Goal: Task Accomplishment & Management: Use online tool/utility

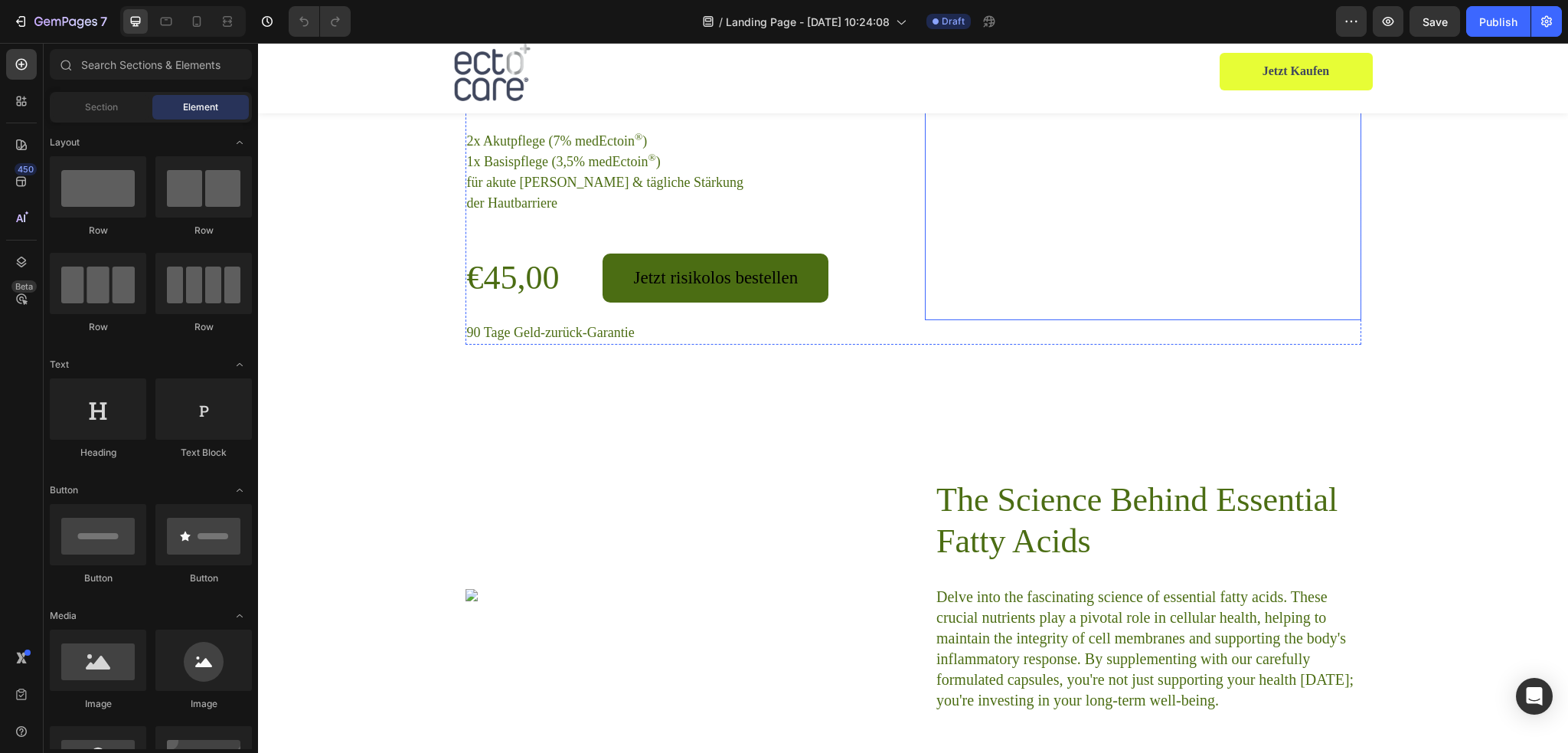
scroll to position [3062, 0]
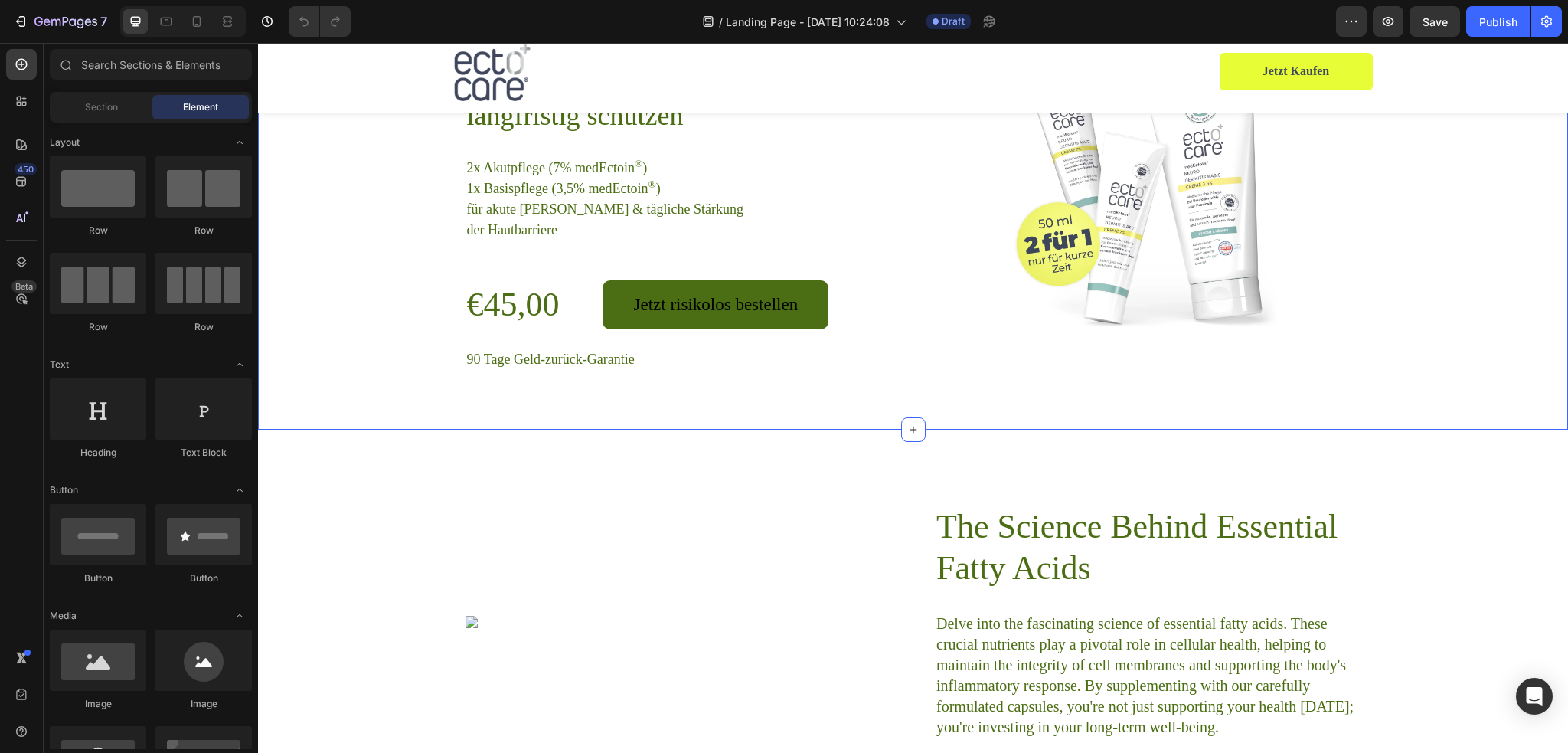
click at [1448, 278] on div "Das Neurodermitis Bundle: Akut lindern + langfristig schützen Heading 2x Akutpf…" at bounding box center [912, 190] width 1271 height 361
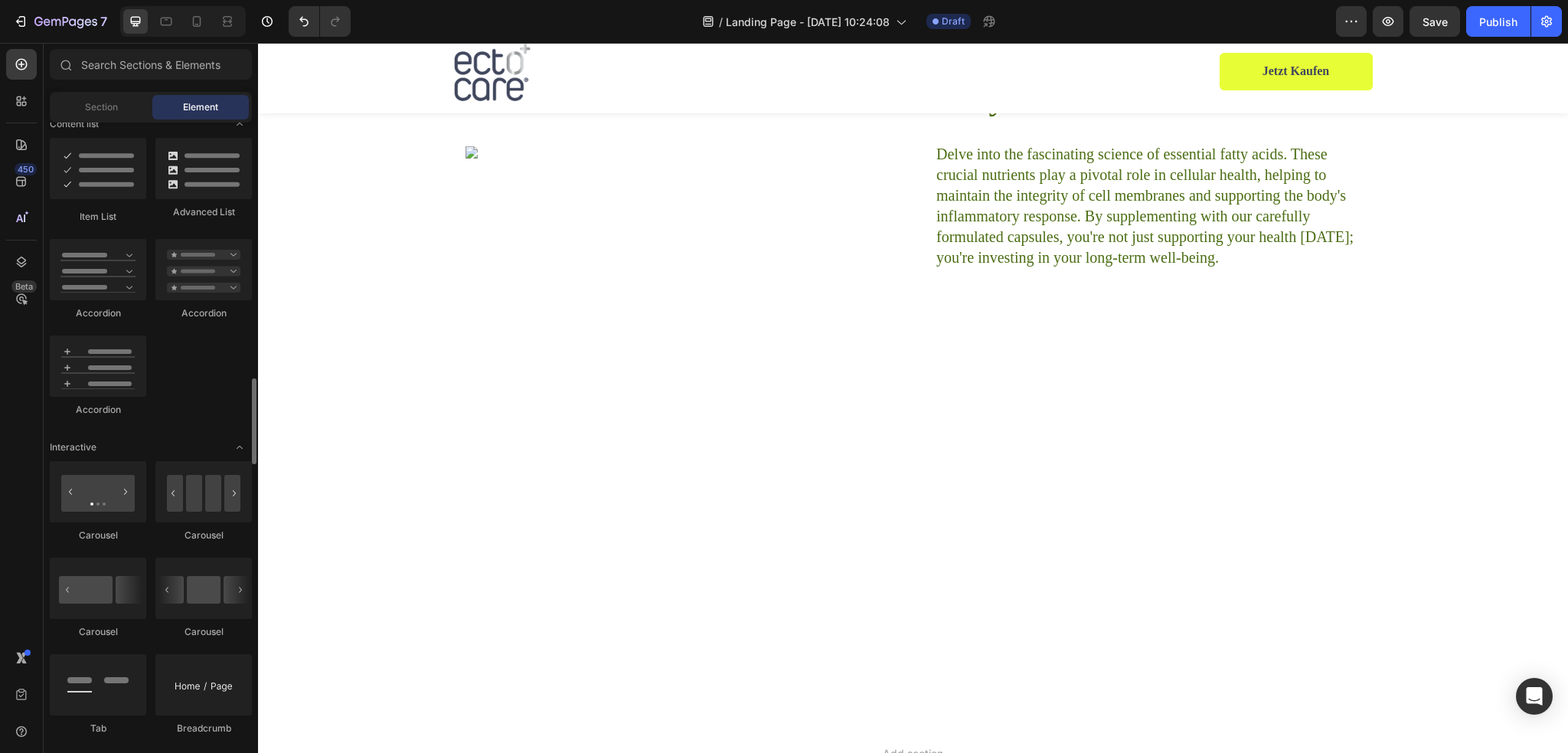
scroll to position [1301, 0]
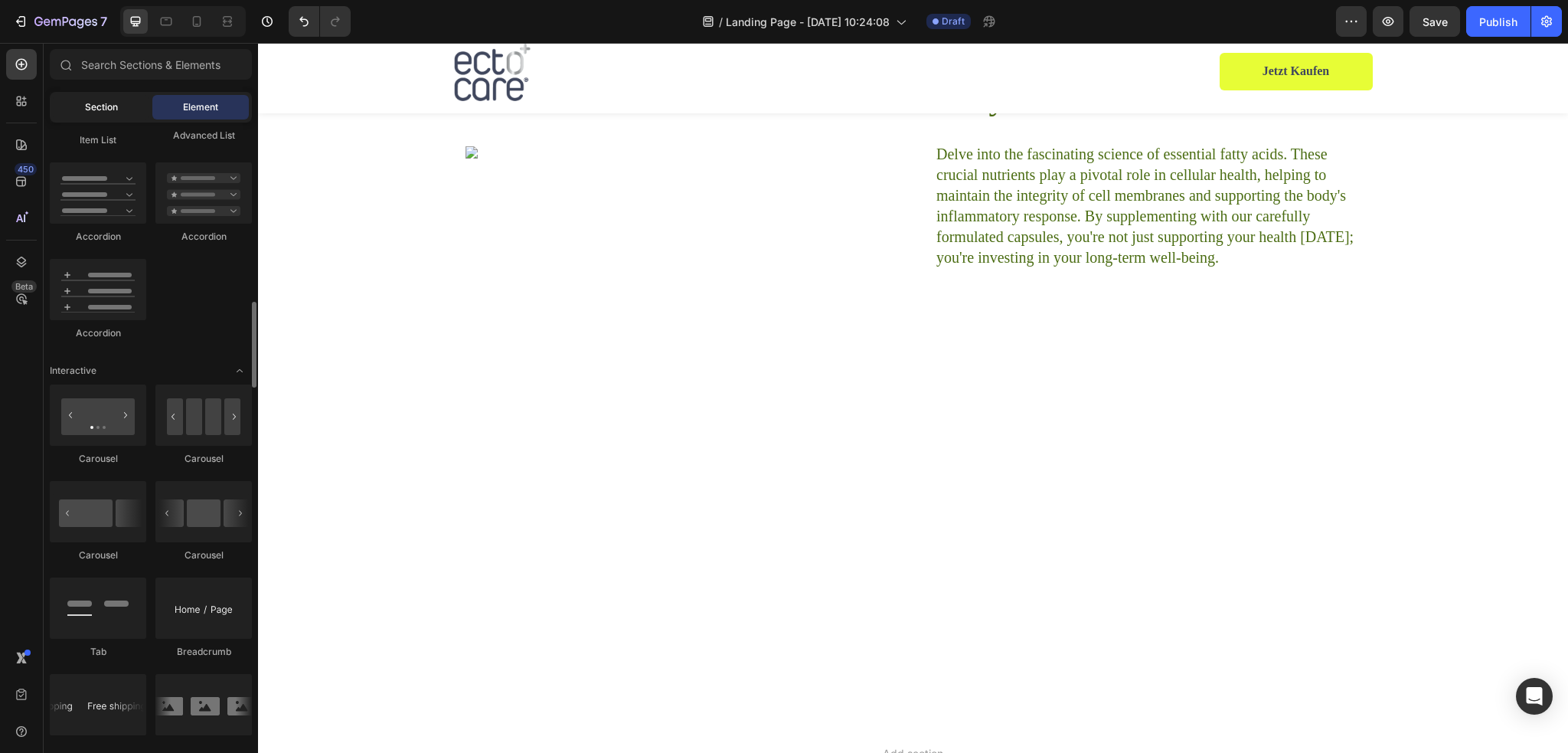
click at [107, 111] on span "Section" at bounding box center [101, 107] width 33 height 14
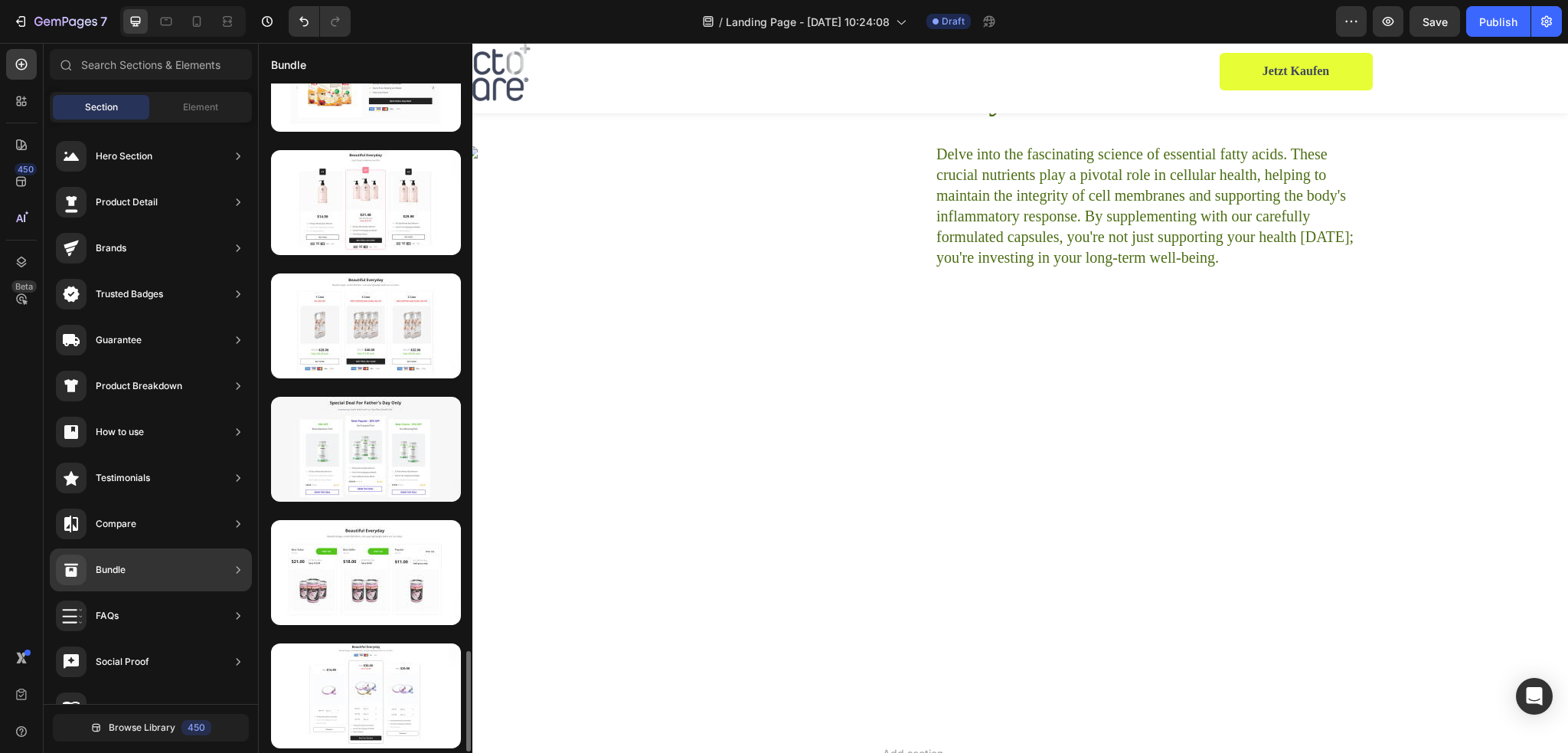
scroll to position [3683, 0]
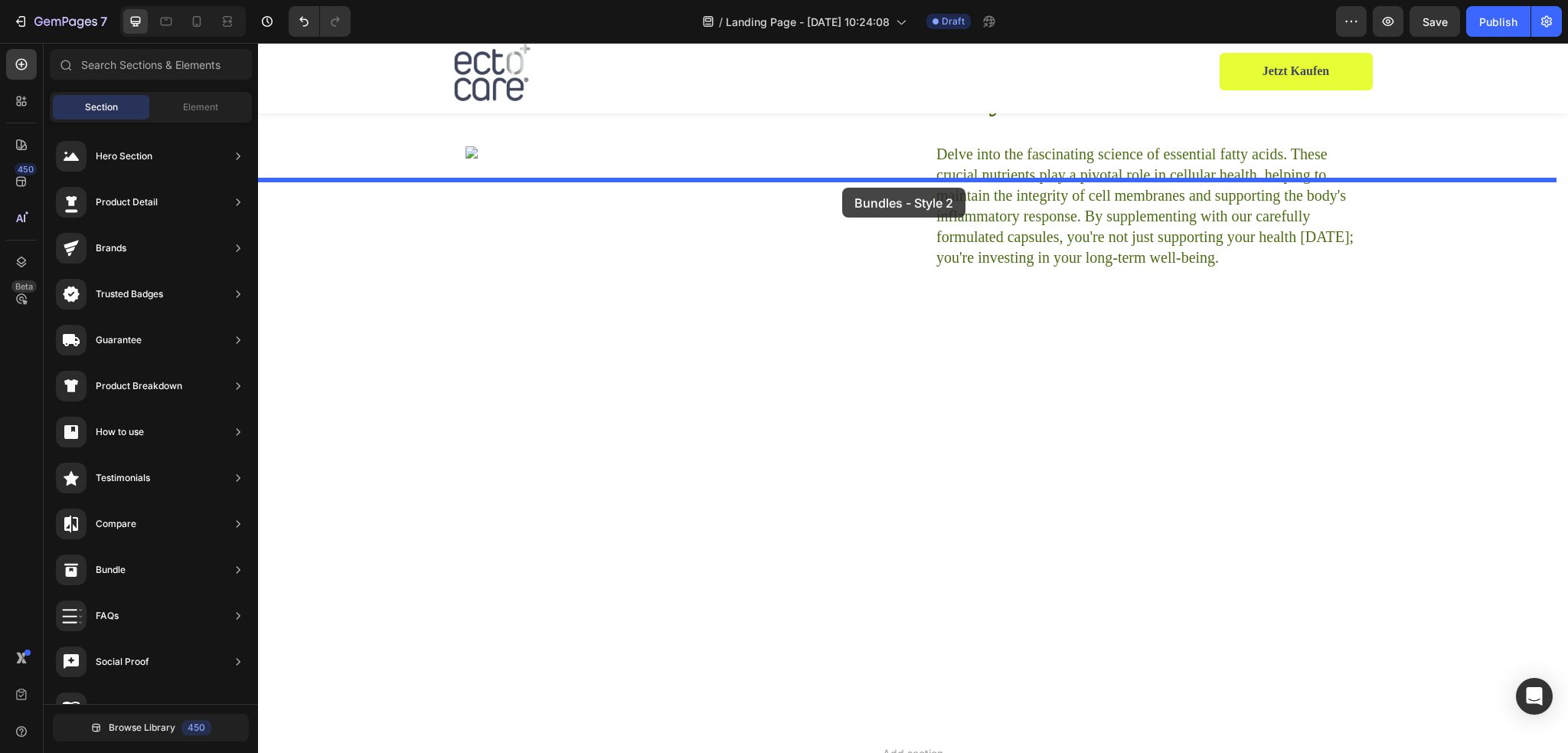
drag, startPoint x: 619, startPoint y: 330, endPoint x: 842, endPoint y: 188, distance: 264.4
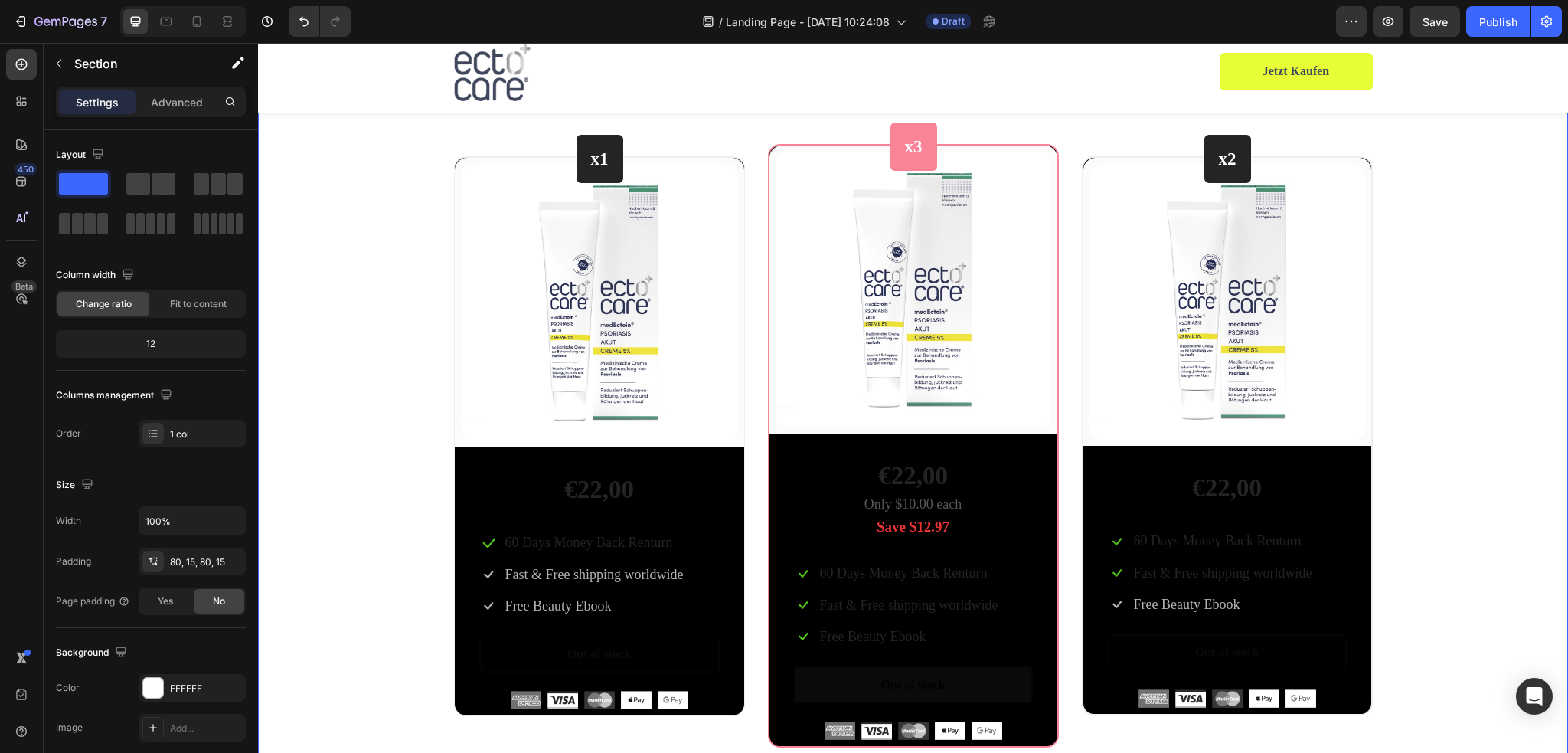
scroll to position [3216, 0]
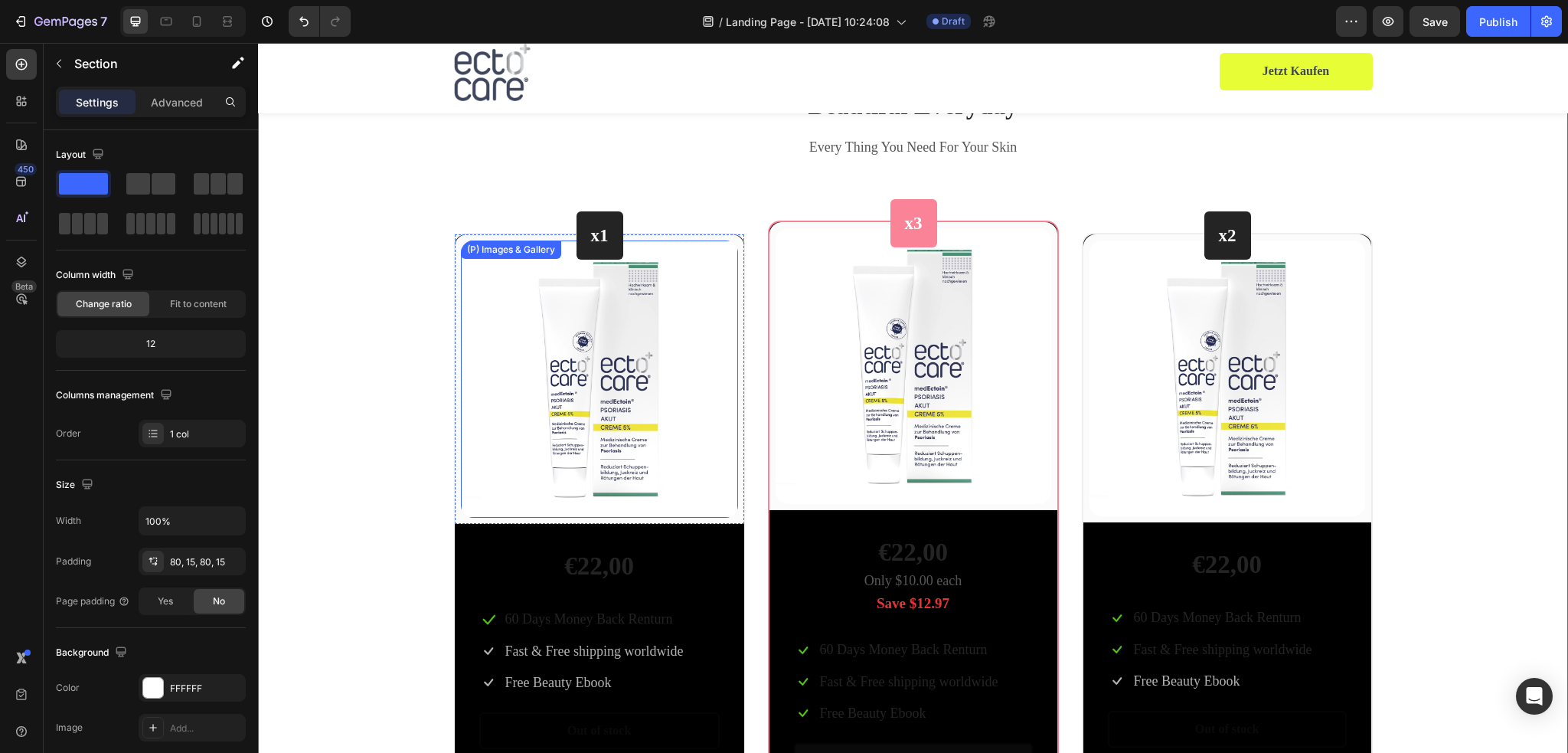
click at [634, 353] on img at bounding box center [599, 378] width 277 height 277
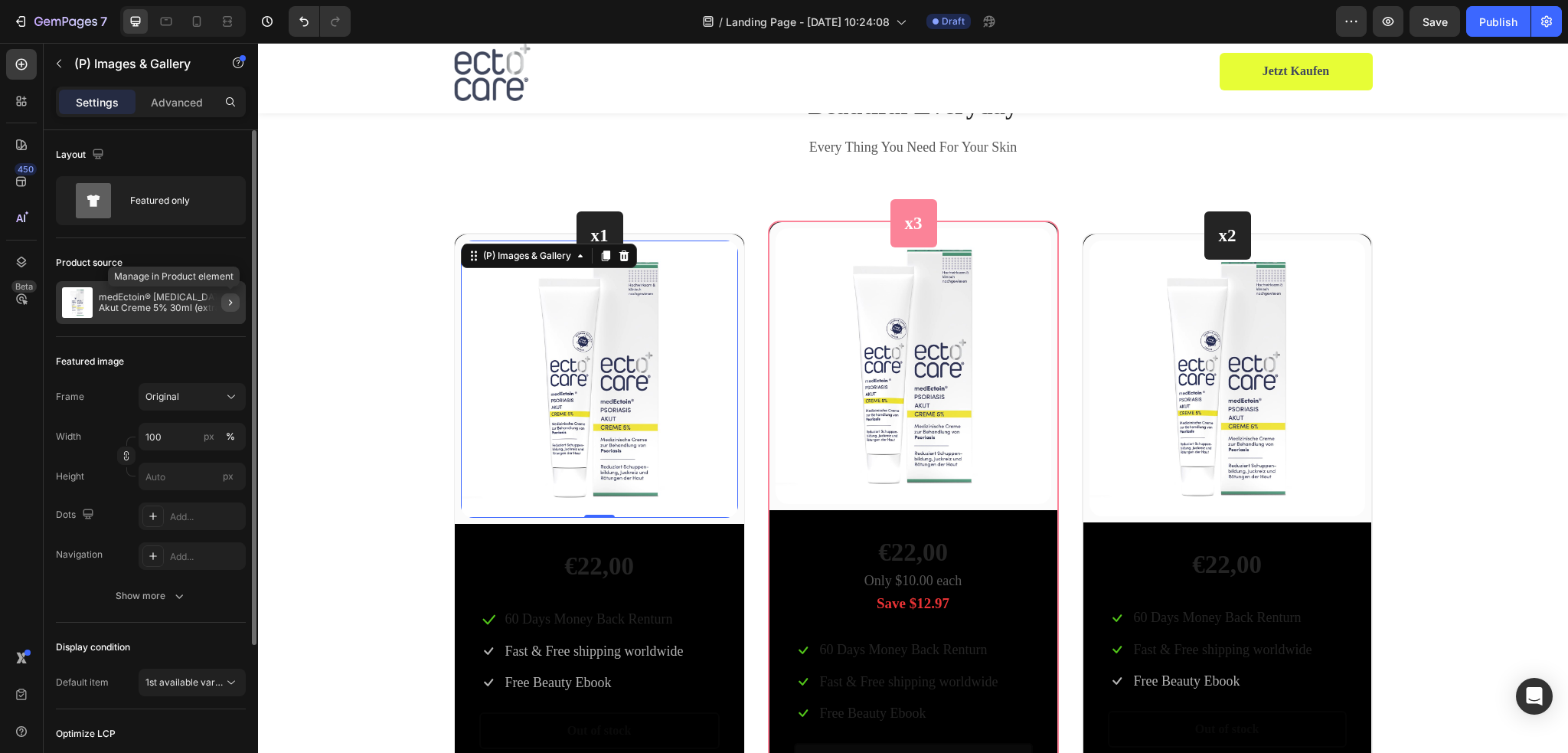
click at [234, 301] on icon "button" at bounding box center [230, 302] width 12 height 12
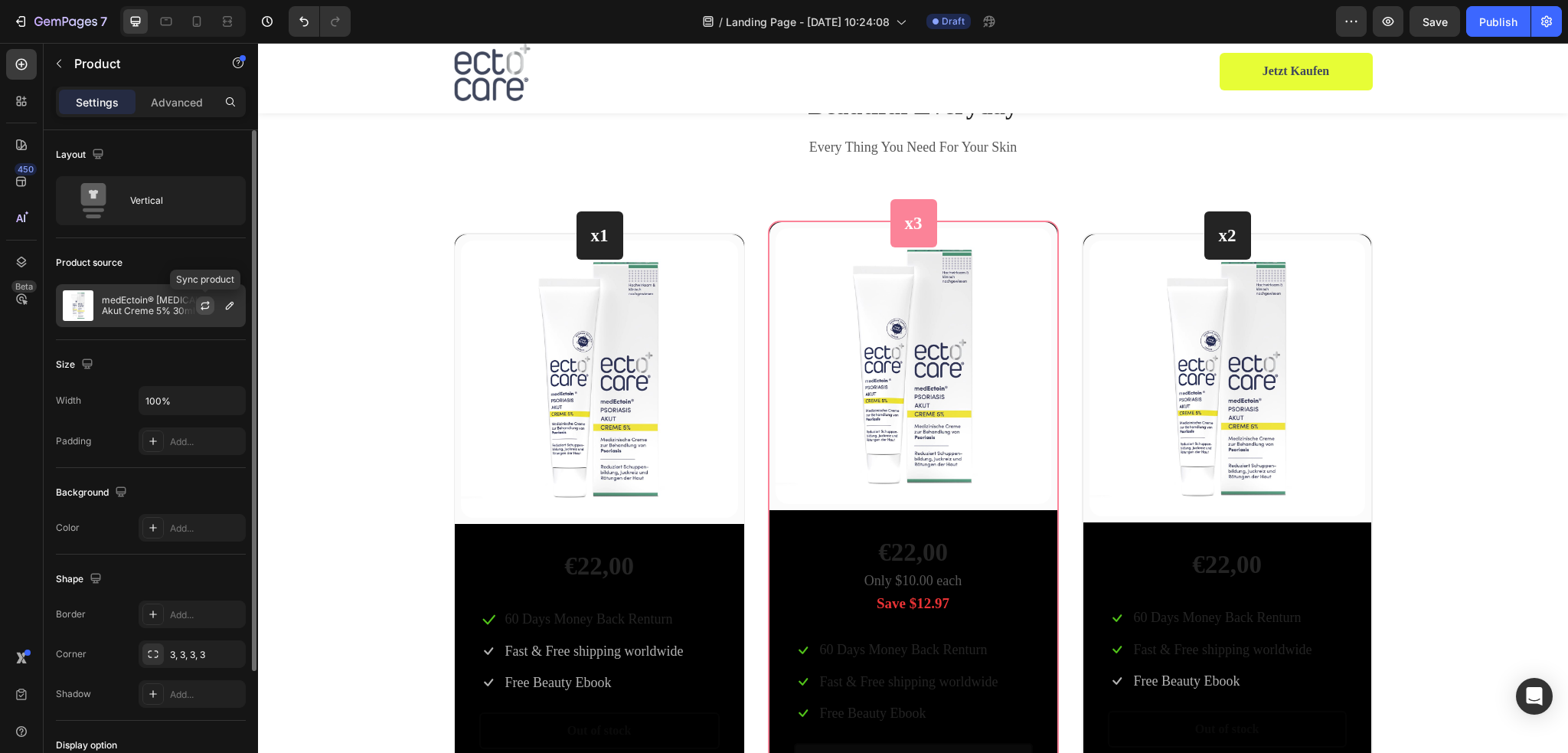
click at [206, 307] on icon "button" at bounding box center [206, 306] width 12 height 12
click at [233, 307] on icon "button" at bounding box center [229, 306] width 12 height 12
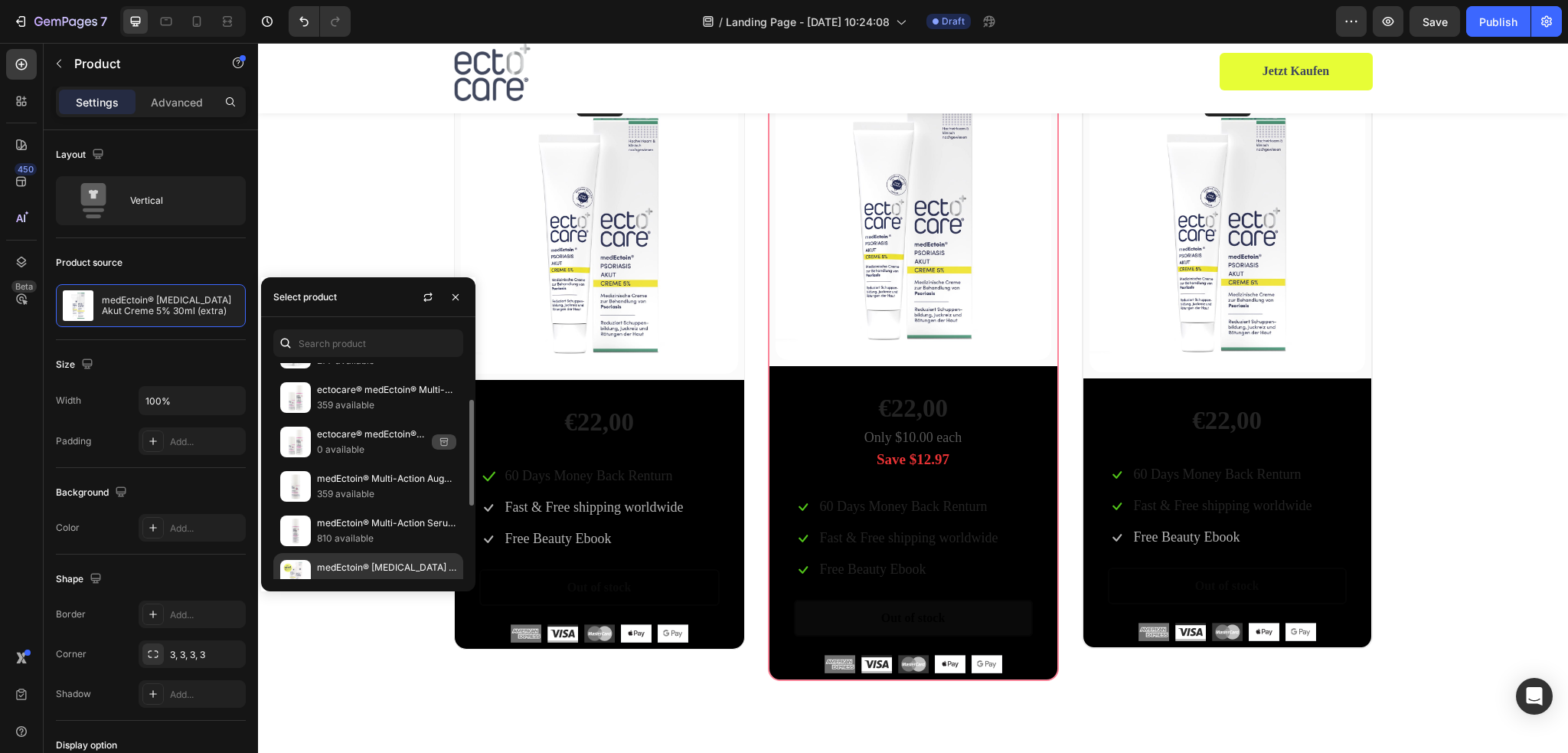
scroll to position [153, 0]
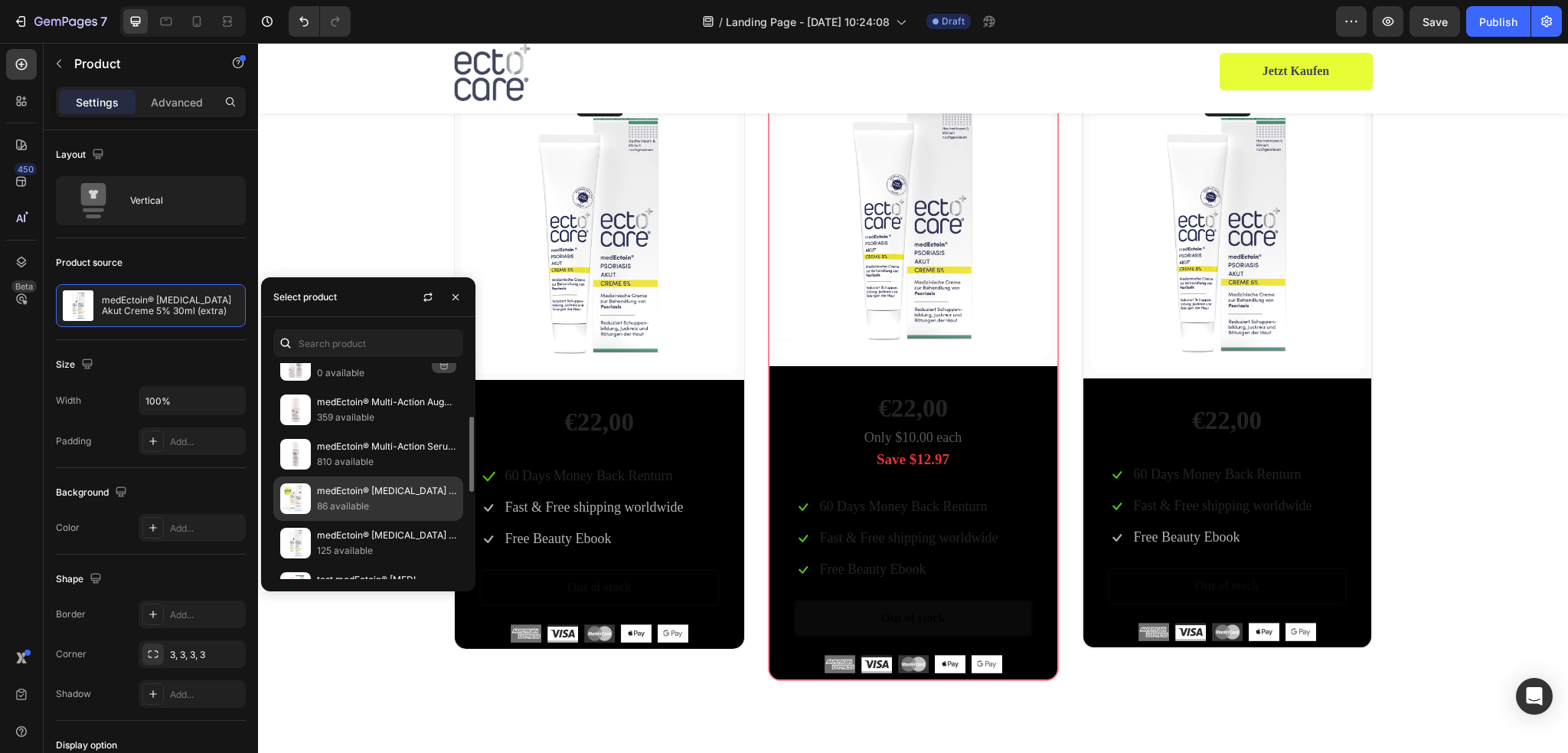
click at [366, 501] on p "86 available" at bounding box center [386, 506] width 139 height 15
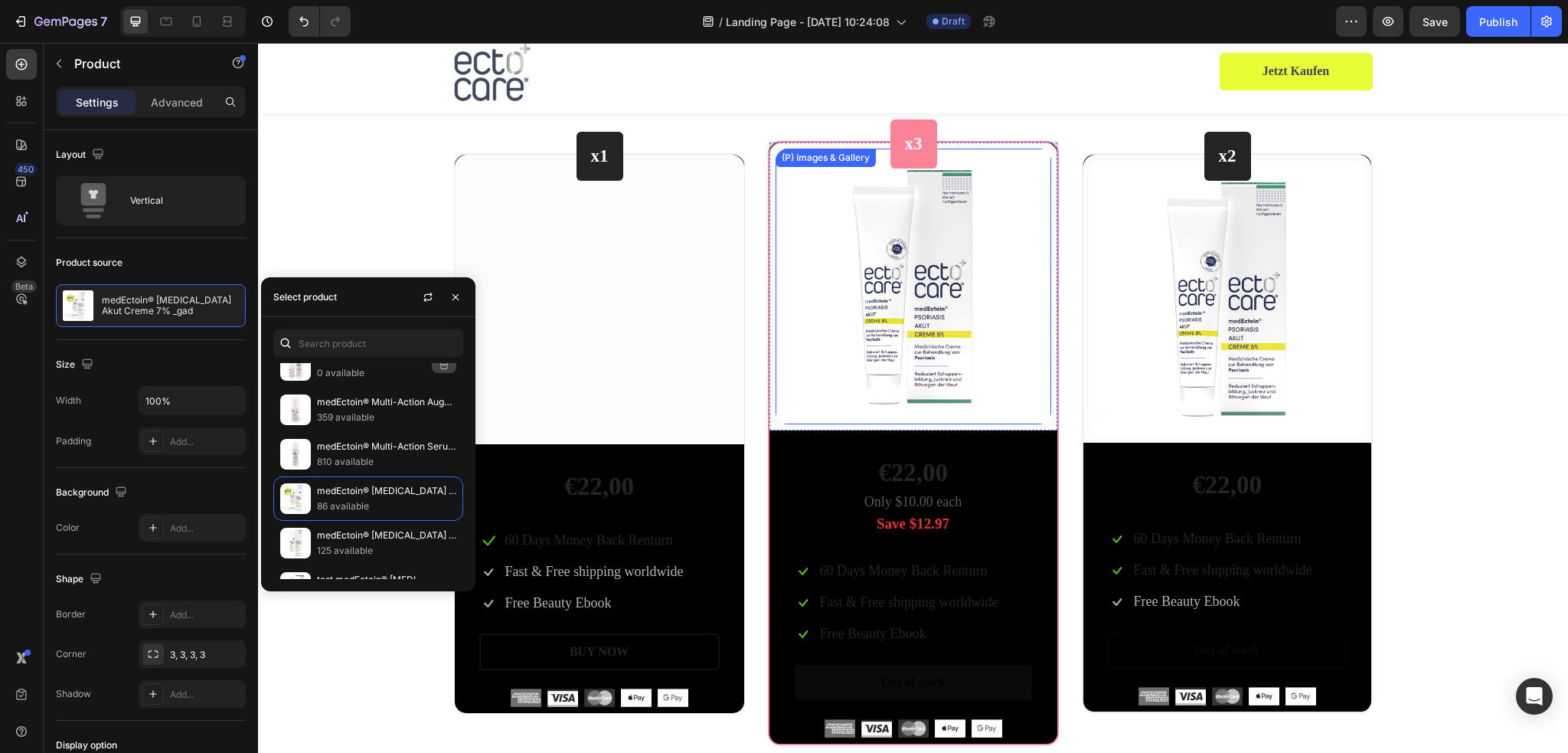
scroll to position [2985, 0]
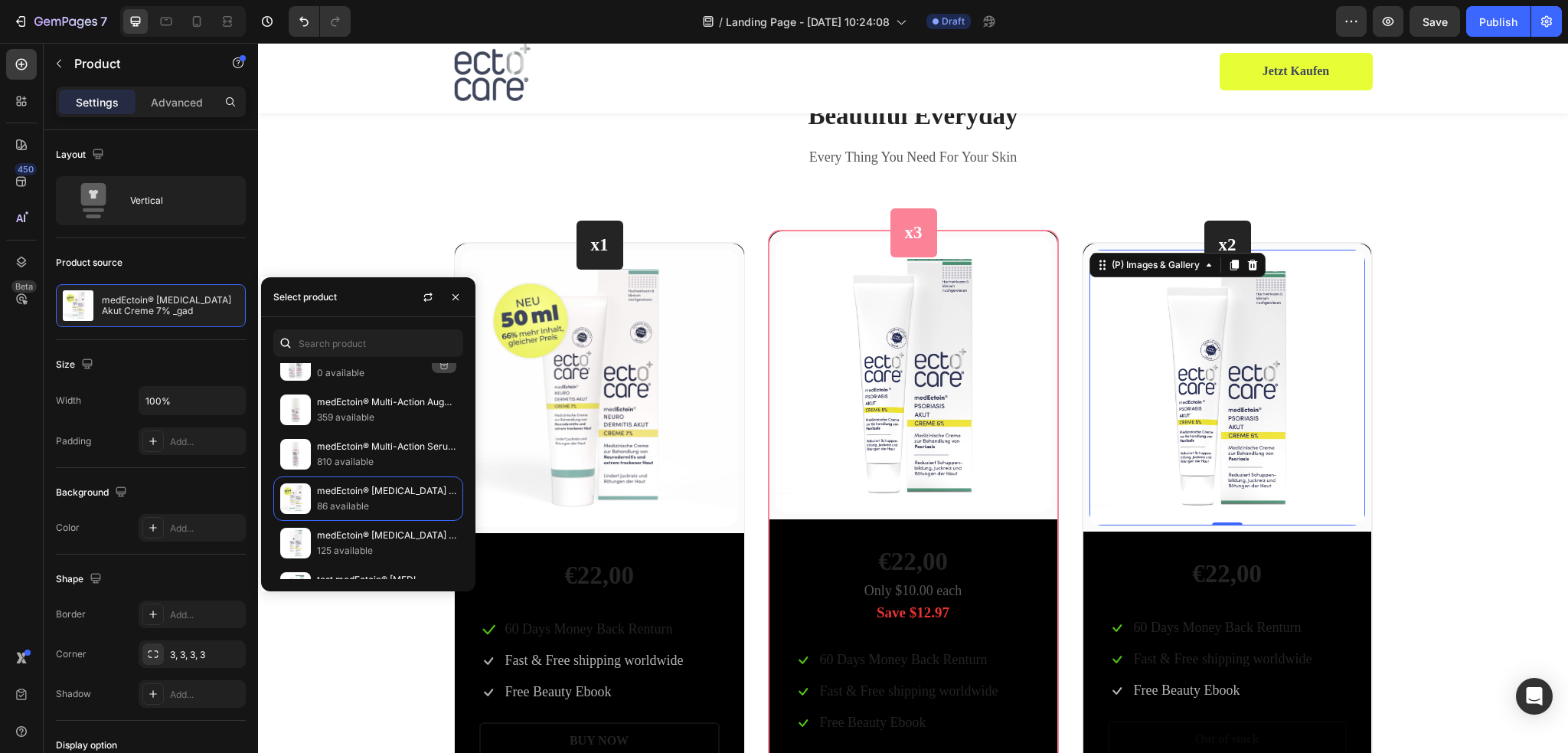
click at [1209, 330] on img at bounding box center [1227, 387] width 276 height 276
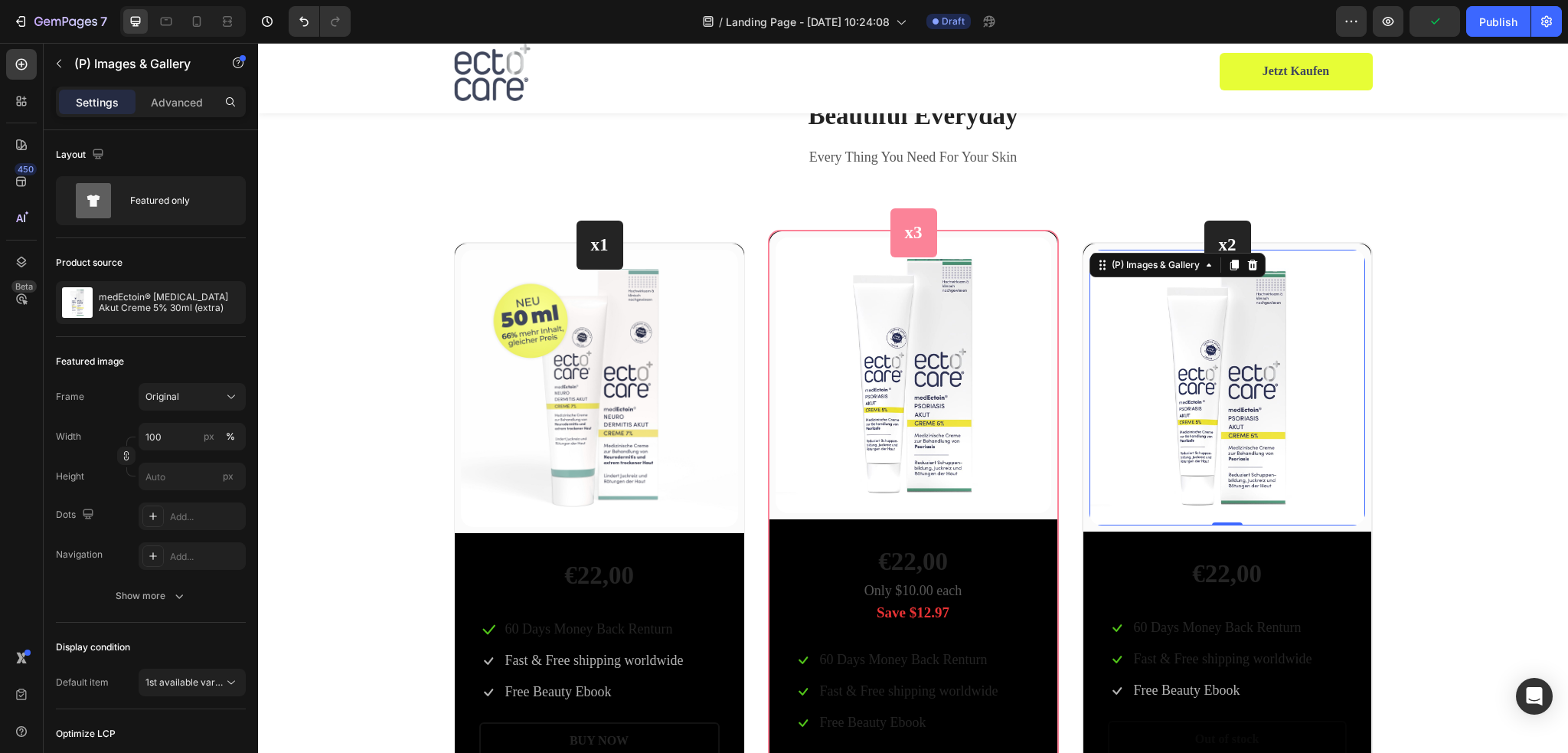
click at [1173, 342] on img at bounding box center [1227, 387] width 276 height 276
click at [234, 301] on icon "button" at bounding box center [230, 302] width 12 height 12
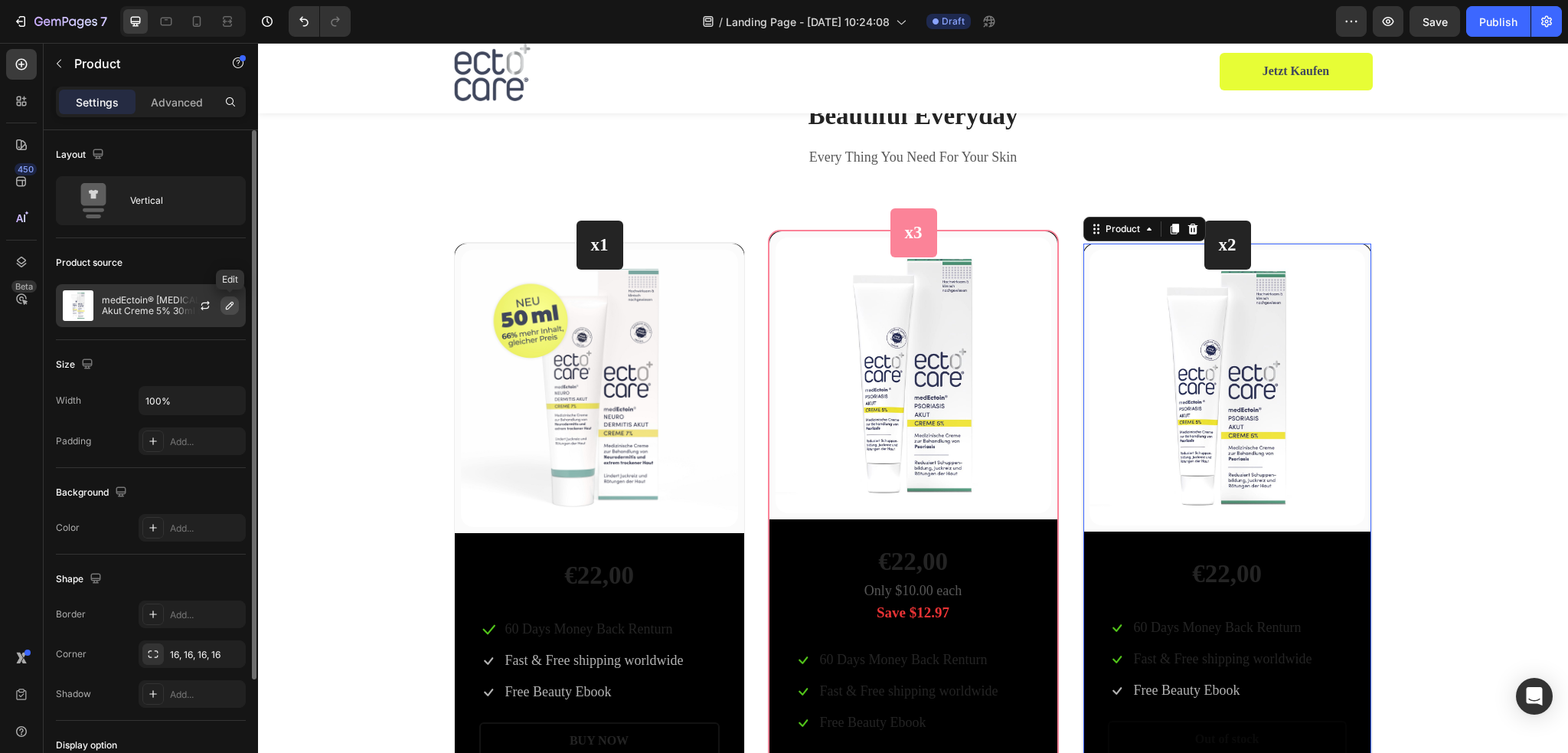
click at [236, 301] on icon "button" at bounding box center [229, 306] width 12 height 12
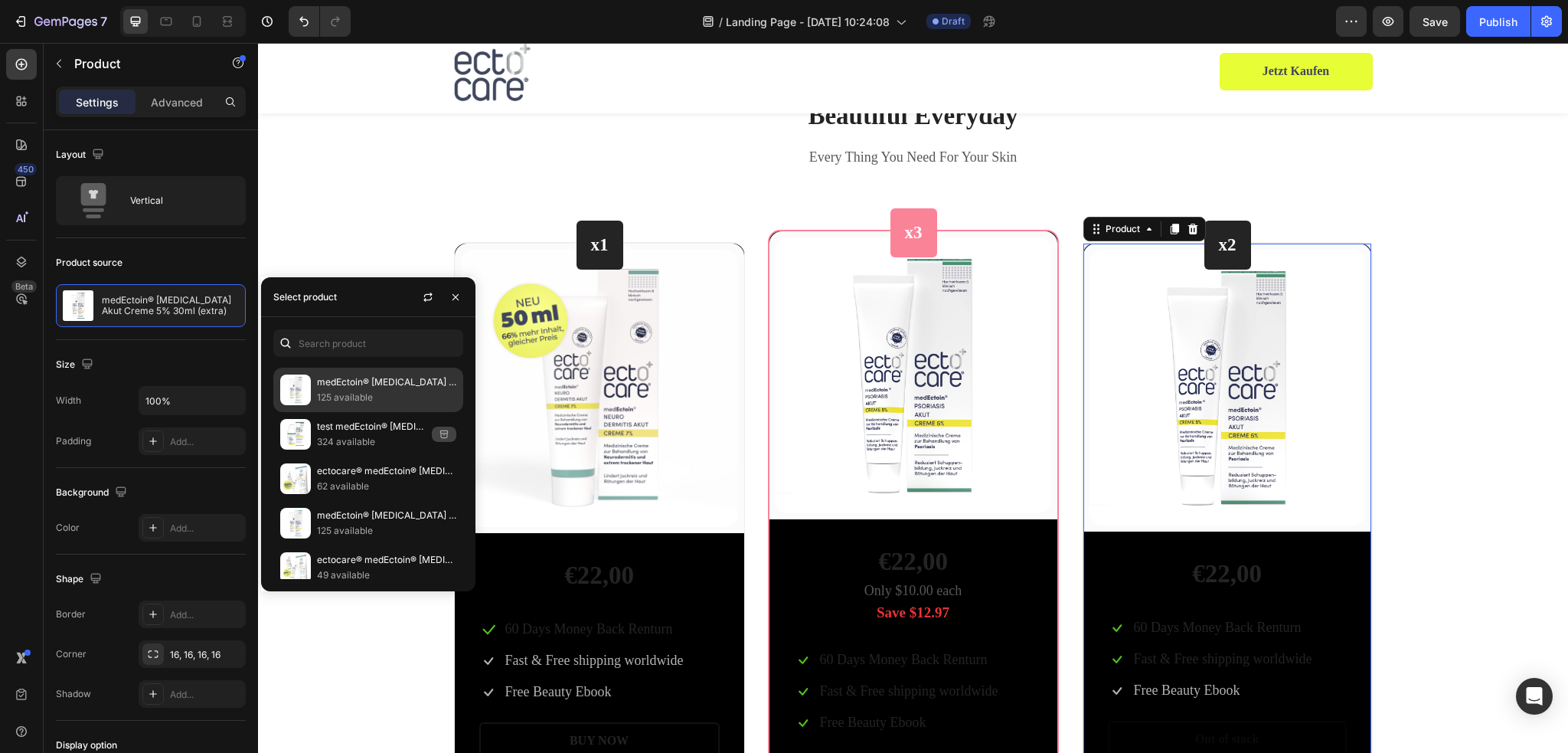
scroll to position [401, 0]
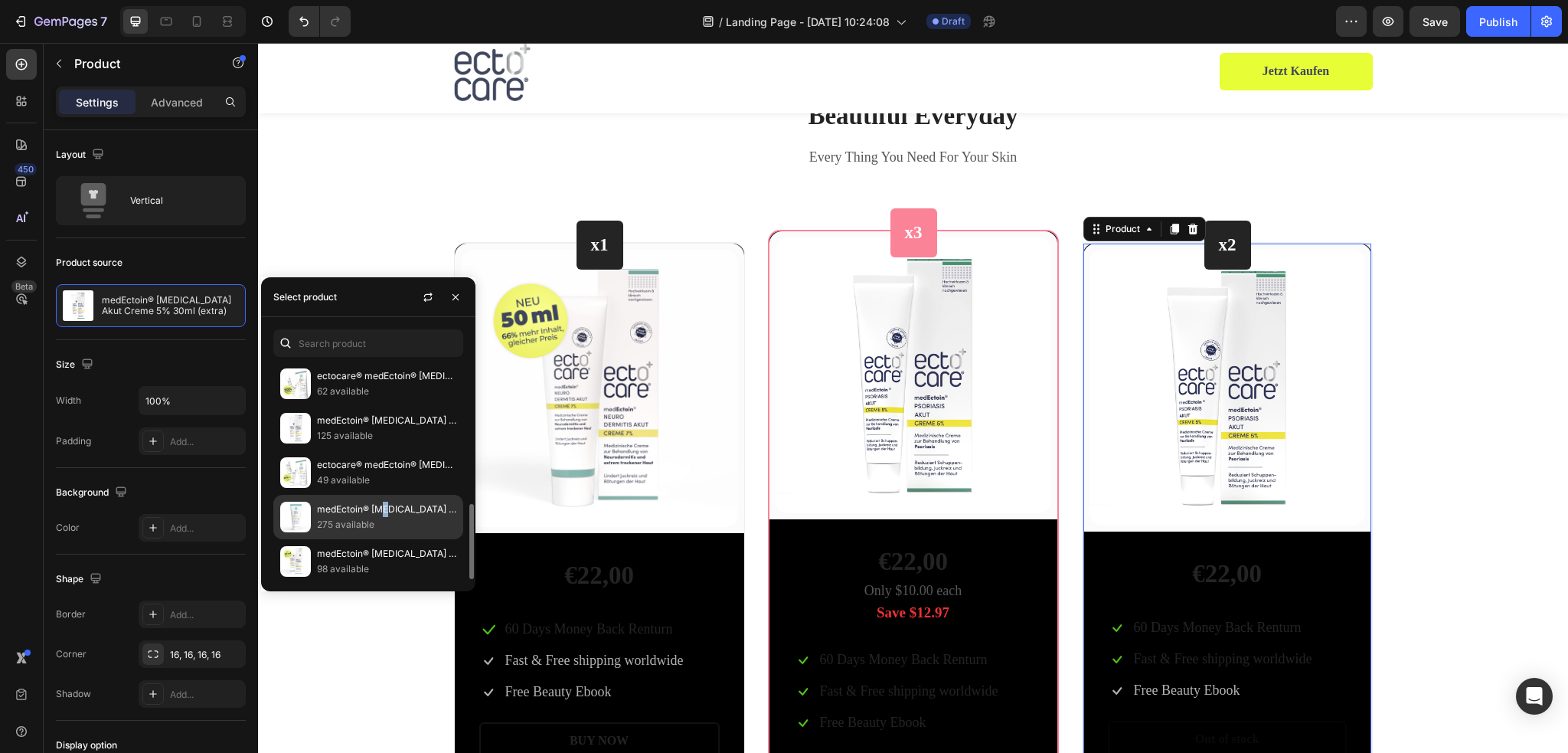
click at [386, 506] on p "medEctoin® [MEDICAL_DATA] Basis Creme 3.5% 200ml" at bounding box center [386, 508] width 139 height 15
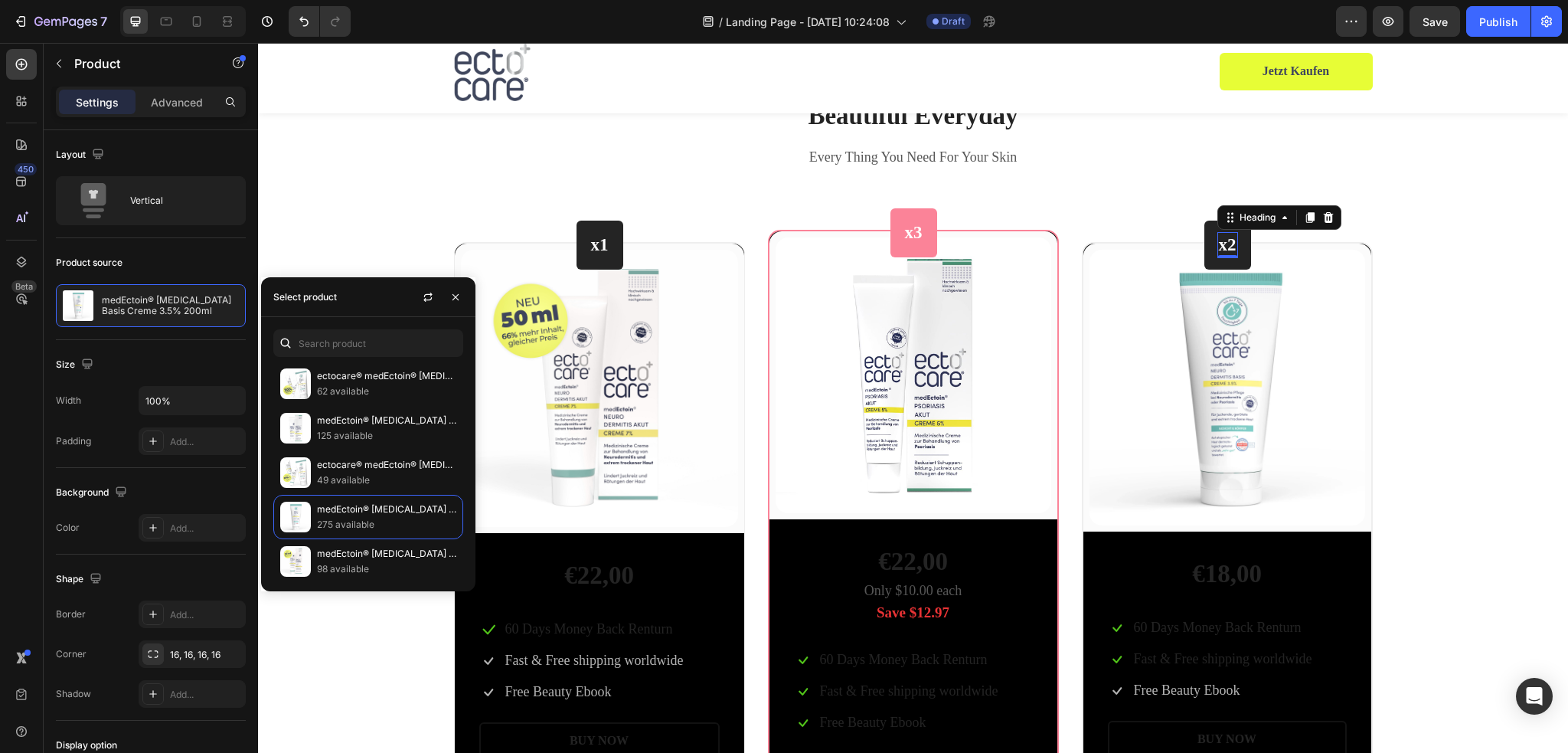
click at [1227, 244] on p "x2" at bounding box center [1228, 245] width 18 height 23
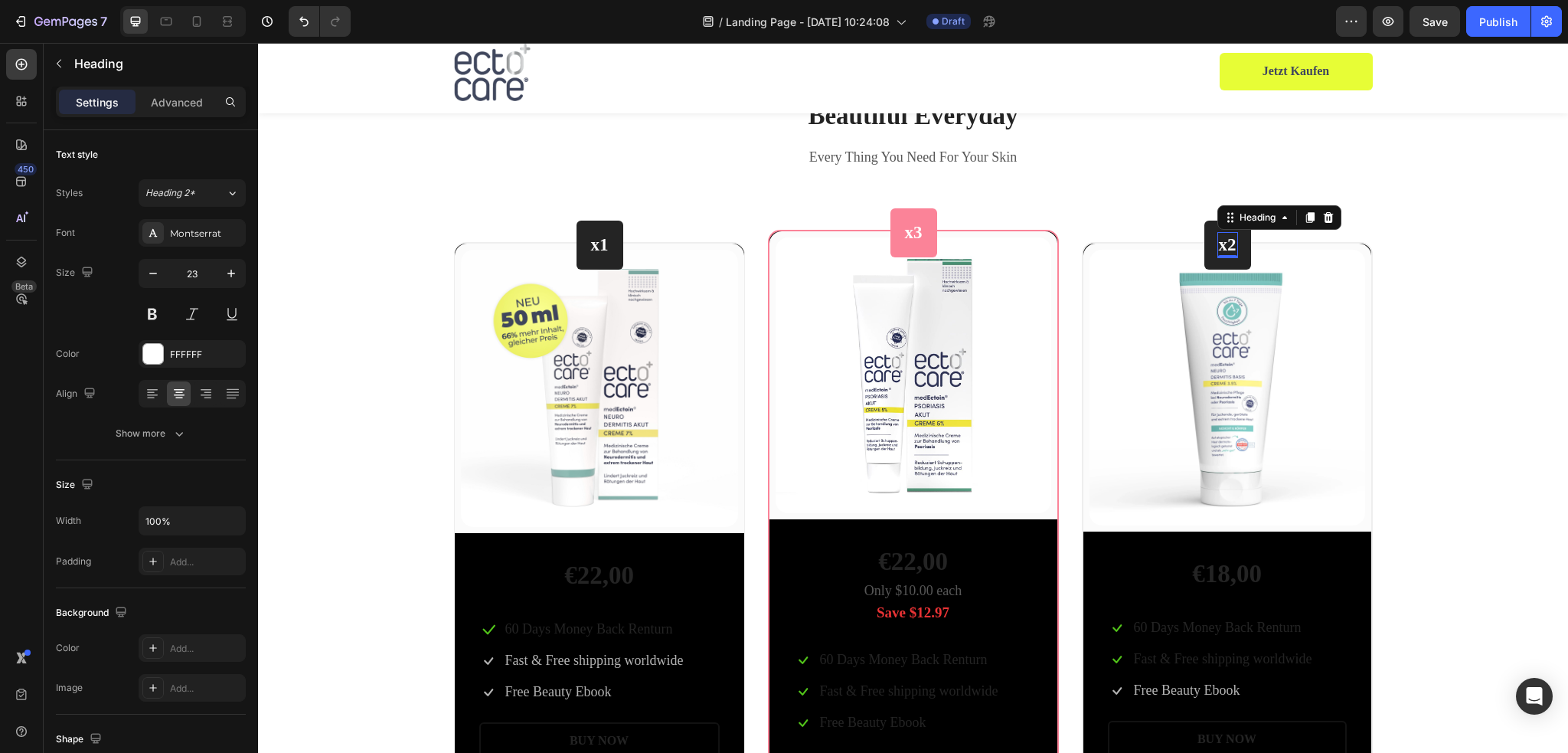
click at [1225, 246] on p "x2" at bounding box center [1228, 245] width 18 height 23
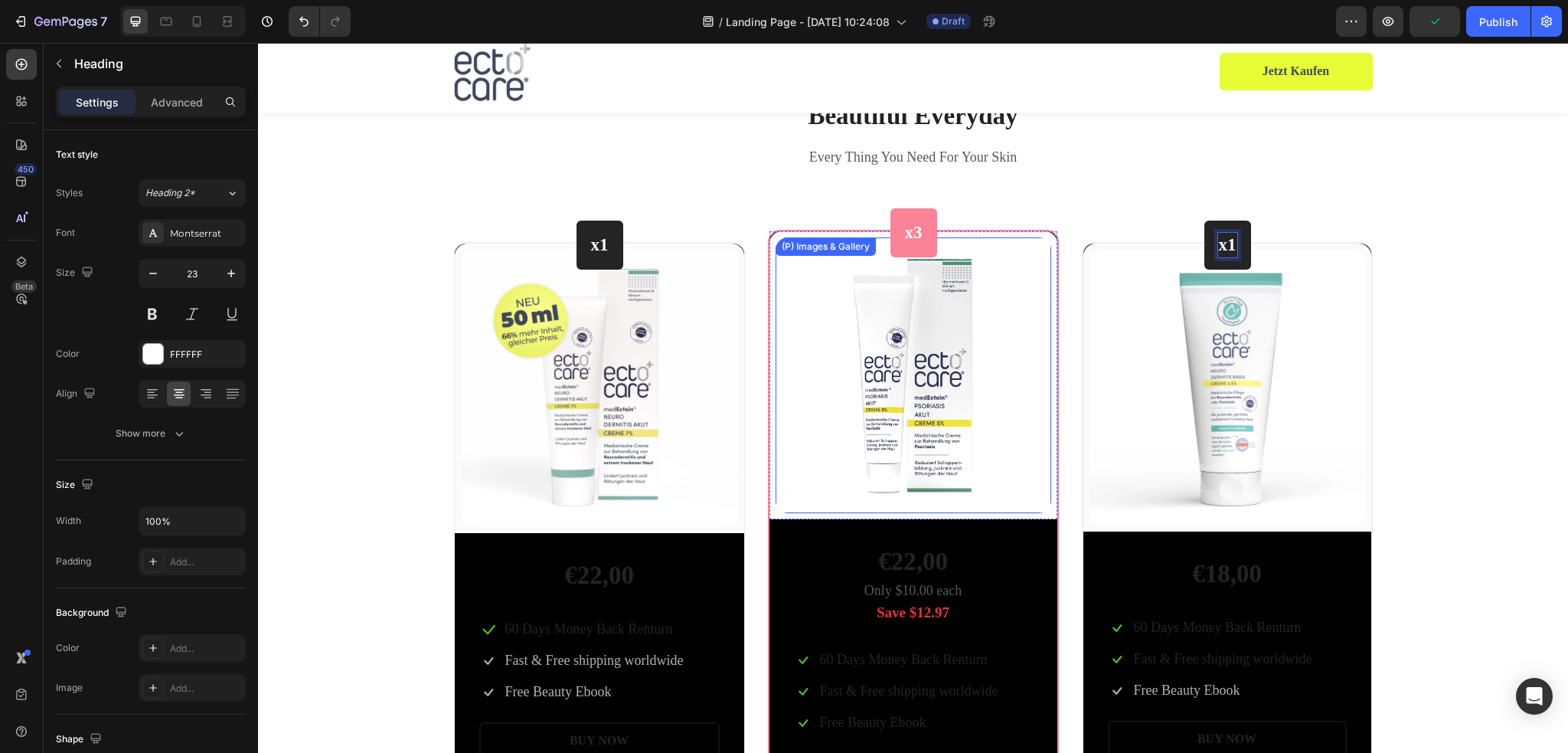
click at [937, 299] on img at bounding box center [912, 375] width 276 height 276
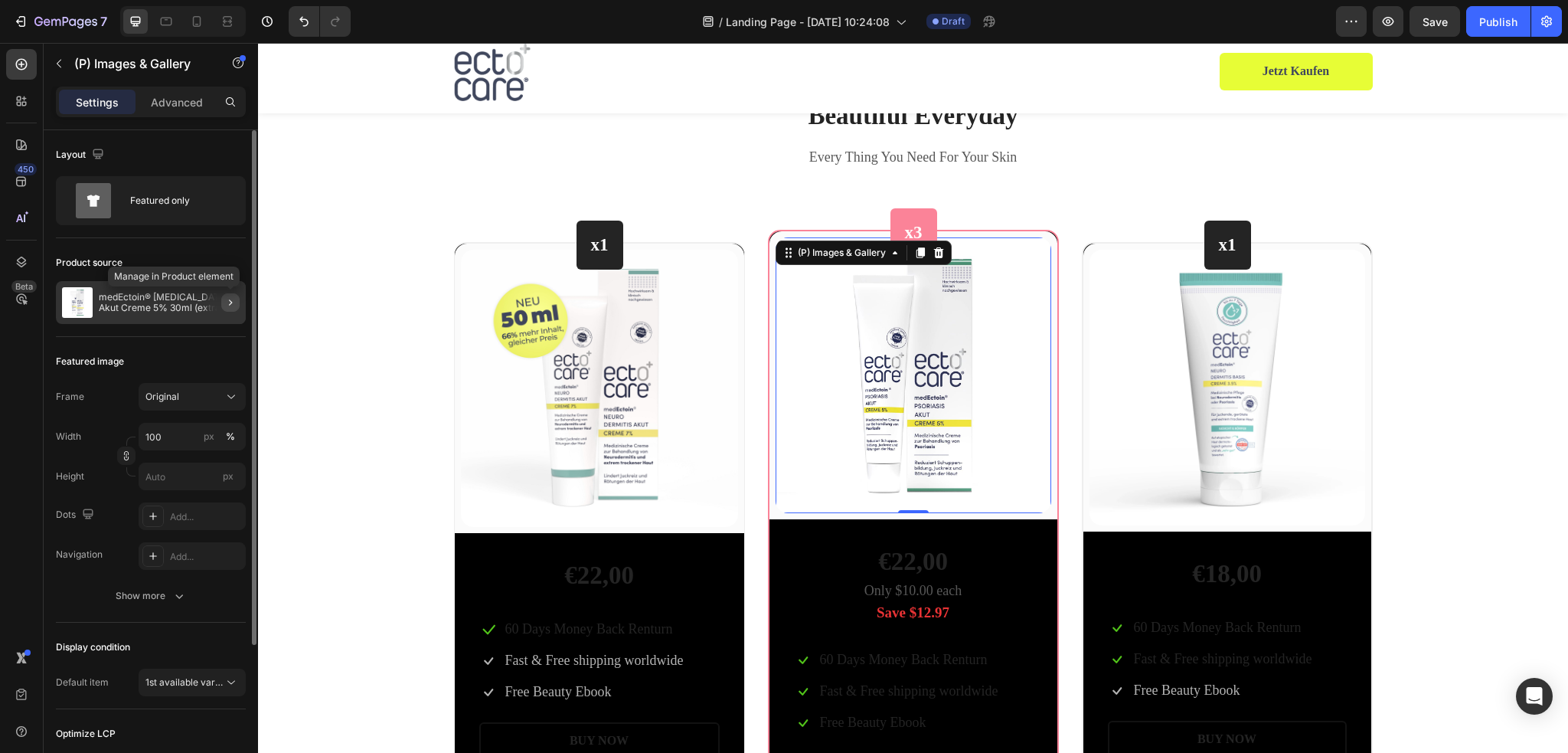
click at [227, 300] on icon "button" at bounding box center [230, 302] width 12 height 12
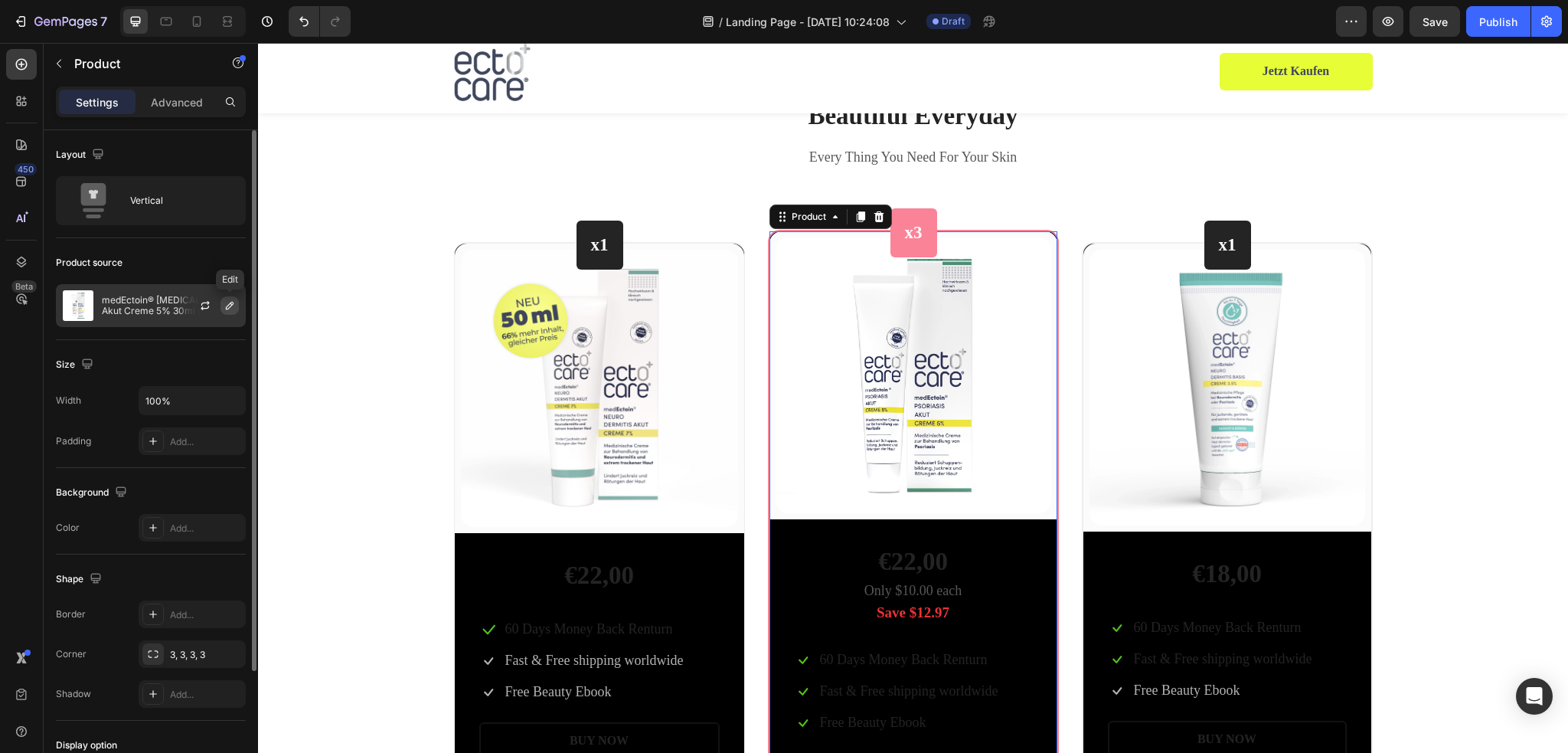
click at [224, 304] on icon "button" at bounding box center [229, 306] width 12 height 12
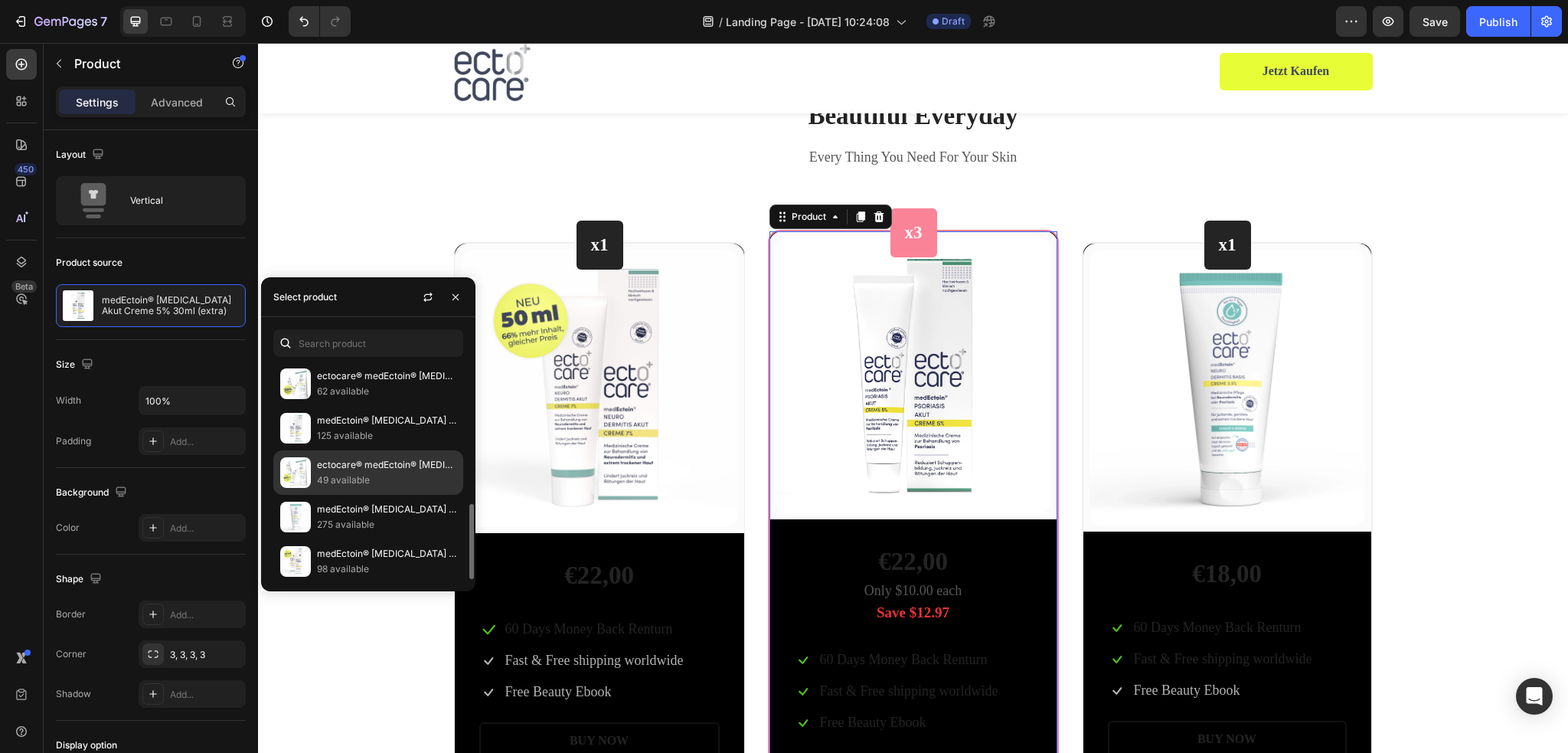
click at [376, 472] on p "49 available" at bounding box center [386, 479] width 139 height 15
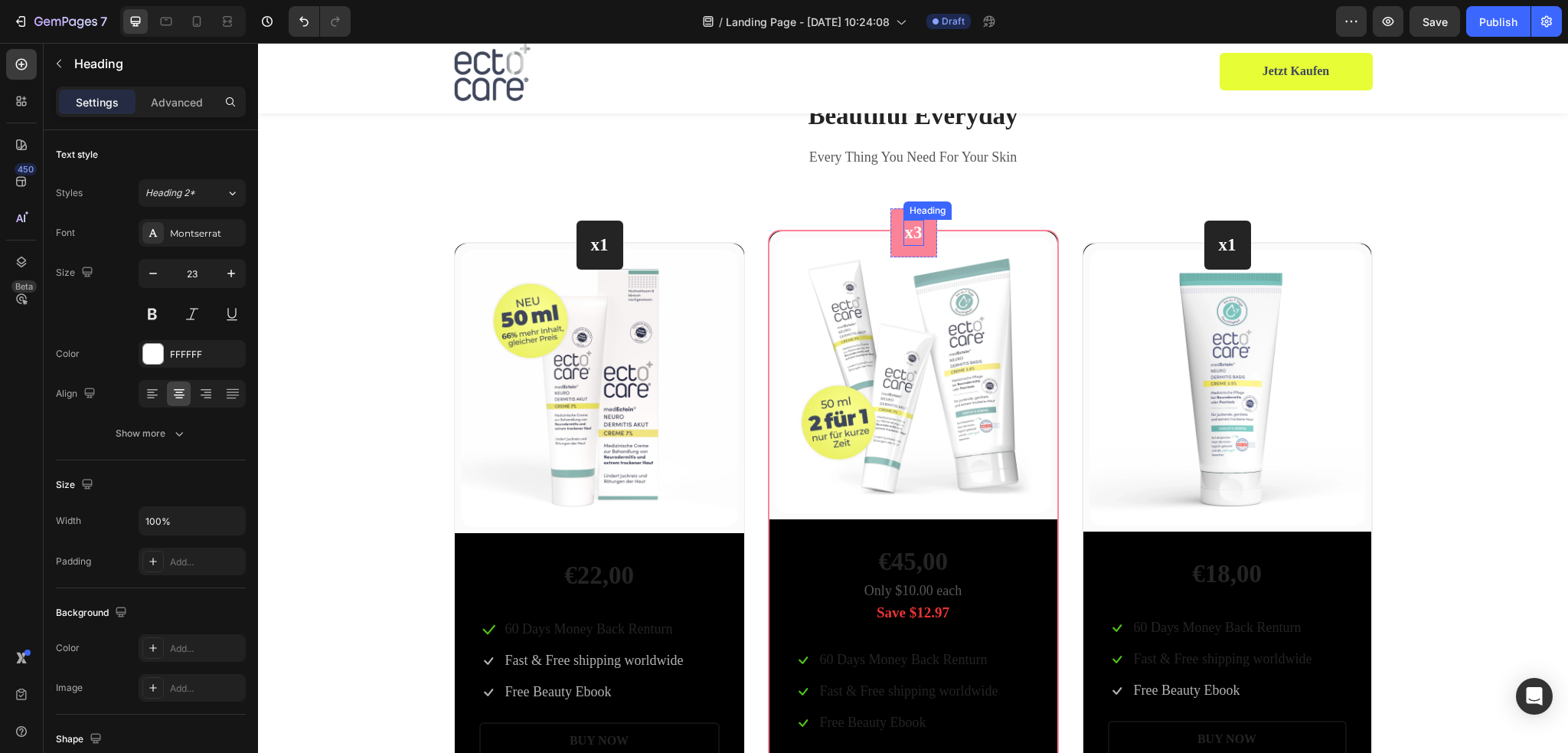
click at [912, 233] on p "x3" at bounding box center [913, 233] width 18 height 23
click at [908, 231] on p "x3" at bounding box center [913, 233] width 18 height 23
click at [1435, 314] on div "Beautiful Everyday Heading Every Thing You Need For Your Skin Text block Row x1…" at bounding box center [912, 466] width 1287 height 736
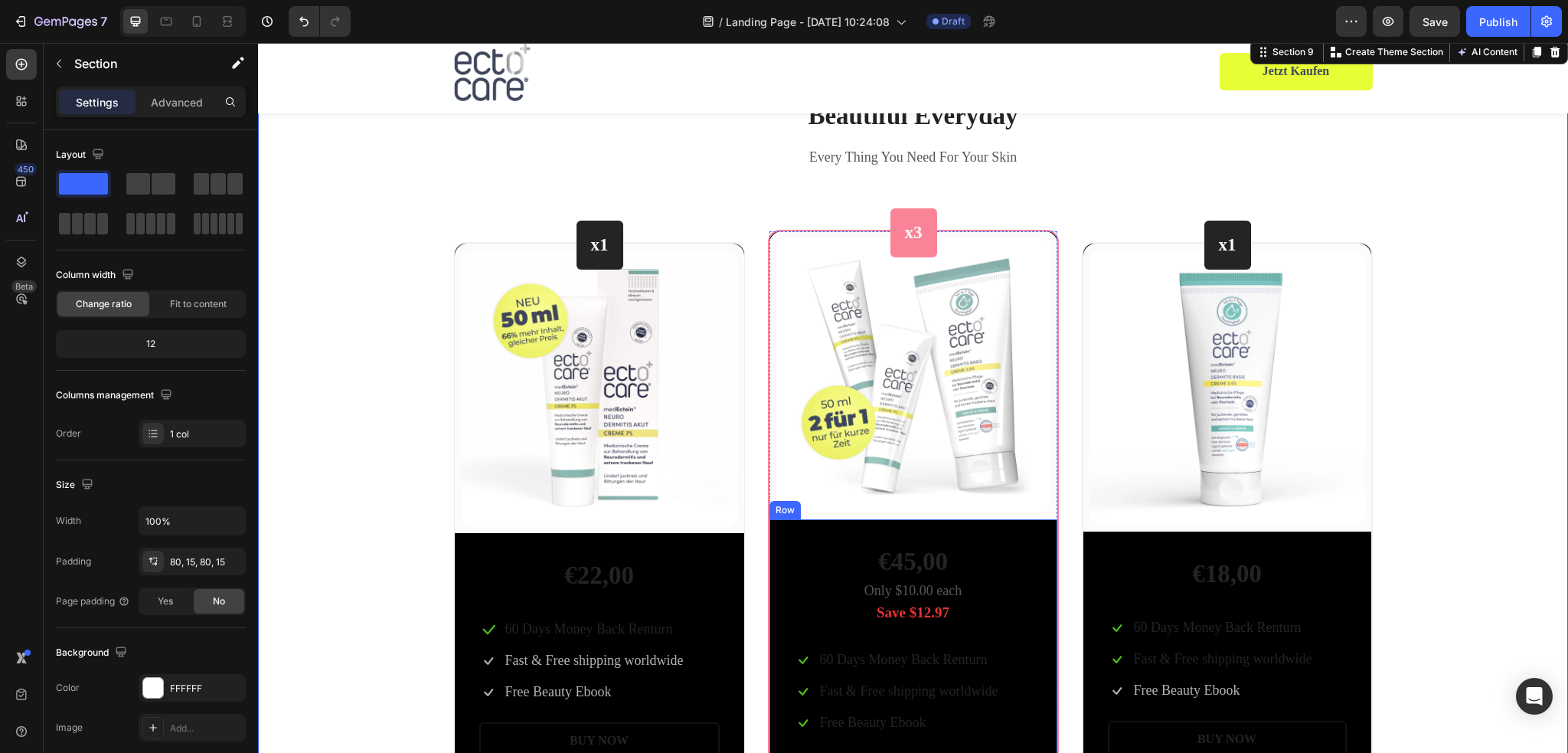
scroll to position [3216, 0]
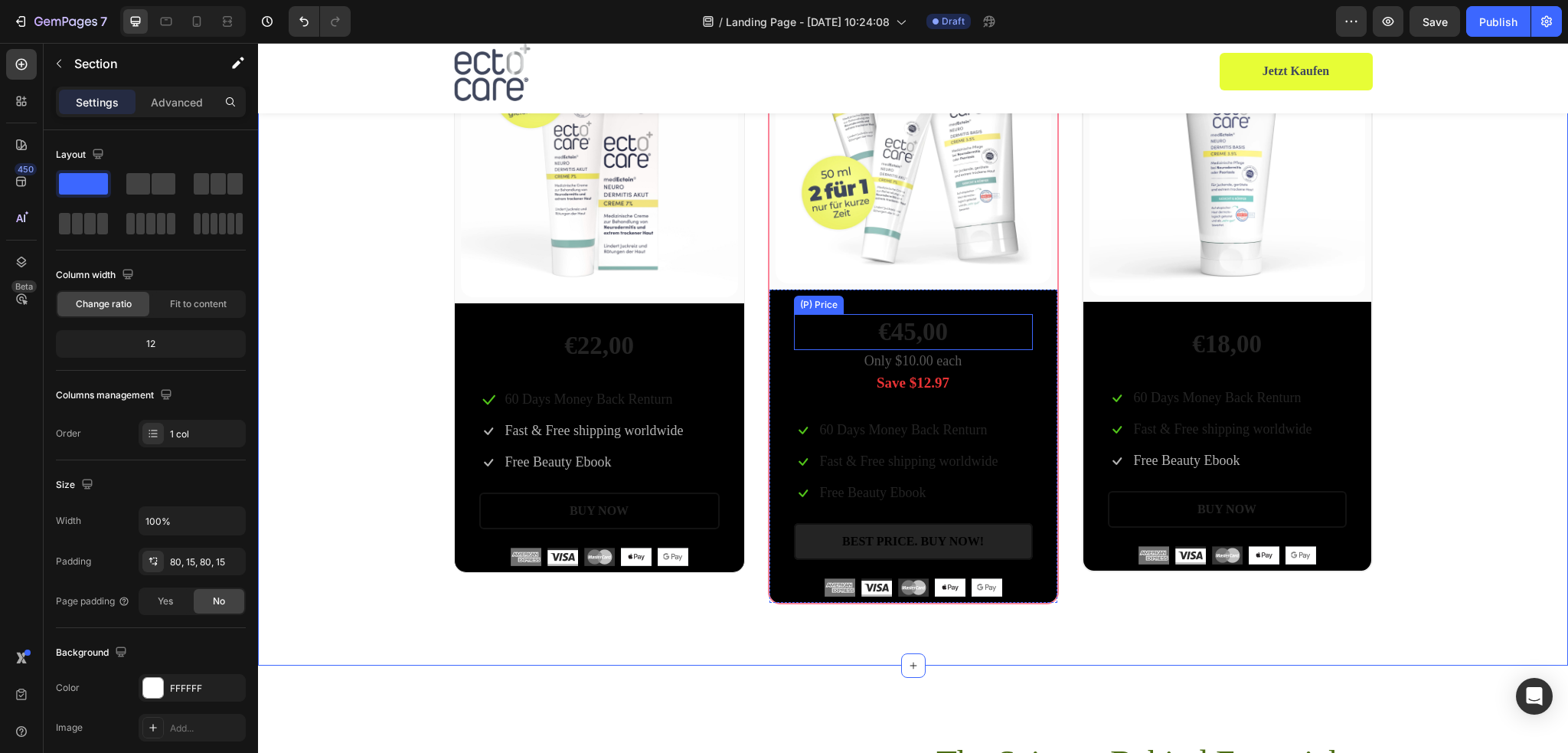
click at [811, 315] on div "€45,00" at bounding box center [913, 331] width 239 height 36
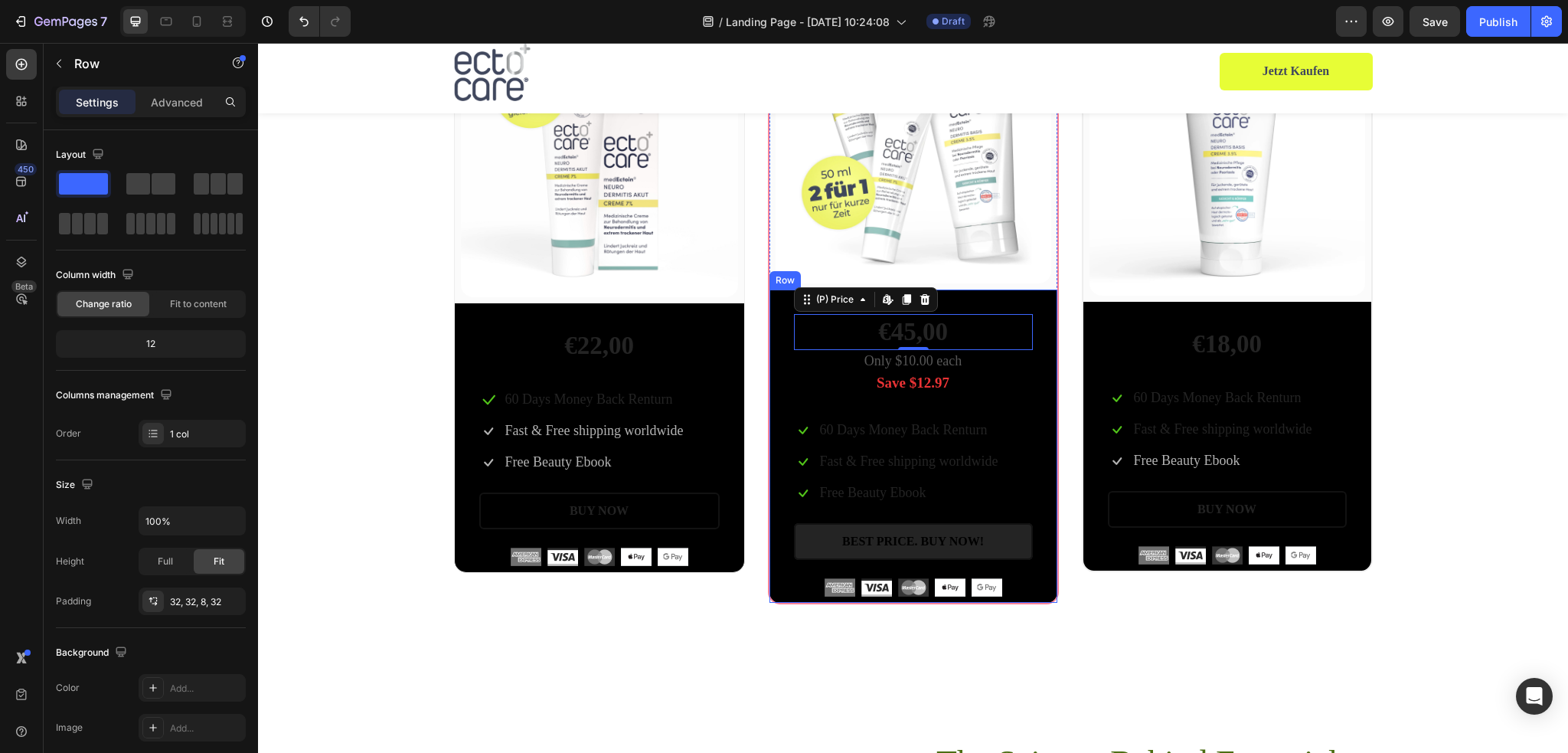
click at [770, 320] on div "€45,00 (P) Price Edit content in Shopify 0 (P) Price Edit content in Shopify 0 …" at bounding box center [913, 446] width 288 height 313
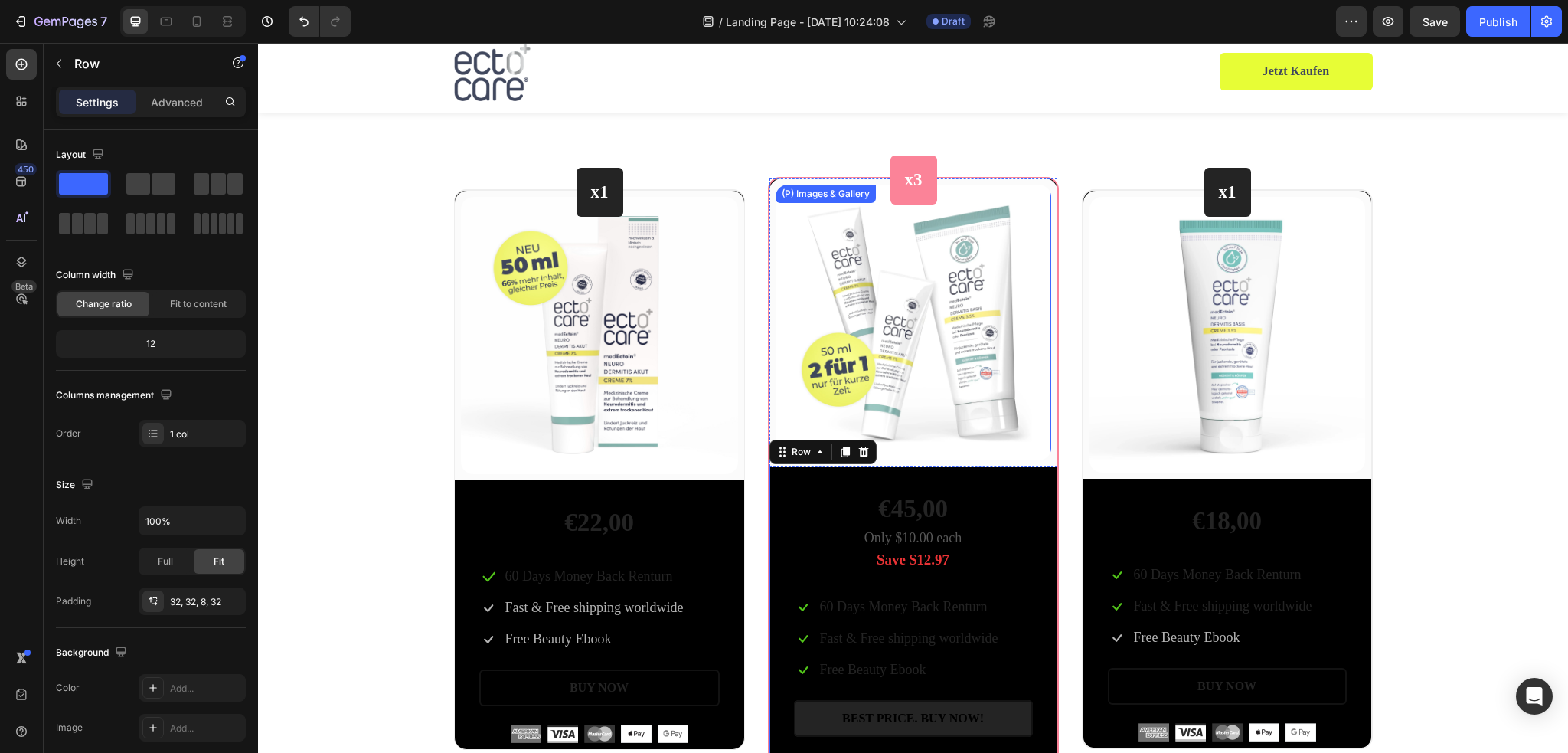
scroll to position [2985, 0]
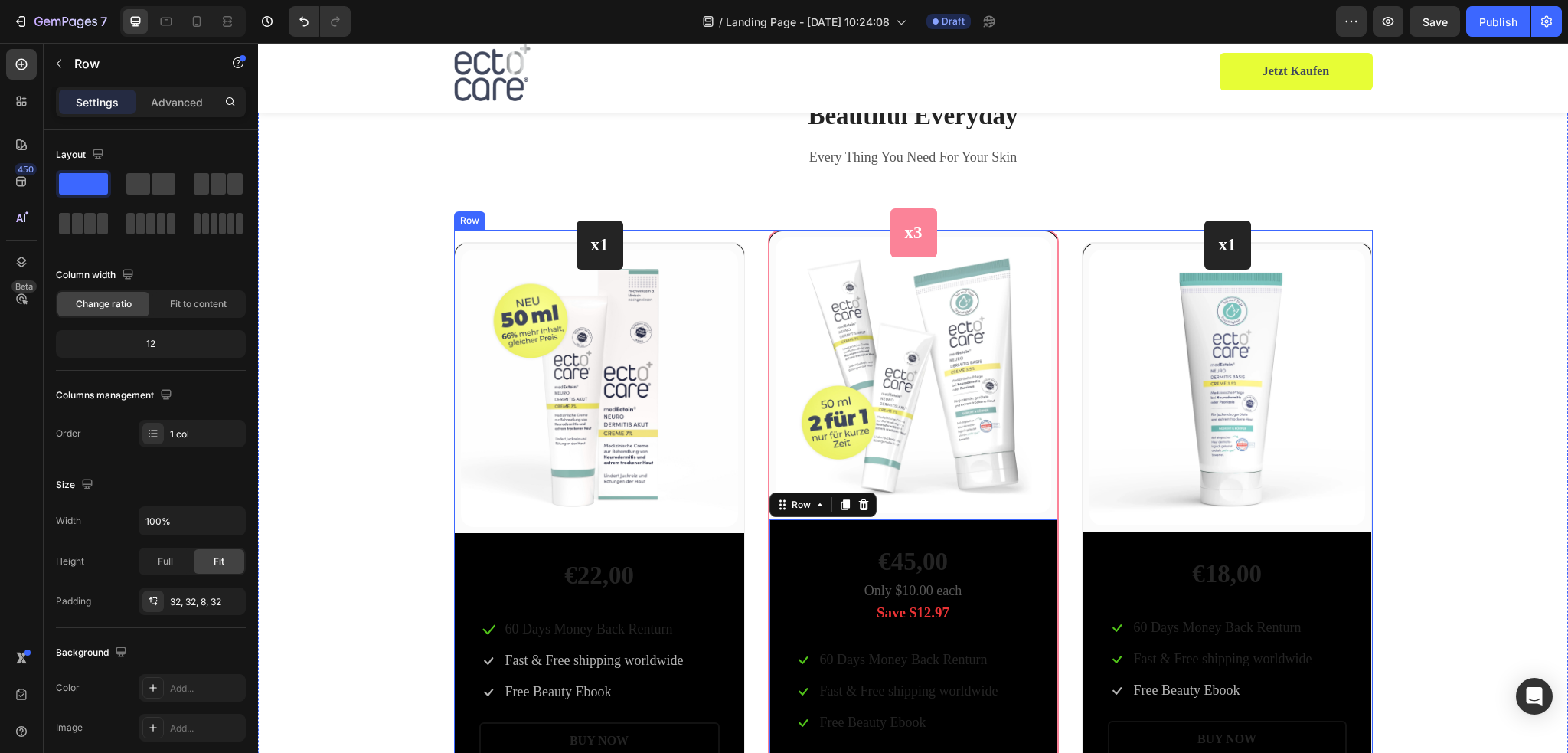
click at [1060, 229] on div "x1 Heading Row (P) Images & Gallery Row €22,00 (P) Price (P) Price Icon 60 Days…" at bounding box center [912, 531] width 919 height 603
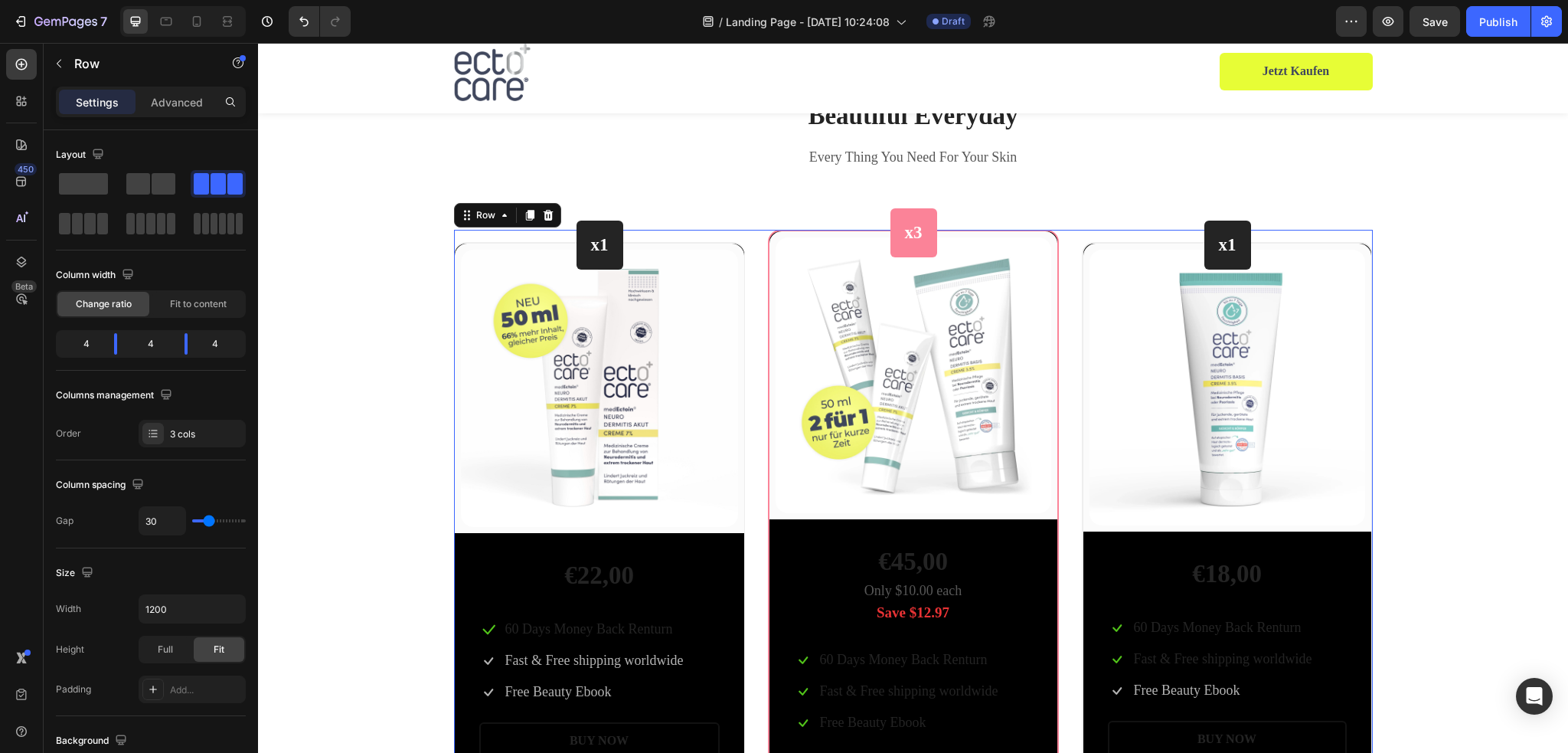
click at [1068, 233] on div "x1 Heading Row (P) Images & Gallery Row €22,00 (P) Price (P) Price Icon 60 Days…" at bounding box center [912, 531] width 919 height 603
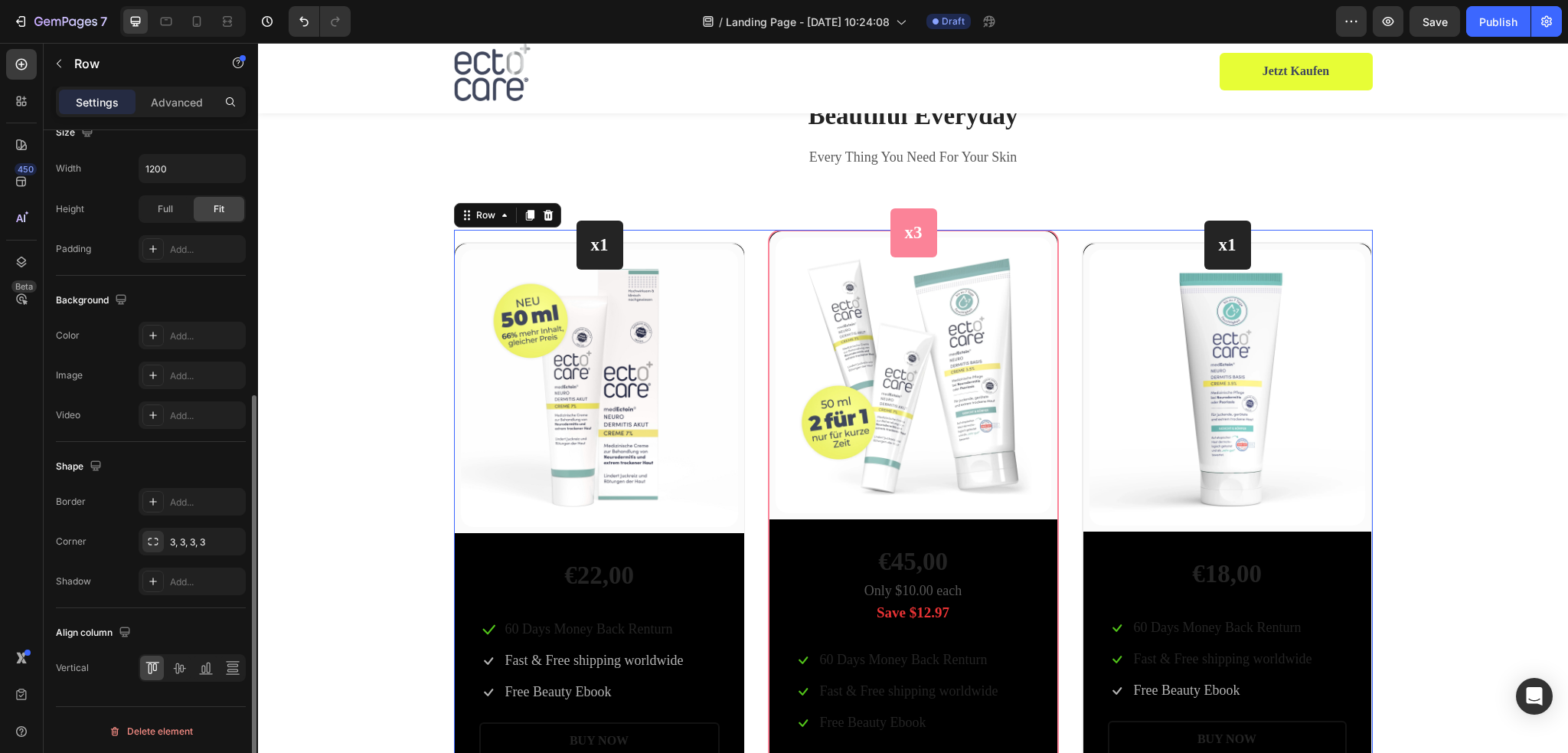
scroll to position [0, 0]
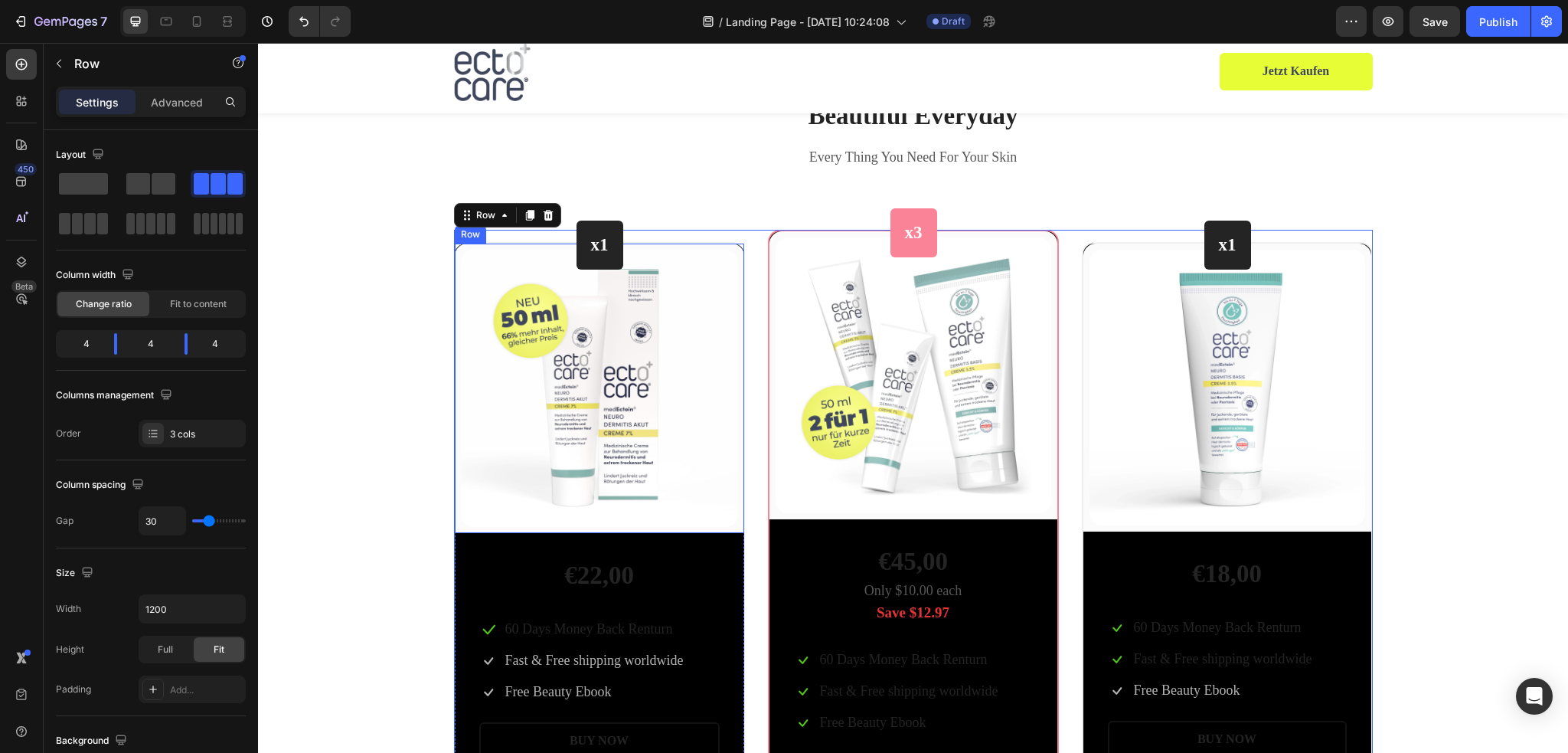
click at [457, 245] on div "(P) Images & Gallery Row" at bounding box center [599, 388] width 290 height 290
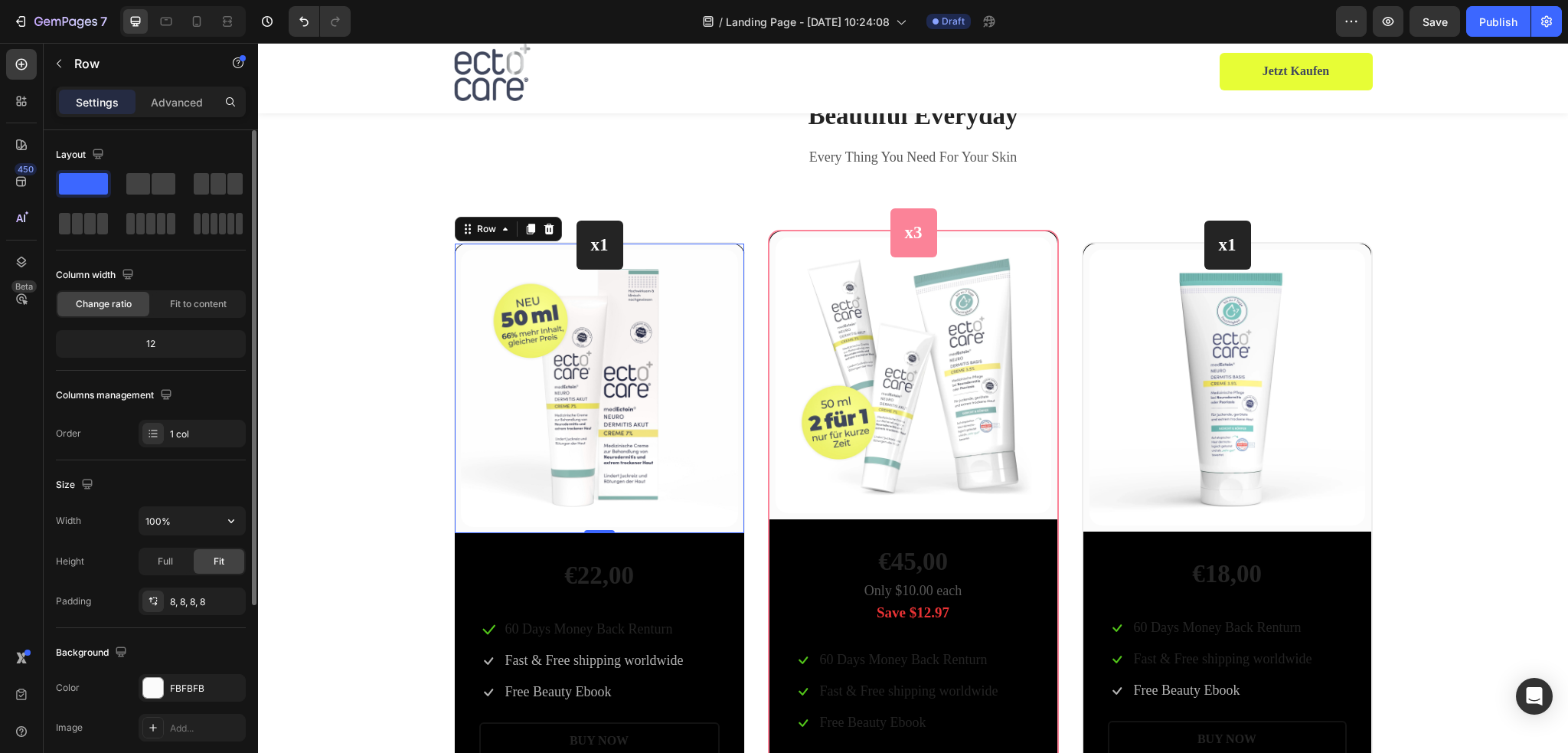
scroll to position [267, 0]
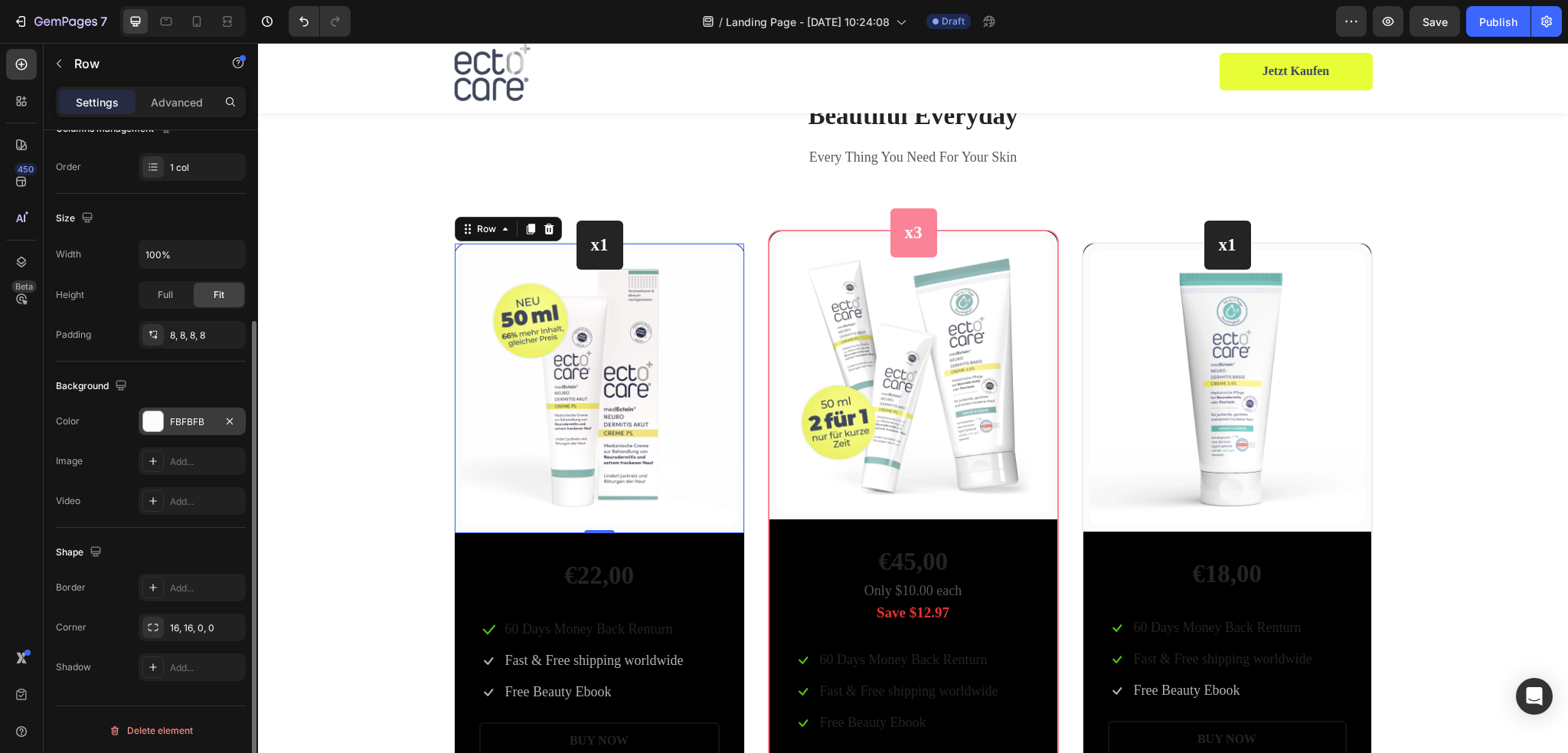
click at [150, 420] on div at bounding box center [153, 421] width 19 height 19
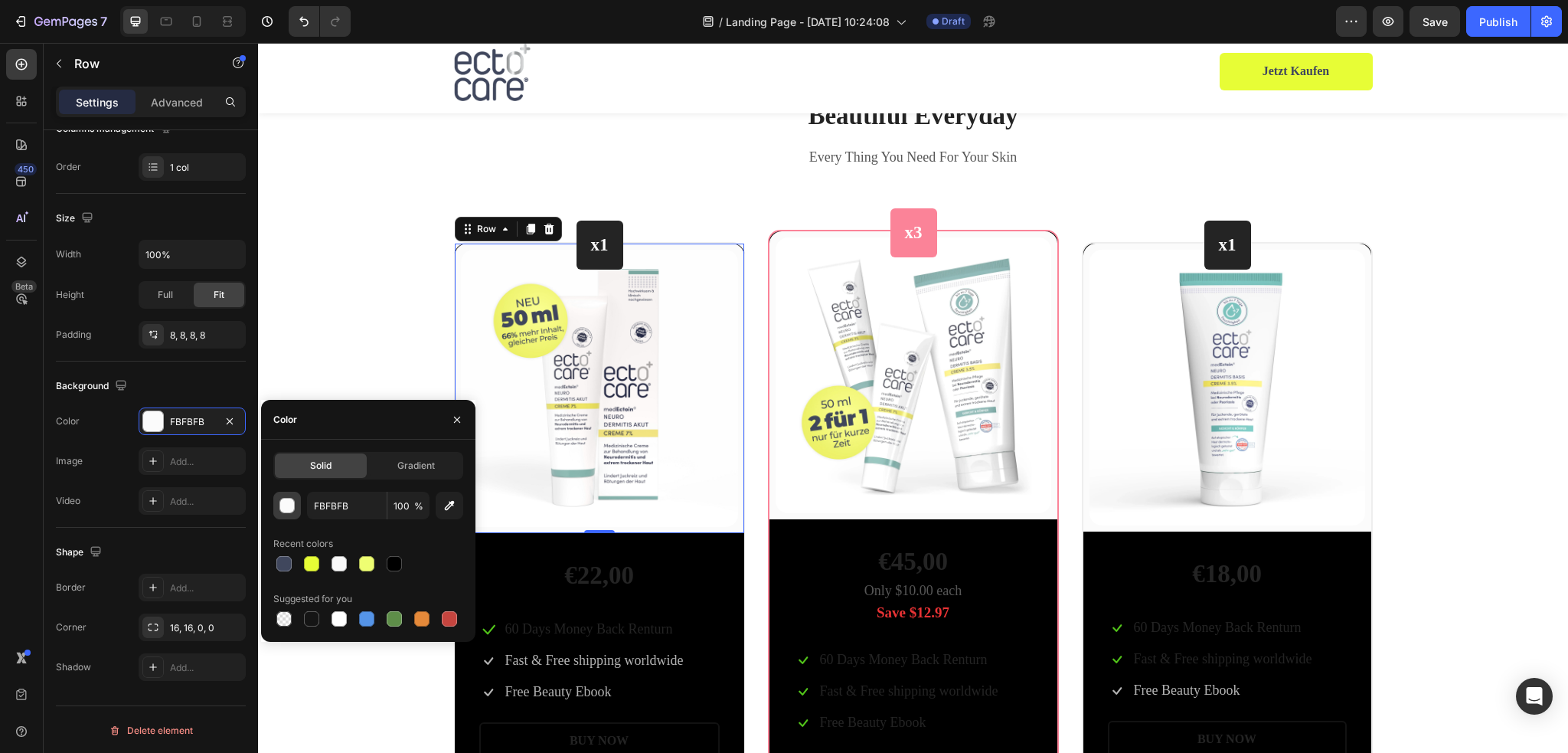
click at [287, 505] on div "button" at bounding box center [287, 506] width 15 height 15
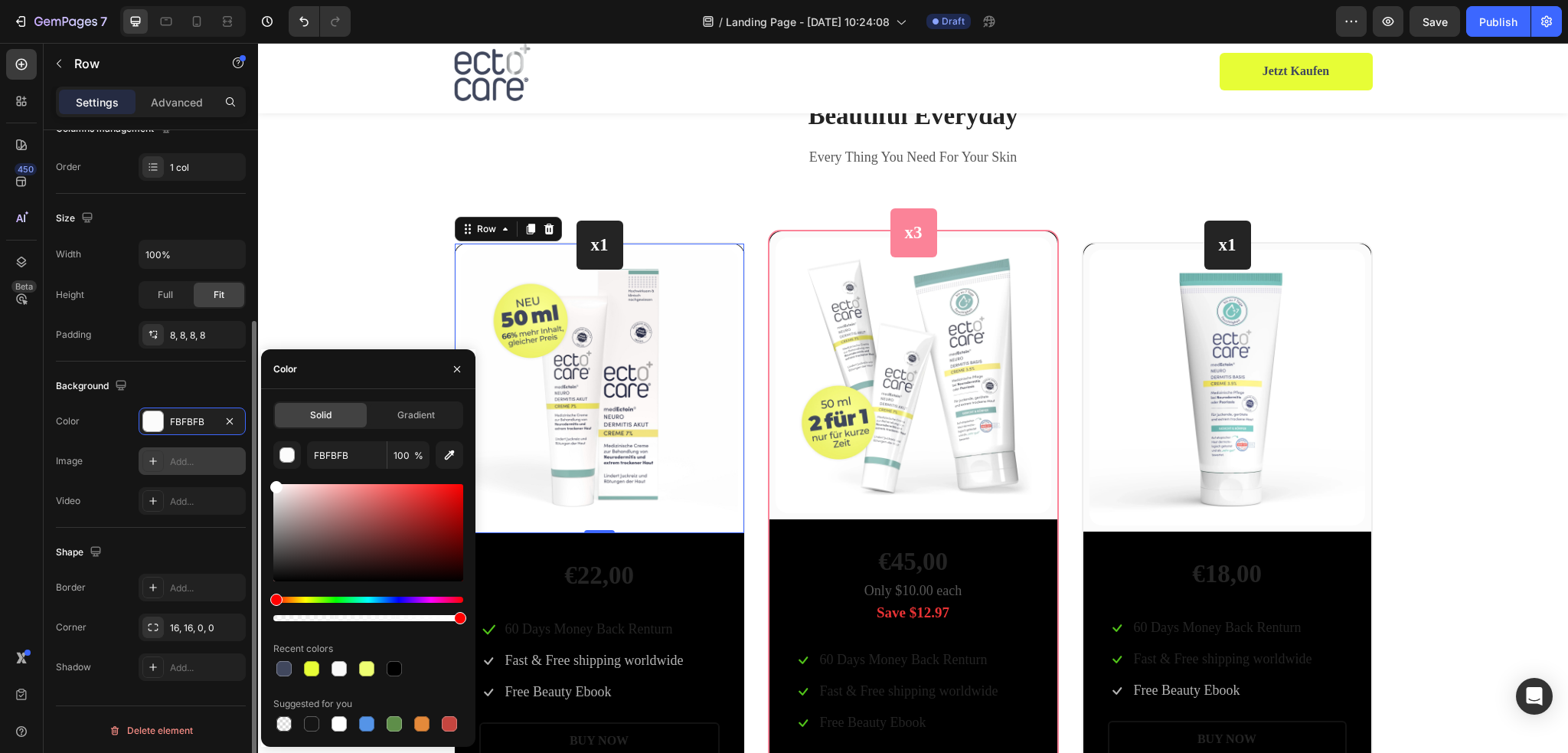
drag, startPoint x: 318, startPoint y: 508, endPoint x: 242, endPoint y: 449, distance: 96.2
click at [242, 449] on div "450 Beta Sections(18) Elements(83) Section Element Hero Section Product Detail …" at bounding box center [128, 397] width 258 height 710
type input "FFFFFF"
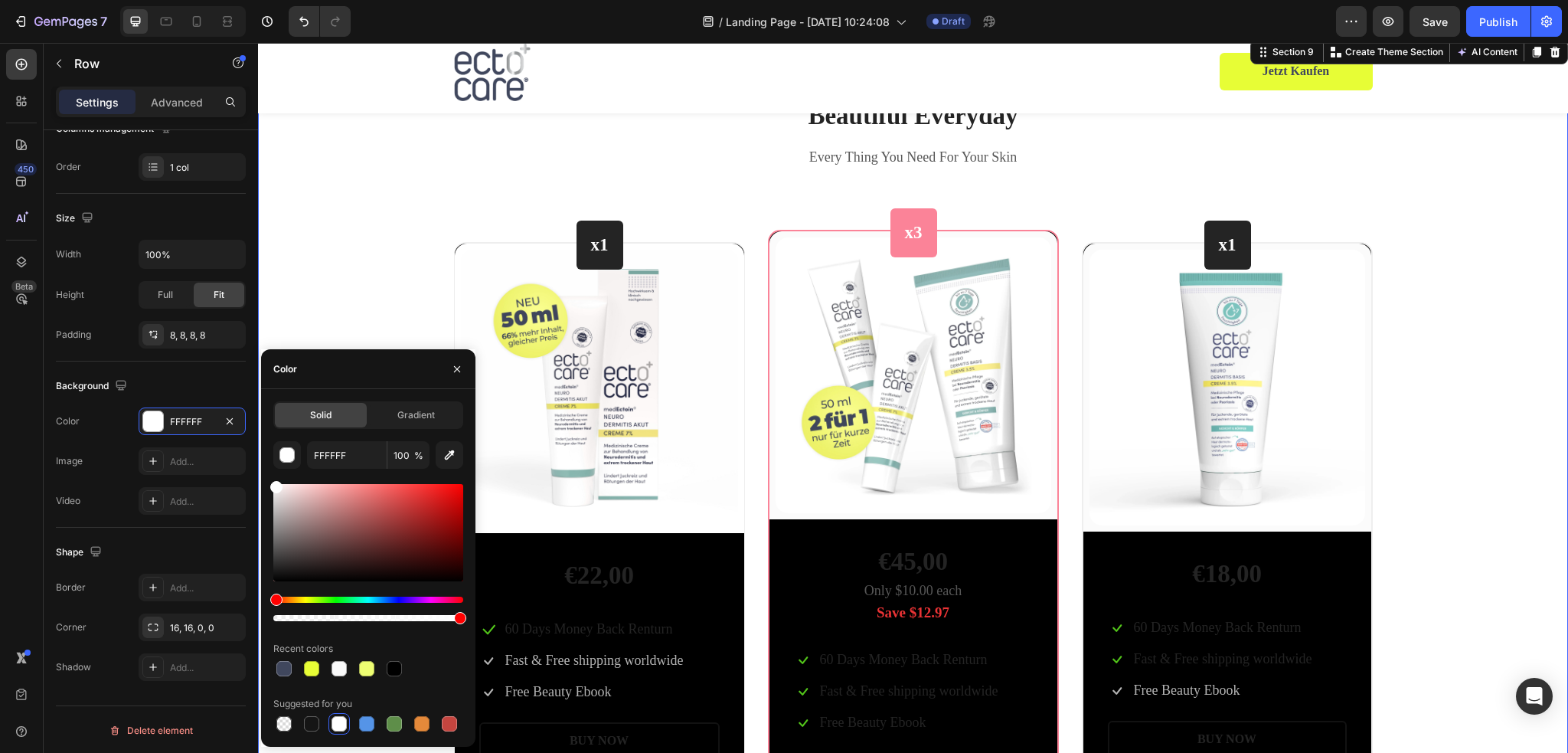
click at [369, 268] on div "Beautiful Everyday Heading Every Thing You Need For Your Skin Text block Row x1…" at bounding box center [912, 466] width 1287 height 736
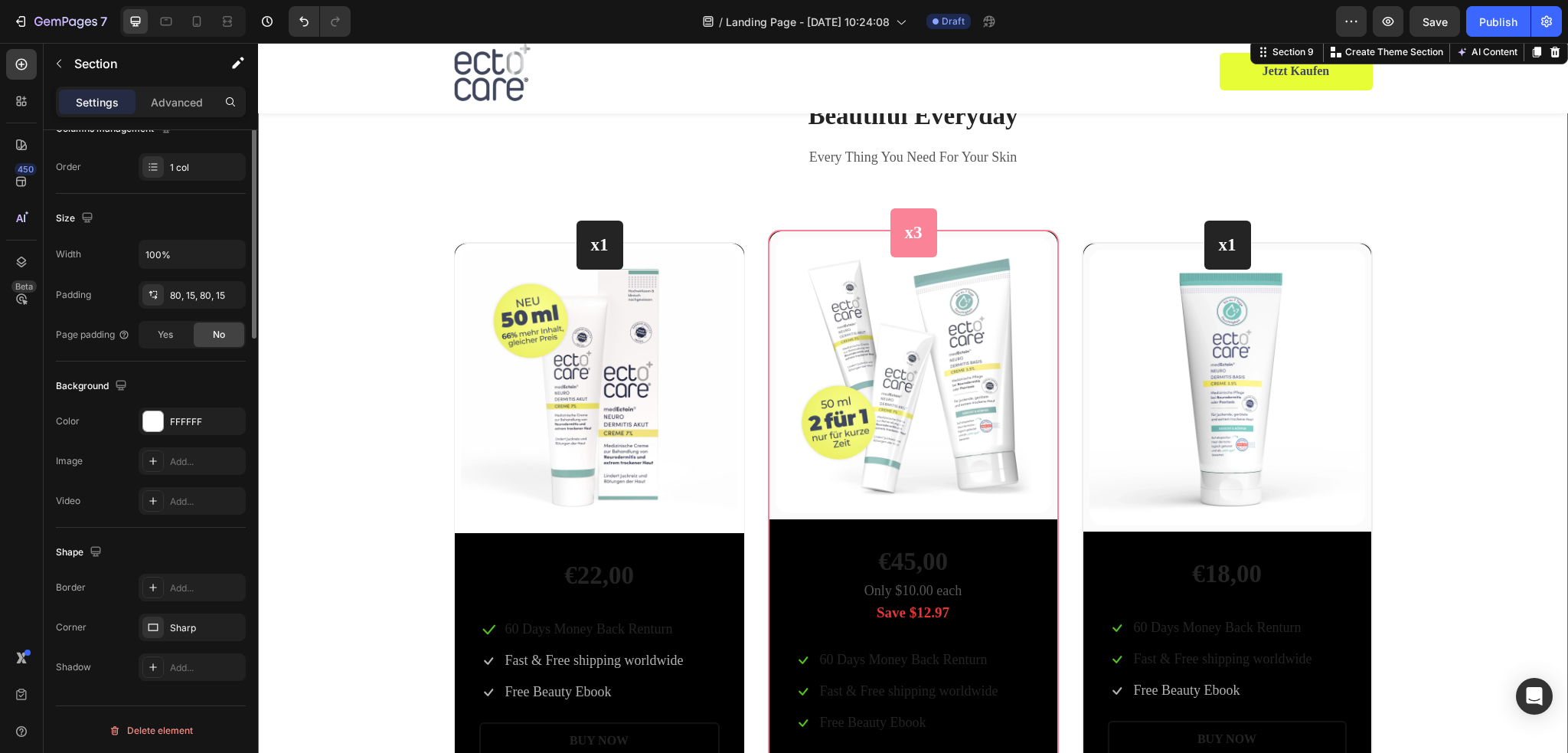
scroll to position [0, 0]
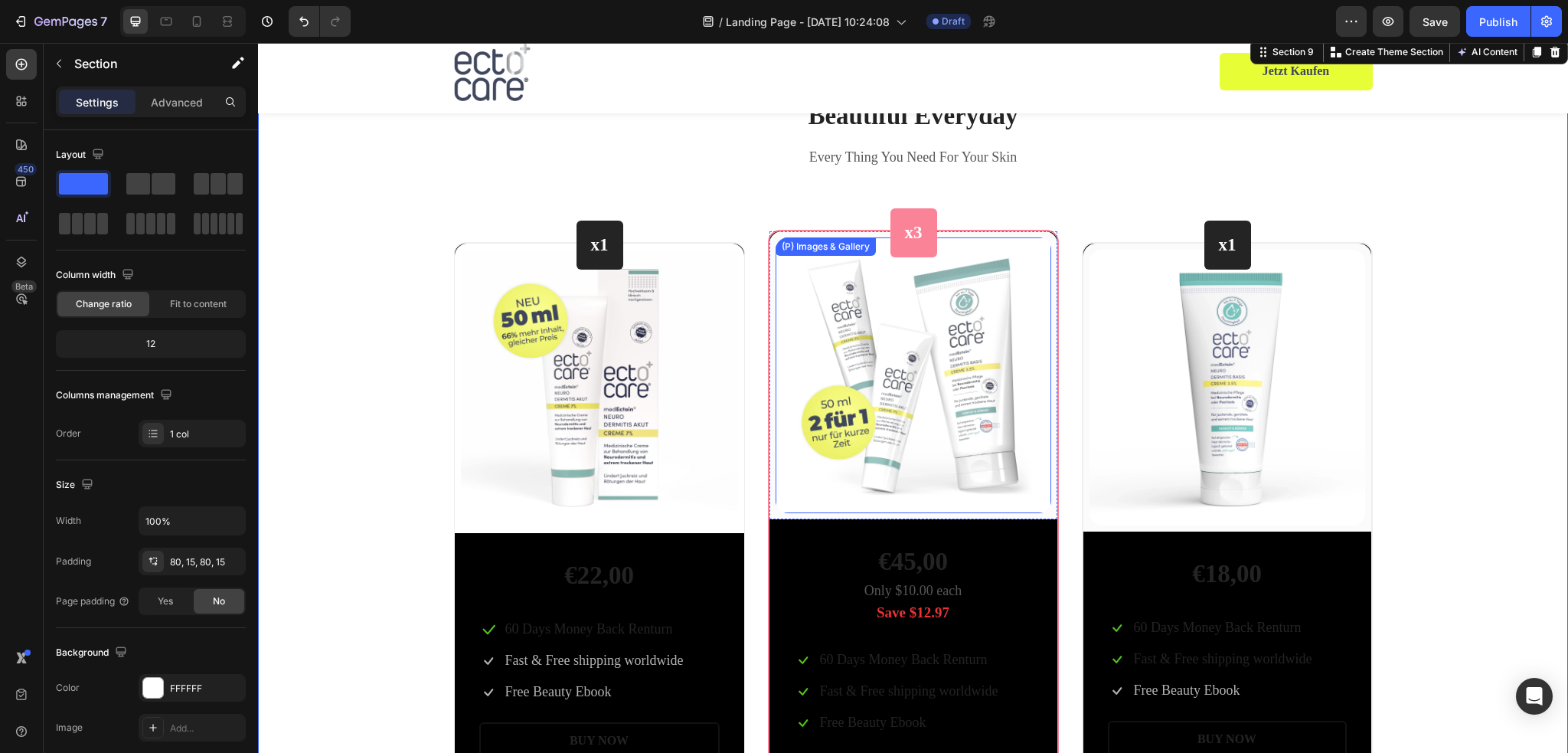
click at [775, 237] on div "(P) Images & Gallery" at bounding box center [912, 375] width 276 height 276
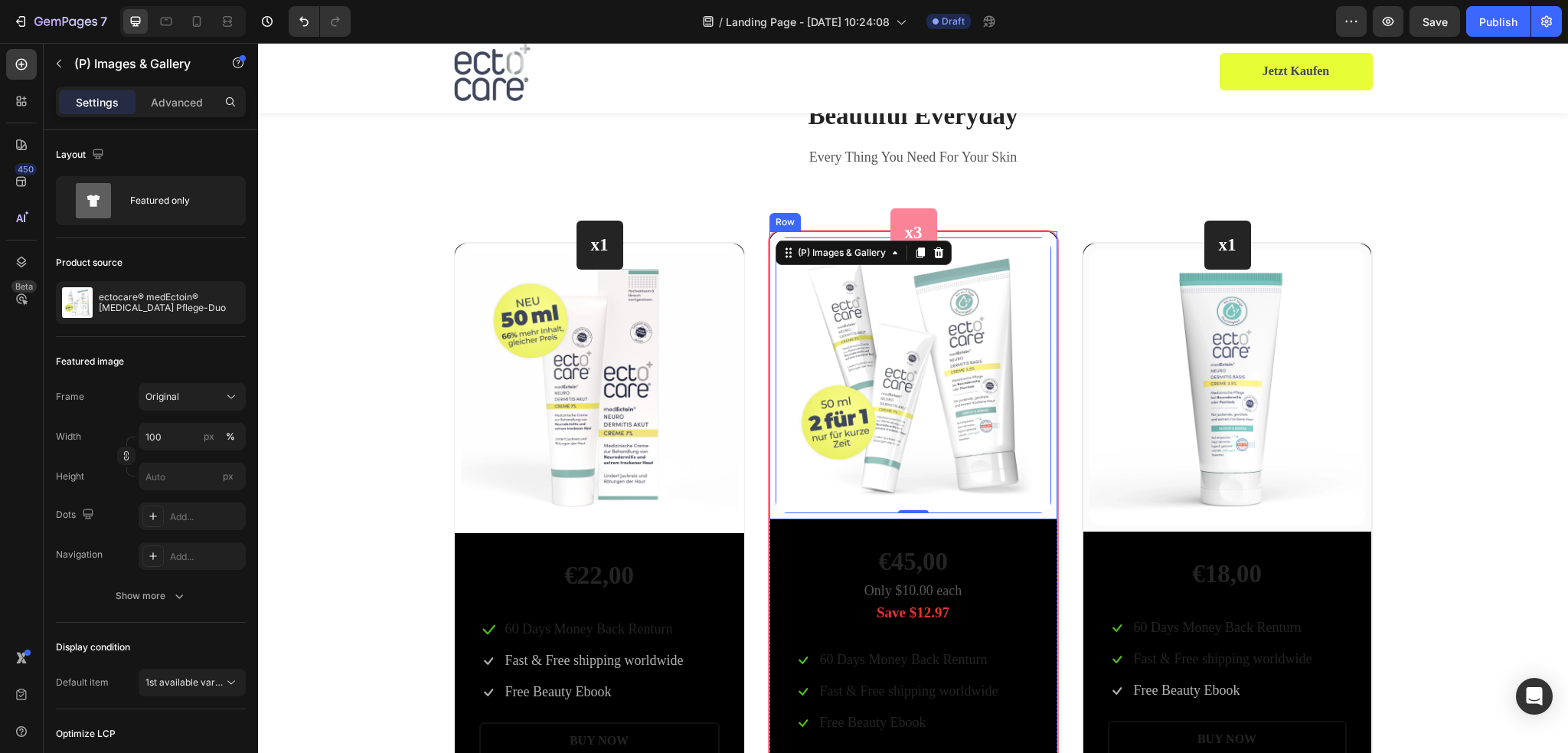
click at [795, 231] on div "(P) Images & Gallery 0 Row" at bounding box center [913, 375] width 288 height 288
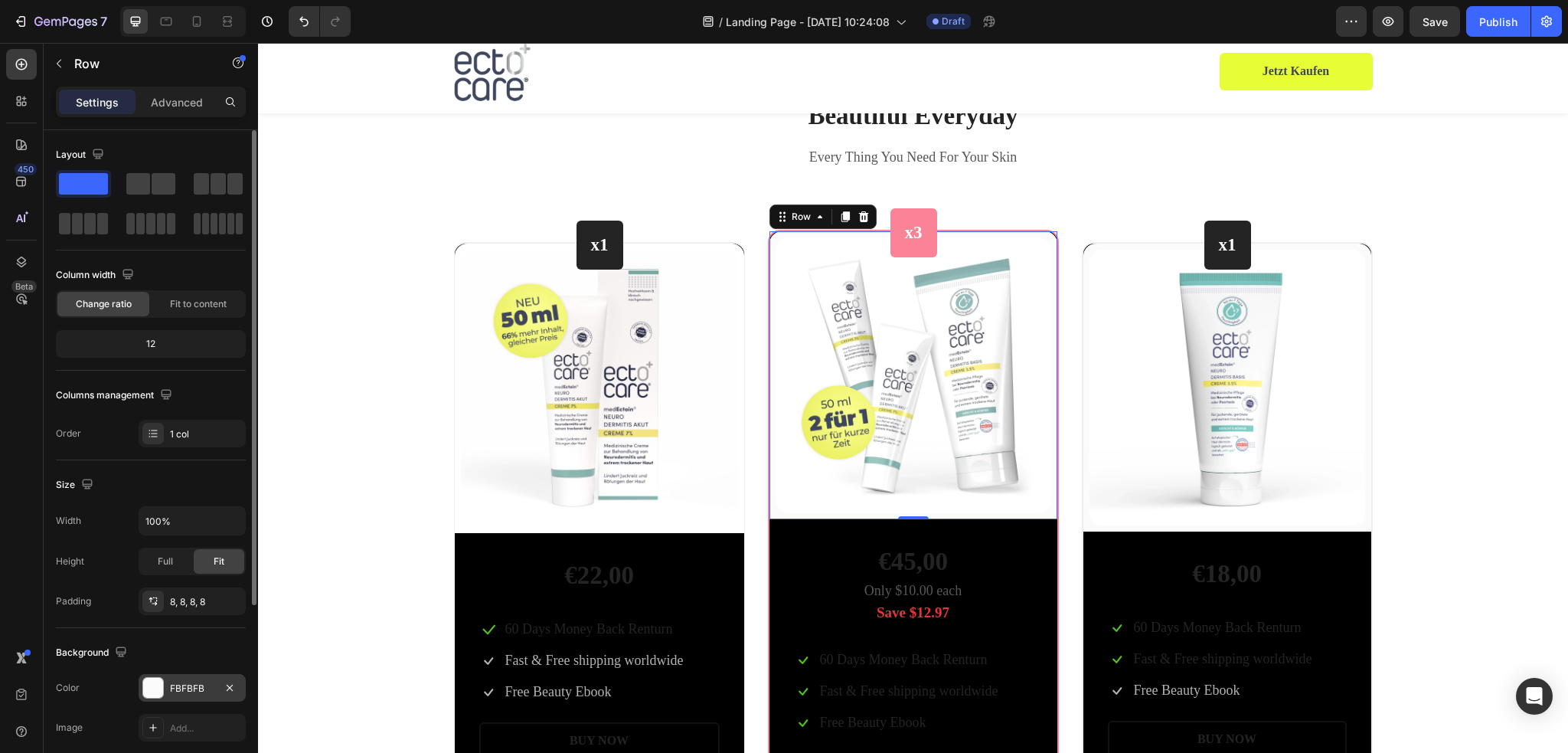
click at [161, 688] on div at bounding box center [153, 687] width 19 height 19
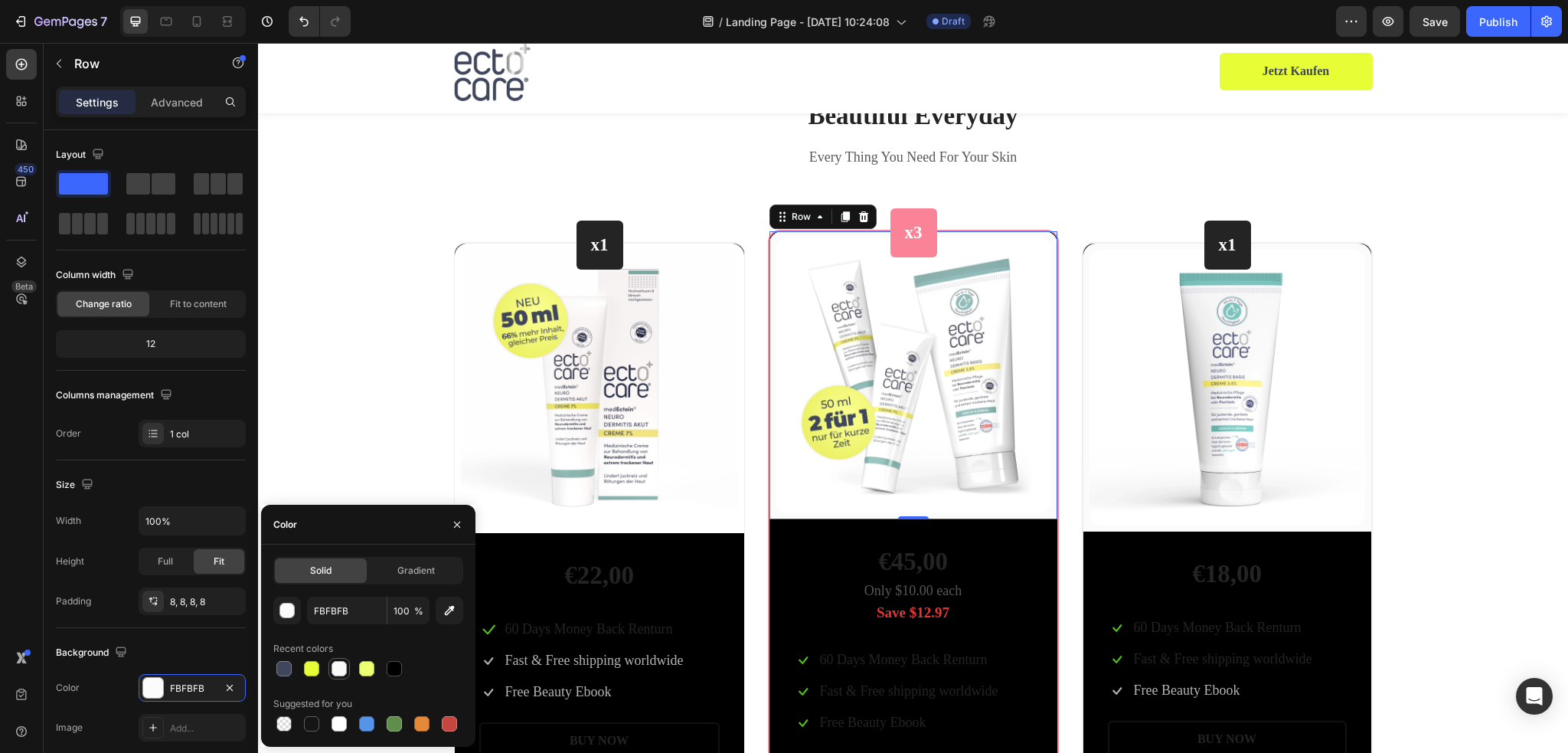
click at [341, 670] on div at bounding box center [338, 668] width 15 height 15
click at [338, 724] on div at bounding box center [338, 723] width 15 height 15
type input "FFFFFF"
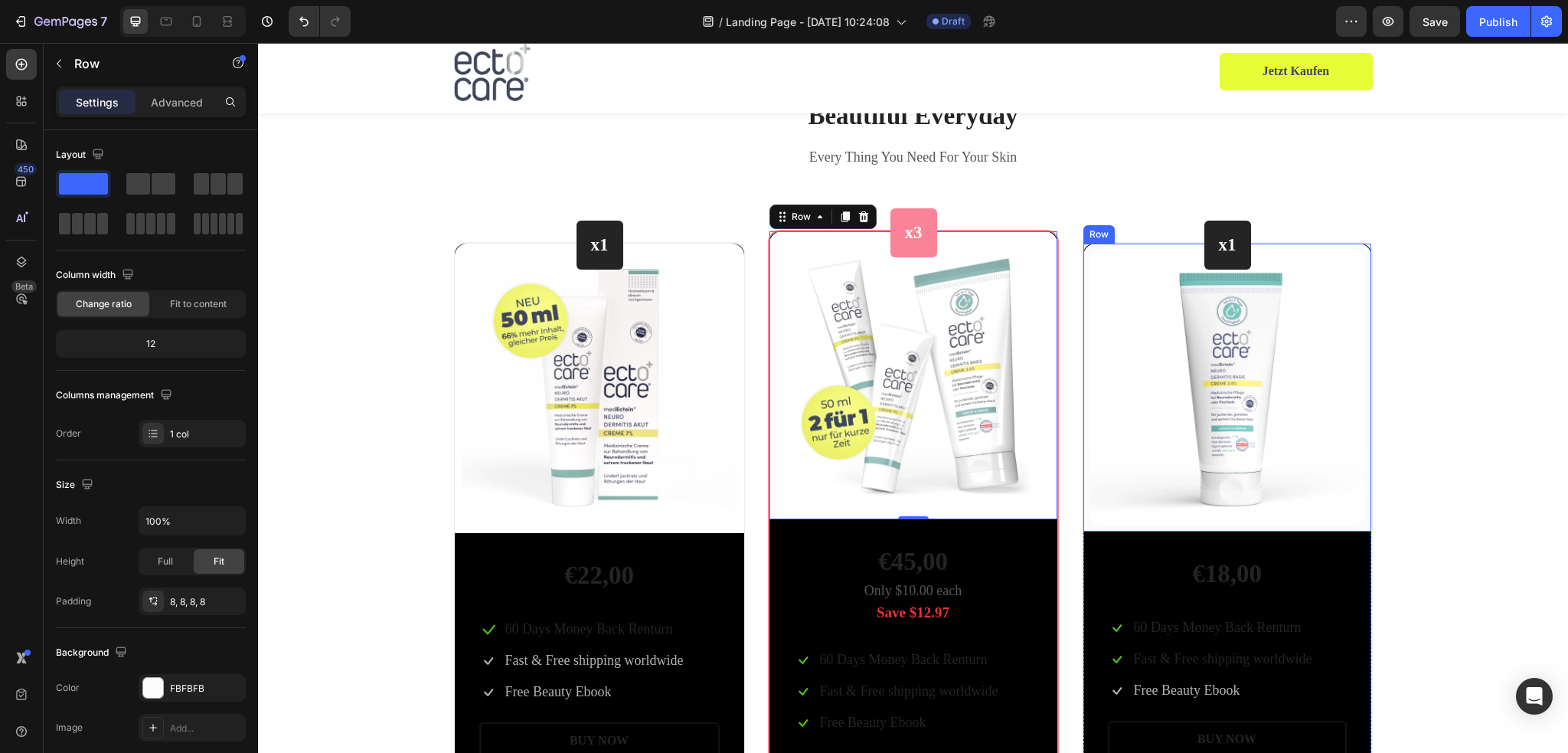
click at [1097, 247] on div "(P) Images & Gallery Row" at bounding box center [1227, 387] width 288 height 288
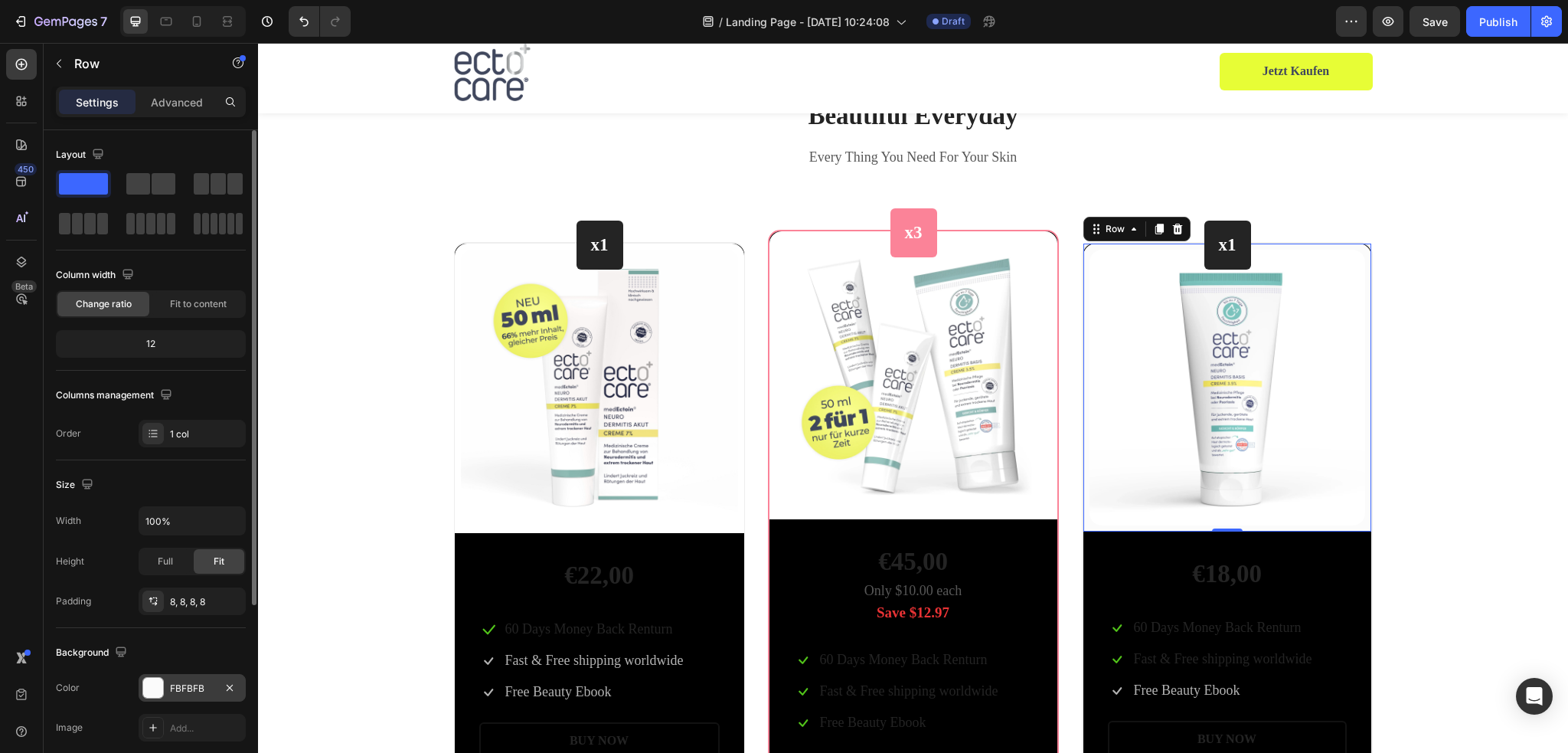
click at [155, 690] on div at bounding box center [153, 687] width 19 height 19
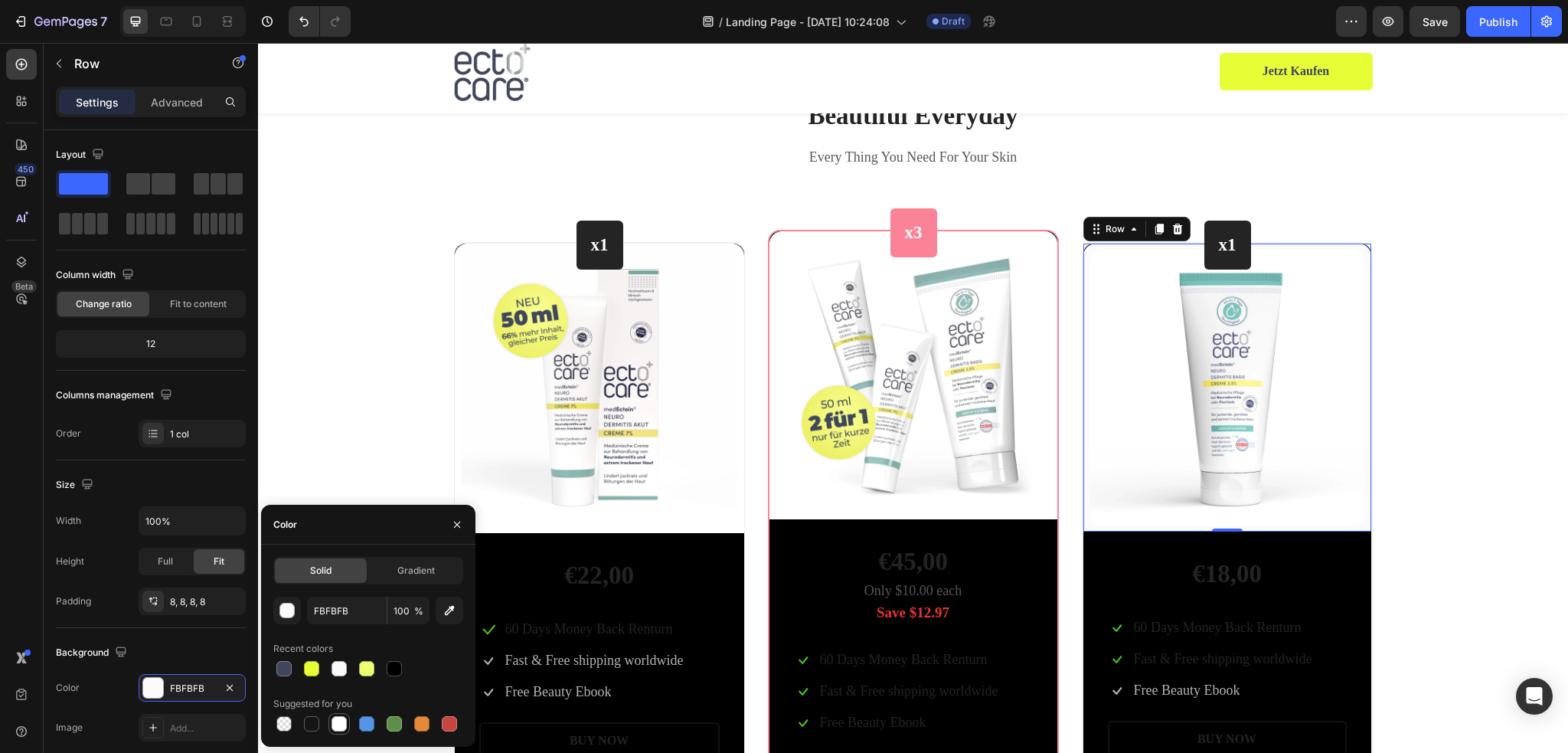
click at [340, 720] on div at bounding box center [338, 723] width 15 height 15
type input "FFFFFF"
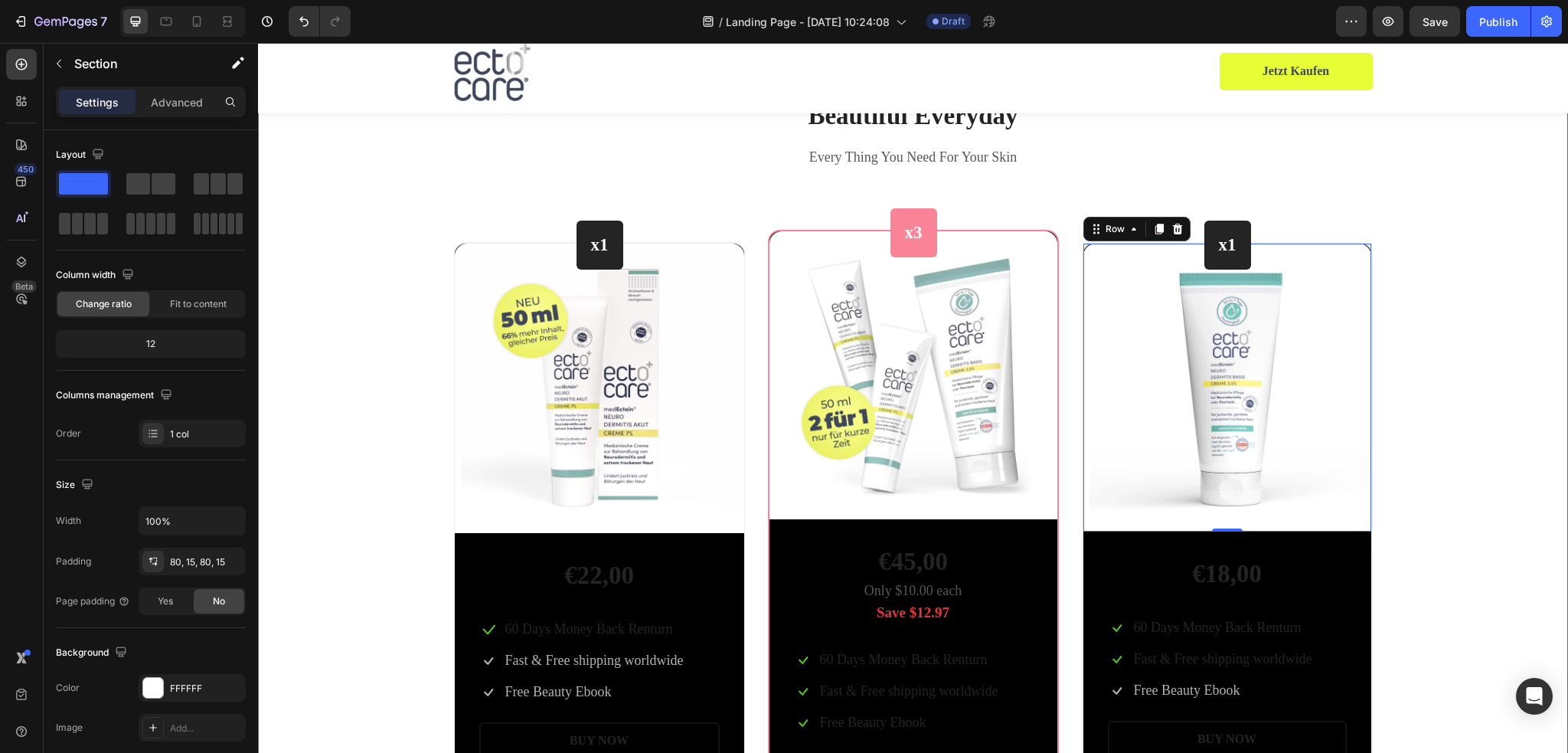
click at [390, 316] on div "Beautiful Everyday Heading Every Thing You Need For Your Skin Text block Row x1…" at bounding box center [912, 466] width 1287 height 736
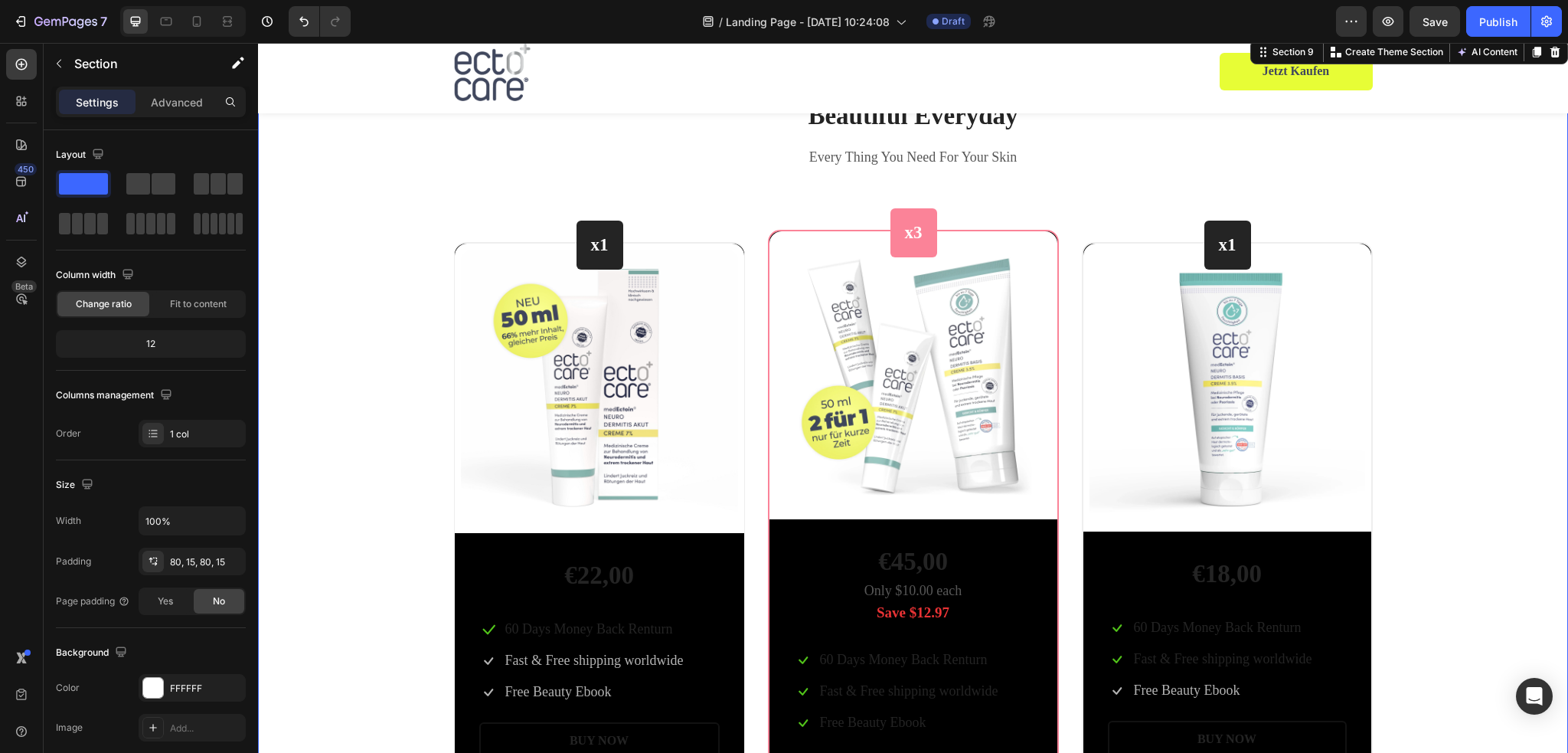
click at [1456, 376] on div "Beautiful Everyday Heading Every Thing You Need For Your Skin Text block Row x1…" at bounding box center [912, 466] width 1287 height 736
click at [1051, 241] on div "(P) Images & Gallery Row" at bounding box center [913, 375] width 288 height 288
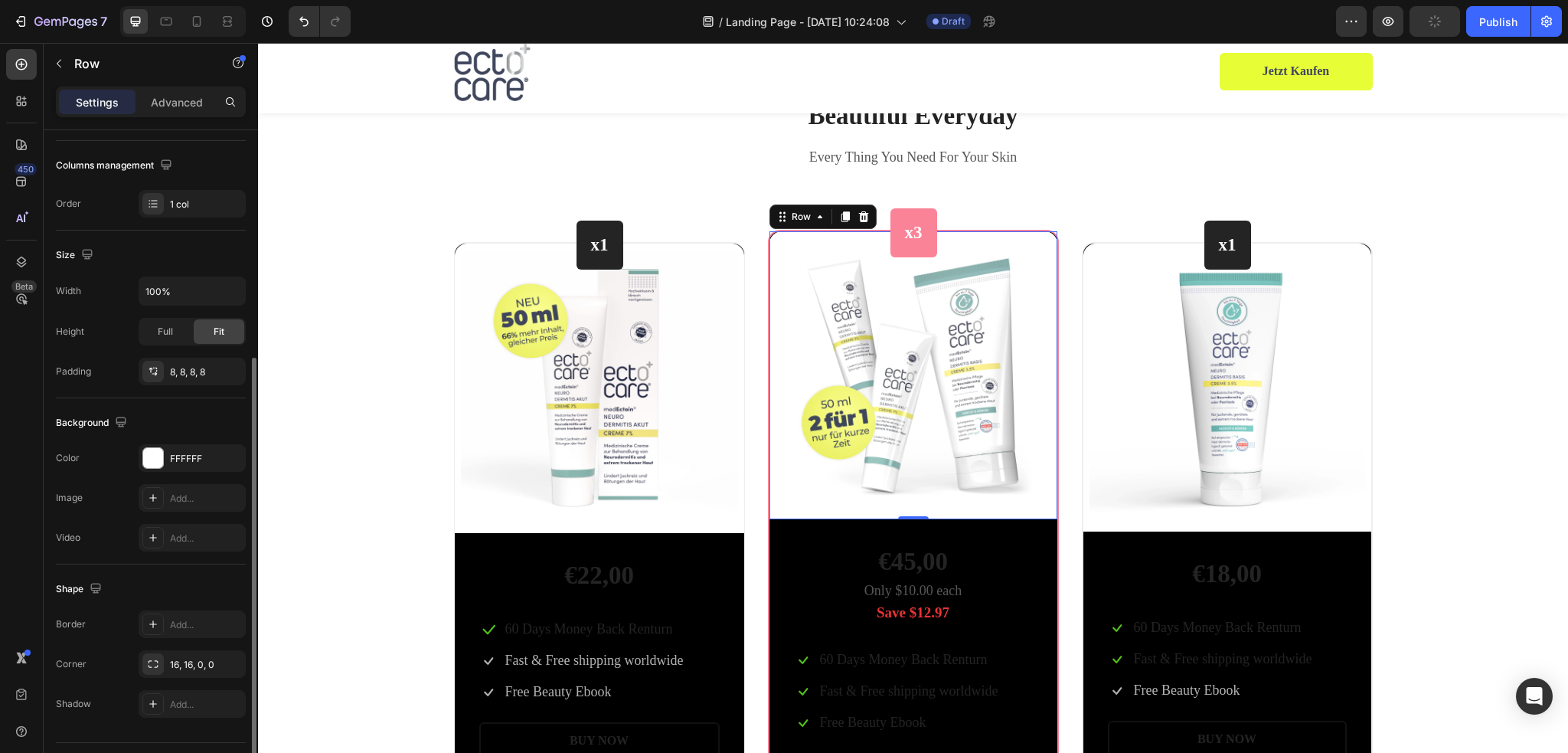
scroll to position [267, 0]
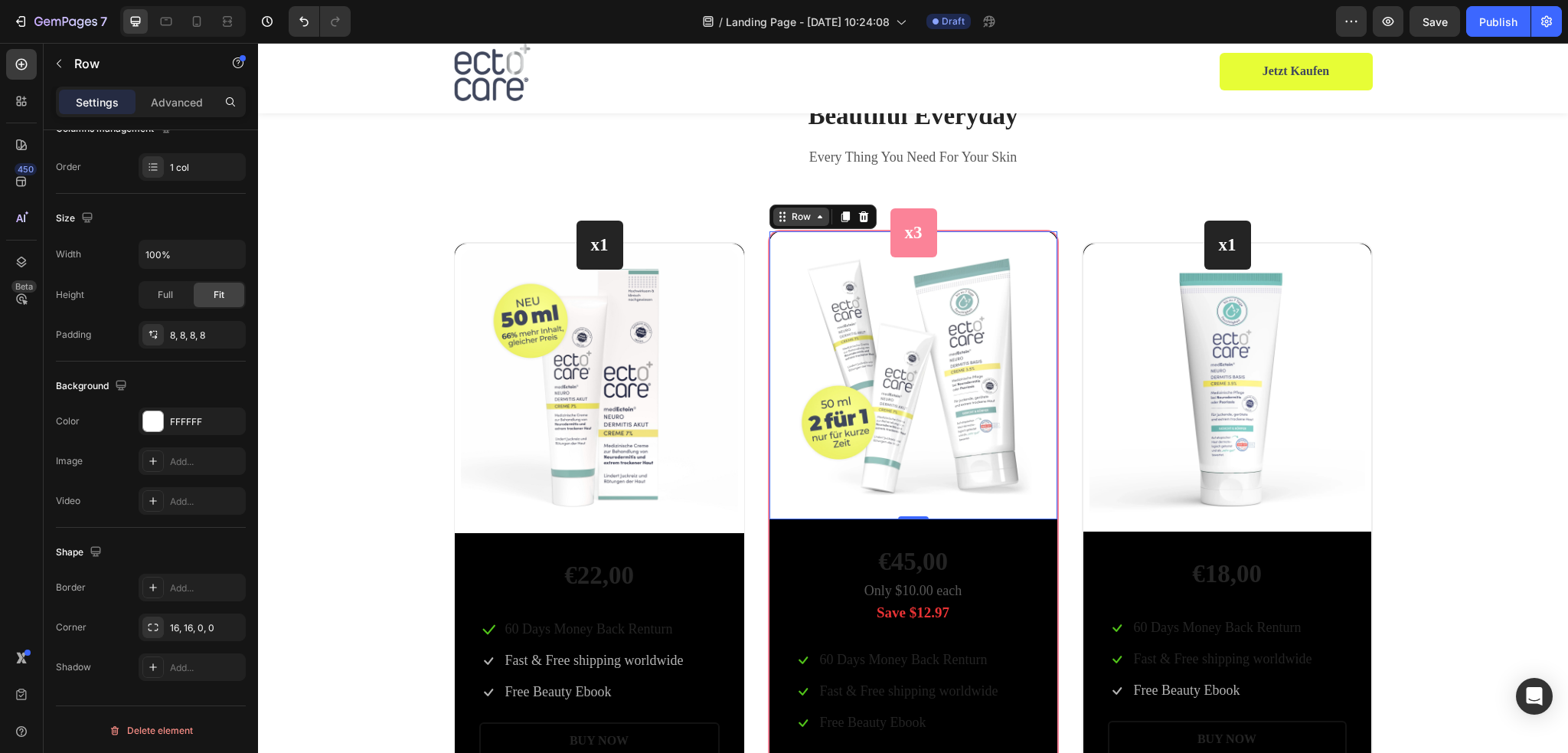
click at [819, 219] on icon at bounding box center [820, 217] width 12 height 12
click at [814, 217] on icon at bounding box center [820, 217] width 12 height 12
click at [202, 17] on icon at bounding box center [196, 21] width 15 height 15
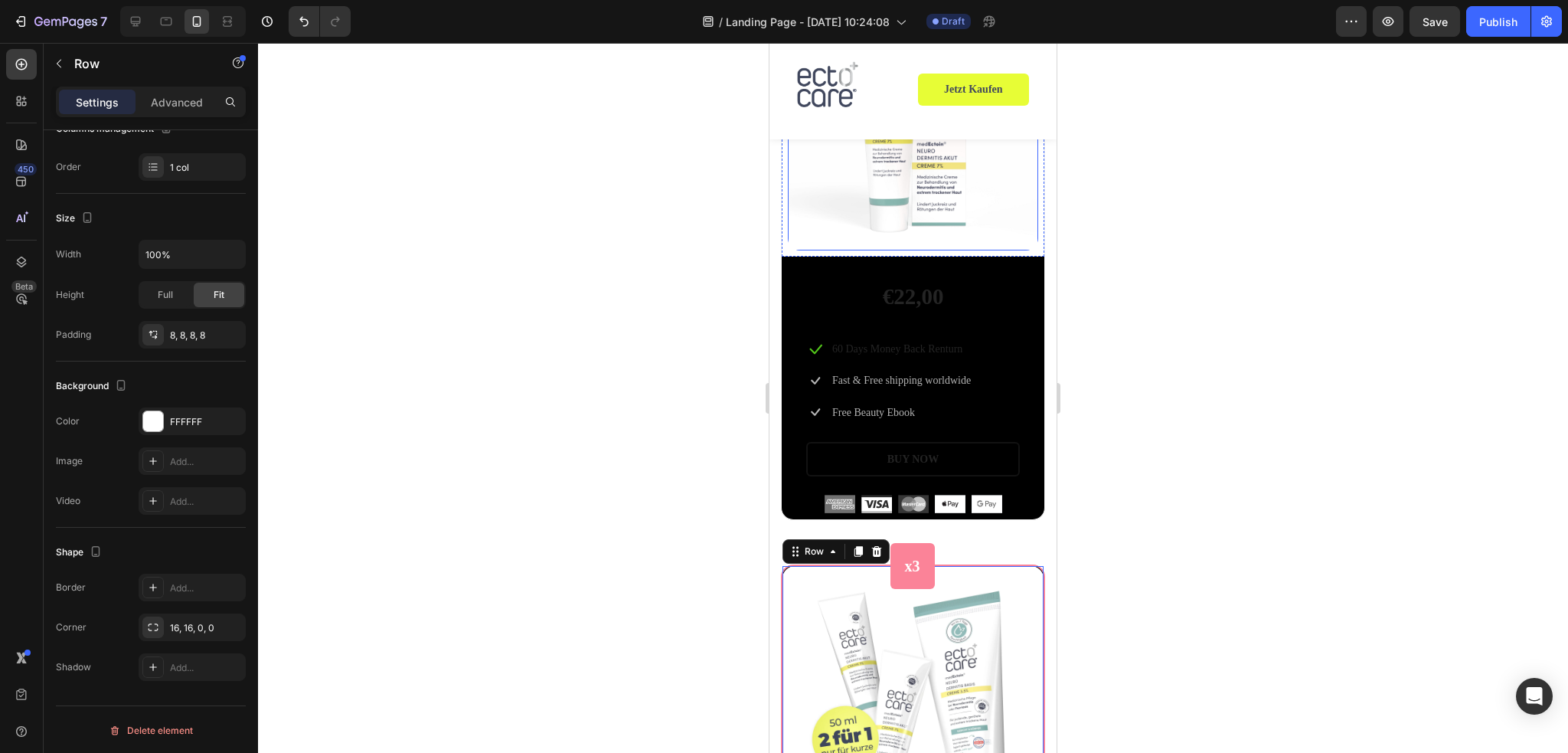
scroll to position [2909, 0]
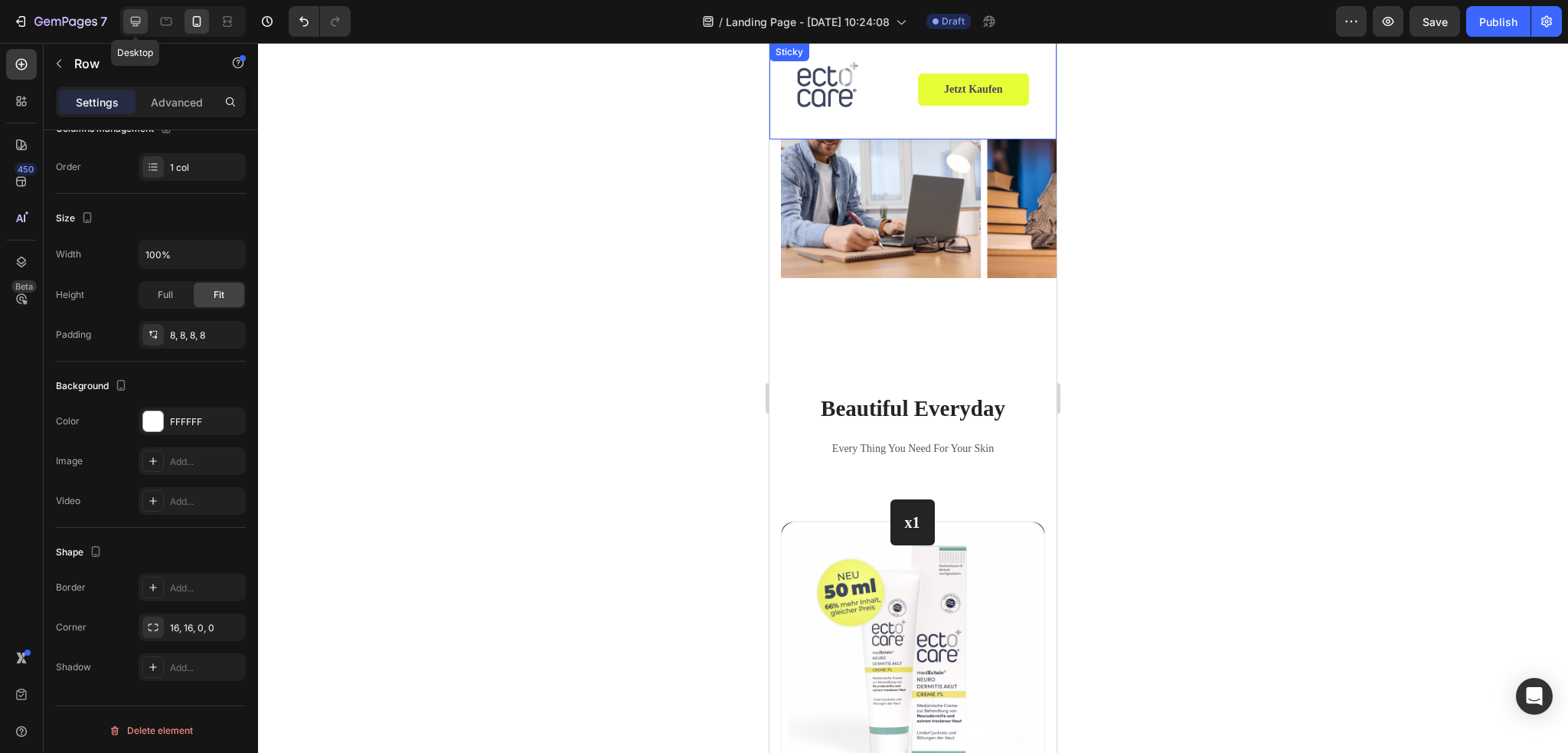
click at [142, 24] on icon at bounding box center [135, 21] width 15 height 15
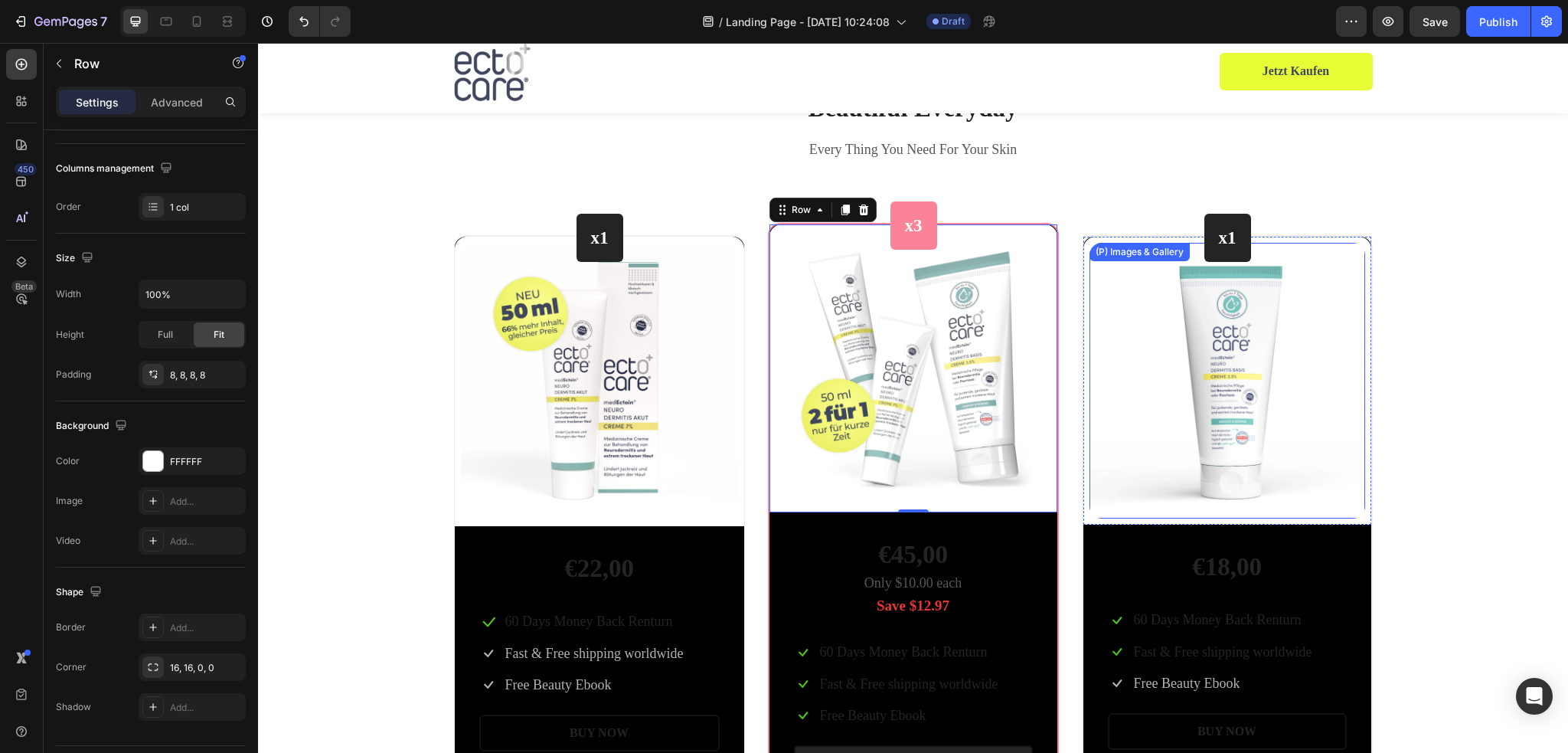
scroll to position [3200, 0]
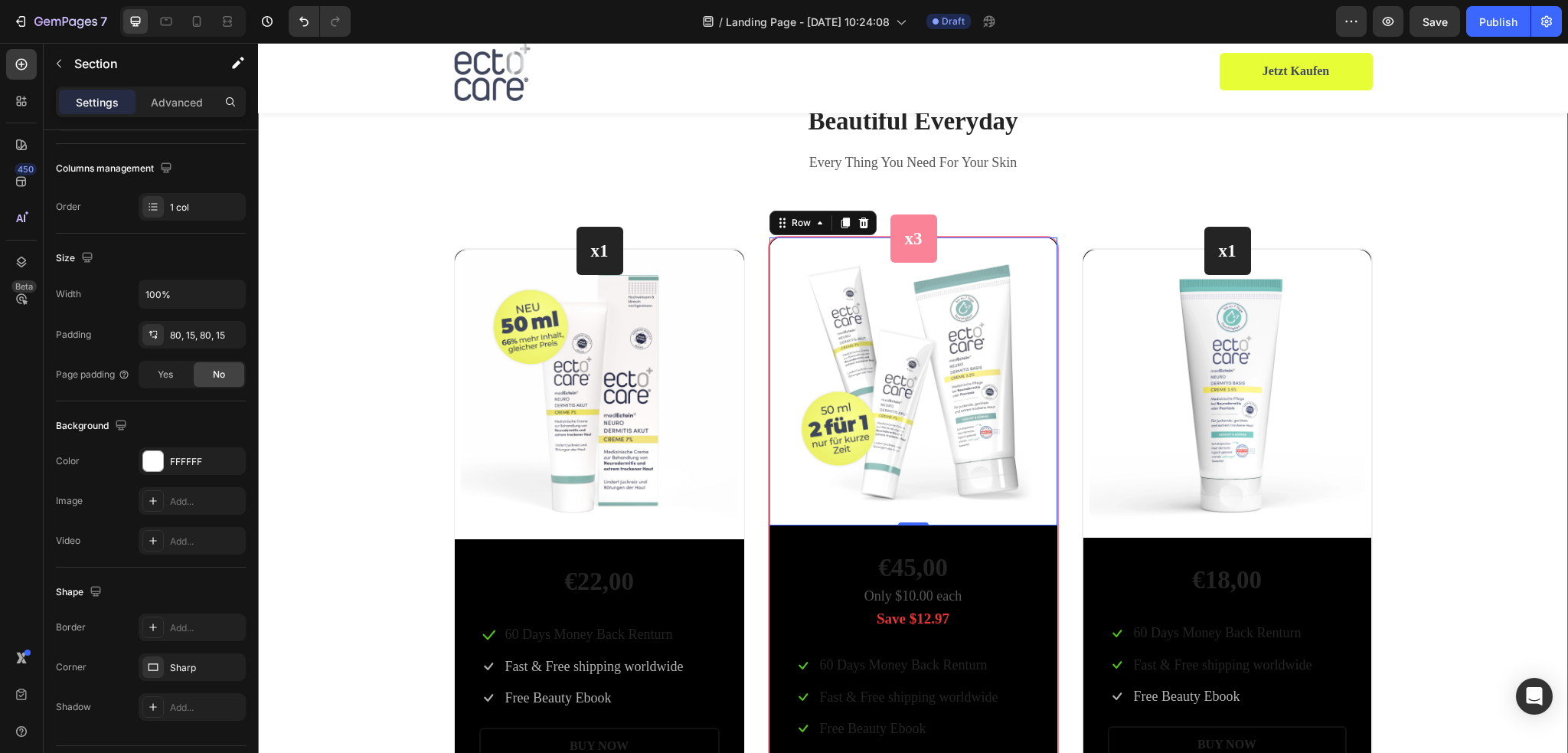
click at [1413, 239] on div "Beautiful Everyday Heading Every Thing You Need For Your Skin Text block Row x1…" at bounding box center [912, 471] width 1287 height 736
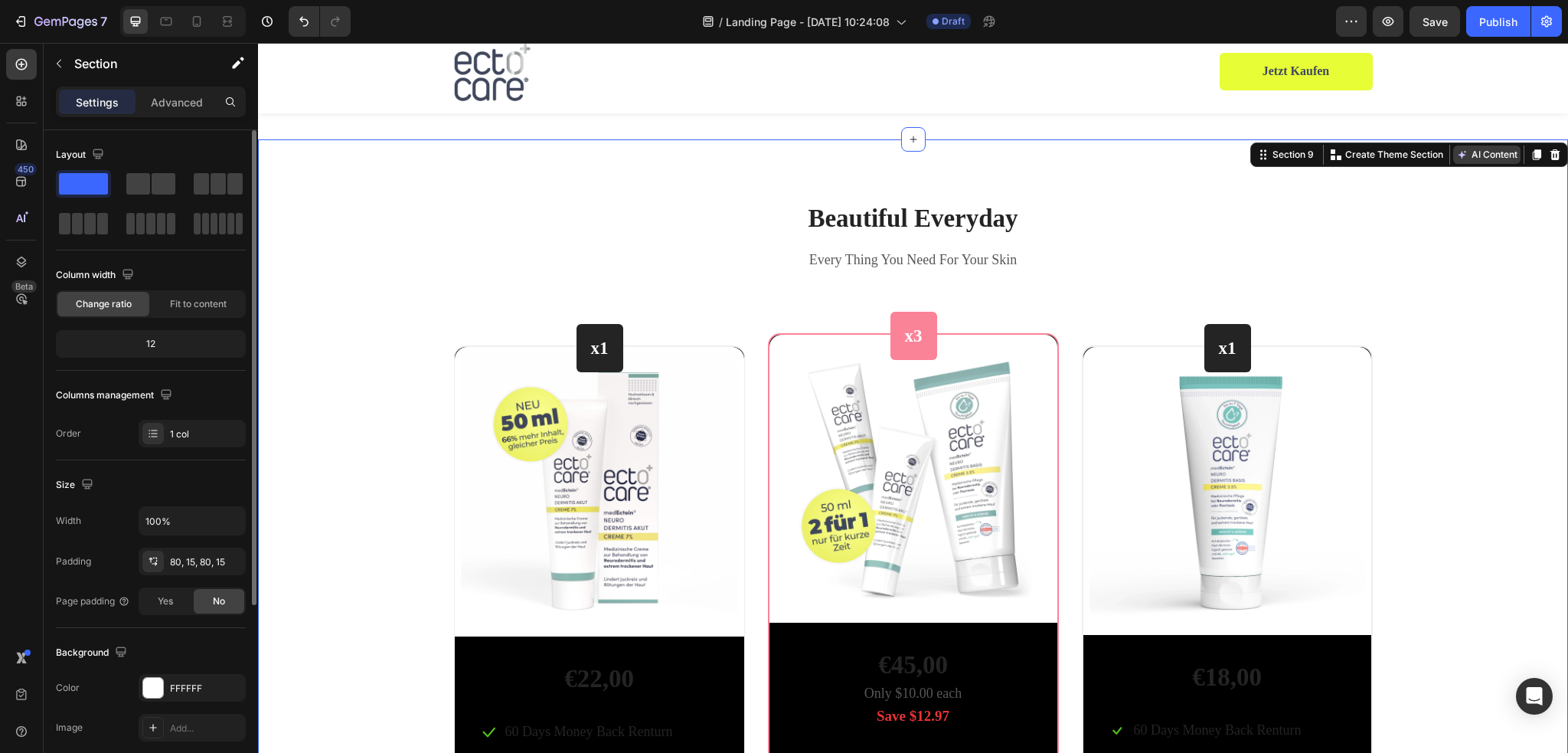
scroll to position [2970, 0]
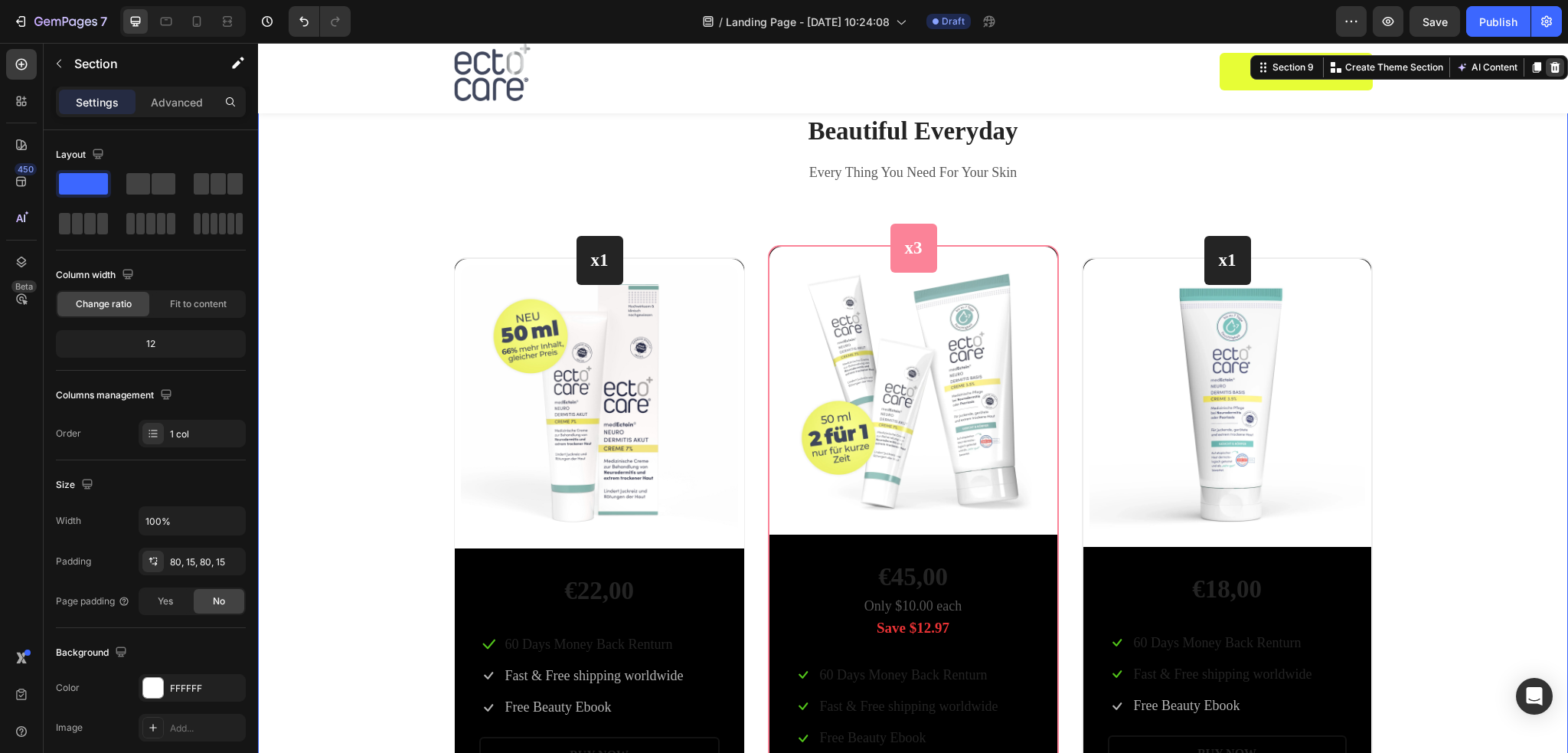
click at [1550, 73] on icon at bounding box center [1555, 67] width 10 height 11
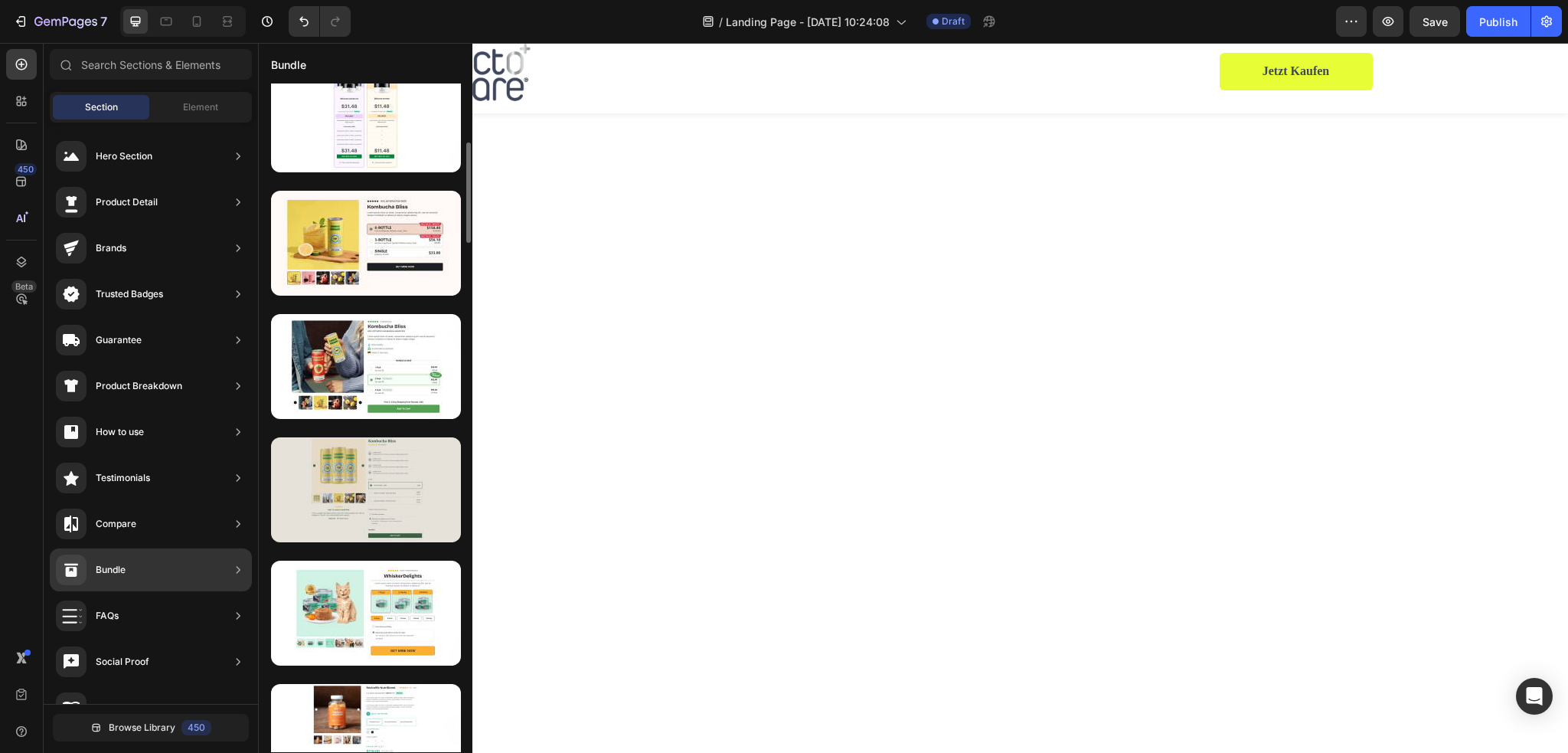
scroll to position [0, 0]
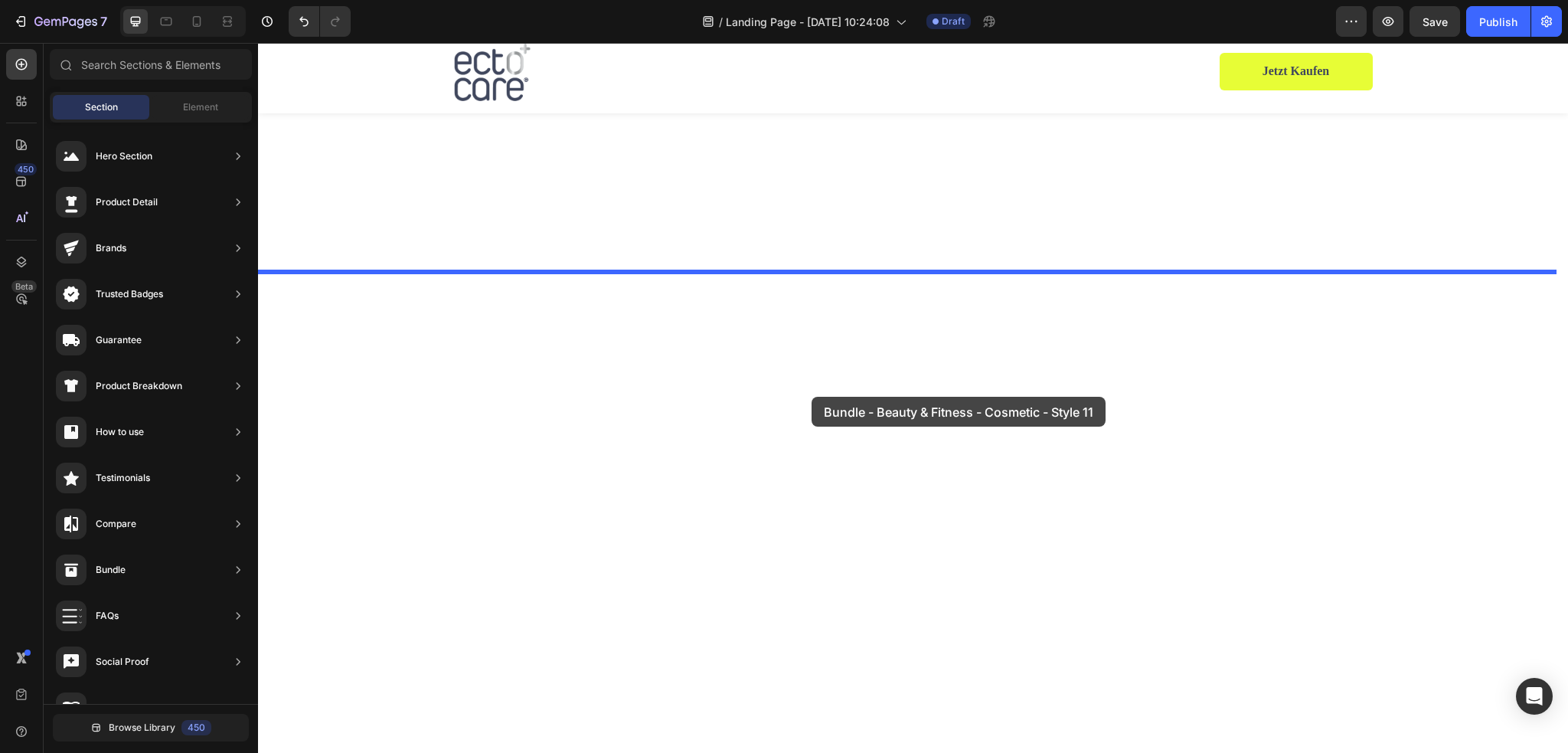
drag, startPoint x: 606, startPoint y: 440, endPoint x: 811, endPoint y: 397, distance: 209.5
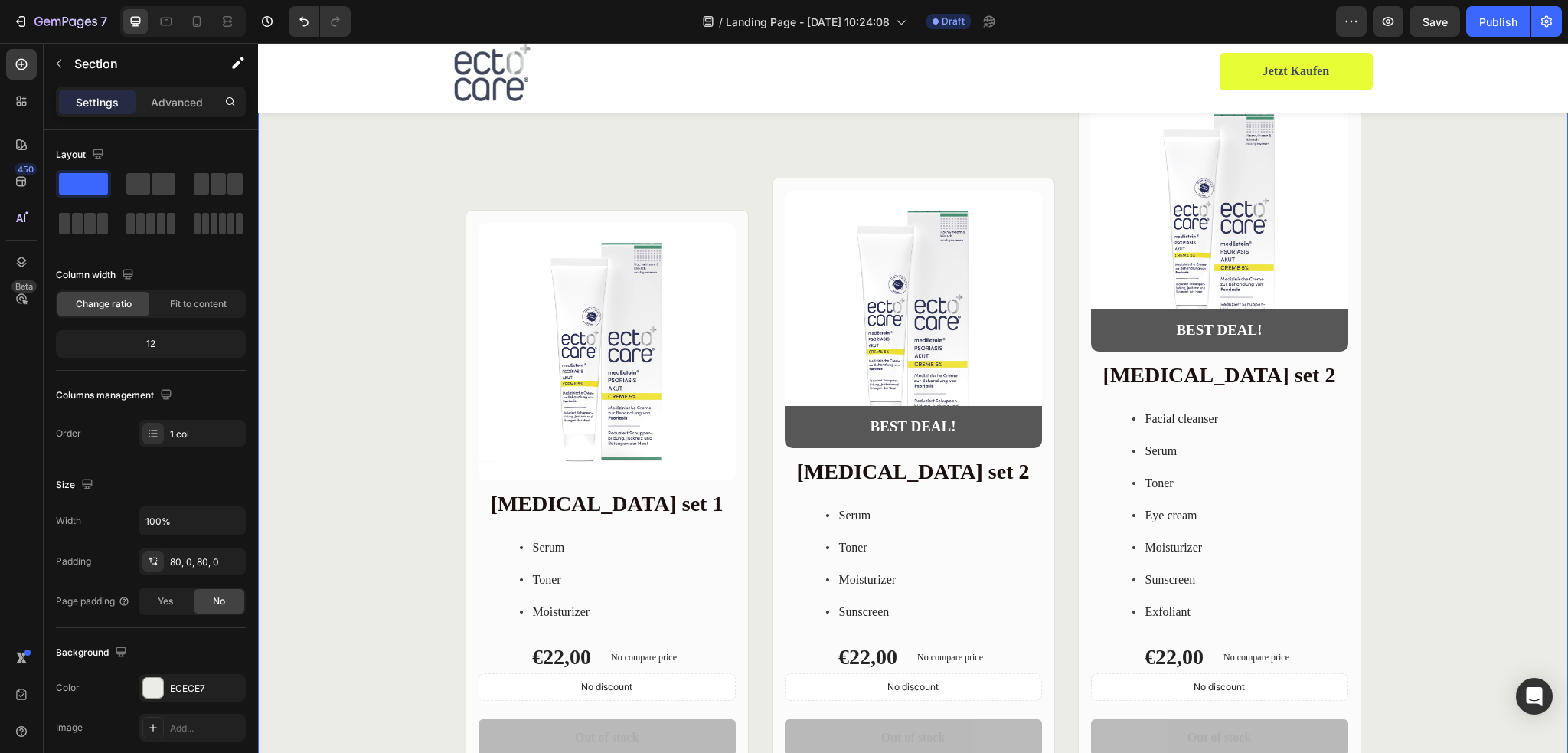
scroll to position [3005, 0]
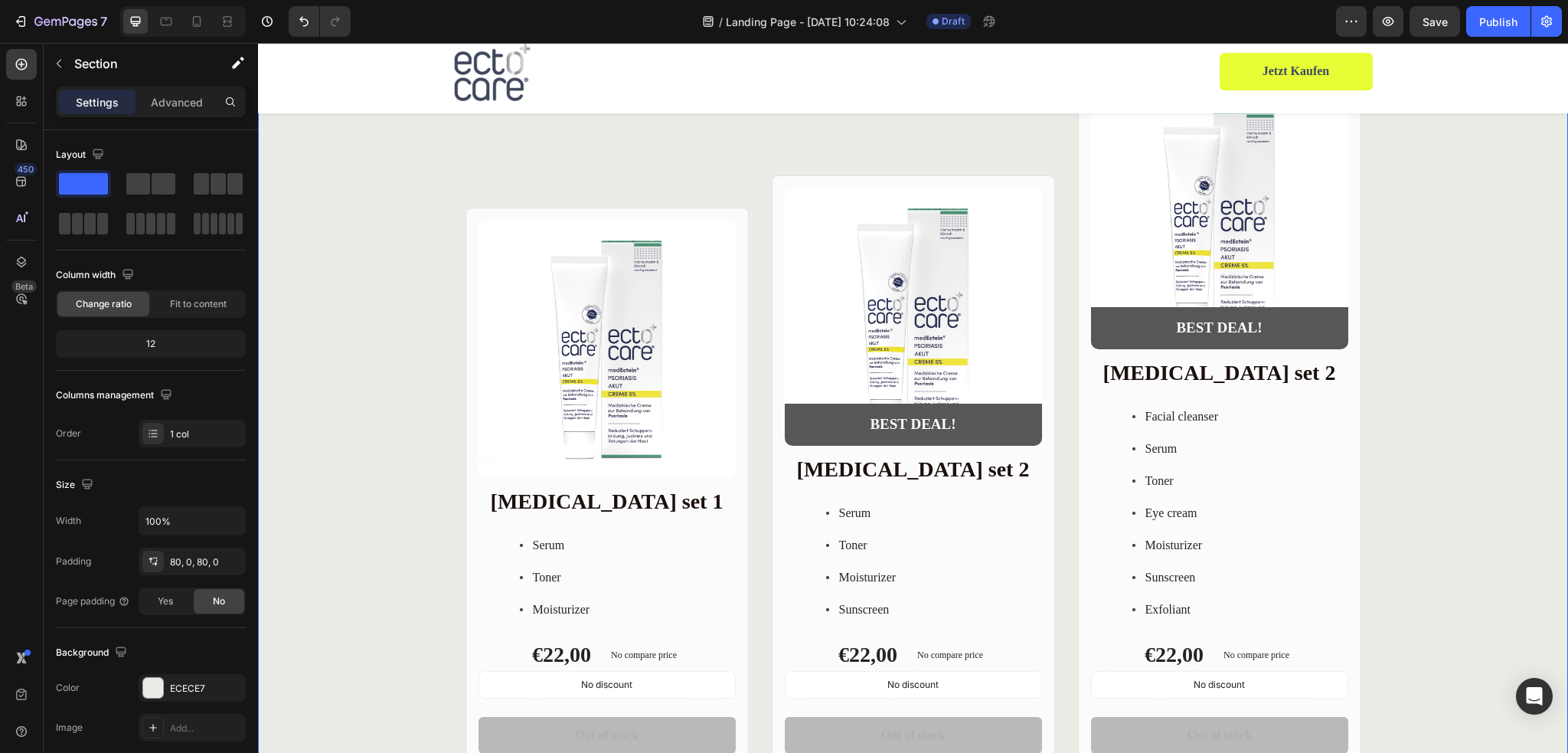
click at [975, 295] on div "Product Images Row Skin care set 1 Heading Serum Toner Moisturizer Item List €2…" at bounding box center [912, 423] width 1310 height 810
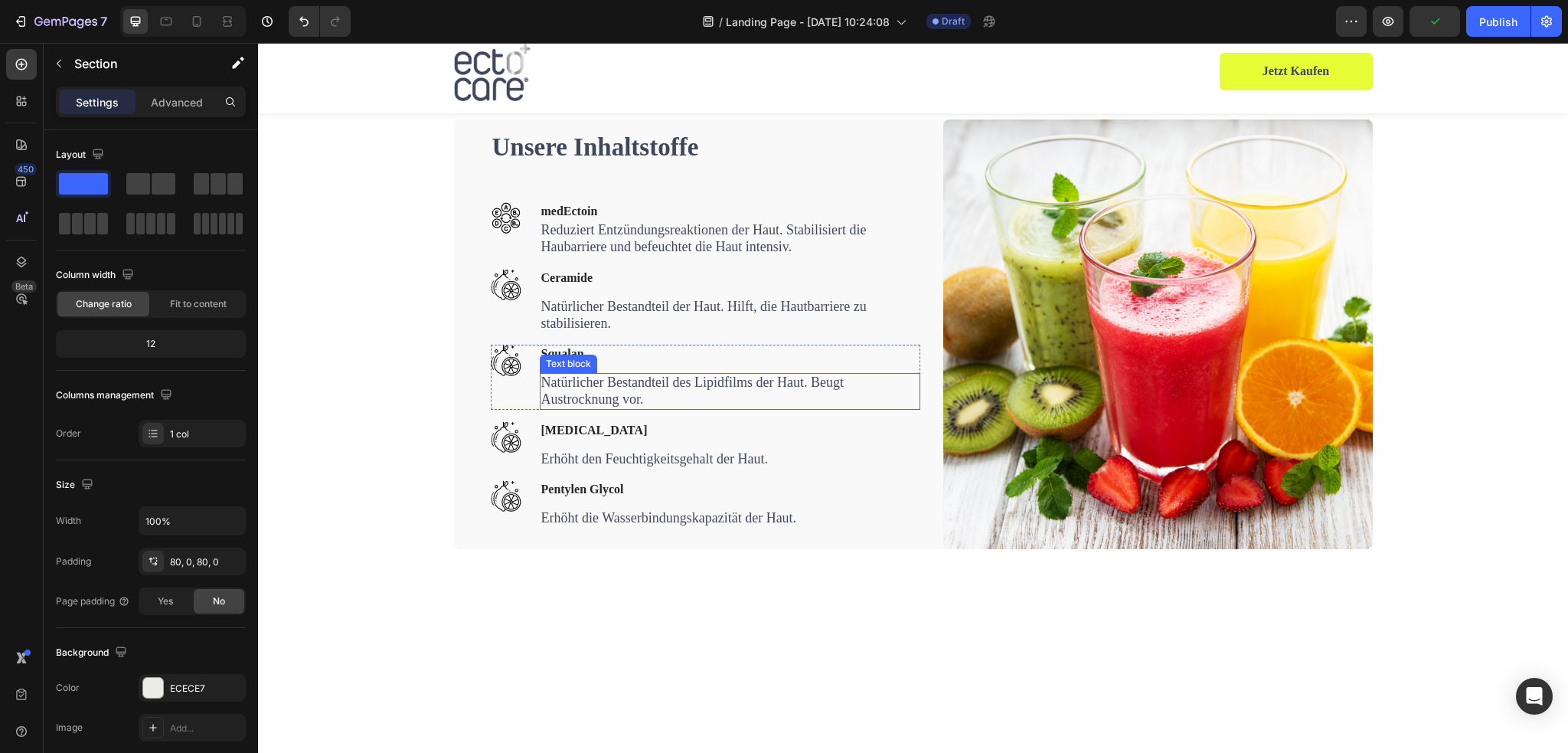
scroll to position [2023, 0]
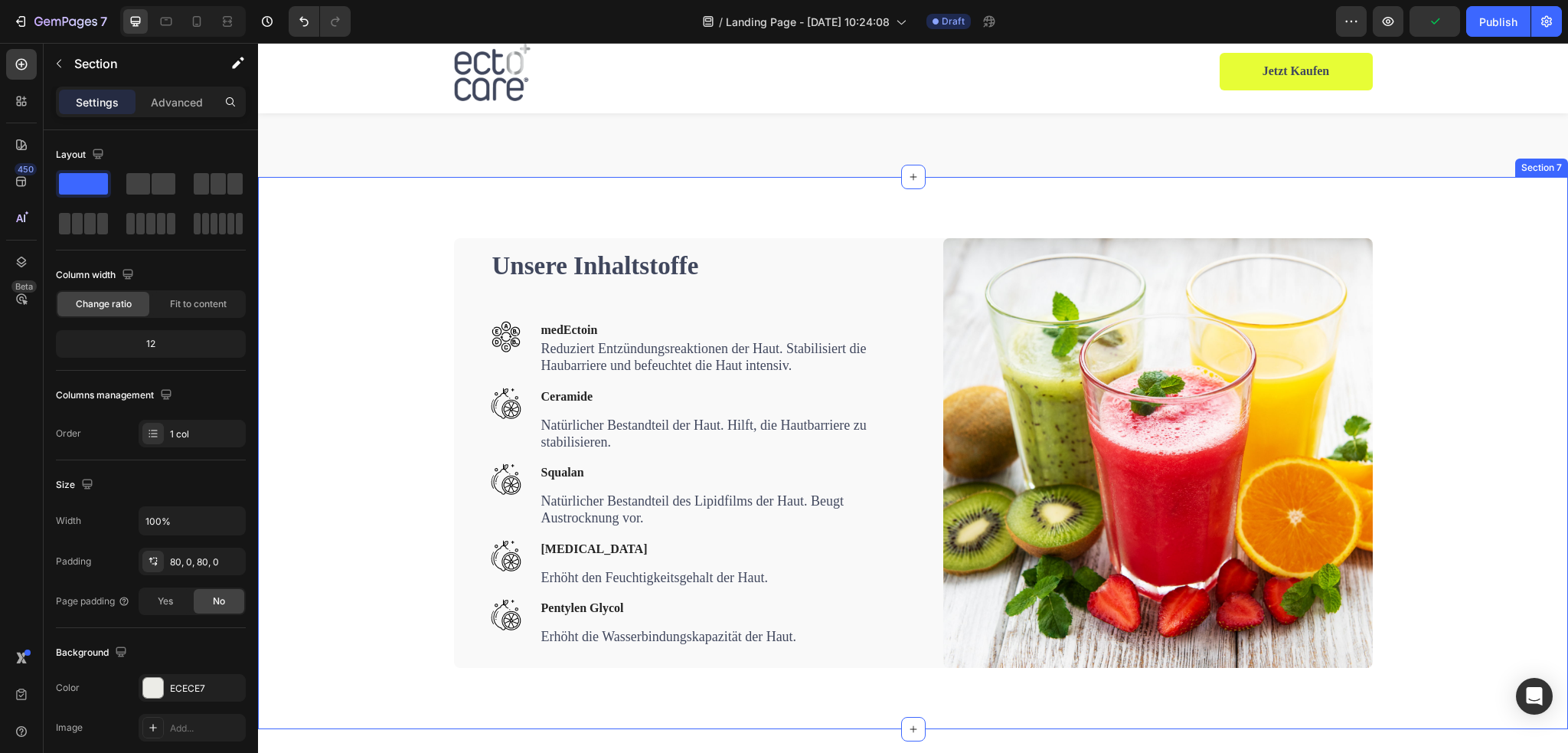
click at [475, 346] on div "Unsere Inhaltstoffe Heading Image medEctoin Text block Reduziert Entzündungsrea…" at bounding box center [912, 453] width 919 height 430
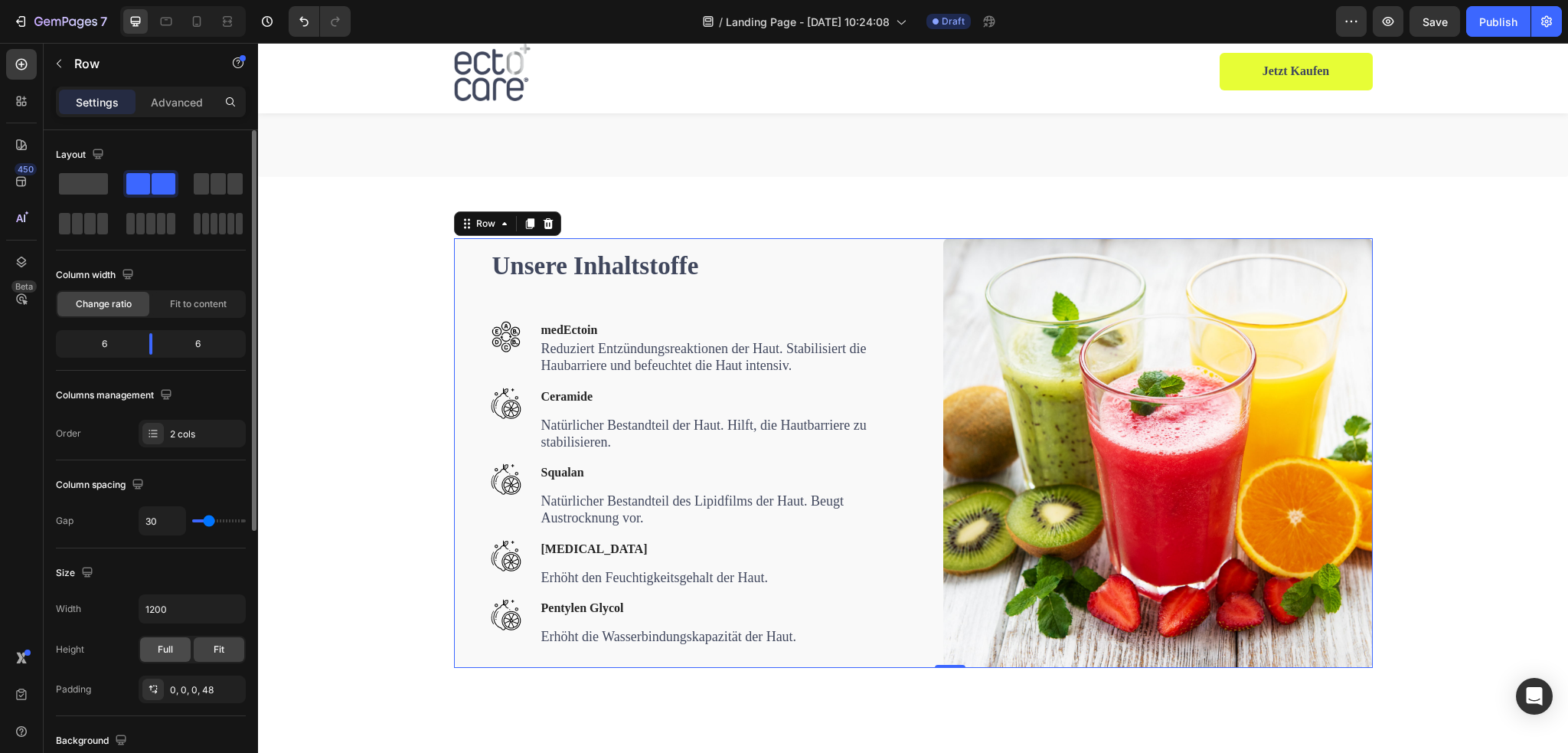
scroll to position [229, 0]
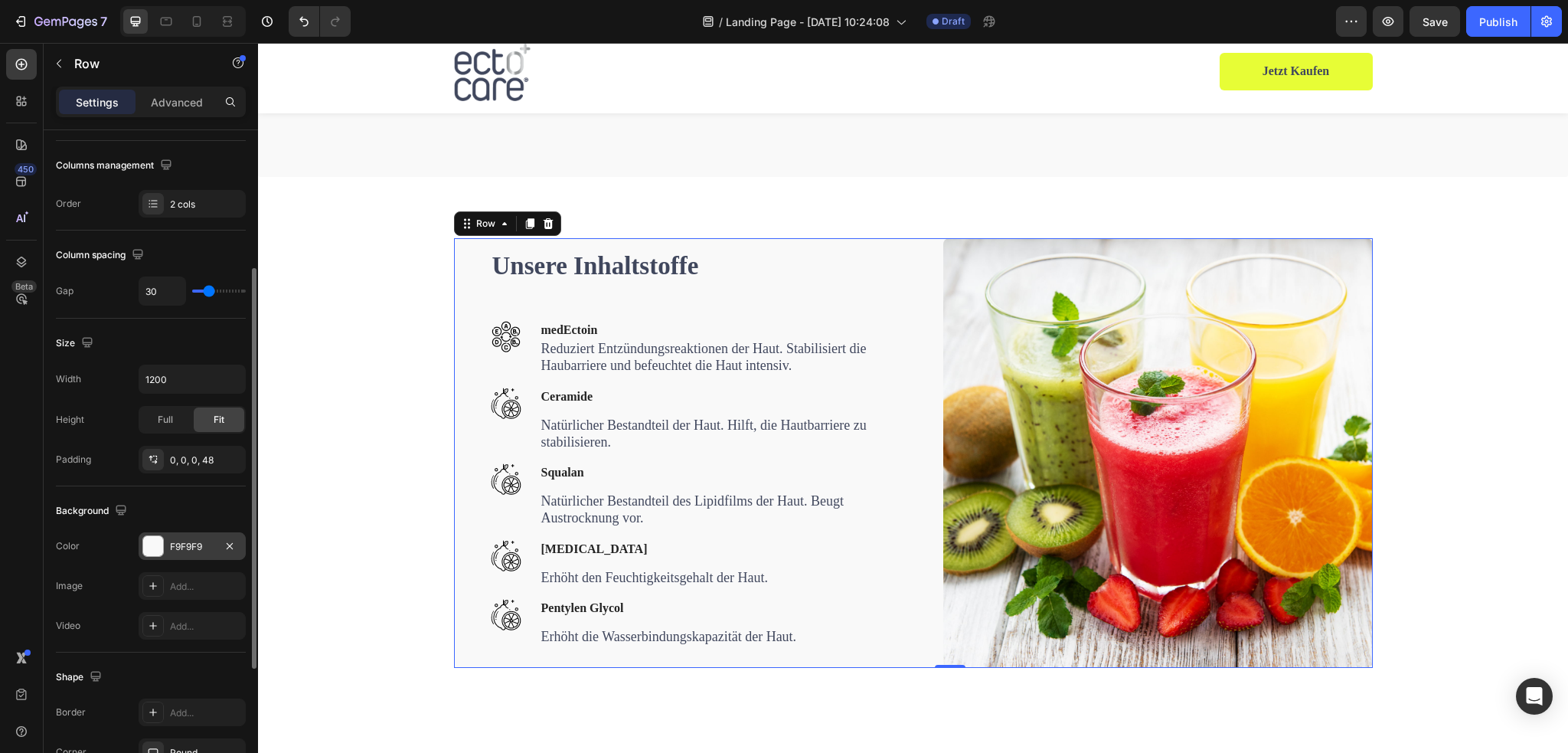
click at [192, 551] on div "F9F9F9" at bounding box center [191, 546] width 107 height 27
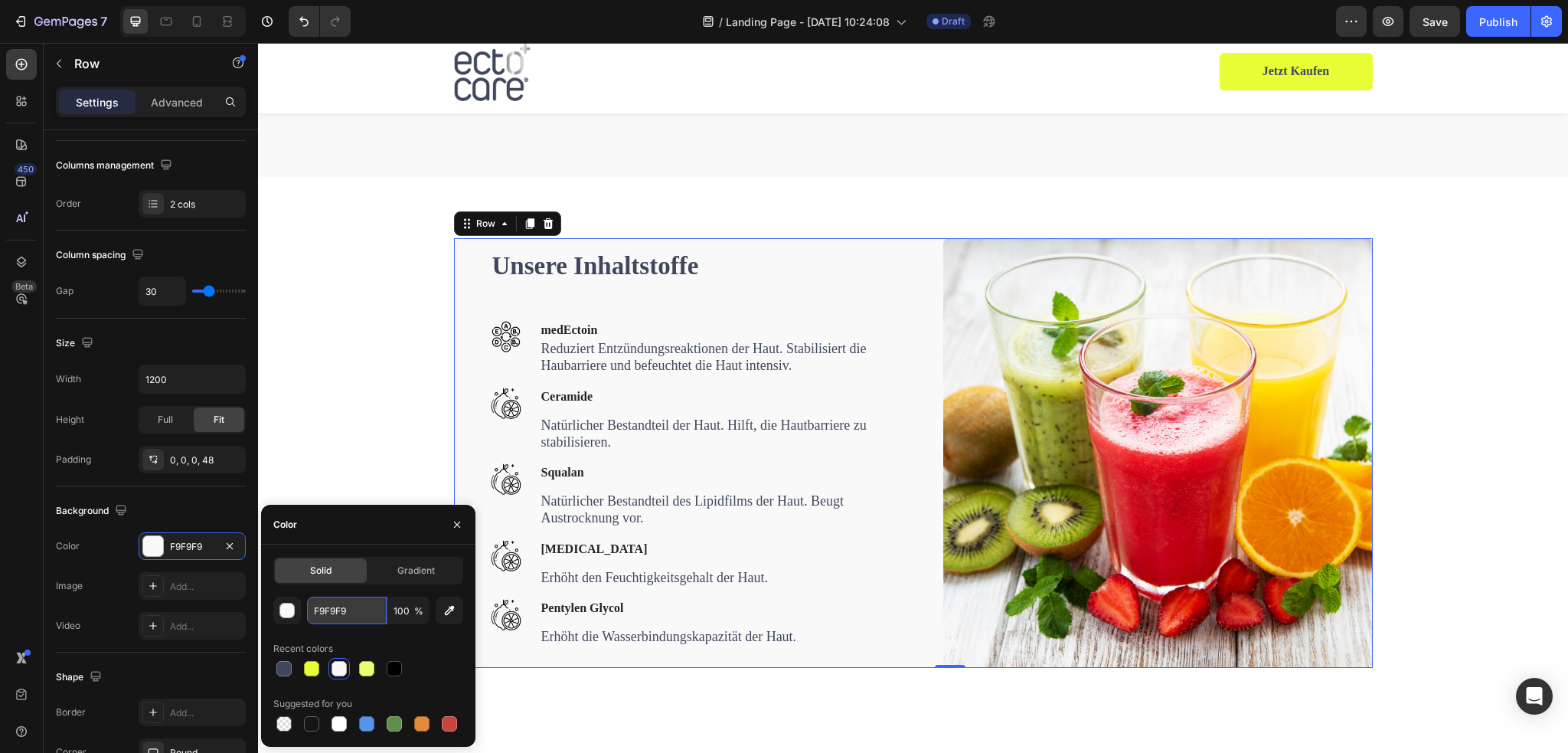
click at [354, 605] on input "F9F9F9" at bounding box center [347, 609] width 80 height 27
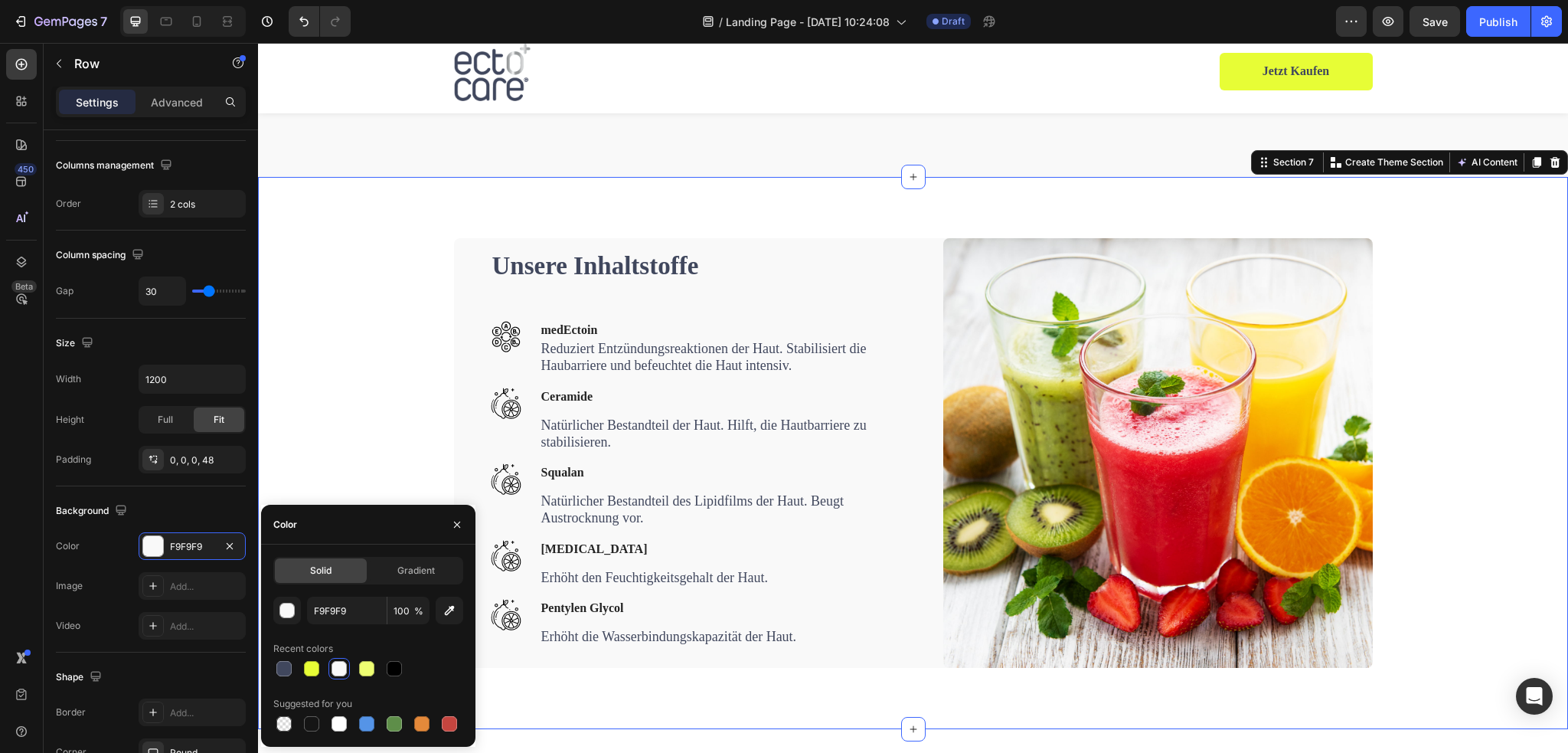
click at [387, 415] on div "Unsere Inhaltstoffe Heading Image medEctoin Text block Reduziert Entzündungsrea…" at bounding box center [912, 453] width 1287 height 430
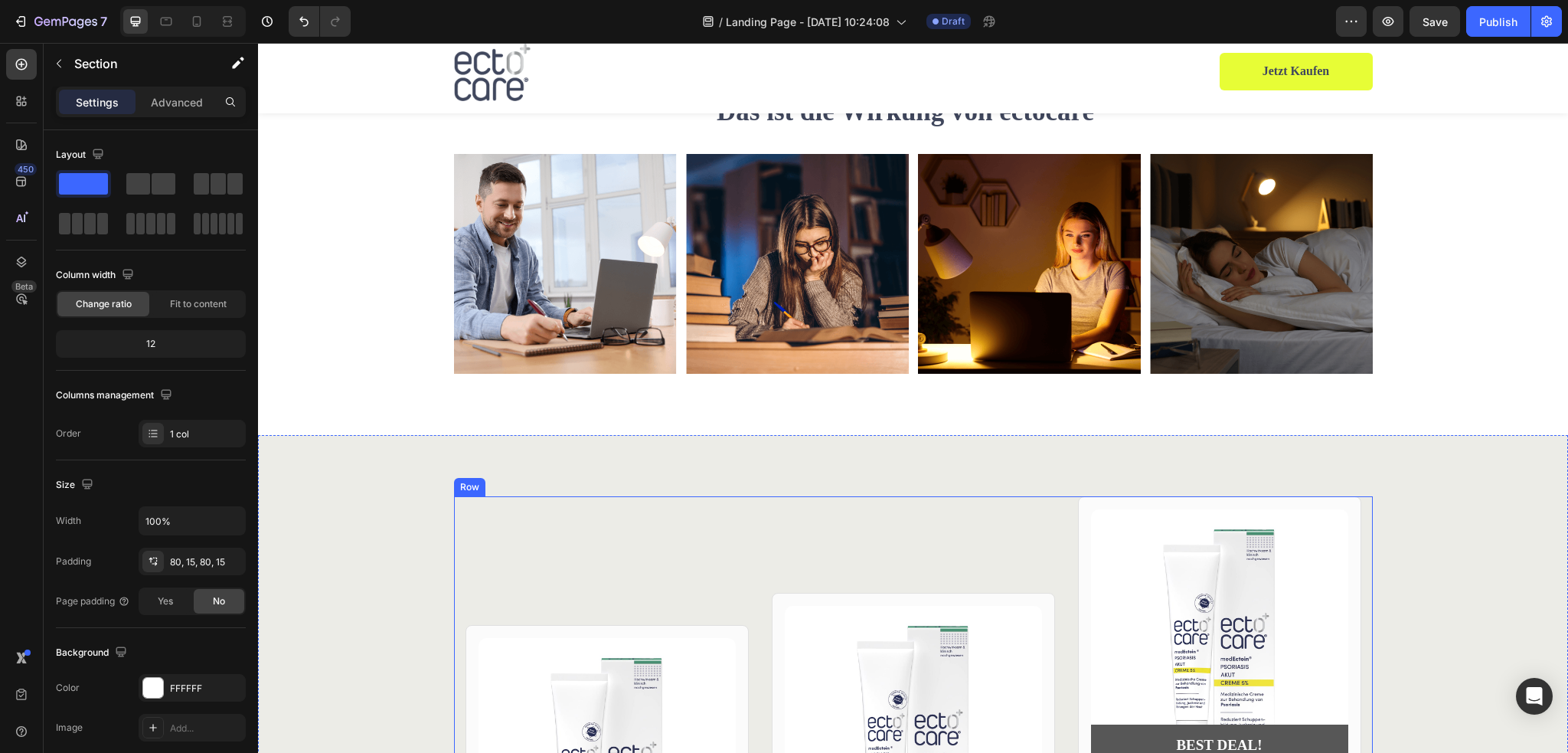
scroll to position [2942, 0]
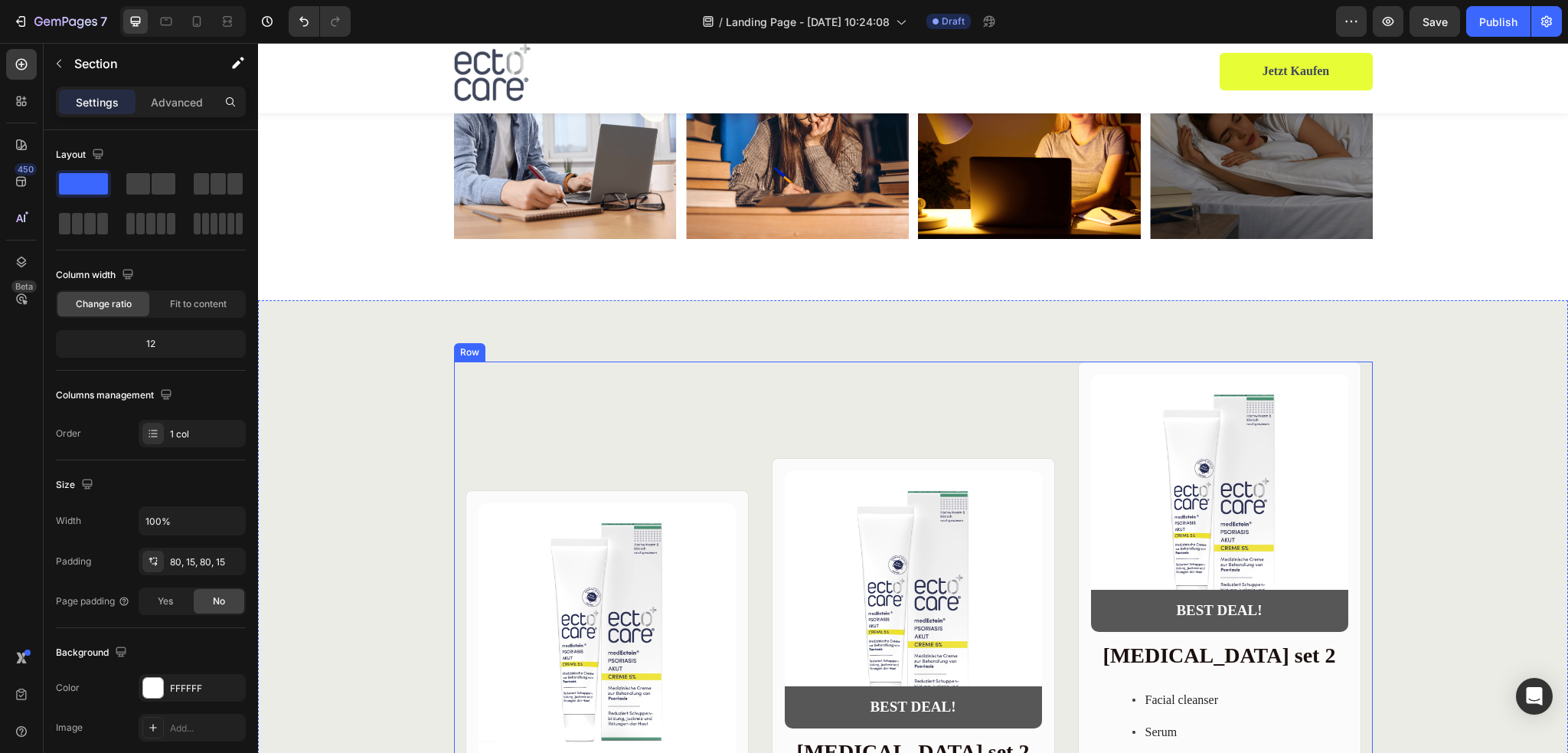
click at [454, 365] on div "Product Images Row Skin care set 1 Heading Serum Toner Moisturizer Item List €2…" at bounding box center [912, 705] width 919 height 687
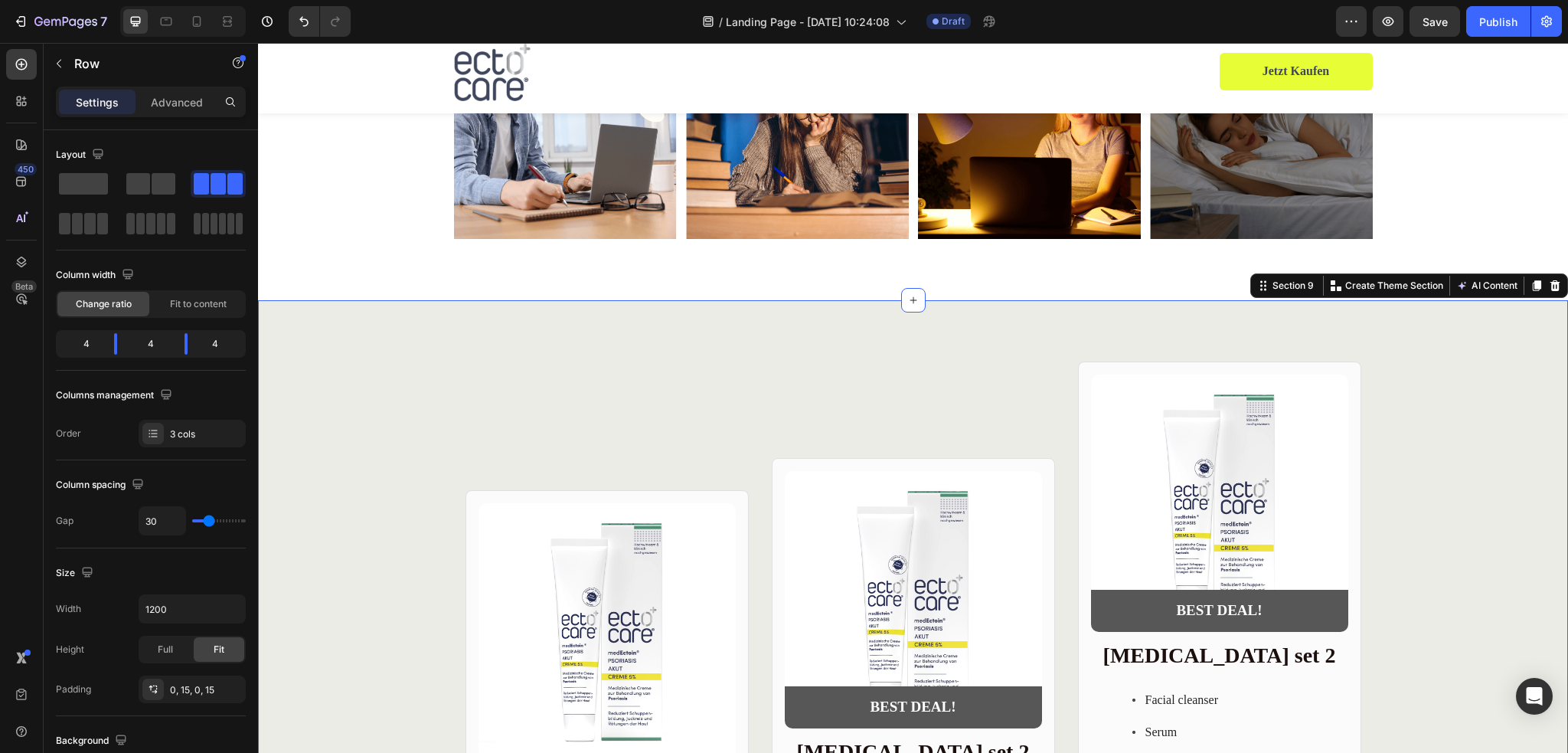
click at [385, 388] on div "Product Images Row Skin care set 1 Heading Serum Toner Moisturizer Item List €2…" at bounding box center [912, 705] width 1310 height 687
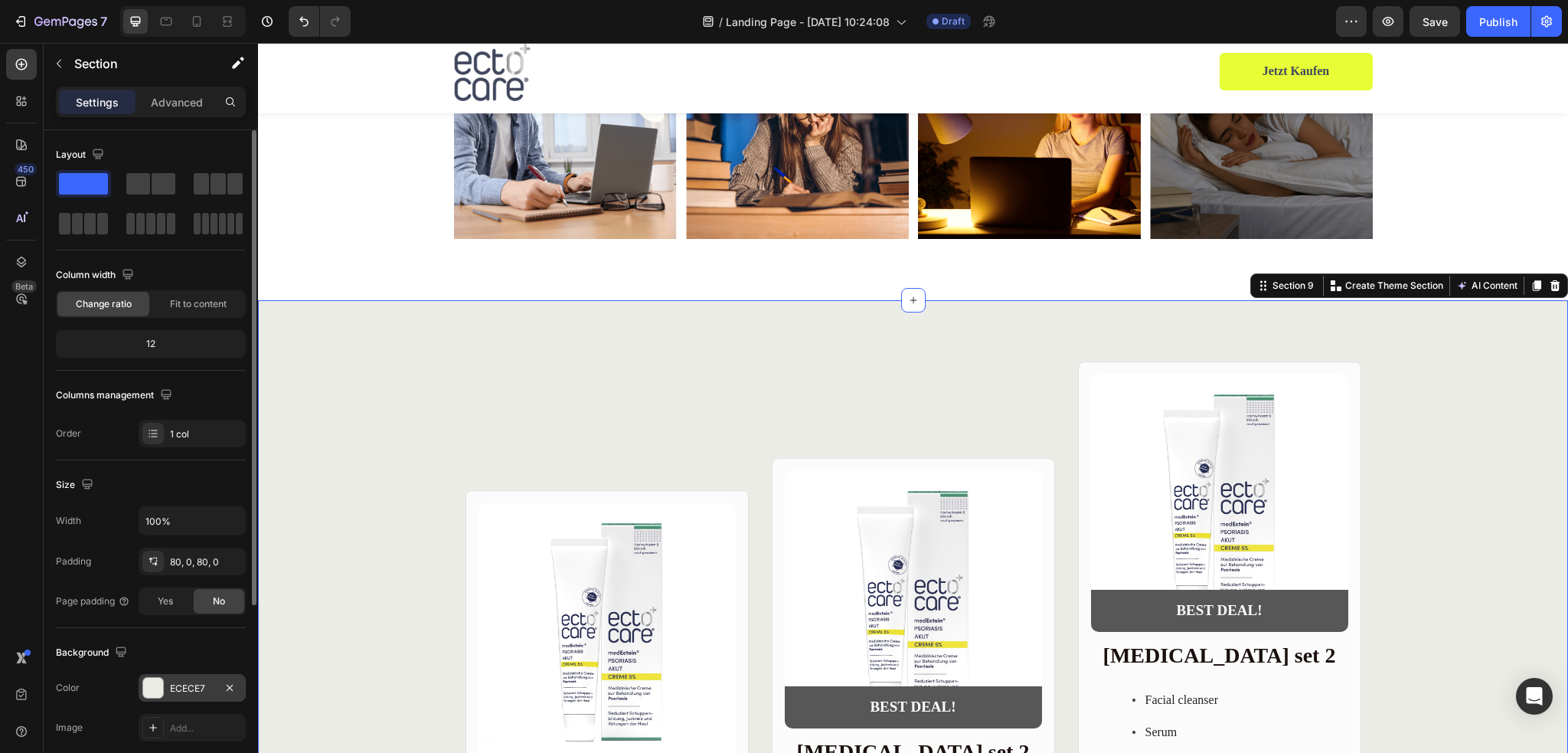
click at [205, 684] on div "ECECE7" at bounding box center [192, 688] width 44 height 14
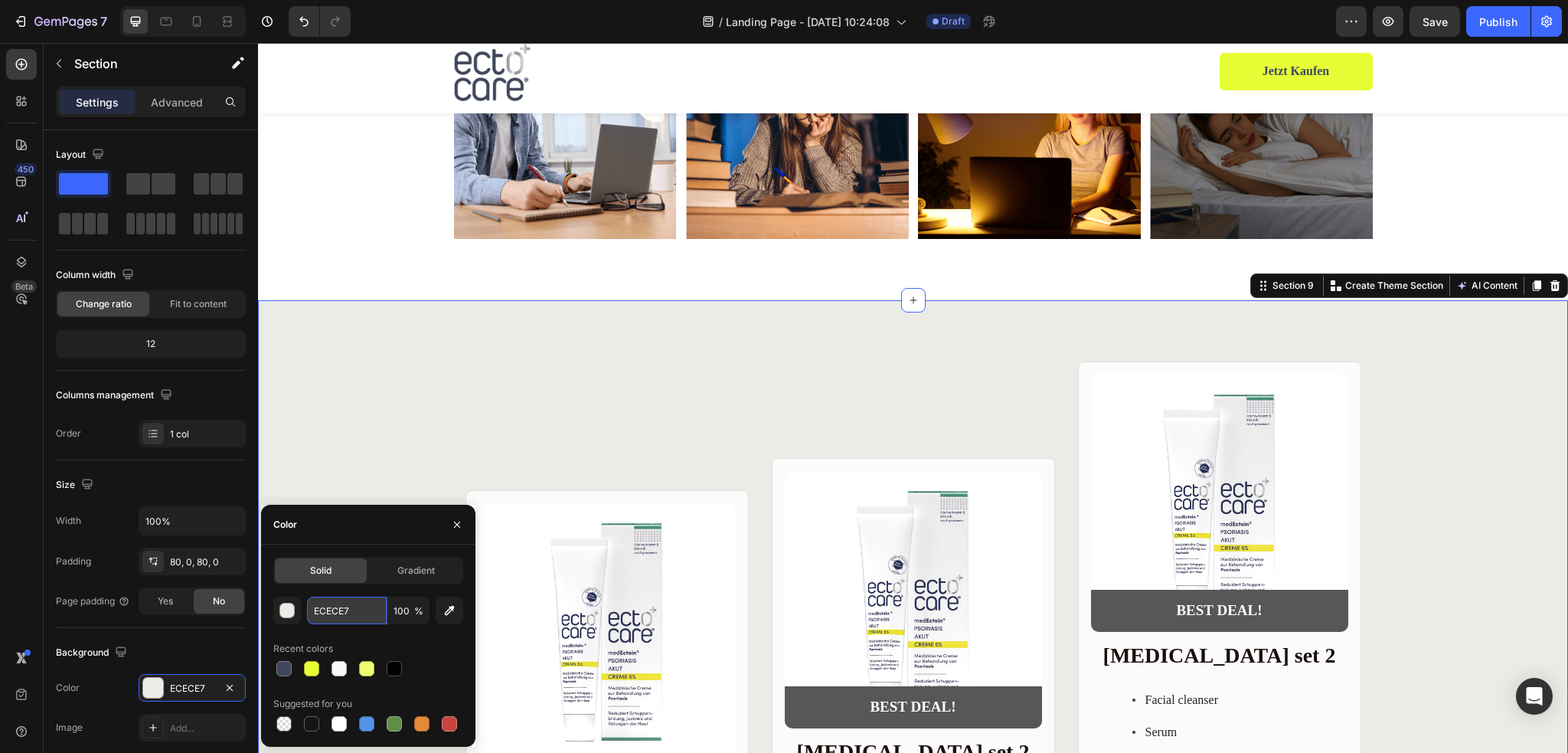
click at [357, 606] on input "ECECE7" at bounding box center [347, 609] width 80 height 27
paste input "F9F9F9"
type input "F9F9F9"
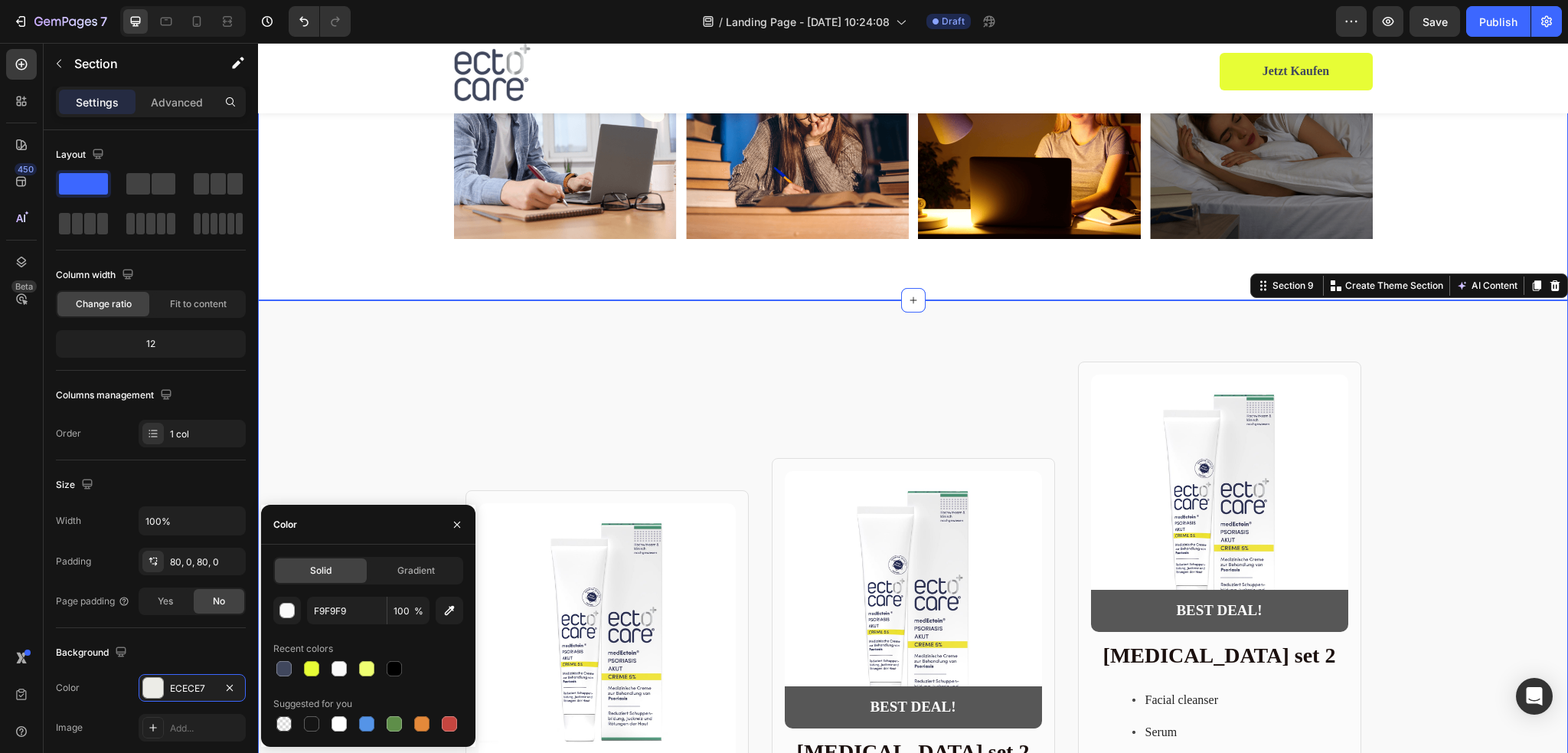
click at [389, 289] on div "Das ist die Wirkung von ectocare ® Heading Row Image Image Image Image Carousel…" at bounding box center [912, 100] width 1310 height 400
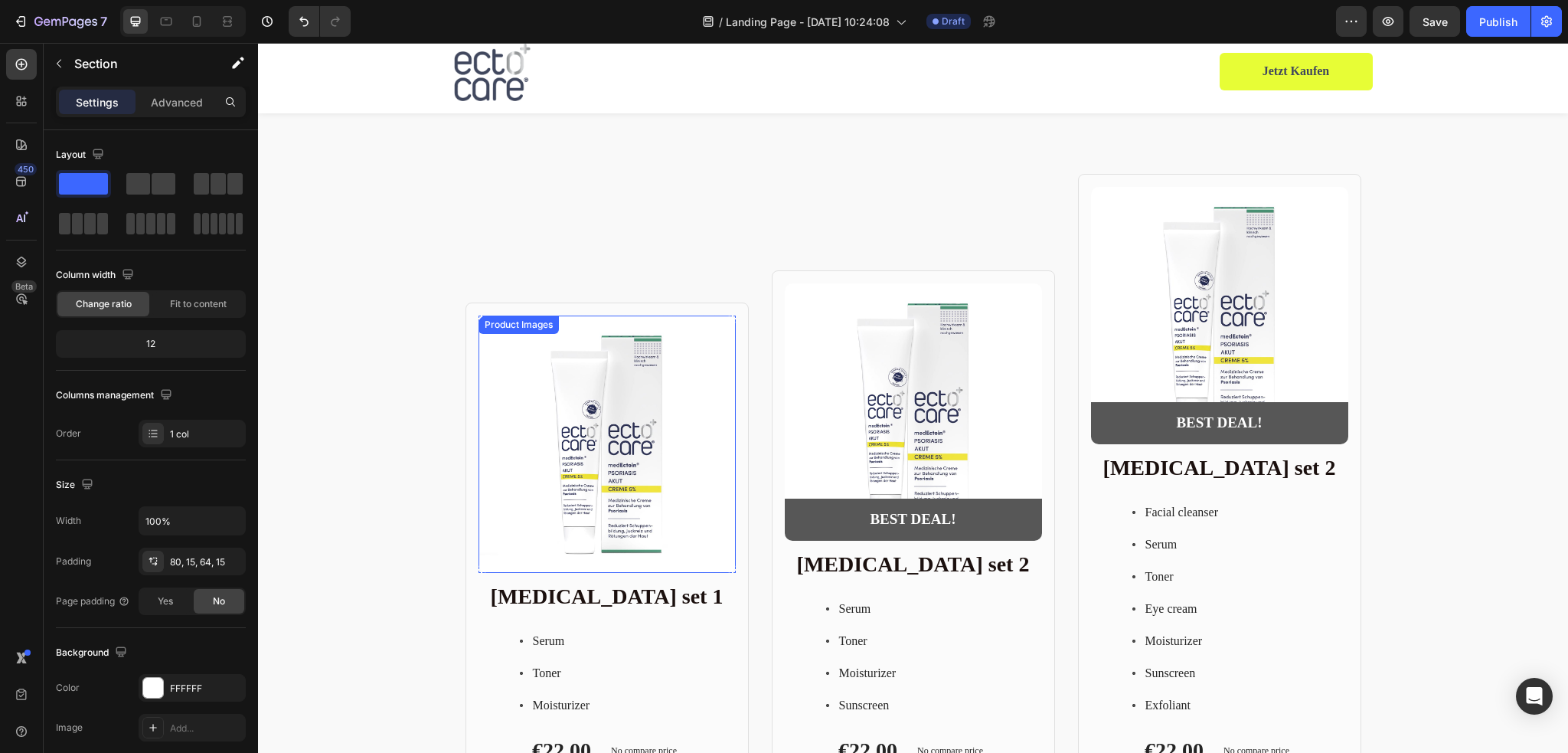
scroll to position [3171, 0]
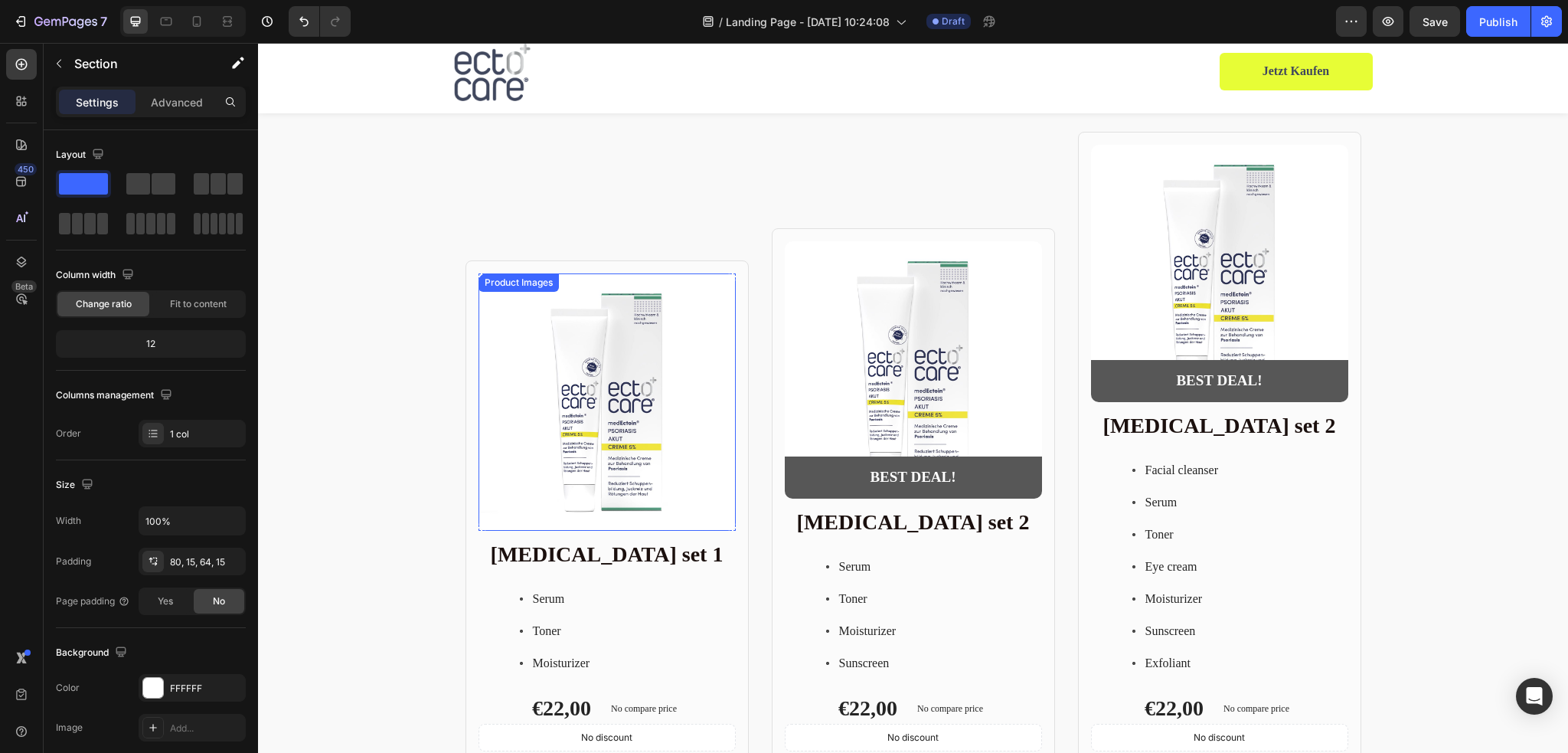
click at [625, 358] on img at bounding box center [607, 402] width 257 height 257
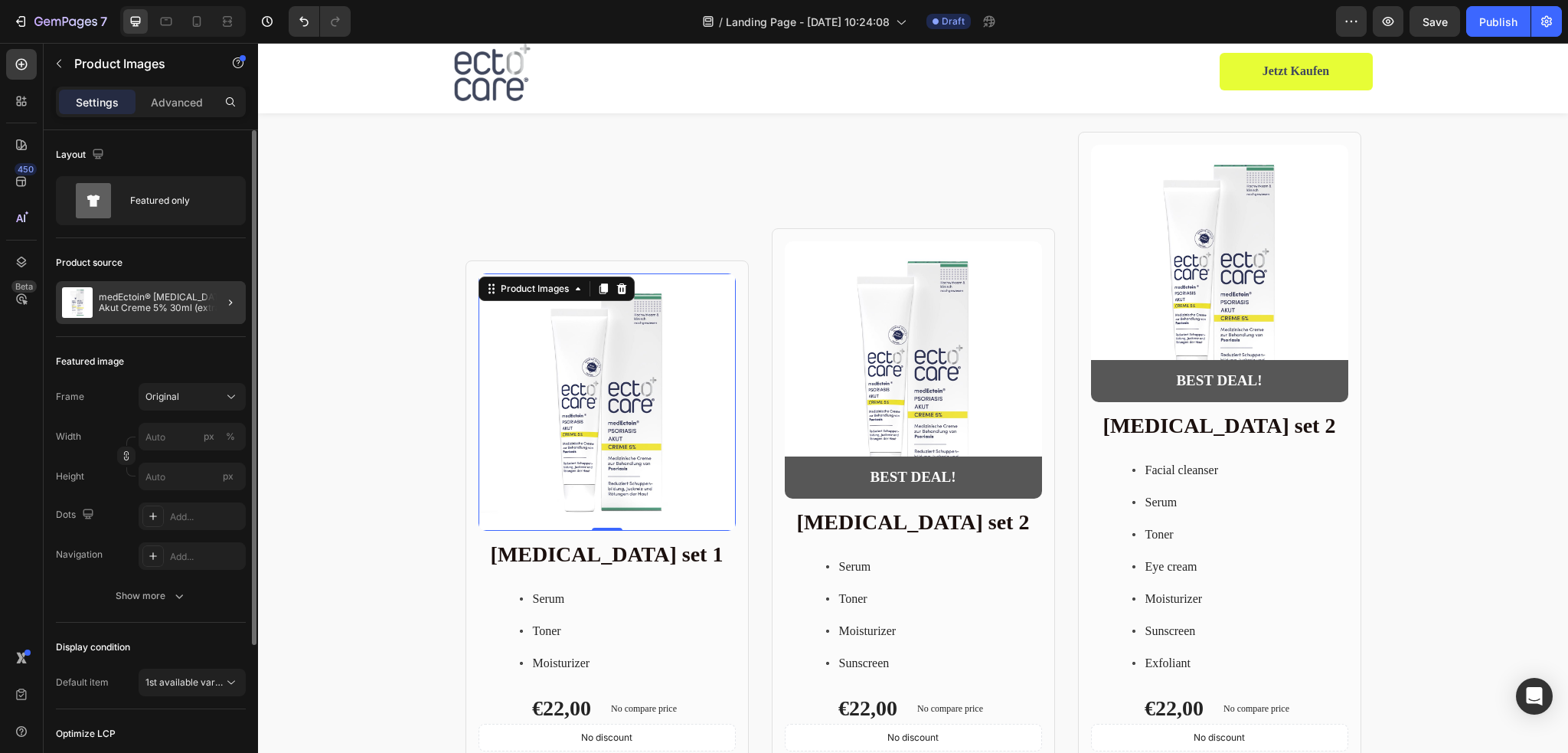
click at [218, 302] on div at bounding box center [224, 302] width 43 height 43
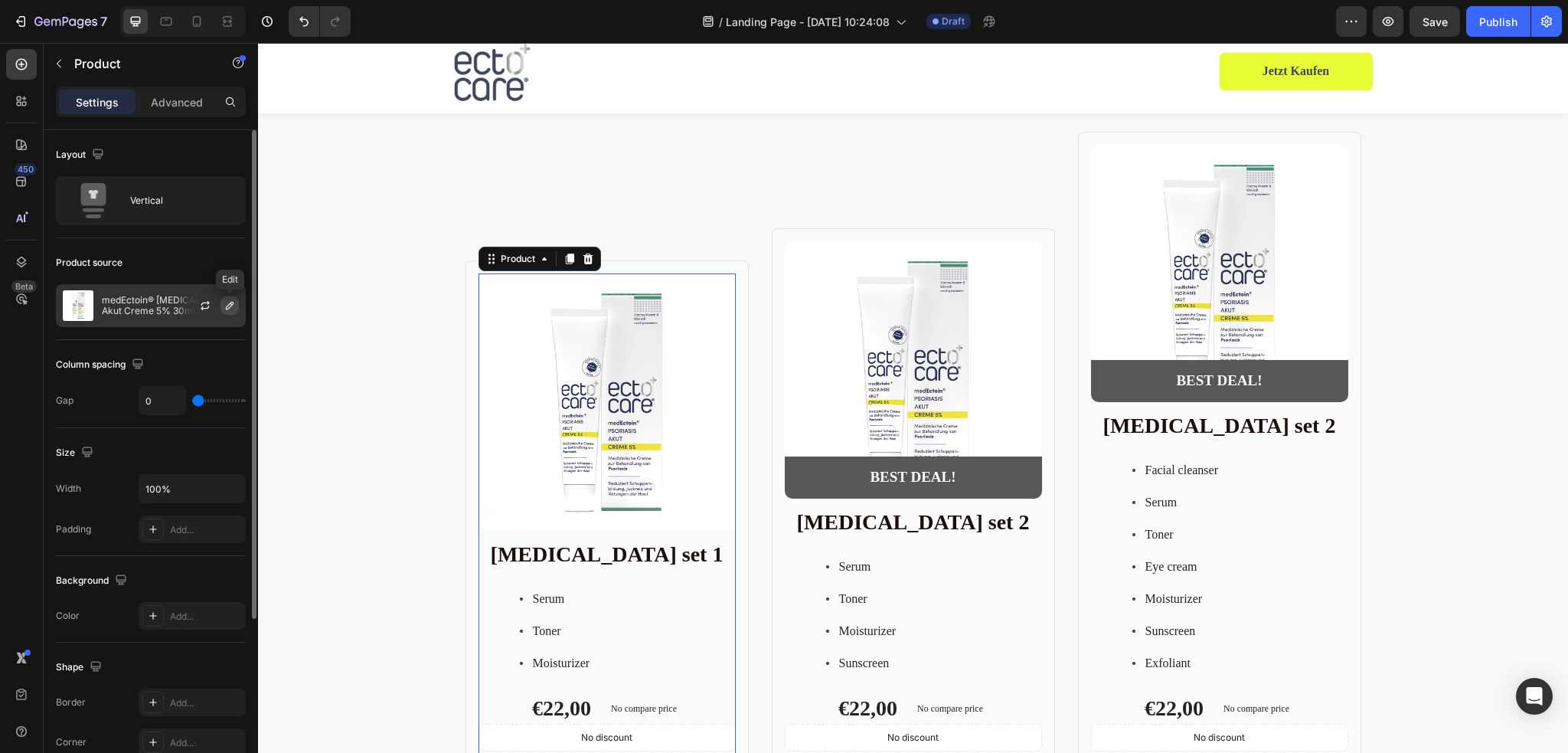
click at [229, 304] on icon "button" at bounding box center [229, 306] width 12 height 12
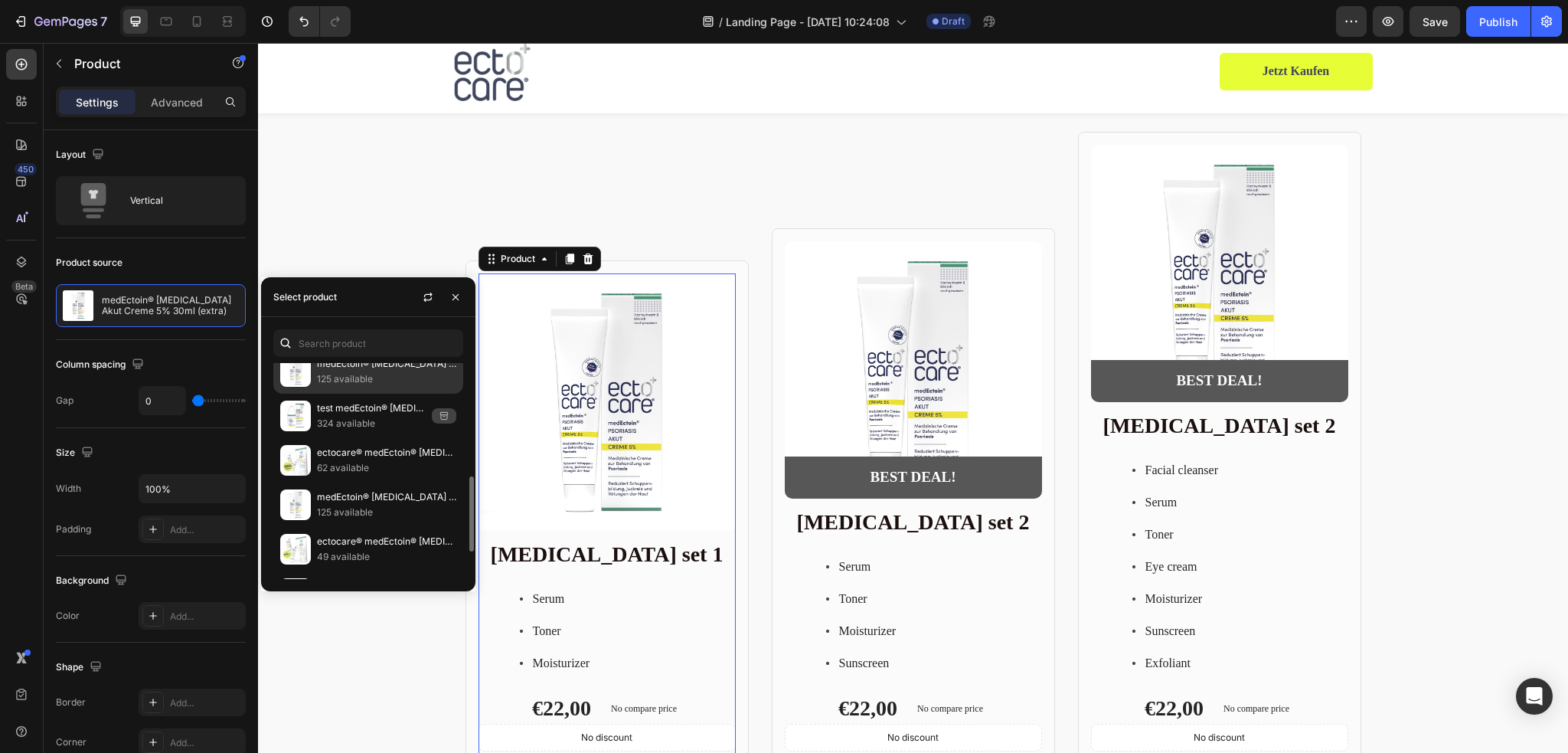
scroll to position [248, 0]
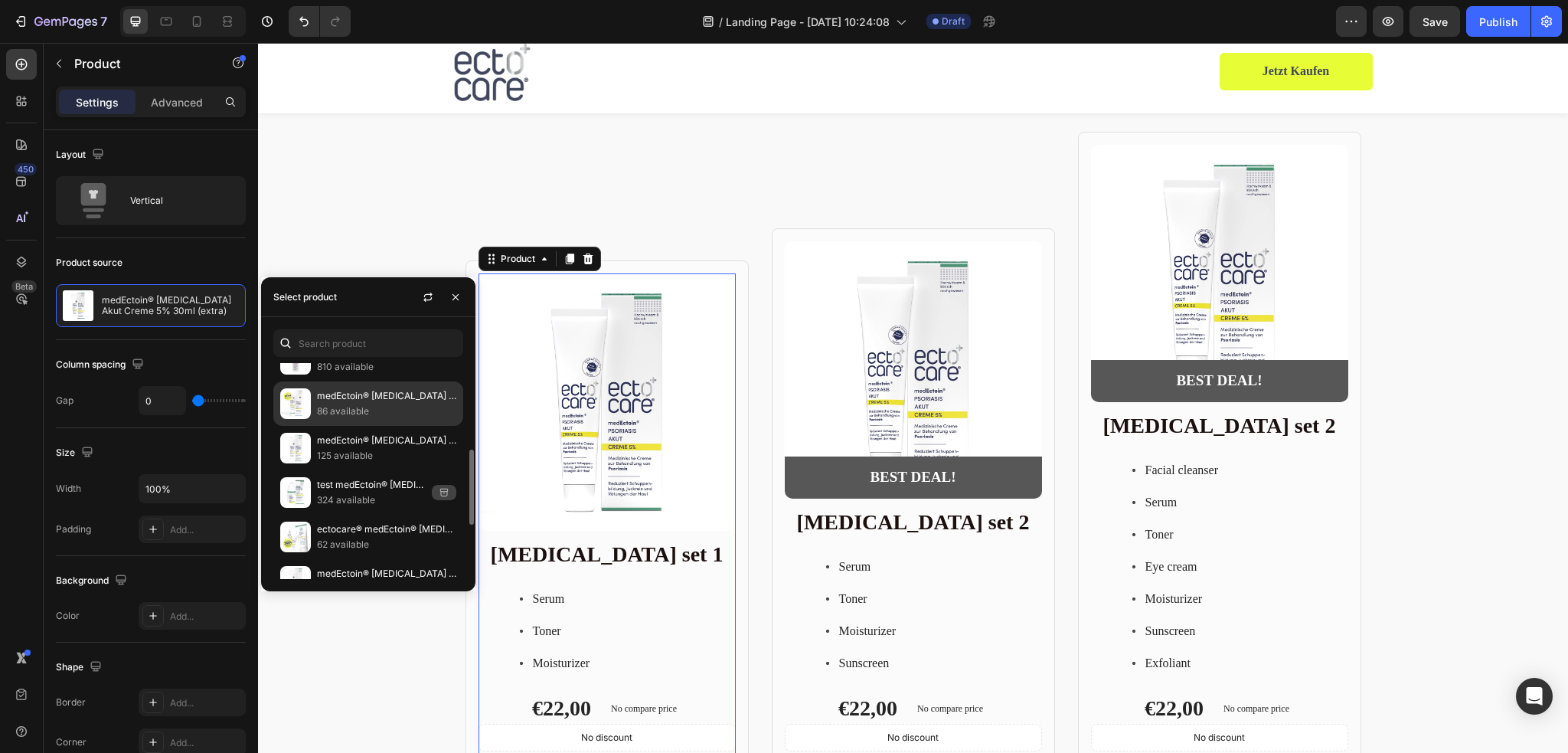
click at [372, 413] on p "86 available" at bounding box center [386, 410] width 139 height 15
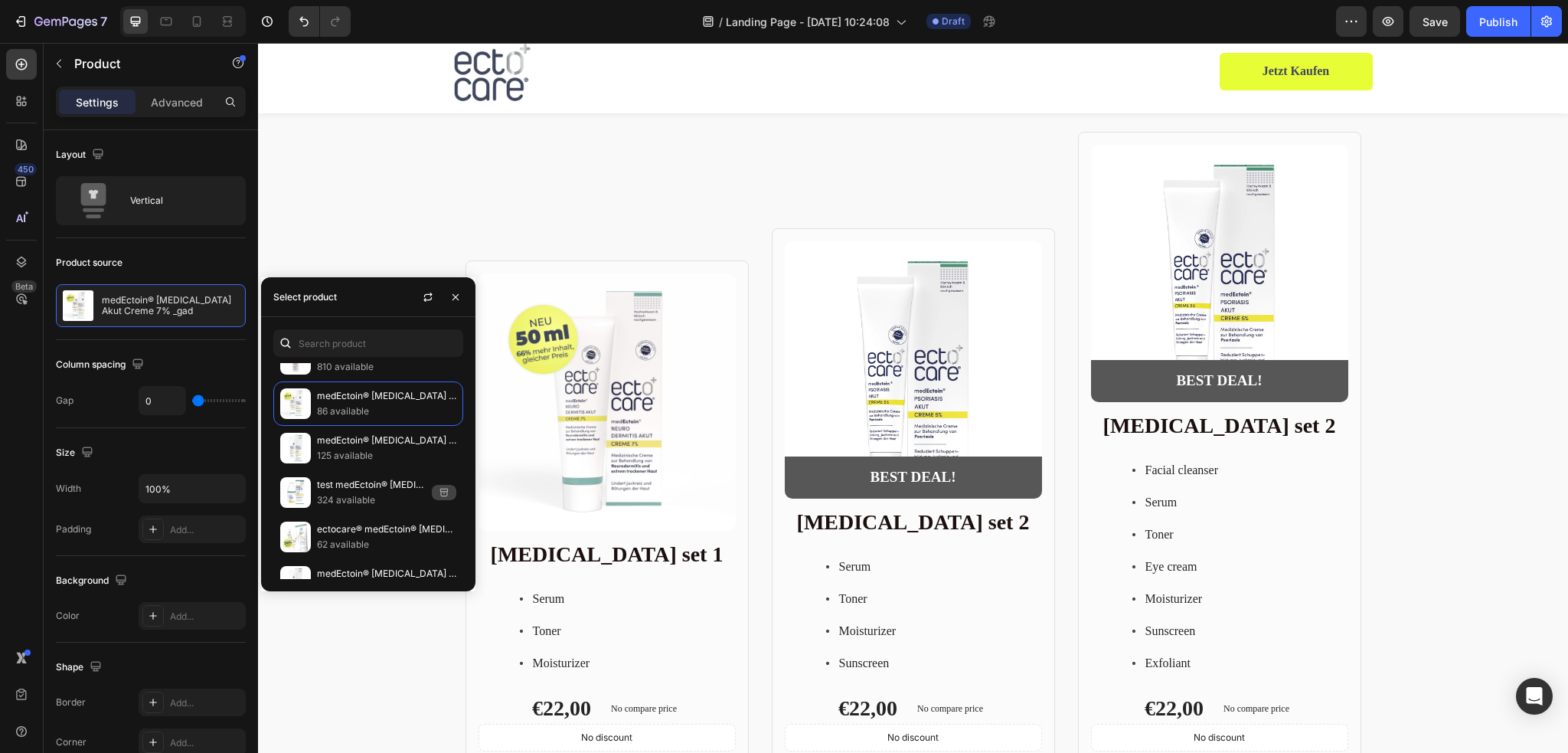
scroll to position [401, 0]
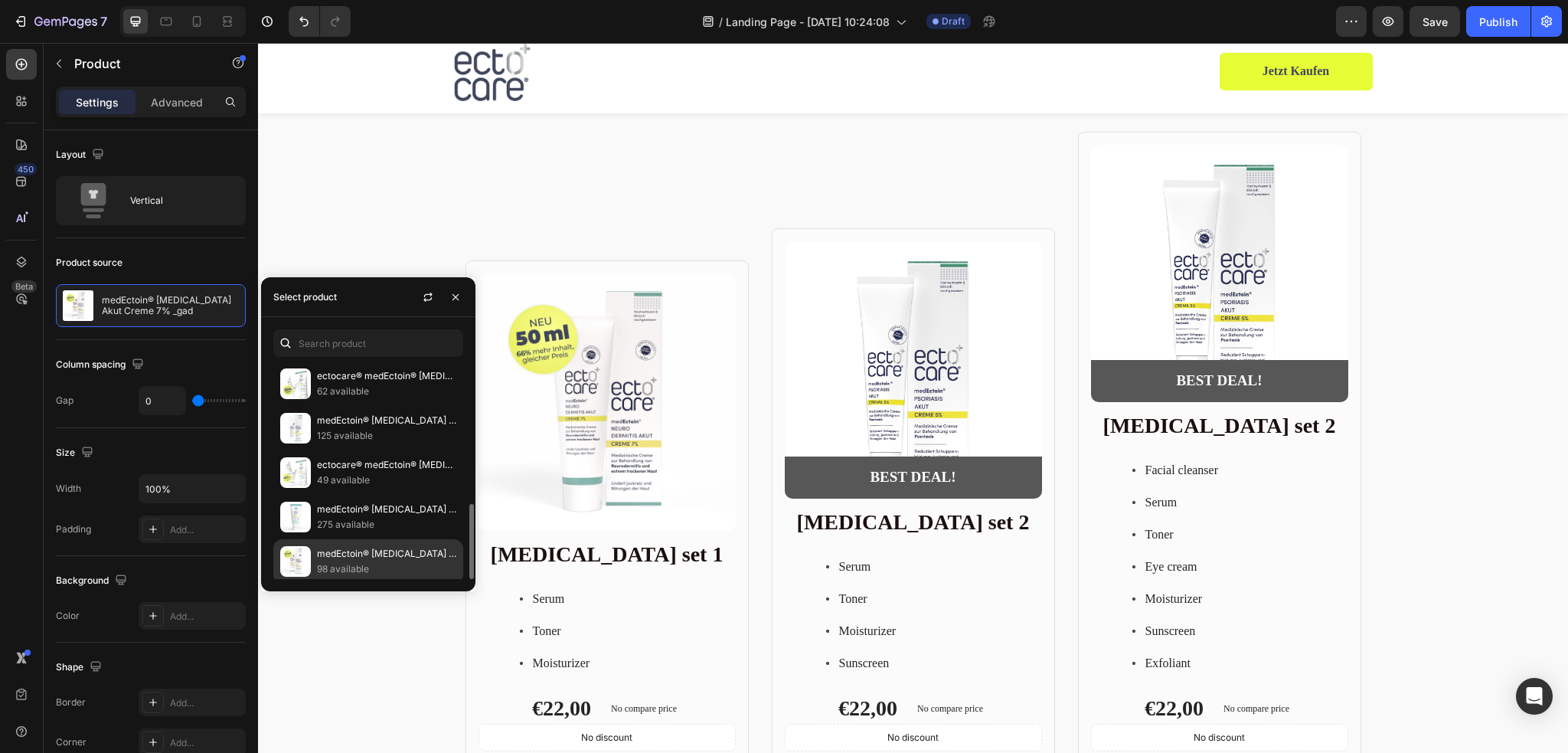
click at [369, 563] on p "98 available" at bounding box center [386, 568] width 139 height 15
click at [891, 364] on img at bounding box center [913, 369] width 257 height 257
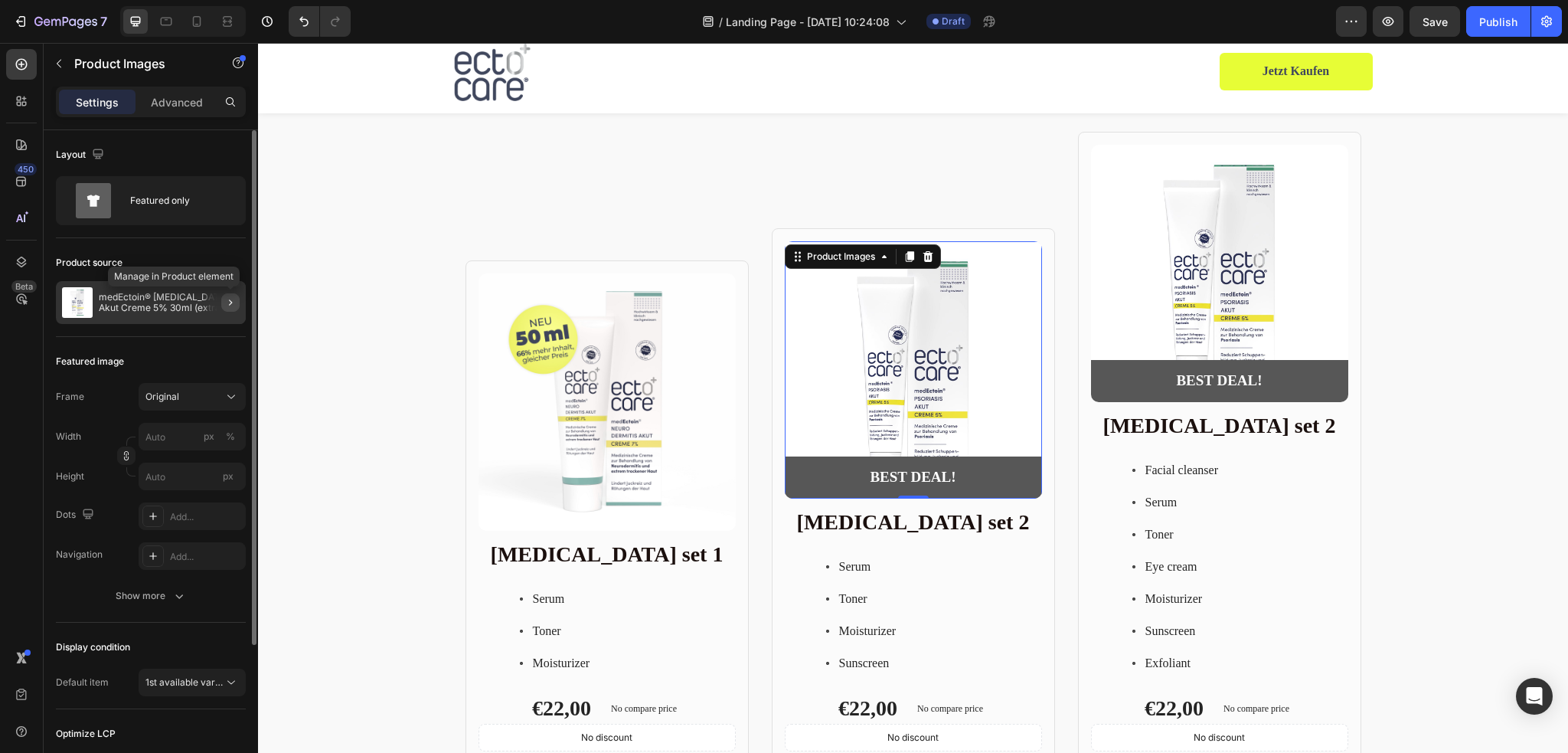
click at [226, 301] on icon "button" at bounding box center [230, 302] width 12 height 12
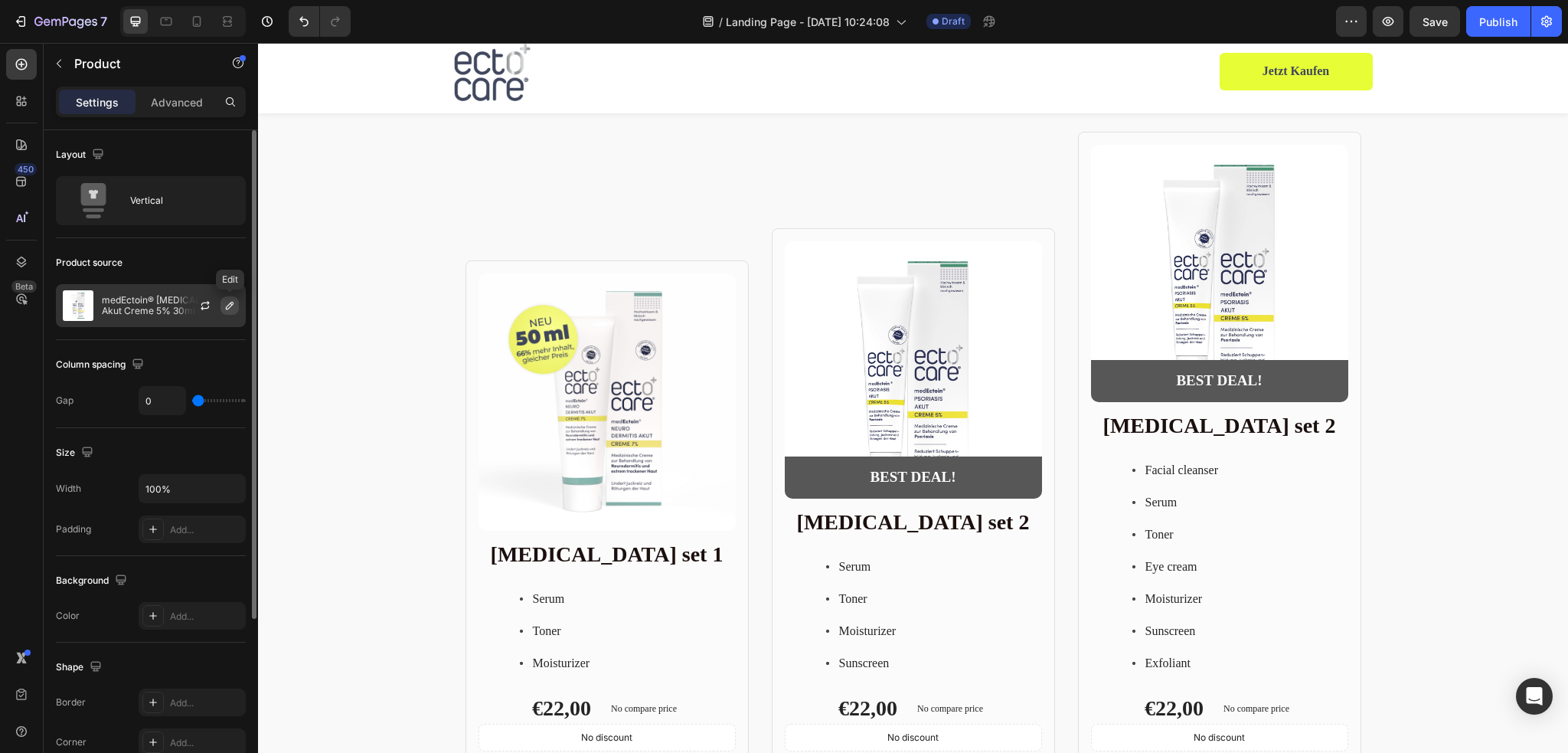
click at [228, 305] on icon "button" at bounding box center [229, 305] width 8 height 8
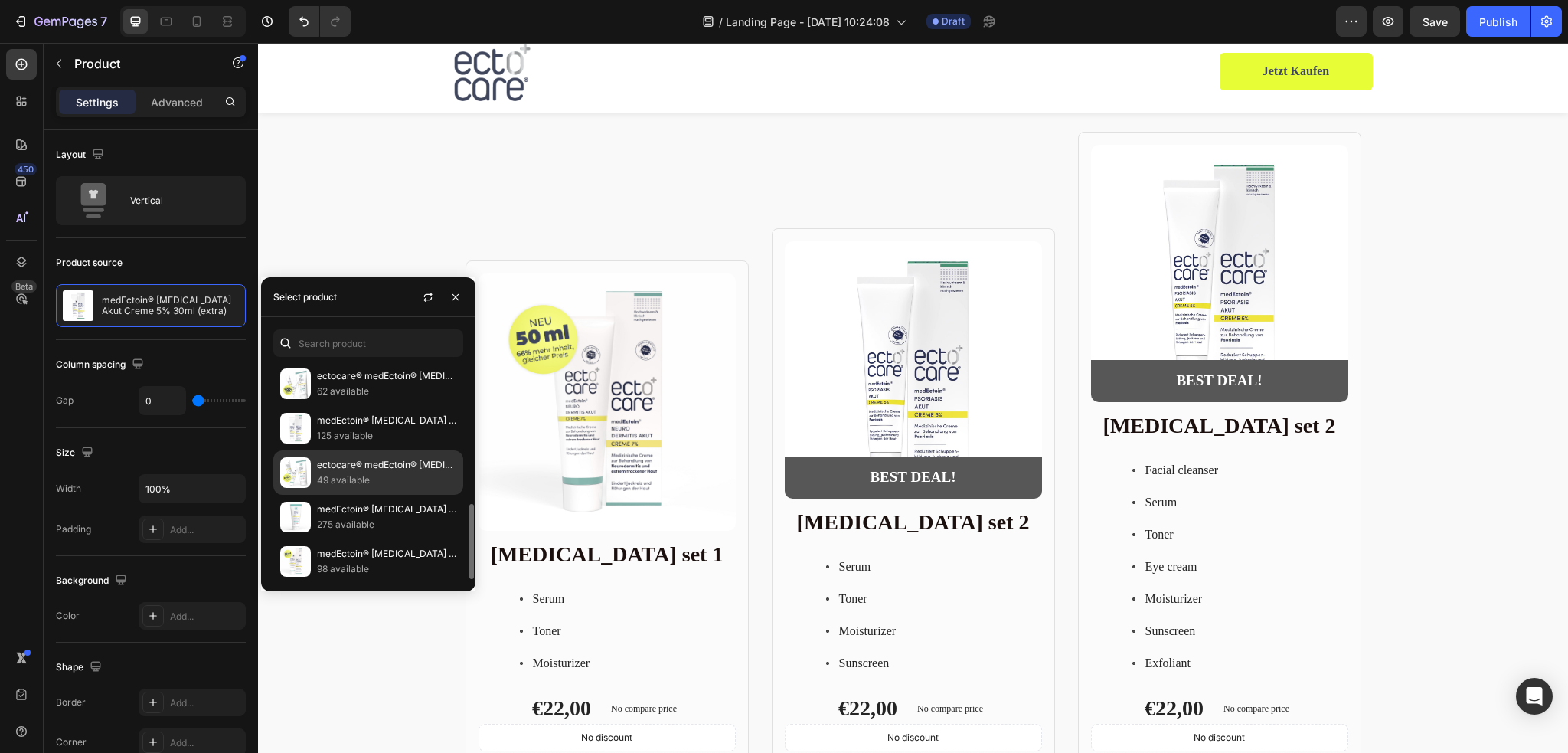
scroll to position [324, 0]
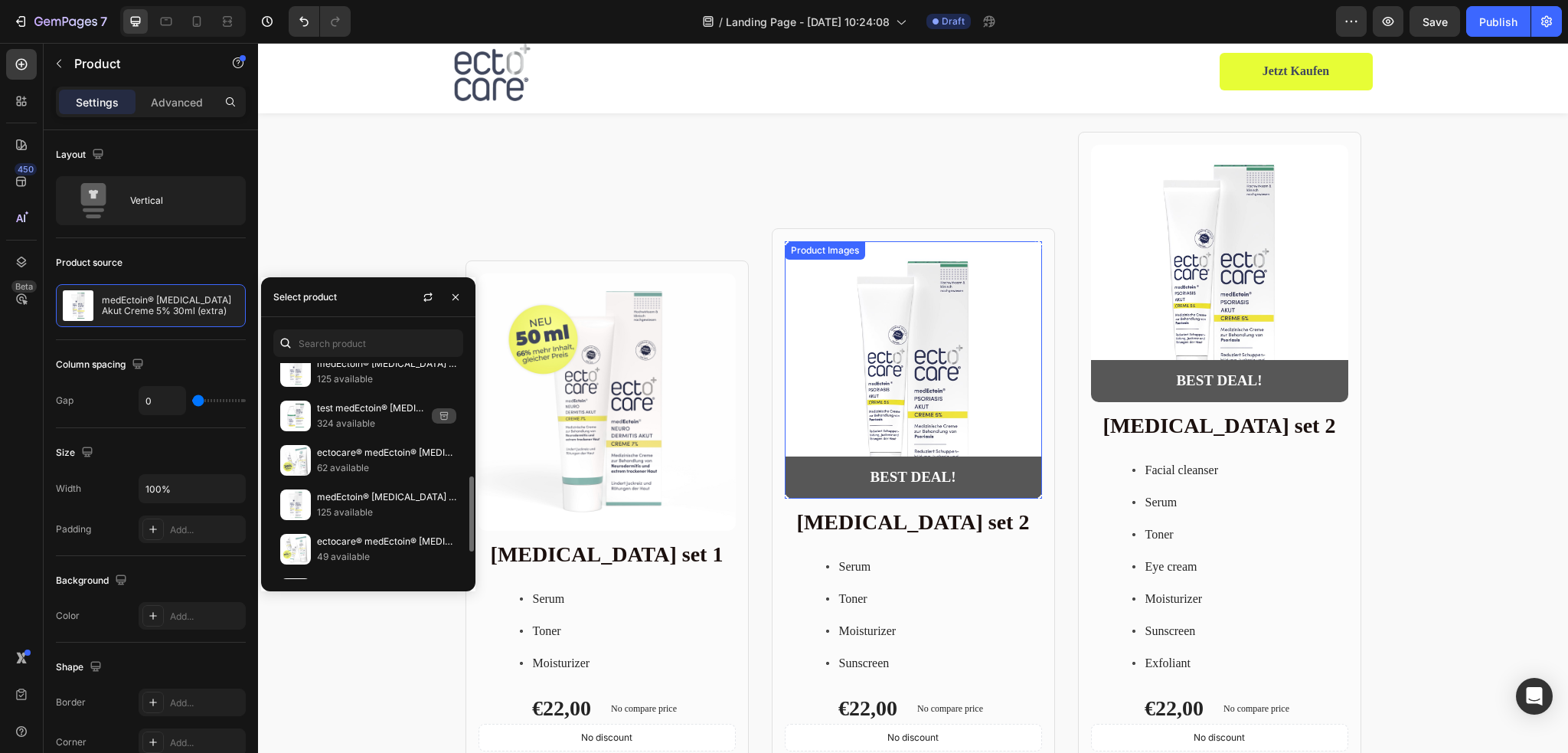
click at [1209, 245] on img at bounding box center [1219, 273] width 257 height 257
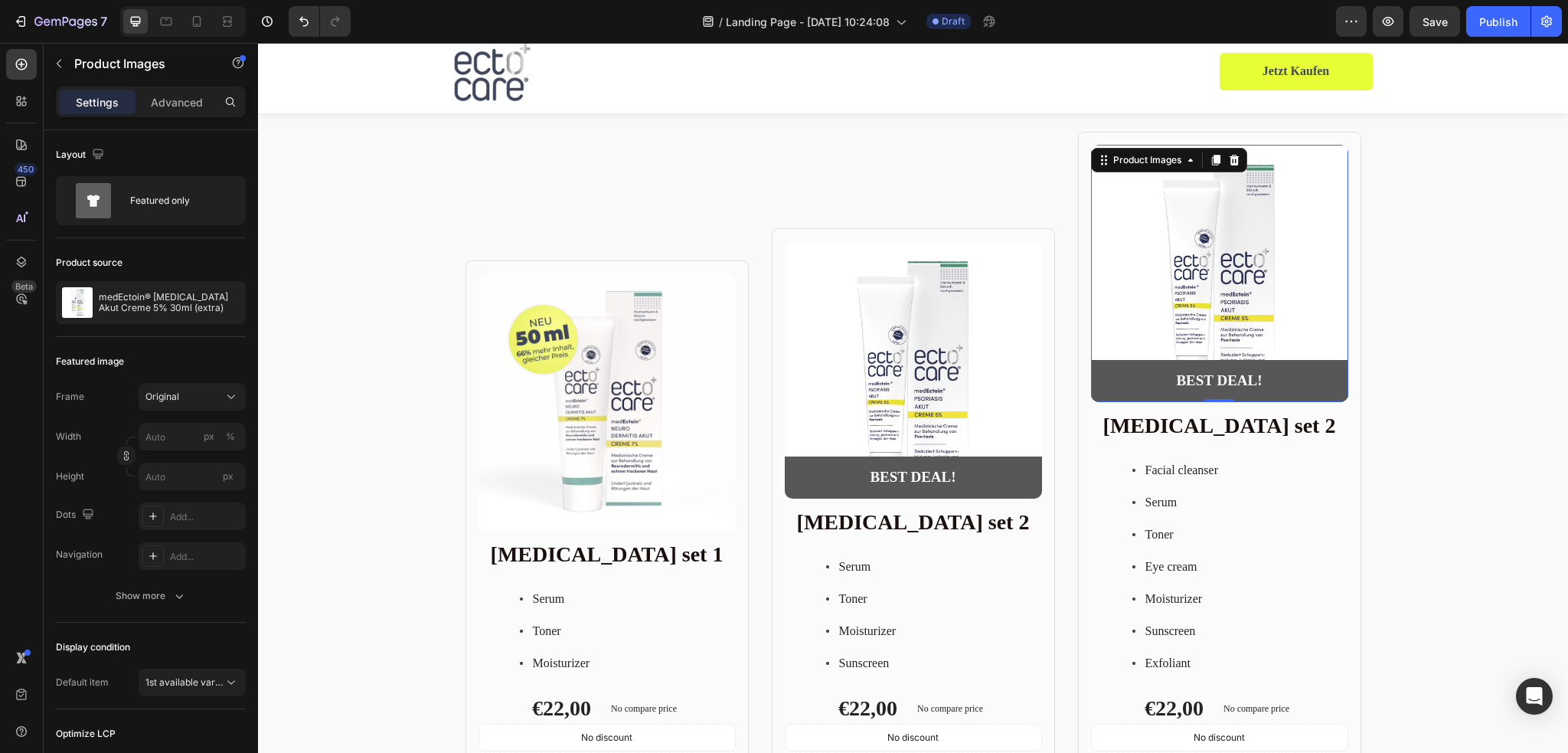
click at [1169, 256] on img at bounding box center [1219, 273] width 257 height 257
click at [227, 302] on icon "button" at bounding box center [230, 302] width 12 height 12
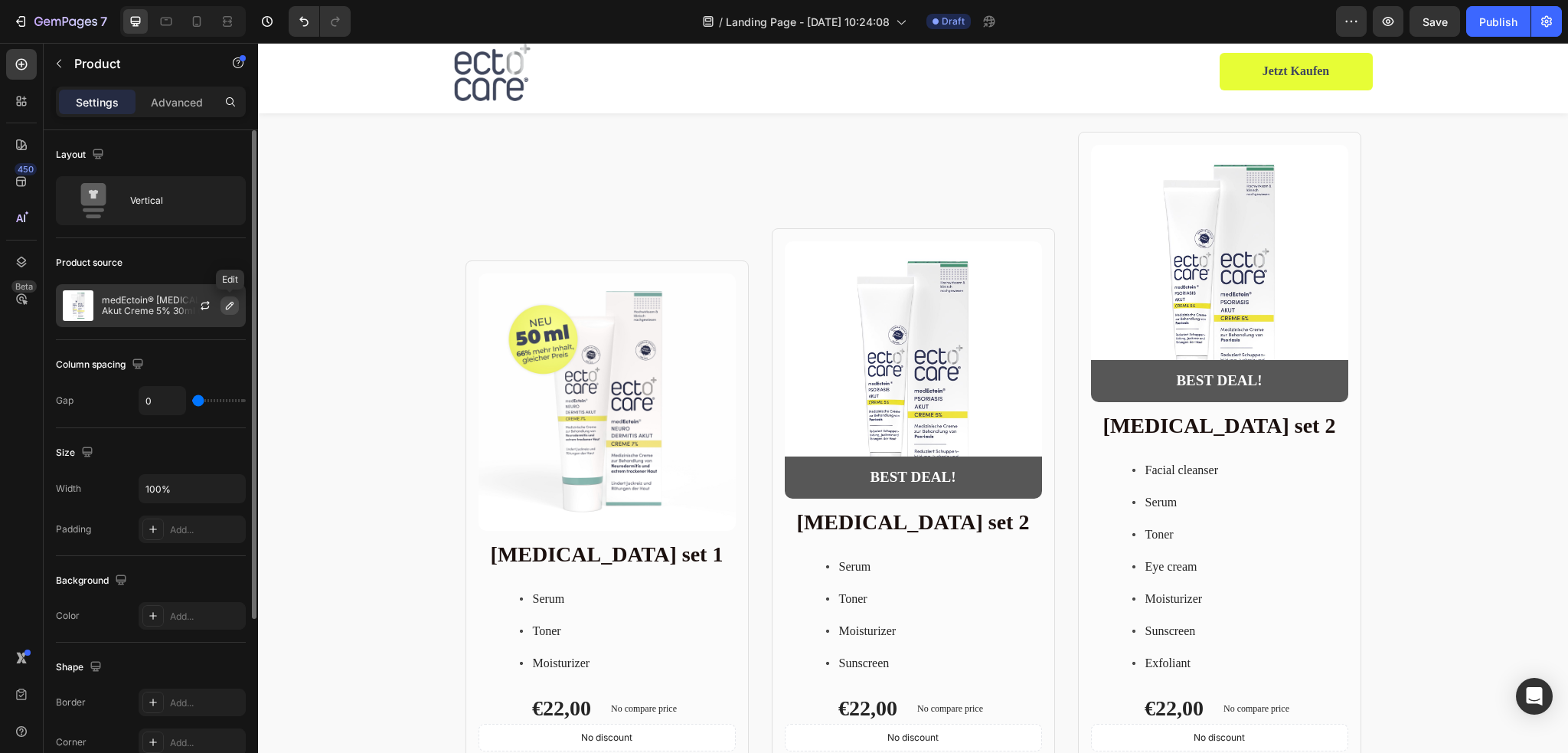
click at [229, 305] on icon "button" at bounding box center [229, 305] width 8 height 8
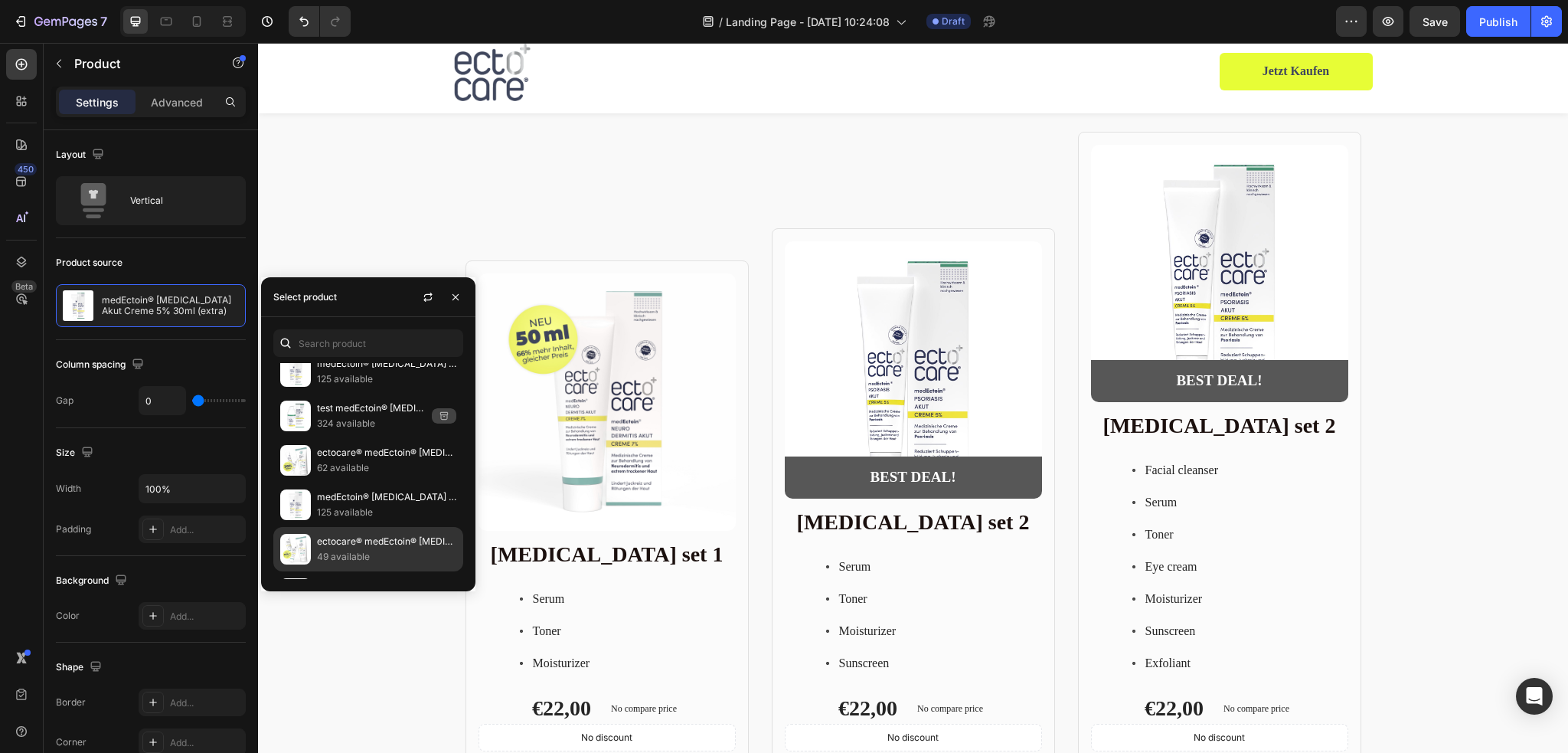
scroll to position [401, 0]
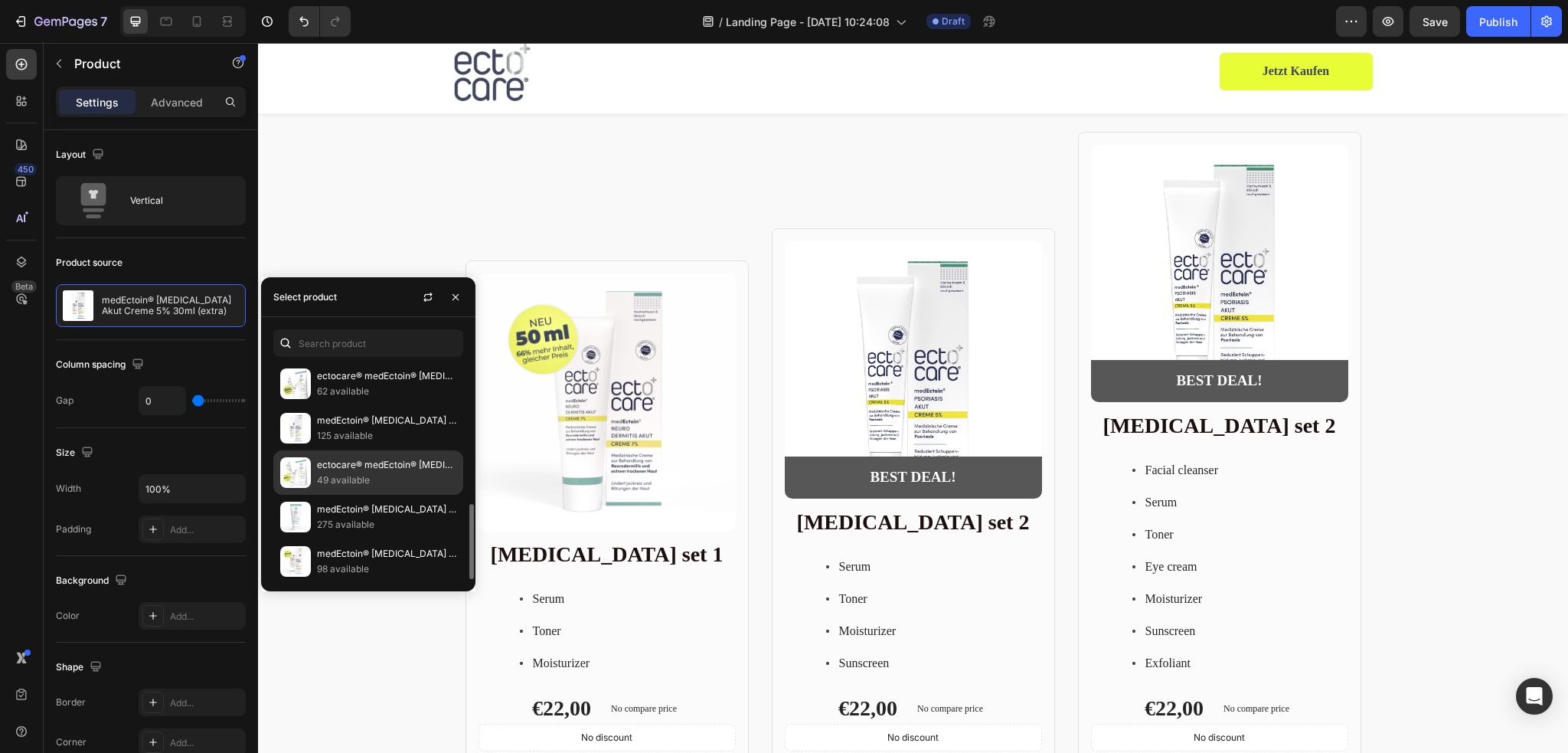
click at [384, 473] on p "49 available" at bounding box center [386, 479] width 139 height 15
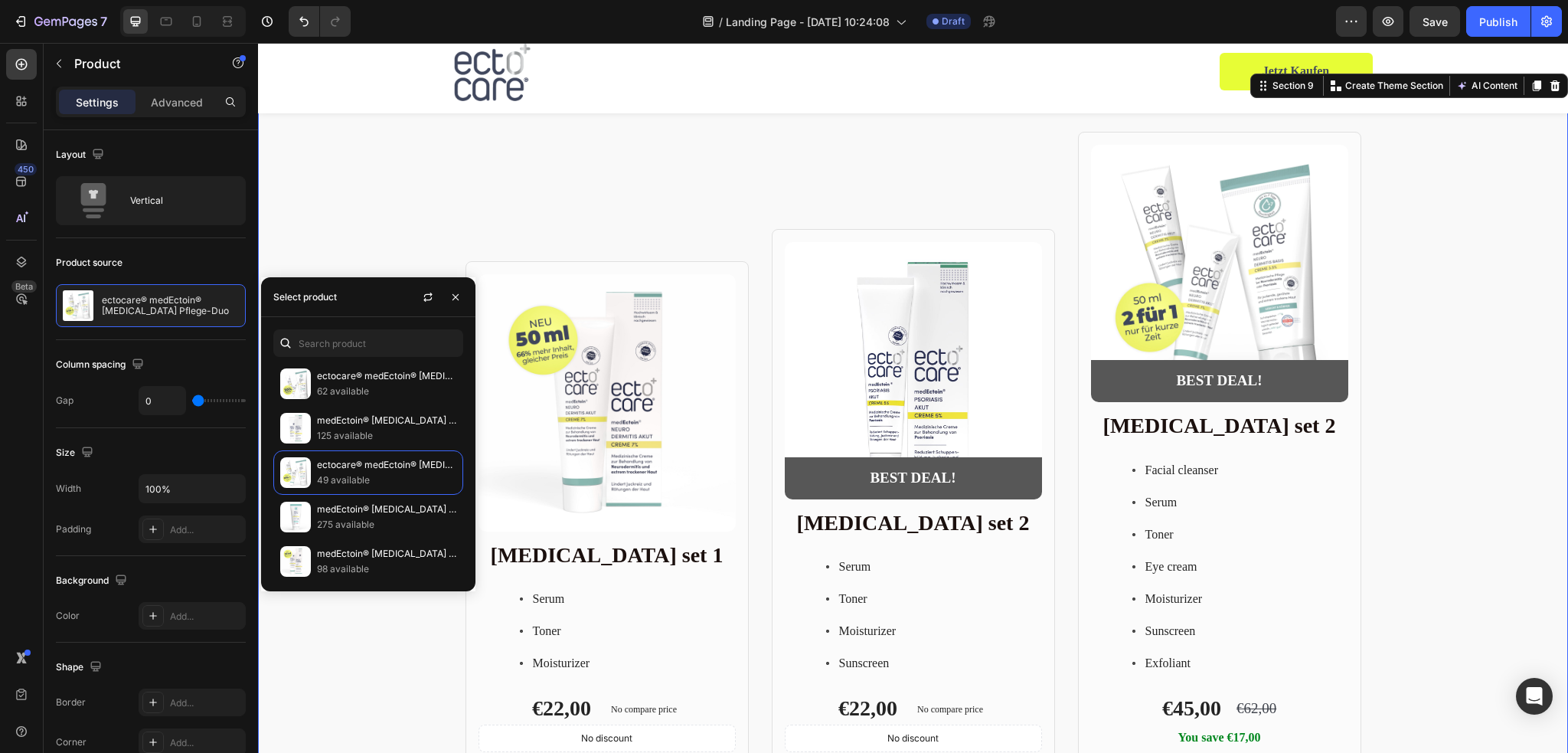
click at [1497, 376] on div "Product Images Row Skin care set 1 Heading Serum Toner Moisturizer Item List €2…" at bounding box center [912, 476] width 1310 height 688
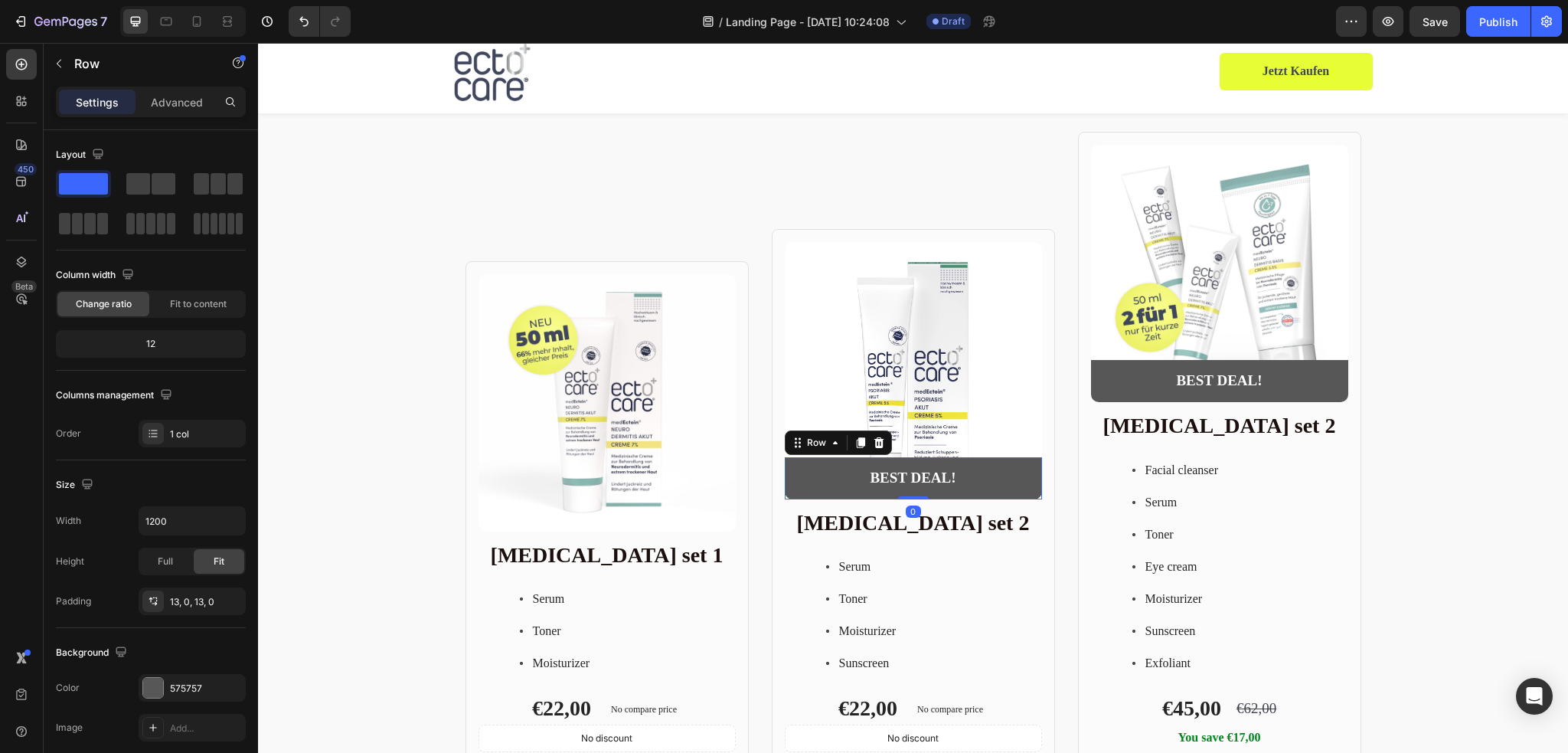
click at [983, 461] on div "BEST DEAL! Text Block Row 0" at bounding box center [913, 478] width 257 height 43
click at [873, 445] on icon at bounding box center [878, 442] width 10 height 11
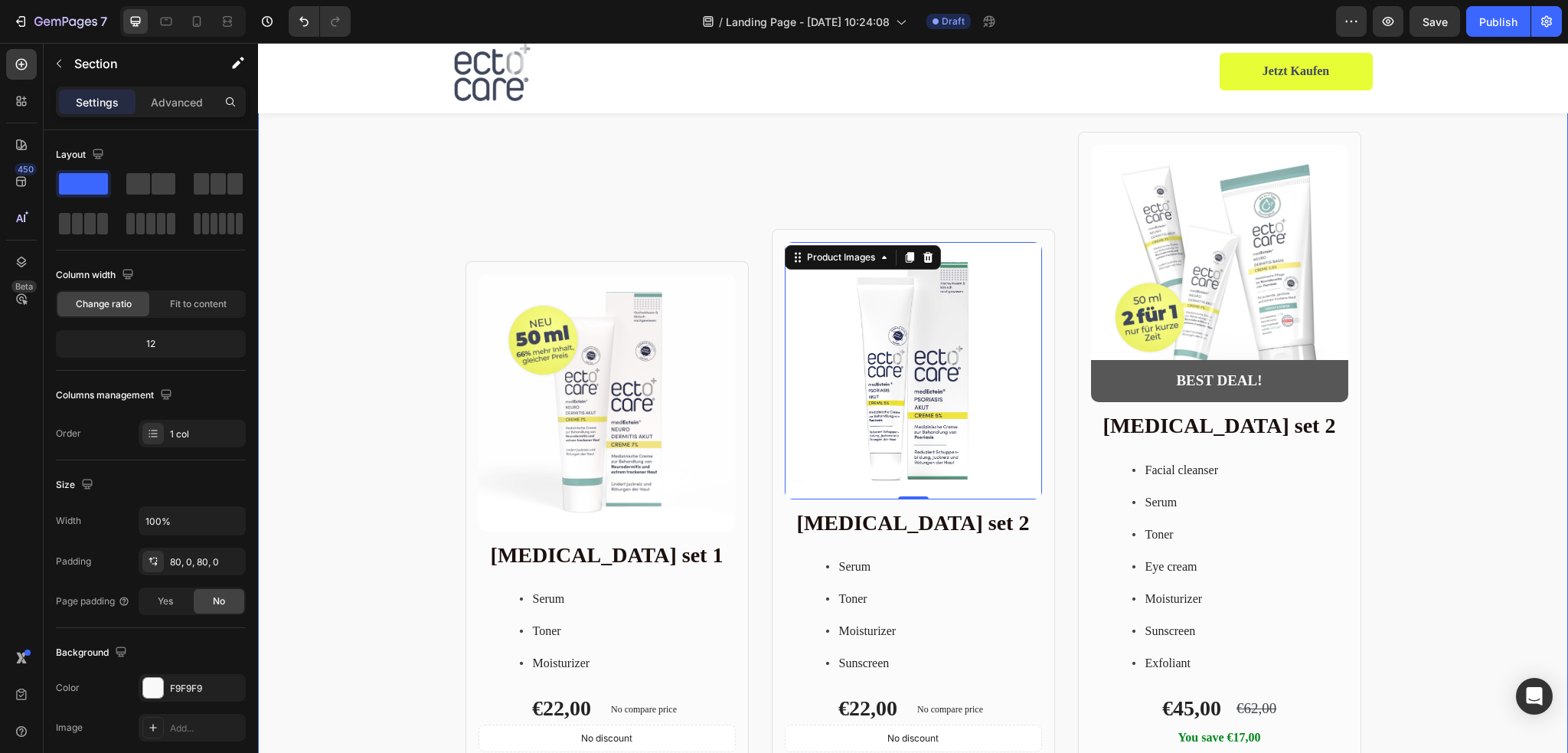
click at [1379, 436] on div "Product Images Row Skin care set 1 Heading Serum Toner Moisturizer Item List €2…" at bounding box center [912, 476] width 1310 height 688
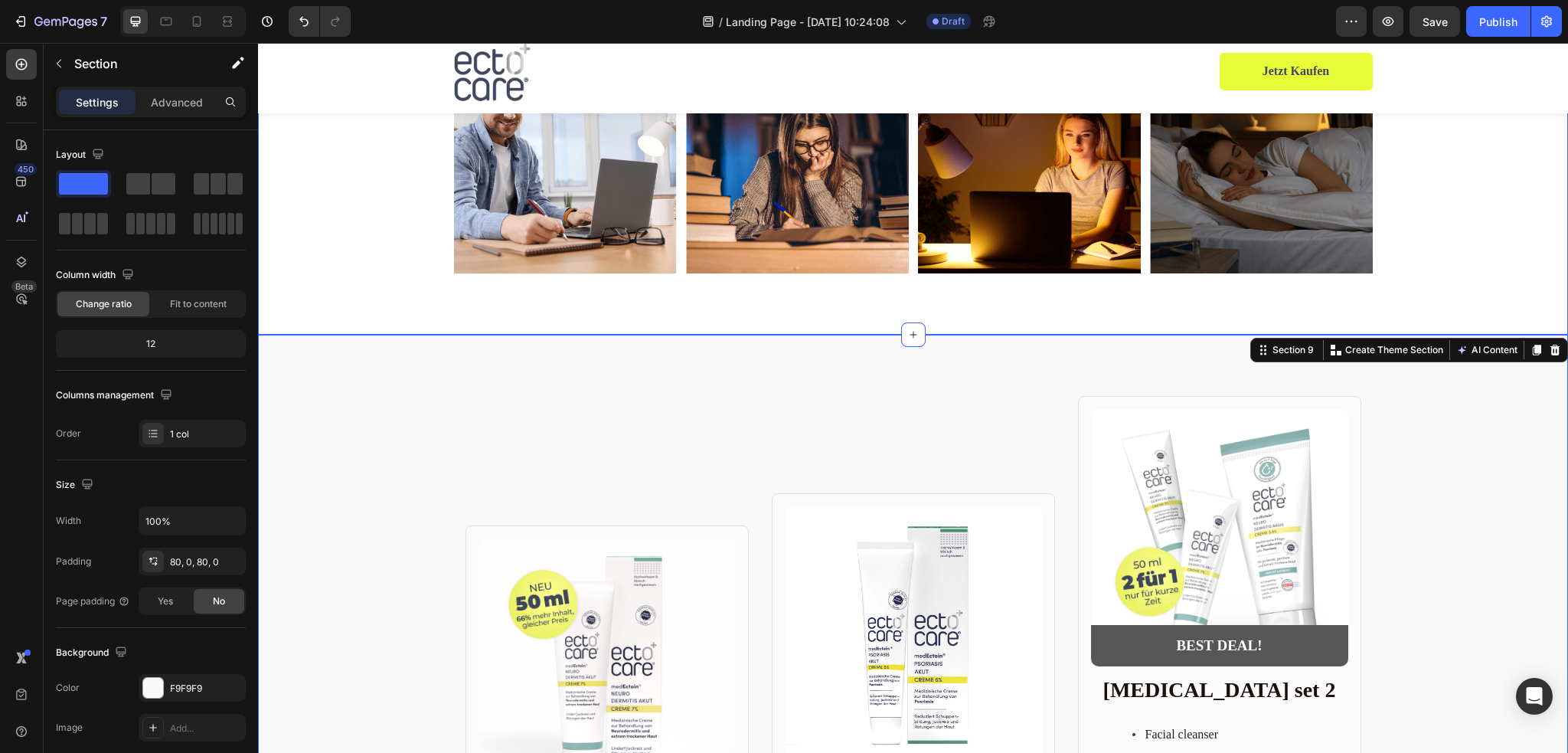
scroll to position [2942, 0]
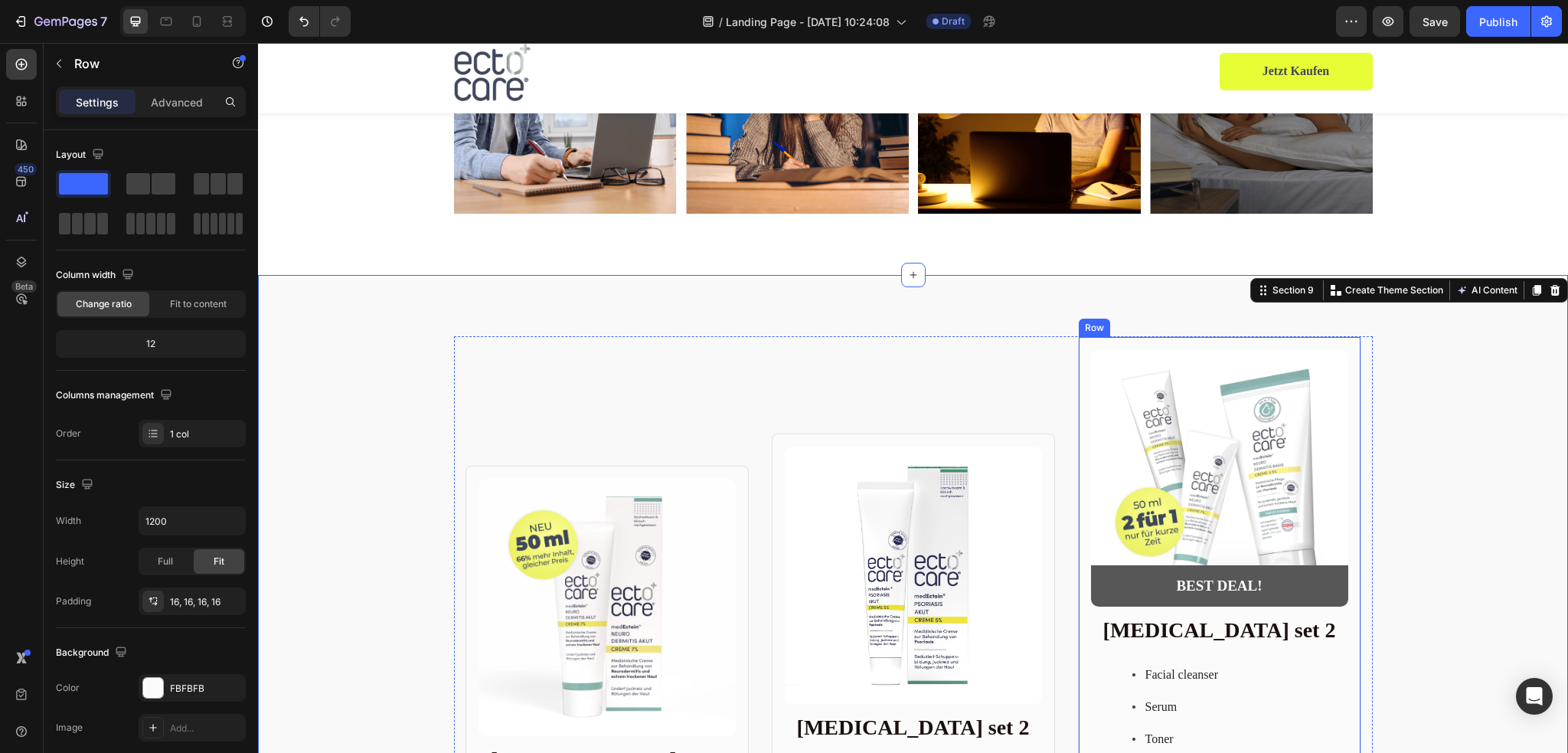
click at [1100, 339] on div "Product Images BEST DEAL! Text Block Row Row Skin care set 2 Heading Facial cle…" at bounding box center [1220, 679] width 283 height 688
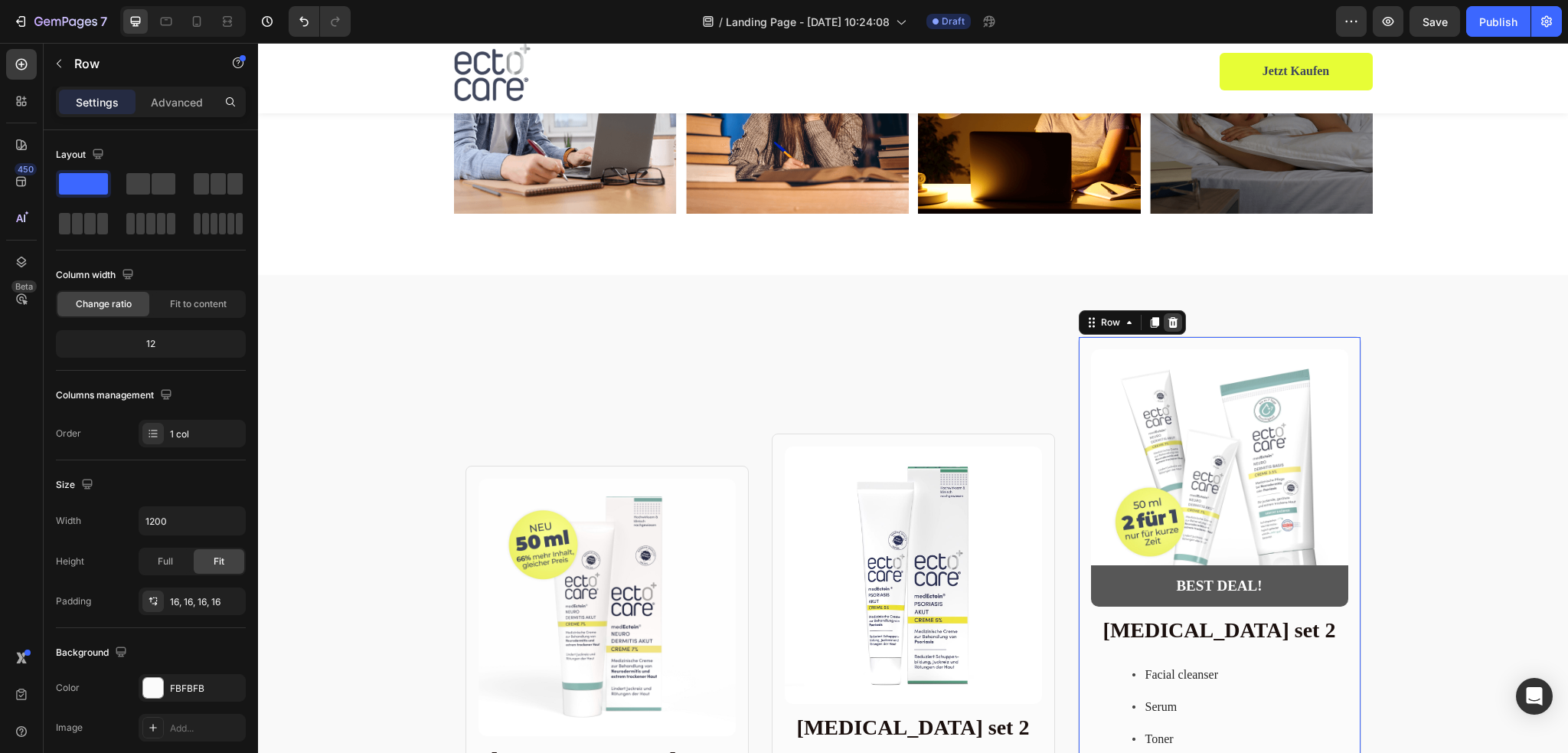
click at [1169, 323] on icon at bounding box center [1172, 322] width 10 height 11
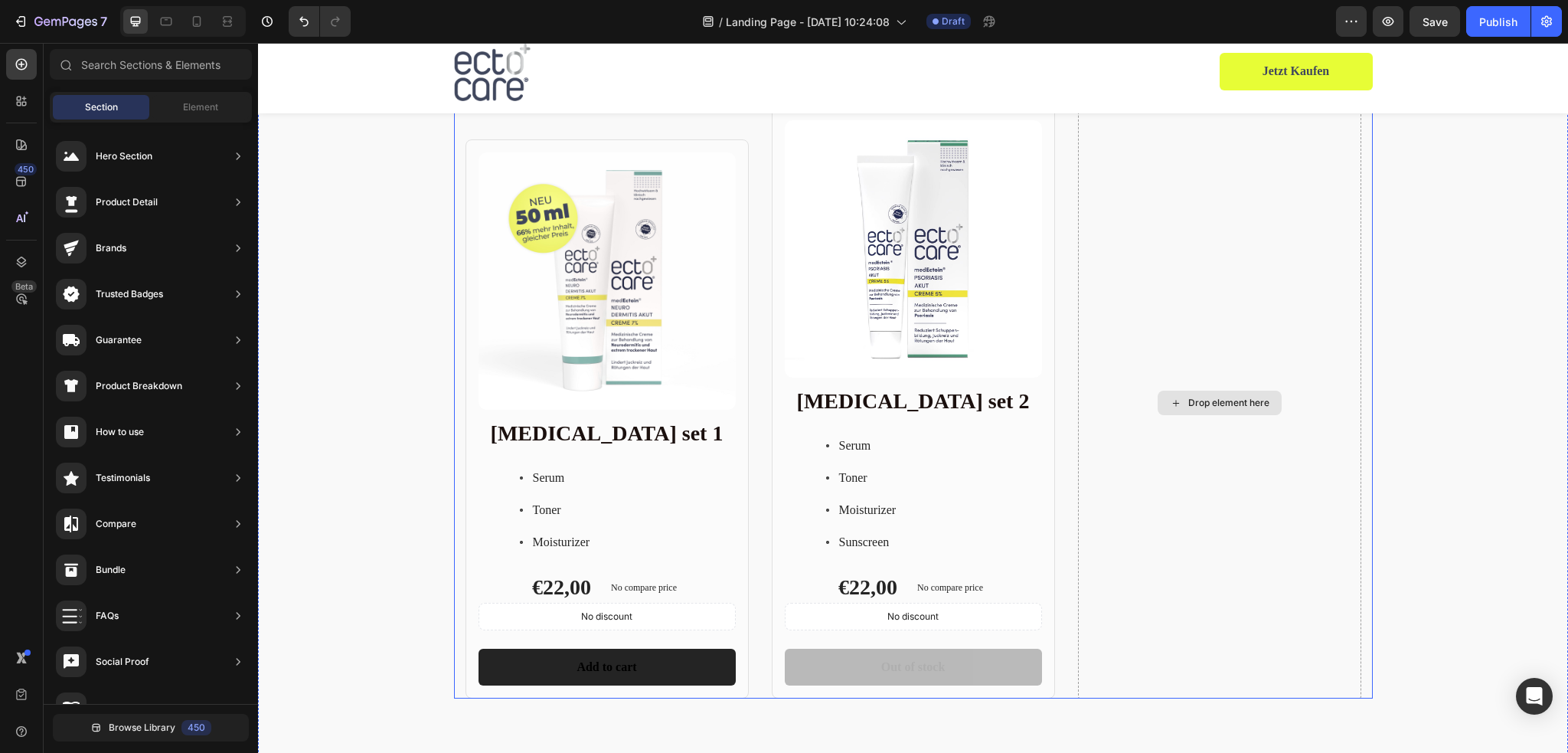
scroll to position [3171, 0]
click at [304, 23] on icon "Undo/Redo" at bounding box center [303, 21] width 15 height 15
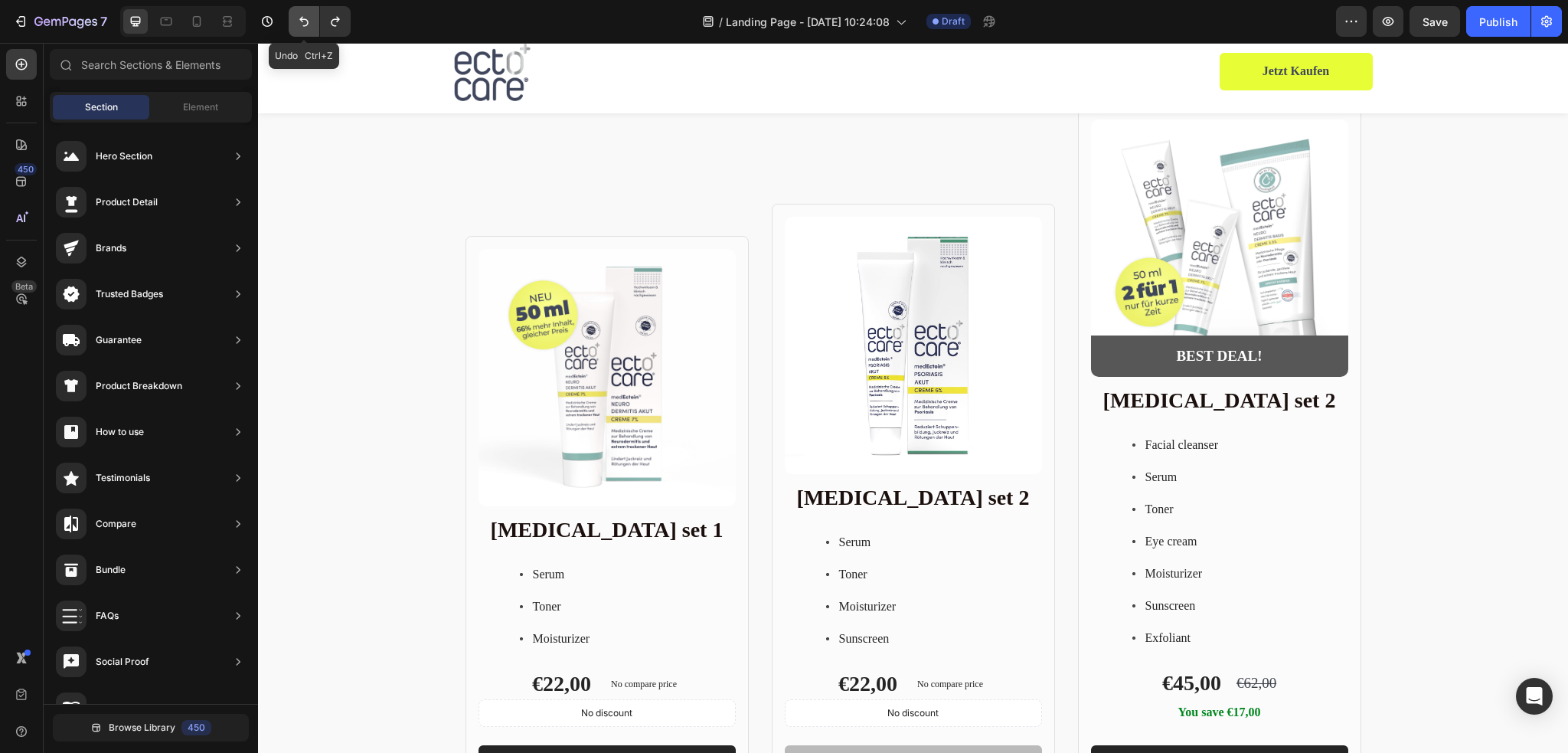
click at [304, 23] on icon "Undo/Redo" at bounding box center [303, 21] width 15 height 15
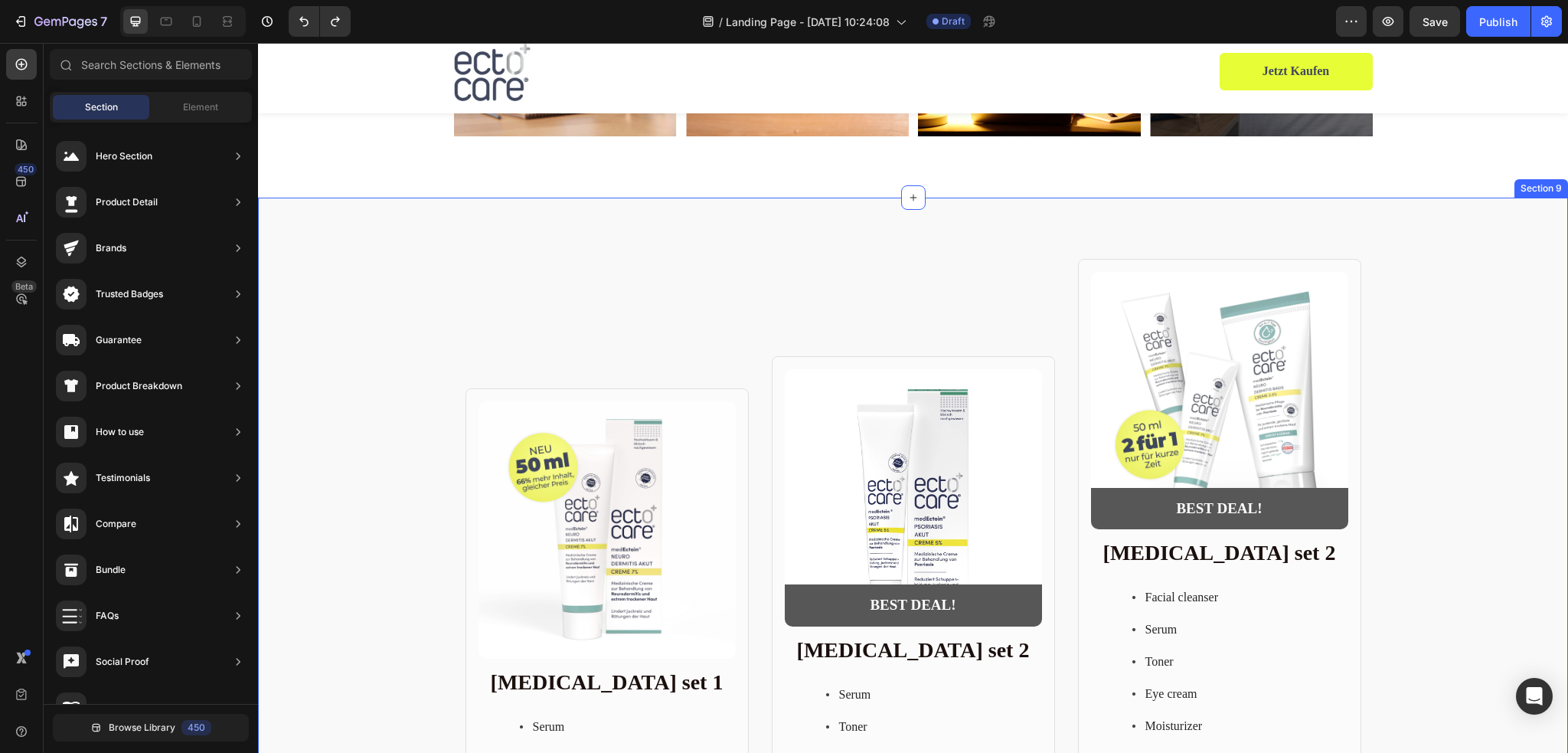
scroll to position [3019, 0]
click at [1099, 261] on div "Product Images BEST DEAL! Text Block Row Row Skin care set 2 Heading Facial cle…" at bounding box center [1220, 603] width 283 height 688
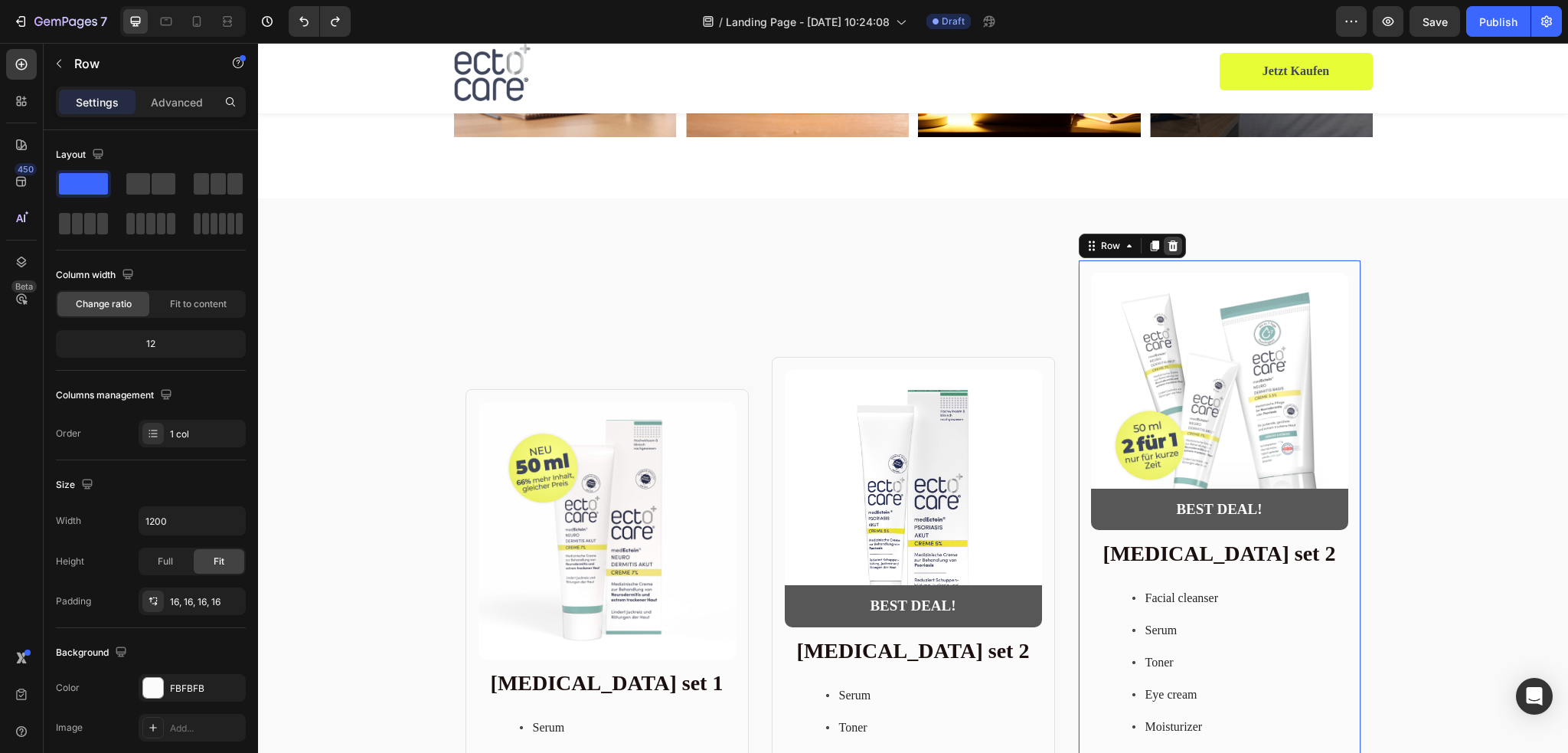
click at [1168, 250] on icon at bounding box center [1172, 245] width 10 height 11
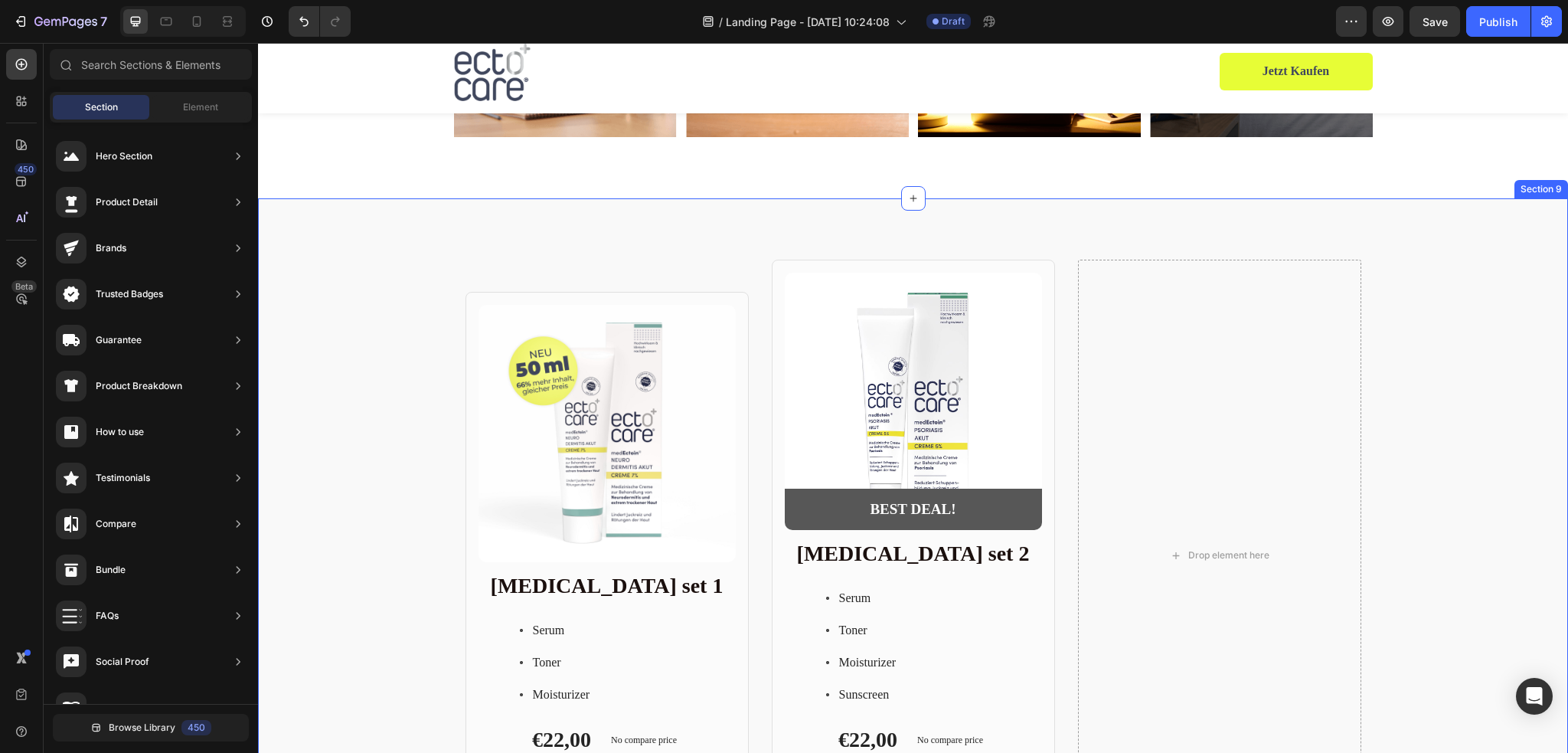
click at [749, 252] on div "Product Images Row Skin care set 1 Heading Serum Toner Moisturizer Item List €2…" at bounding box center [912, 555] width 1310 height 713
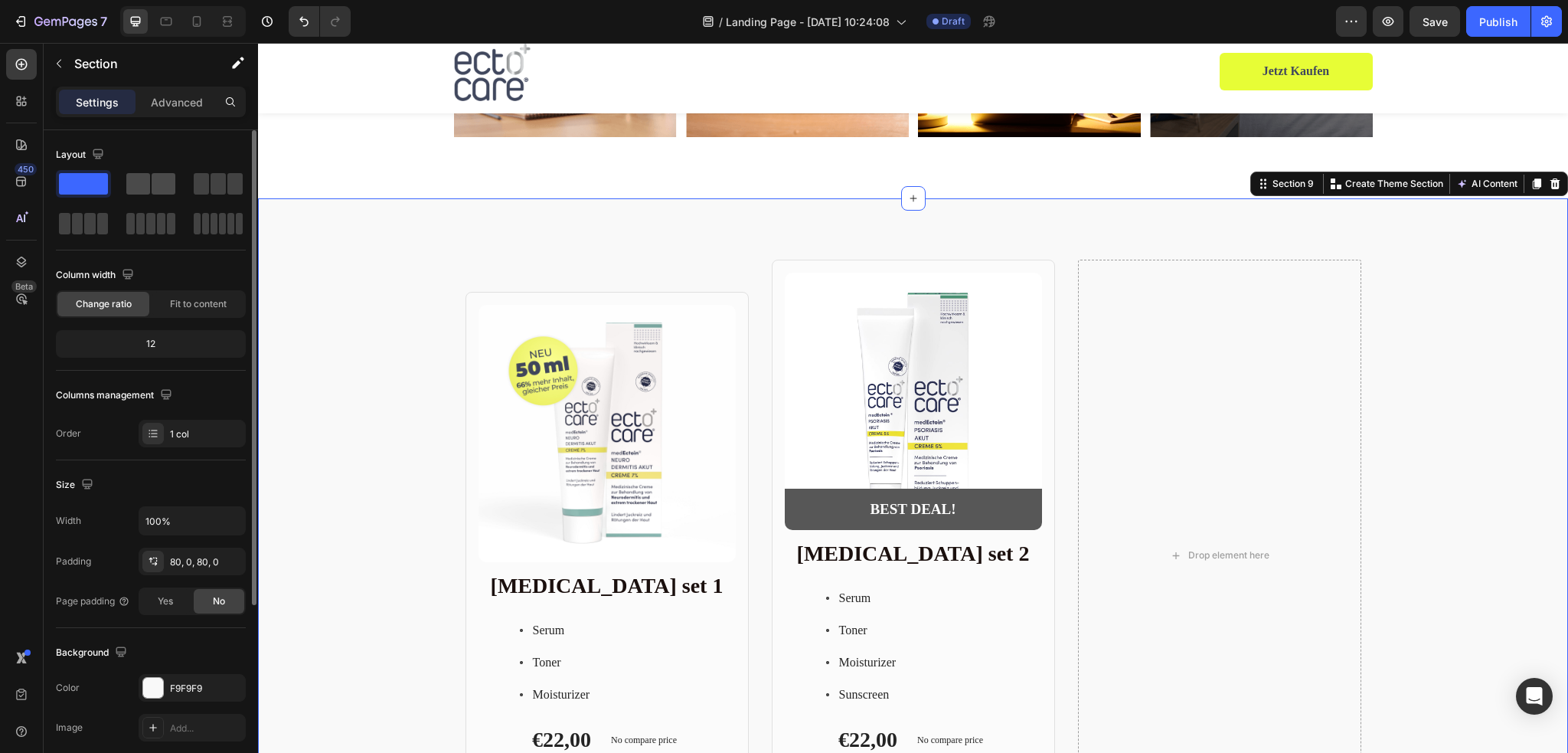
click at [151, 182] on span at bounding box center [163, 183] width 24 height 21
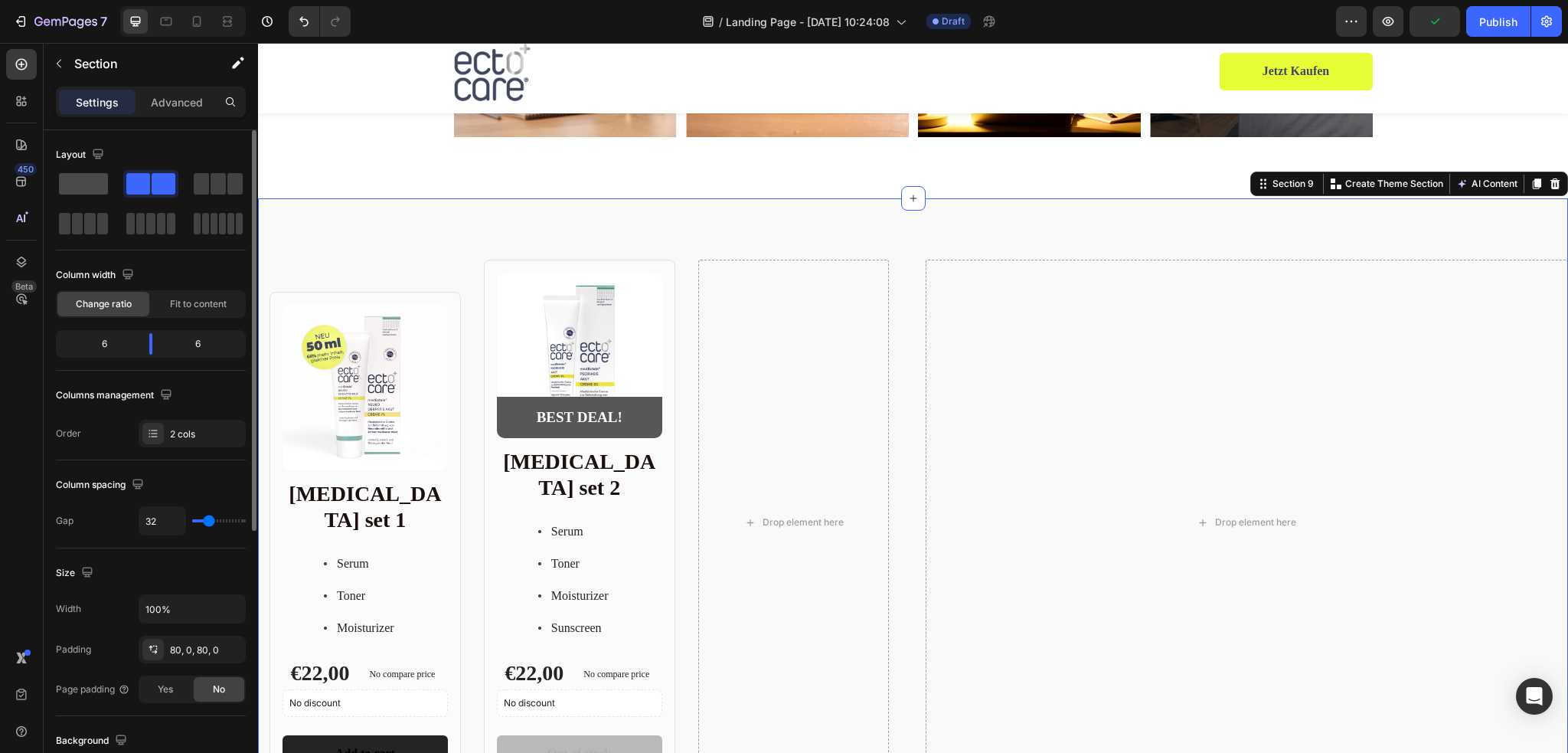
click at [87, 192] on span at bounding box center [83, 183] width 49 height 21
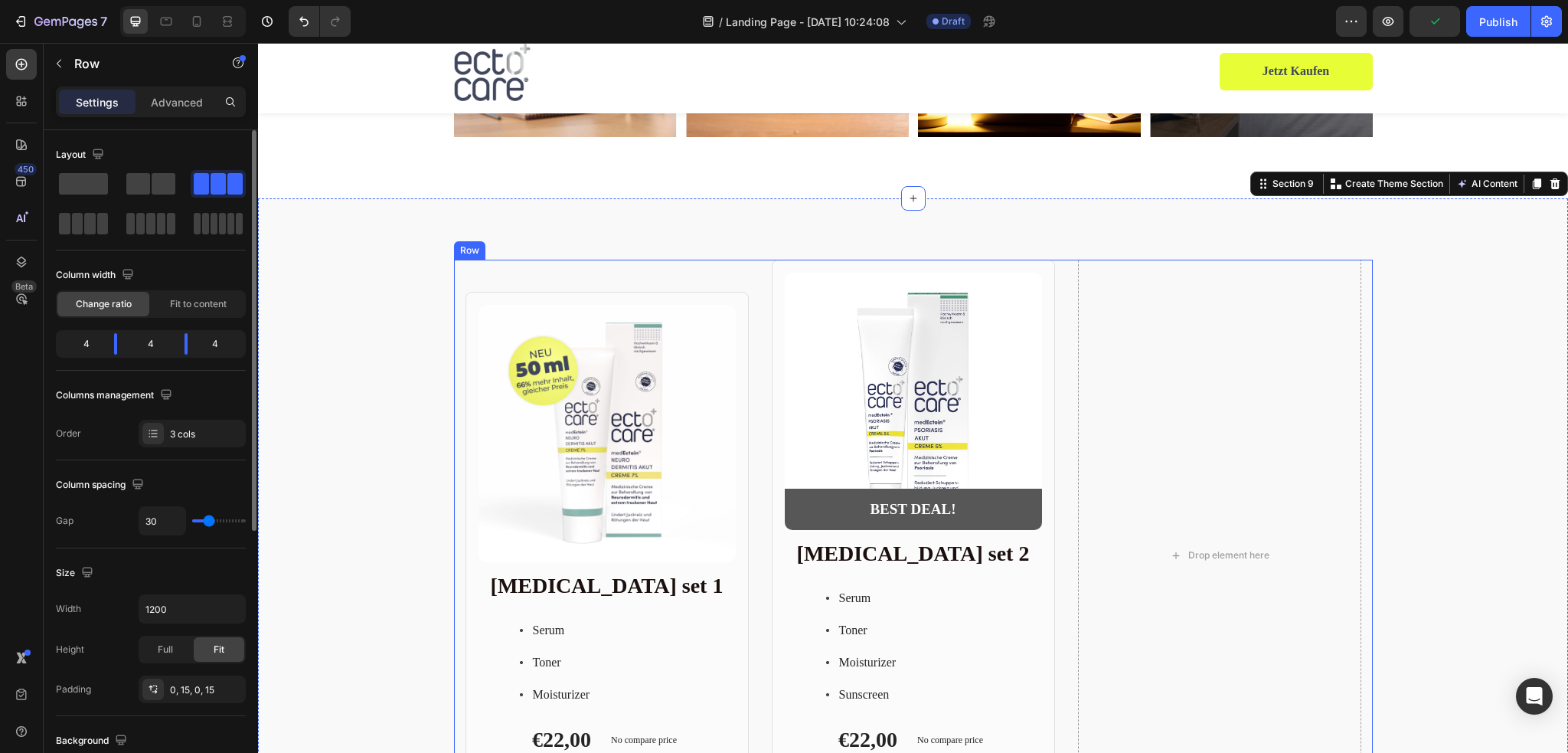
click at [1058, 271] on div "Product Images Row Skin care set 1 Heading Serum Toner Moisturizer Item List €2…" at bounding box center [912, 555] width 919 height 591
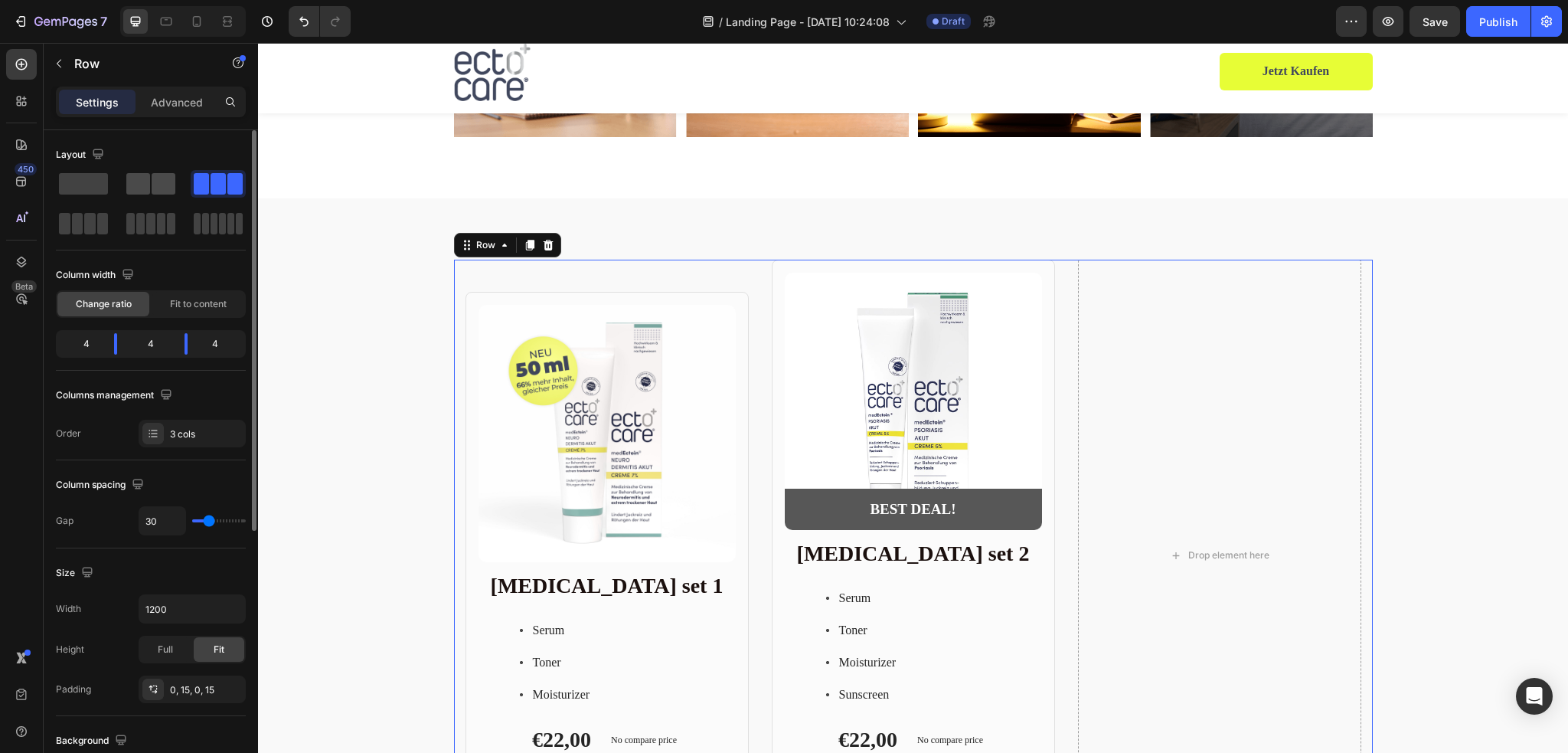
click at [154, 181] on span at bounding box center [163, 183] width 24 height 21
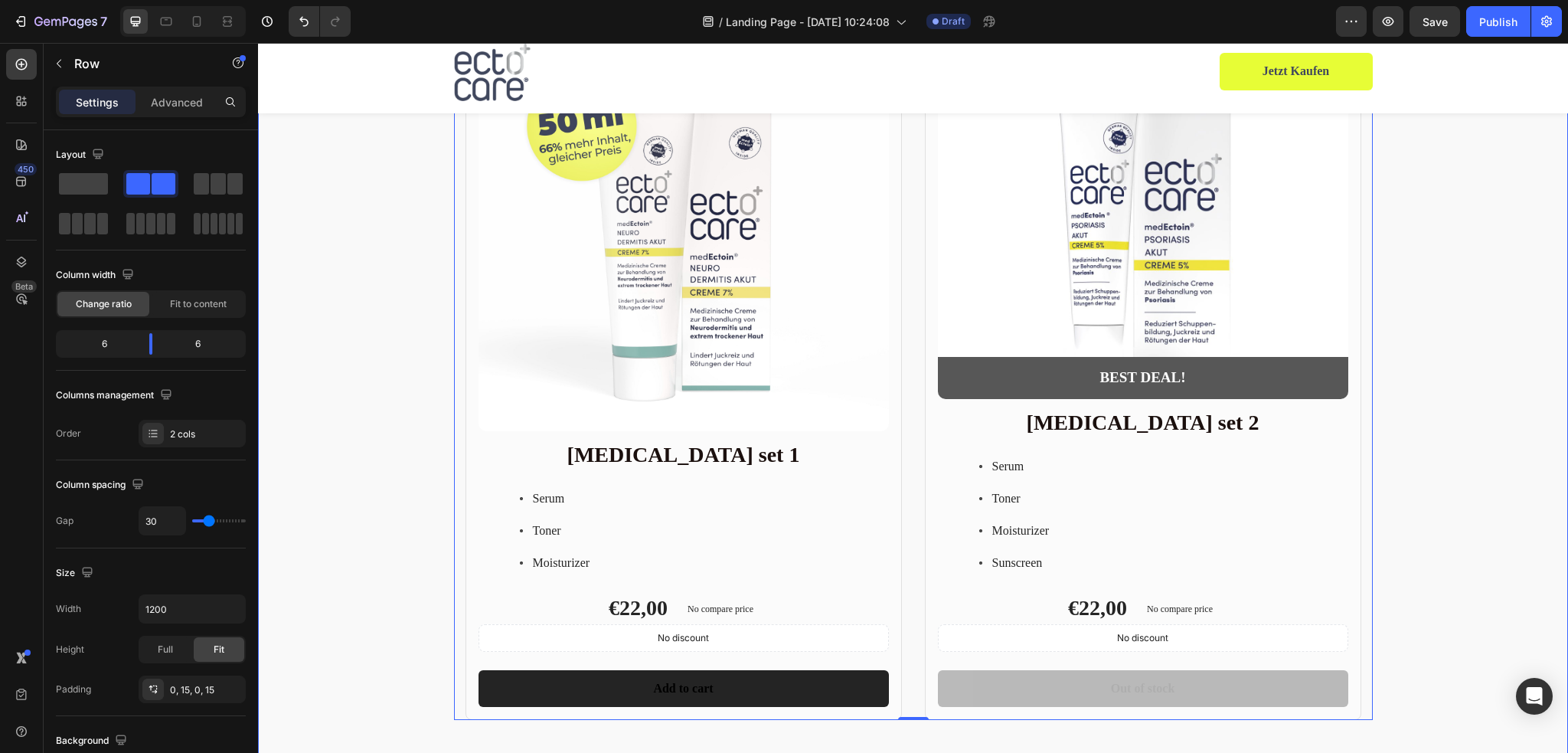
scroll to position [3325, 0]
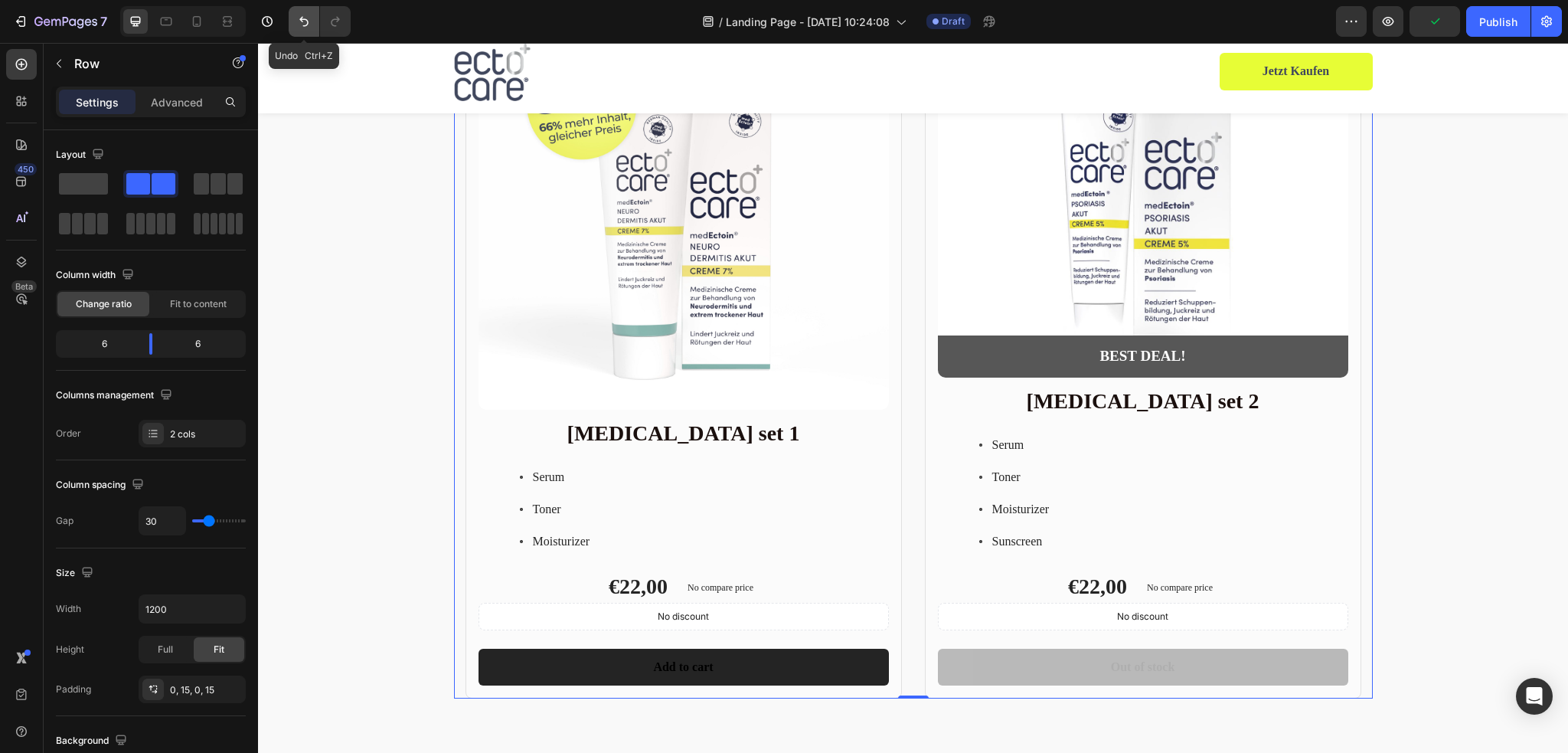
click at [306, 19] on icon "Undo/Redo" at bounding box center [303, 21] width 15 height 15
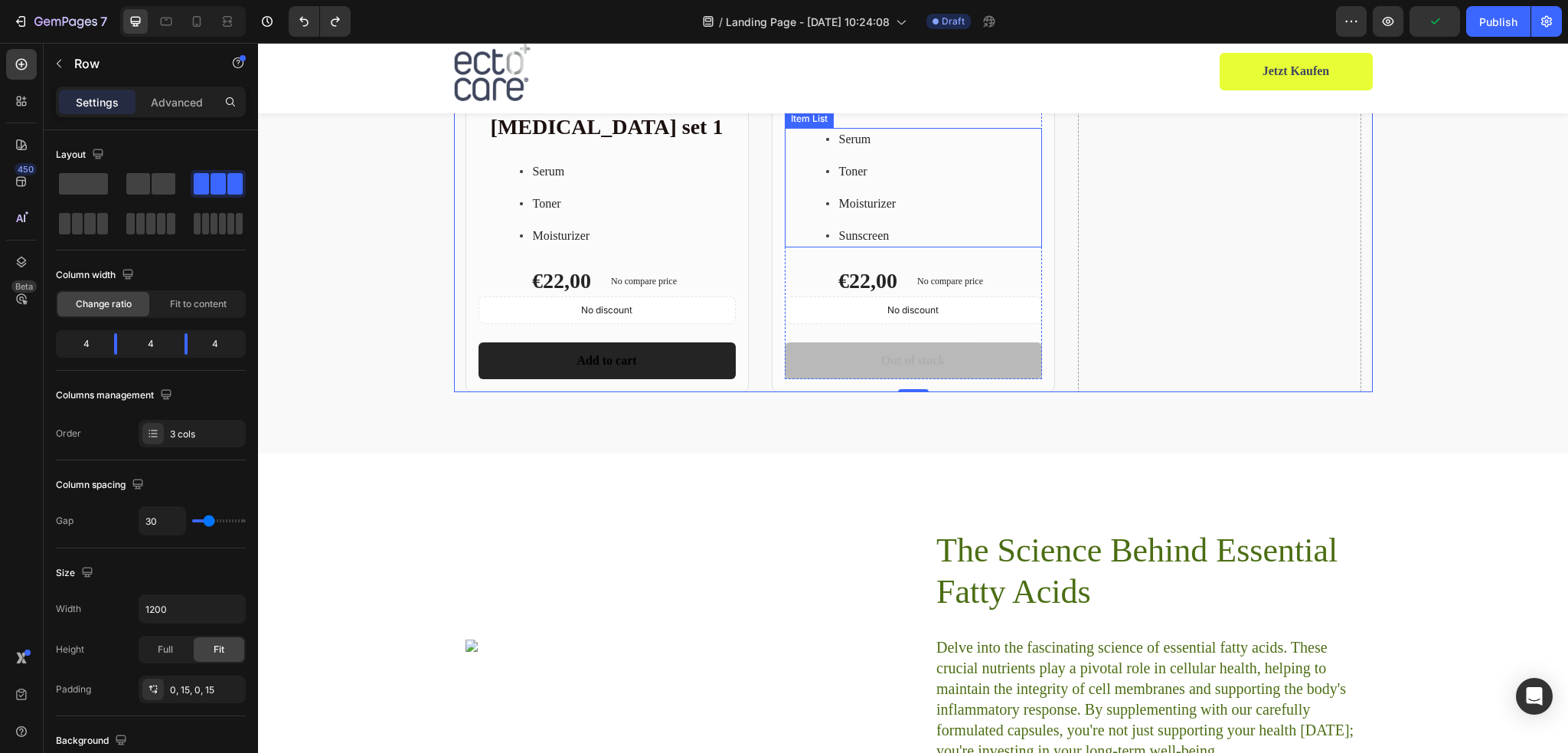
scroll to position [3095, 0]
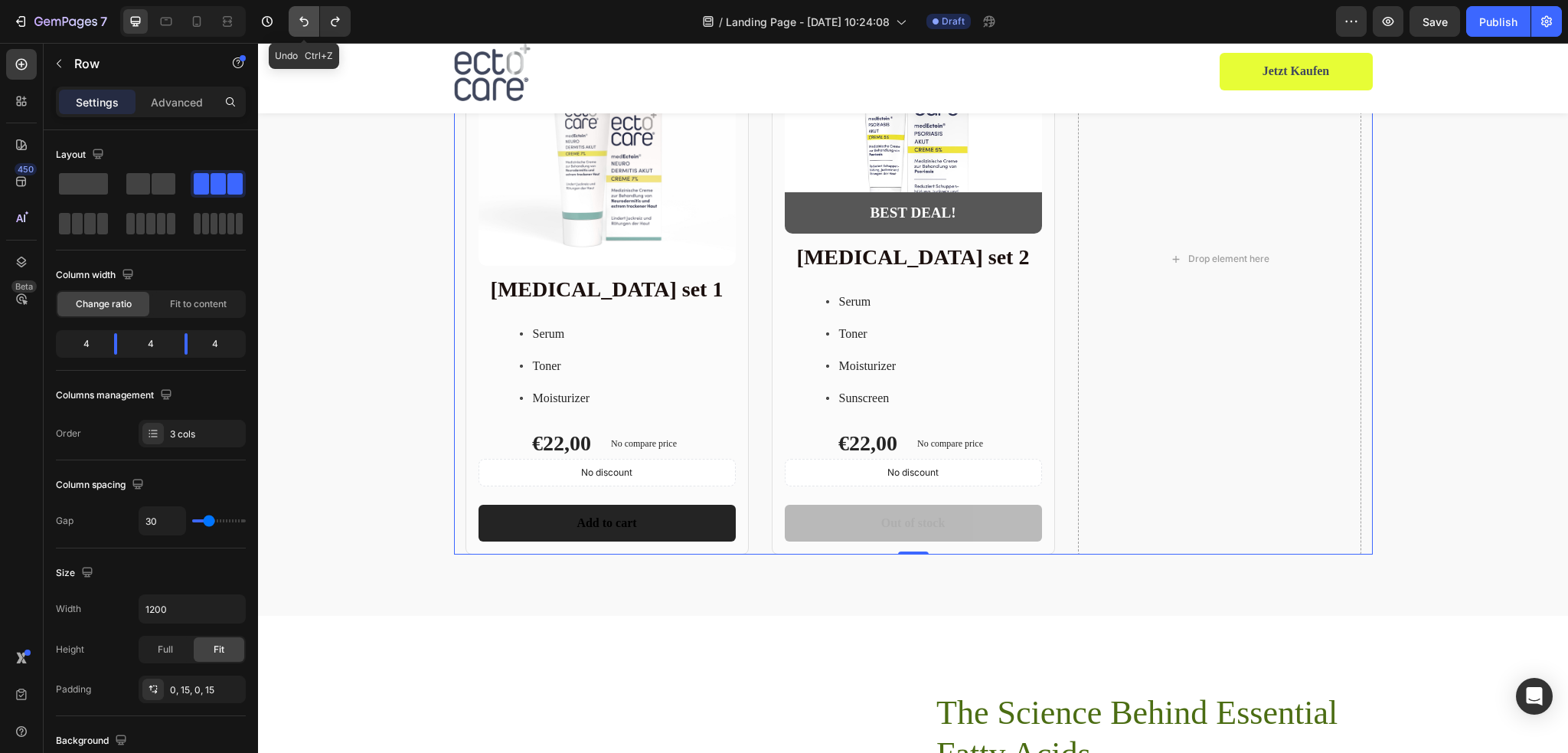
click at [308, 20] on icon "Undo/Redo" at bounding box center [303, 21] width 15 height 15
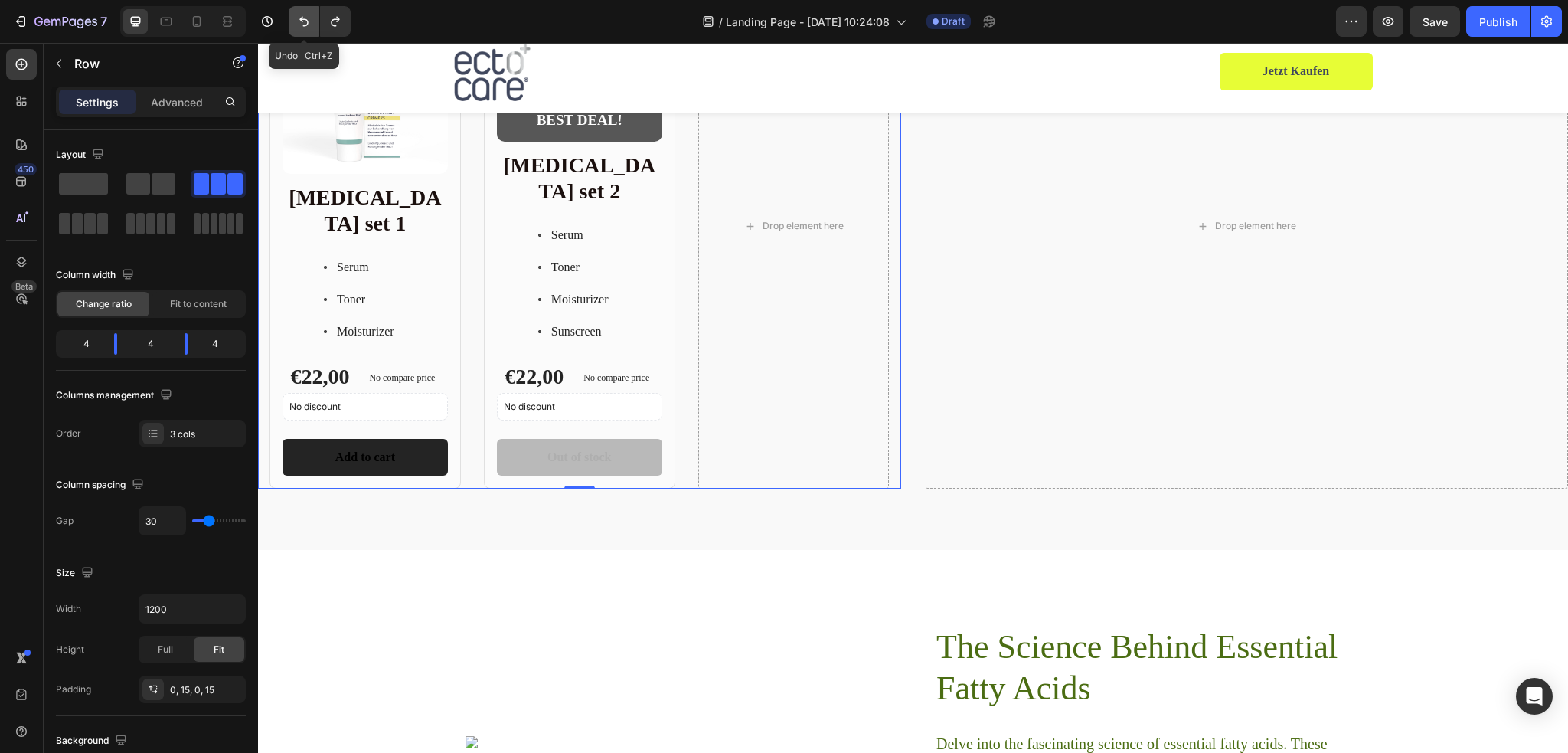
click at [309, 26] on icon "Undo/Redo" at bounding box center [303, 21] width 15 height 15
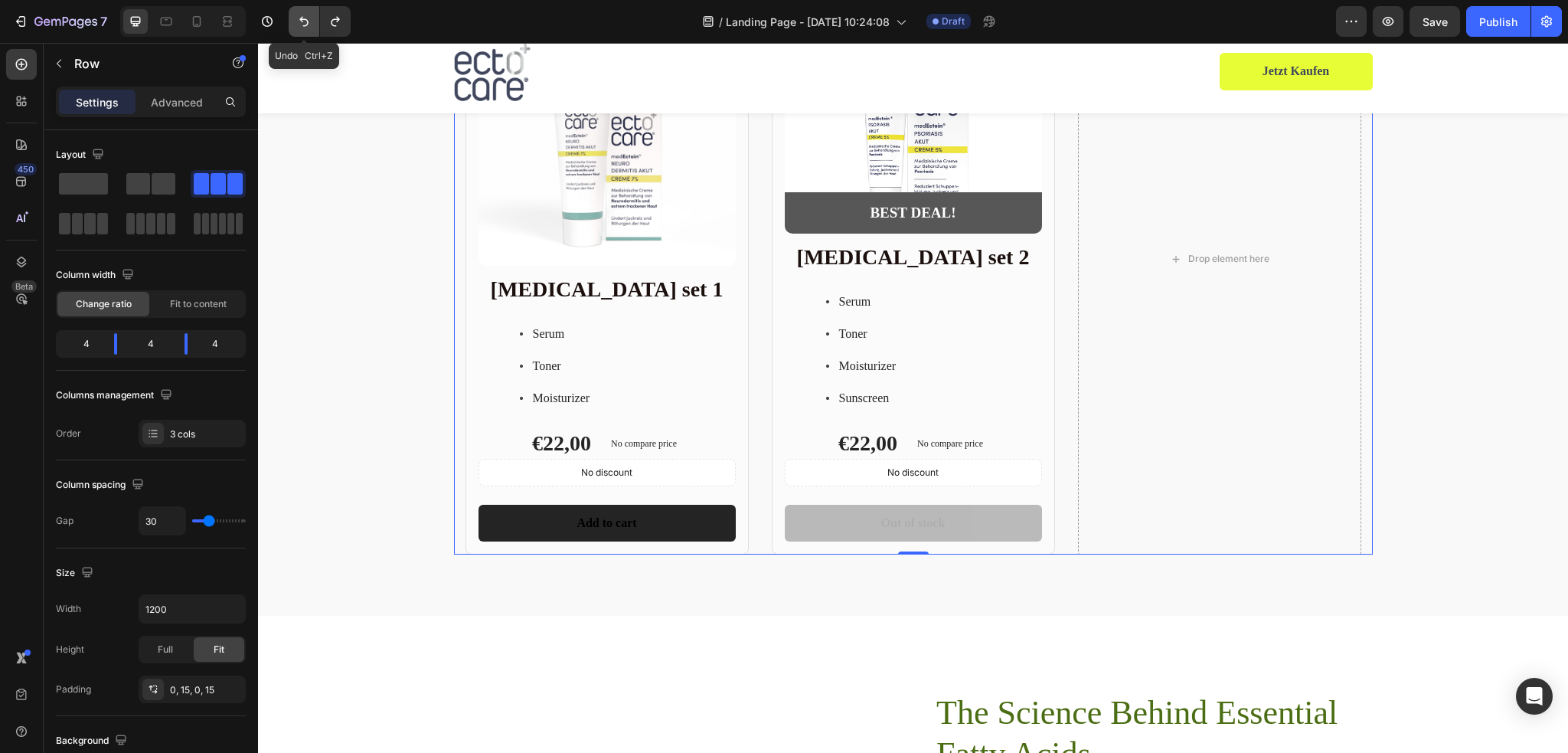
click at [307, 20] on icon "Undo/Redo" at bounding box center [303, 21] width 15 height 15
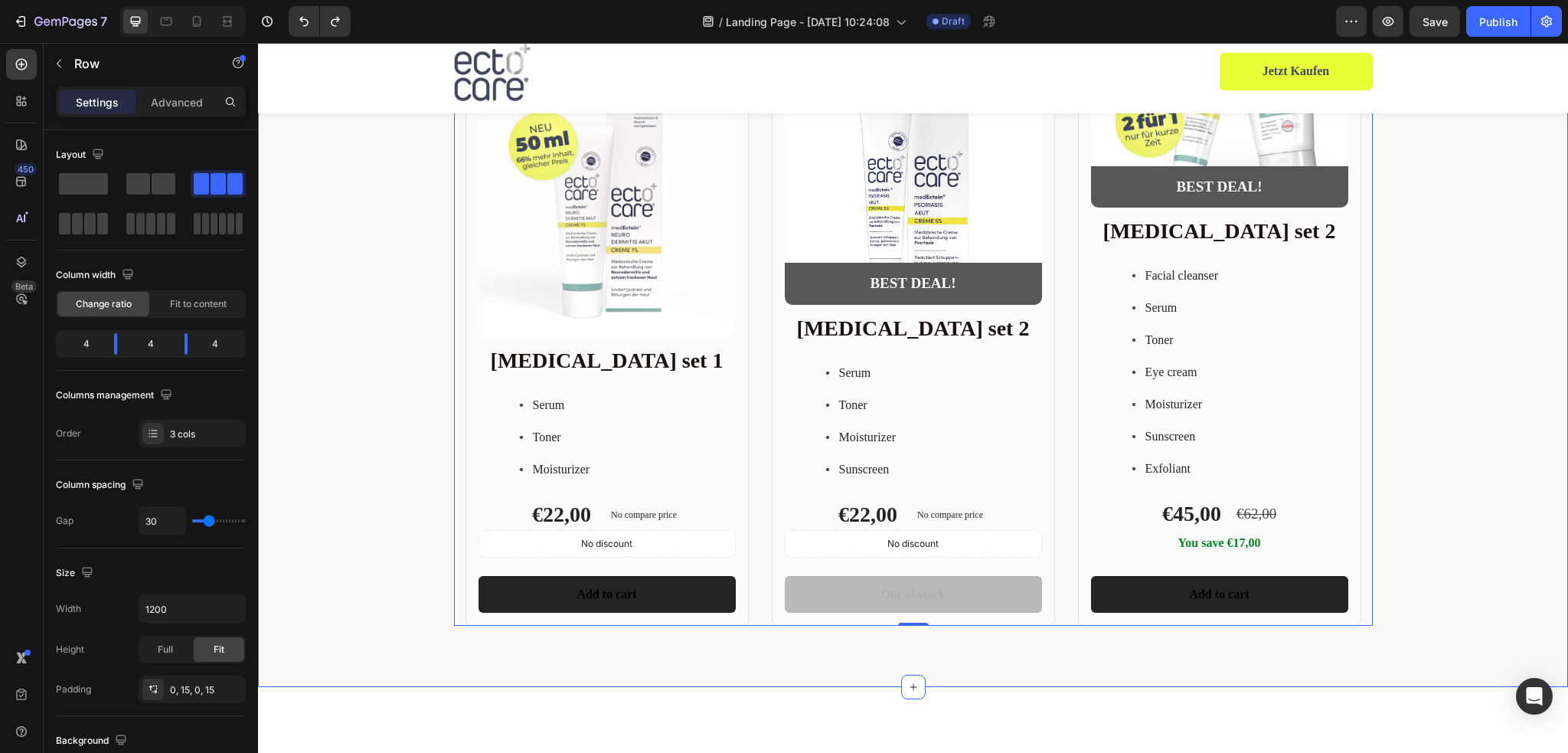
scroll to position [2962, 0]
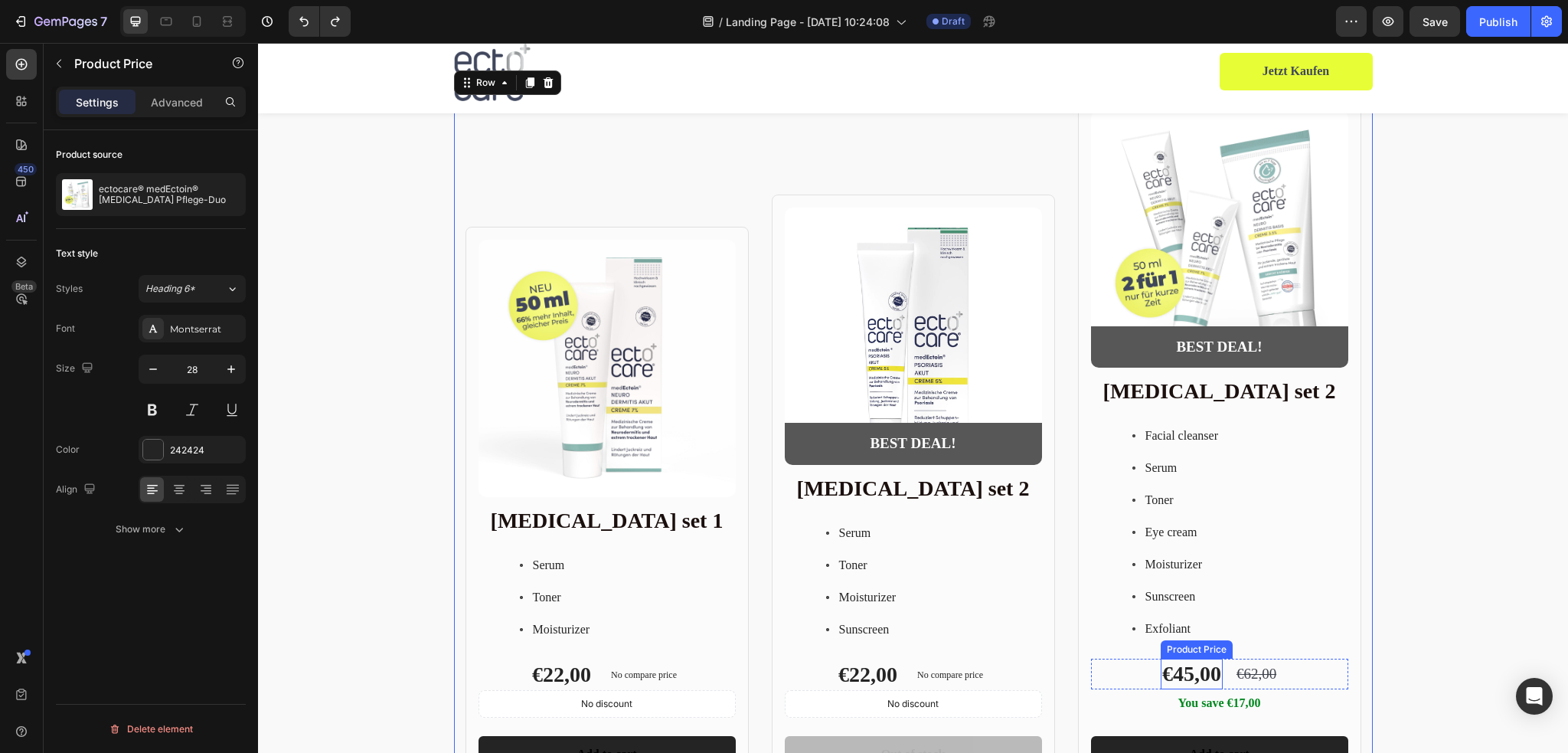
click at [1181, 679] on div "€45,00" at bounding box center [1192, 673] width 62 height 31
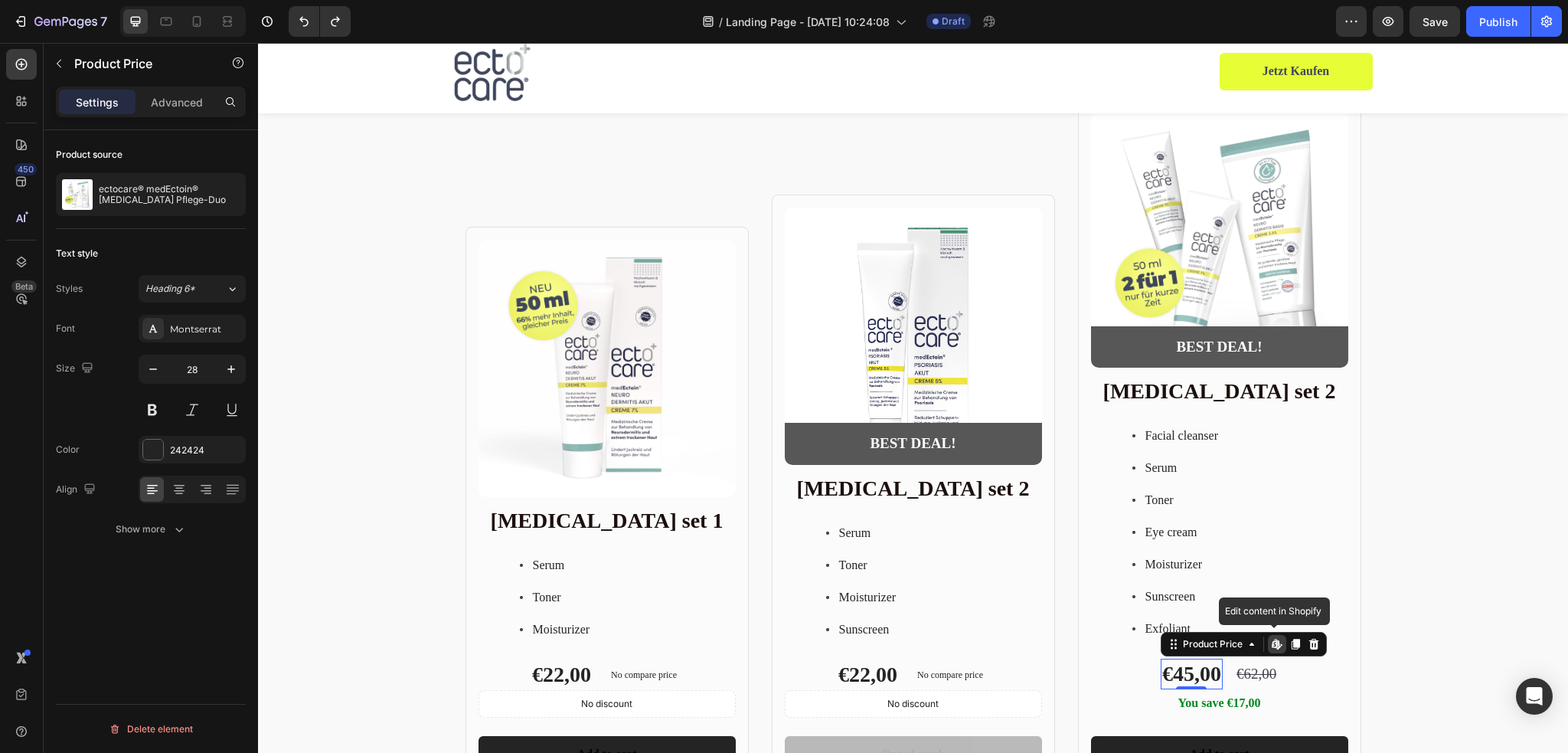
click at [1186, 672] on div "€45,00" at bounding box center [1192, 673] width 62 height 31
click at [1247, 644] on icon at bounding box center [1252, 644] width 12 height 12
click at [1246, 646] on icon at bounding box center [1252, 644] width 12 height 12
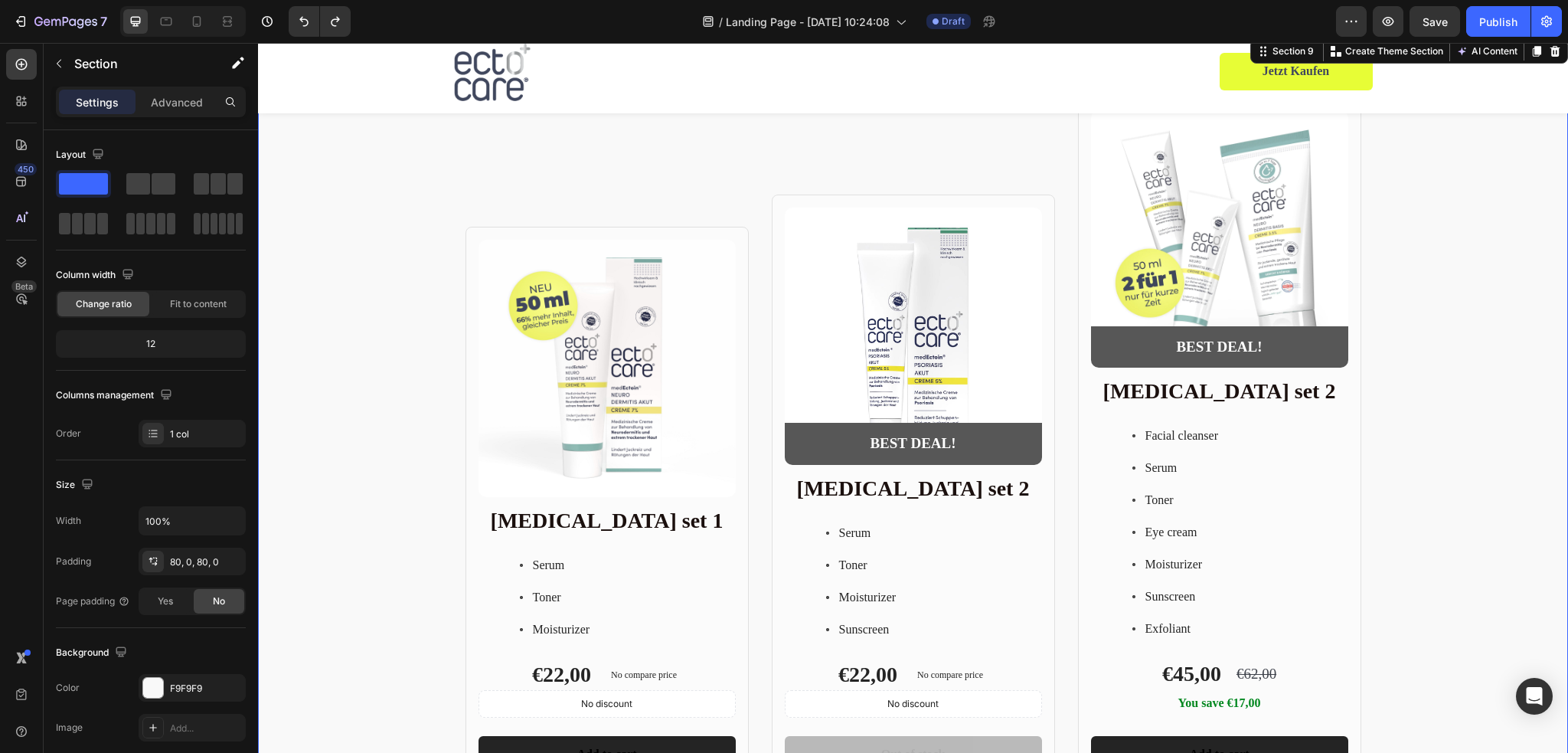
click at [1480, 561] on div "Product Images Row Skin care set 1 Heading Serum Toner Moisturizer Item List €2…" at bounding box center [912, 441] width 1310 height 688
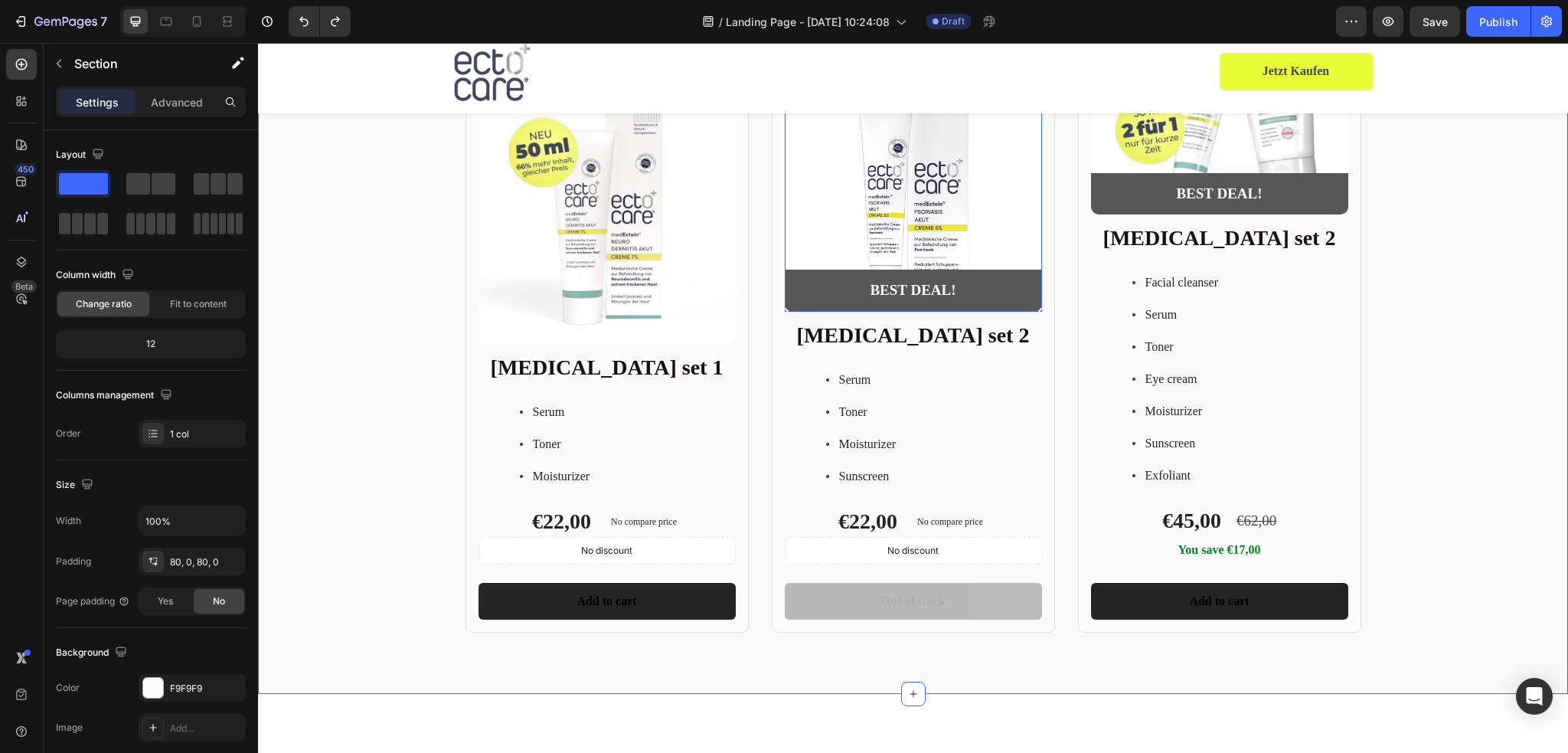
click at [928, 183] on img at bounding box center [913, 182] width 257 height 257
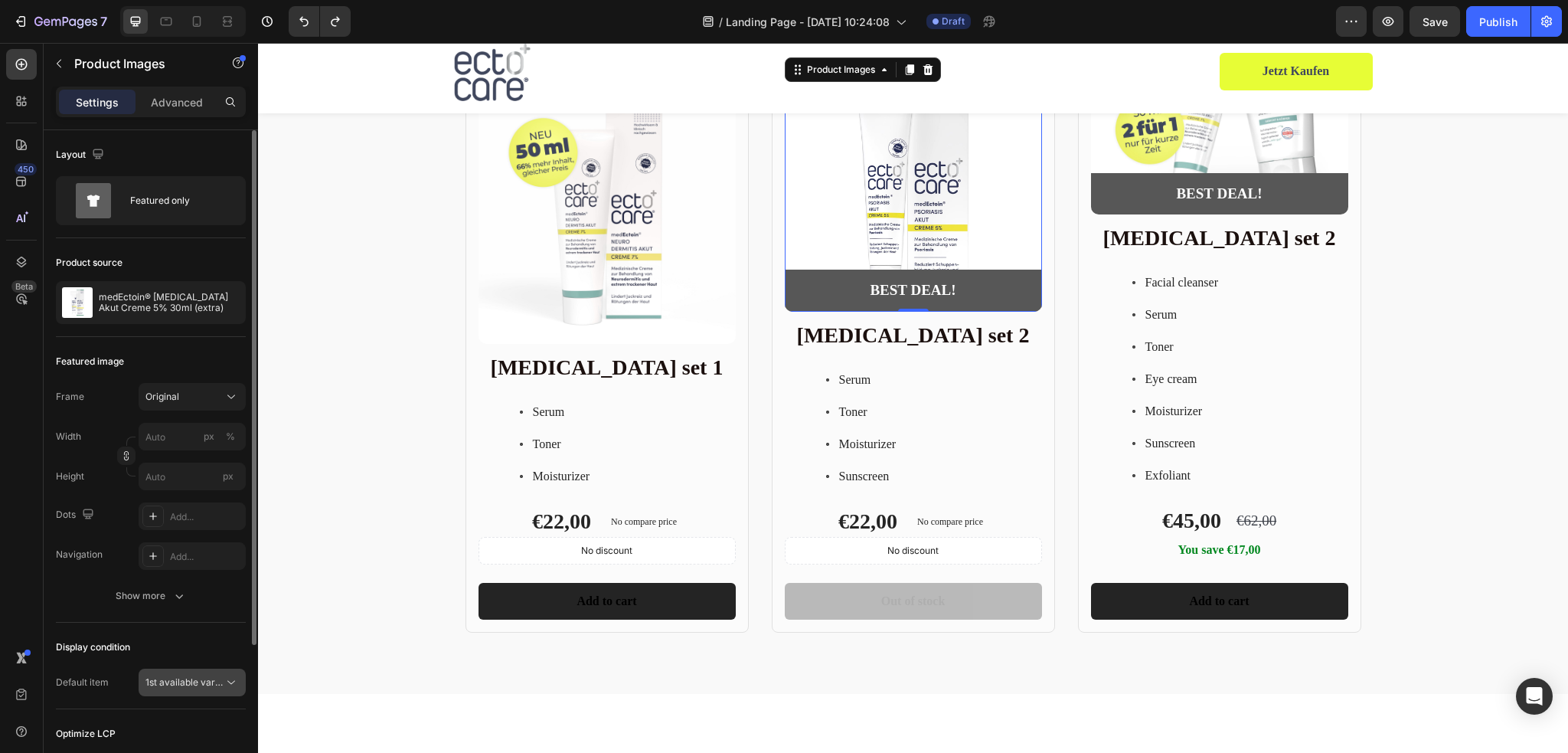
click at [216, 679] on span "1st available variant" at bounding box center [188, 681] width 86 height 12
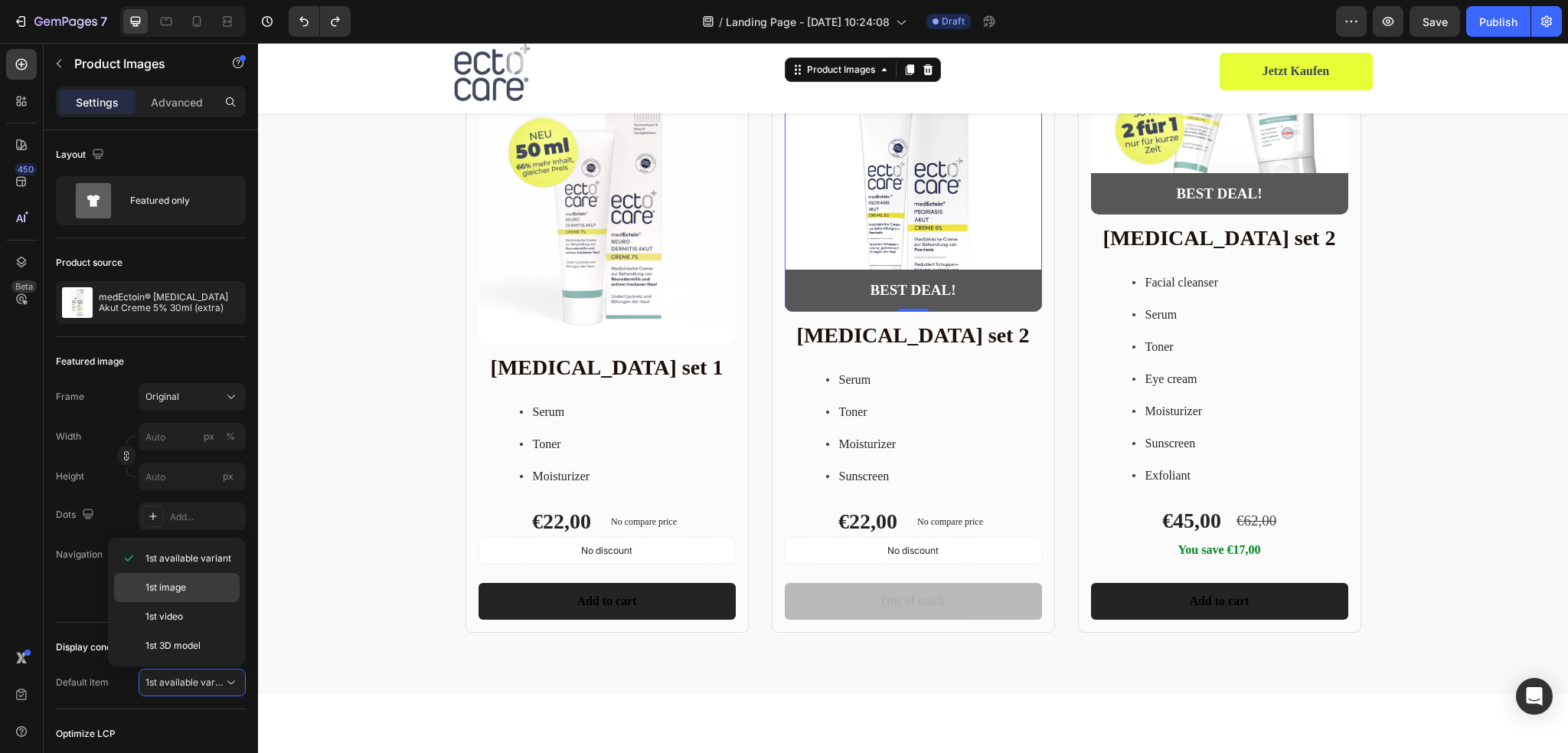
click at [200, 587] on p "1st image" at bounding box center [189, 587] width 88 height 14
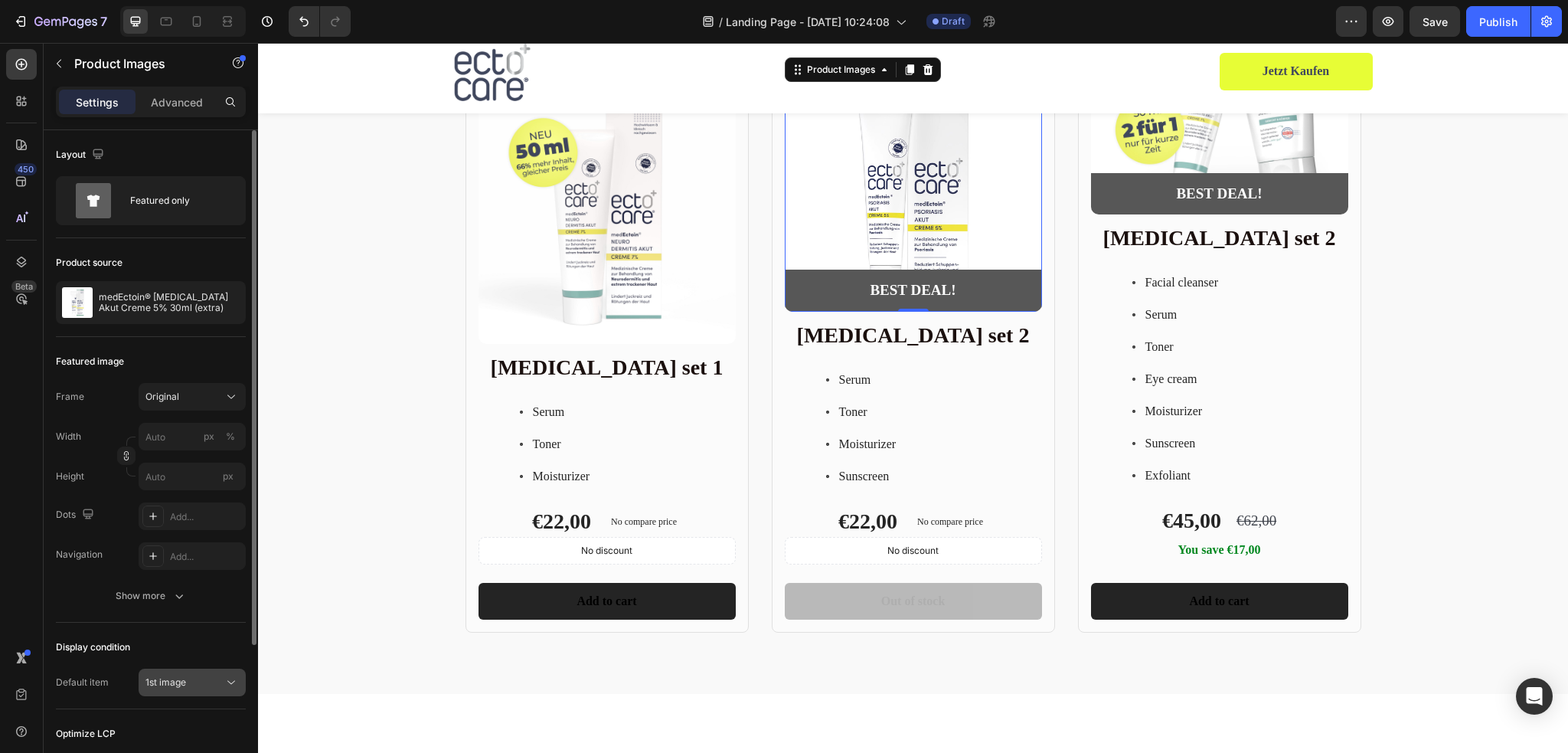
click at [212, 679] on div "1st image" at bounding box center [184, 682] width 78 height 14
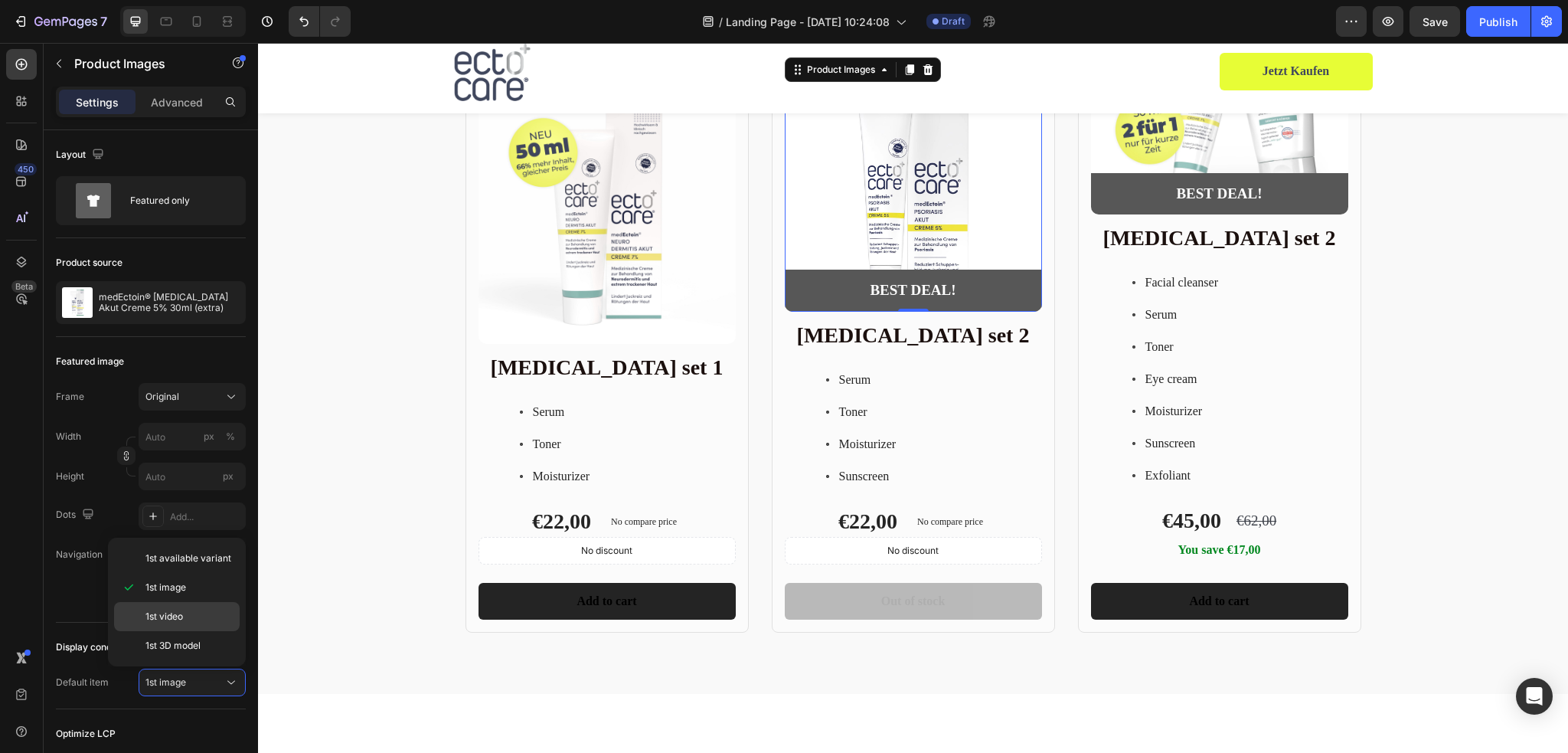
click at [183, 631] on div "1st video" at bounding box center [177, 645] width 126 height 29
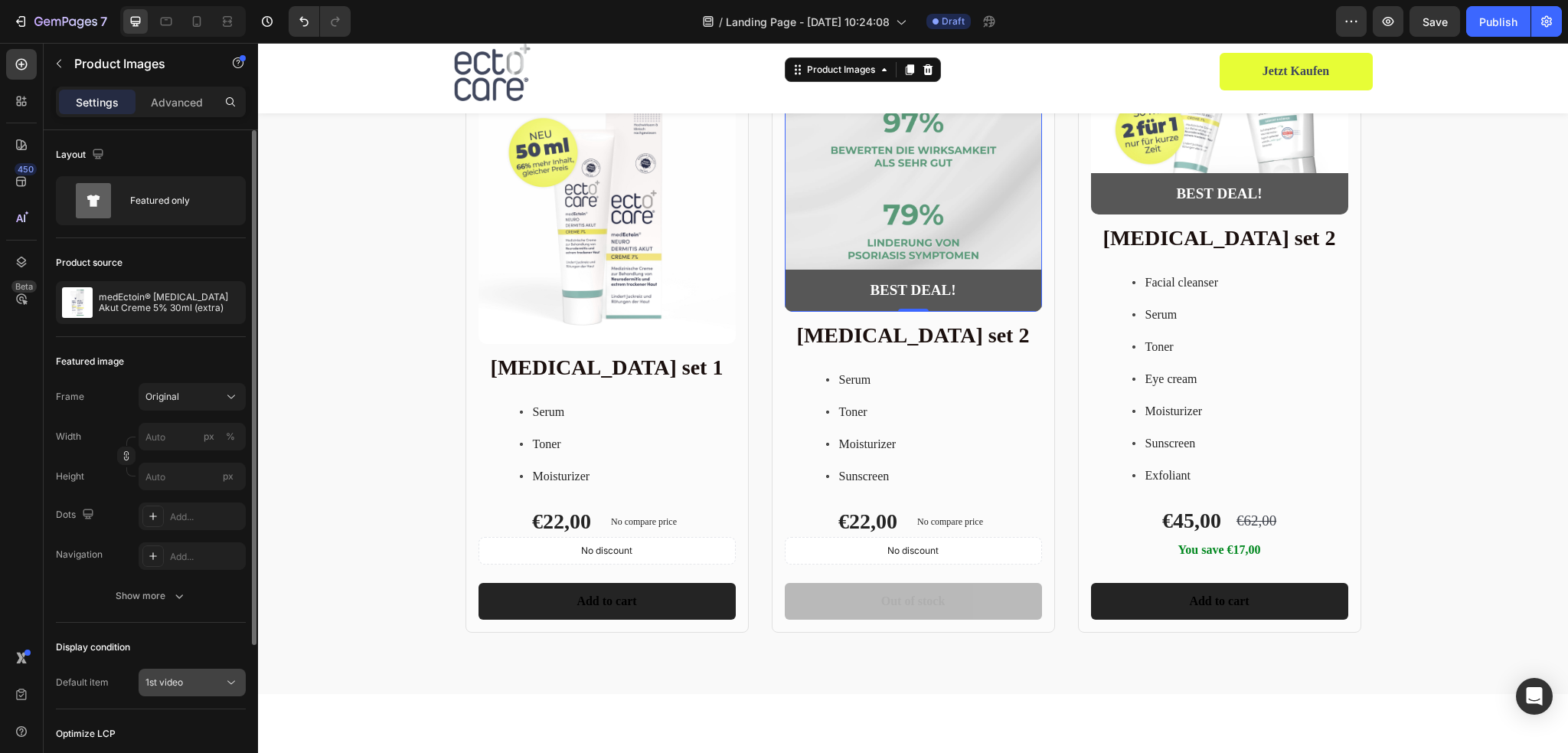
click at [210, 683] on div "1st video" at bounding box center [184, 682] width 78 height 14
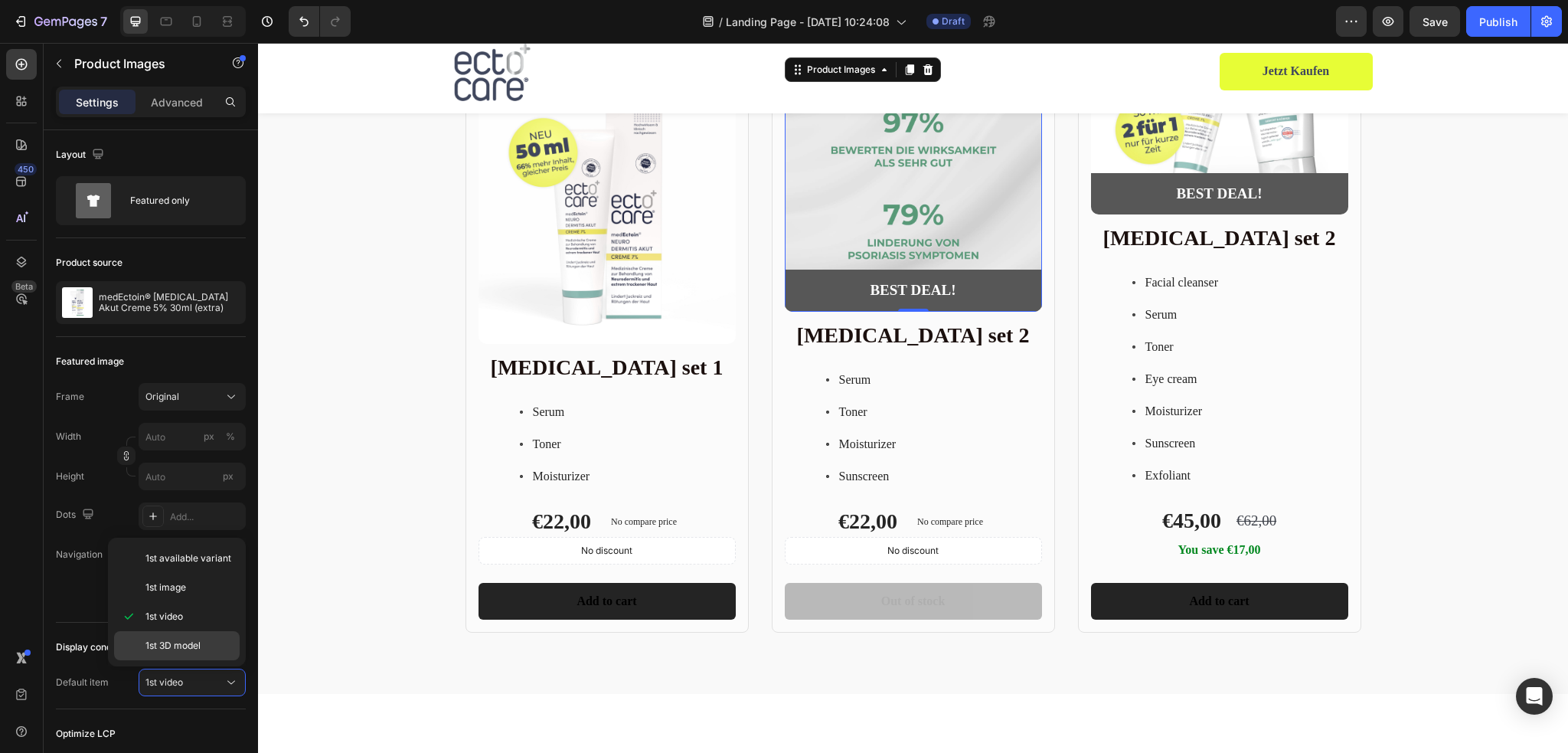
click at [196, 643] on span "1st 3D model" at bounding box center [173, 646] width 55 height 14
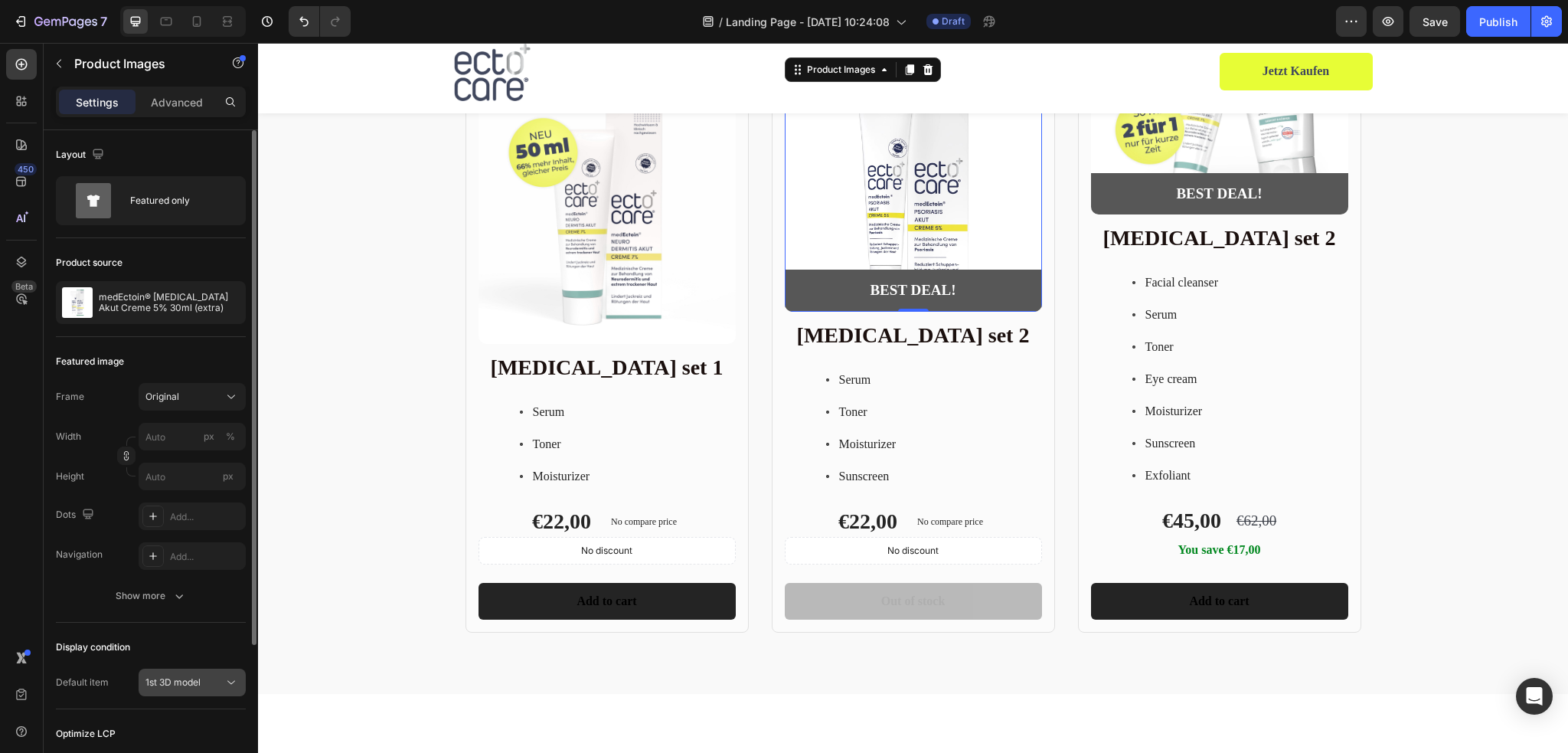
click at [212, 685] on div "1st 3D model" at bounding box center [184, 682] width 78 height 14
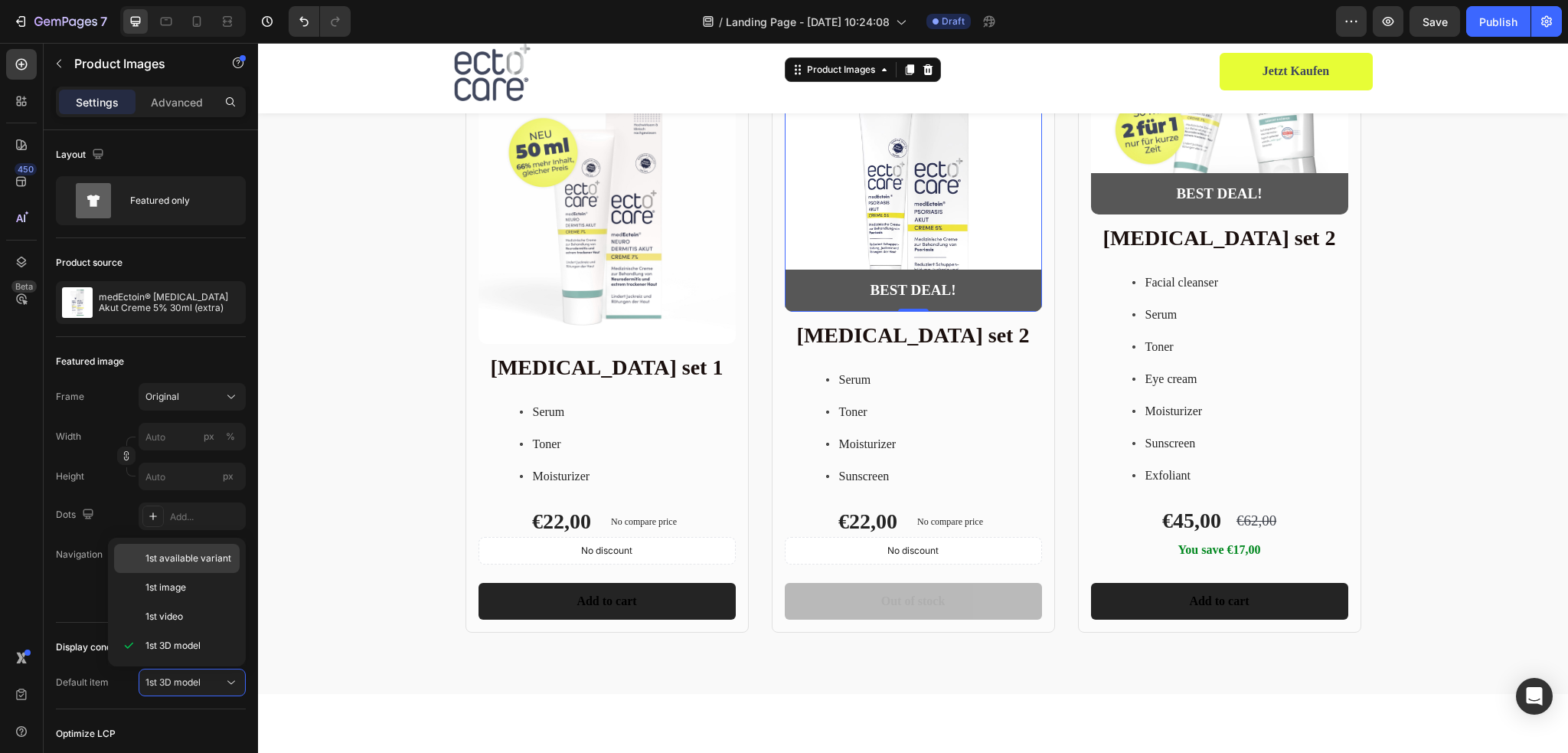
click at [182, 572] on div "1st available variant" at bounding box center [177, 586] width 126 height 29
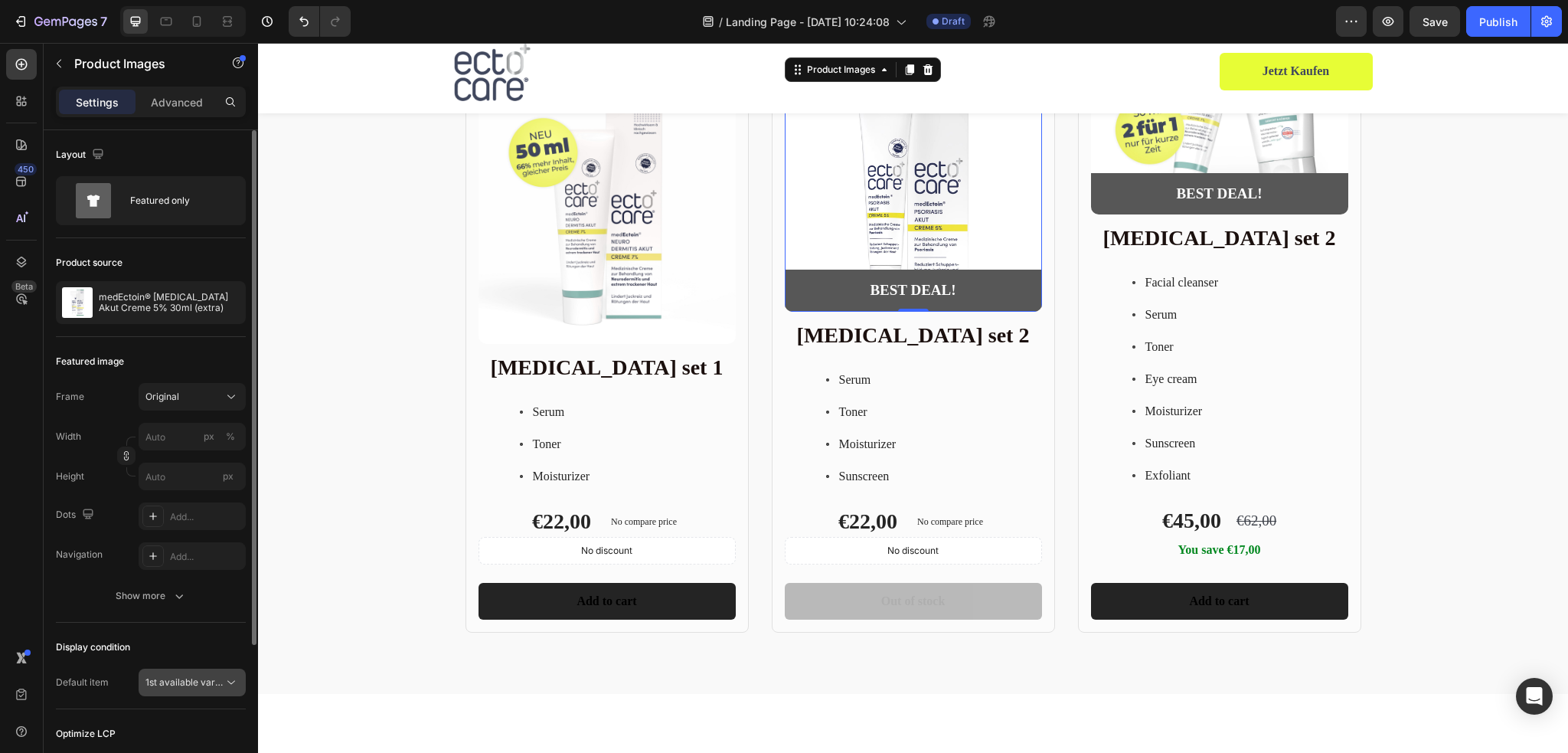
click at [195, 668] on button "1st available variant" at bounding box center [191, 681] width 107 height 27
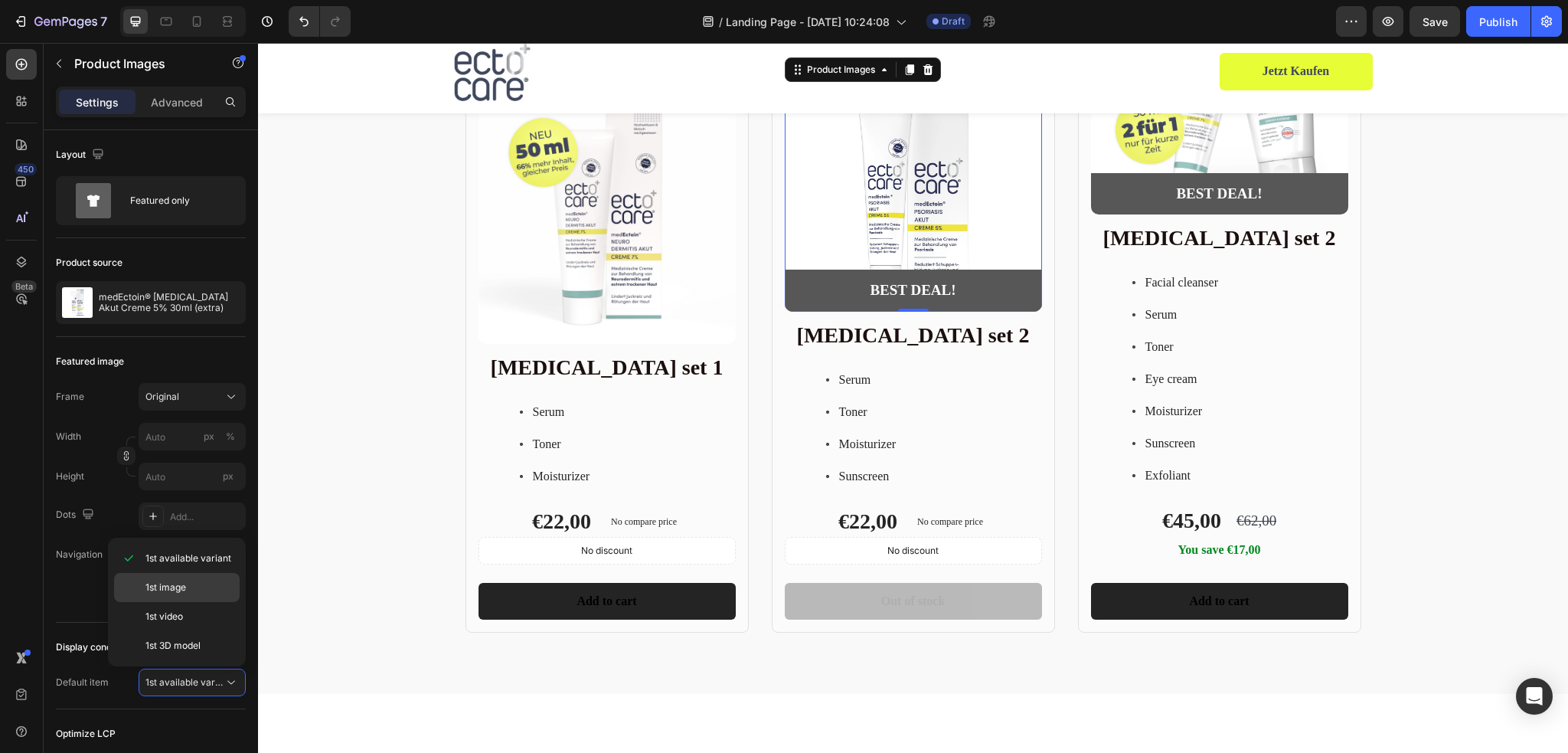
click at [185, 580] on span "1st image" at bounding box center [166, 587] width 41 height 14
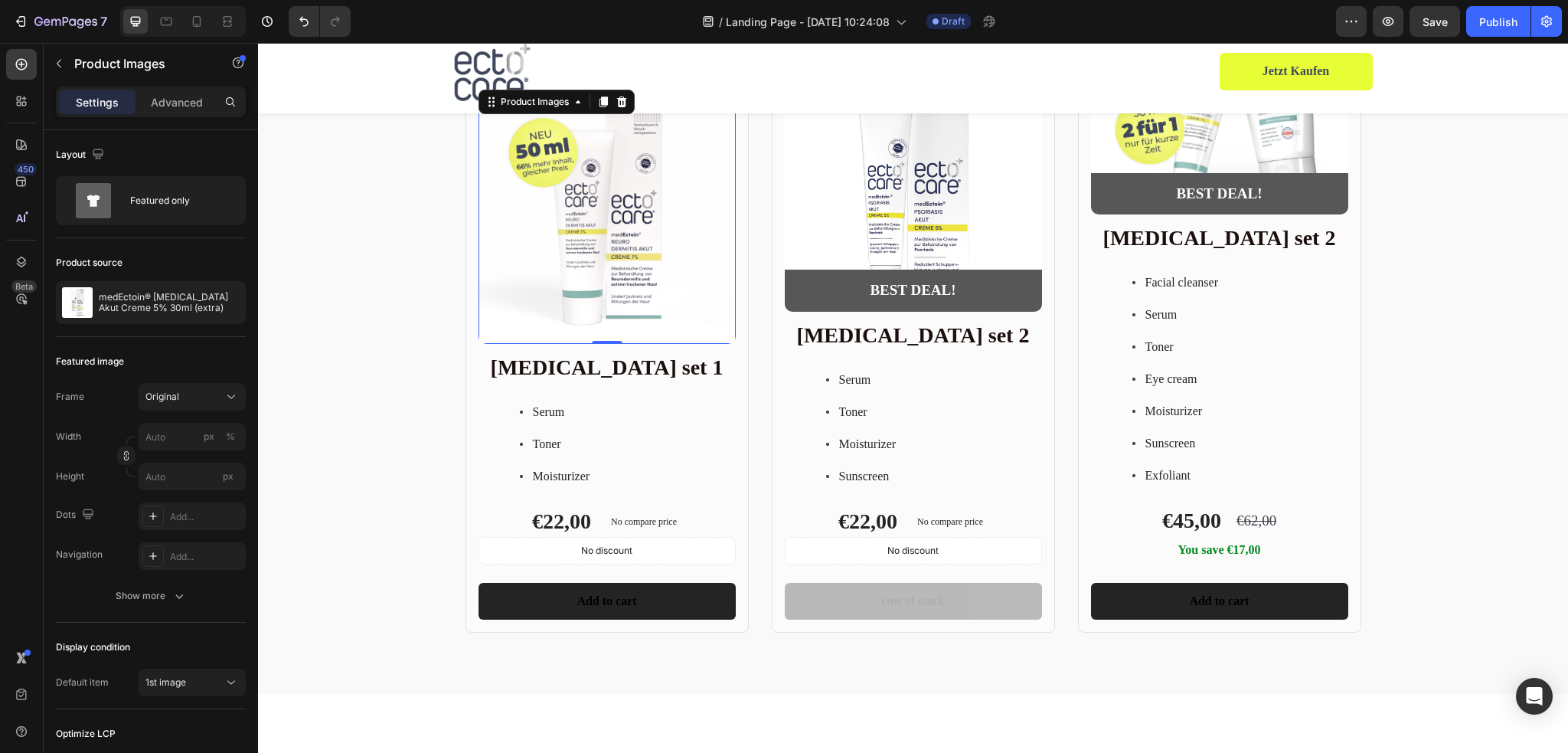
click at [567, 275] on img at bounding box center [607, 215] width 257 height 257
click at [222, 694] on button "1st available variant" at bounding box center [191, 681] width 107 height 27
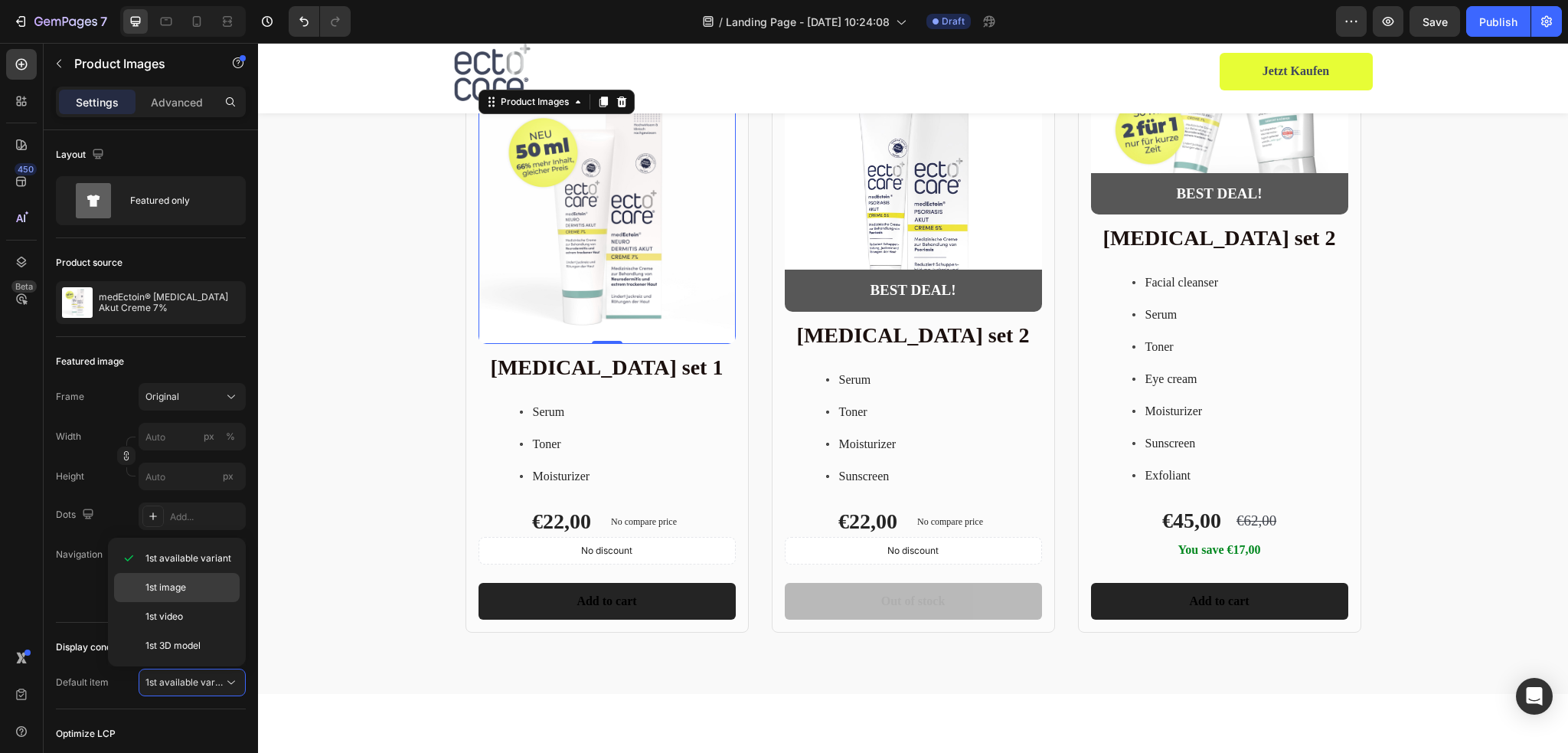
click at [189, 584] on p "1st image" at bounding box center [189, 587] width 88 height 14
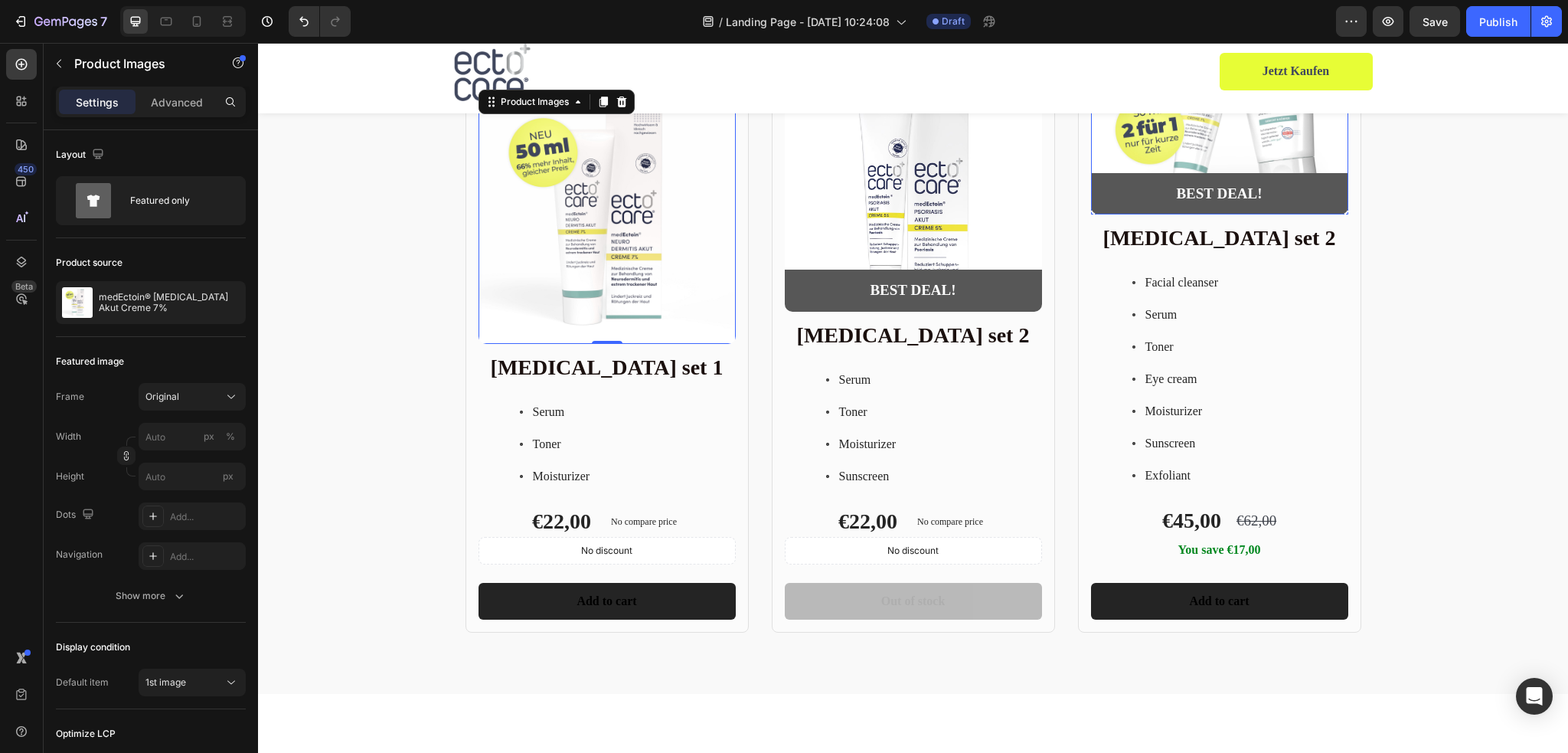
click at [1157, 140] on img at bounding box center [1219, 86] width 257 height 257
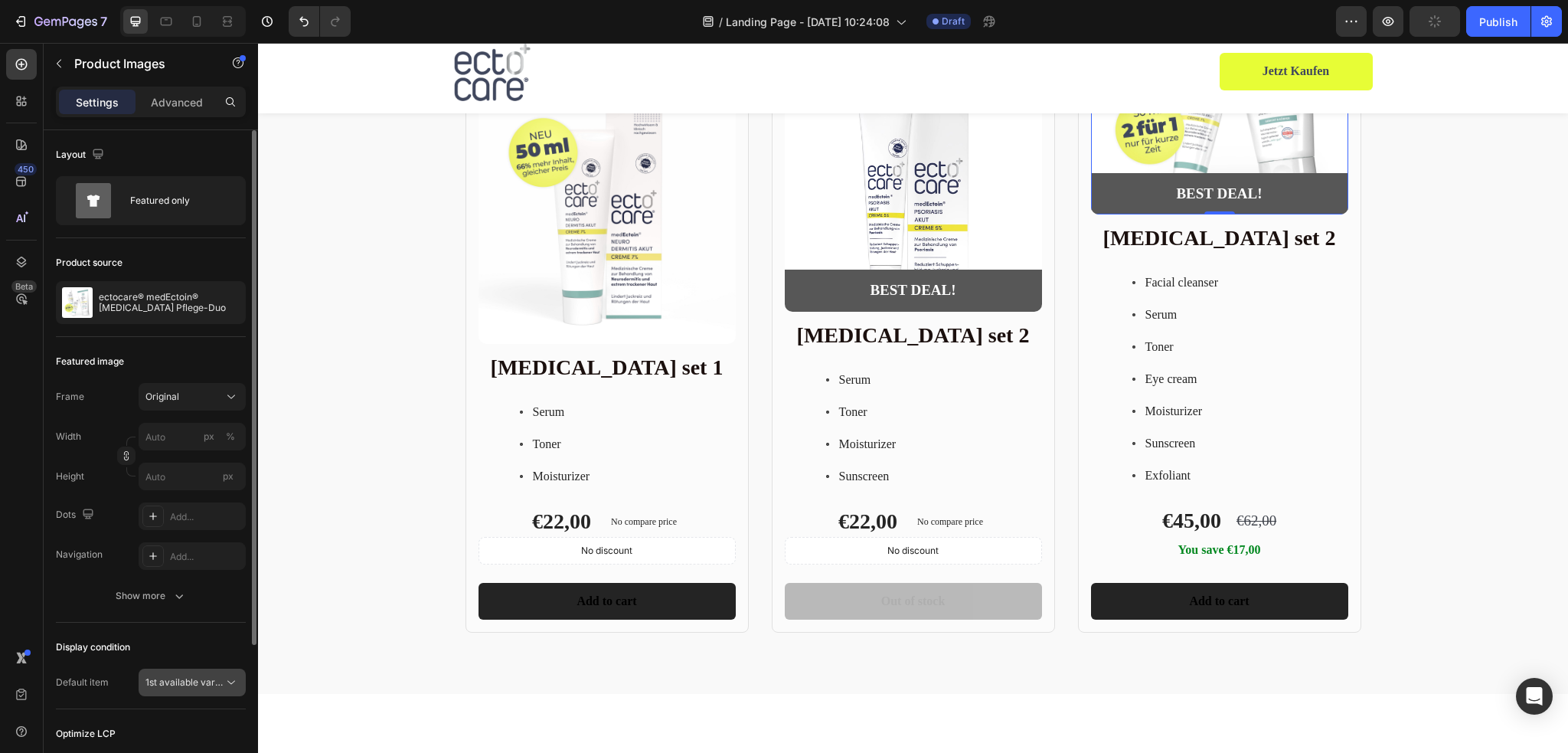
click at [192, 687] on span "1st available variant" at bounding box center [184, 682] width 78 height 14
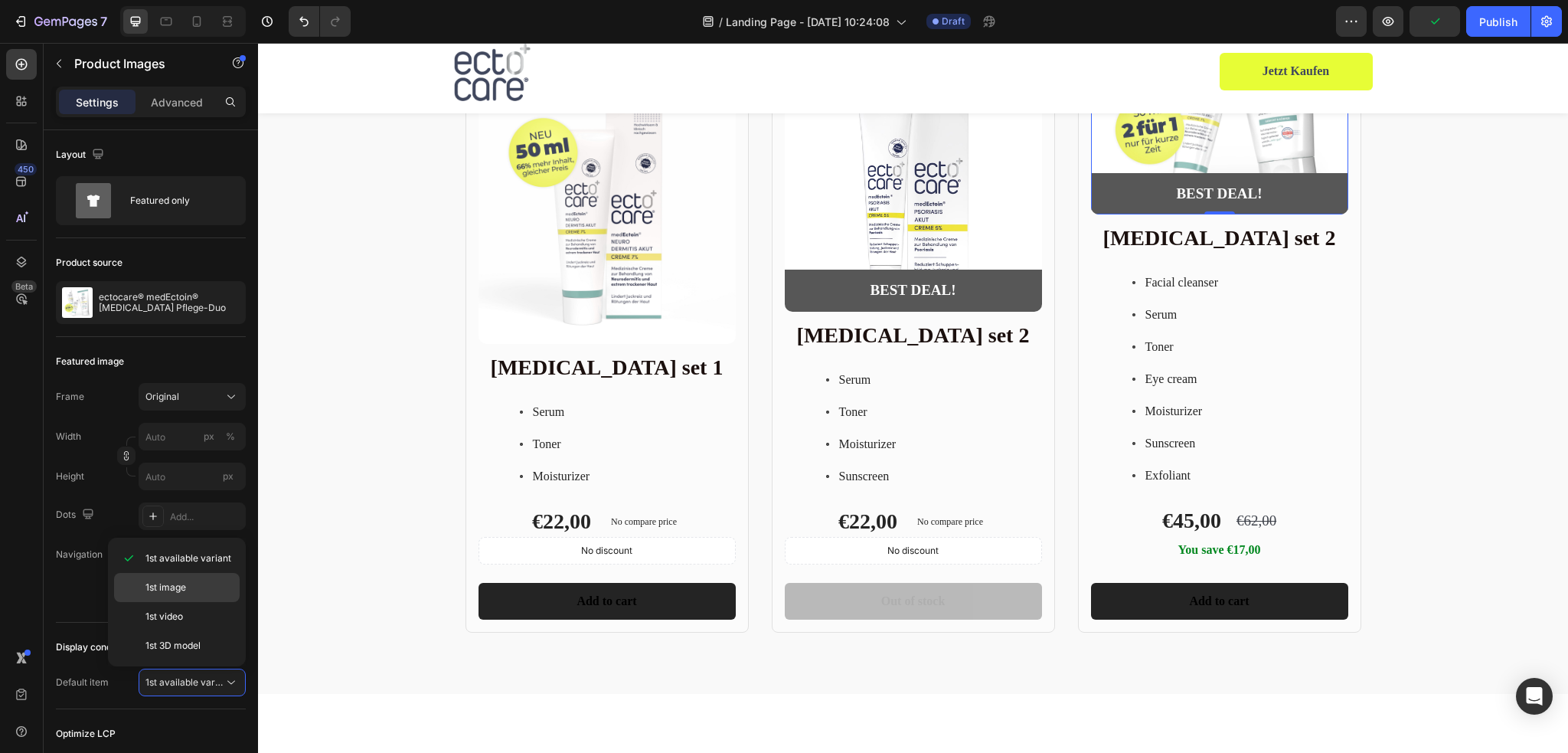
click at [184, 585] on span "1st image" at bounding box center [166, 587] width 41 height 14
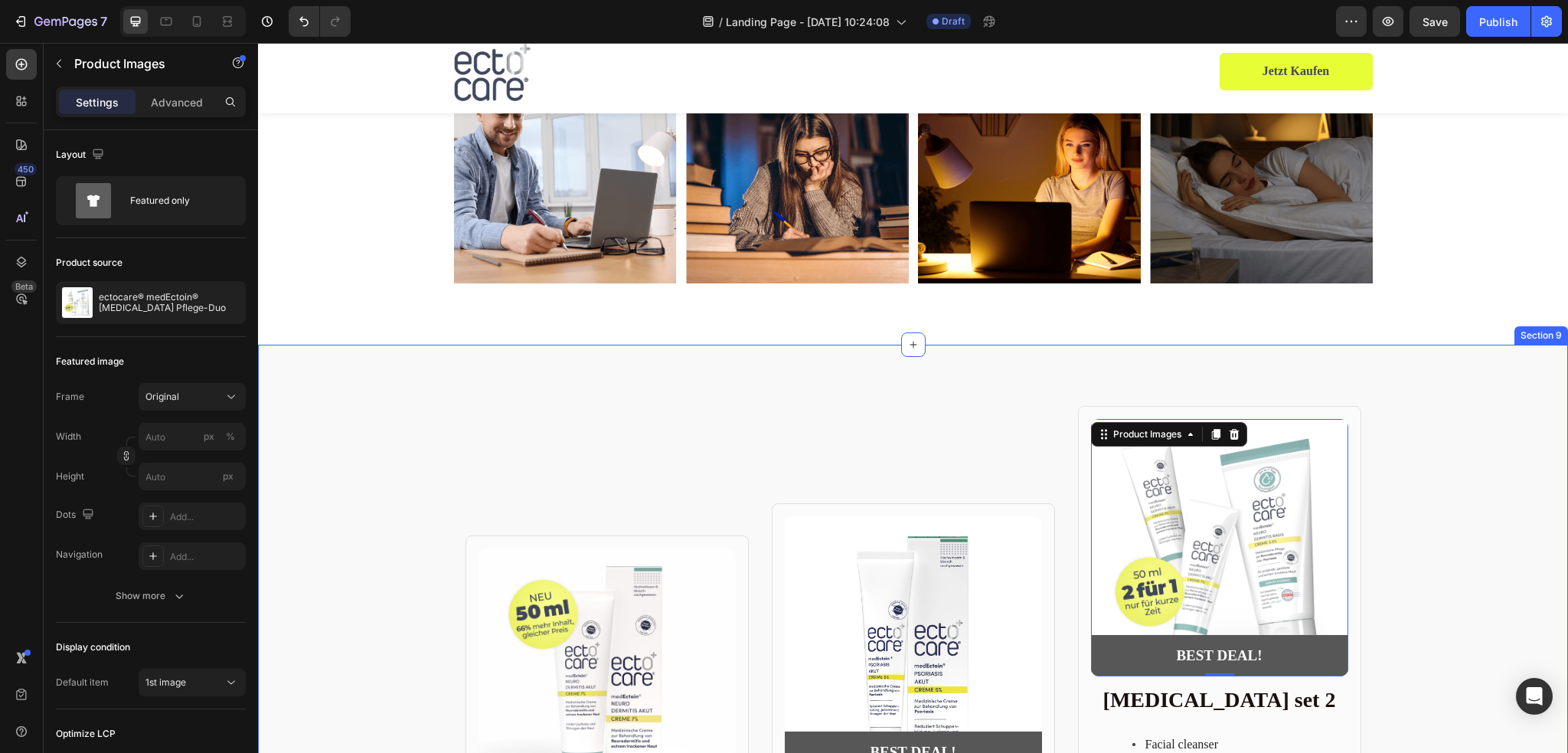
scroll to position [3038, 0]
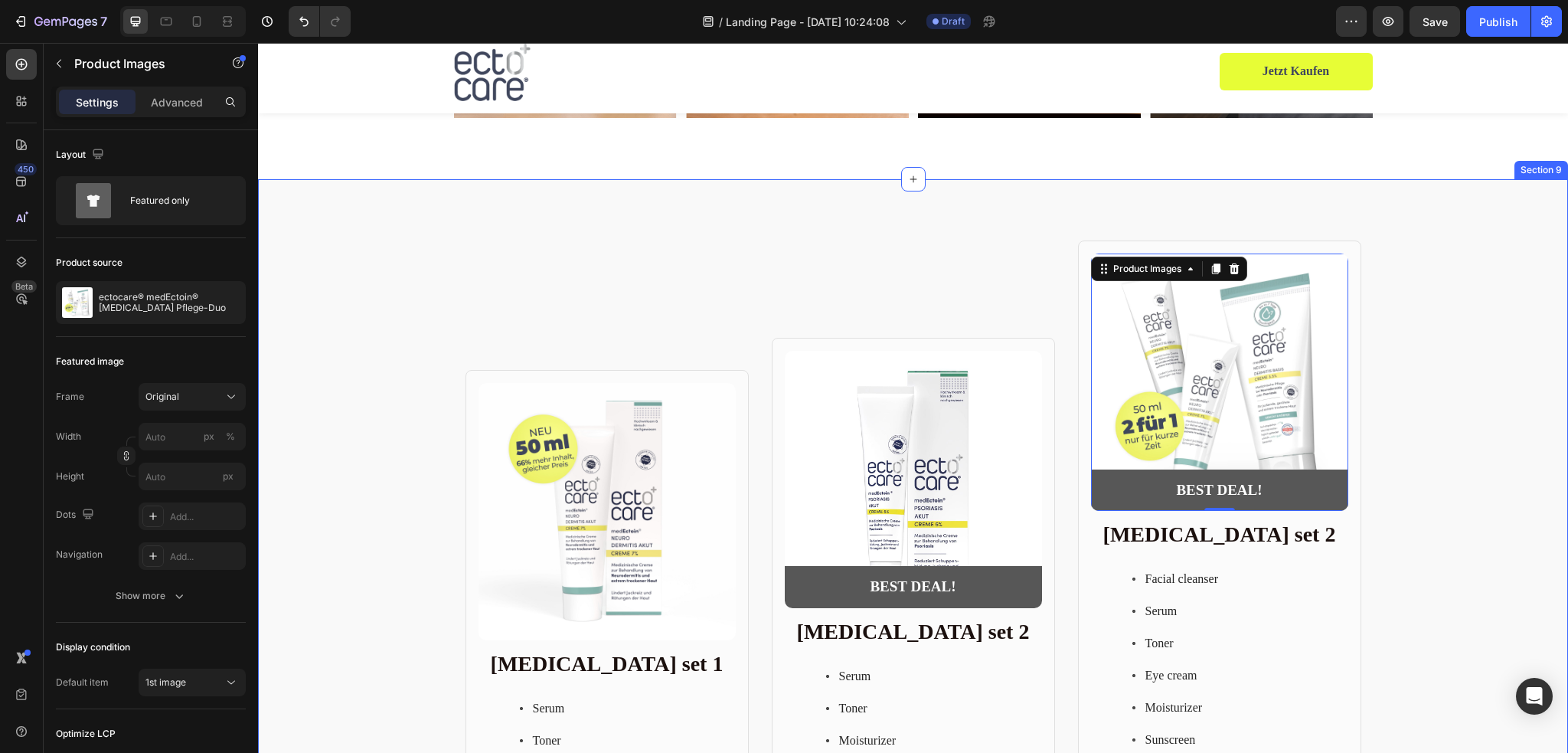
click at [1432, 485] on div "Product Images Row Skin care set 1 Heading Serum Toner Moisturizer Item List €2…" at bounding box center [912, 584] width 1310 height 688
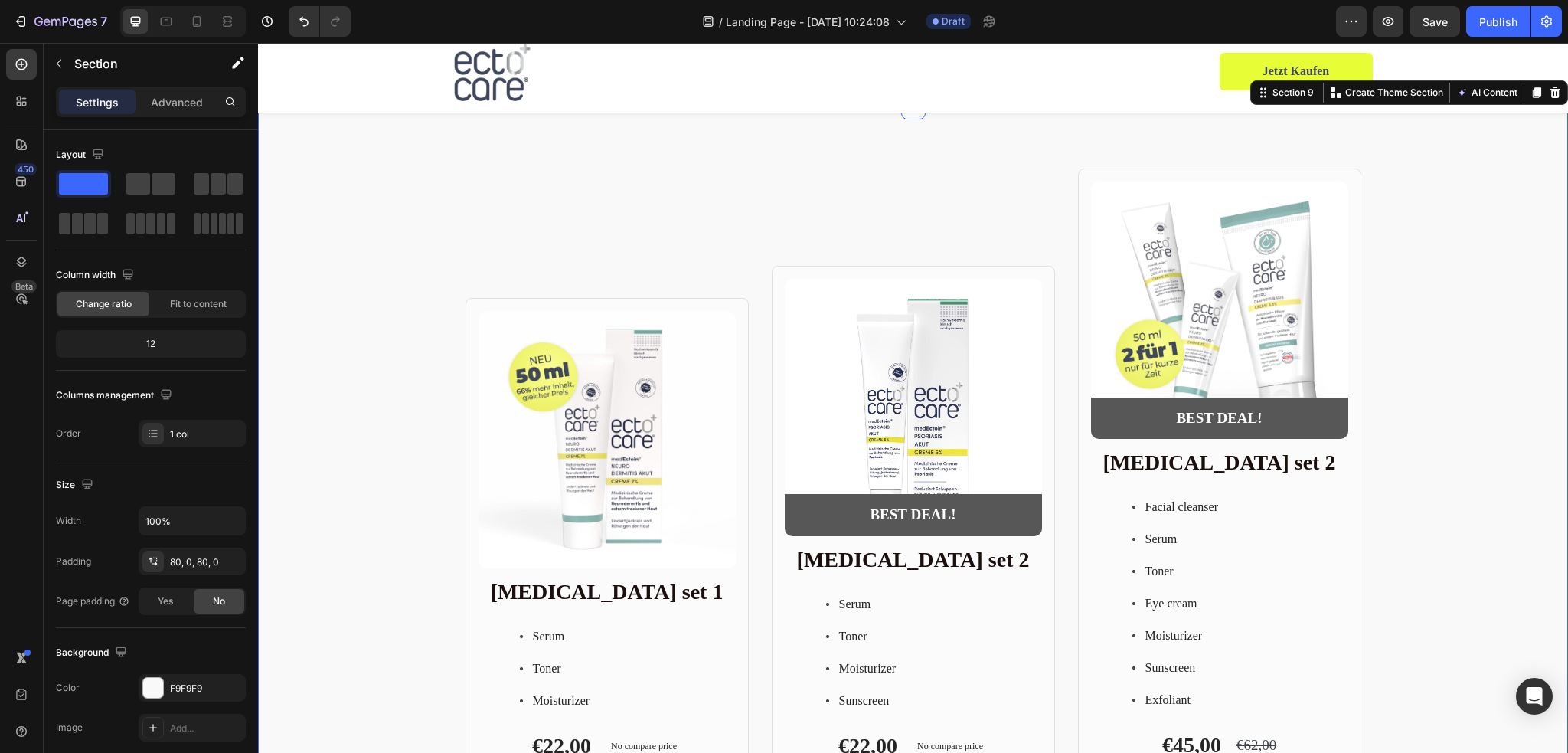
scroll to position [3191, 0]
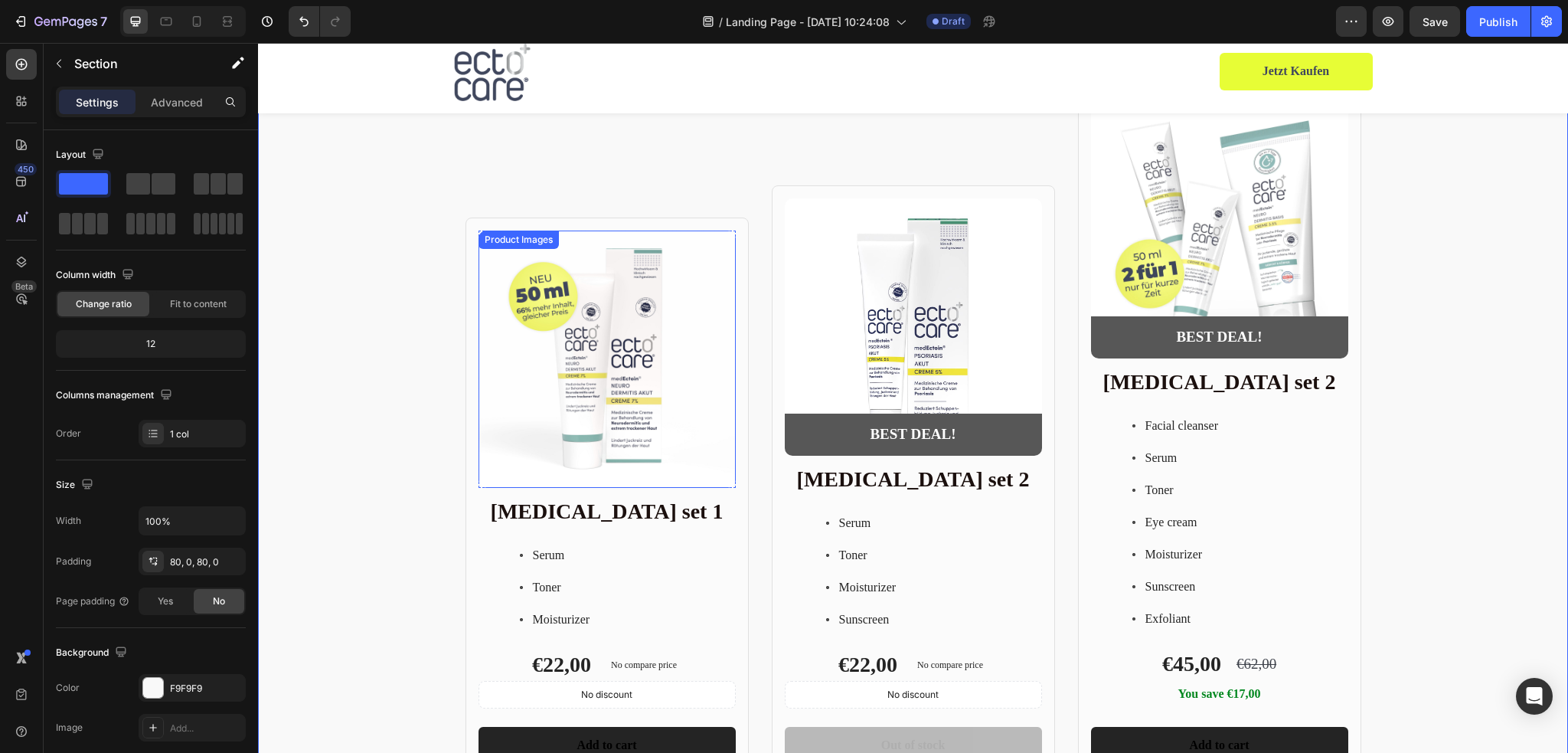
click at [666, 297] on img at bounding box center [607, 359] width 257 height 257
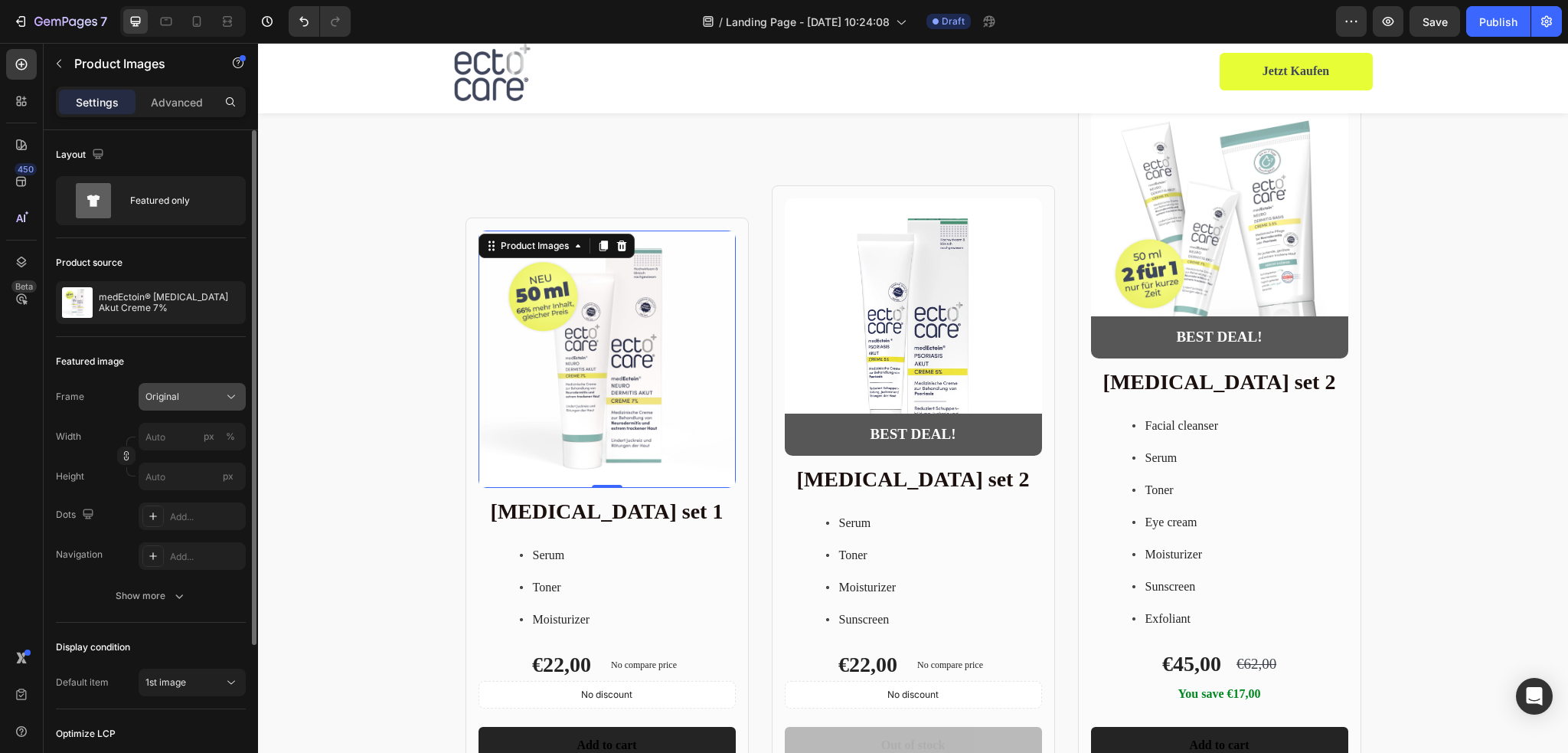
click at [212, 402] on div "Original" at bounding box center [182, 397] width 75 height 14
click at [216, 400] on div "Original" at bounding box center [182, 397] width 75 height 14
click at [220, 201] on div "Featured only" at bounding box center [176, 201] width 93 height 35
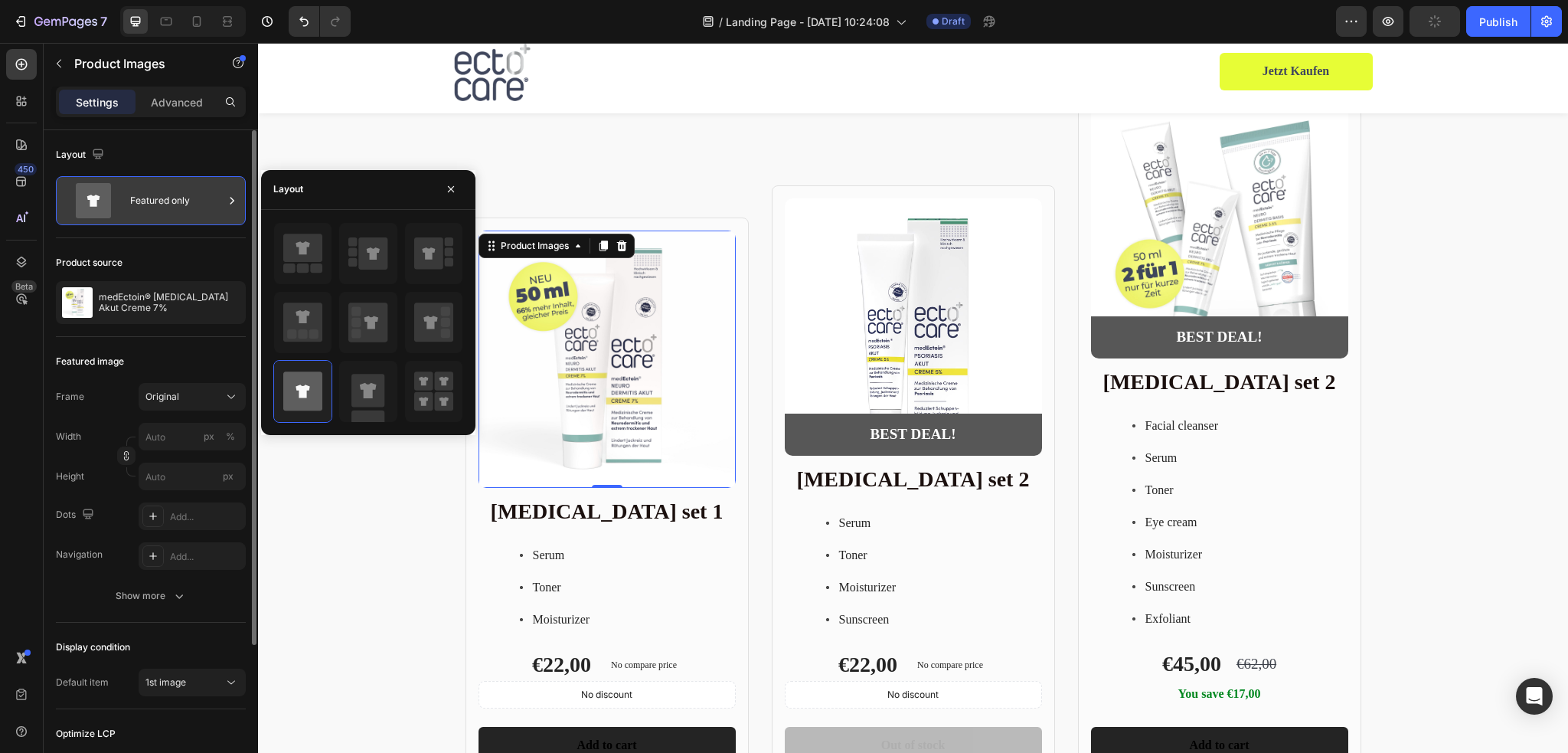
click at [217, 201] on div "Featured only" at bounding box center [176, 201] width 93 height 35
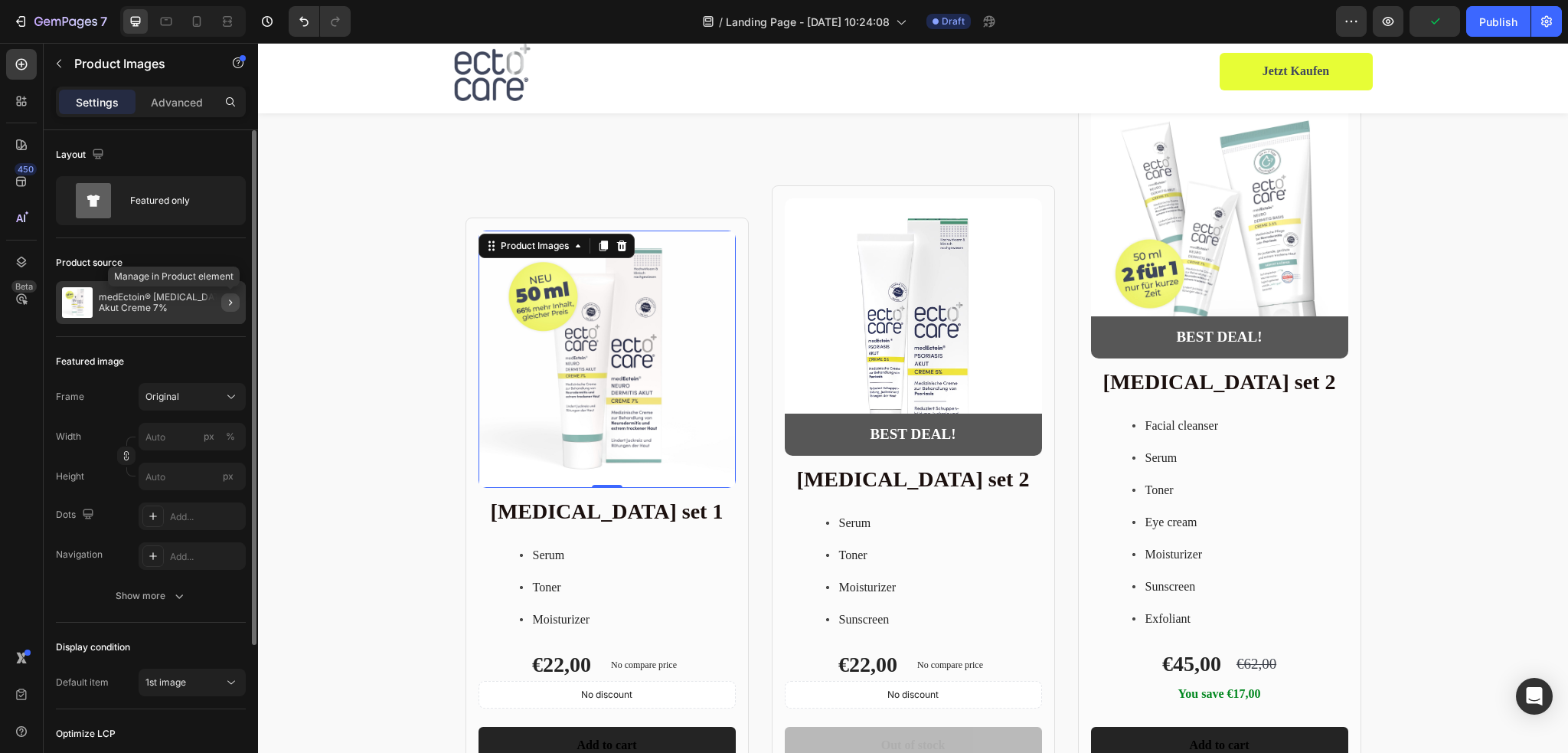
click at [227, 293] on button "button" at bounding box center [230, 302] width 19 height 19
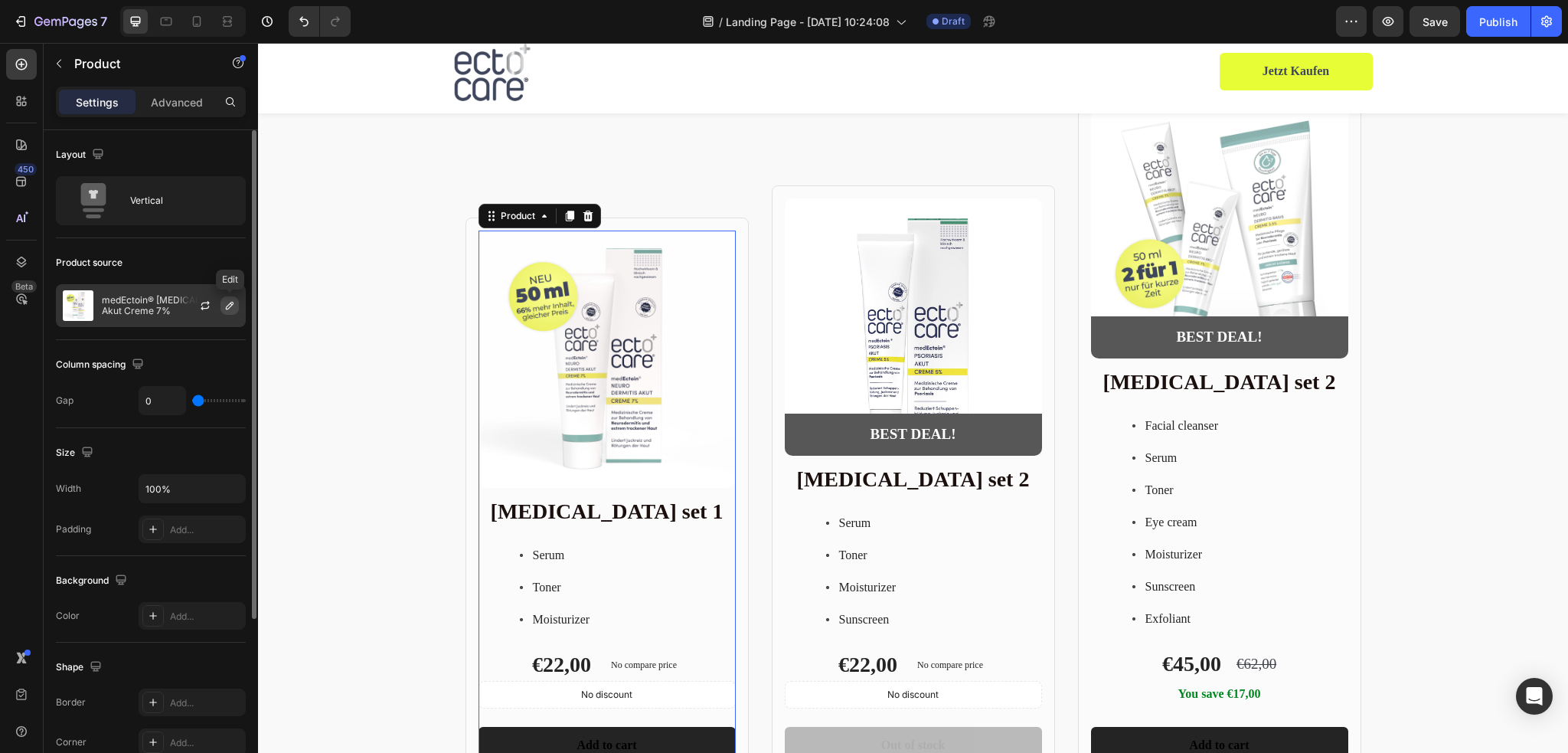
click at [229, 304] on icon "button" at bounding box center [229, 305] width 8 height 8
click at [232, 304] on icon "button" at bounding box center [229, 305] width 8 height 8
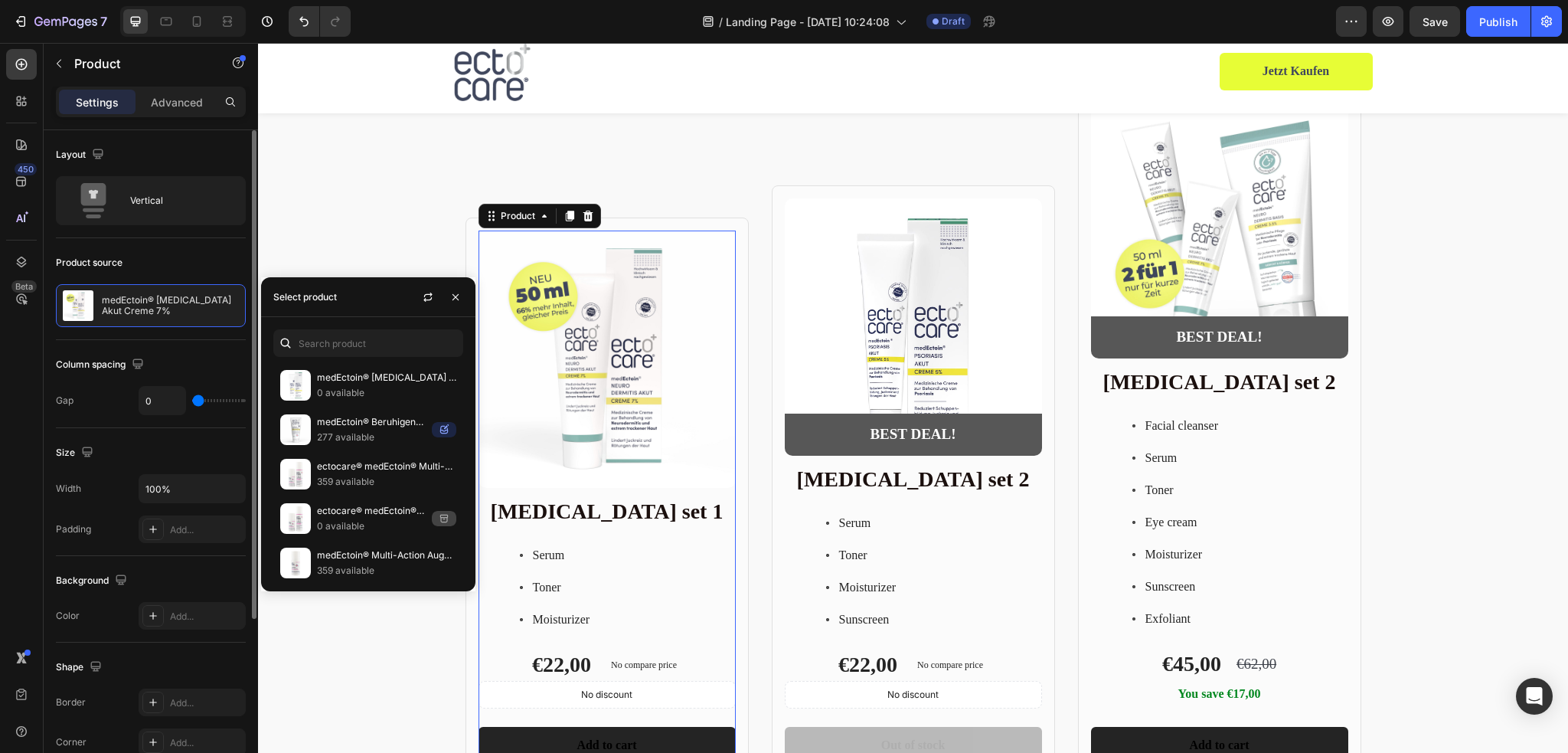
click at [144, 436] on div "Size Width 100% Padding Add..." at bounding box center [151, 492] width 190 height 128
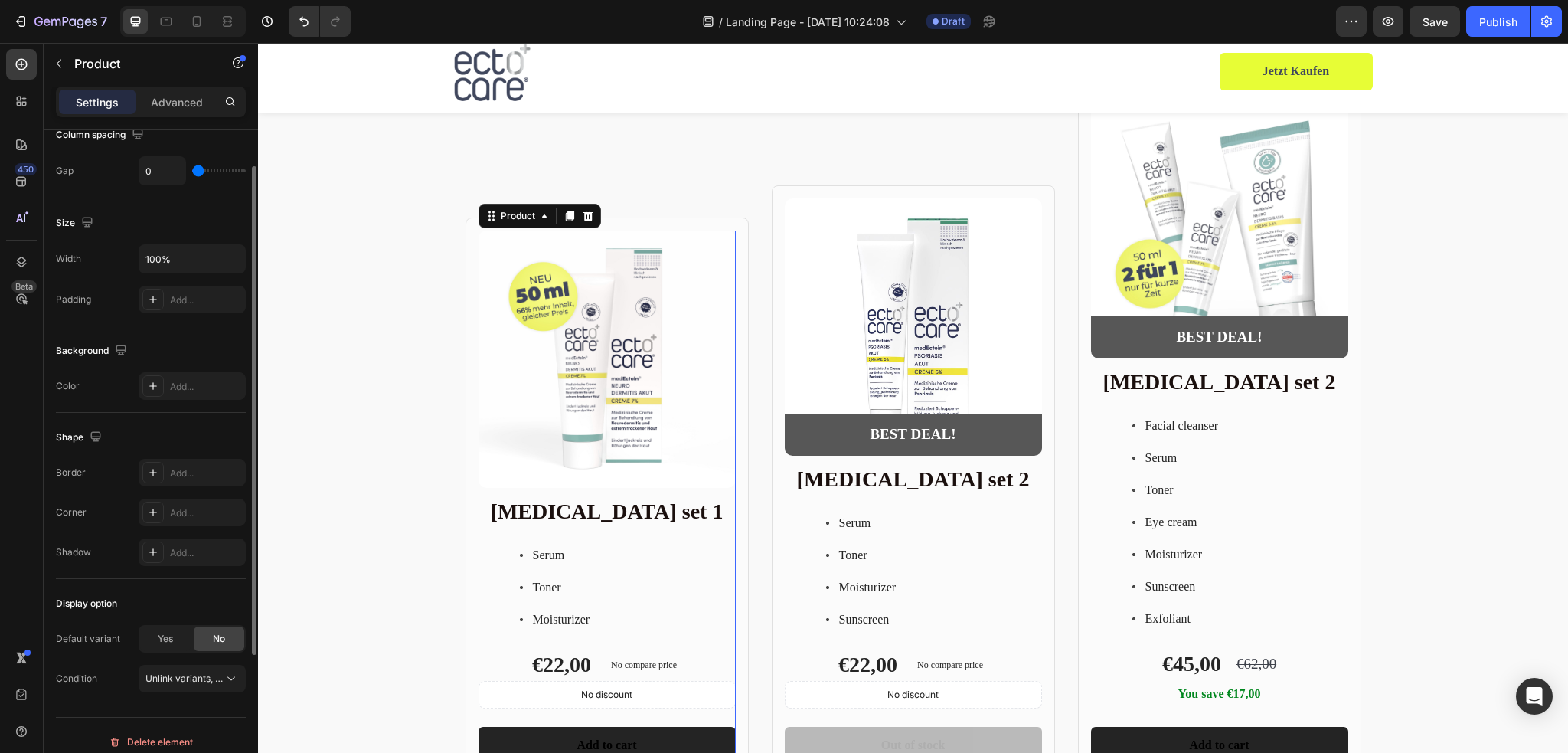
scroll to position [240, 0]
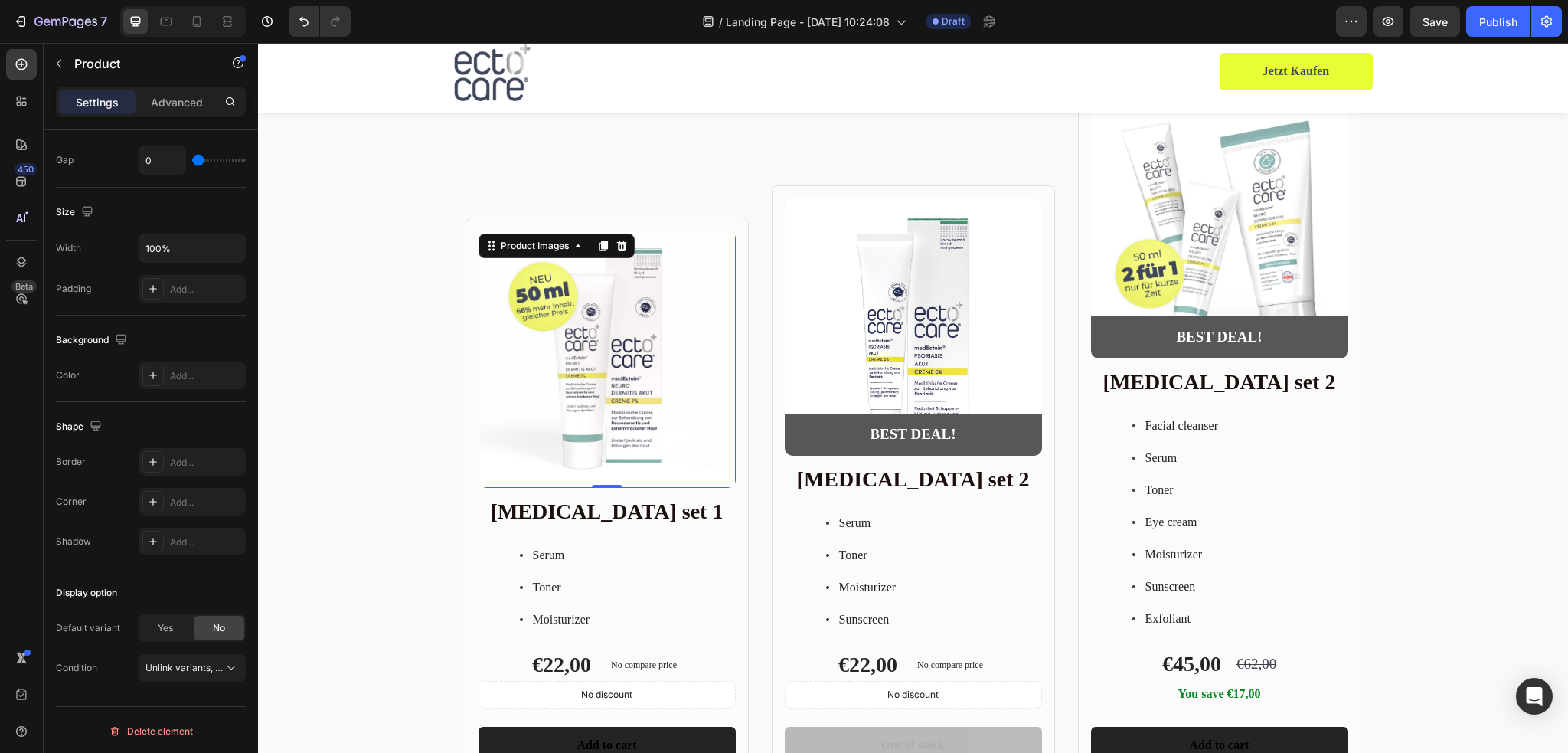
click at [584, 397] on img at bounding box center [607, 359] width 257 height 257
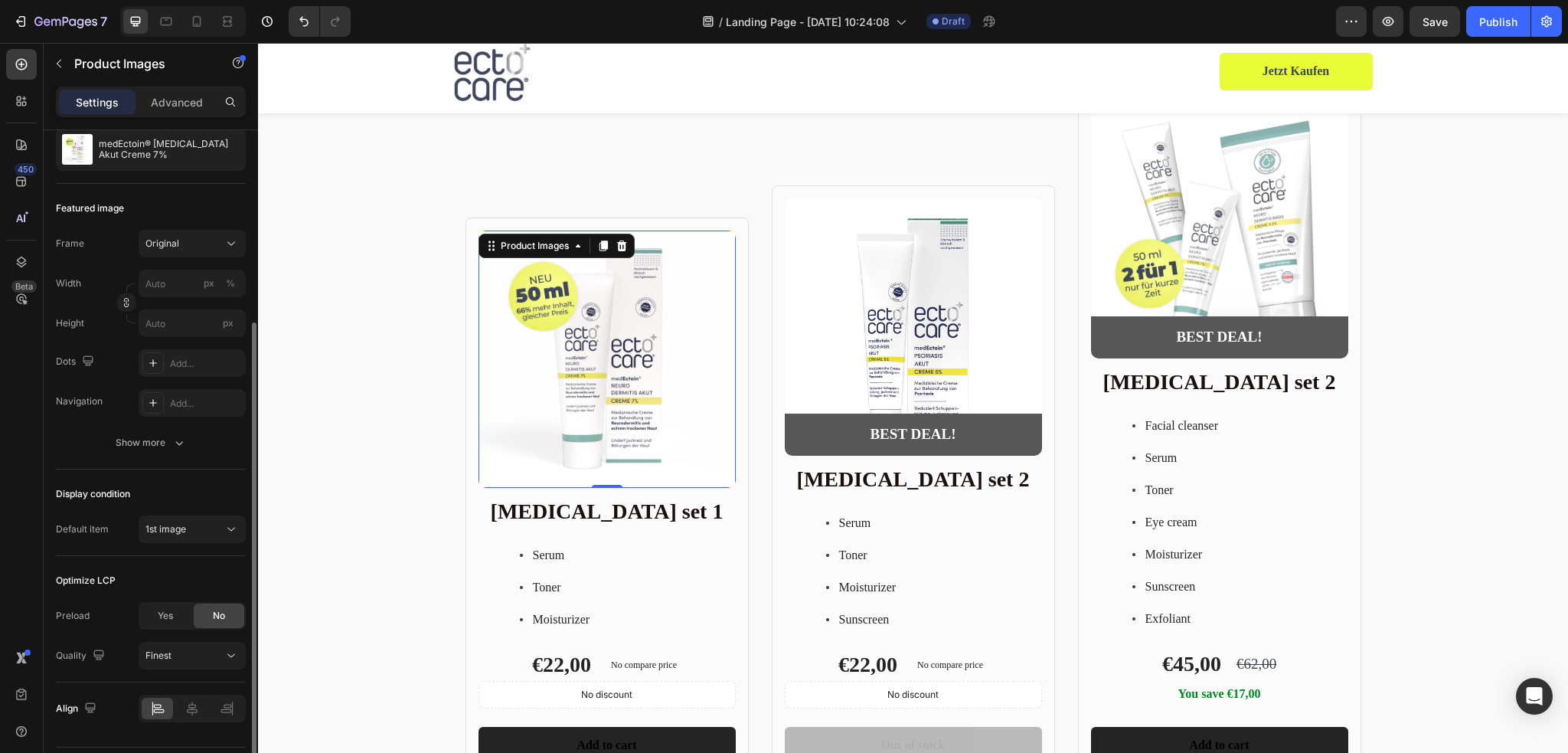
scroll to position [195, 0]
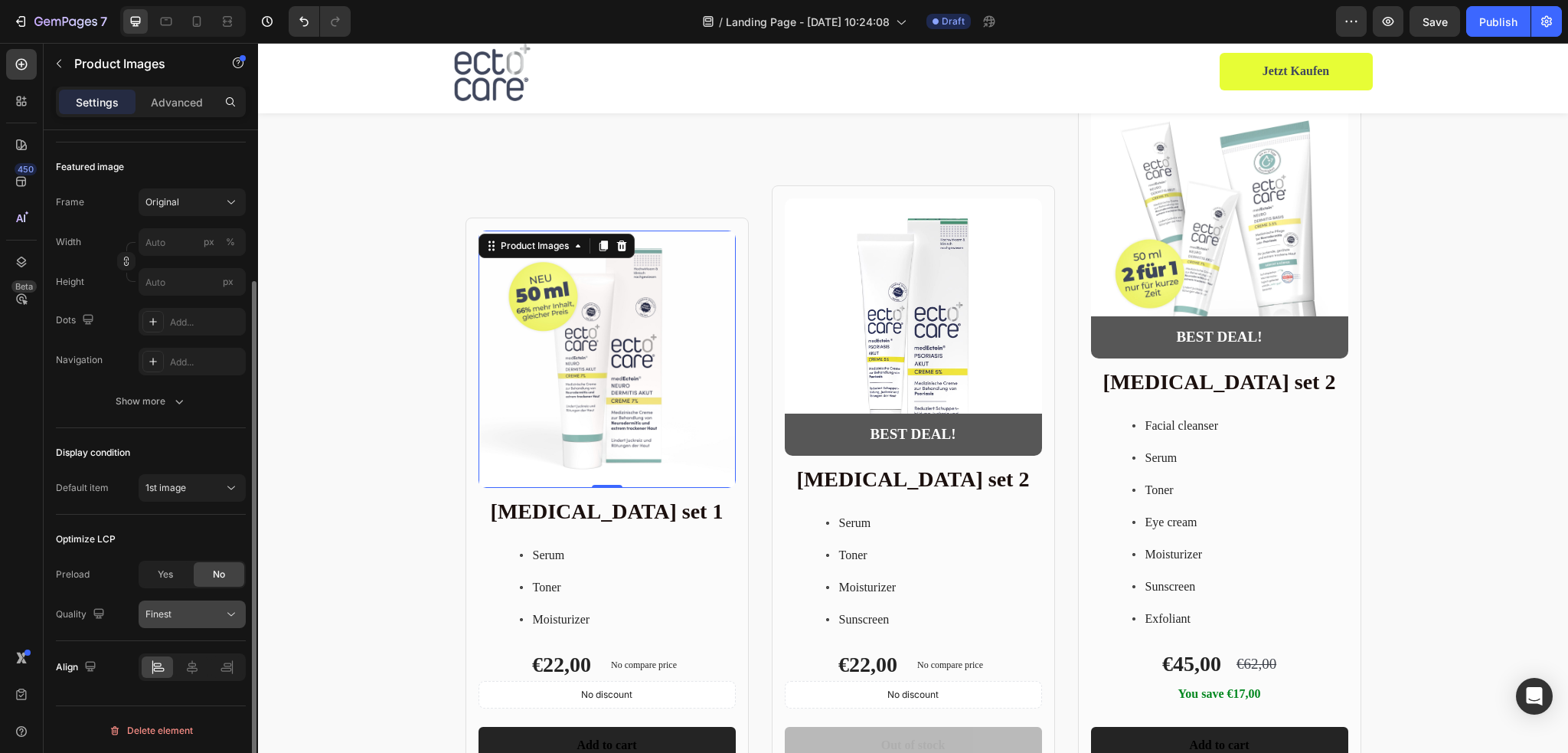
click at [223, 612] on icon at bounding box center [230, 613] width 15 height 15
click at [229, 613] on icon at bounding box center [230, 613] width 15 height 15
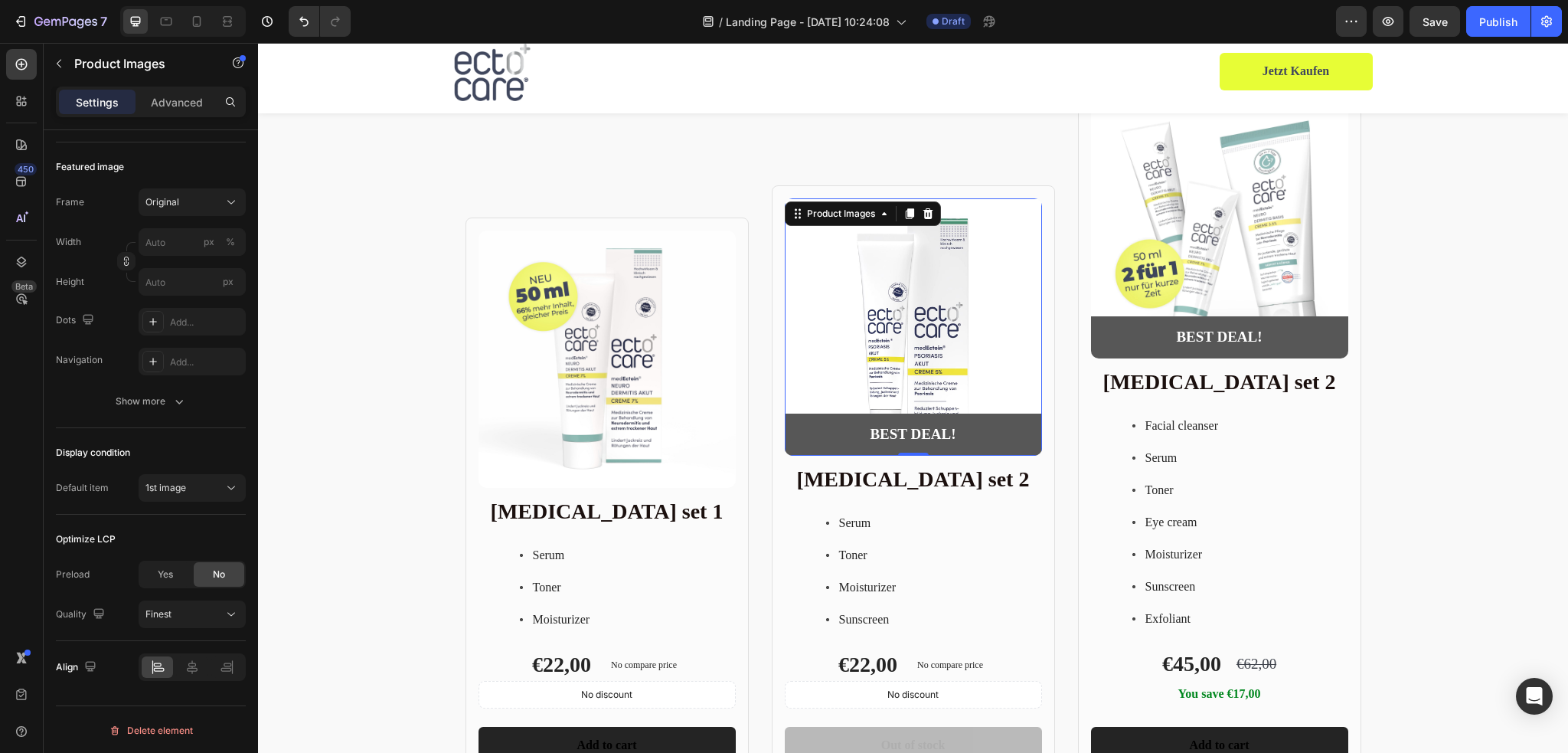
click at [897, 336] on img at bounding box center [913, 327] width 257 height 257
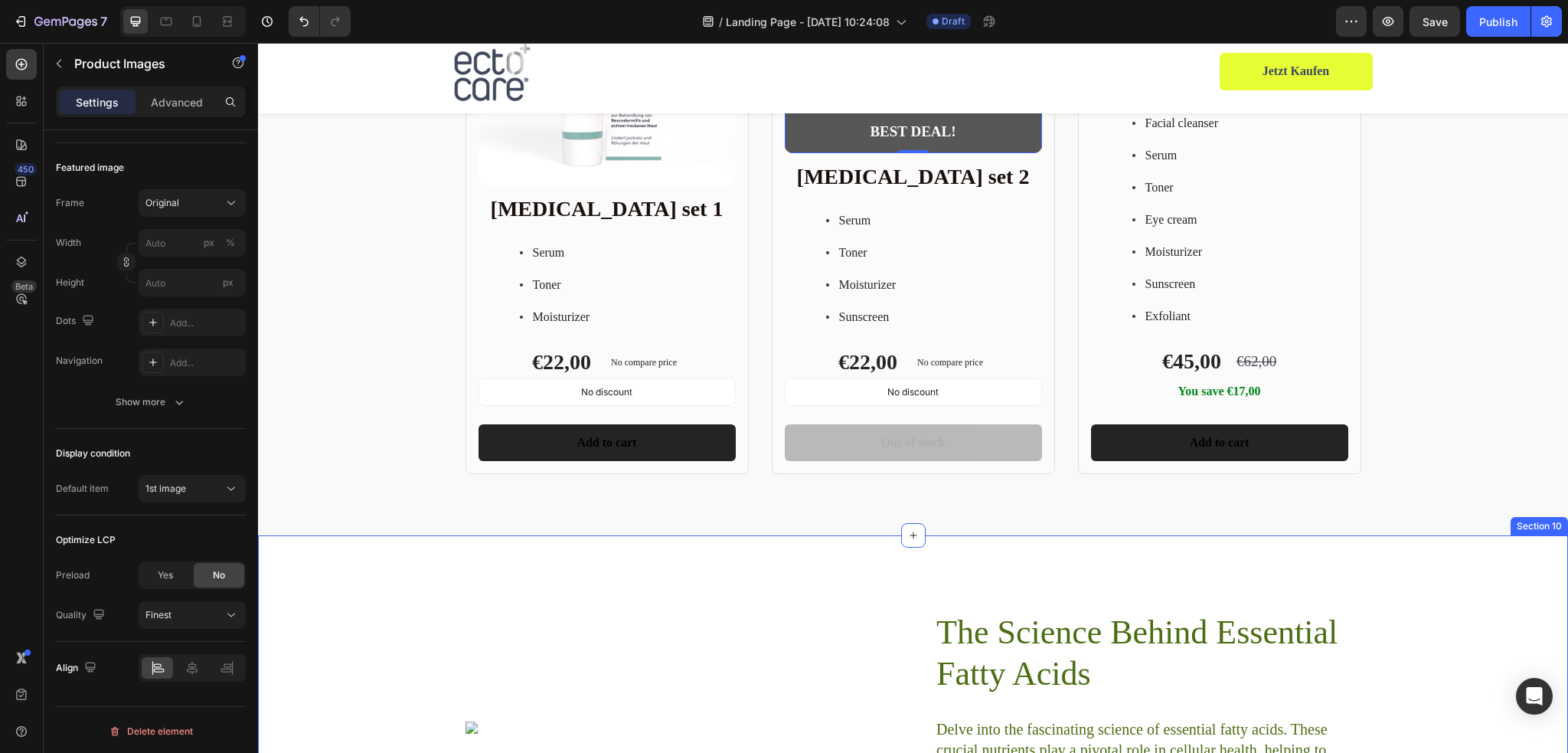
scroll to position [3497, 0]
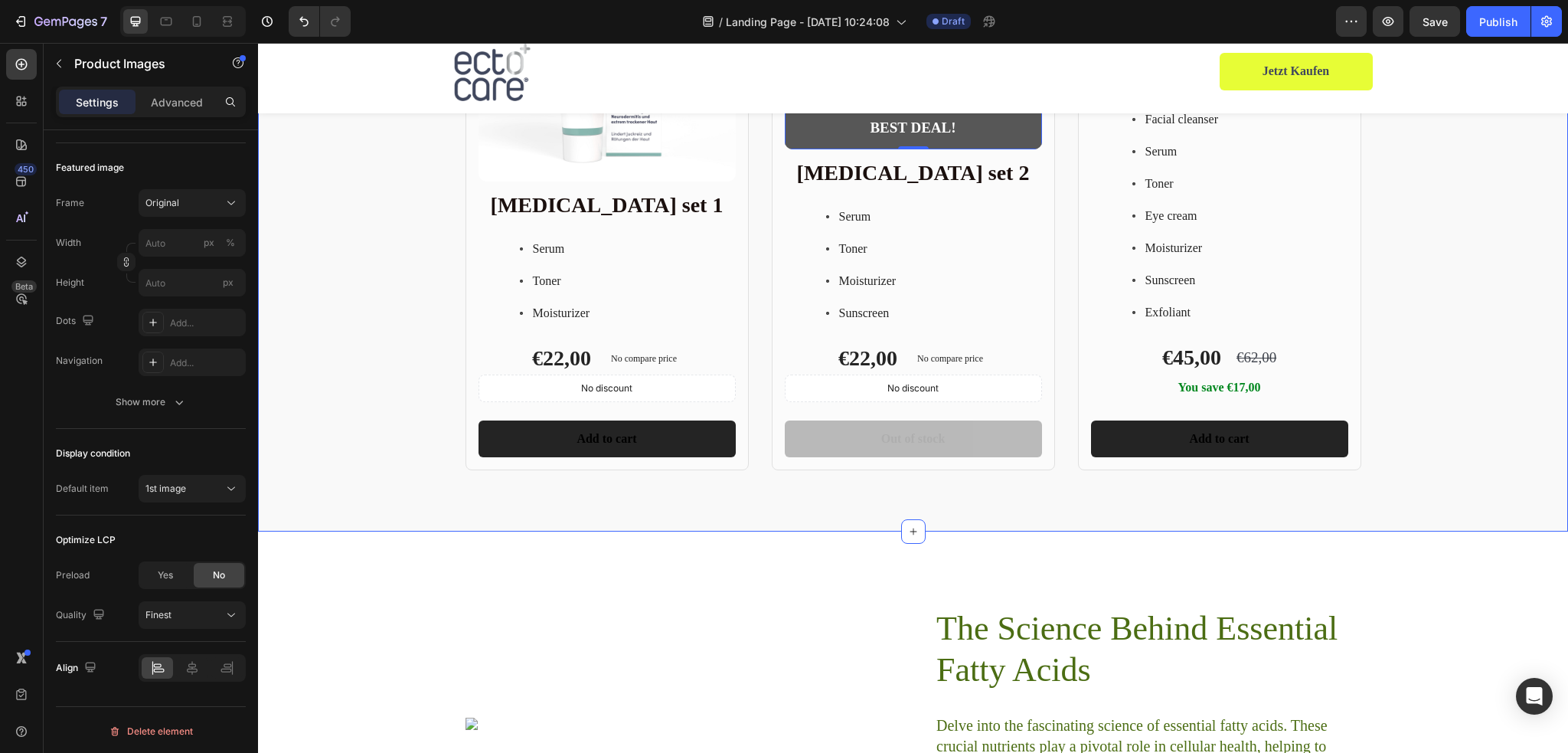
click at [1415, 429] on div "Product Images Row Skin care set 1 Heading Serum Toner Moisturizer Item List €2…" at bounding box center [912, 126] width 1310 height 688
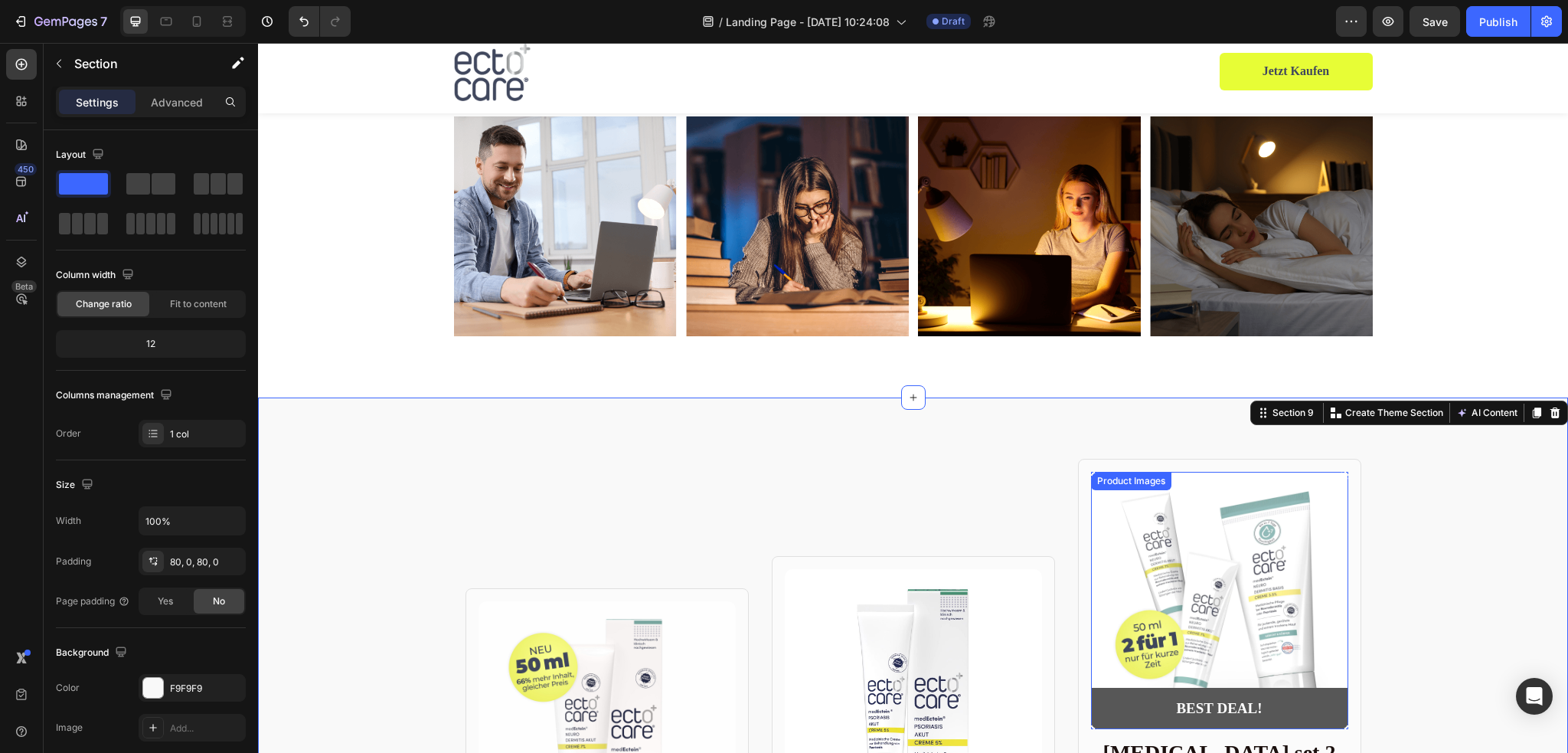
scroll to position [2808, 0]
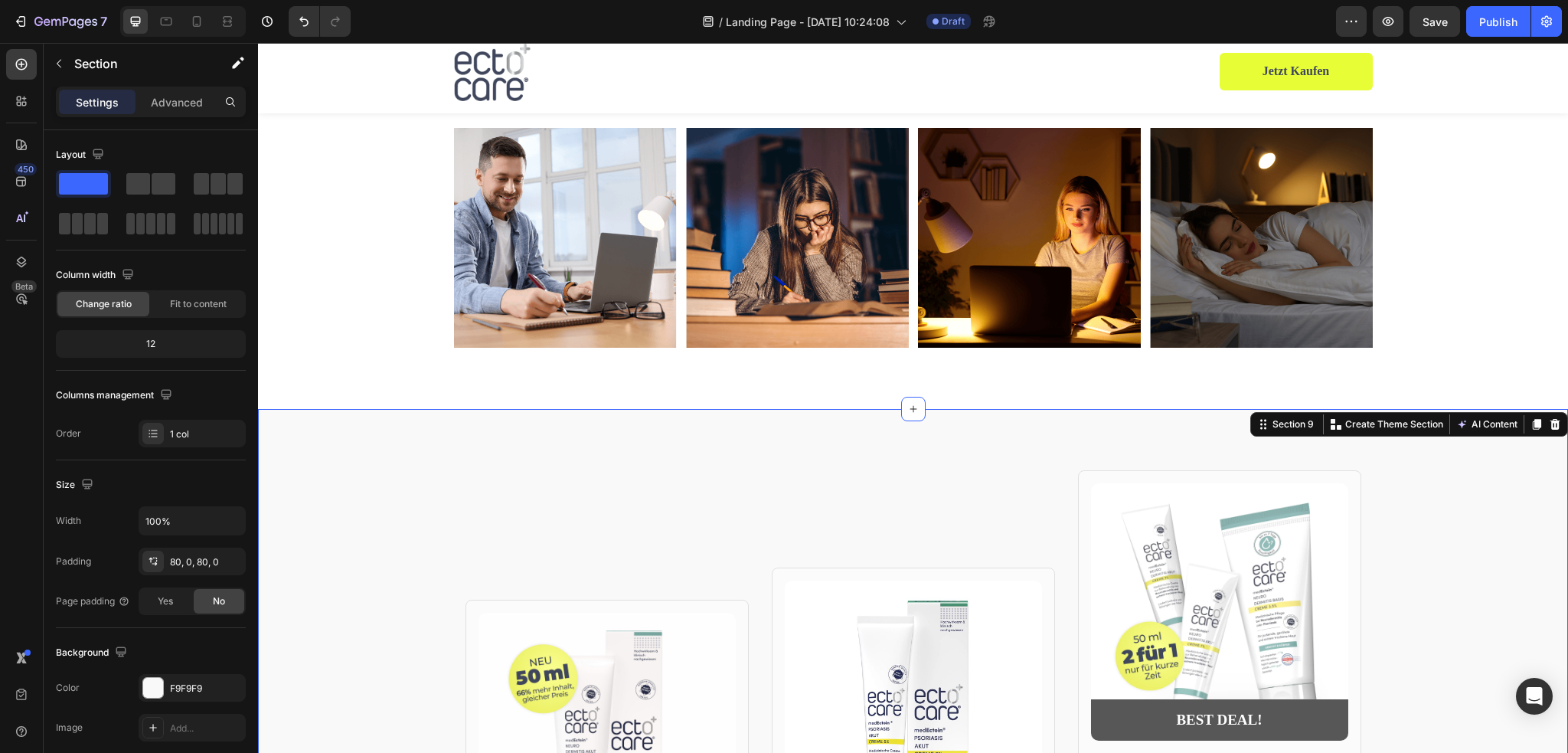
click at [1549, 425] on icon at bounding box center [1555, 424] width 12 height 12
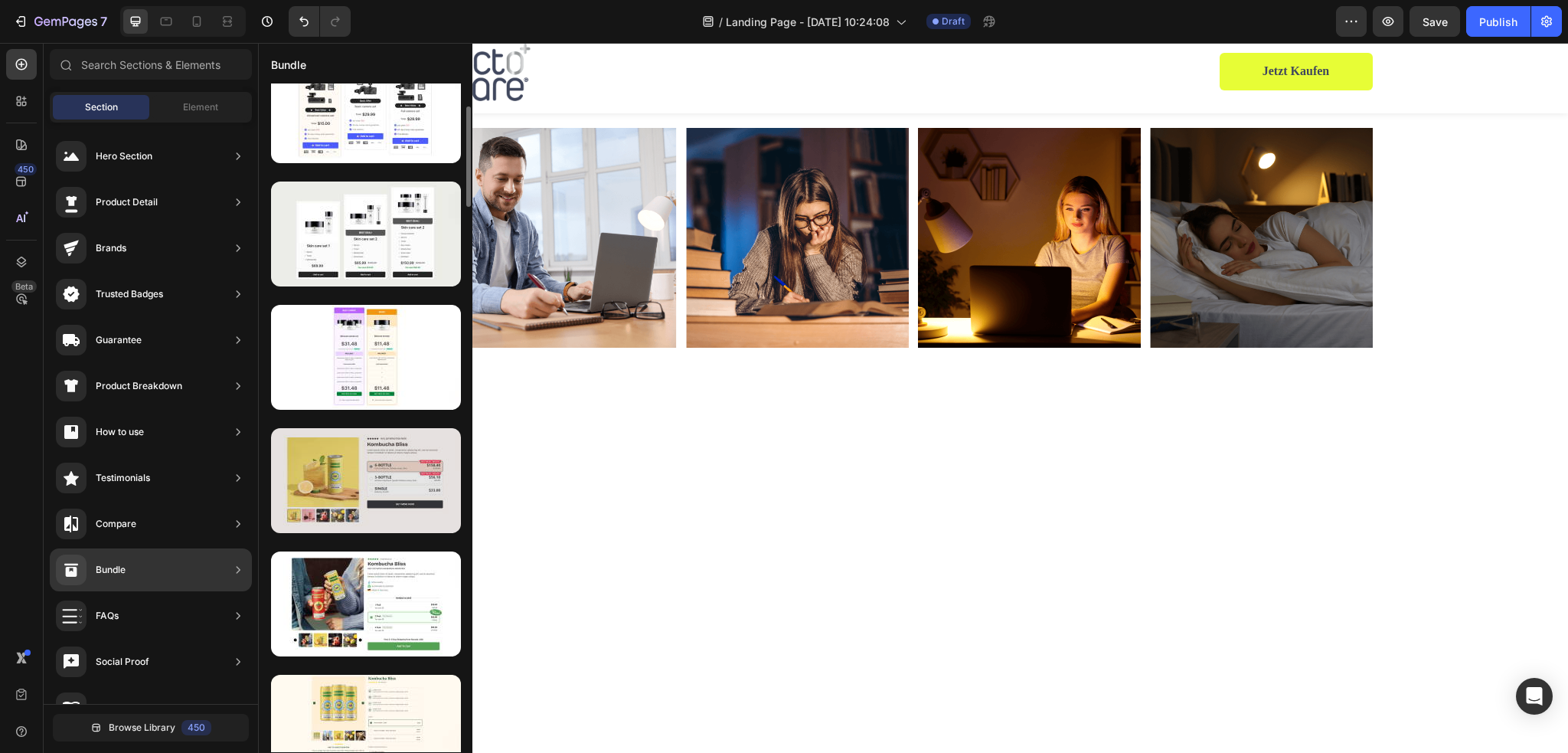
scroll to position [307, 0]
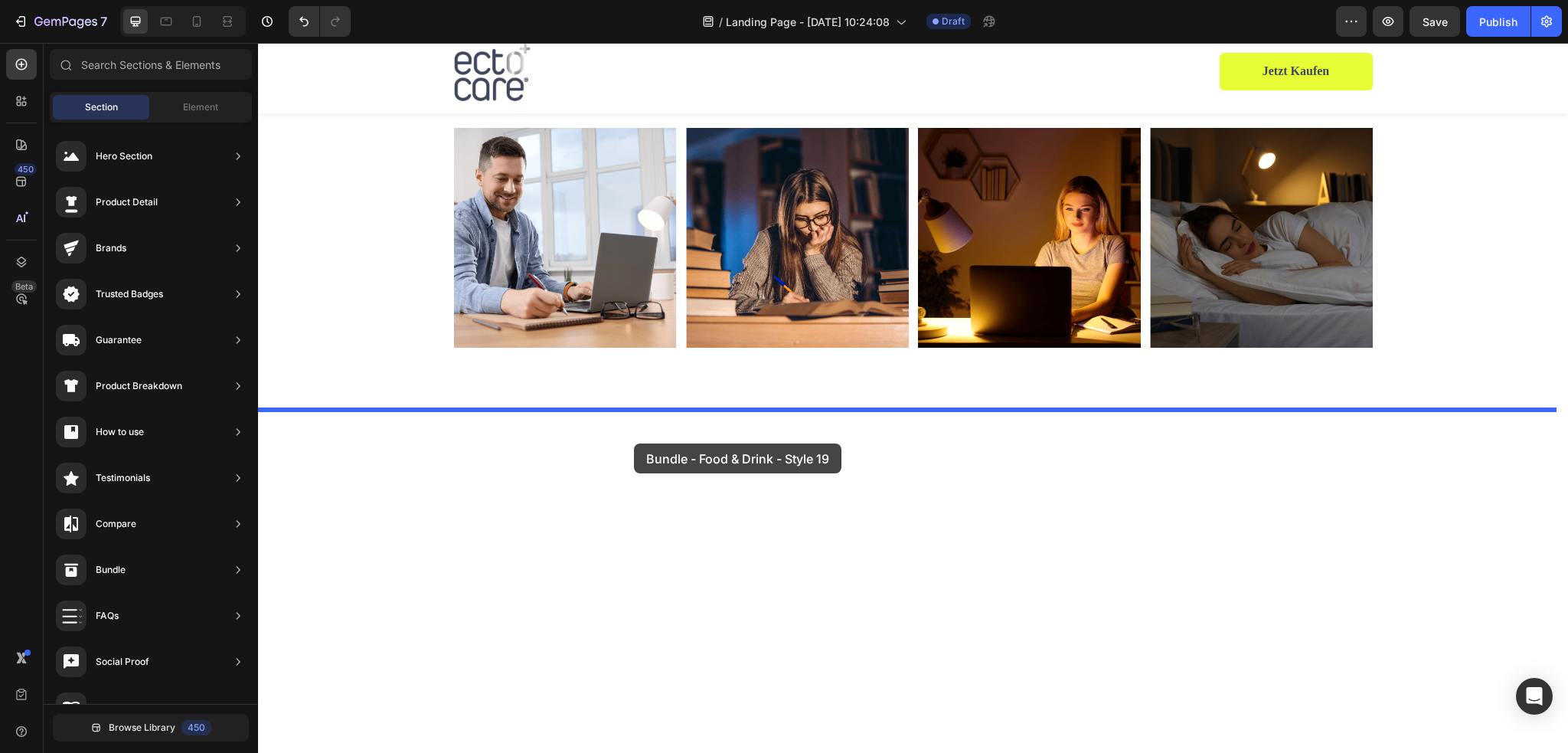
drag, startPoint x: 594, startPoint y: 348, endPoint x: 634, endPoint y: 443, distance: 103.1
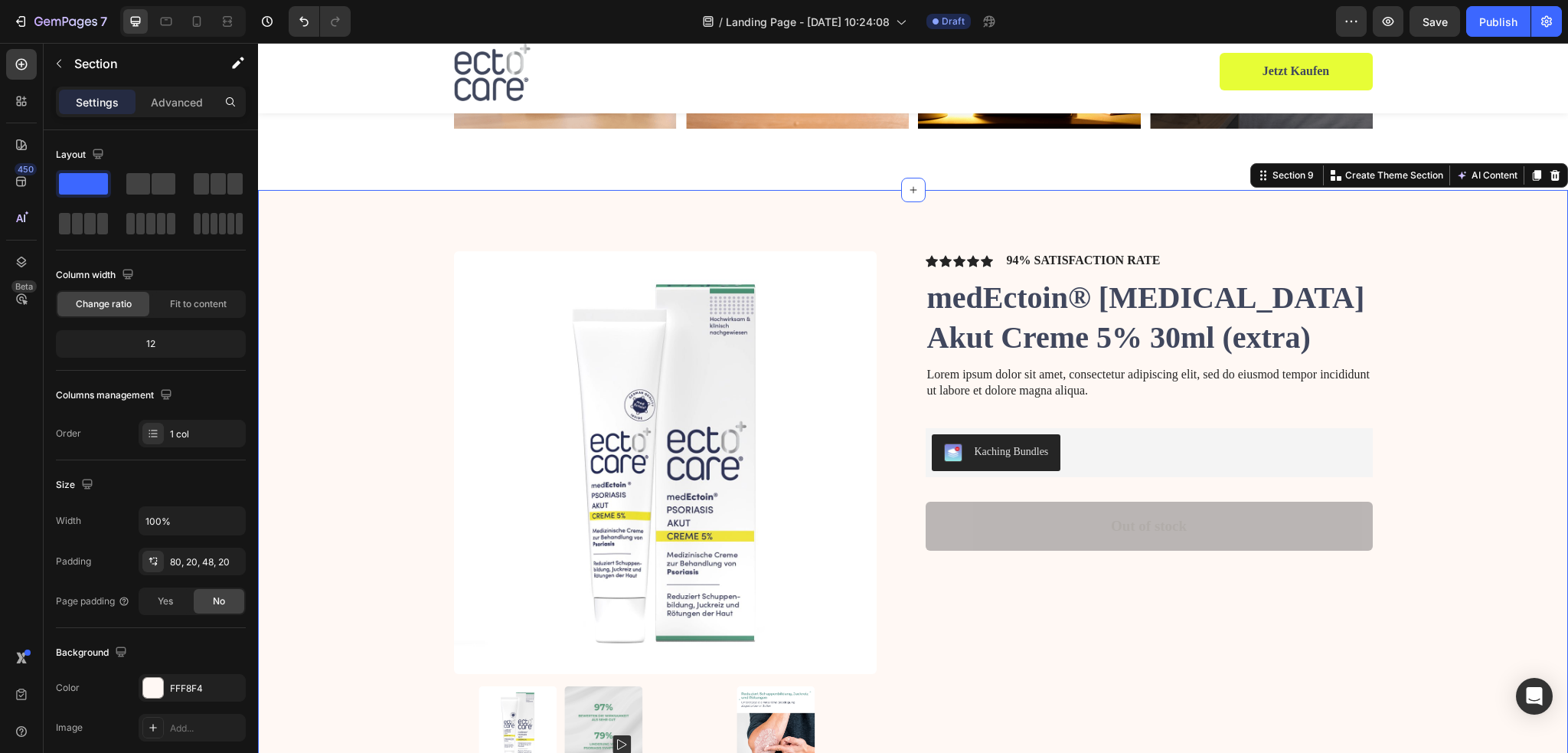
scroll to position [3121, 0]
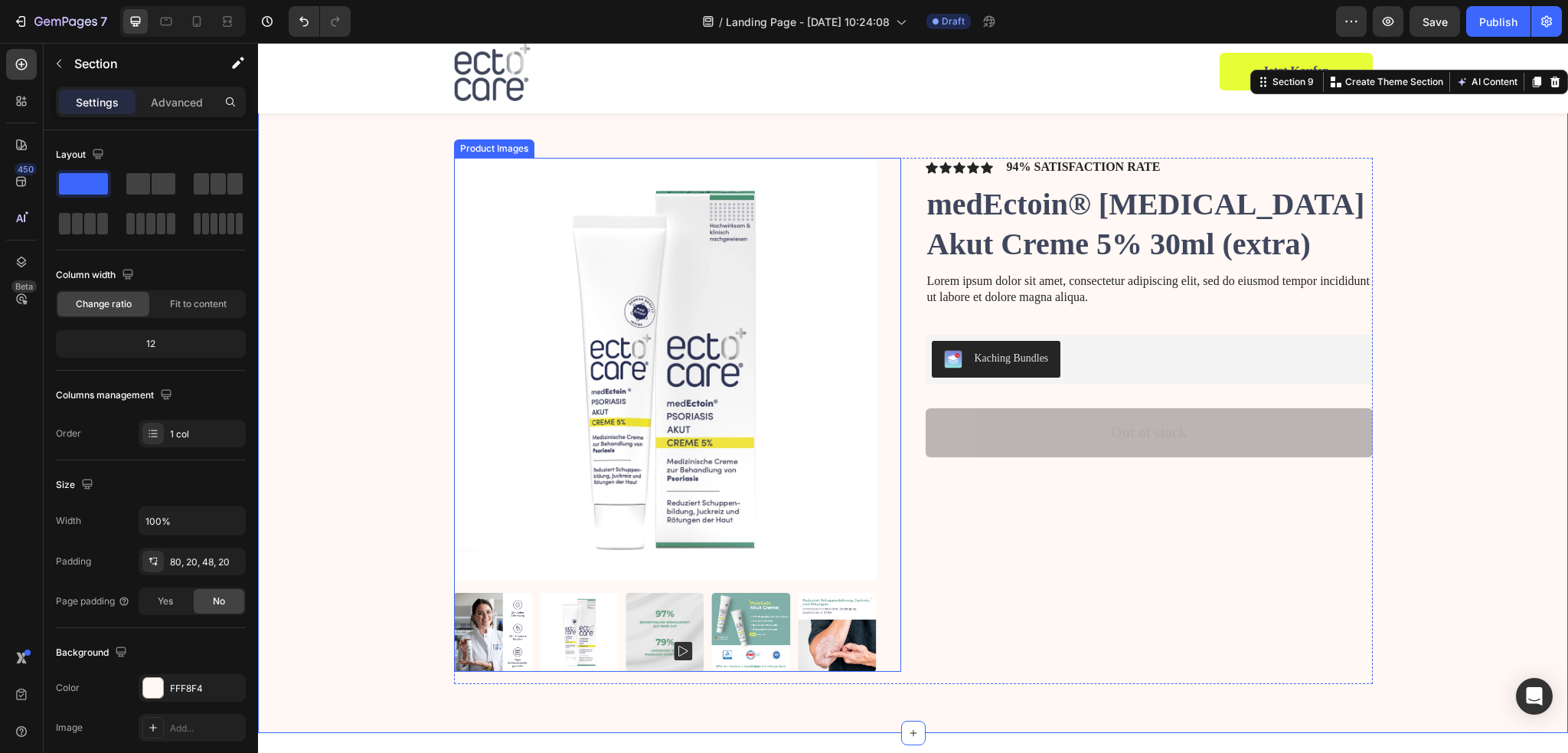
click at [678, 392] on img at bounding box center [664, 369] width 423 height 423
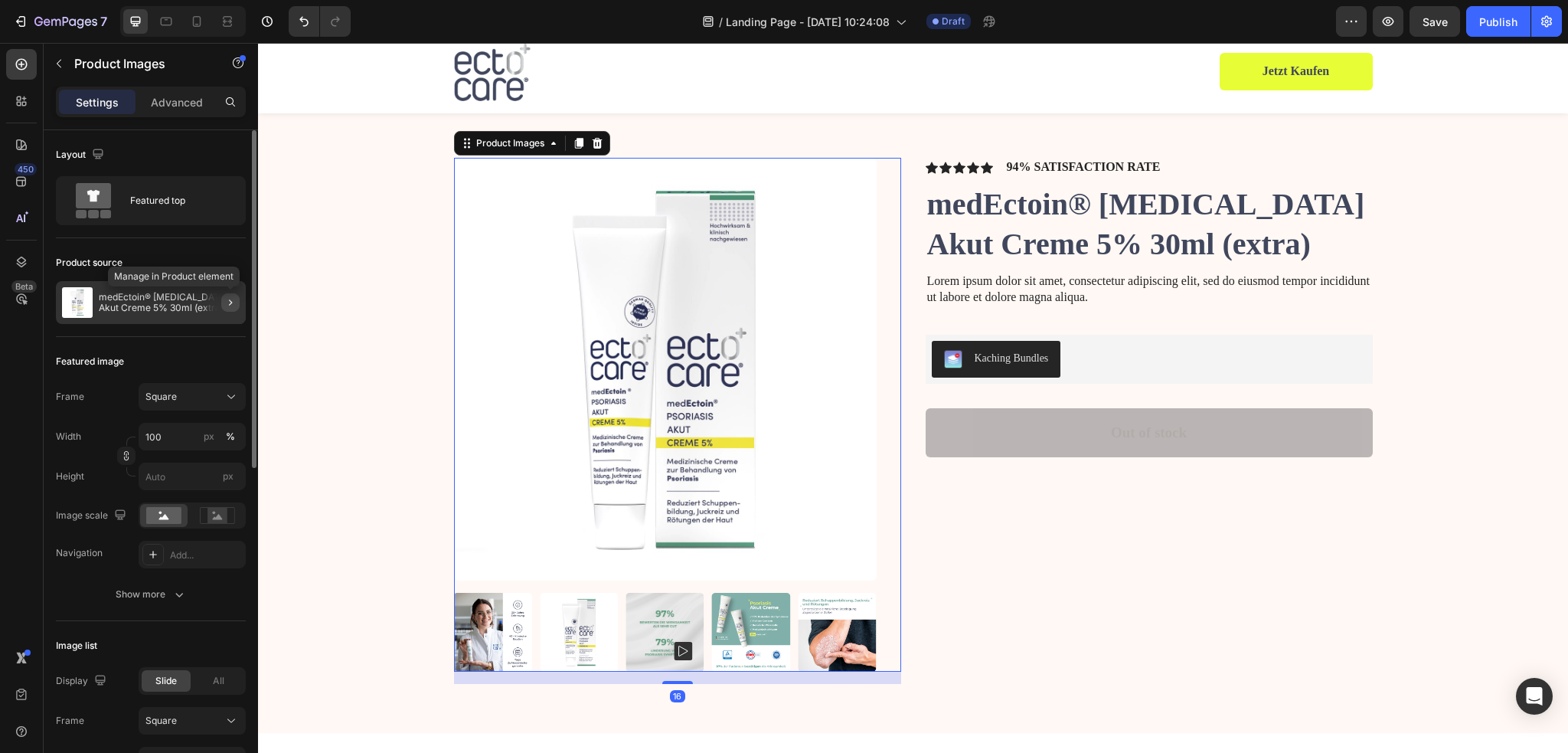
click at [223, 302] on button "button" at bounding box center [230, 302] width 19 height 19
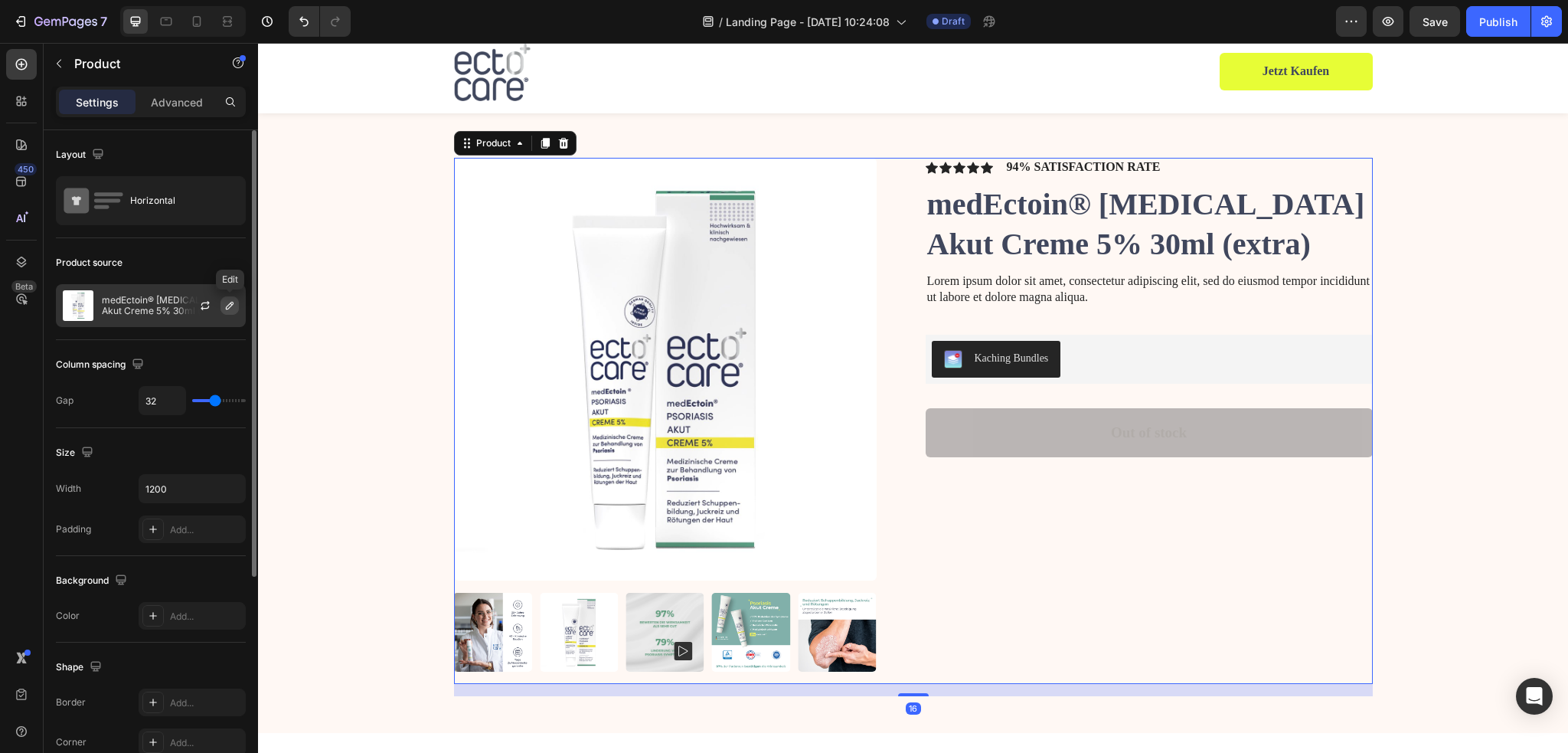
click at [226, 305] on icon "button" at bounding box center [229, 306] width 12 height 12
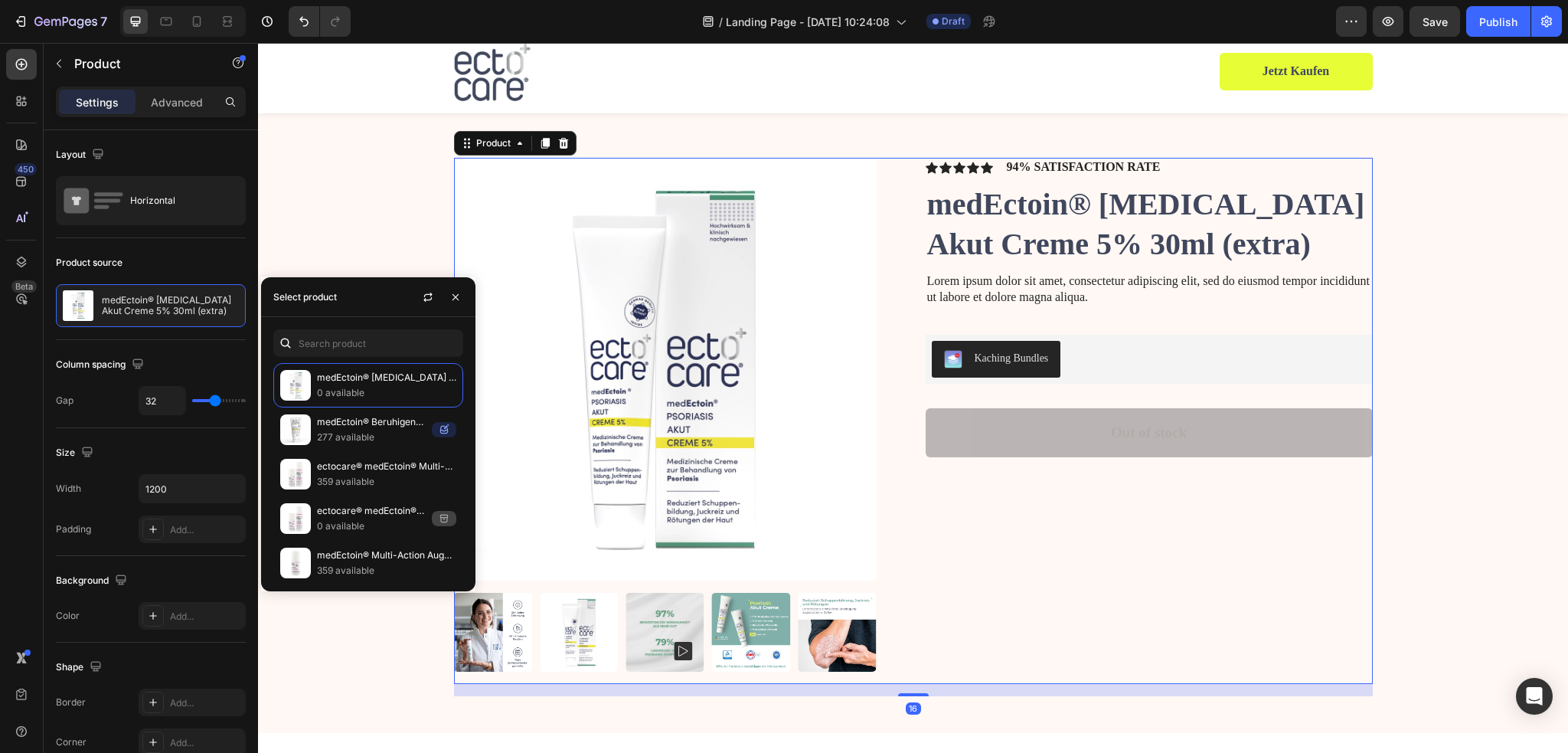
scroll to position [401, 0]
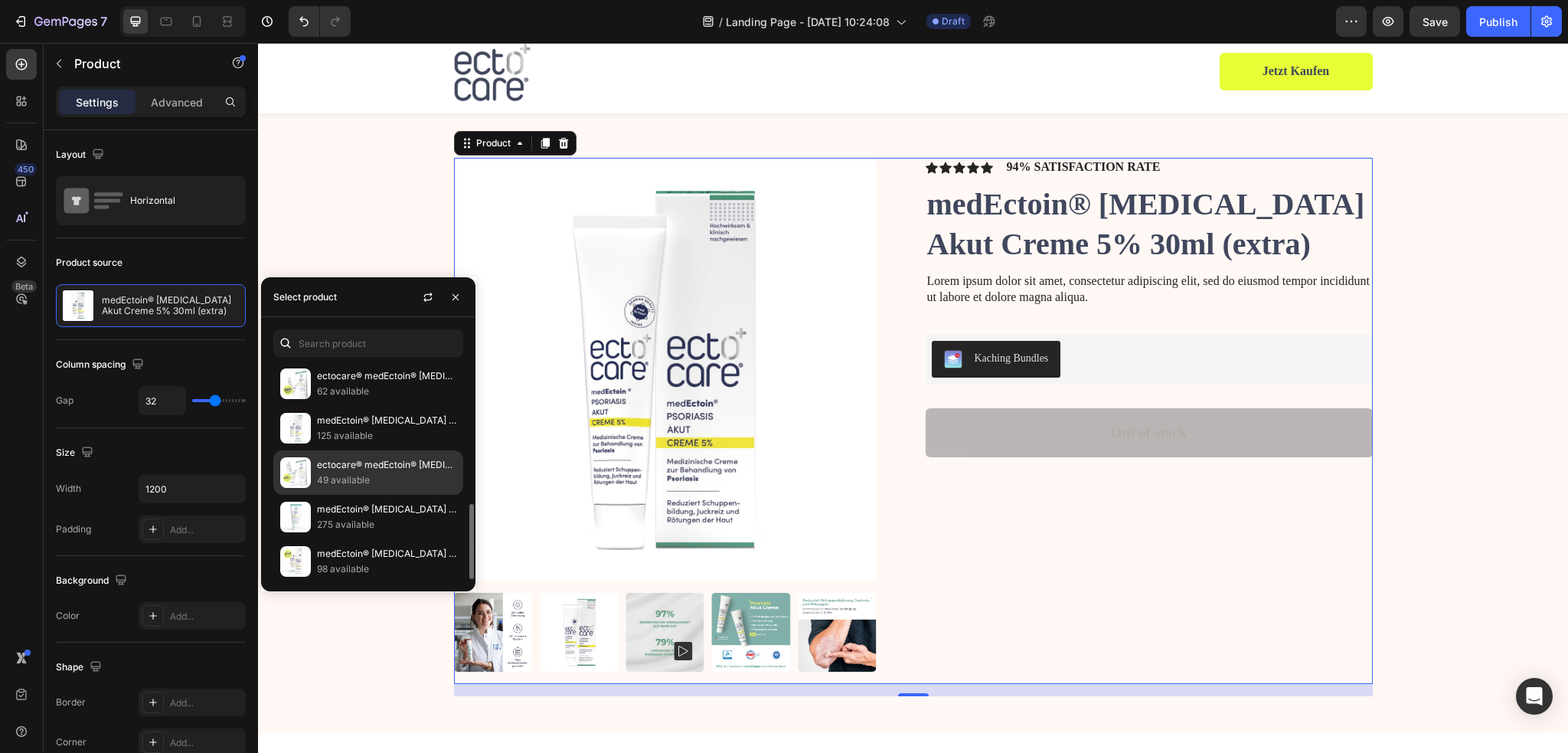
click at [375, 472] on p "49 available" at bounding box center [386, 479] width 139 height 15
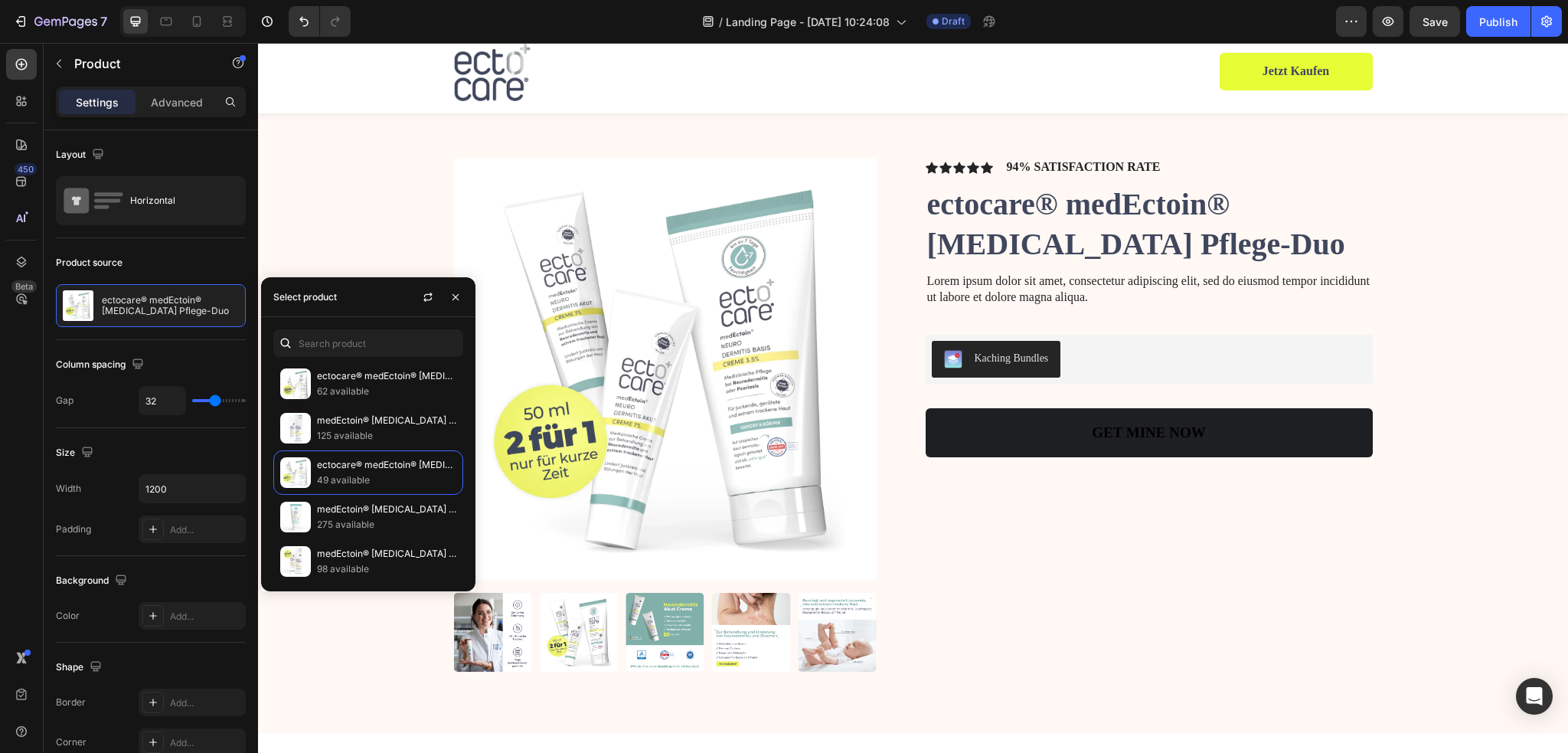
click at [1129, 522] on div "Icon Icon Icon Icon Icon Icon List 94% SATISFACTION RATE Text Block Row ectocar…" at bounding box center [1149, 420] width 447 height 525
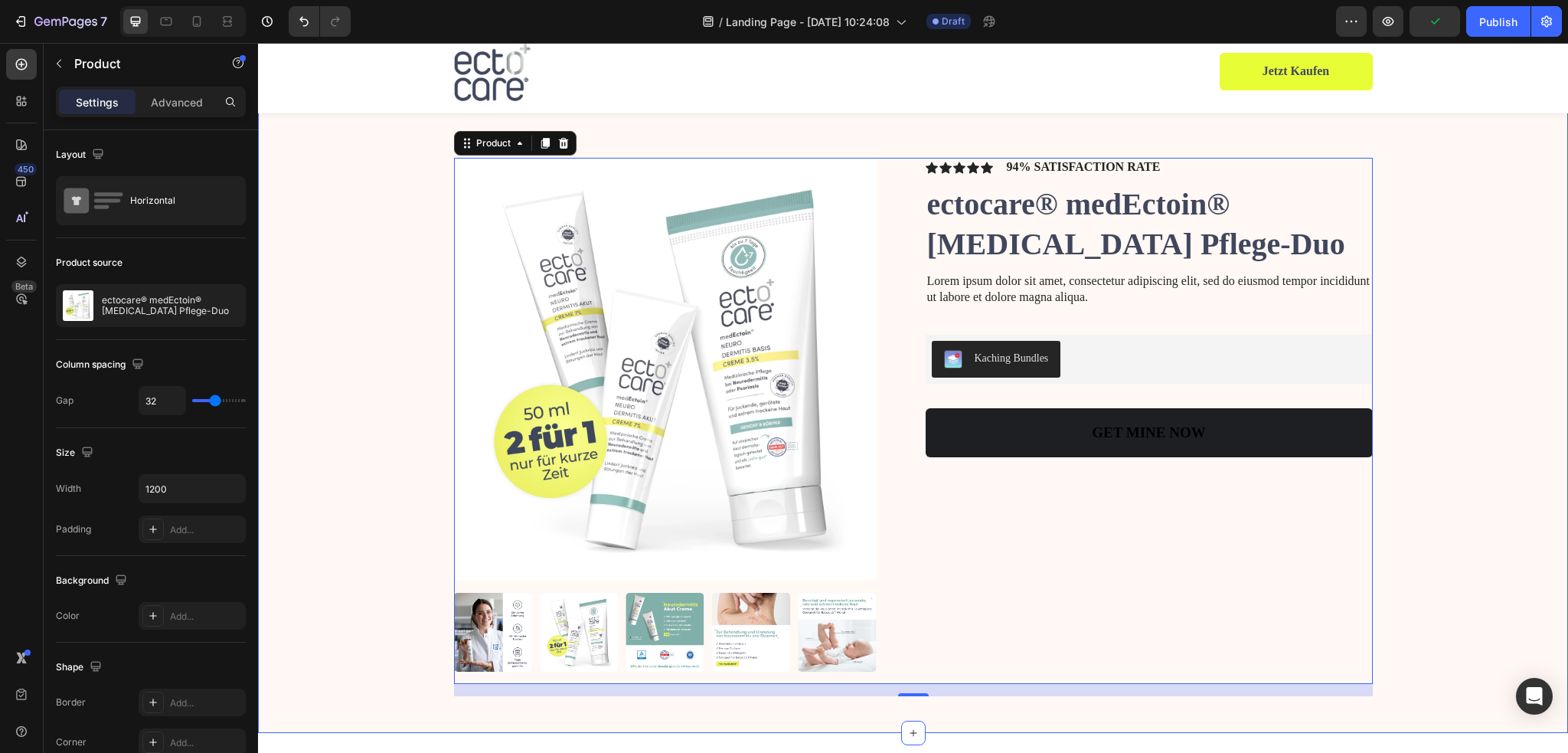
click at [1440, 441] on div "Product Images Icon Icon Icon Icon Icon Icon List 94% SATISFACTION RATE Text Bl…" at bounding box center [913, 426] width 1279 height 538
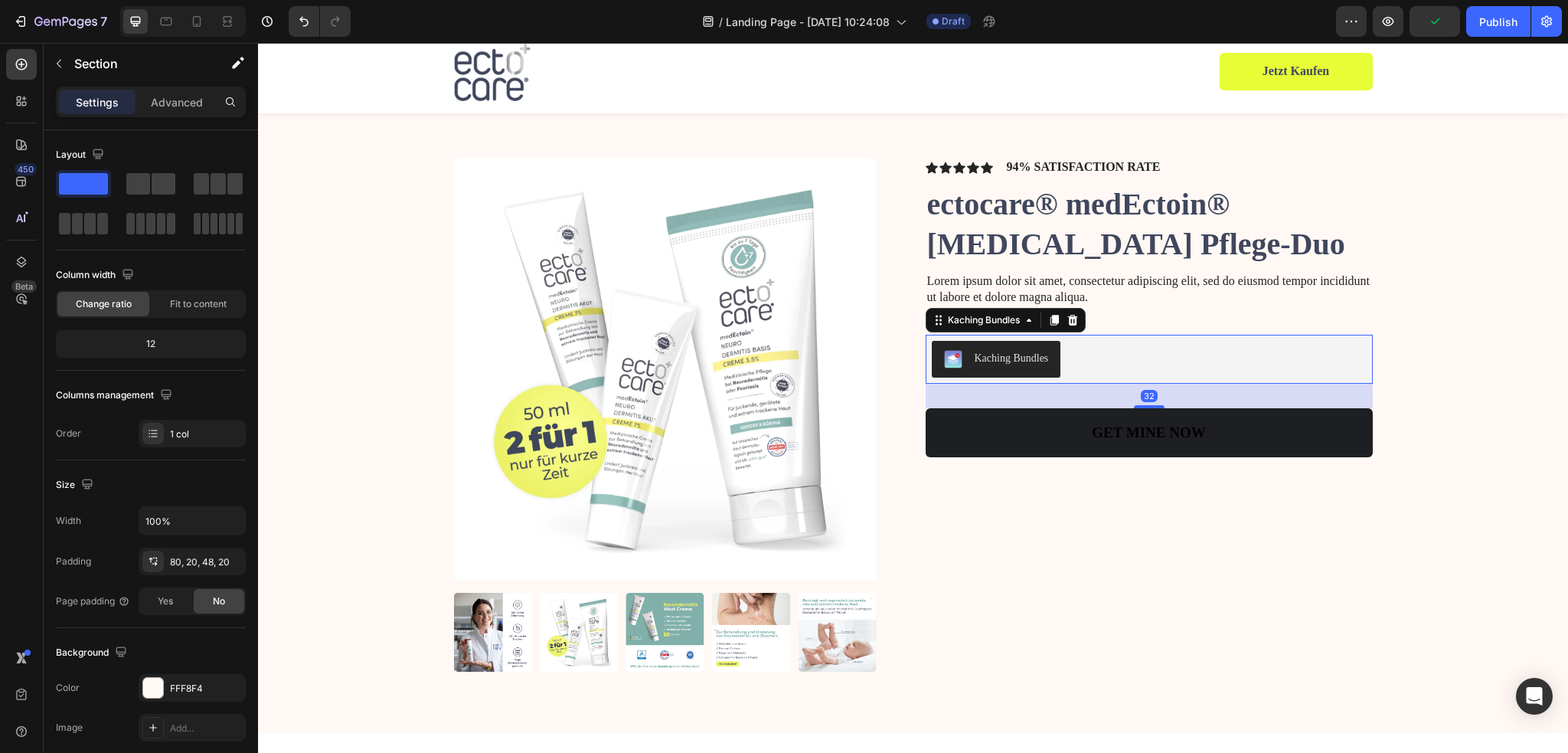
click at [1264, 366] on div "Kaching Bundles" at bounding box center [1149, 359] width 435 height 36
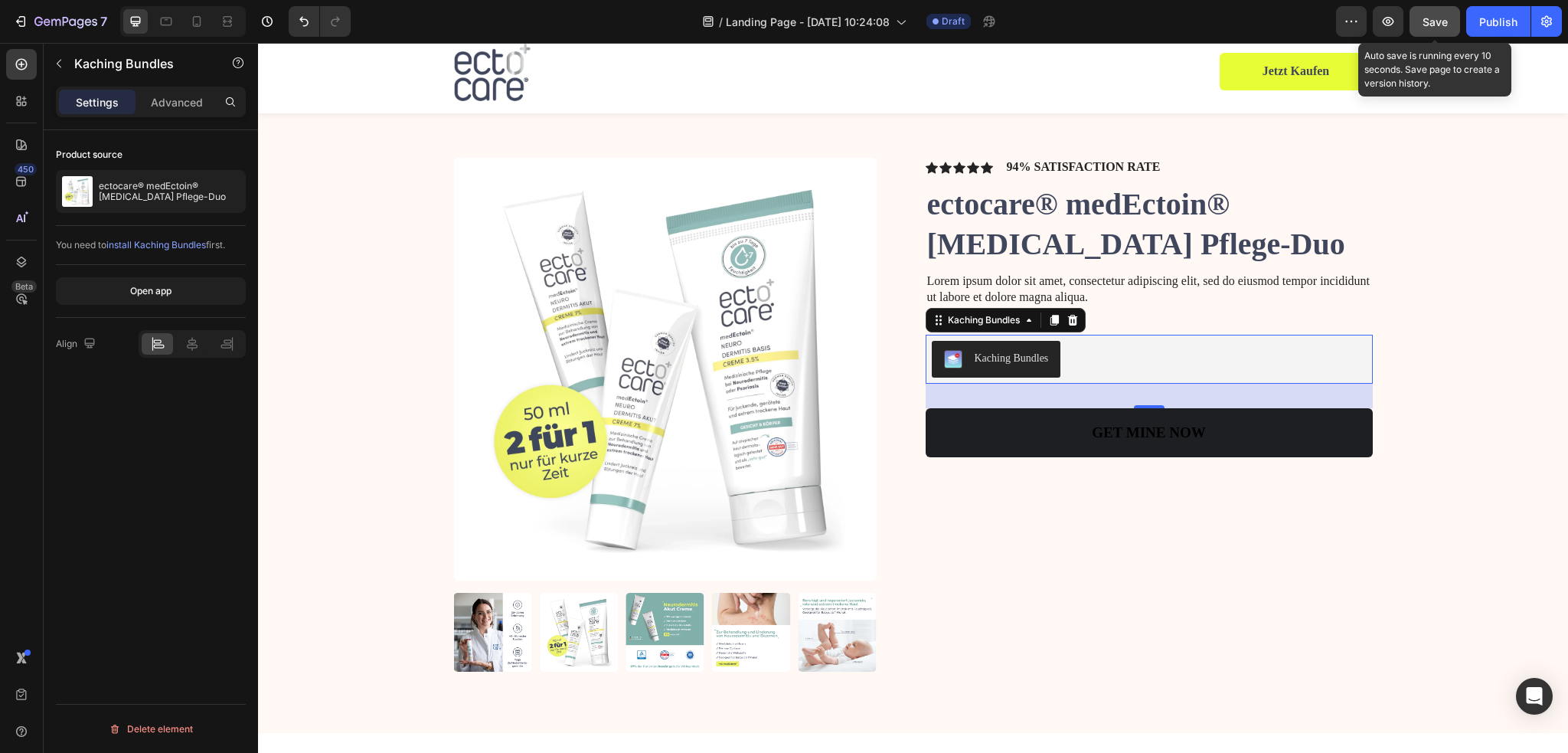
click at [1429, 24] on span "Save" at bounding box center [1435, 21] width 26 height 13
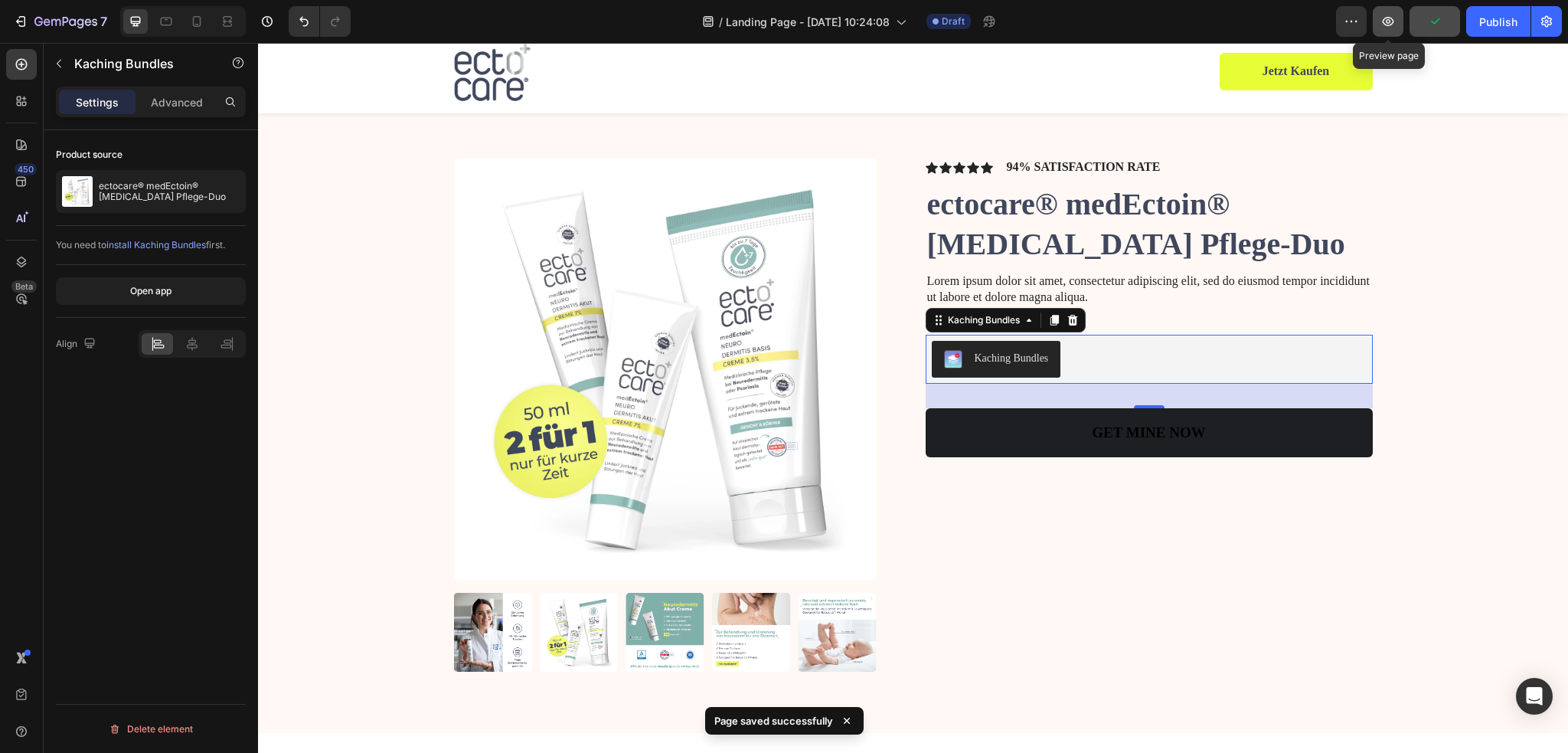
click at [1392, 24] on icon "button" at bounding box center [1388, 21] width 12 height 9
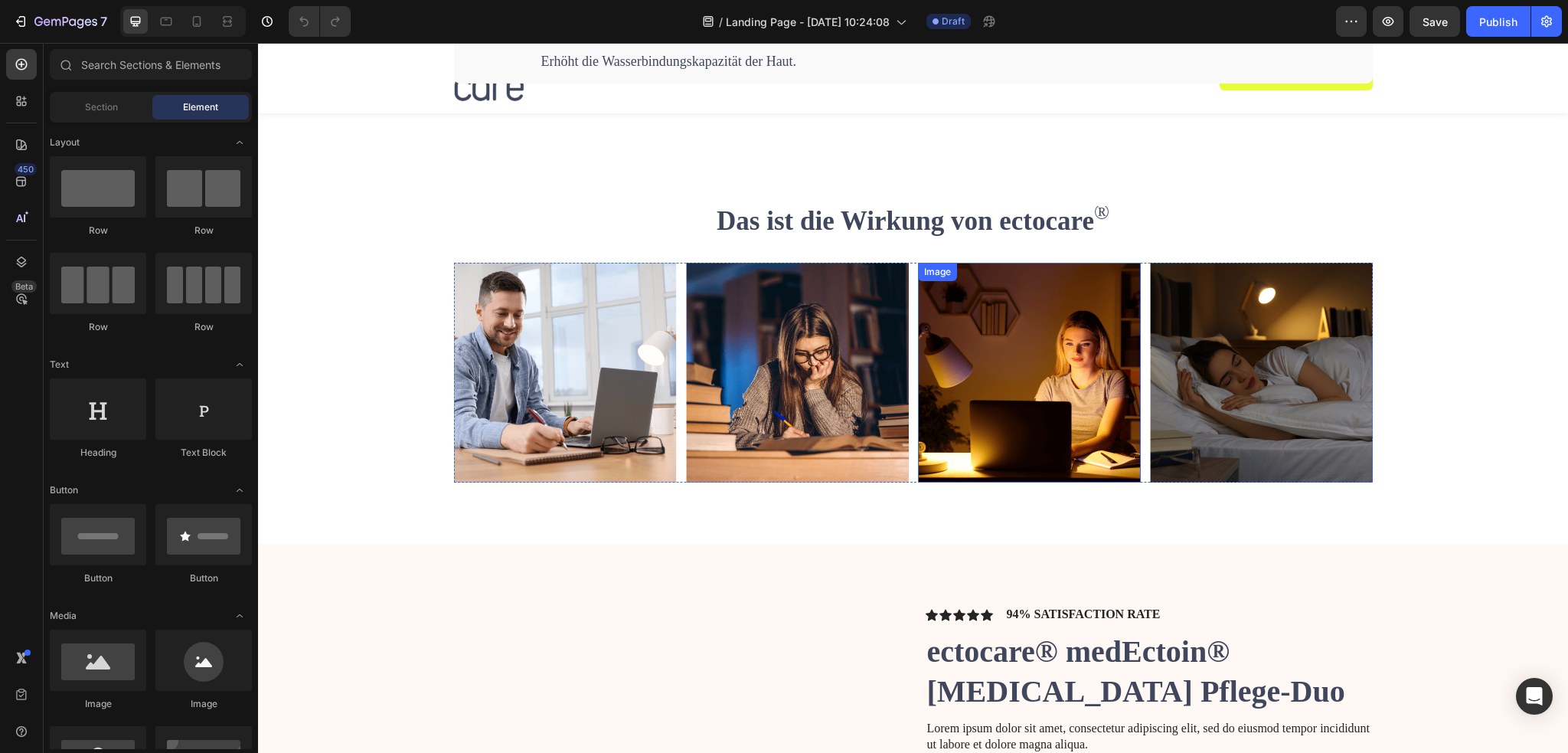
scroll to position [2220, 0]
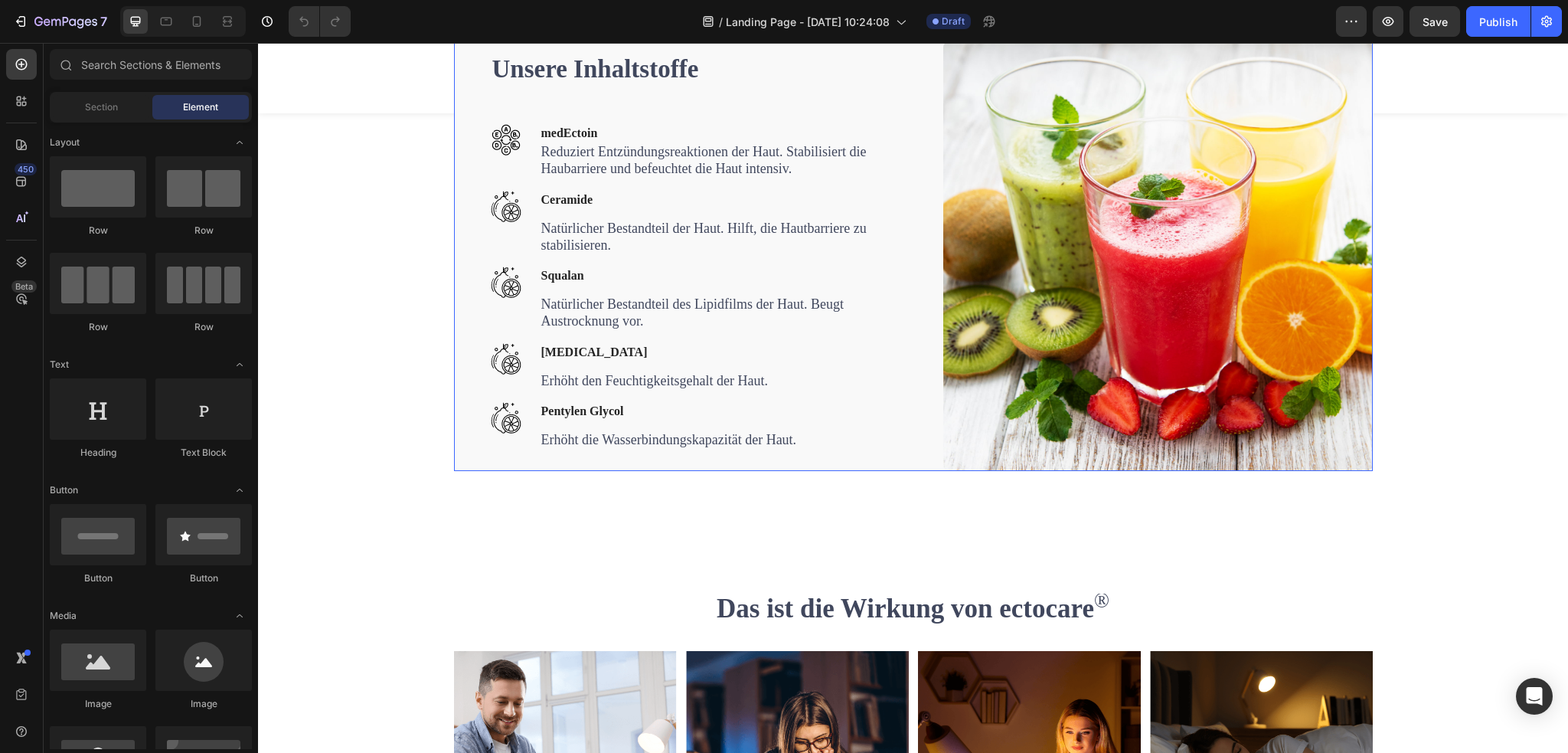
click at [454, 141] on div "Unsere Inhaltstoffe Heading Image medEctoin Text block Reduziert Entzündungsrea…" at bounding box center [912, 256] width 919 height 430
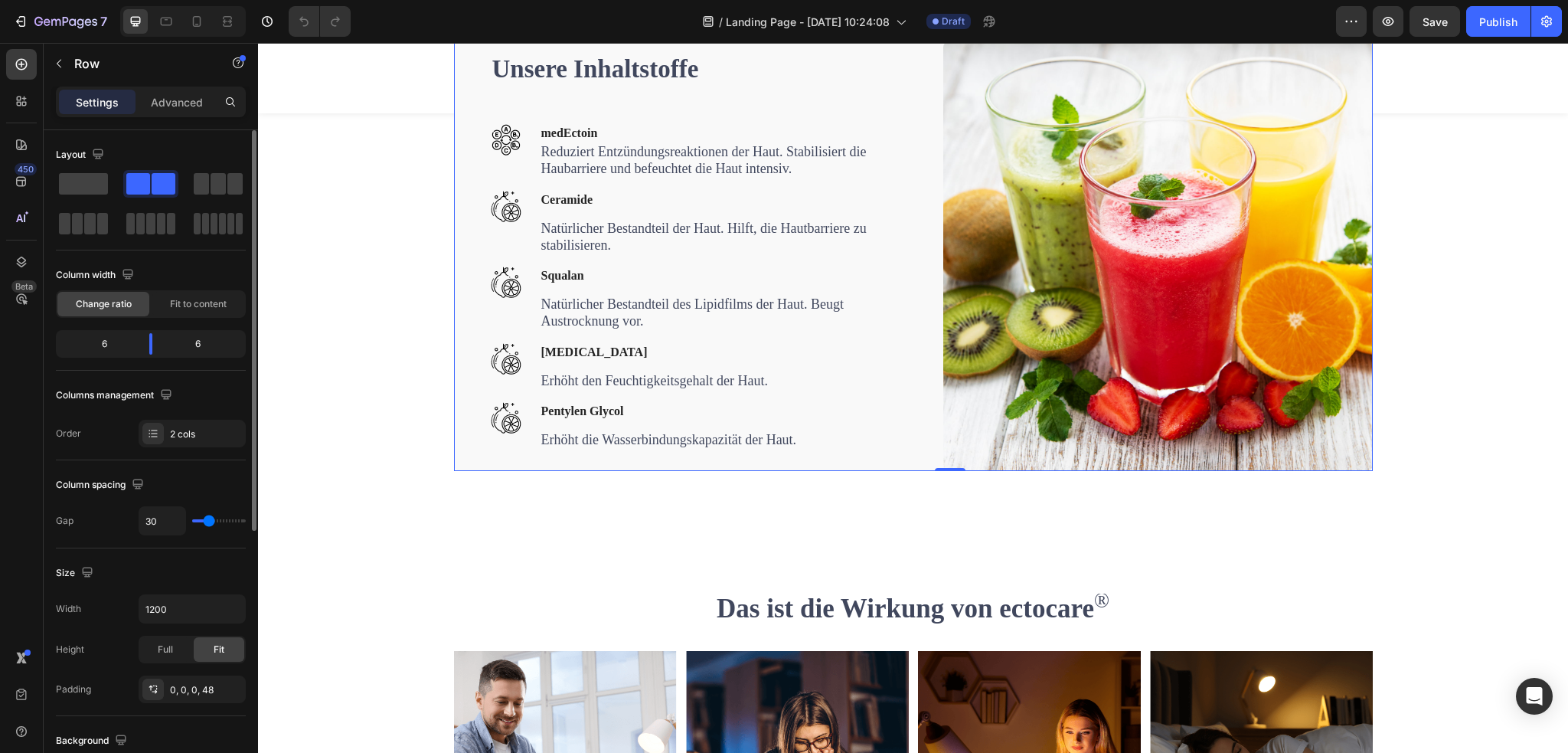
scroll to position [229, 0]
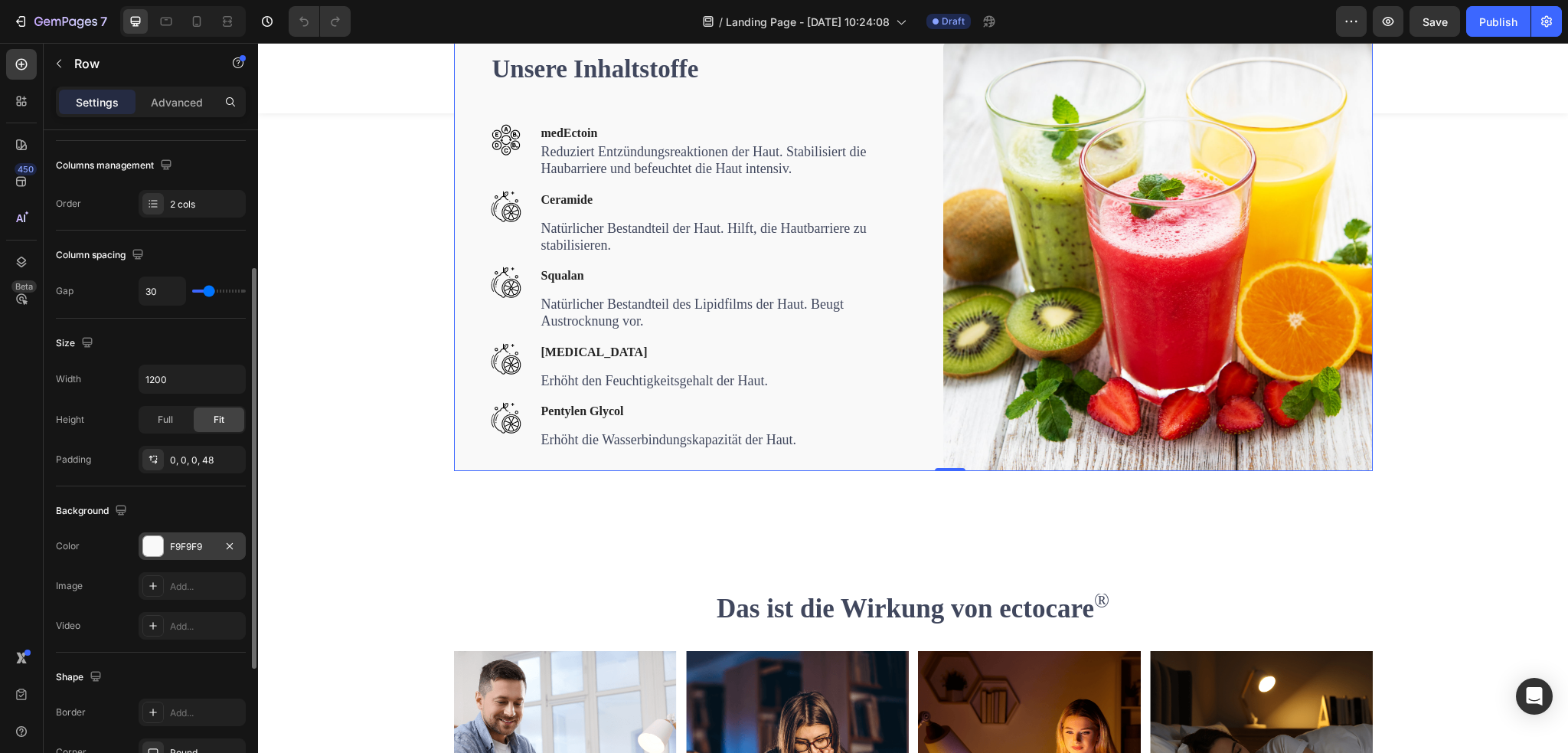
click at [159, 541] on div at bounding box center [153, 546] width 19 height 19
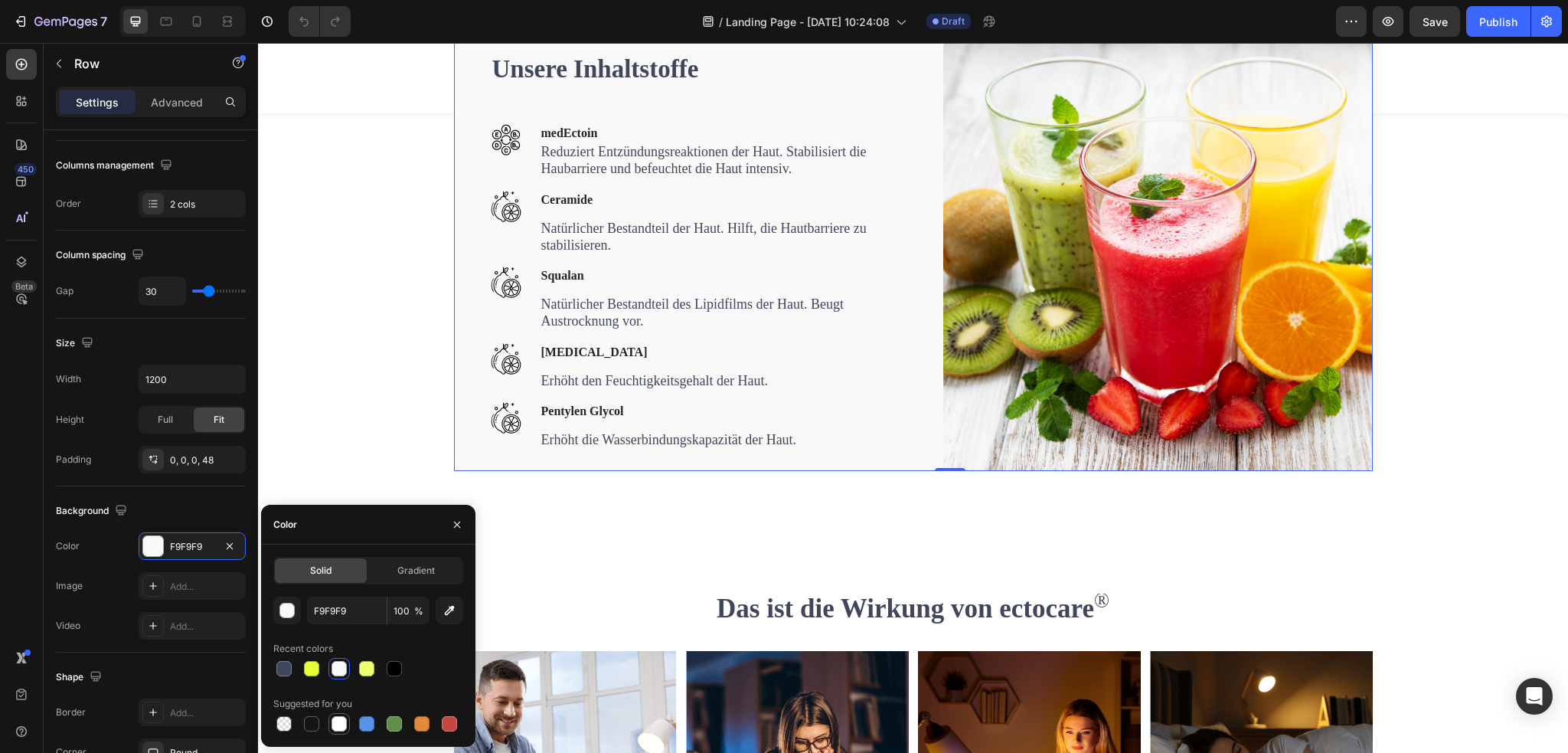
click at [343, 727] on div at bounding box center [338, 723] width 15 height 15
type input "FFFFFF"
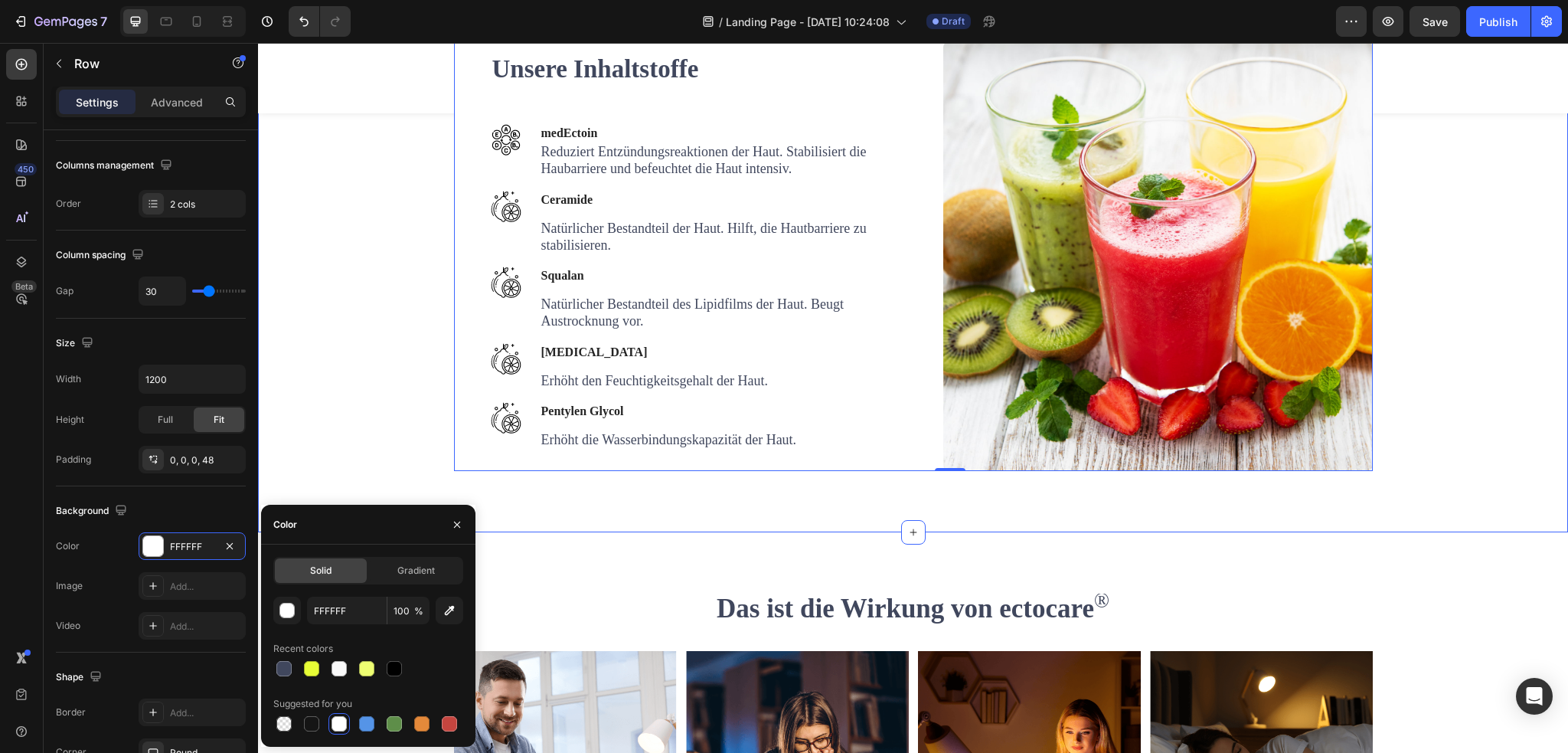
click at [321, 314] on div "Unsere Inhaltstoffe Heading Image medEctoin Text block Reduziert Entzündungsrea…" at bounding box center [912, 256] width 1287 height 430
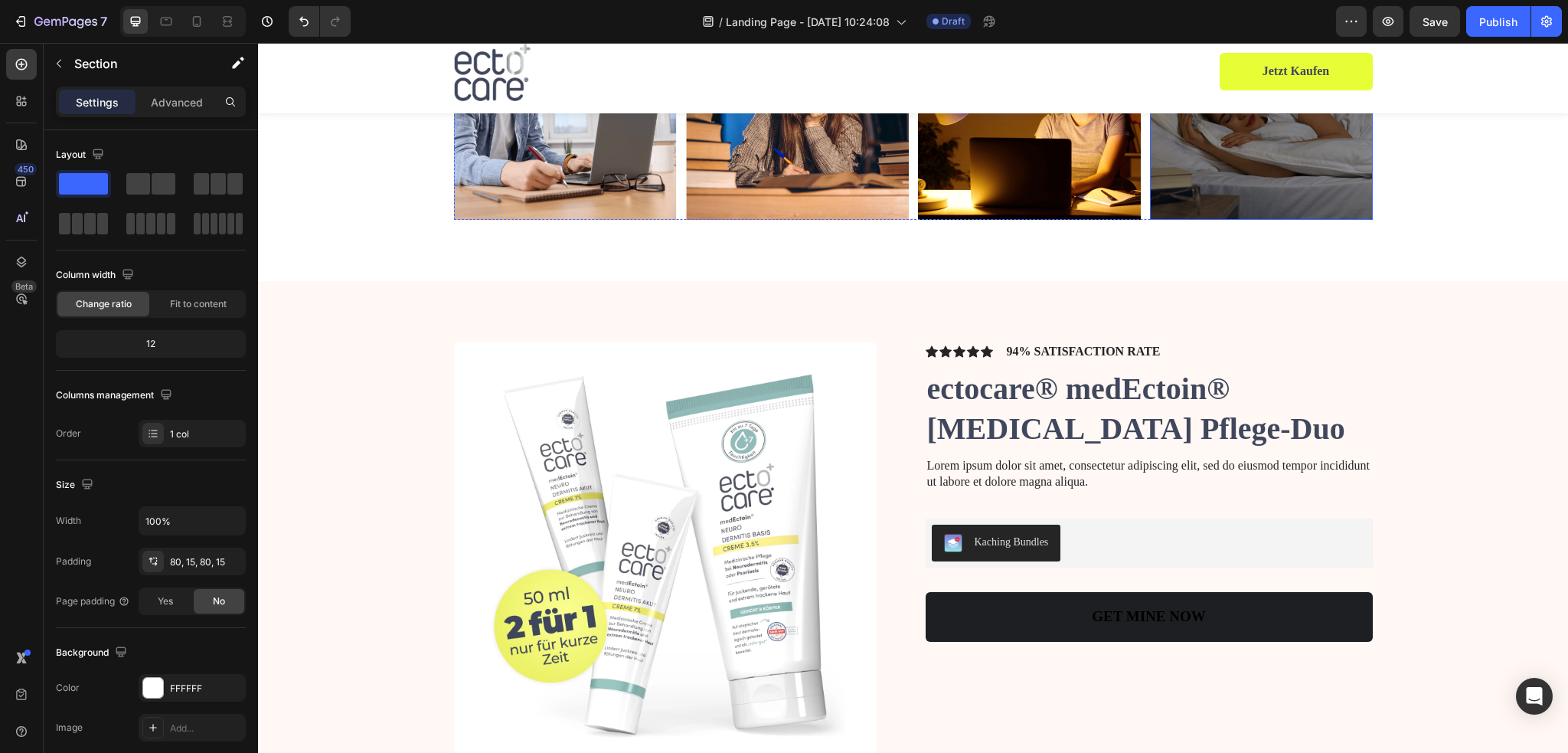
scroll to position [3062, 0]
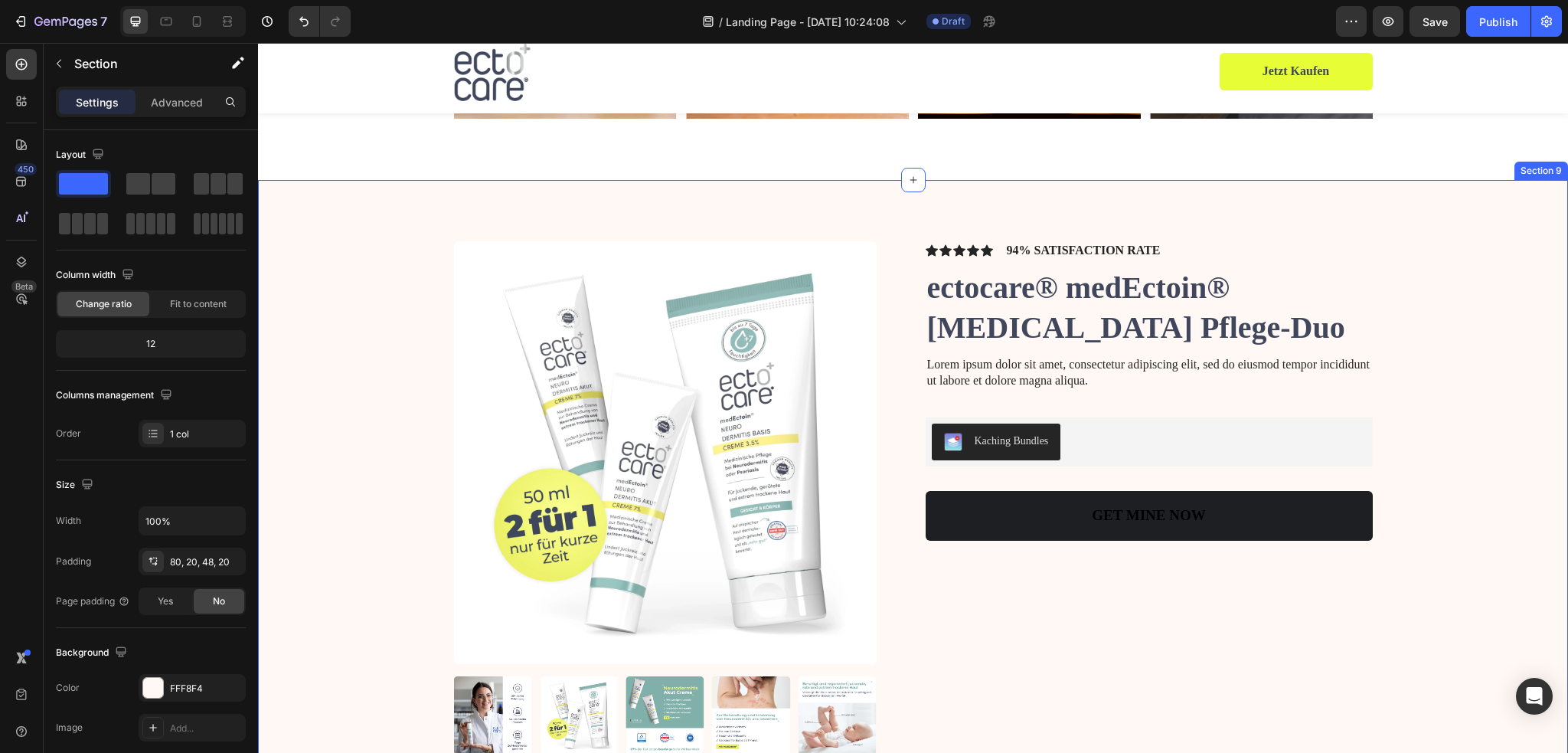
click at [879, 195] on div "Product Images Icon Icon Icon Icon Icon Icon List 94% SATISFACTION RATE Text Bl…" at bounding box center [912, 497] width 1310 height 635
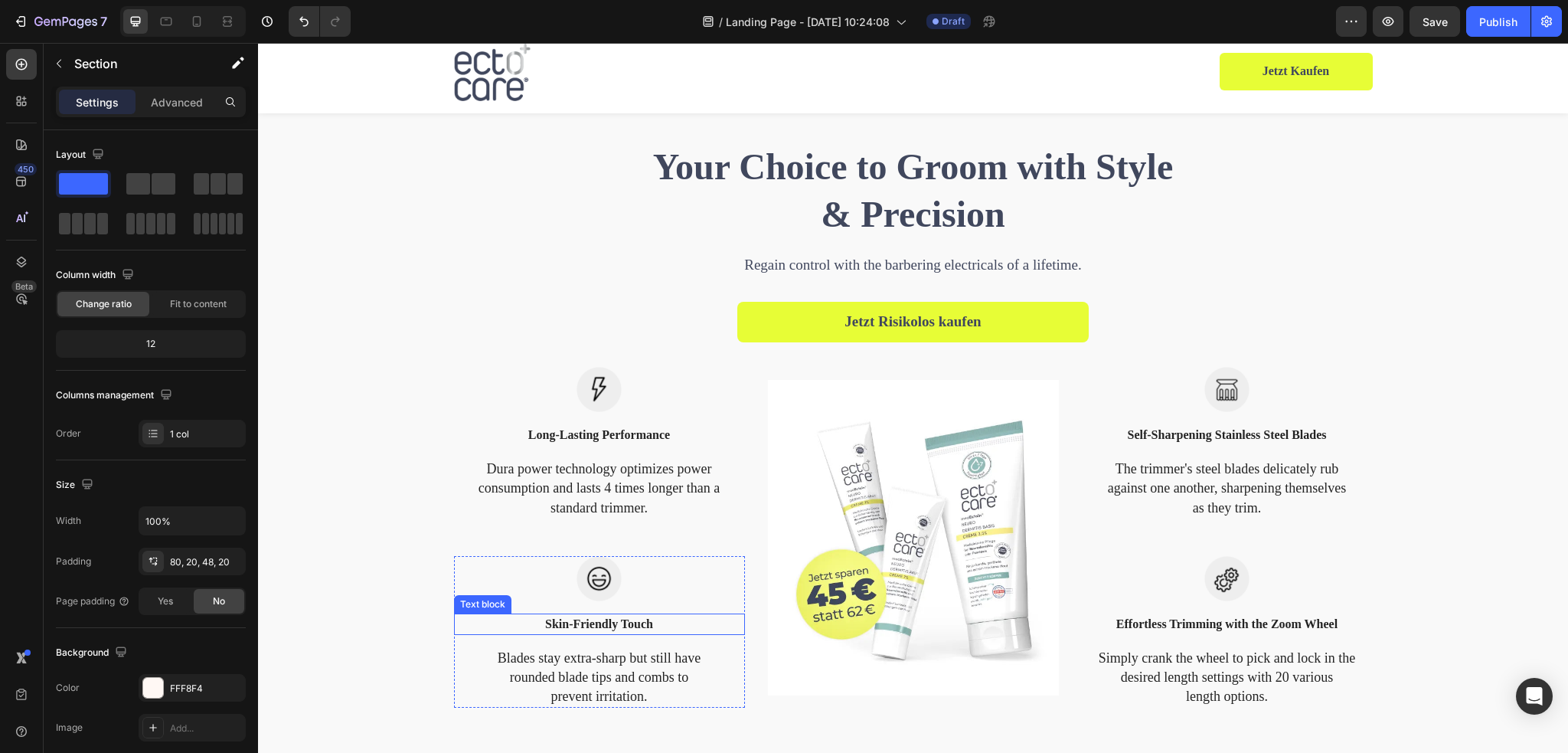
scroll to position [1378, 0]
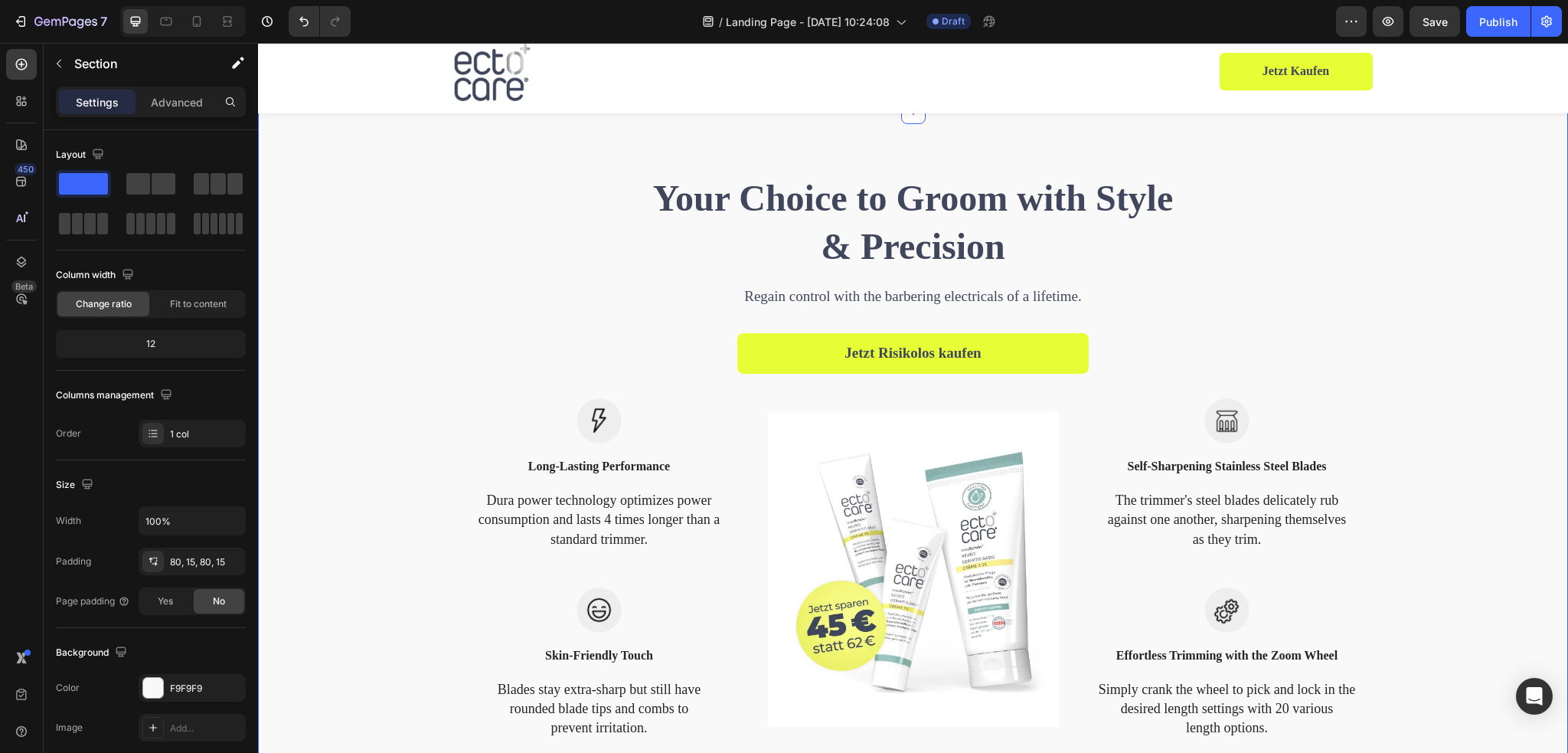
click at [522, 334] on div "Your Choice to Groom with Style & Precision Heading Regain control with the bar…" at bounding box center [912, 455] width 1287 height 566
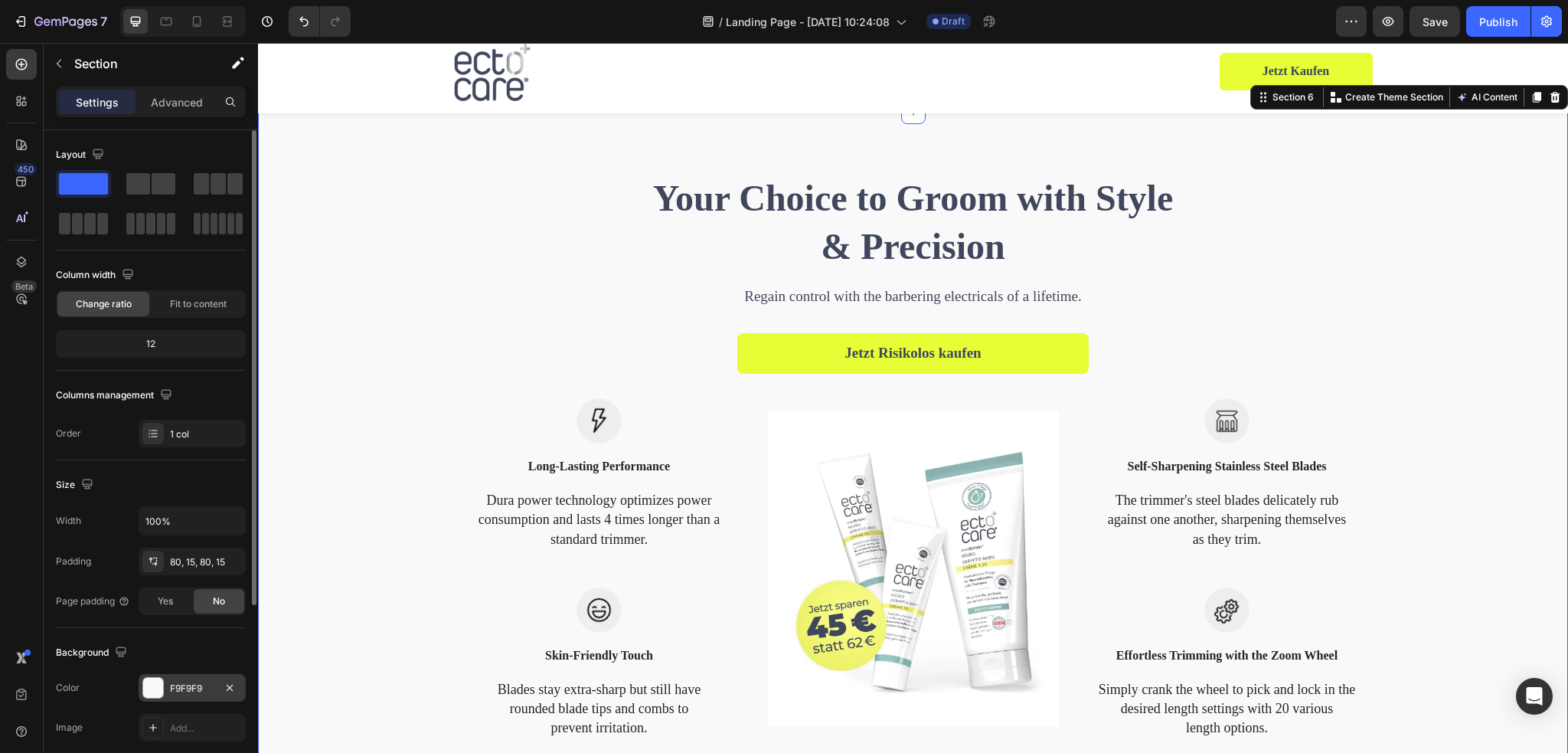
click at [183, 688] on div "F9F9F9" at bounding box center [192, 688] width 44 height 14
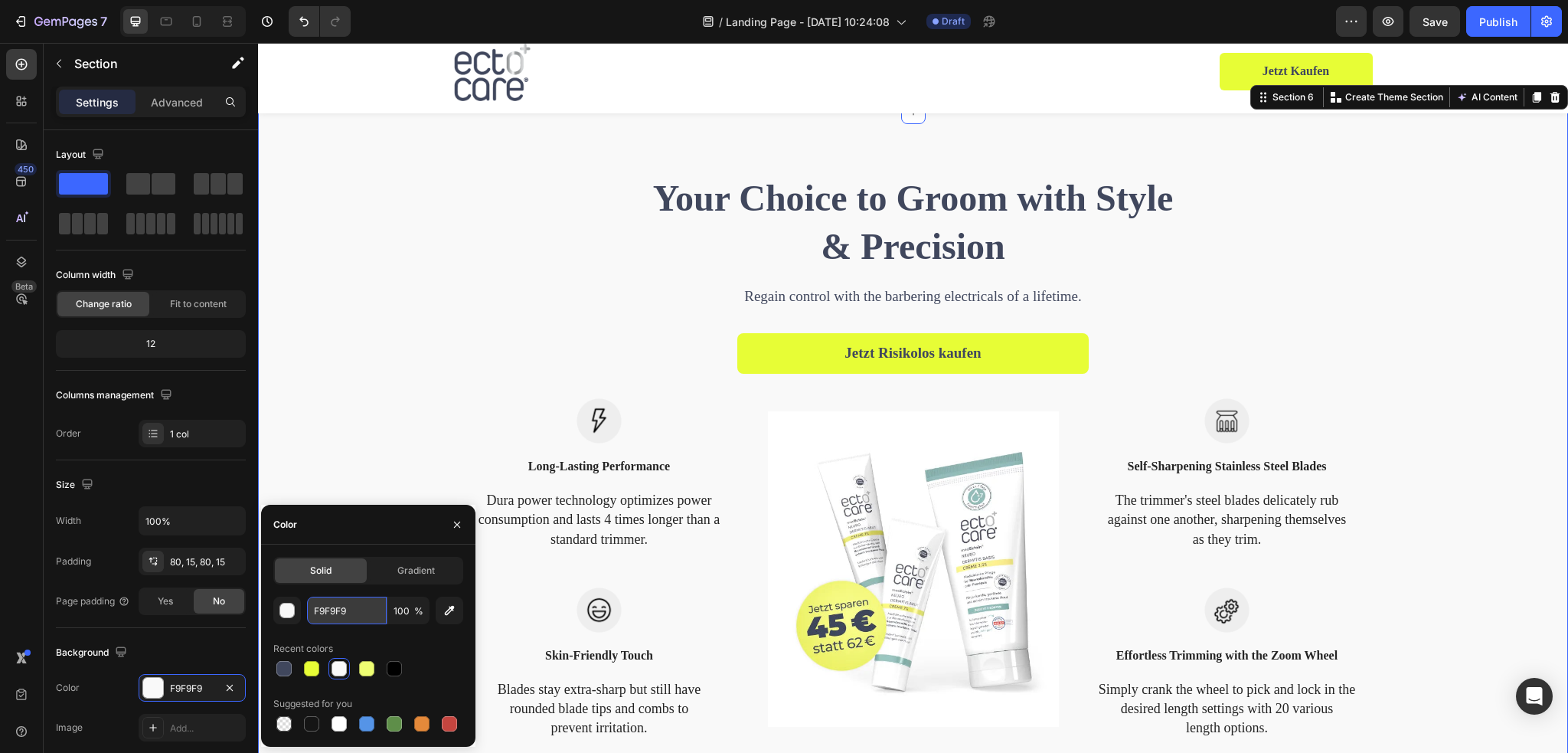
click at [336, 601] on input "F9F9F9" at bounding box center [347, 609] width 80 height 27
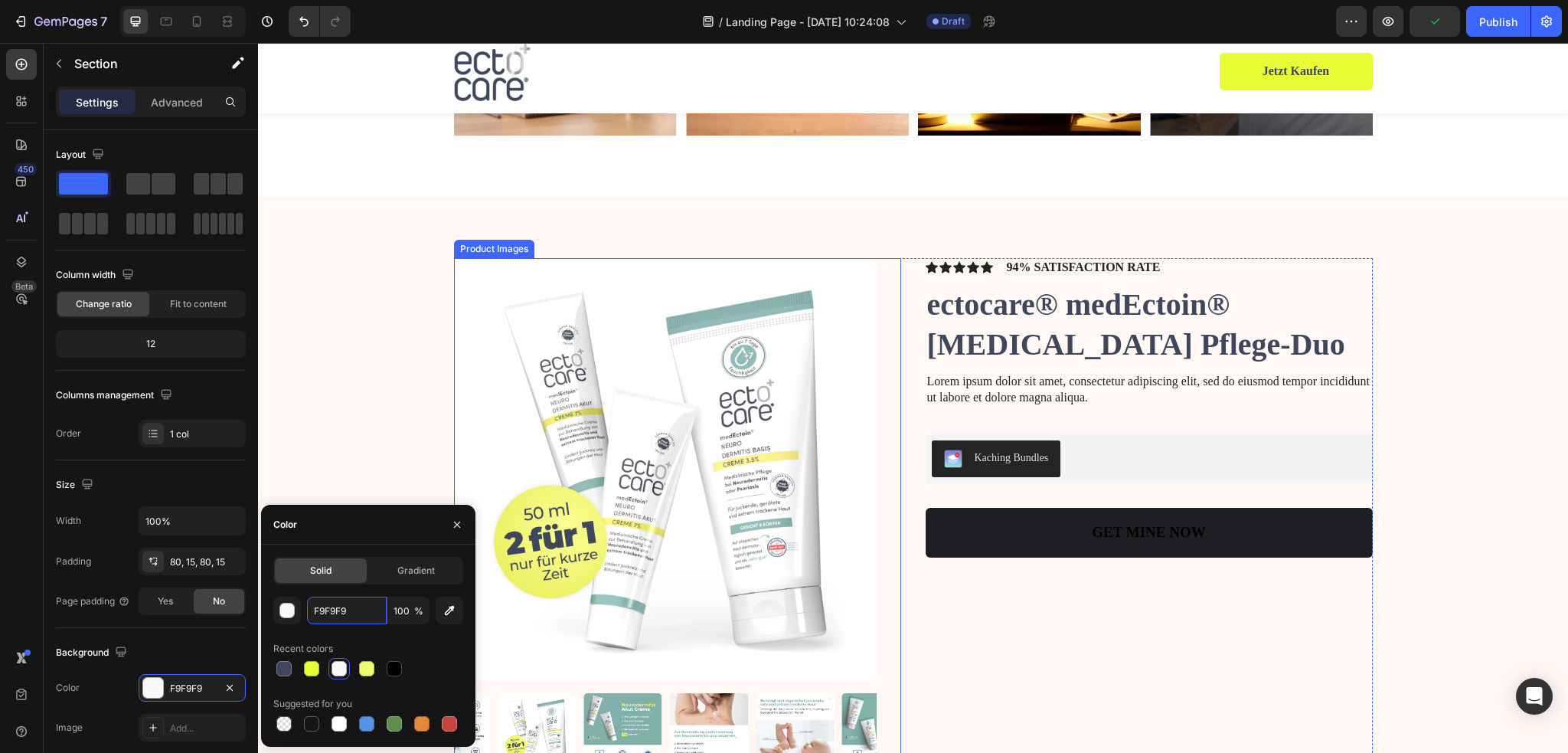
scroll to position [3445, 0]
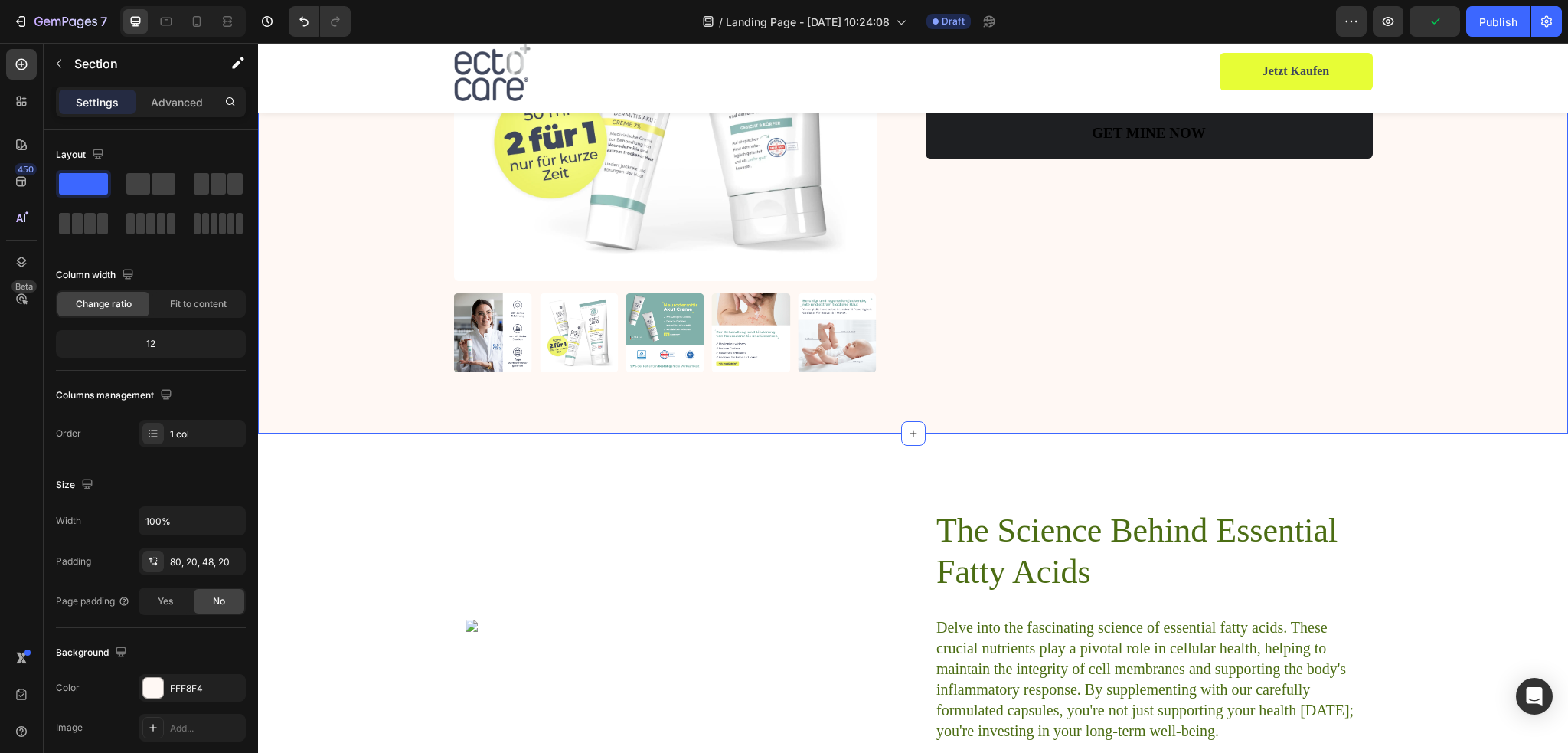
click at [389, 234] on div "Product Images Icon Icon Icon Icon Icon Icon List 94% SATISFACTION RATE Text Bl…" at bounding box center [913, 127] width 1279 height 538
click at [197, 694] on div "FFF8F4" at bounding box center [191, 687] width 107 height 27
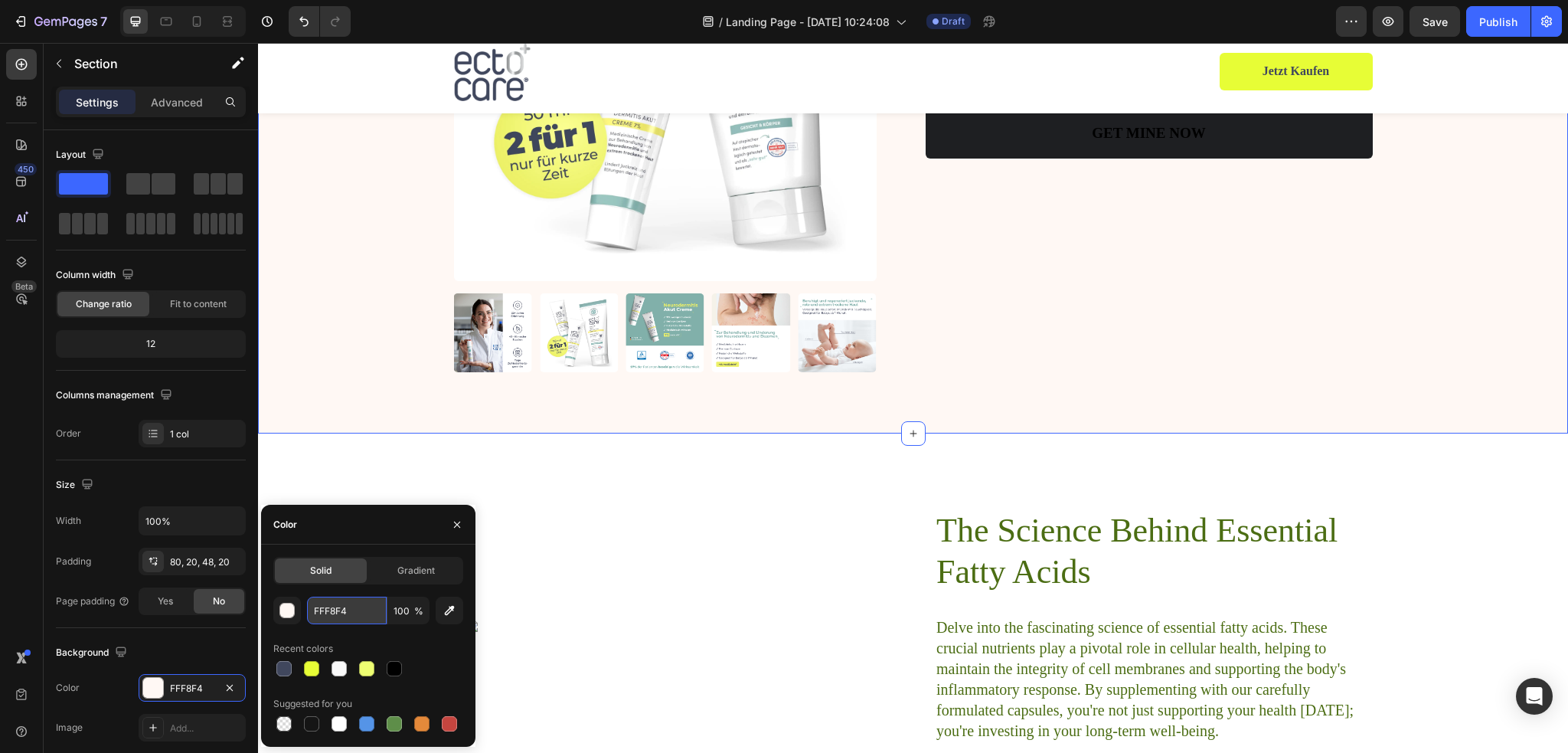
click at [341, 614] on input "FFF8F4" at bounding box center [347, 609] width 80 height 27
paste input "9F9F9"
type input "F9F9F9"
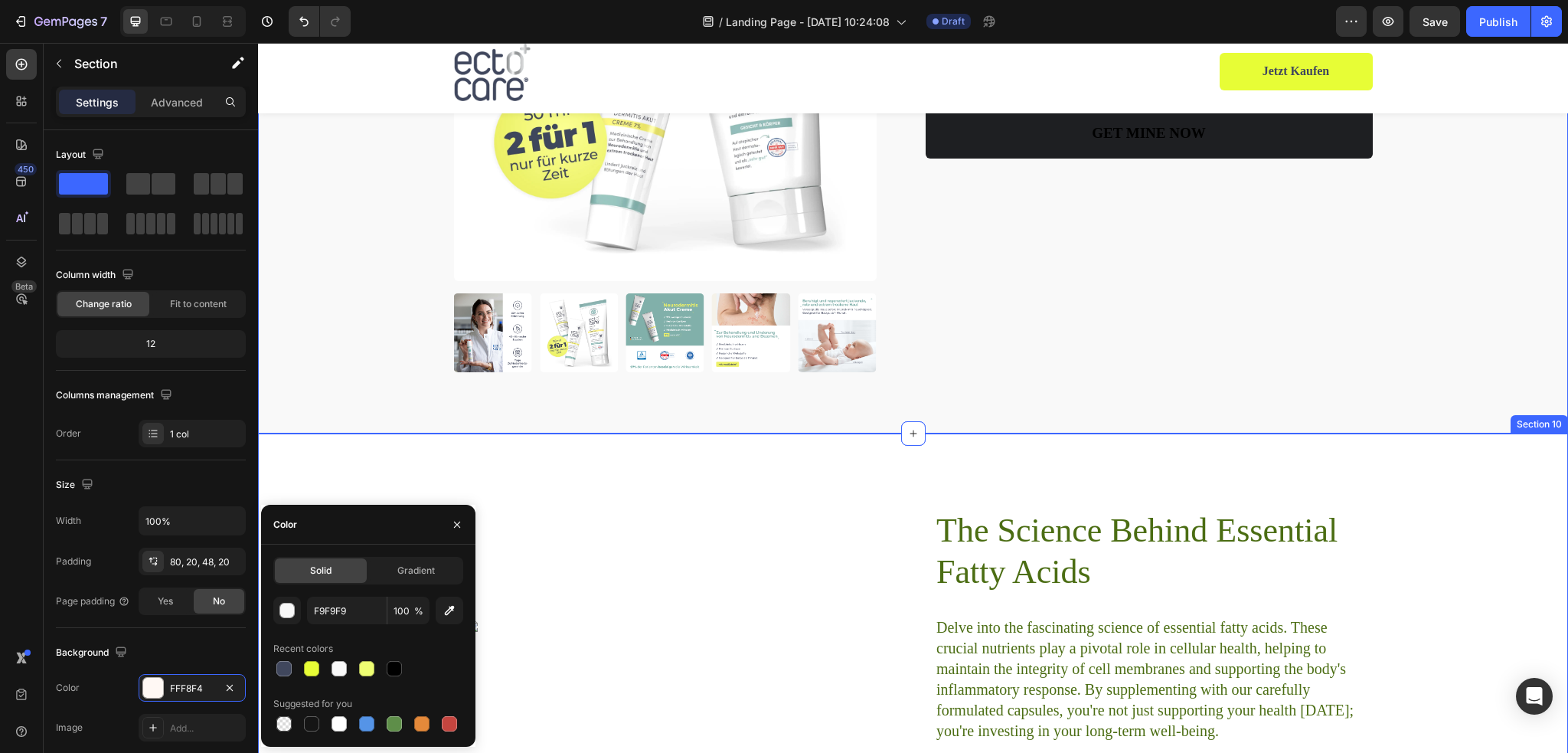
click at [696, 470] on div "Image The Science Behind Essential Fatty Acids Heading Delve into the fascinati…" at bounding box center [912, 625] width 1310 height 384
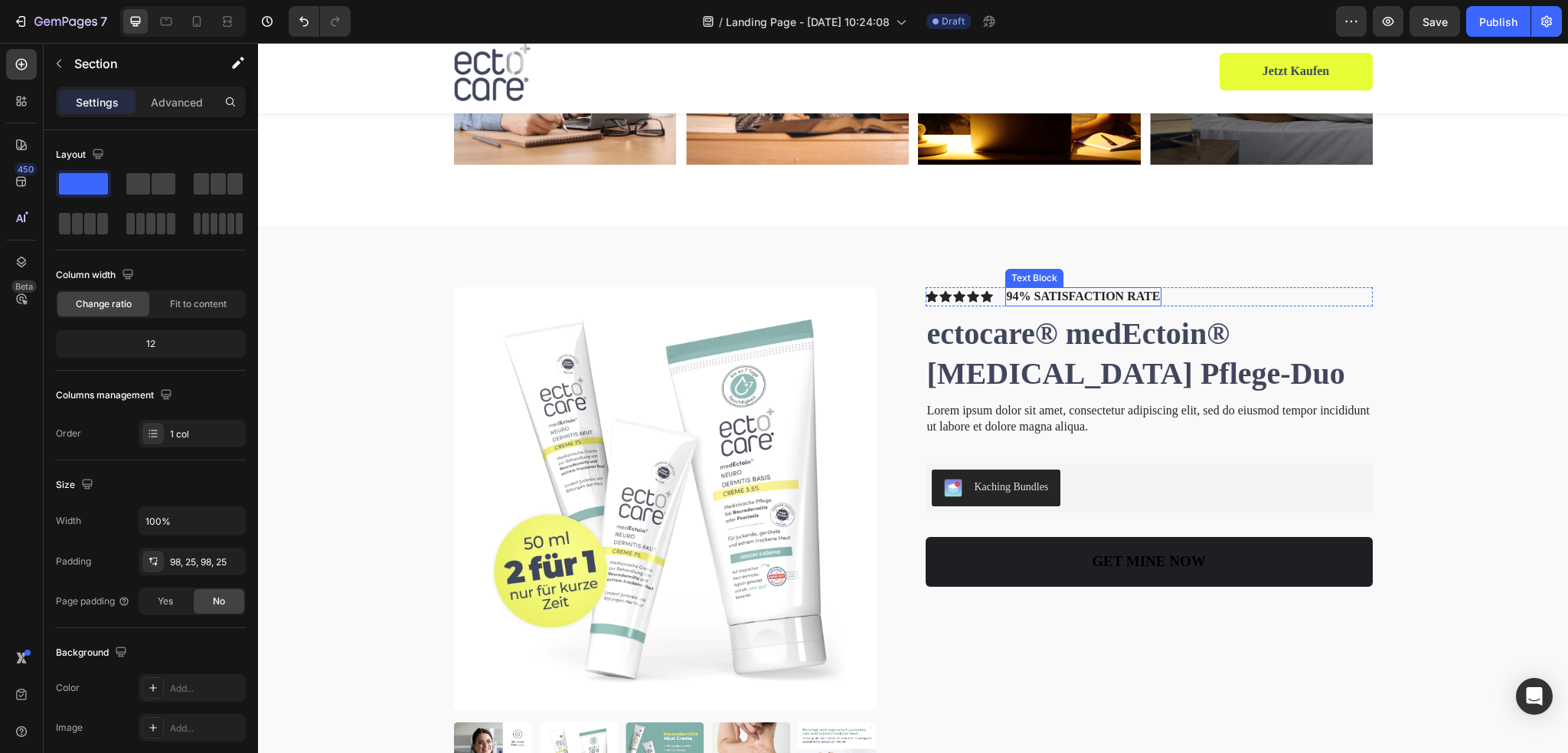
scroll to position [2909, 0]
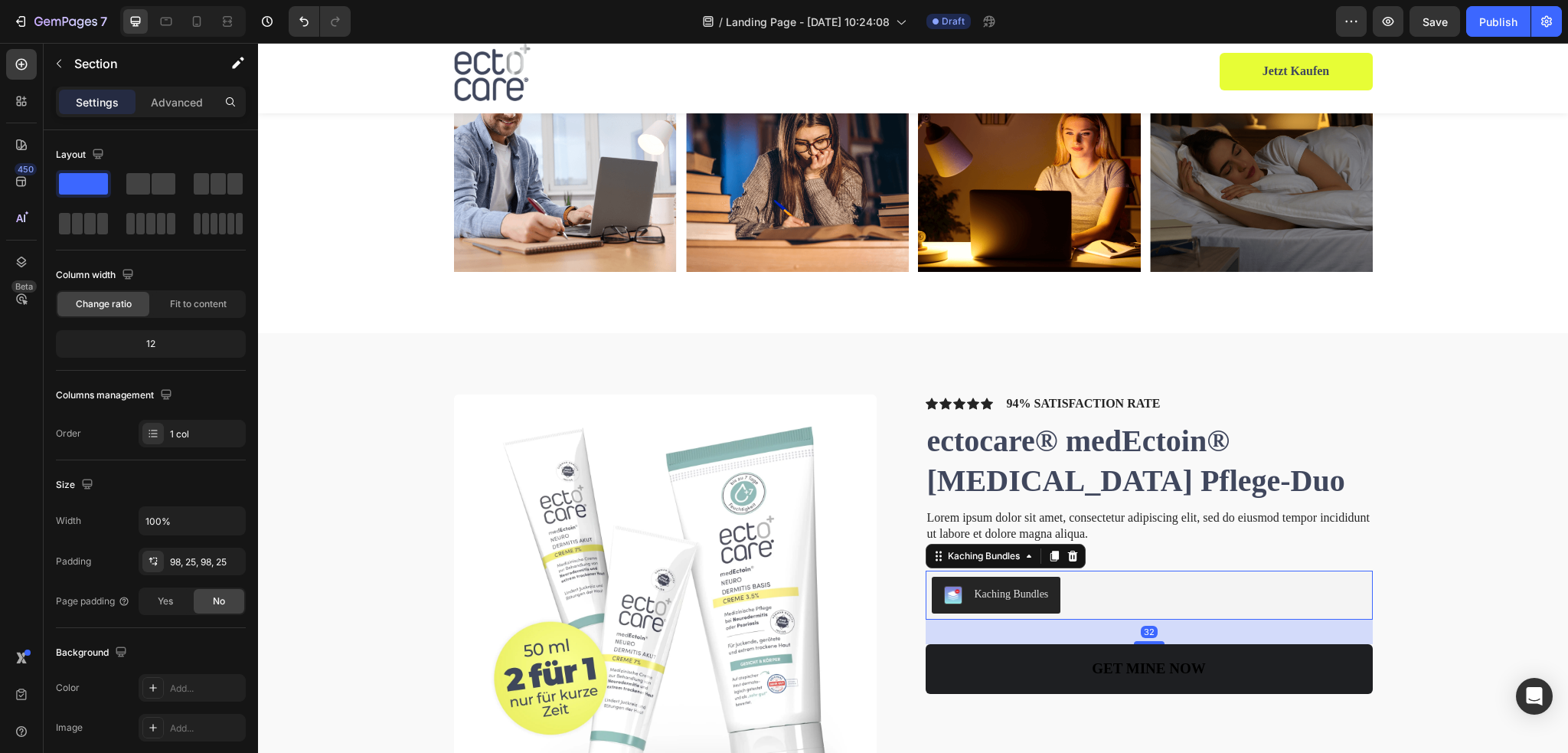
click at [1251, 602] on div "Kaching Bundles" at bounding box center [1149, 594] width 435 height 36
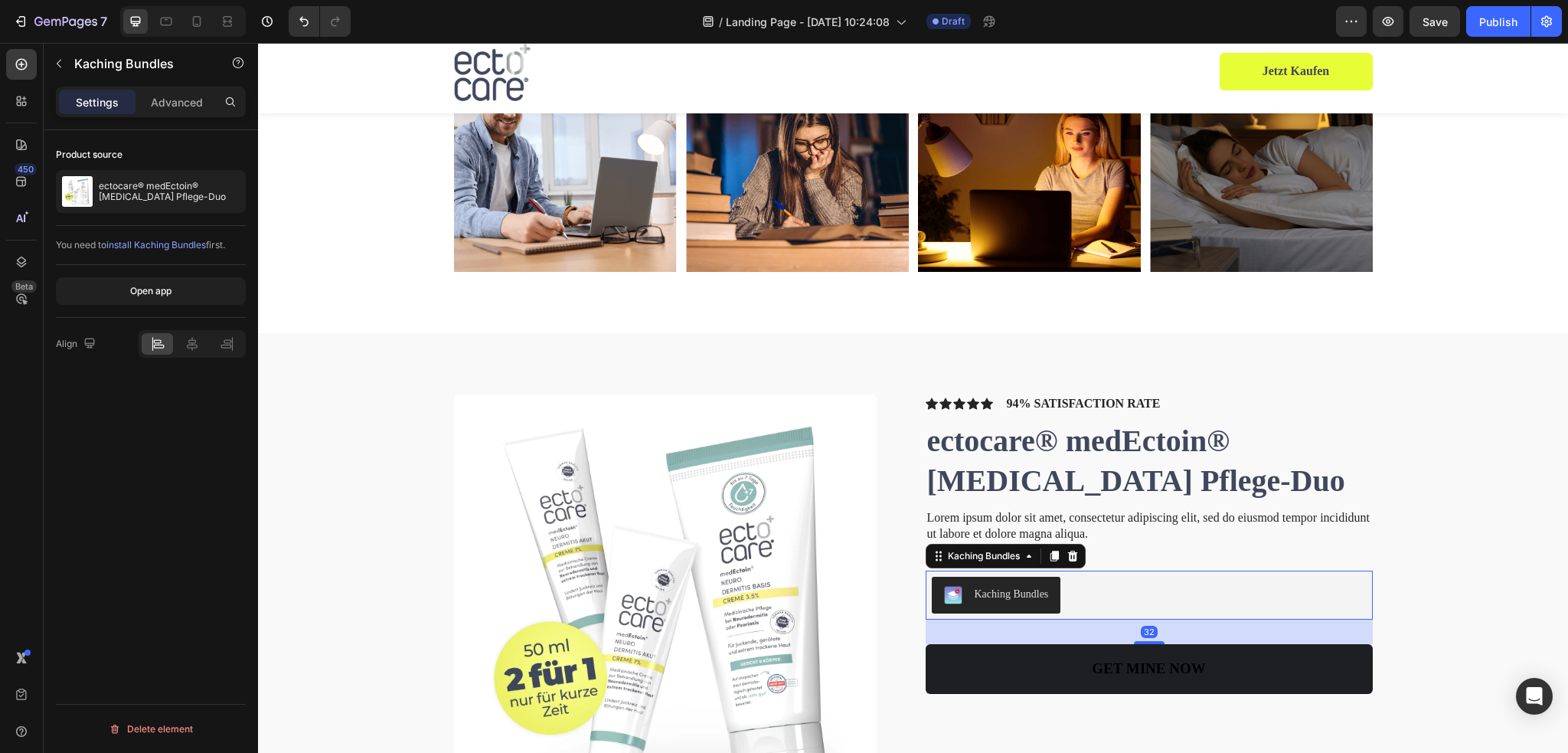
click at [1106, 584] on div "Kaching Bundles" at bounding box center [1149, 594] width 435 height 36
click at [1074, 556] on div at bounding box center [1072, 555] width 19 height 19
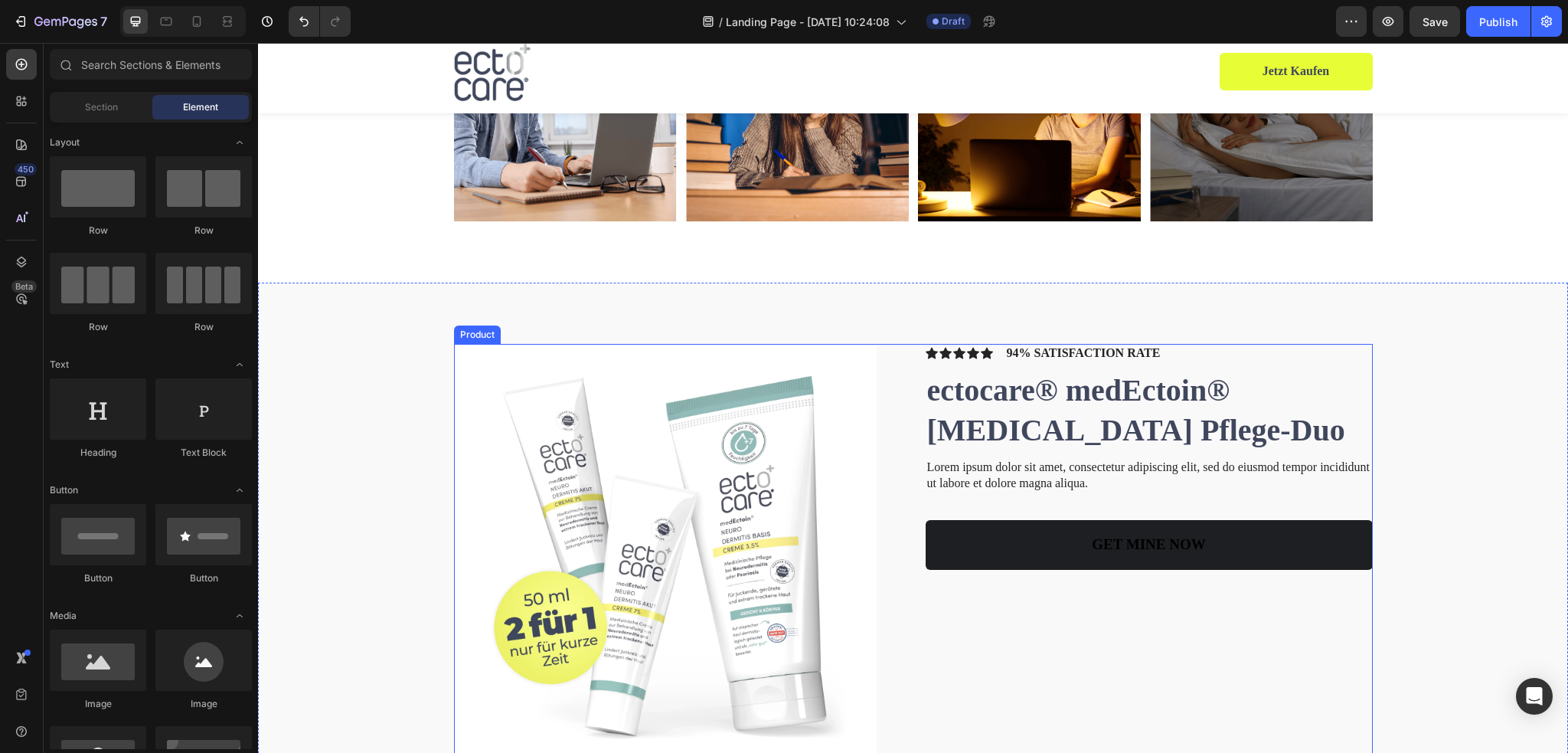
scroll to position [3062, 0]
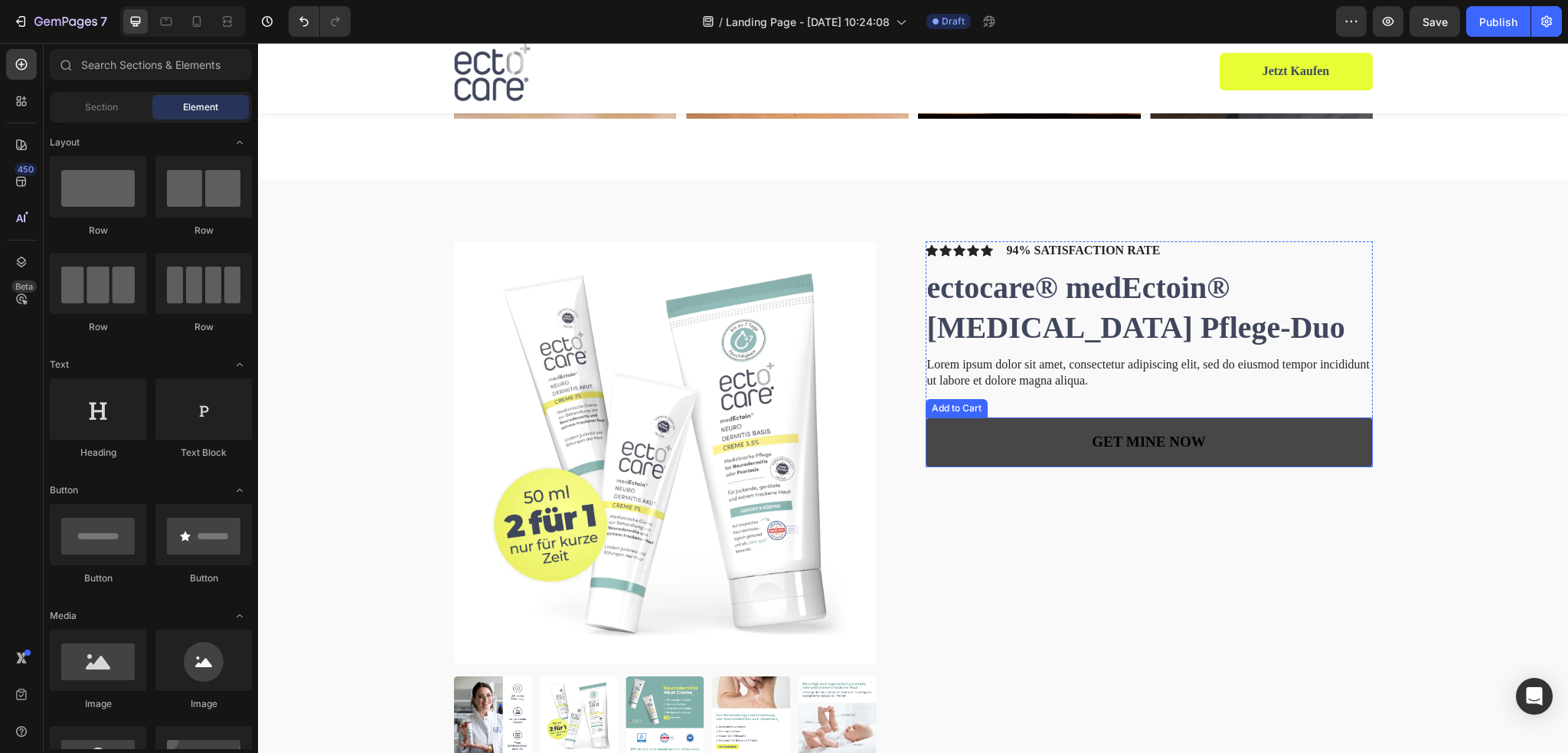
click at [1334, 437] on button "GET MINE NOW" at bounding box center [1149, 442] width 447 height 50
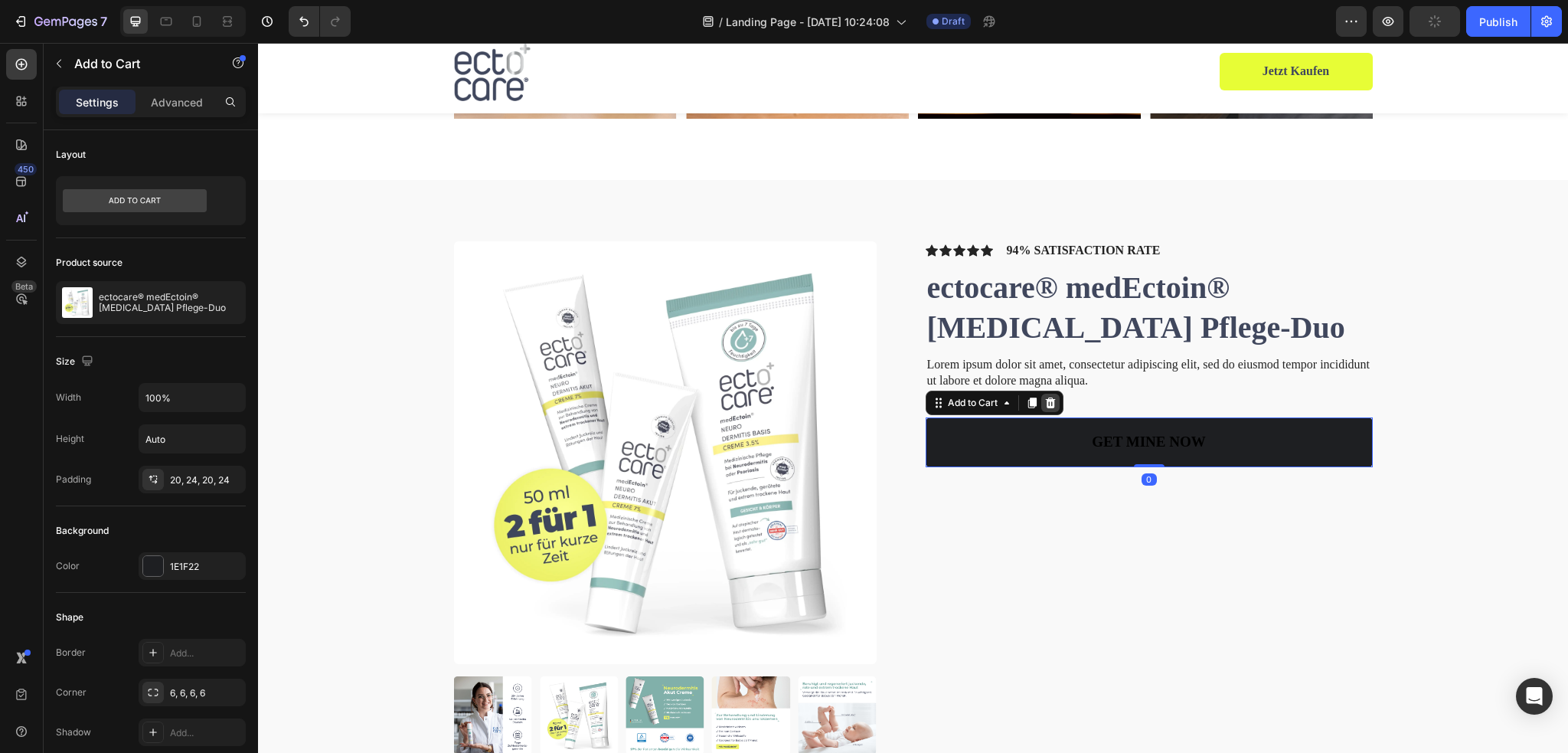
click at [1044, 401] on icon at bounding box center [1051, 403] width 12 height 12
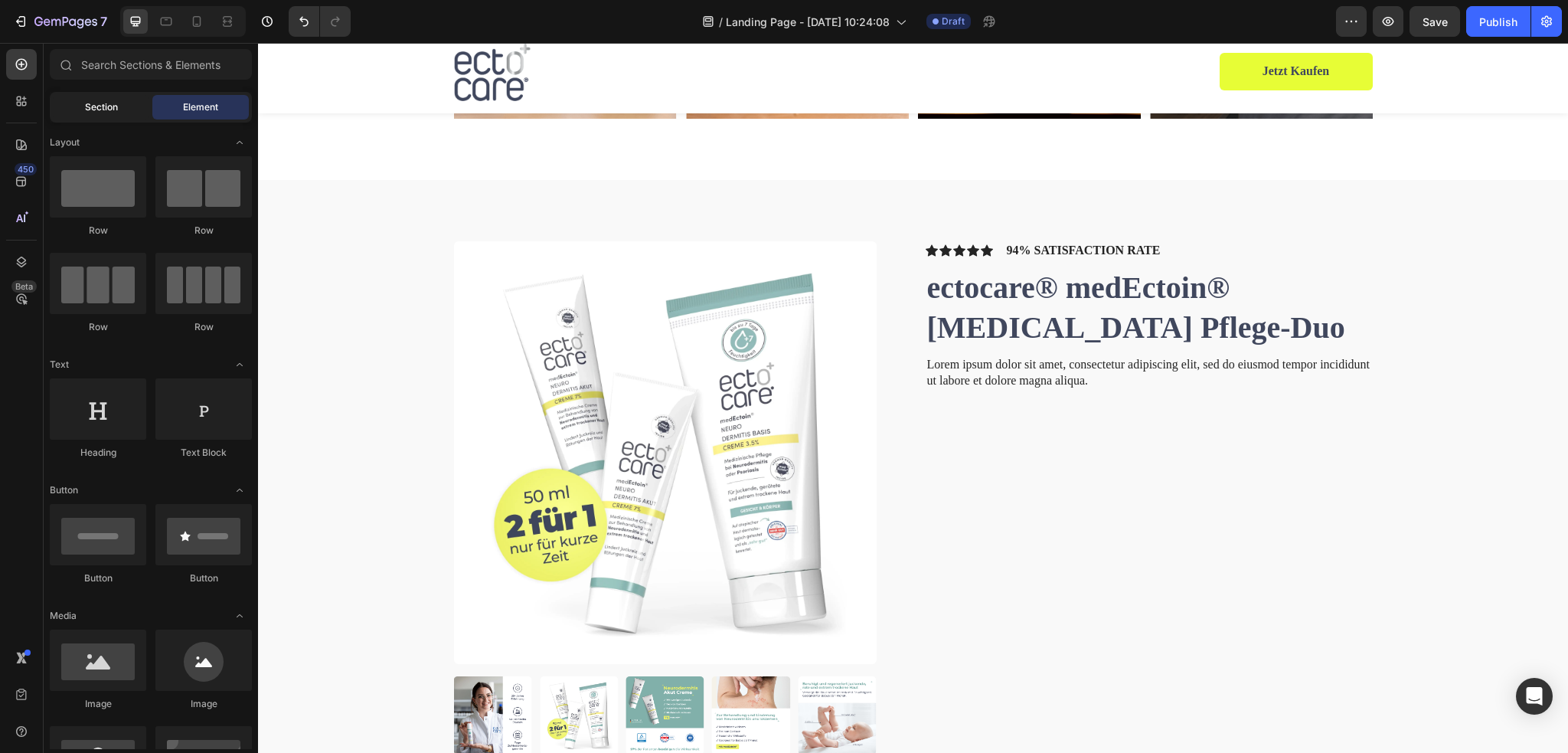
click at [132, 109] on div "Section" at bounding box center [101, 107] width 97 height 25
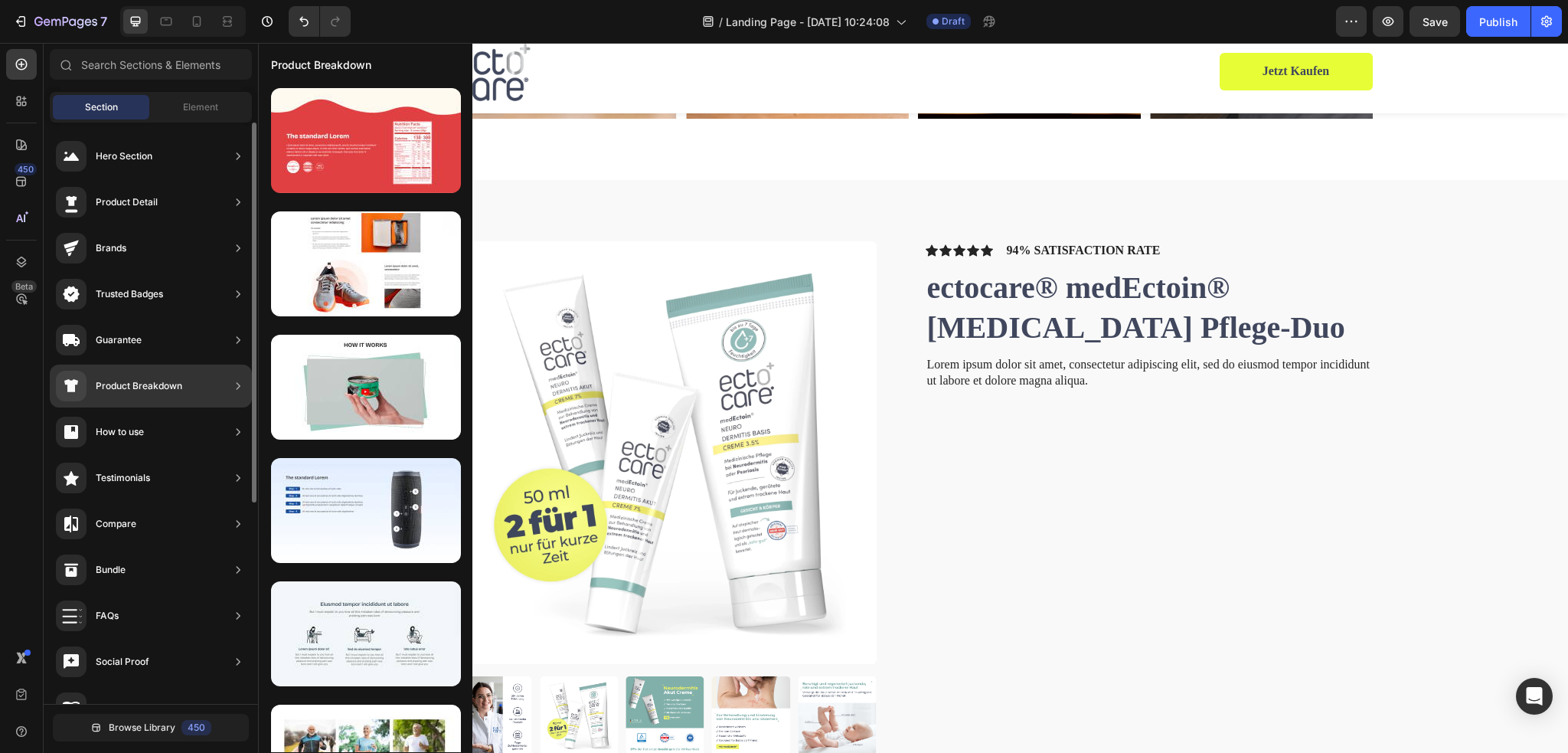
scroll to position [0, 0]
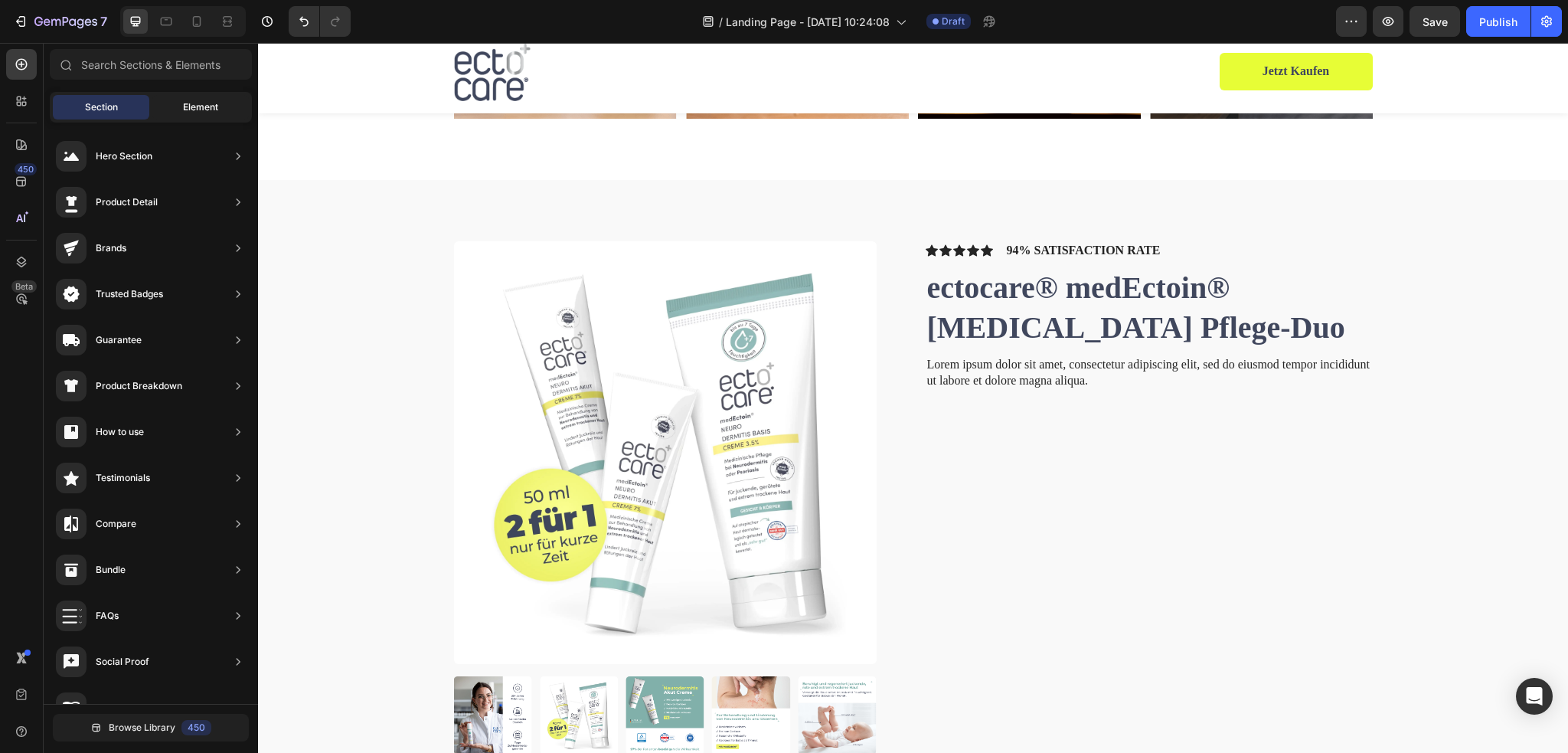
click at [178, 102] on div "Element" at bounding box center [200, 107] width 97 height 25
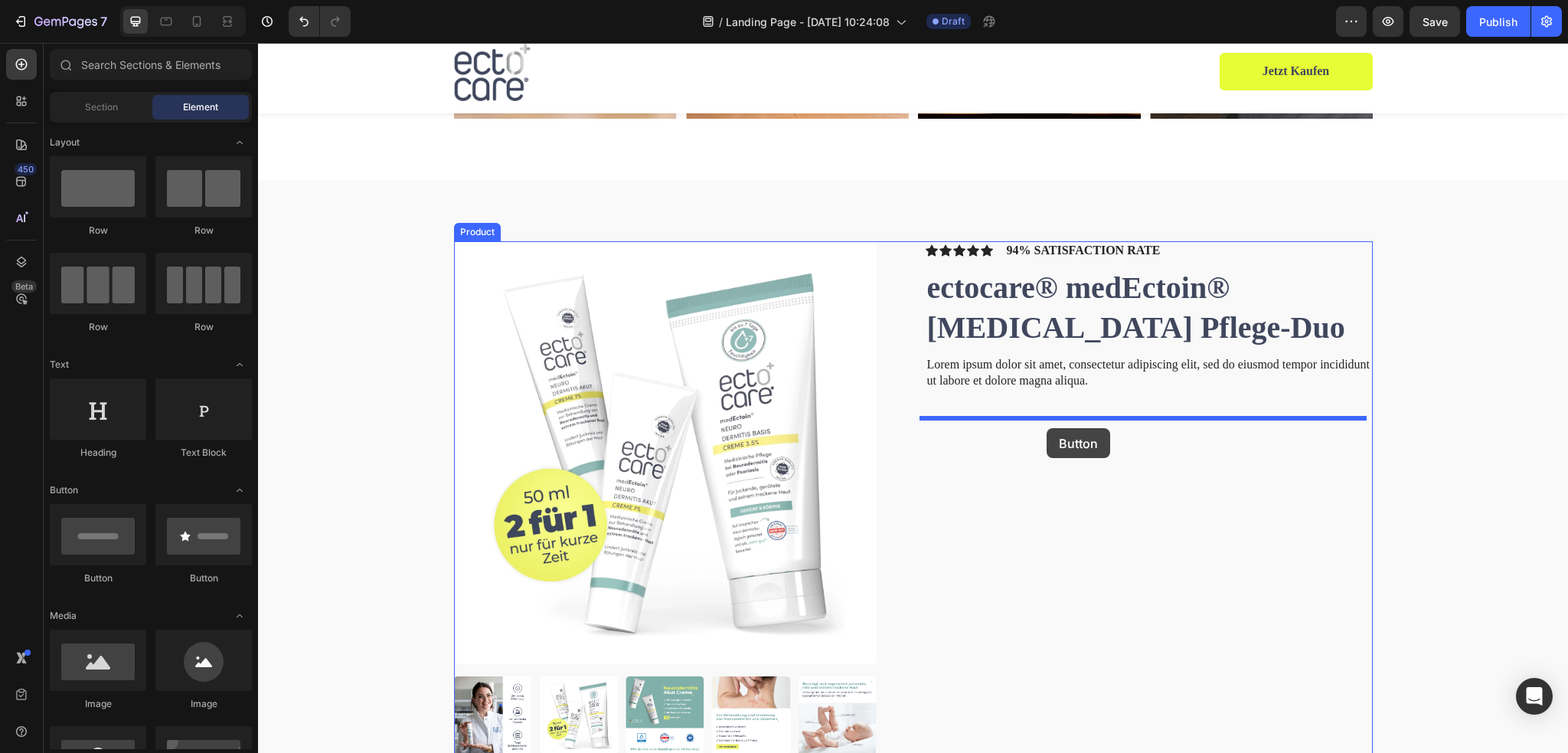
drag, startPoint x: 447, startPoint y: 587, endPoint x: 1046, endPoint y: 428, distance: 619.7
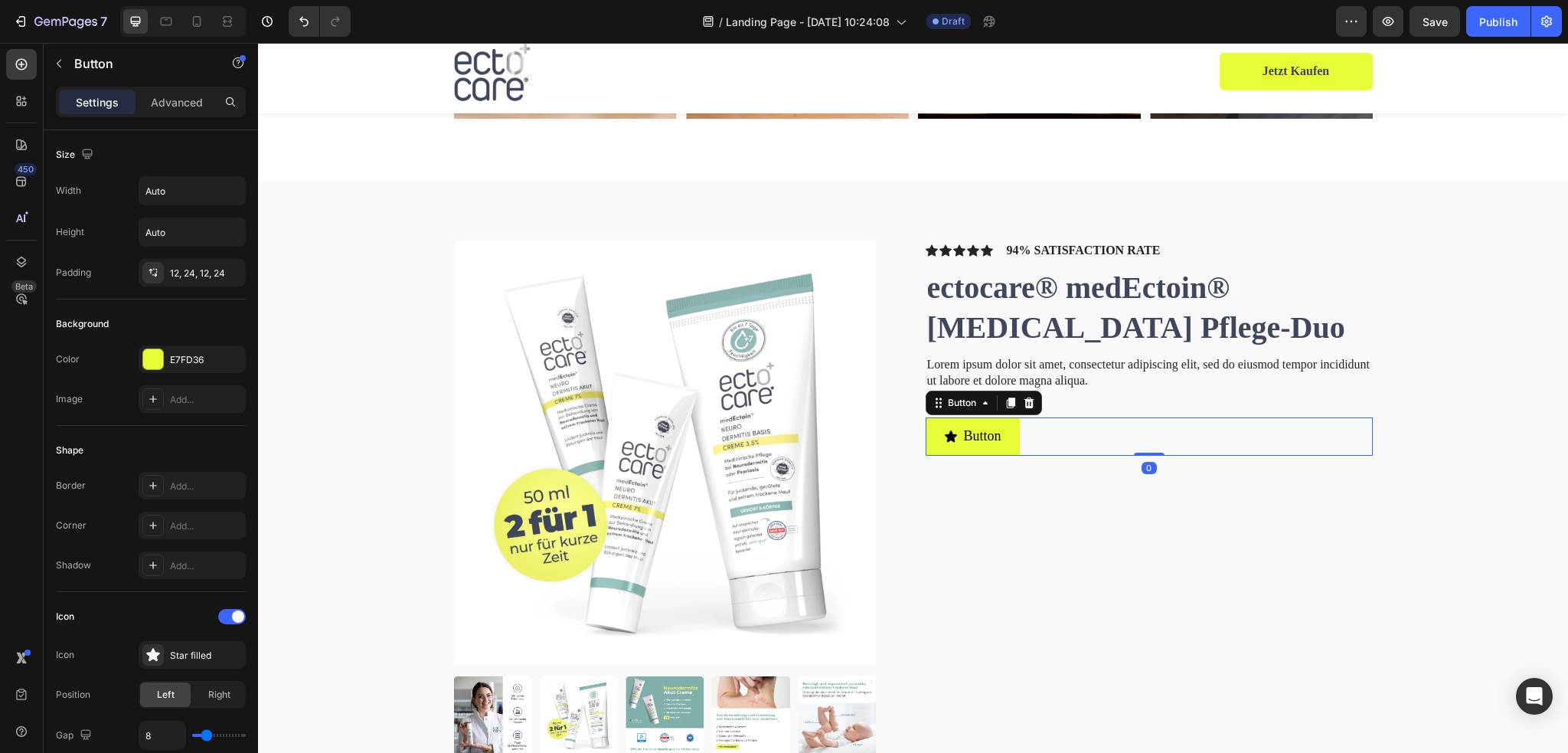
click at [1059, 440] on div "Button Button 0" at bounding box center [1149, 436] width 447 height 37
click at [1023, 407] on icon at bounding box center [1028, 403] width 10 height 11
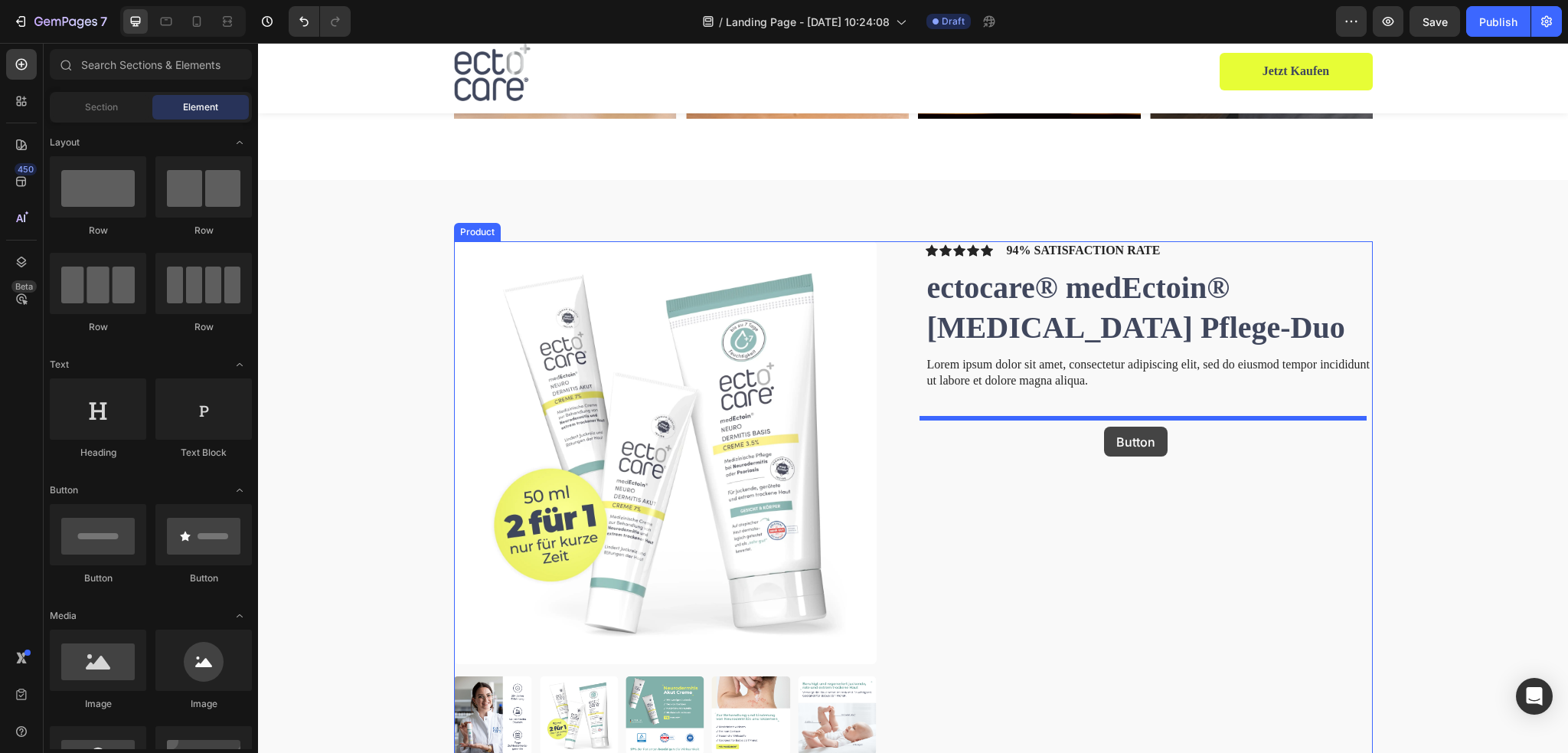
drag, startPoint x: 358, startPoint y: 578, endPoint x: 1032, endPoint y: 428, distance: 690.5
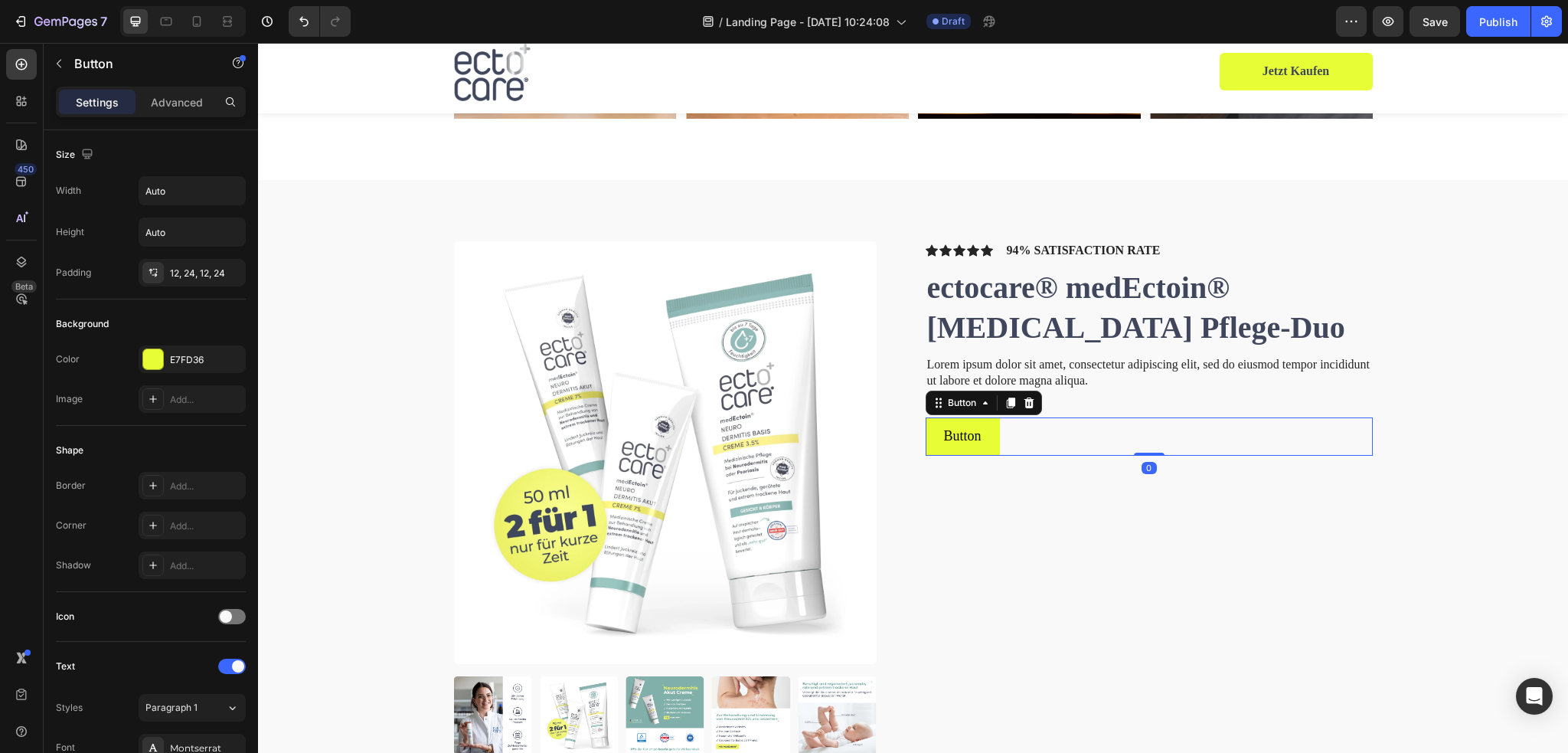
click at [1111, 437] on div "Button Button 0" at bounding box center [1149, 436] width 447 height 37
click at [1029, 401] on div at bounding box center [1029, 402] width 19 height 19
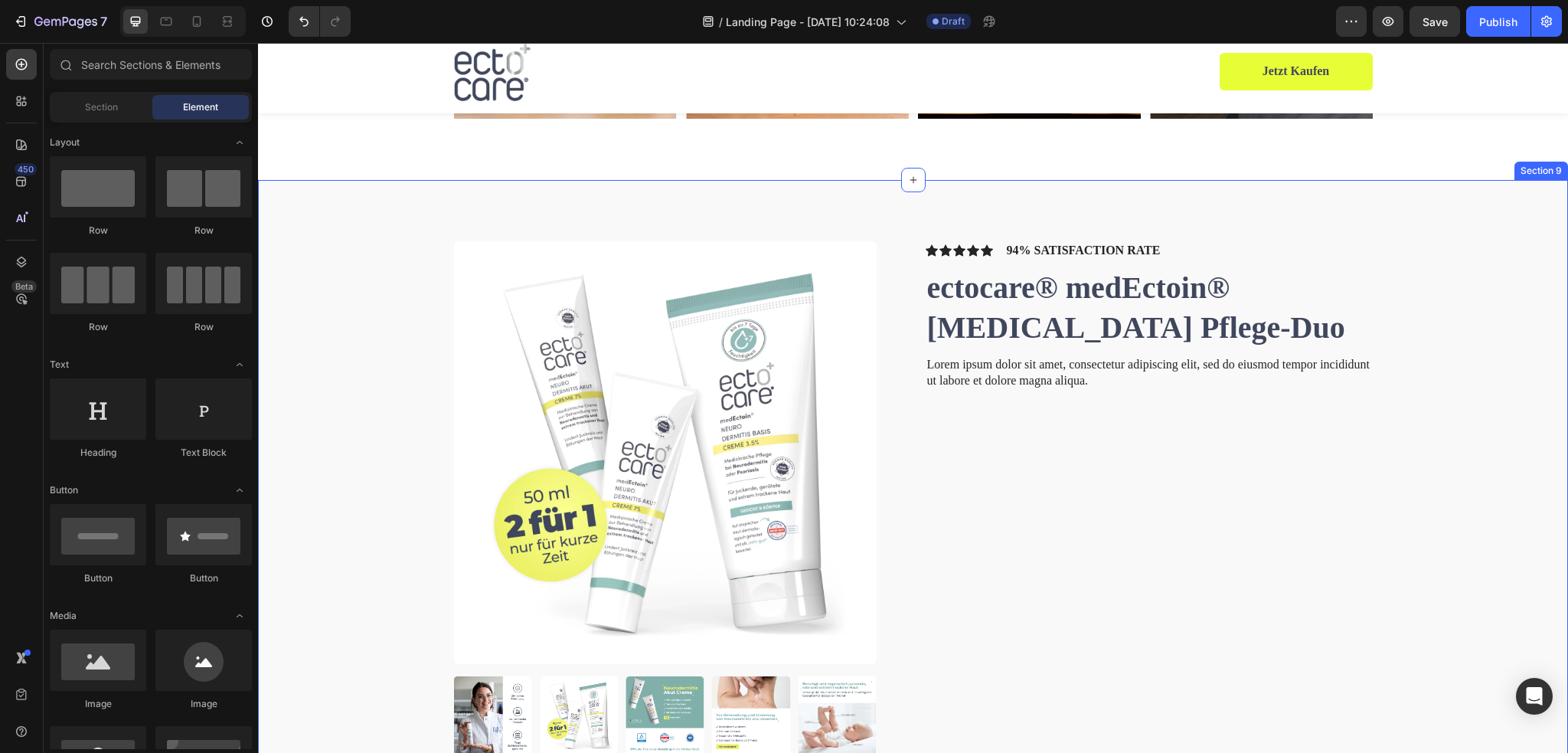
click at [1202, 212] on div "Product Images Icon Icon Icon Icon Icon Icon List 94% SATISFACTION RATE Text Bl…" at bounding box center [912, 497] width 1310 height 635
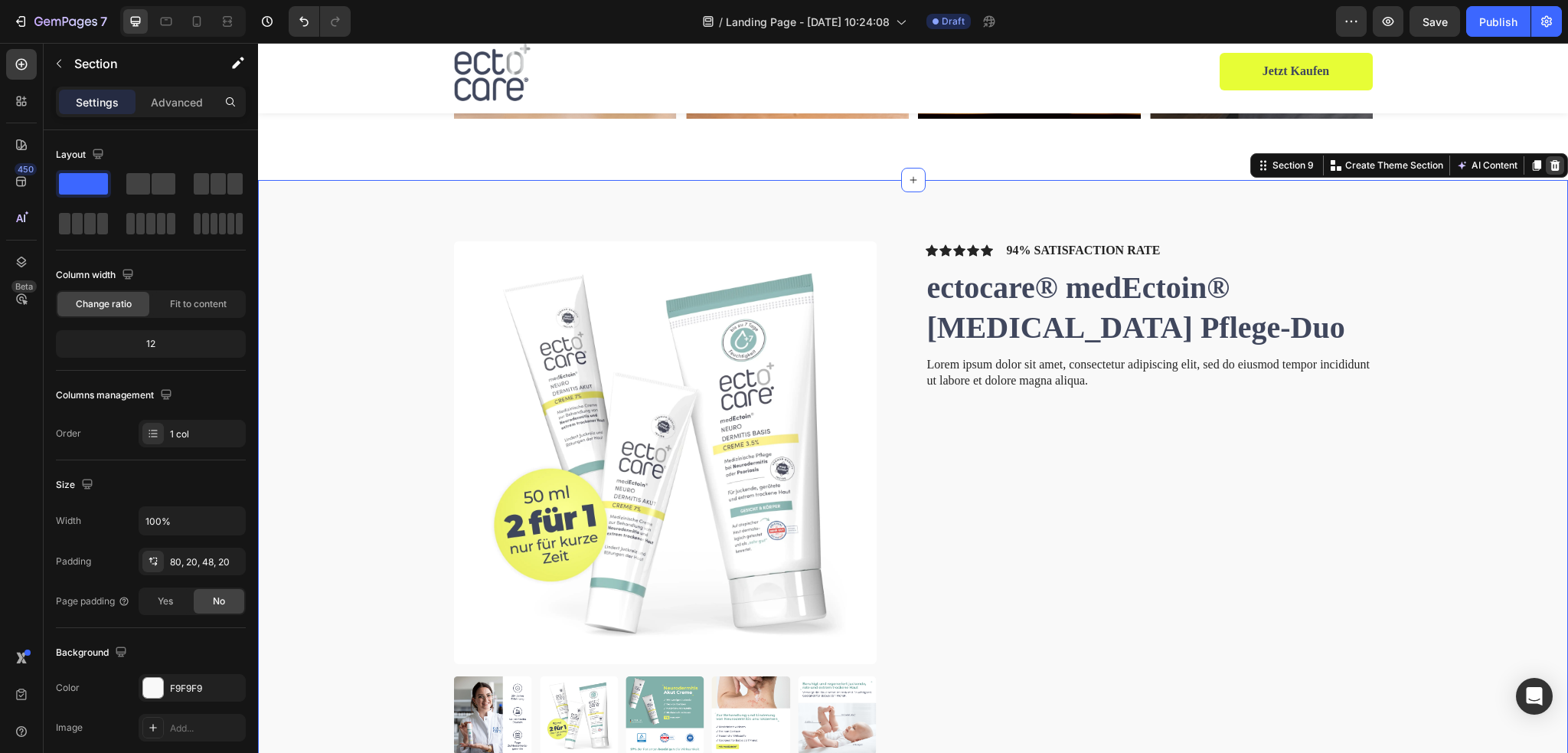
click at [1549, 171] on icon at bounding box center [1555, 166] width 12 height 12
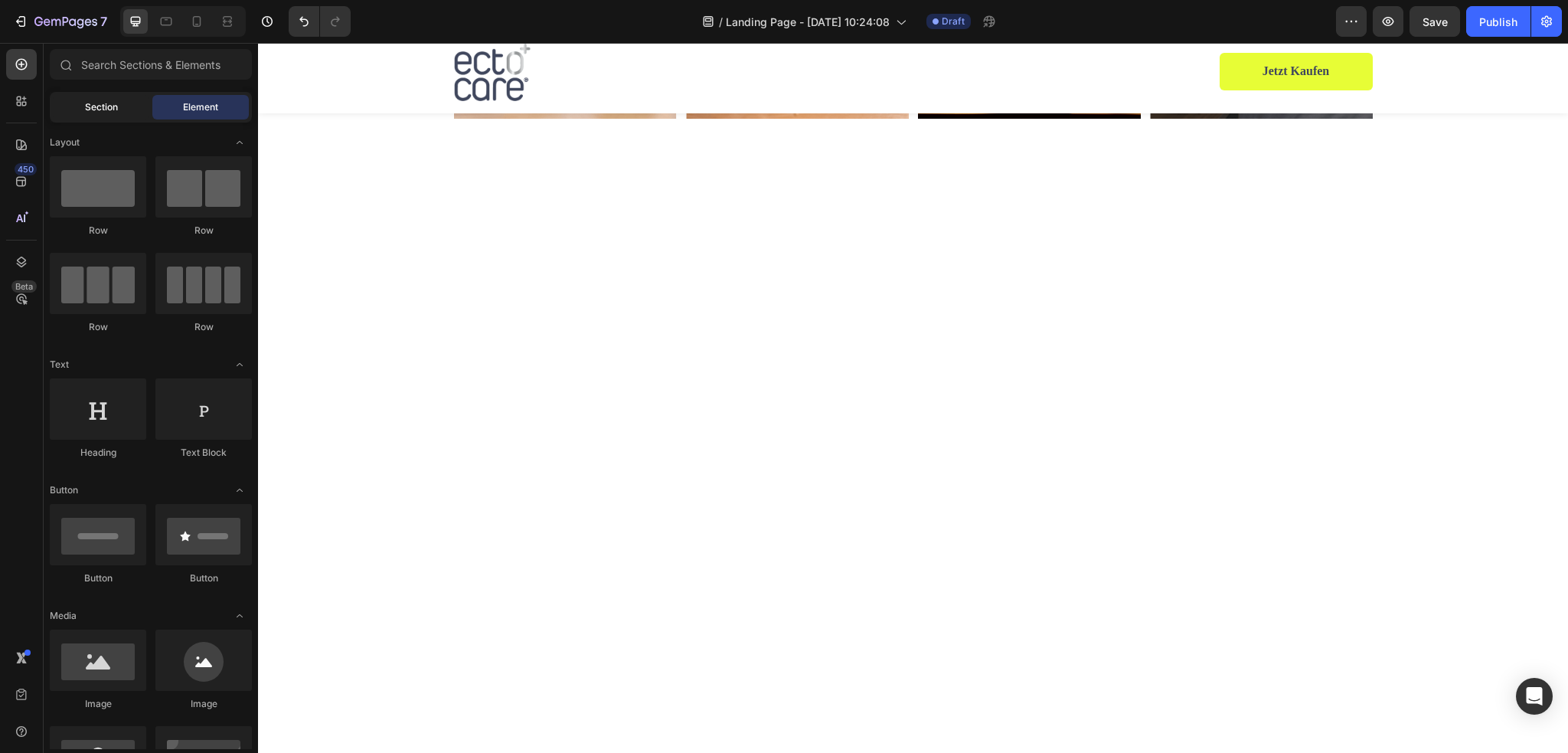
click at [89, 108] on span "Section" at bounding box center [101, 107] width 33 height 14
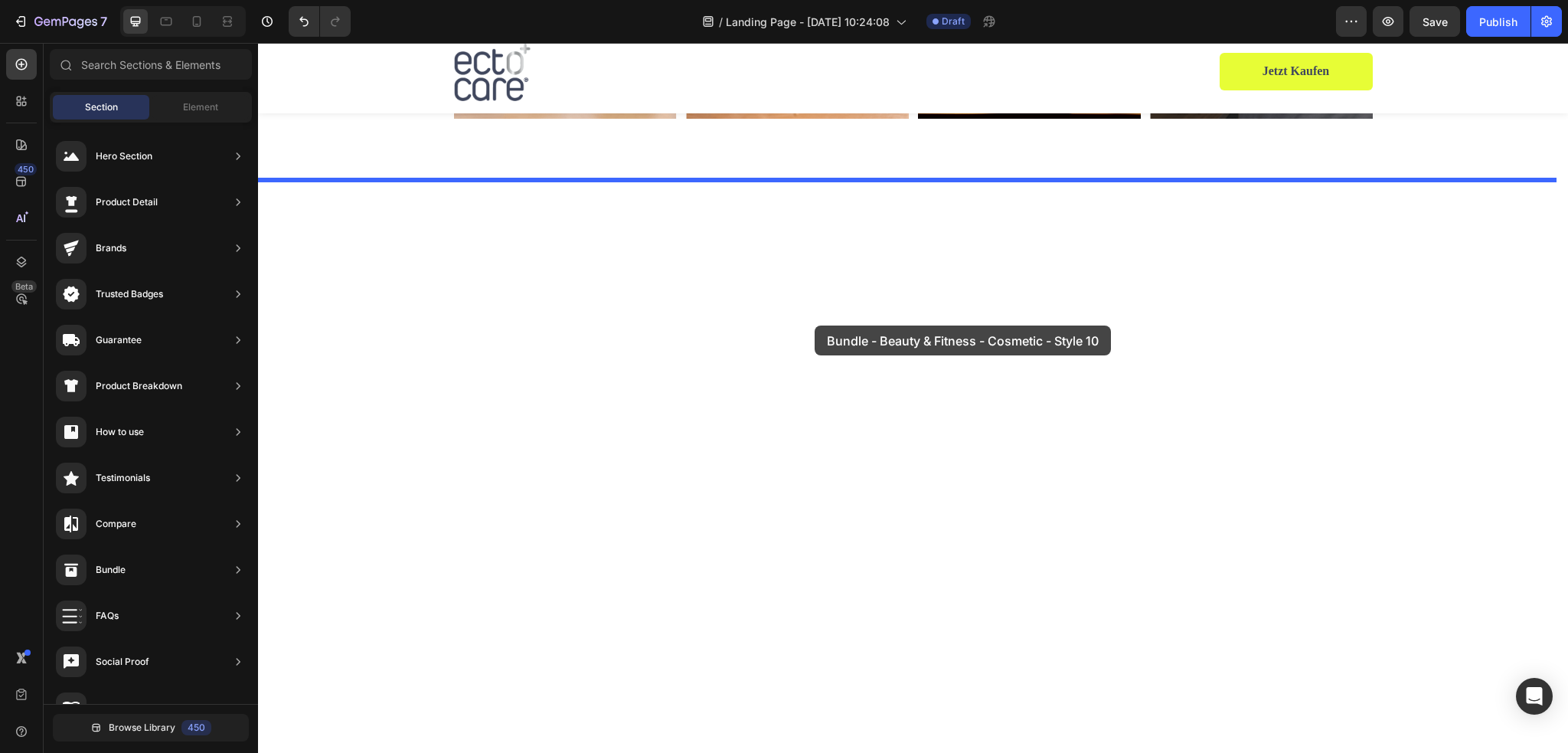
drag, startPoint x: 613, startPoint y: 556, endPoint x: 811, endPoint y: 314, distance: 312.7
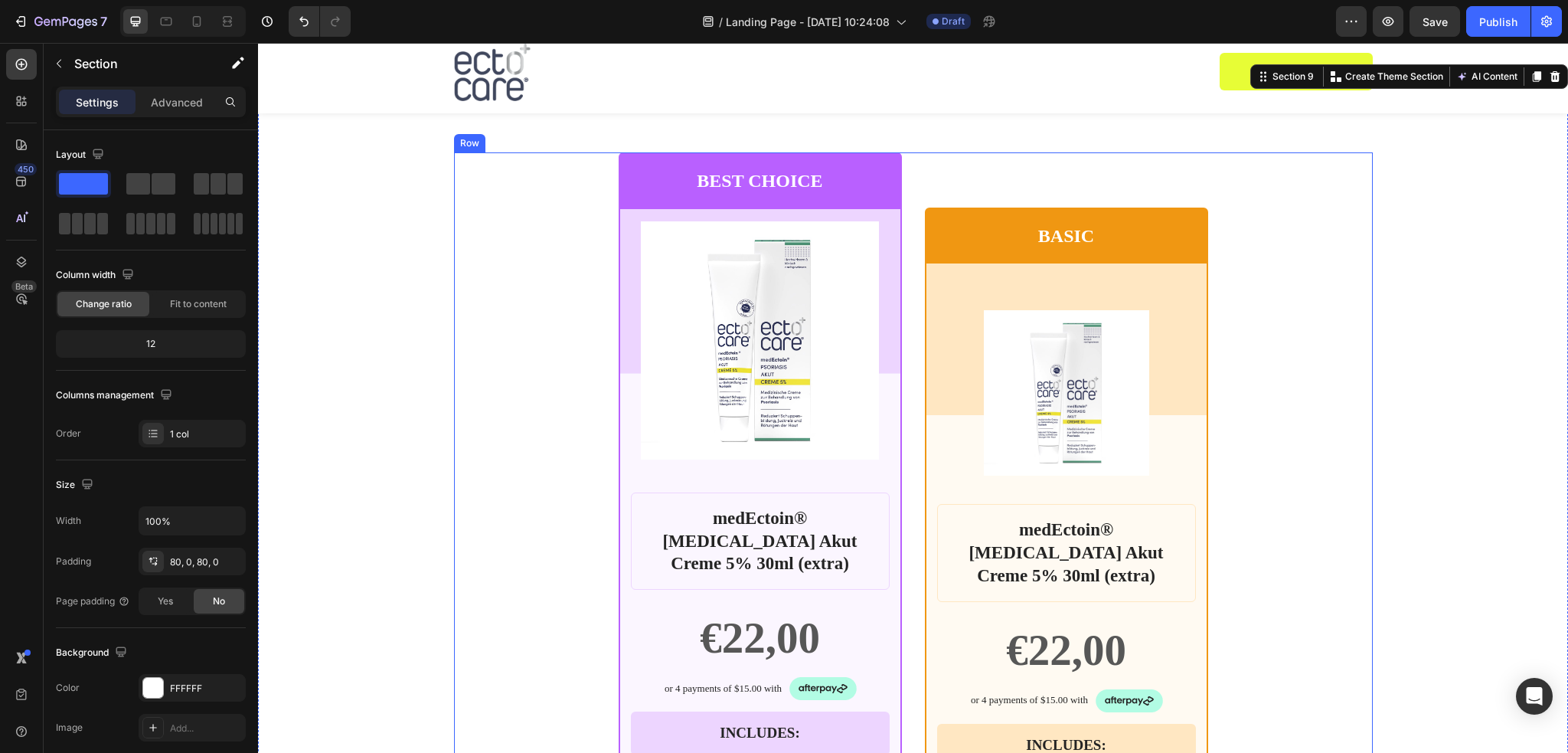
scroll to position [3139, 0]
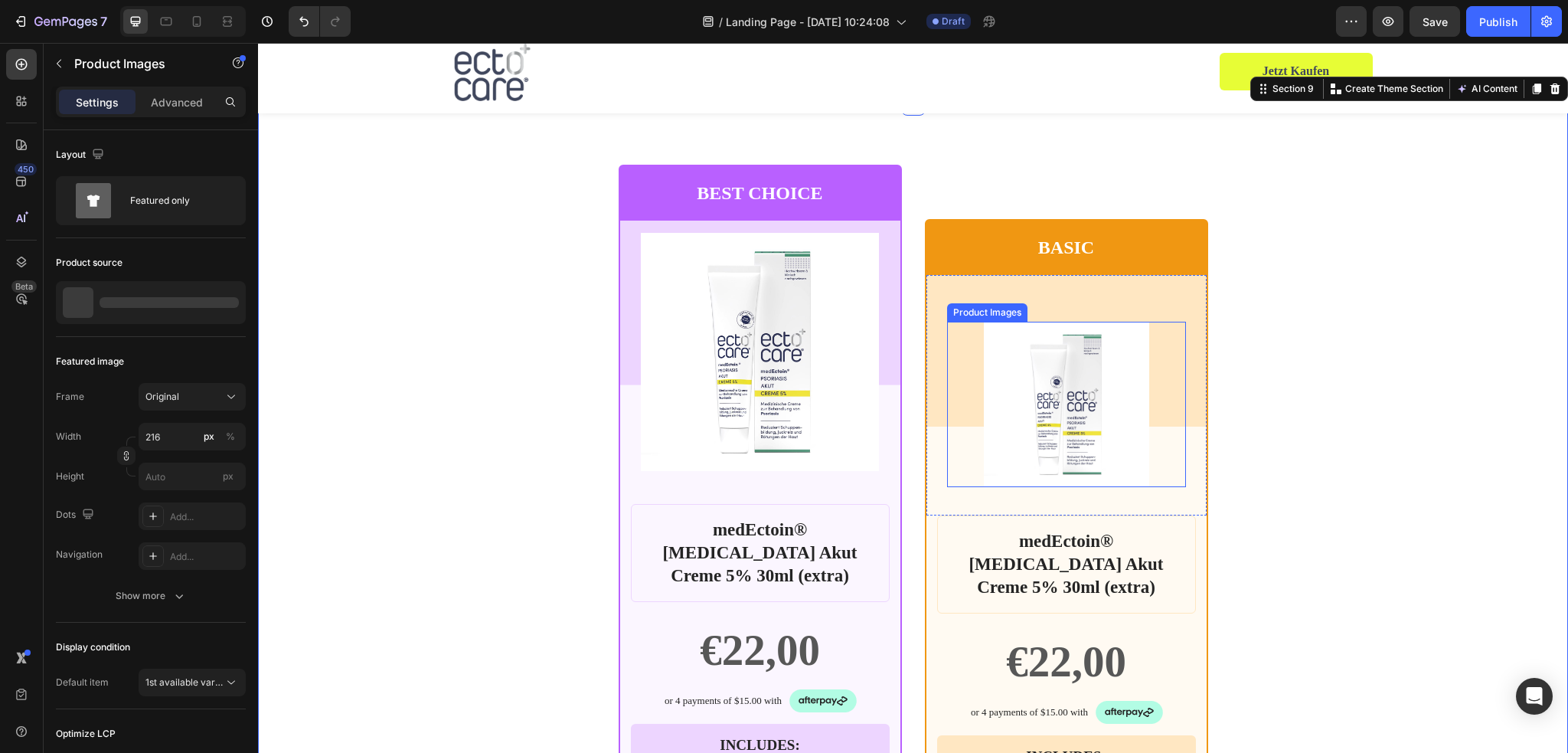
click at [1092, 390] on img at bounding box center [1067, 404] width 166 height 166
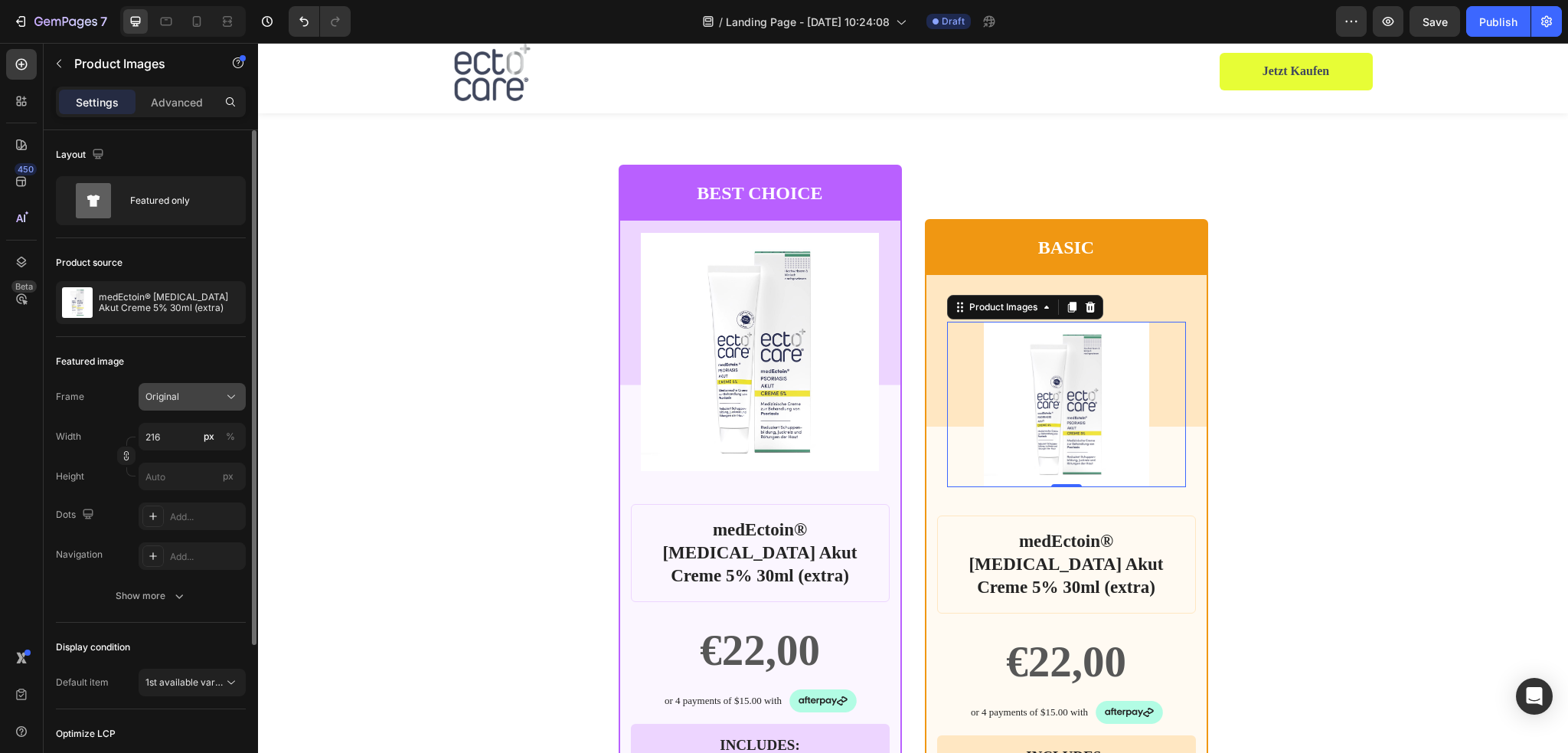
click at [207, 392] on div "Original" at bounding box center [182, 397] width 75 height 14
click at [213, 392] on div "Original" at bounding box center [182, 397] width 75 height 14
click at [229, 305] on icon "button" at bounding box center [230, 302] width 12 height 12
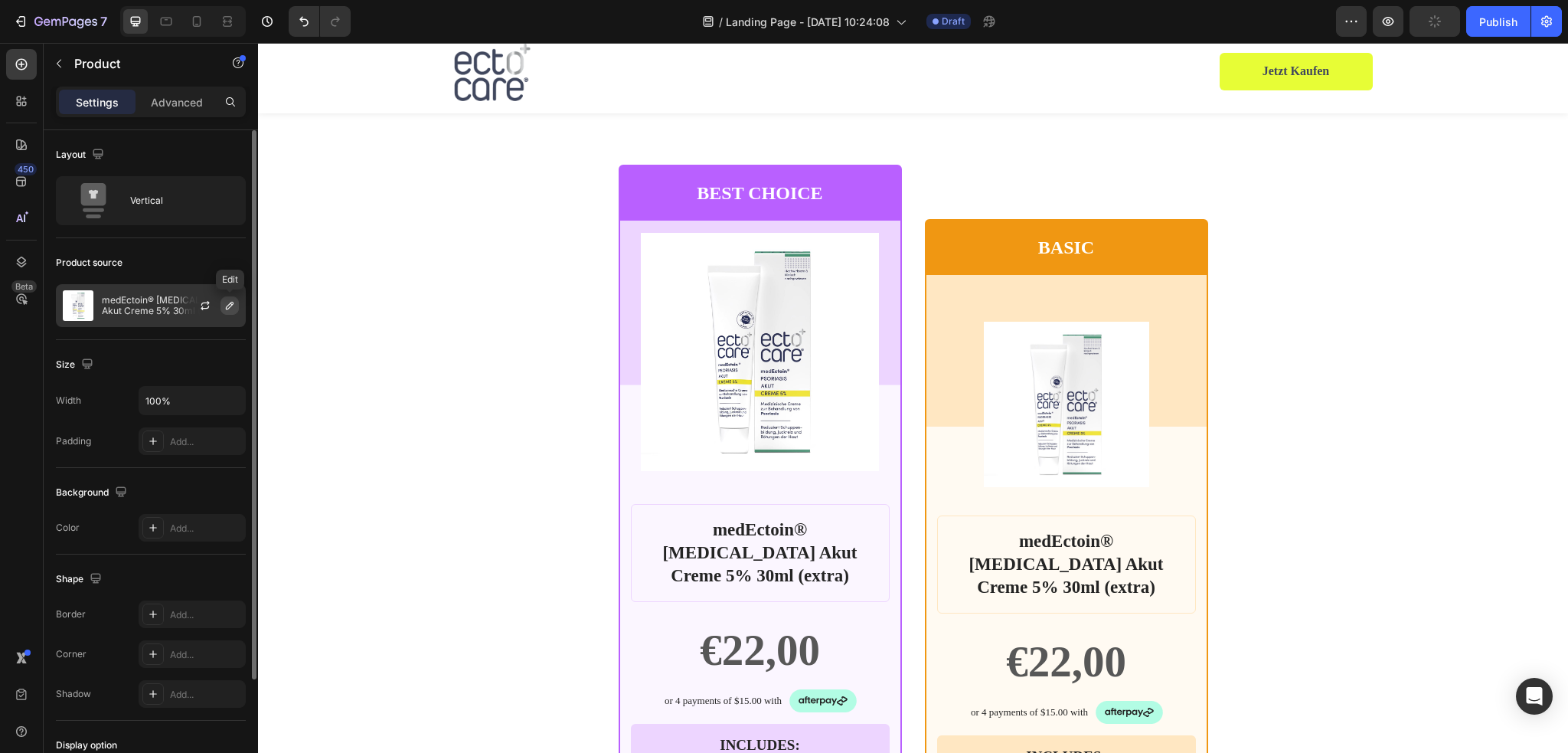
click at [229, 306] on icon "button" at bounding box center [229, 306] width 12 height 12
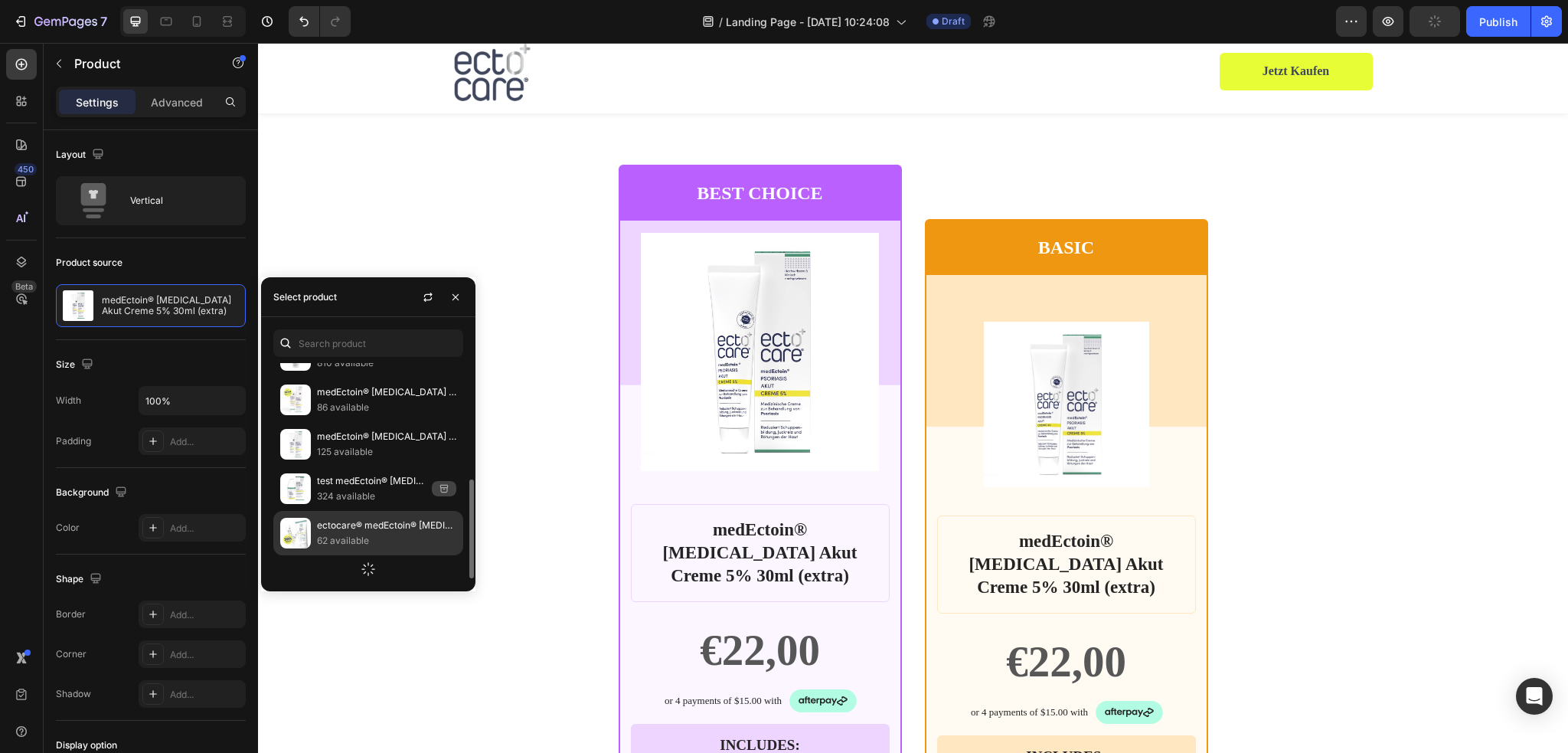
scroll to position [401, 0]
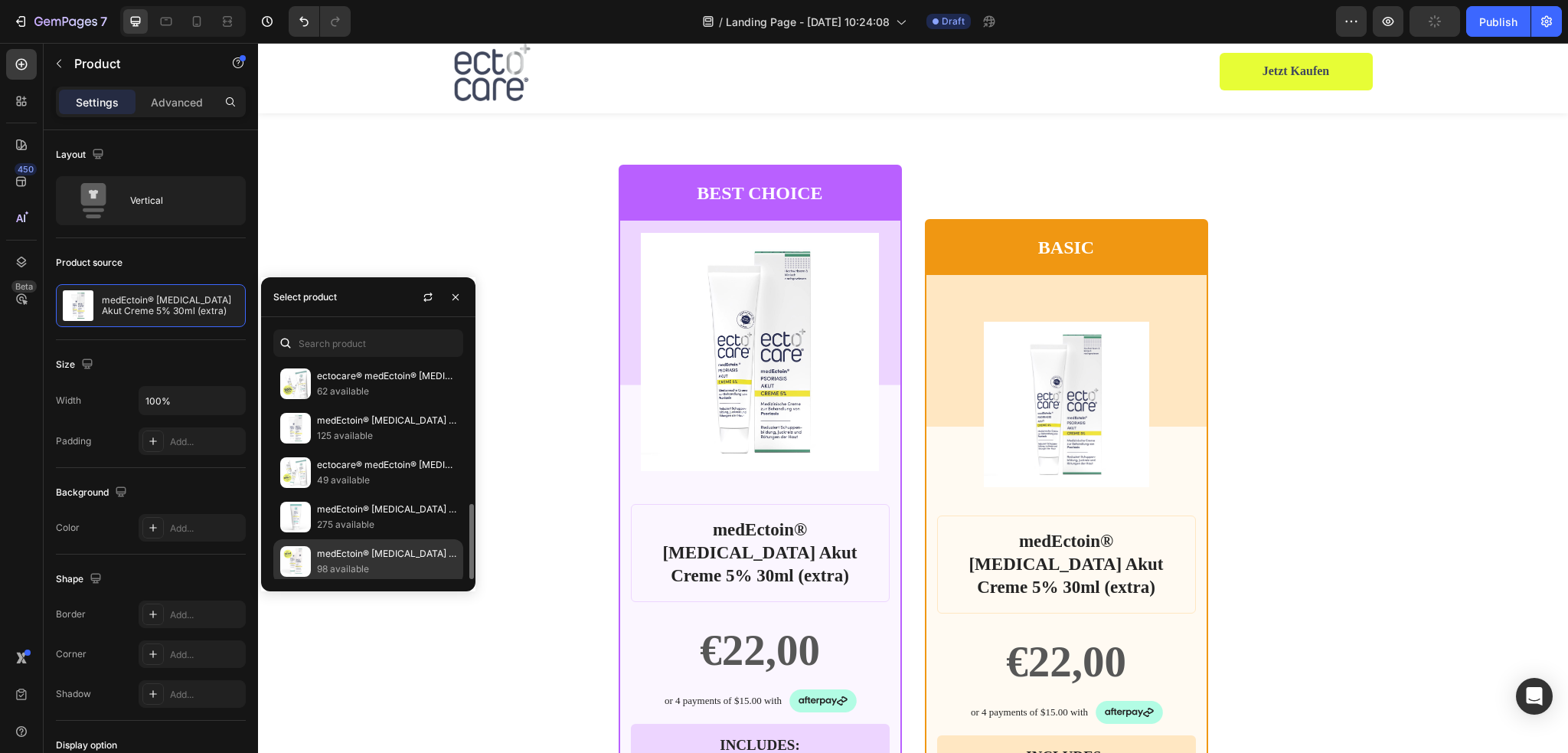
click at [393, 555] on p "medEctoin® [MEDICAL_DATA] Akut Creme 7%" at bounding box center [386, 553] width 139 height 15
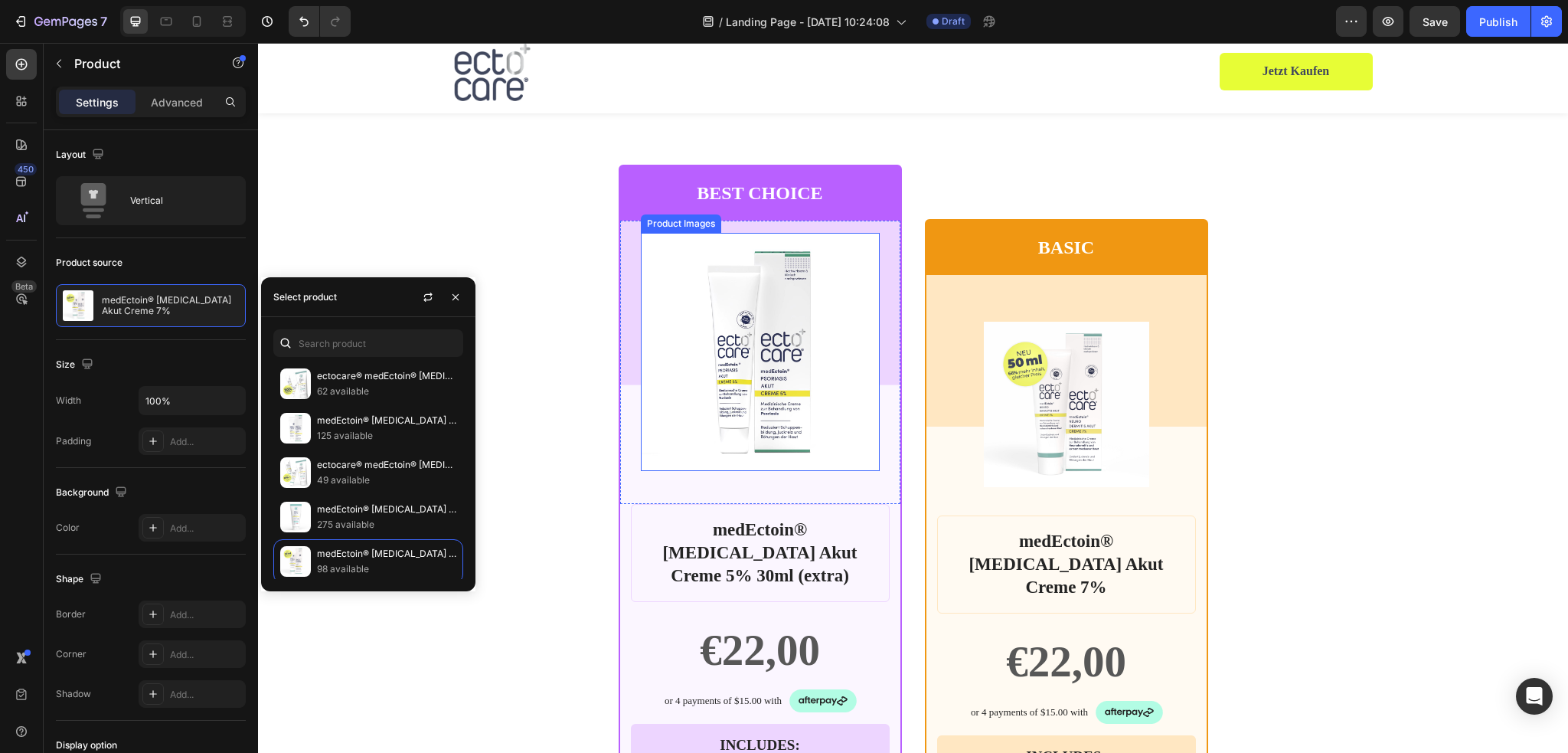
click at [774, 257] on img at bounding box center [759, 352] width 238 height 238
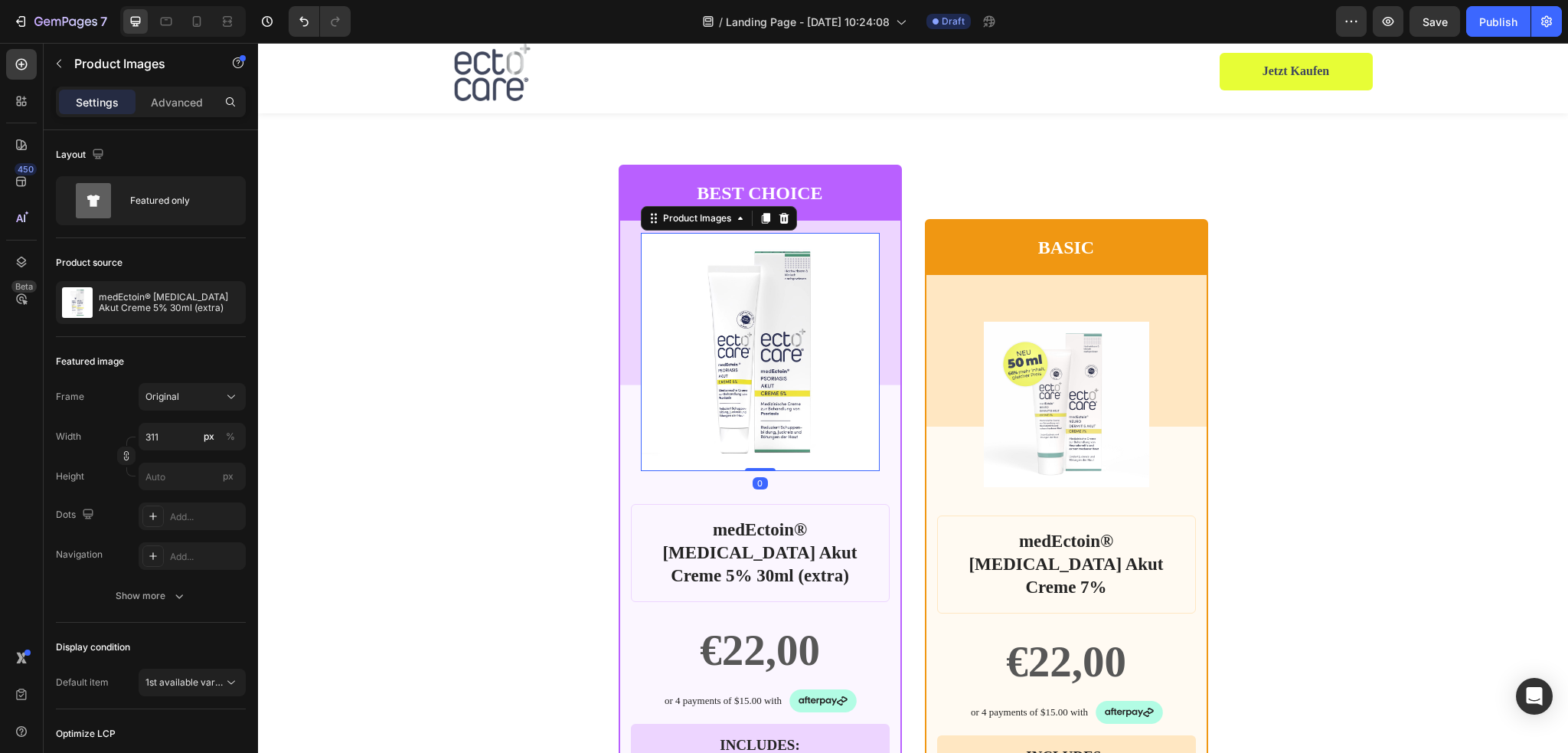
click at [757, 307] on img at bounding box center [759, 352] width 238 height 238
click at [229, 301] on icon "button" at bounding box center [230, 302] width 12 height 12
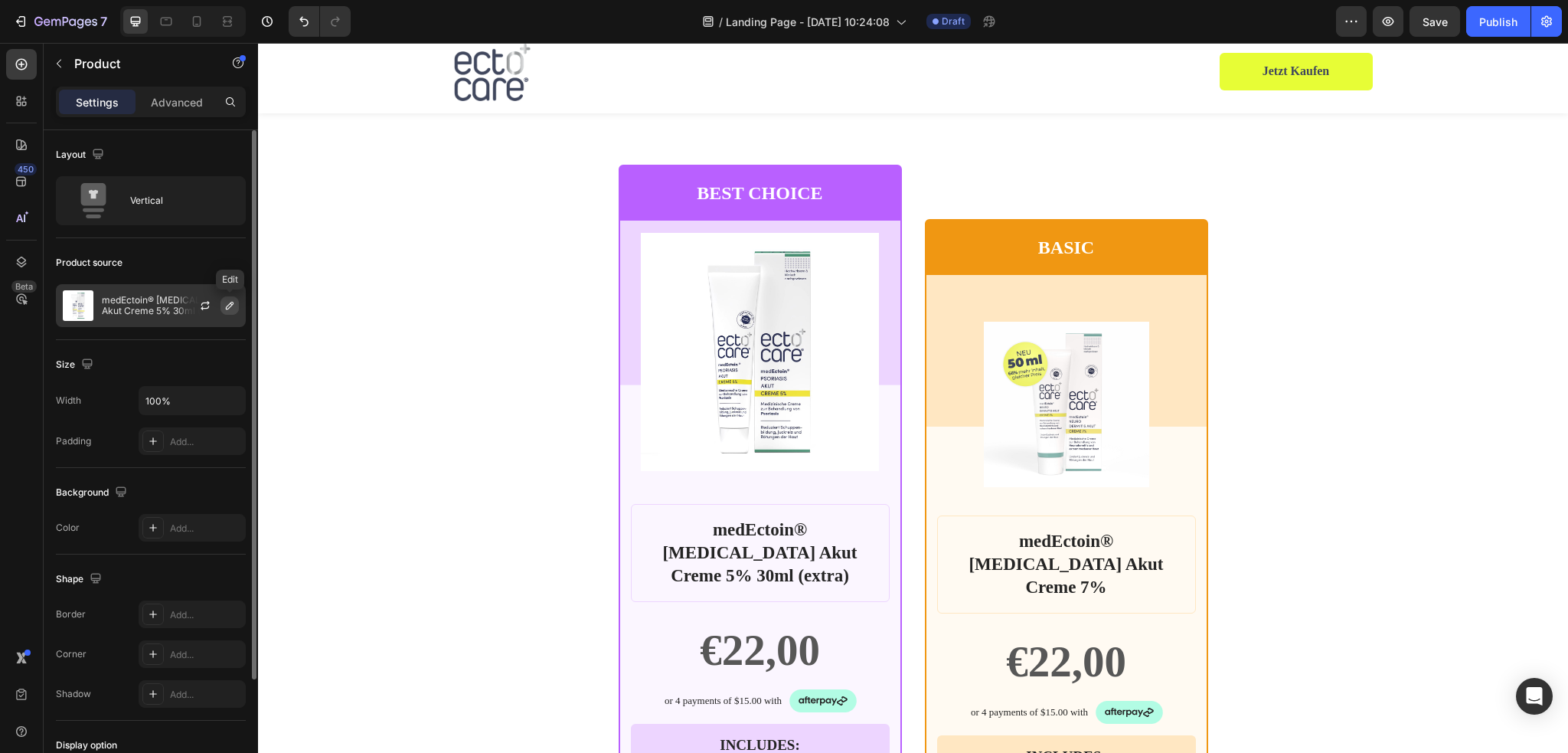
click at [229, 302] on icon "button" at bounding box center [229, 306] width 12 height 12
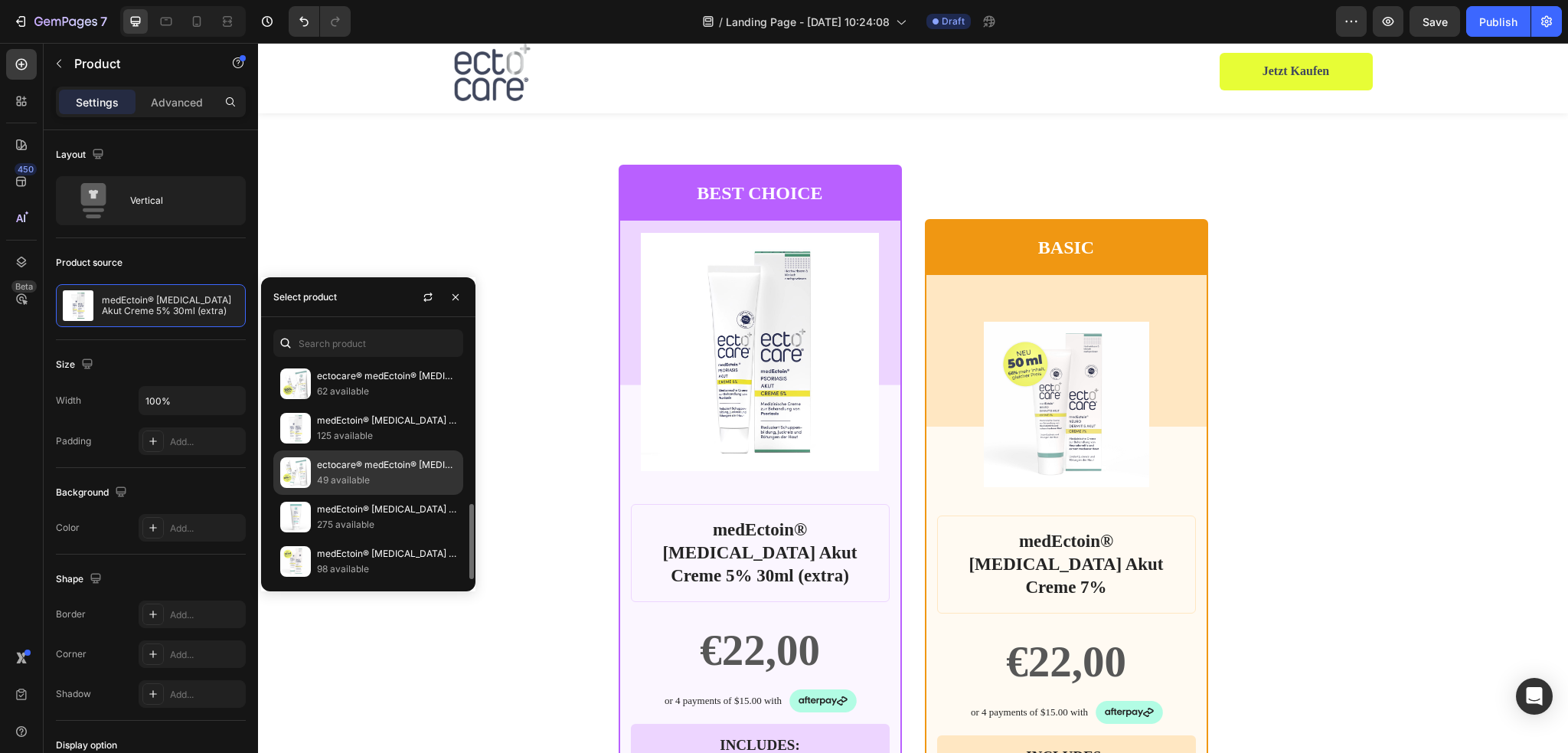
click at [369, 472] on p "49 available" at bounding box center [386, 479] width 139 height 15
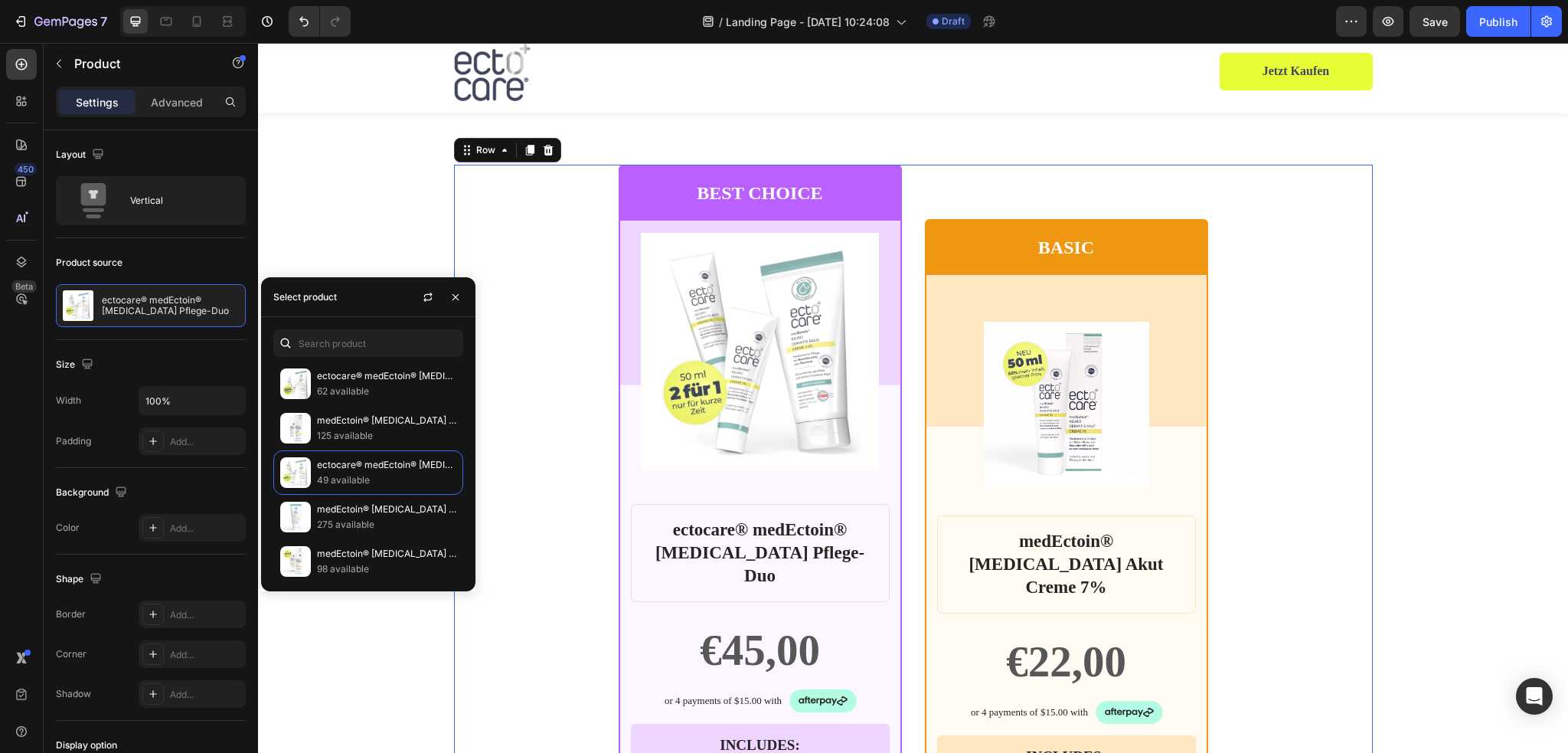
click at [1296, 445] on div "BEST CHOICE Text Block Row Product Images Row ectocare® medEctoin® [MEDICAL_DAT…" at bounding box center [912, 709] width 919 height 1088
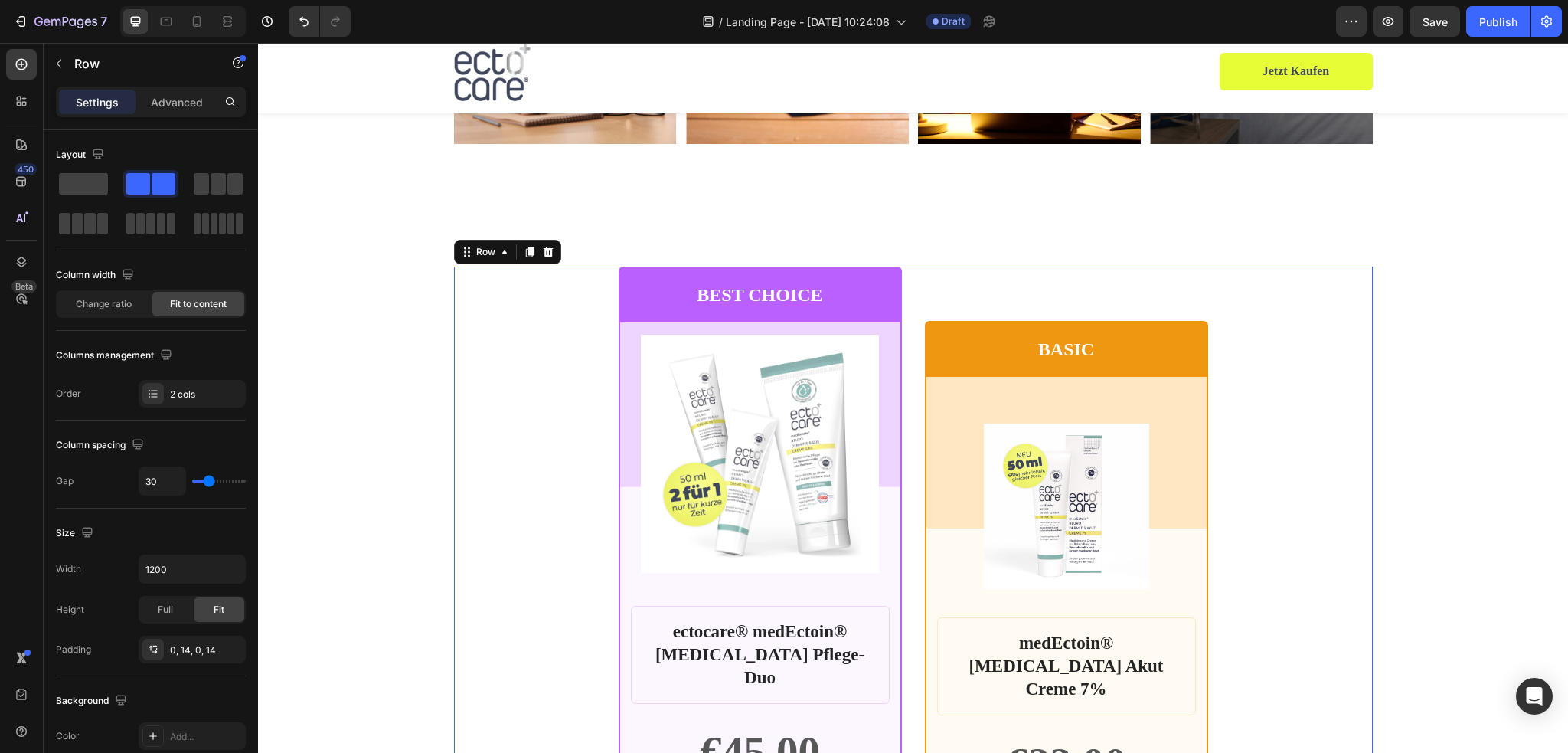
scroll to position [2985, 0]
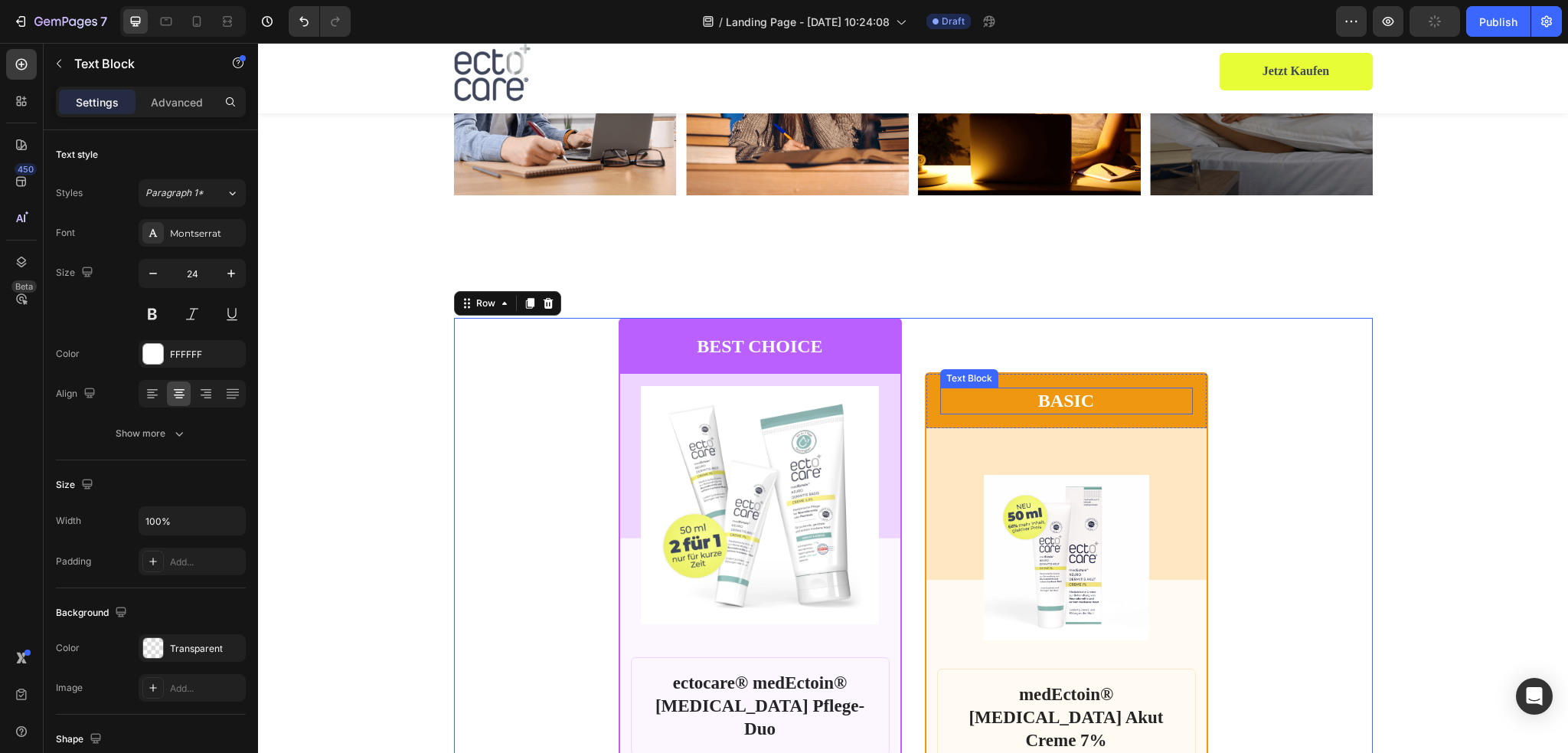
click at [968, 387] on div "BASIC Text Block" at bounding box center [1066, 400] width 252 height 27
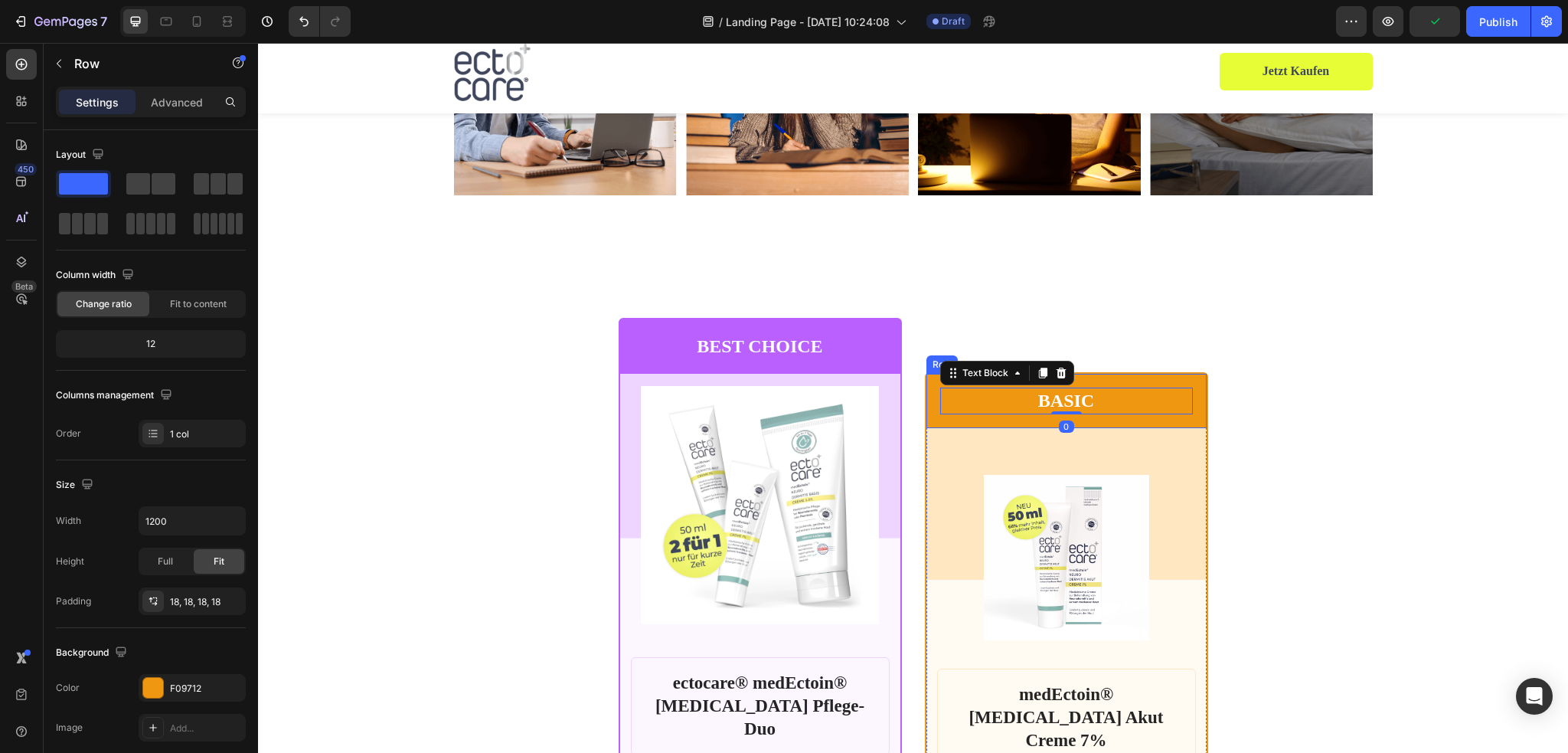
click at [927, 382] on div "BASIC Text Block 0 Row" at bounding box center [1067, 400] width 280 height 54
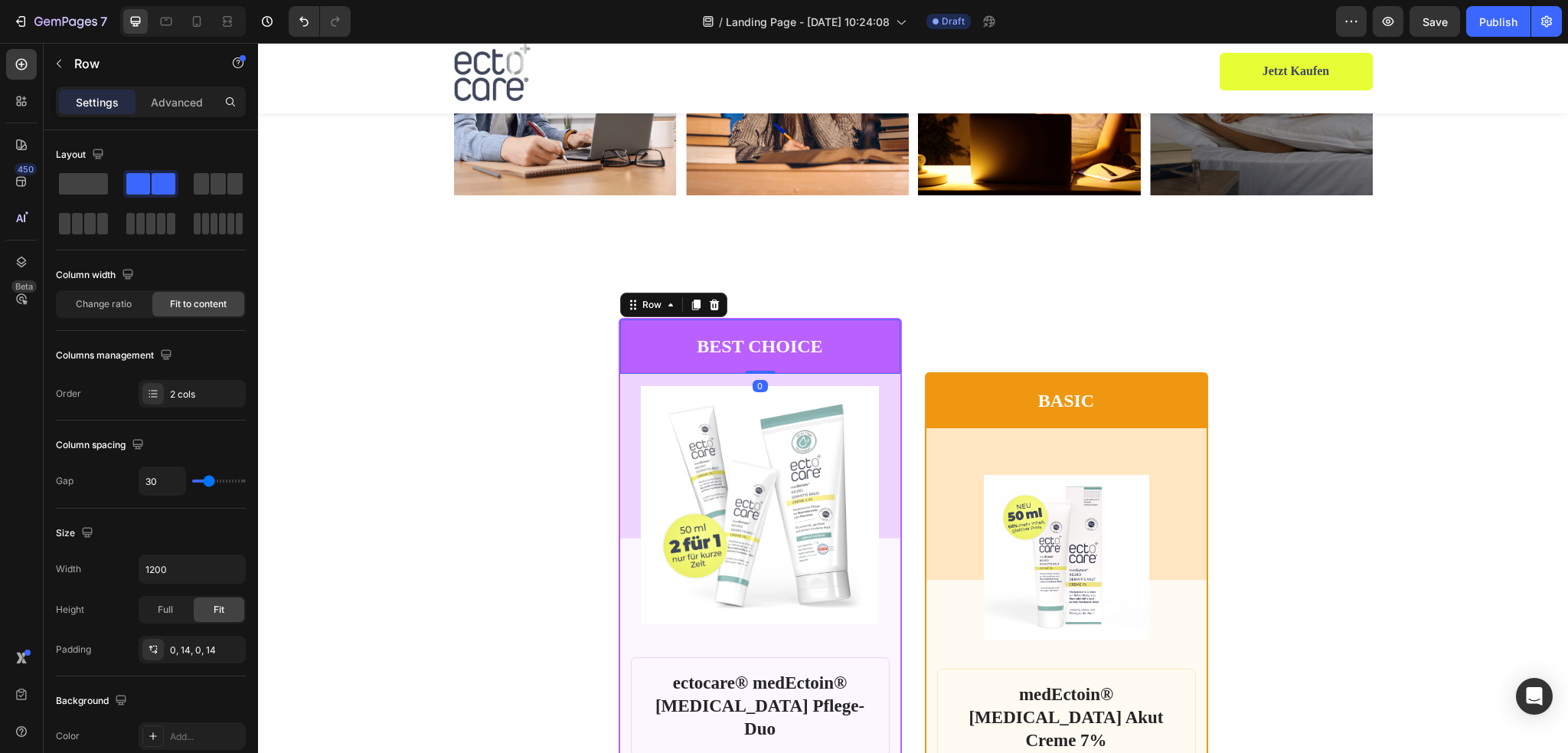
click at [893, 320] on div "BEST CHOICE Text Block Row 0" at bounding box center [760, 345] width 280 height 54
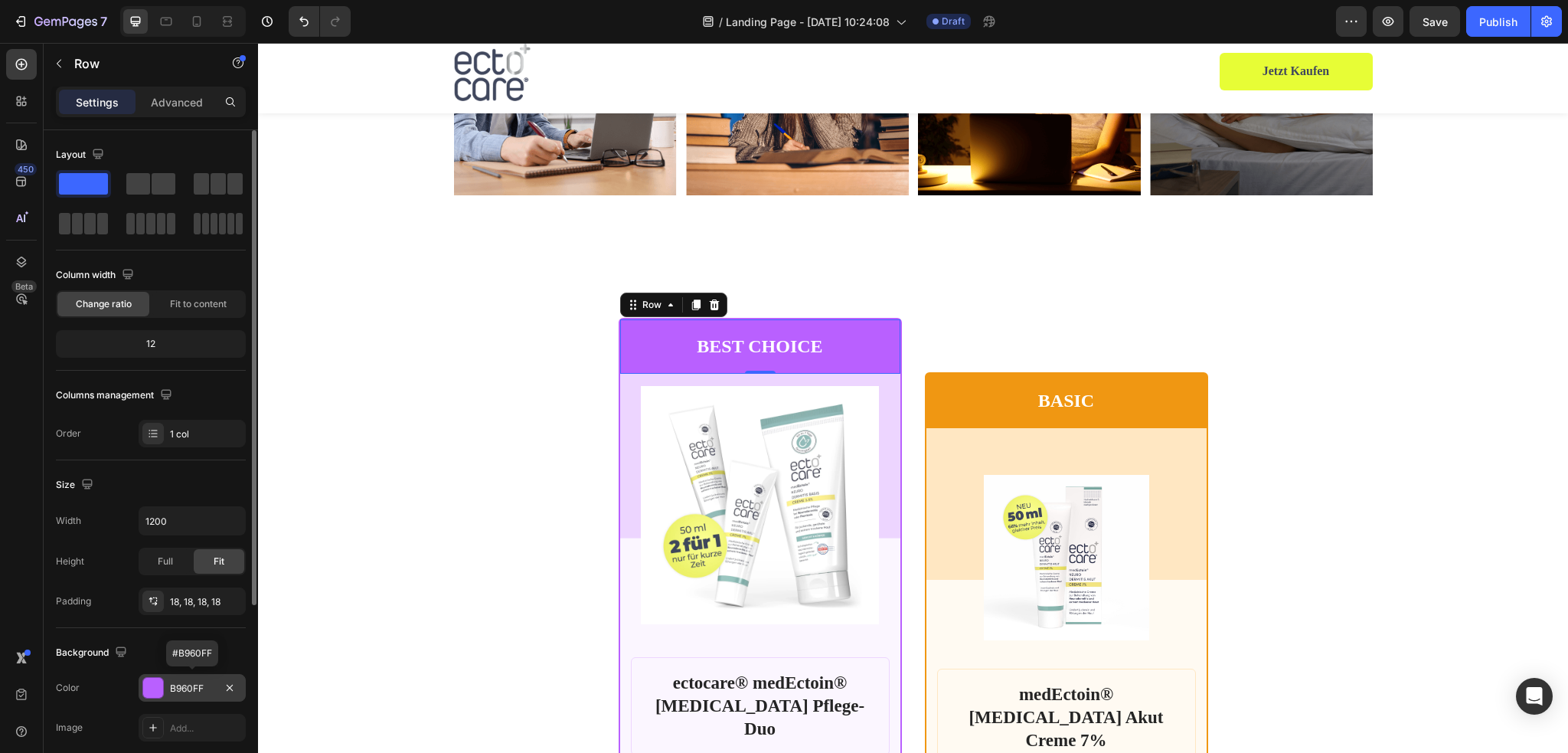
click at [159, 688] on div at bounding box center [153, 687] width 19 height 19
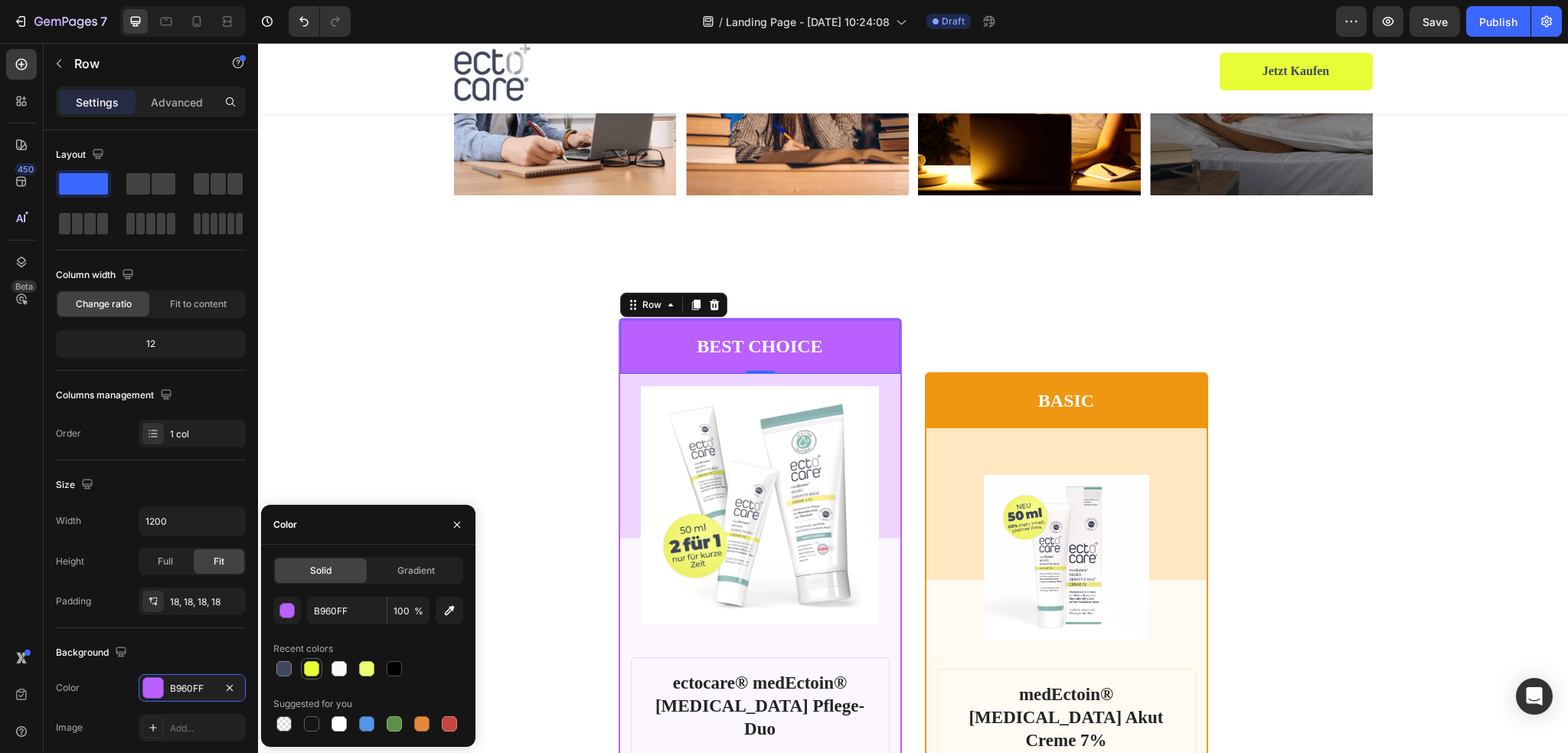
click at [305, 671] on div at bounding box center [311, 668] width 15 height 15
type input "E7FD36"
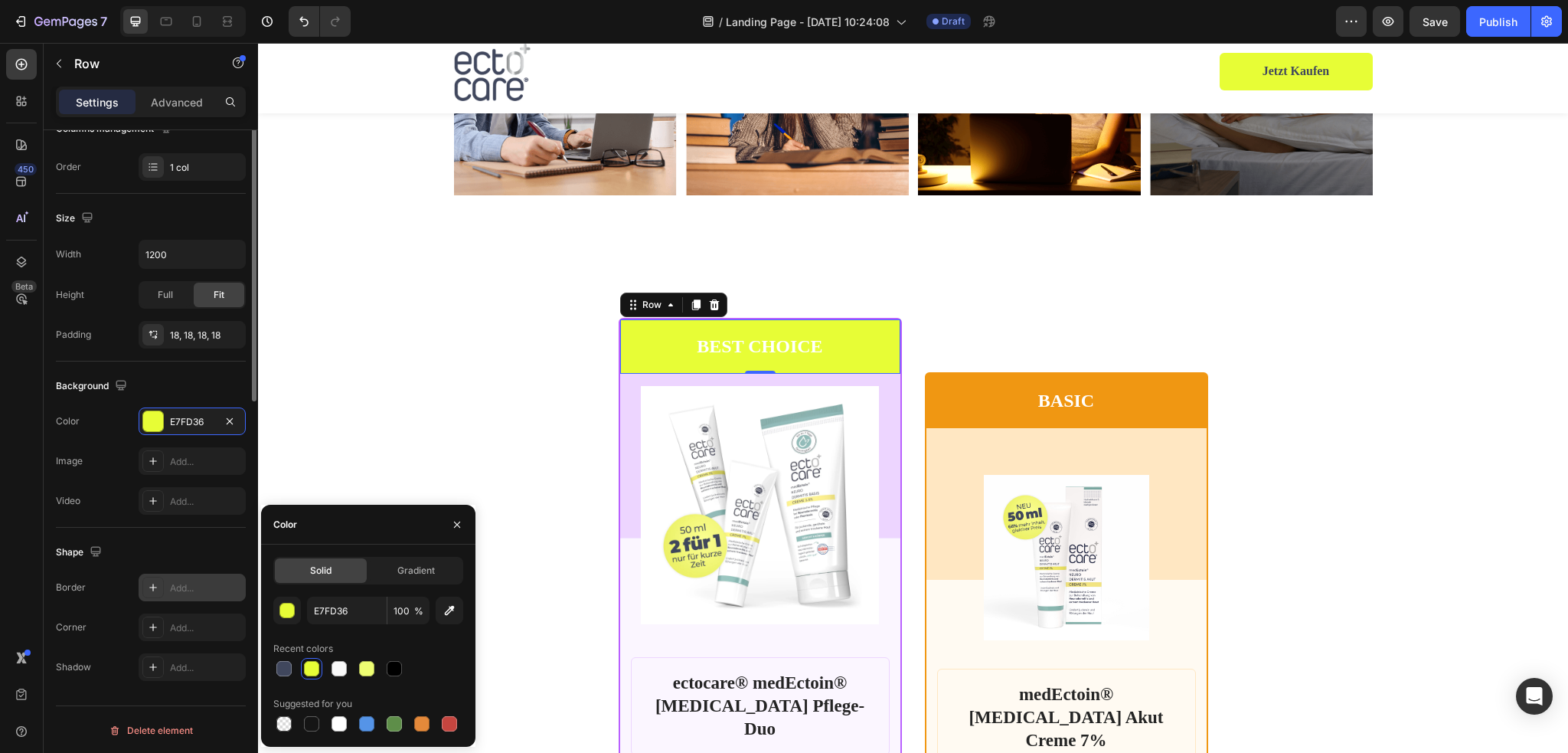
scroll to position [0, 0]
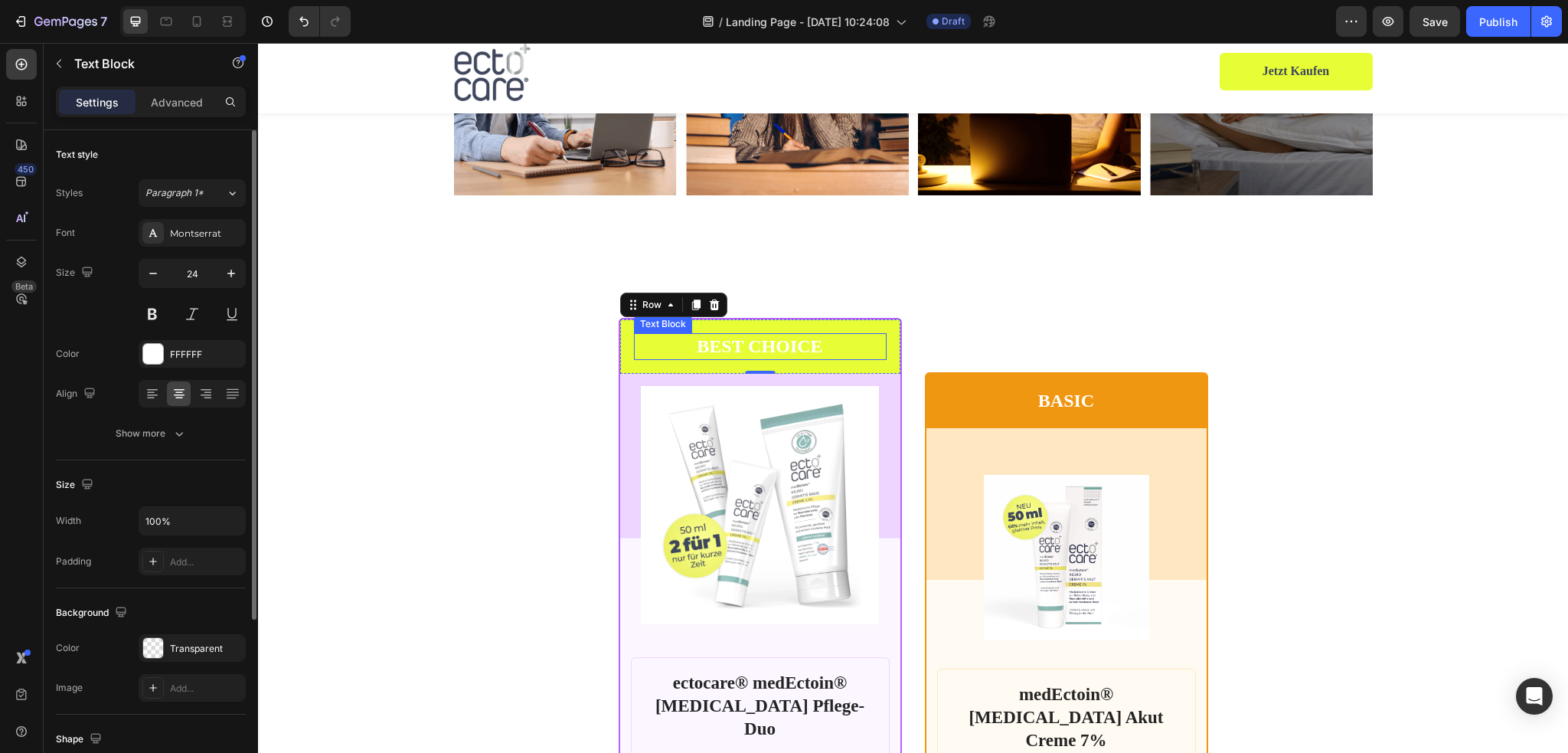
click at [754, 338] on p "BEST CHOICE" at bounding box center [760, 346] width 250 height 24
click at [151, 357] on div at bounding box center [153, 353] width 19 height 19
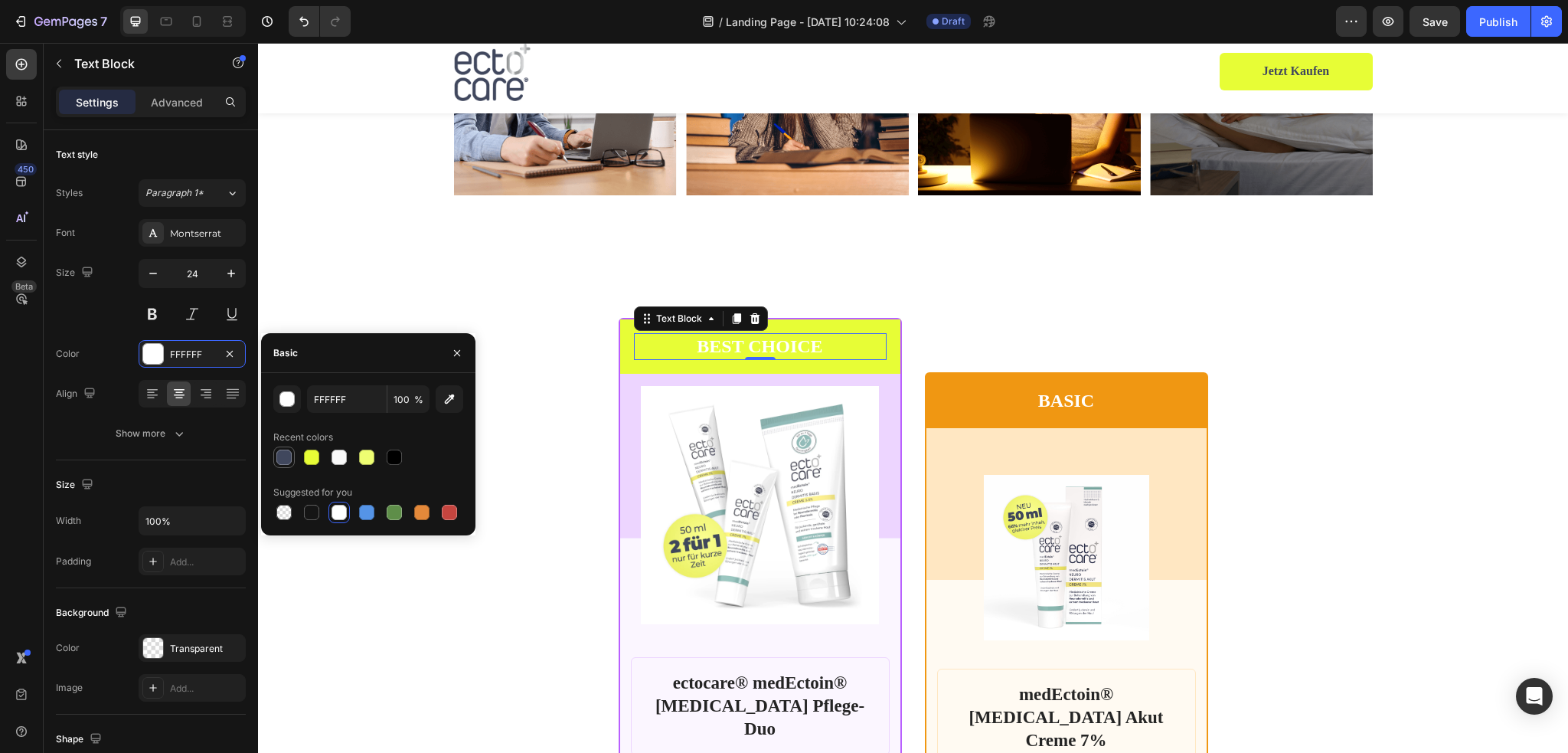
click at [282, 453] on div at bounding box center [283, 456] width 15 height 15
type input "40475D"
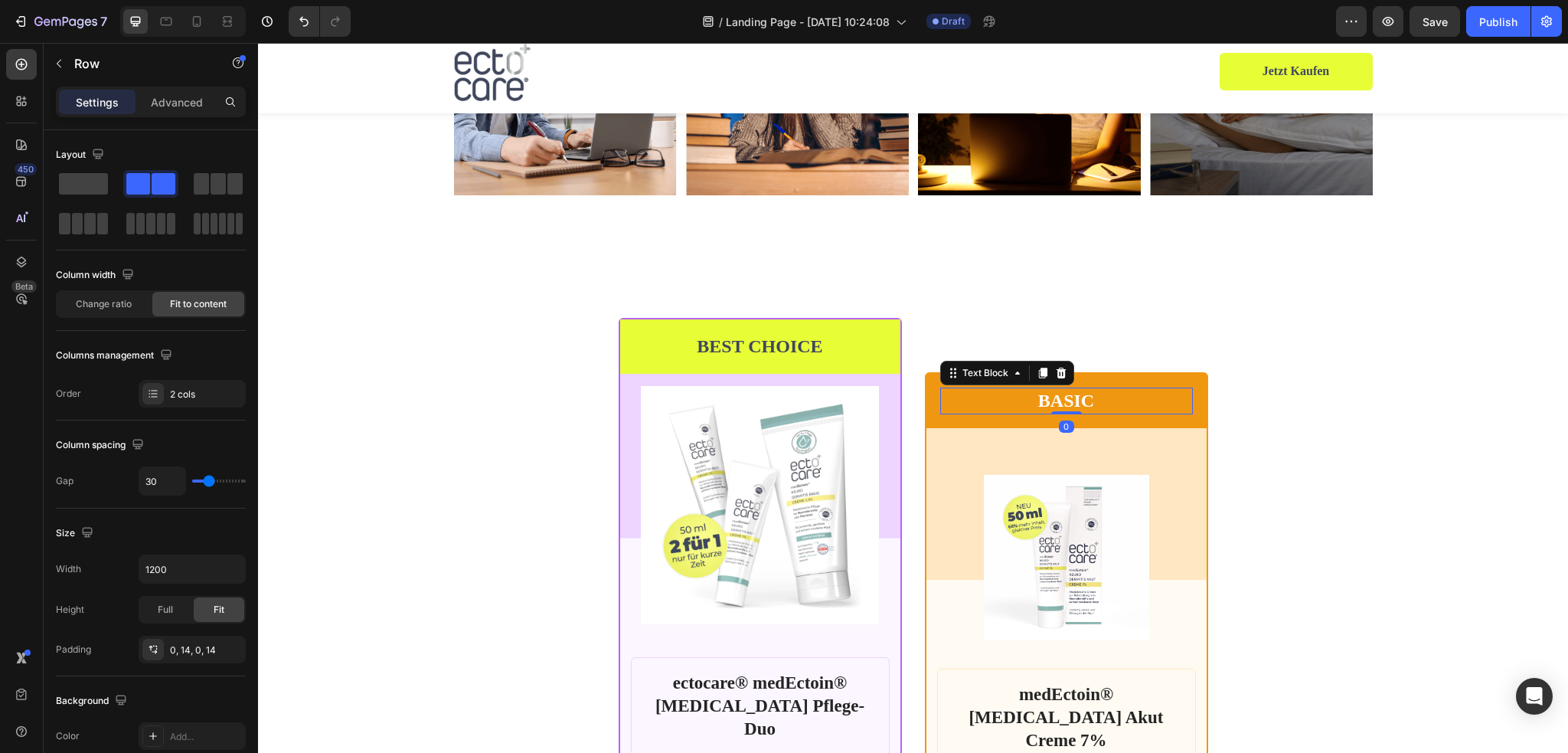
click at [1141, 397] on p "BASIC" at bounding box center [1067, 400] width 250 height 24
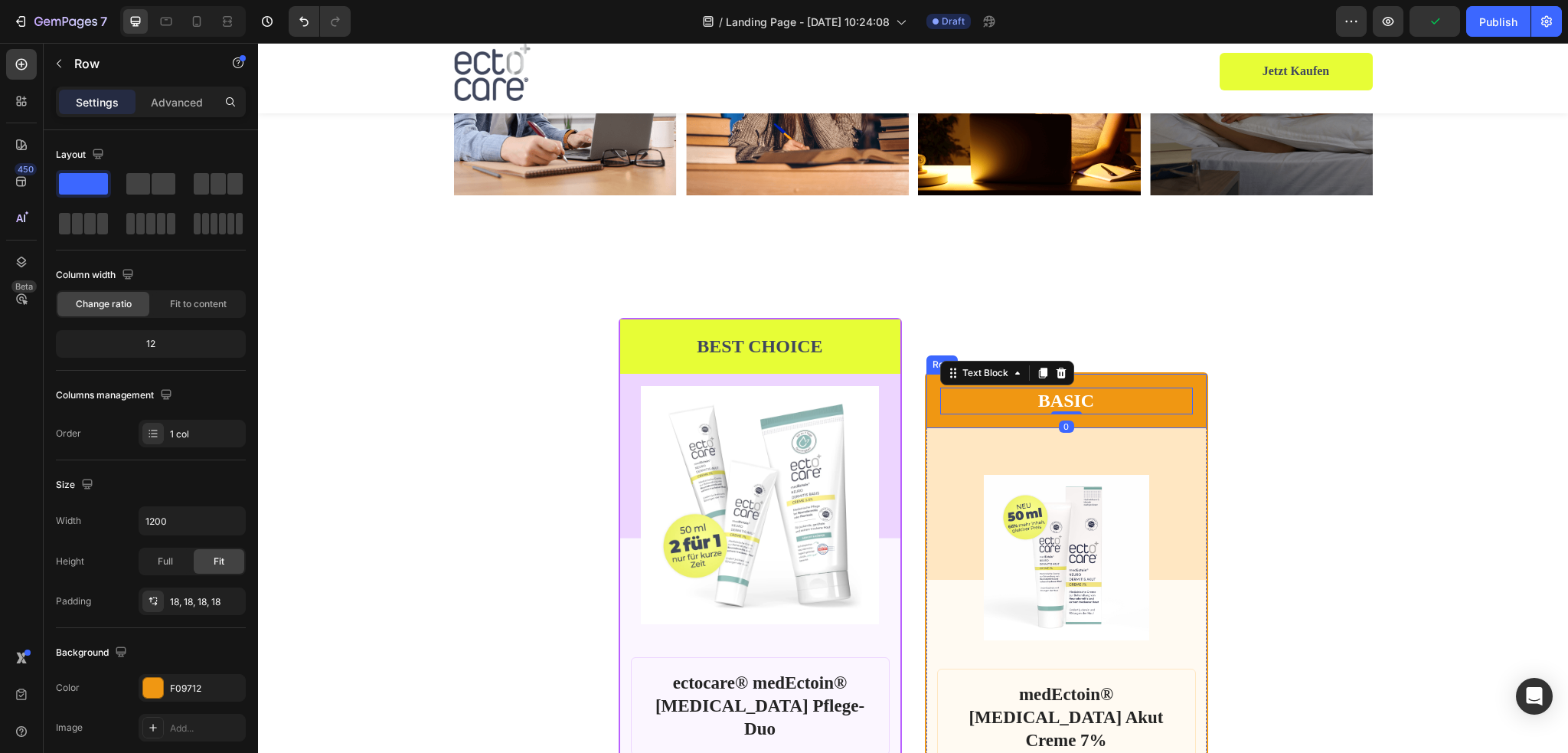
click at [1123, 378] on div "BASIC Text Block 0 Row" at bounding box center [1067, 400] width 280 height 54
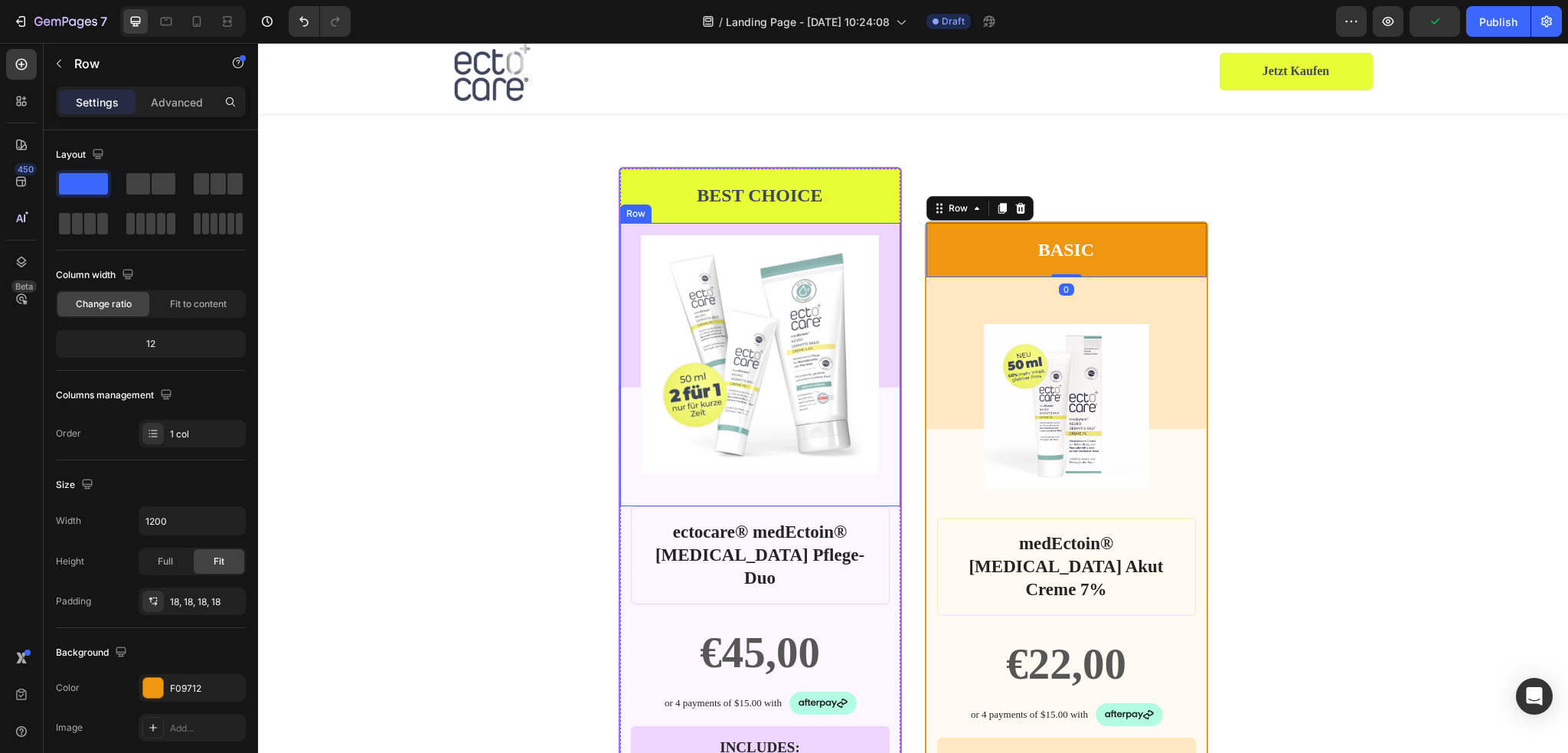
scroll to position [3139, 0]
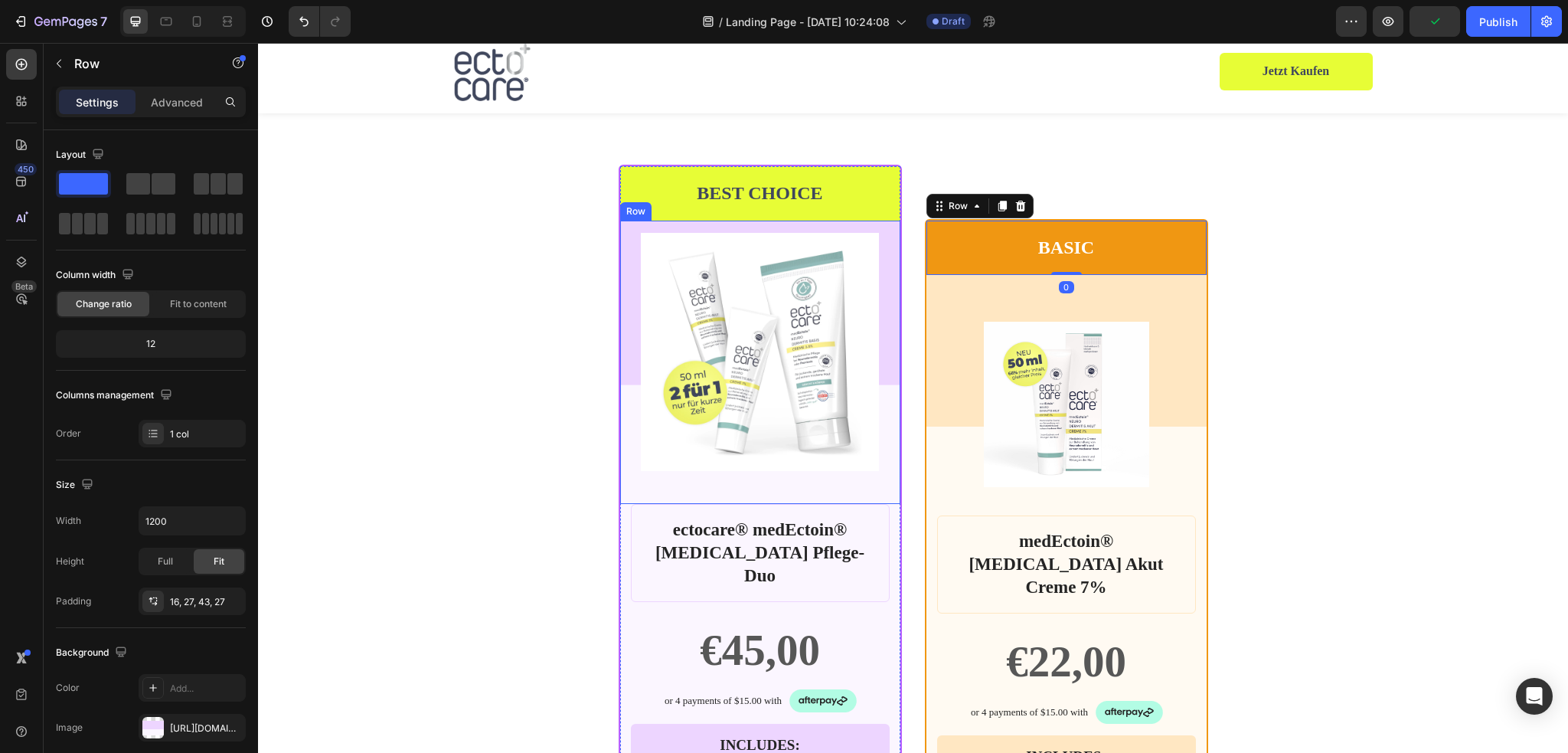
click at [889, 315] on div "Product Images Row" at bounding box center [760, 362] width 280 height 283
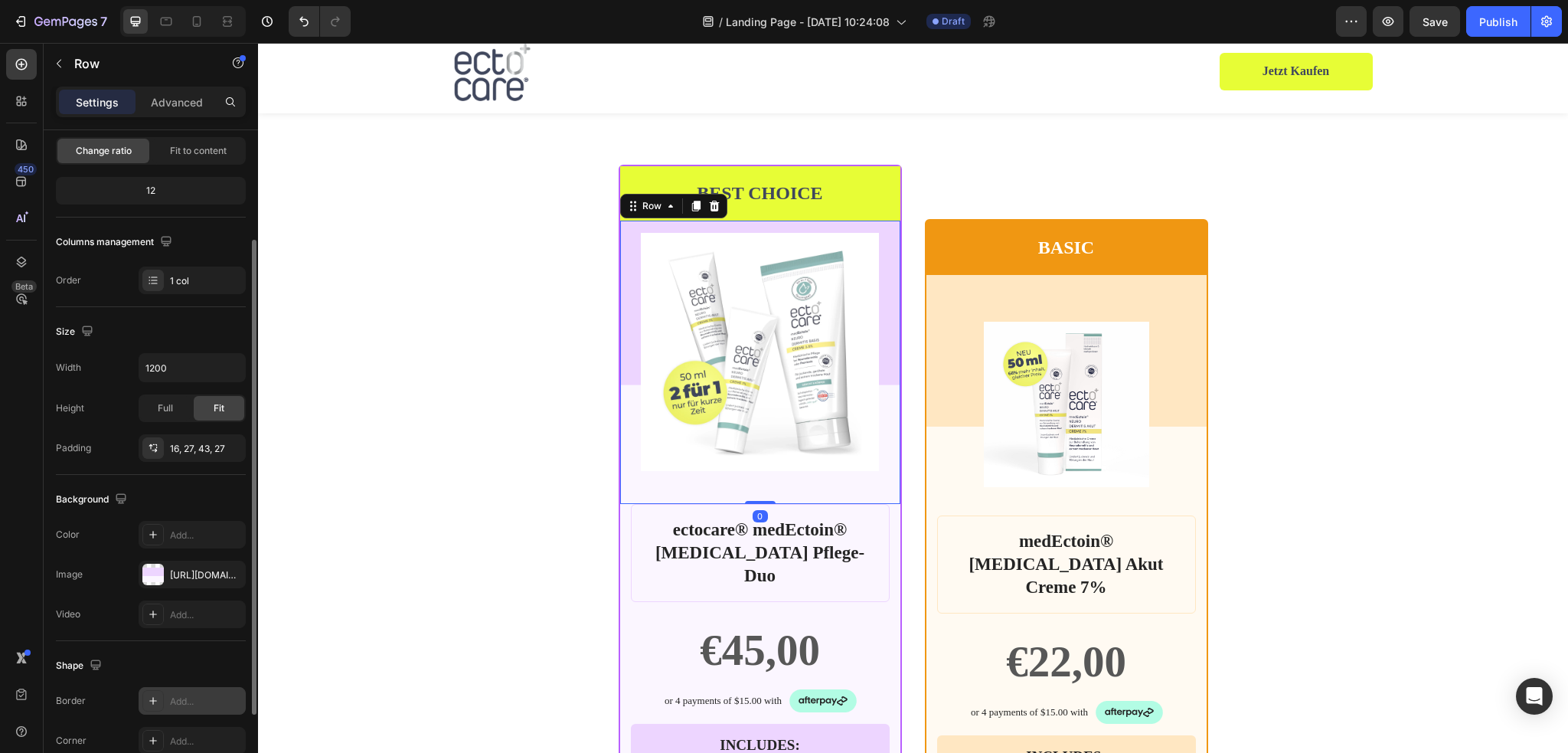
scroll to position [229, 0]
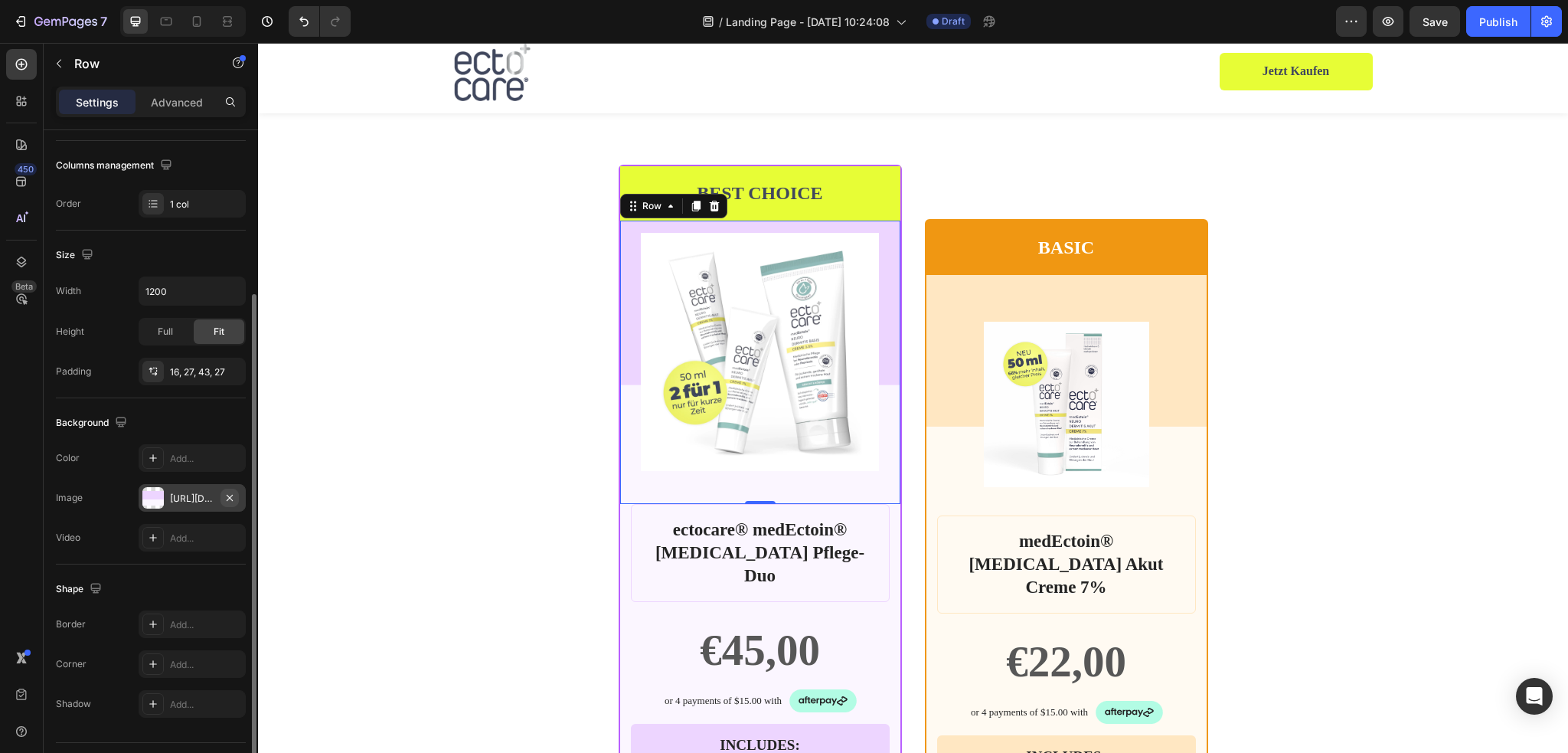
click at [230, 496] on icon "button" at bounding box center [229, 496] width 6 height 6
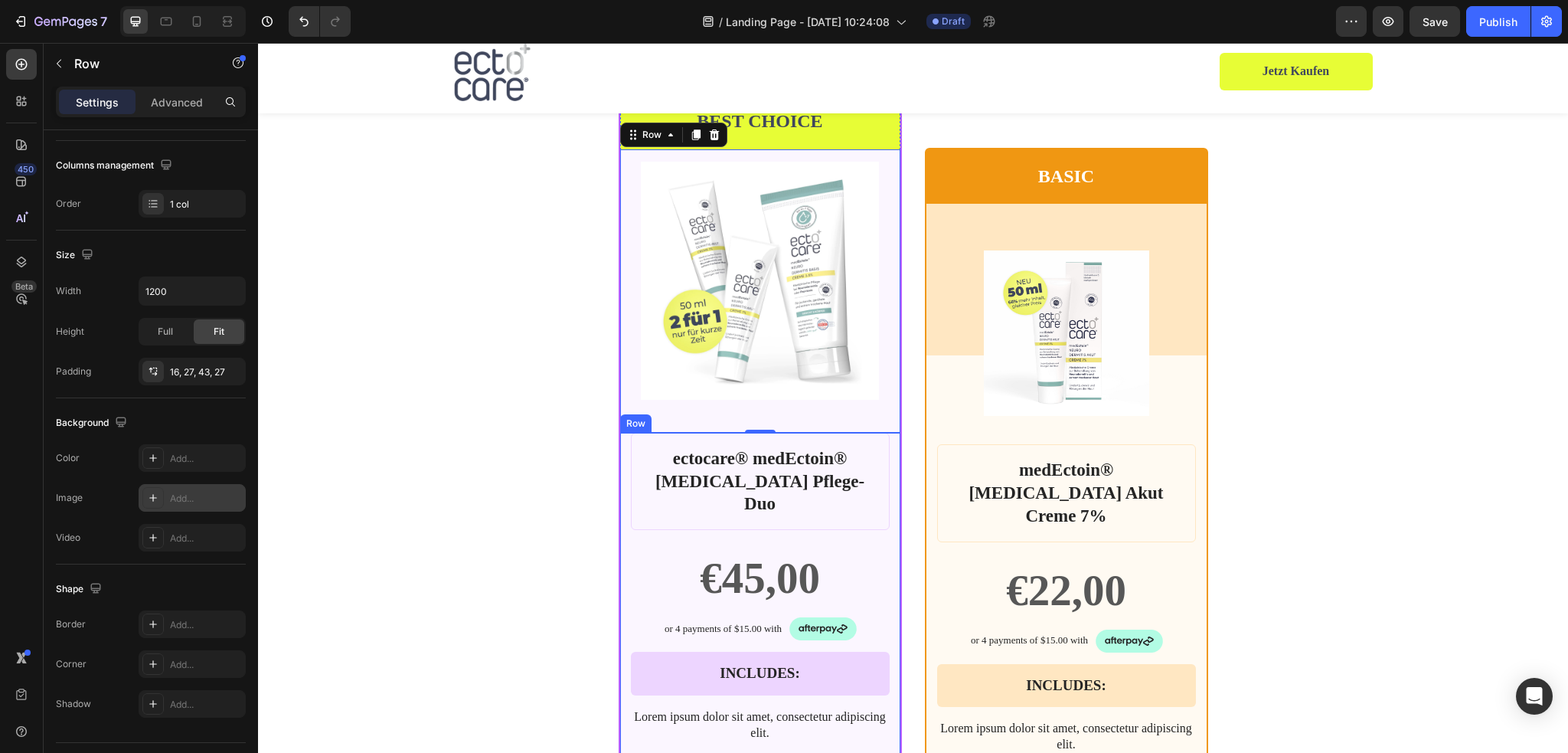
scroll to position [3292, 0]
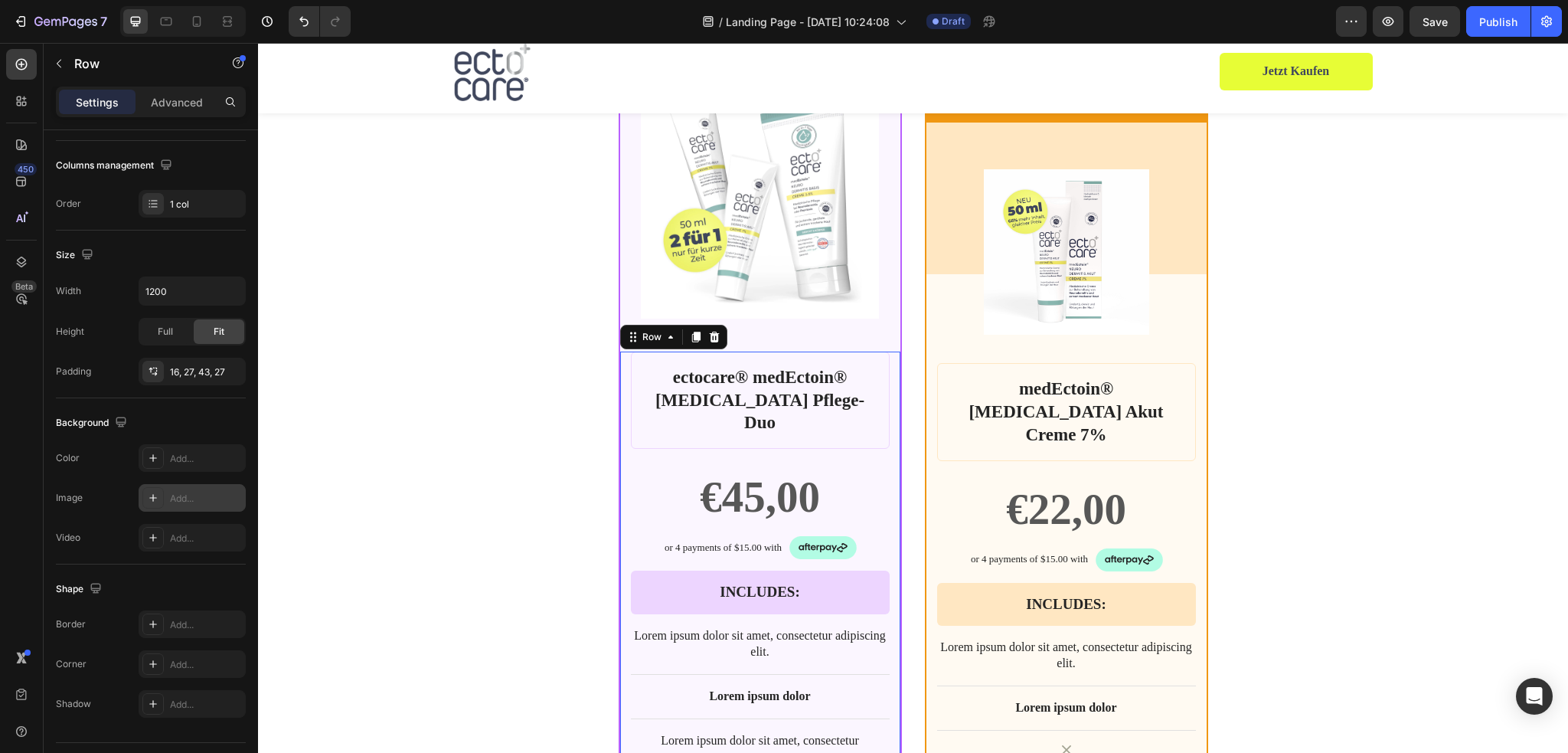
click at [885, 439] on div "ectocare® medEctoin® [MEDICAL_DATA] Pflege-Duo Product Title €45,00 Product Pri…" at bounding box center [760, 725] width 280 height 747
click at [885, 331] on div "Product Images Row 0" at bounding box center [760, 210] width 280 height 283
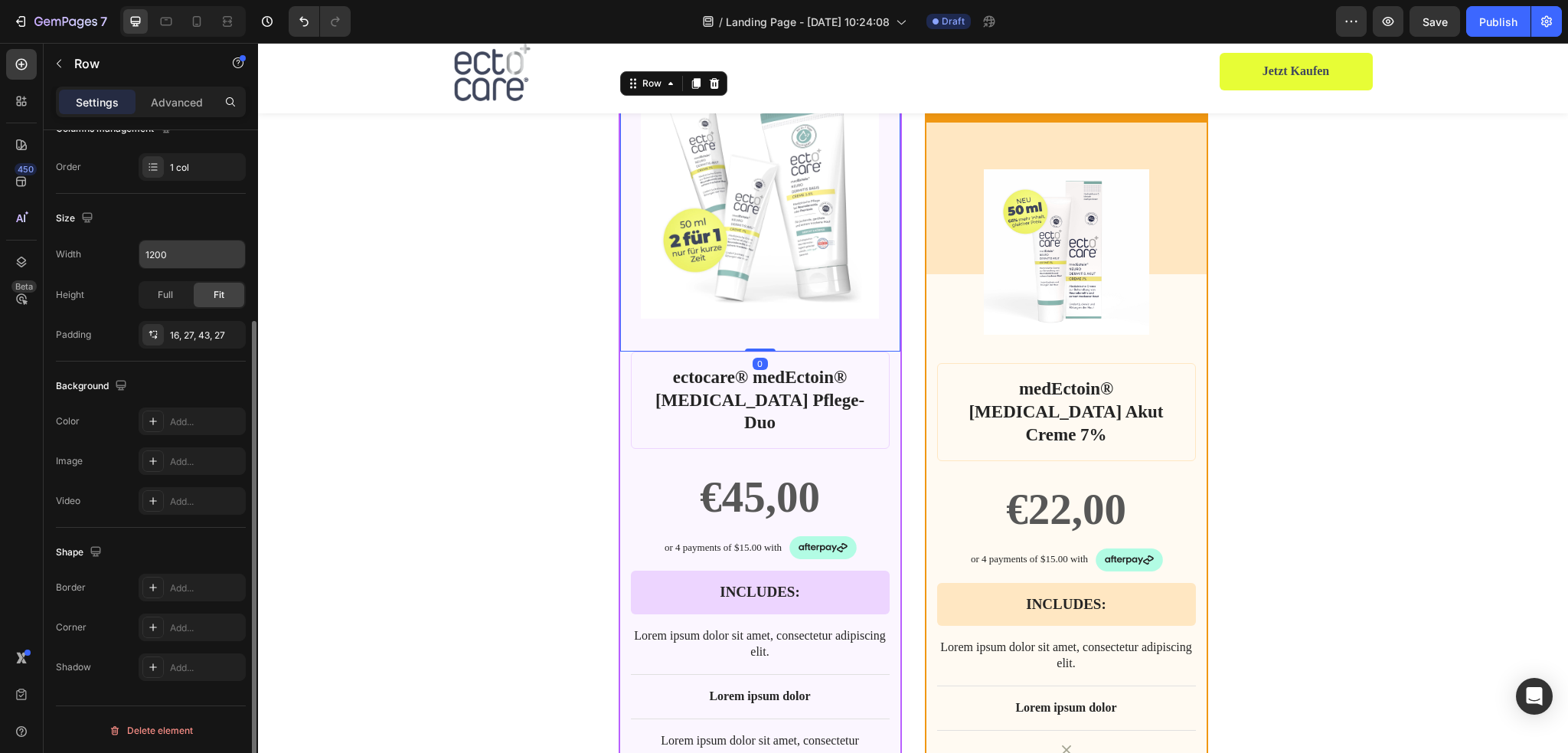
scroll to position [0, 0]
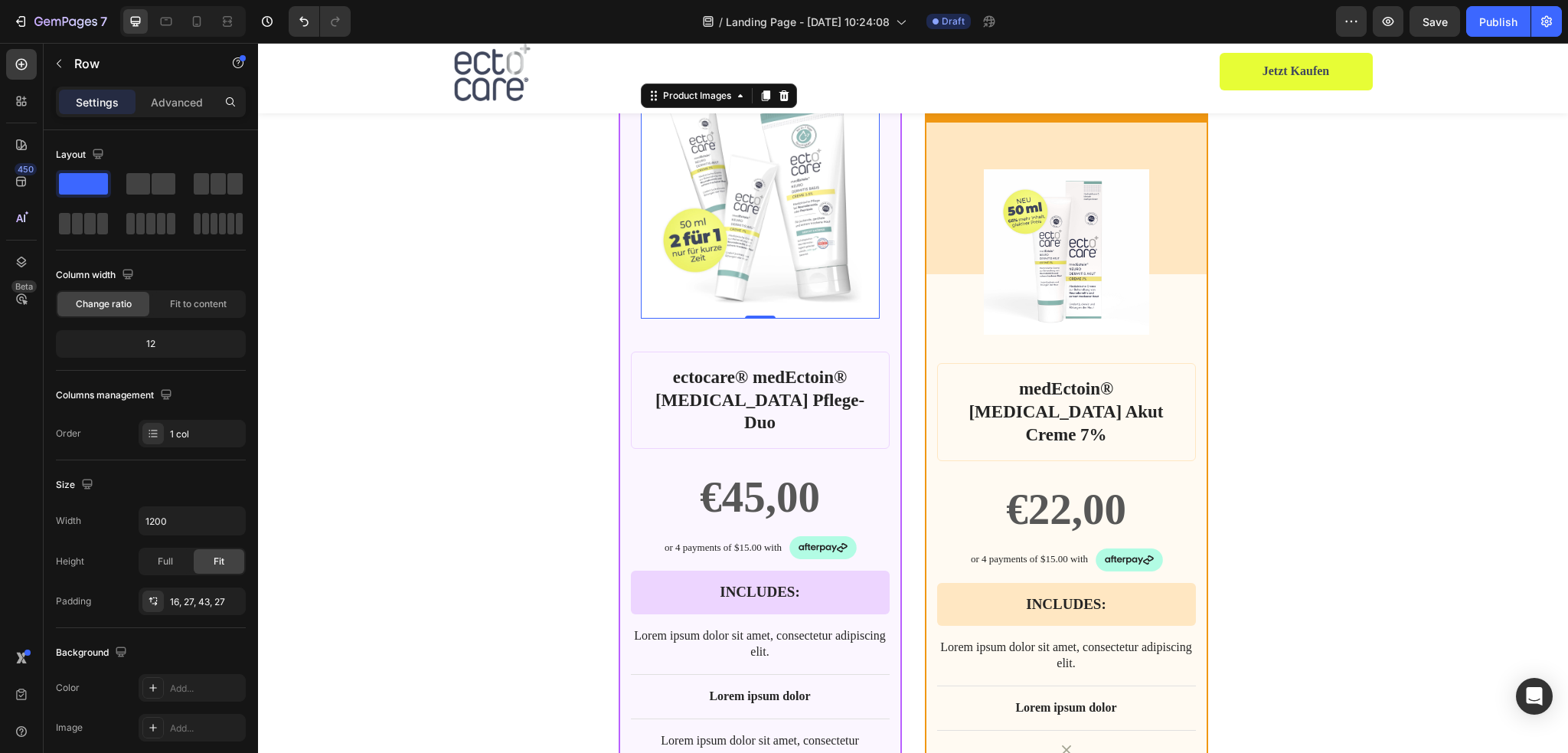
click at [661, 305] on img at bounding box center [759, 199] width 238 height 238
click at [620, 318] on div "Product Images 0 Row" at bounding box center [760, 210] width 280 height 283
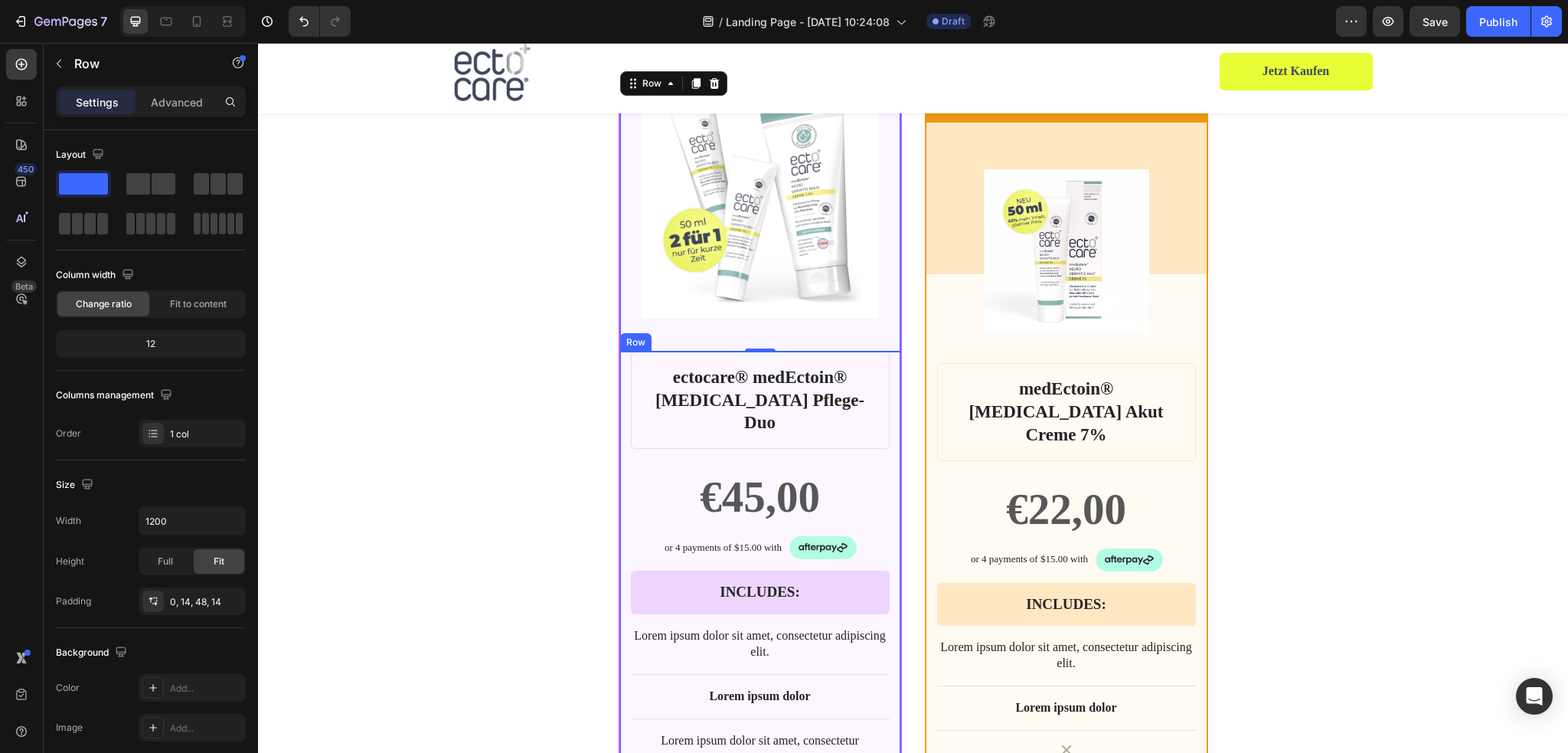
click at [623, 429] on div "ectocare® medEctoin® [MEDICAL_DATA] Pflege-Duo Product Title €45,00 Product Pri…" at bounding box center [760, 725] width 280 height 747
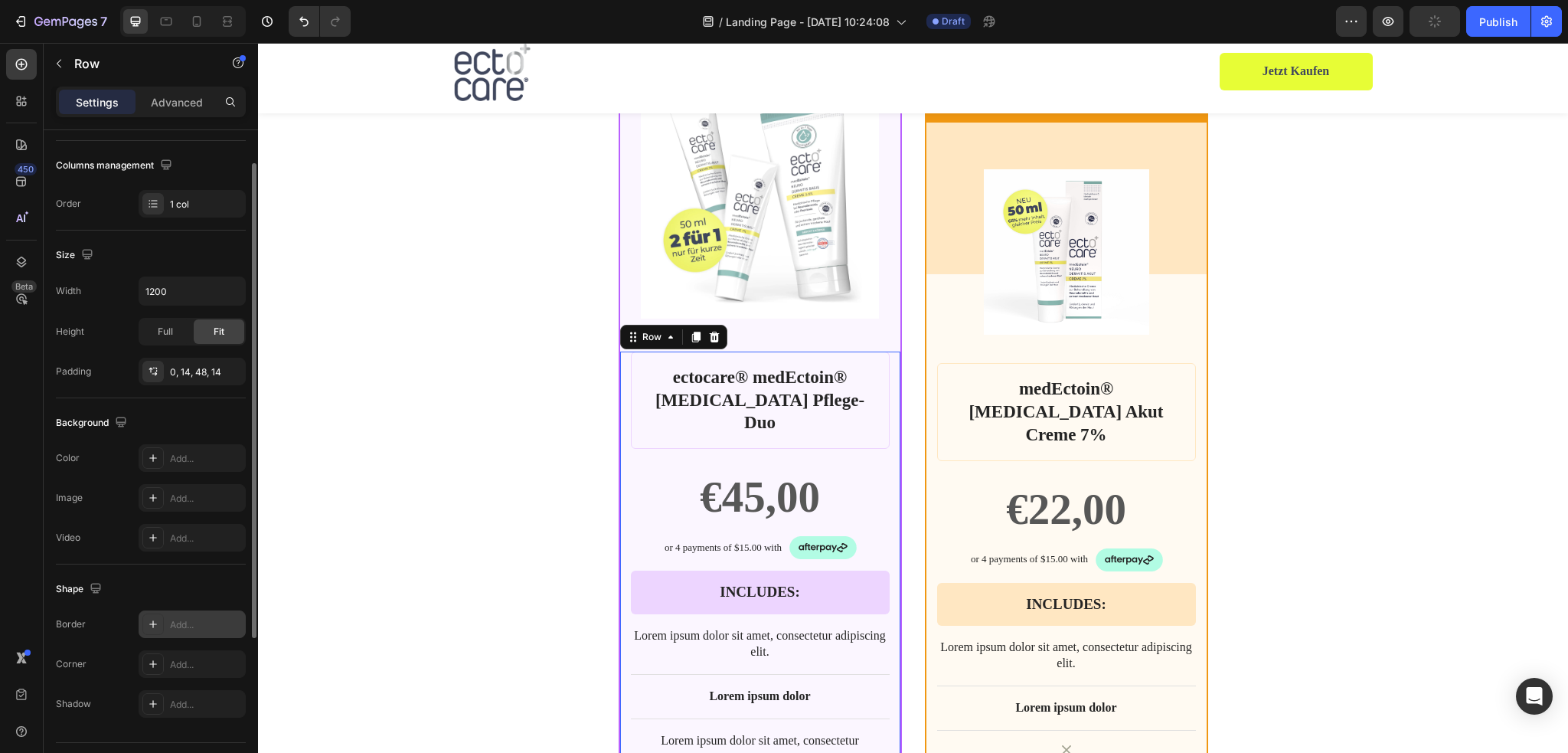
scroll to position [267, 0]
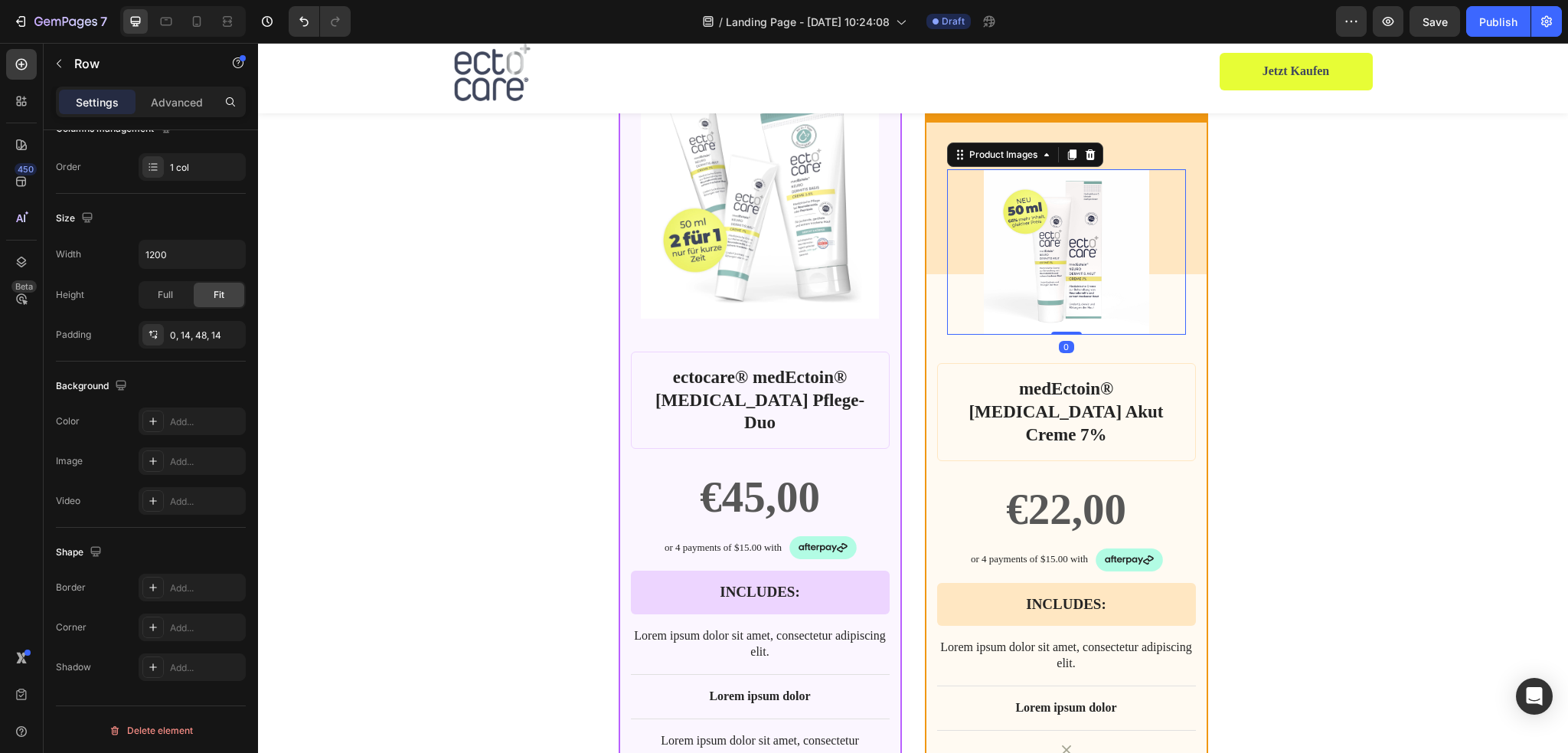
click at [947, 307] on div at bounding box center [1067, 252] width 239 height 166
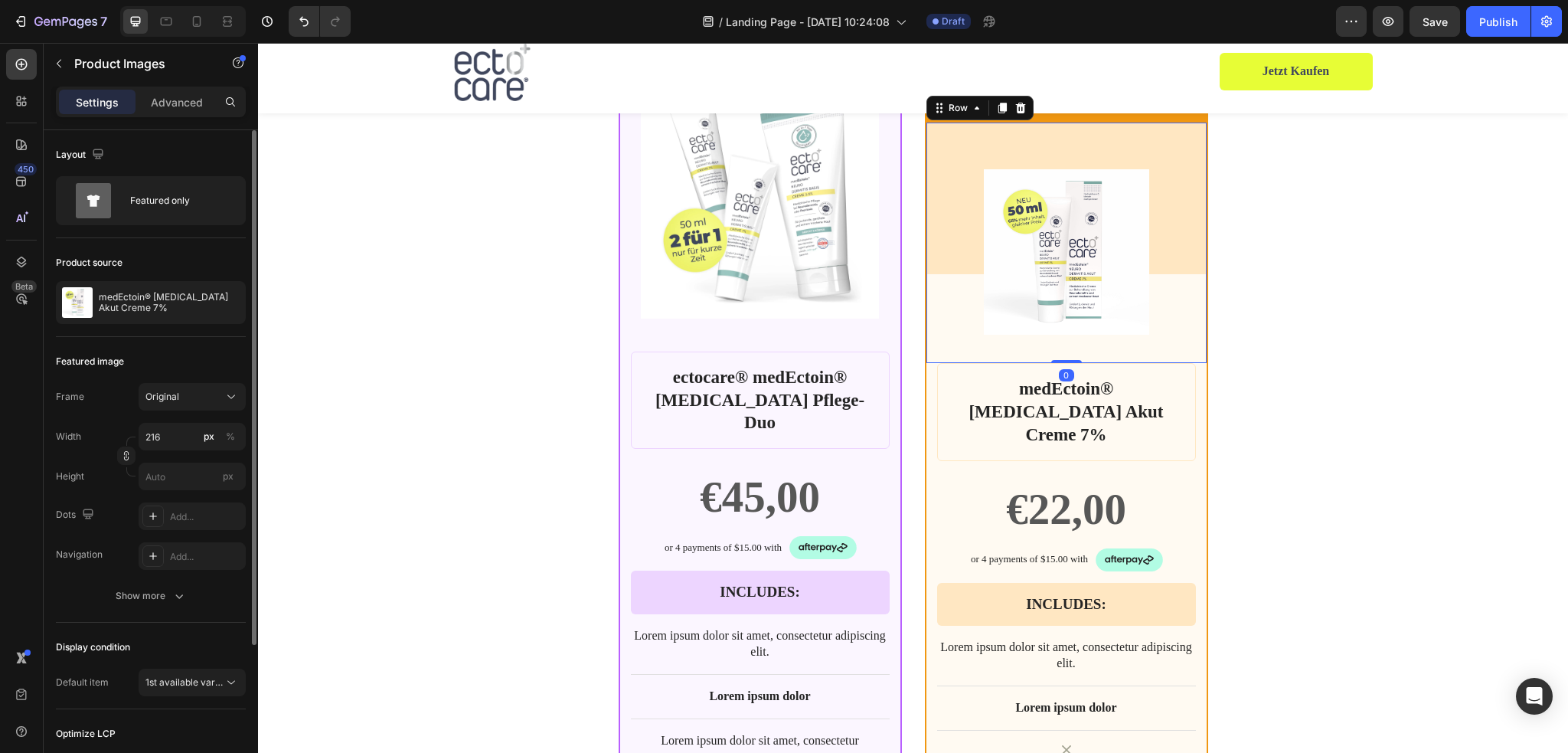
click at [932, 287] on div "Product Images Row 0" at bounding box center [1067, 242] width 280 height 240
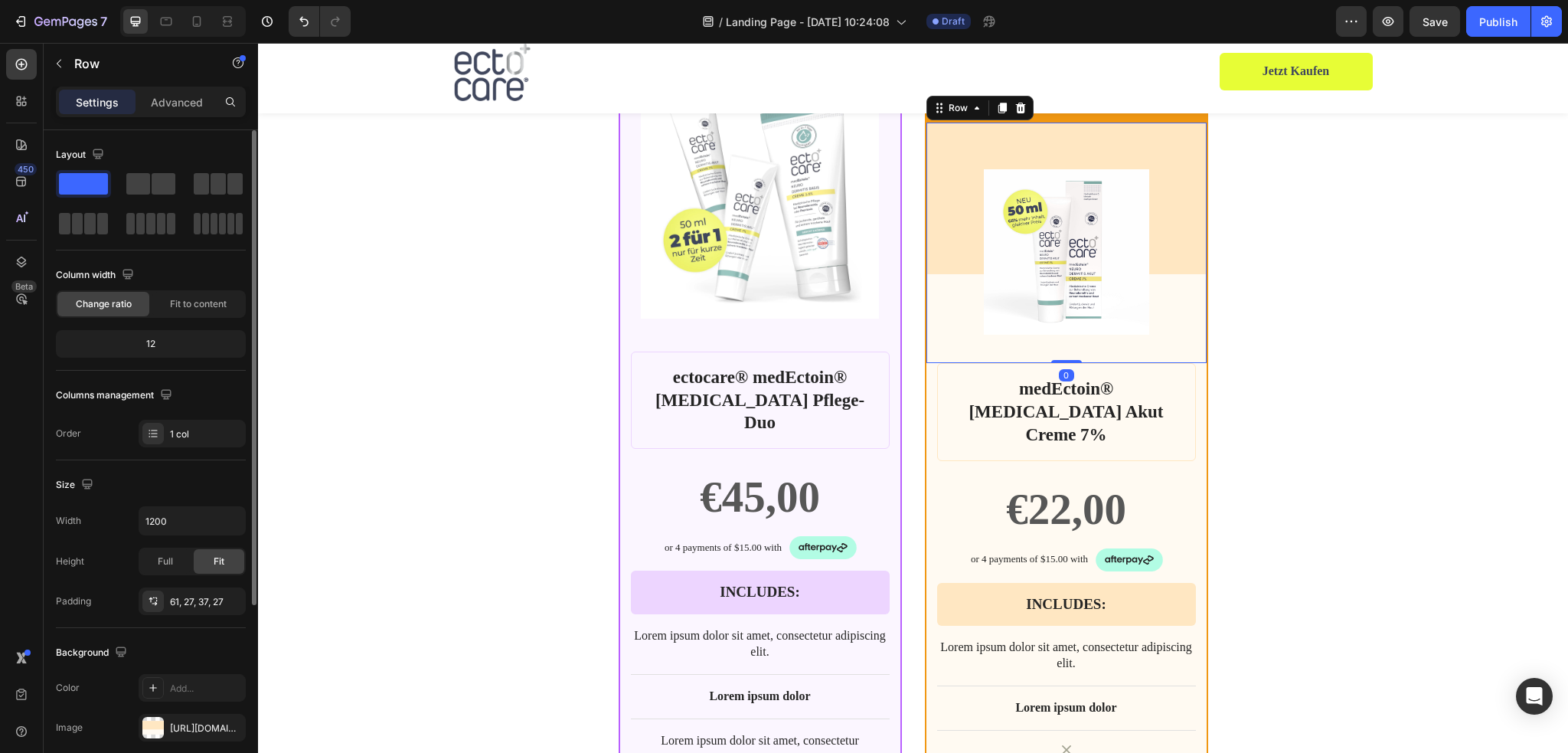
scroll to position [76, 0]
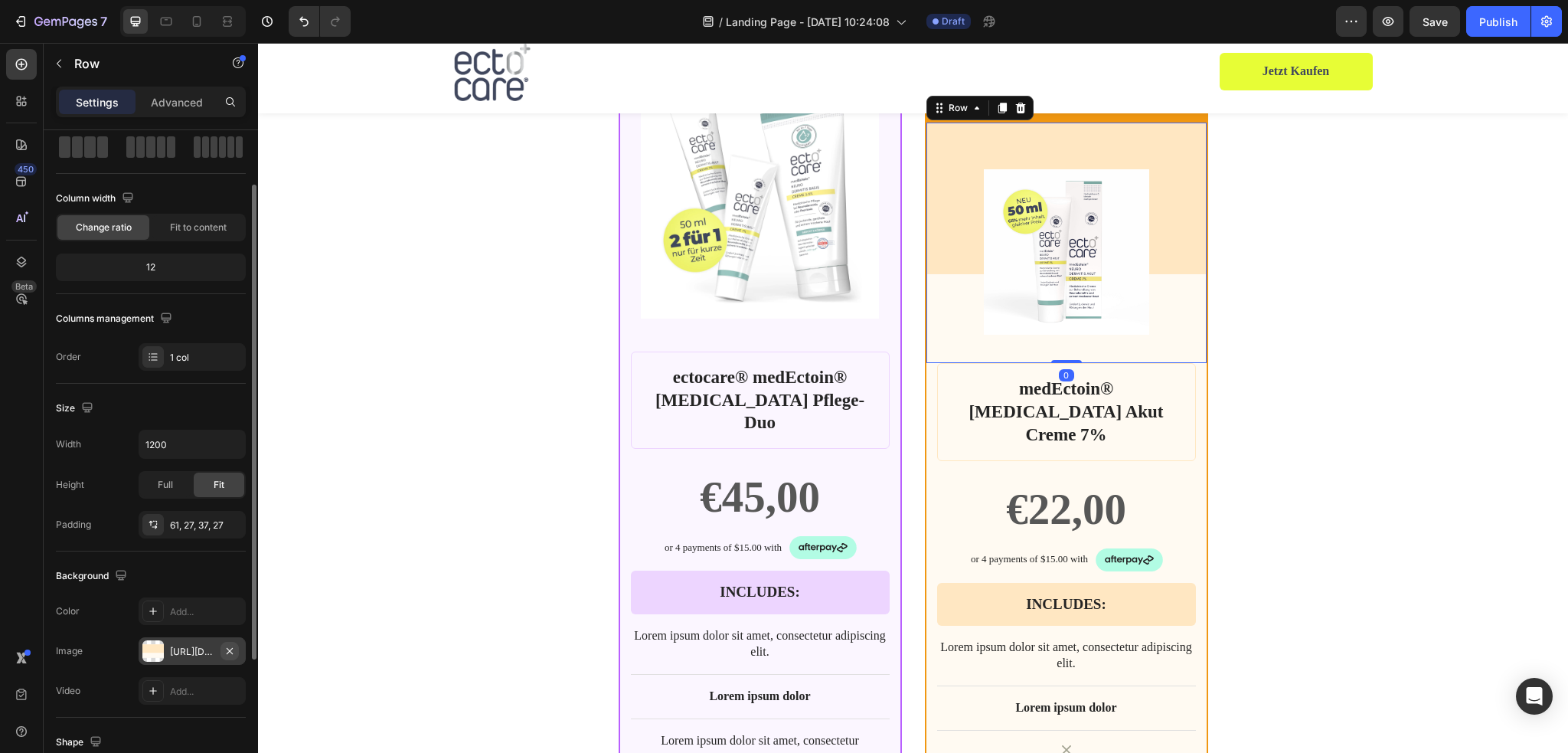
click at [233, 650] on icon "button" at bounding box center [229, 651] width 12 height 12
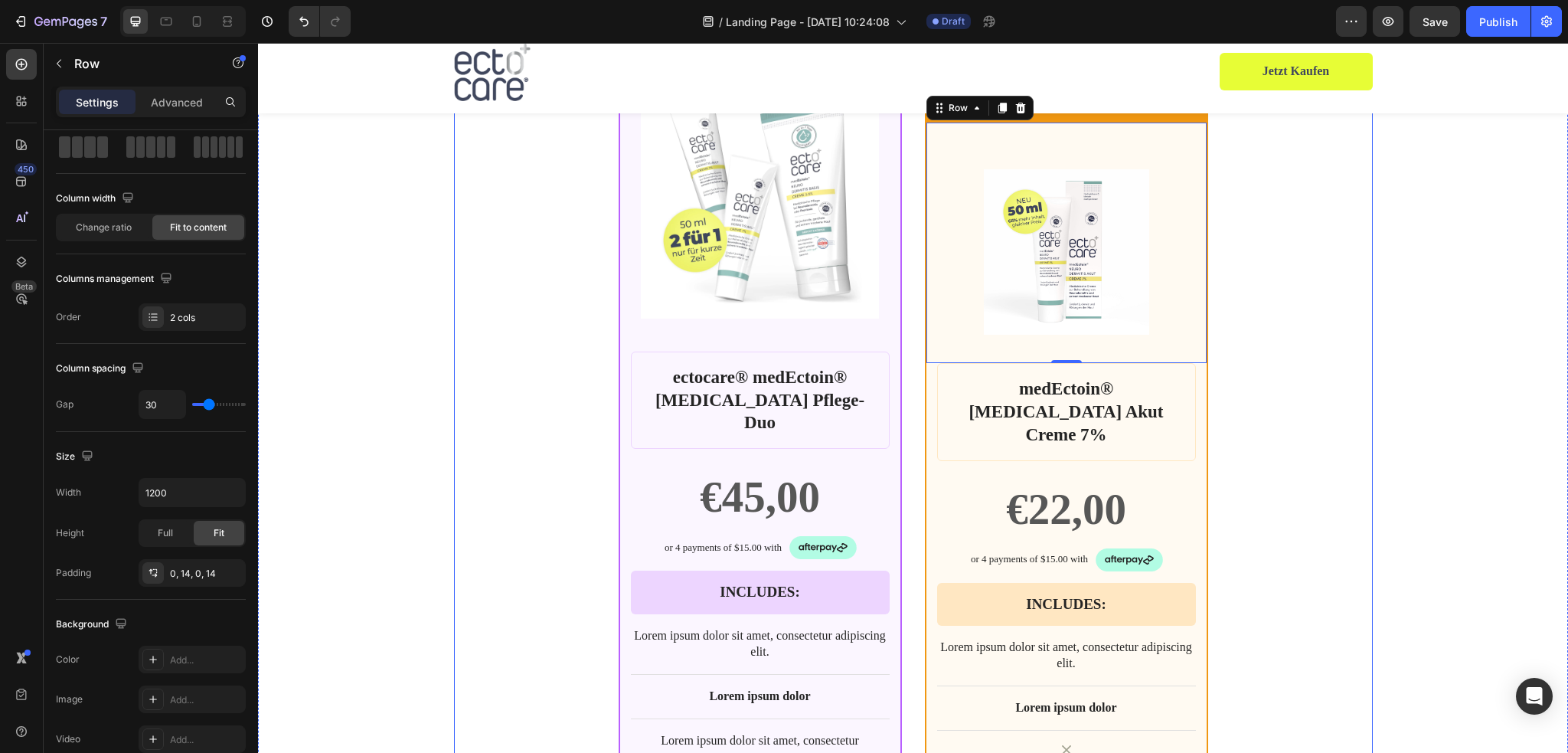
click at [1353, 397] on div "BEST CHOICE Text Block Row Product Images Row ectocare® medEctoin® [MEDICAL_DAT…" at bounding box center [912, 555] width 919 height 1088
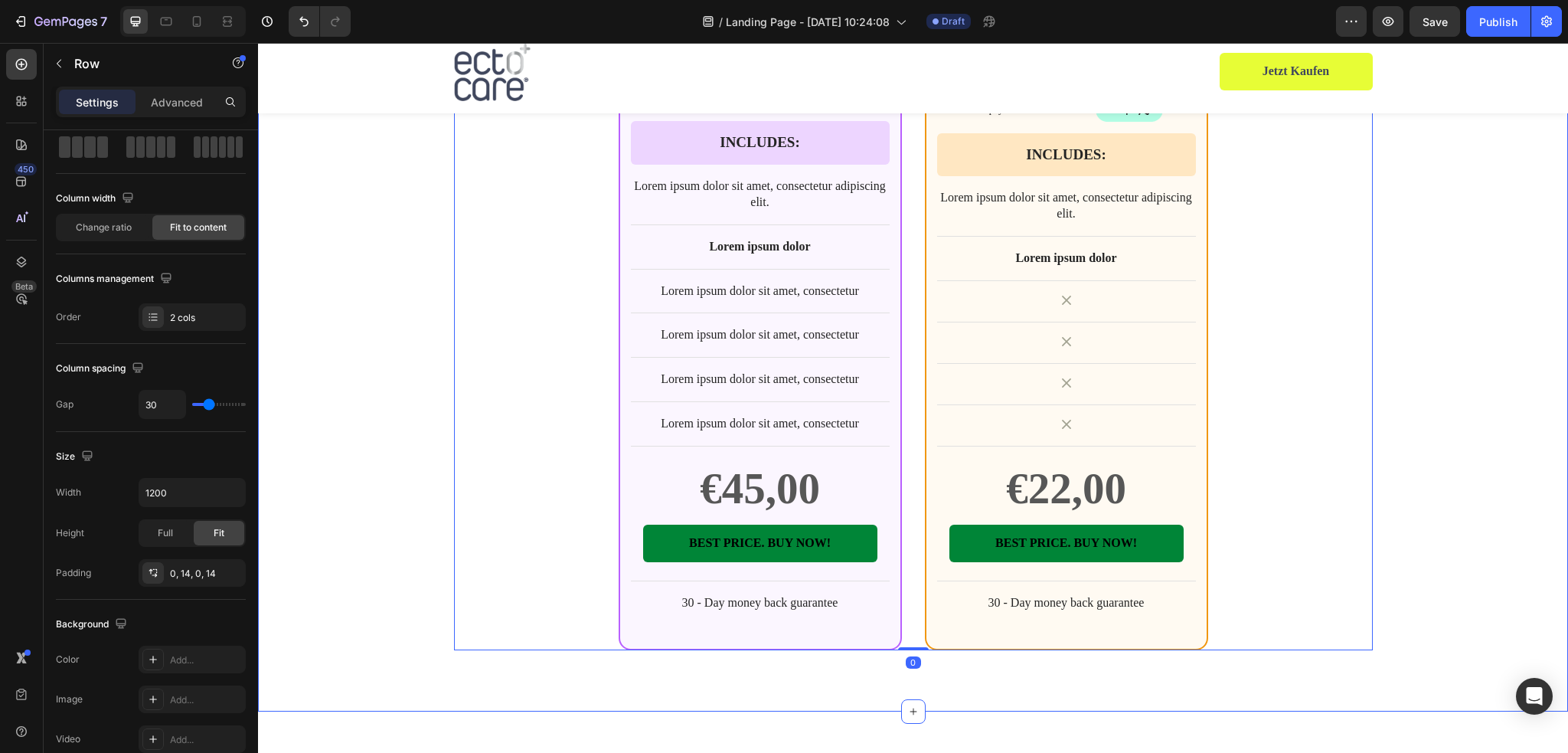
scroll to position [3752, 0]
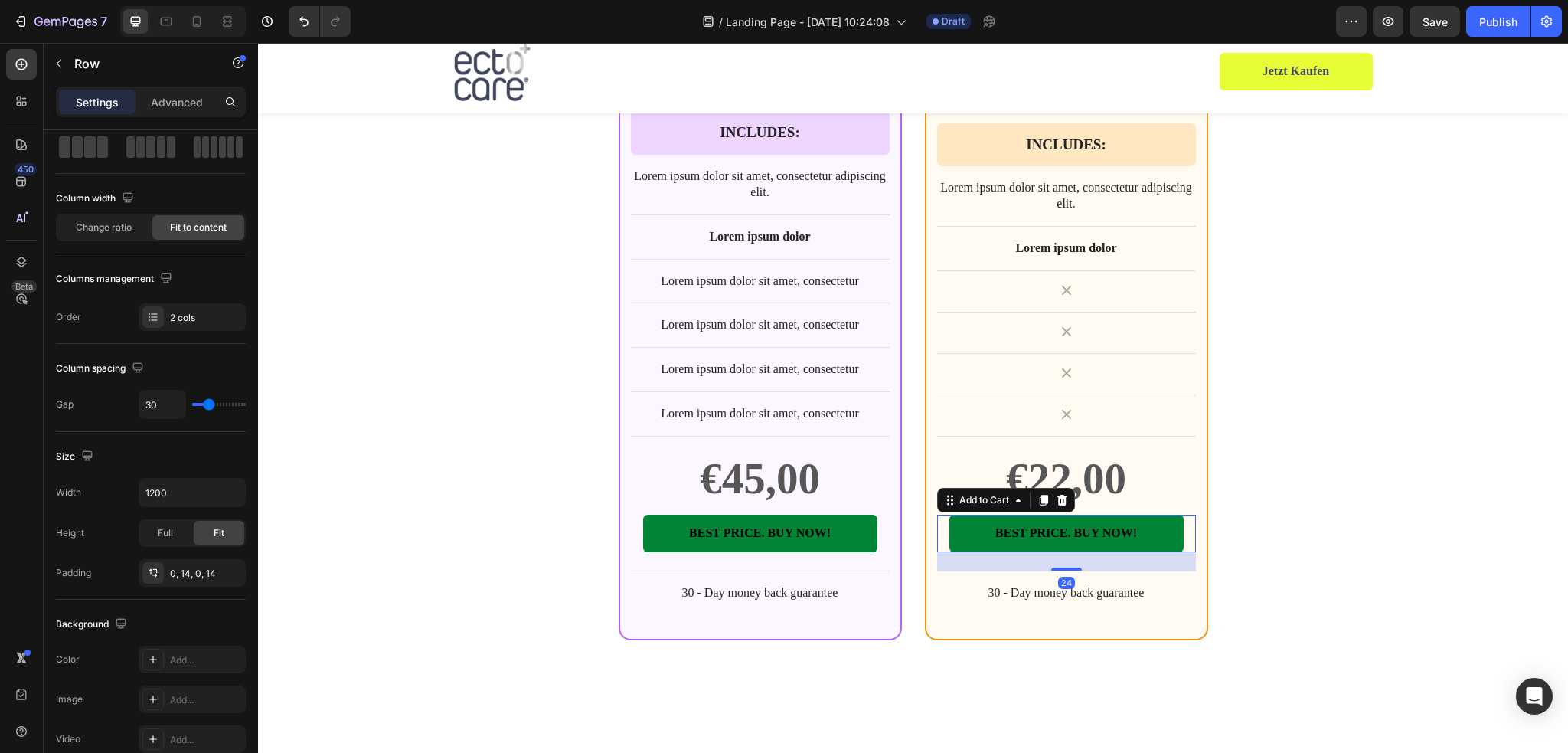
click at [1181, 515] on div "BEST PRICE. BUY NOW! Add to Cart 24" at bounding box center [1067, 533] width 259 height 37
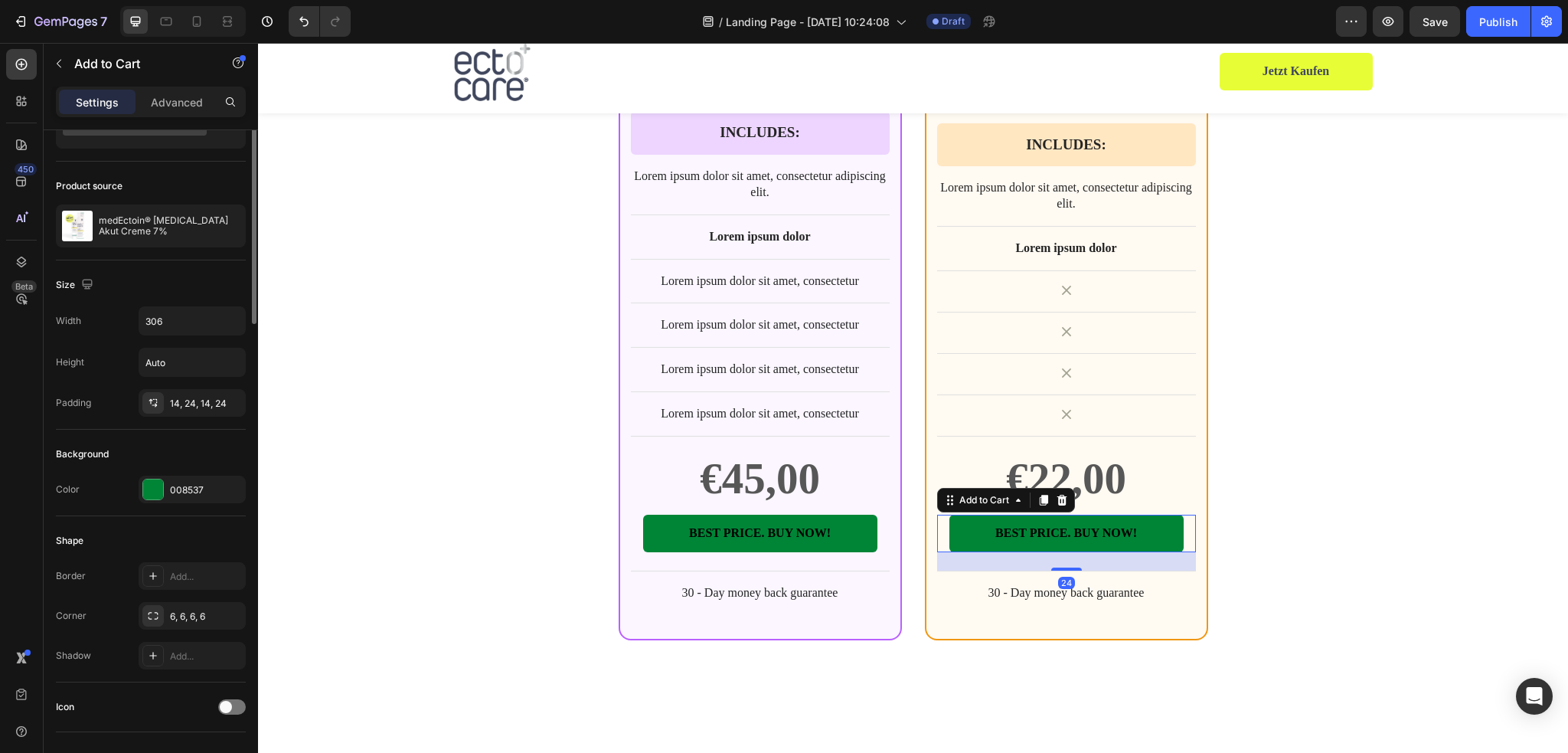
scroll to position [0, 0]
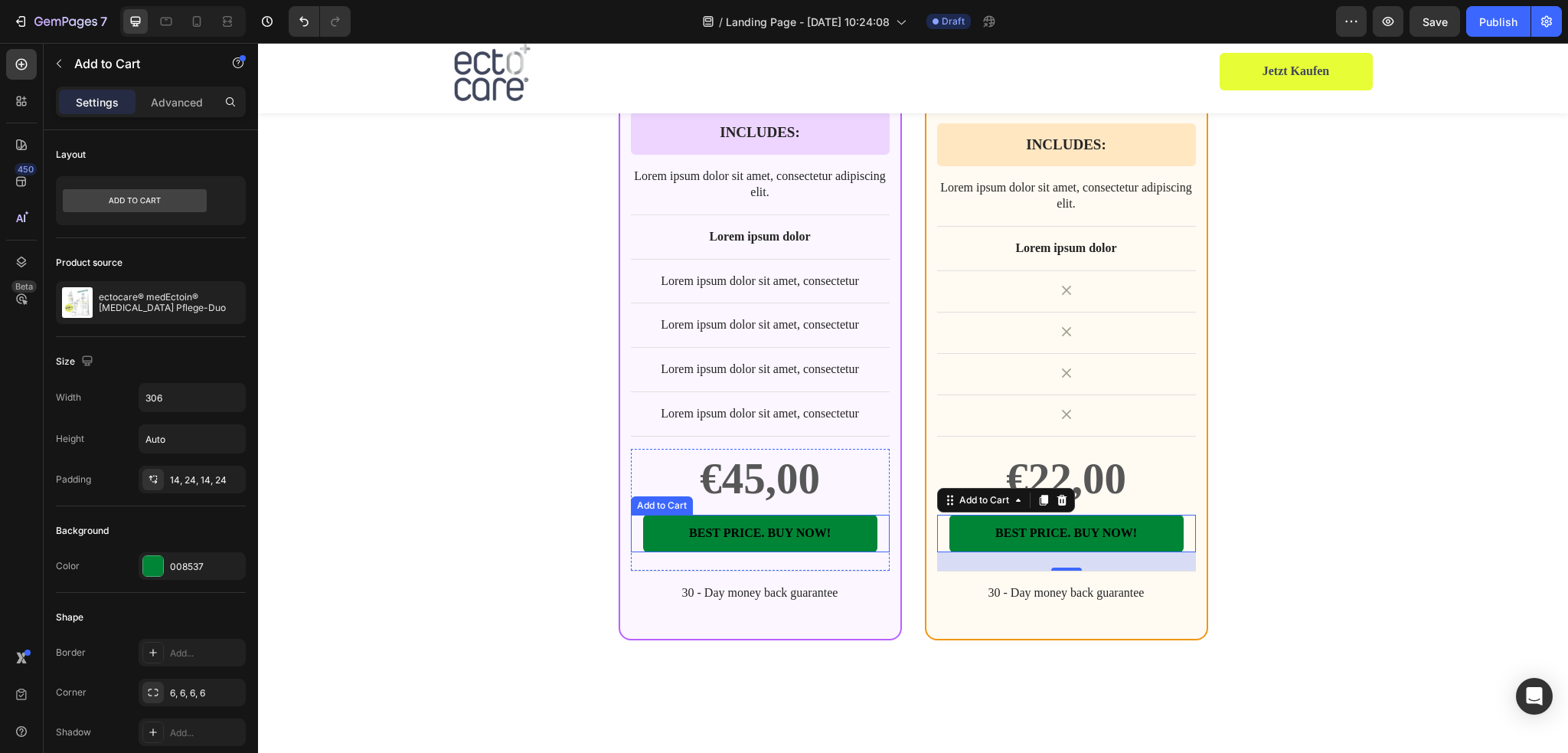
click at [876, 515] on div "BEST PRICE. BUY NOW! Add to Cart" at bounding box center [760, 533] width 259 height 37
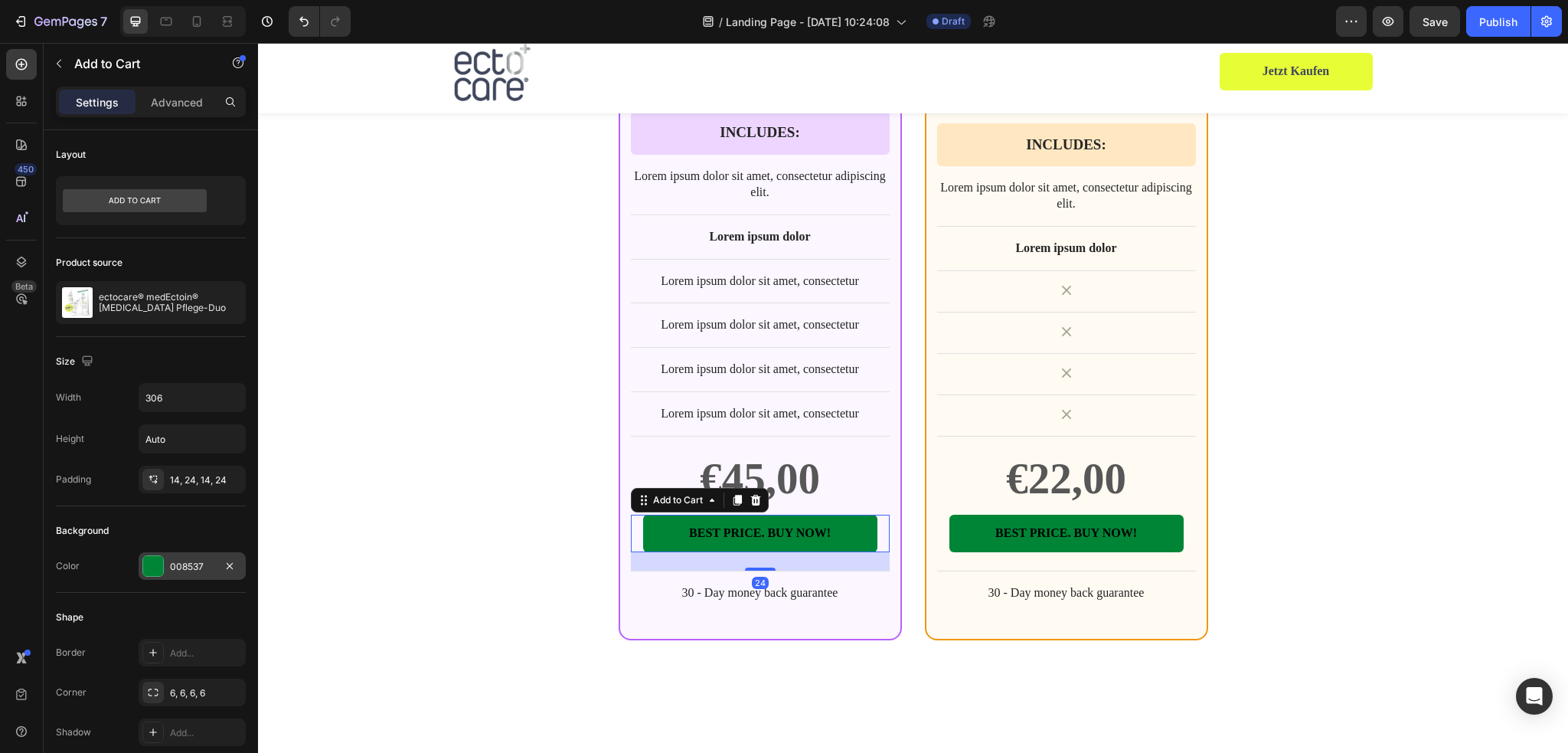
click at [150, 565] on div at bounding box center [153, 565] width 19 height 19
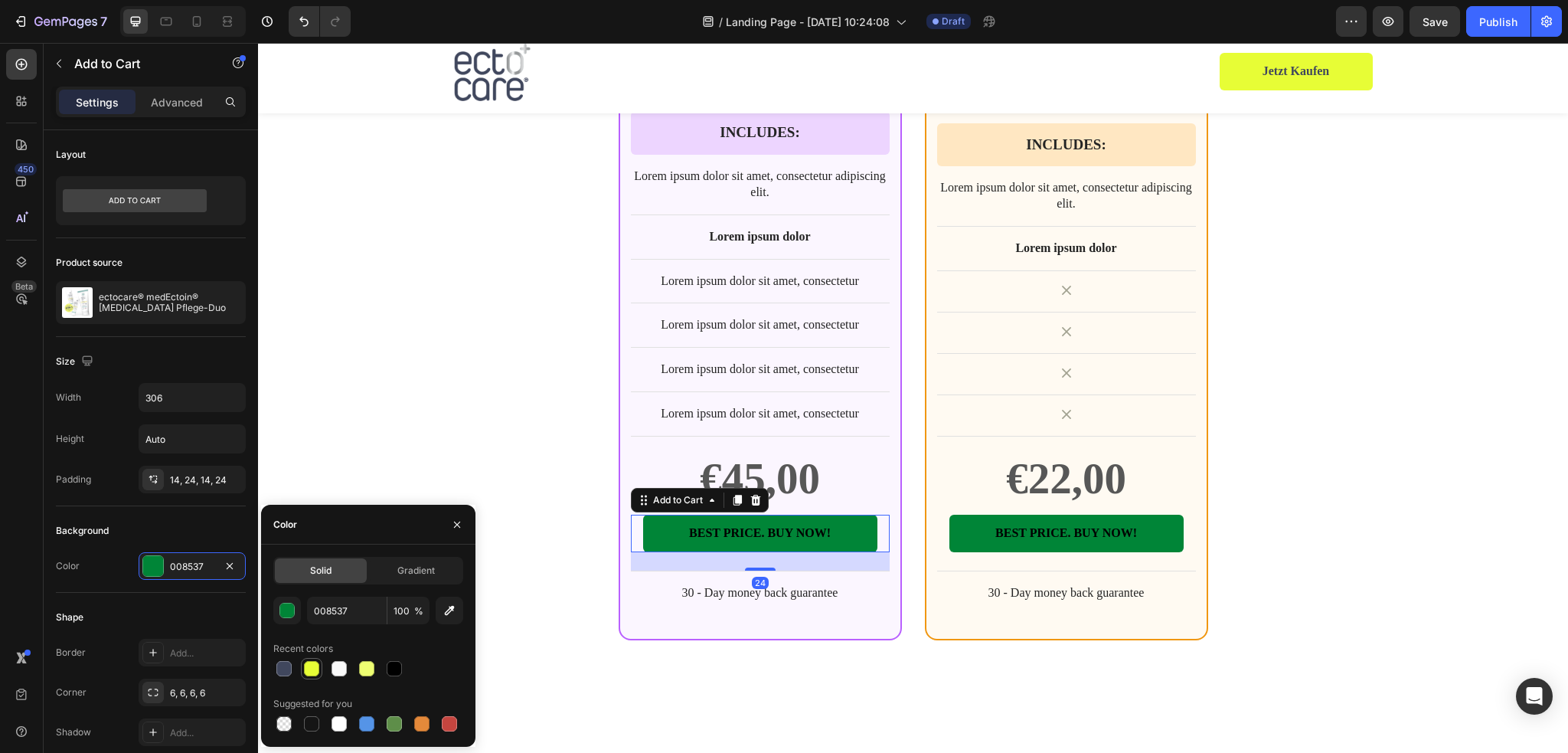
click at [307, 674] on div at bounding box center [311, 668] width 15 height 15
type input "E7FD36"
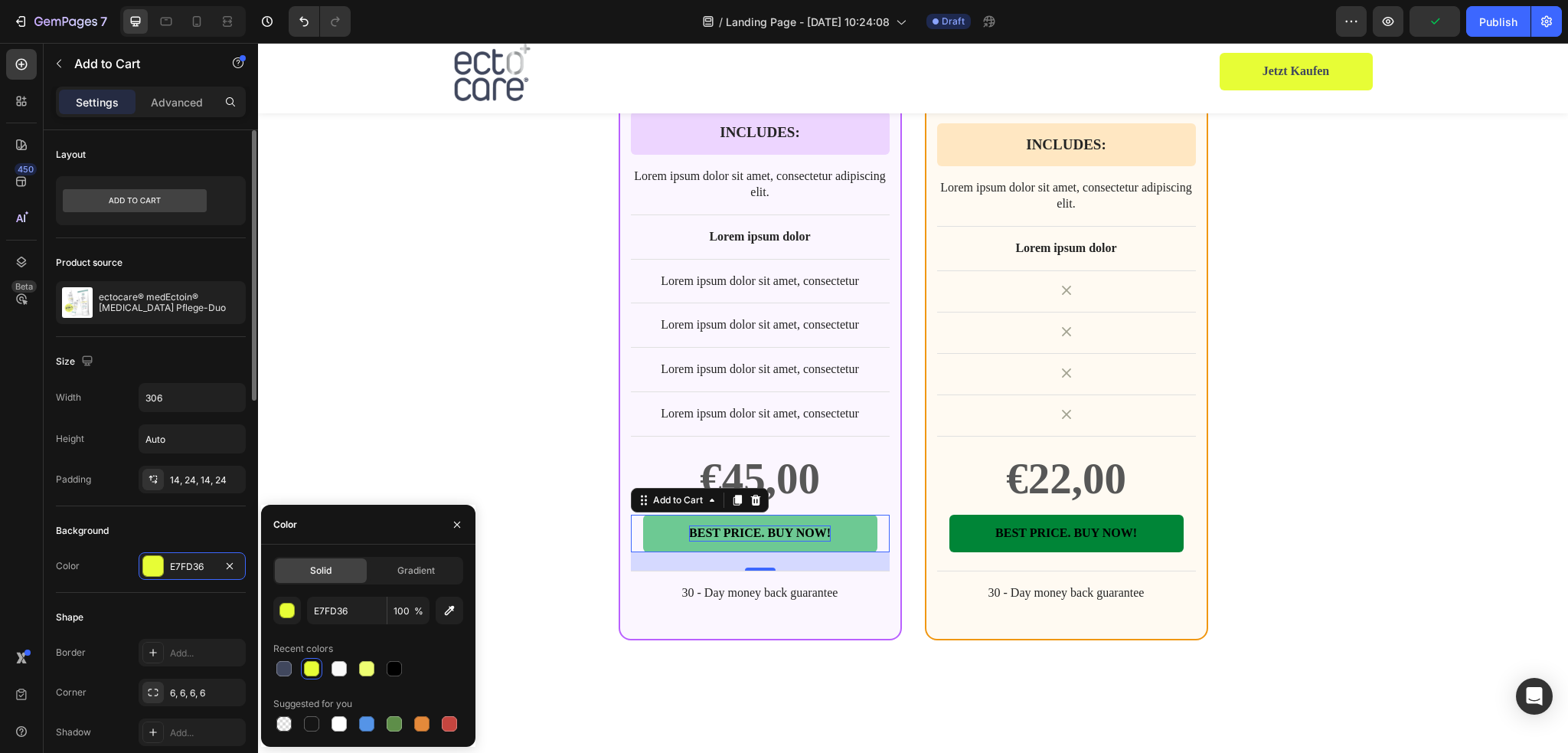
click at [762, 525] on div "BEST PRICE. BUY NOW!" at bounding box center [760, 533] width 142 height 16
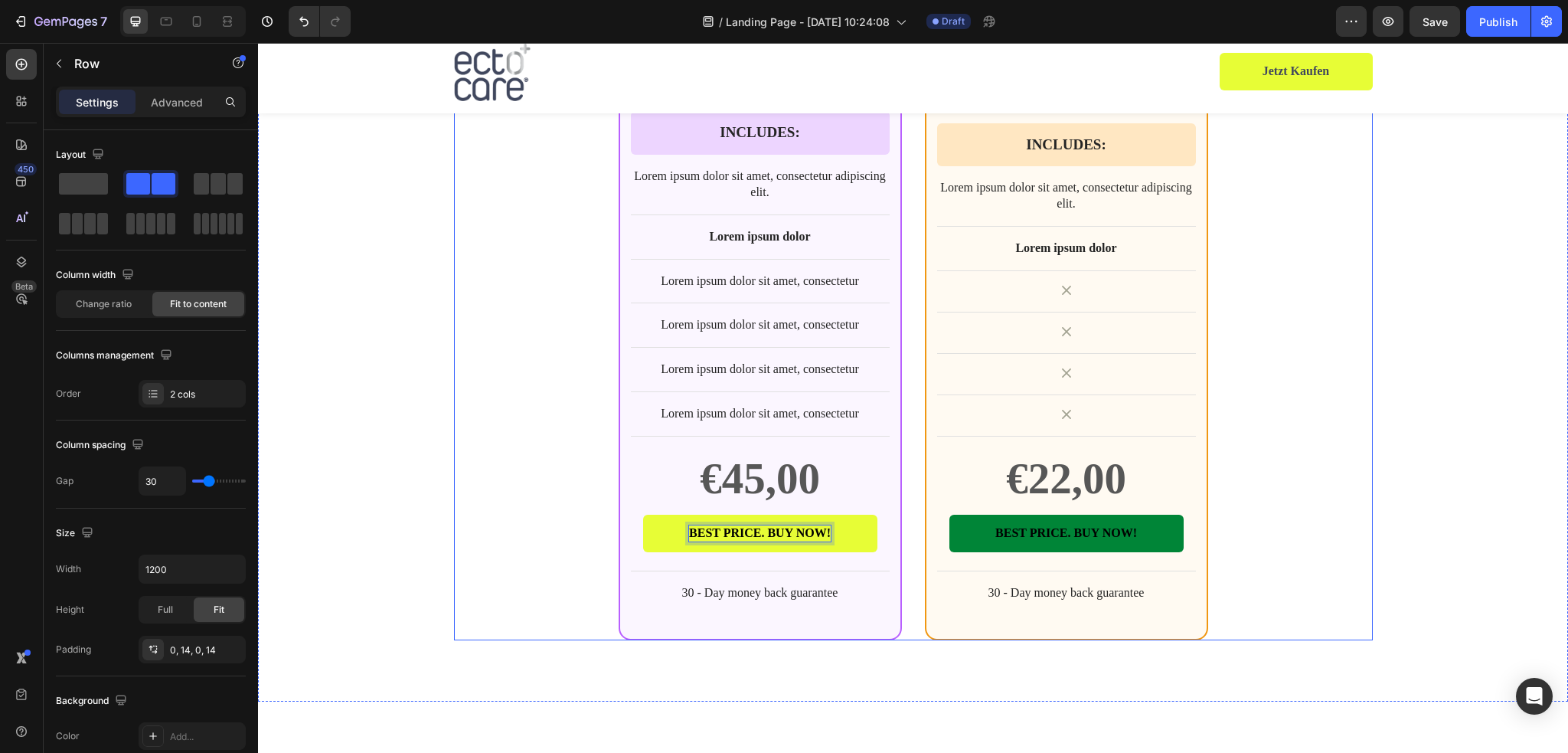
click at [555, 495] on div "BEST CHOICE Text Block Row Product Images Row ectocare® medEctoin® [MEDICAL_DAT…" at bounding box center [912, 96] width 919 height 1088
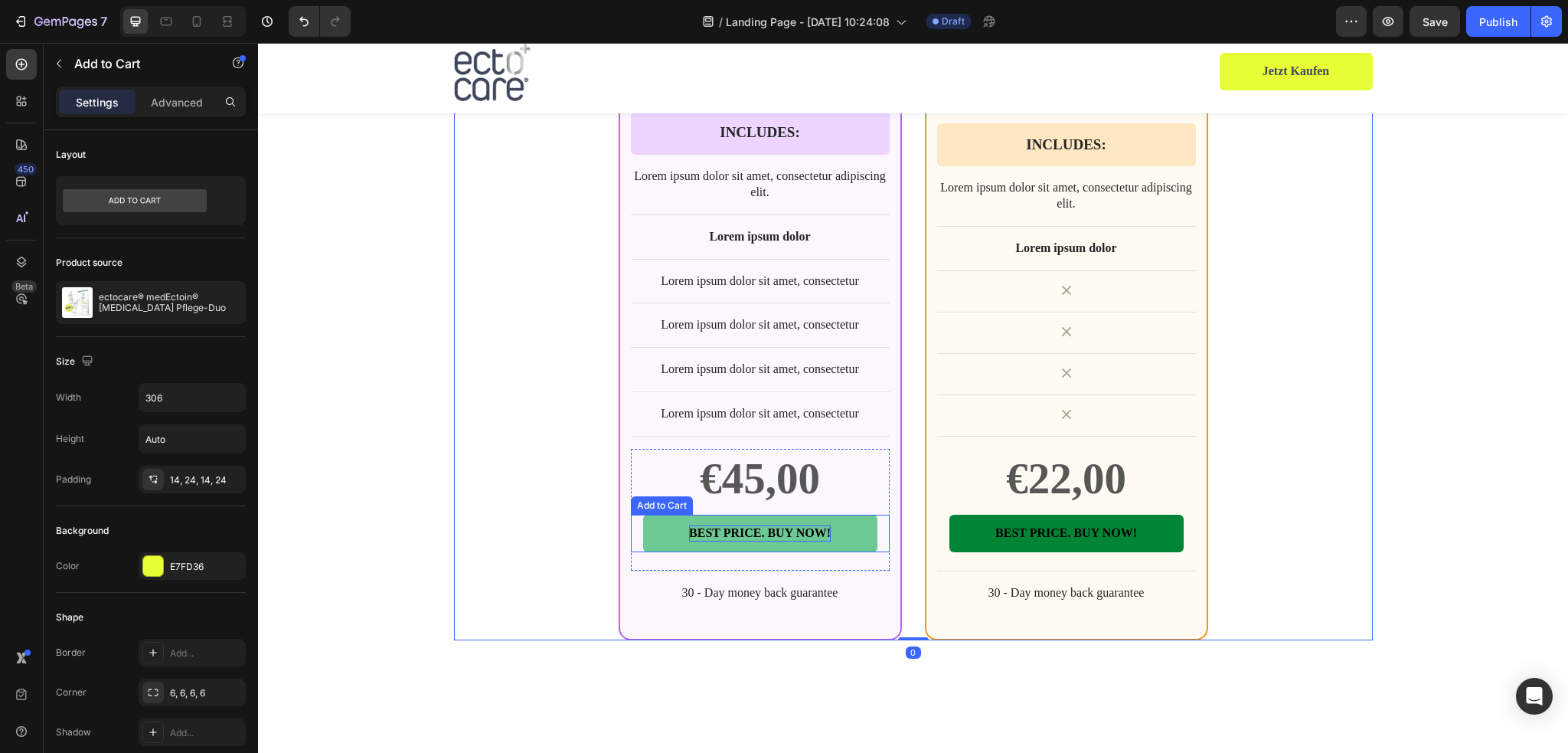
click at [689, 525] on p "BEST PRICE. BUY NOW!" at bounding box center [760, 533] width 142 height 16
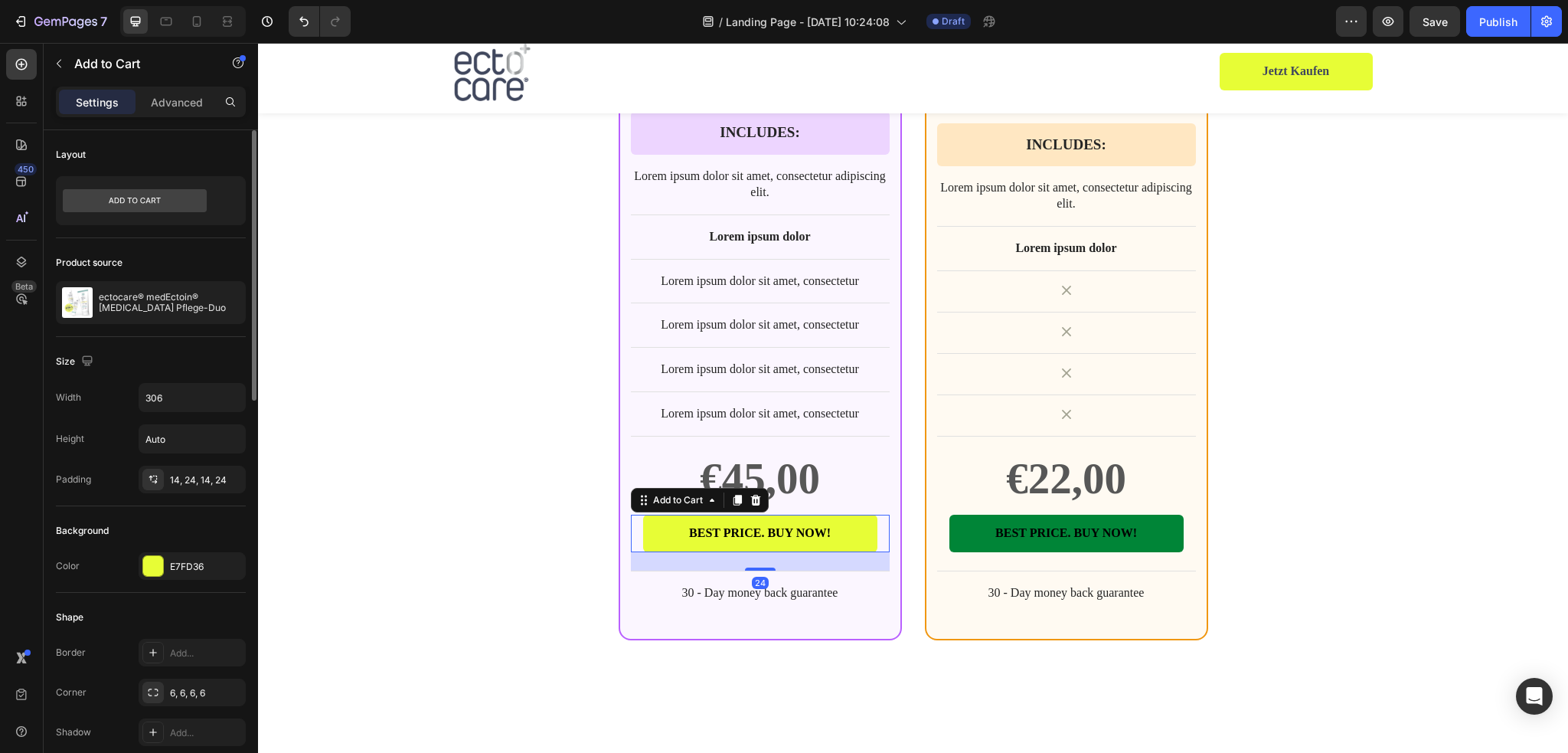
scroll to position [460, 0]
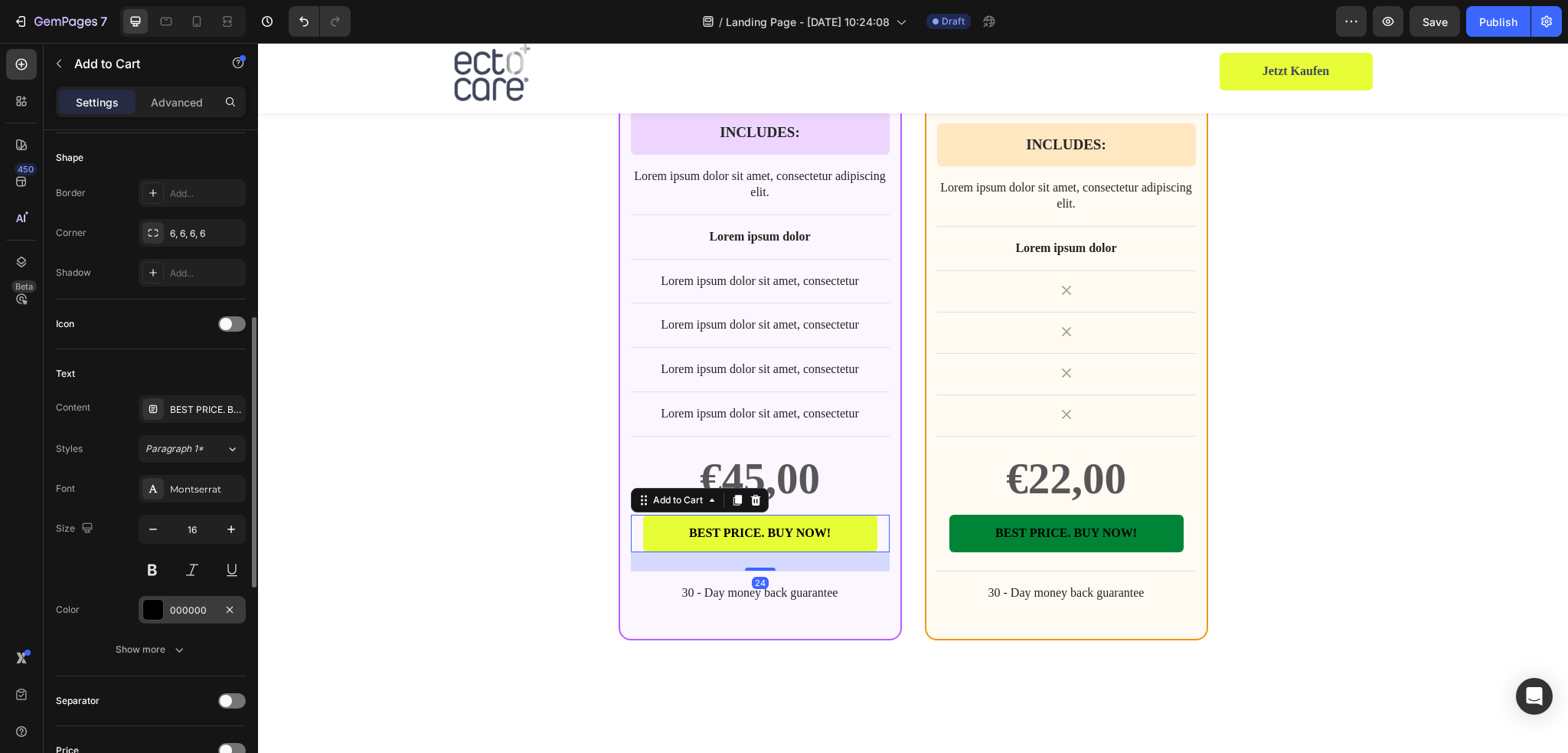
click at [152, 603] on div at bounding box center [153, 609] width 19 height 19
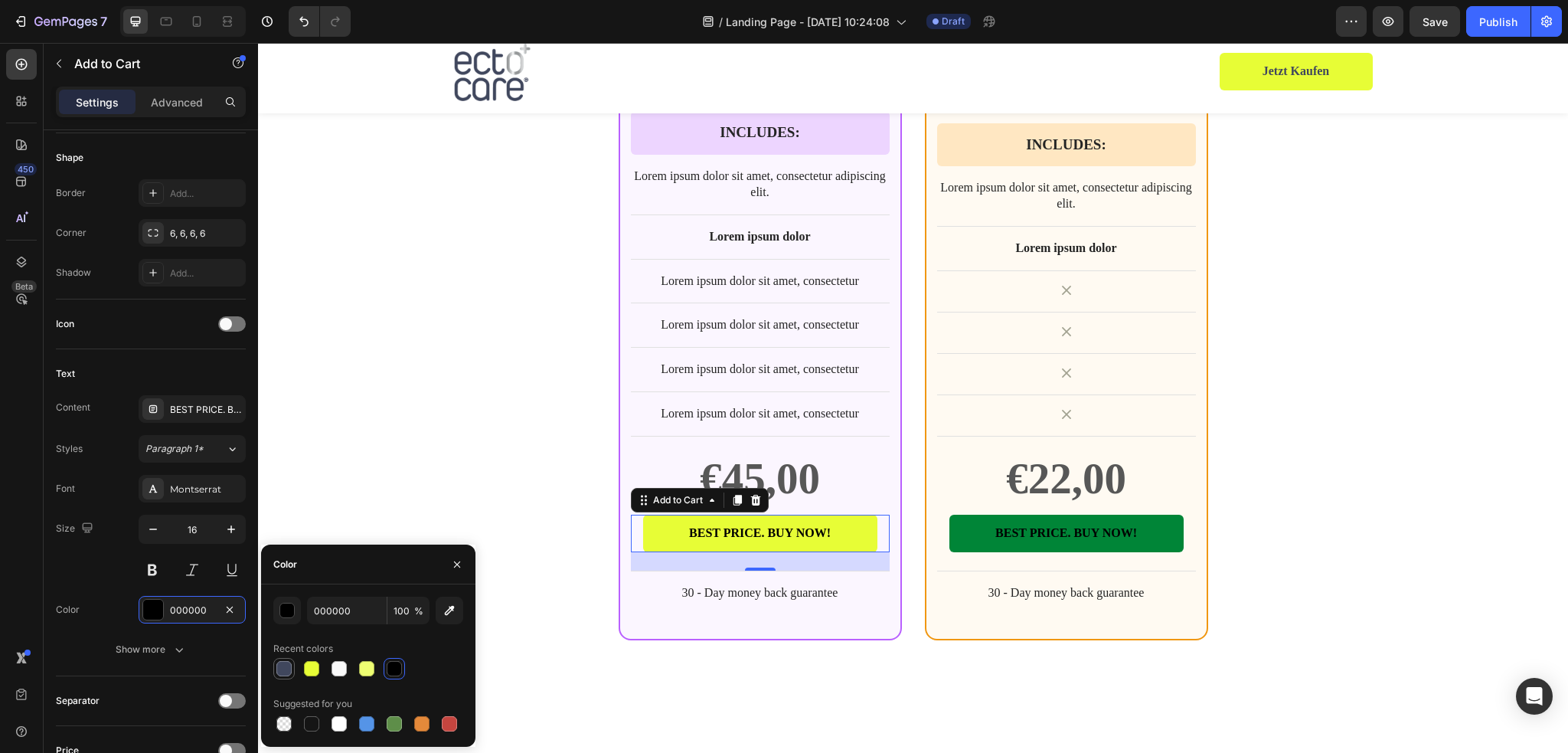
click at [285, 671] on div at bounding box center [283, 668] width 15 height 15
type input "40475D"
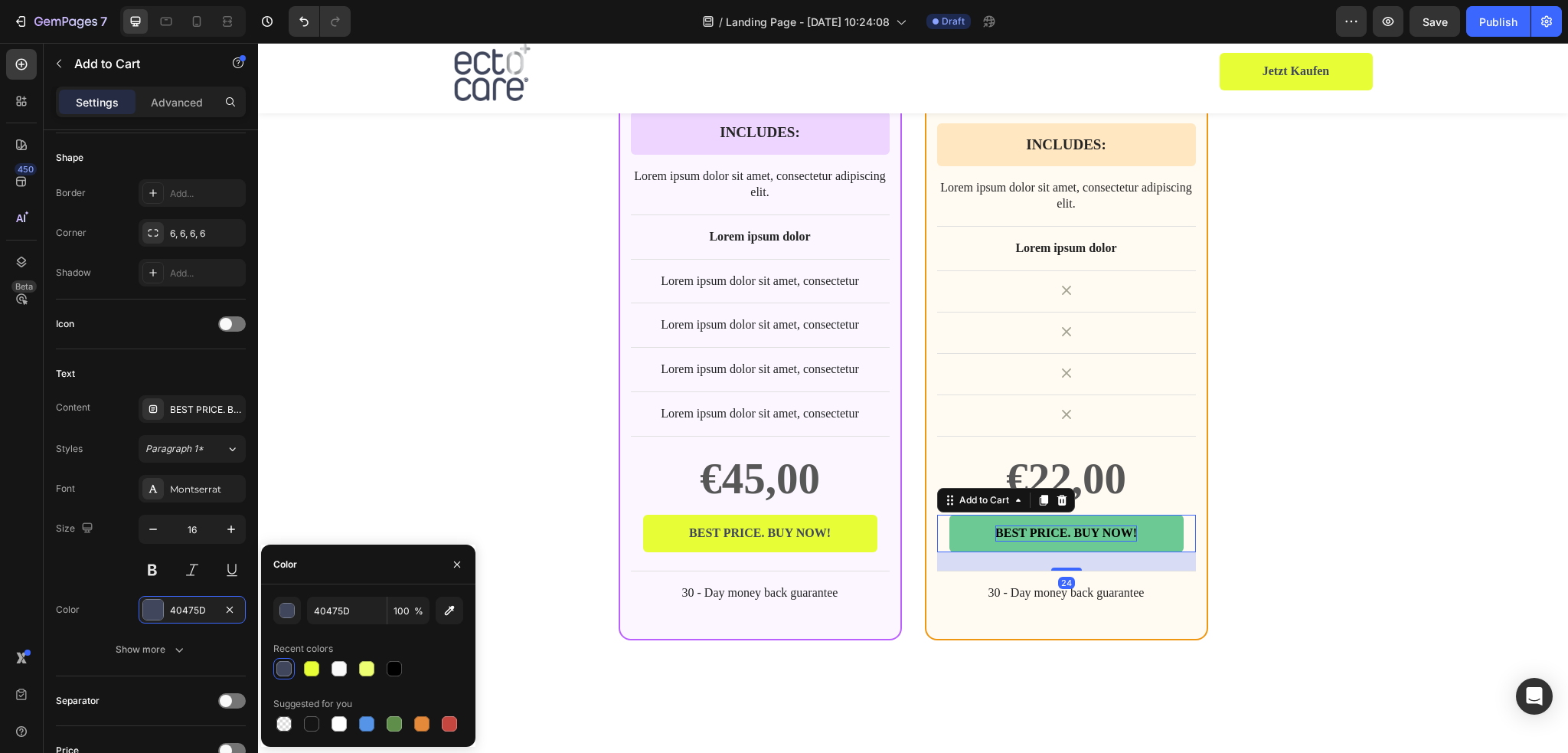
click at [998, 525] on div "BEST PRICE. BUY NOW!" at bounding box center [1066, 533] width 142 height 16
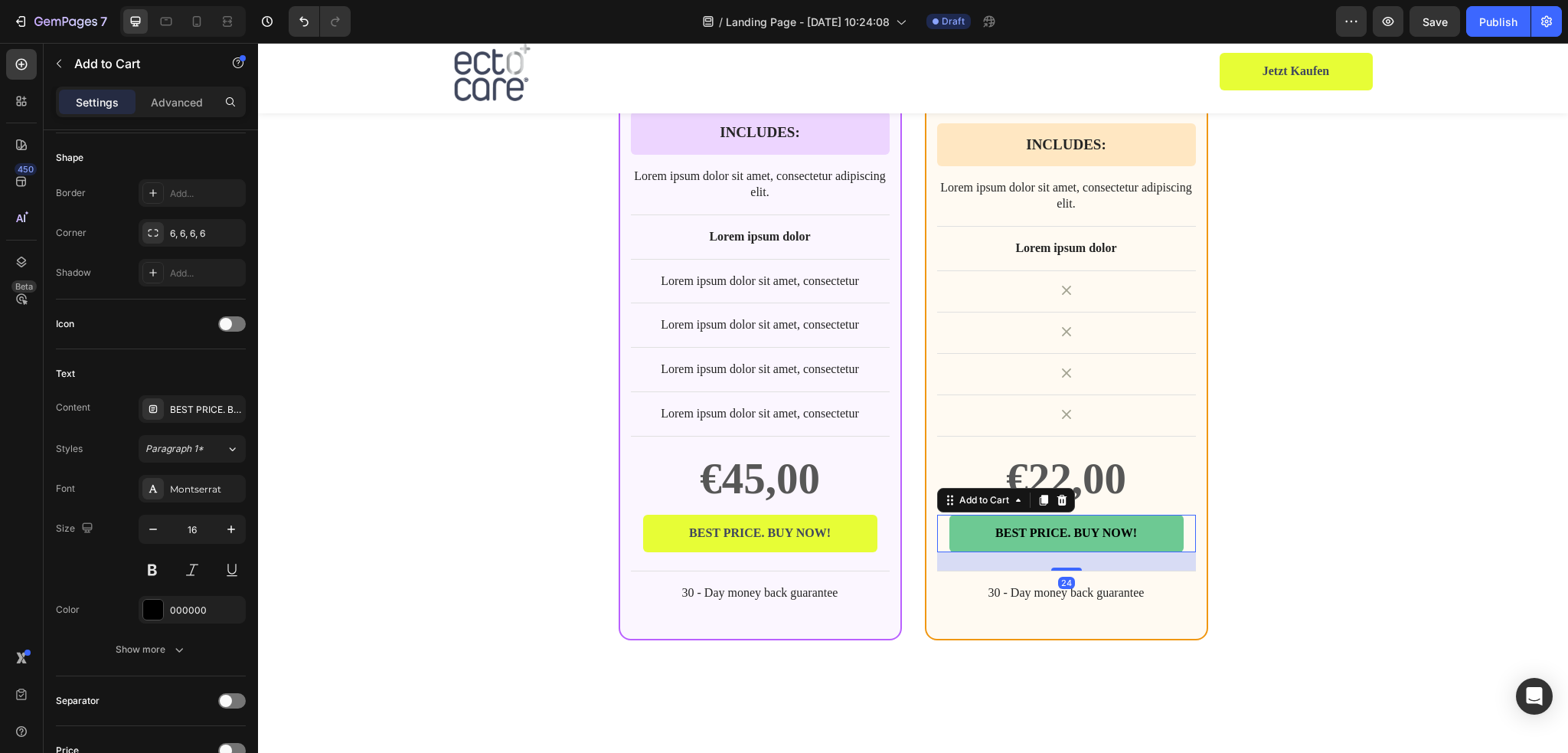
click at [973, 515] on button "BEST PRICE. BUY NOW!" at bounding box center [1067, 533] width 234 height 37
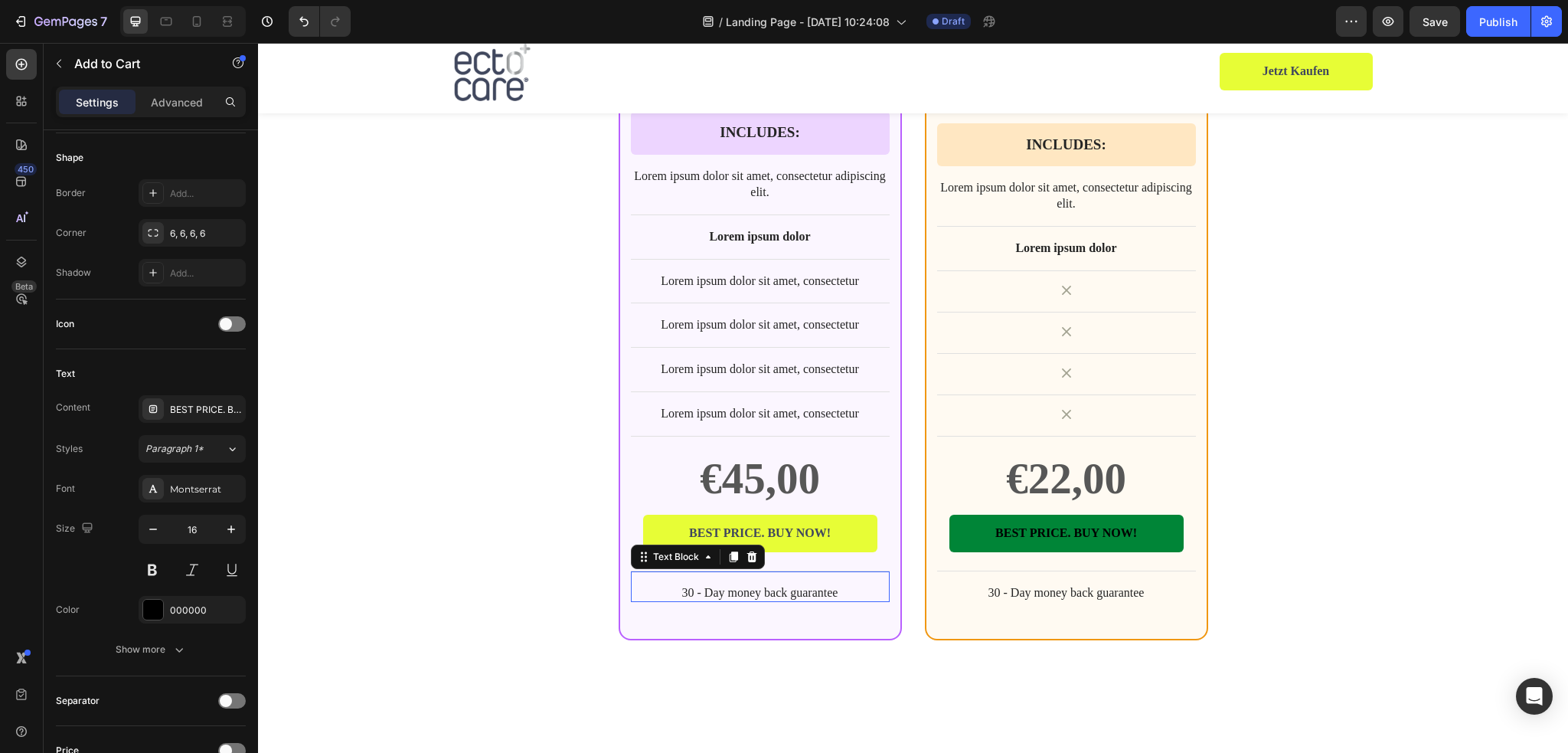
click at [780, 585] on p "30 - Day money back guarantee" at bounding box center [760, 593] width 256 height 16
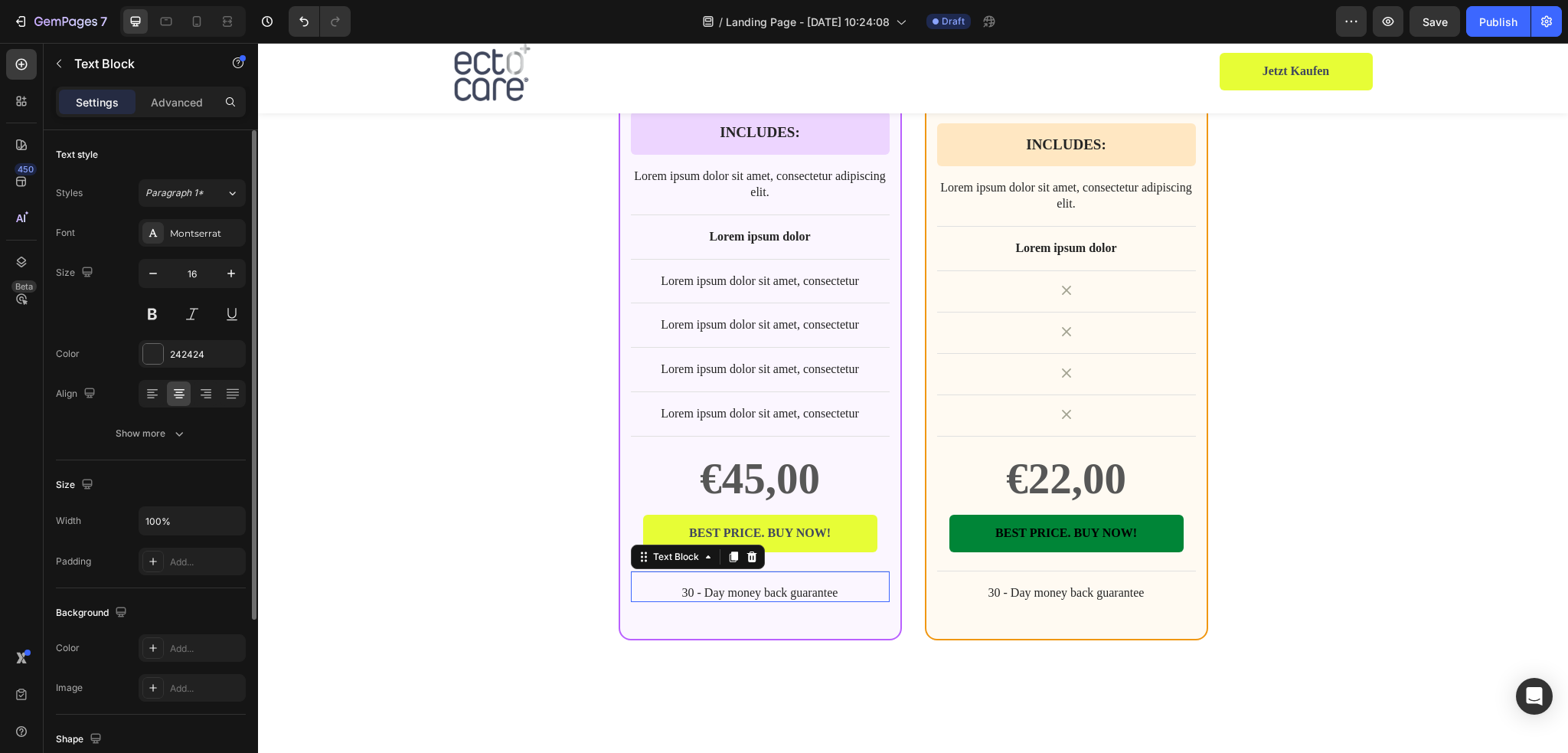
click at [780, 585] on p "30 - Day money back guarantee" at bounding box center [760, 593] width 256 height 16
click at [687, 585] on p "30 - Day money back guarantee" at bounding box center [760, 593] width 256 height 16
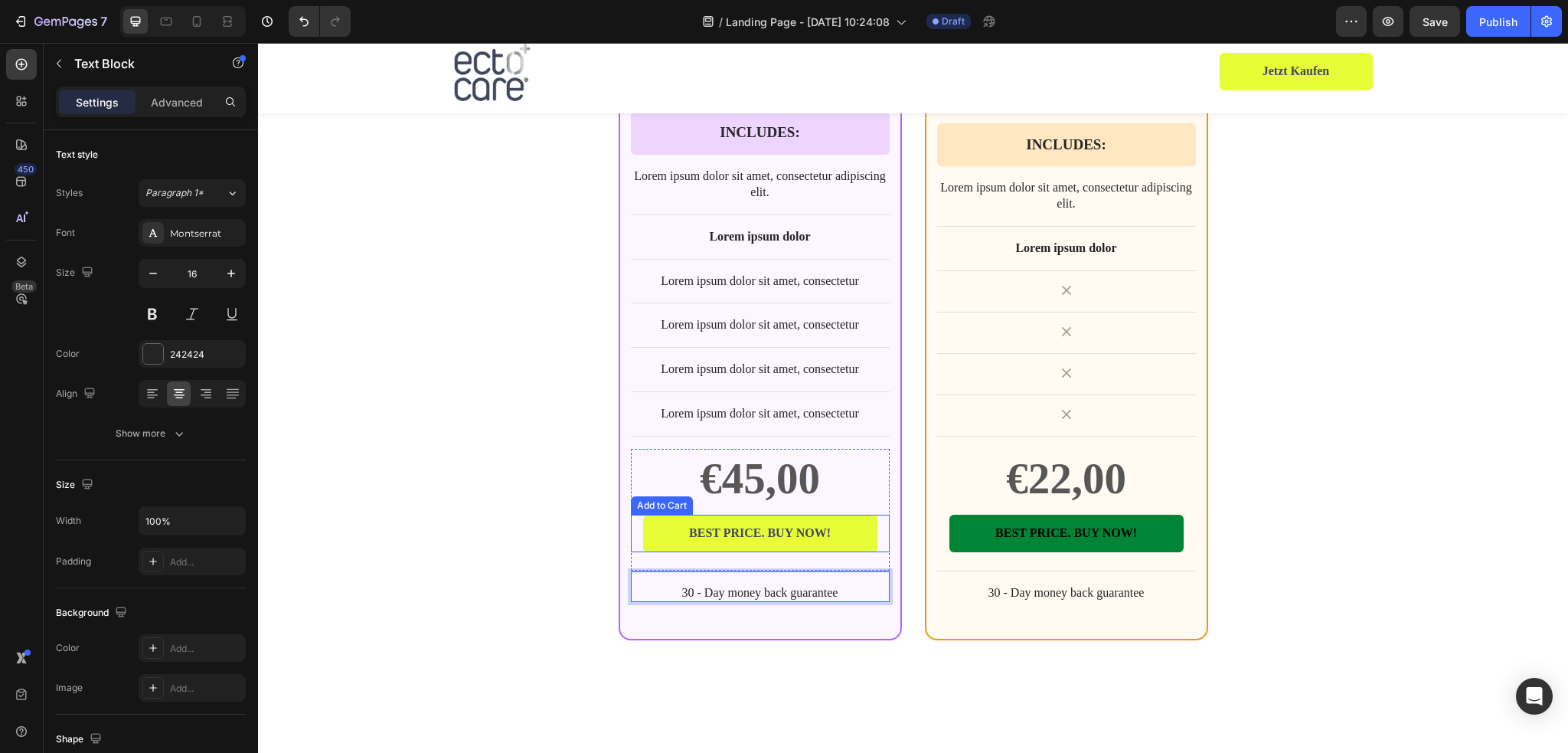
click at [521, 505] on div "BEST CHOICE Text Block Row Product Images Row ectocare® medEctoin® Neurodermiti…" at bounding box center [912, 96] width 919 height 1088
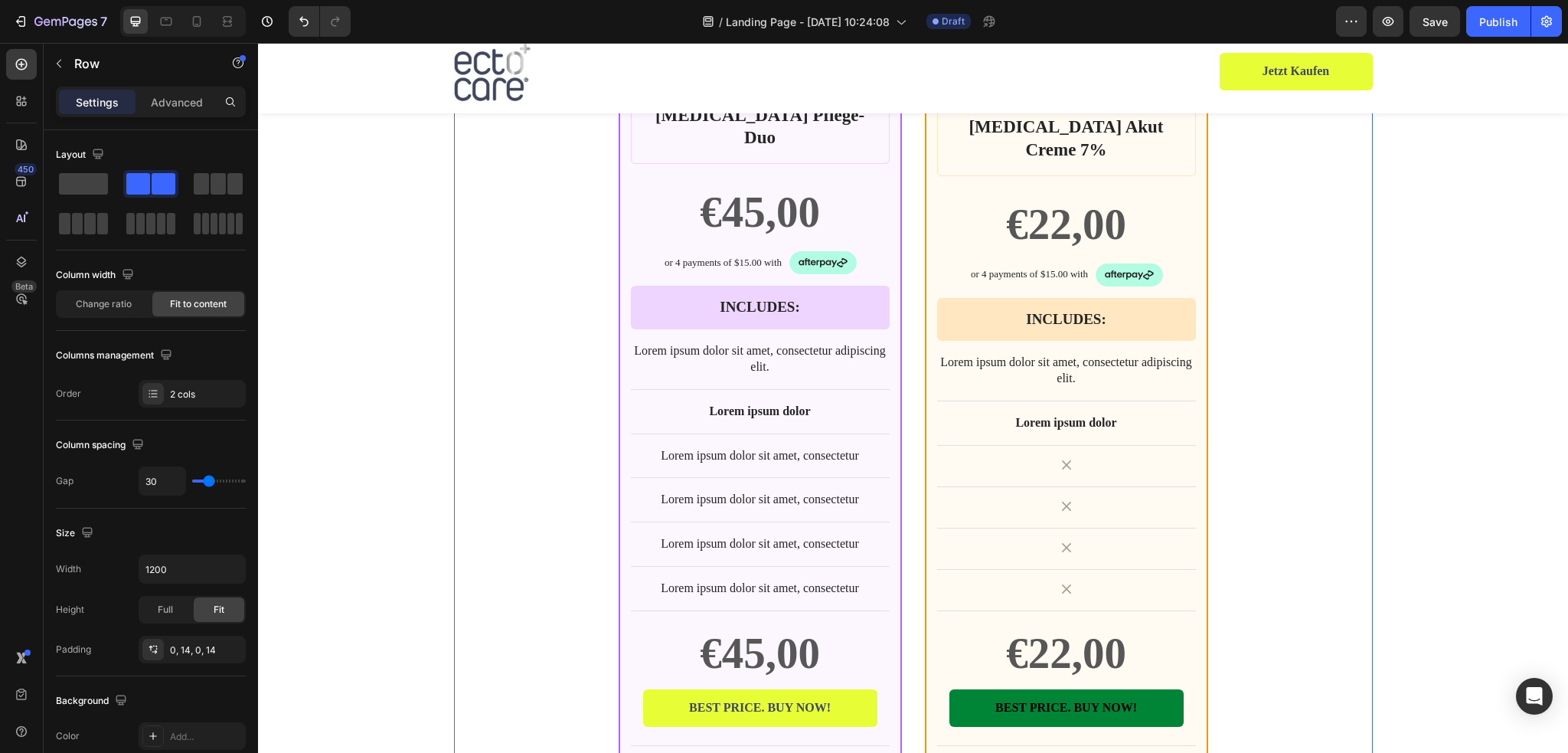
scroll to position [3369, 0]
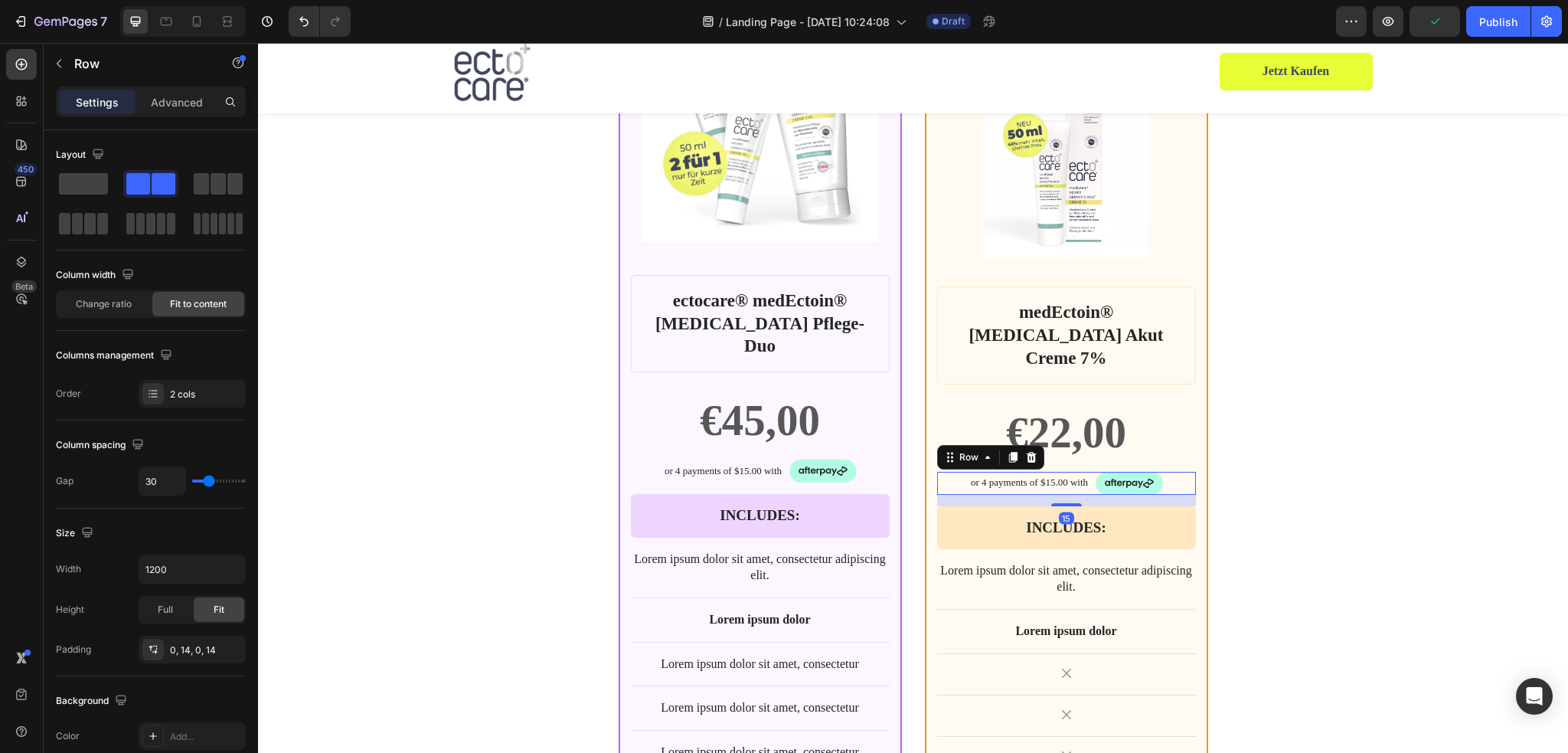
click at [1170, 471] on div "or 4 payments of $15.00 with Text Block Image Row 15" at bounding box center [1067, 483] width 259 height 23
click at [1026, 451] on icon at bounding box center [1031, 457] width 12 height 12
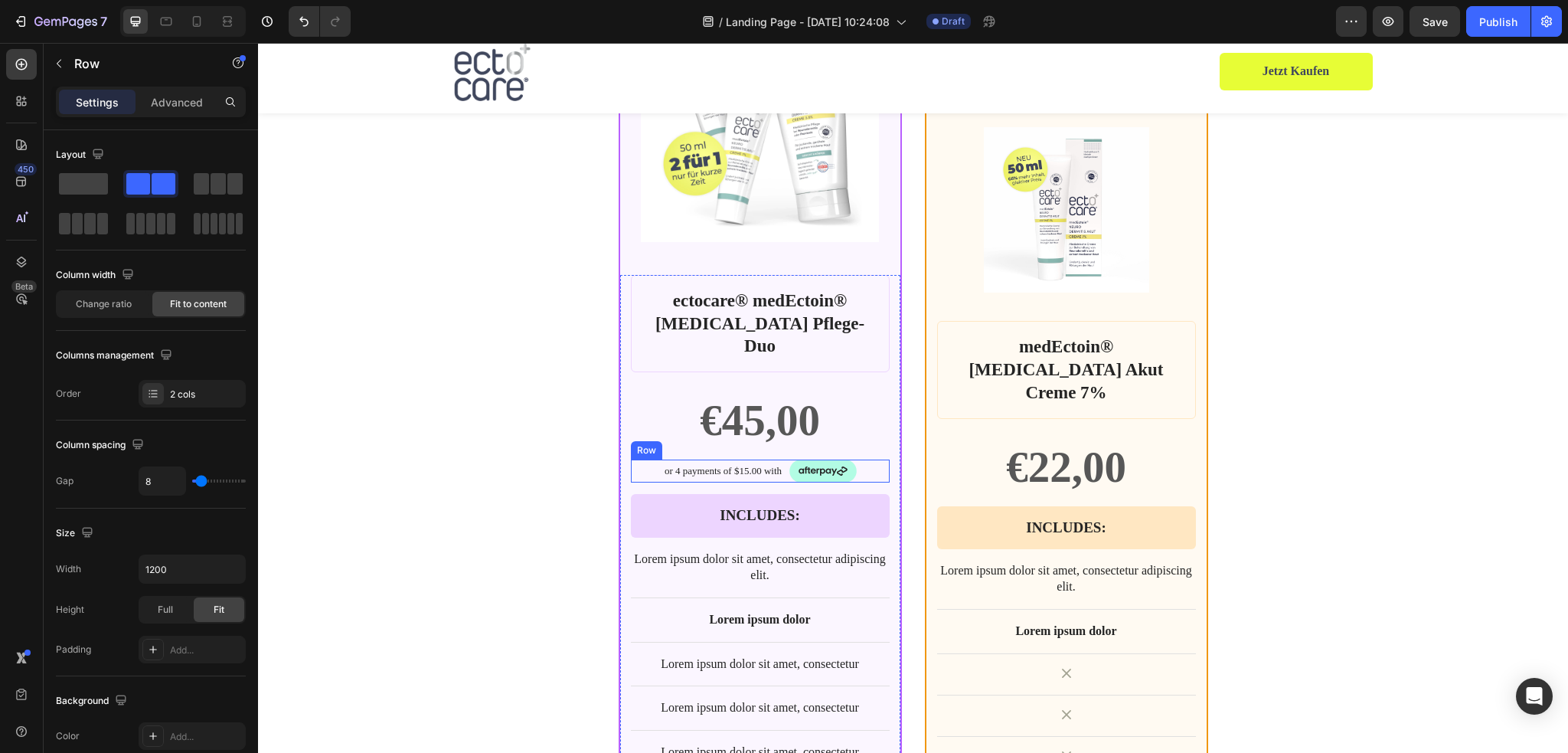
click at [866, 460] on div "or 4 payments of $15.00 with Text Block Image Row" at bounding box center [760, 471] width 259 height 23
click at [722, 436] on div at bounding box center [725, 445] width 19 height 19
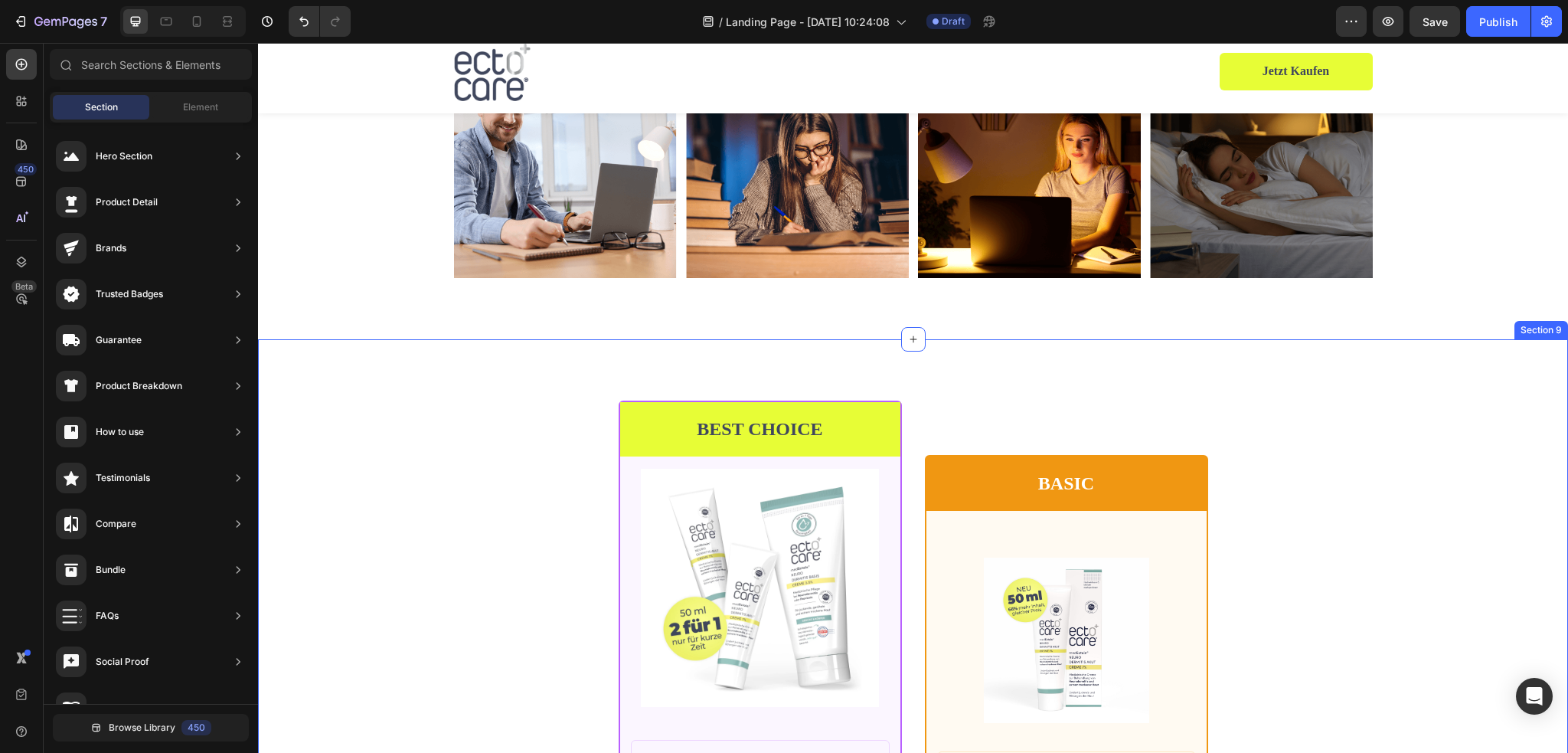
scroll to position [3062, 0]
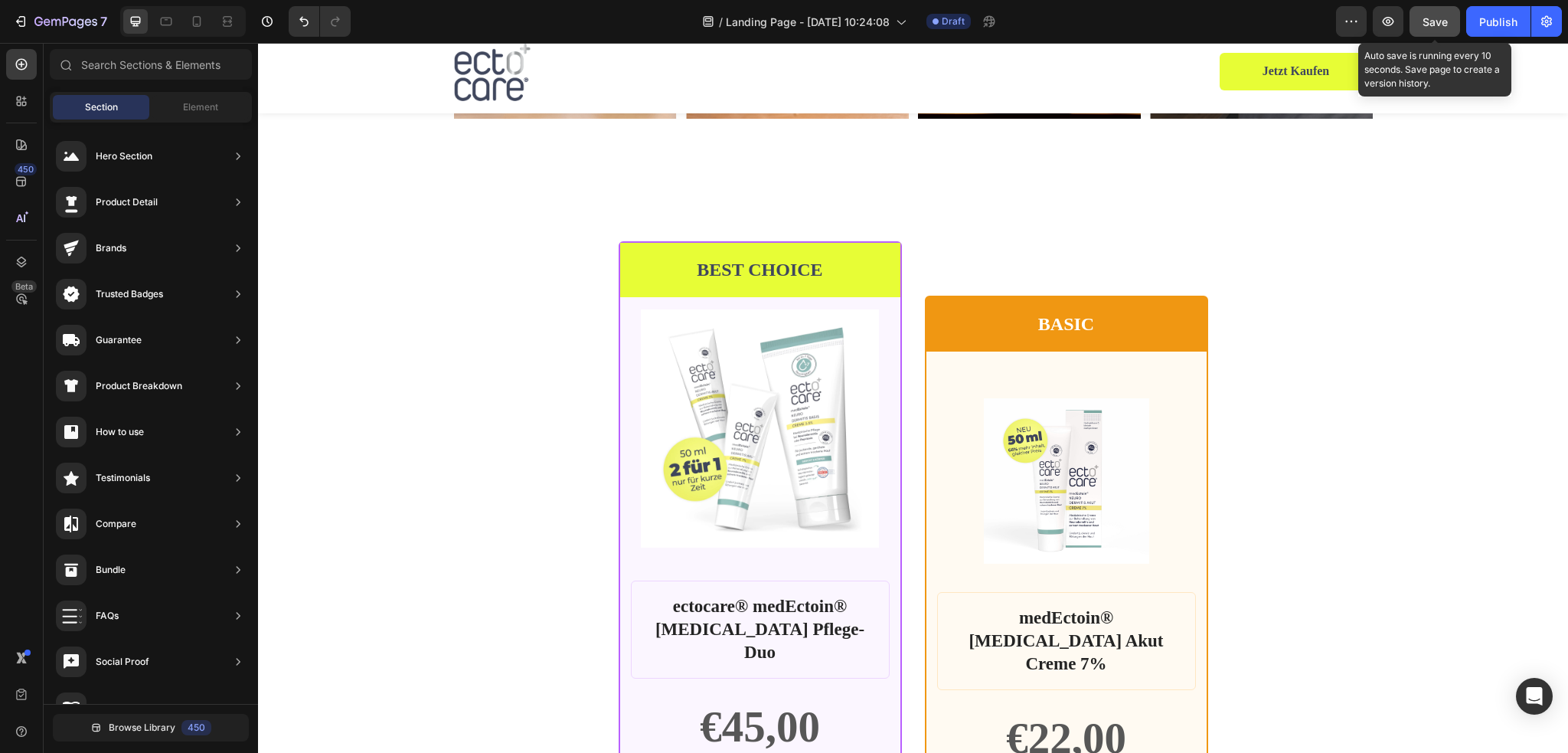
click at [1429, 24] on span "Save" at bounding box center [1435, 21] width 26 height 13
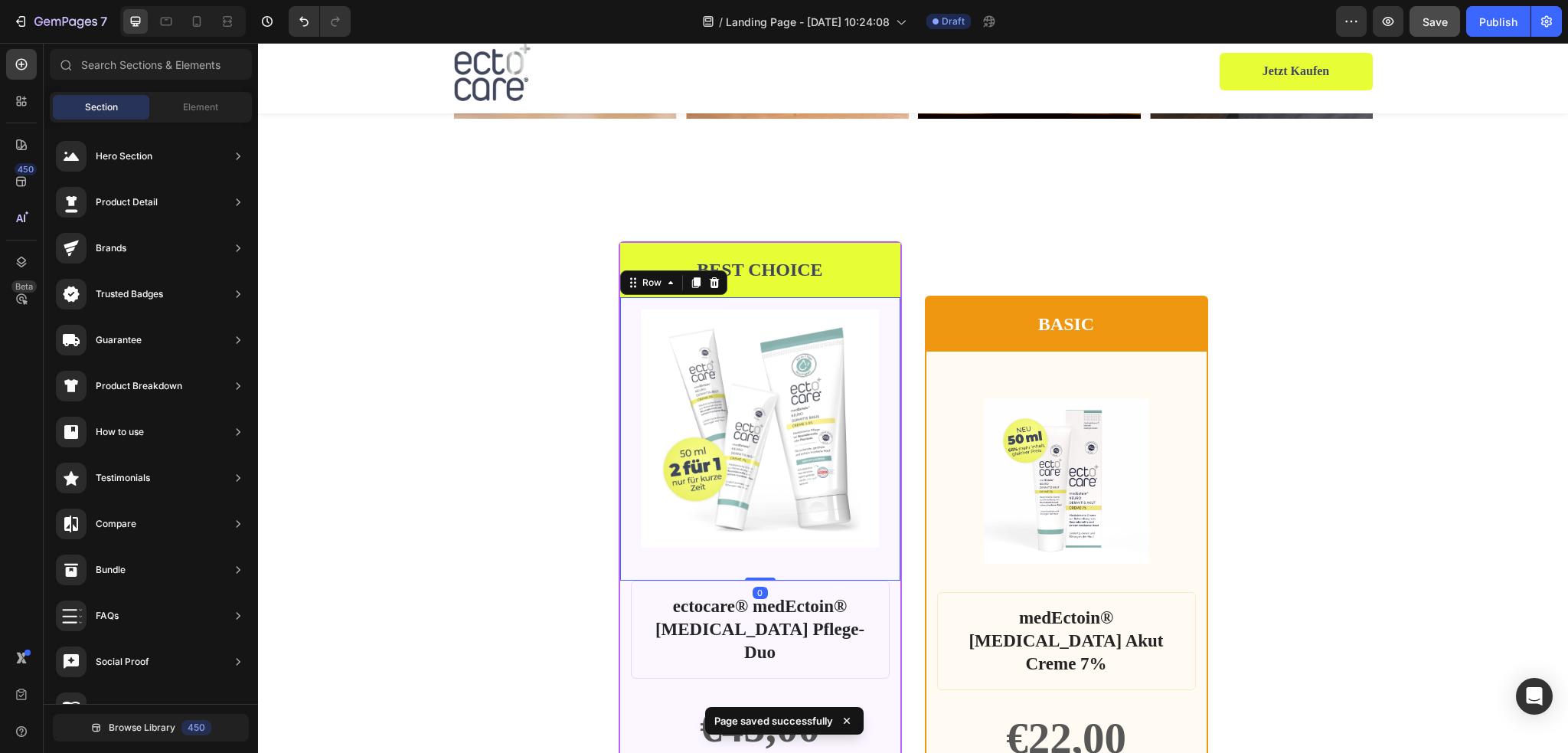
click at [620, 308] on div "Product Images Row 0" at bounding box center [760, 439] width 280 height 283
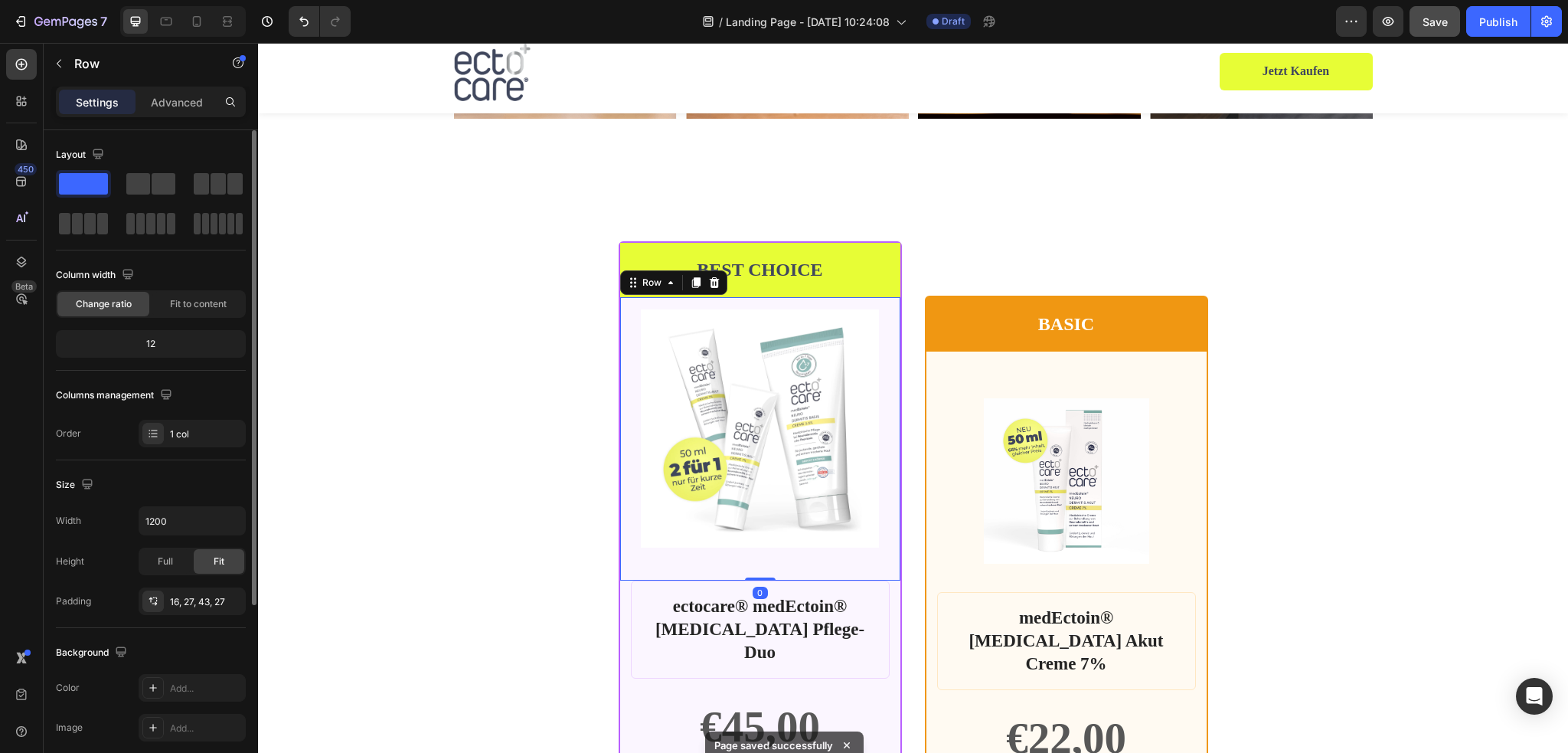
scroll to position [267, 0]
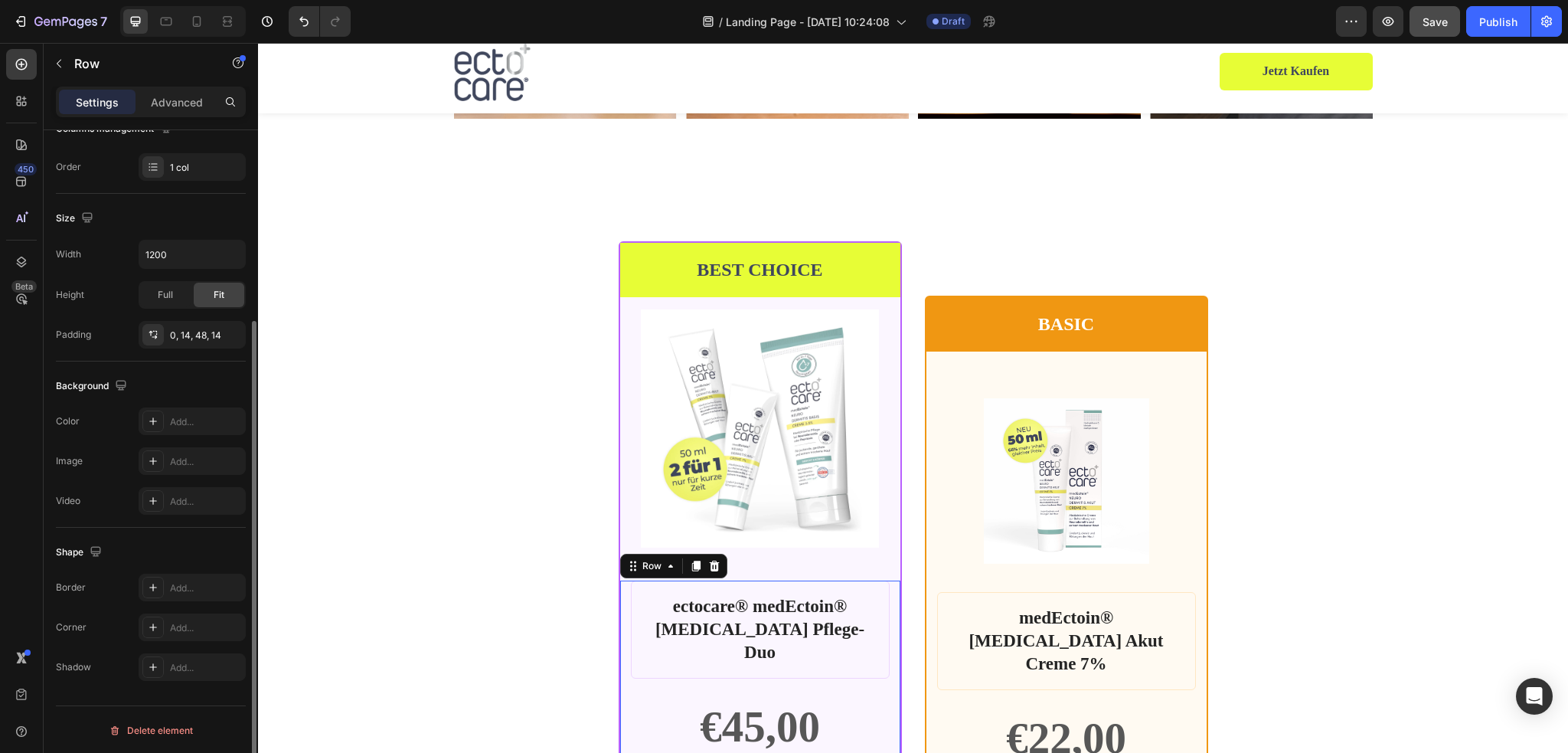
click at [612, 587] on div "BEST CHOICE Text Block Row Product Images Row ectocare® medEctoin® Neurodermiti…" at bounding box center [912, 767] width 919 height 1053
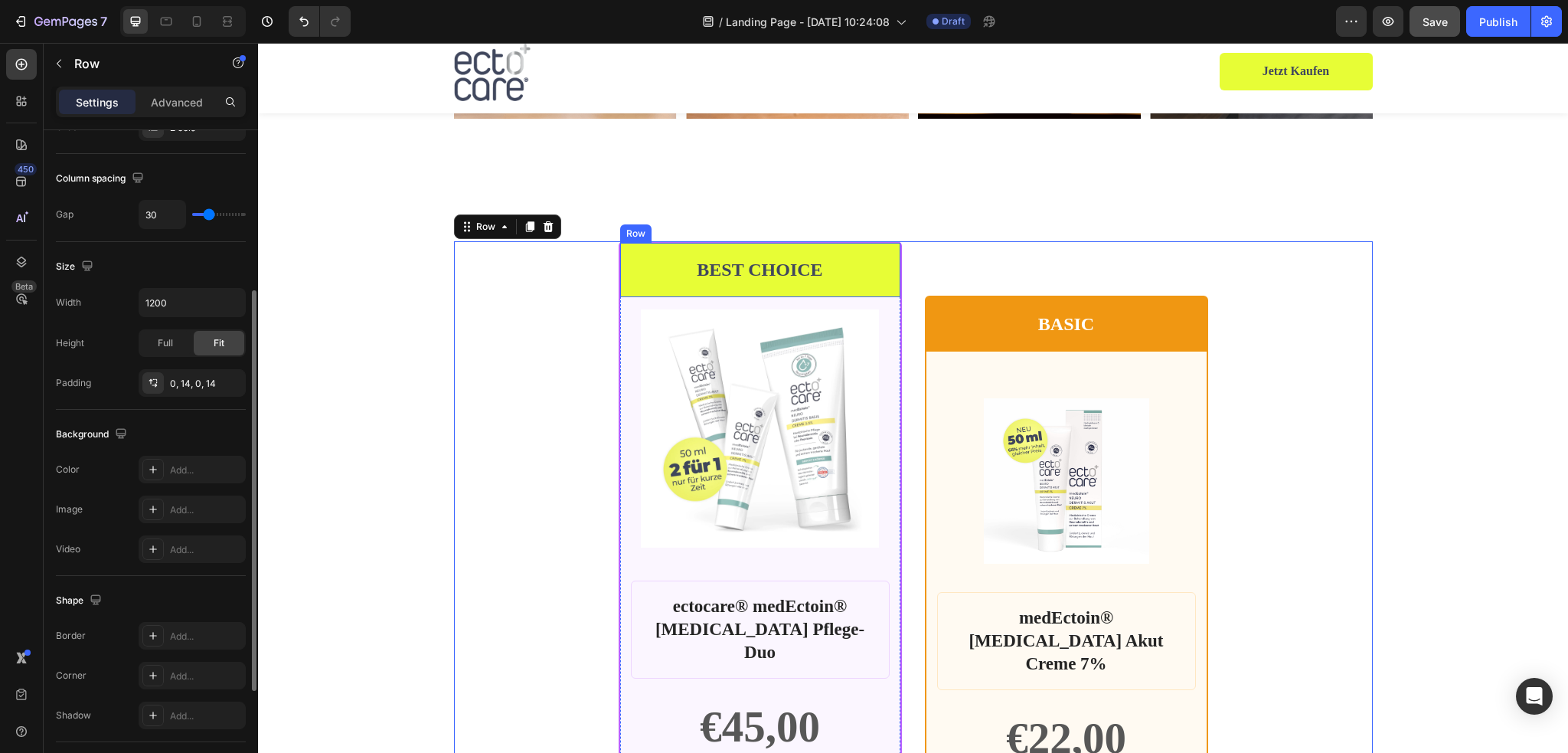
click at [620, 245] on div "BEST CHOICE Text Block Row" at bounding box center [760, 269] width 280 height 54
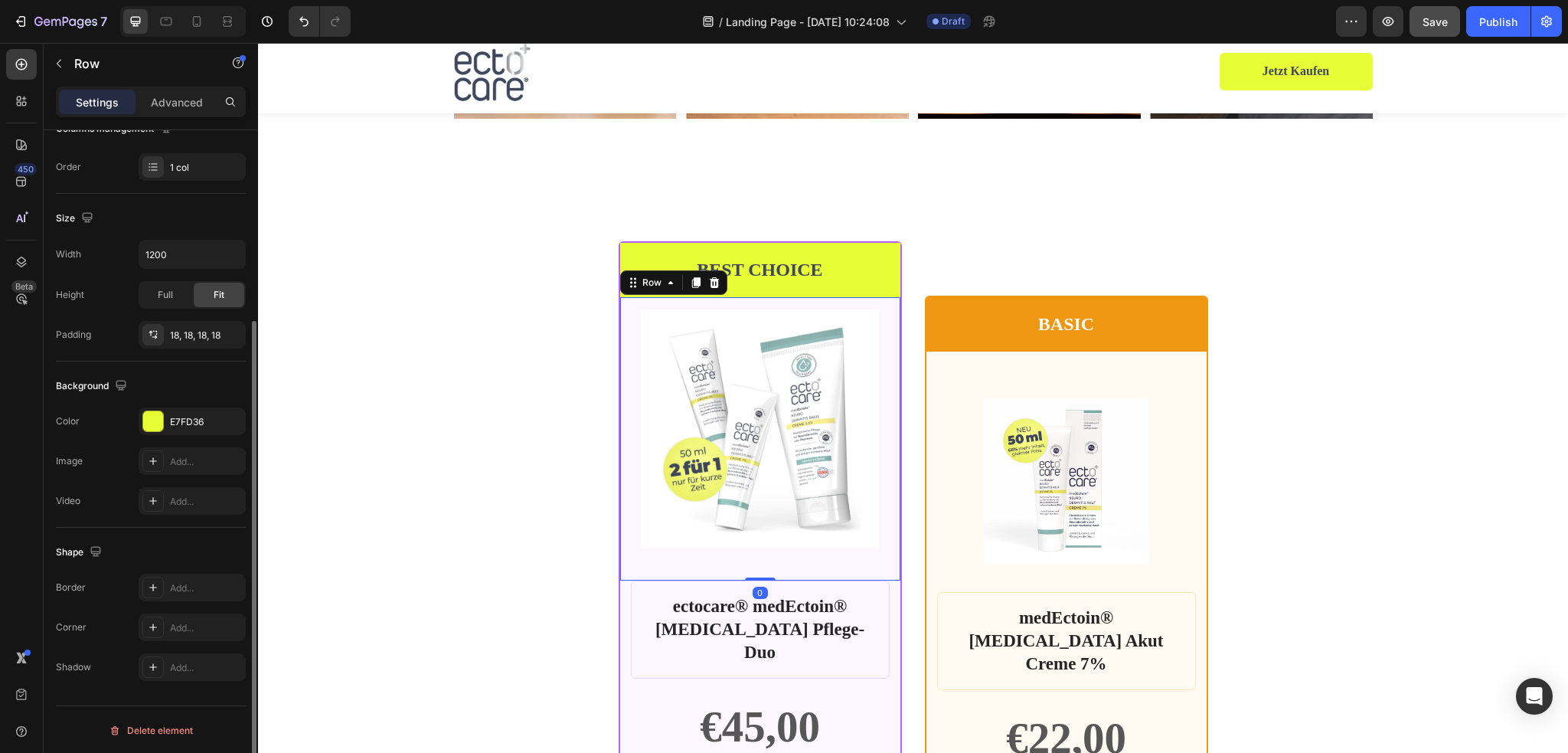
click at [892, 551] on div "Product Images Row 0" at bounding box center [760, 439] width 280 height 283
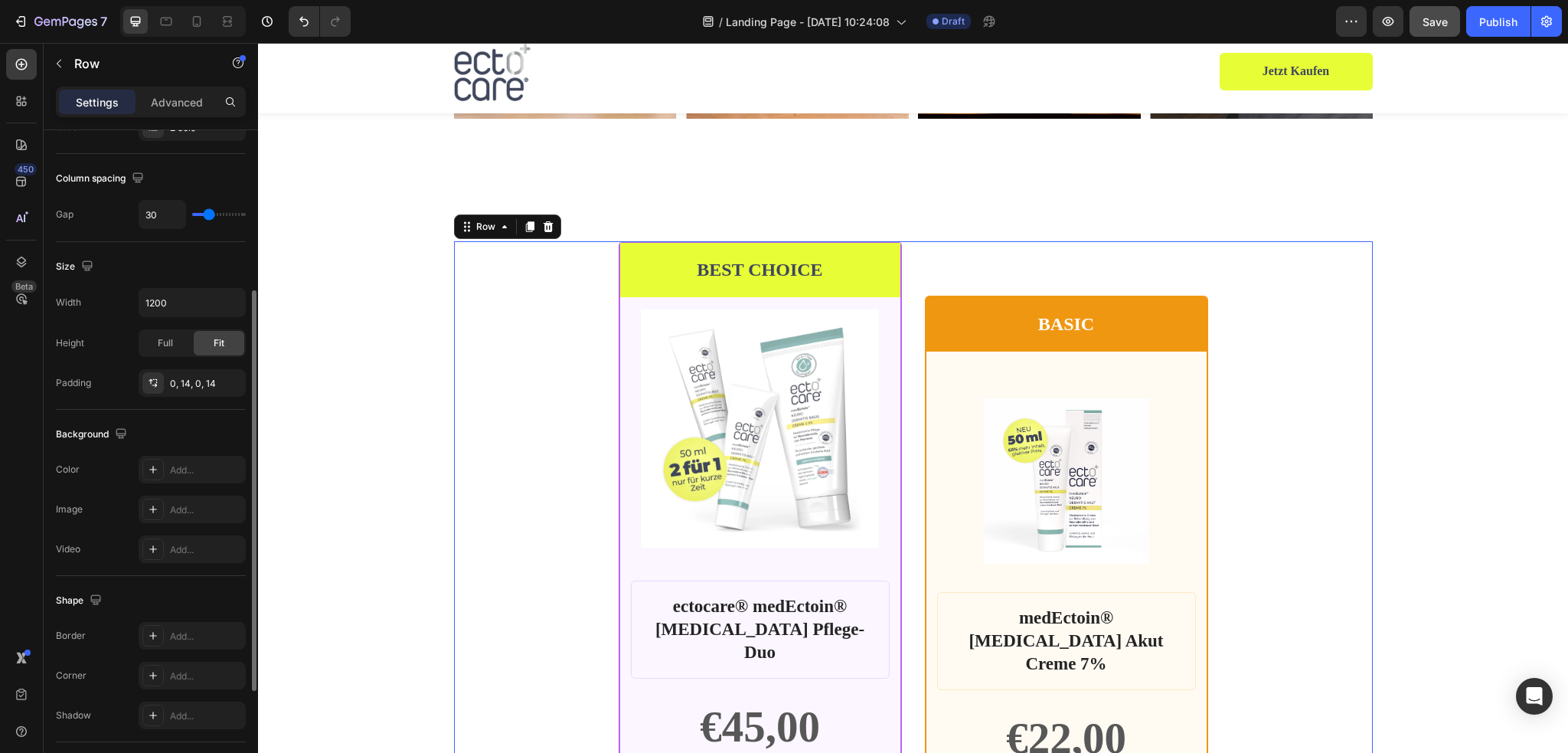
click at [896, 587] on div "BEST CHOICE Text Block Row Product Images Row ectocare® medEctoin® Neurodermiti…" at bounding box center [912, 767] width 919 height 1053
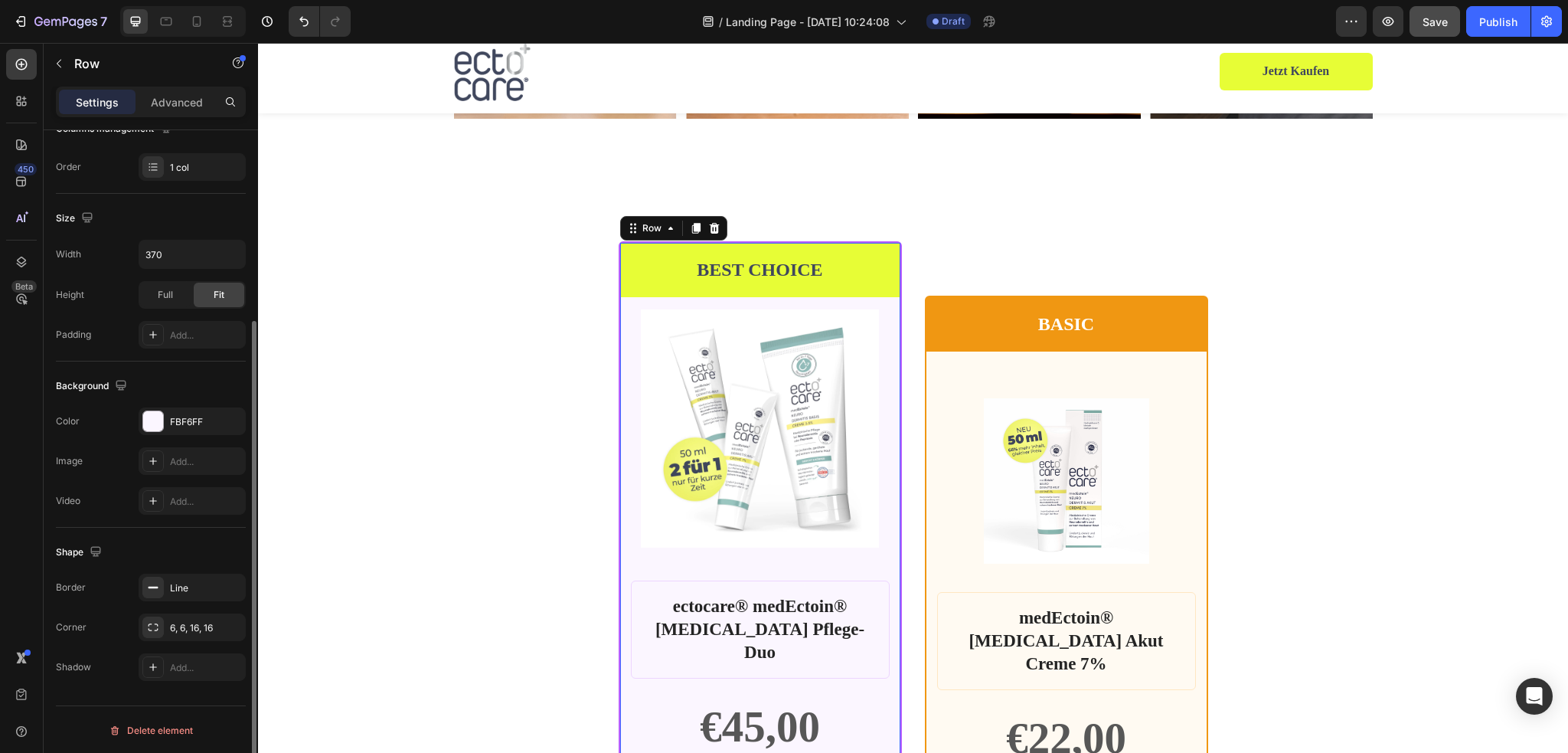
click at [895, 587] on div "BEST CHOICE Text Block Row Product Images Row ectocare® medEctoin® Neurodermiti…" at bounding box center [760, 767] width 283 height 1053
click at [154, 422] on div at bounding box center [153, 421] width 19 height 19
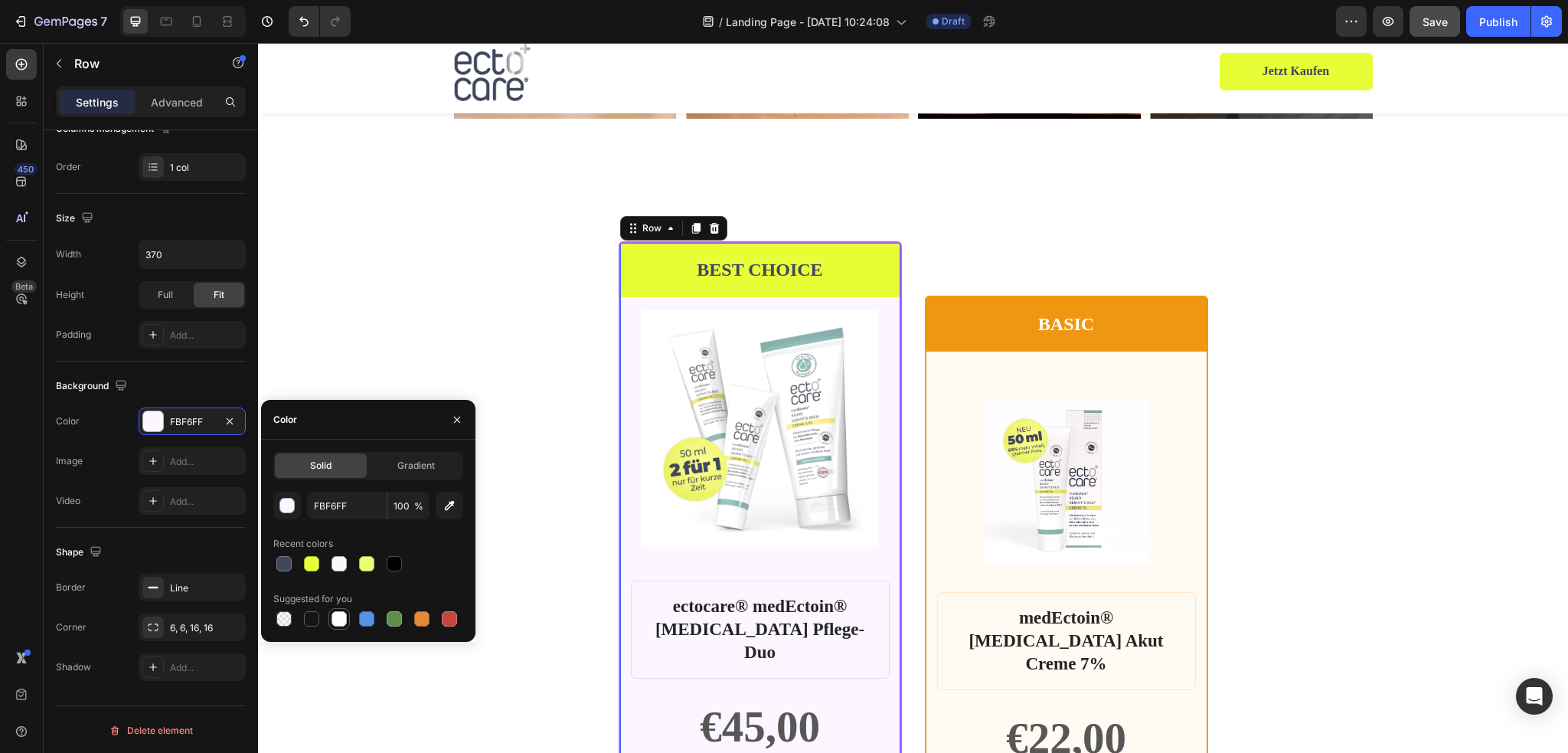
click at [335, 625] on div at bounding box center [338, 618] width 15 height 15
type input "FFFFFF"
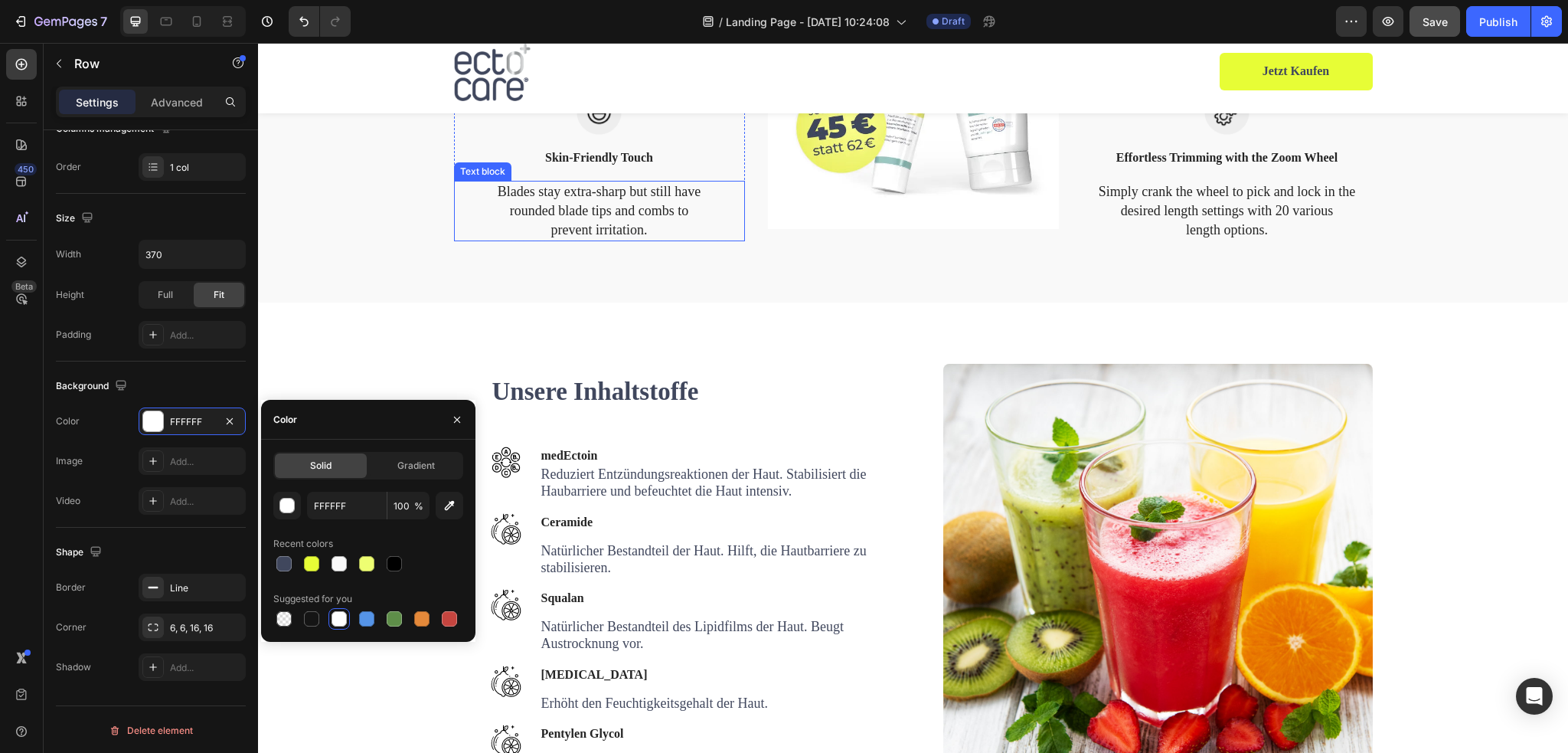
scroll to position [1926, 0]
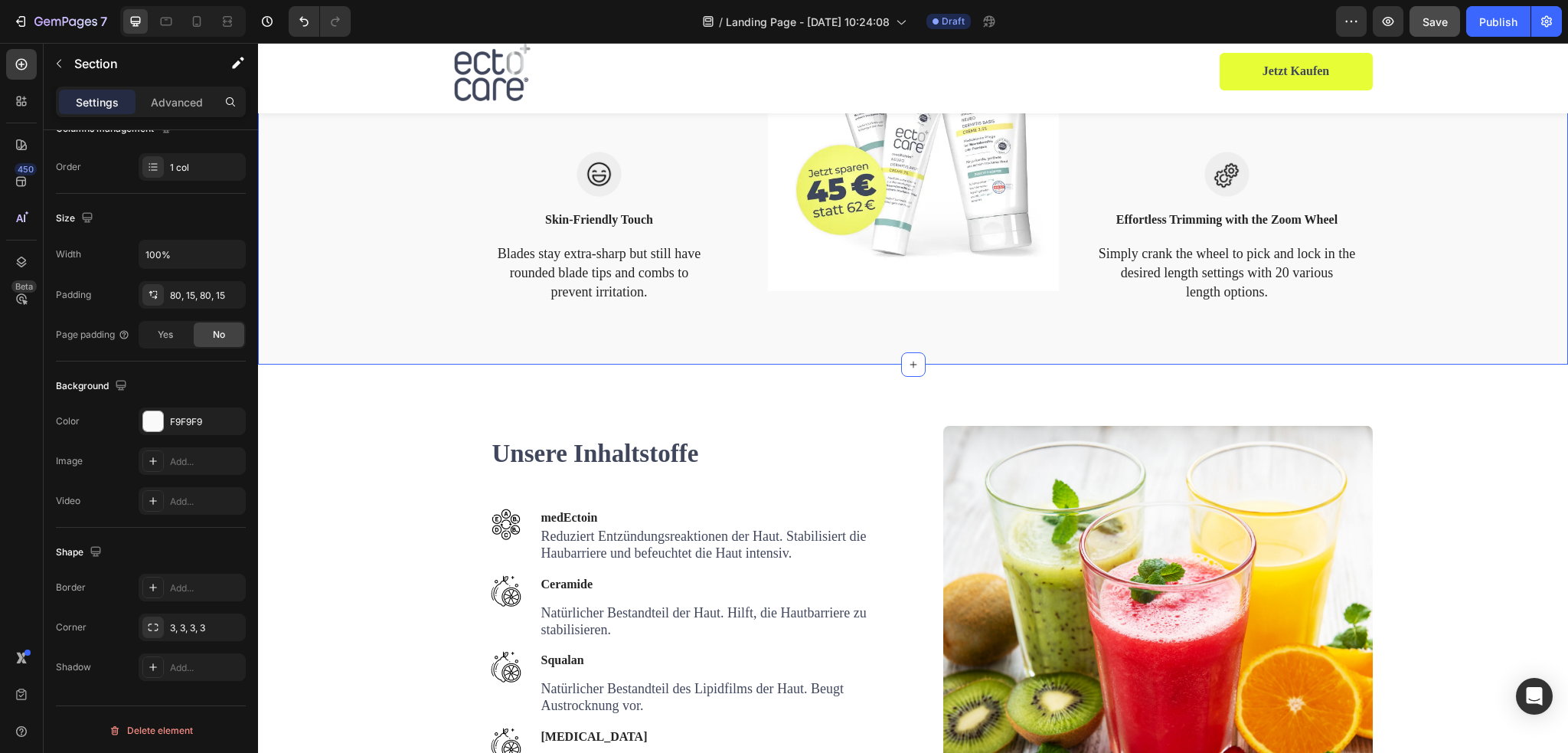
click at [361, 307] on div "Your Choice to Groom with Style & Precision Heading Regain control with the bar…" at bounding box center [912, 19] width 1310 height 688
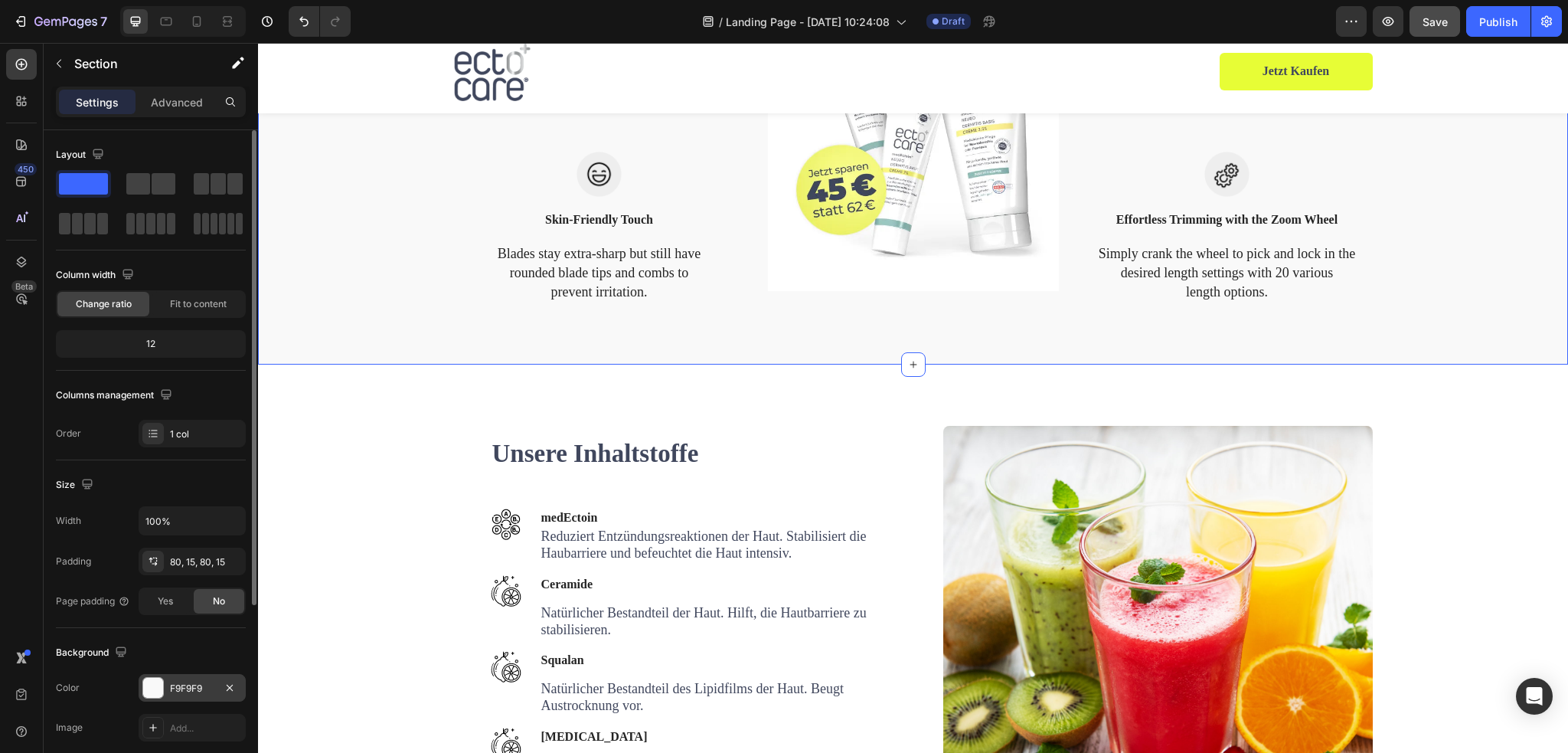
click at [200, 685] on div "F9F9F9" at bounding box center [192, 688] width 44 height 14
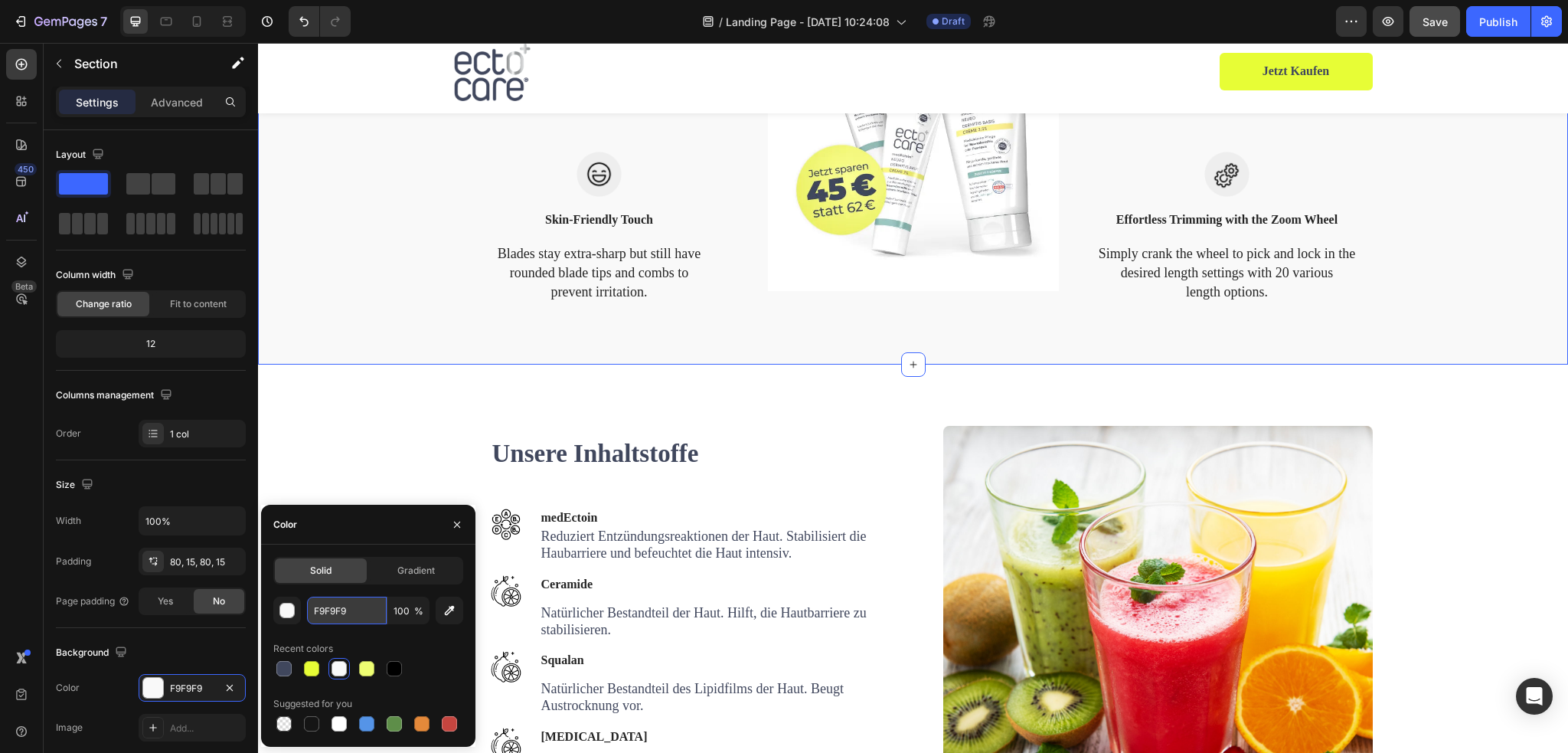
click at [345, 618] on input "F9F9F9" at bounding box center [347, 609] width 80 height 27
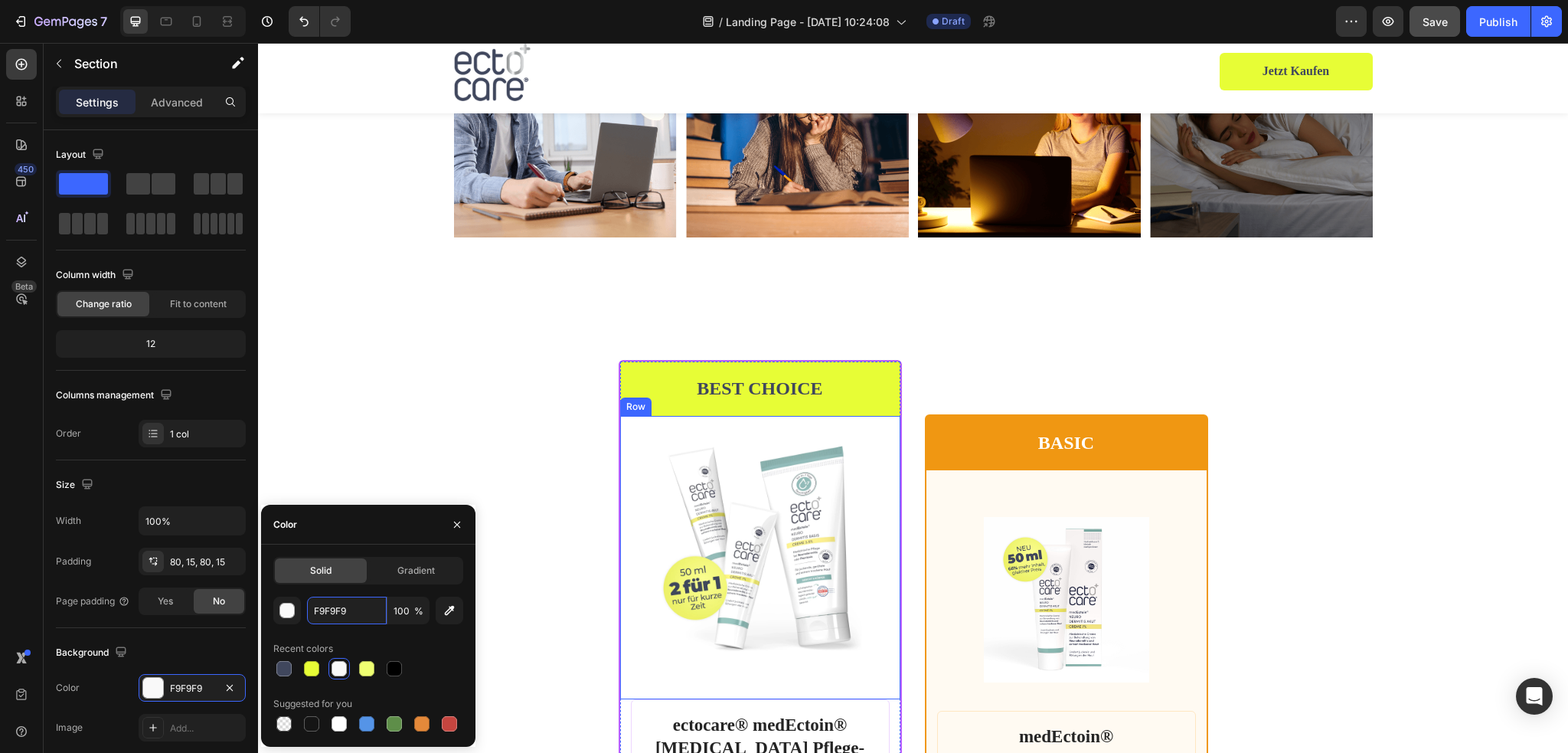
scroll to position [3075, 0]
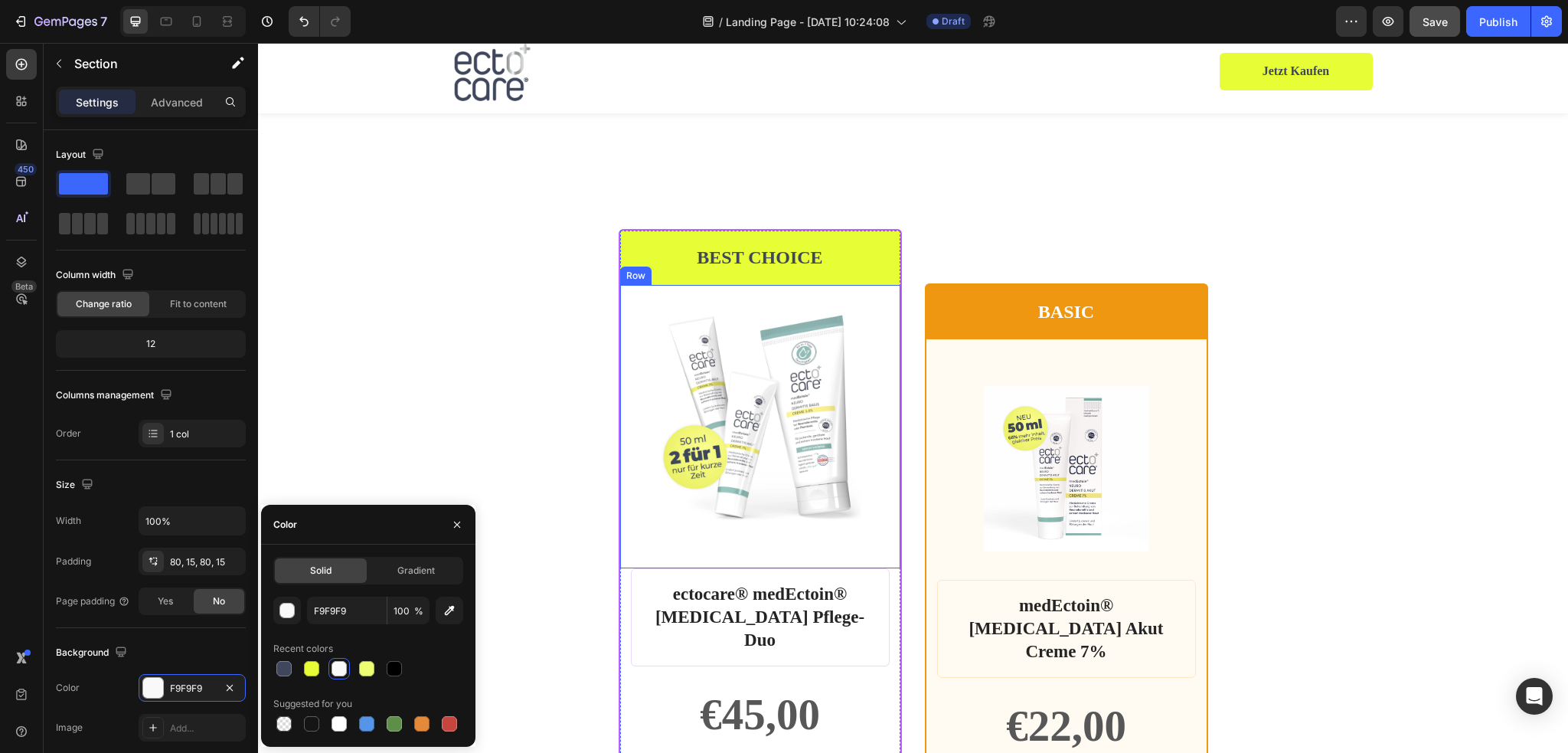
click at [894, 566] on div "Product Images Row" at bounding box center [760, 426] width 280 height 283
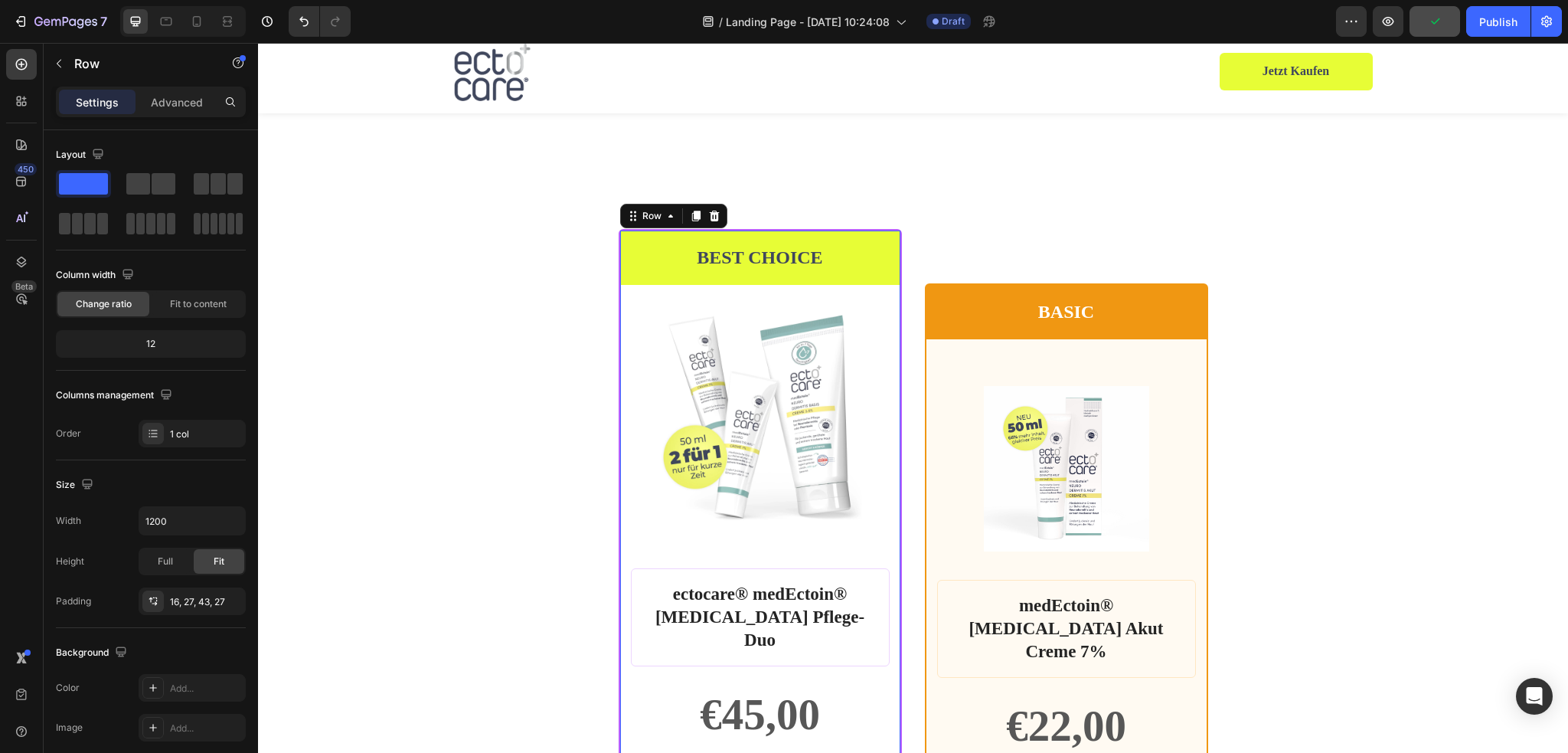
click at [895, 571] on div "BEST CHOICE Text Block Row Product Images Row ectocare® medEctoin® Neurodermiti…" at bounding box center [760, 755] width 283 height 1053
click at [206, 683] on div "FFFFFF" at bounding box center [192, 688] width 44 height 14
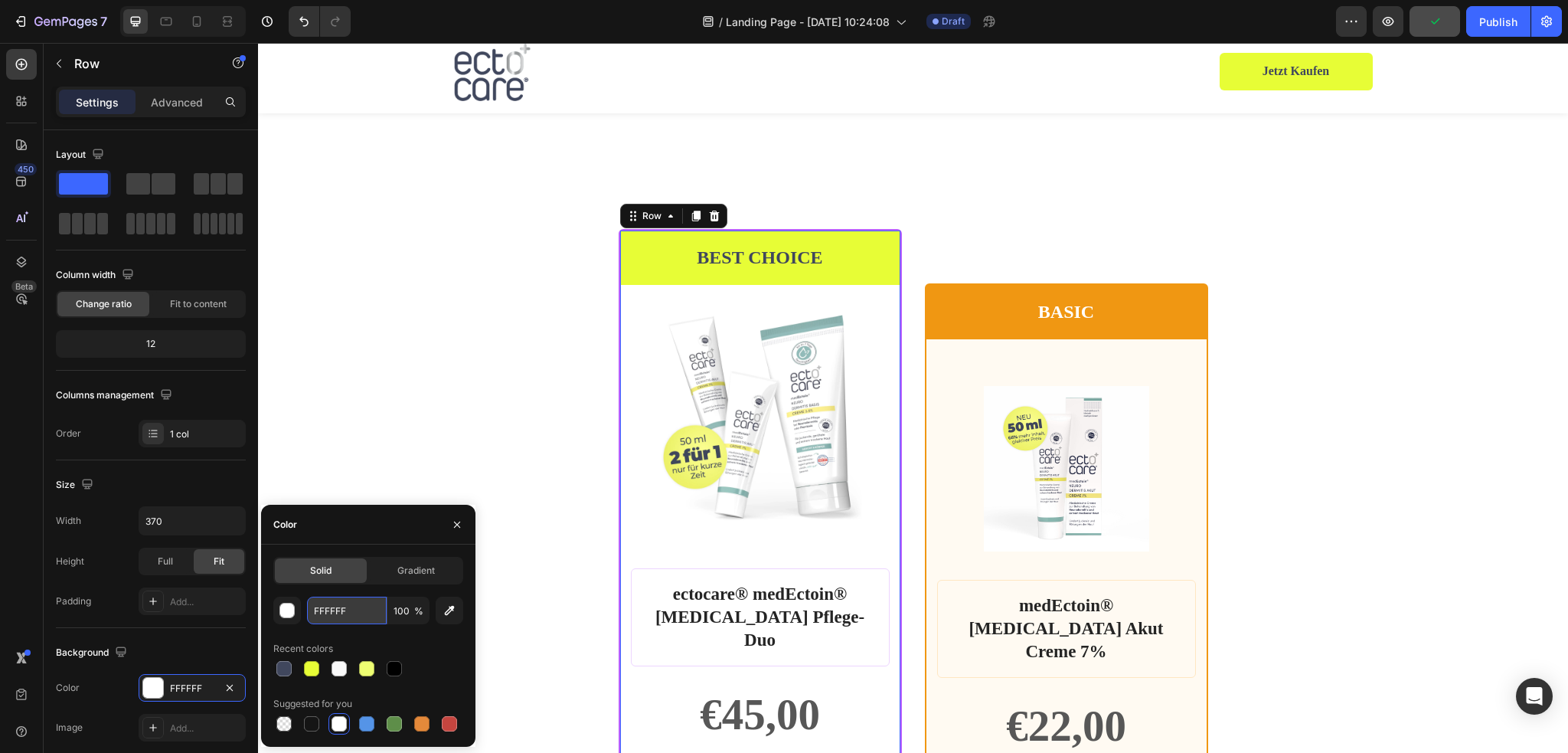
click at [353, 612] on input "FFFFFF" at bounding box center [347, 609] width 80 height 27
paste input "9F9F9"
type input "F9F9F9"
click at [1241, 553] on div "BEST CHOICE Text Block Row Product Images Row ectocare® medEctoin® Neurodermiti…" at bounding box center [912, 755] width 919 height 1053
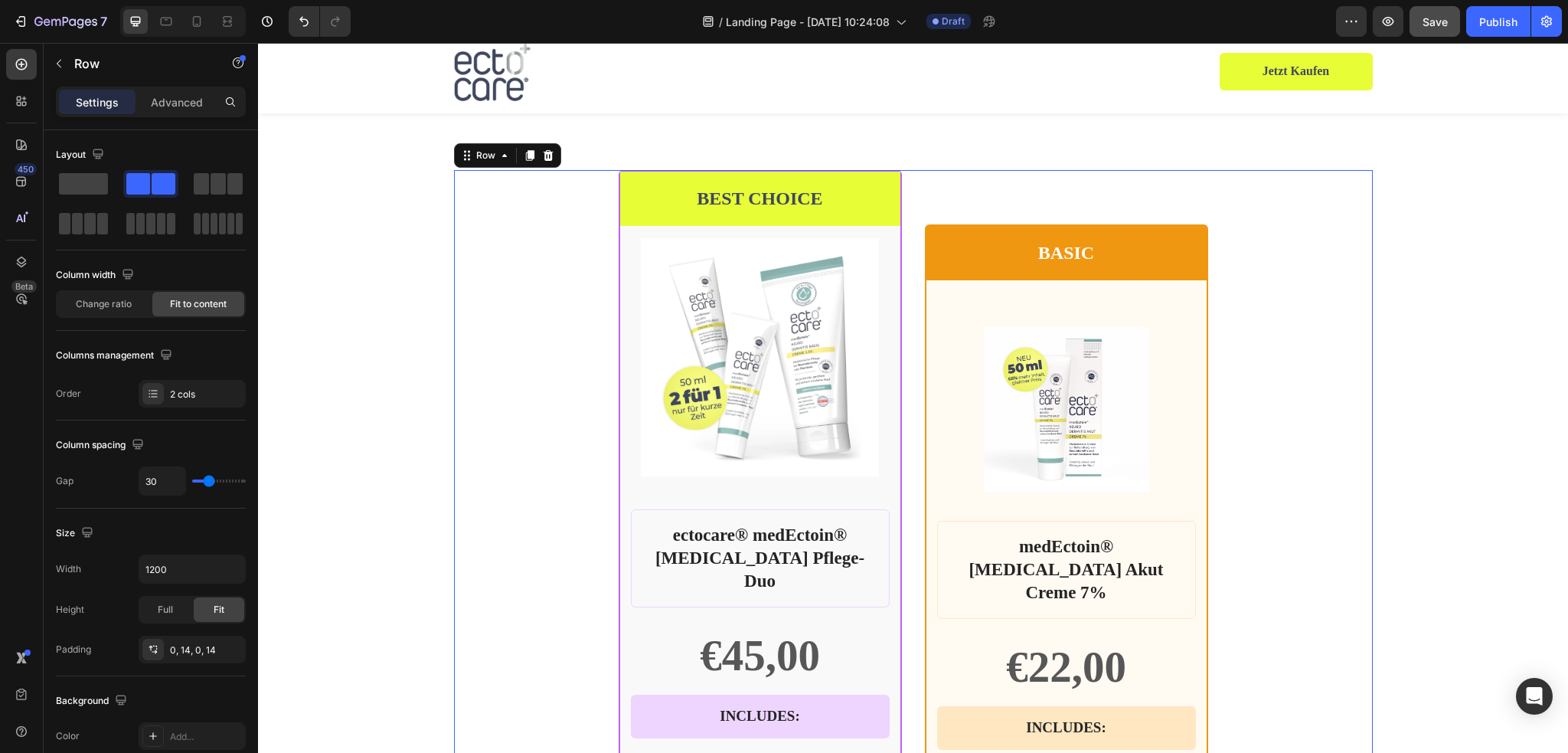
scroll to position [3228, 0]
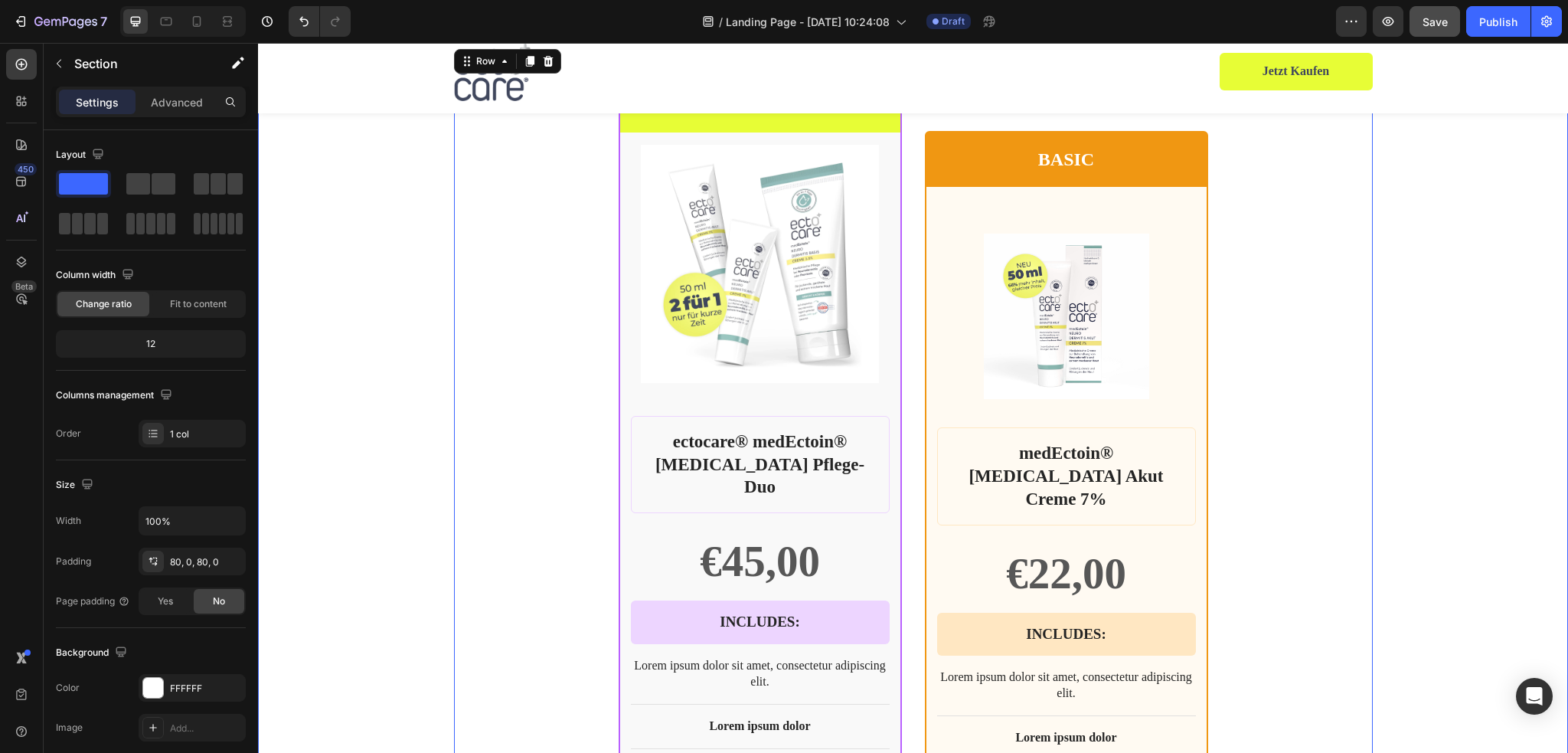
click at [1423, 418] on div "BEST CHOICE Text Block Row Product Images Row ectocare® medEctoin® Neurodermiti…" at bounding box center [912, 602] width 1310 height 1053
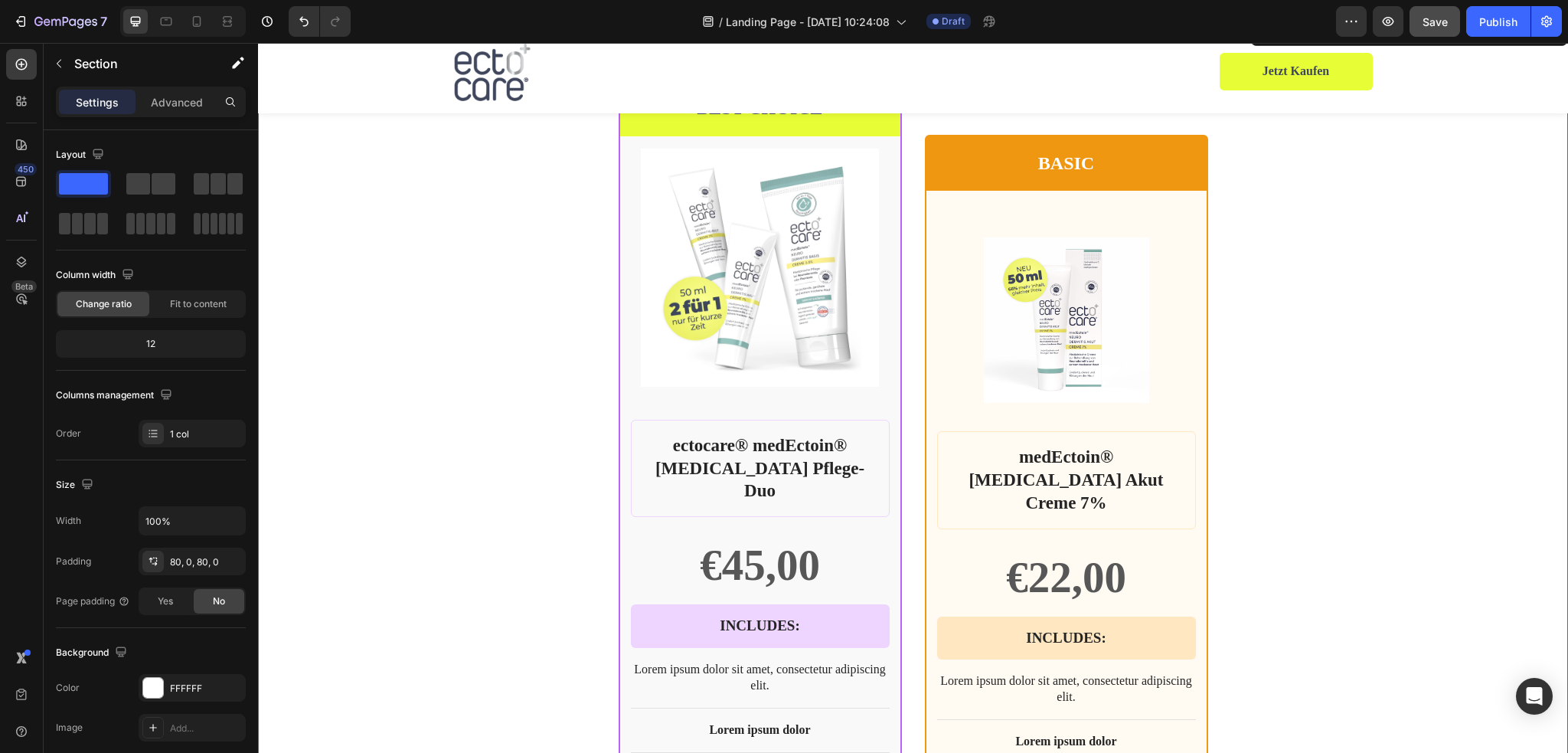
scroll to position [3075, 0]
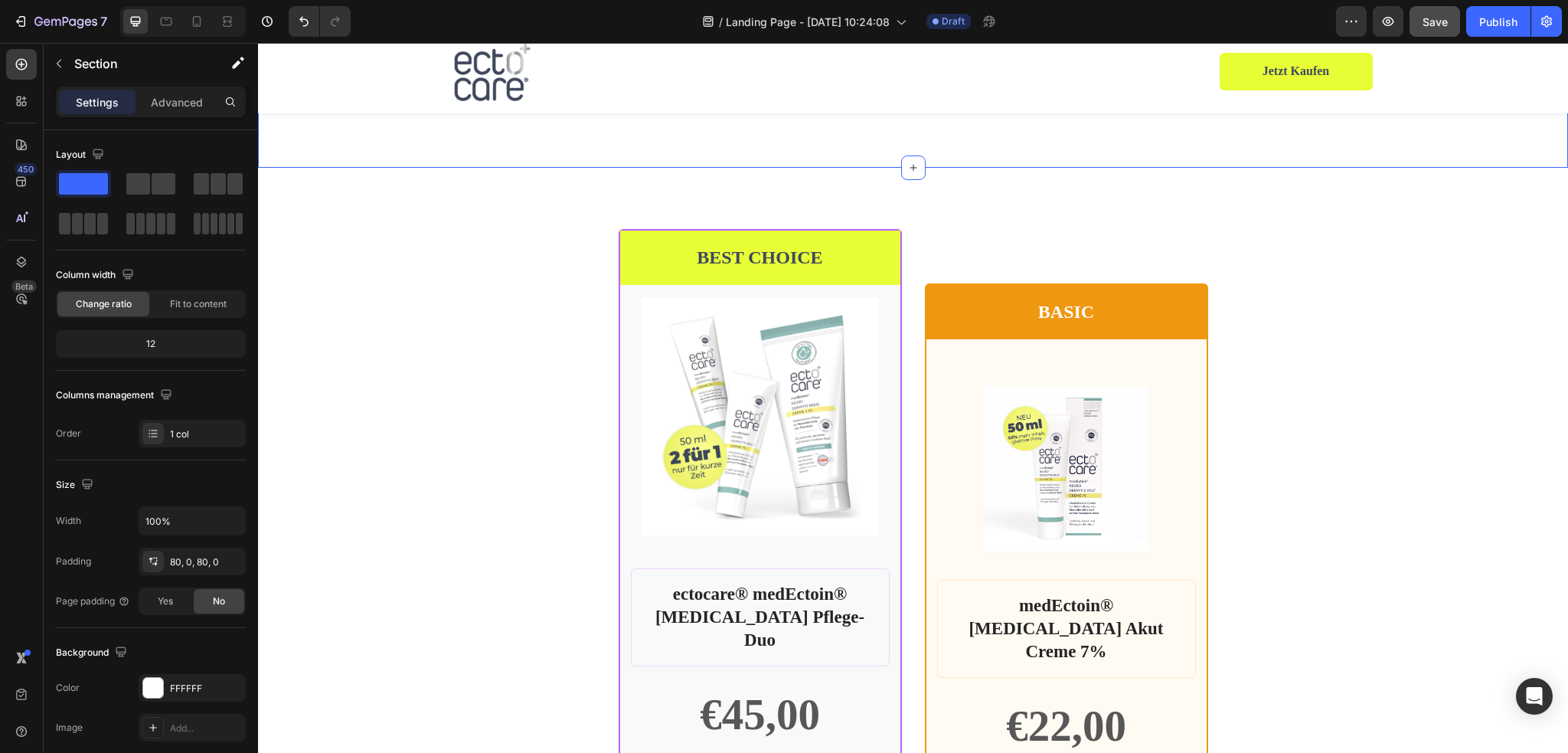
click at [895, 561] on div "BEST CHOICE Text Block Row Product Images Row ectocare® medEctoin® Neurodermiti…" at bounding box center [760, 755] width 283 height 1053
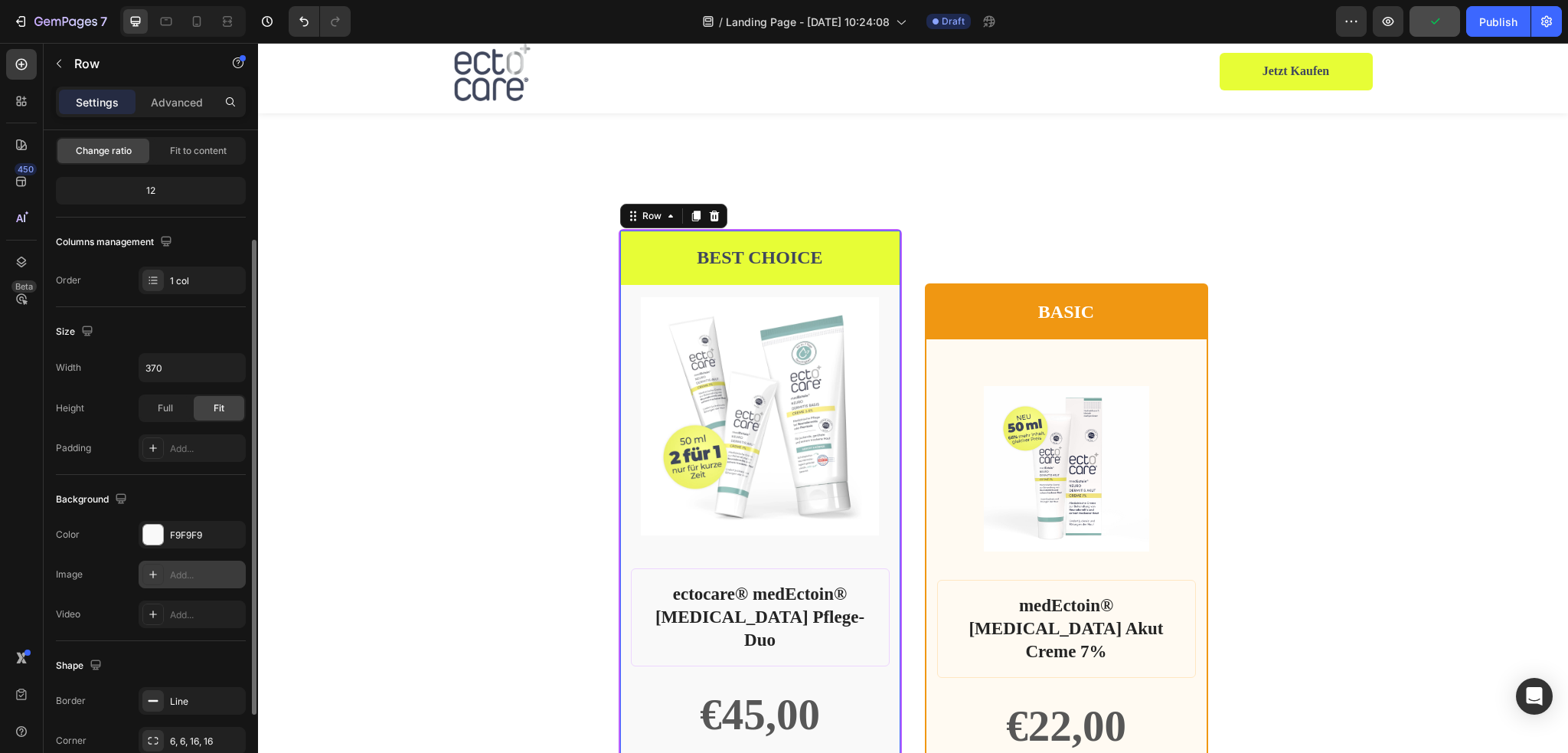
scroll to position [267, 0]
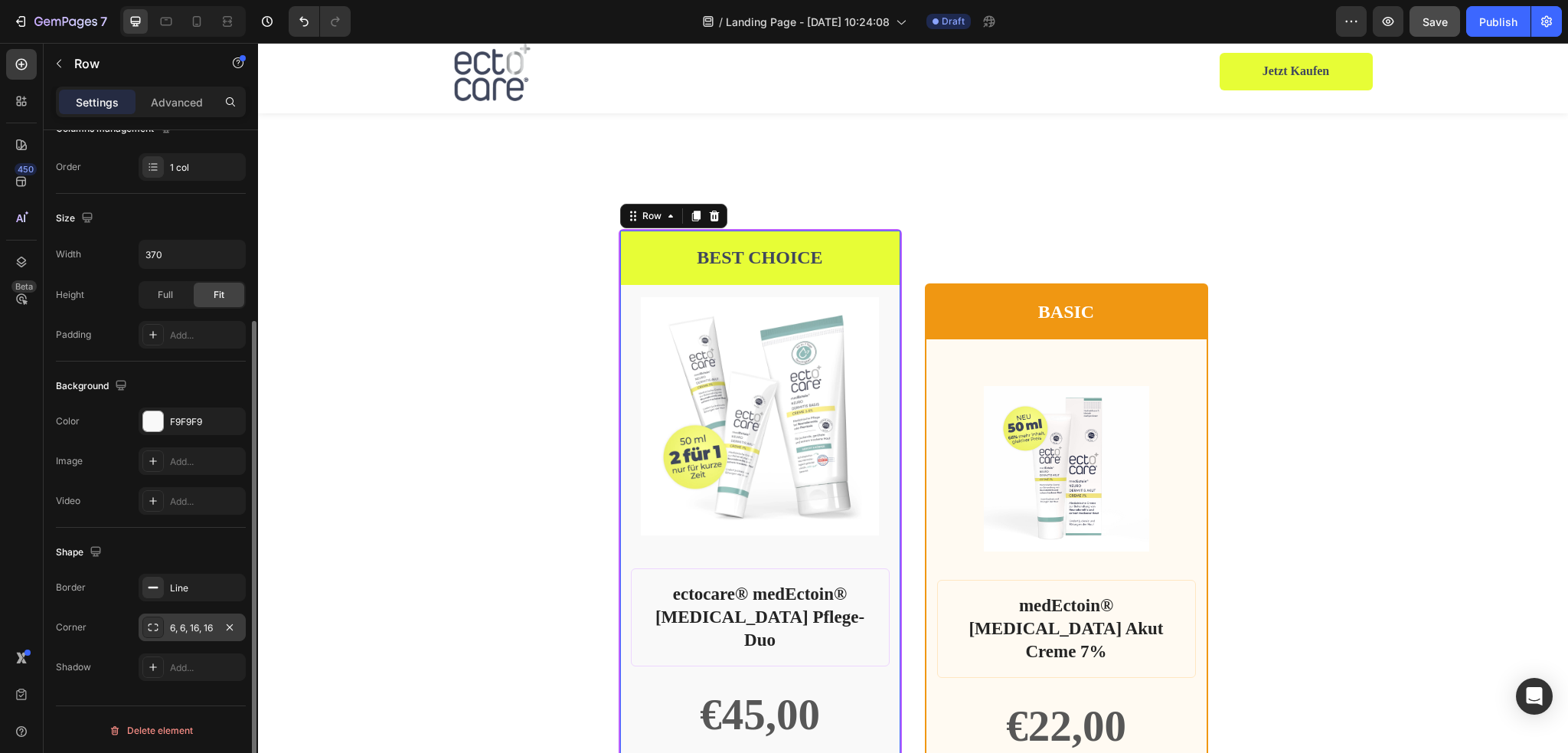
click at [193, 630] on div "6, 6, 16, 16" at bounding box center [192, 628] width 44 height 14
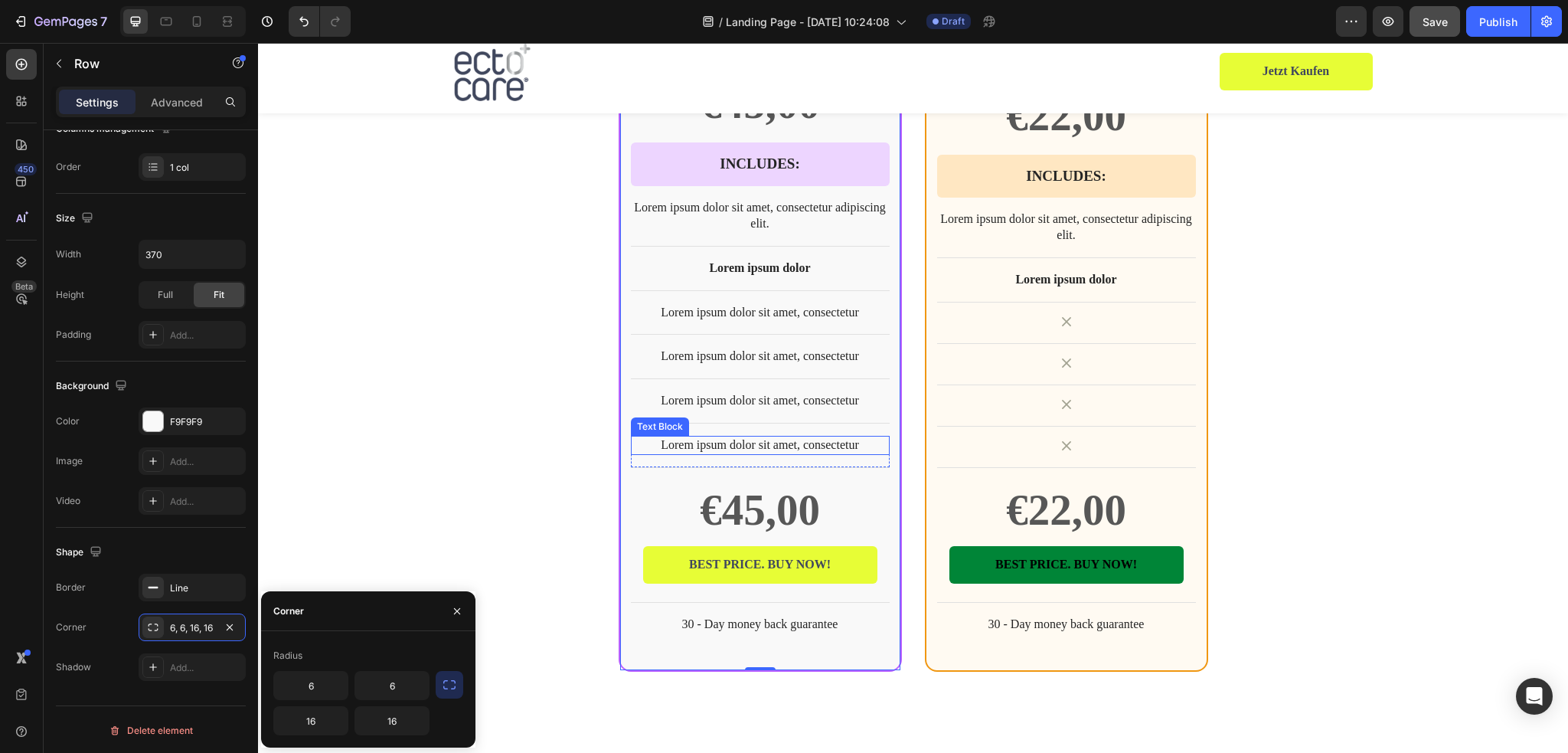
scroll to position [3687, 0]
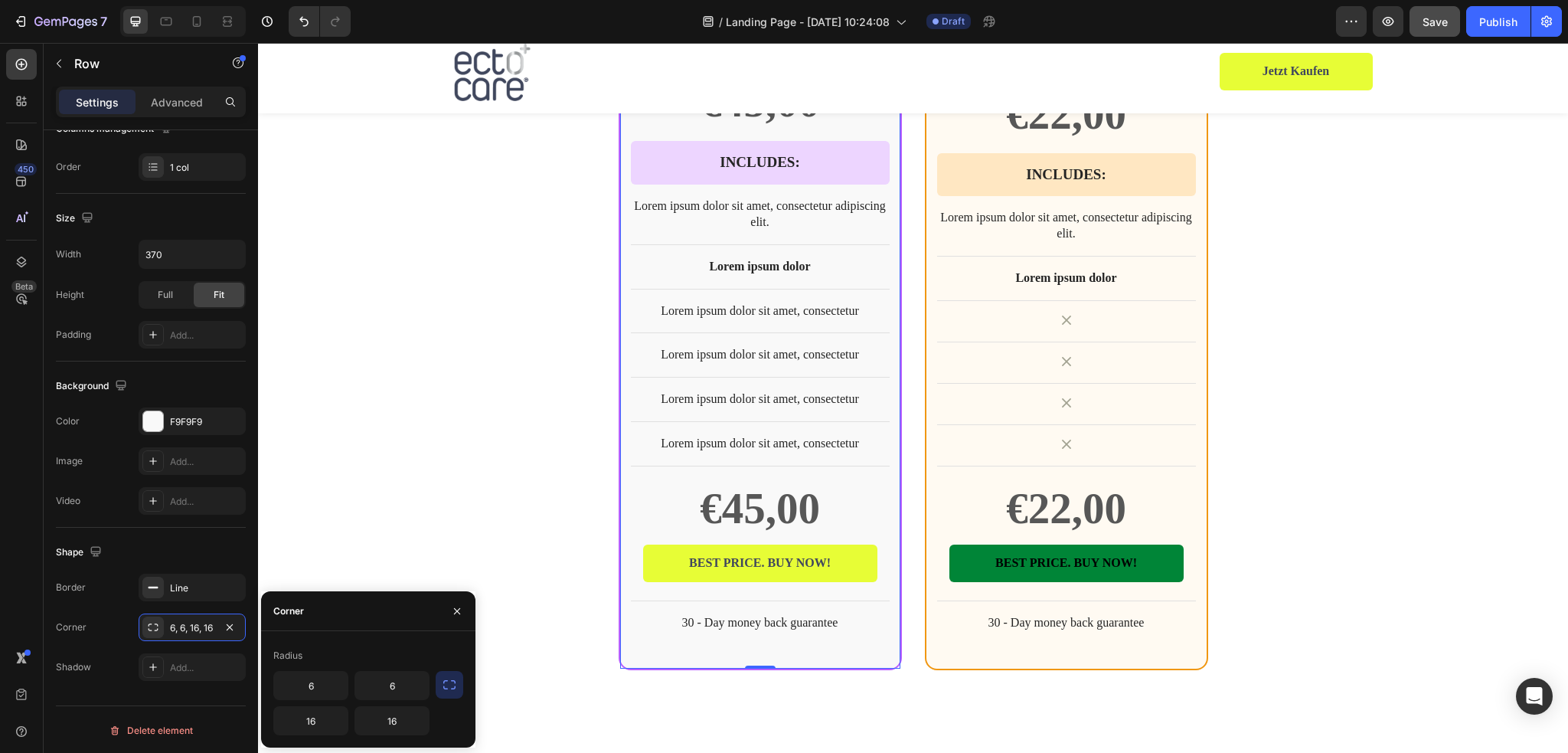
click at [452, 691] on icon "button" at bounding box center [449, 684] width 15 height 15
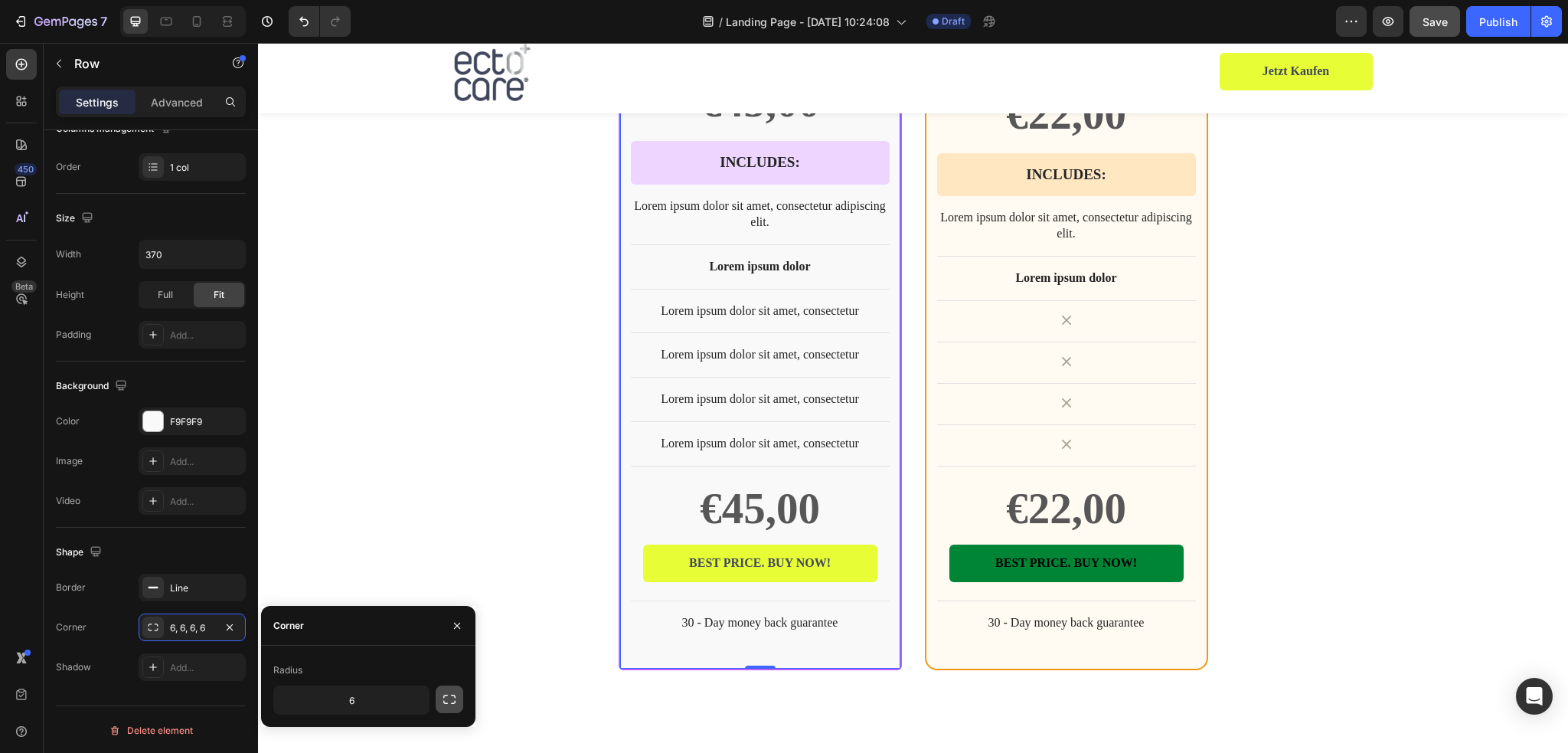
click at [447, 702] on icon "button" at bounding box center [449, 698] width 15 height 15
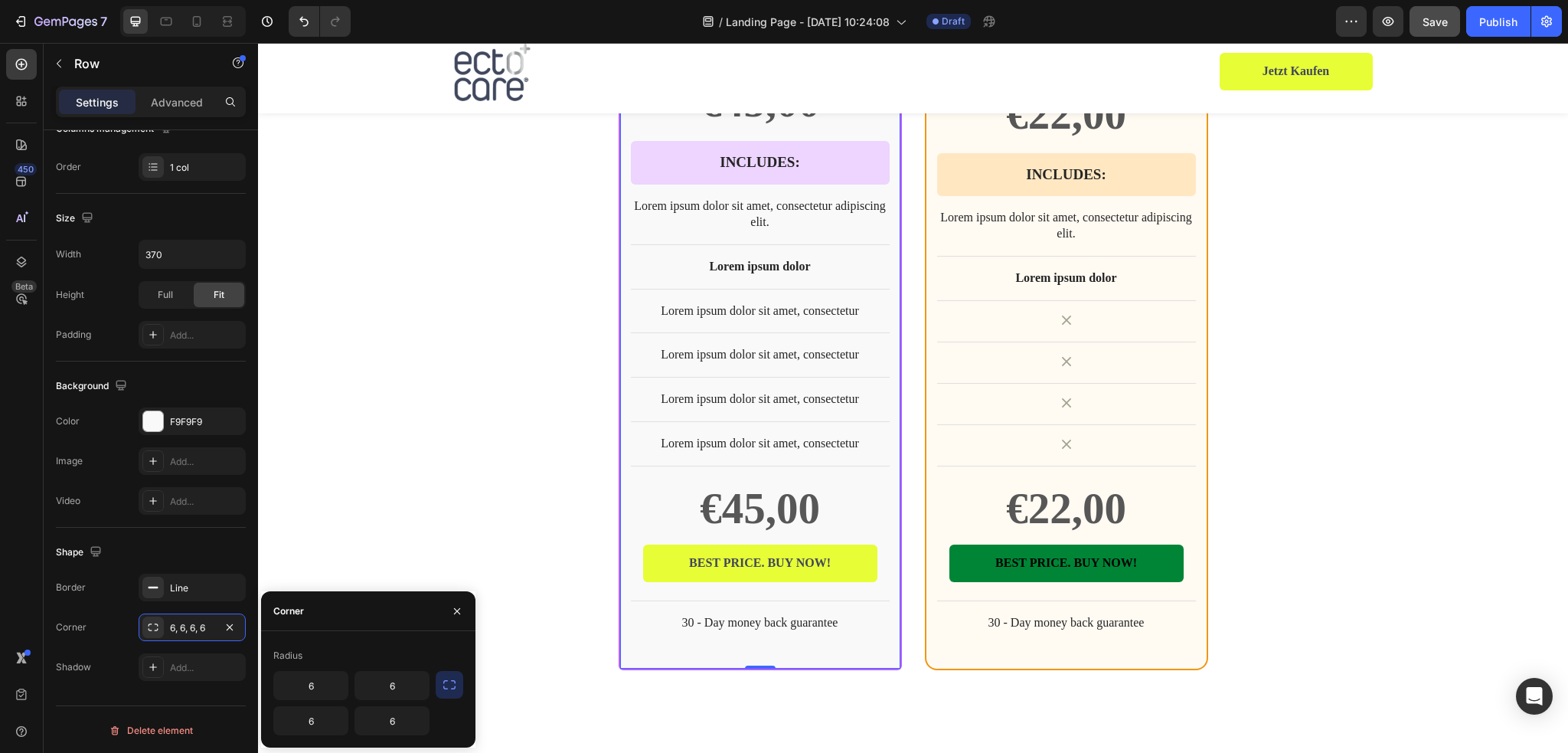
click at [447, 691] on icon "button" at bounding box center [449, 684] width 15 height 15
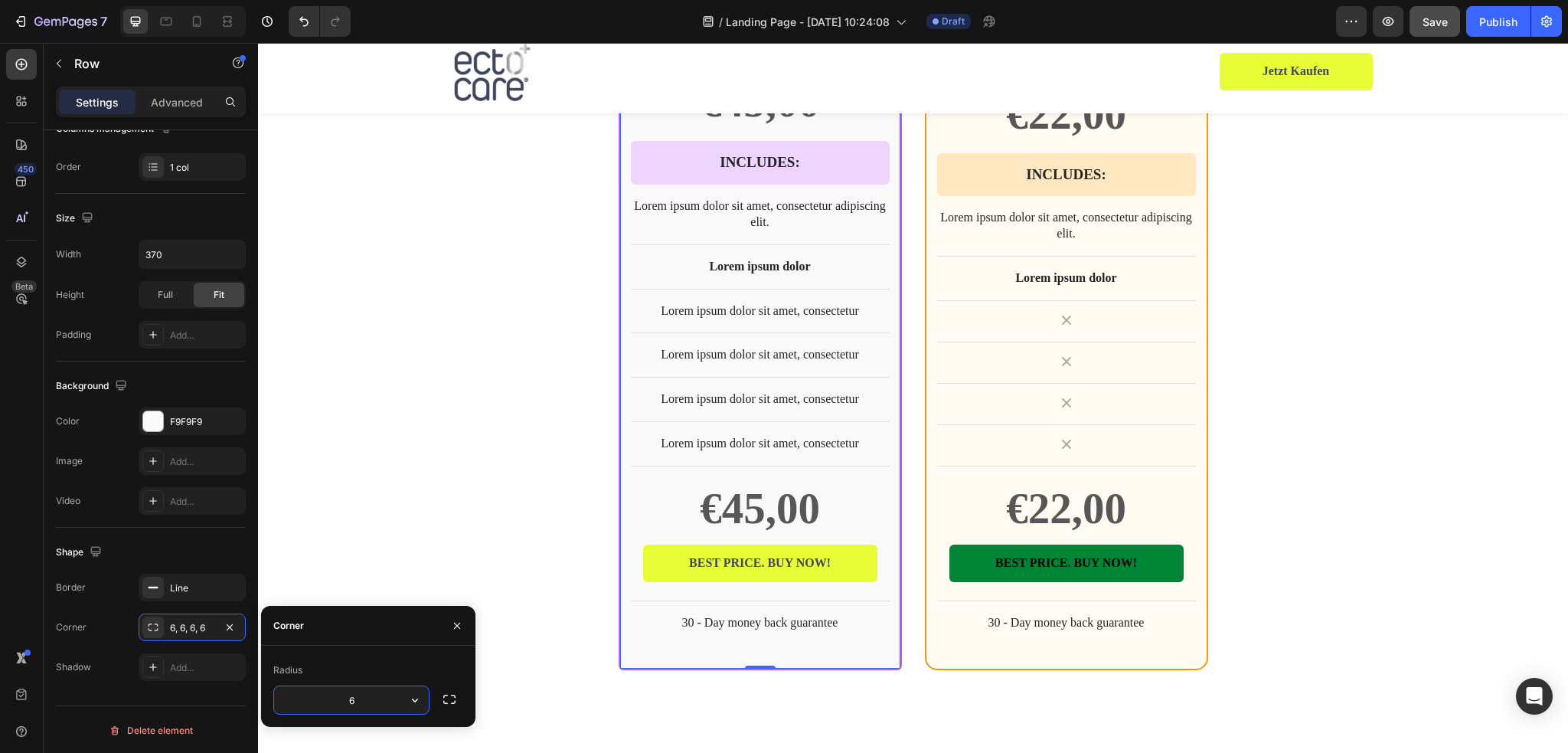
click at [375, 703] on input "6" at bounding box center [351, 699] width 155 height 27
click at [416, 702] on icon "button" at bounding box center [415, 699] width 15 height 15
click at [413, 700] on icon "button" at bounding box center [415, 699] width 15 height 15
click at [409, 633] on icon at bounding box center [408, 629] width 12 height 9
type input "8"
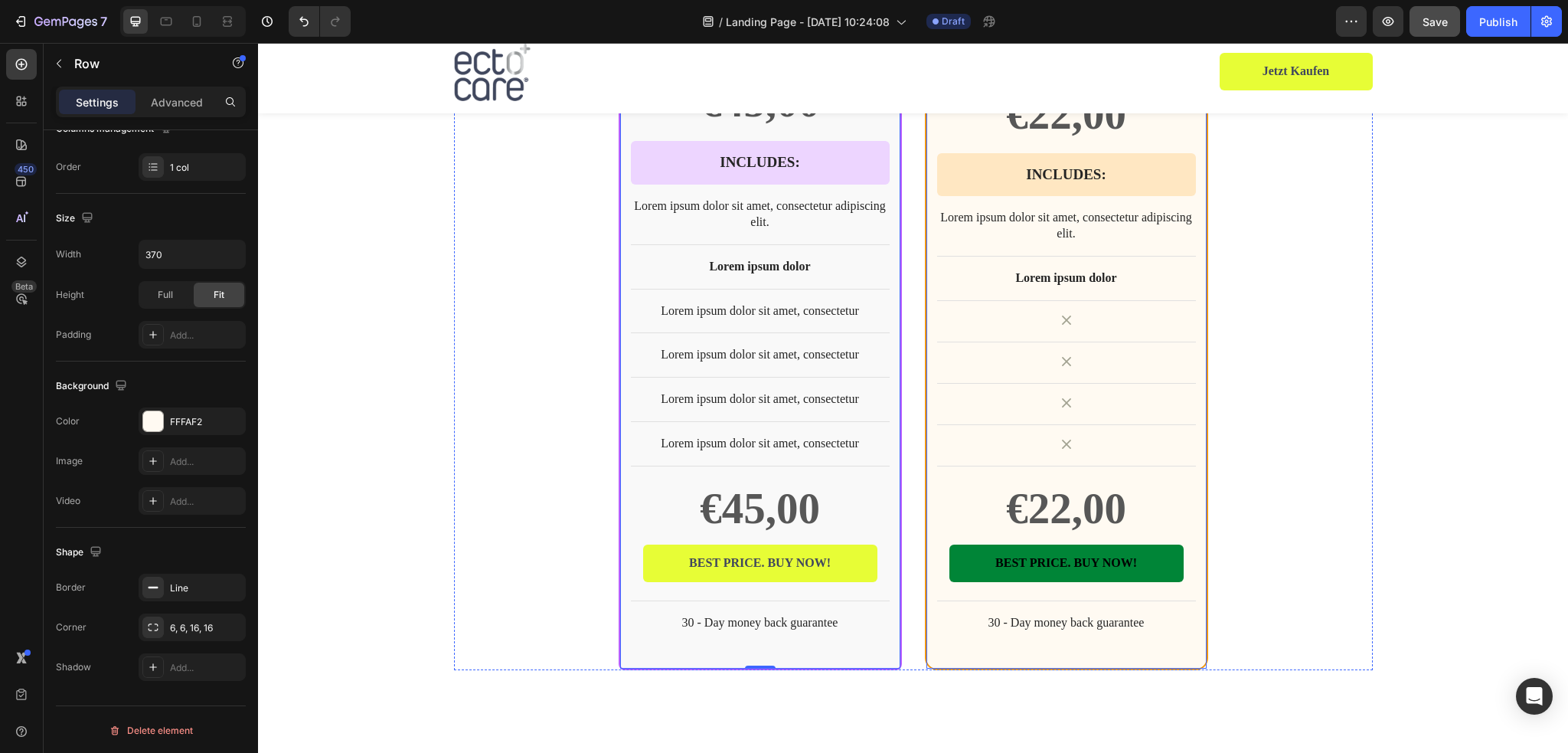
click at [962, 643] on div "BASIC Text Block Row Product Images Row medEctoin® Neurodermitis Akut Creme 7% …" at bounding box center [1067, 171] width 283 height 999
click at [212, 629] on div "6, 6, 16, 16" at bounding box center [192, 628] width 44 height 14
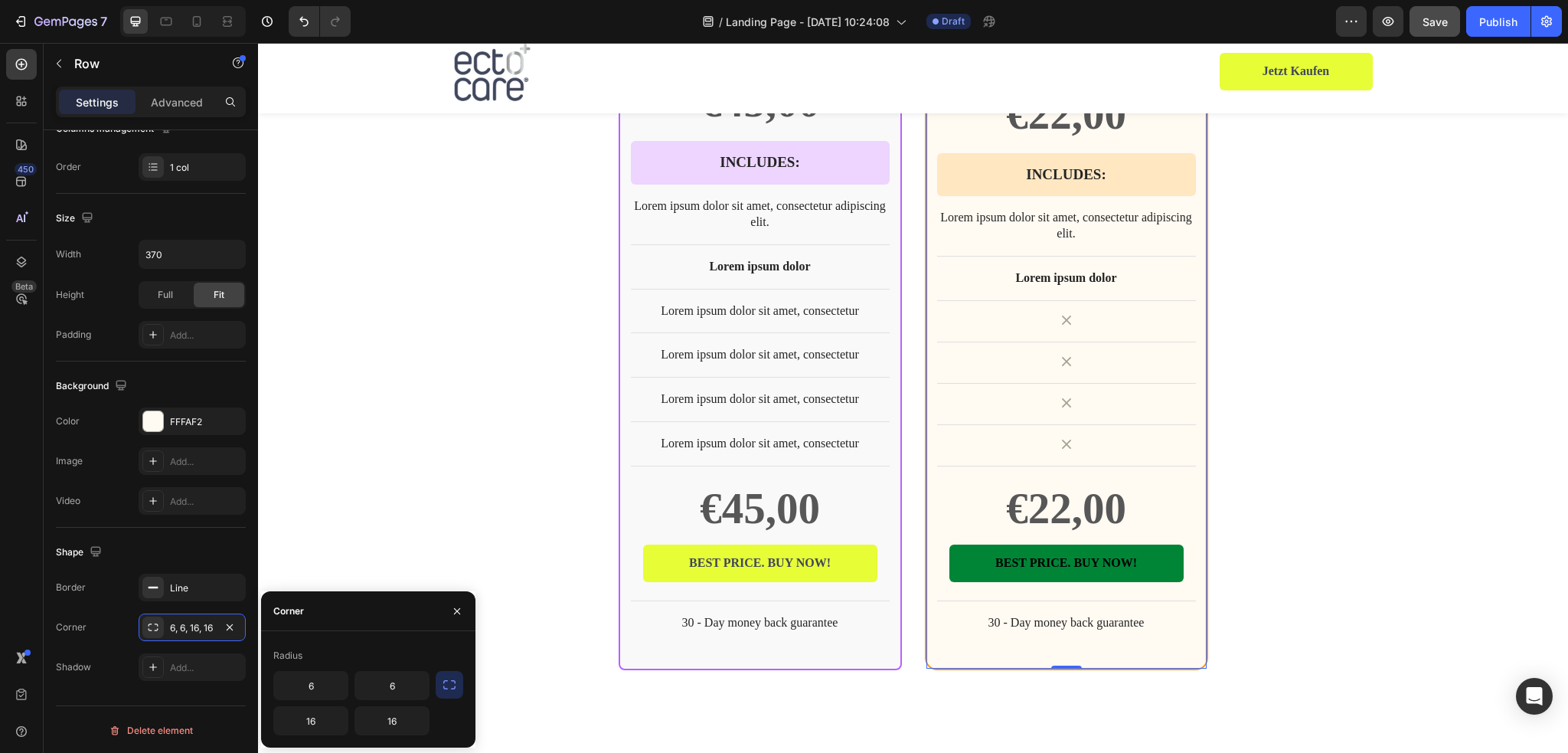
click at [439, 690] on button "button" at bounding box center [449, 684] width 27 height 27
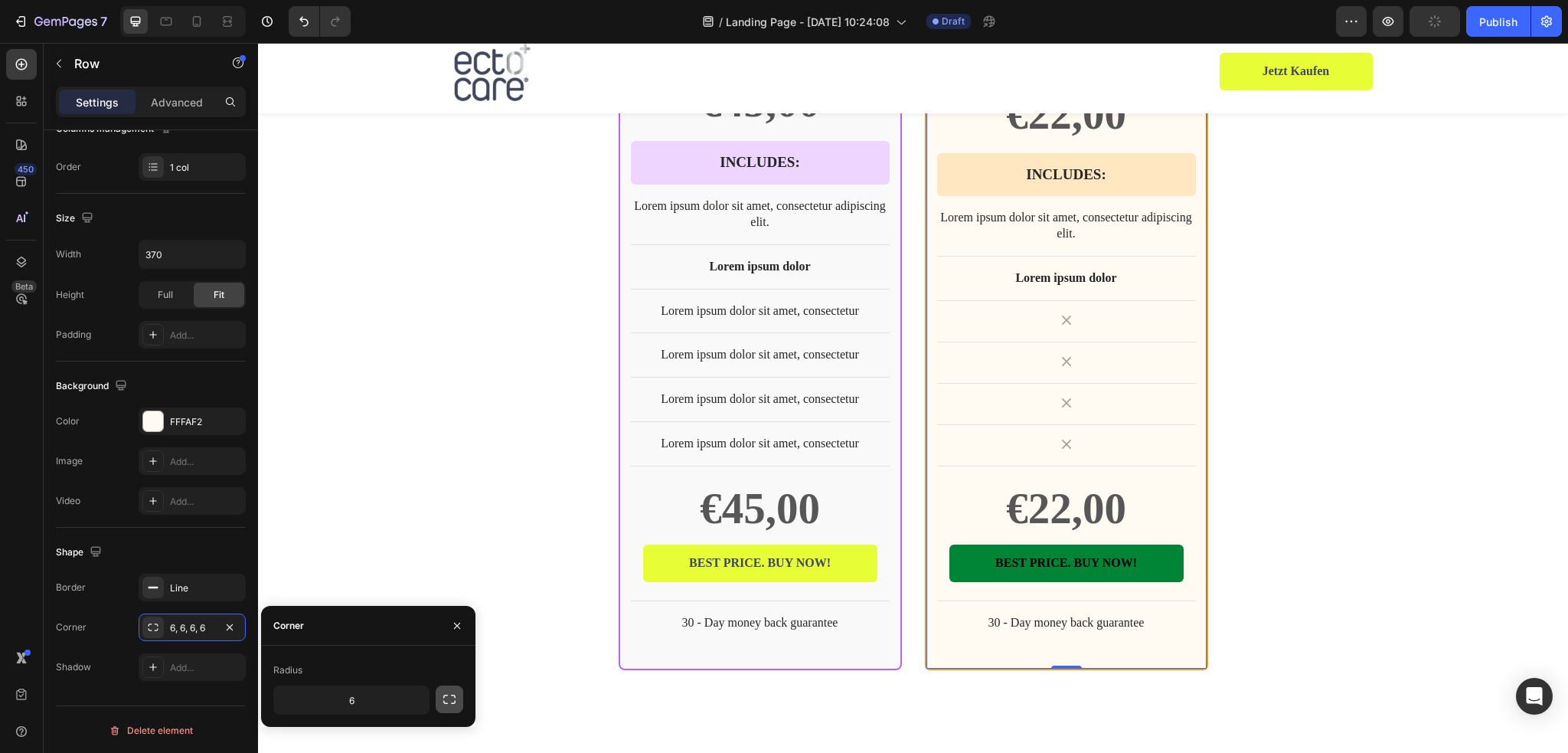
click at [439, 687] on button "button" at bounding box center [449, 698] width 27 height 27
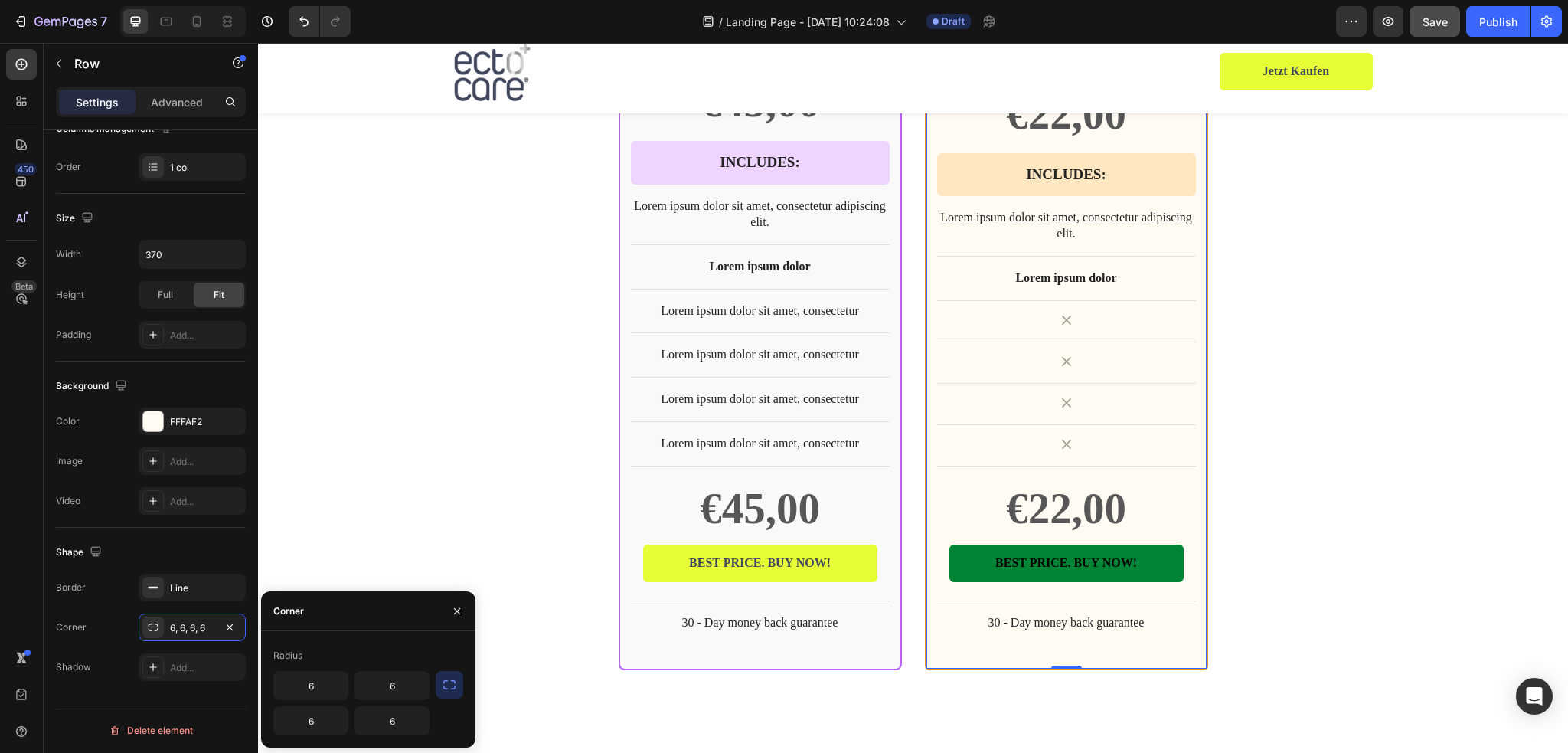
click at [447, 688] on icon "button" at bounding box center [449, 684] width 12 height 9
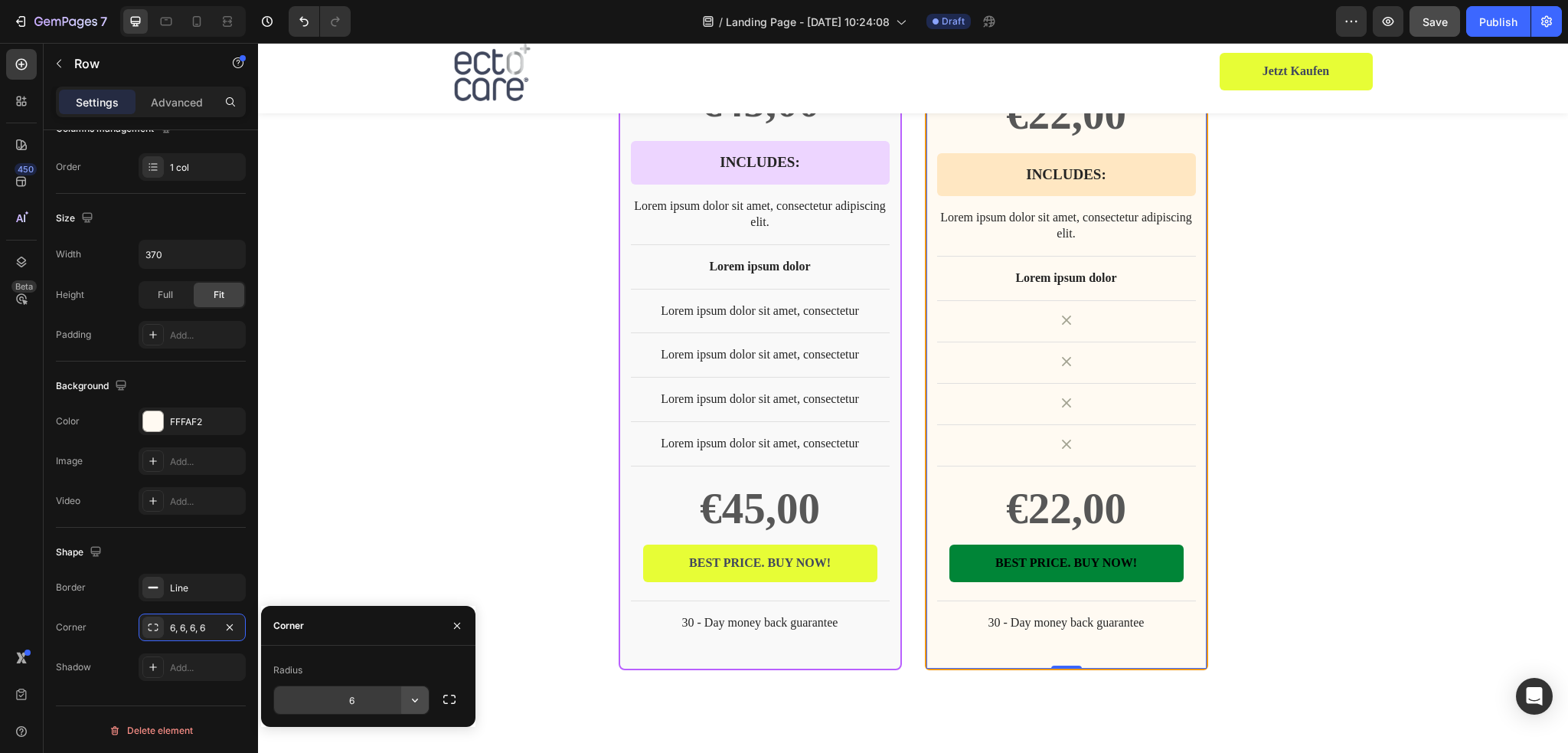
click at [410, 707] on icon "button" at bounding box center [415, 699] width 15 height 15
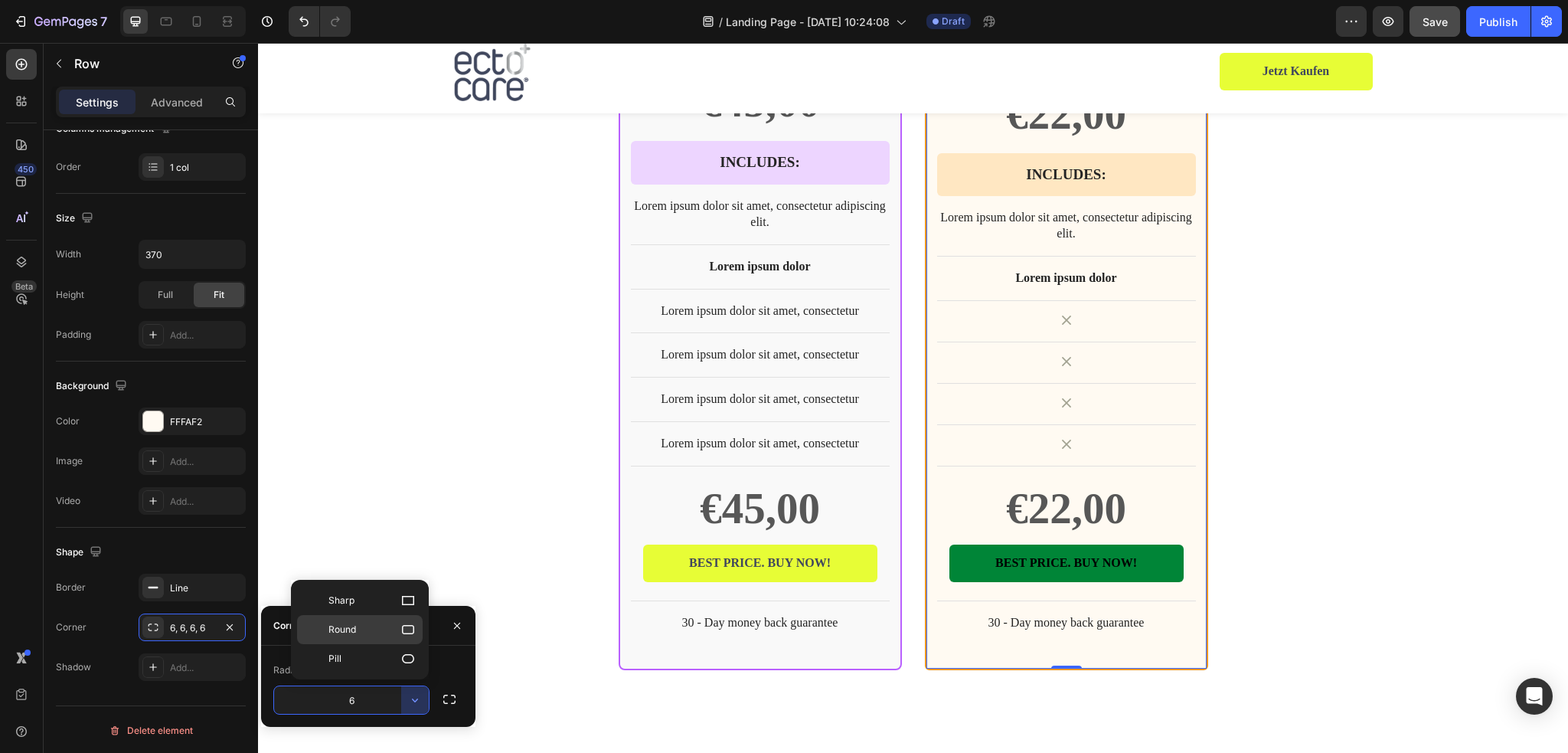
click at [369, 644] on div "Round" at bounding box center [360, 658] width 126 height 29
type input "8"
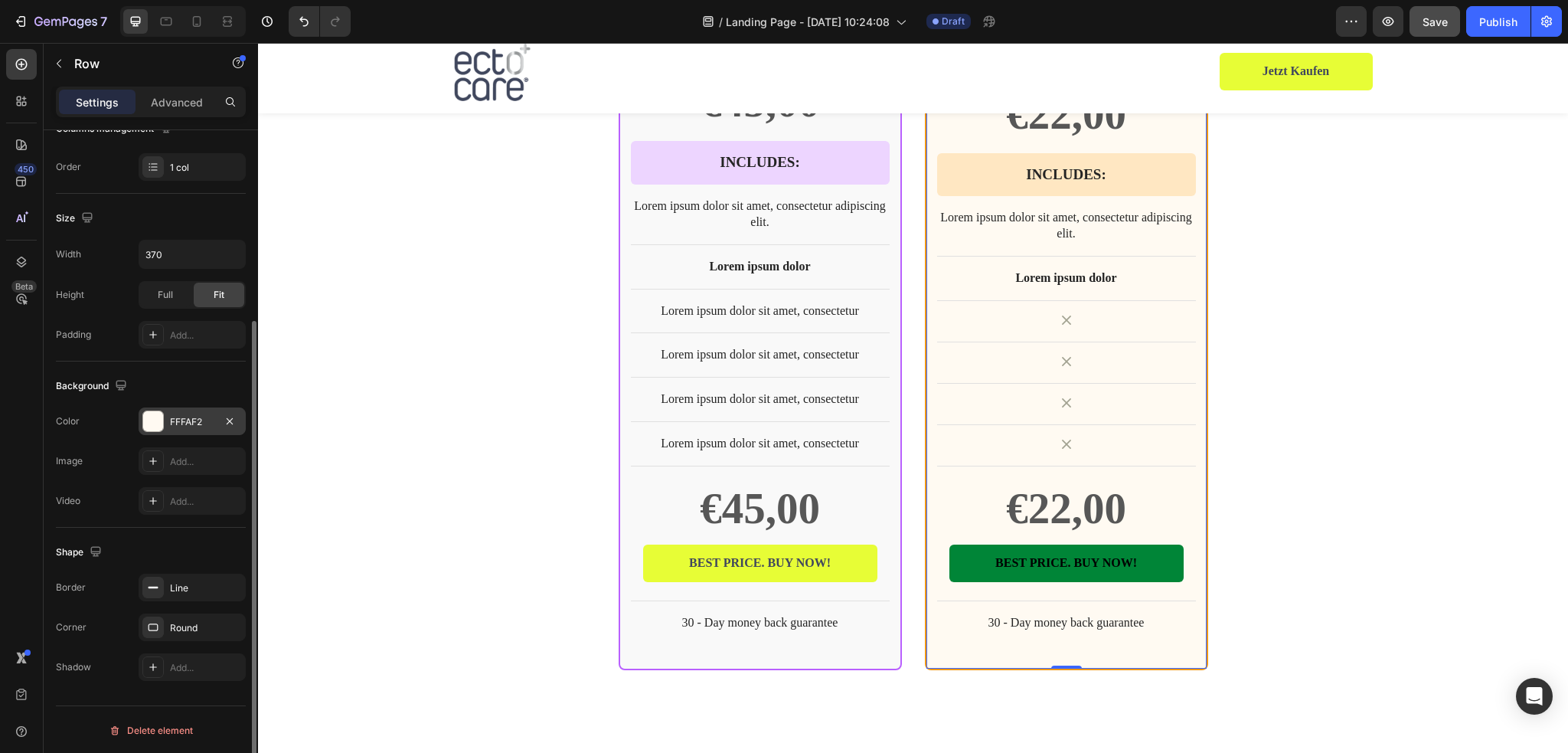
click at [196, 422] on div "FFFAF2" at bounding box center [192, 422] width 44 height 14
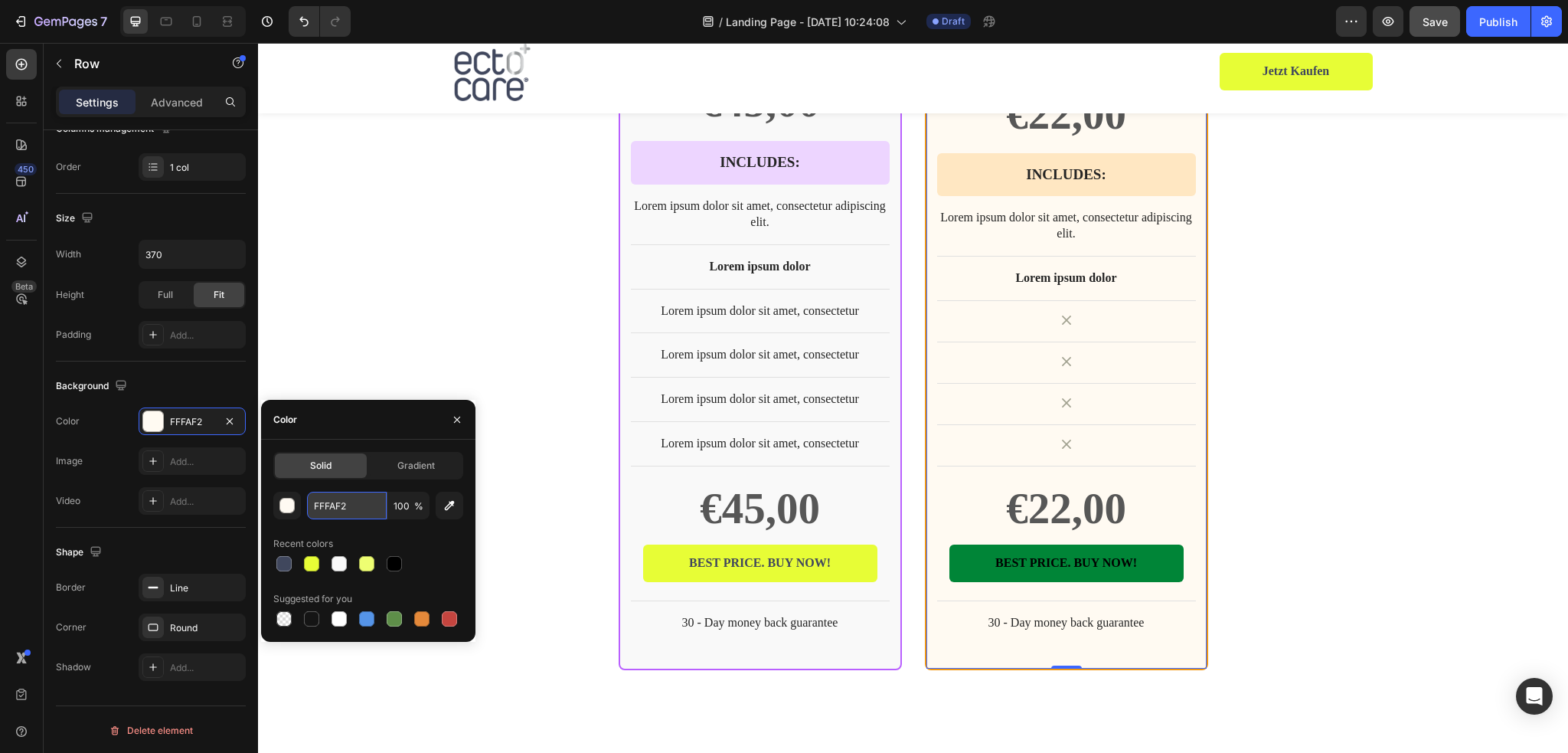
click at [339, 501] on input "FFFAF2" at bounding box center [347, 505] width 80 height 27
paste input "9F9F9"
type input "F9F9F9"
click at [1378, 415] on div "BEST CHOICE Text Block Row Product Images Row ectocare® medEctoin® Neurodermiti…" at bounding box center [912, 143] width 1310 height 1053
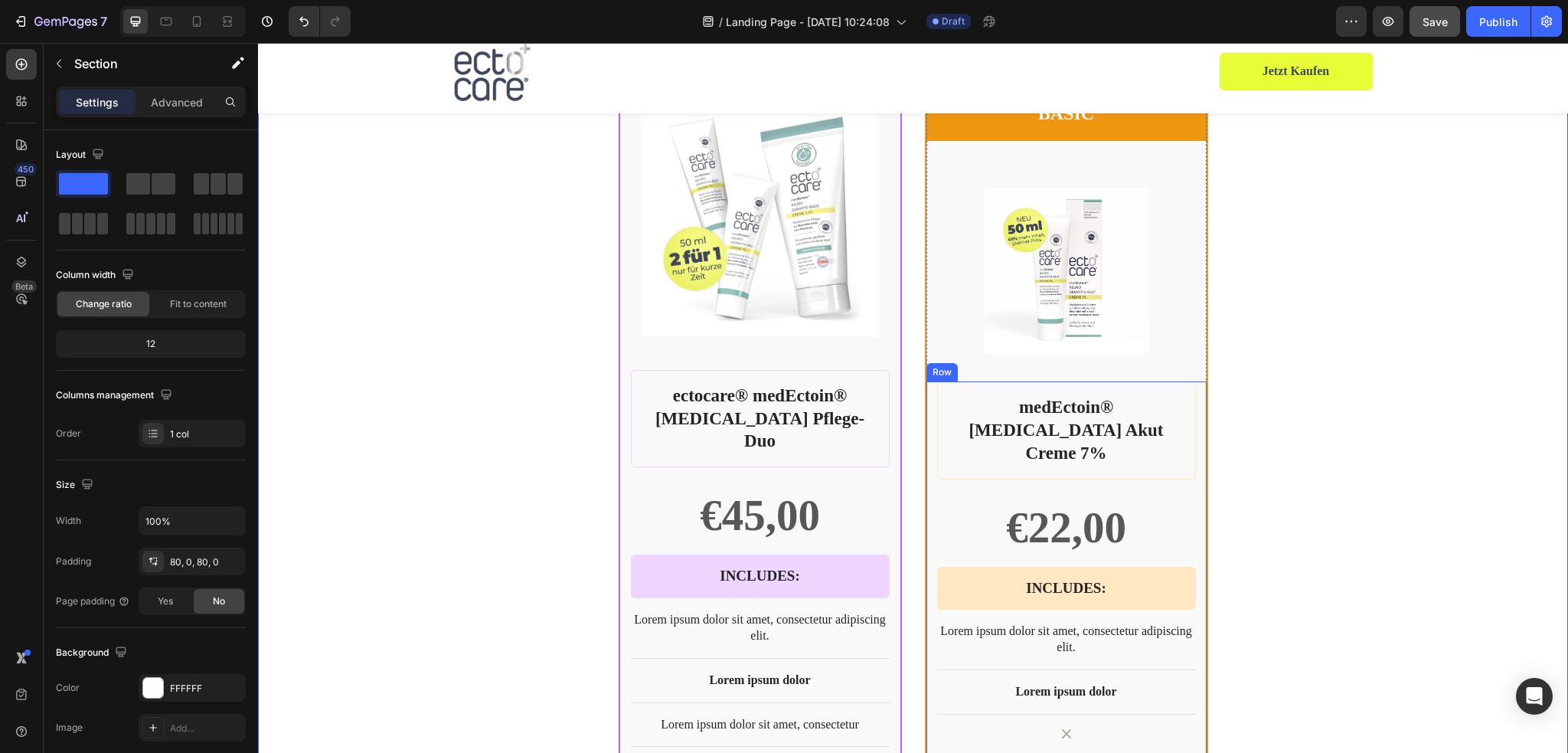
scroll to position [3458, 0]
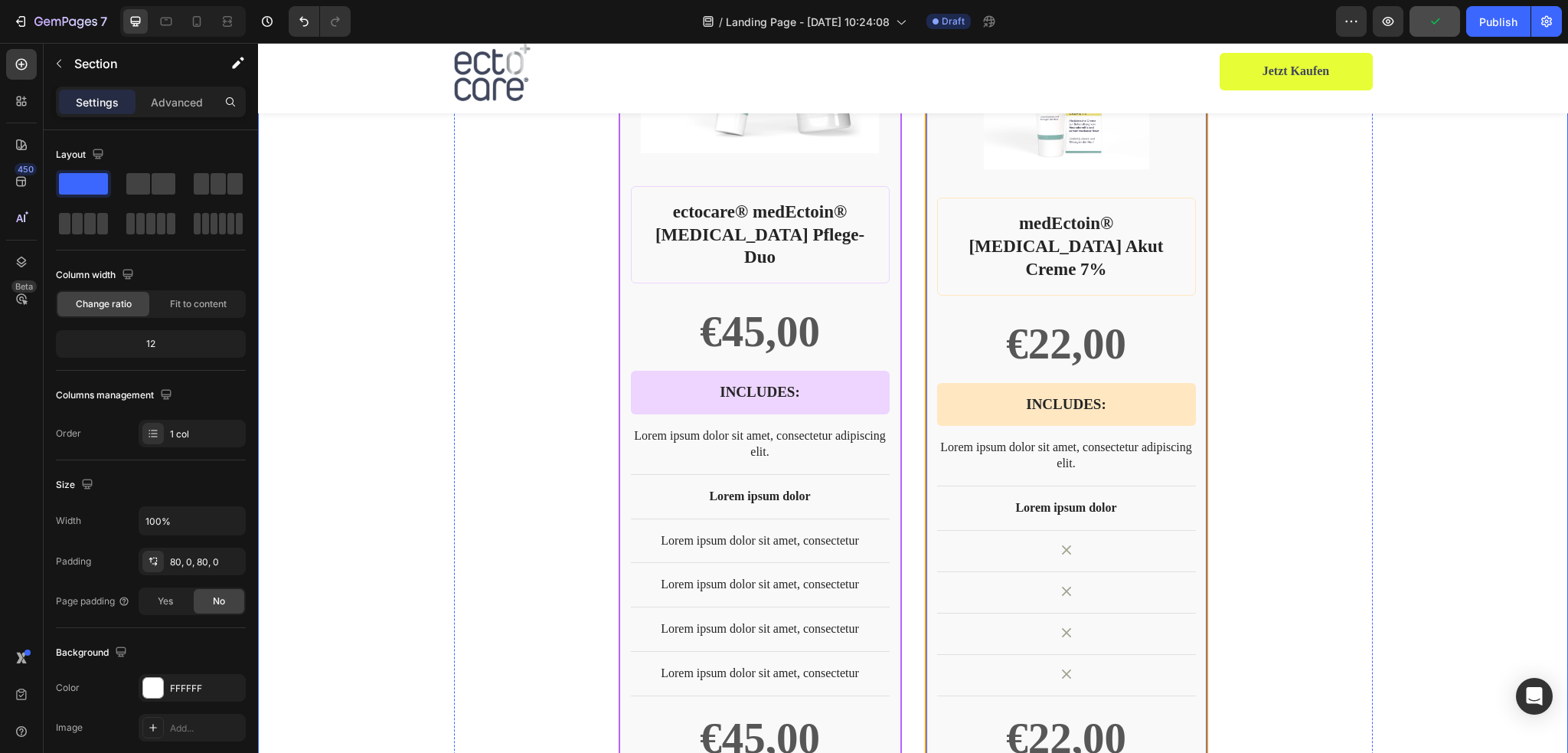
click at [1201, 555] on div "BASIC Text Block Row Product Images Row medEctoin® Neurodermitis Akut Creme 7% …" at bounding box center [1067, 401] width 283 height 999
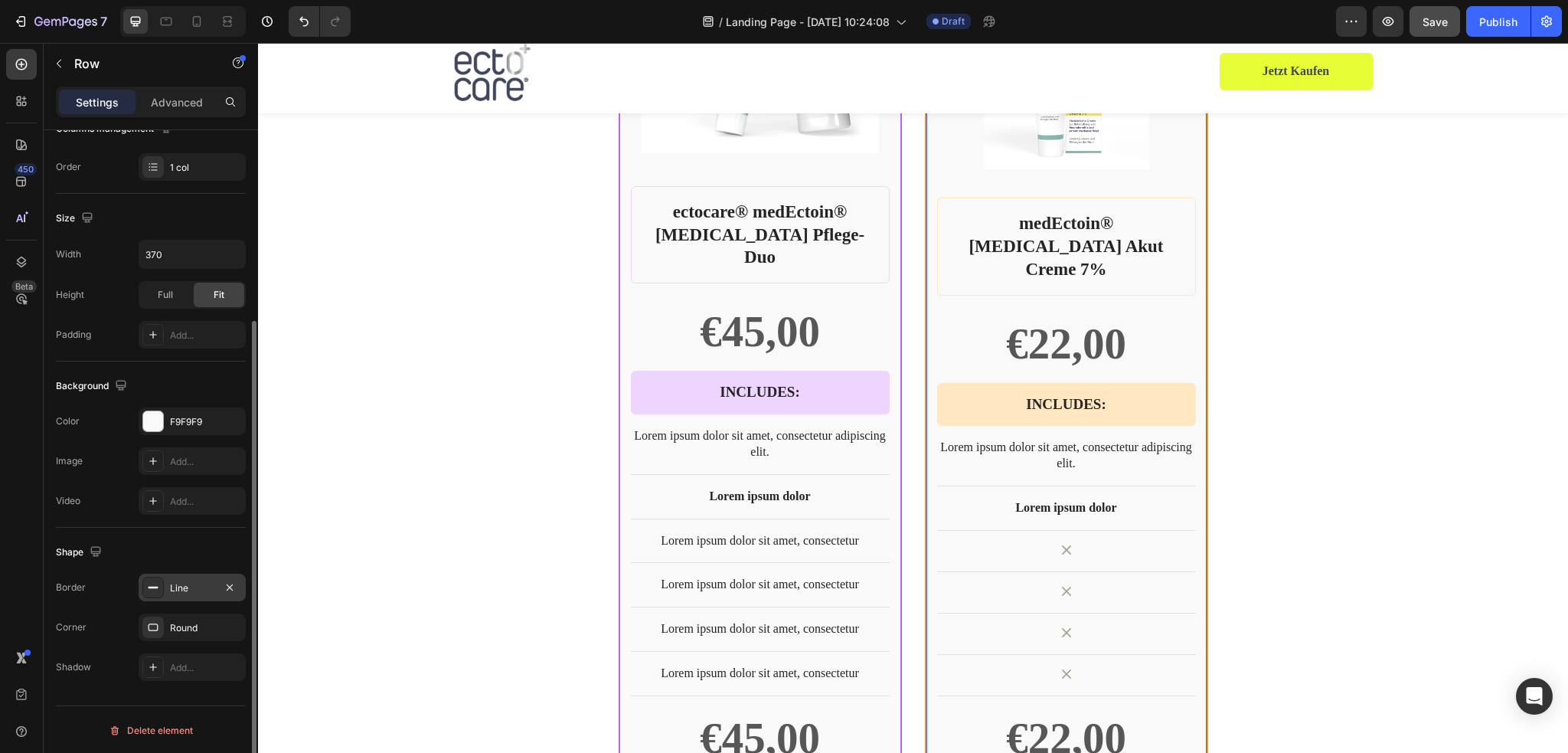
click at [196, 584] on div "Line" at bounding box center [192, 588] width 44 height 14
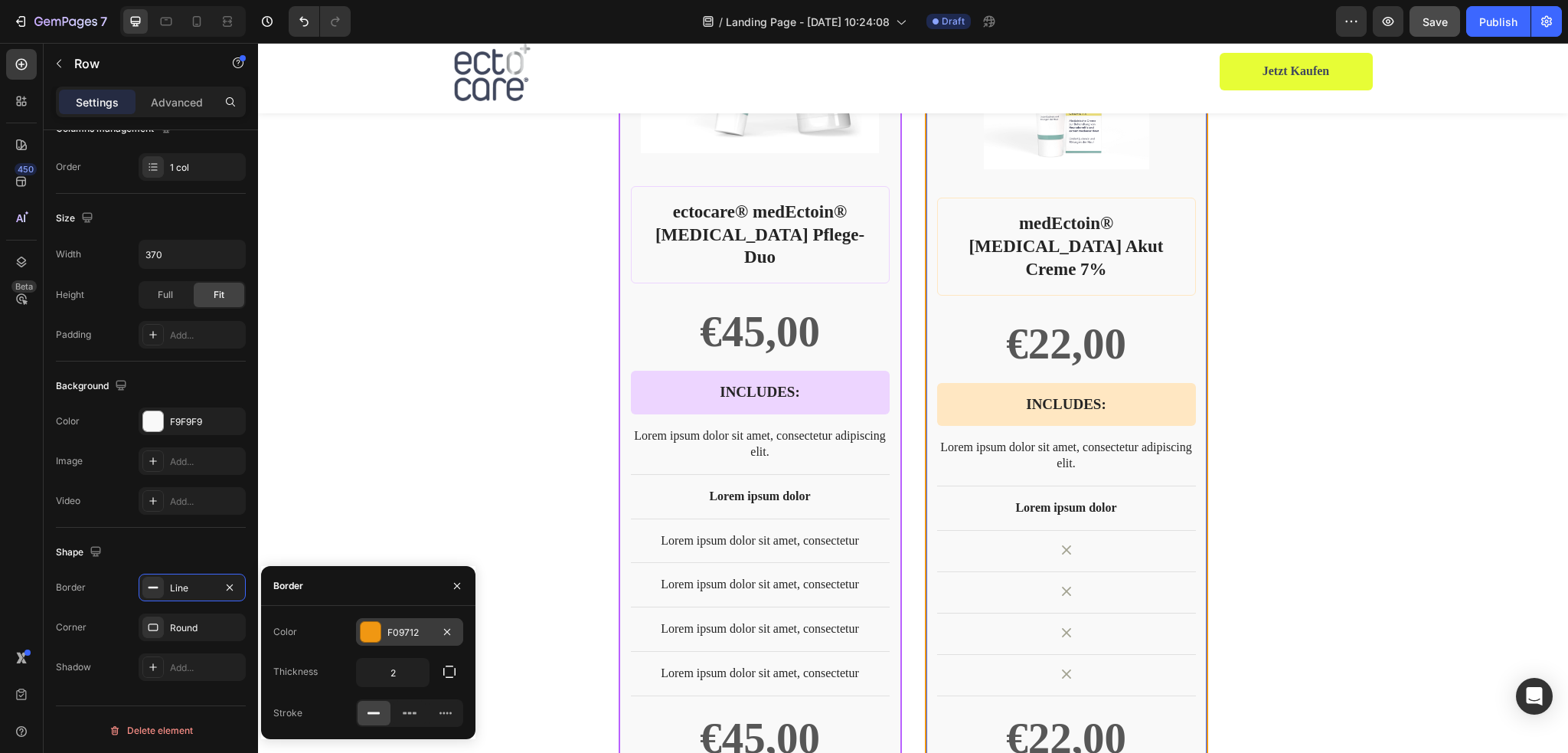
click at [363, 632] on div at bounding box center [370, 632] width 19 height 19
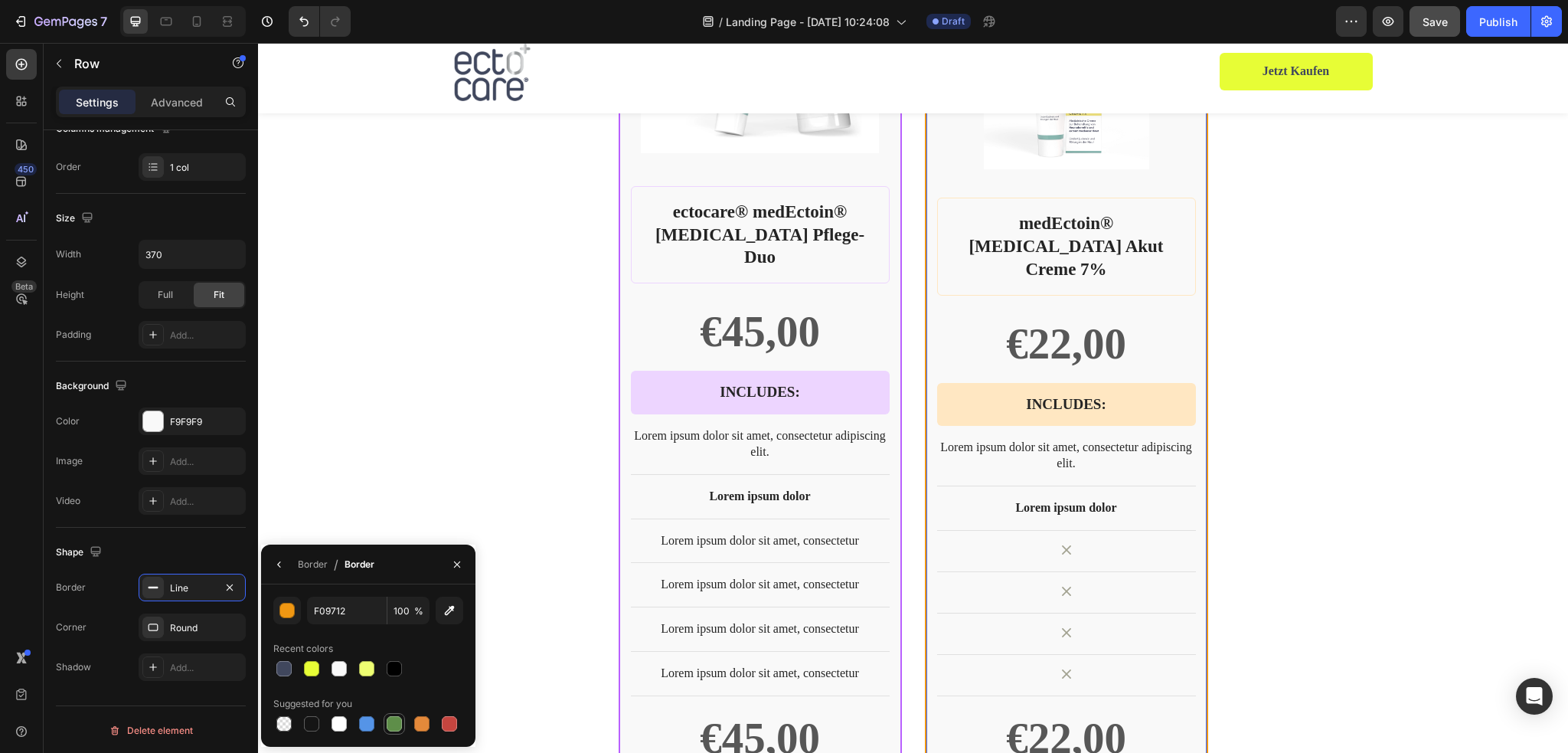
click at [393, 727] on div at bounding box center [393, 723] width 15 height 15
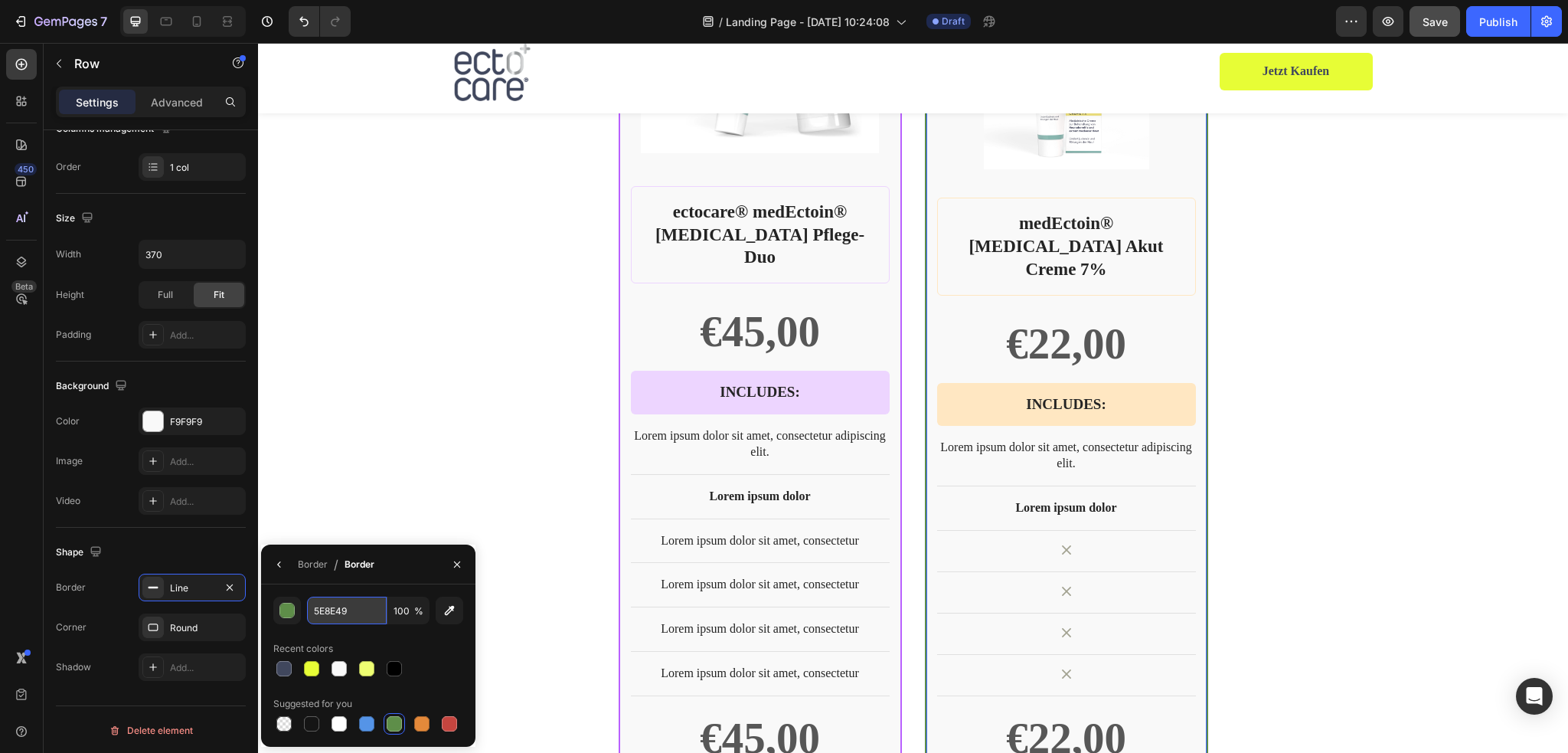
click at [353, 605] on input "5E8E49" at bounding box center [347, 609] width 80 height 27
paste input "#59997A"
click at [320, 609] on input "#59997A" at bounding box center [347, 609] width 80 height 27
type input "59997A"
click at [1297, 486] on div "BEST CHOICE Text Block Row Product Images Row ectocare® medEctoin® Neurodermiti…" at bounding box center [912, 372] width 919 height 1053
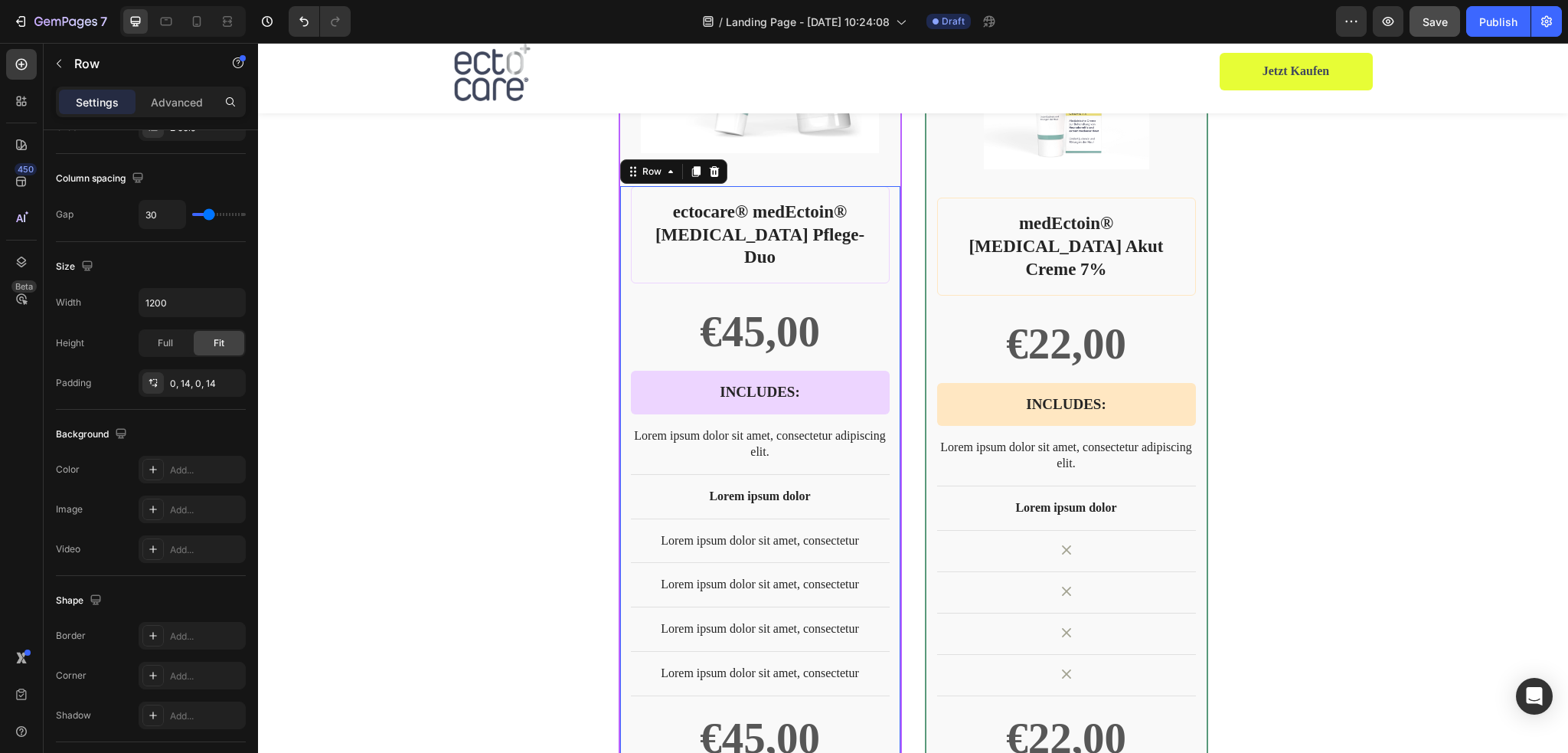
click at [894, 459] on div "ectocare® medEctoin® Neurodermitis Pflege-Duo Product Title €45,00 Product Pric…" at bounding box center [760, 542] width 280 height 713
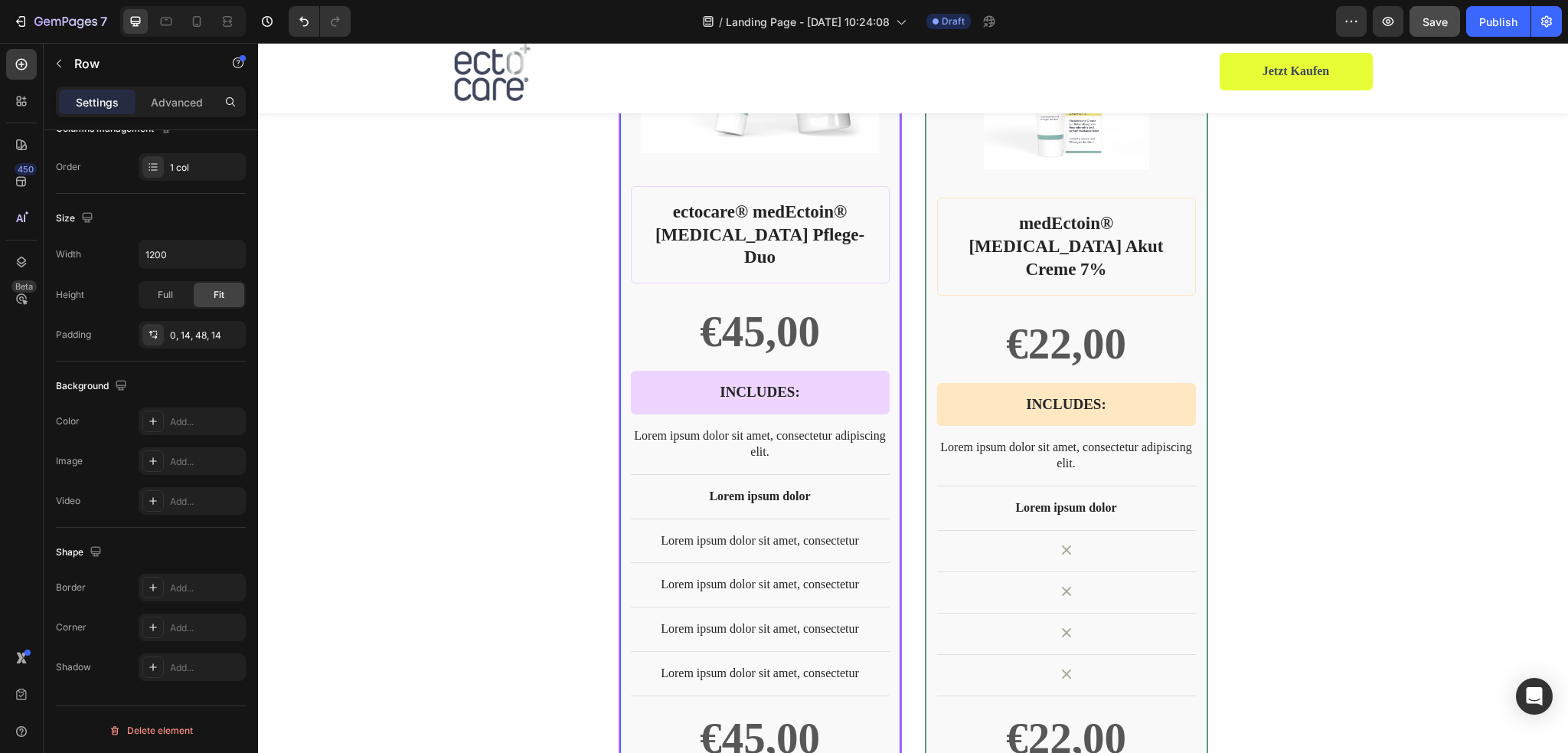
click at [894, 544] on div "BEST CHOICE Text Block Row Product Images Row ectocare® medEctoin® Neurodermiti…" at bounding box center [760, 372] width 283 height 1053
click at [176, 593] on div "Line" at bounding box center [192, 588] width 44 height 14
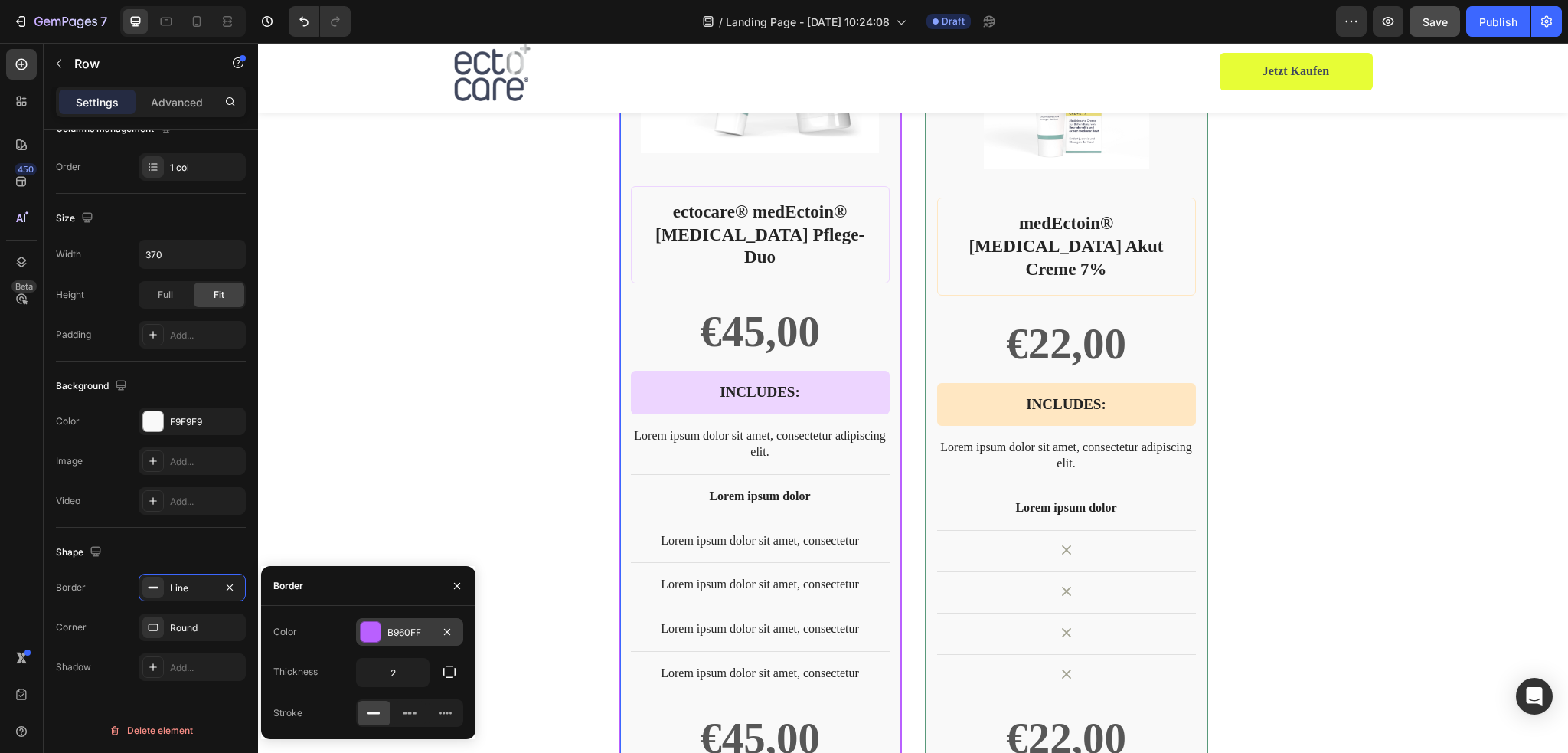
click at [373, 629] on div at bounding box center [370, 632] width 19 height 19
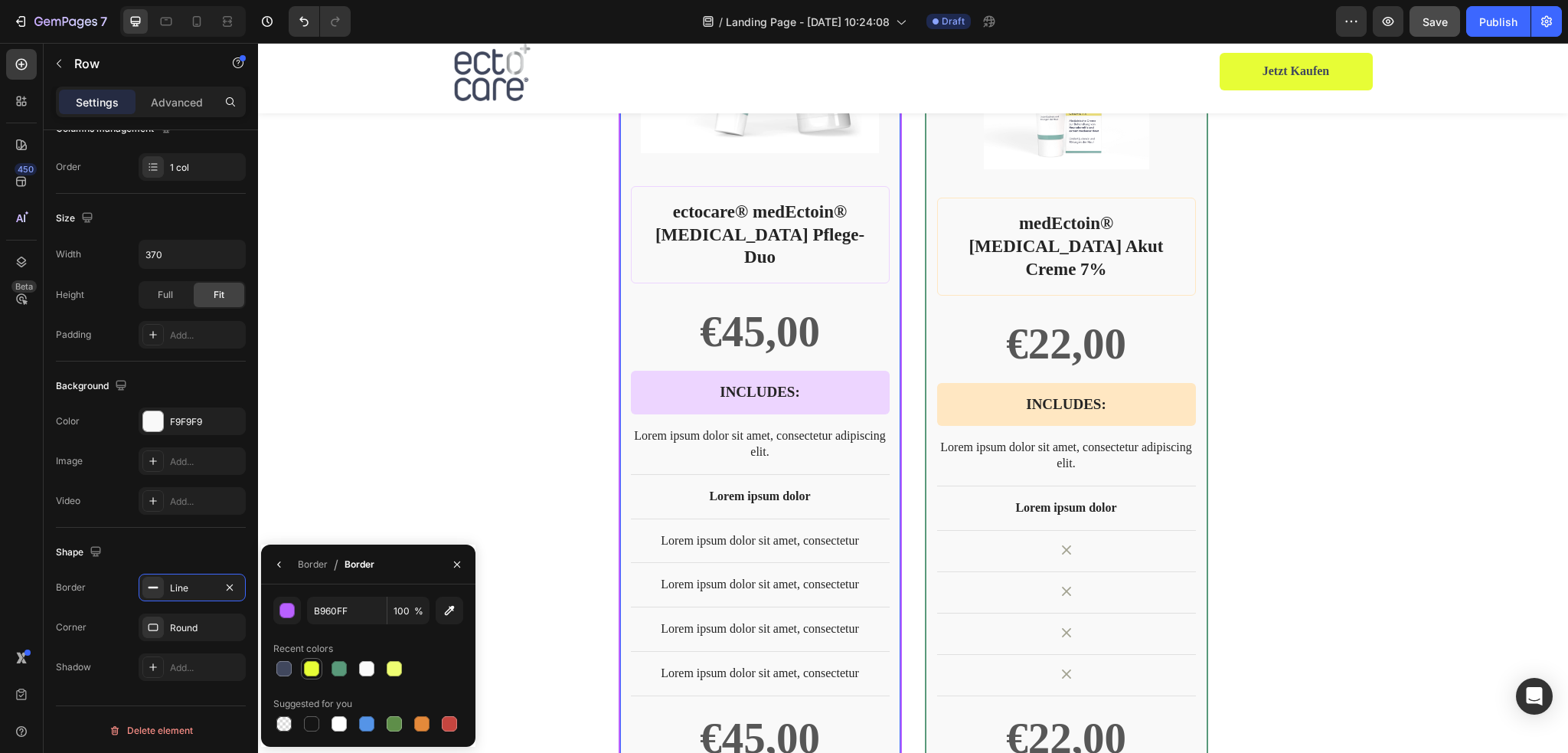
click at [313, 671] on div at bounding box center [311, 668] width 15 height 15
type input "E7FD36"
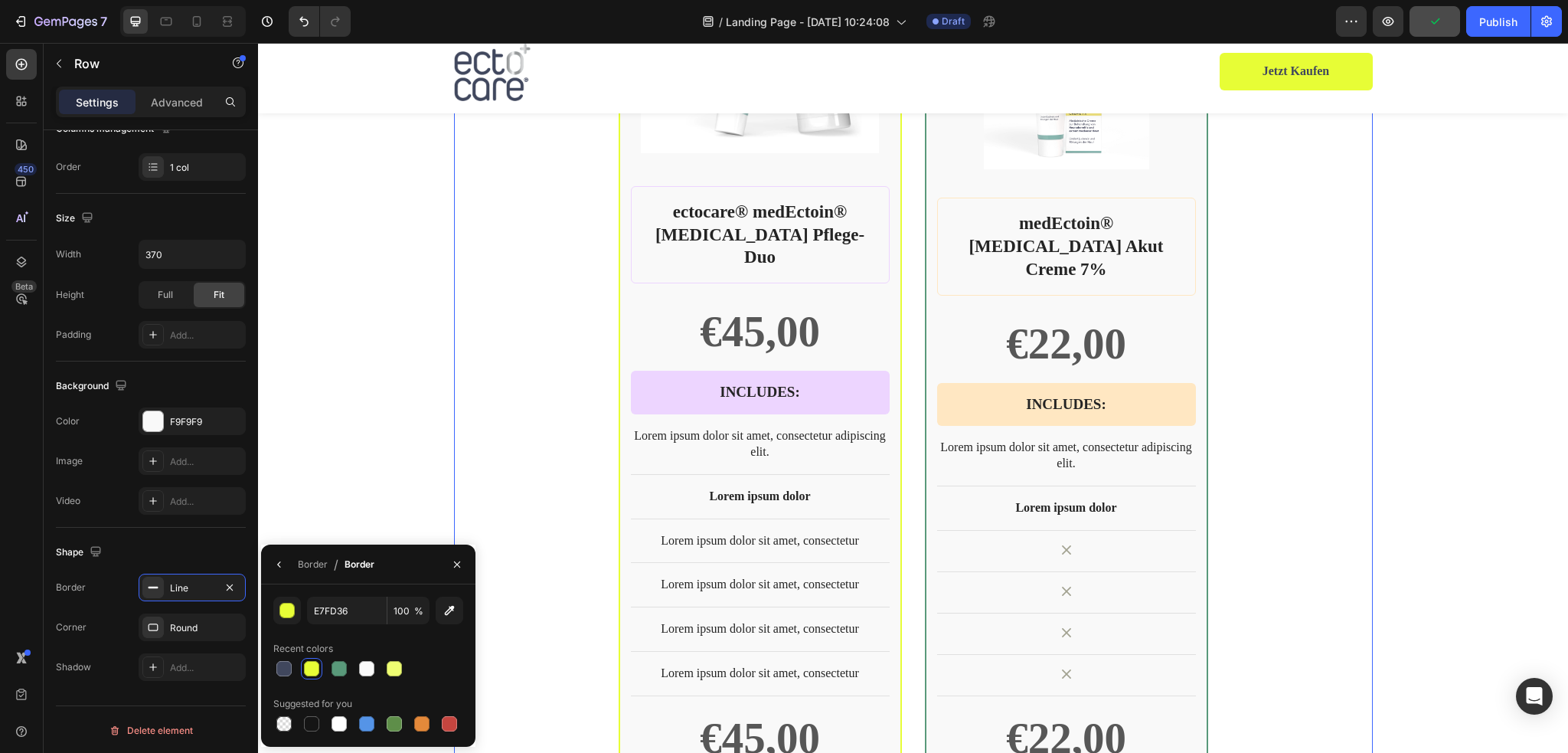
click at [1356, 424] on div "BEST CHOICE Text Block Row Product Images Row ectocare® medEctoin® Neurodermiti…" at bounding box center [912, 372] width 919 height 1053
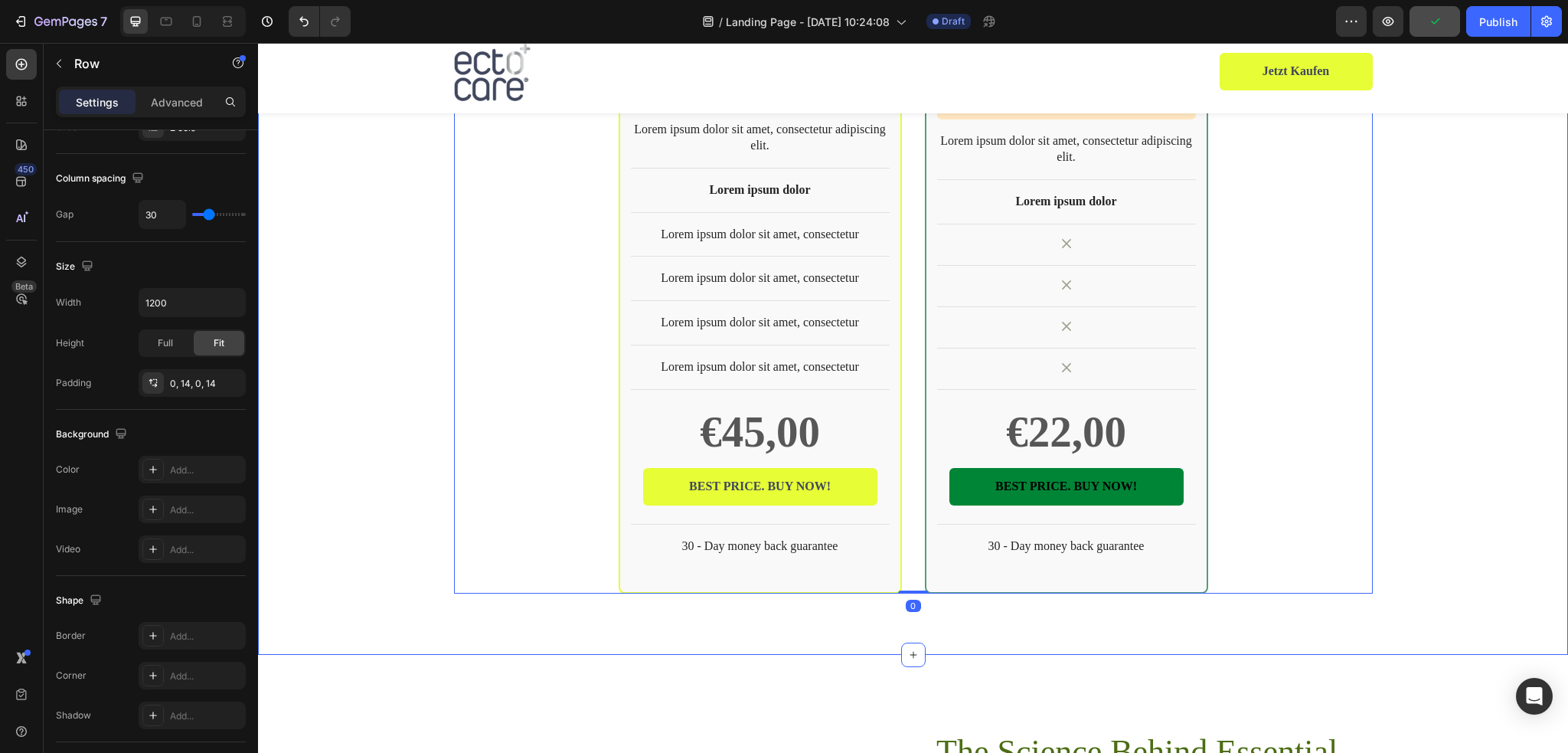
scroll to position [3381, 0]
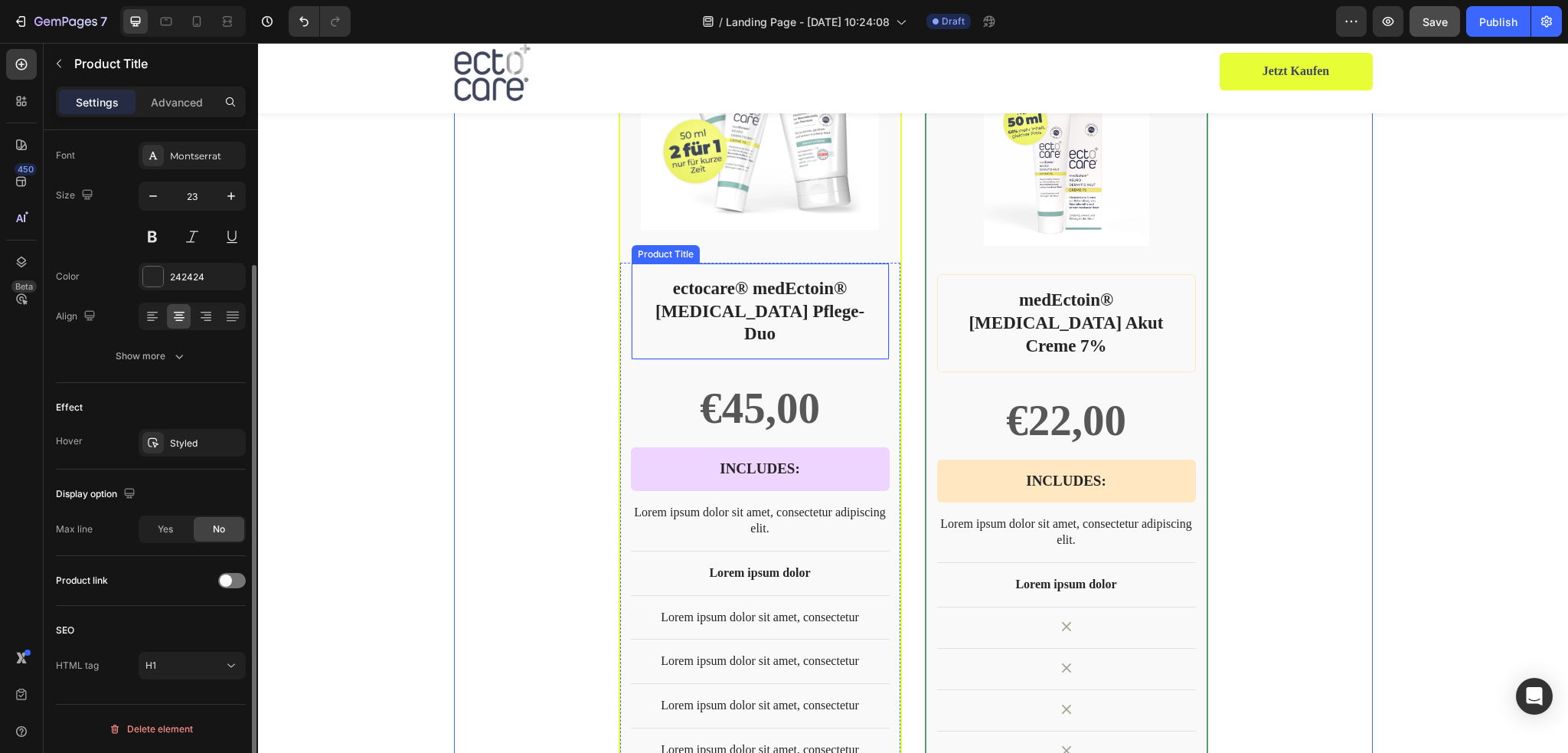
click at [882, 279] on div "ectocare® medEctoin® Neurodermitis Pflege-Duo Product Title" at bounding box center [760, 311] width 259 height 98
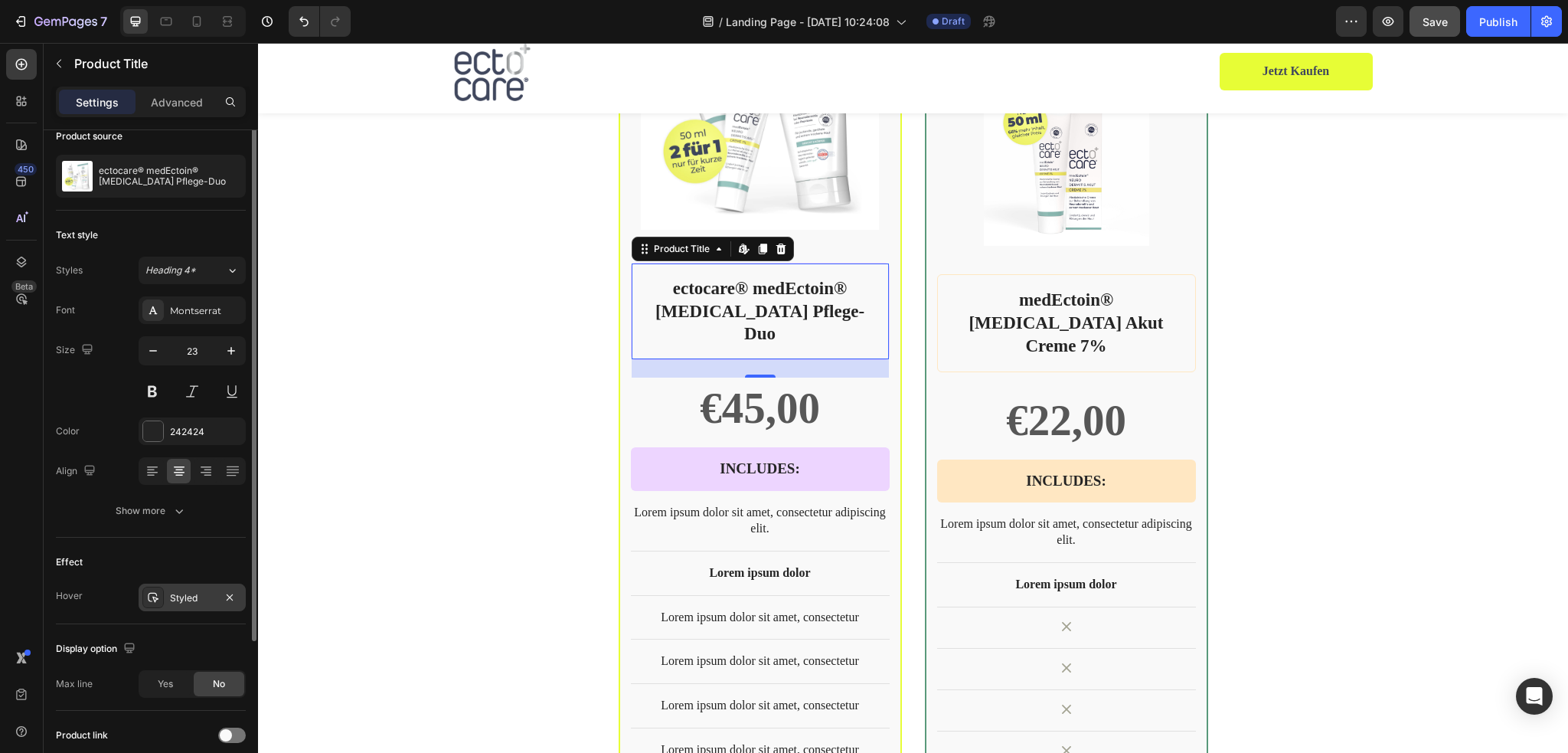
scroll to position [0, 0]
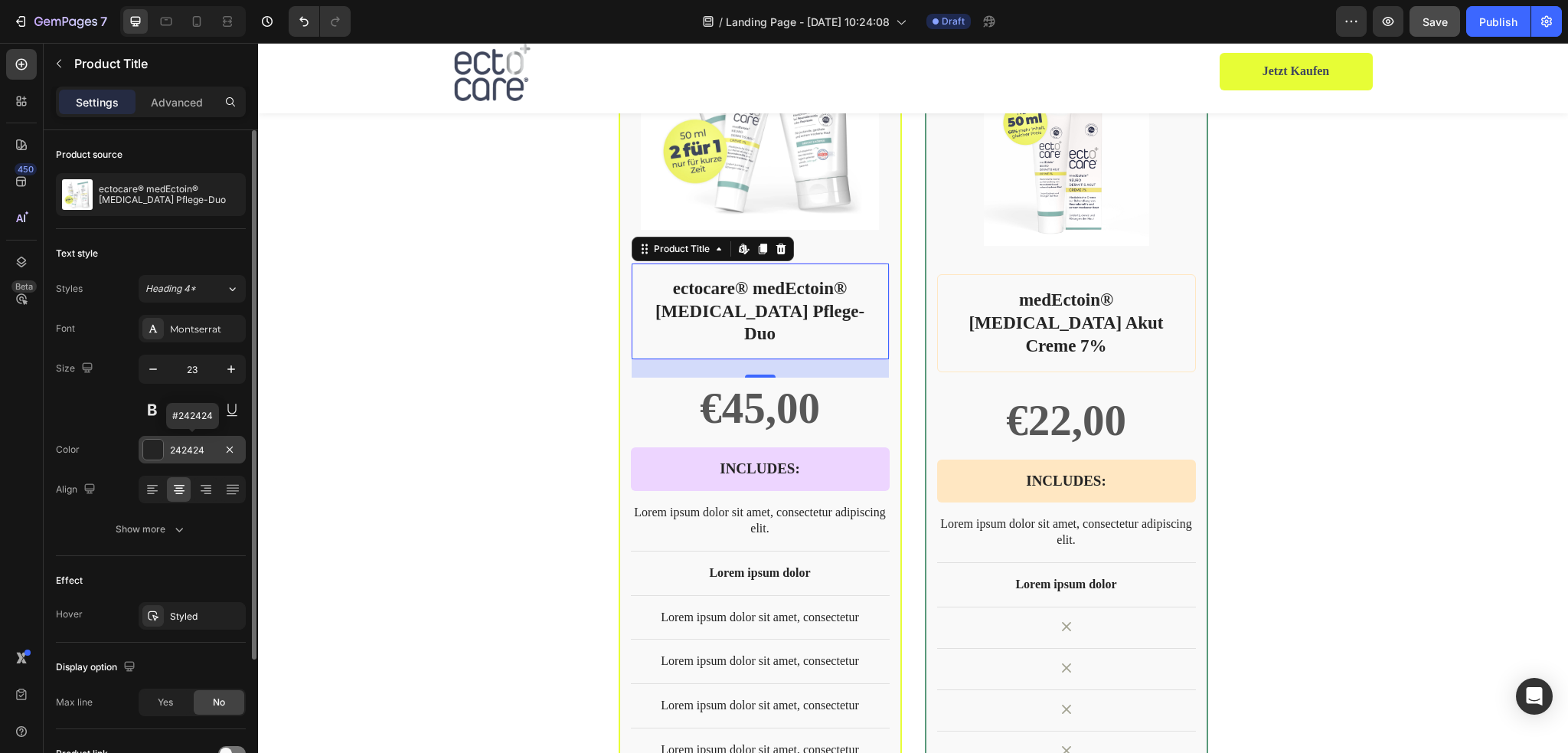
click at [155, 448] on div at bounding box center [153, 449] width 19 height 19
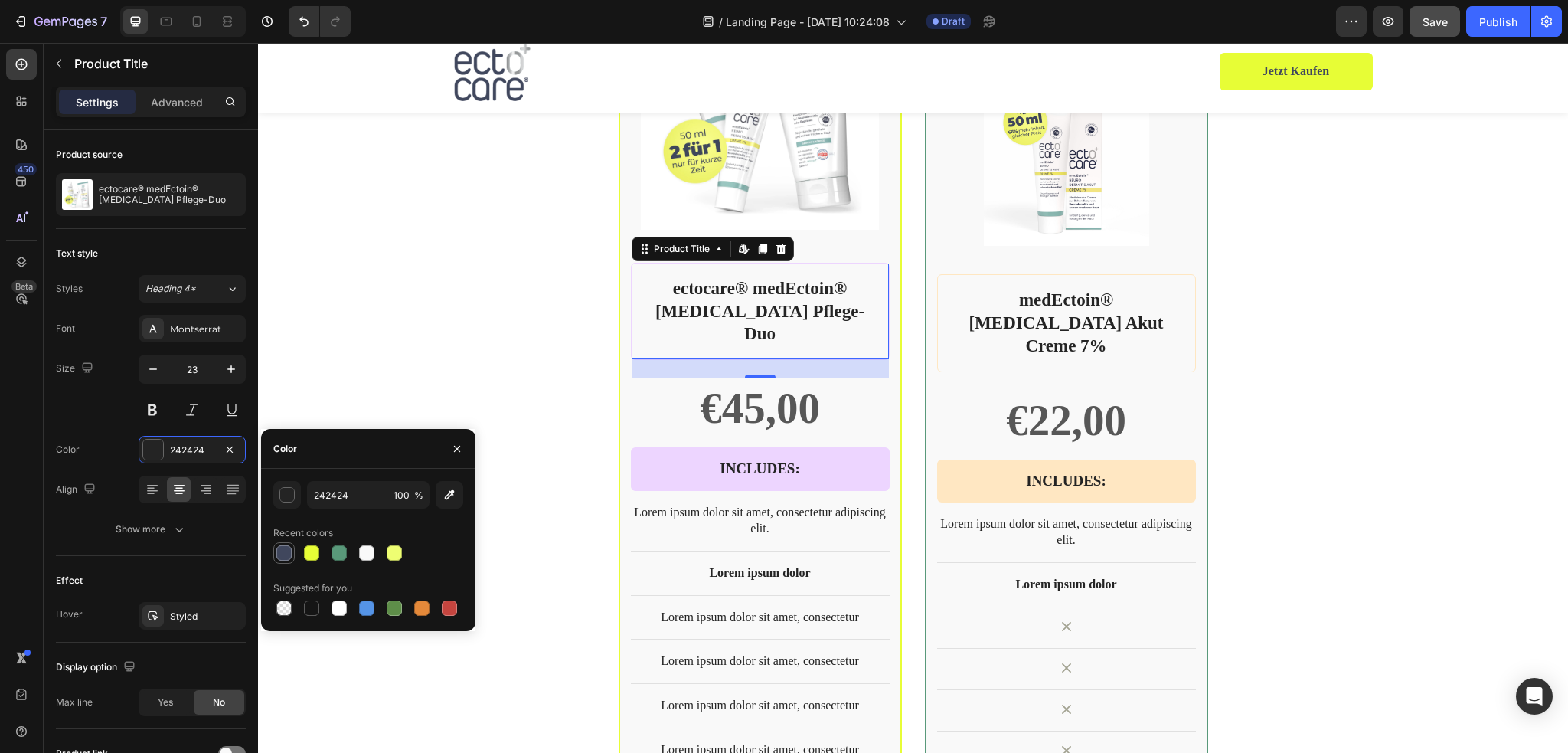
click at [279, 547] on div at bounding box center [283, 552] width 15 height 15
type input "40475D"
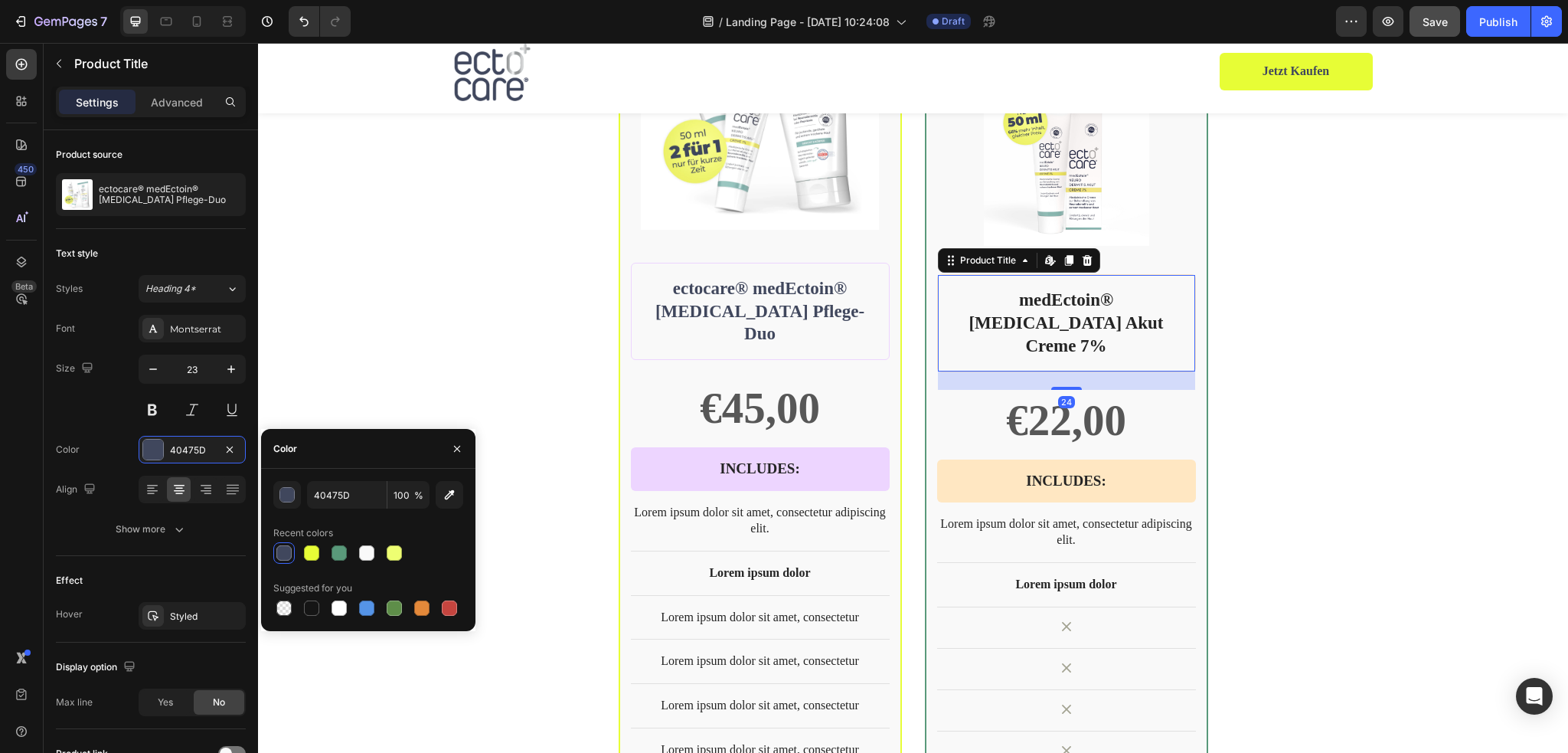
click at [978, 323] on h1 "medEctoin® [MEDICAL_DATA] Akut Creme 7%" at bounding box center [1066, 322] width 233 height 72
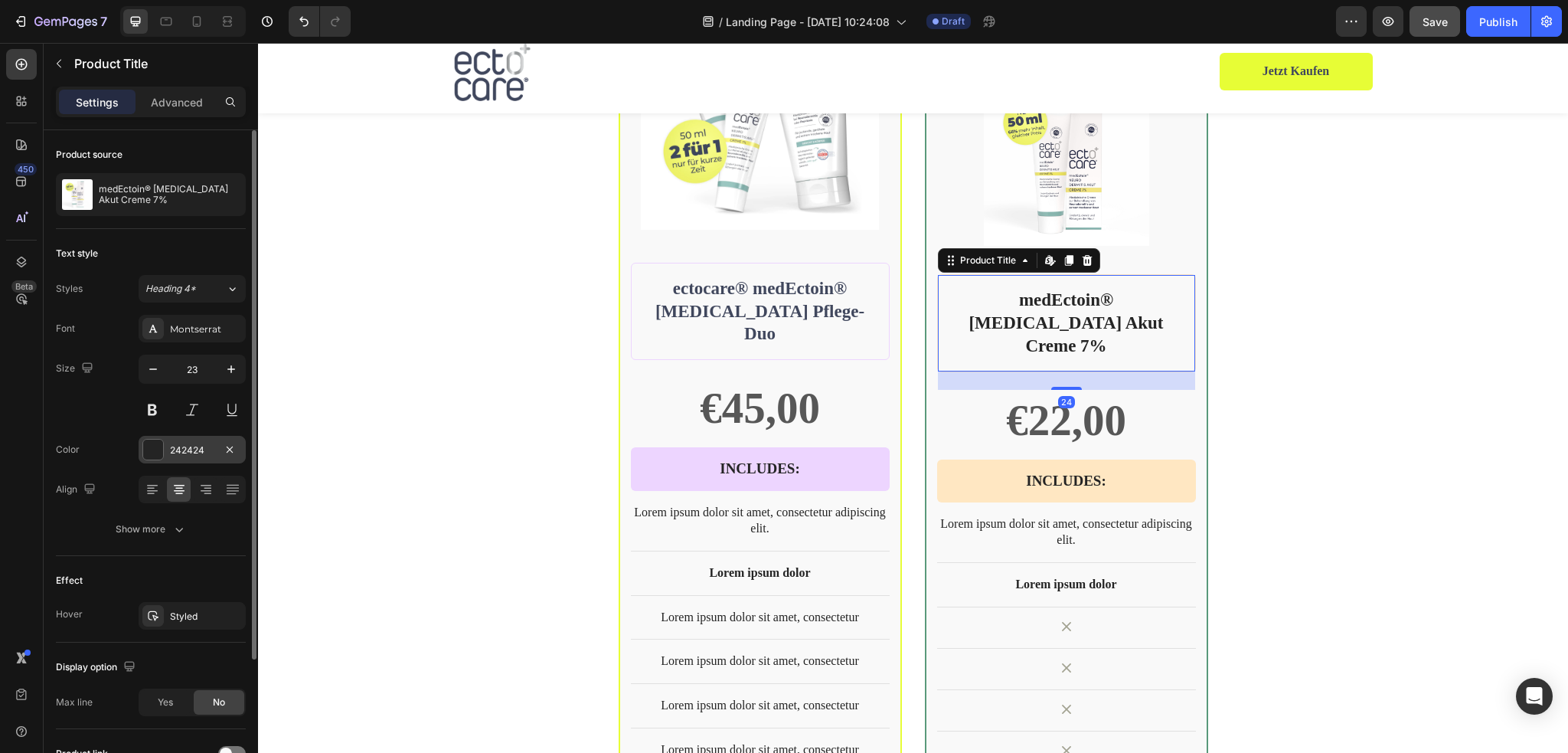
click at [156, 446] on div at bounding box center [153, 449] width 19 height 19
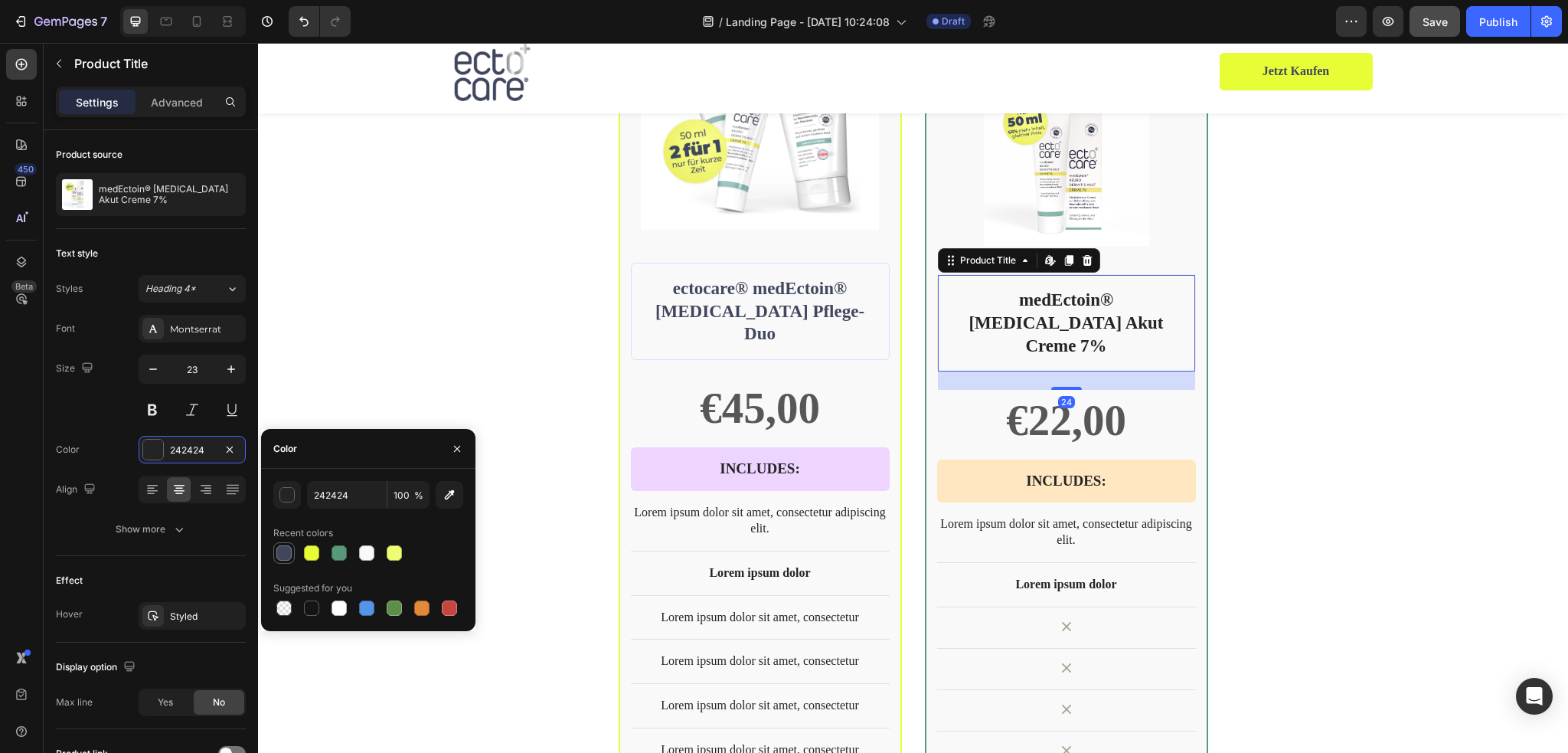
click at [287, 560] on div at bounding box center [283, 552] width 15 height 15
type input "40475D"
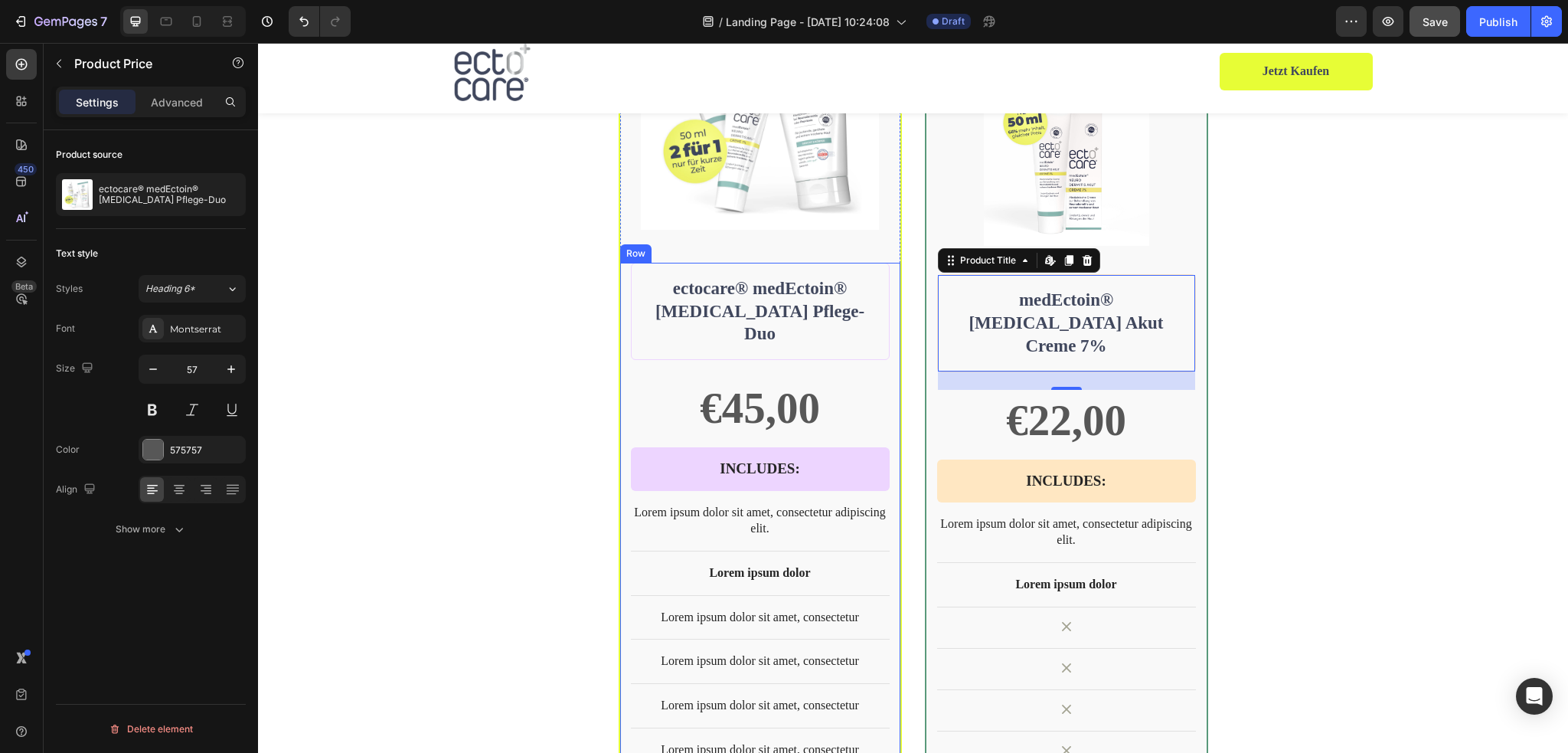
click at [756, 378] on div "€45,00" at bounding box center [759, 408] width 123 height 59
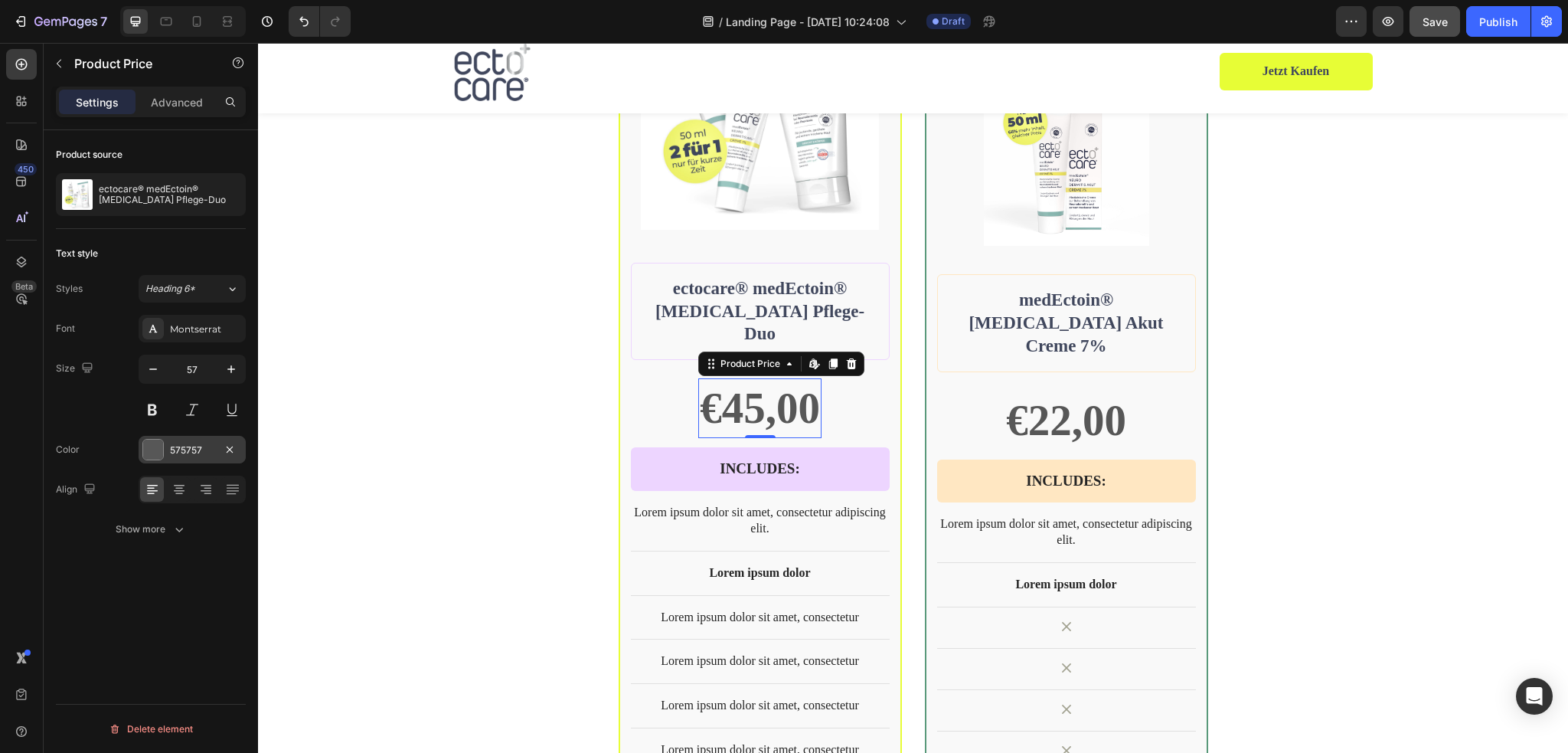
click at [150, 451] on div at bounding box center [153, 449] width 19 height 19
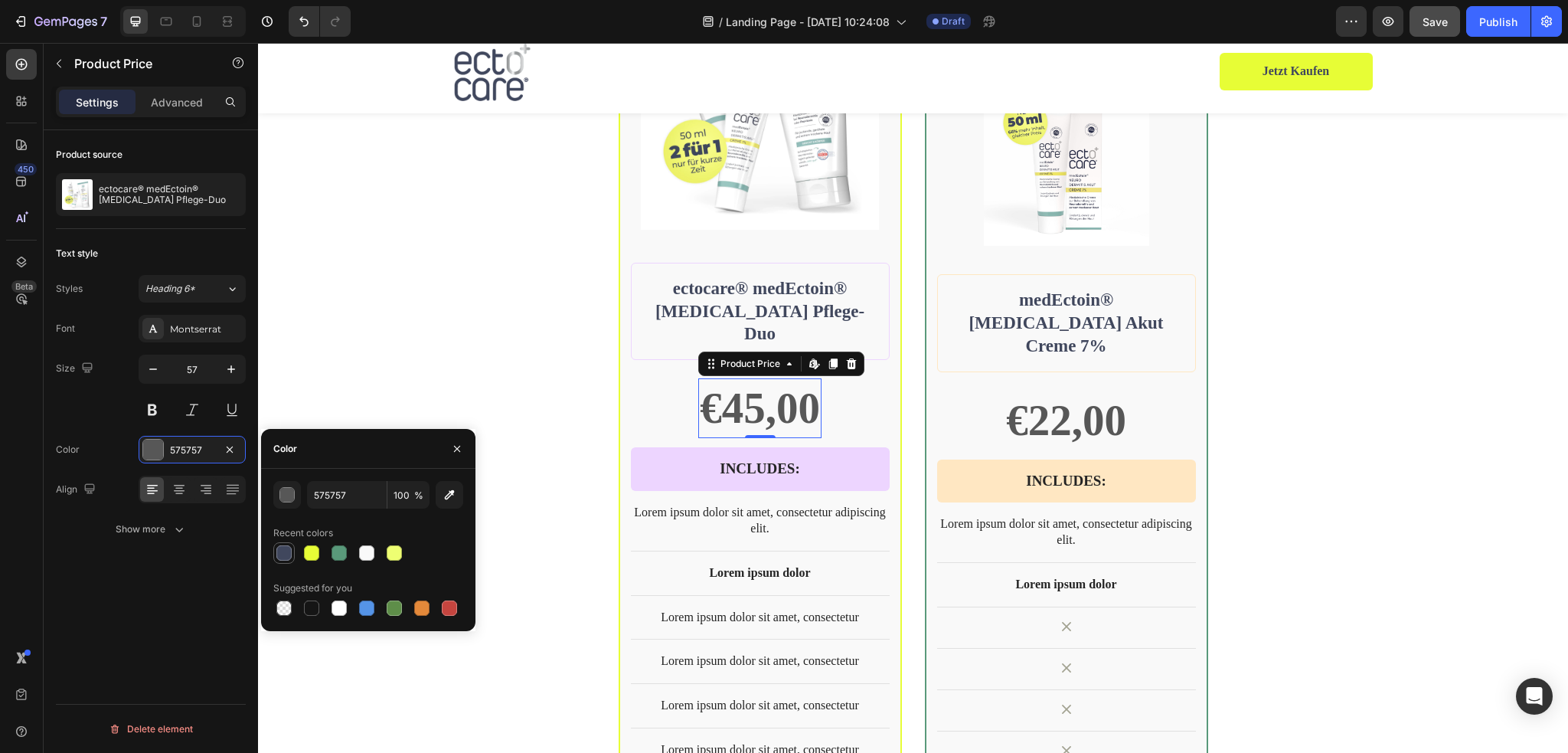
click at [276, 554] on div at bounding box center [283, 553] width 19 height 19
type input "40475D"
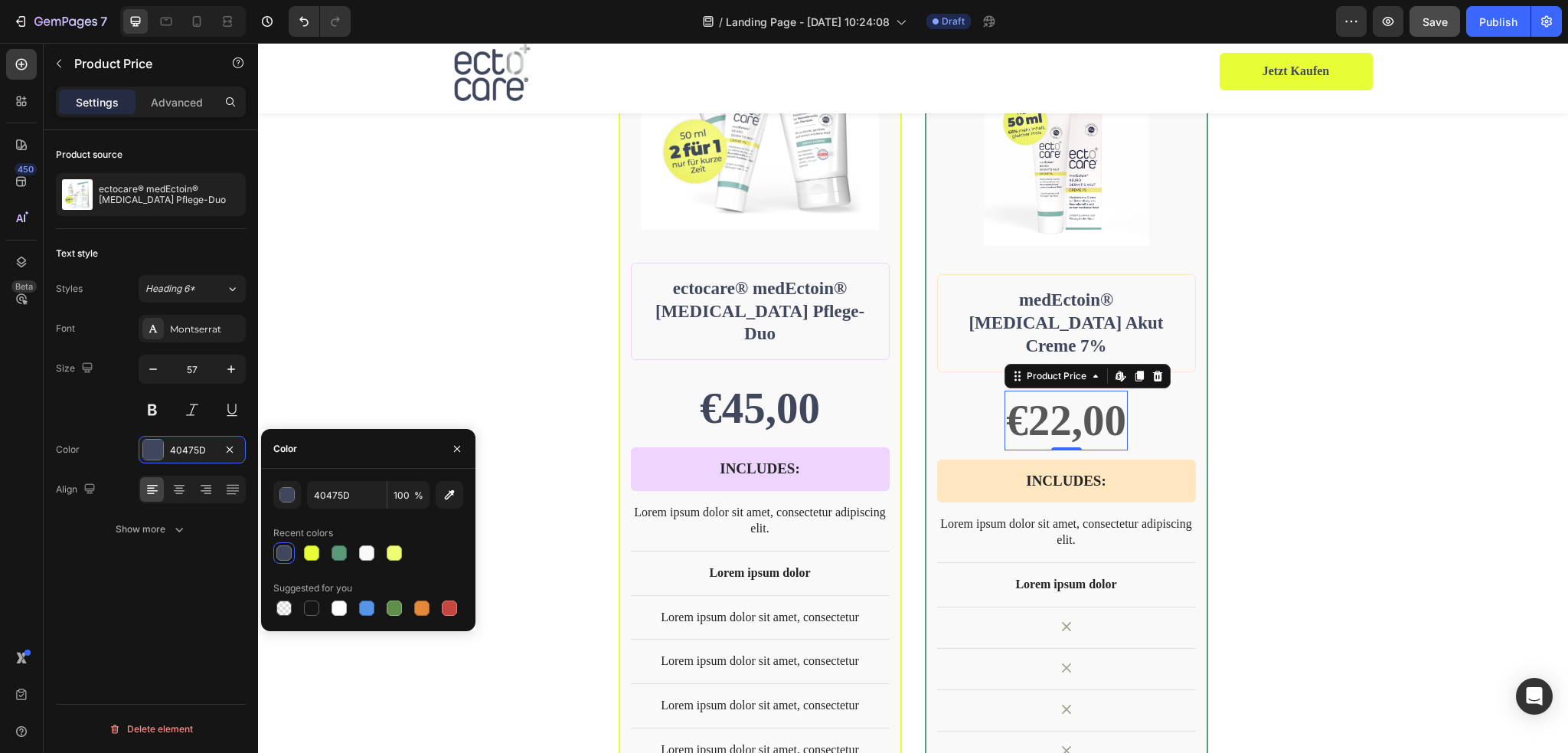
click at [1053, 391] on div "€22,00" at bounding box center [1066, 420] width 123 height 59
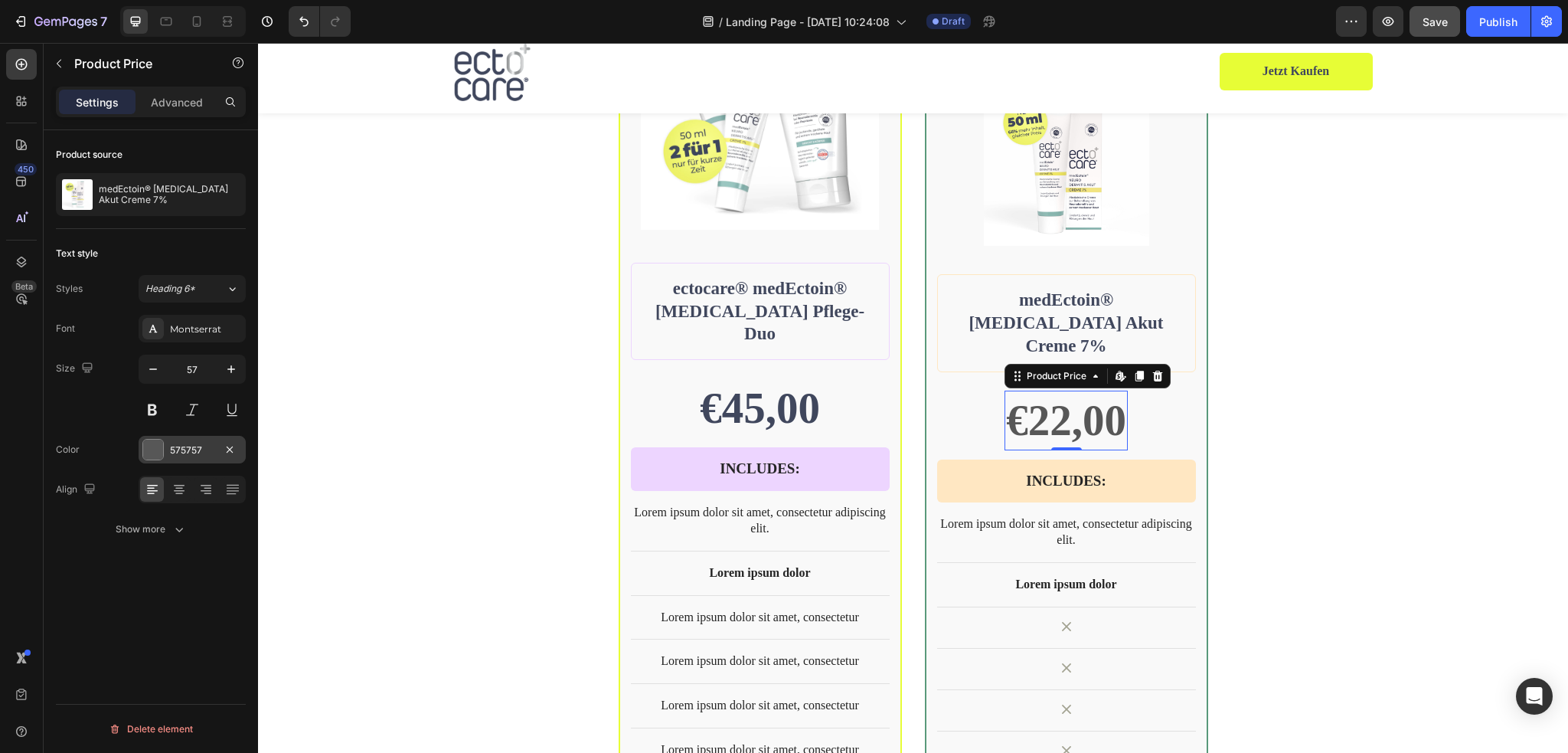
click at [156, 454] on div at bounding box center [153, 449] width 19 height 19
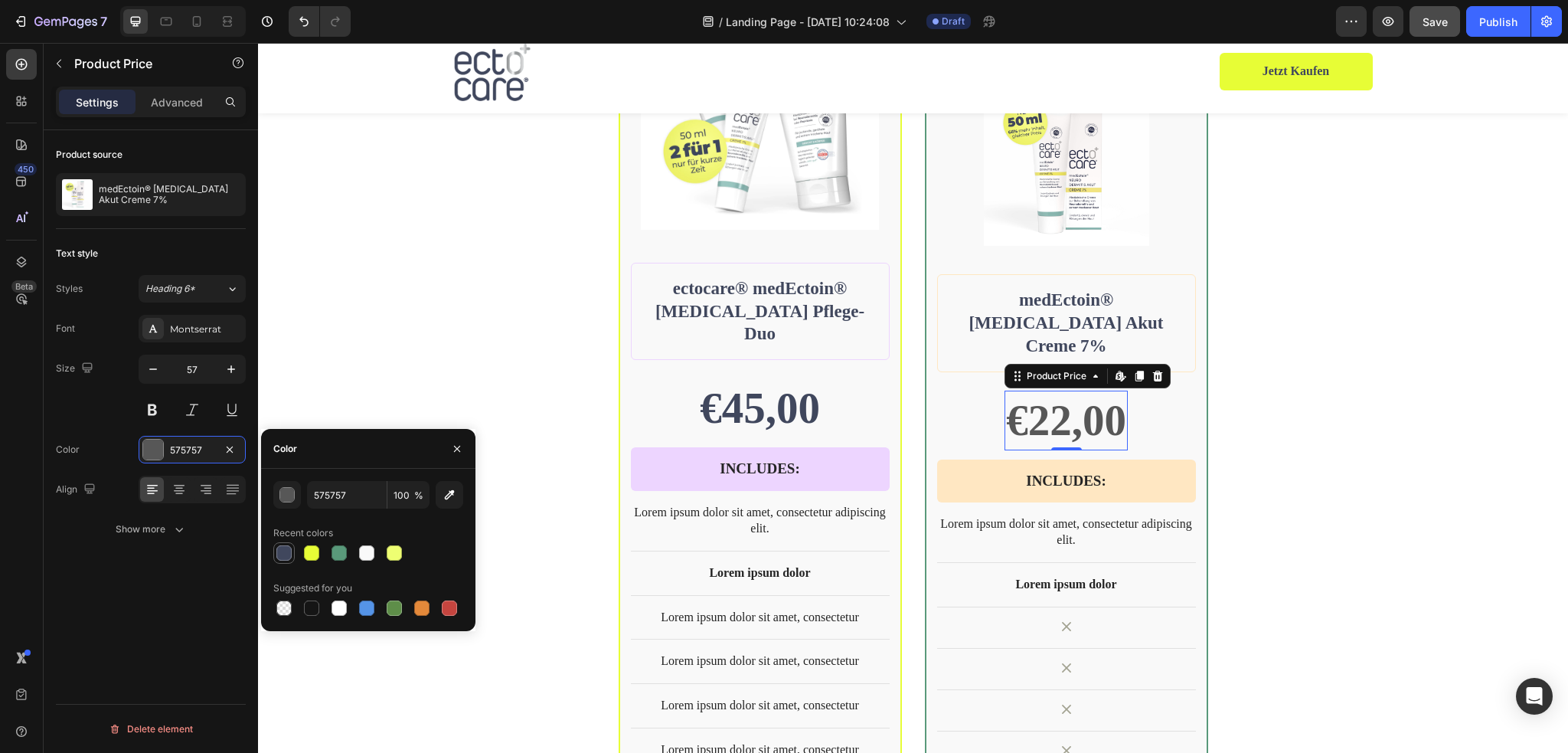
click at [278, 550] on div at bounding box center [283, 552] width 15 height 15
type input "40475D"
click at [1285, 459] on div "BEST CHOICE Text Block Row Product Images Row ectocare® medEctoin® Neurodermiti…" at bounding box center [912, 449] width 919 height 1053
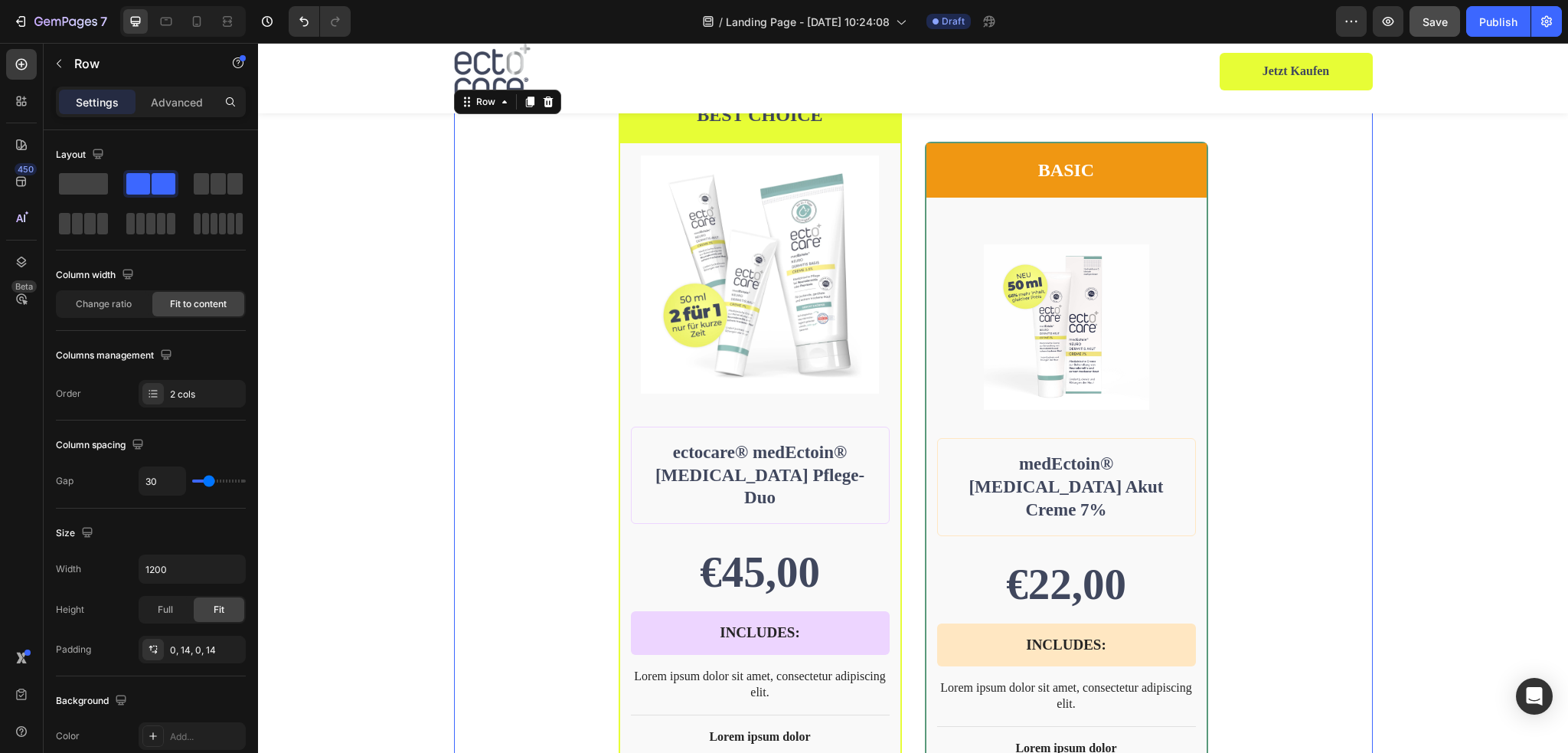
scroll to position [2998, 0]
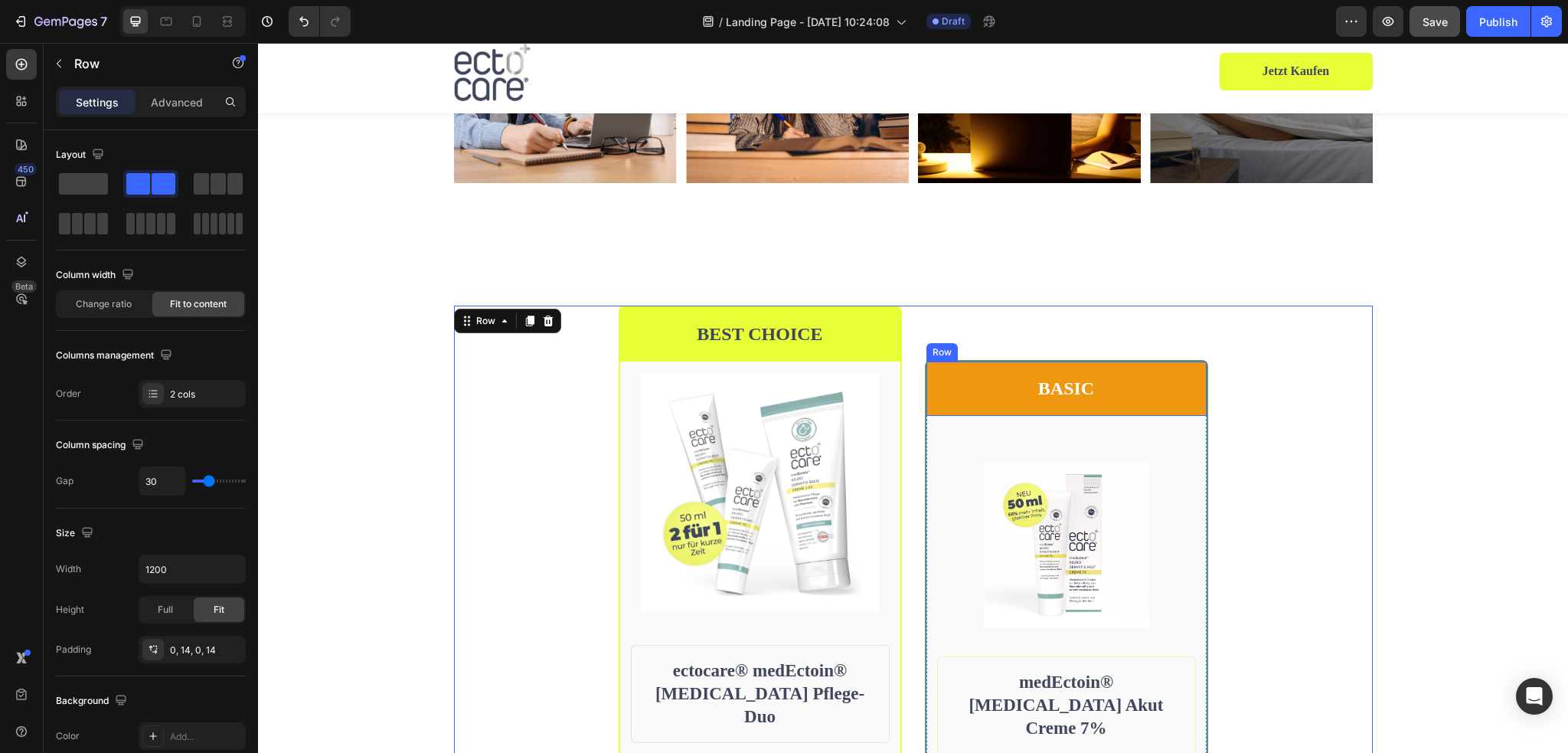
click at [1188, 398] on div "BASIC Text Block Row" at bounding box center [1067, 388] width 280 height 54
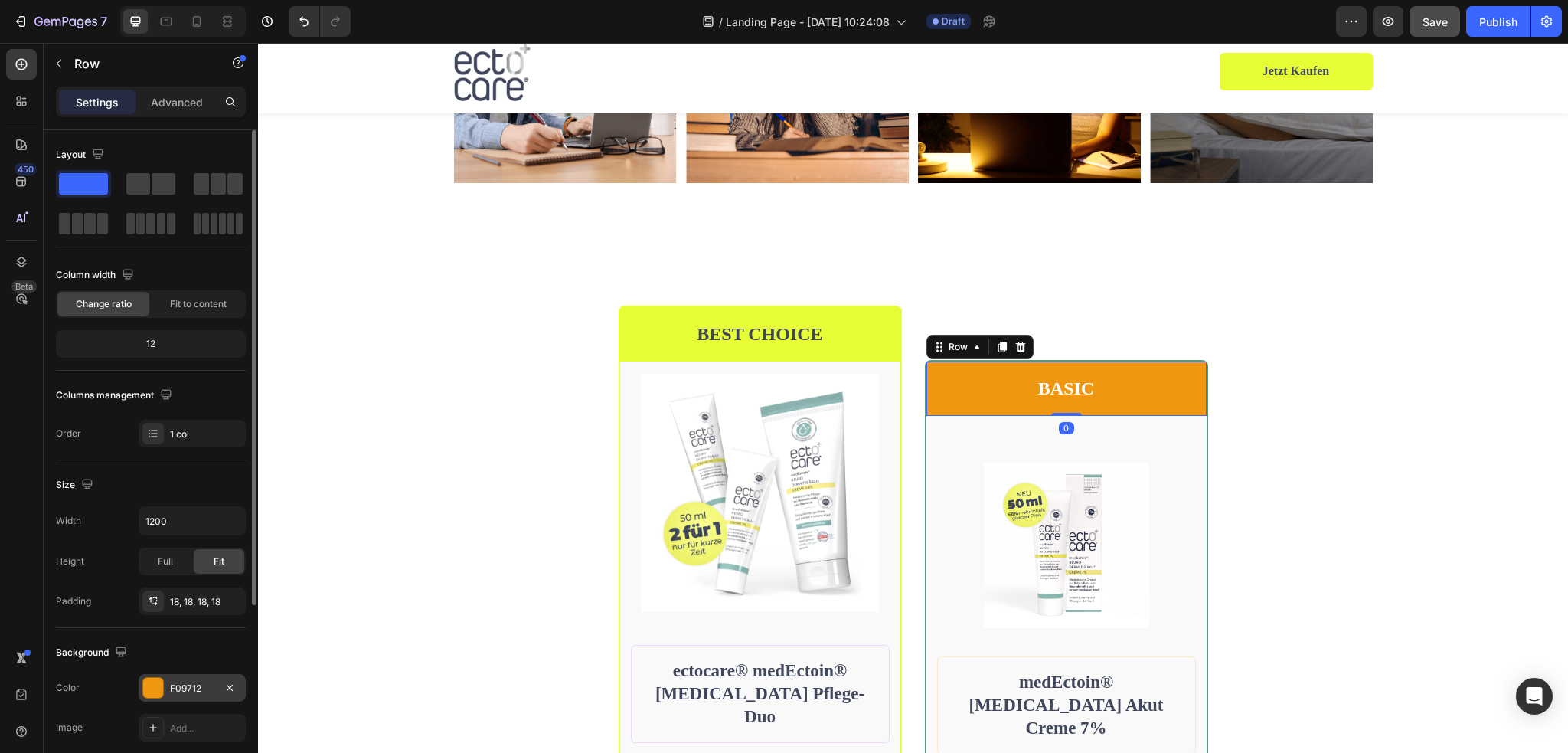
click at [162, 688] on div at bounding box center [153, 687] width 19 height 19
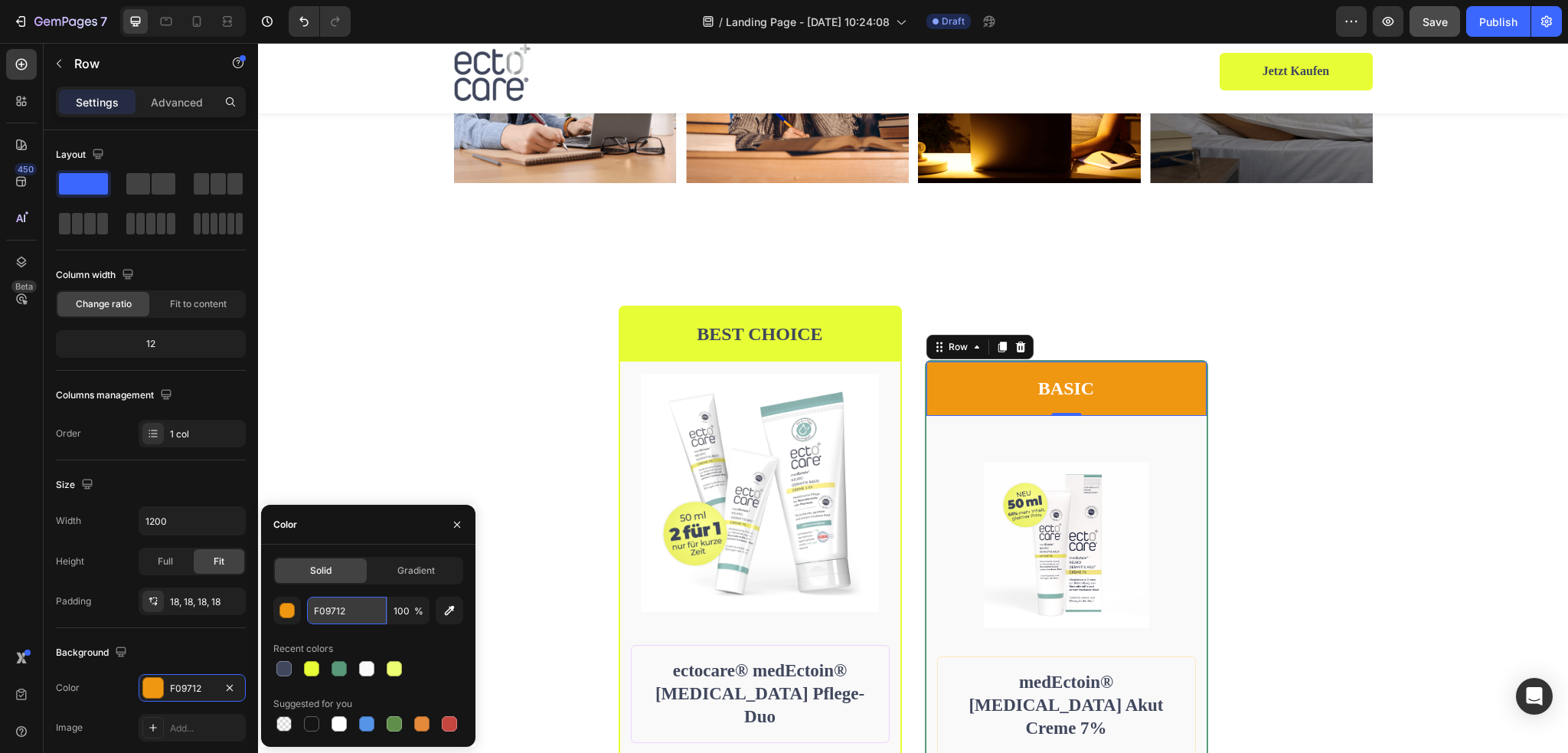
click at [355, 608] on input "F09712" at bounding box center [347, 609] width 80 height 27
paste input "#59997A"
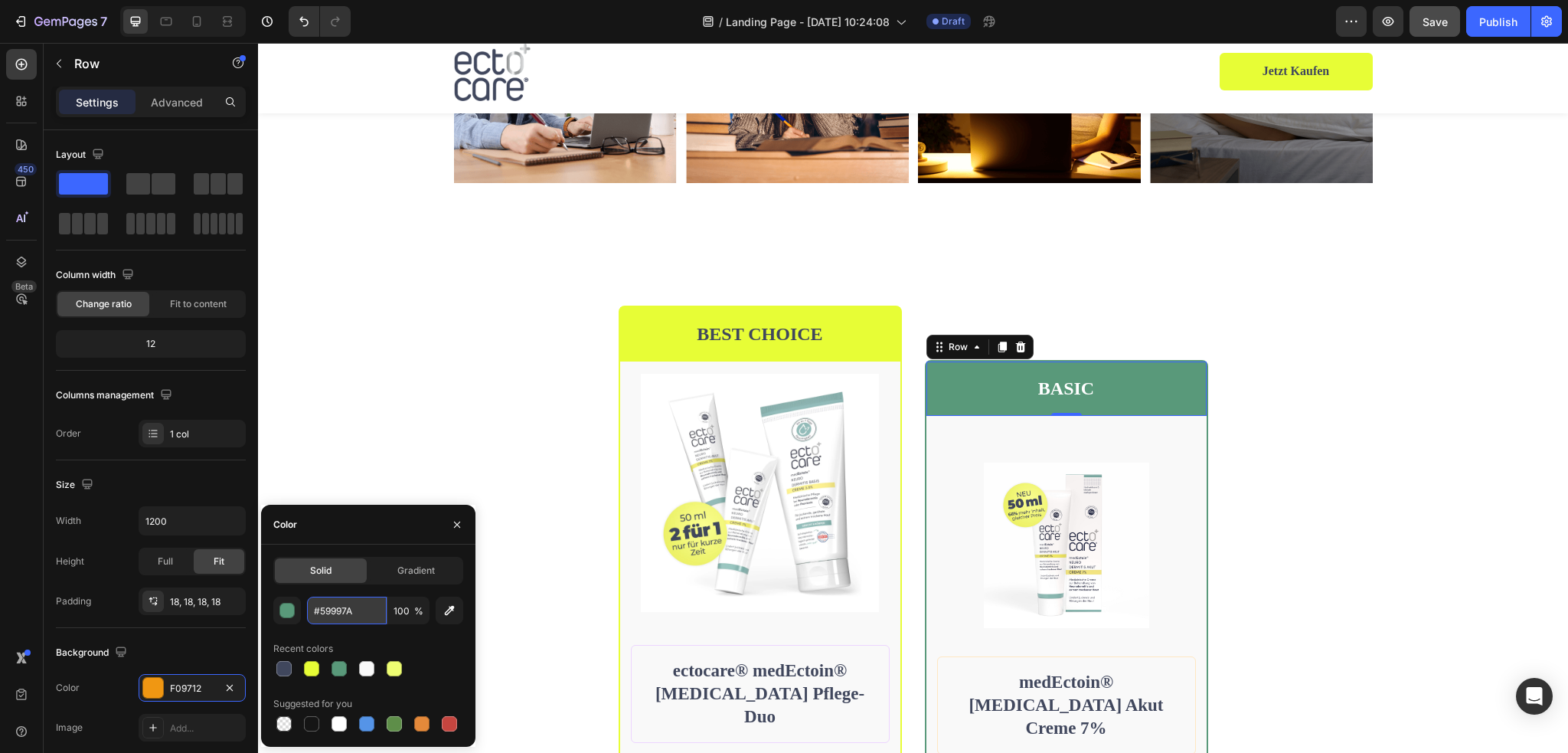
click at [319, 606] on input "#59997A" at bounding box center [347, 609] width 80 height 27
type input "59997A"
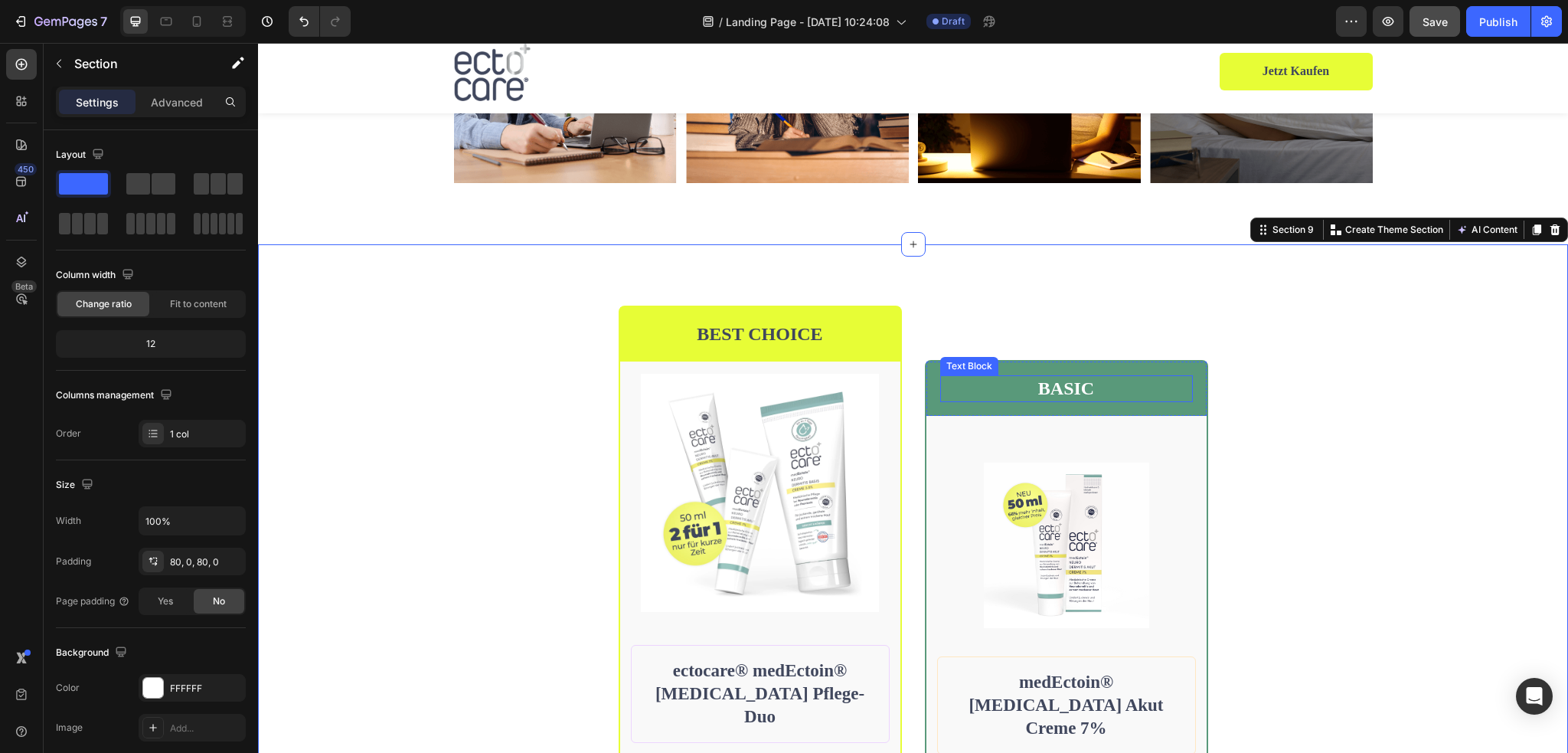
click at [1053, 393] on p "BASIC" at bounding box center [1067, 388] width 250 height 24
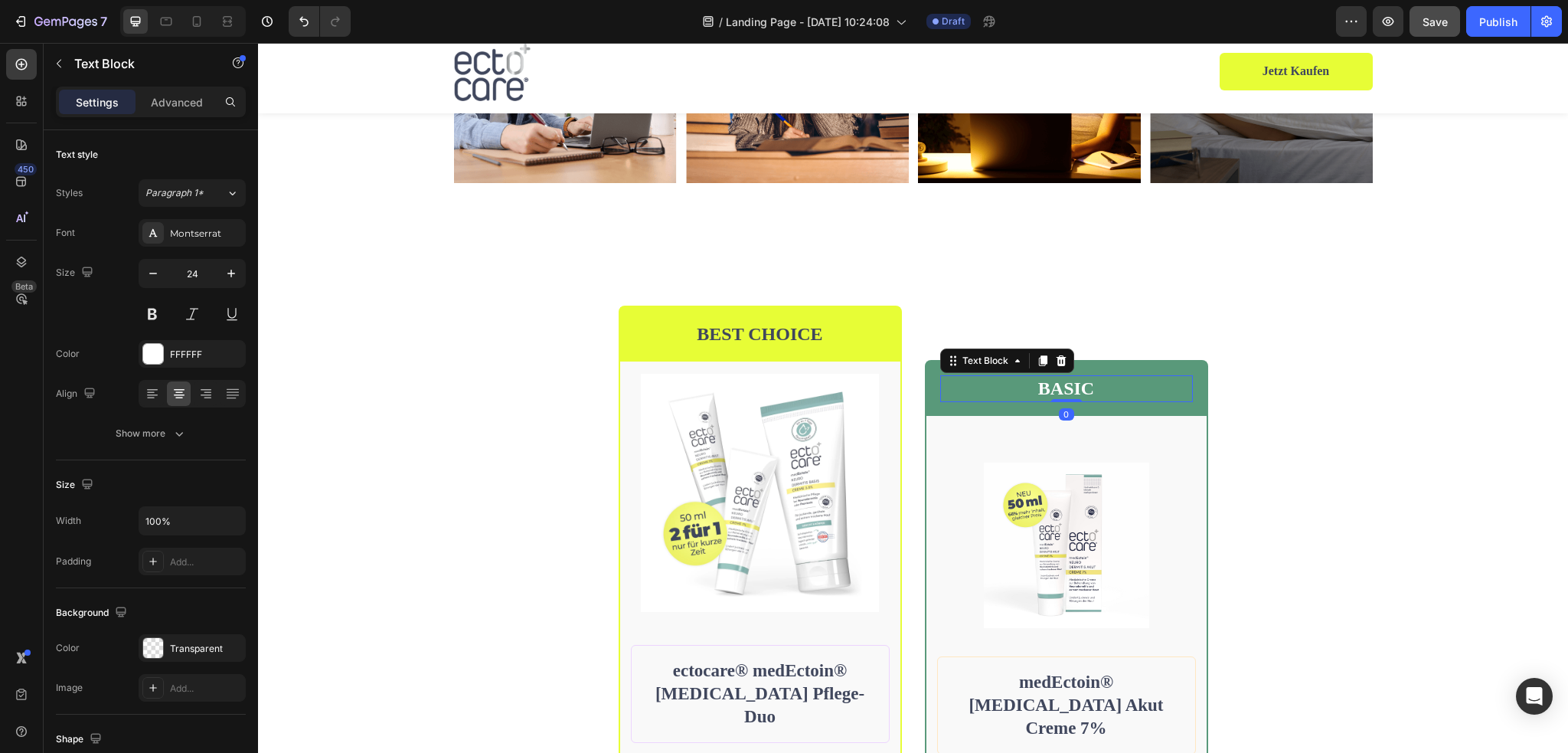
click at [1051, 382] on p "BASIC" at bounding box center [1067, 388] width 250 height 24
click at [777, 336] on p "BEST CHOICE" at bounding box center [760, 334] width 250 height 24
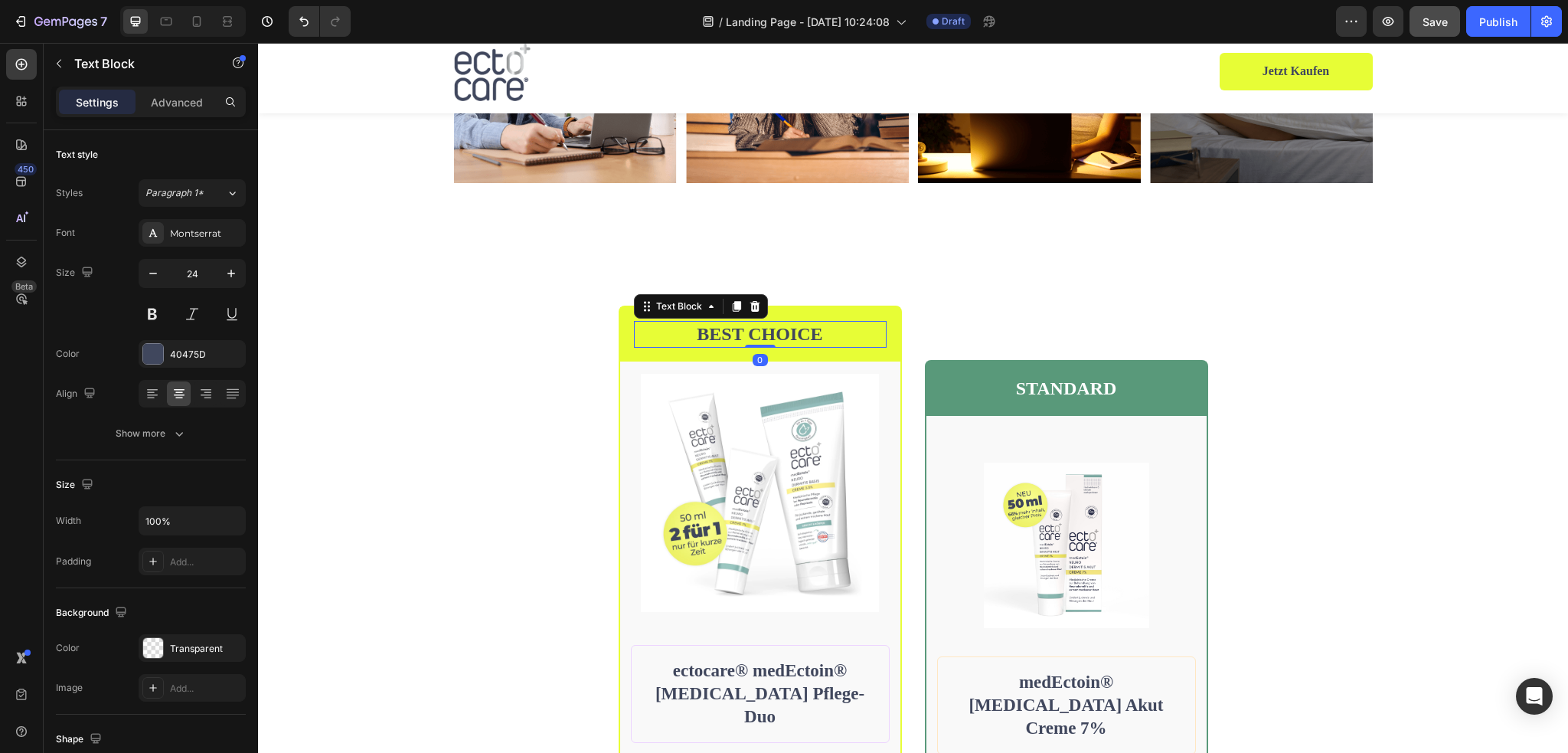
click at [777, 336] on p "BEST CHOICE" at bounding box center [760, 334] width 250 height 24
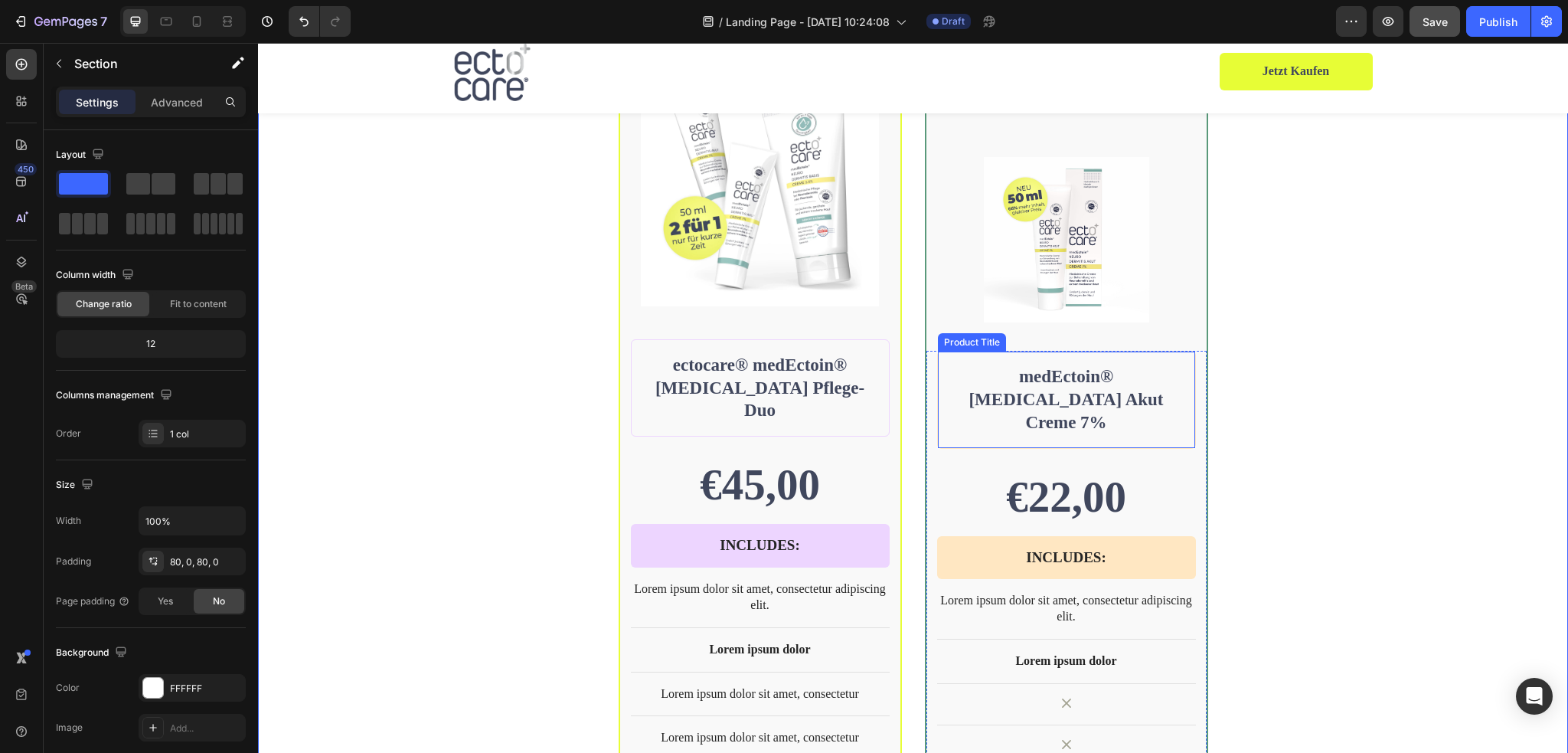
scroll to position [3458, 0]
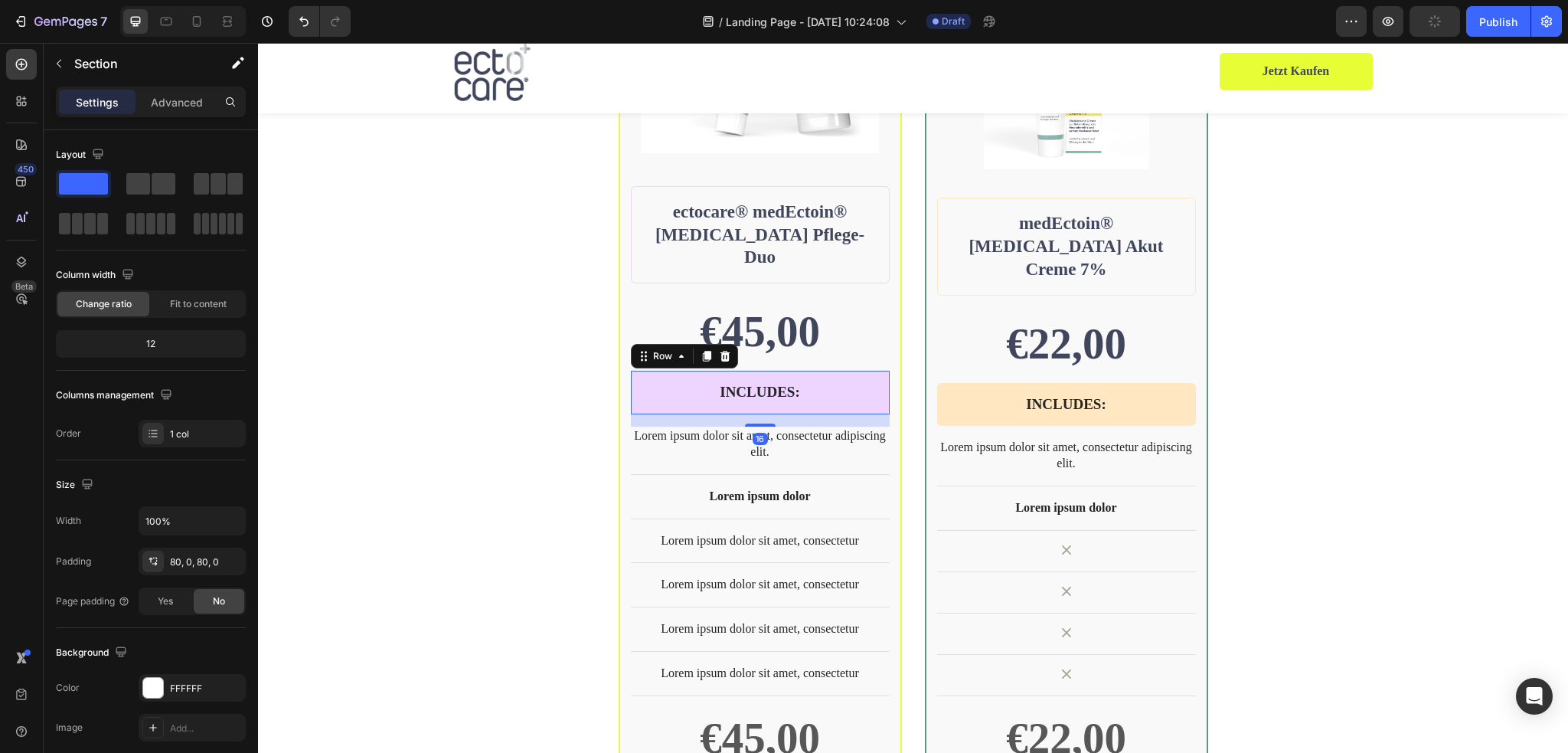
click at [876, 370] on div "INCLUDES: Text Block Row 16" at bounding box center [760, 392] width 259 height 43
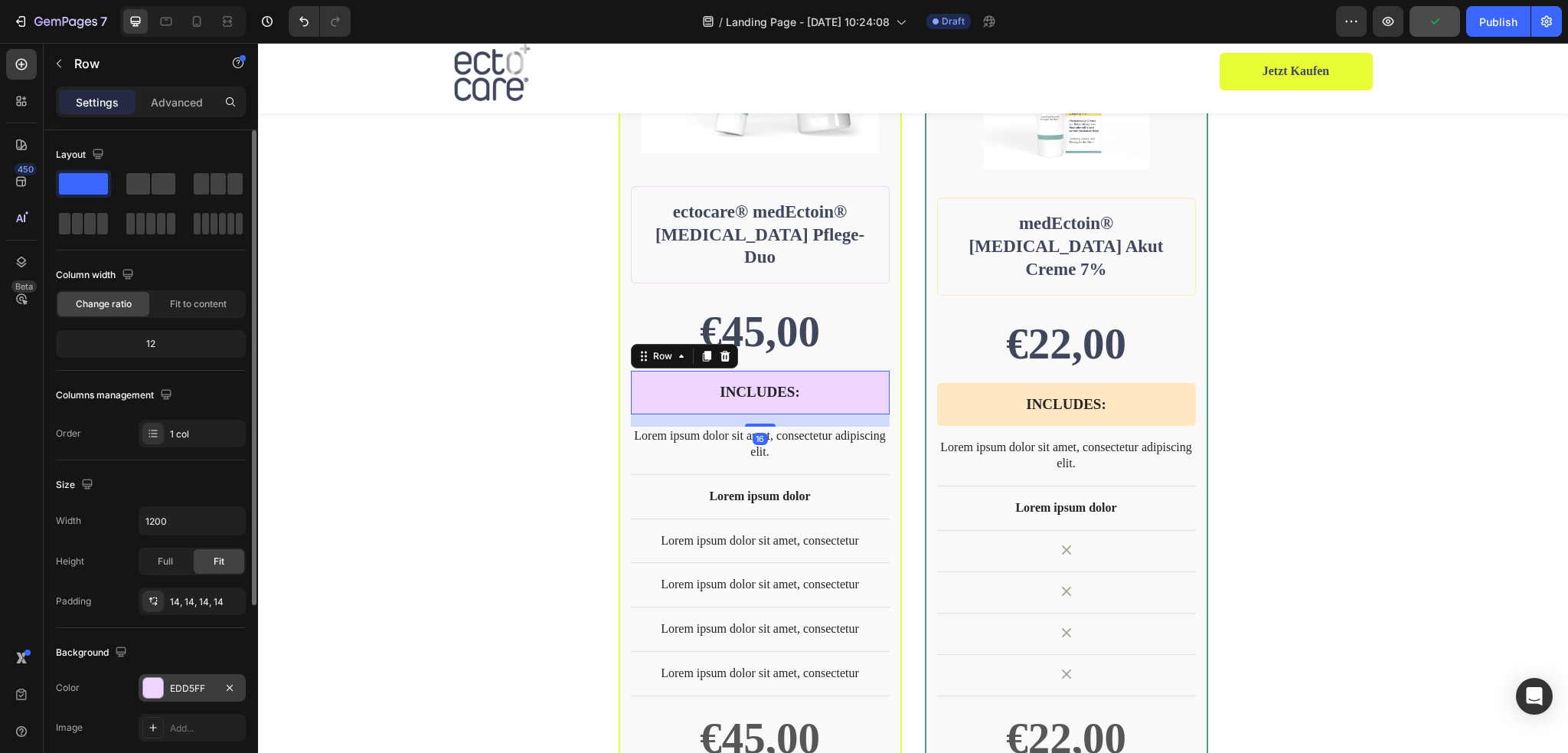
click at [155, 689] on div at bounding box center [153, 687] width 19 height 19
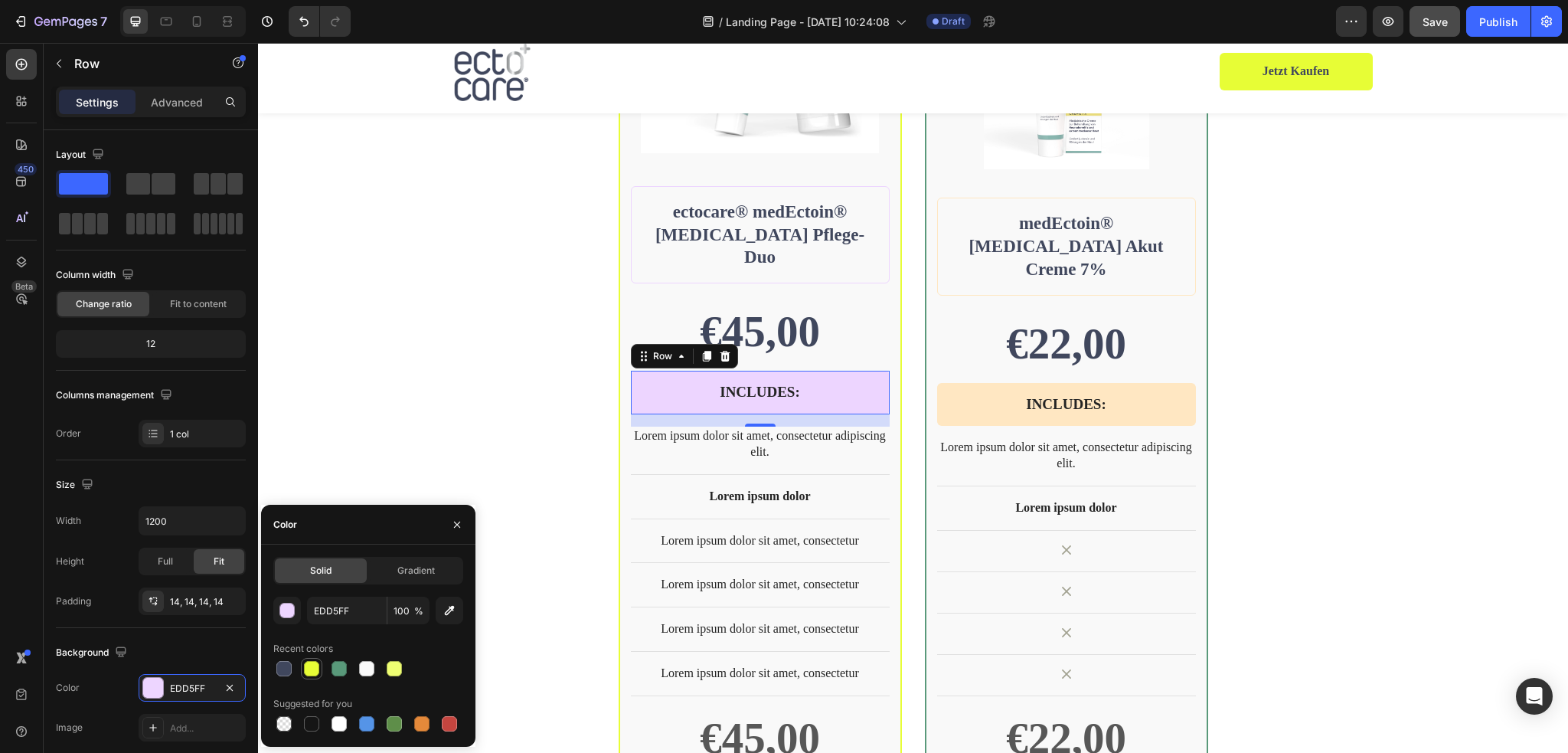
click at [314, 672] on div at bounding box center [311, 668] width 15 height 15
type input "E7FD36"
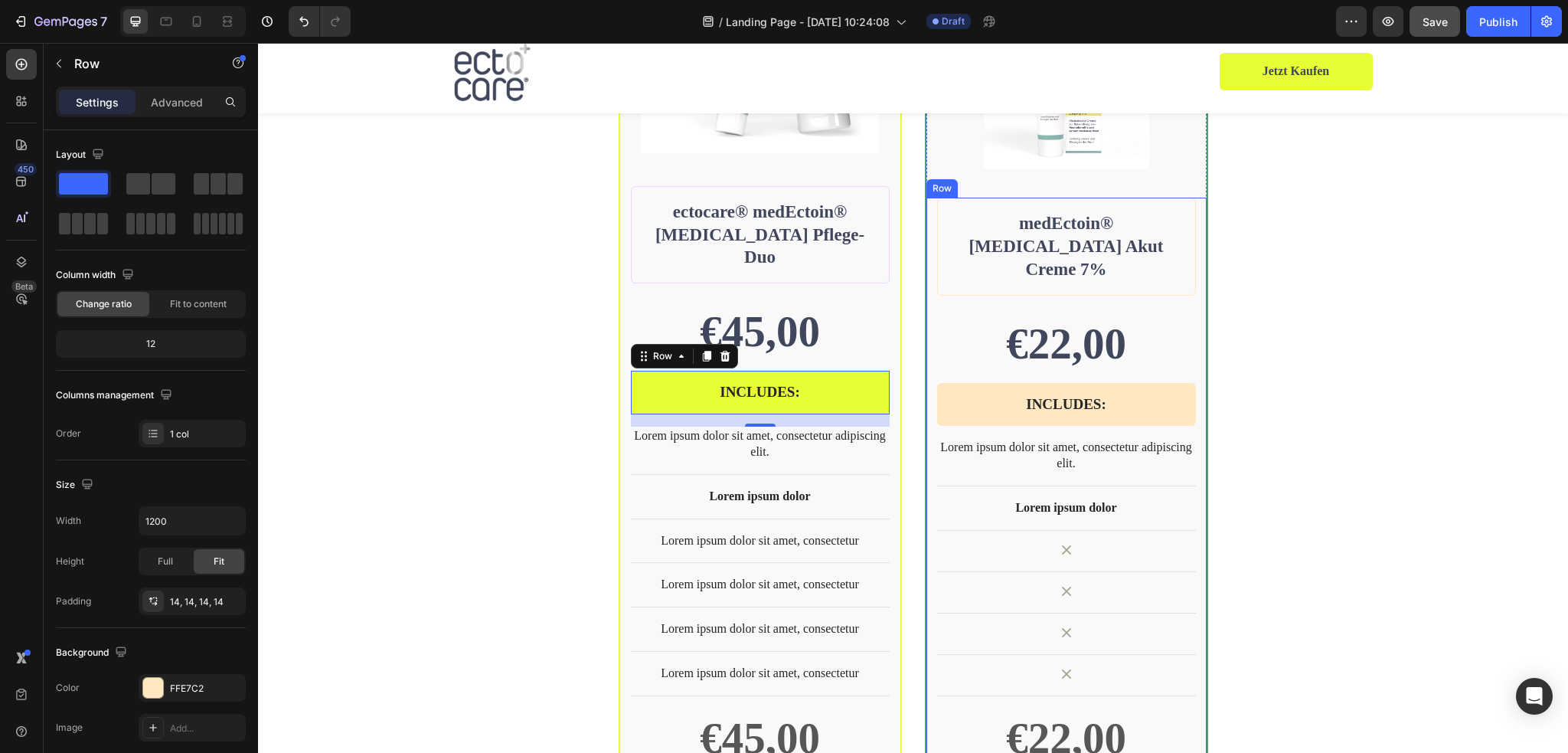
click at [1181, 383] on div "INCLUDES: Text Block Row" at bounding box center [1067, 404] width 259 height 43
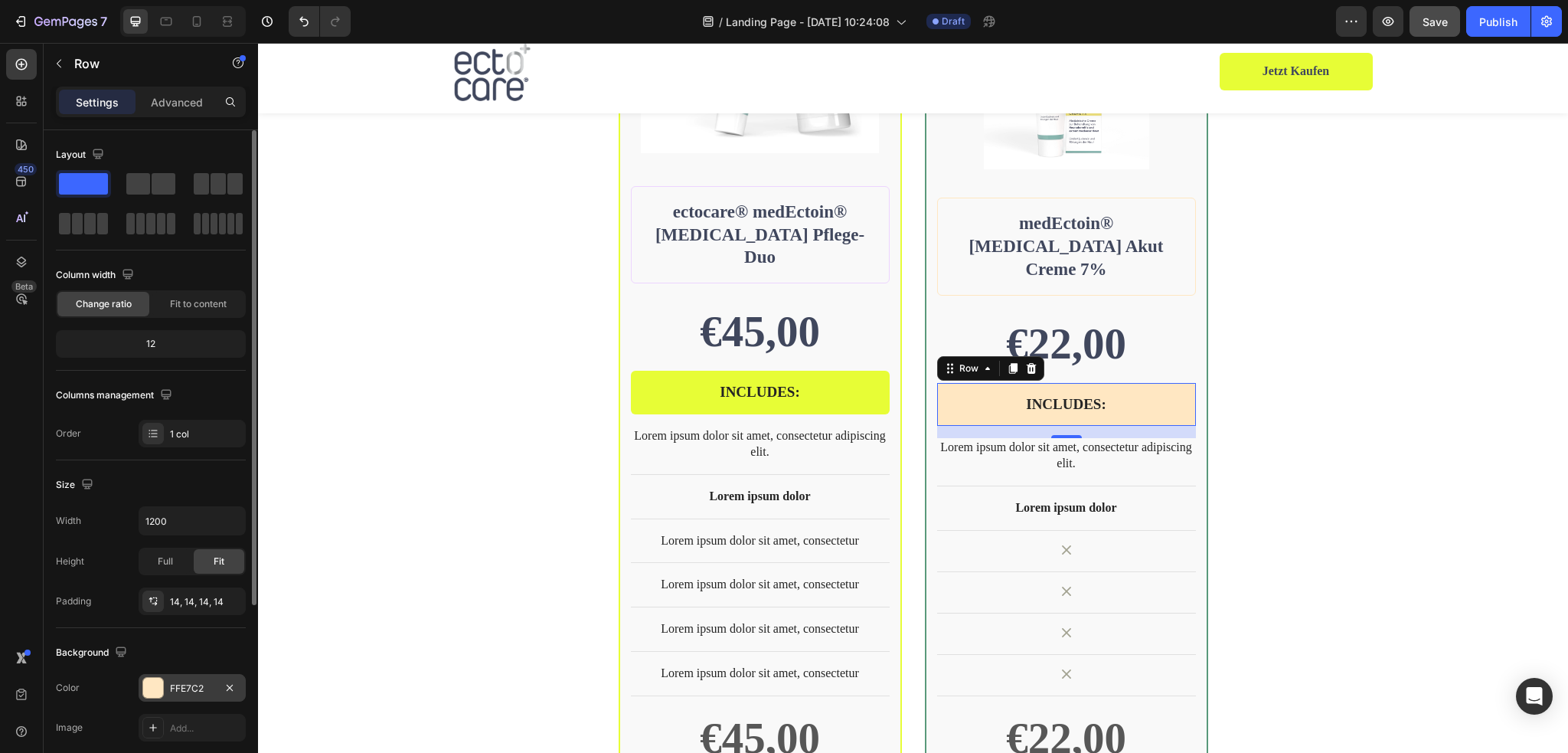
click at [154, 694] on div at bounding box center [153, 687] width 19 height 19
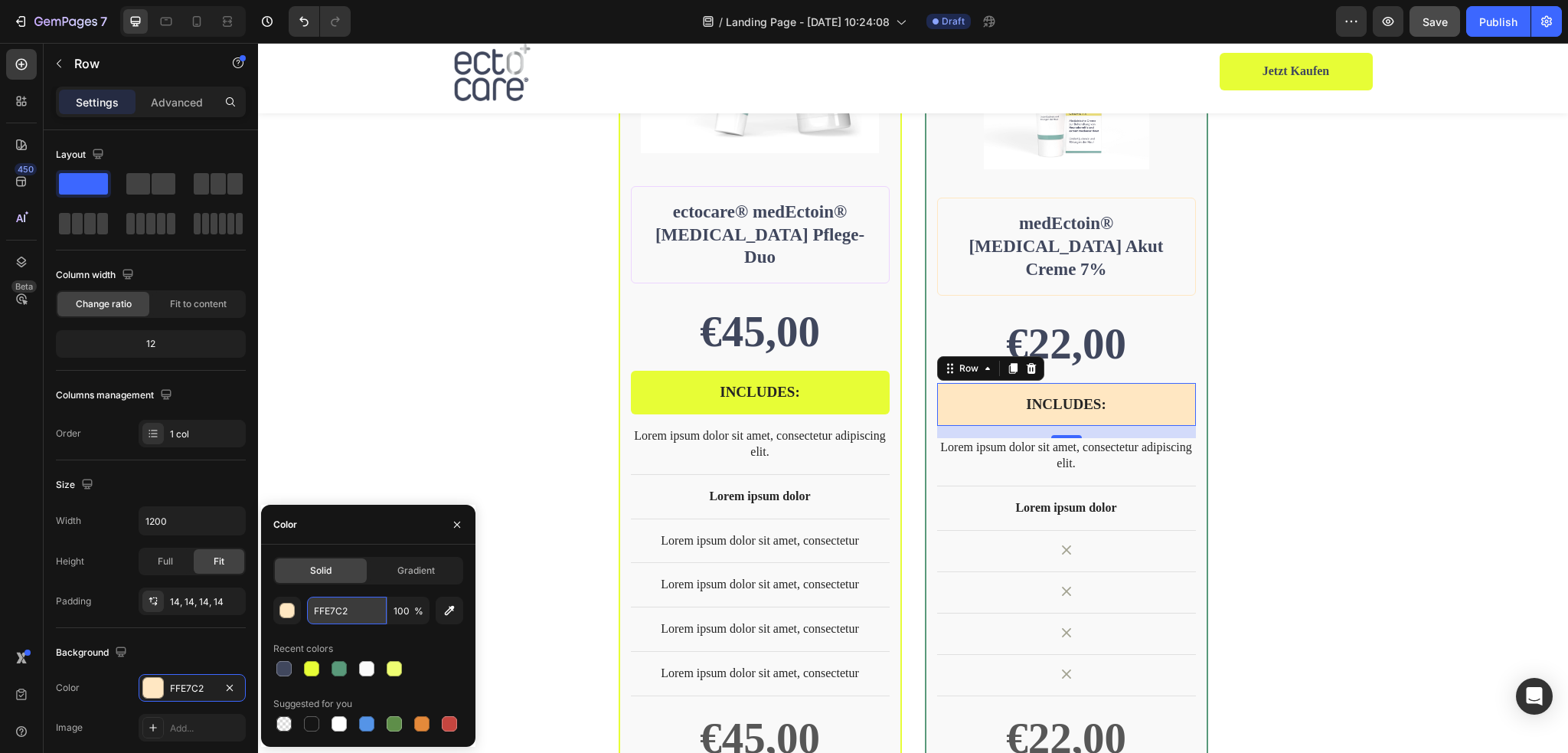
click at [349, 608] on input "FFE7C2" at bounding box center [347, 609] width 80 height 27
paste input "#59997A"
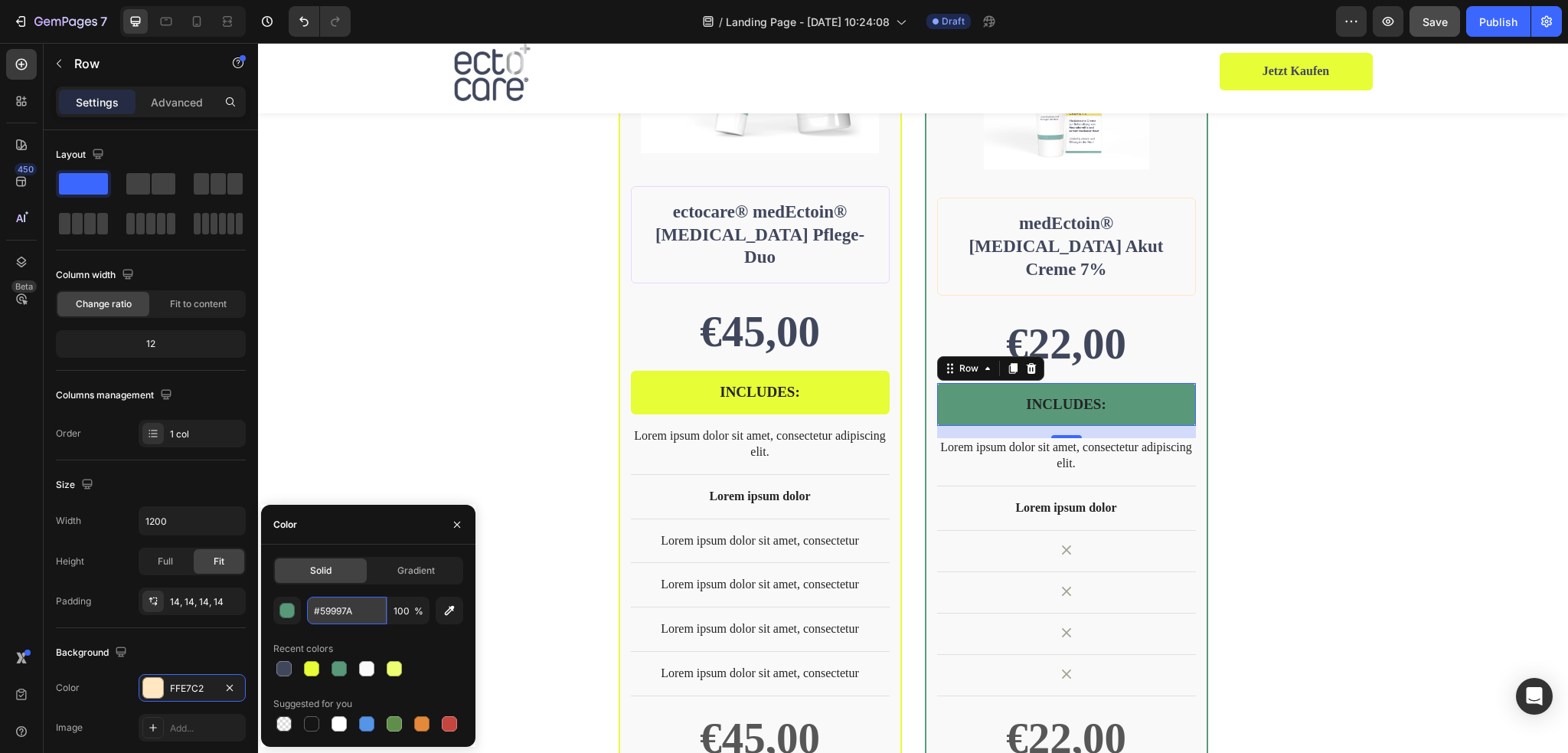
click at [319, 609] on input "#59997A" at bounding box center [347, 609] width 80 height 27
type input "59997A"
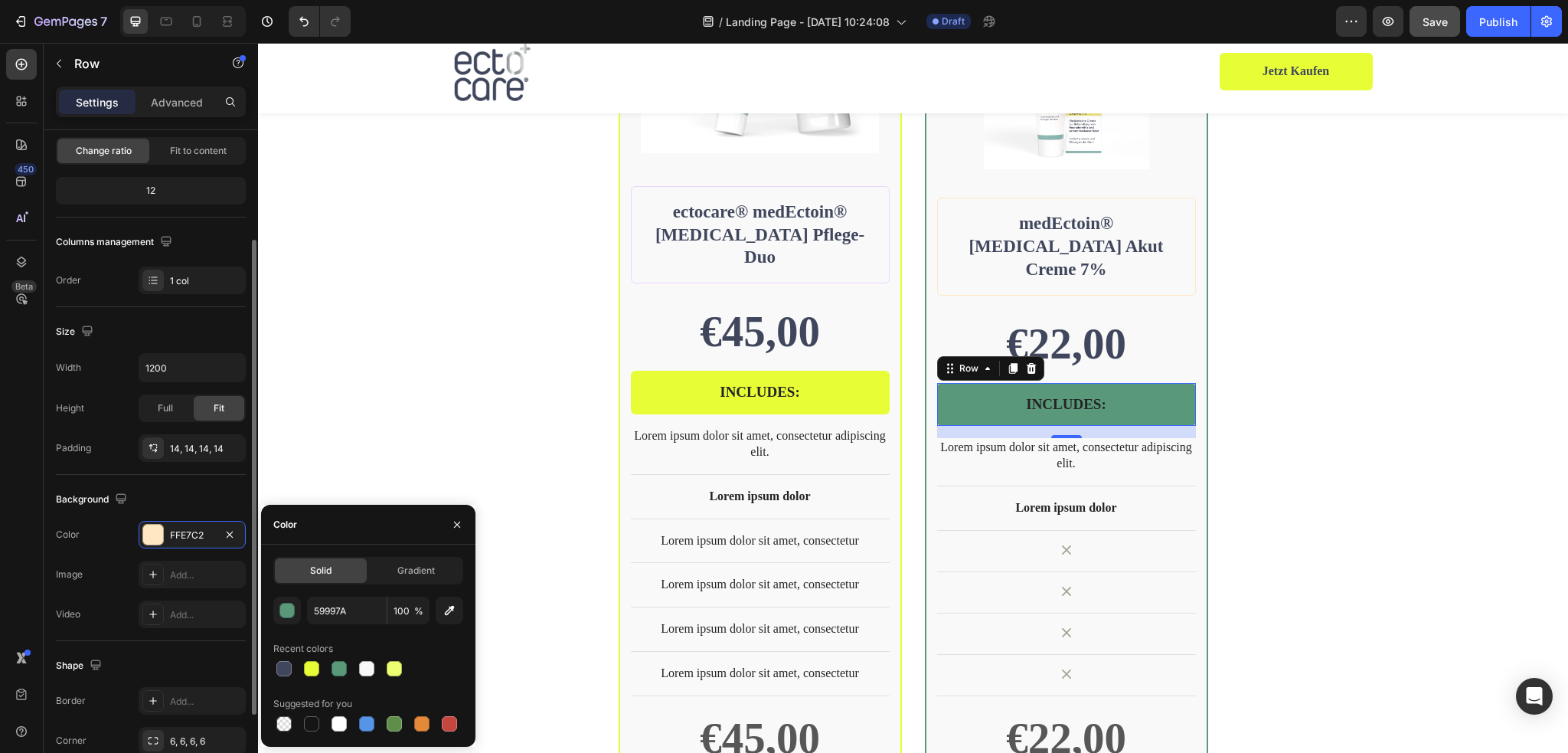
click at [1060, 392] on div "INCLUDES: Text Block Row 16" at bounding box center [1067, 404] width 259 height 43
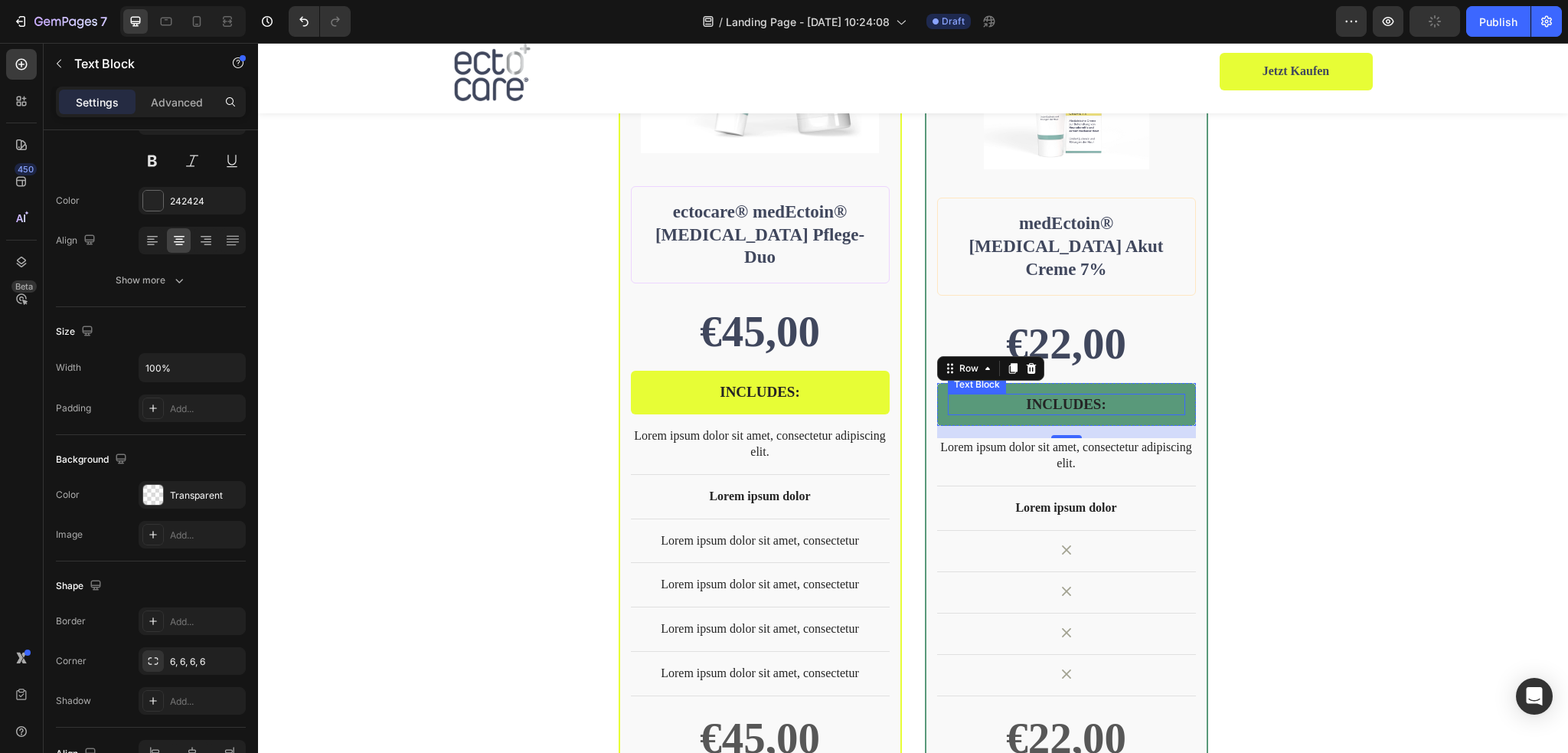
click at [1065, 395] on p "INCLUDES:" at bounding box center [1067, 405] width 234 height 19
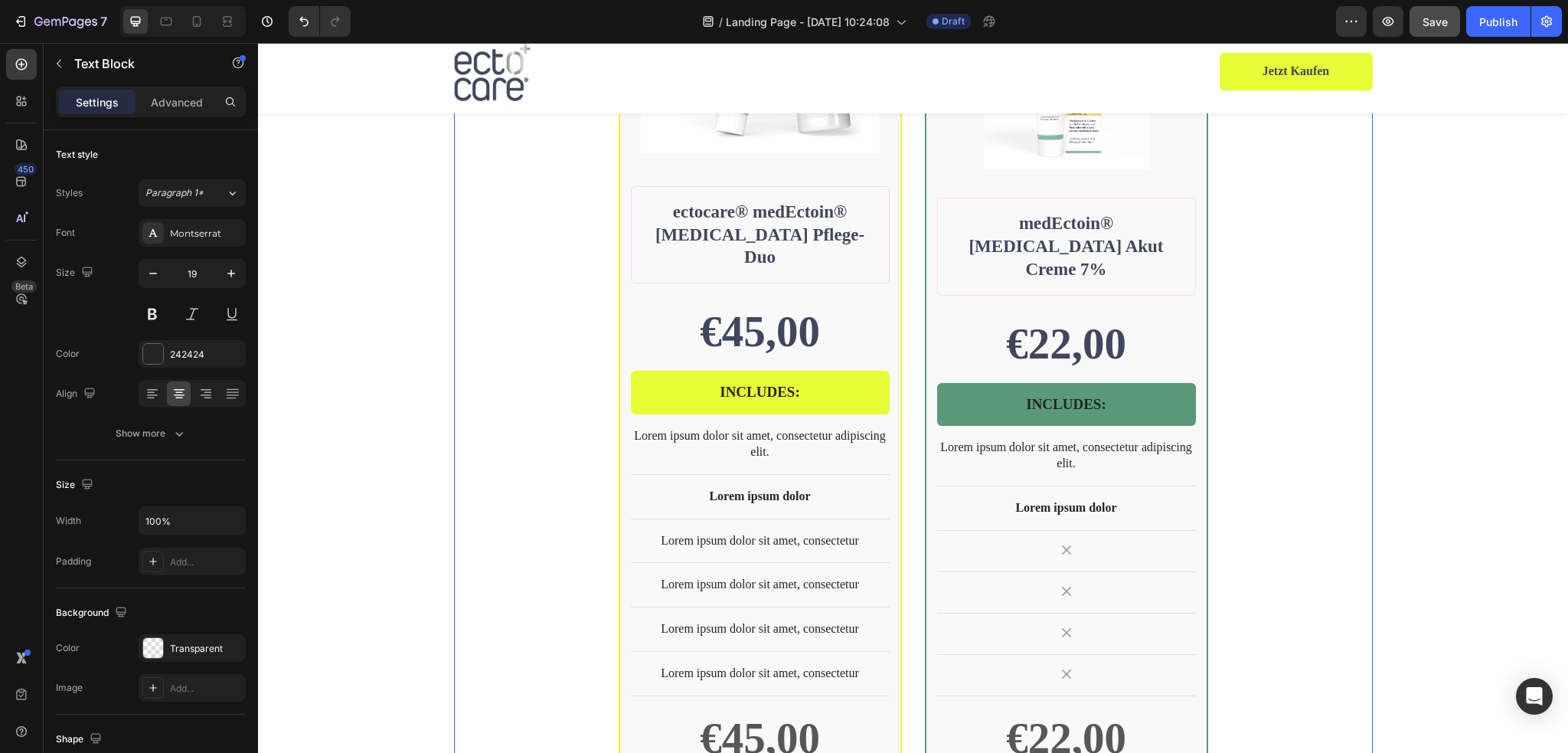
click at [1271, 462] on div "BEST SELLER Text Block Row Product Images Row ectocare® medEctoin® Neurodermiti…" at bounding box center [912, 372] width 919 height 1053
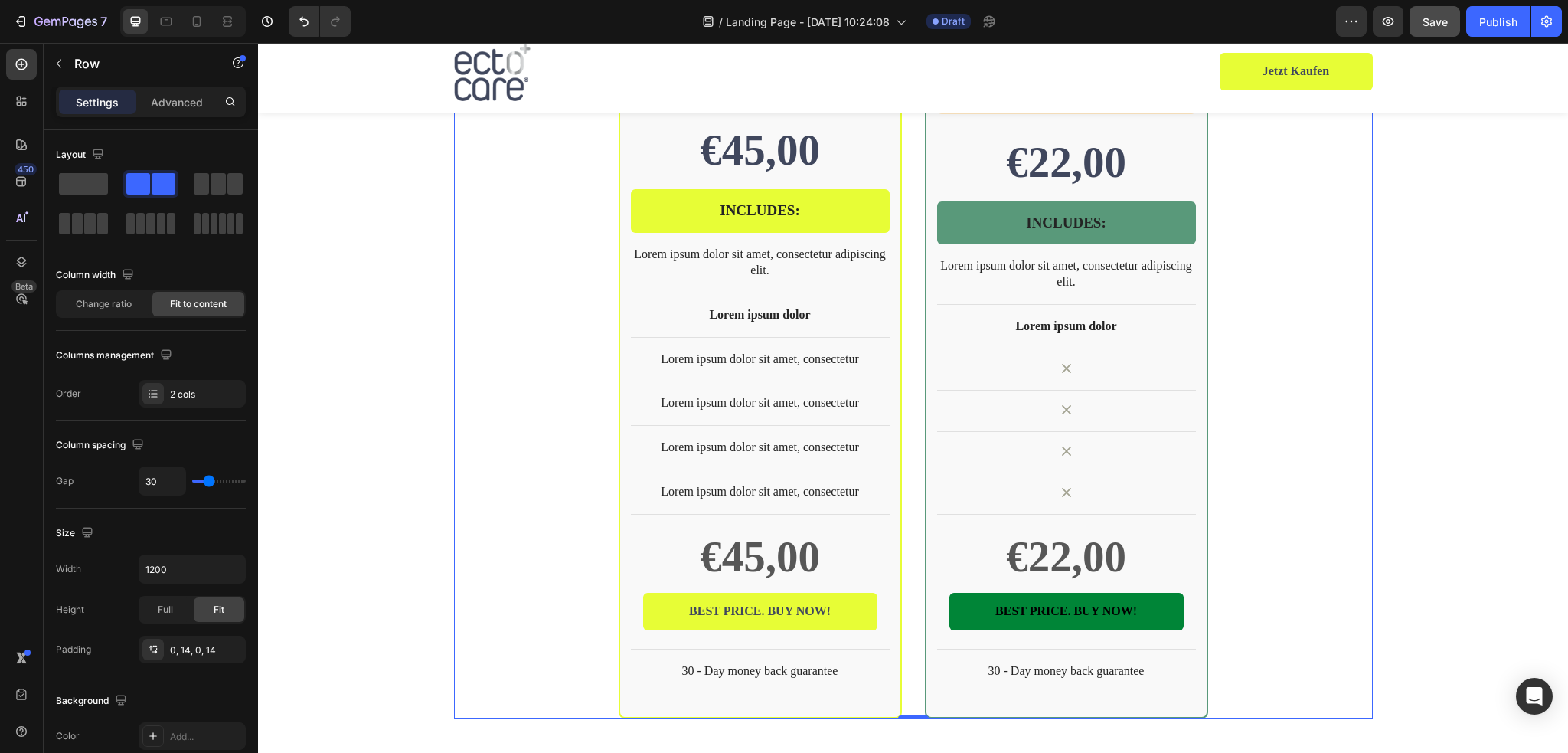
scroll to position [3840, 0]
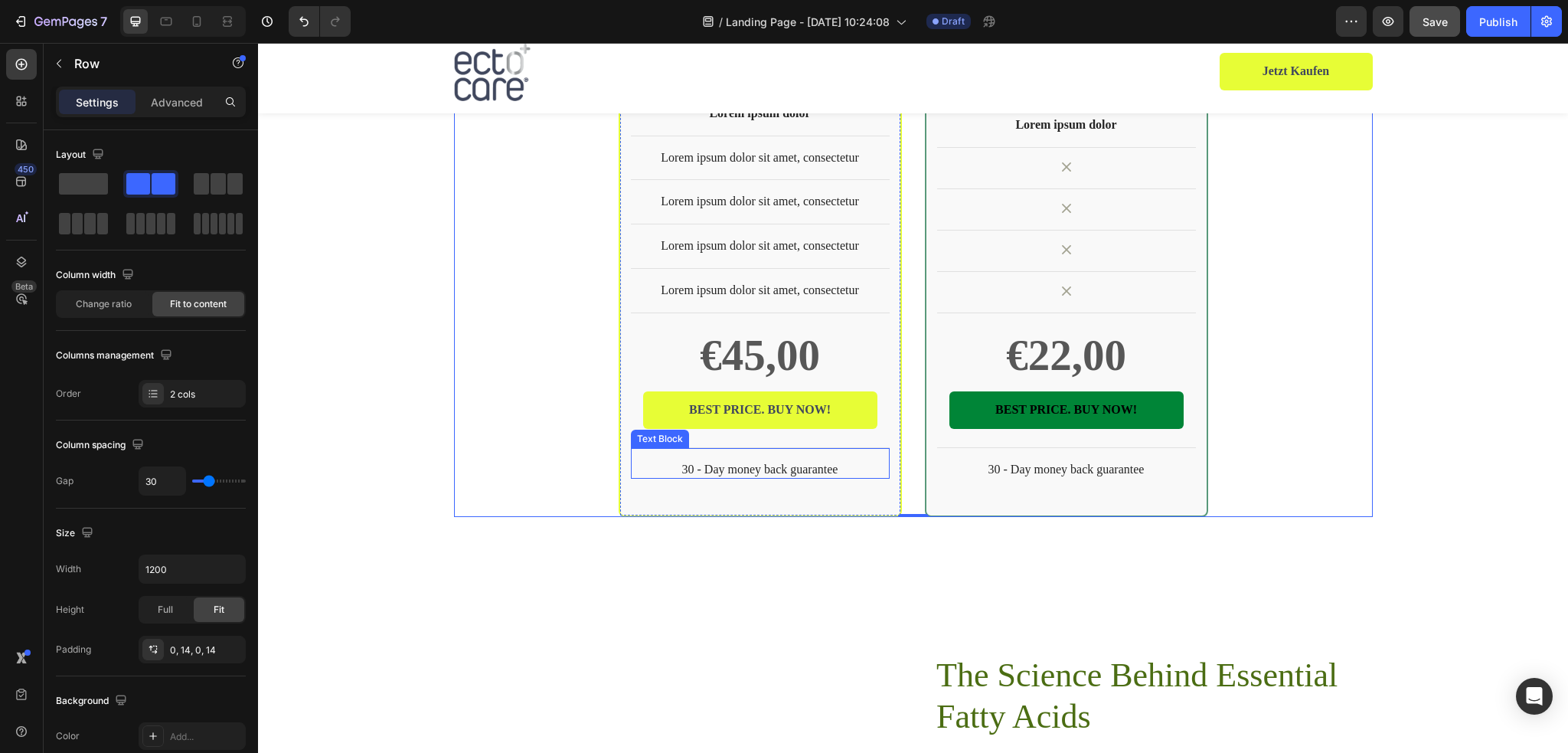
click at [769, 462] on p "30 - Day money back guarantee" at bounding box center [760, 470] width 256 height 16
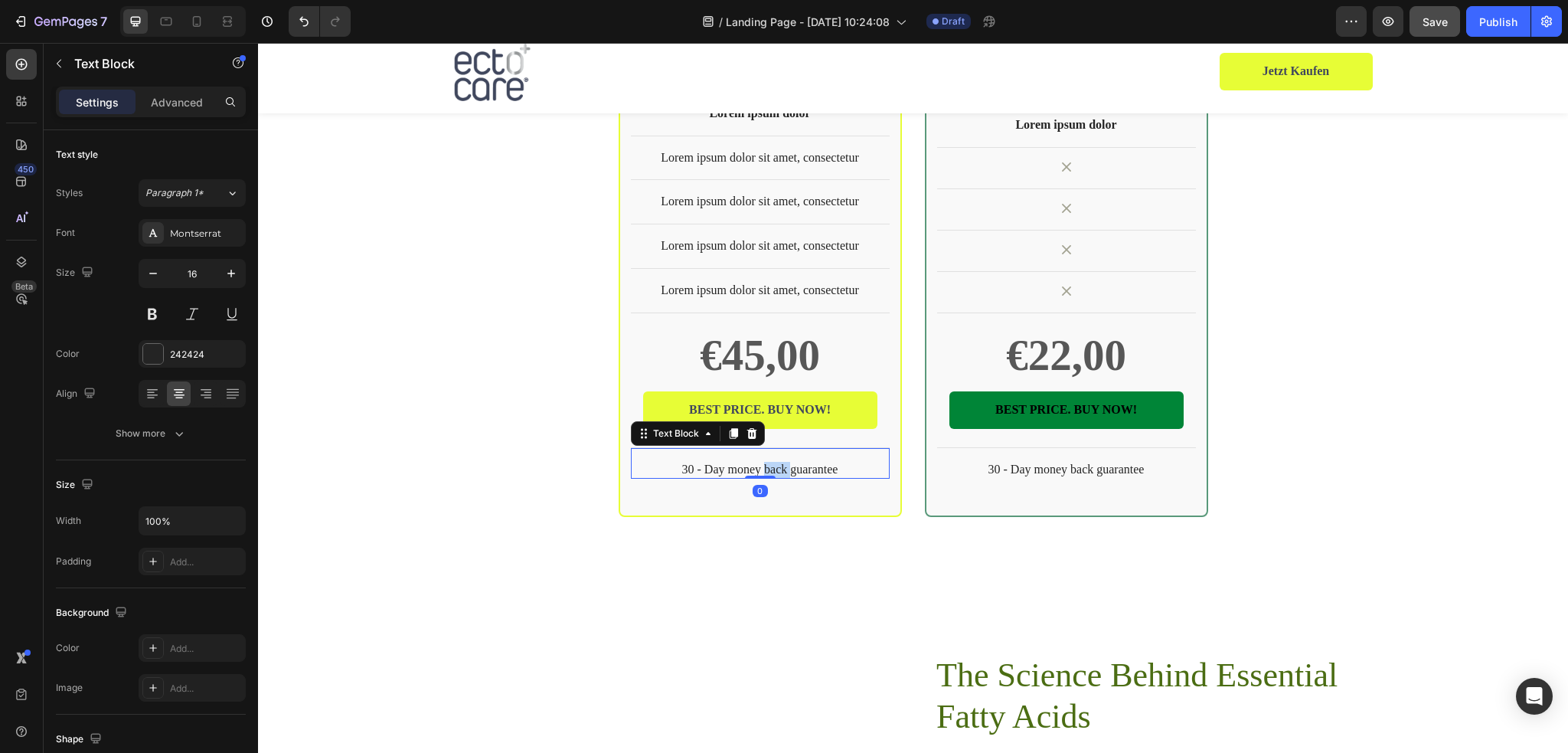
click at [769, 462] on p "30 - Day money back guarantee" at bounding box center [760, 470] width 256 height 16
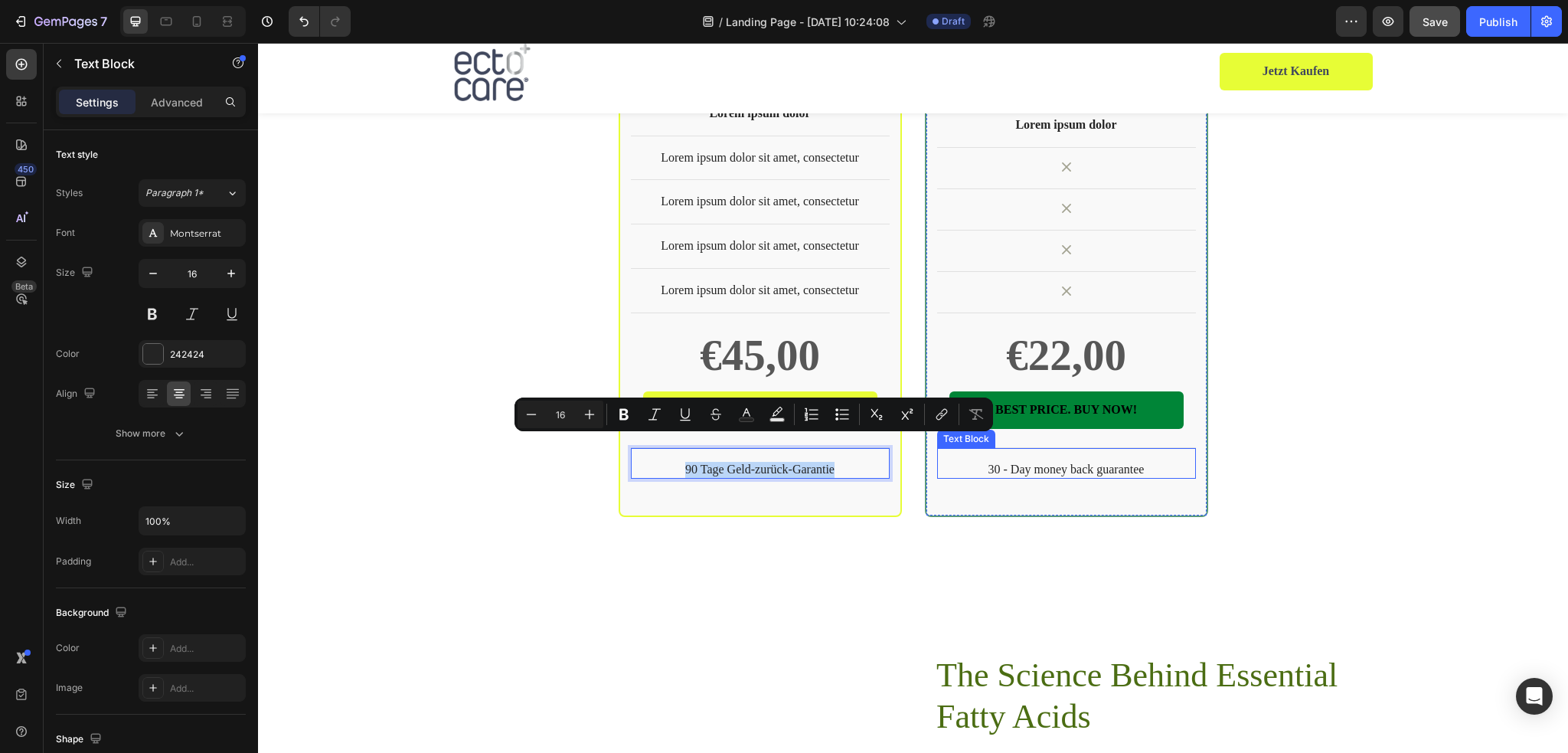
click at [1080, 462] on p "30 - Day money back guarantee" at bounding box center [1067, 470] width 256 height 16
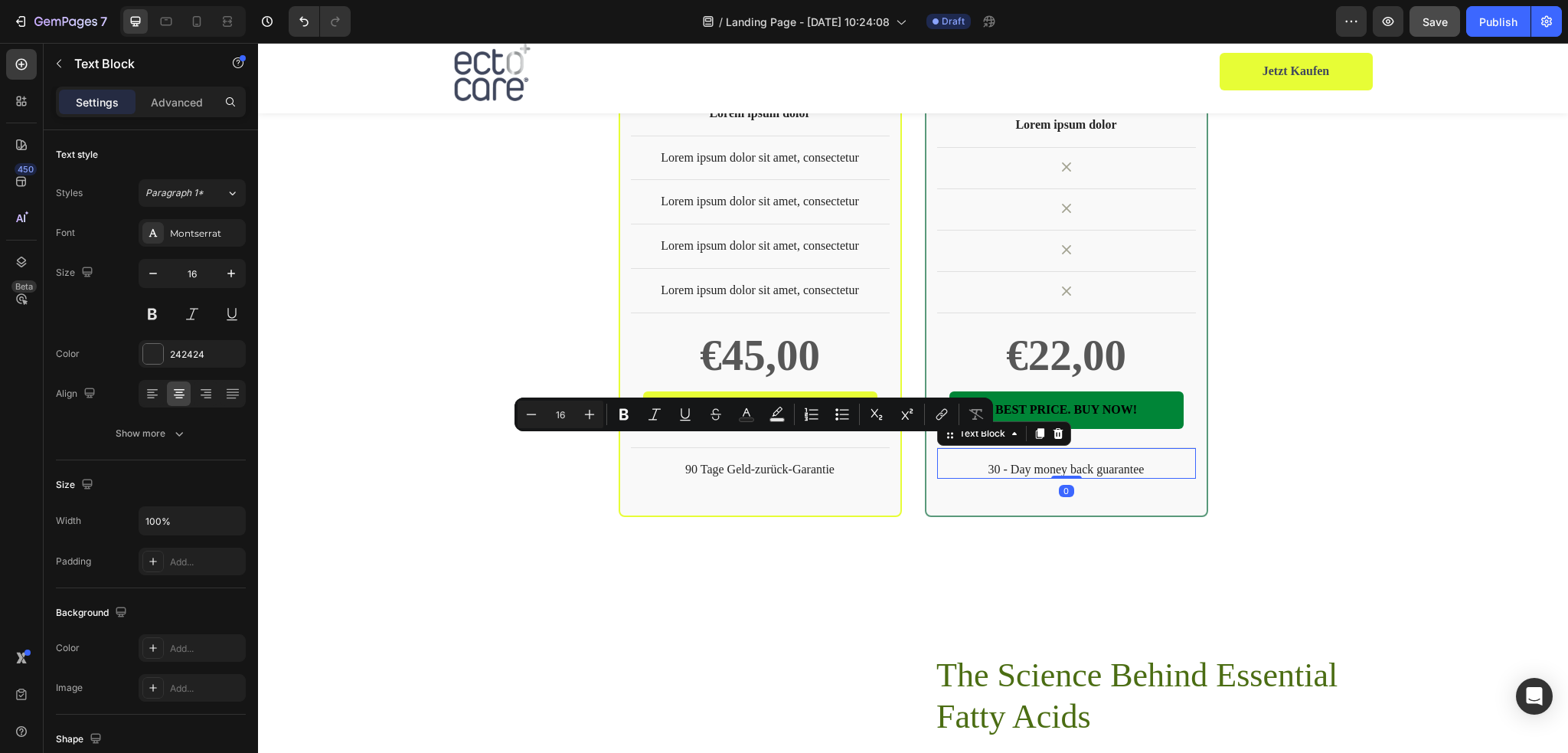
click at [1080, 462] on p "30 - Day money back guarantee" at bounding box center [1067, 470] width 256 height 16
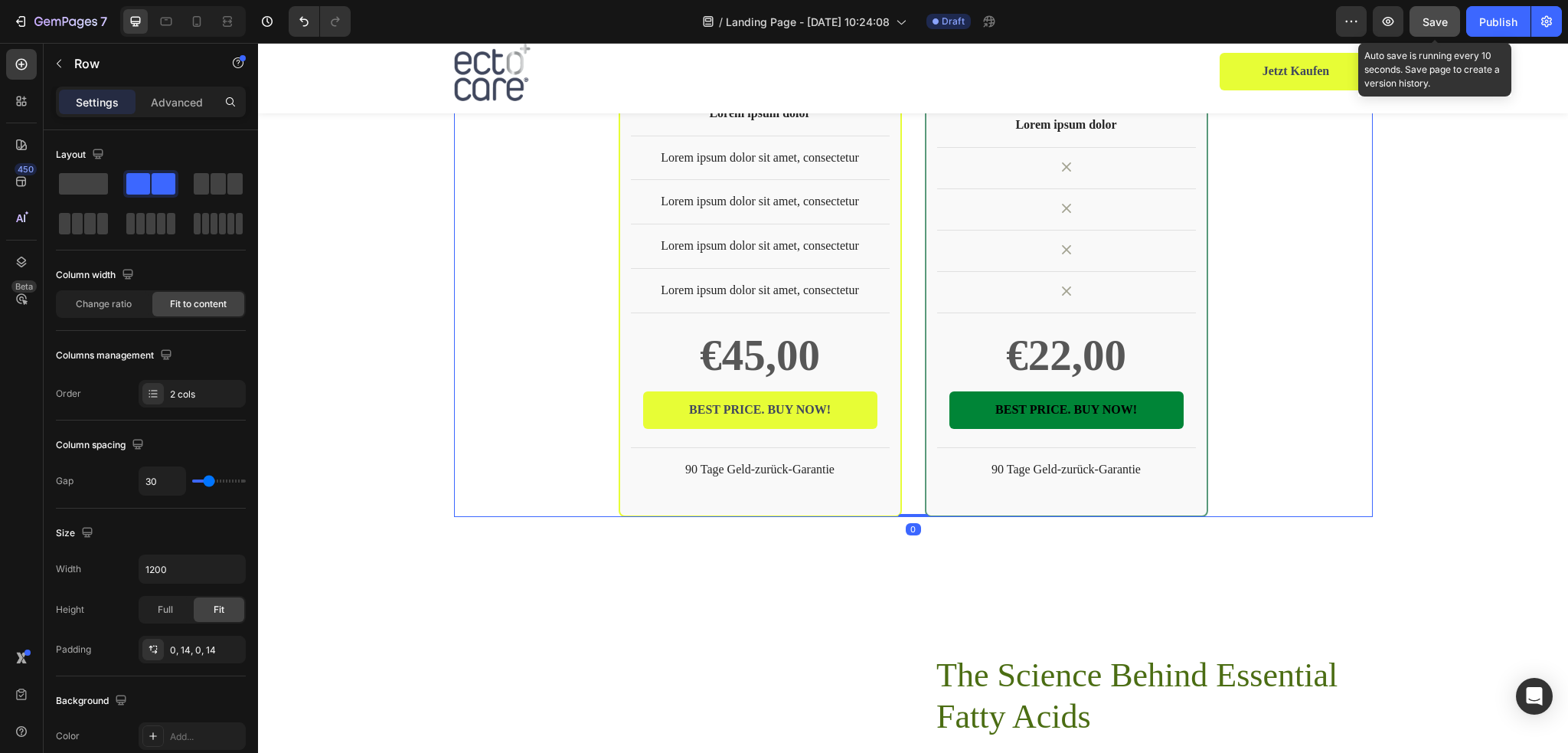
click at [1424, 23] on span "Save" at bounding box center [1435, 21] width 26 height 13
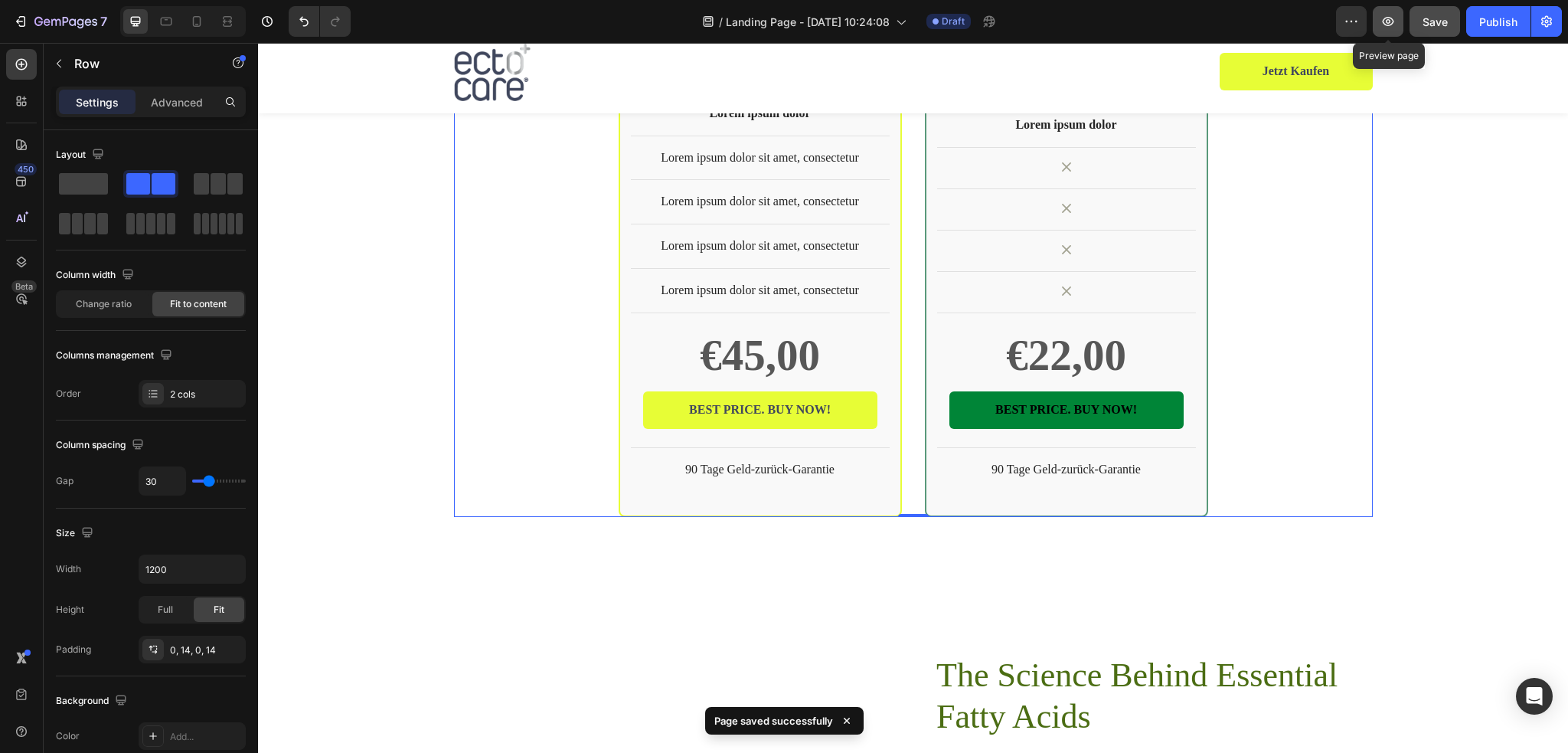
click at [1395, 24] on icon "button" at bounding box center [1387, 21] width 15 height 15
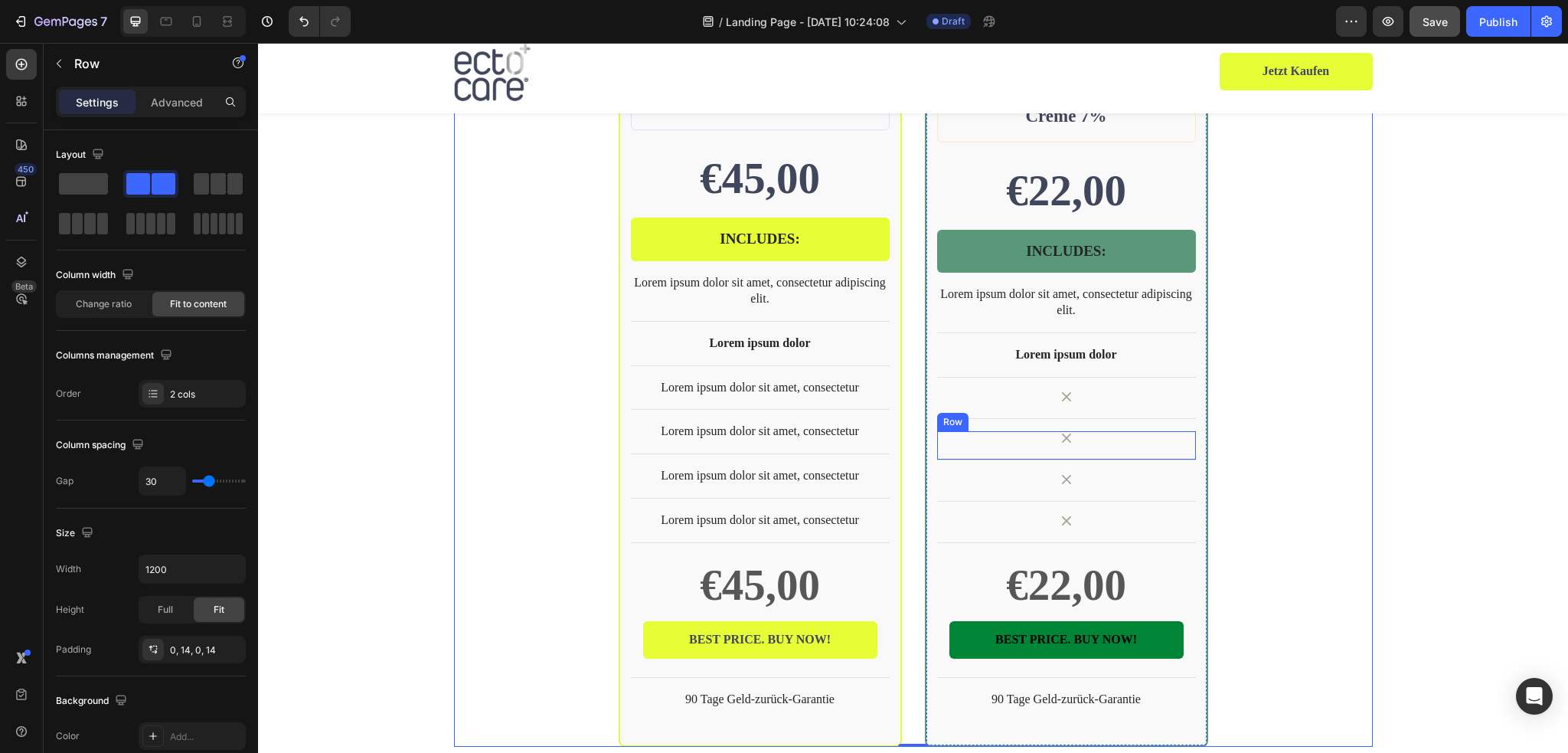
scroll to position [3304, 0]
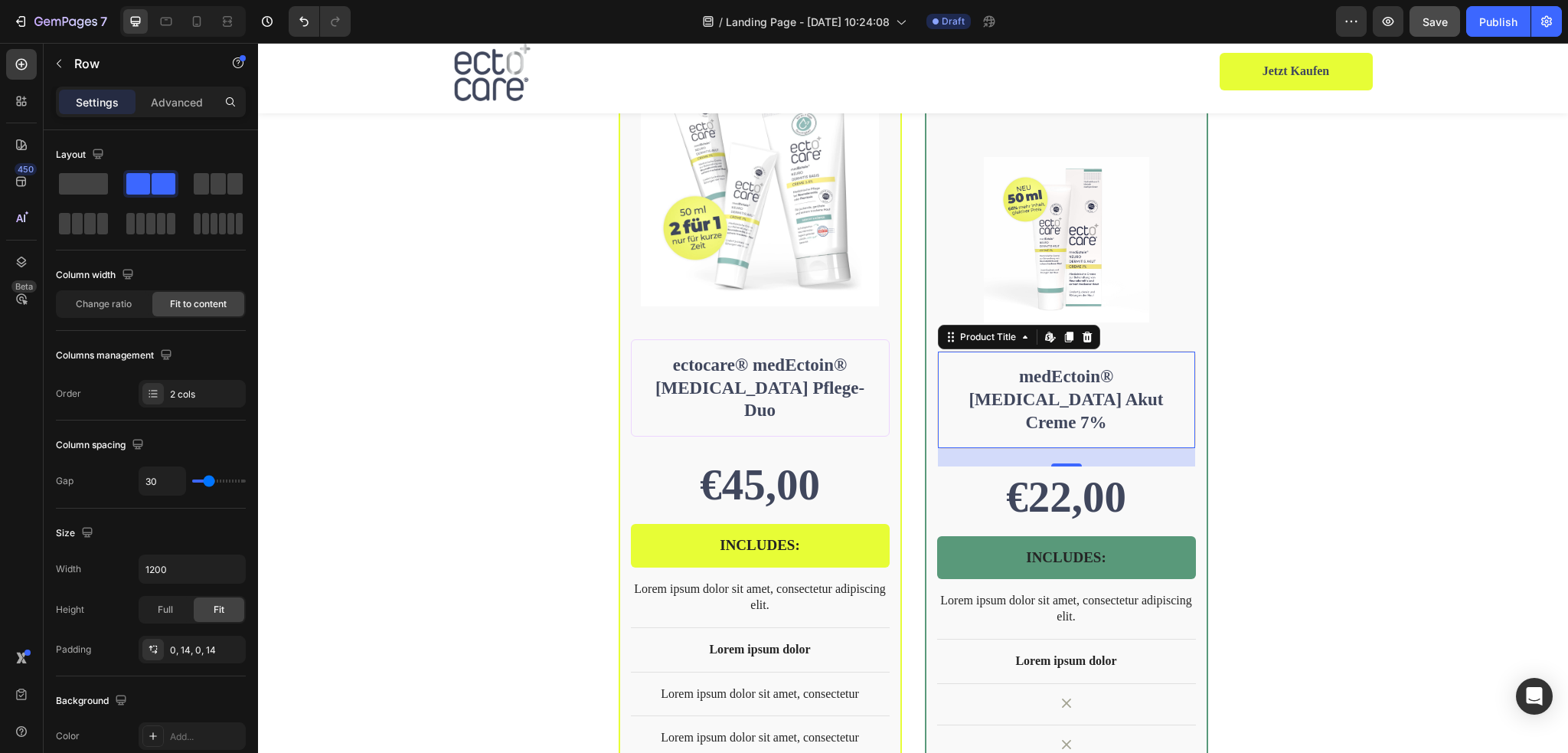
click at [1184, 415] on div "medEctoin® Neurodermitis Akut Creme 7% Product Title Edit content in Shopify 0" at bounding box center [1067, 400] width 259 height 98
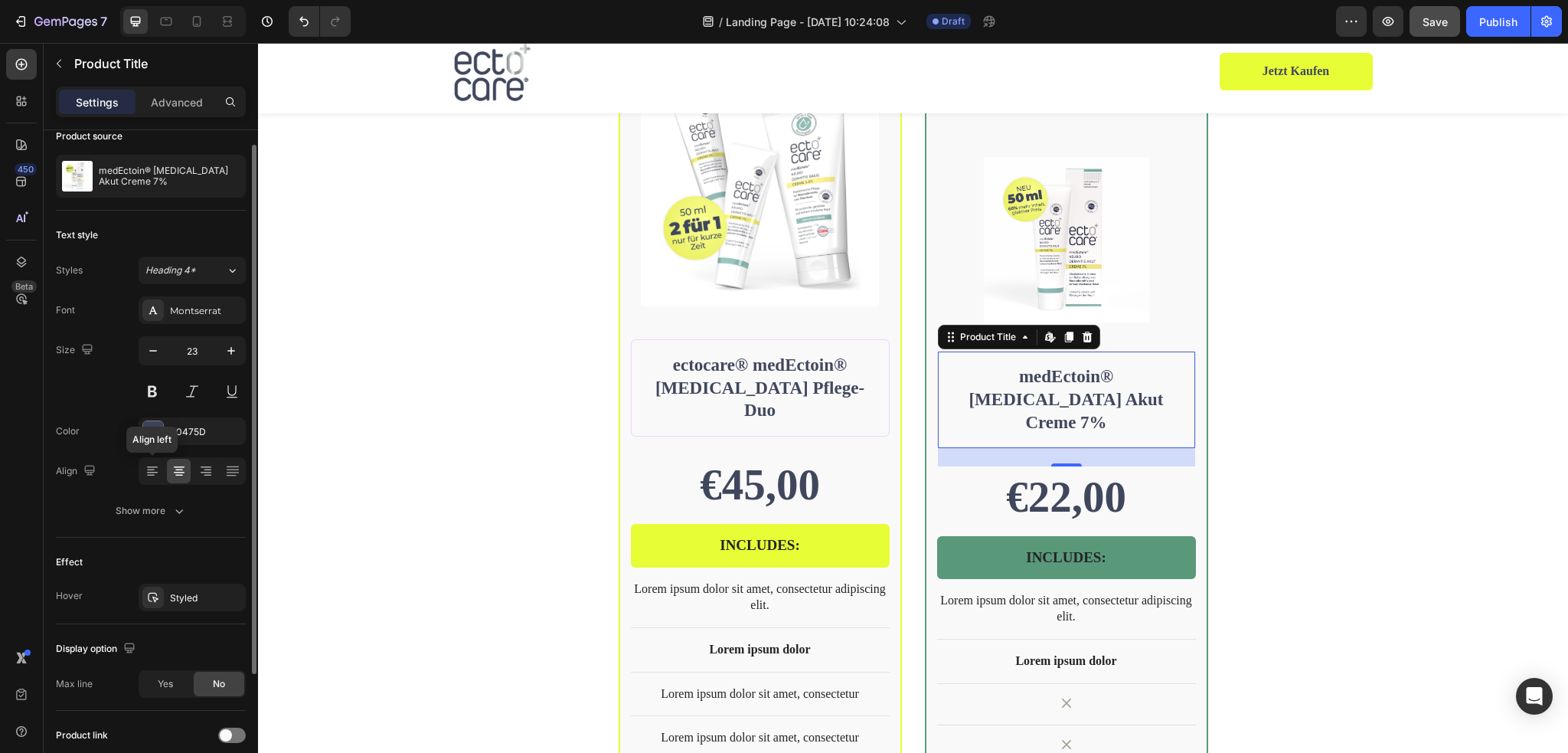
scroll to position [172, 0]
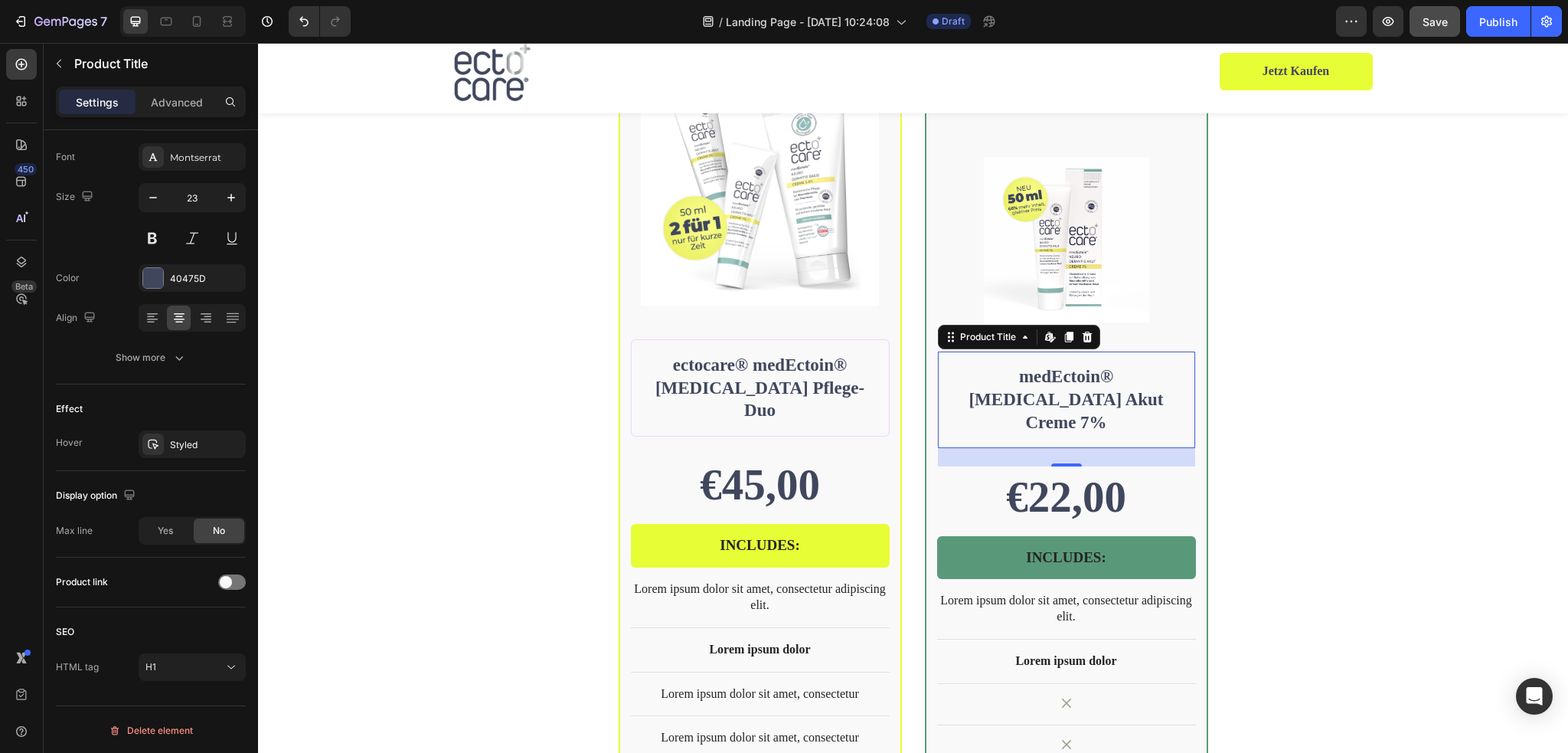
click at [937, 373] on div "medEctoin® Neurodermitis Akut Creme 7% Product Title Edit content in Shopify 24" at bounding box center [1067, 400] width 259 height 98
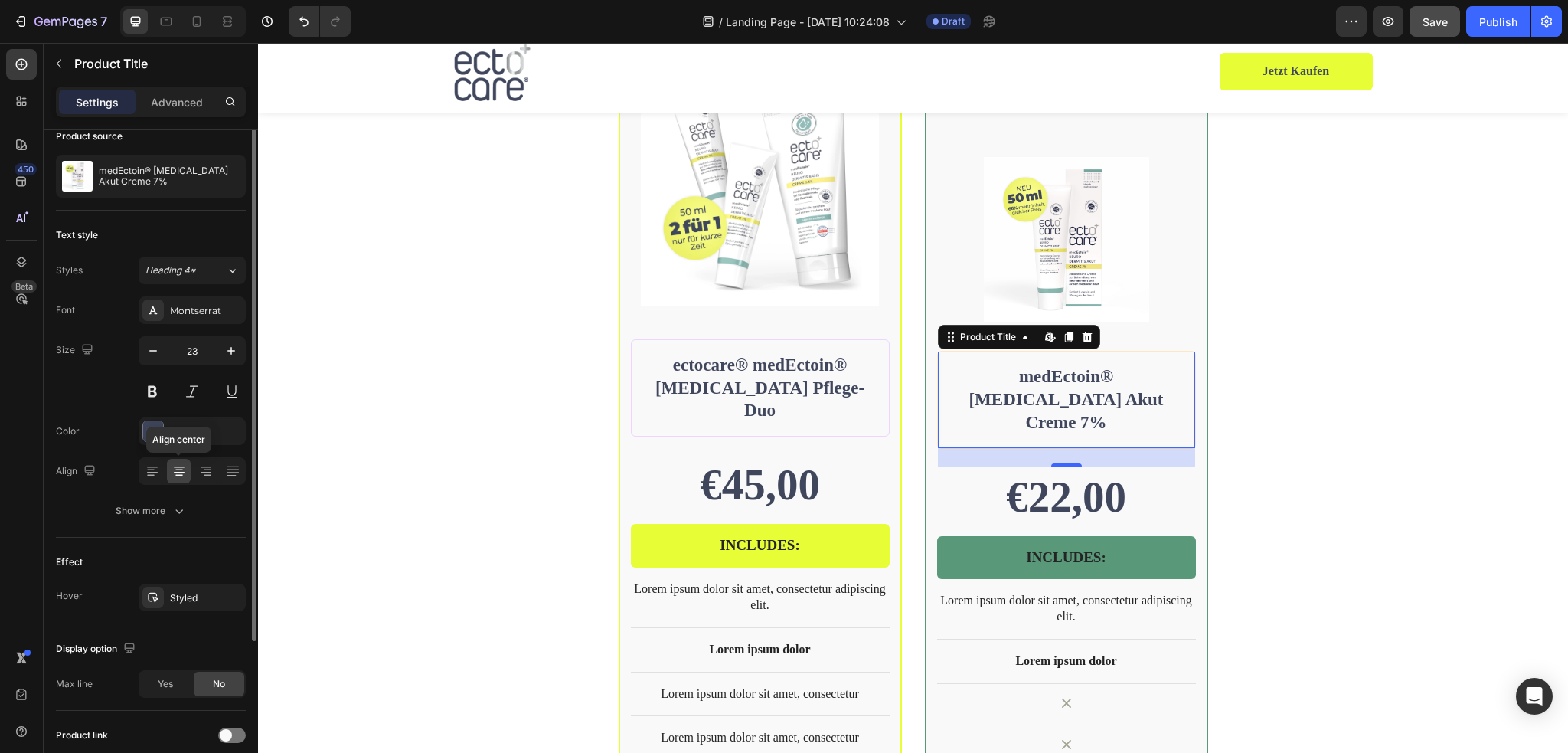
scroll to position [0, 0]
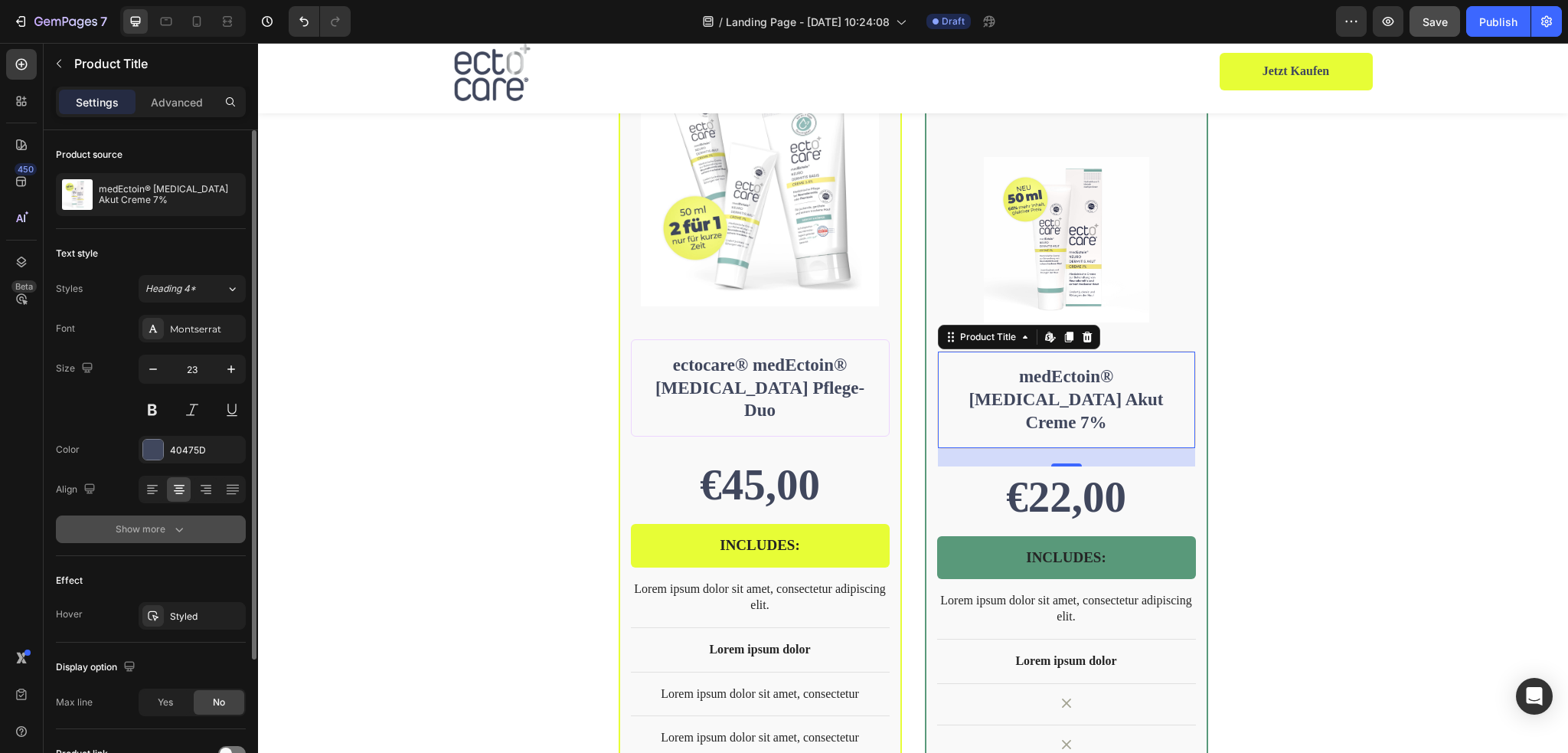
click at [177, 529] on icon "button" at bounding box center [179, 529] width 8 height 4
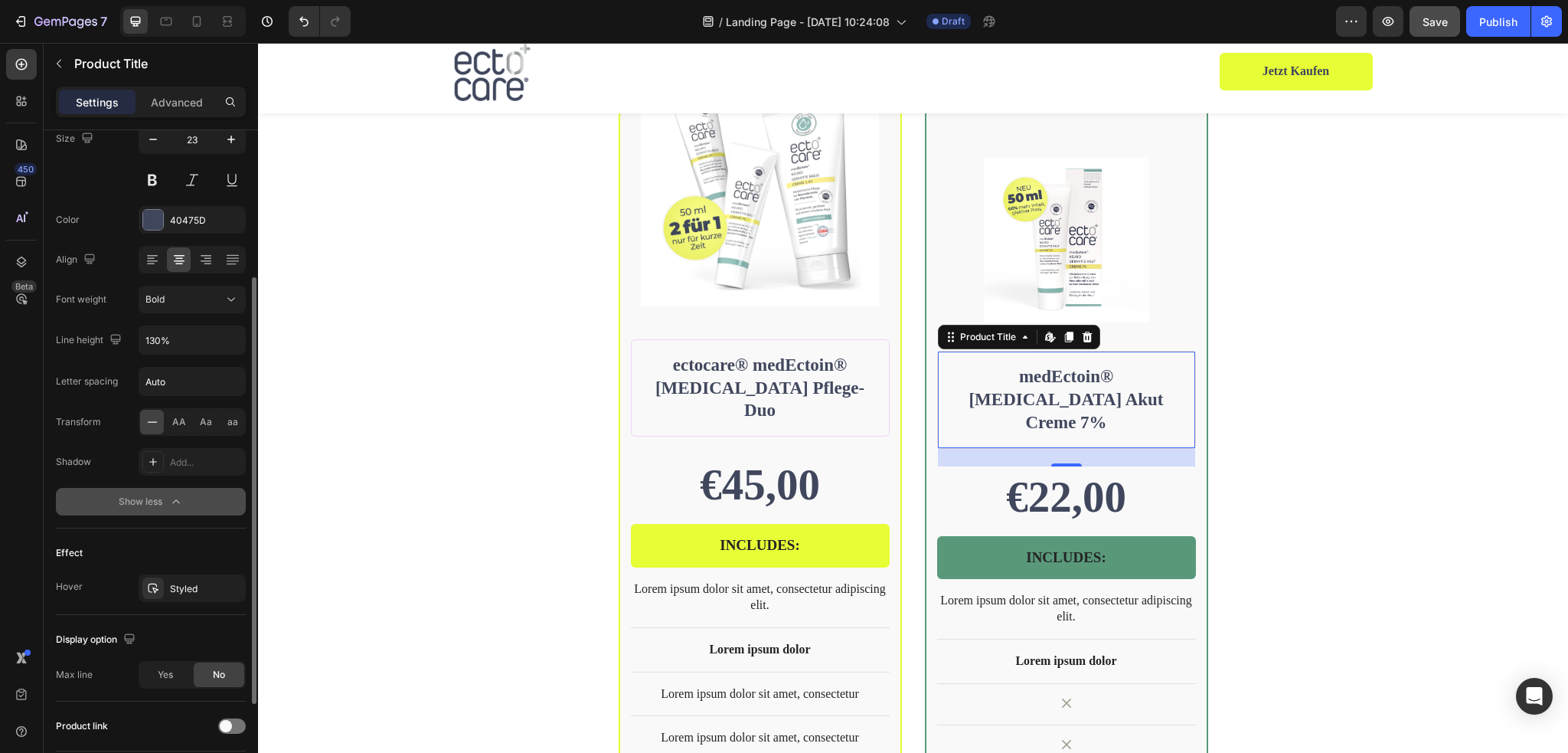
scroll to position [373, 0]
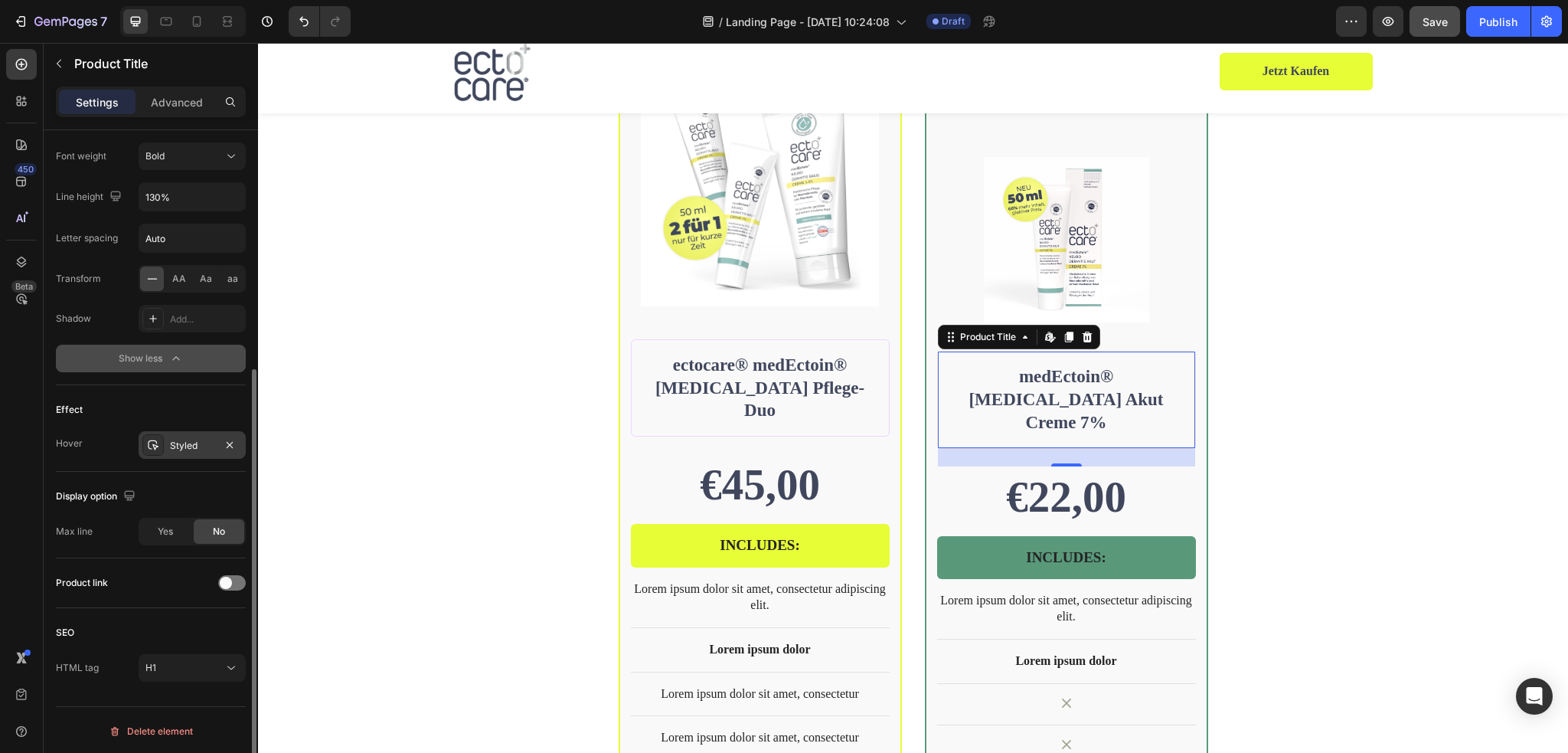
click at [177, 446] on div "Styled" at bounding box center [192, 446] width 44 height 14
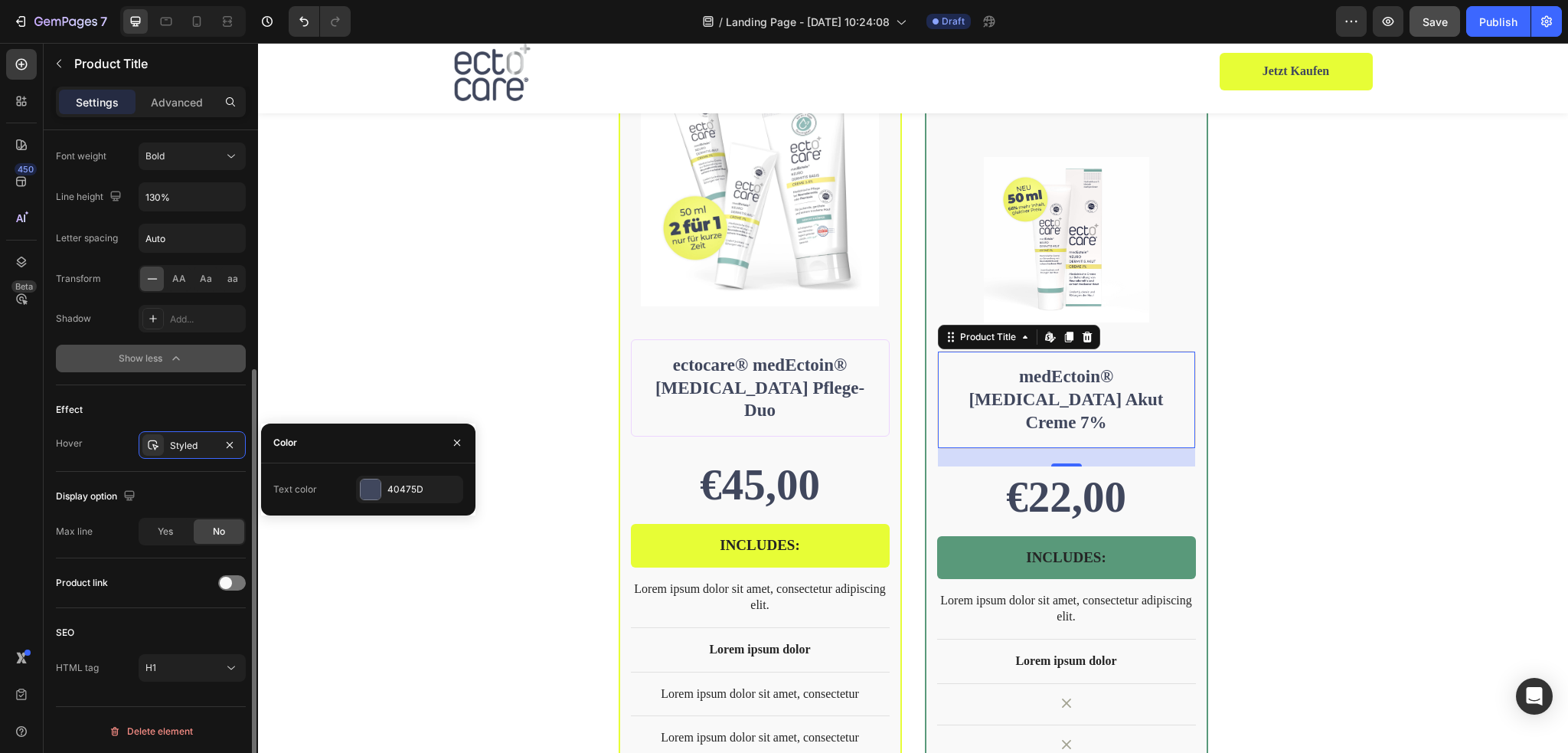
click at [142, 555] on div "Display option Max line Yes No" at bounding box center [151, 515] width 190 height 87
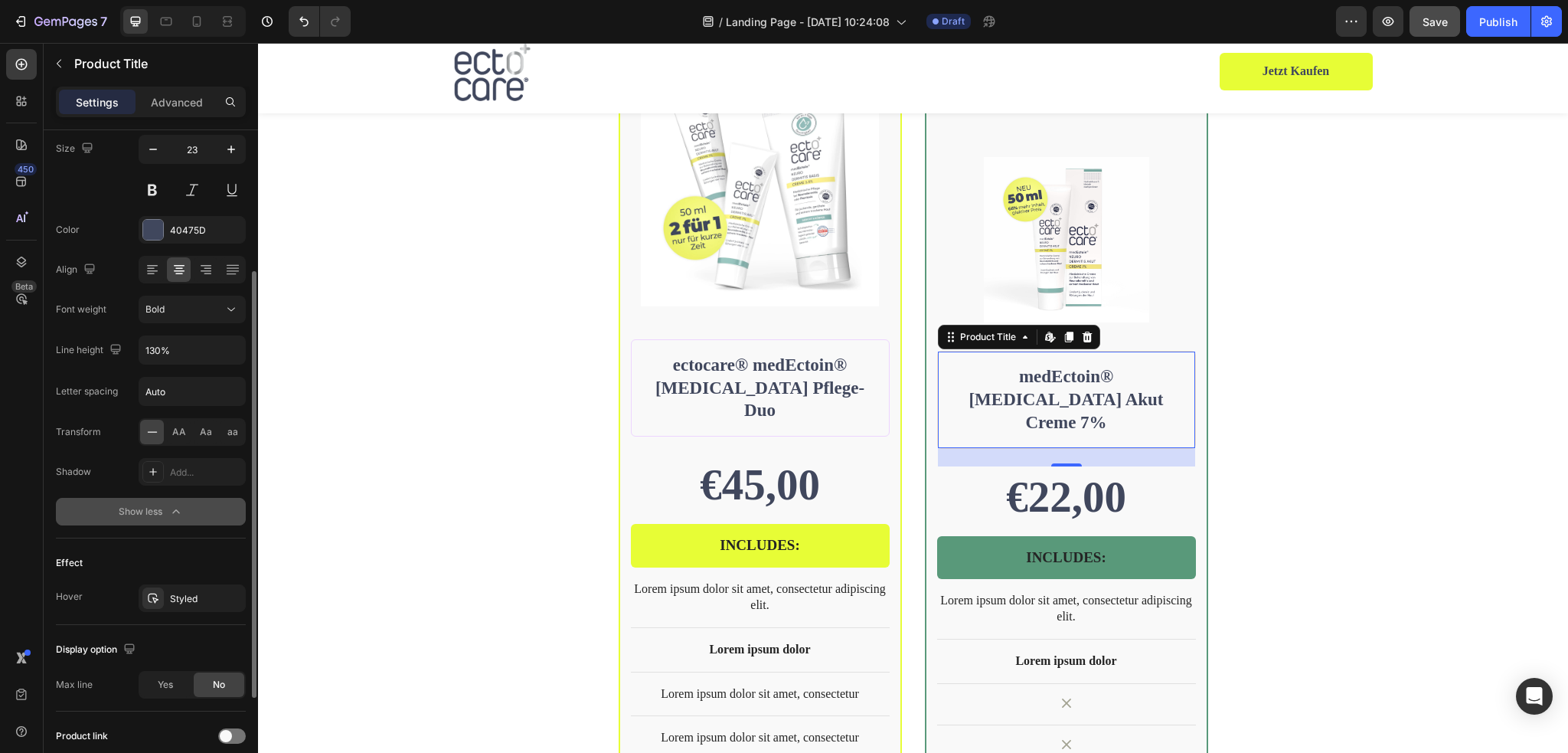
scroll to position [0, 0]
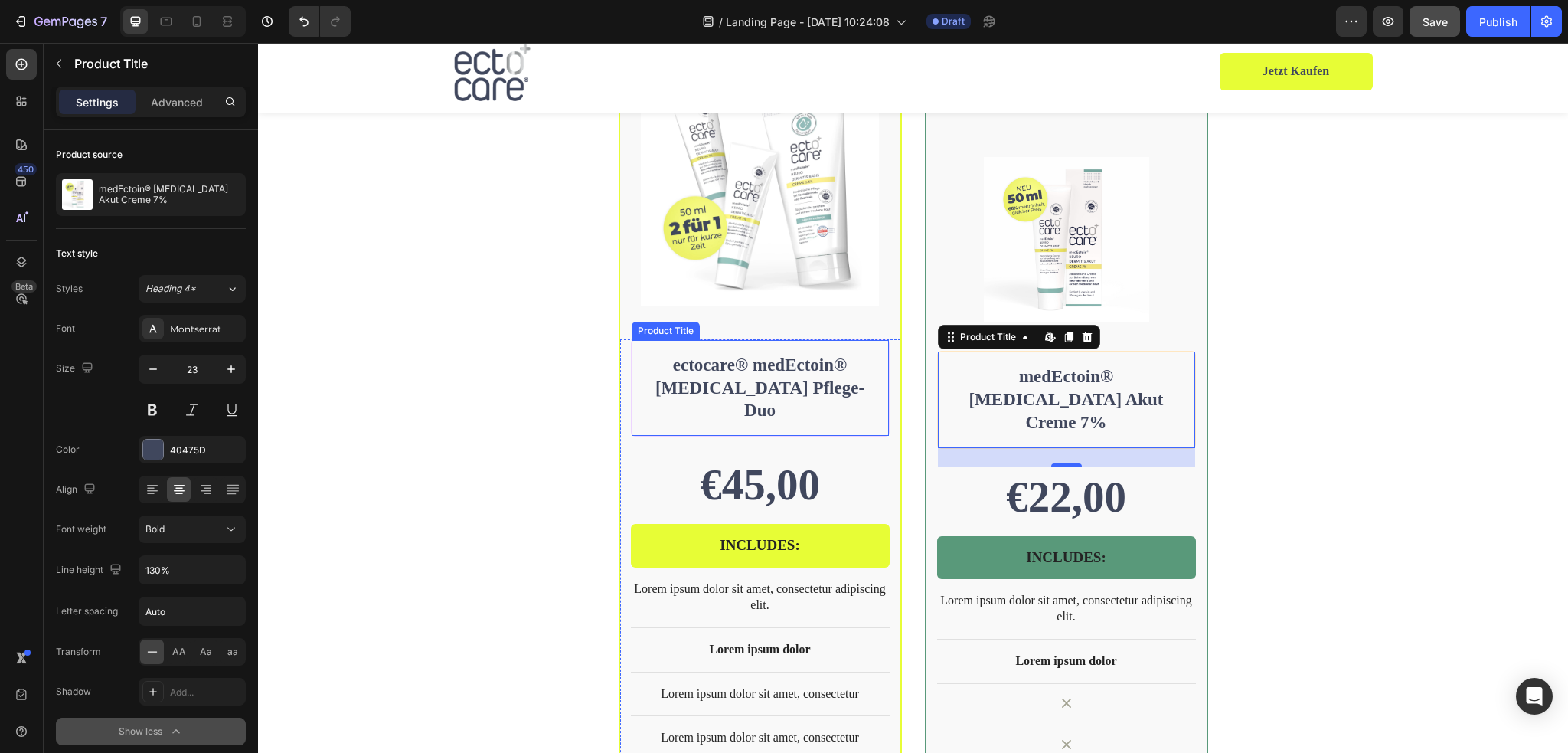
click at [846, 376] on h1 "ectocare® medEctoin® [MEDICAL_DATA] Pflege-Duo" at bounding box center [760, 388] width 233 height 72
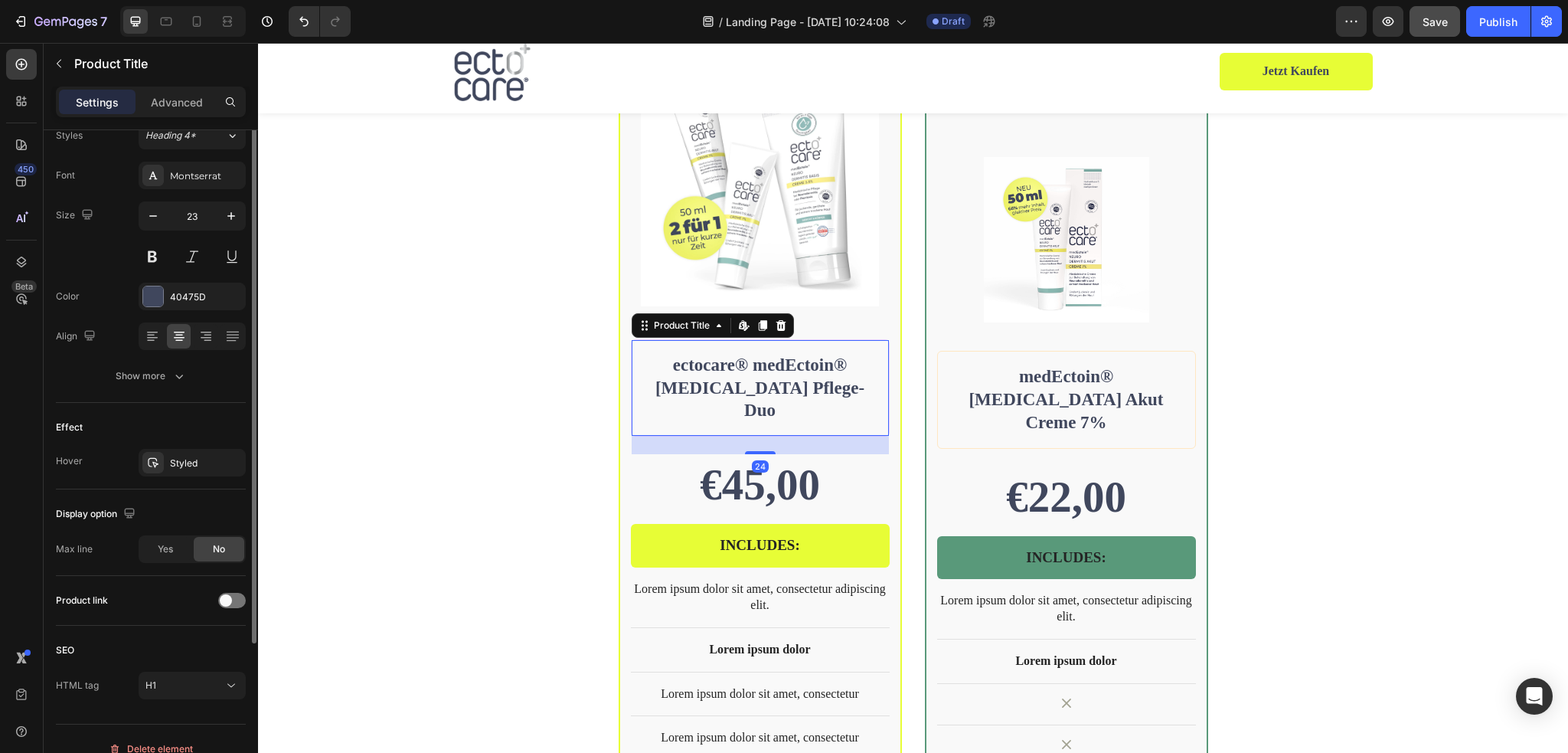
scroll to position [172, 0]
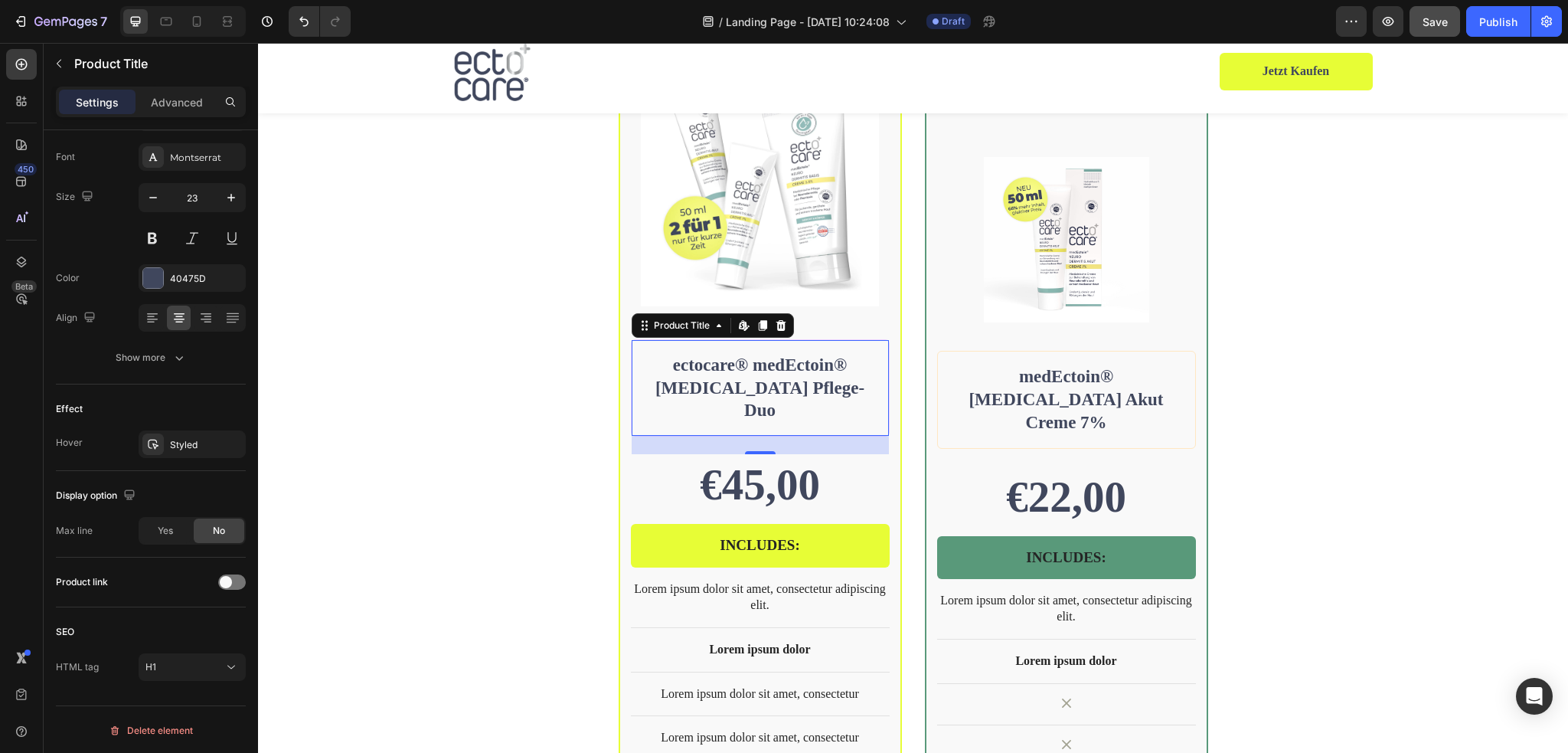
click at [882, 375] on div "ectocare® medEctoin® Neurodermitis Pflege-Duo Product Title Edit content in Sho…" at bounding box center [760, 388] width 259 height 98
click at [1417, 391] on div "BEST SELLER Text Block Row Product Images Row ectocare® medEctoin® Neurodermiti…" at bounding box center [912, 525] width 1310 height 1053
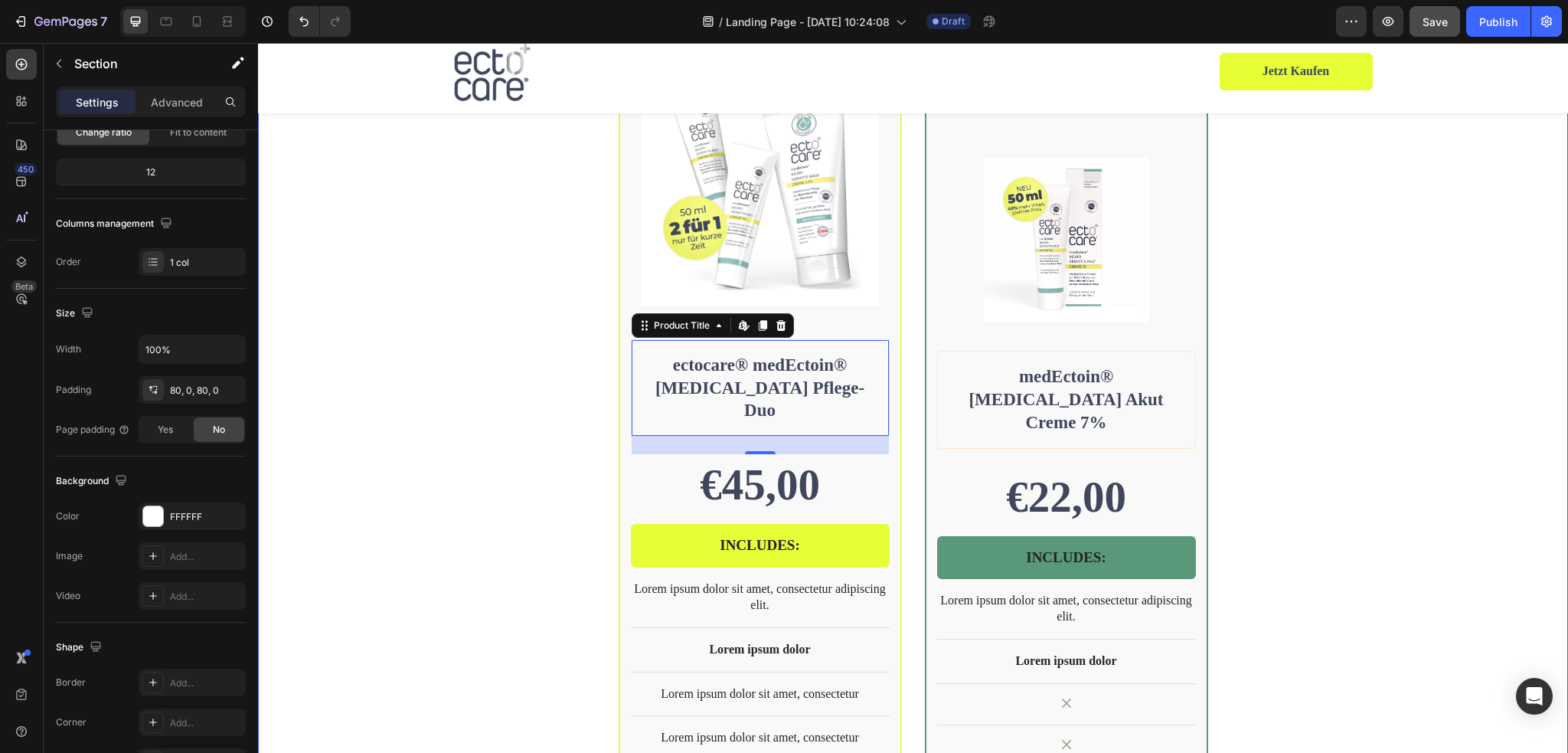
scroll to position [0, 0]
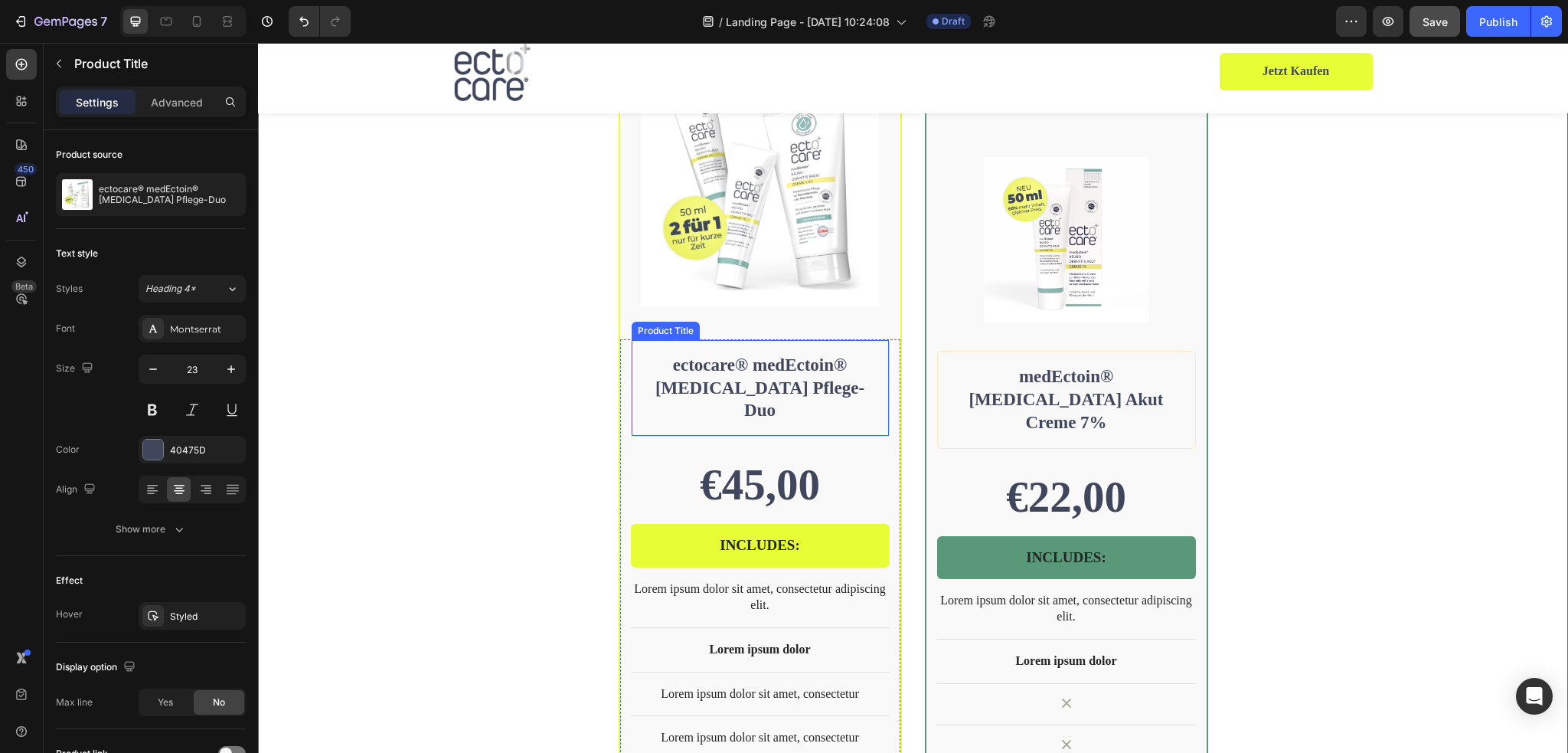
click at [826, 385] on h1 "ectocare® medEctoin® [MEDICAL_DATA] Pflege-Duo" at bounding box center [760, 388] width 233 height 72
click at [1353, 353] on div "BEST SELLER Text Block Row Product Images Row ectocare® medEctoin® Neurodermiti…" at bounding box center [912, 525] width 919 height 1053
click at [851, 376] on h1 "ectocare® medEctoin® [MEDICAL_DATA] Pflege-Duo" at bounding box center [760, 388] width 233 height 72
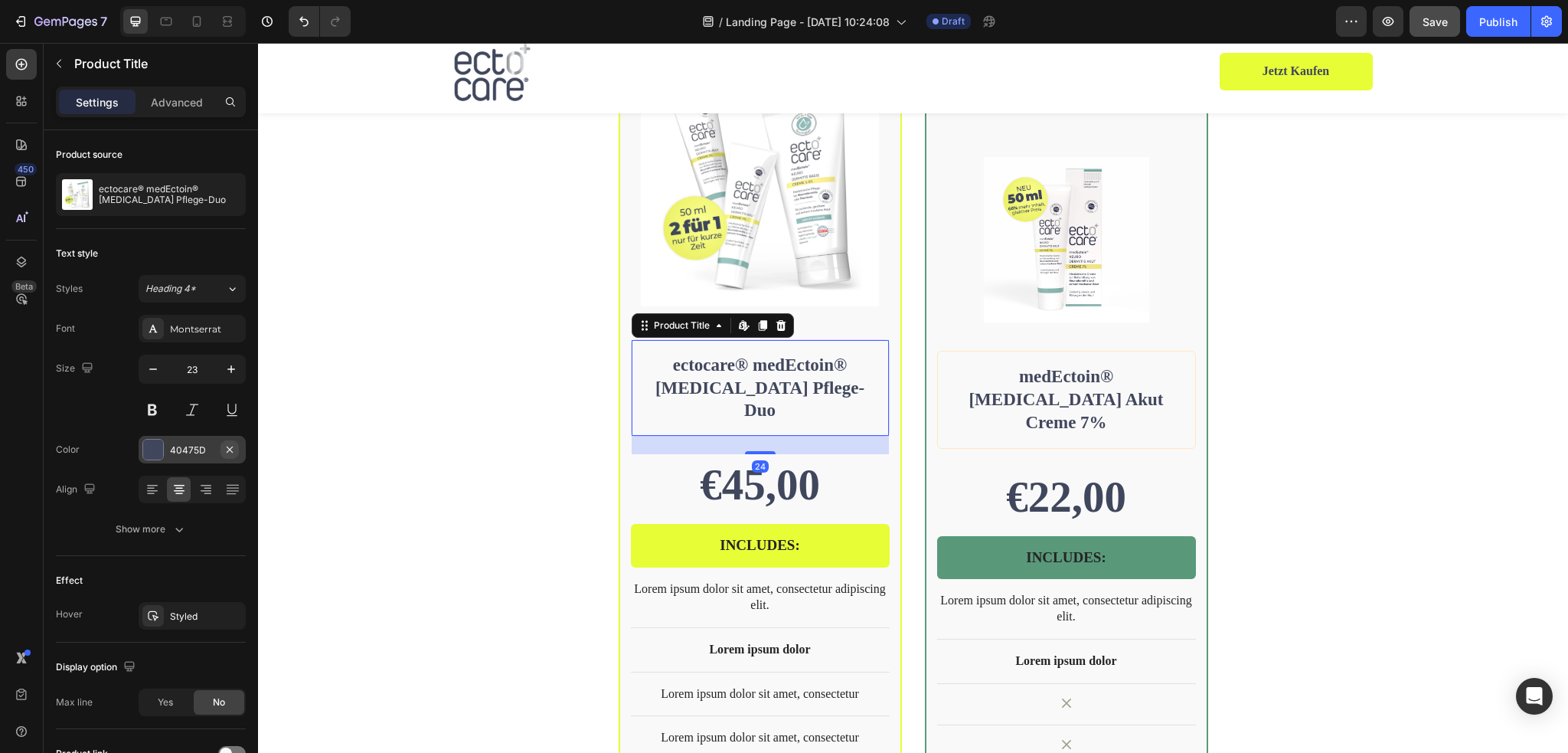
click at [229, 444] on icon "button" at bounding box center [229, 449] width 12 height 12
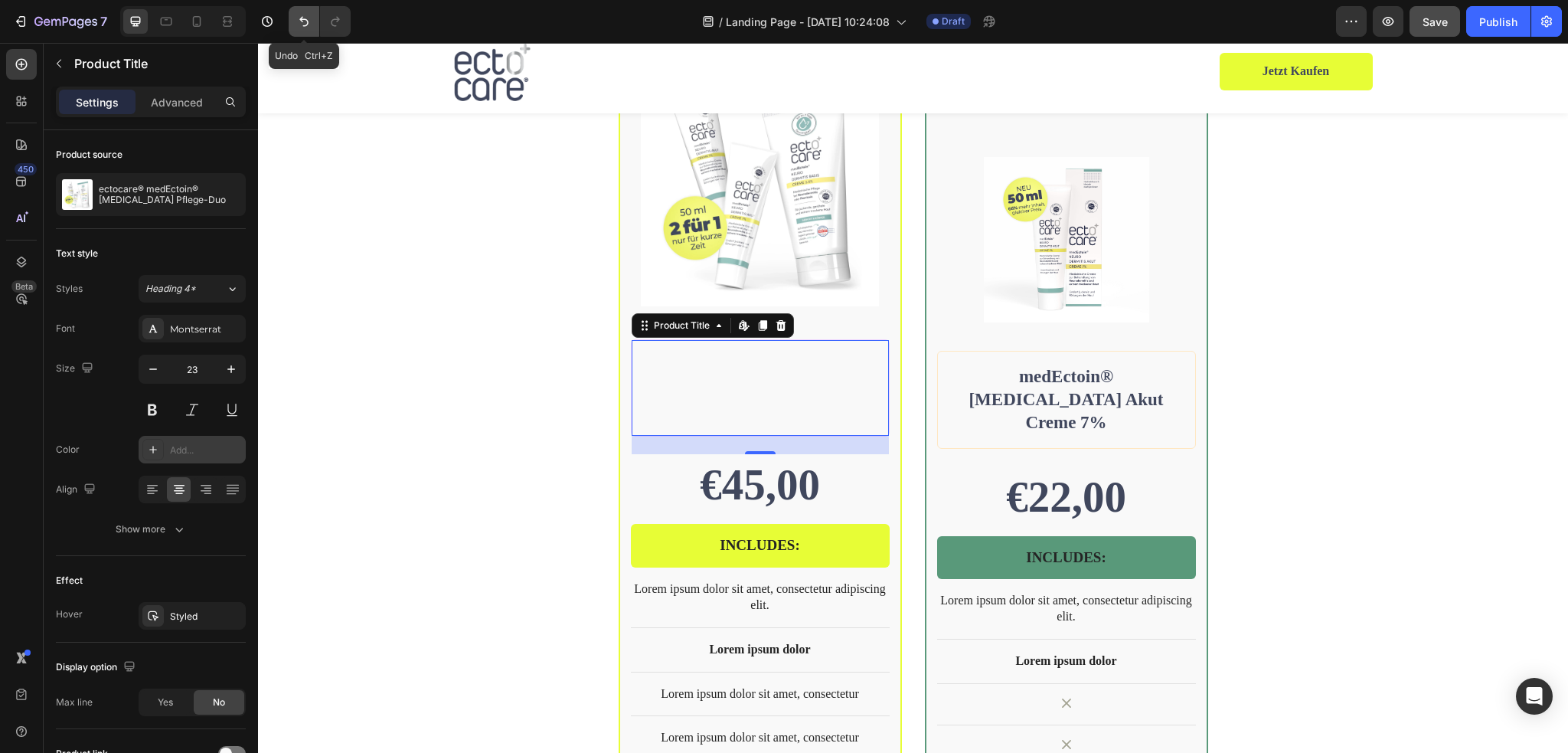
click at [299, 27] on icon "Undo/Redo" at bounding box center [303, 21] width 15 height 15
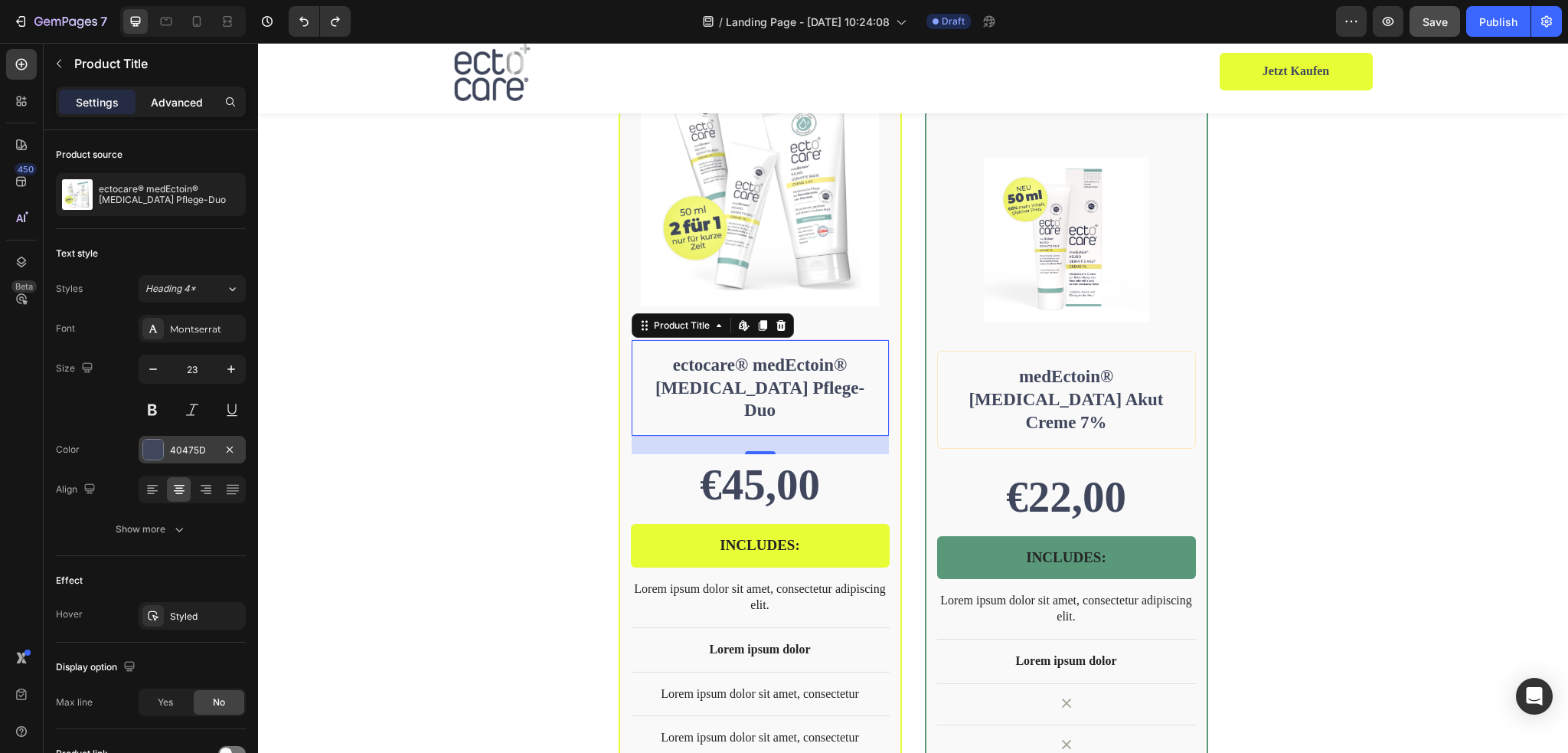
click at [167, 112] on div "Advanced" at bounding box center [176, 102] width 76 height 25
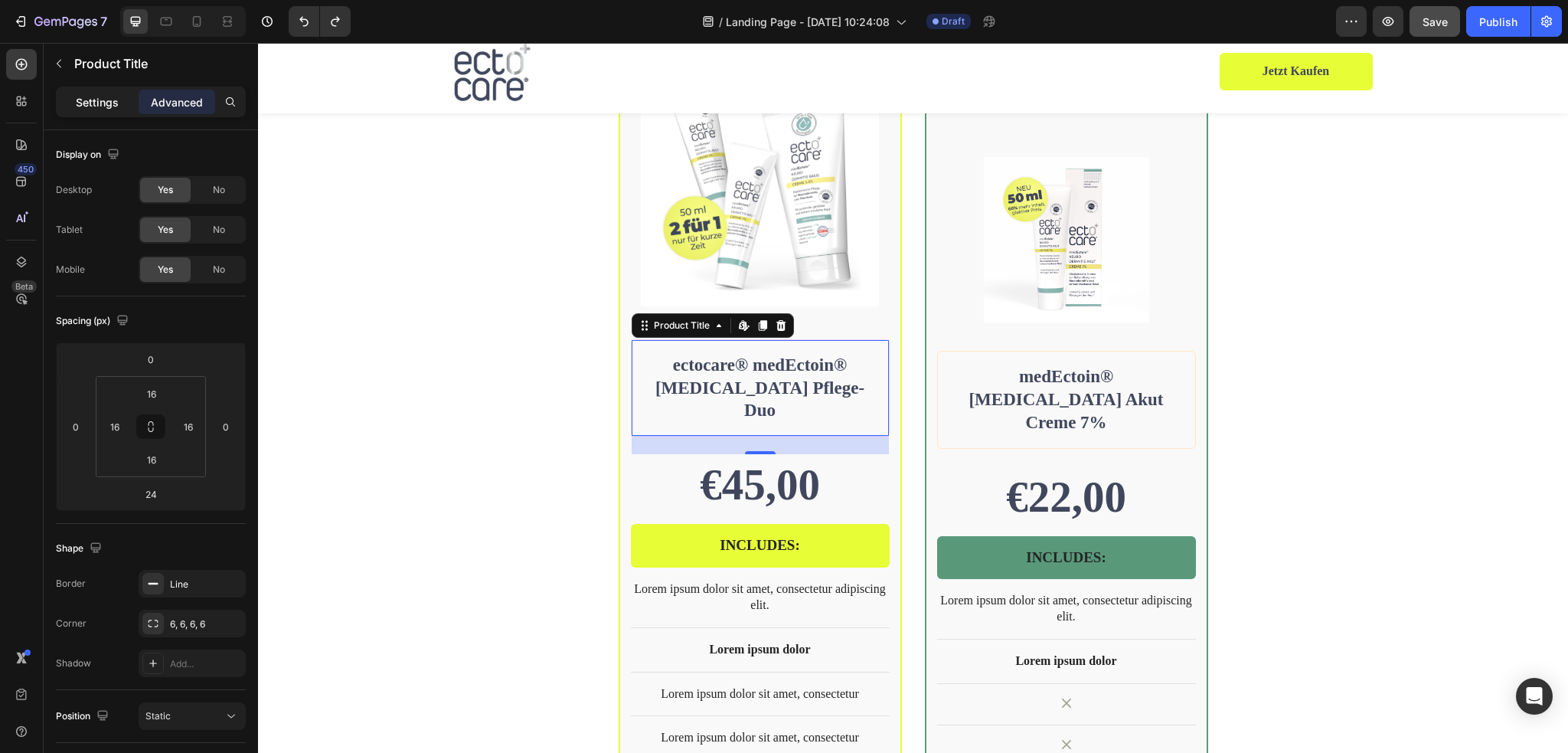
click at [97, 107] on p "Settings" at bounding box center [97, 102] width 43 height 16
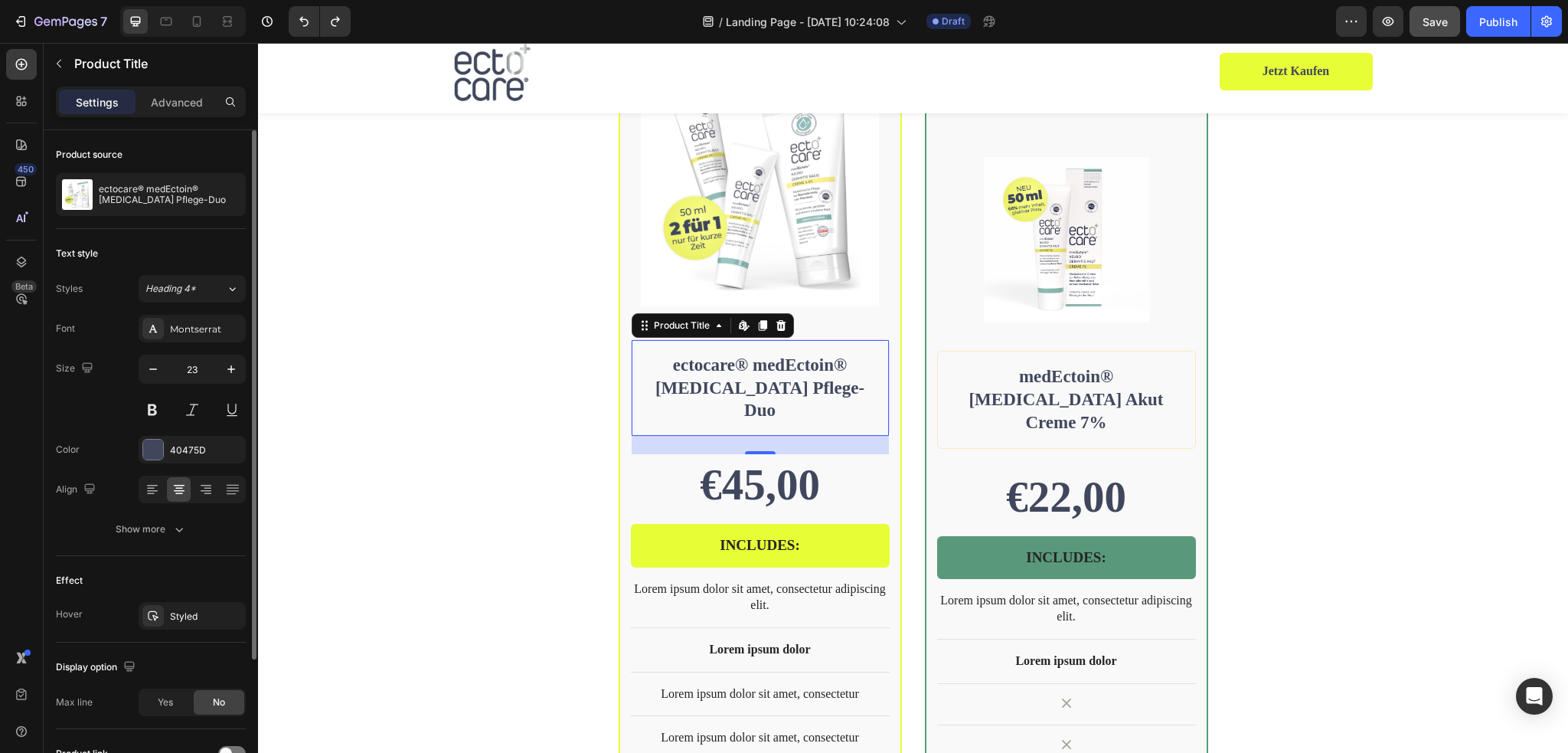
scroll to position [172, 0]
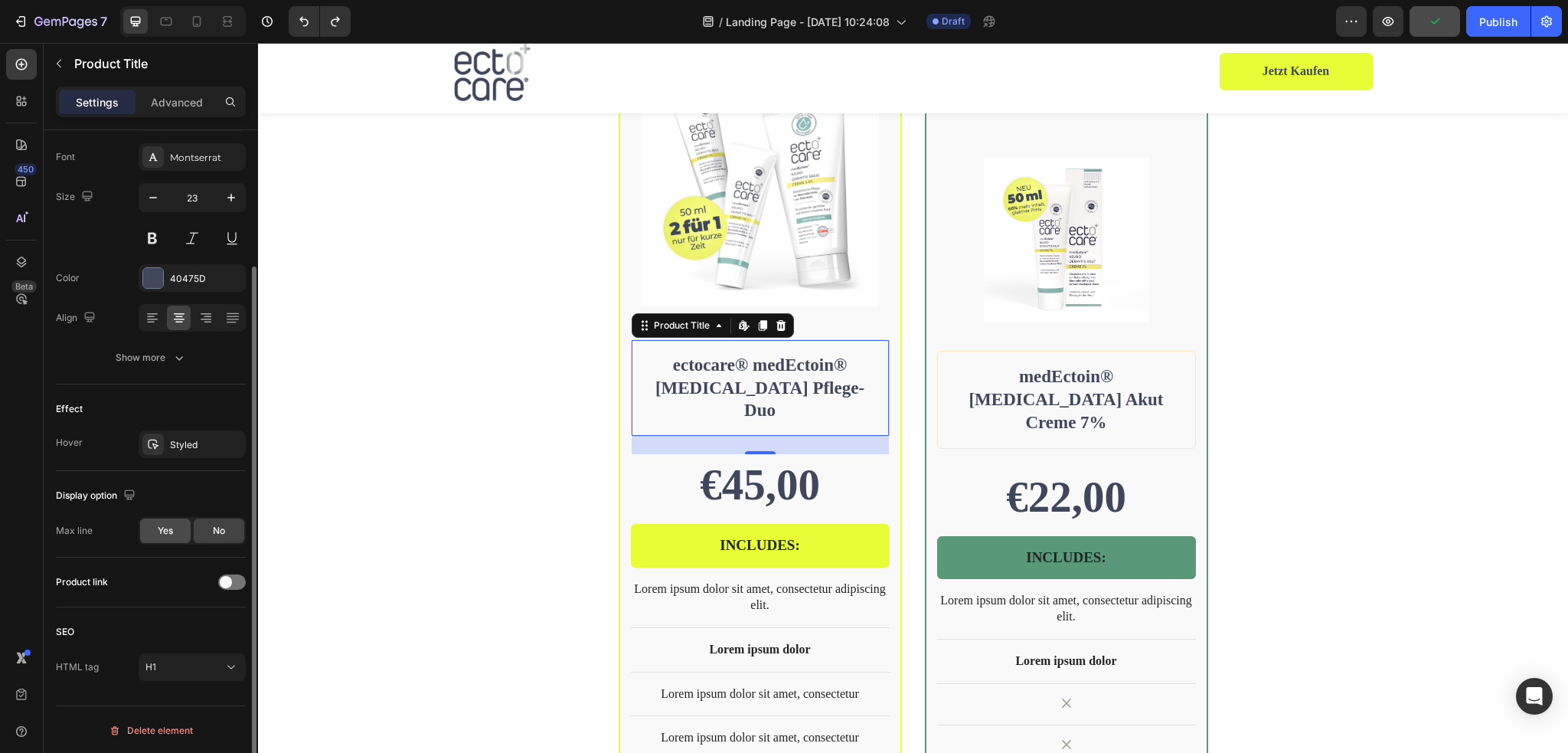
click at [168, 532] on span "Yes" at bounding box center [165, 531] width 15 height 14
click at [212, 532] on div "No" at bounding box center [219, 531] width 50 height 25
click at [1462, 386] on div "BEST SELLER Text Block Row Product Images Row ectocare® medEctoin® Neurodermiti…" at bounding box center [912, 525] width 1310 height 1053
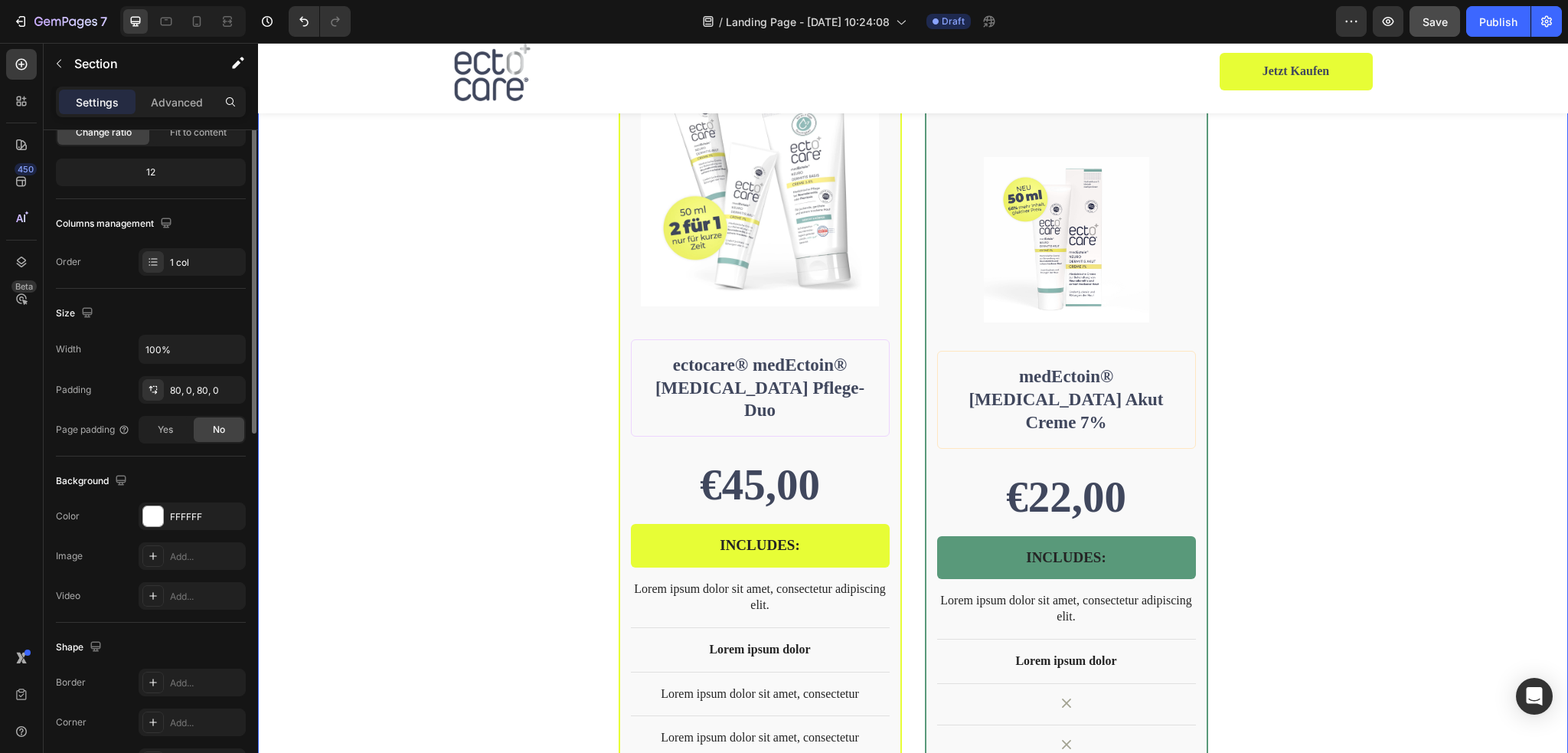
scroll to position [0, 0]
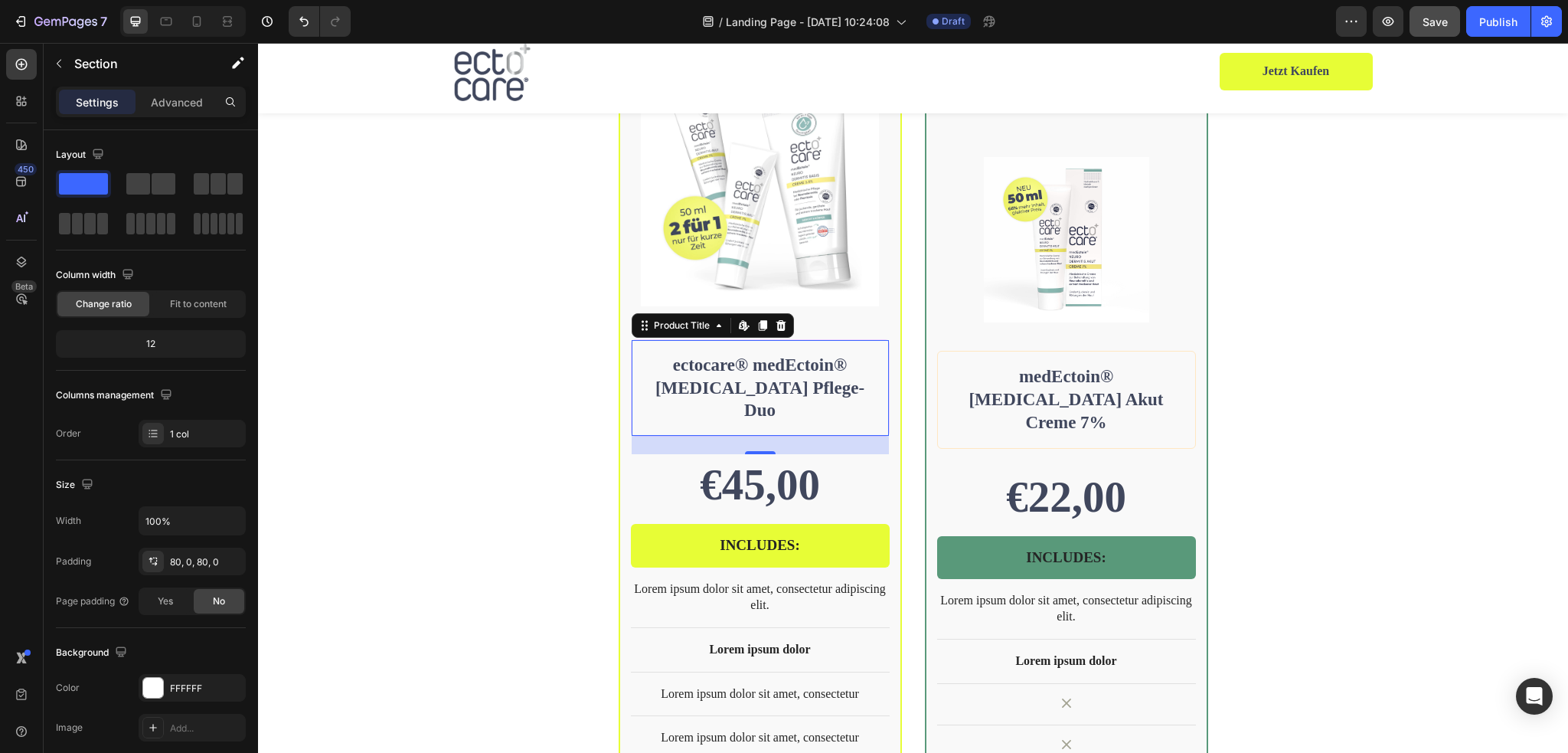
click at [881, 361] on div "ectocare® medEctoin® Neurodermitis Pflege-Duo Product Title Edit content in Sho…" at bounding box center [760, 388] width 259 height 98
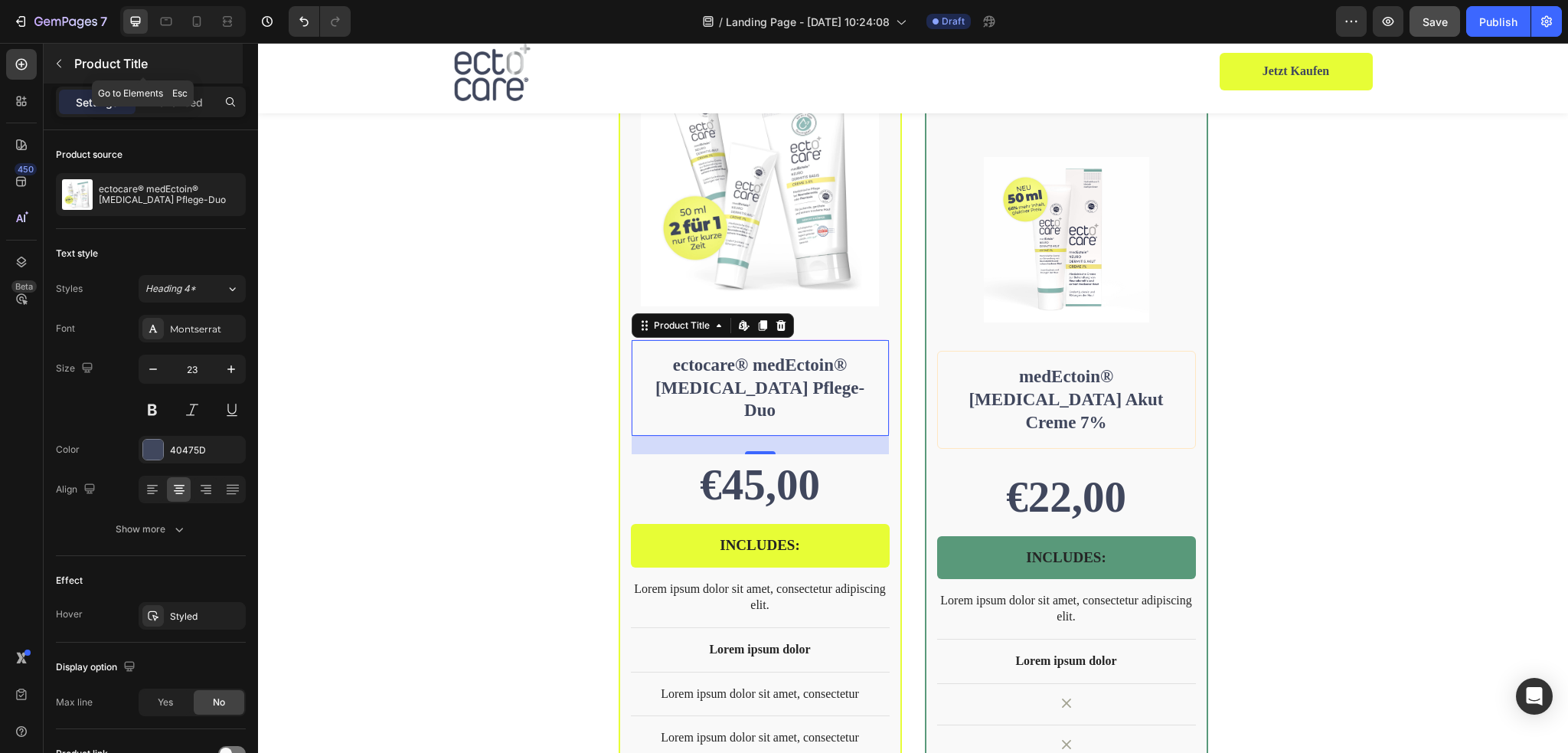
click at [50, 56] on button "button" at bounding box center [59, 64] width 25 height 25
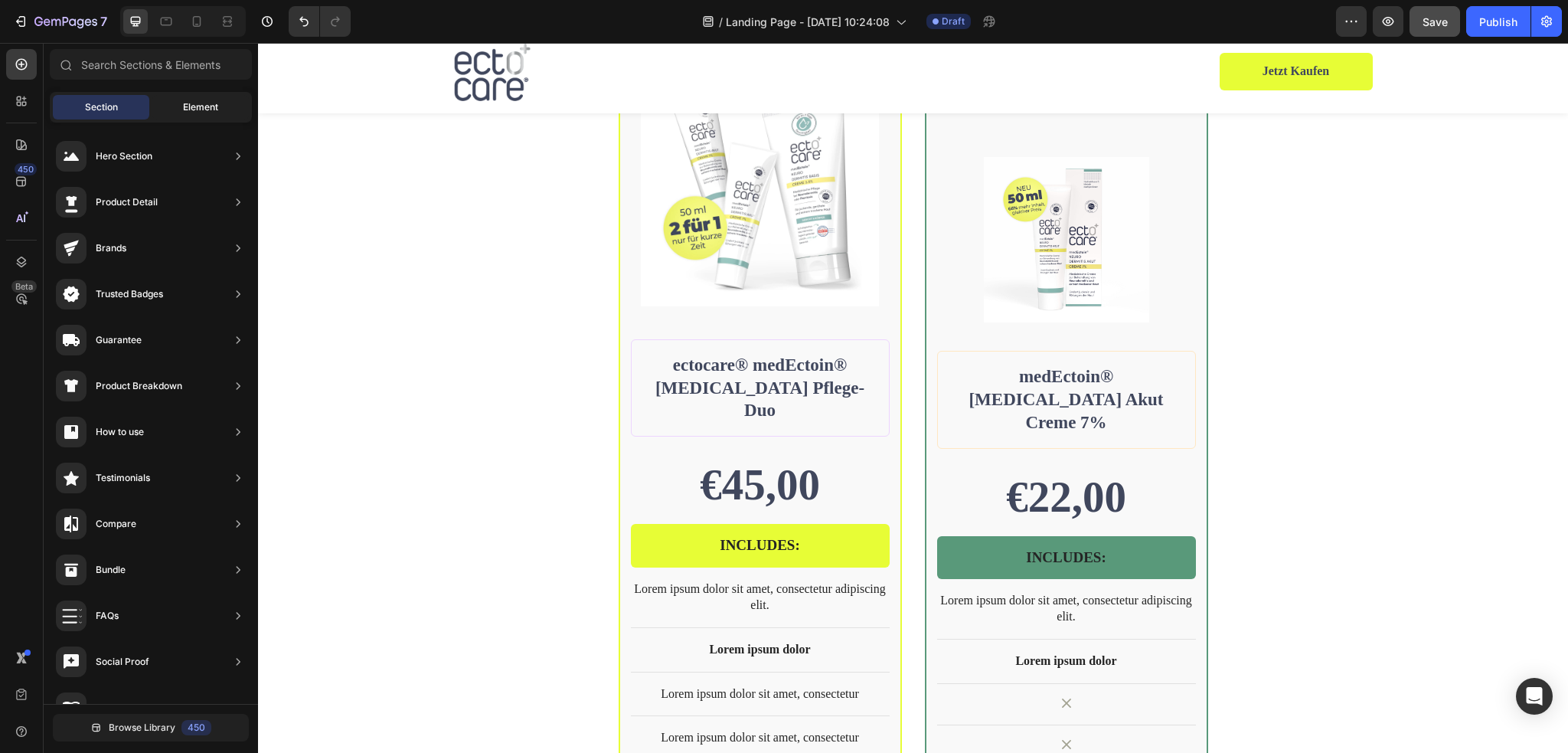
click at [168, 115] on div "Element" at bounding box center [200, 107] width 97 height 25
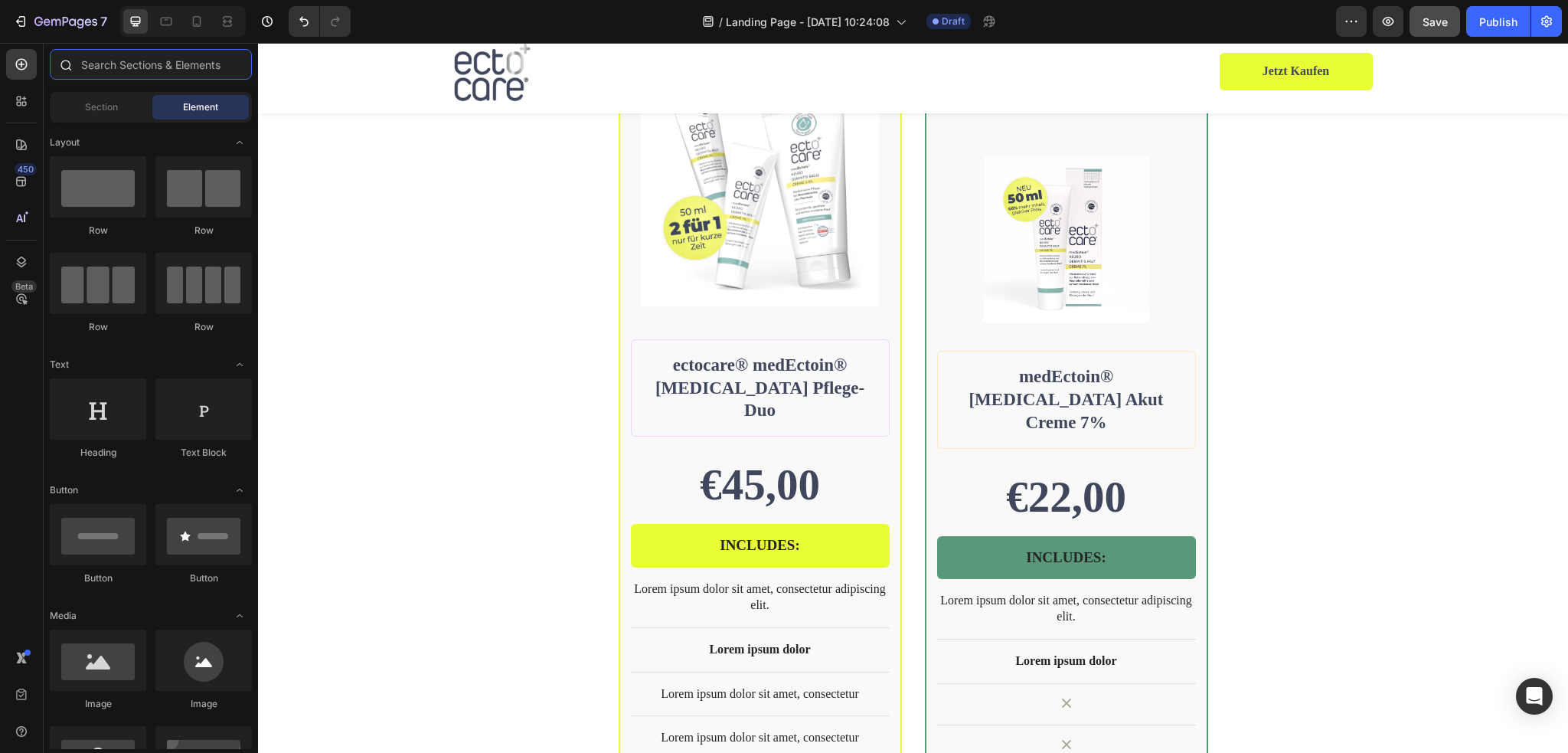
click at [101, 61] on input "text" at bounding box center [151, 64] width 202 height 31
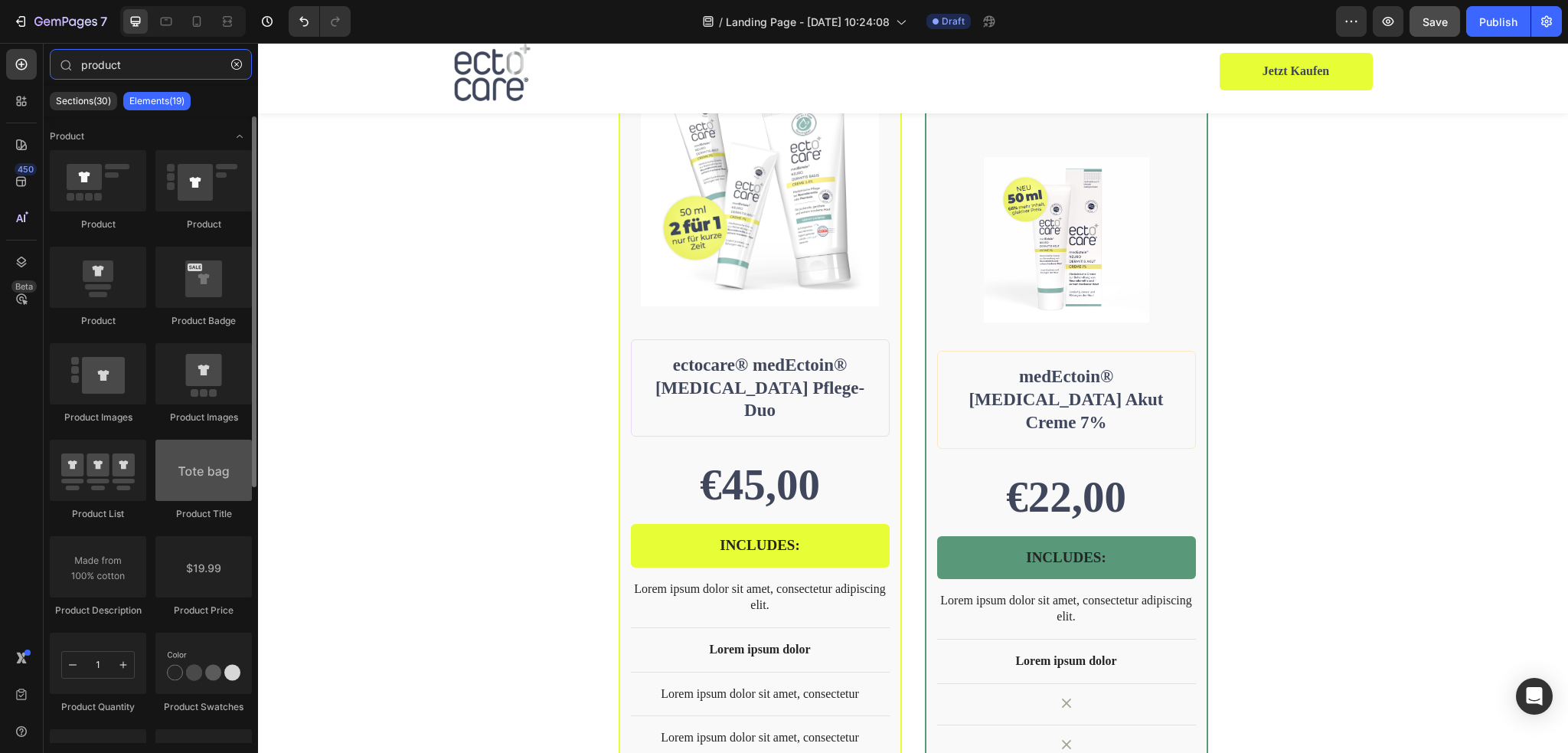
type input "product"
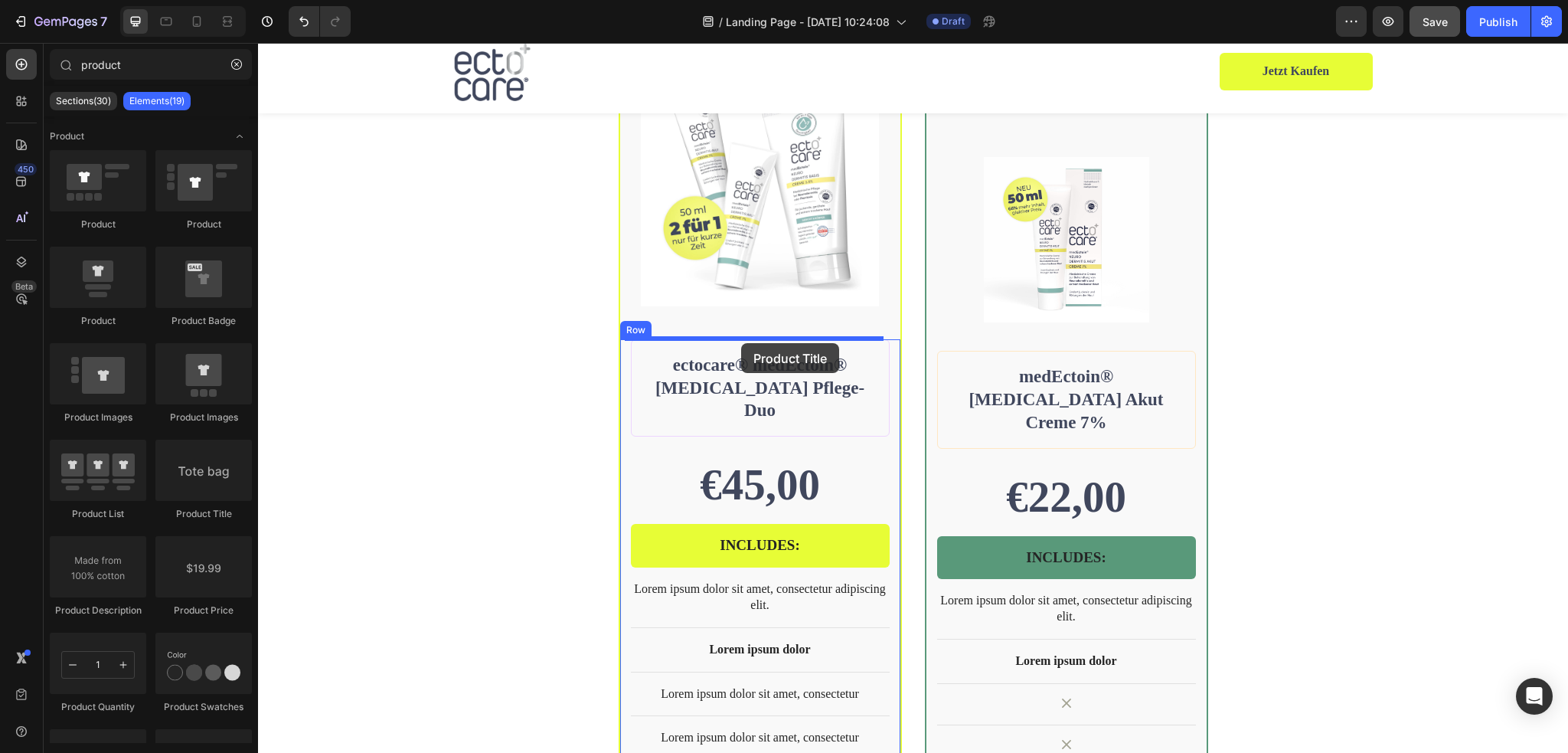
drag, startPoint x: 450, startPoint y: 523, endPoint x: 741, endPoint y: 343, distance: 342.2
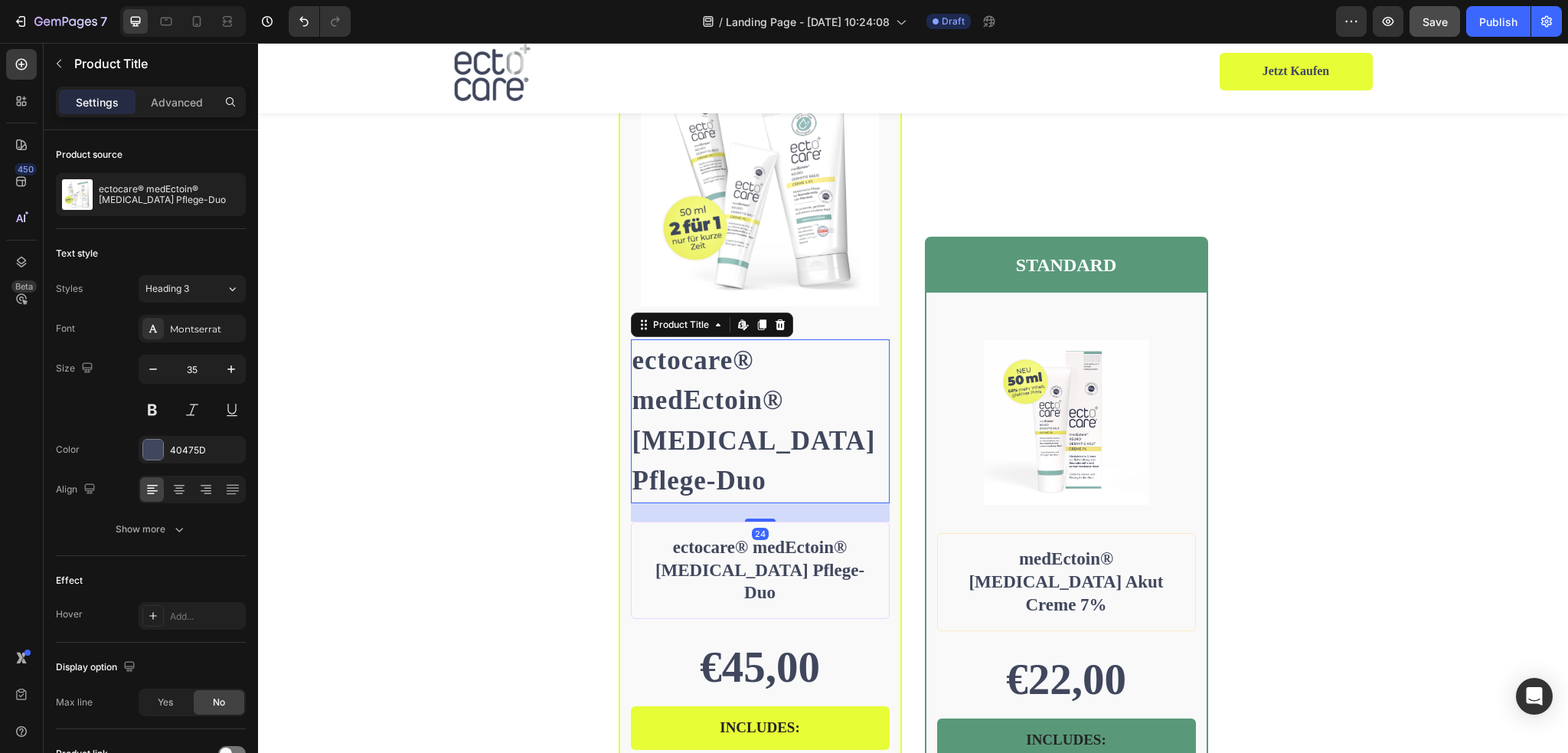
click at [764, 437] on h2 "ectocare® medEctoin® [MEDICAL_DATA] Pflege-Duo" at bounding box center [760, 421] width 259 height 164
click at [782, 563] on h1 "ectocare® medEctoin® [MEDICAL_DATA] Pflege-Duo" at bounding box center [760, 570] width 233 height 72
click at [710, 453] on h2 "ectocare® medEctoin® [MEDICAL_DATA] Pflege-Duo" at bounding box center [760, 421] width 259 height 164
click at [201, 299] on button "Heading 3" at bounding box center [191, 288] width 107 height 27
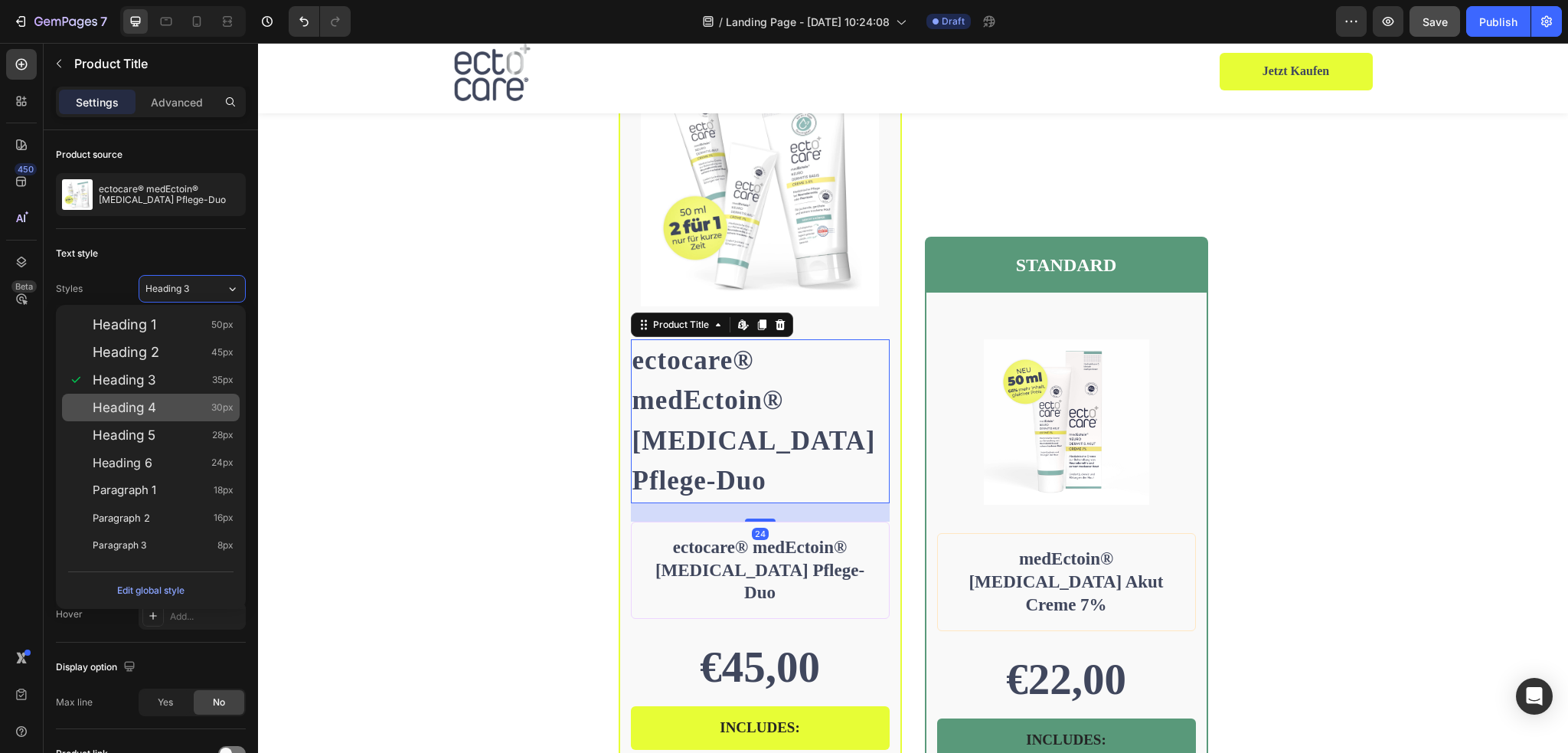
click at [169, 413] on div "Heading 4 30px" at bounding box center [163, 407] width 141 height 15
type input "30"
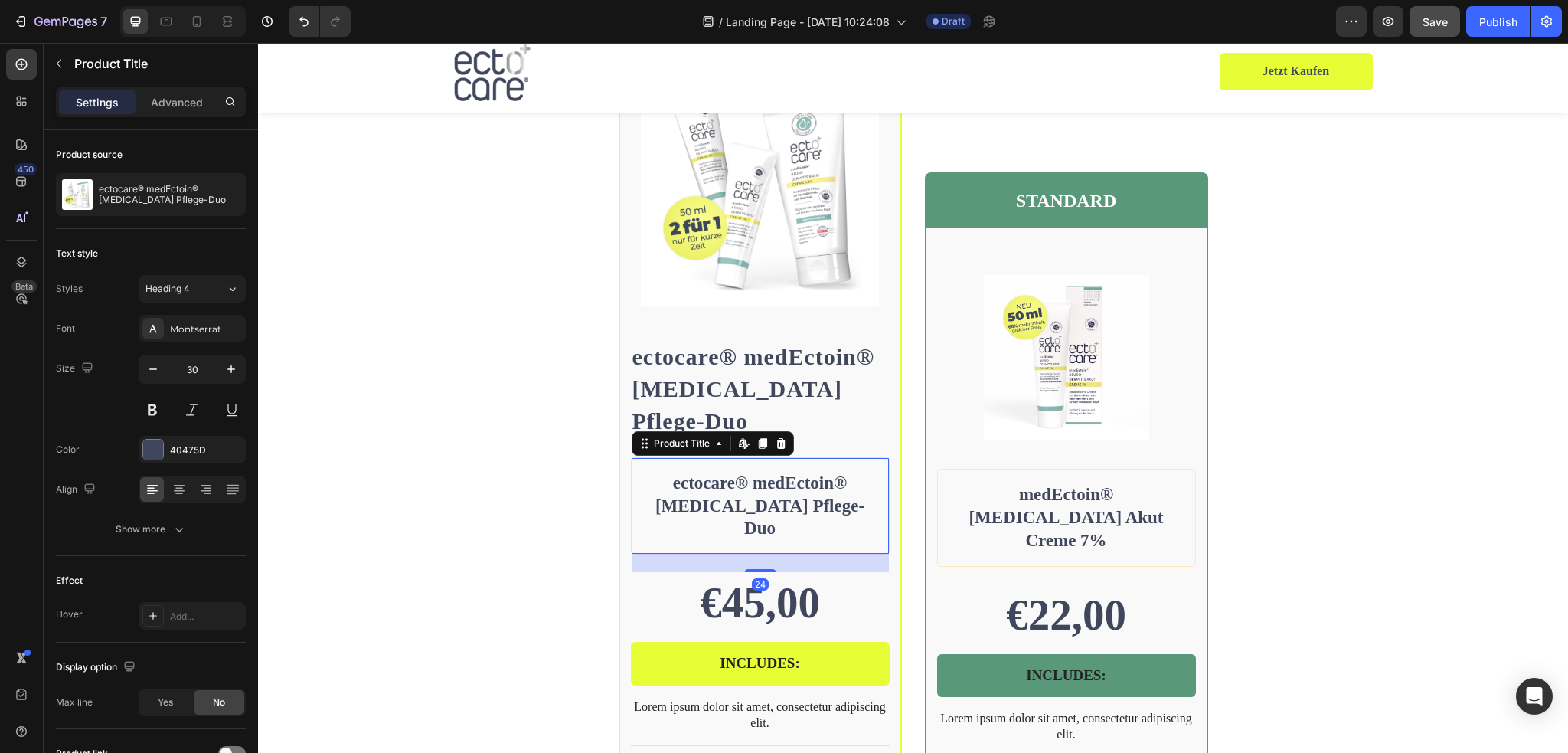
click at [764, 498] on h1 "ectocare® medEctoin® [MEDICAL_DATA] Pflege-Duo" at bounding box center [760, 506] width 233 height 72
click at [746, 407] on h2 "ectocare® medEctoin® [MEDICAL_DATA] Pflege-Duo" at bounding box center [760, 389] width 259 height 99
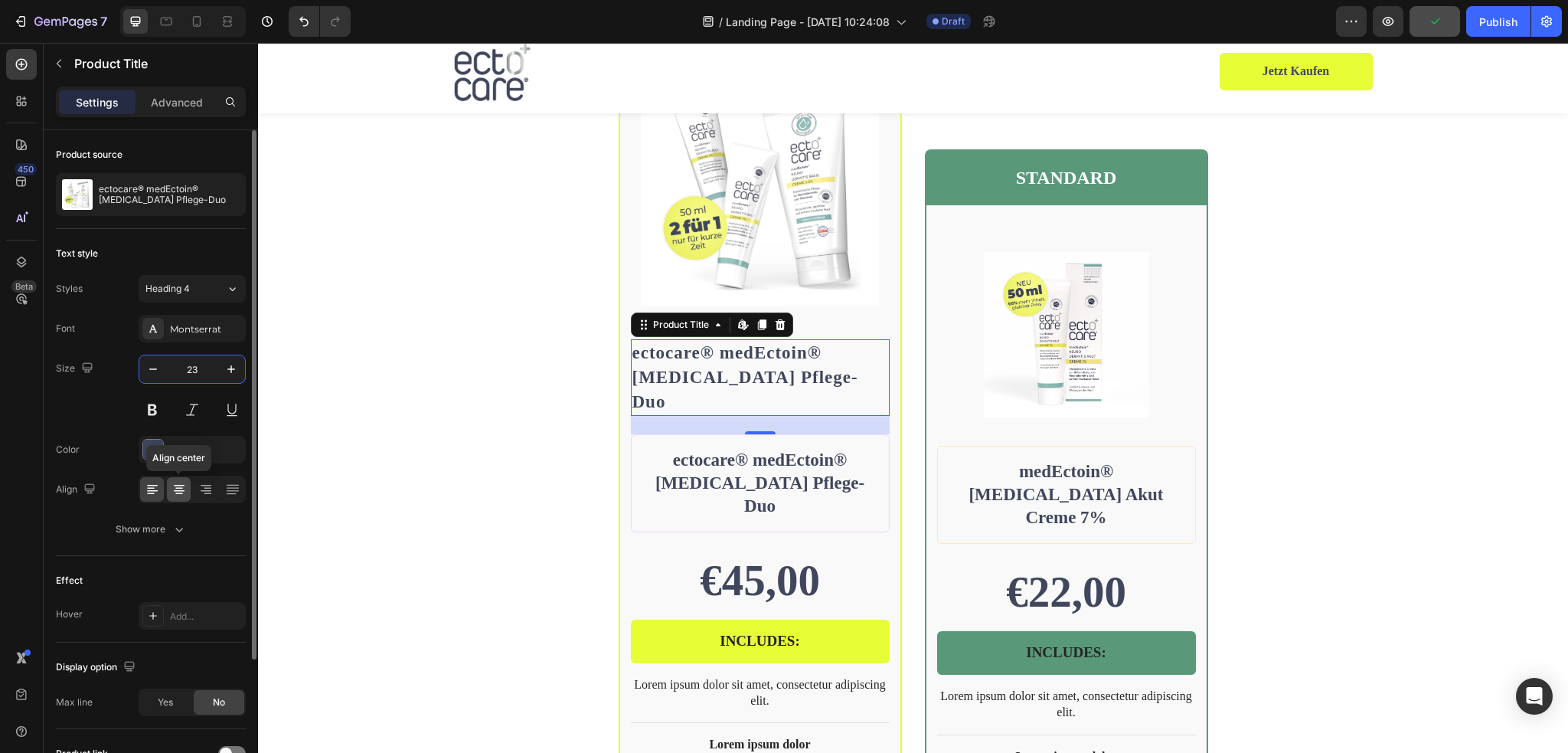
type input "23"
click at [178, 488] on icon at bounding box center [179, 489] width 8 height 2
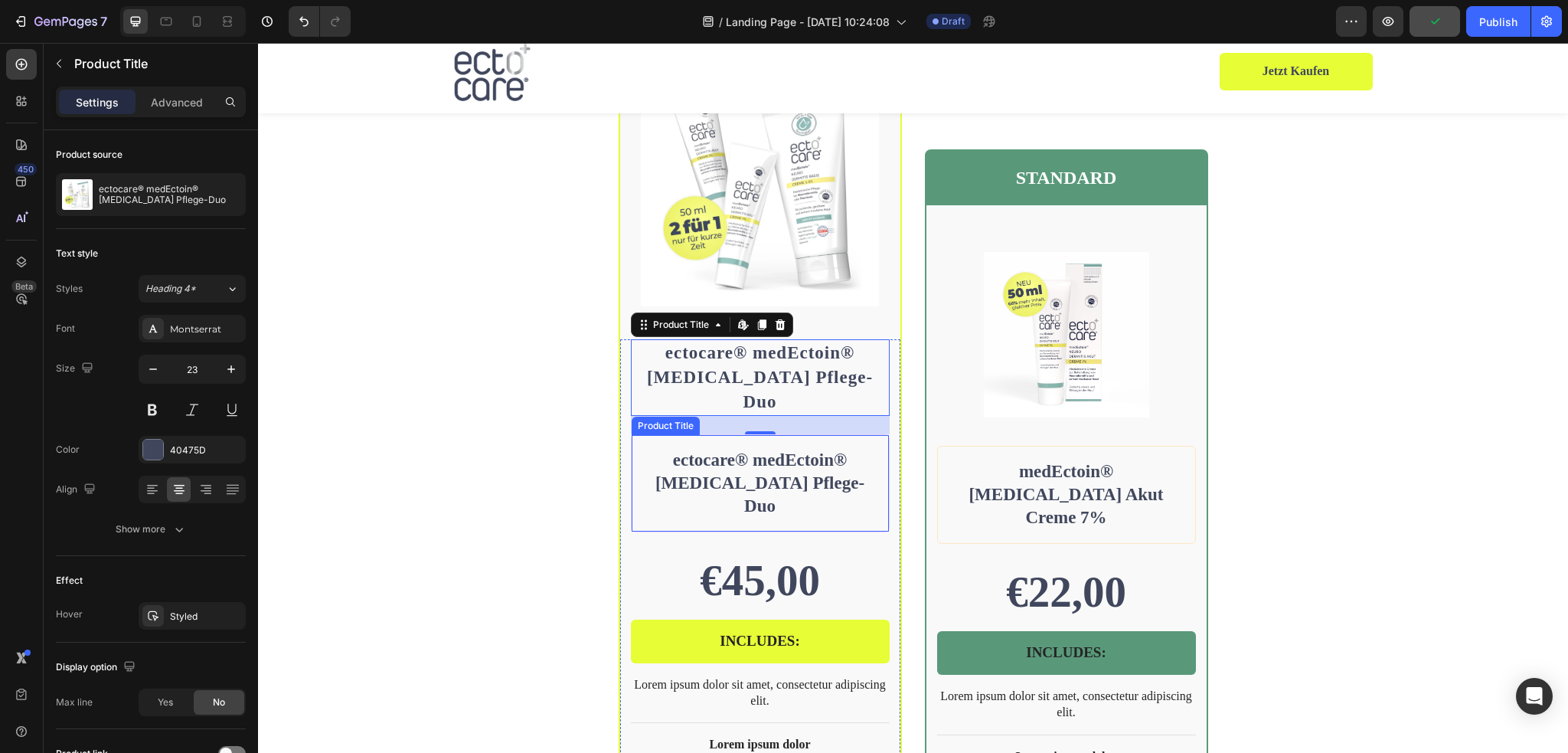
click at [750, 447] on h1 "ectocare® medEctoin® [MEDICAL_DATA] Pflege-Duo" at bounding box center [760, 483] width 233 height 72
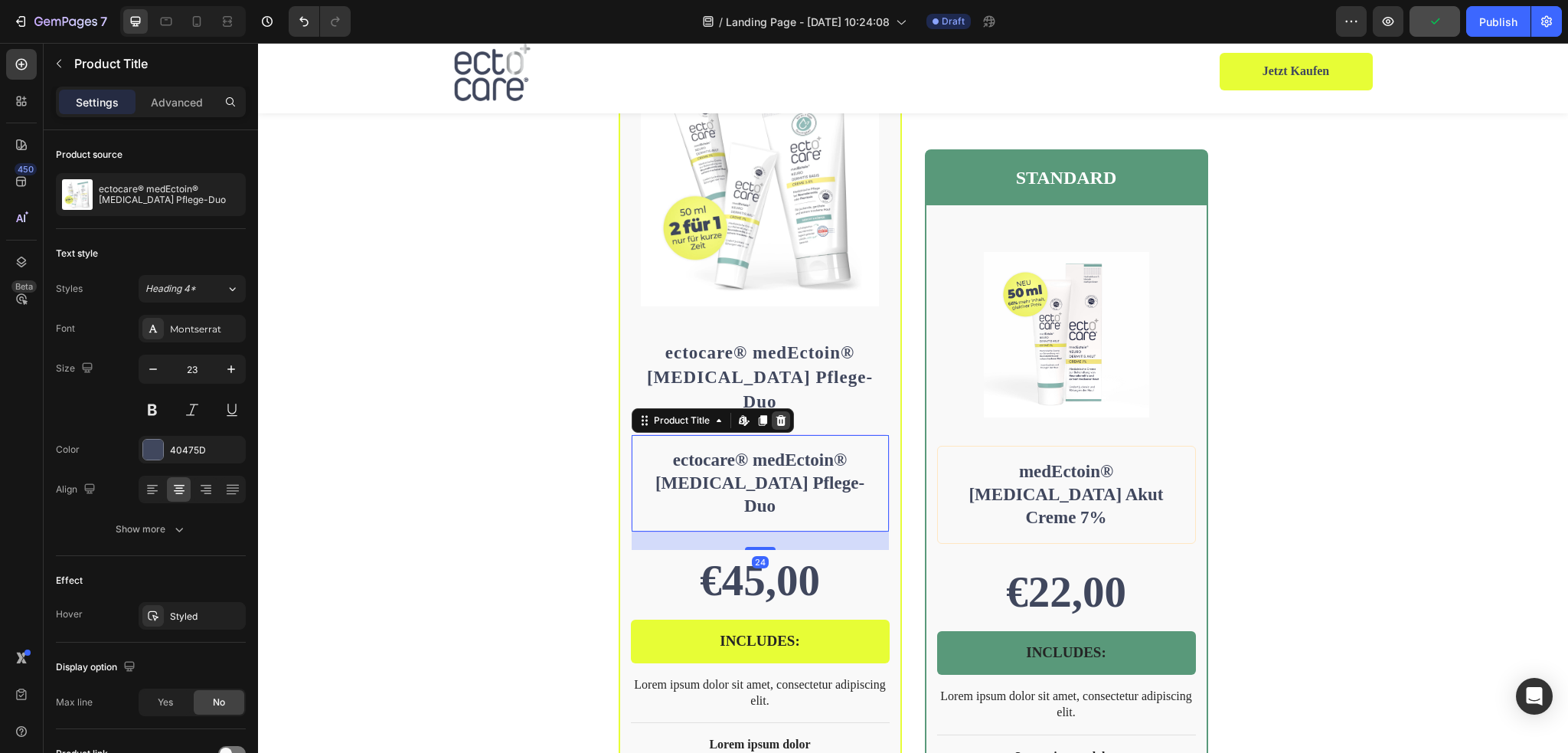
click at [778, 411] on div at bounding box center [780, 420] width 19 height 19
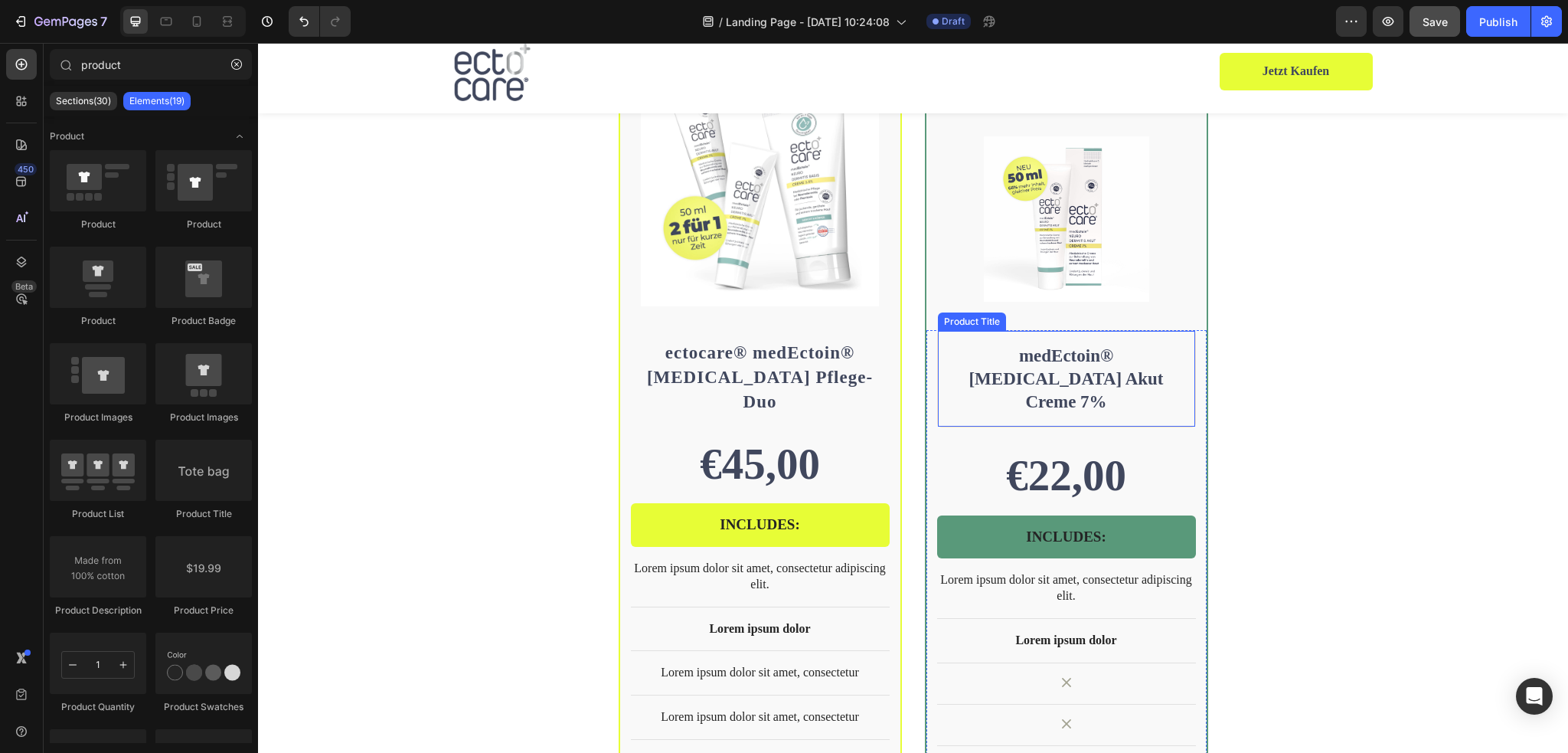
click at [1084, 363] on h1 "medEctoin® [MEDICAL_DATA] Akut Creme 7%" at bounding box center [1066, 378] width 233 height 72
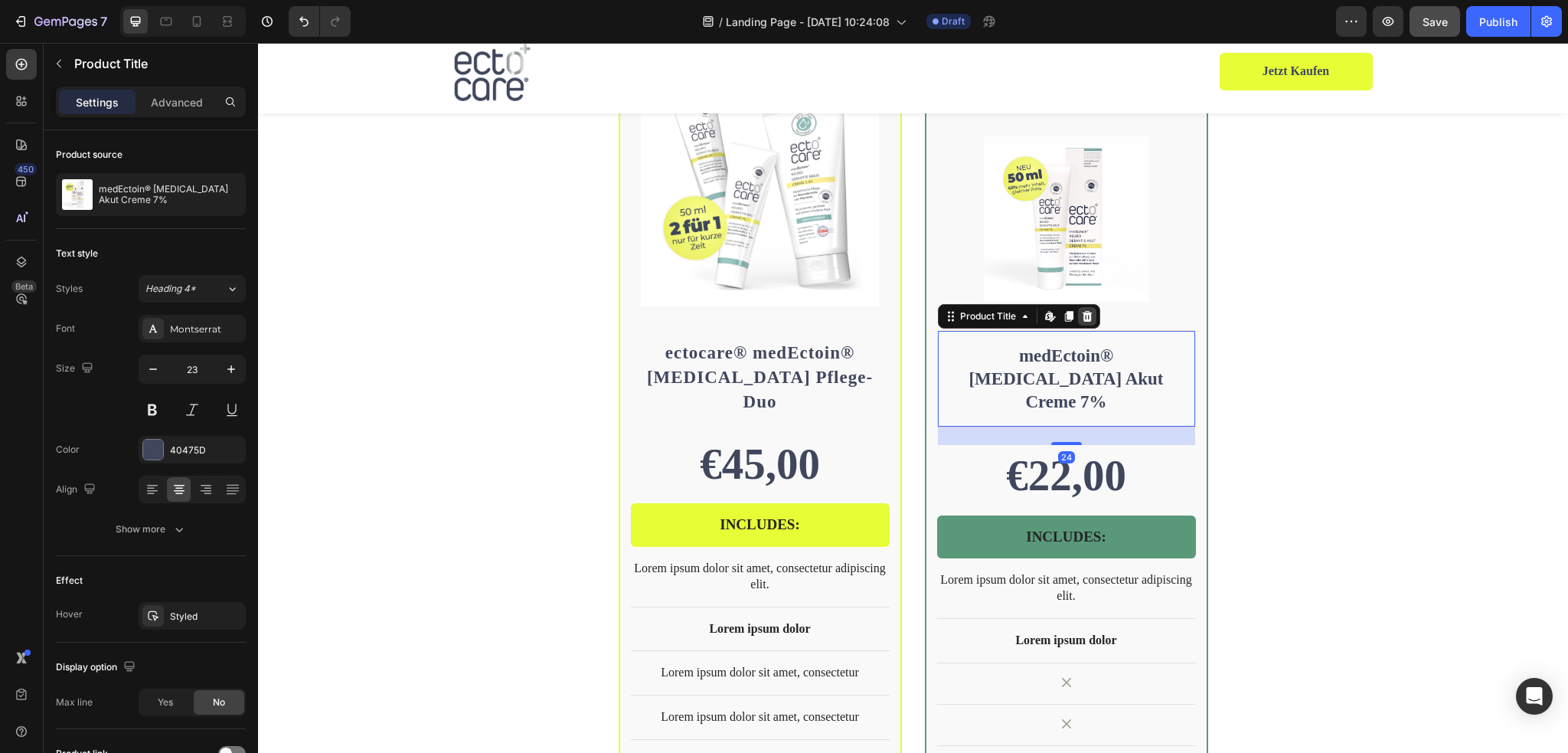
click at [1081, 314] on icon at bounding box center [1087, 316] width 12 height 12
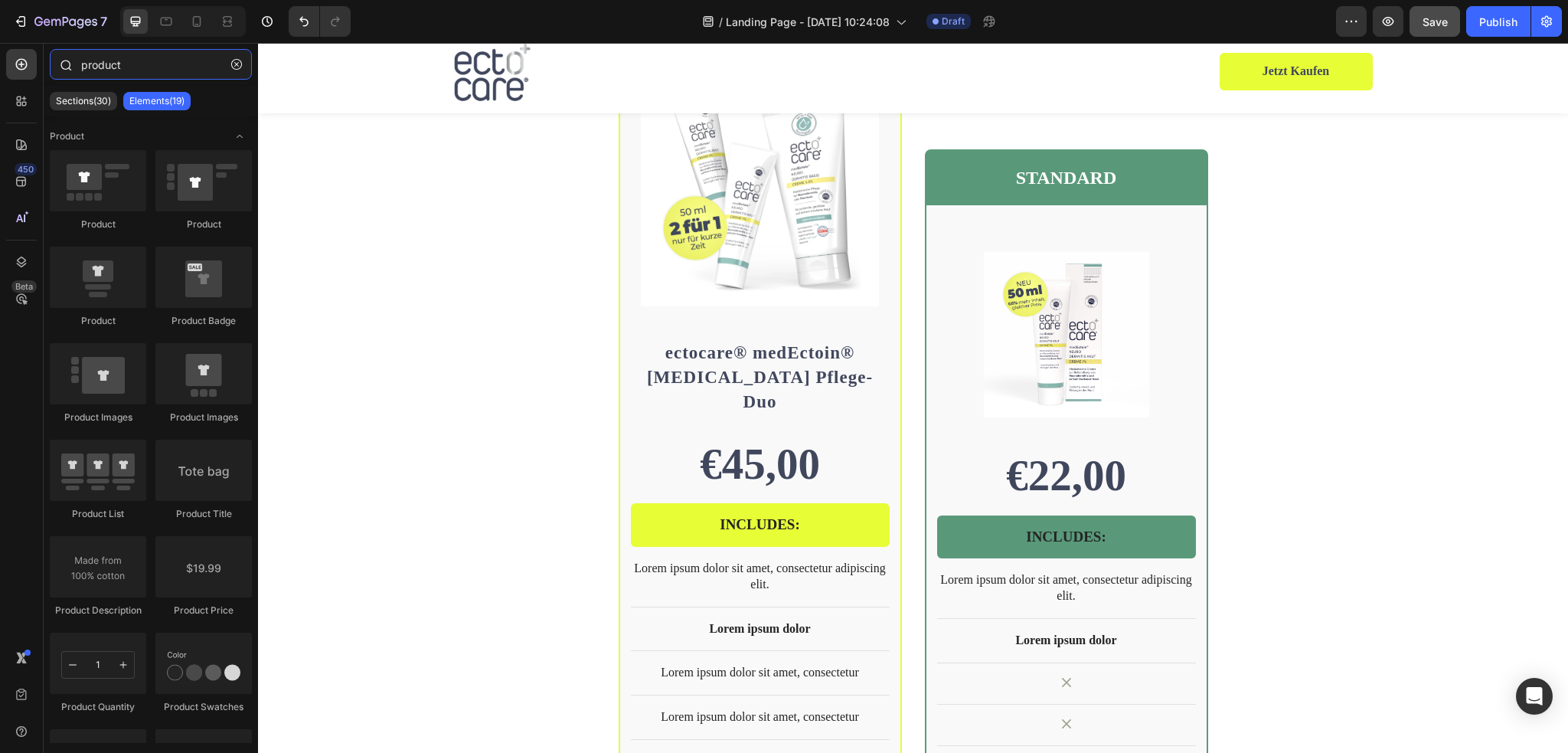
click at [149, 64] on input "product" at bounding box center [151, 64] width 202 height 31
drag, startPoint x: 457, startPoint y: 532, endPoint x: 1083, endPoint y: 415, distance: 636.8
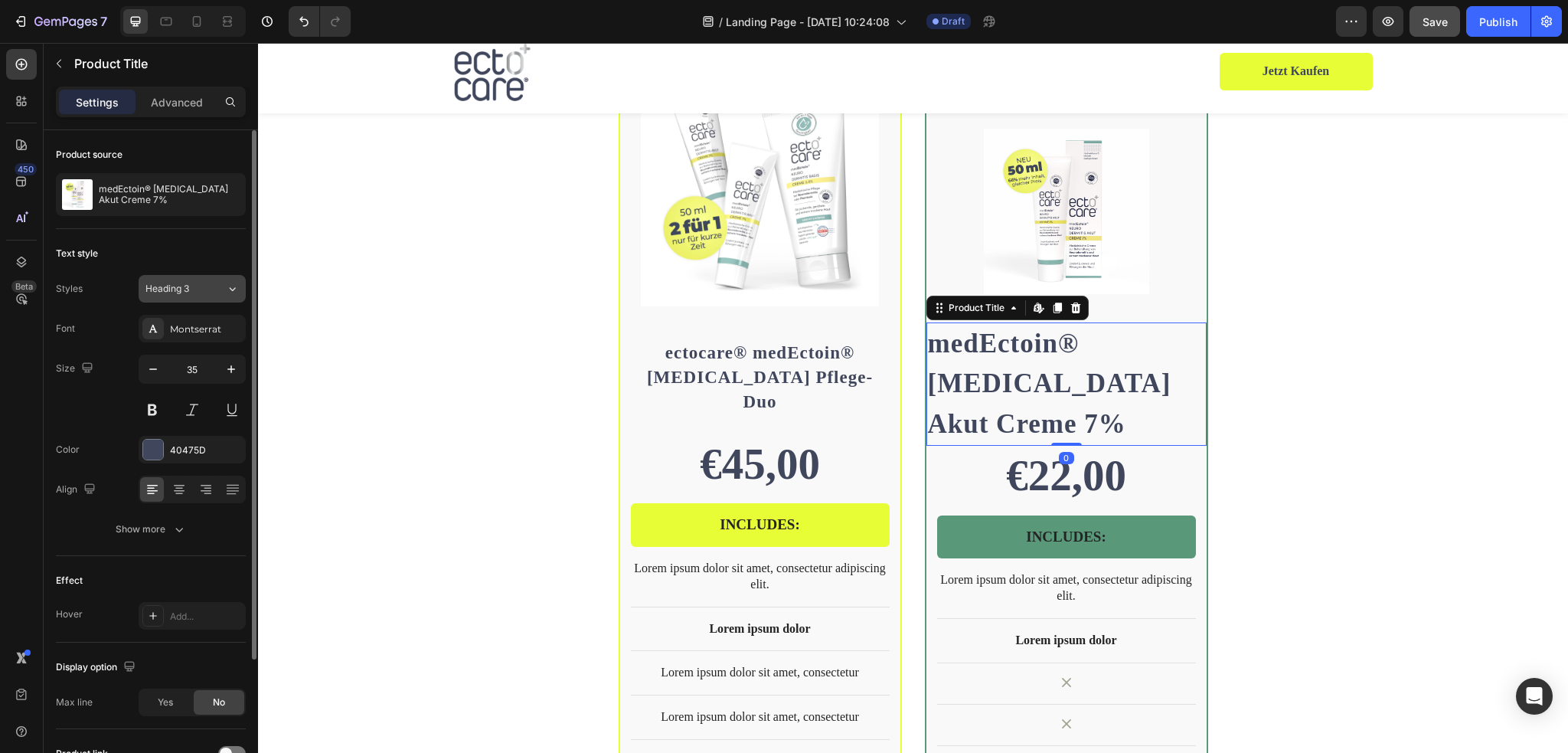
click at [221, 287] on div "Heading 3" at bounding box center [185, 289] width 81 height 14
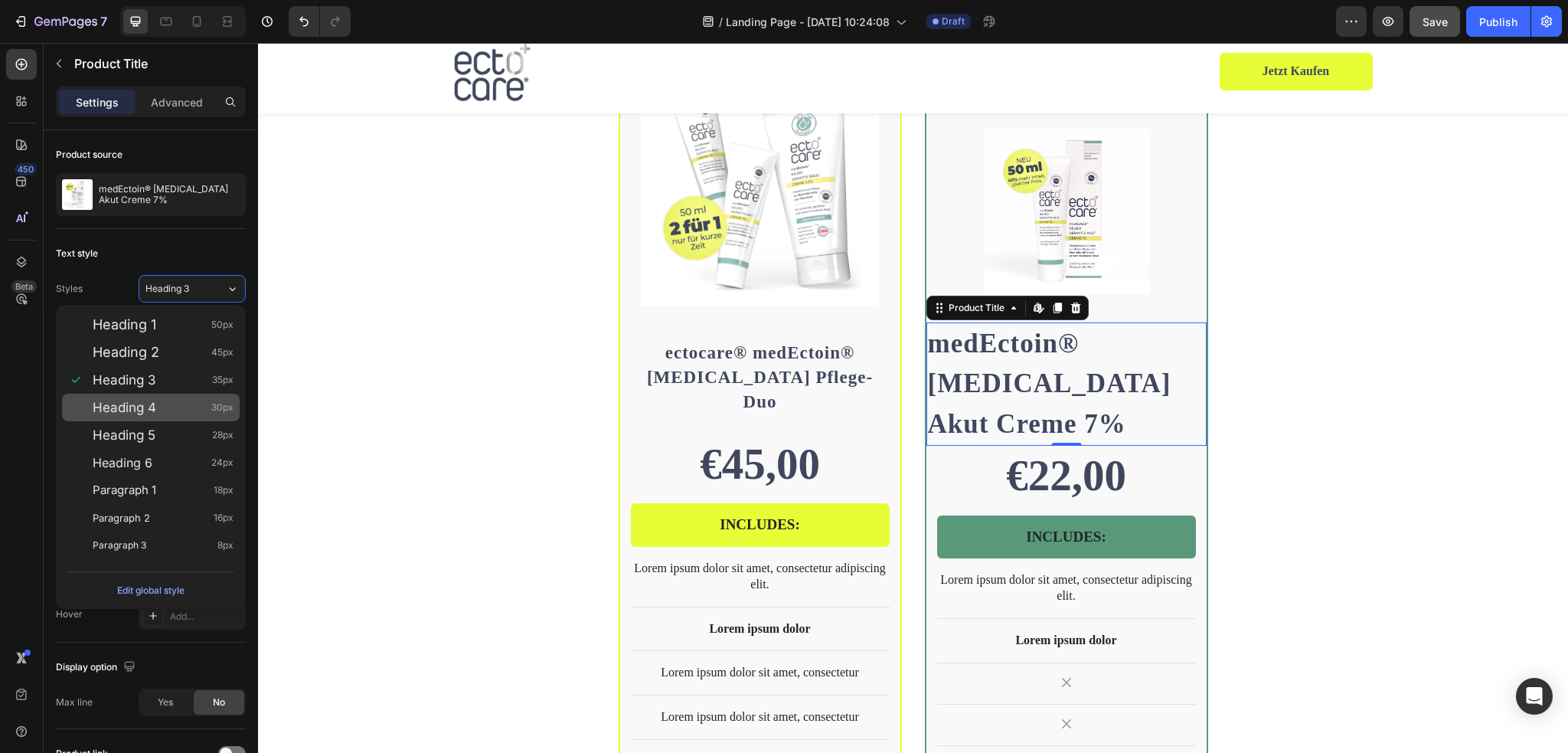
click at [167, 414] on div "Heading 4 30px" at bounding box center [163, 407] width 141 height 15
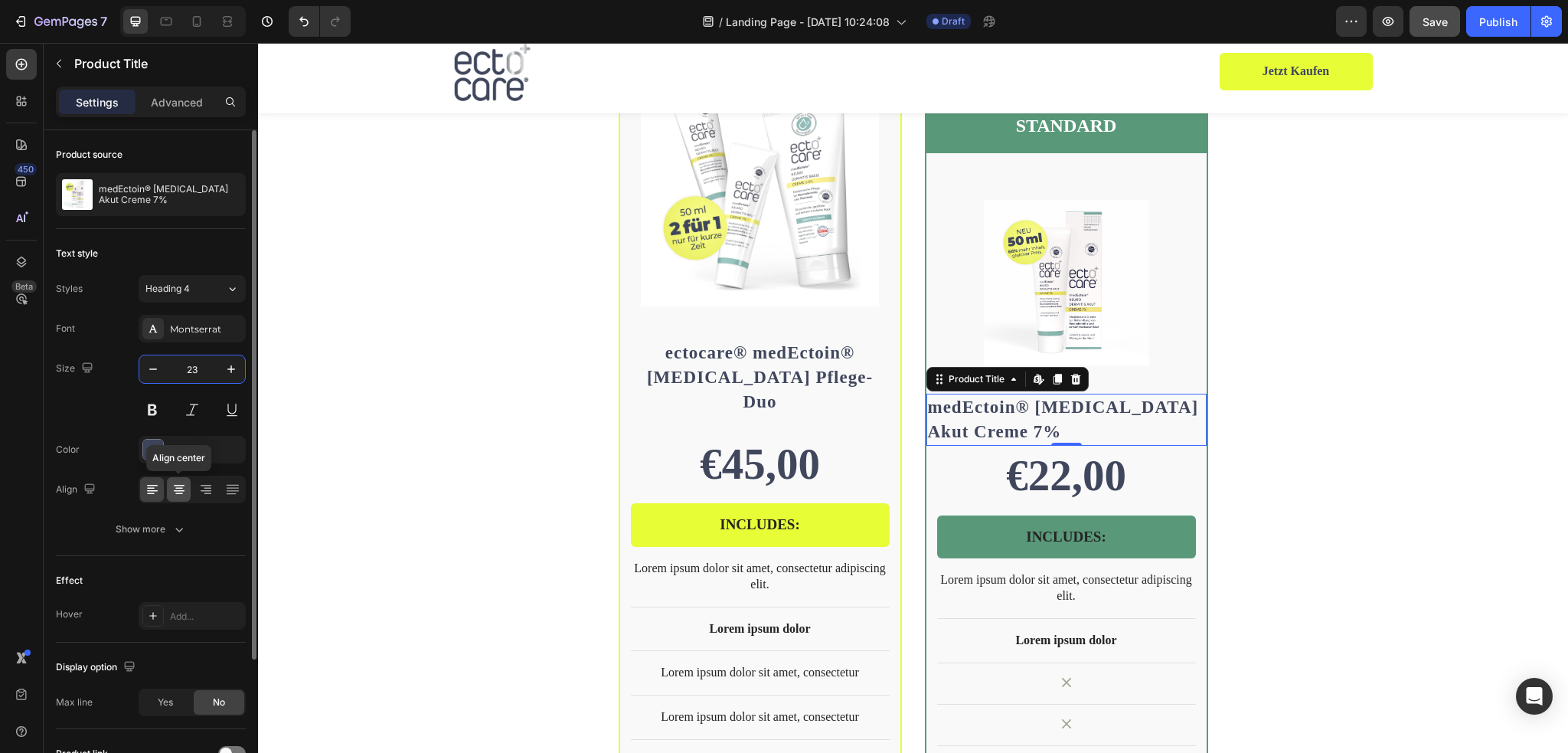
type input "23"
click at [183, 494] on icon at bounding box center [179, 489] width 15 height 15
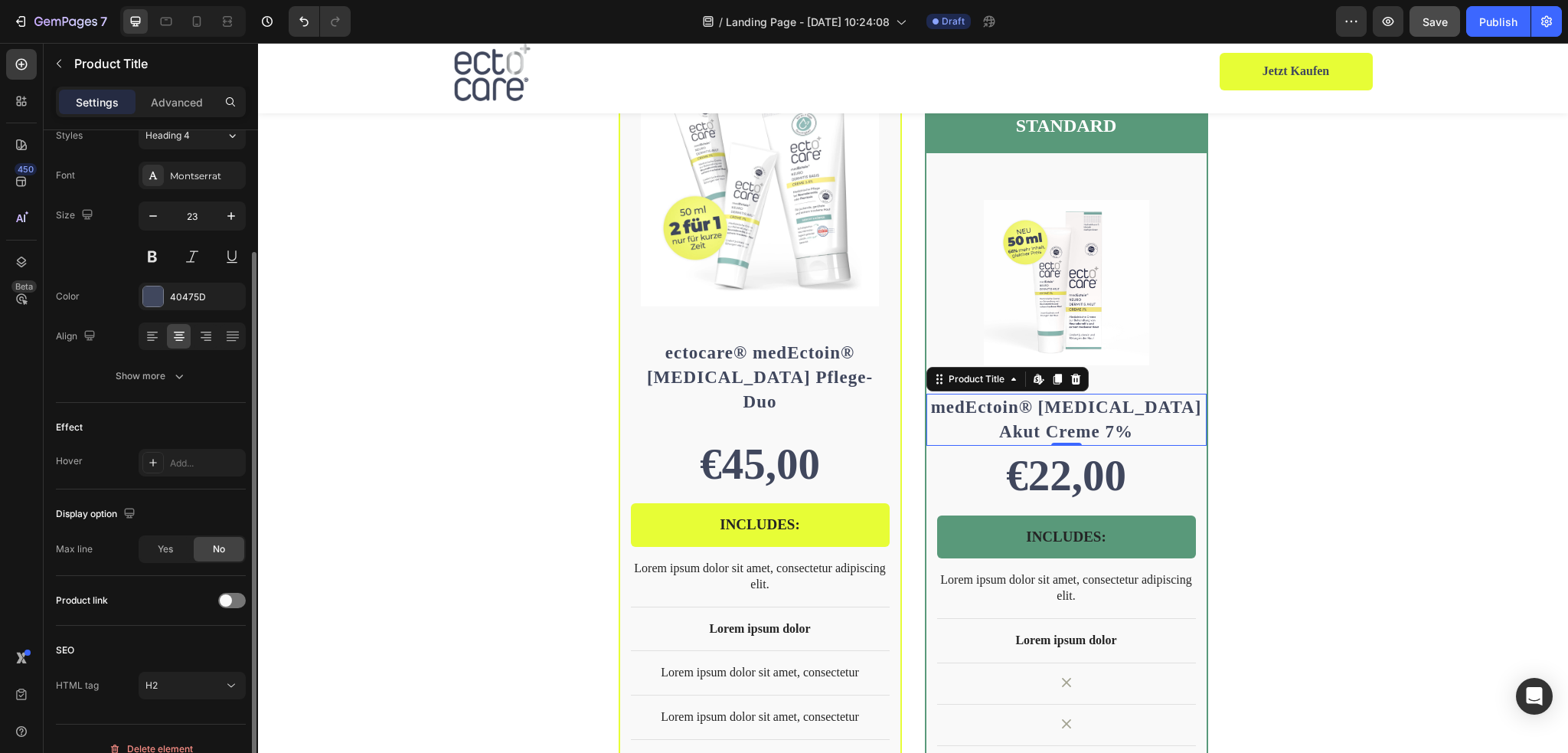
scroll to position [172, 0]
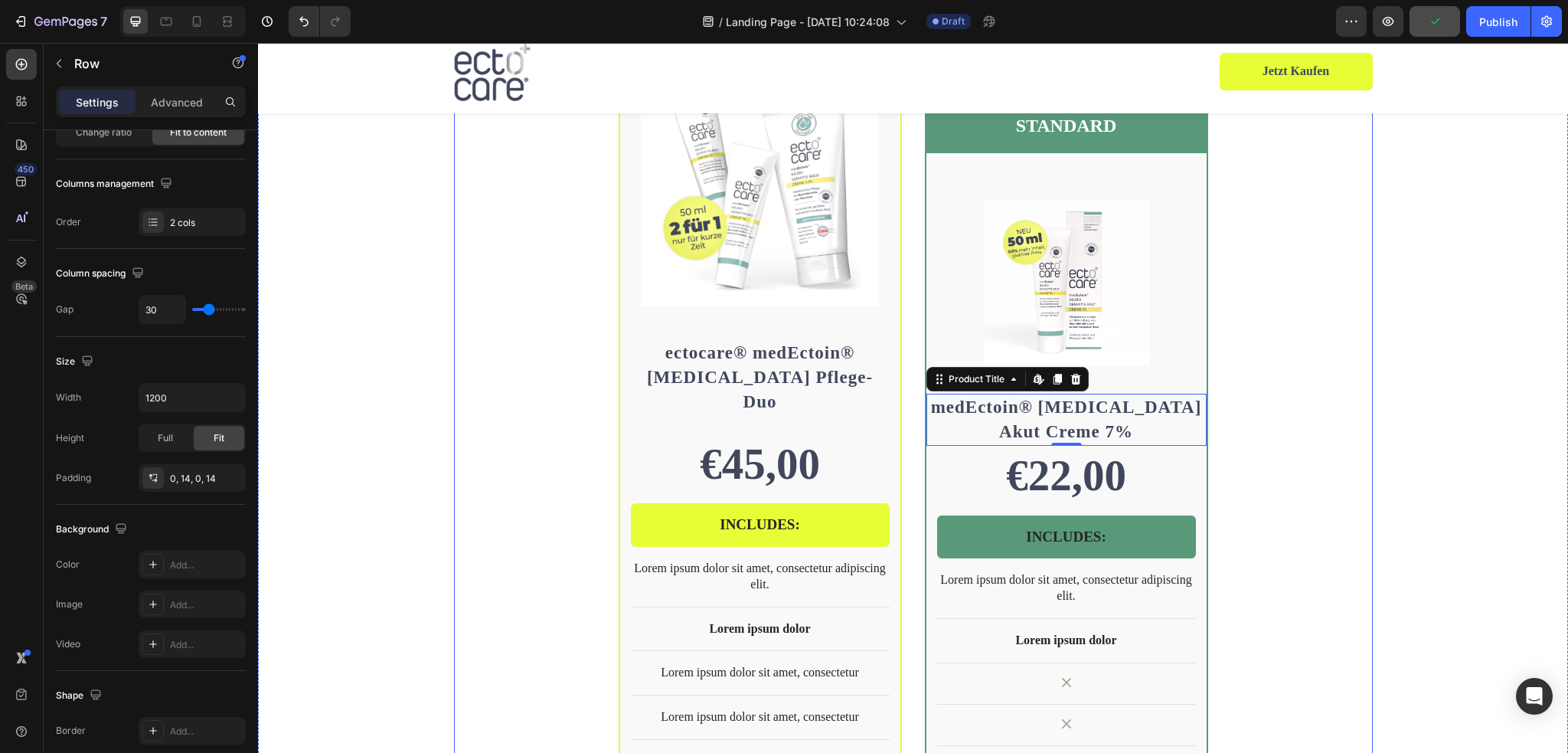
click at [1362, 477] on div "BEST SELLER Text Block Row Product Images Row ectocare® medEctoin® Neurodermiti…" at bounding box center [912, 516] width 919 height 1033
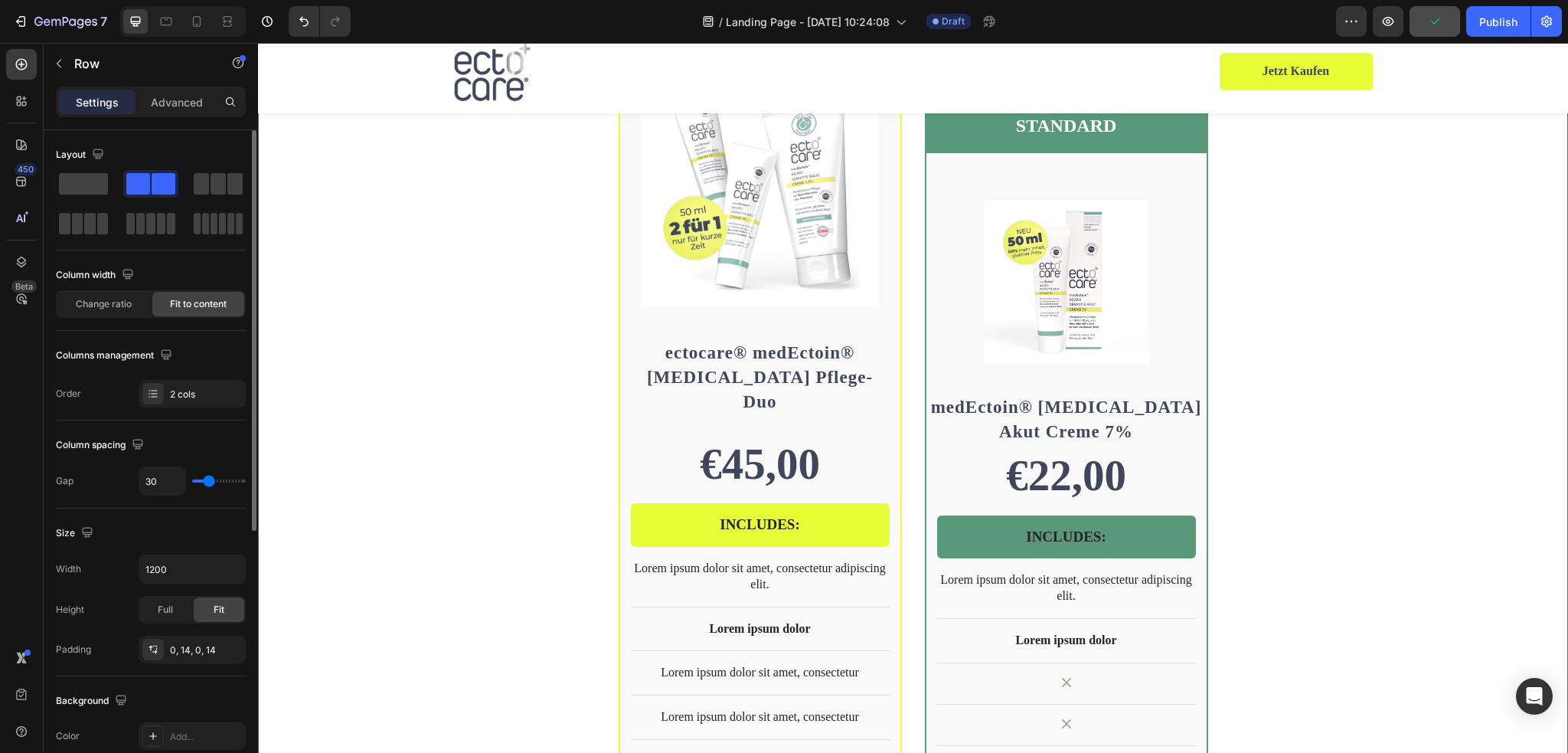
click at [1446, 445] on div "BEST SELLER Text Block Row Product Images Row ectocare® medEctoin® Neurodermiti…" at bounding box center [912, 516] width 1310 height 1033
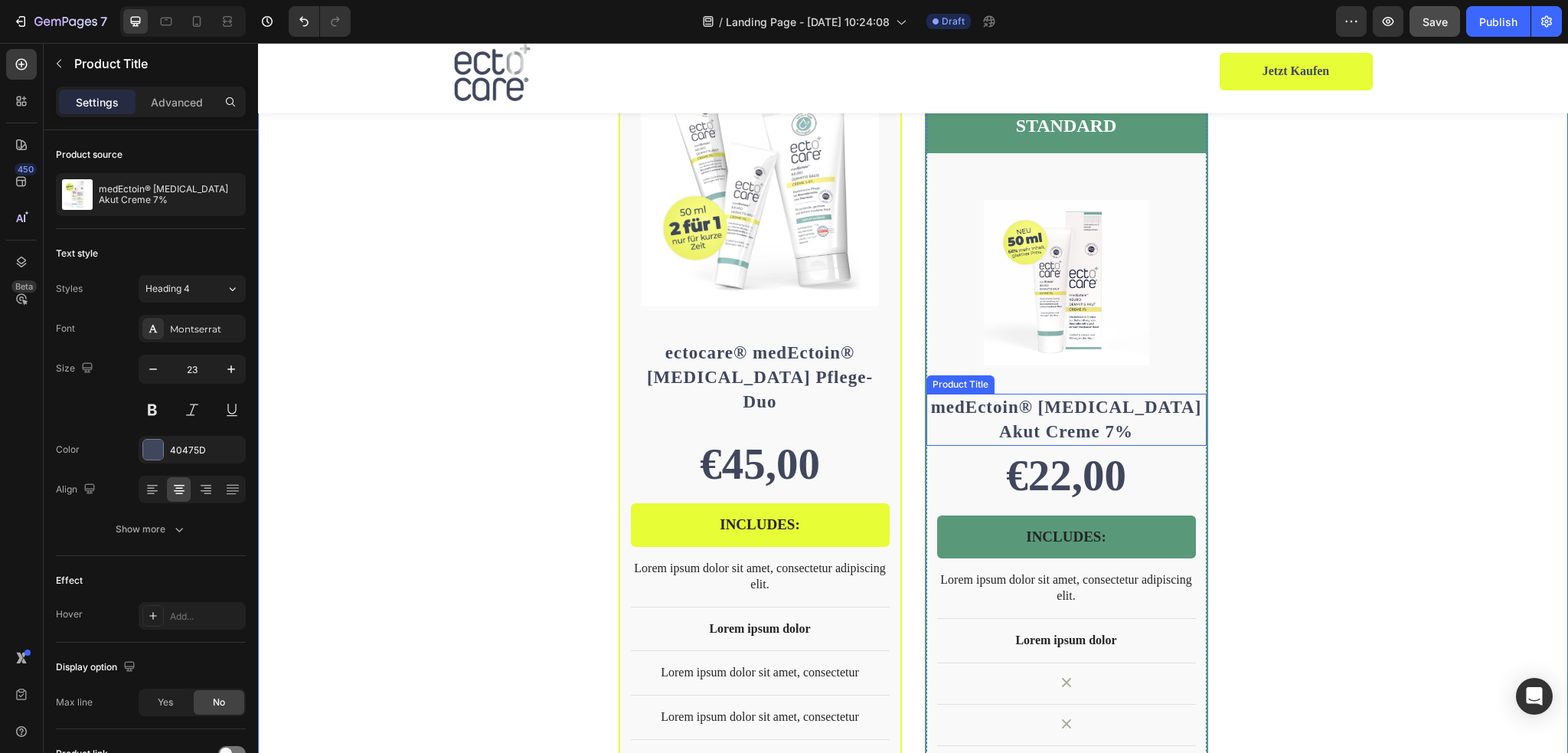
click at [1036, 393] on h2 "medEctoin® [MEDICAL_DATA] Akut Creme 7%" at bounding box center [1067, 419] width 280 height 52
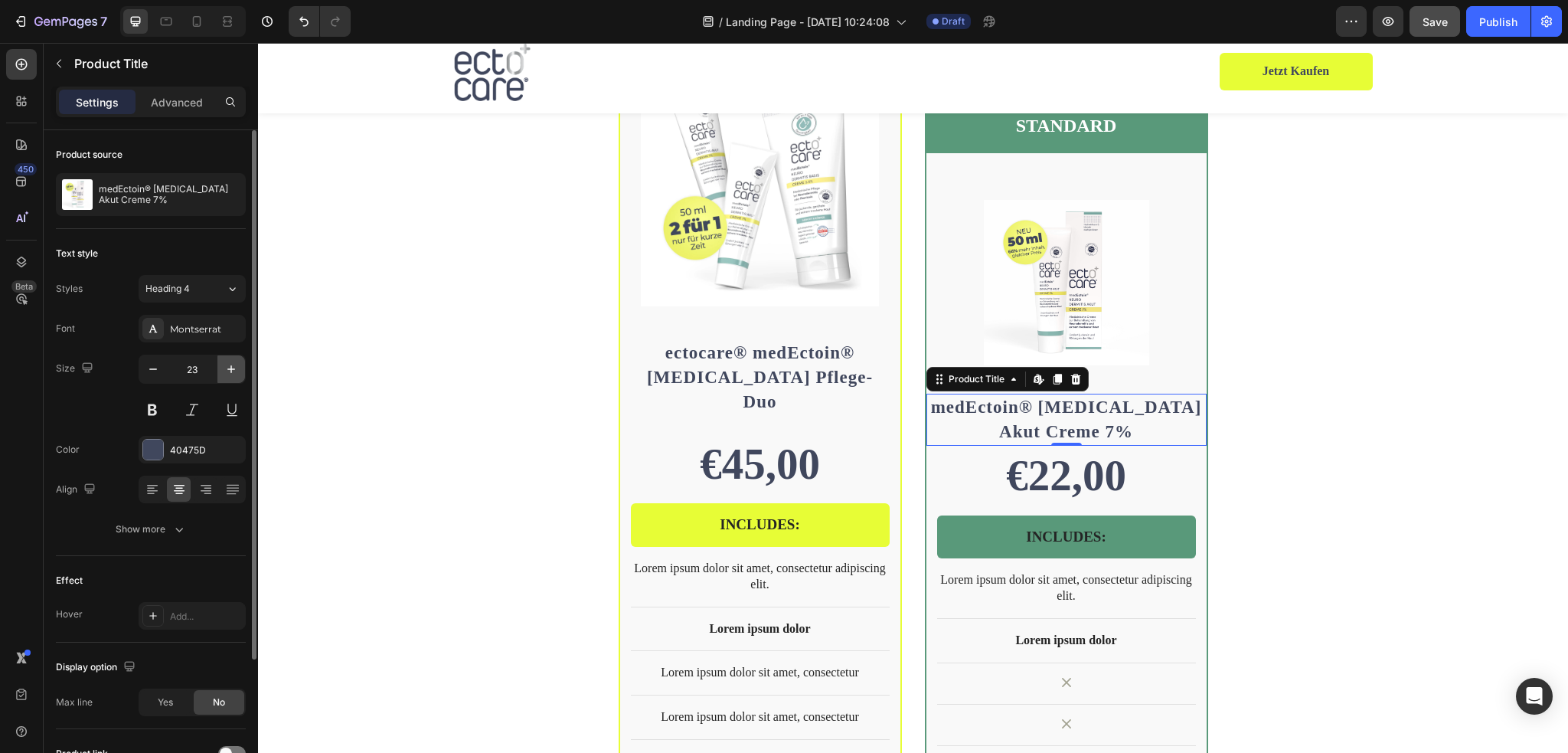
click at [234, 367] on icon "button" at bounding box center [230, 369] width 15 height 15
type input "24"
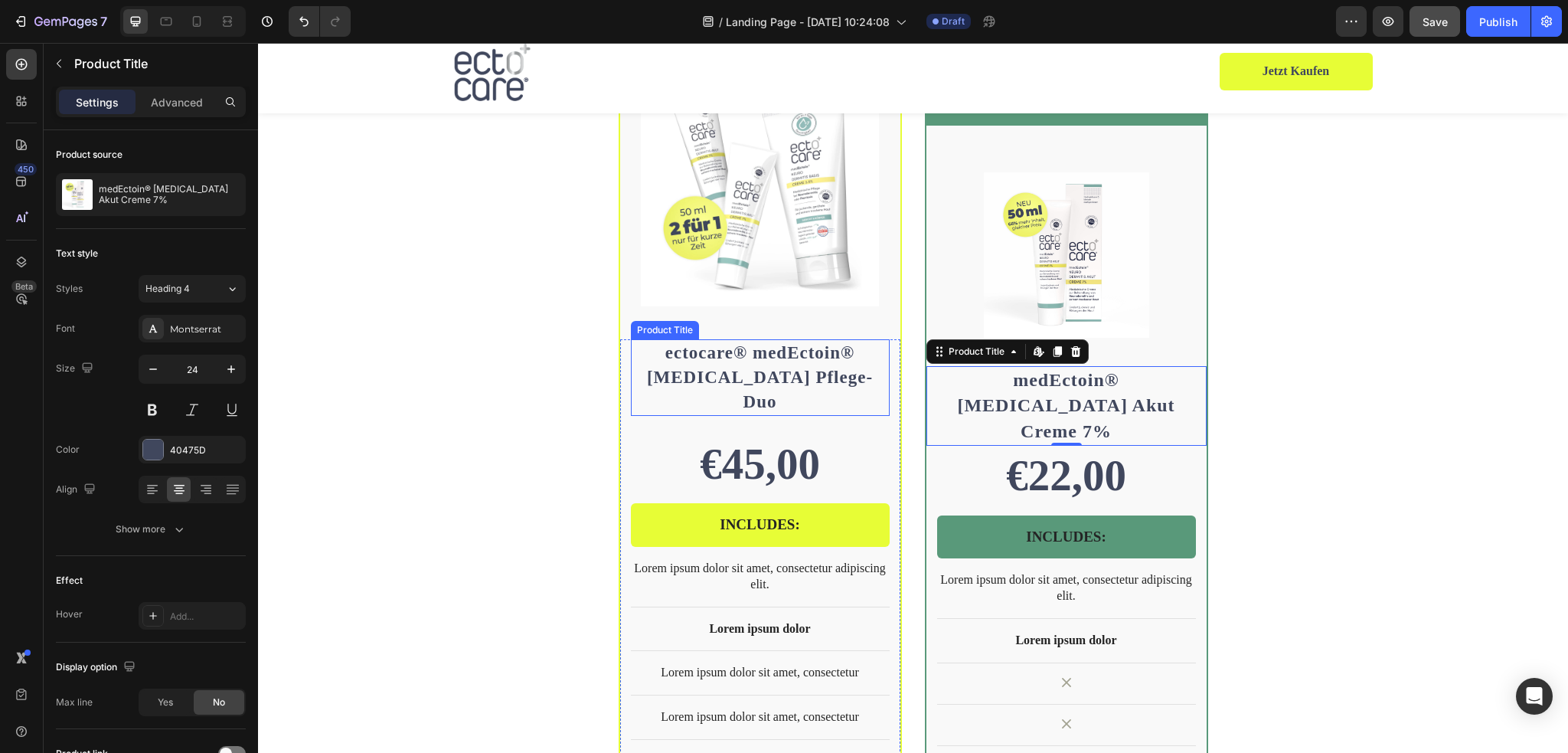
click at [734, 360] on h2 "ectocare® medEctoin® [MEDICAL_DATA] Pflege-Duo" at bounding box center [760, 377] width 259 height 77
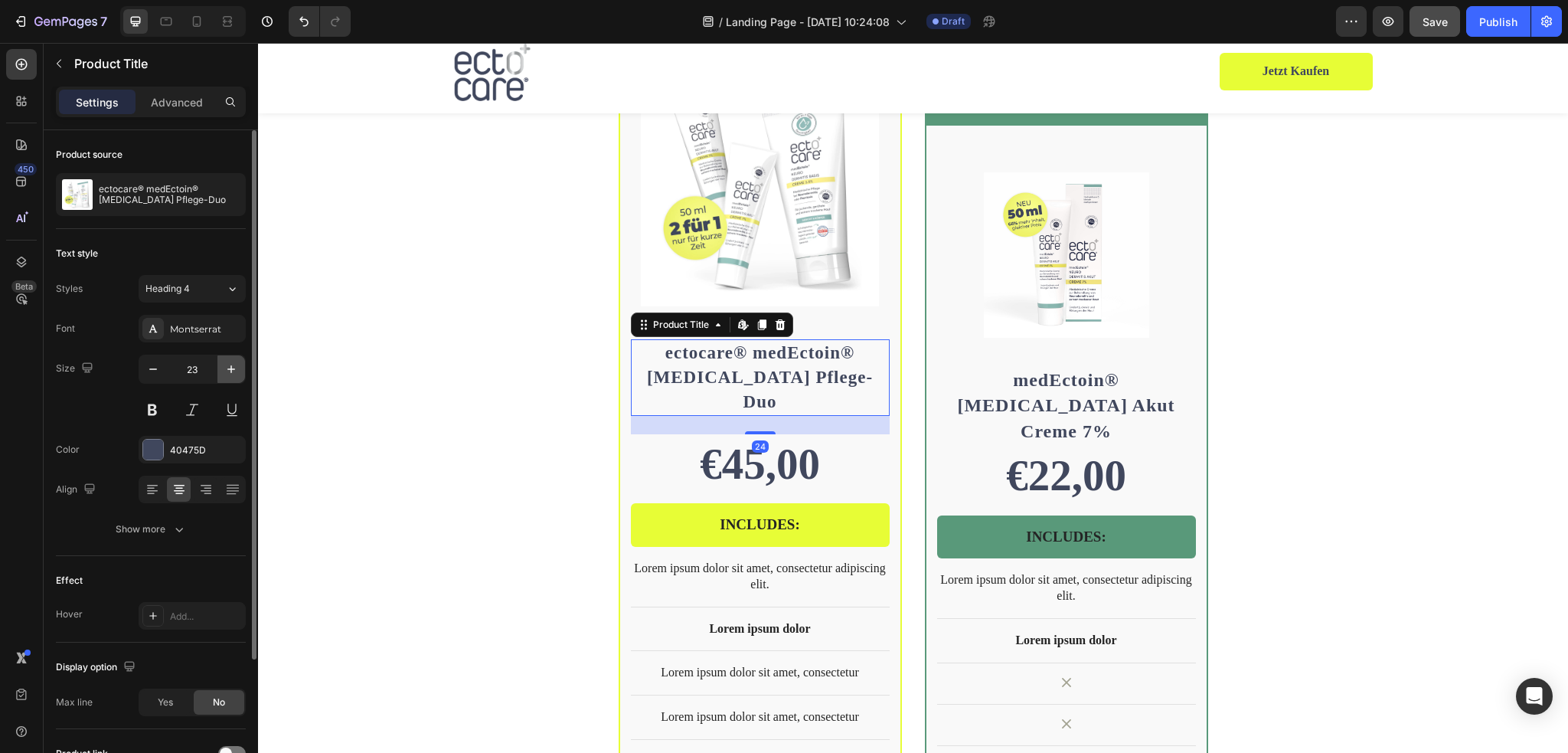
drag, startPoint x: 236, startPoint y: 366, endPoint x: 25, endPoint y: 330, distance: 214.0
click at [236, 366] on icon "button" at bounding box center [230, 369] width 15 height 15
type input "24"
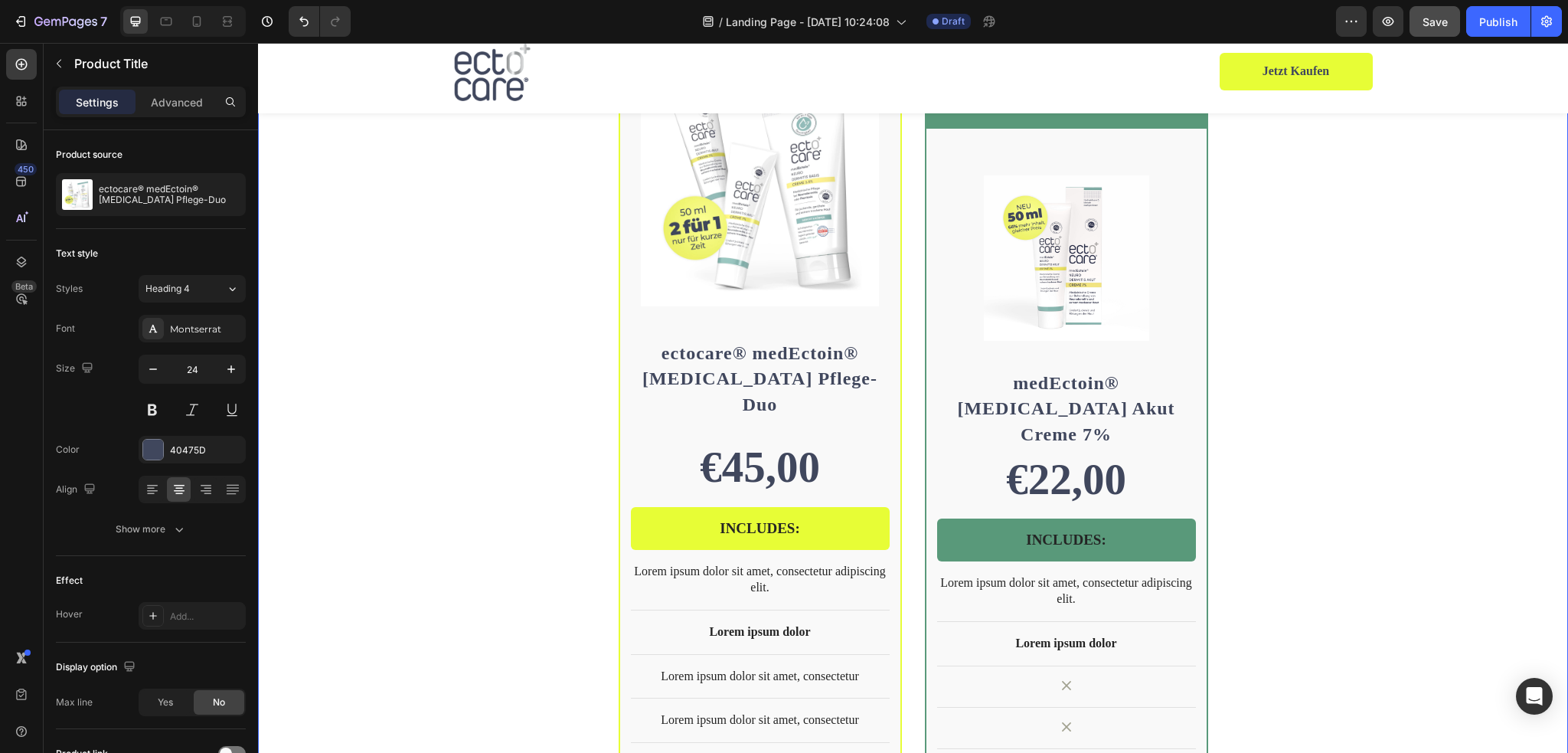
click at [1480, 426] on div "BEST SELLER Text Block Row Product Images Row ectocare® medEctoin® Neurodermiti…" at bounding box center [912, 516] width 1310 height 1036
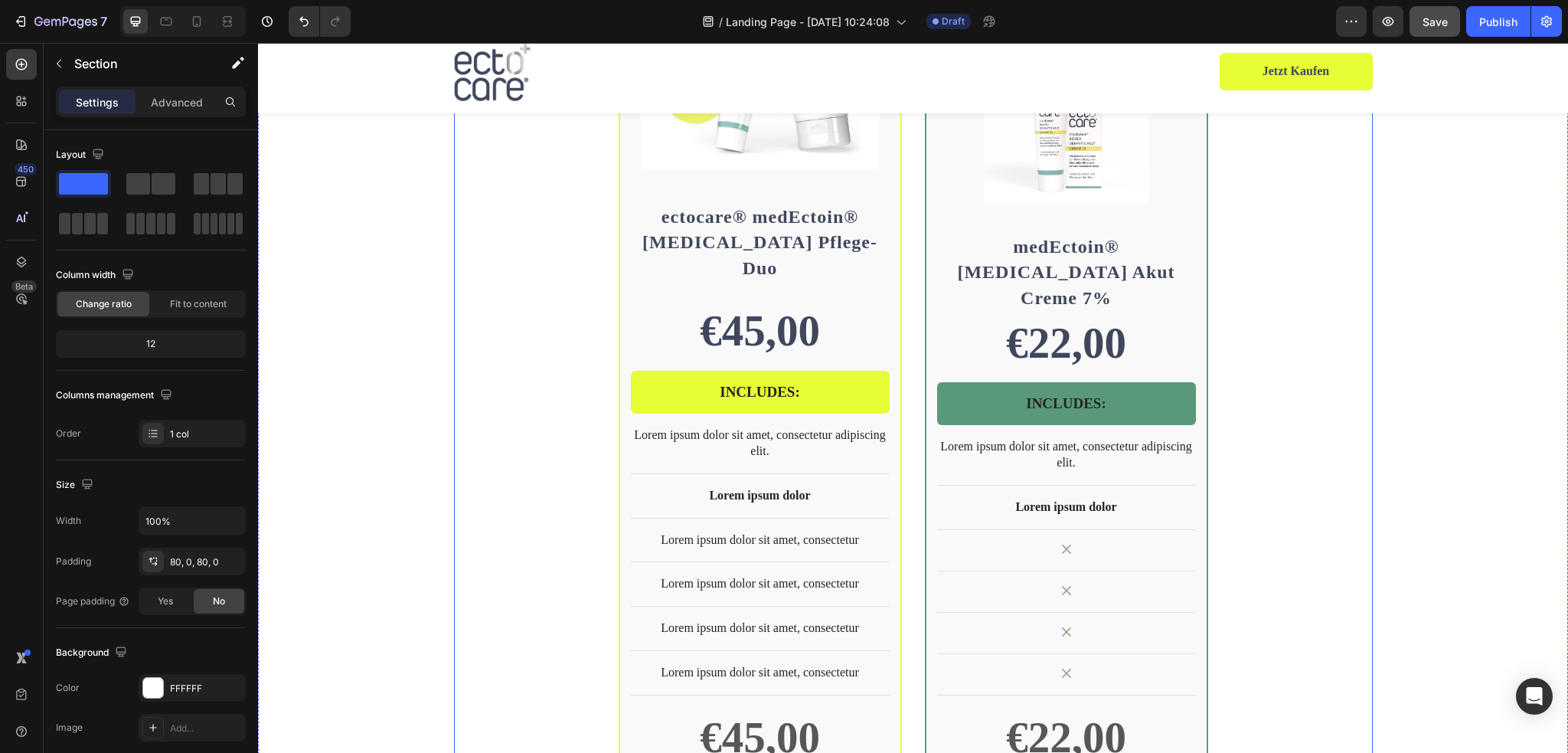
scroll to position [3458, 0]
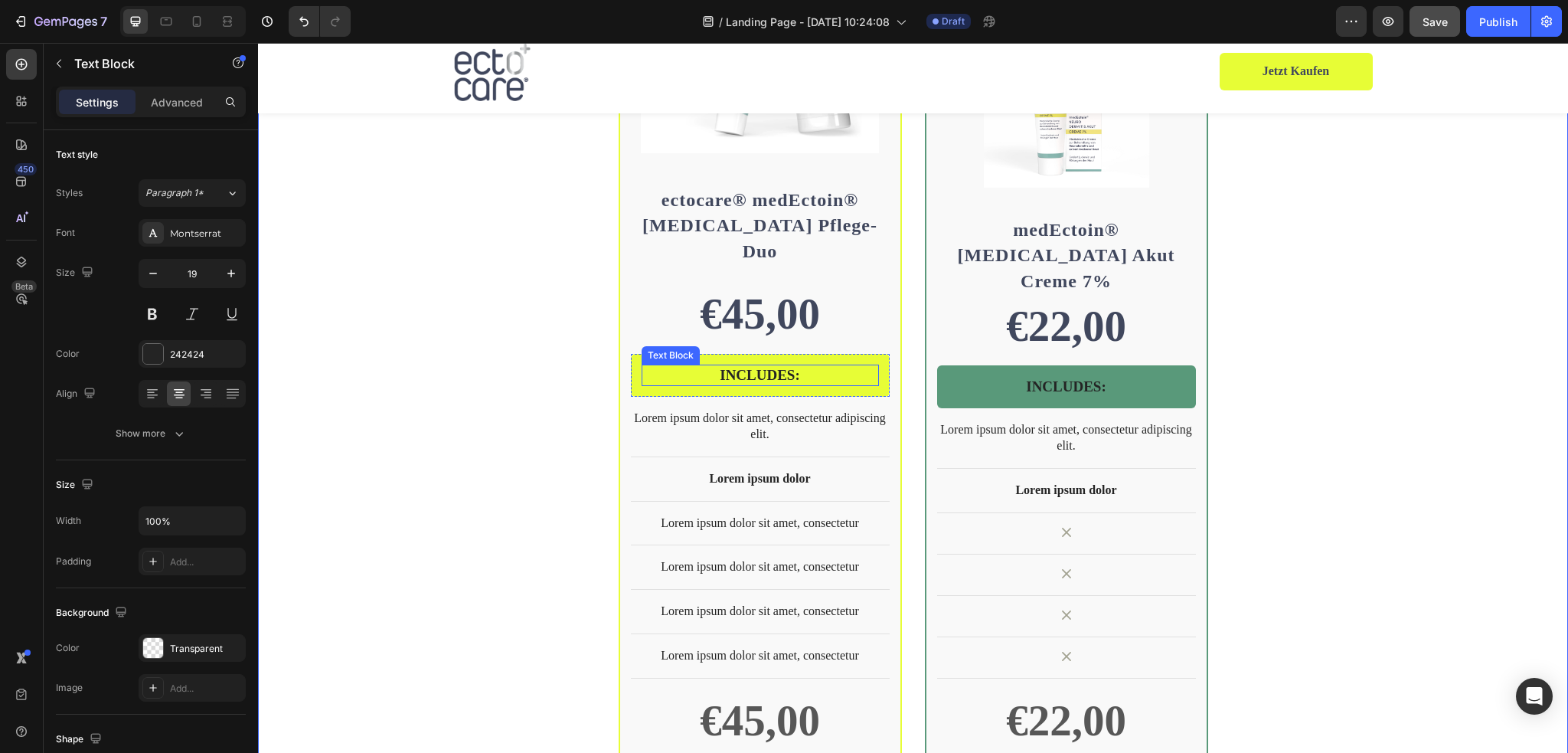
click at [803, 366] on p "INCLUDES:" at bounding box center [760, 376] width 234 height 19
click at [777, 366] on p "INCLUDES:" at bounding box center [760, 376] width 234 height 19
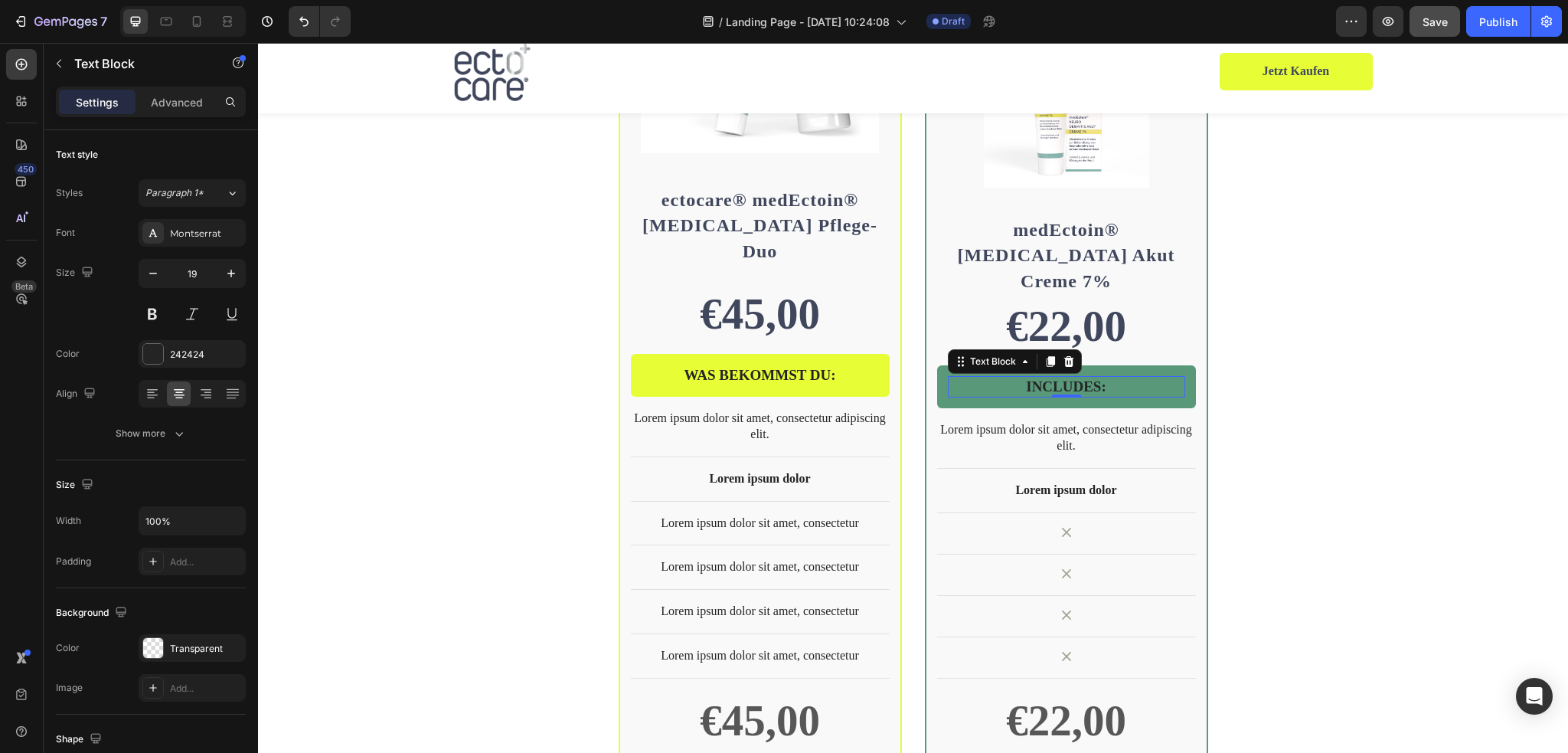
click at [1061, 377] on p "INCLUDES:" at bounding box center [1067, 387] width 234 height 19
click at [1063, 377] on p "INCLUDES:" at bounding box center [1067, 387] width 234 height 19
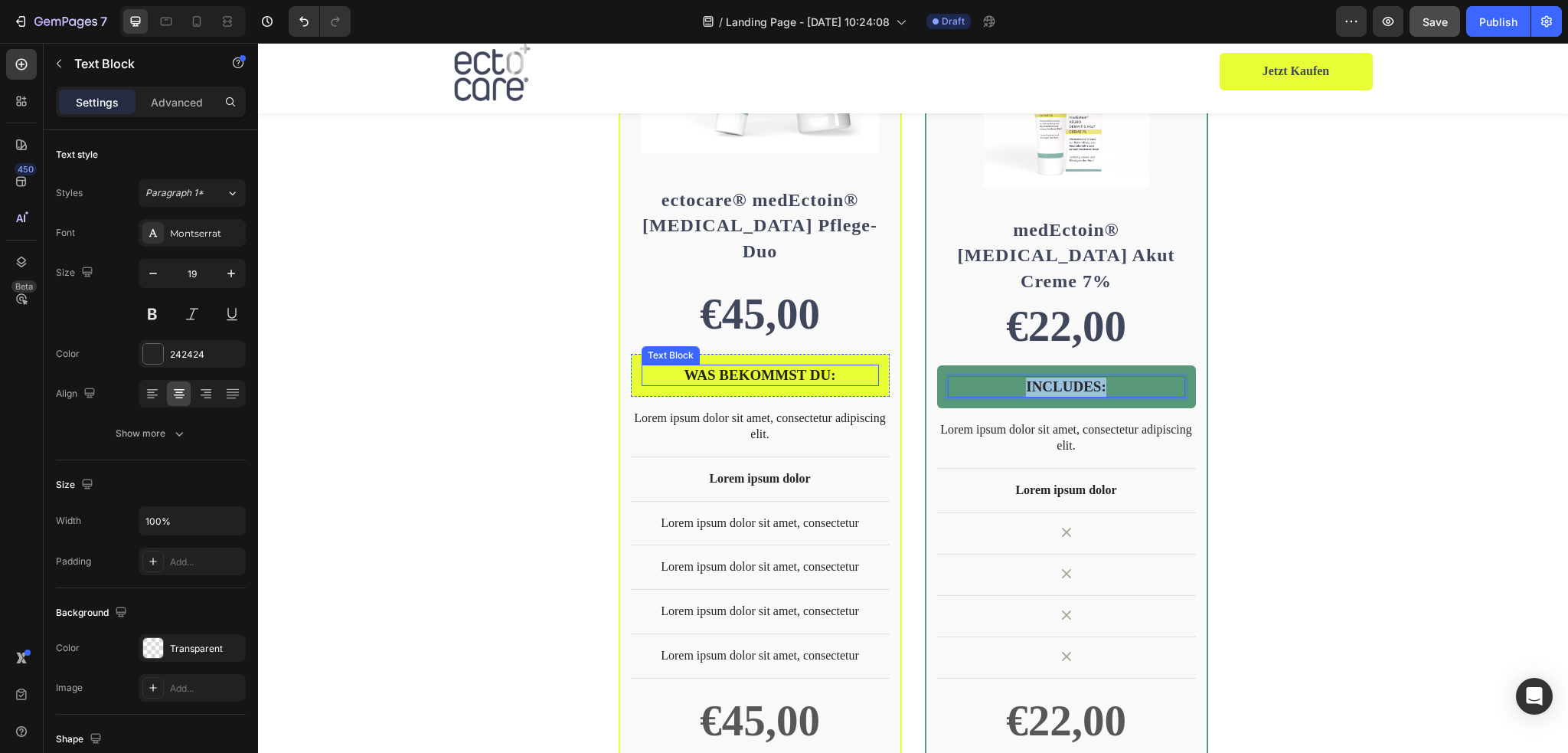
click at [808, 366] on p "WAS BEKOMMST DU:" at bounding box center [760, 376] width 234 height 19
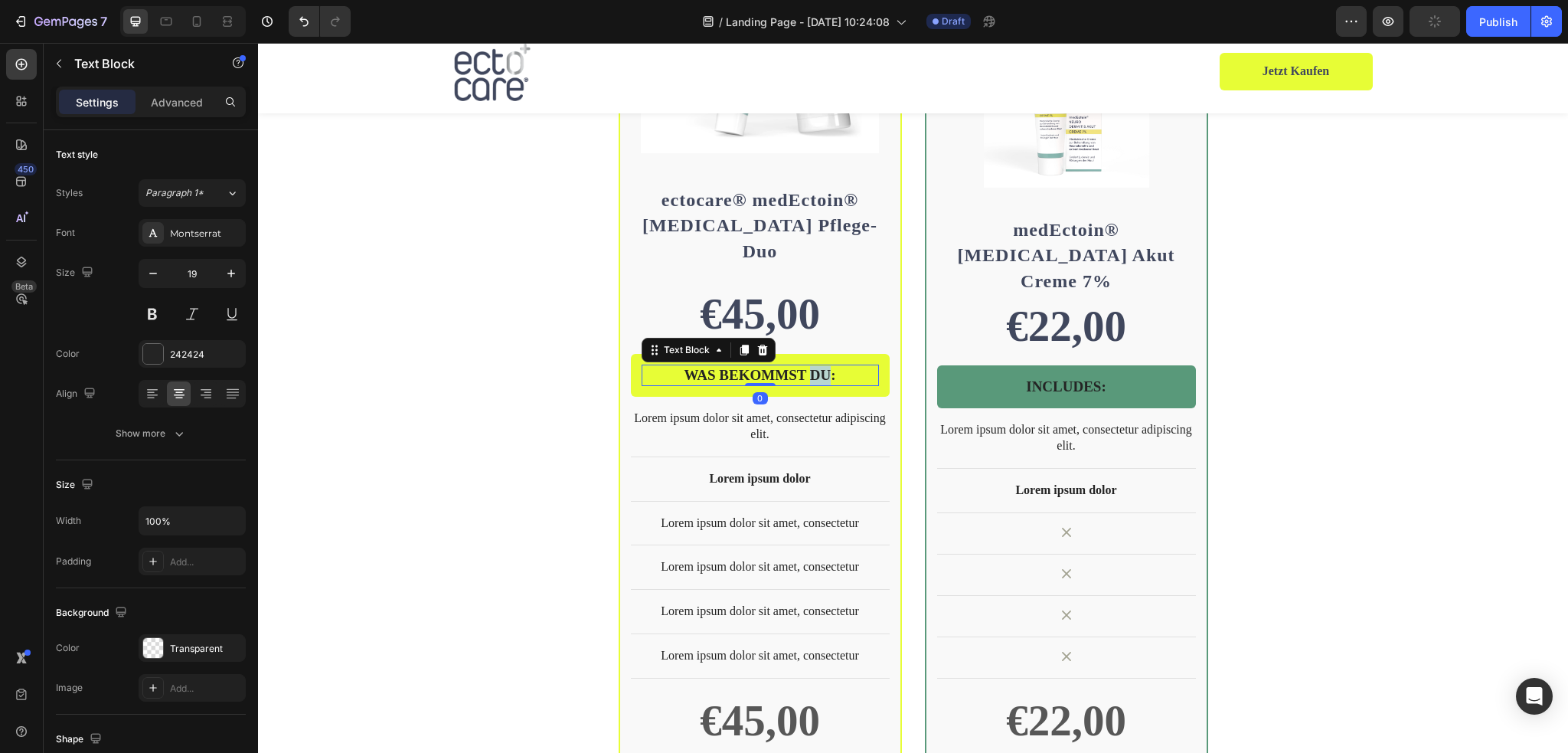
click at [807, 366] on p "WAS BEKOMMST DU:" at bounding box center [760, 376] width 234 height 19
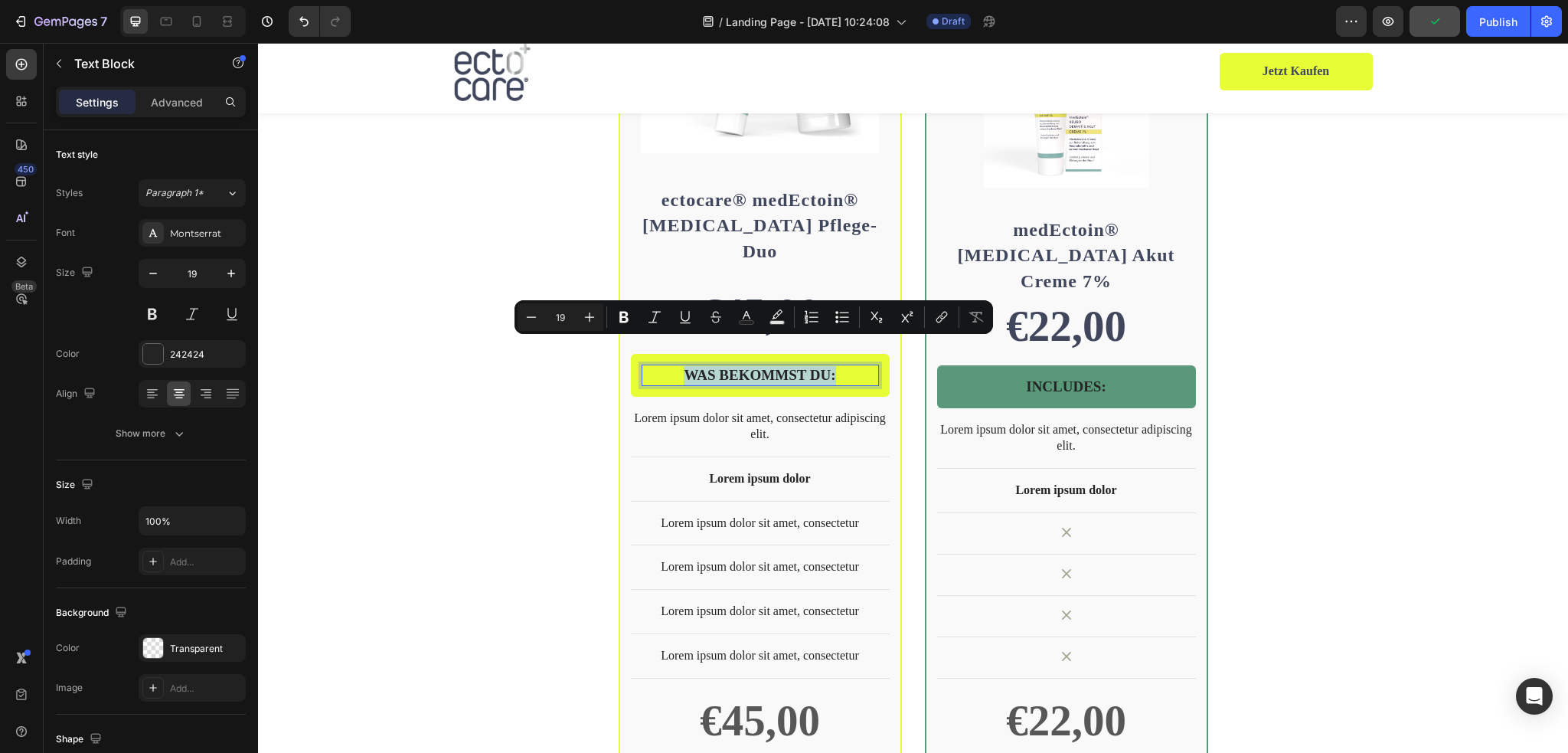
copy p "WAS BEKOMMST DU:"
click at [1075, 377] on p "INCLUDES:" at bounding box center [1067, 387] width 234 height 19
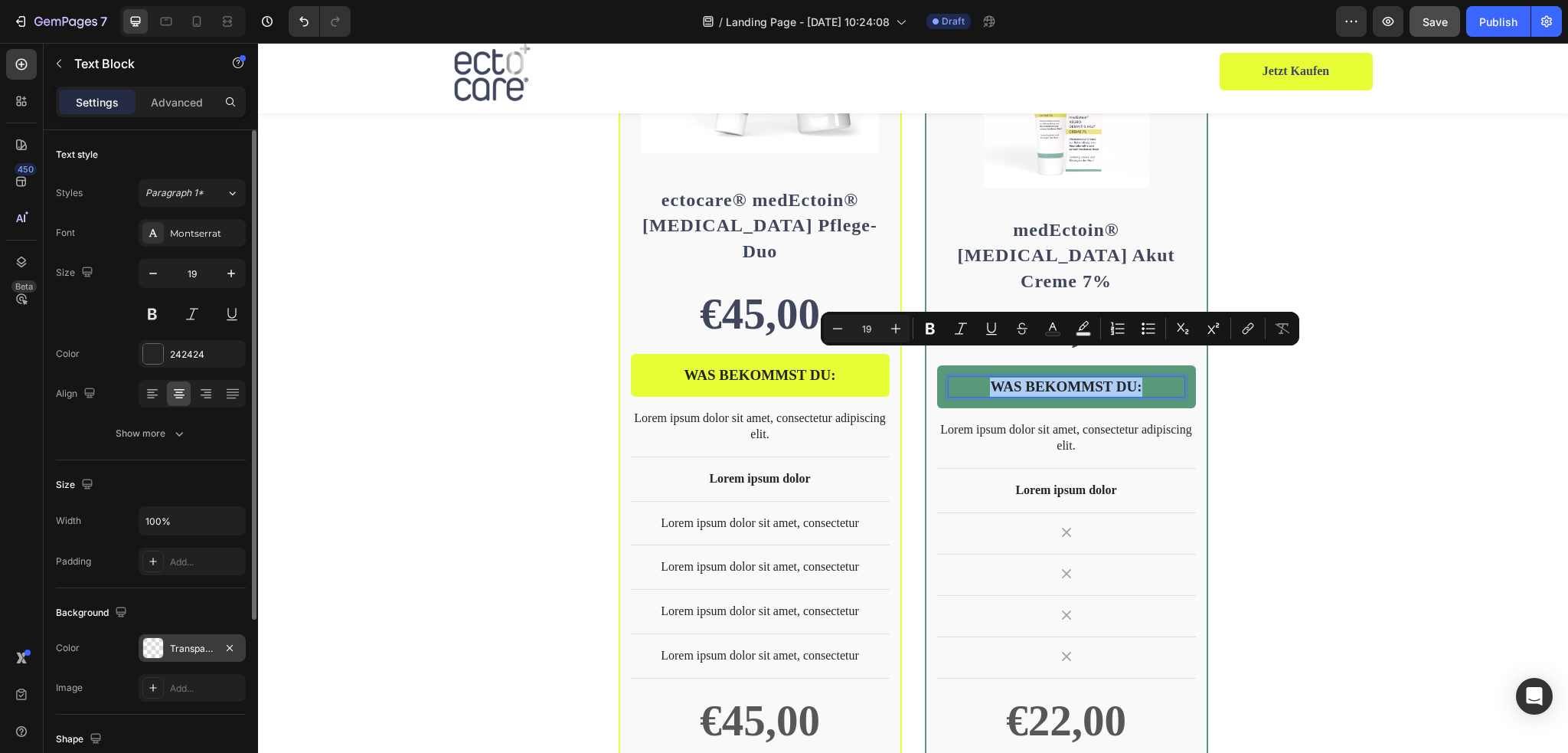
click at [152, 649] on div at bounding box center [153, 648] width 19 height 19
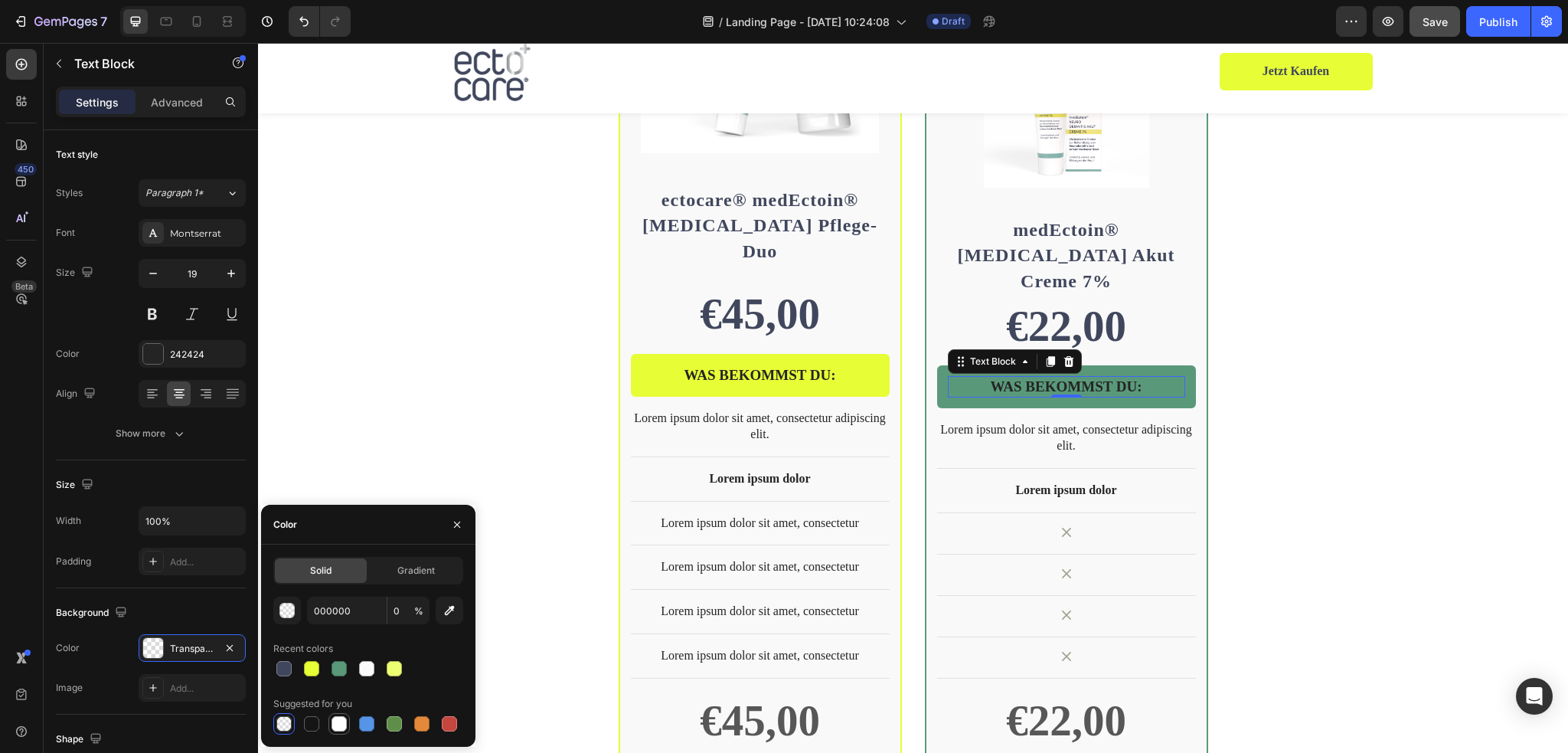
click at [345, 723] on div at bounding box center [338, 723] width 15 height 15
type input "FFFFFF"
type input "100"
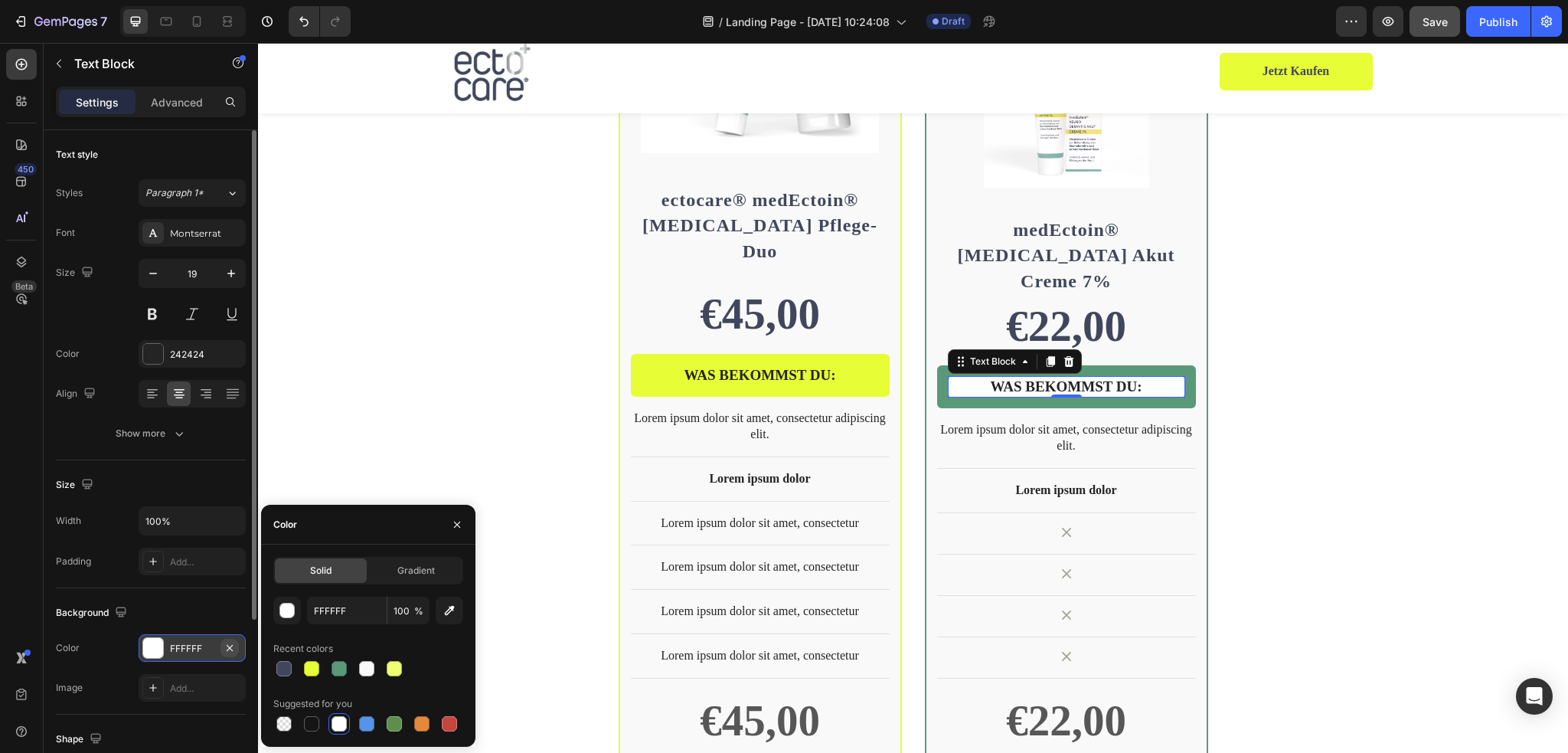
click at [234, 644] on icon "button" at bounding box center [229, 648] width 12 height 12
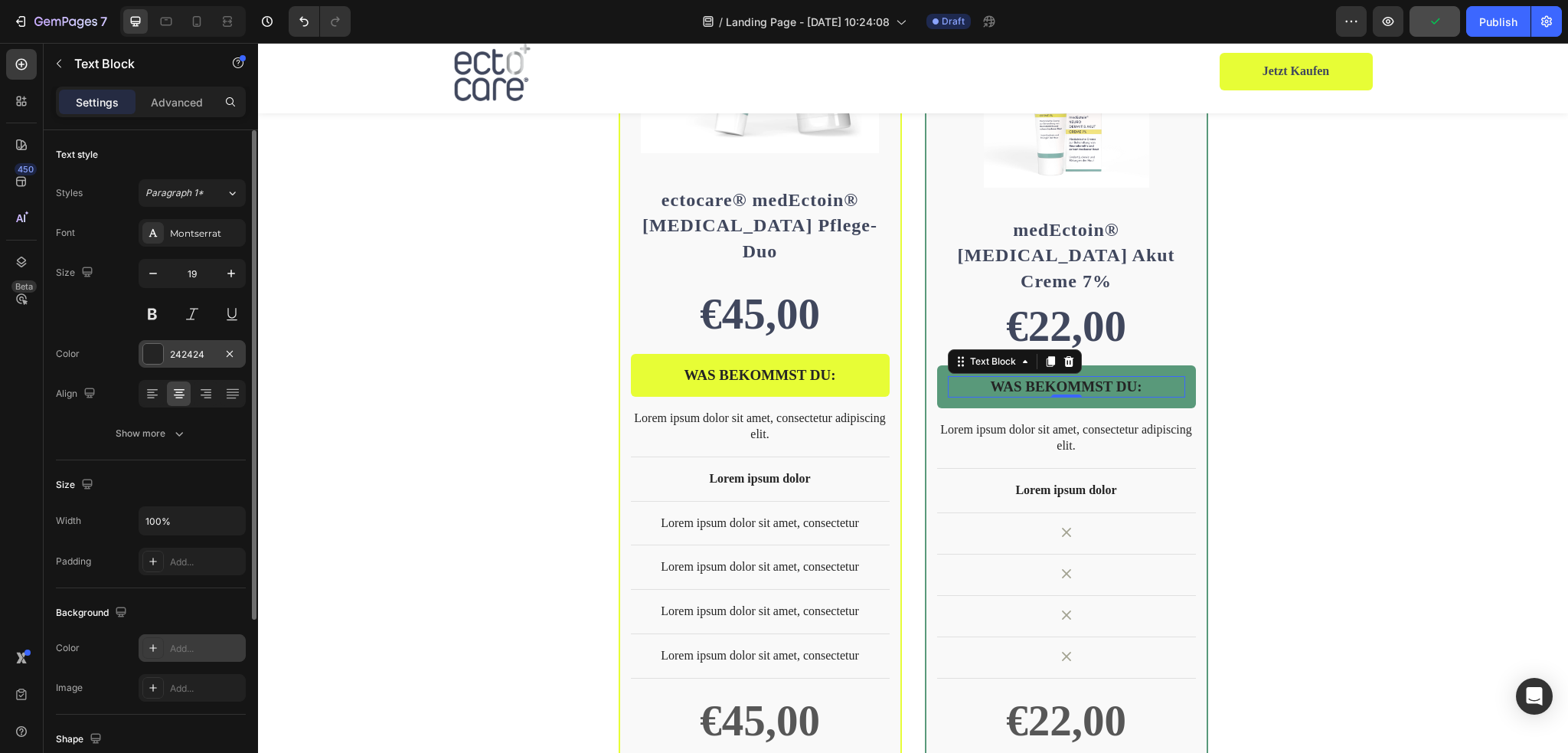
click at [153, 353] on div at bounding box center [153, 353] width 19 height 19
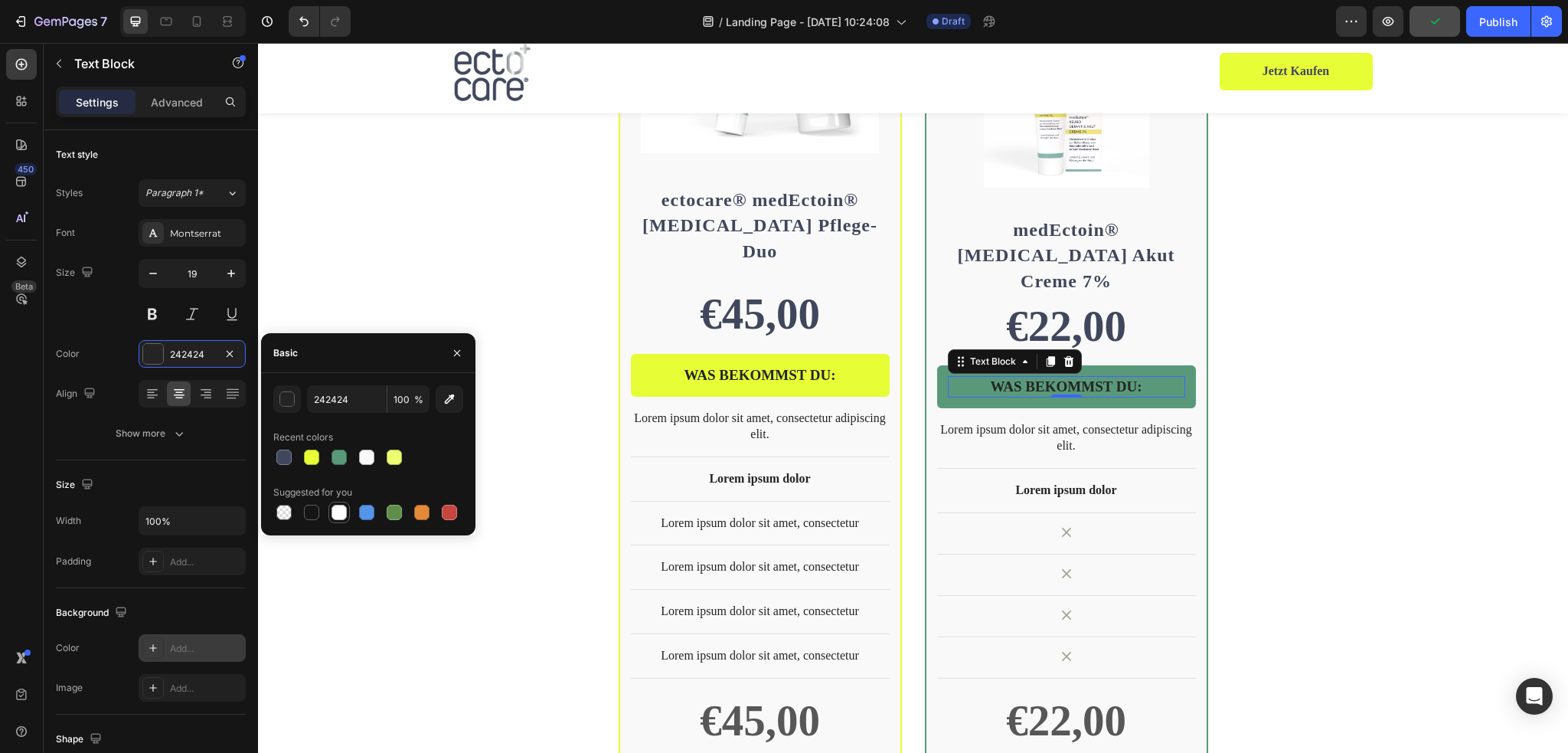
click at [341, 510] on div at bounding box center [338, 512] width 15 height 15
type input "FFFFFF"
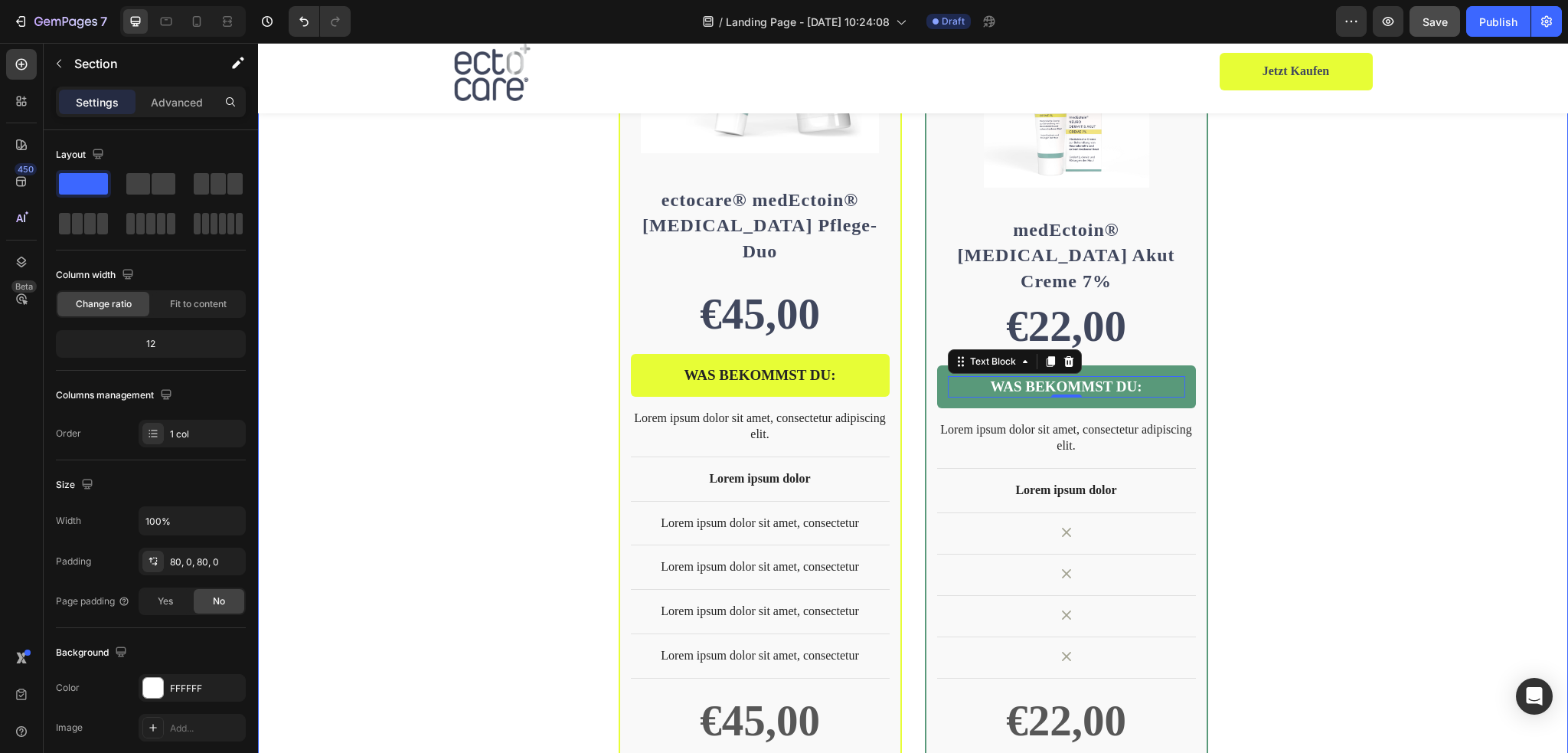
click at [1390, 445] on div "BEST SELLER Text Block Row Product Images Row ectocare® medEctoin® Neurodermiti…" at bounding box center [912, 363] width 1310 height 1036
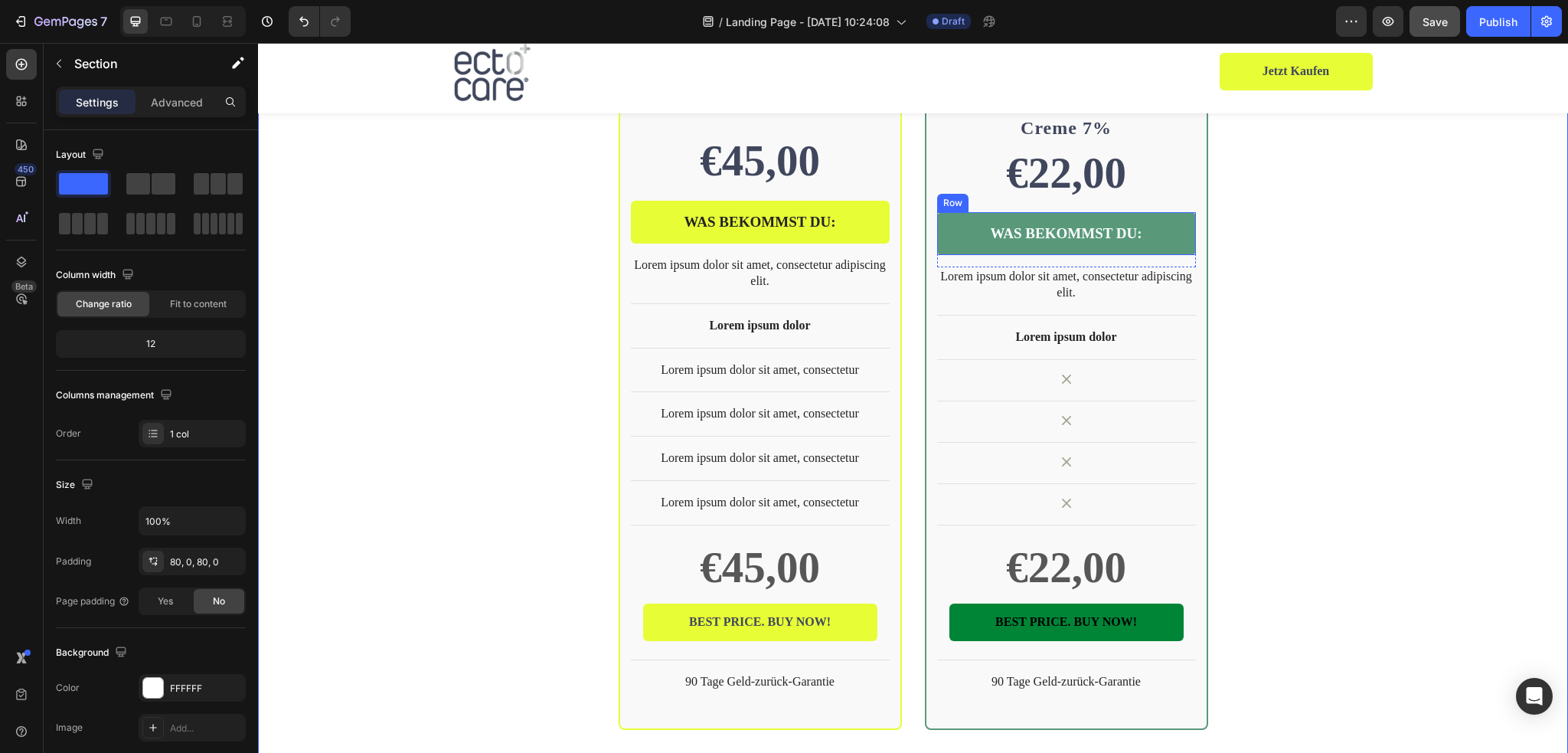
click at [1181, 212] on div "WAS BEKOMMST DU: Text Block Row" at bounding box center [1067, 233] width 259 height 43
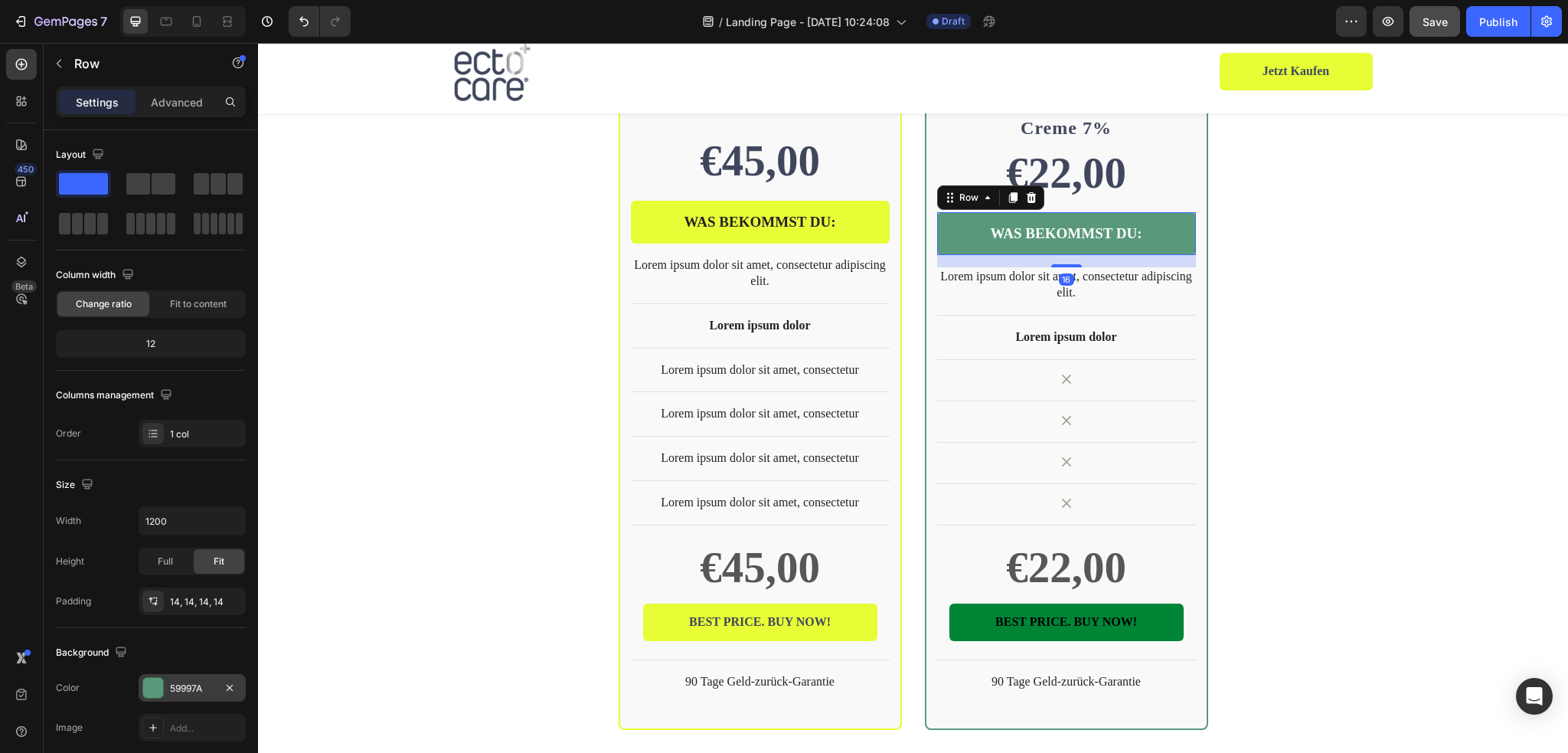
drag, startPoint x: 190, startPoint y: 670, endPoint x: 196, endPoint y: 676, distance: 8.5
click at [190, 670] on div "Background The changes might be hidden by the video. Color 59997A Image Add... …" at bounding box center [151, 711] width 190 height 167
click at [198, 676] on div "59997A" at bounding box center [191, 687] width 107 height 27
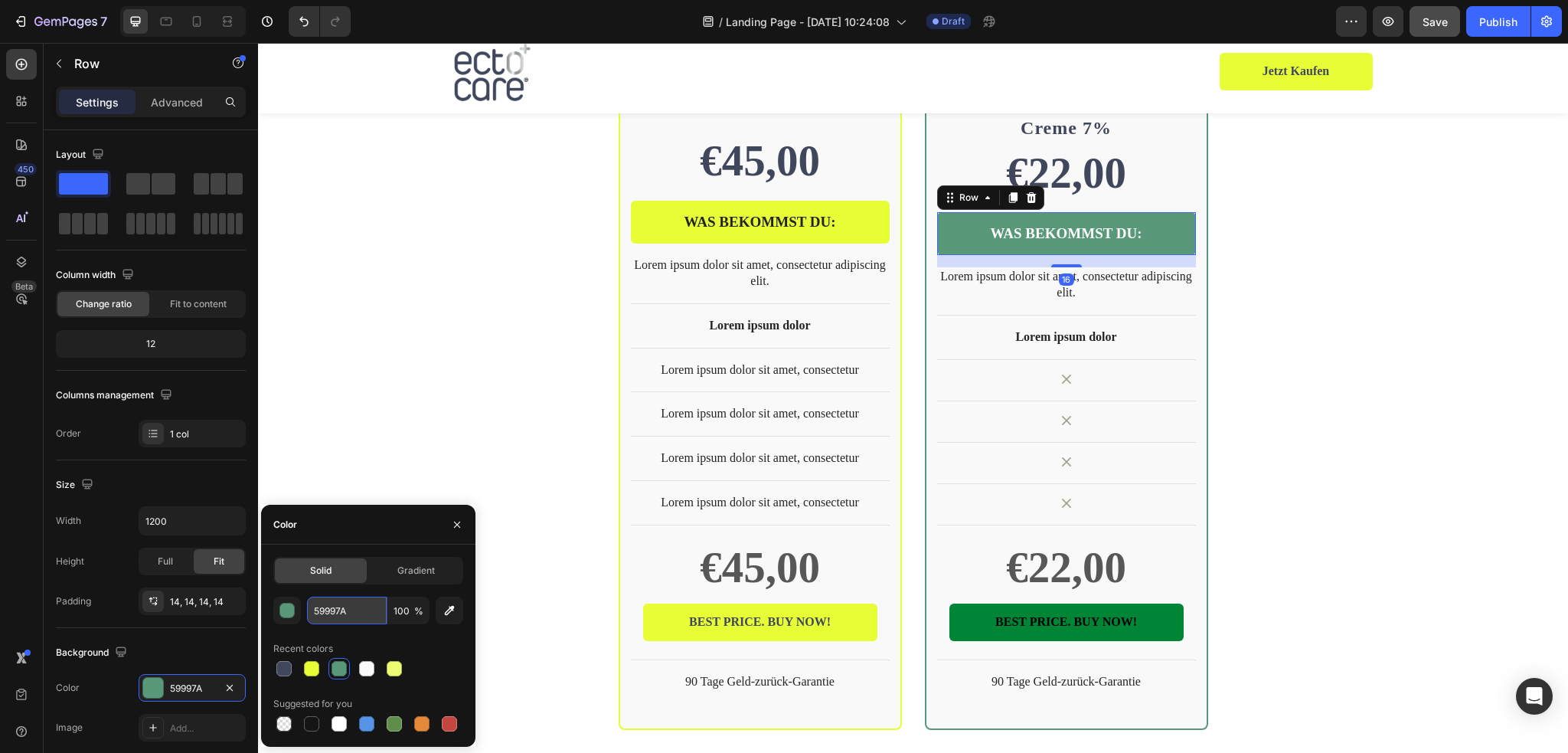
click at [354, 619] on input "59997A" at bounding box center [347, 609] width 80 height 27
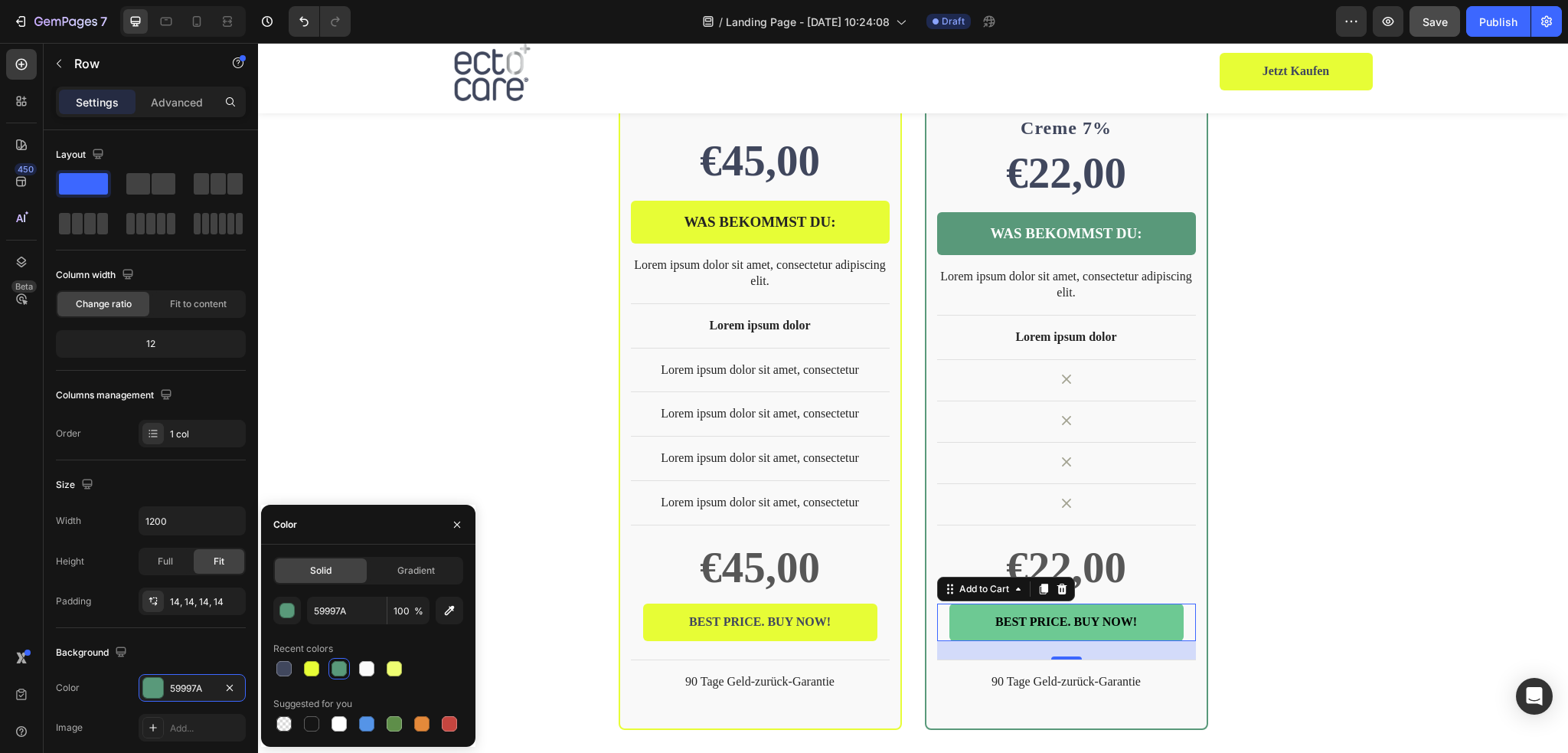
click at [1163, 603] on button "BEST PRICE. BUY NOW!" at bounding box center [1067, 622] width 234 height 37
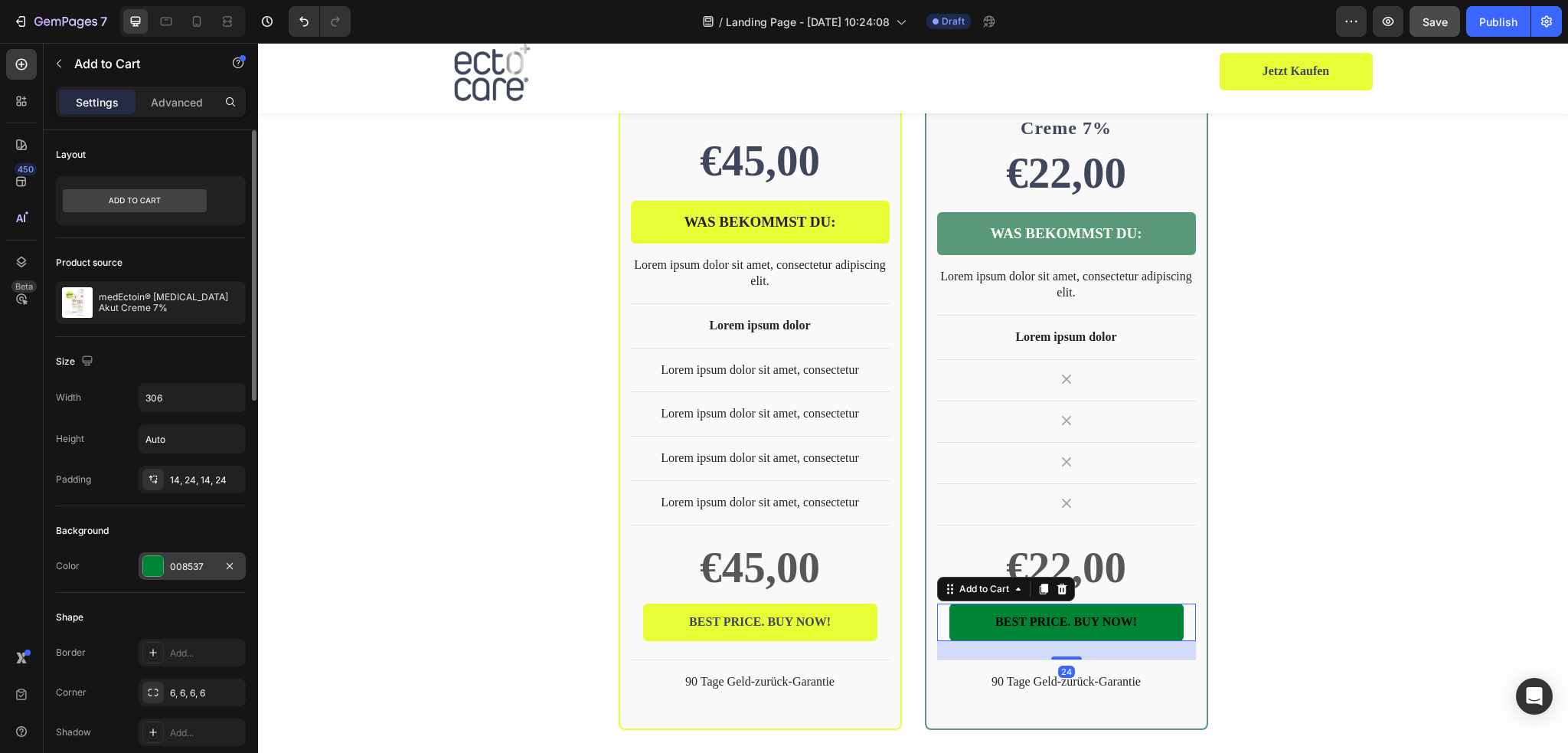
click at [206, 562] on div "008537" at bounding box center [192, 567] width 44 height 14
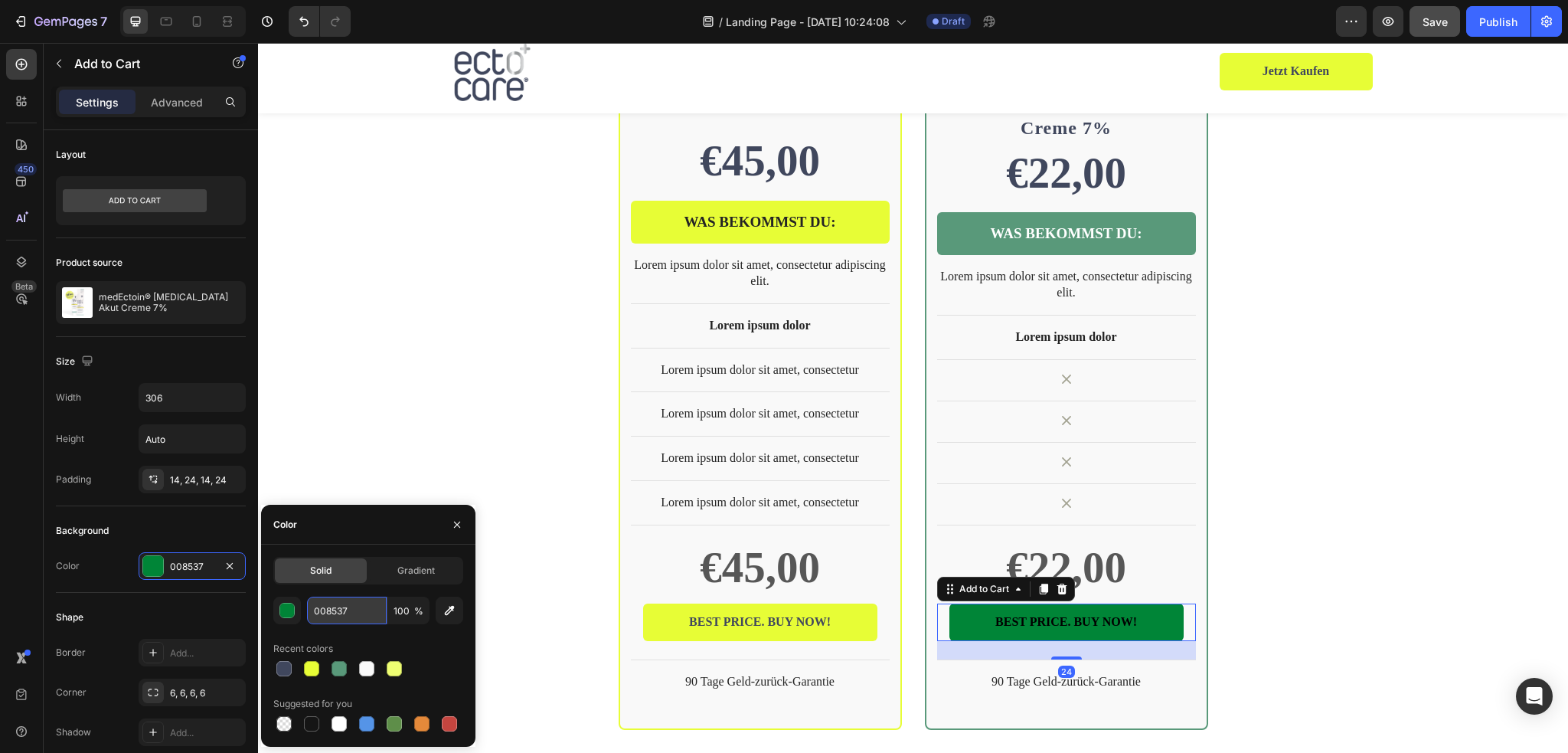
click at [324, 607] on input "008537" at bounding box center [347, 609] width 80 height 27
paste input "59997A"
type input "59997A"
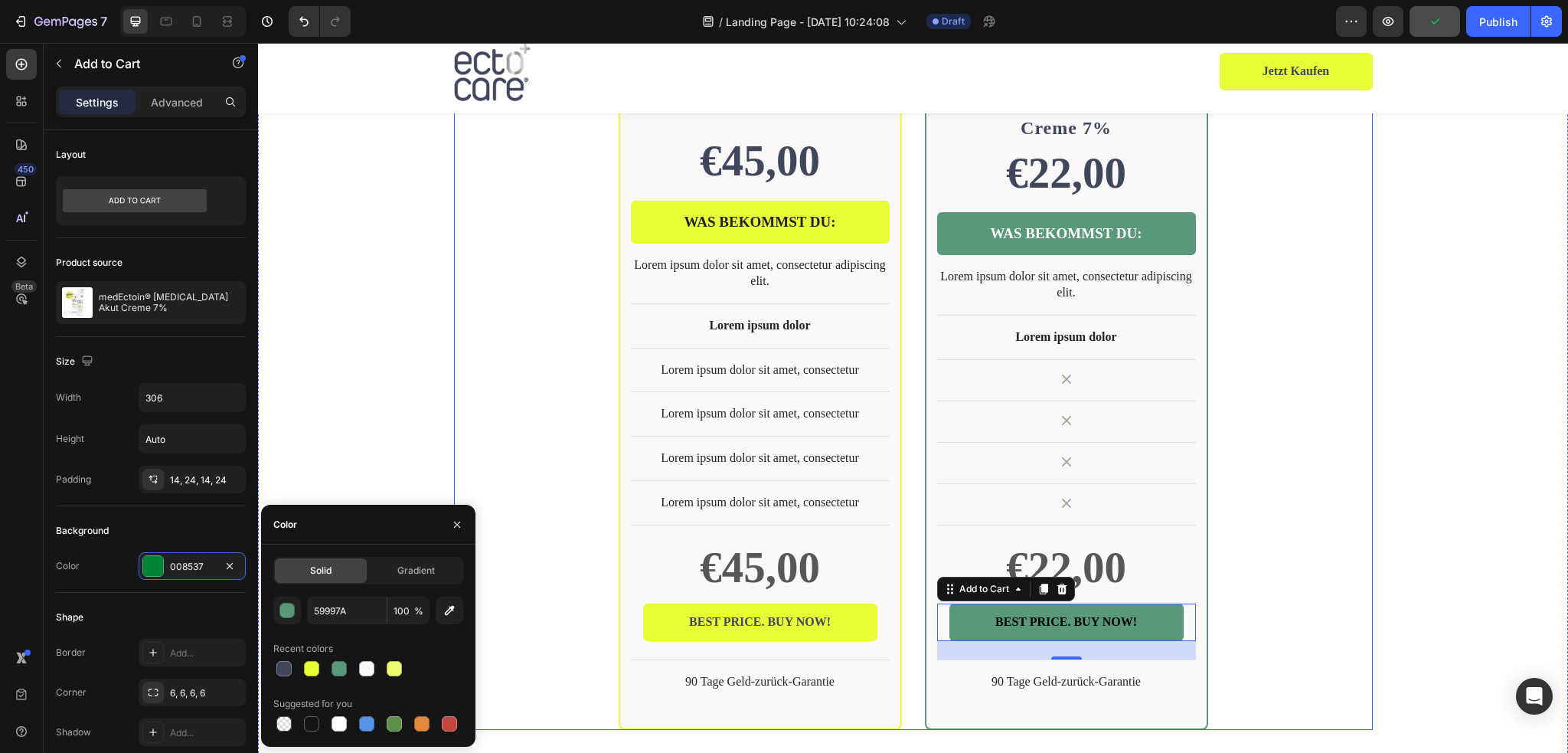
click at [1303, 508] on div "BEST SELLER Text Block Row Product Images Row ectocare® medEctoin® Neurodermiti…" at bounding box center [912, 210] width 919 height 1036
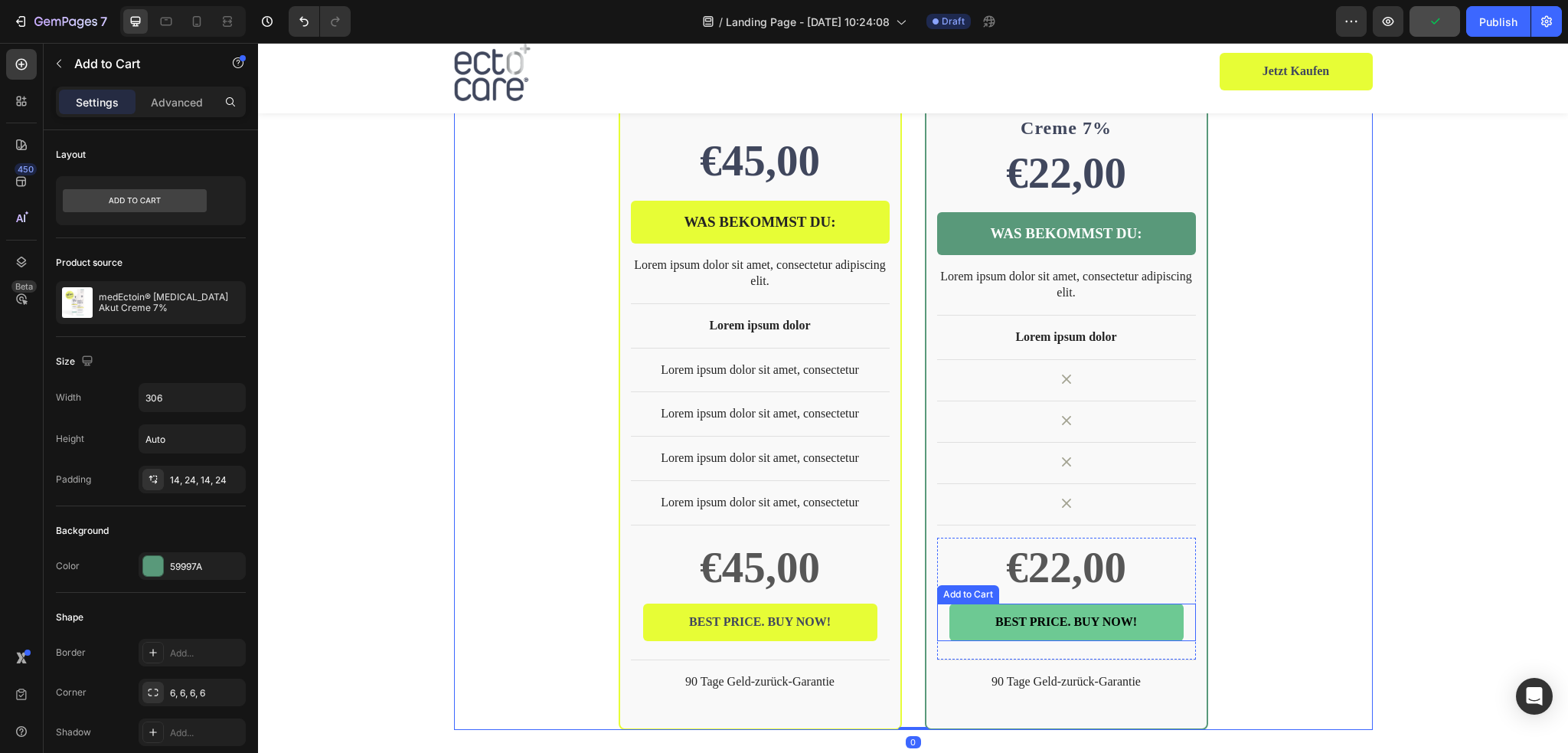
click at [1164, 603] on button "BEST PRICE. BUY NOW!" at bounding box center [1067, 622] width 234 height 37
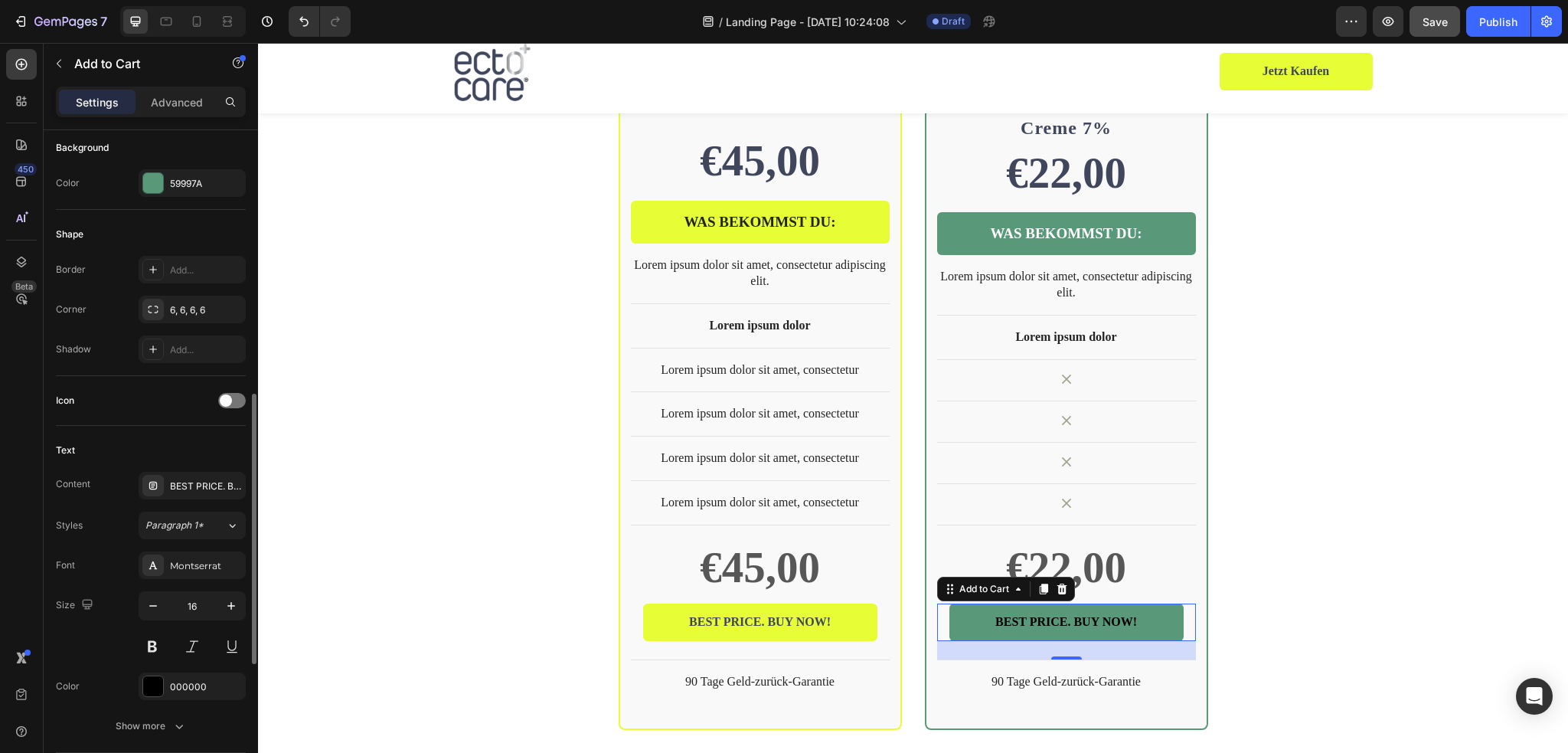
scroll to position [460, 0]
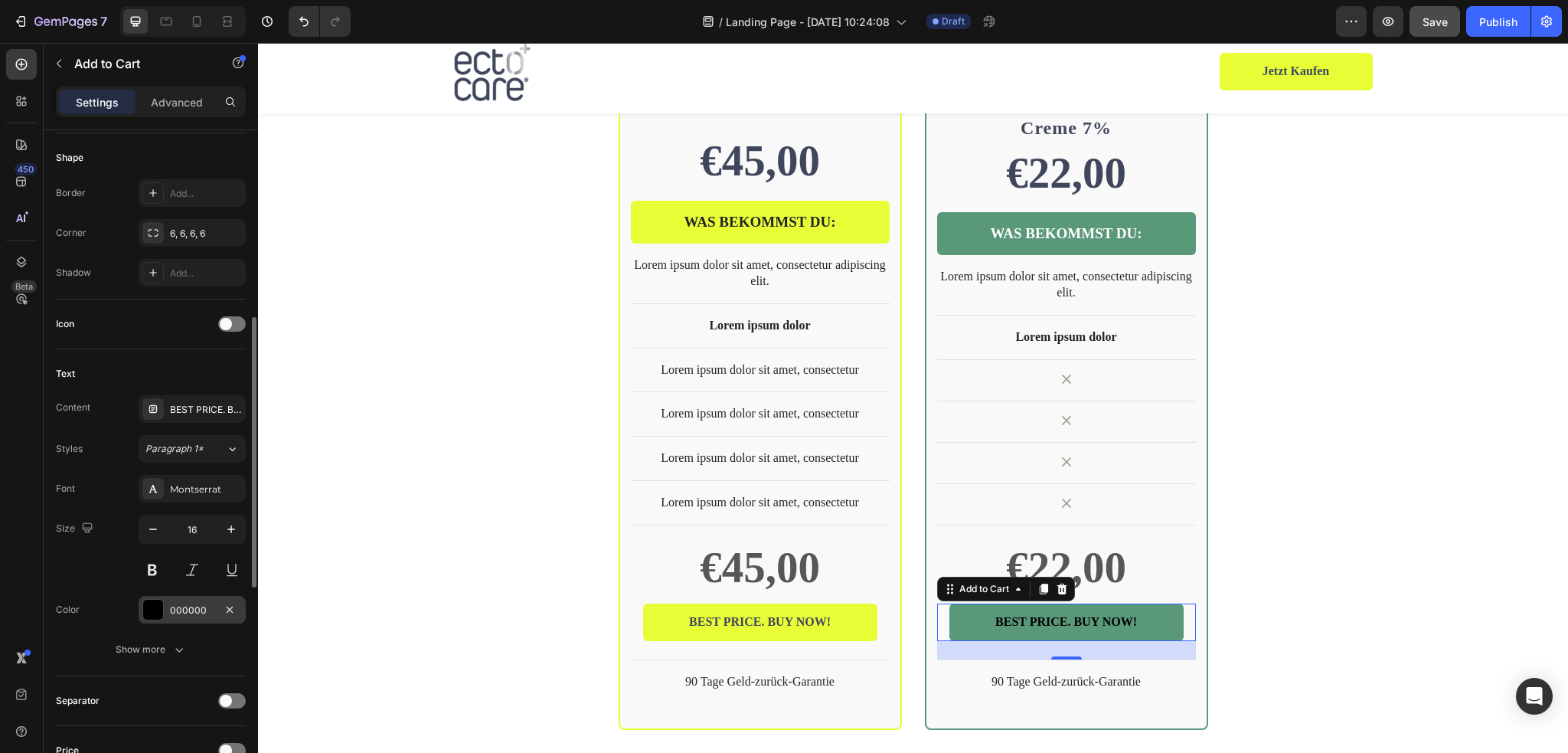
click at [154, 605] on div at bounding box center [153, 609] width 19 height 19
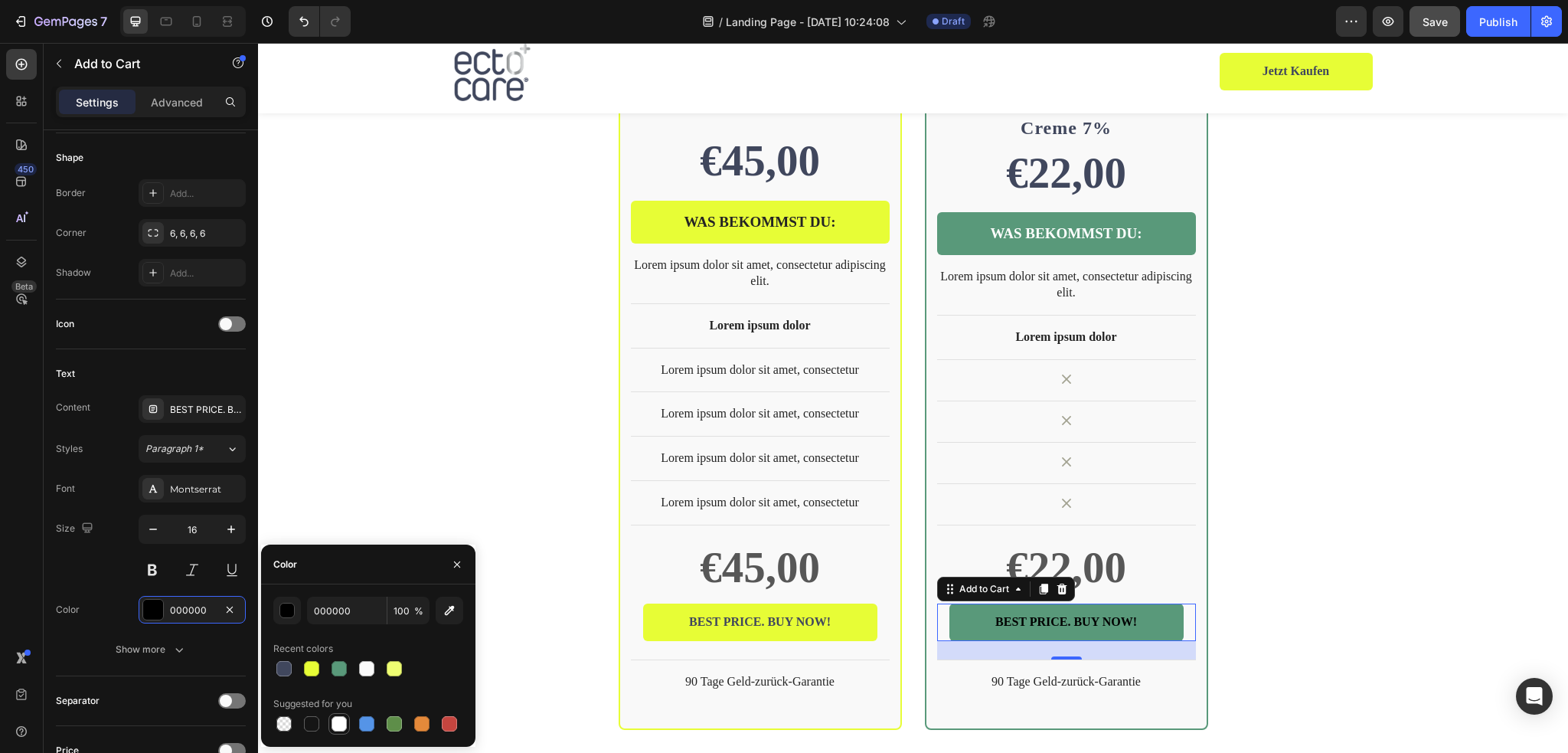
click at [338, 719] on div at bounding box center [338, 723] width 15 height 15
type input "FFFFFF"
click at [190, 408] on div "BEST PRICE. BUY NOW!" at bounding box center [206, 410] width 72 height 14
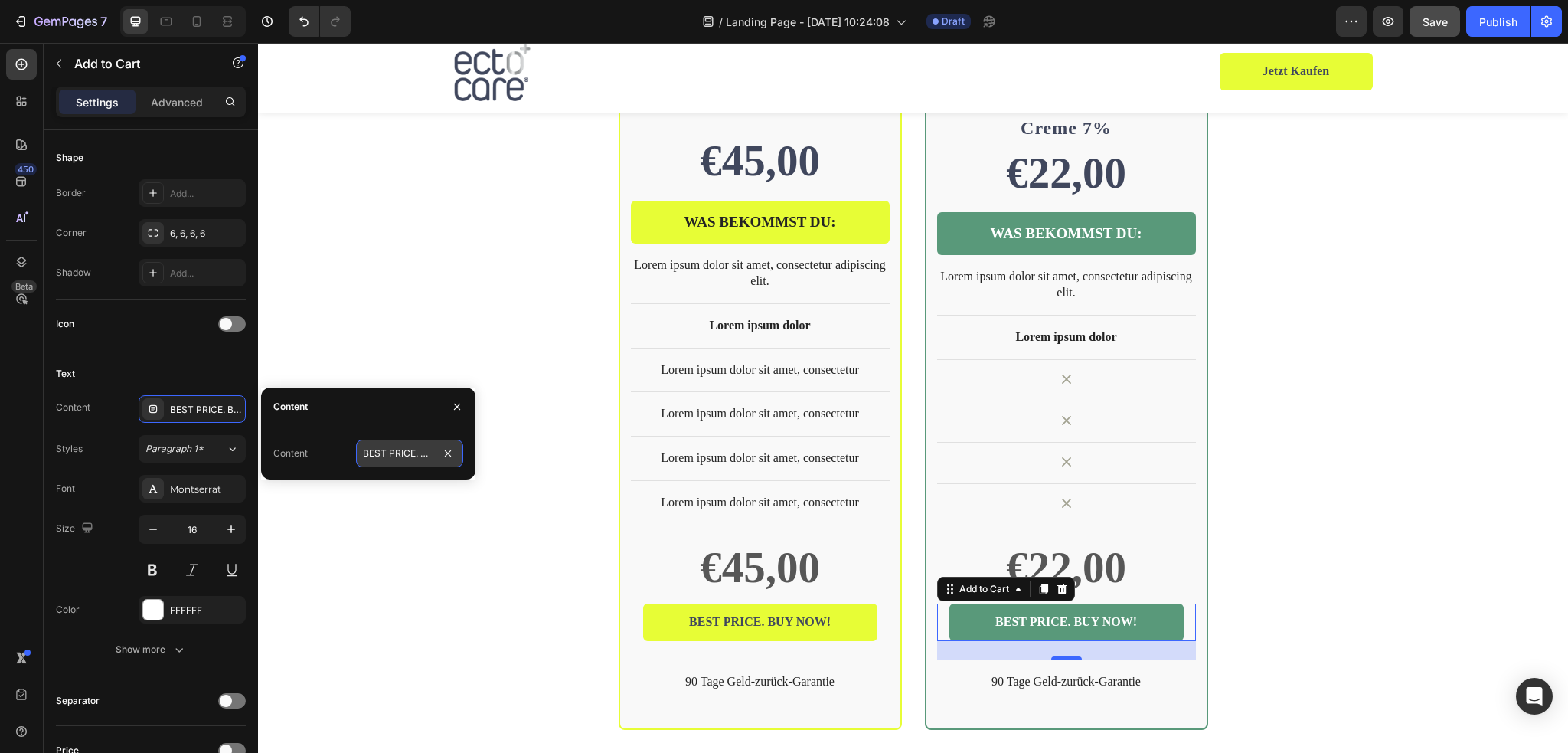
click at [392, 446] on input "BEST PRICE. BUY NOW!" at bounding box center [409, 453] width 107 height 27
type input "Jetzt Akutcreme bestellen"
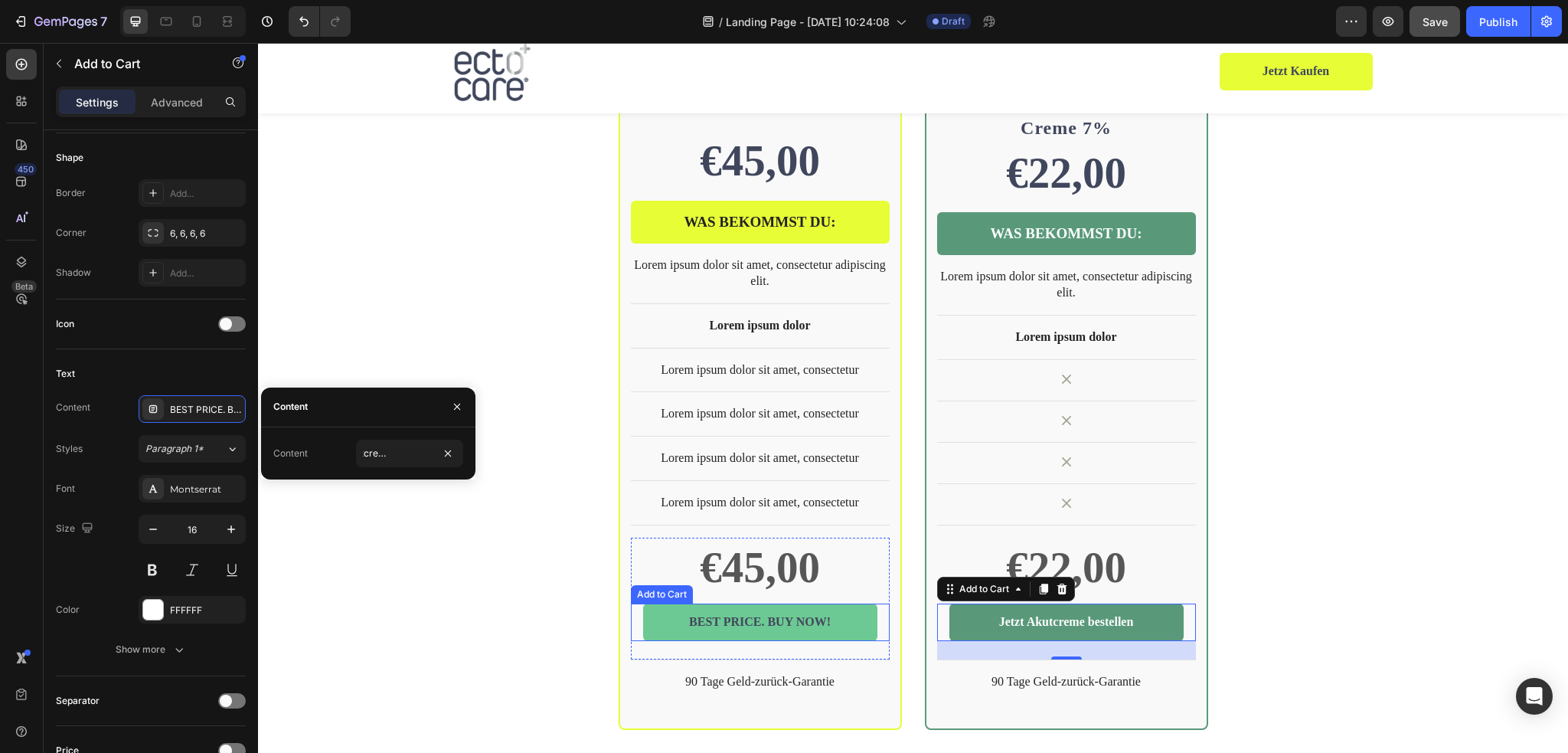
click at [858, 603] on button "BEST PRICE. BUY NOW!" at bounding box center [760, 622] width 234 height 37
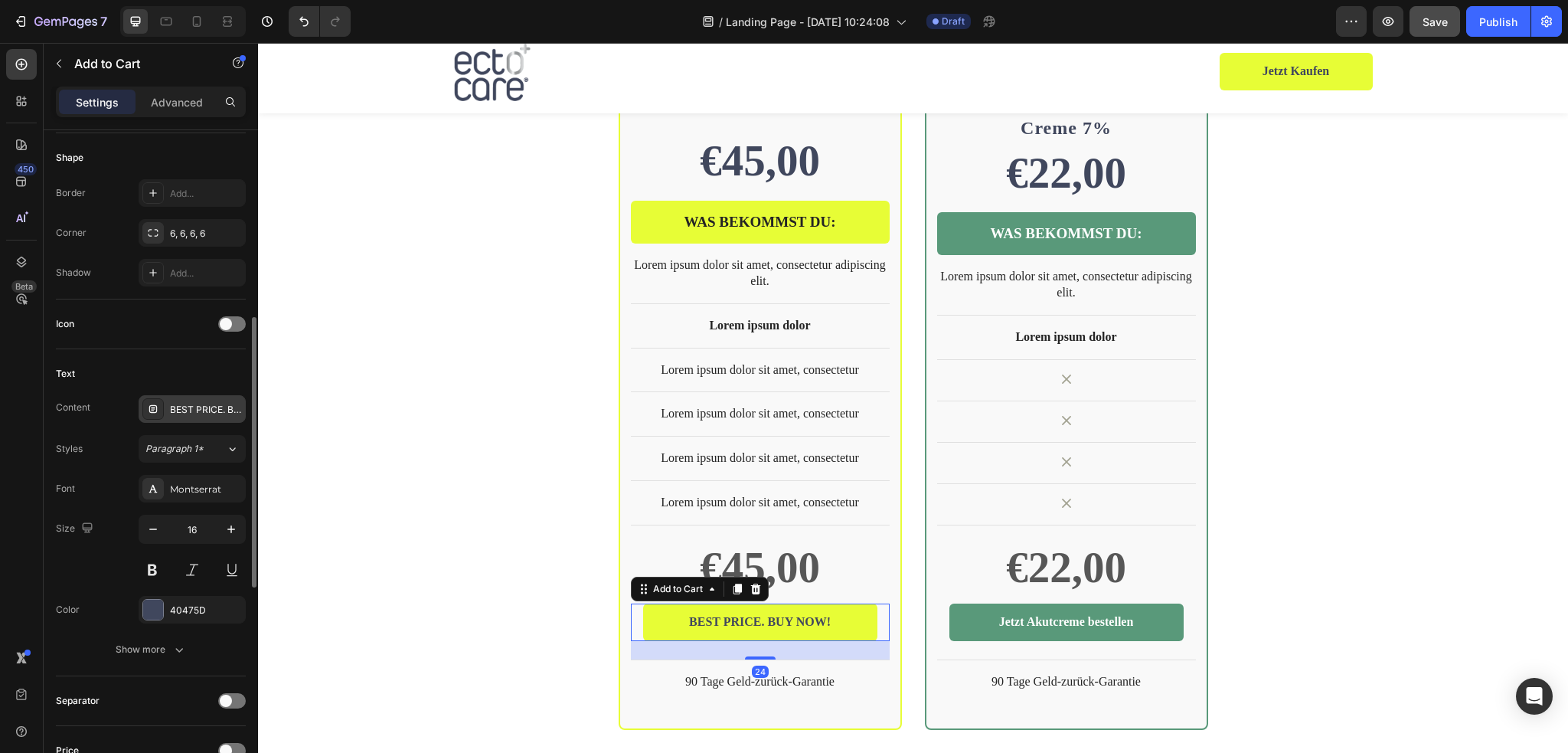
click at [206, 410] on div "BEST PRICE. BUY NOW!" at bounding box center [206, 410] width 72 height 14
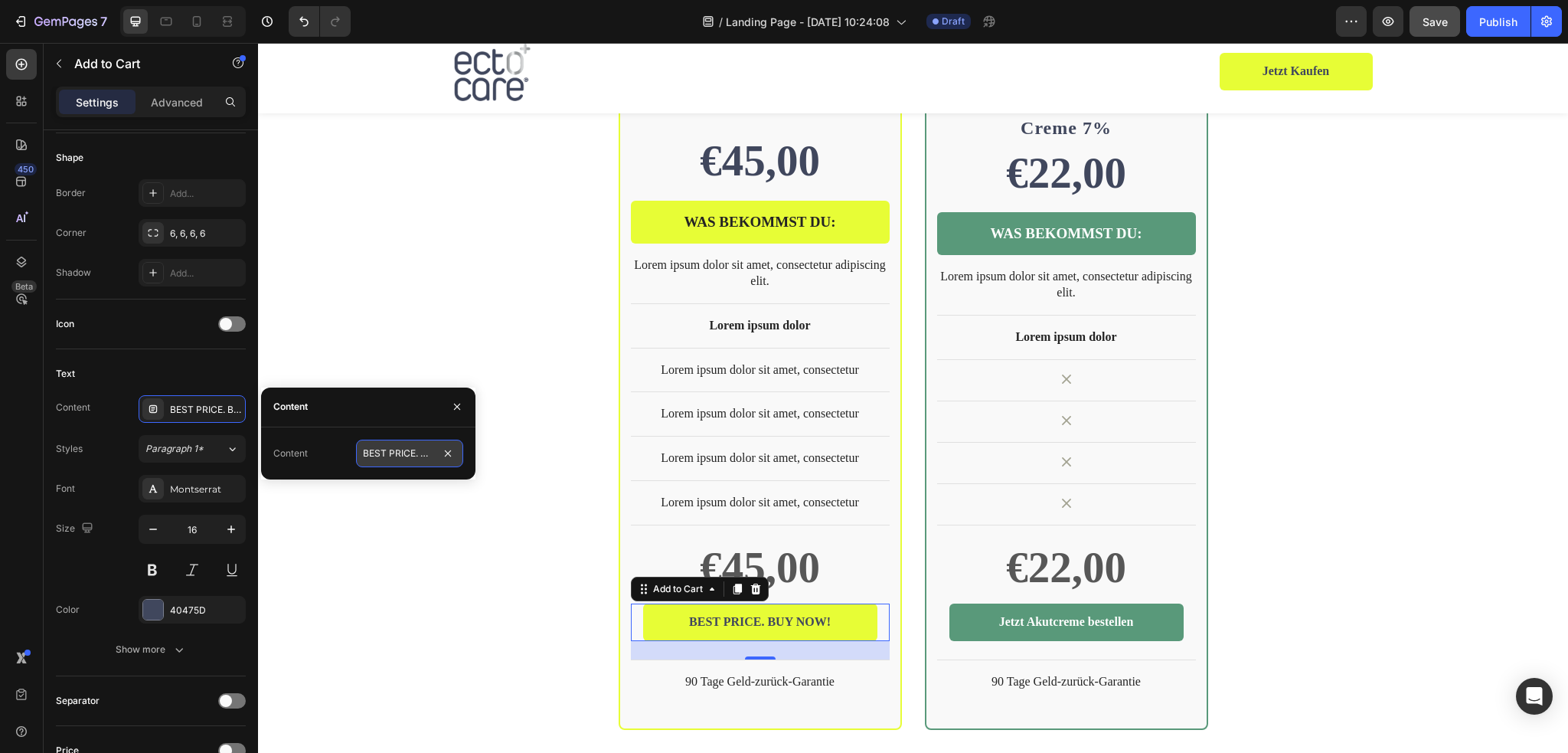
click at [398, 451] on input "BEST PRICE. BUY NOW!" at bounding box center [409, 453] width 107 height 27
type input "JETZT PFLEGE-DUO KAUFEN"
drag, startPoint x: 664, startPoint y: 515, endPoint x: 1123, endPoint y: 594, distance: 465.7
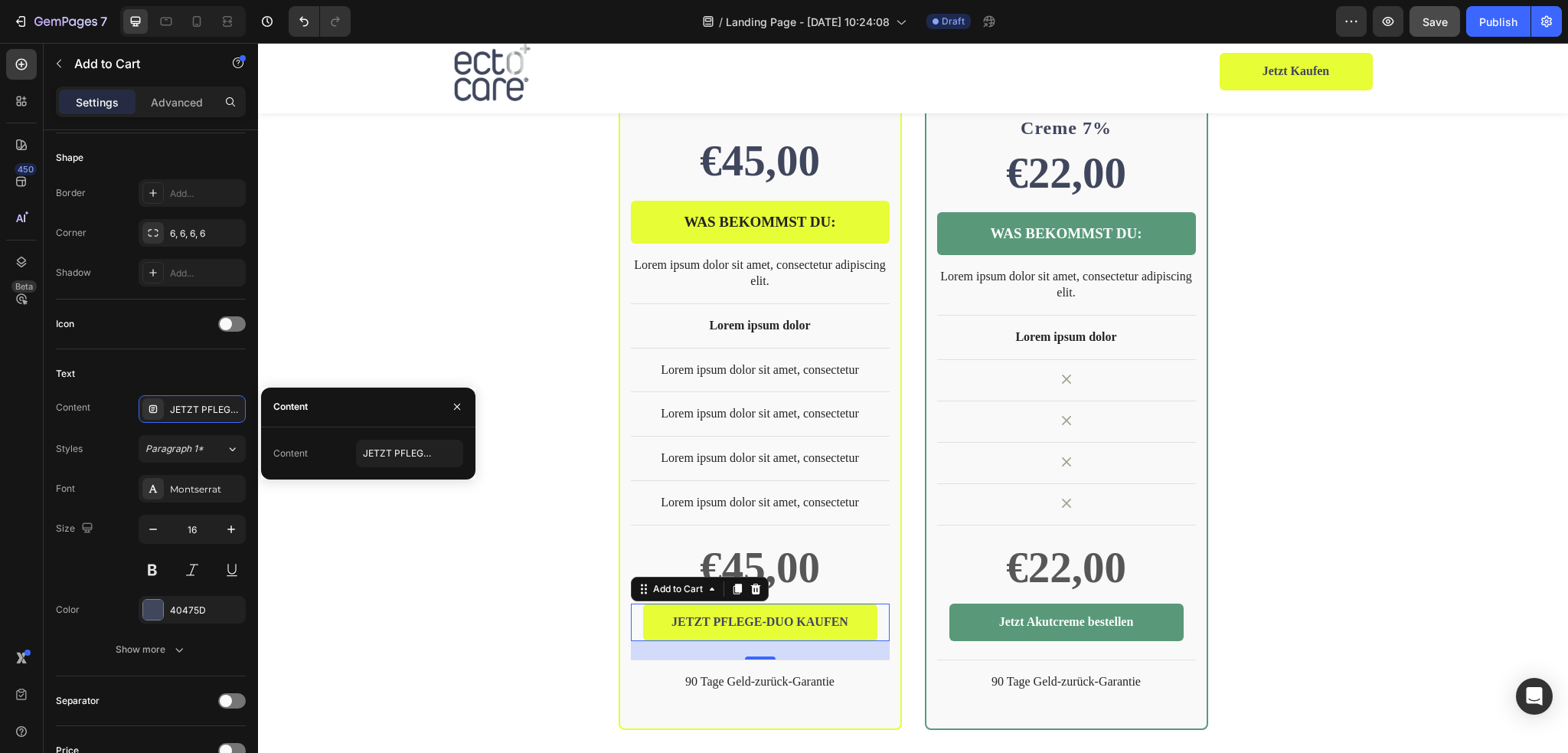
click at [1123, 614] on div "Jetzt Akutcreme bestellen" at bounding box center [1067, 622] width 135 height 16
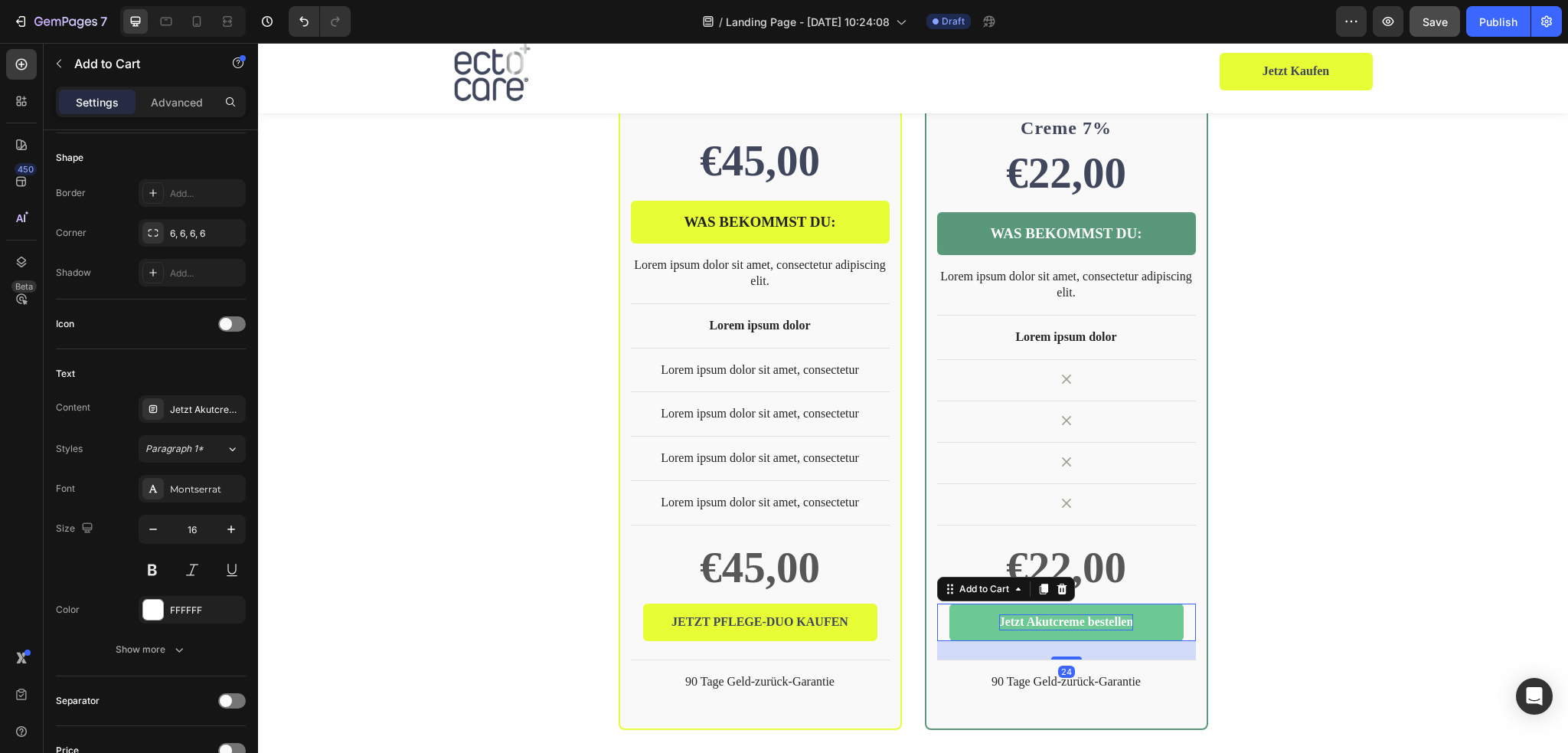
click at [1118, 614] on div "Jetzt Akutcreme bestellen" at bounding box center [1067, 622] width 135 height 16
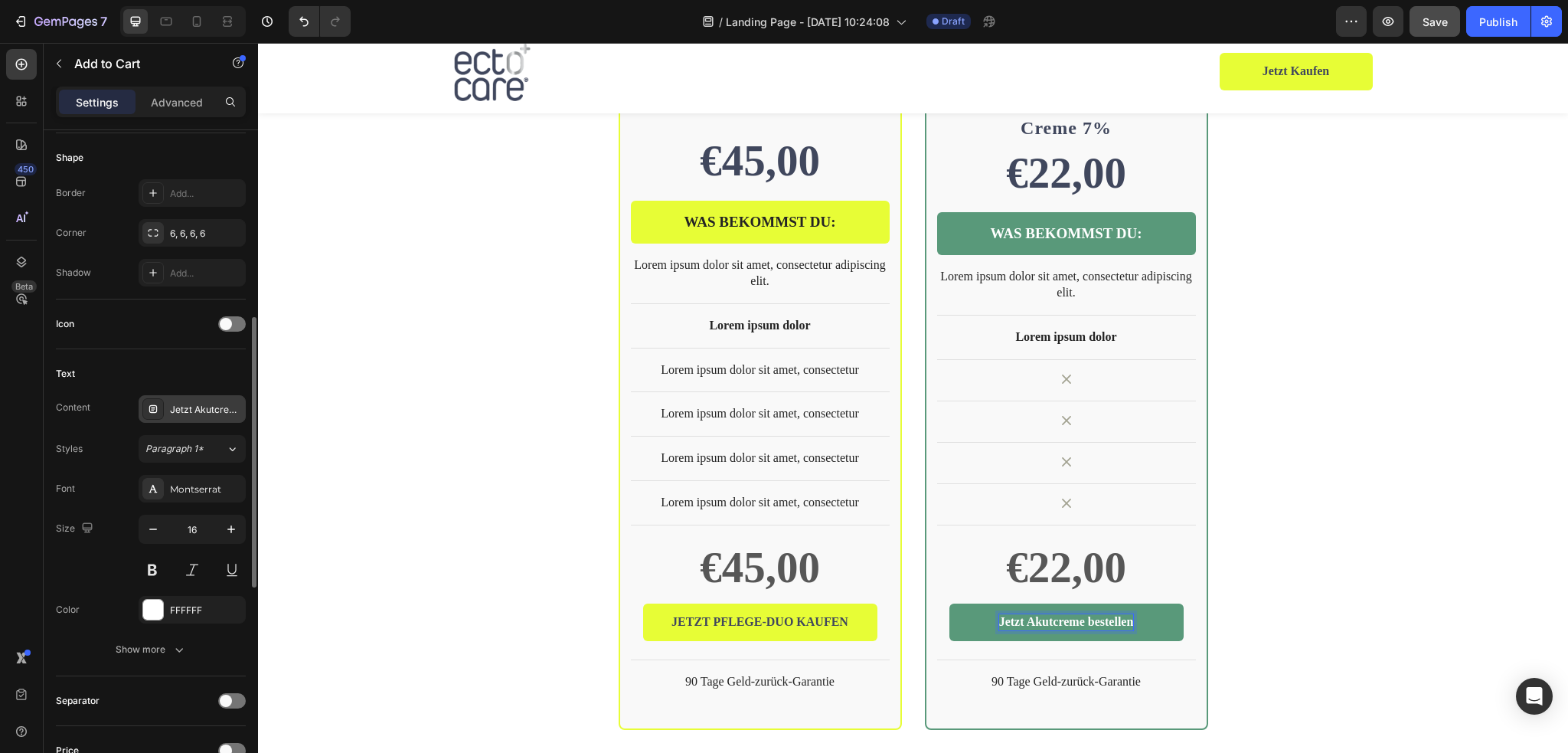
click at [198, 414] on div "Jetzt Akutcreme bestellen" at bounding box center [206, 410] width 72 height 14
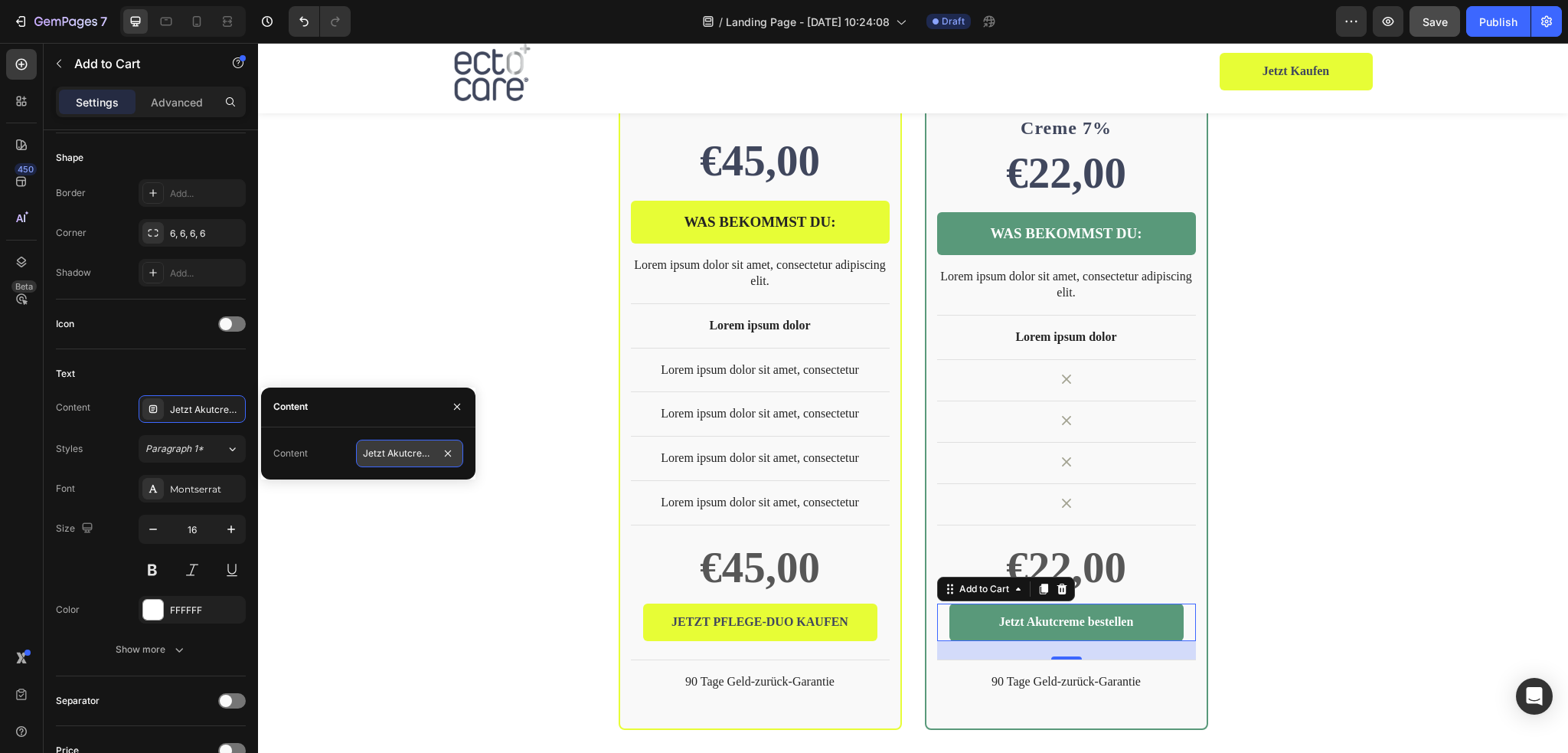
click at [416, 453] on input "Jetzt Akutcreme bestellen" at bounding box center [409, 453] width 107 height 27
click at [424, 453] on input "Jetzt Akutcreme bestellen" at bounding box center [409, 453] width 107 height 27
type input "Jetzt Akutcreme kaufen"
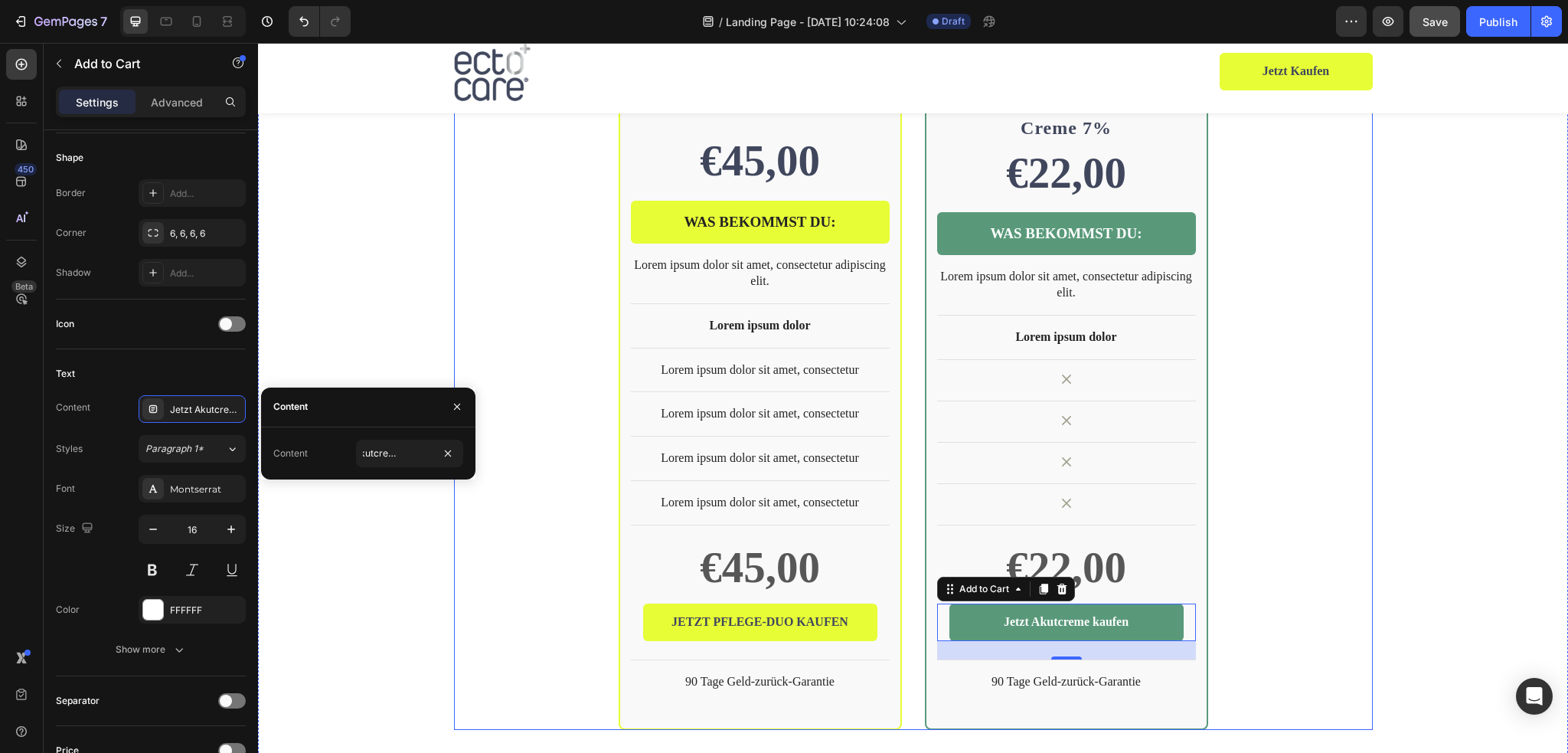
click at [1300, 486] on div "BEST SELLER Text Block Row Product Images Row ectocare® medEctoin® Neurodermiti…" at bounding box center [912, 210] width 919 height 1036
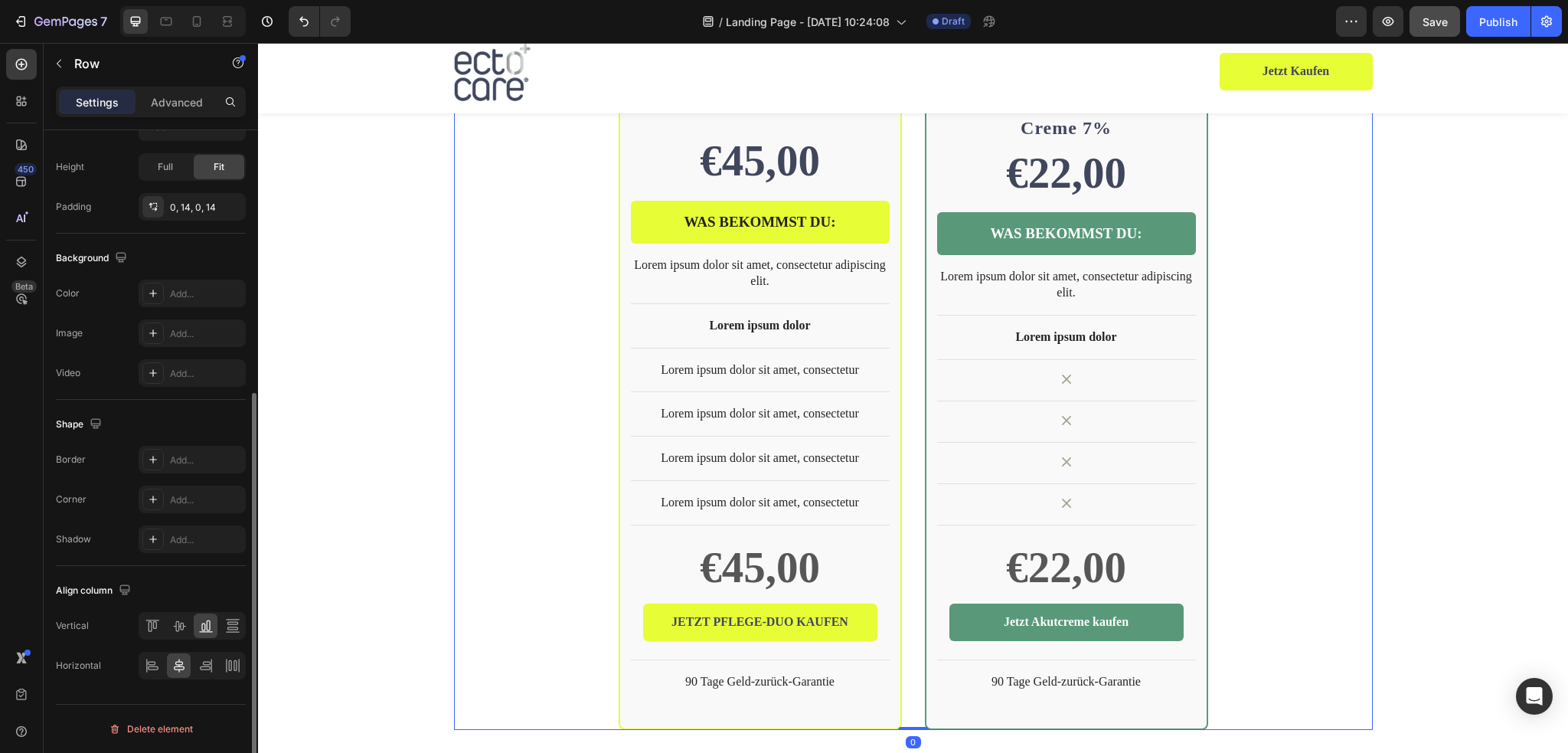
scroll to position [0, 0]
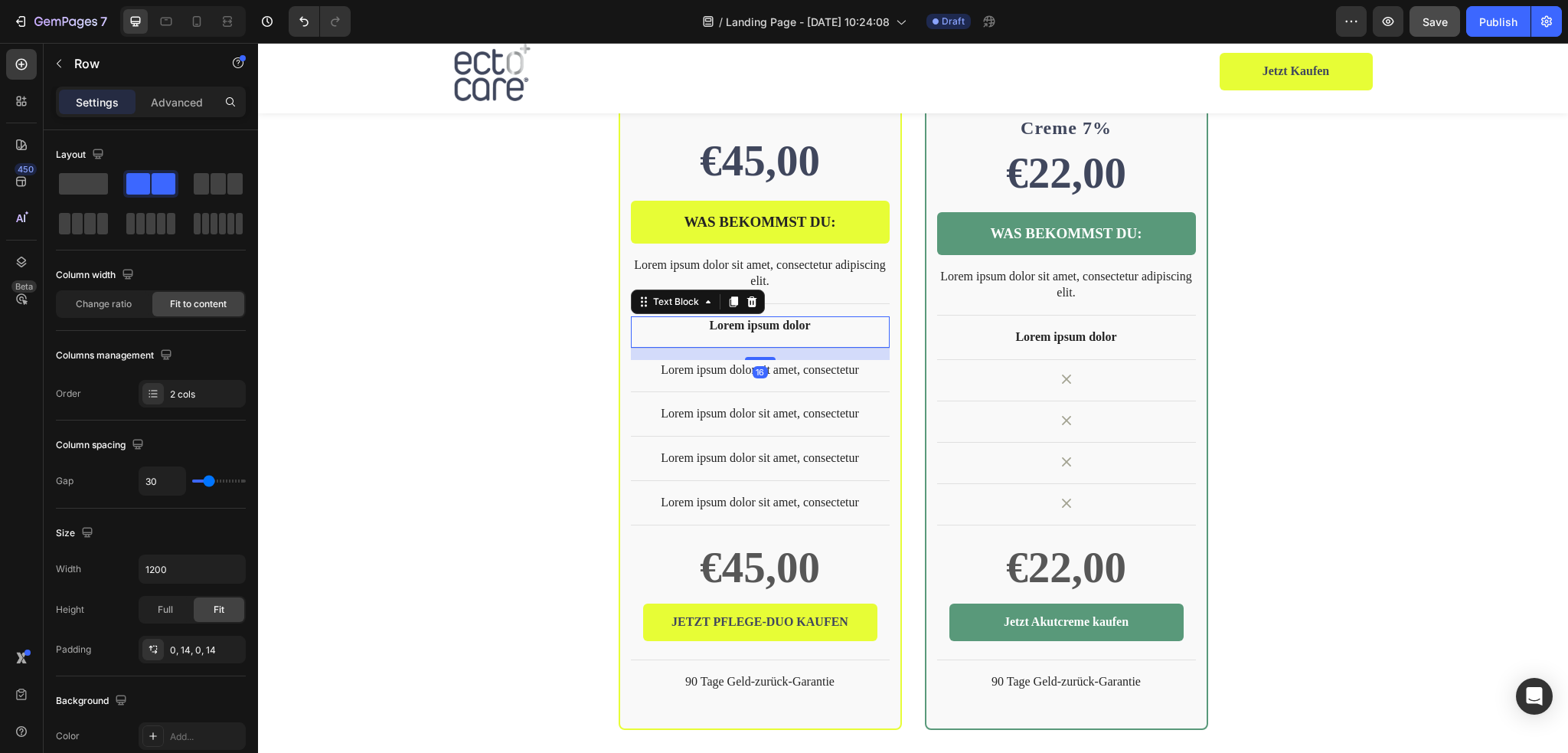
click at [727, 318] on p "Lorem ipsum dolor" at bounding box center [760, 326] width 256 height 16
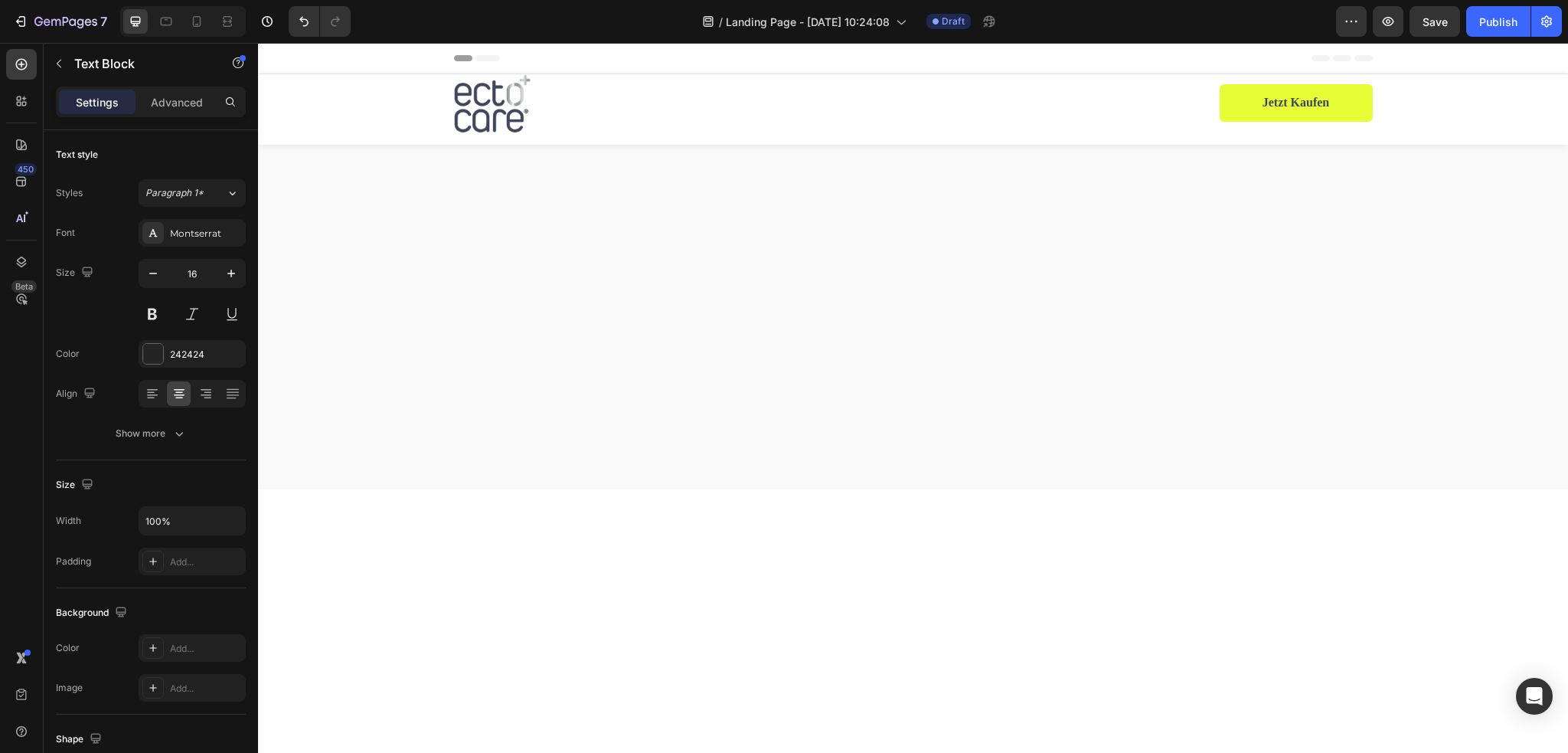
scroll to position [3611, 0]
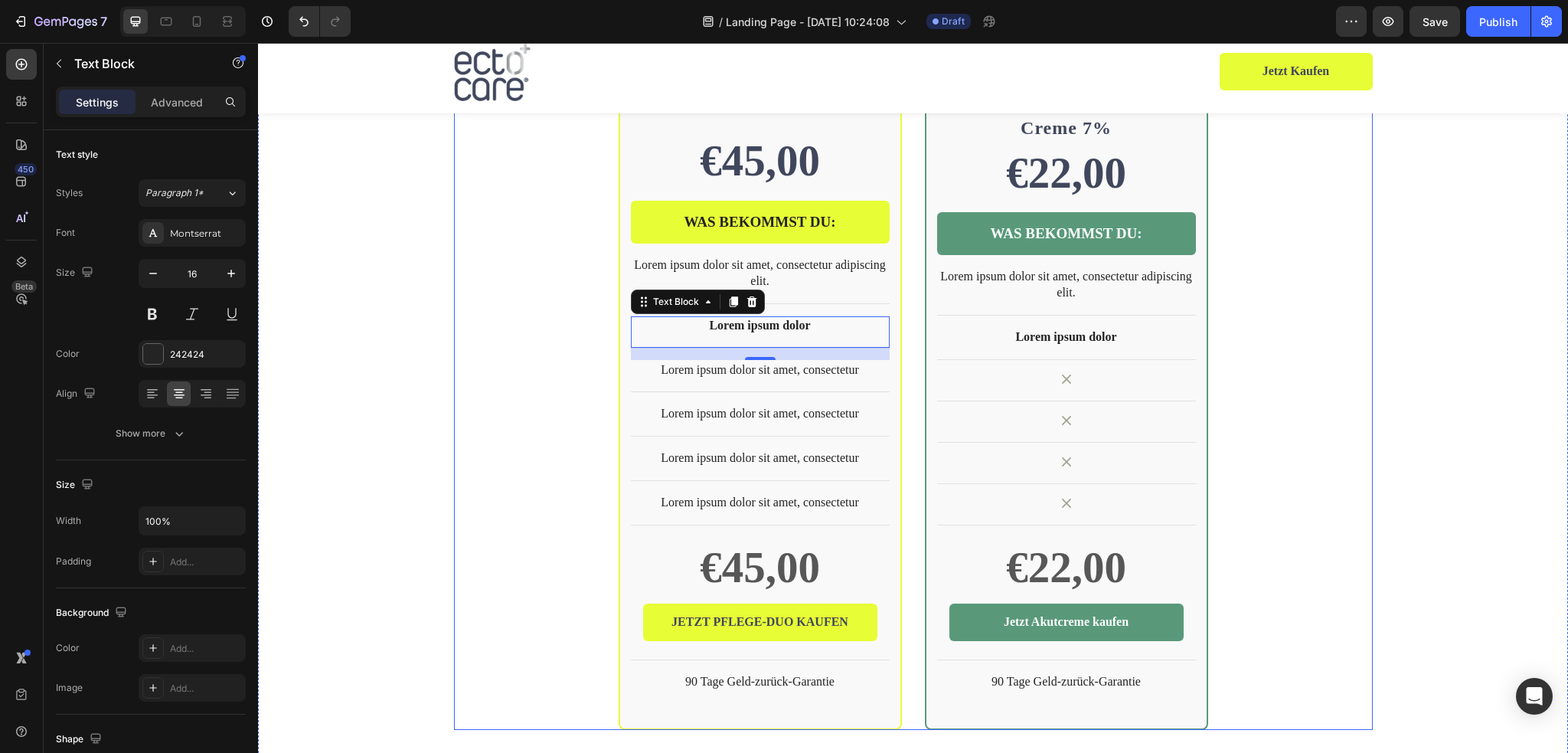
click at [1336, 335] on div "BEST SELLER Text Block Row Product Images Row ectocare® medEctoin® Neurodermiti…" at bounding box center [912, 210] width 919 height 1036
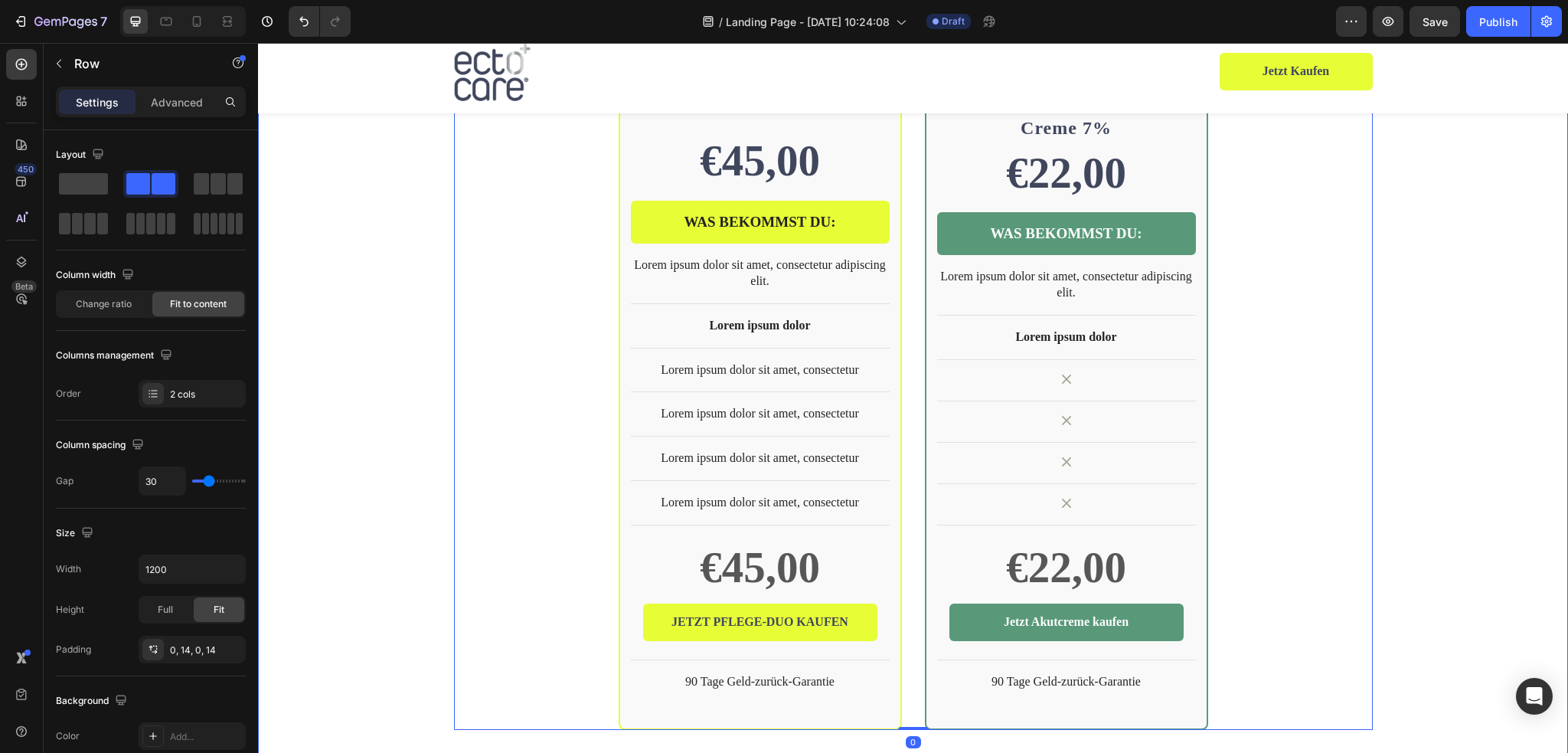
click at [1430, 340] on div "BEST SELLER Text Block Row Product Images Row ectocare® medEctoin® Neurodermiti…" at bounding box center [912, 210] width 1310 height 1036
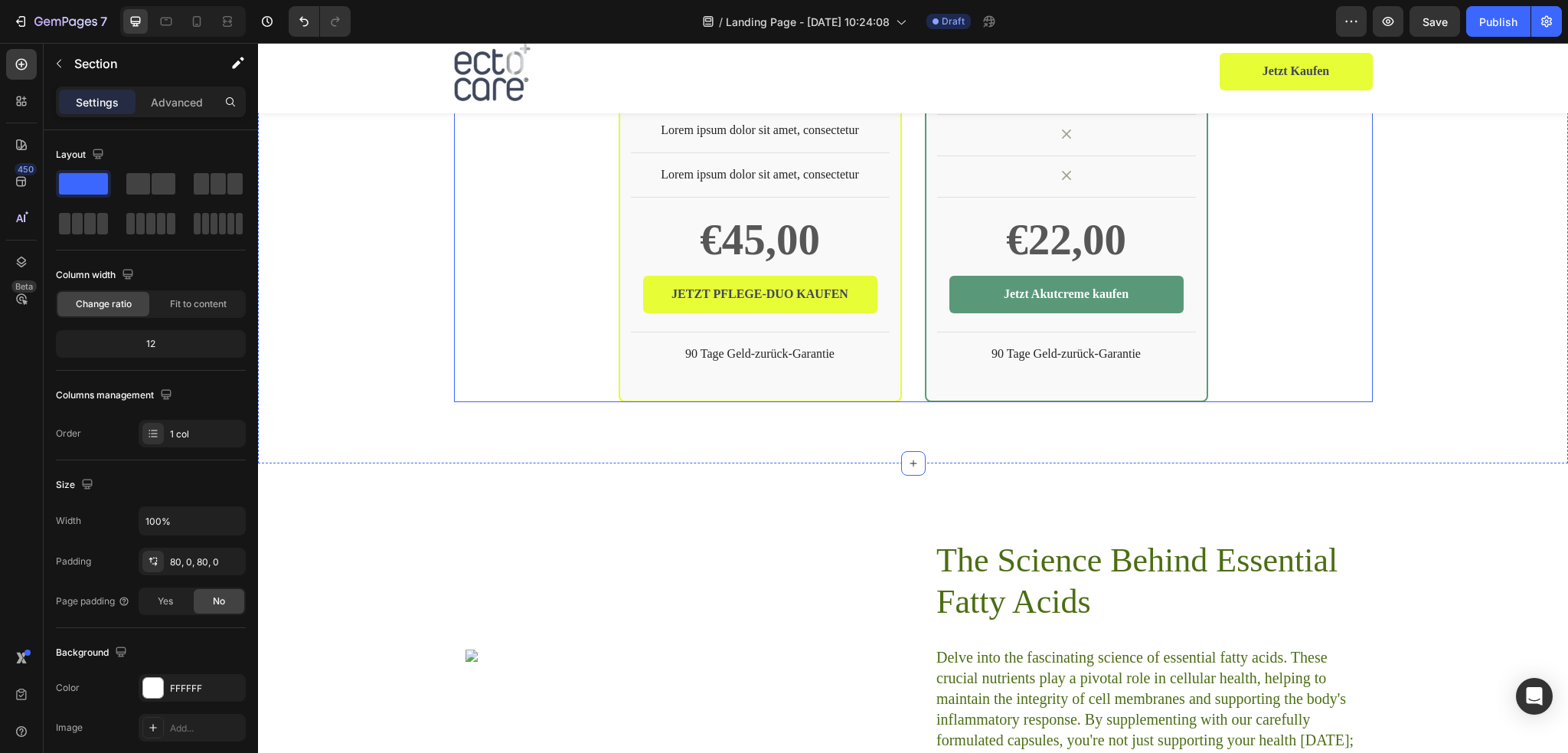
scroll to position [4223, 0]
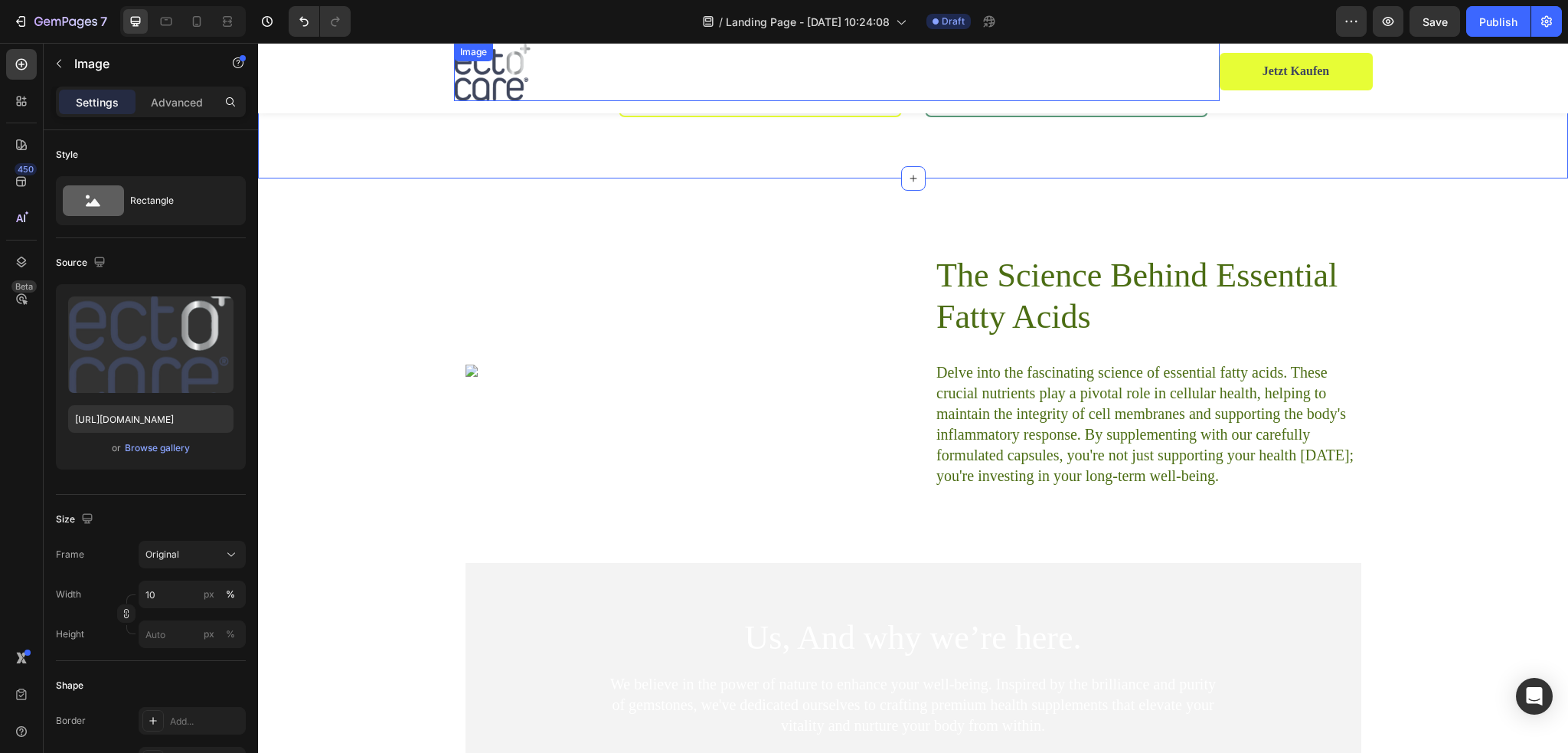
click at [512, 74] on img at bounding box center [492, 72] width 76 height 58
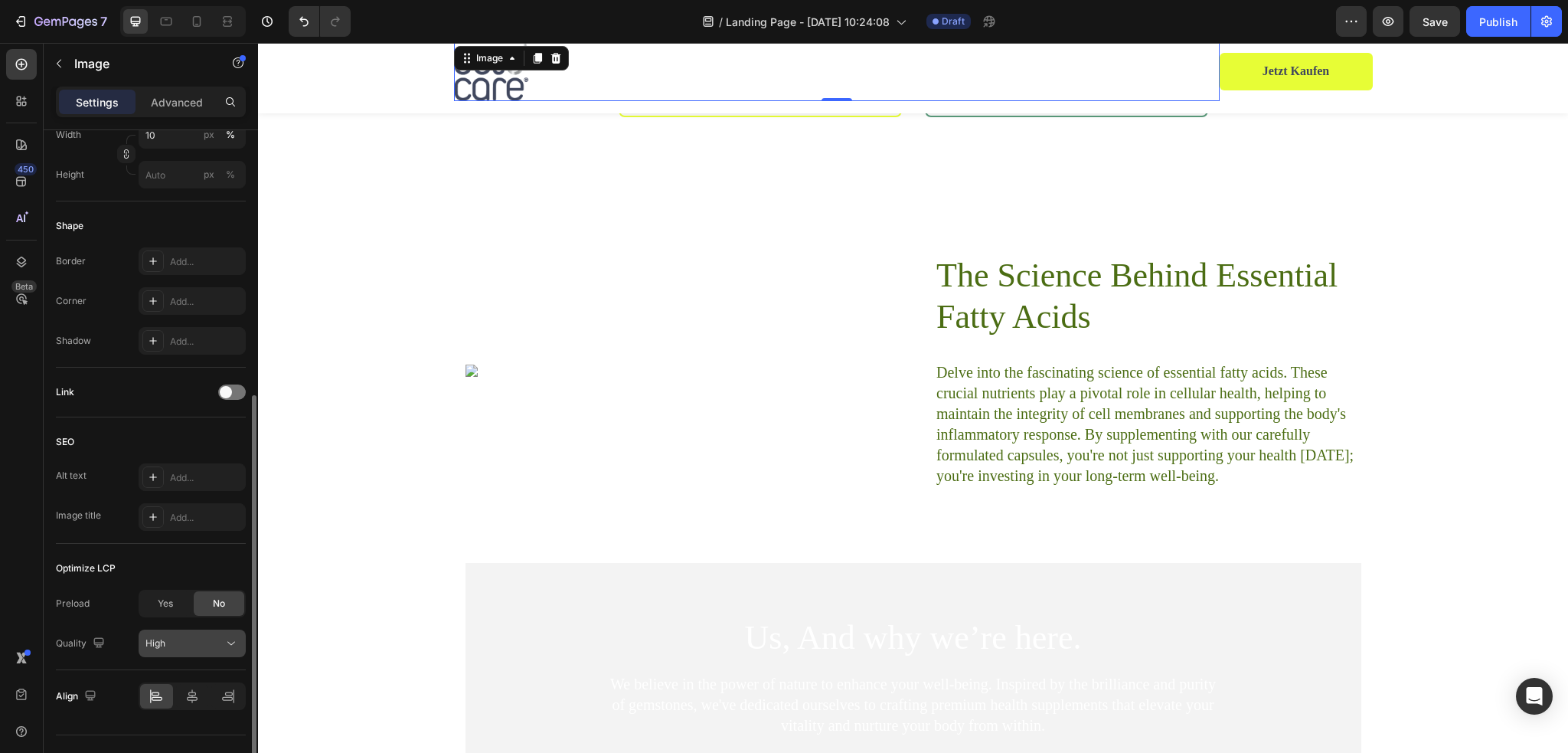
scroll to position [488, 0]
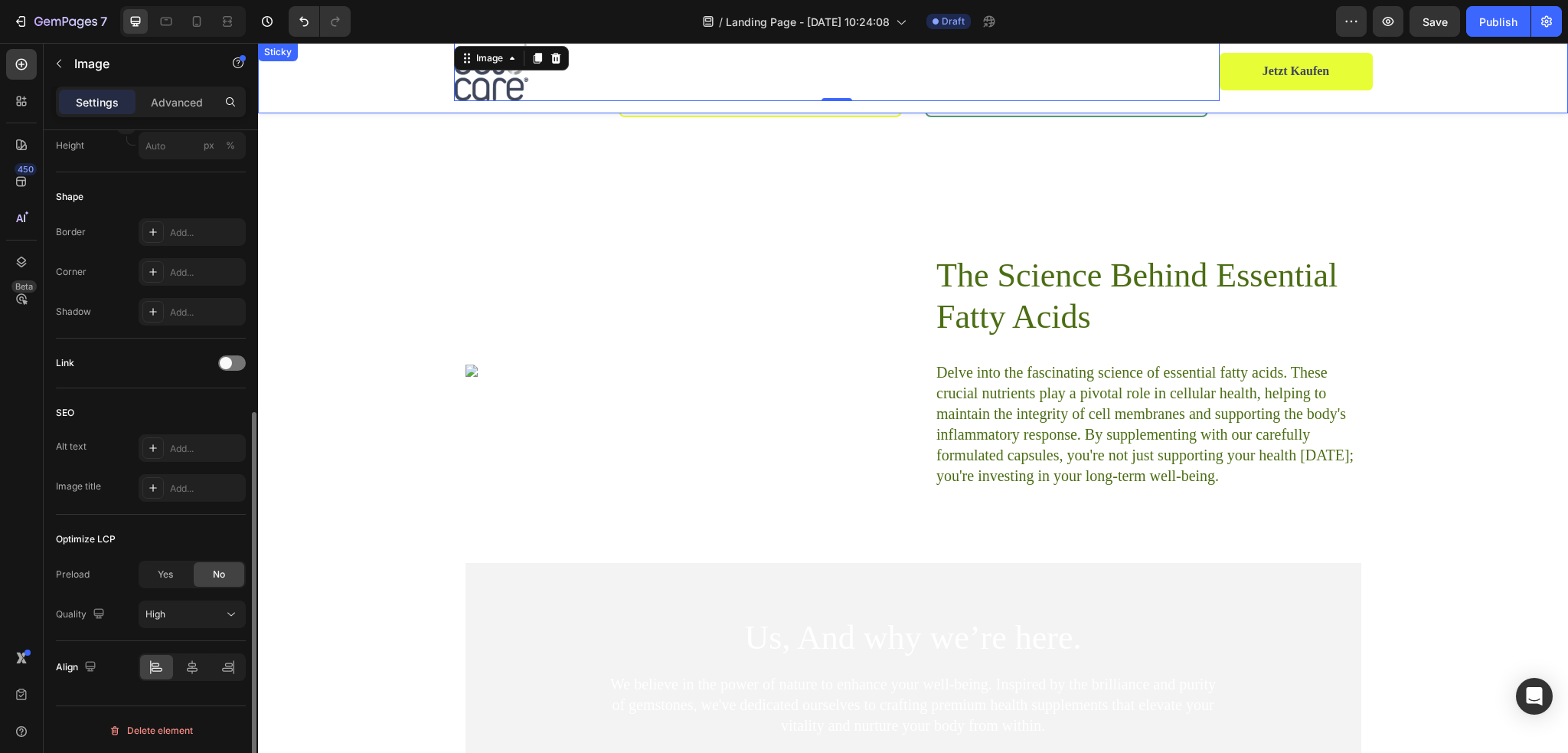
click at [376, 83] on div "Image 0 Row Jetzt kaufen Product Cart Button Product" at bounding box center [912, 72] width 1310 height 58
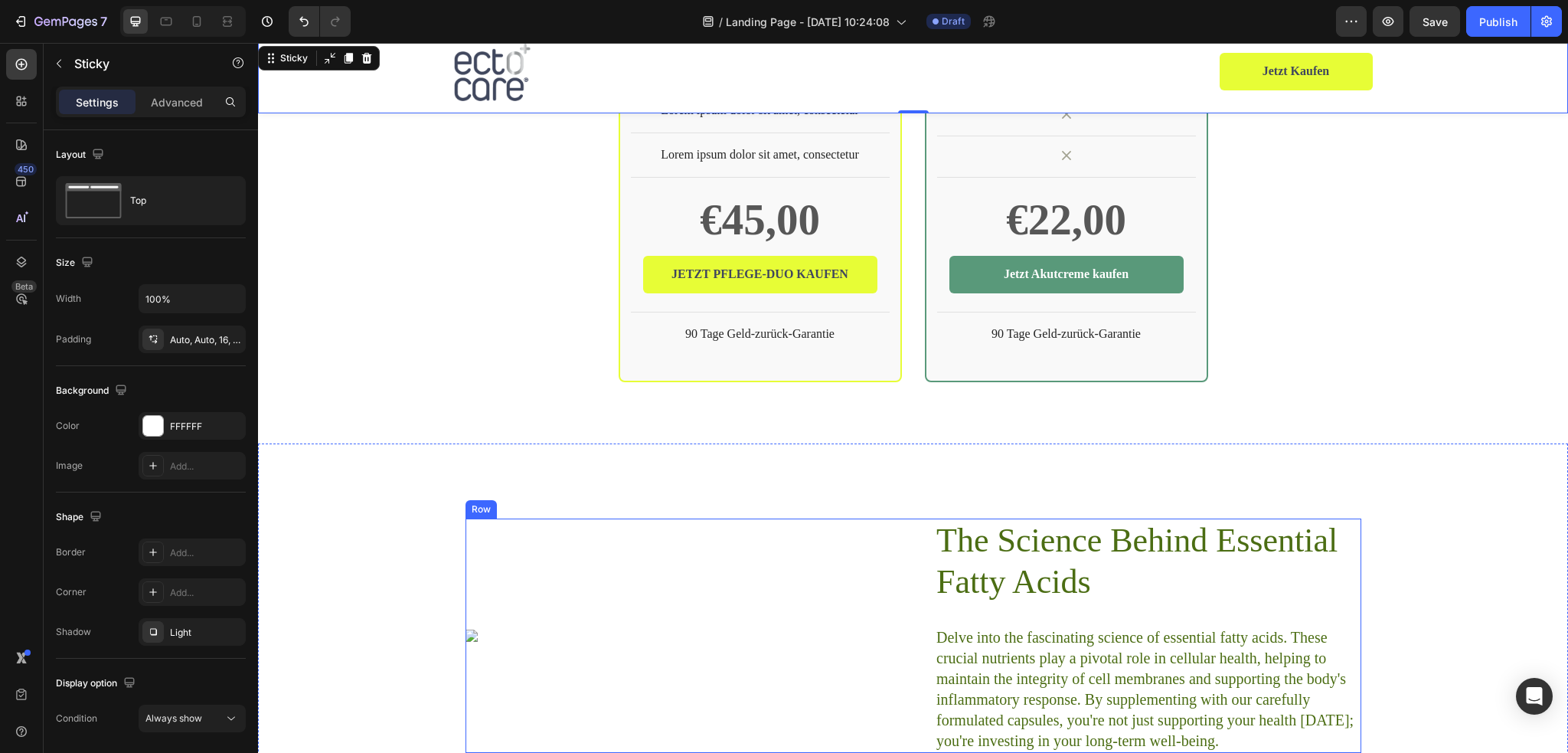
scroll to position [3994, 0]
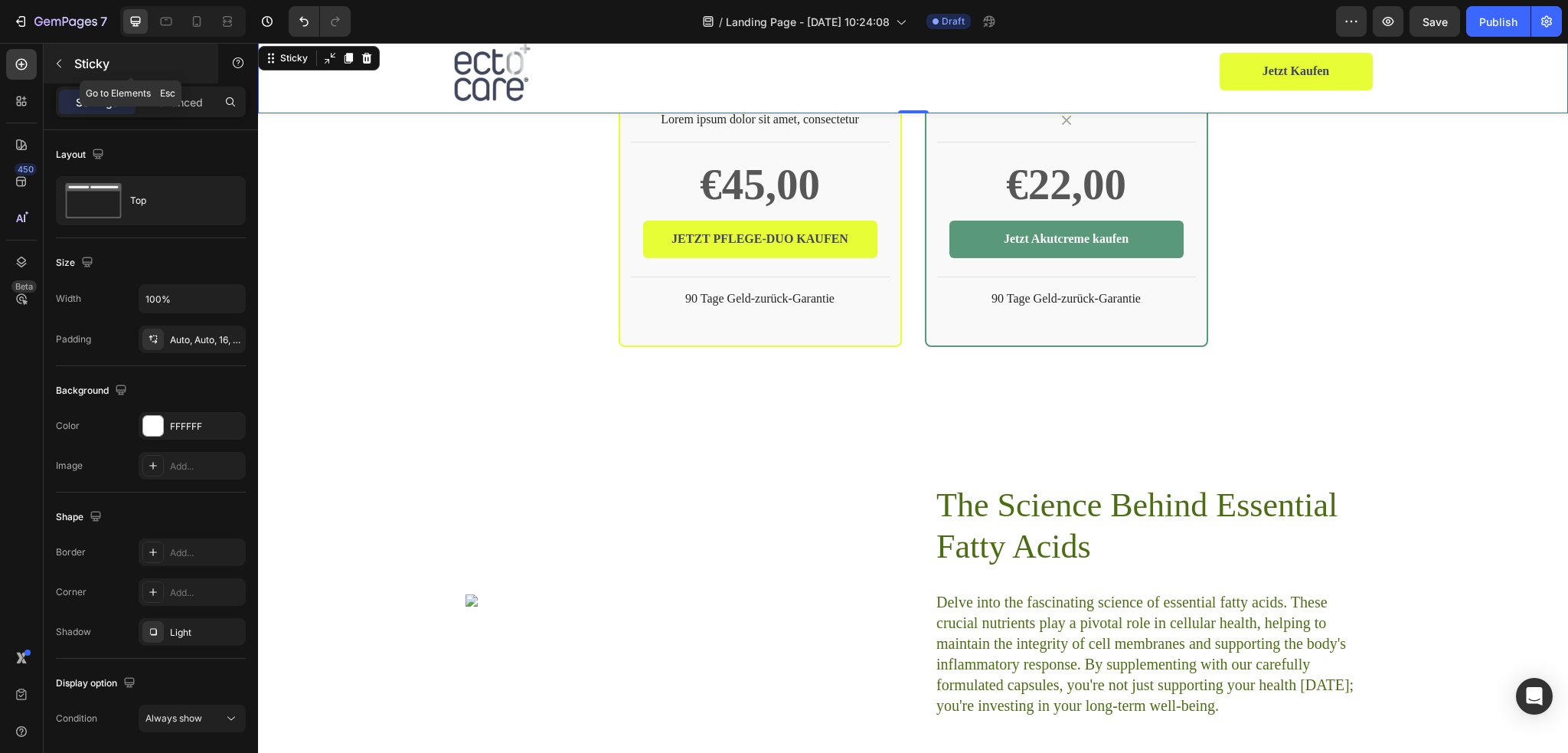
click at [66, 64] on button "button" at bounding box center [59, 64] width 25 height 25
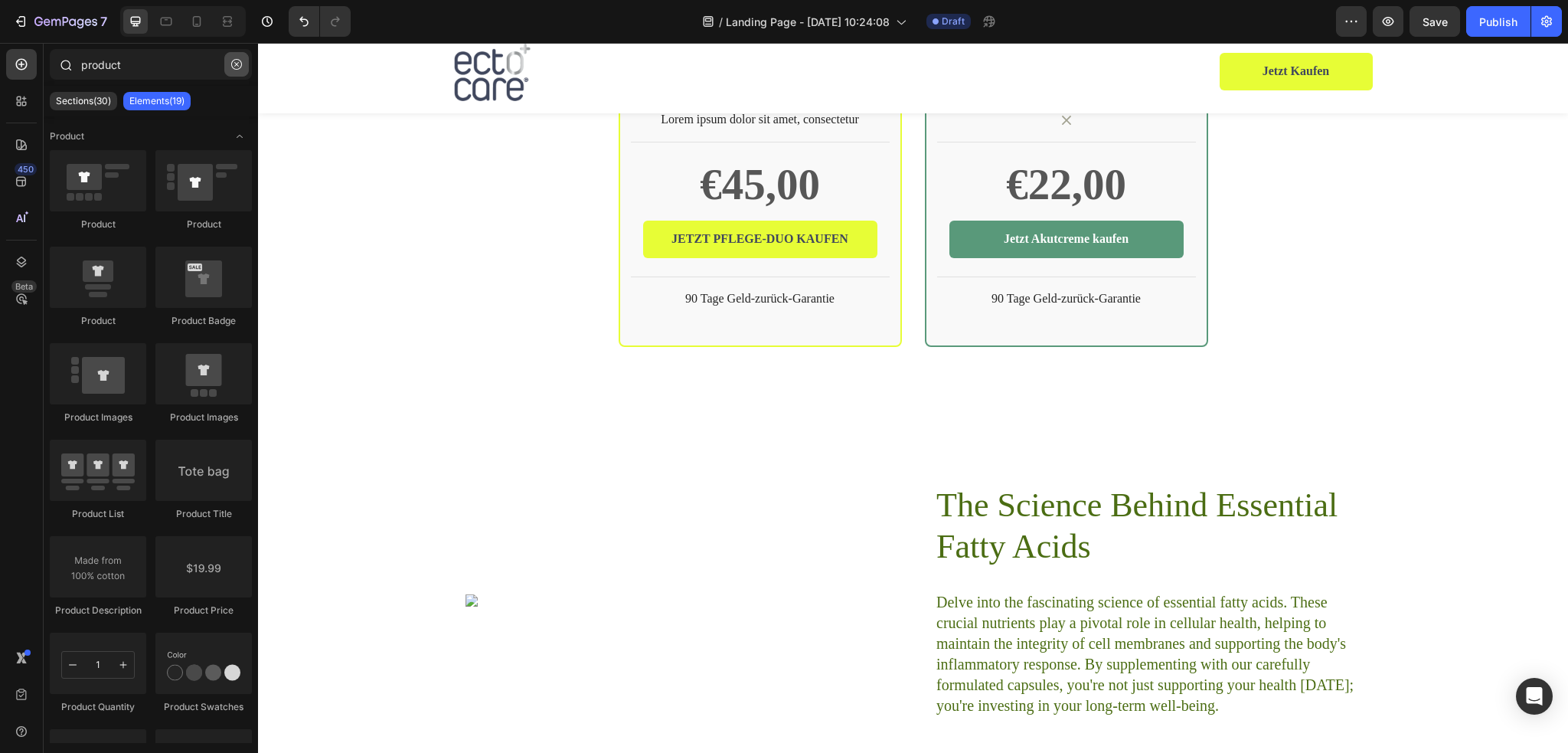
click at [238, 64] on icon "button" at bounding box center [237, 65] width 11 height 11
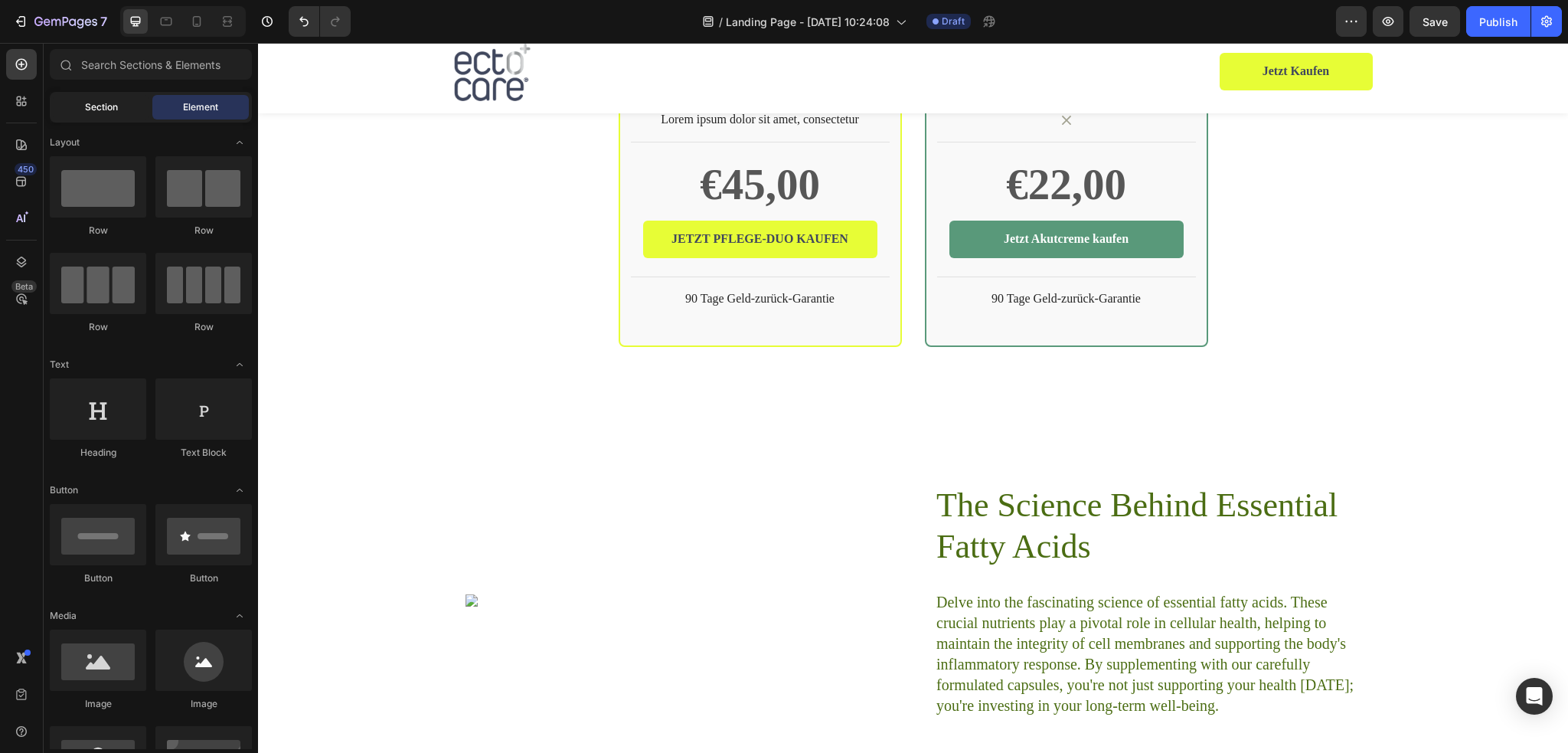
click at [98, 109] on span "Section" at bounding box center [101, 107] width 33 height 14
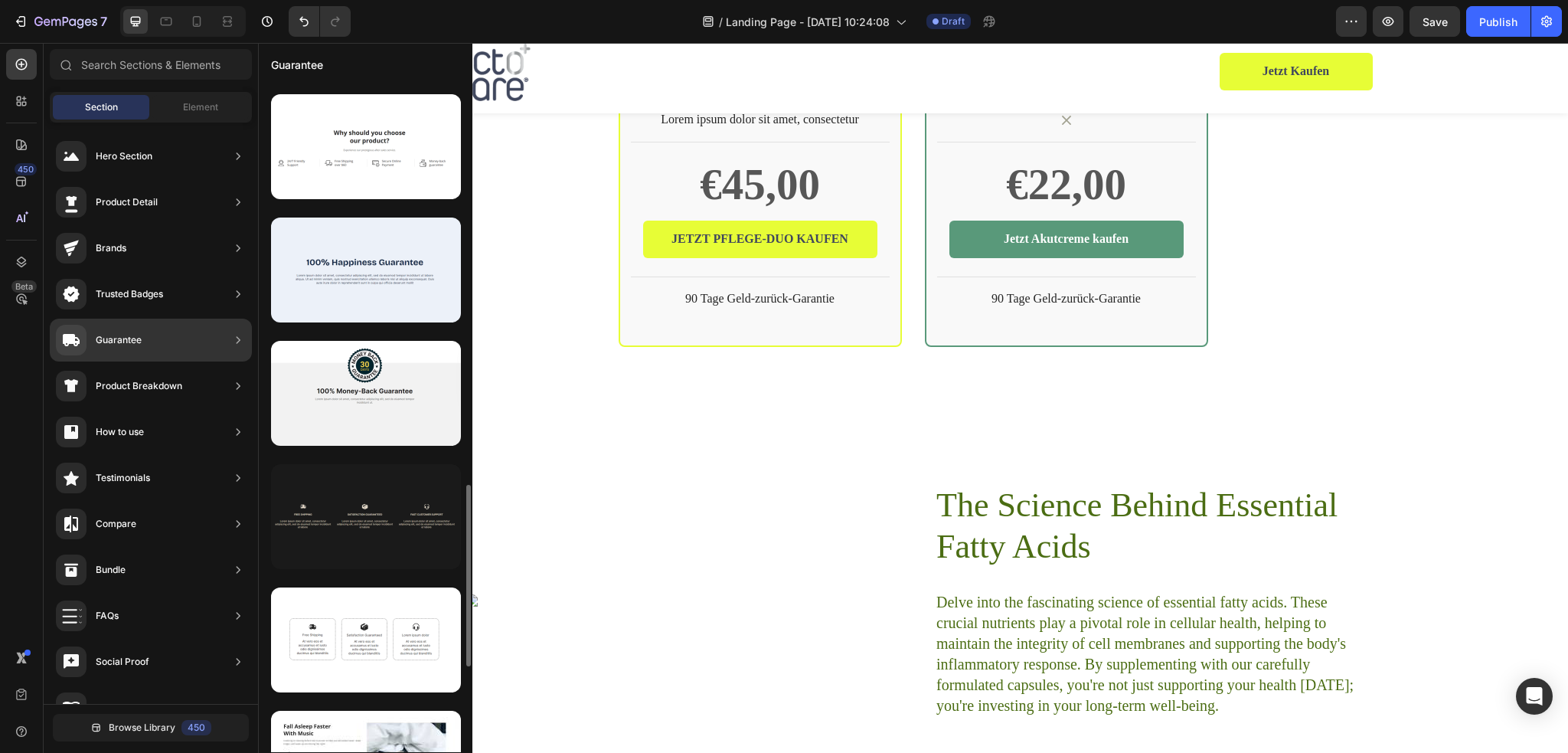
scroll to position [1626, 0]
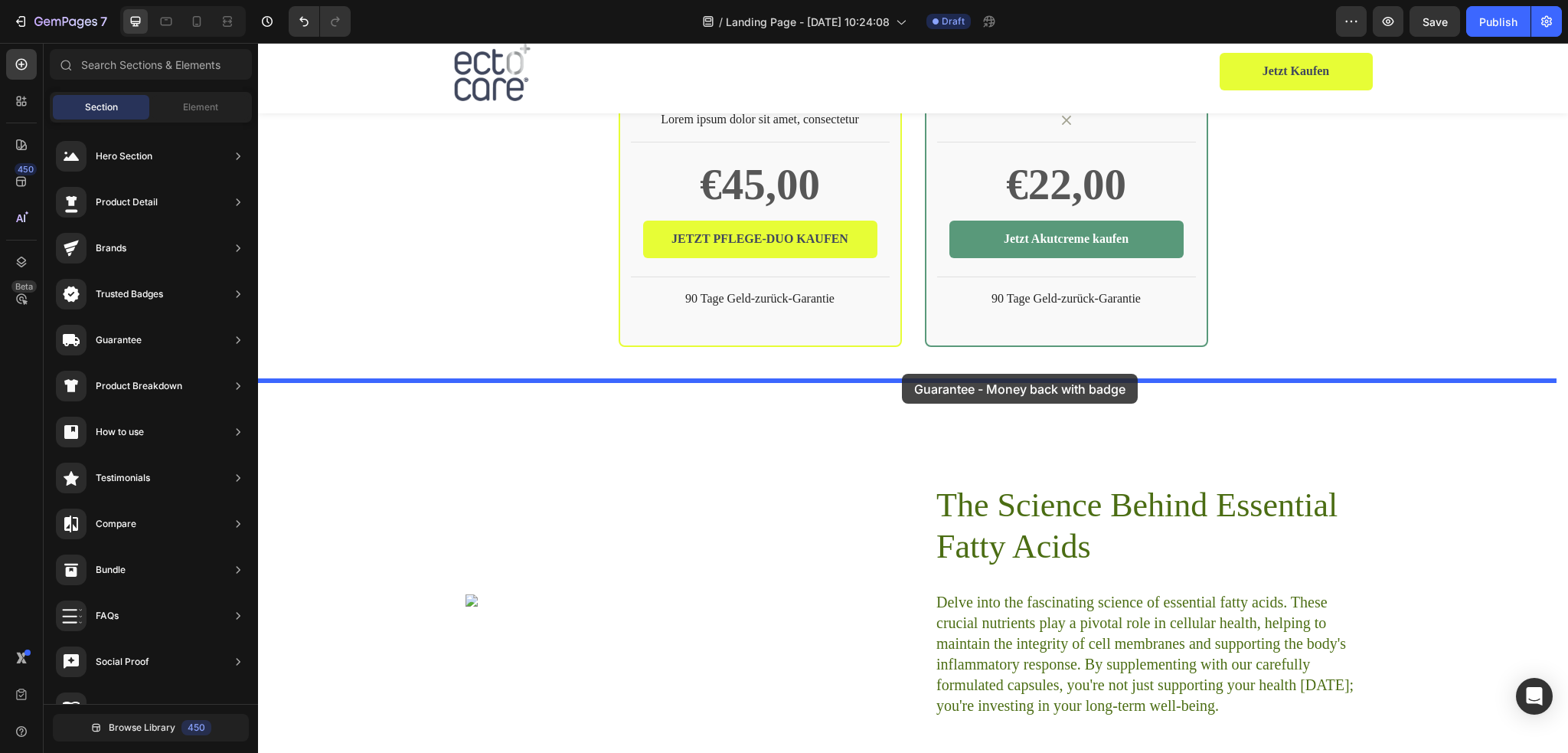
drag, startPoint x: 618, startPoint y: 279, endPoint x: 902, endPoint y: 374, distance: 299.5
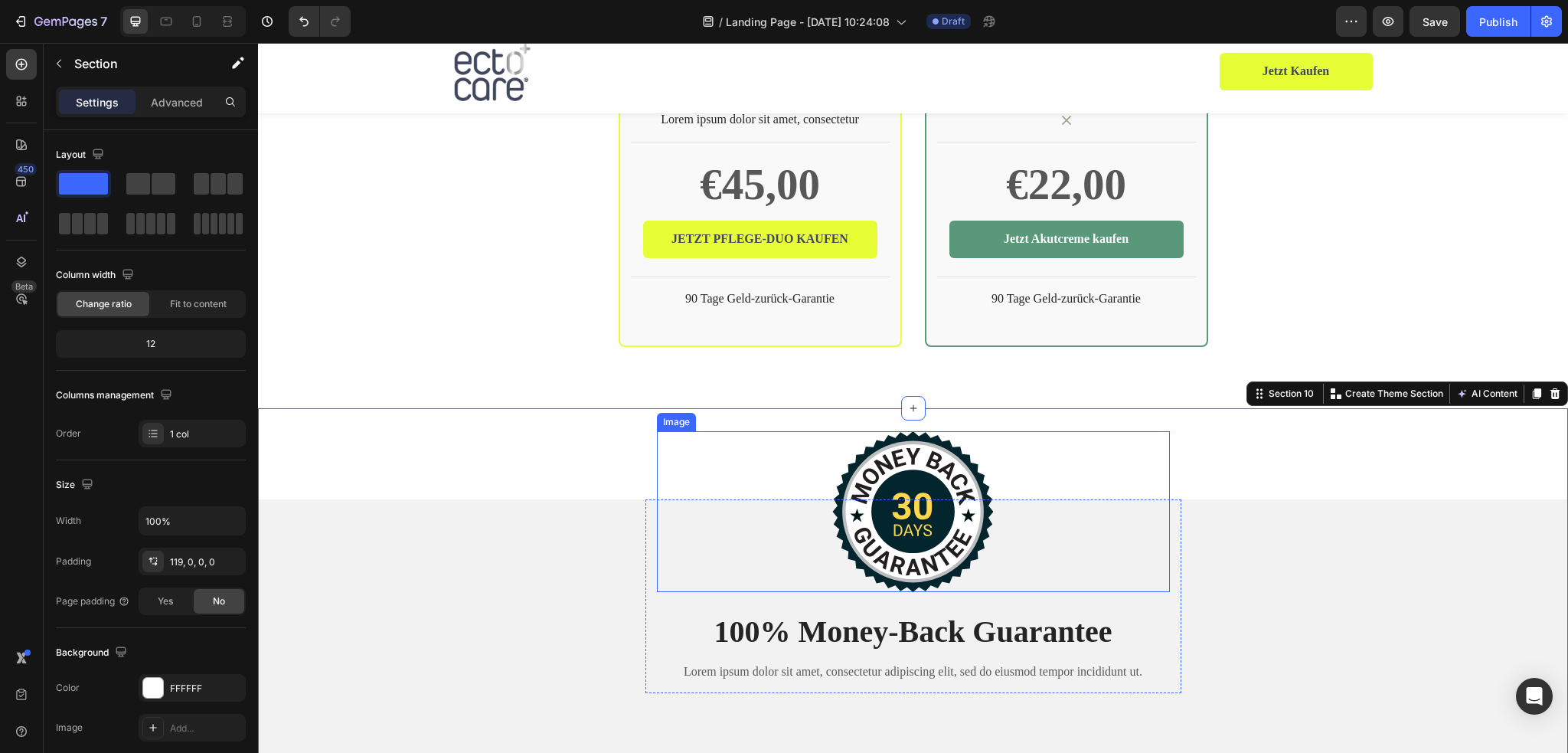
click at [940, 507] on img at bounding box center [912, 511] width 161 height 160
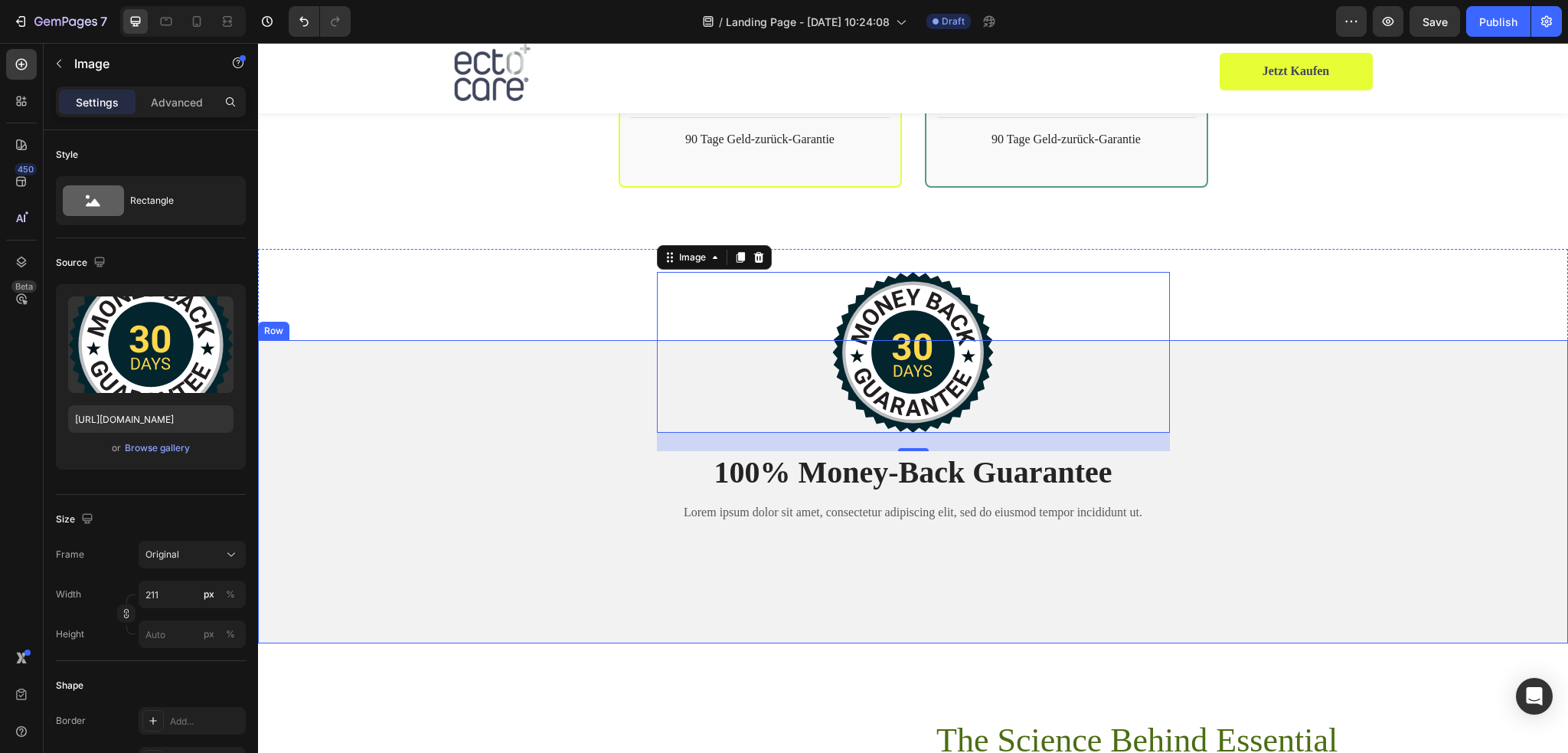
scroll to position [4299, 0]
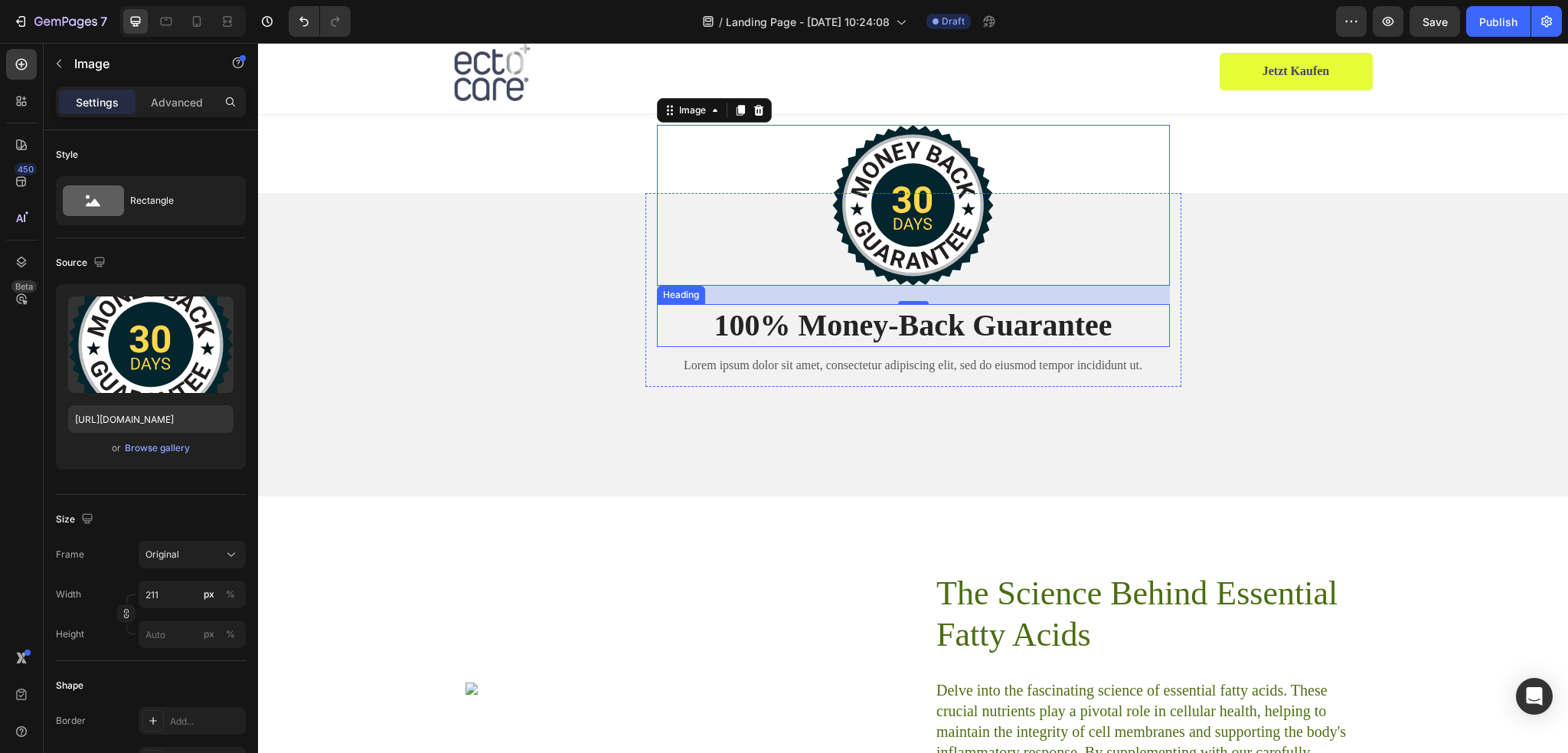
click at [898, 305] on h2 "100% Money-Back Guarantee" at bounding box center [912, 325] width 513 height 43
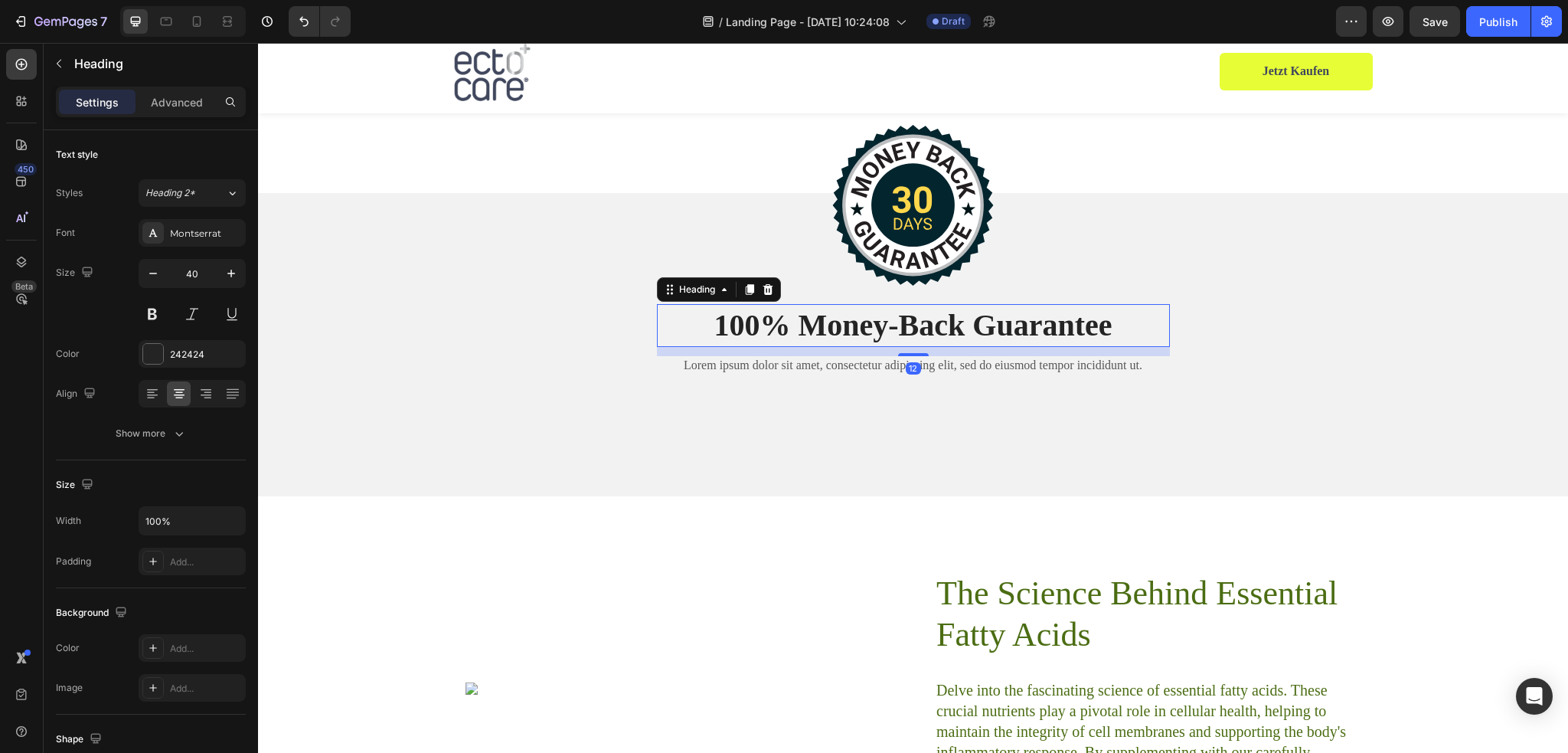
click at [823, 304] on h2 "100% Money-Back Guarantee" at bounding box center [912, 325] width 513 height 43
click at [823, 306] on p "100% Money-Back Guarantee" at bounding box center [913, 325] width 510 height 40
click at [763, 306] on p "100% Money-Back Guarantee" at bounding box center [913, 325] width 510 height 40
click at [824, 306] on p "100% Money-Back Guarantee" at bounding box center [913, 325] width 510 height 40
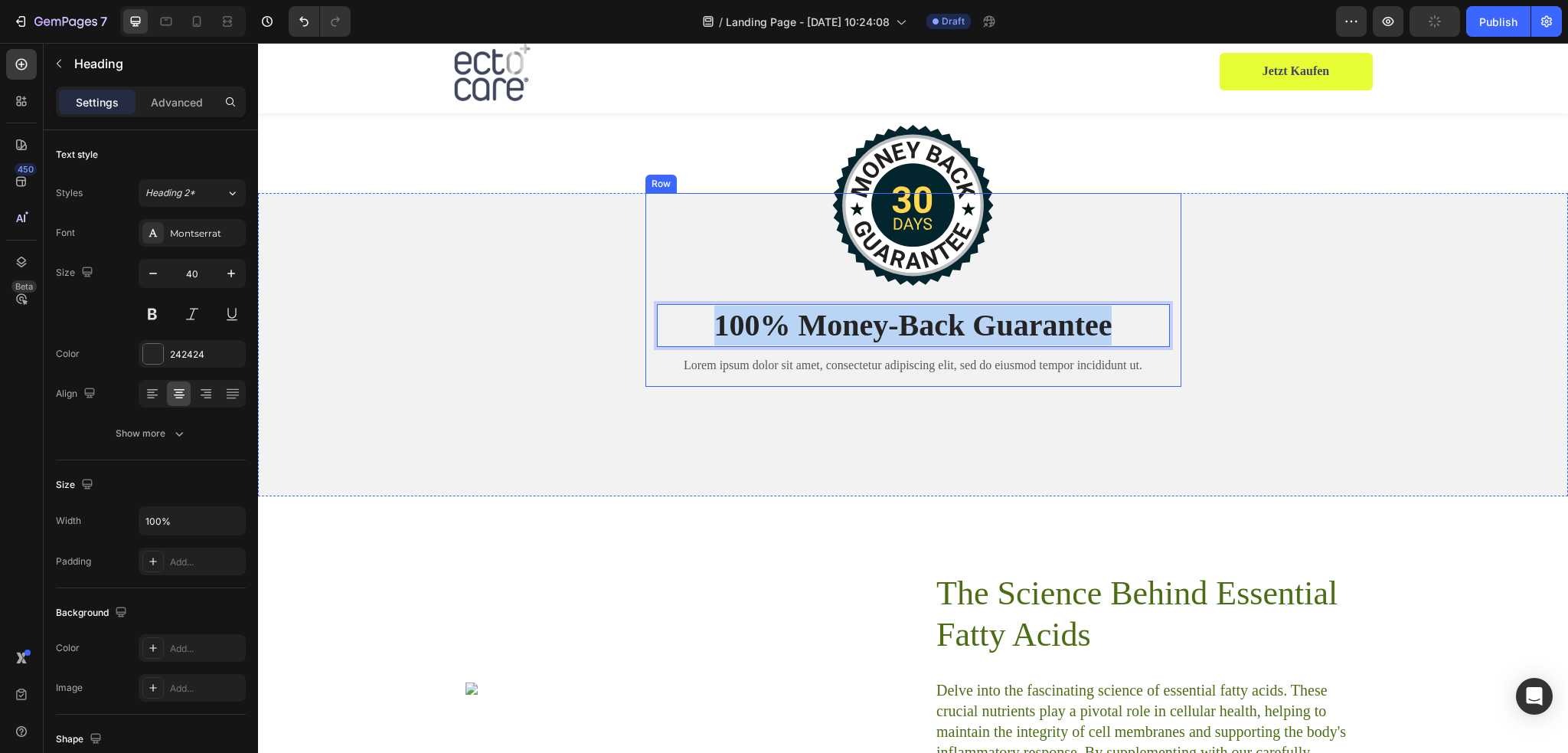
drag, startPoint x: 1108, startPoint y: 294, endPoint x: 643, endPoint y: 299, distance: 465.0
click at [646, 299] on div "Image 100% Money-Back Guarantee Heading 12 Lorem ipsum dolor sit amet, consecte…" at bounding box center [913, 291] width 536 height 195
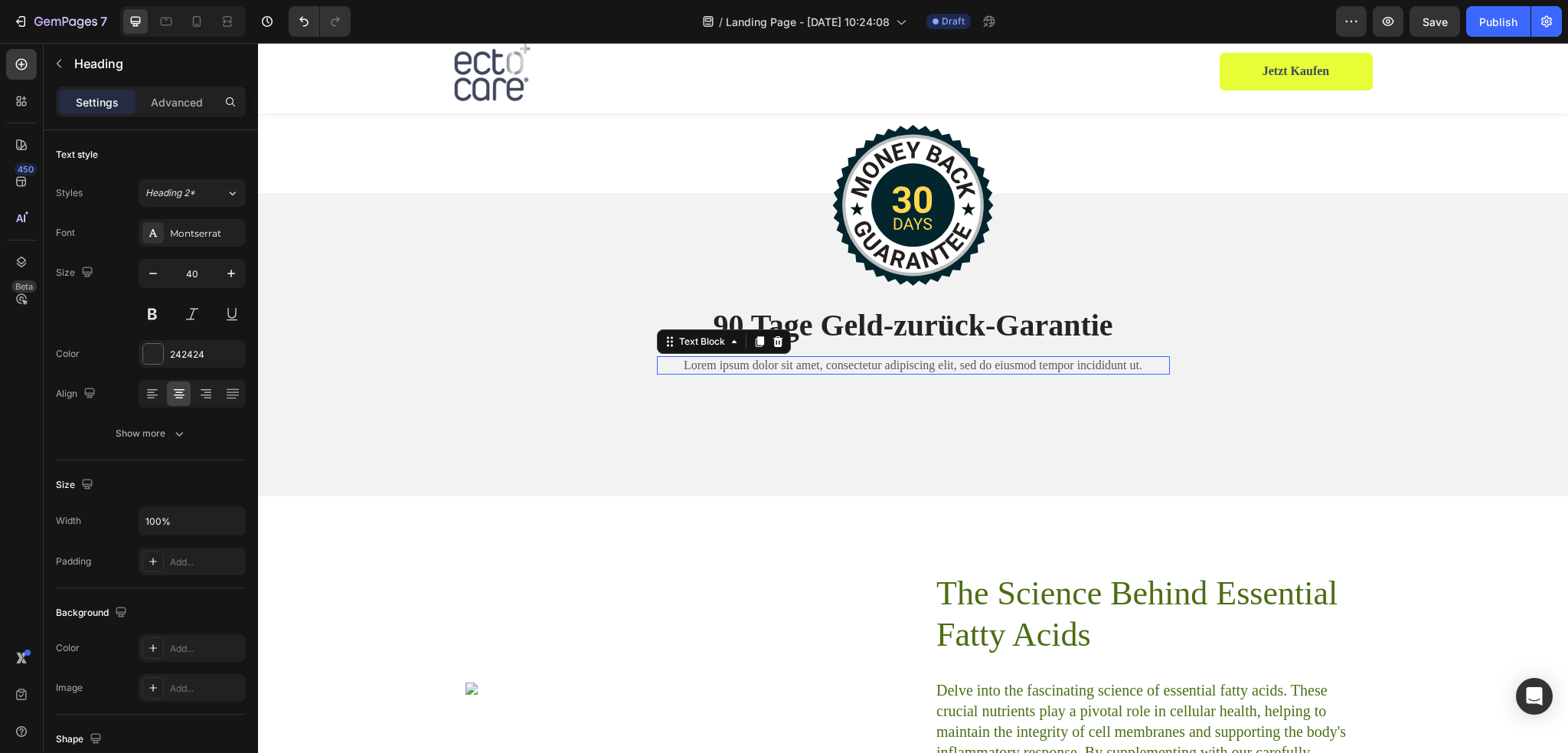
click at [845, 358] on p "Lorem ipsum dolor sit amet, consectetur adipiscing elit, sed do eiusmod tempor …" at bounding box center [913, 366] width 510 height 16
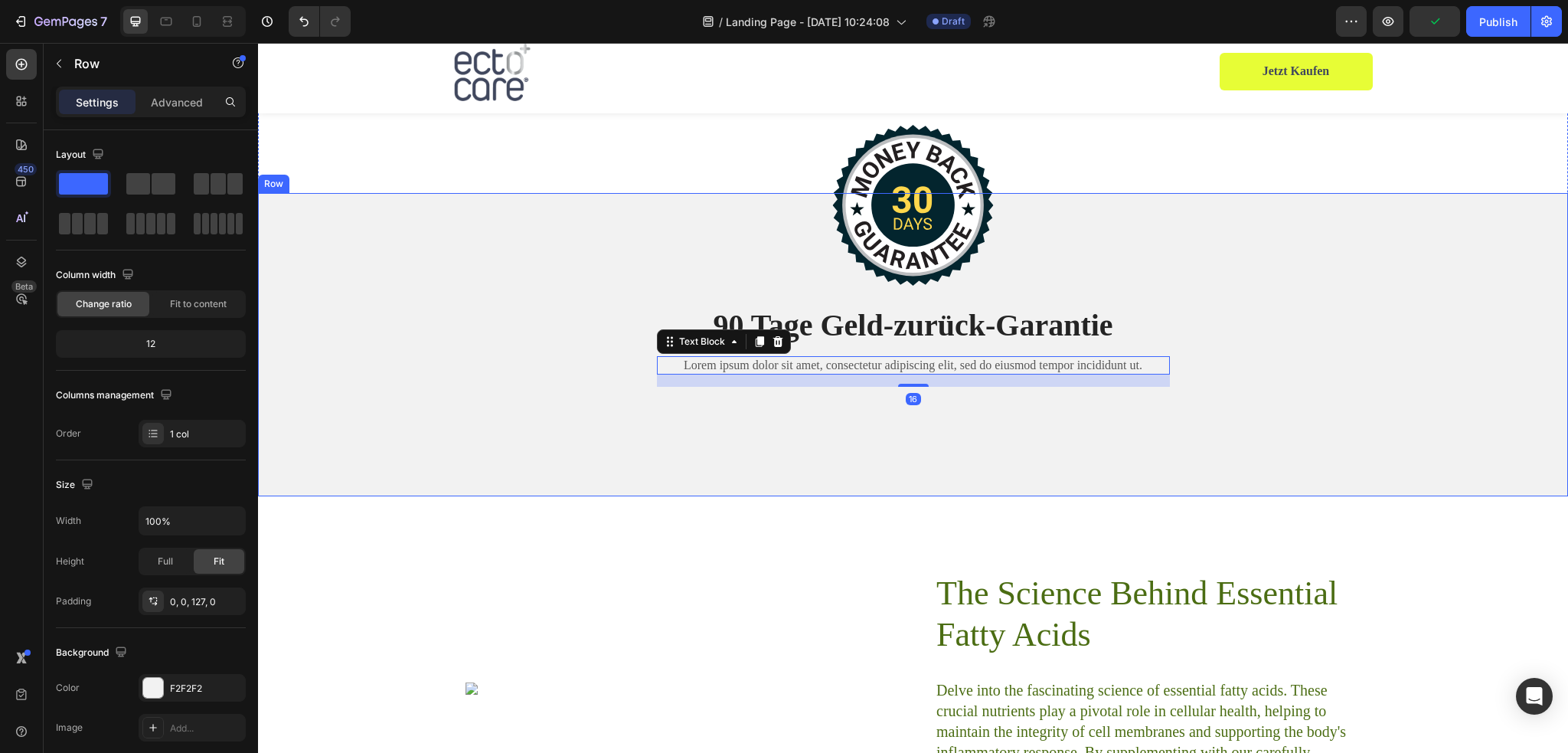
click at [1283, 322] on div "Image 90 Tage Geld-zurück-Garantie Heading Lorem ipsum dolor sit amet, consecte…" at bounding box center [912, 296] width 1310 height 206
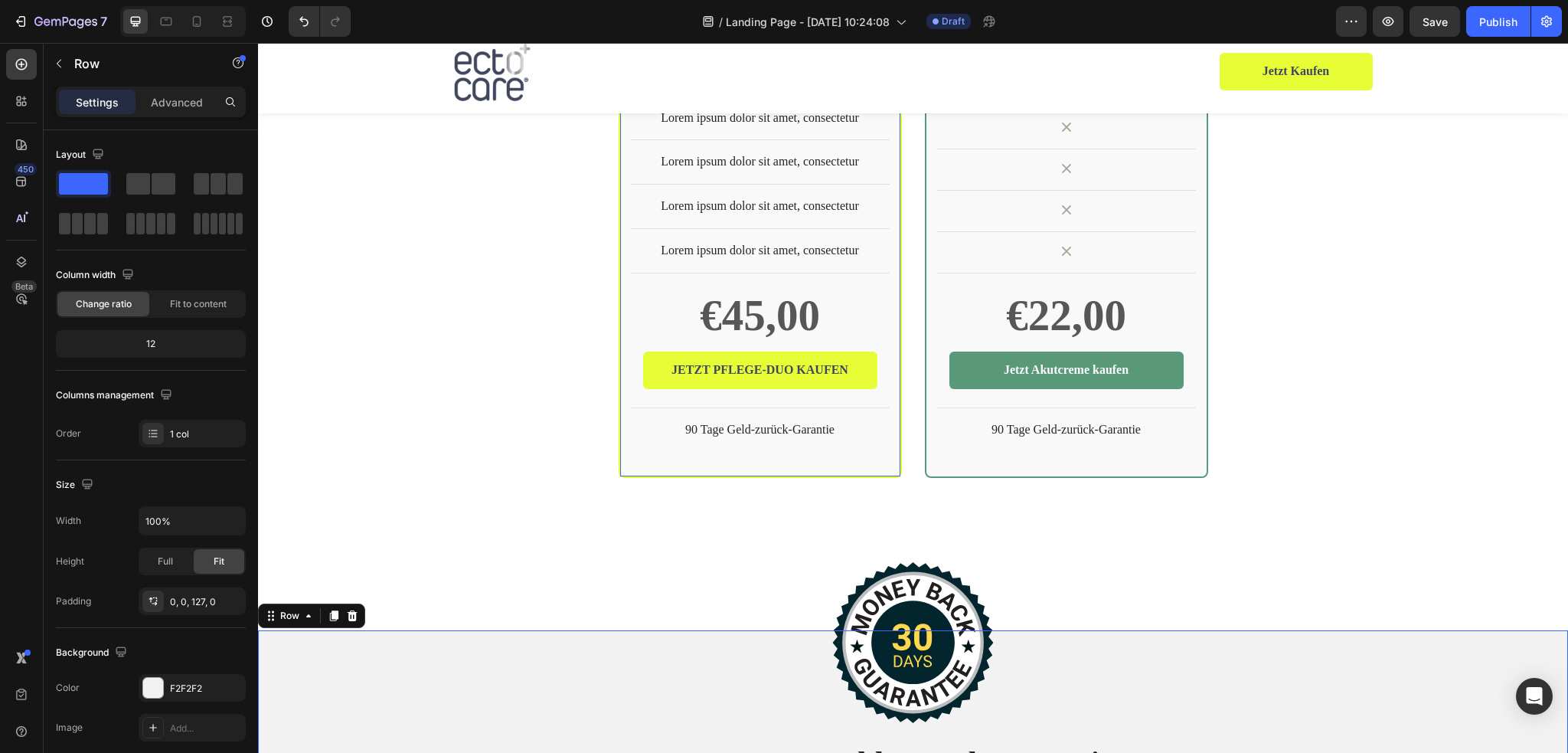
scroll to position [3763, 0]
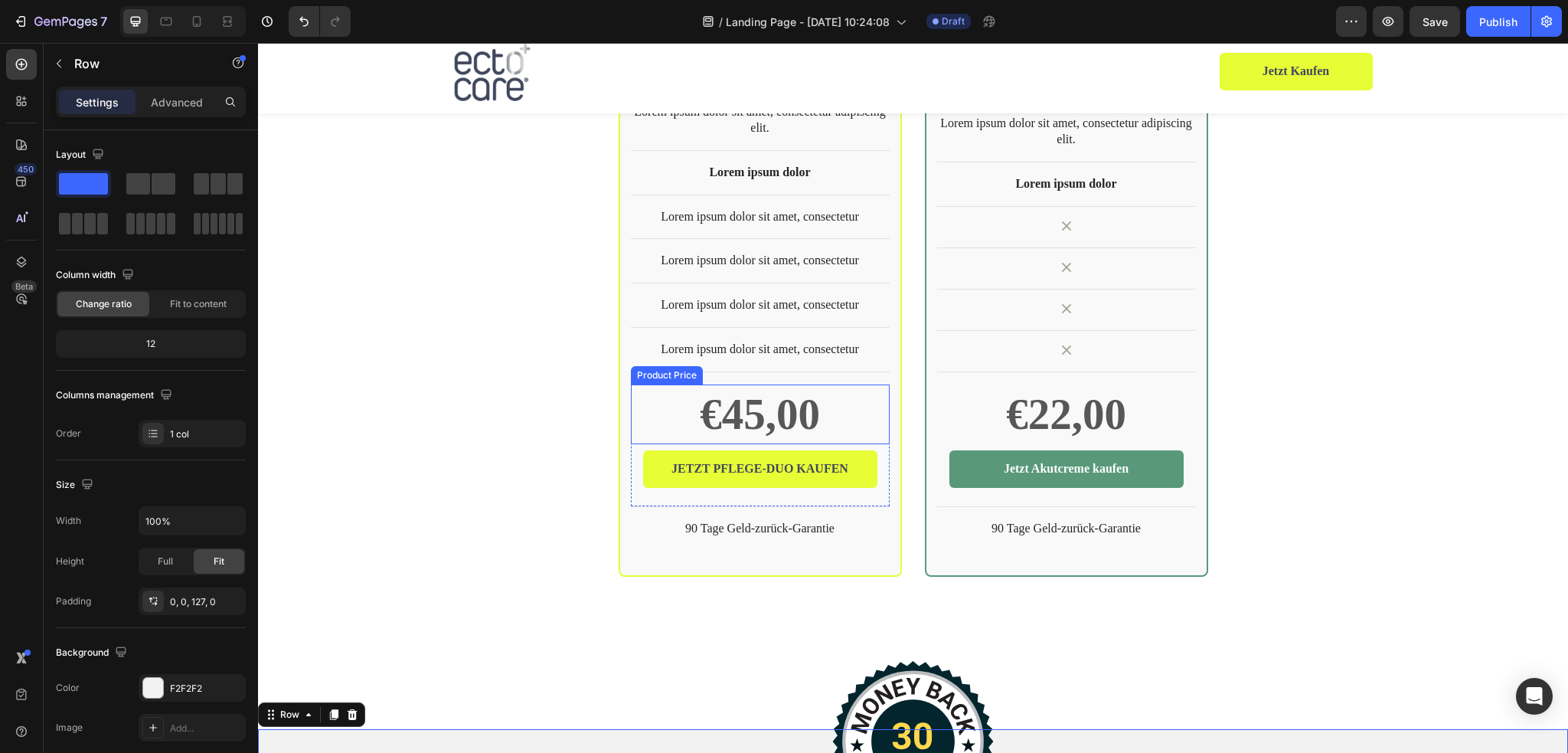
click at [631, 384] on div "€45,00" at bounding box center [760, 414] width 259 height 59
click at [620, 374] on div "ectocare® medEctoin® Neurodermitis Pflege-Duo Product Title €45,00 Product Pric…" at bounding box center [760, 227] width 280 height 695
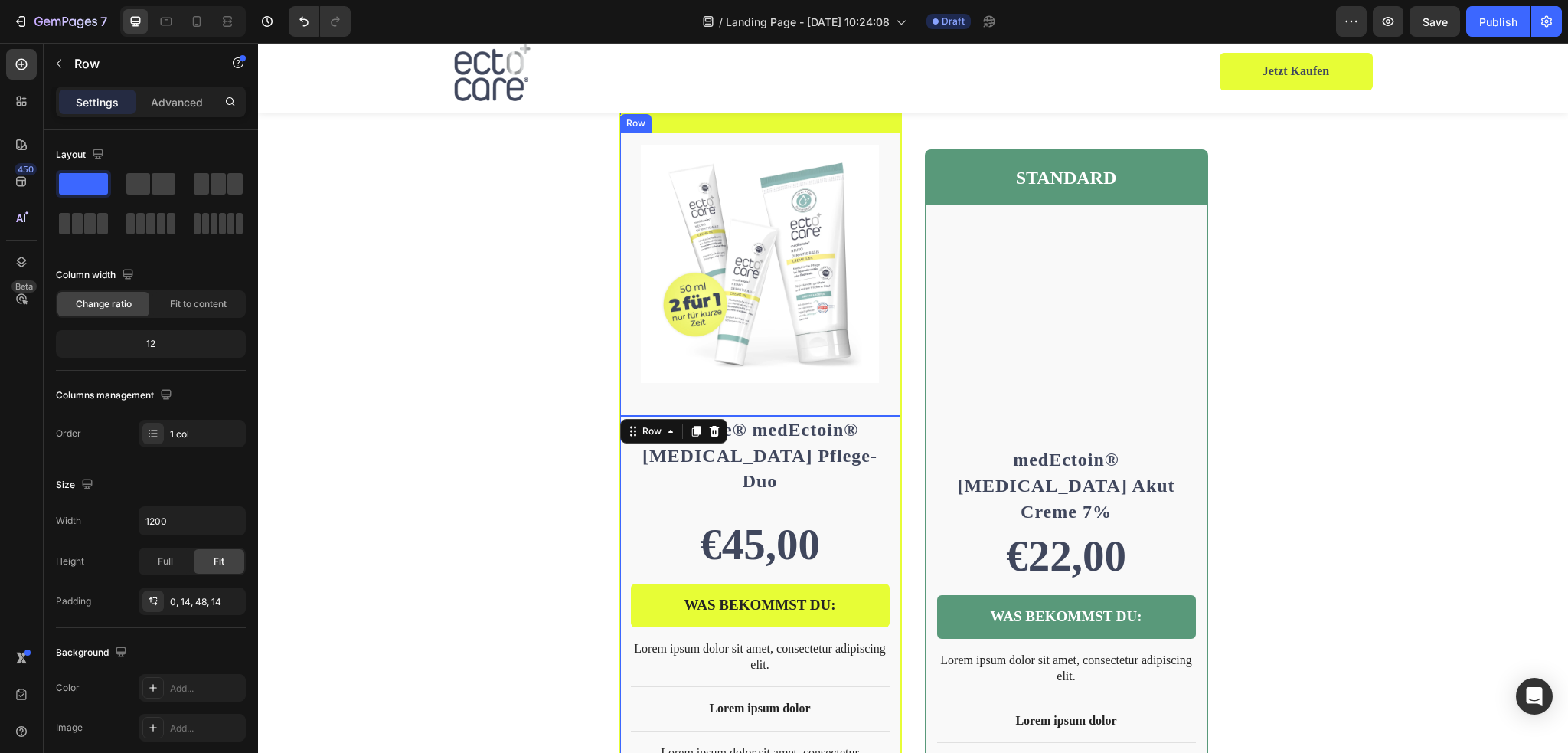
scroll to position [2998, 0]
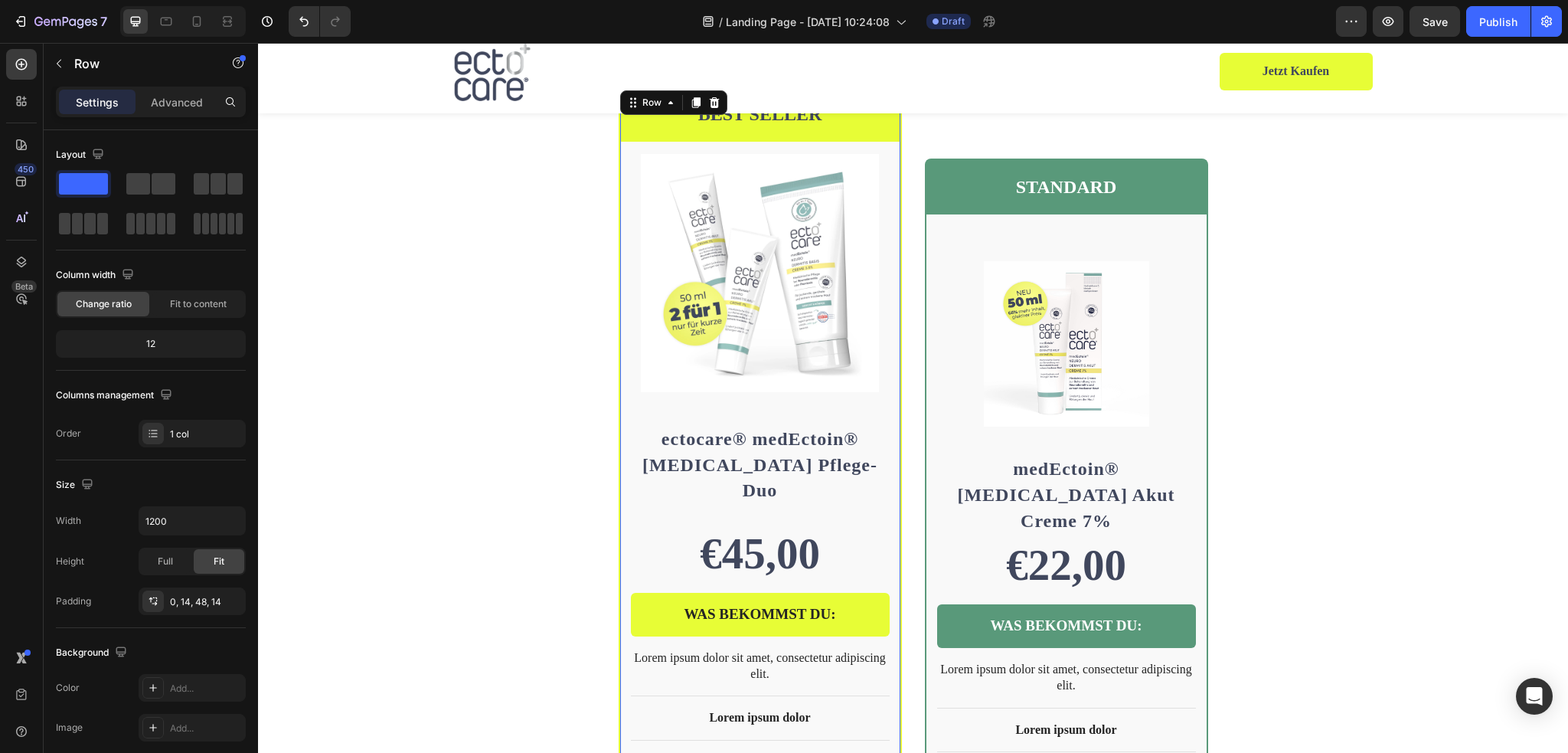
click at [894, 403] on div "BEST SELLER Text Block Row Product Images Row ectocare® medEctoin® Neurodermiti…" at bounding box center [760, 603] width 283 height 1036
click at [154, 687] on div at bounding box center [153, 687] width 19 height 19
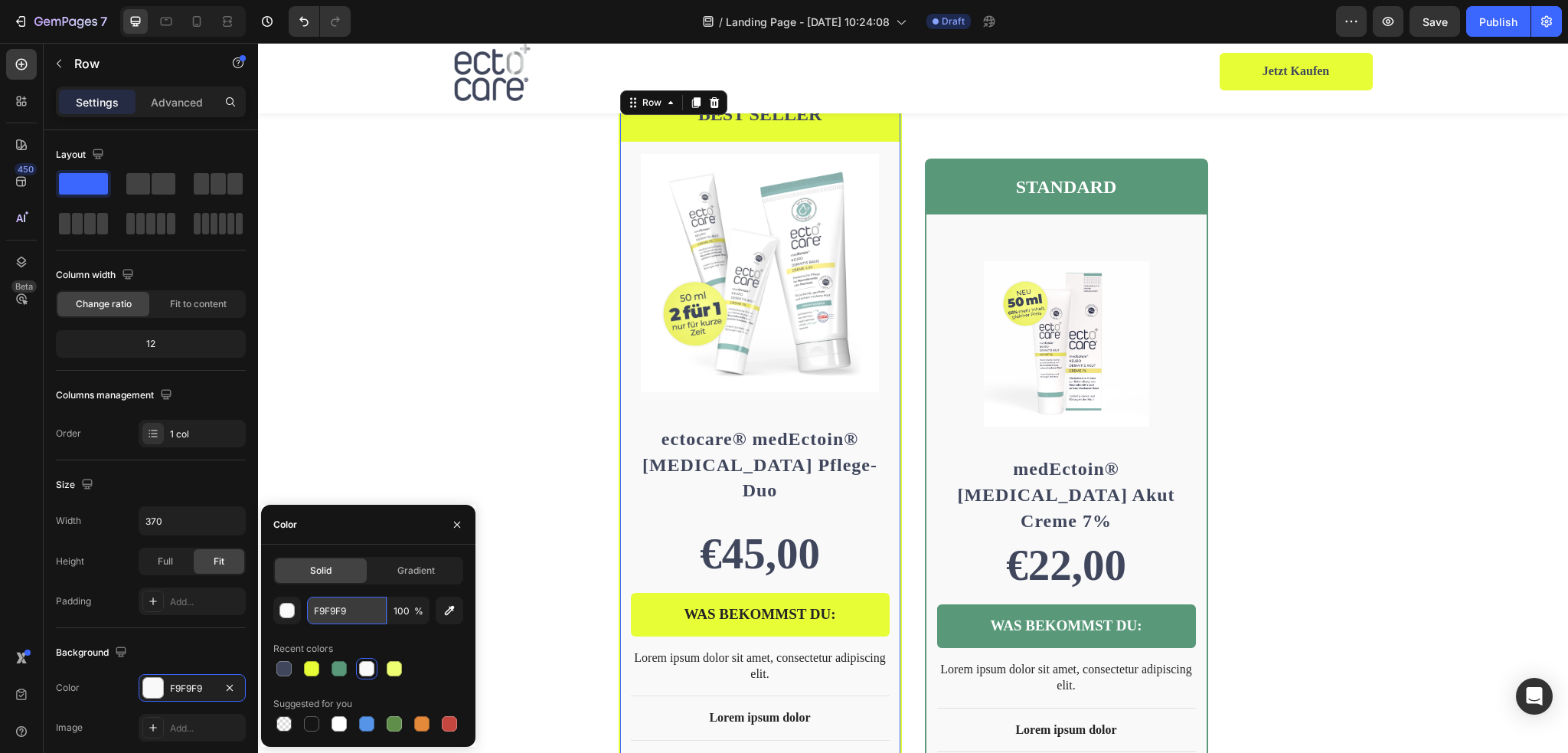
click at [353, 615] on input "F9F9F9" at bounding box center [347, 609] width 80 height 27
click at [338, 725] on div at bounding box center [338, 723] width 15 height 15
type input "FFFFFF"
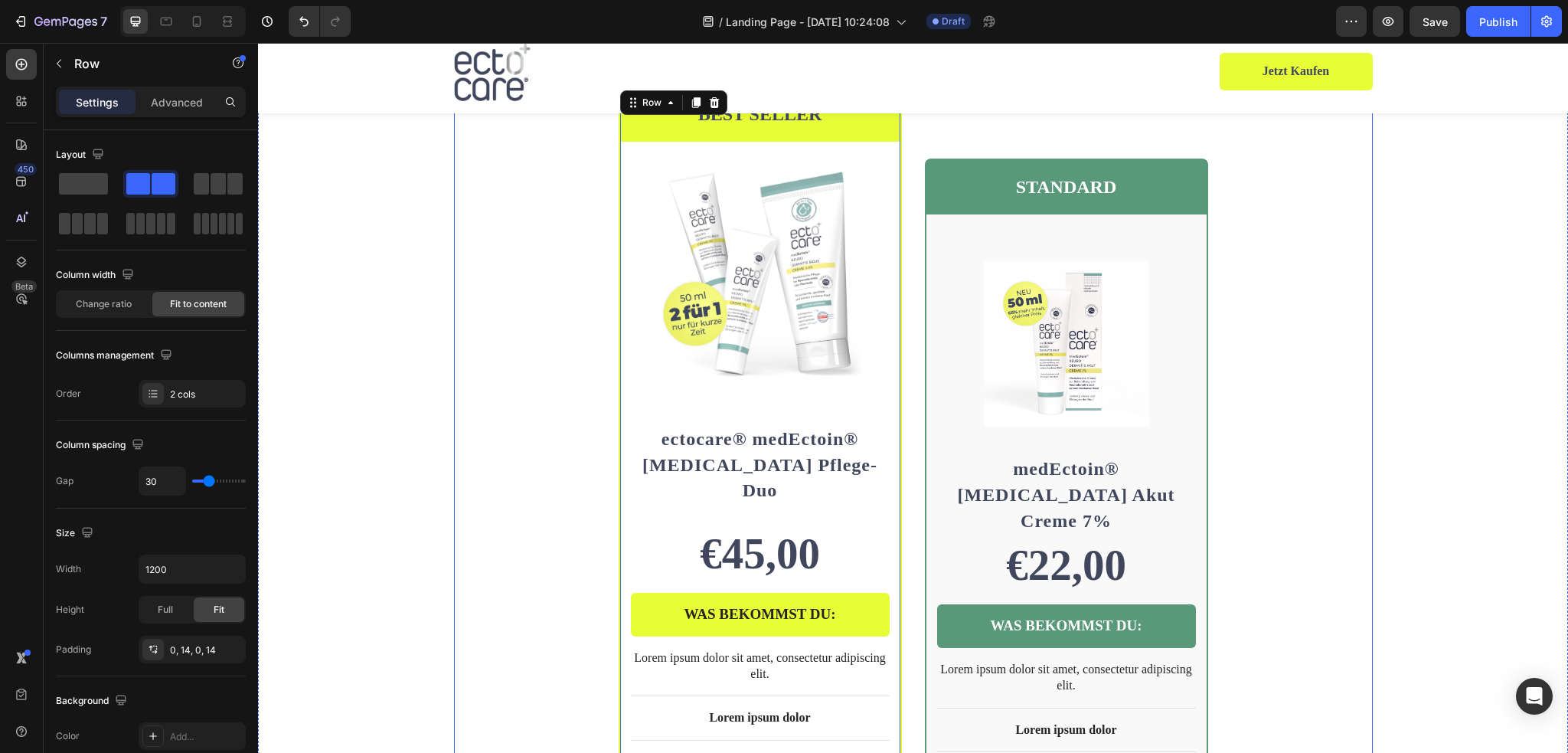
click at [1347, 418] on div "BEST SELLER Text Block Row Product Images Row ectocare® medEctoin® Neurodermiti…" at bounding box center [912, 603] width 919 height 1036
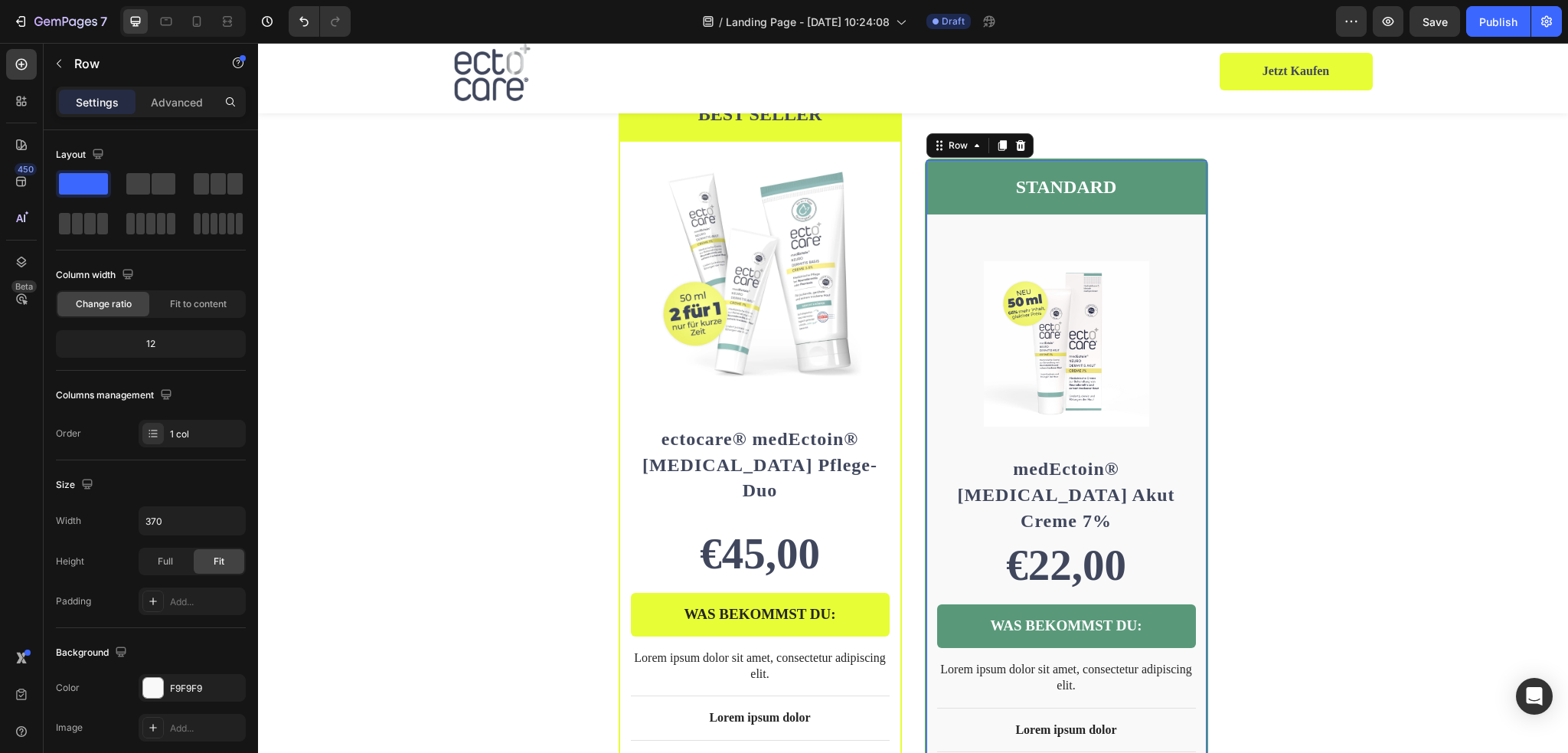
click at [1201, 245] on div "STANDARD Text Block Row Product Images Row medEctoin® Neurodermitis Akut Creme …" at bounding box center [1067, 640] width 283 height 963
click at [204, 692] on div "F9F9F9" at bounding box center [192, 688] width 44 height 14
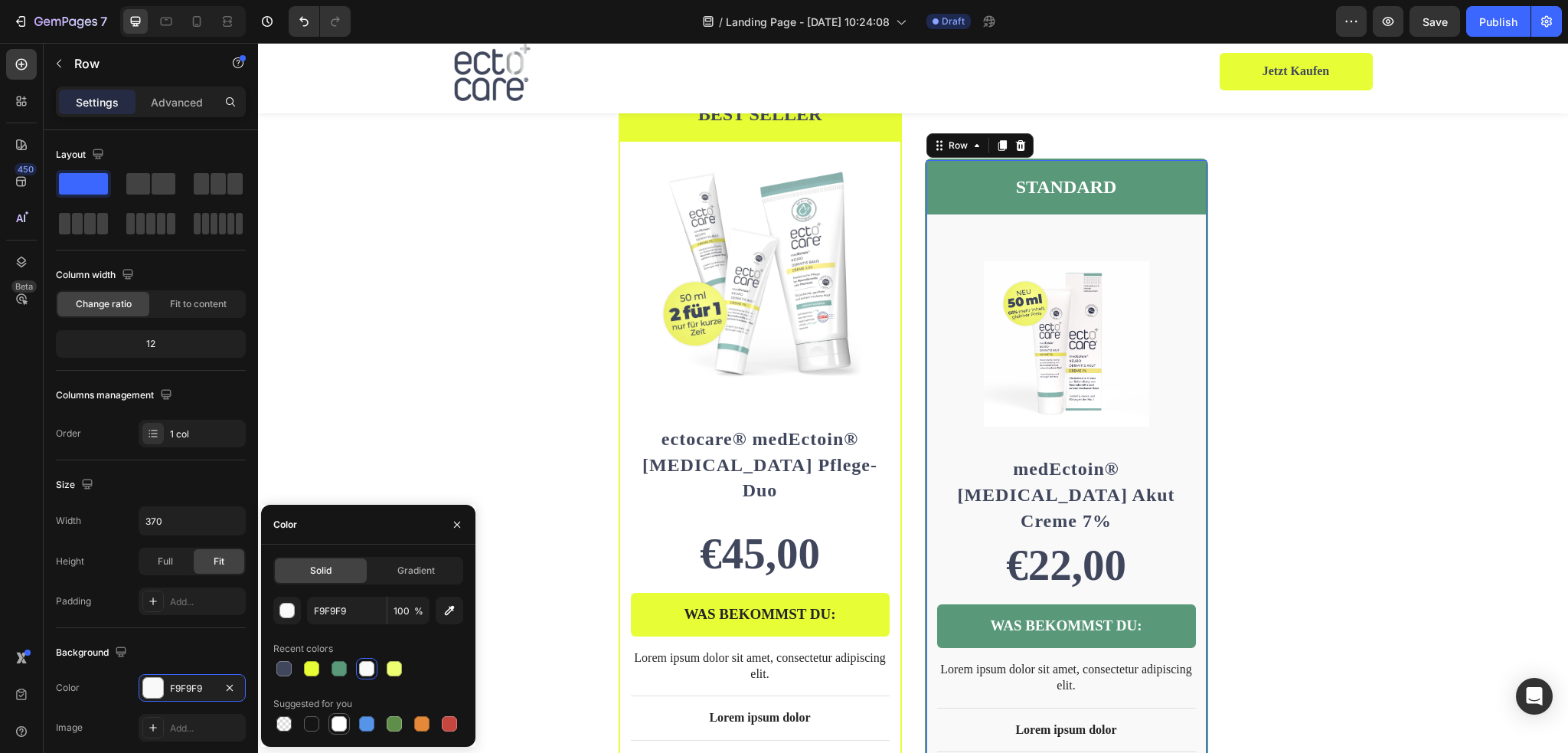
click at [337, 725] on div at bounding box center [338, 723] width 15 height 15
type input "FFFFFF"
click at [434, 384] on div "BEST SELLER Text Block Row Product Images Row ectocare® medEctoin® Neurodermiti…" at bounding box center [912, 603] width 1310 height 1036
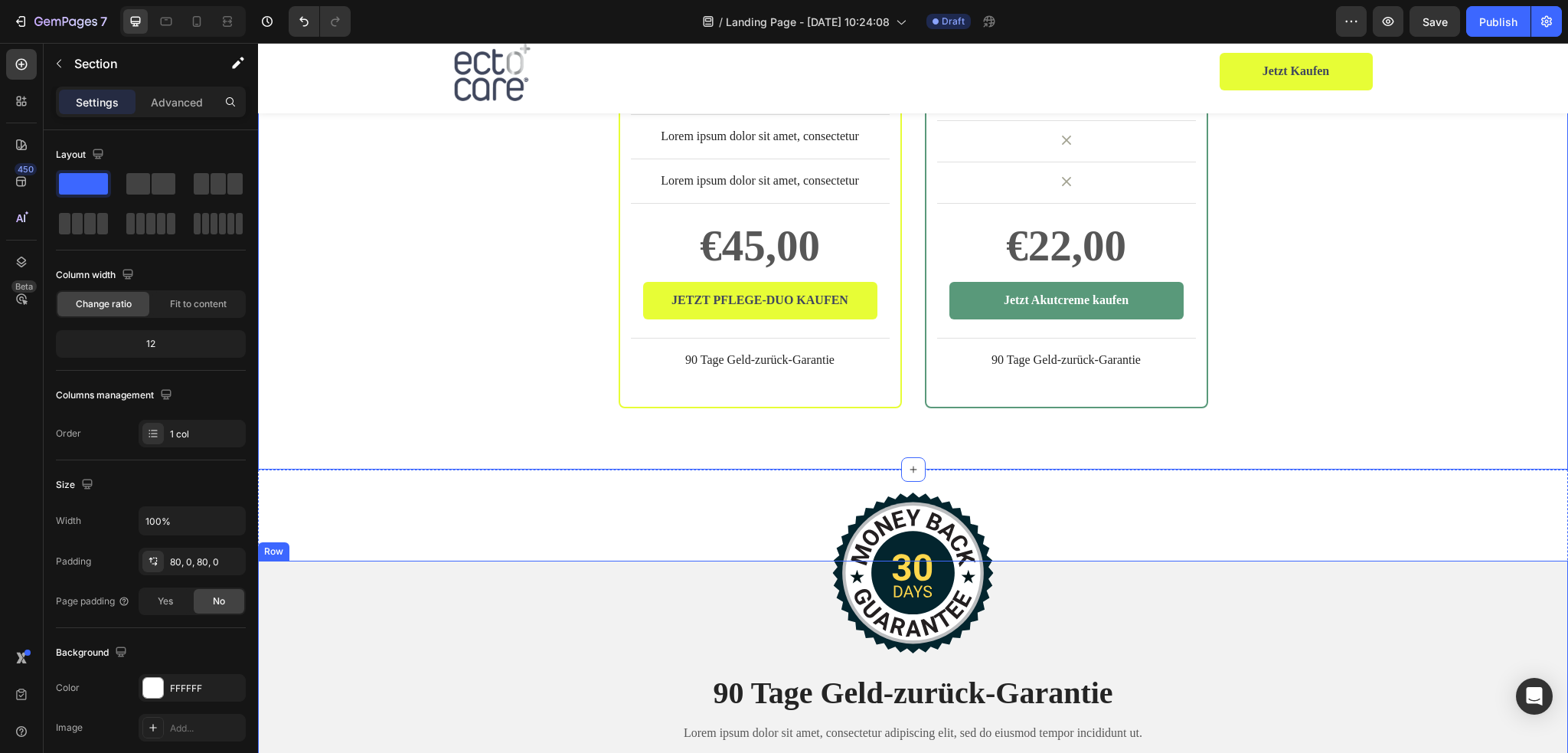
scroll to position [4082, 0]
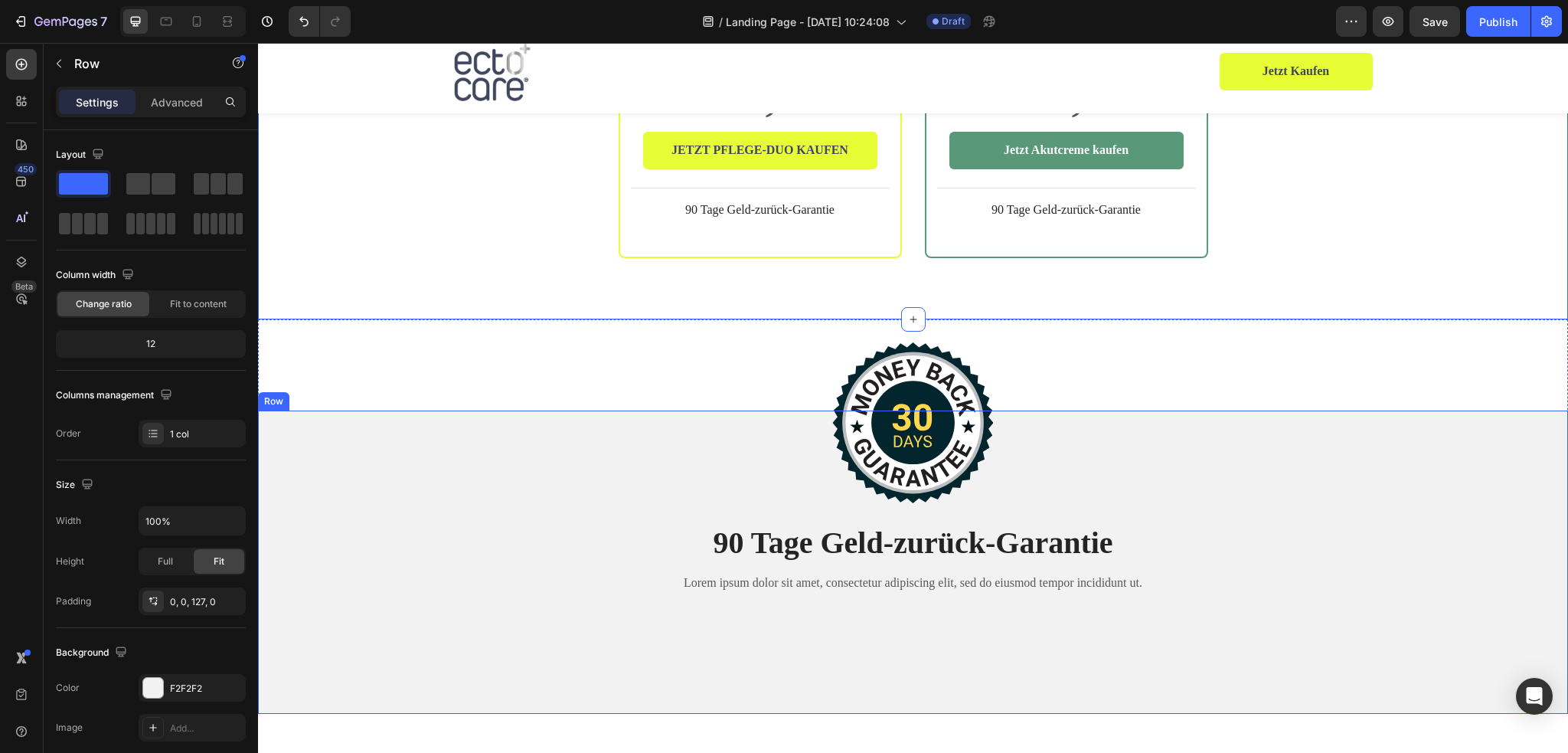
click at [1206, 455] on div "Image 90 Tage Geld-zurück-Garantie Heading Lorem ipsum dolor sit amet, consecte…" at bounding box center [912, 513] width 1310 height 206
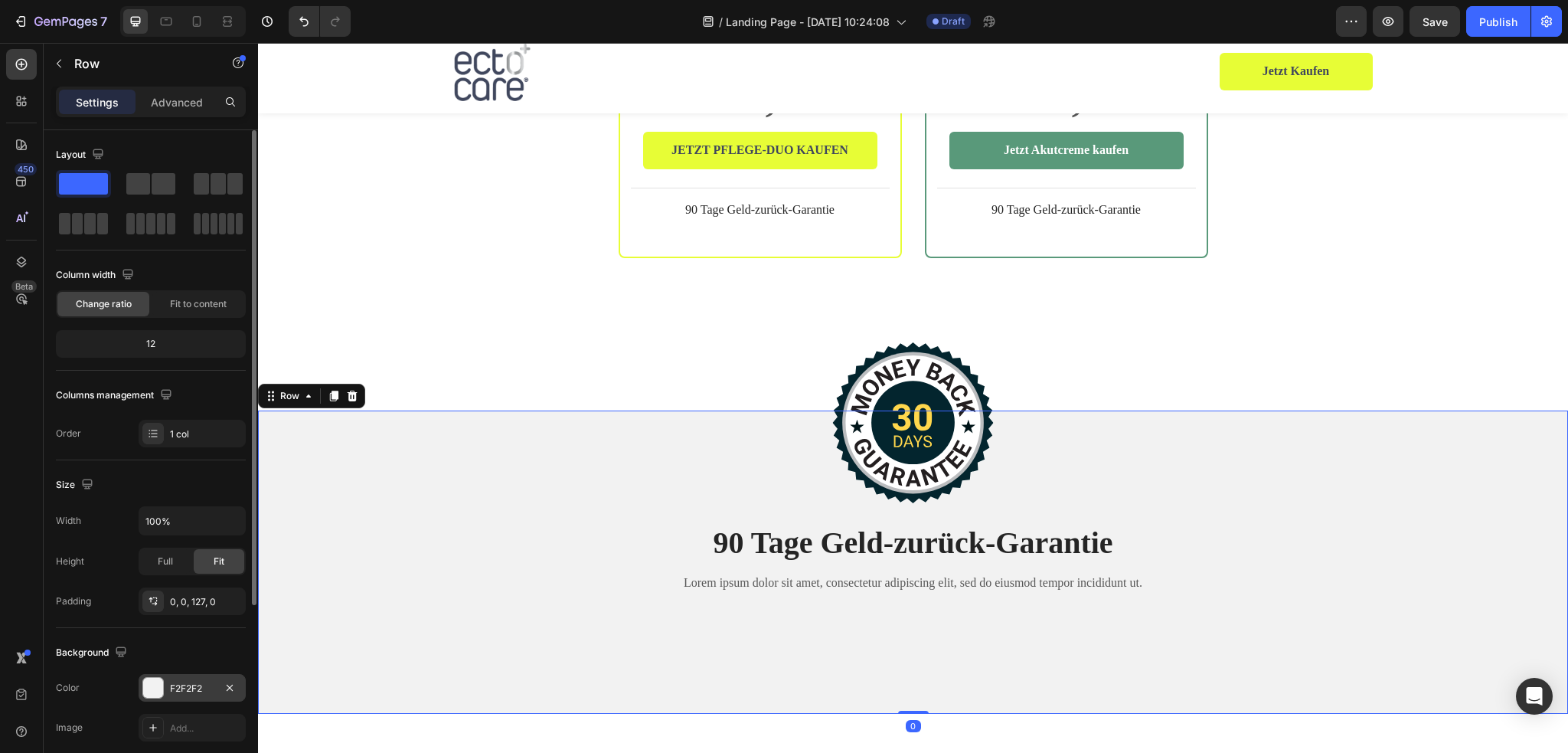
click at [193, 690] on div "F2F2F2" at bounding box center [192, 688] width 44 height 14
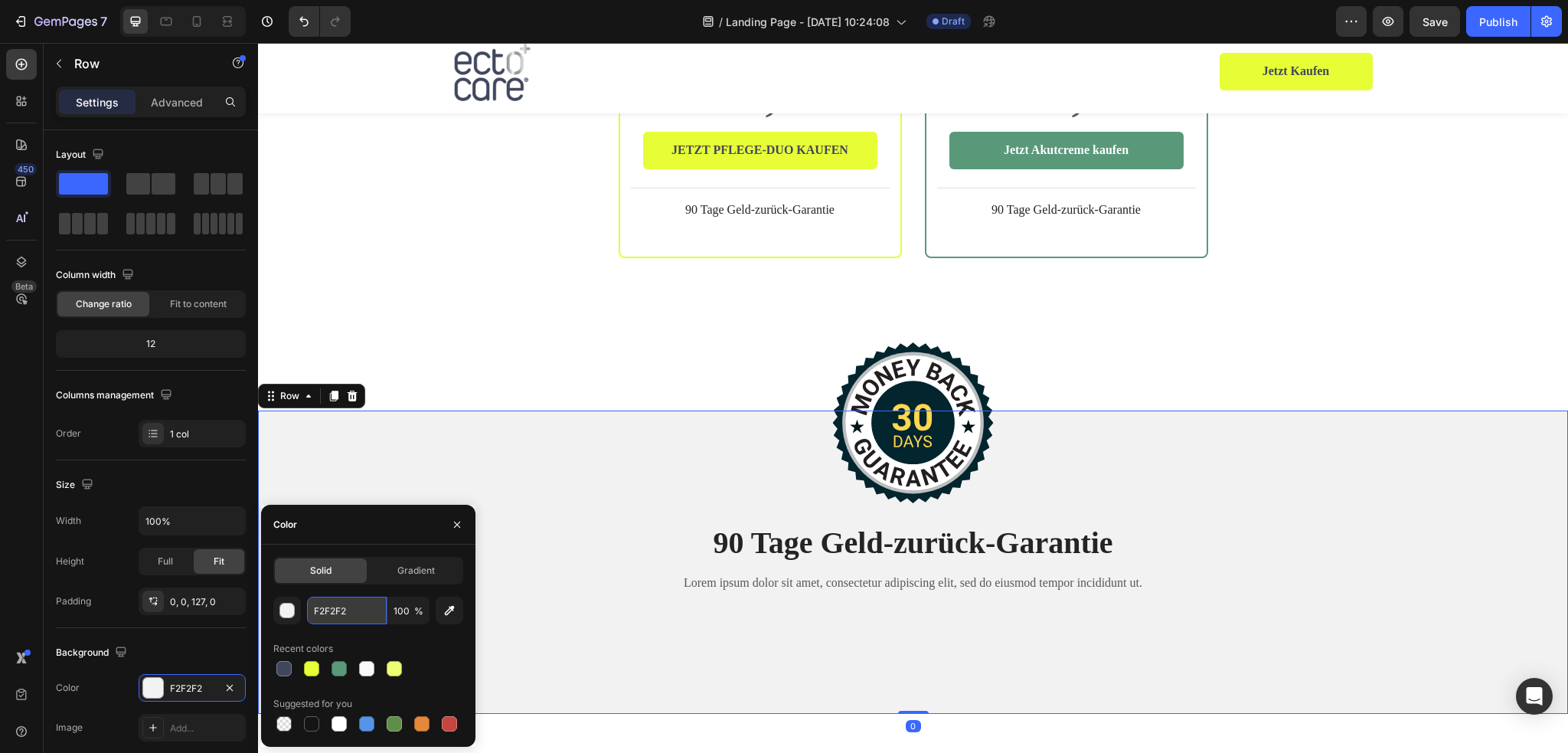
click at [339, 611] on input "F2F2F2" at bounding box center [347, 609] width 80 height 27
paste input "9F9F9"
type input "F9F9F9"
click at [569, 321] on div "Image 90 Tage Geld-zurück-Garantie Heading Lorem ipsum dolor sit amet, consecte…" at bounding box center [912, 516] width 1310 height 395
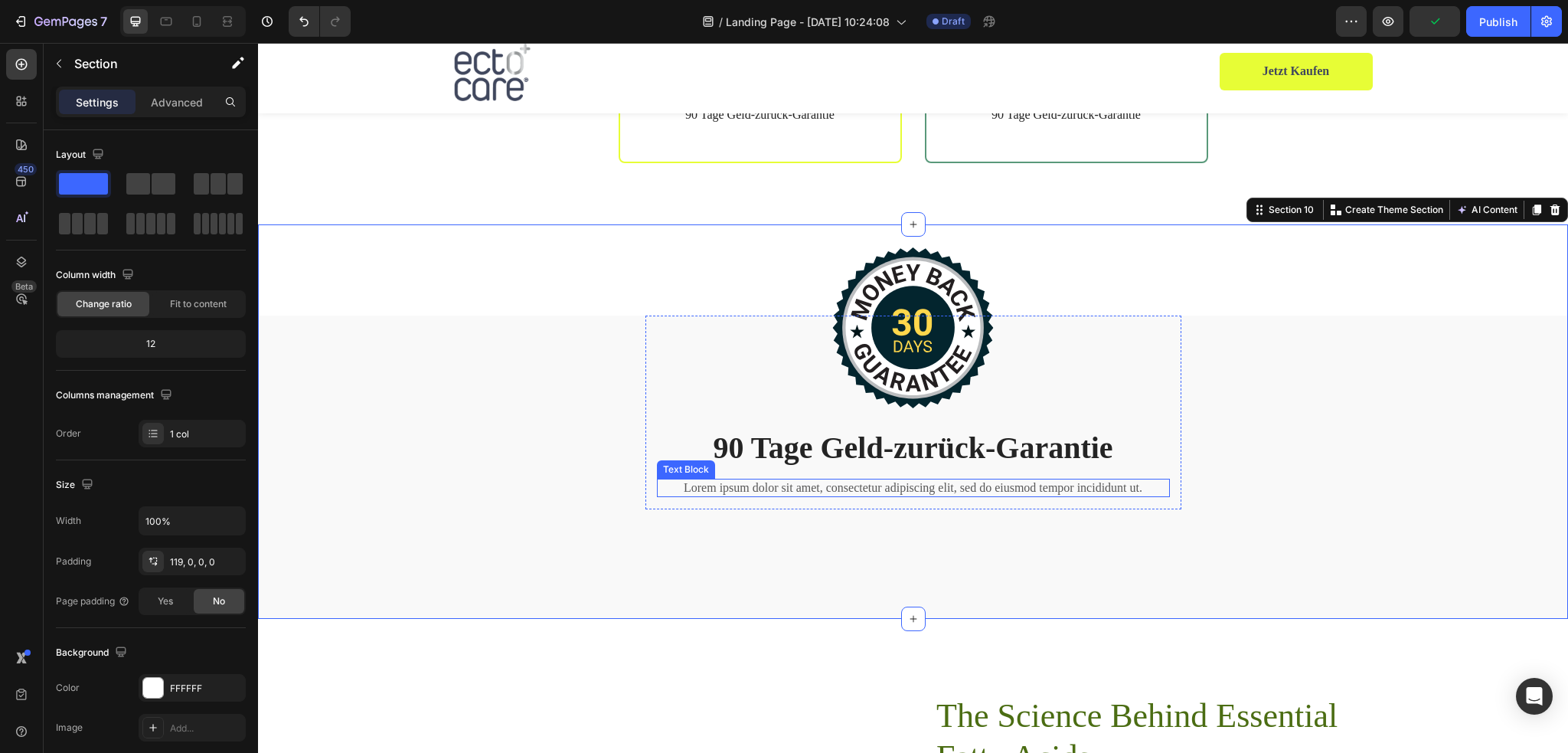
scroll to position [4312, 0]
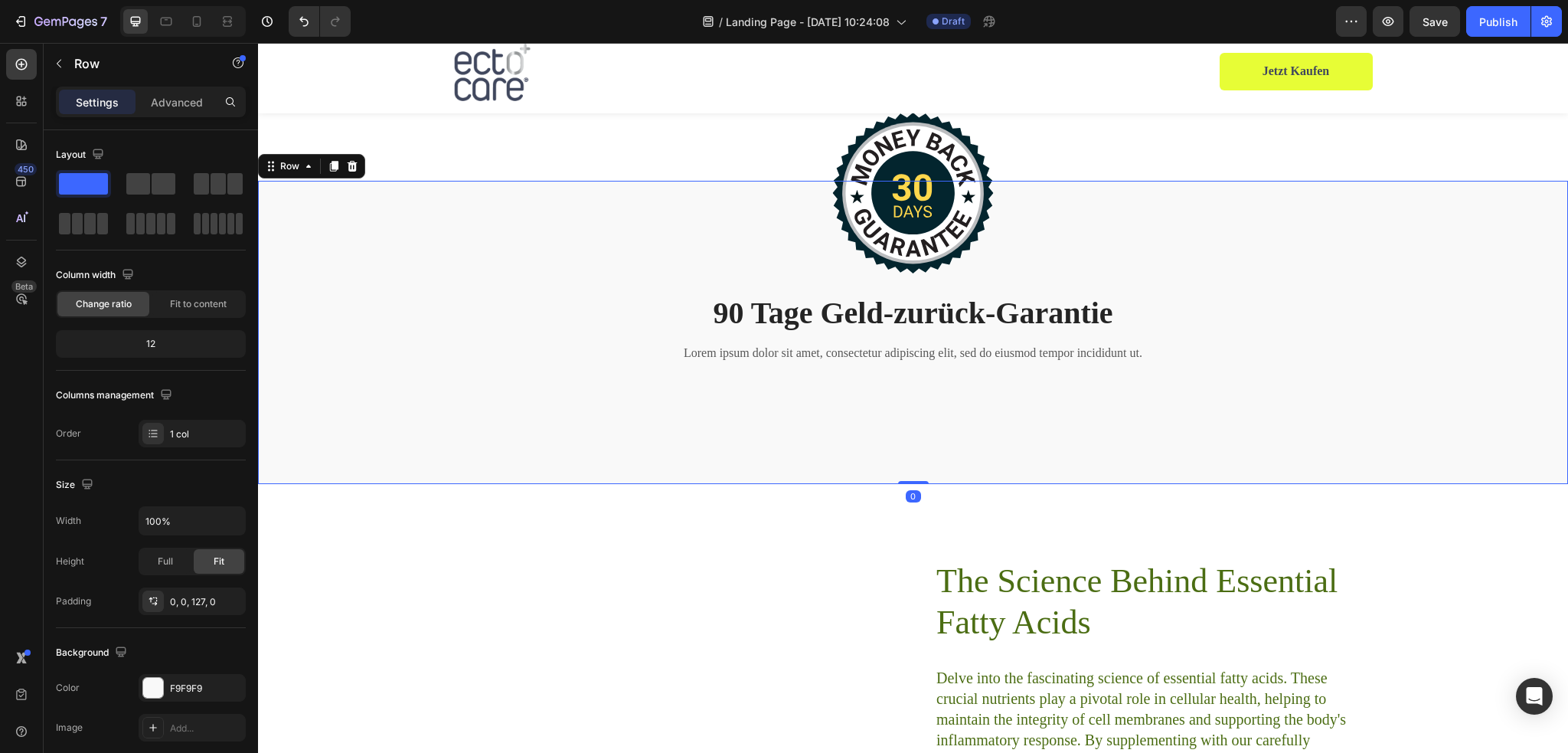
click at [933, 429] on div "Image 90 Tage Geld-zurück-Garantie Heading Lorem ipsum dolor sit amet, consecte…" at bounding box center [912, 332] width 1310 height 304
click at [173, 556] on div "Full" at bounding box center [165, 562] width 50 height 25
click at [218, 555] on span "Fit" at bounding box center [219, 562] width 11 height 14
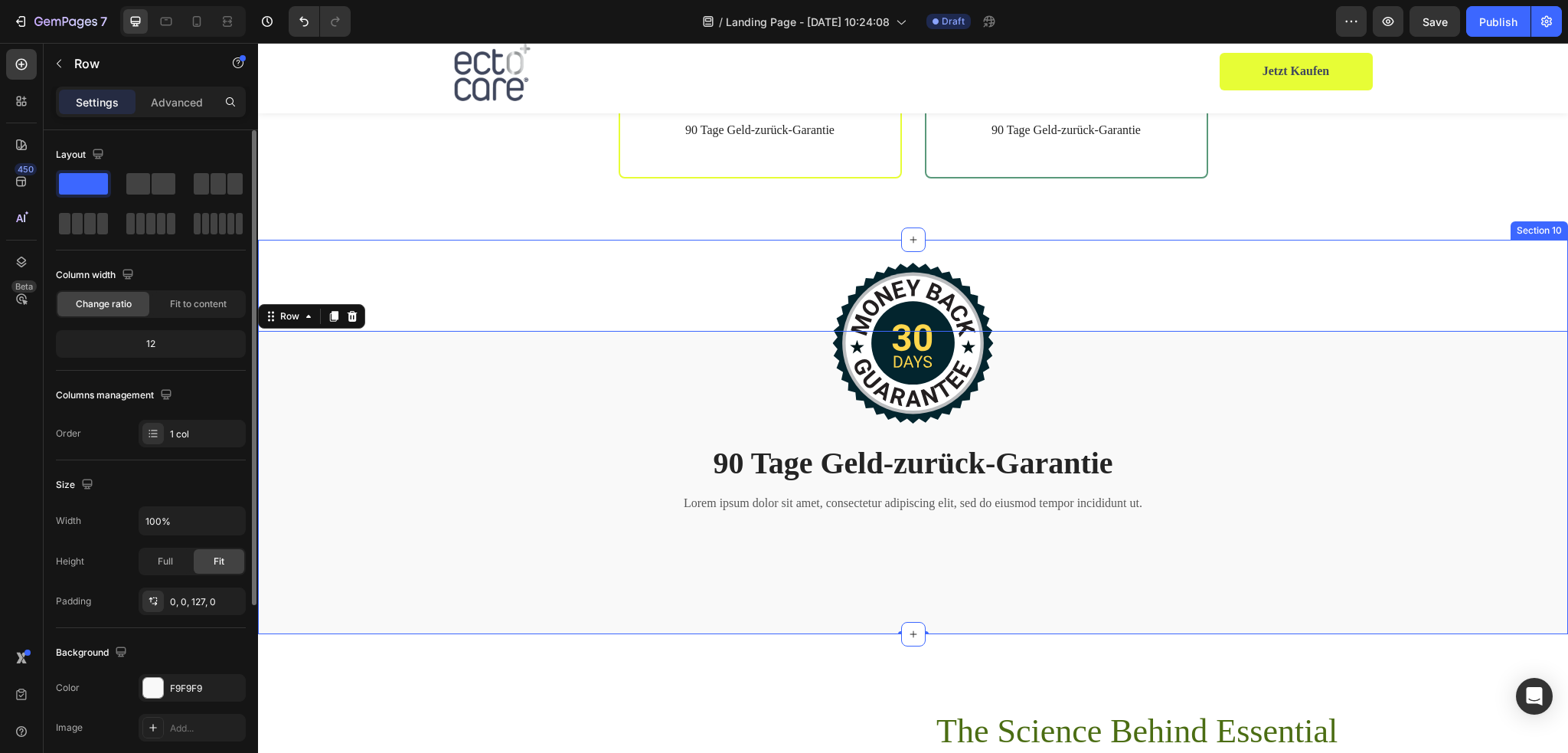
scroll to position [4158, 0]
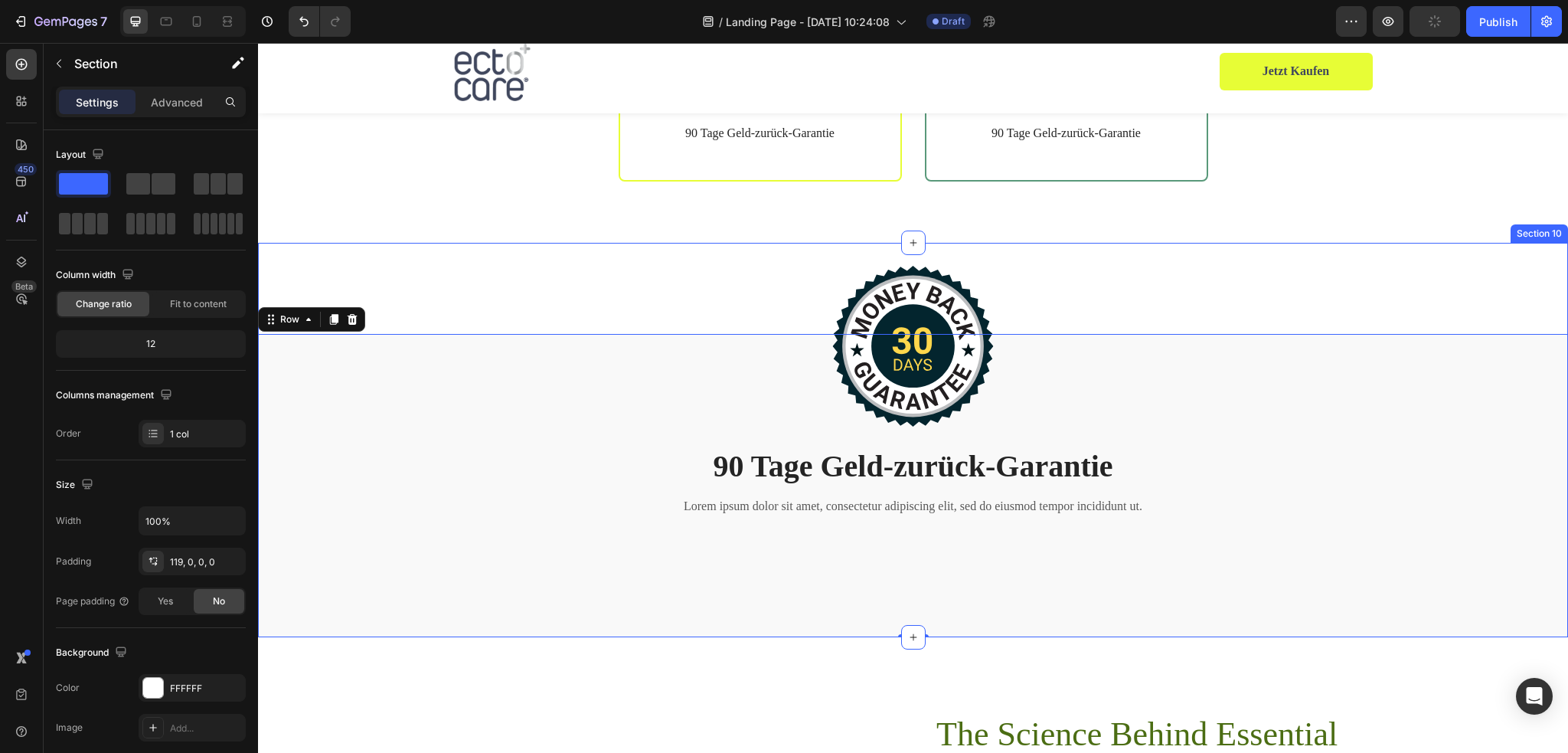
click at [558, 247] on div "Image 90 Tage Geld-zurück-Garantie Heading Lorem ipsum dolor sit amet, consecte…" at bounding box center [912, 440] width 1310 height 395
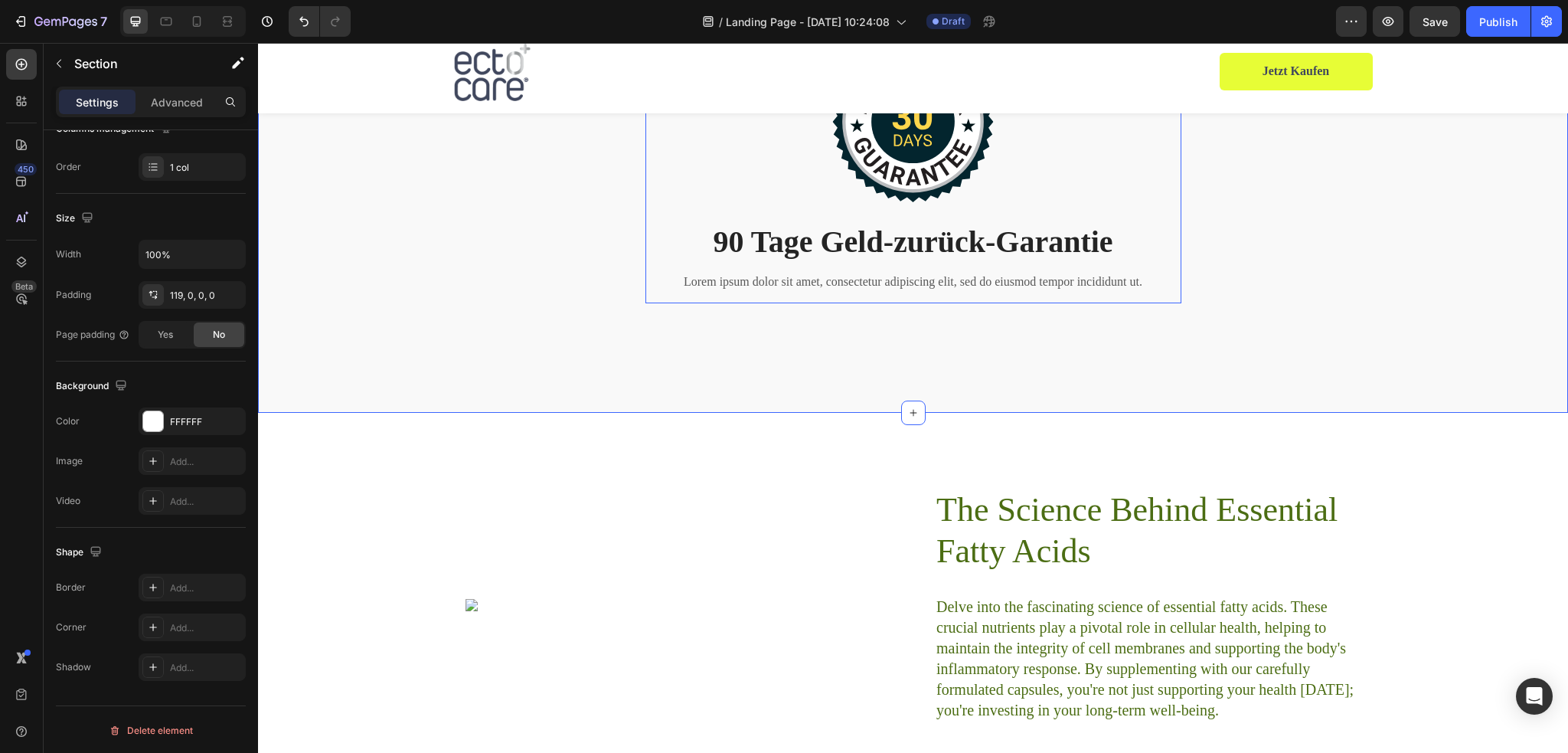
scroll to position [4618, 0]
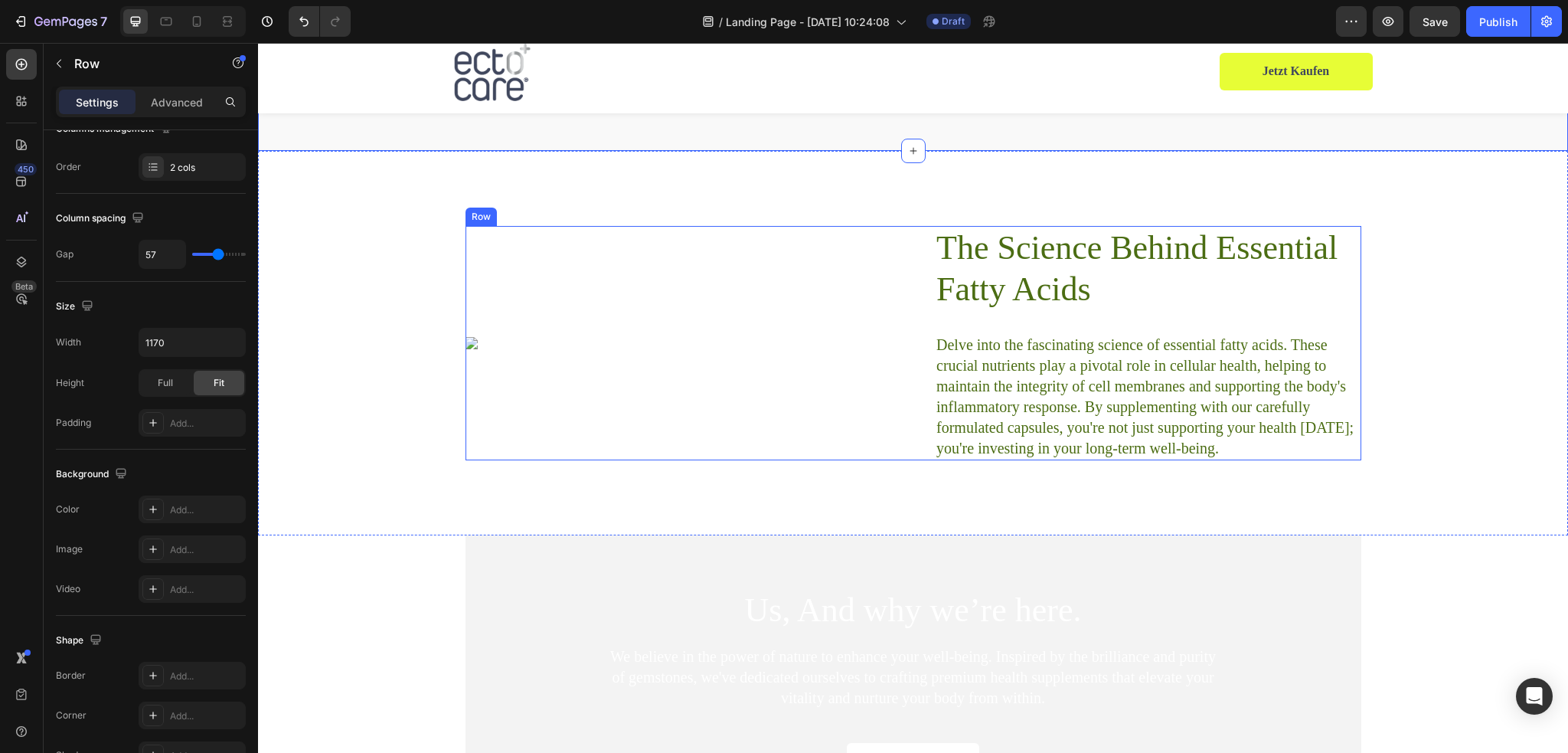
click at [975, 279] on div "The Science Behind Essential Fatty Acids Heading Delve into the fascinating sci…" at bounding box center [1147, 343] width 426 height 234
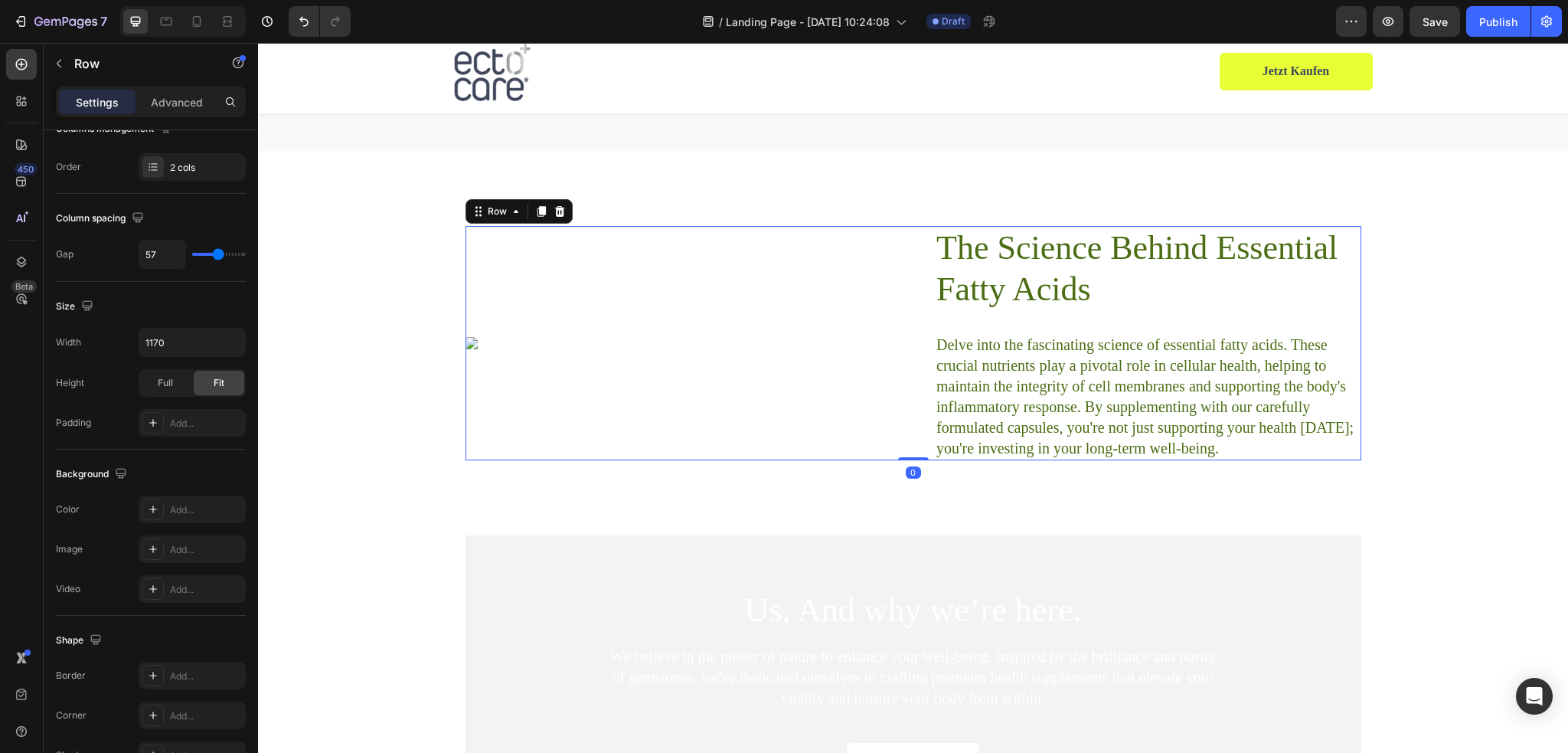
scroll to position [0, 0]
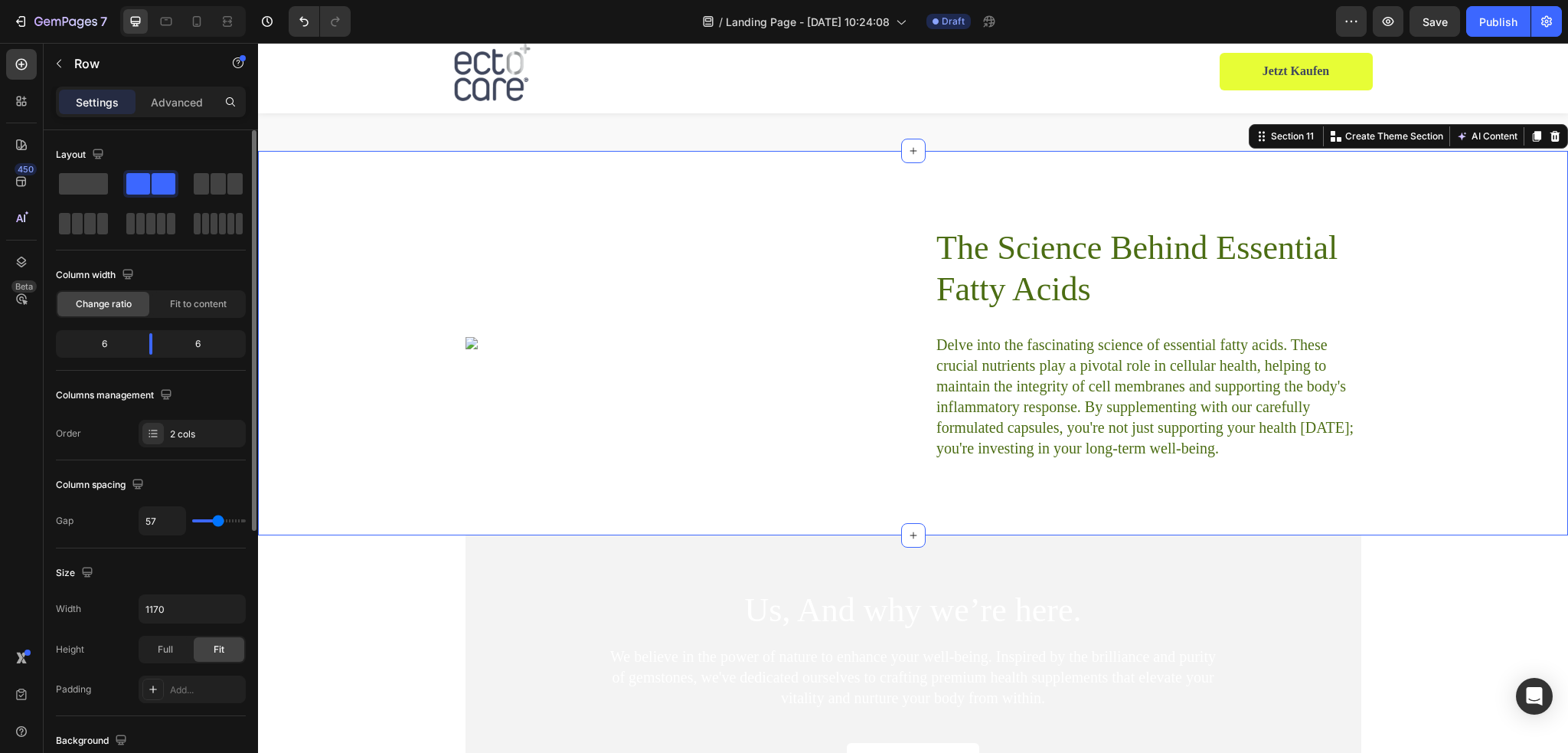
click at [600, 198] on div "Image The Science Behind Essential Fatty Acids Heading Delve into the fascinati…" at bounding box center [912, 343] width 1310 height 384
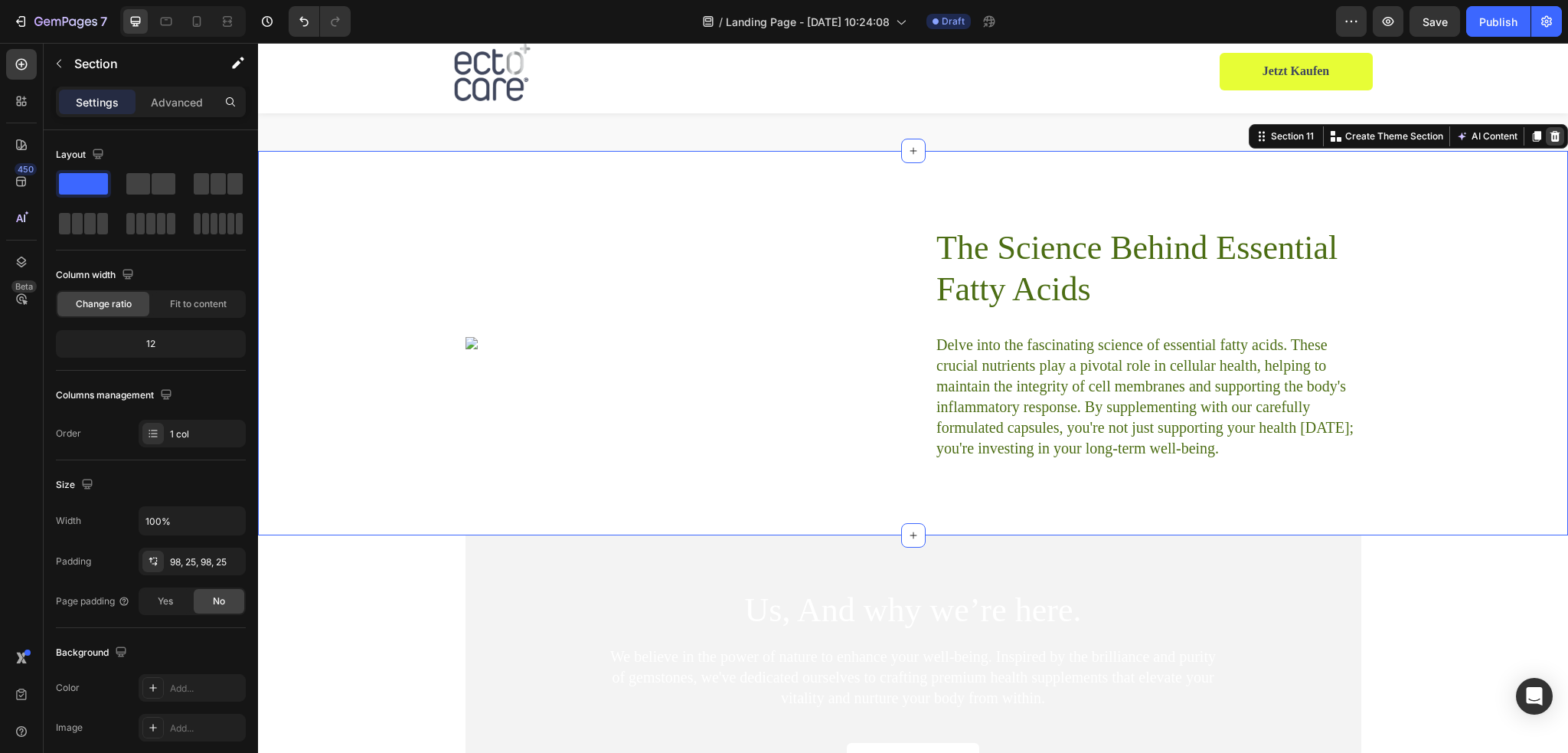
click at [1546, 133] on div at bounding box center [1555, 136] width 19 height 19
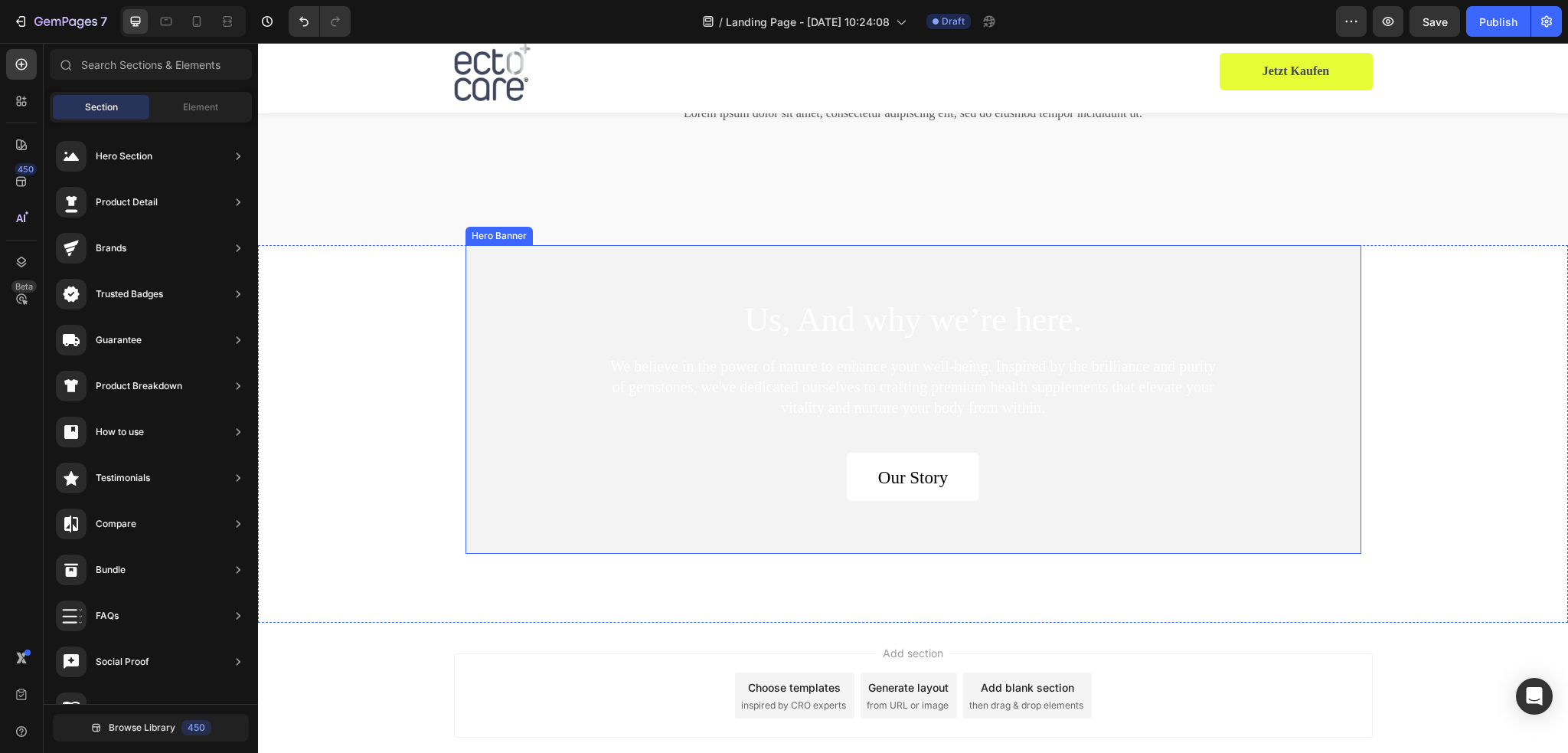
scroll to position [4460, 0]
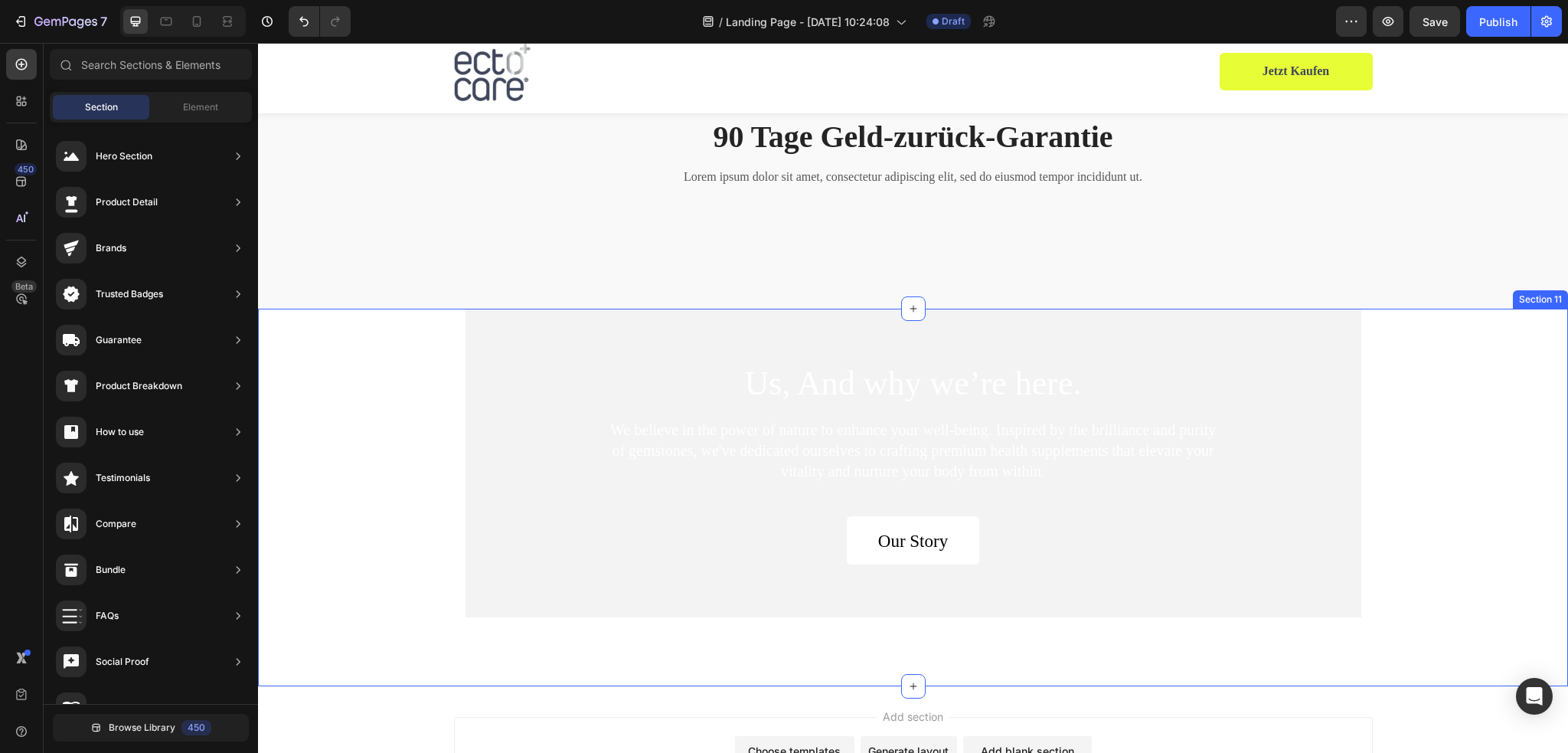
click at [1483, 330] on div "Us, And why we’re here. Heading We believe in the power of nature to enhance yo…" at bounding box center [912, 462] width 1310 height 309
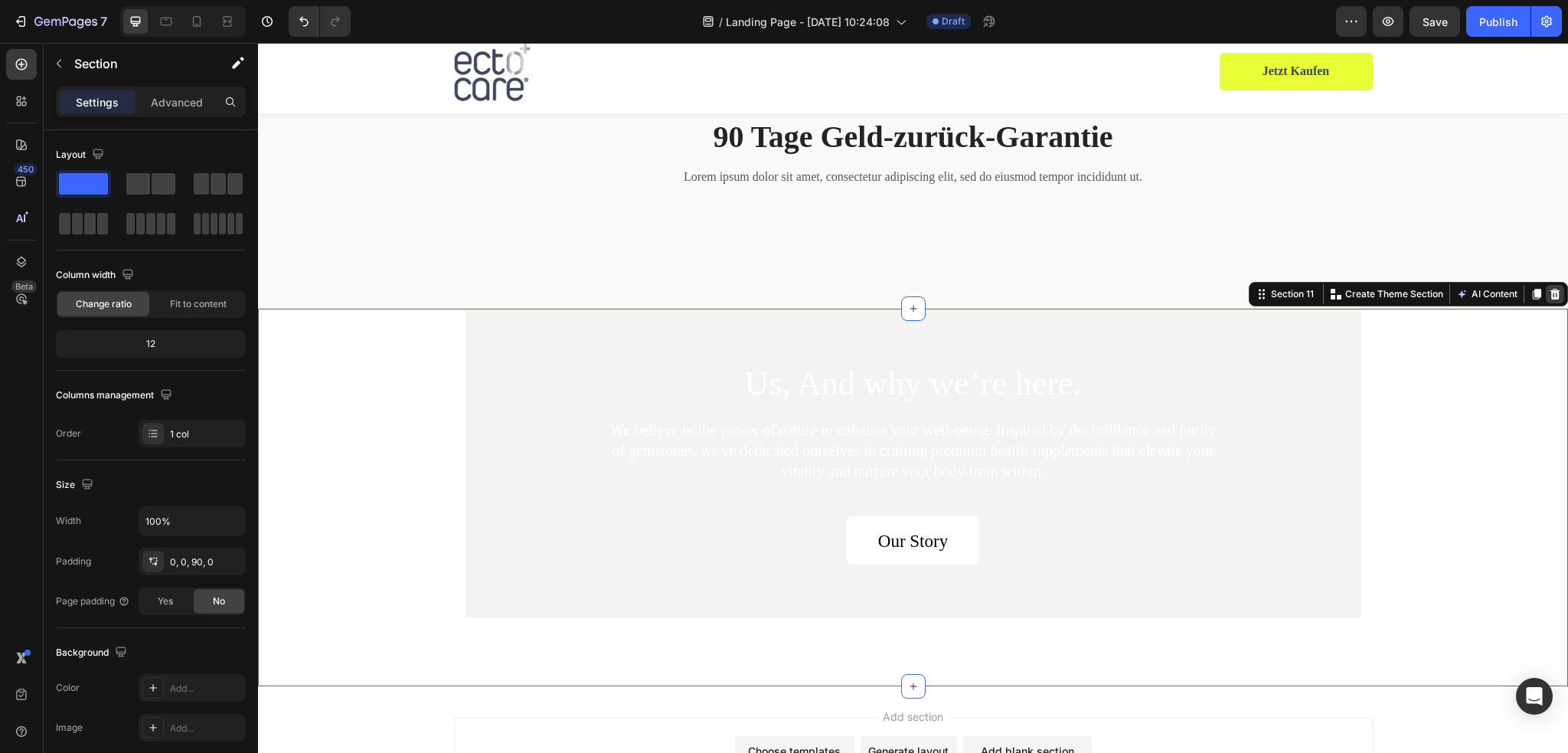
click at [1550, 290] on div at bounding box center [1555, 293] width 19 height 19
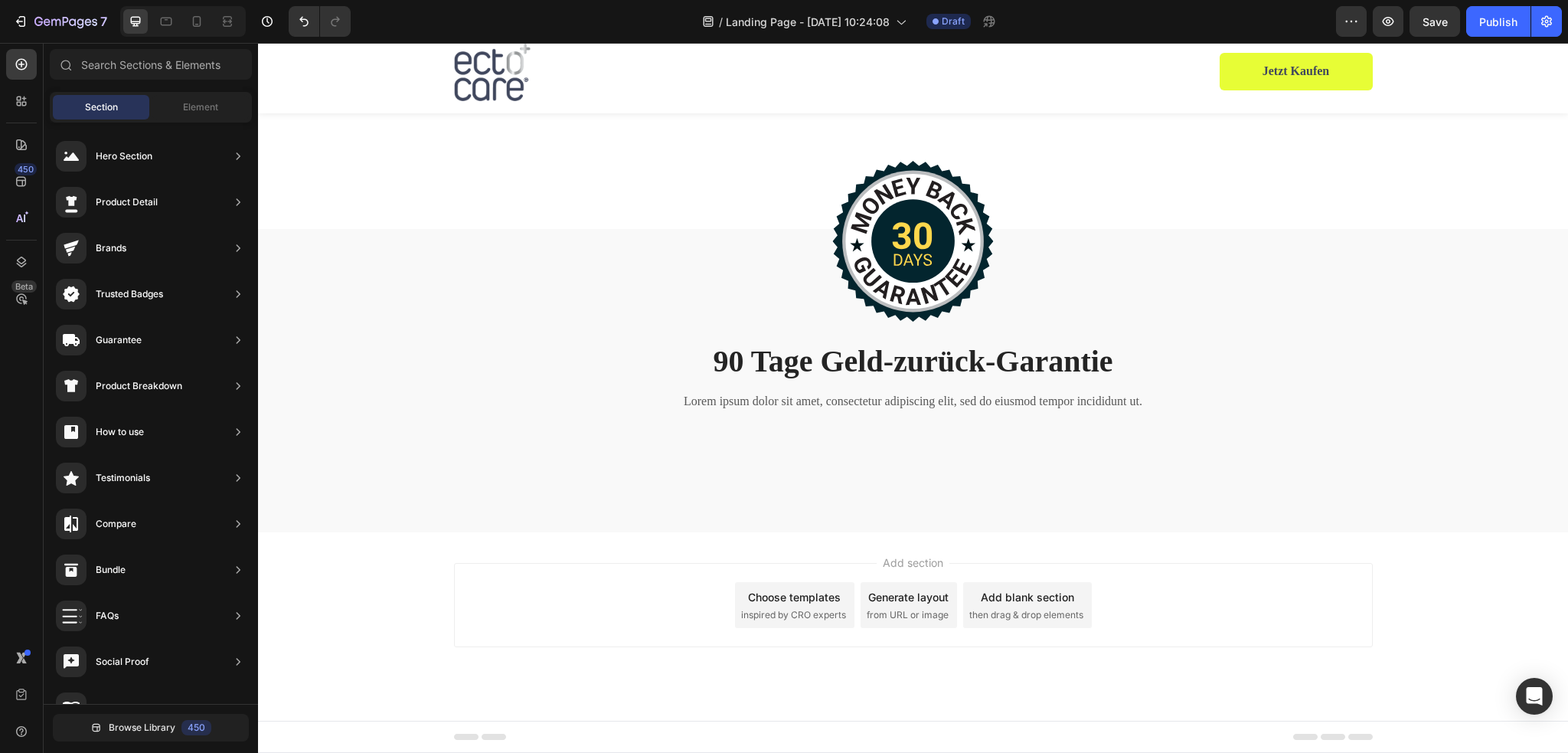
scroll to position [4235, 0]
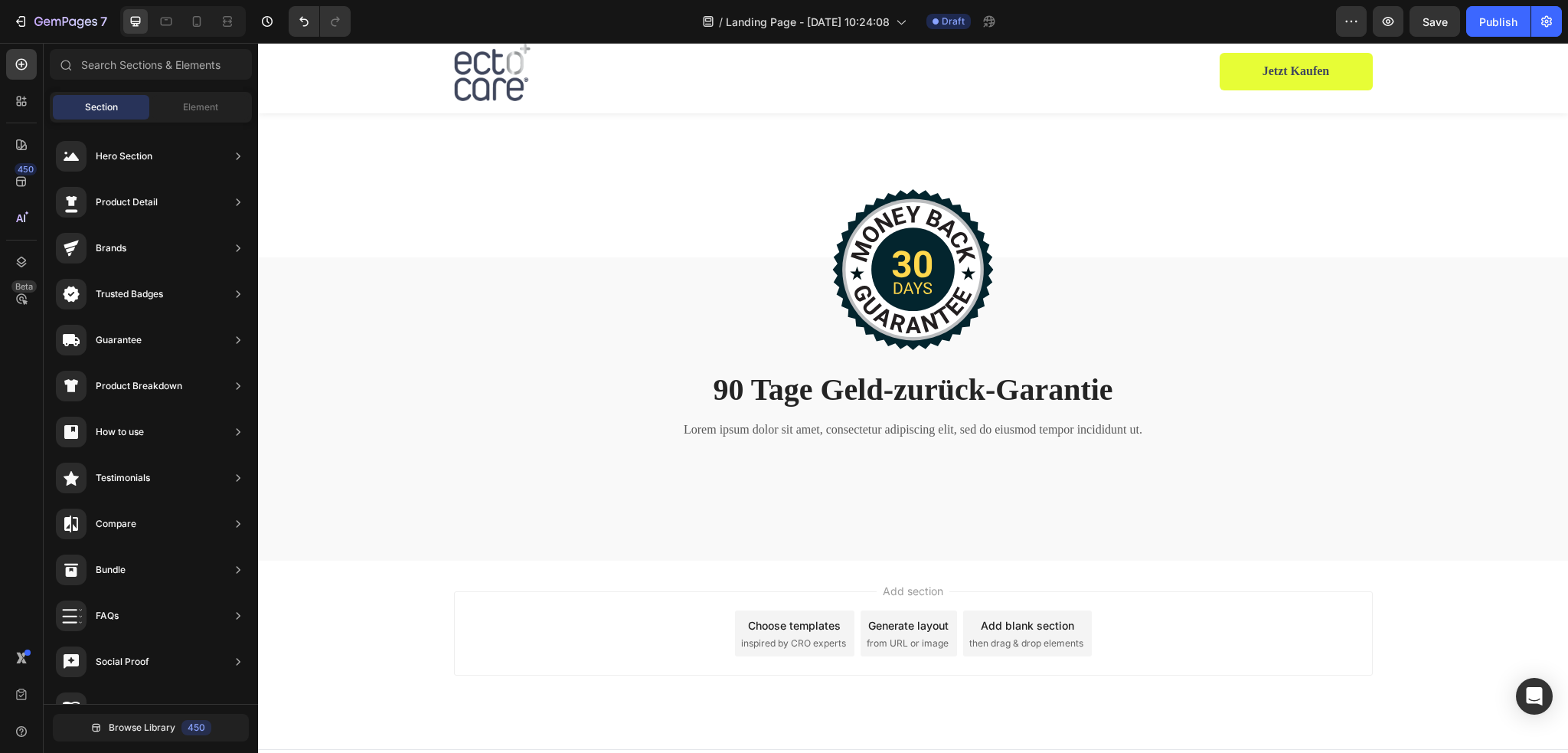
click at [1192, 591] on div "Add section Choose templates inspired by CRO experts Generate layout from URL o…" at bounding box center [912, 633] width 919 height 84
click at [888, 583] on span "Add section" at bounding box center [913, 591] width 73 height 16
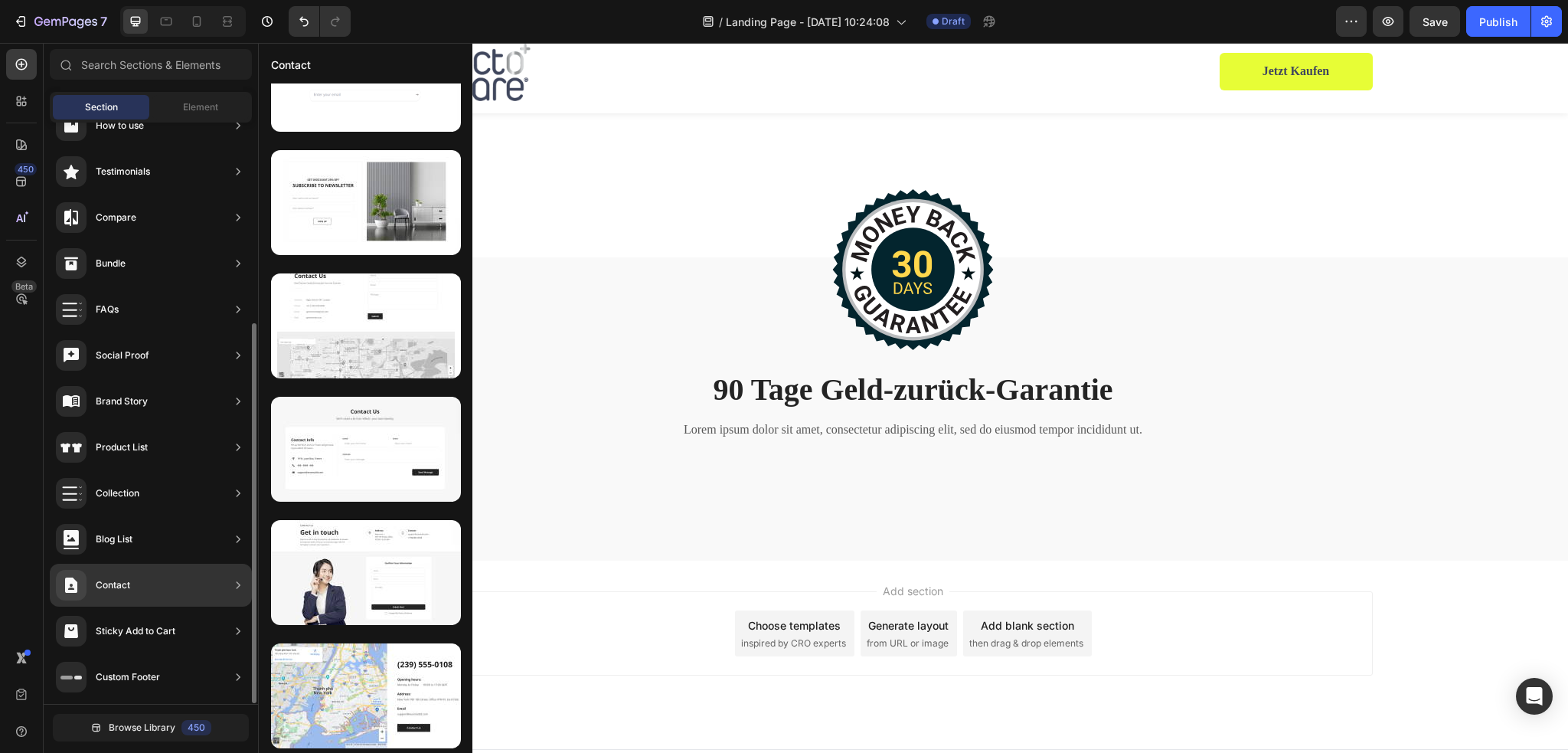
scroll to position [0, 0]
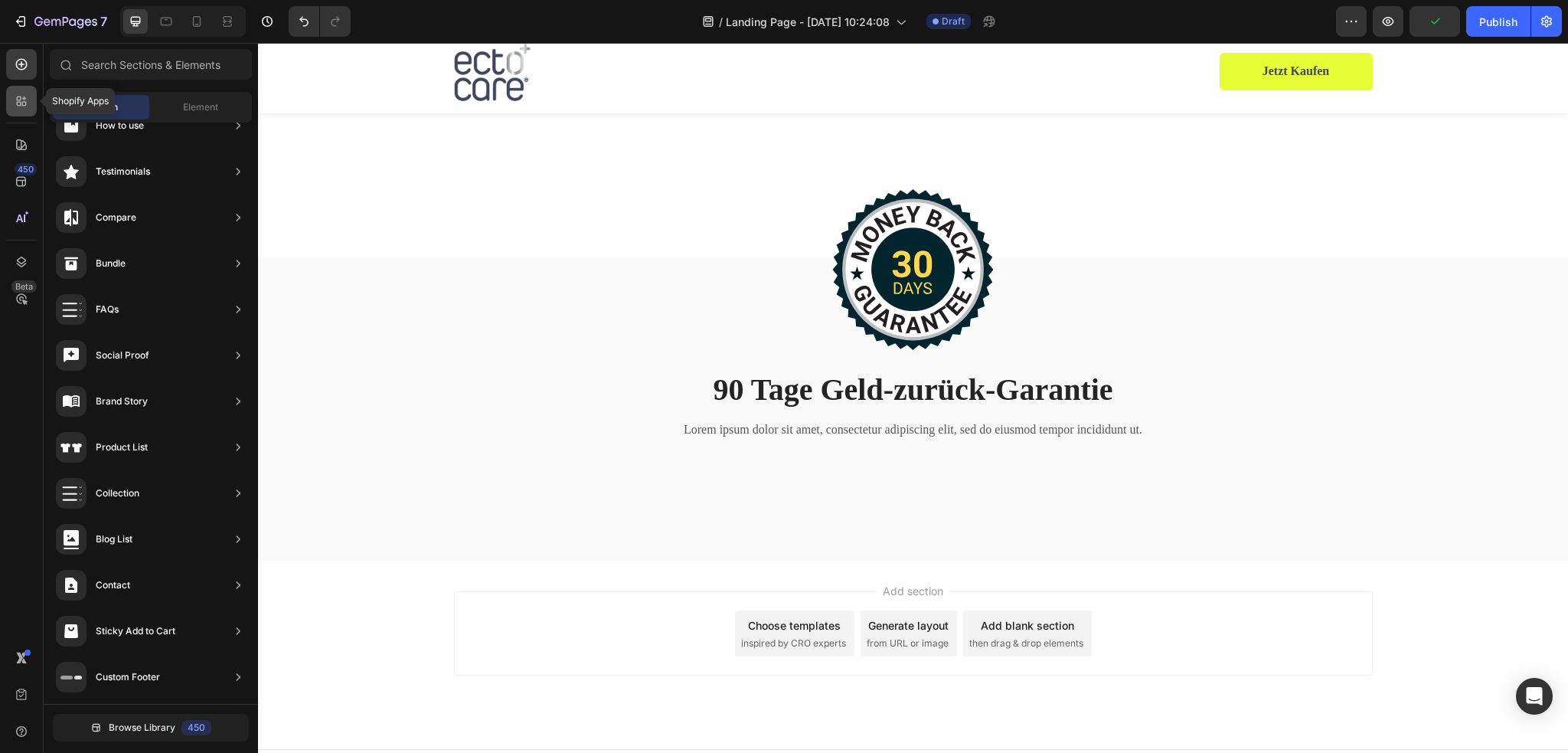
click at [23, 100] on icon at bounding box center [21, 100] width 15 height 15
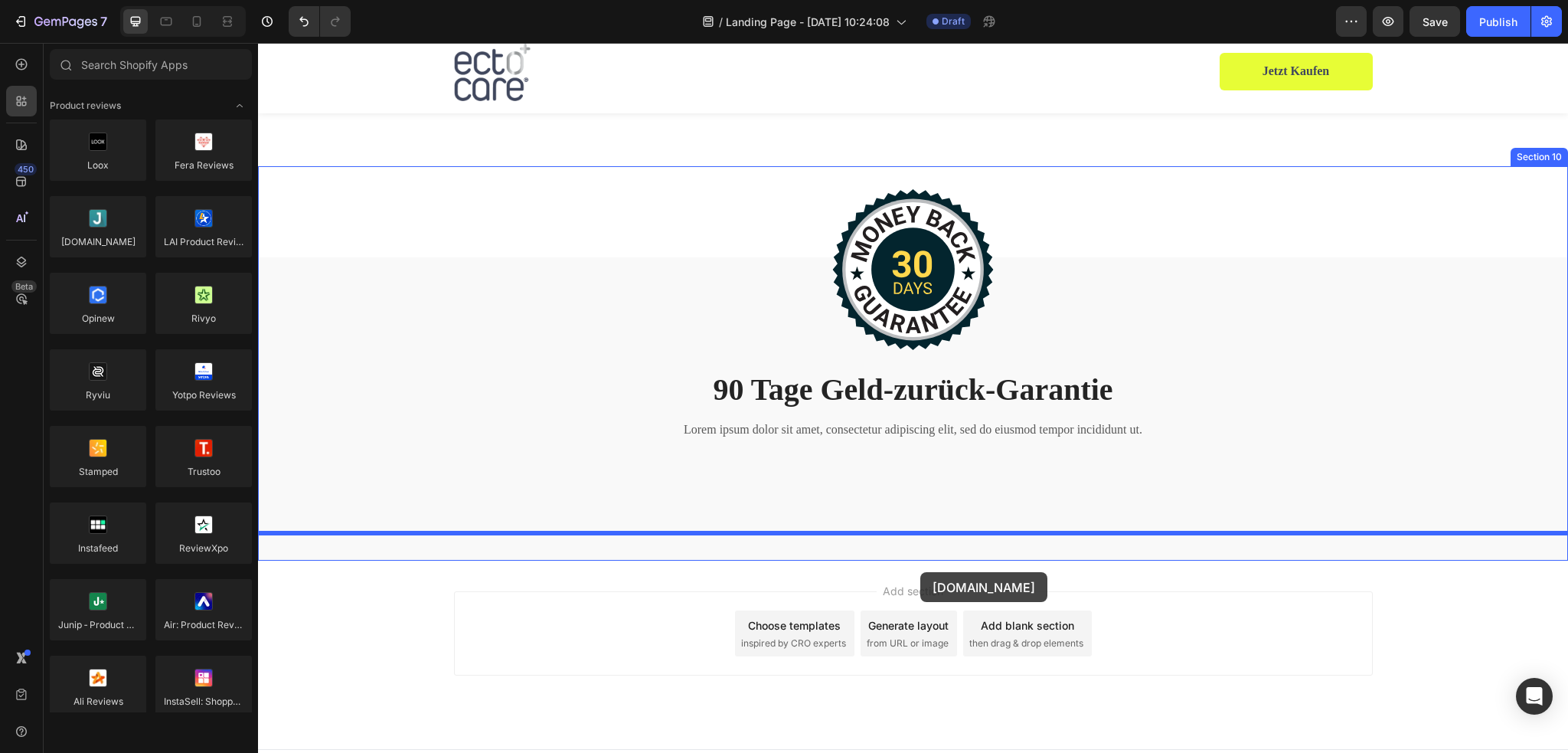
drag, startPoint x: 361, startPoint y: 268, endPoint x: 919, endPoint y: 572, distance: 635.4
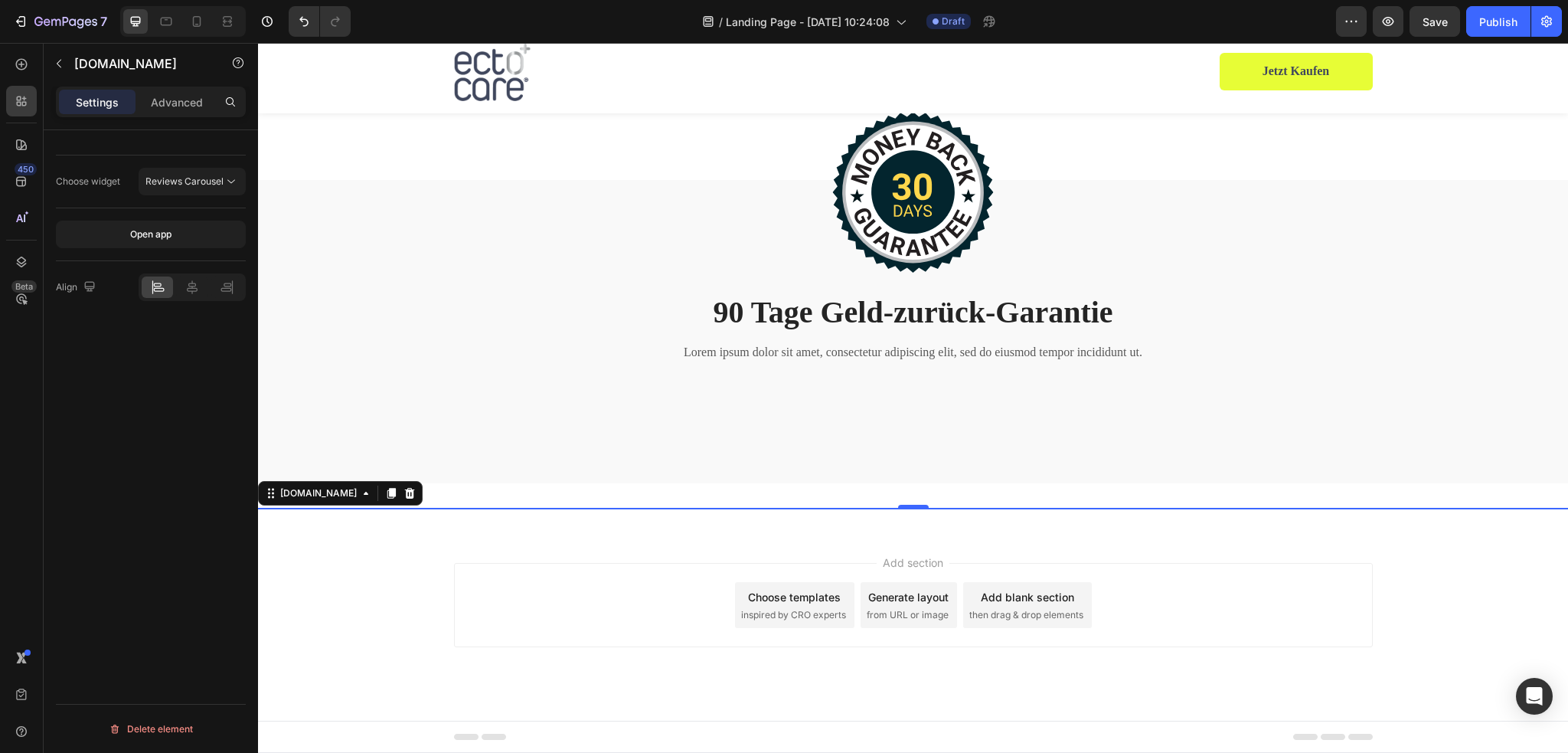
scroll to position [4333, 0]
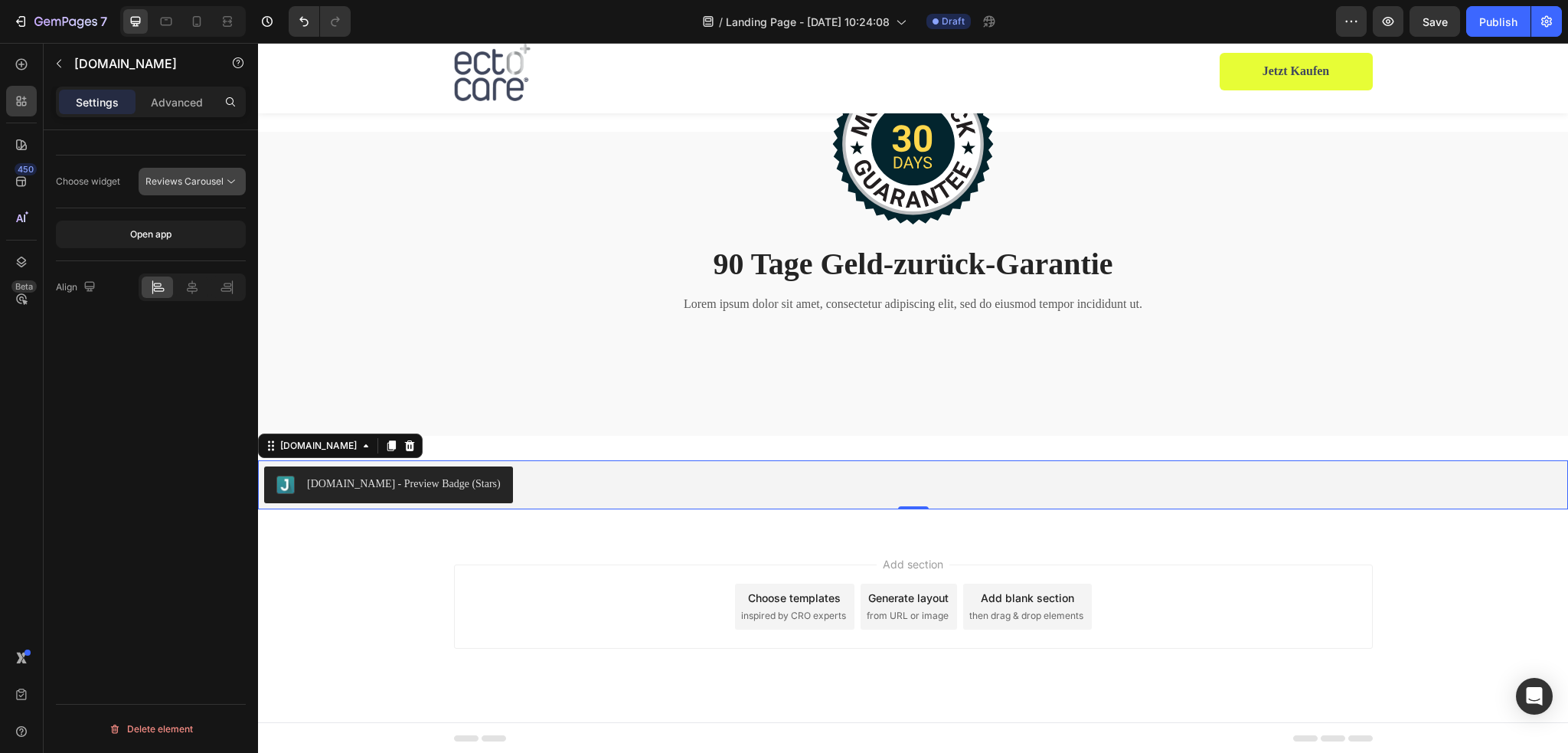
click at [202, 183] on span "Reviews Carousel" at bounding box center [184, 181] width 78 height 12
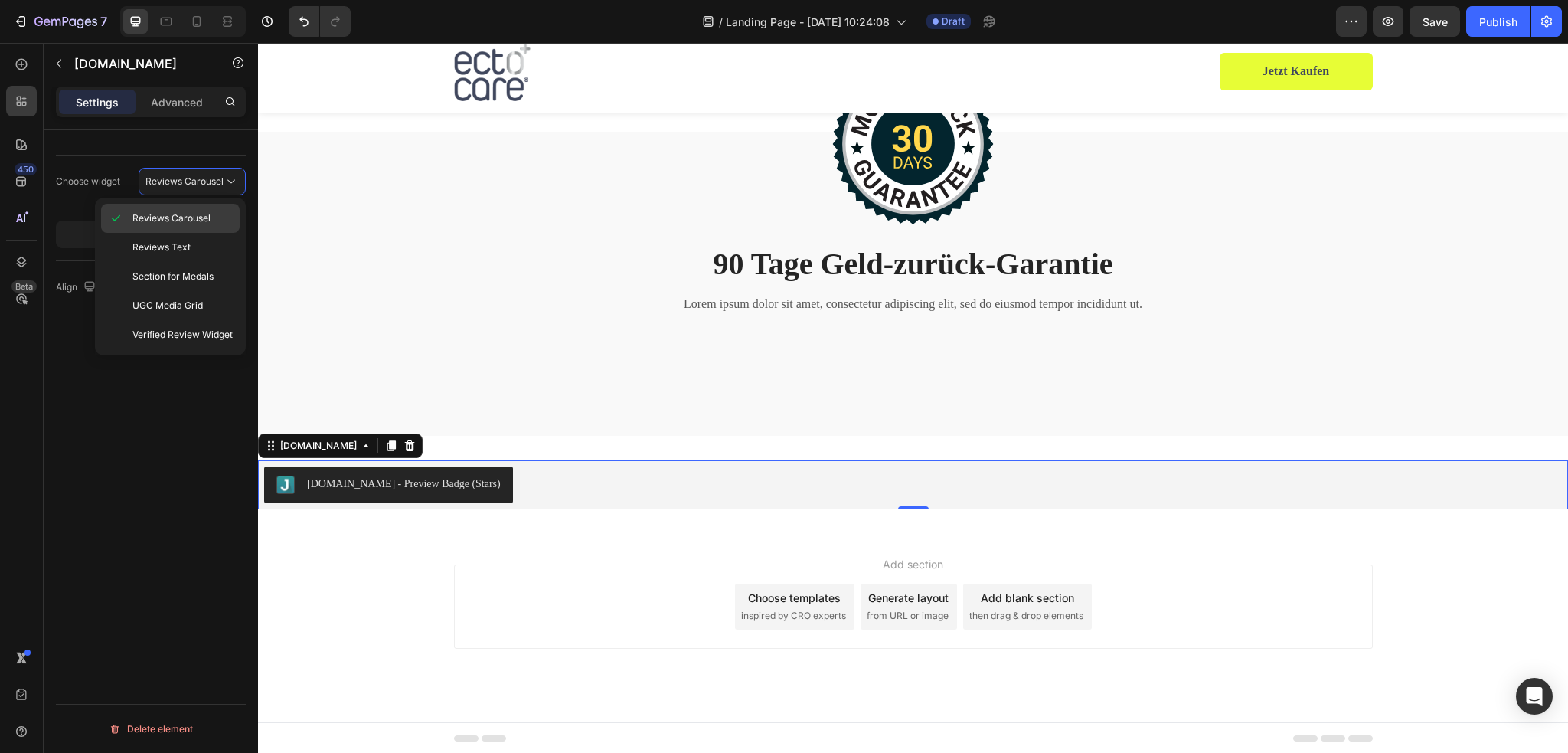
click at [190, 222] on span "Reviews Carousel" at bounding box center [172, 219] width 78 height 14
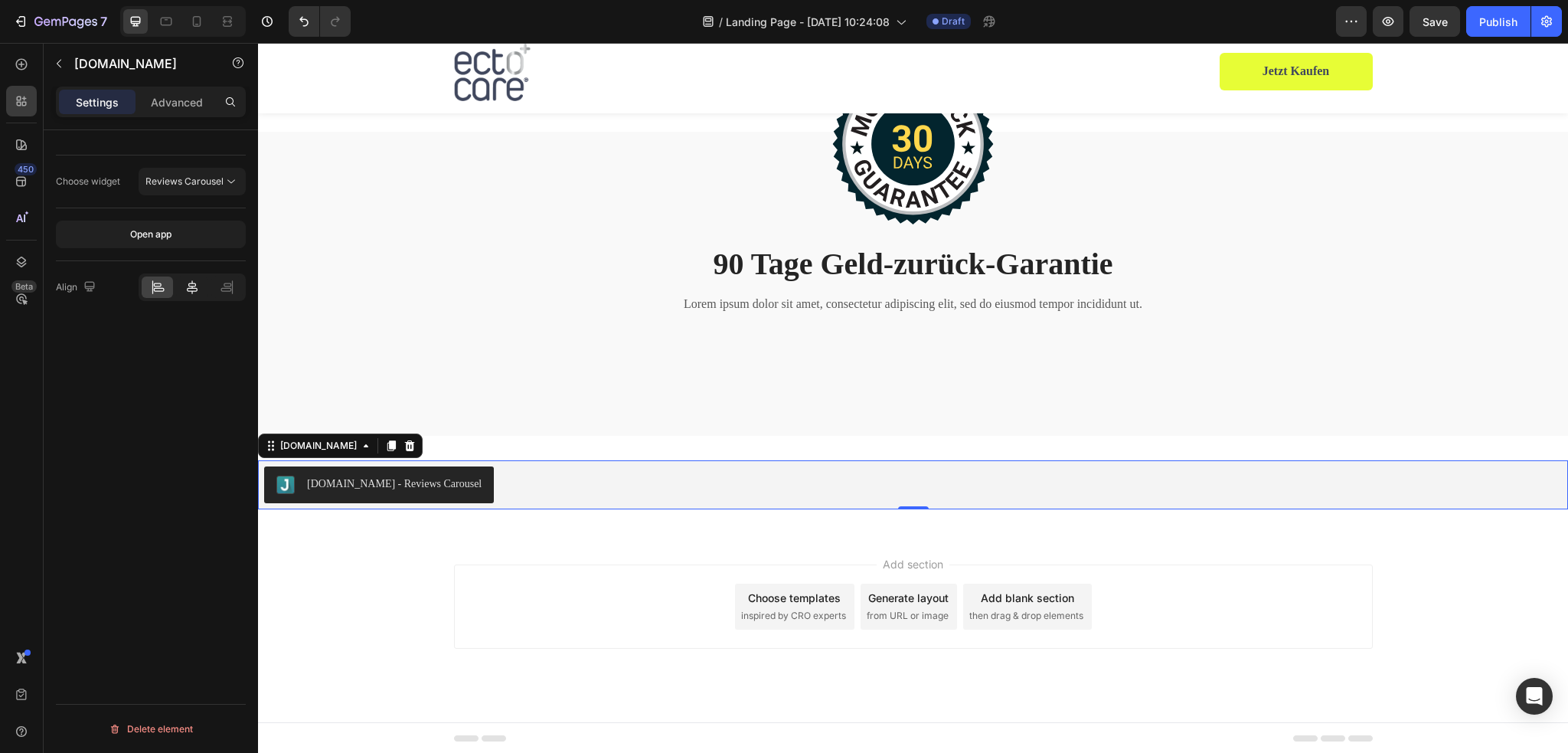
click at [193, 291] on icon at bounding box center [192, 287] width 11 height 14
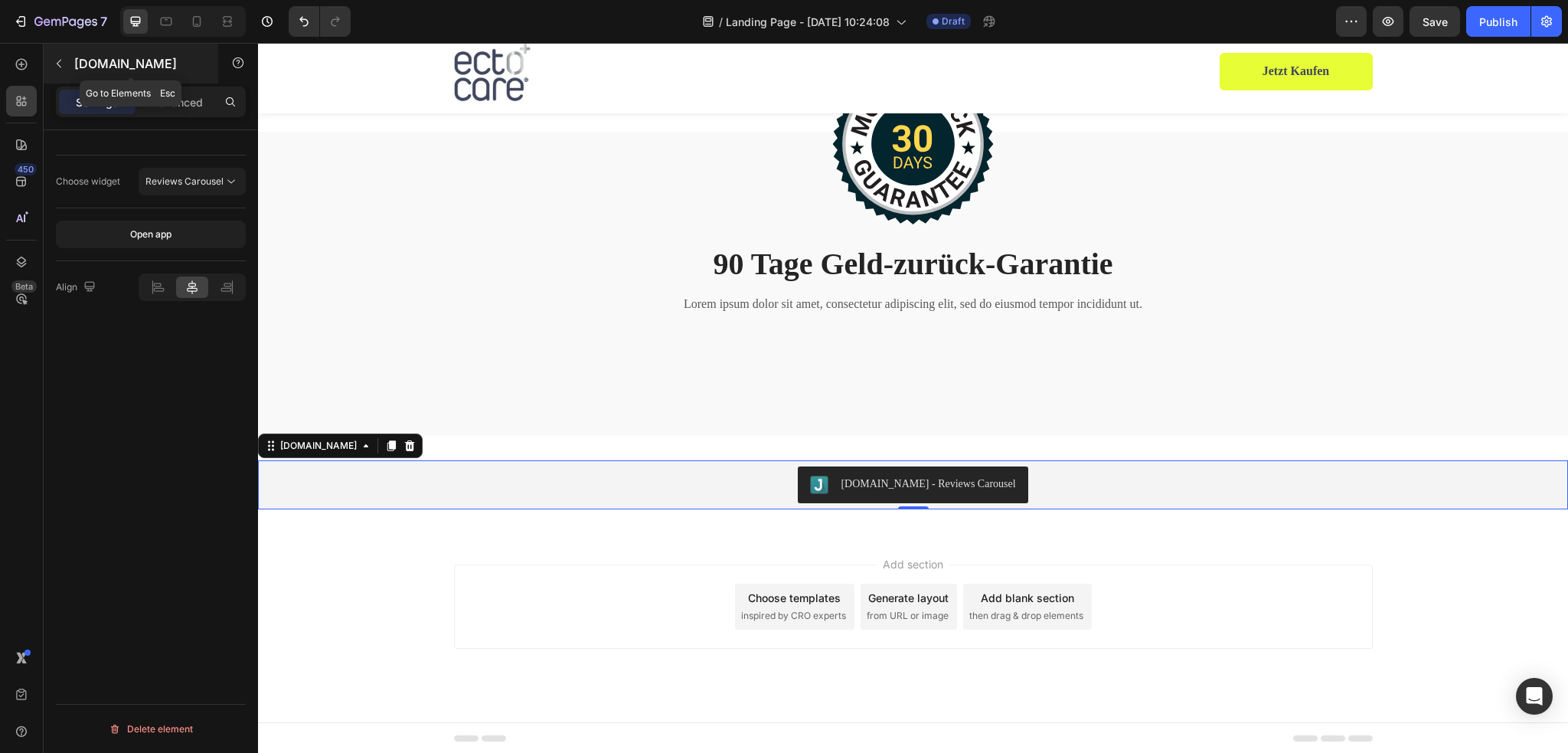
click at [53, 66] on icon "button" at bounding box center [59, 64] width 12 height 12
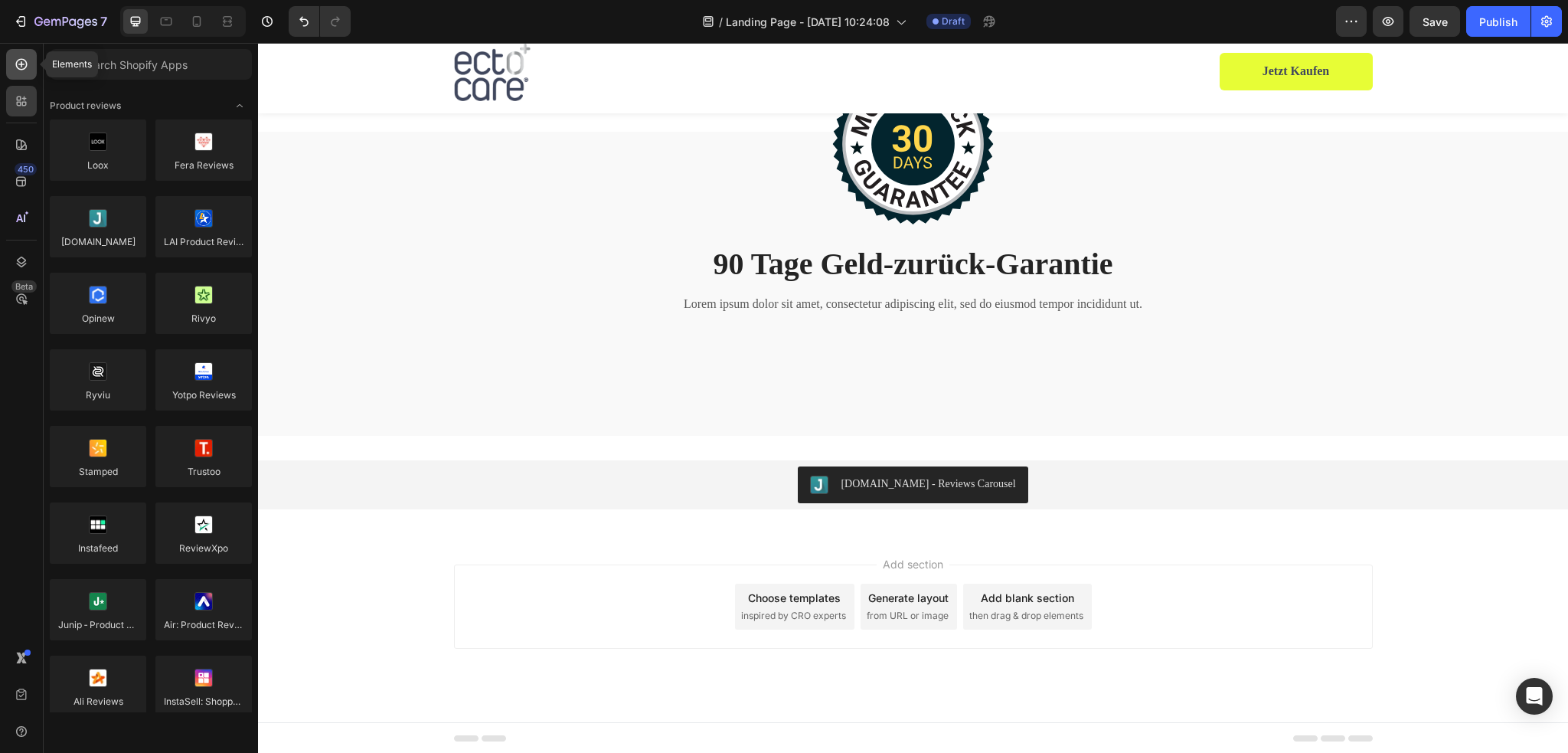
click at [19, 71] on icon at bounding box center [21, 64] width 15 height 15
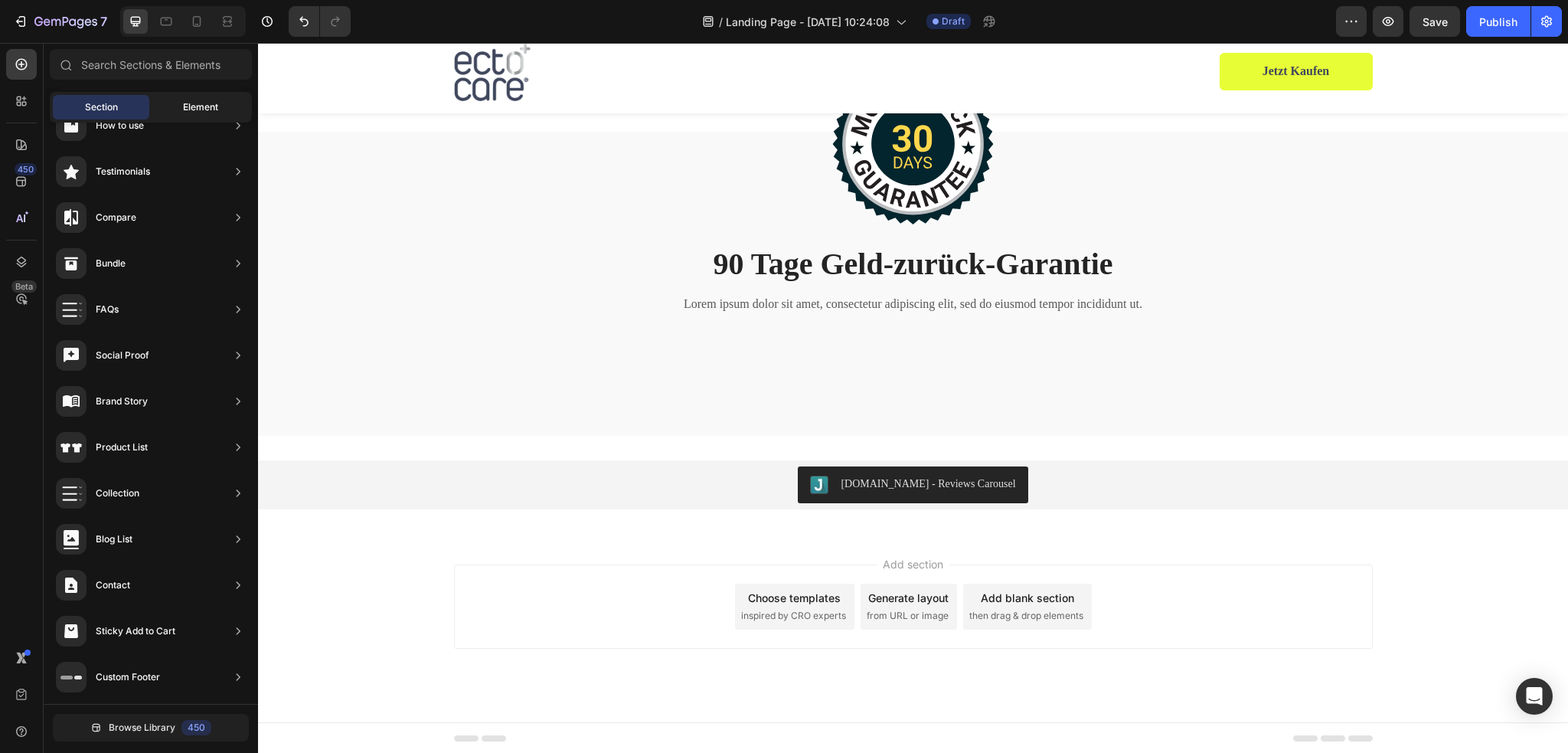
click at [183, 100] on span "Element" at bounding box center [201, 107] width 35 height 14
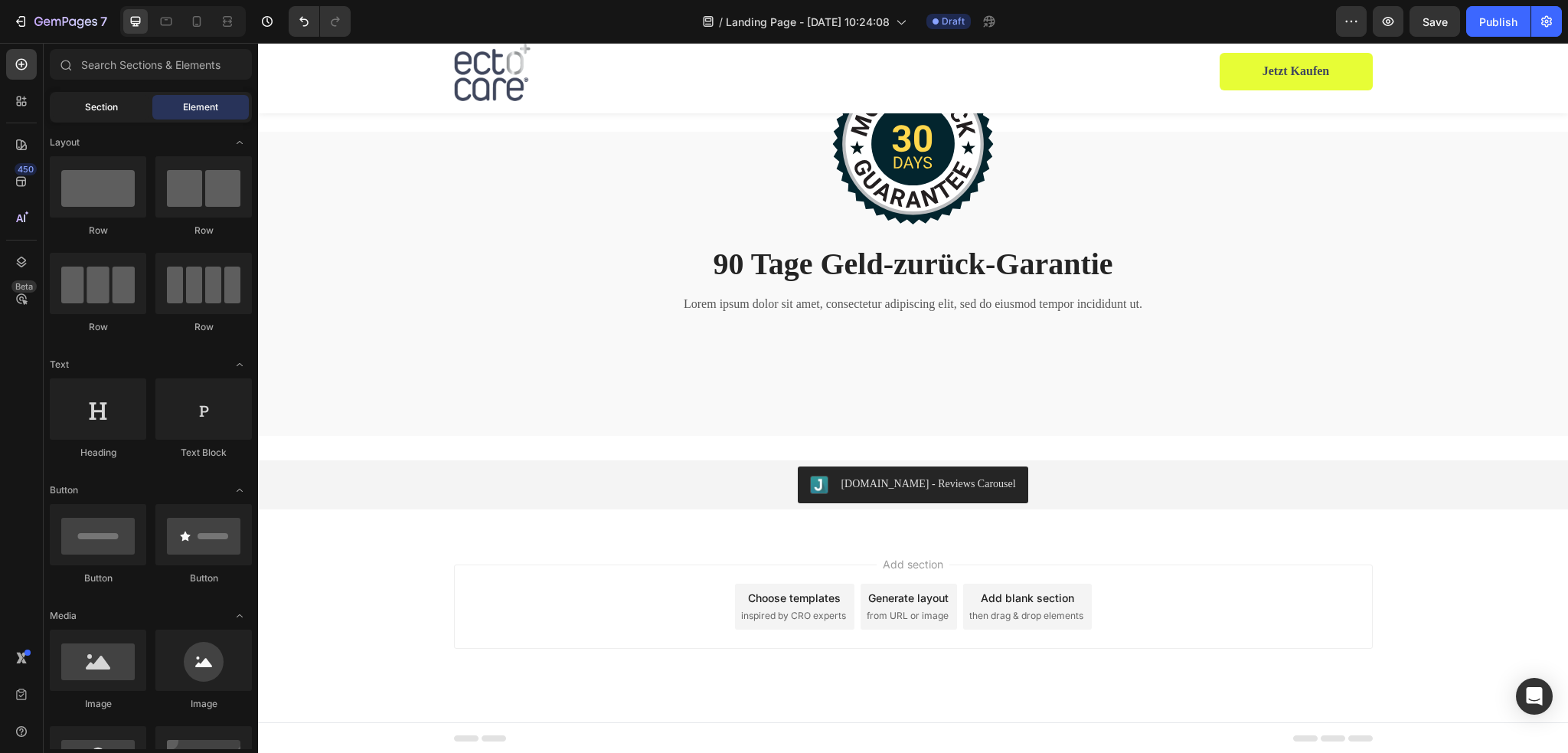
click at [107, 107] on span "Section" at bounding box center [101, 107] width 33 height 14
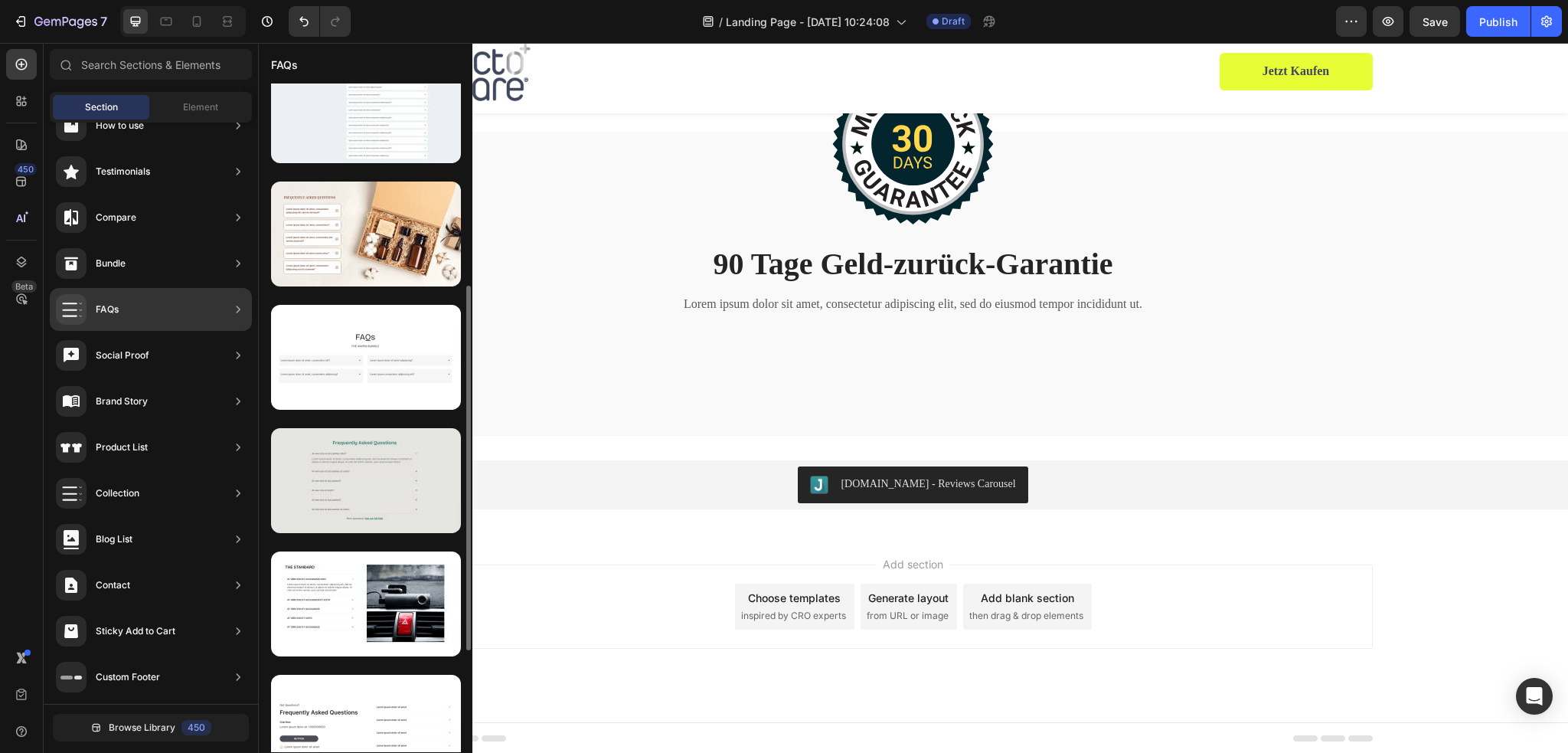
scroll to position [229, 0]
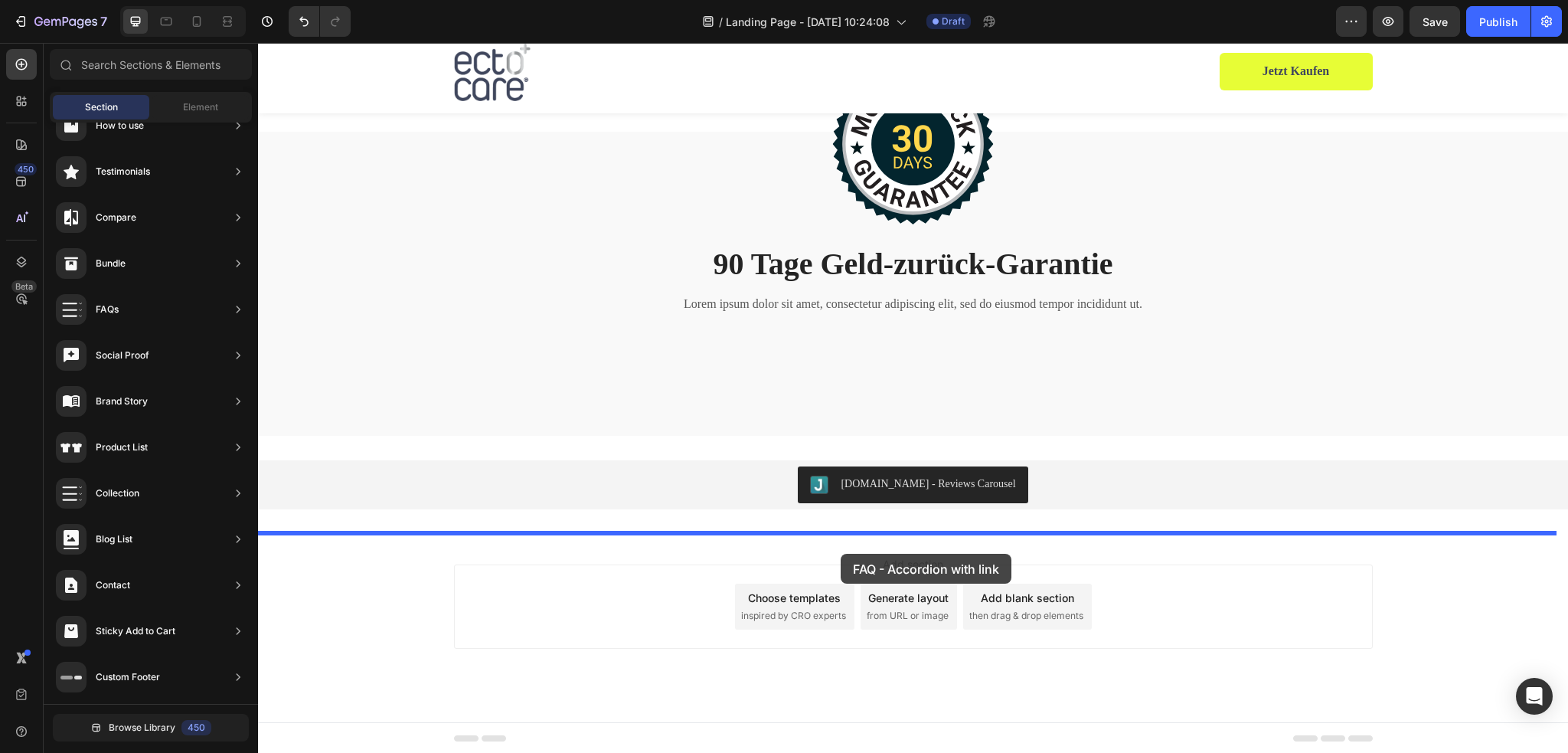
drag, startPoint x: 609, startPoint y: 454, endPoint x: 841, endPoint y: 552, distance: 251.8
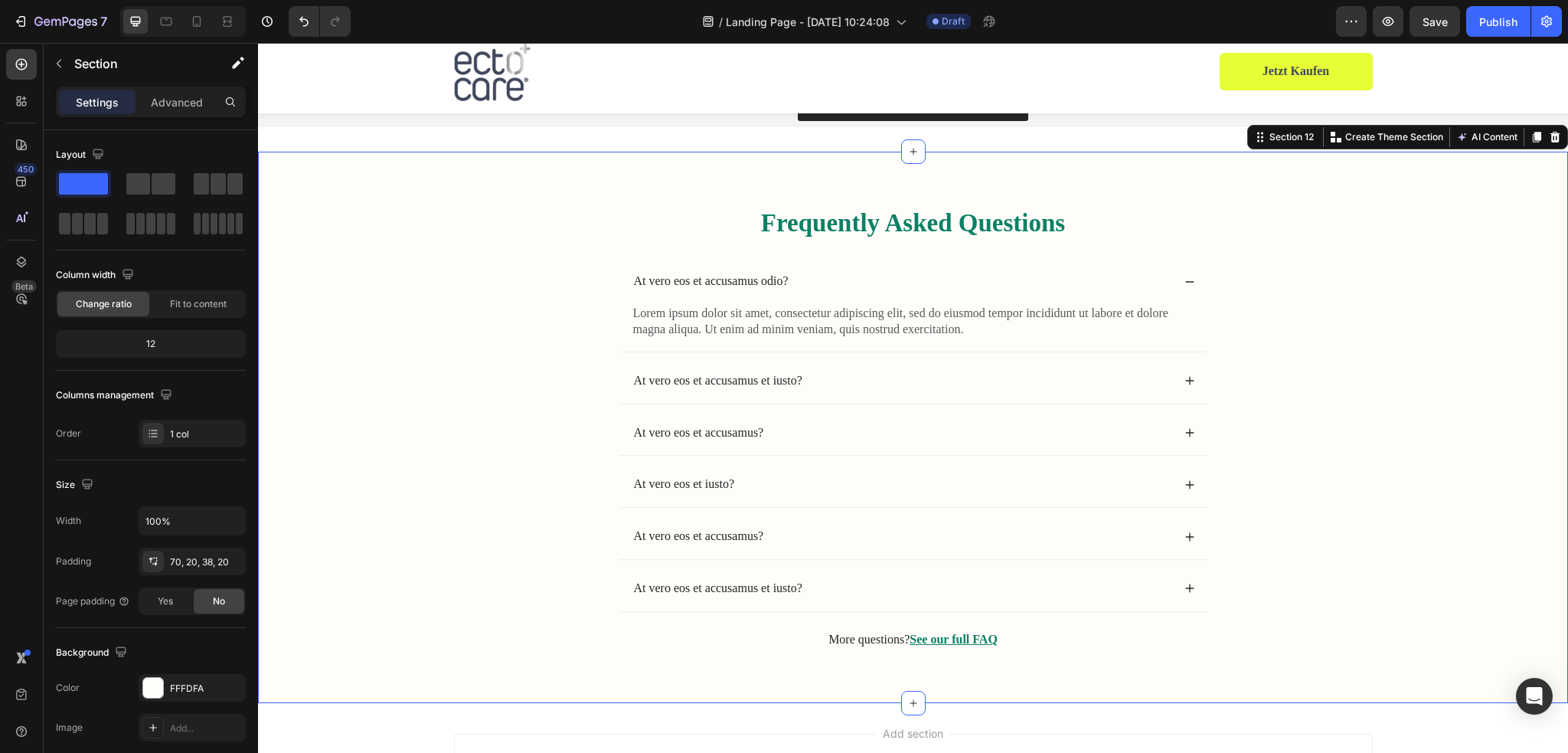
scroll to position [4770, 0]
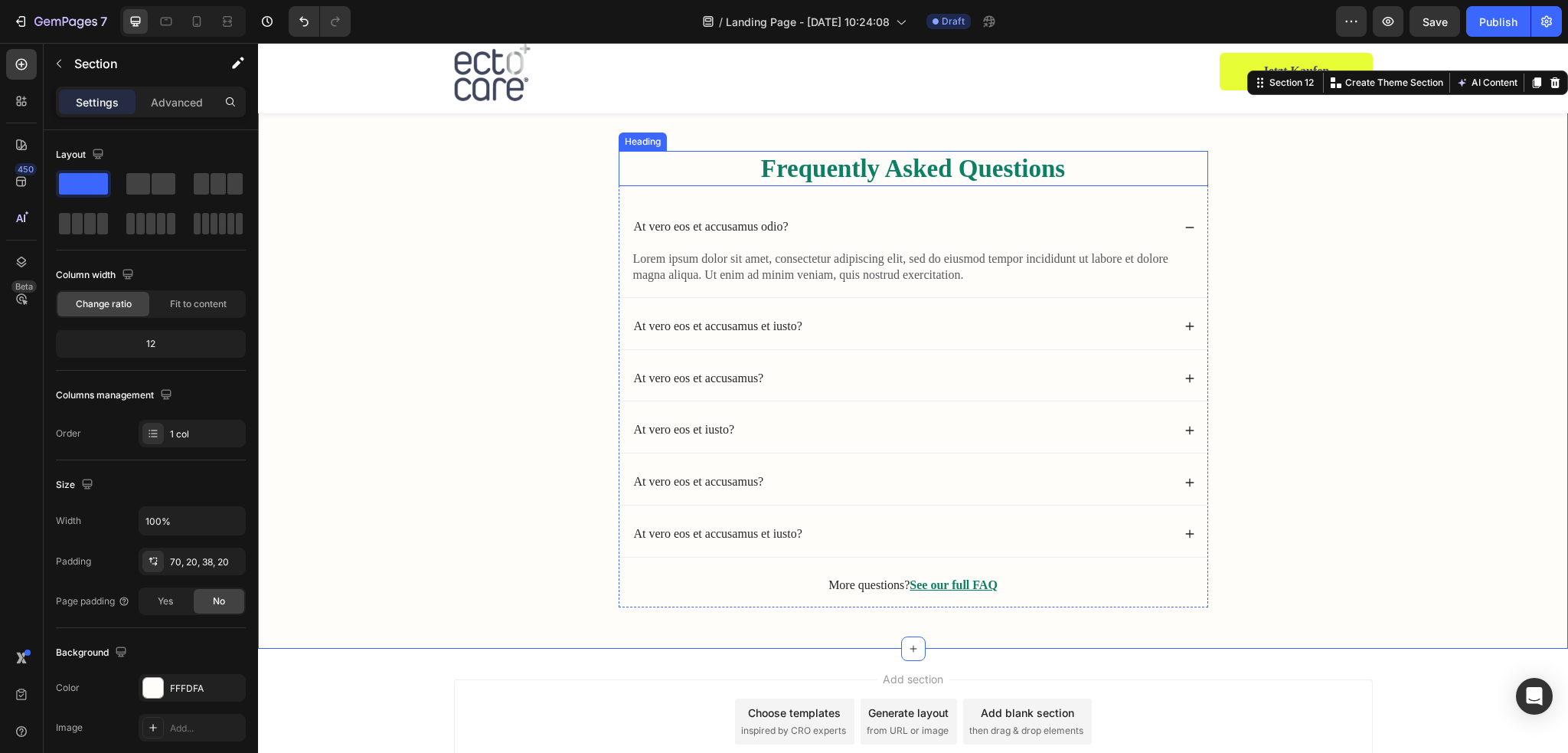
click at [923, 158] on h2 "Frequently Asked Questions" at bounding box center [912, 168] width 589 height 36
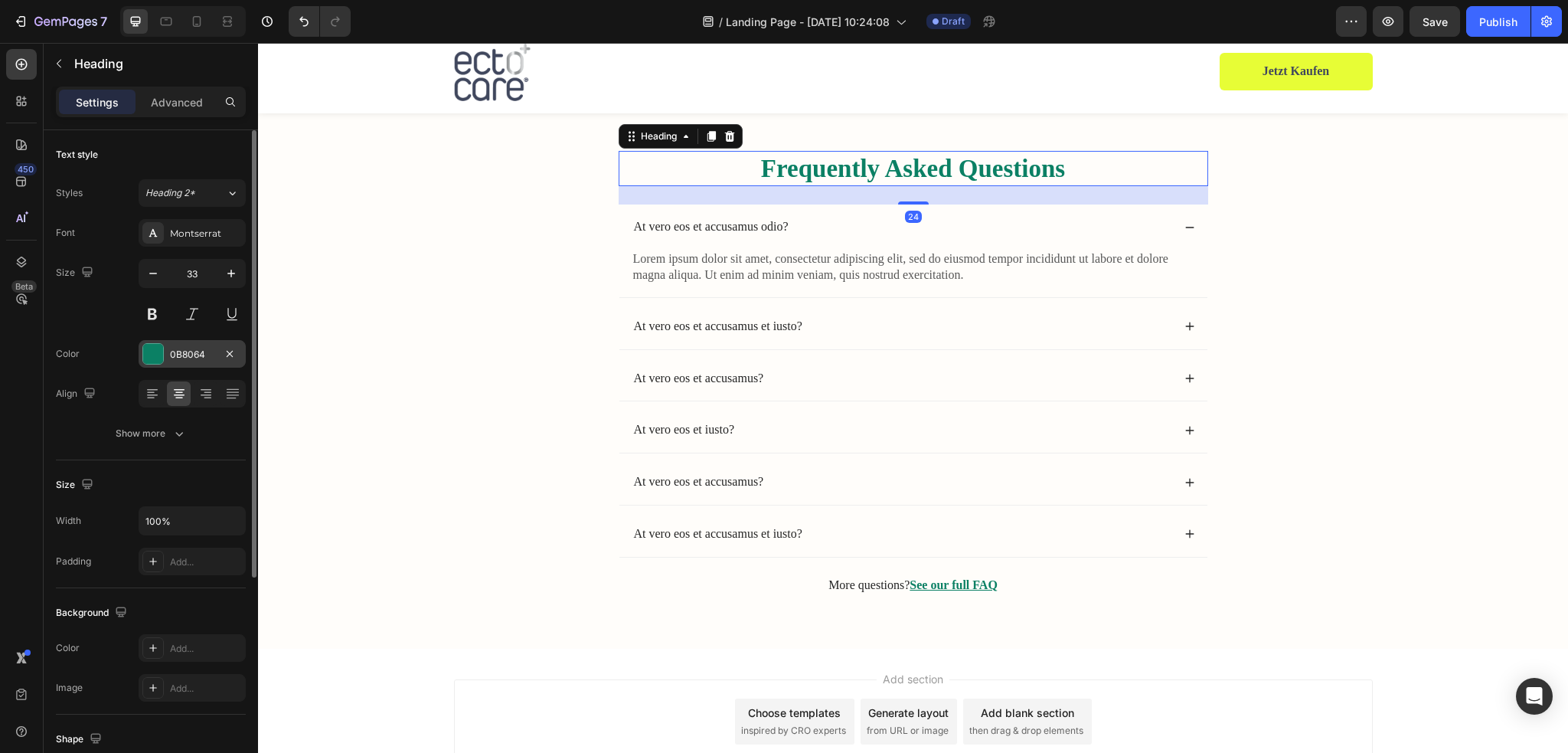
click at [149, 361] on div at bounding box center [153, 353] width 19 height 19
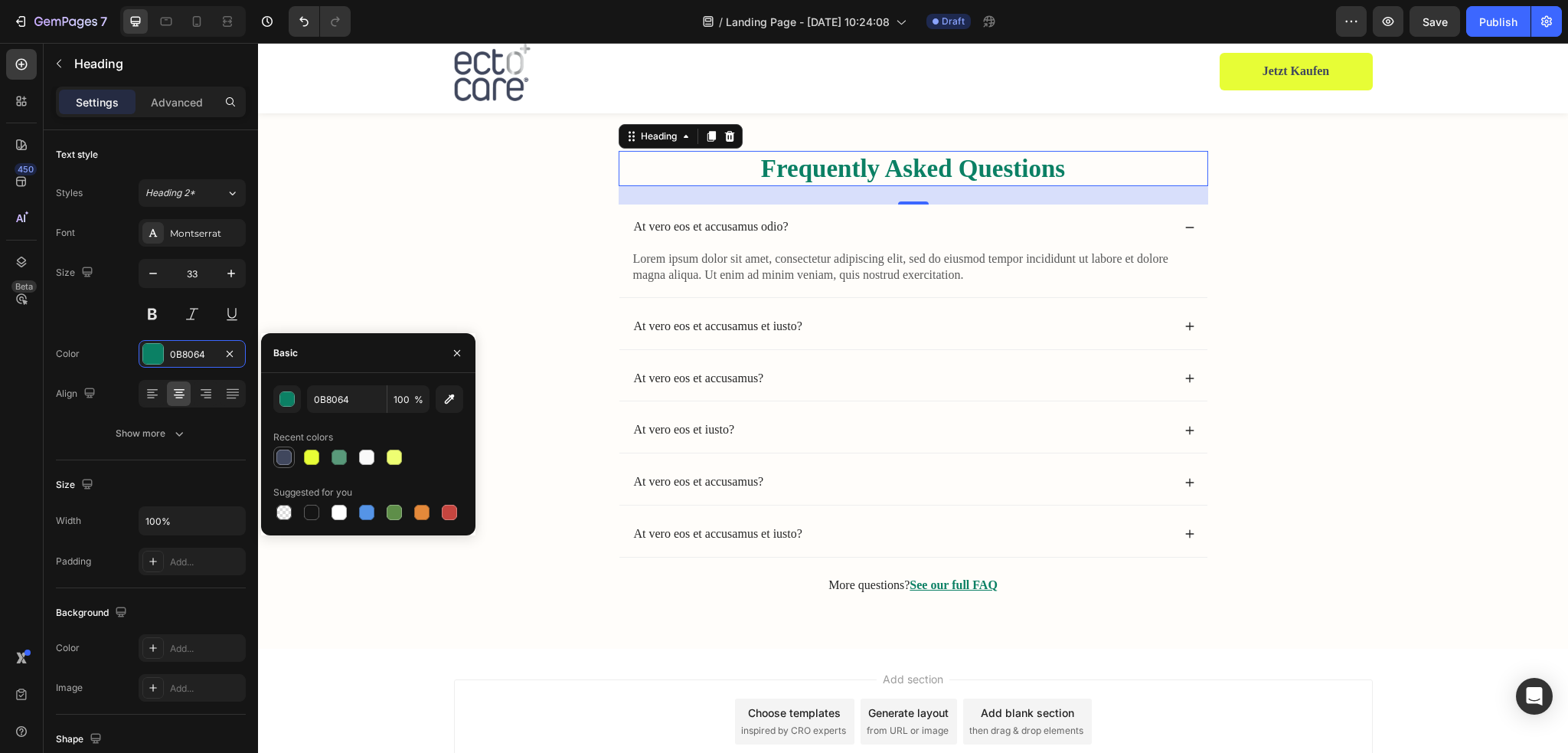
click at [288, 462] on div at bounding box center [283, 456] width 15 height 15
type input "40475D"
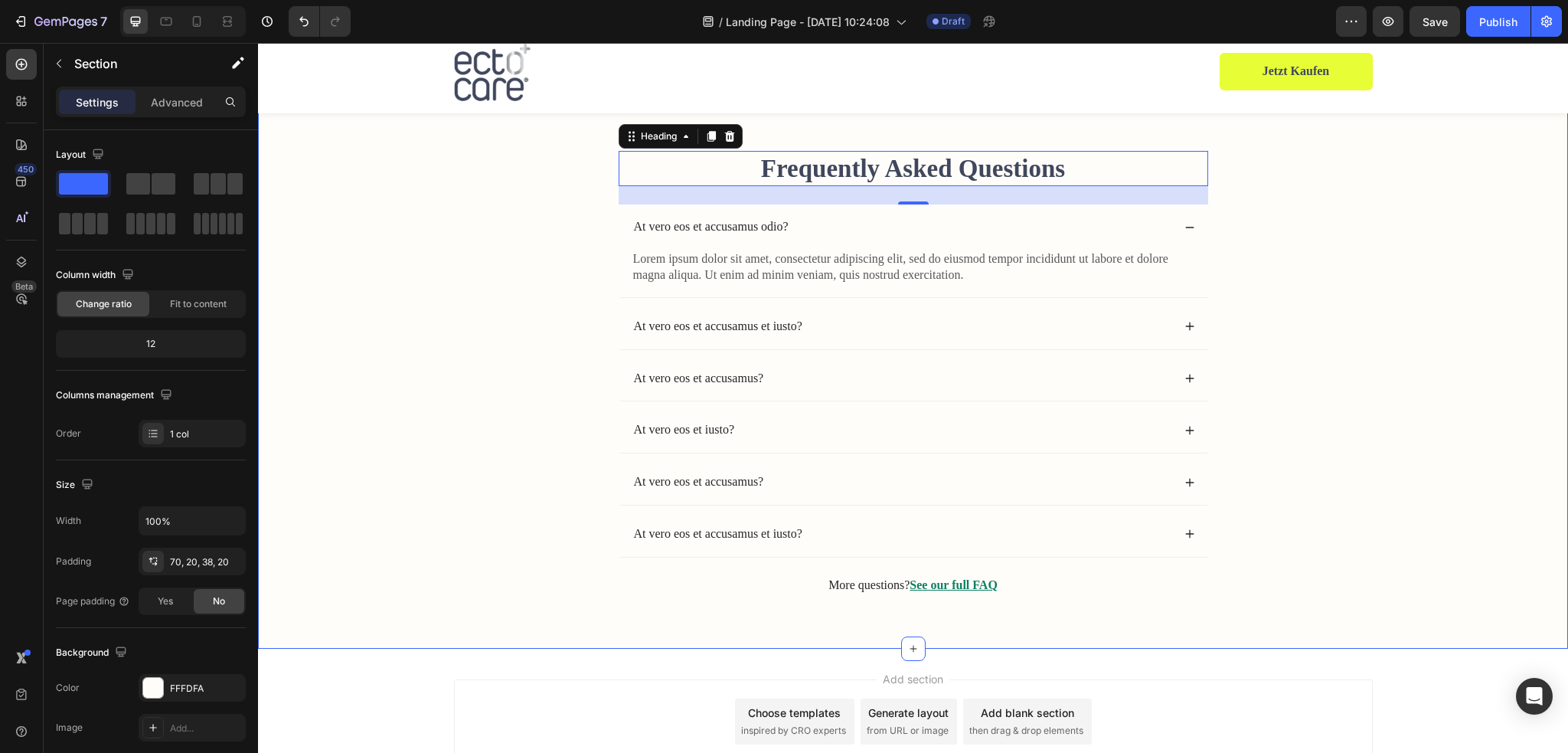
click at [549, 167] on div "Frequently Asked Questions Heading 24 At vero eos et accusamus odio? Lorem ipsu…" at bounding box center [913, 384] width 1279 height 469
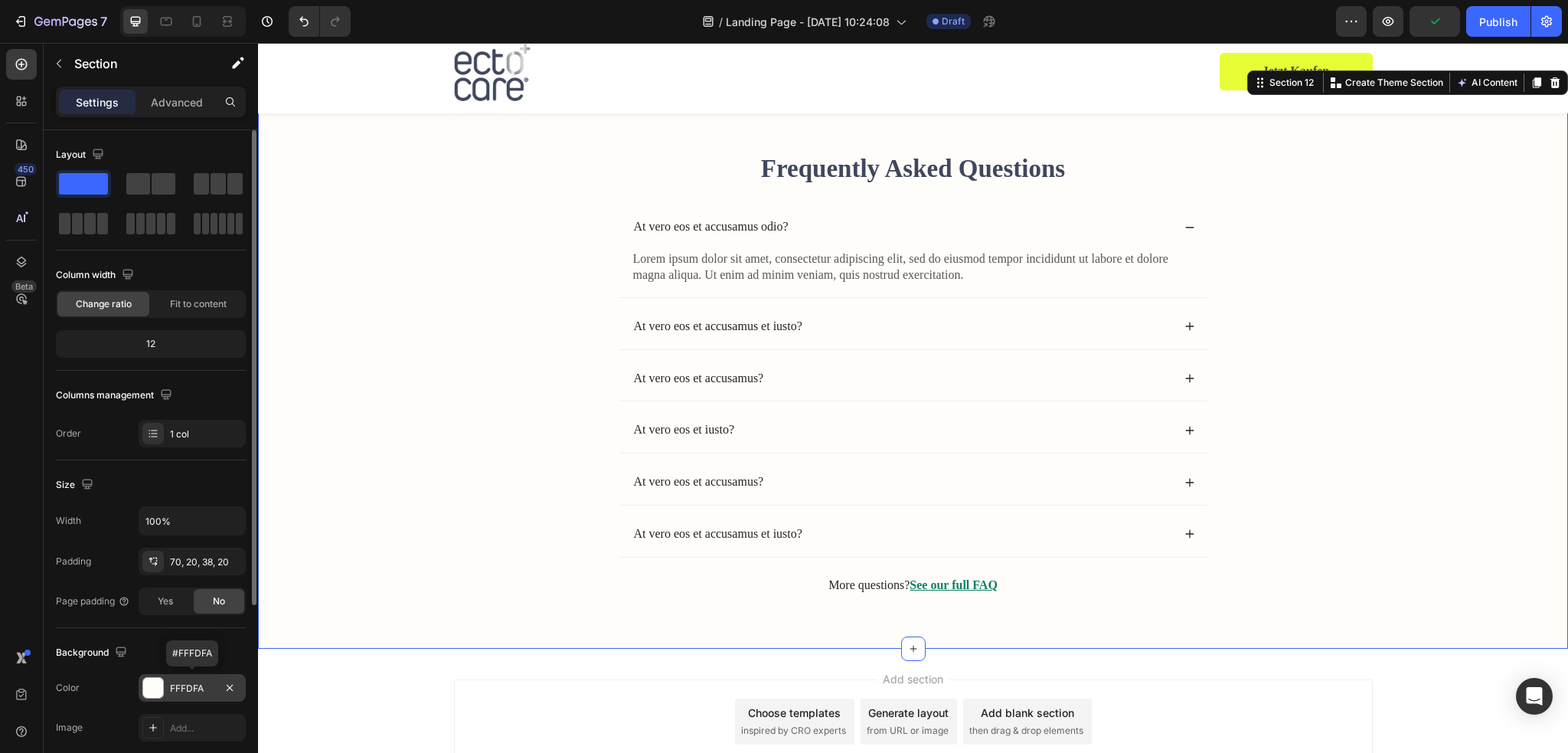
click at [195, 687] on div "FFFDFA" at bounding box center [192, 688] width 44 height 14
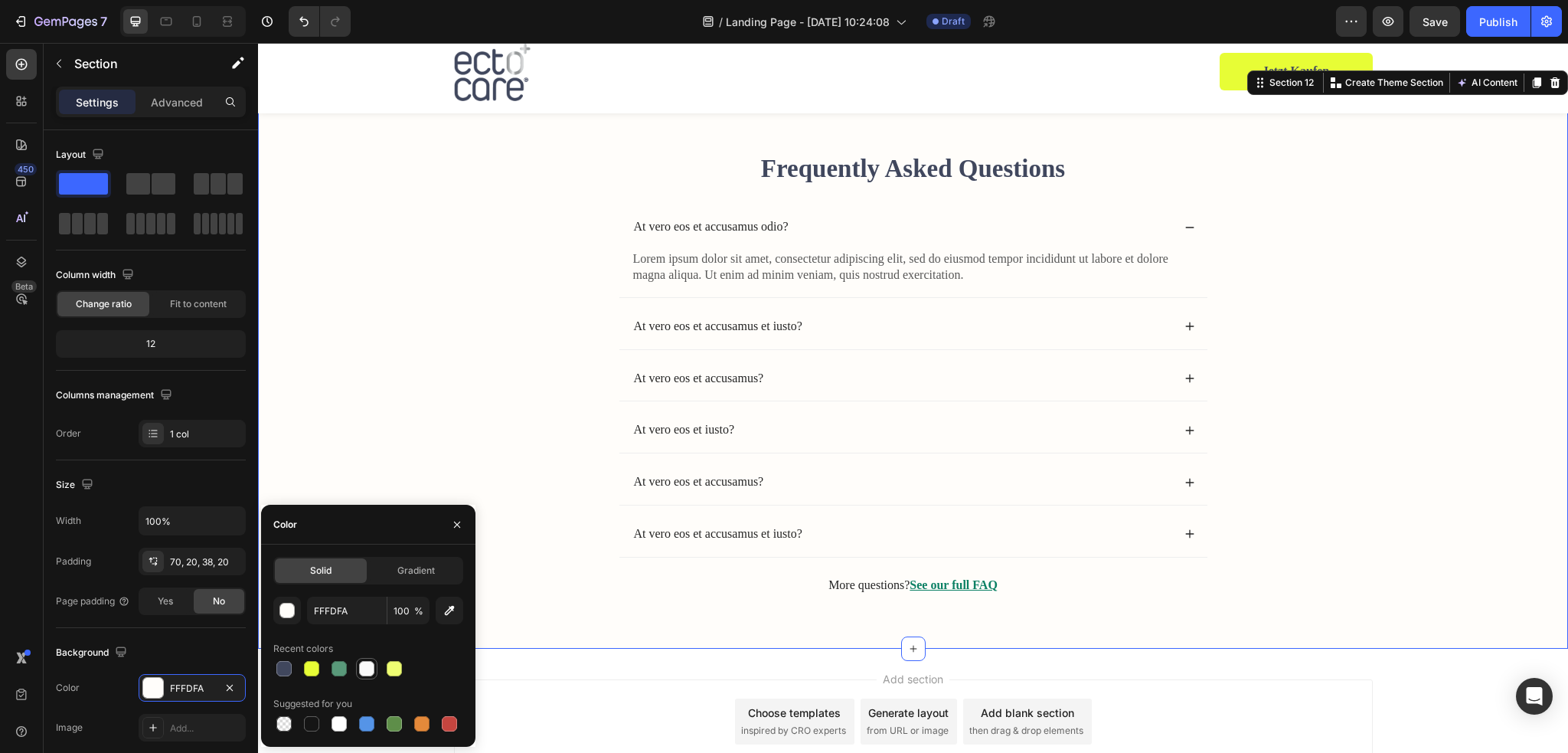
click at [368, 674] on div at bounding box center [366, 668] width 15 height 15
type input "F9F9F9"
click at [1366, 373] on div "Frequently Asked Questions Heading At vero eos et accusamus odio? Lorem ipsum d…" at bounding box center [913, 384] width 1279 height 469
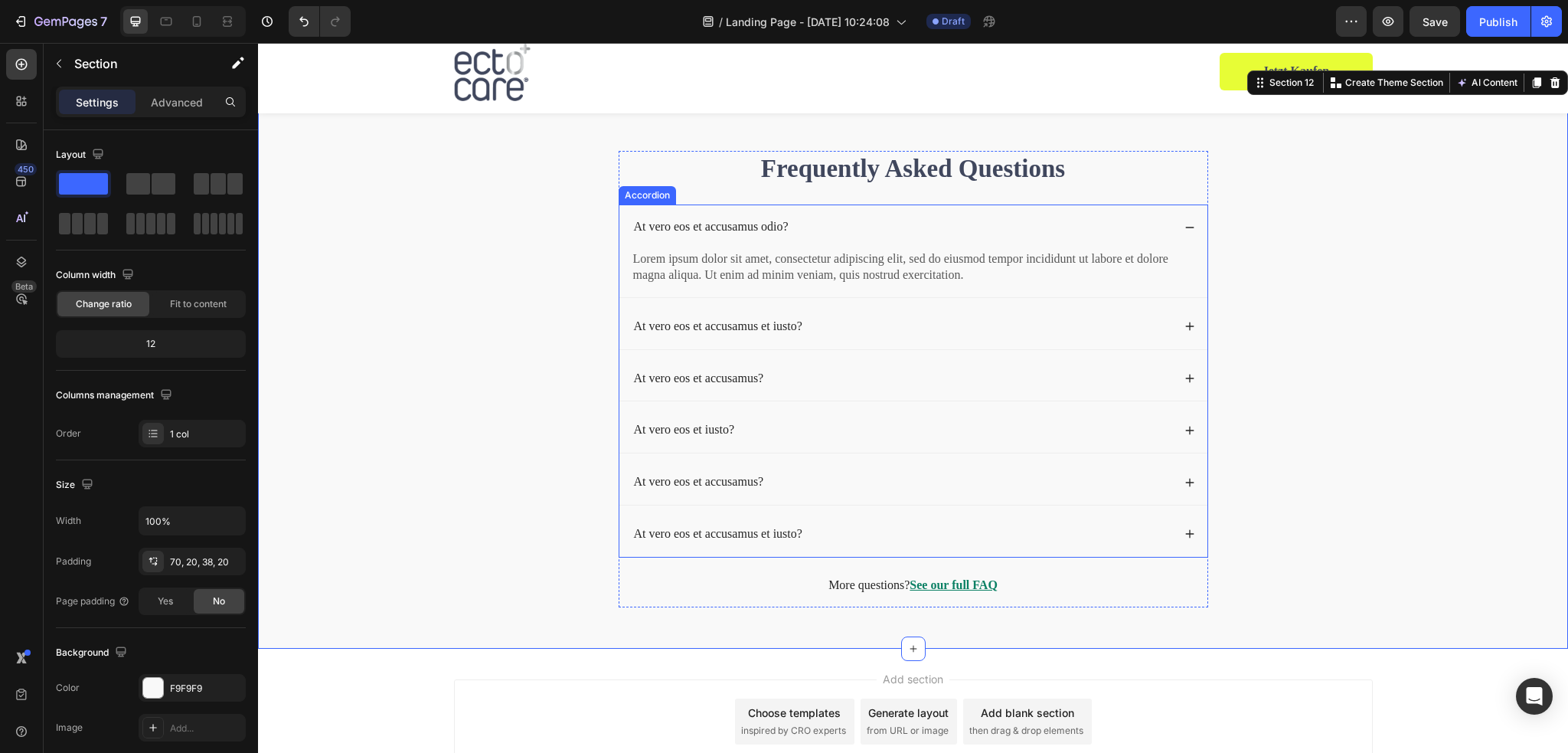
click at [742, 215] on div "At vero eos et accusamus odio?" at bounding box center [913, 227] width 588 height 45
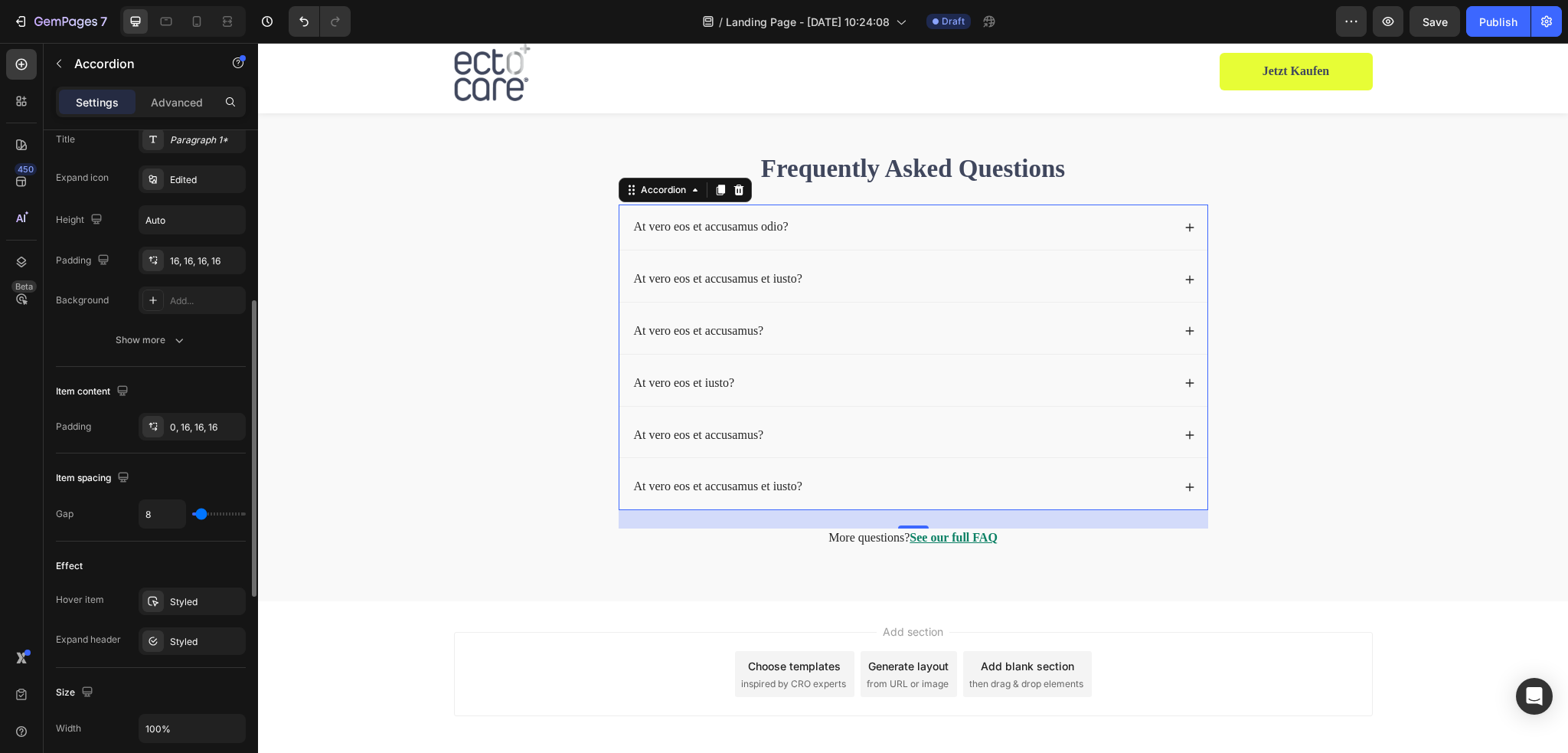
scroll to position [828, 0]
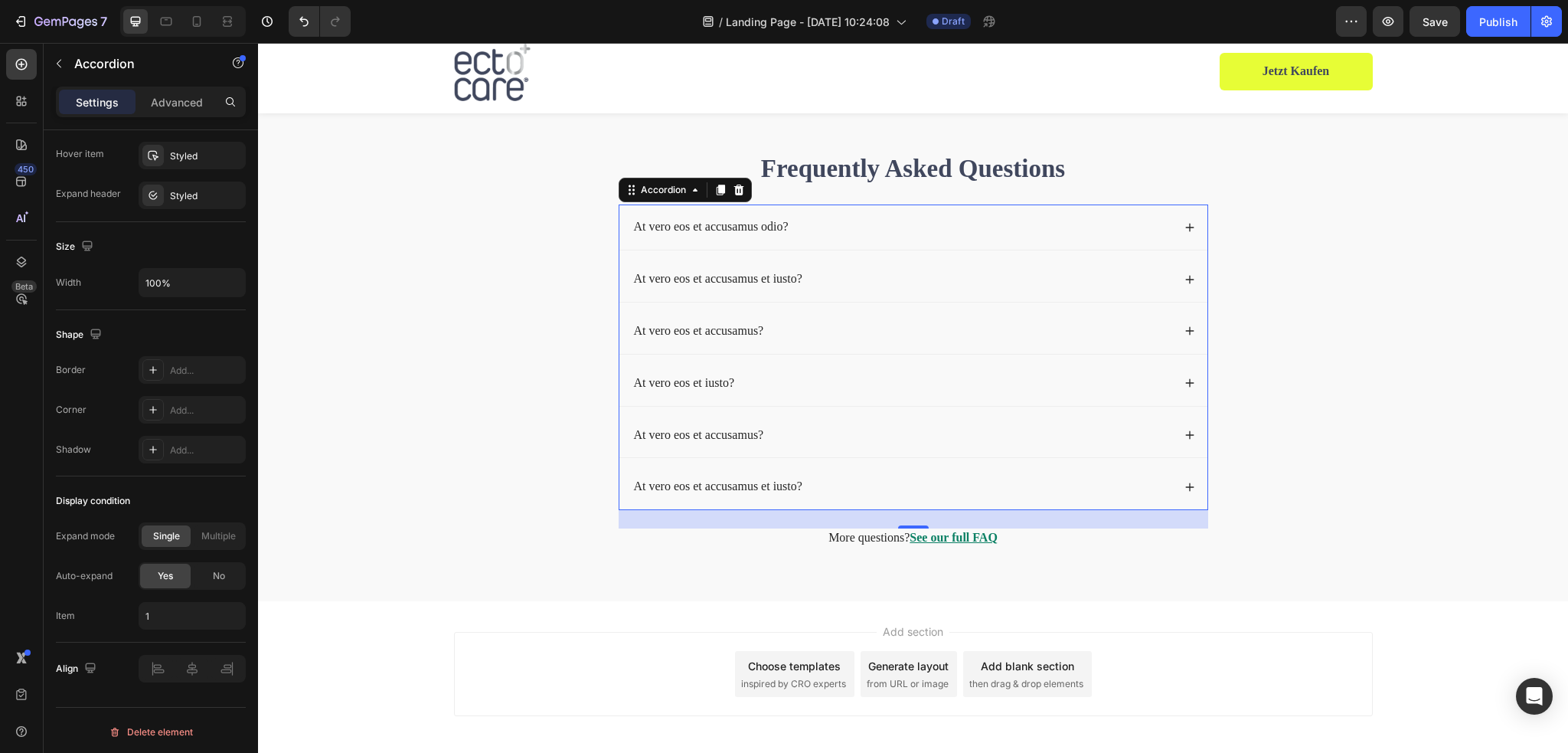
click at [770, 221] on p "At vero eos et accusamus odio?" at bounding box center [711, 227] width 155 height 16
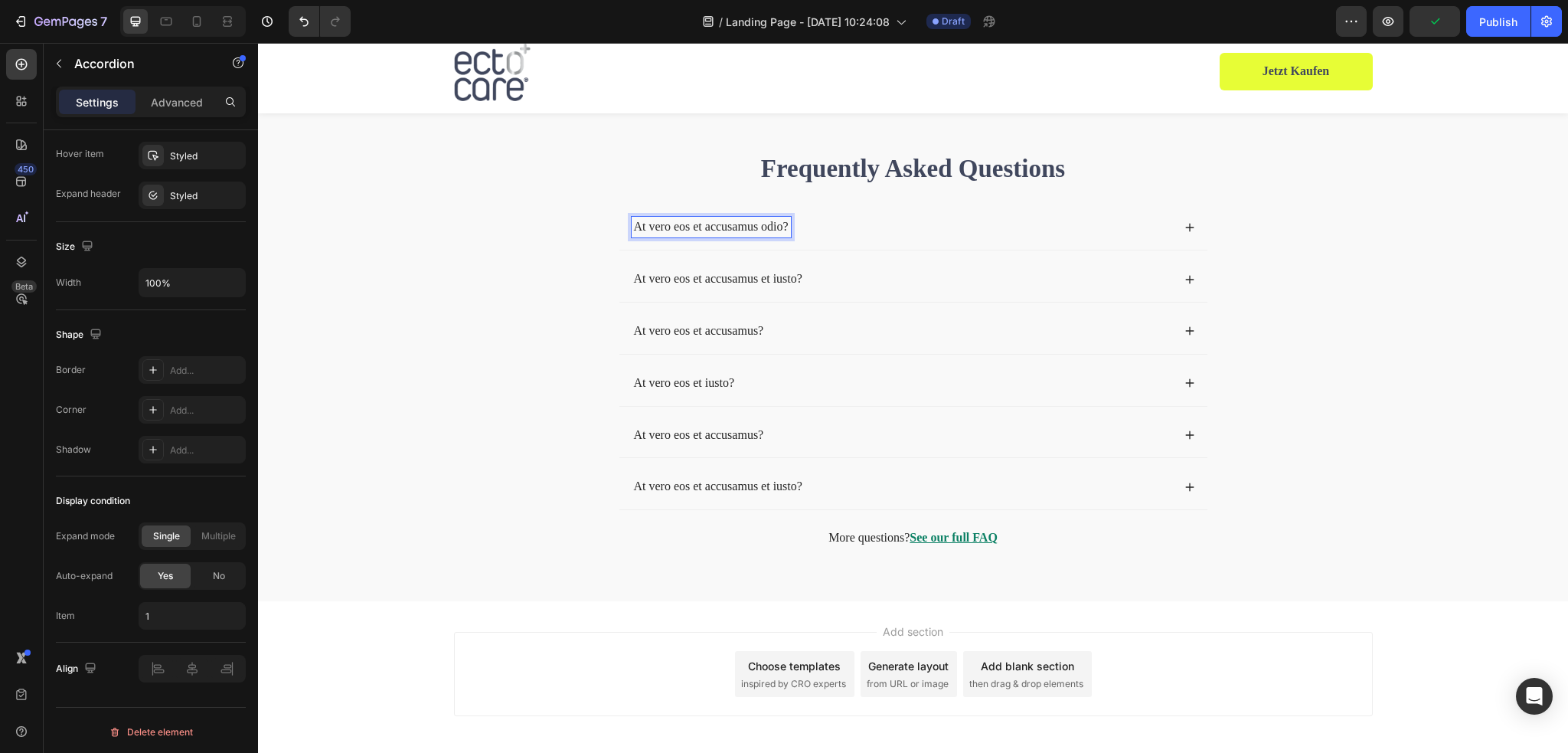
click at [692, 233] on p "At vero eos et accusamus odio?" at bounding box center [711, 227] width 155 height 16
click at [1187, 225] on icon at bounding box center [1190, 228] width 11 height 11
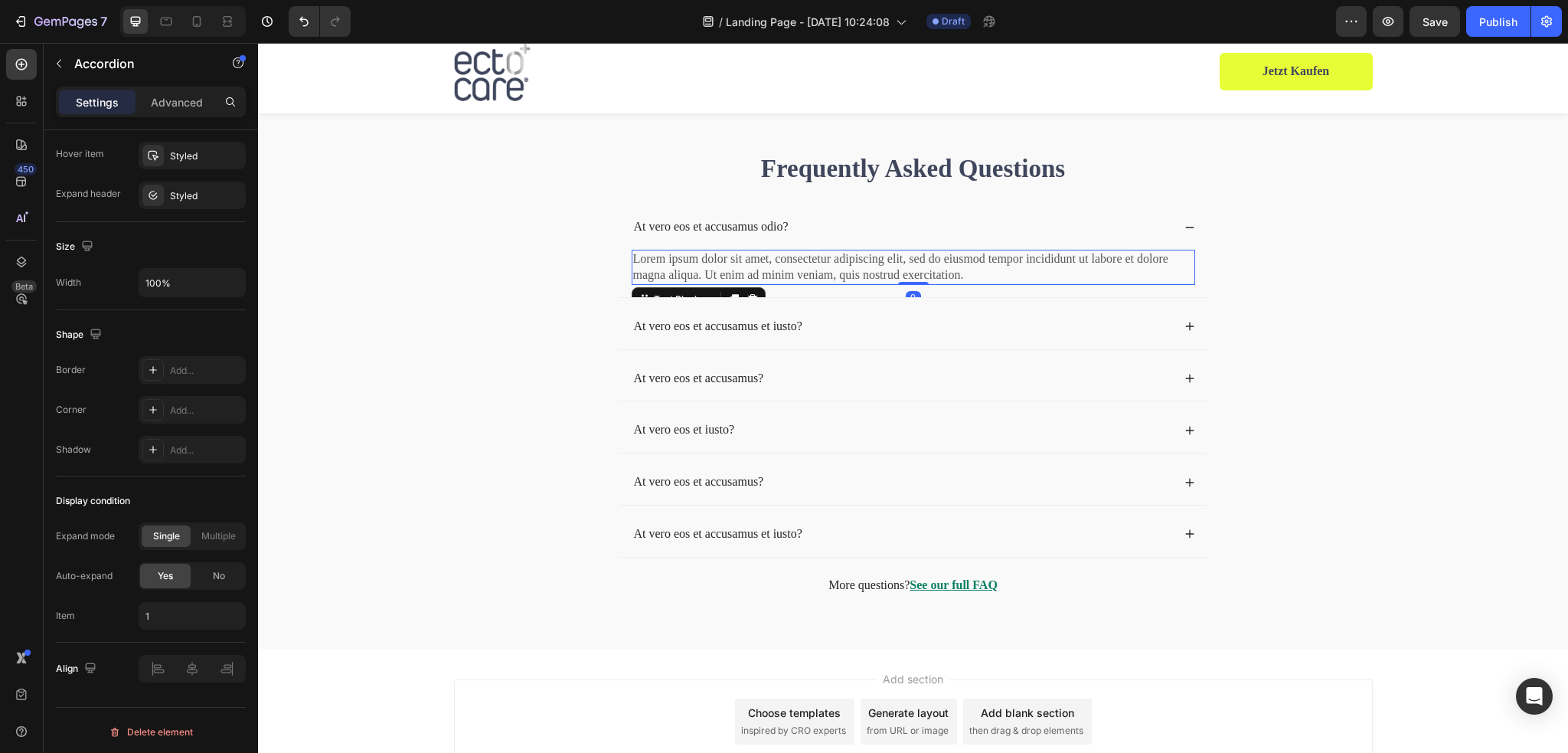
click at [821, 268] on p "Lorem ipsum dolor sit amet, consectetur adipiscing elit, sed do eiusmod tempor …" at bounding box center [913, 267] width 561 height 32
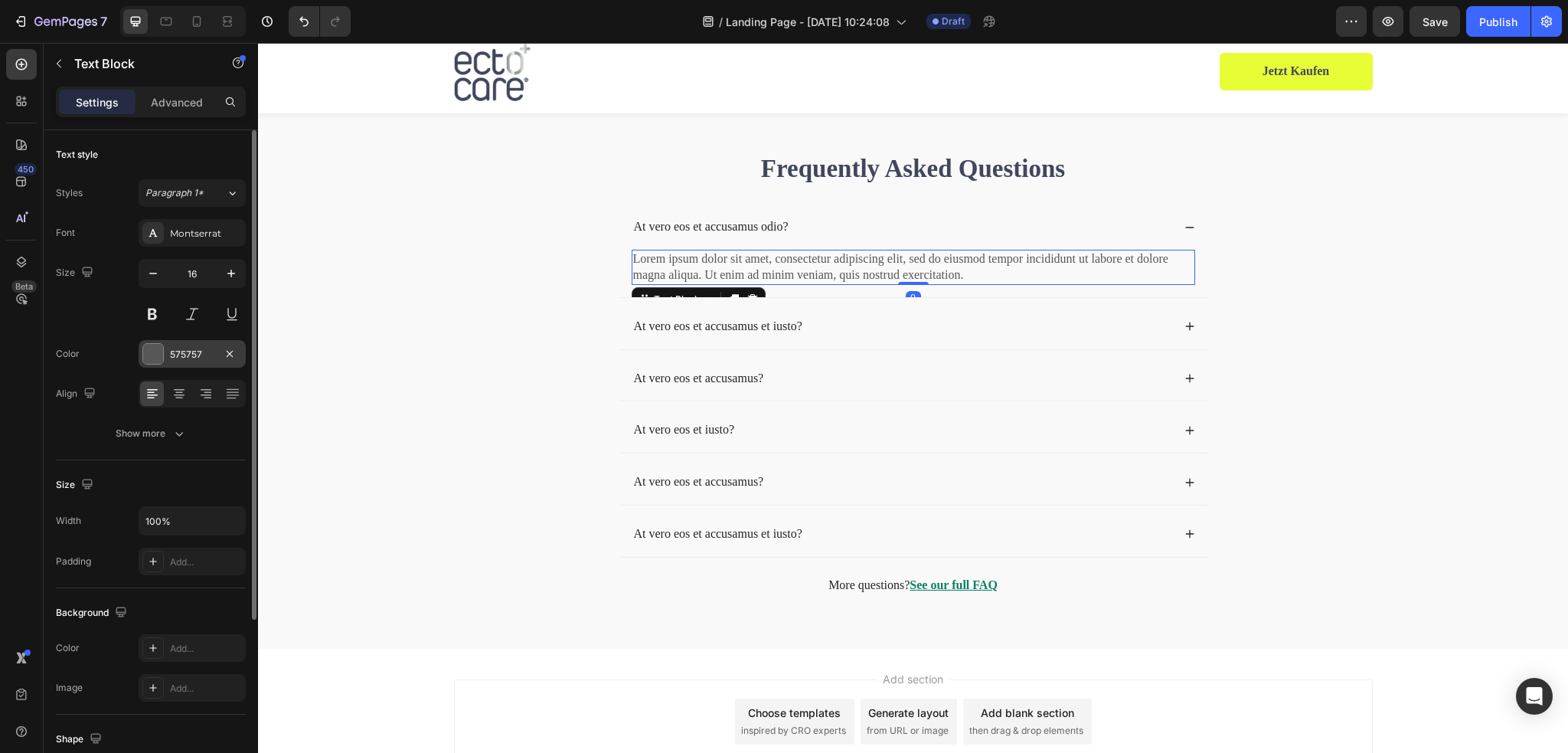
click at [156, 361] on div at bounding box center [153, 353] width 19 height 19
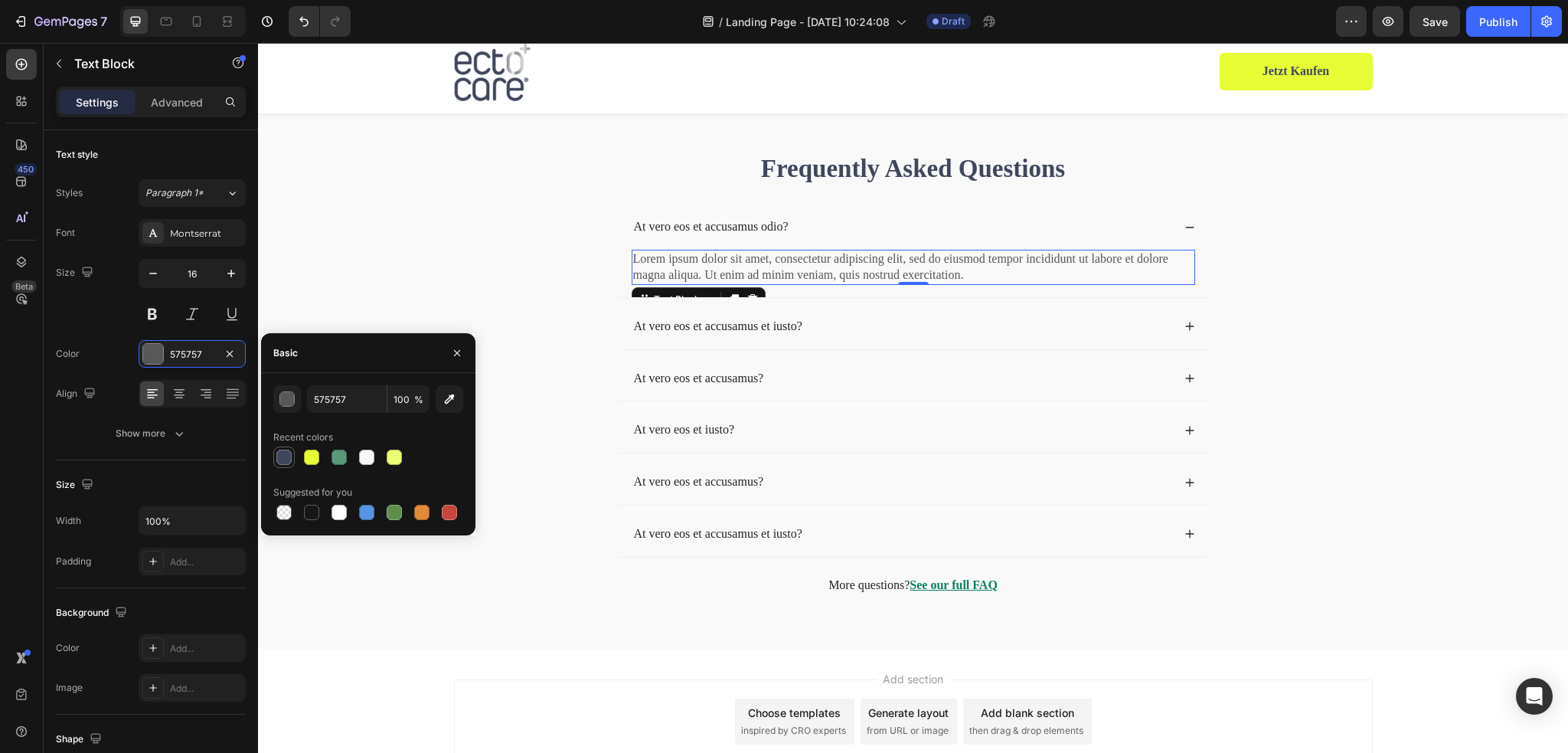
click at [282, 454] on div at bounding box center [283, 456] width 15 height 15
type input "40475D"
click at [691, 230] on p "At vero eos et accusamus odio?" at bounding box center [711, 227] width 155 height 16
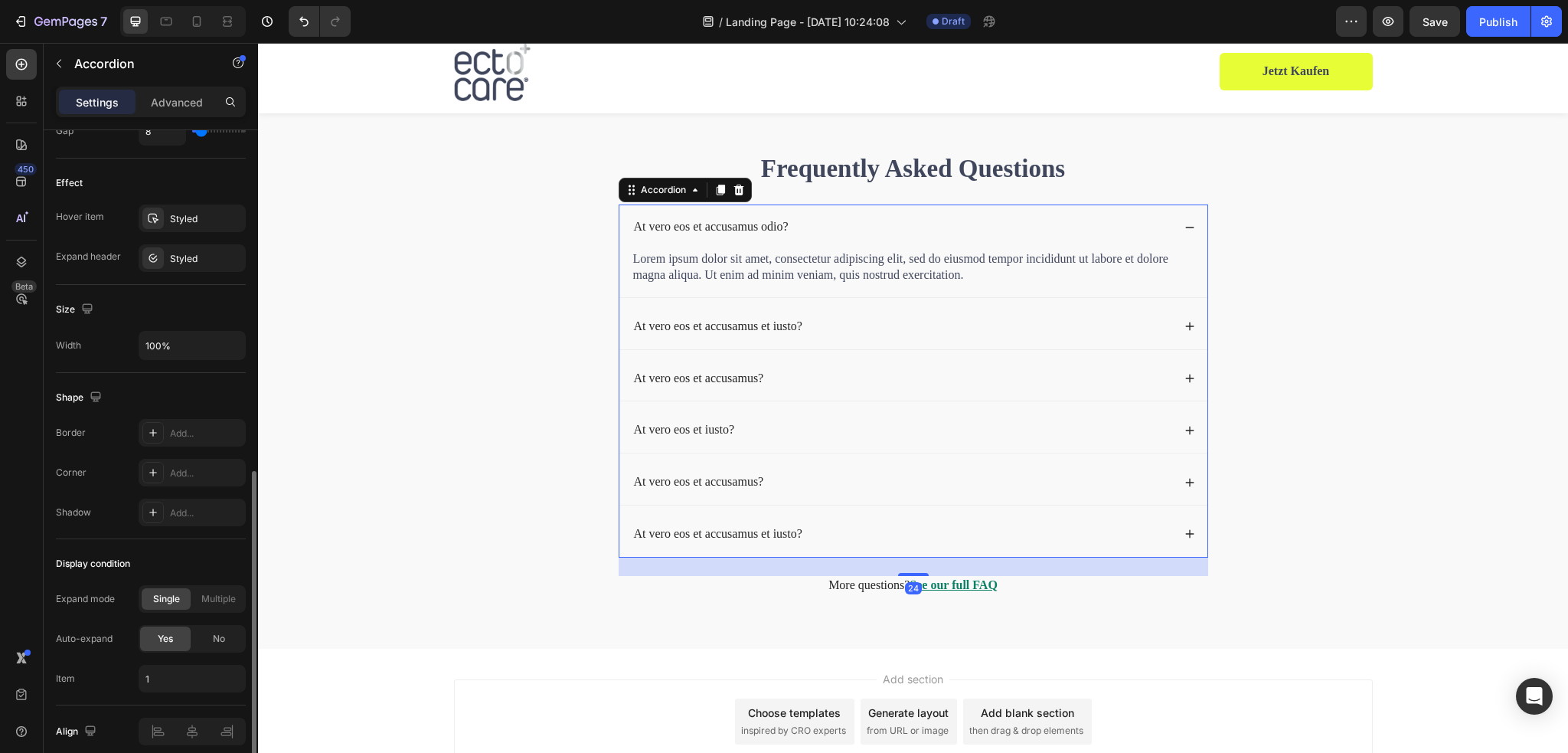
scroll to position [828, 0]
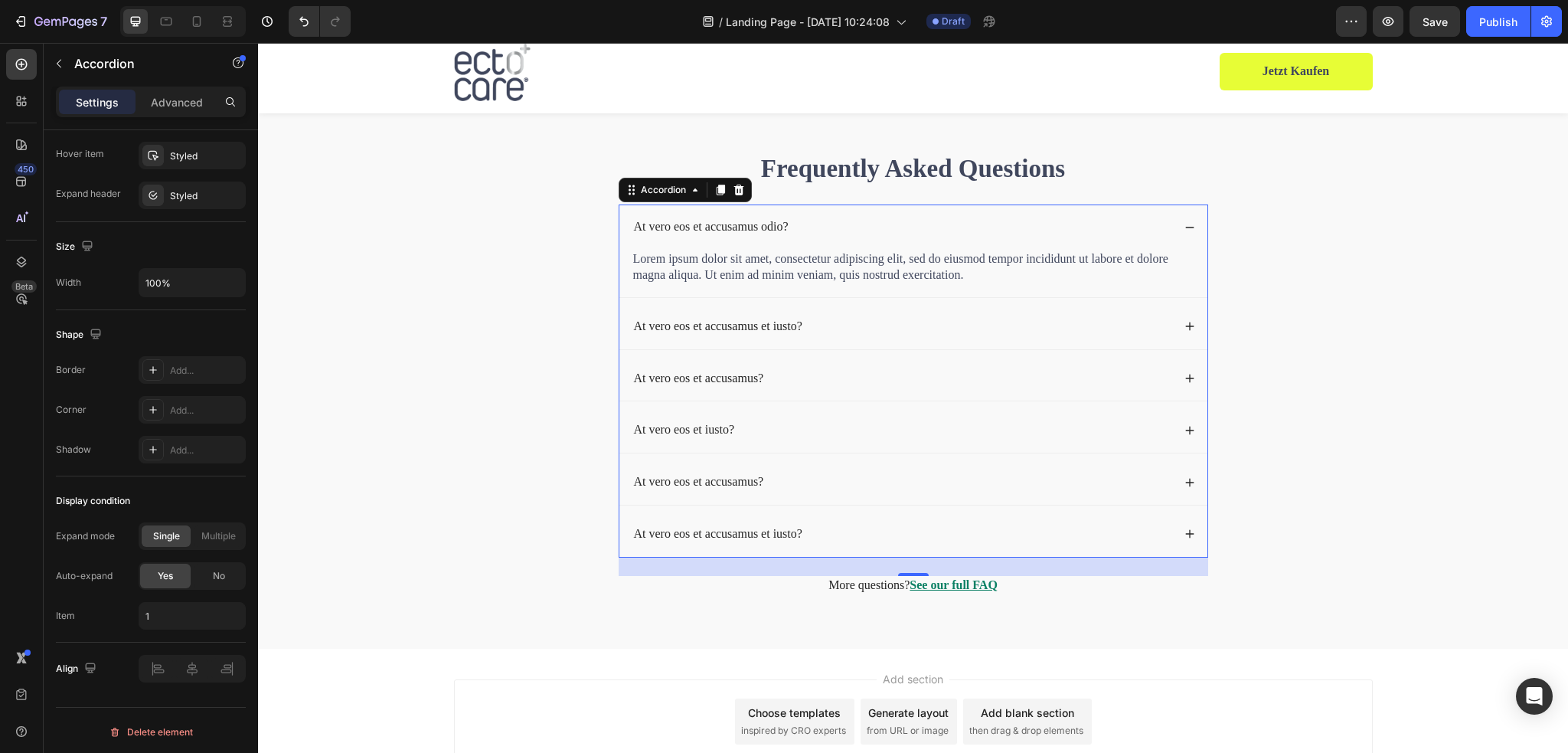
click at [1185, 324] on icon at bounding box center [1190, 326] width 11 height 11
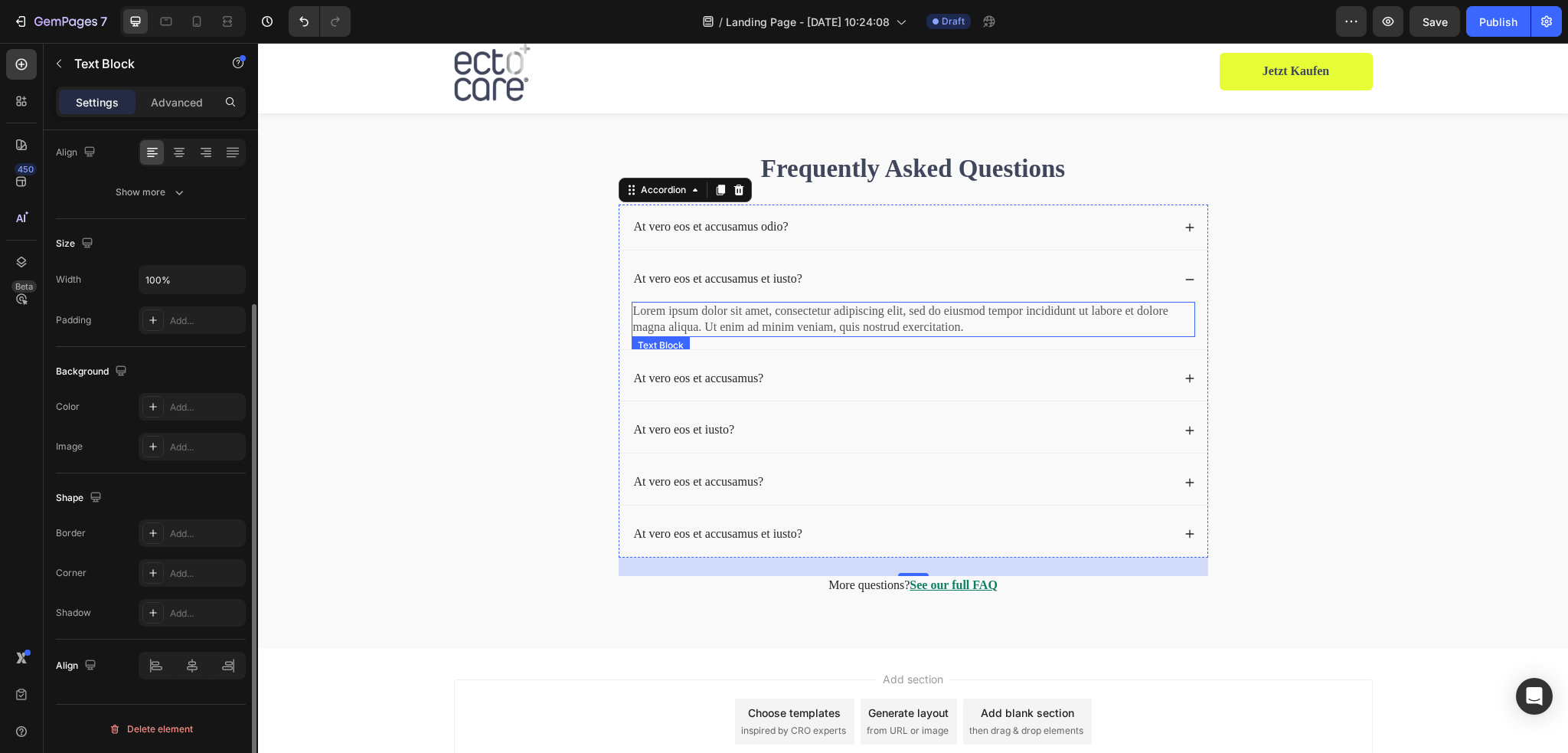
scroll to position [0, 0]
click at [728, 311] on p "Lorem ipsum dolor sit amet, consectetur adipiscing elit, sed do eiusmod tempor …" at bounding box center [913, 319] width 561 height 32
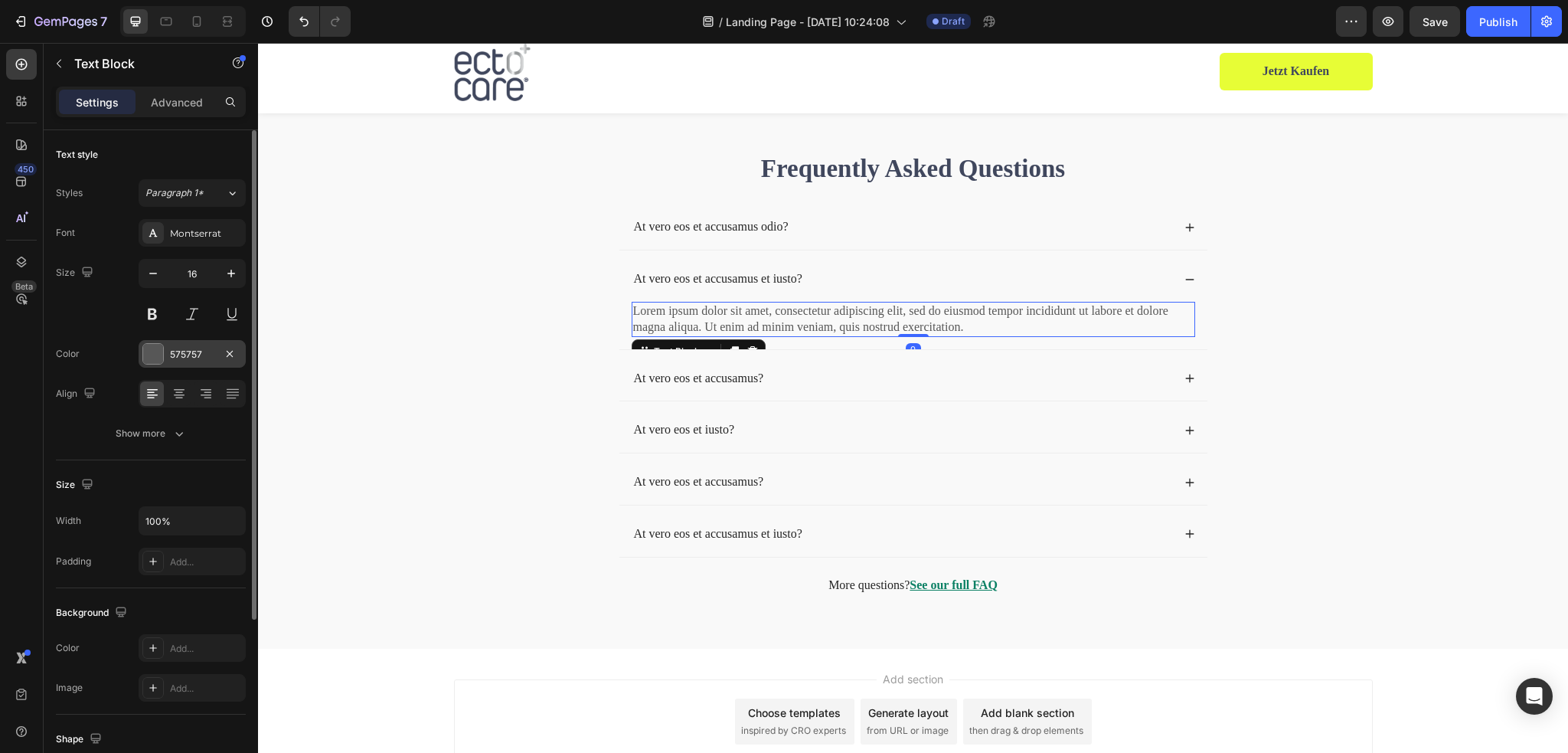
click at [159, 353] on div at bounding box center [153, 353] width 19 height 19
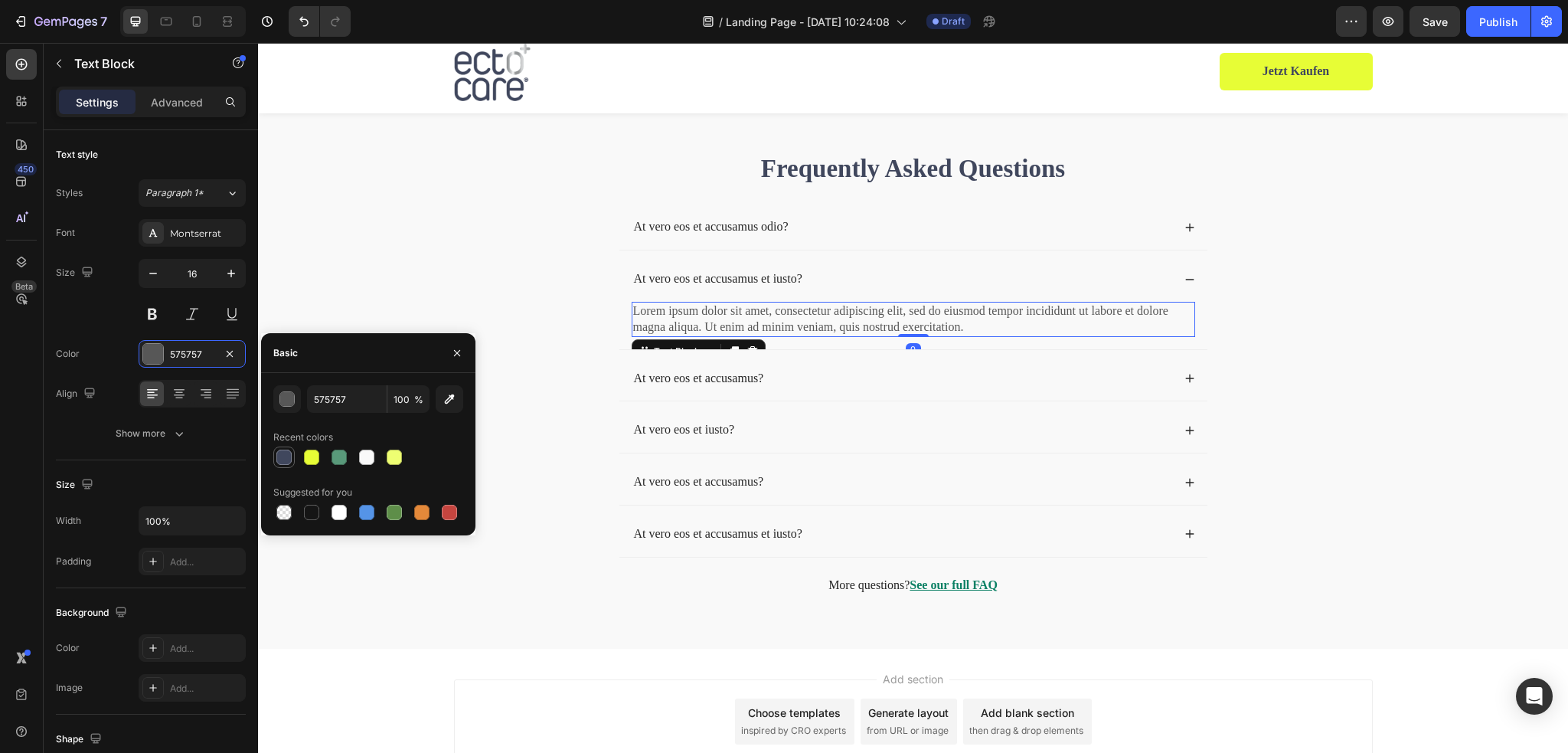
click at [282, 454] on div at bounding box center [283, 456] width 15 height 15
type input "40475D"
click at [1191, 376] on div "At vero eos et accusamus?" at bounding box center [913, 378] width 588 height 45
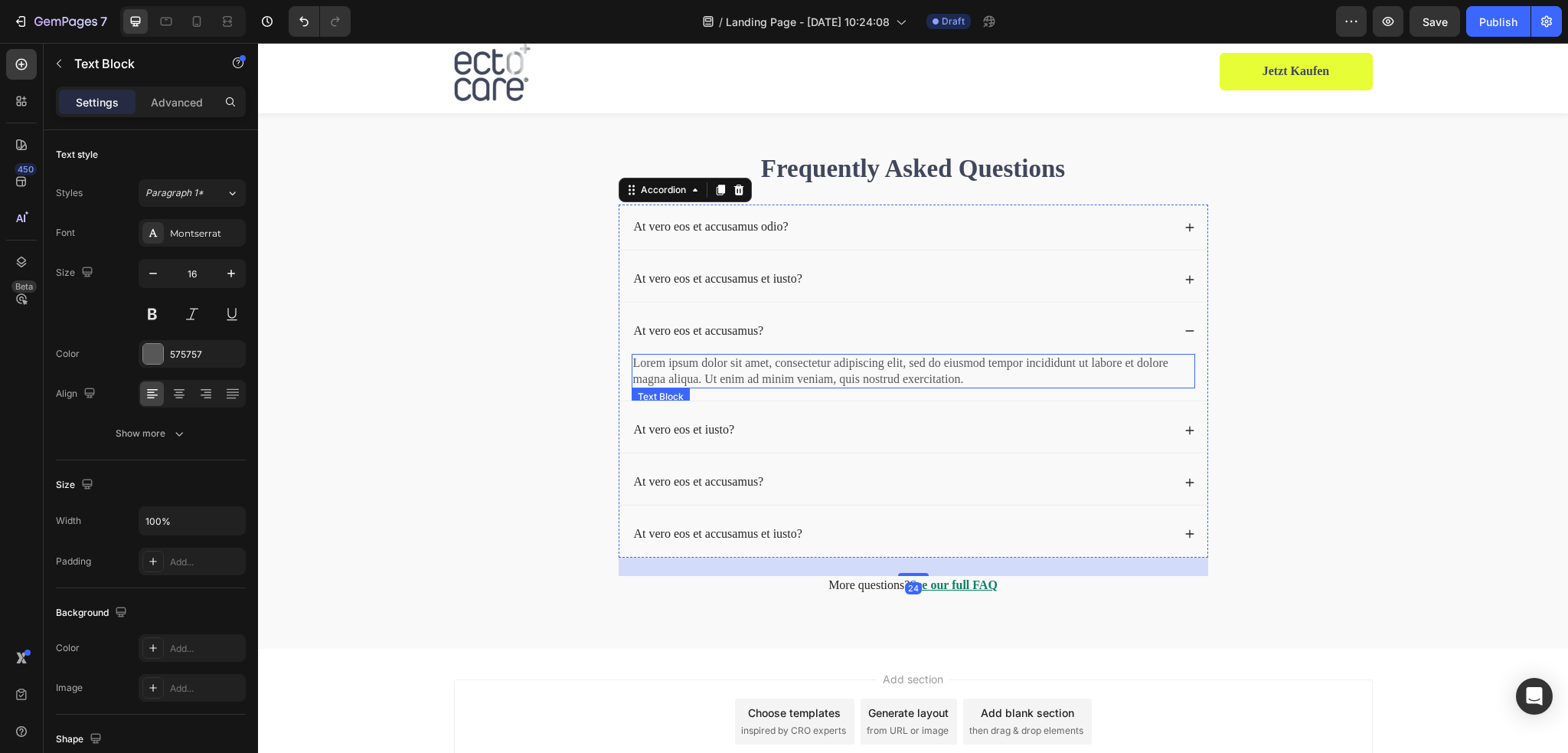
click at [696, 368] on p "Lorem ipsum dolor sit amet, consectetur adipiscing elit, sed do eiusmod tempor …" at bounding box center [913, 371] width 561 height 32
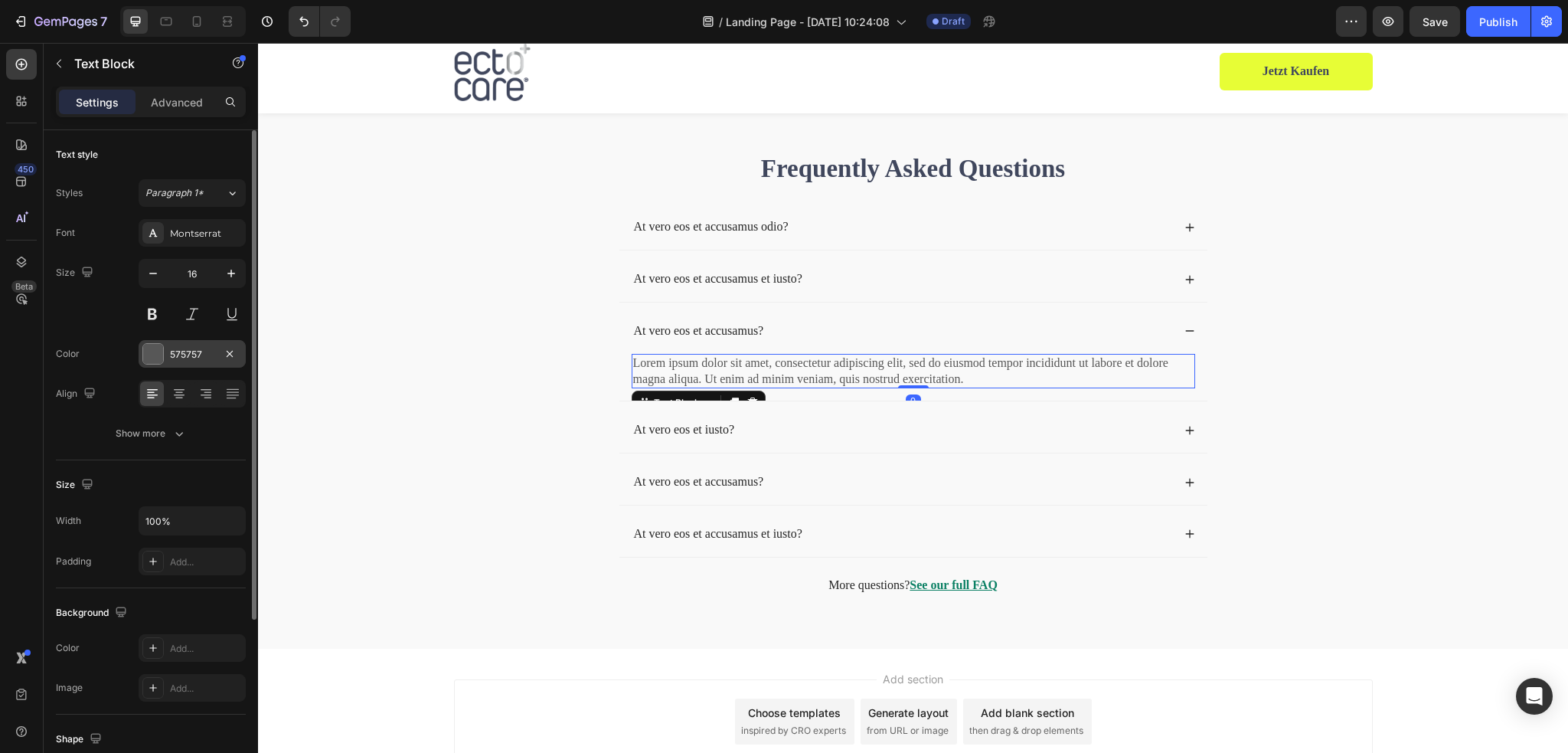
click at [159, 354] on div at bounding box center [153, 353] width 19 height 19
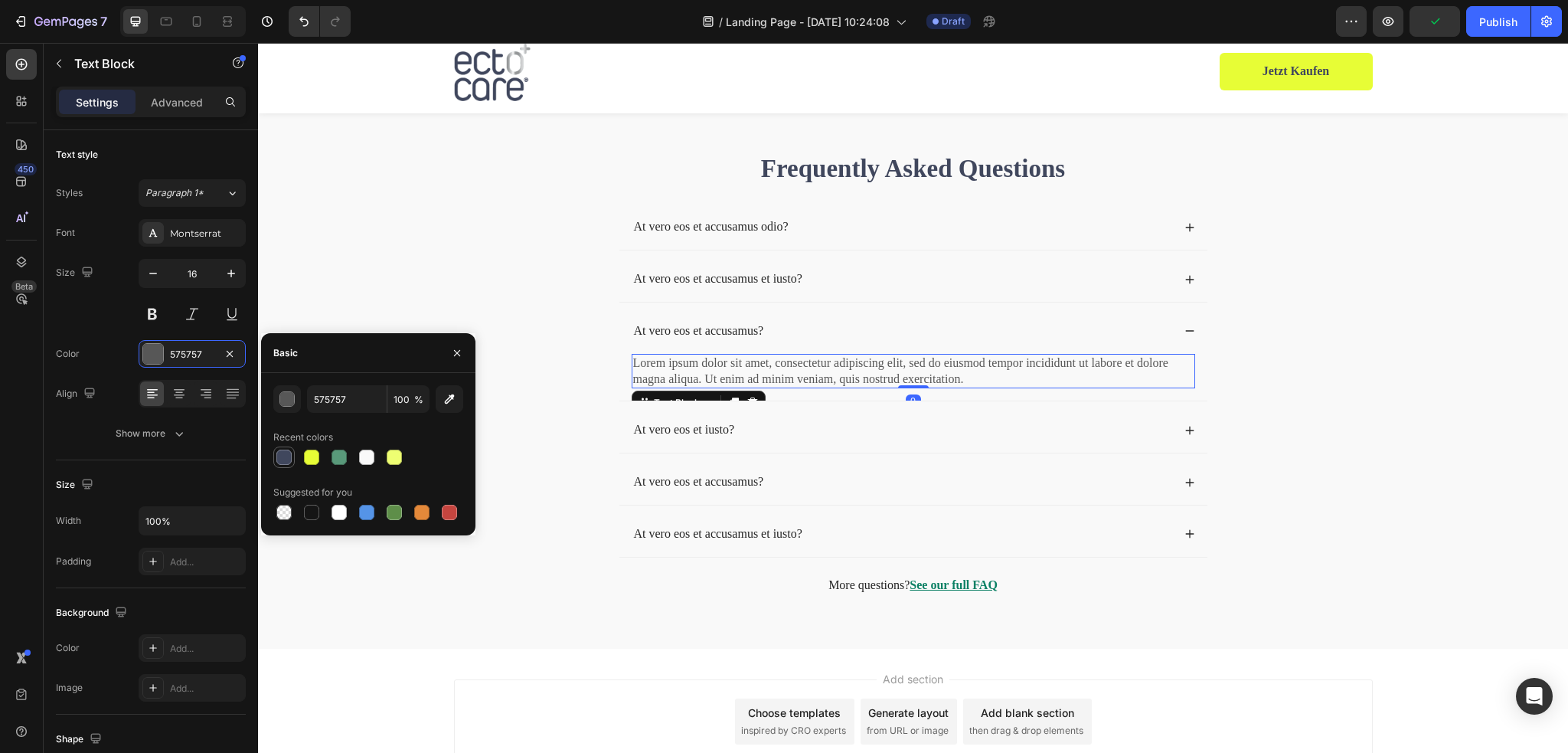
click at [284, 454] on div at bounding box center [283, 456] width 15 height 15
type input "40475D"
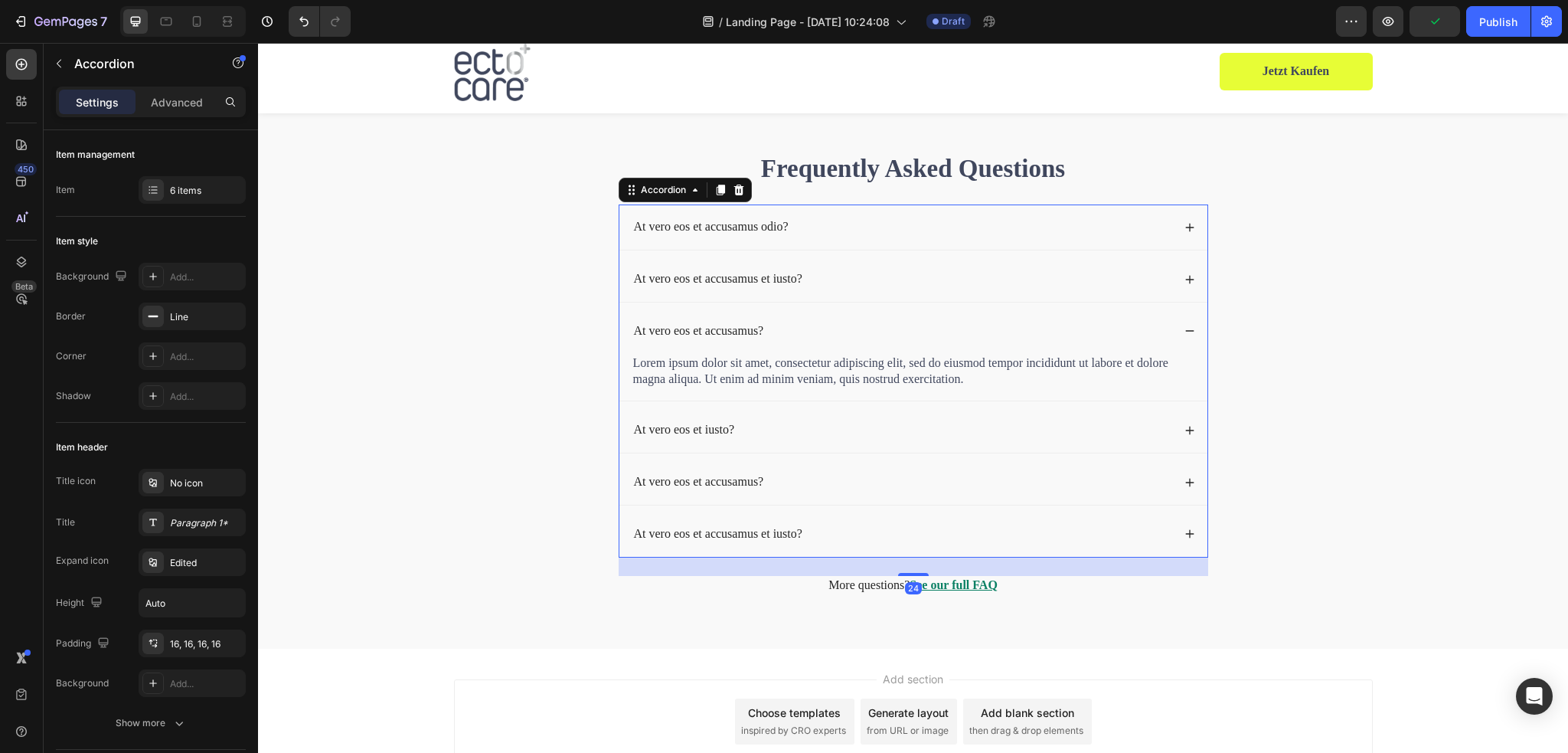
click at [1184, 425] on icon at bounding box center [1190, 431] width 11 height 11
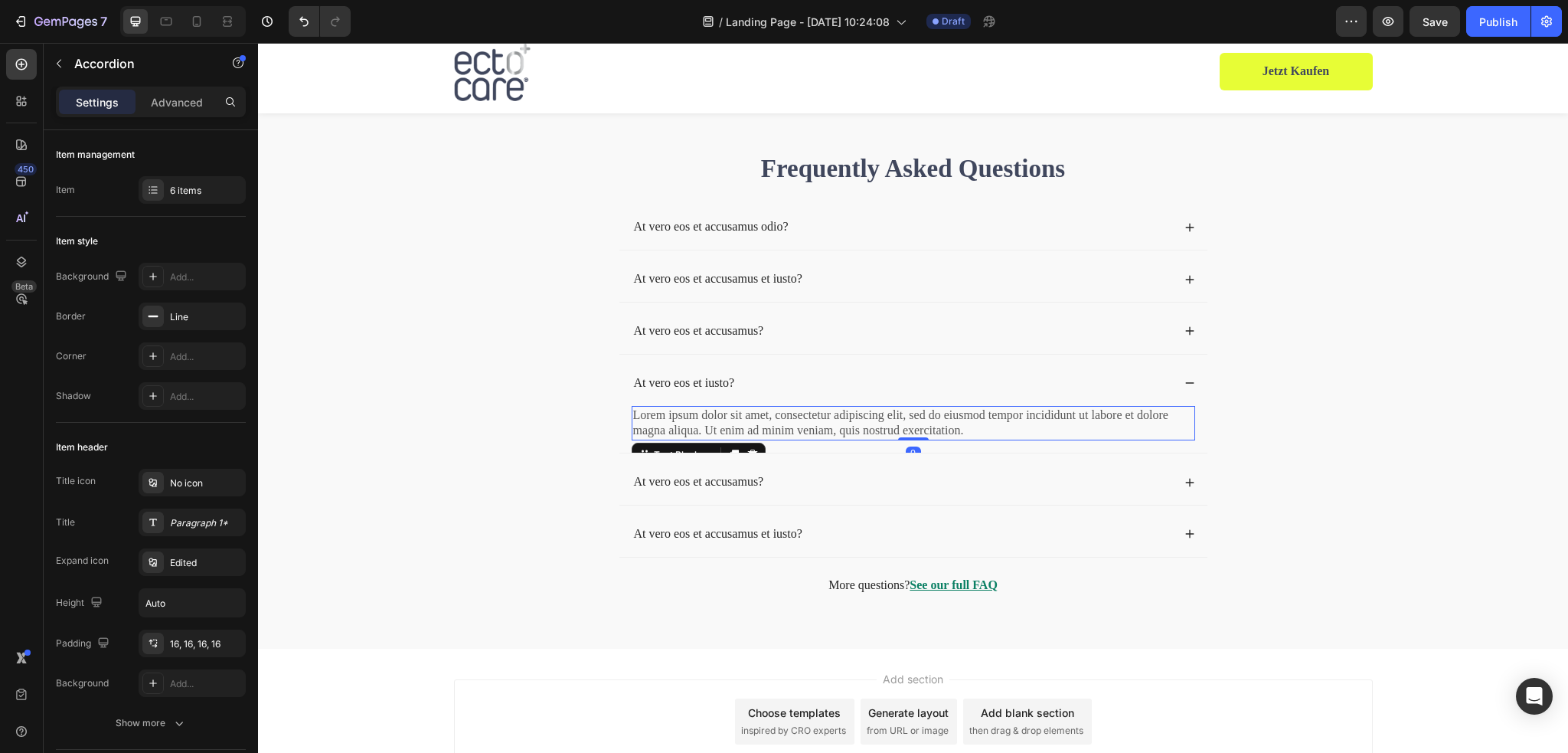
click at [717, 414] on p "Lorem ipsum dolor sit amet, consectetur adipiscing elit, sed do eiusmod tempor …" at bounding box center [913, 423] width 561 height 32
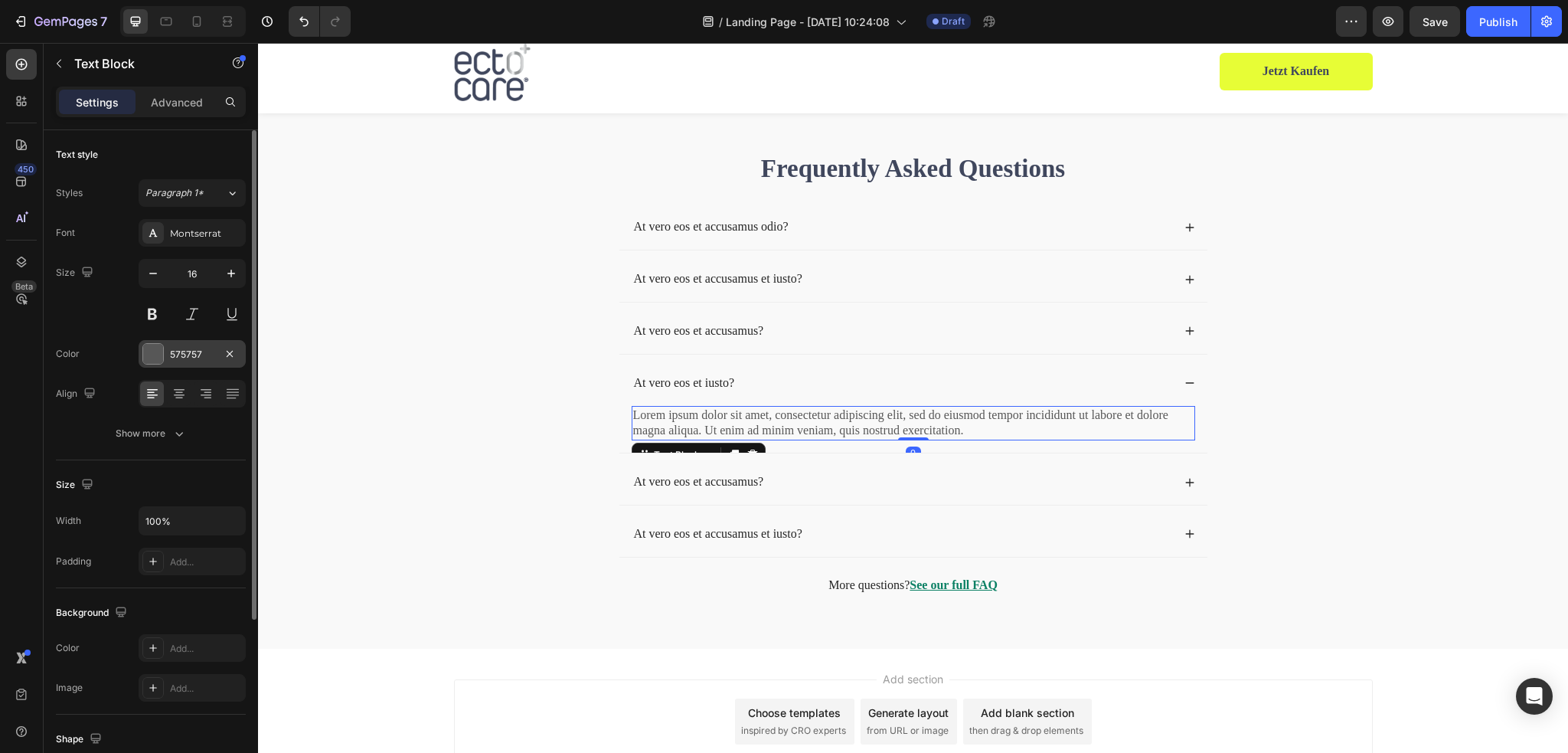
click at [152, 361] on div at bounding box center [153, 353] width 19 height 19
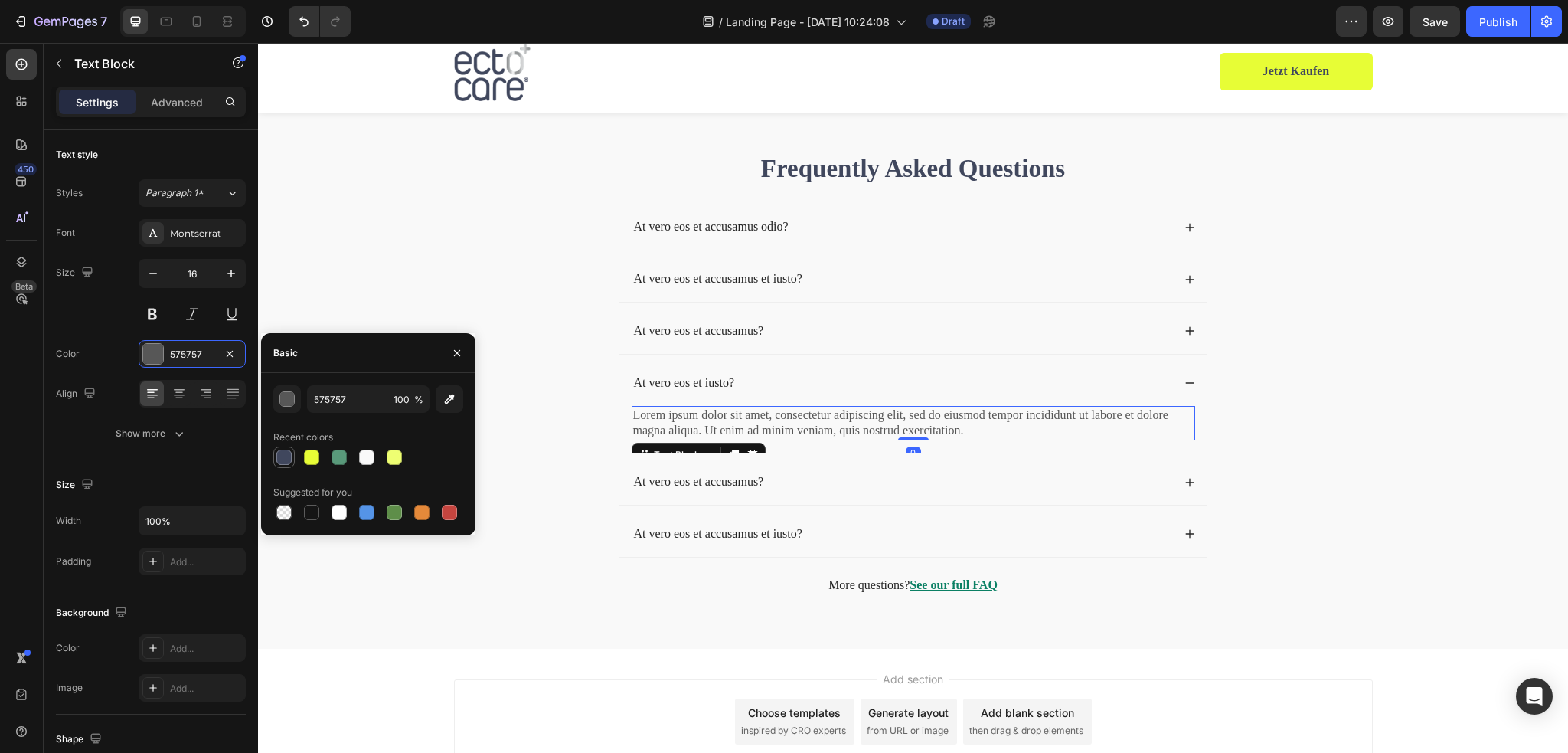
click at [283, 449] on div at bounding box center [283, 456] width 15 height 15
type input "40475D"
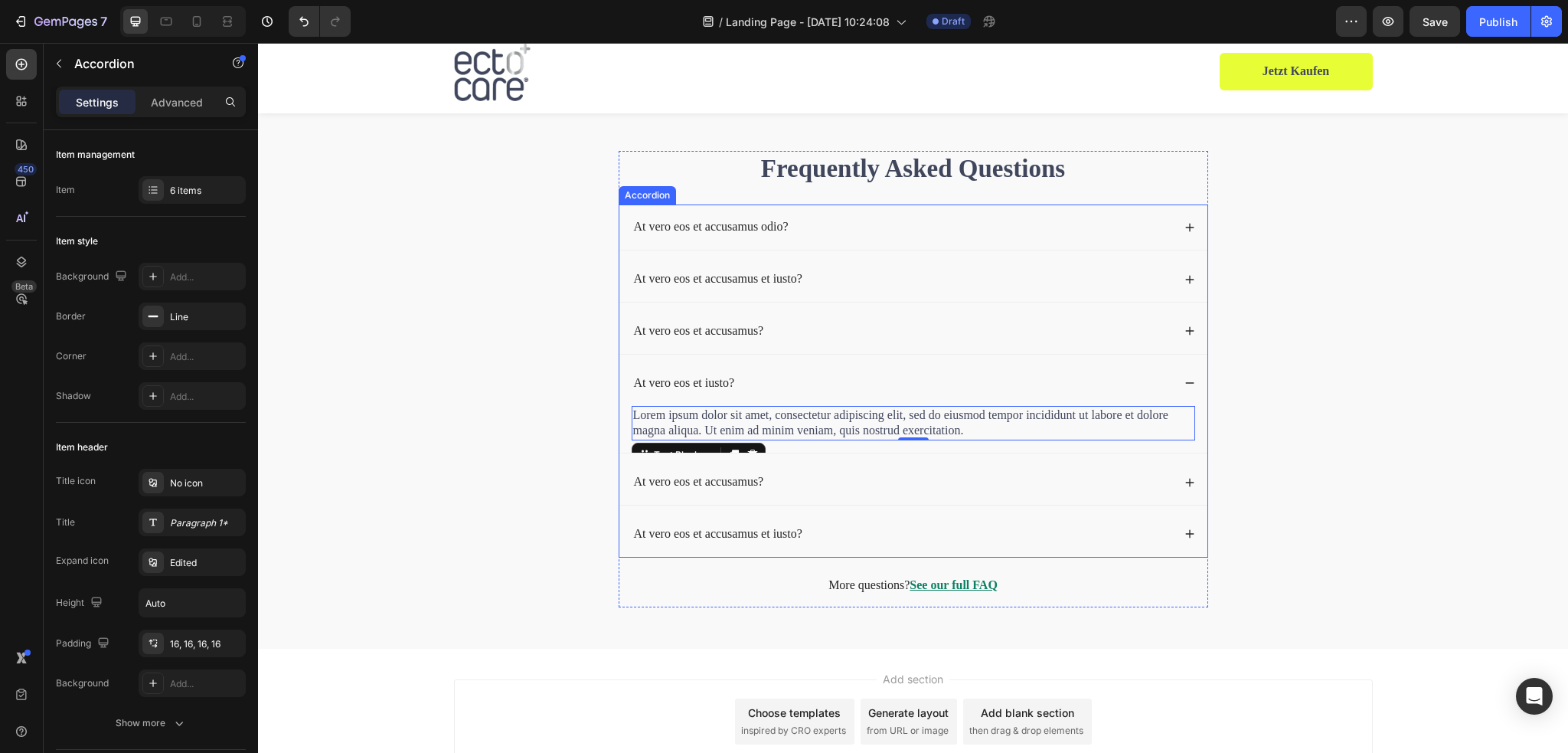
click at [1176, 473] on div "At vero eos et accusamus?" at bounding box center [913, 482] width 588 height 45
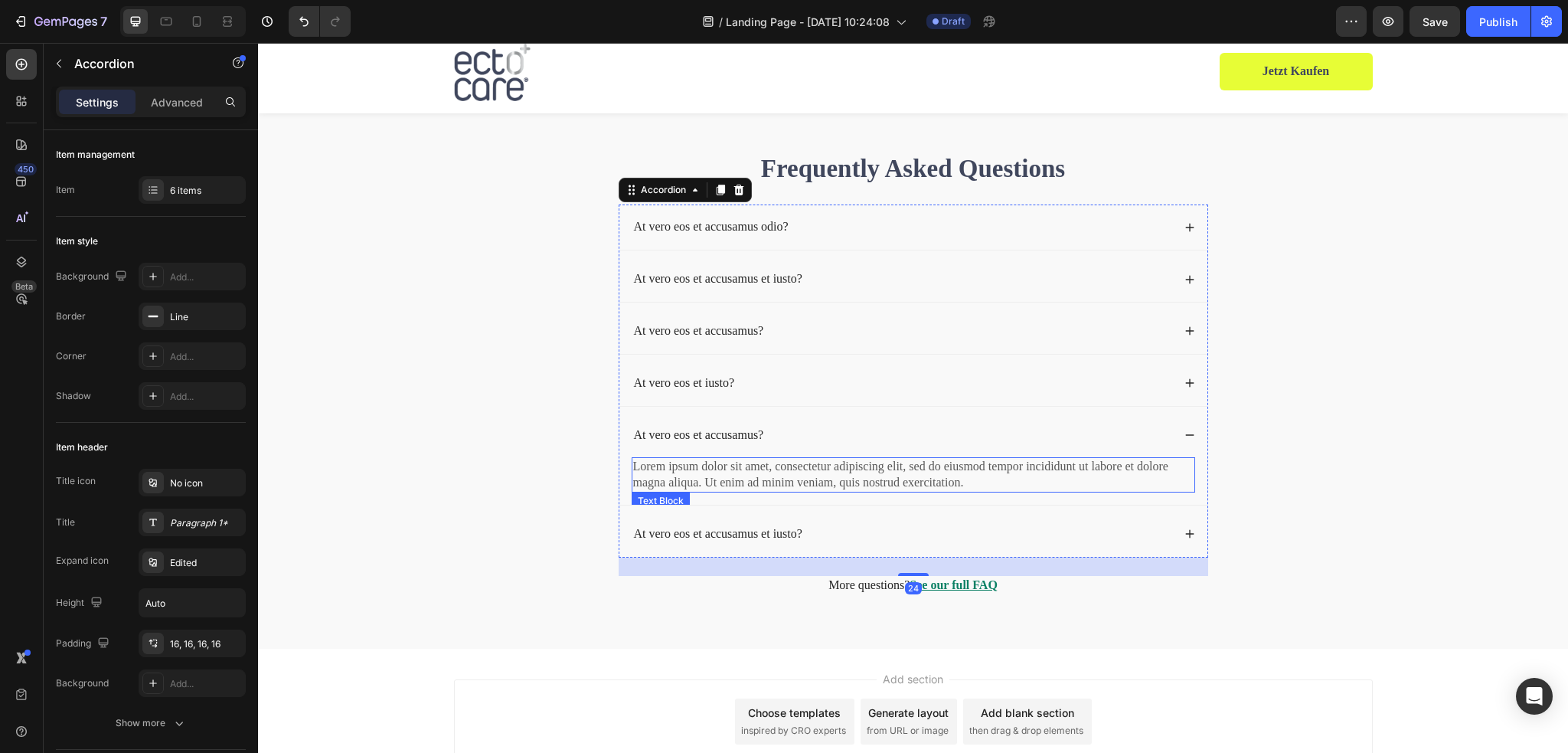
click at [738, 477] on p "Lorem ipsum dolor sit amet, consectetur adipiscing elit, sed do eiusmod tempor …" at bounding box center [913, 475] width 561 height 32
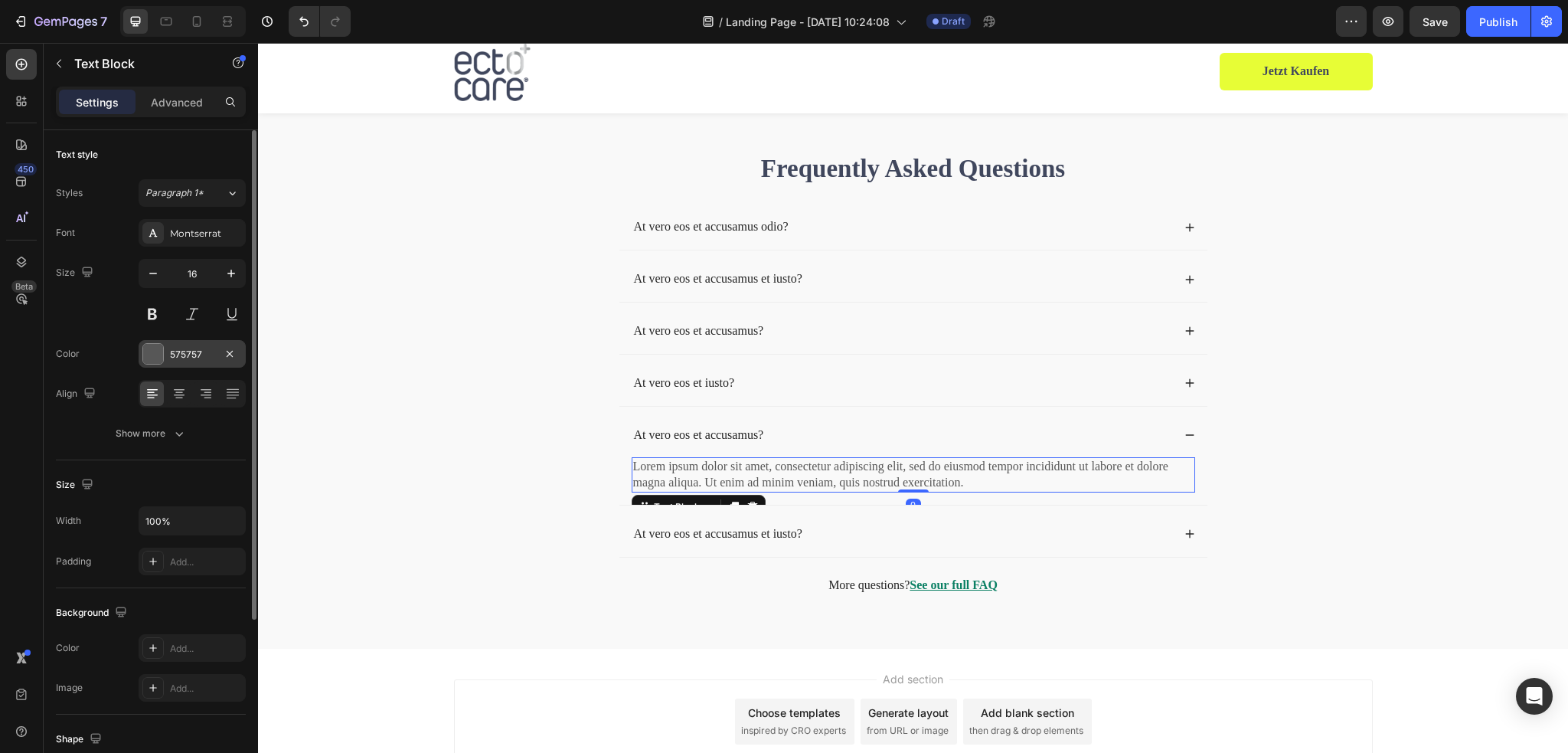
click at [151, 357] on div at bounding box center [153, 353] width 19 height 19
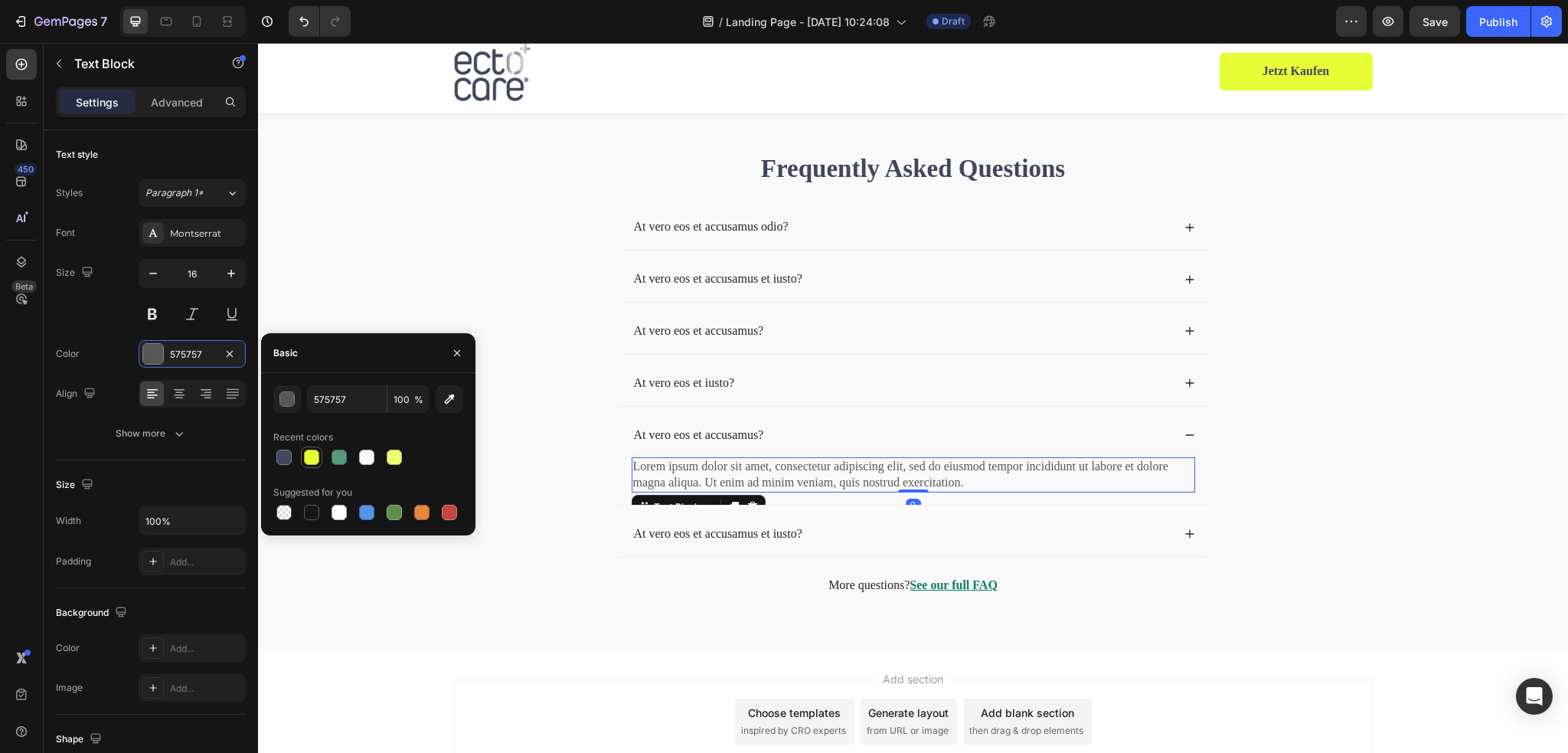
click at [301, 457] on div at bounding box center [312, 457] width 21 height 21
click at [288, 459] on div at bounding box center [283, 456] width 15 height 15
type input "40475D"
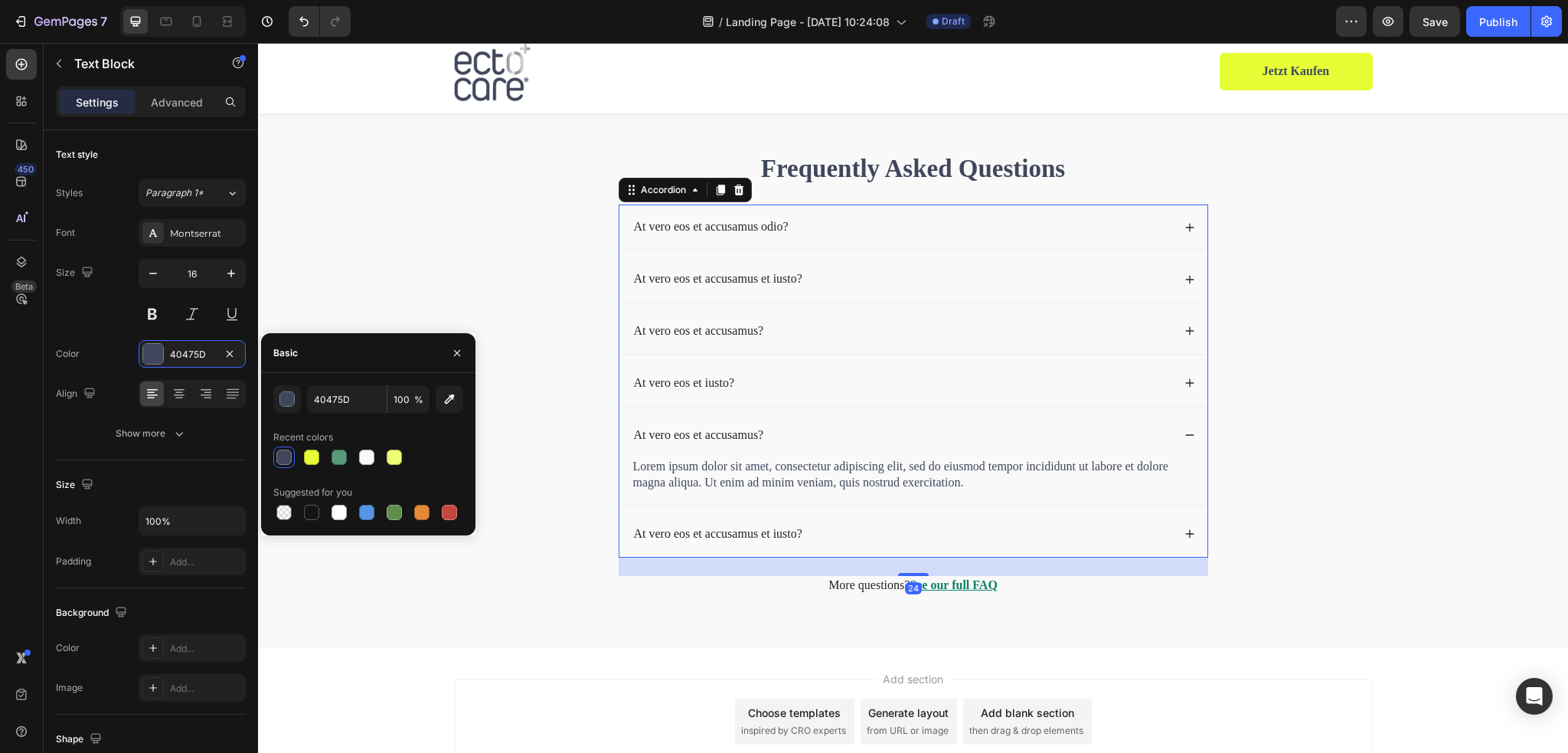
click at [1184, 528] on icon at bounding box center [1190, 533] width 11 height 11
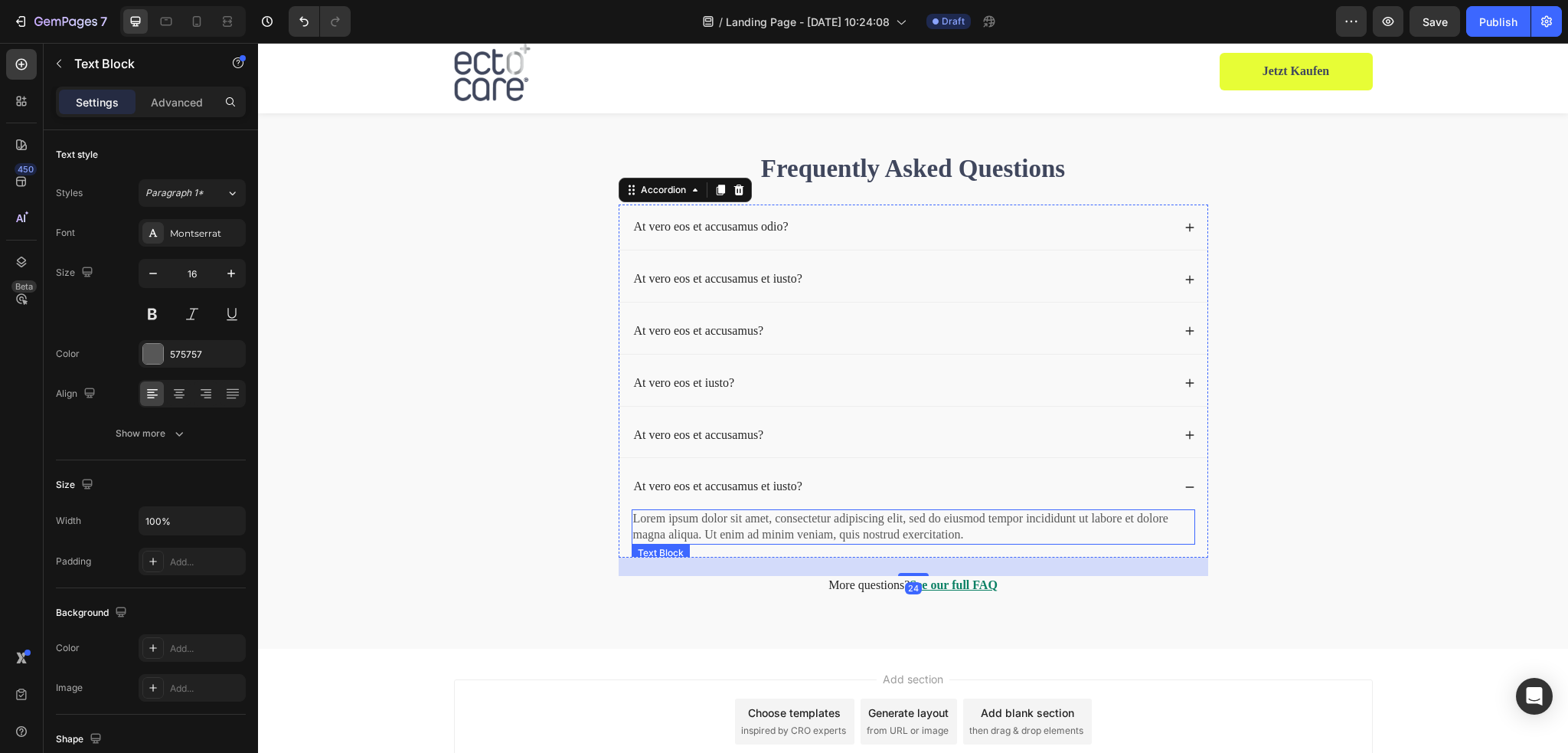
click at [831, 525] on p "Lorem ipsum dolor sit amet, consectetur adipiscing elit, sed do eiusmod tempor …" at bounding box center [913, 526] width 561 height 32
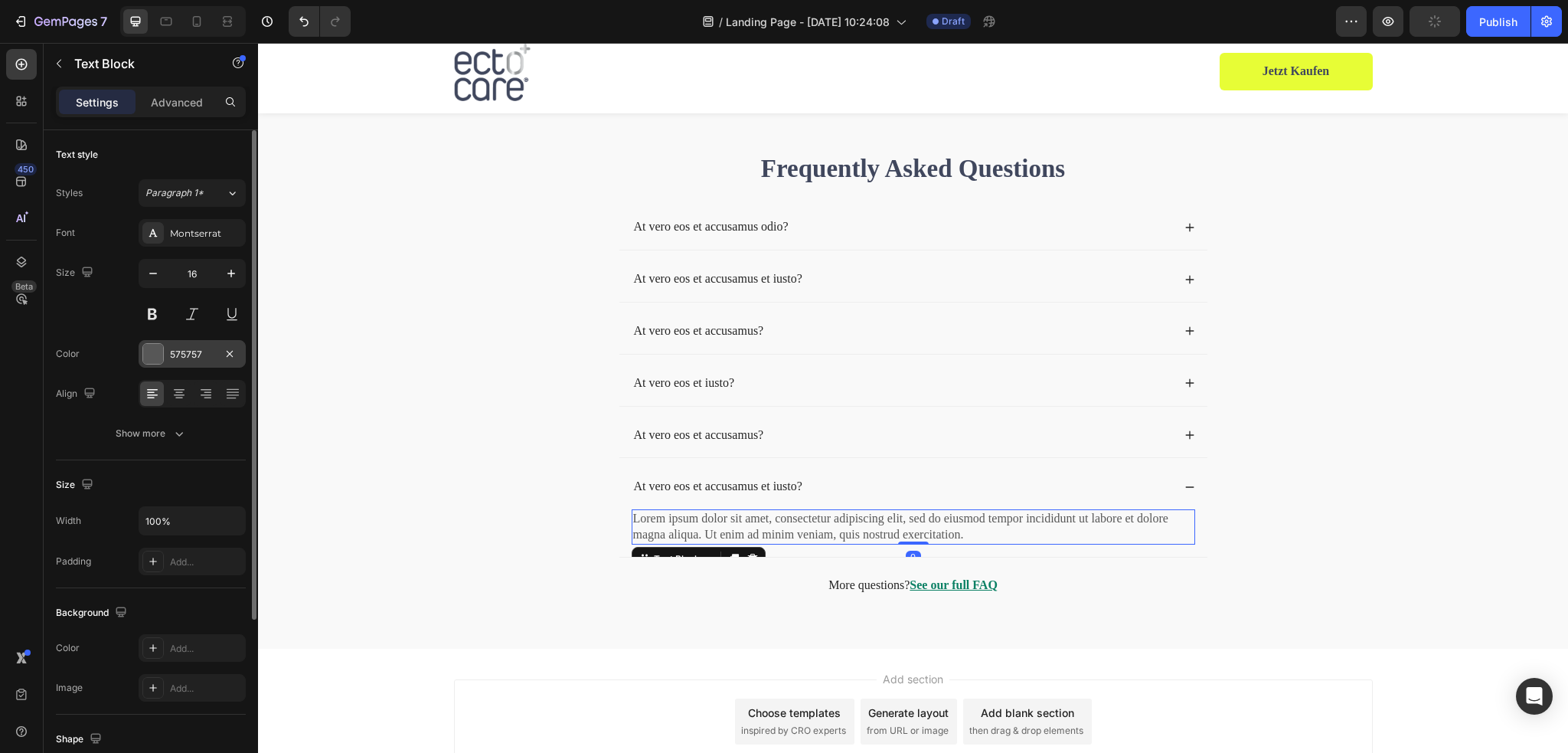
click at [153, 361] on div at bounding box center [153, 353] width 19 height 19
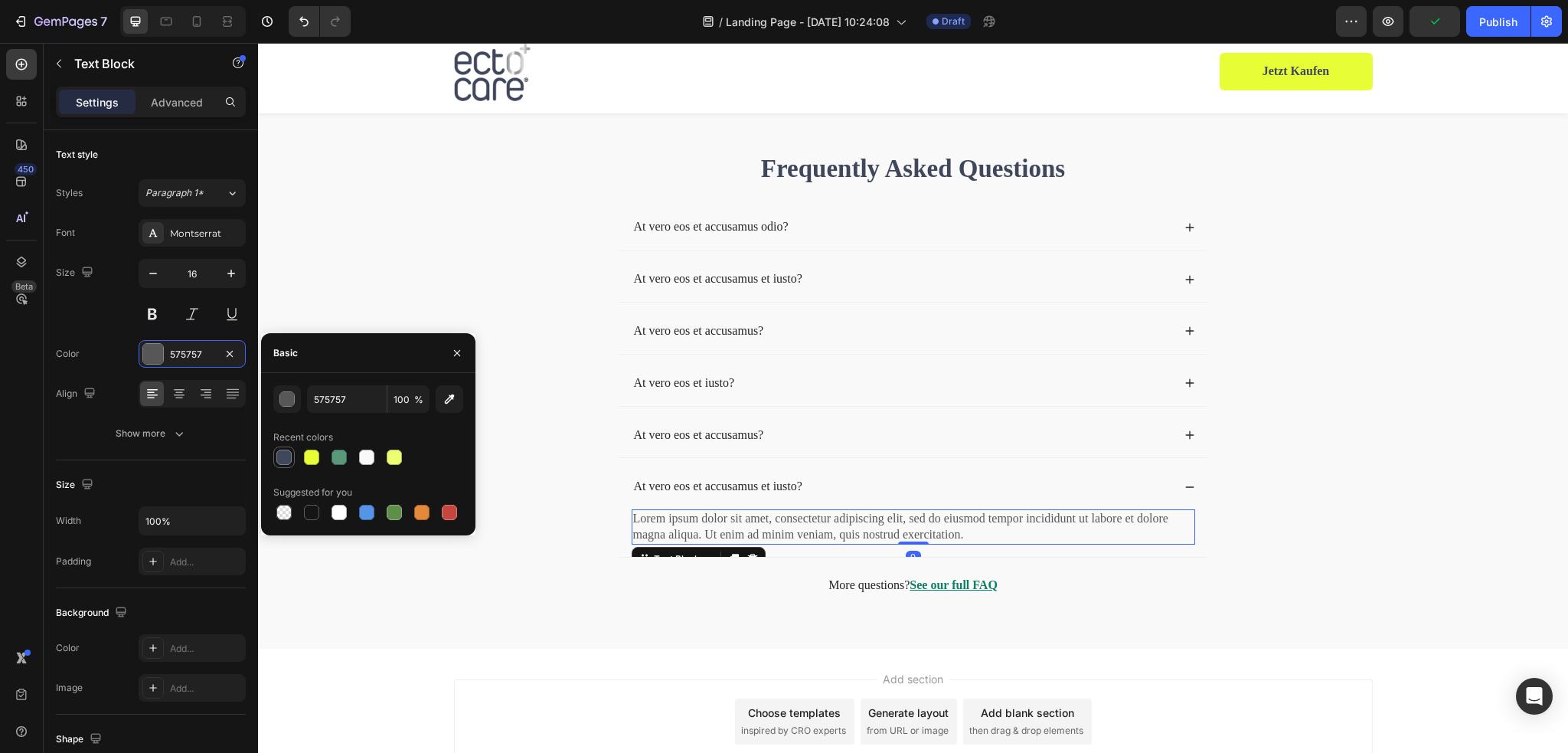
click at [291, 458] on div at bounding box center [283, 456] width 15 height 15
type input "40475D"
click at [1020, 578] on p "More questions? See our full FAQ" at bounding box center [913, 586] width 586 height 16
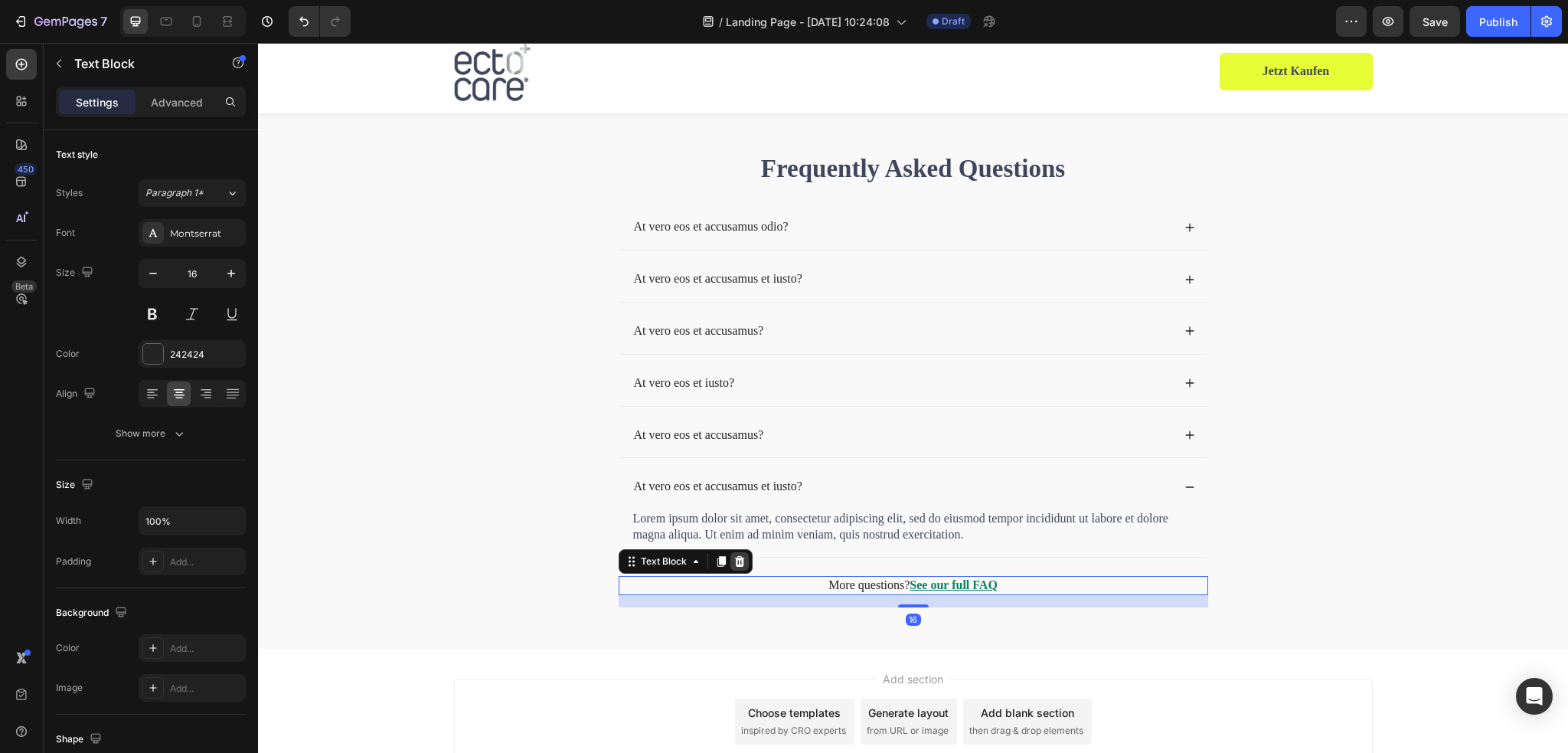
click at [735, 556] on icon at bounding box center [739, 561] width 10 height 11
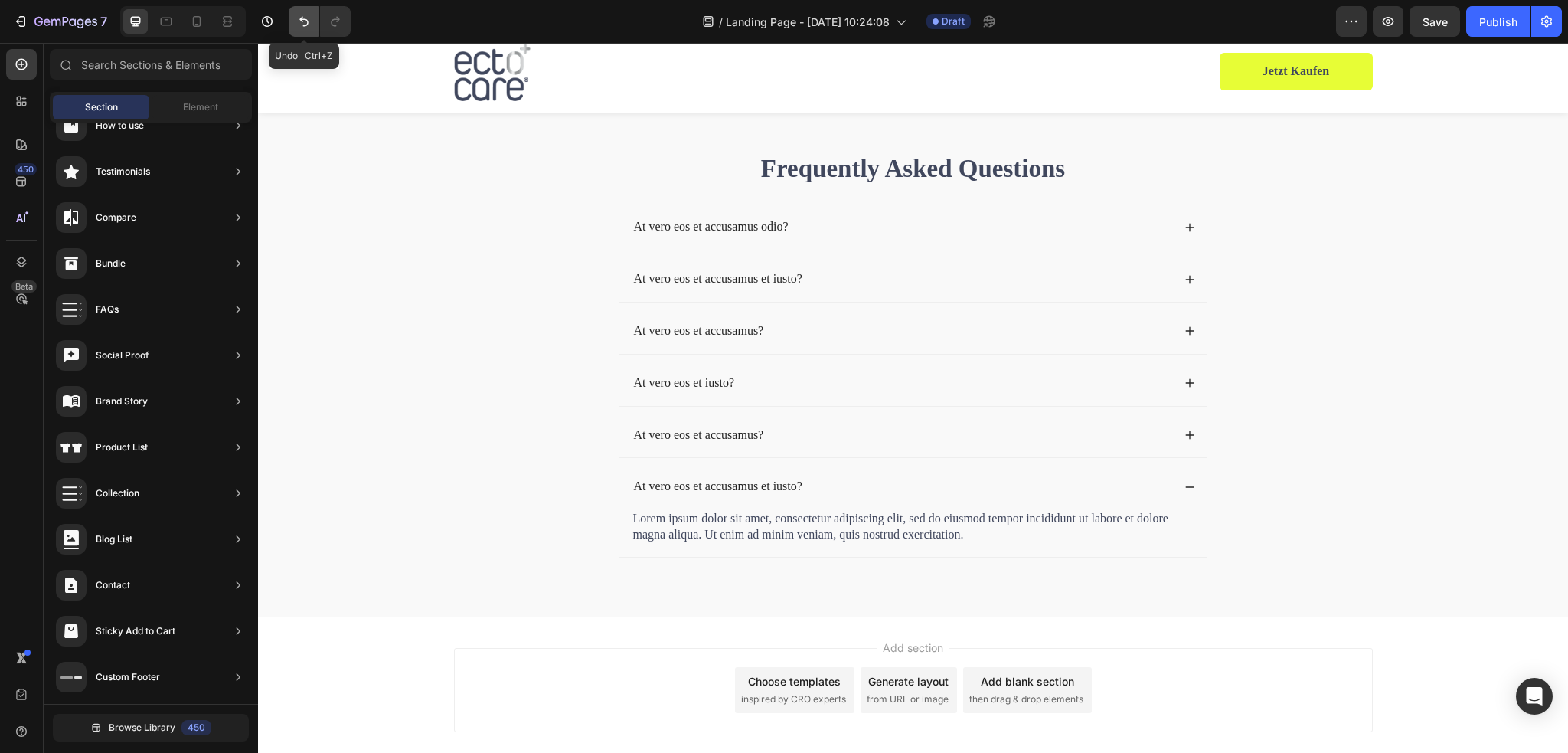
click at [303, 32] on button "Undo/Redo" at bounding box center [304, 21] width 31 height 31
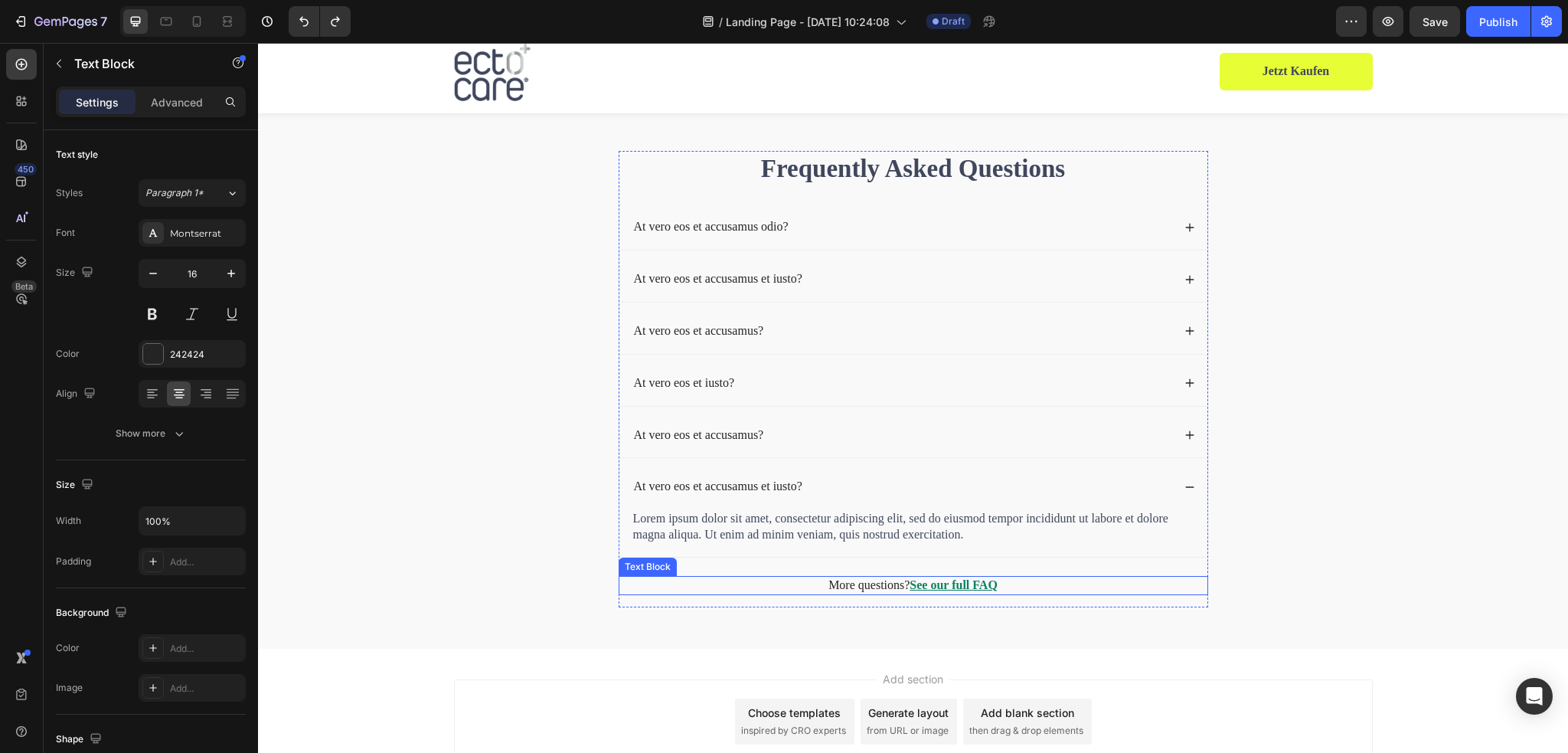
click at [1013, 578] on p "More questions? See our full FAQ" at bounding box center [913, 586] width 586 height 16
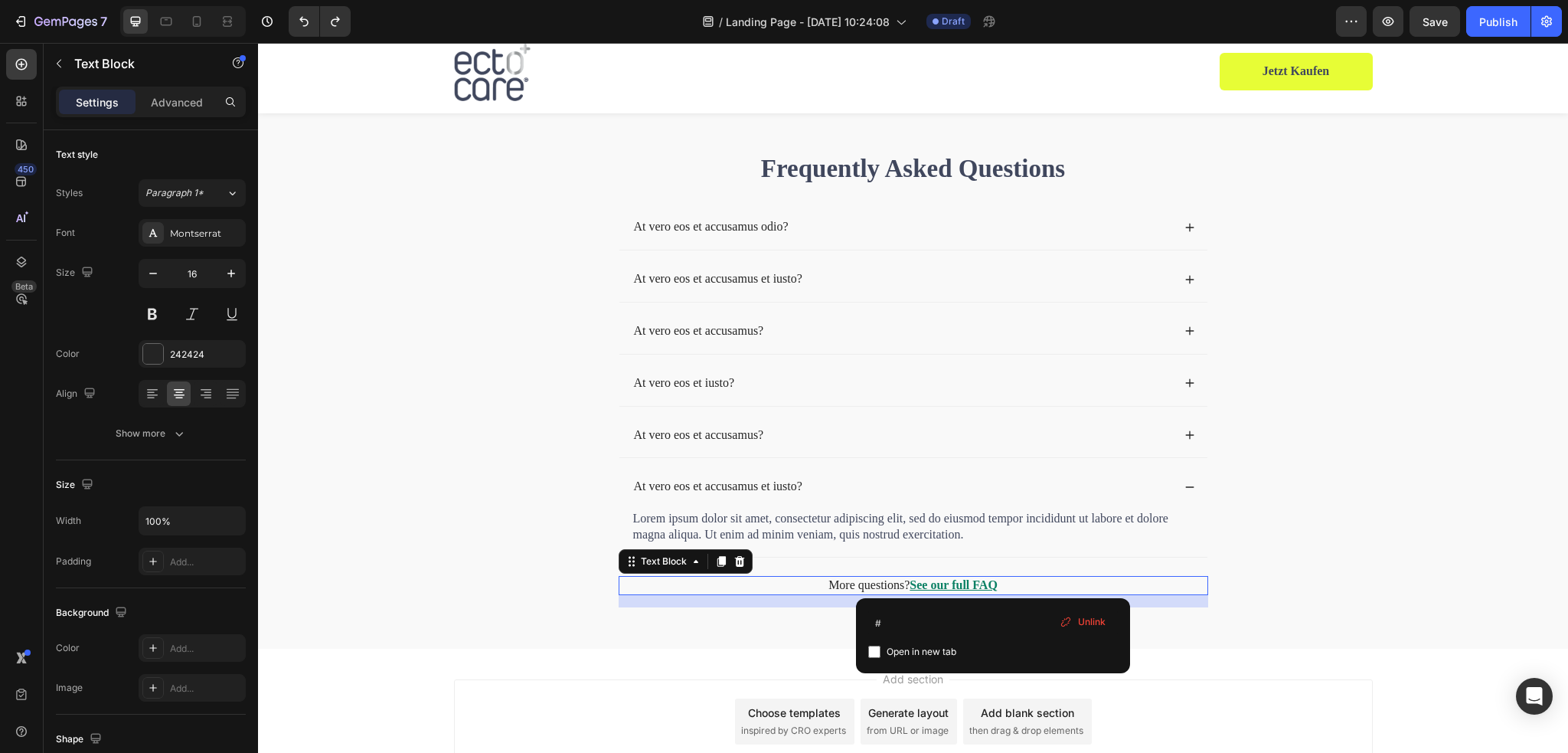
click at [1026, 581] on p "More questions? See our full FAQ" at bounding box center [913, 586] width 586 height 16
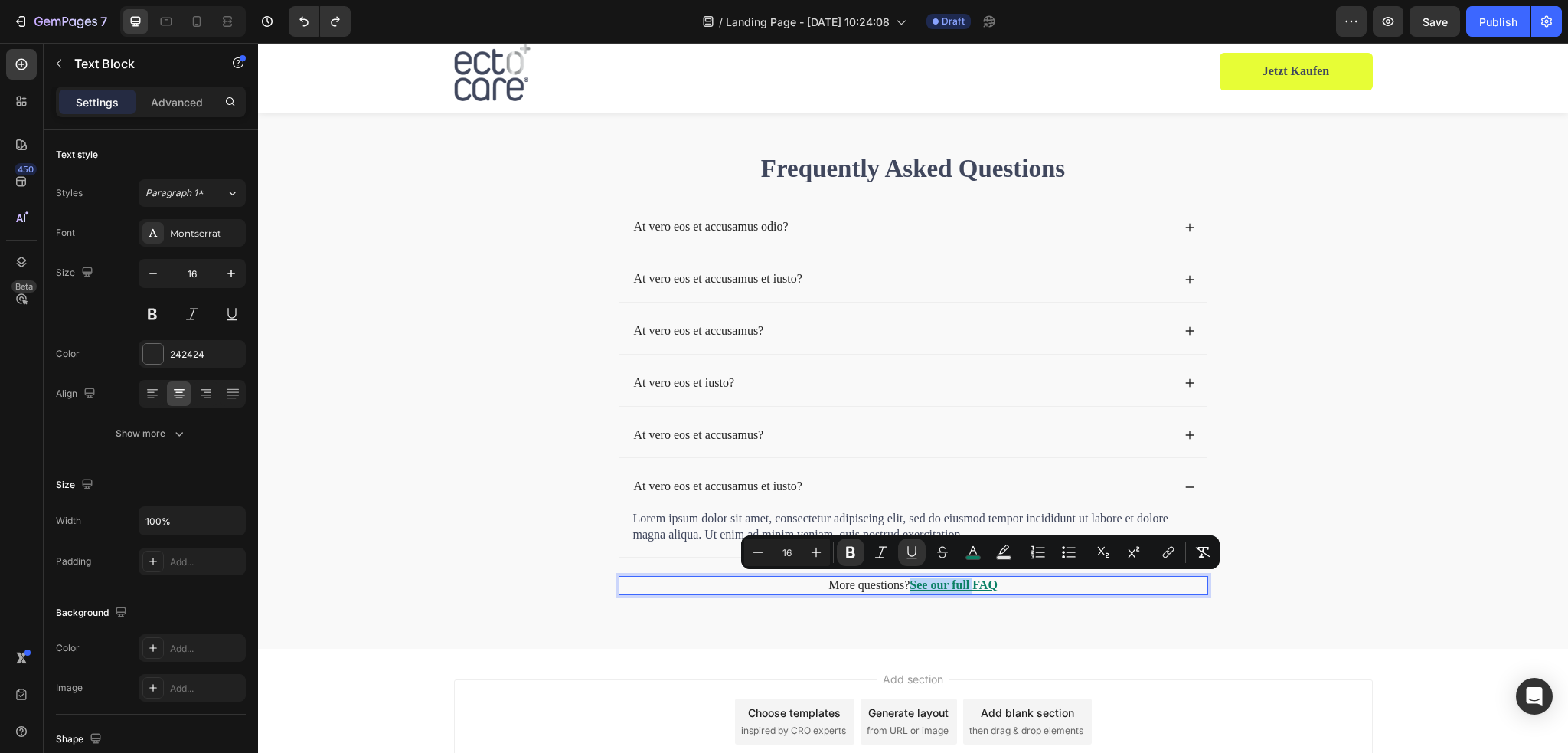
click at [1038, 581] on p "More questions? See our full FAQ" at bounding box center [913, 586] width 586 height 16
drag, startPoint x: 1044, startPoint y: 584, endPoint x: 904, endPoint y: 587, distance: 140.0
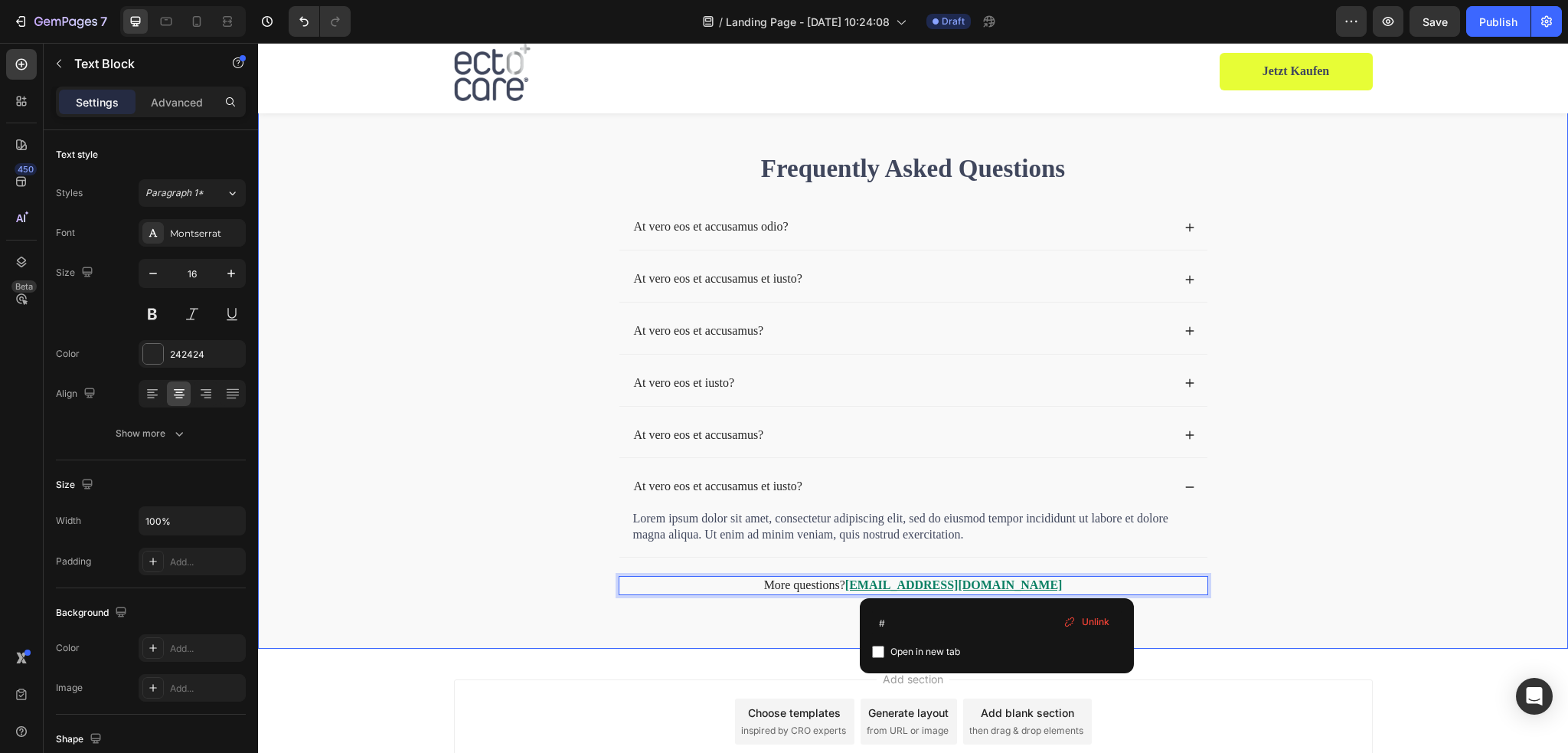
click at [1396, 533] on div "Frequently Asked Questions Heading At vero eos et accusamus odio? At vero eos e…" at bounding box center [913, 384] width 1279 height 469
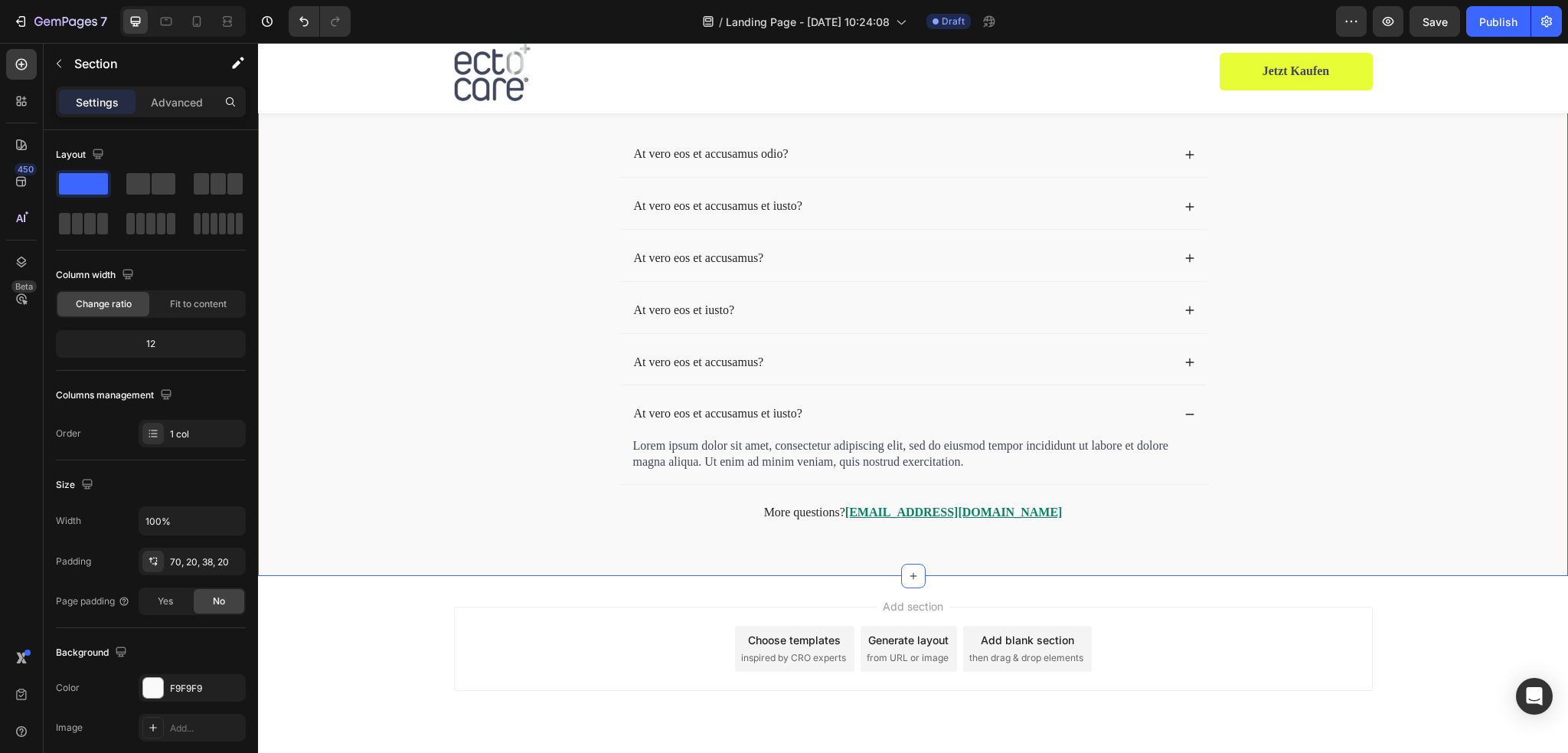
scroll to position [4881, 0]
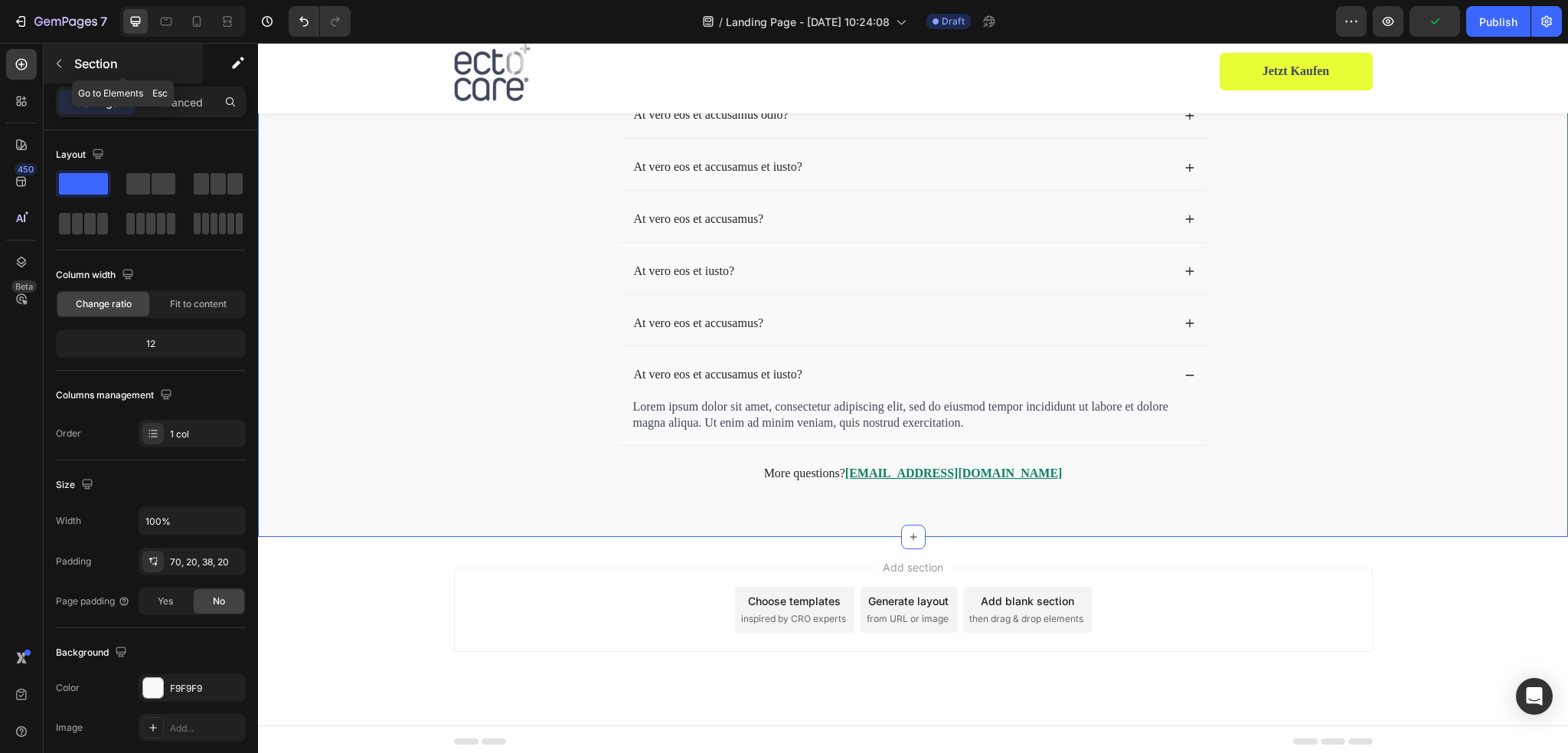
click at [55, 54] on button "button" at bounding box center [59, 64] width 25 height 25
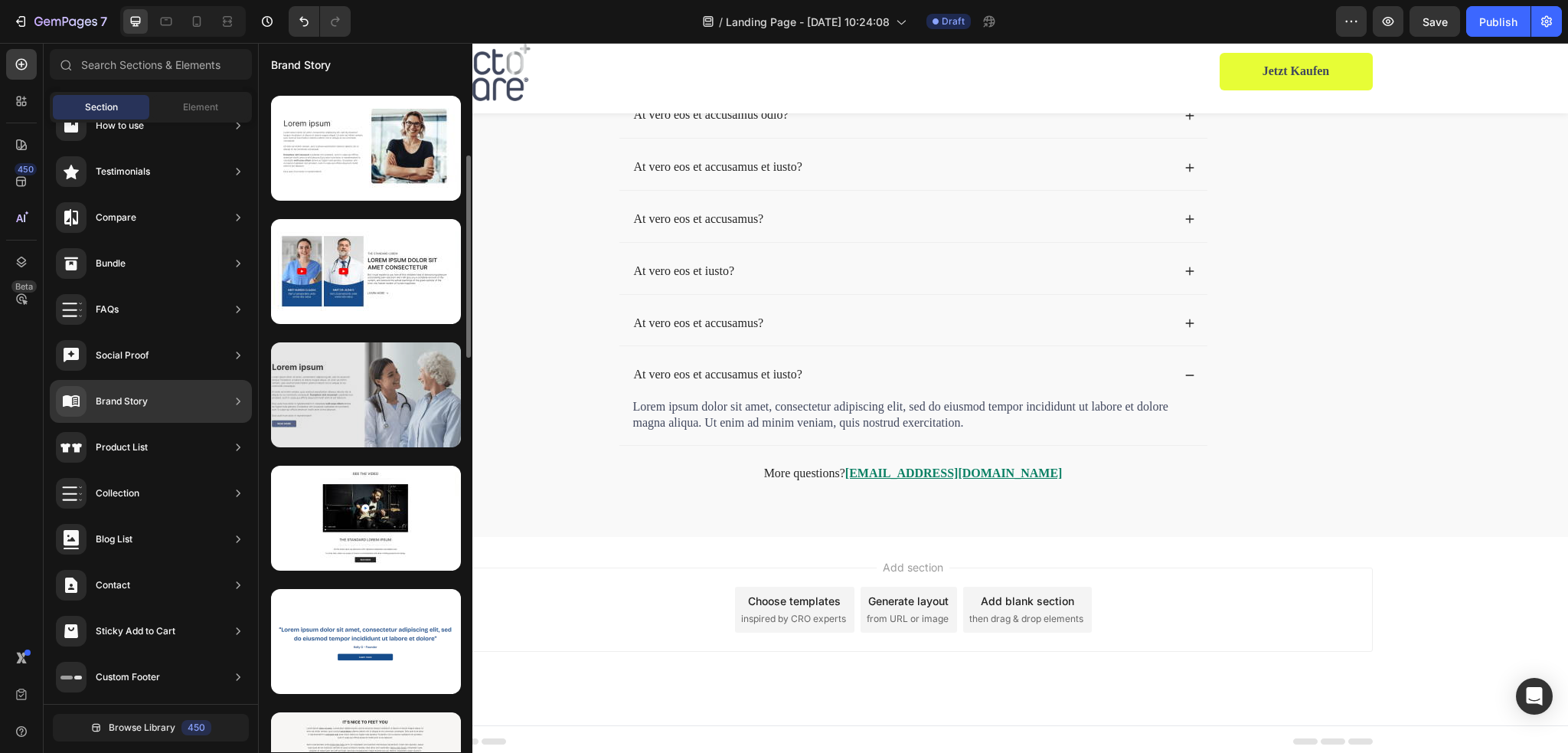
scroll to position [0, 0]
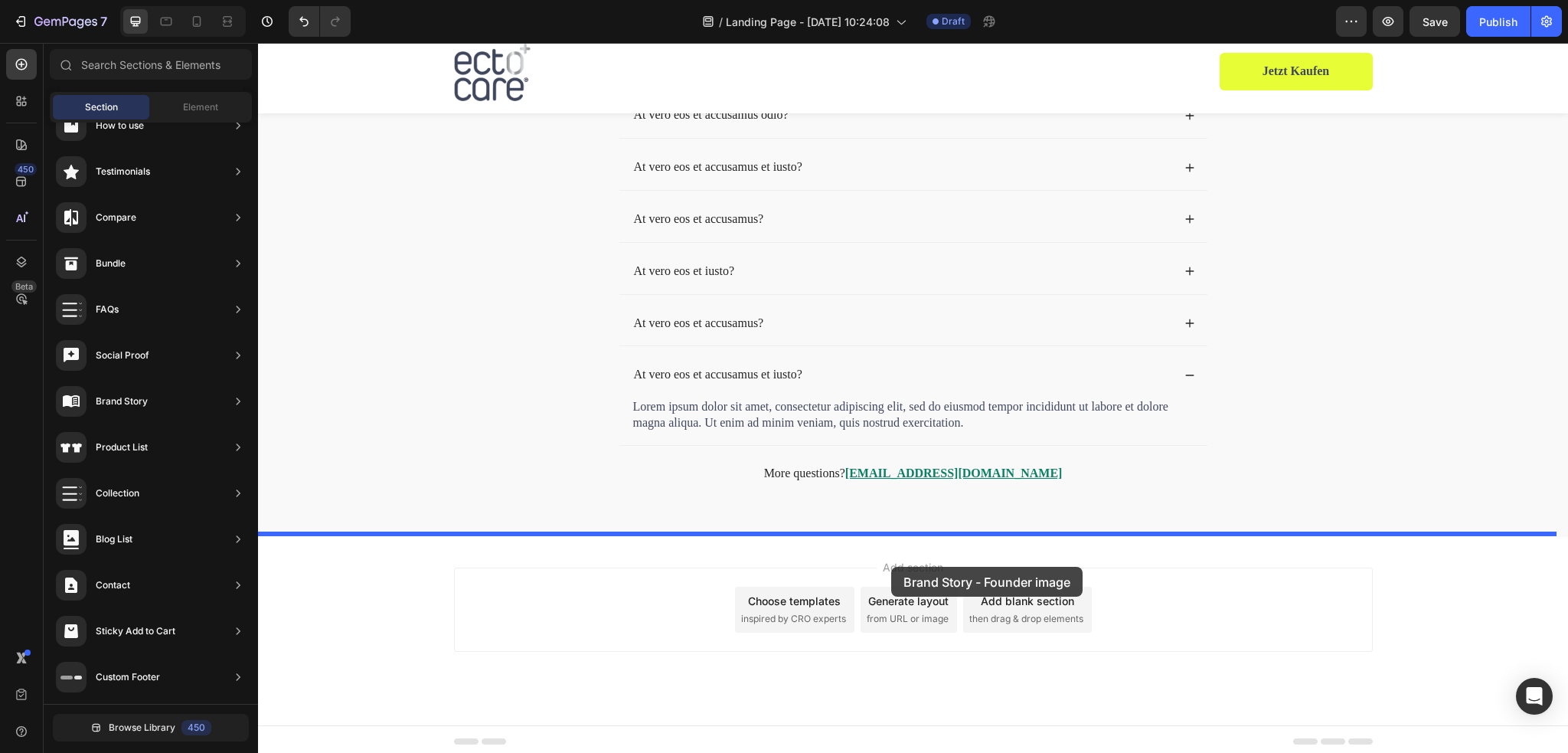
drag, startPoint x: 646, startPoint y: 444, endPoint x: 890, endPoint y: 567, distance: 273.2
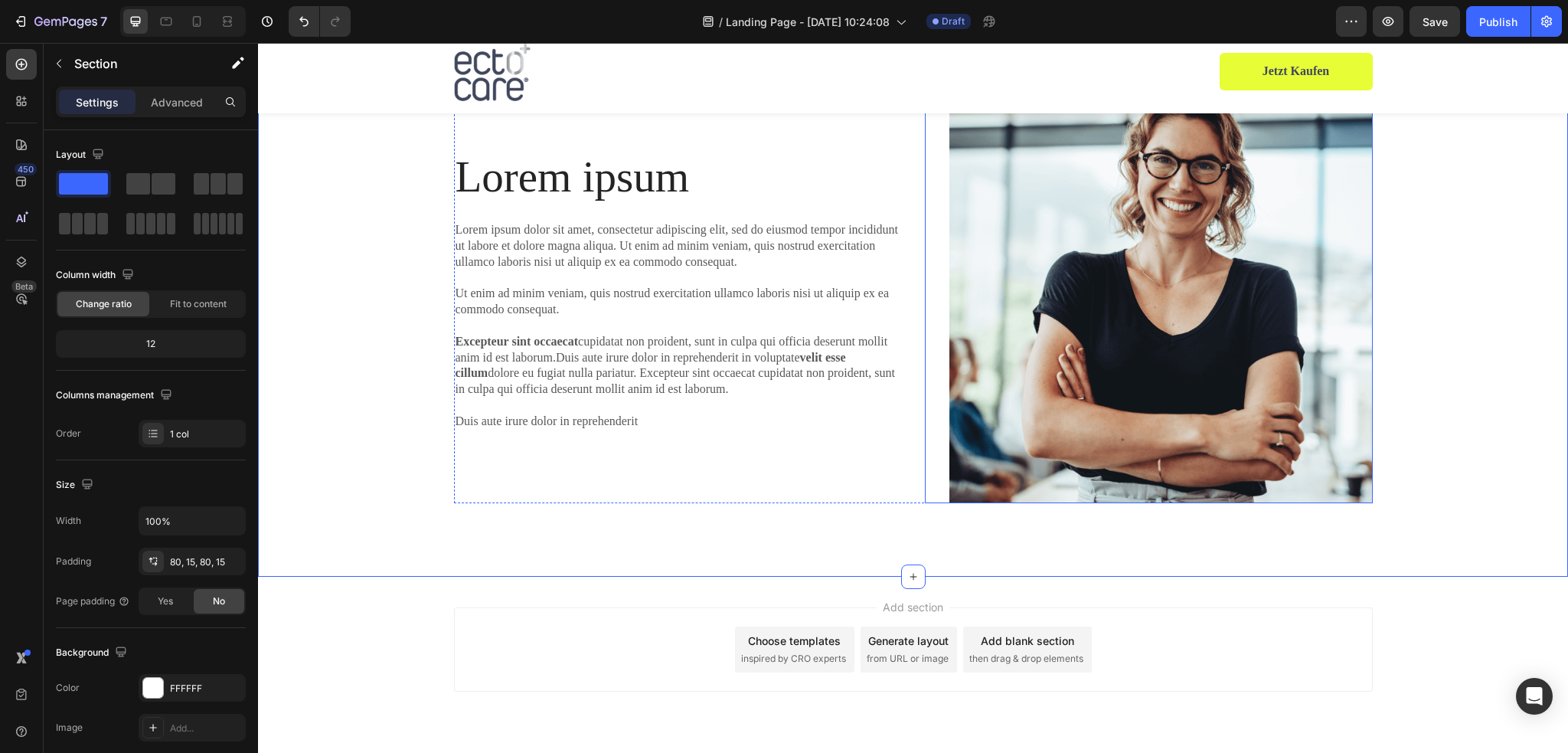
scroll to position [5439, 0]
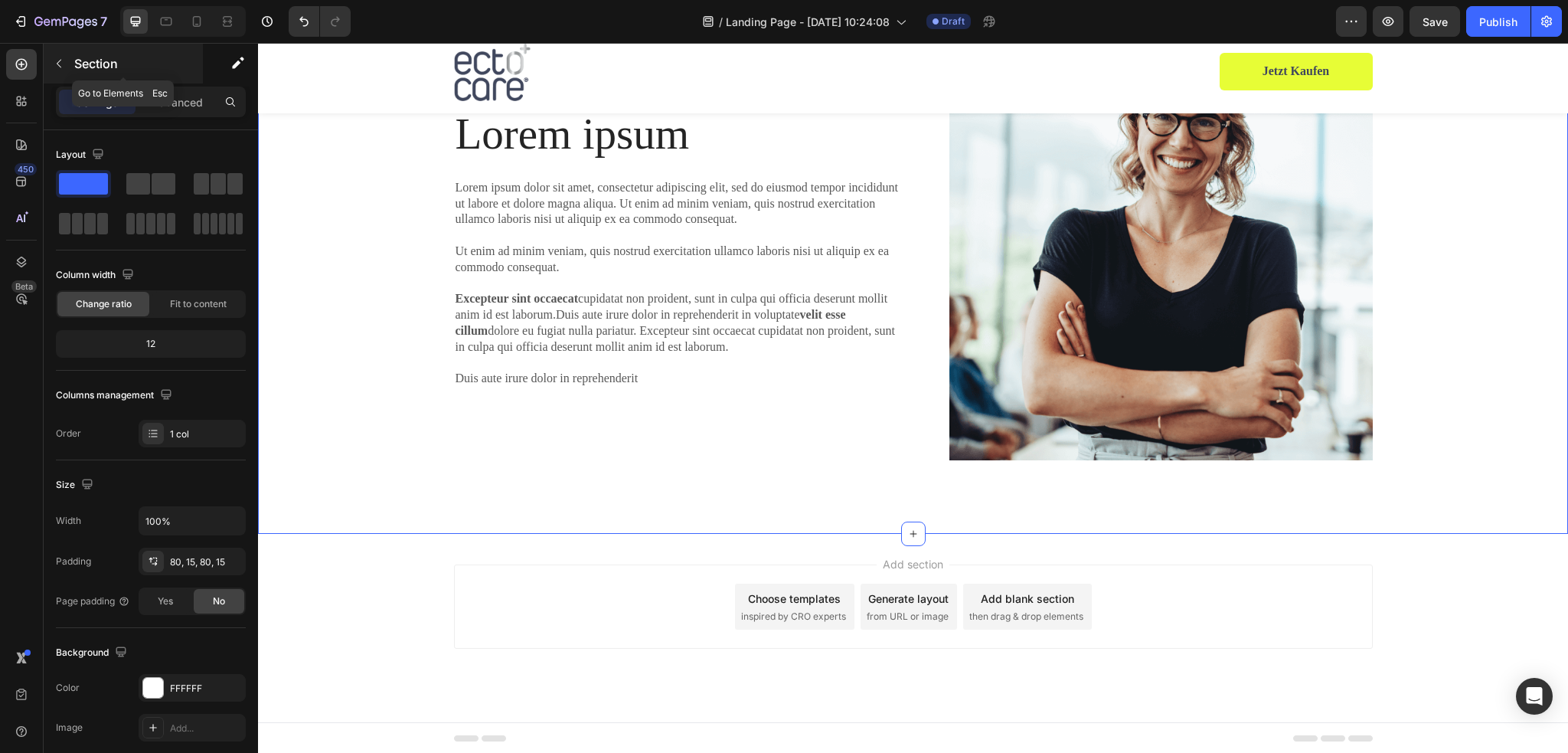
click at [68, 51] on div at bounding box center [59, 64] width 25 height 25
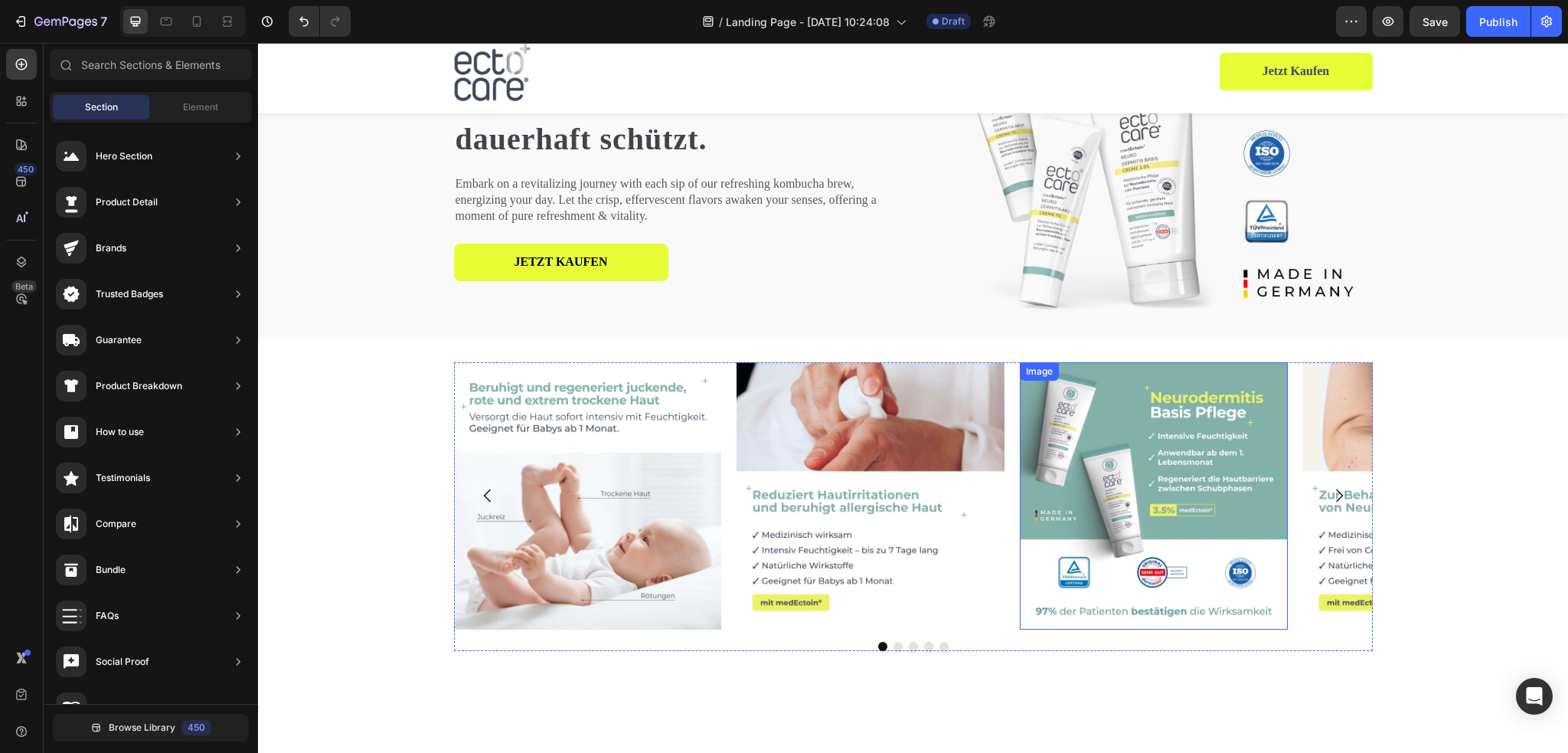
scroll to position [0, 0]
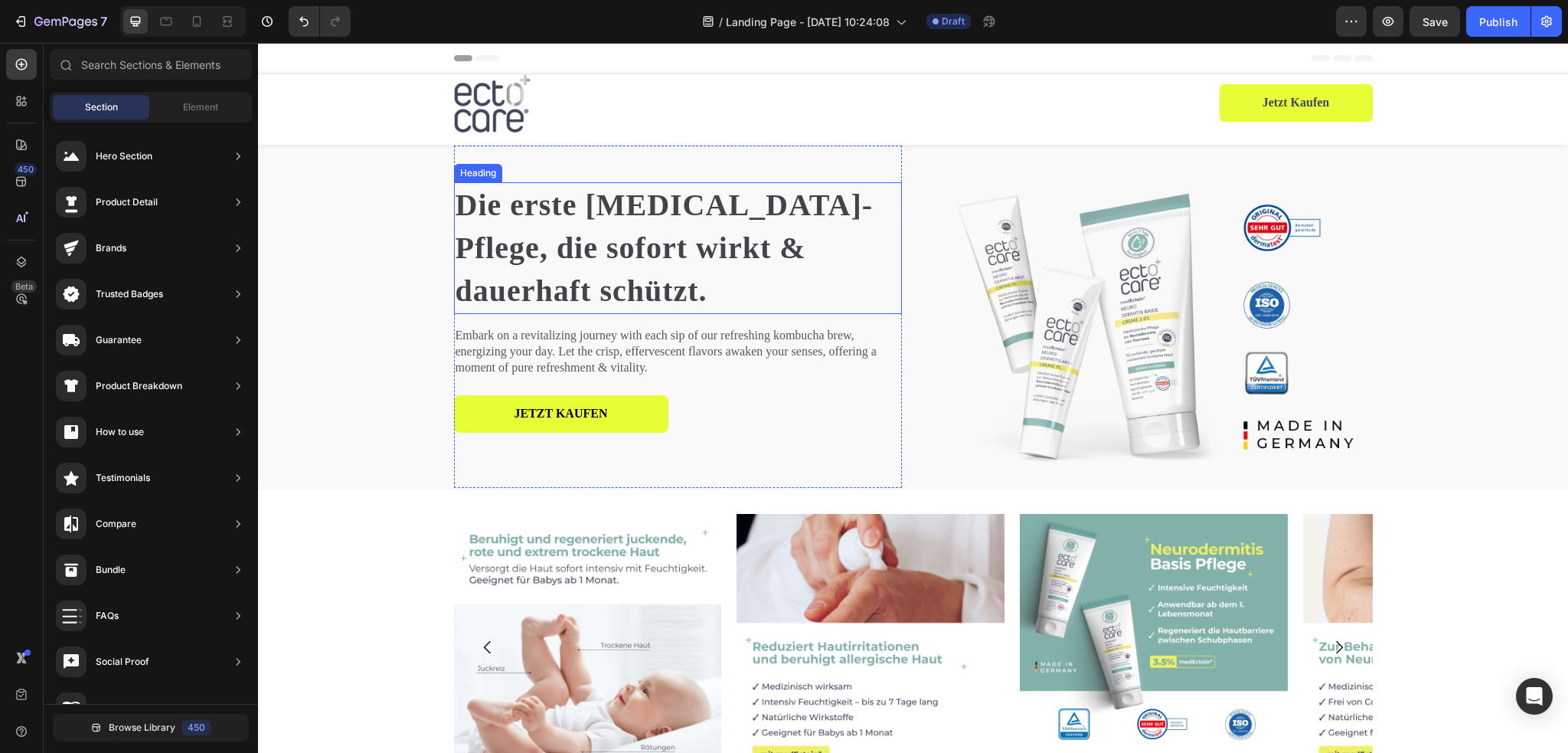
click at [692, 235] on strong "Die erste [MEDICAL_DATA]-Pflege, die sofort wirkt & dauerhaft schützt." at bounding box center [664, 248] width 418 height 120
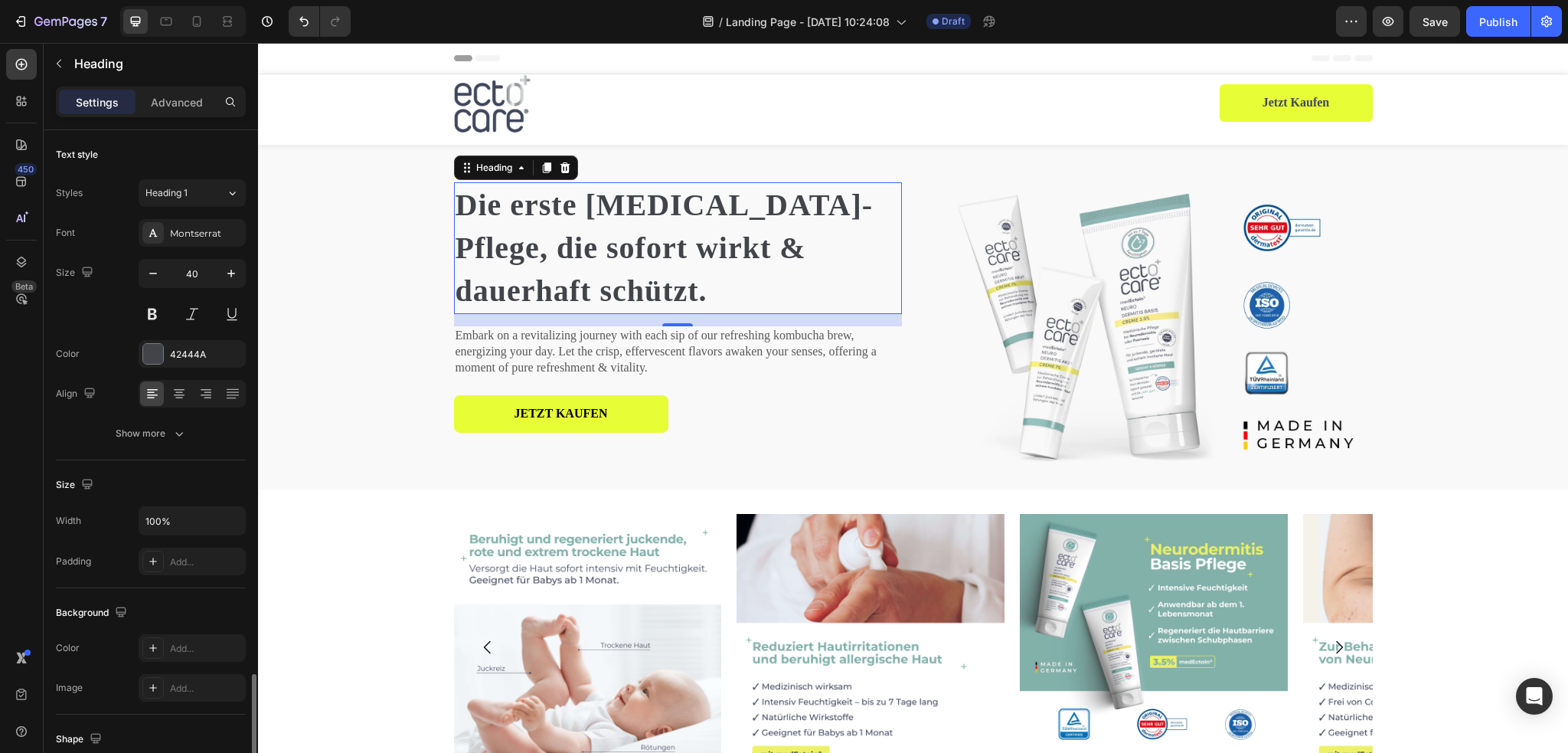
scroll to position [325, 0]
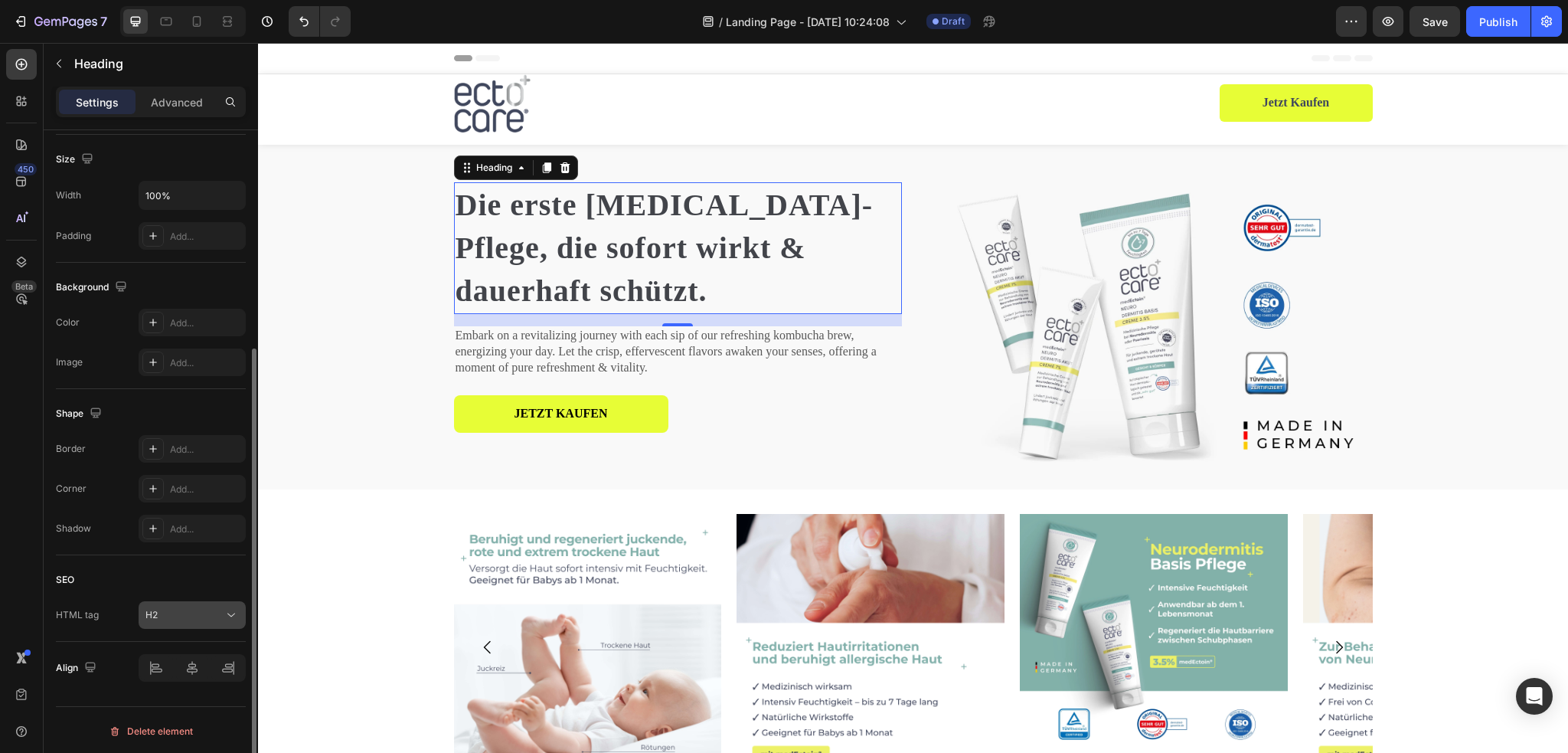
click at [201, 610] on div "H2" at bounding box center [184, 615] width 78 height 14
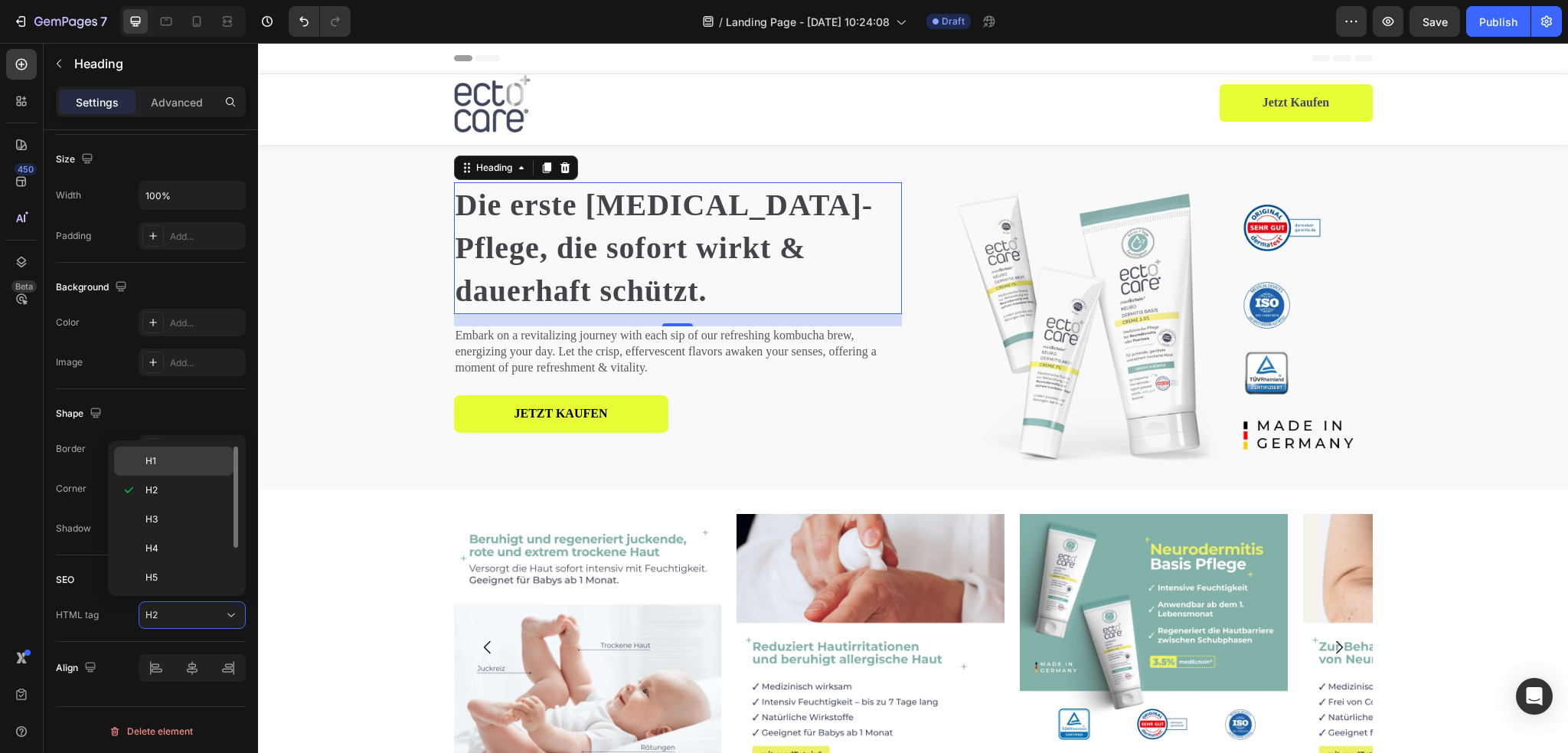
click at [151, 454] on span "H1" at bounding box center [151, 461] width 11 height 14
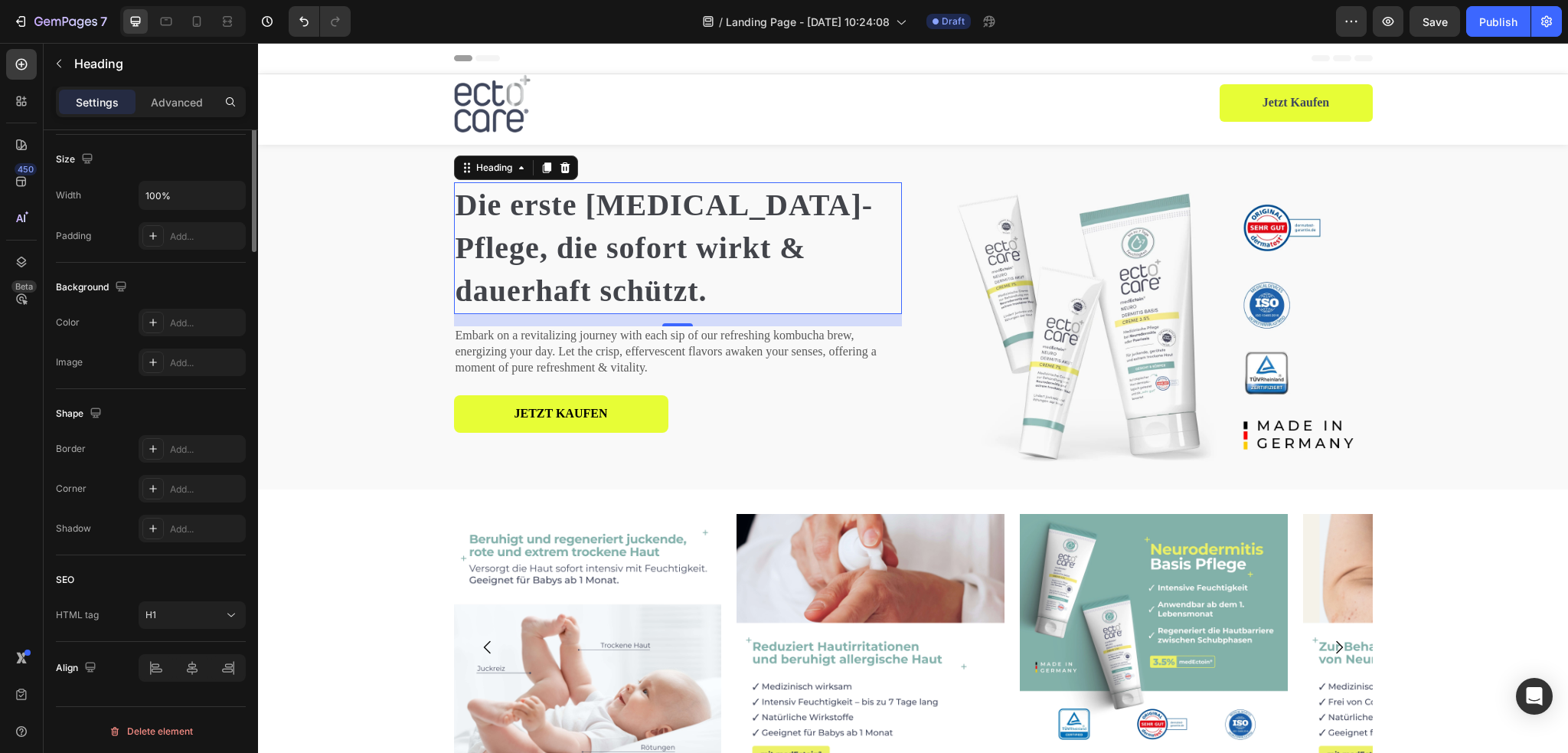
scroll to position [0, 0]
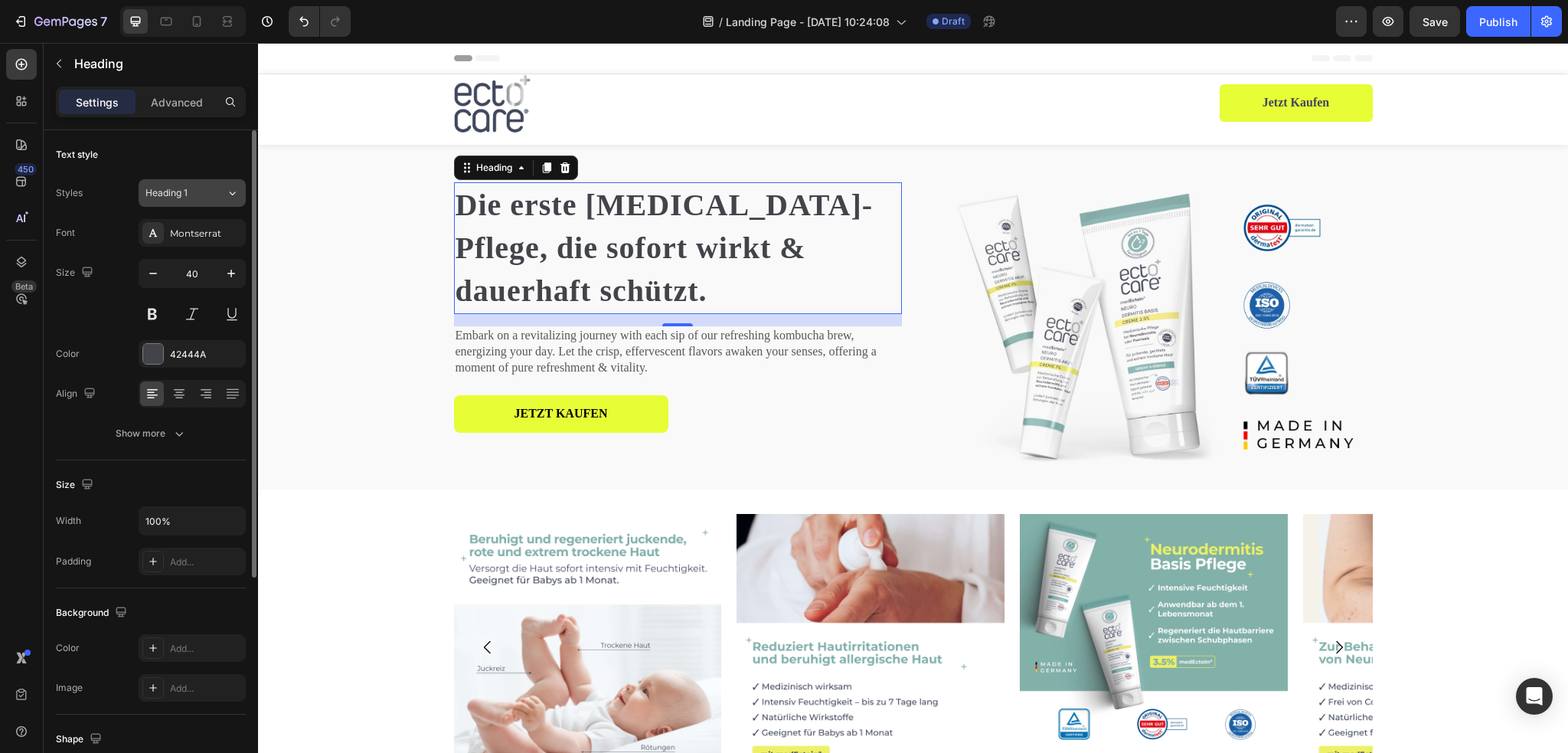
click at [200, 187] on div "Heading 1" at bounding box center [176, 193] width 62 height 14
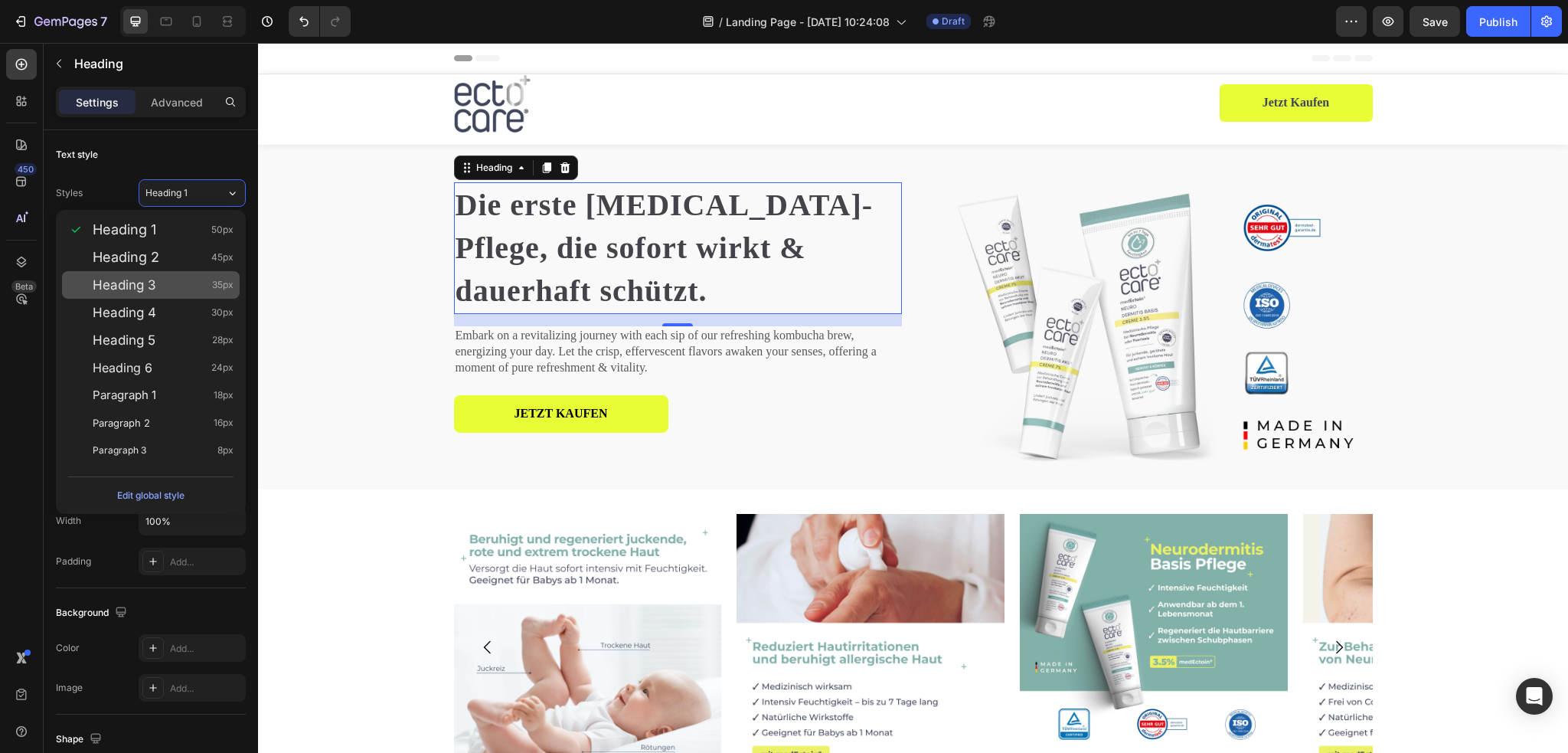
click at [164, 284] on div "Heading 3 35px" at bounding box center [163, 284] width 141 height 15
type input "35"
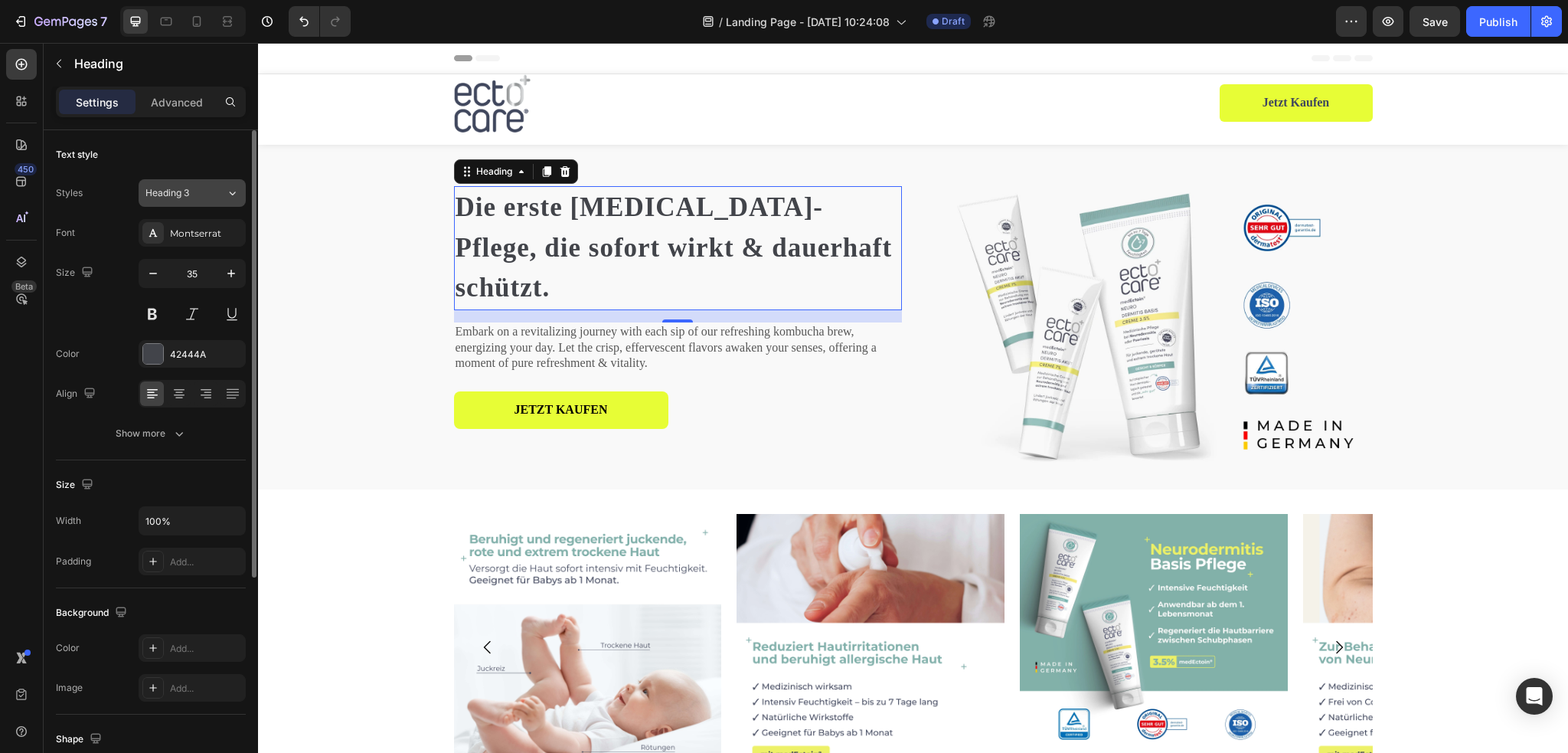
click at [223, 190] on div "Heading 3" at bounding box center [185, 193] width 81 height 14
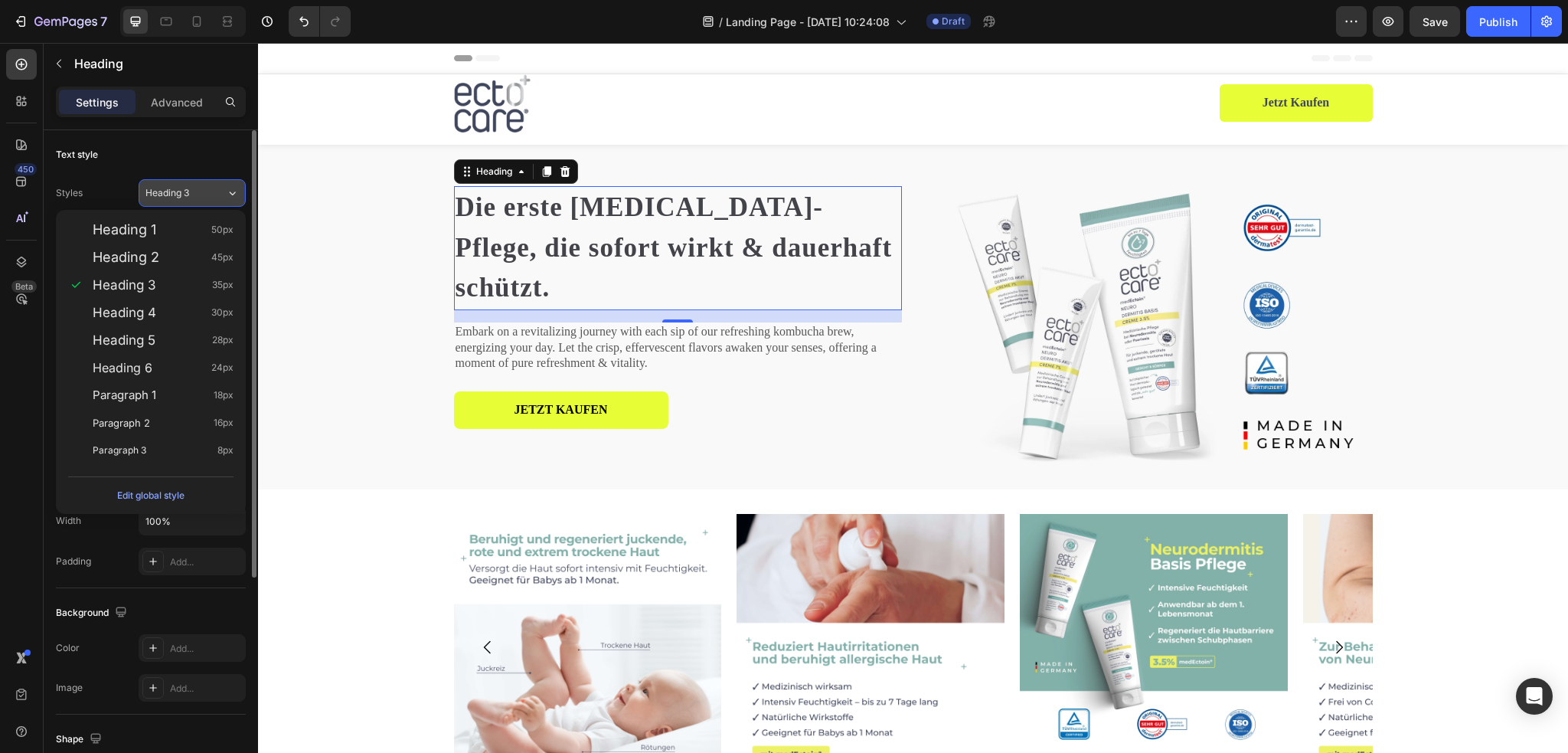
click at [223, 190] on div "Heading 3" at bounding box center [185, 193] width 81 height 14
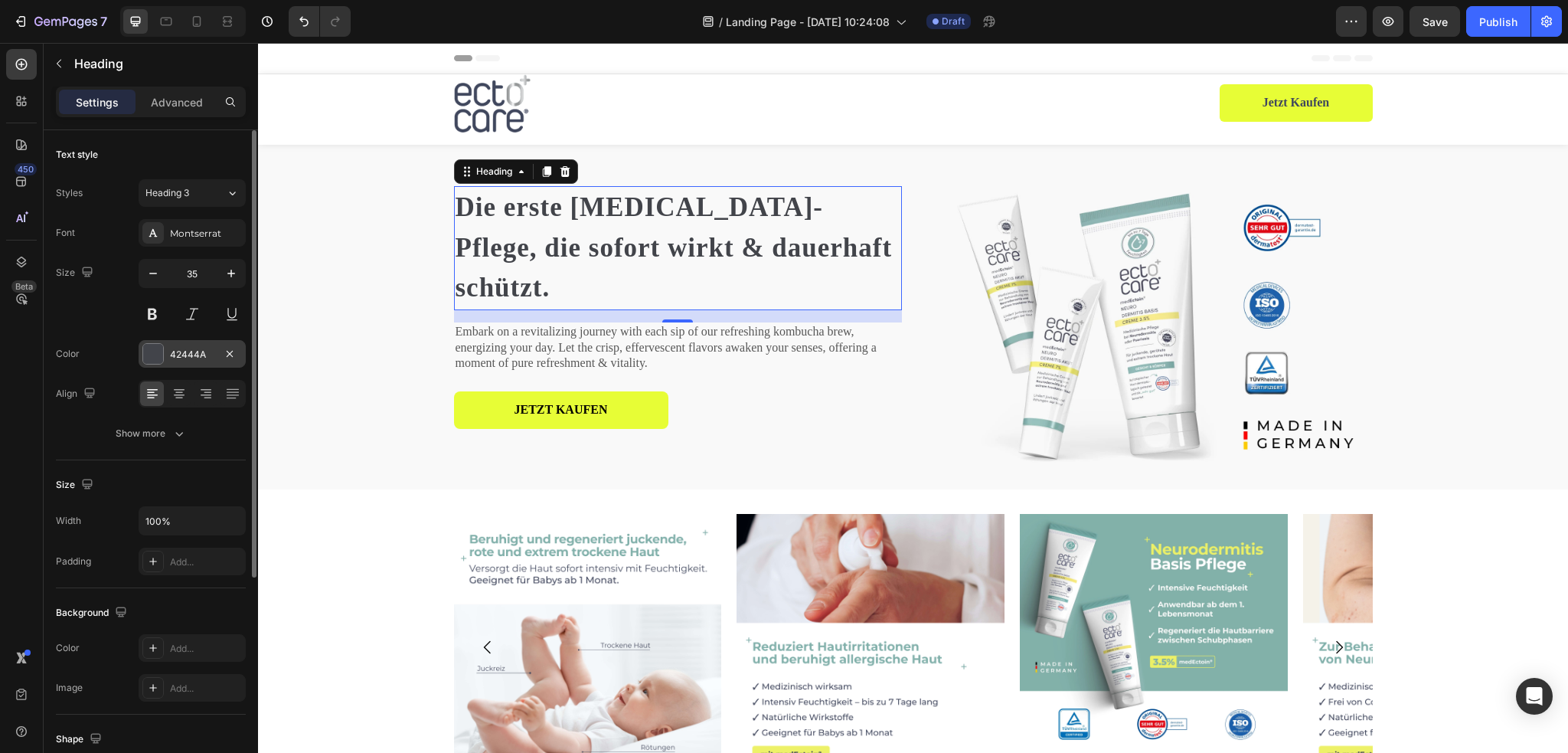
click at [153, 355] on div at bounding box center [153, 353] width 19 height 19
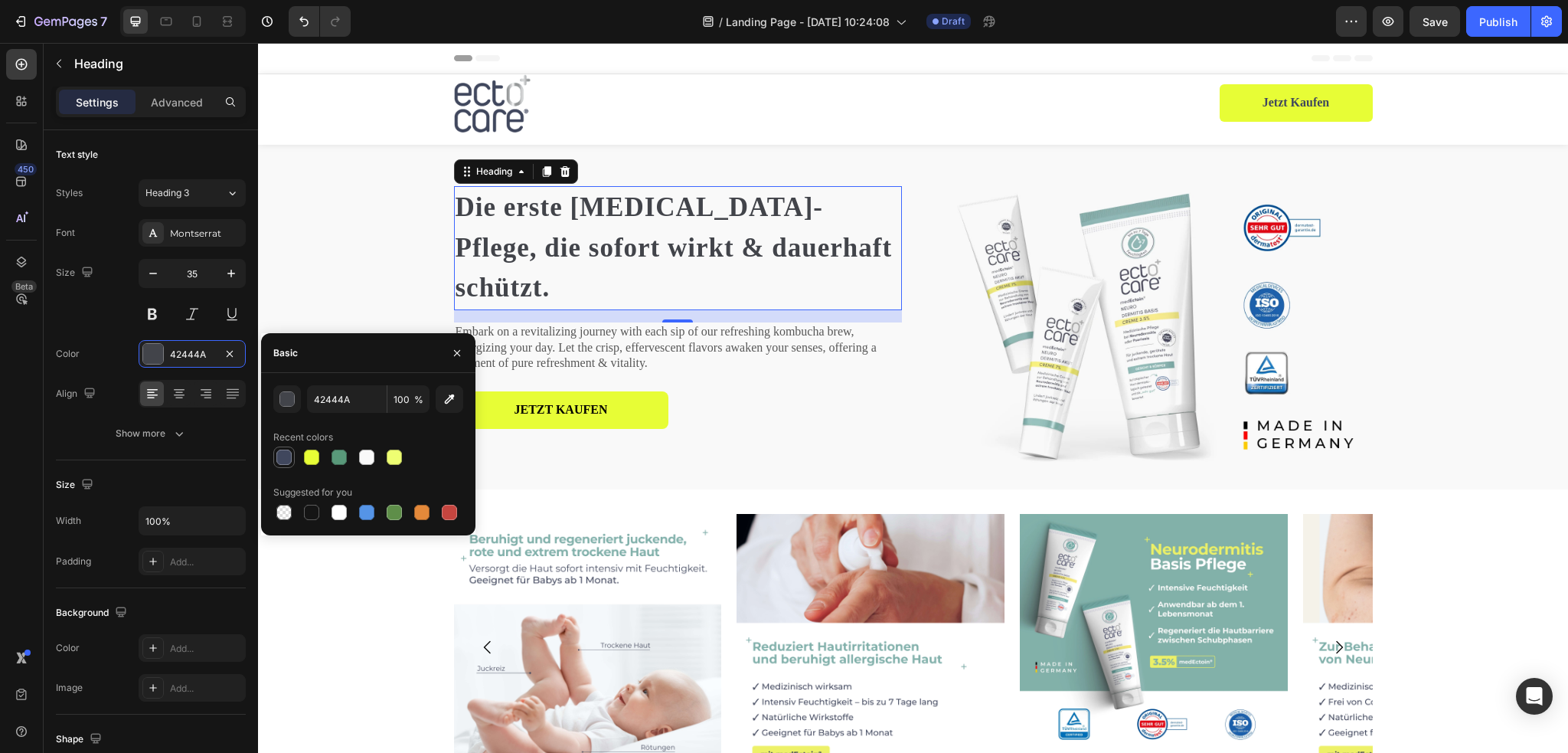
click at [280, 459] on div at bounding box center [283, 456] width 15 height 15
type input "40475D"
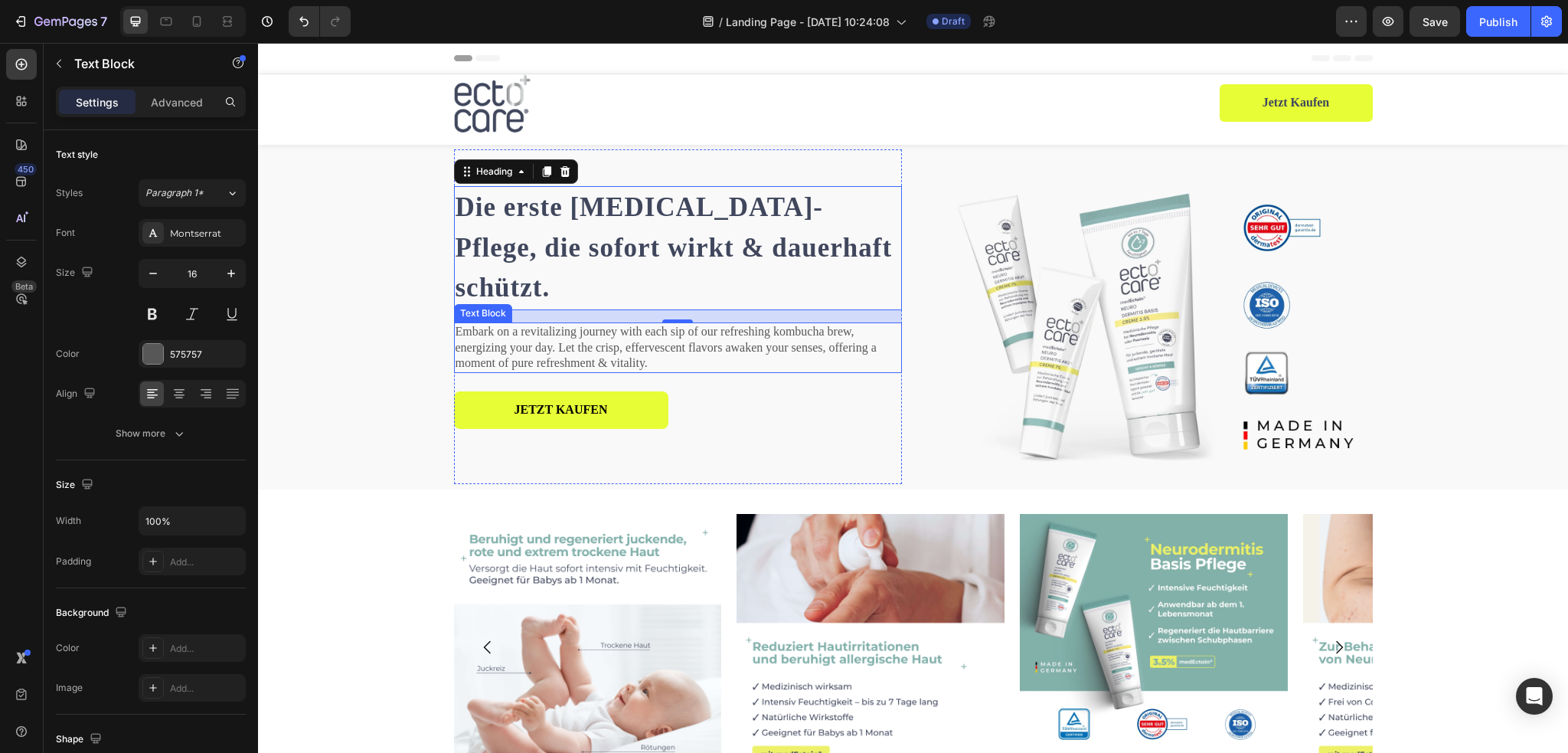
click at [588, 324] on p "Embark on a revitalizing journey with each sip of our refreshing kombucha brew,…" at bounding box center [678, 348] width 445 height 48
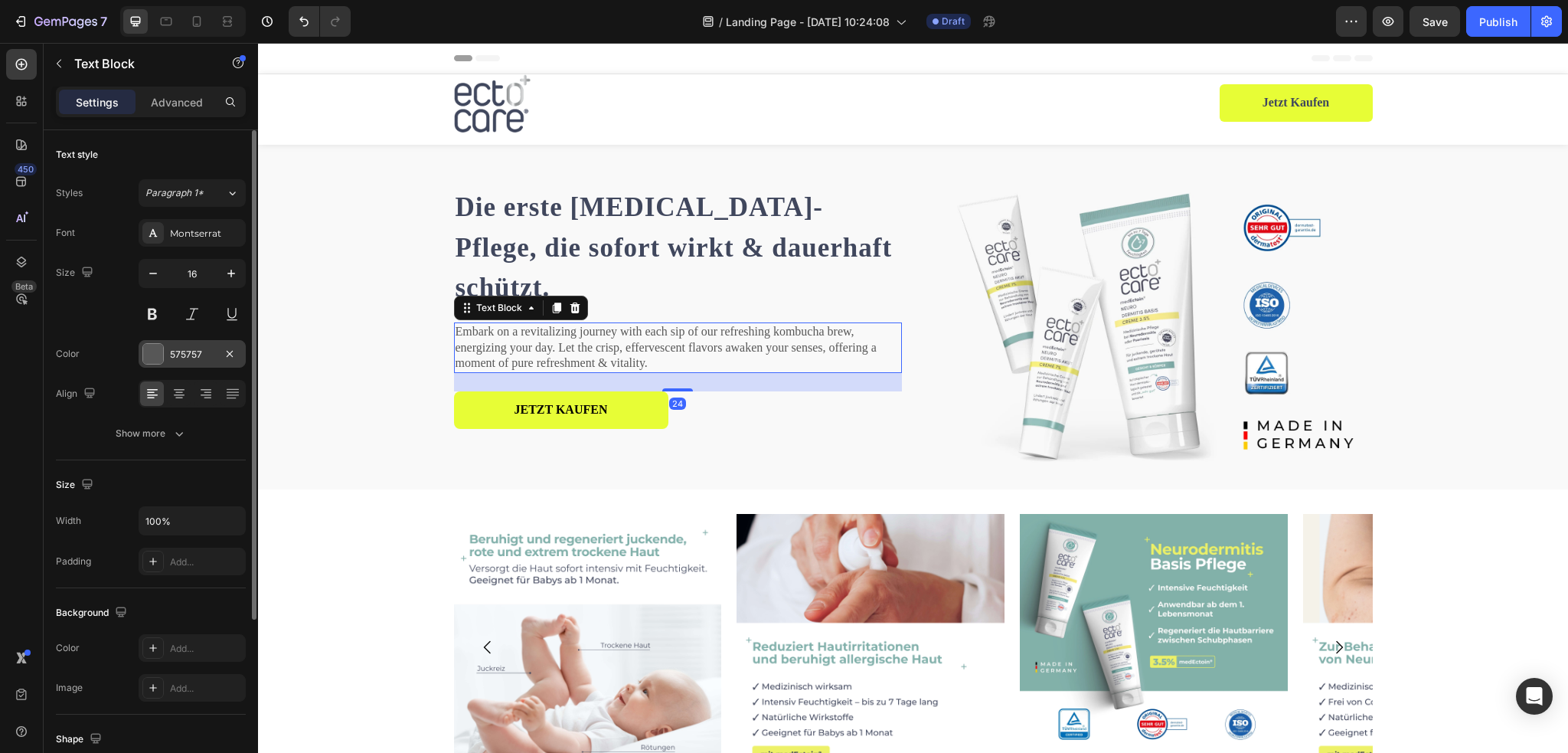
click at [154, 356] on div at bounding box center [153, 353] width 19 height 19
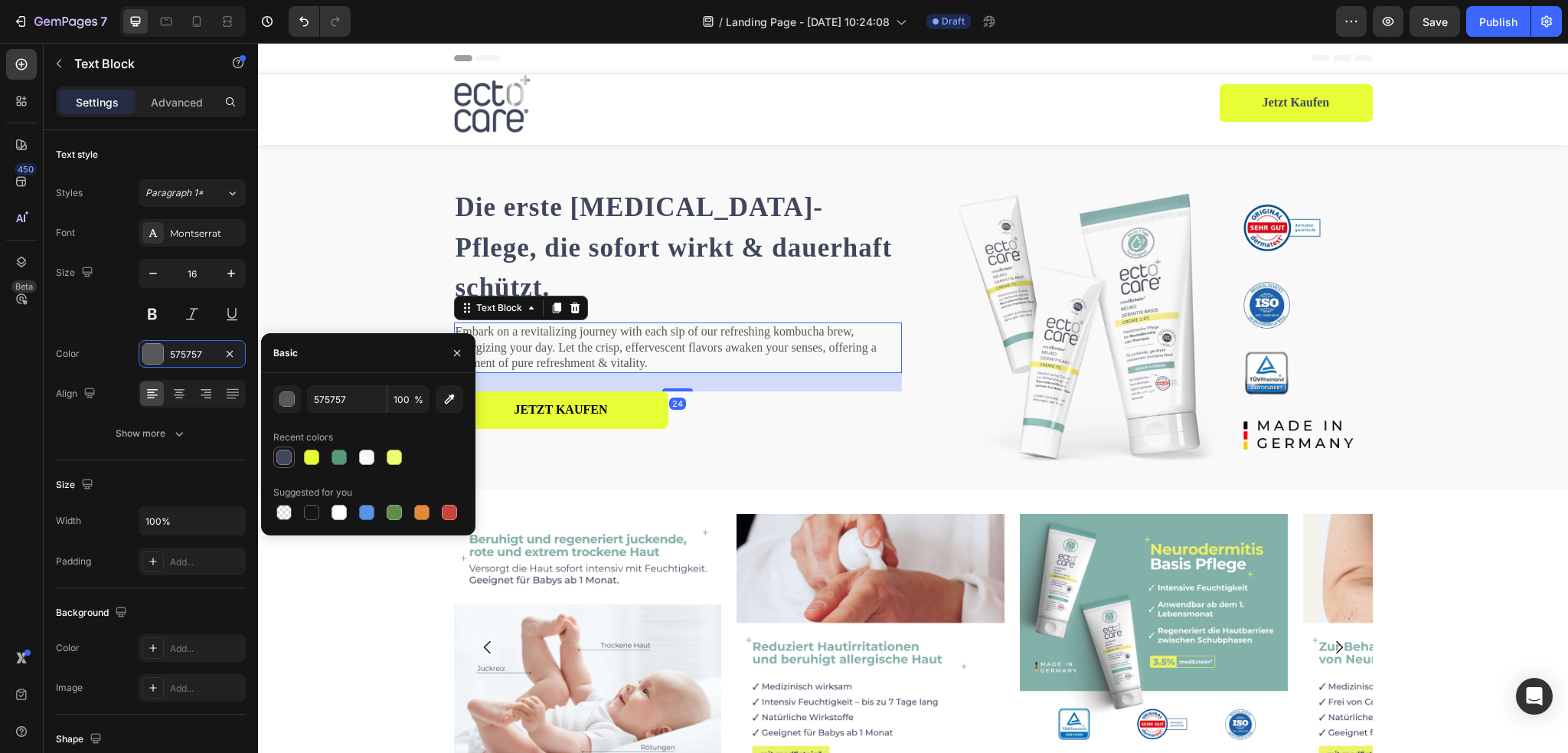
click at [278, 456] on div at bounding box center [283, 456] width 15 height 15
type input "40475D"
click at [734, 398] on div "JETZT KAUFEN Button" at bounding box center [678, 410] width 448 height 37
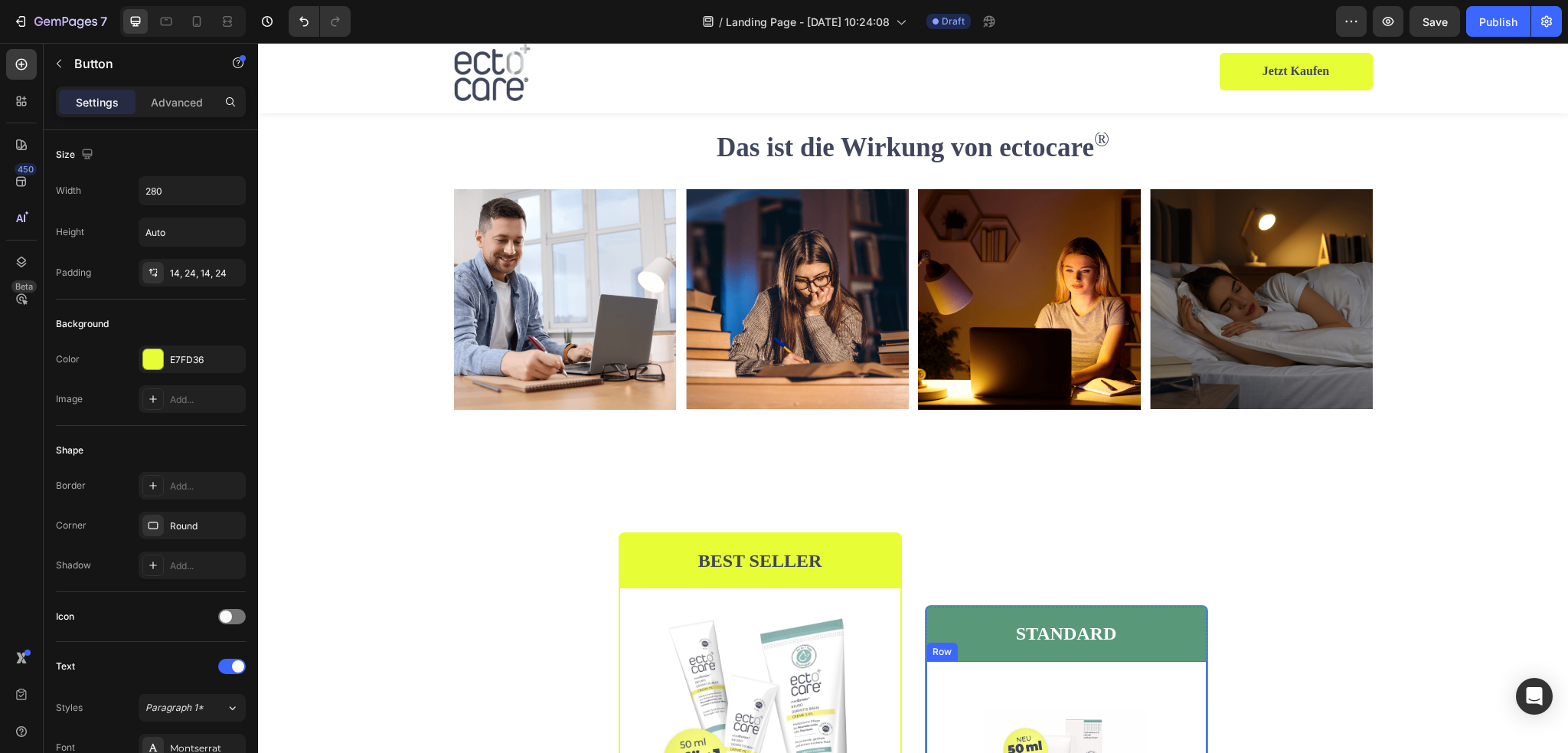
scroll to position [2463, 0]
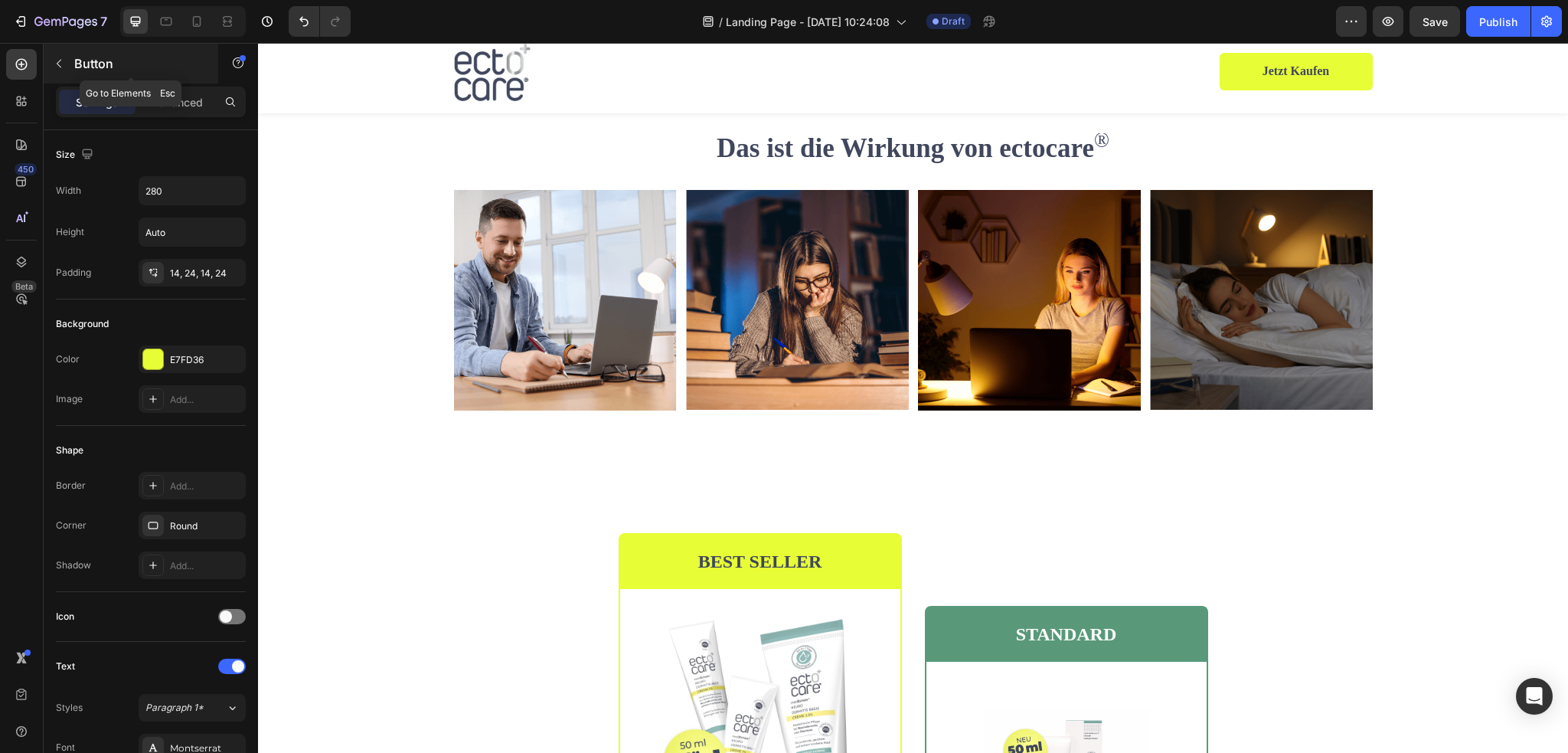
click at [58, 66] on icon "button" at bounding box center [59, 64] width 12 height 12
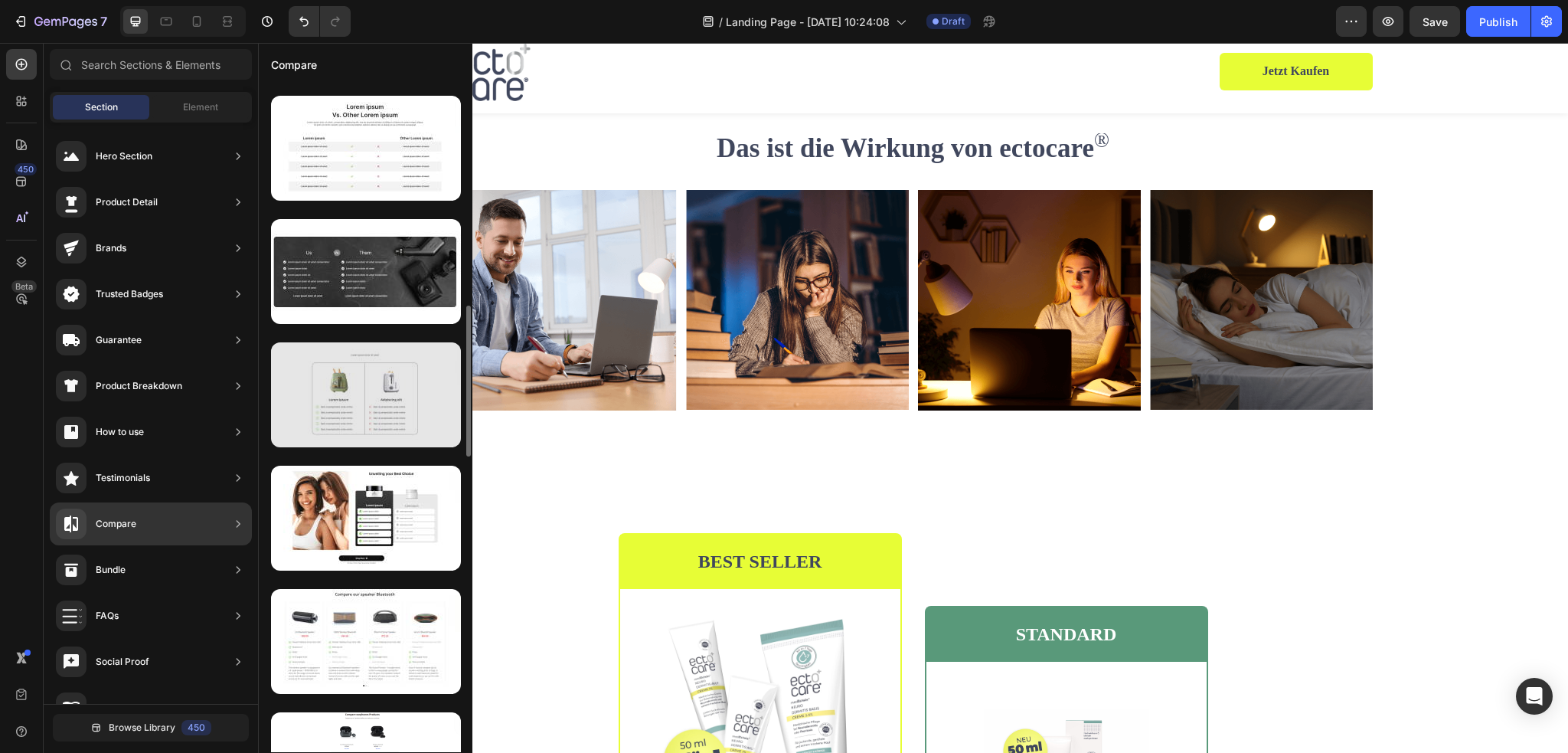
scroll to position [902, 0]
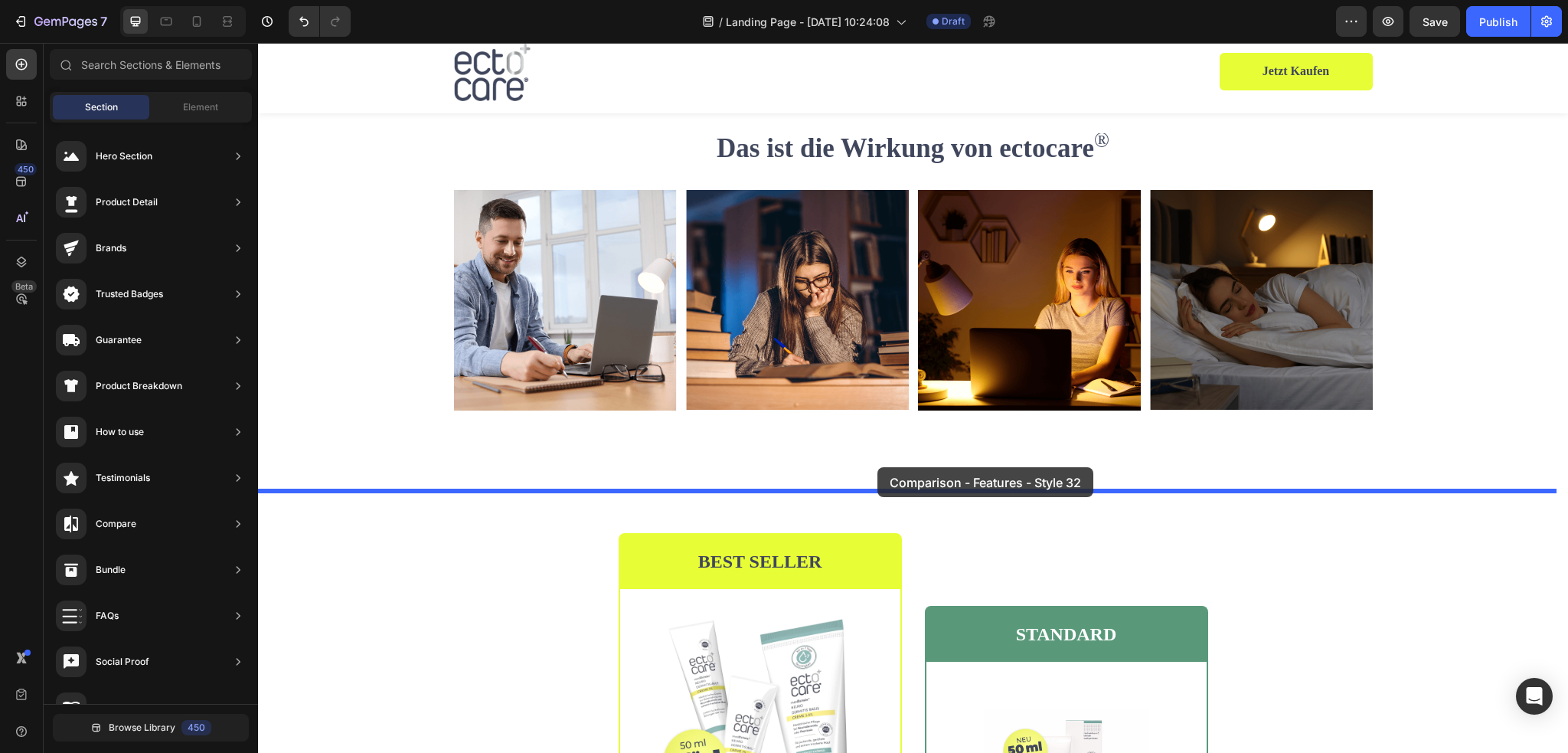
drag, startPoint x: 602, startPoint y: 519, endPoint x: 877, endPoint y: 467, distance: 279.9
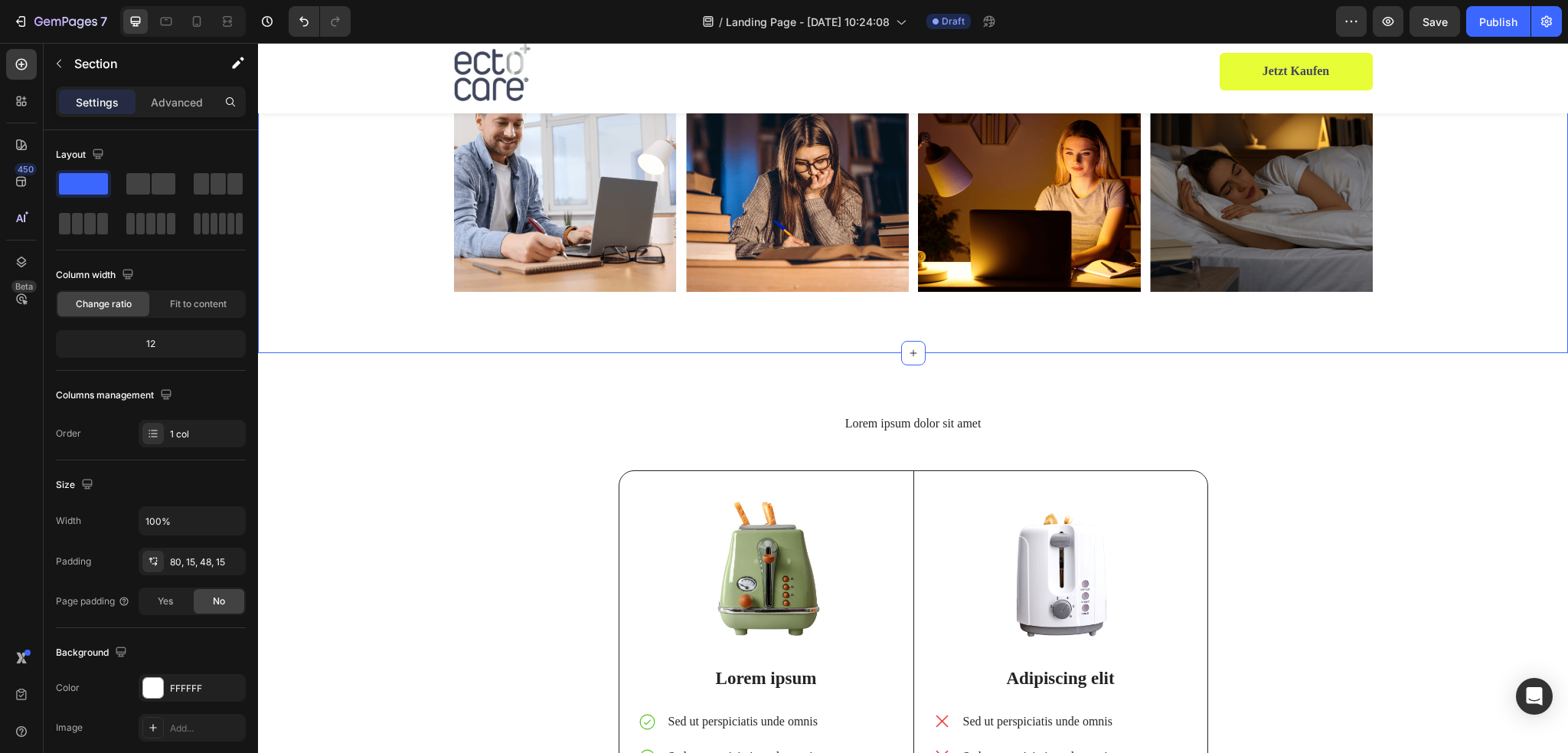
scroll to position [3062, 0]
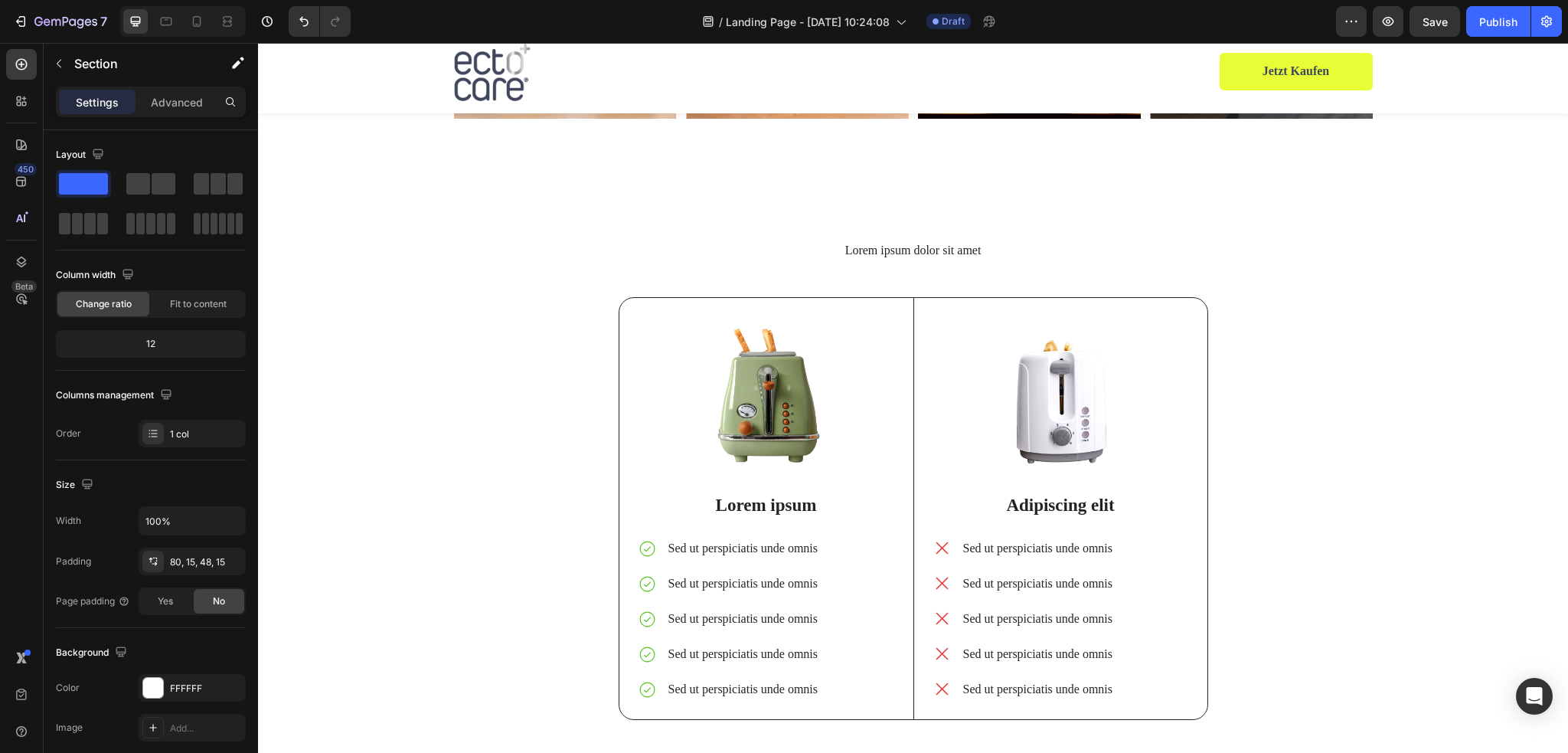
click at [1383, 423] on div "Lorem ipsum dolor sit amet Heading Image Lorem ipsum Text Block Sed ut perspici…" at bounding box center [912, 493] width 1287 height 503
click at [1342, 250] on div "Lorem ipsum dolor sit amet Heading Image Lorem ipsum Text Block Sed ut perspici…" at bounding box center [912, 493] width 1287 height 503
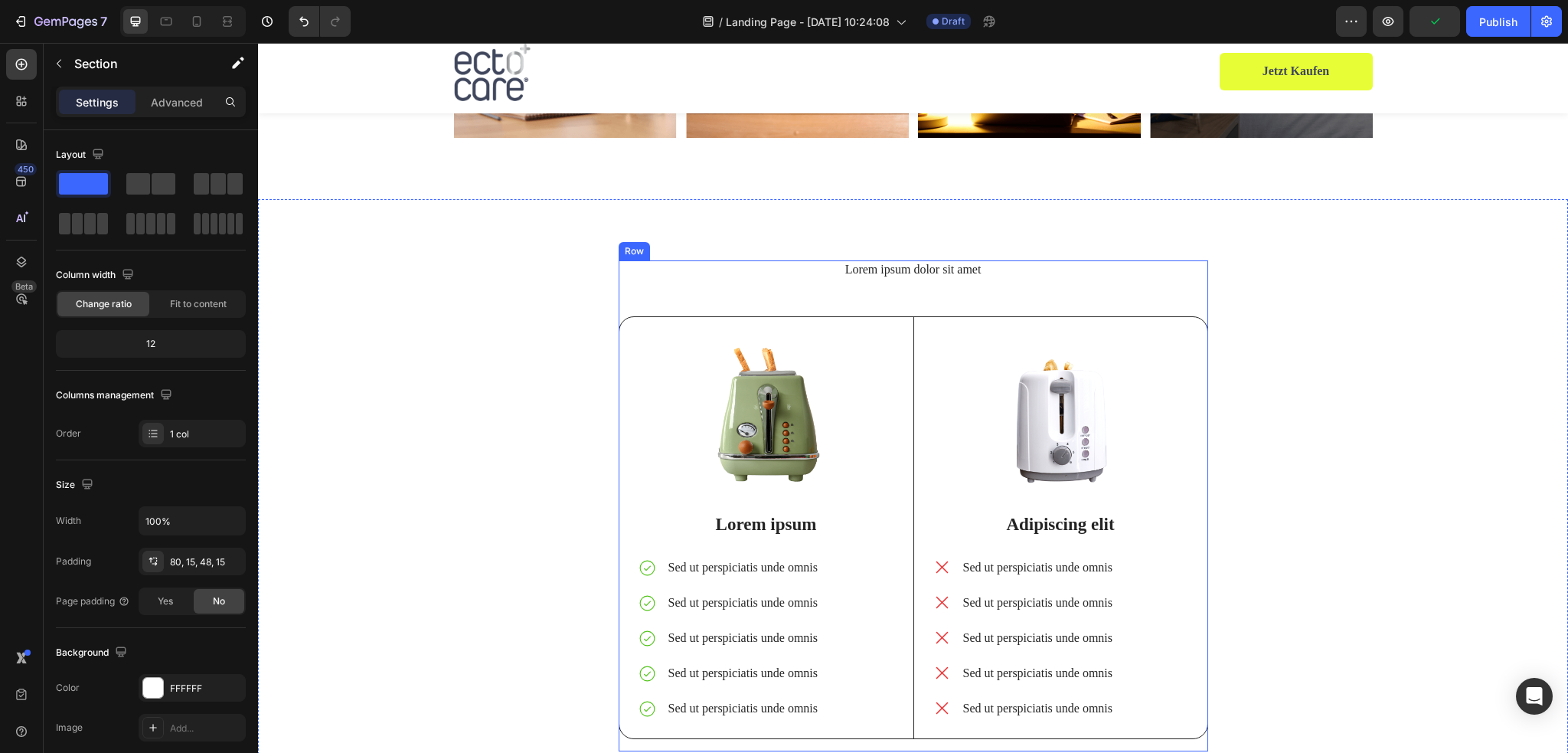
scroll to position [2985, 0]
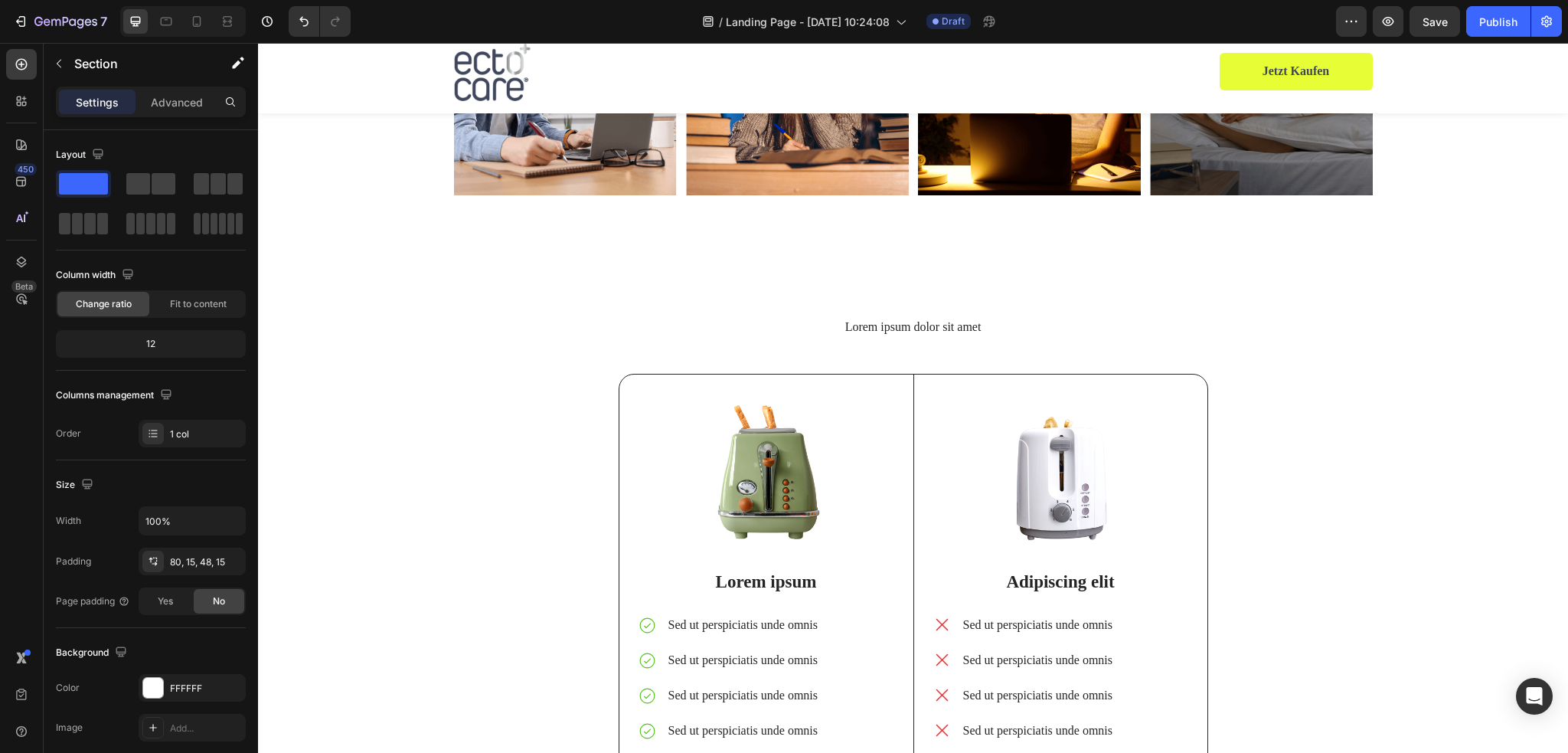
click at [689, 312] on div "Lorem ipsum dolor sit amet Heading Image Lorem ipsum Text Block Sed ut perspici…" at bounding box center [912, 557] width 1310 height 601
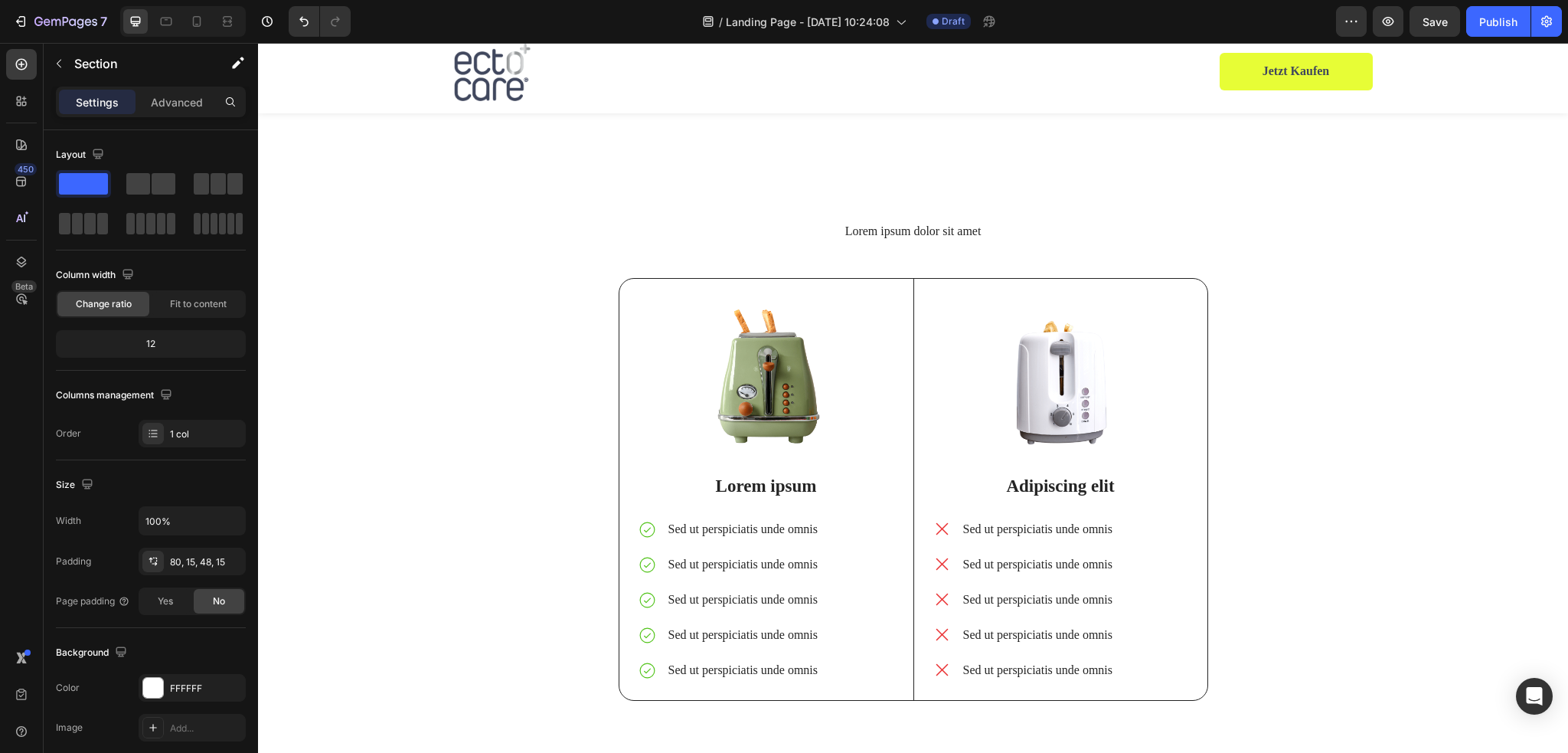
scroll to position [3369, 0]
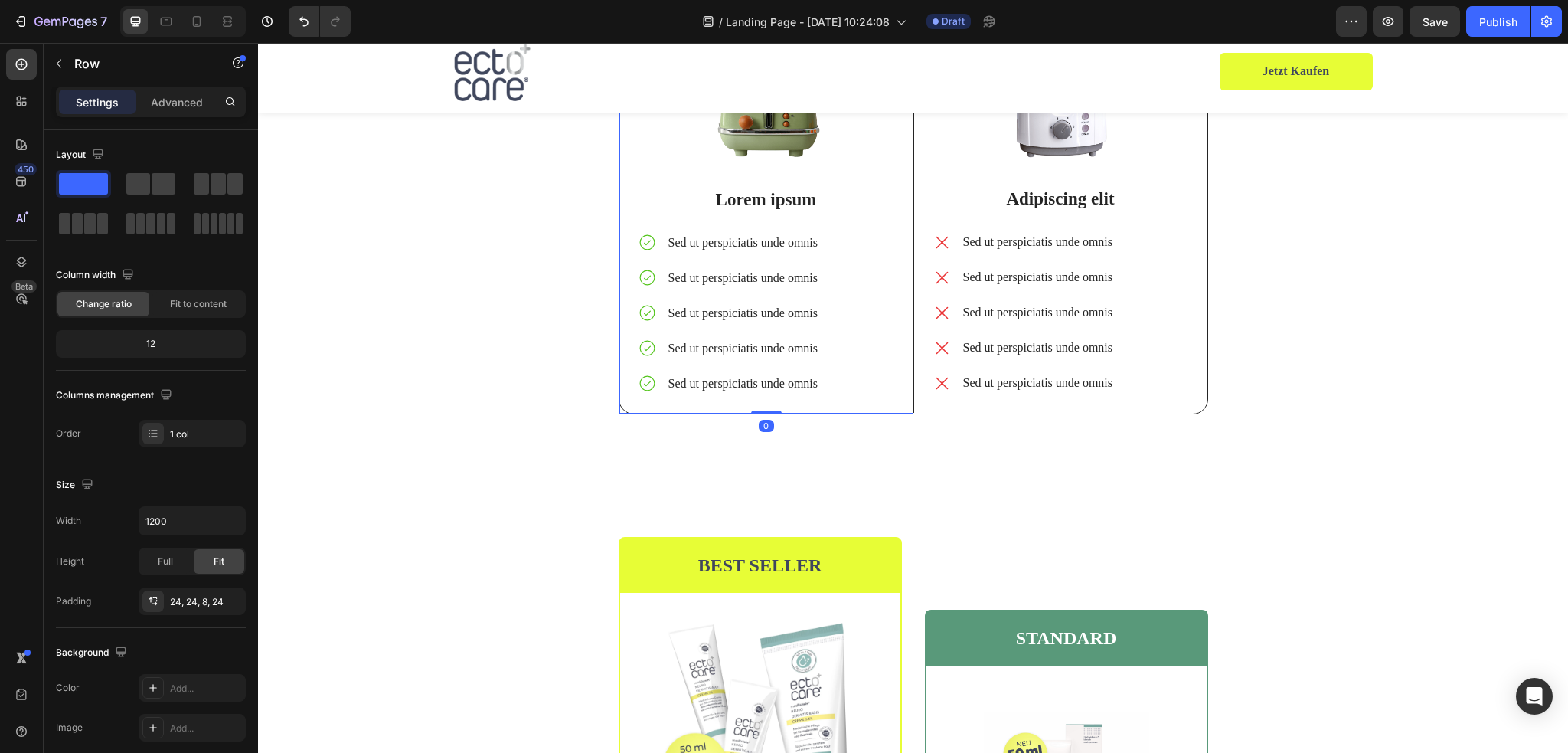
click at [741, 398] on div "Image Lorem ipsum Text Block Sed ut perspiciatis unde omnis Sed ut perspiciatis…" at bounding box center [766, 208] width 257 height 398
click at [902, 404] on div "Image Lorem ipsum Text Block Sed ut perspiciatis unde omnis Sed ut perspiciatis…" at bounding box center [766, 202] width 294 height 422
click at [508, 420] on div "Lorem ipsum dolor sit amet Heading Image Lorem ipsum Text Block Sed ut perspici…" at bounding box center [912, 187] width 1287 height 503
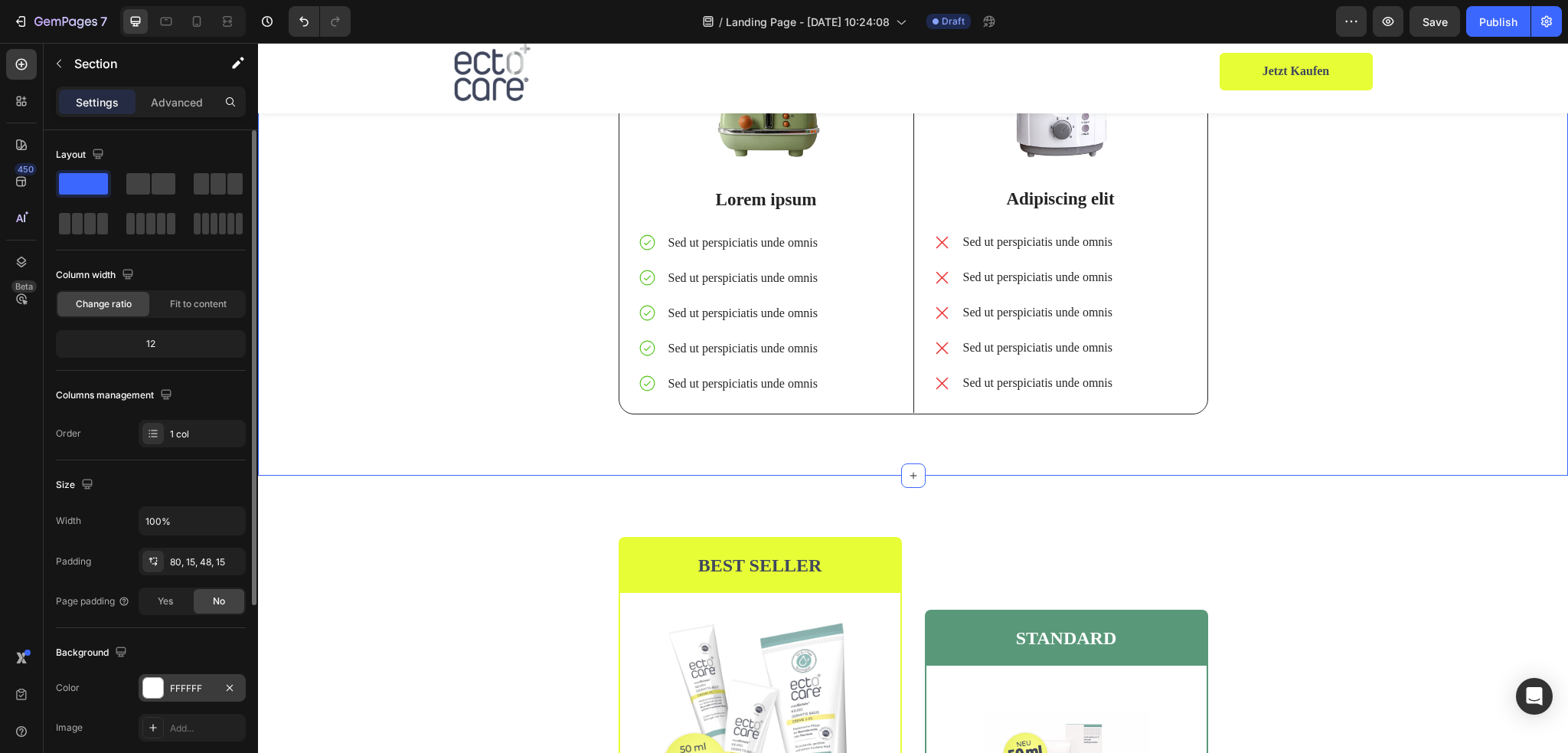
click at [156, 687] on div at bounding box center [153, 687] width 19 height 19
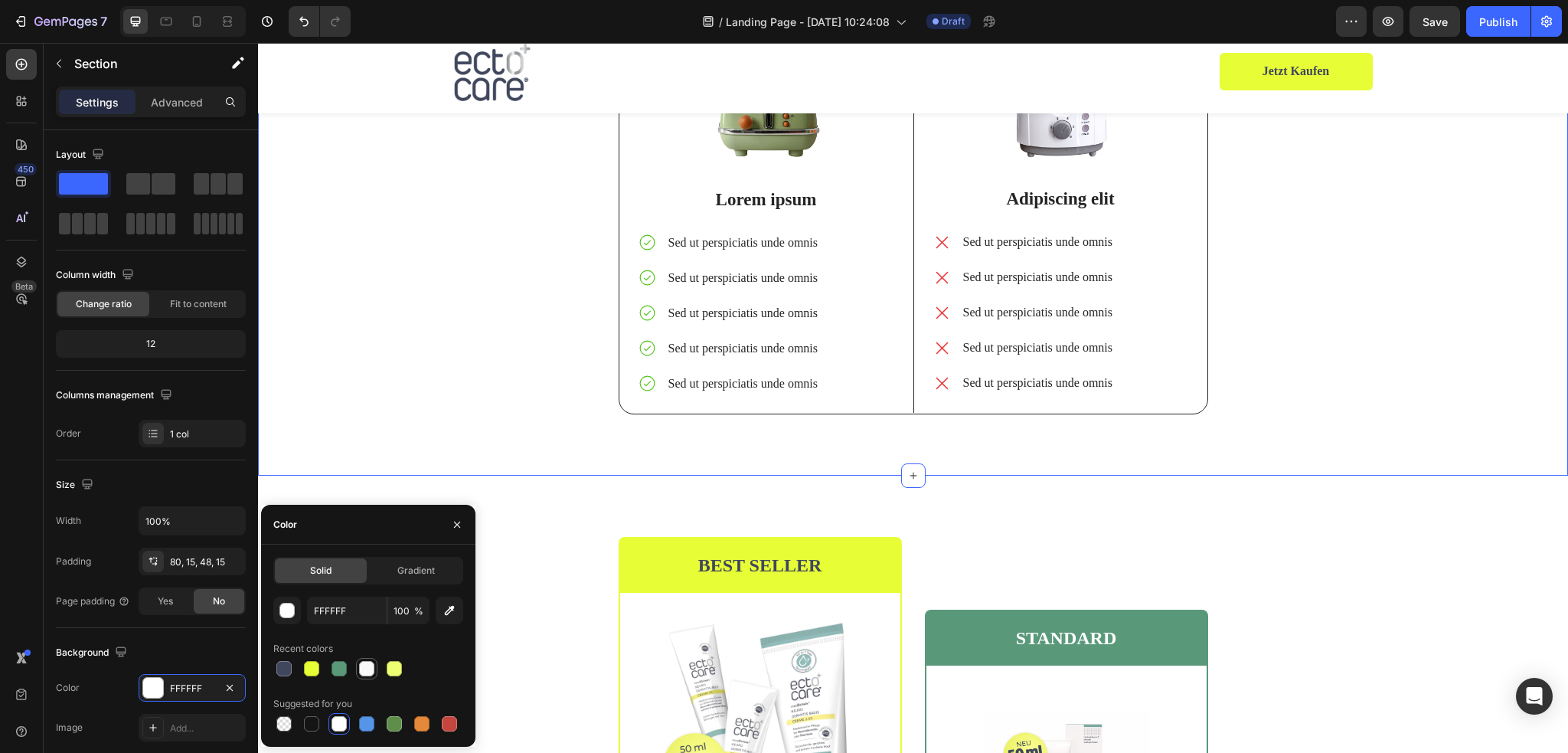
click at [368, 667] on div at bounding box center [366, 668] width 15 height 15
type input "F9F9F9"
click at [1372, 349] on div "Lorem ipsum dolor sit amet Heading Image Lorem ipsum Text Block Sed ut perspici…" at bounding box center [912, 187] width 1287 height 503
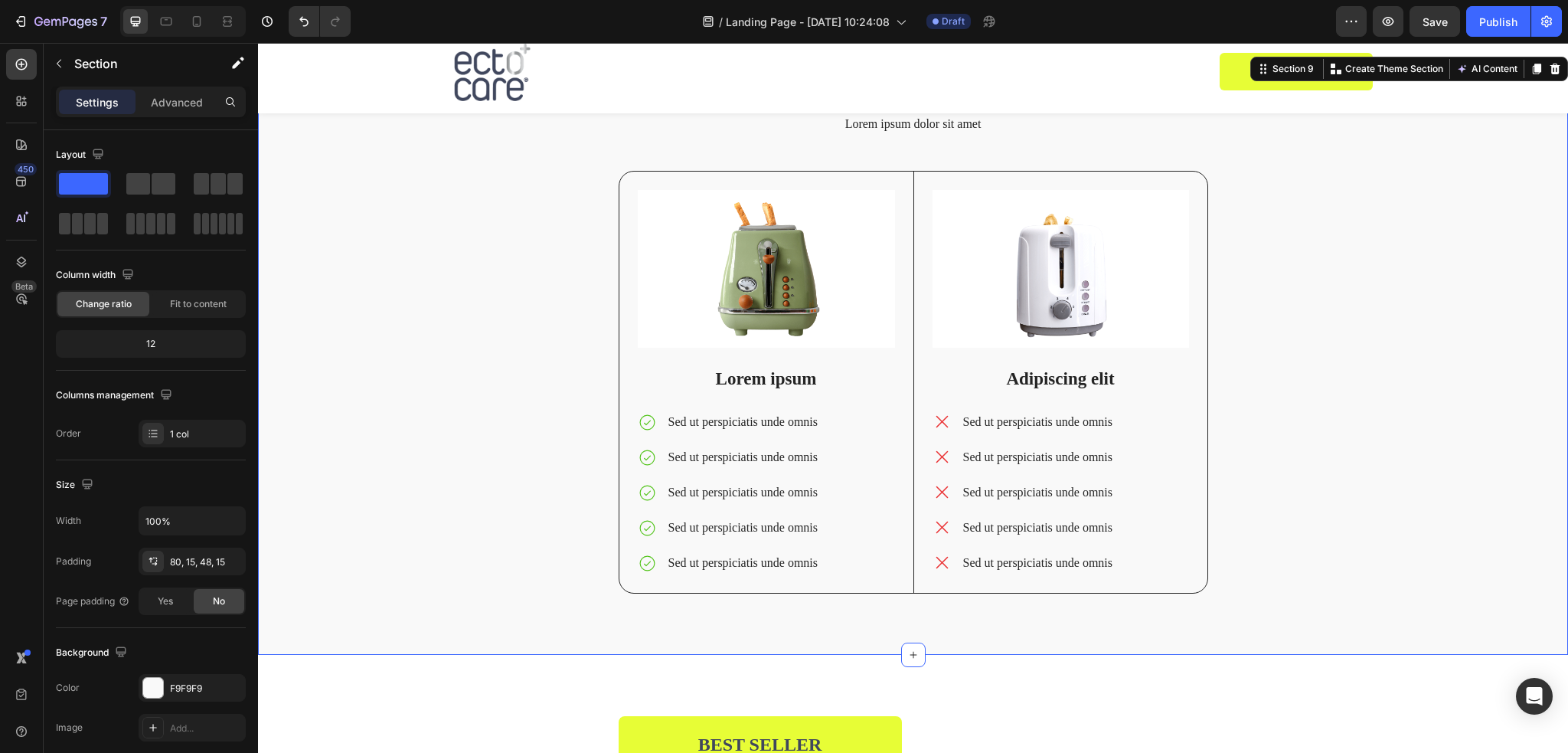
scroll to position [3139, 0]
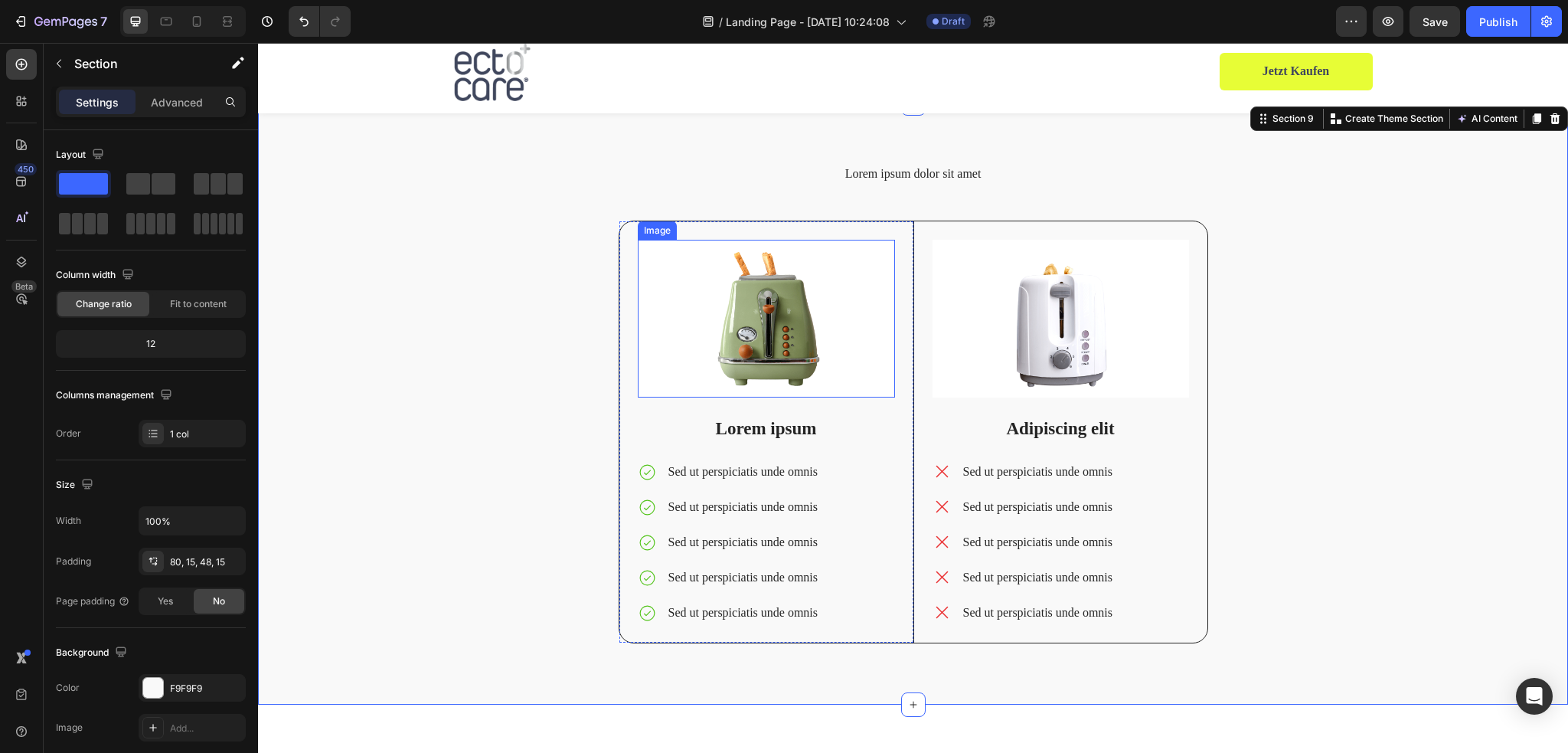
click at [761, 342] on img at bounding box center [766, 318] width 257 height 159
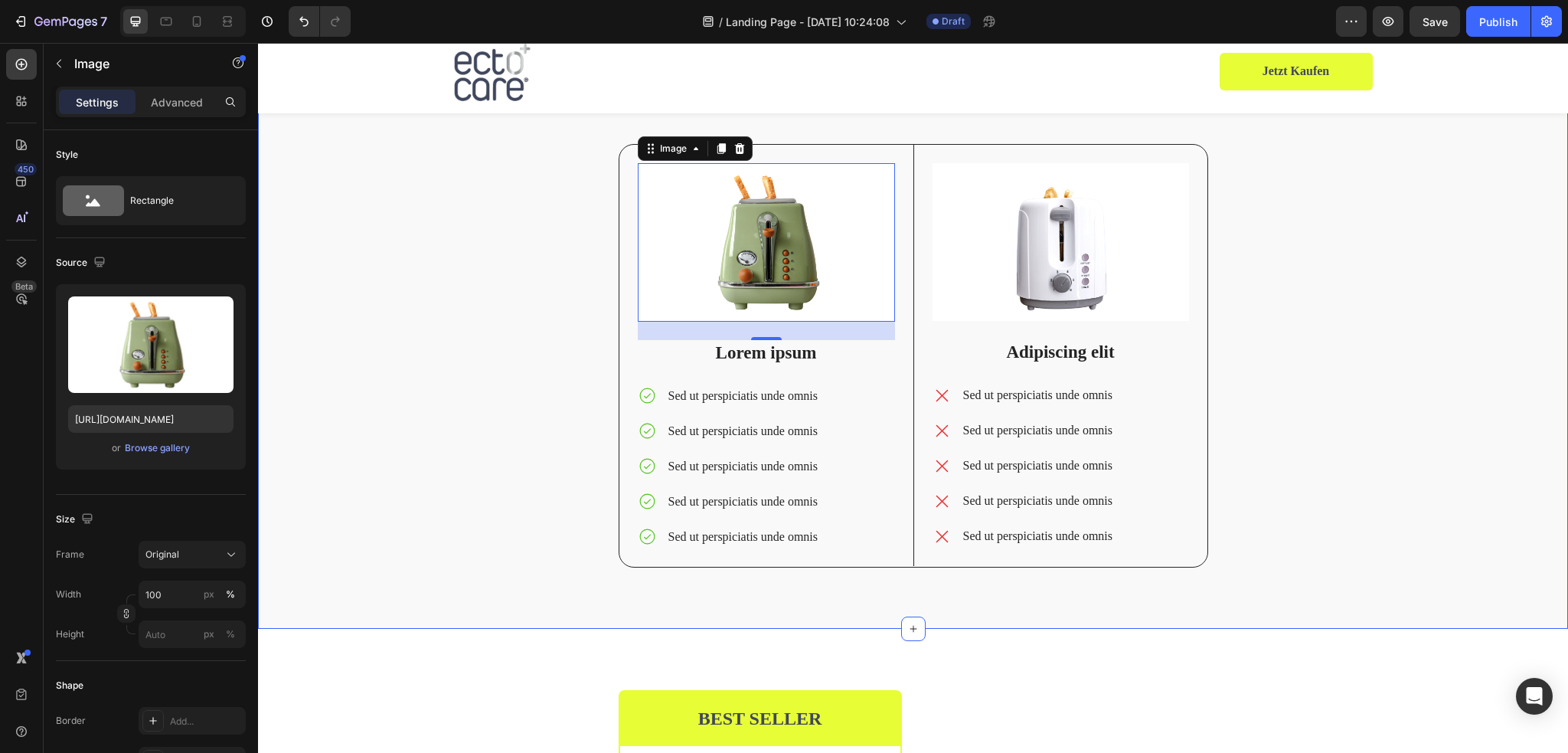
click at [1317, 368] on div "Lorem ipsum dolor sit amet Heading Image 24 Lorem ipsum Text Block Sed ut persp…" at bounding box center [912, 339] width 1287 height 503
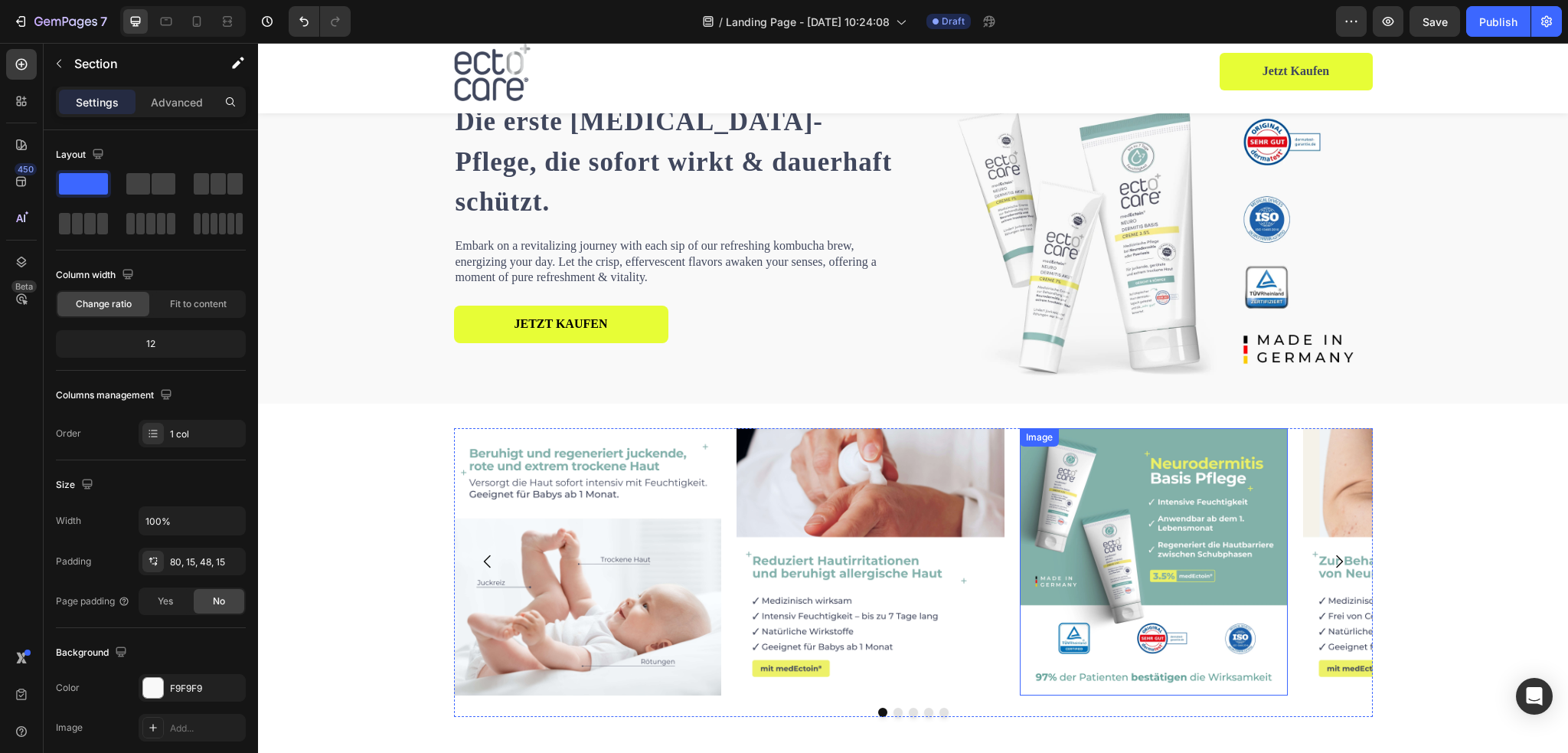
scroll to position [0, 0]
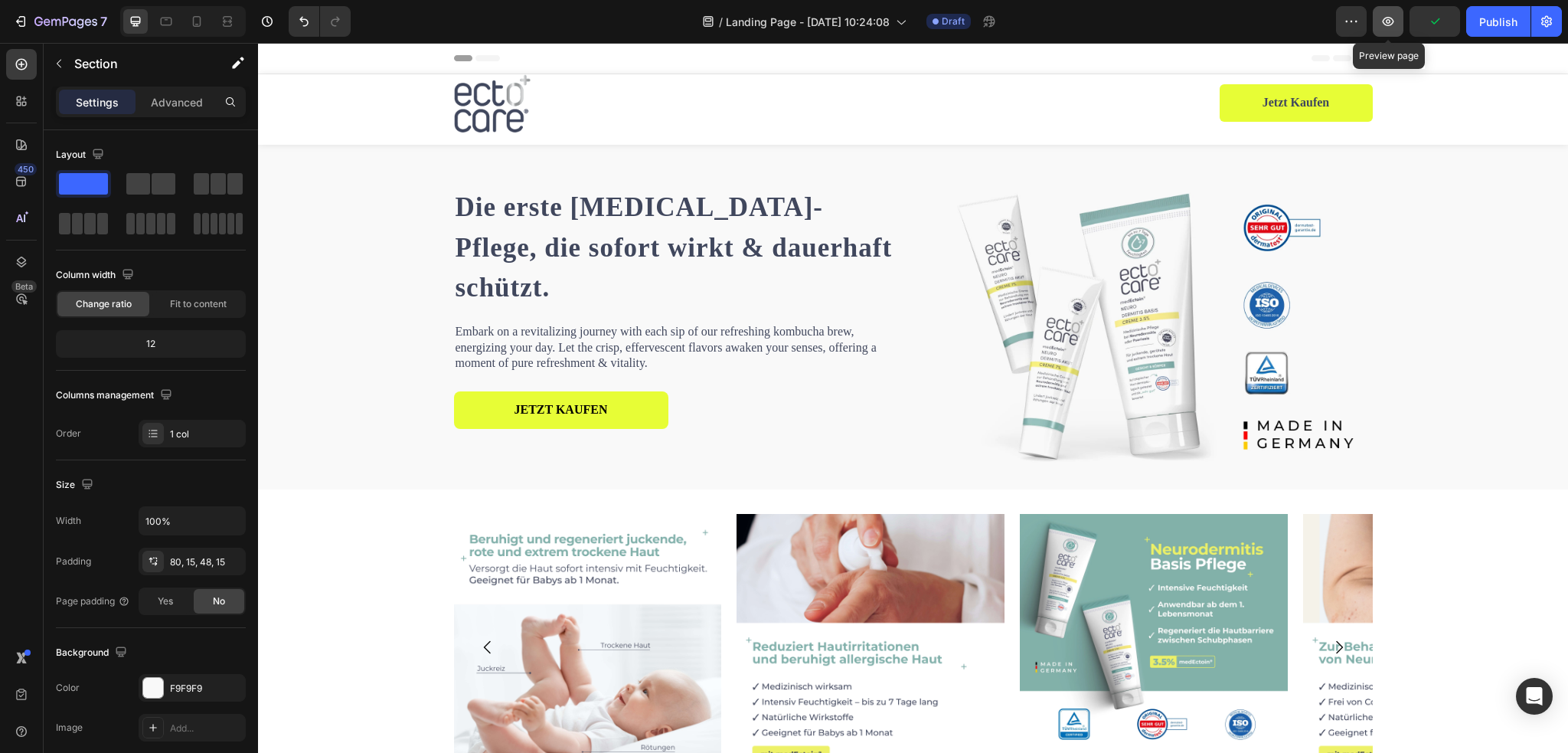
click at [1391, 26] on icon "button" at bounding box center [1387, 21] width 15 height 15
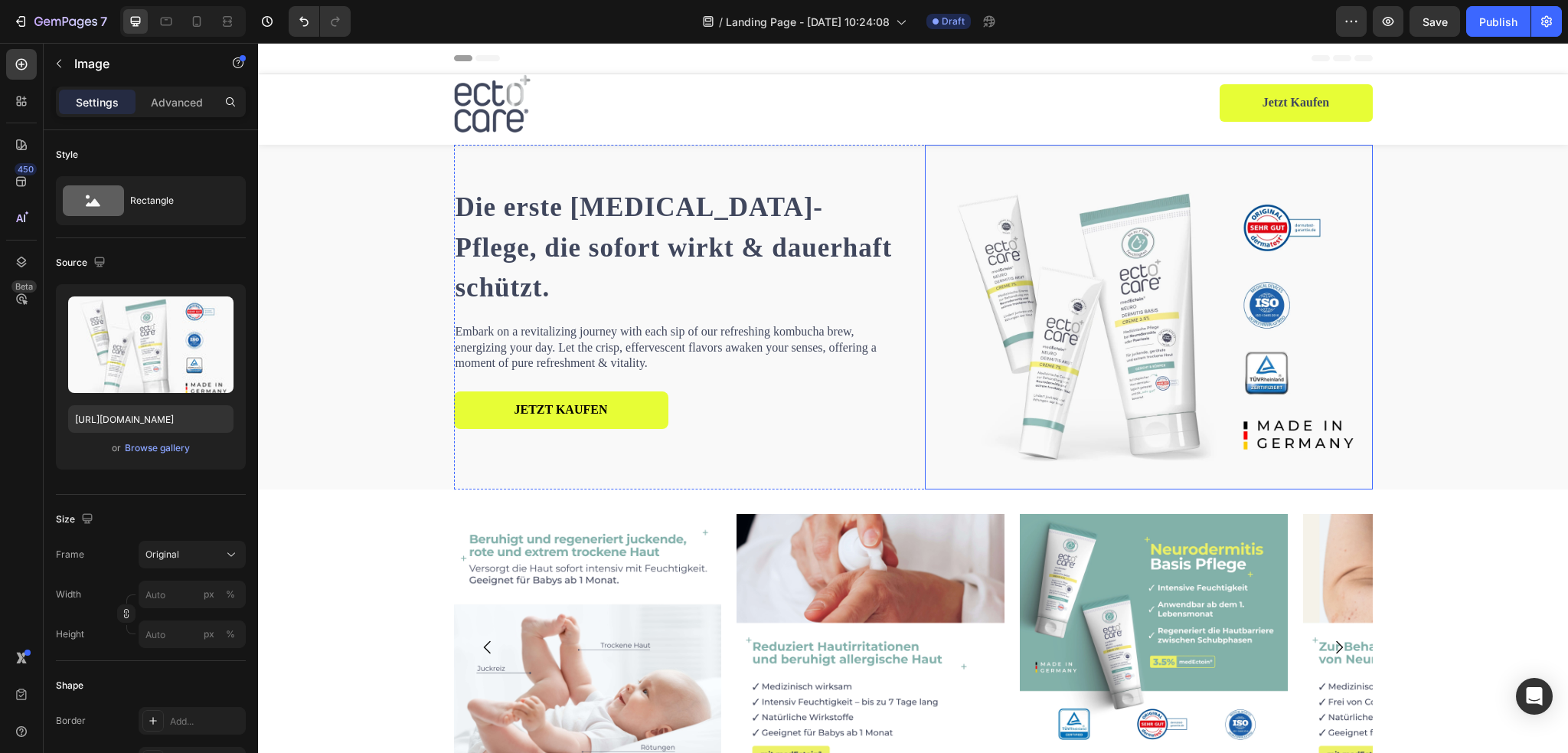
click at [925, 459] on img at bounding box center [1149, 316] width 448 height 345
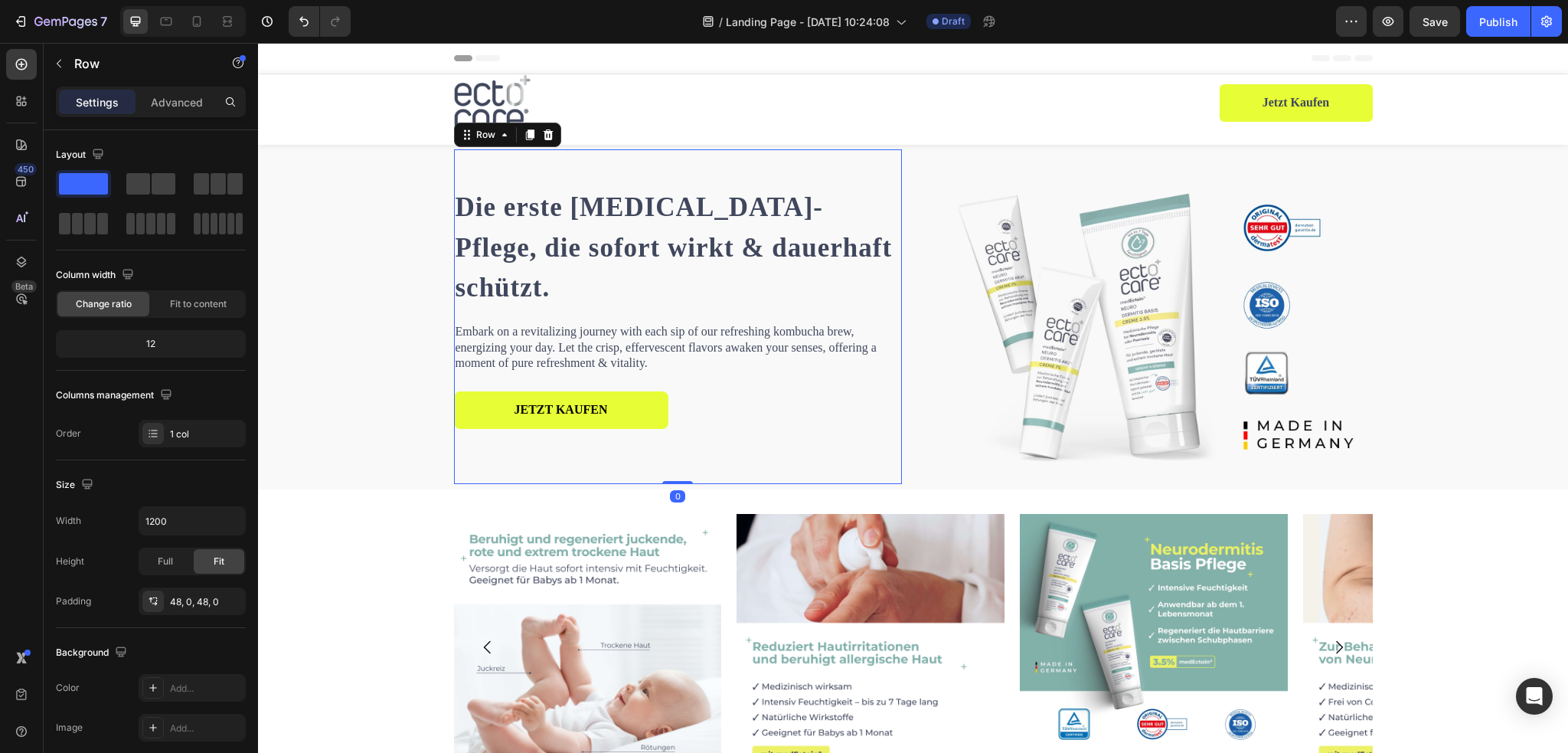
click at [860, 451] on div "Die erste Neurodermitis-Pflege, die sofort wirkt & dauerhaft schützt. Heading E…" at bounding box center [678, 317] width 448 height 335
click at [423, 399] on div "Die erste Neurodermitis-Pflege, die sofort wirkt & dauerhaft schützt. Heading E…" at bounding box center [912, 316] width 1287 height 345
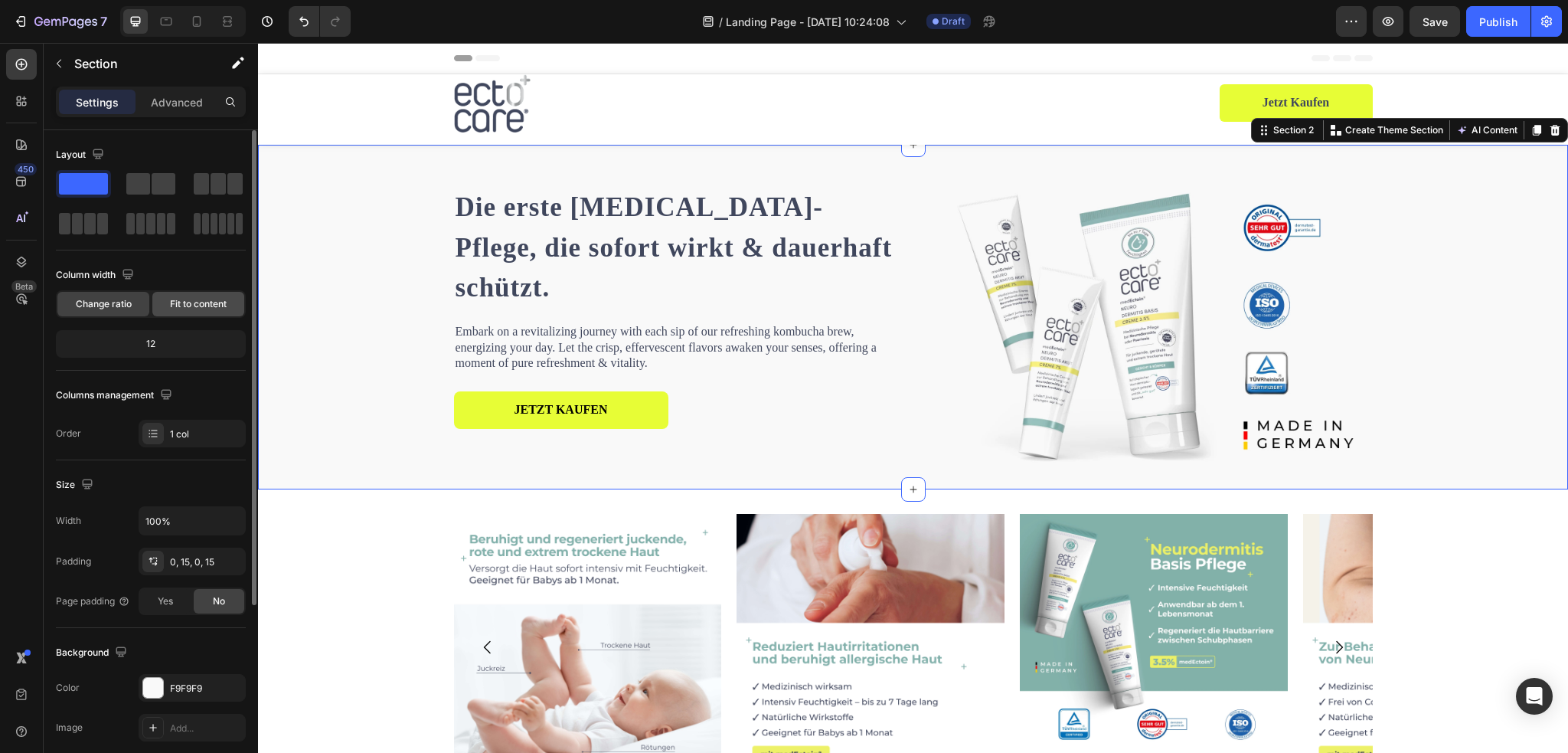
click at [189, 307] on span "Fit to content" at bounding box center [198, 304] width 57 height 14
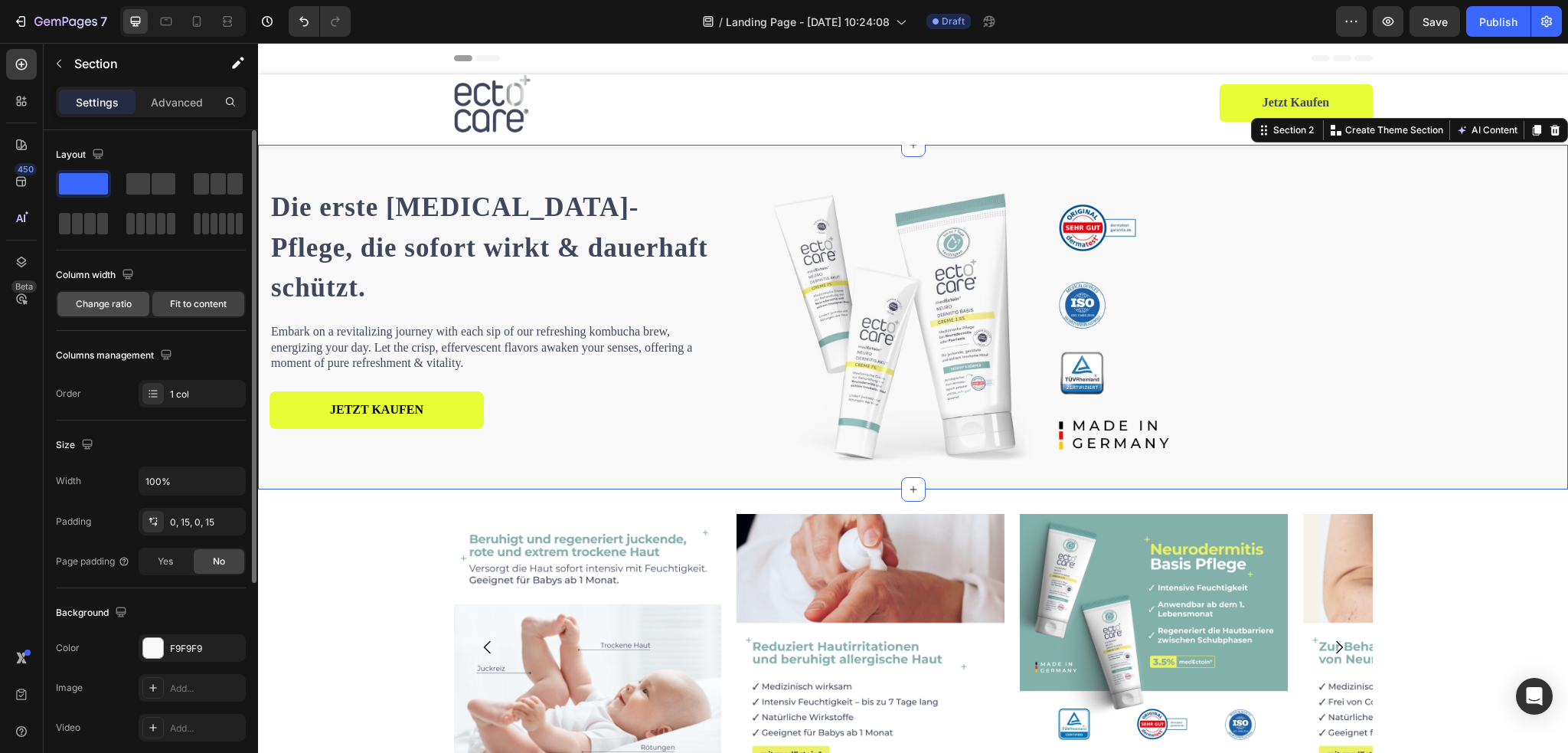
click at [119, 314] on div "Change ratio" at bounding box center [104, 304] width 92 height 25
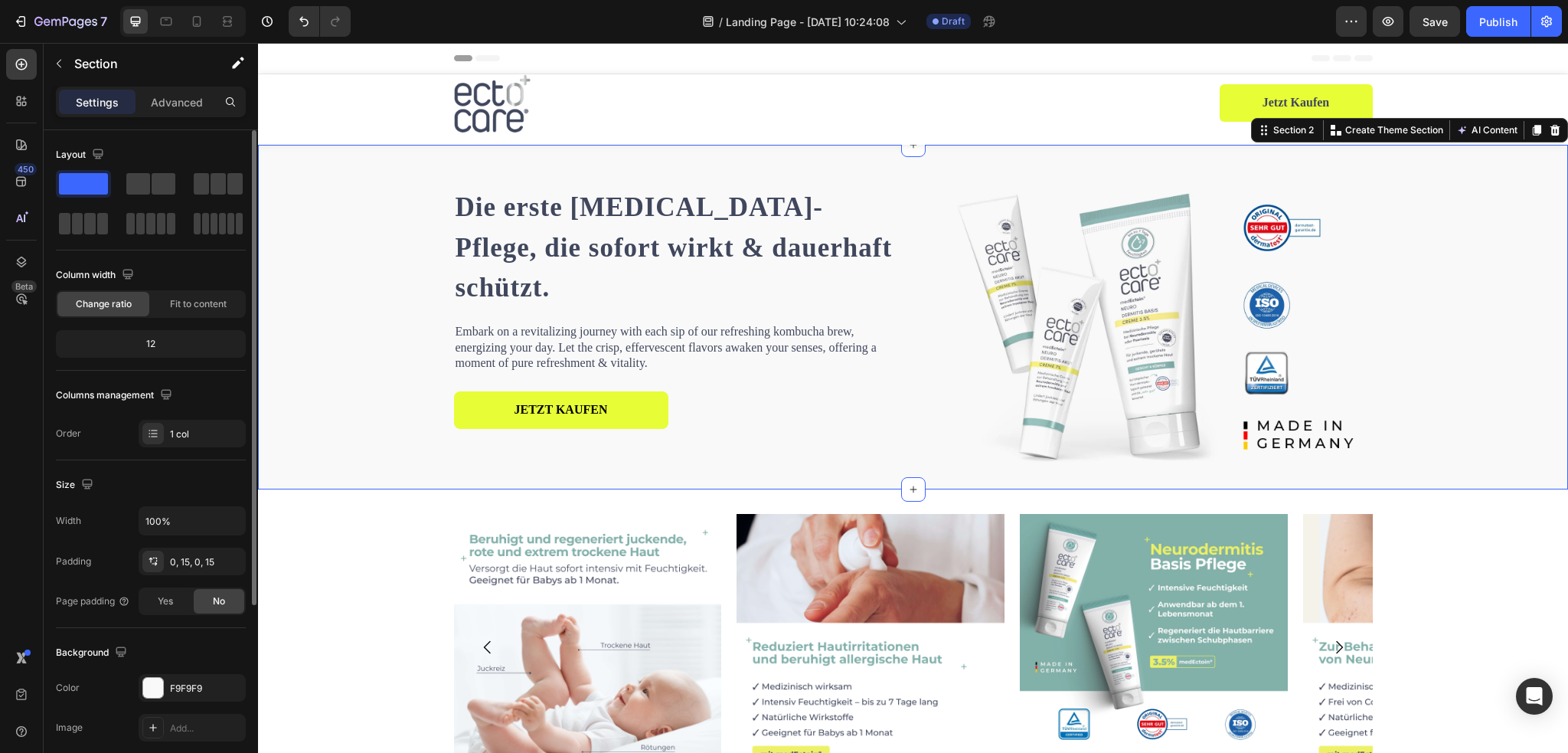
click at [160, 345] on div "12" at bounding box center [151, 344] width 183 height 21
click at [24, 180] on icon at bounding box center [20, 182] width 10 height 10
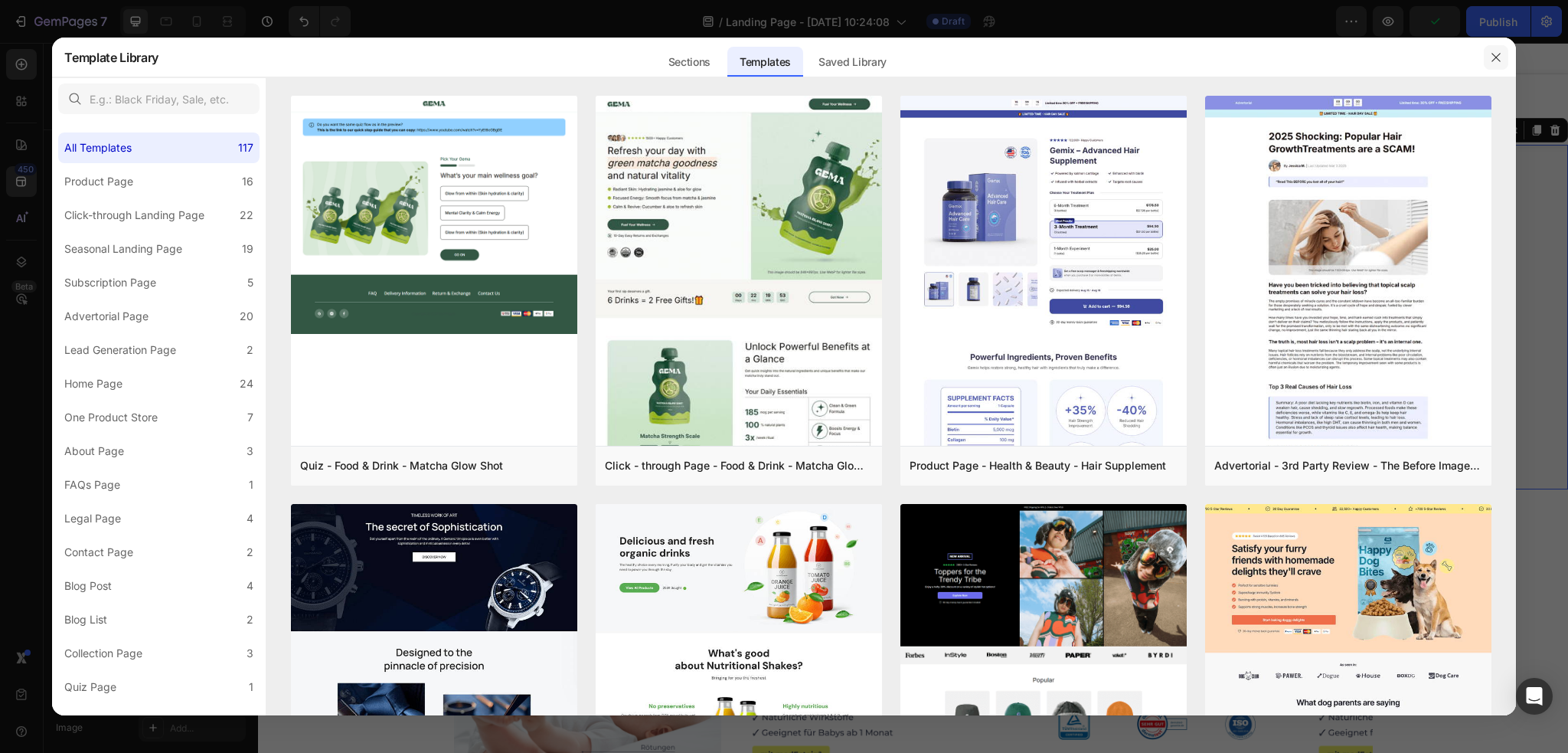
click at [1501, 59] on icon "button" at bounding box center [1496, 58] width 12 height 12
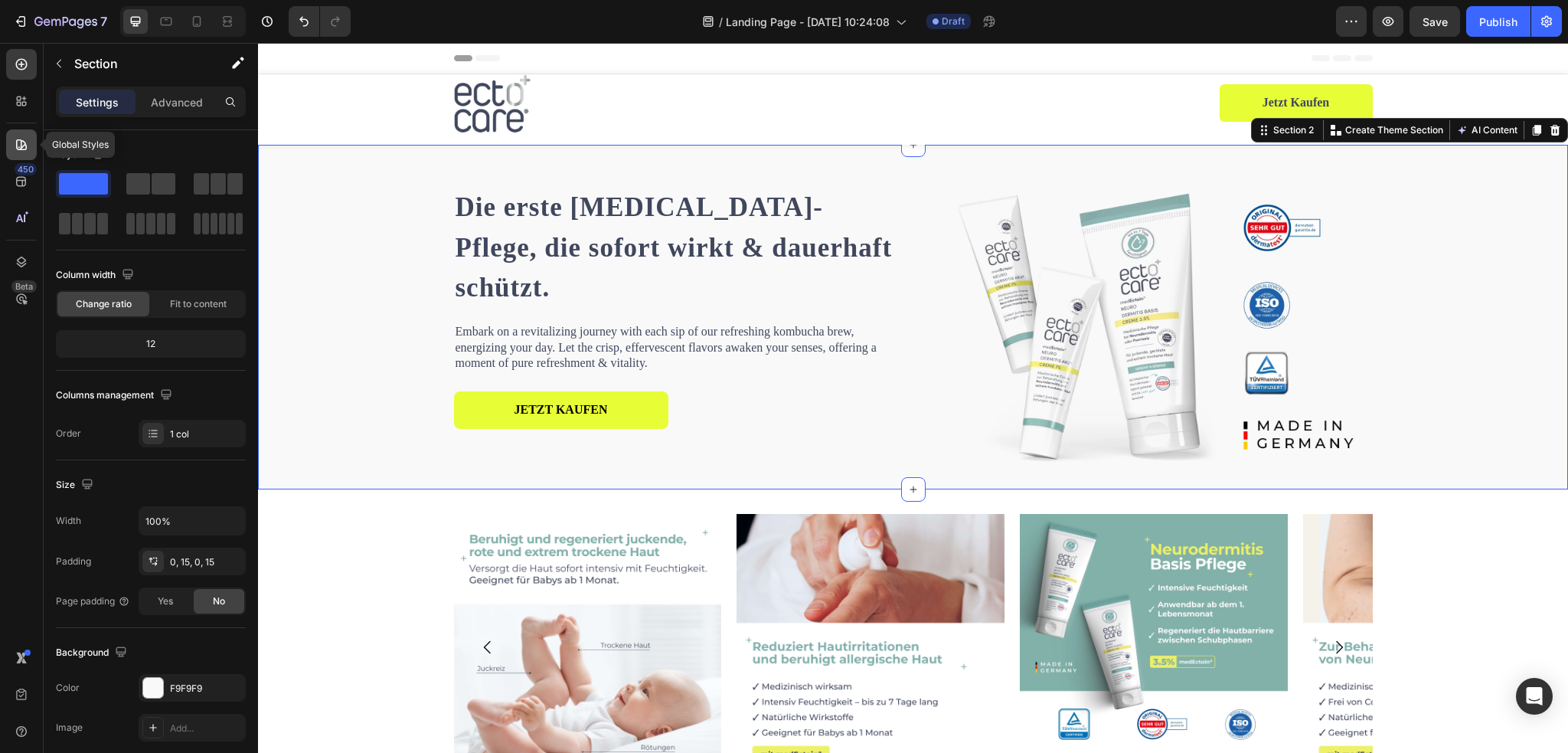
click at [20, 142] on icon at bounding box center [21, 144] width 11 height 11
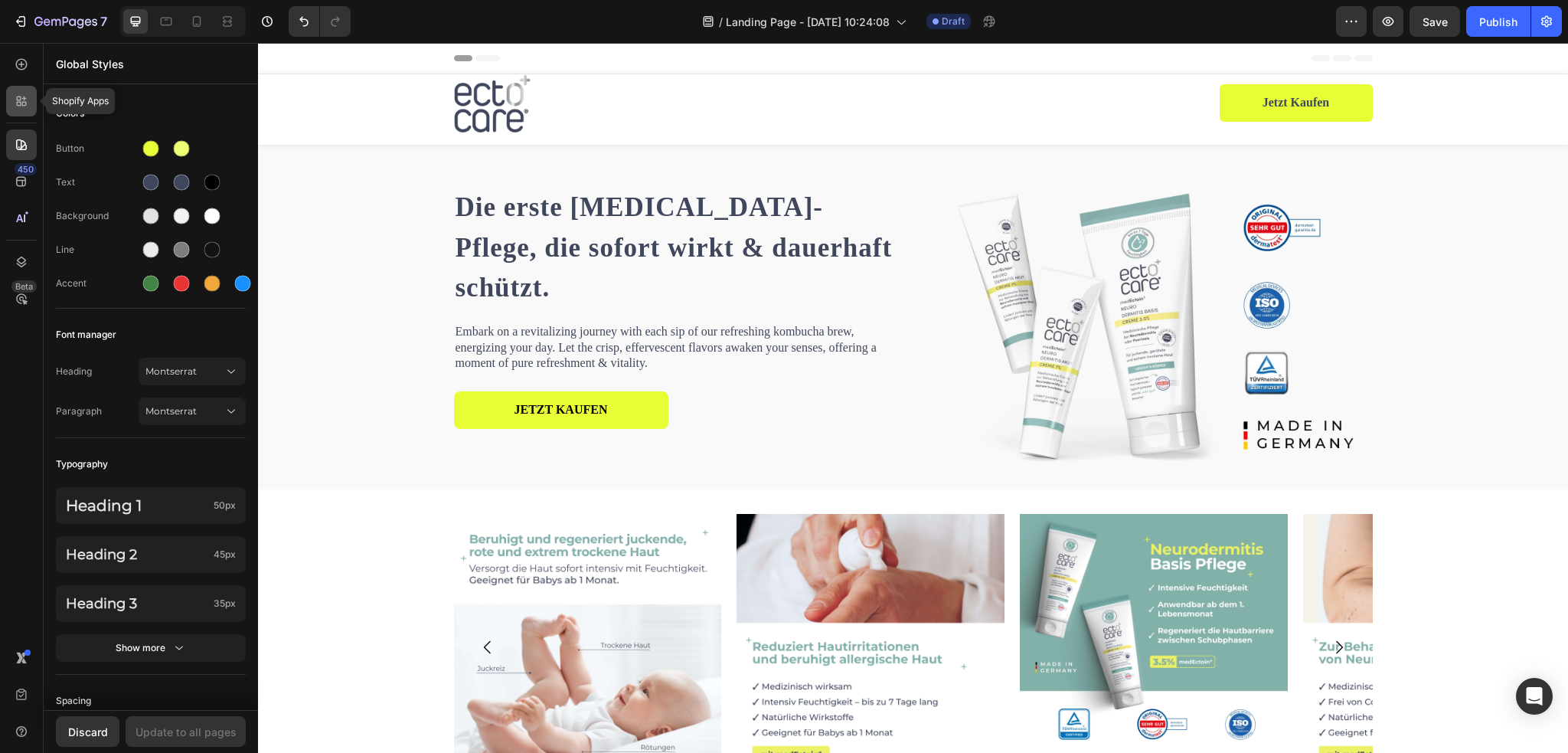
click at [19, 98] on icon at bounding box center [21, 100] width 15 height 15
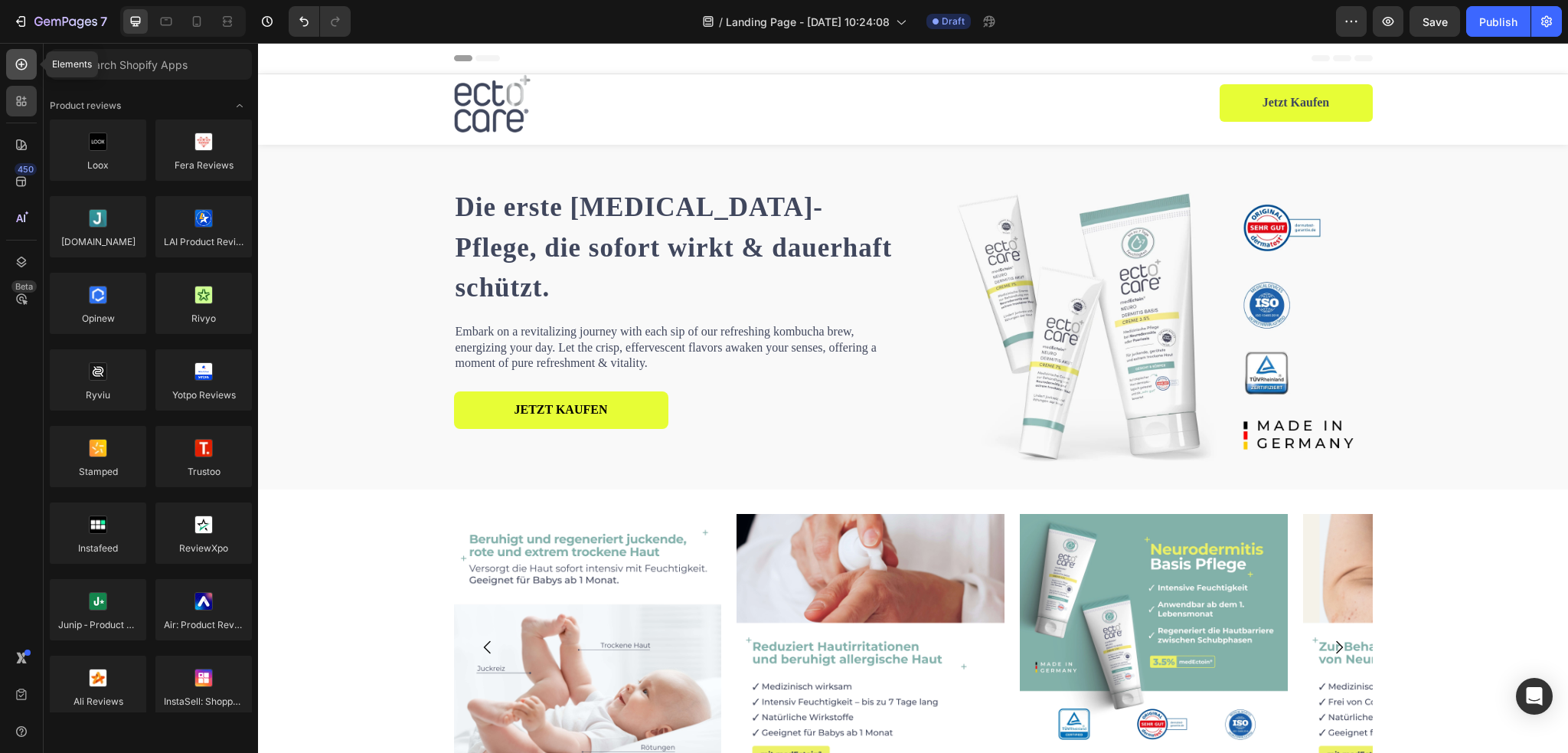
click at [31, 75] on div at bounding box center [21, 64] width 31 height 31
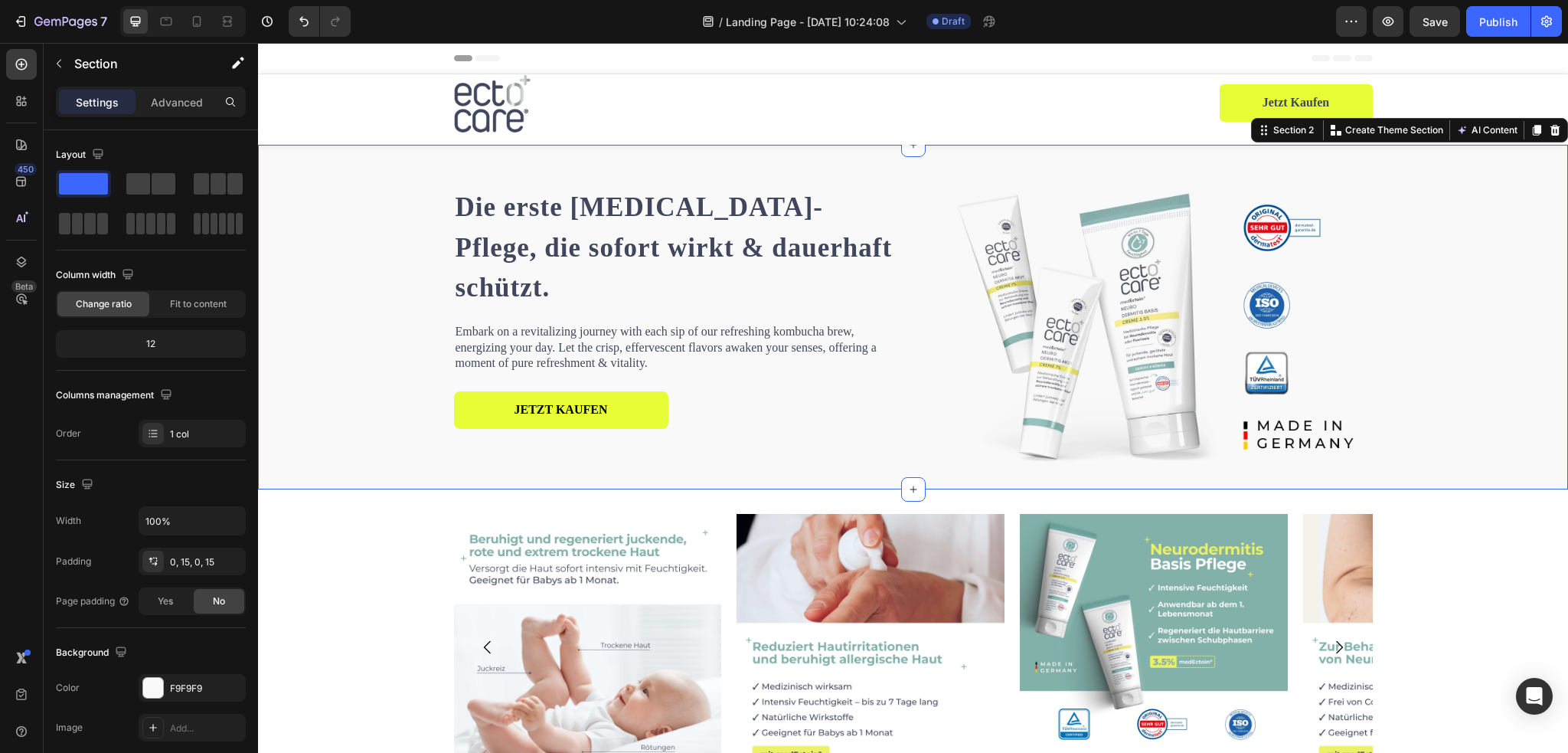
click at [1463, 392] on div "Die erste Neurodermitis-Pflege, die sofort wirkt & dauerhaft schützt. Heading E…" at bounding box center [912, 316] width 1287 height 345
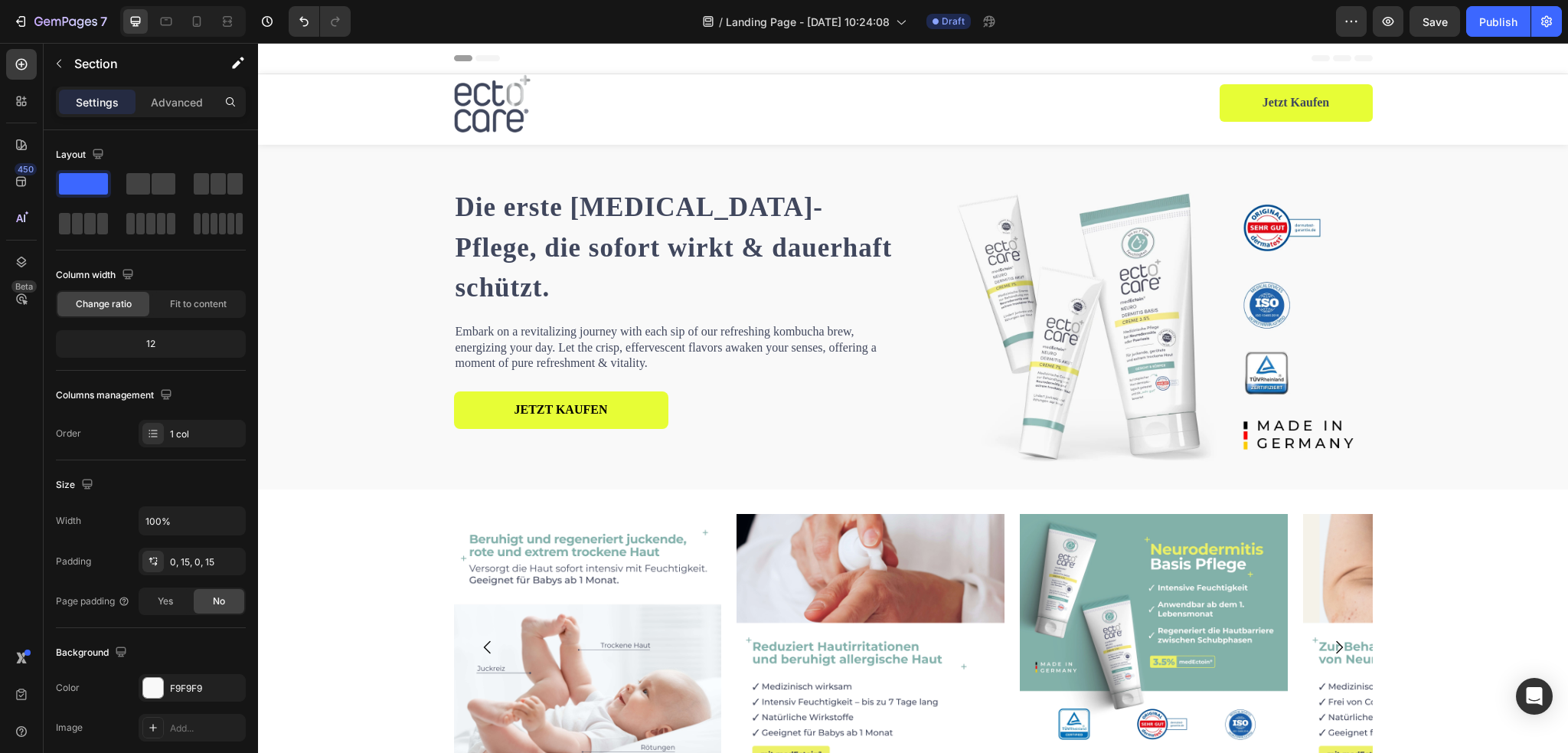
click at [1536, 264] on div "Die erste Neurodermitis-Pflege, die sofort wirkt & dauerhaft schützt. Heading E…" at bounding box center [912, 316] width 1287 height 345
click at [305, 185] on div "Die erste Neurodermitis-Pflege, die sofort wirkt & dauerhaft schützt. Heading E…" at bounding box center [912, 316] width 1287 height 345
click at [576, 99] on div at bounding box center [836, 104] width 765 height 58
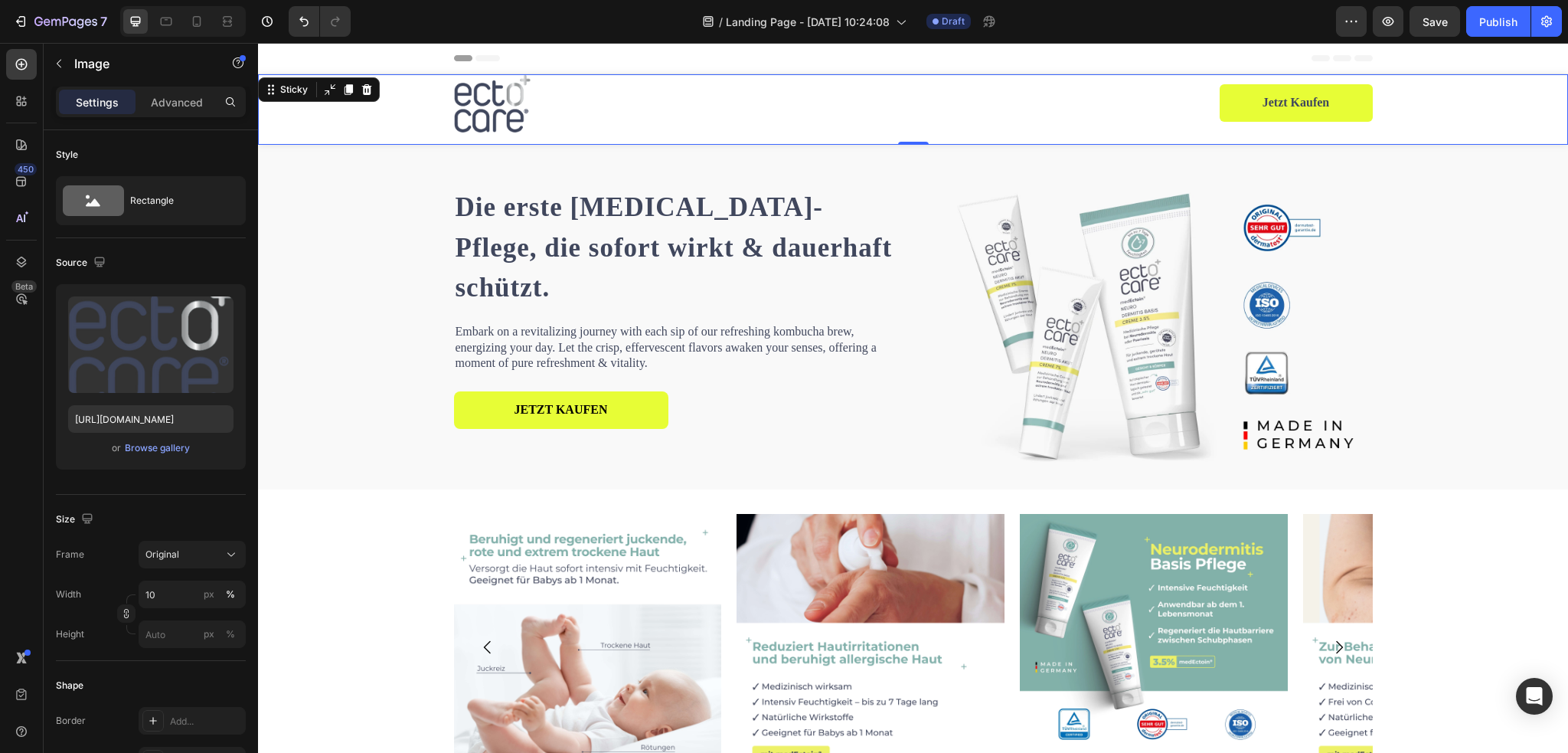
click at [380, 110] on div "Image Row Jetzt kaufen Product Cart Button Product" at bounding box center [912, 104] width 1310 height 58
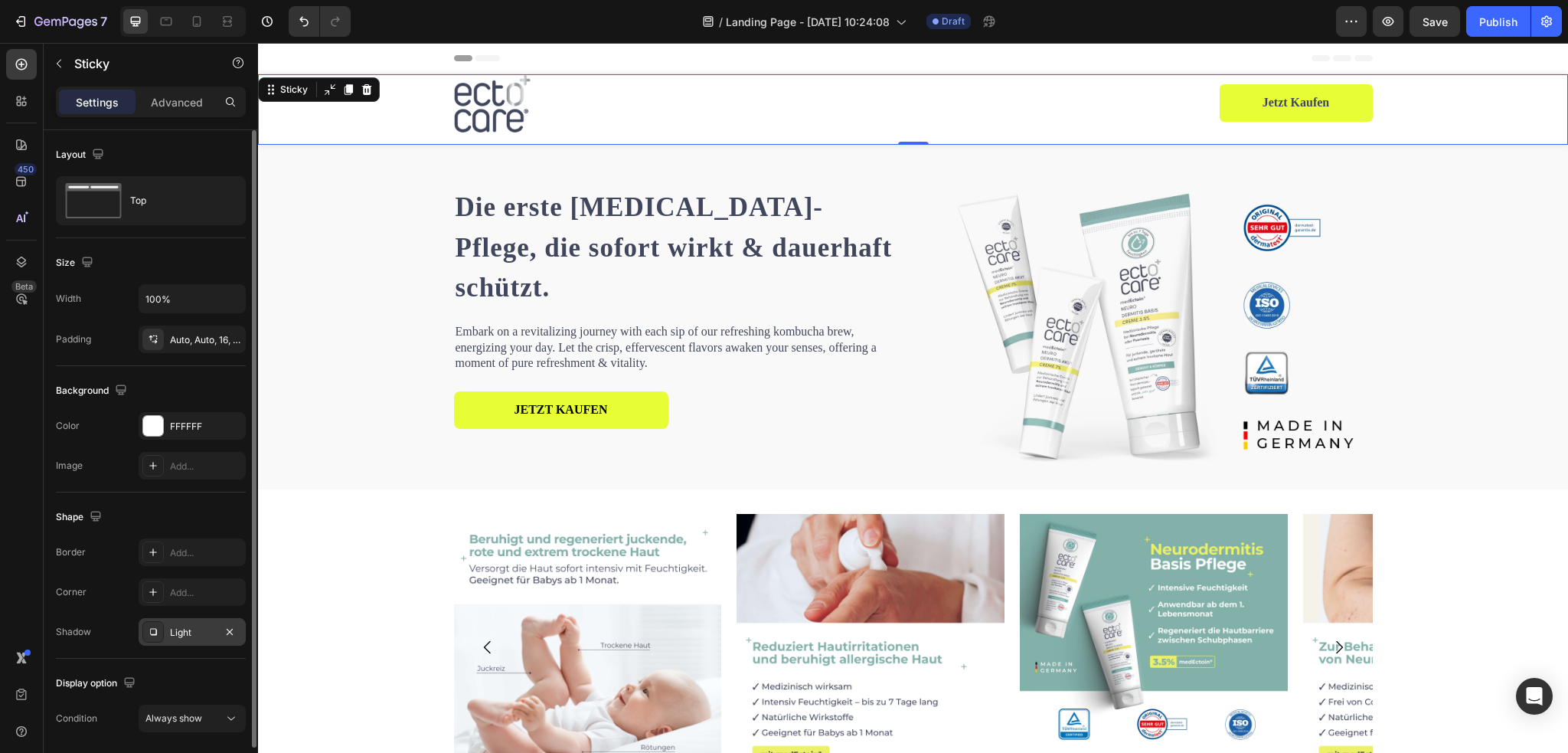
scroll to position [51, 0]
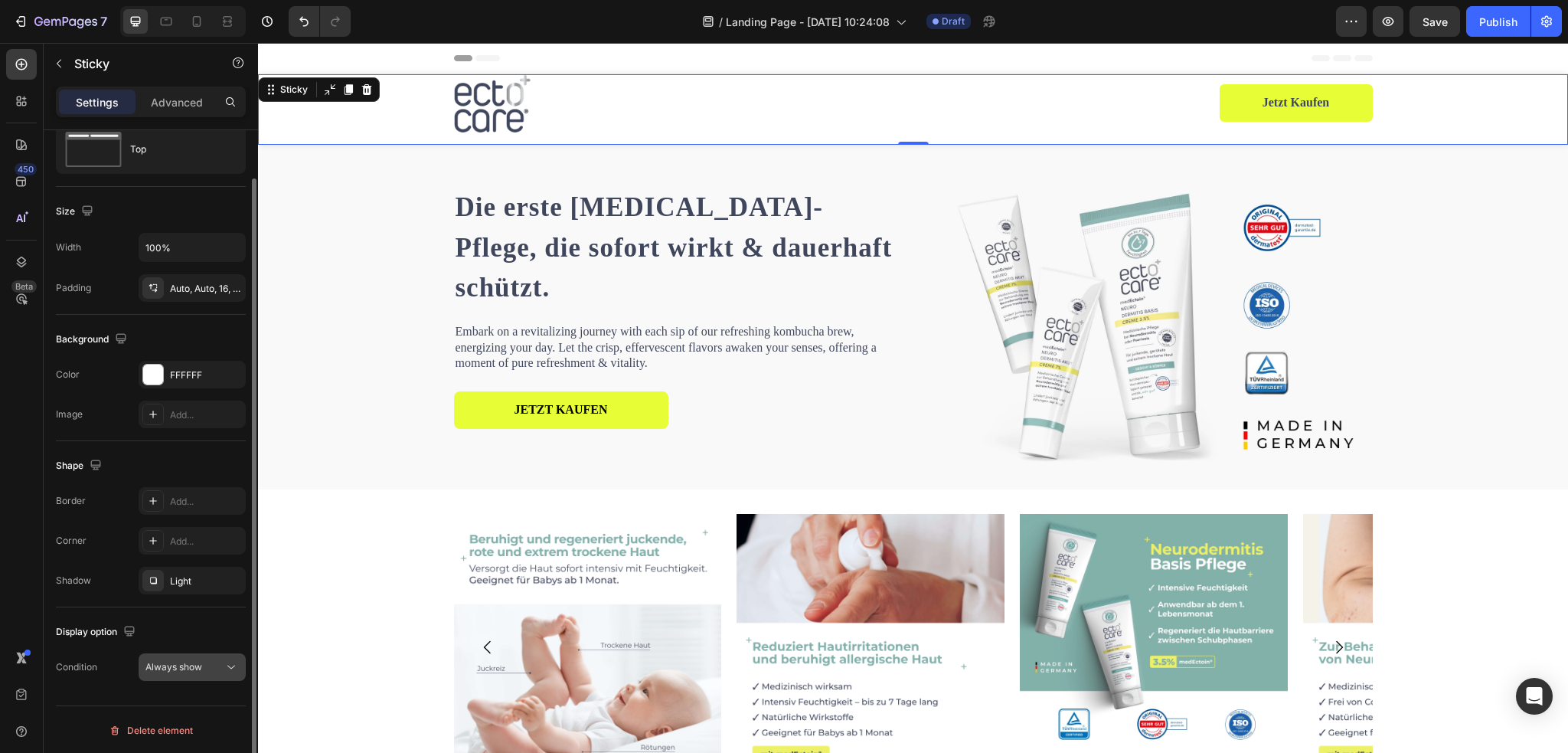
click at [233, 664] on icon at bounding box center [230, 666] width 15 height 15
click at [229, 666] on icon at bounding box center [230, 666] width 15 height 15
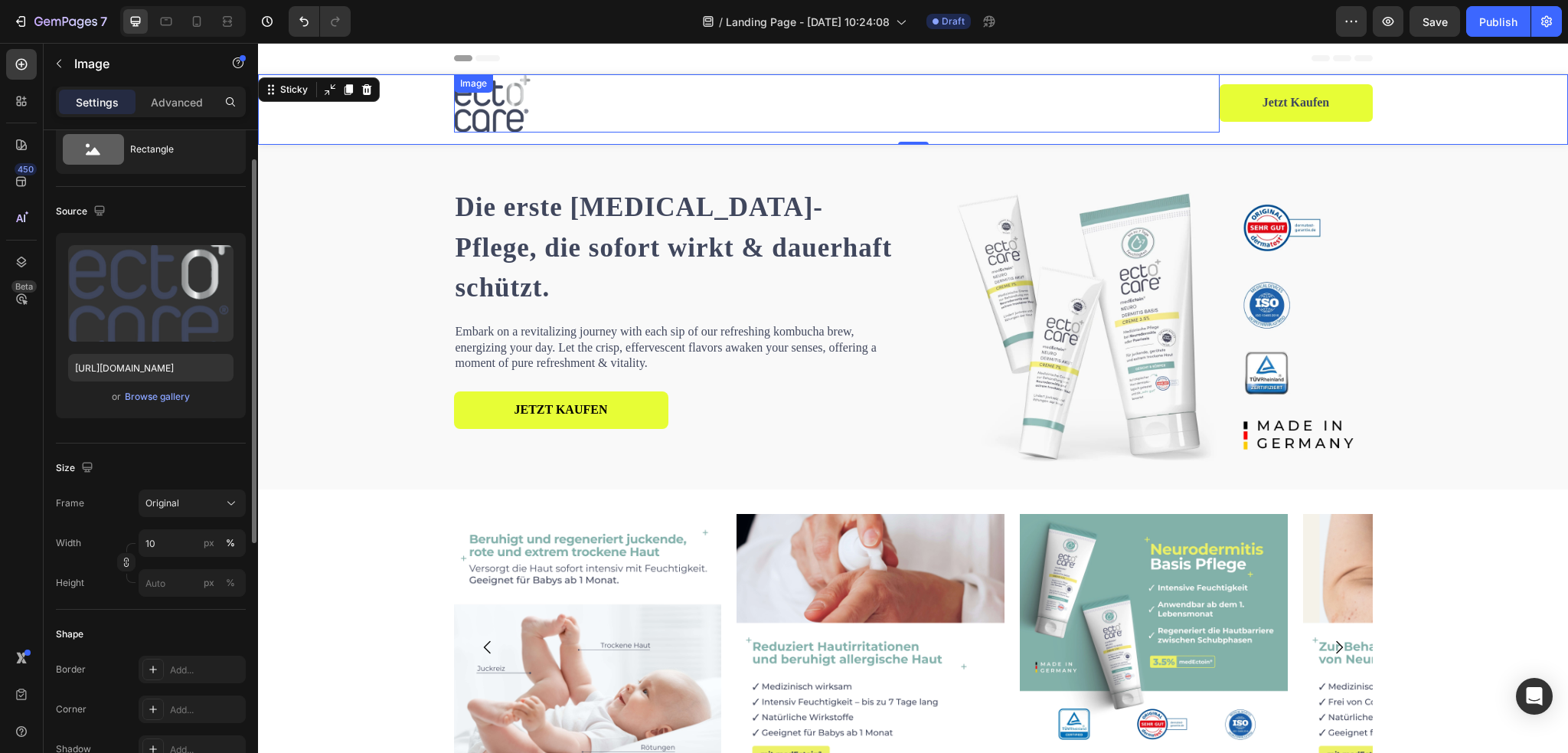
click at [489, 98] on div "Image" at bounding box center [836, 104] width 765 height 58
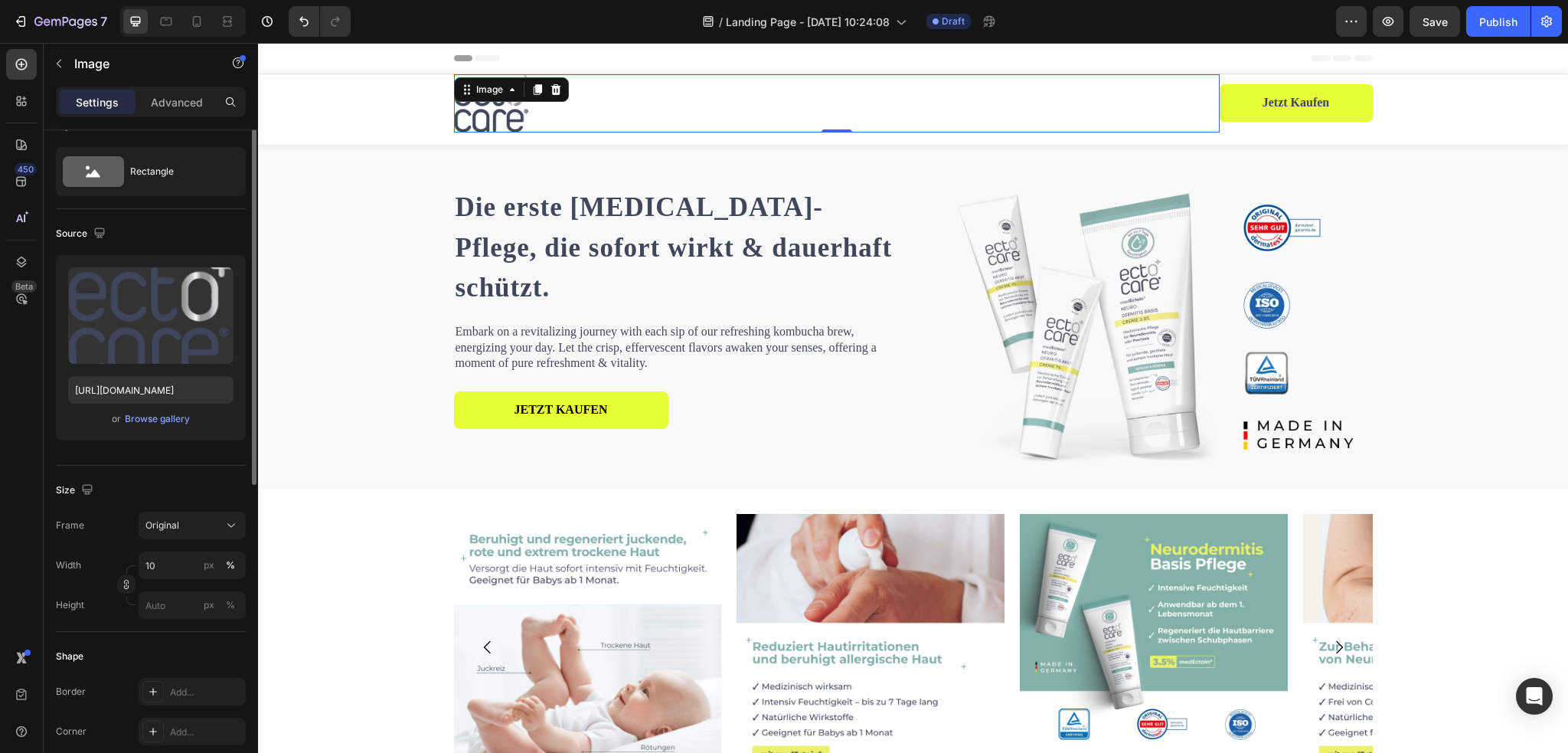
scroll to position [0, 0]
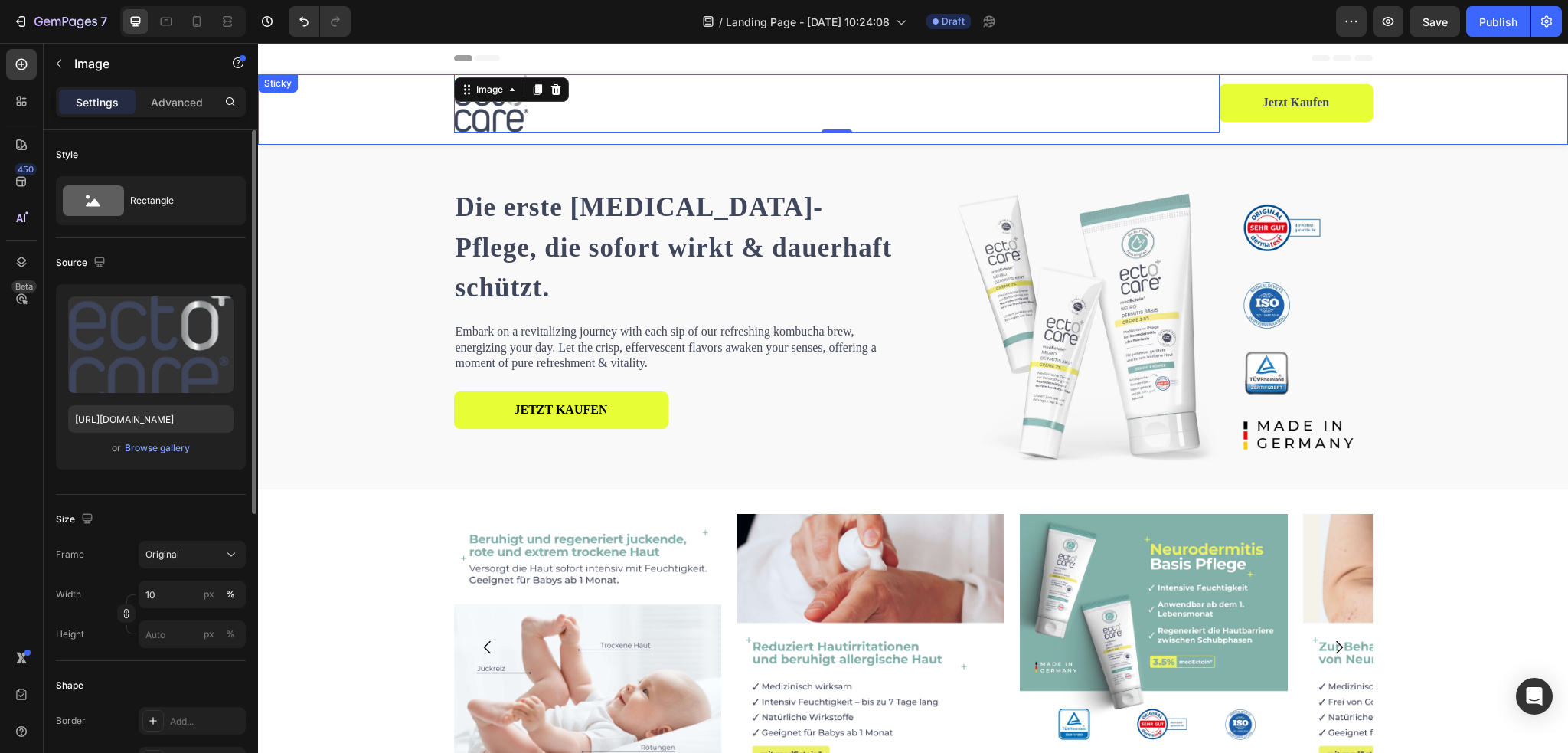
click at [328, 93] on div "Image 0 Row Jetzt kaufen Product Cart Button Product Sticky" at bounding box center [912, 110] width 1310 height 71
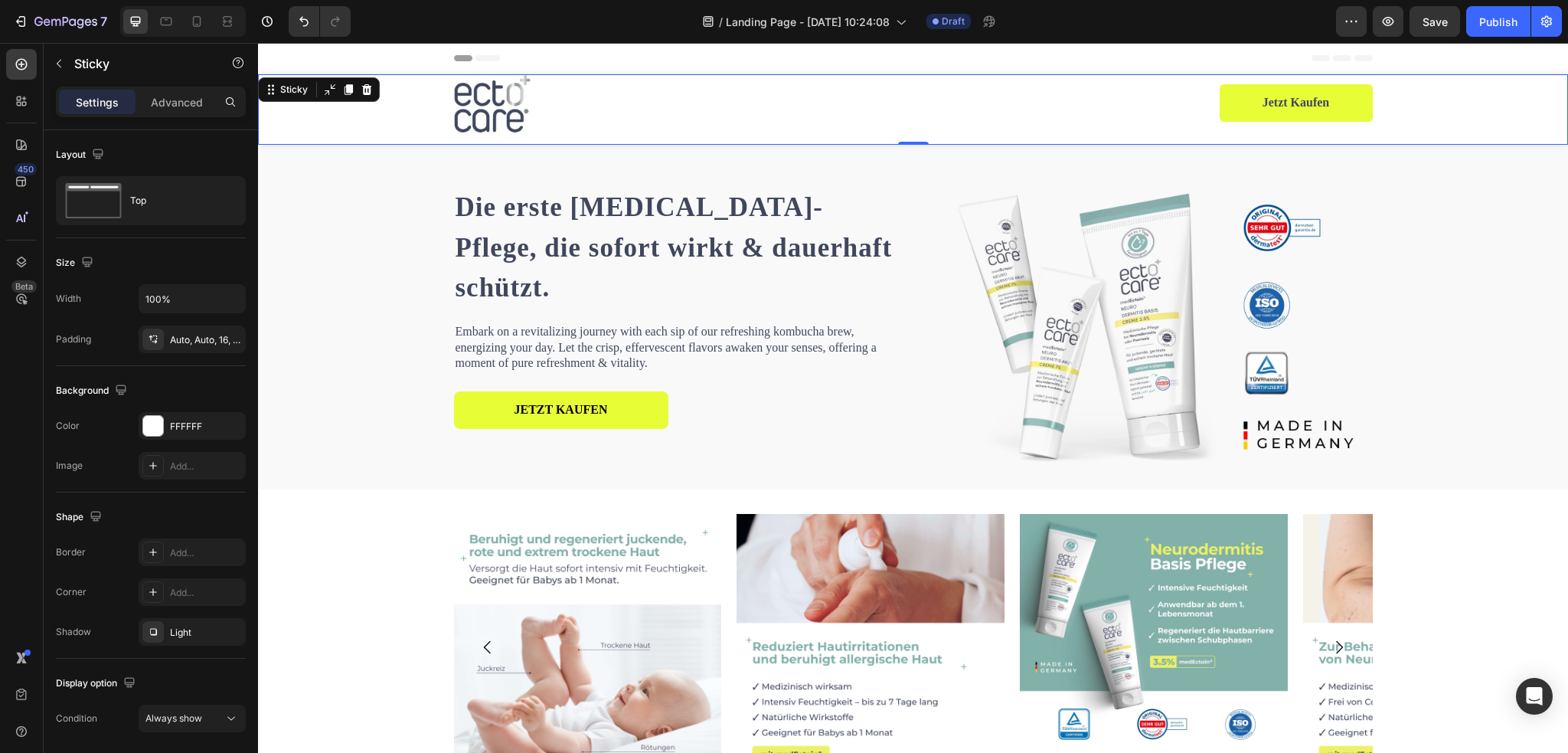
click at [392, 120] on div "Image Row Jetzt kaufen Product Cart Button Product" at bounding box center [912, 104] width 1310 height 58
click at [185, 335] on div "Auto, Auto, 16, Auto" at bounding box center [192, 340] width 44 height 14
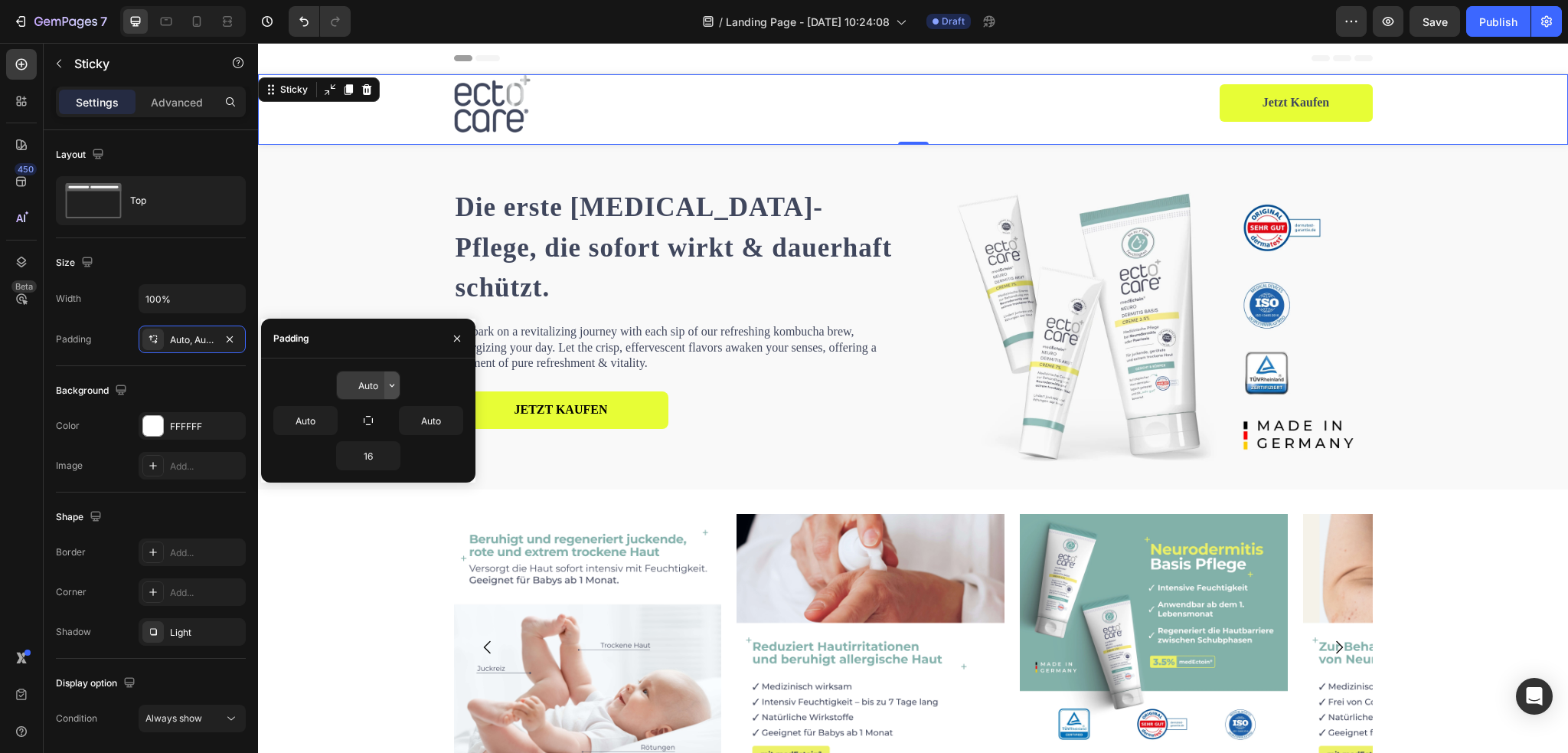
click at [391, 385] on icon "button" at bounding box center [392, 385] width 12 height 12
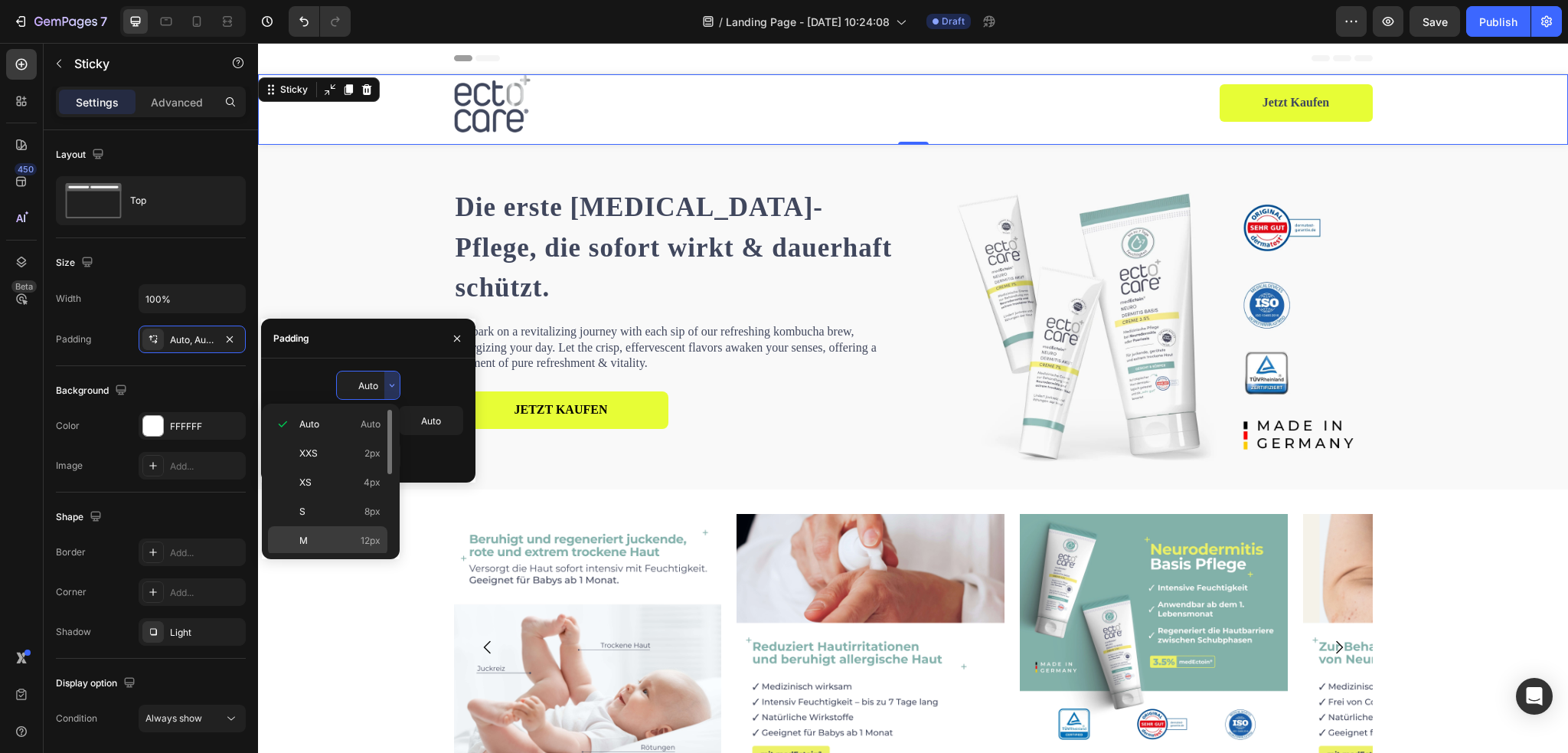
click at [337, 555] on div "M 12px" at bounding box center [327, 570] width 120 height 29
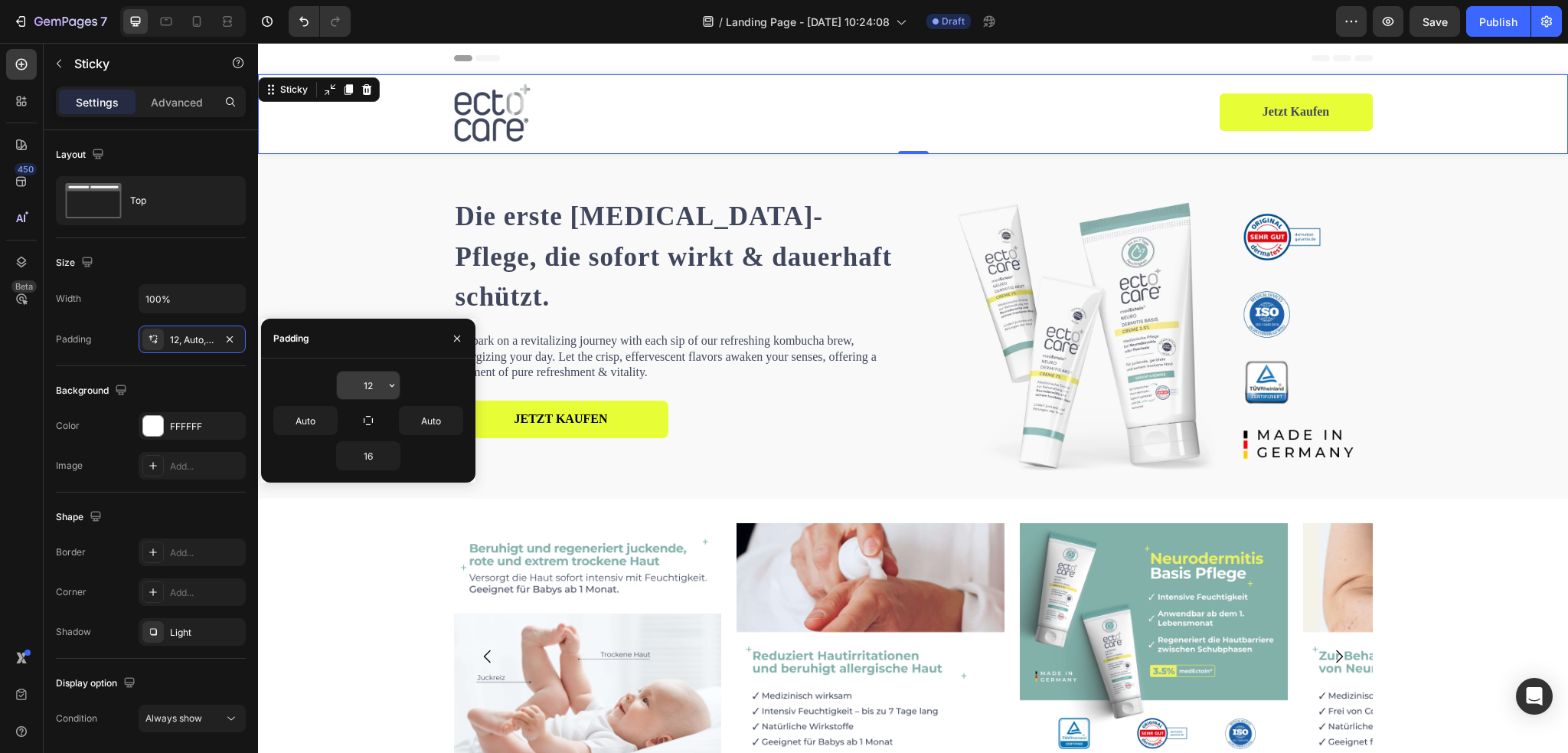
click at [381, 381] on input "12" at bounding box center [368, 384] width 63 height 27
click at [392, 379] on icon "button" at bounding box center [392, 385] width 12 height 12
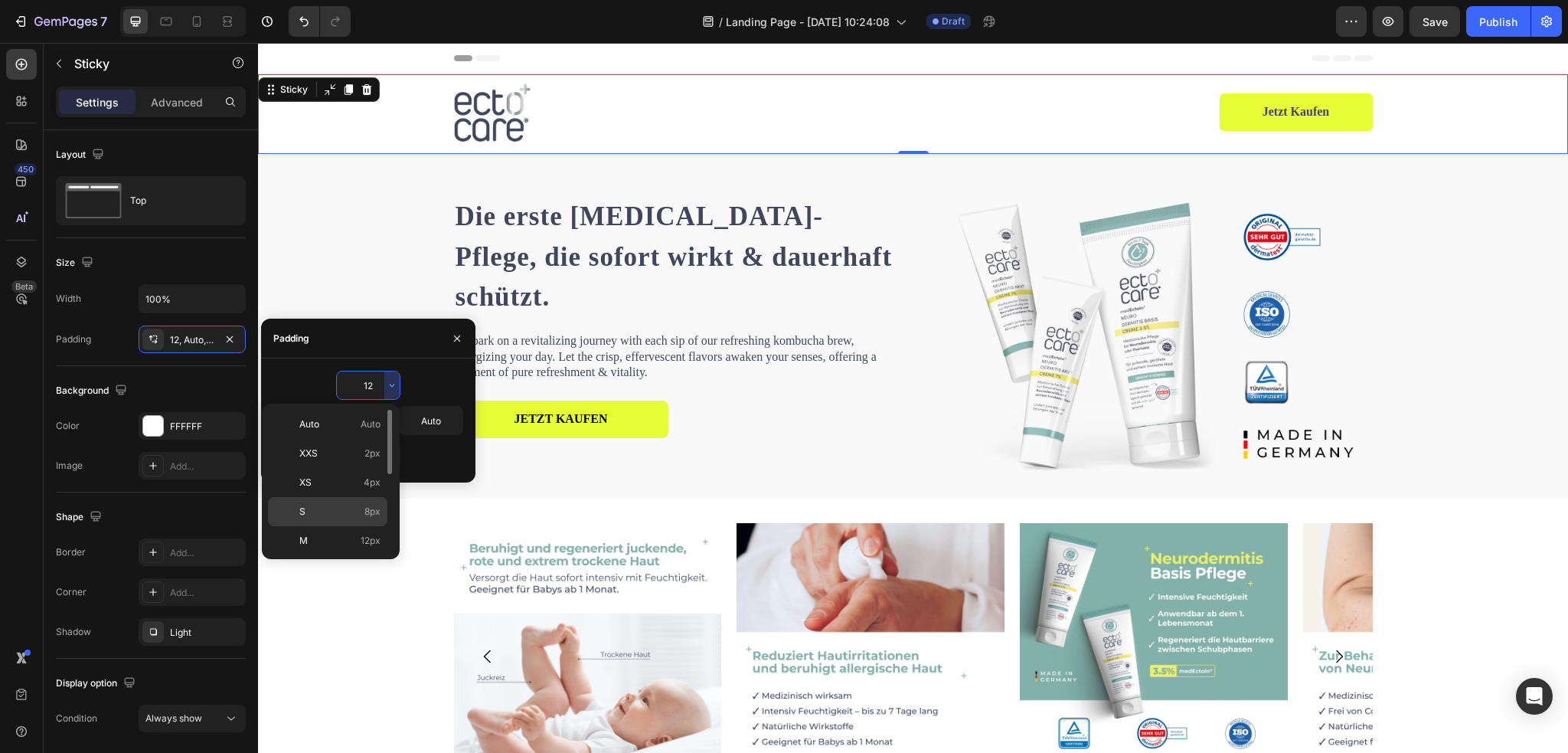
click at [347, 516] on p "S 8px" at bounding box center [340, 512] width 82 height 14
type input "8"
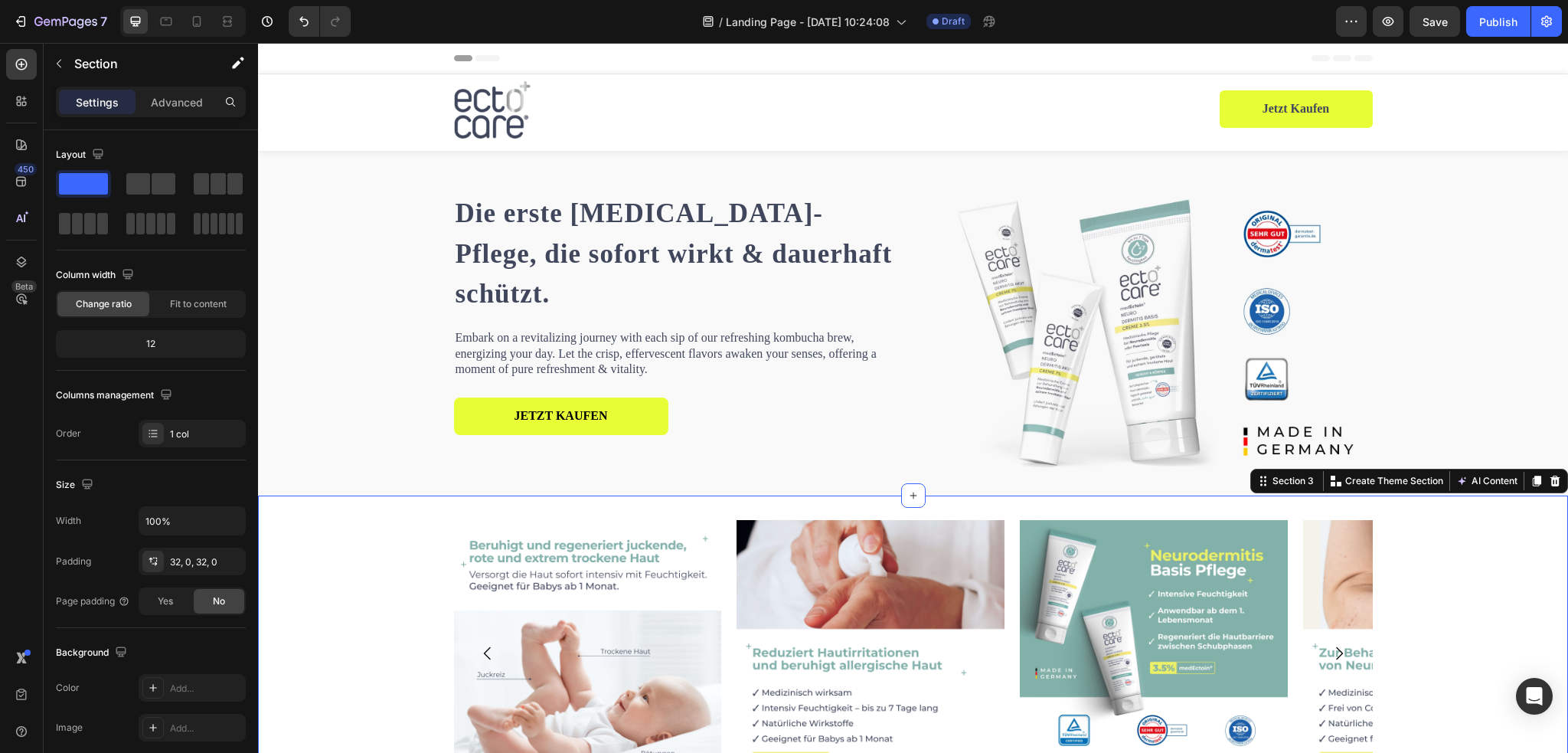
click at [363, 574] on div "Image Image Image Image Image Carousel" at bounding box center [912, 664] width 1310 height 290
click at [166, 23] on icon at bounding box center [166, 21] width 15 height 15
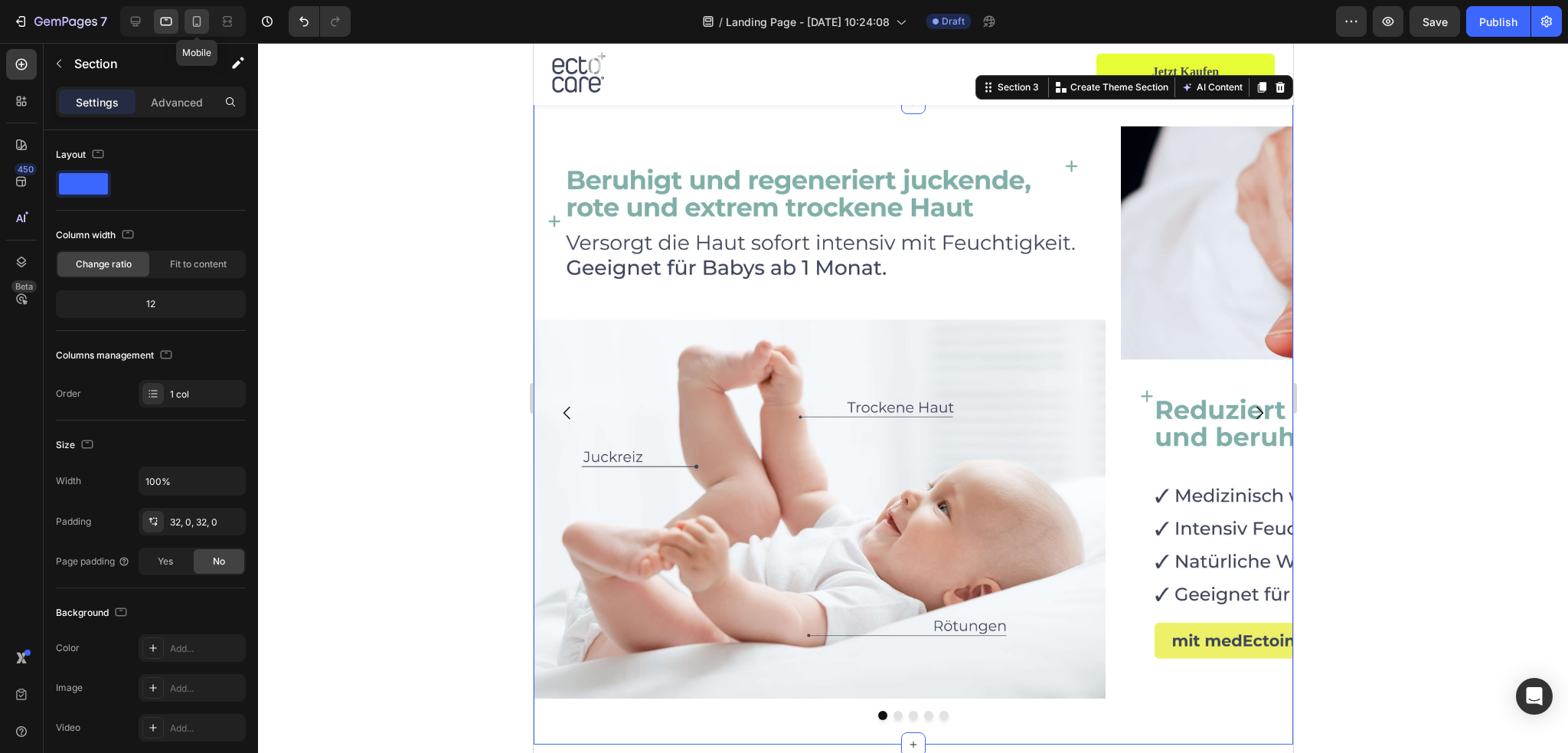
click at [196, 20] on icon at bounding box center [196, 21] width 15 height 15
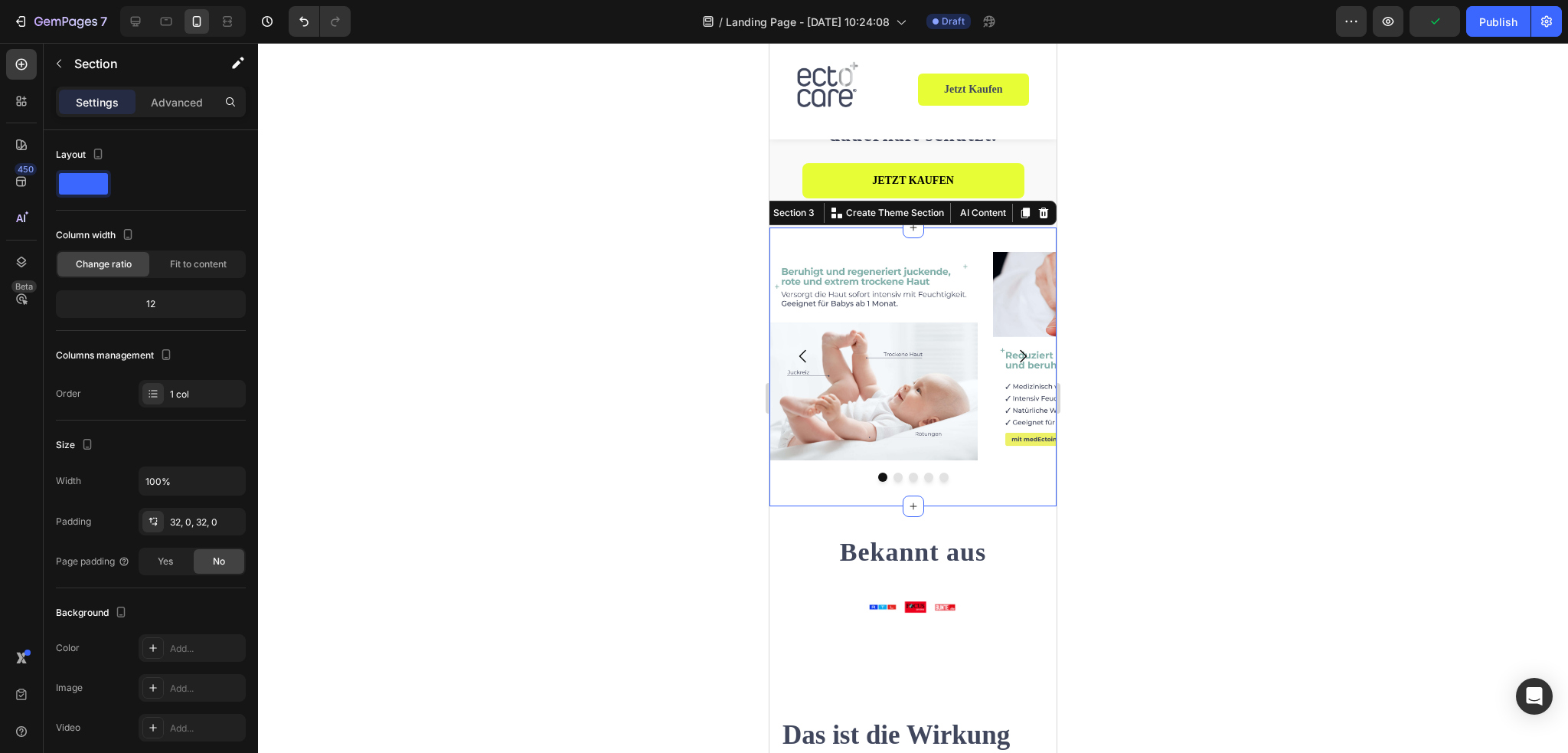
scroll to position [229, 0]
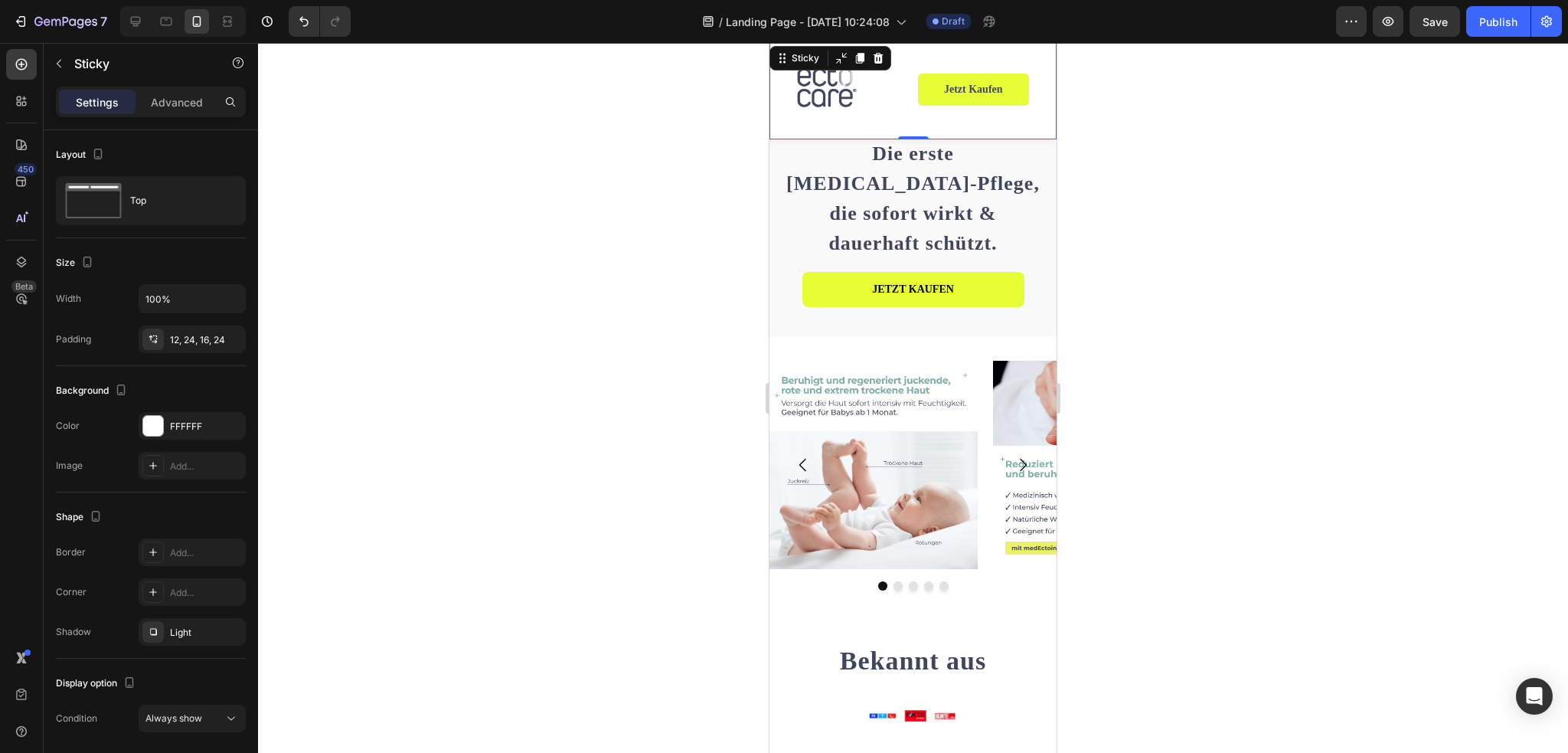
click at [1035, 88] on div "Image Row Jetzt kaufen Product Cart Button Product Sticky 0" at bounding box center [913, 90] width 287 height 97
click at [190, 340] on div "12, 24, 16, 24" at bounding box center [192, 340] width 44 height 14
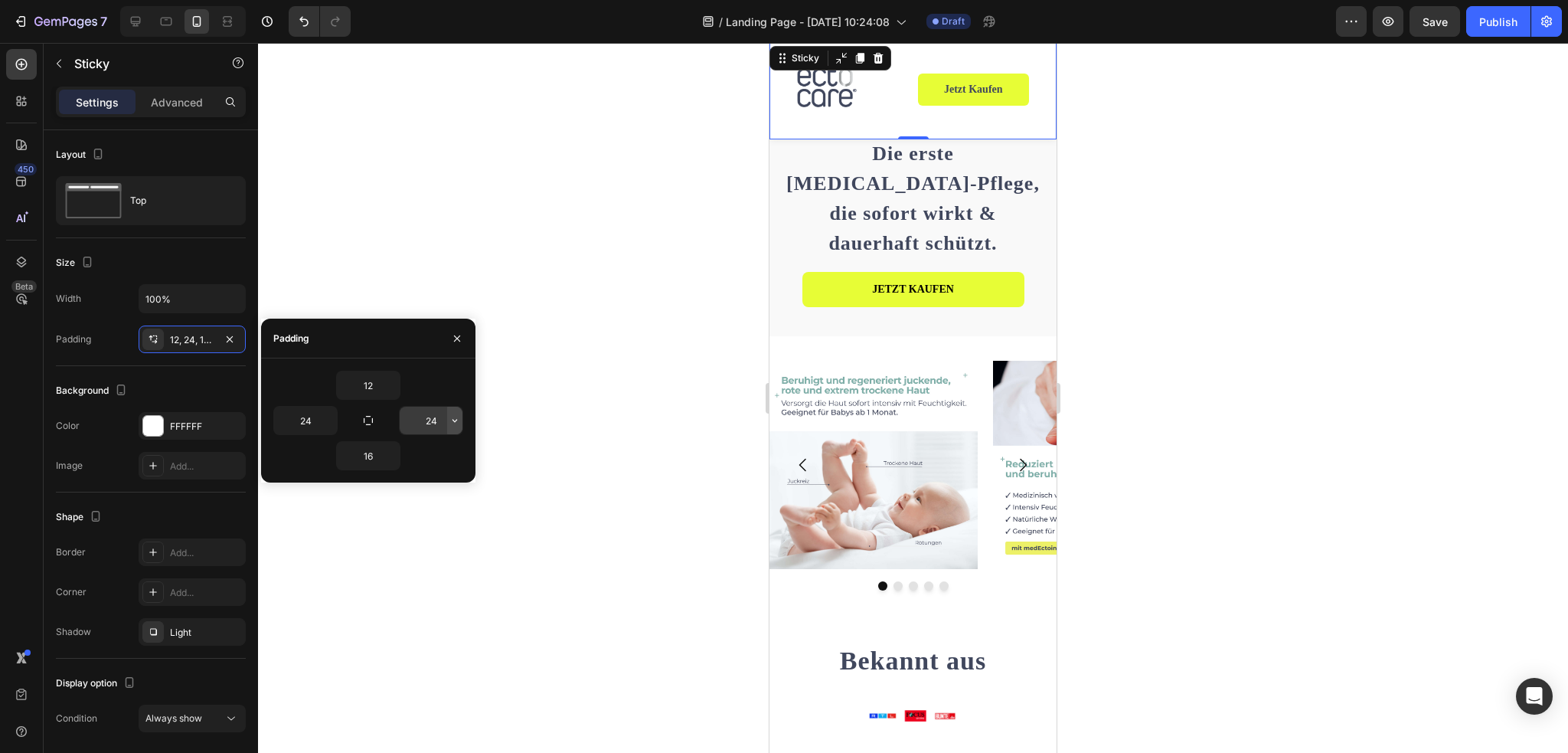
click at [453, 420] on icon "button" at bounding box center [454, 421] width 12 height 12
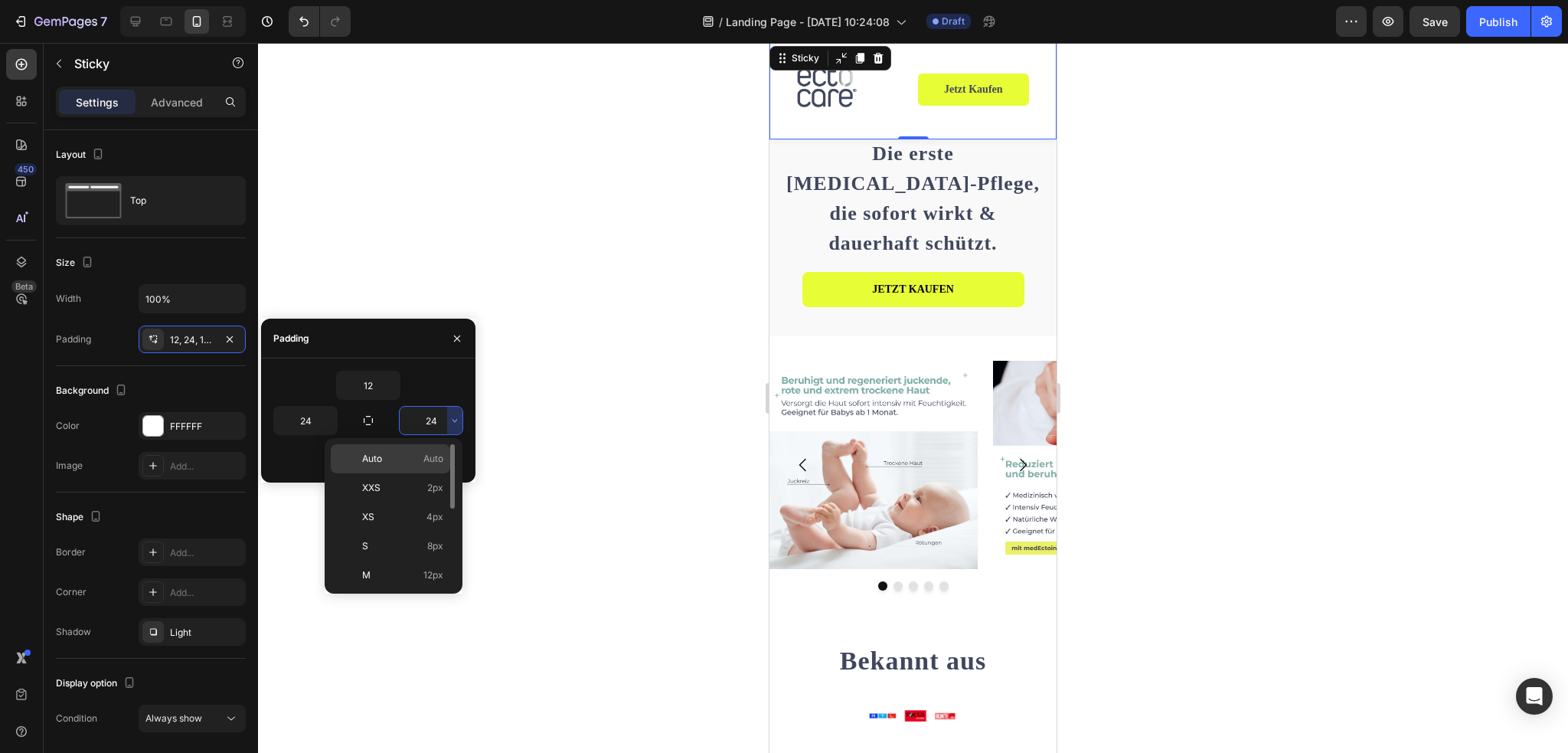
click at [395, 459] on p "Auto Auto" at bounding box center [403, 459] width 82 height 14
type input "Auto"
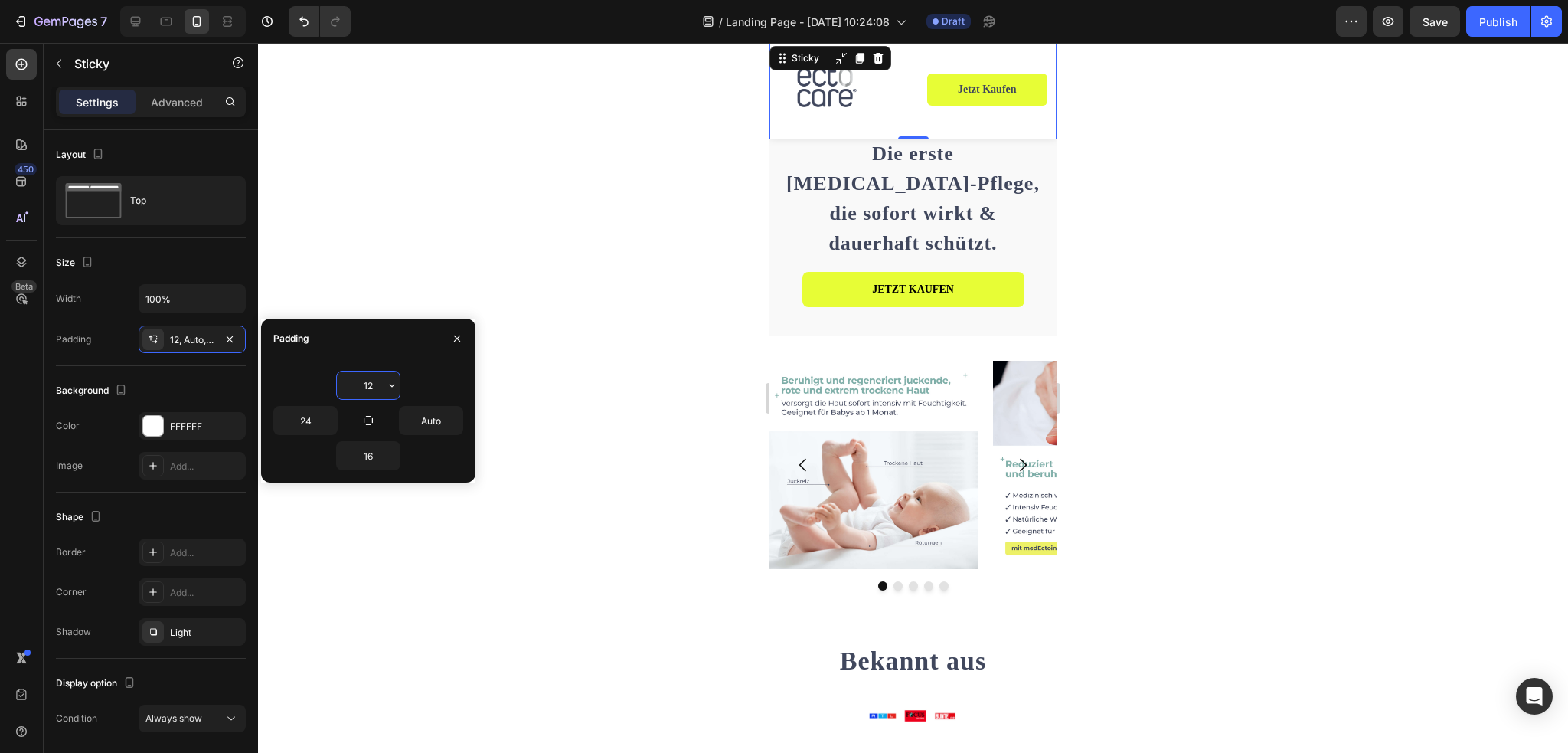
click at [383, 392] on input "12" at bounding box center [368, 384] width 63 height 27
click at [319, 415] on input "24" at bounding box center [305, 420] width 63 height 27
click at [328, 426] on button "button" at bounding box center [329, 420] width 15 height 27
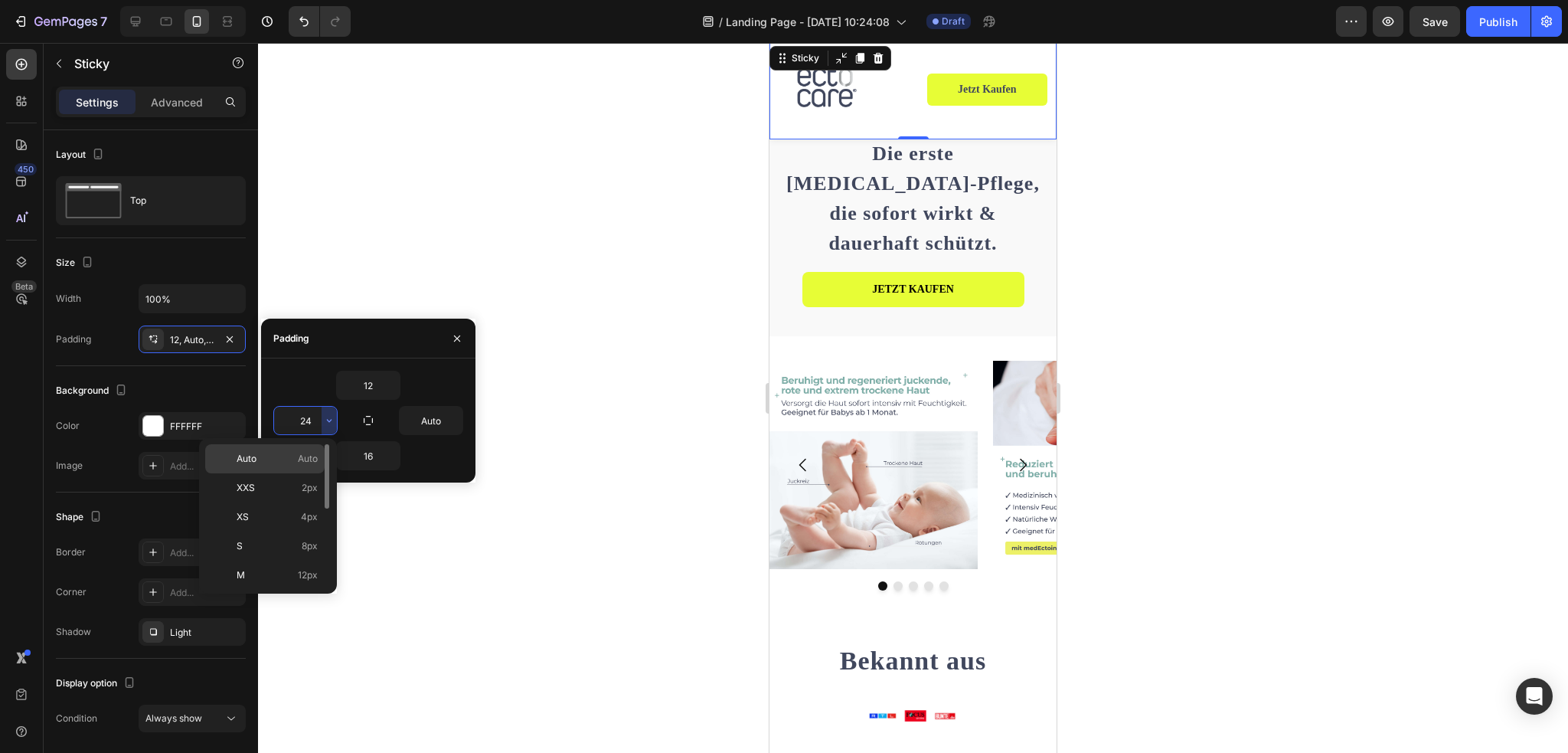
click at [313, 455] on span "Auto" at bounding box center [307, 459] width 19 height 14
type input "Auto"
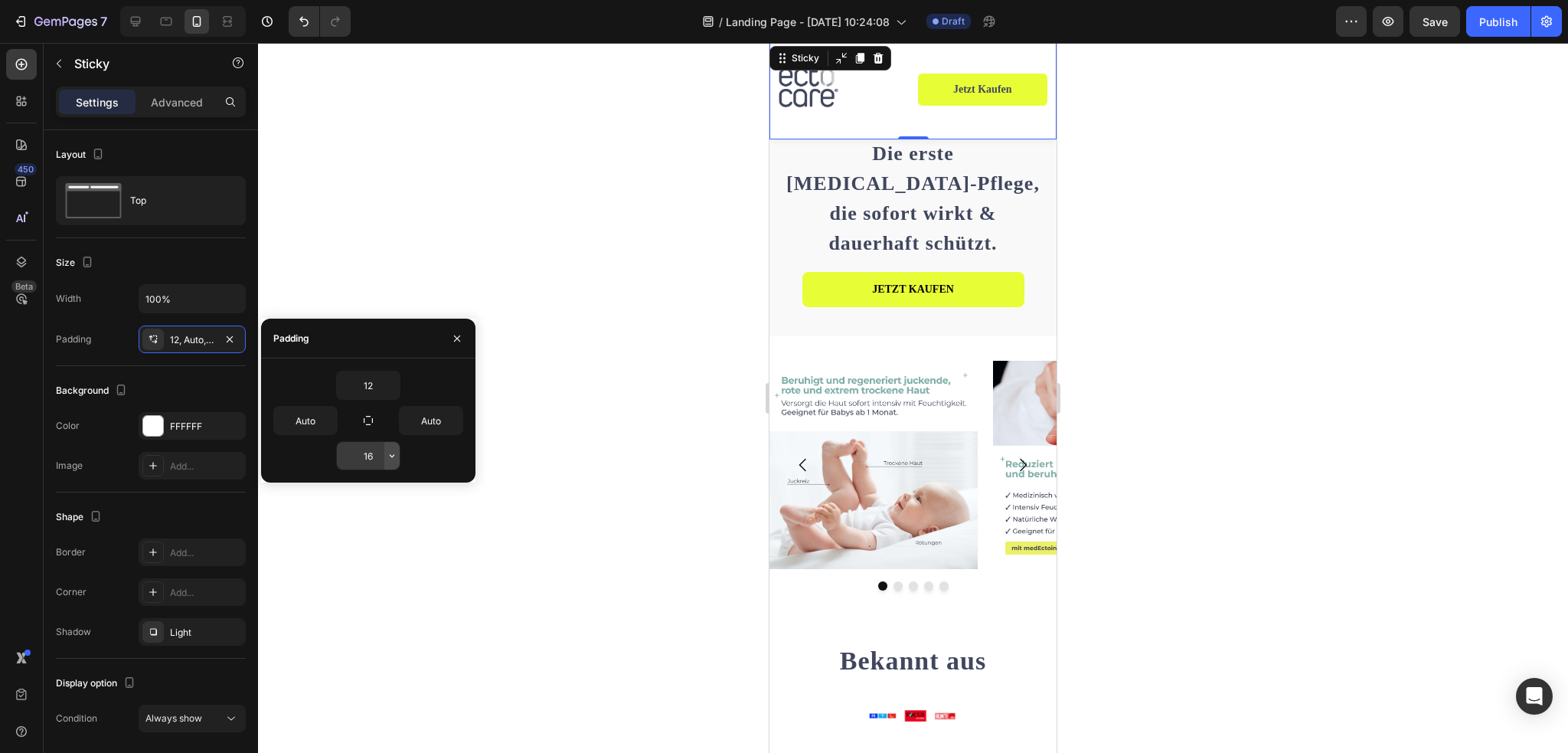
click at [392, 453] on icon "button" at bounding box center [392, 455] width 12 height 12
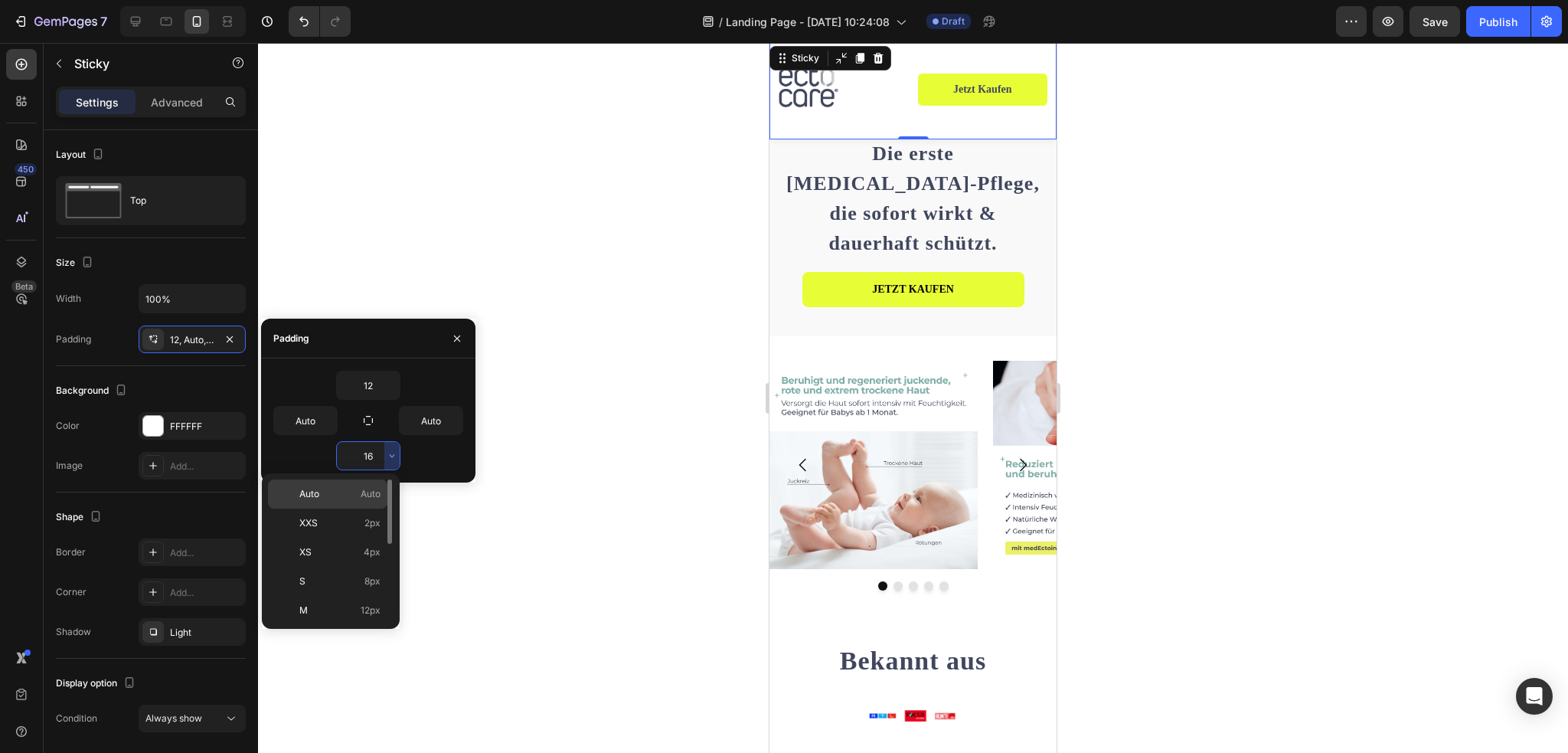
click at [344, 508] on div "Auto Auto" at bounding box center [327, 523] width 120 height 29
type input "Auto"
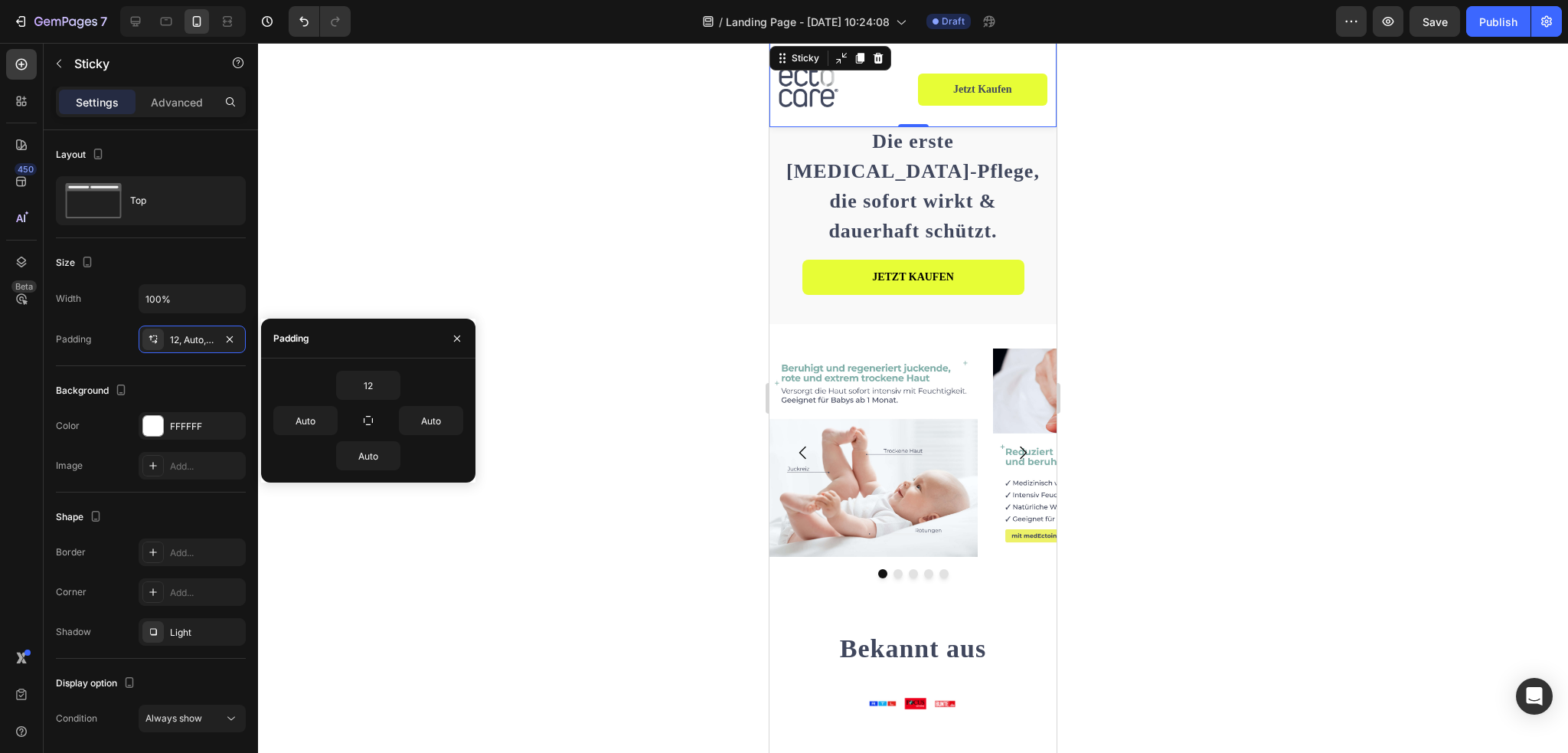
scroll to position [217, 0]
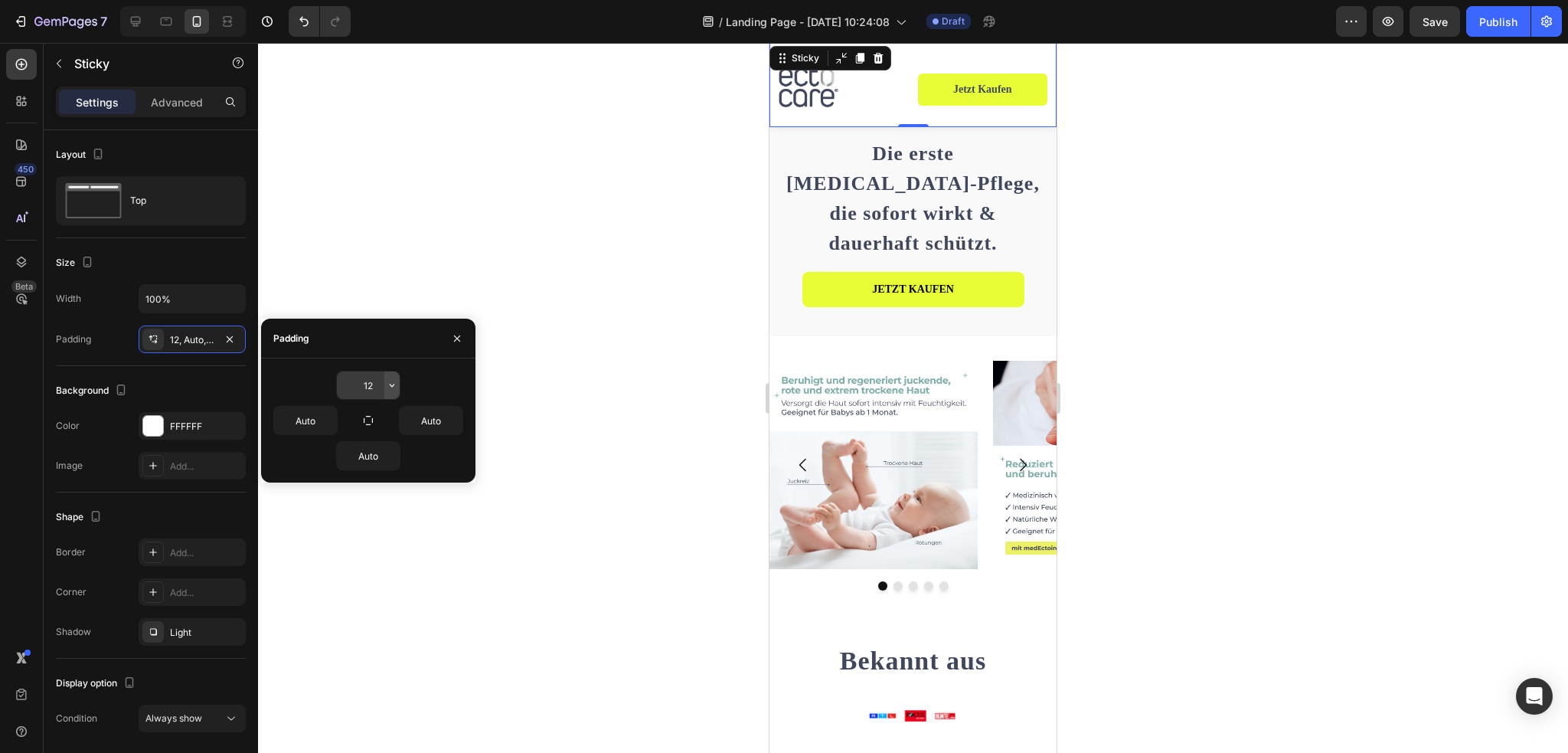
click at [386, 388] on icon "button" at bounding box center [392, 385] width 12 height 12
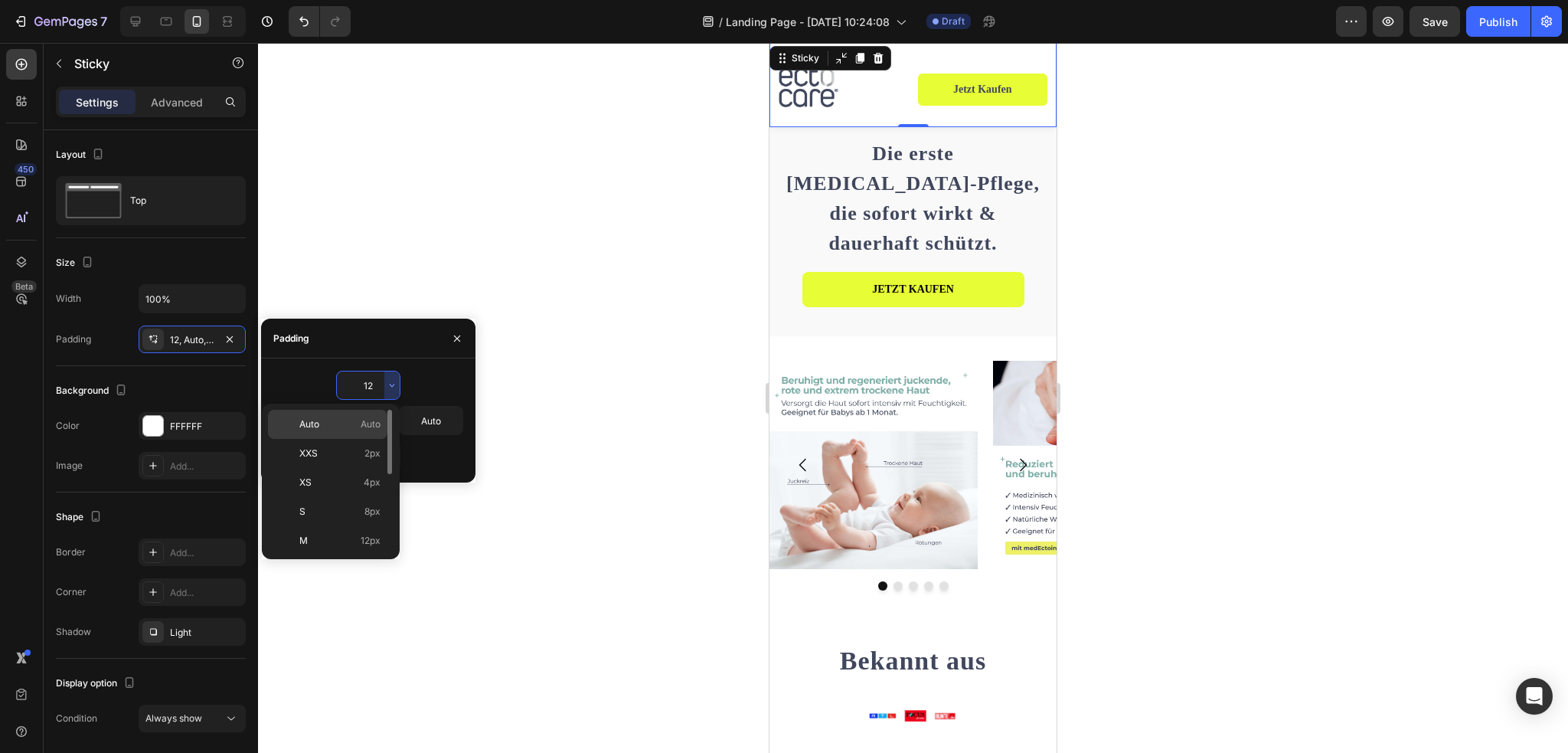
click at [355, 421] on p "Auto Auto" at bounding box center [340, 424] width 82 height 14
type input "Auto"
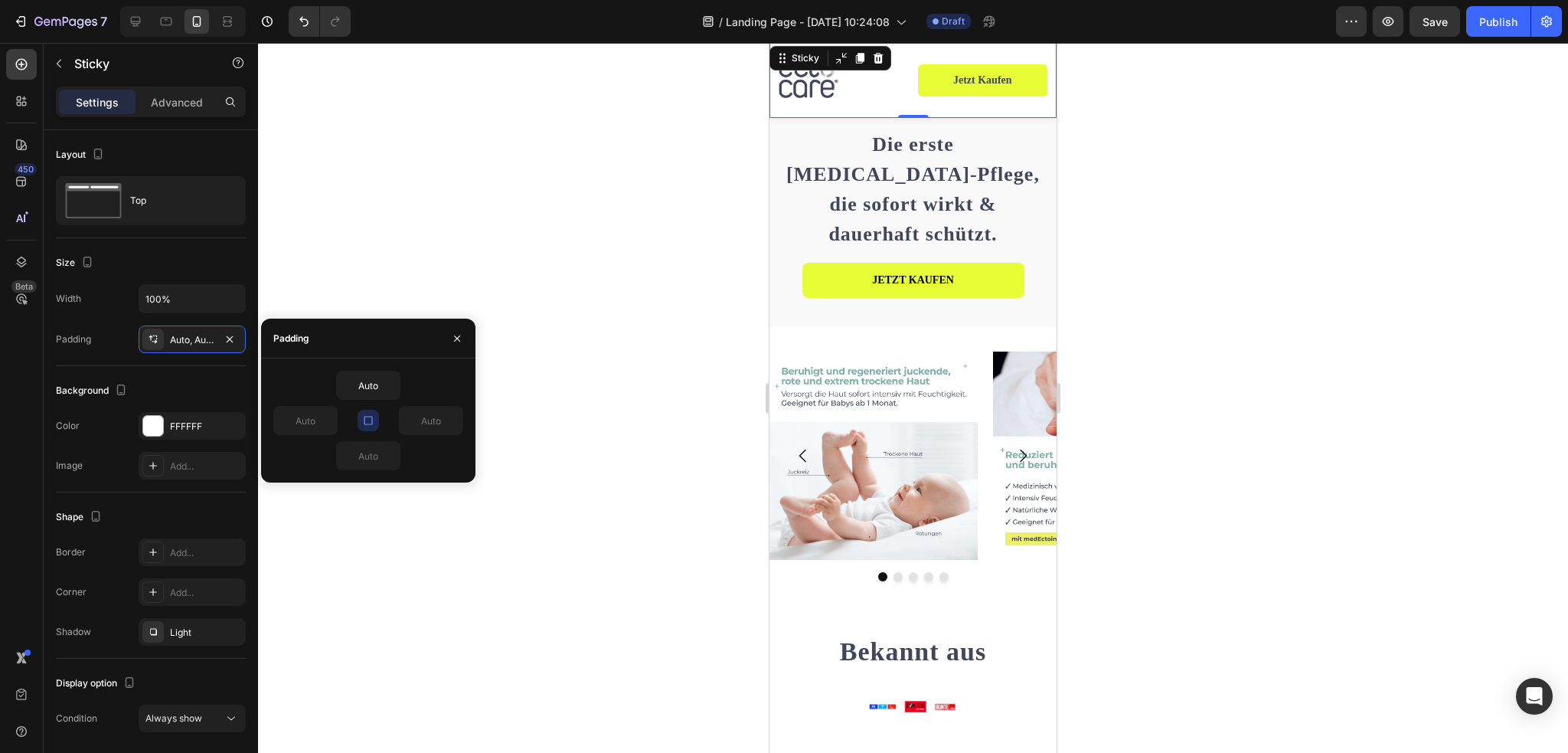
scroll to position [208, 0]
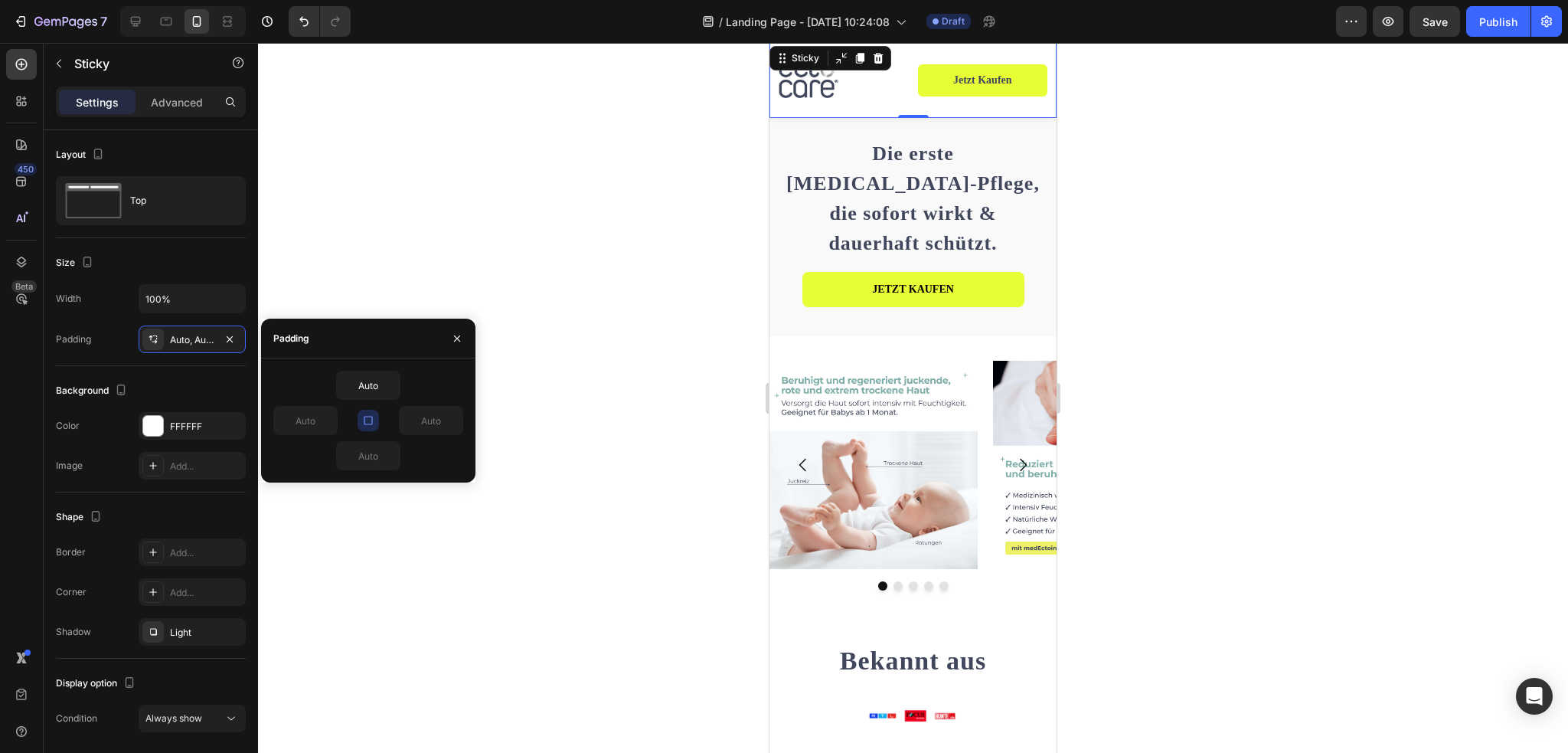
click at [1249, 279] on div at bounding box center [912, 397] width 1310 height 710
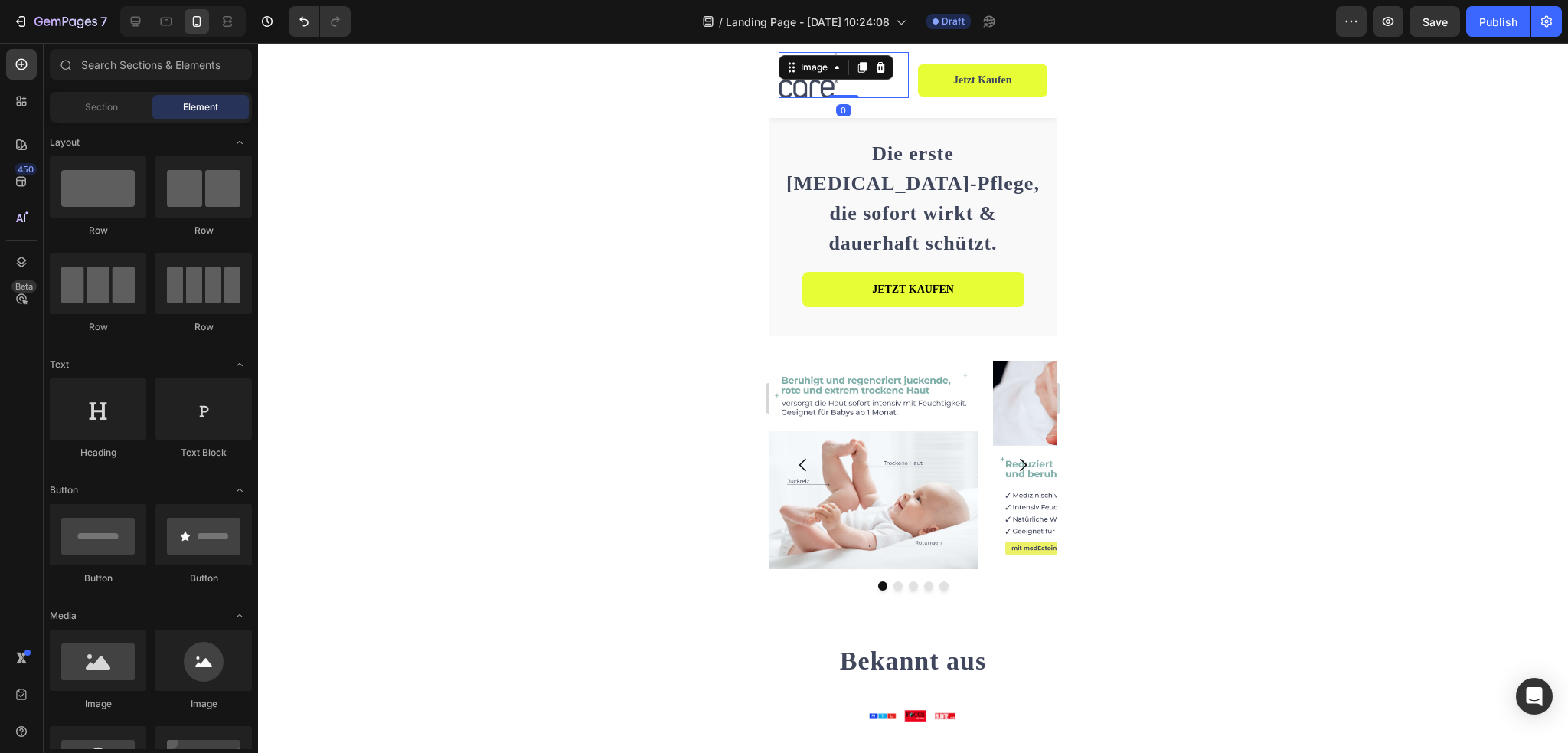
click at [815, 74] on div "Image 0" at bounding box center [843, 75] width 130 height 46
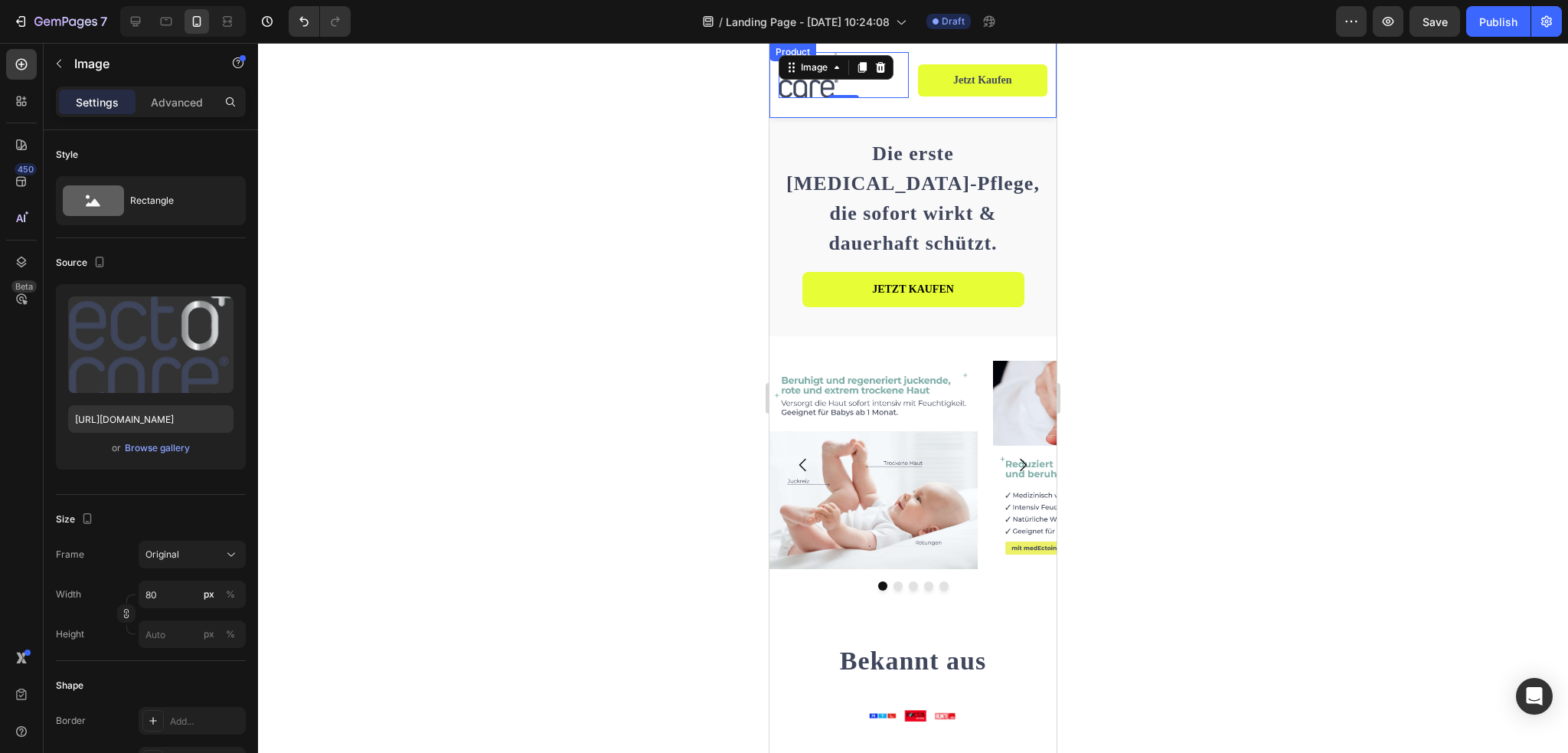
click at [849, 108] on div "Image 0 Row" at bounding box center [843, 81] width 130 height 57
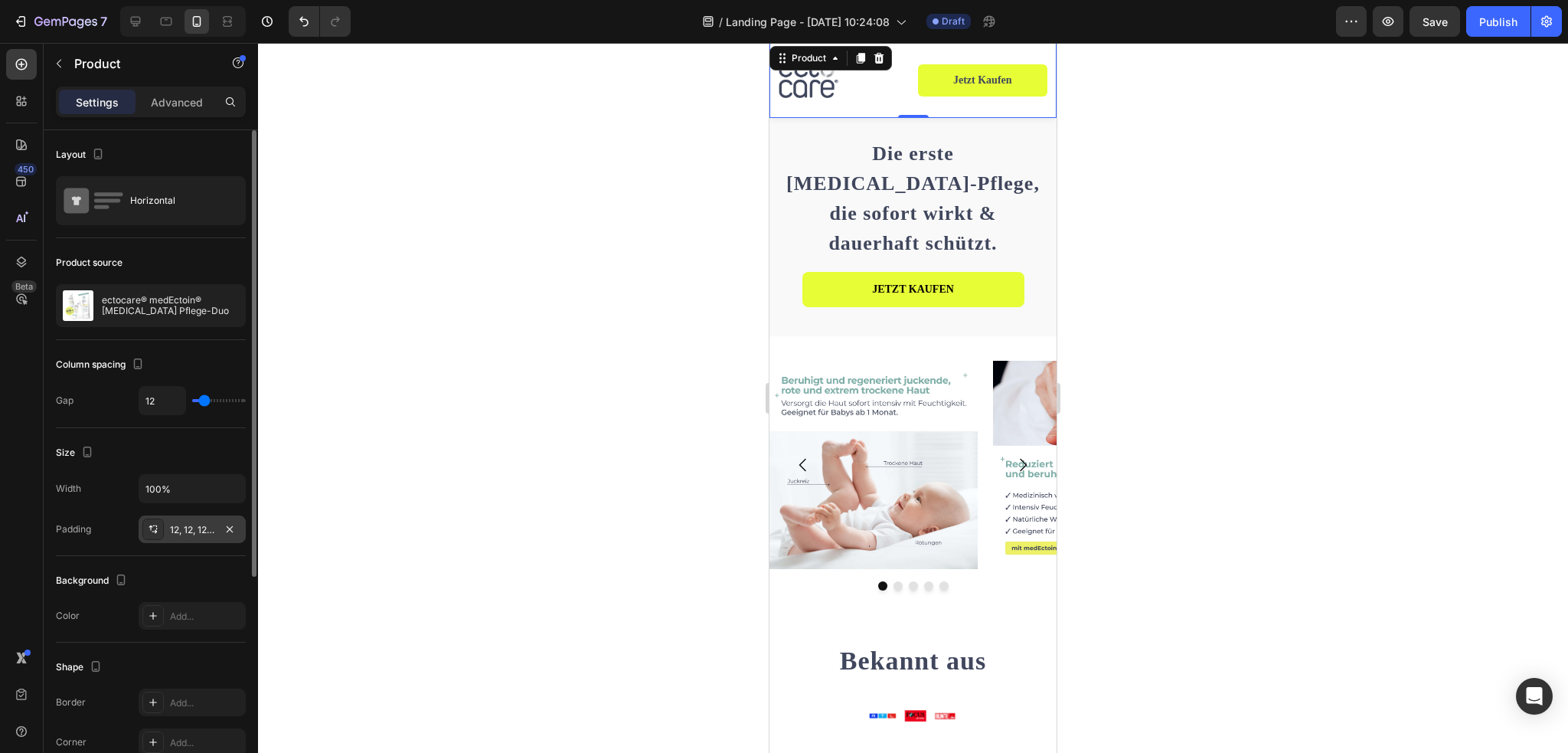
click at [178, 528] on div "12, 12, 12, 12" at bounding box center [192, 530] width 44 height 14
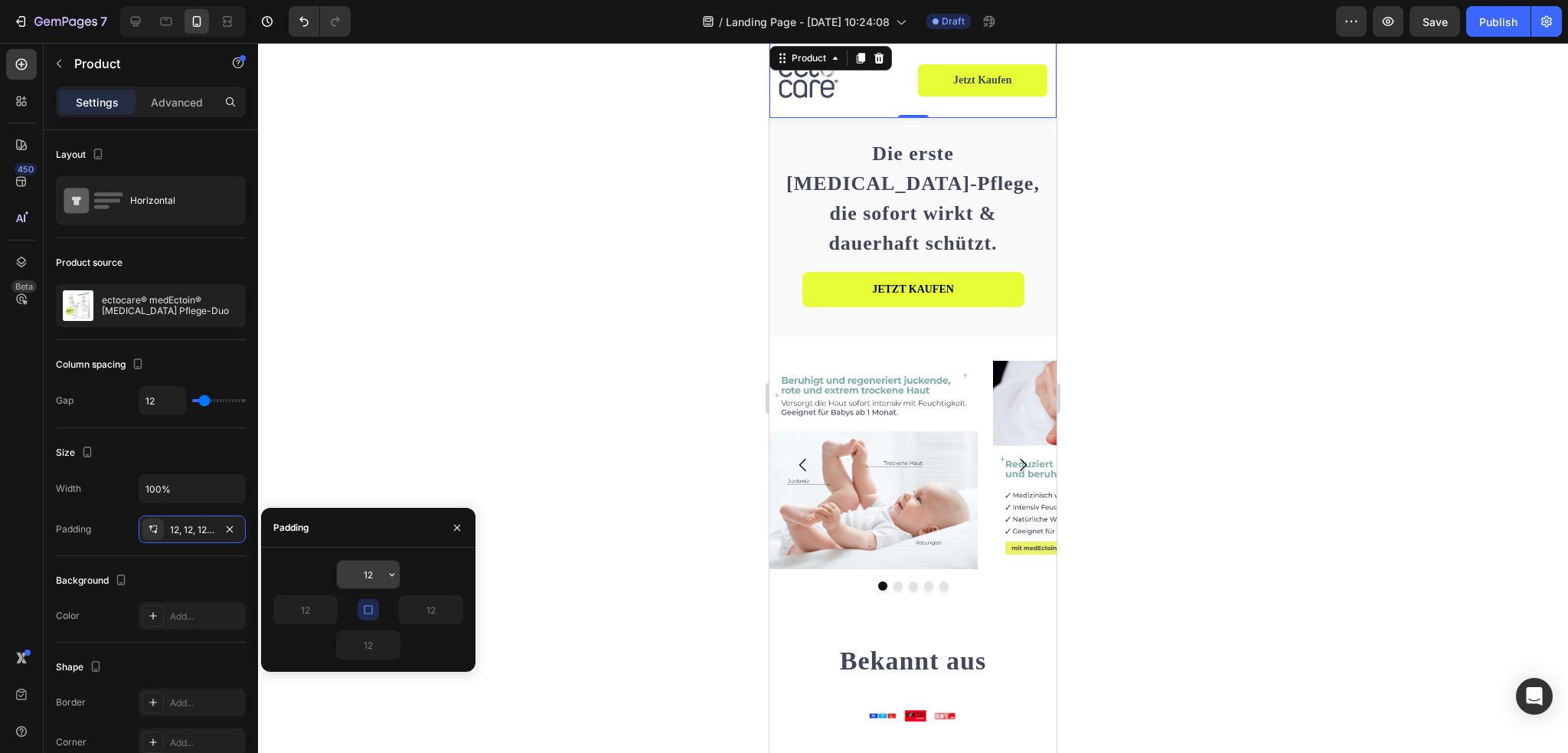
click at [380, 572] on input "12" at bounding box center [368, 574] width 63 height 27
click at [386, 573] on button "button" at bounding box center [392, 574] width 15 height 27
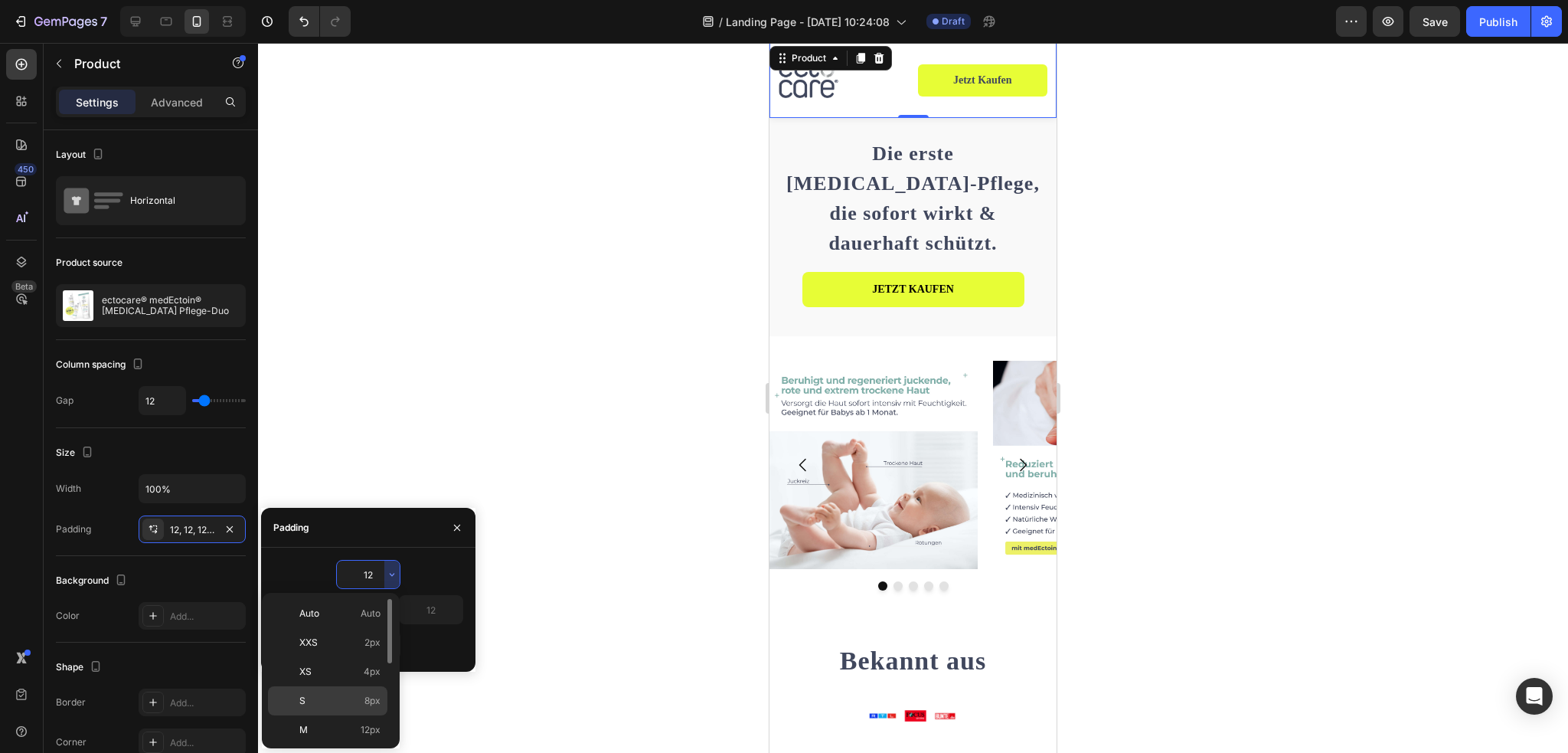
click at [322, 699] on p "S 8px" at bounding box center [340, 701] width 82 height 14
type input "8"
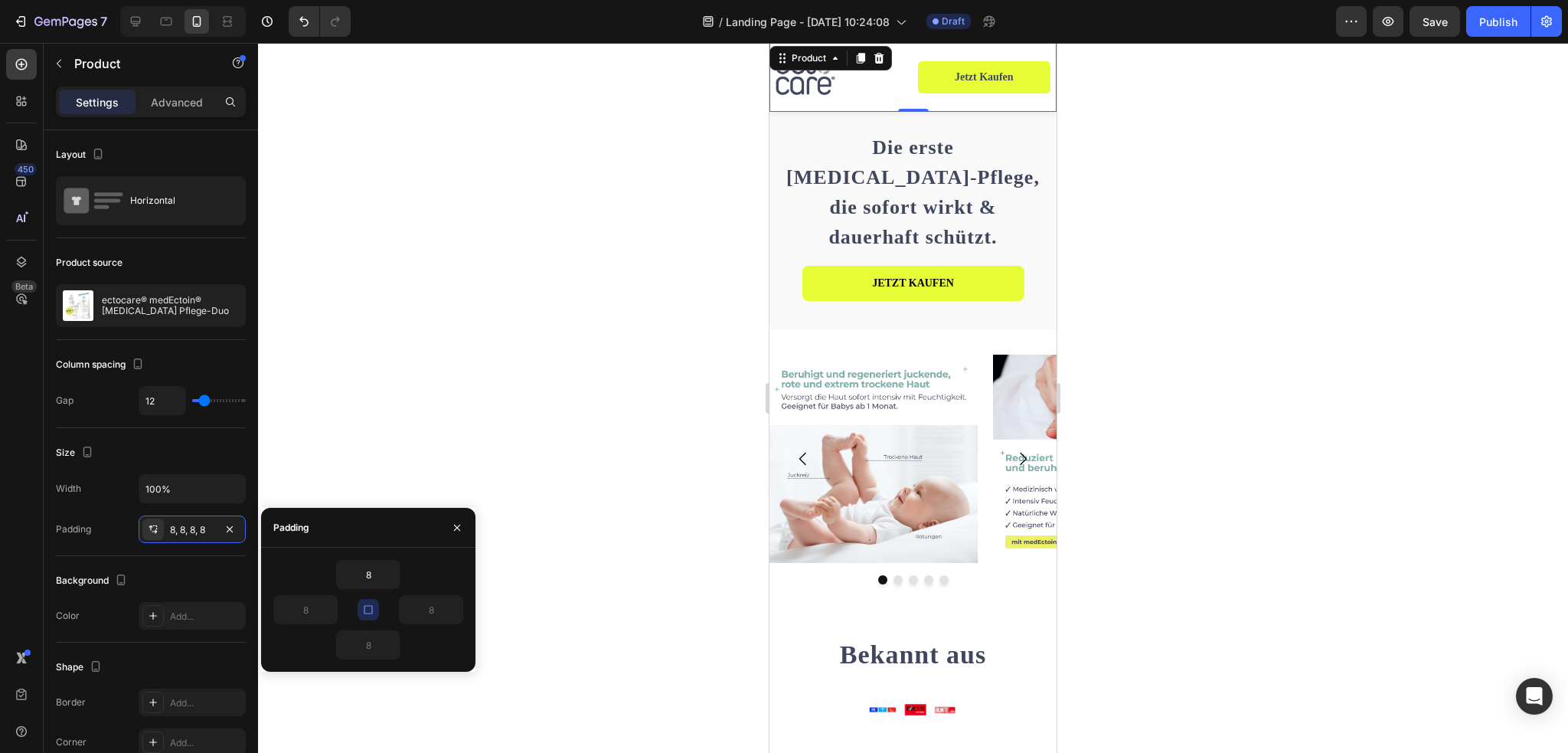
scroll to position [202, 0]
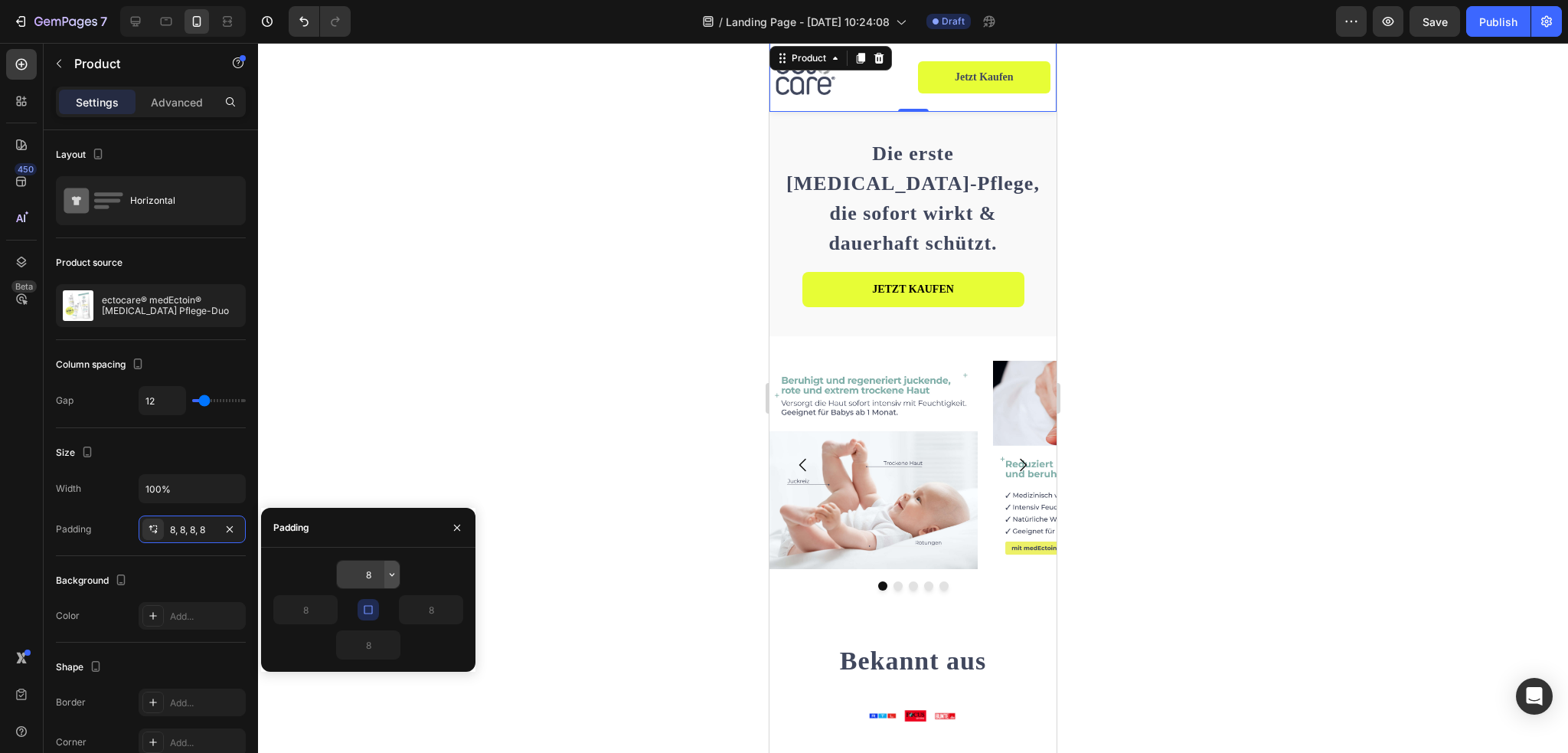
click at [398, 569] on icon "button" at bounding box center [392, 574] width 12 height 12
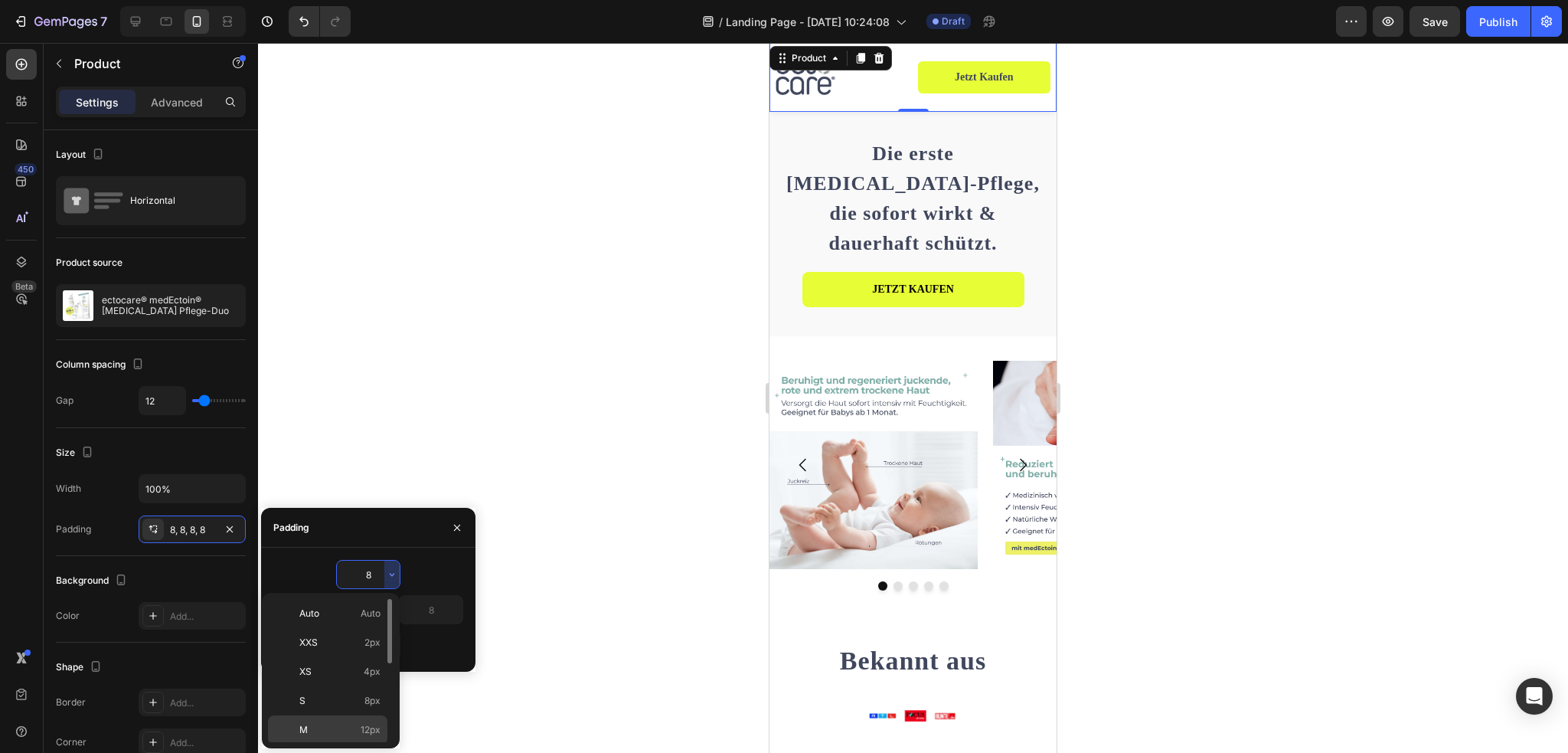
click at [322, 725] on p "M 12px" at bounding box center [340, 730] width 82 height 14
type input "12"
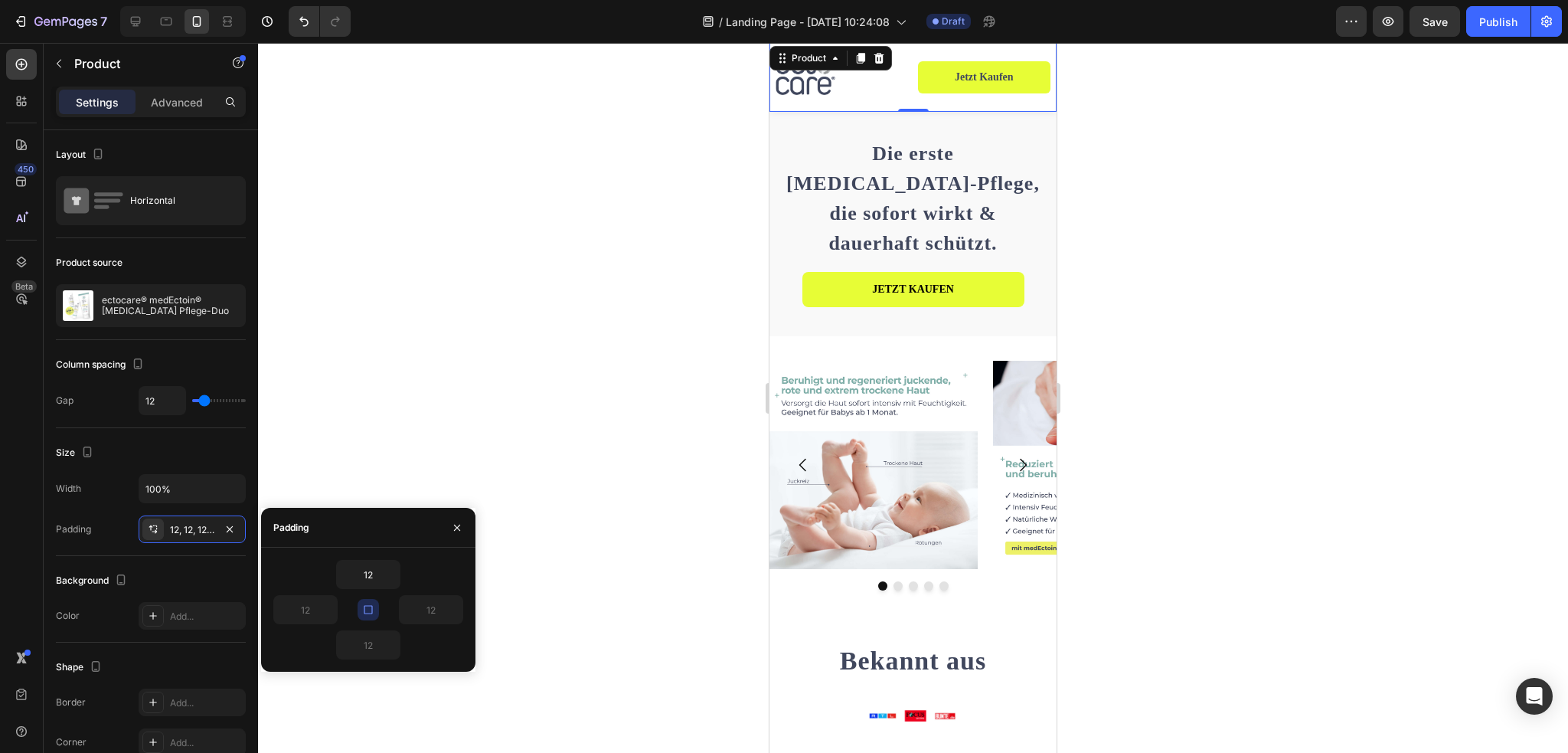
scroll to position [208, 0]
click at [392, 575] on icon "button" at bounding box center [392, 574] width 12 height 12
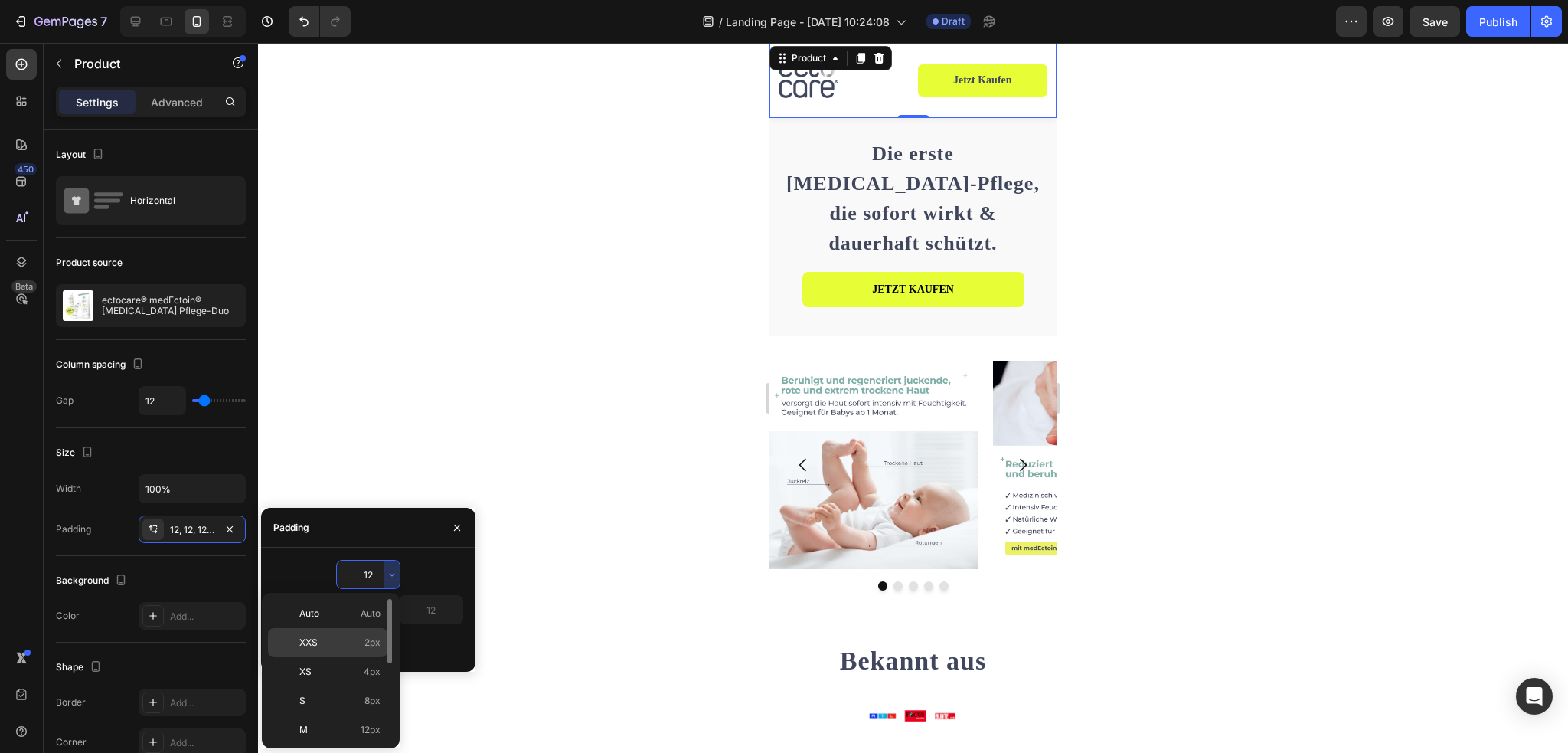
click at [338, 642] on p "XXS 2px" at bounding box center [340, 642] width 82 height 14
type input "2"
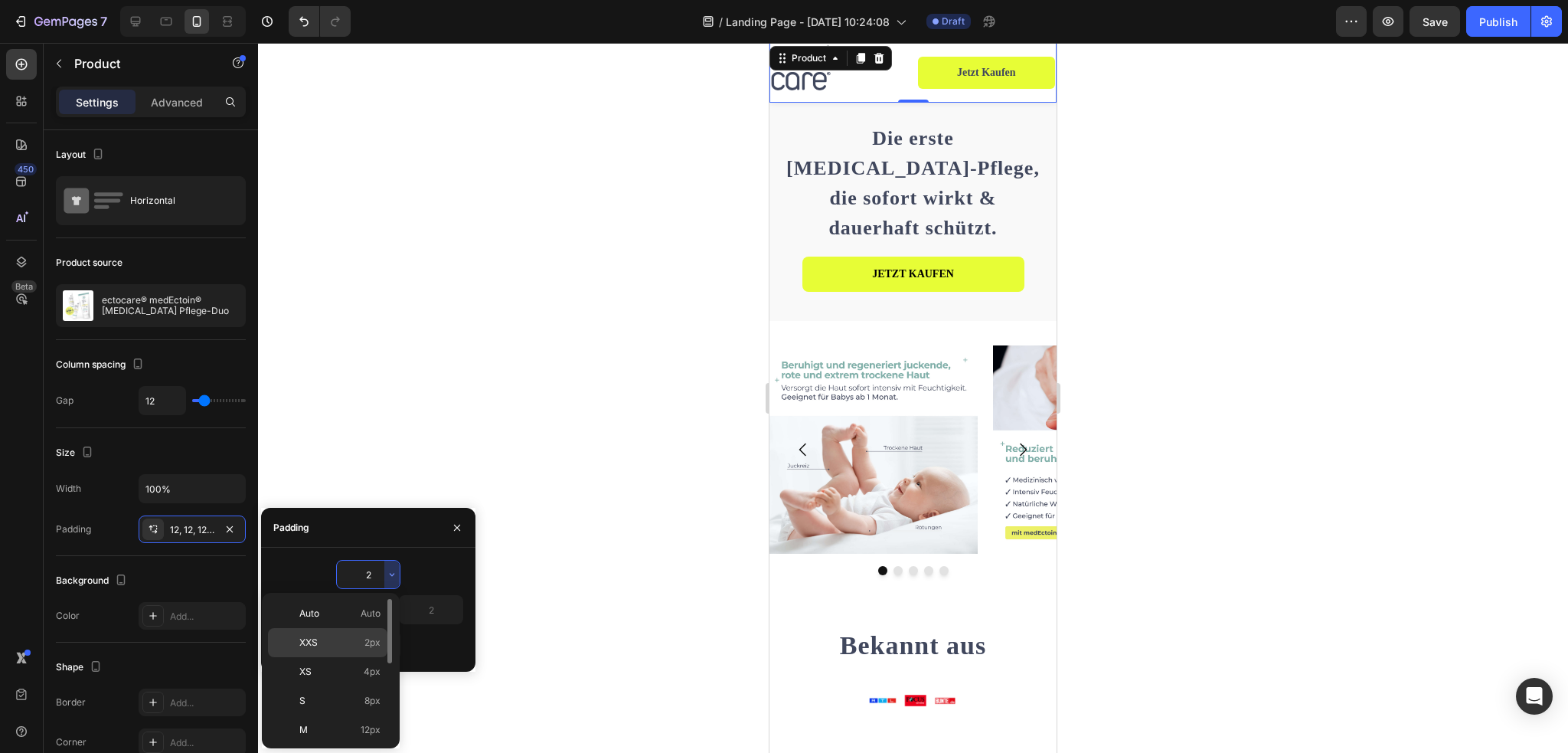
scroll to position [193, 0]
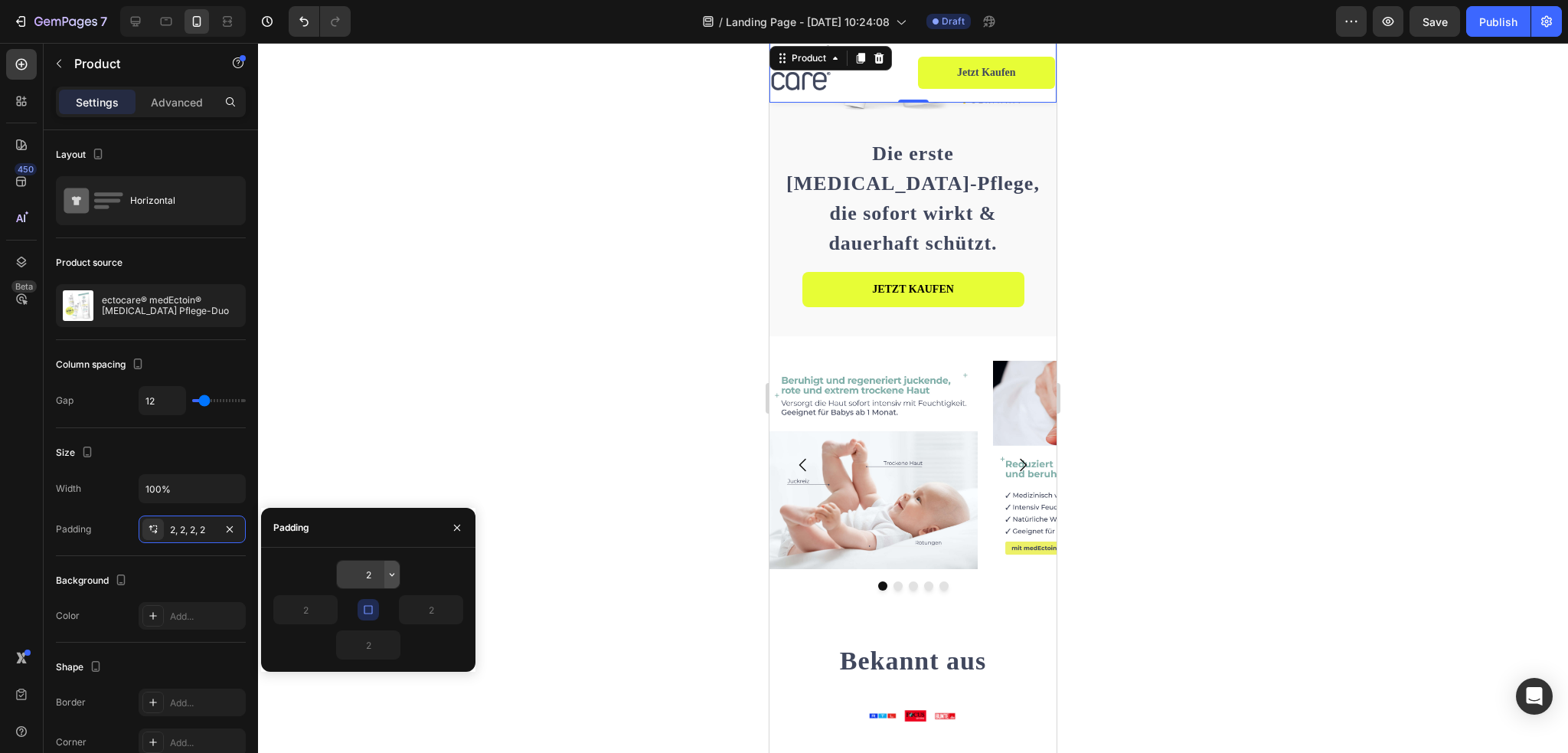
click at [392, 576] on icon "button" at bounding box center [392, 574] width 12 height 12
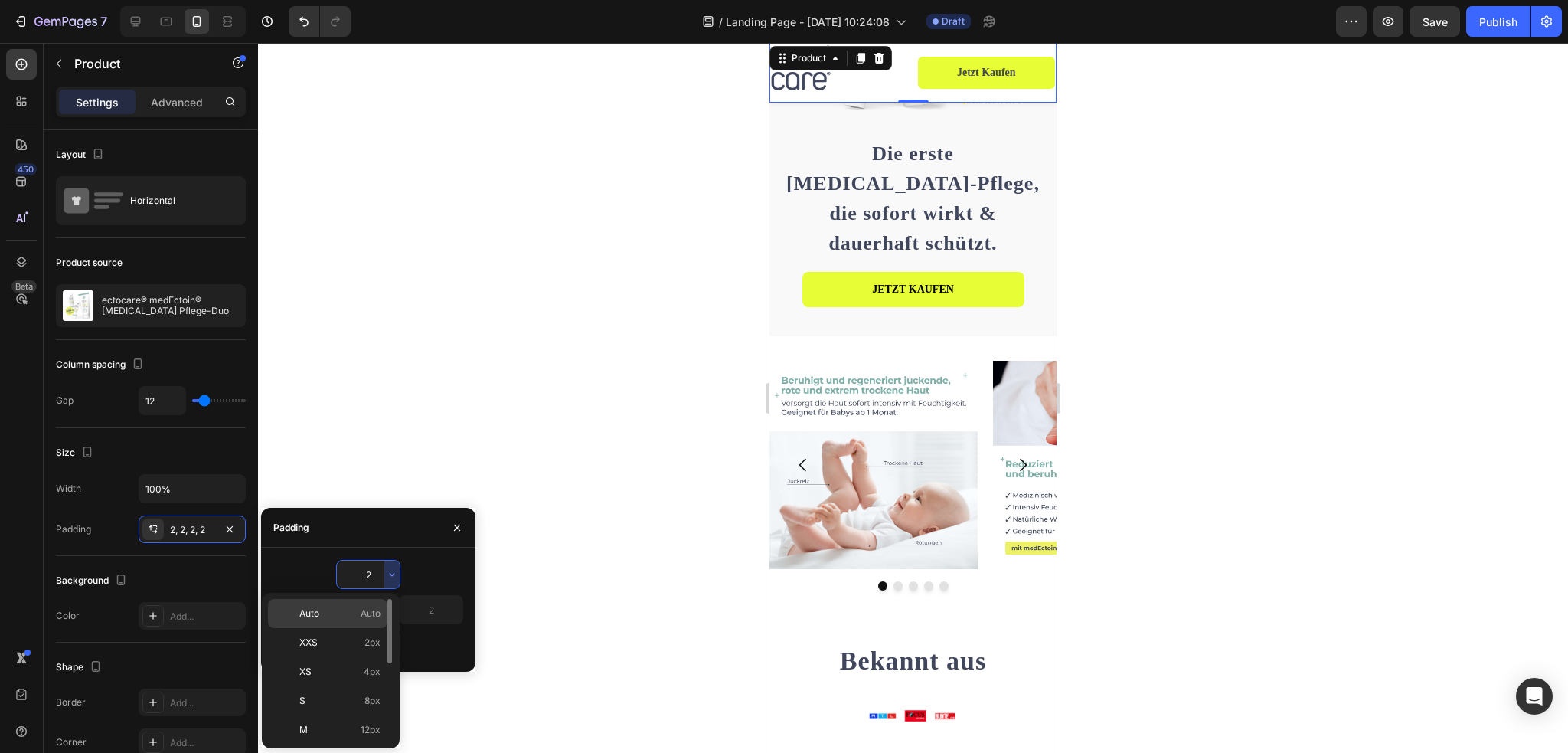
click at [345, 617] on p "Auto Auto" at bounding box center [340, 613] width 82 height 14
type input "Auto"
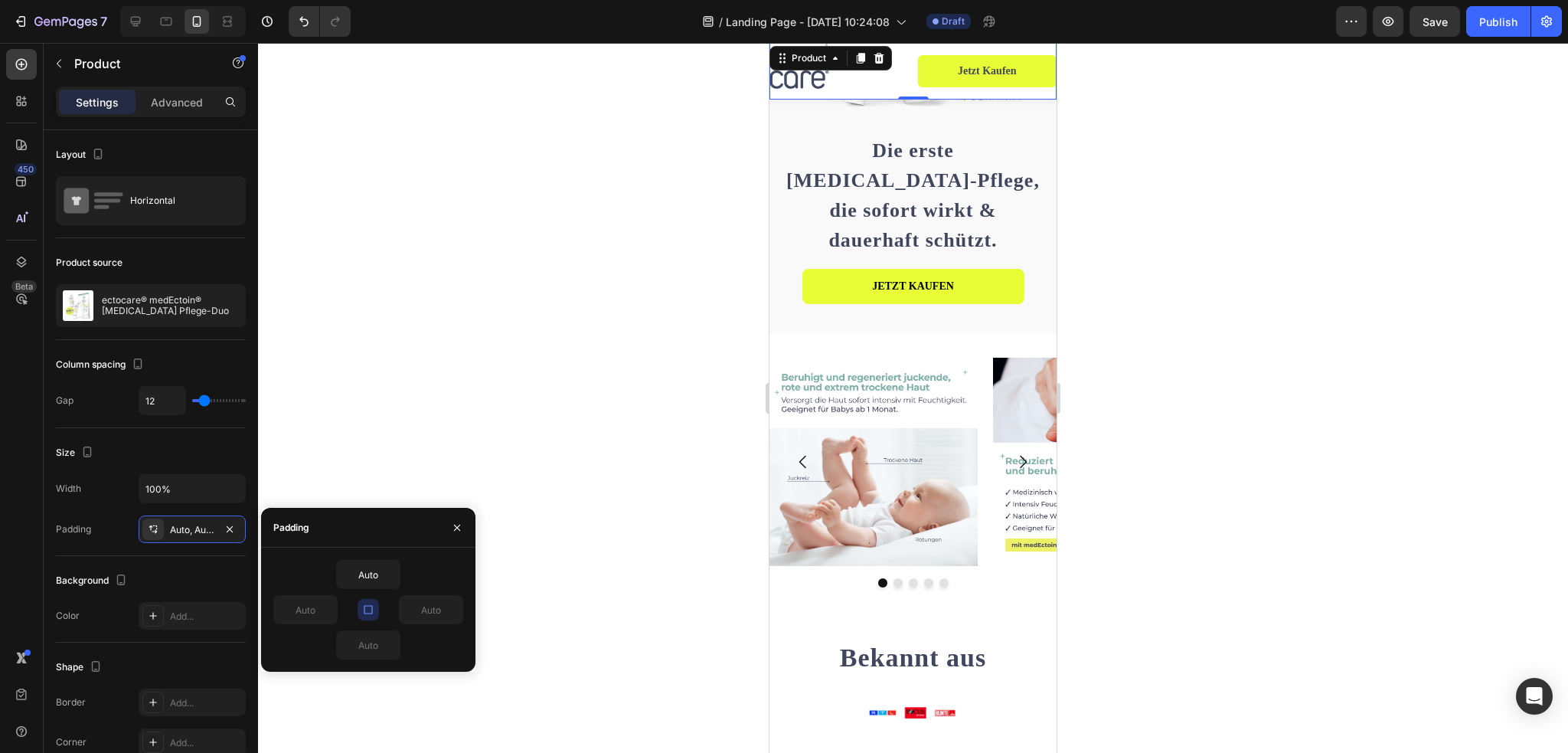
scroll to position [190, 0]
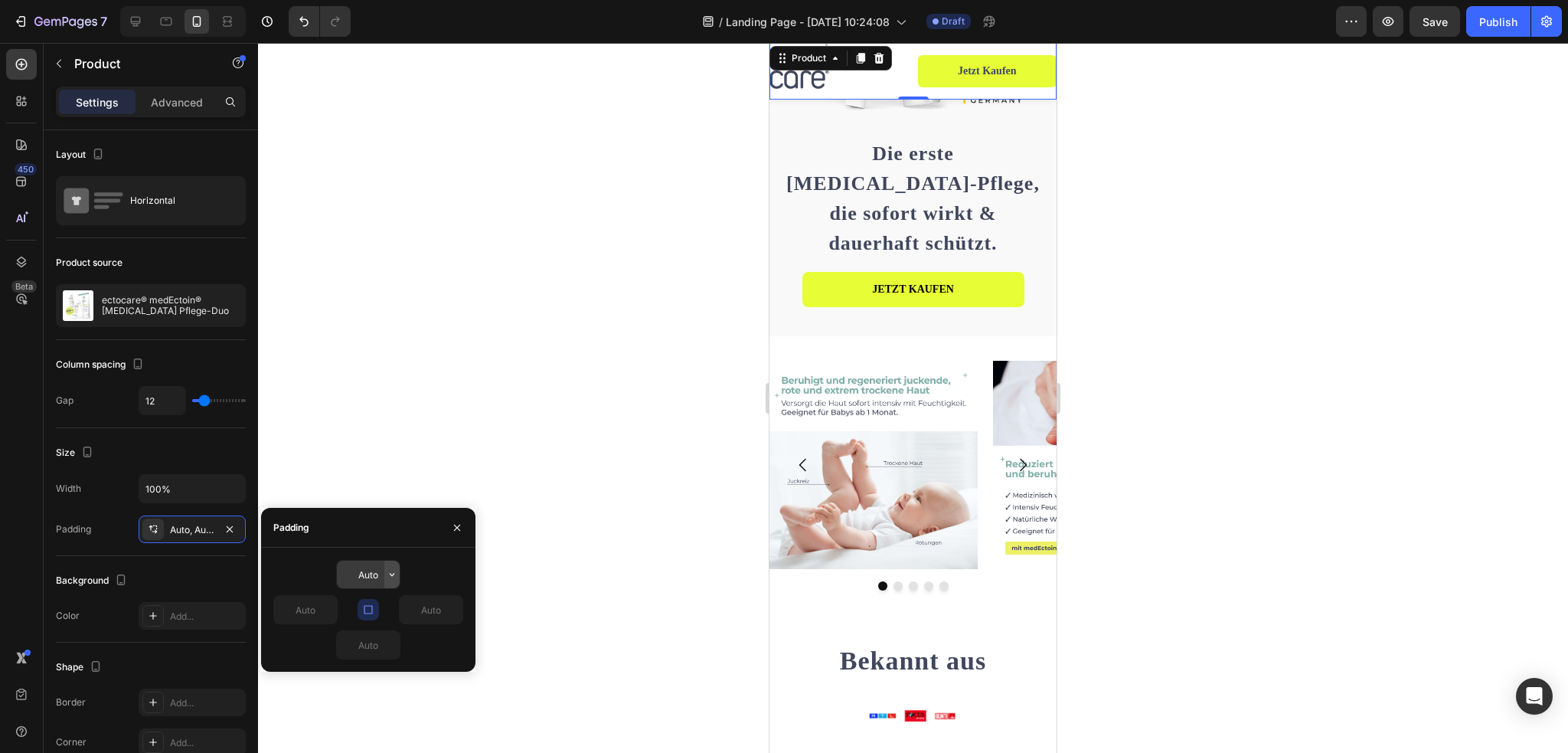
drag, startPoint x: 385, startPoint y: 587, endPoint x: 386, endPoint y: 578, distance: 9.1
click at [386, 578] on icon "button" at bounding box center [392, 574] width 12 height 12
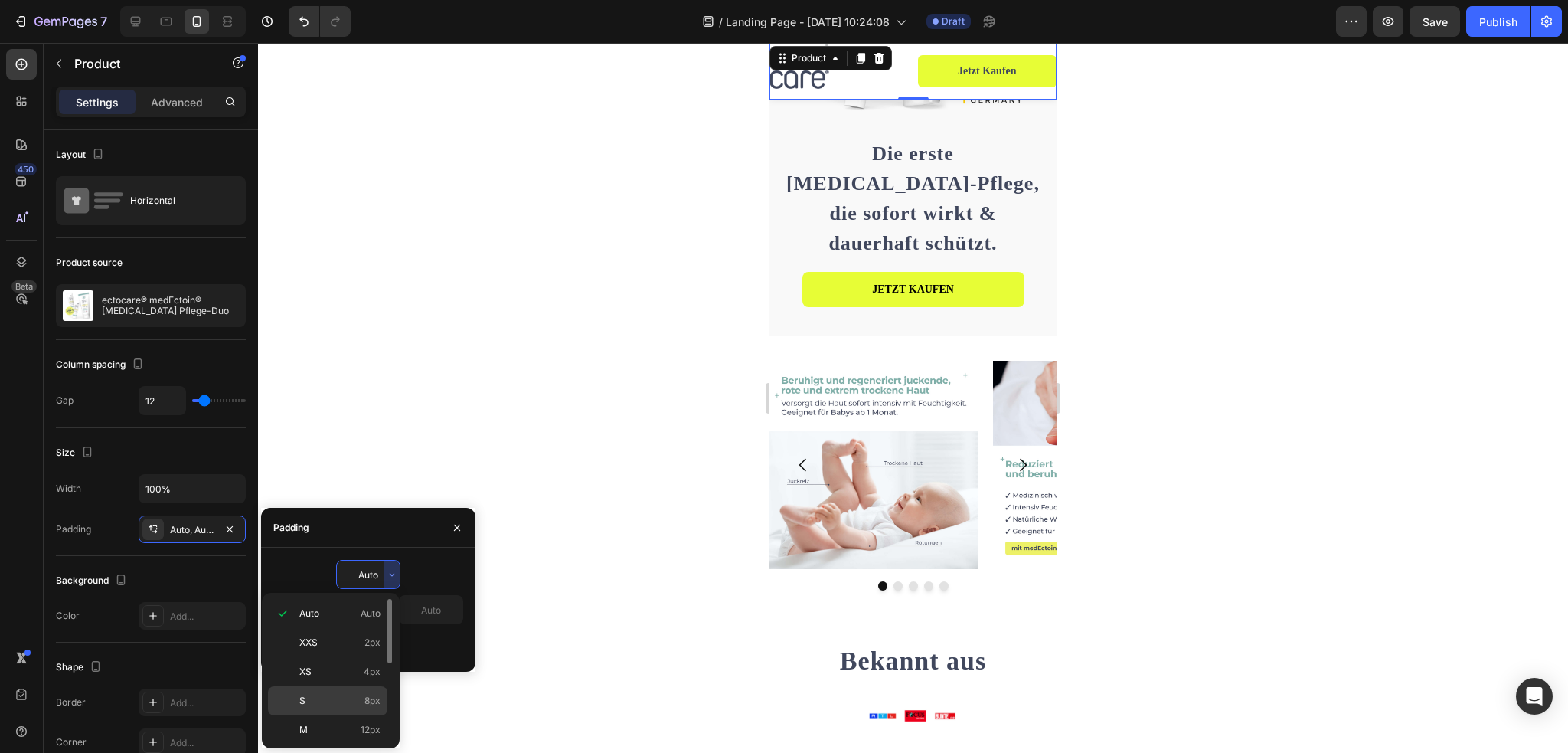
click at [342, 697] on p "S 8px" at bounding box center [340, 701] width 82 height 14
type input "8"
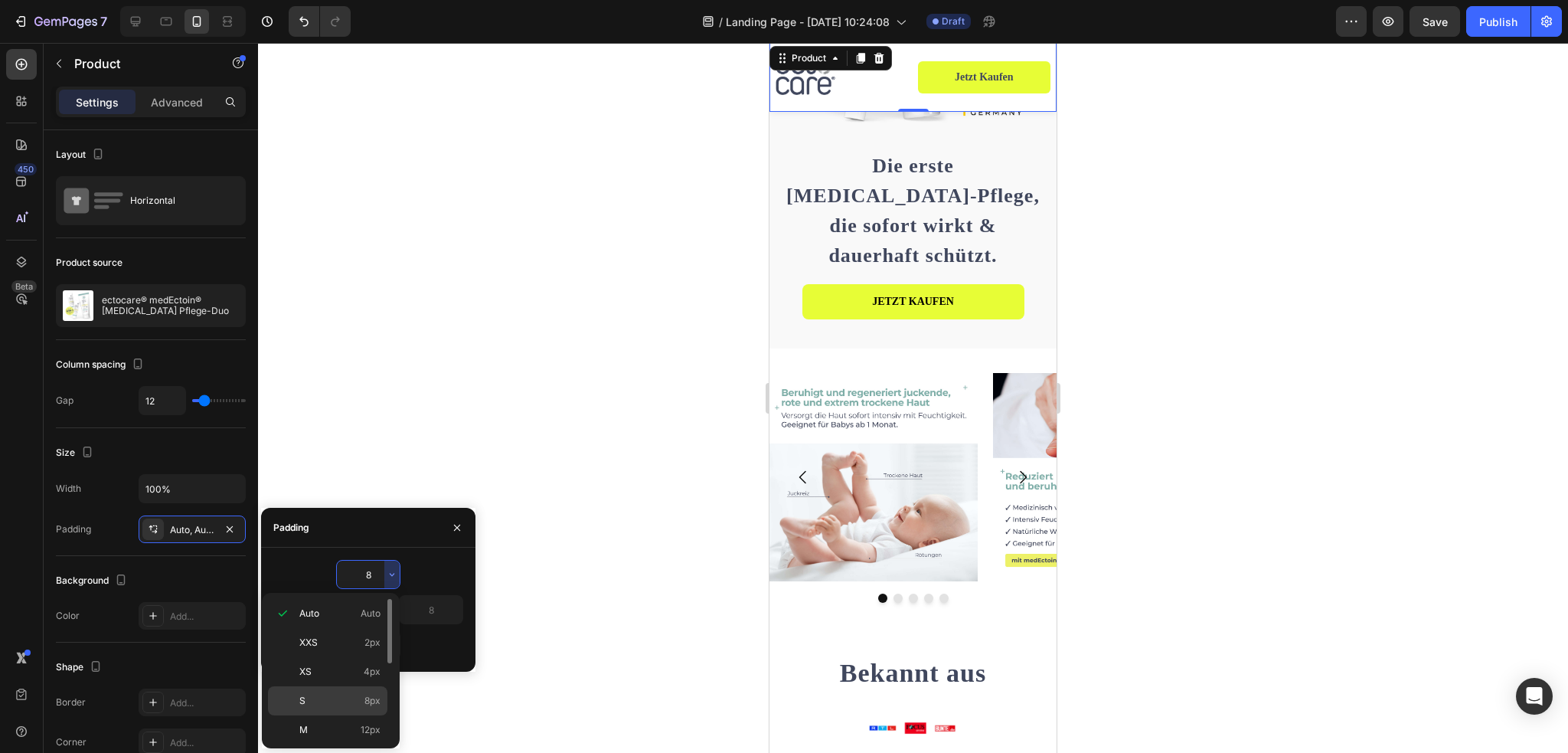
scroll to position [202, 0]
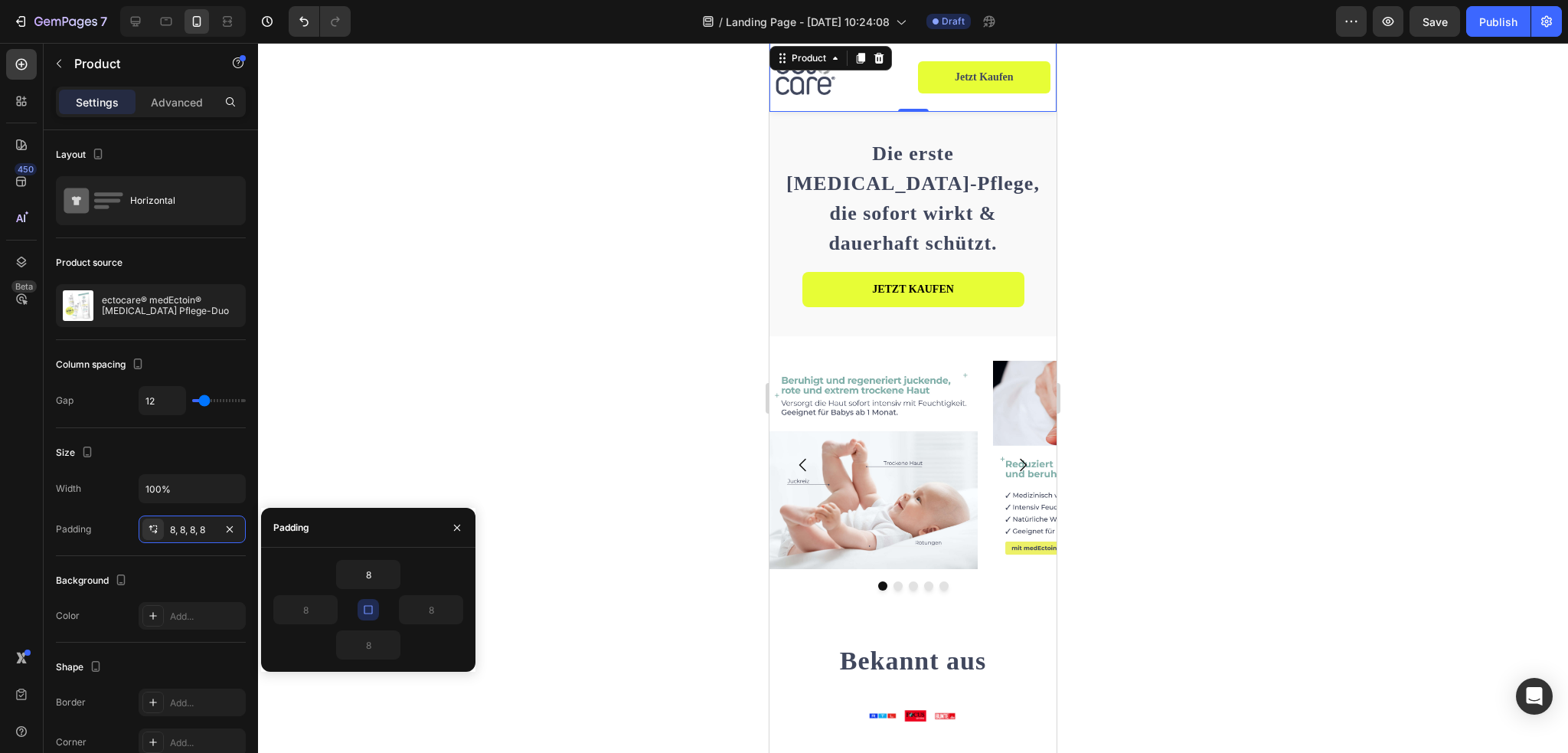
click at [1238, 304] on div at bounding box center [912, 397] width 1310 height 710
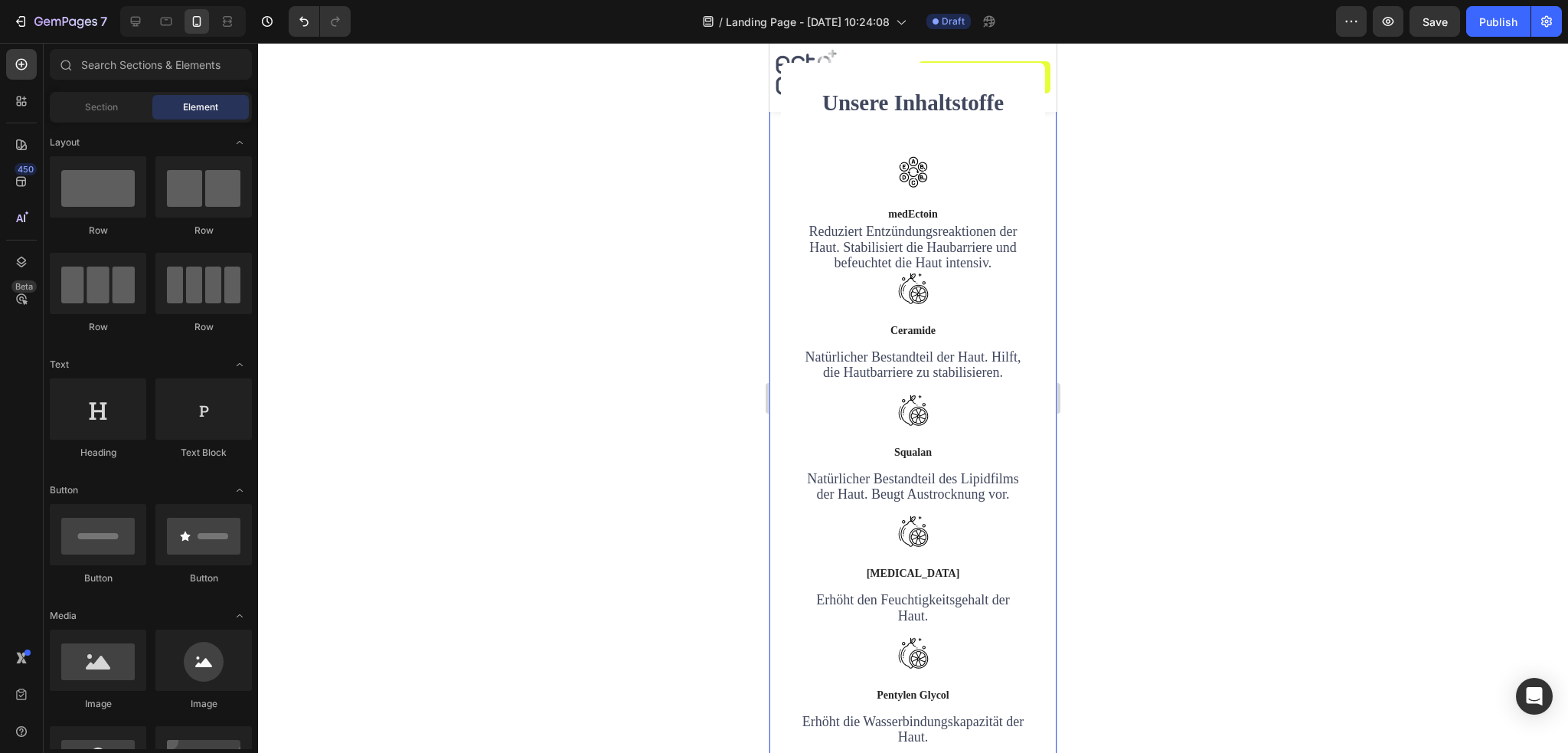
scroll to position [3369, 0]
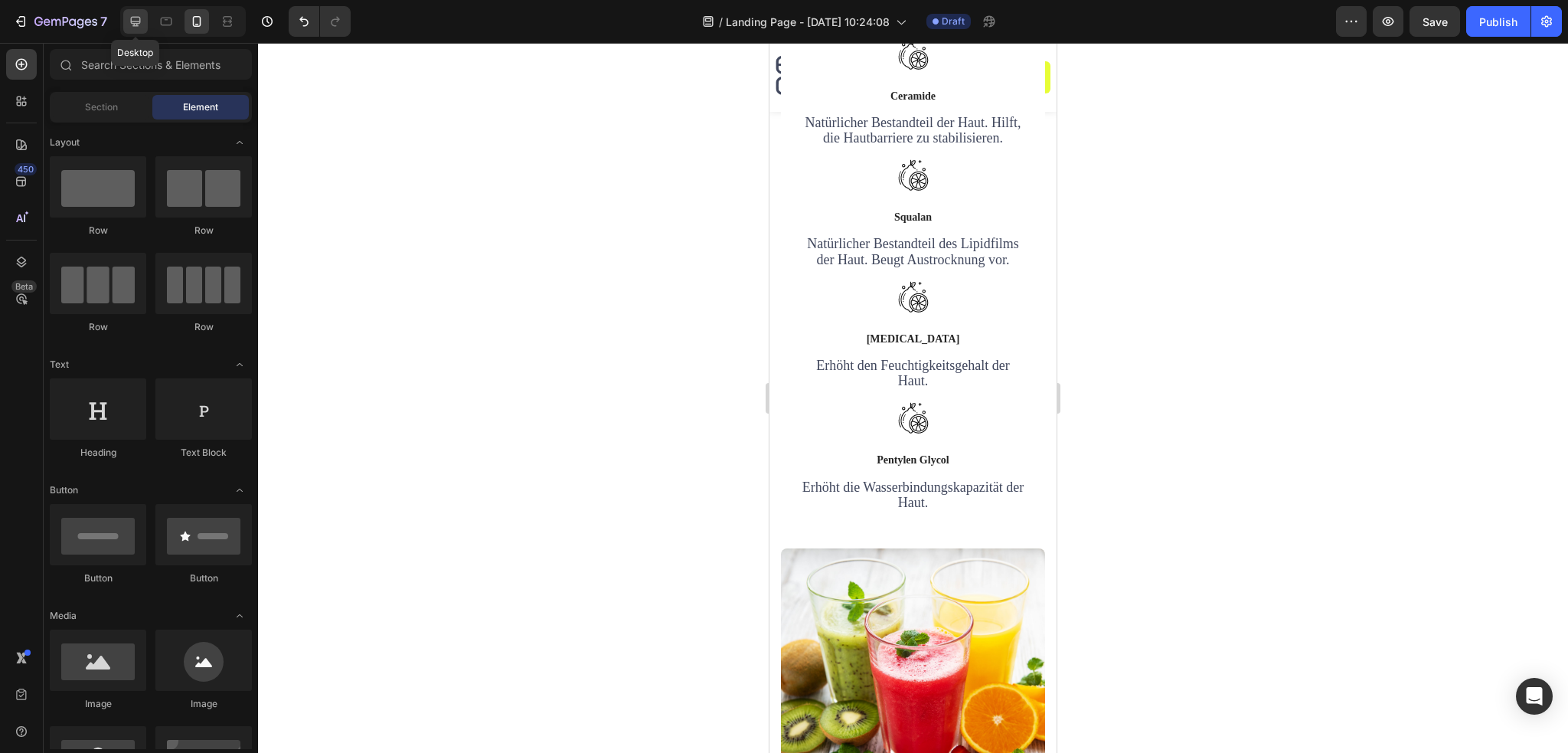
click at [144, 26] on div at bounding box center [136, 21] width 25 height 25
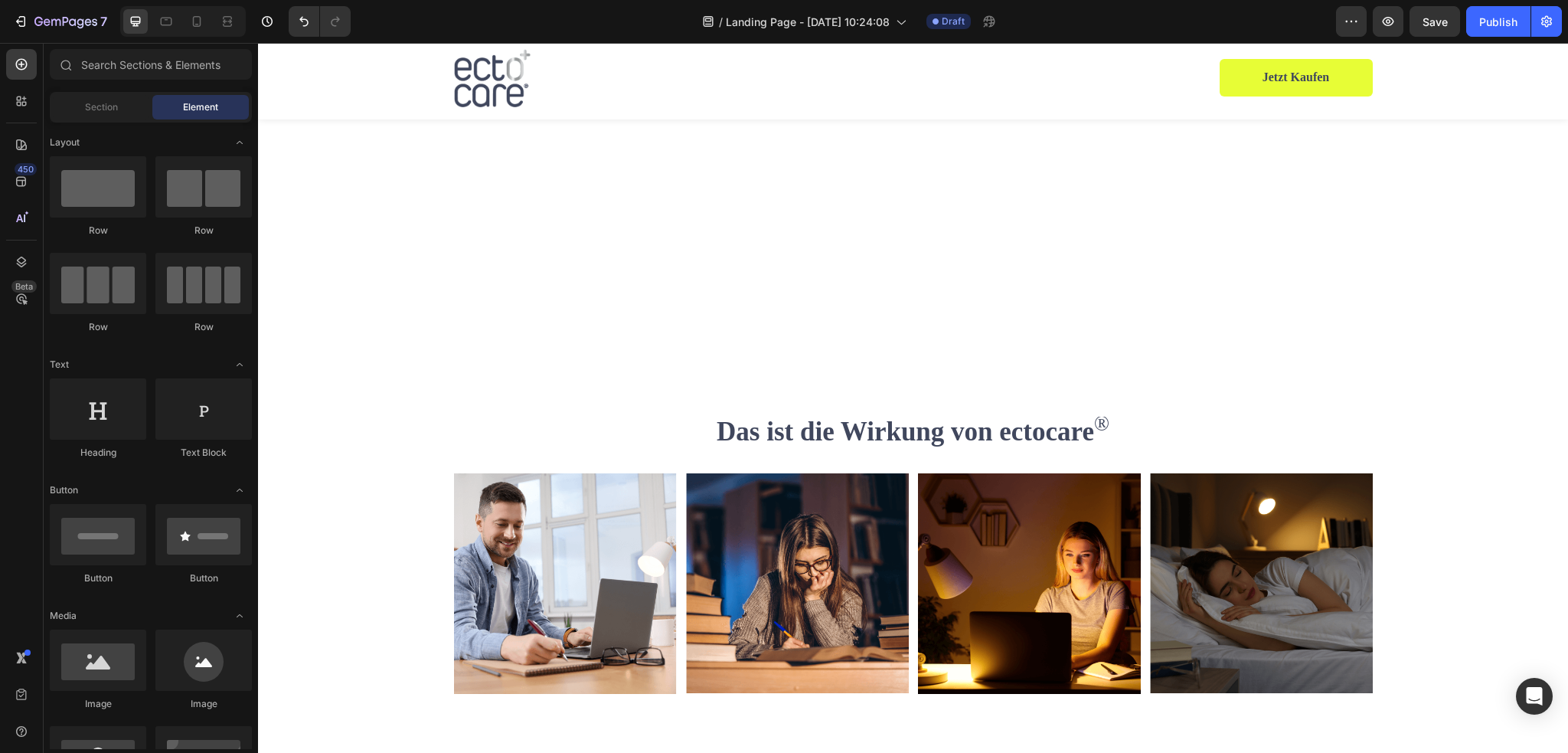
scroll to position [3232, 0]
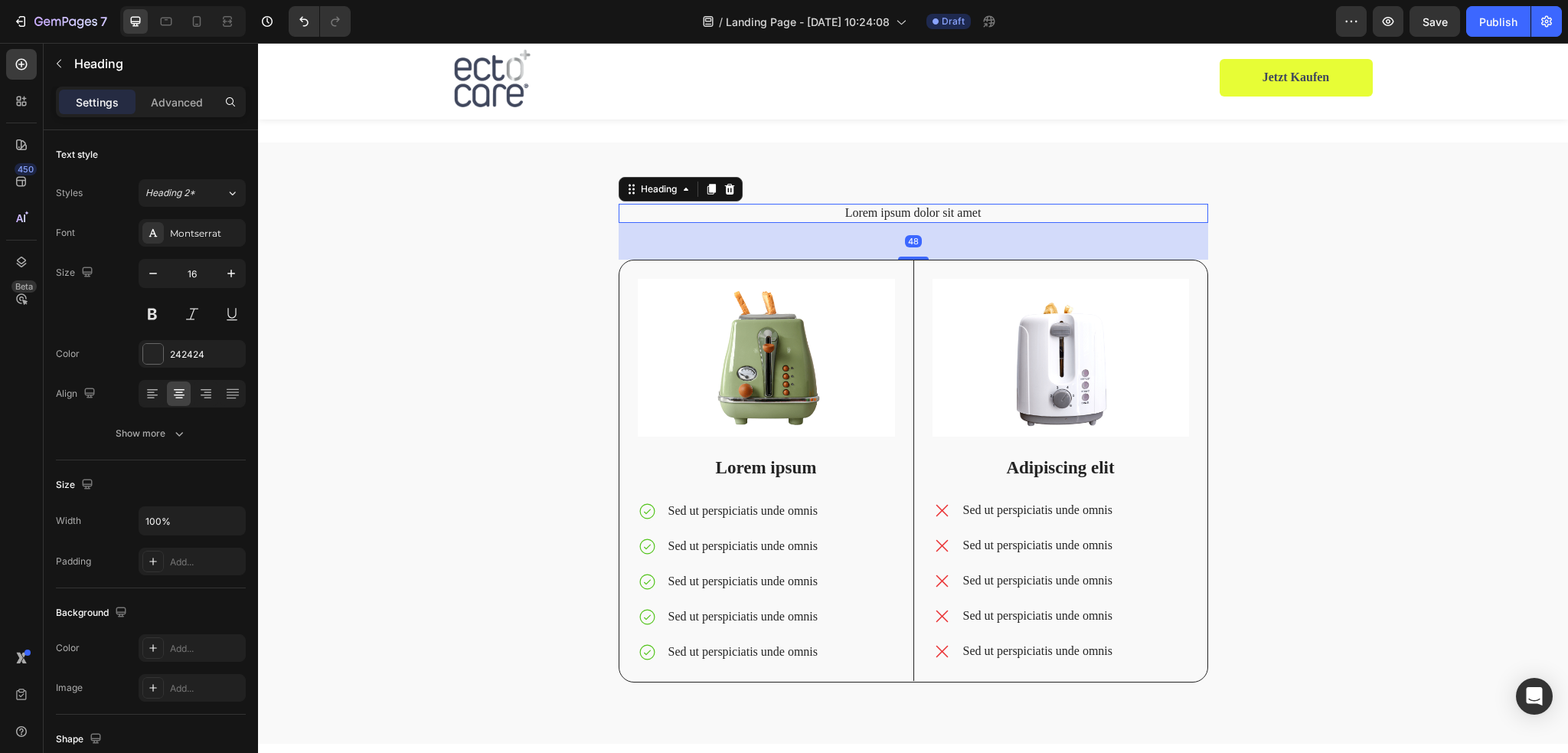
click at [947, 215] on h2 "Lorem ipsum dolor sit amet" at bounding box center [912, 213] width 589 height 19
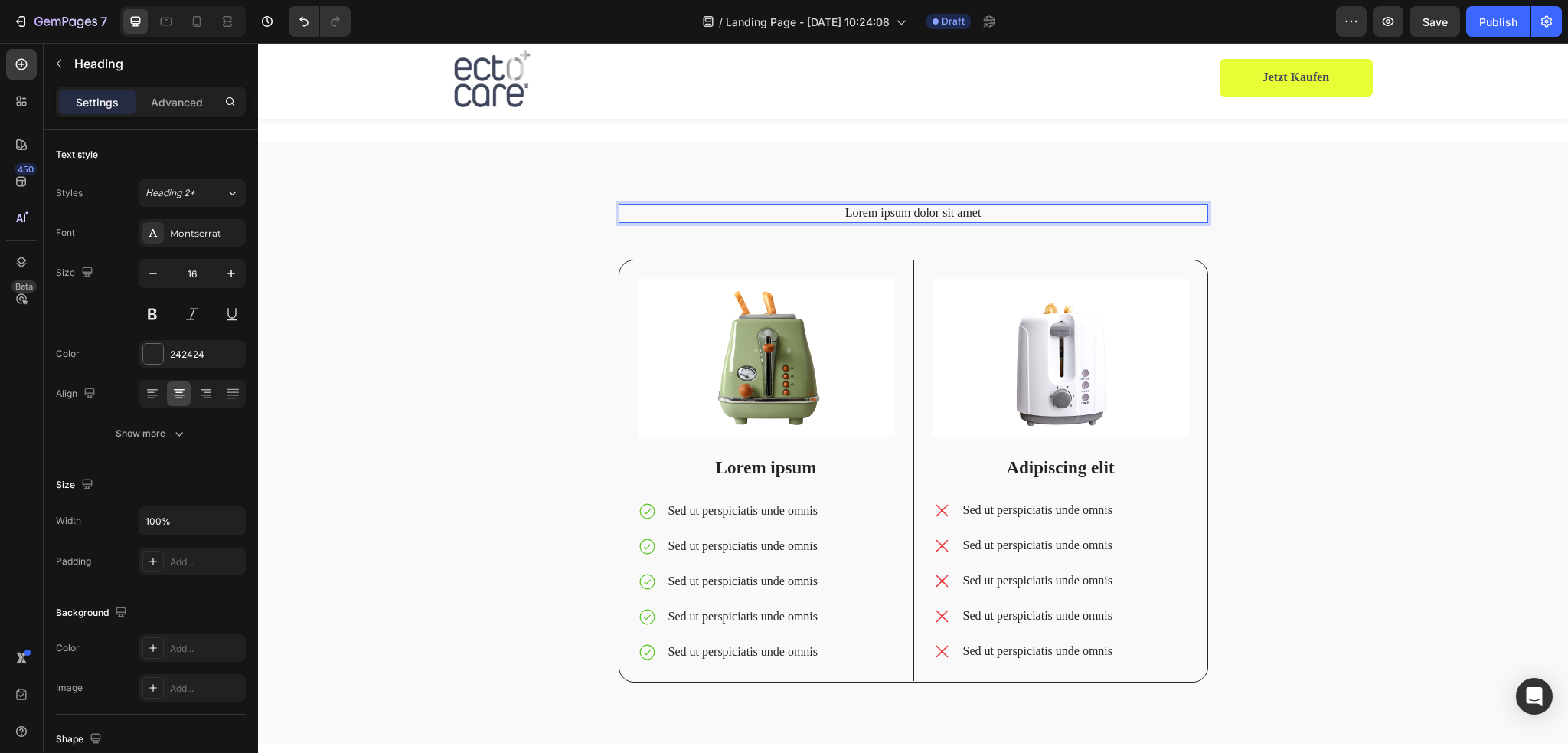
click at [912, 209] on h2 "Lorem ipsum dolor sit amet" at bounding box center [912, 213] width 589 height 19
click at [982, 215] on p "Lorem ipsum dolor sit amet" at bounding box center [913, 213] width 586 height 16
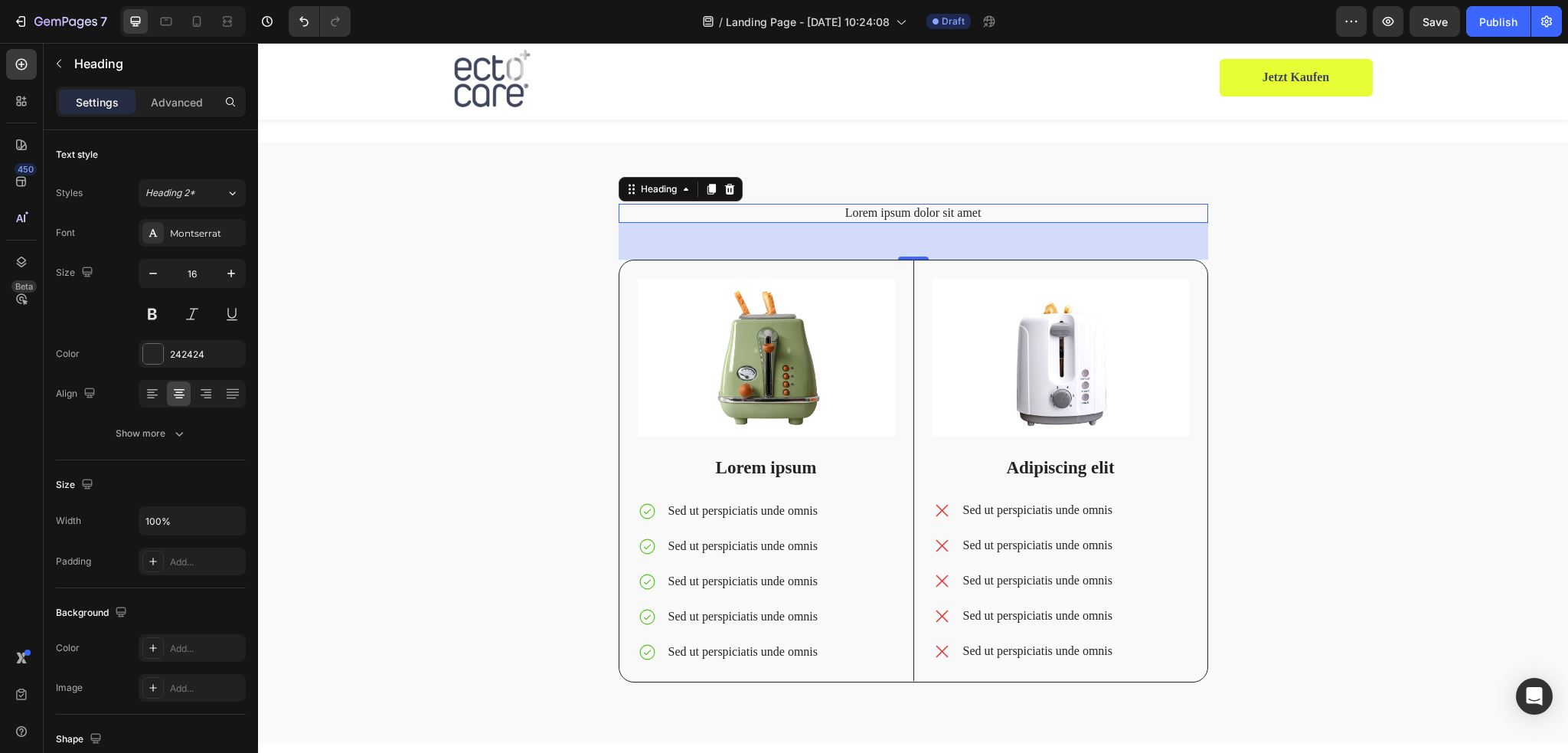
click at [885, 212] on p "Lorem ipsum dolor sit amet" at bounding box center [913, 213] width 586 height 16
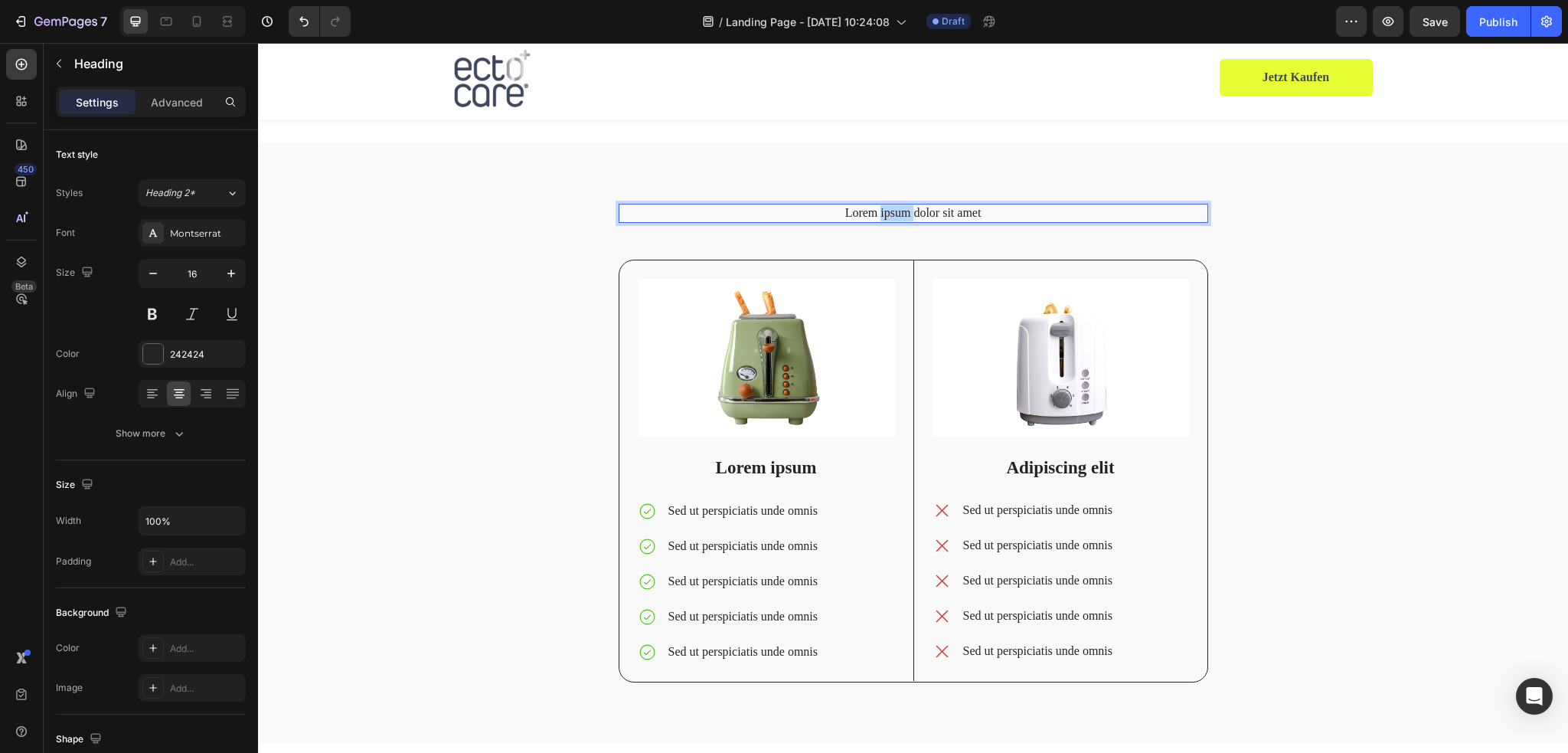
click at [885, 212] on p "Lorem ipsum dolor sit amet" at bounding box center [913, 213] width 586 height 16
click at [974, 212] on strong "Was macht ectocare® anders?" at bounding box center [912, 212] width 159 height 13
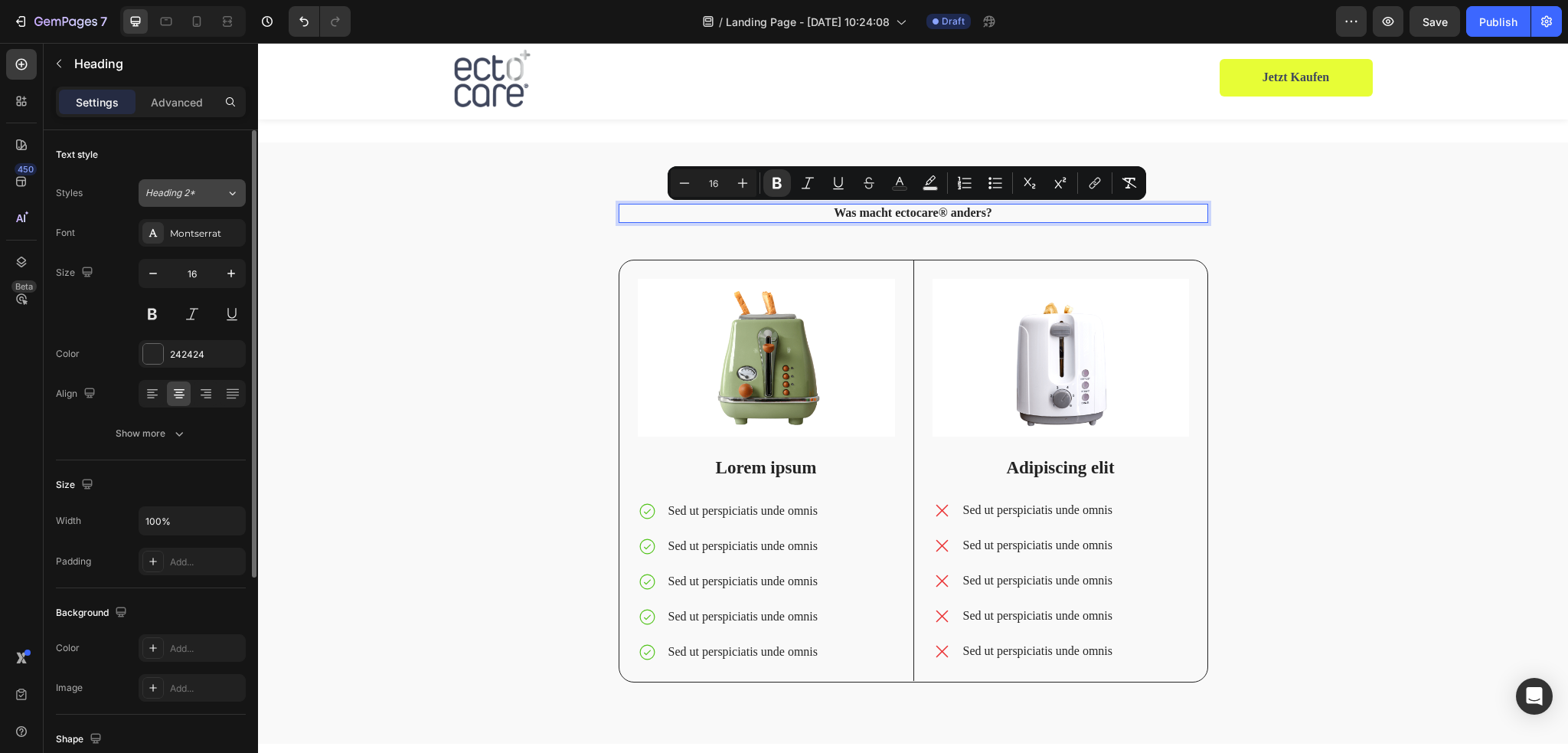
click at [215, 195] on div "Heading 2*" at bounding box center [185, 193] width 81 height 14
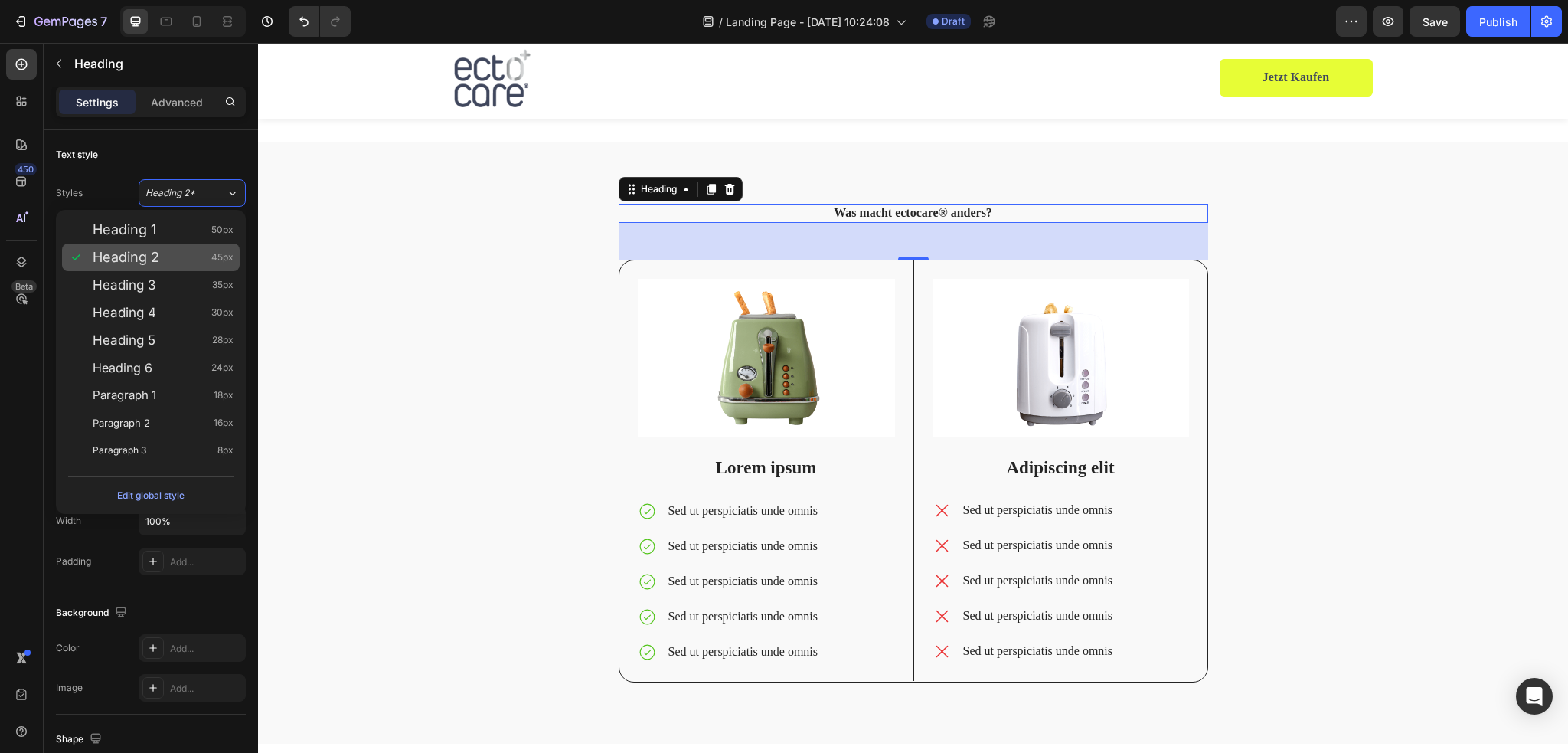
click at [159, 259] on div "Heading 2 45px" at bounding box center [163, 257] width 141 height 15
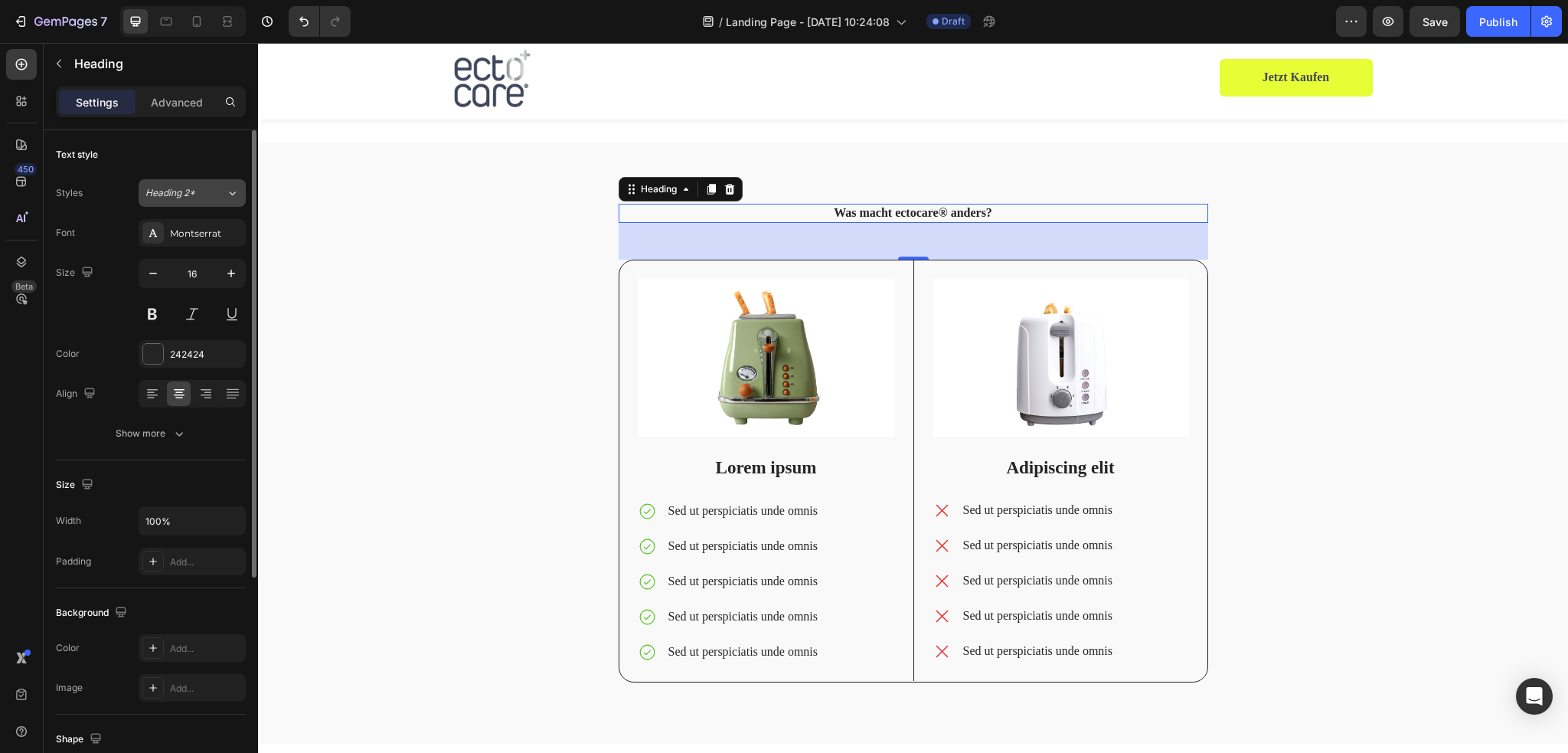
click at [205, 199] on button "Heading 2*" at bounding box center [191, 192] width 107 height 27
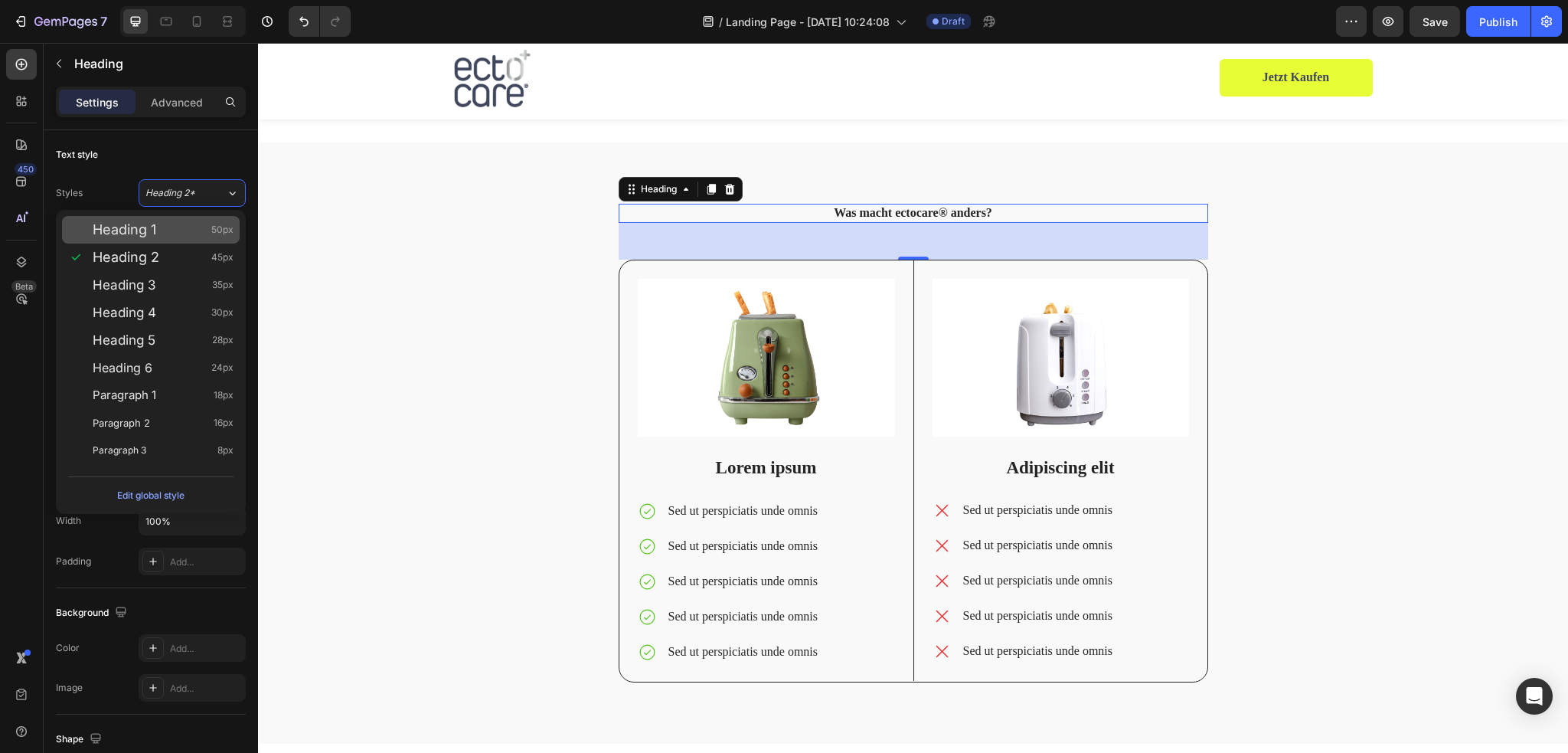
click at [155, 234] on span "Heading 1" at bounding box center [125, 229] width 64 height 15
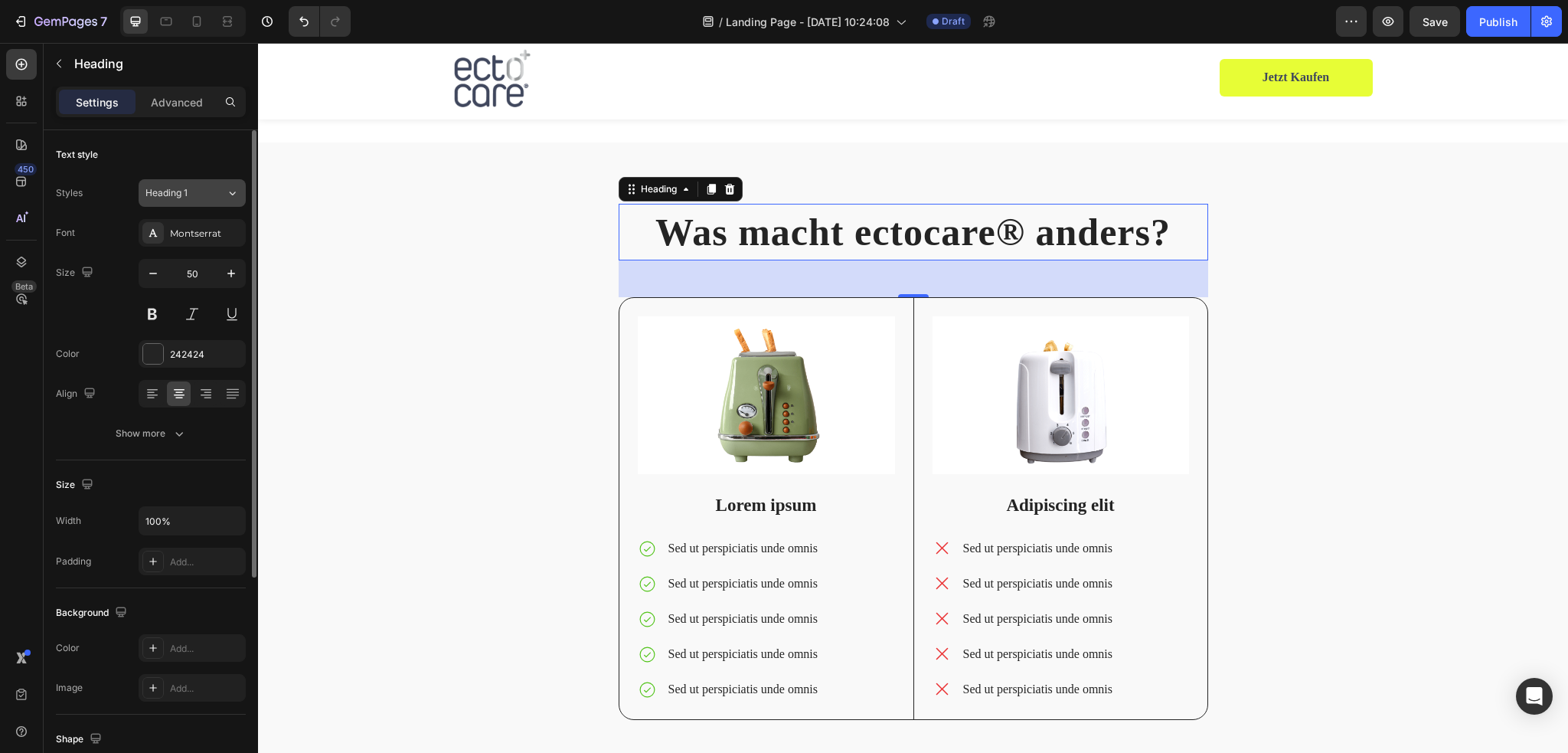
click at [190, 195] on div "Heading 1" at bounding box center [176, 193] width 62 height 14
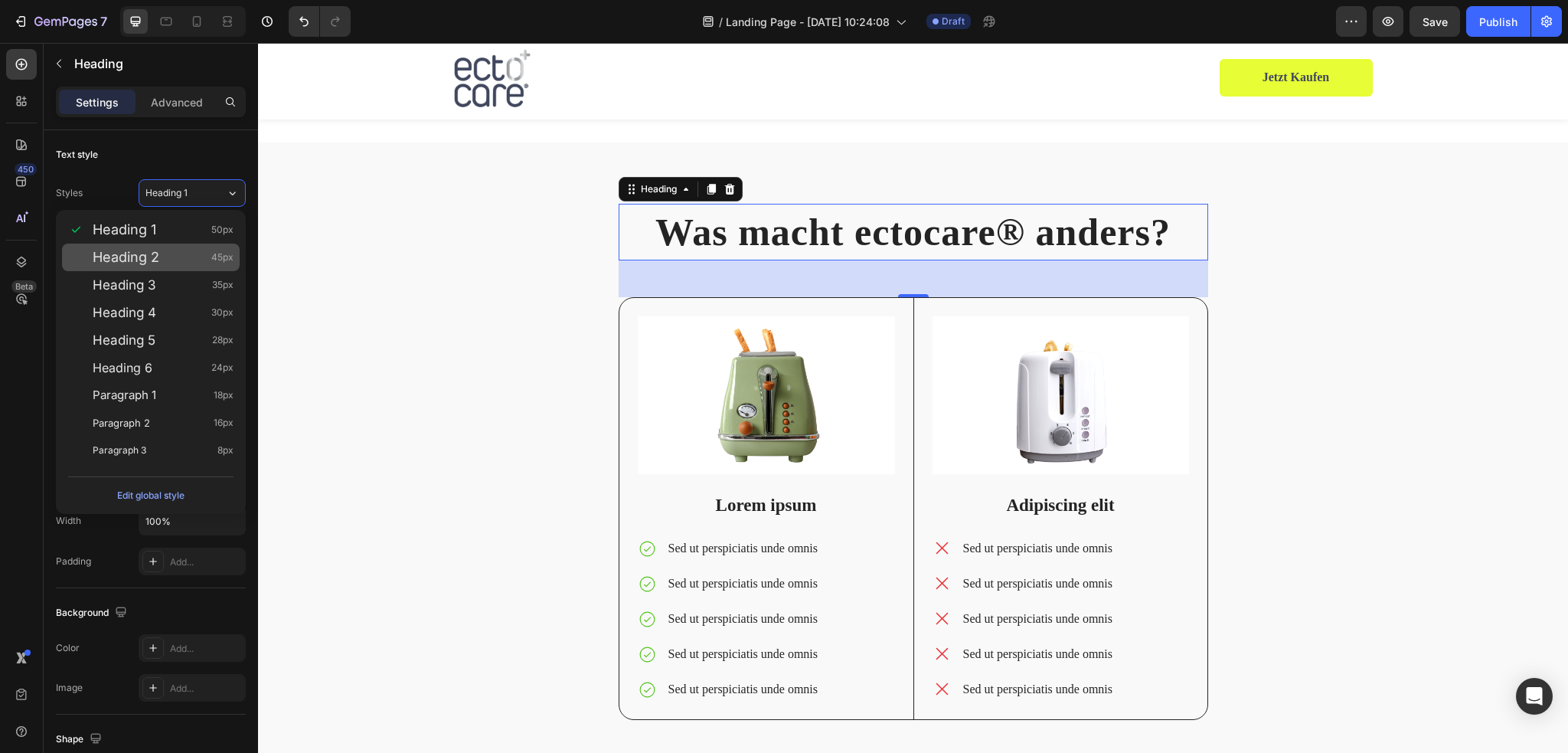
click at [185, 253] on div "Heading 2 45px" at bounding box center [163, 257] width 141 height 15
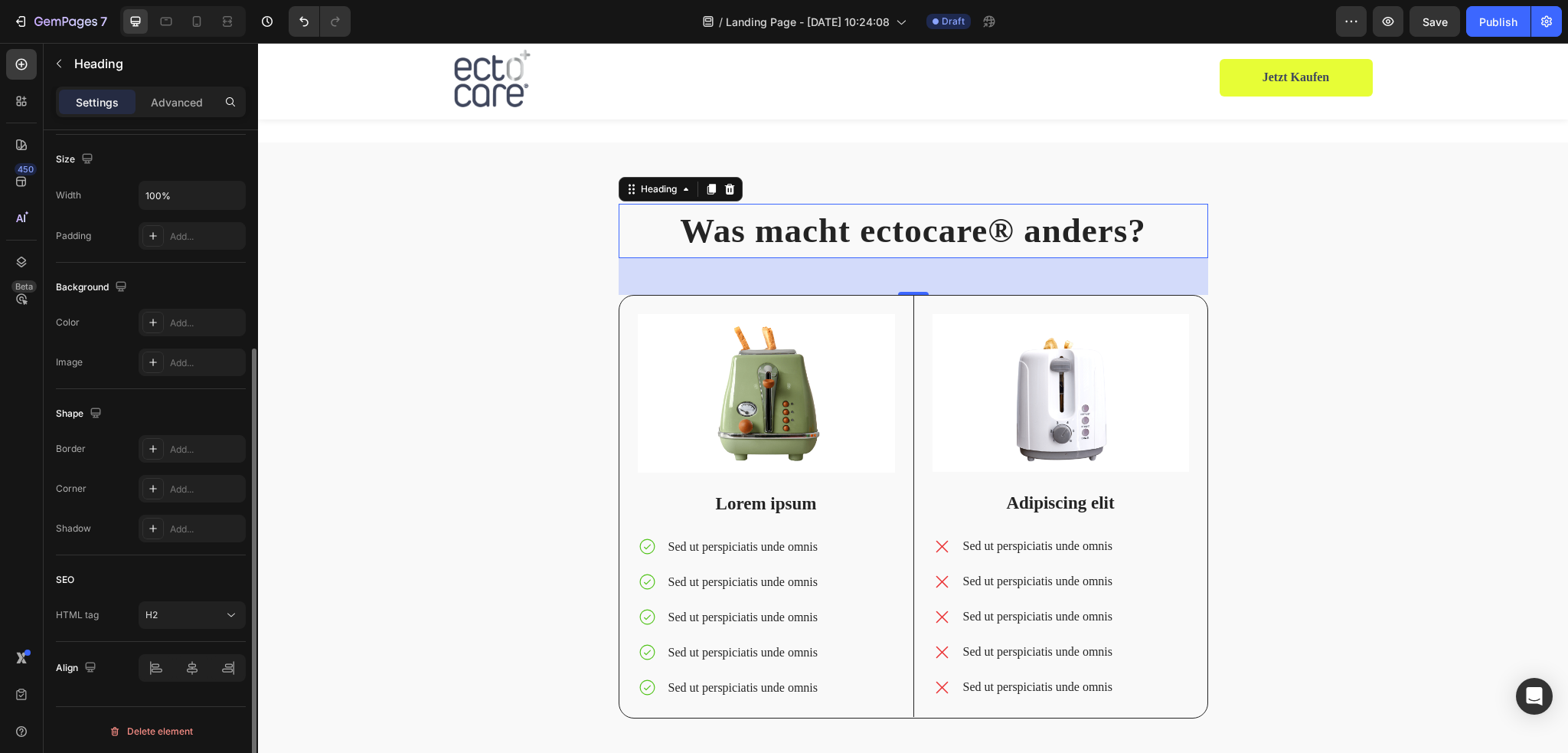
scroll to position [0, 0]
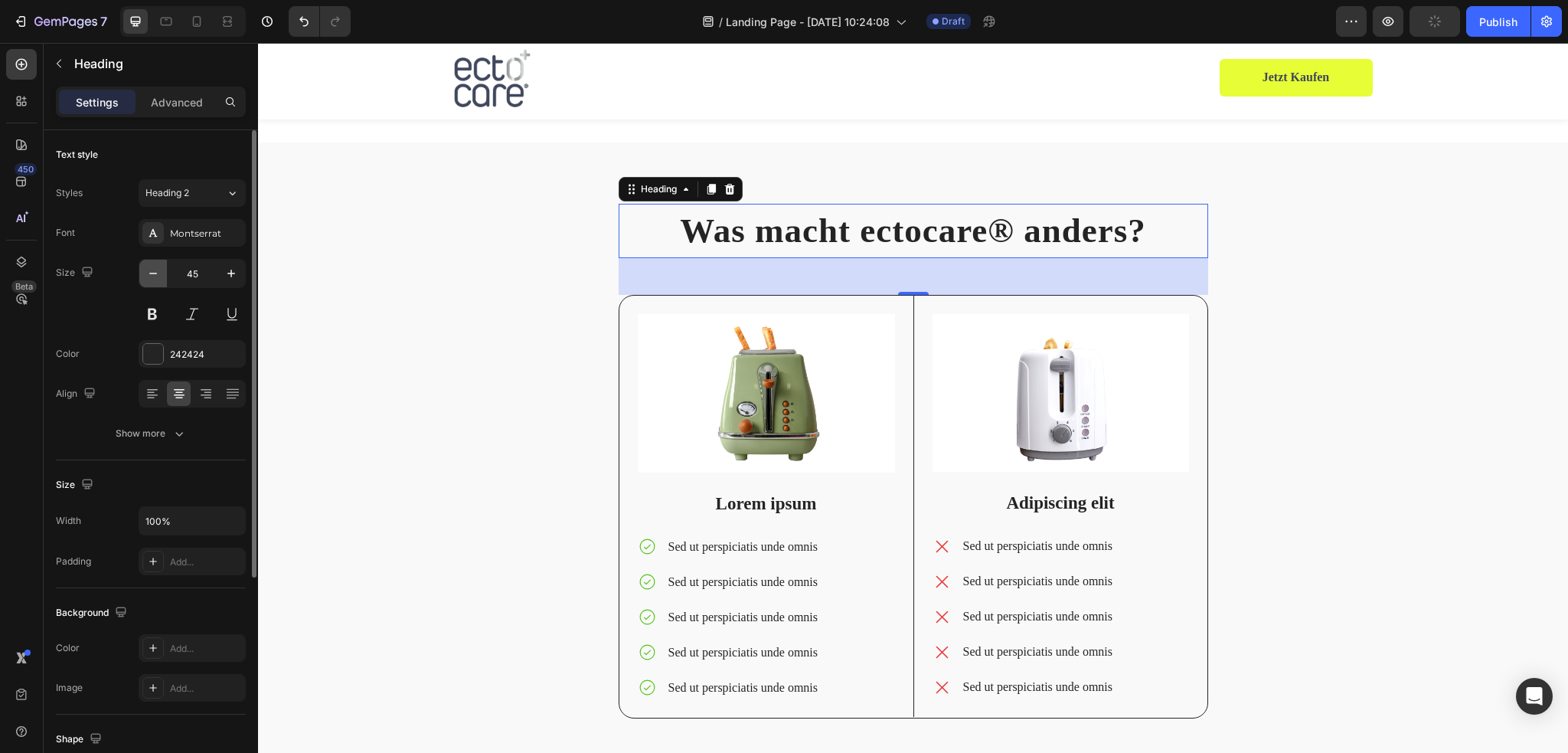
click at [147, 272] on icon "button" at bounding box center [152, 273] width 15 height 15
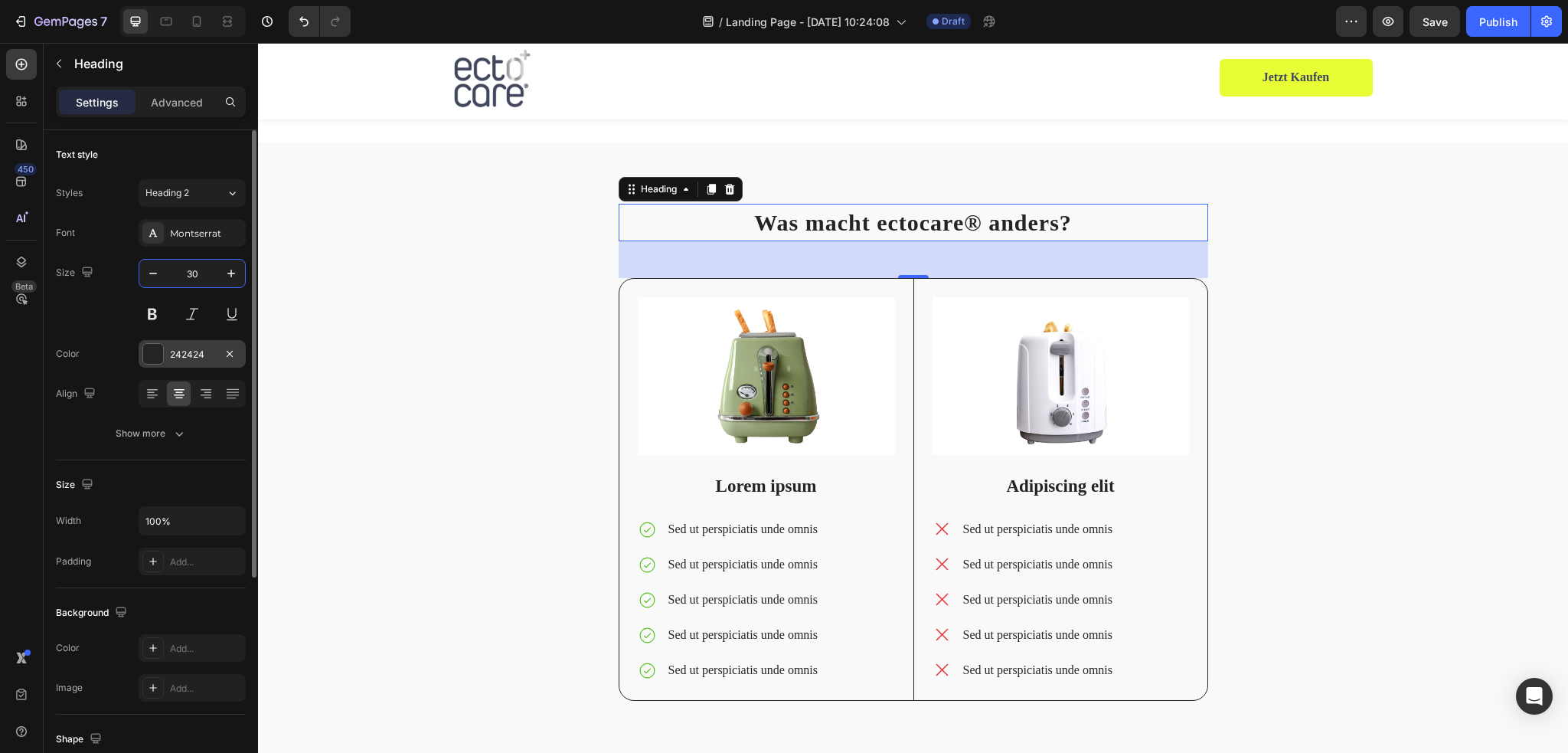
type input "30"
click at [152, 353] on div at bounding box center [153, 353] width 19 height 19
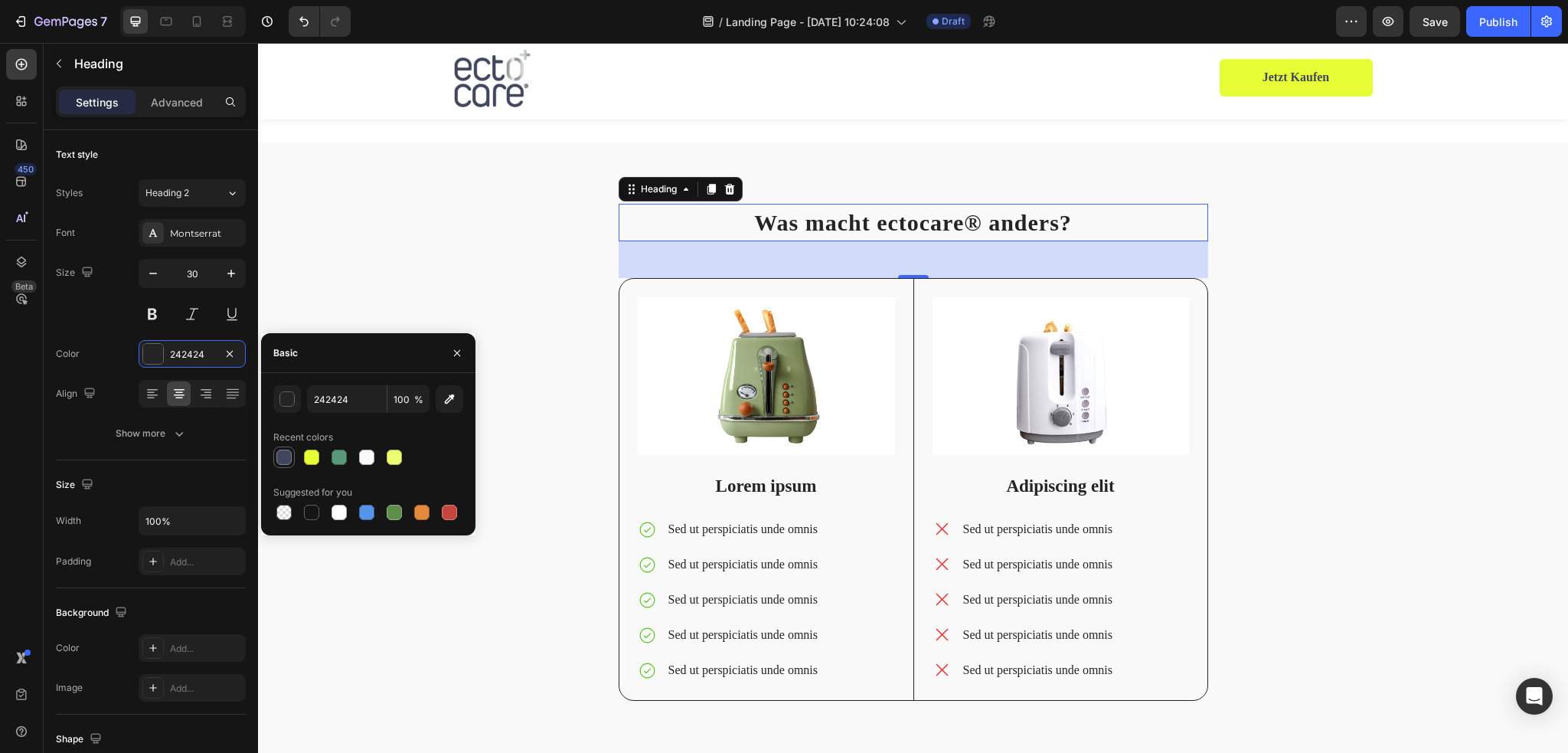
click at [277, 452] on div at bounding box center [283, 457] width 19 height 19
type input "40475D"
click at [1370, 314] on div "⁠⁠⁠⁠⁠⁠⁠ Was macht ectocare® anders? Heading 48 Image Lorem ipsum Text Block Sed…" at bounding box center [912, 464] width 1287 height 522
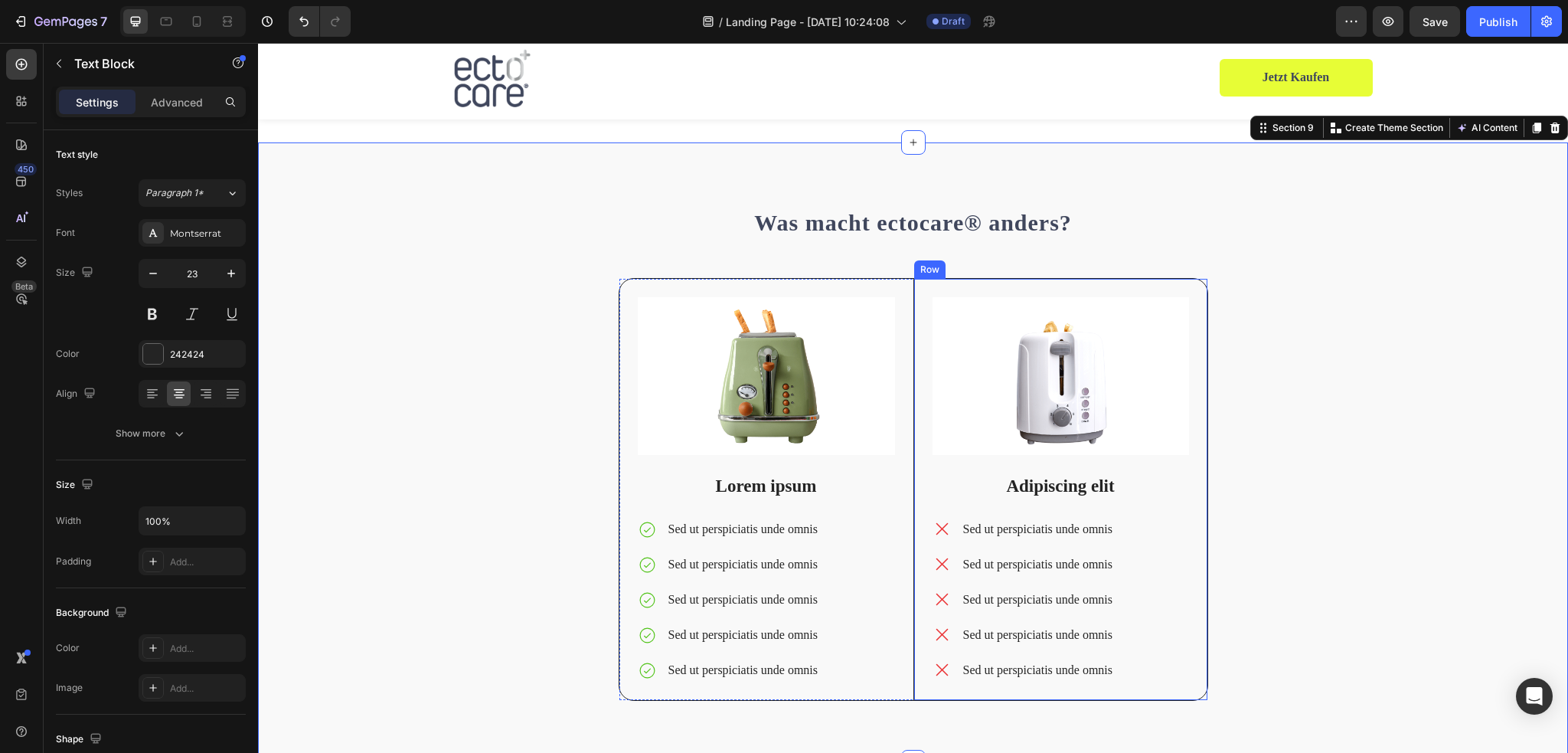
click at [1029, 489] on p "Adipiscing elit" at bounding box center [1060, 486] width 253 height 23
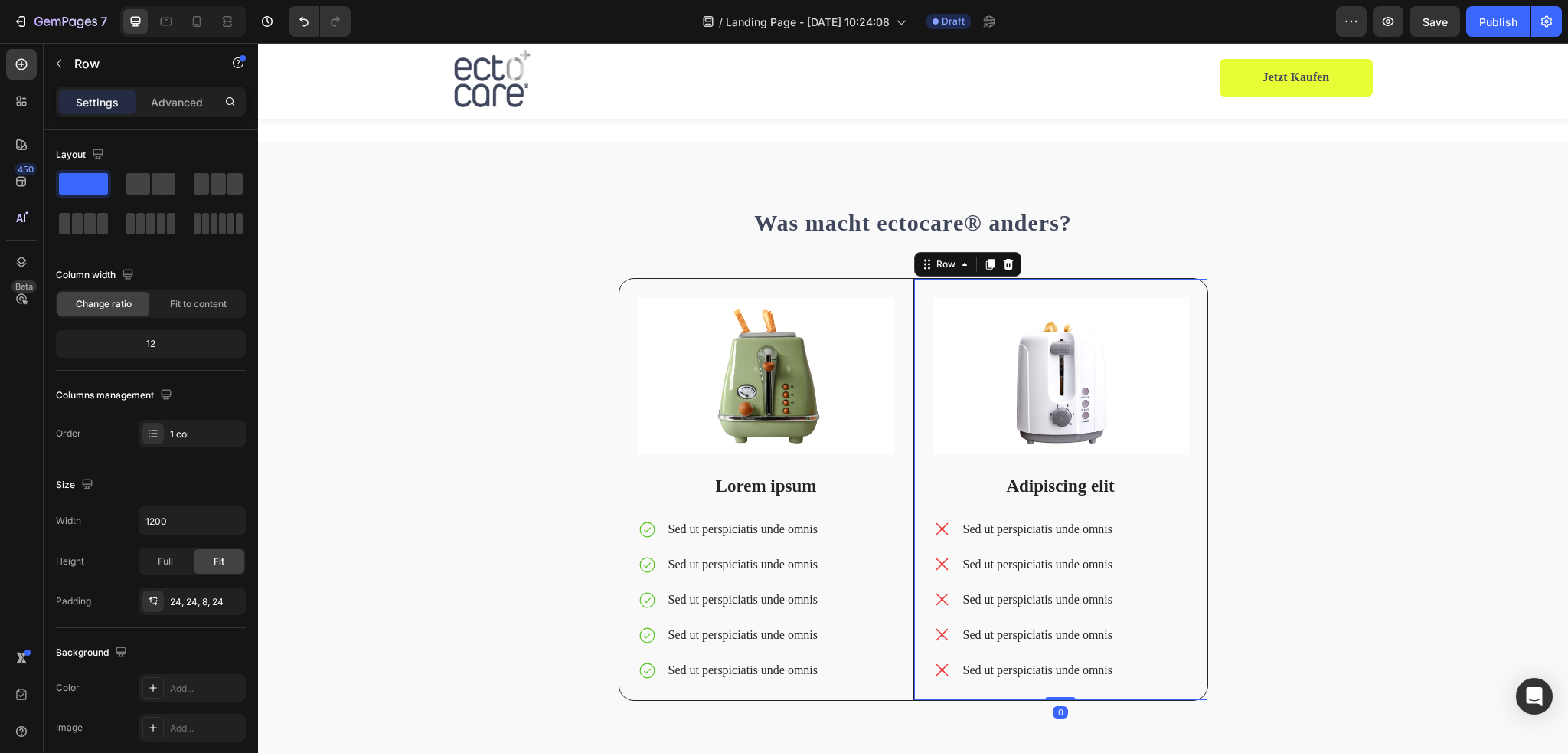
click at [917, 291] on div "Image Adipiscing elit Text Block Sed ut perspiciatis unde omnis Sed ut perspici…" at bounding box center [1060, 489] width 294 height 421
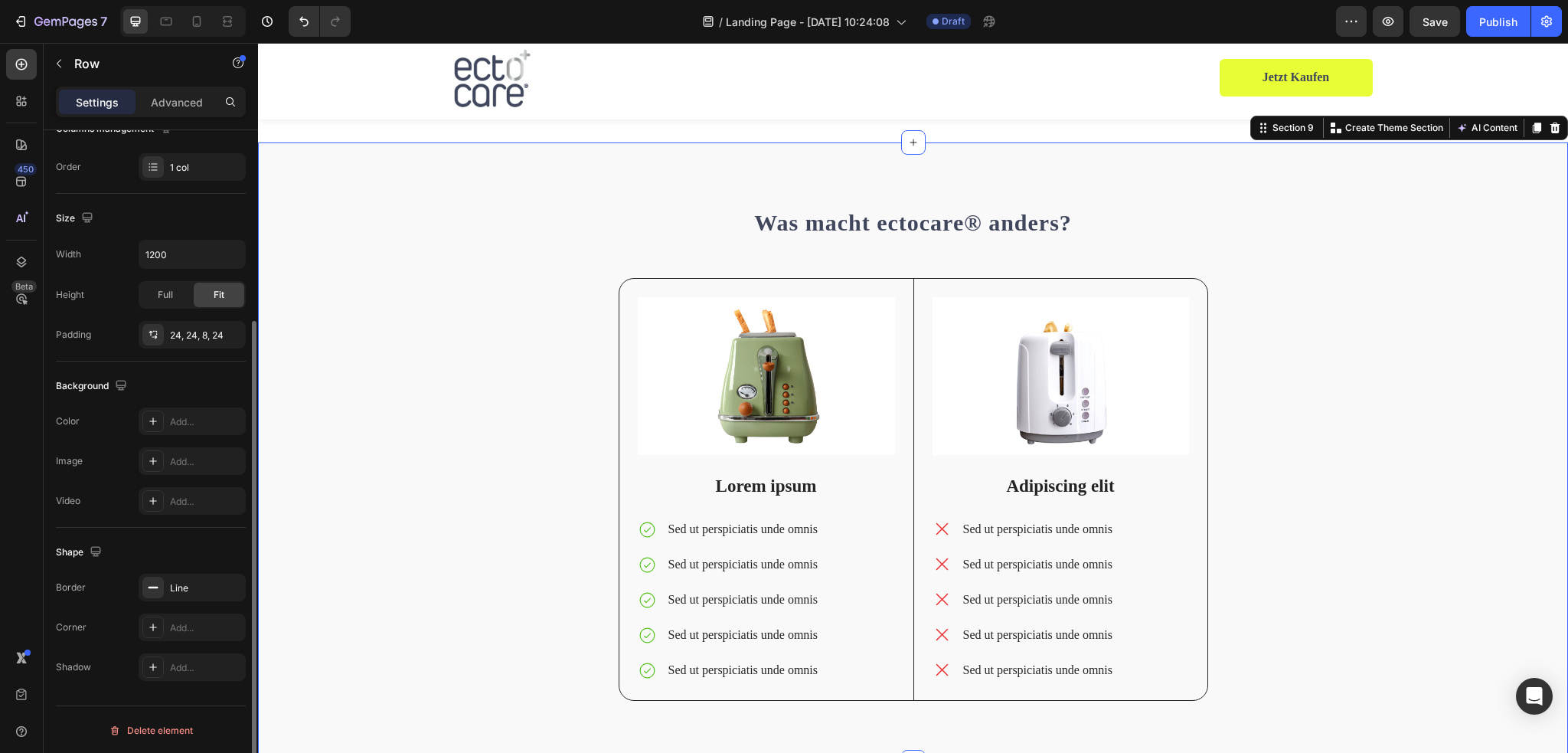
click at [1383, 338] on div "⁠⁠⁠⁠⁠⁠⁠ Was macht ectocare® anders? Heading Image Lorem ipsum Text Block Sed ut…" at bounding box center [912, 464] width 1287 height 522
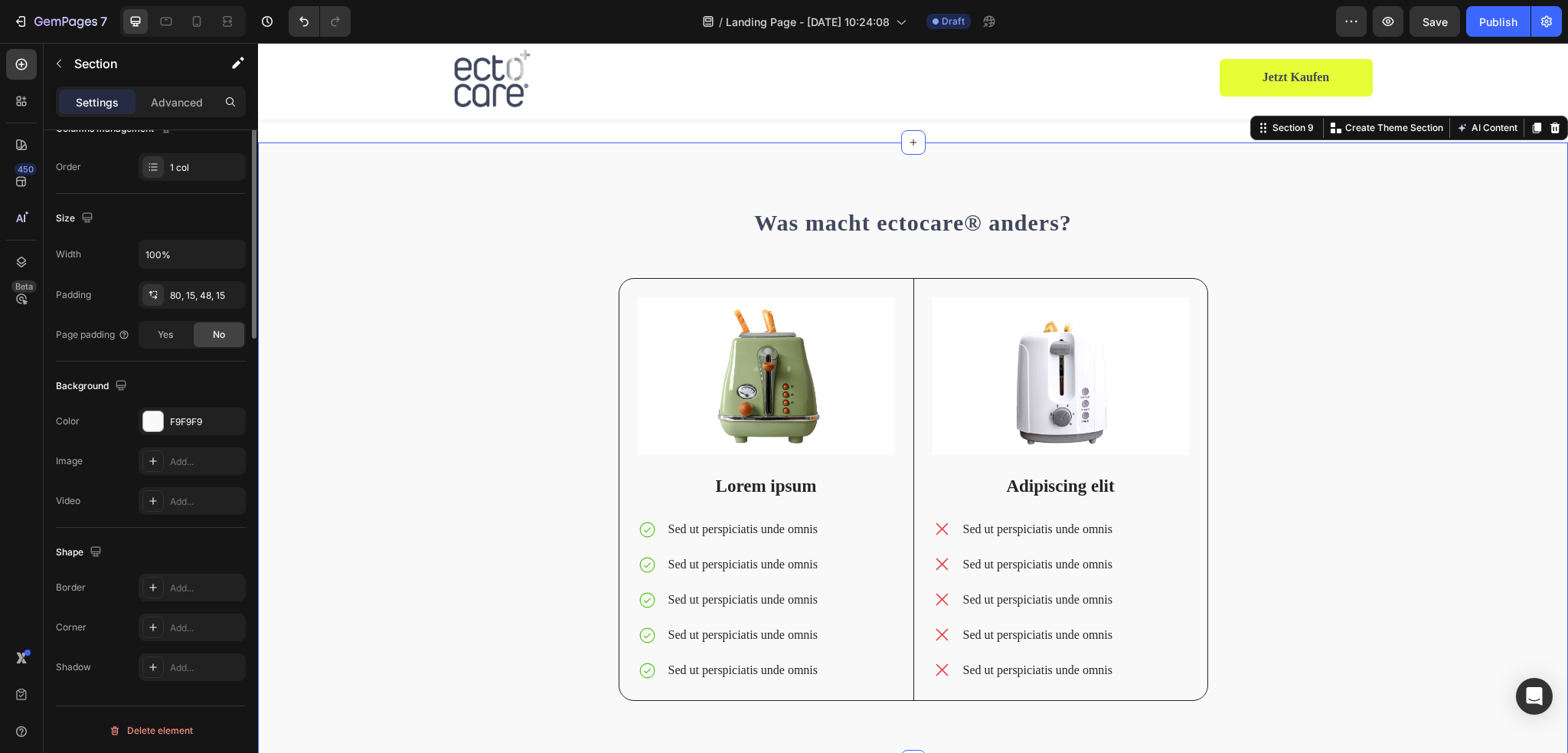
scroll to position [0, 0]
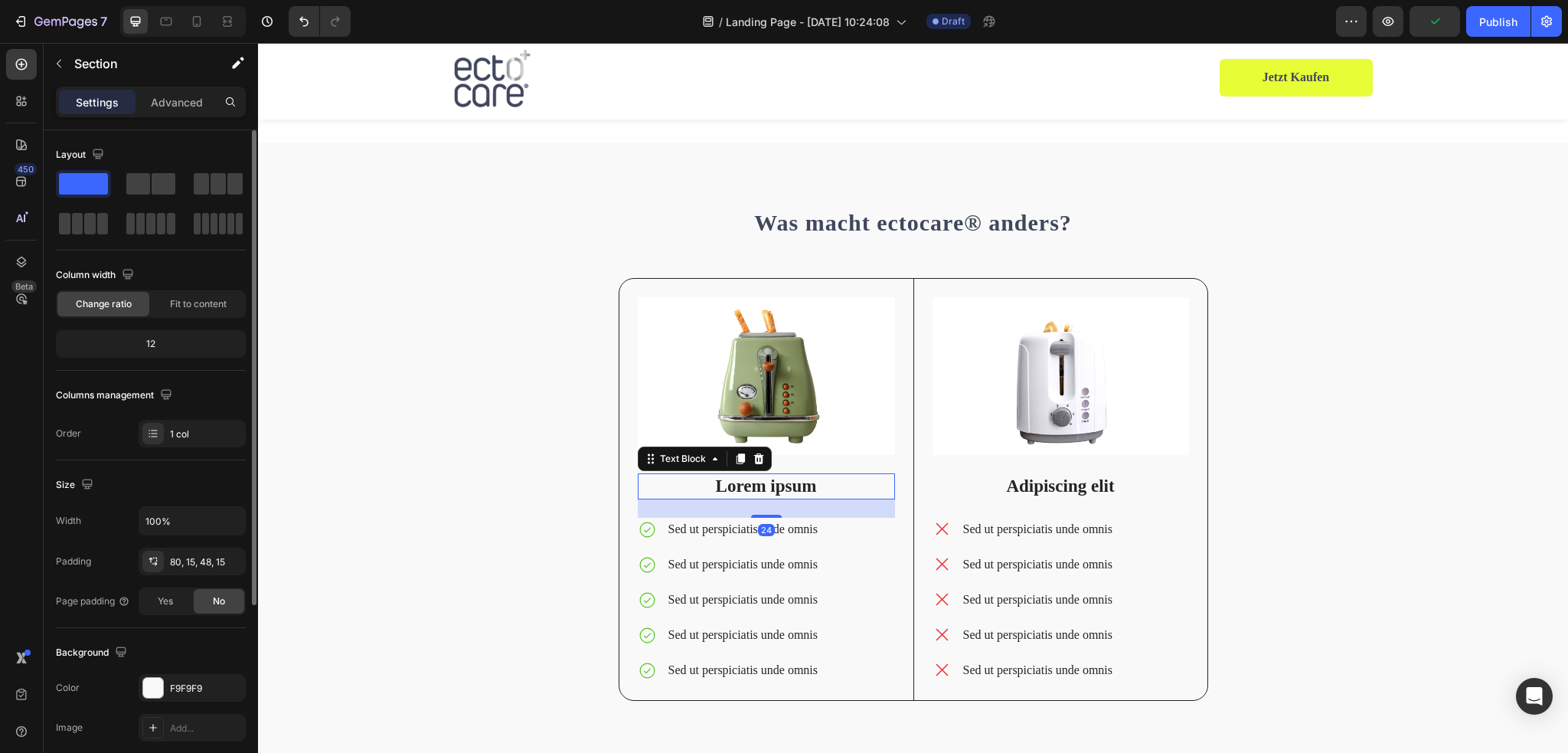
click at [772, 489] on p "Lorem ipsum" at bounding box center [766, 486] width 254 height 23
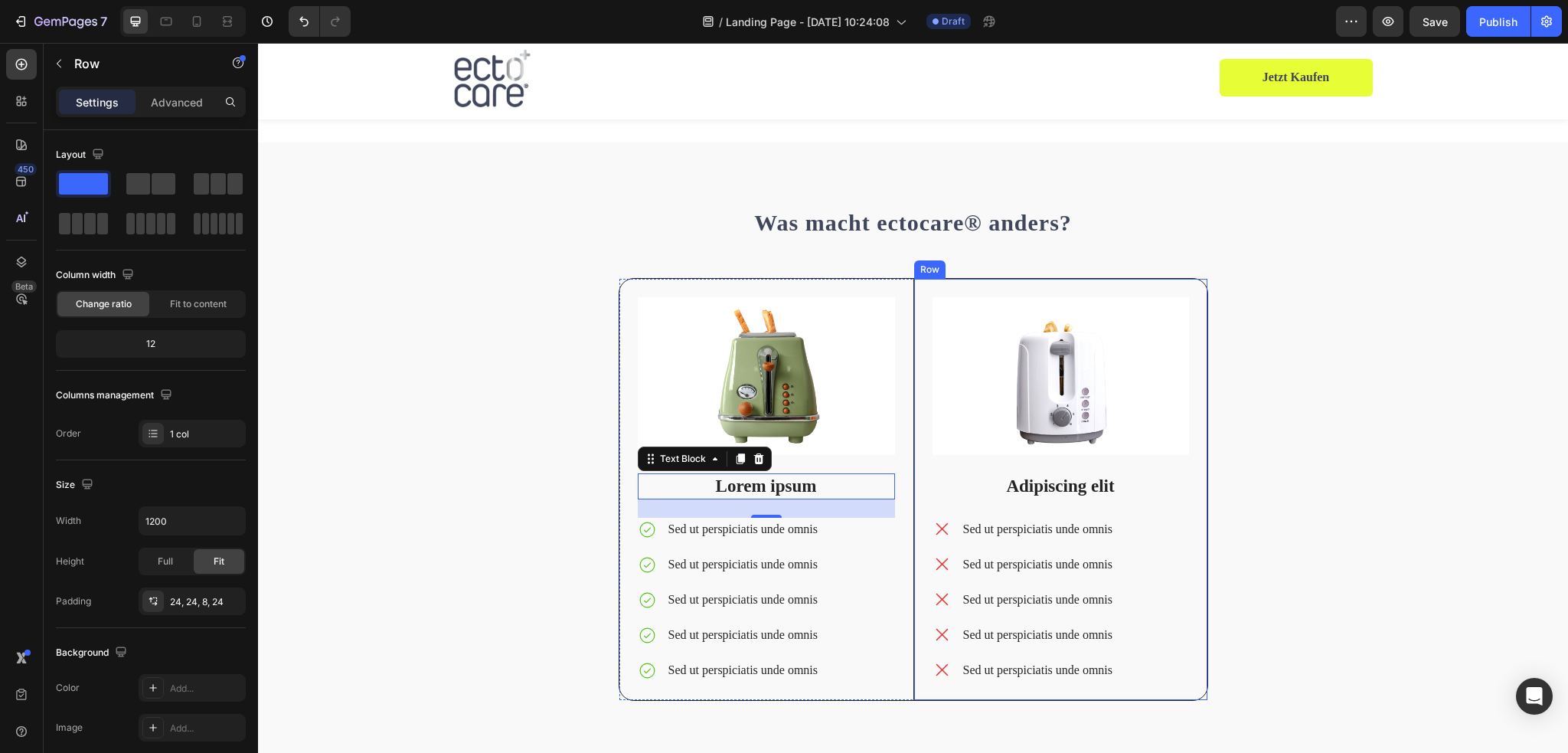
click at [1198, 369] on div "Image Adipiscing elit Text Block Sed ut perspiciatis unde omnis Sed ut perspici…" at bounding box center [1060, 489] width 294 height 421
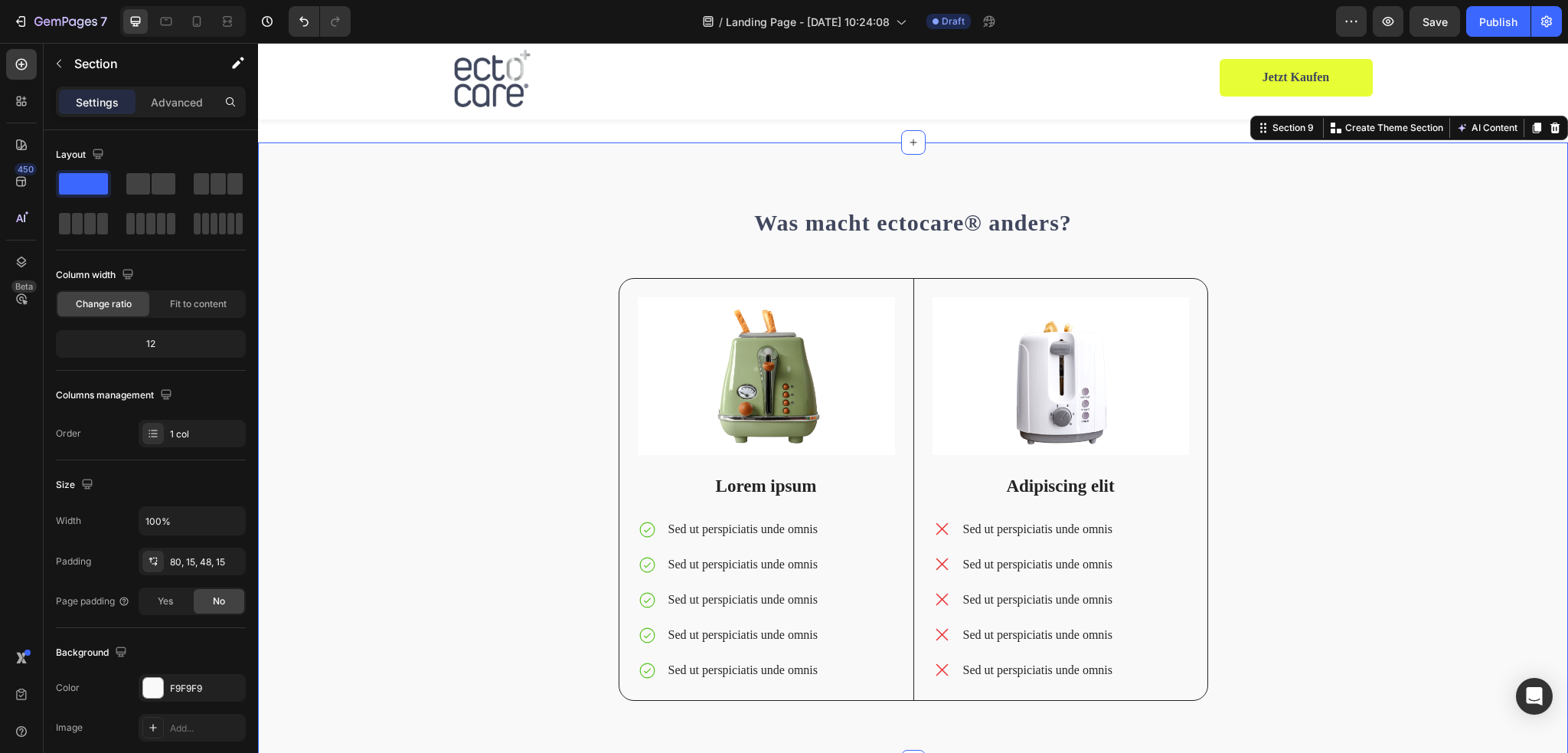
click at [435, 341] on div "⁠⁠⁠⁠⁠⁠⁠ Was macht ectocare® anders? Heading Image Lorem ipsum Text Block Sed ut…" at bounding box center [912, 464] width 1287 height 522
click at [1550, 129] on icon at bounding box center [1555, 128] width 10 height 11
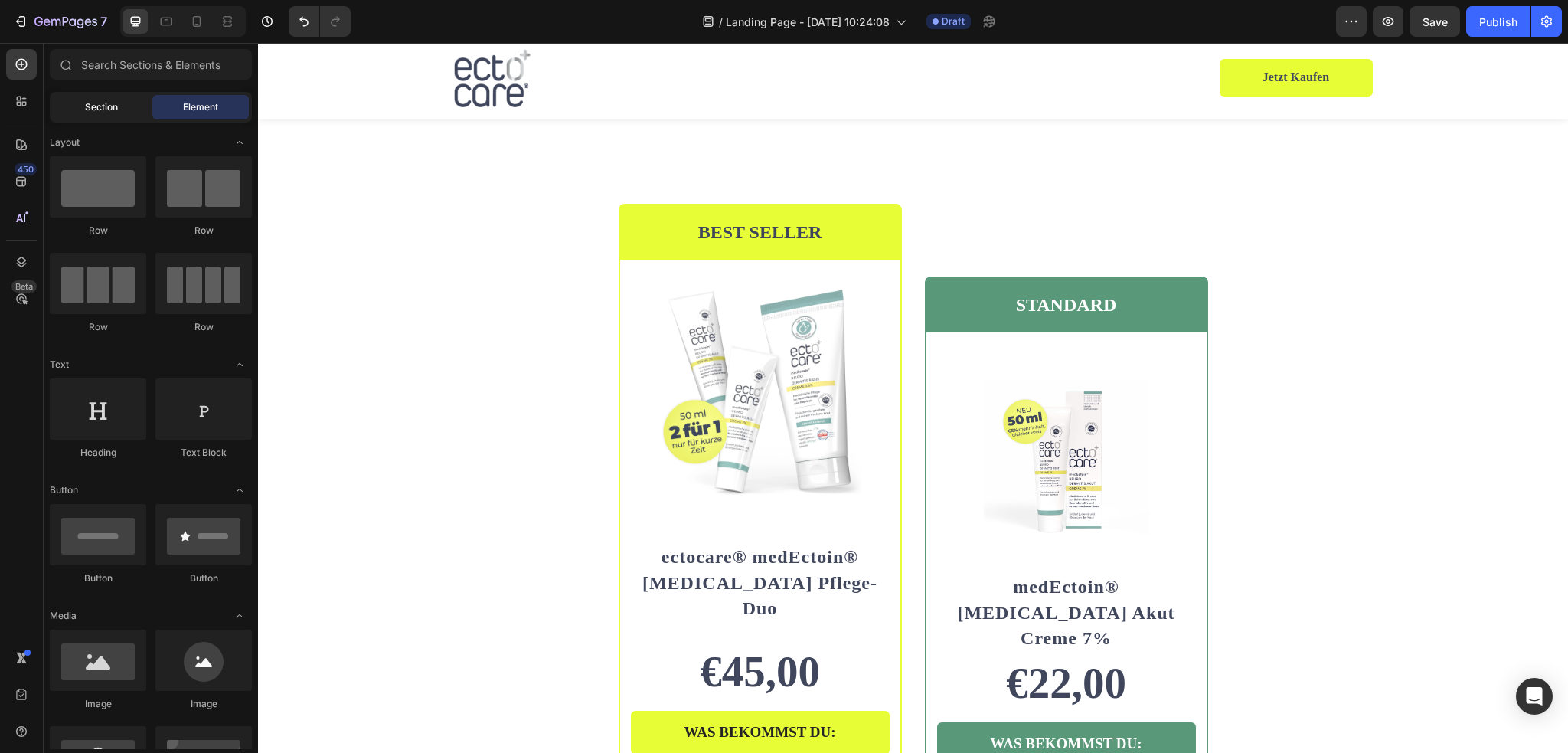
click at [82, 113] on div "Section" at bounding box center [101, 107] width 97 height 25
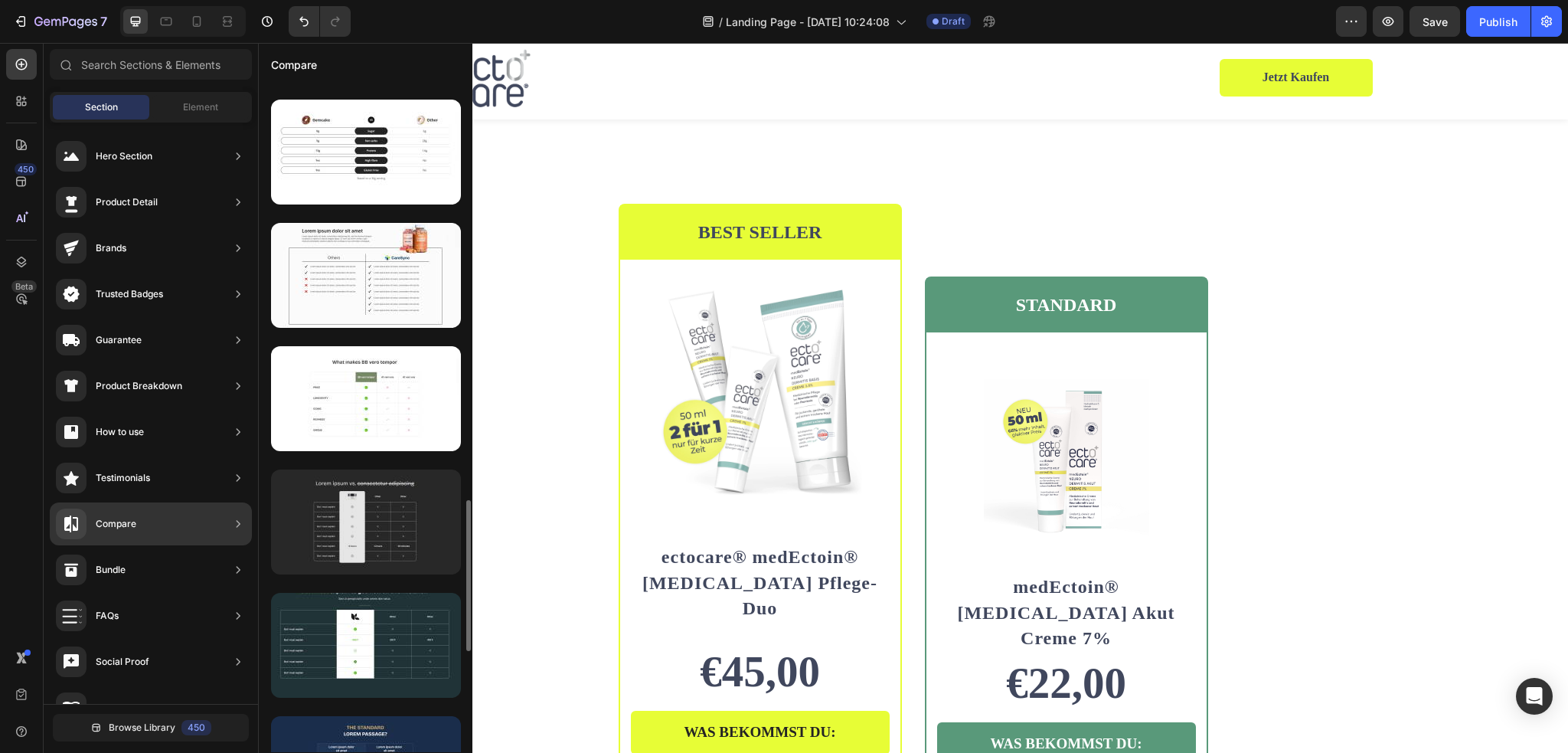
scroll to position [1991, 0]
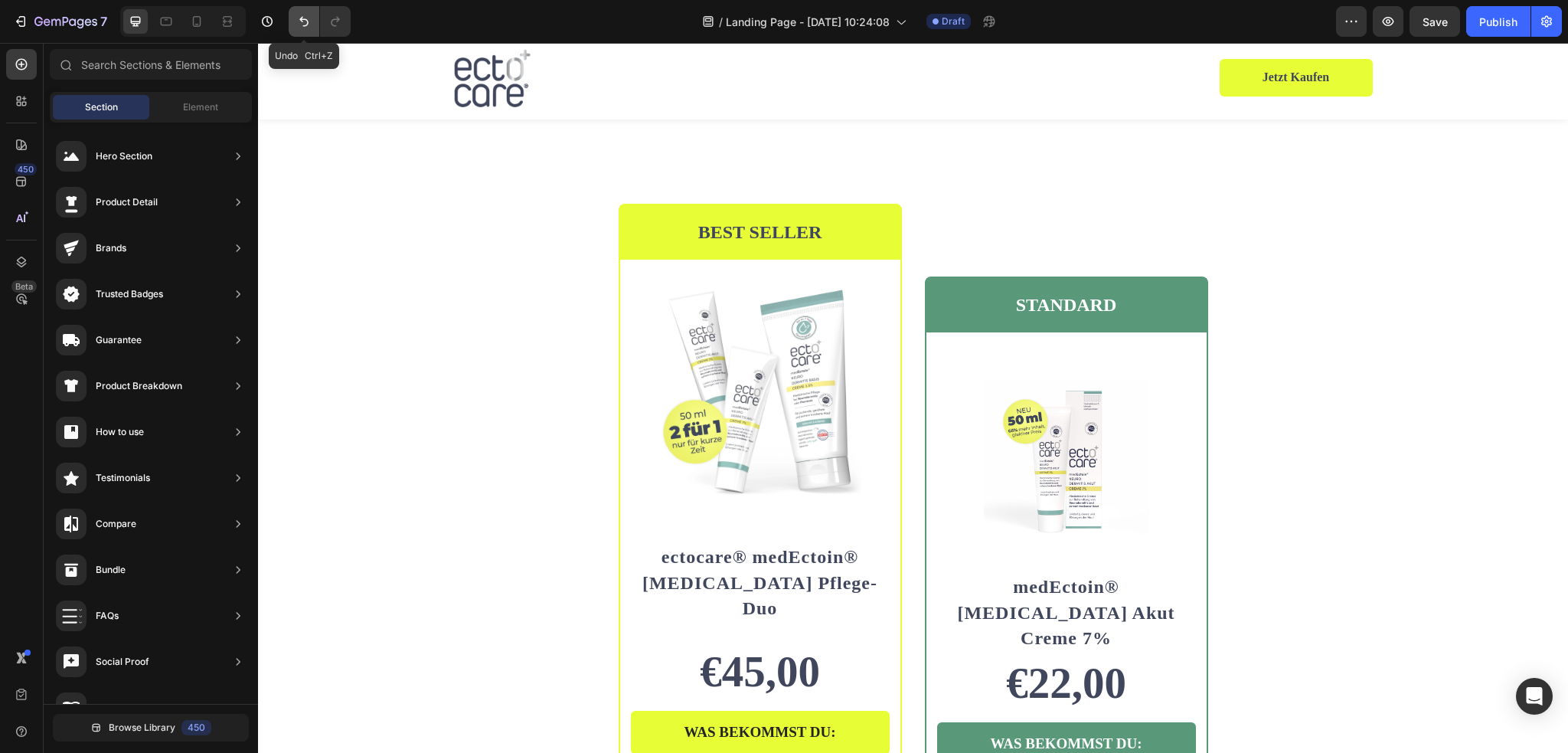
click at [307, 27] on icon "Undo/Redo" at bounding box center [303, 21] width 15 height 15
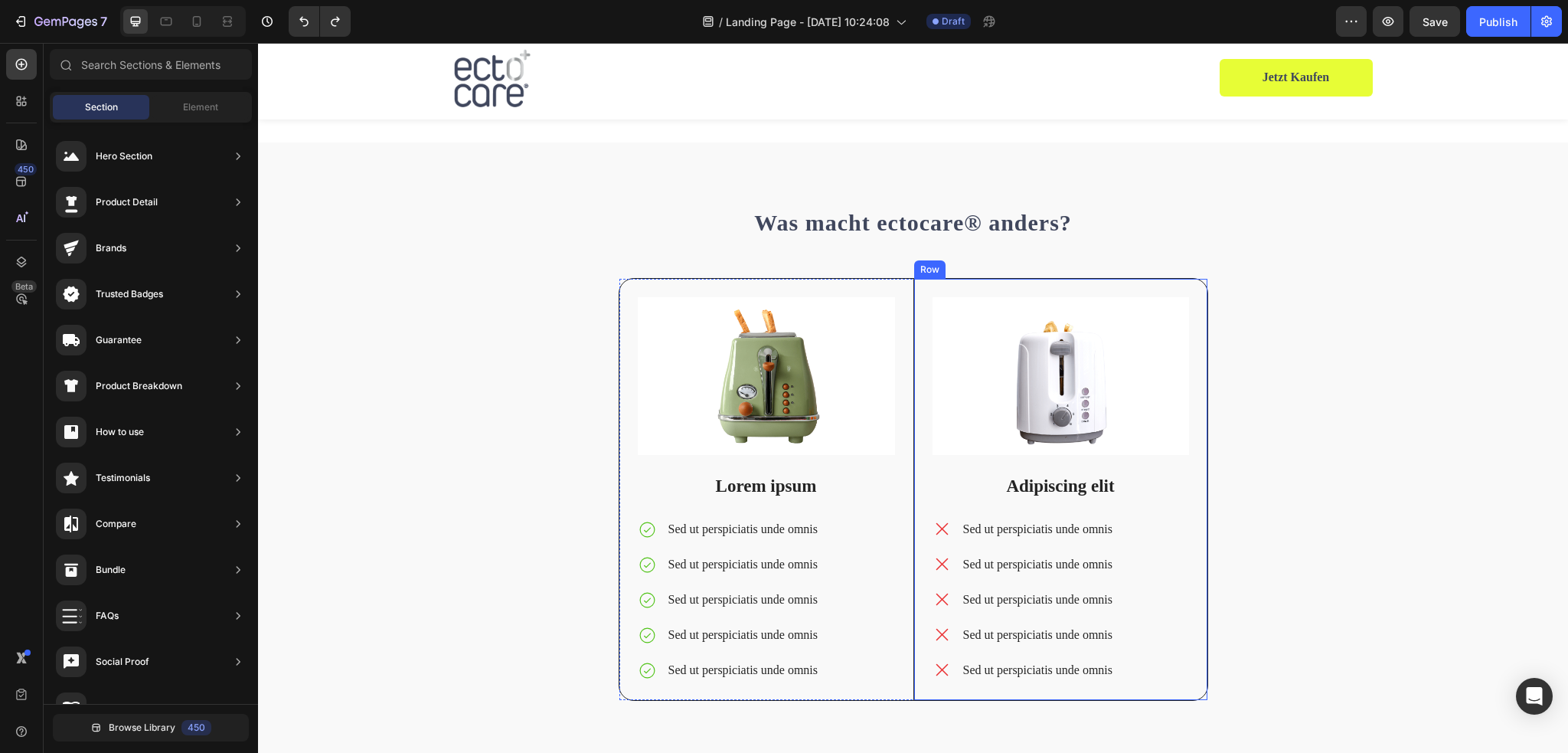
click at [1196, 308] on div "Image Adipiscing elit Text Block Sed ut perspiciatis unde omnis Sed ut perspici…" at bounding box center [1060, 489] width 294 height 421
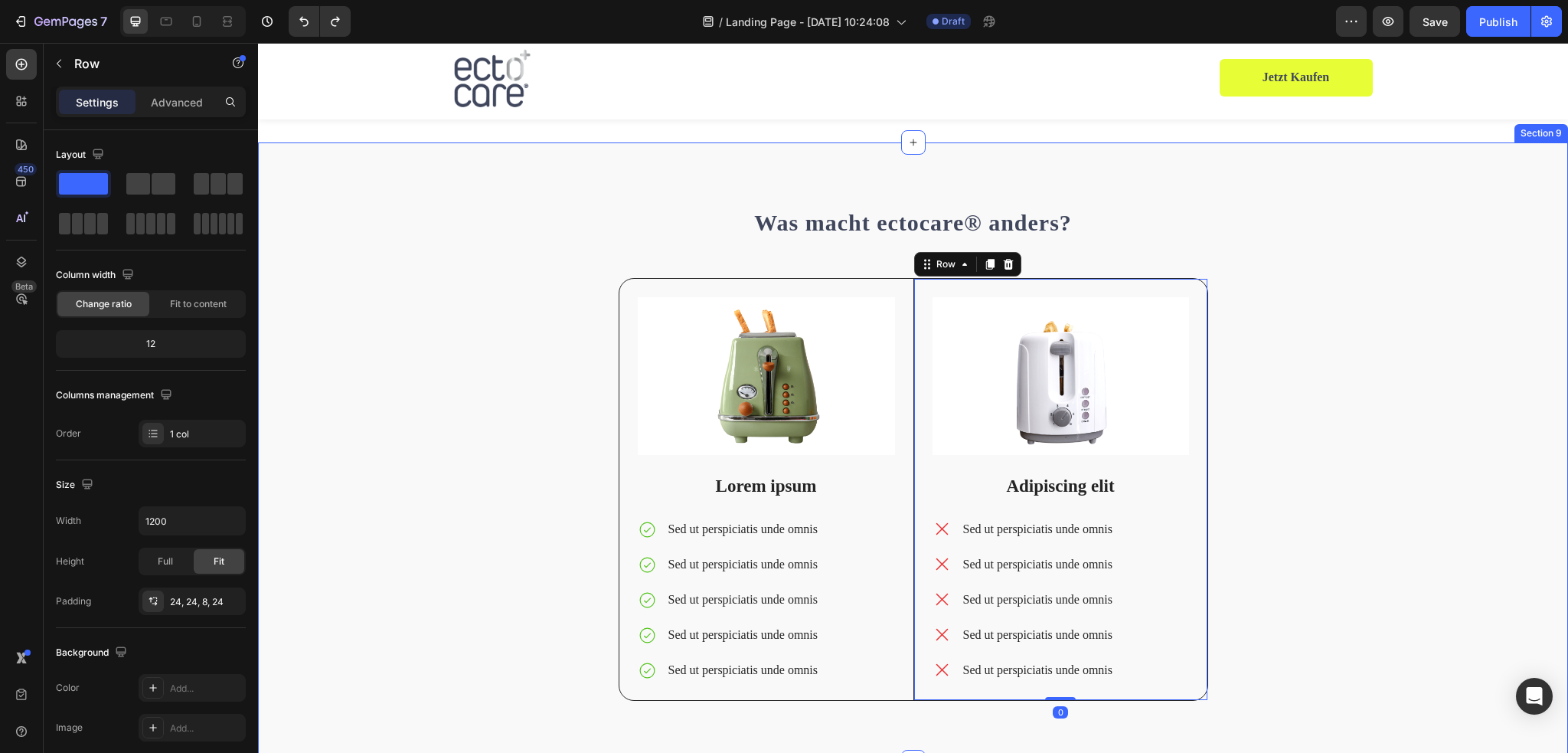
click at [570, 274] on div "Was macht ectocare® anders? Heading Image Lorem ipsum Text Block Sed ut perspic…" at bounding box center [912, 464] width 1287 height 522
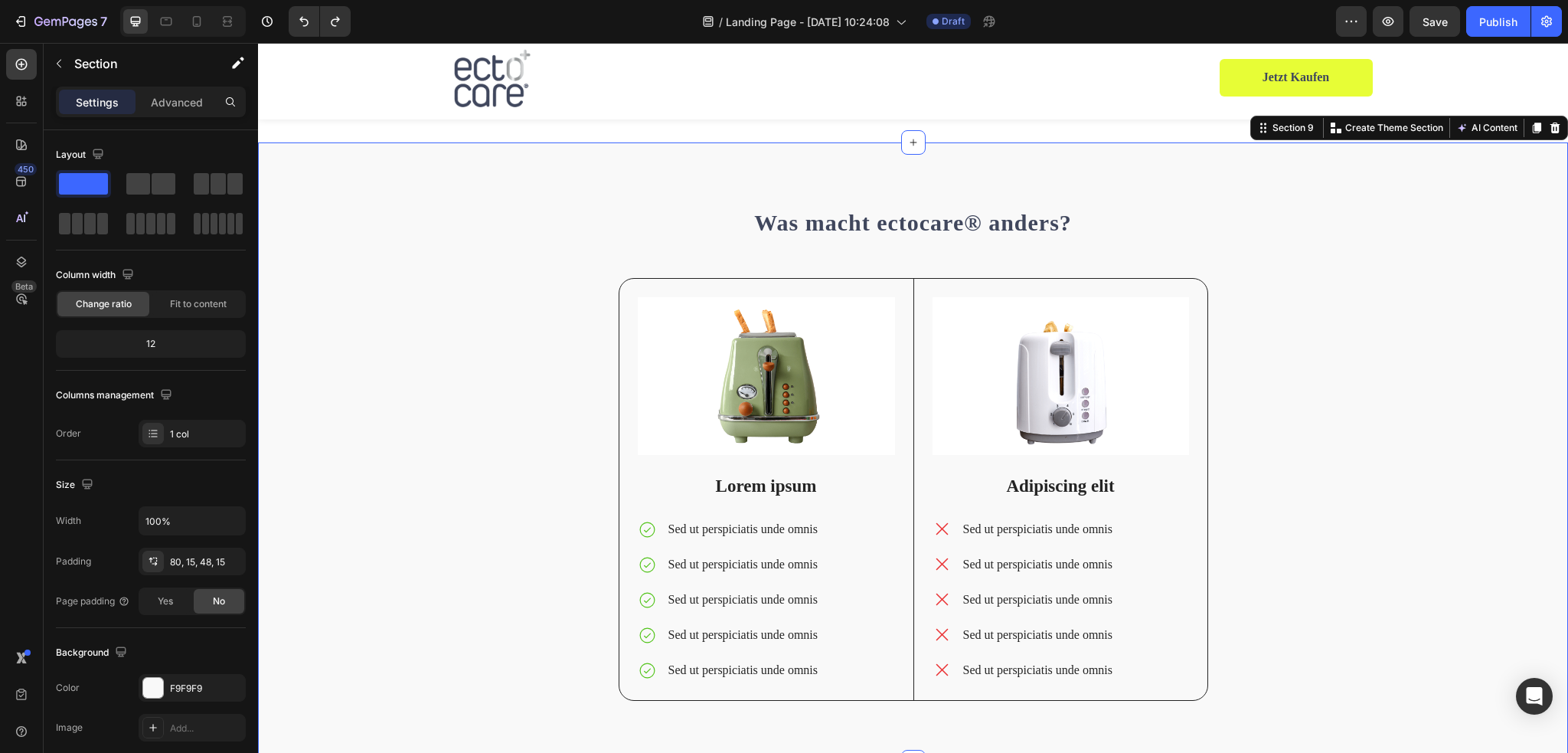
click at [578, 269] on div "Was macht ectocare® anders? Heading Image Lorem ipsum Text Block Sed ut perspic…" at bounding box center [912, 464] width 1287 height 522
click at [510, 148] on div "Was macht ectocare® anders? Heading Image Lorem ipsum Text Block Sed ut perspic…" at bounding box center [912, 453] width 1310 height 620
click at [505, 292] on div "Was macht ectocare® anders? Heading Image Lorem ipsum Text Block Sed ut perspic…" at bounding box center [912, 464] width 1287 height 522
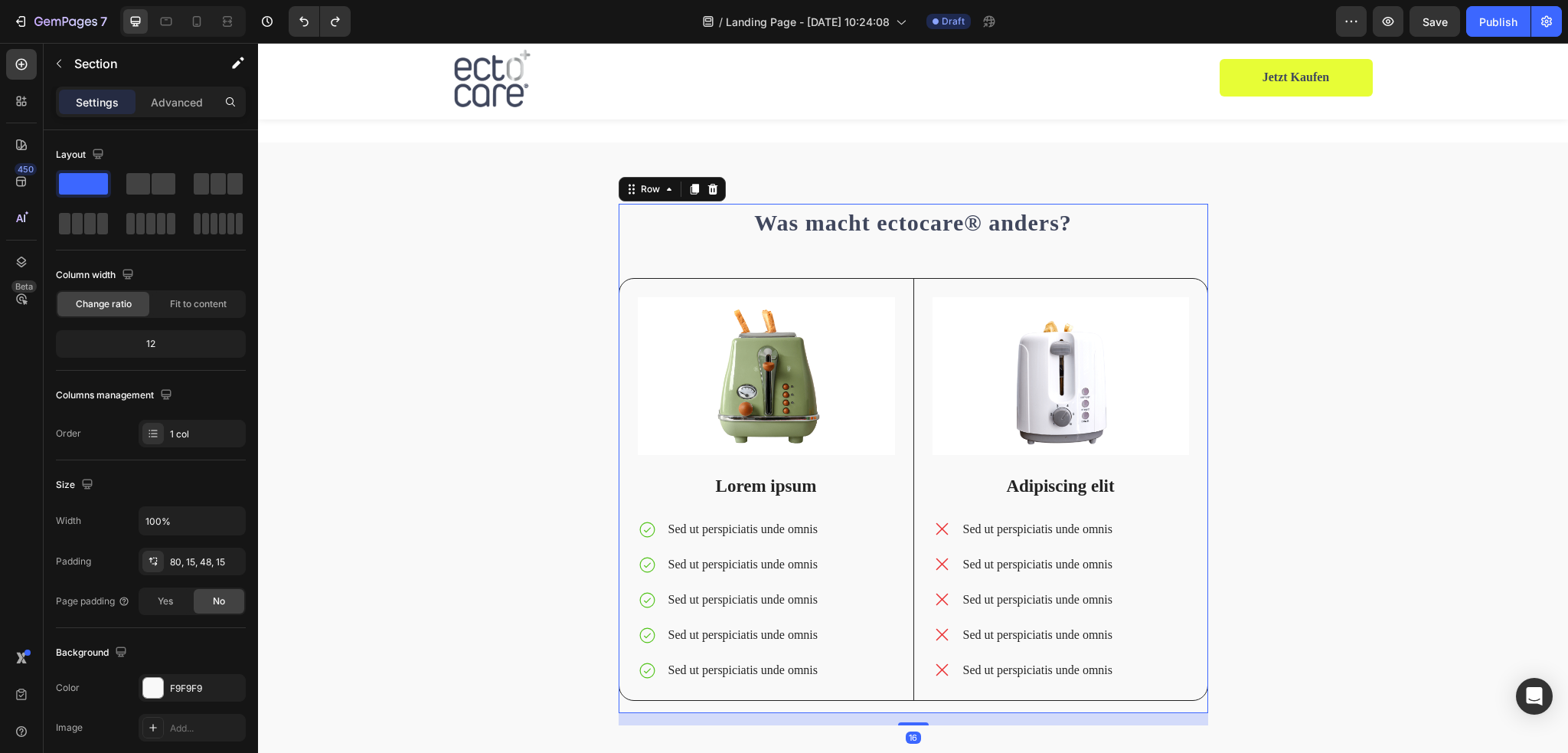
click at [904, 268] on div "Was macht ectocare® anders? Heading Image Lorem ipsum Text Block Sed ut perspic…" at bounding box center [912, 459] width 589 height 510
click at [153, 183] on span at bounding box center [163, 183] width 24 height 21
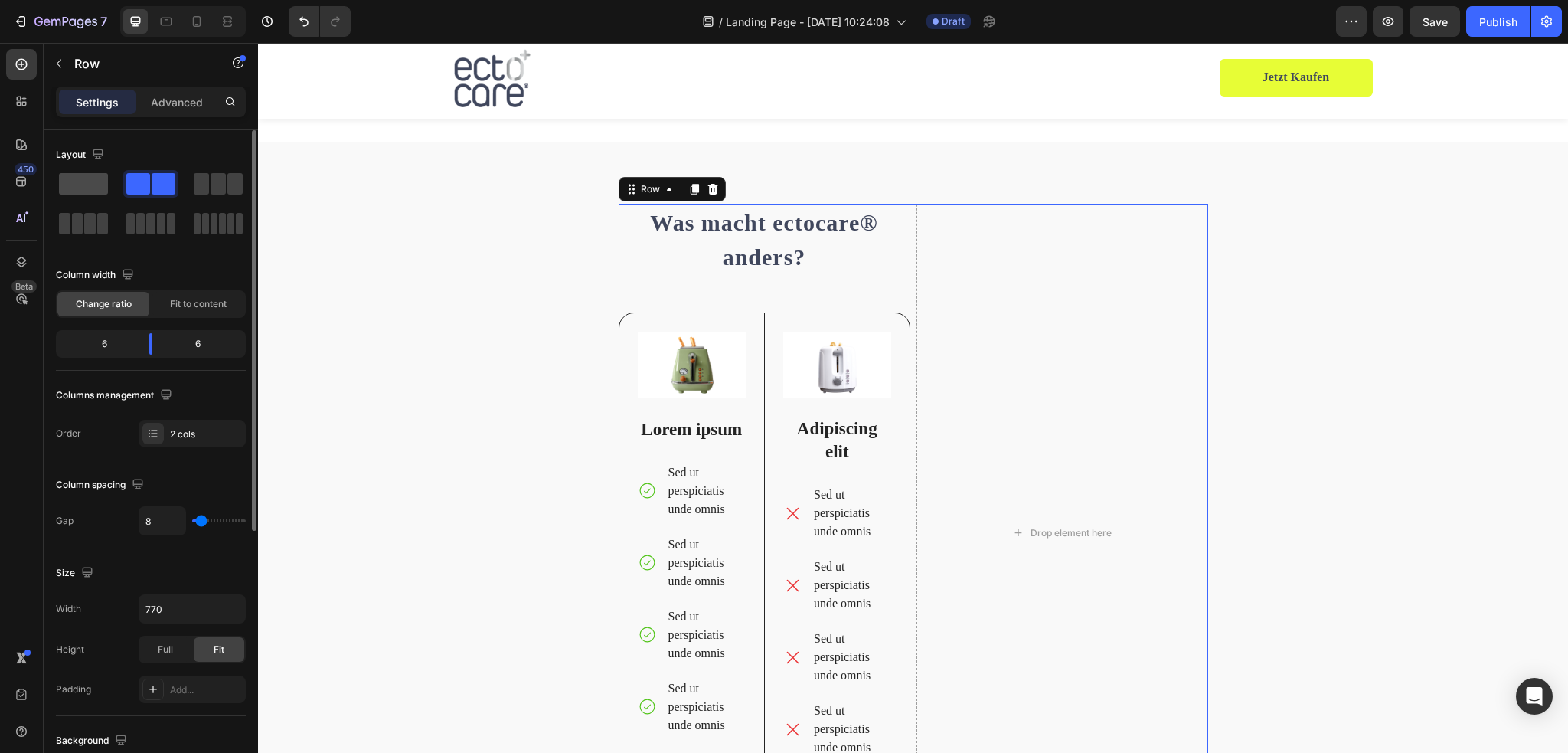
click at [76, 188] on span at bounding box center [83, 183] width 49 height 21
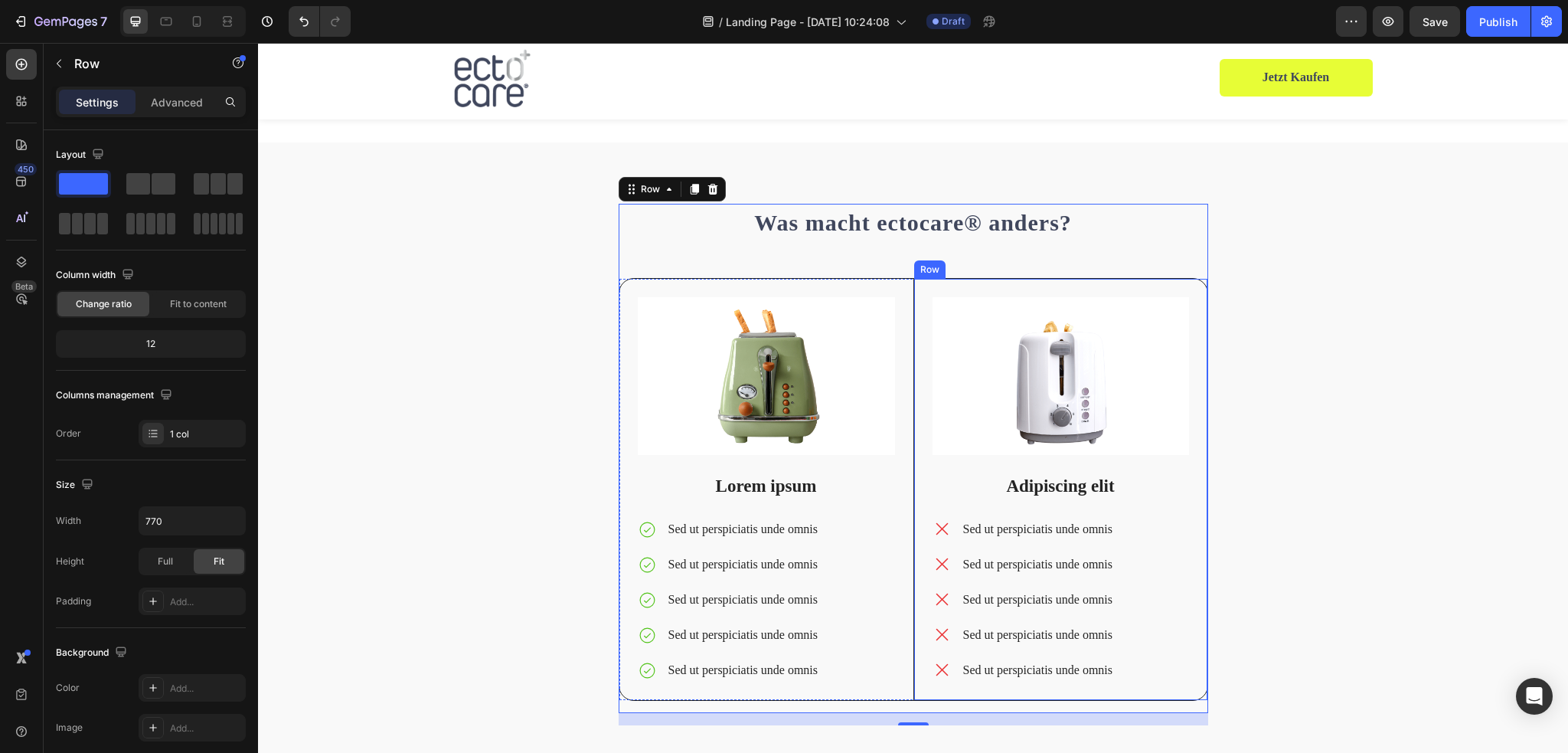
click at [1197, 280] on div "Image Adipiscing elit Text Block Sed ut perspiciatis unde omnis Sed ut perspici…" at bounding box center [1060, 489] width 294 height 421
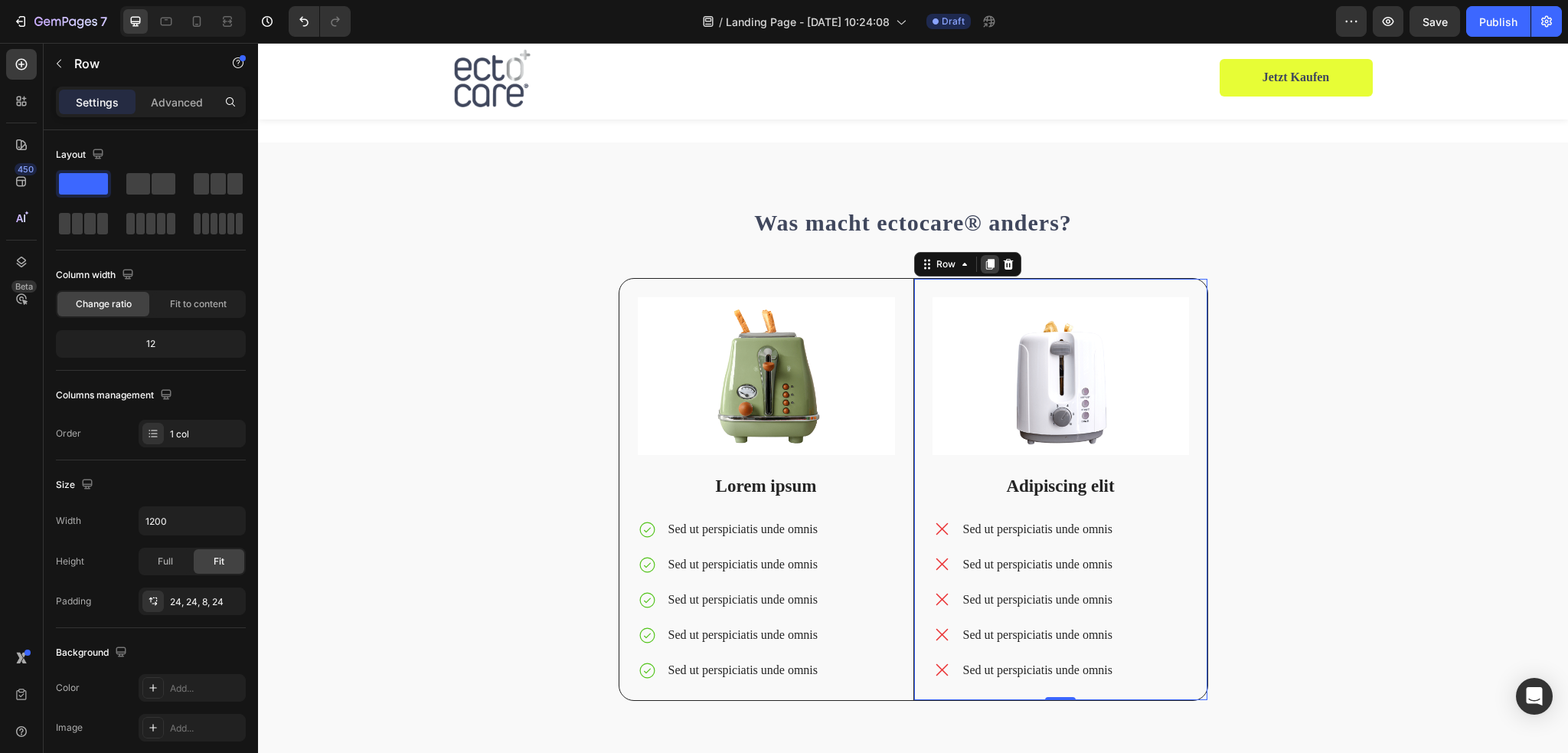
click at [985, 267] on icon at bounding box center [990, 264] width 9 height 11
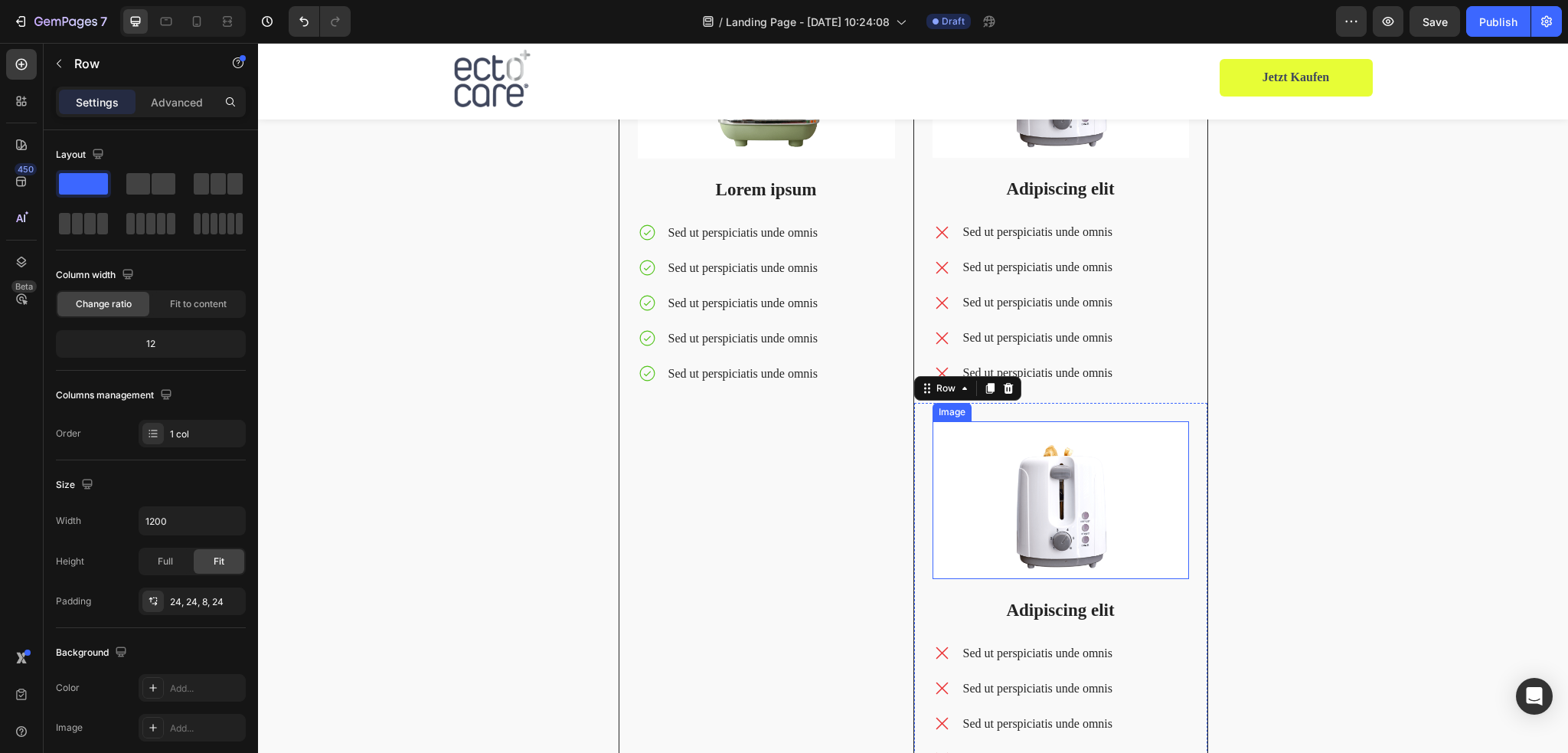
scroll to position [3527, 0]
click at [896, 415] on div "Image Lorem ipsum Text Block Sed ut perspiciatis unde omnis Sed ut perspiciatis…" at bounding box center [766, 404] width 294 height 842
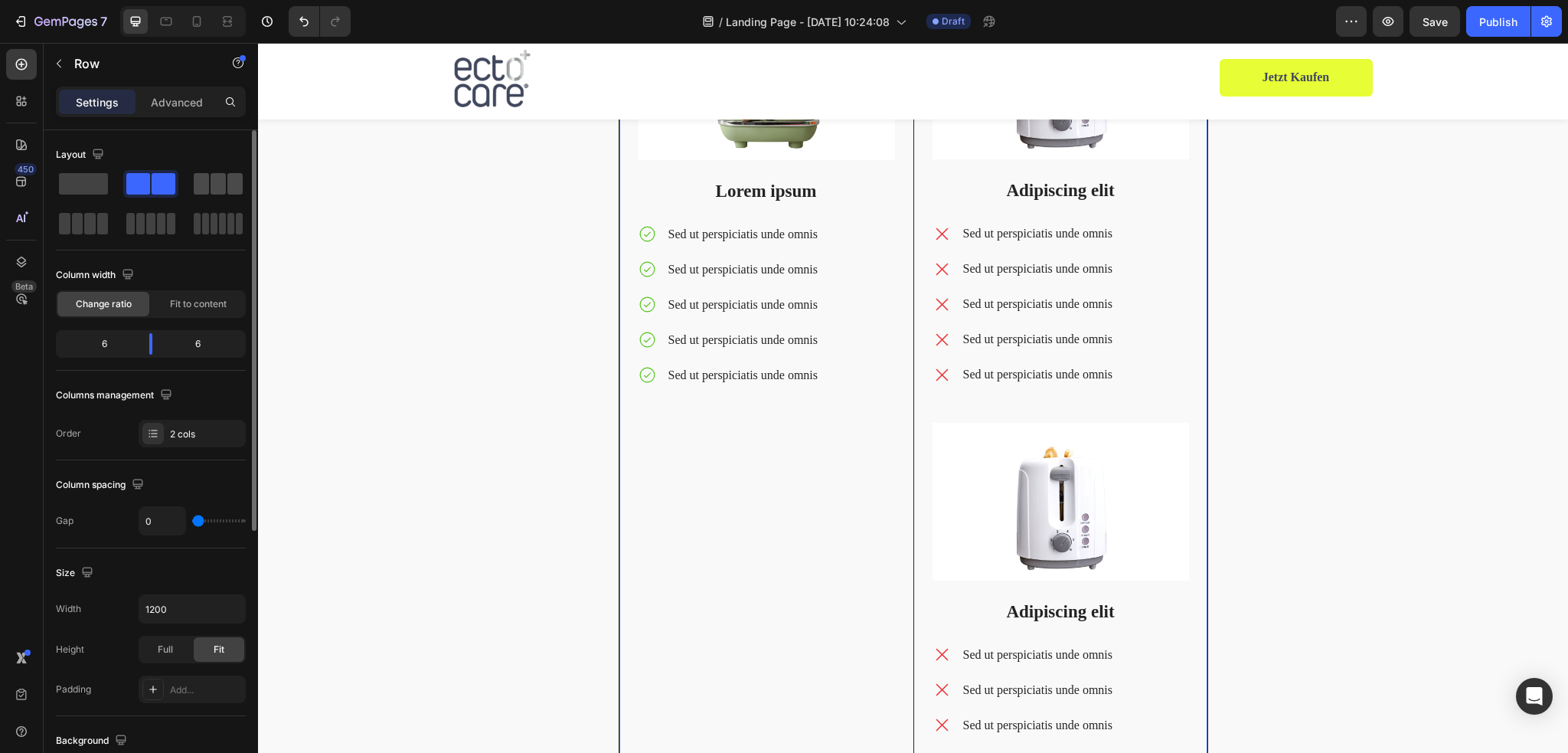
click at [206, 185] on span at bounding box center [201, 183] width 15 height 21
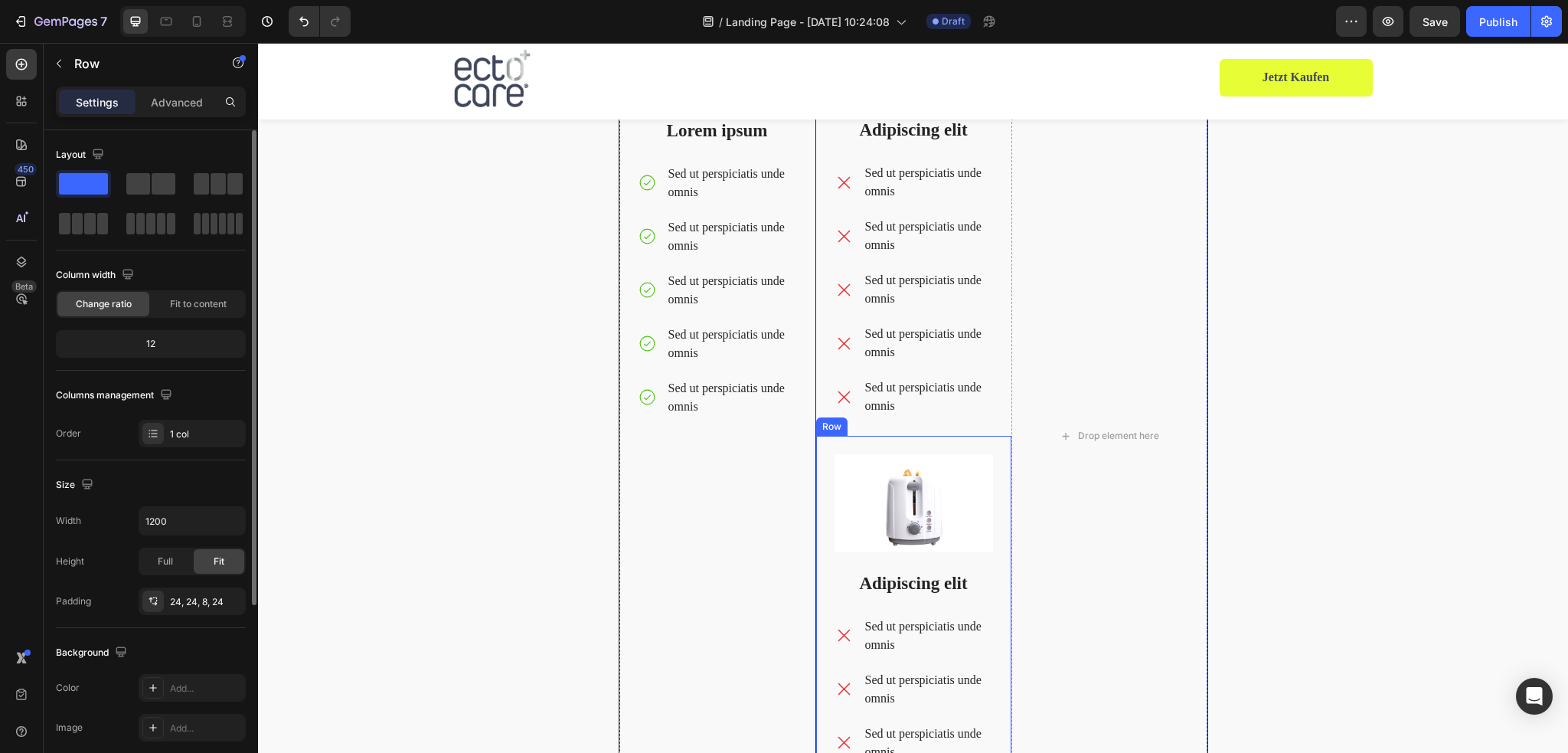
click at [894, 442] on div "Image Adipiscing elit Text Block Sed ut perspiciatis unde omnis Sed ut perspici…" at bounding box center [912, 662] width 196 height 453
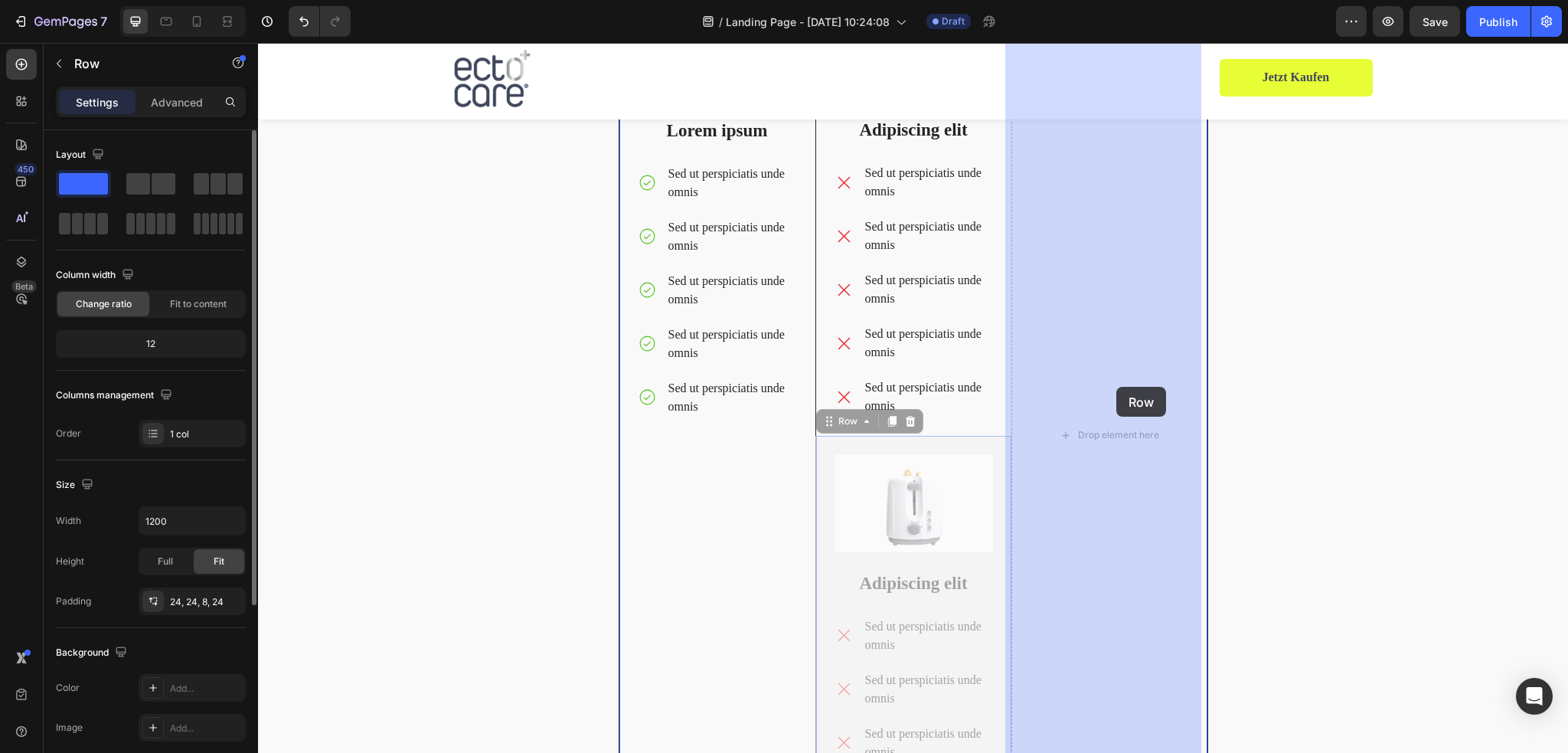
drag, startPoint x: 928, startPoint y: 442, endPoint x: 1102, endPoint y: 398, distance: 179.5
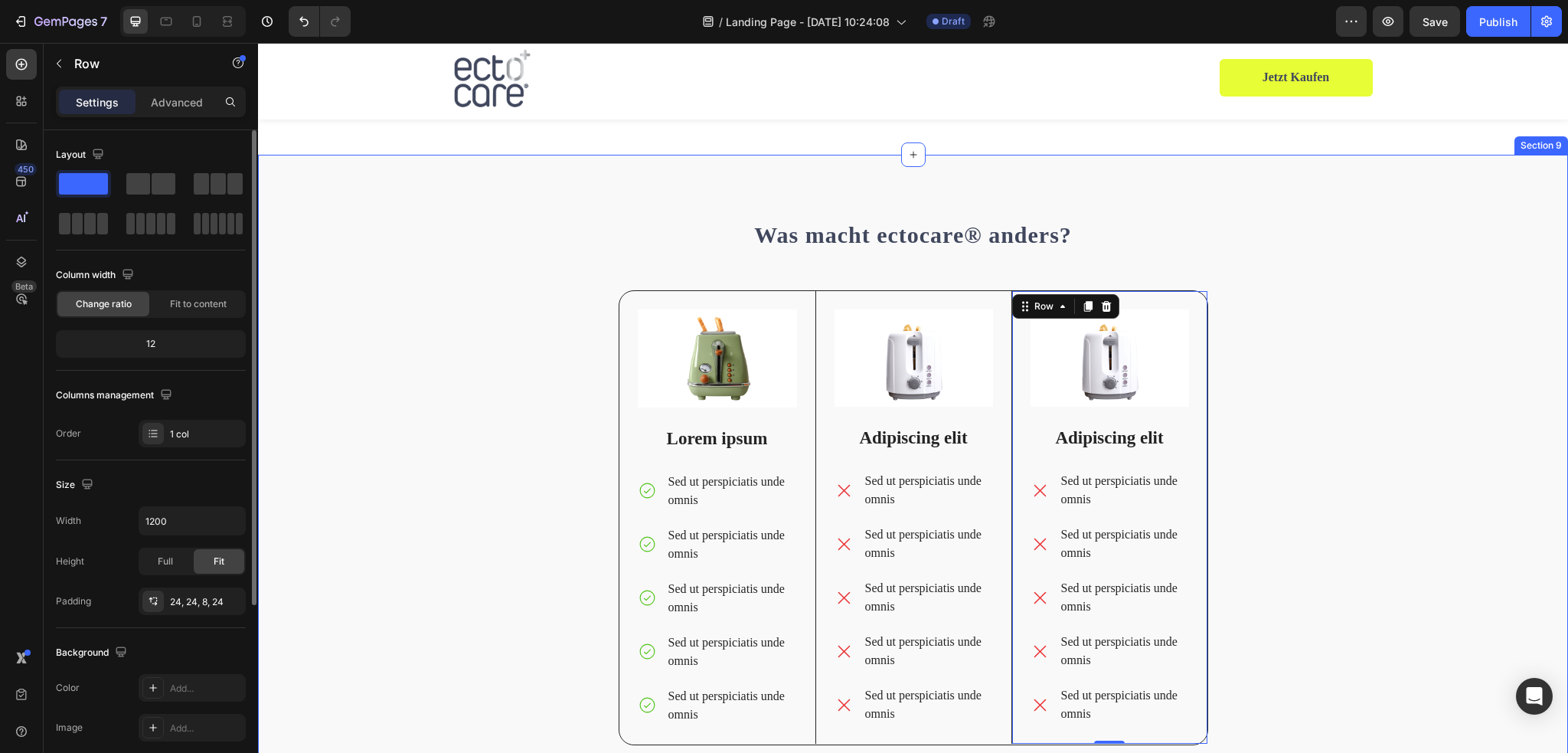
scroll to position [3221, 0]
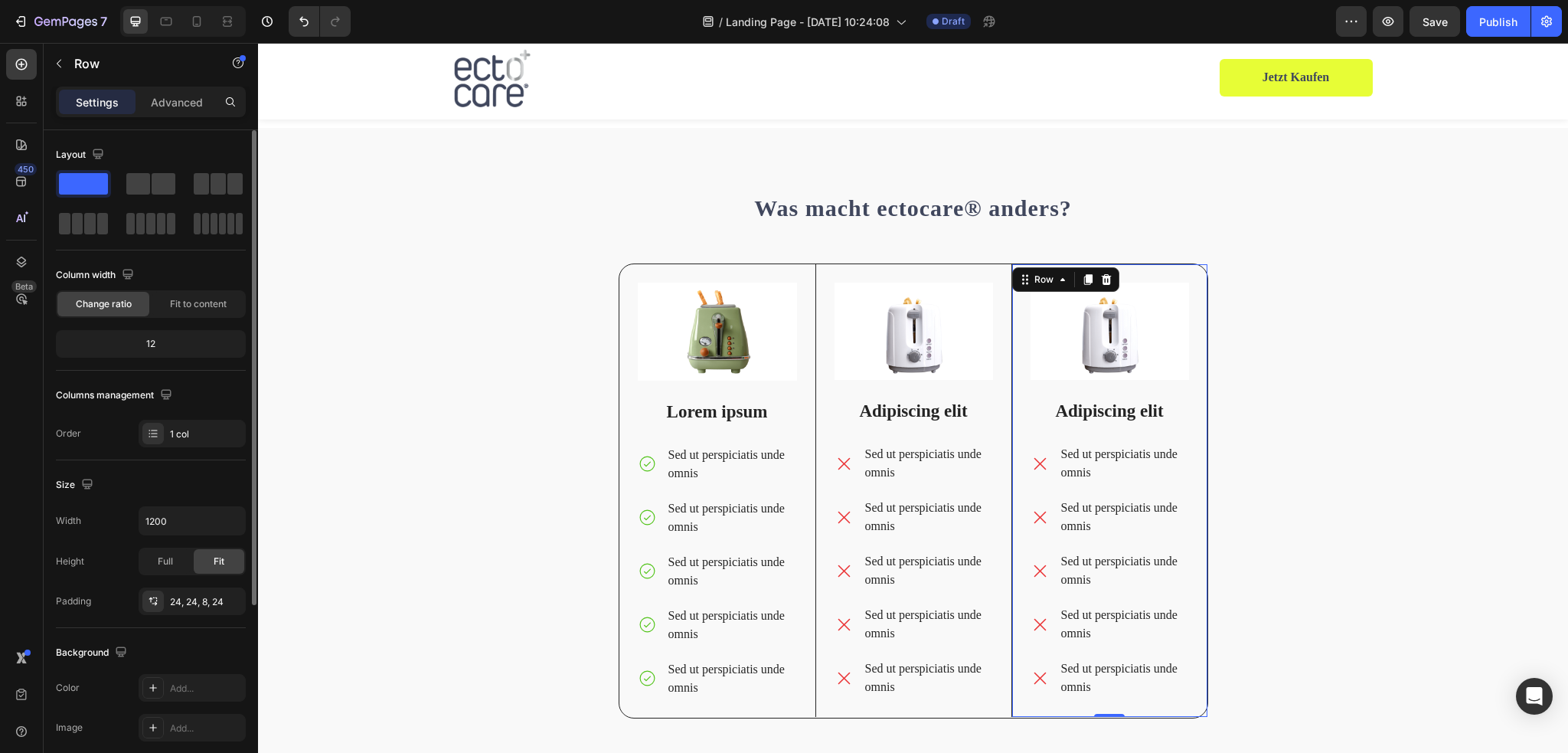
click at [1198, 266] on div "Image Adipiscing elit Text Block Sed ut perspiciatis unde omnis Sed ut perspici…" at bounding box center [1109, 490] width 196 height 453
click at [1194, 260] on div "Was macht ectocare® anders? Heading Image Lorem ipsum Text Block Sed ut perspic…" at bounding box center [912, 459] width 589 height 541
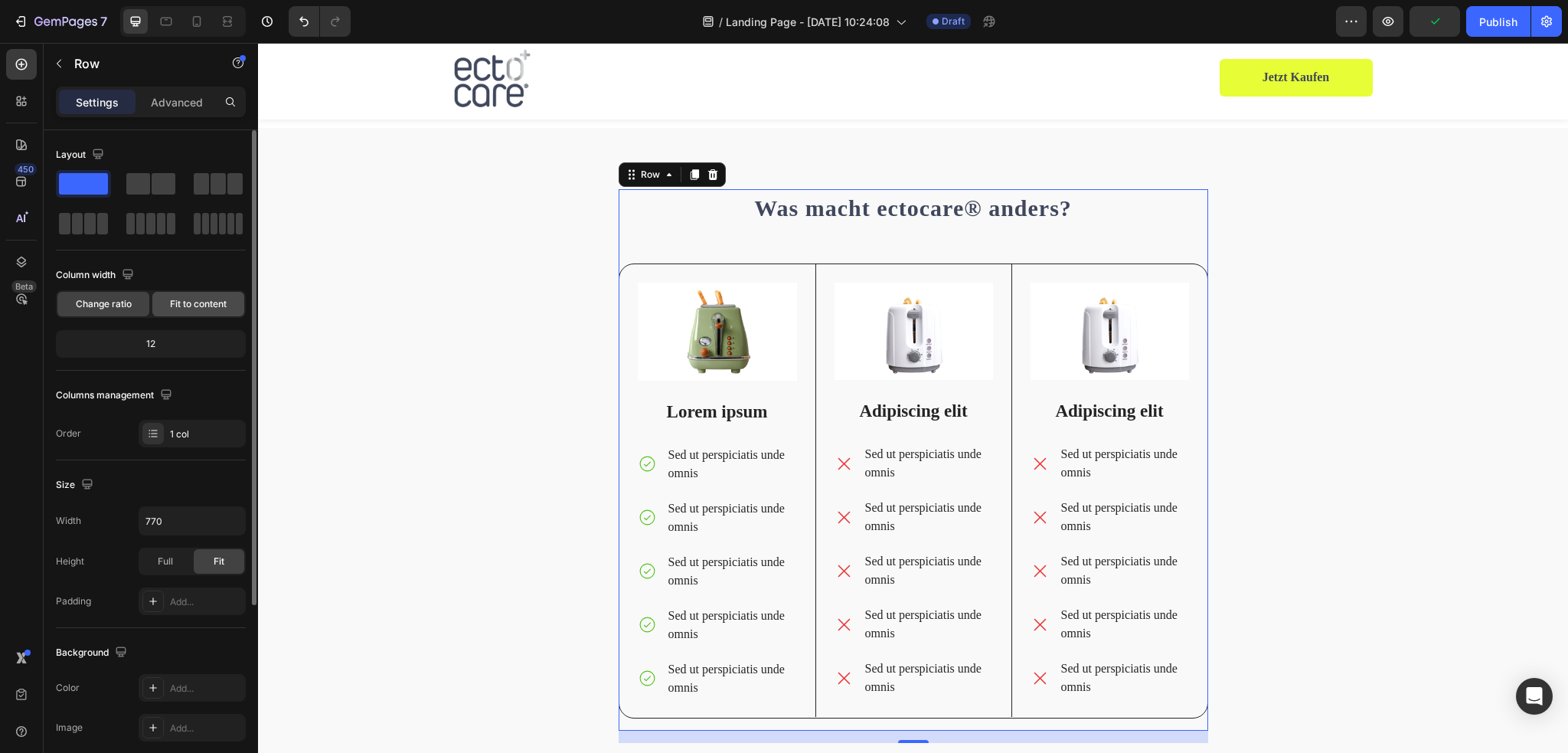
click at [177, 296] on div "Fit to content" at bounding box center [198, 304] width 92 height 25
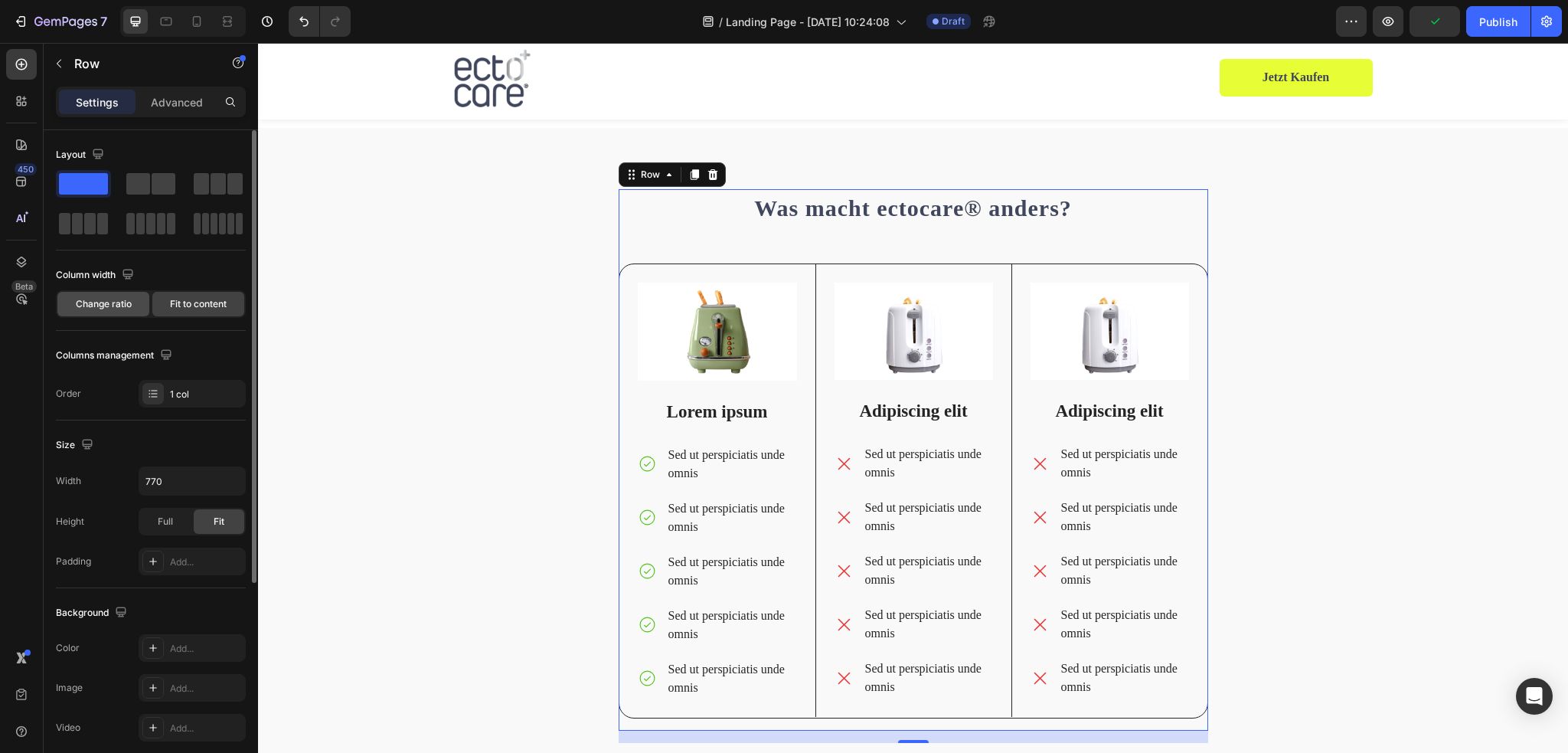
click at [112, 301] on span "Change ratio" at bounding box center [104, 304] width 56 height 14
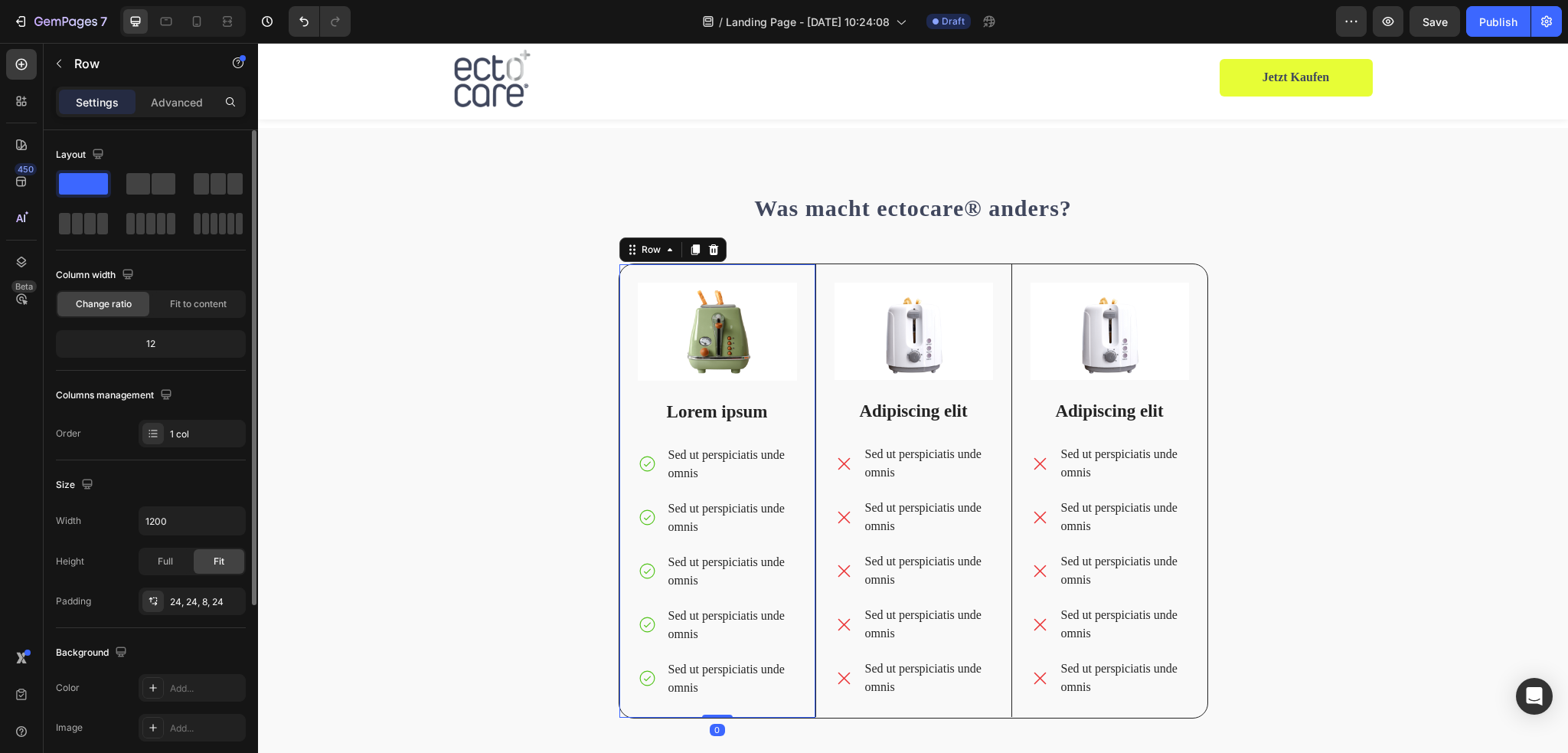
click at [619, 268] on div "Image Lorem ipsum Text Block Sed ut perspiciatis unde omnis Sed ut perspiciatis…" at bounding box center [717, 491] width 196 height 454
click at [832, 250] on div "Row" at bounding box center [832, 255] width 26 height 14
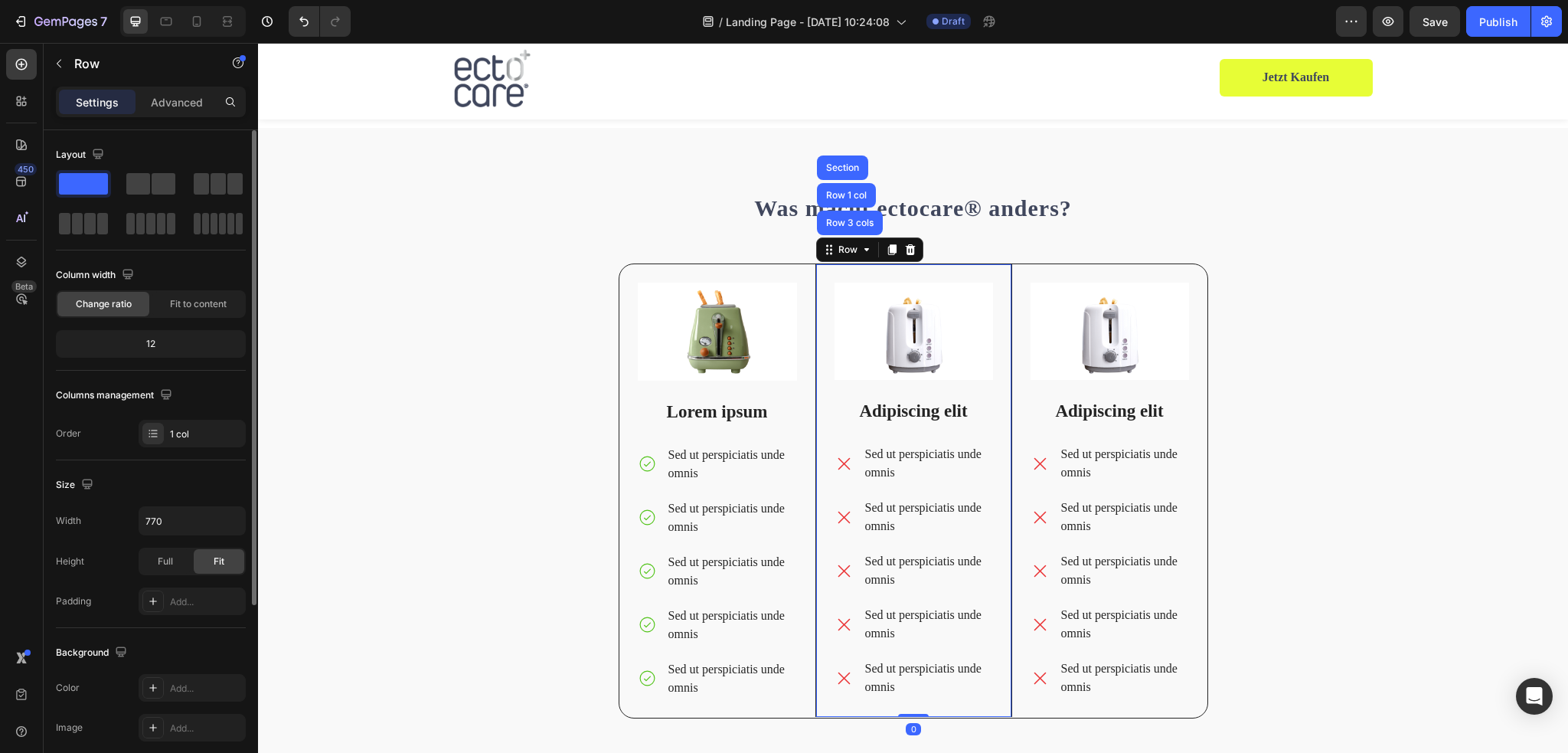
click at [735, 251] on div "Was macht ectocare® anders? Heading Image Lorem ipsum Text Block Sed ut perspic…" at bounding box center [912, 459] width 589 height 541
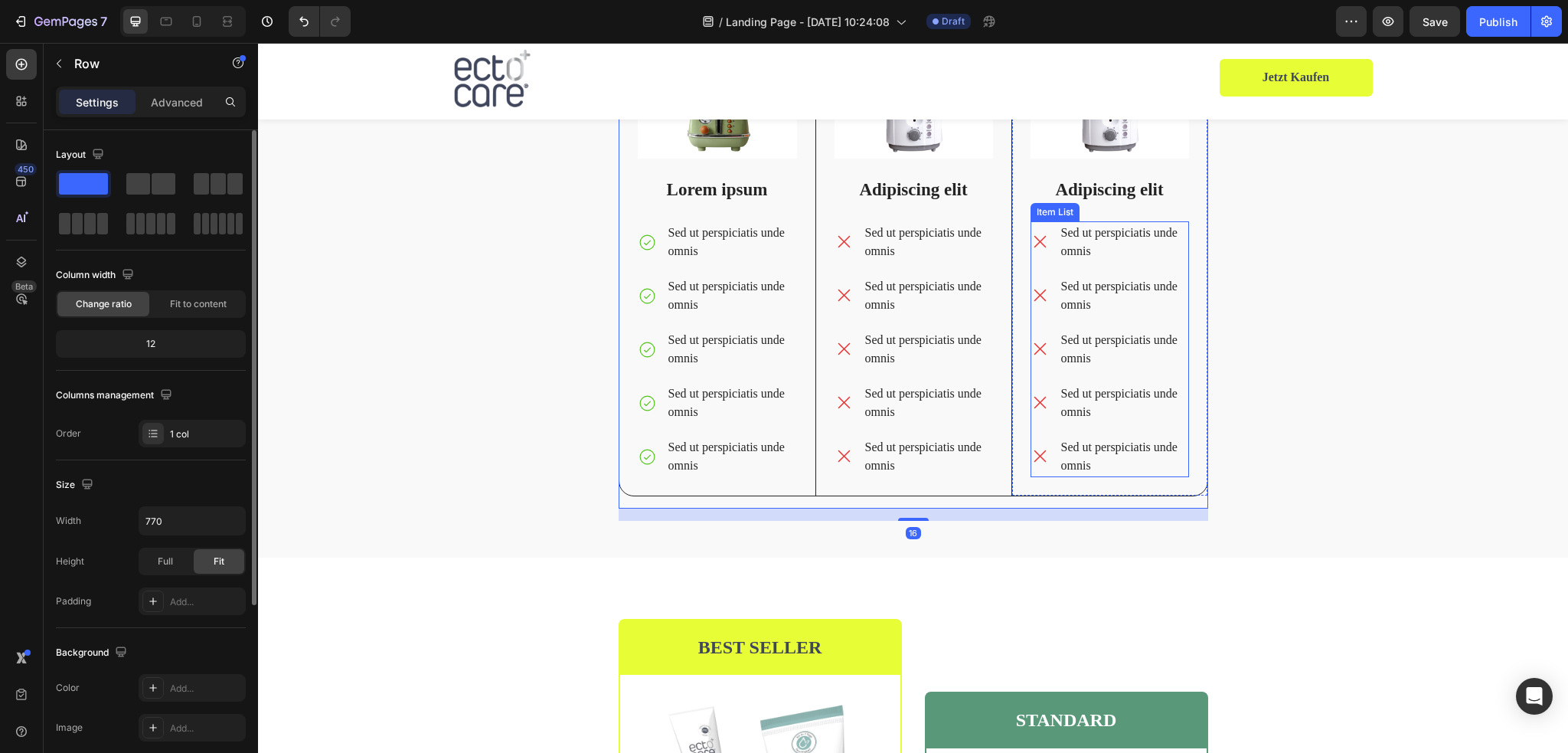
scroll to position [3451, 0]
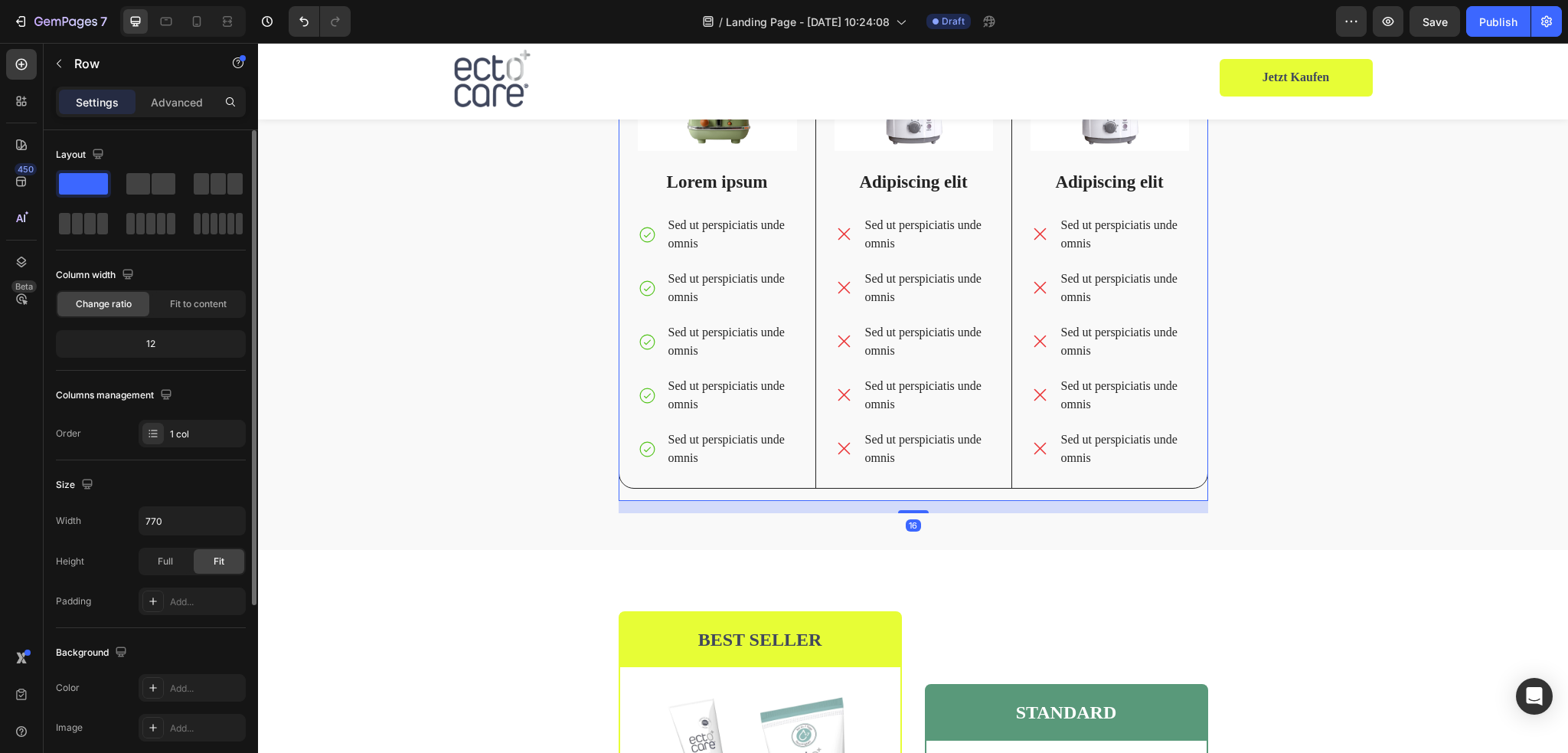
click at [988, 489] on div "Was macht ectocare® anders? Heading Image Lorem ipsum Text Block Sed ut perspic…" at bounding box center [912, 229] width 589 height 541
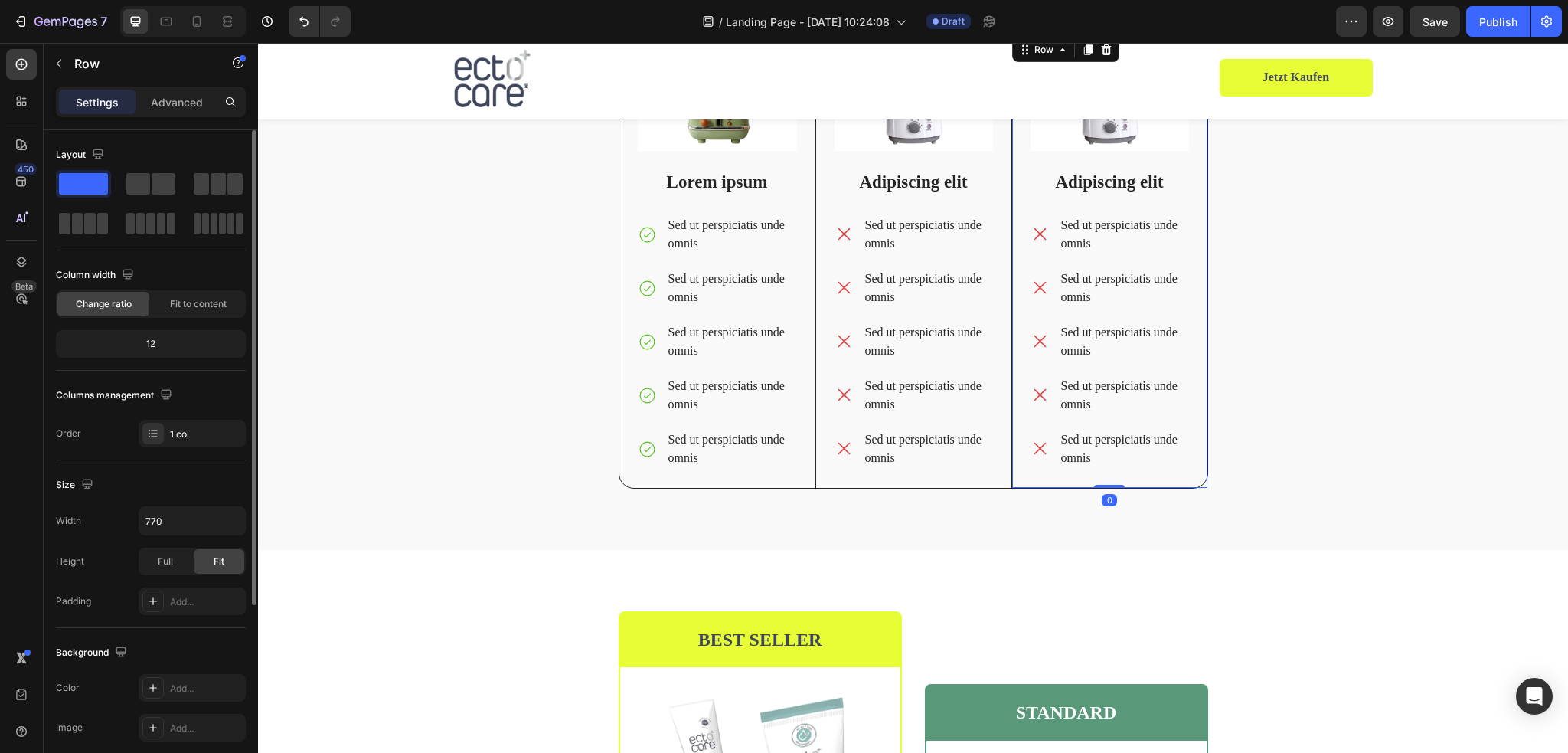
click at [1200, 485] on div "Image Adipiscing elit Text Block Sed ut perspiciatis unde omnis Sed ut perspici…" at bounding box center [1109, 260] width 196 height 453
click at [1199, 489] on div "Was macht ectocare® anders? Heading Image Lorem ipsum Text Block Sed ut perspic…" at bounding box center [912, 229] width 589 height 541
click at [904, 511] on div "Was macht ectocare® anders? Heading Image Lorem ipsum Text Block Sed ut perspic…" at bounding box center [912, 223] width 1310 height 651
click at [906, 506] on div "Was macht ectocare® anders? Heading Image Lorem ipsum Text Block Sed ut perspic…" at bounding box center [912, 236] width 1287 height 554
click at [906, 493] on div "Was macht ectocare® anders? Heading Image Lorem ipsum Text Block Sed ut perspic…" at bounding box center [912, 229] width 589 height 541
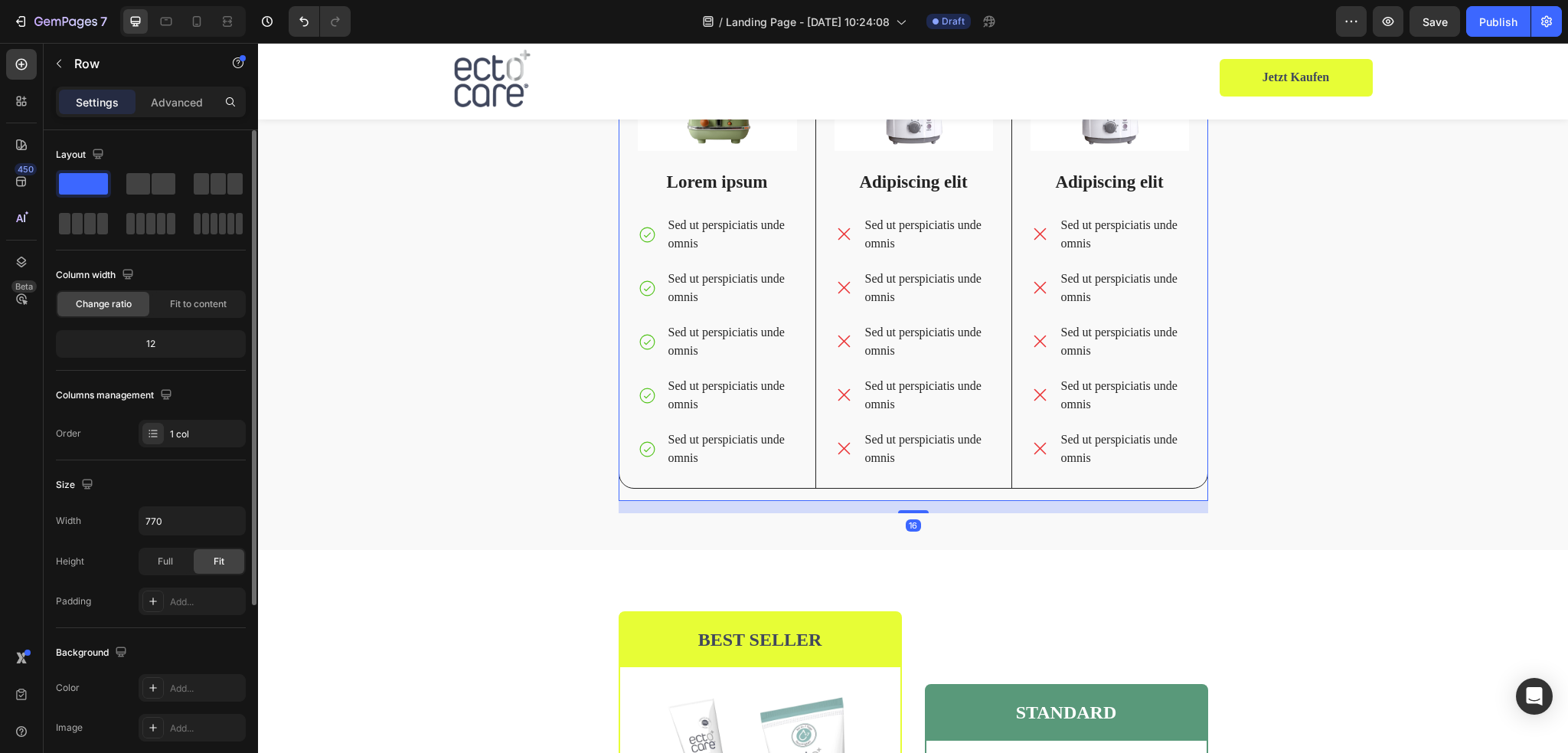
click at [906, 506] on div "16" at bounding box center [912, 507] width 589 height 12
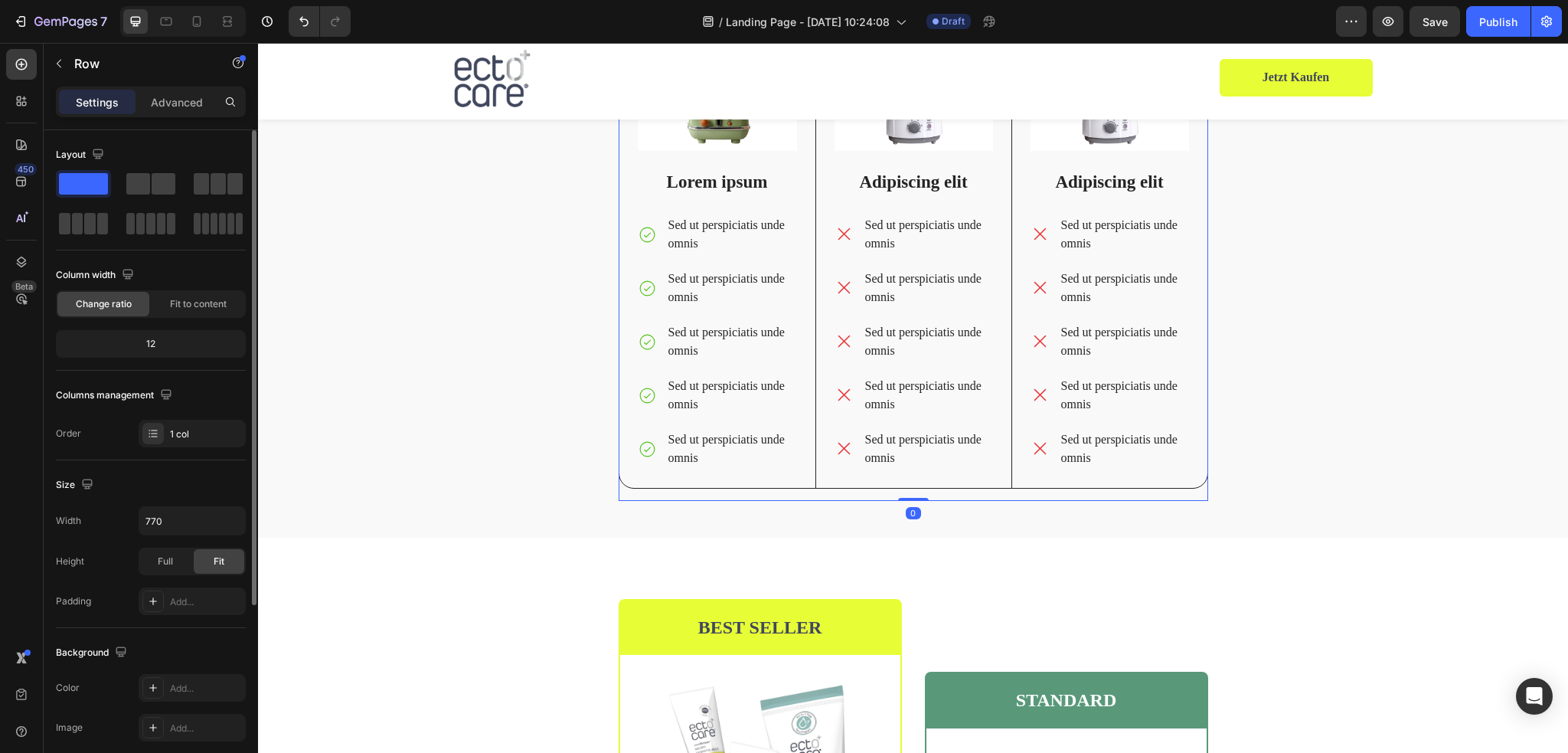
drag, startPoint x: 906, startPoint y: 508, endPoint x: 914, endPoint y: 477, distance: 32.0
click at [906, 477] on div "Was macht ectocare® anders? Heading Image Lorem ipsum Text Block Sed ut perspic…" at bounding box center [912, 229] width 589 height 541
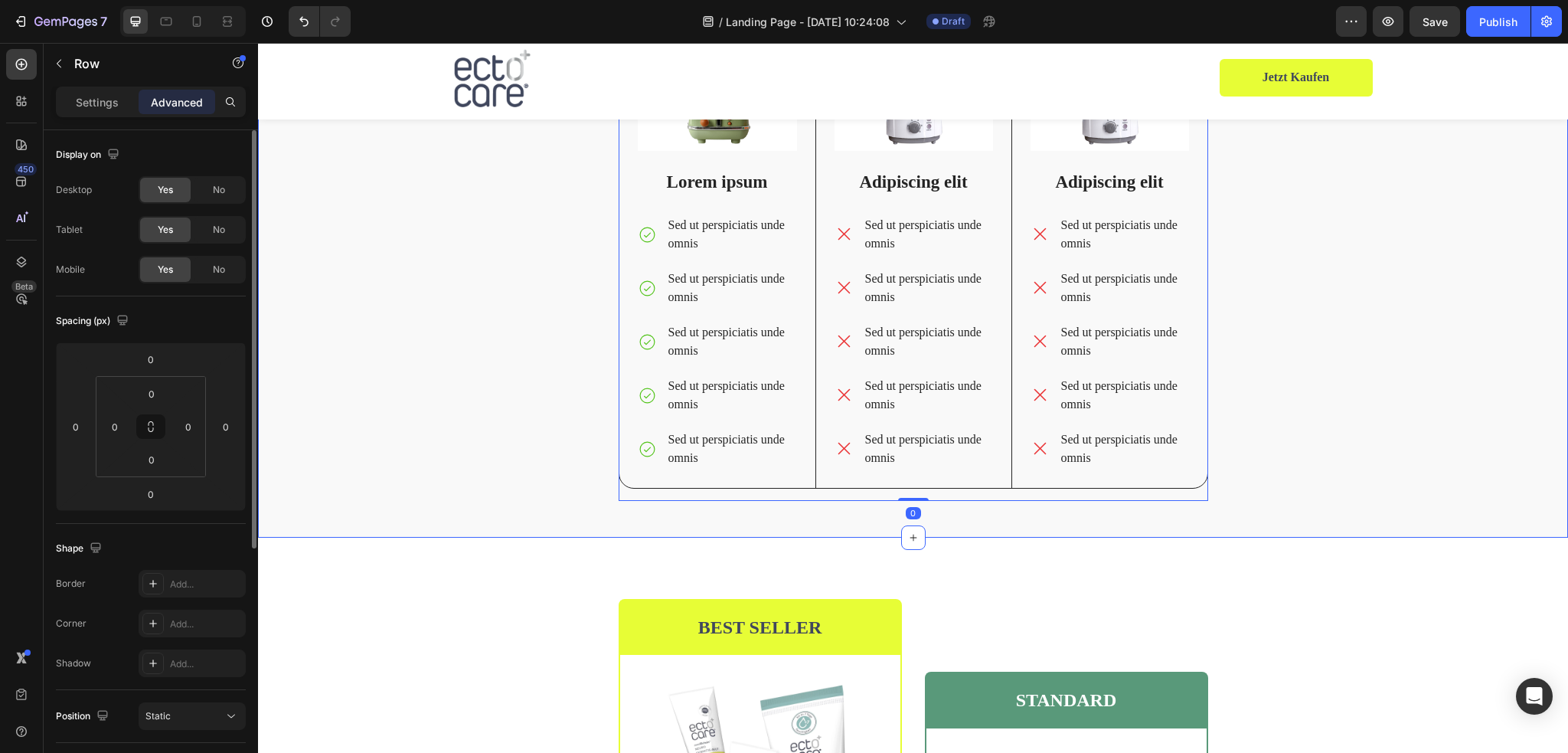
click at [1288, 371] on div "Was macht ectocare® anders? Heading Image Lorem ipsum Text Block Sed ut perspic…" at bounding box center [912, 229] width 1287 height 541
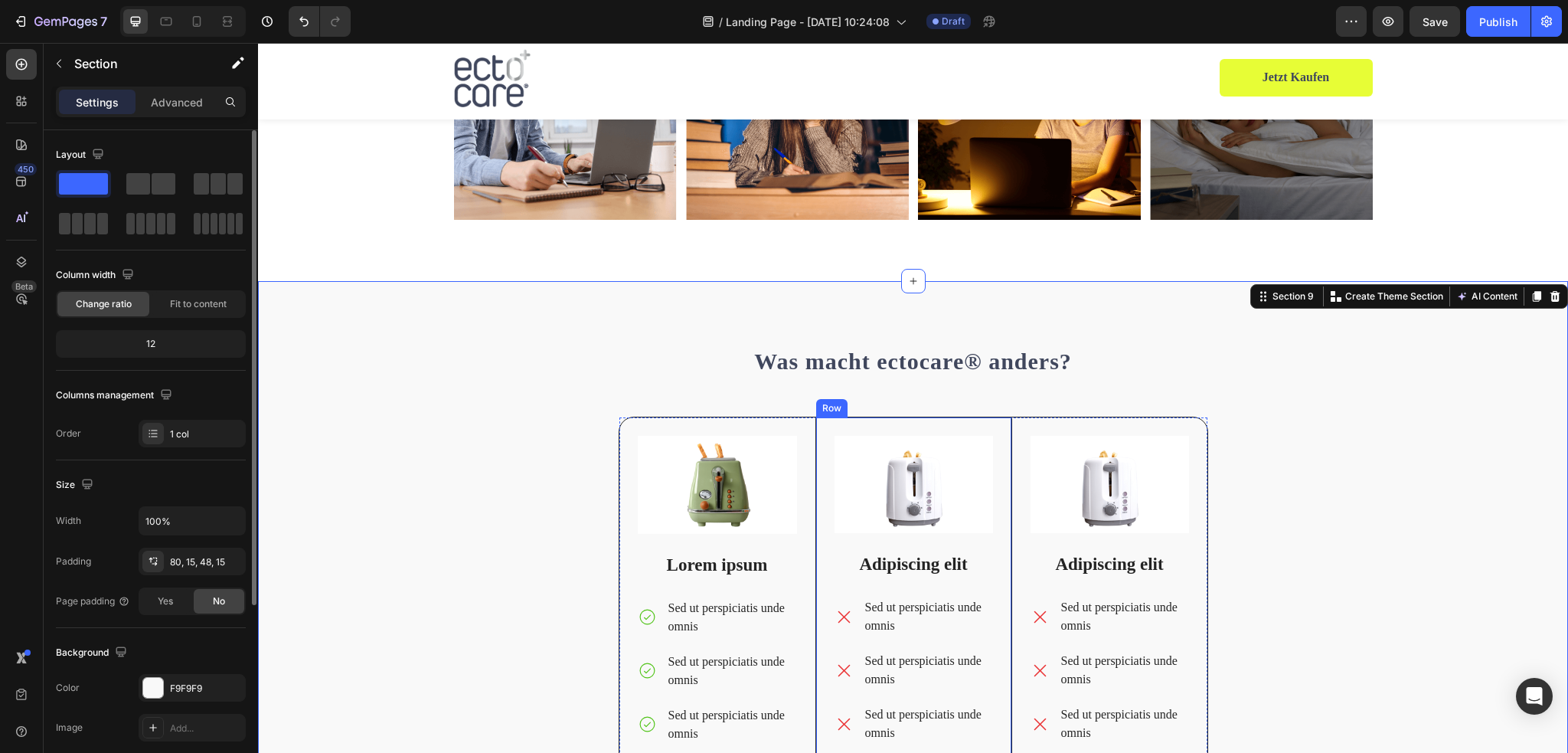
scroll to position [3221, 0]
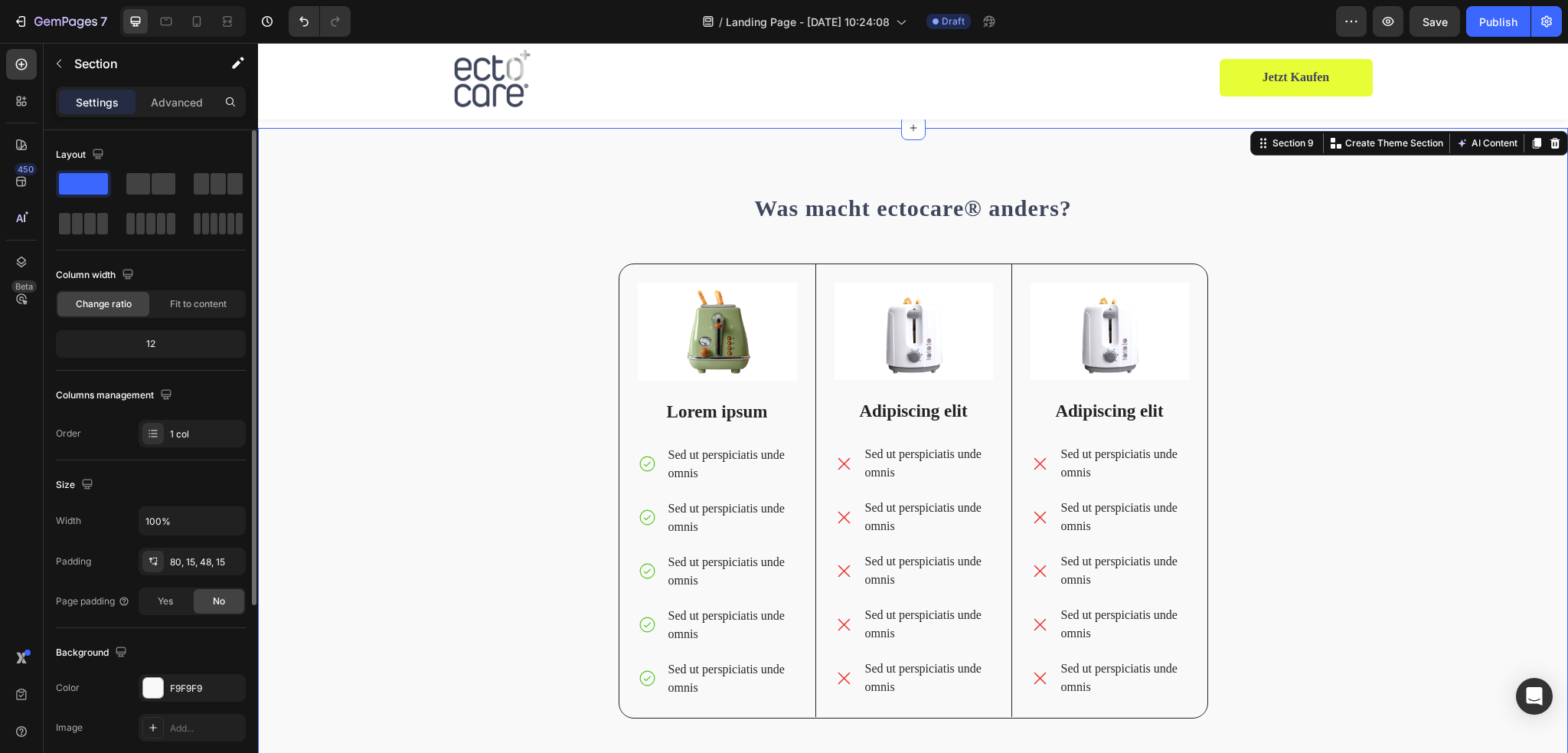
click at [563, 365] on div "Was macht ectocare® anders? Heading Image Lorem ipsum Text Block Sed ut perspic…" at bounding box center [912, 459] width 1287 height 541
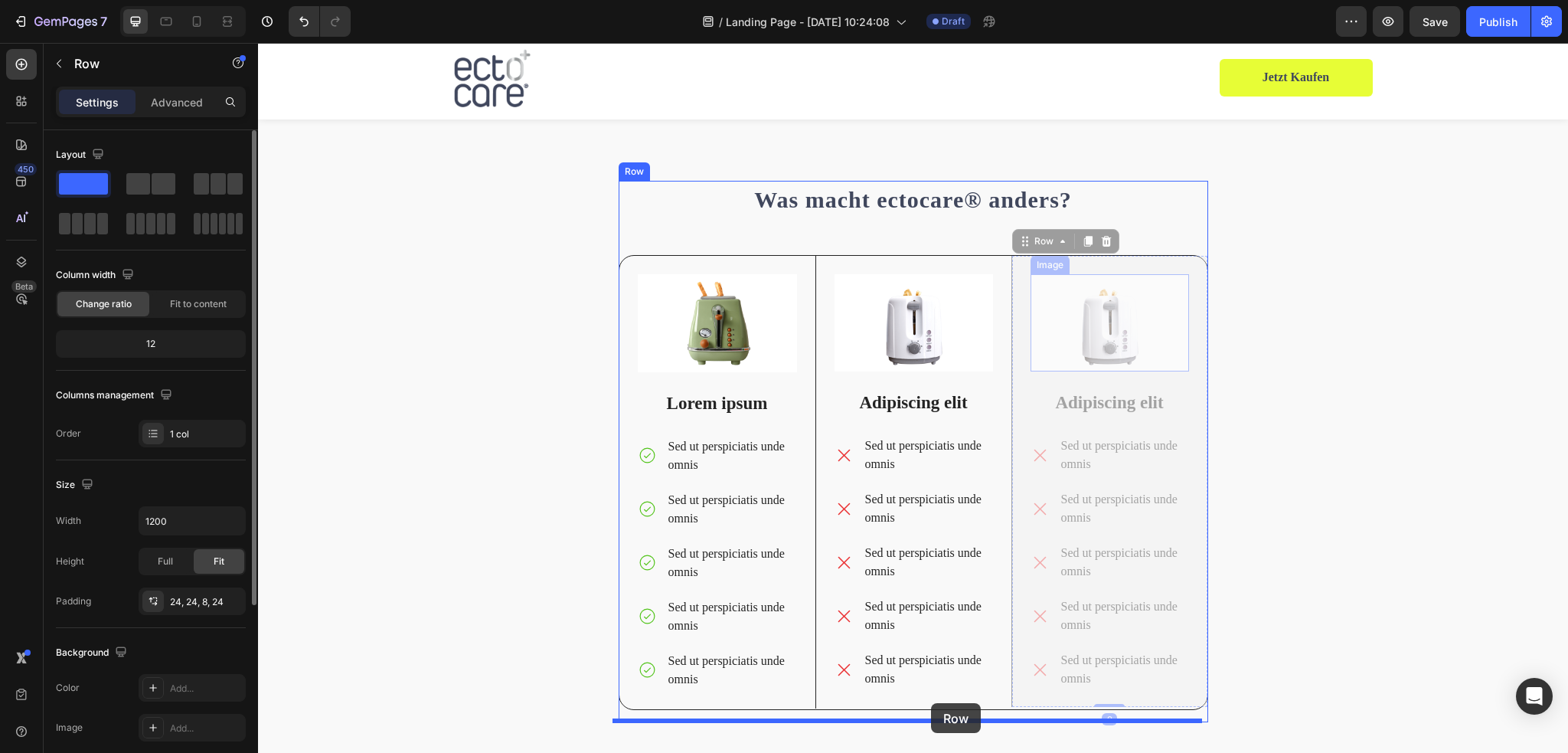
scroll to position [3273, 0]
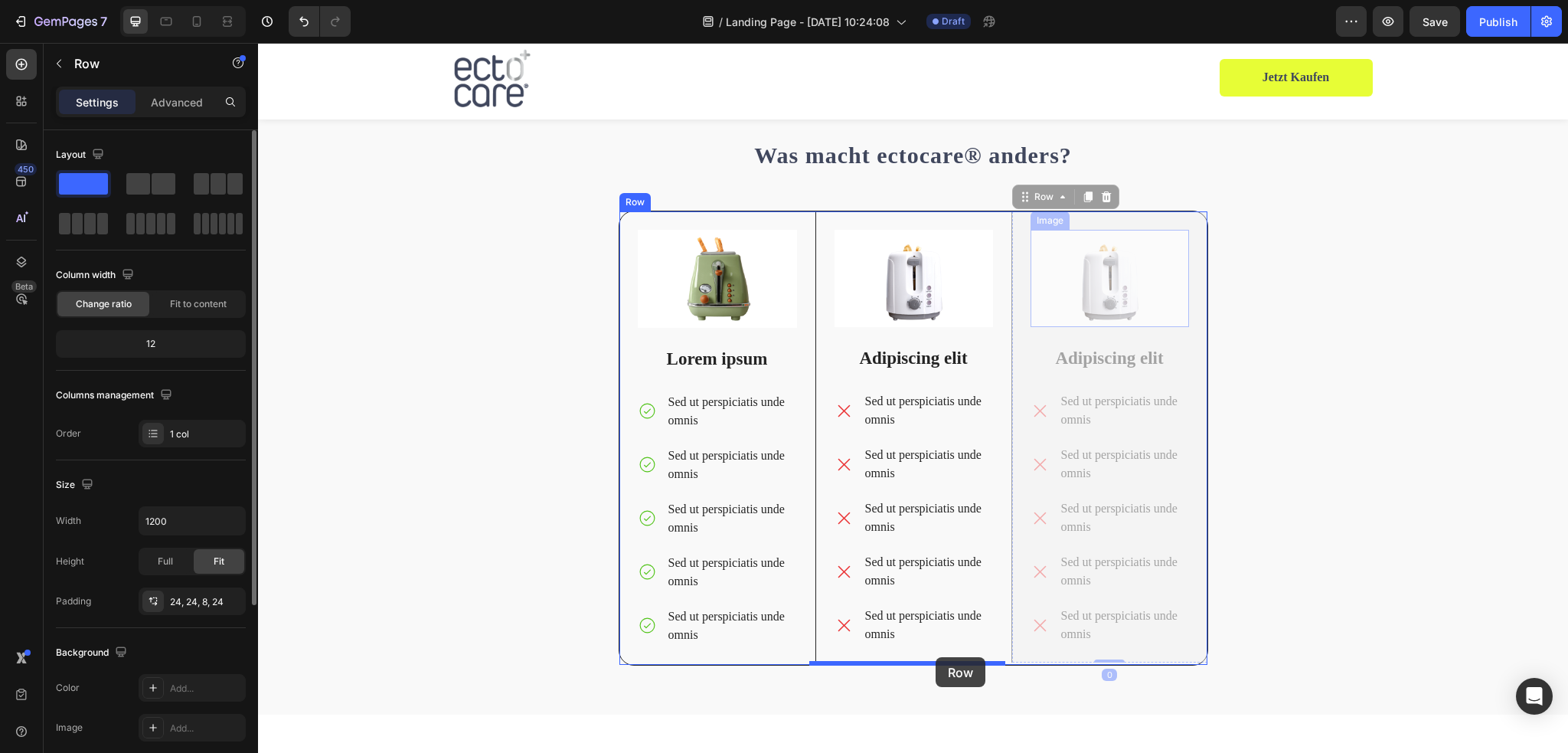
drag, startPoint x: 1192, startPoint y: 282, endPoint x: 935, endPoint y: 656, distance: 453.8
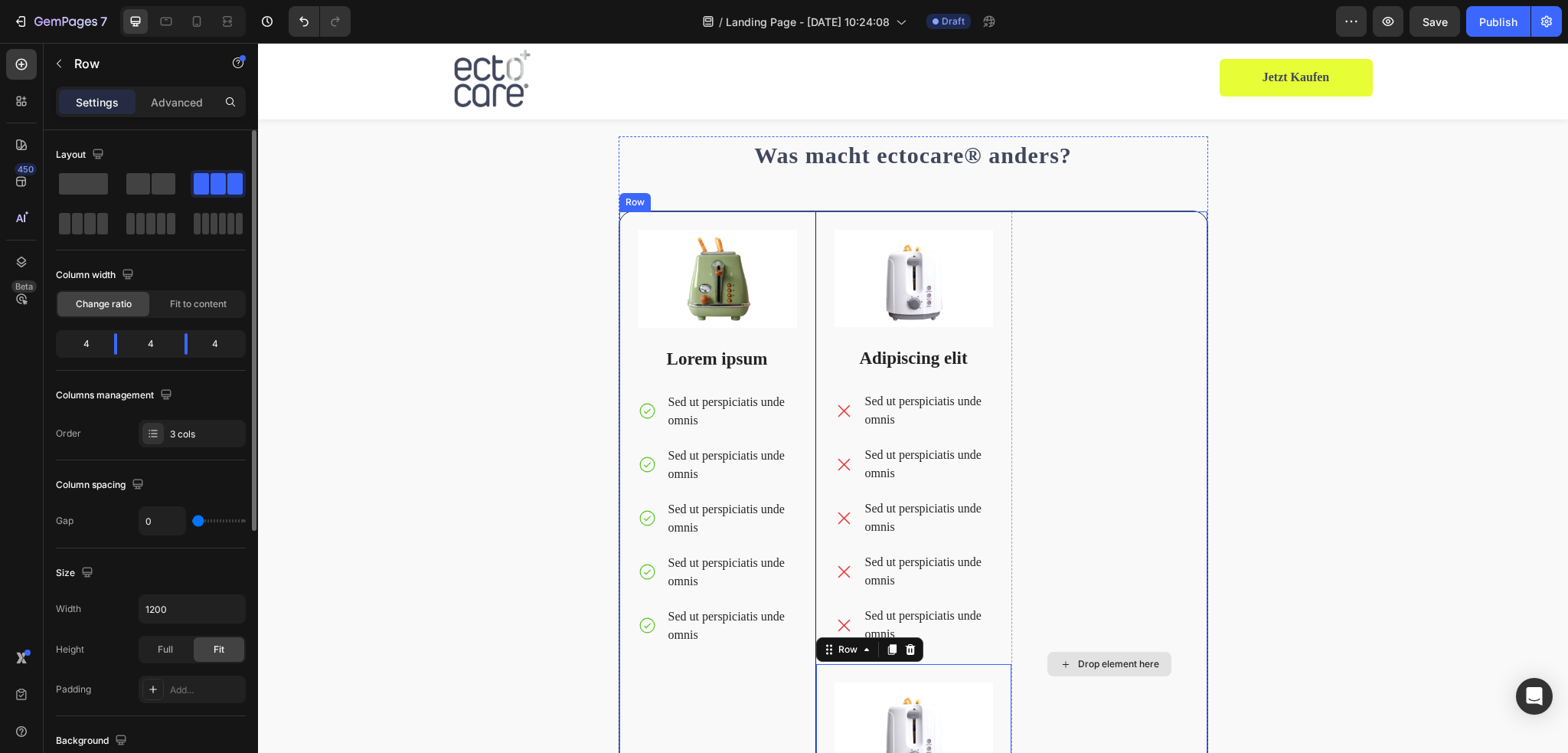
click at [1102, 516] on div "Drop element here" at bounding box center [1109, 664] width 196 height 904
click at [190, 0] on body "7 / Landing Page - Aug 21, 10:24:08 Draft Preview Save Publish 450 Beta Section…" at bounding box center [784, 0] width 1568 height 0
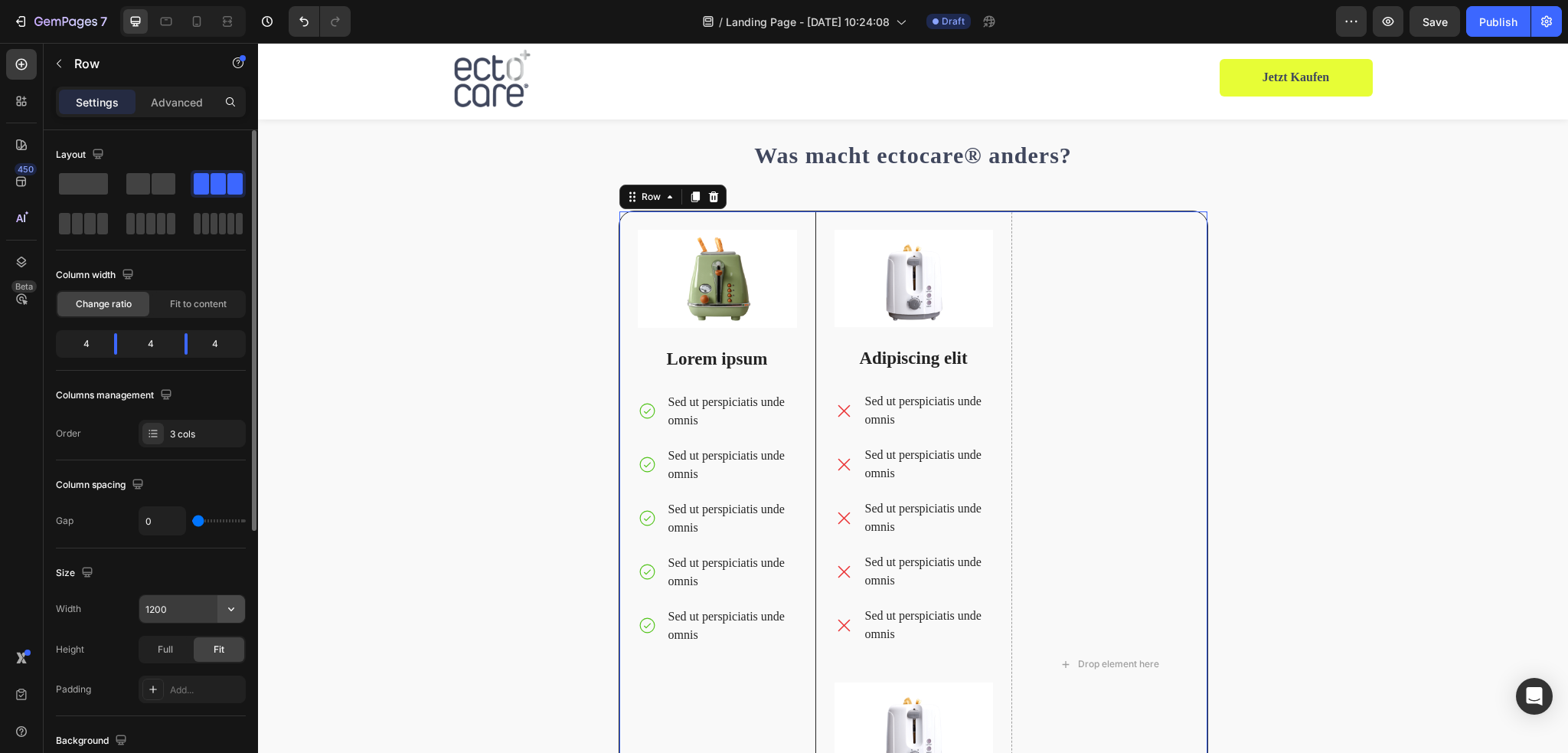
click at [233, 607] on icon "button" at bounding box center [231, 609] width 6 height 4
click at [206, 673] on p "Full 100%" at bounding box center [188, 675] width 88 height 14
type input "100%"
click at [175, 648] on div "Full" at bounding box center [165, 649] width 50 height 25
click at [229, 650] on div "Fit" at bounding box center [219, 649] width 50 height 25
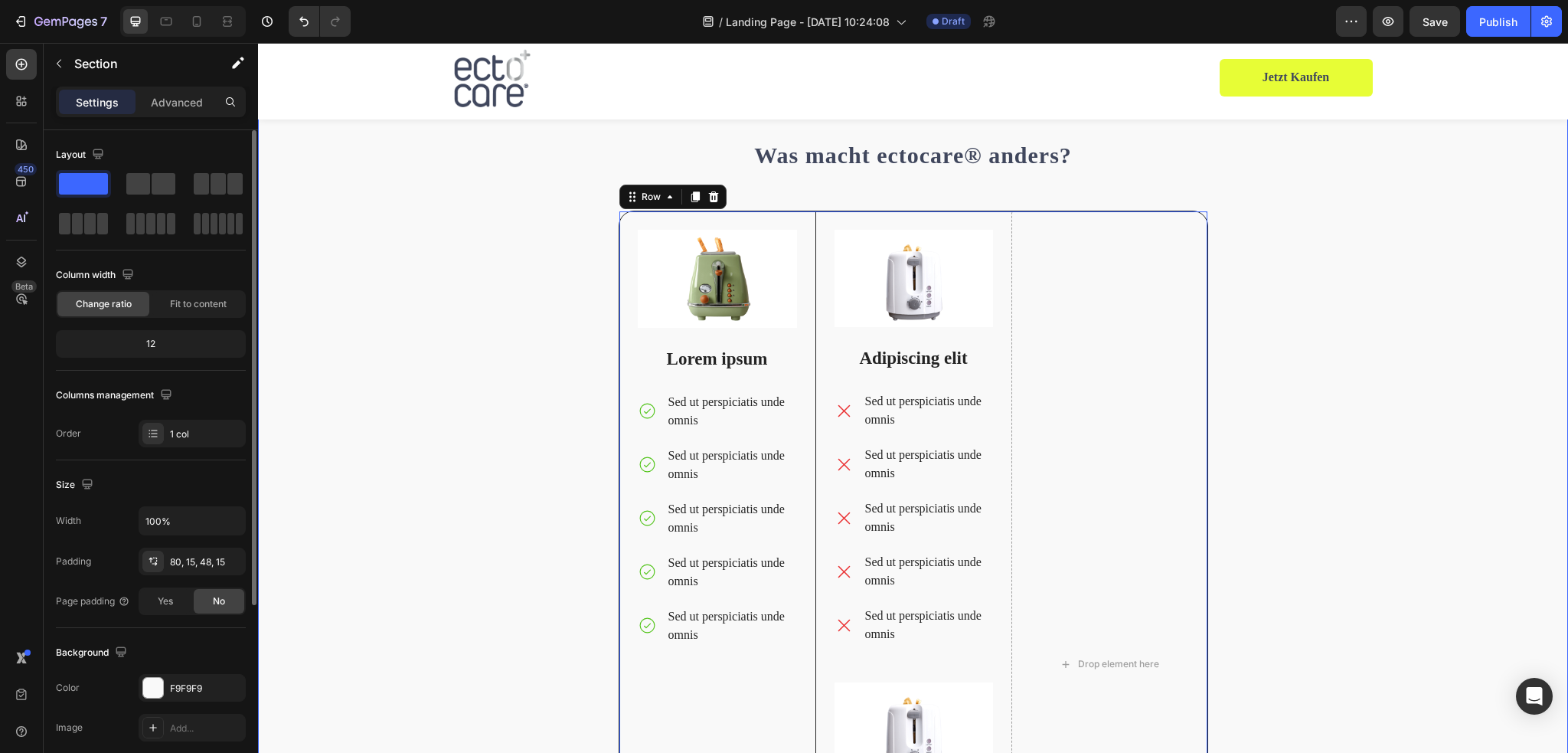
click at [598, 431] on div "Was macht ectocare® anders? Heading Image Lorem ipsum Text Block Sed ut perspic…" at bounding box center [912, 633] width 1287 height 993
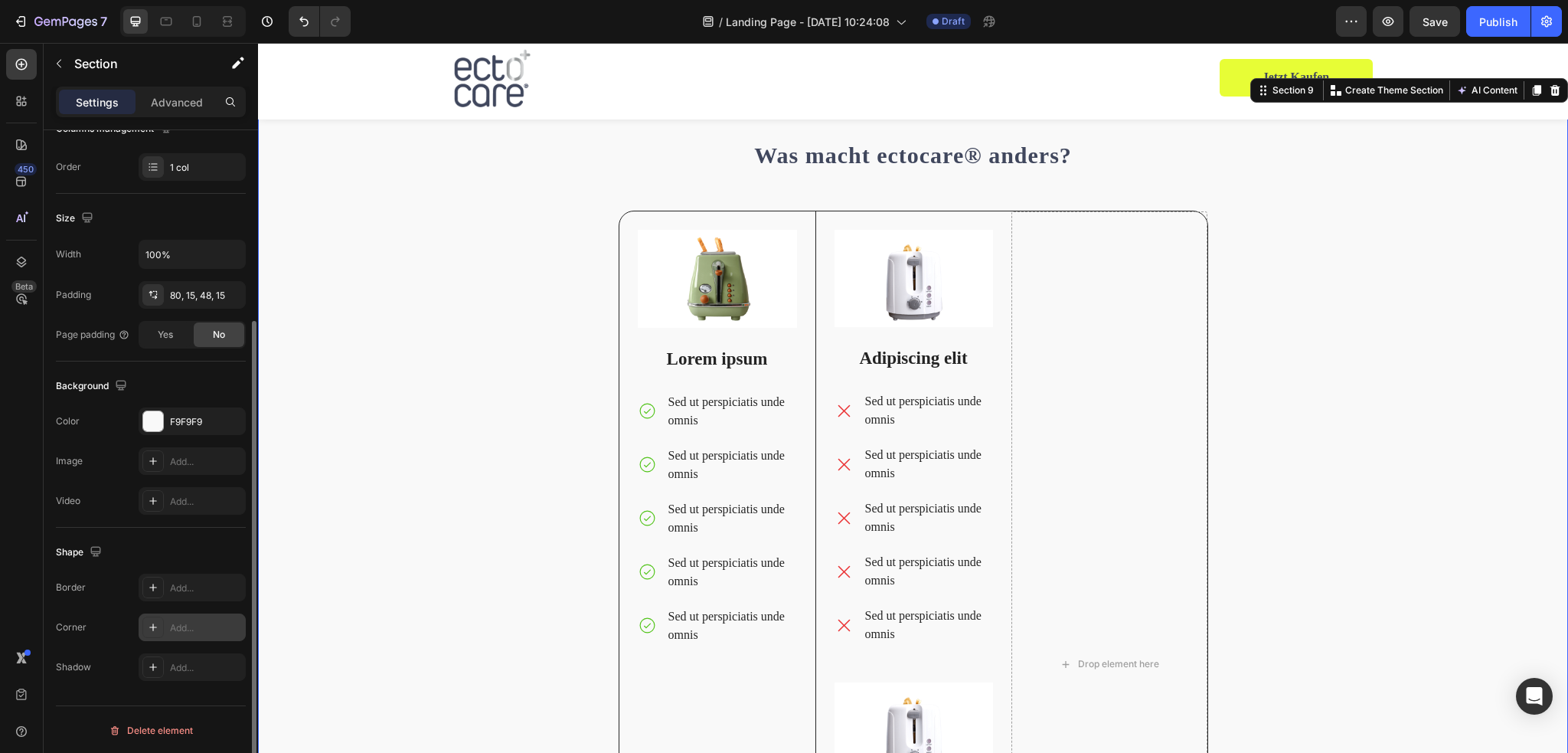
scroll to position [0, 0]
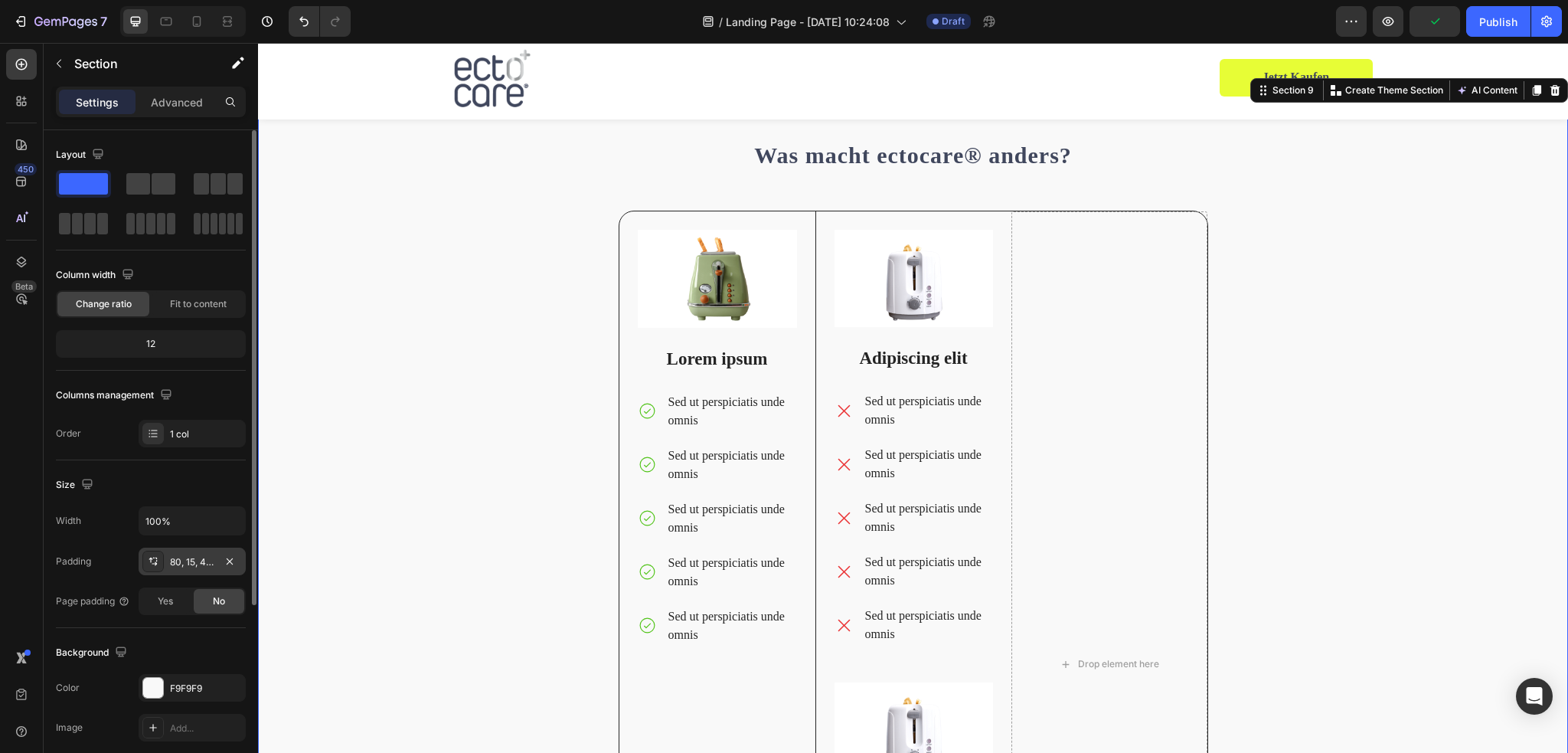
click at [186, 561] on div "80, 15, 48, 15" at bounding box center [192, 563] width 44 height 14
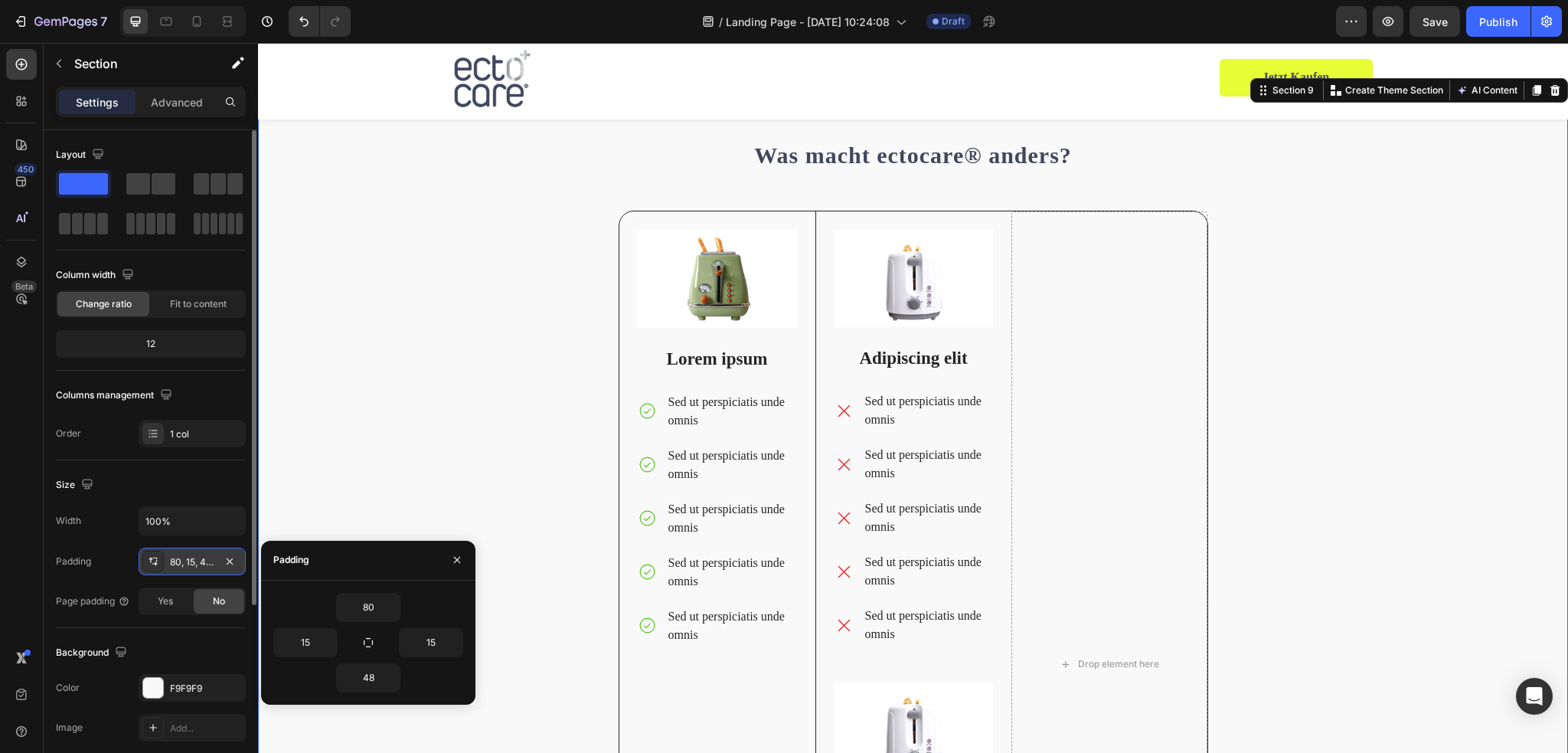
click at [186, 561] on div "80, 15, 48, 15" at bounding box center [192, 563] width 44 height 14
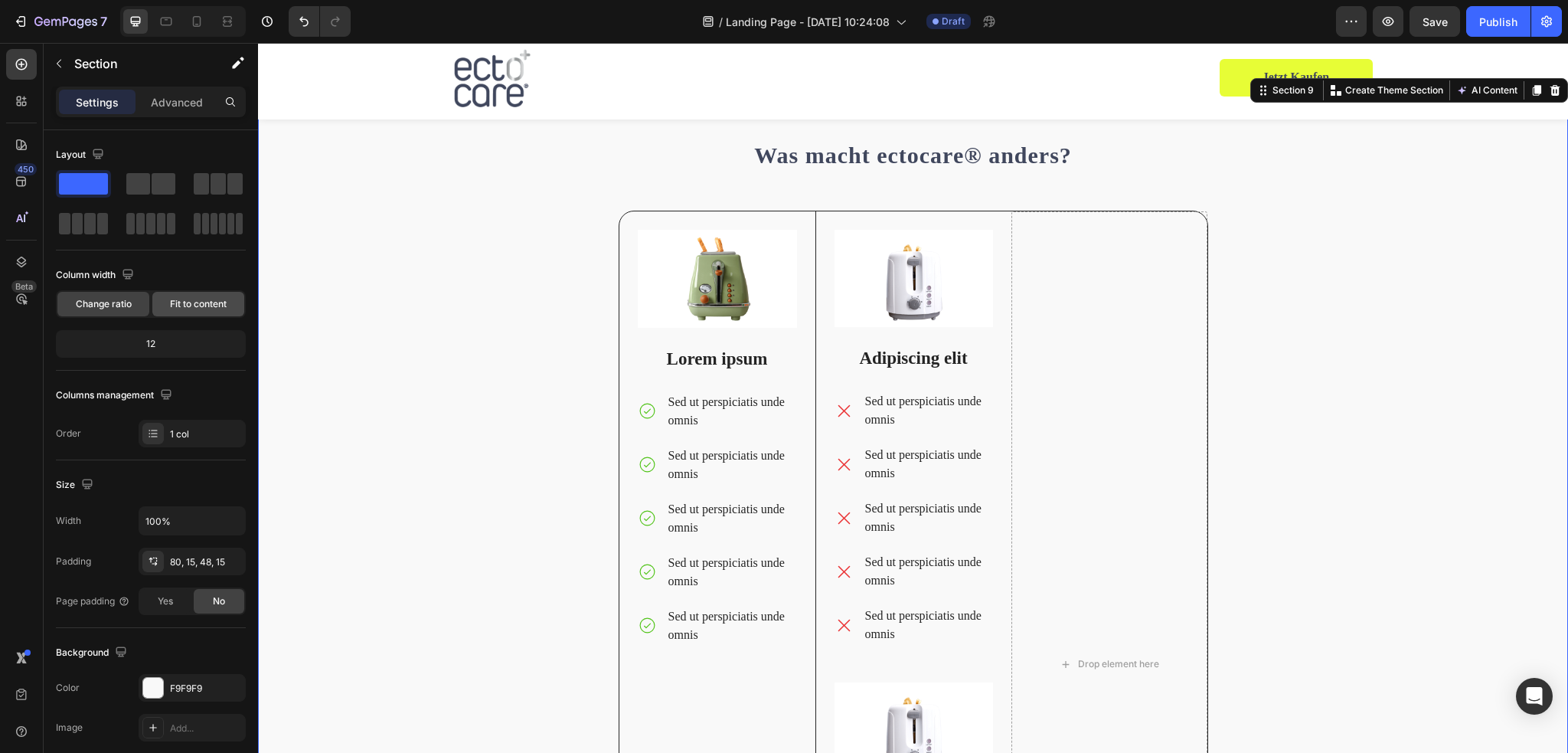
click at [187, 302] on span "Fit to content" at bounding box center [198, 304] width 57 height 14
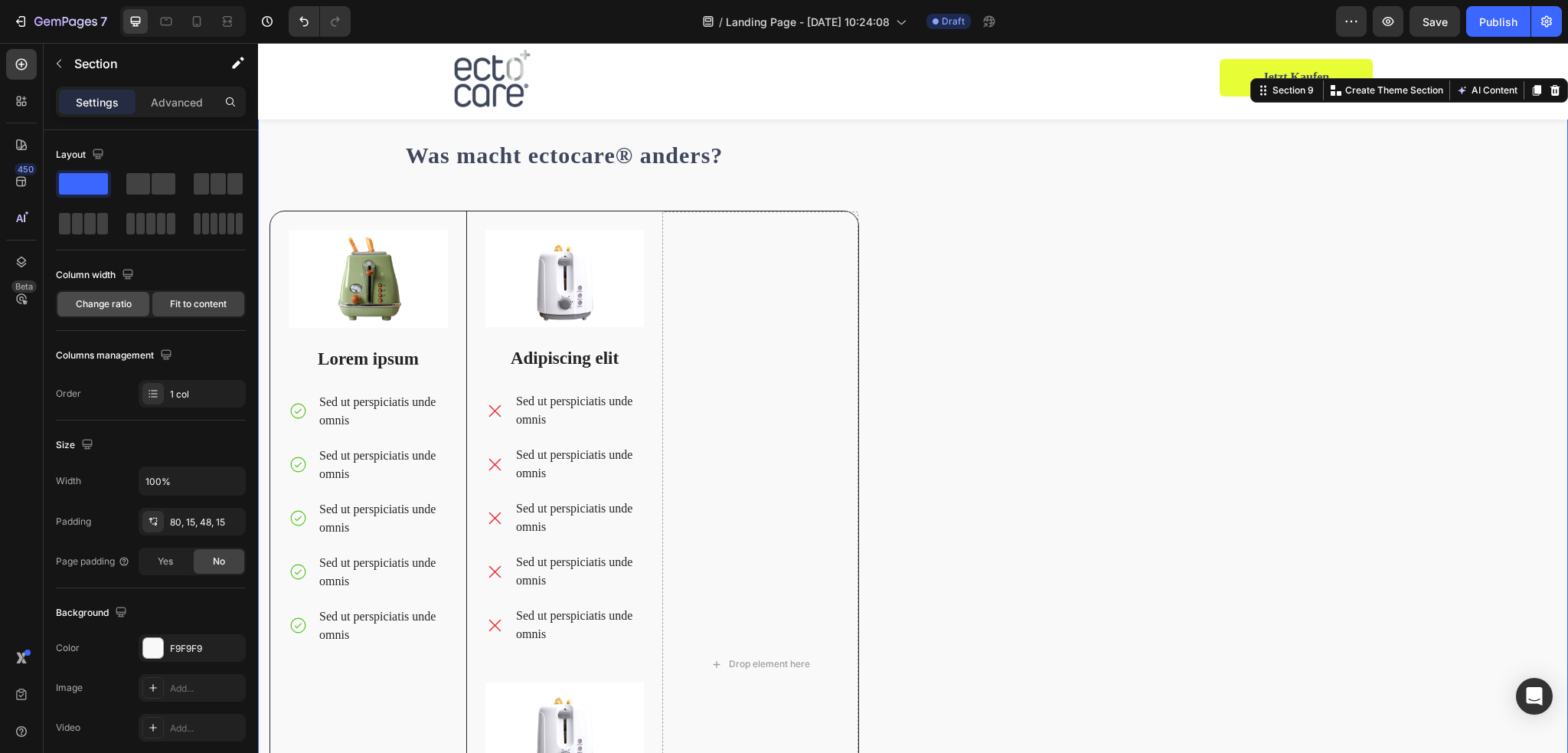
click at [116, 306] on span "Change ratio" at bounding box center [104, 304] width 56 height 14
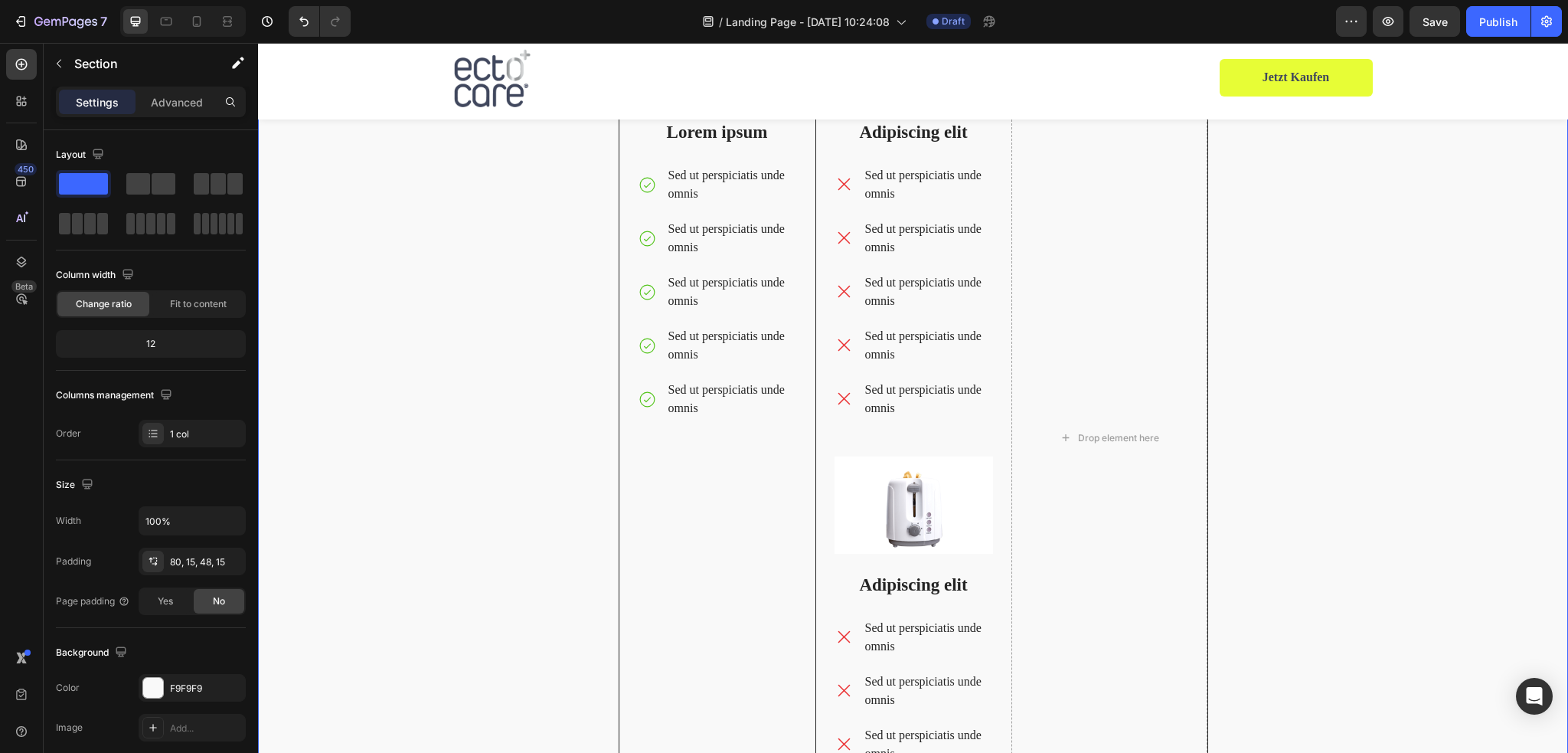
scroll to position [3504, 0]
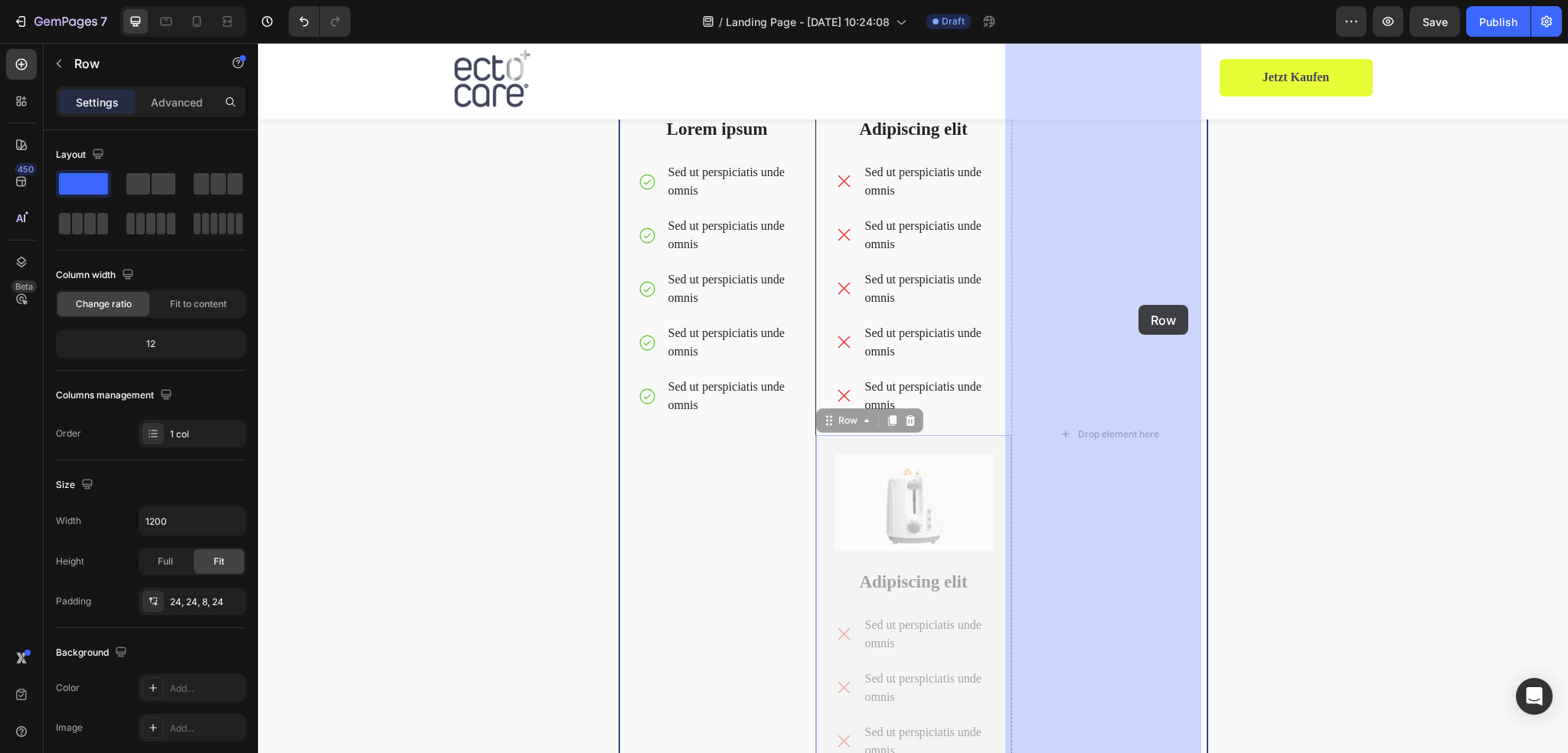
drag, startPoint x: 959, startPoint y: 441, endPoint x: 1138, endPoint y: 305, distance: 224.8
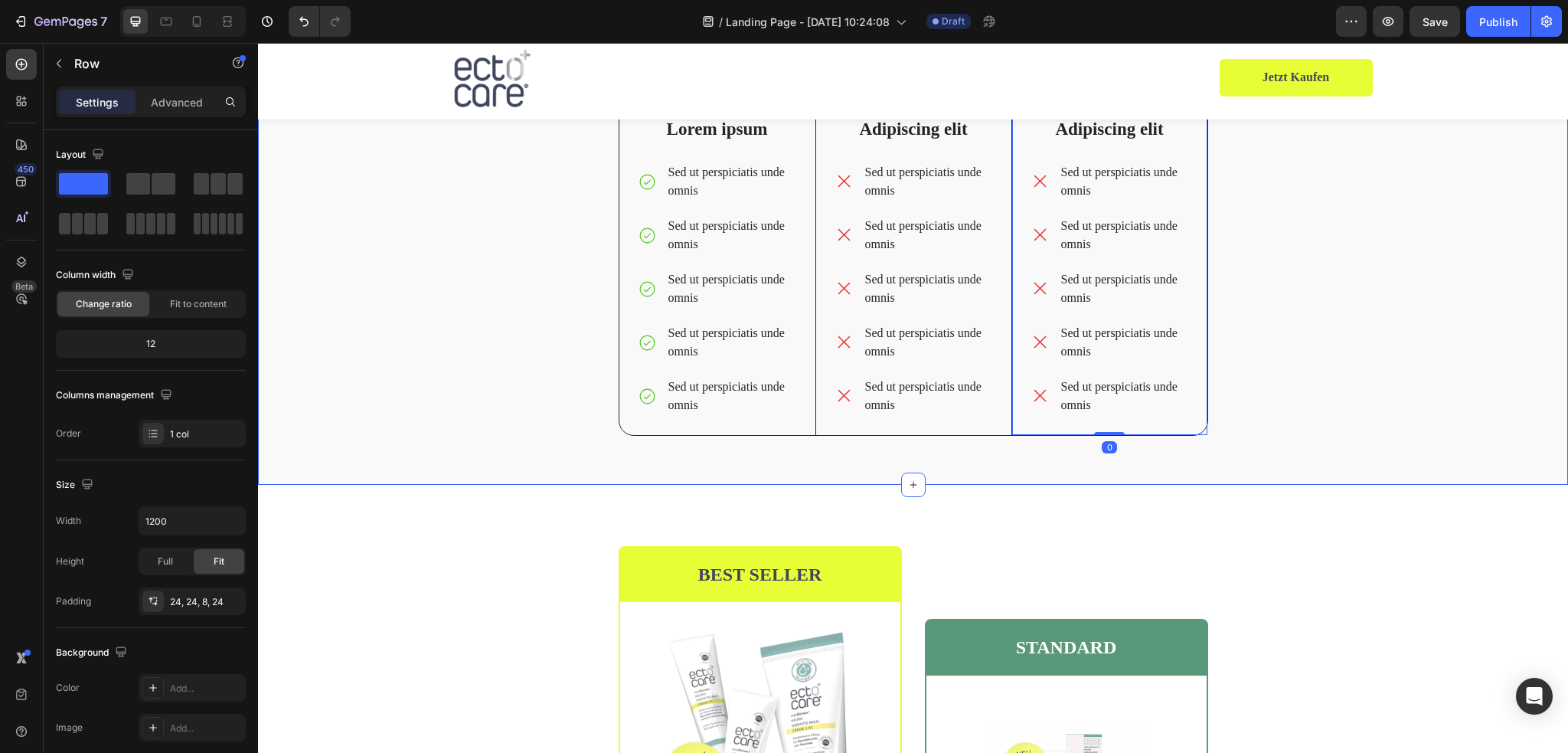
scroll to position [3273, 0]
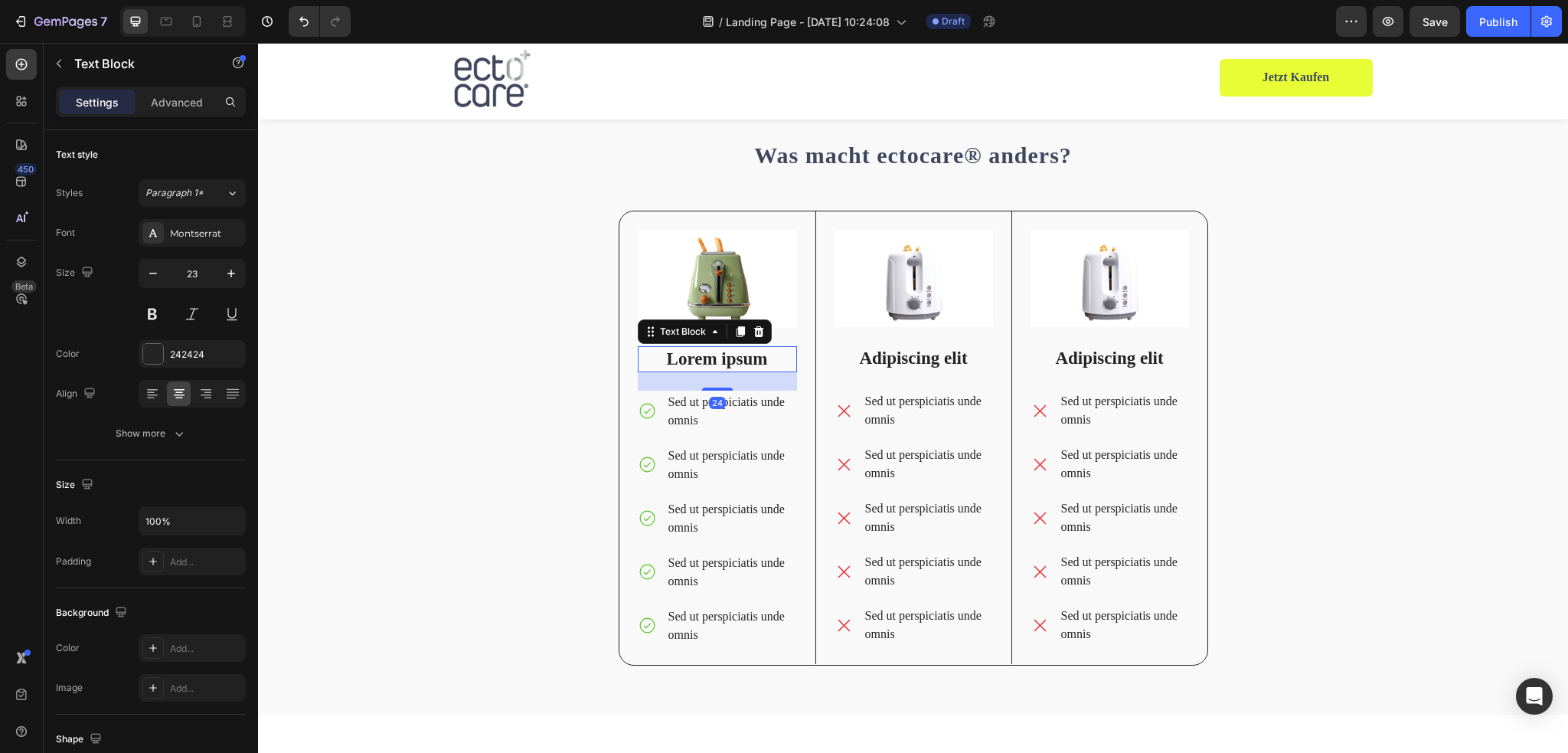
click at [756, 363] on p "Lorem ipsum" at bounding box center [718, 359] width 156 height 23
drag, startPoint x: 728, startPoint y: 358, endPoint x: 636, endPoint y: 358, distance: 92.0
click at [640, 358] on p "ectocare® Akut" at bounding box center [718, 360] width 156 height 25
click at [732, 363] on p "Akut" at bounding box center [718, 360] width 156 height 25
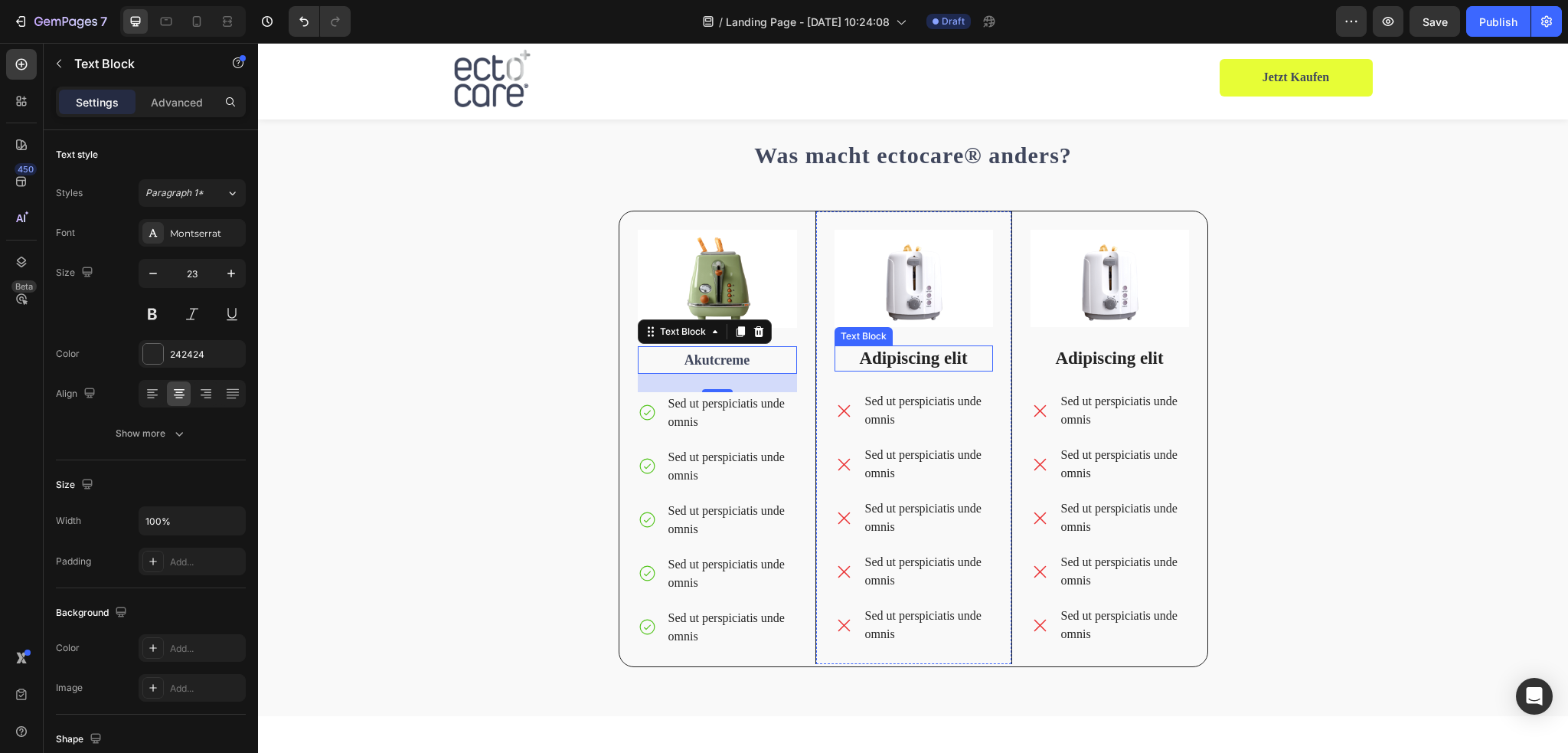
click at [911, 358] on p "Adipiscing elit" at bounding box center [913, 358] width 155 height 23
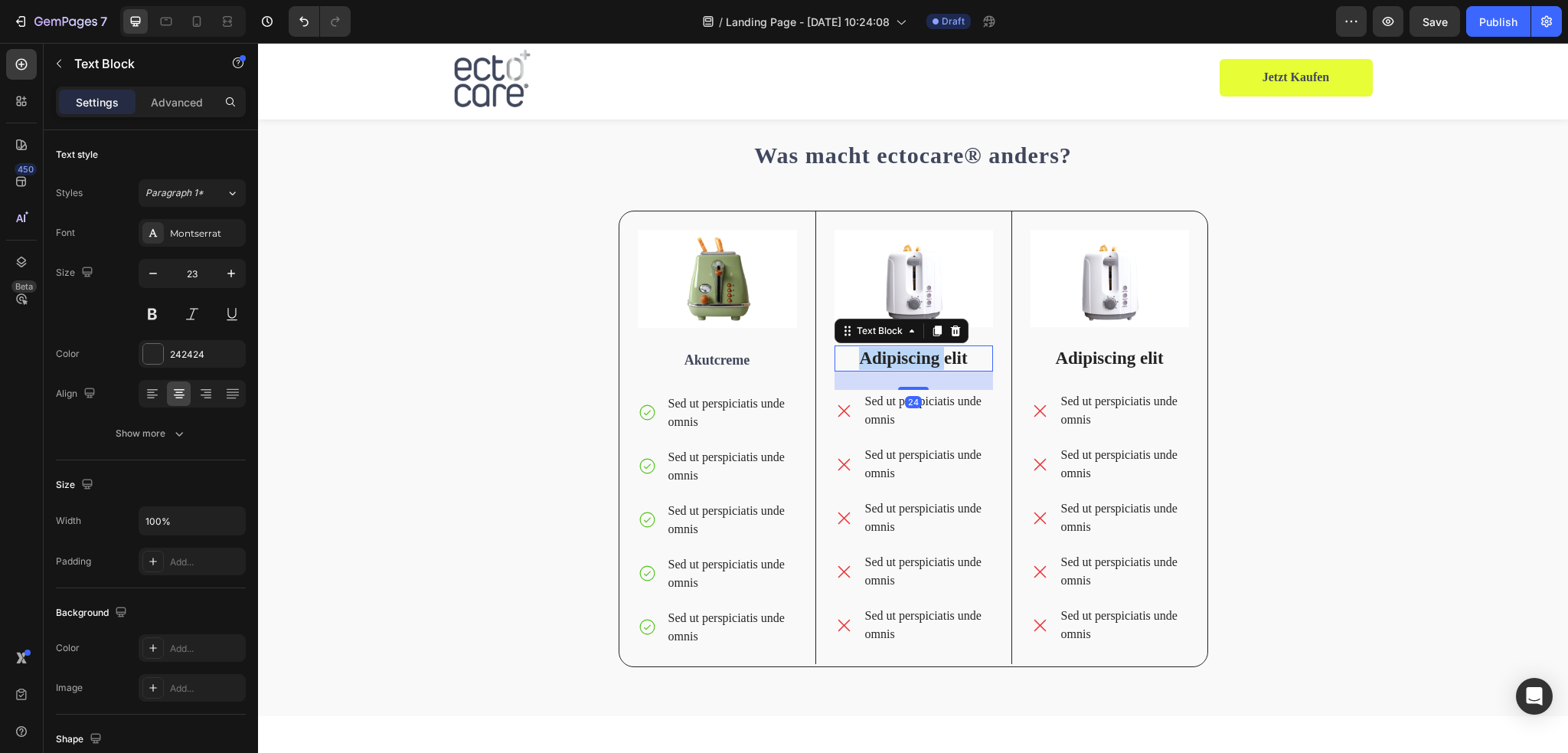
click at [911, 358] on p "Adipiscing elit" at bounding box center [913, 358] width 155 height 23
click at [906, 361] on strong "Basispflege" at bounding box center [913, 359] width 66 height 15
drag, startPoint x: 938, startPoint y: 358, endPoint x: 916, endPoint y: 363, distance: 22.6
click at [916, 363] on strong "Basis Pflege" at bounding box center [913, 359] width 71 height 15
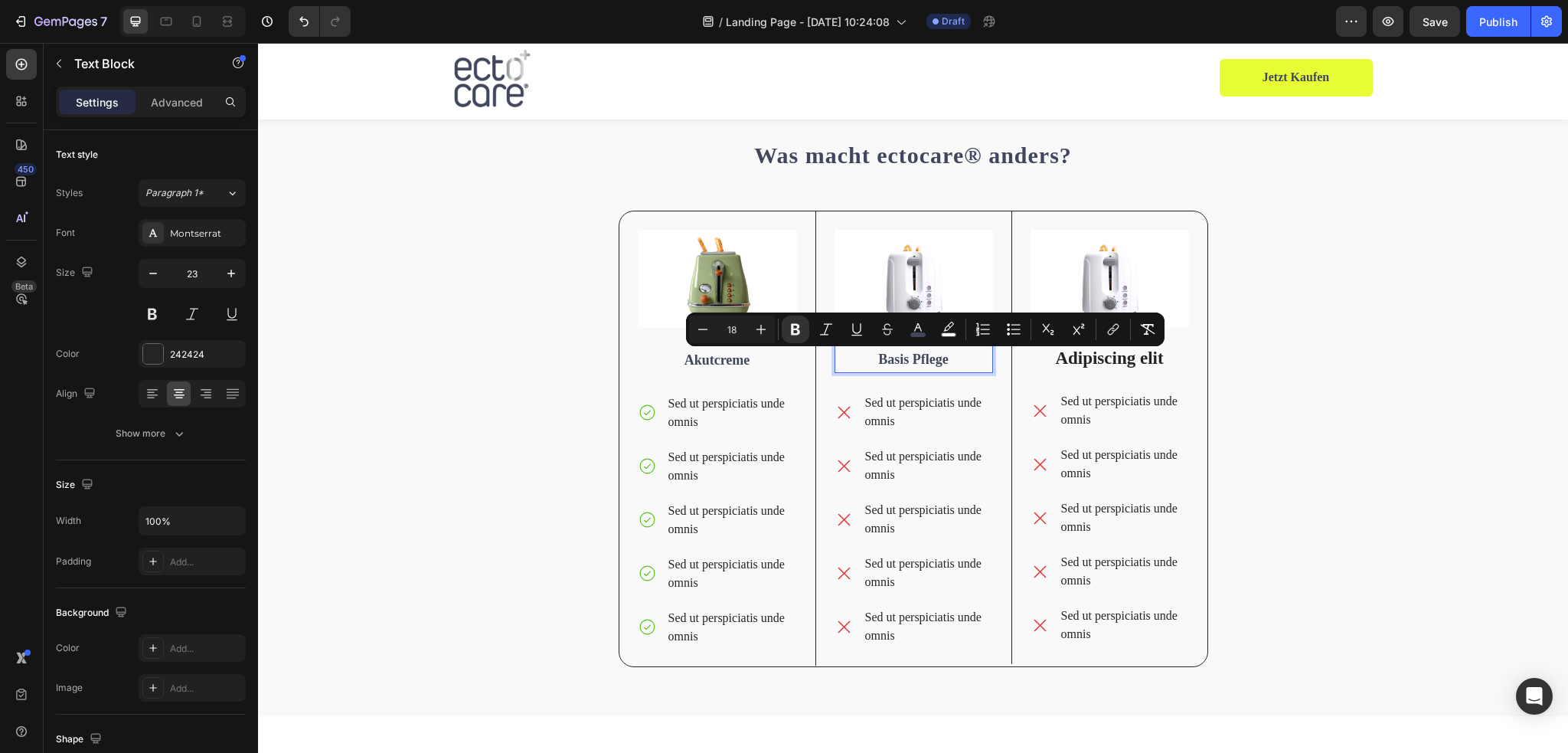
click at [907, 361] on strong "Basis Pflege" at bounding box center [913, 359] width 71 height 15
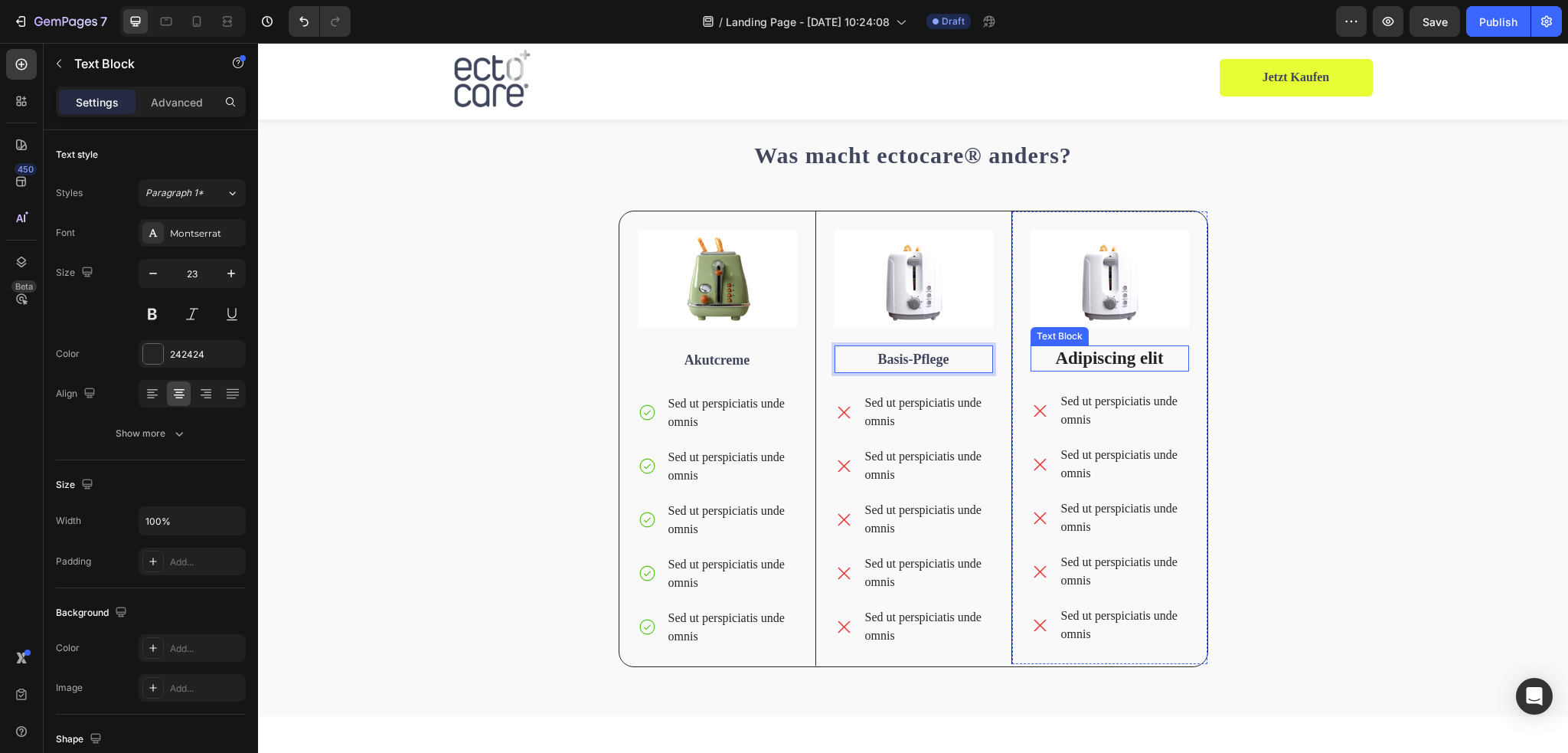
click at [1084, 353] on p "Adipiscing elit" at bounding box center [1109, 358] width 155 height 23
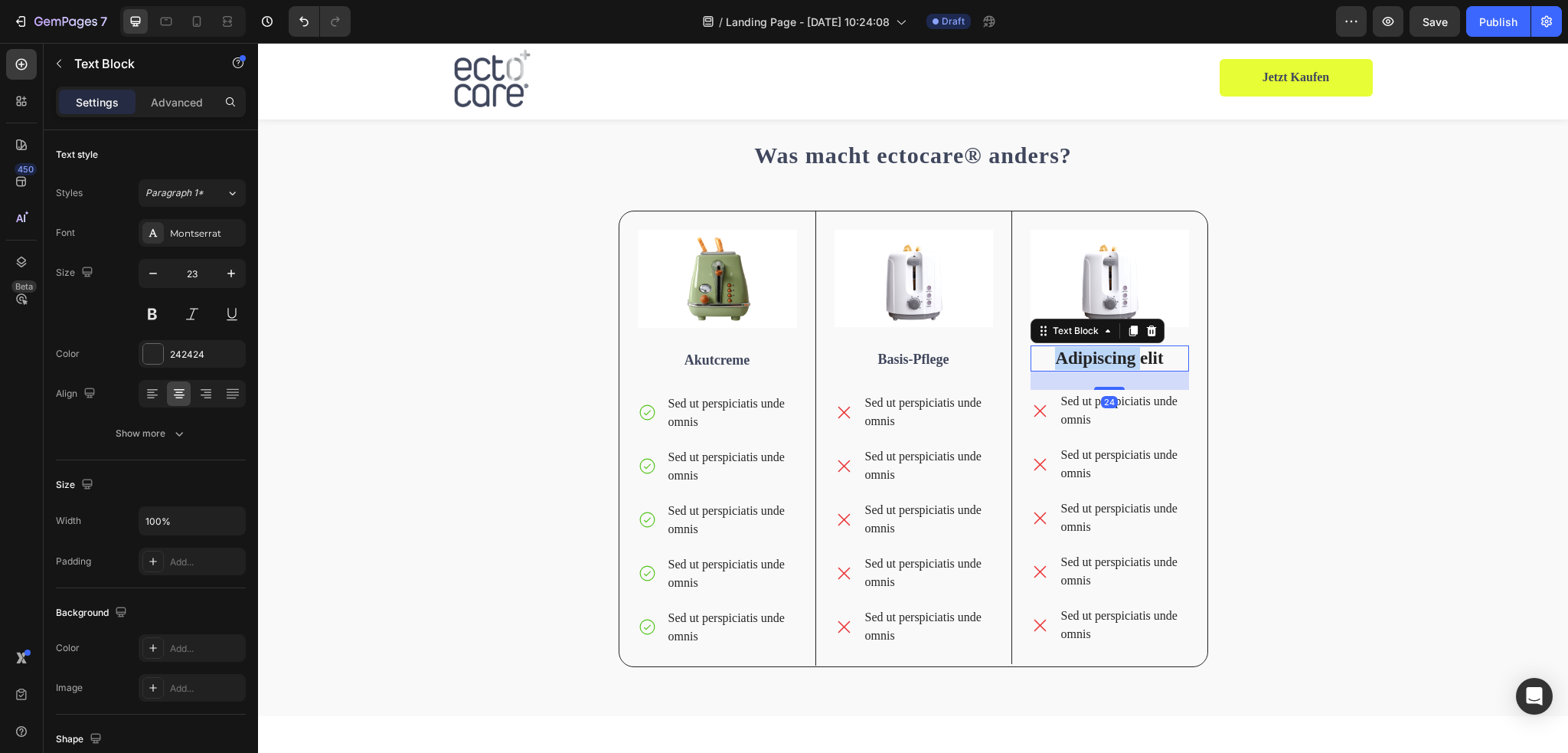
click at [1084, 353] on p "Adipiscing elit" at bounding box center [1109, 358] width 155 height 23
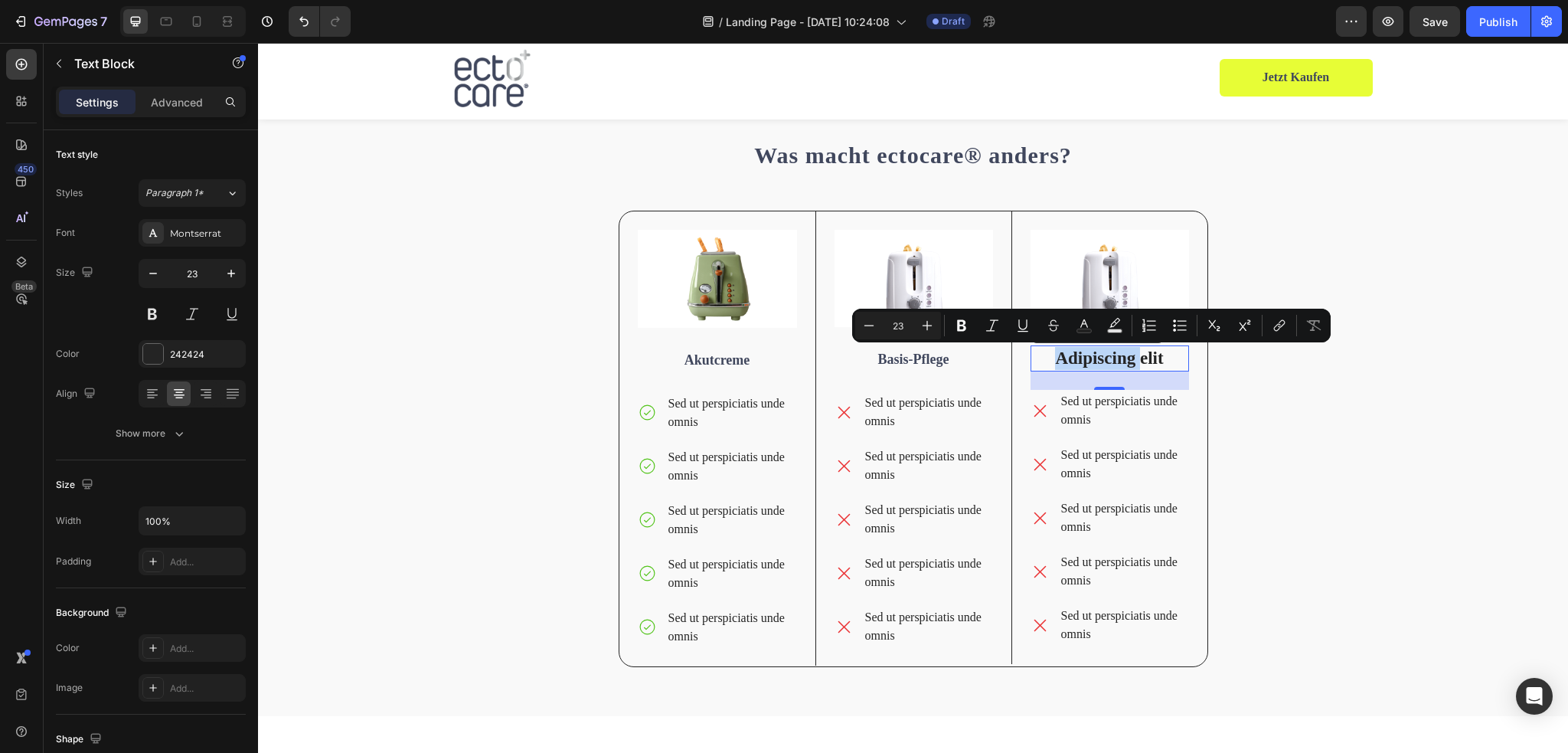
click at [1129, 356] on p "Adipiscing elit" at bounding box center [1109, 358] width 155 height 23
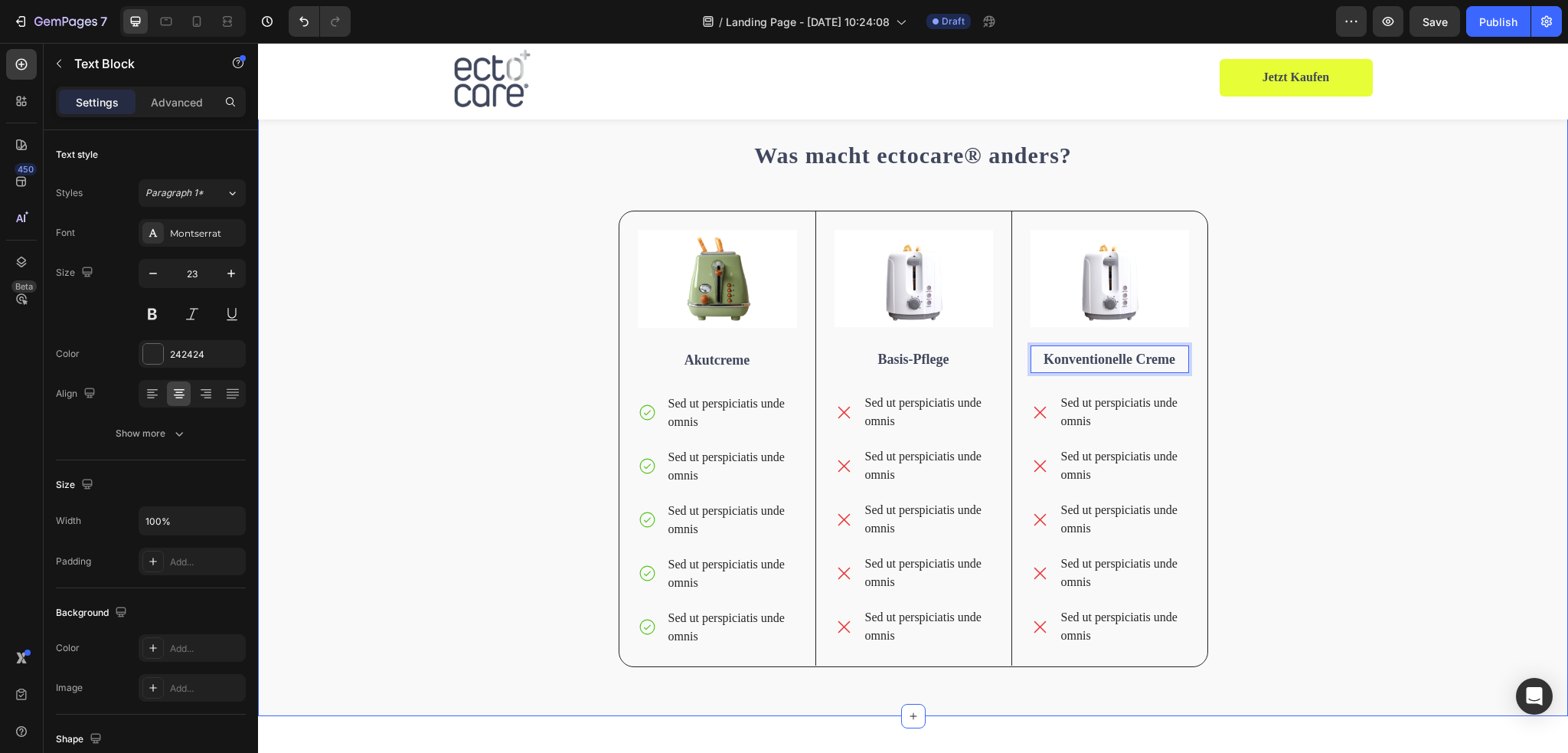
click at [1310, 399] on div "Was macht ectocare® anders? Heading Image Akutcreme Text Block Sed ut perspicia…" at bounding box center [912, 408] width 1287 height 543
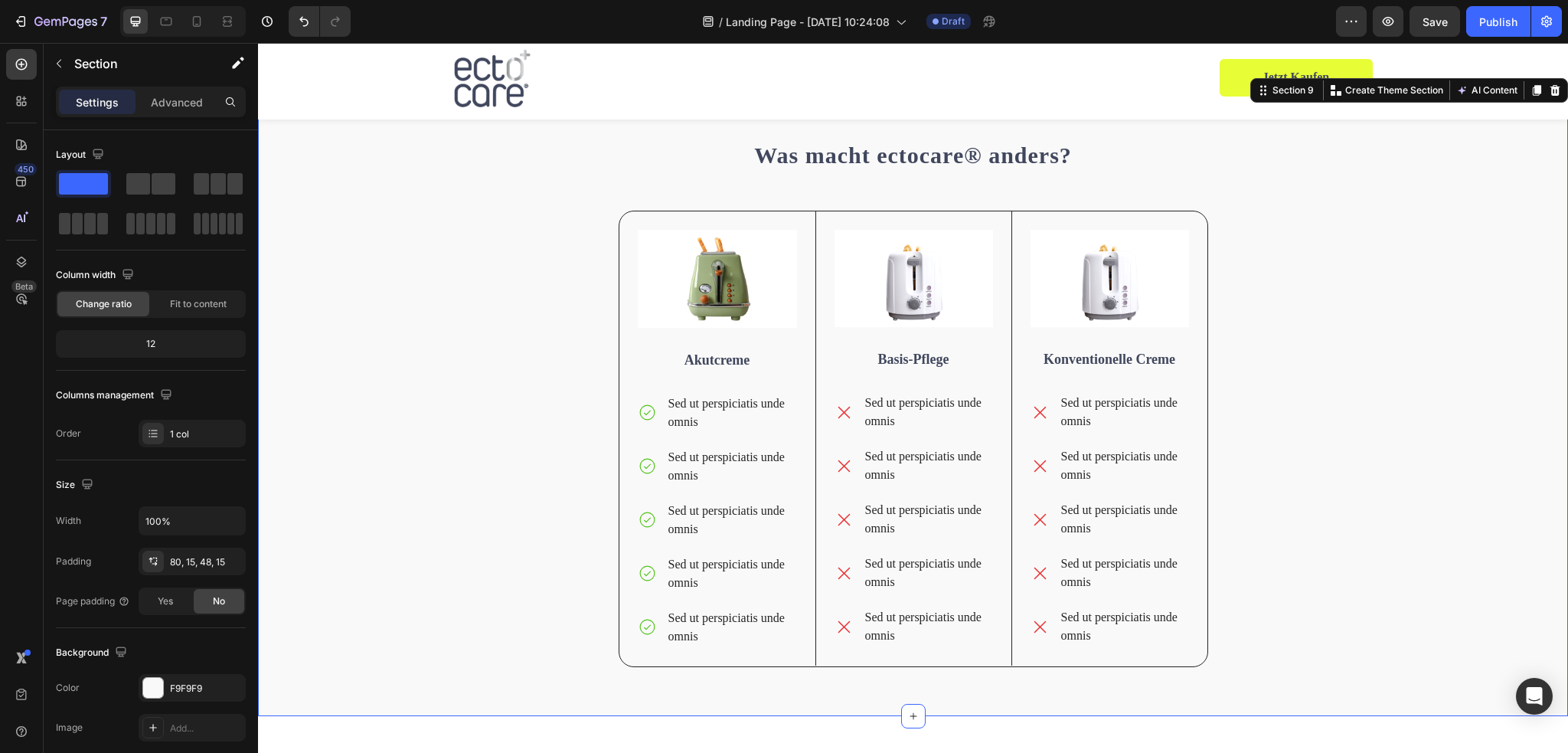
click at [539, 390] on div "Was macht ectocare® anders? Heading Image Akutcreme Text Block Sed ut perspicia…" at bounding box center [912, 408] width 1287 height 543
click at [1341, 180] on div "Was macht ectocare® anders? Heading Image Akutcreme Text Block Sed ut perspicia…" at bounding box center [912, 408] width 1287 height 543
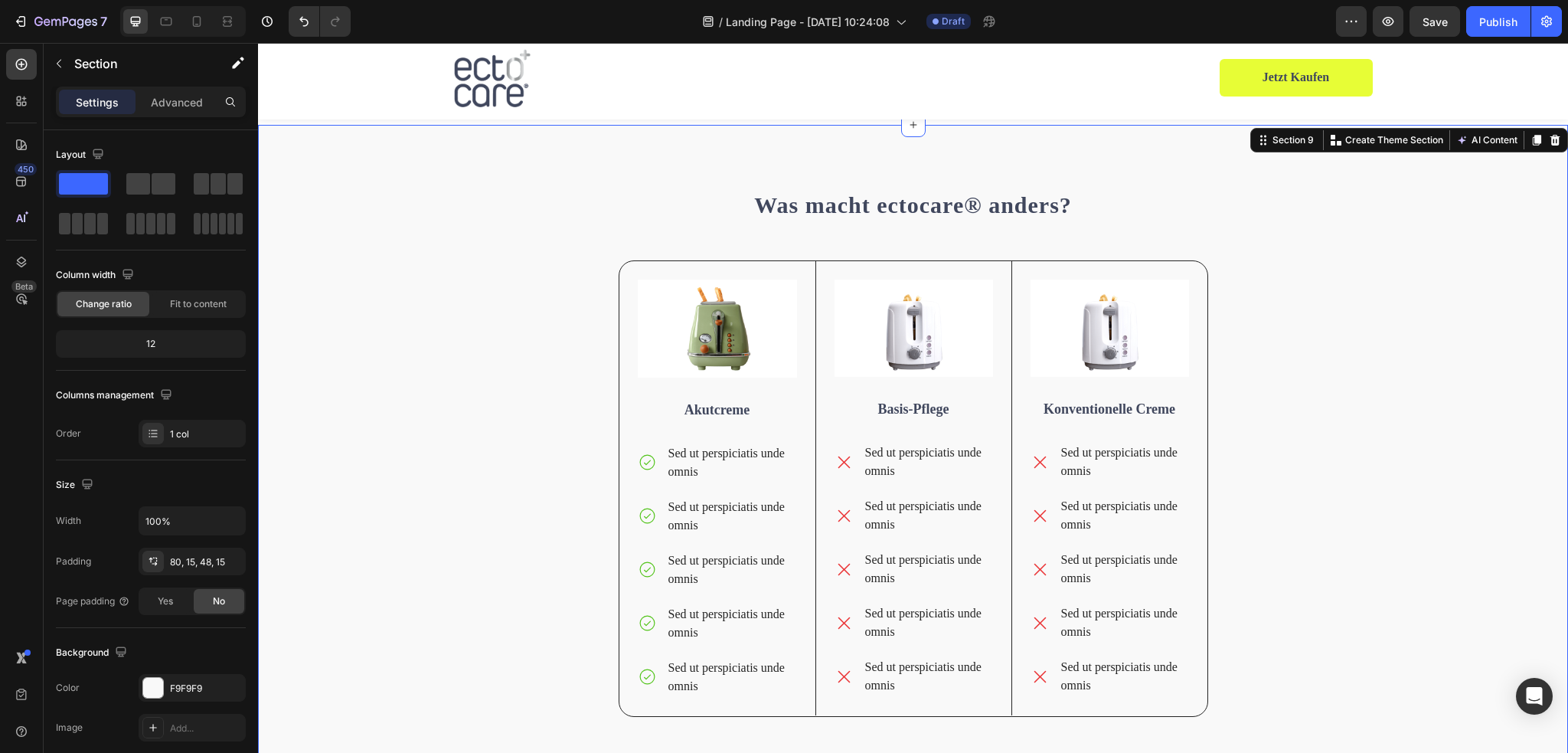
scroll to position [3121, 0]
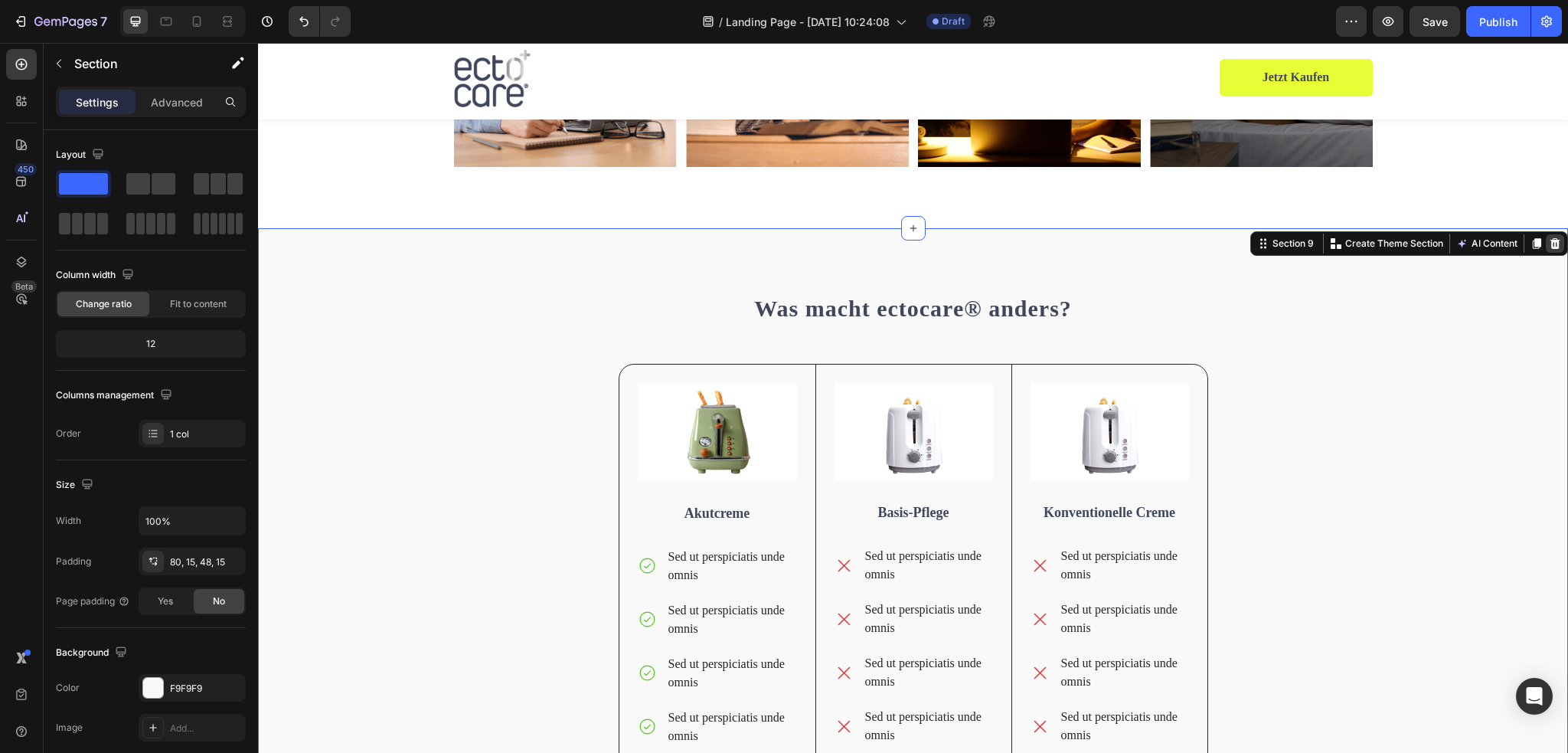
click at [1548, 251] on div at bounding box center [1555, 243] width 19 height 19
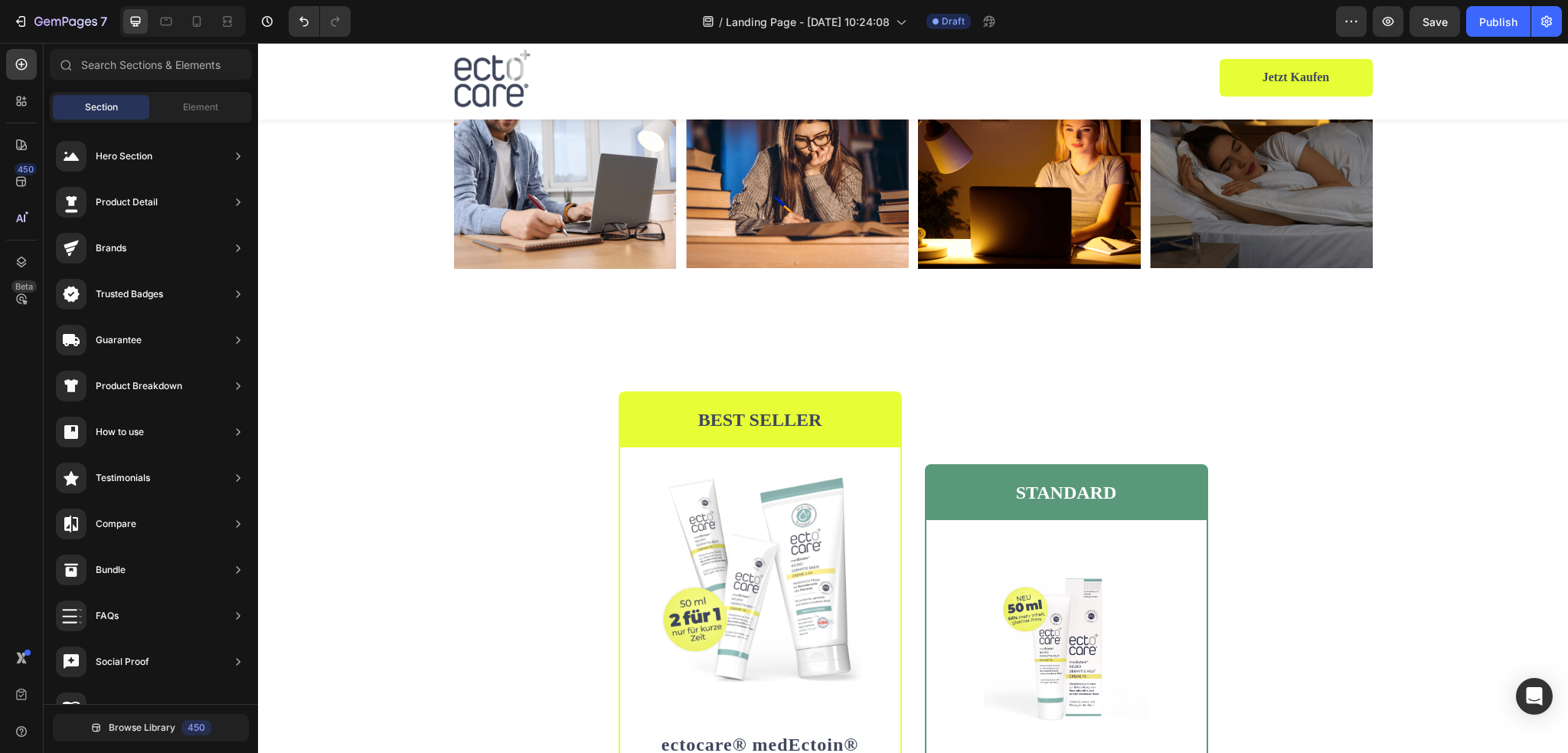
scroll to position [555, 0]
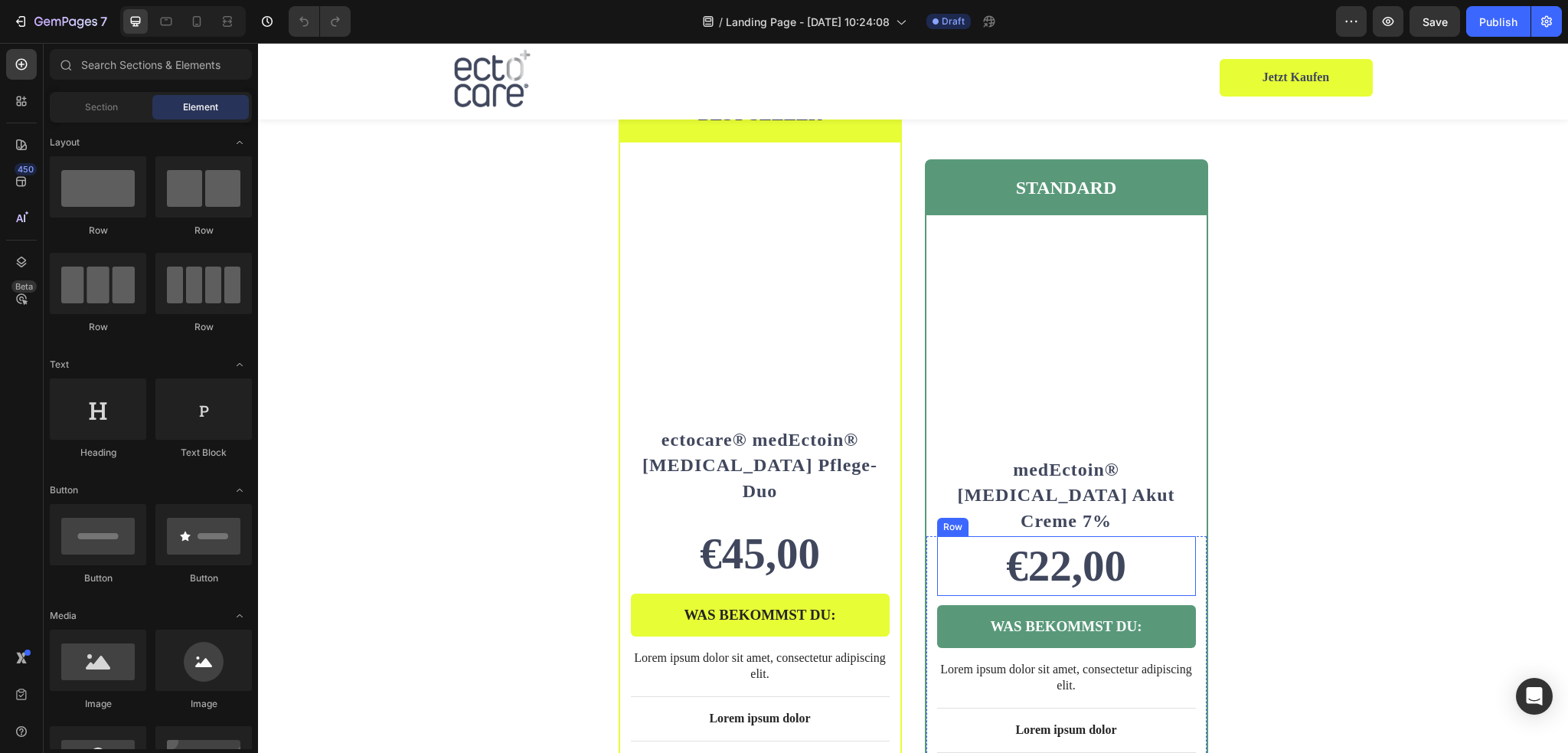
scroll to position [2680, 0]
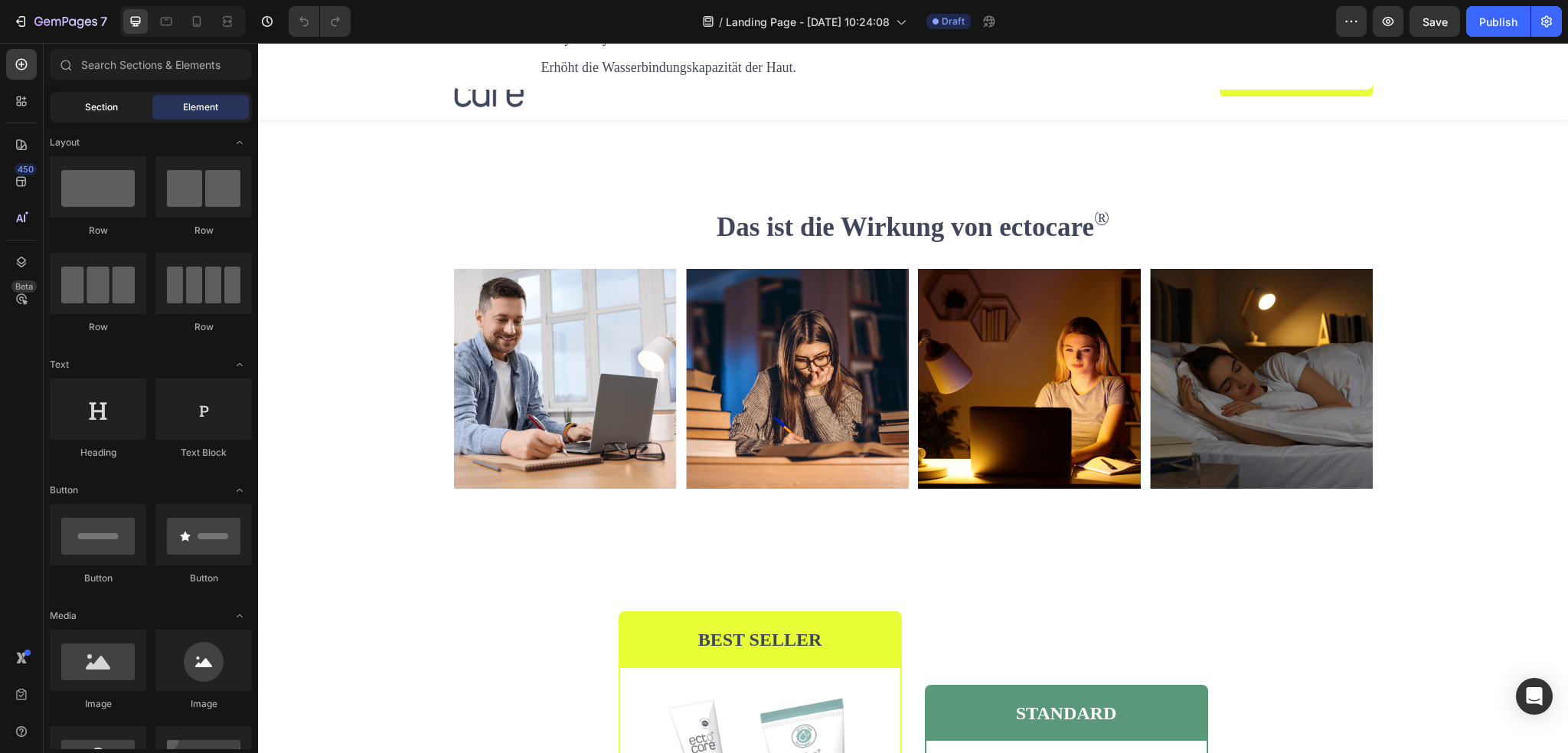
click at [103, 106] on span "Section" at bounding box center [101, 107] width 33 height 14
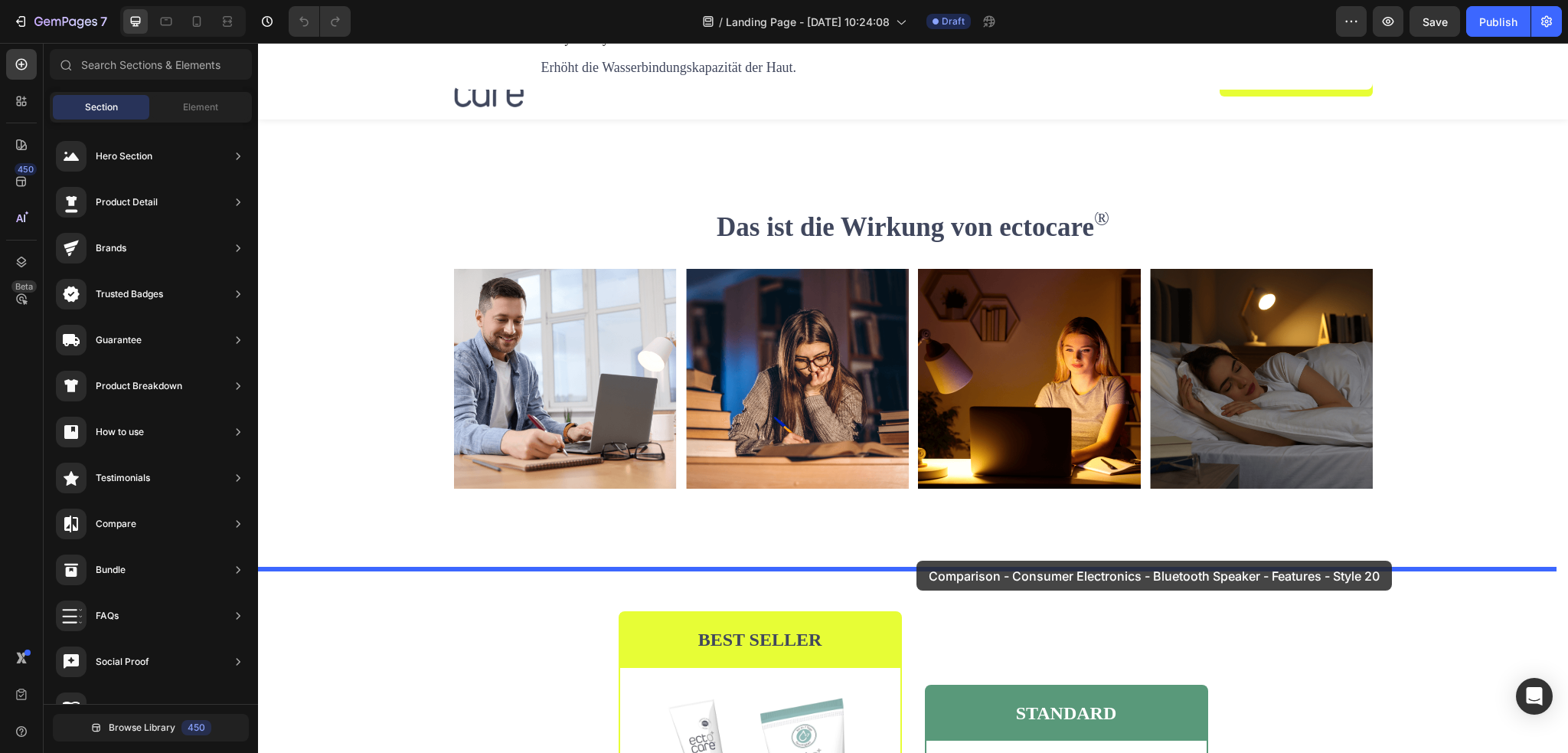
drag, startPoint x: 617, startPoint y: 557, endPoint x: 916, endPoint y: 561, distance: 299.0
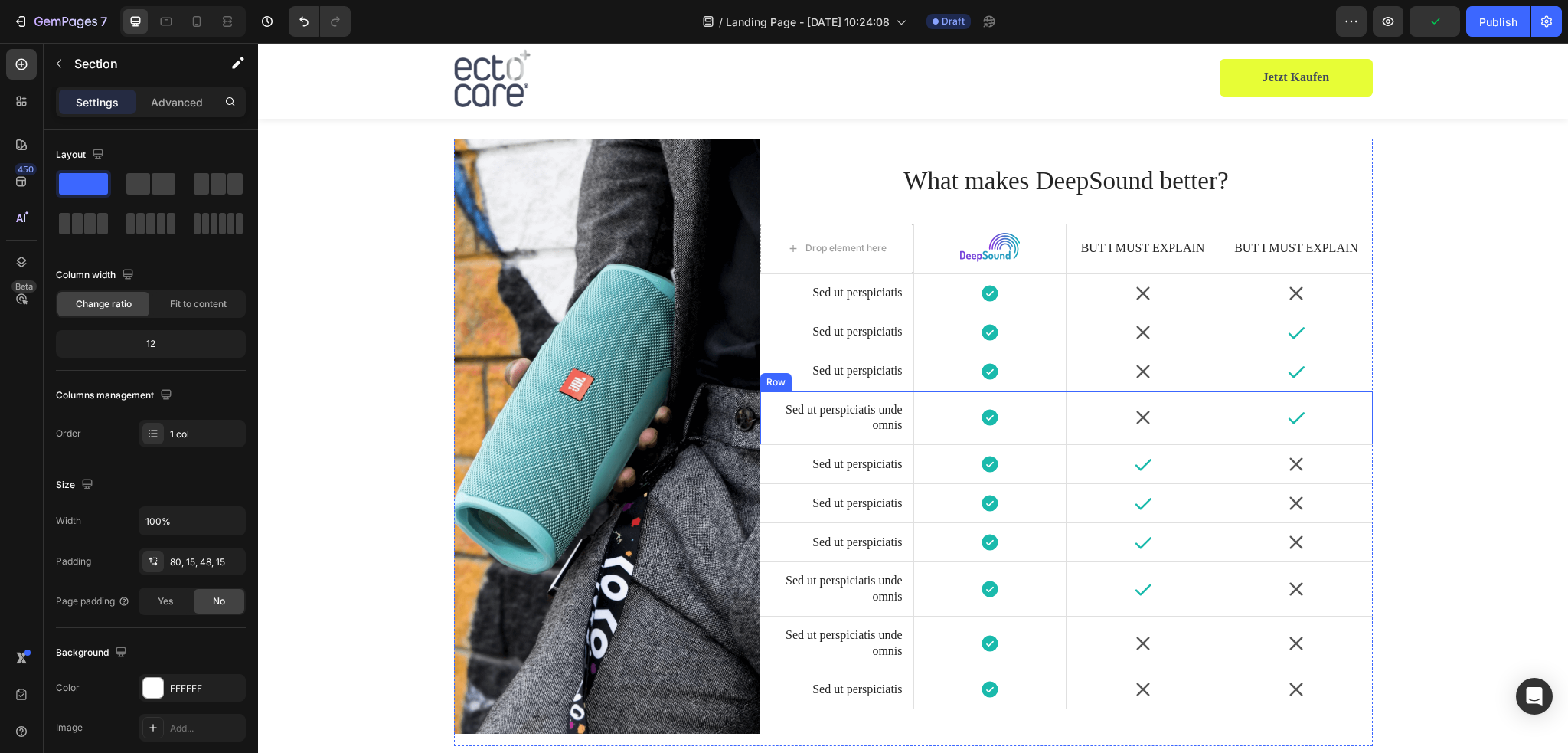
scroll to position [3228, 0]
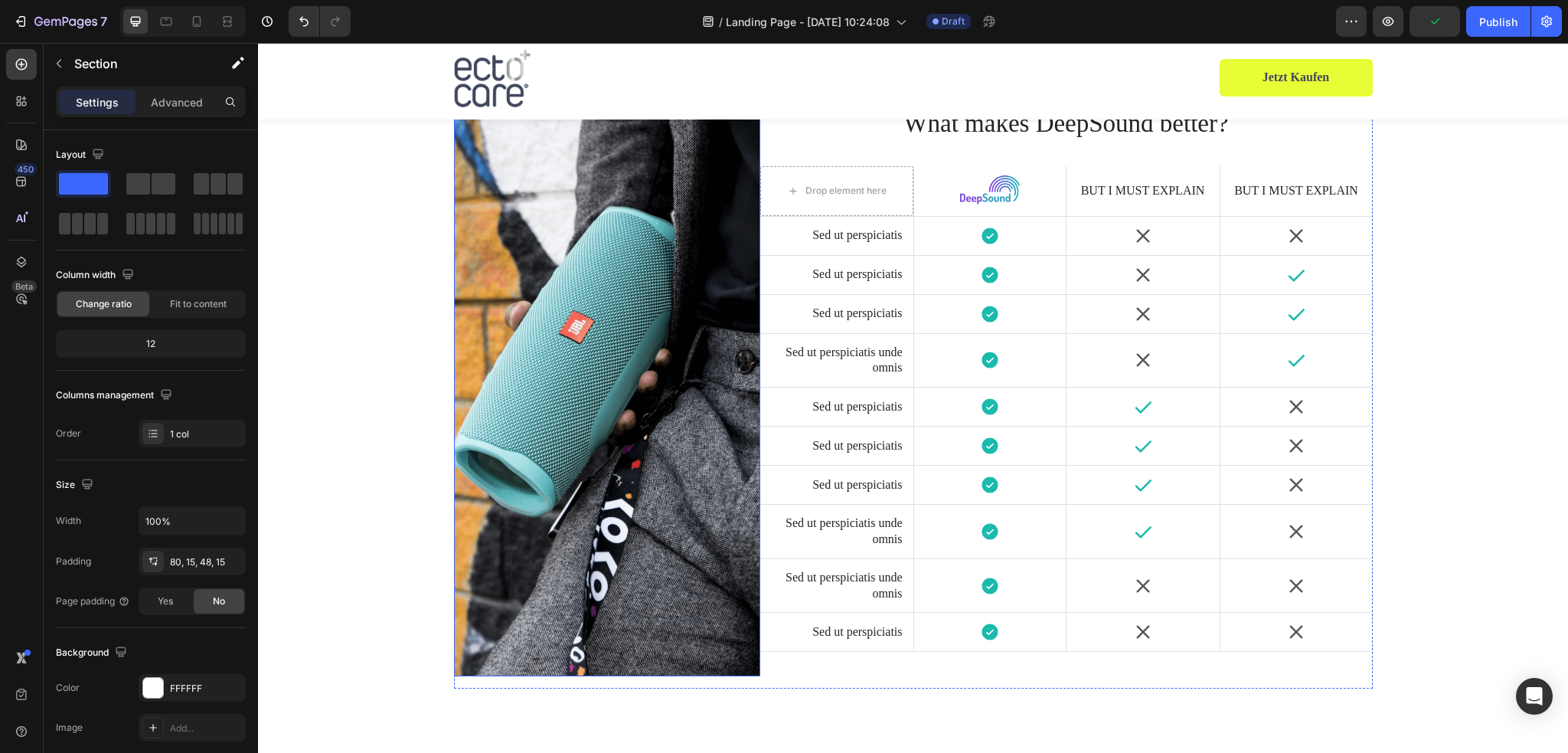
click at [705, 416] on img at bounding box center [607, 378] width 307 height 594
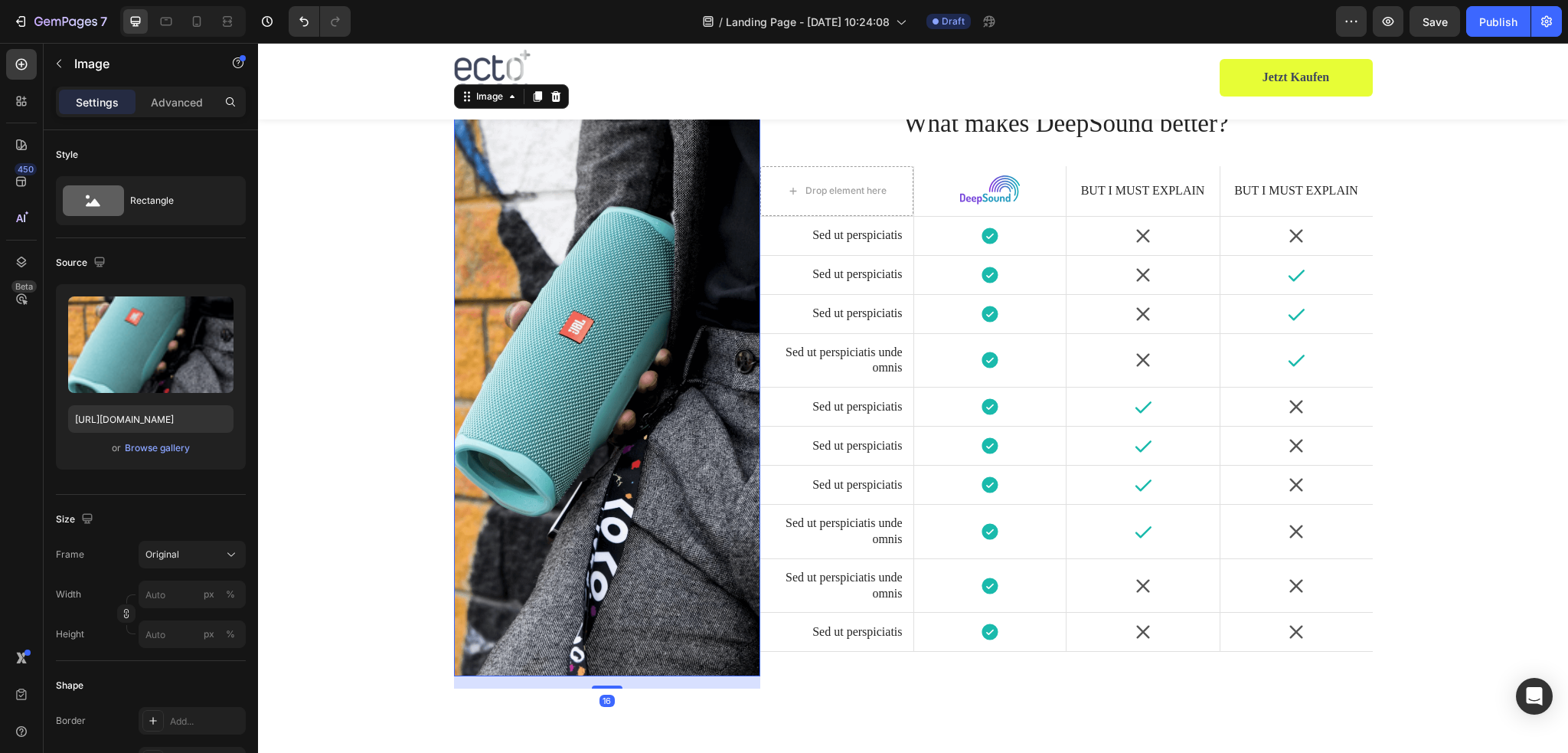
click at [550, 98] on icon at bounding box center [556, 97] width 12 height 12
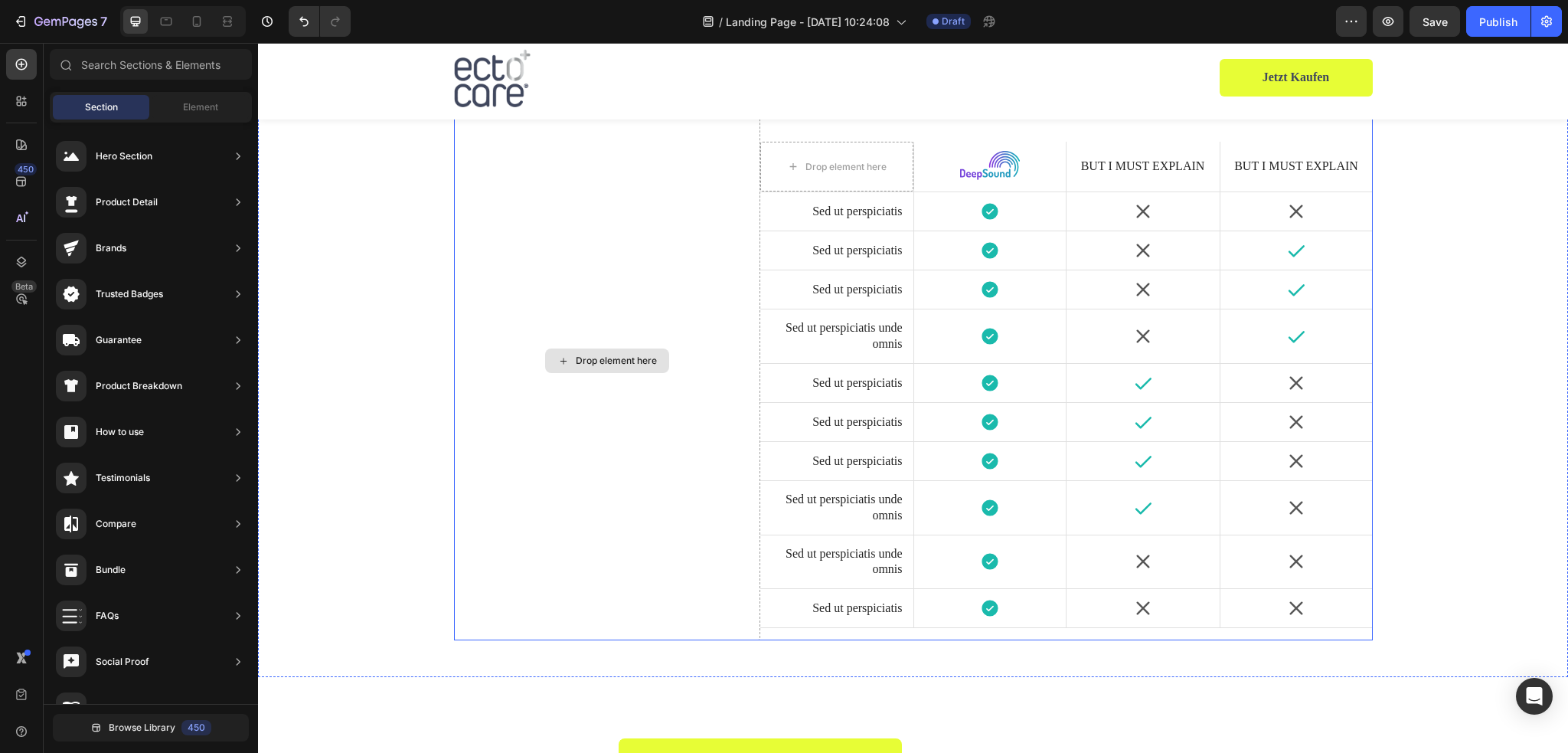
click at [683, 275] on div "Drop element here" at bounding box center [607, 361] width 307 height 559
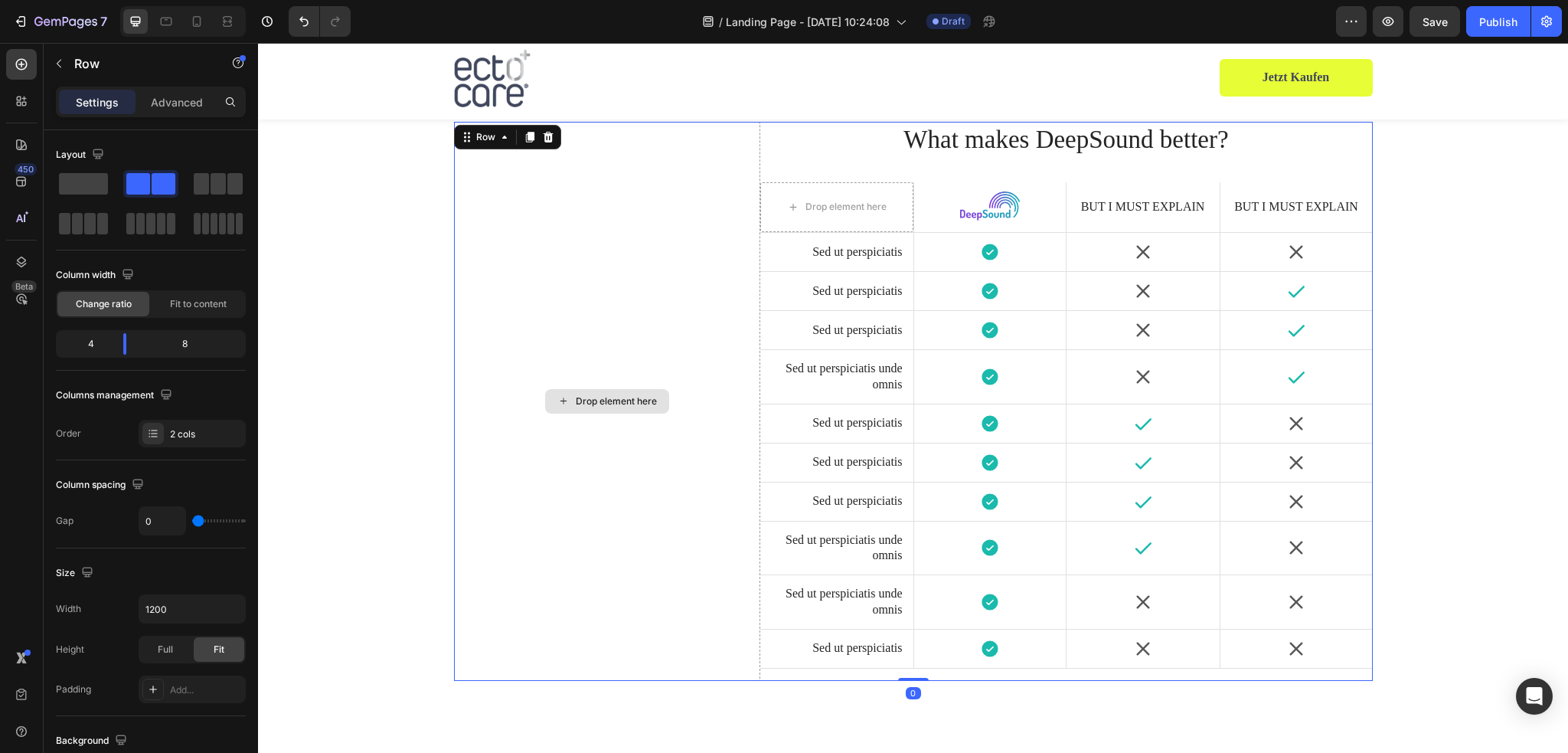
scroll to position [3152, 0]
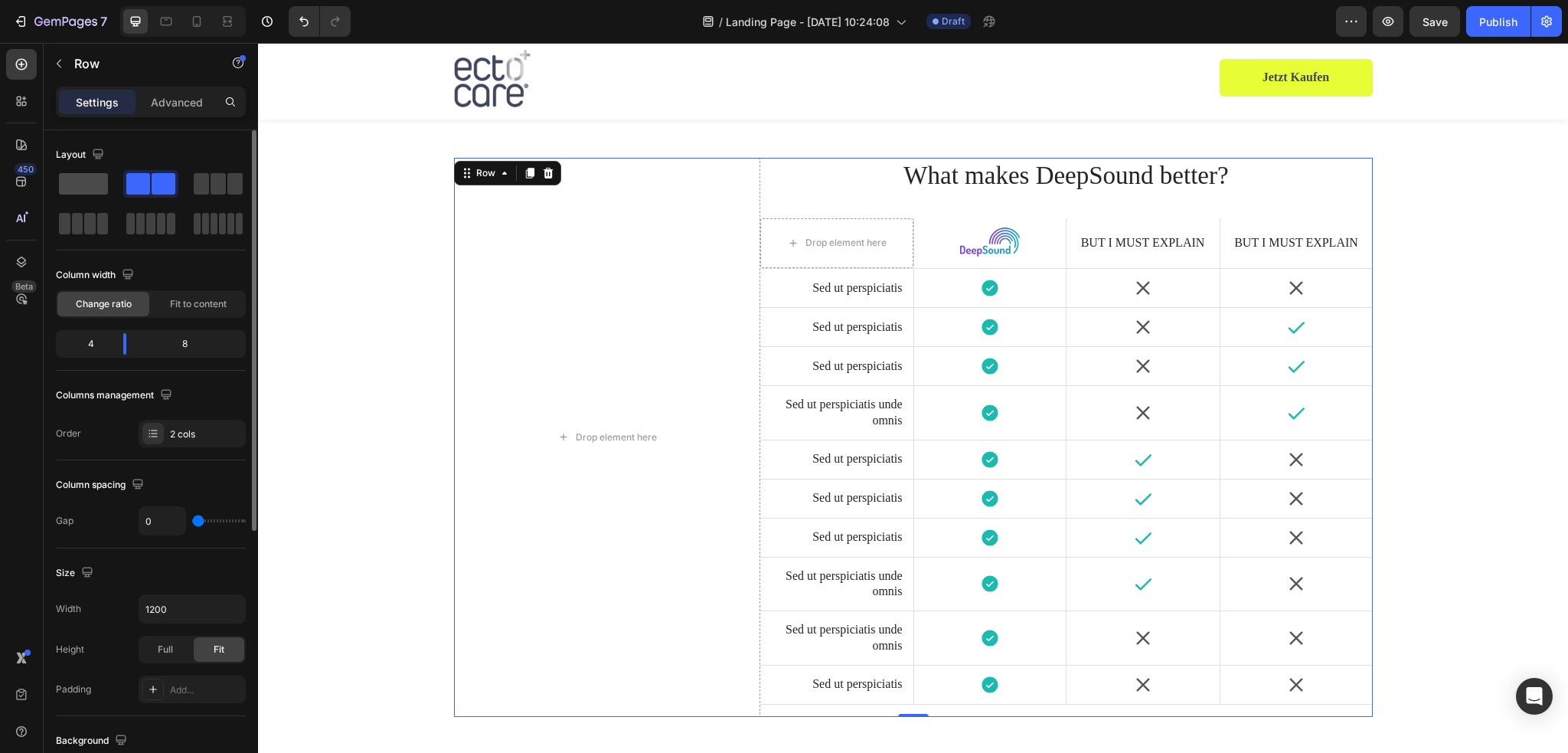
click at [91, 182] on span at bounding box center [83, 183] width 49 height 21
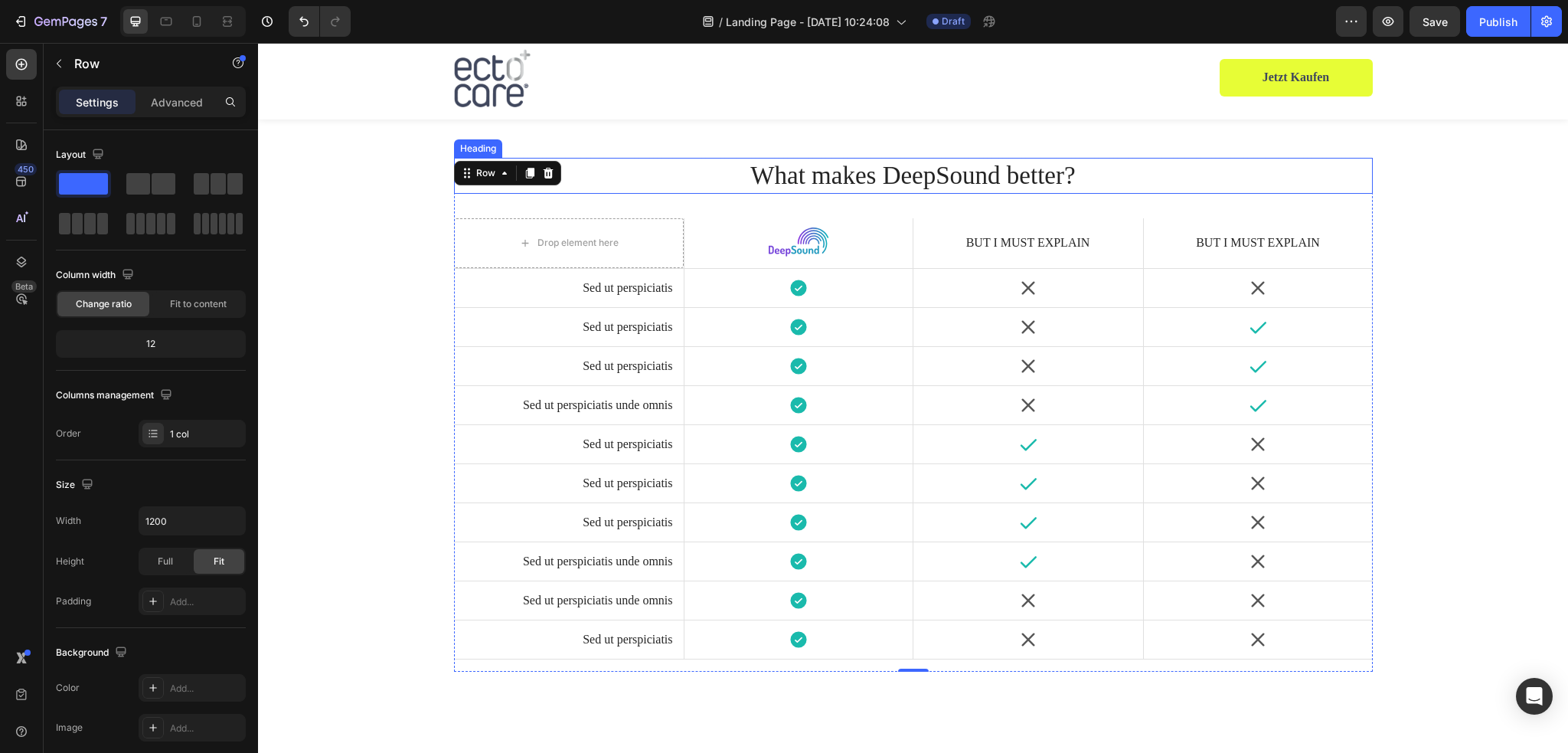
click at [910, 171] on h2 "What makes DeepSound better?" at bounding box center [912, 175] width 919 height 36
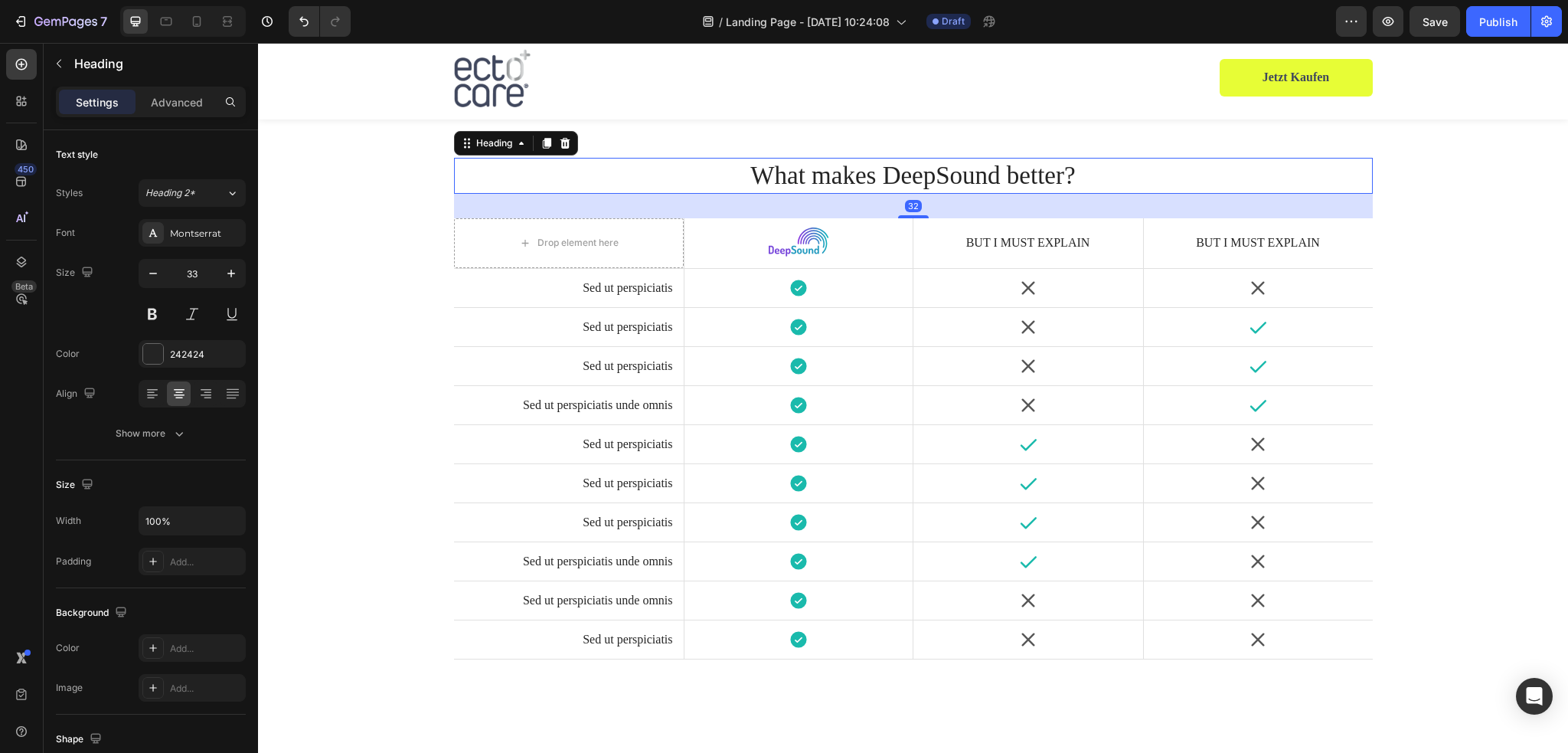
click at [910, 171] on h2 "What makes DeepSound better?" at bounding box center [912, 175] width 919 height 36
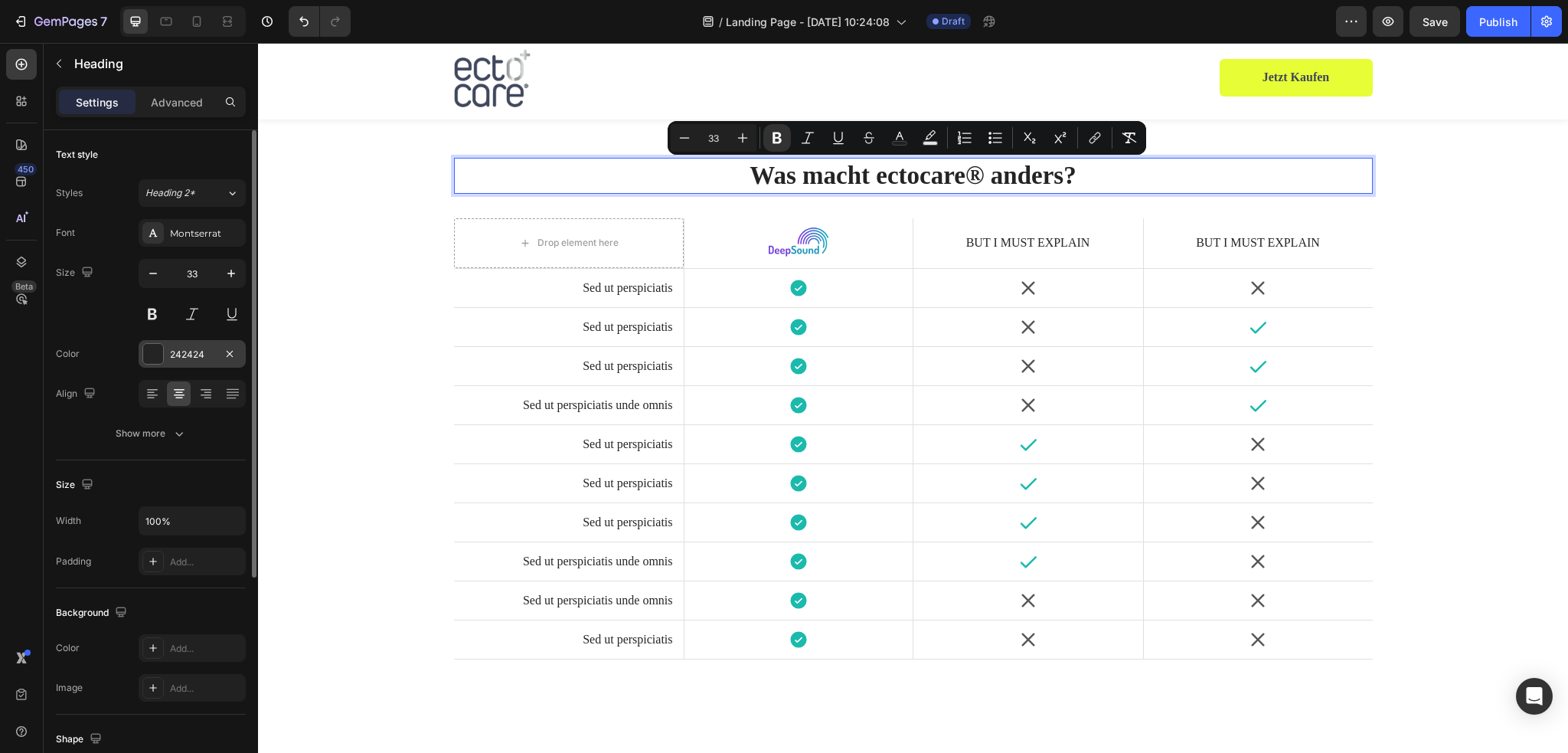
click at [153, 351] on div at bounding box center [153, 353] width 19 height 19
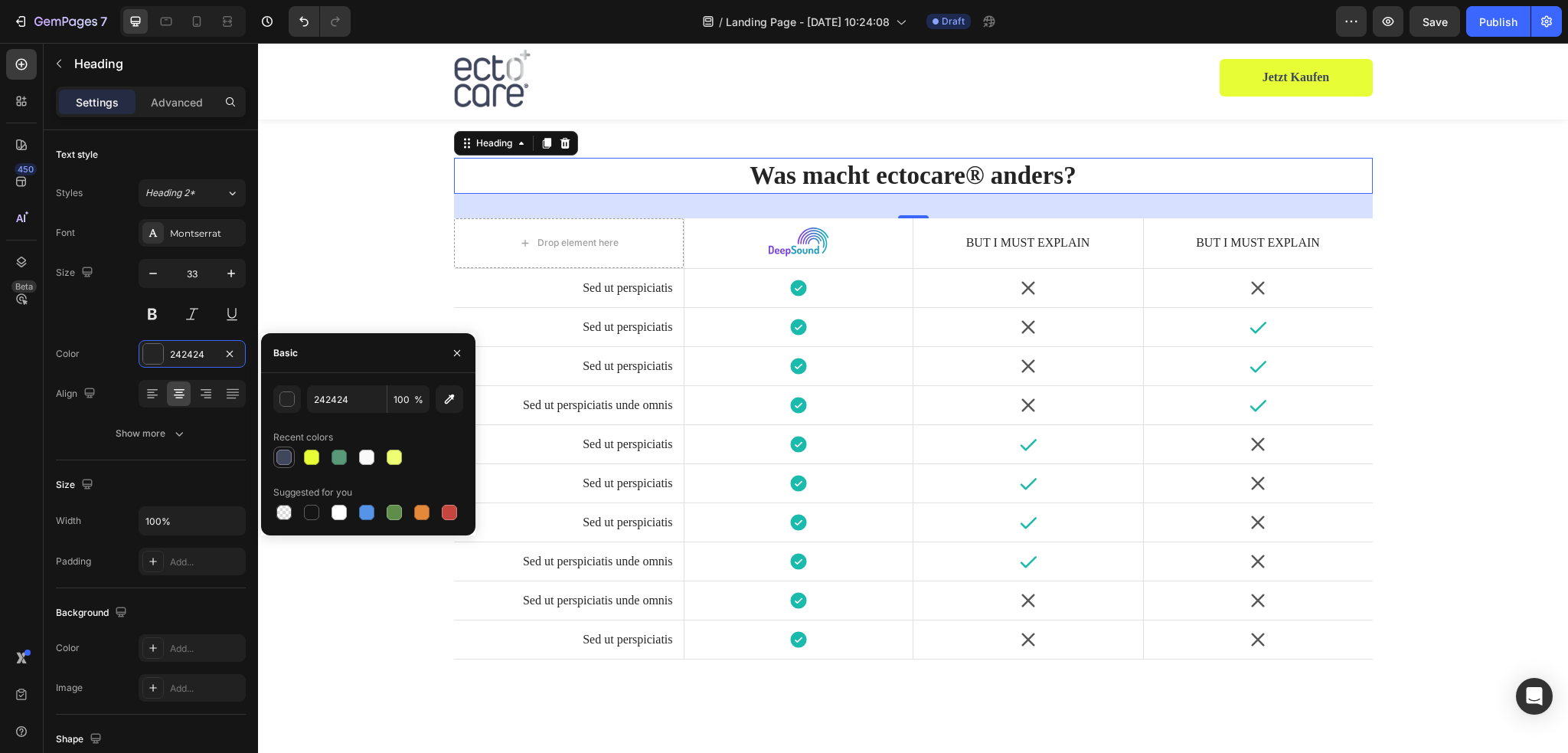
click at [283, 463] on div at bounding box center [283, 456] width 15 height 15
type input "40475D"
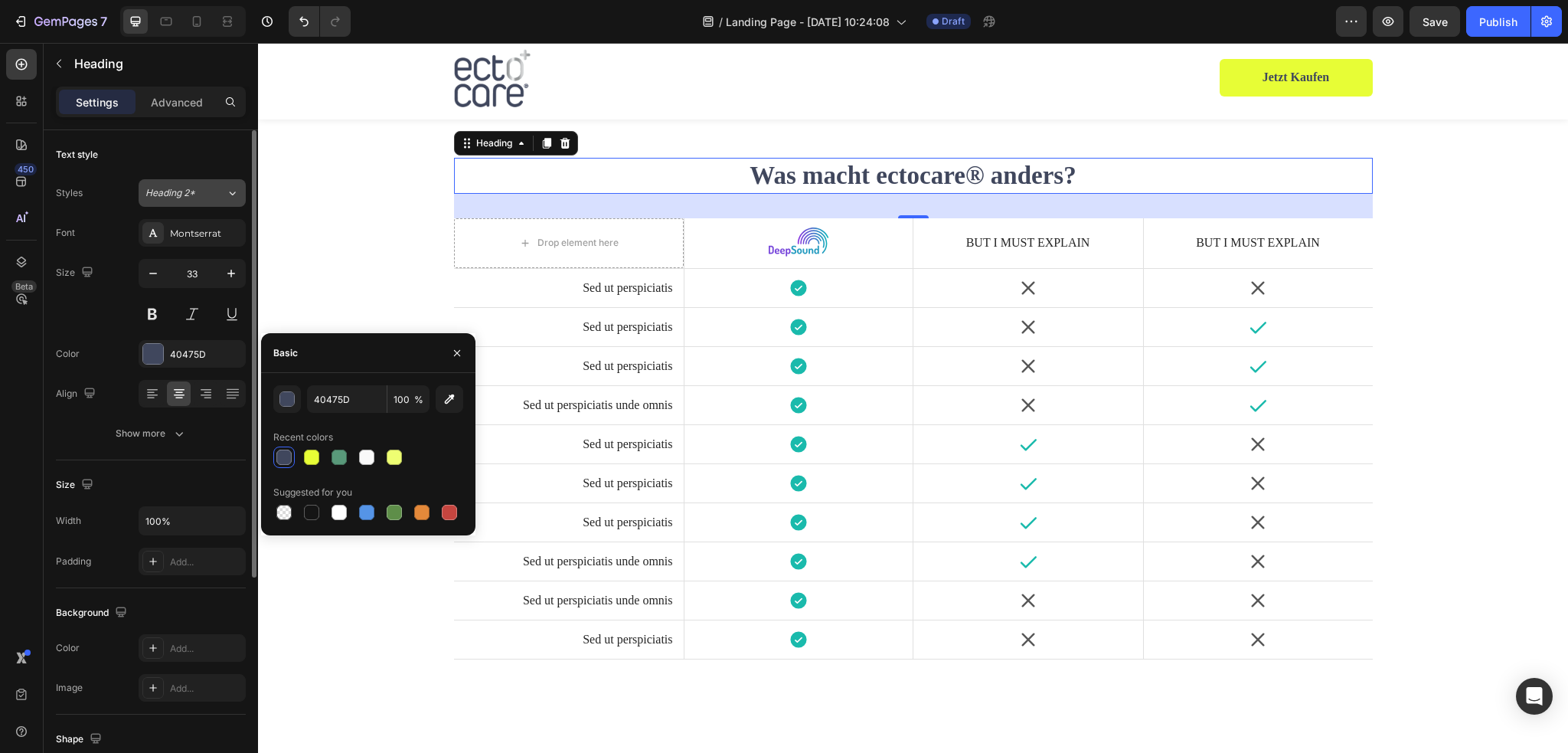
click at [217, 192] on div "Heading 2*" at bounding box center [185, 193] width 81 height 14
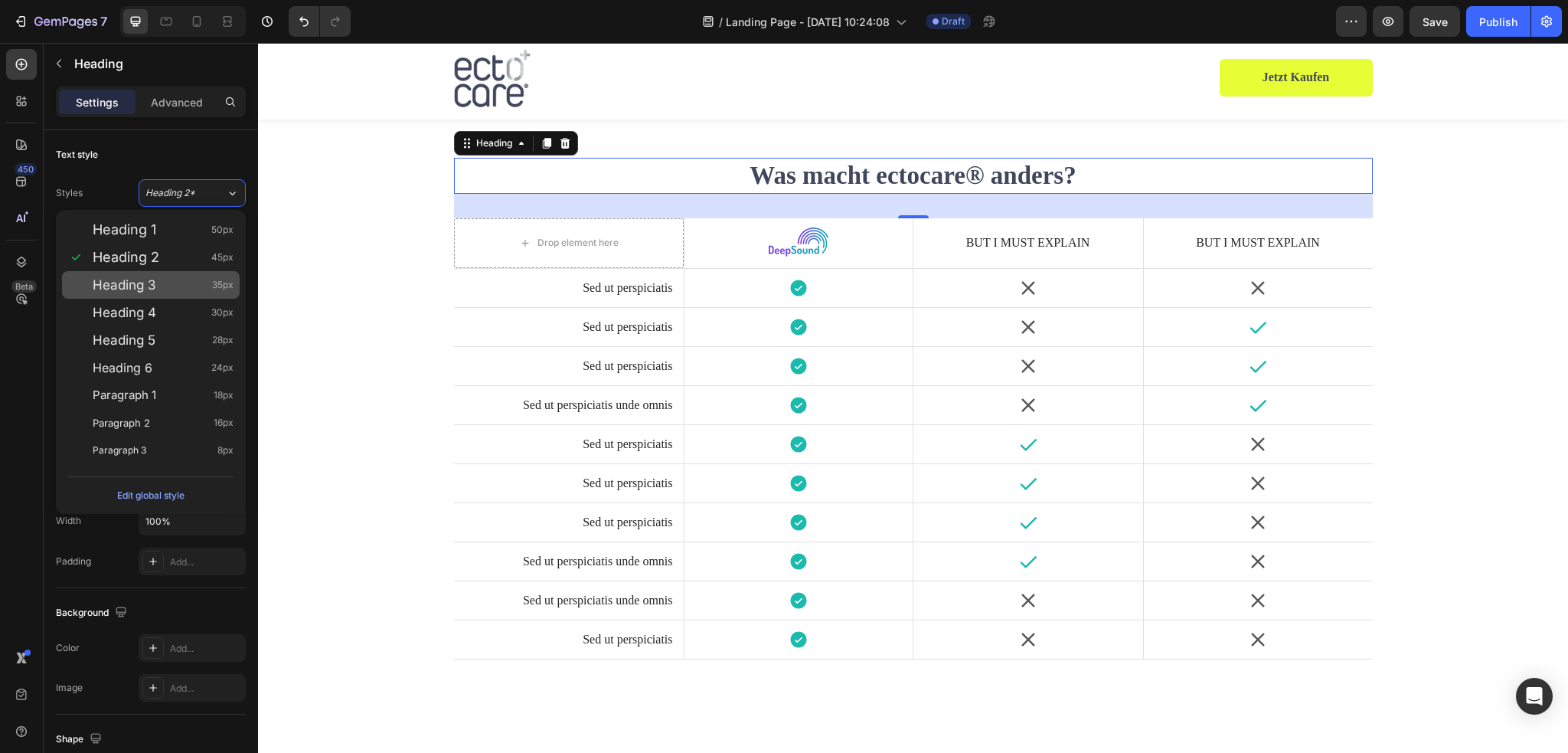
click at [157, 278] on div "Heading 3 35px" at bounding box center [163, 284] width 141 height 15
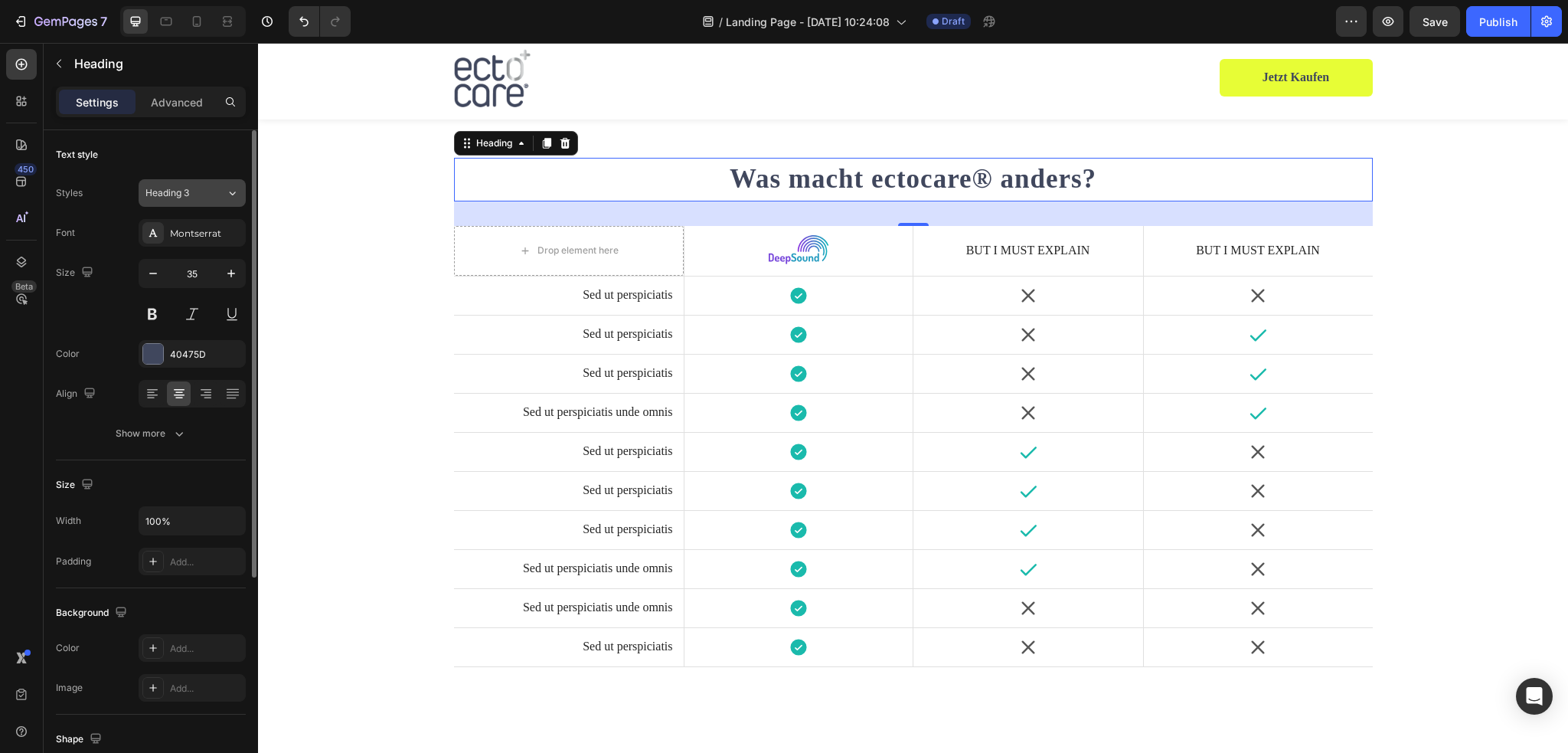
click at [181, 189] on span "Heading 3" at bounding box center [167, 193] width 43 height 14
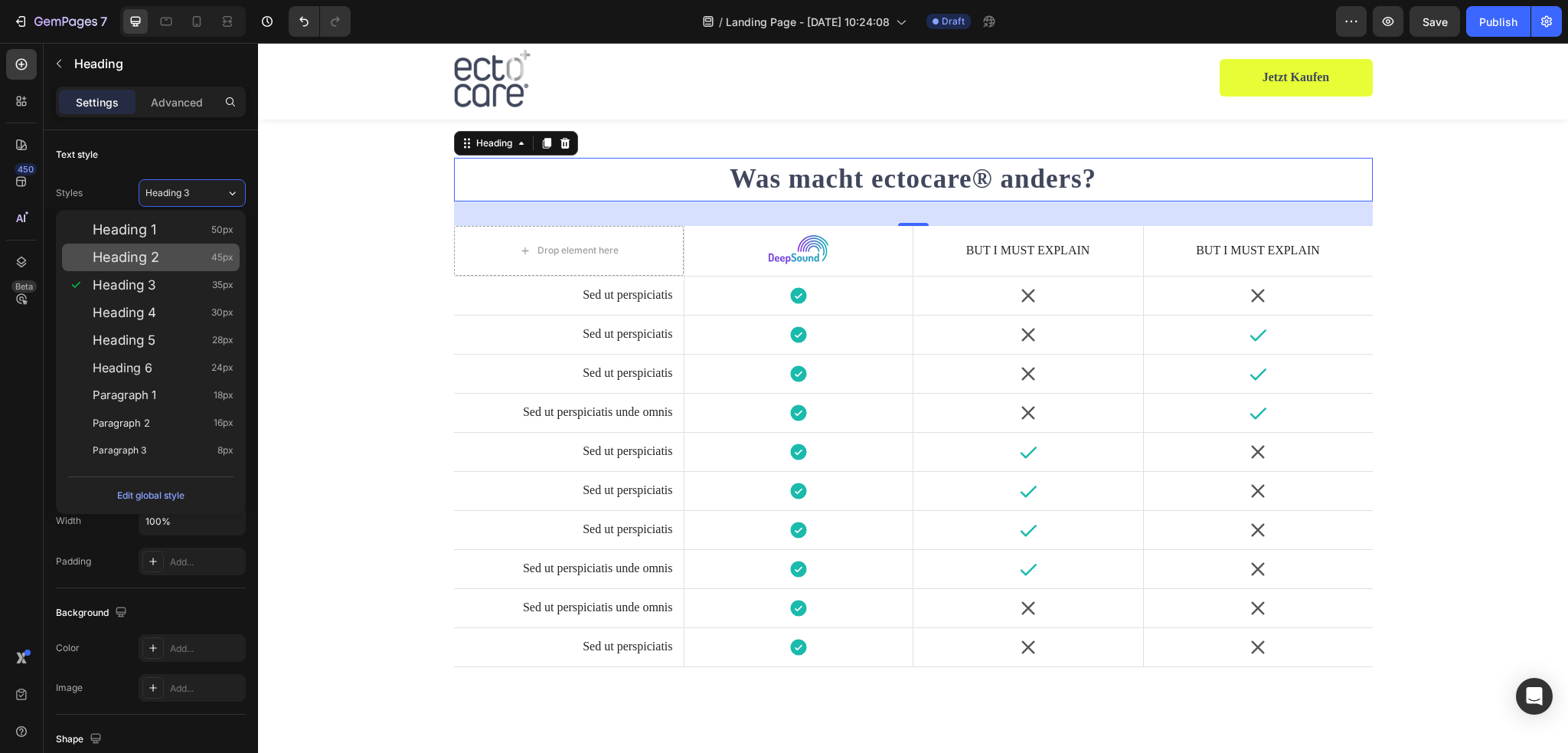
click at [156, 260] on span "Heading 2" at bounding box center [126, 257] width 66 height 15
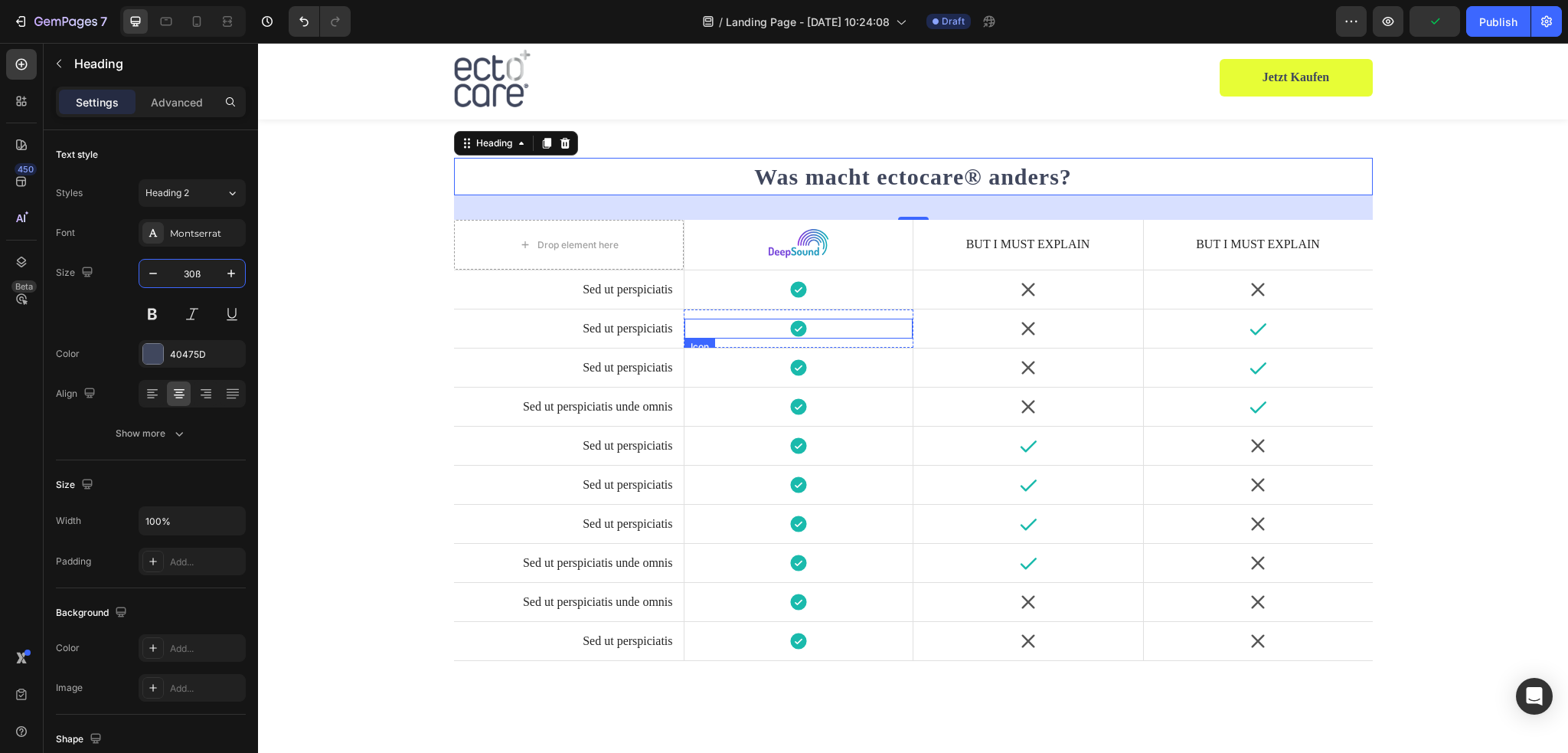
type input "30"
click at [889, 244] on div at bounding box center [798, 244] width 210 height 31
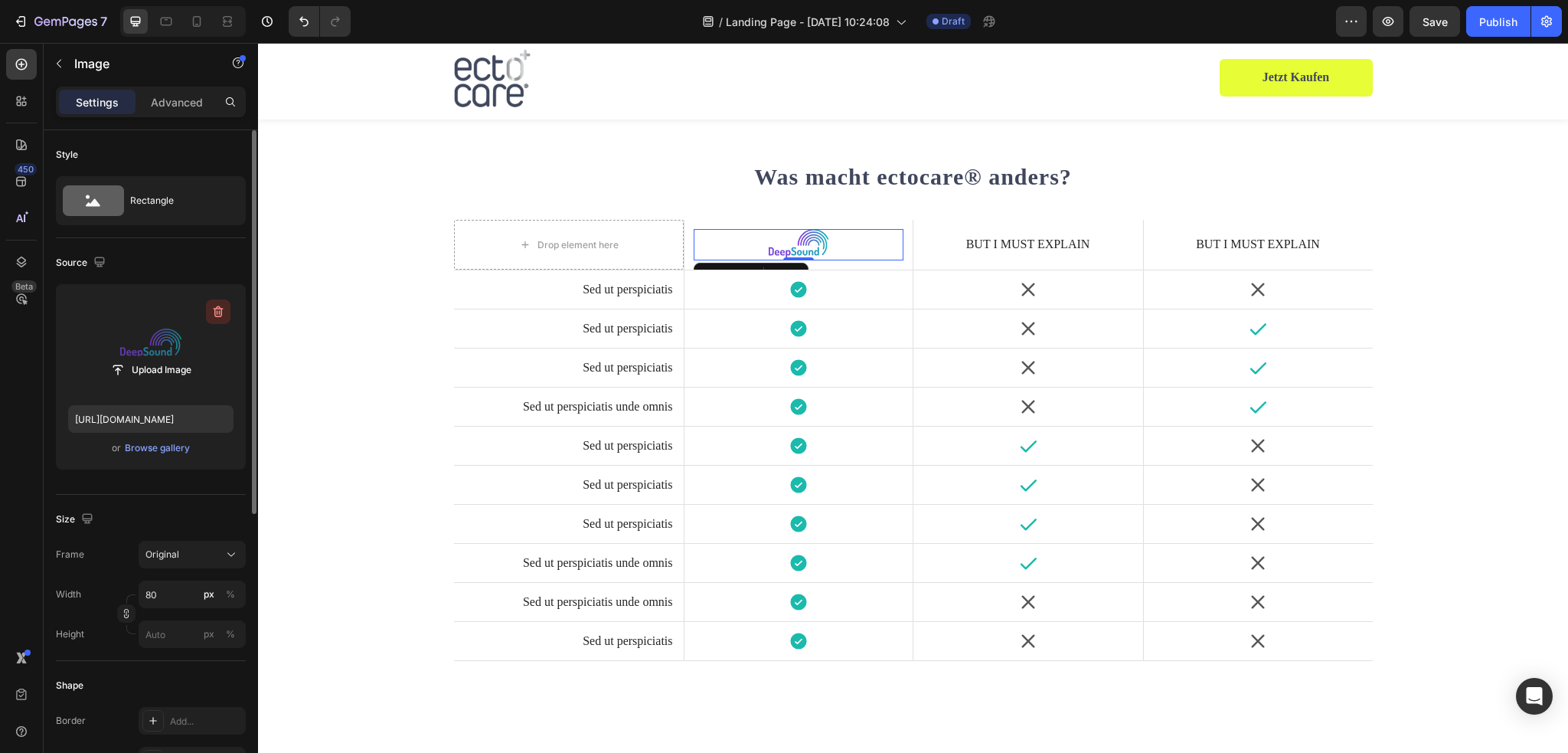
click at [217, 314] on icon "button" at bounding box center [218, 312] width 2 height 4
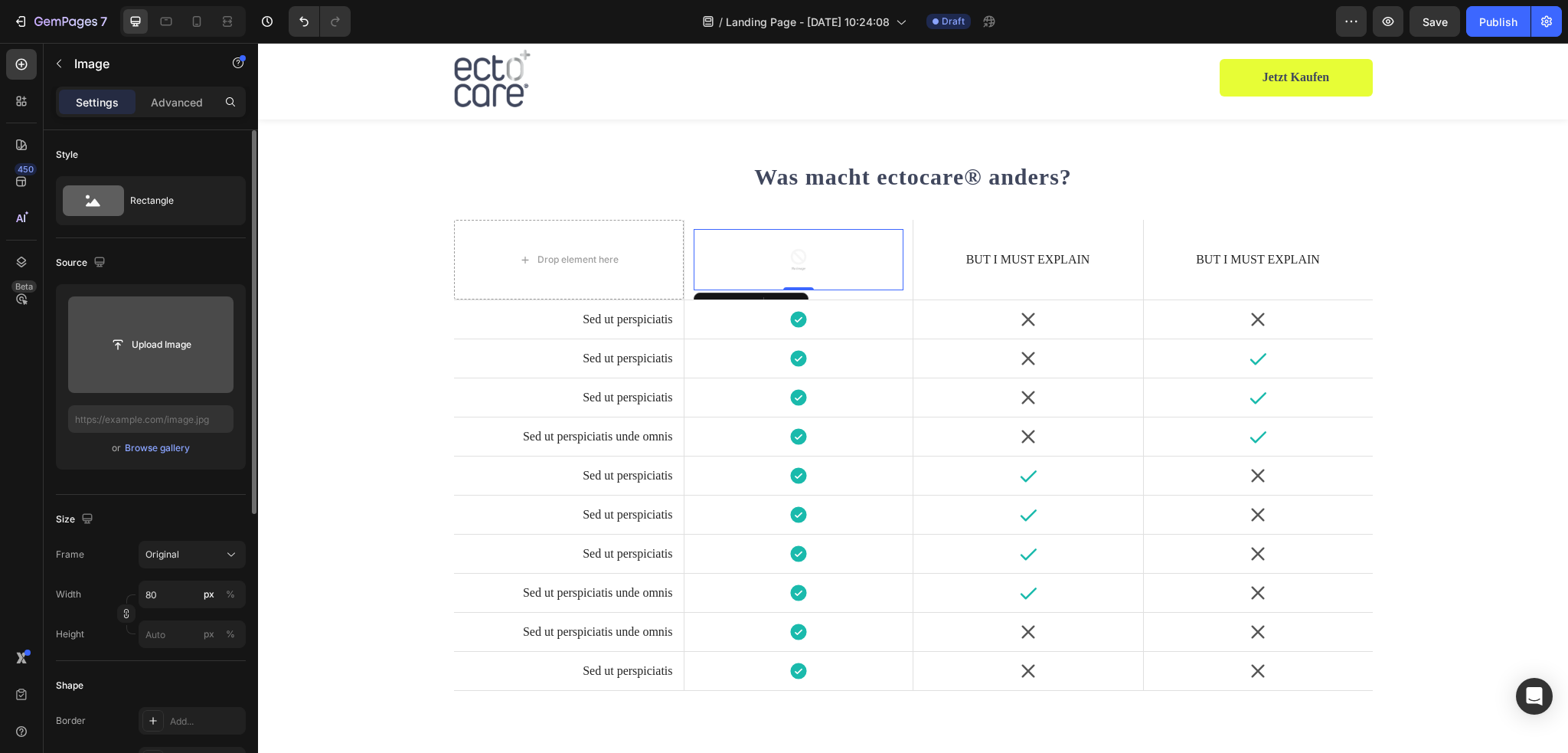
click at [809, 254] on img at bounding box center [798, 259] width 61 height 61
click at [787, 296] on div at bounding box center [796, 305] width 19 height 19
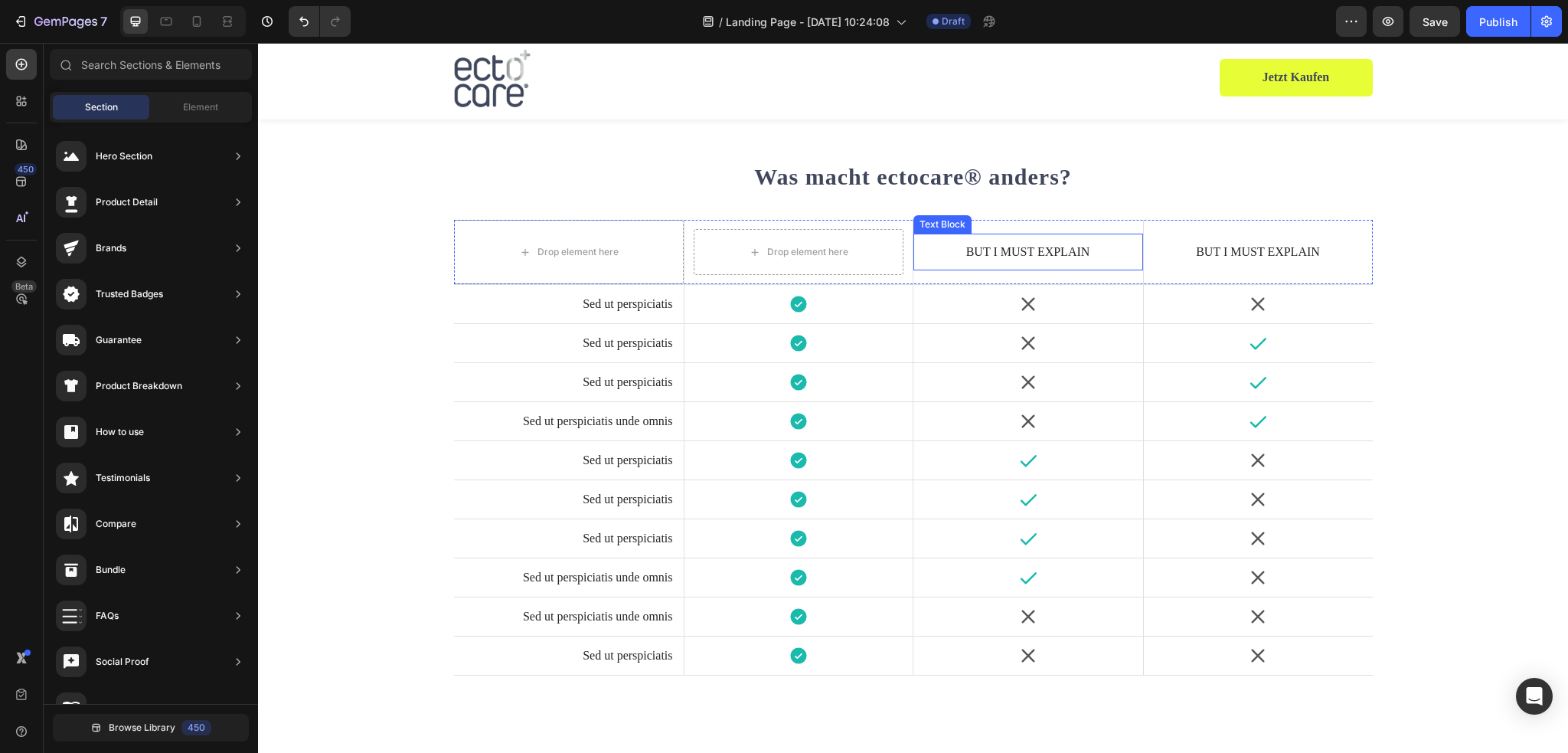
click at [990, 257] on p "But I must explain" at bounding box center [1028, 252] width 208 height 16
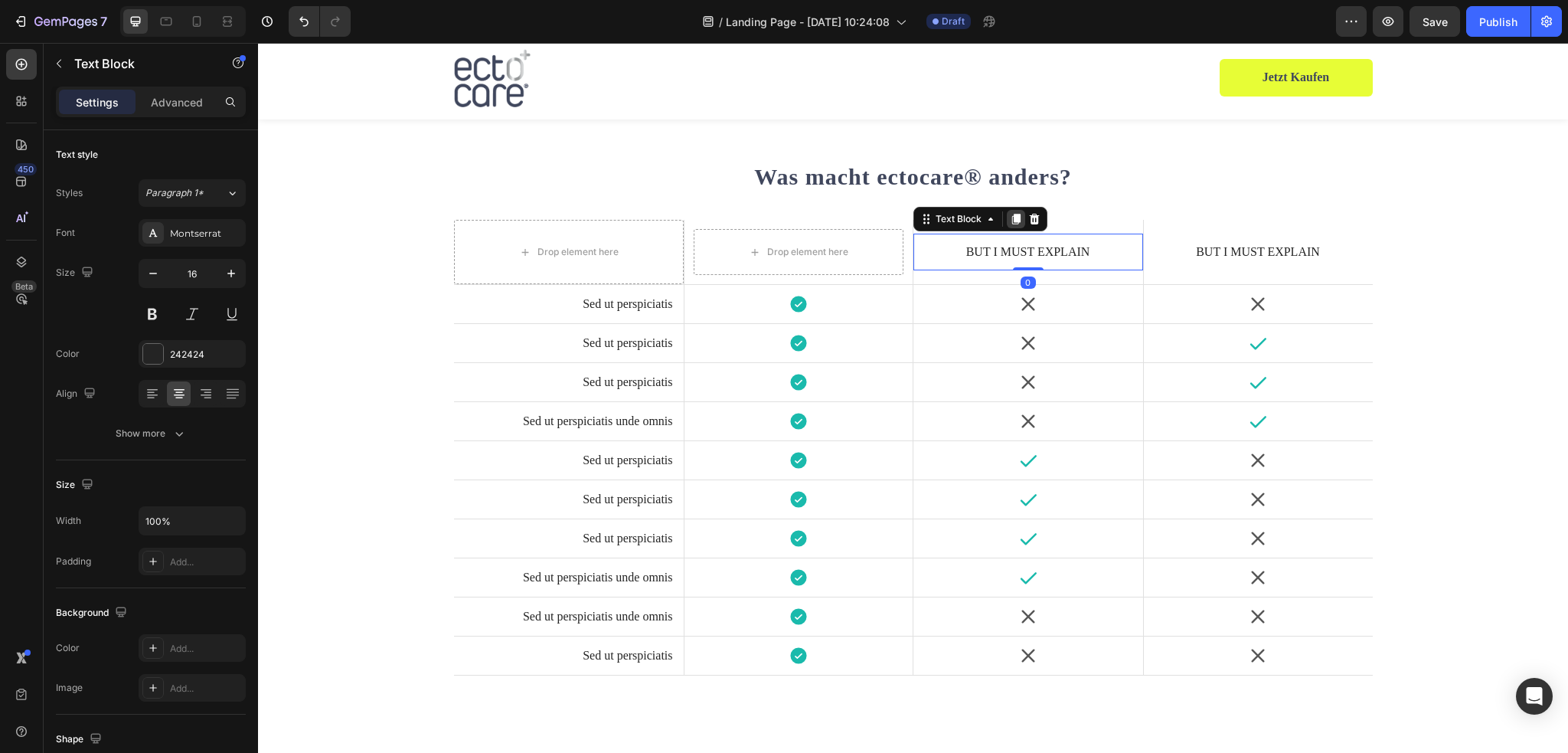
click at [1013, 218] on icon at bounding box center [1016, 219] width 9 height 11
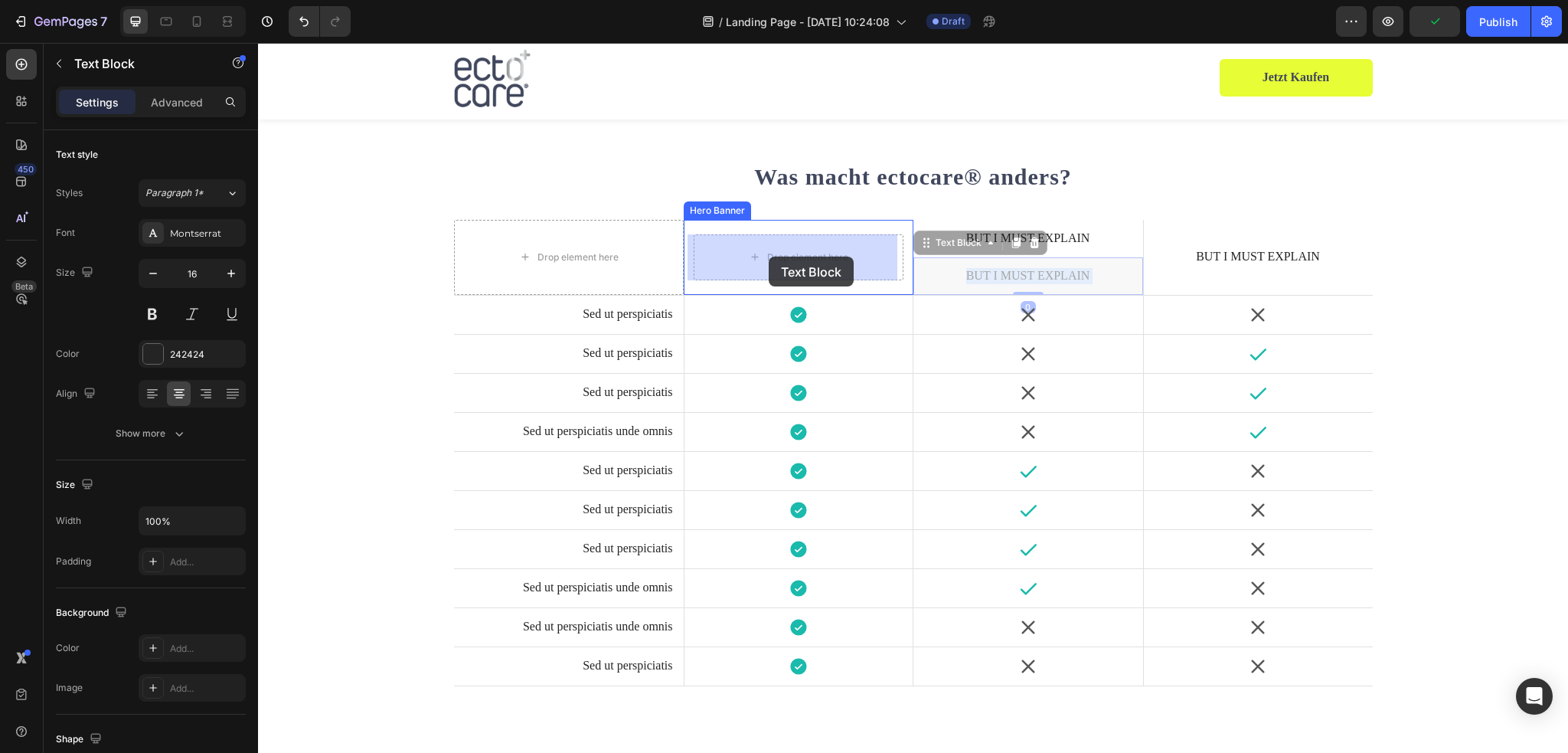
drag, startPoint x: 1016, startPoint y: 270, endPoint x: 769, endPoint y: 257, distance: 247.3
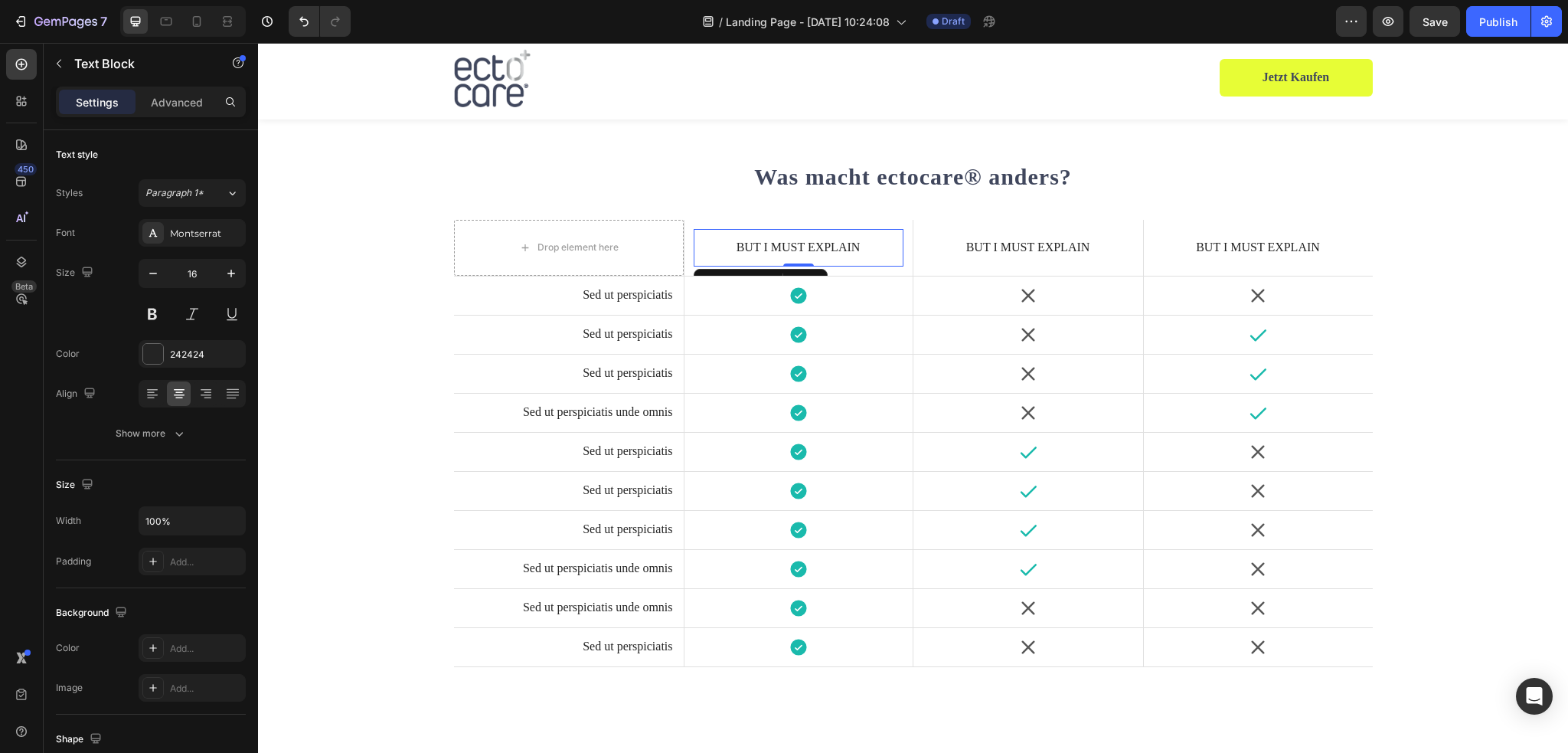
click at [818, 245] on p "But I must explain" at bounding box center [798, 247] width 189 height 16
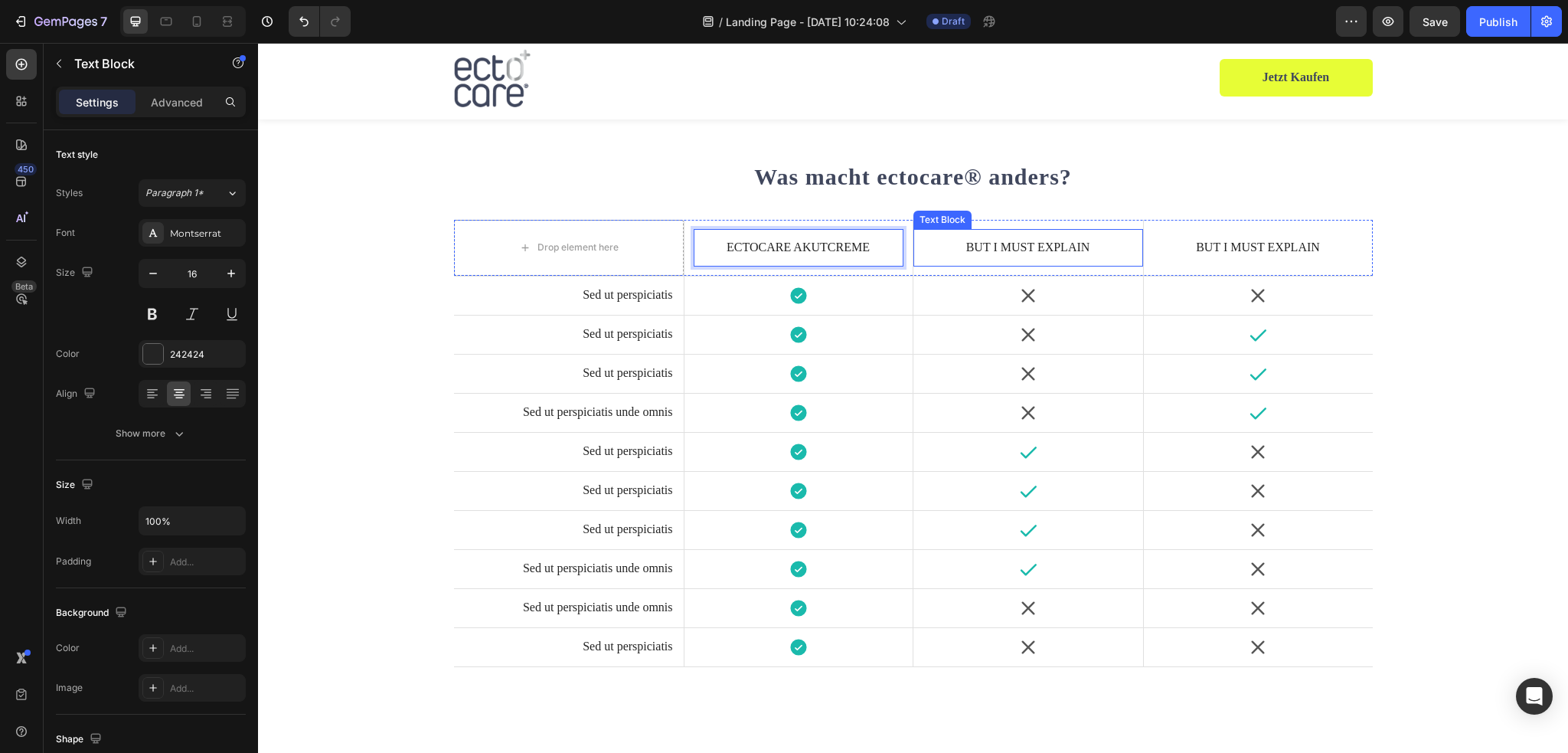
click at [997, 243] on p "But I must explain" at bounding box center [1028, 247] width 208 height 16
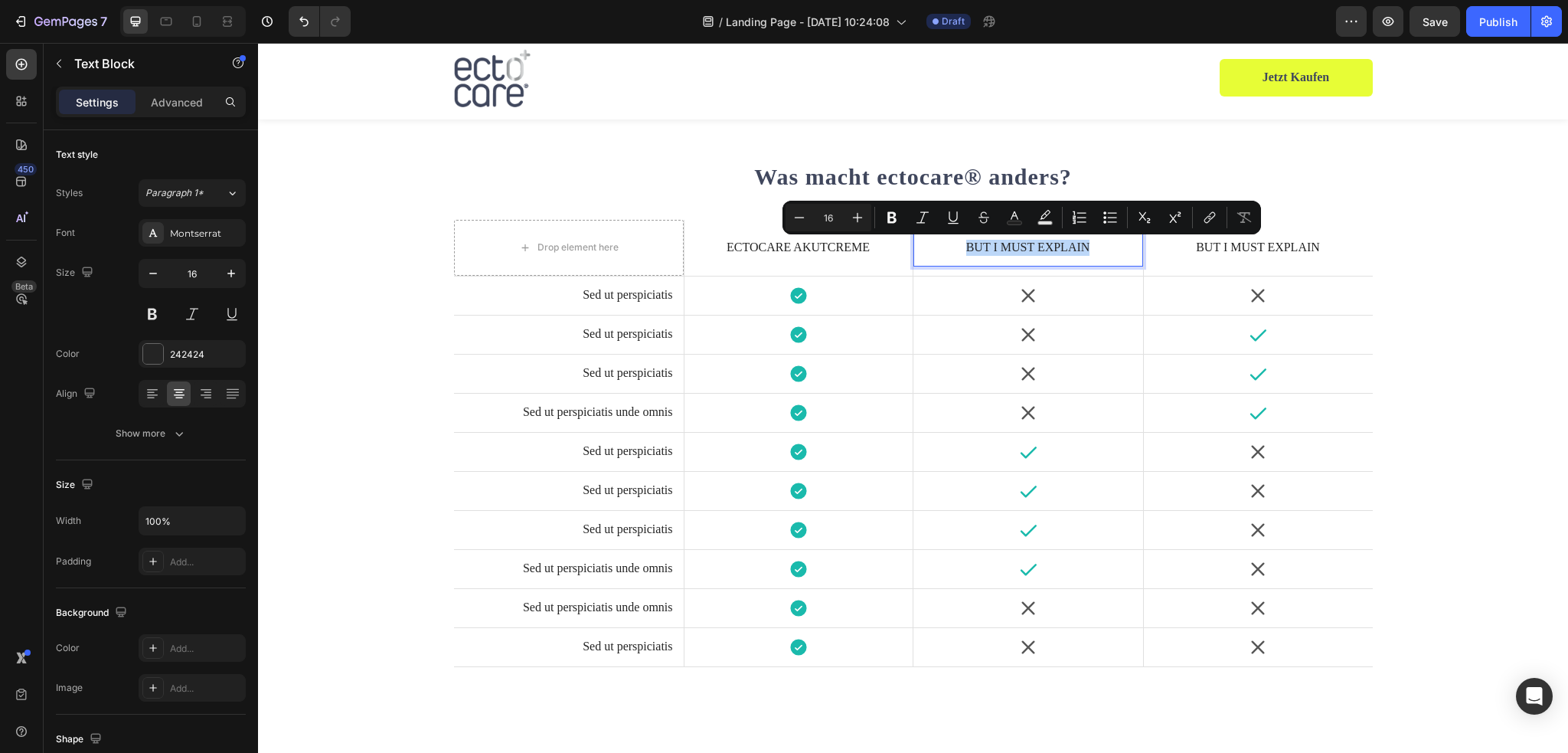
click at [1087, 300] on div "Icon" at bounding box center [1028, 295] width 229 height 19
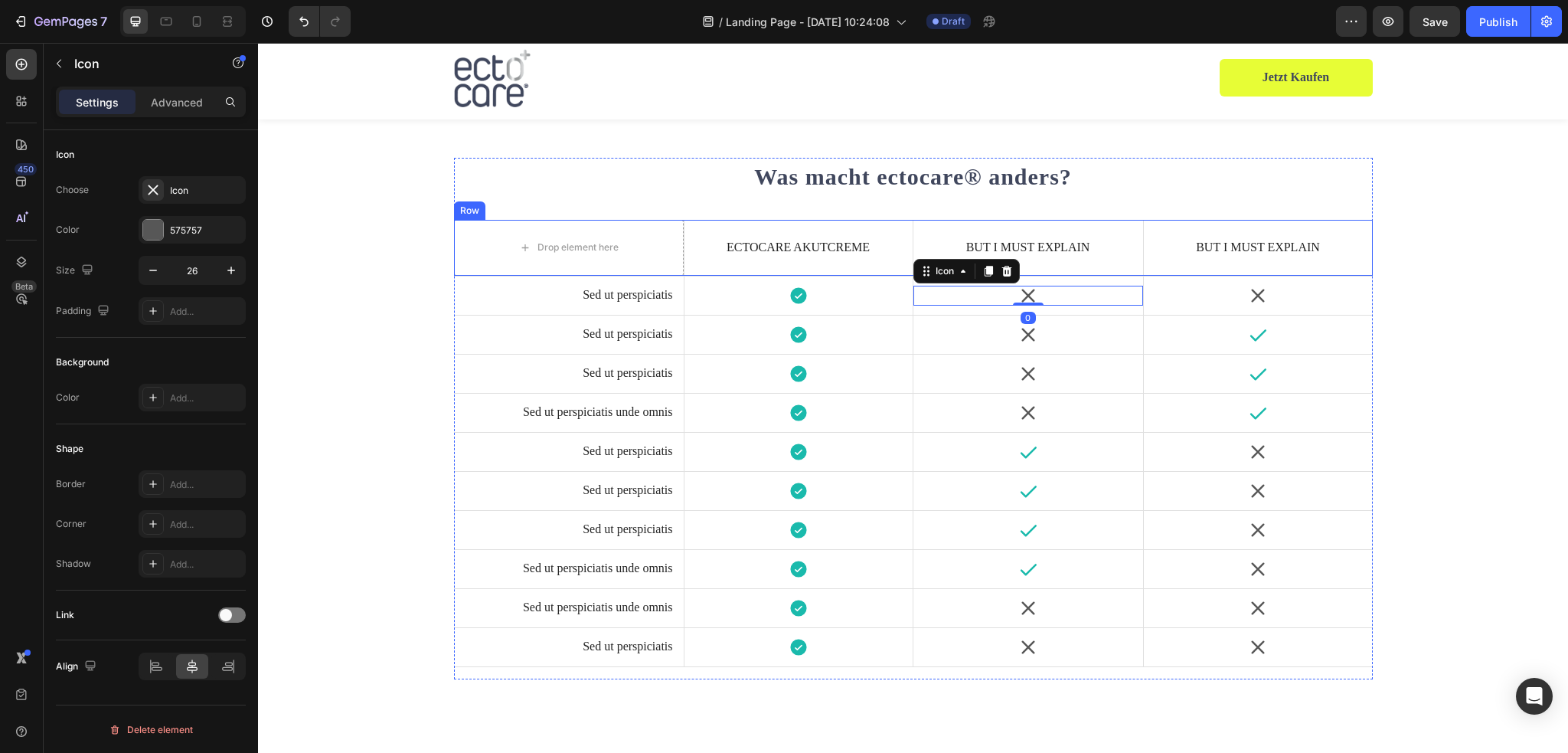
click at [1118, 220] on div "But I must explain Text Block" at bounding box center [1028, 247] width 229 height 56
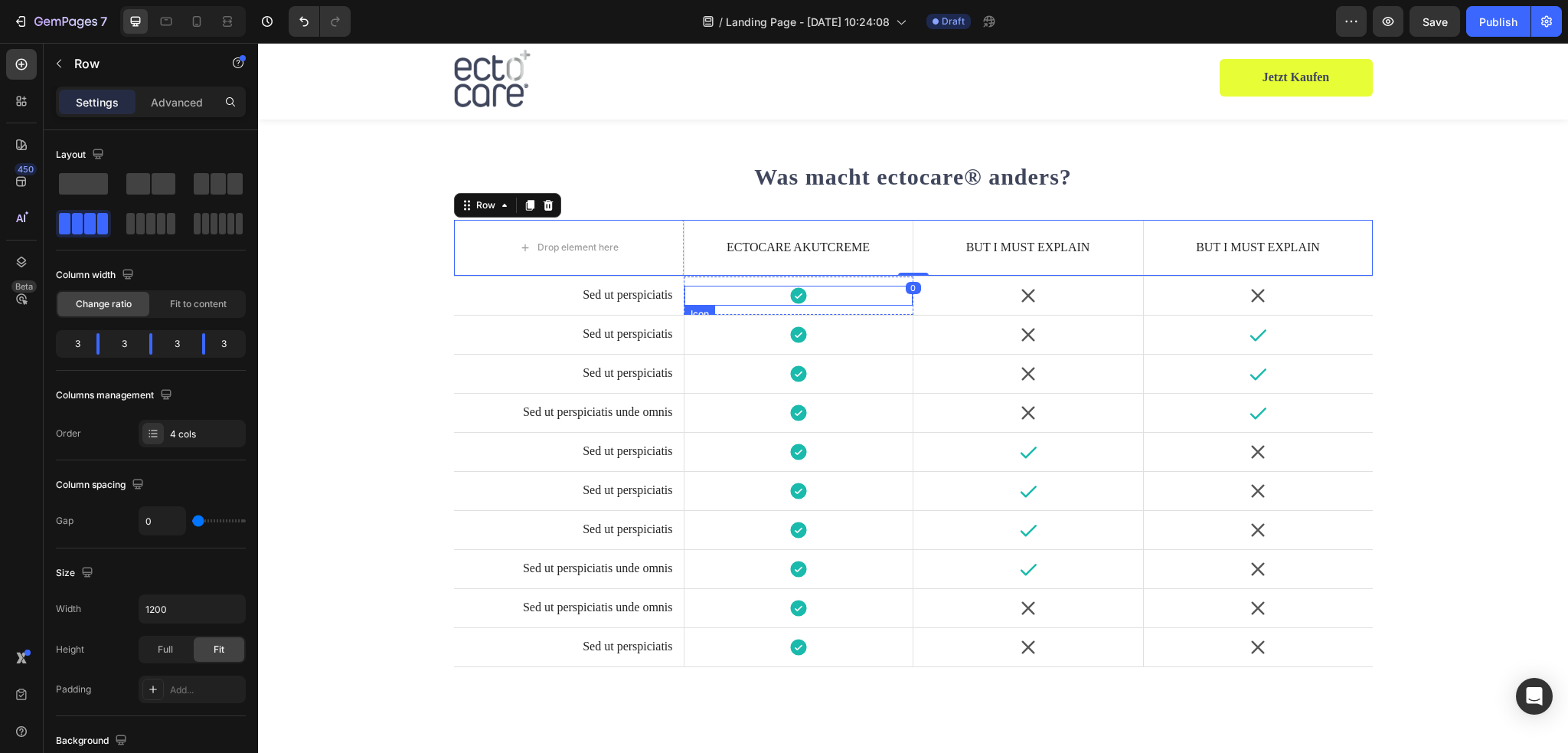
click at [799, 296] on icon at bounding box center [798, 295] width 19 height 19
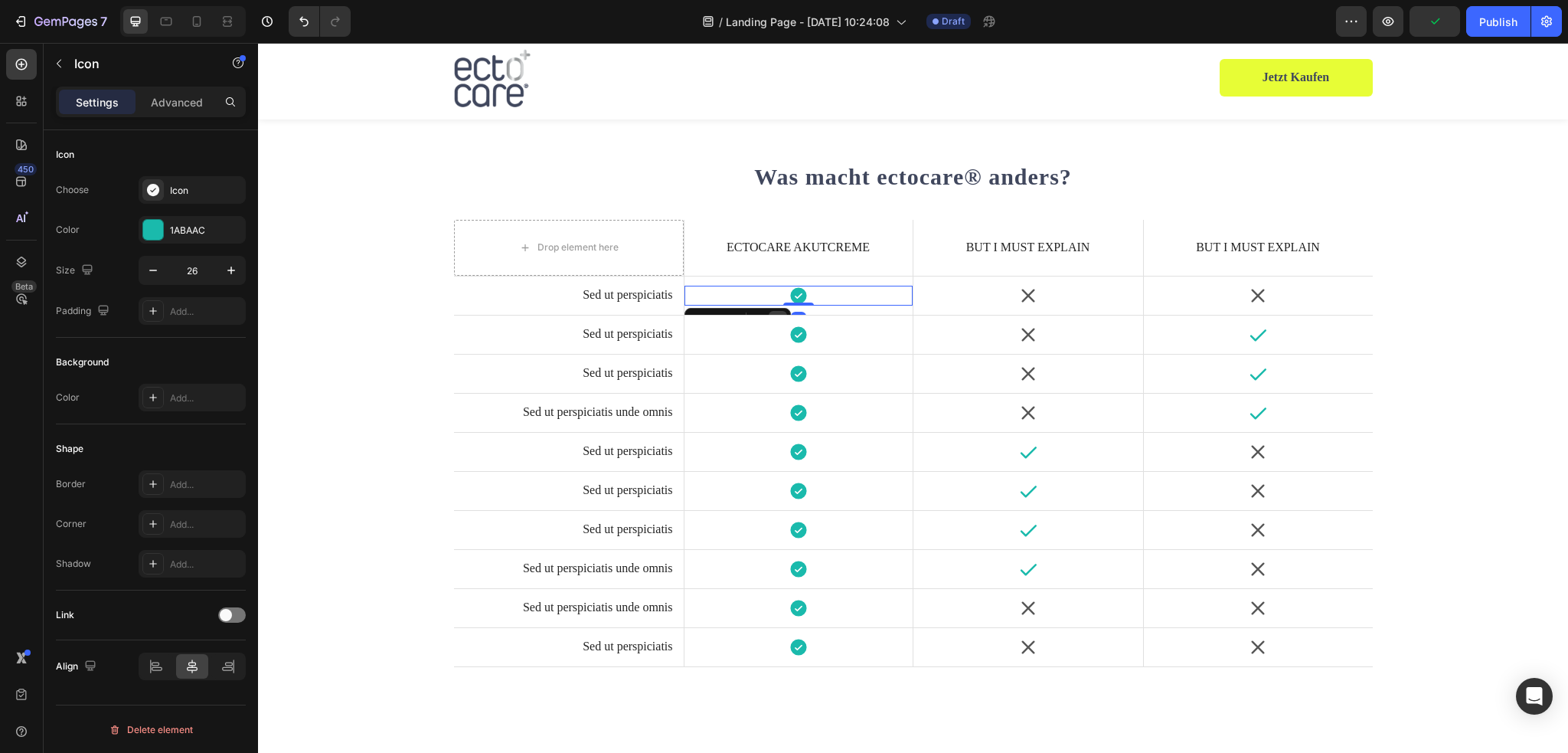
click at [773, 312] on div at bounding box center [778, 320] width 19 height 19
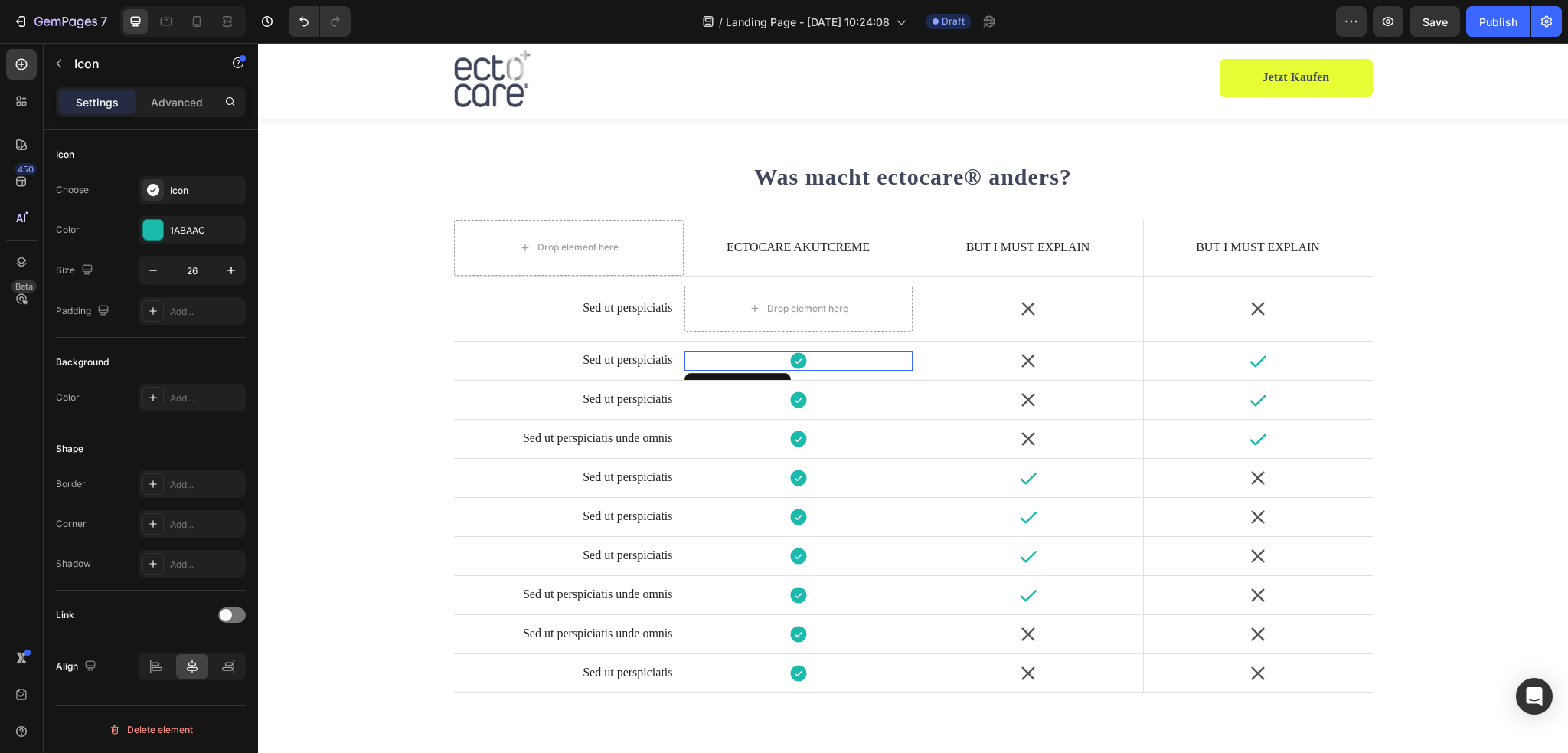
click at [801, 360] on icon at bounding box center [798, 361] width 19 height 19
click at [772, 379] on icon at bounding box center [778, 385] width 12 height 12
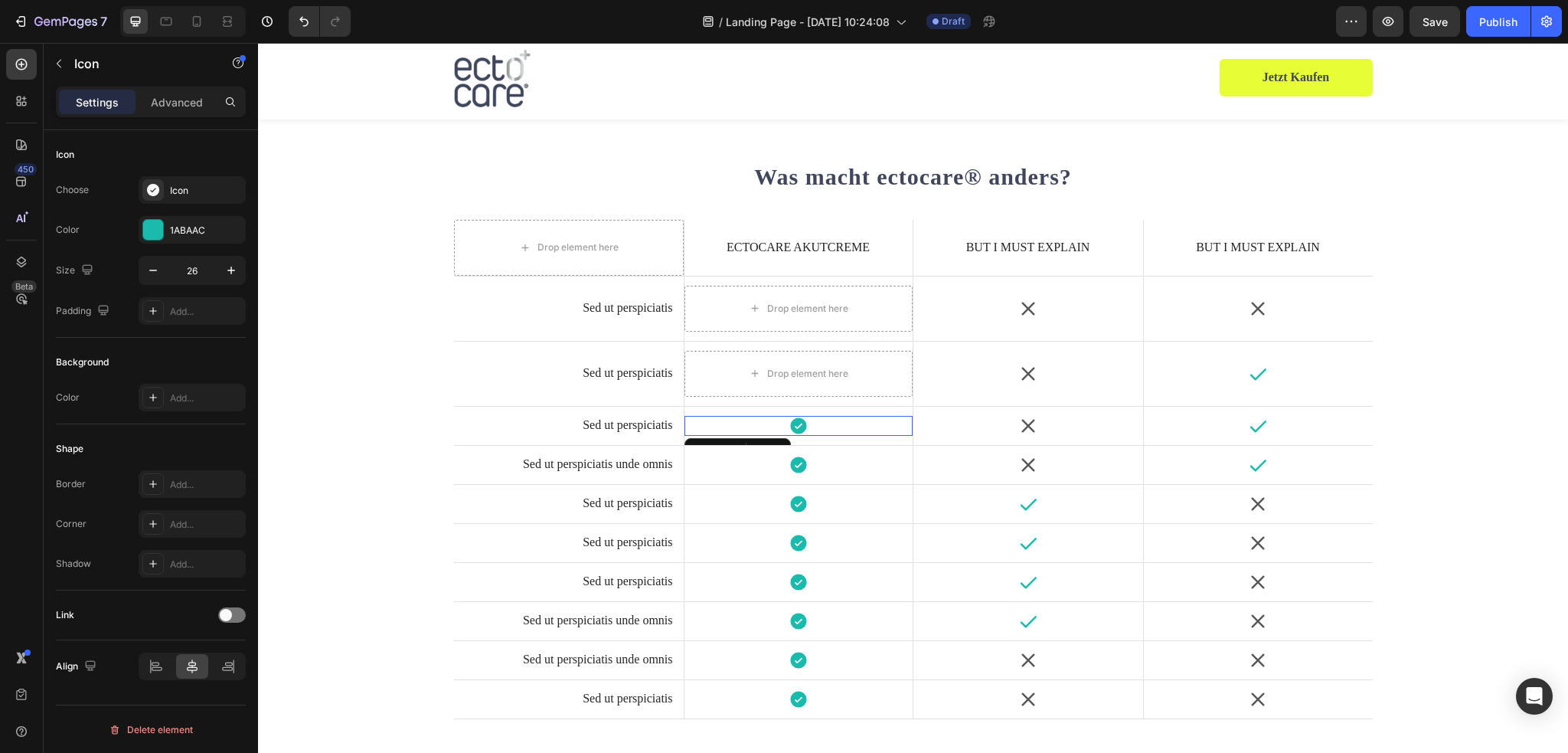
click at [807, 419] on div "Icon 0" at bounding box center [799, 425] width 229 height 19
click at [772, 444] on icon at bounding box center [778, 450] width 12 height 12
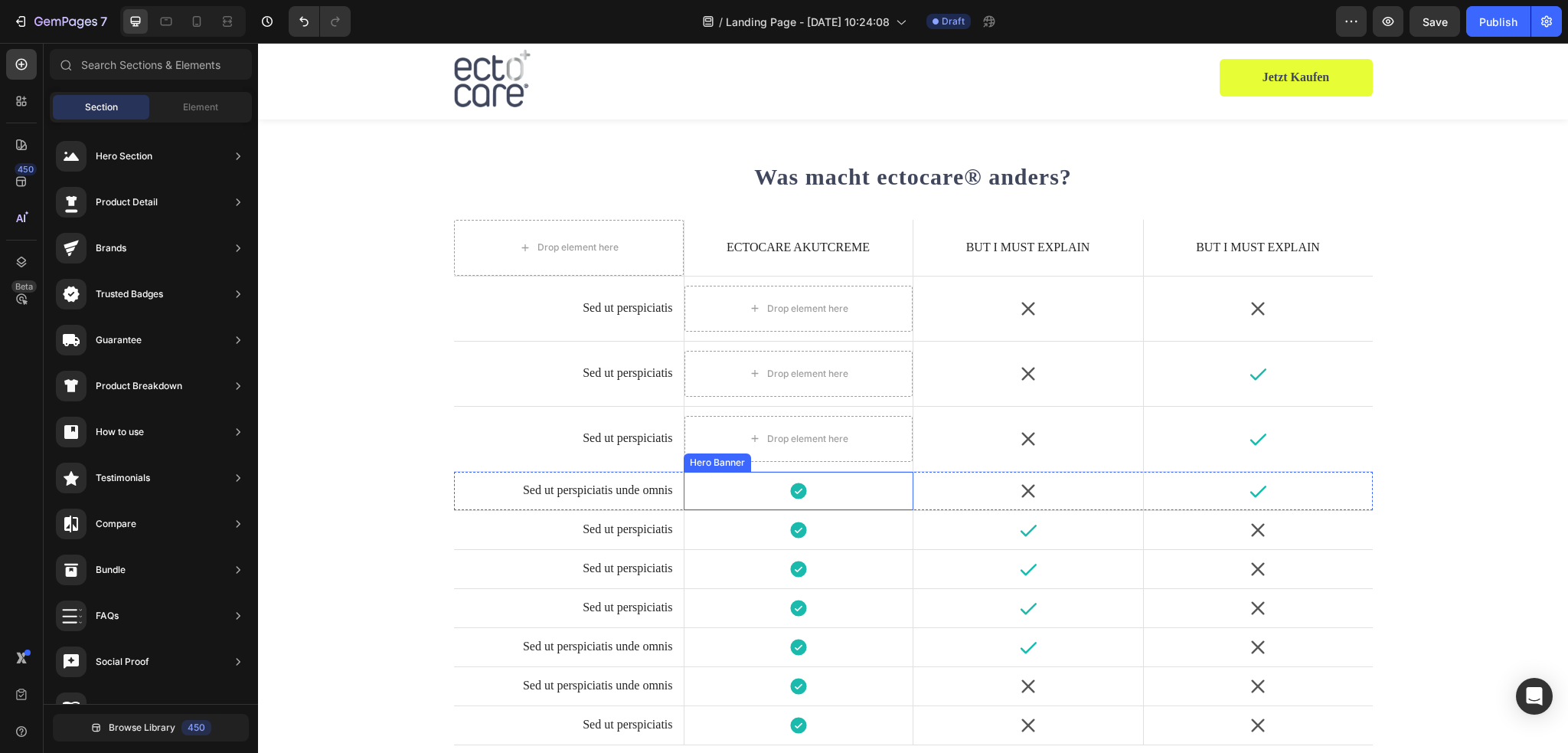
click at [791, 478] on div "Icon" at bounding box center [799, 490] width 229 height 38
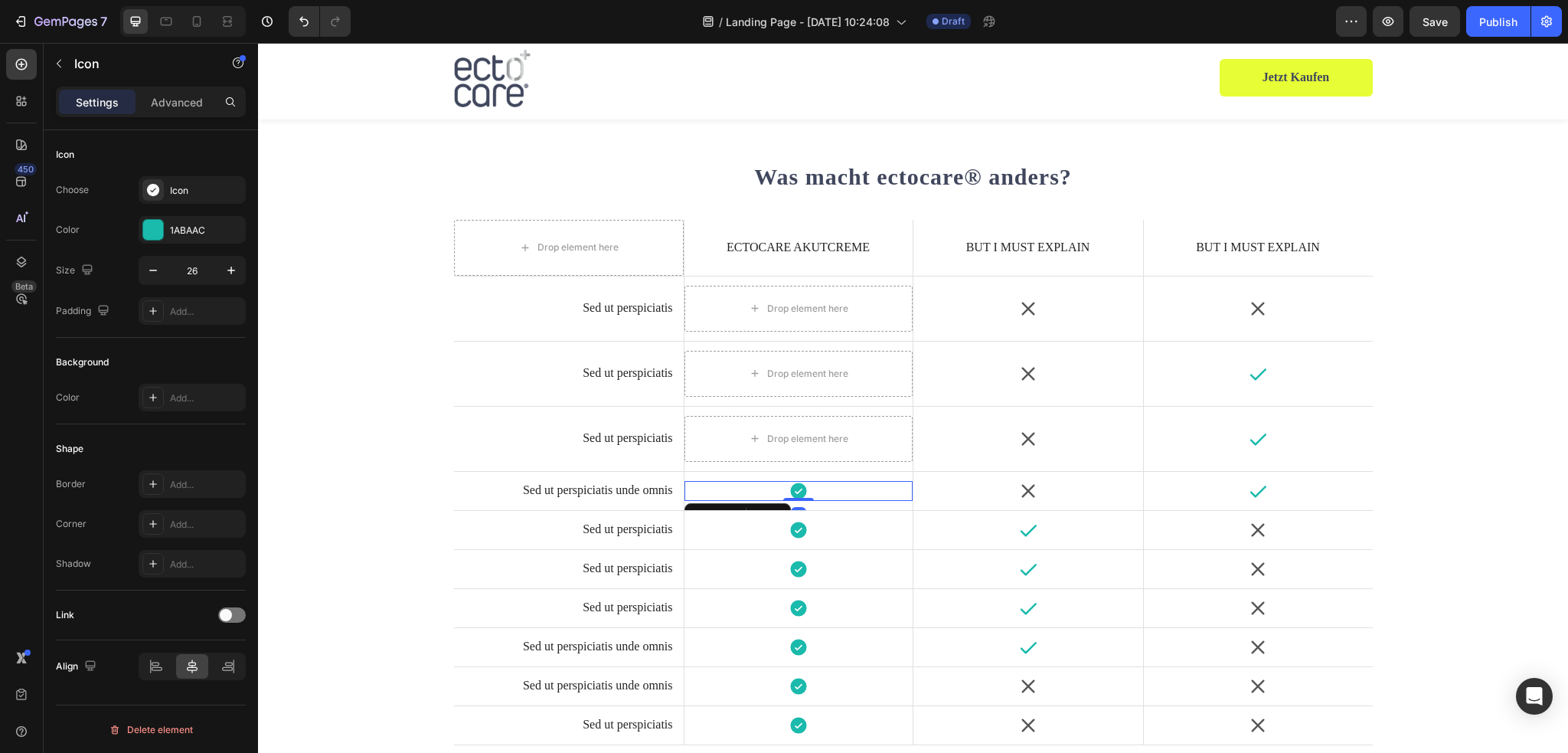
click at [763, 486] on div "Icon 0" at bounding box center [799, 491] width 229 height 19
click at [775, 506] on div at bounding box center [778, 515] width 19 height 19
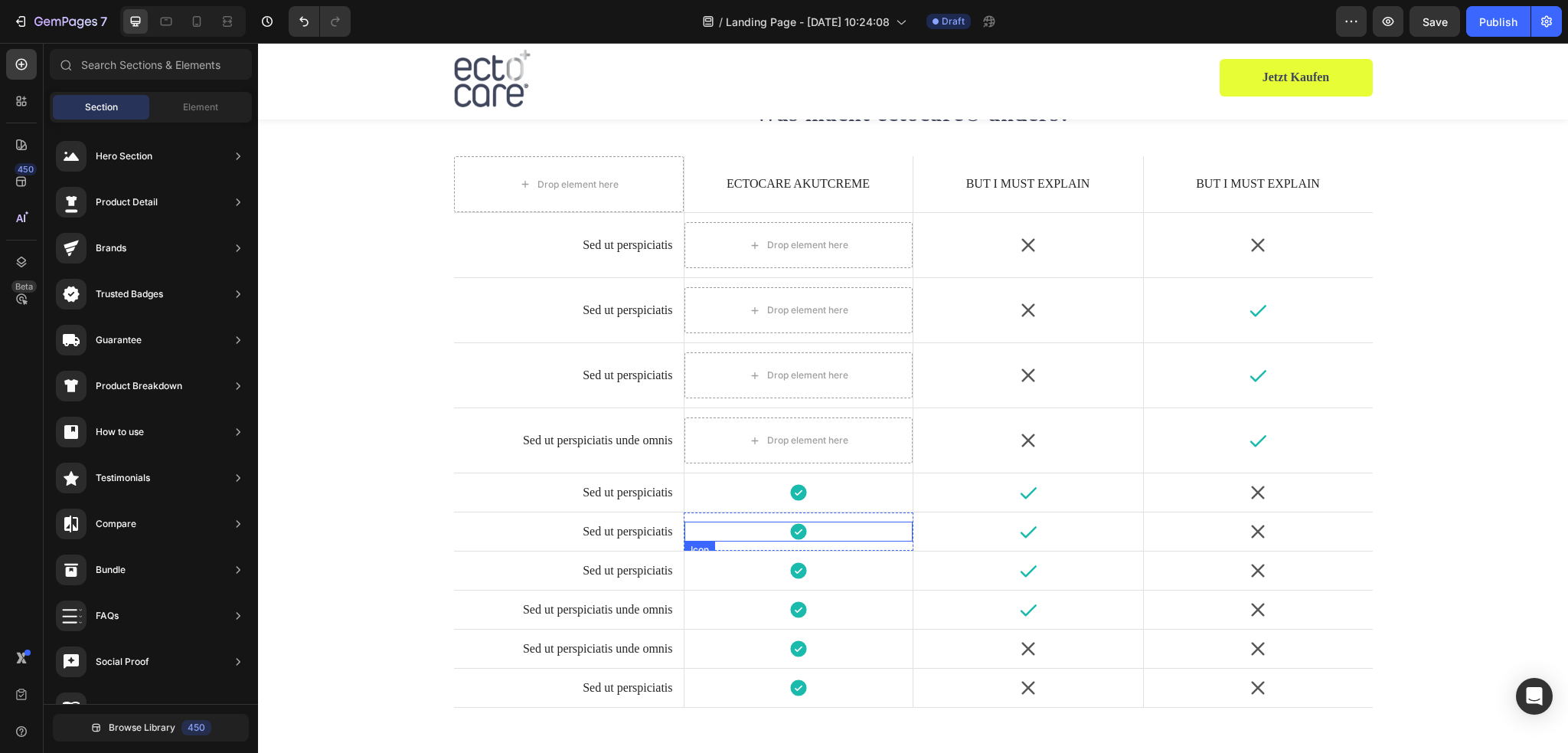
scroll to position [3305, 0]
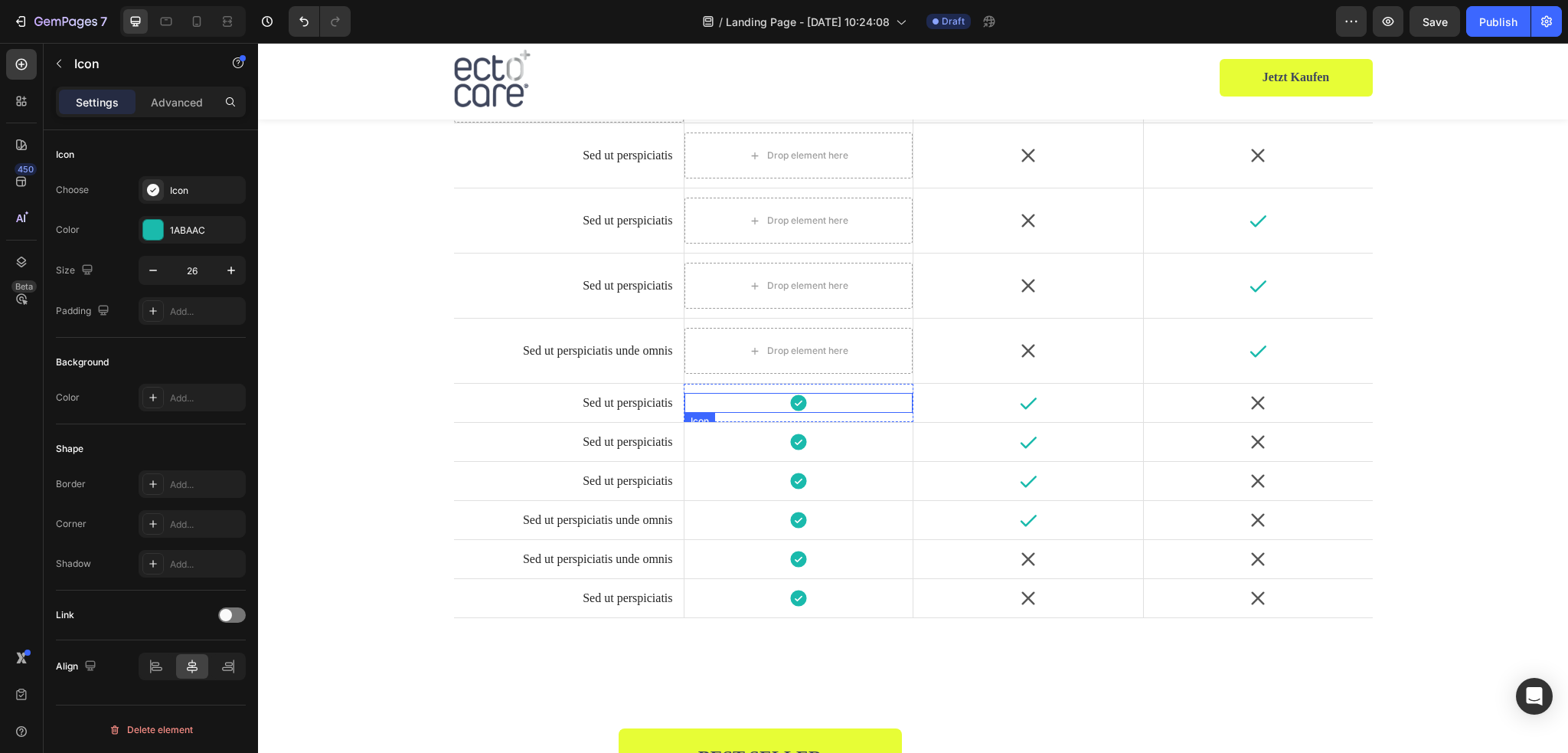
click at [761, 398] on div "Icon" at bounding box center [799, 402] width 229 height 19
click at [769, 418] on div at bounding box center [778, 427] width 19 height 19
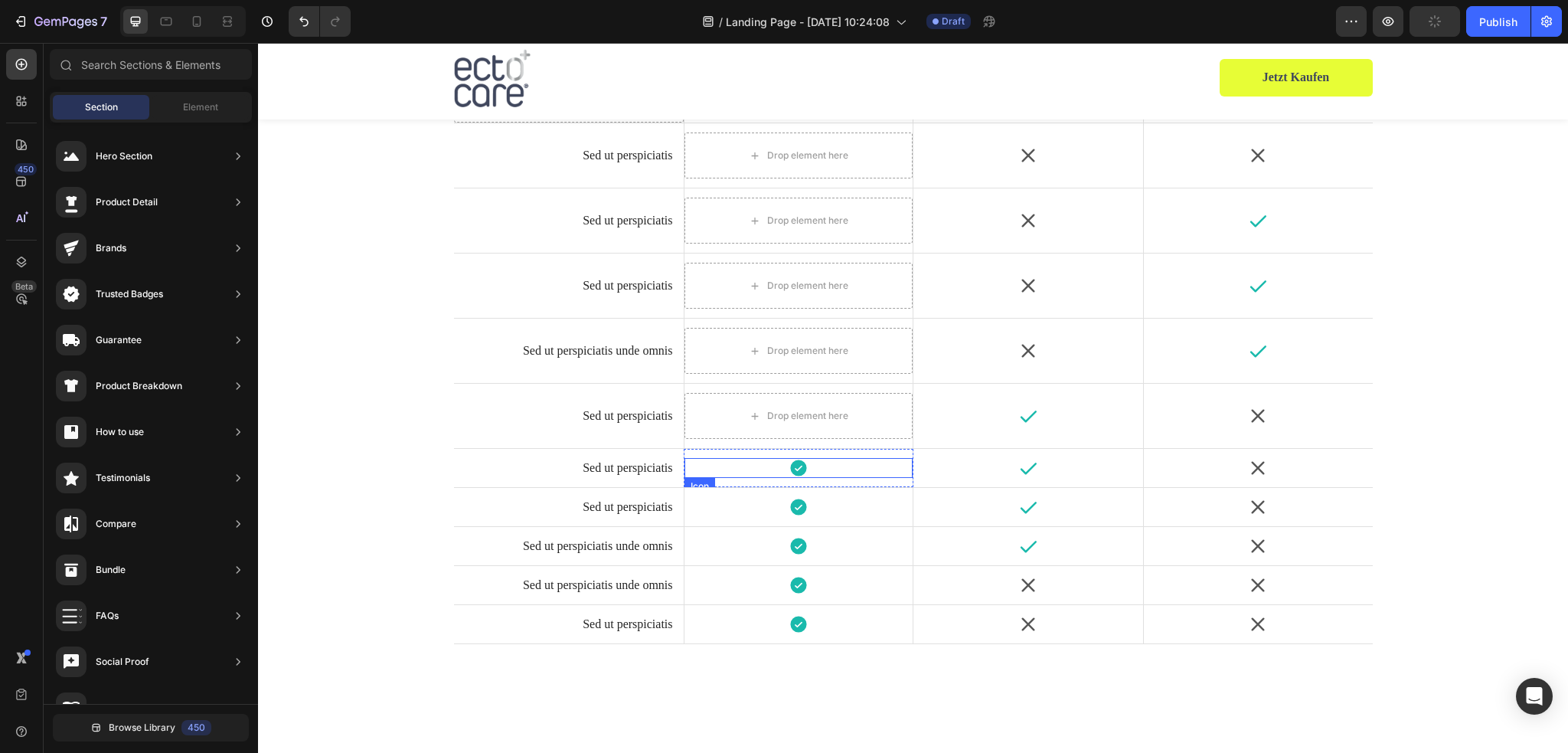
click at [768, 466] on div "Icon" at bounding box center [799, 468] width 229 height 19
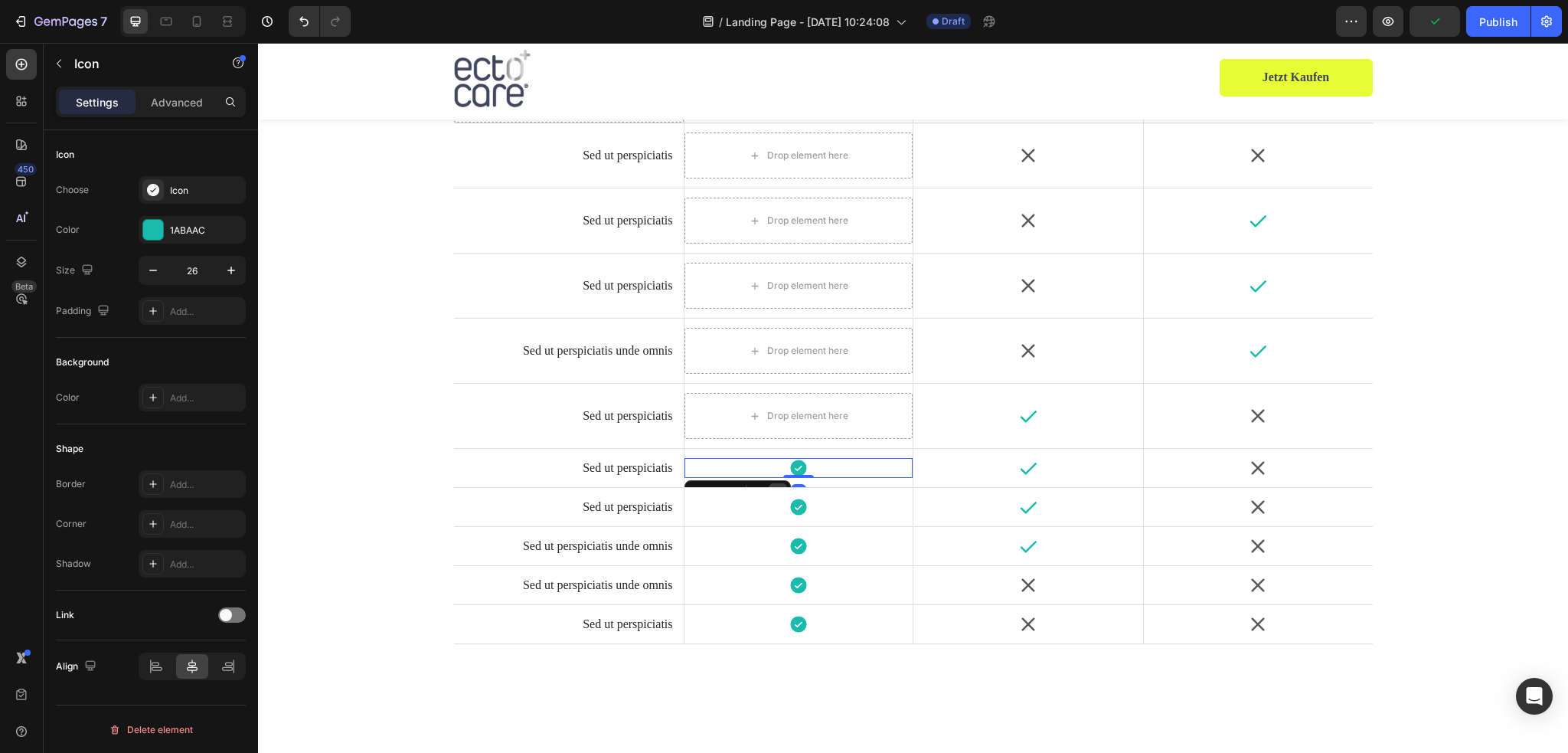
click at [772, 486] on icon at bounding box center [778, 493] width 12 height 12
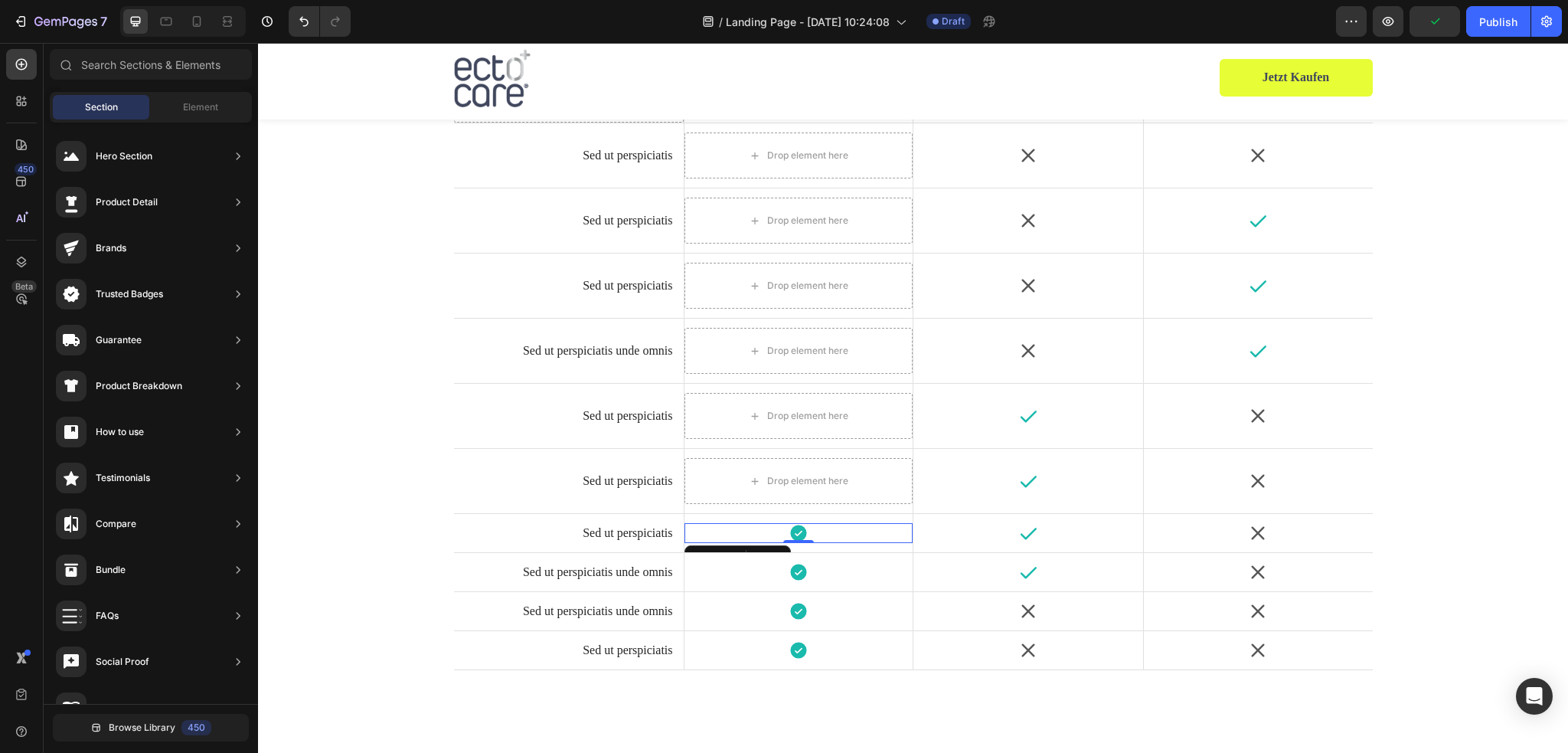
click at [769, 532] on div "Icon 0" at bounding box center [799, 532] width 229 height 19
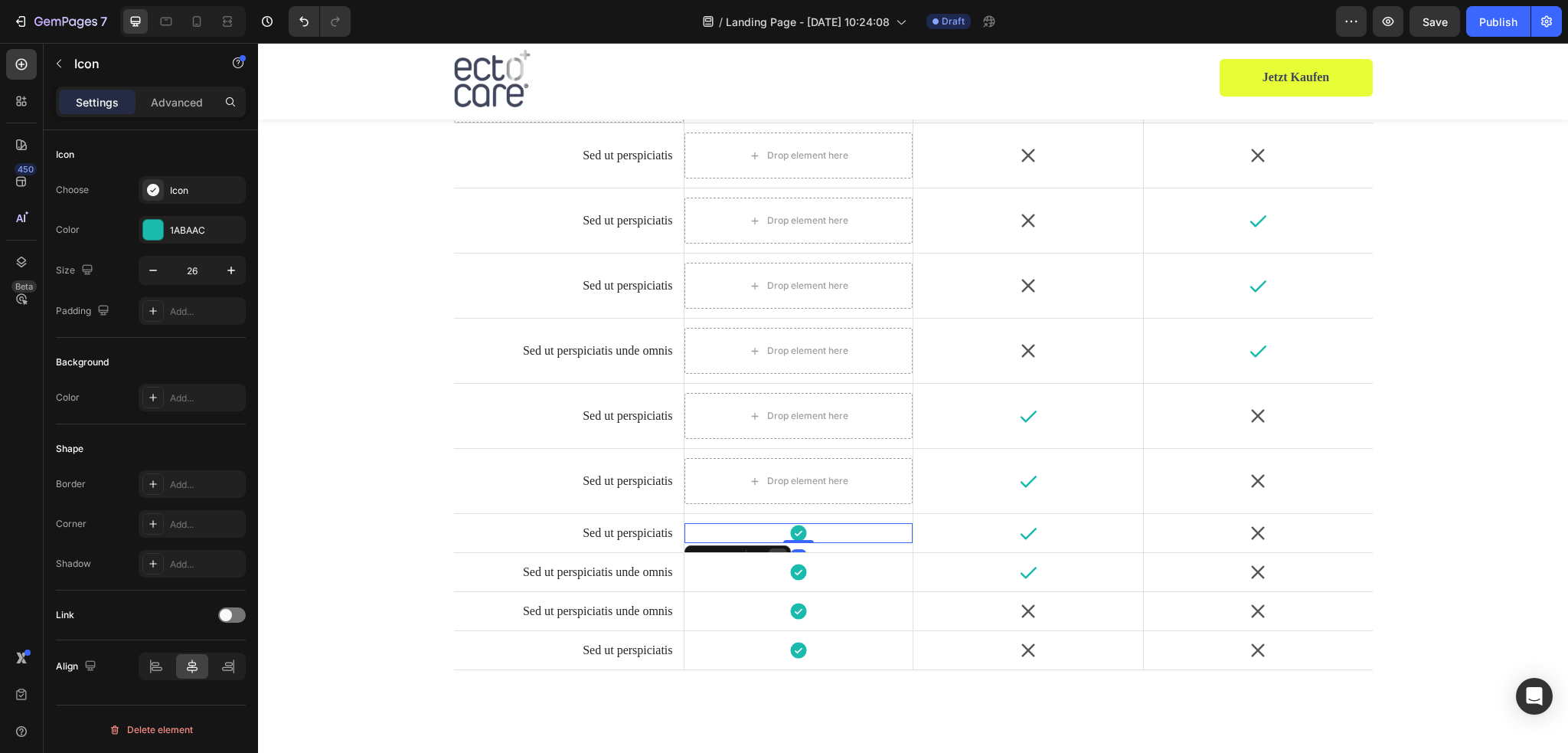
click at [772, 551] on icon at bounding box center [778, 557] width 12 height 12
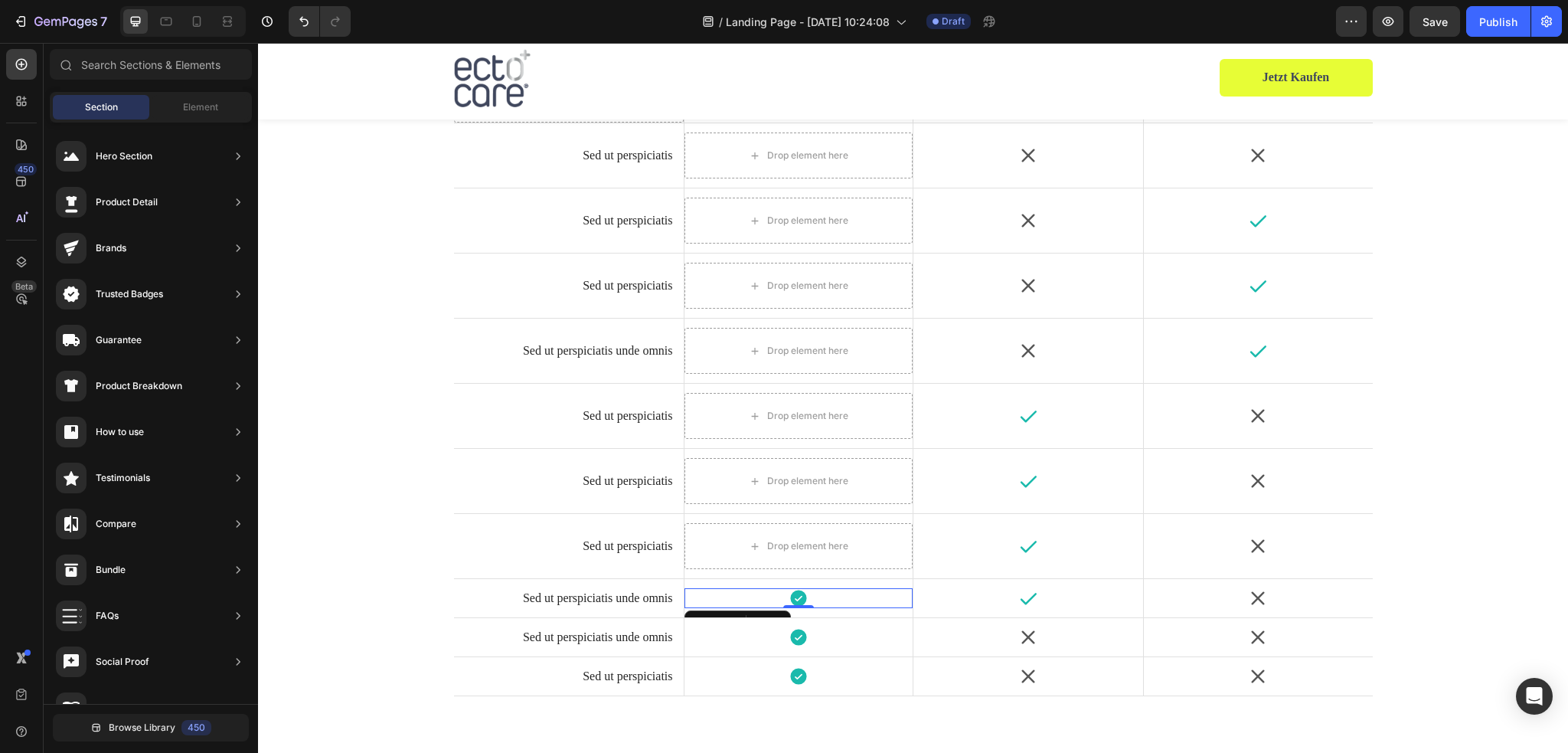
click at [769, 597] on div "Icon 0" at bounding box center [799, 598] width 229 height 19
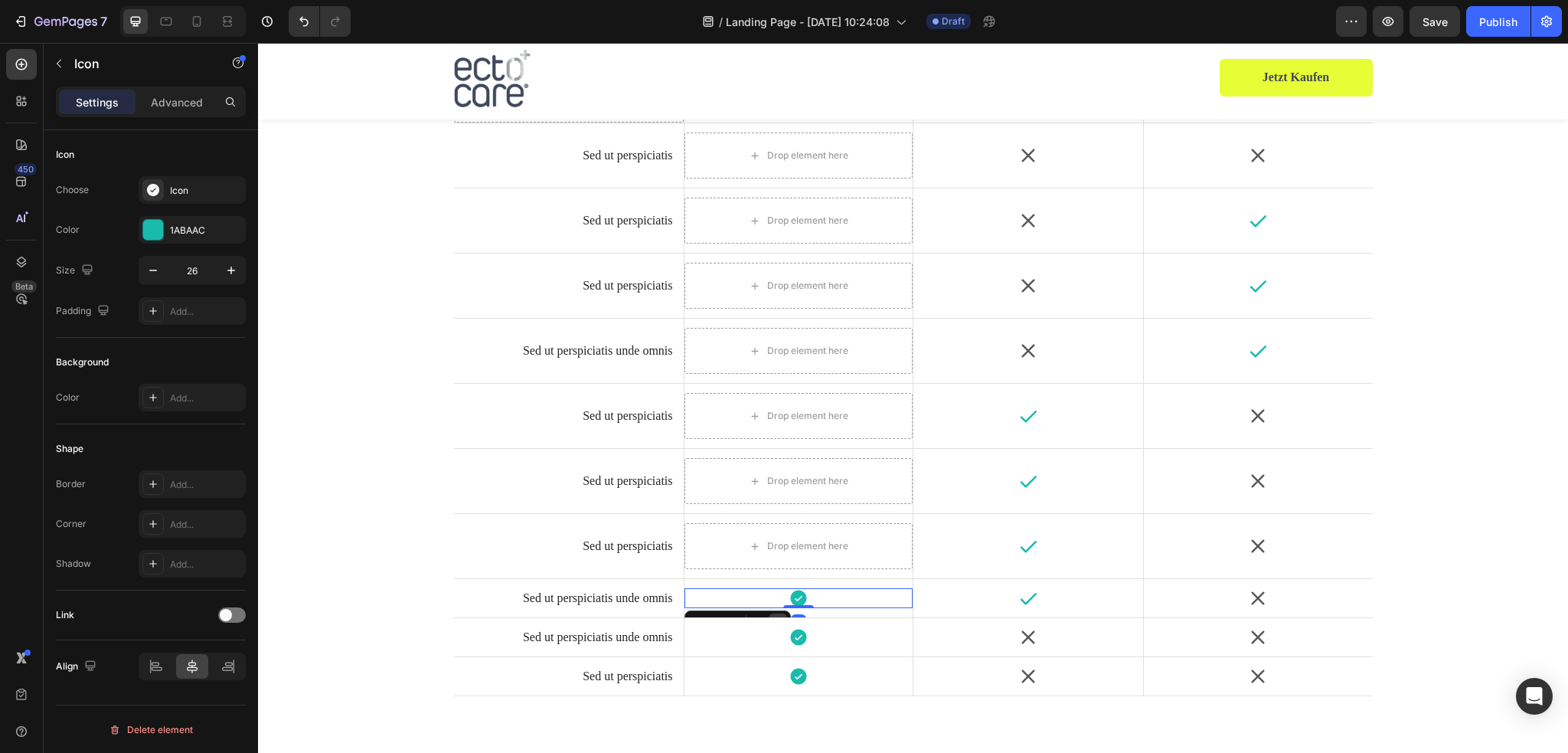
click at [772, 617] on icon at bounding box center [778, 623] width 12 height 12
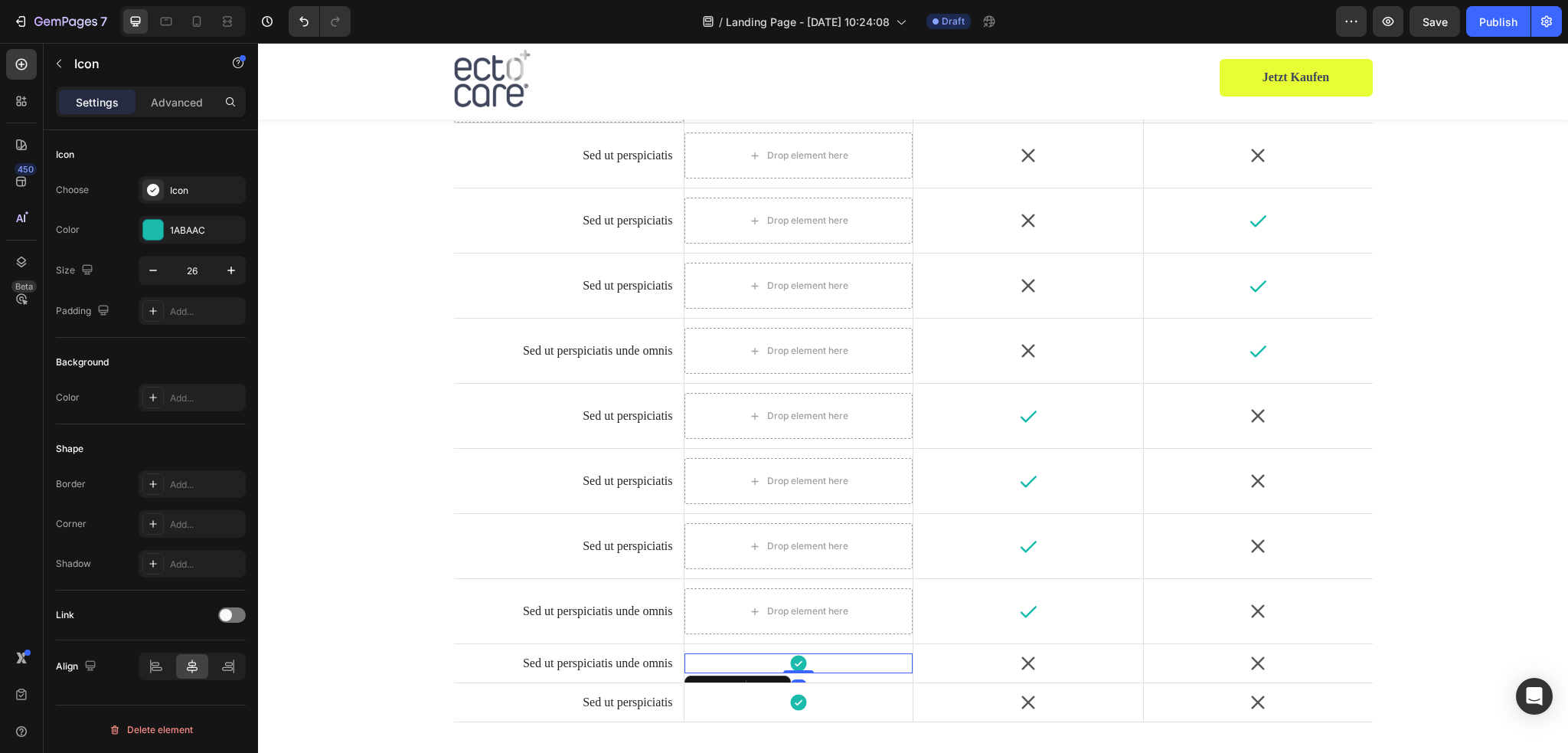
click at [771, 655] on div "Icon 0" at bounding box center [799, 663] width 229 height 19
click at [770, 679] on div at bounding box center [778, 687] width 19 height 19
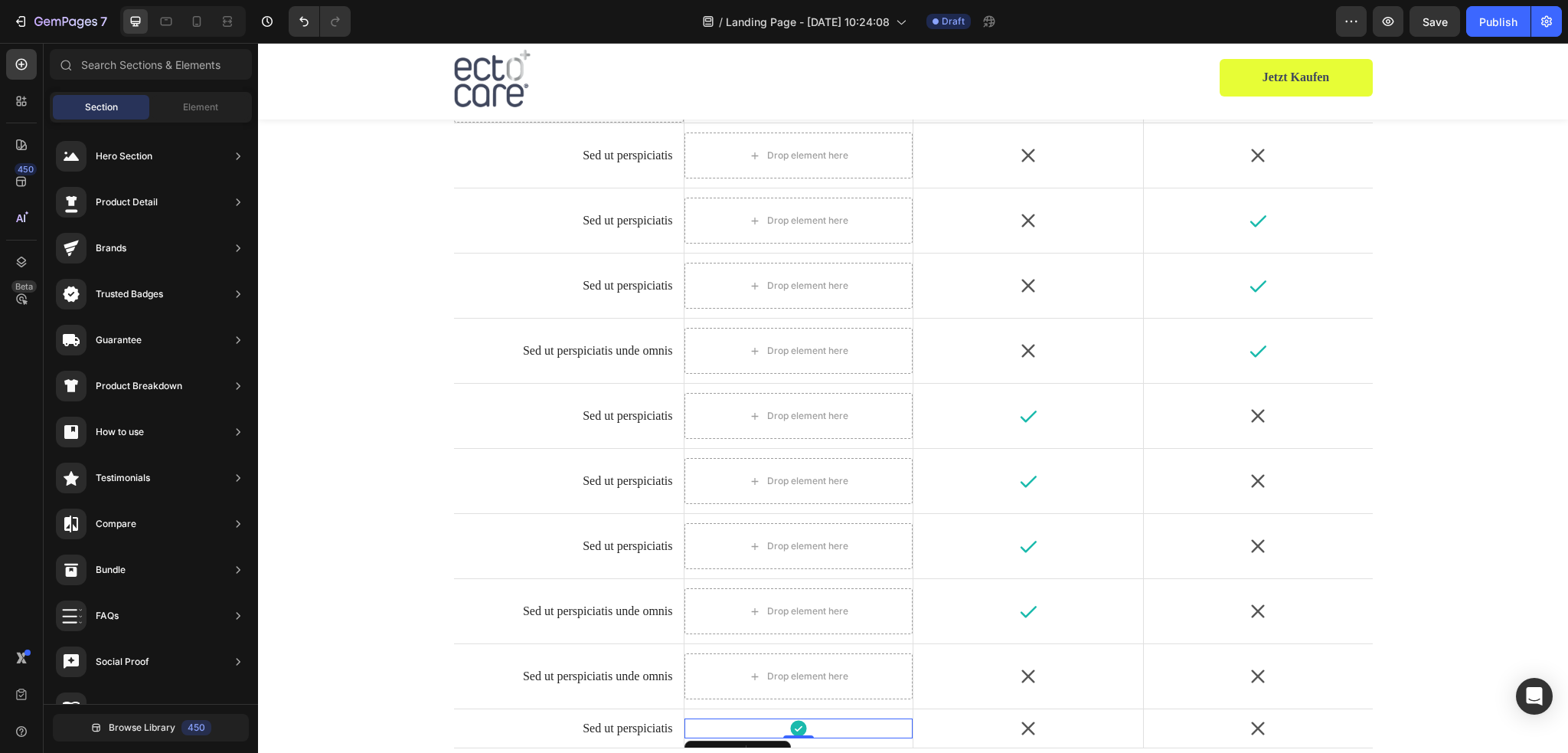
click at [771, 721] on div "Icon 0" at bounding box center [799, 728] width 229 height 19
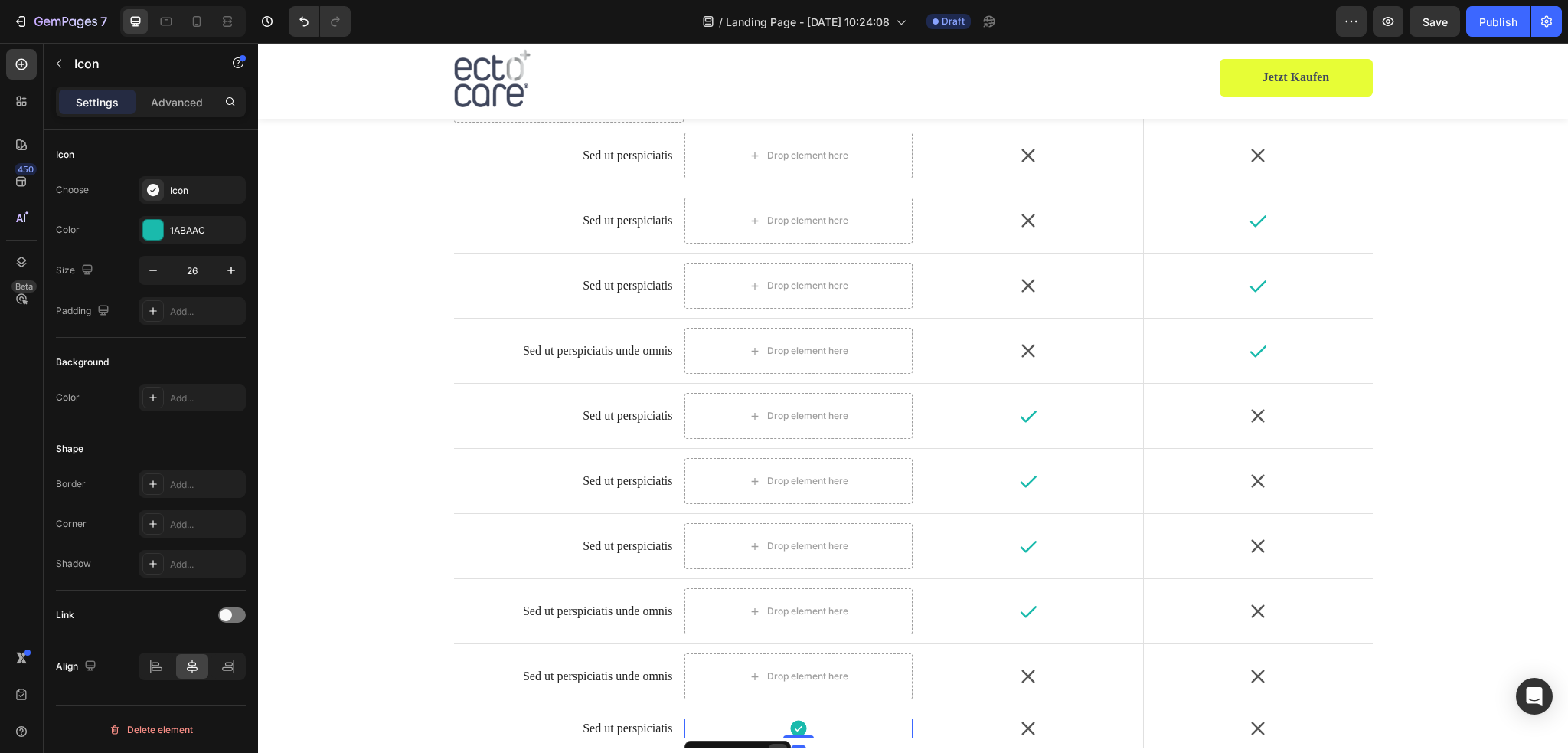
click at [770, 743] on div at bounding box center [778, 752] width 19 height 19
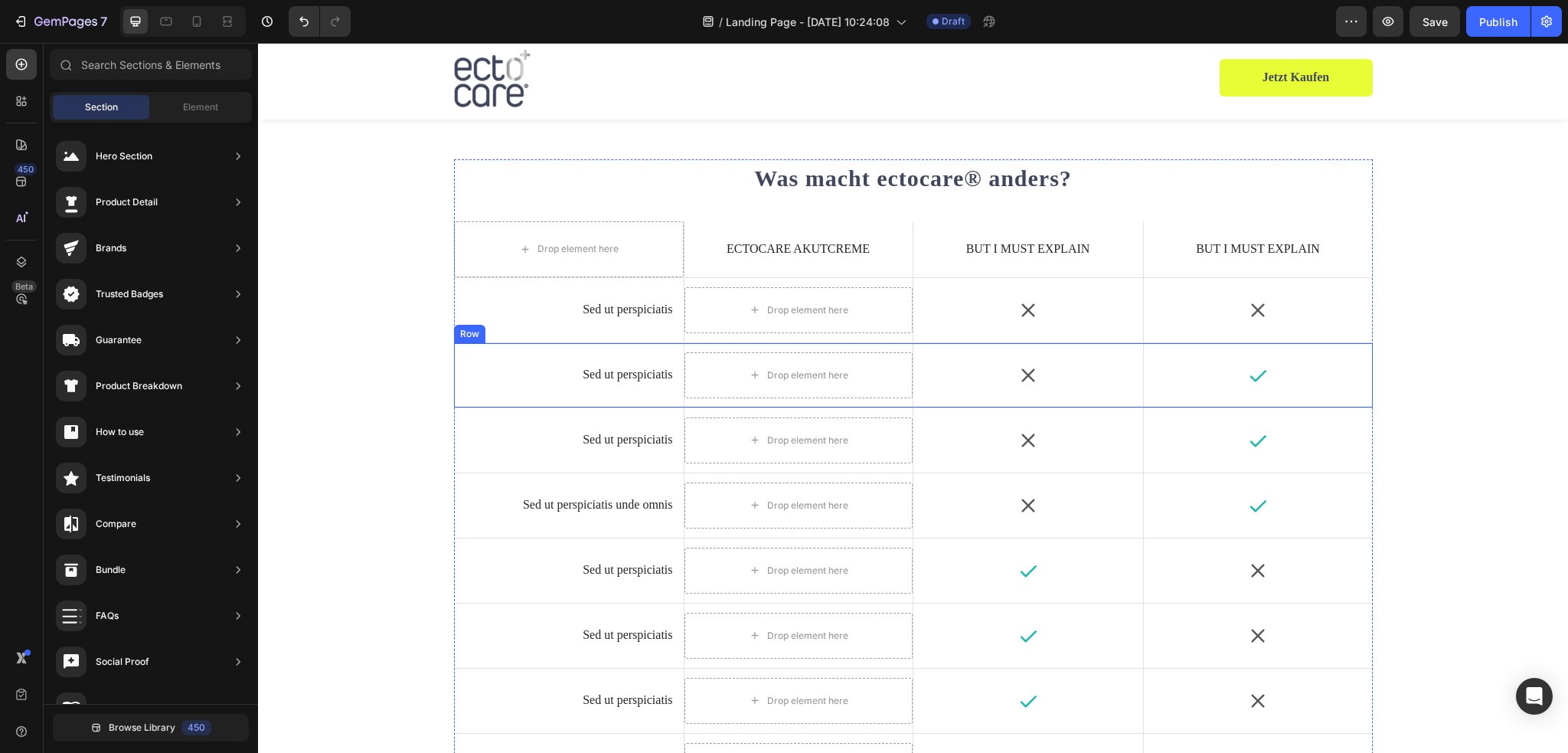
scroll to position [3076, 0]
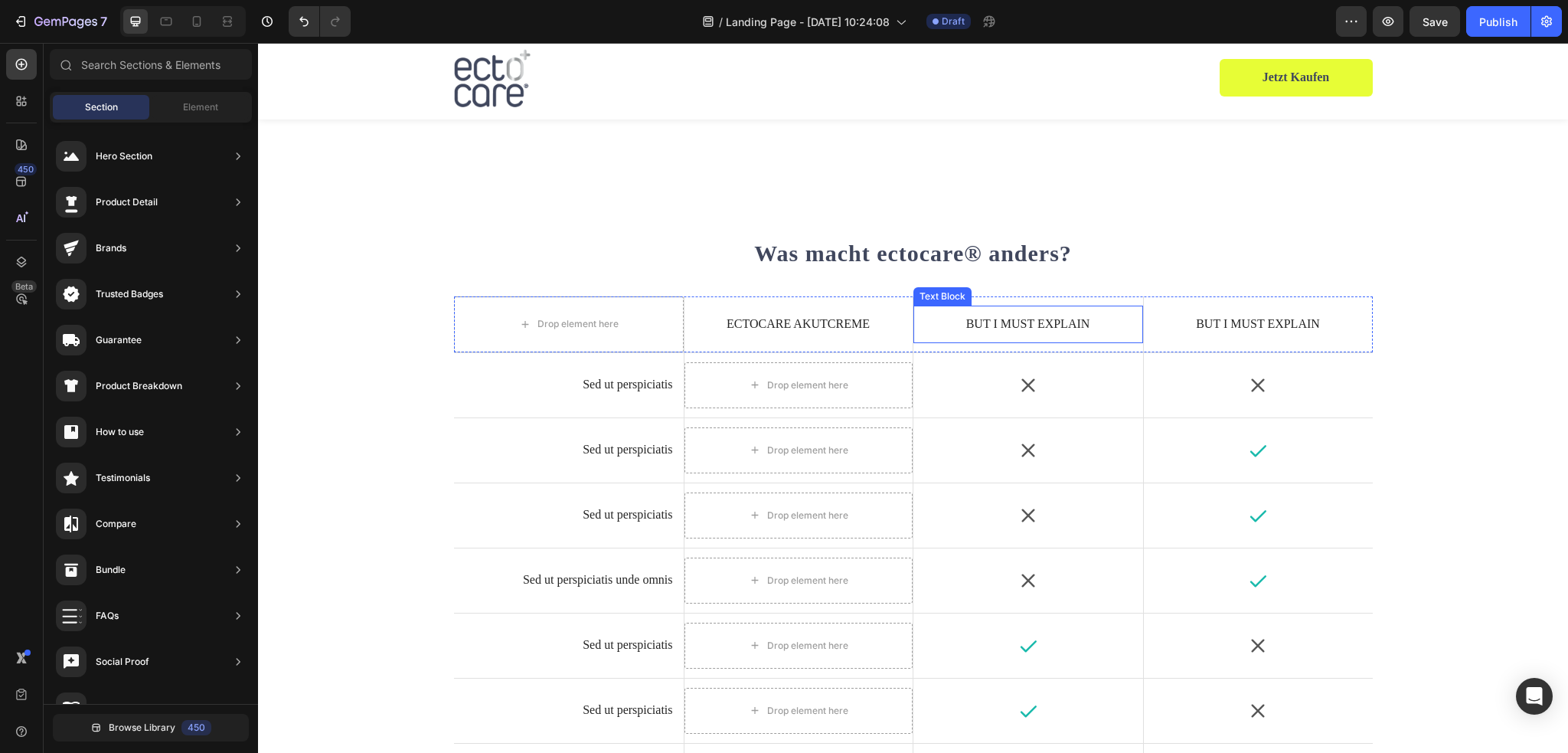
click at [1023, 322] on p "But I must explain" at bounding box center [1028, 324] width 208 height 16
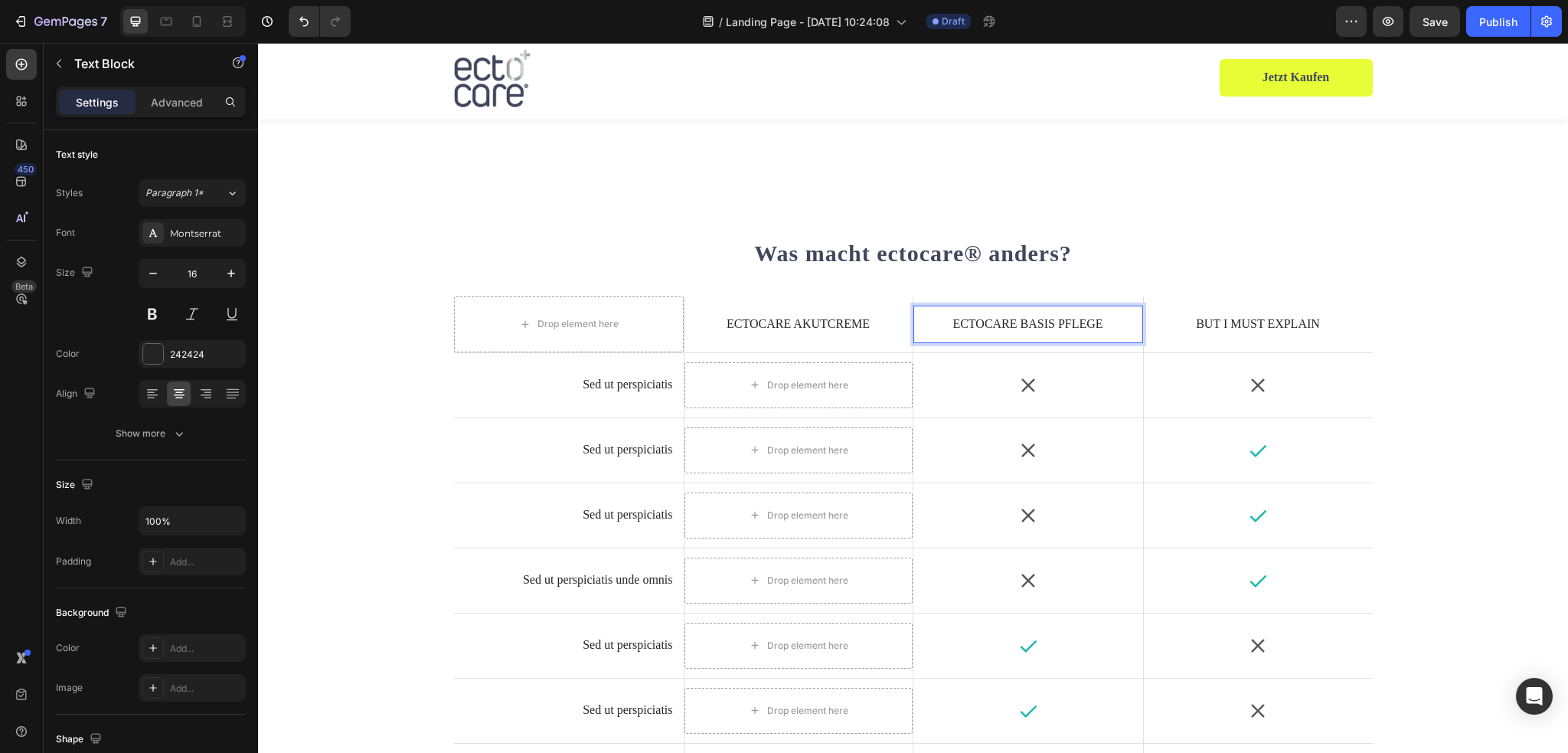
click at [970, 327] on p "ectocare Basis Pflege" at bounding box center [1028, 324] width 208 height 16
click at [1023, 383] on icon at bounding box center [1028, 384] width 13 height 13
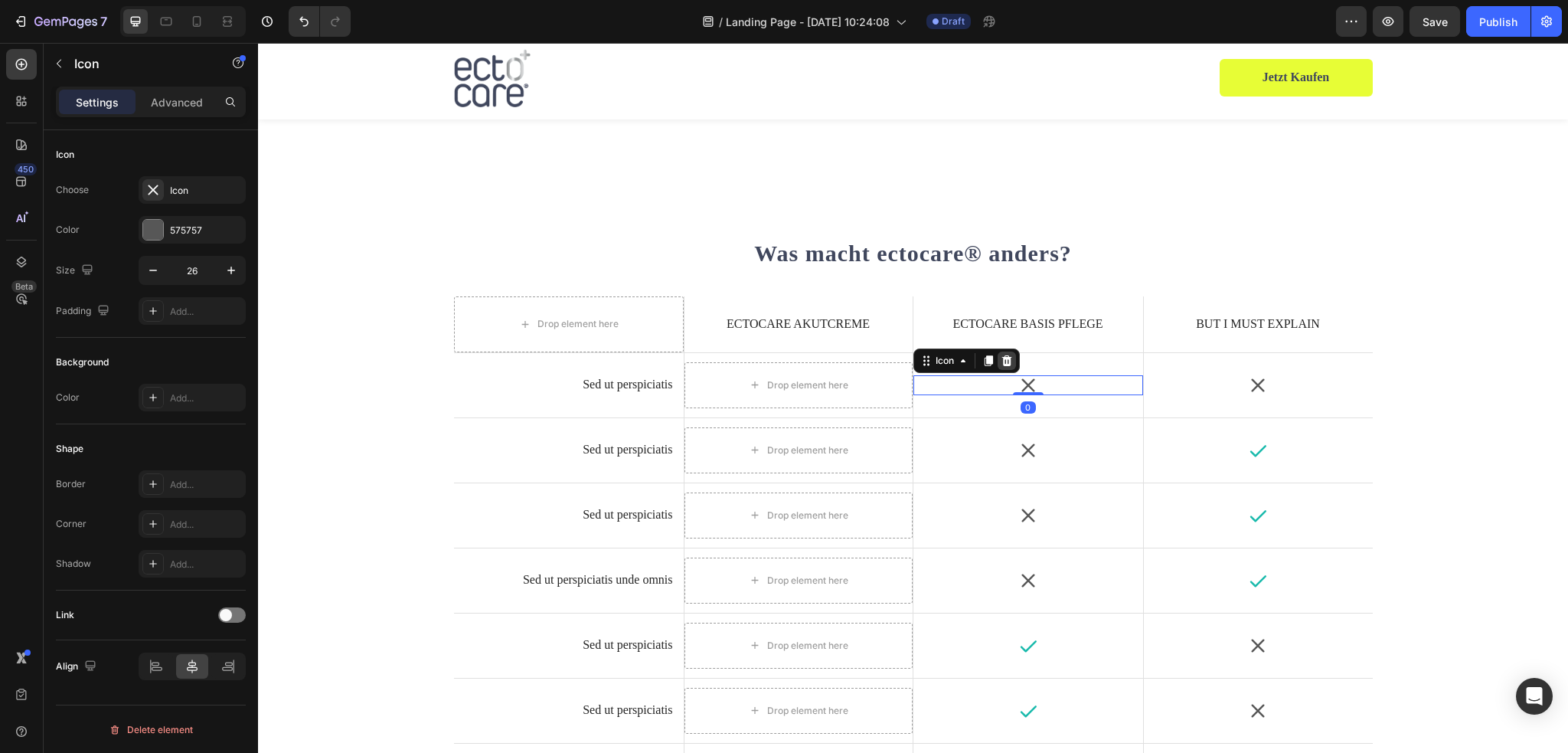
click at [1001, 358] on icon at bounding box center [1005, 361] width 10 height 11
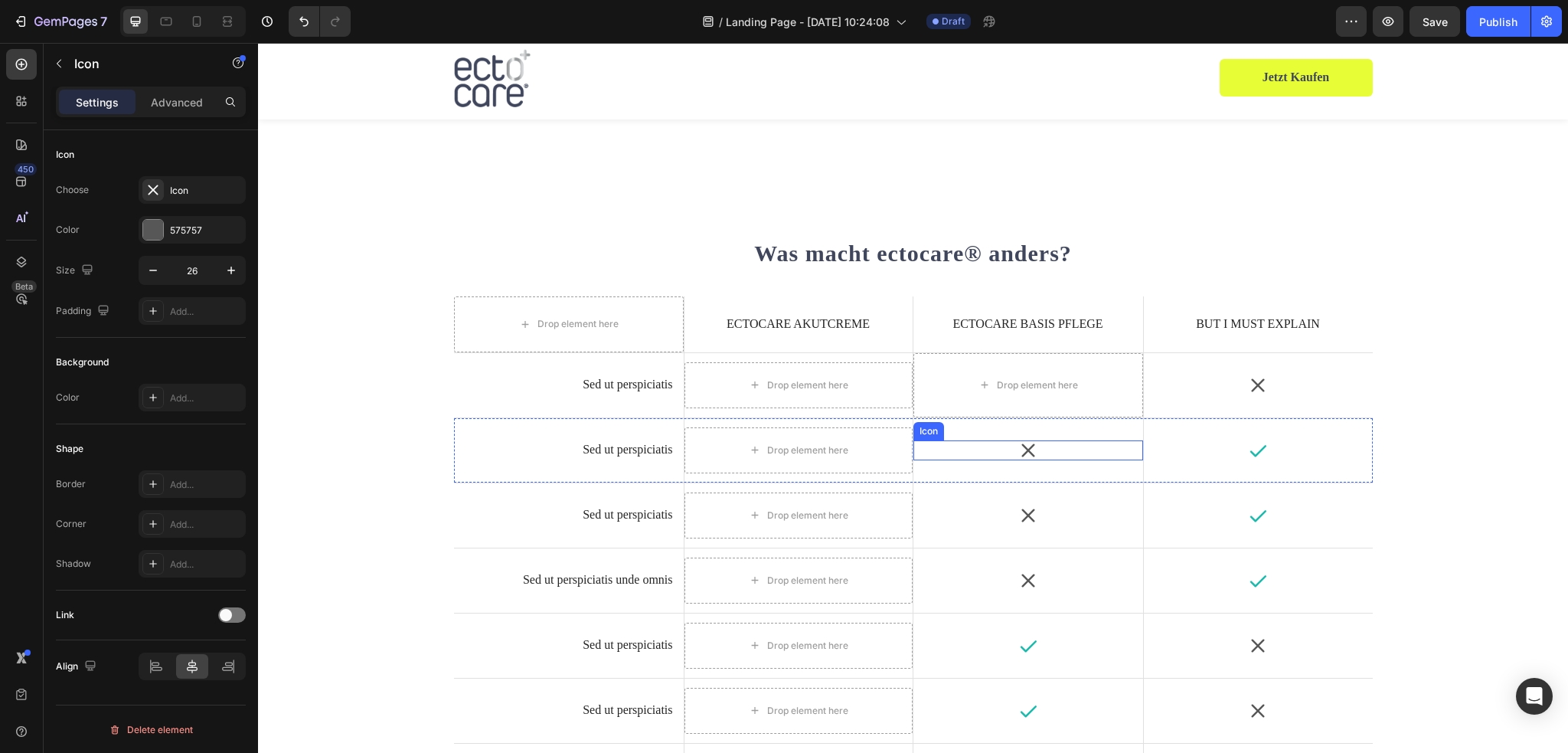
click at [1023, 446] on icon at bounding box center [1028, 450] width 19 height 19
click at [1001, 420] on icon at bounding box center [1007, 426] width 12 height 12
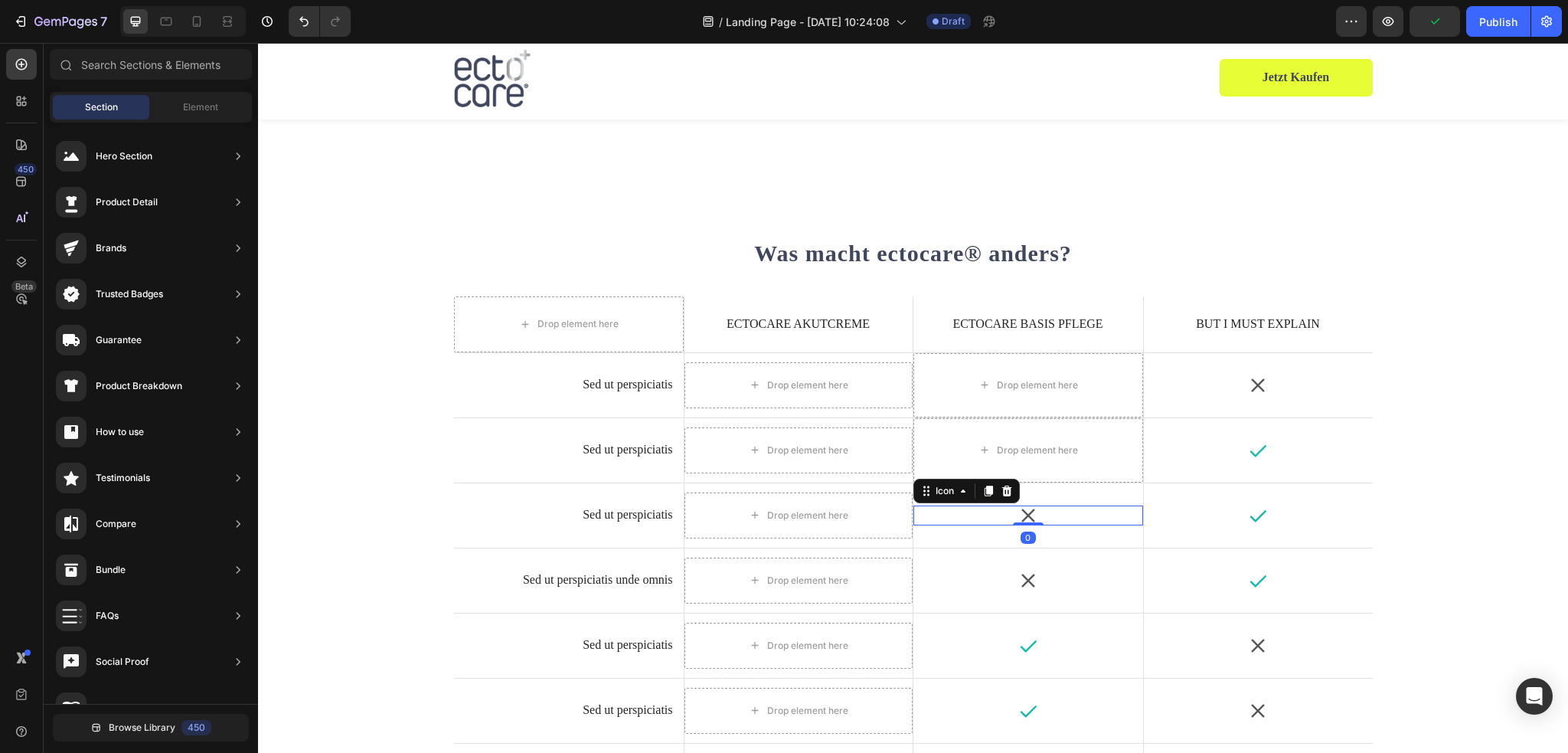
click at [1018, 512] on icon at bounding box center [1028, 515] width 19 height 19
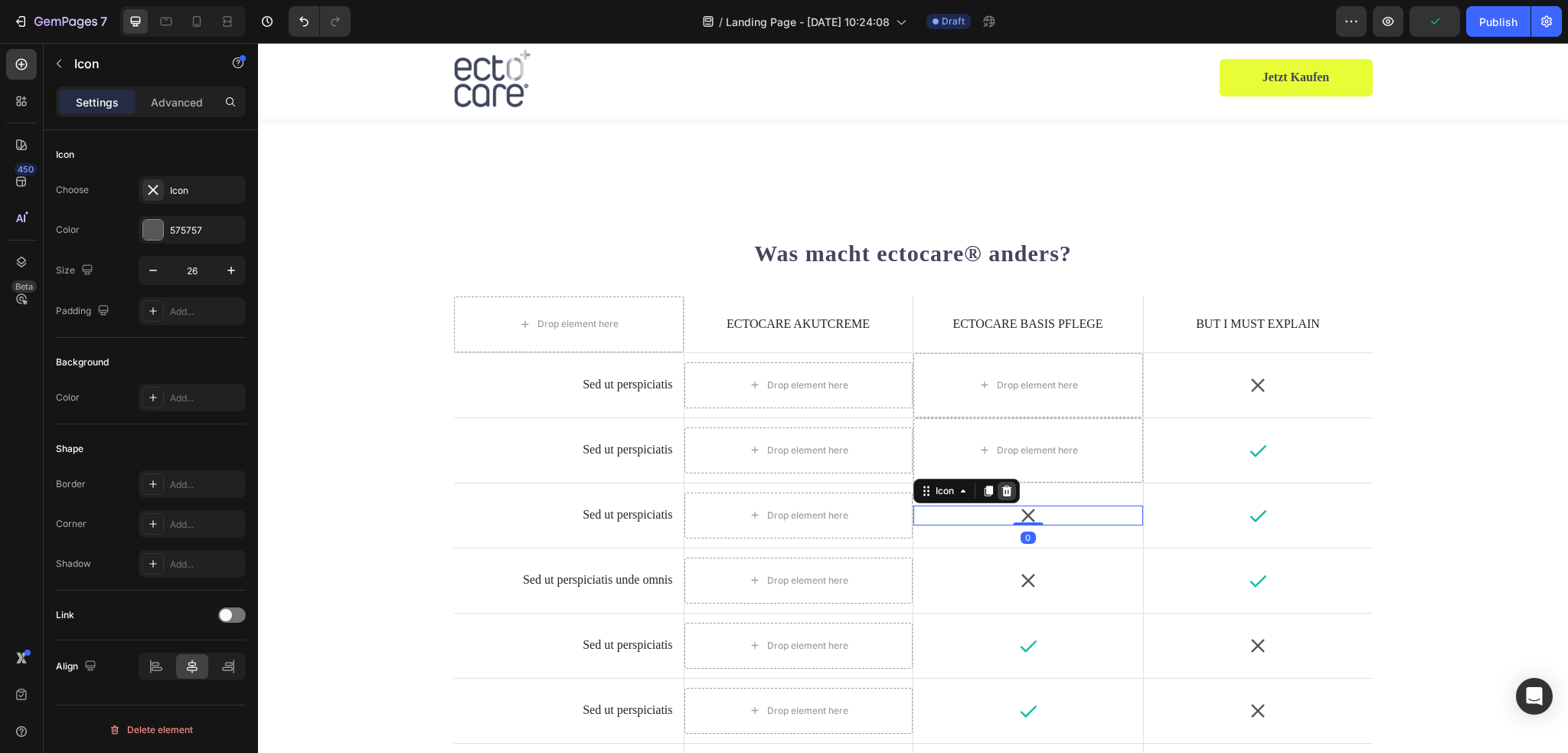
click at [1001, 486] on icon at bounding box center [1005, 491] width 10 height 11
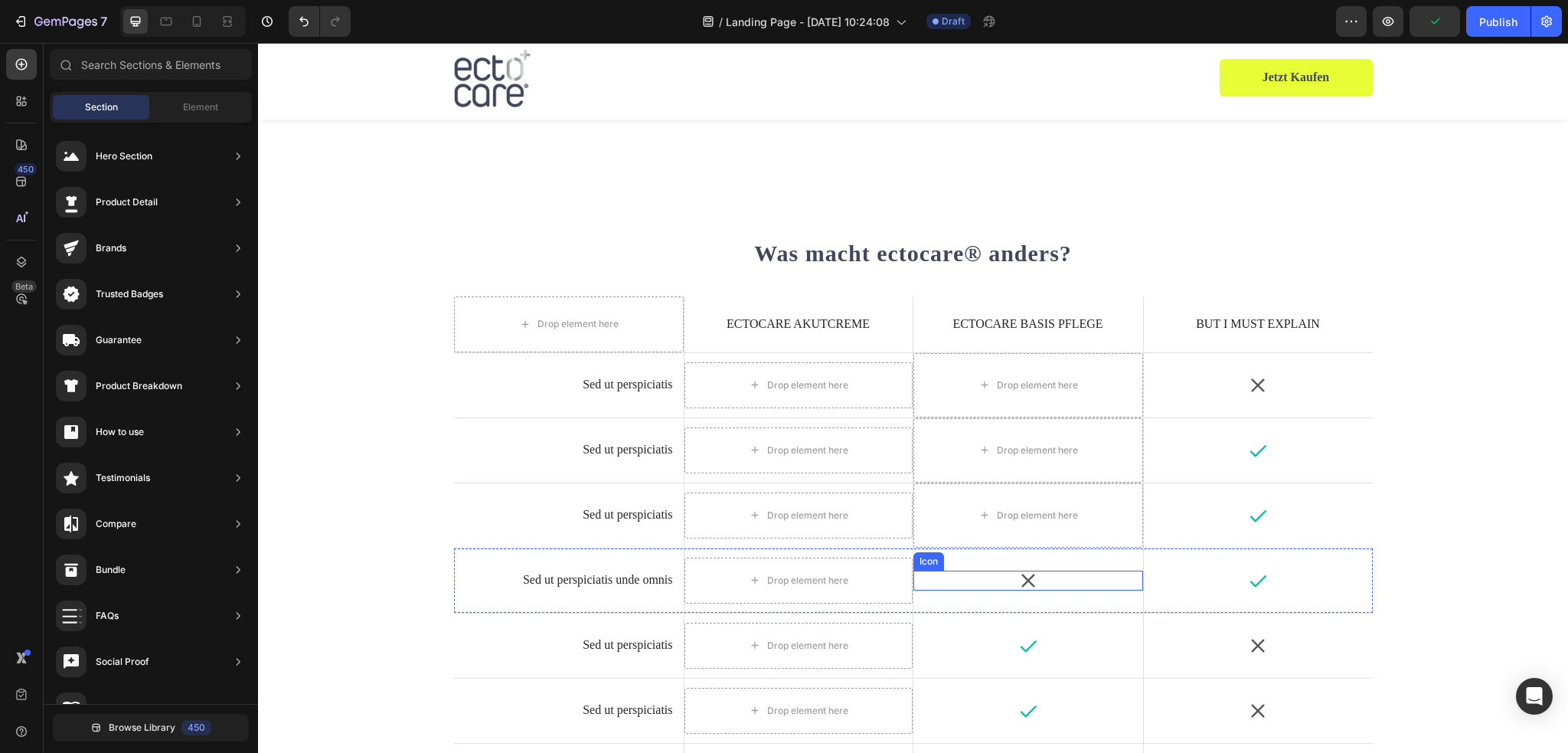
click at [1023, 578] on icon at bounding box center [1028, 579] width 13 height 13
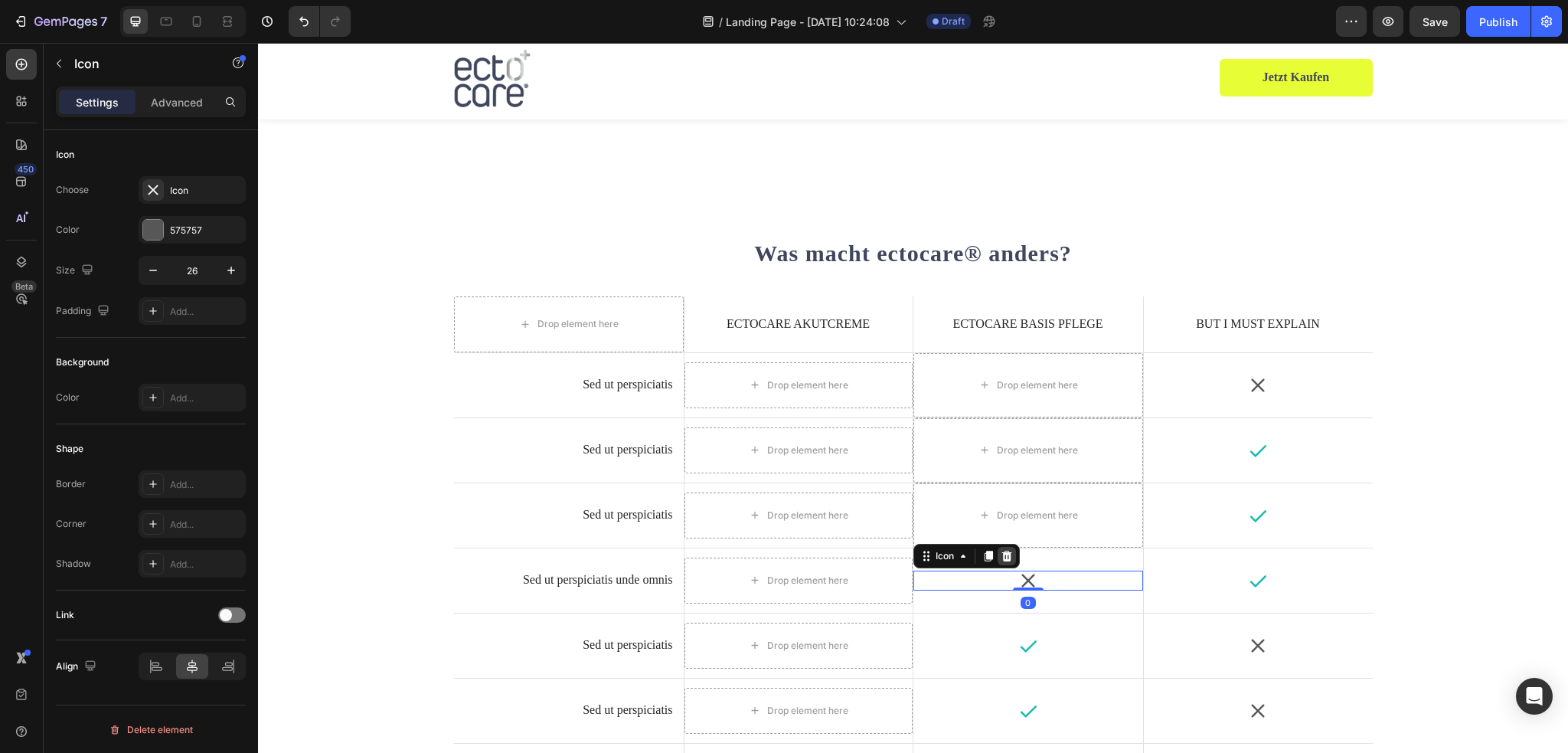
click at [1006, 554] on icon at bounding box center [1007, 556] width 12 height 12
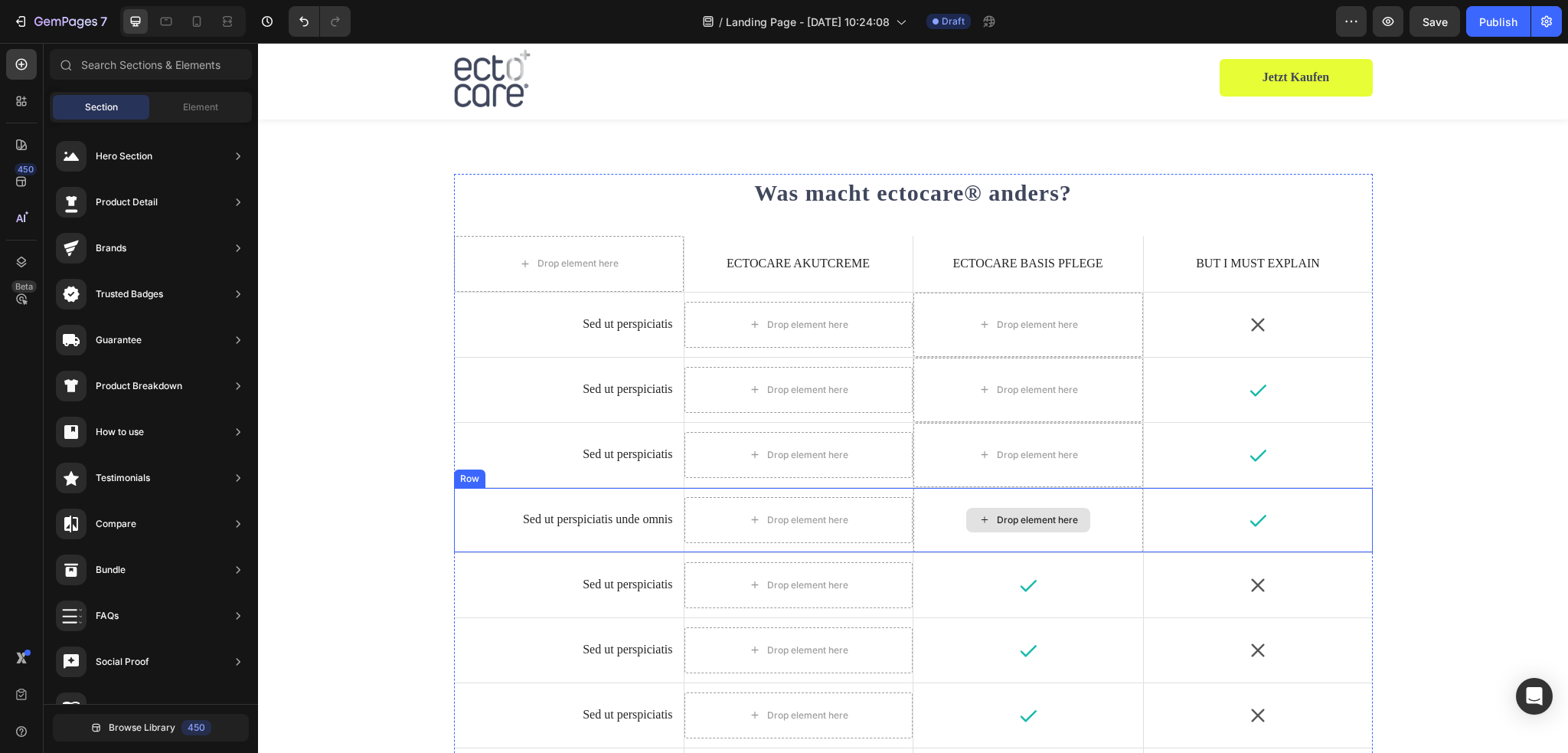
scroll to position [3152, 0]
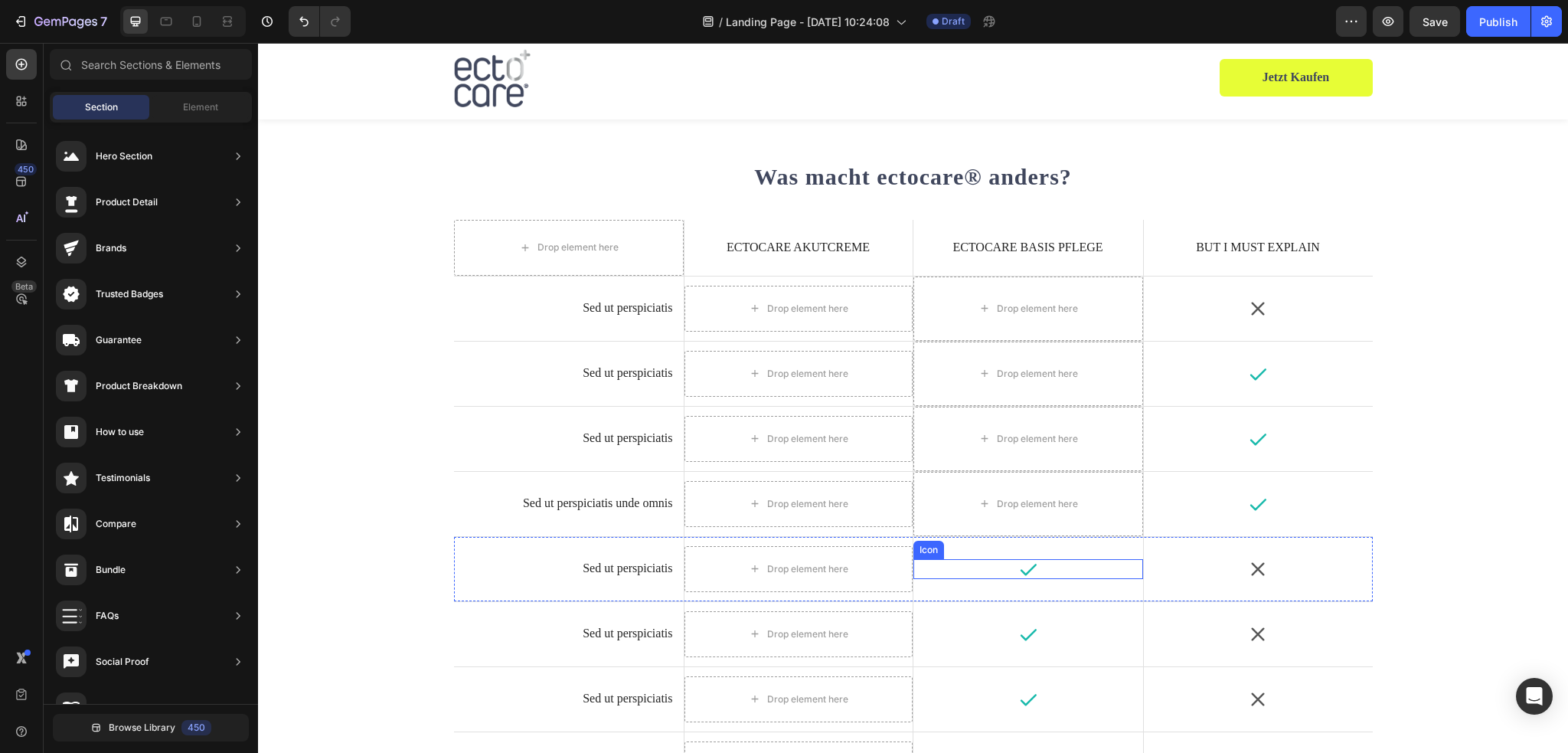
click at [1023, 569] on icon at bounding box center [1028, 569] width 16 height 12
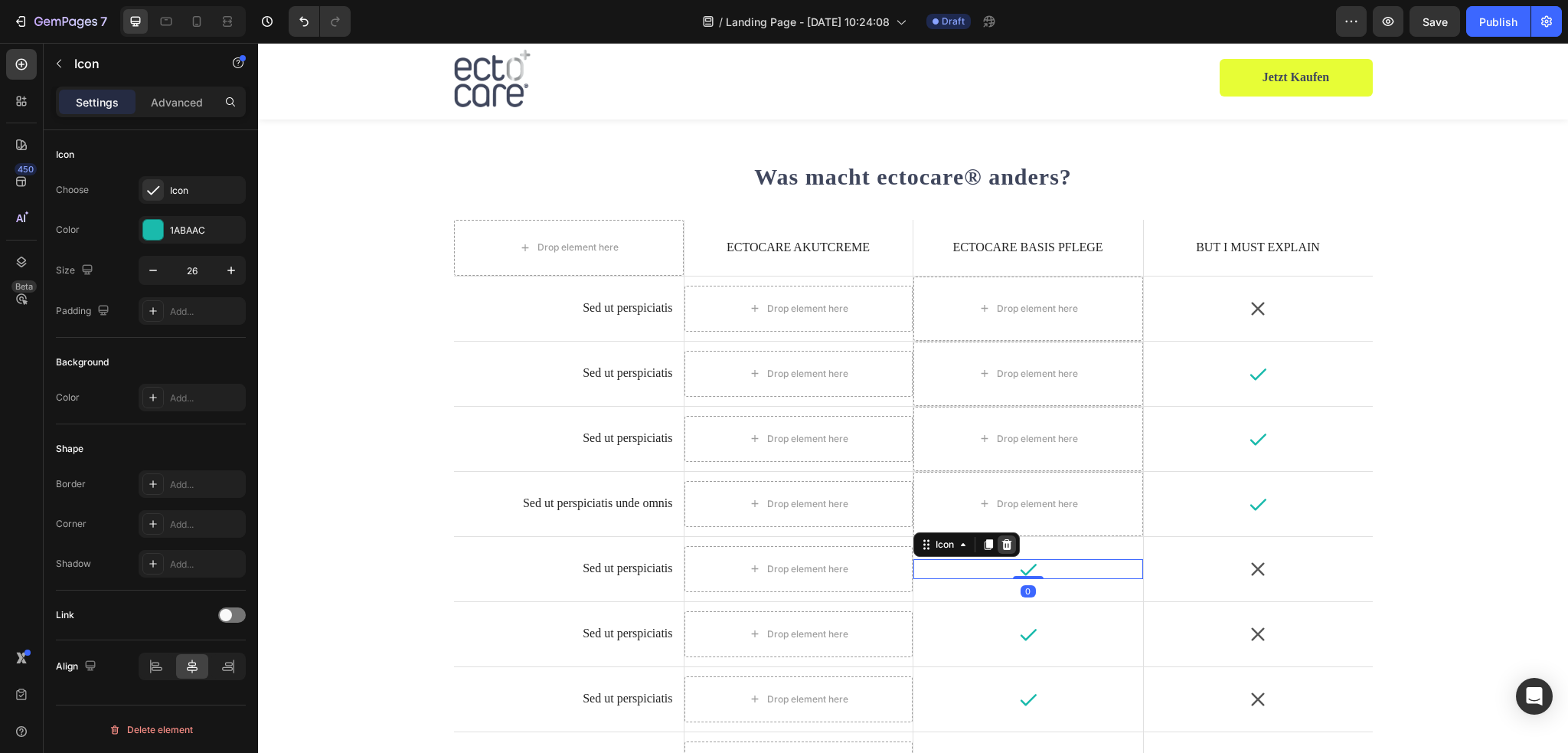
click at [1001, 539] on icon at bounding box center [1007, 545] width 12 height 12
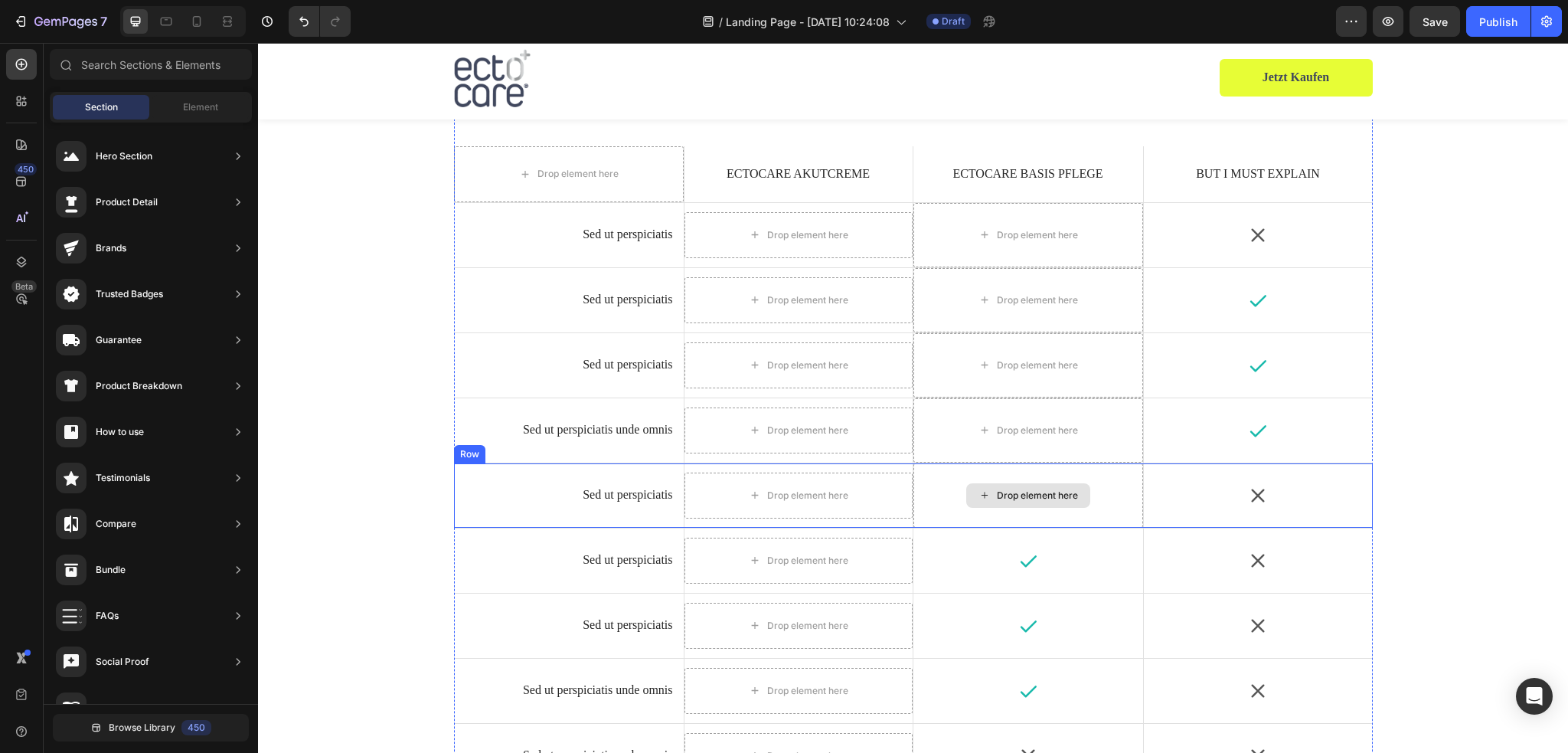
scroll to position [3305, 0]
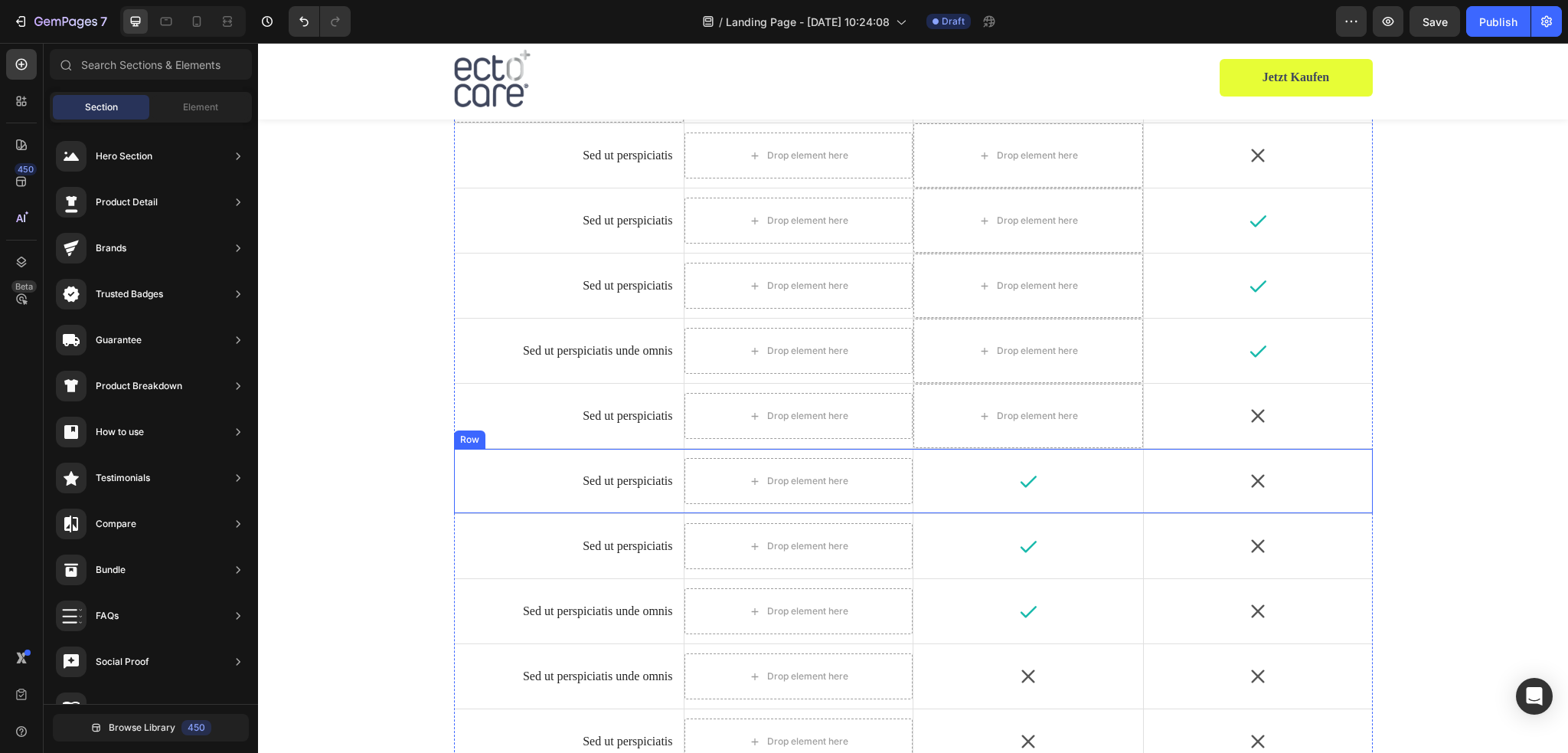
click at [1021, 484] on icon at bounding box center [1028, 481] width 16 height 12
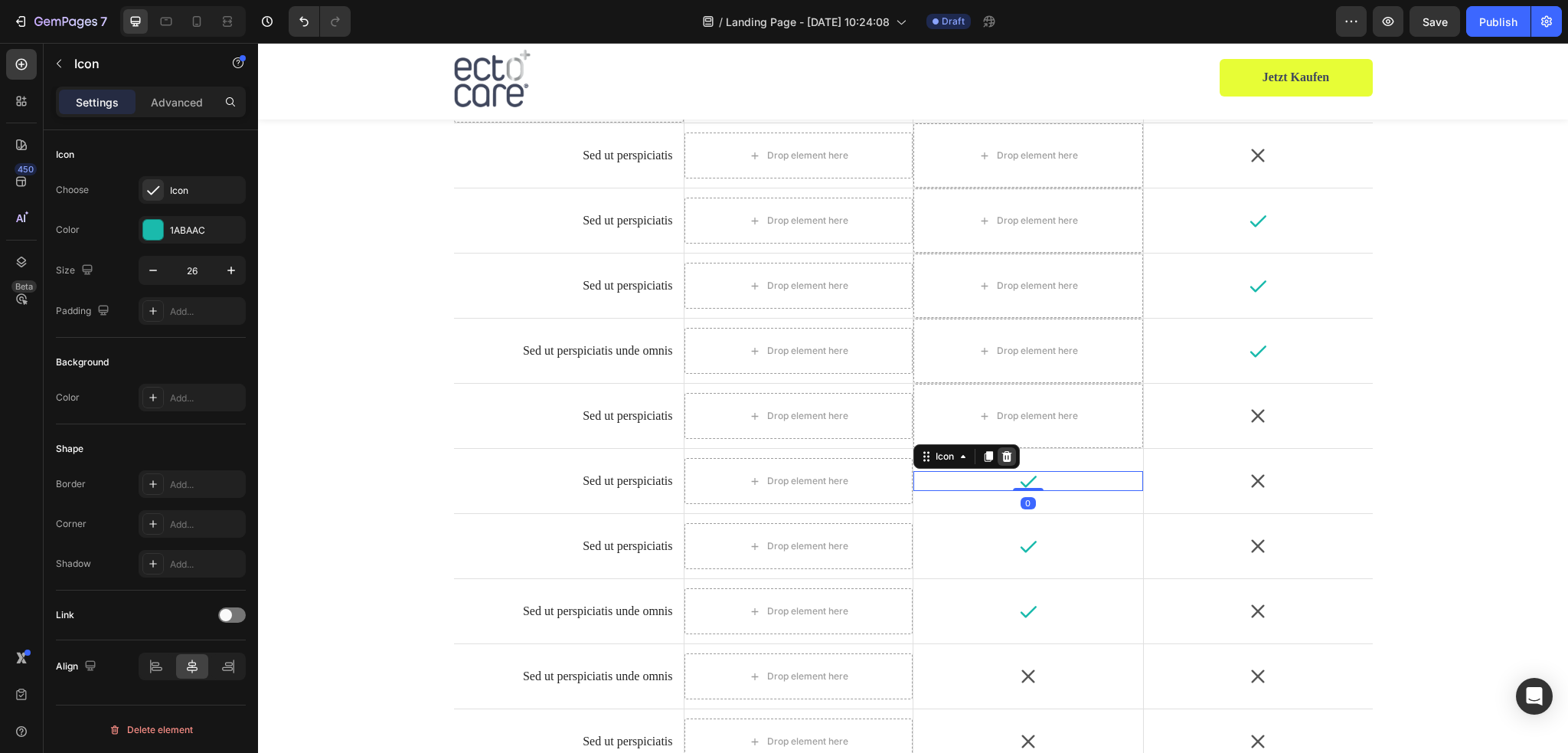
click at [1001, 450] on icon at bounding box center [1007, 456] width 12 height 12
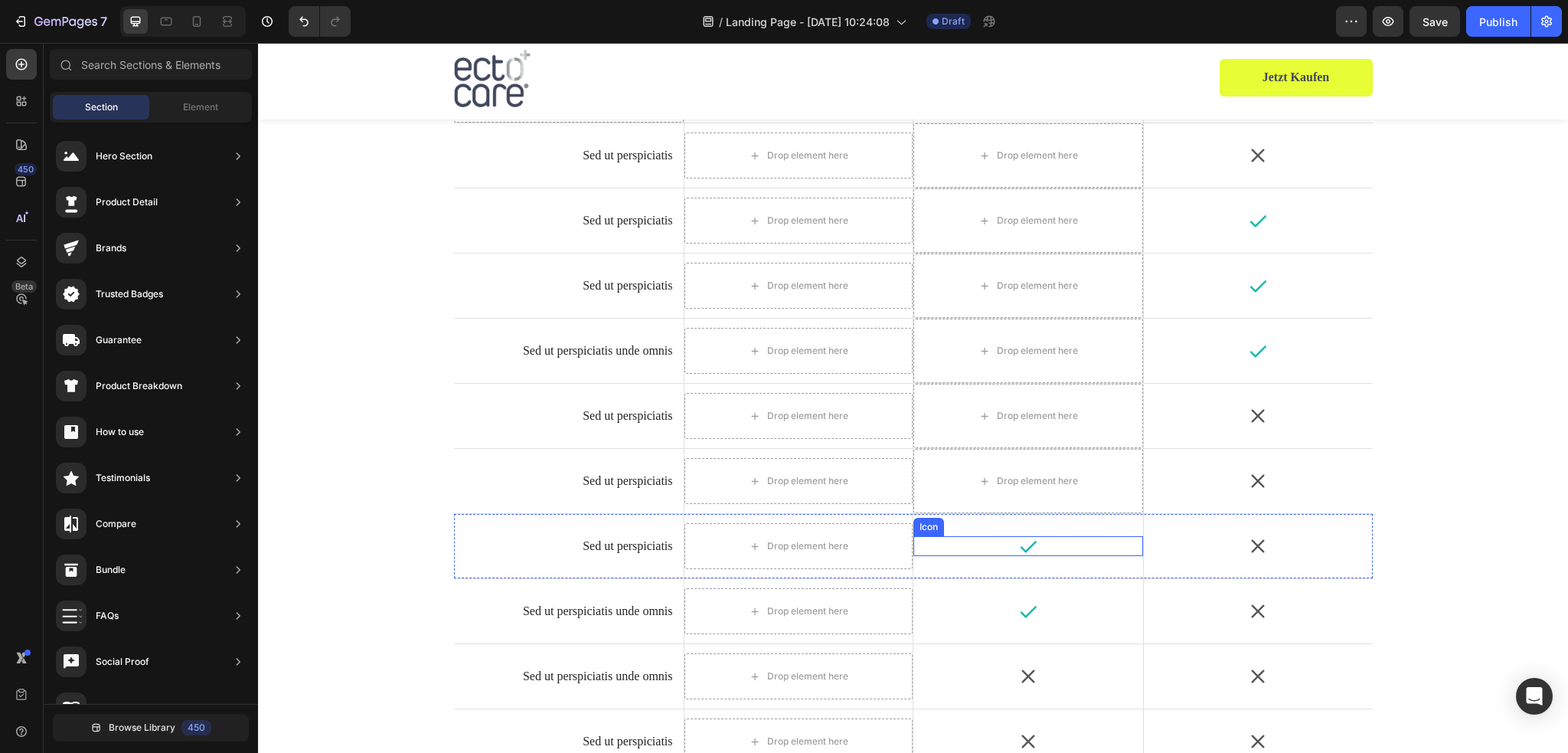
click at [1033, 536] on div "Icon" at bounding box center [1028, 546] width 229 height 19
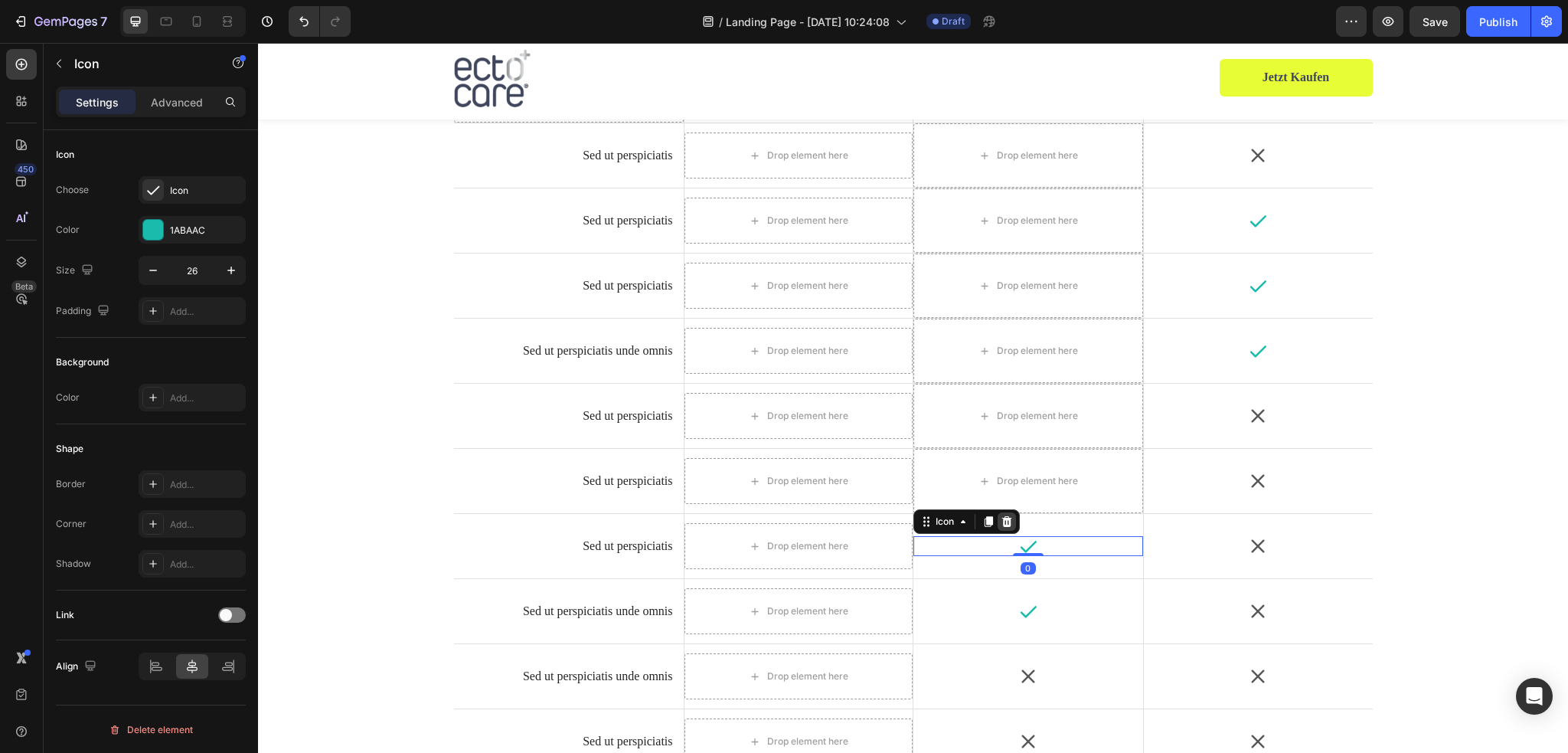
click at [997, 512] on div at bounding box center [1006, 521] width 19 height 19
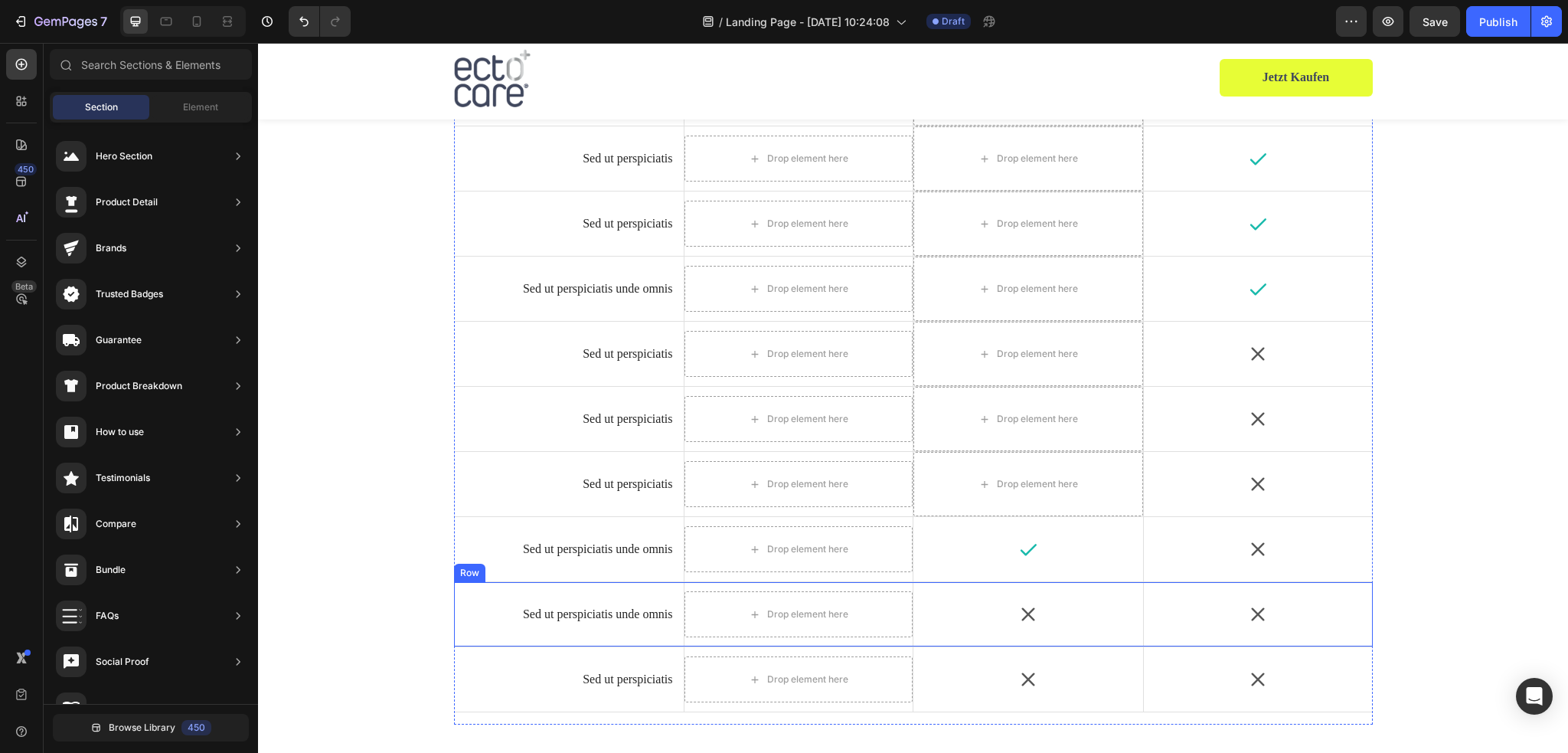
scroll to position [3458, 0]
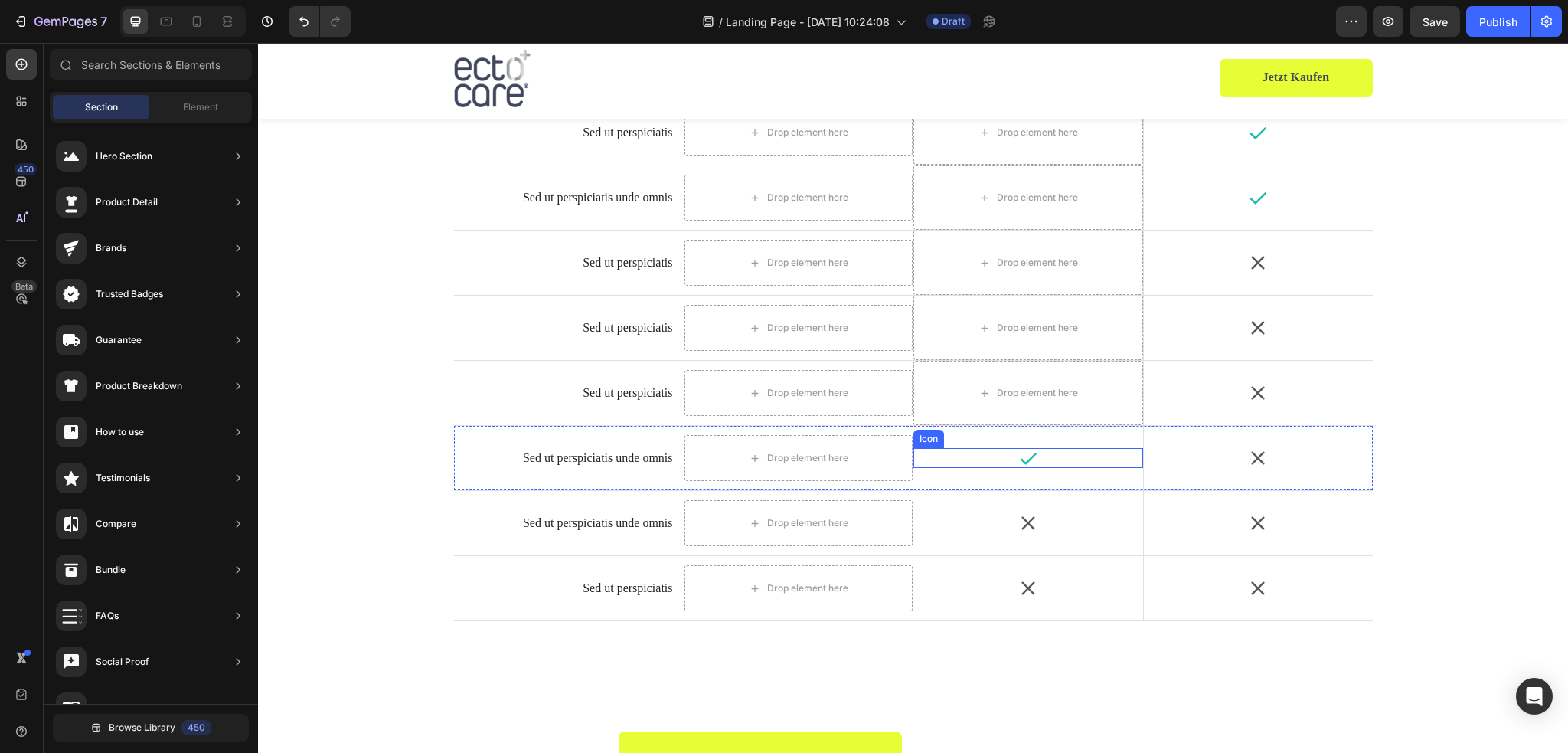
click at [1020, 461] on icon at bounding box center [1028, 458] width 16 height 12
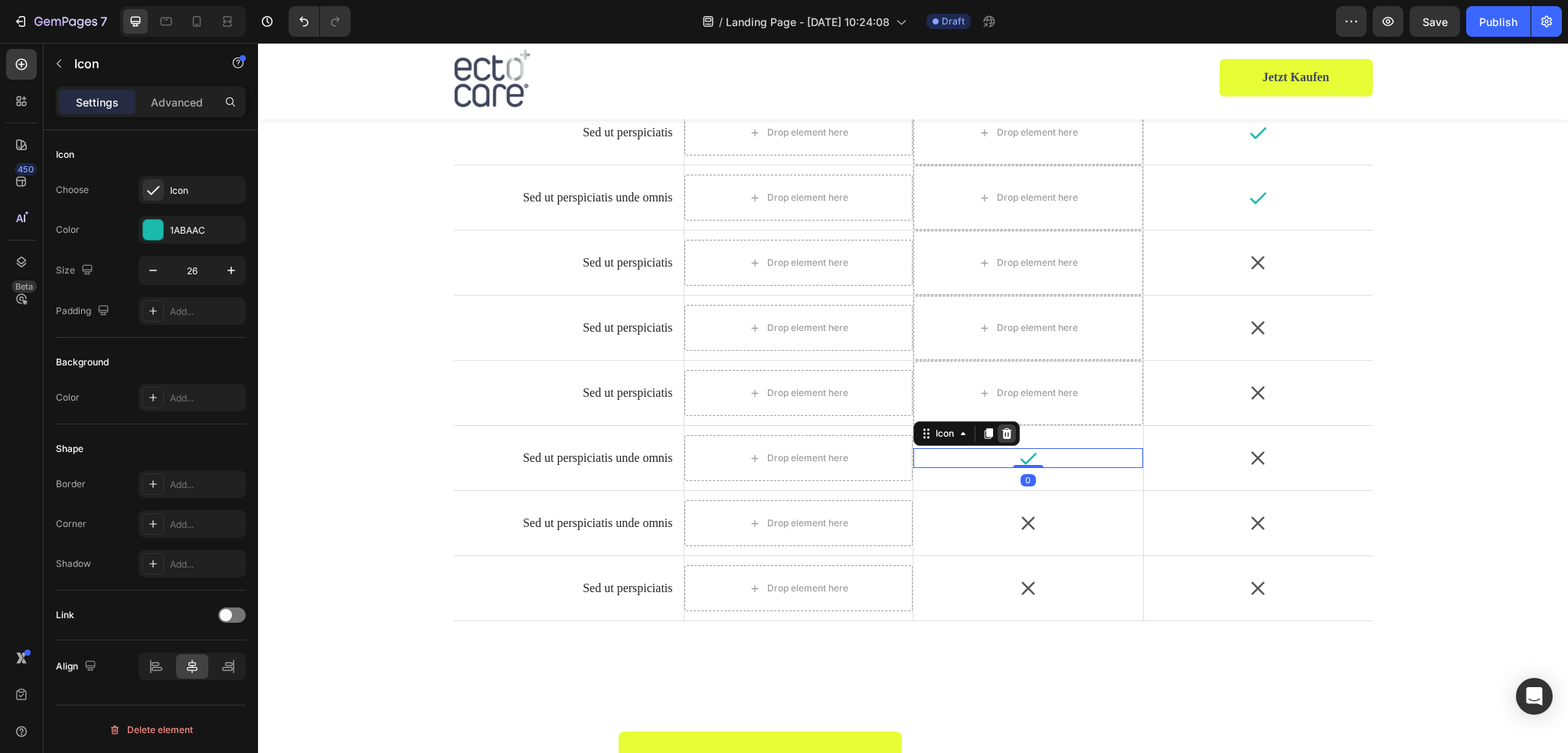
click at [1003, 428] on icon at bounding box center [1005, 433] width 10 height 11
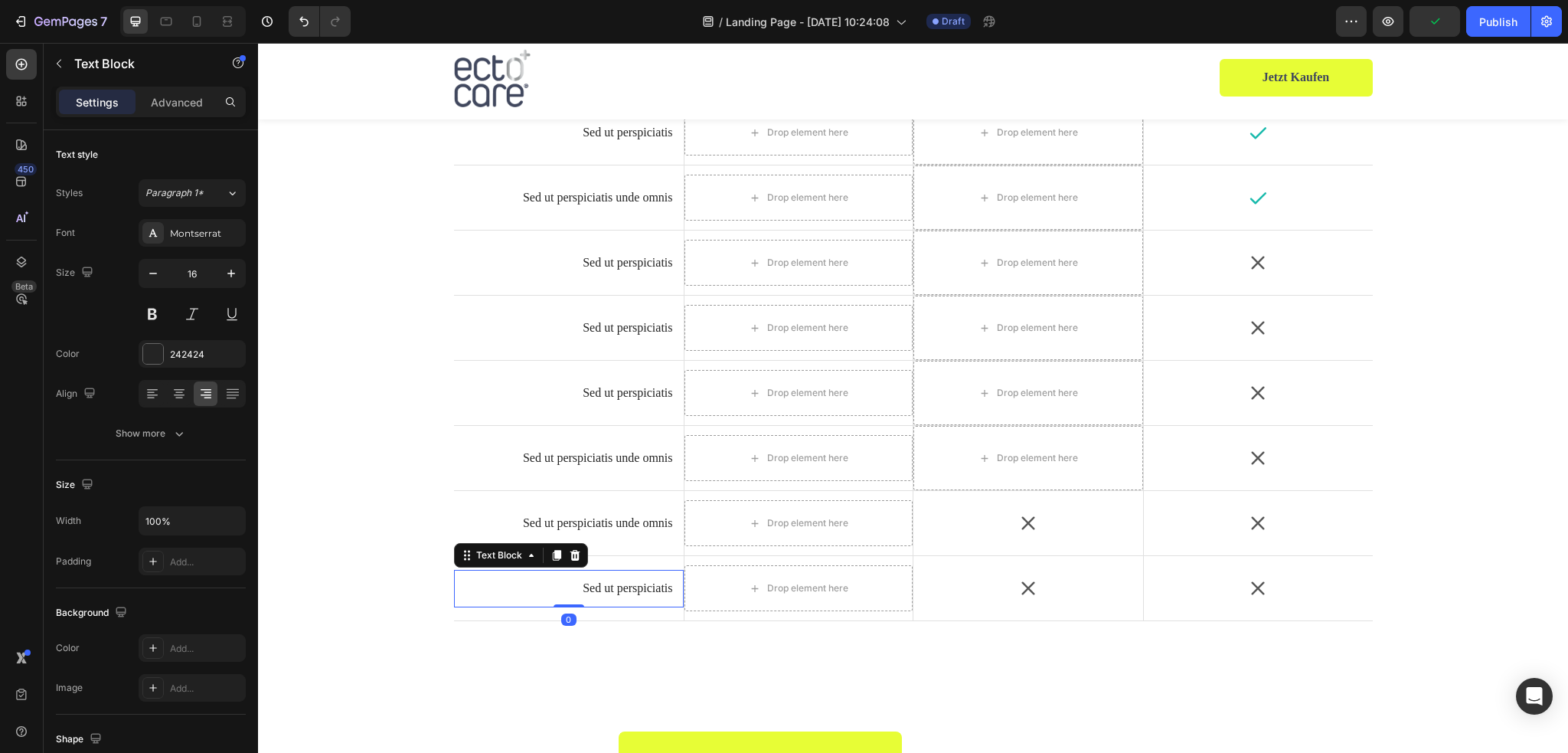
click at [455, 587] on div "Sed ut perspiciatis Text Block 0" at bounding box center [568, 588] width 229 height 37
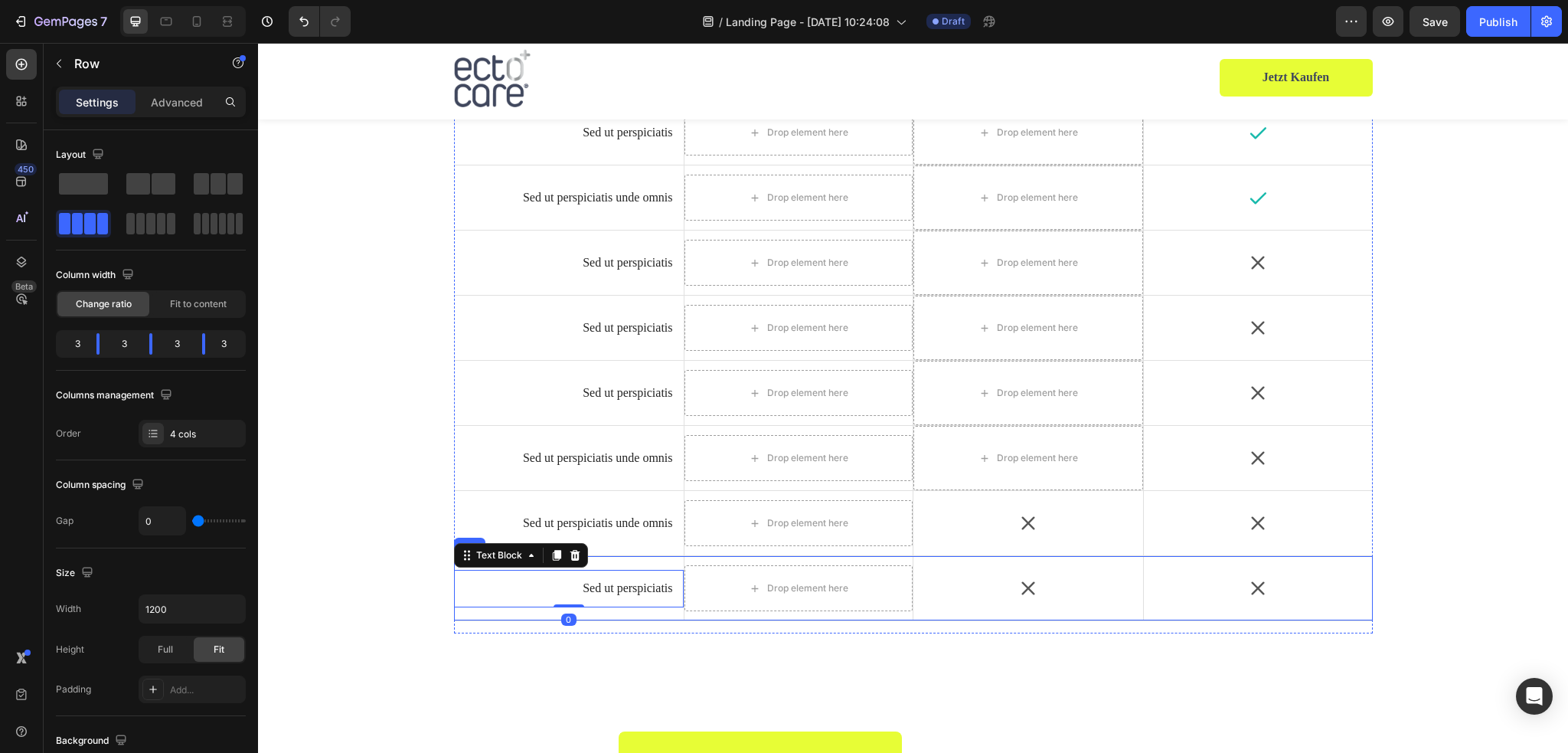
click at [628, 613] on div "Sed ut perspiciatis Text Block 0" at bounding box center [568, 587] width 229 height 65
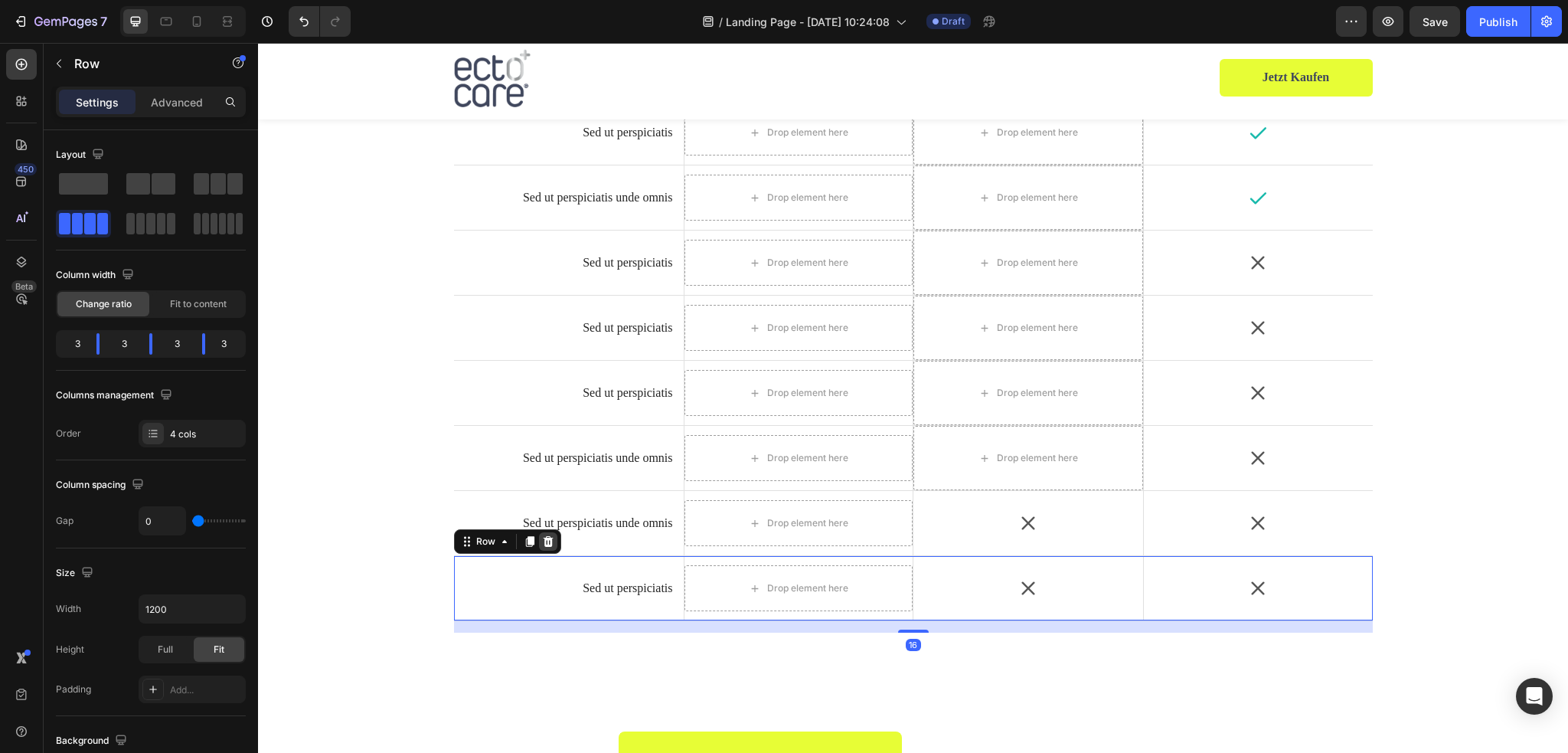
click at [543, 542] on icon at bounding box center [547, 541] width 10 height 11
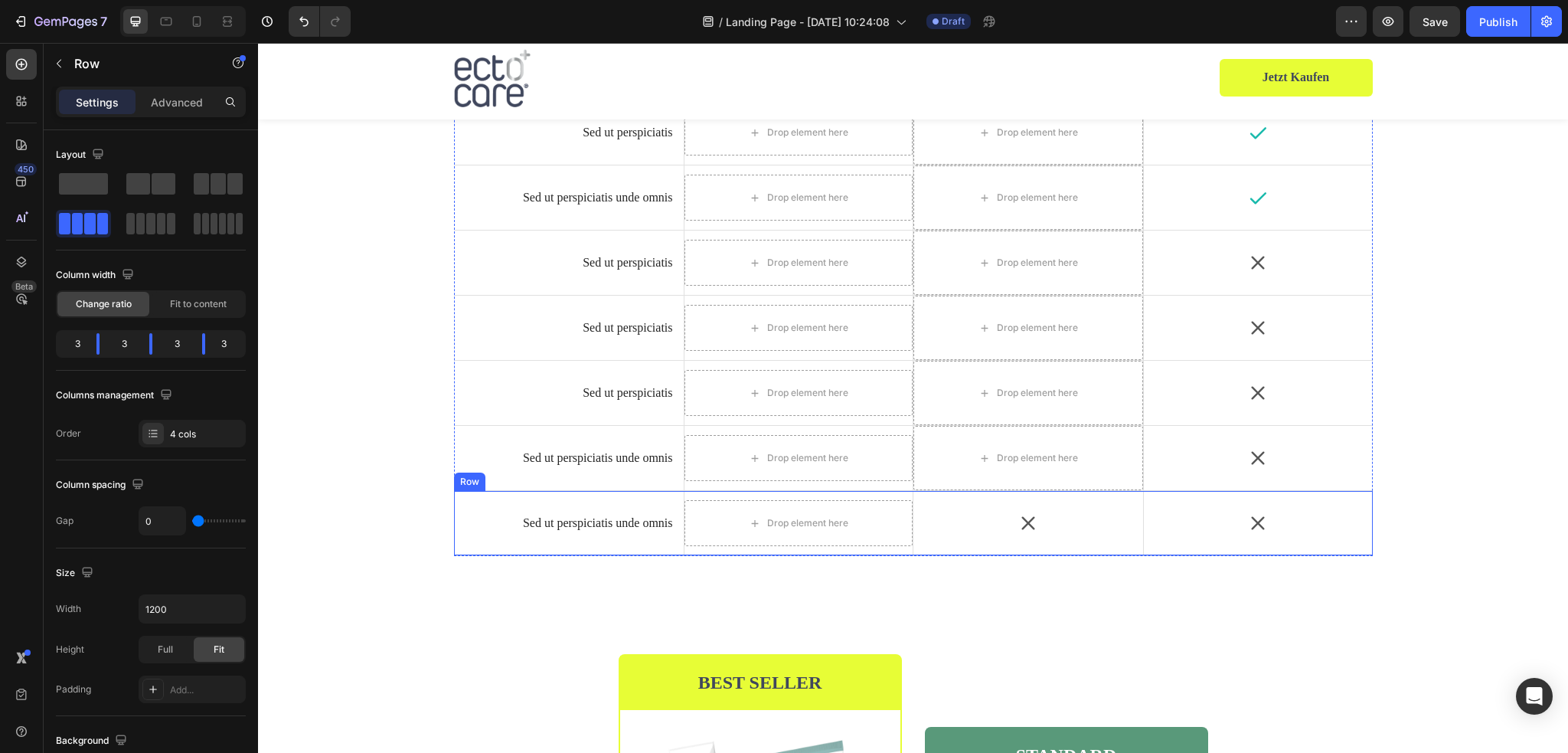
click at [603, 501] on div "Sed ut perspiciatis unde omnis Text Block" at bounding box center [568, 523] width 229 height 65
click at [543, 477] on icon at bounding box center [547, 476] width 10 height 11
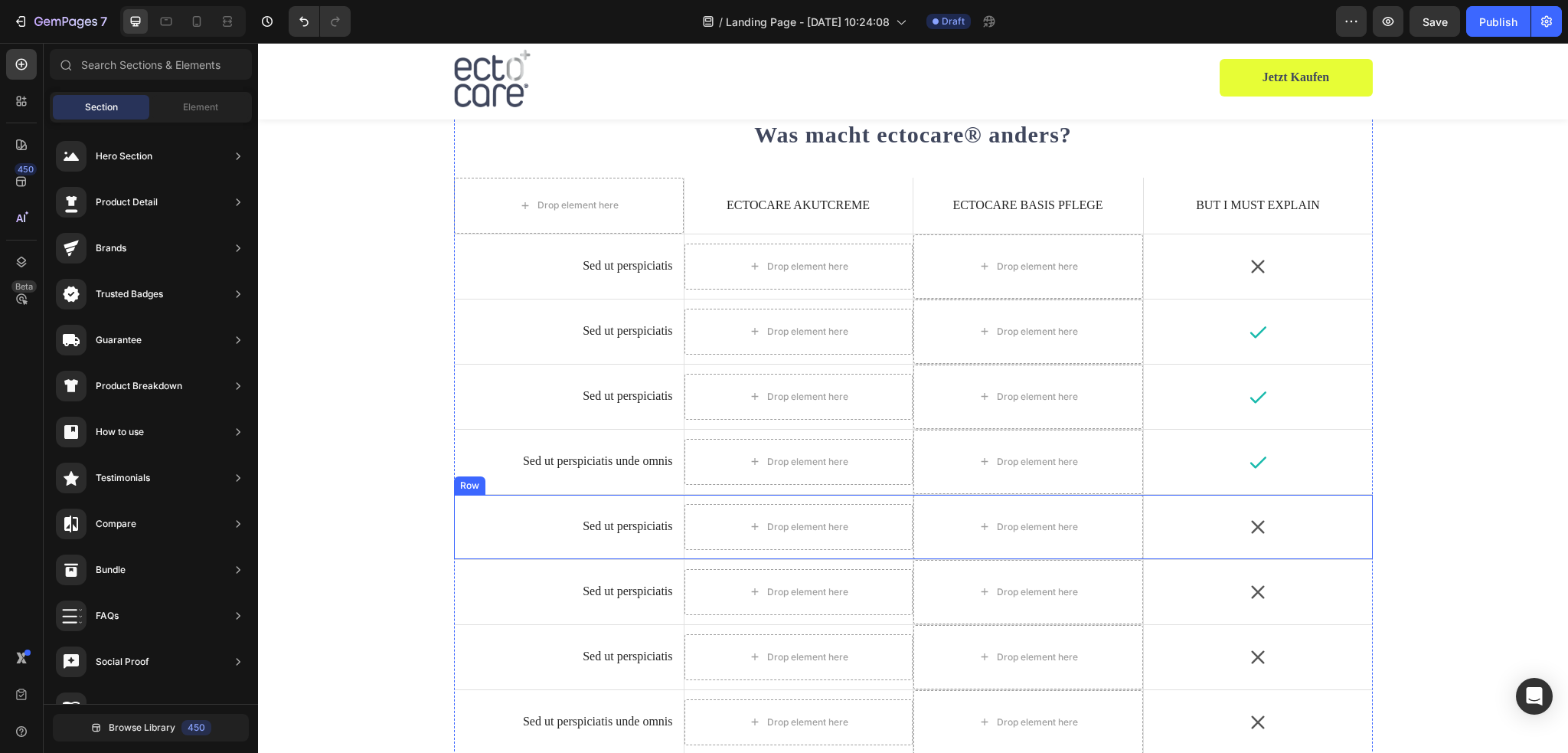
scroll to position [3305, 0]
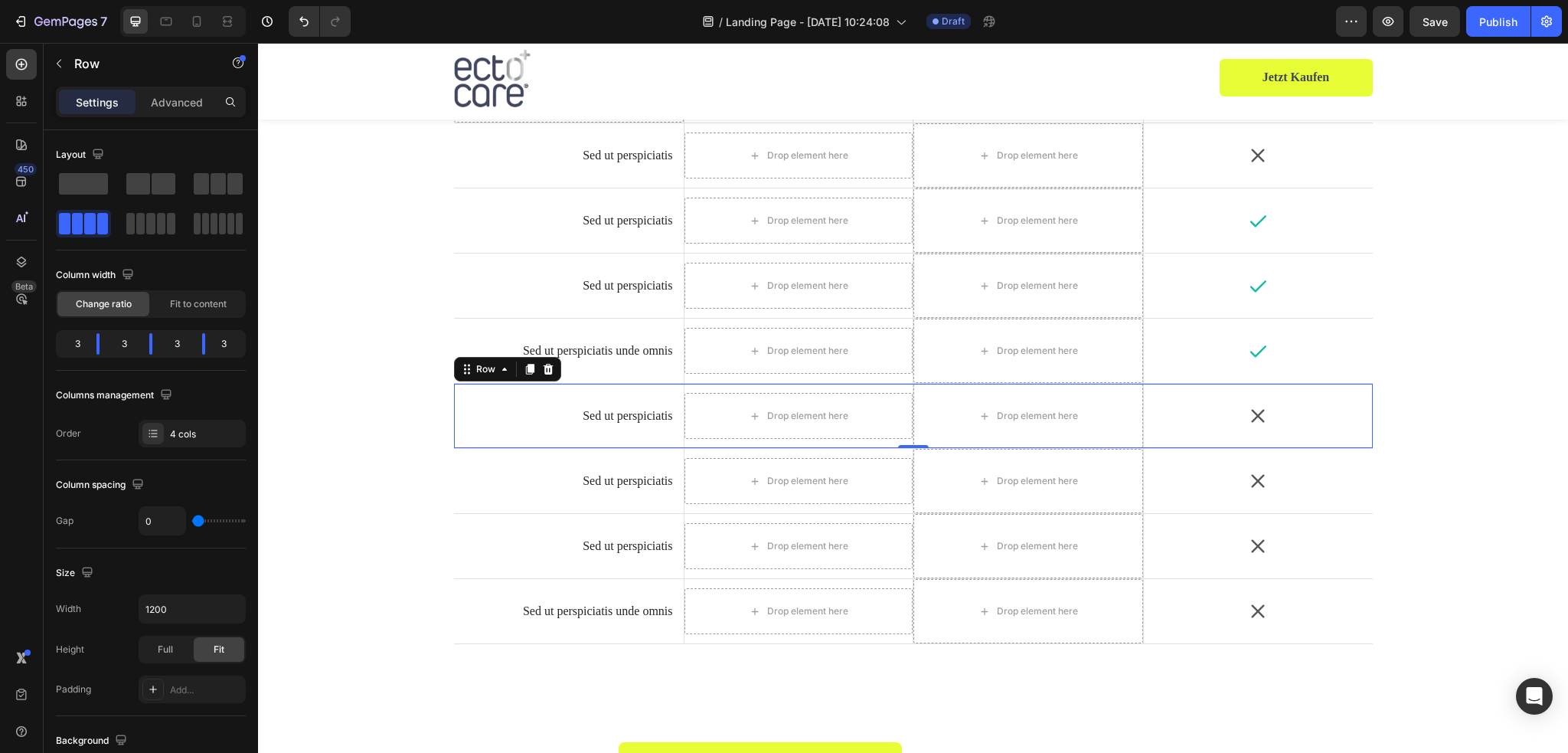
click at [527, 392] on div "Sed ut perspiciatis Text Block" at bounding box center [568, 415] width 229 height 65
click at [544, 375] on div at bounding box center [547, 369] width 19 height 19
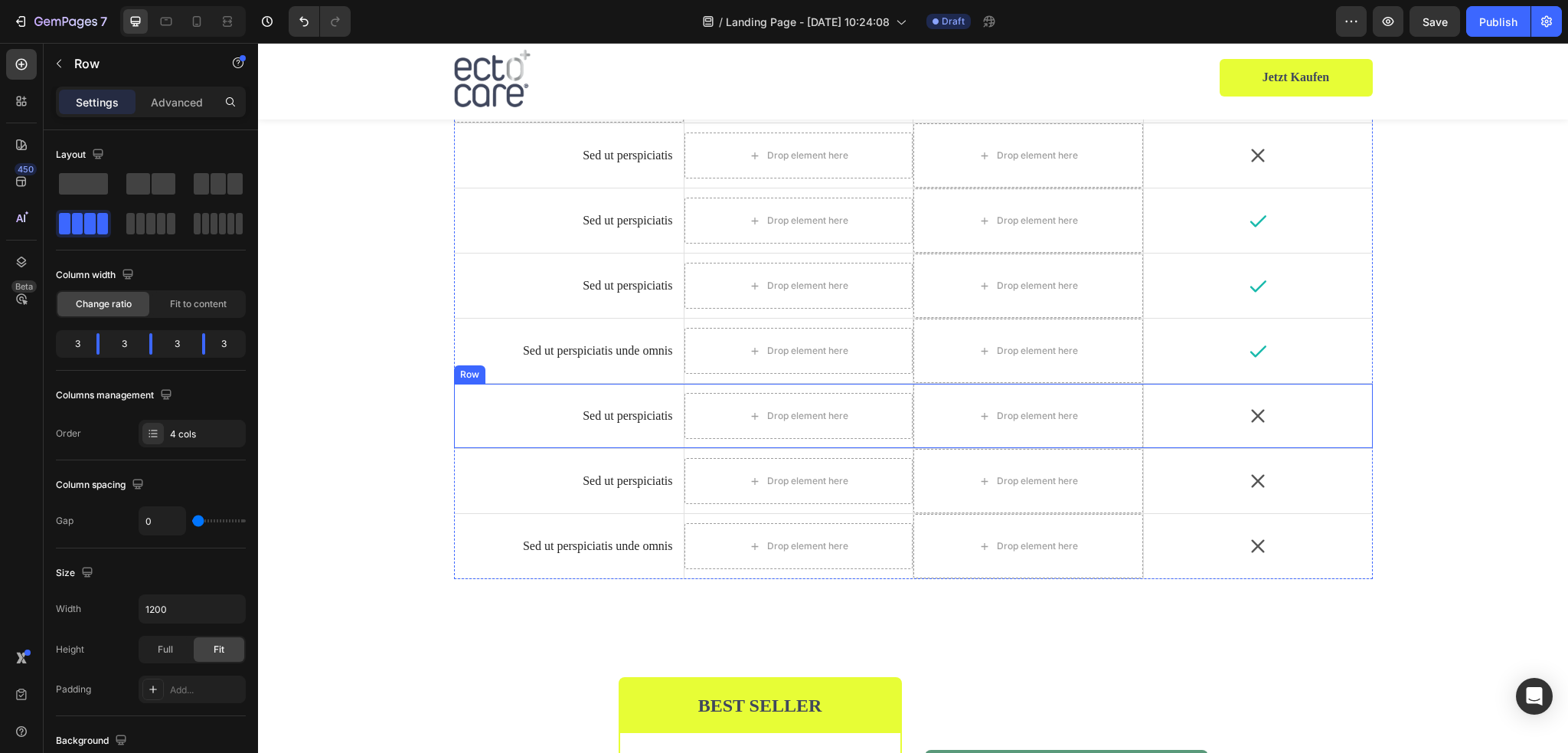
click at [535, 391] on div "Sed ut perspiciatis Text Block" at bounding box center [568, 415] width 229 height 65
click at [547, 369] on icon at bounding box center [548, 369] width 12 height 12
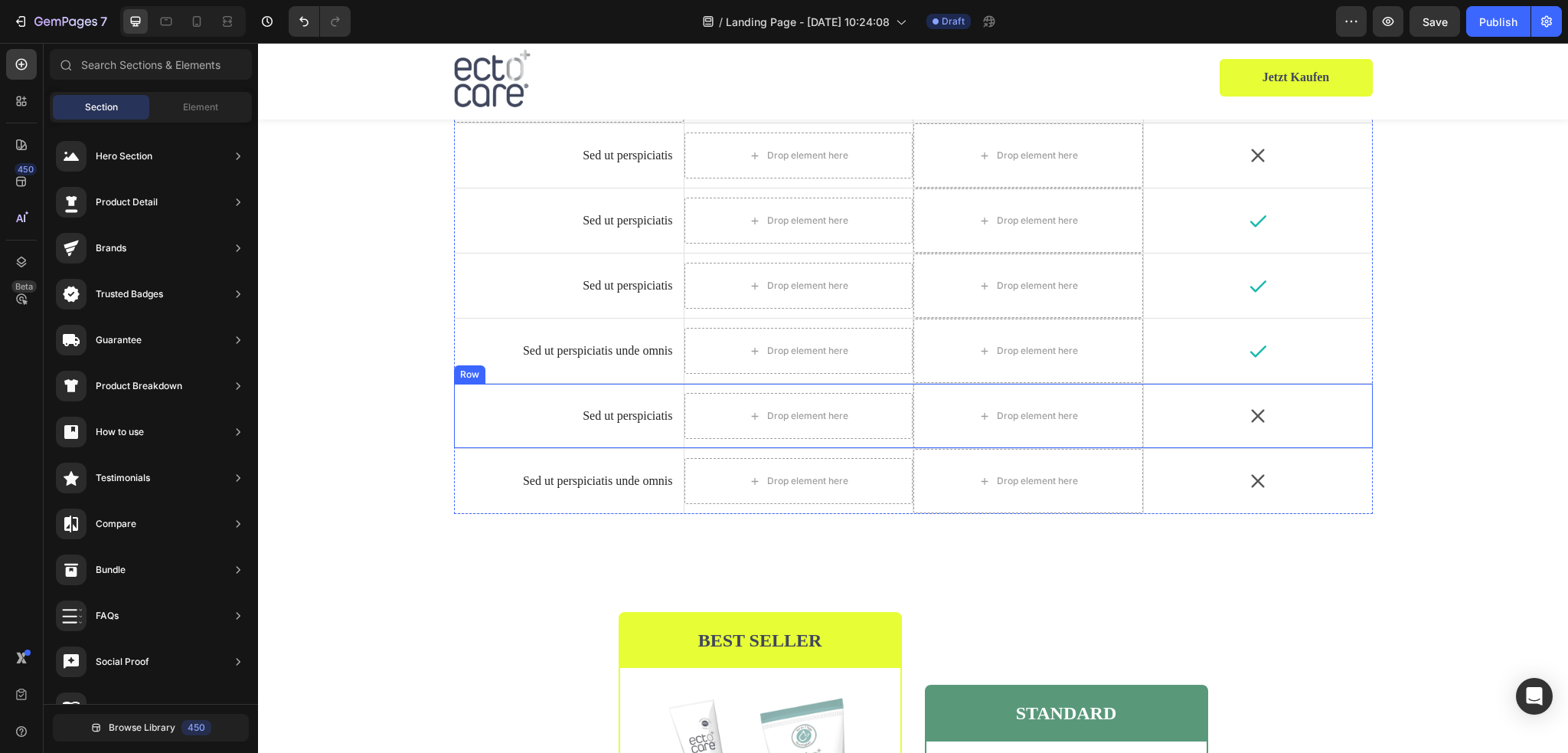
click at [539, 393] on div "Sed ut perspiciatis Text Block" at bounding box center [568, 415] width 229 height 65
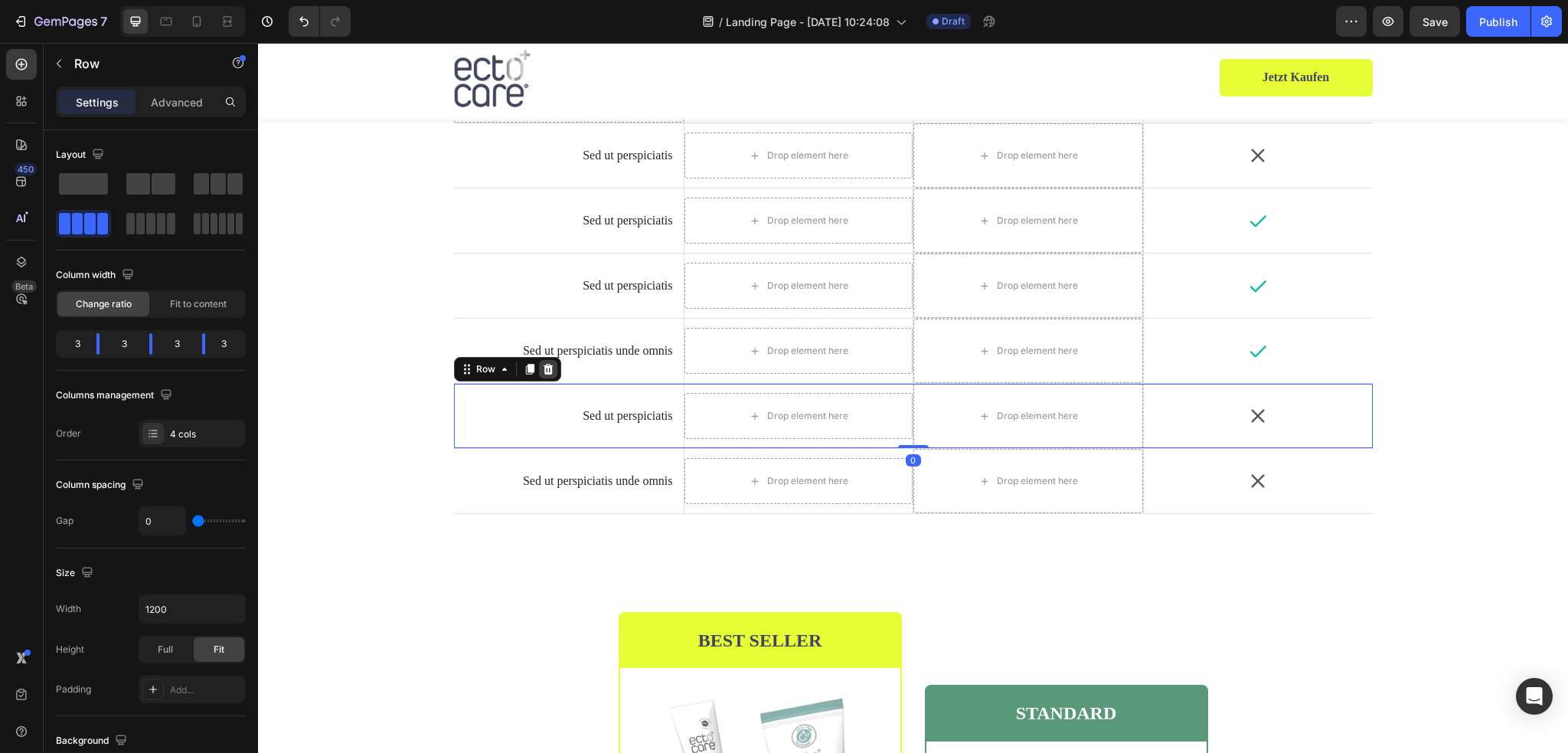
click at [542, 372] on icon at bounding box center [548, 369] width 12 height 12
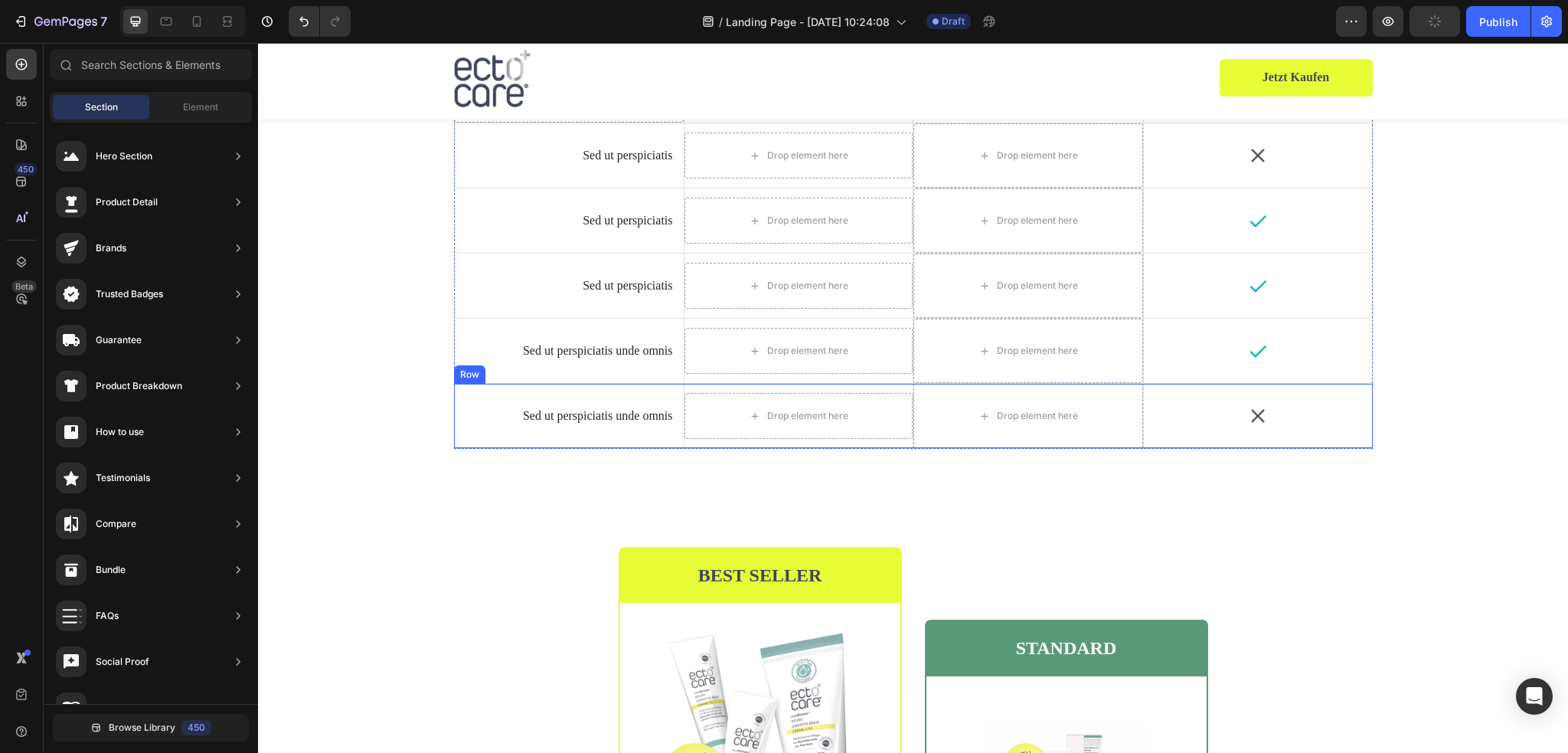
click at [536, 387] on div "Sed ut perspiciatis unde omnis Text Block" at bounding box center [568, 415] width 229 height 65
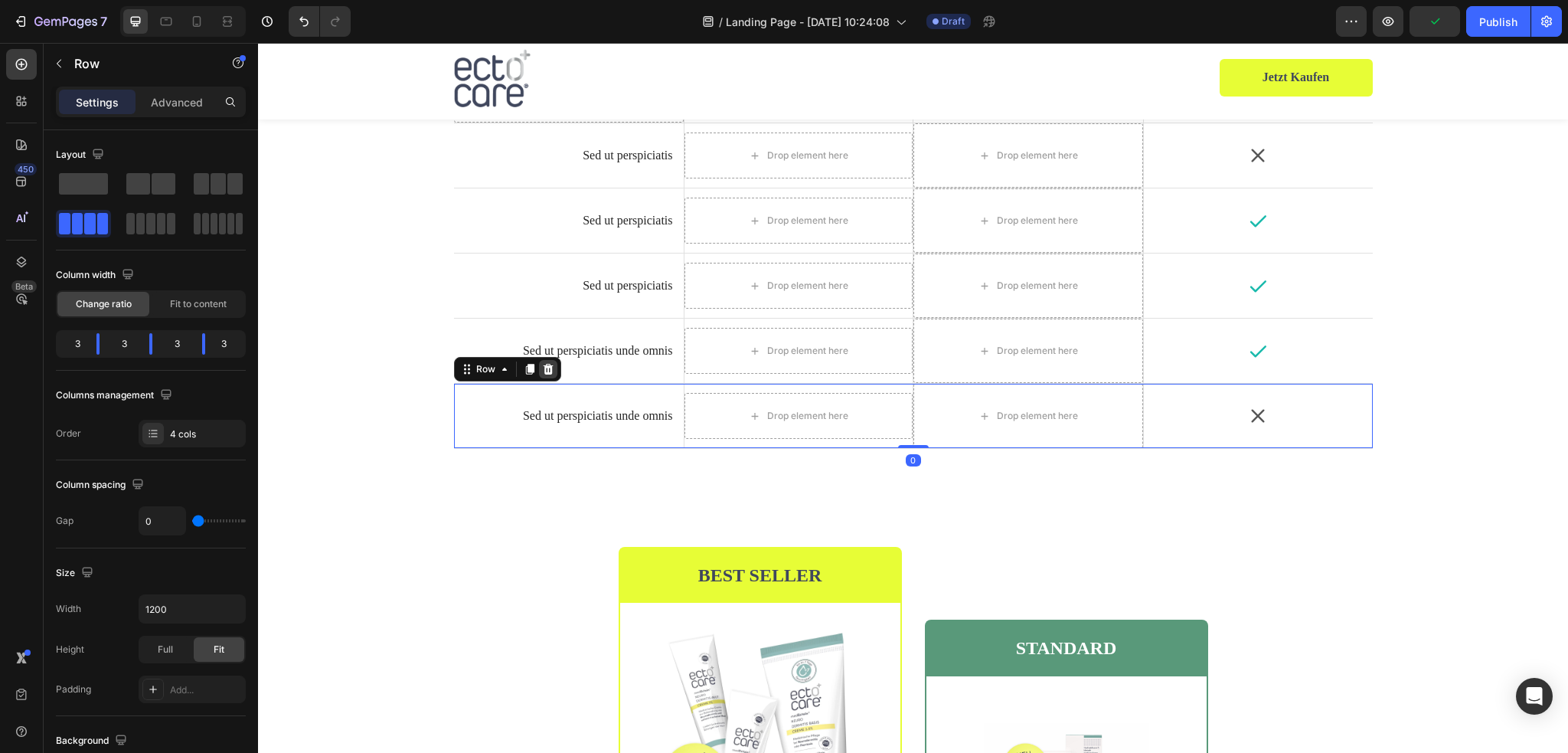
click at [542, 368] on icon at bounding box center [548, 369] width 12 height 12
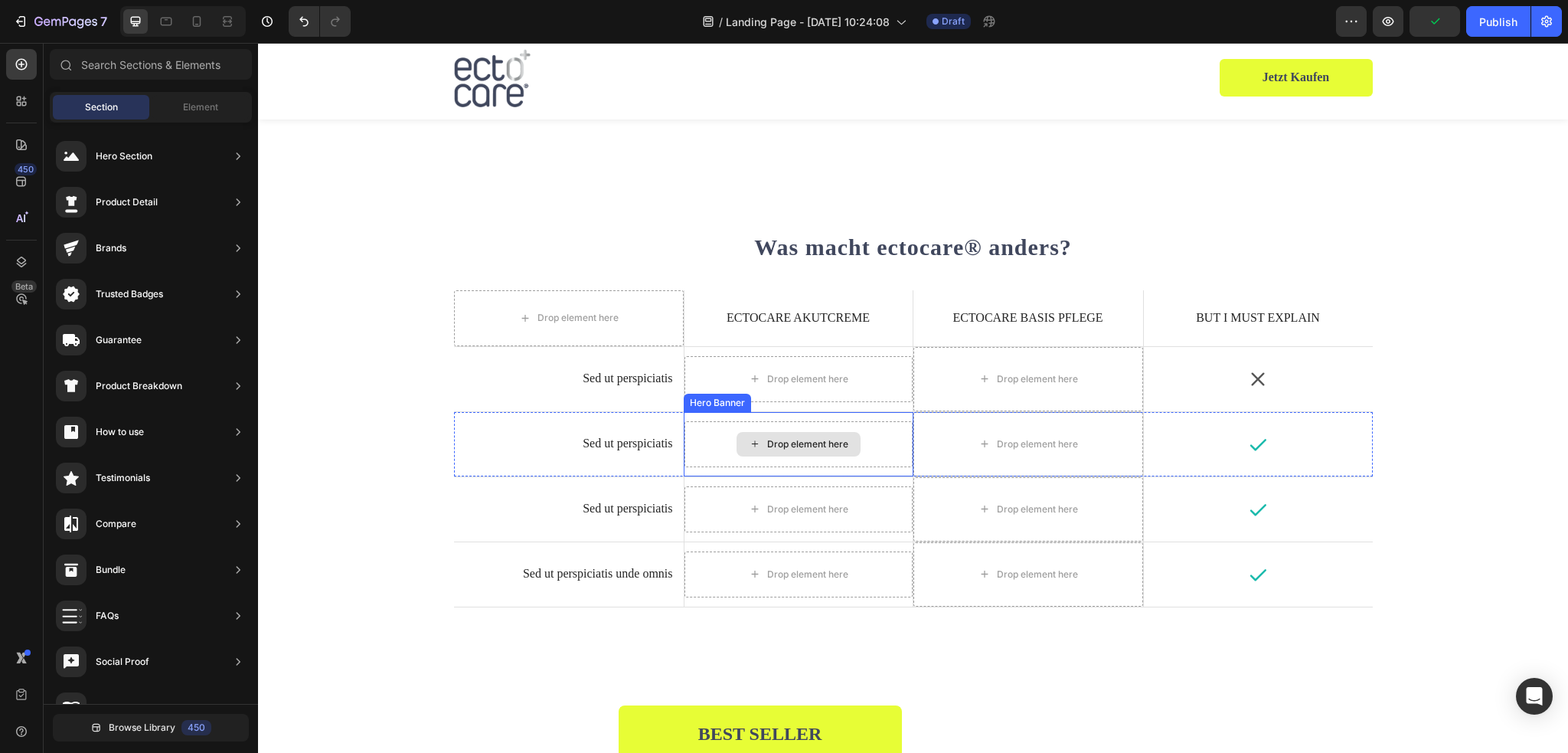
scroll to position [3076, 0]
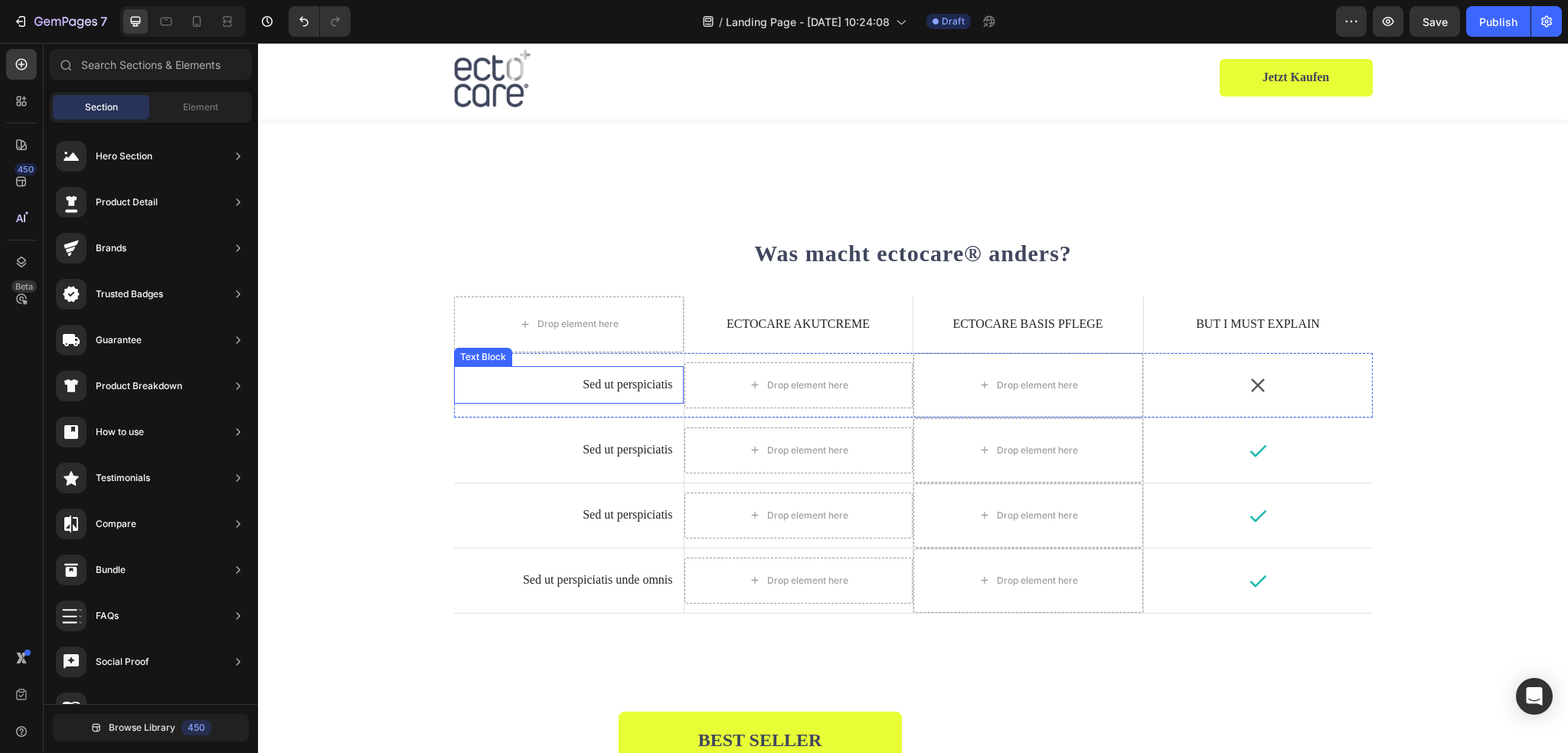
click at [637, 376] on div "Sed ut perspiciatis" at bounding box center [569, 384] width 212 height 19
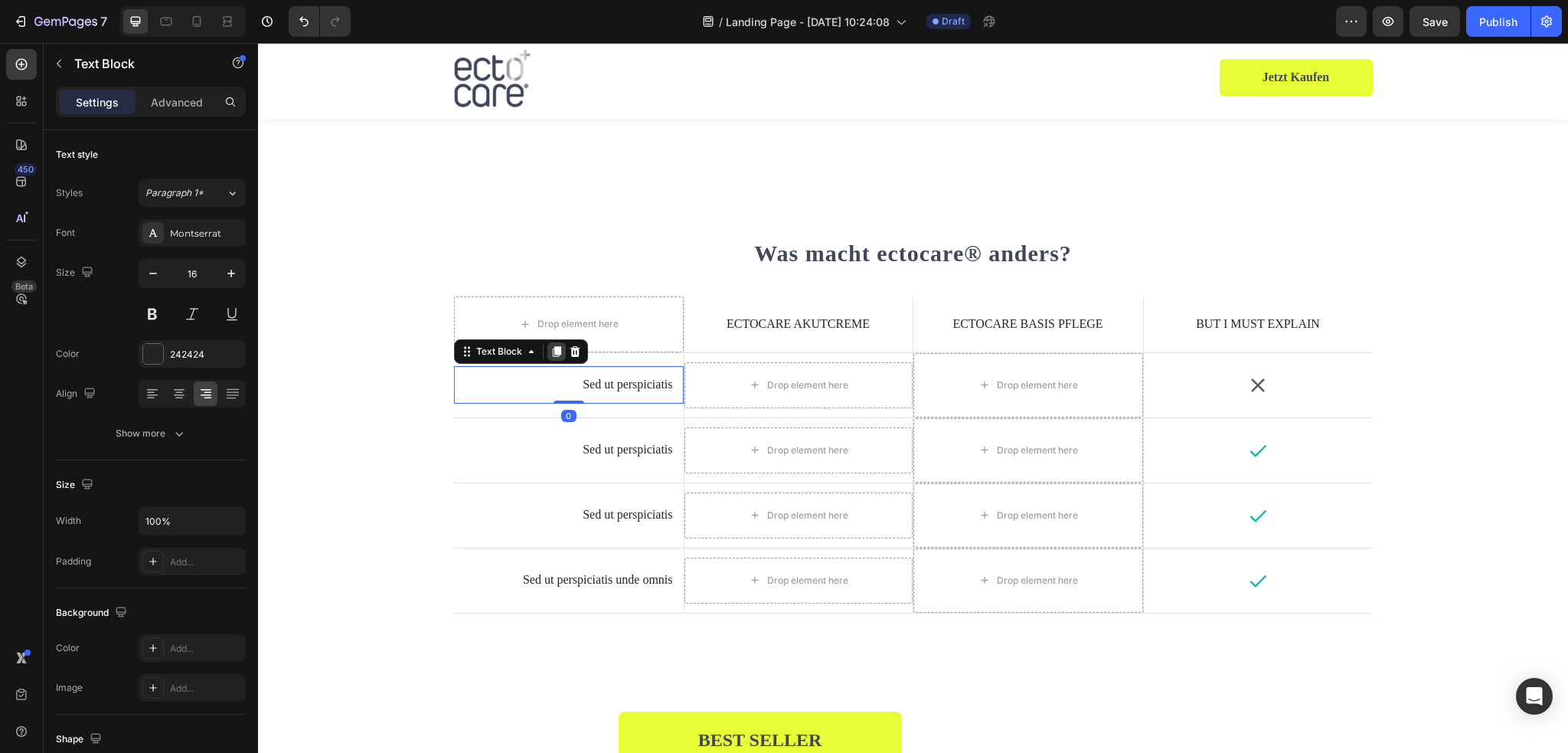
click at [552, 349] on icon at bounding box center [556, 352] width 9 height 11
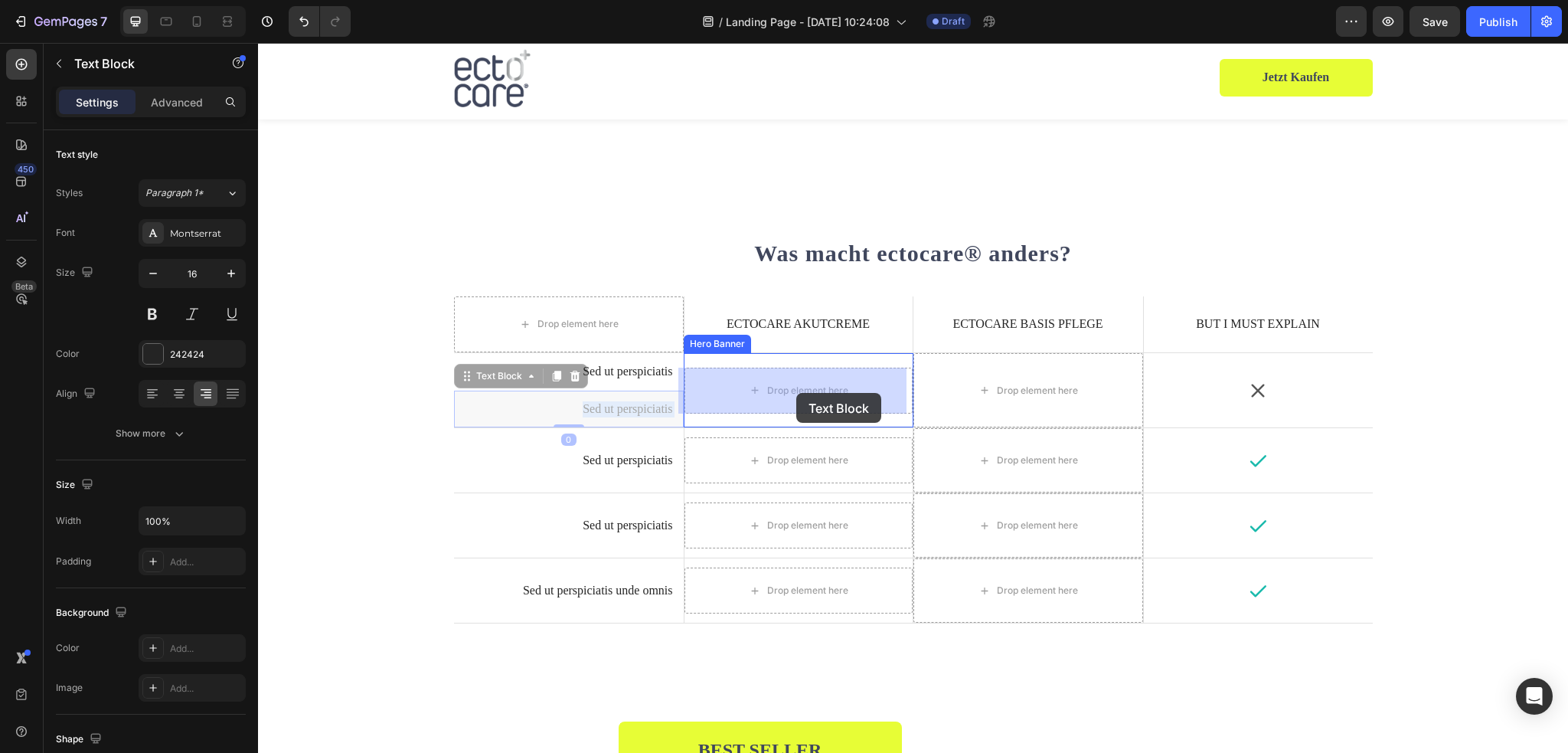
drag, startPoint x: 618, startPoint y: 413, endPoint x: 796, endPoint y: 392, distance: 179.2
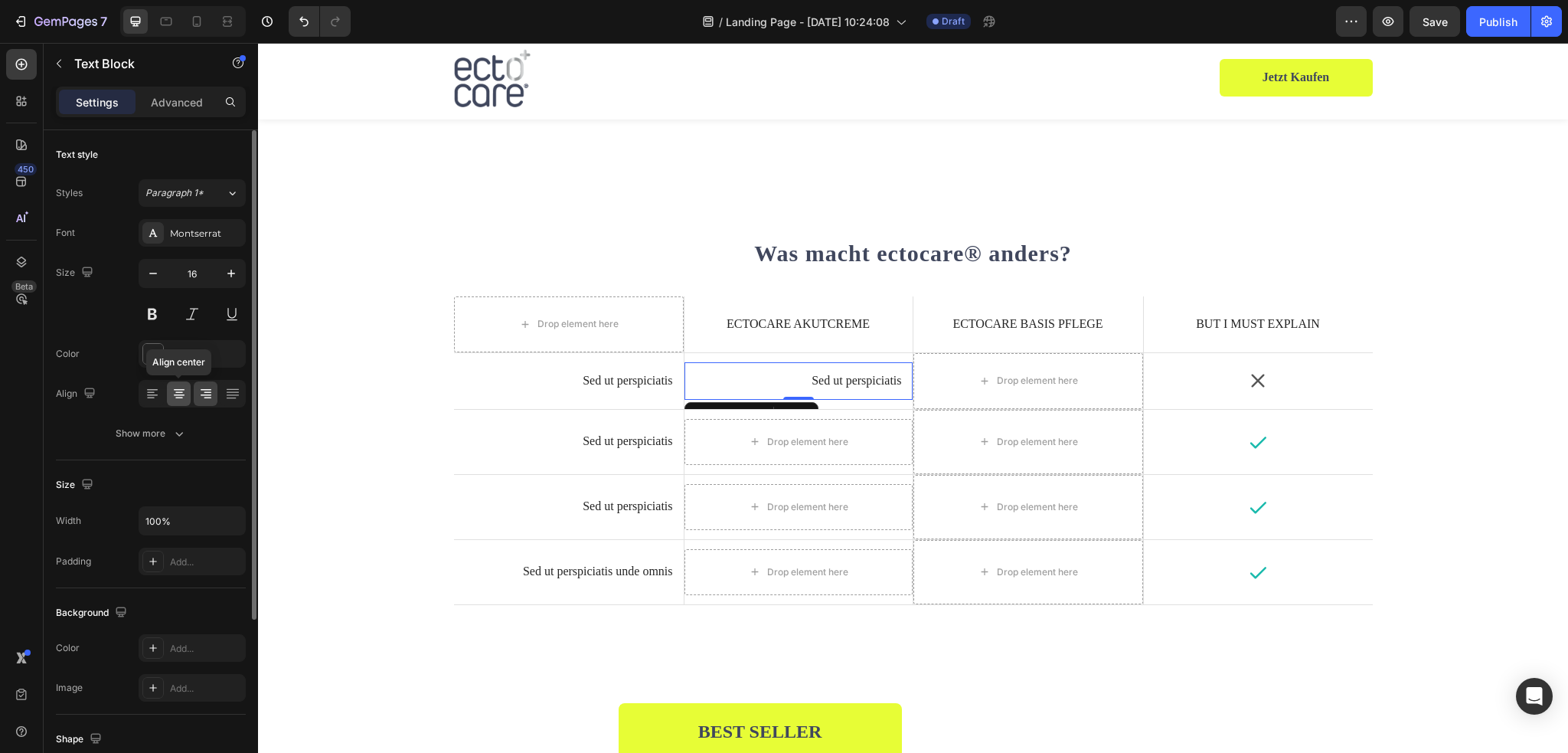
click at [176, 392] on icon at bounding box center [179, 393] width 15 height 15
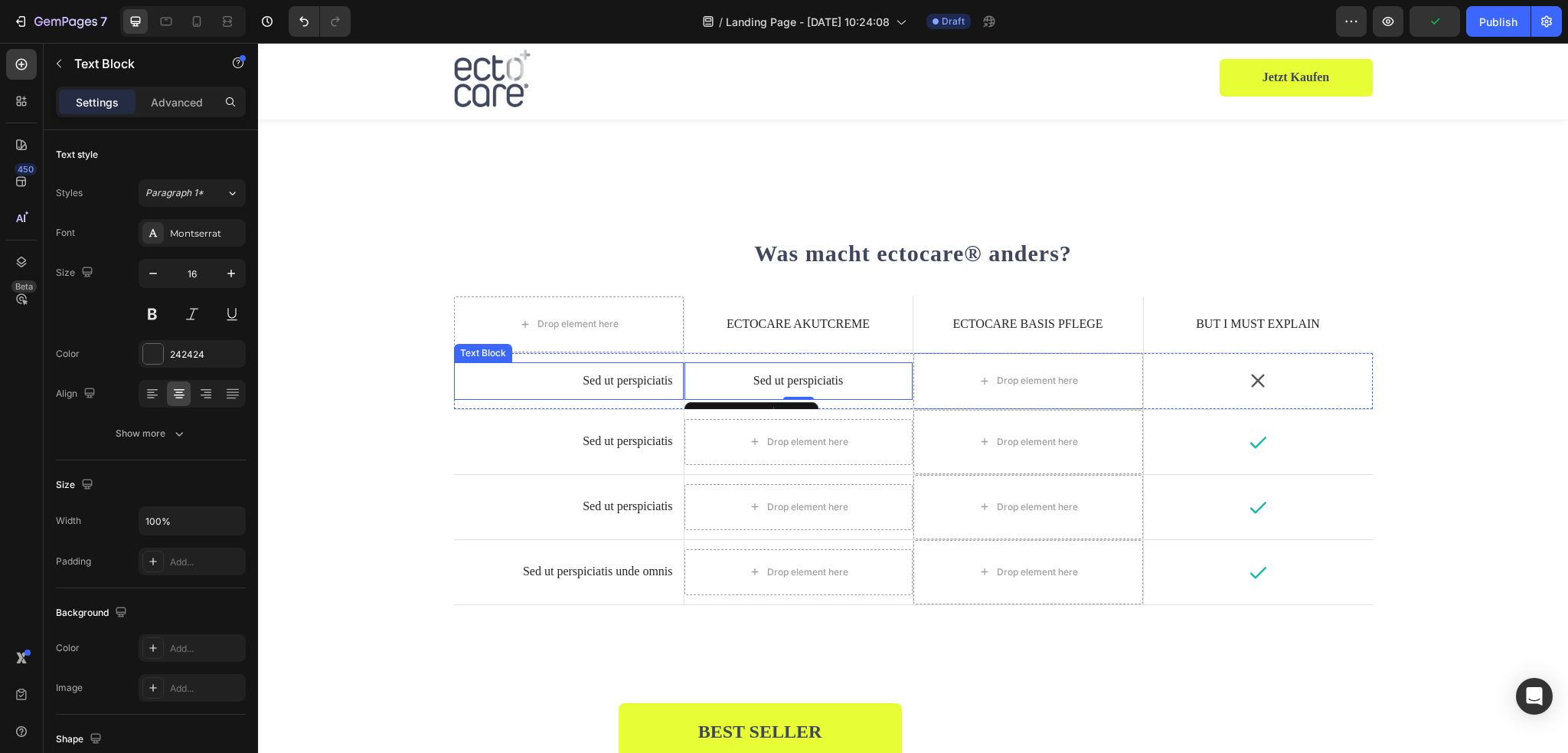
click at [619, 383] on p "Sed ut perspiciatis" at bounding box center [569, 381] width 208 height 16
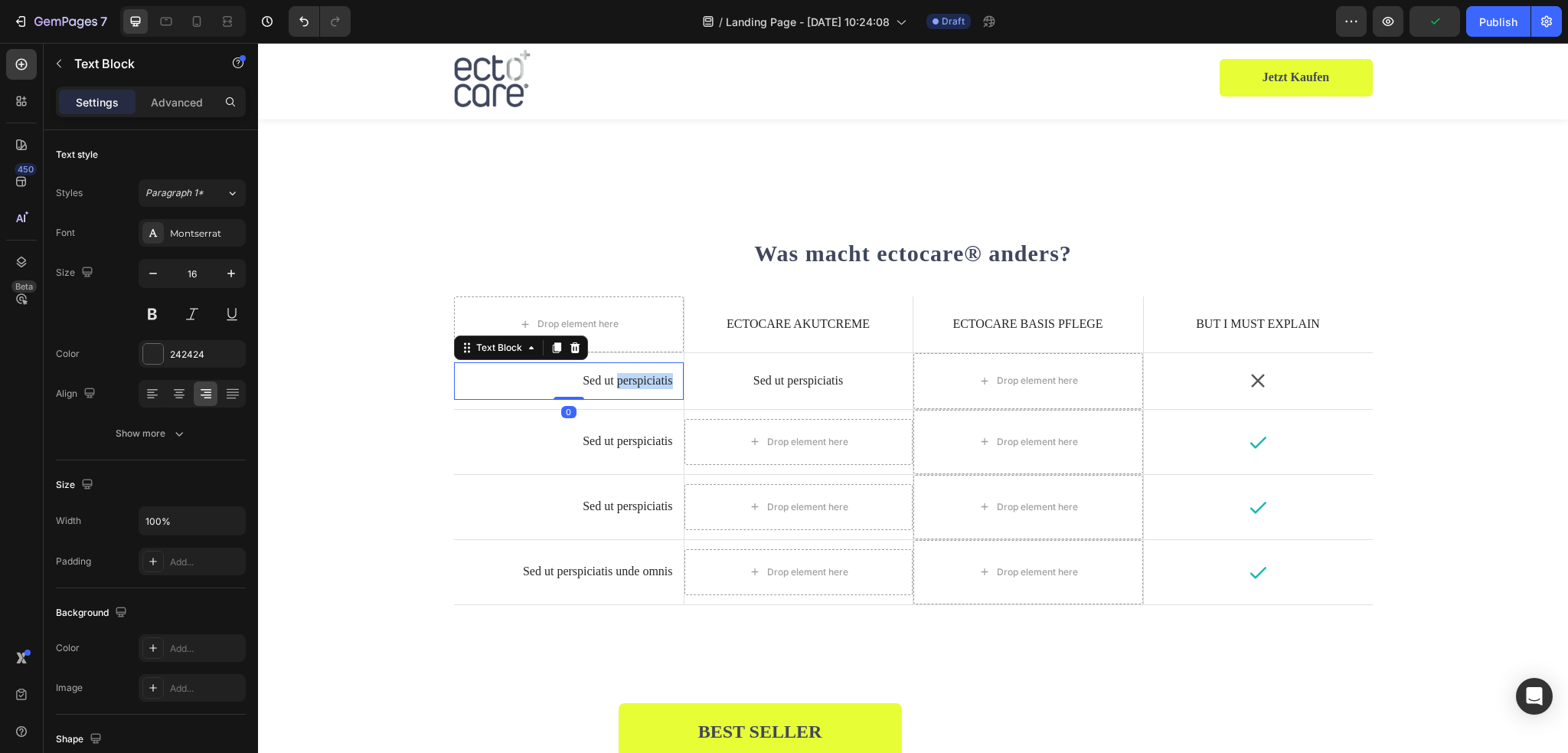
click at [619, 383] on p "Sed ut perspiciatis" at bounding box center [569, 381] width 208 height 16
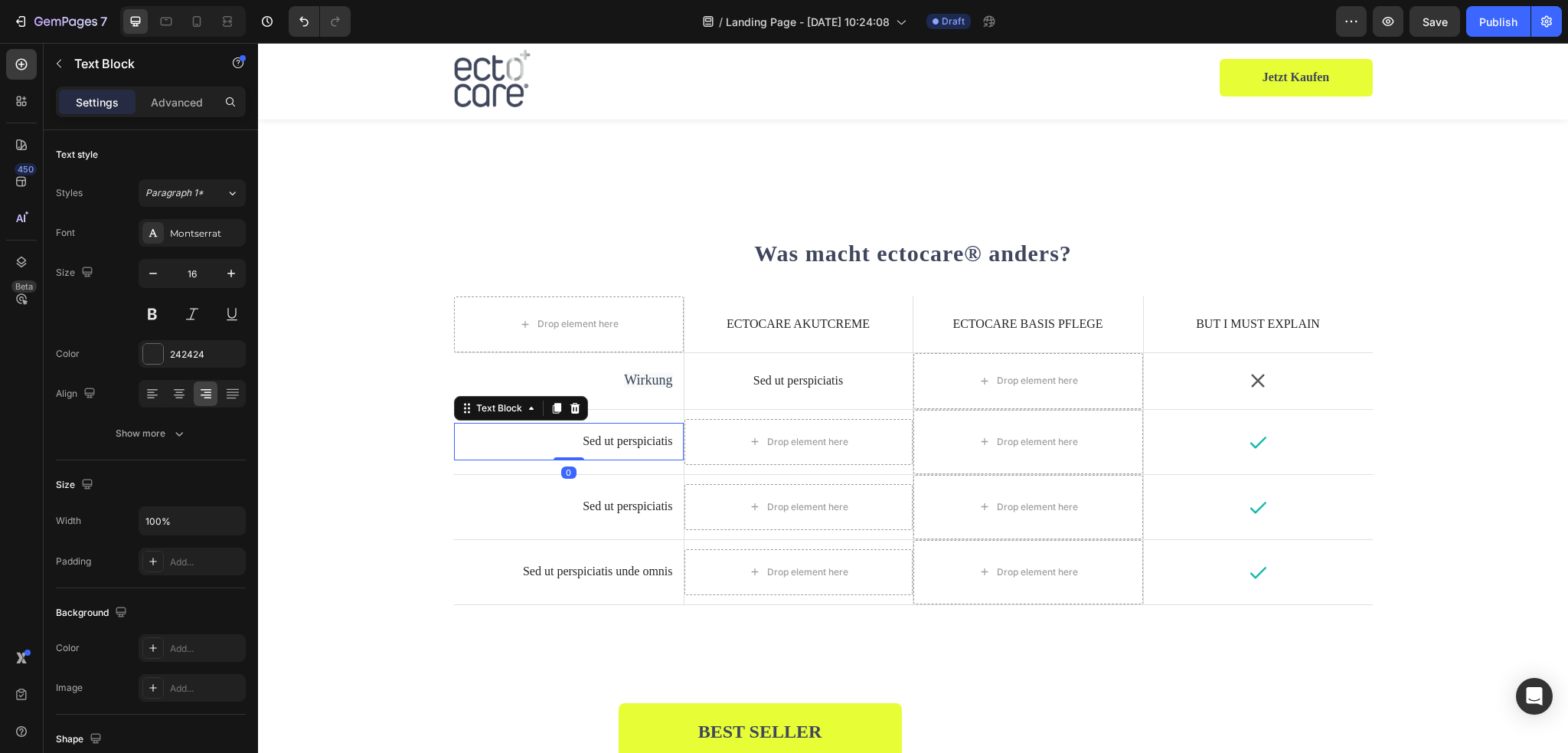
click at [610, 439] on p "Sed ut perspiciatis" at bounding box center [569, 441] width 208 height 16
click at [629, 439] on span "Hauttyp" at bounding box center [651, 440] width 44 height 15
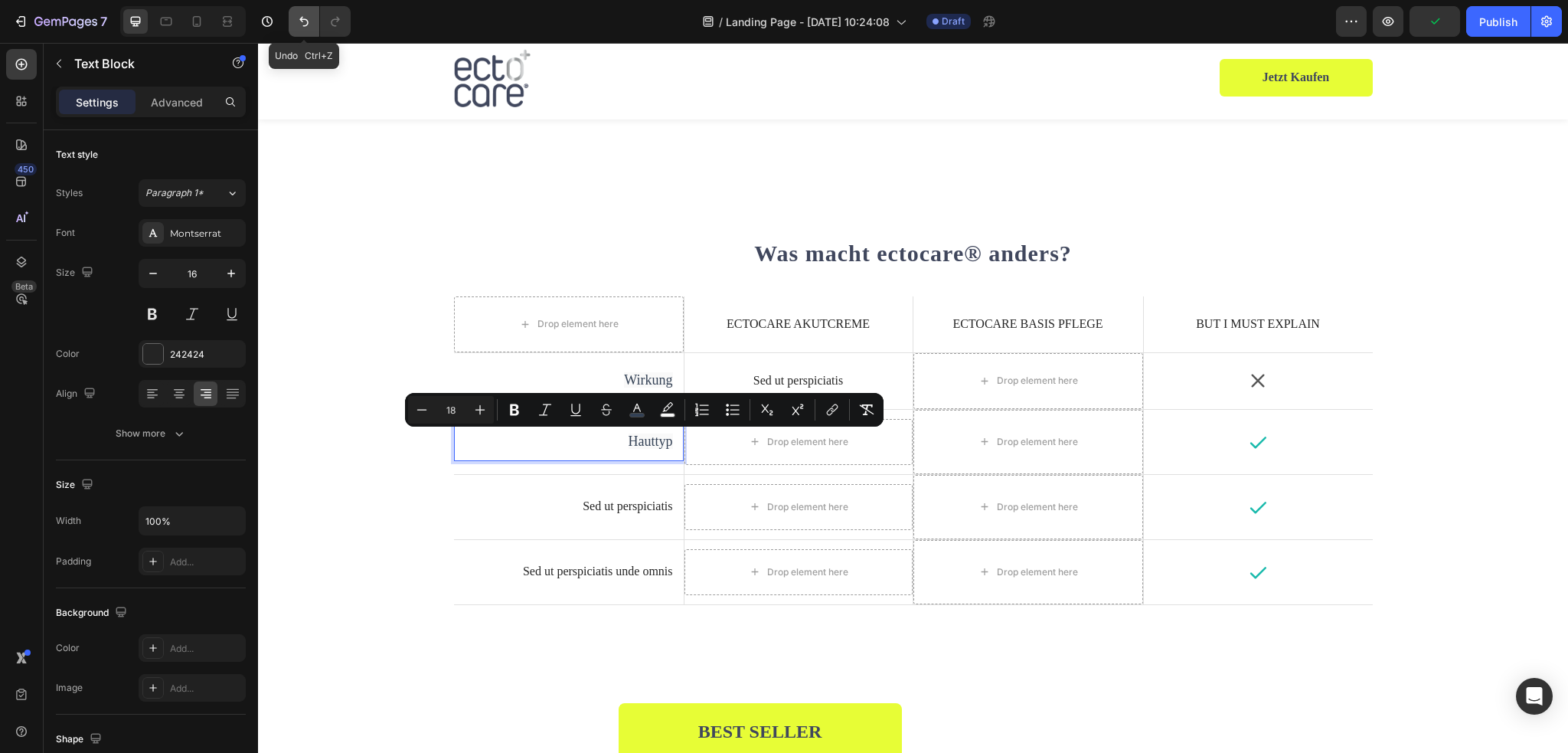
click at [302, 23] on icon "Undo/Redo" at bounding box center [303, 21] width 15 height 15
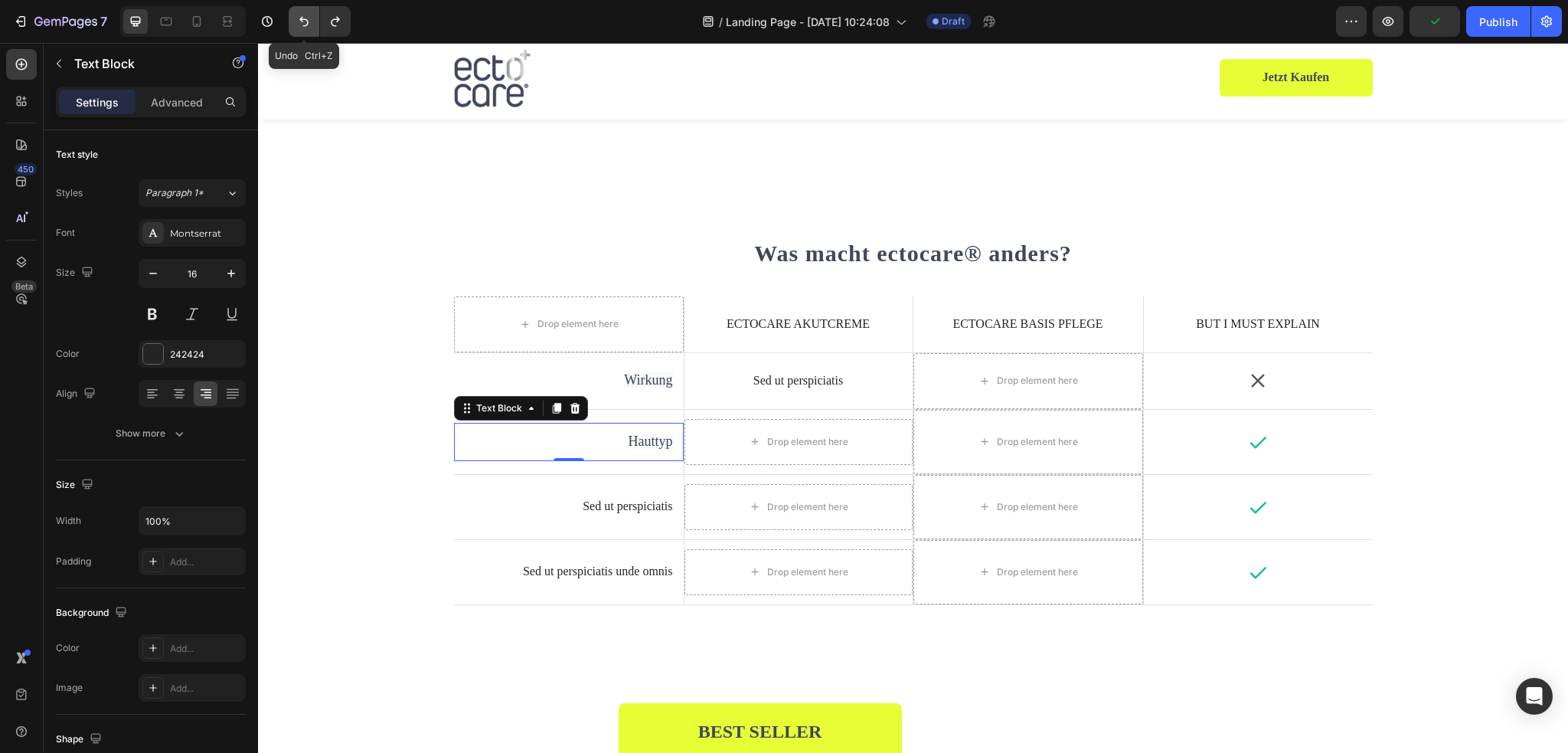
click at [302, 23] on icon "Undo/Redo" at bounding box center [303, 21] width 15 height 15
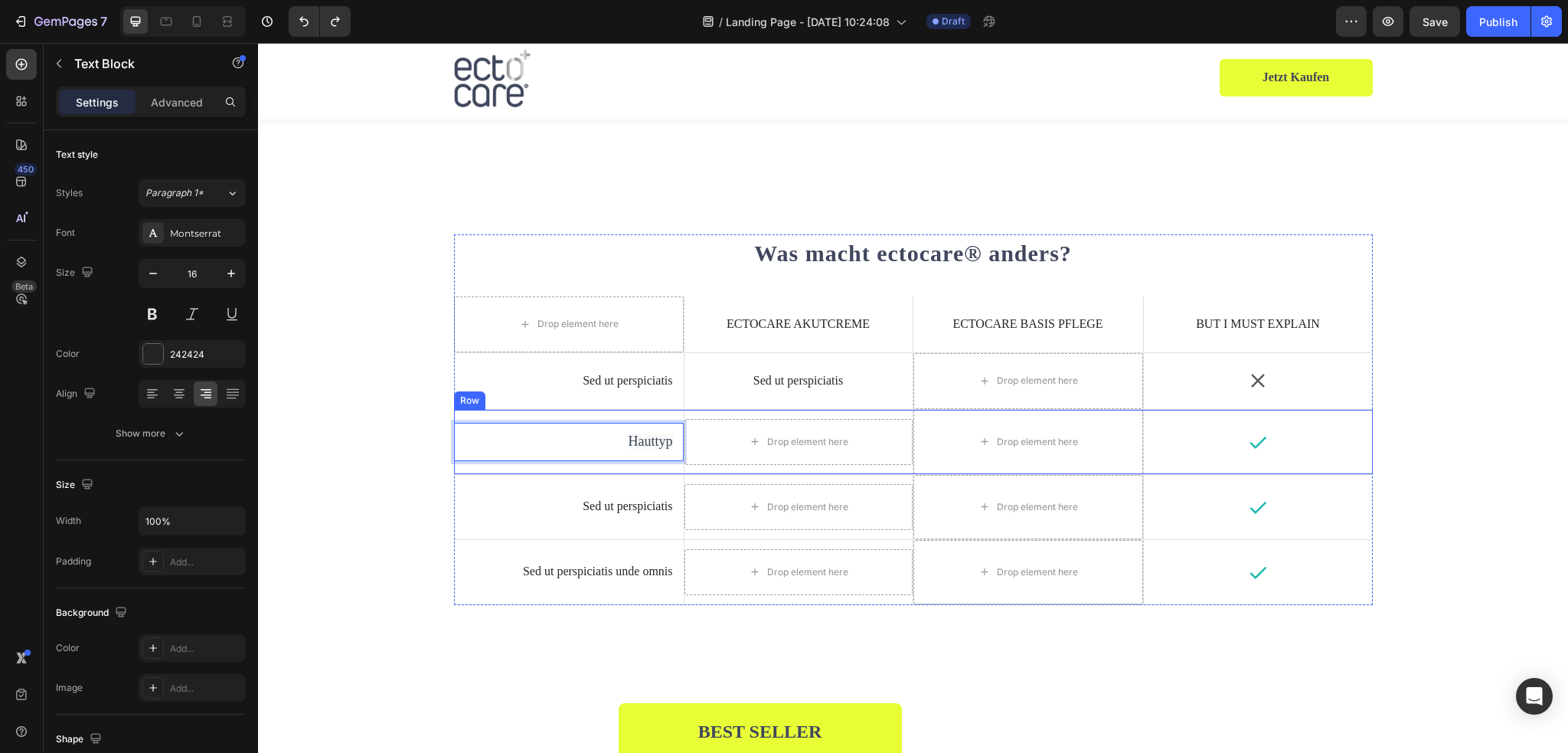
click at [631, 384] on p "Sed ut perspiciatis" at bounding box center [569, 381] width 208 height 16
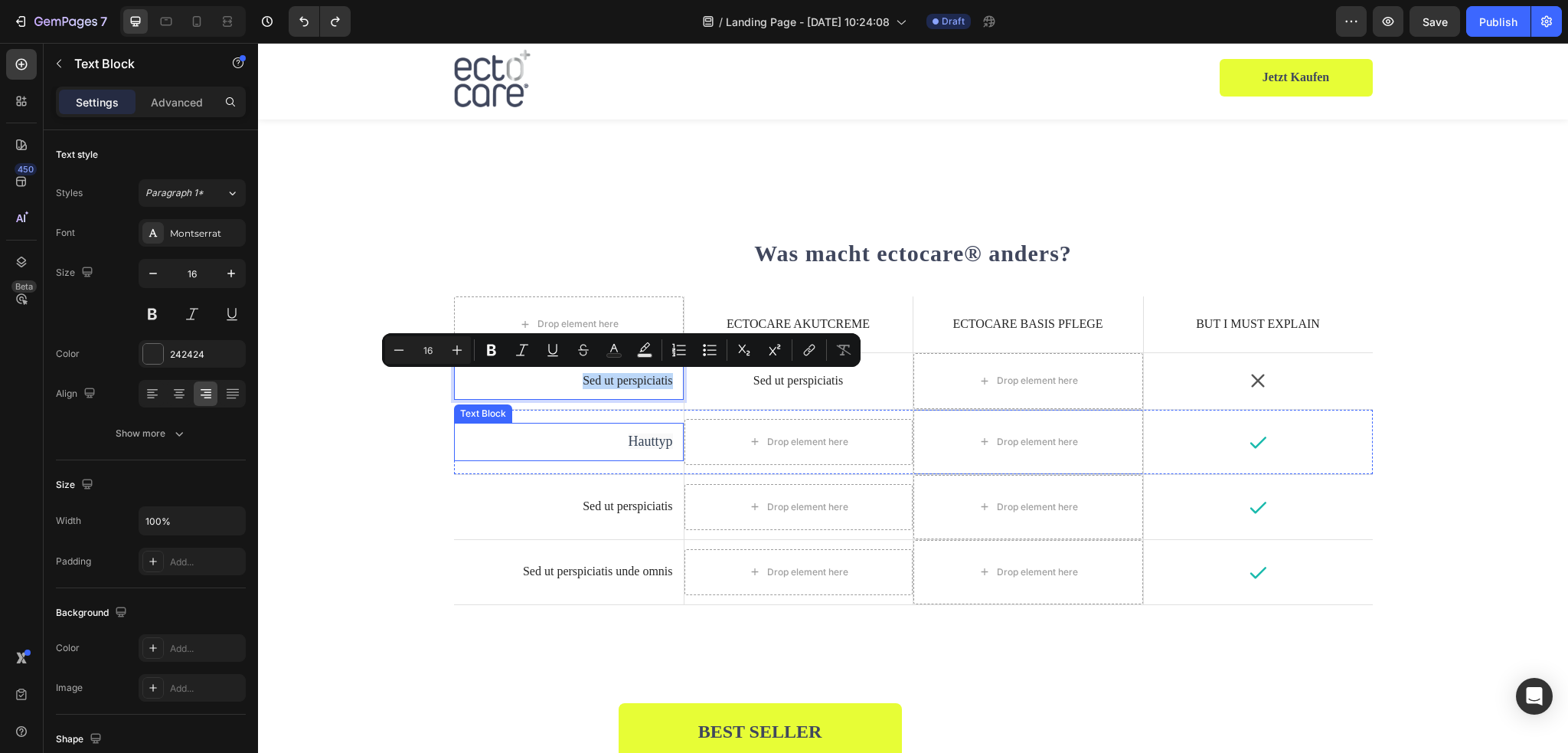
click at [645, 443] on span "Hauttyp" at bounding box center [651, 440] width 44 height 15
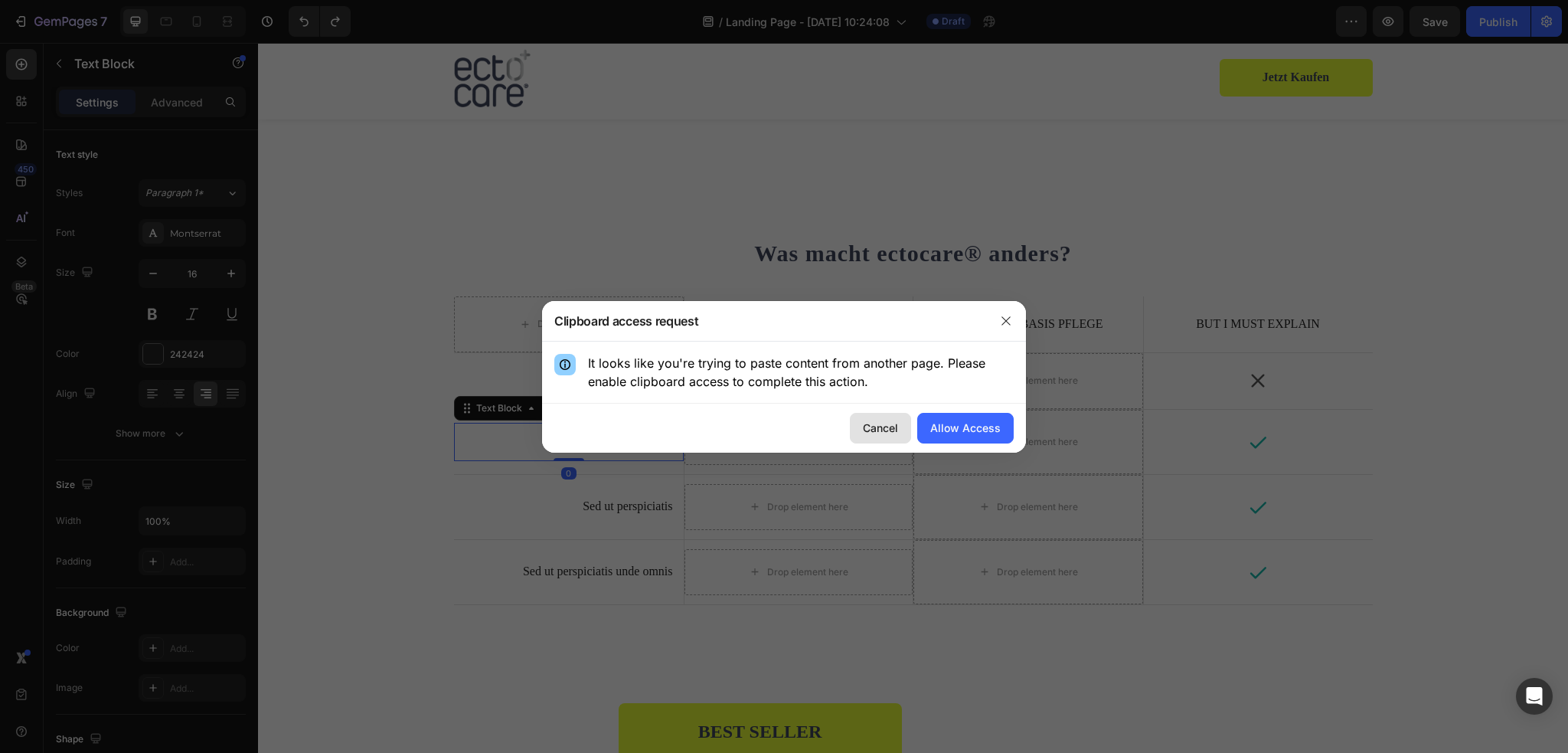
click at [873, 428] on div "Cancel" at bounding box center [881, 428] width 35 height 16
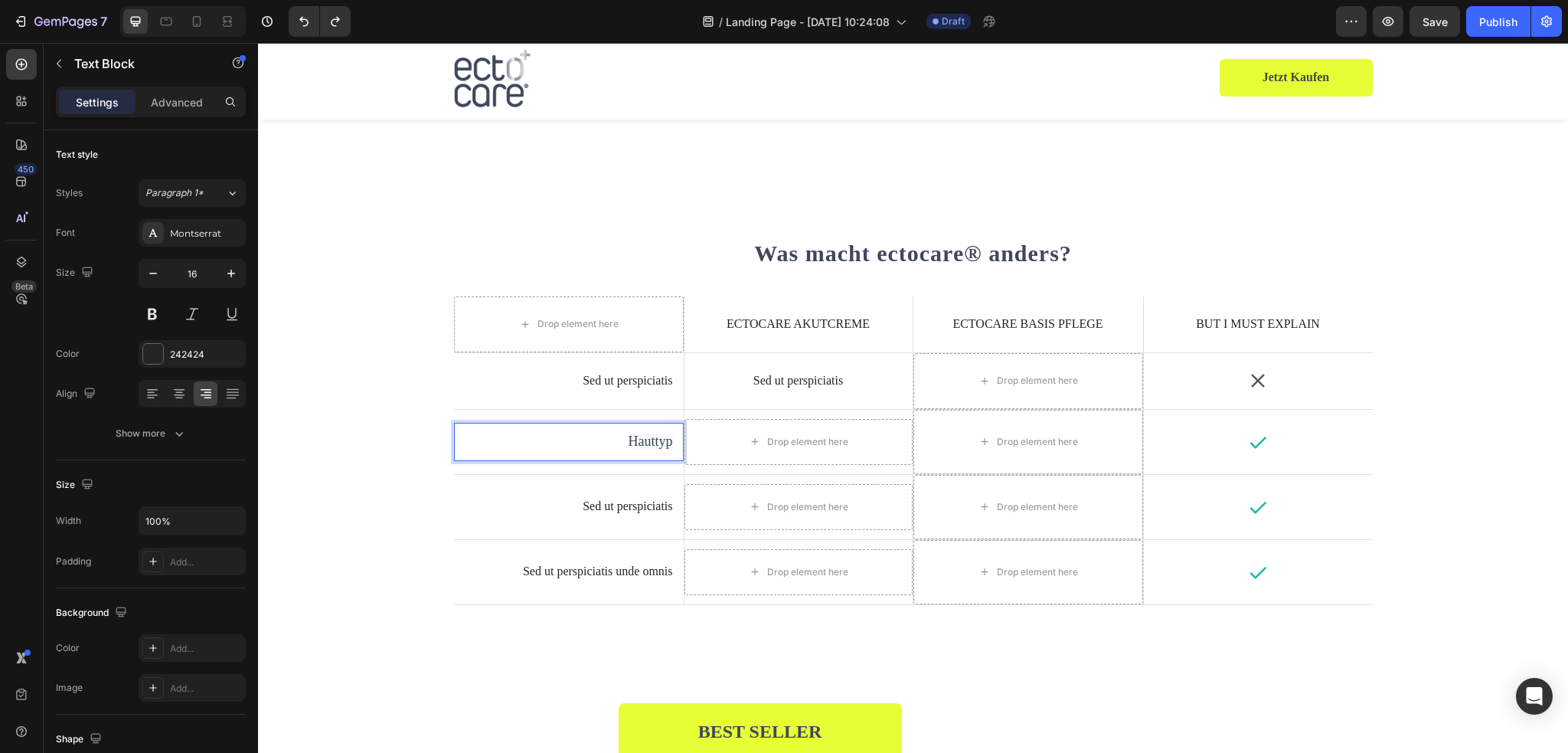
click at [648, 441] on span "Hauttyp" at bounding box center [651, 440] width 44 height 15
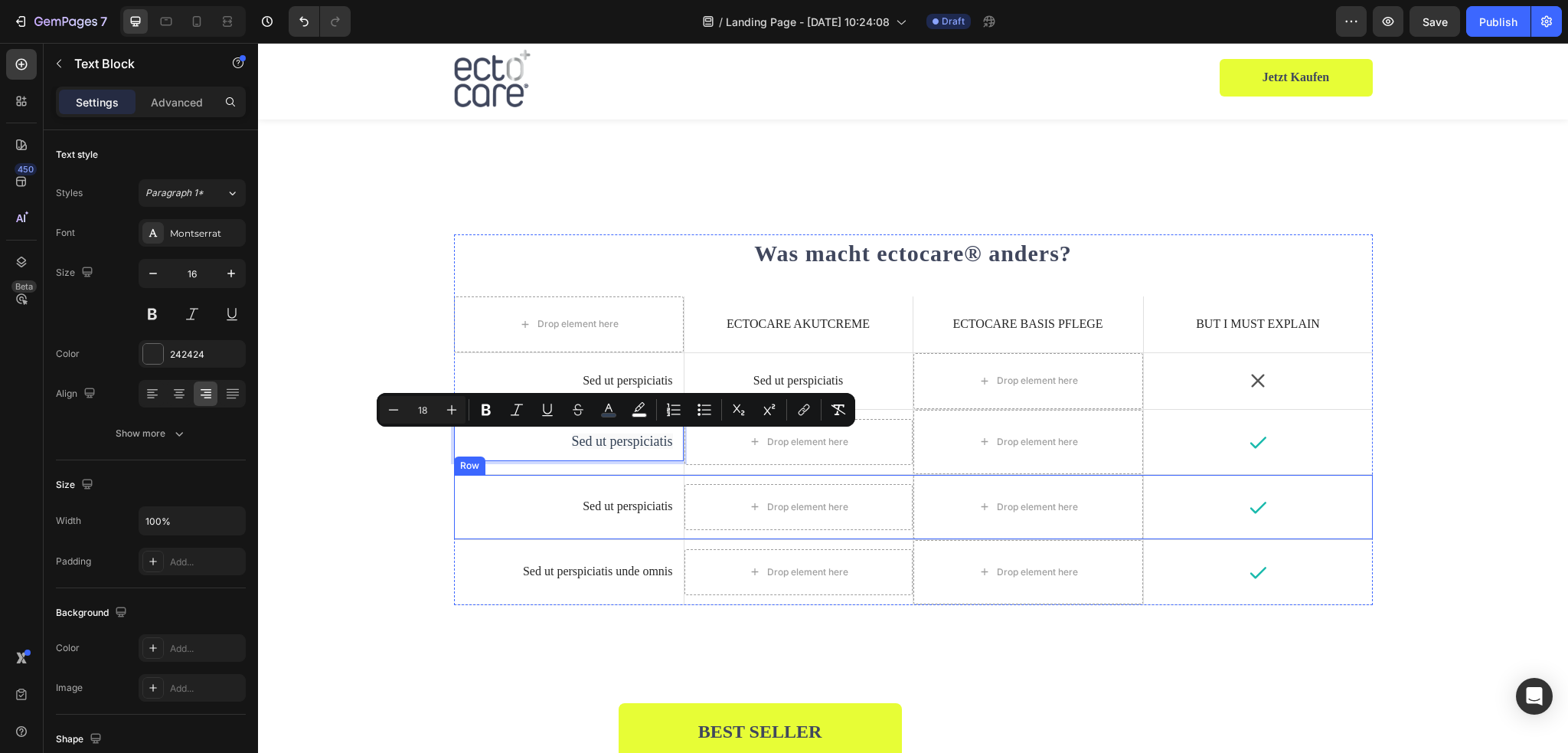
click at [582, 475] on div "Sed ut perspiciatis Text Block" at bounding box center [568, 507] width 229 height 65
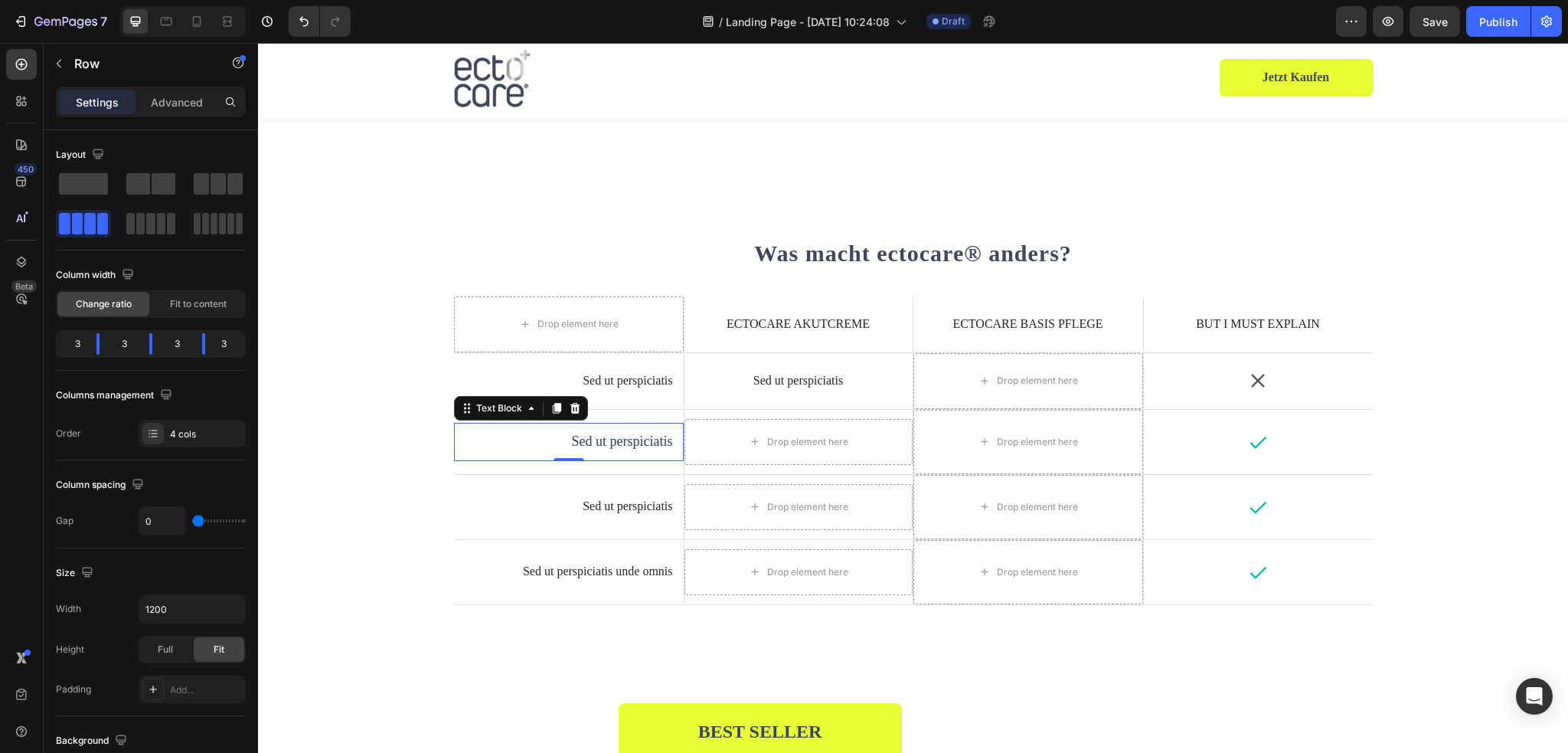
click at [586, 434] on span "Sed ut perspiciatis" at bounding box center [623, 440] width 101 height 15
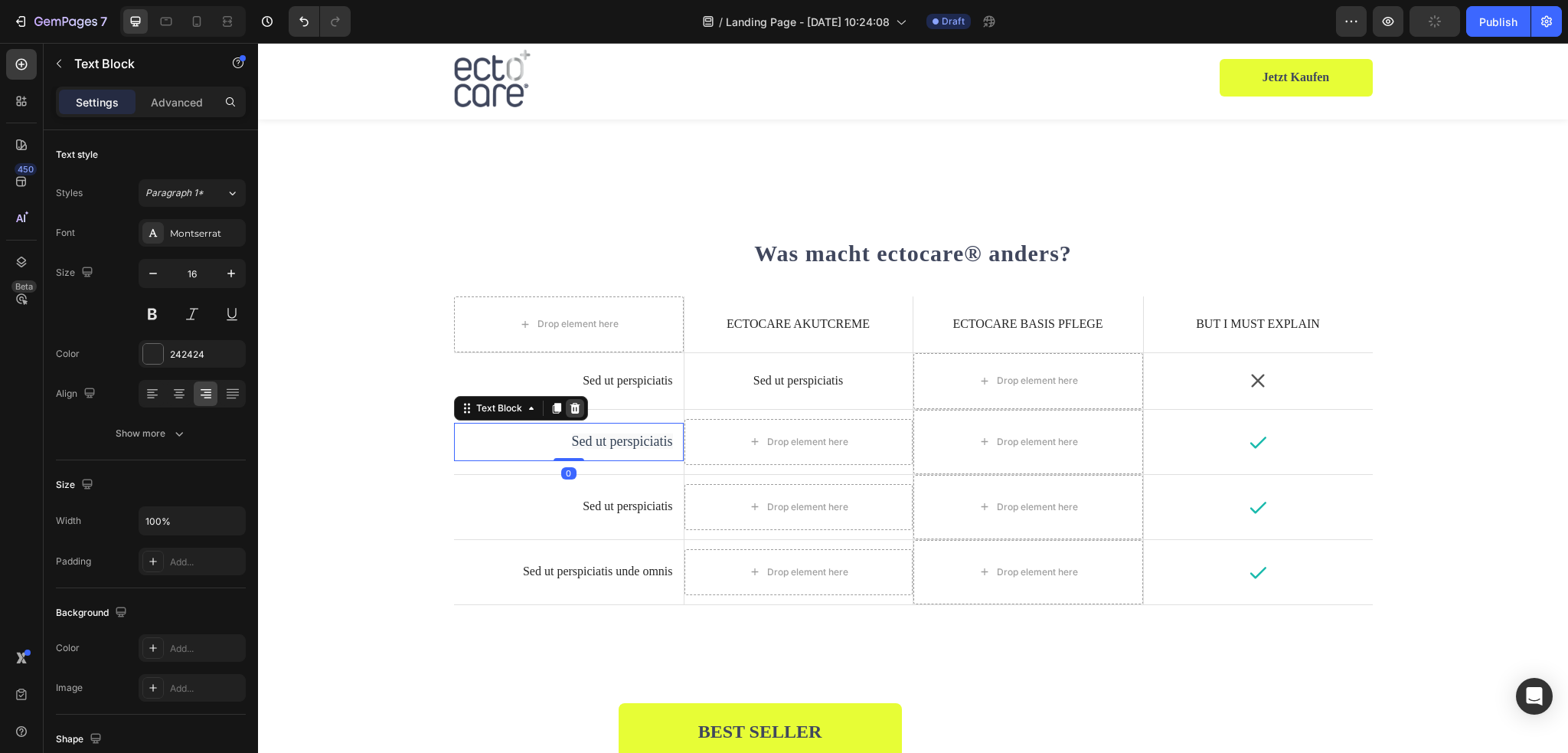
click at [570, 409] on icon at bounding box center [575, 408] width 12 height 12
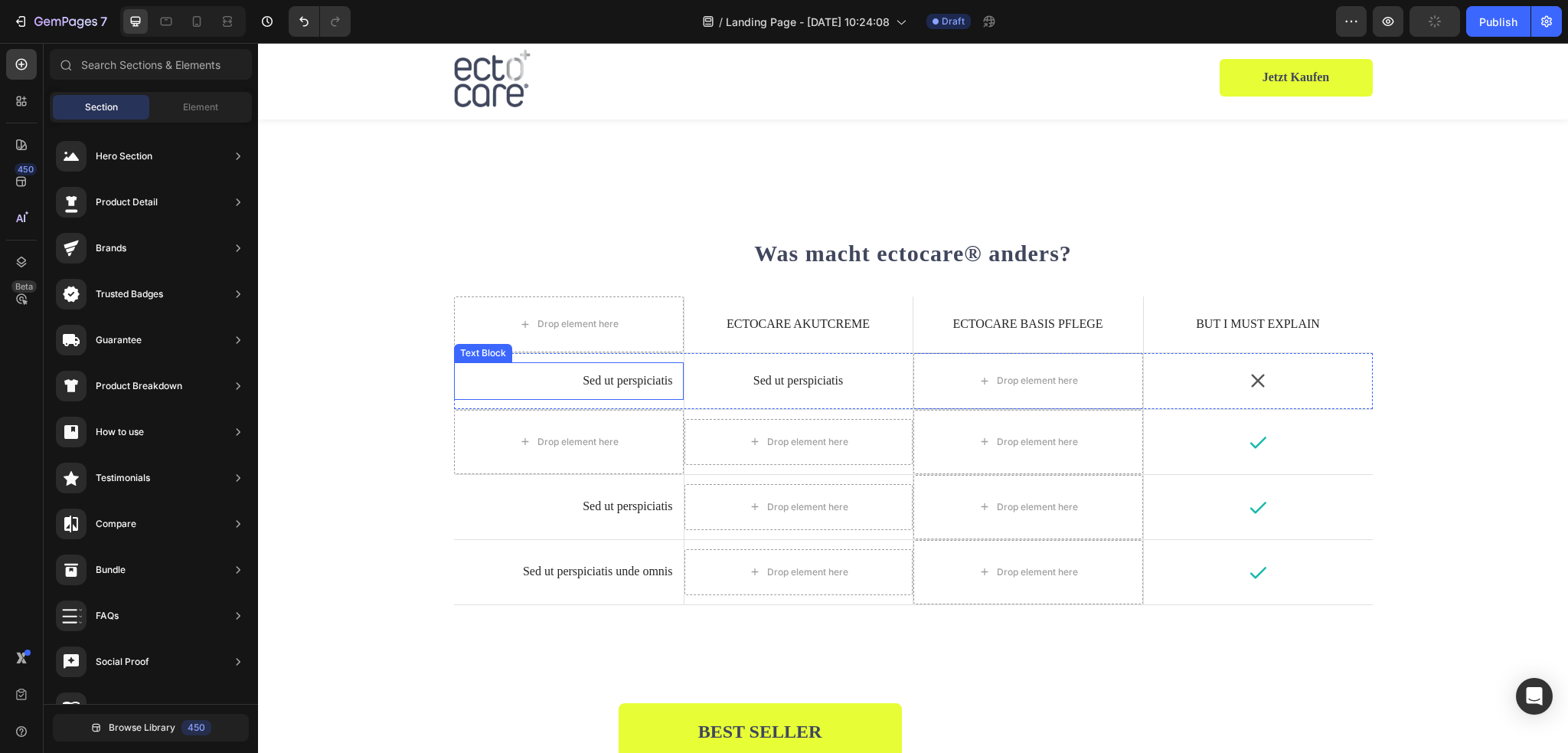
click at [595, 384] on p "Sed ut perspiciatis" at bounding box center [569, 381] width 208 height 16
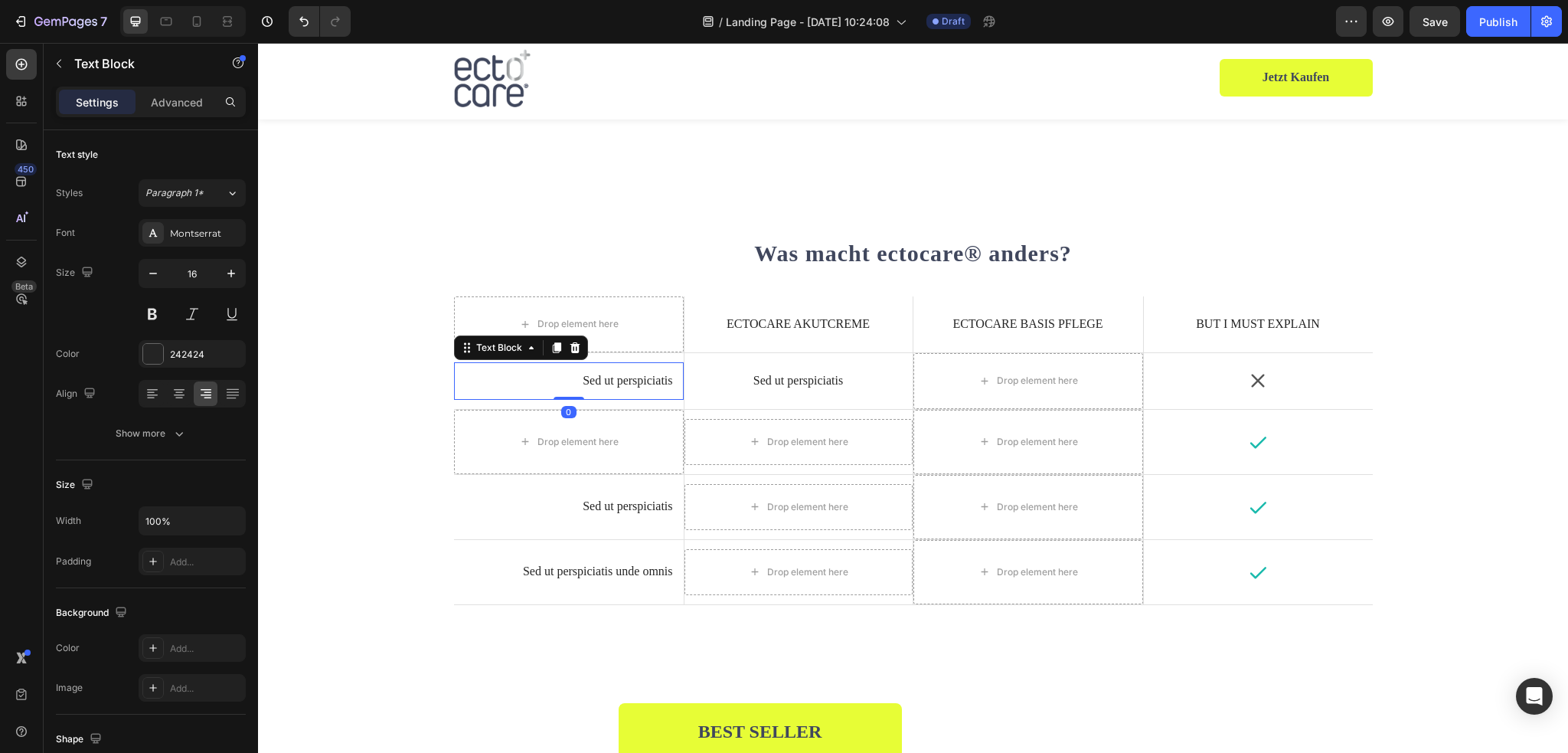
drag, startPoint x: 544, startPoint y: 347, endPoint x: 572, endPoint y: 385, distance: 47.2
click at [550, 347] on icon at bounding box center [556, 347] width 12 height 12
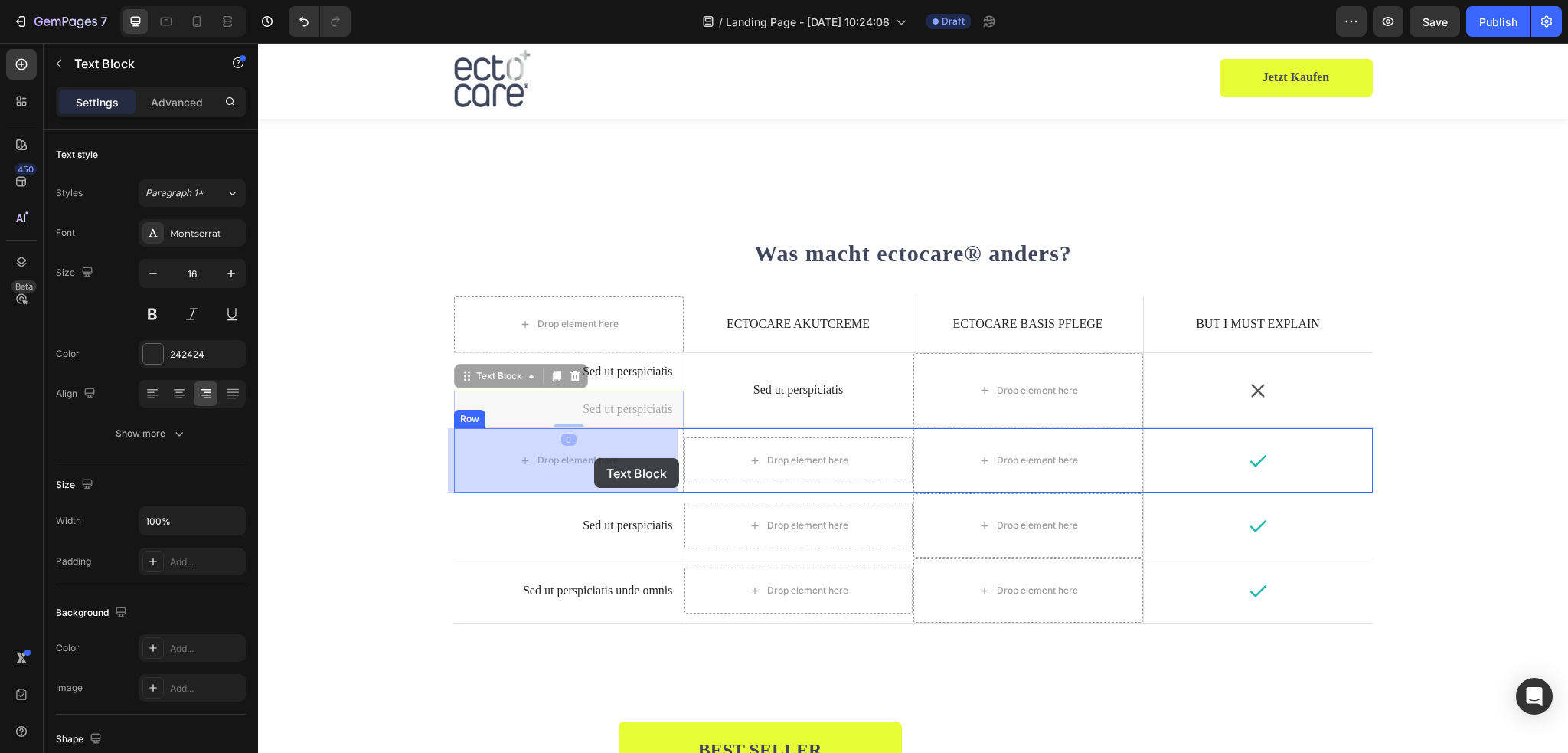
drag, startPoint x: 596, startPoint y: 413, endPoint x: 594, endPoint y: 458, distance: 45.0
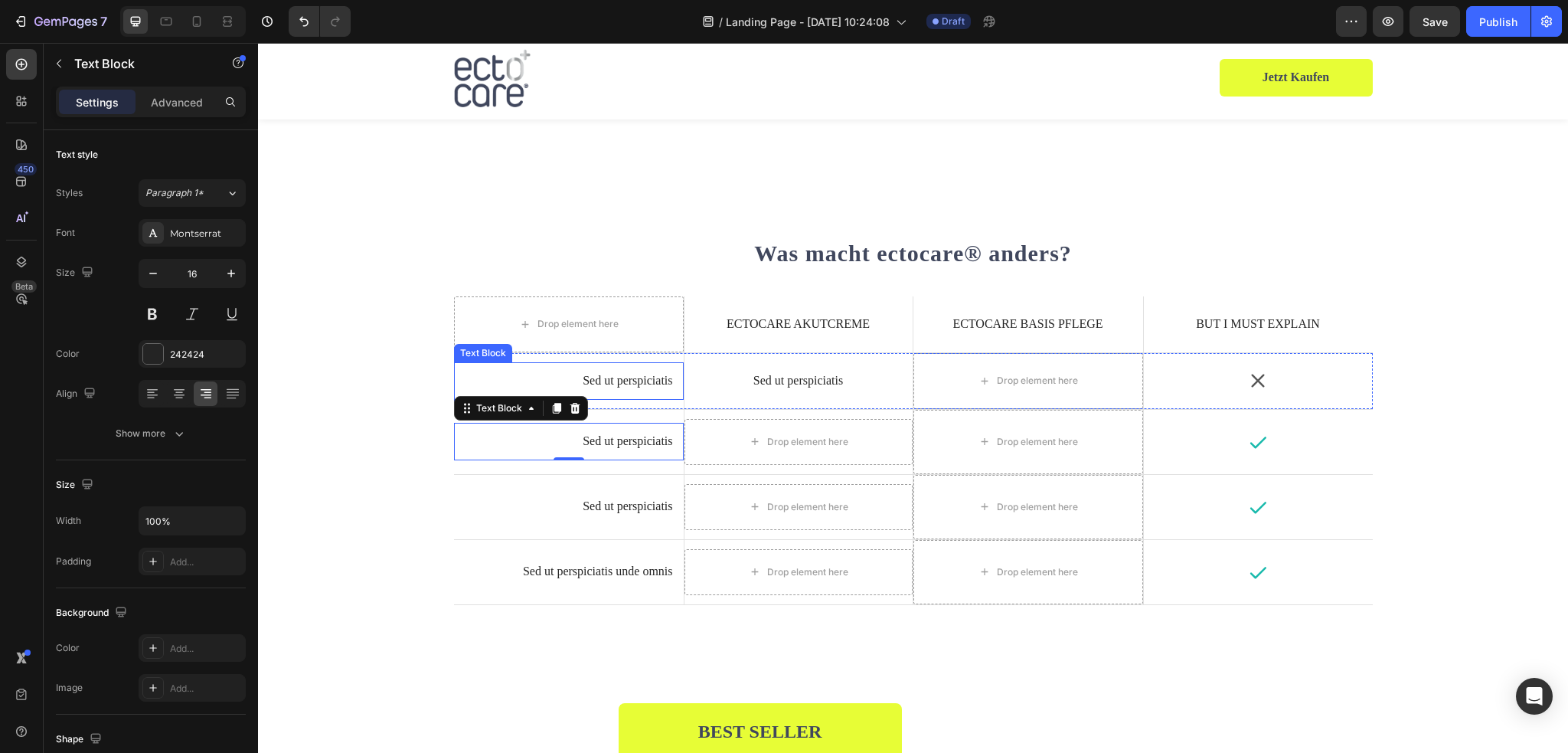
click at [610, 378] on p "Sed ut perspiciatis" at bounding box center [569, 381] width 208 height 16
click at [625, 446] on p "Sed ut perspiciatis" at bounding box center [569, 441] width 208 height 16
click at [625, 505] on p "Sed ut perspiciatis" at bounding box center [569, 507] width 208 height 16
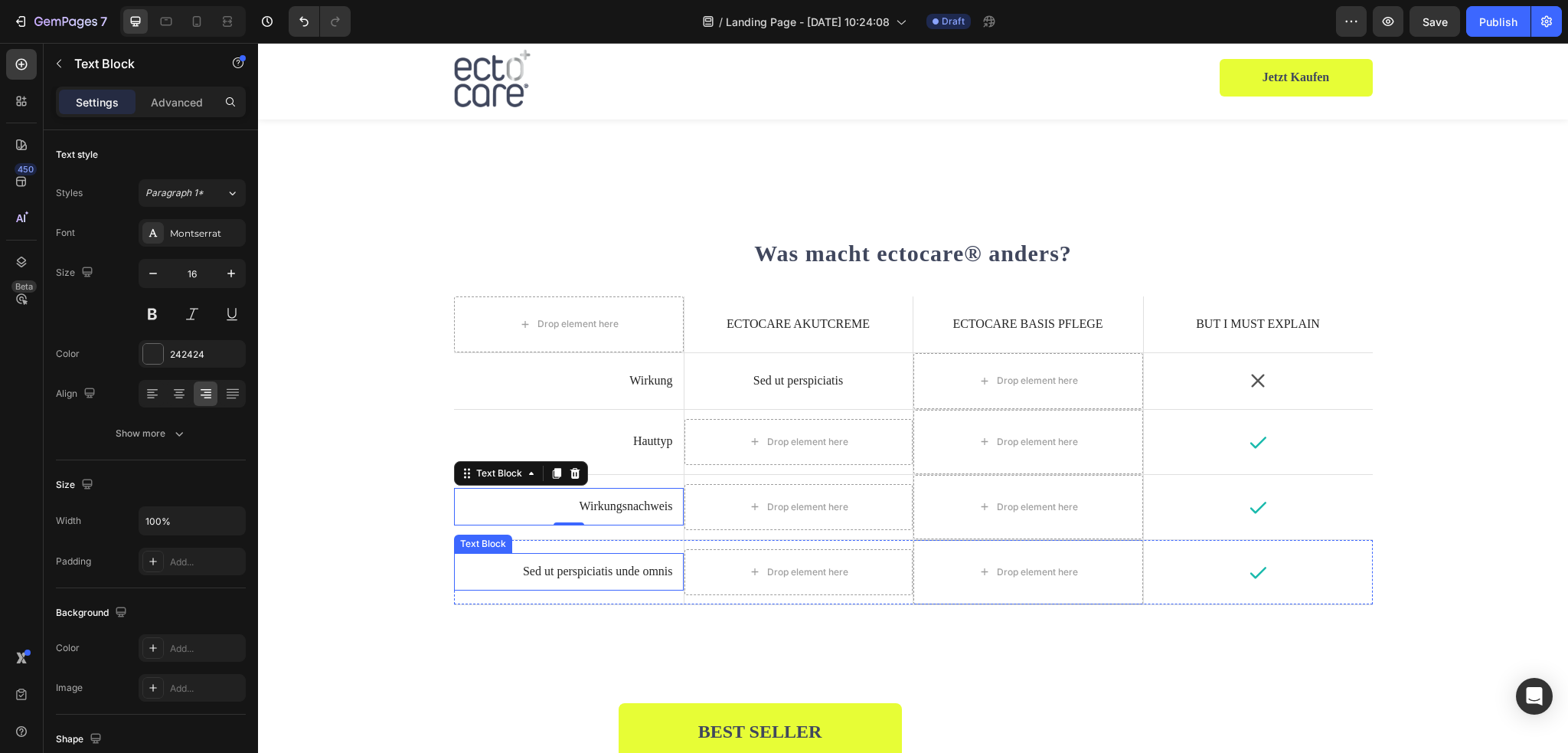
click at [621, 572] on p "Sed ut perspiciatis unde omnis" at bounding box center [569, 571] width 208 height 16
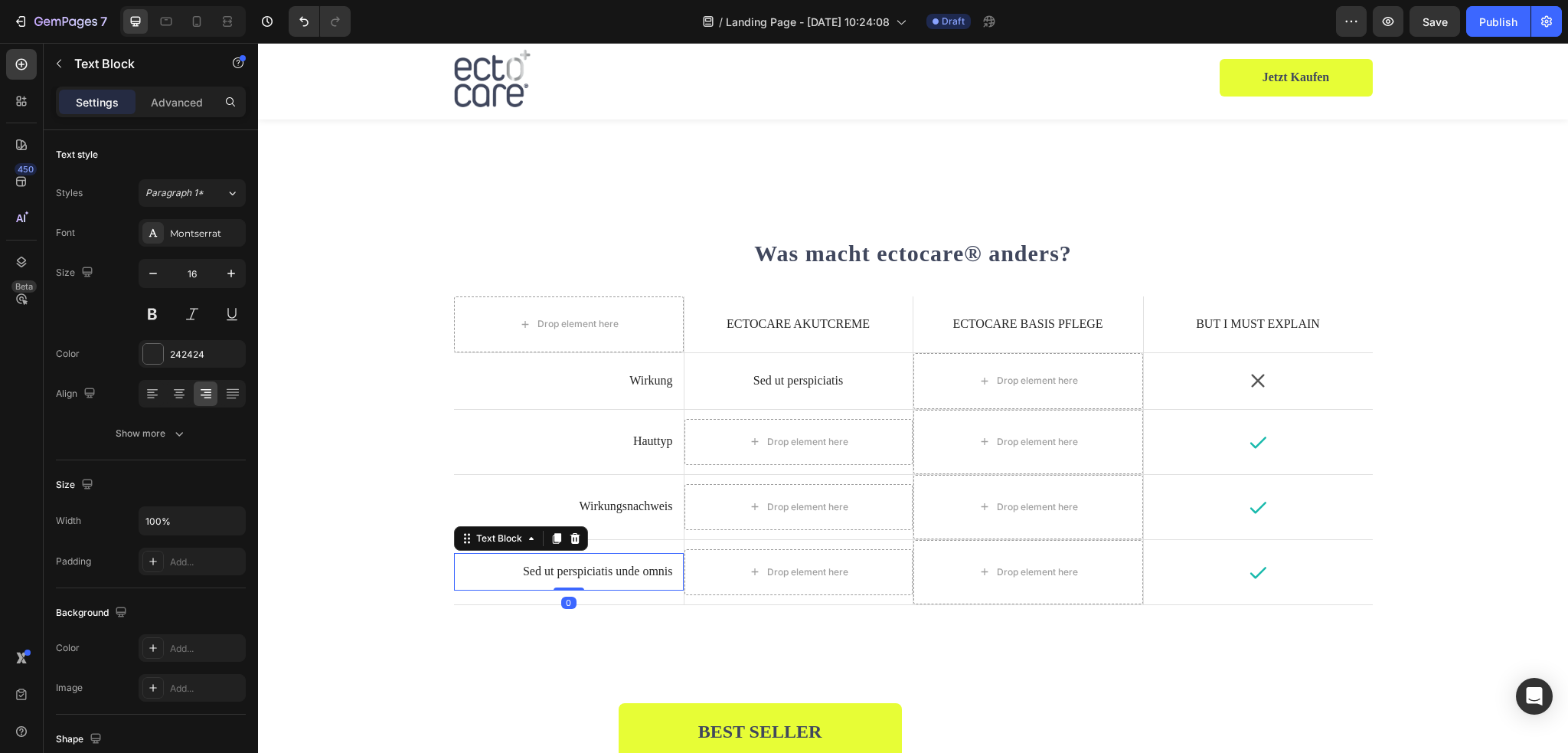
click at [621, 572] on p "Sed ut perspiciatis unde omnis" at bounding box center [569, 571] width 208 height 16
click at [803, 376] on p "Sed ut perspiciatis" at bounding box center [798, 381] width 206 height 16
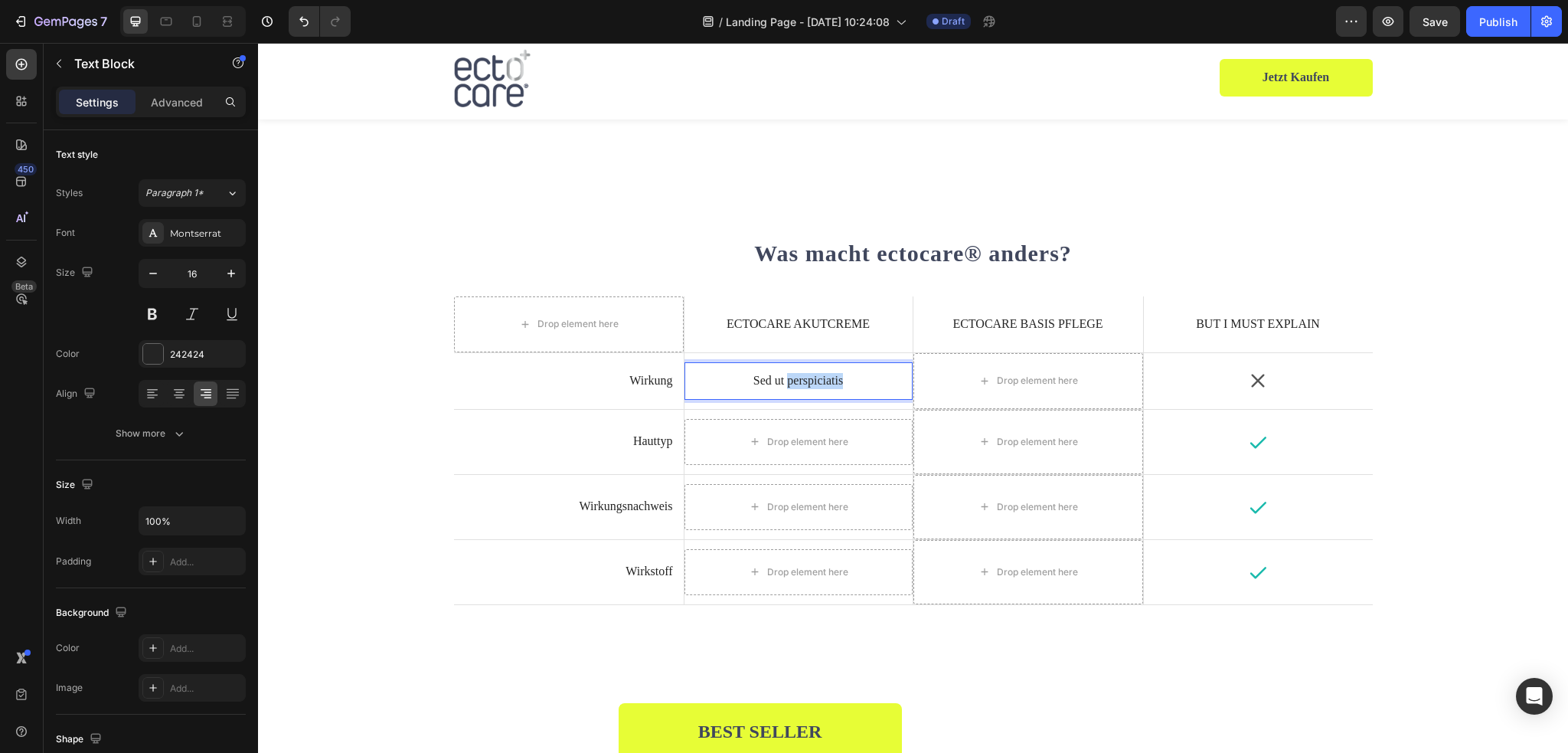
click at [803, 376] on p "Sed ut perspiciatis" at bounding box center [798, 381] width 206 height 16
click at [296, 26] on icon "Undo/Redo" at bounding box center [303, 21] width 15 height 15
click at [806, 399] on div "sofort + nachhaltig Text Block 0" at bounding box center [799, 381] width 229 height 57
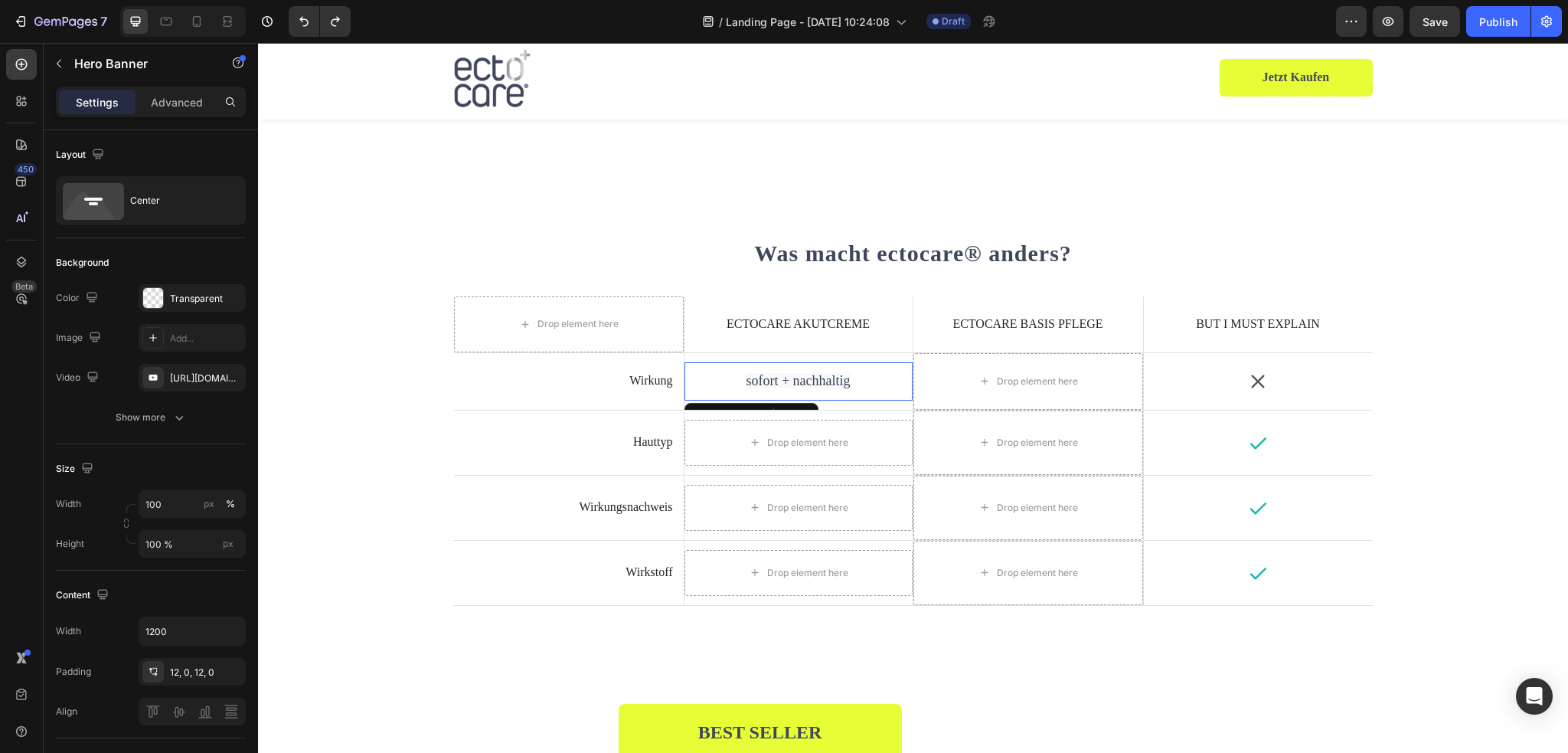
click at [820, 381] on span "sofort + nachhaltig" at bounding box center [798, 380] width 105 height 15
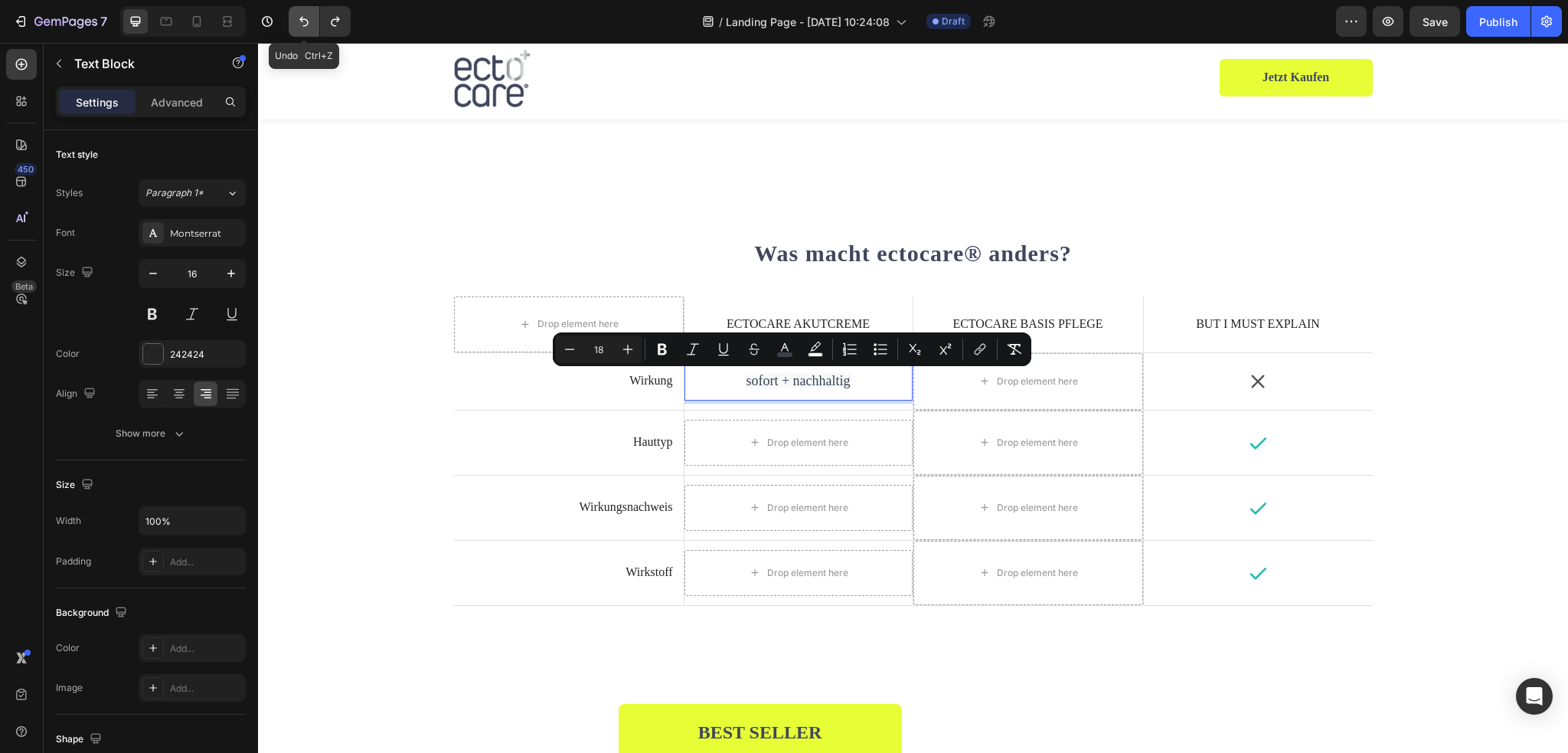
click at [307, 26] on icon "Undo/Redo" at bounding box center [303, 21] width 15 height 15
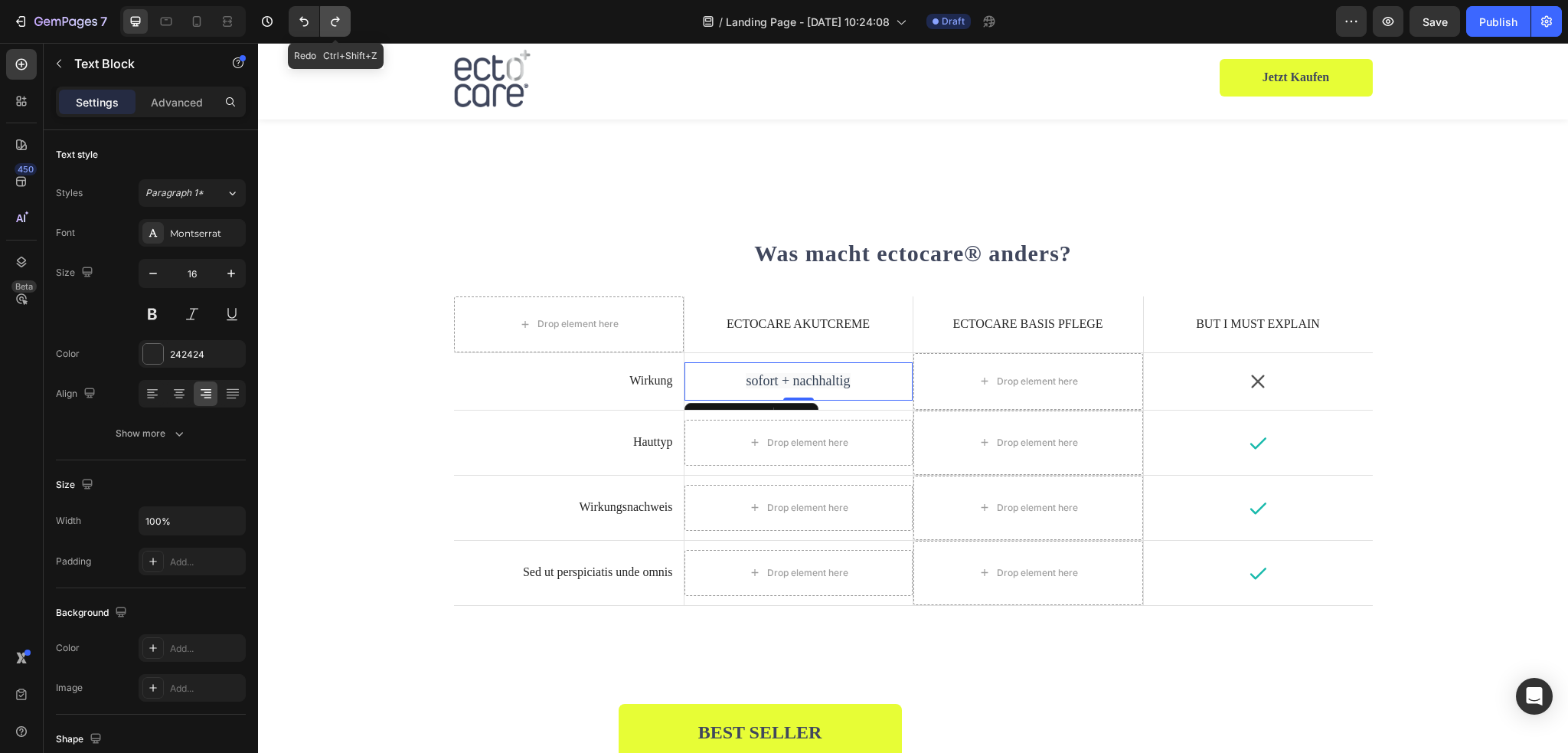
click at [337, 16] on icon "Undo/Redo" at bounding box center [335, 21] width 15 height 15
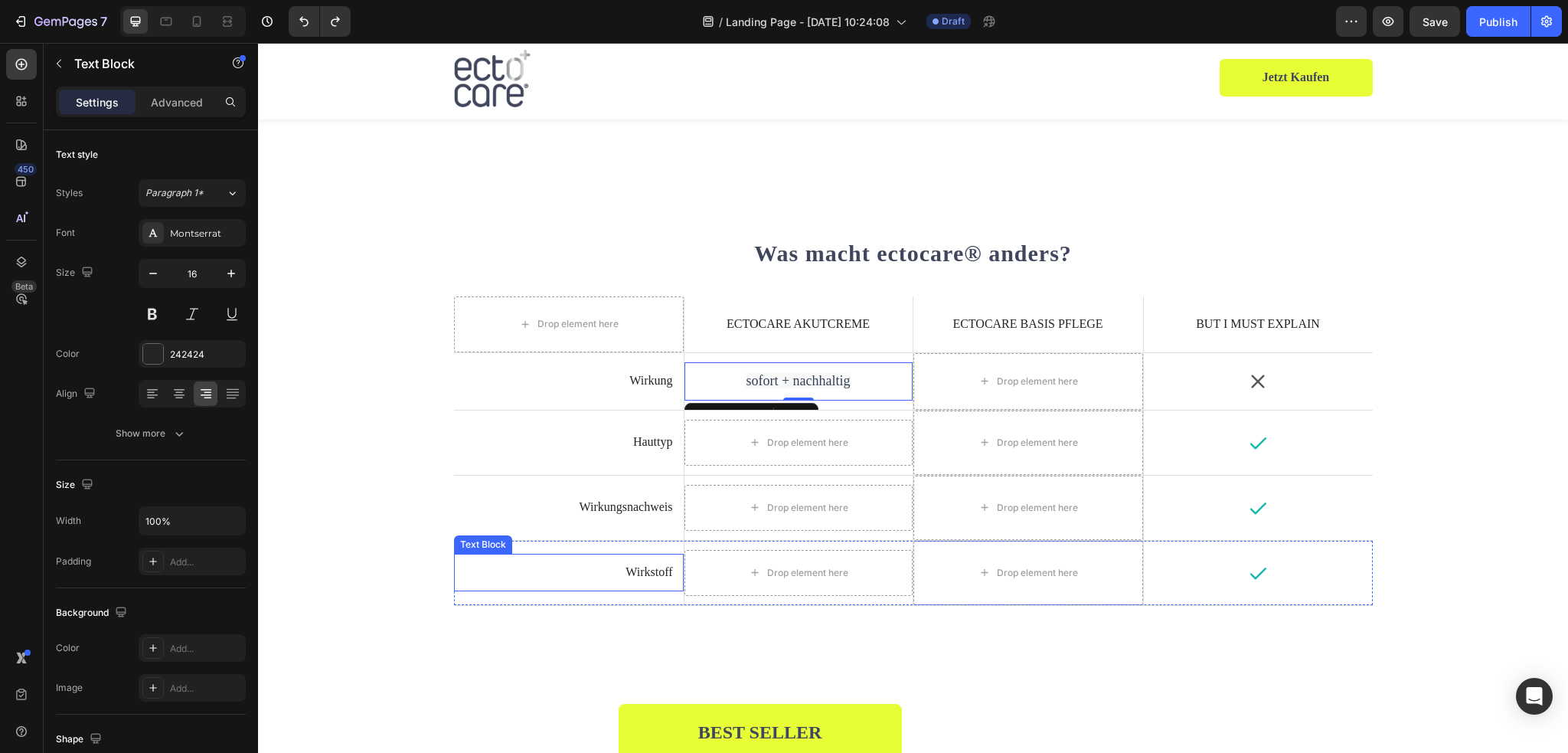
click at [617, 565] on p "Wirkstoff" at bounding box center [569, 572] width 208 height 16
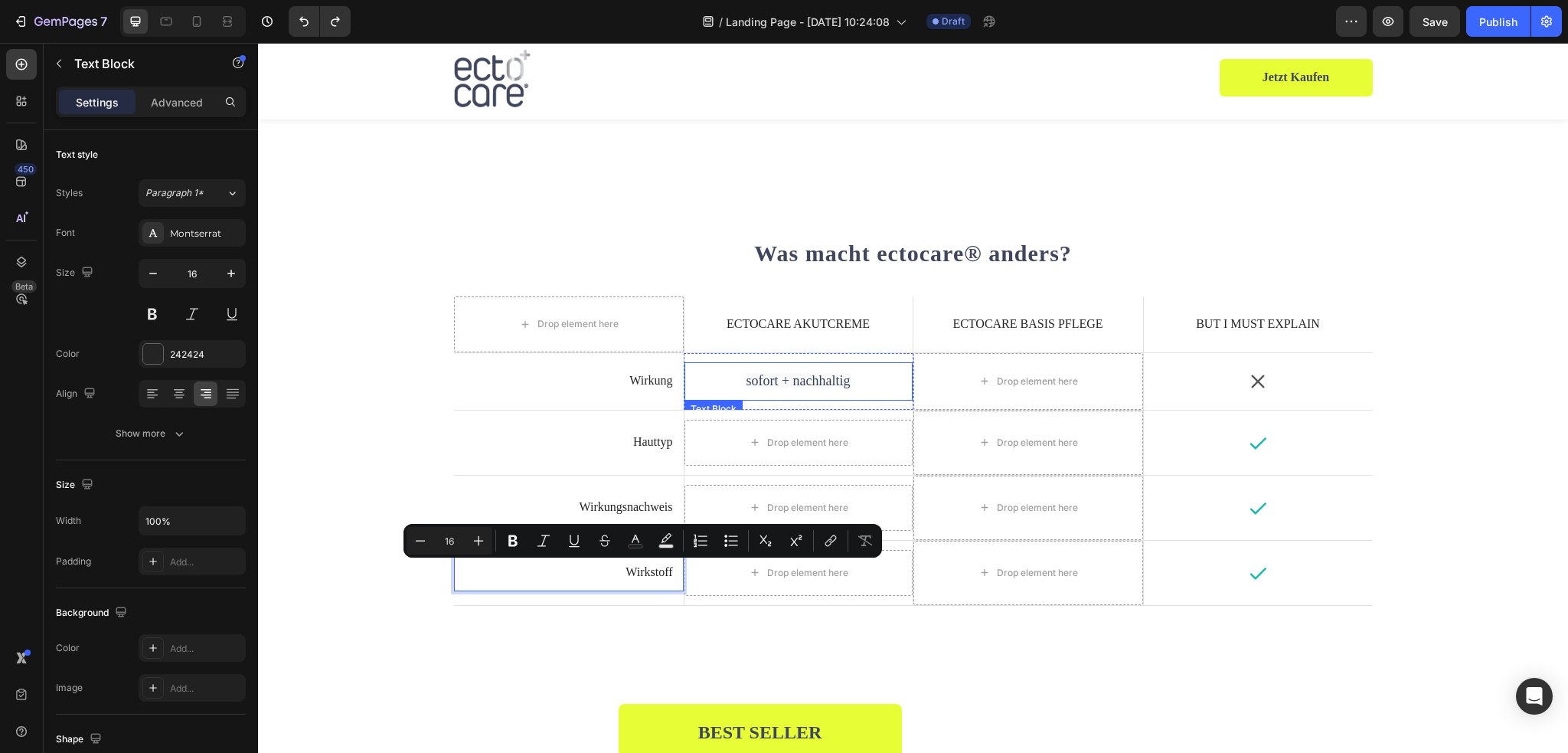
click at [759, 374] on span "sofort + nachhaltig" at bounding box center [798, 380] width 105 height 15
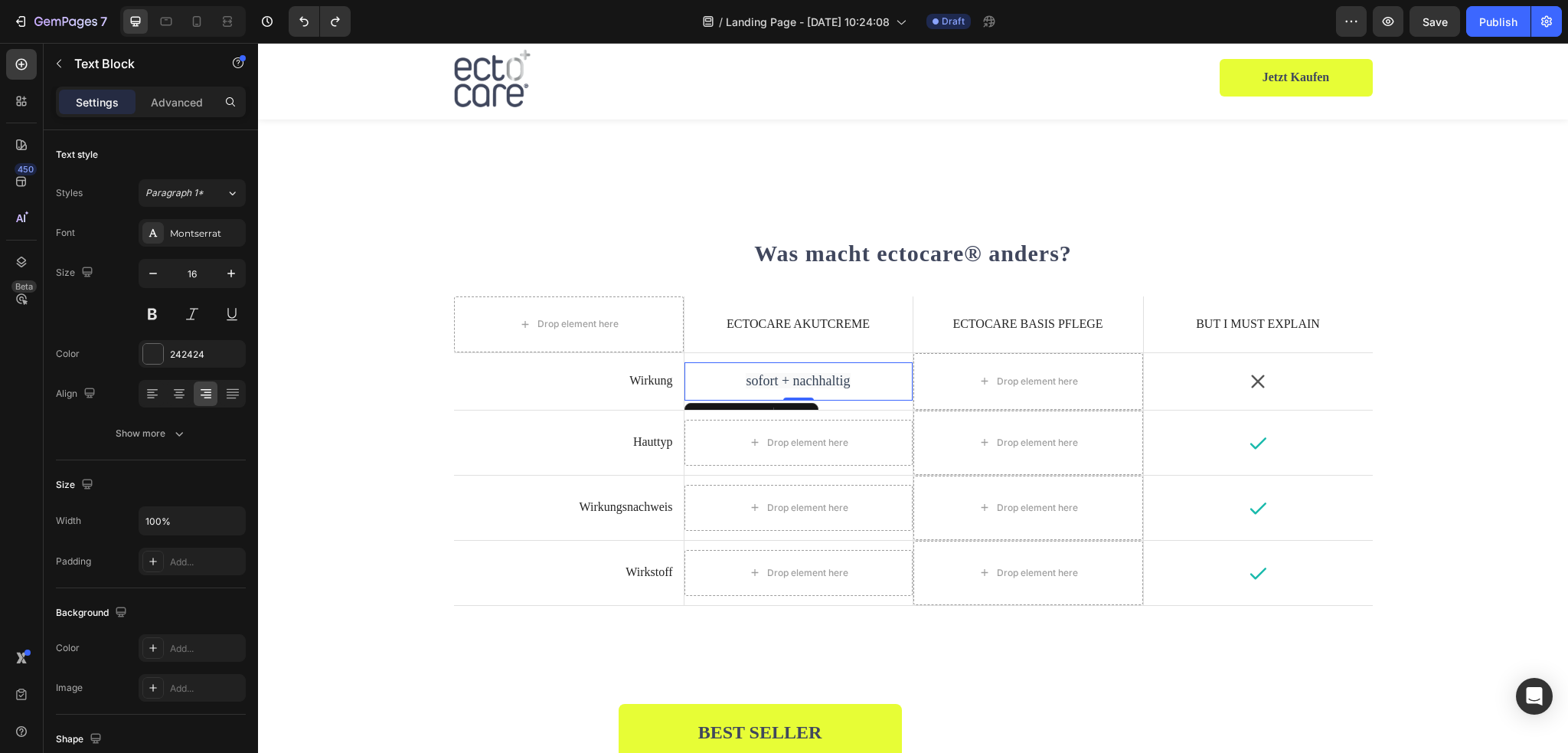
click at [799, 403] on div "Text Block" at bounding box center [751, 415] width 134 height 25
click at [796, 406] on div at bounding box center [805, 415] width 19 height 19
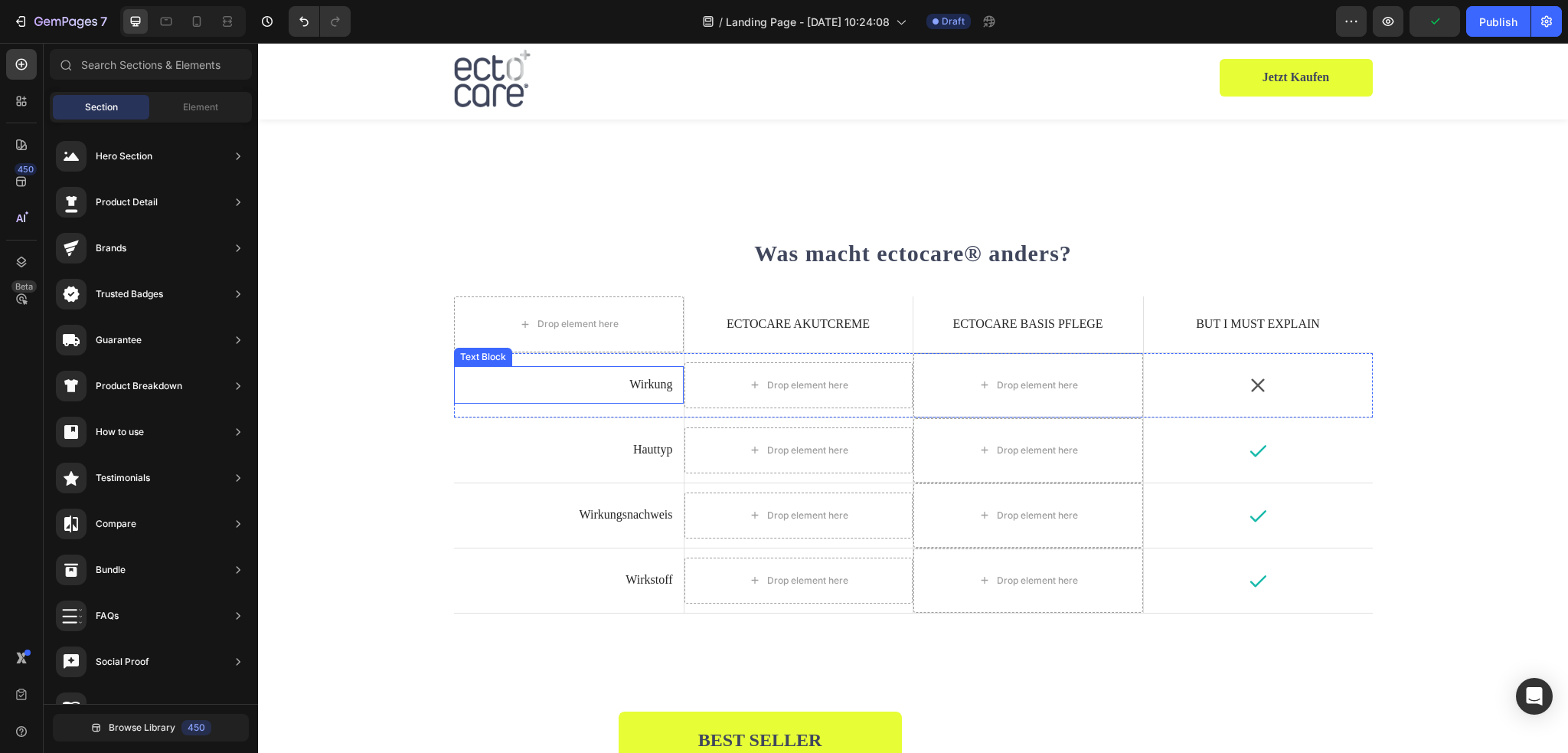
click at [651, 388] on p "Wirkung" at bounding box center [569, 384] width 208 height 16
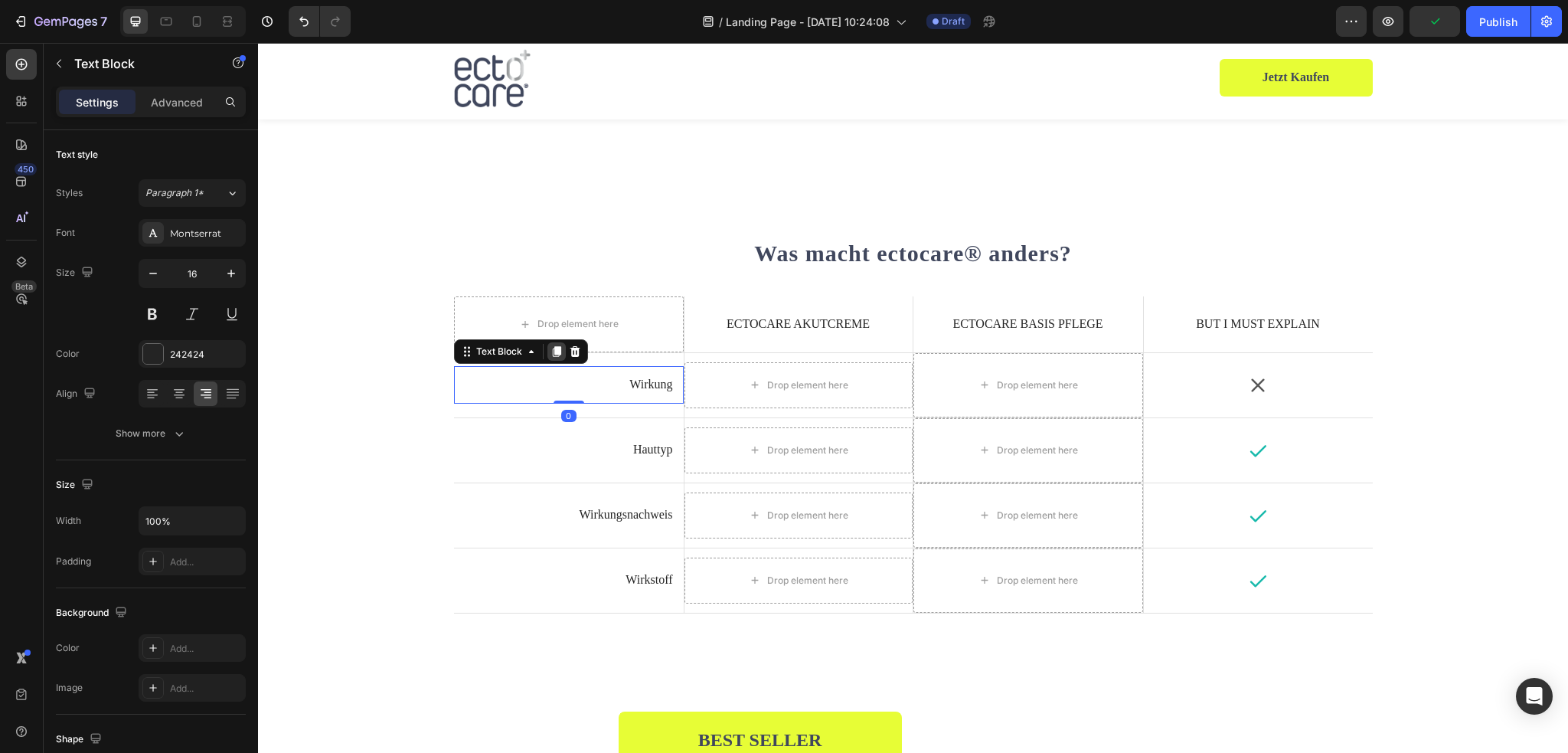
click at [552, 351] on icon at bounding box center [556, 352] width 9 height 11
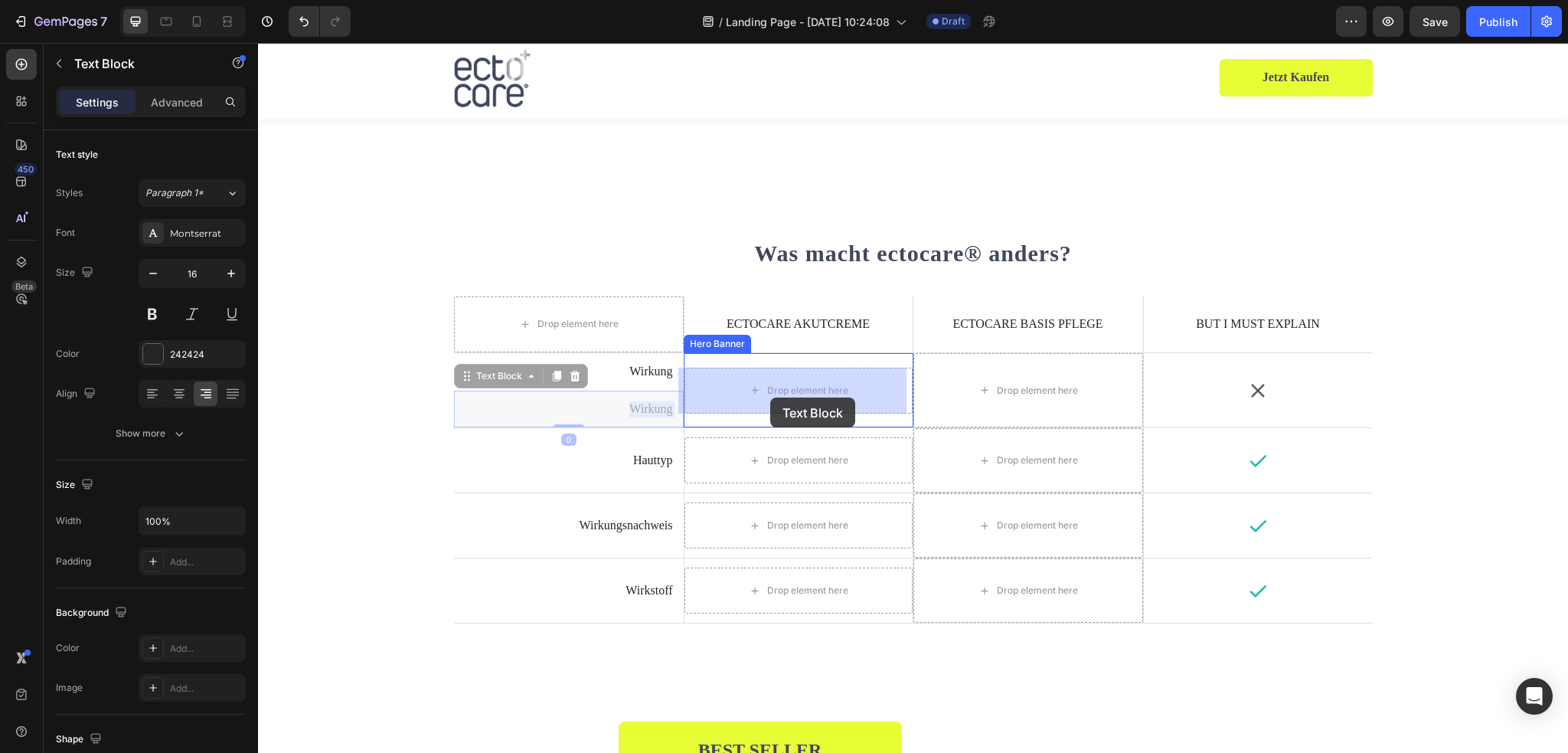
drag, startPoint x: 628, startPoint y: 406, endPoint x: 770, endPoint y: 398, distance: 142.2
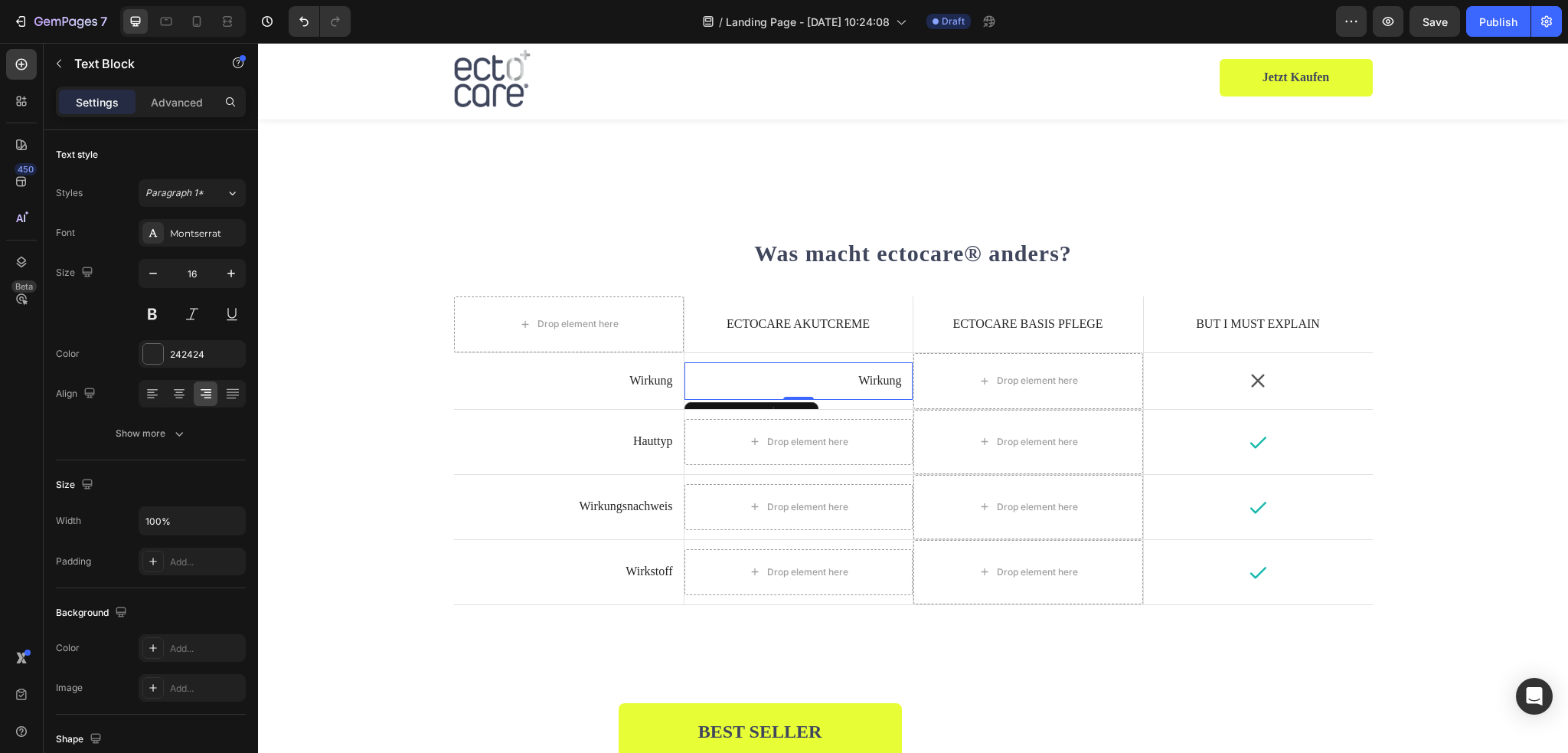
click at [854, 379] on p "Wirkung" at bounding box center [798, 381] width 206 height 16
click at [170, 392] on div at bounding box center [178, 393] width 24 height 25
click at [803, 376] on p "Wirkung" at bounding box center [798, 381] width 206 height 16
click at [818, 381] on p "sofort + nachhaltig" at bounding box center [798, 381] width 206 height 16
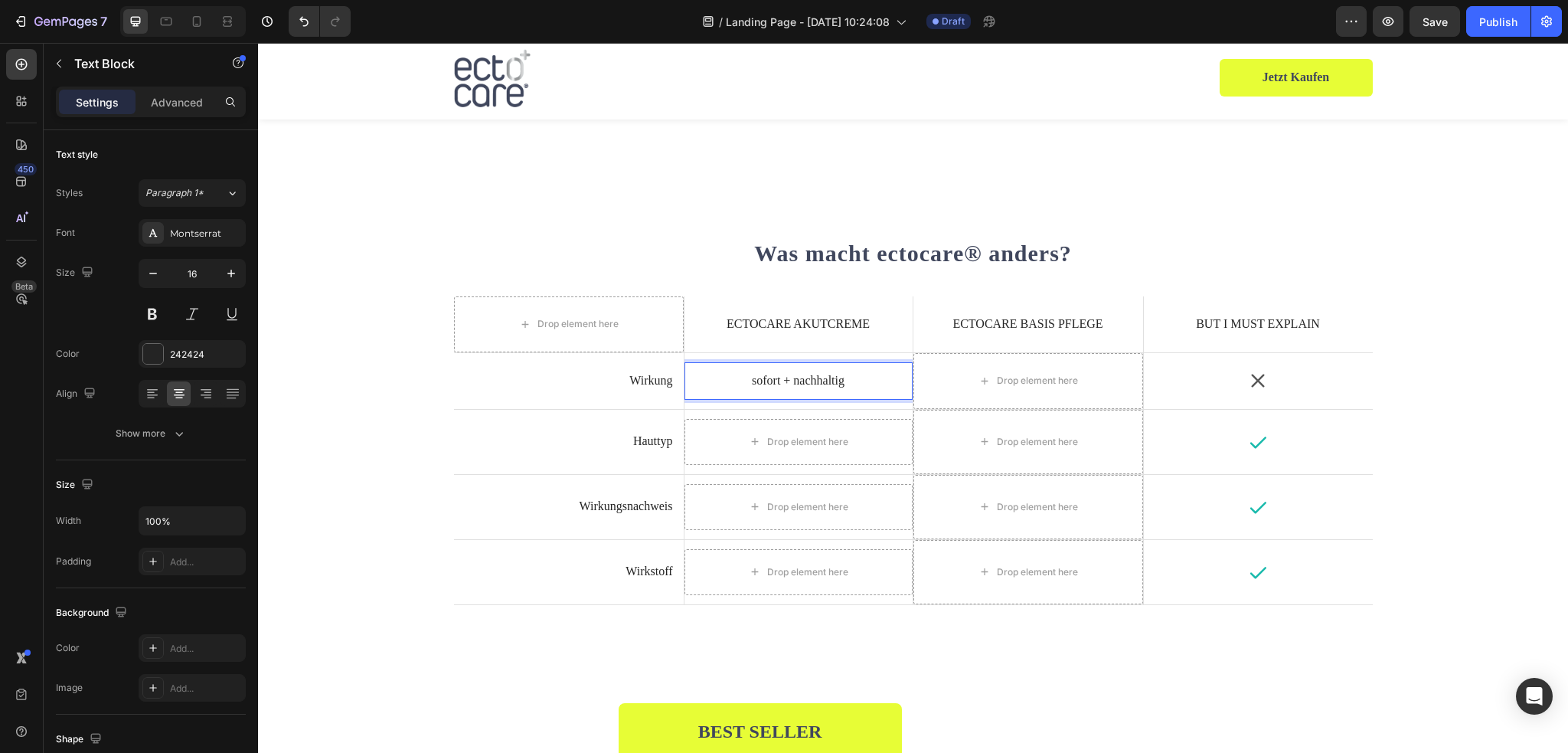
click at [848, 379] on p "sofort + nachhaltig" at bounding box center [798, 381] width 206 height 16
click at [866, 434] on div "Drop element here" at bounding box center [799, 442] width 229 height 46
click at [858, 377] on p "sofort + nachhaltig" at bounding box center [798, 381] width 206 height 16
click at [657, 384] on p "Wirkung" at bounding box center [569, 381] width 208 height 16
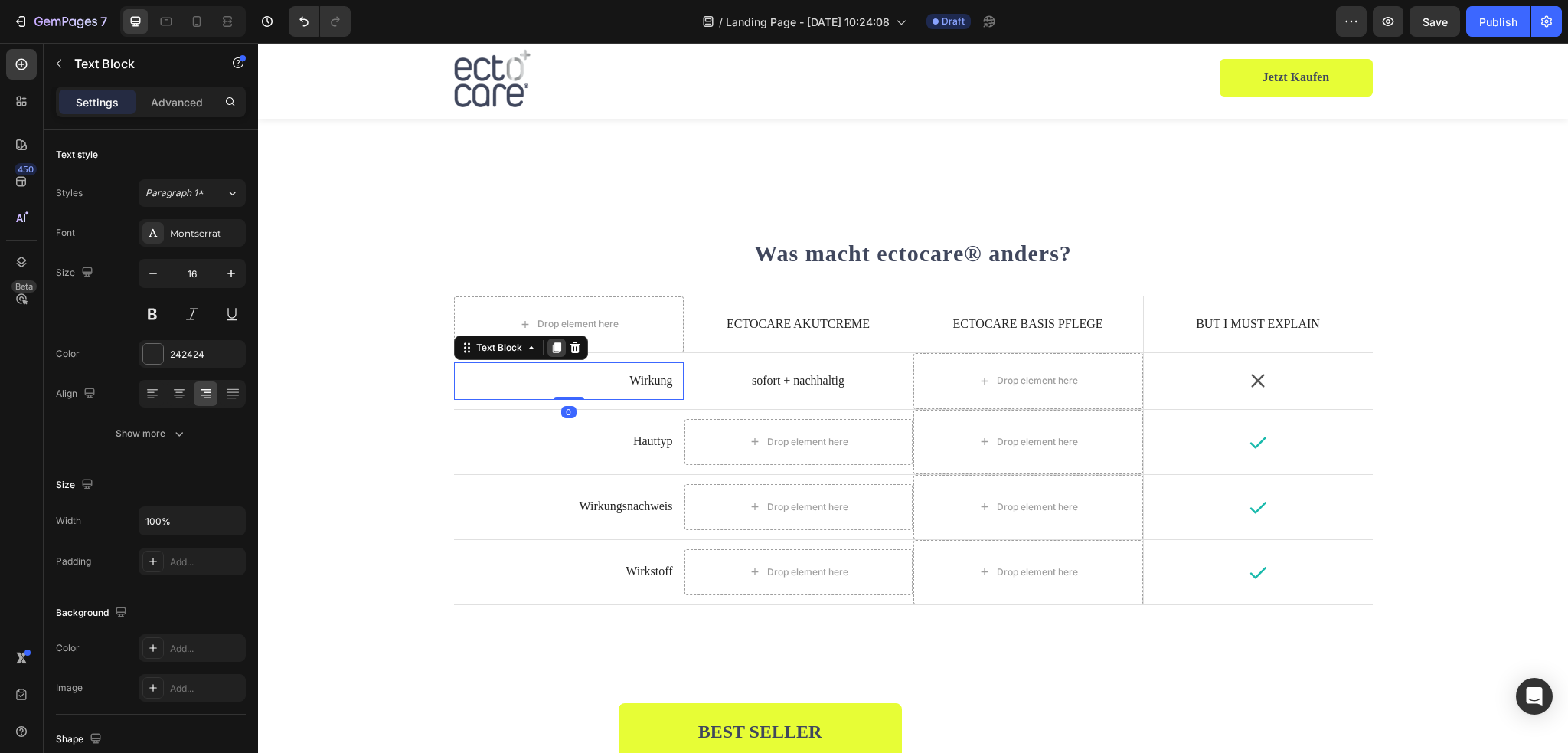
click at [552, 345] on icon at bounding box center [556, 347] width 9 height 11
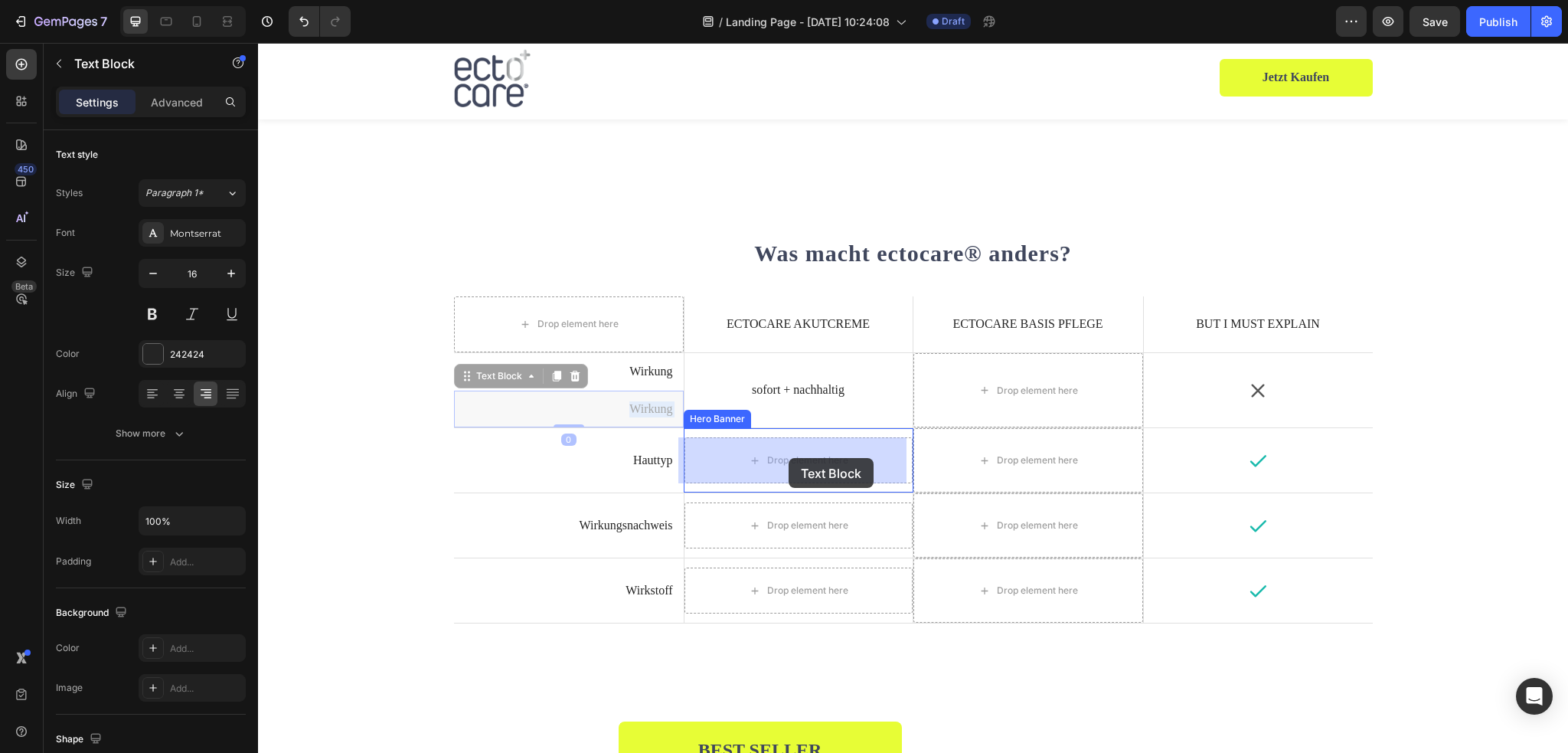
drag, startPoint x: 652, startPoint y: 408, endPoint x: 786, endPoint y: 460, distance: 143.7
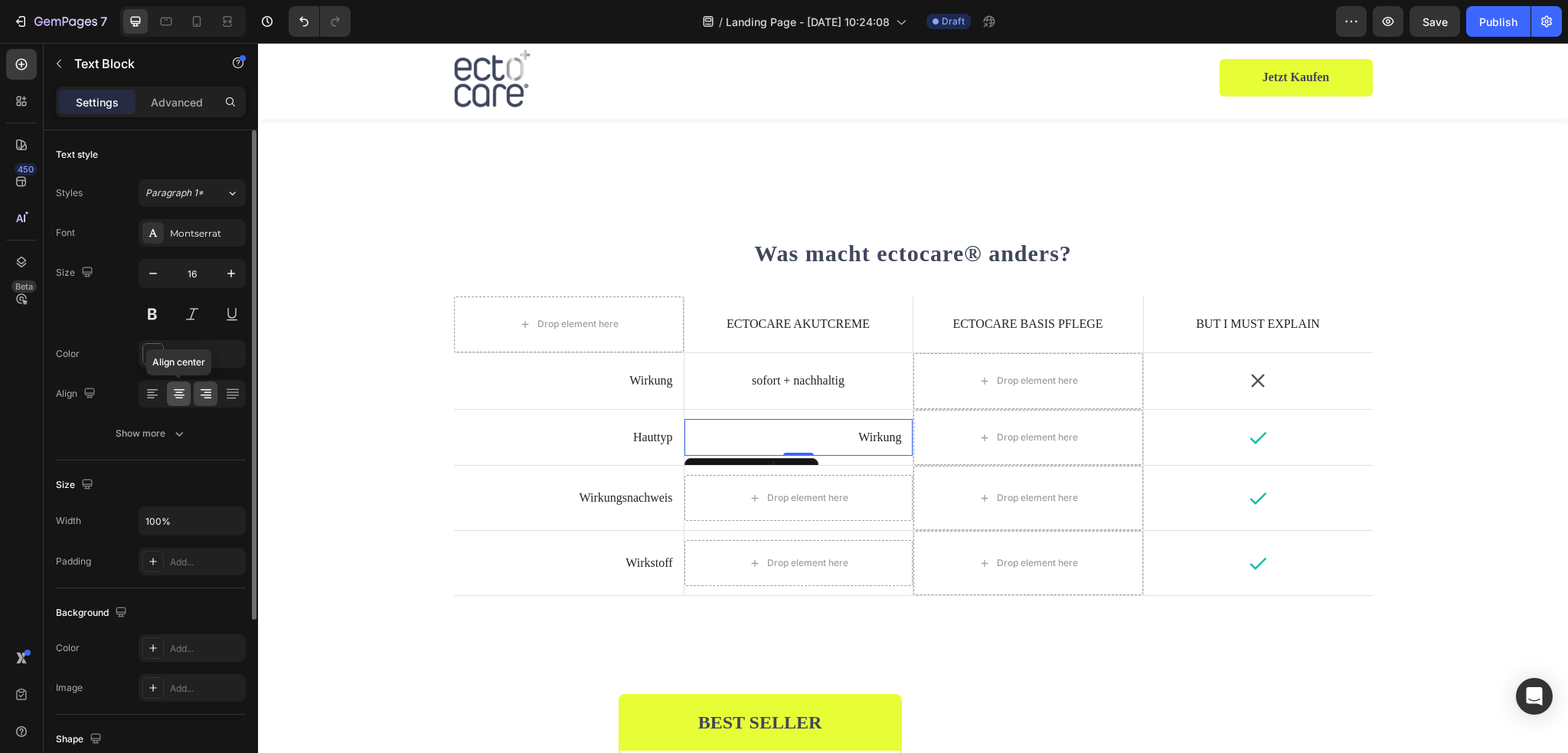
click at [183, 394] on icon at bounding box center [179, 395] width 11 height 2
click at [803, 439] on p "Wirkung" at bounding box center [798, 438] width 206 height 16
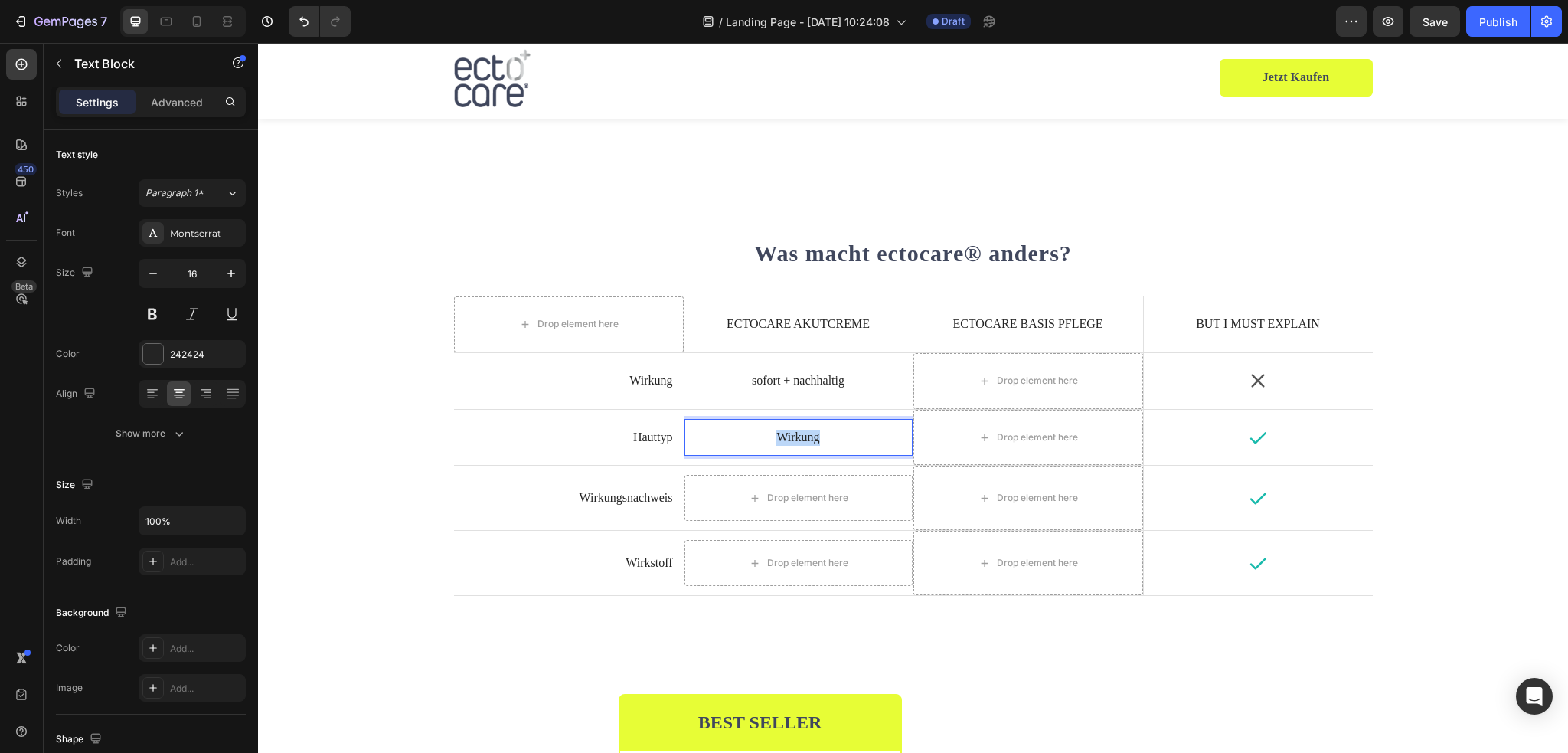
click at [803, 439] on p "Wirkung" at bounding box center [798, 438] width 206 height 16
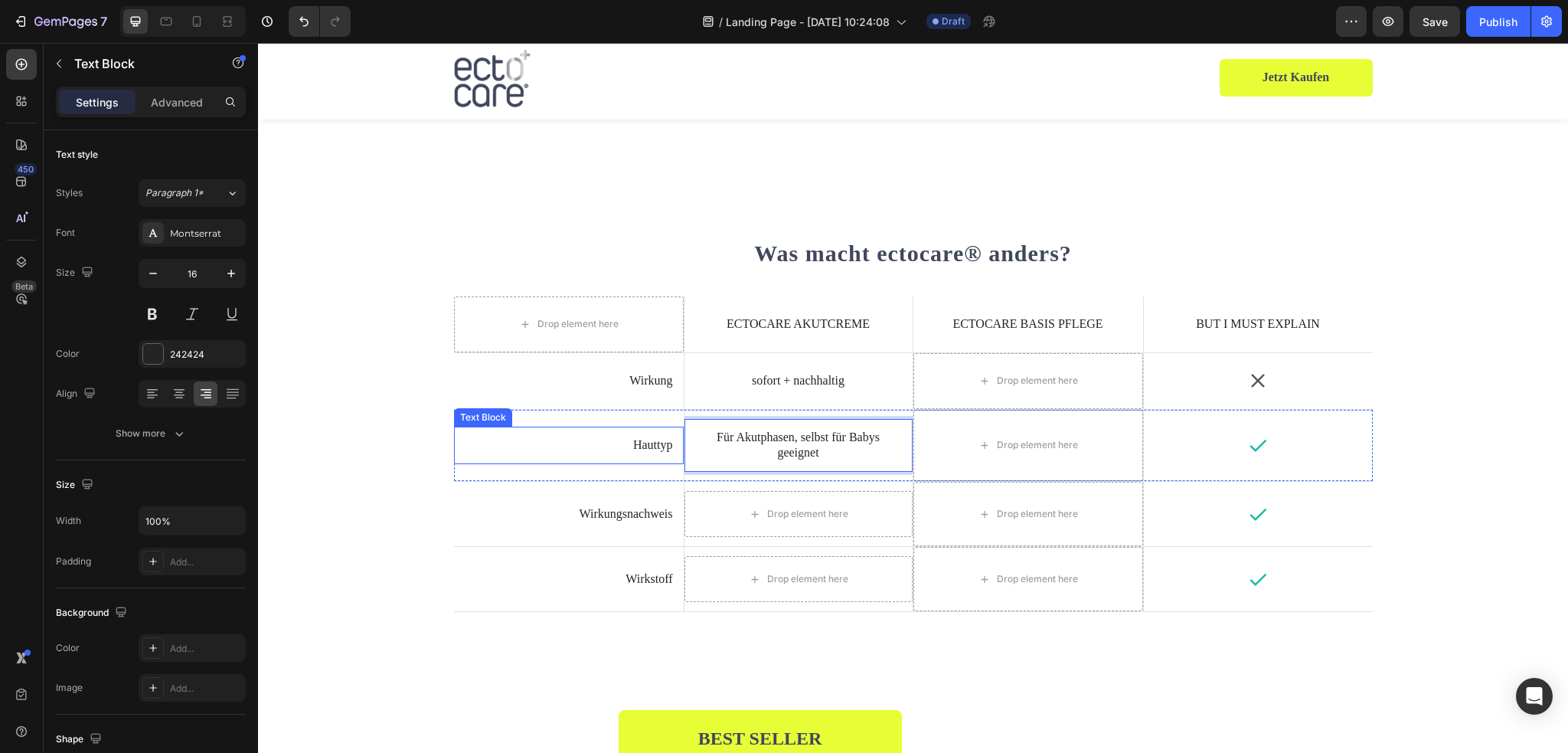
click at [623, 446] on p "Hauttyp" at bounding box center [569, 445] width 208 height 16
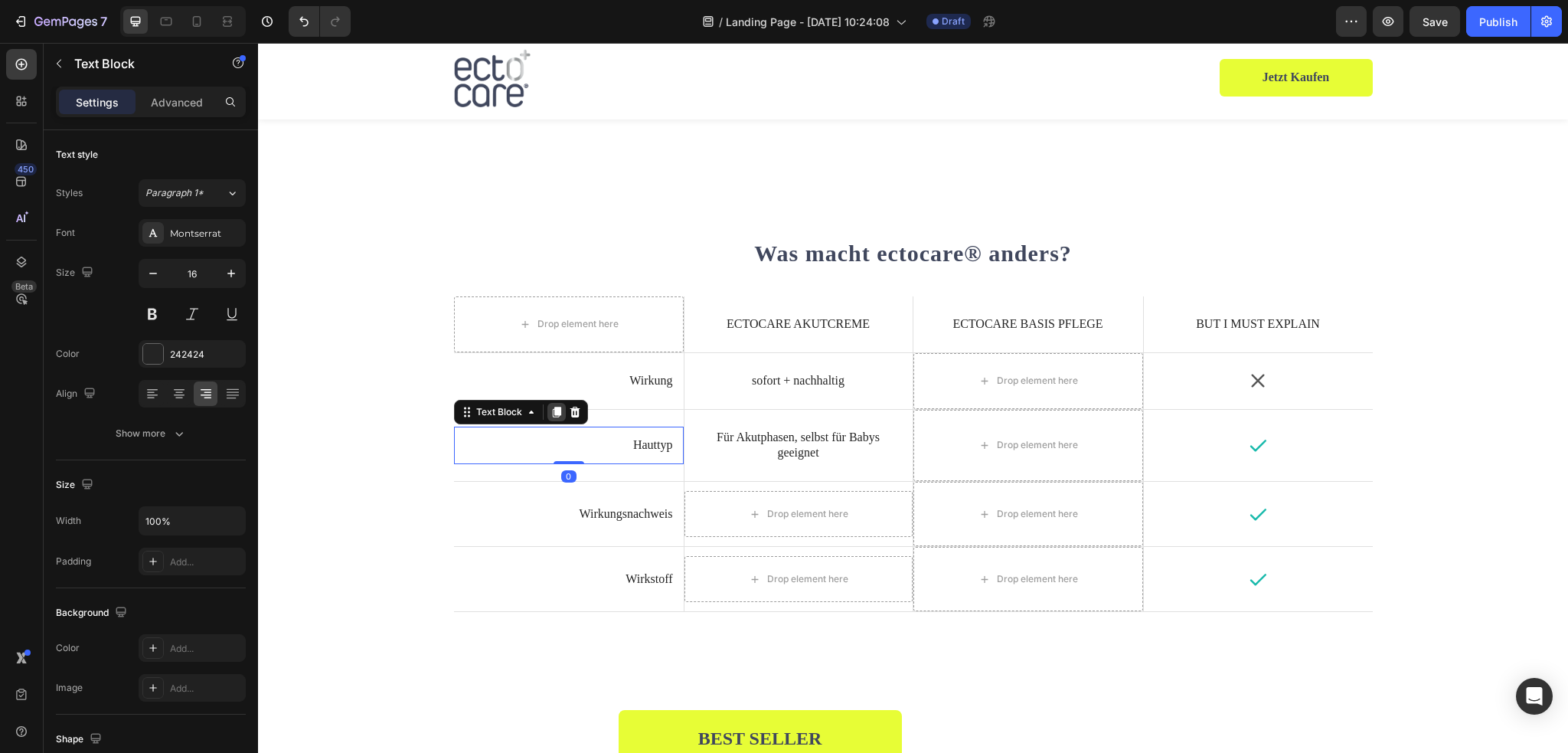
click at [552, 409] on icon at bounding box center [556, 412] width 9 height 11
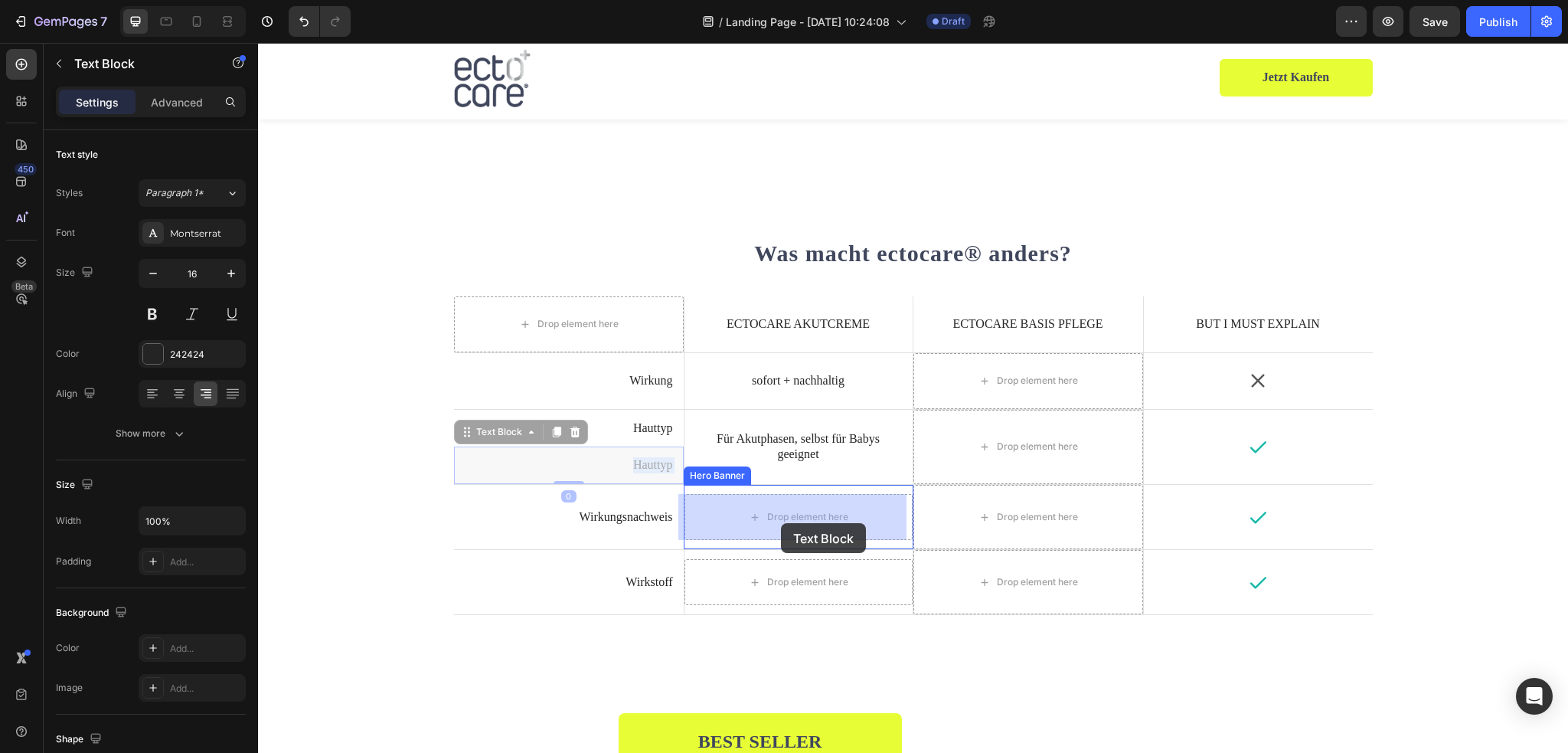
drag, startPoint x: 633, startPoint y: 468, endPoint x: 780, endPoint y: 523, distance: 157.0
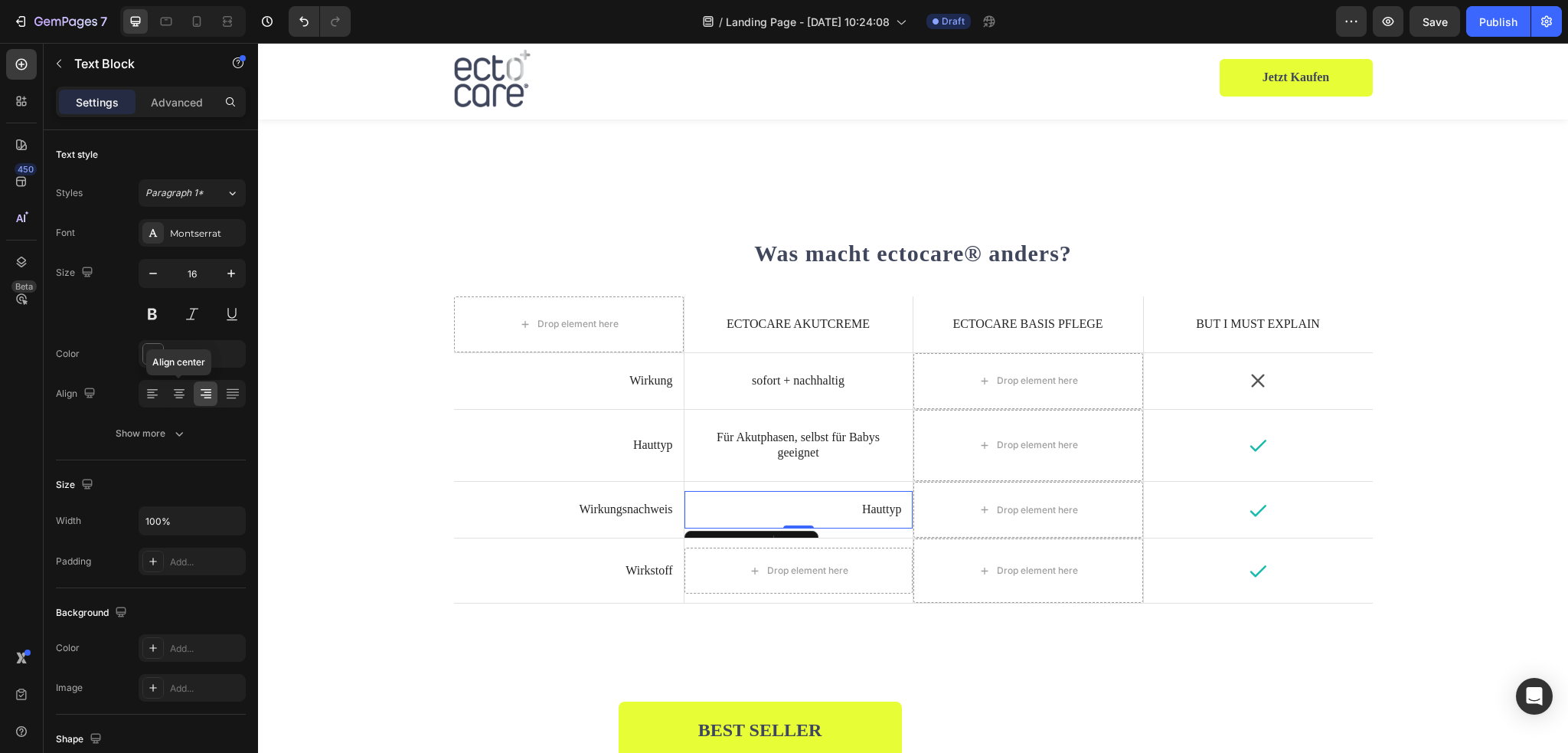
click at [181, 394] on icon at bounding box center [179, 395] width 11 height 2
click at [806, 516] on p "Hauttyp" at bounding box center [798, 509] width 206 height 16
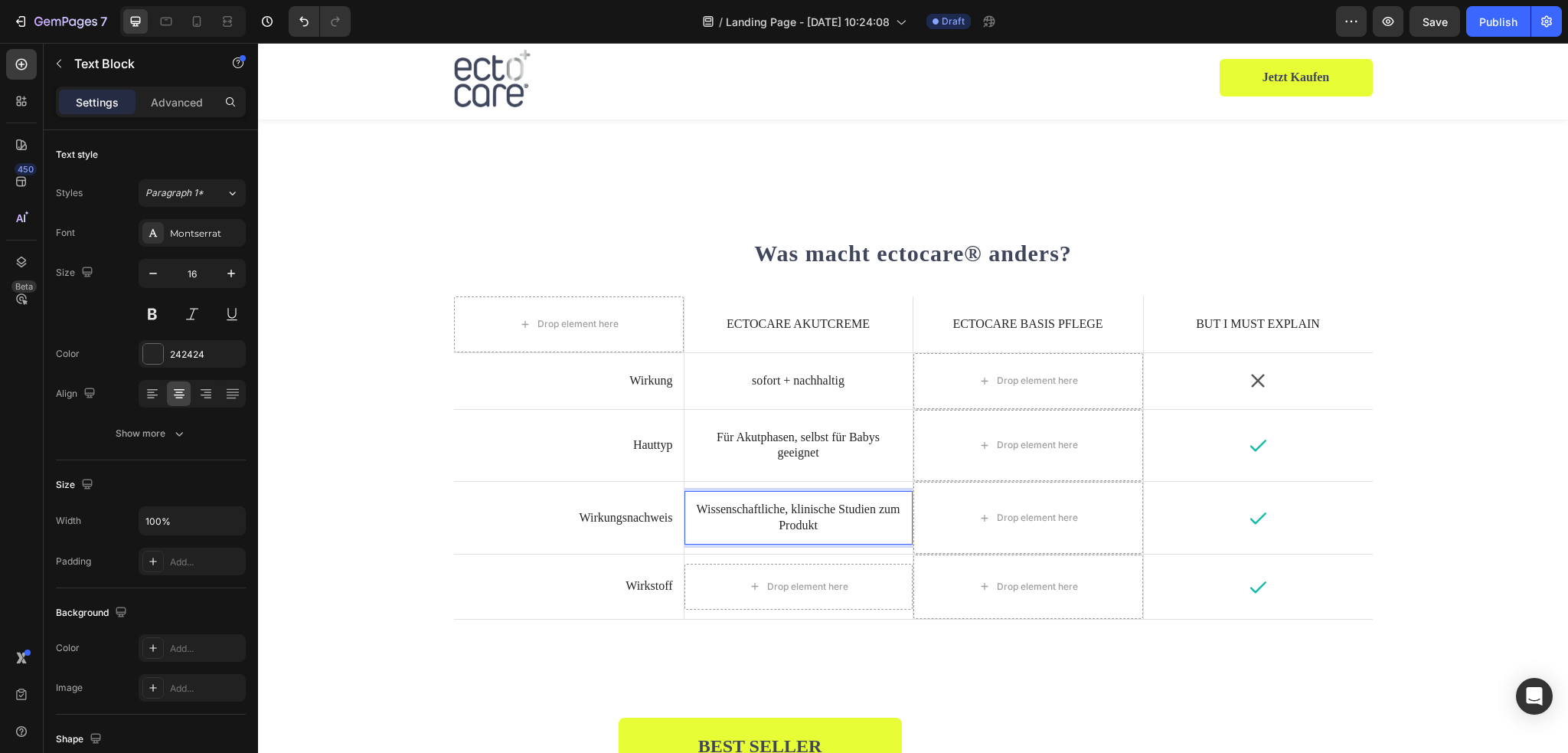
click at [784, 523] on p "Wissenschaftliche, klinische Studien zum Produkt" at bounding box center [798, 517] width 206 height 32
click at [806, 601] on div "Drop element here" at bounding box center [799, 586] width 229 height 46
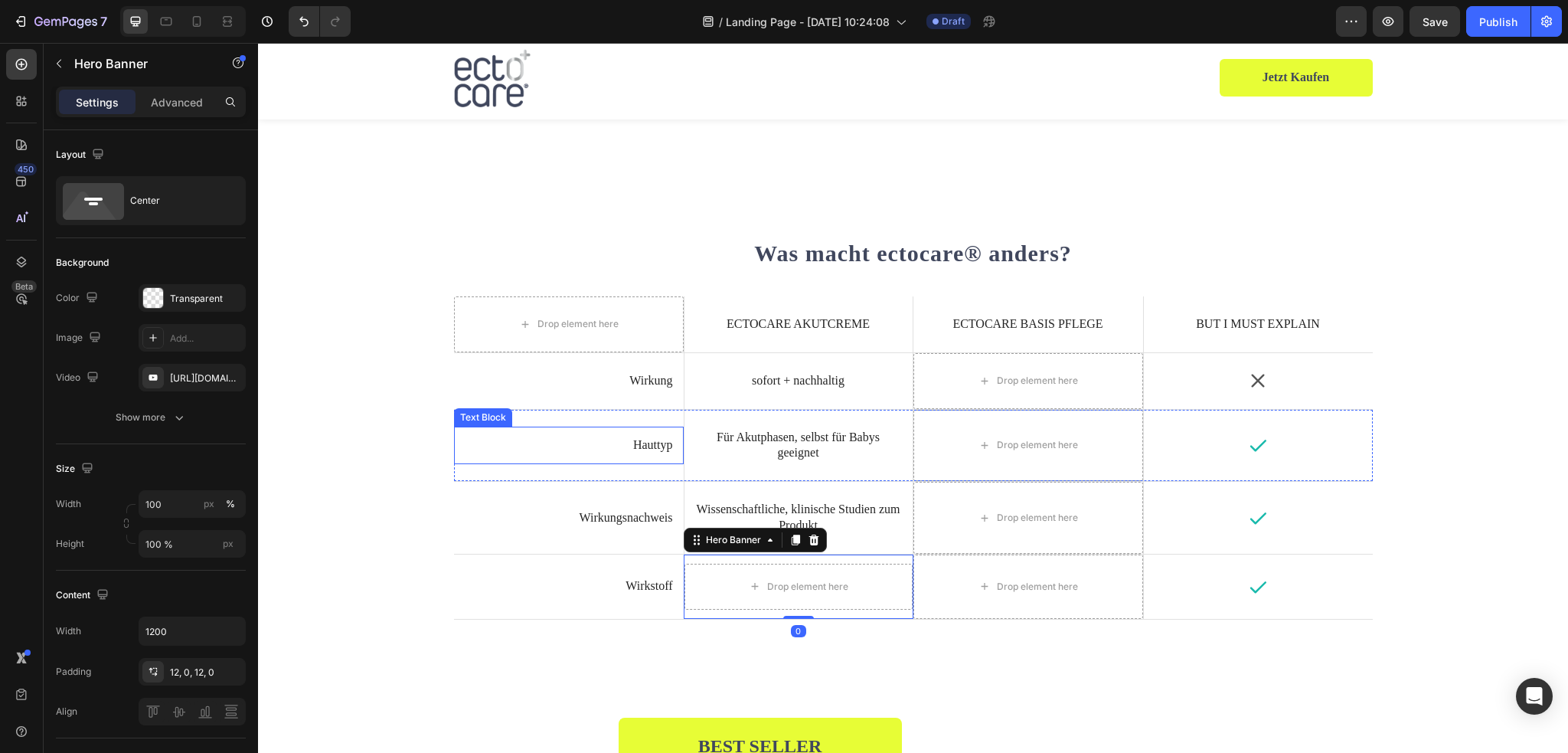
click at [651, 446] on p "Hauttyp" at bounding box center [569, 445] width 208 height 16
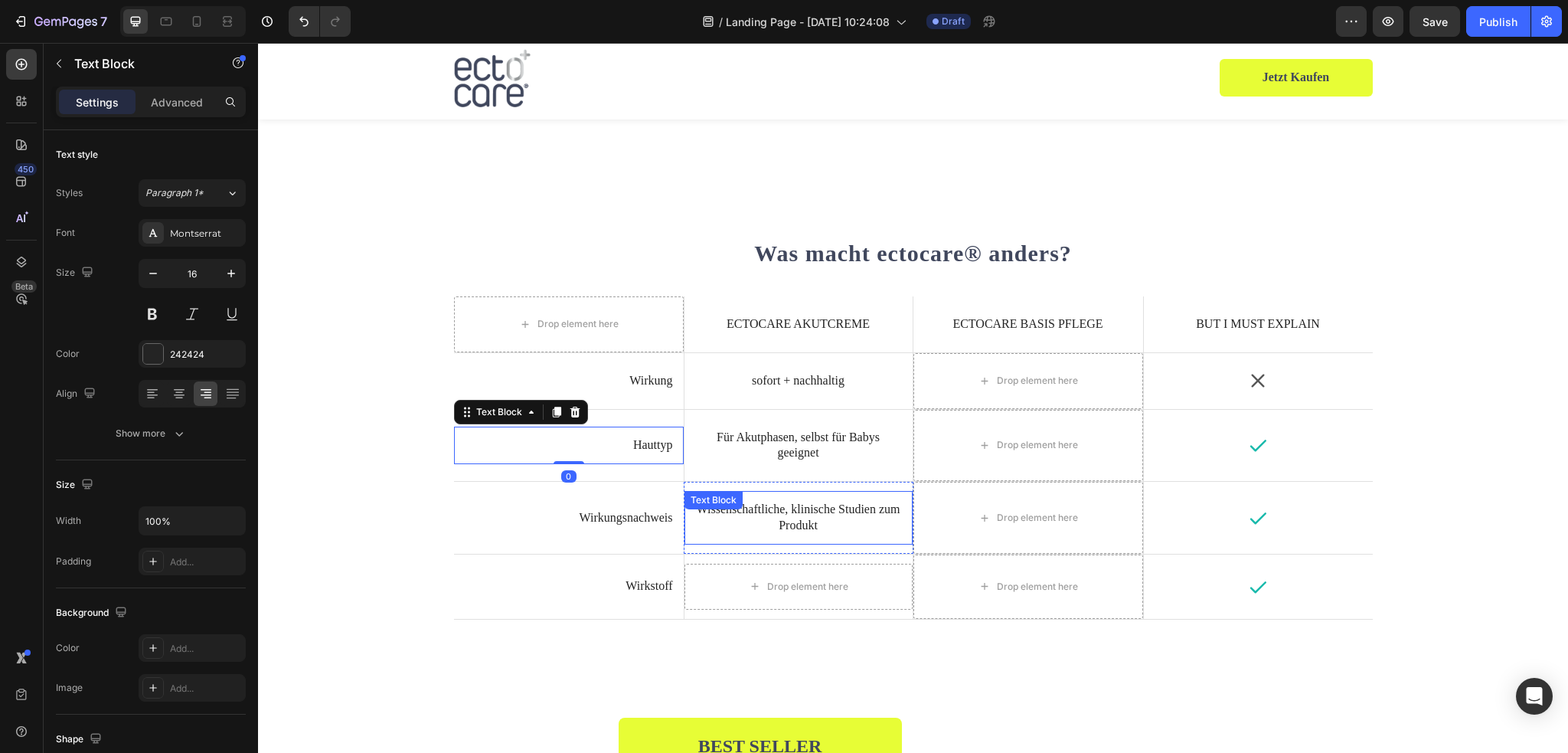
click at [798, 514] on div "Wissenschaftliche, klinische Studien zum Produkt Text Block" at bounding box center [799, 517] width 229 height 53
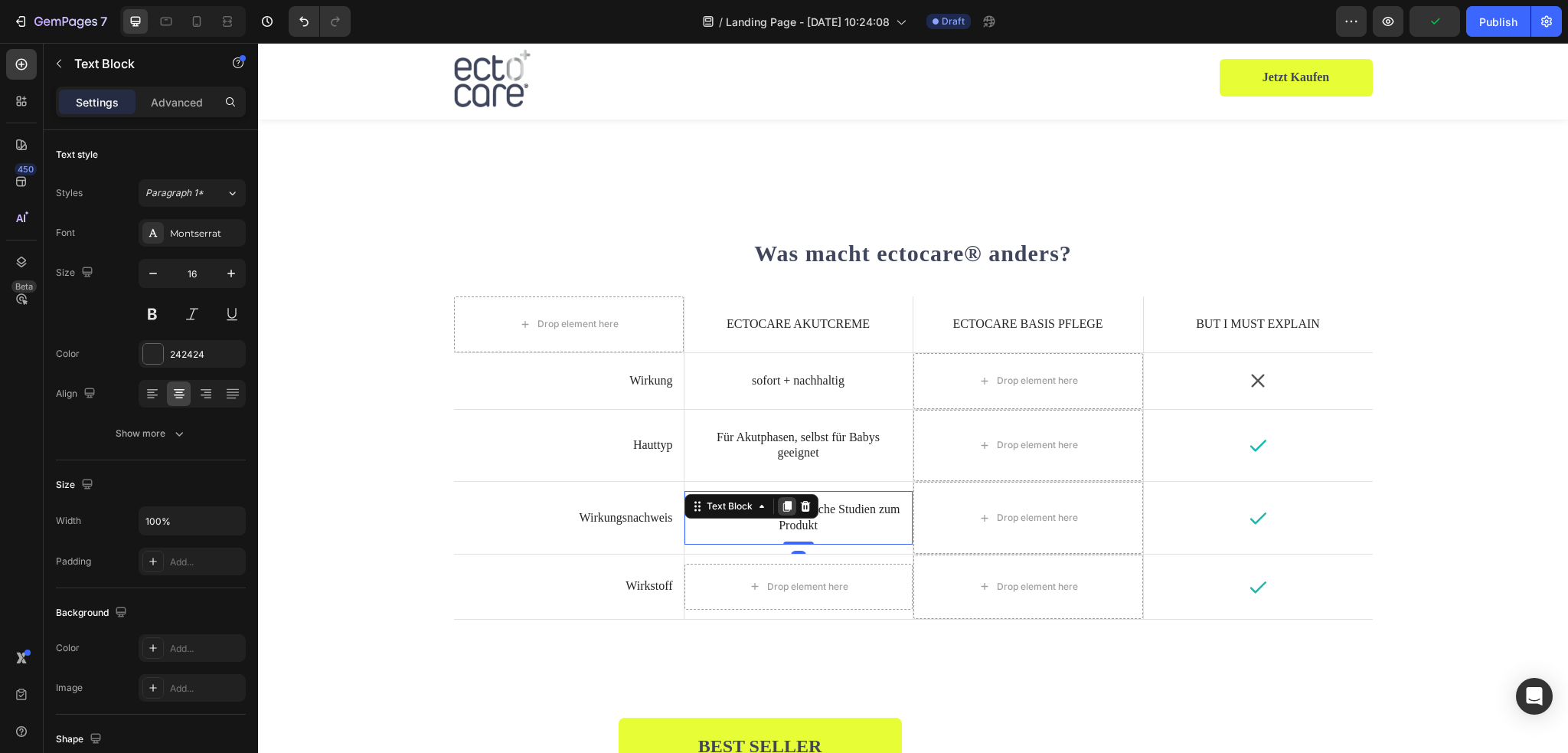
click at [782, 505] on icon at bounding box center [787, 506] width 9 height 11
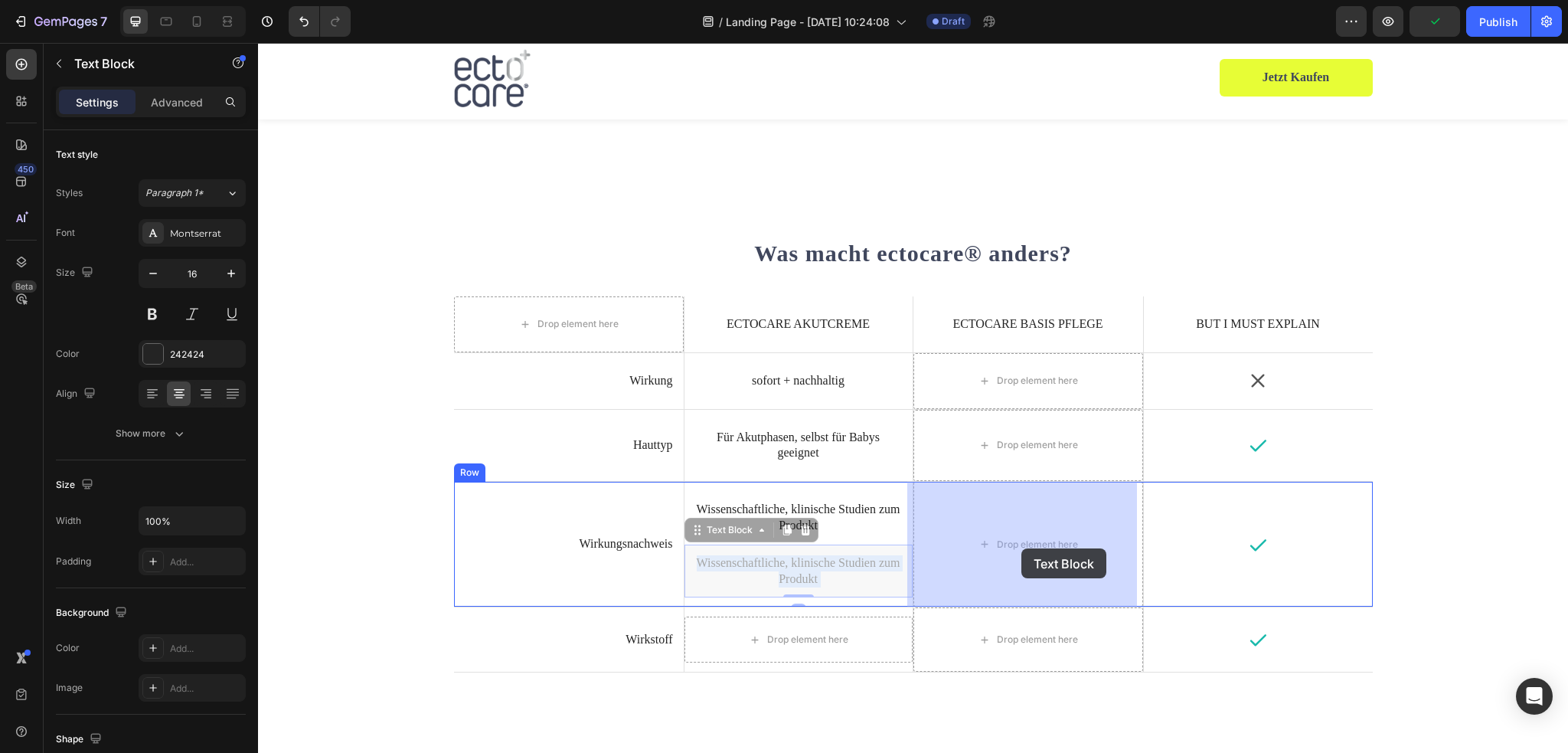
drag, startPoint x: 796, startPoint y: 559, endPoint x: 1021, endPoint y: 549, distance: 225.2
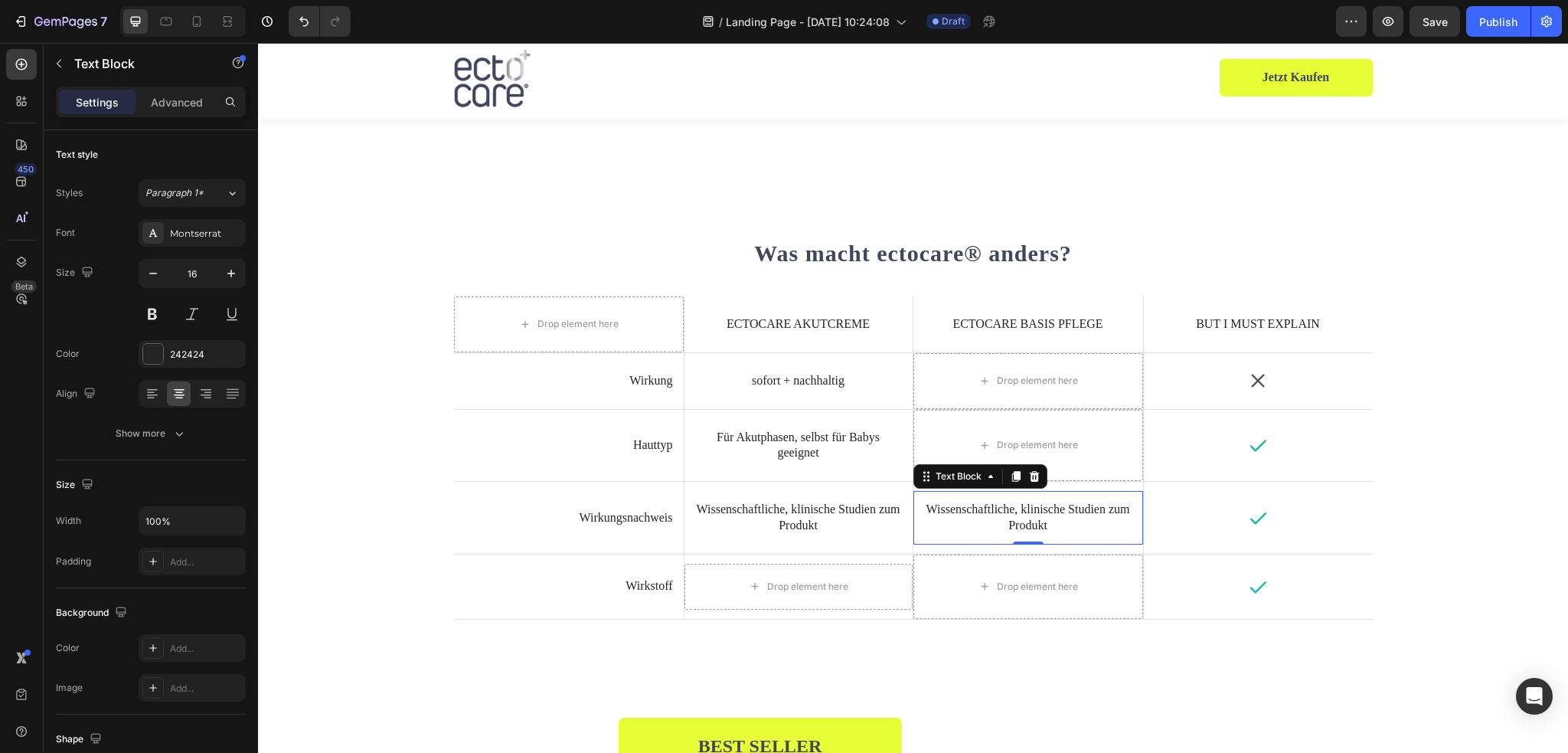
click at [1046, 519] on p "Wissenschaftliche, klinische Studien zum Produkt" at bounding box center [1028, 517] width 208 height 32
click at [1071, 522] on p "Wissenschaftliche, klinische Studien zum Produkt" at bounding box center [1028, 517] width 208 height 32
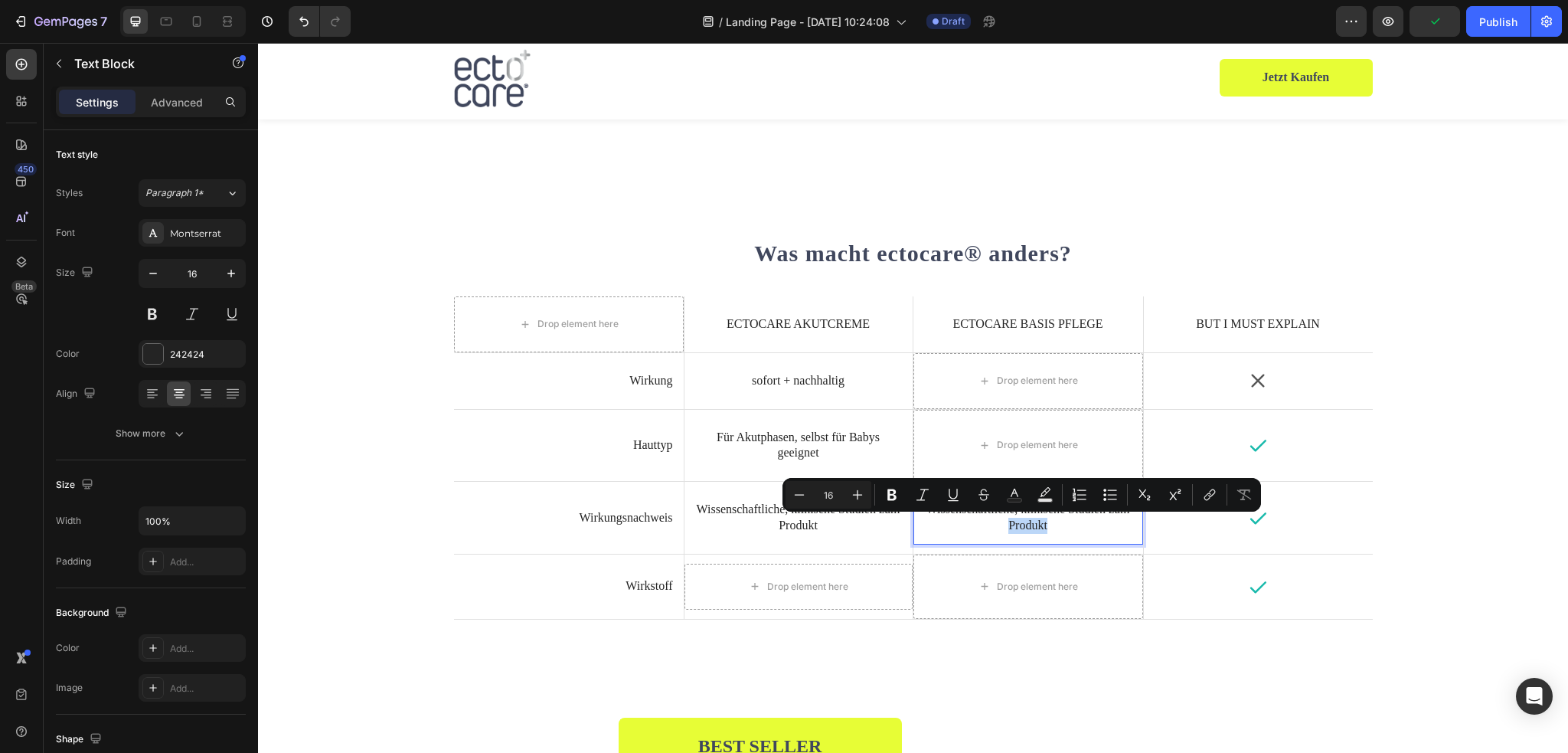
drag, startPoint x: 1068, startPoint y: 524, endPoint x: 1005, endPoint y: 523, distance: 63.0
click at [1005, 523] on p "Wissenschaftliche, klinische Studien zum Produkt" at bounding box center [1028, 517] width 208 height 32
drag, startPoint x: 1057, startPoint y: 524, endPoint x: 1046, endPoint y: 525, distance: 11.0
click at [1046, 525] on p "Wissenschaftliche, klinische Studien zum medEction®" at bounding box center [1028, 517] width 208 height 32
click at [1192, 493] on button "Superscript" at bounding box center [1201, 494] width 27 height 27
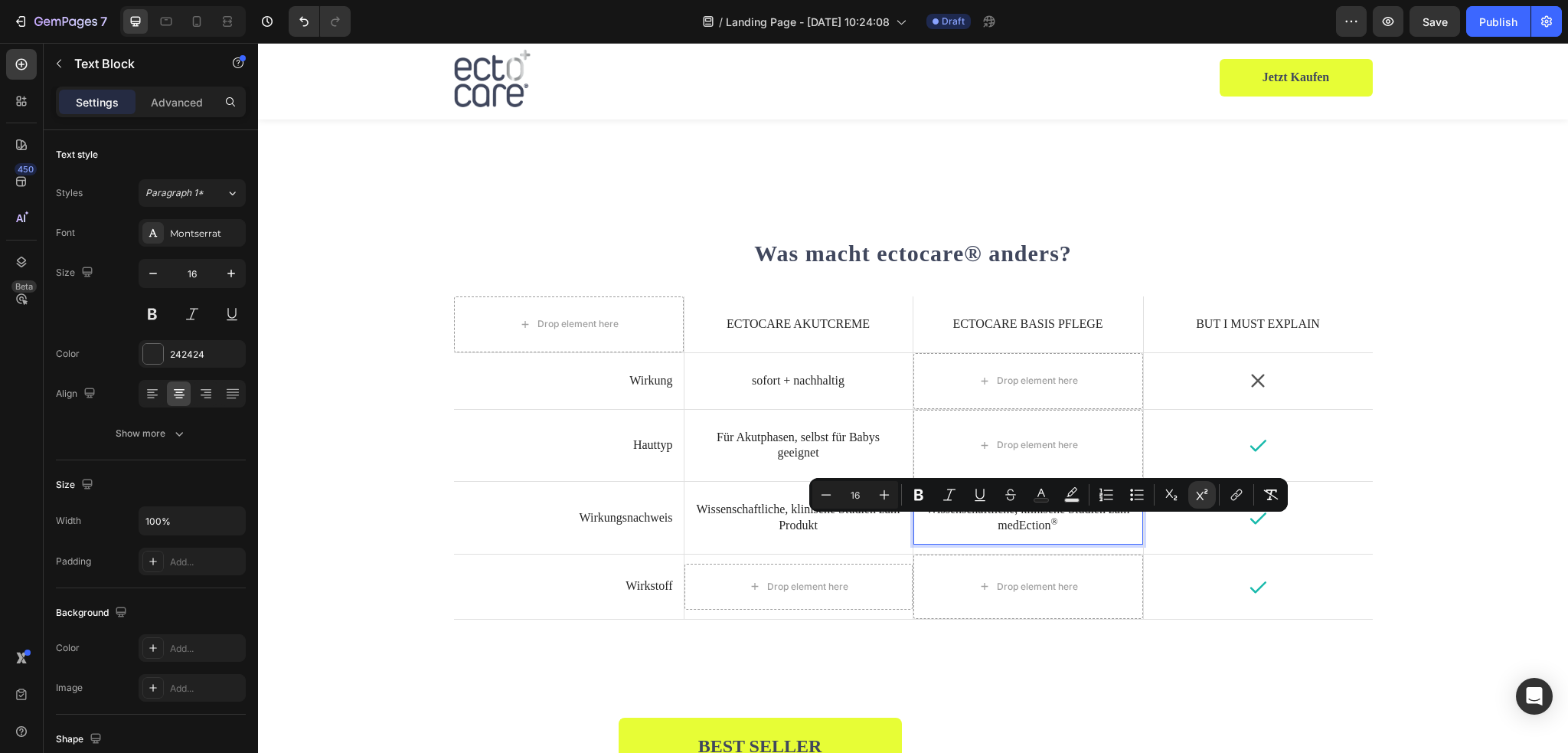
click at [1057, 517] on p "Wissenschaftliche, klinische Studien zum medEction ®" at bounding box center [1028, 517] width 208 height 32
type input "12"
drag, startPoint x: 1057, startPoint y: 517, endPoint x: 1044, endPoint y: 520, distance: 13.3
click at [1044, 520] on p "Wissenschaftliche, klinische Studien zum medEction ®" at bounding box center [1028, 517] width 208 height 32
copy sup "®"
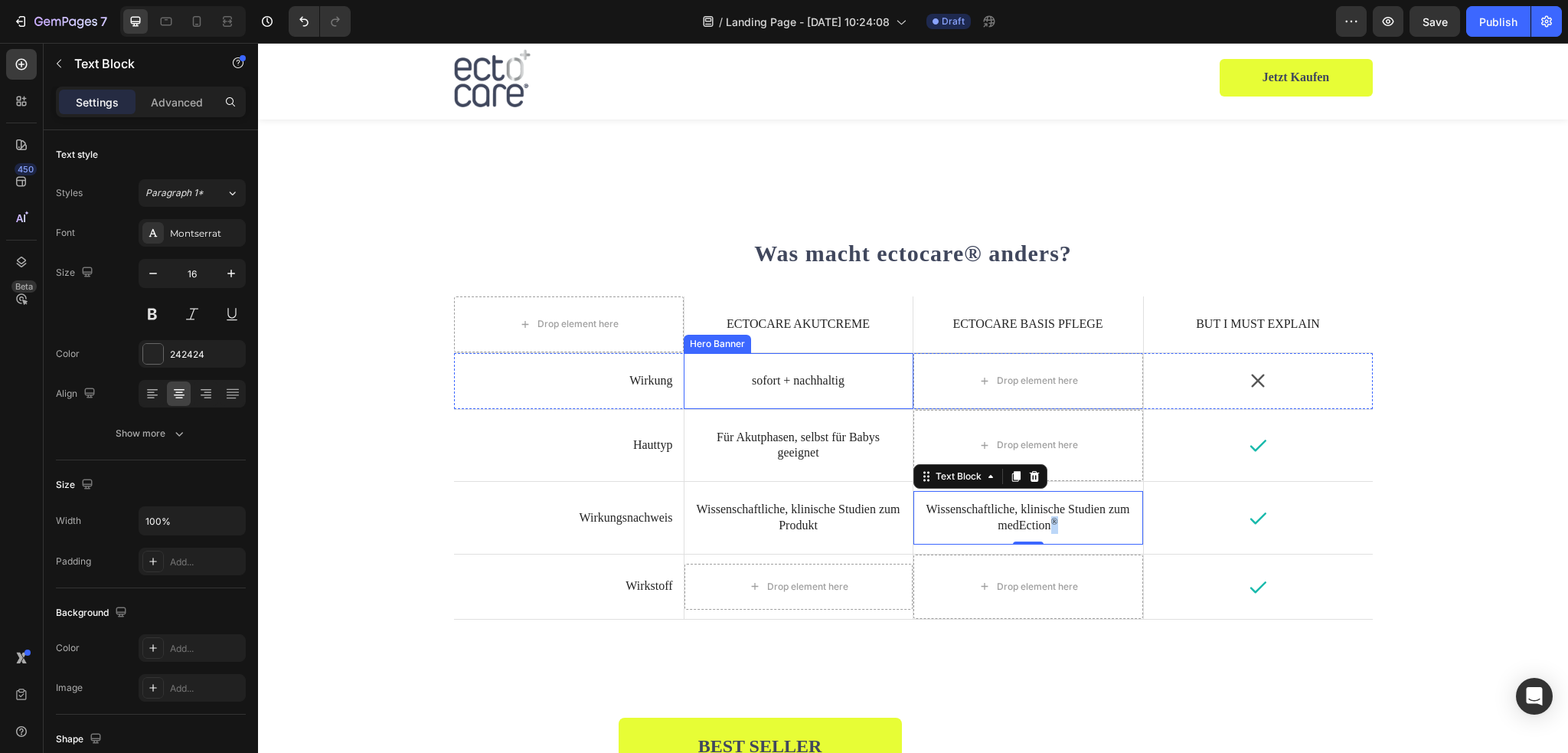
click at [862, 330] on p "ectocare Akutcreme" at bounding box center [798, 324] width 189 height 16
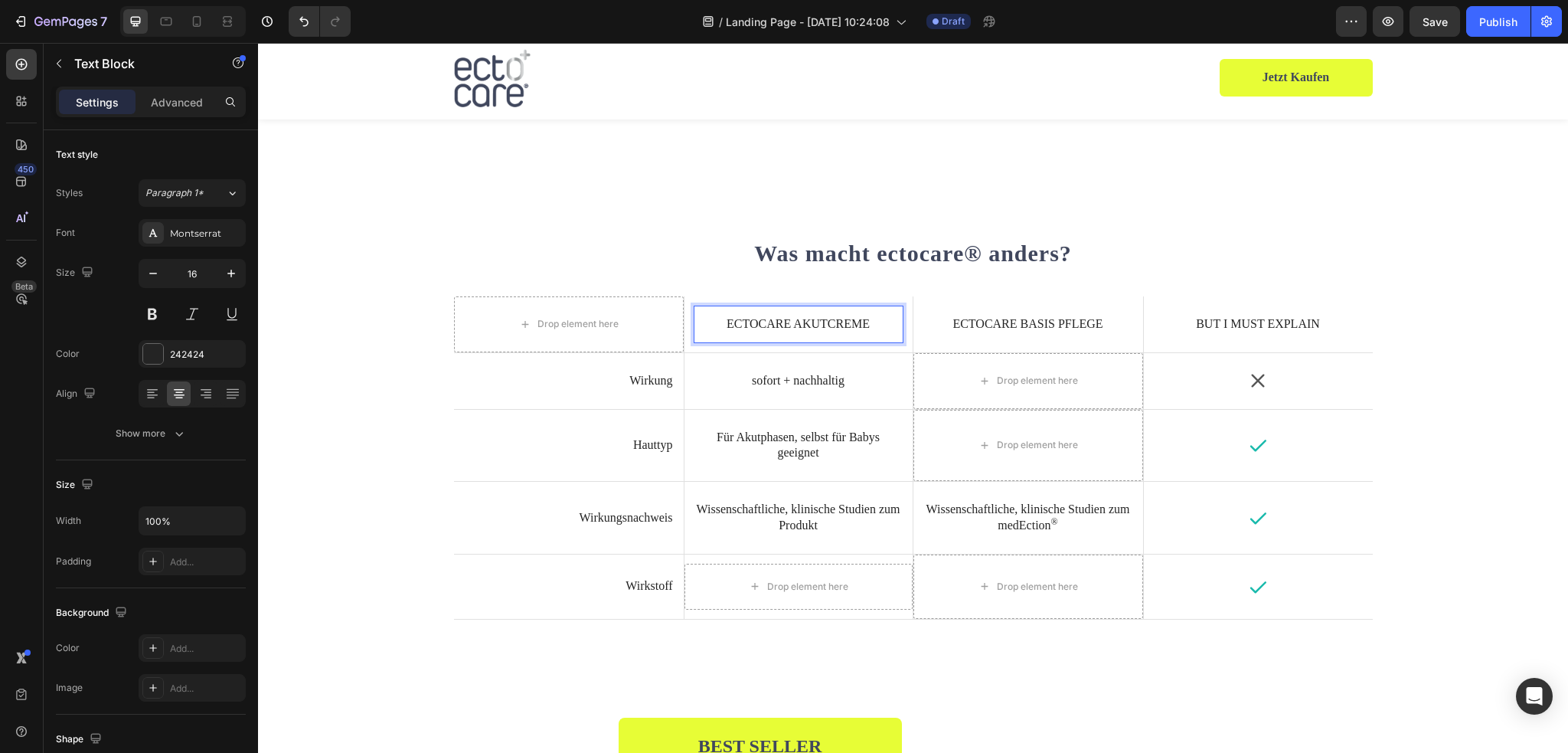
click at [787, 330] on p "ectocare Akutcreme" at bounding box center [798, 324] width 189 height 16
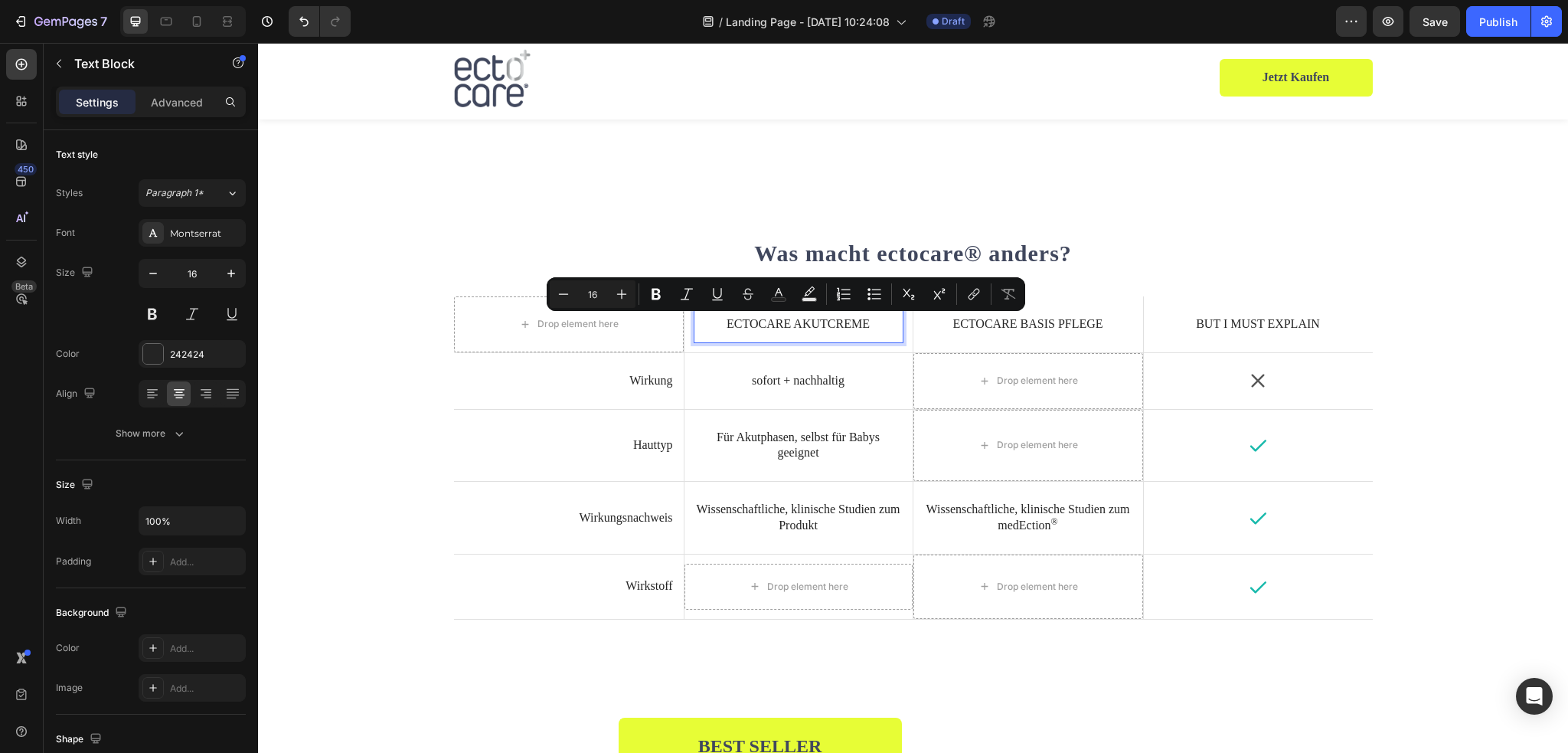
click at [784, 324] on p "ectocare Akutcreme" at bounding box center [798, 324] width 189 height 16
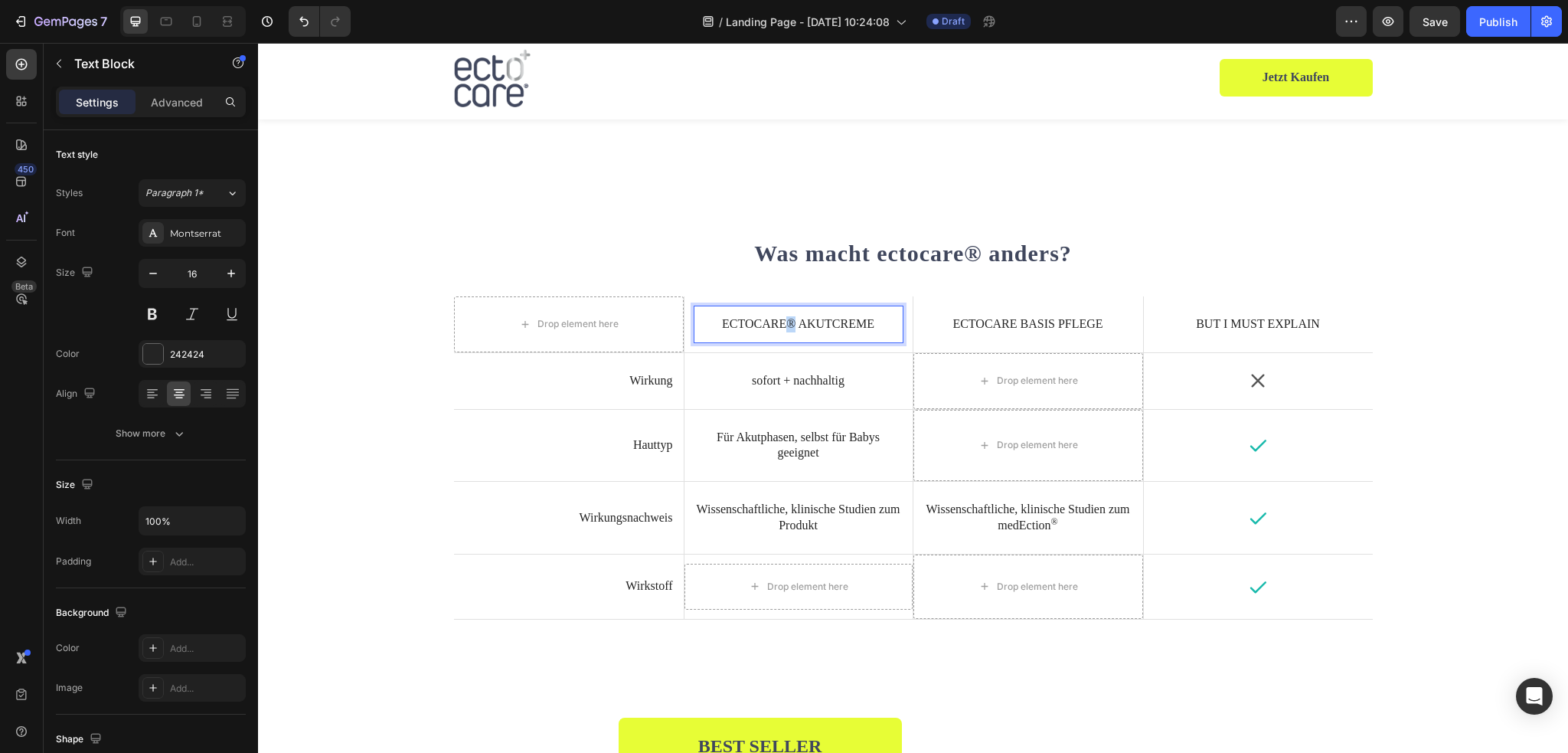
click at [783, 323] on p "ectocare® Akutcreme" at bounding box center [798, 324] width 189 height 16
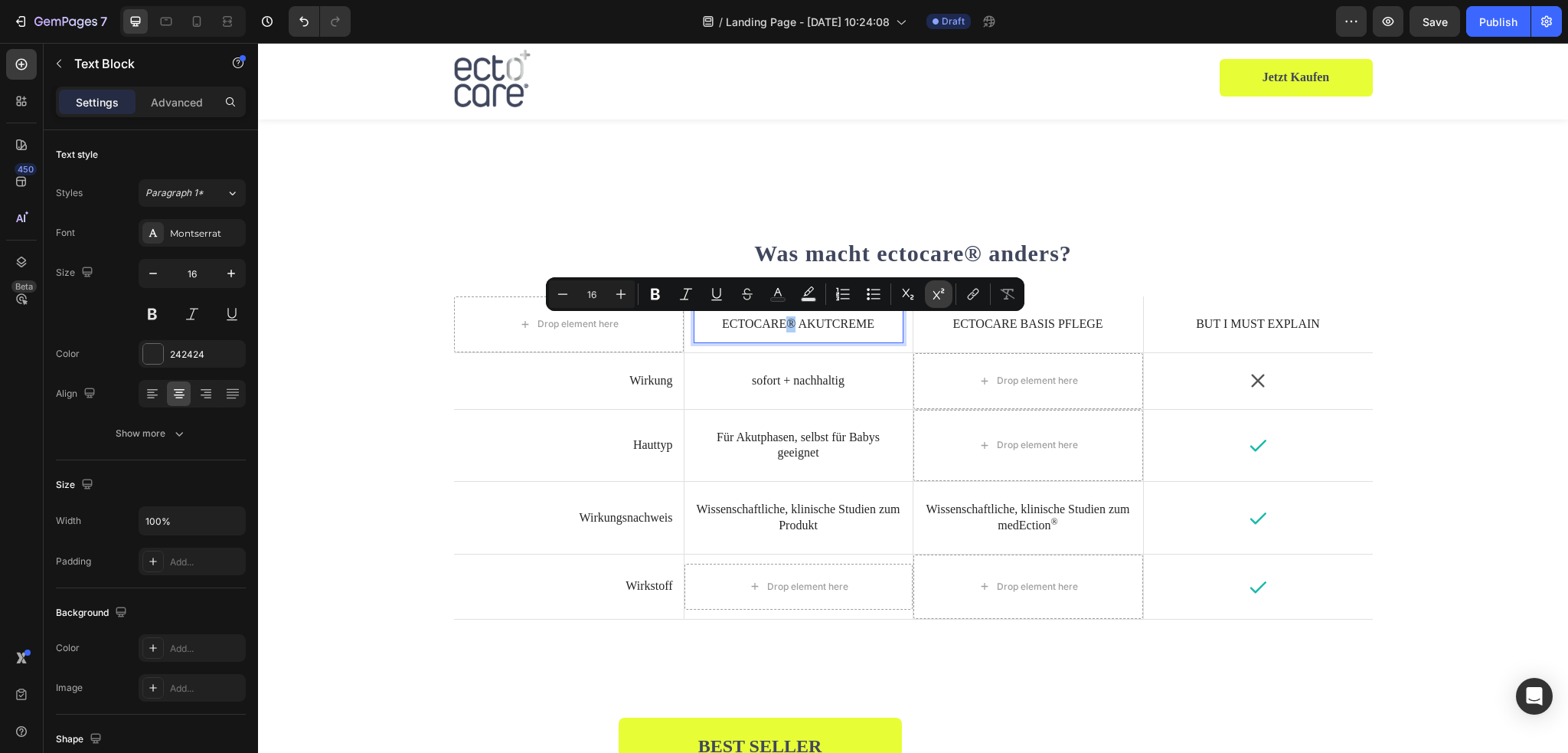
click at [944, 297] on icon "Editor contextual toolbar" at bounding box center [938, 293] width 15 height 15
click at [1011, 324] on p "ectocare Basis Pflege" at bounding box center [1028, 324] width 208 height 16
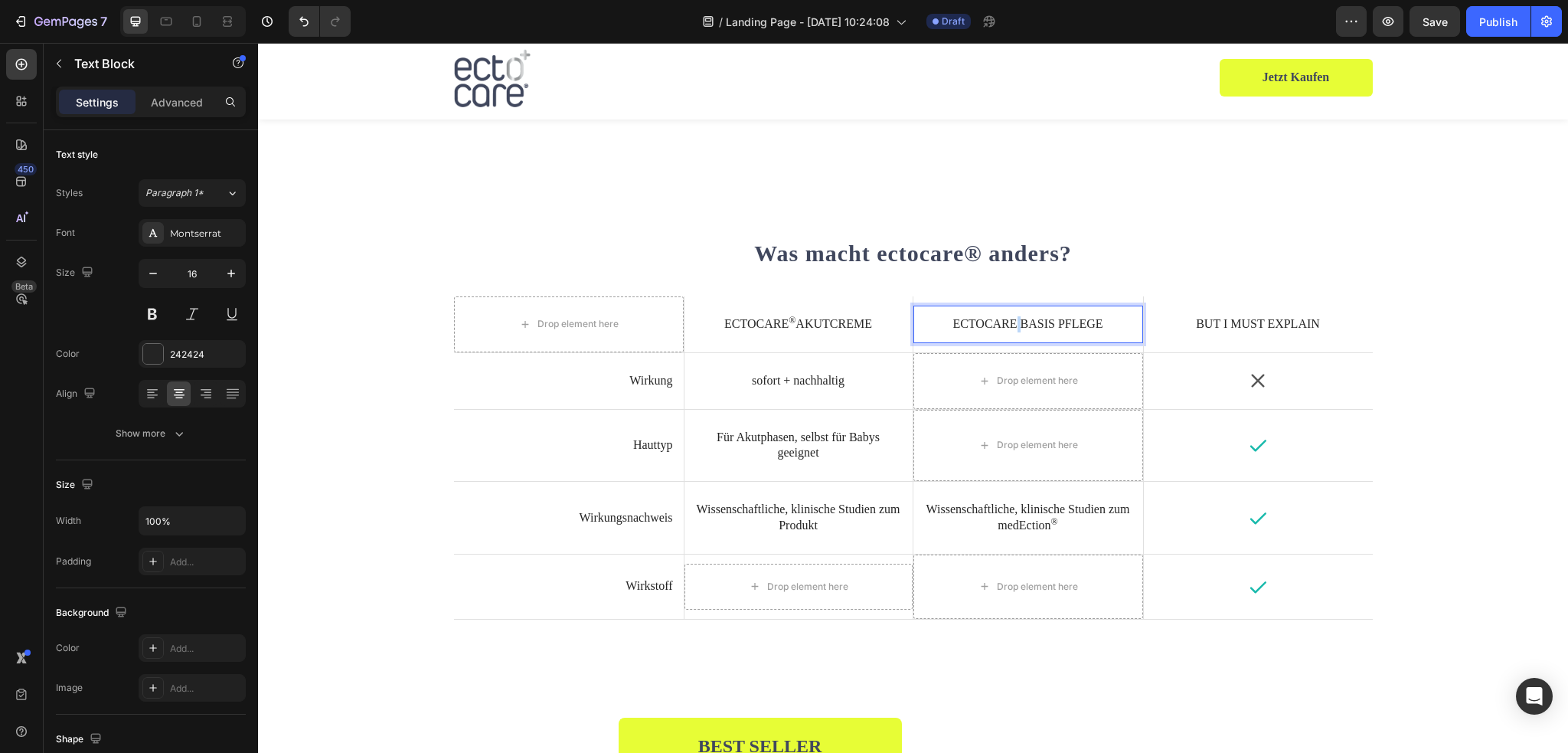
click at [1012, 327] on p "ectocare Basis Pflege" at bounding box center [1028, 324] width 208 height 16
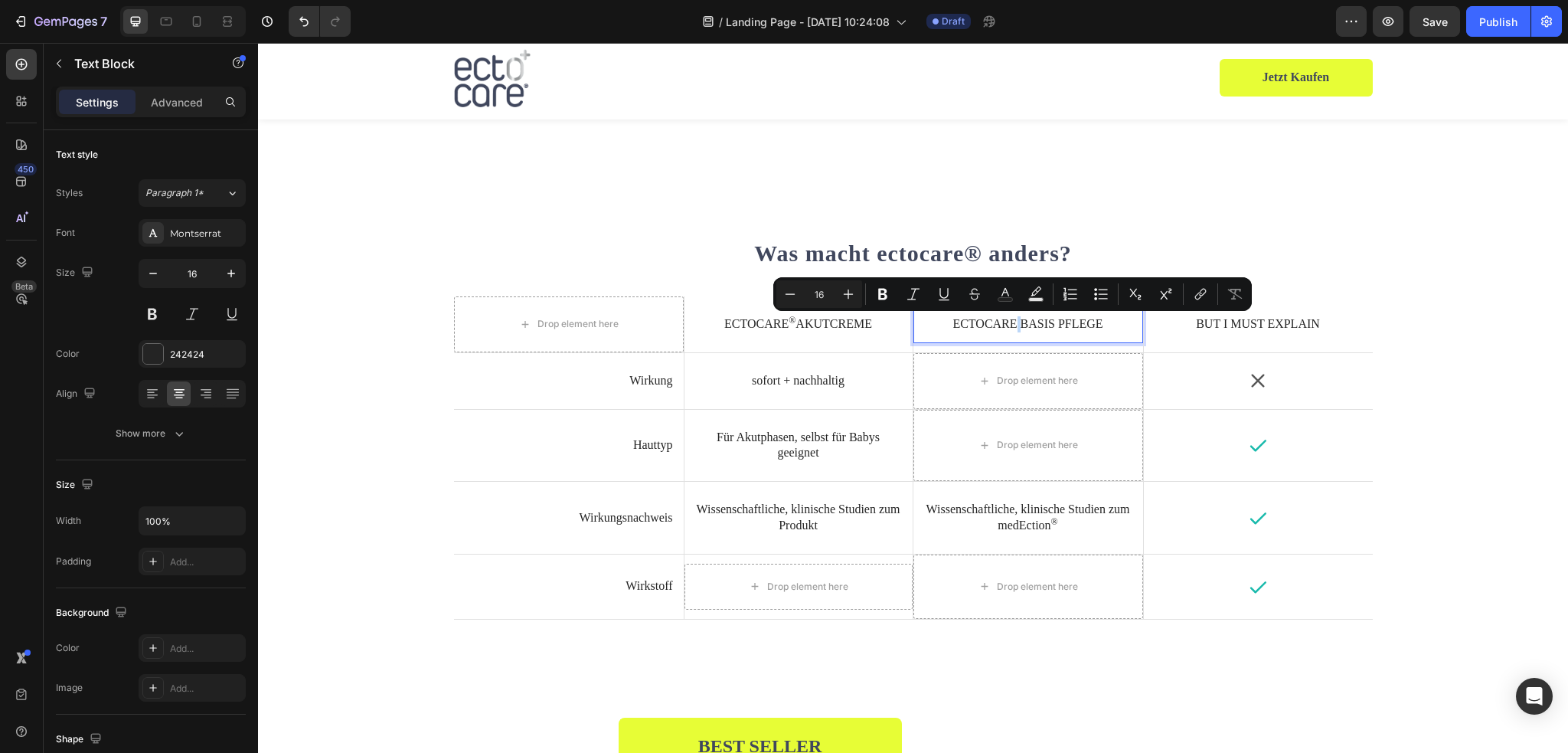
click at [1008, 323] on p "ectocare Basis Pflege" at bounding box center [1028, 324] width 208 height 16
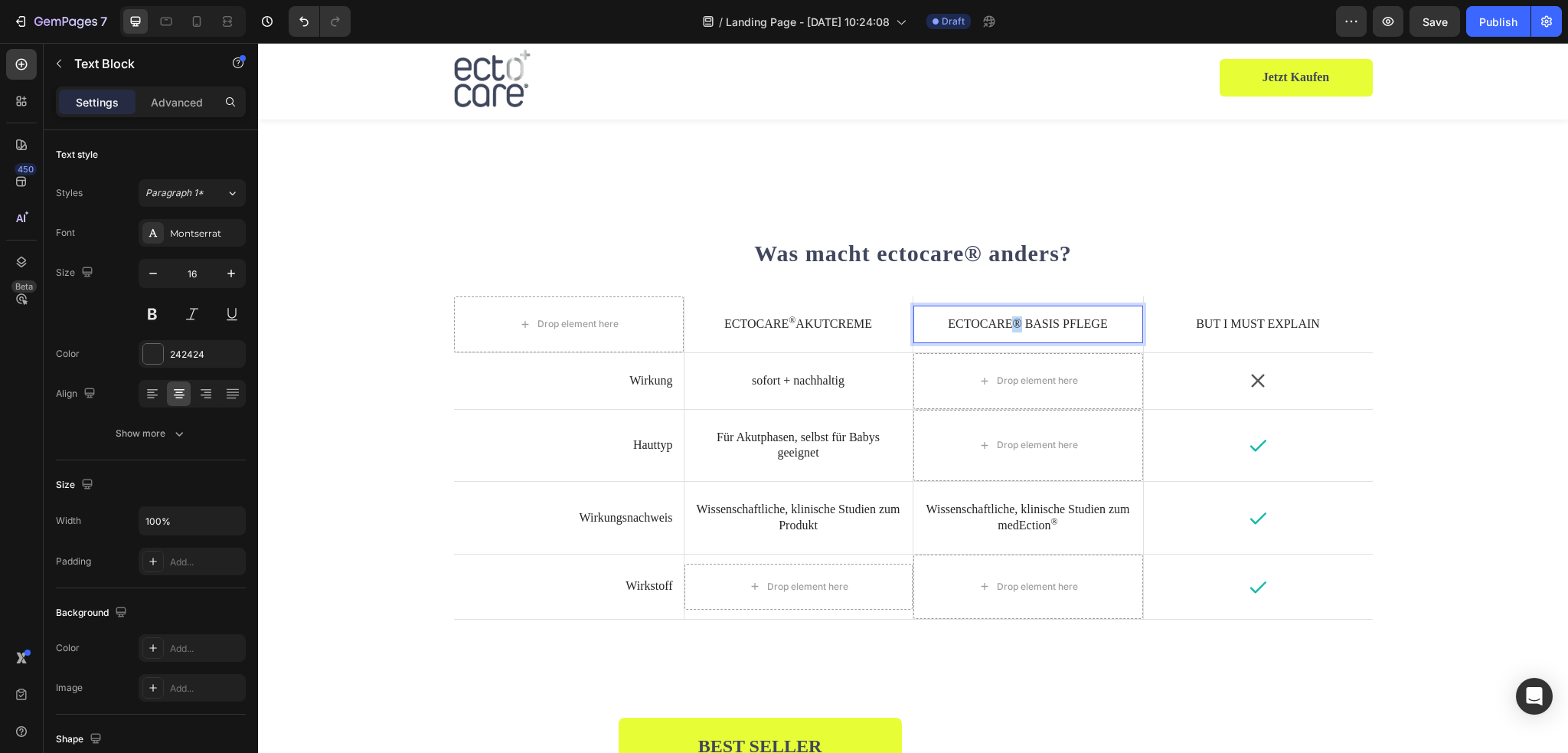
click at [1011, 324] on p "ectocare® Basis Pflege" at bounding box center [1028, 324] width 208 height 16
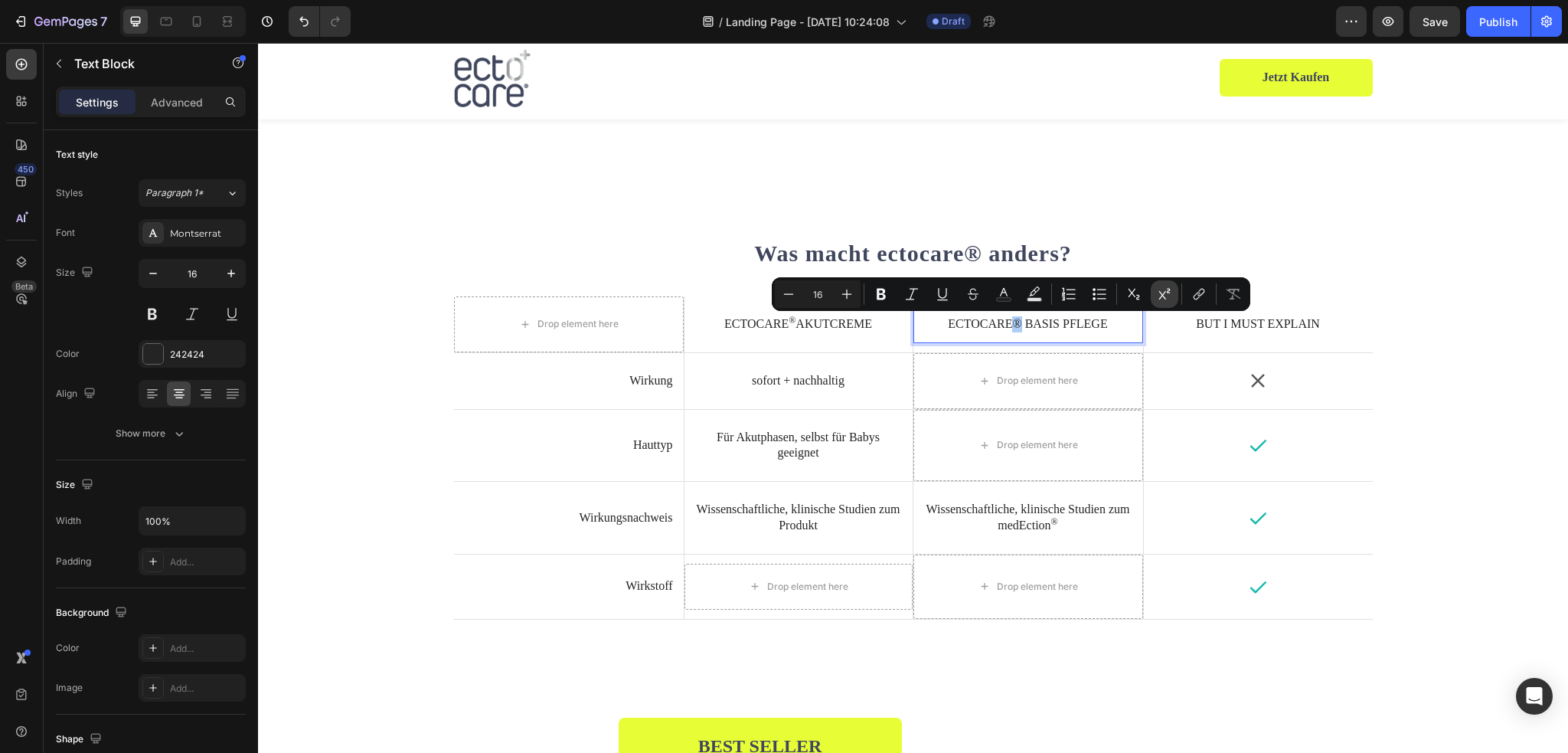
click at [1167, 293] on icon "Editor contextual toolbar" at bounding box center [1164, 293] width 15 height 15
click at [1012, 502] on p "Wissenschaftliche, klinische Studien zum medEction ®" at bounding box center [1028, 517] width 208 height 32
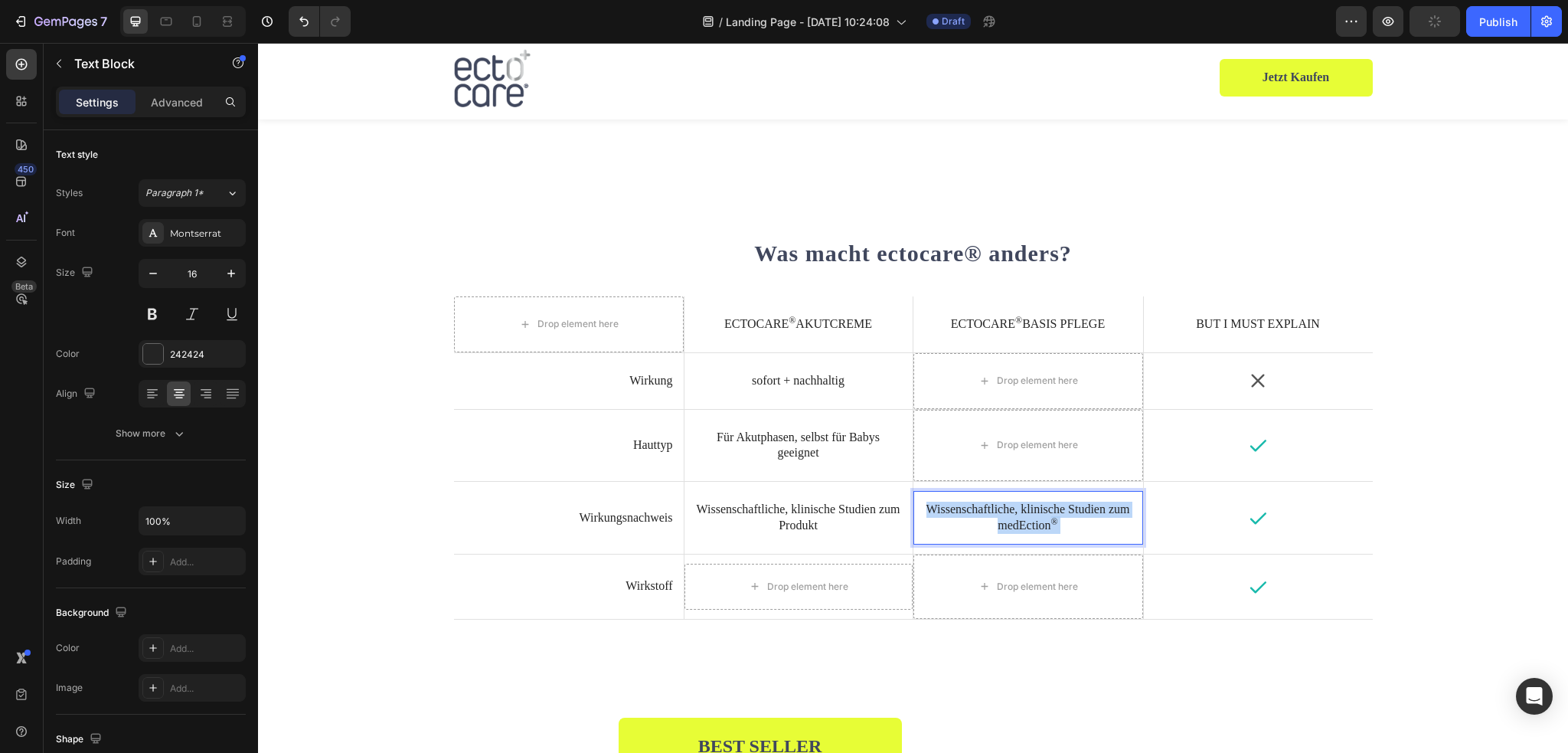
drag, startPoint x: 1057, startPoint y: 523, endPoint x: 998, endPoint y: 526, distance: 59.1
click at [998, 526] on p "Wissenschaftliche, klinische Studien zum medEction ®" at bounding box center [1028, 517] width 208 height 32
click at [997, 524] on p "Wissenschaftliche, klinische Studien zum medEction ®" at bounding box center [1028, 517] width 208 height 32
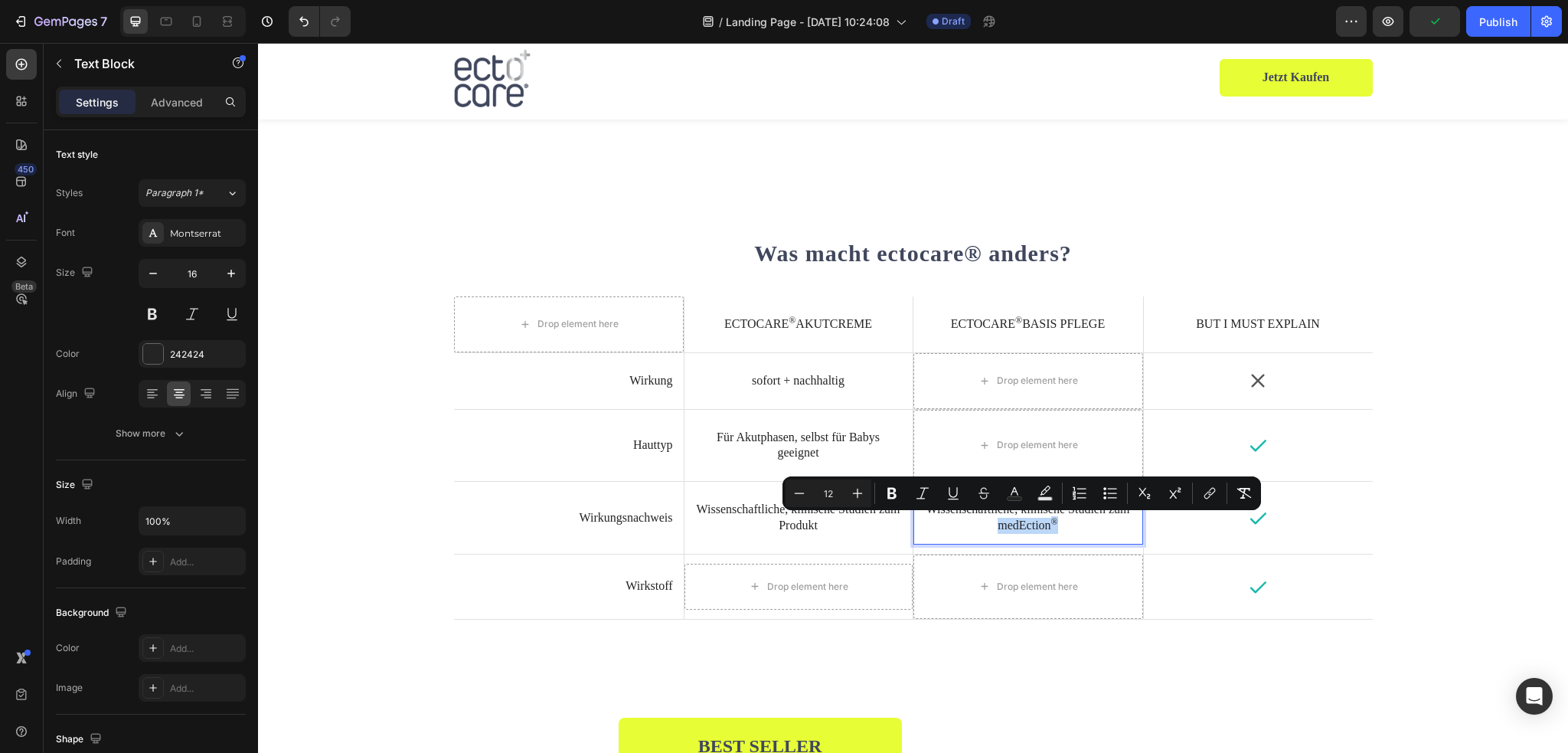
drag, startPoint x: 1063, startPoint y: 522, endPoint x: 990, endPoint y: 526, distance: 73.1
click at [990, 526] on p "Wissenschaftliche, klinische Studien zum medEction ®" at bounding box center [1028, 517] width 208 height 32
copy p "medEction ®"
click at [1093, 527] on p "Wissenschaftliche, klinische Studien zum medEction ®" at bounding box center [1028, 517] width 208 height 32
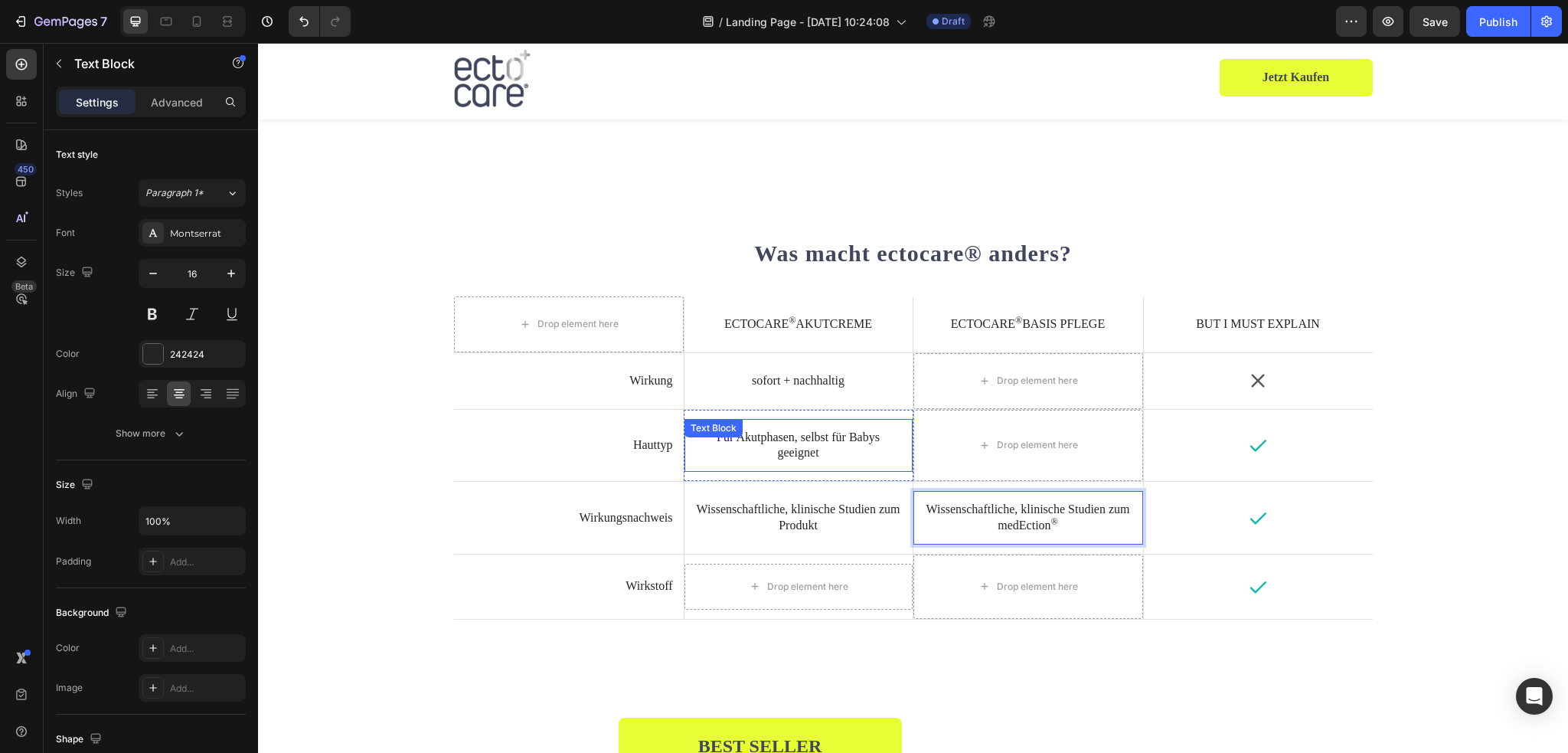
click at [837, 436] on p "Für Akutphasen, selbst für Babys geeignet" at bounding box center [798, 446] width 206 height 32
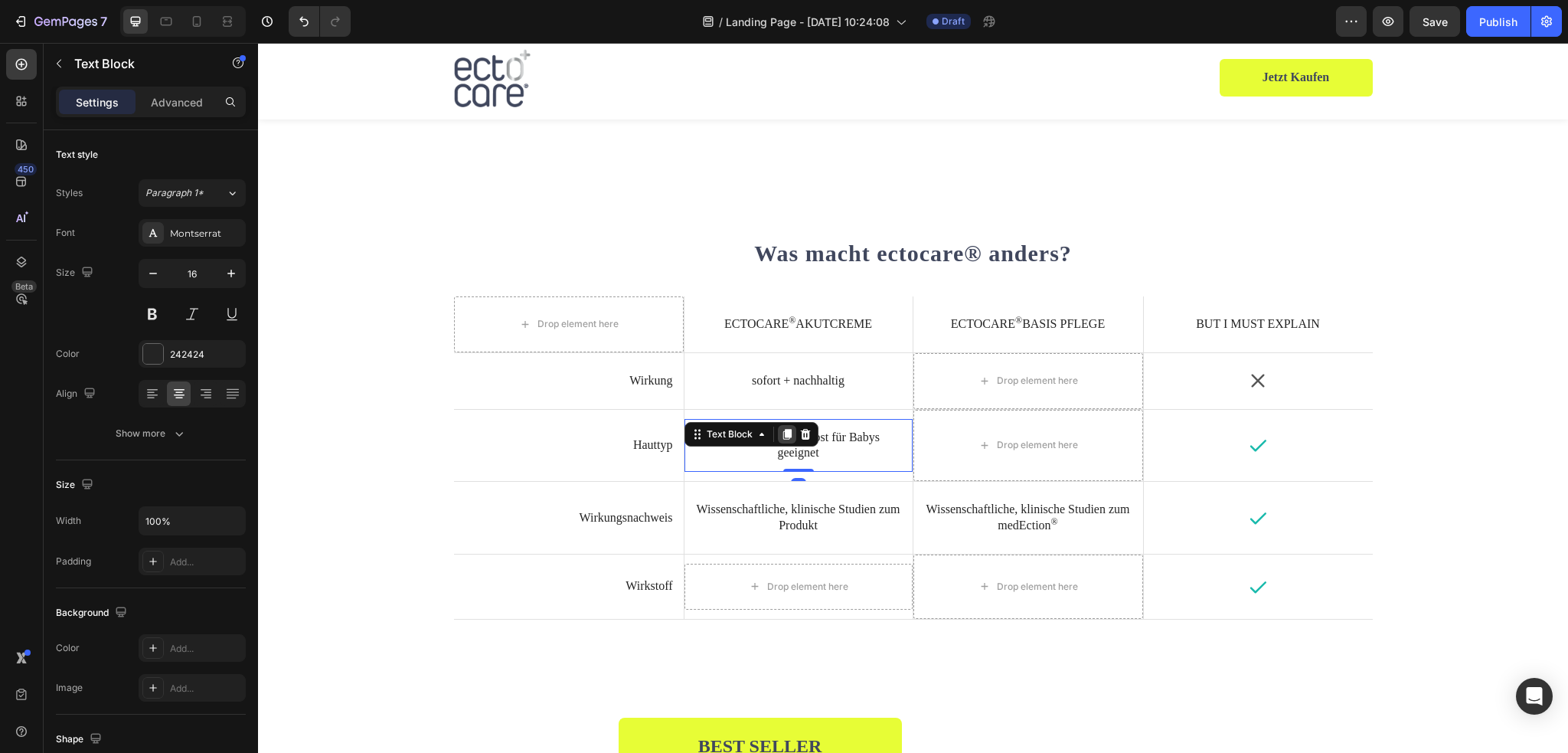
click at [784, 431] on icon at bounding box center [787, 434] width 9 height 11
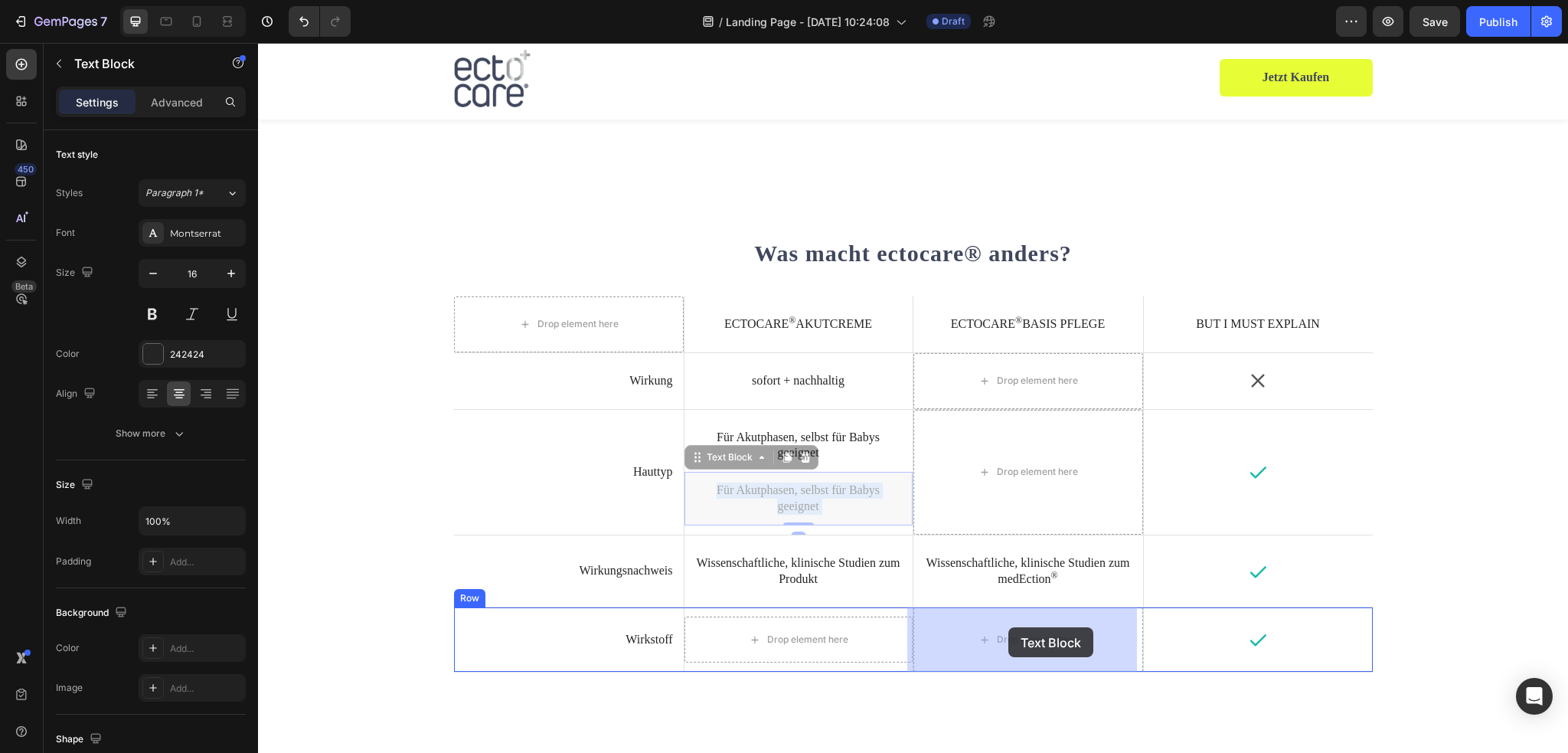
drag, startPoint x: 792, startPoint y: 487, endPoint x: 1008, endPoint y: 627, distance: 257.4
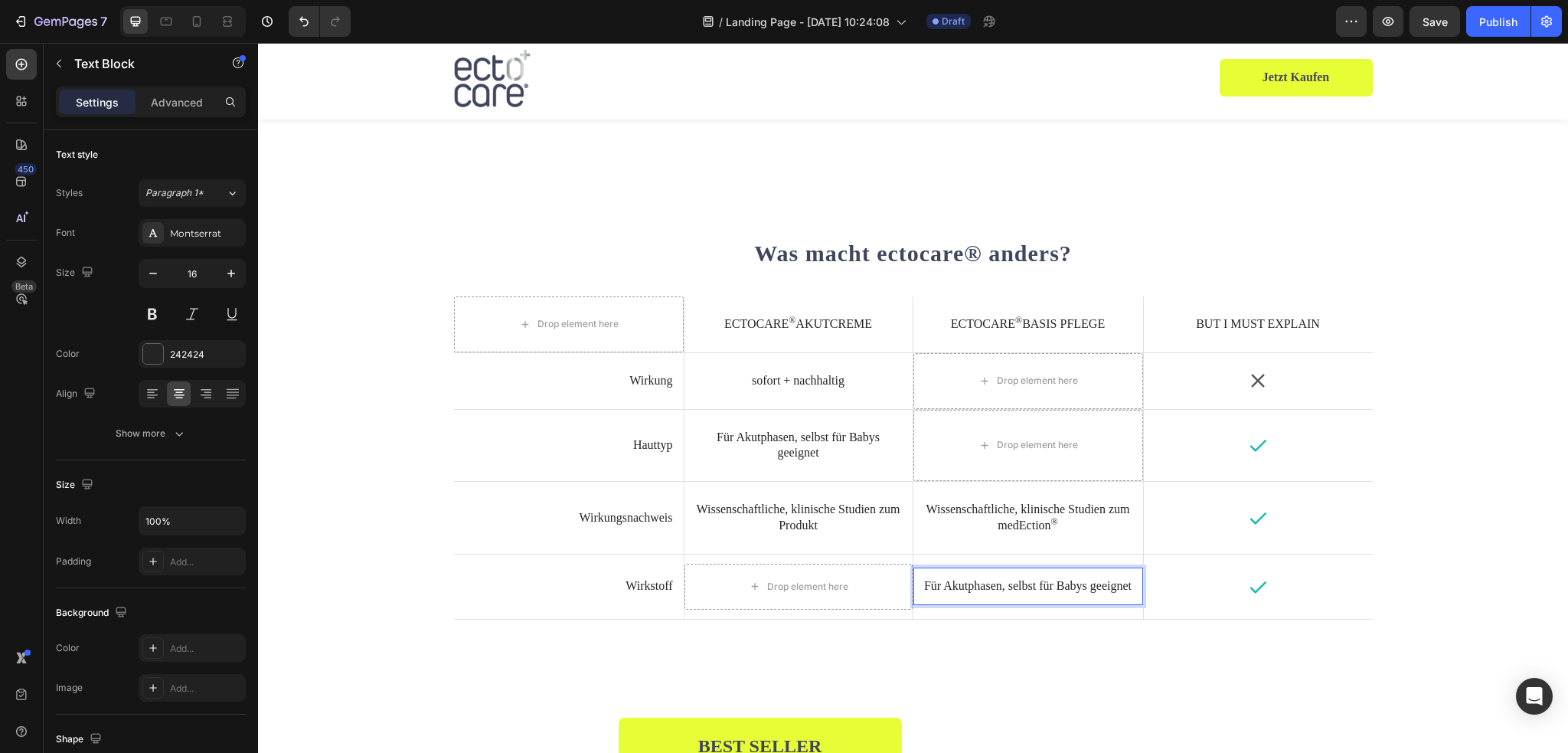
click at [1012, 584] on p "Für Akutphasen, selbst für Babys geeignet" at bounding box center [1028, 586] width 208 height 16
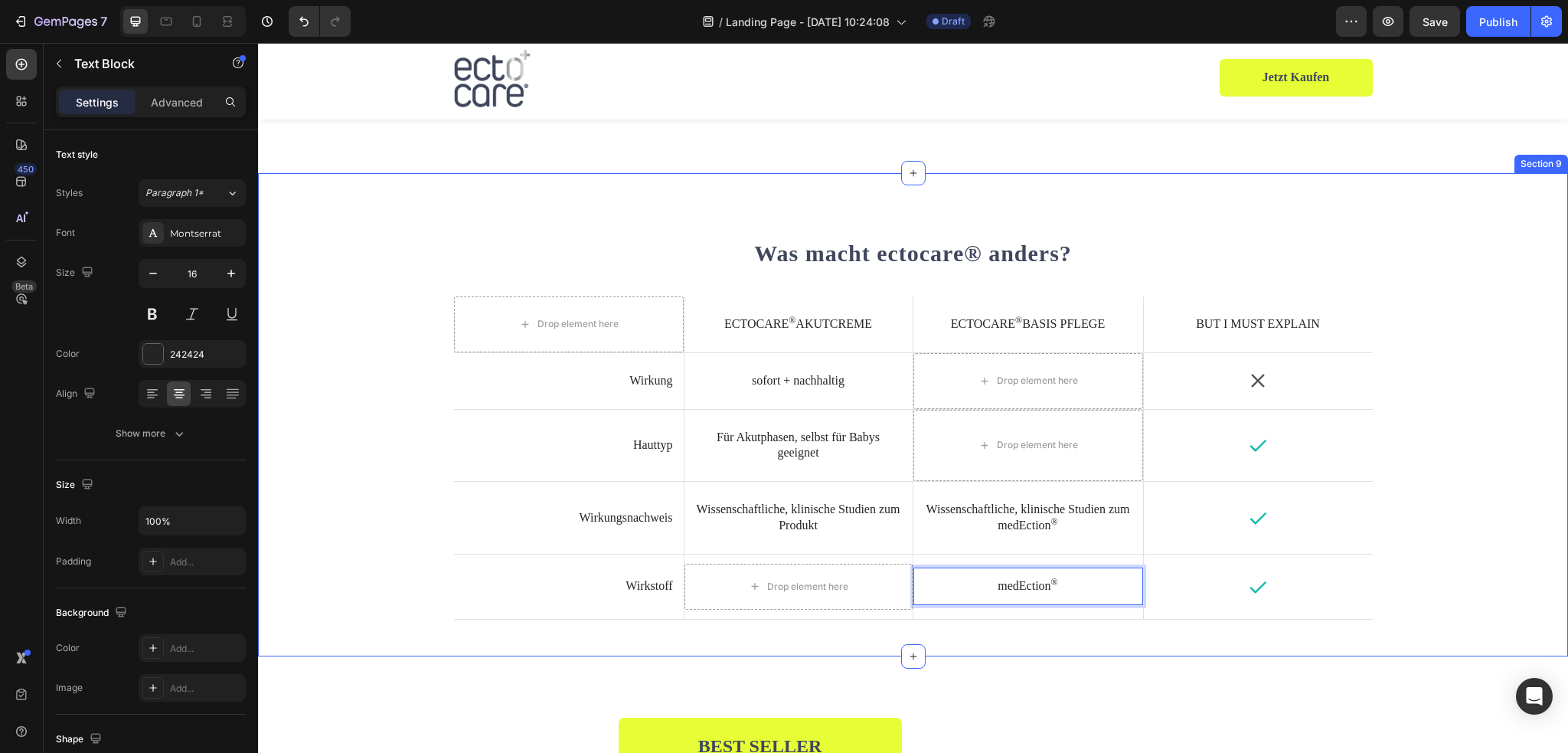
click at [1036, 649] on div "⁠⁠⁠⁠⁠⁠⁠ Was macht ectocare® anders? Heading Drop element here ectocare ® Akutcr…" at bounding box center [912, 414] width 1310 height 483
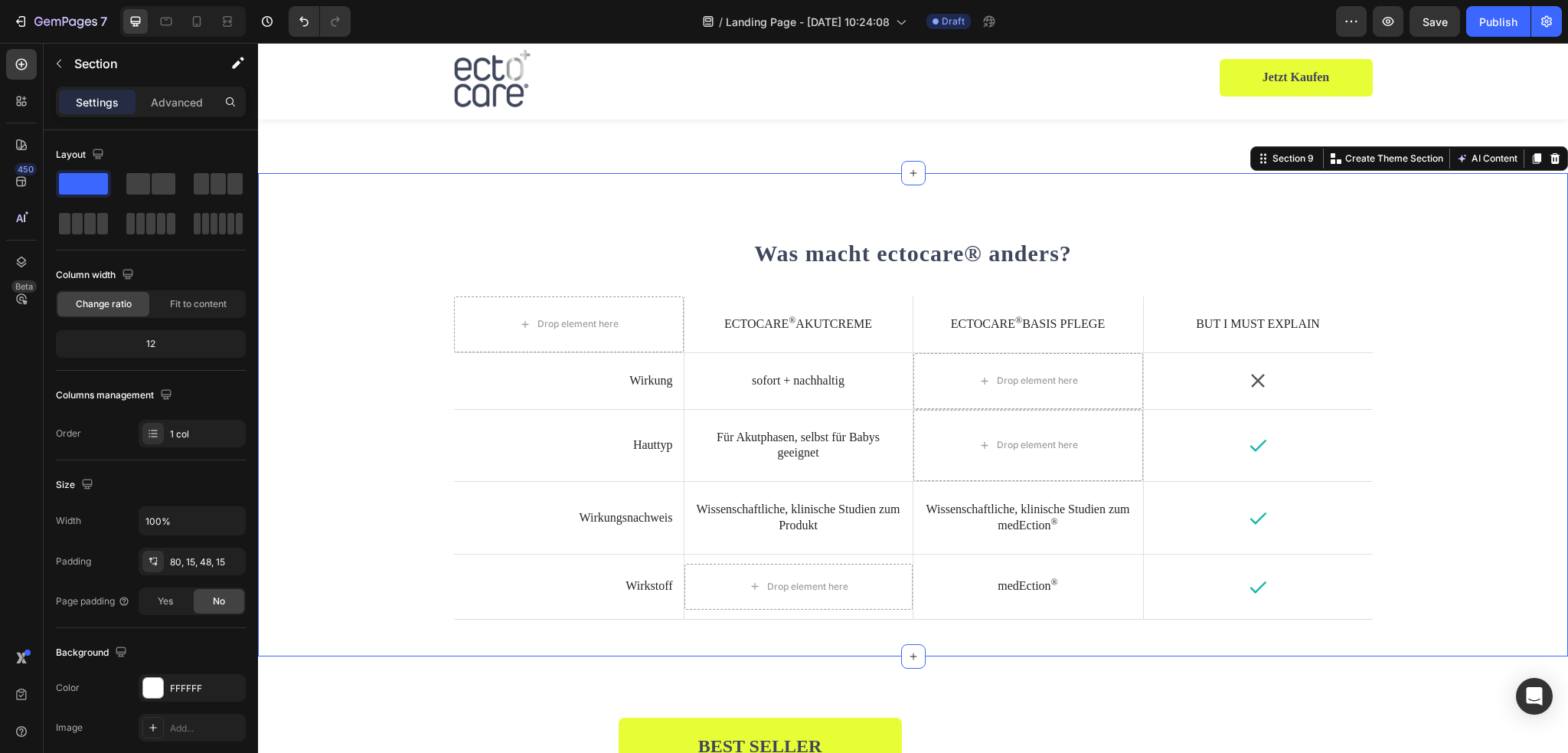
click at [1079, 600] on div "medEction ® Text Block" at bounding box center [1028, 586] width 229 height 37
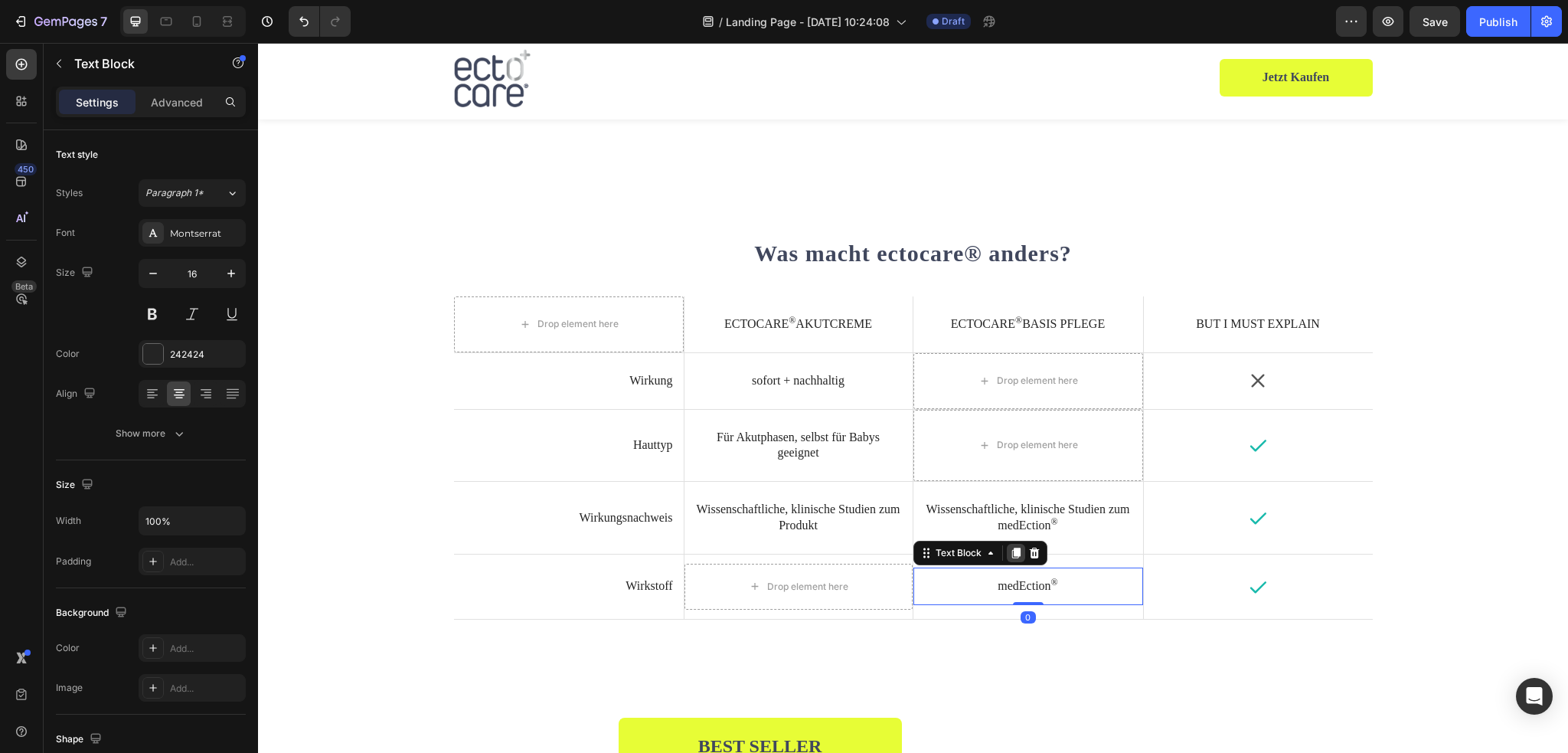
click at [1012, 555] on icon at bounding box center [1016, 554] width 9 height 11
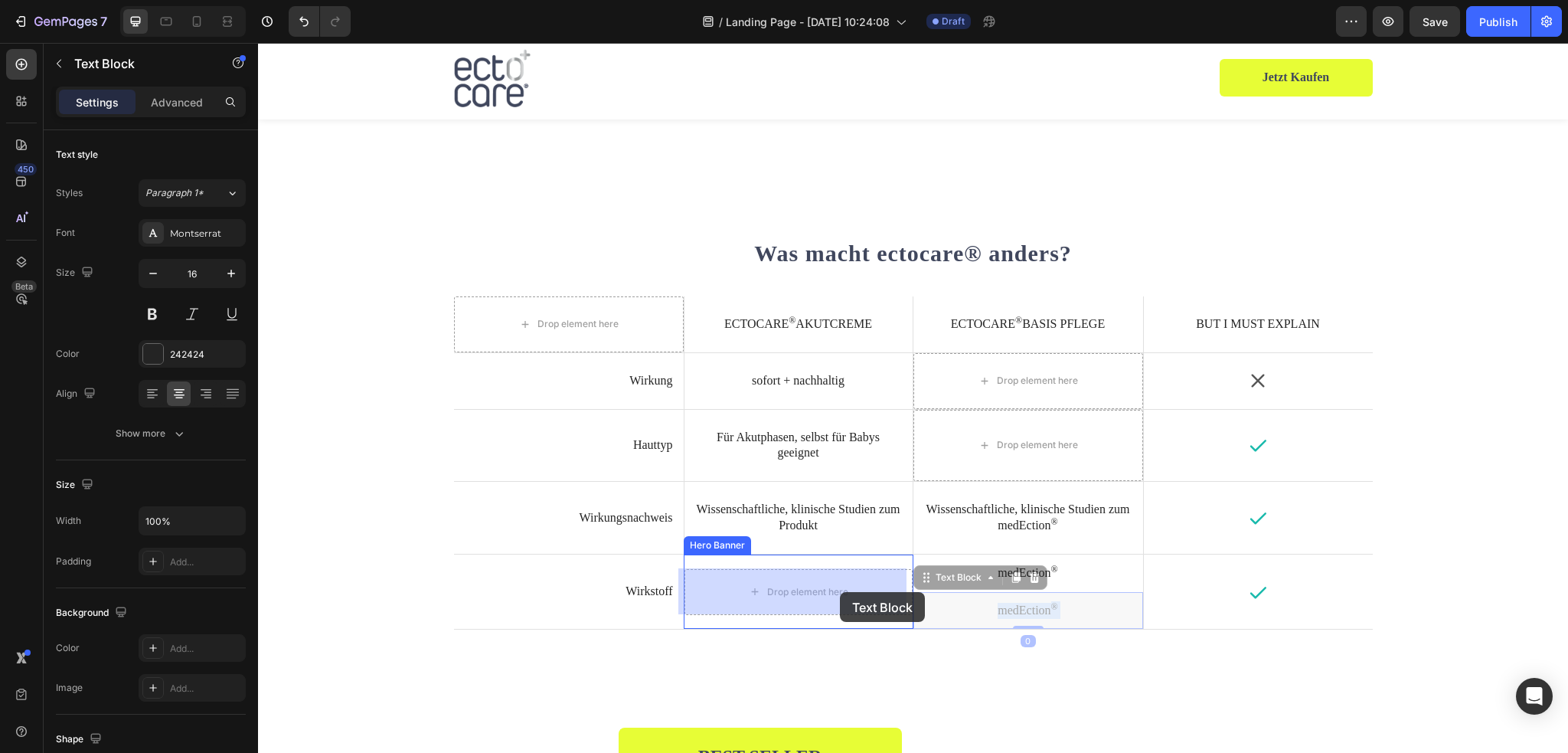
drag, startPoint x: 1016, startPoint y: 610, endPoint x: 840, endPoint y: 593, distance: 176.8
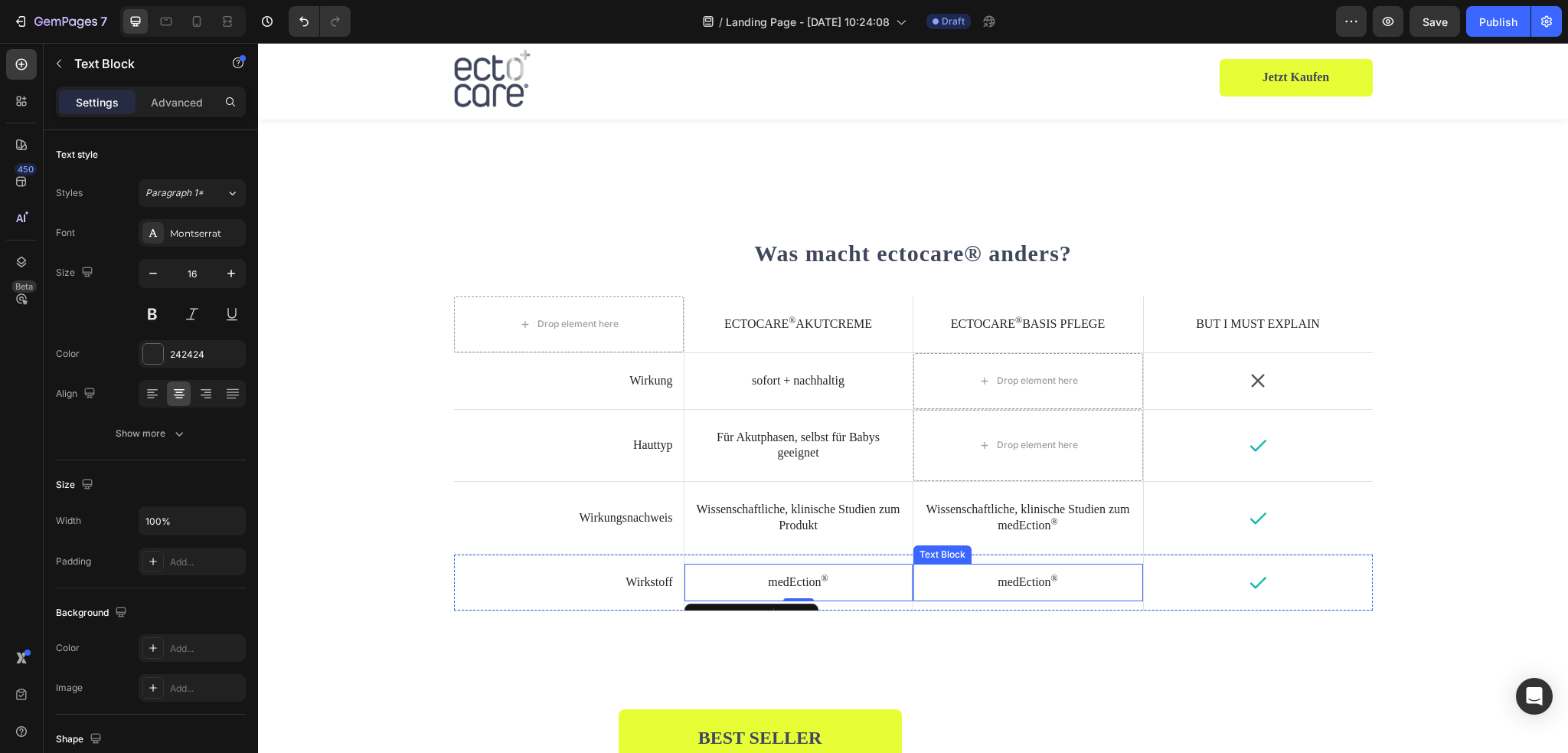
click at [1032, 579] on p "medEction ®" at bounding box center [1028, 582] width 208 height 16
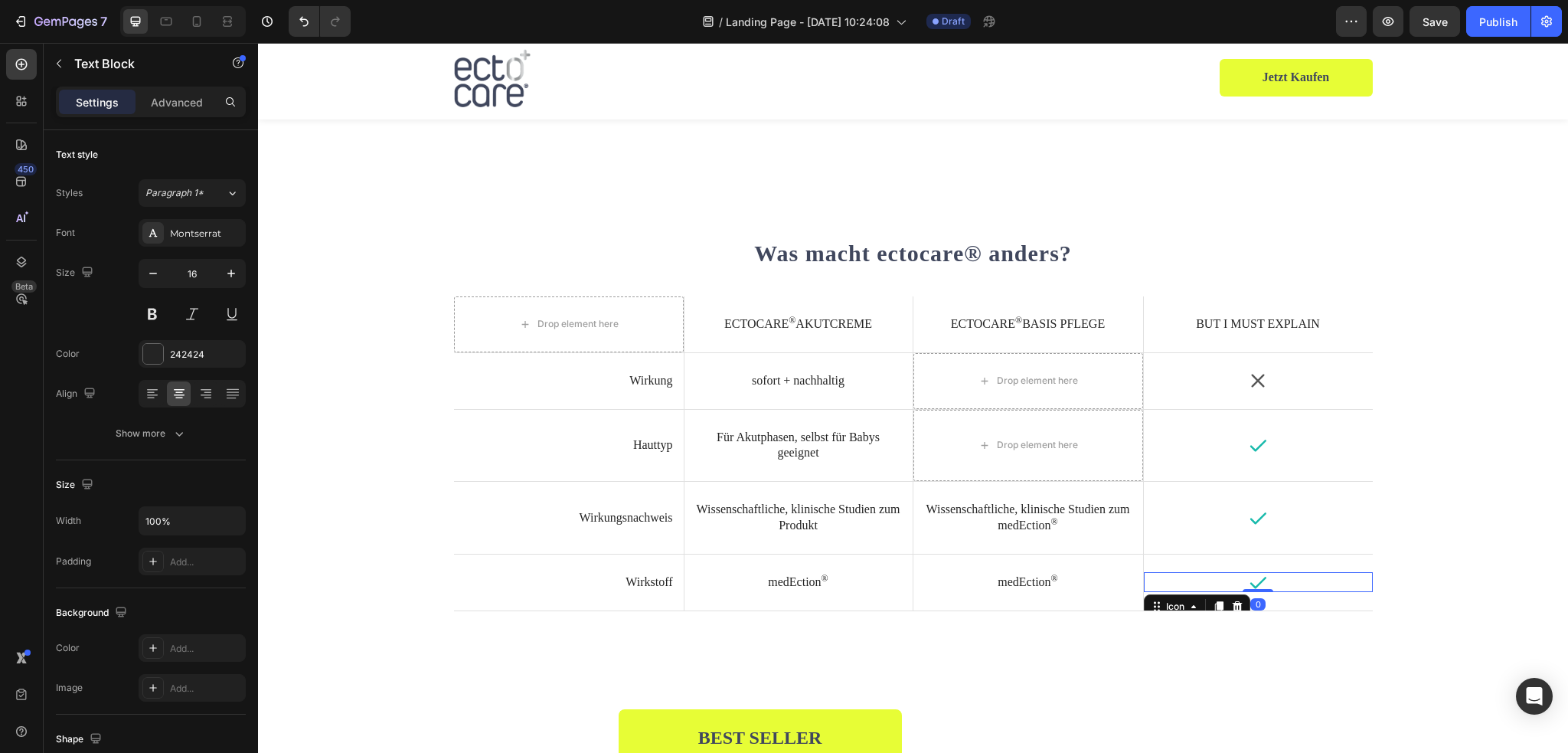
click at [1253, 584] on icon at bounding box center [1258, 582] width 16 height 12
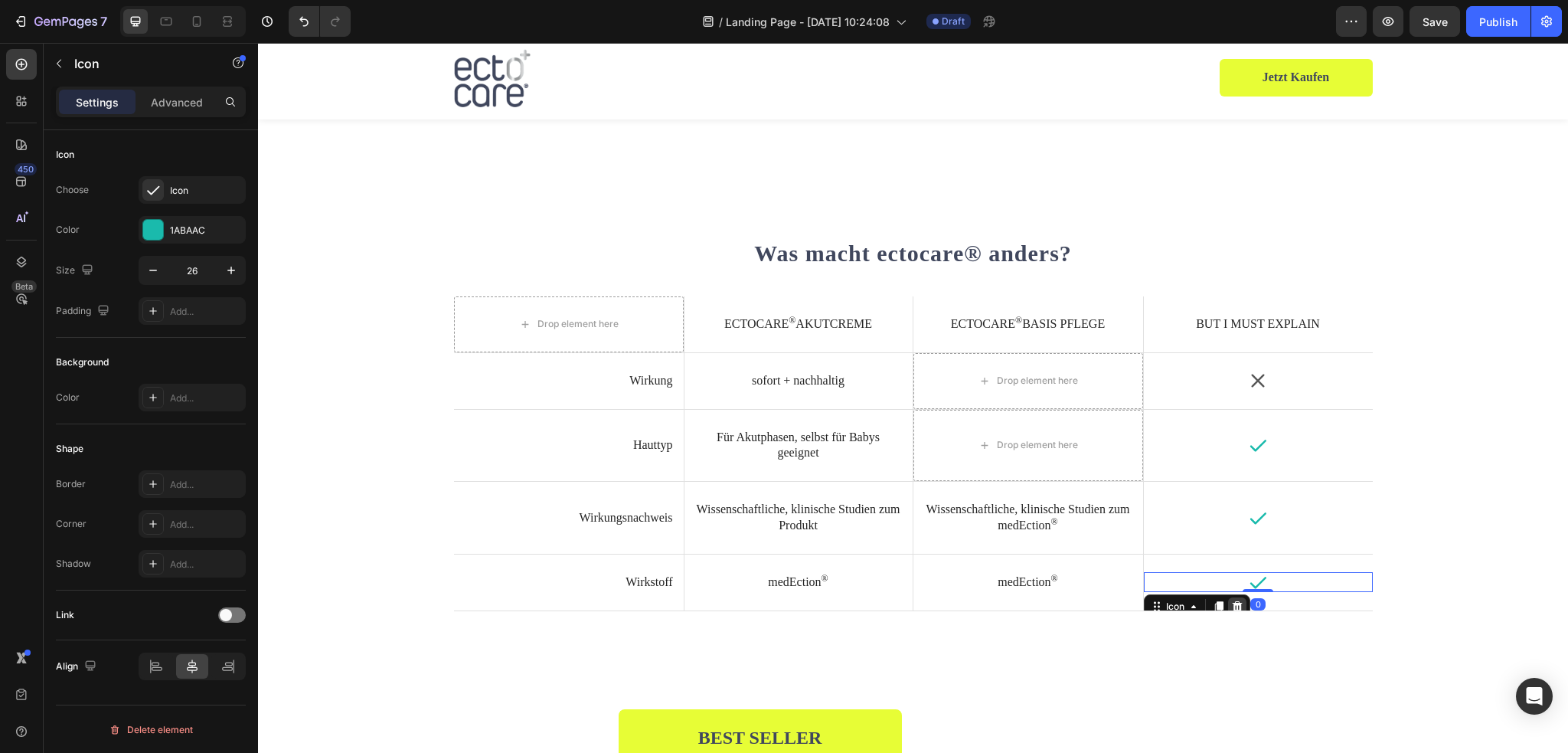
click at [1232, 604] on icon at bounding box center [1237, 606] width 10 height 11
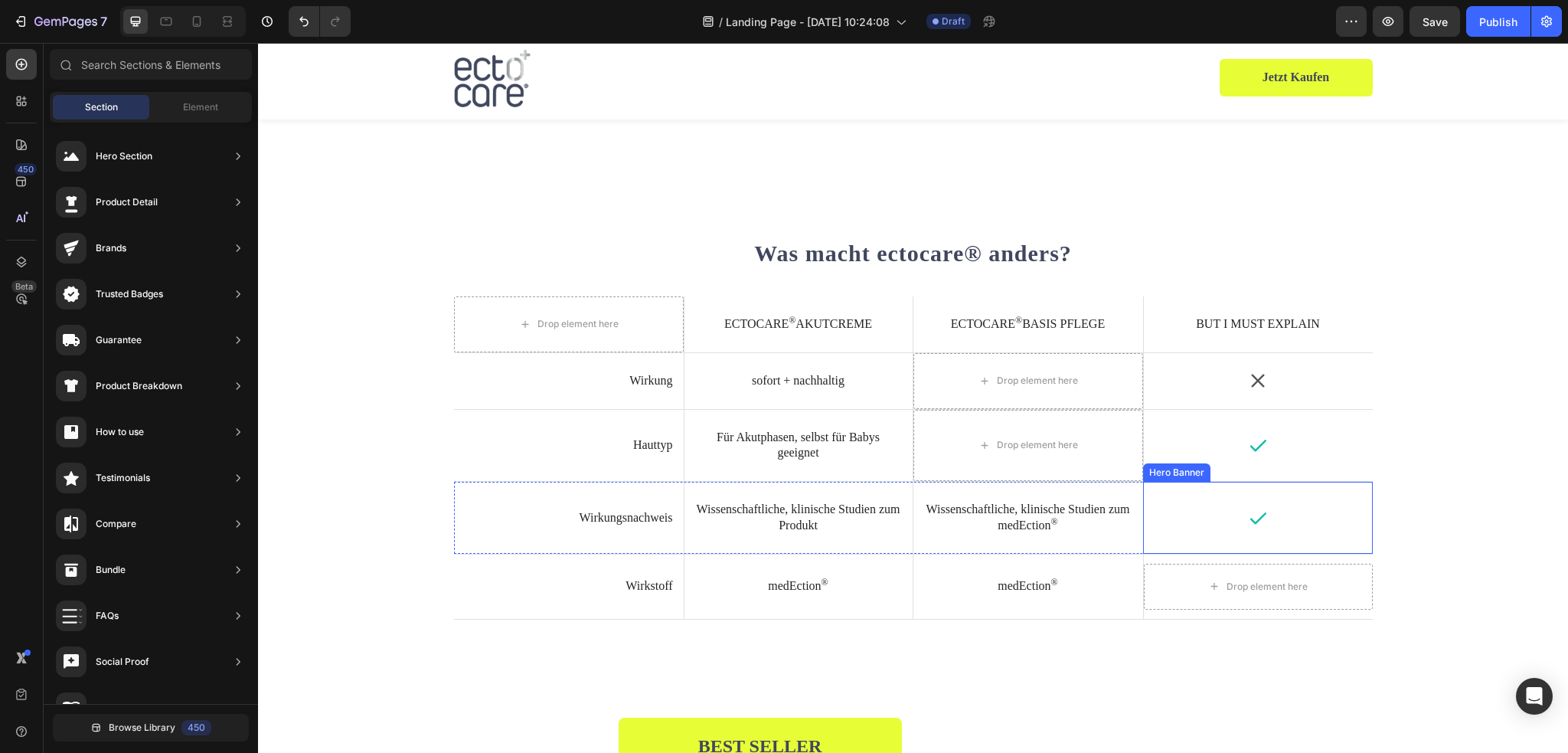
click at [1260, 525] on icon at bounding box center [1258, 517] width 19 height 19
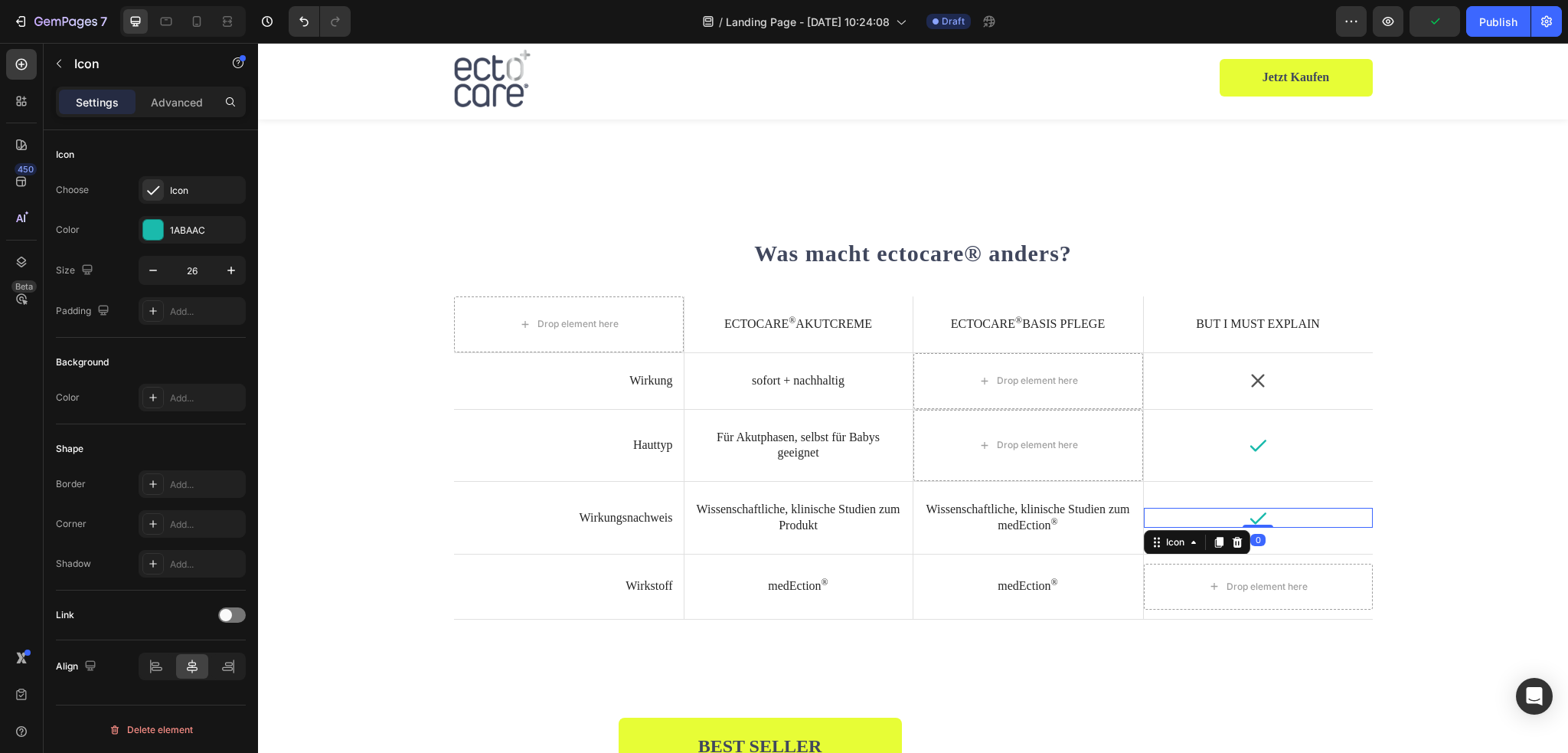
click at [1253, 516] on icon at bounding box center [1258, 517] width 19 height 19
click at [1231, 543] on icon at bounding box center [1238, 542] width 12 height 12
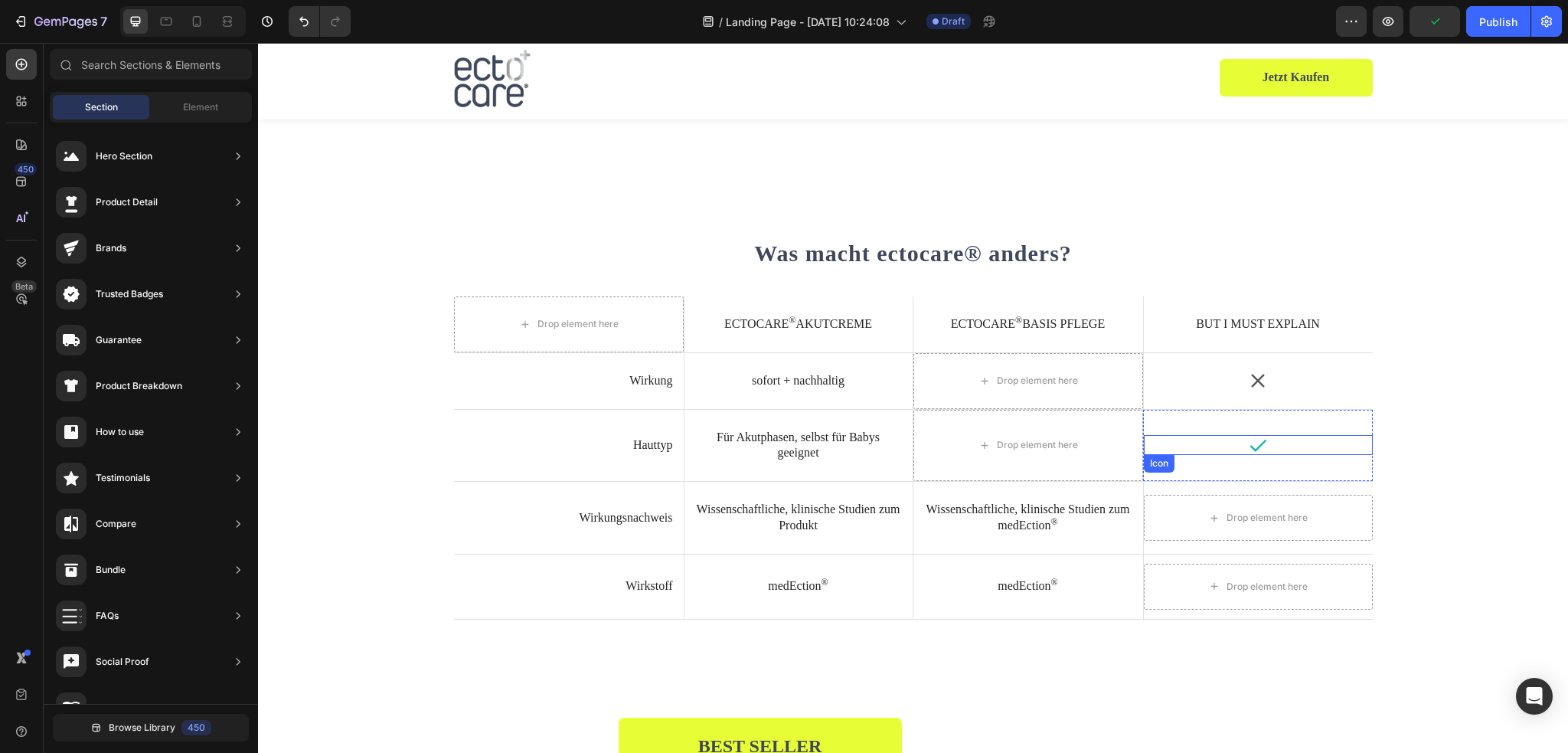
click at [1241, 449] on div "Icon" at bounding box center [1258, 445] width 229 height 19
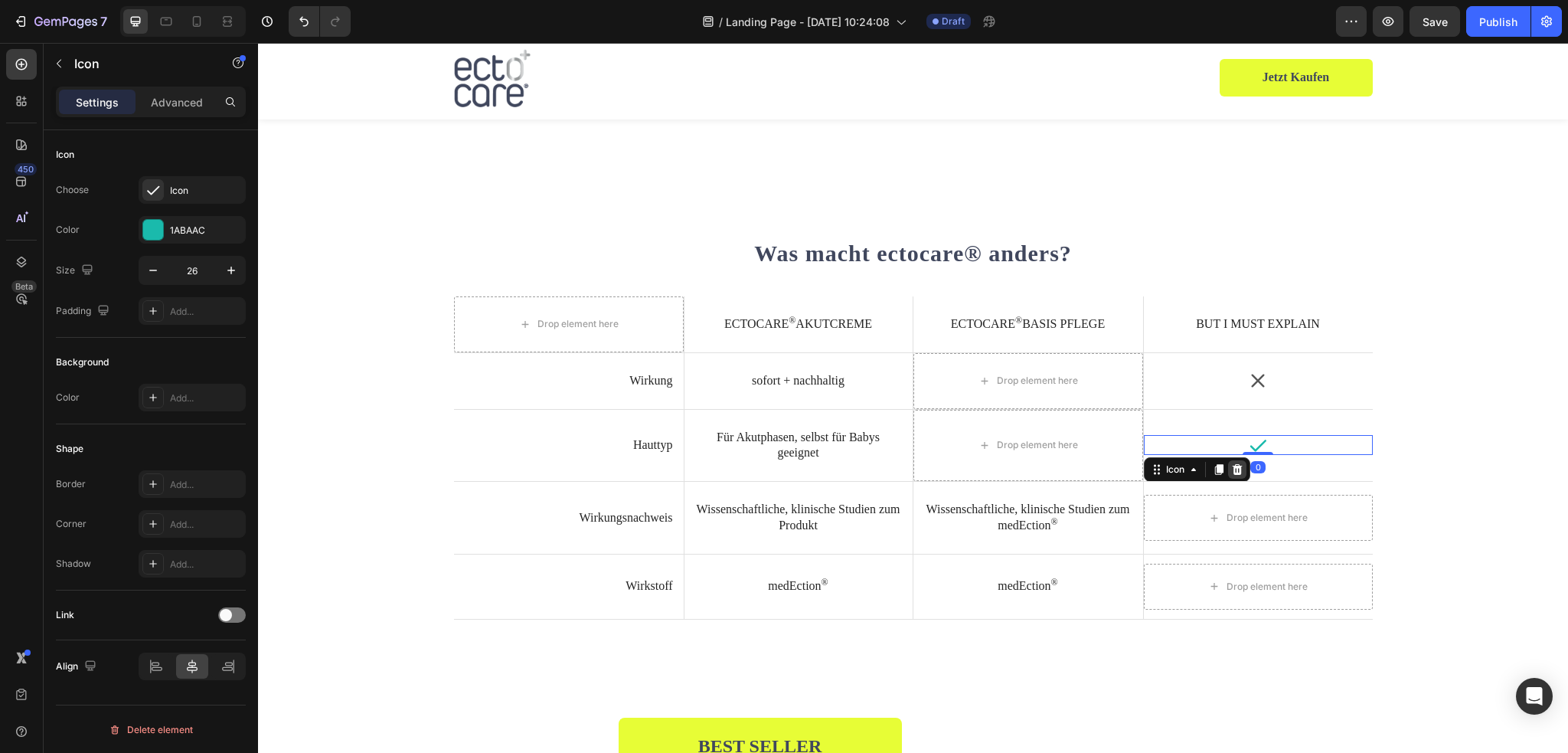
click at [1235, 469] on icon at bounding box center [1238, 470] width 12 height 12
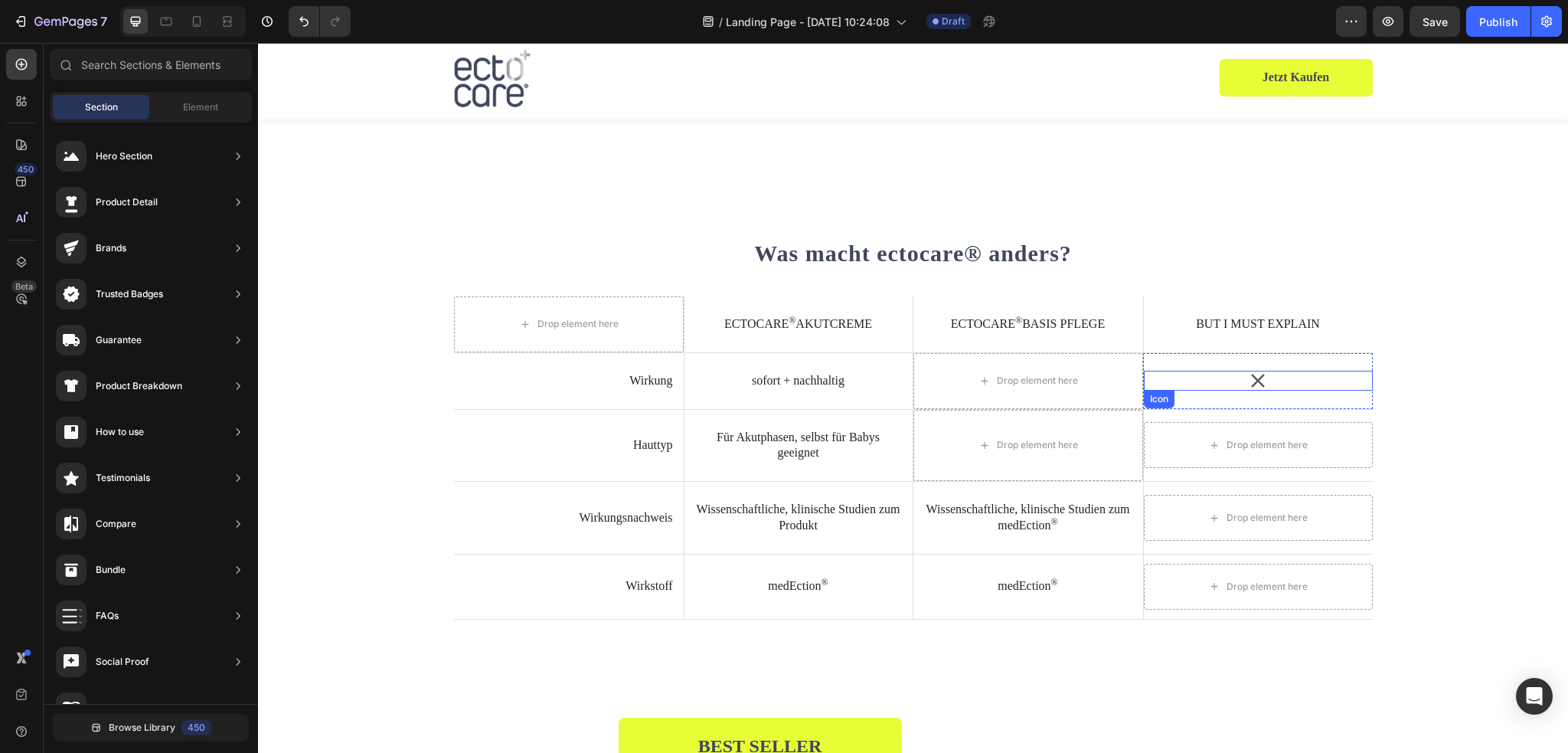
click at [1254, 373] on icon at bounding box center [1258, 380] width 19 height 19
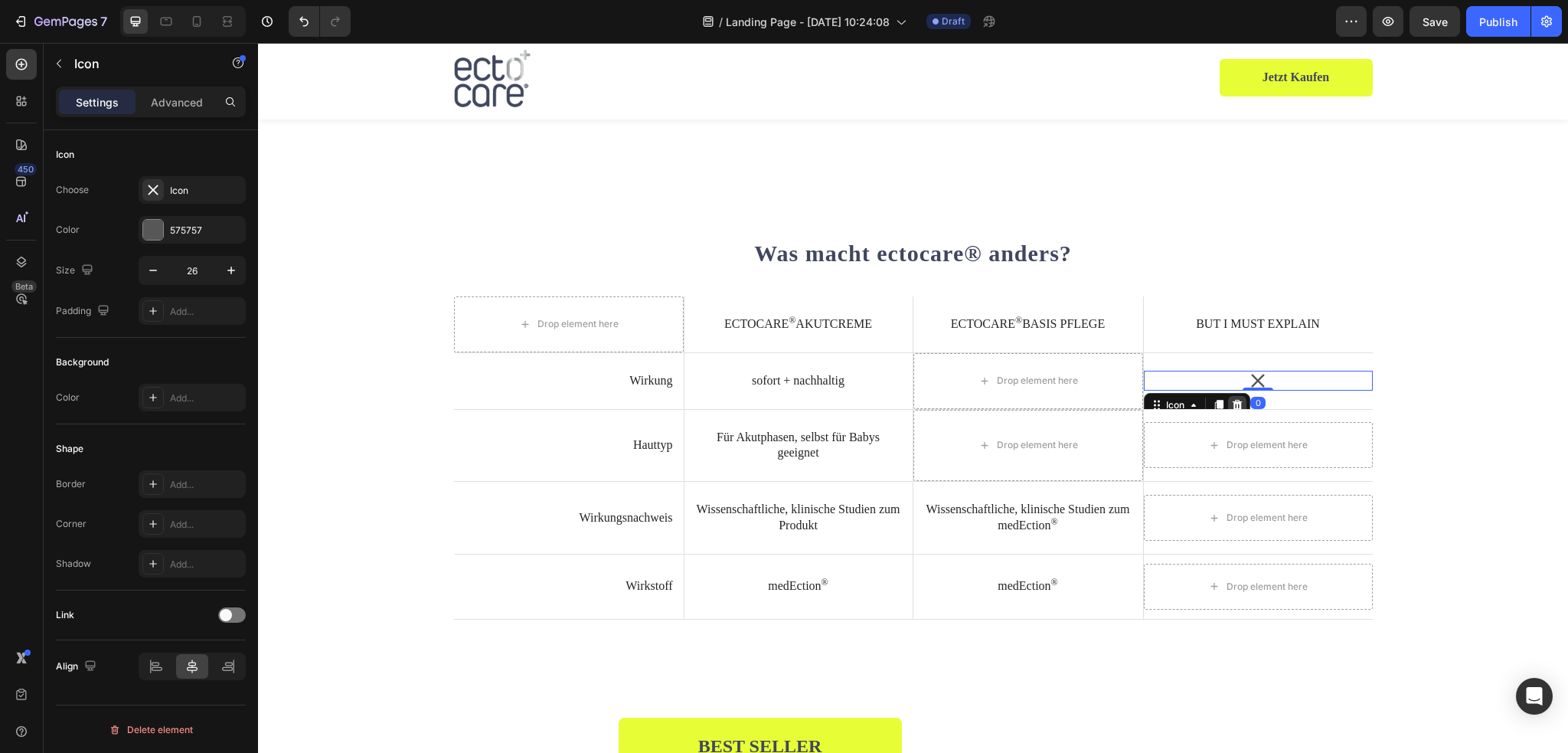
click at [1231, 403] on icon at bounding box center [1238, 405] width 12 height 12
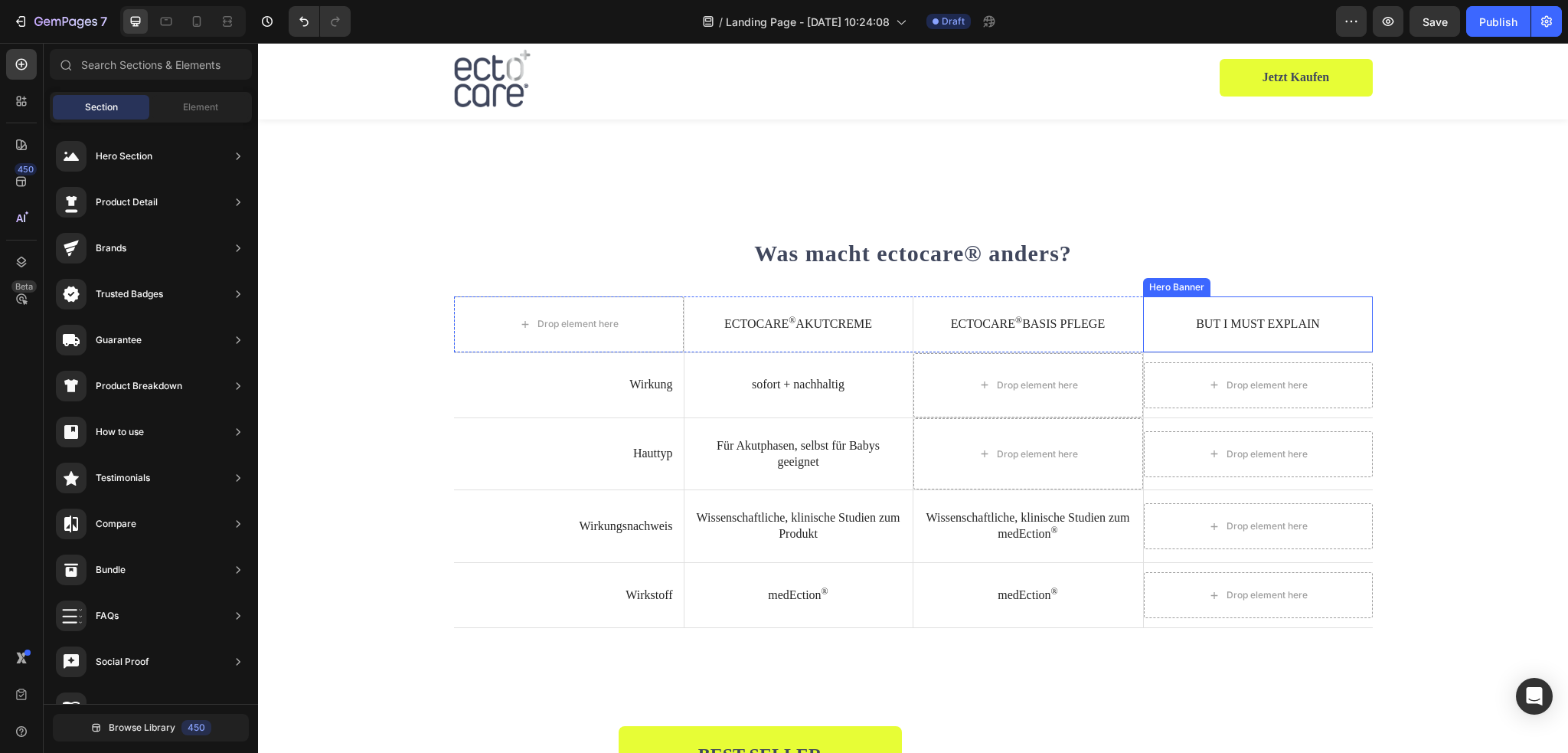
click at [1213, 334] on div "But I must explain Text Block" at bounding box center [1258, 324] width 229 height 37
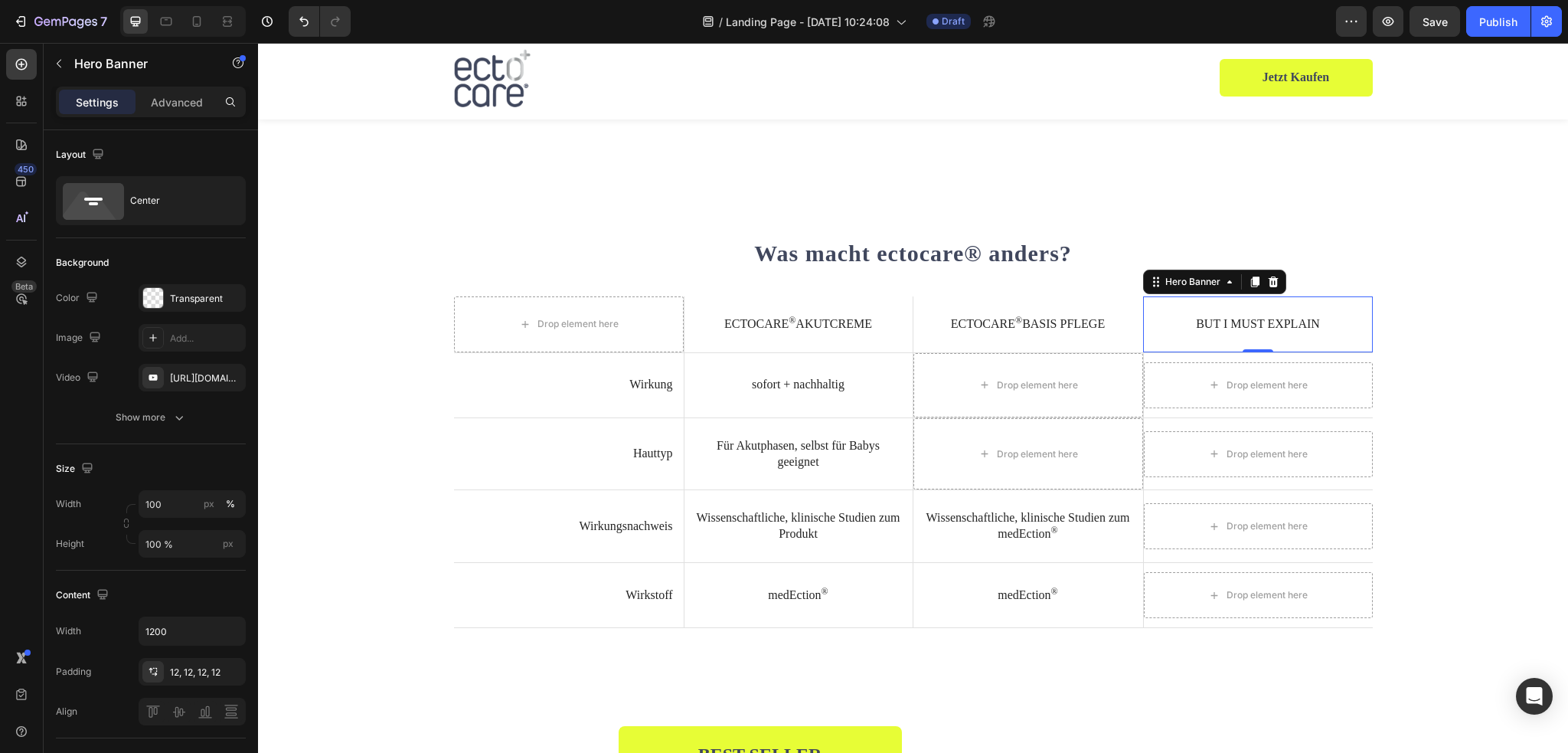
click at [1228, 324] on p "But I must explain" at bounding box center [1258, 324] width 207 height 16
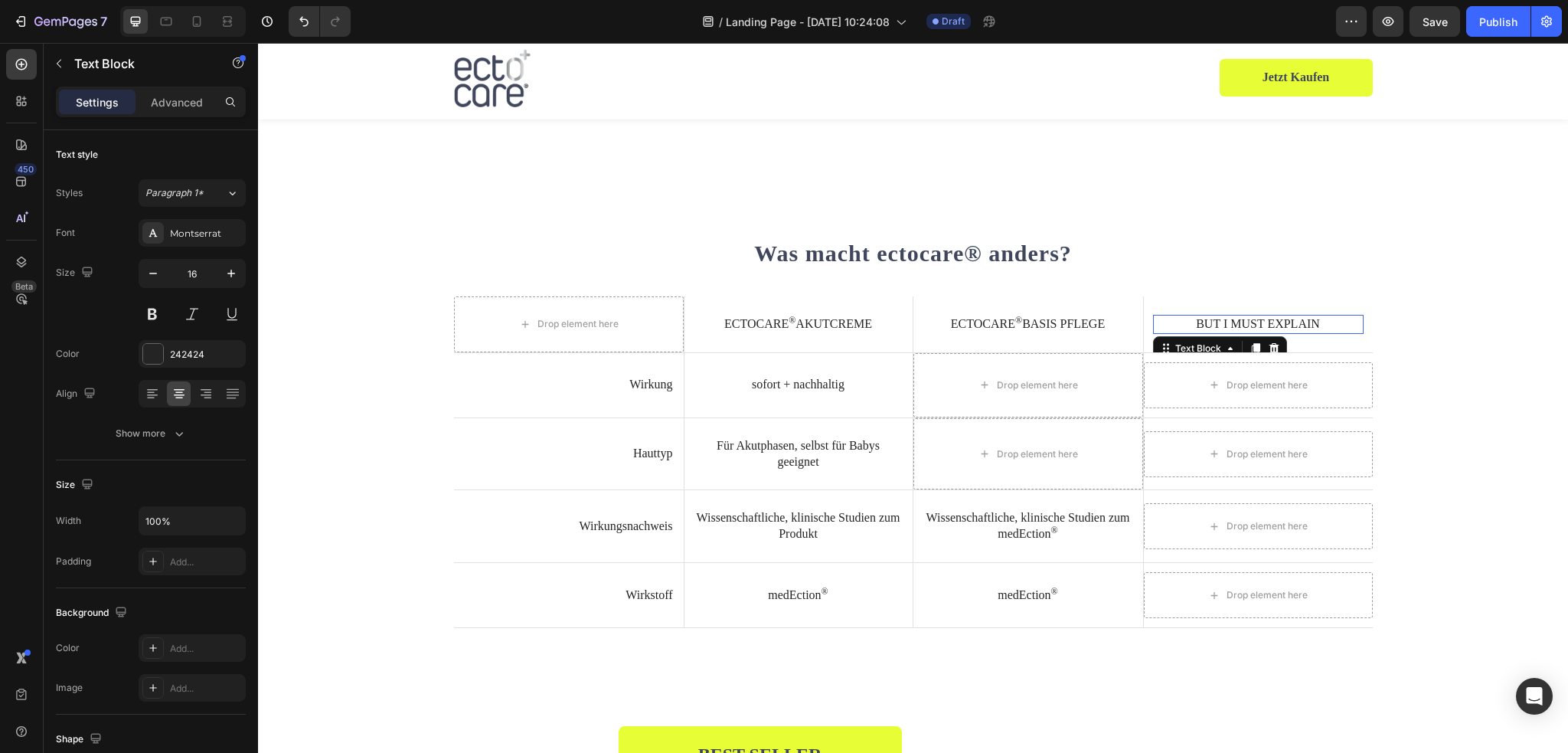
click at [1228, 324] on p "But I must explain" at bounding box center [1258, 324] width 207 height 16
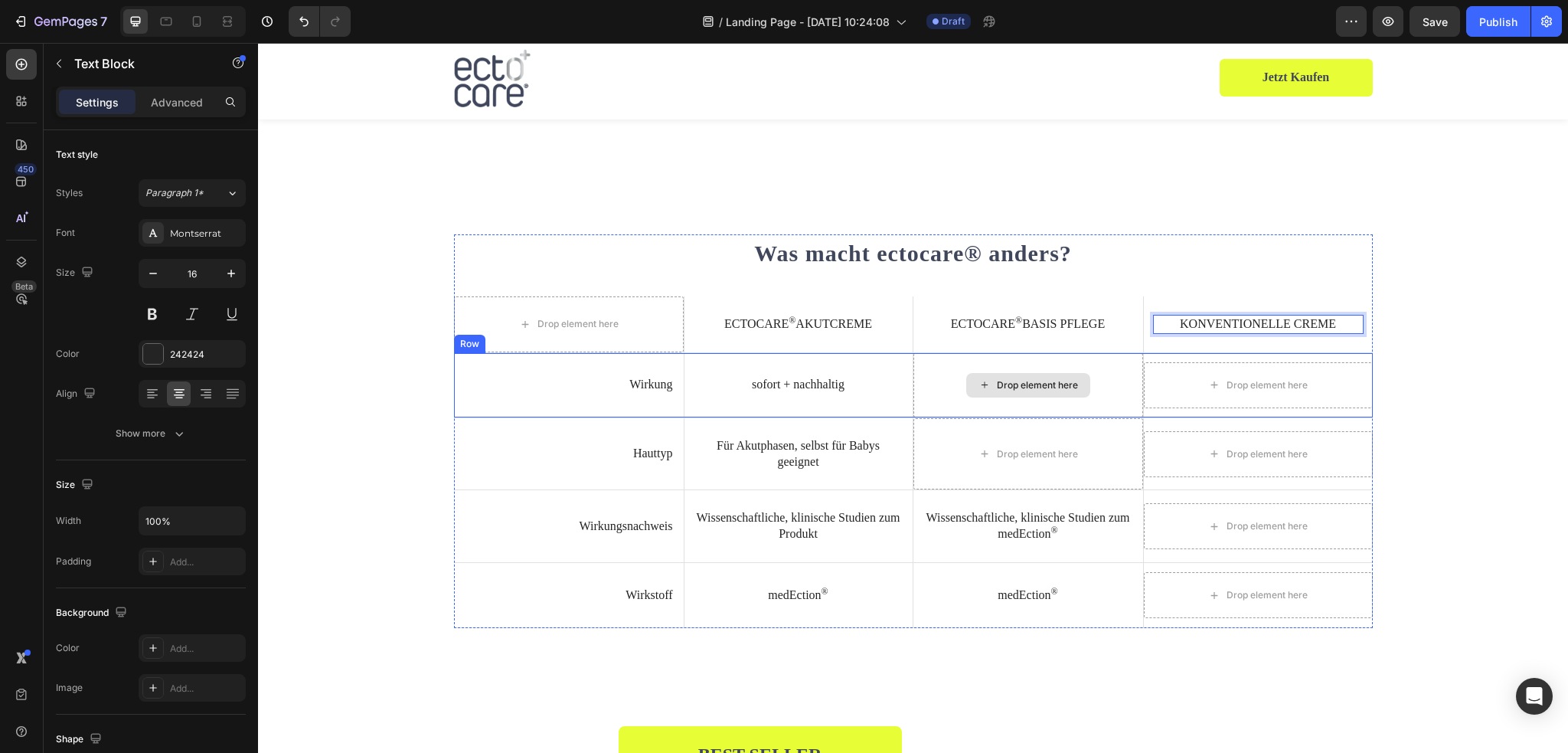
click at [1054, 365] on div "Drop element here" at bounding box center [1028, 384] width 229 height 65
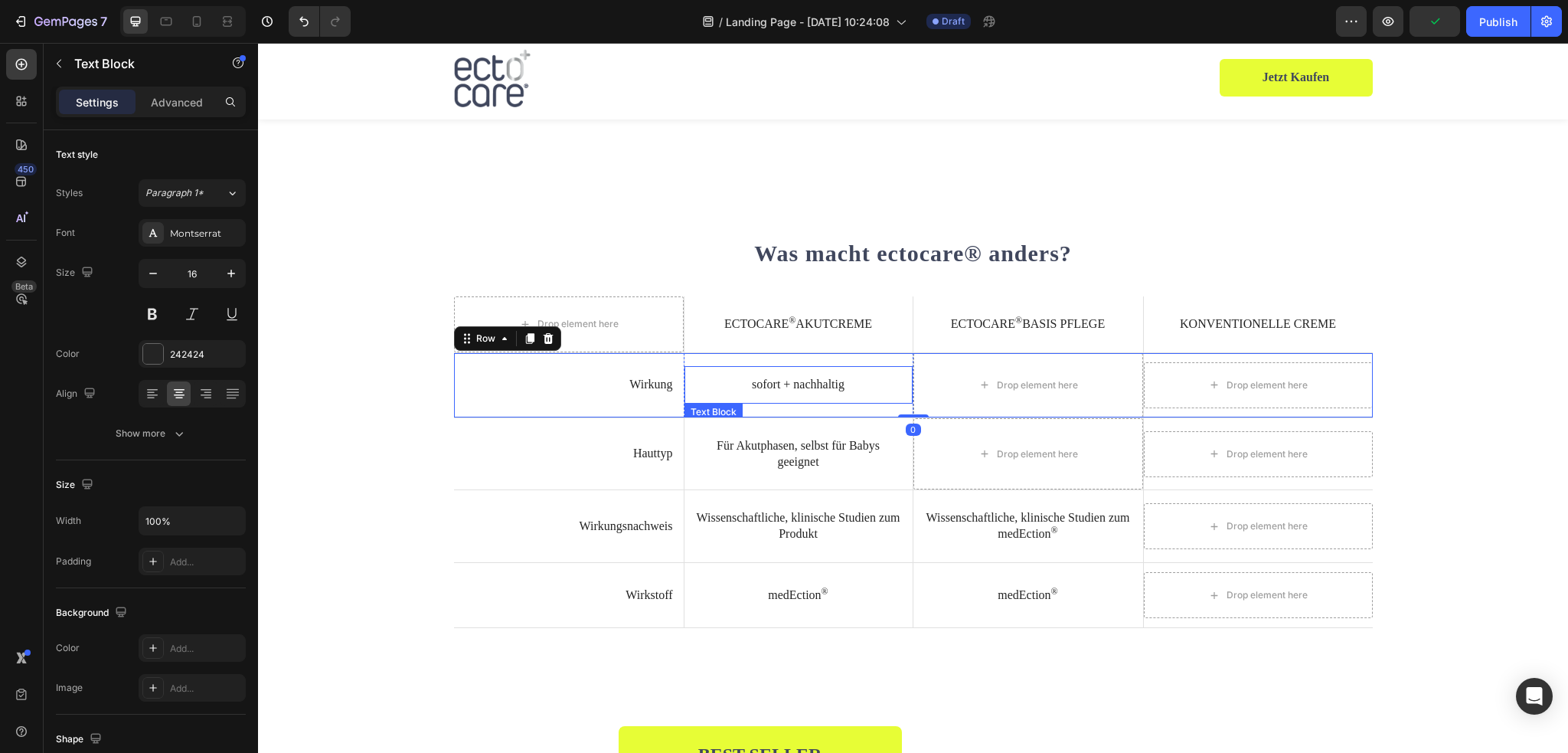
click at [803, 388] on p "sofort + nachhaltig" at bounding box center [798, 384] width 206 height 16
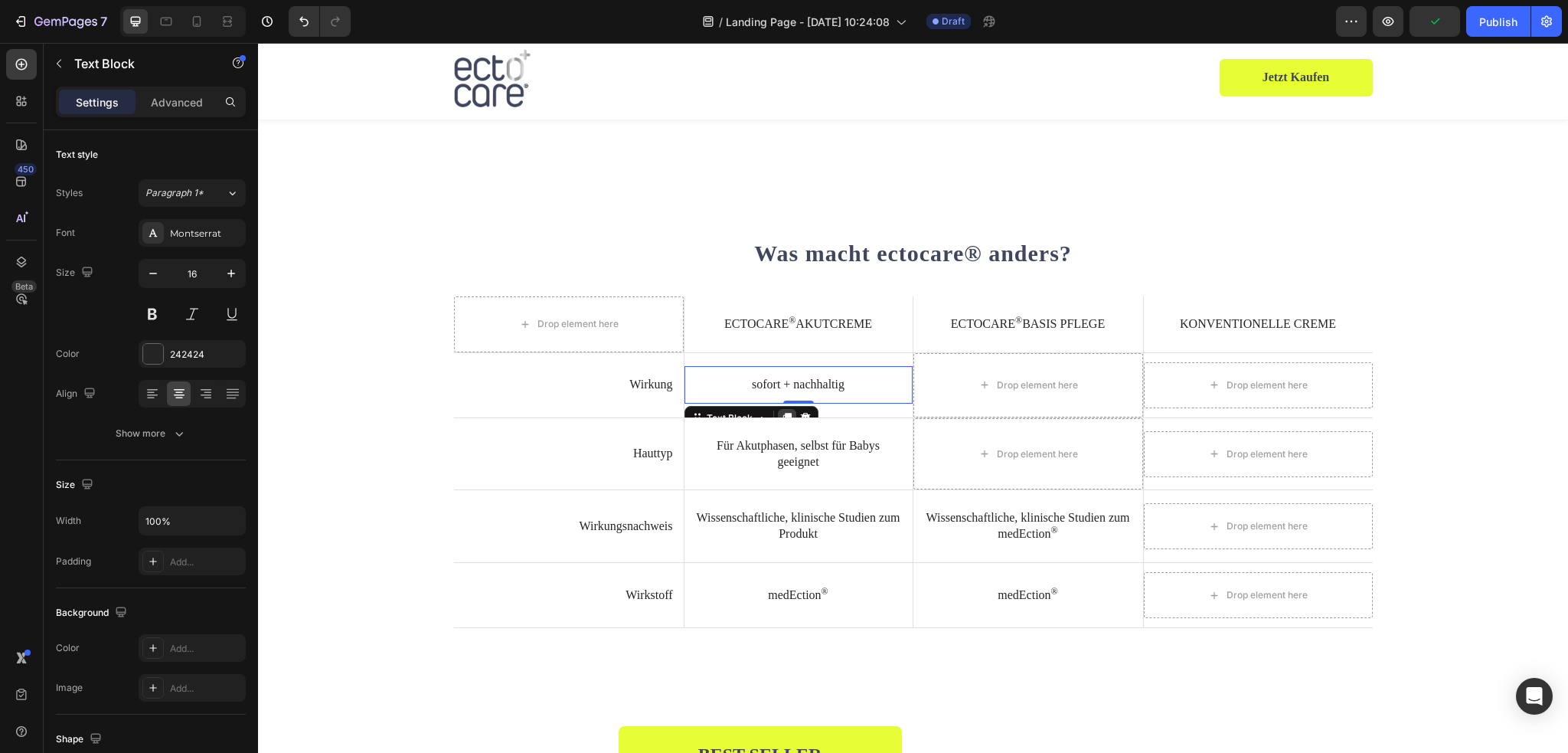
click at [782, 413] on icon at bounding box center [787, 418] width 9 height 11
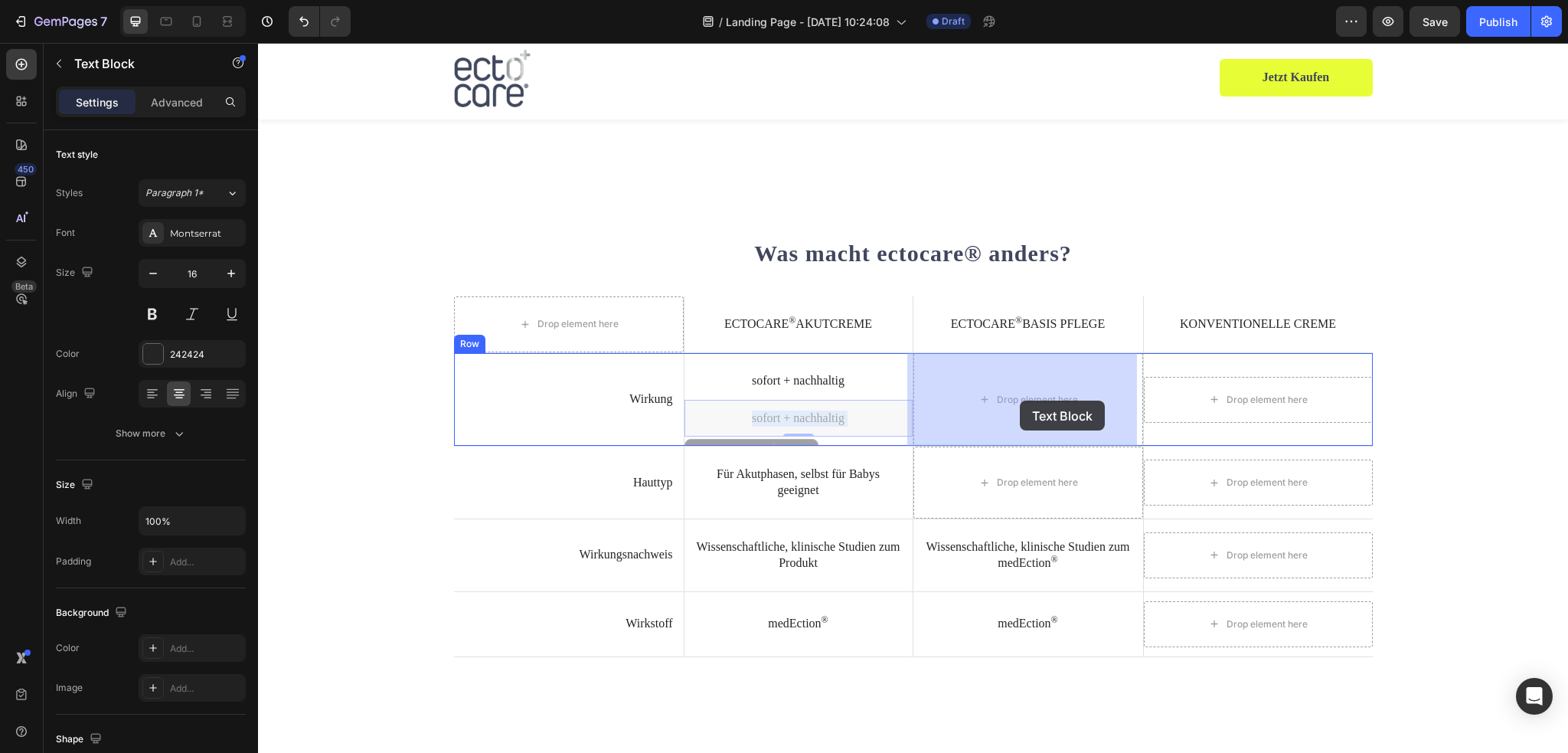
drag, startPoint x: 790, startPoint y: 415, endPoint x: 1020, endPoint y: 400, distance: 230.5
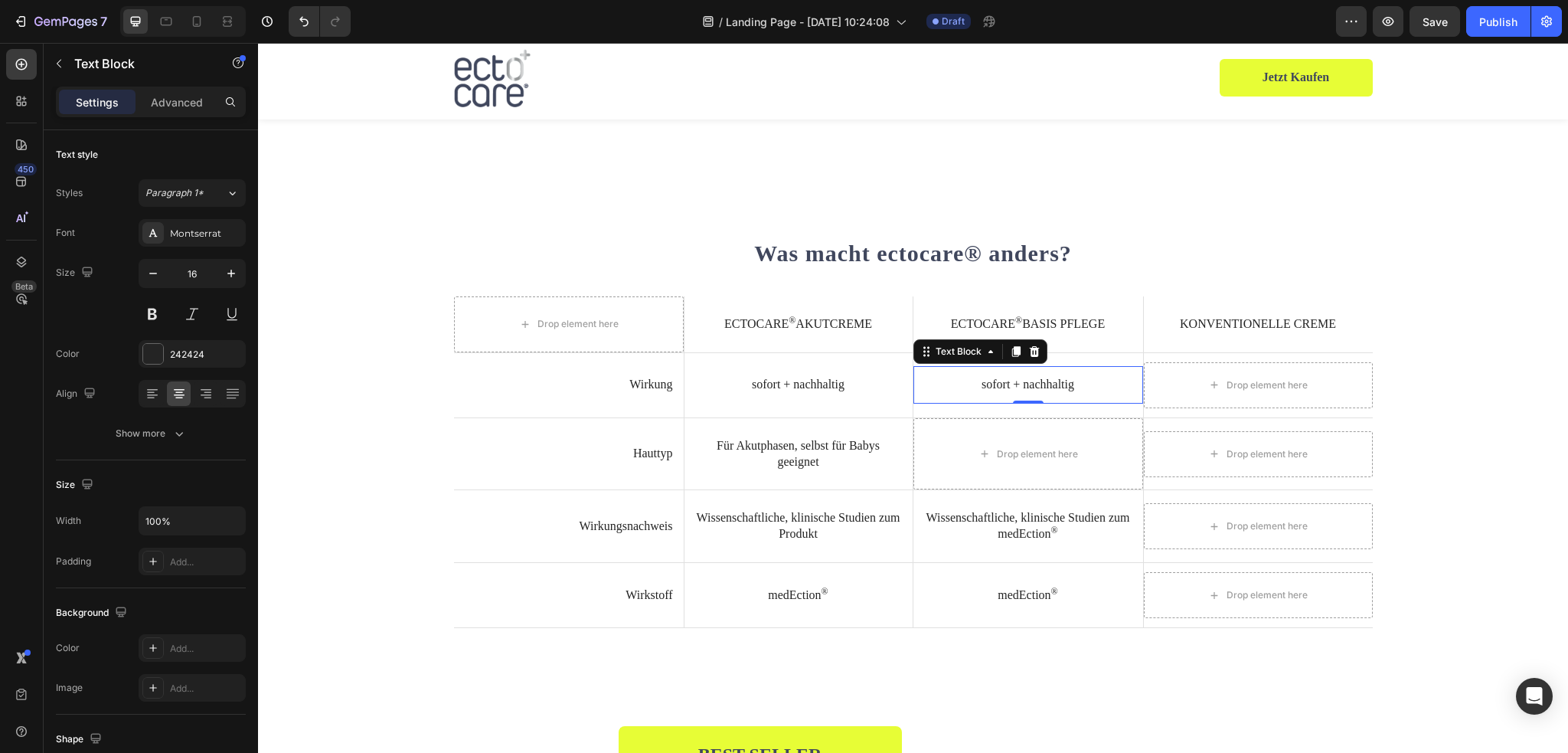
click at [995, 391] on p "sofort + nachhaltig" at bounding box center [1028, 384] width 208 height 16
drag, startPoint x: 1009, startPoint y: 352, endPoint x: 1018, endPoint y: 395, distance: 43.9
click at [1012, 352] on icon at bounding box center [1016, 352] width 9 height 11
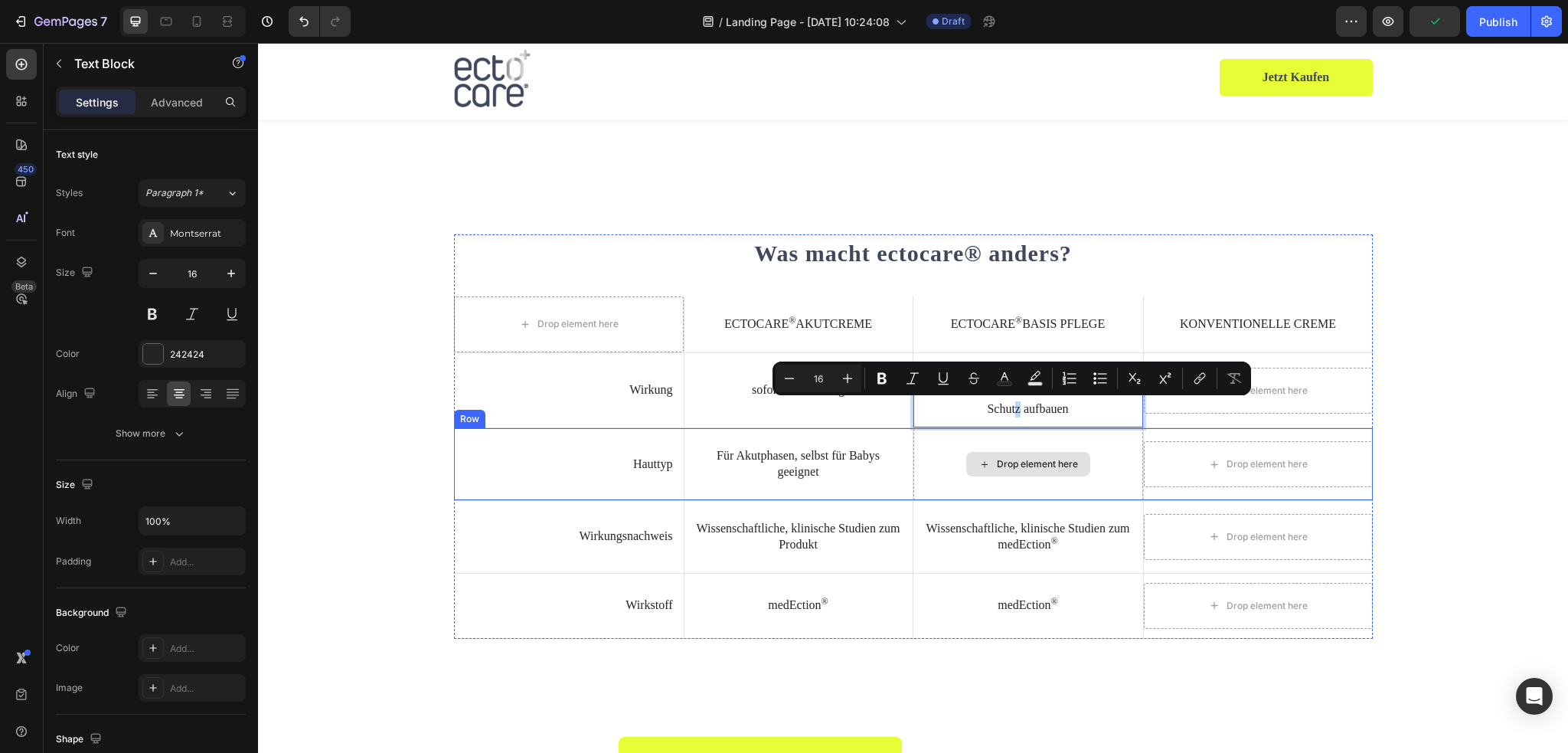
drag, startPoint x: 1011, startPoint y: 410, endPoint x: 1013, endPoint y: 459, distance: 49.0
click at [1013, 459] on div "⁠⁠⁠⁠⁠⁠⁠ Was macht ectocare® anders? Heading Drop element here ectocare ® Akutcr…" at bounding box center [912, 436] width 919 height 404
click at [982, 428] on div "⁠⁠⁠⁠⁠⁠⁠ Was macht ectocare® anders? Heading Drop element here ectocare ® Akutcr…" at bounding box center [912, 436] width 919 height 404
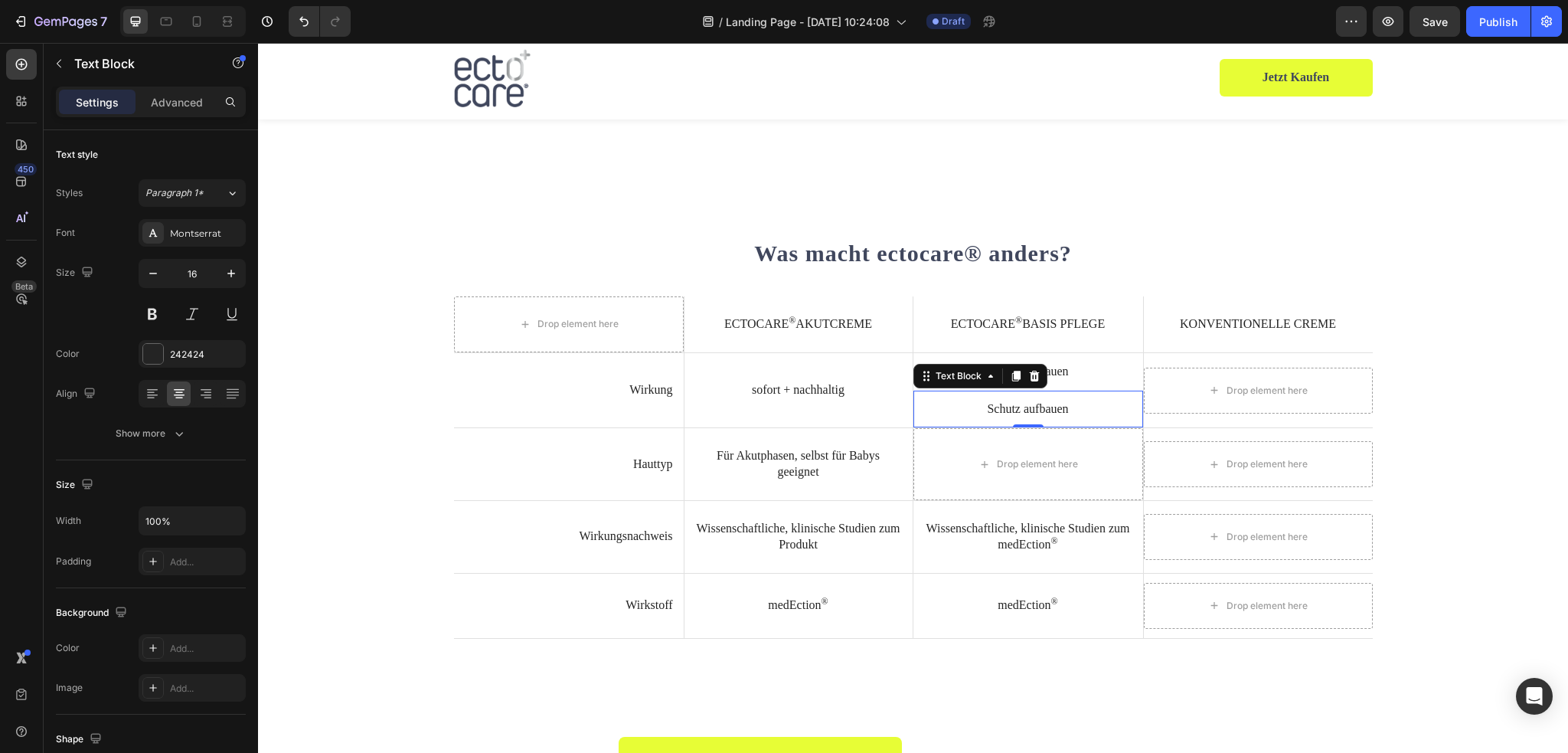
click at [950, 403] on p "Schutz aufbauen" at bounding box center [1028, 409] width 208 height 16
drag, startPoint x: 971, startPoint y: 406, endPoint x: 961, endPoint y: 453, distance: 48.1
click at [961, 453] on div "⁠⁠⁠⁠⁠⁠⁠ Was macht ectocare® anders? Heading Drop element here ectocare ® Akutcr…" at bounding box center [912, 436] width 919 height 404
drag, startPoint x: 922, startPoint y: 397, endPoint x: 946, endPoint y: 453, distance: 60.9
click at [946, 453] on div "⁠⁠⁠⁠⁠⁠⁠ Was macht ectocare® anders? Heading Drop element here ectocare ® Akutcr…" at bounding box center [912, 436] width 919 height 404
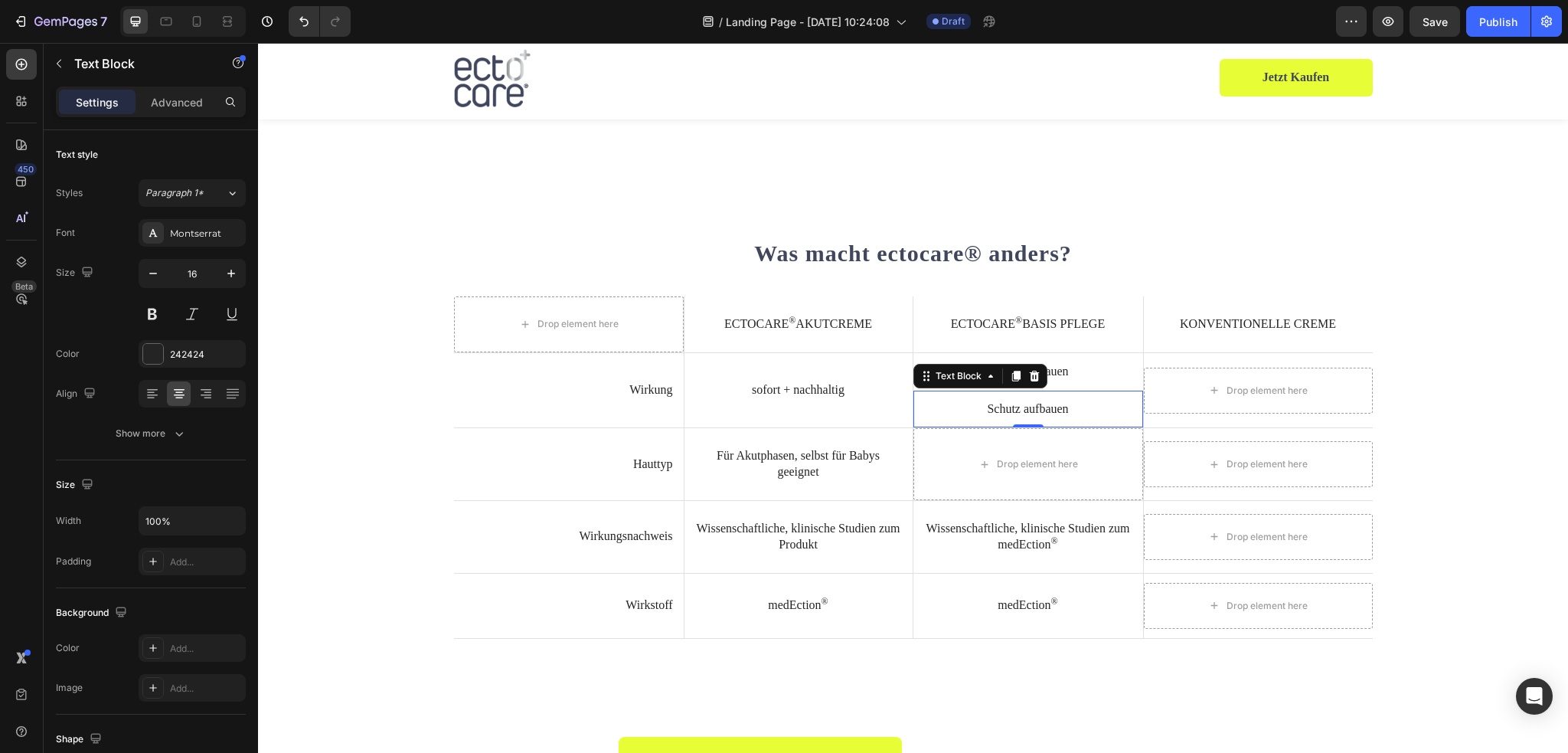
click at [1123, 470] on div "Drop element here" at bounding box center [1028, 463] width 229 height 72
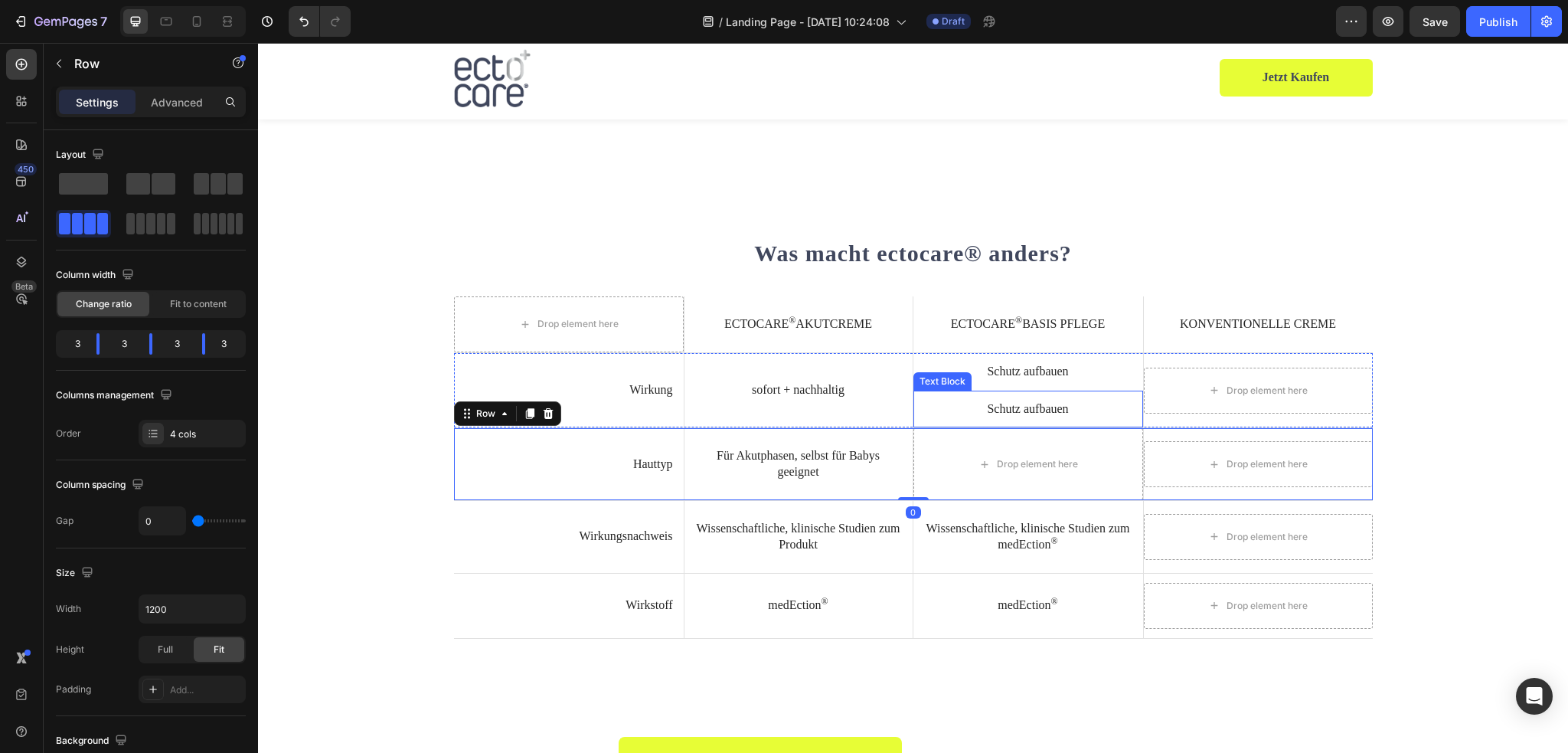
click at [1091, 401] on p "Schutz aufbauen" at bounding box center [1028, 409] width 208 height 16
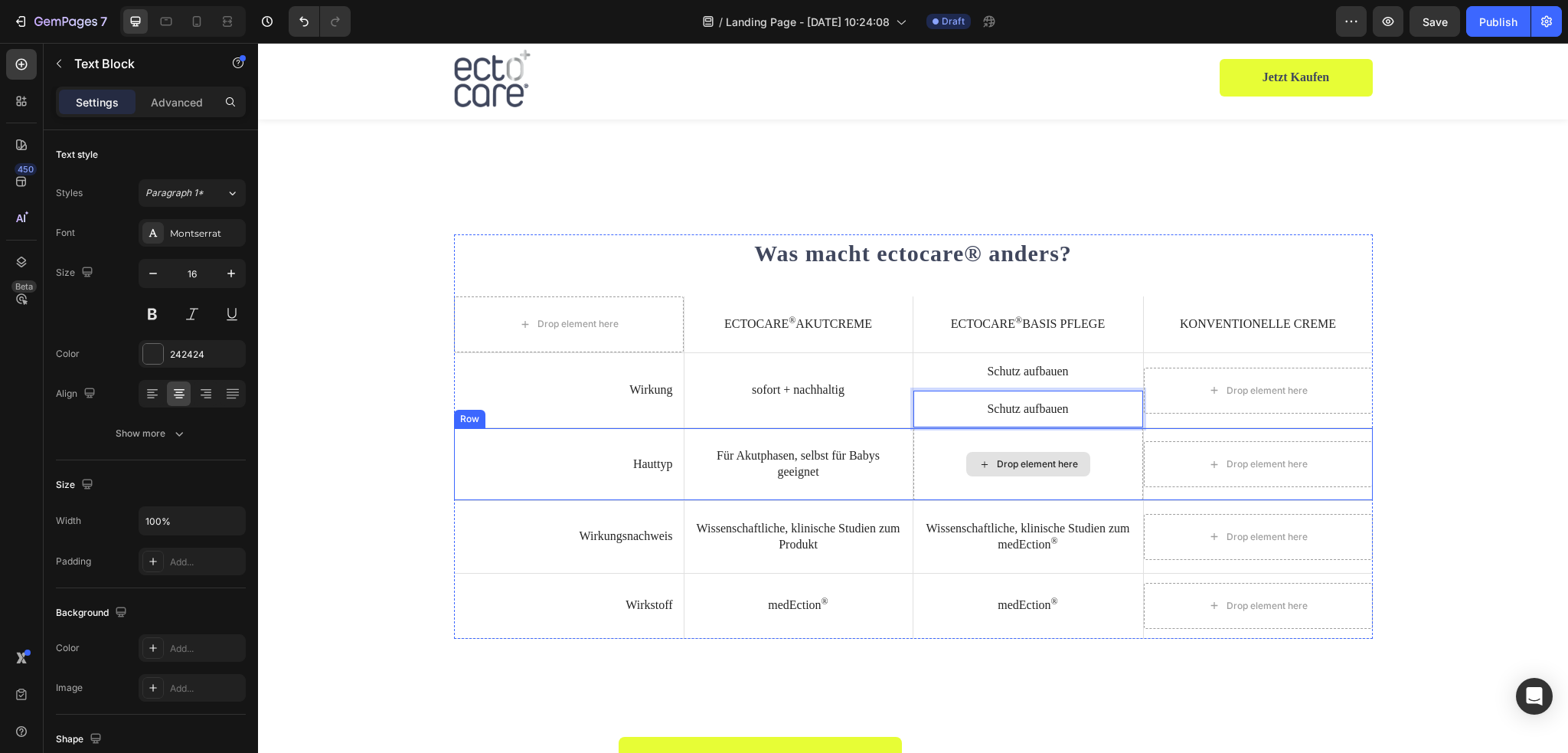
drag, startPoint x: 1091, startPoint y: 403, endPoint x: 1064, endPoint y: 470, distance: 72.2
drag, startPoint x: 1093, startPoint y: 392, endPoint x: 1083, endPoint y: 437, distance: 46.1
click at [1090, 476] on div "⁠⁠⁠⁠⁠⁠⁠ Was macht ectocare® anders? Heading Drop element here ectocare ® Akutcr…" at bounding box center [912, 436] width 919 height 404
drag, startPoint x: 1074, startPoint y: 408, endPoint x: 1067, endPoint y: 444, distance: 36.7
click at [1067, 444] on div "⁠⁠⁠⁠⁠⁠⁠ Was macht ectocare® anders? Heading Drop element here ectocare ® Akutcr…" at bounding box center [912, 436] width 919 height 404
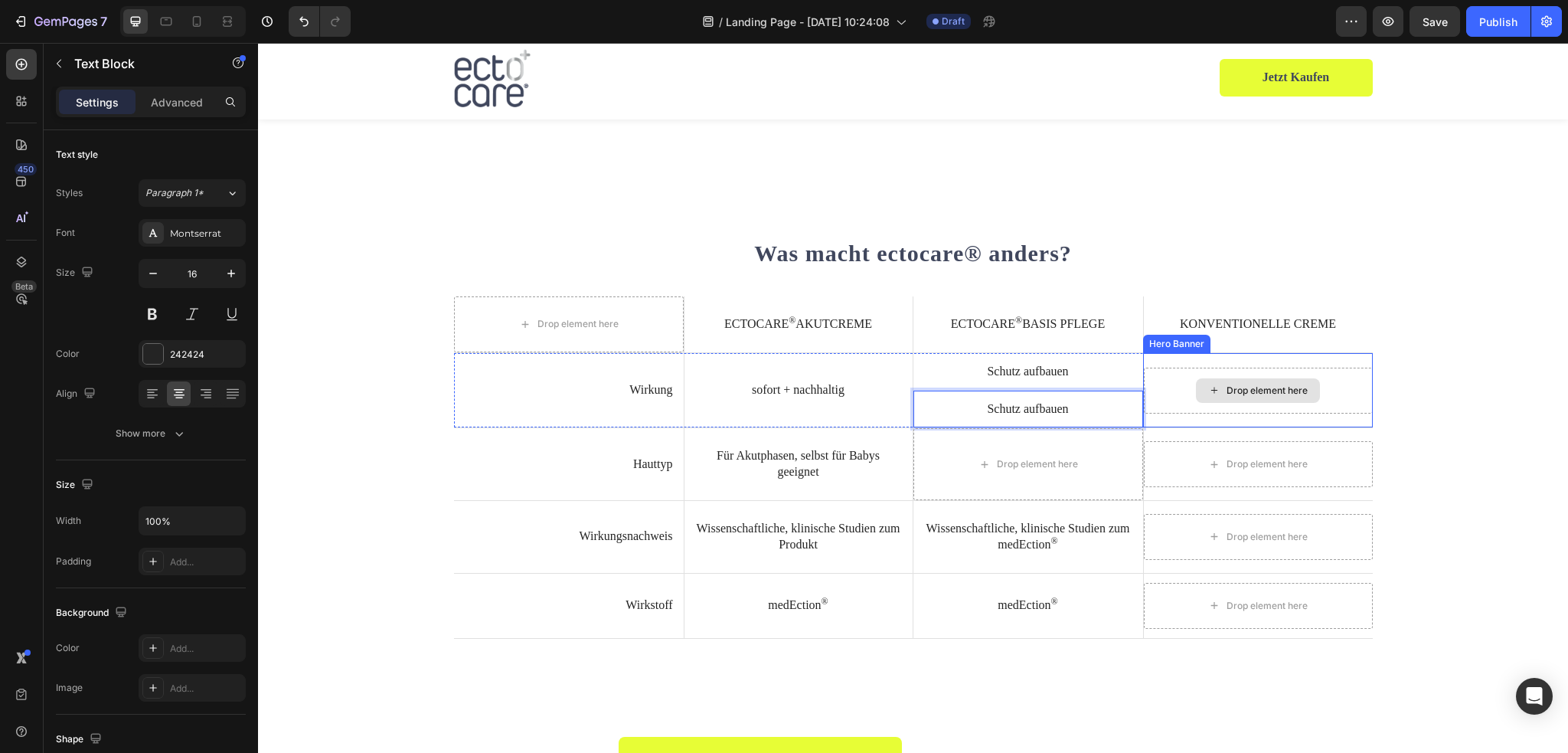
click at [1234, 375] on div "Drop element here" at bounding box center [1258, 391] width 229 height 46
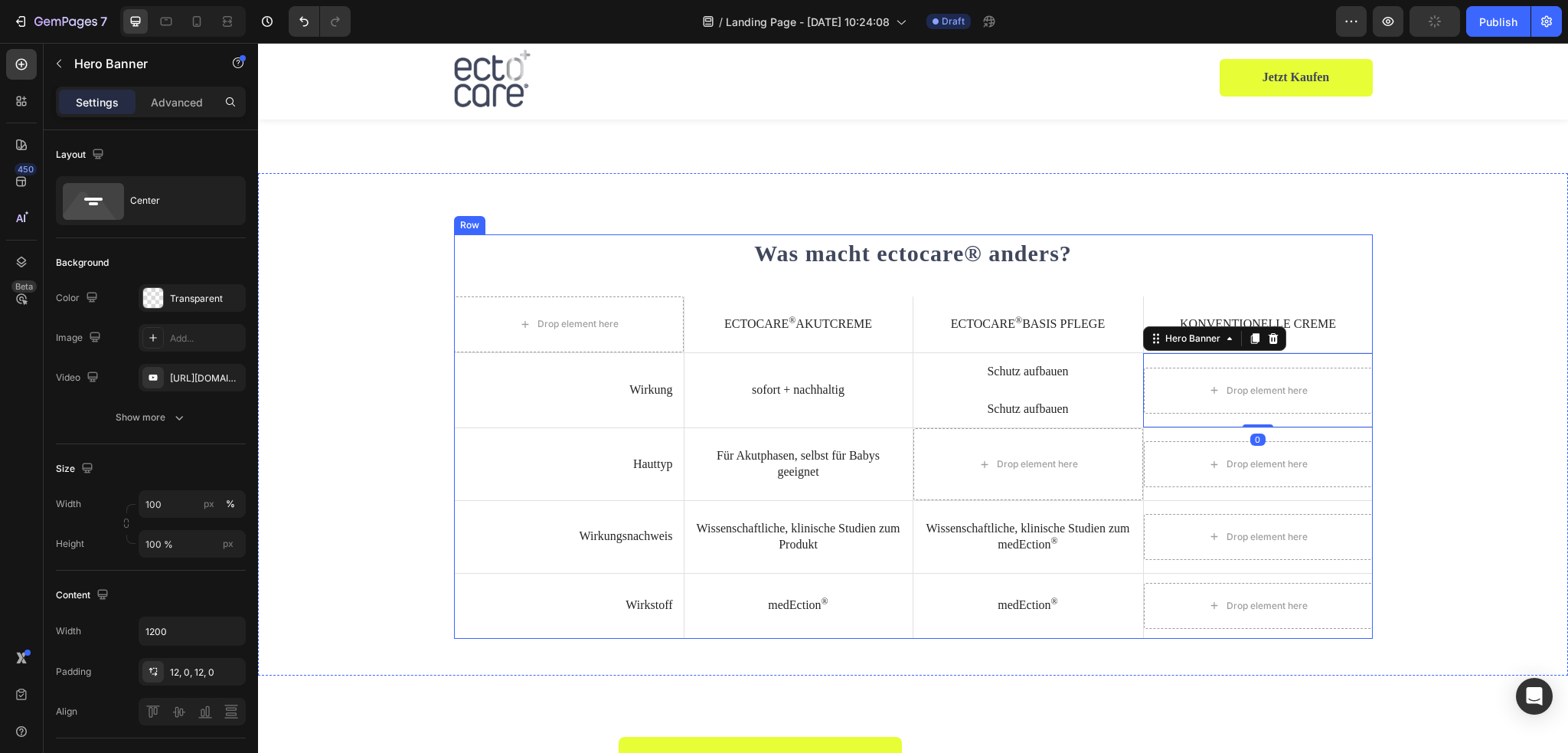
click at [1156, 257] on p "⁠⁠⁠⁠⁠⁠⁠ Was macht ectocare® anders?" at bounding box center [913, 252] width 916 height 35
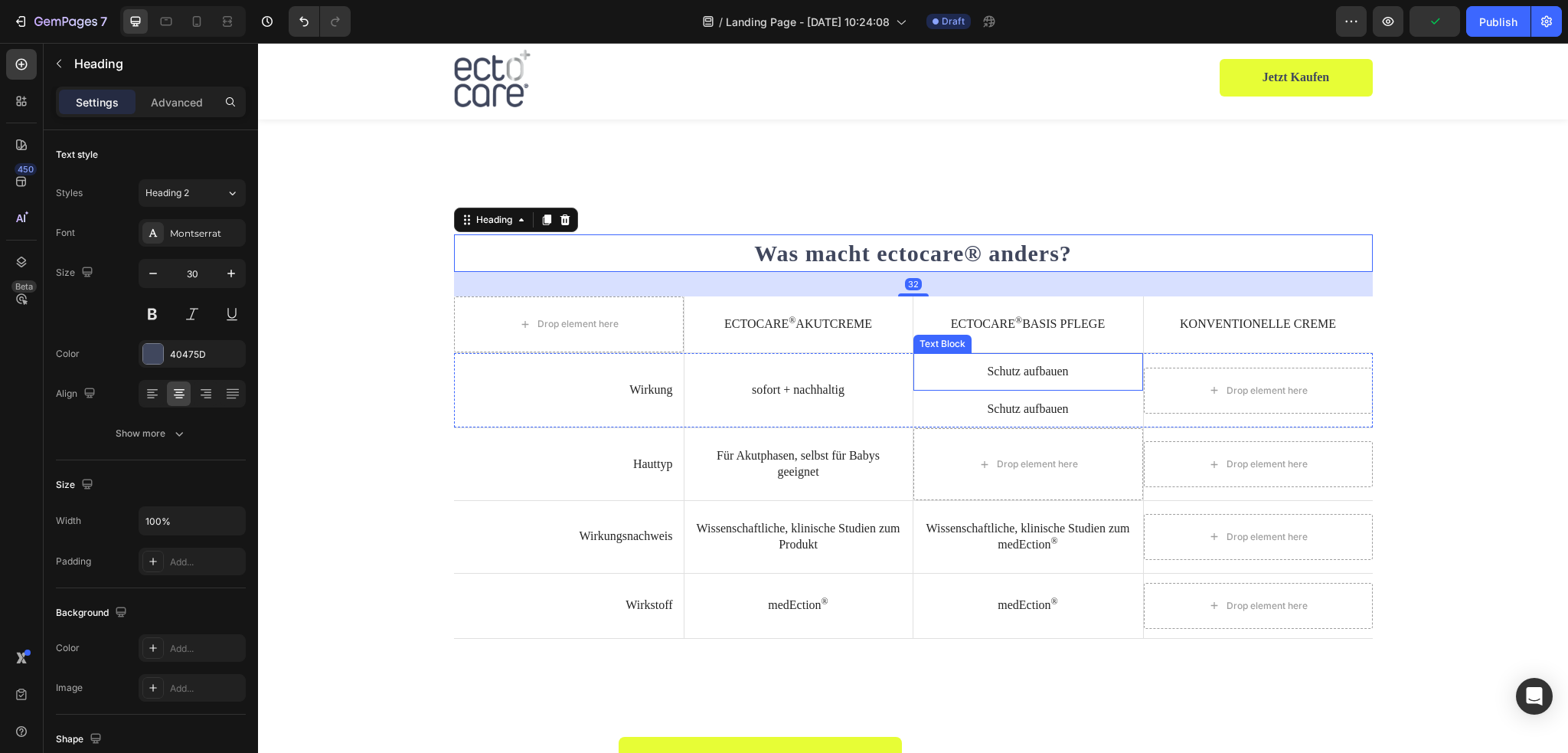
click at [1087, 376] on p "Schutz aufbauen" at bounding box center [1028, 371] width 208 height 16
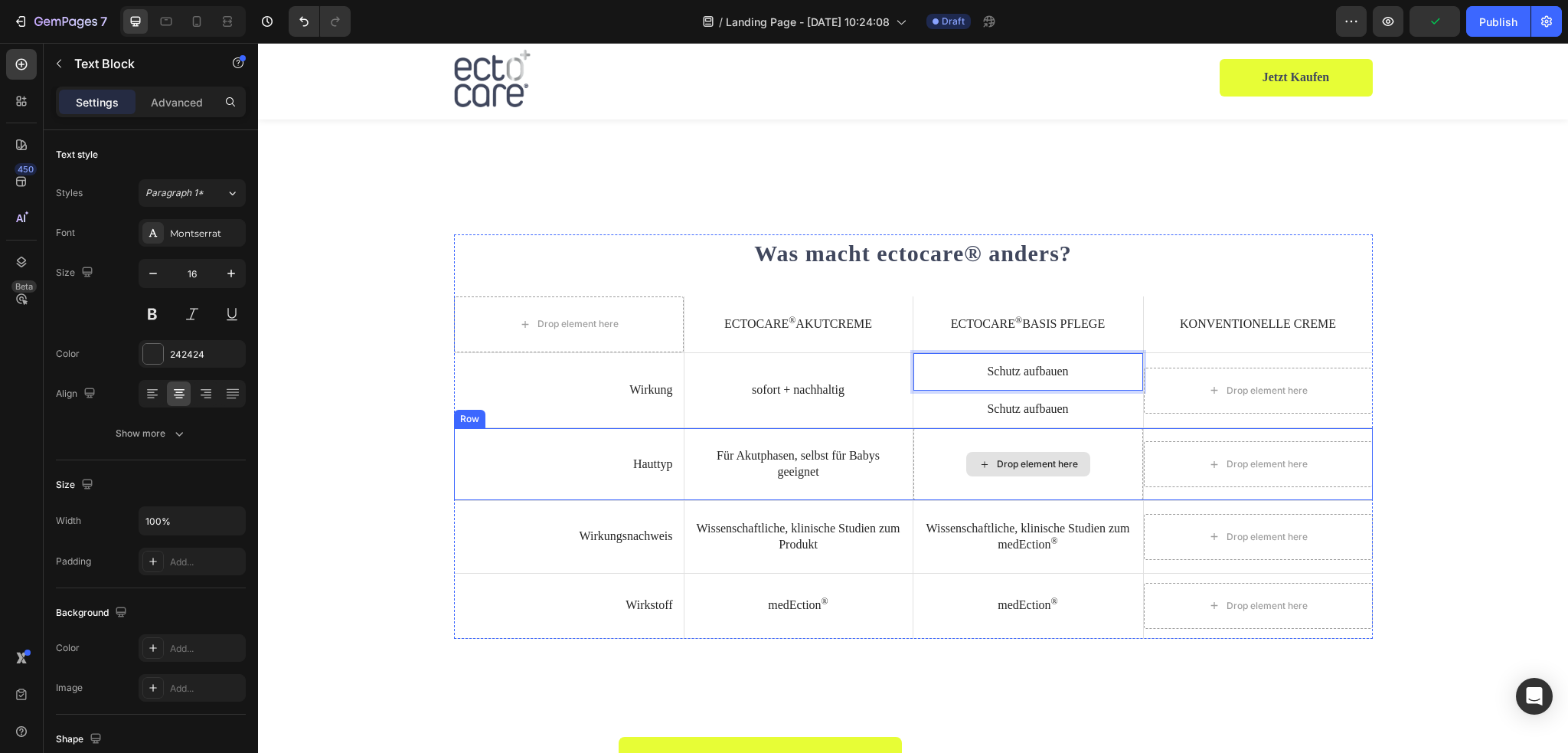
drag, startPoint x: 1084, startPoint y: 373, endPoint x: 1075, endPoint y: 468, distance: 95.4
click at [1083, 402] on p "Schutz aufbauen" at bounding box center [1028, 409] width 208 height 16
drag, startPoint x: 1115, startPoint y: 404, endPoint x: 1063, endPoint y: 419, distance: 54.1
click at [957, 403] on p "Schutz aufbauen" at bounding box center [1028, 409] width 208 height 16
click at [934, 459] on div "Drop element here" at bounding box center [1028, 463] width 229 height 72
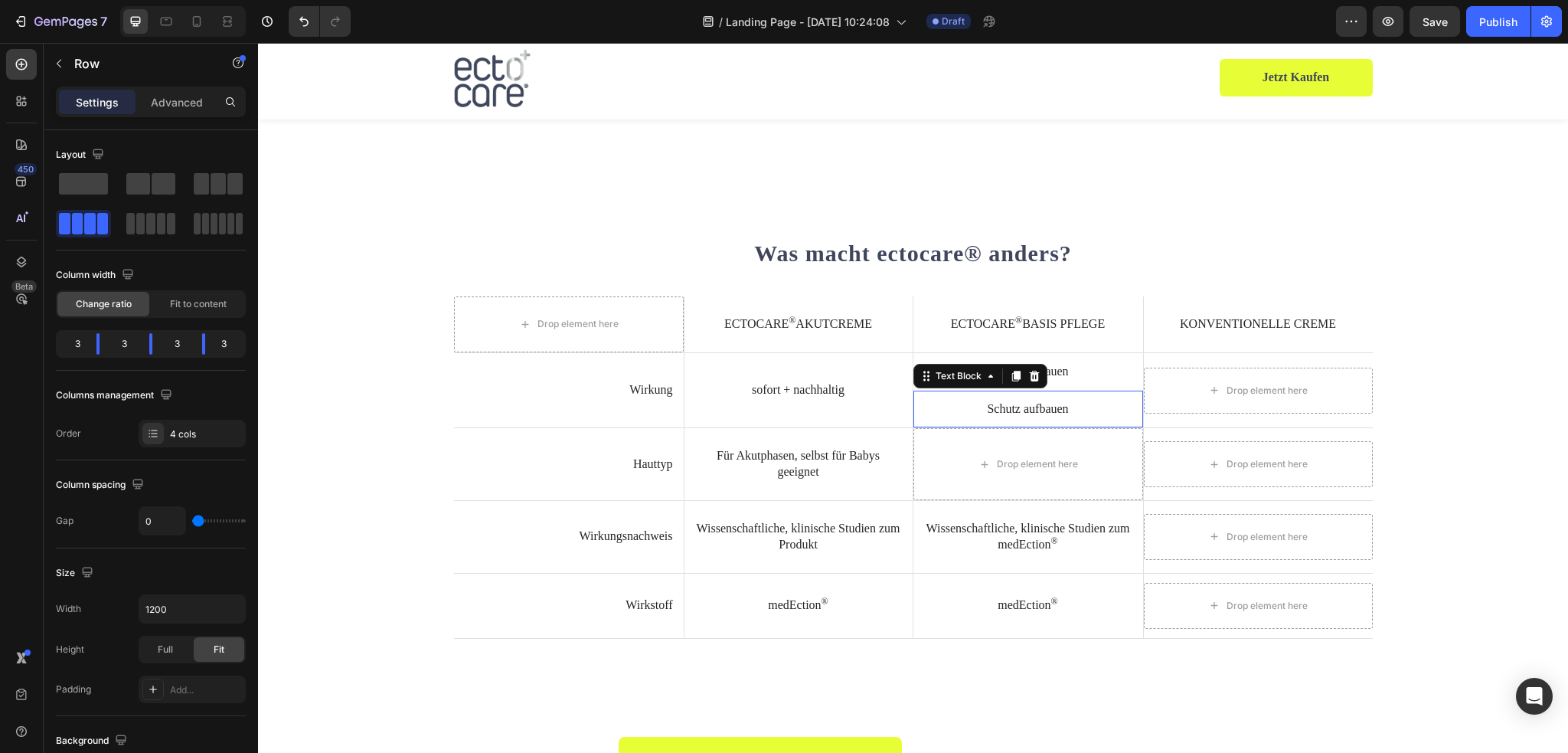
click at [934, 393] on div "Schutz aufbauen Text Block 0" at bounding box center [1028, 409] width 229 height 37
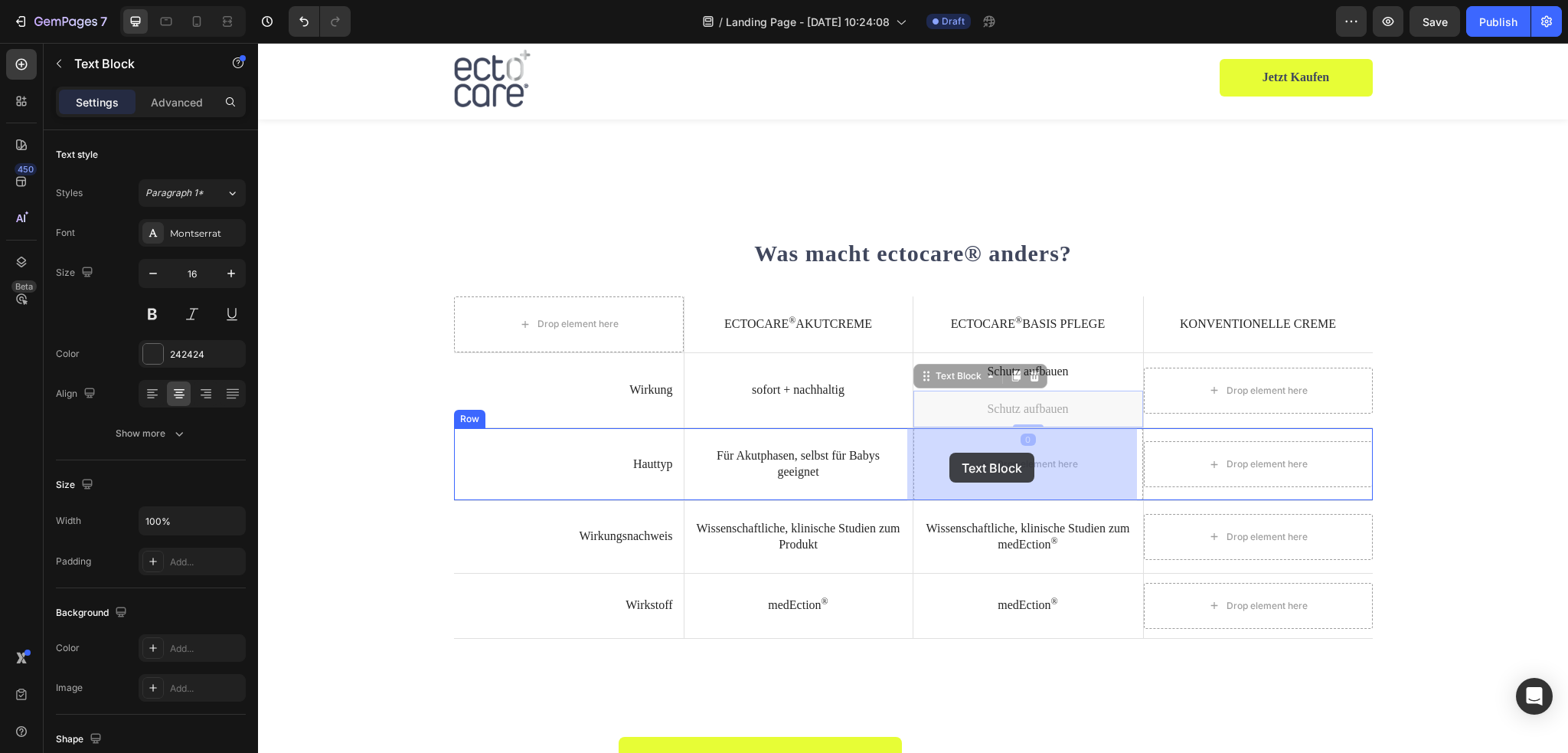
drag, startPoint x: 921, startPoint y: 376, endPoint x: 948, endPoint y: 437, distance: 66.7
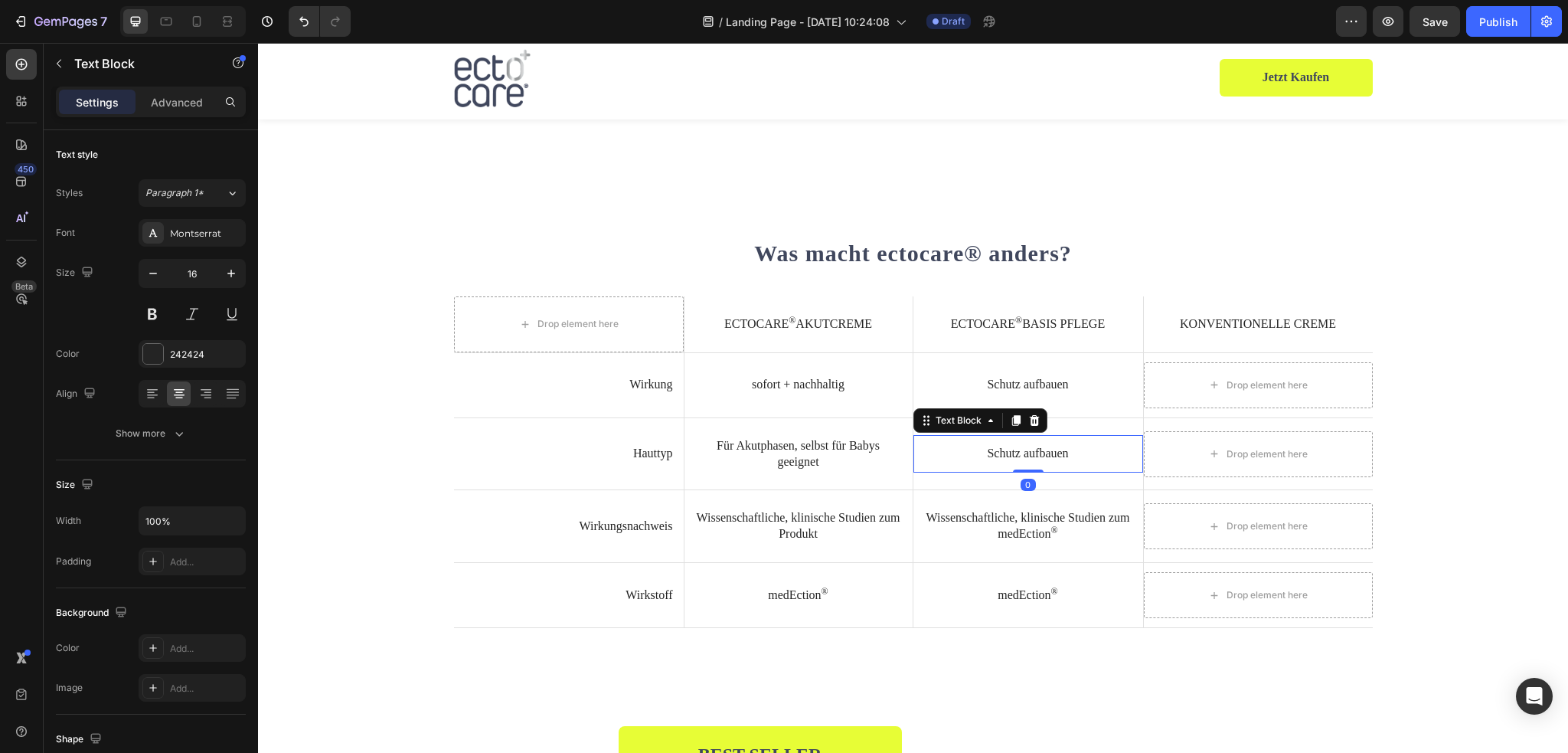
click at [1033, 455] on p "Schutz aufbauen" at bounding box center [1028, 454] width 208 height 16
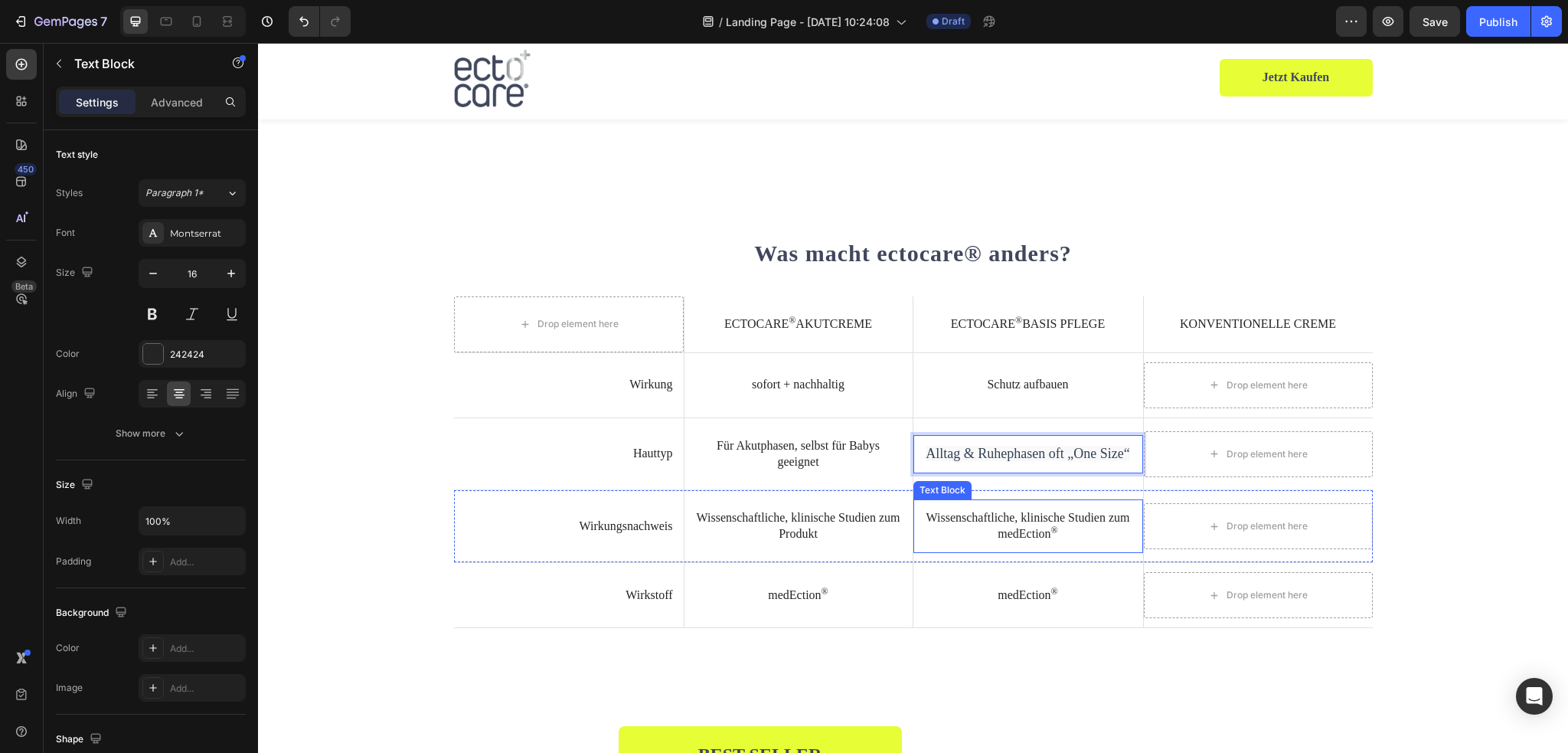
click at [965, 513] on p "Wissenschaftliche, klinische Studien zum medEction ®" at bounding box center [1028, 526] width 208 height 32
click at [989, 435] on div "Alltag & Ruhephasen oft „One Size“ Text Block" at bounding box center [1028, 454] width 229 height 38
click at [1029, 416] on icon at bounding box center [1035, 421] width 12 height 12
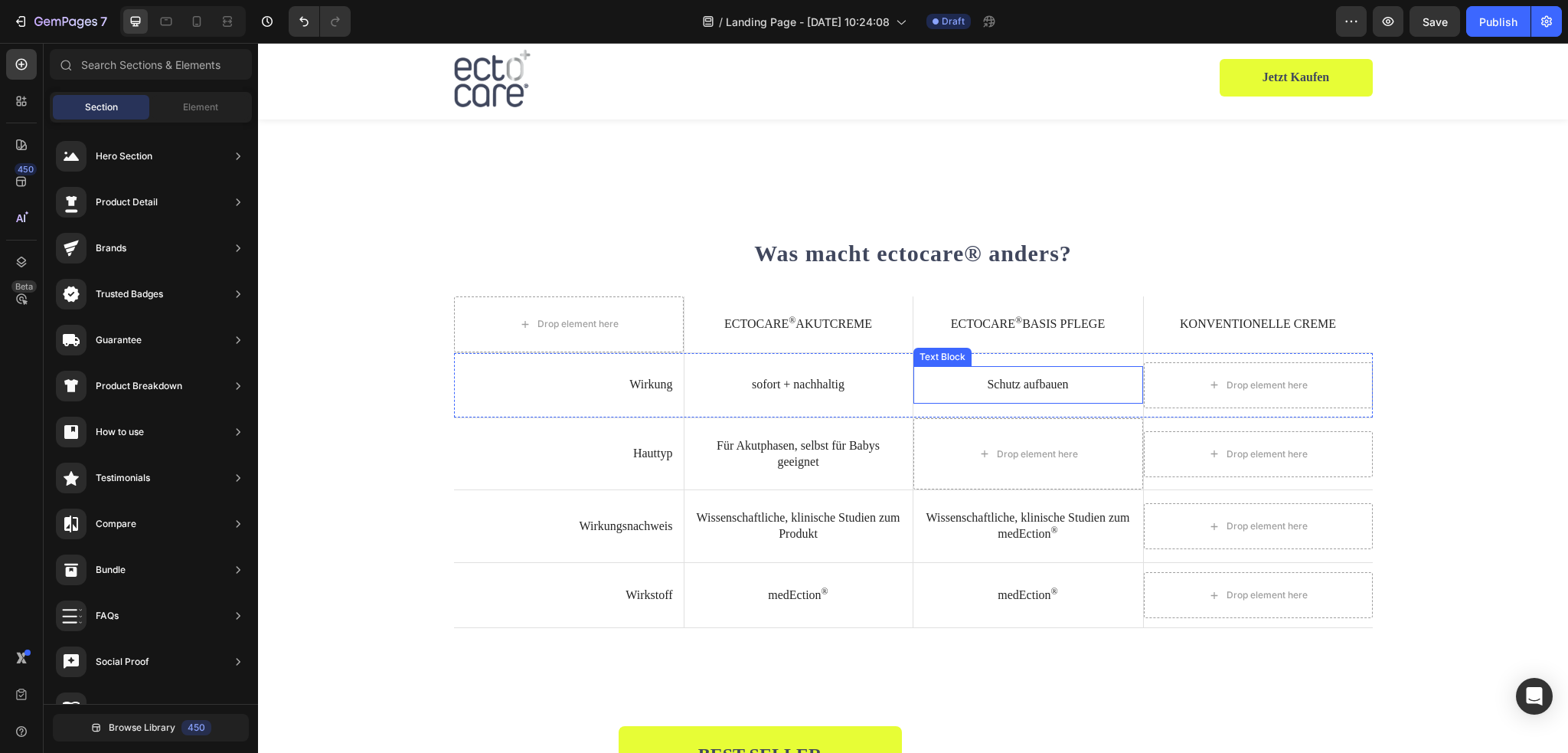
click at [1021, 382] on p "Schutz aufbauen" at bounding box center [1028, 384] width 208 height 16
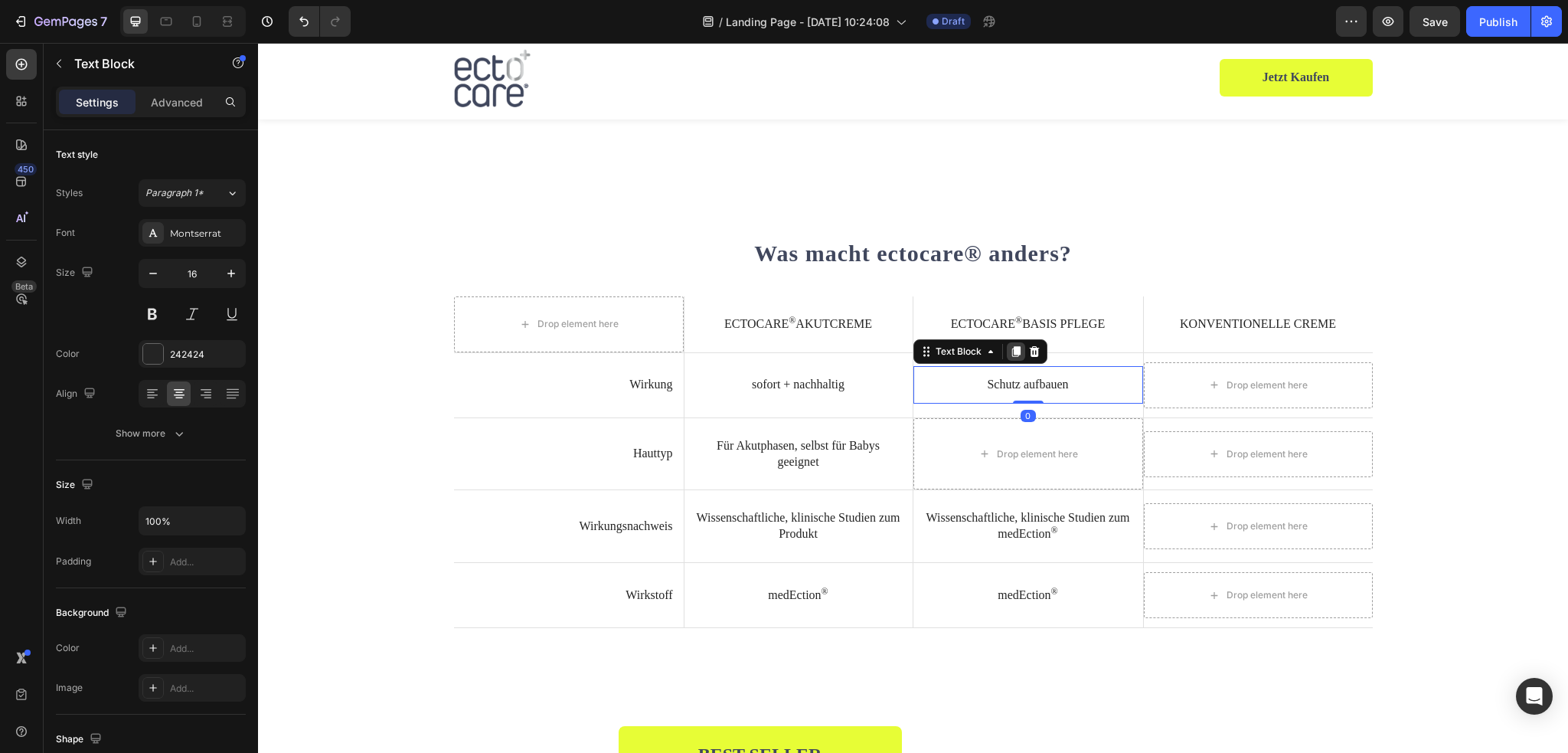
click at [1012, 353] on icon at bounding box center [1016, 352] width 9 height 11
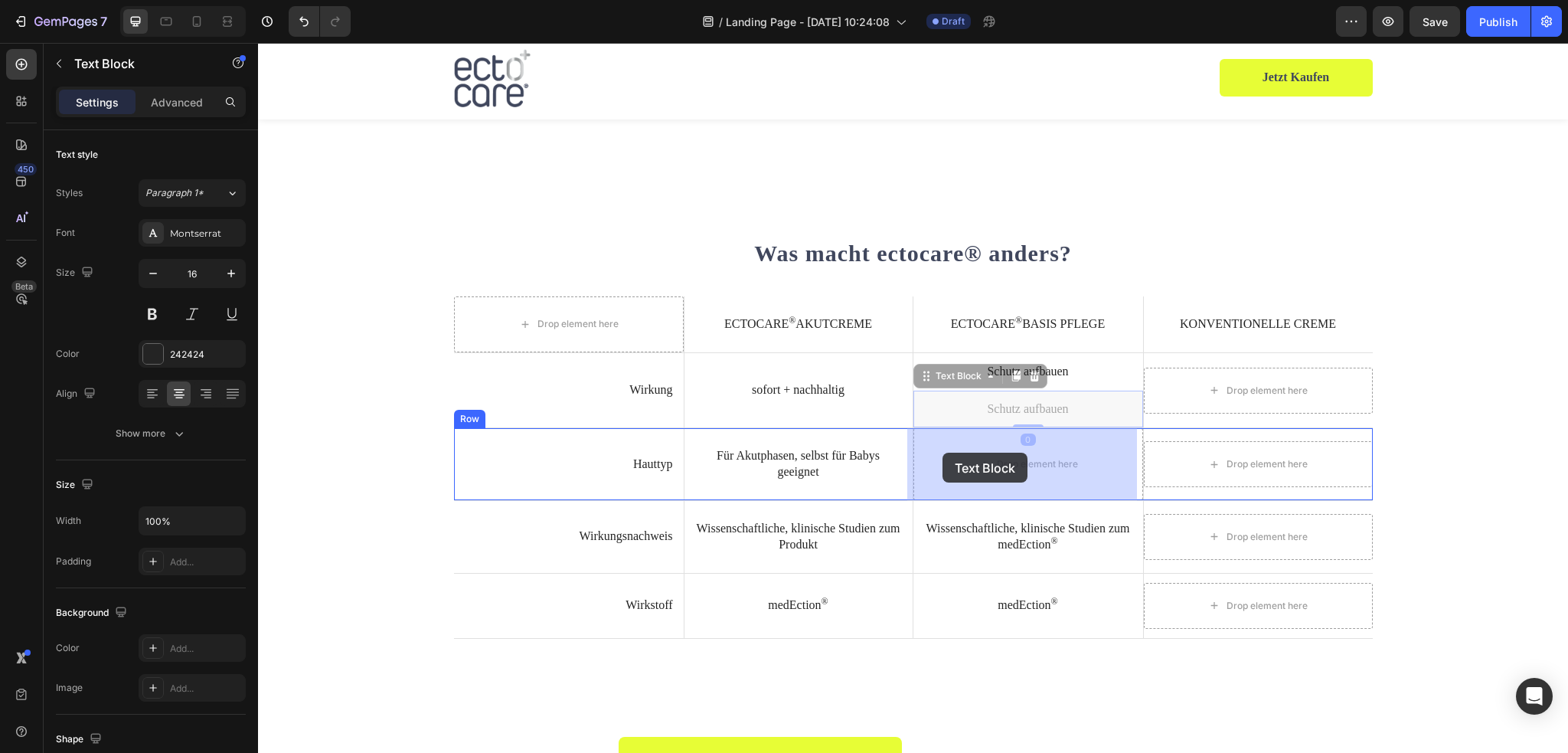
drag, startPoint x: 916, startPoint y: 376, endPoint x: 943, endPoint y: 453, distance: 81.6
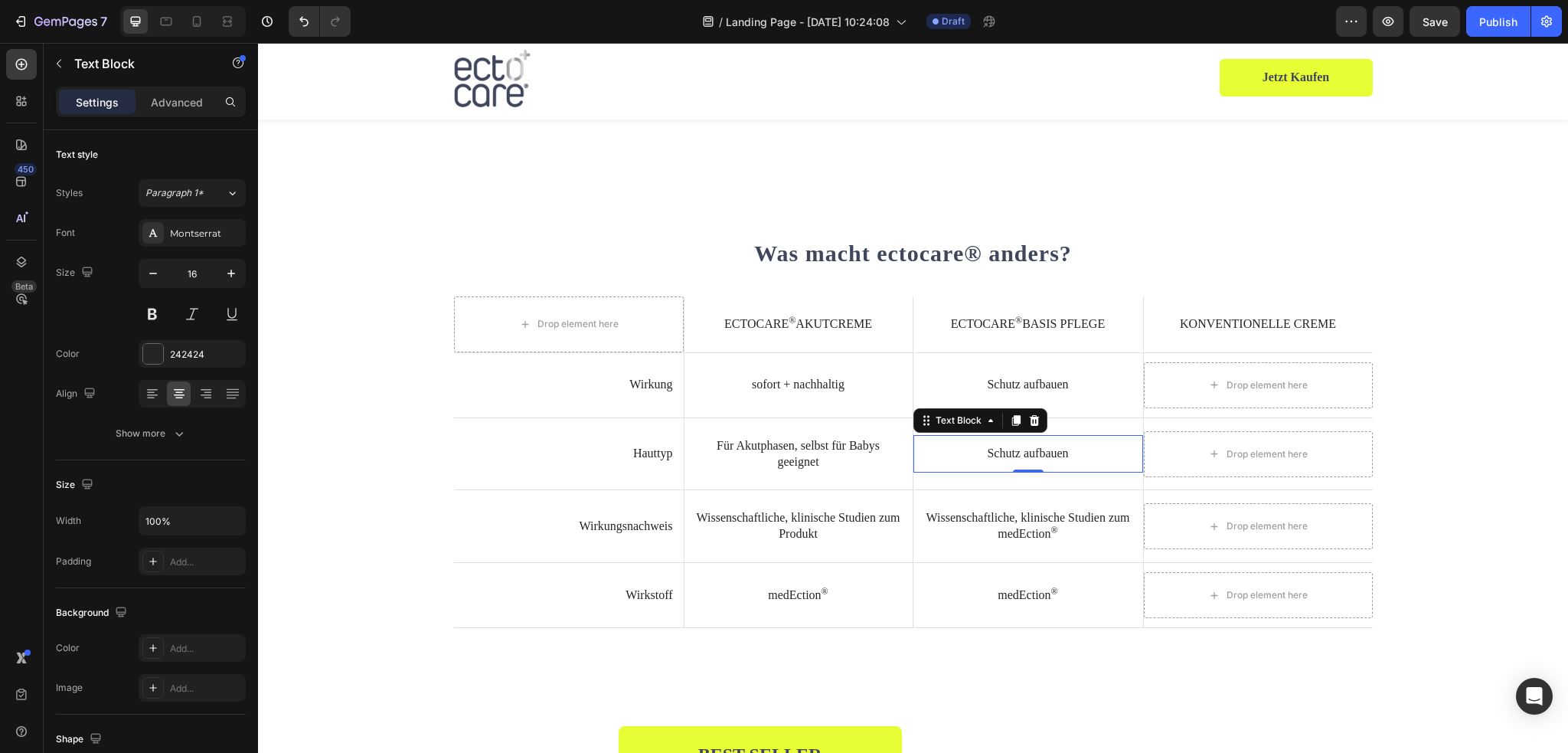
click at [1001, 461] on p "Schutz aufbauen" at bounding box center [1028, 454] width 208 height 16
click at [1066, 369] on div "Schutz aufbauen Text Block" at bounding box center [1028, 384] width 229 height 37
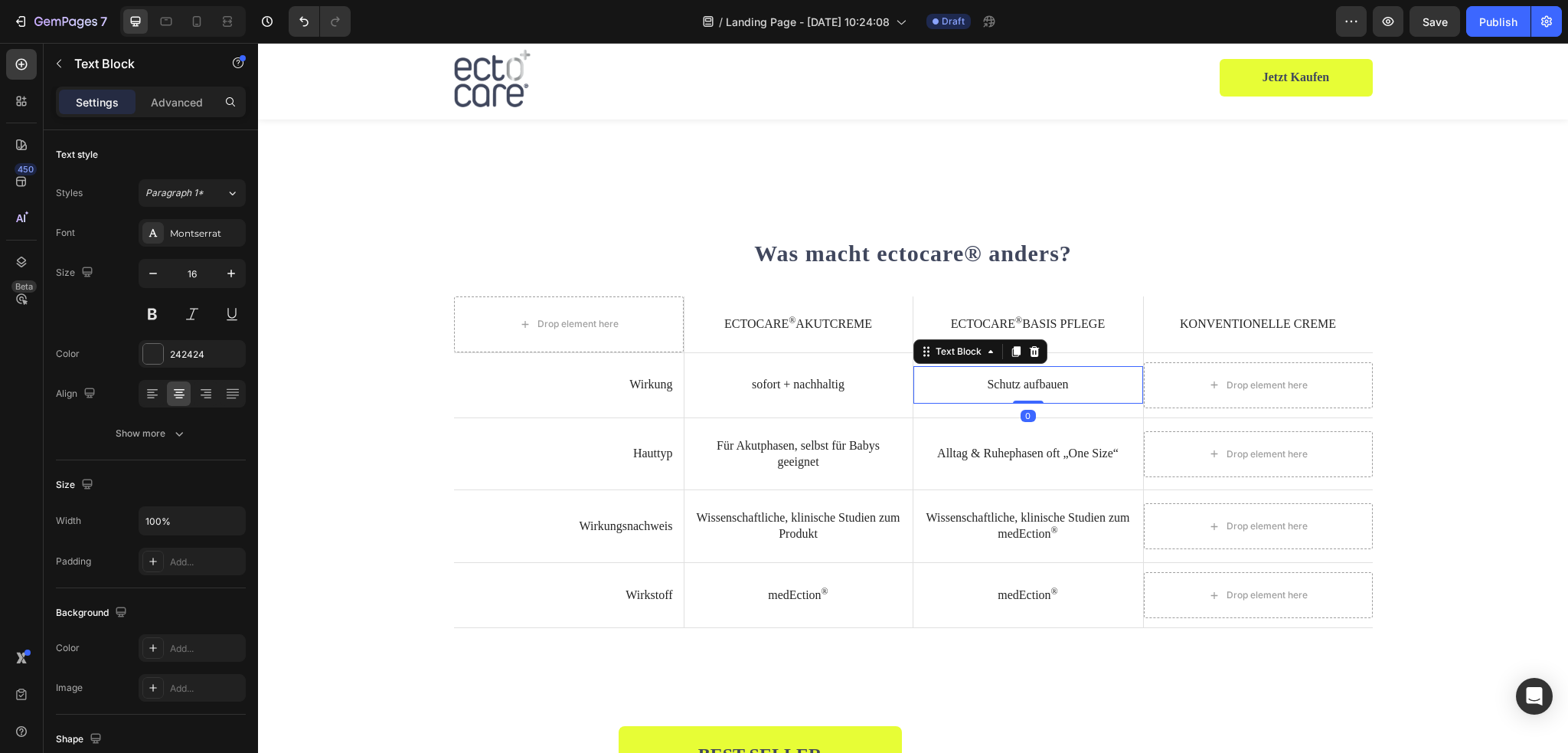
click at [1012, 351] on icon at bounding box center [1016, 352] width 9 height 11
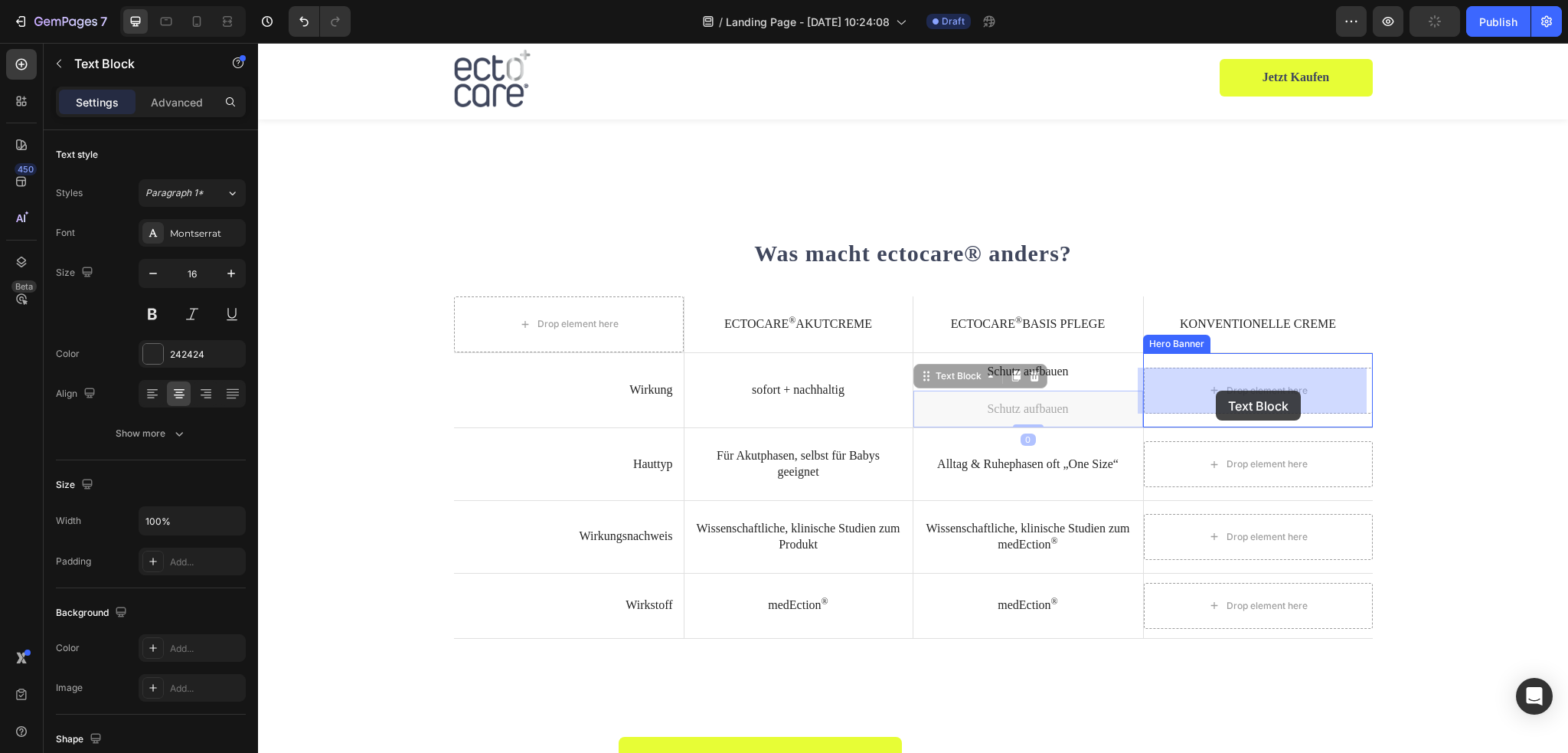
drag, startPoint x: 915, startPoint y: 376, endPoint x: 1212, endPoint y: 392, distance: 297.4
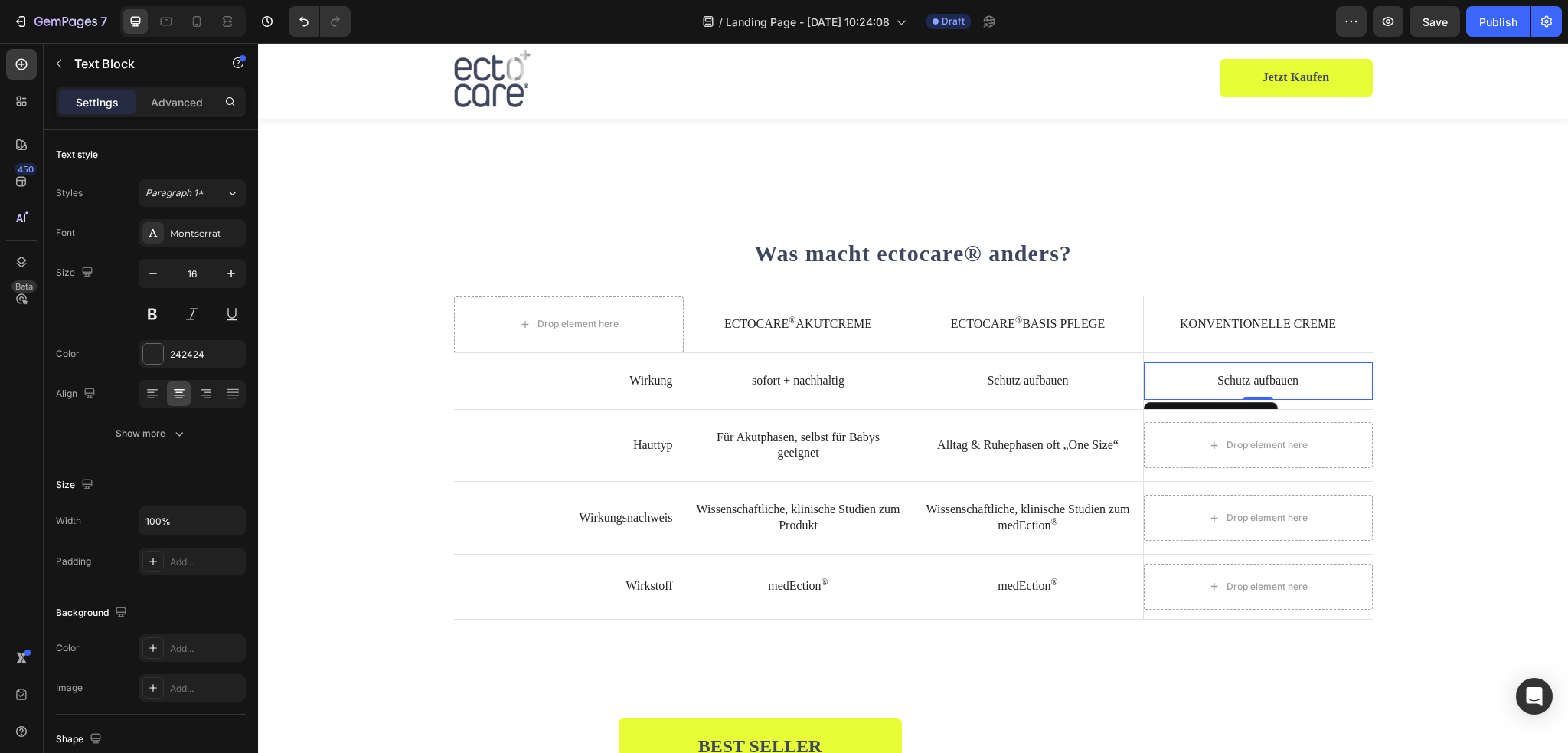
click at [1238, 384] on p "Schutz aufbauen" at bounding box center [1258, 381] width 207 height 16
click at [1209, 384] on p "meist nur kurzzeitig" at bounding box center [1258, 381] width 207 height 16
click at [1361, 462] on div "Drop element here" at bounding box center [1258, 445] width 229 height 46
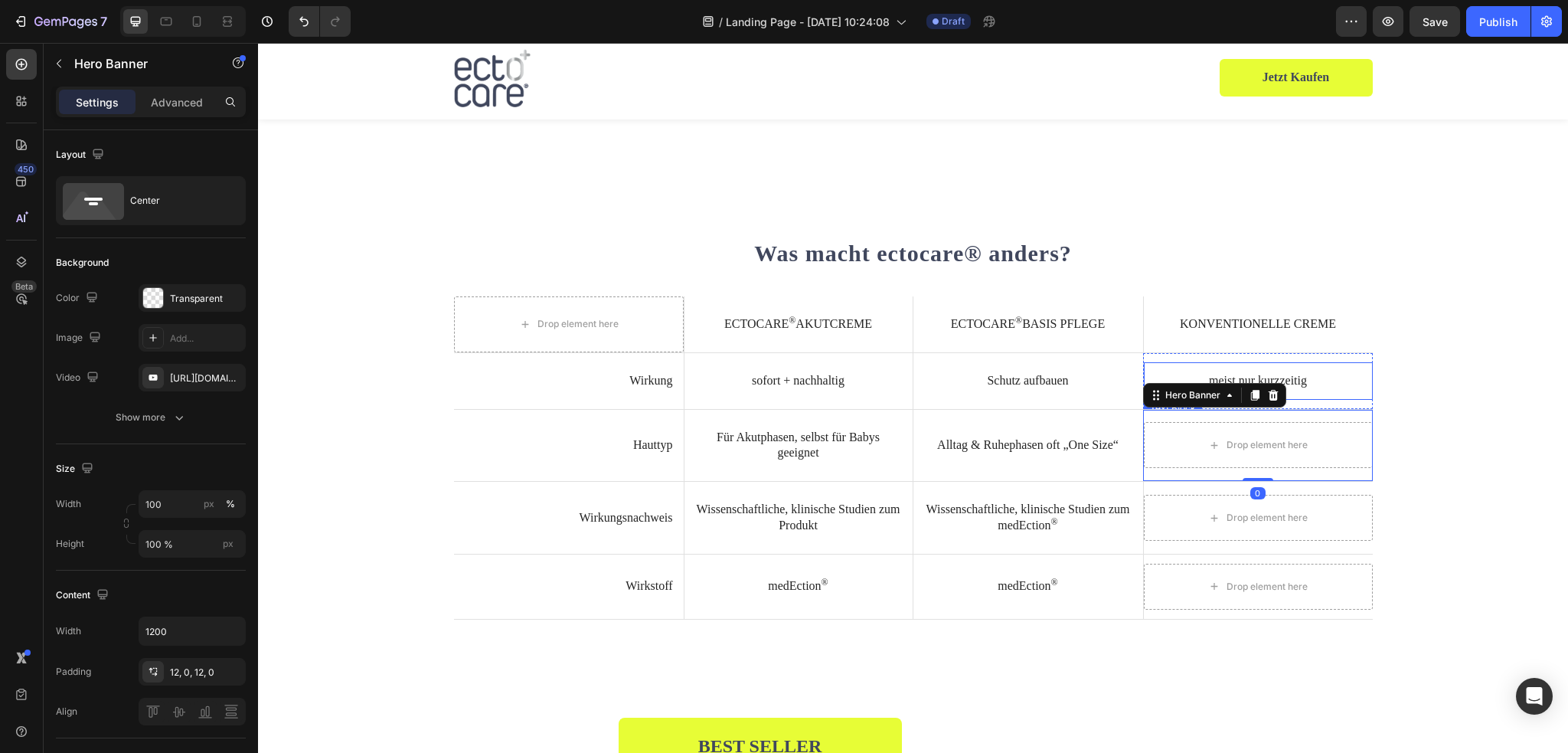
click at [1320, 369] on div "meist nur kurzzeitig Text Block" at bounding box center [1258, 381] width 229 height 37
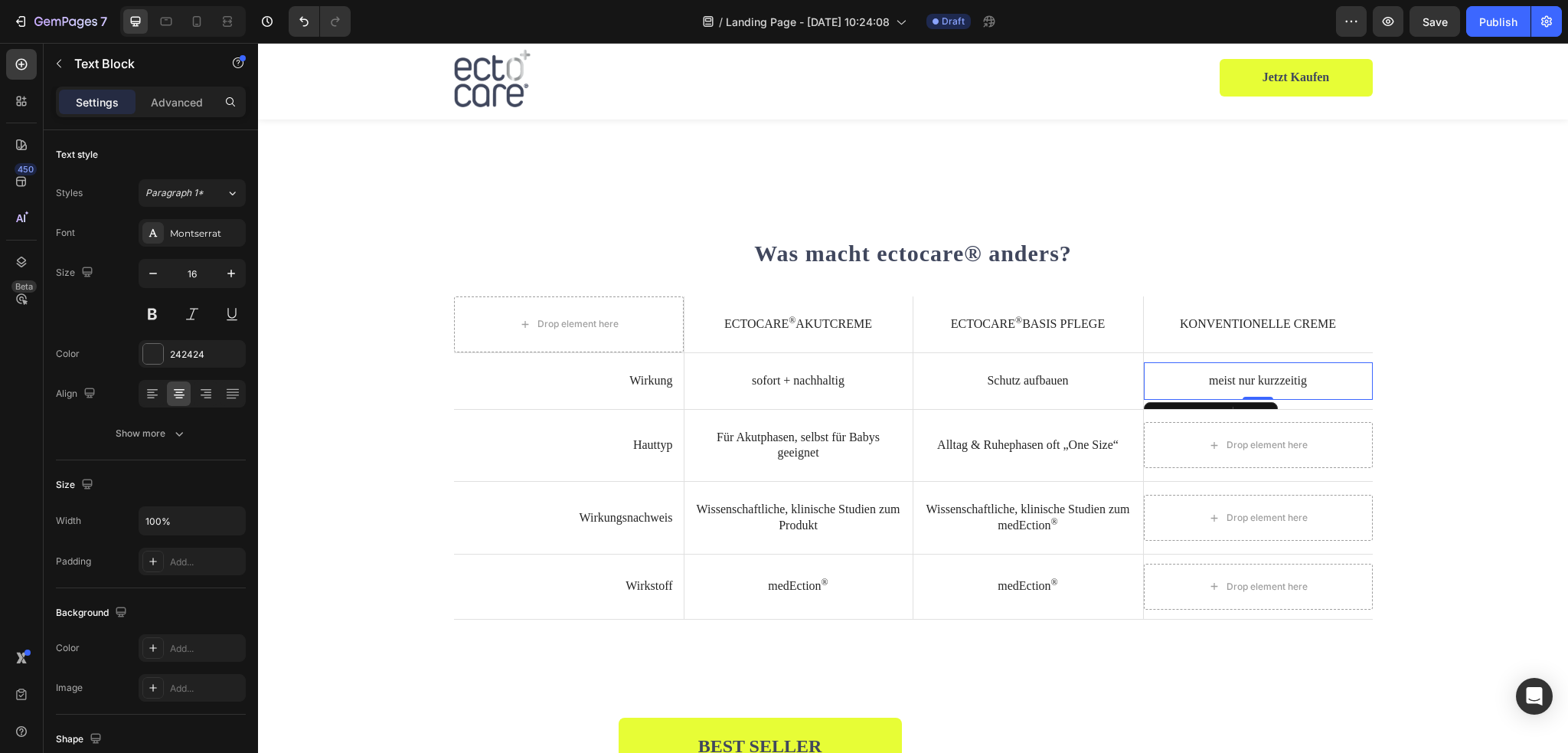
click at [1051, 382] on p "Schutz aufbauen" at bounding box center [1028, 381] width 208 height 16
click at [1010, 347] on icon at bounding box center [1016, 347] width 12 height 12
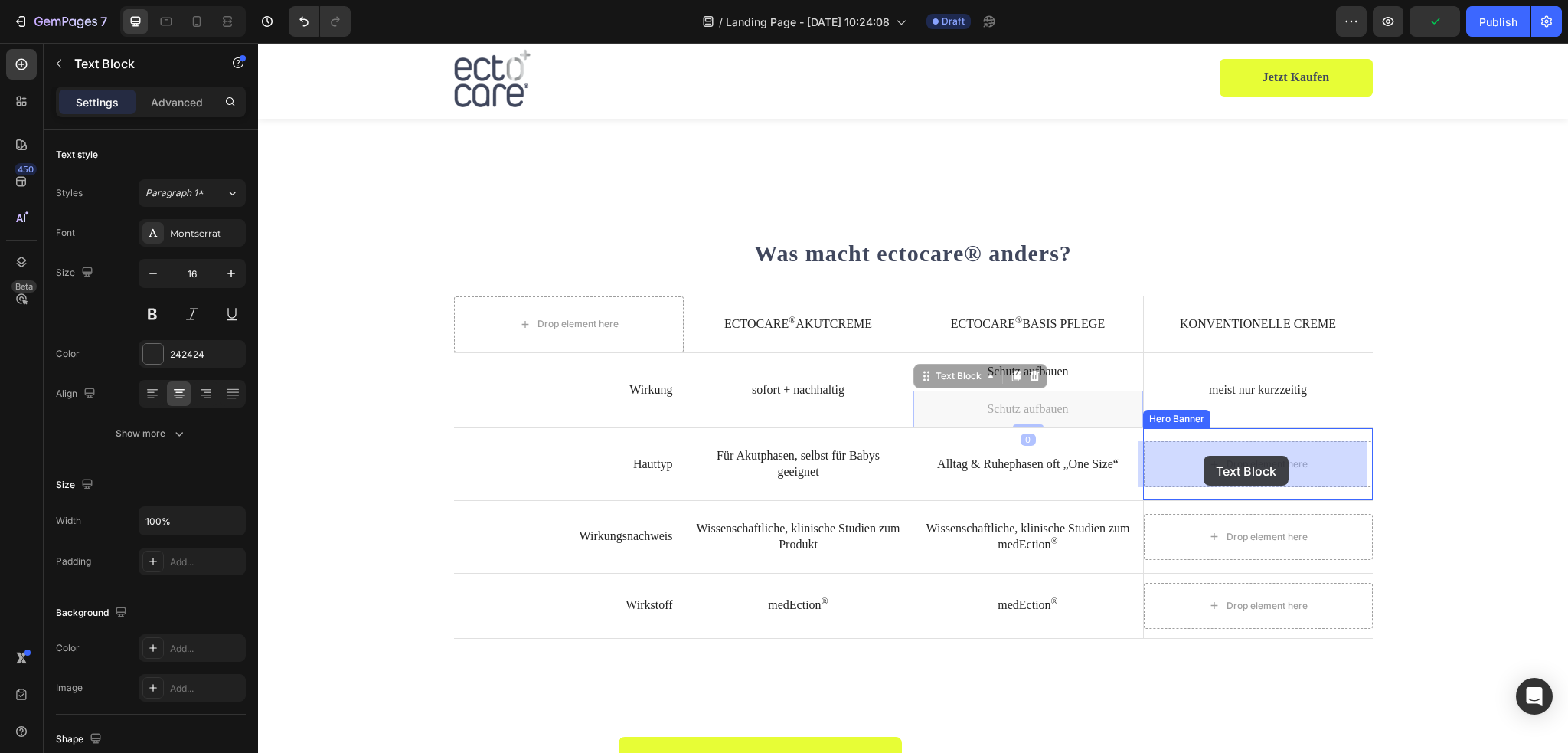
drag, startPoint x: 924, startPoint y: 381, endPoint x: 1204, endPoint y: 455, distance: 289.6
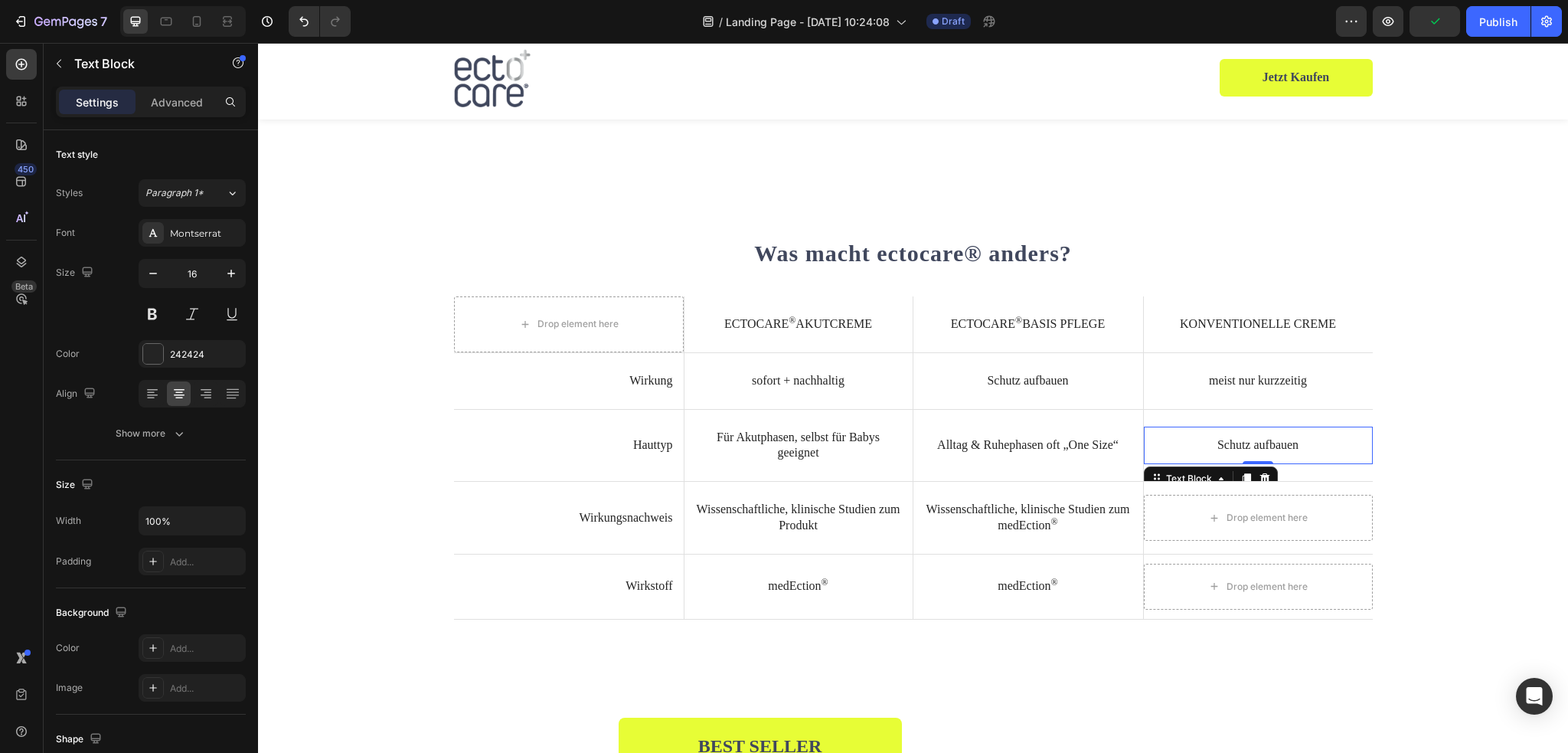
click at [1271, 452] on p "Schutz aufbauen" at bounding box center [1258, 445] width 207 height 16
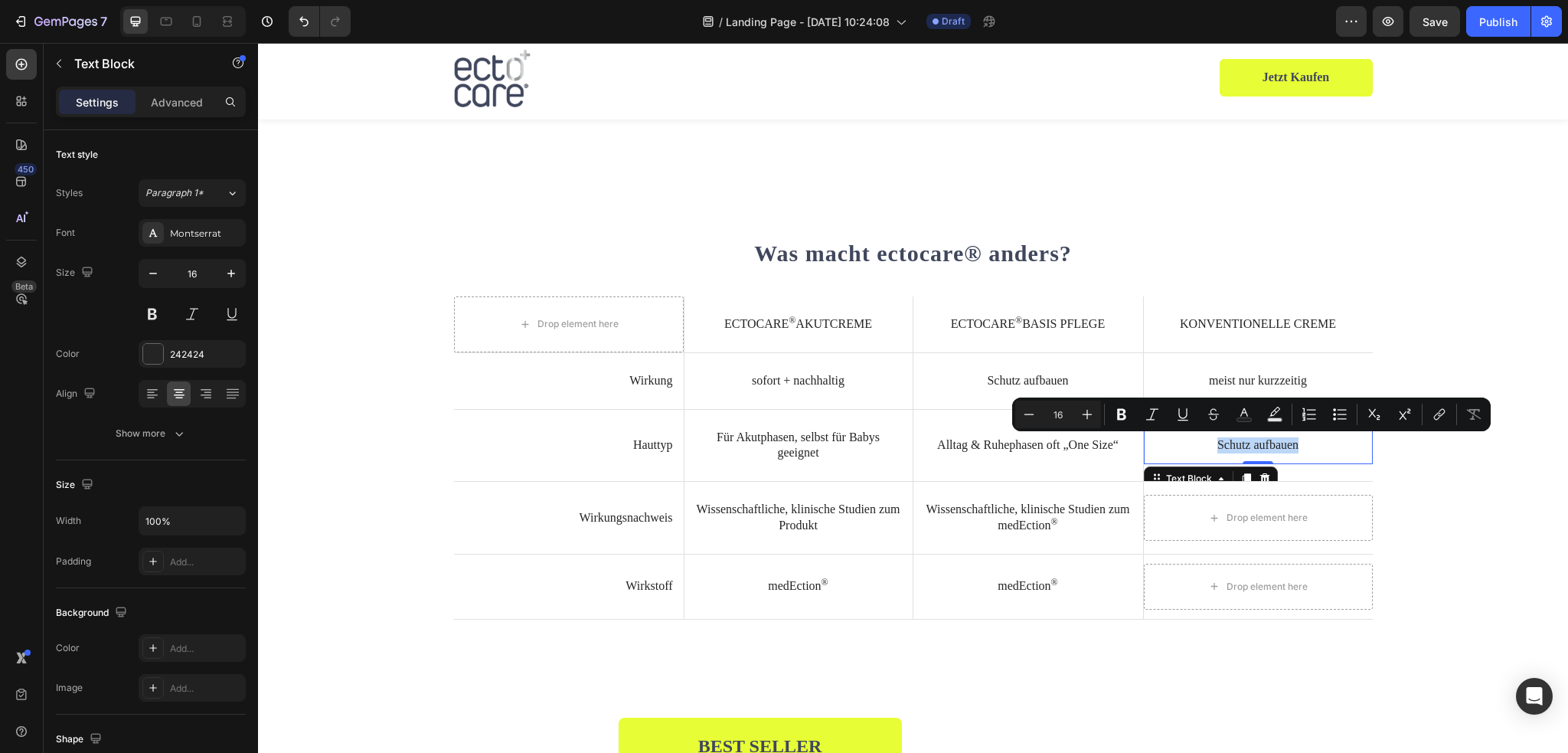
click at [1230, 439] on p "Schutz aufbauen" at bounding box center [1258, 445] width 207 height 16
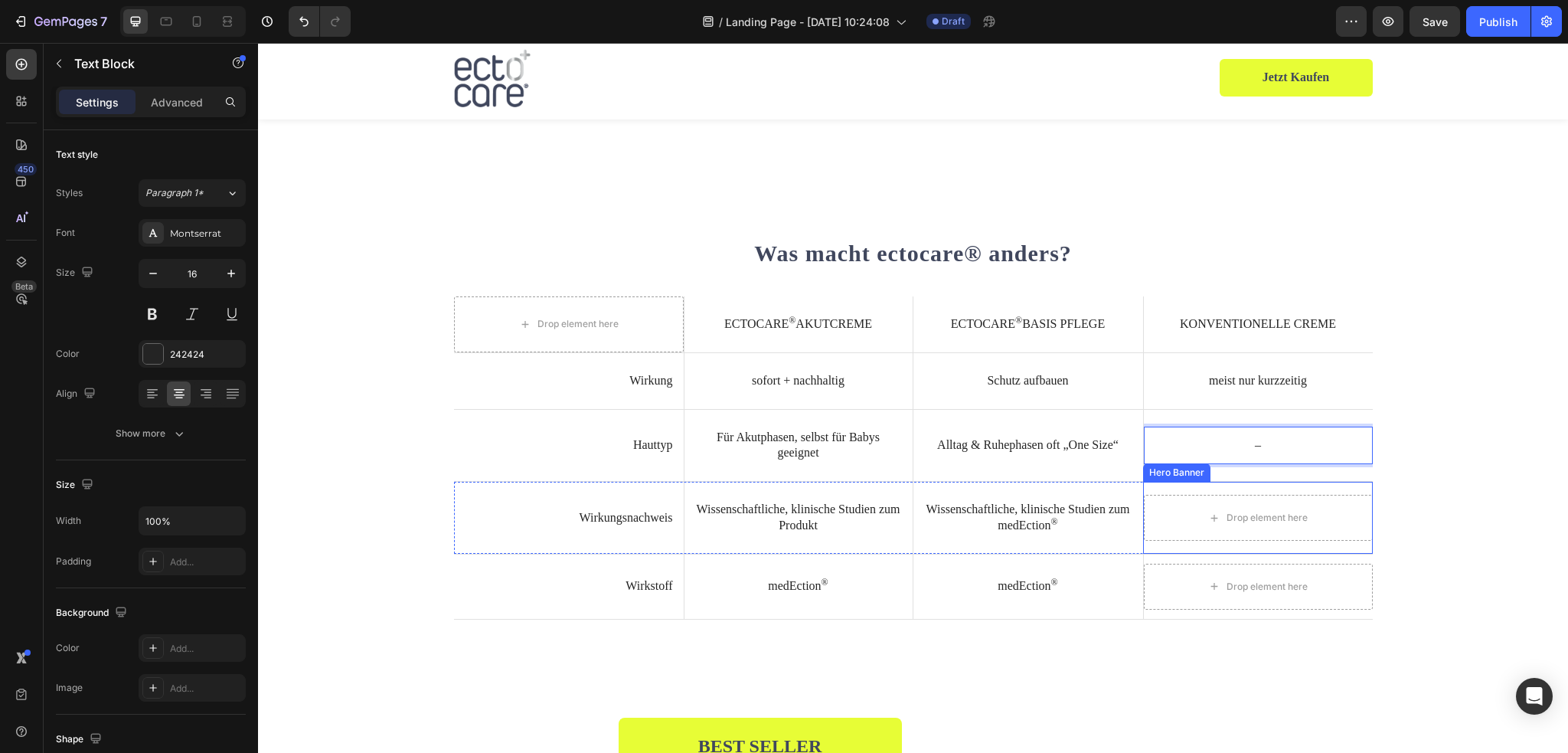
click at [1288, 490] on div "Drop element here" at bounding box center [1258, 517] width 229 height 65
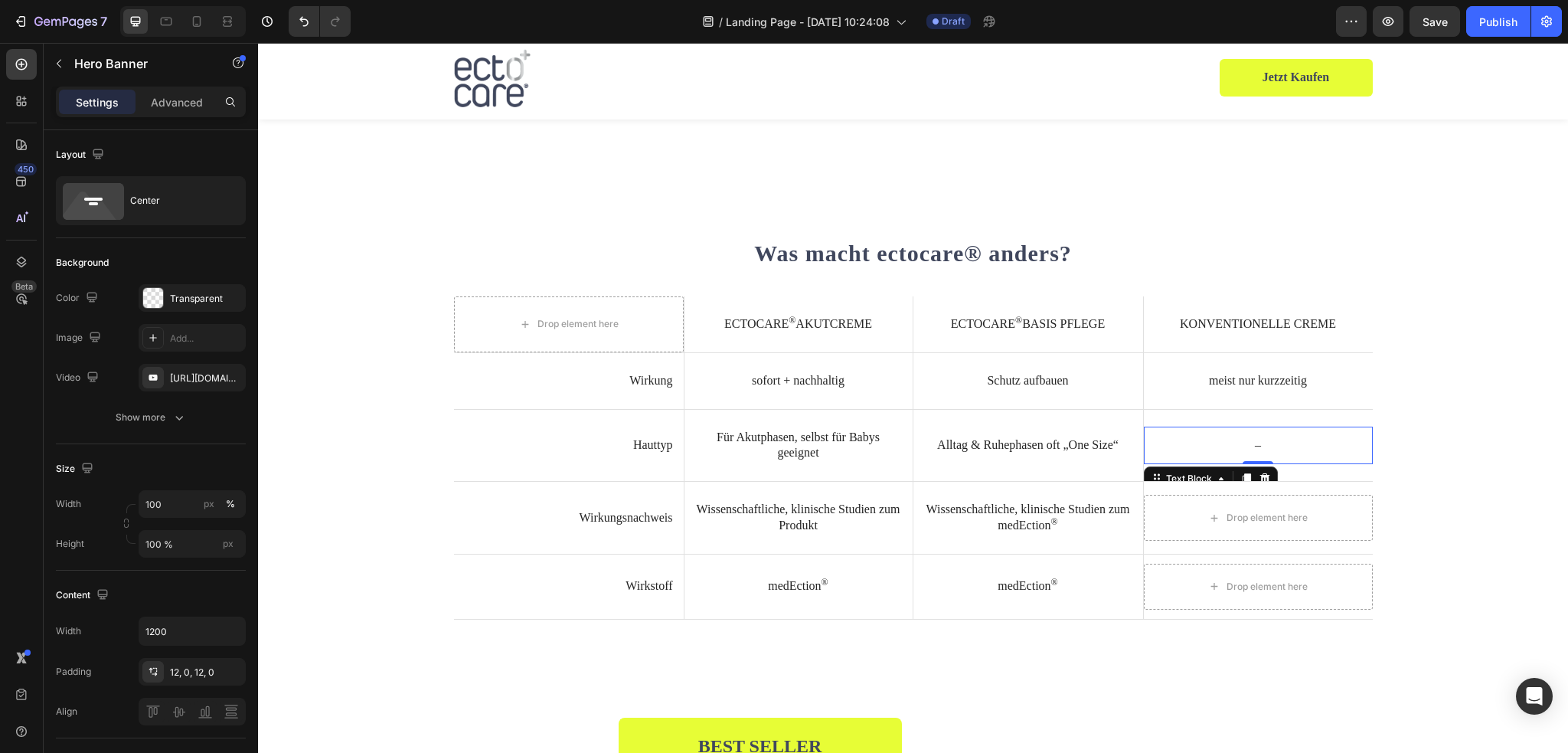
click at [1288, 428] on div "– Text Block 0" at bounding box center [1258, 445] width 229 height 37
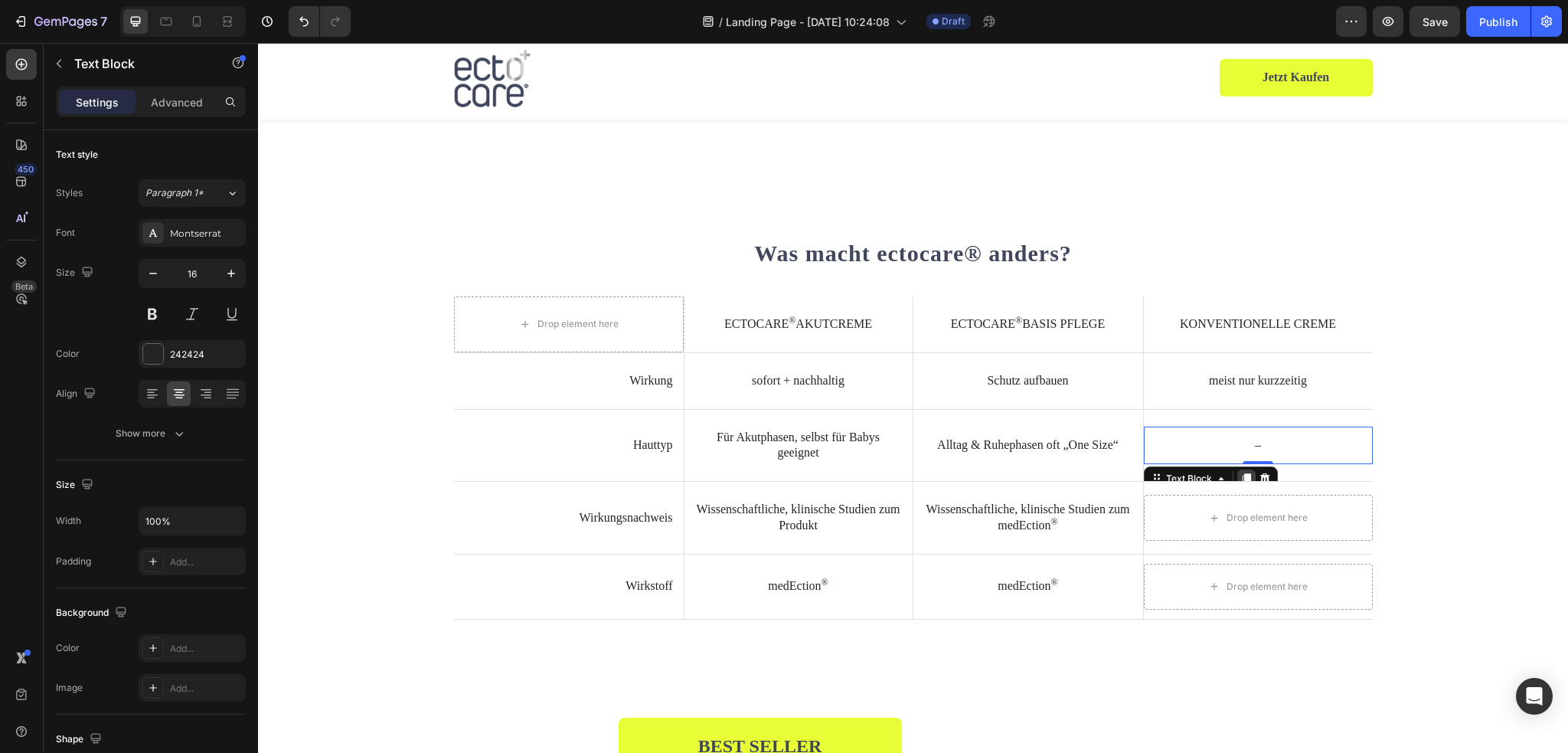
click at [1240, 472] on icon at bounding box center [1246, 478] width 12 height 12
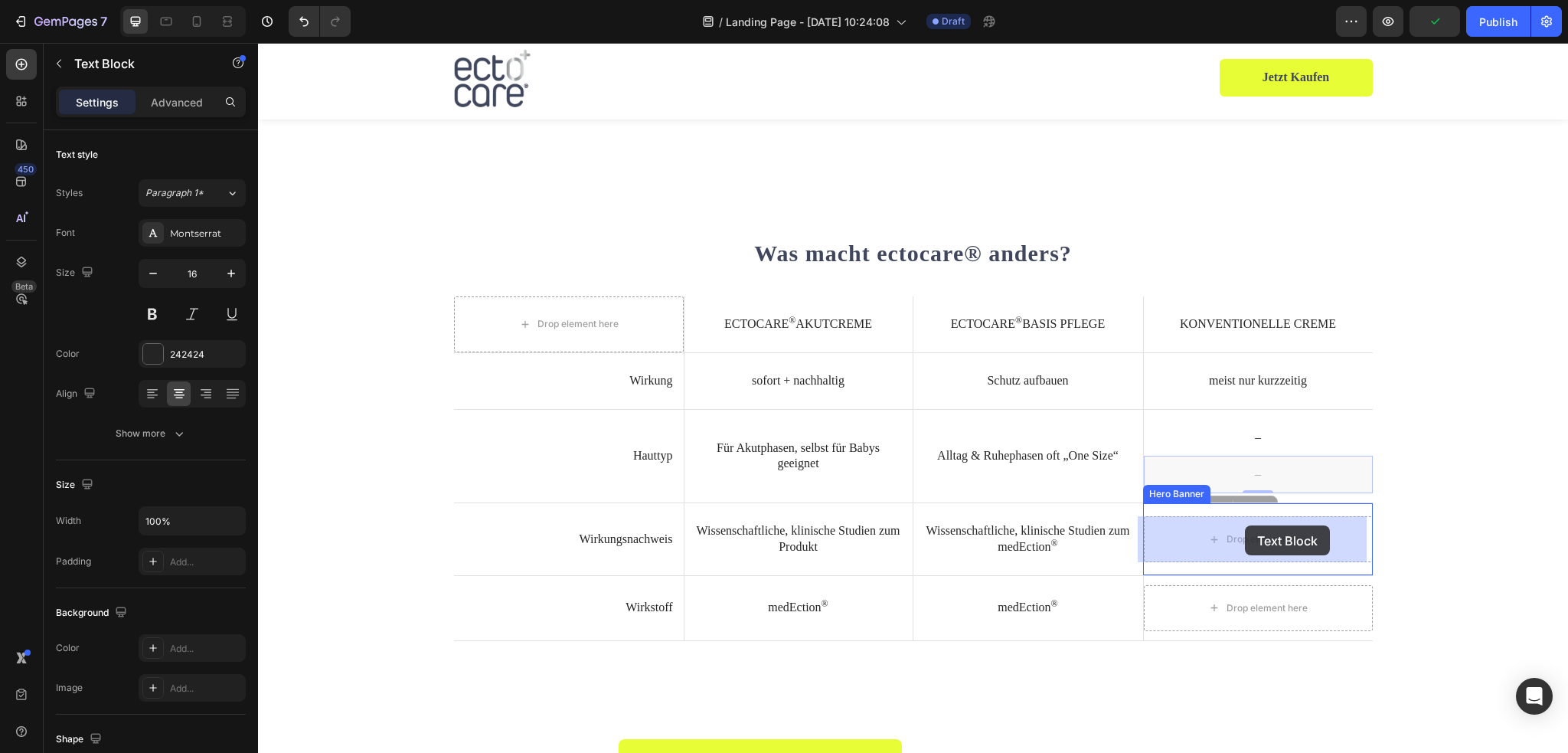
drag, startPoint x: 1251, startPoint y: 470, endPoint x: 1245, endPoint y: 525, distance: 55.3
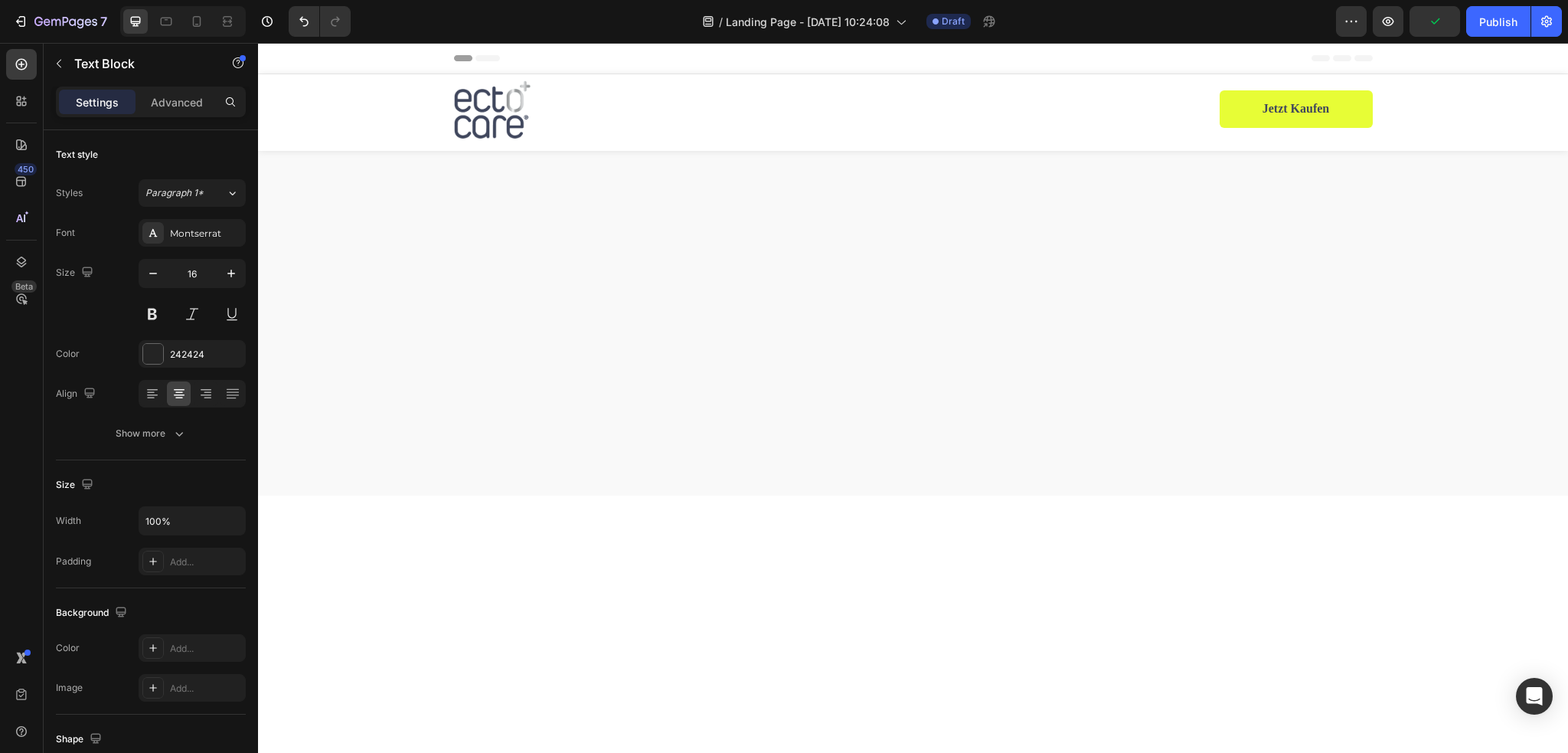
scroll to position [3076, 0]
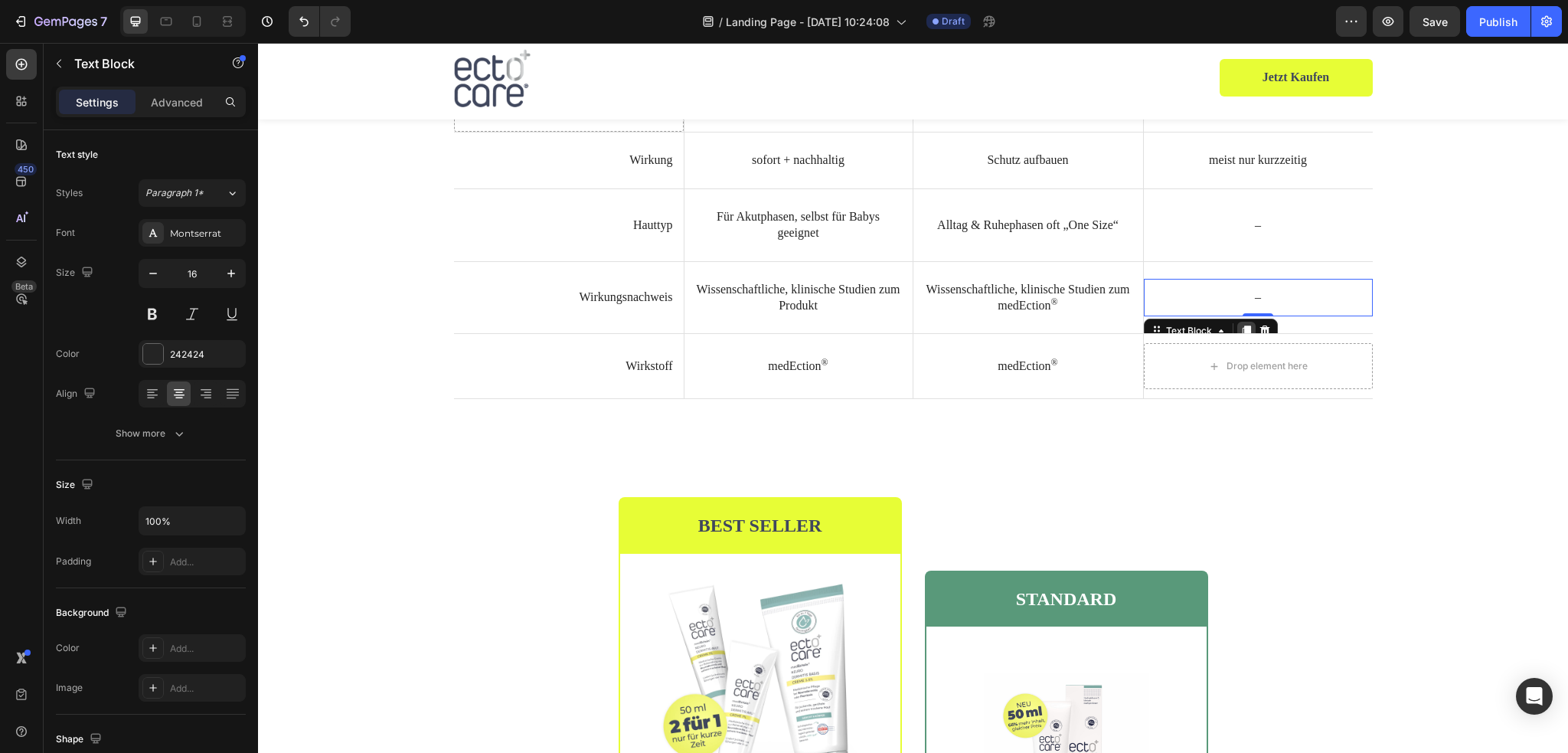
click at [1242, 336] on icon at bounding box center [1246, 330] width 9 height 11
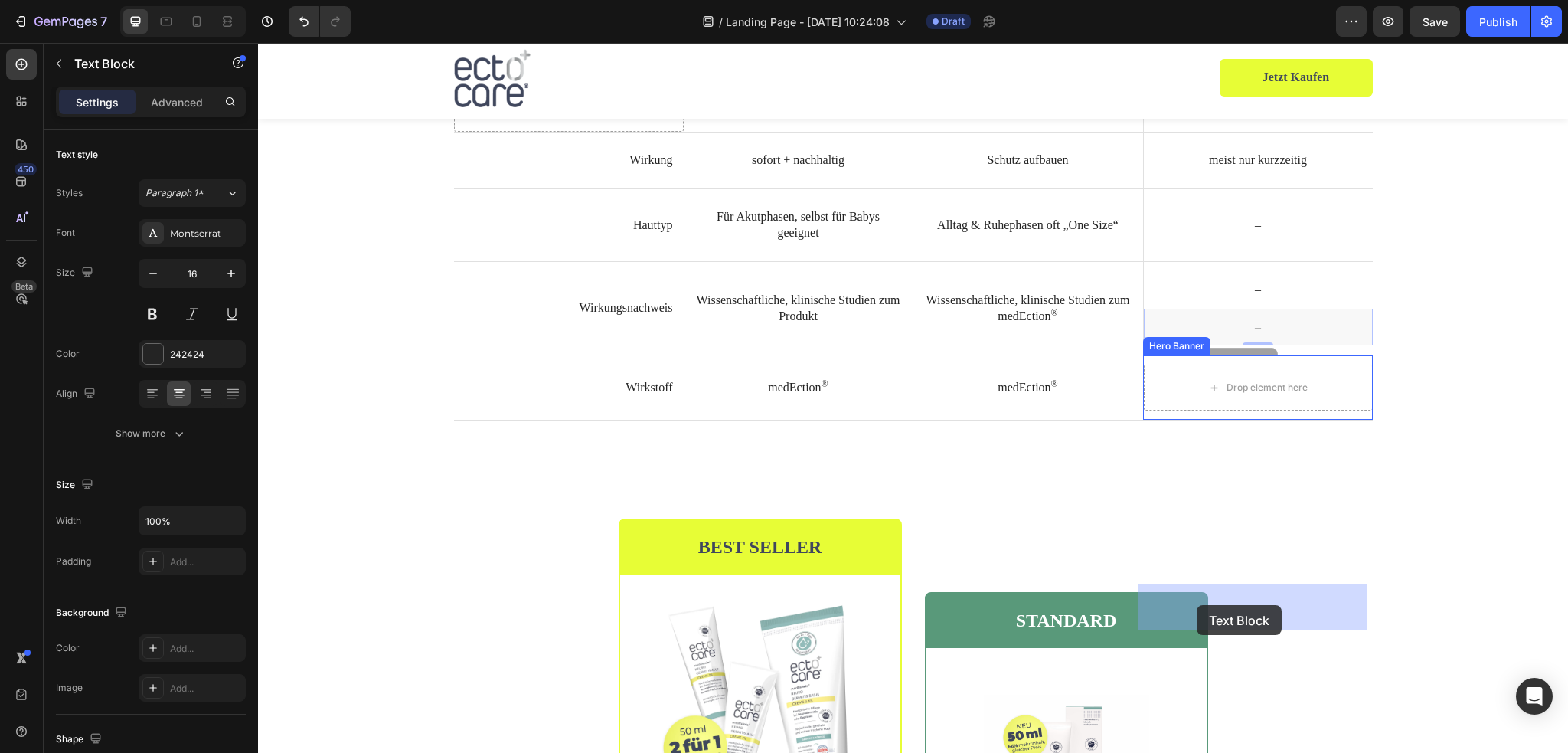
drag, startPoint x: 1182, startPoint y: 534, endPoint x: 1196, endPoint y: 601, distance: 68.4
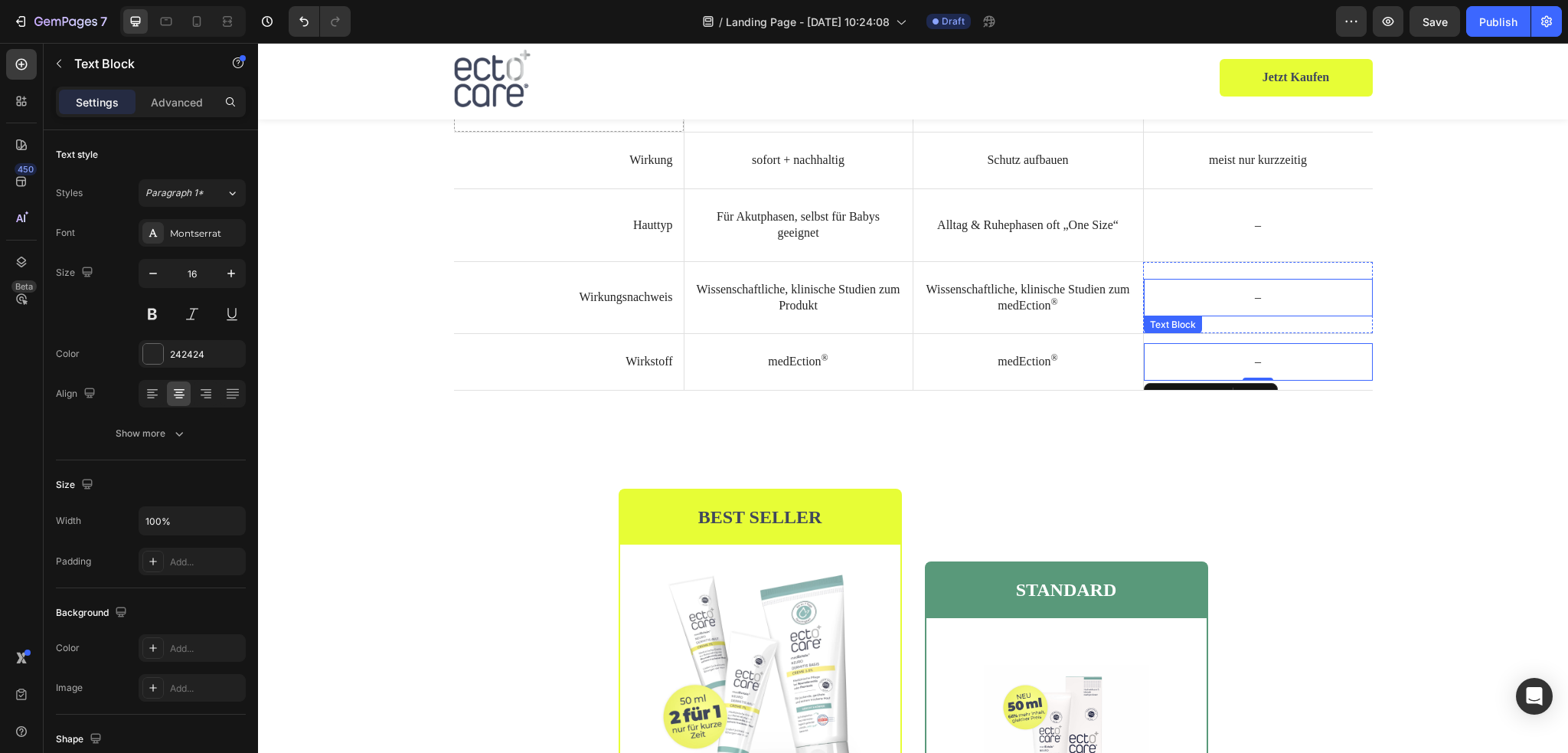
click at [1248, 306] on p "–" at bounding box center [1258, 298] width 207 height 16
click at [1254, 369] on p "–" at bounding box center [1258, 361] width 207 height 16
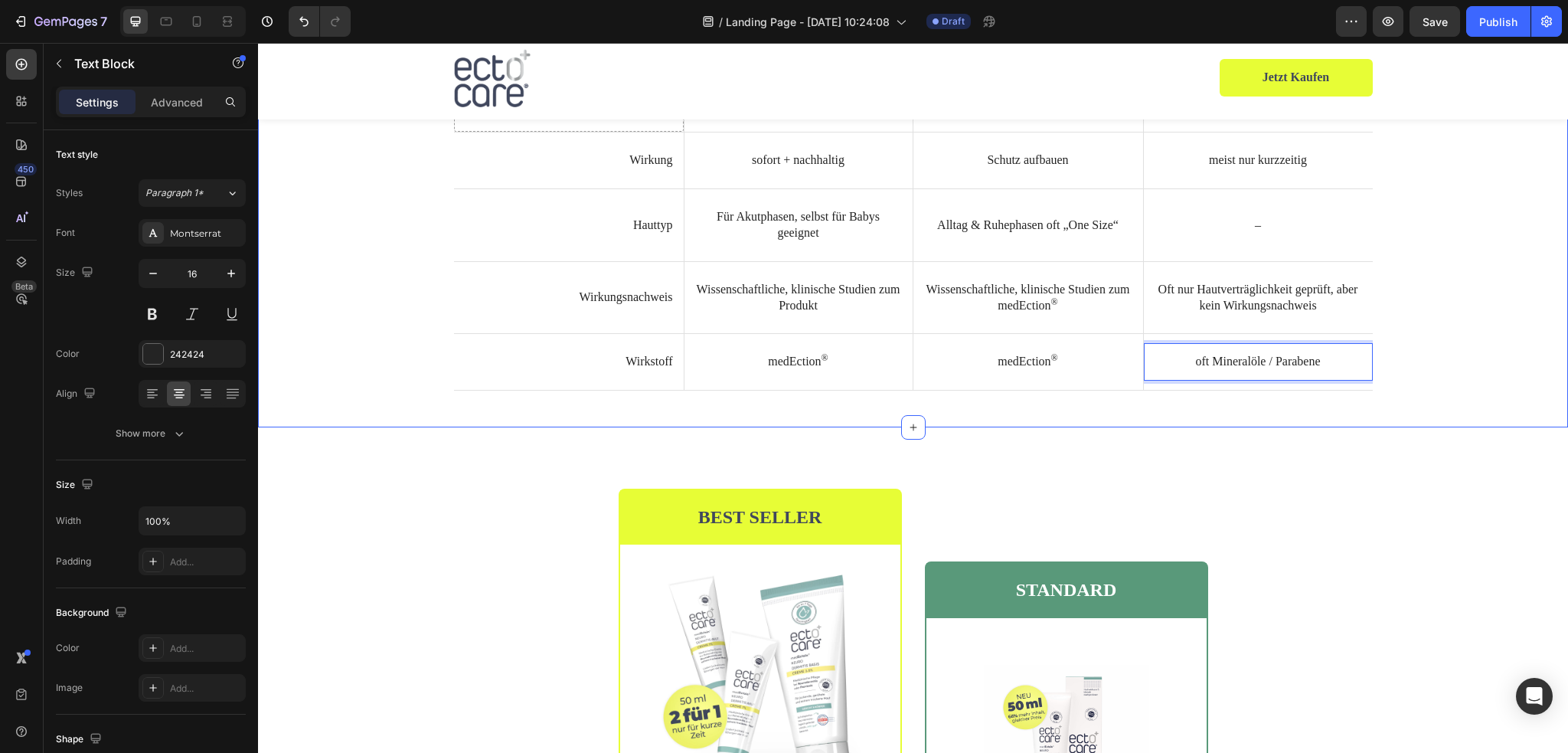
click at [1457, 392] on div "⁠⁠⁠⁠⁠⁠⁠ Was macht ectocare® anders? Heading Drop element here ectocare ® Akutcr…" at bounding box center [912, 202] width 1287 height 376
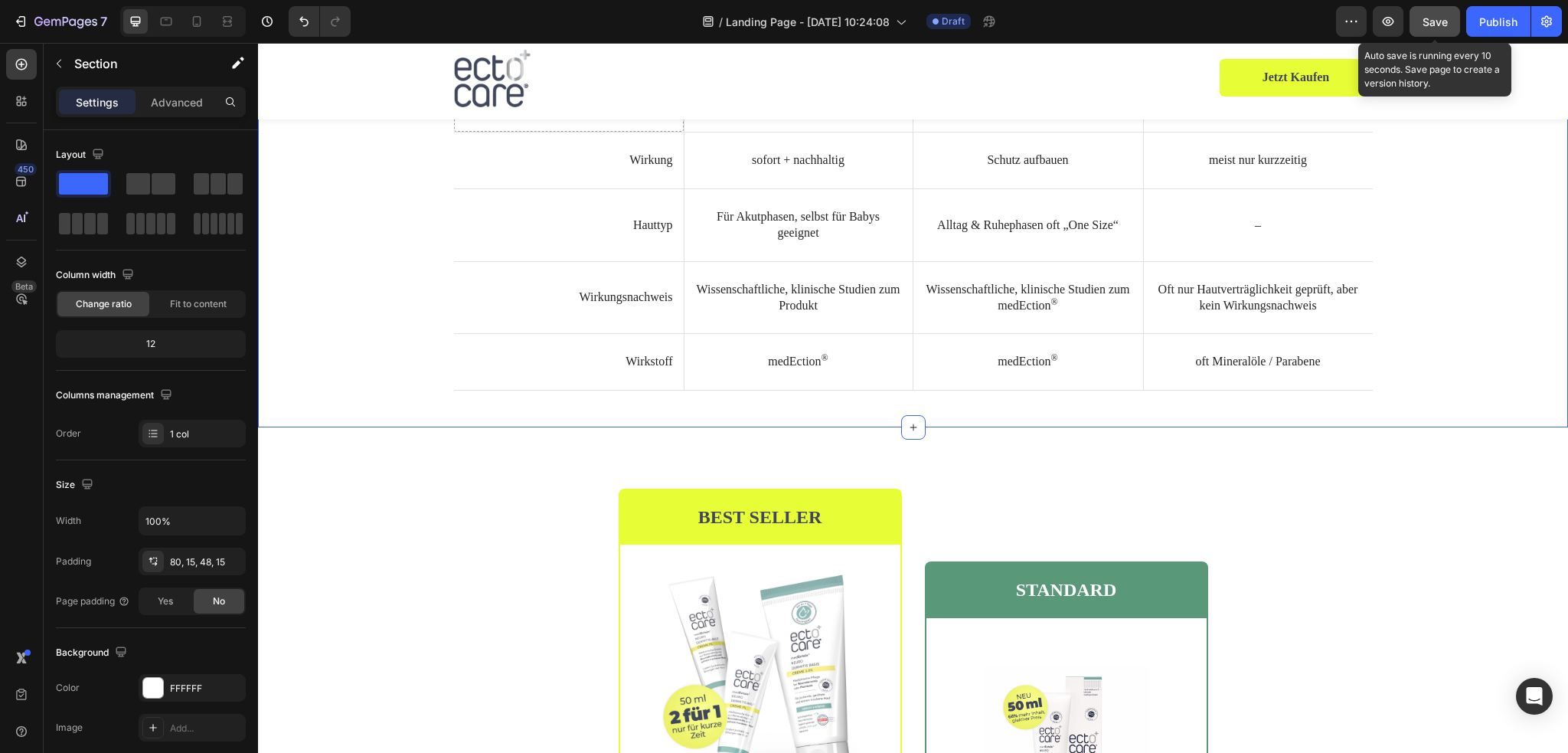
click at [1423, 19] on span "Save" at bounding box center [1435, 21] width 26 height 13
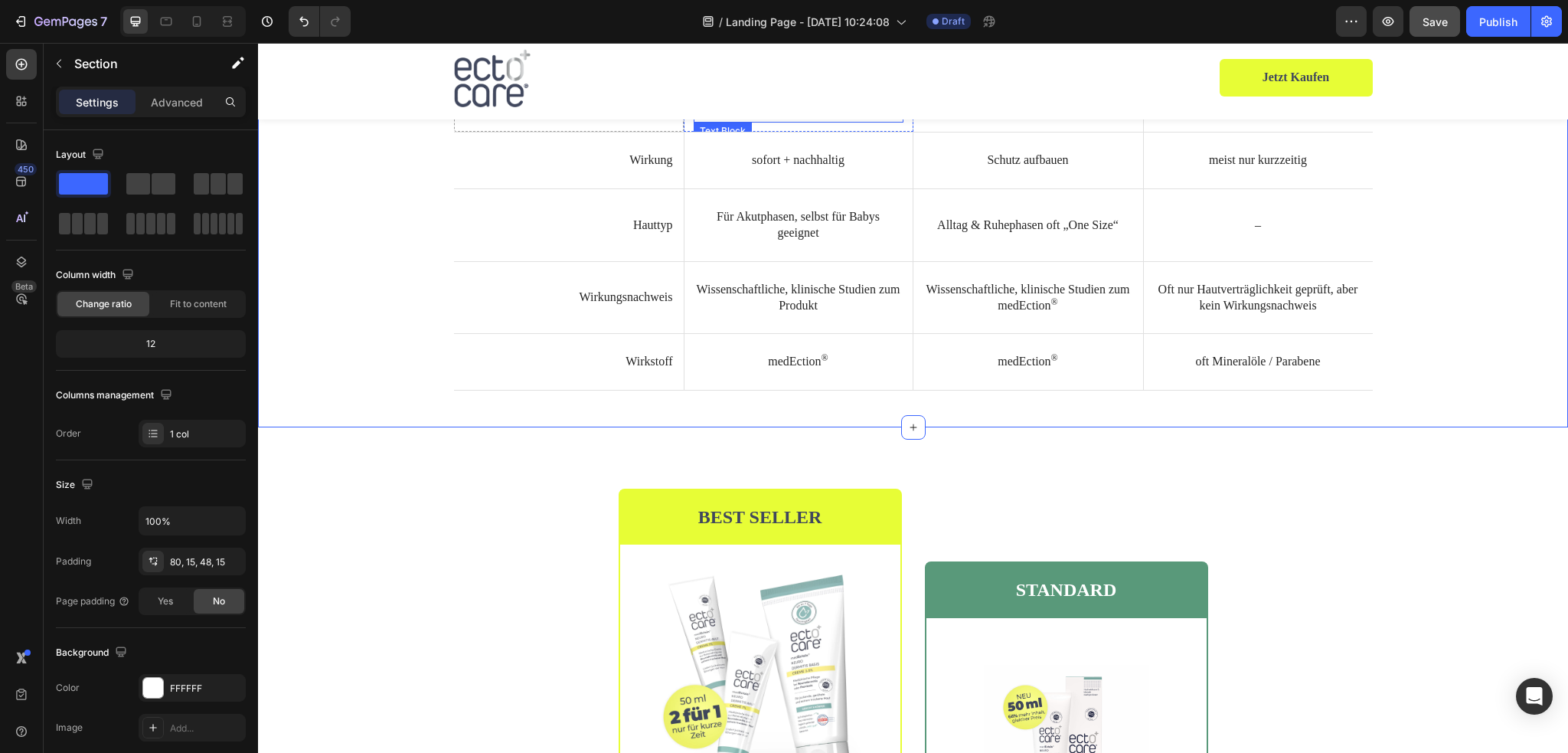
click at [798, 113] on p "ectocare ® Akutcreme" at bounding box center [798, 105] width 189 height 16
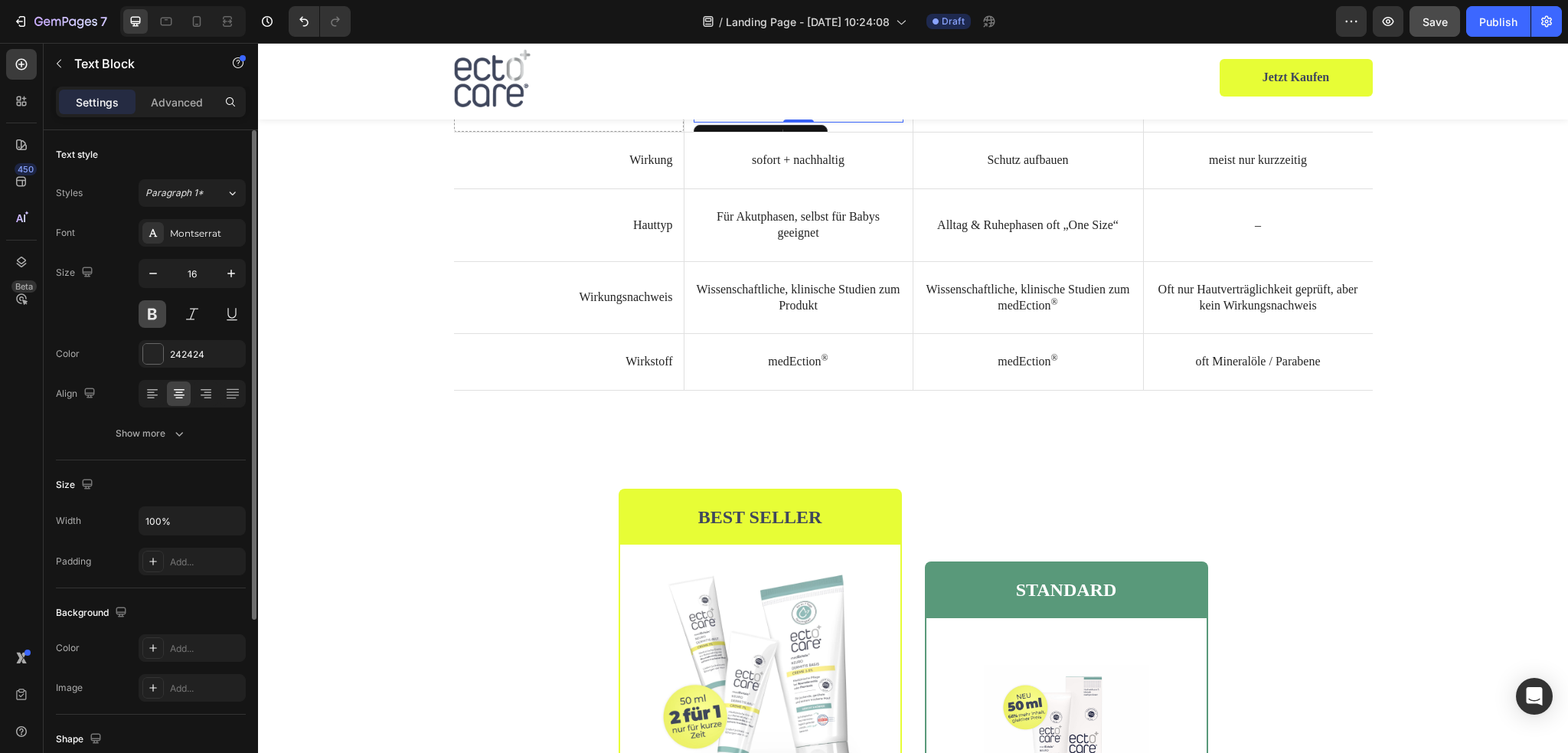
click at [155, 313] on button at bounding box center [151, 314] width 27 height 27
click at [1053, 113] on p "ectocare ® Basis Pflege" at bounding box center [1028, 105] width 208 height 16
click at [155, 306] on button at bounding box center [151, 314] width 27 height 27
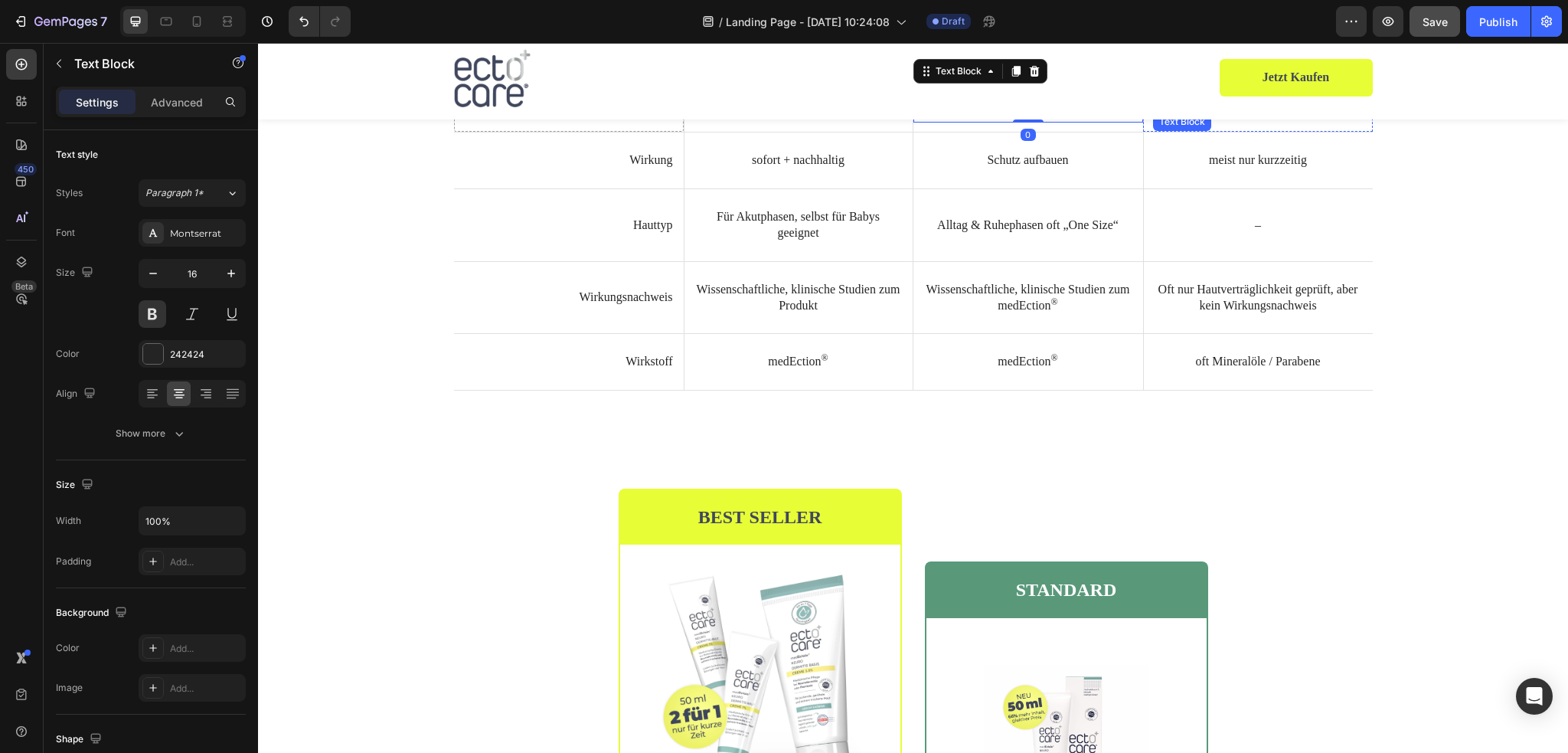
click at [1218, 123] on div "Konventionelle Creme Text Block" at bounding box center [1258, 105] width 229 height 37
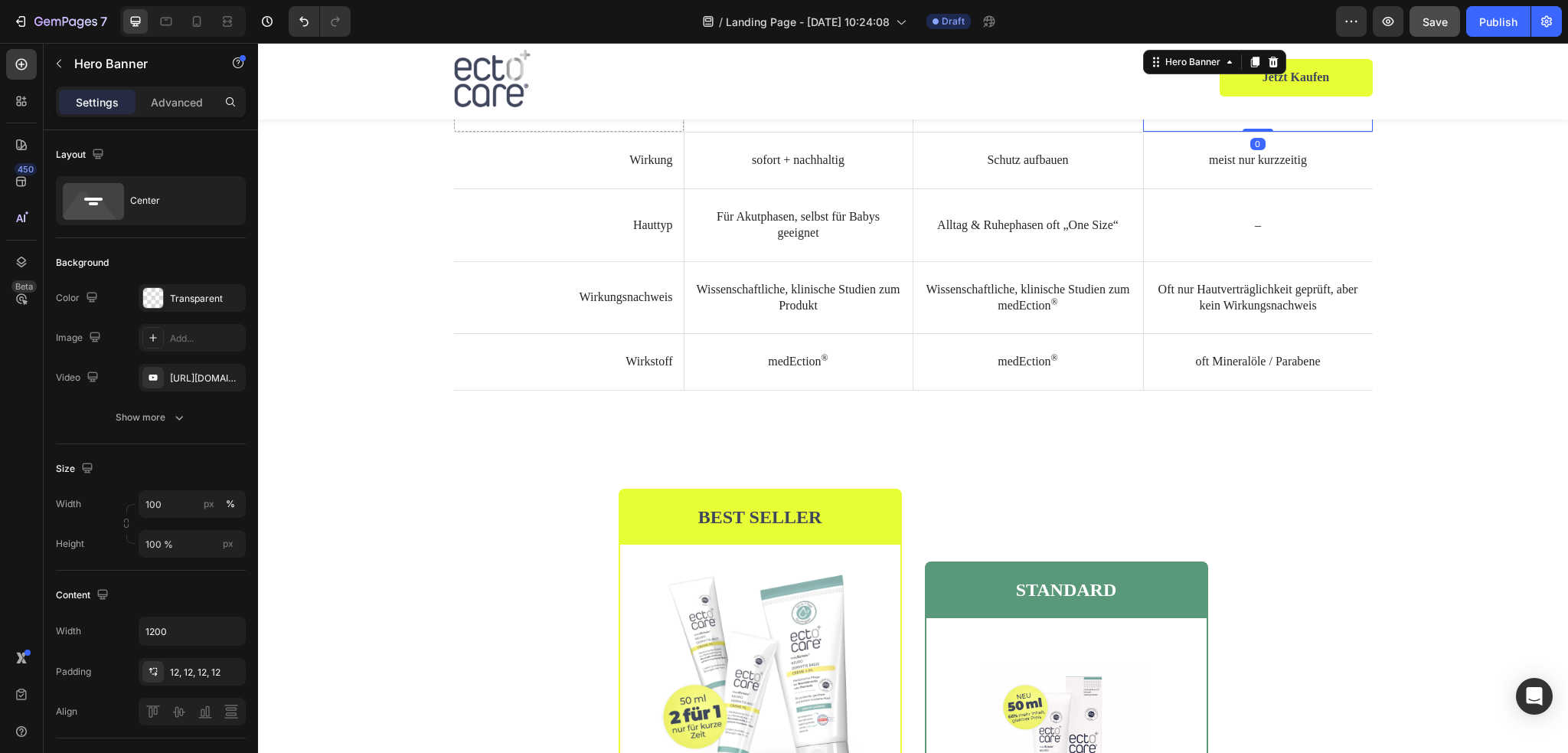
click at [1221, 113] on p "Konventionelle Creme" at bounding box center [1258, 105] width 207 height 16
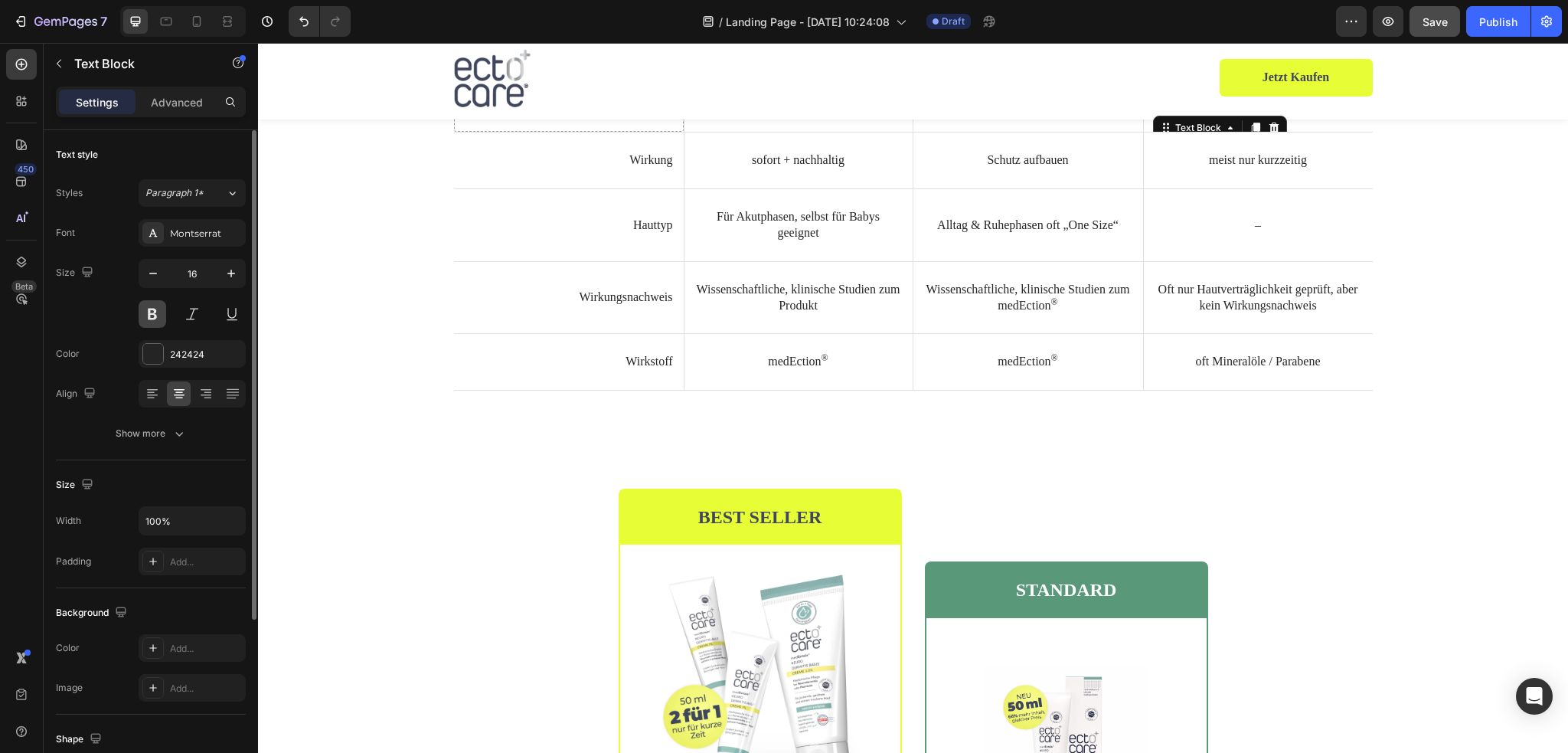
click at [144, 313] on button at bounding box center [151, 314] width 27 height 27
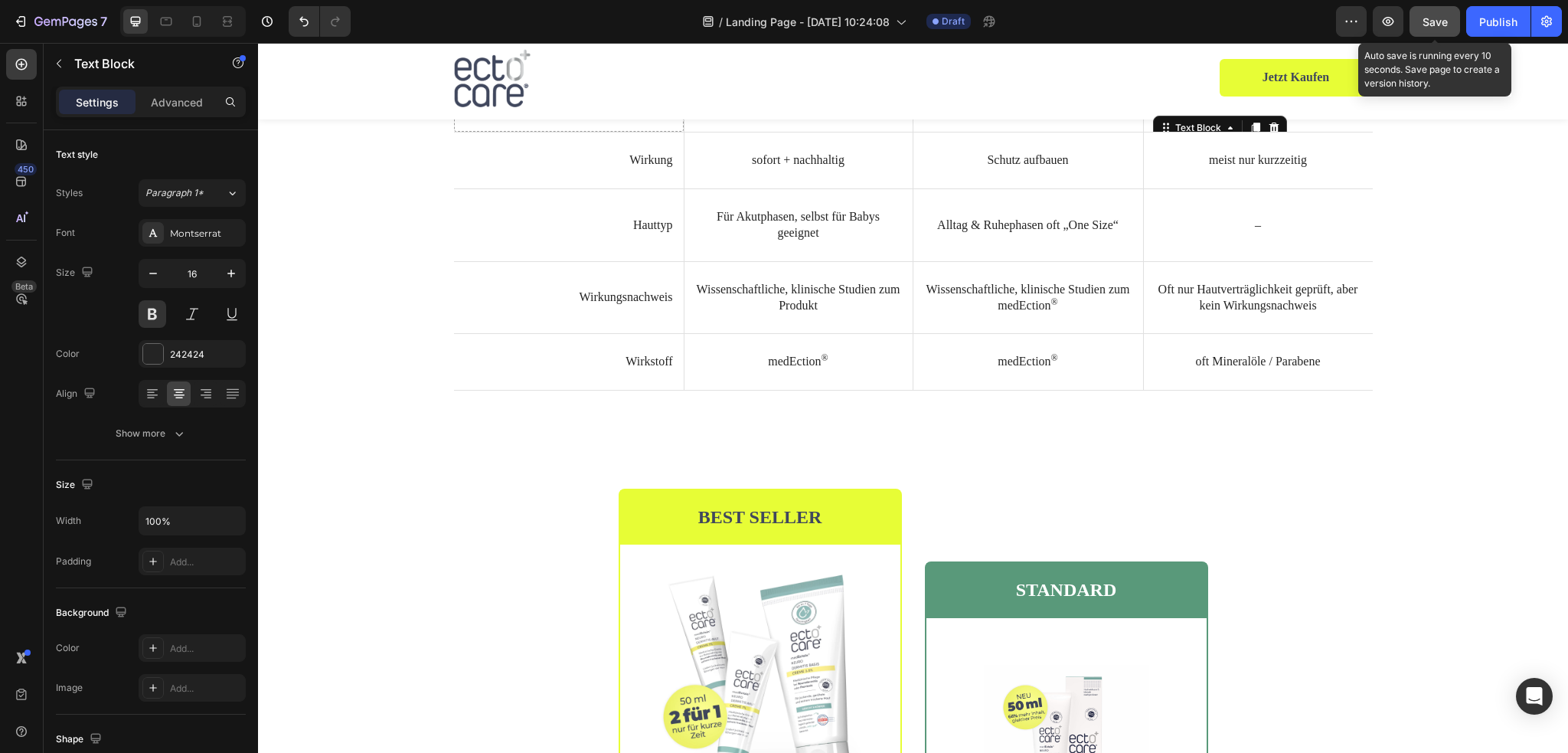
click at [1421, 21] on button "Save" at bounding box center [1434, 21] width 50 height 31
click at [1401, 24] on button "button" at bounding box center [1388, 21] width 31 height 31
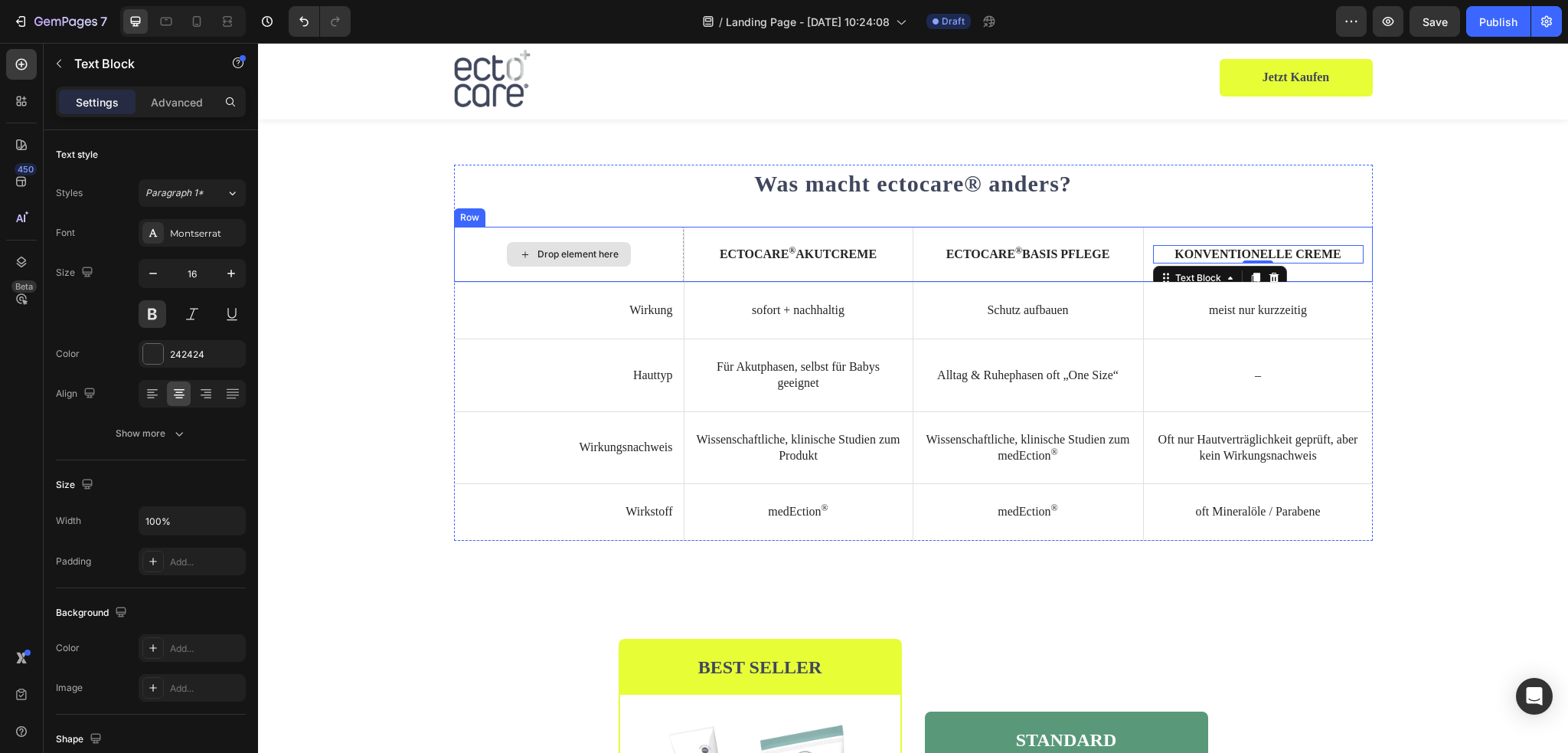
scroll to position [2999, 0]
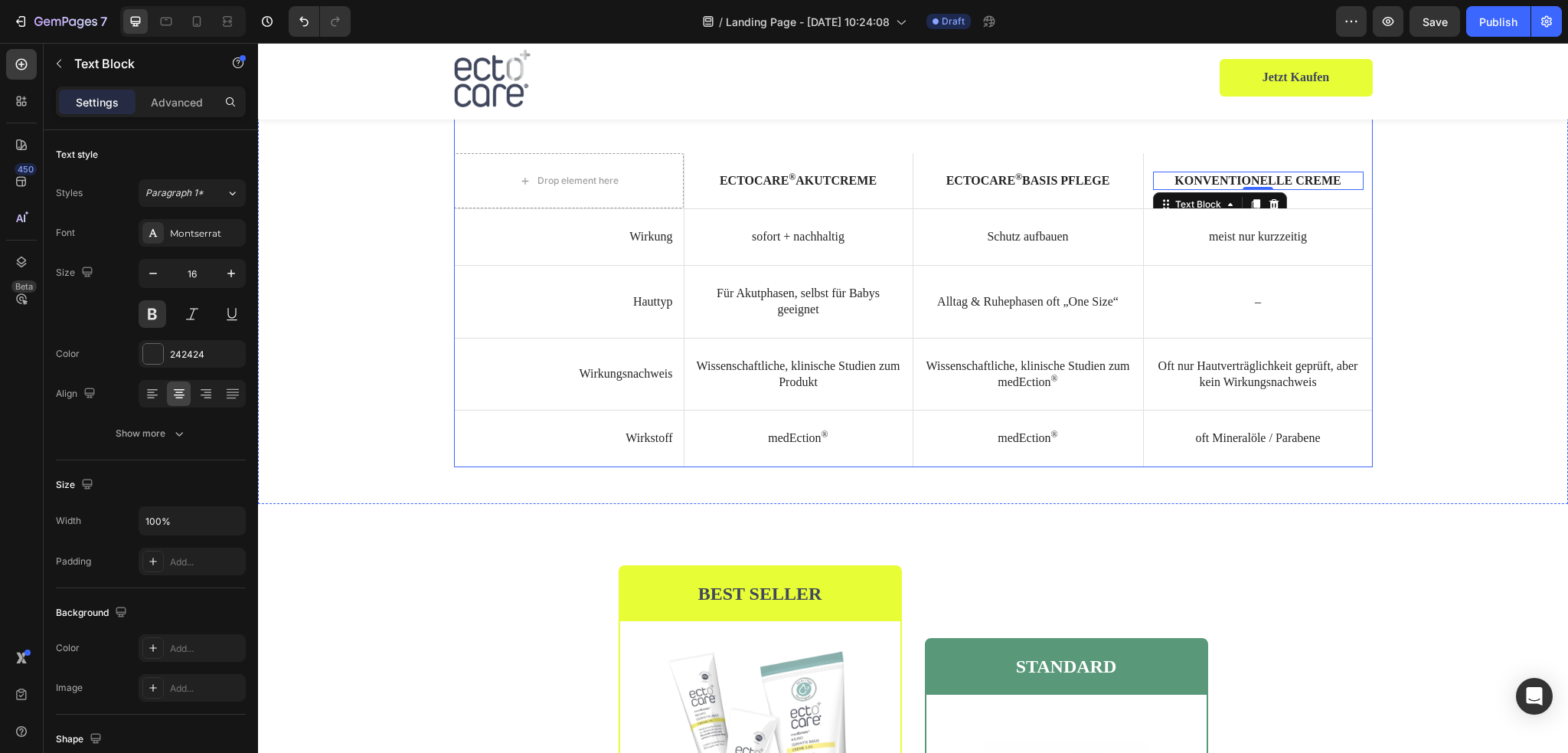
click at [562, 350] on div "⁠⁠⁠⁠⁠⁠⁠ Was macht ectocare® anders? Heading Drop element here ectocare ® Akutcr…" at bounding box center [912, 279] width 919 height 376
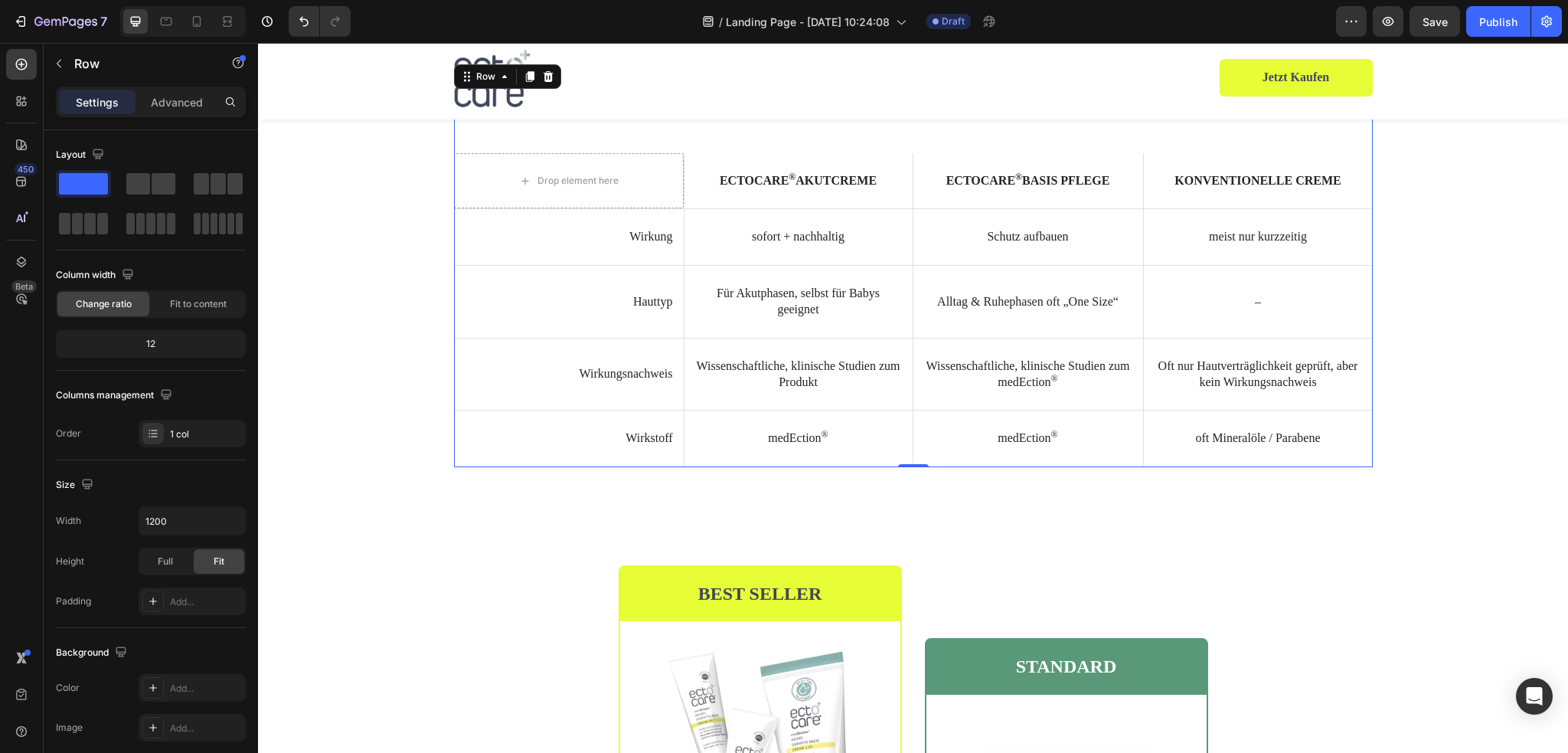
click at [490, 371] on div "⁠⁠⁠⁠⁠⁠⁠ Was macht ectocare® anders? Heading Drop element here ectocare ® Akutcr…" at bounding box center [912, 279] width 919 height 376
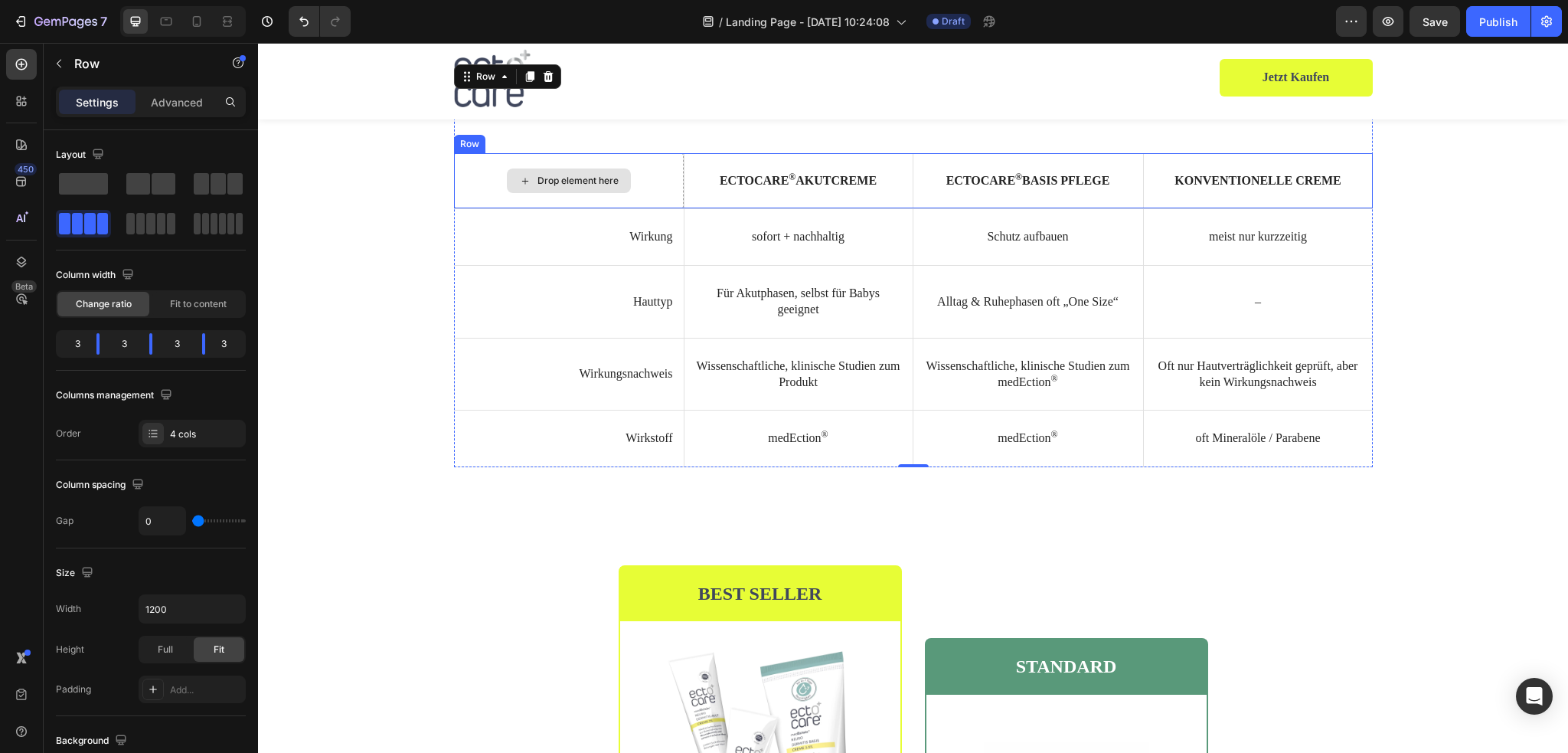
click at [493, 209] on div "Drop element here" at bounding box center [568, 181] width 229 height 56
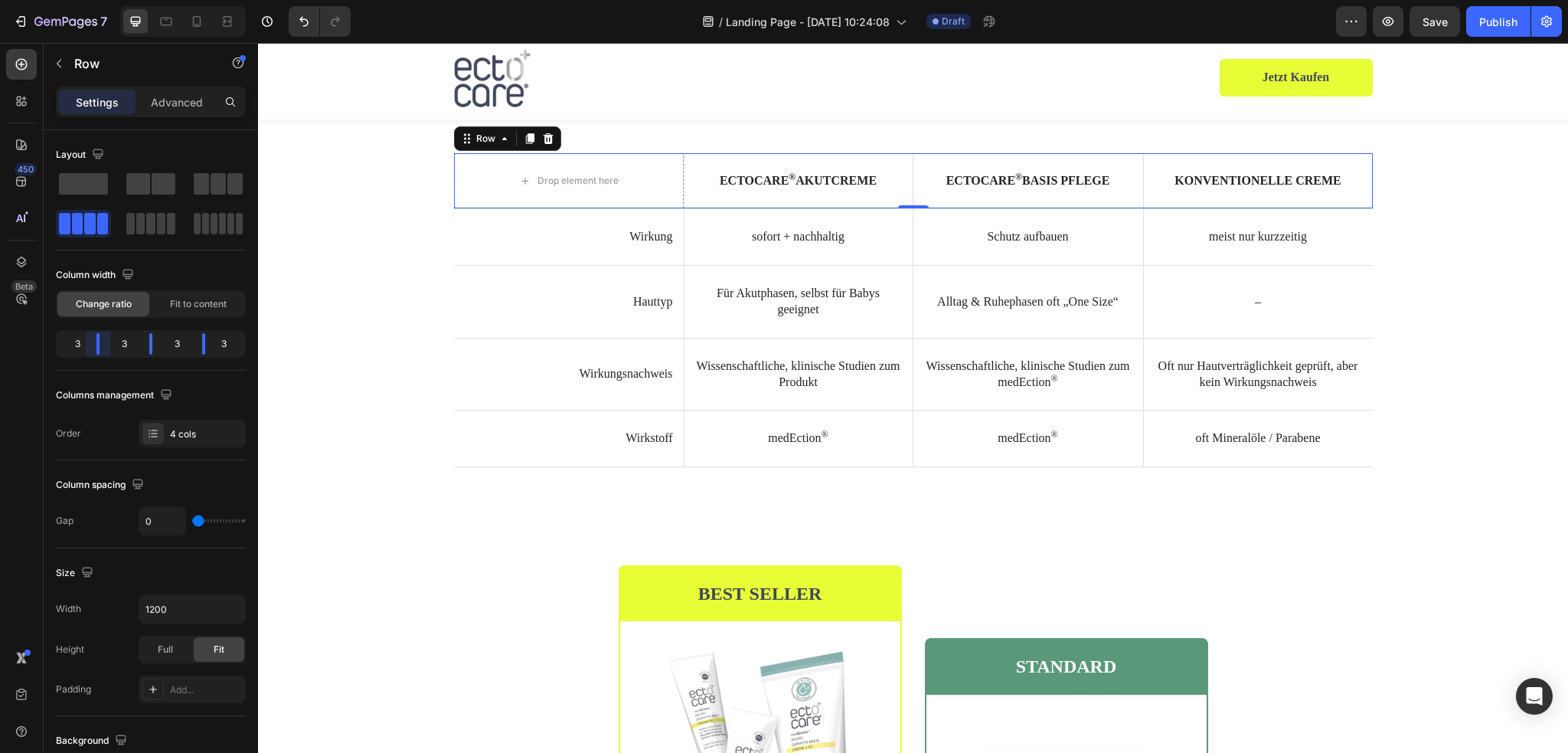
click at [102, 0] on body "7 / Landing Page - Aug 21, 10:24:08 Draft Preview Save Publish 450 Beta Section…" at bounding box center [784, 0] width 1568 height 0
click at [177, 435] on div "4 cols" at bounding box center [206, 434] width 72 height 14
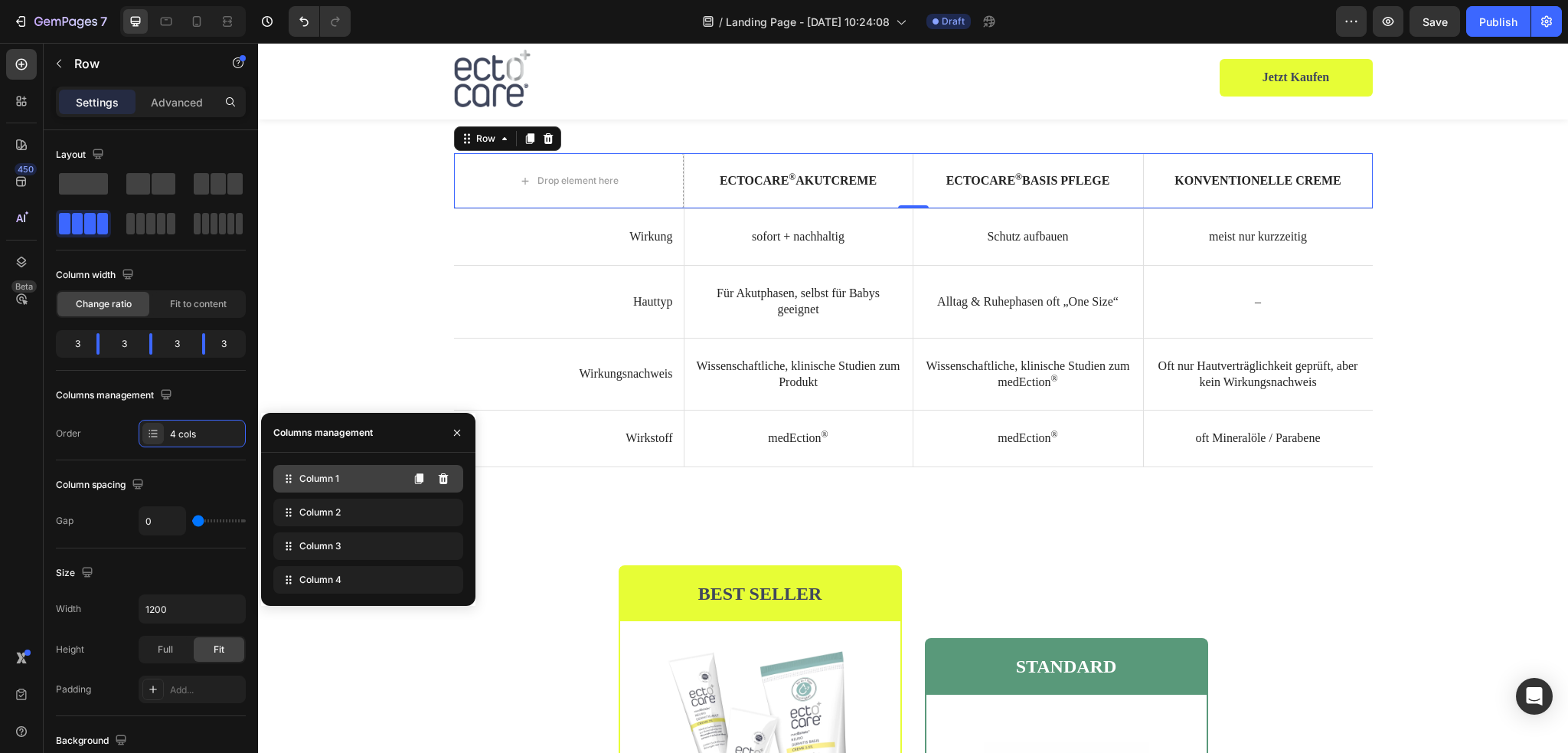
click at [358, 476] on div "Column 1" at bounding box center [369, 478] width 190 height 27
click at [338, 477] on span "Column 1" at bounding box center [319, 478] width 40 height 14
click at [204, 185] on span at bounding box center [201, 183] width 15 height 21
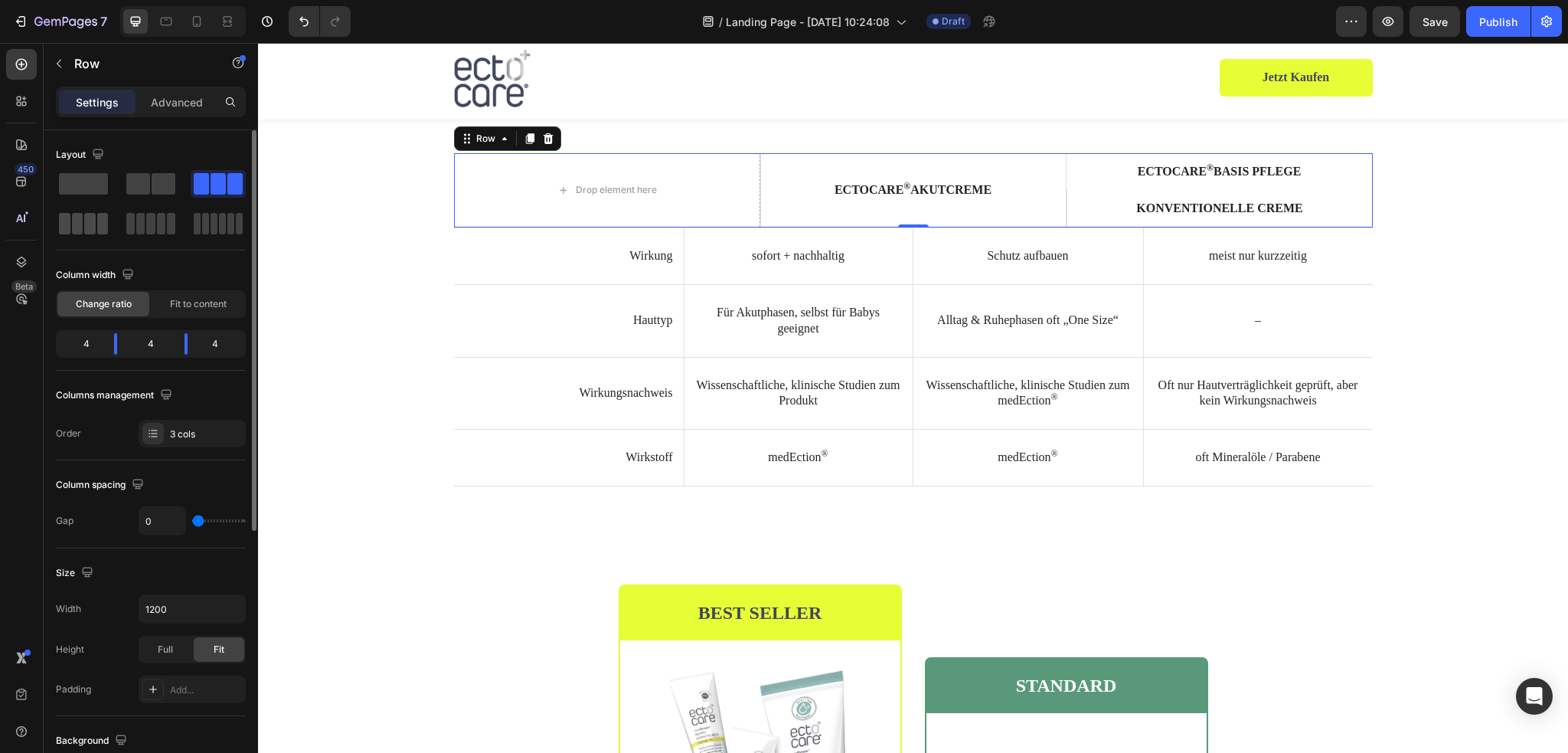
click at [74, 221] on span at bounding box center [77, 223] width 12 height 21
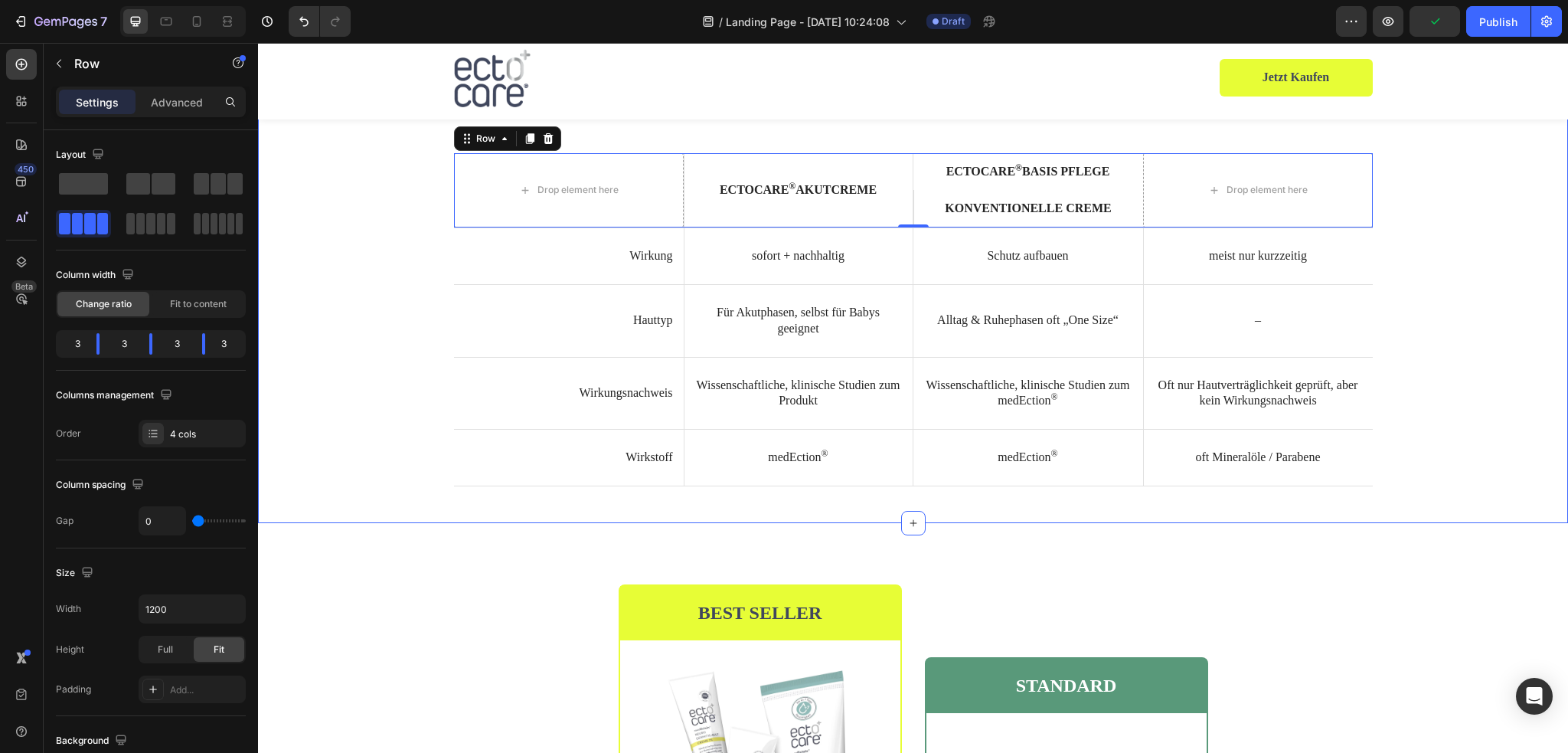
click at [471, 523] on div "⁠⁠⁠⁠⁠⁠⁠ Was macht ectocare® anders? Heading Drop element here ectocare ® Akutcr…" at bounding box center [912, 276] width 1310 height 493
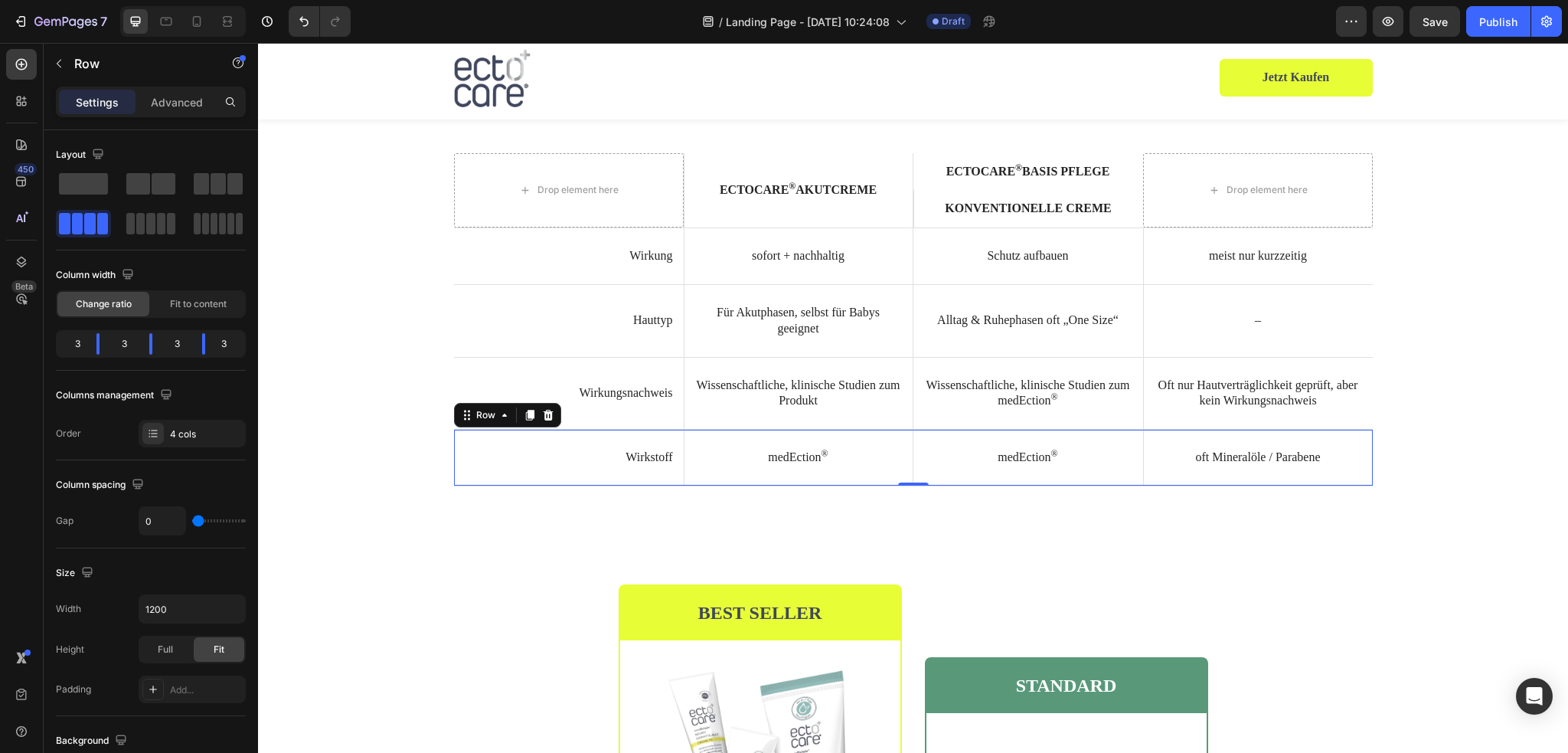
click at [475, 486] on div "Wirkstoff Text Block medEction ® Text Block Hero Banner medEction ® Text Block …" at bounding box center [912, 458] width 919 height 57
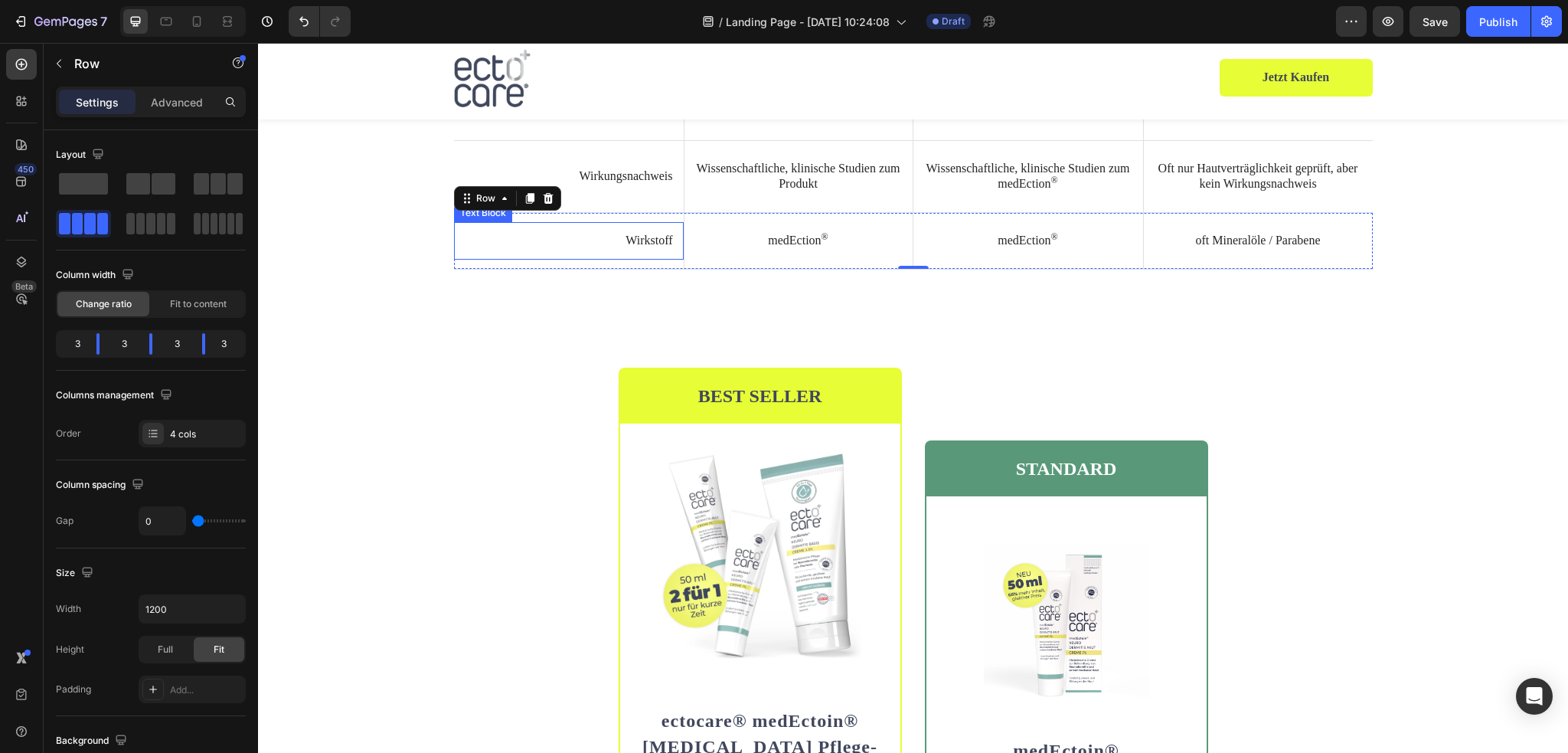
scroll to position [3305, 0]
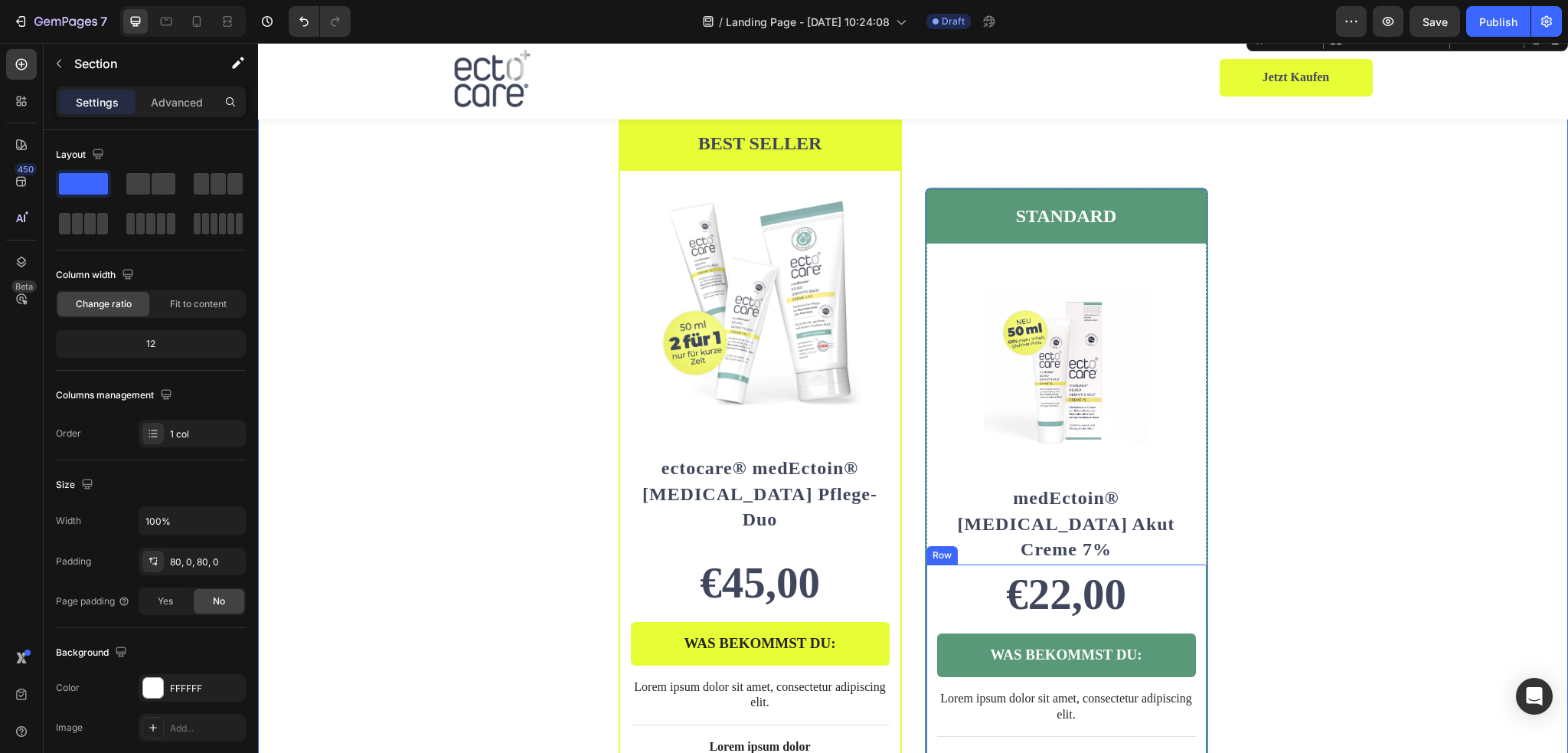
scroll to position [4071, 0]
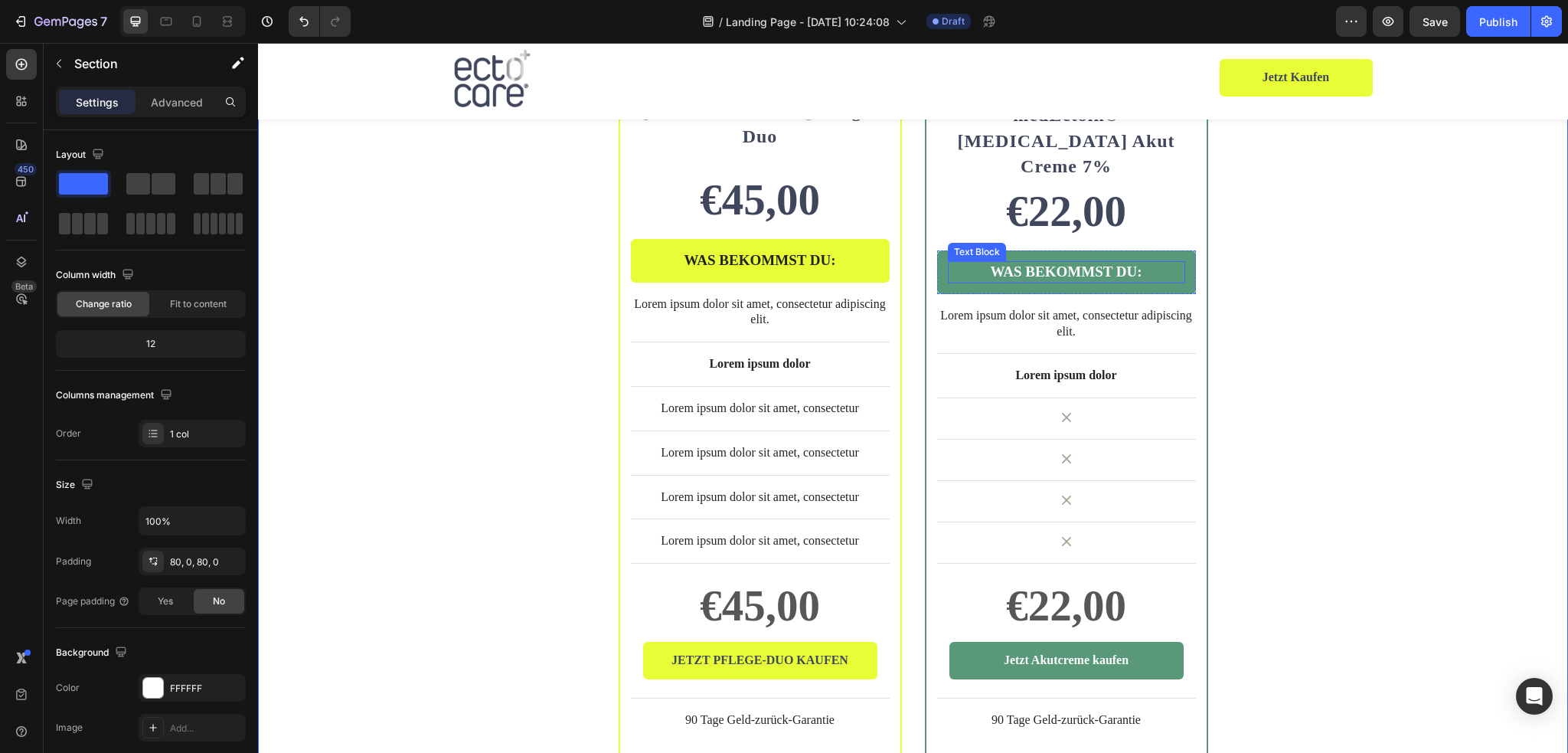
click at [1158, 262] on p "WAS BEKOMMST DU:" at bounding box center [1067, 272] width 234 height 19
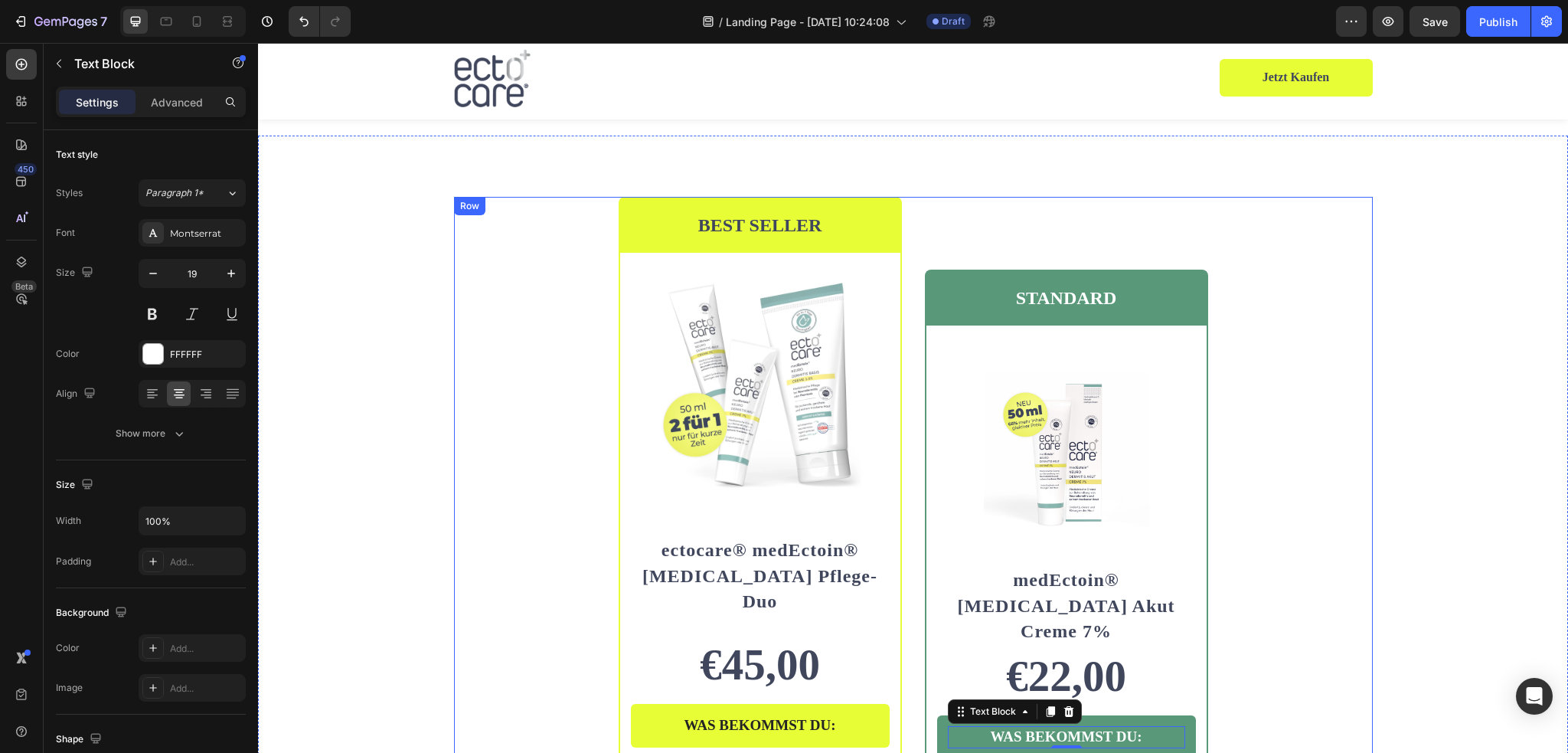
scroll to position [3611, 0]
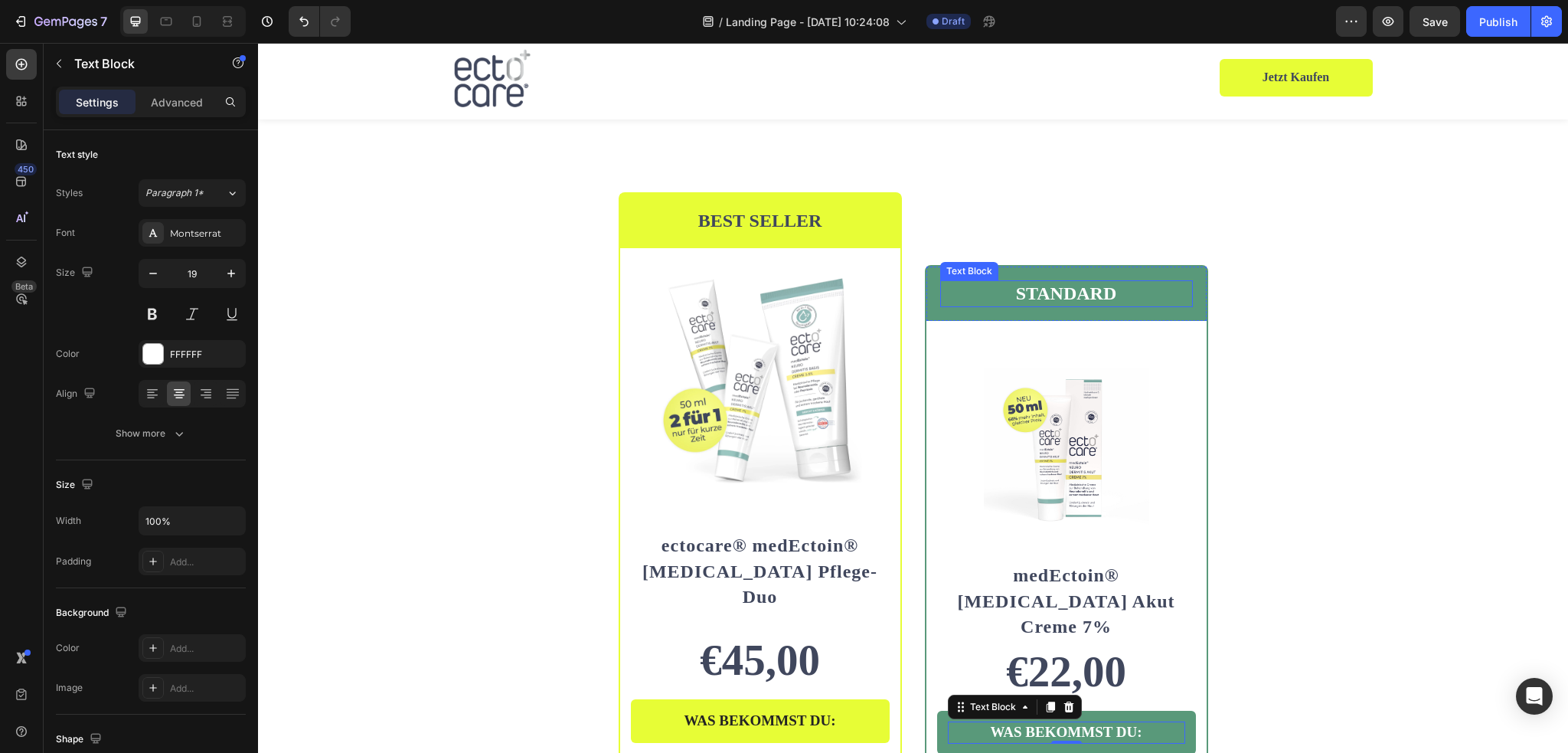
click at [1124, 290] on p "STANDARD" at bounding box center [1067, 293] width 250 height 24
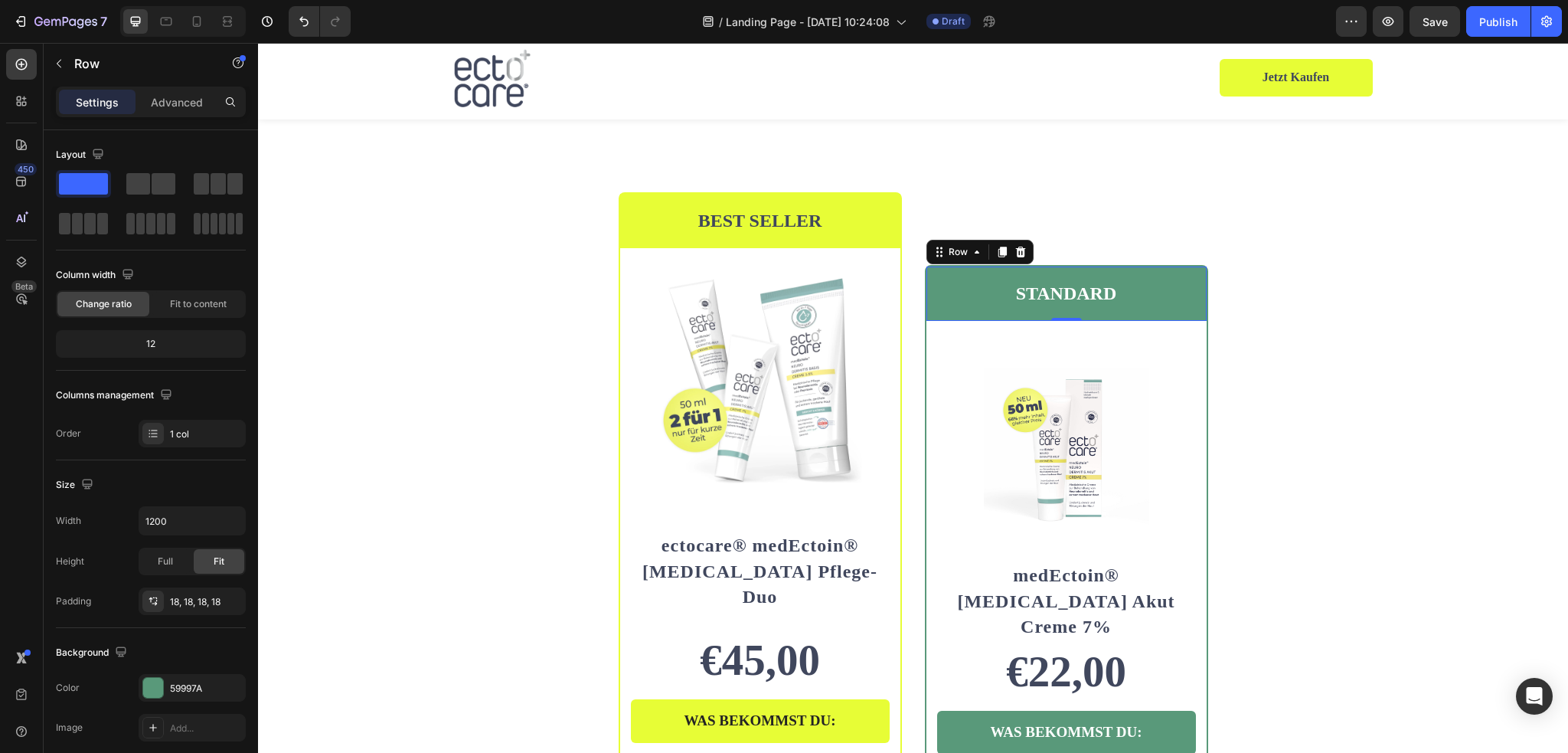
click at [1158, 267] on div "STANDARD Text Block Row 0" at bounding box center [1067, 293] width 280 height 54
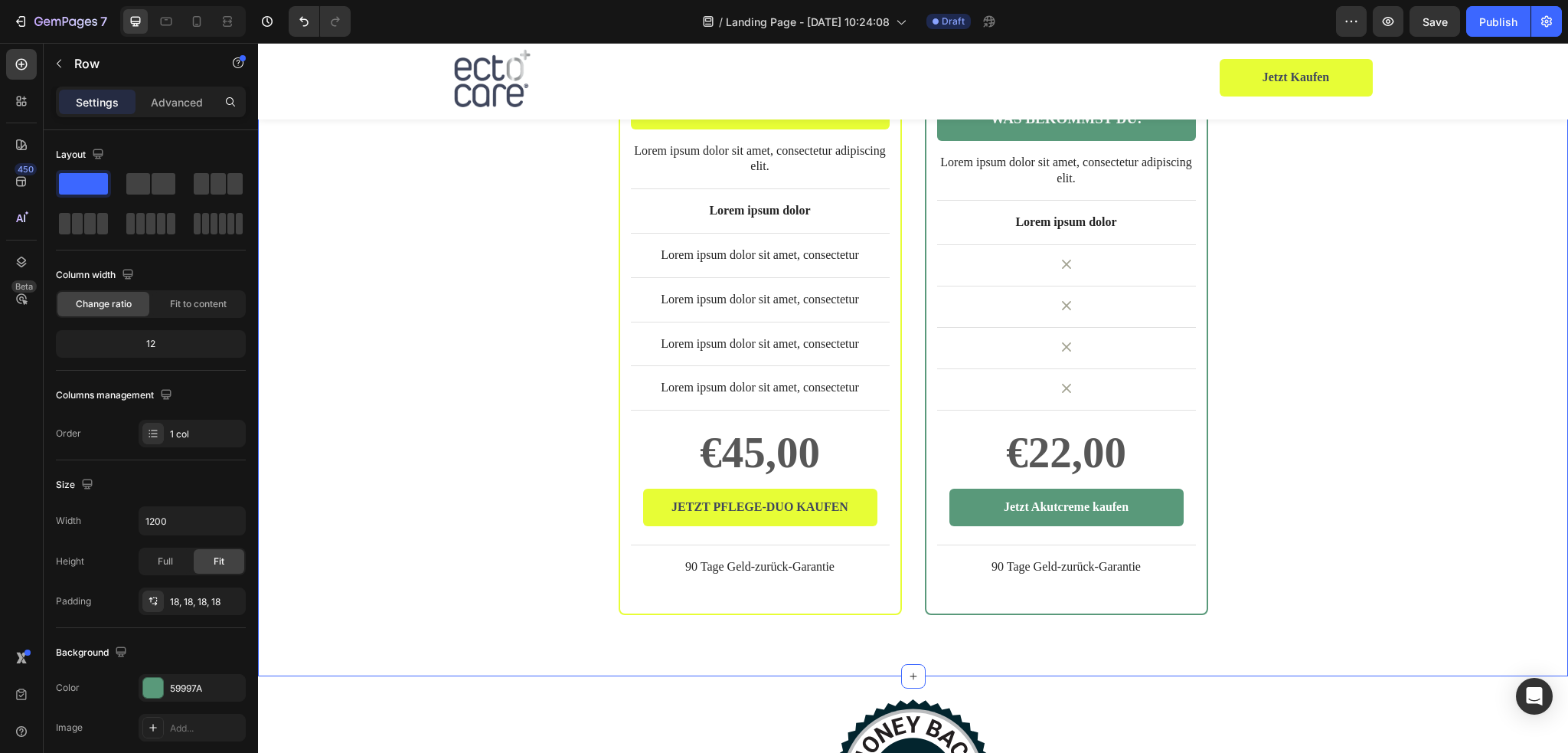
click at [1413, 363] on div "BEST SELLER Text Block Row Product Images Row ectocare® medEctoin® Neurodermiti…" at bounding box center [912, 97] width 1310 height 1036
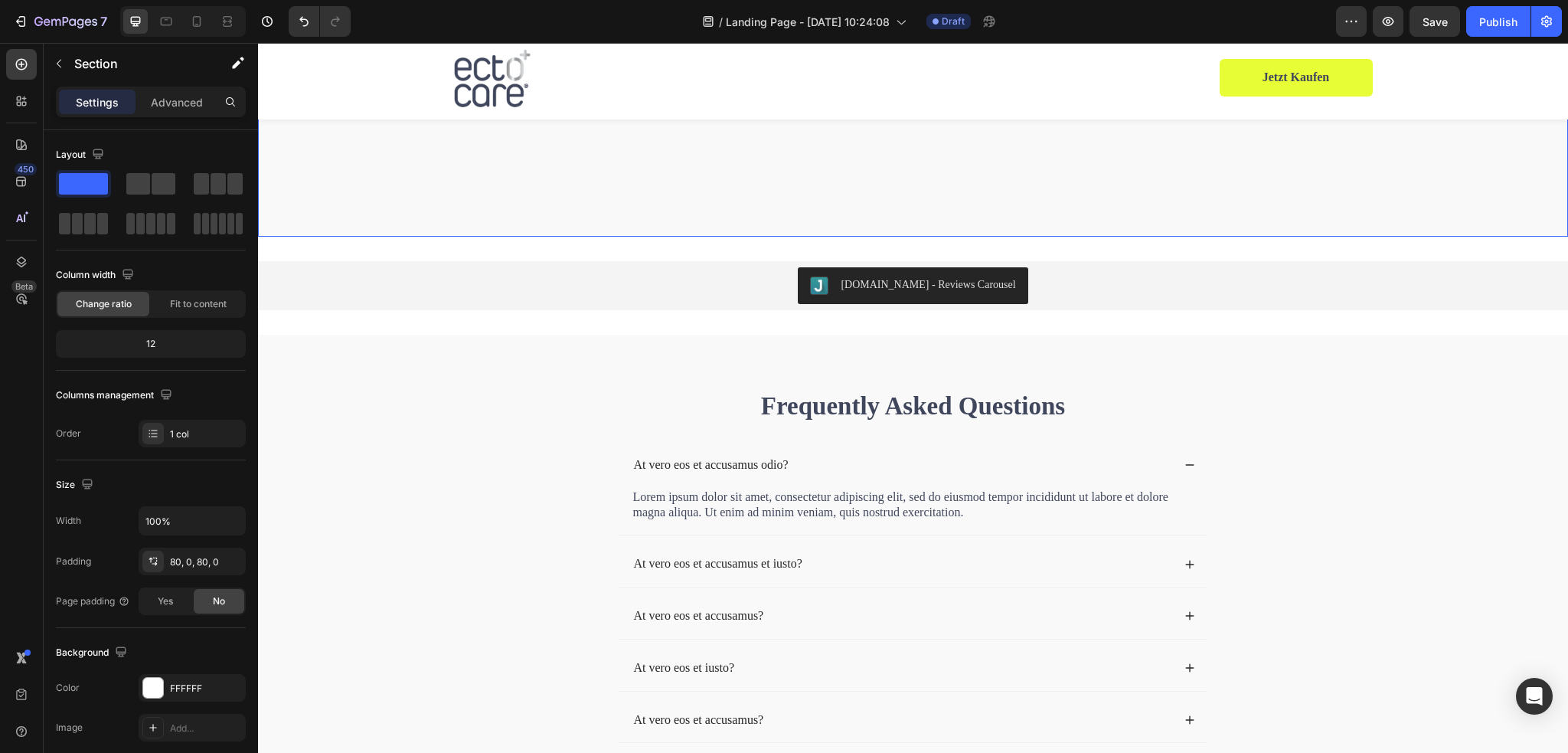
scroll to position [4913, 0]
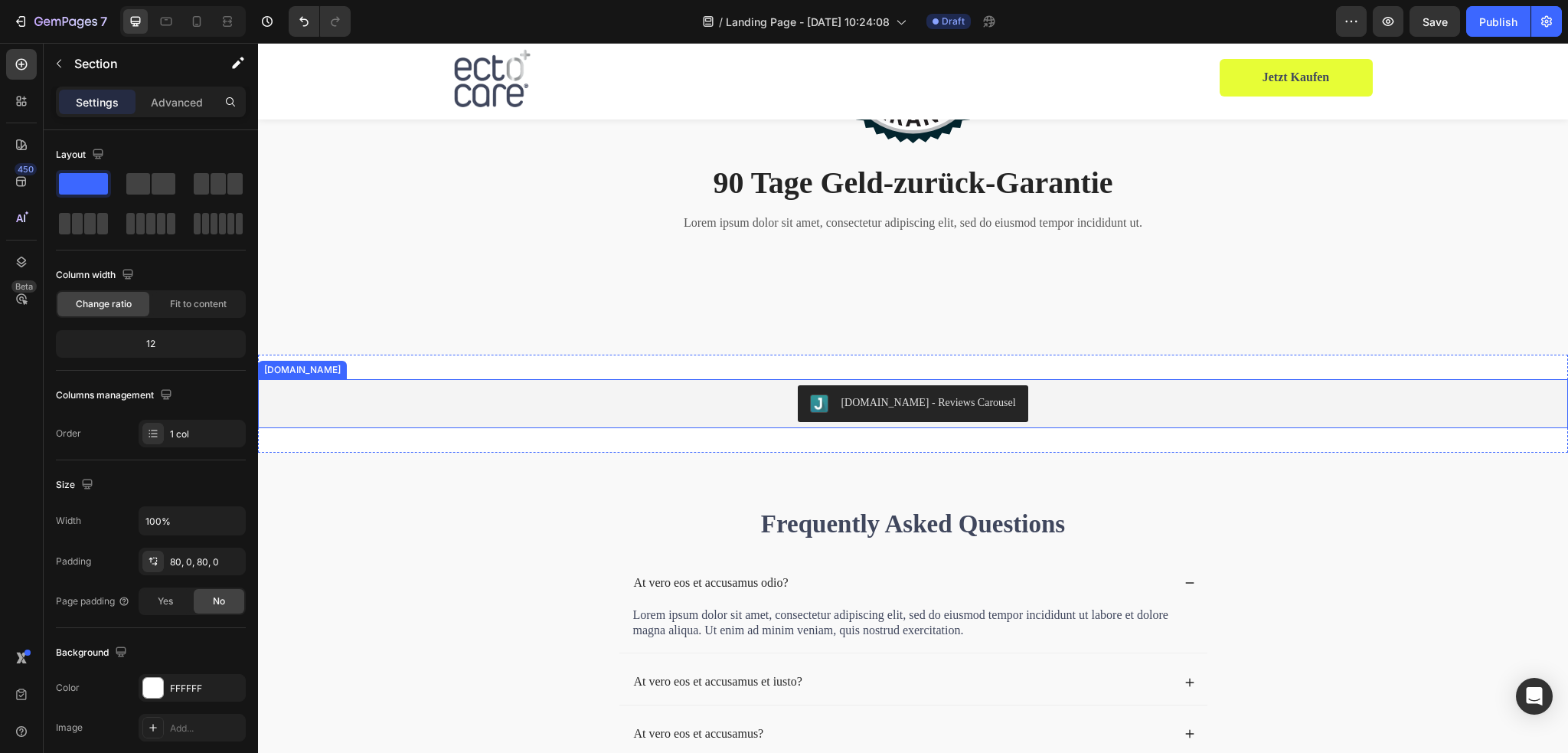
click at [1118, 403] on div "[DOMAIN_NAME] - Reviews Carousel" at bounding box center [912, 403] width 1298 height 36
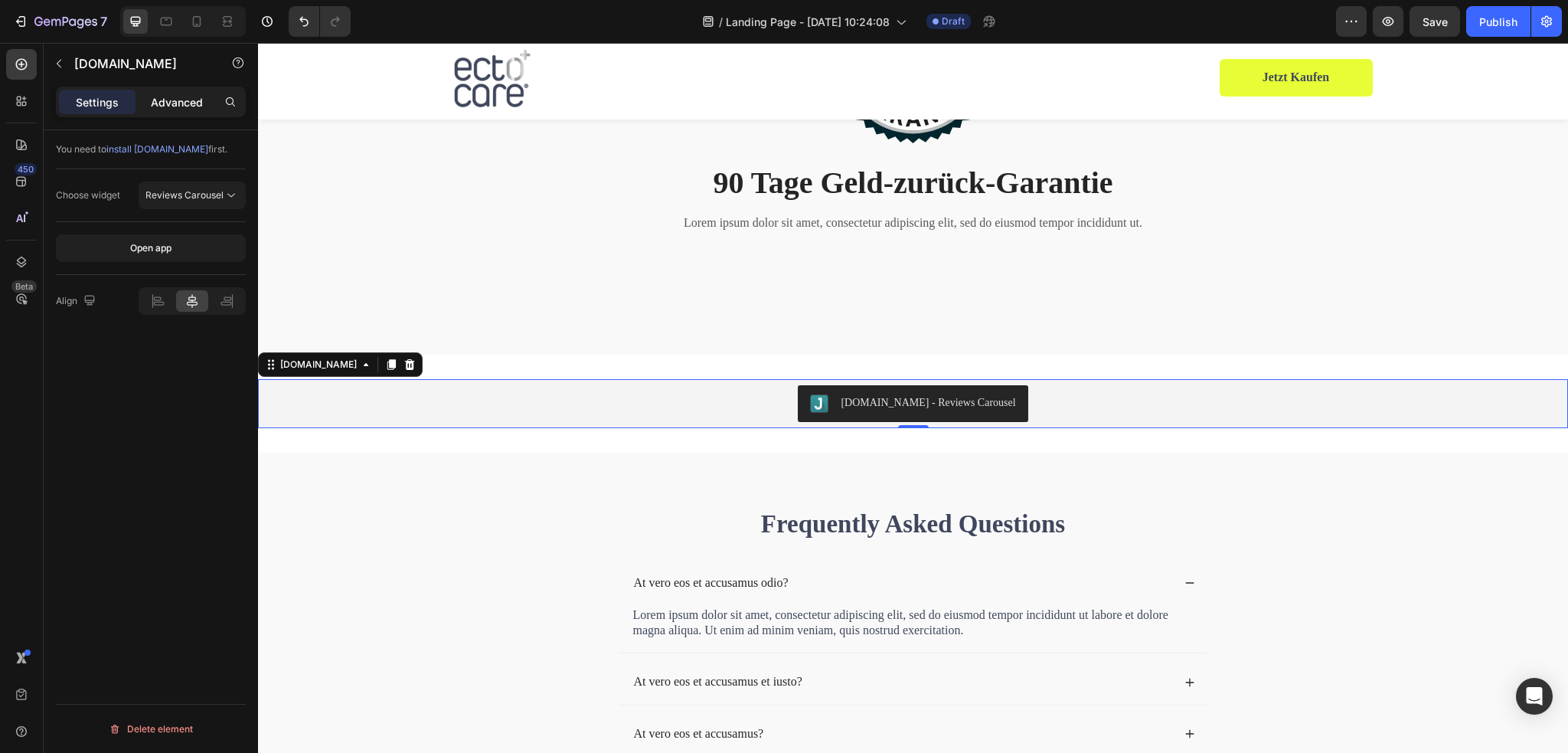
click at [187, 108] on p "Advanced" at bounding box center [176, 102] width 52 height 16
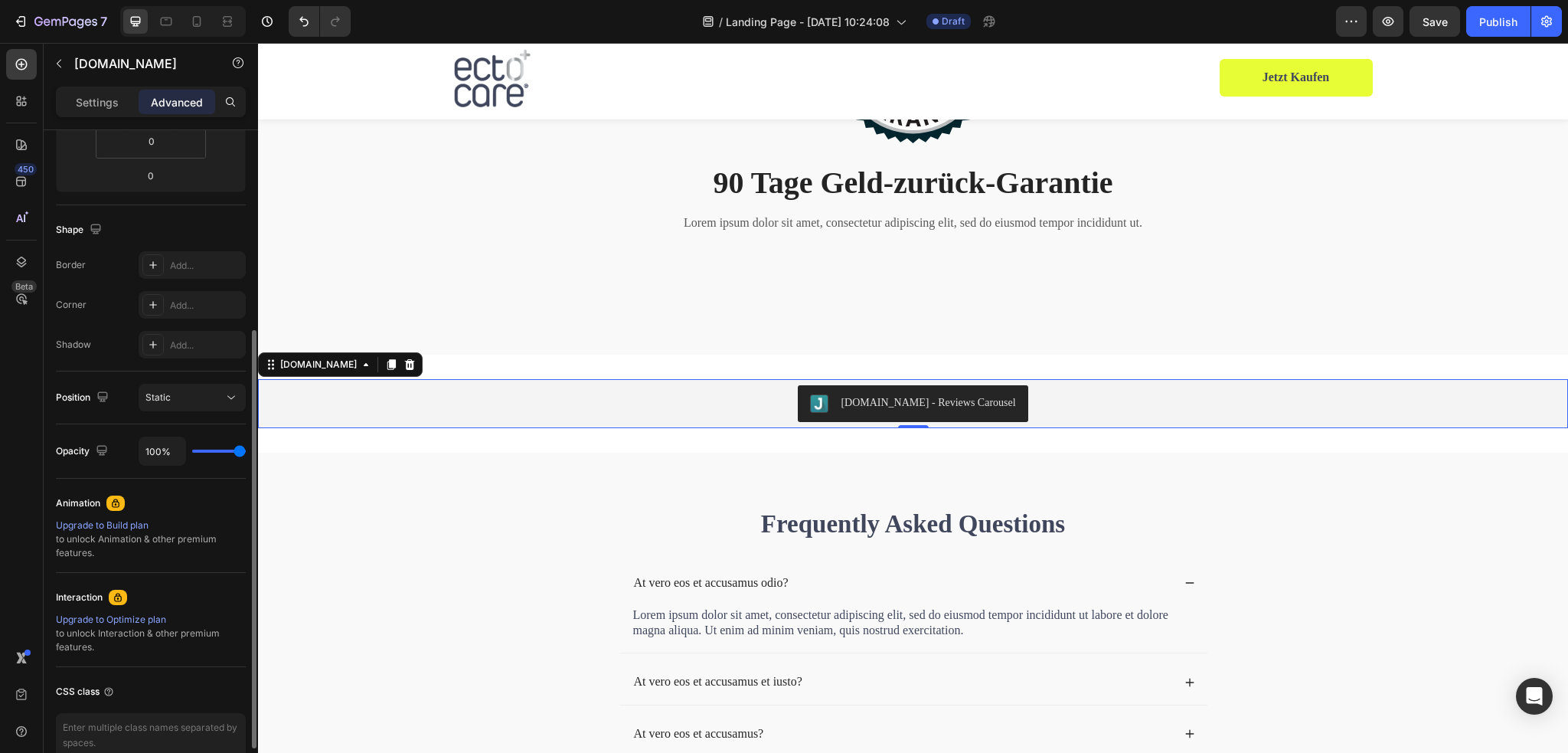
scroll to position [242, 0]
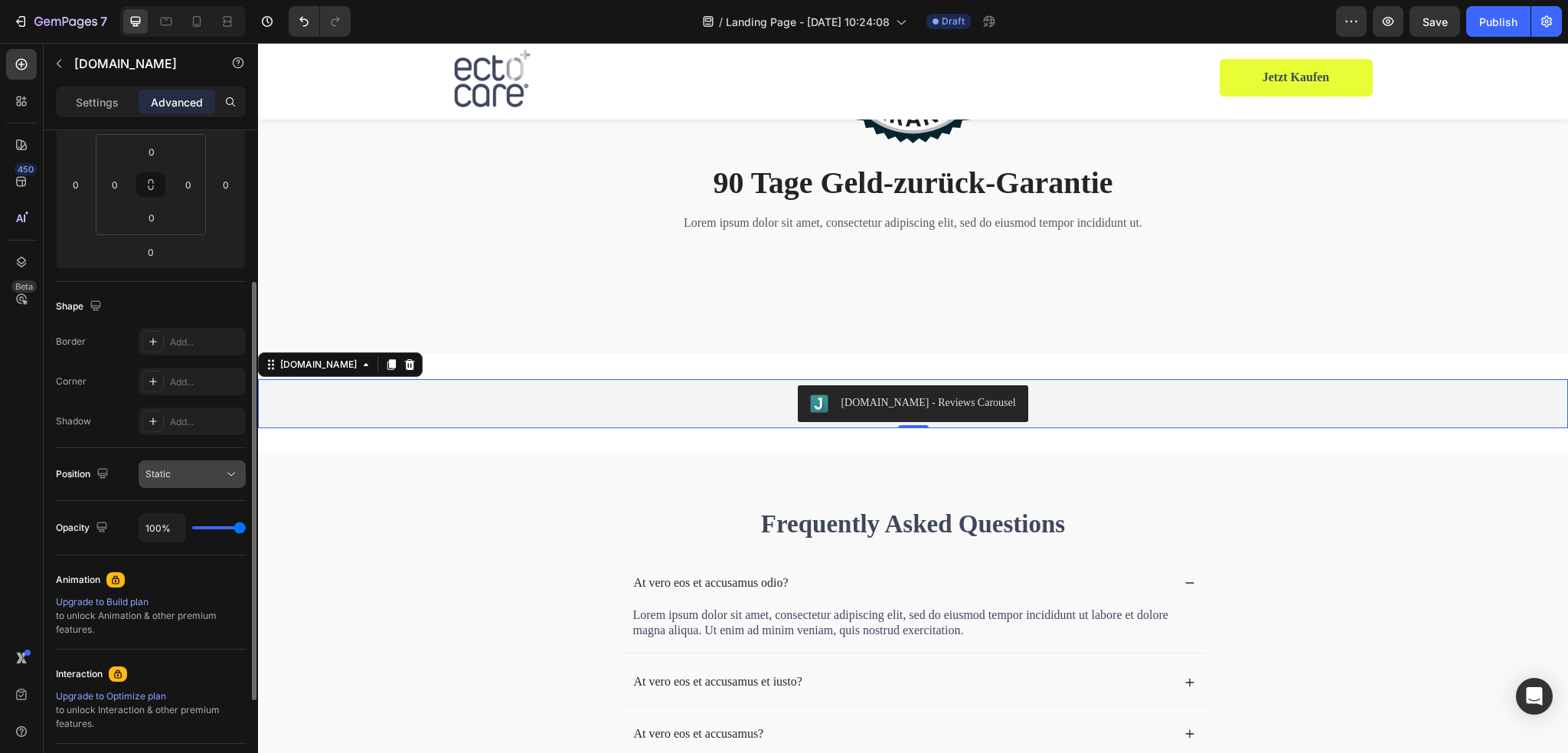
click at [181, 470] on div "Static" at bounding box center [184, 474] width 78 height 14
click at [189, 470] on div "Static" at bounding box center [184, 474] width 78 height 14
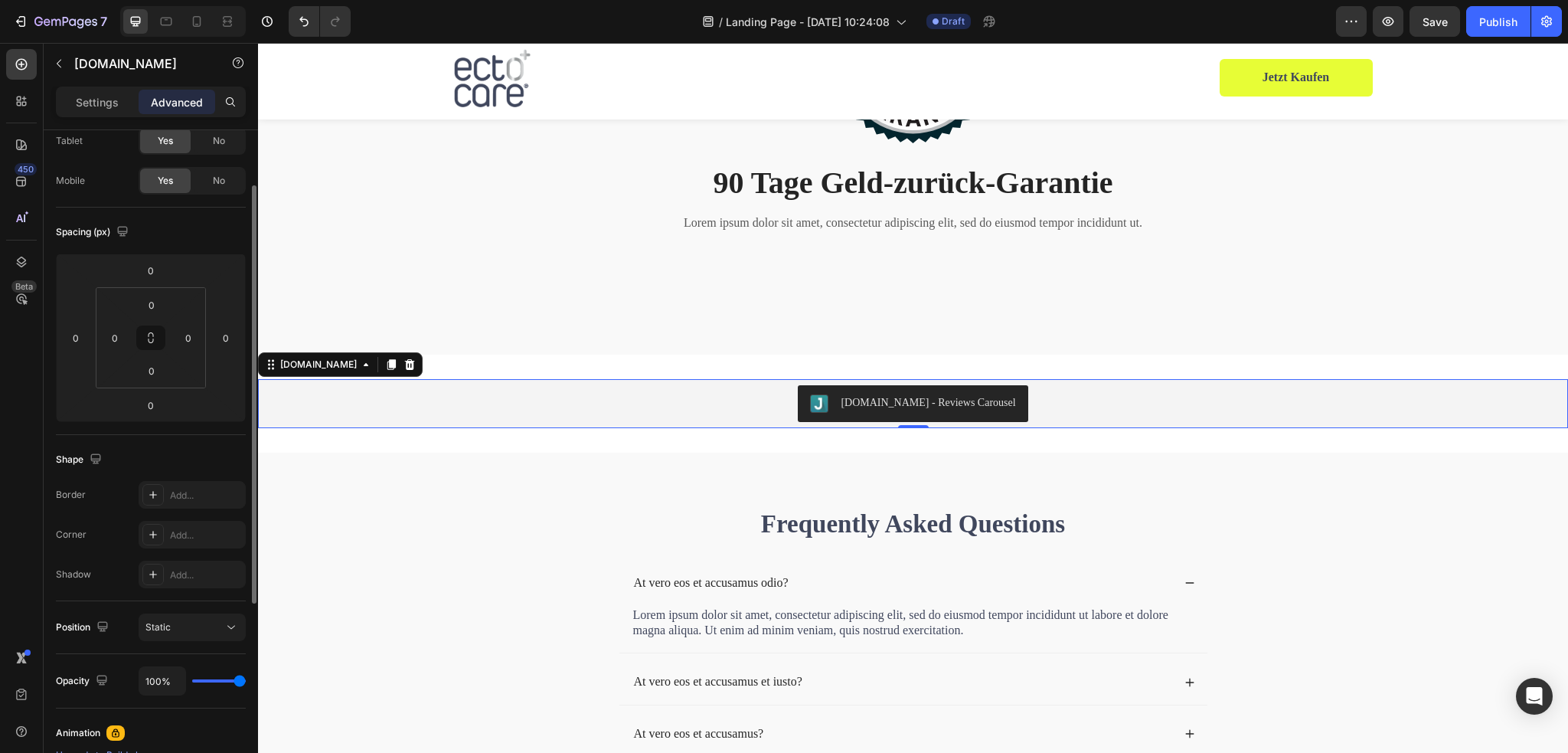
scroll to position [0, 0]
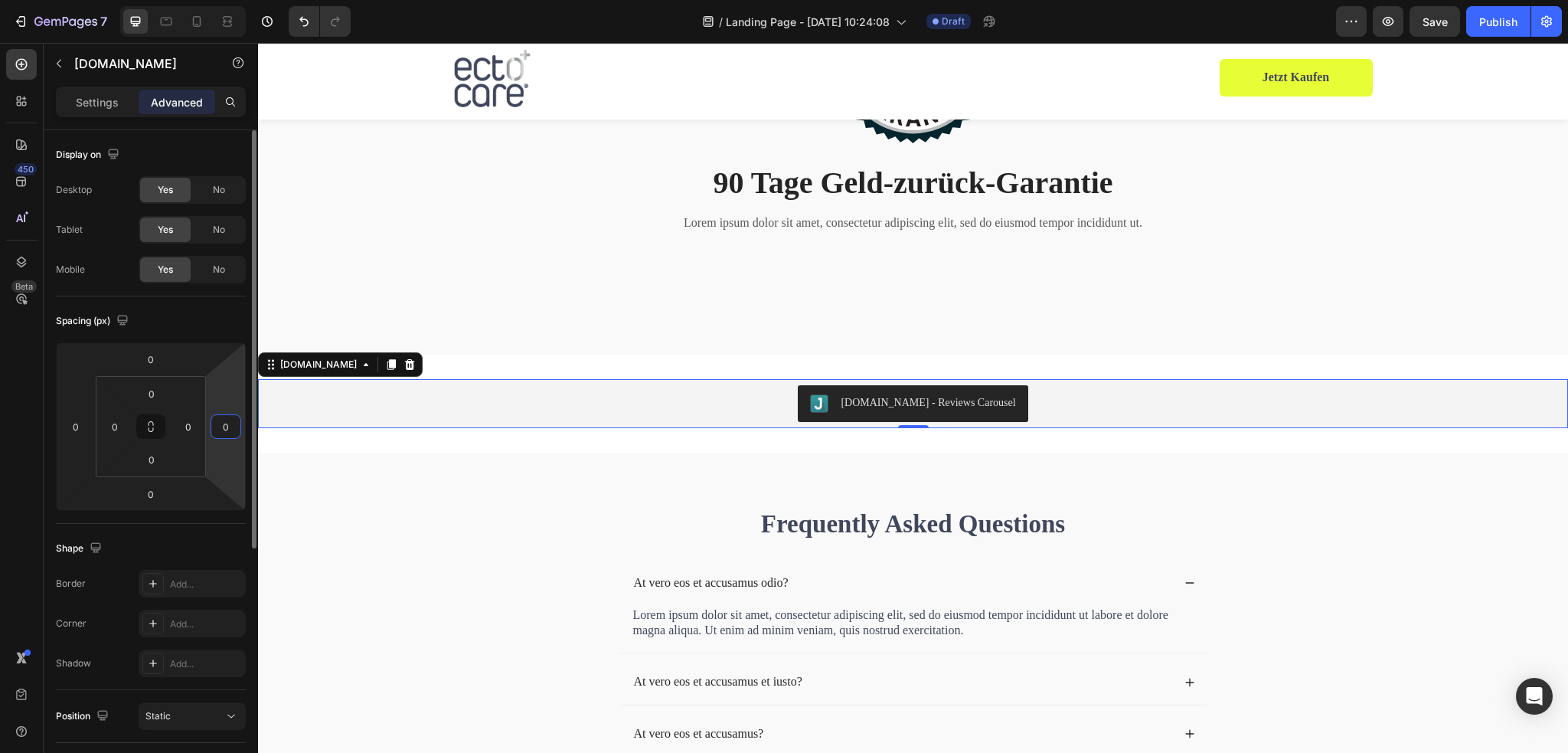
click at [231, 428] on input "0" at bounding box center [226, 426] width 23 height 23
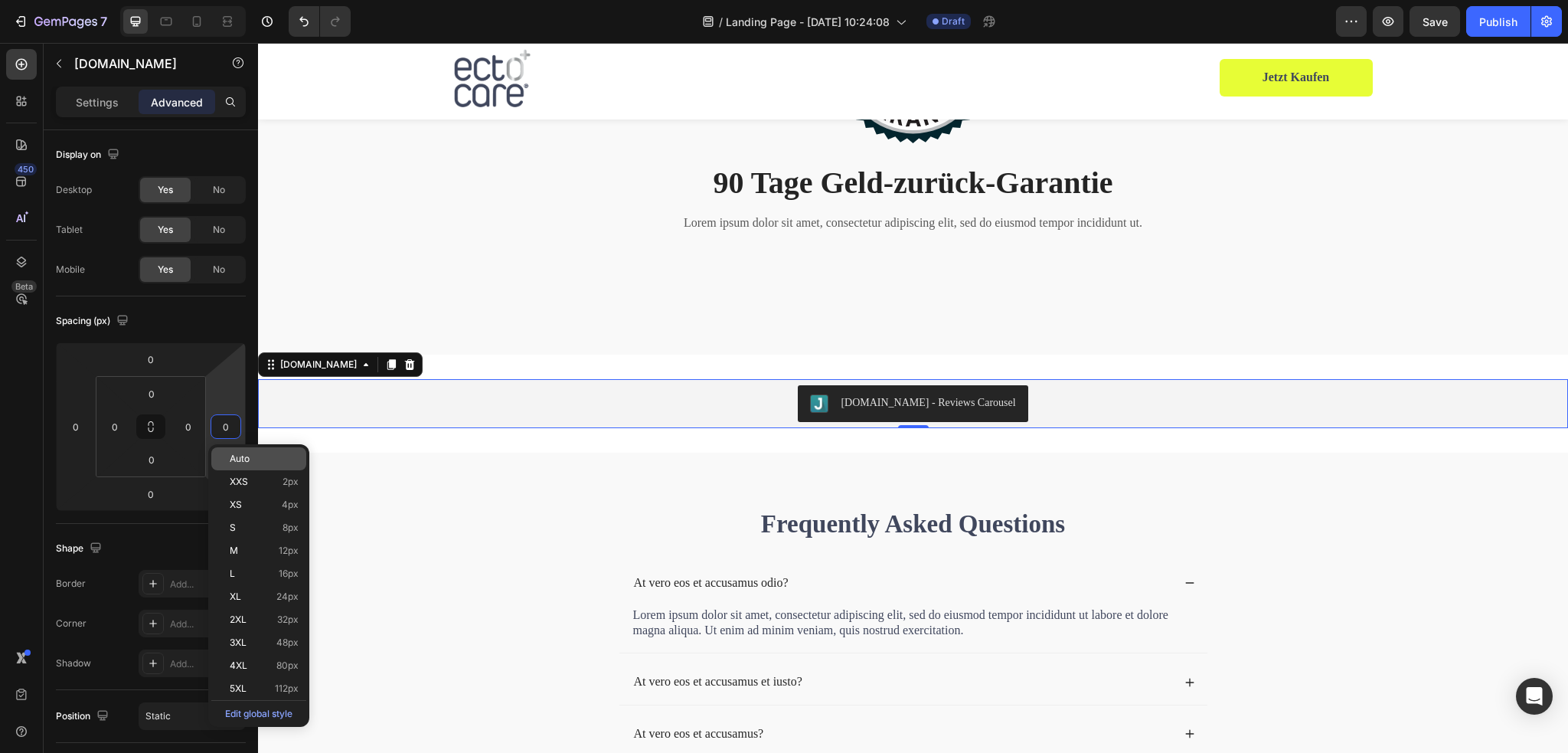
click at [245, 459] on span "Auto" at bounding box center [239, 459] width 19 height 11
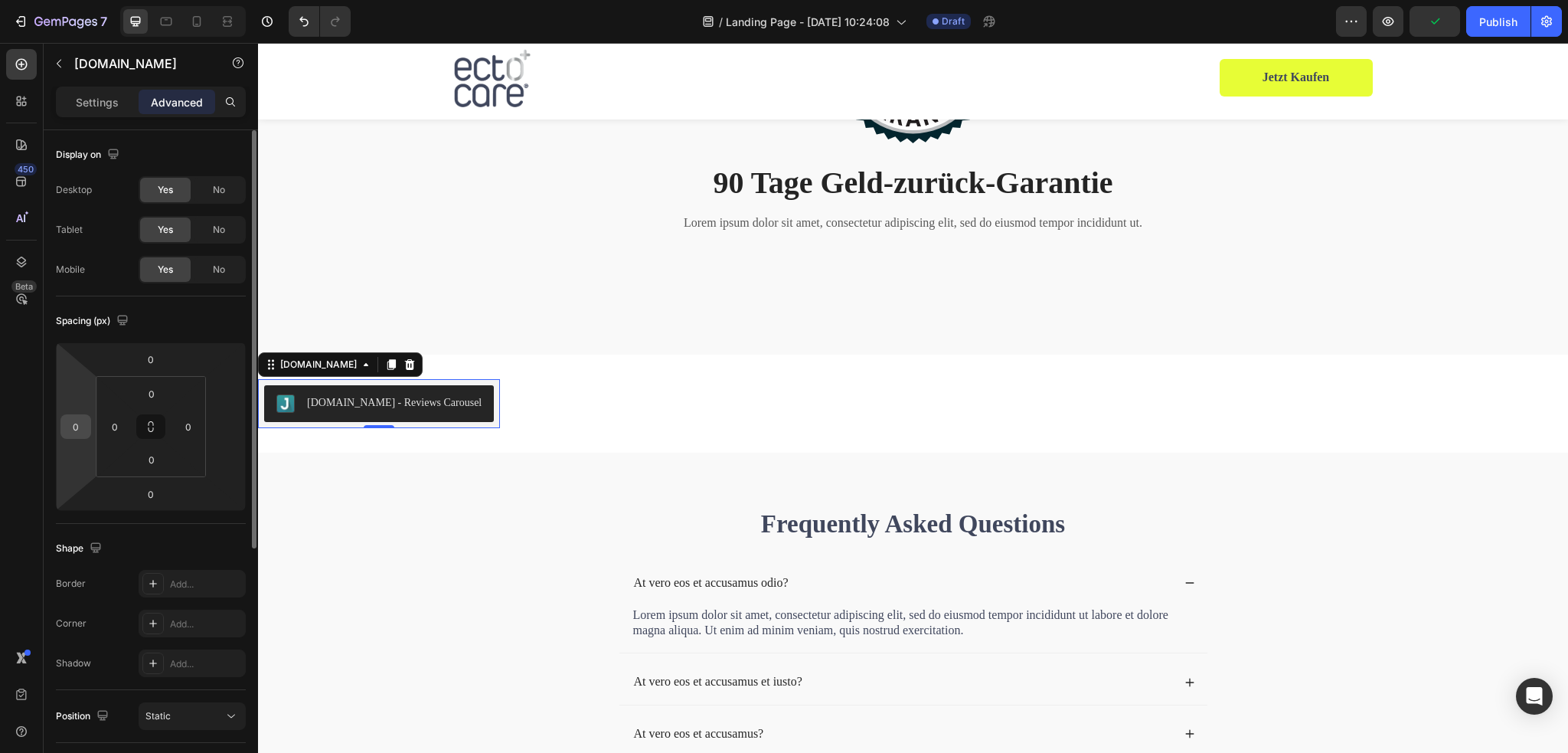
click at [72, 428] on input "0" at bounding box center [76, 426] width 23 height 23
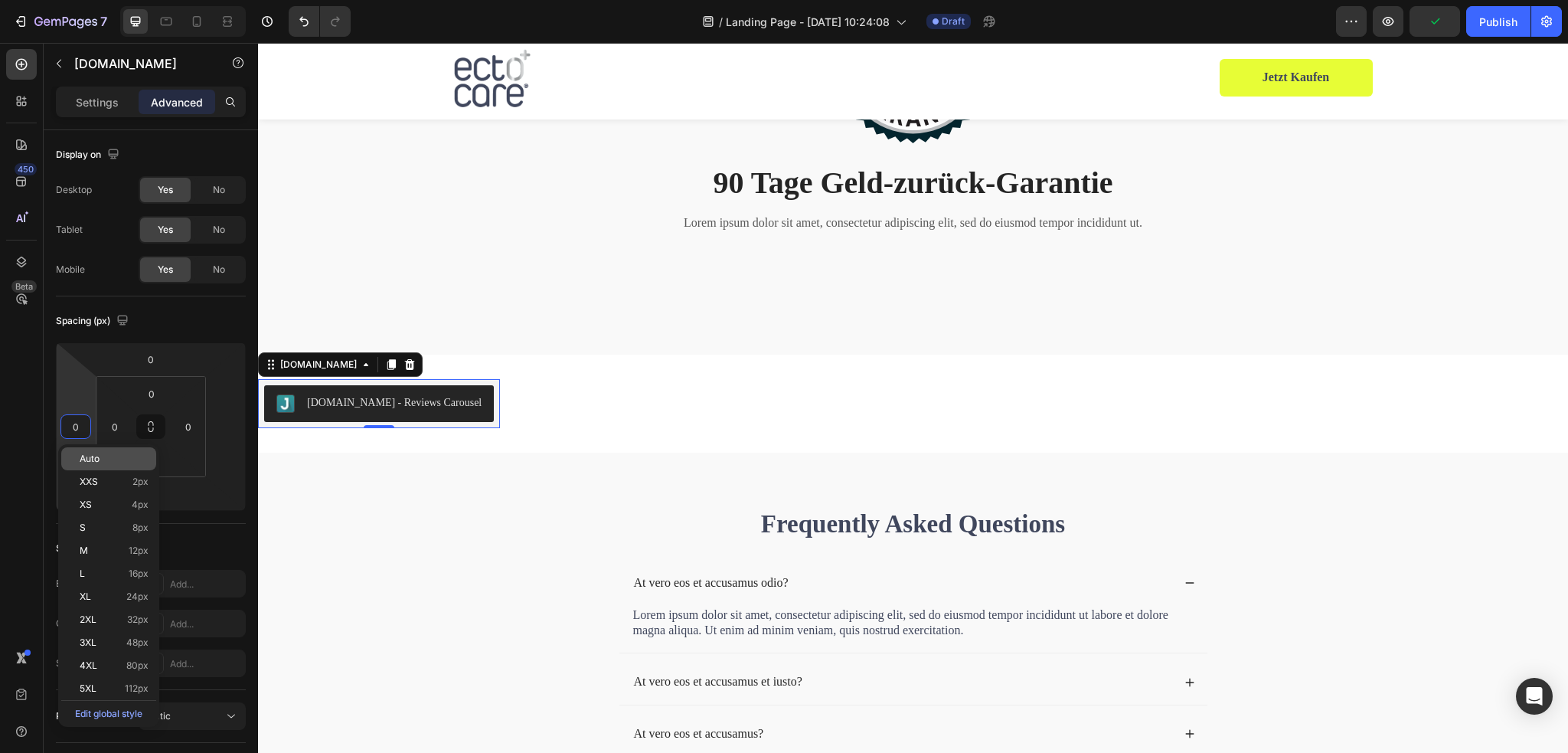
click at [94, 454] on span "Auto" at bounding box center [89, 459] width 19 height 11
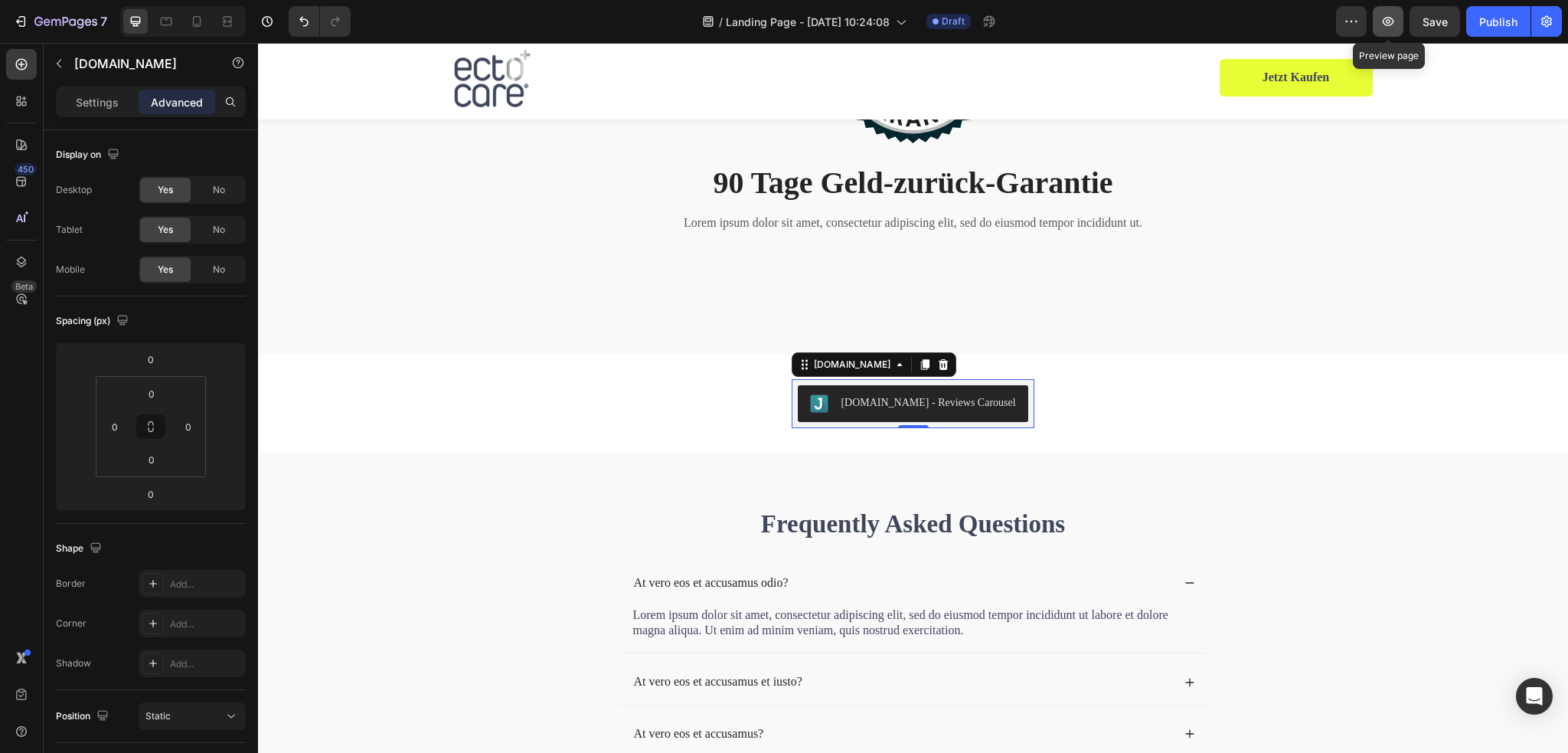
click at [1390, 18] on icon "button" at bounding box center [1388, 21] width 12 height 9
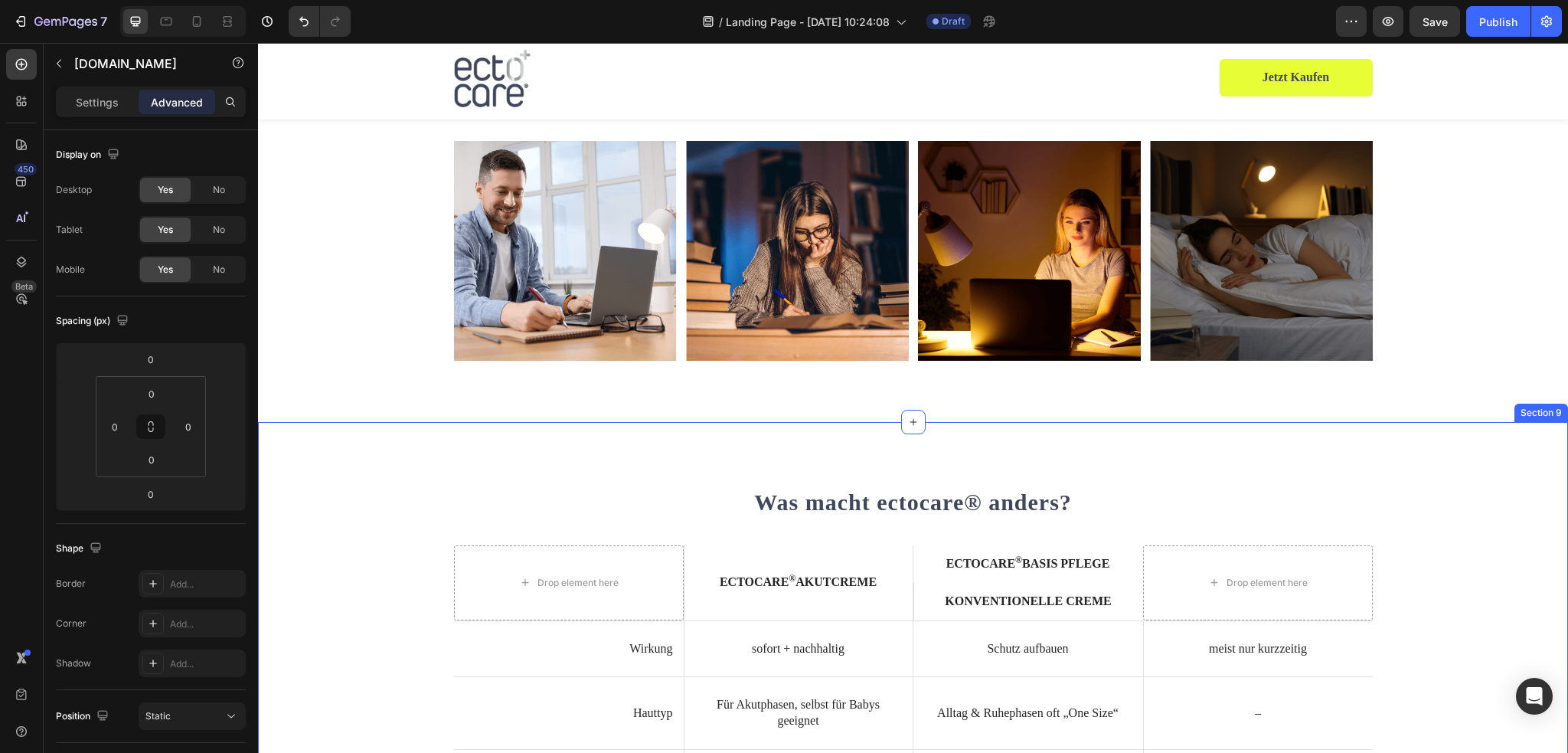
scroll to position [2999, 0]
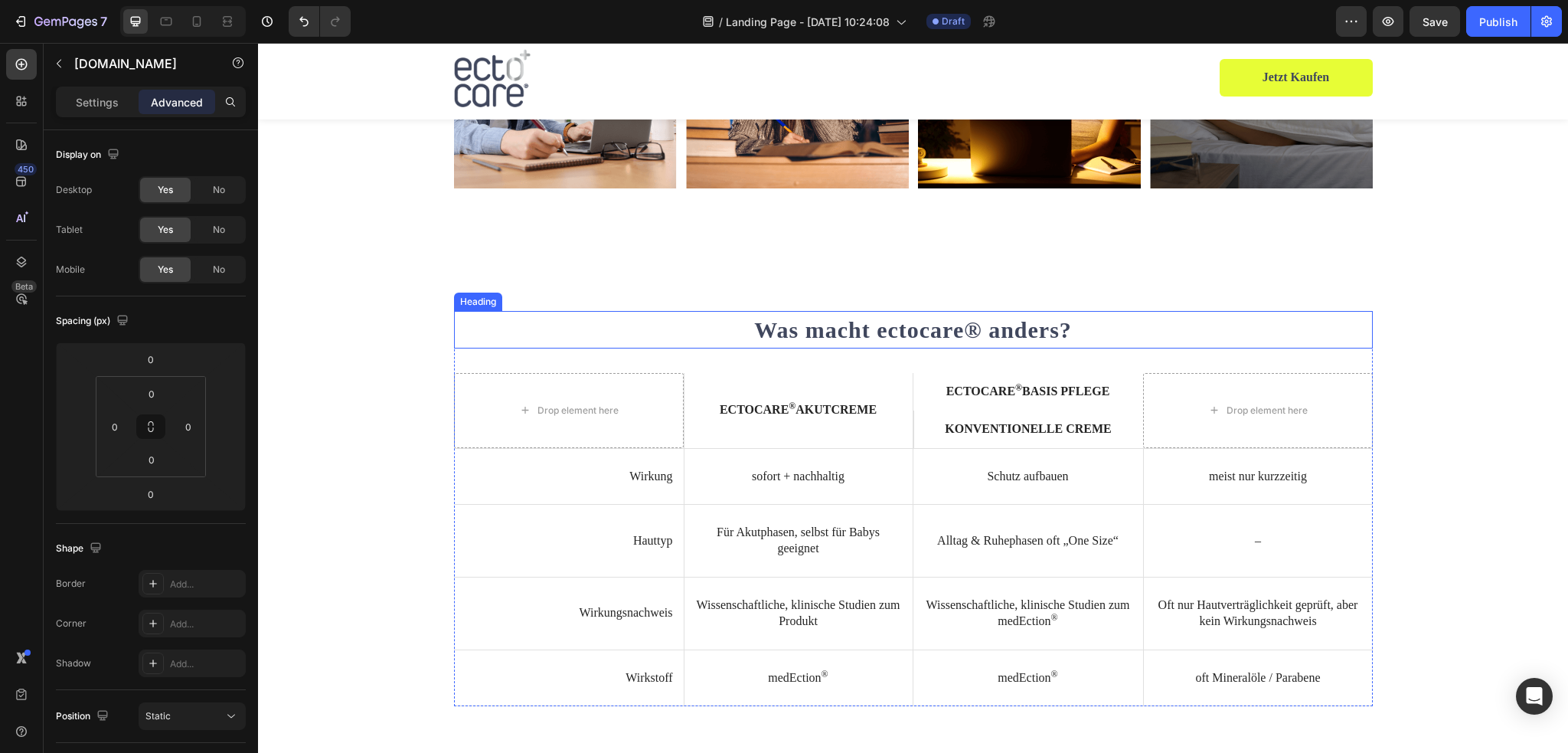
click at [1240, 322] on h2 "Was macht ectocare® anders?" at bounding box center [912, 330] width 919 height 37
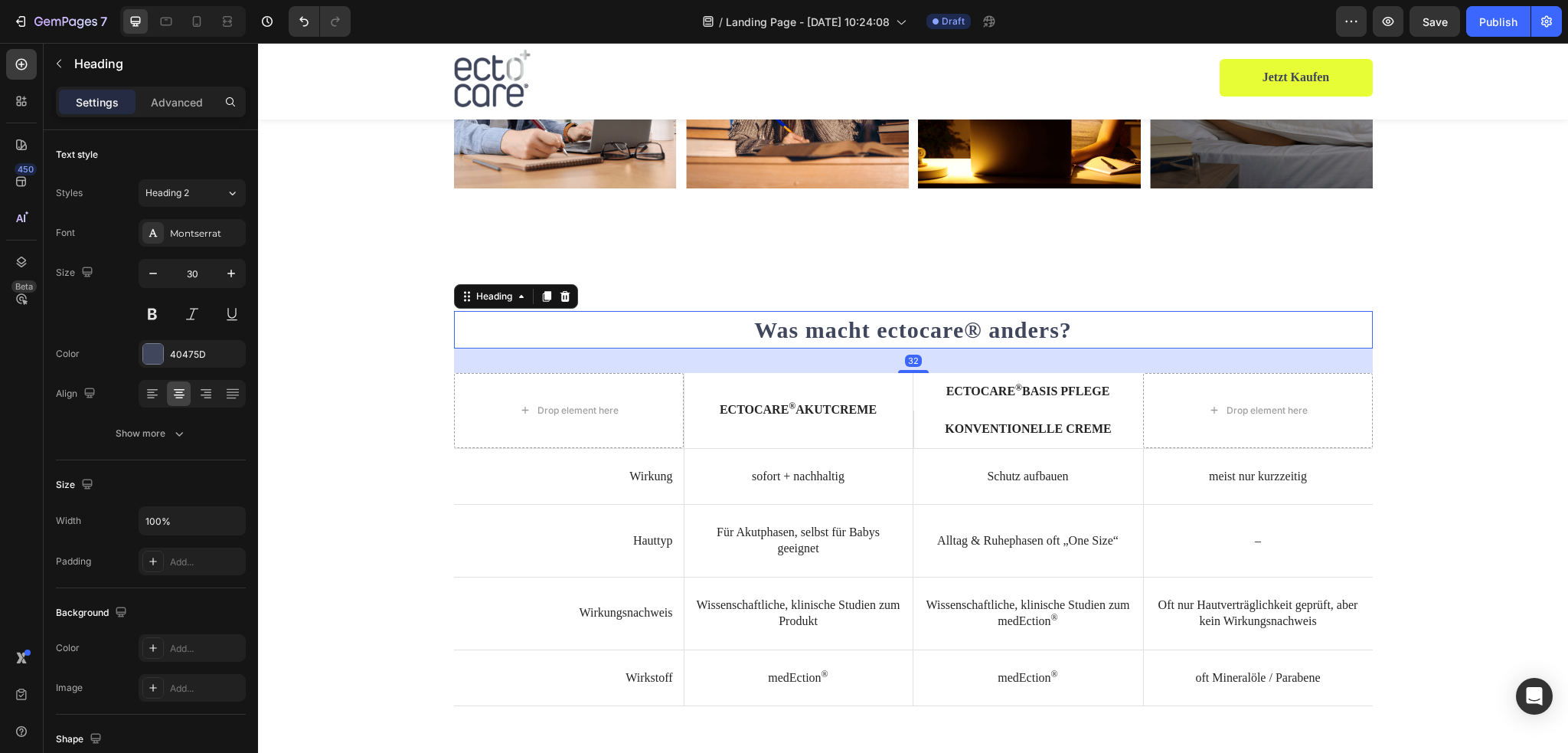
click at [1437, 339] on div "Was macht ectocare® anders? Heading 32 Drop element here ectocare ® Akutcreme T…" at bounding box center [912, 508] width 1287 height 395
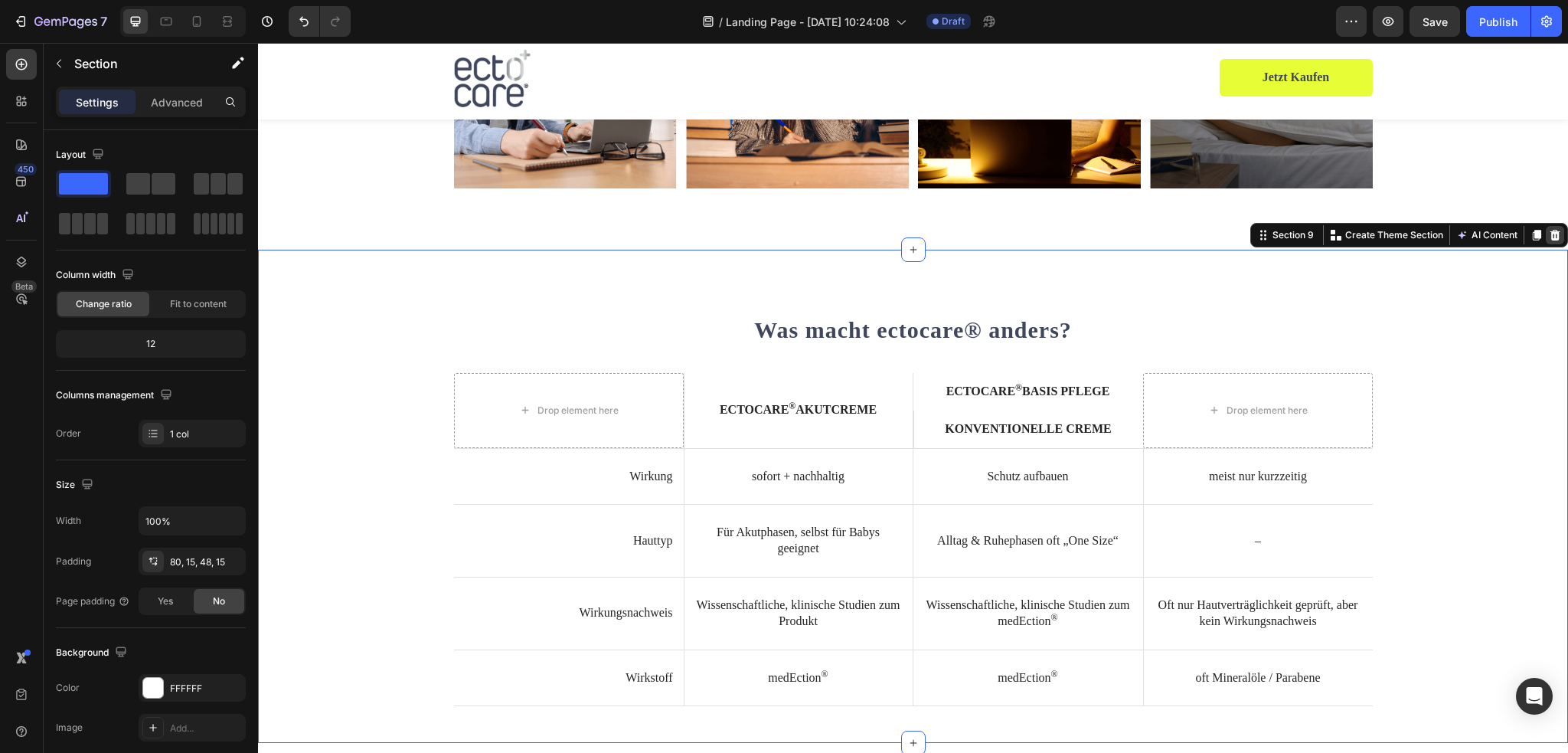
click at [1550, 239] on icon at bounding box center [1555, 235] width 10 height 11
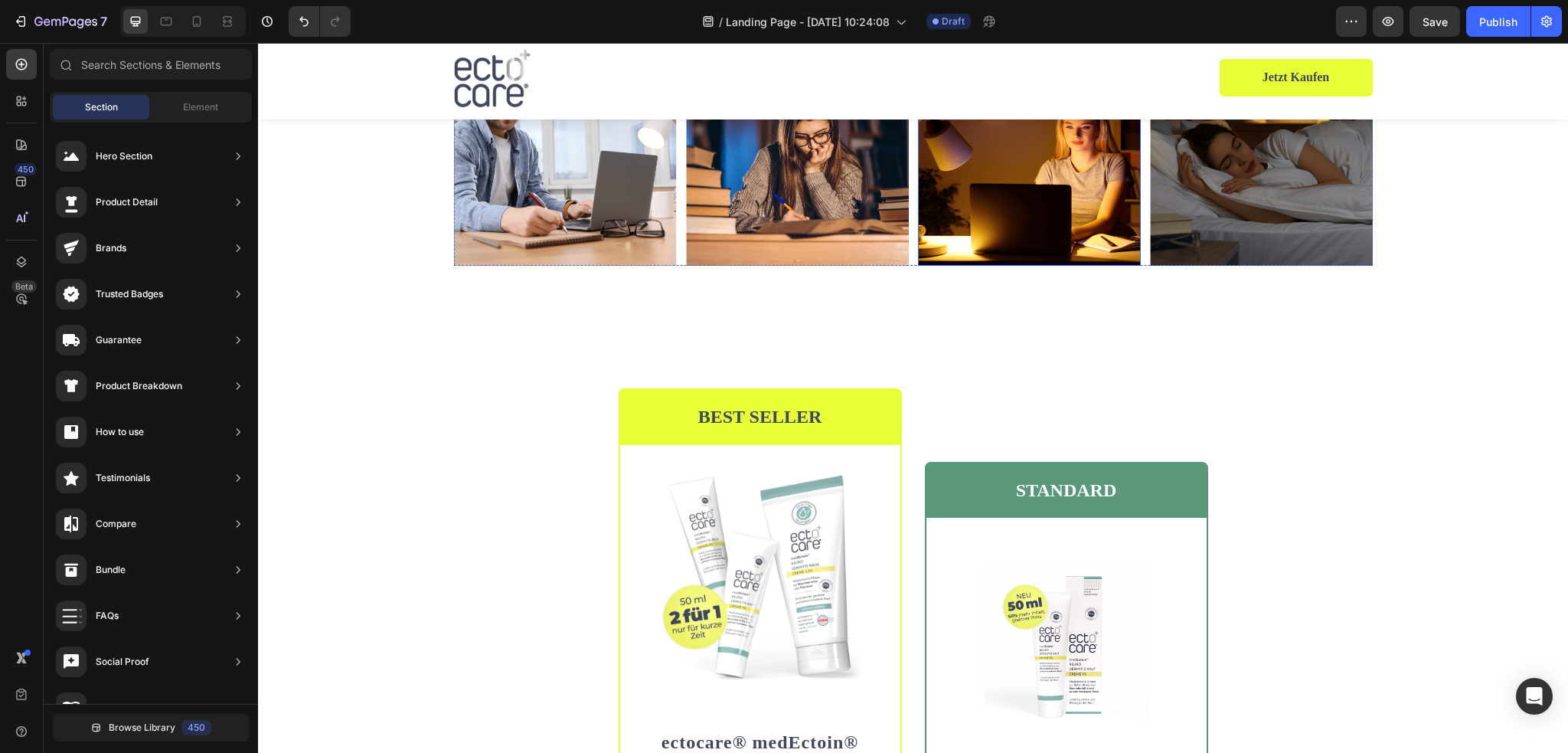
scroll to position [2692, 0]
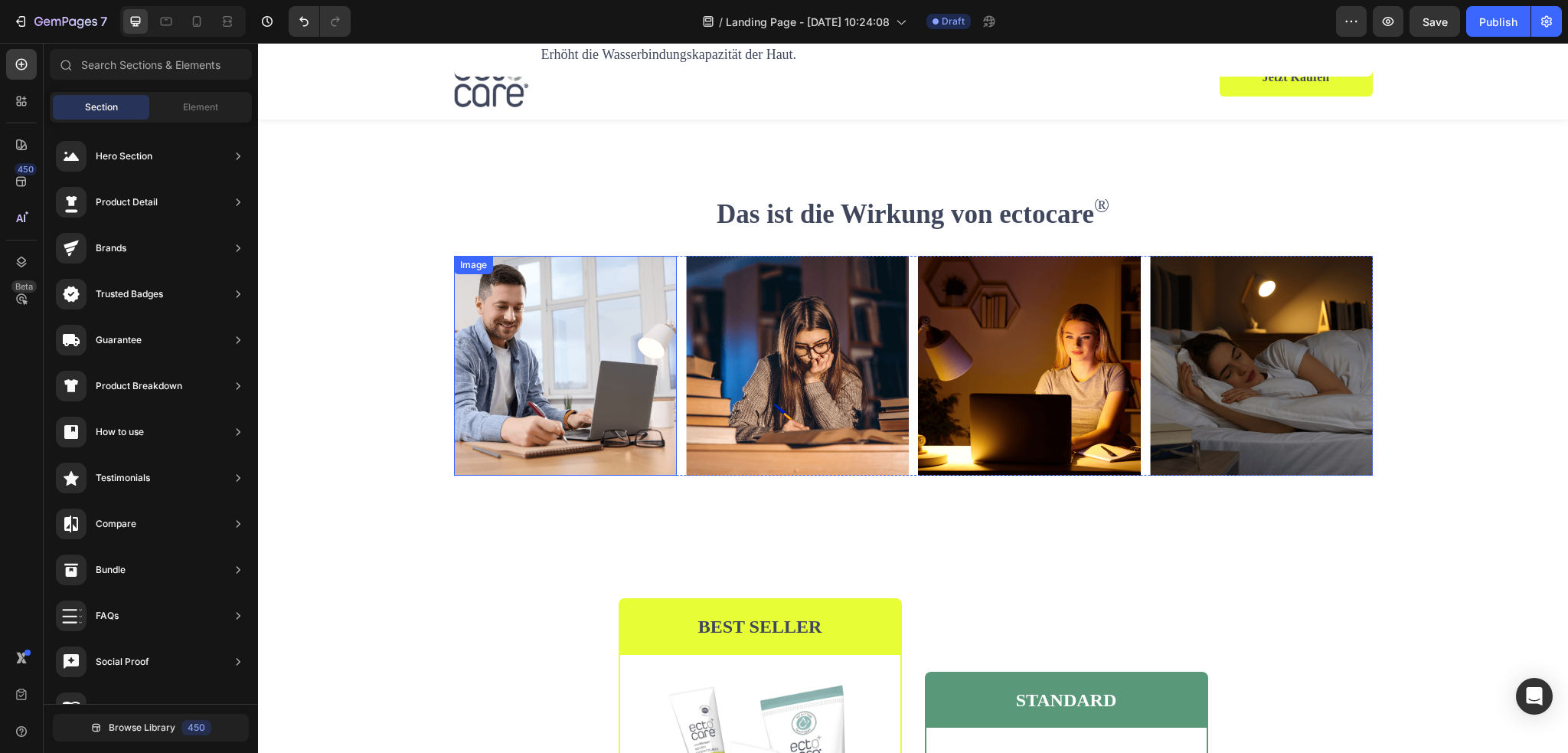
click at [545, 407] on img at bounding box center [564, 366] width 222 height 220
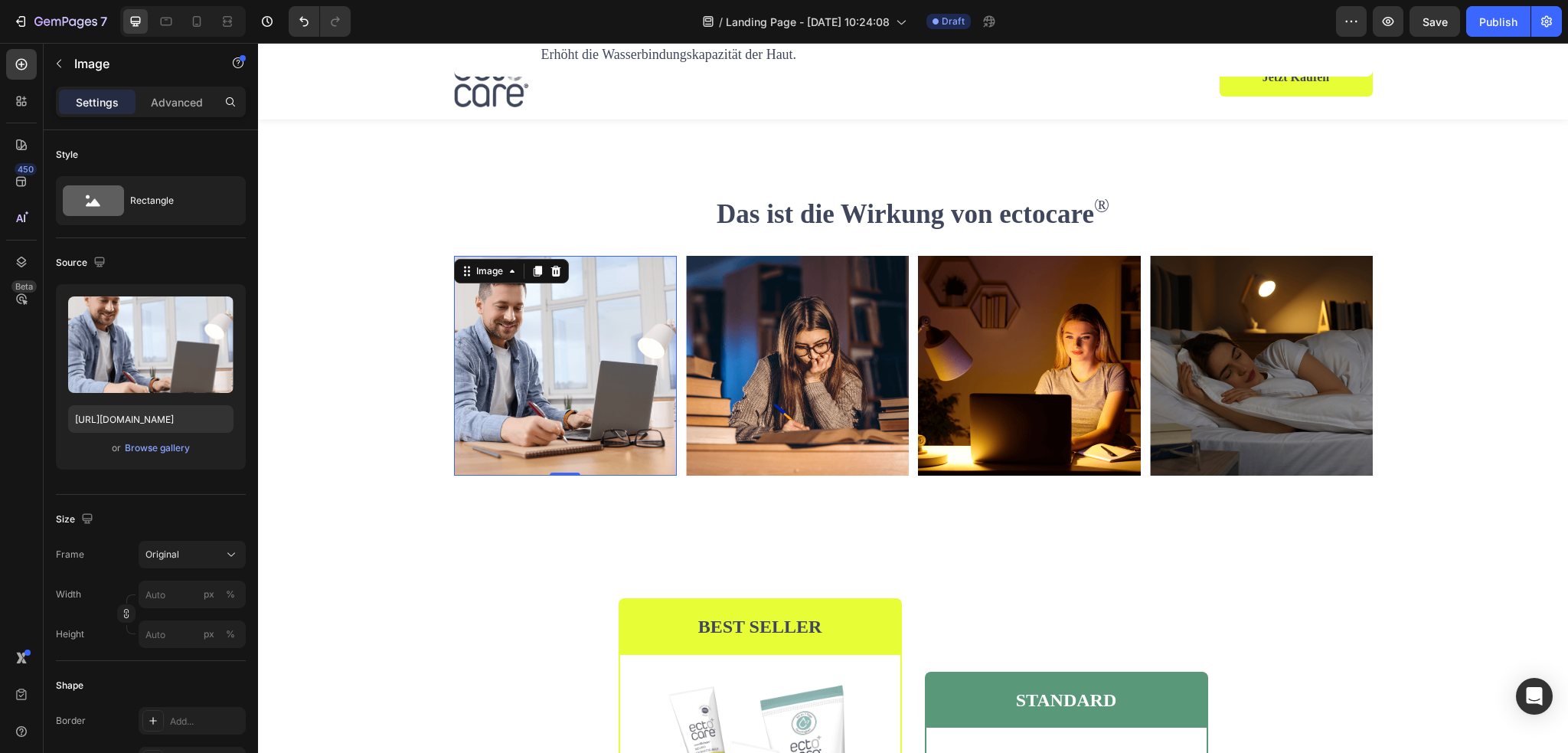
click at [609, 425] on img at bounding box center [564, 366] width 222 height 220
click at [177, 415] on input "https://cdn.shopify.com/s/files/1/2005/9307/files/gempages_432750572815254551-3…" at bounding box center [151, 418] width 166 height 27
paste input "0845/0995/0236/files/Befpre_After_1.webp?v=1755255558"
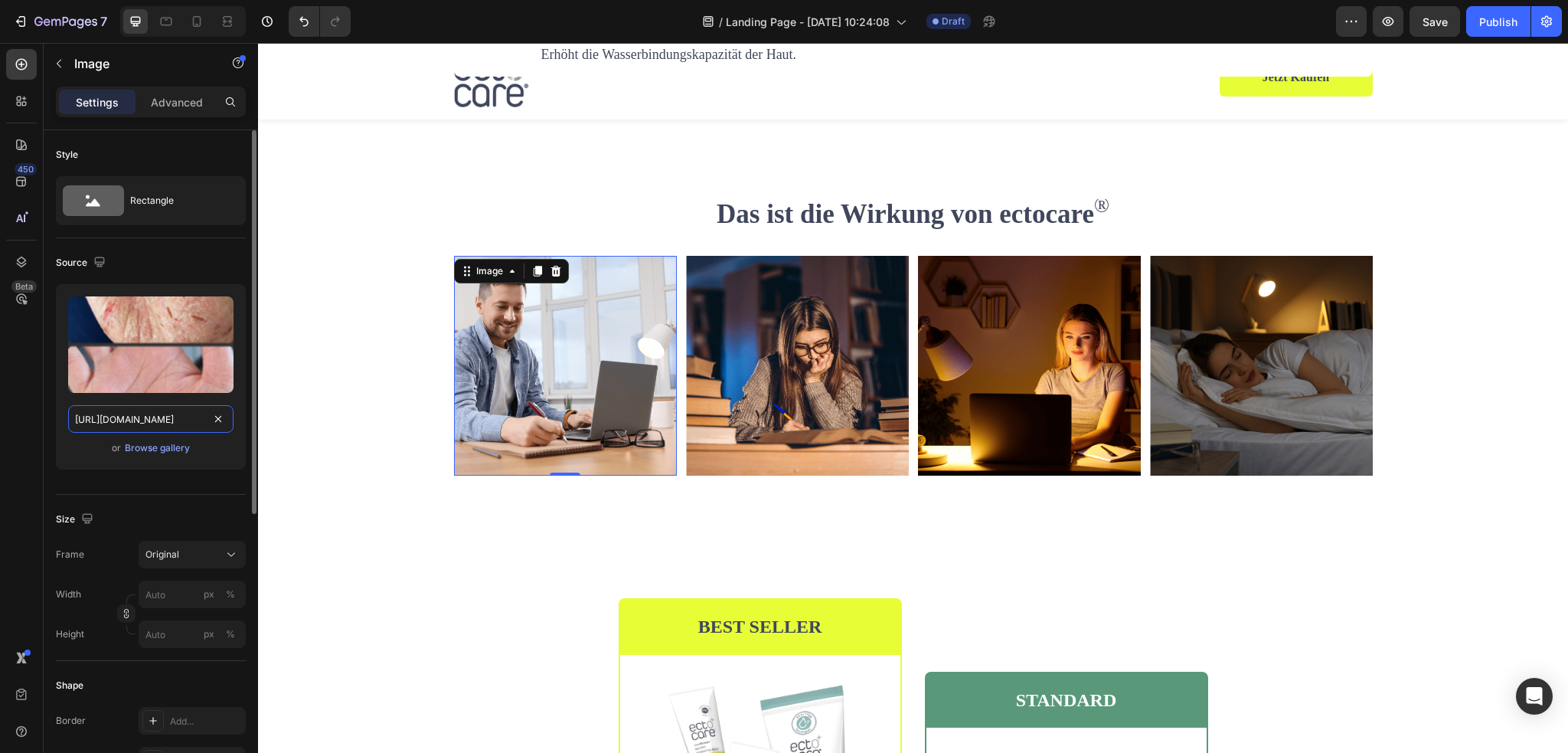
scroll to position [0, 272]
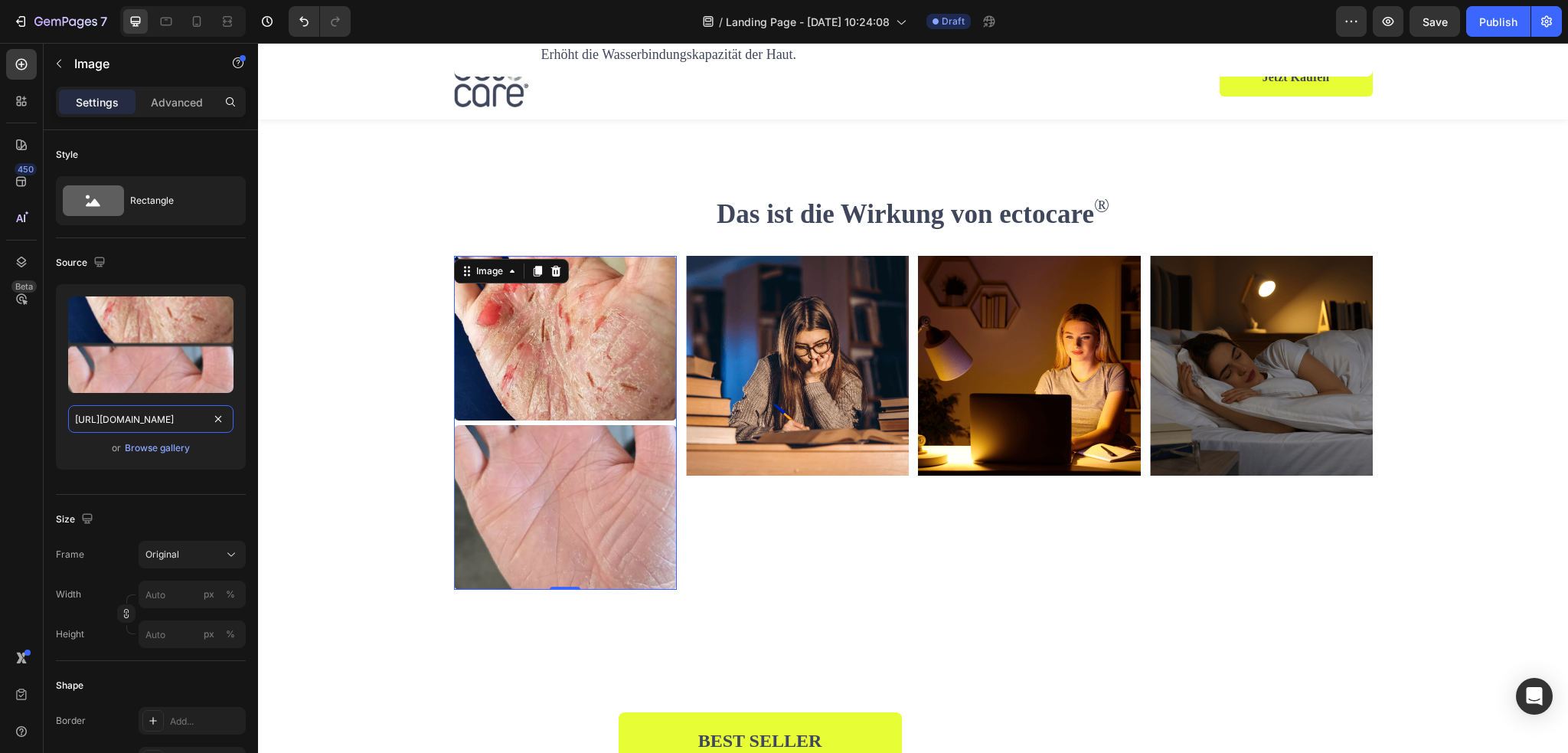
type input "https://cdn.shopify.com/s/files/1/0845/0995/0236/files/Befpre_After_1.webp?v=17…"
click at [770, 342] on img at bounding box center [796, 366] width 222 height 220
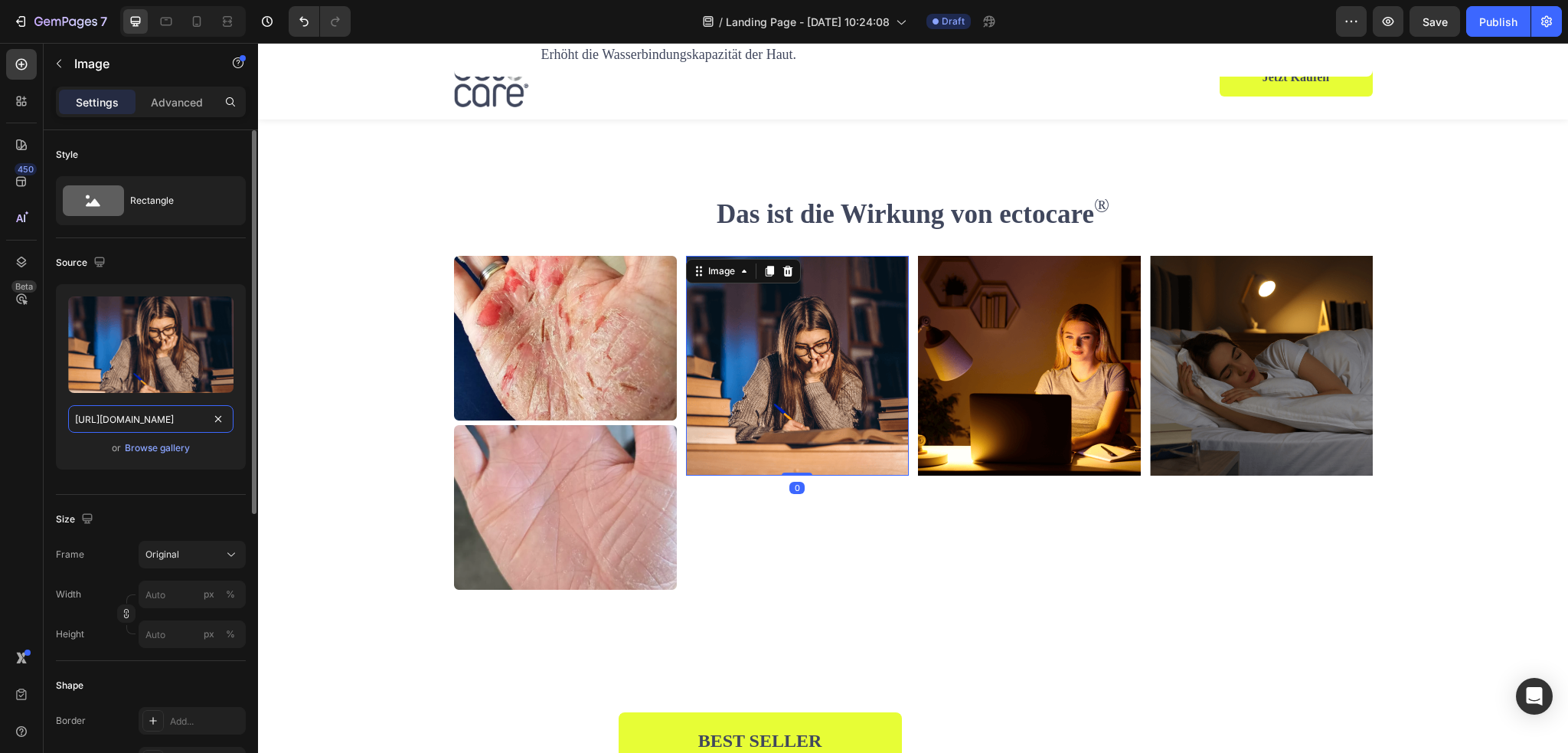
click at [157, 410] on input "https://cdn.shopify.com/s/files/1/2005/9307/files/gempages_432750572815254551-f…" at bounding box center [151, 418] width 166 height 27
paste input "0845/0995/0236/files/Befpre_After_2.webp?v=1755255578"
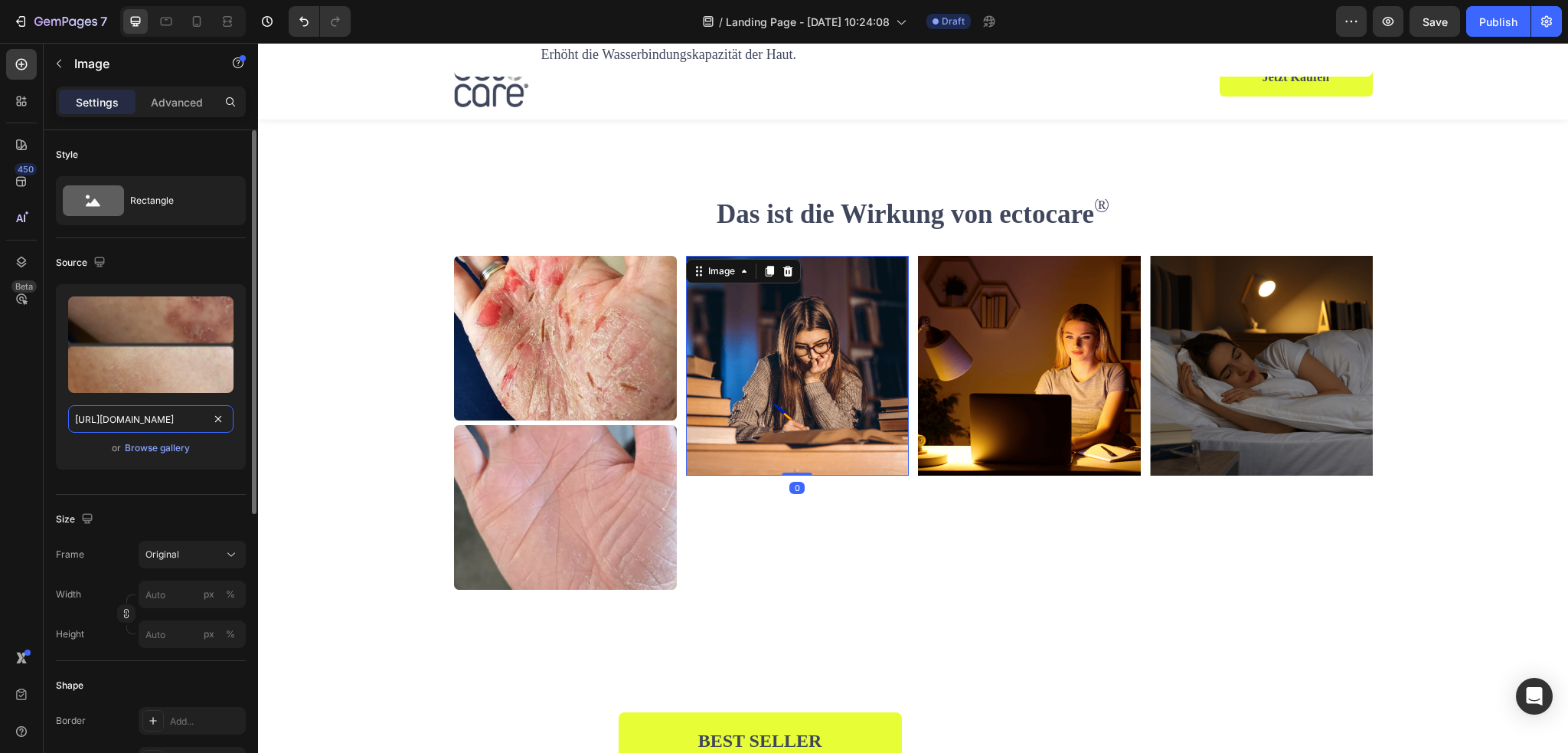
scroll to position [0, 274]
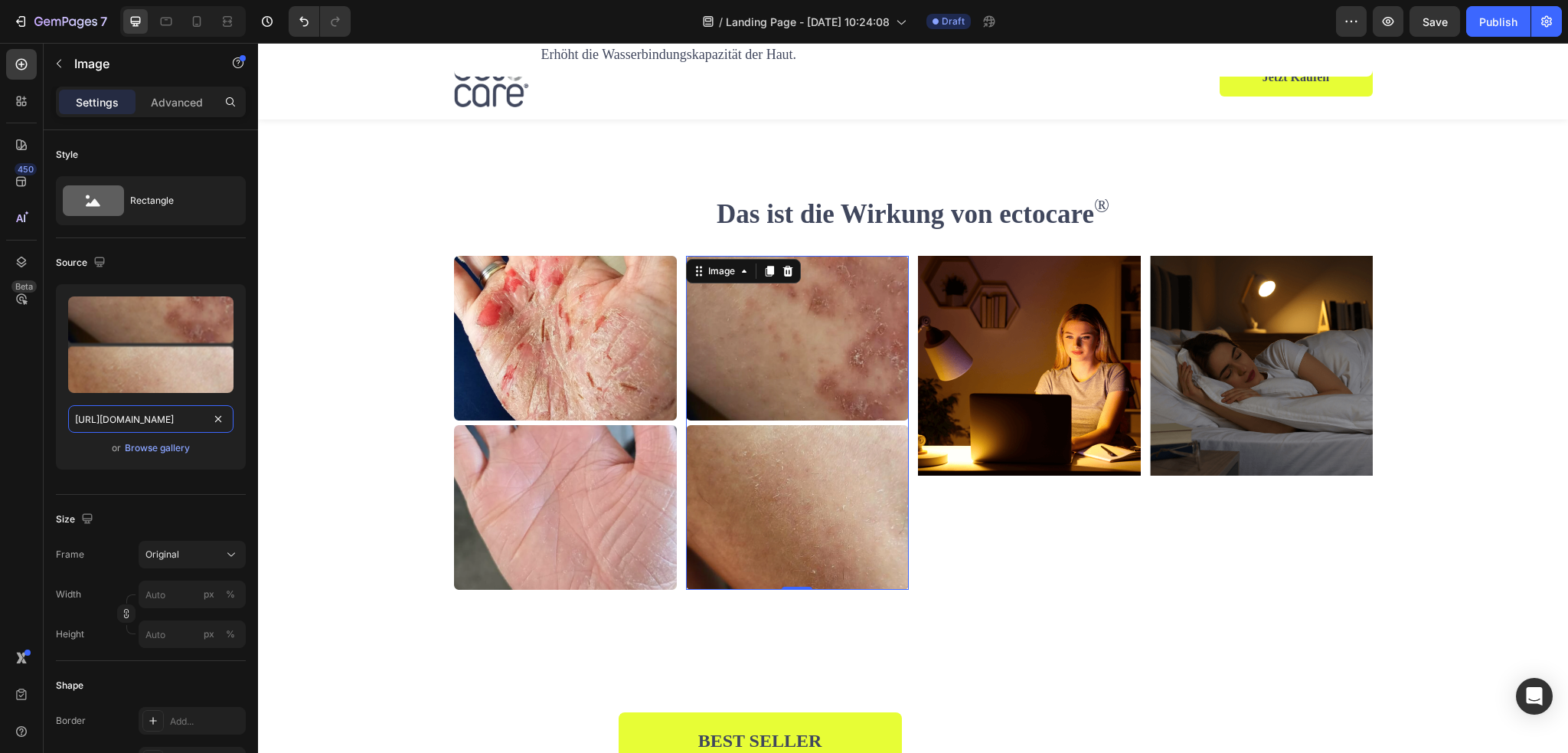
type input "https://cdn.shopify.com/s/files/1/0845/0995/0236/files/Befpre_After_2.webp?v=17…"
click at [982, 376] on img at bounding box center [1029, 366] width 222 height 220
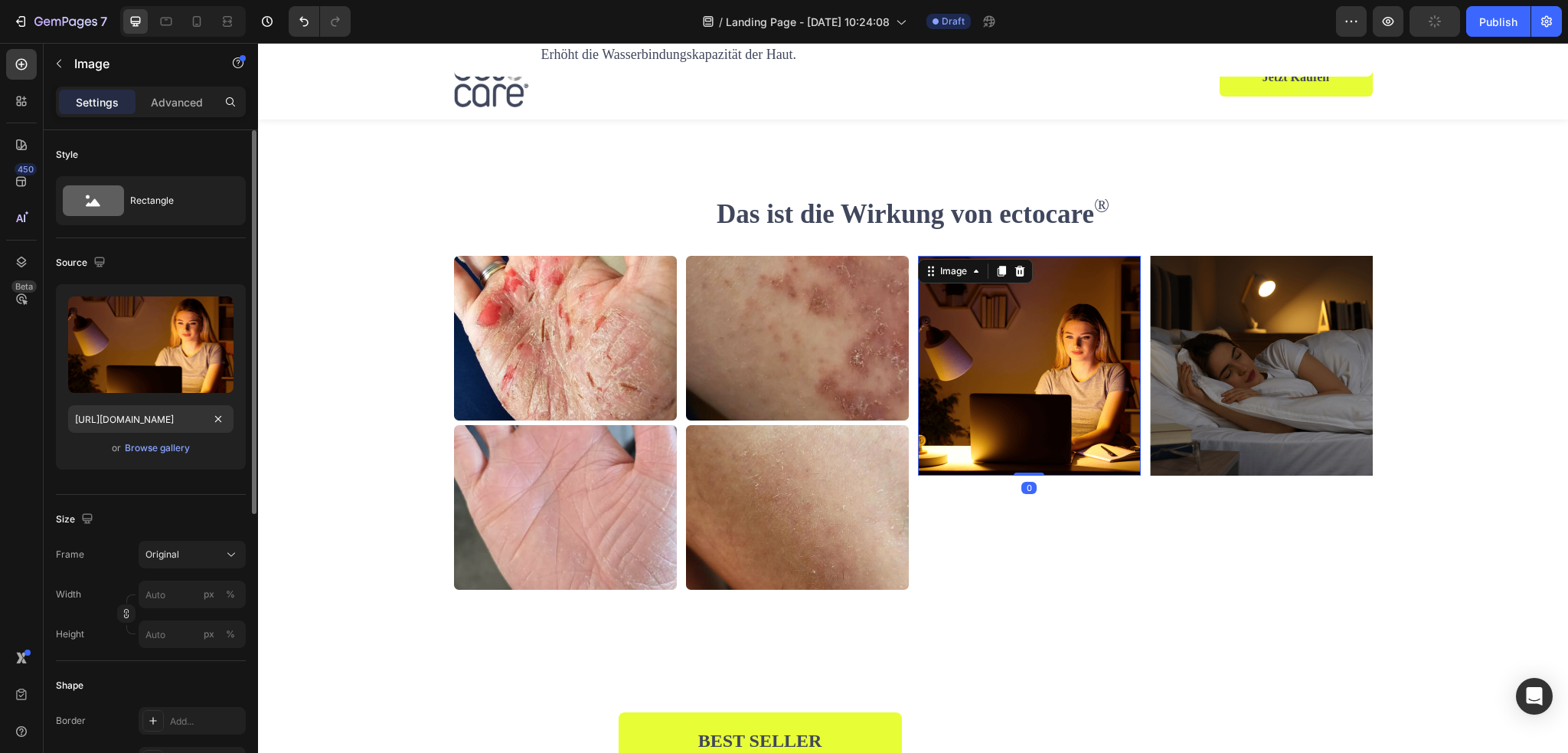
click at [151, 405] on div "https://cdn.shopify.com/s/files/1/2005/9307/files/gempages_432750572815254551-b…" at bounding box center [151, 418] width 166 height 27
click at [152, 414] on input "https://cdn.shopify.com/s/files/1/2005/9307/files/gempages_432750572815254551-b…" at bounding box center [151, 418] width 166 height 27
paste input "0845/0995/0236/files/Befpre_After_3.webp?v=1755255589"
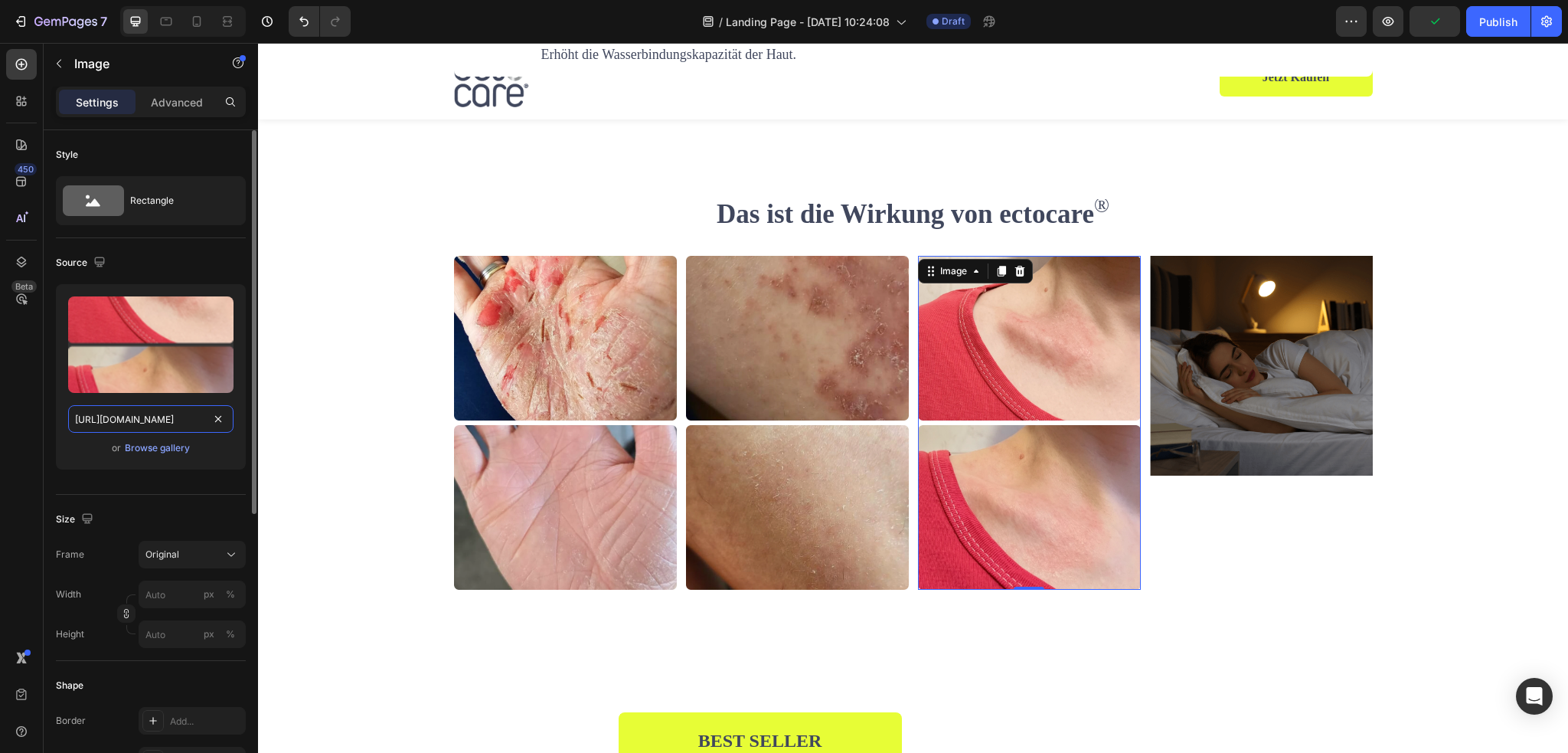
scroll to position [0, 274]
type input "https://cdn.shopify.com/s/files/1/0845/0995/0236/files/Befpre_After_3.webp?v=17…"
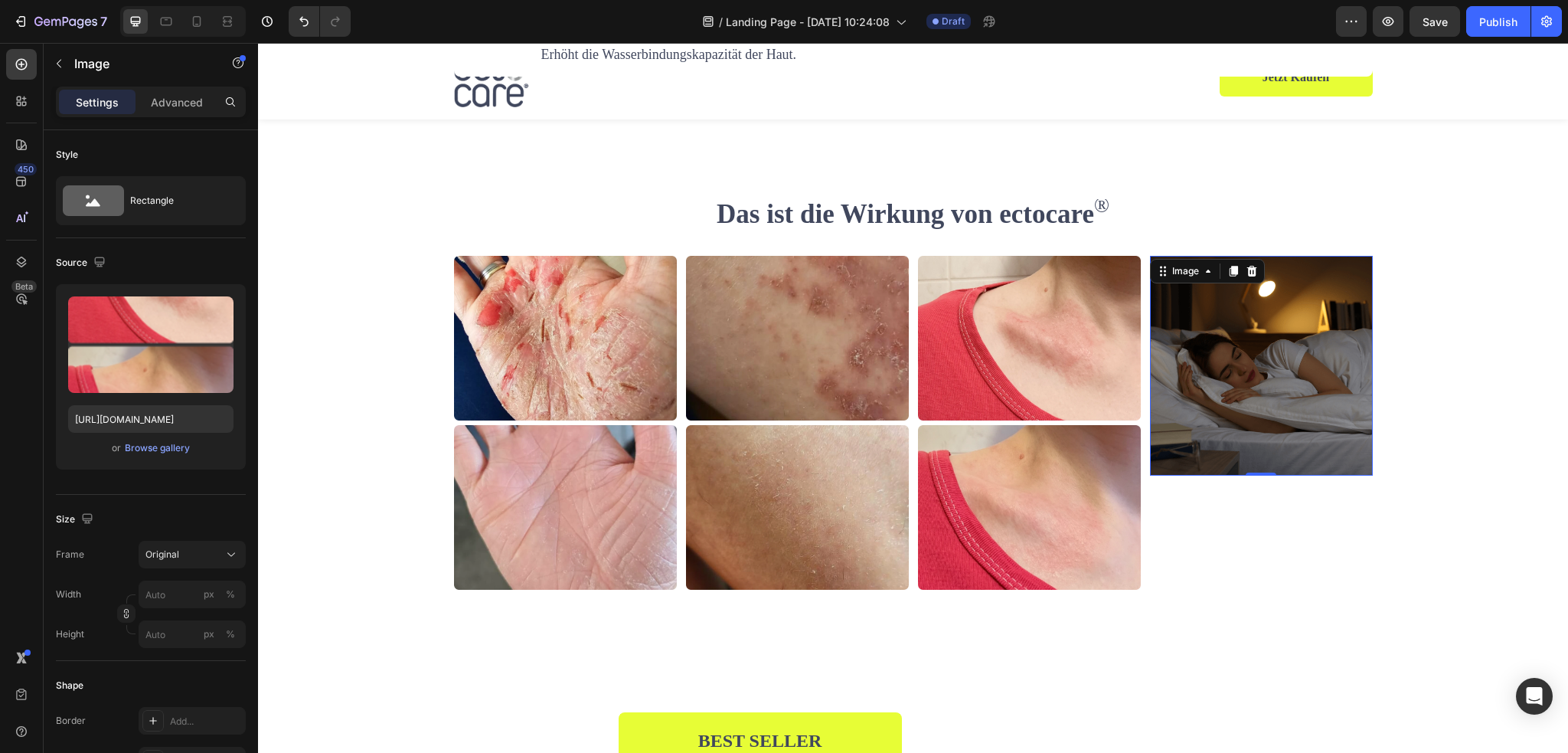
click at [1200, 374] on img at bounding box center [1261, 366] width 222 height 220
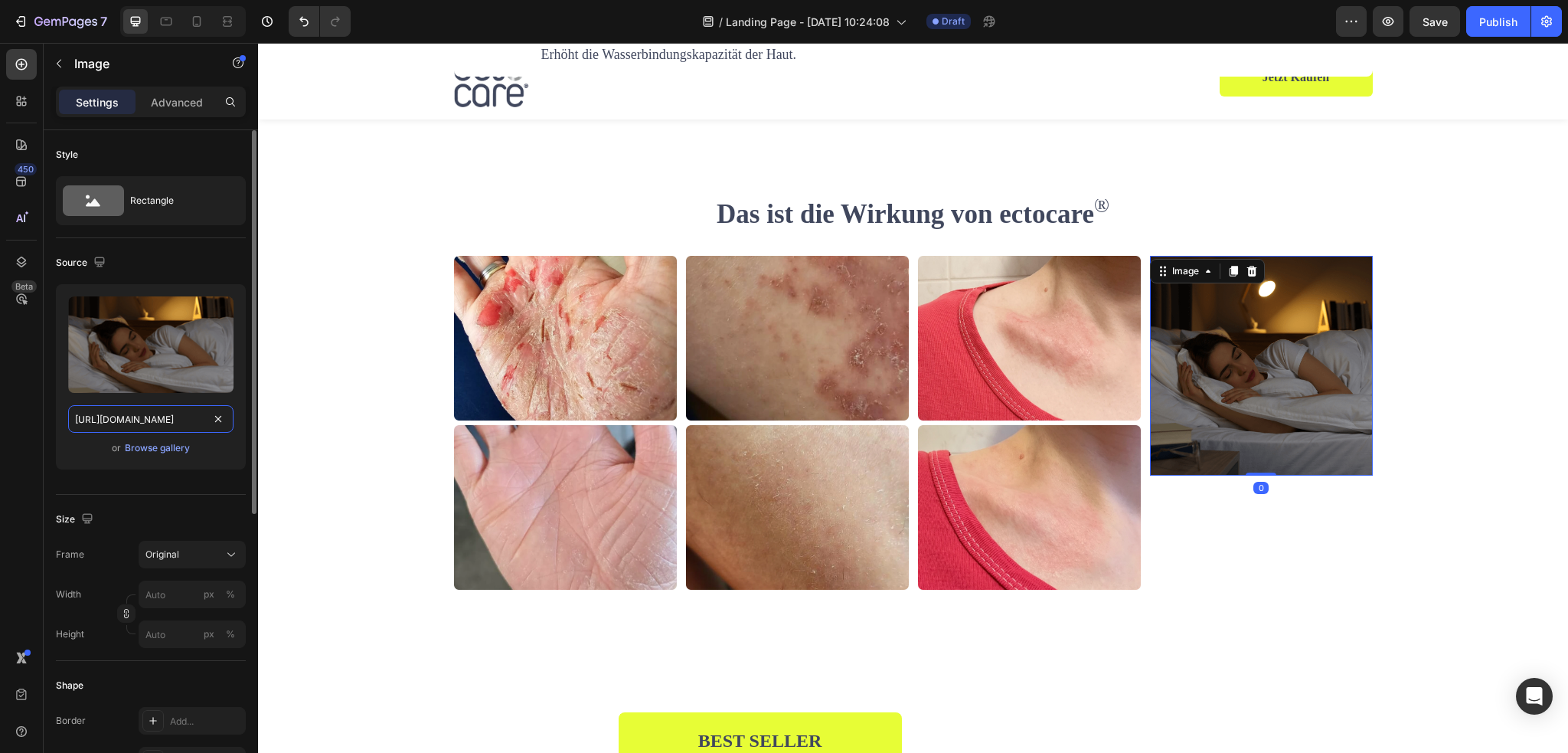
click at [175, 427] on input "https://cdn.shopify.com/s/files/1/2005/9307/files/gempages_432750572815254551-9…" at bounding box center [151, 418] width 166 height 27
paste input "0845/0995/0236/files/Befpre_After_4.webp?v=1755255604"
type input "https://cdn.shopify.com/s/files/1/0845/0995/0236/files/Befpre_After_4.webp?v=17…"
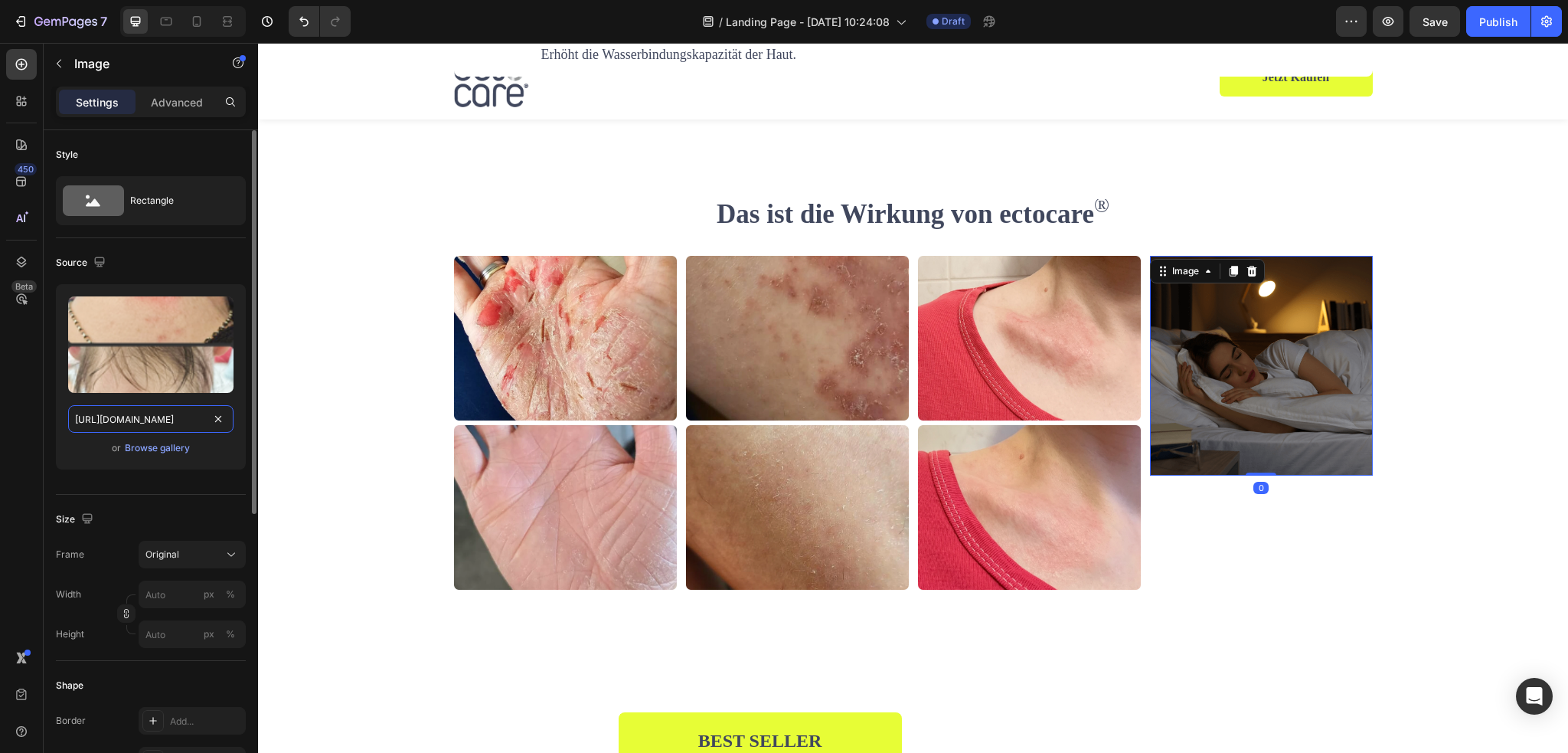
scroll to position [0, 275]
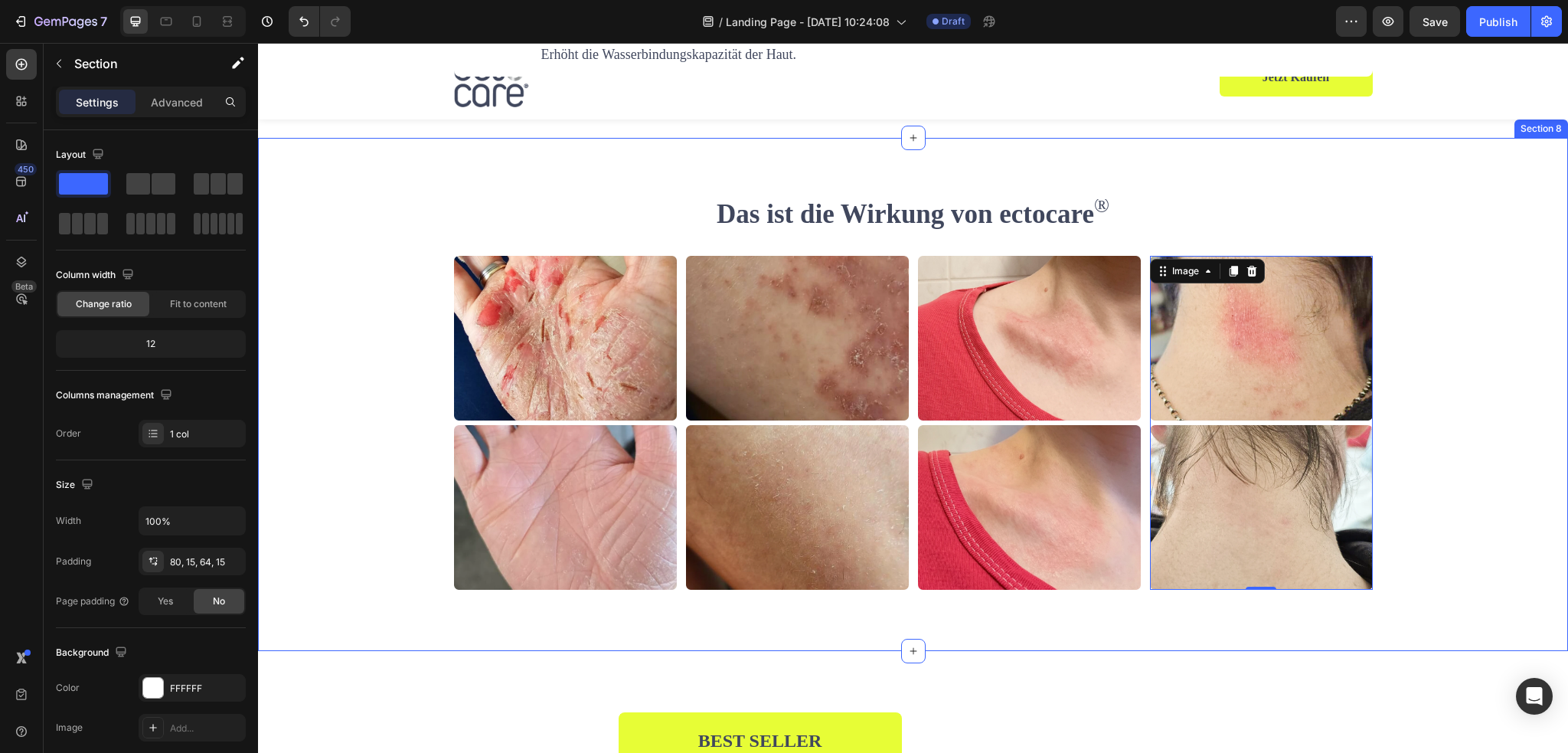
click at [425, 291] on div "Image Image Image Image 0 Carousel" at bounding box center [912, 429] width 1287 height 346
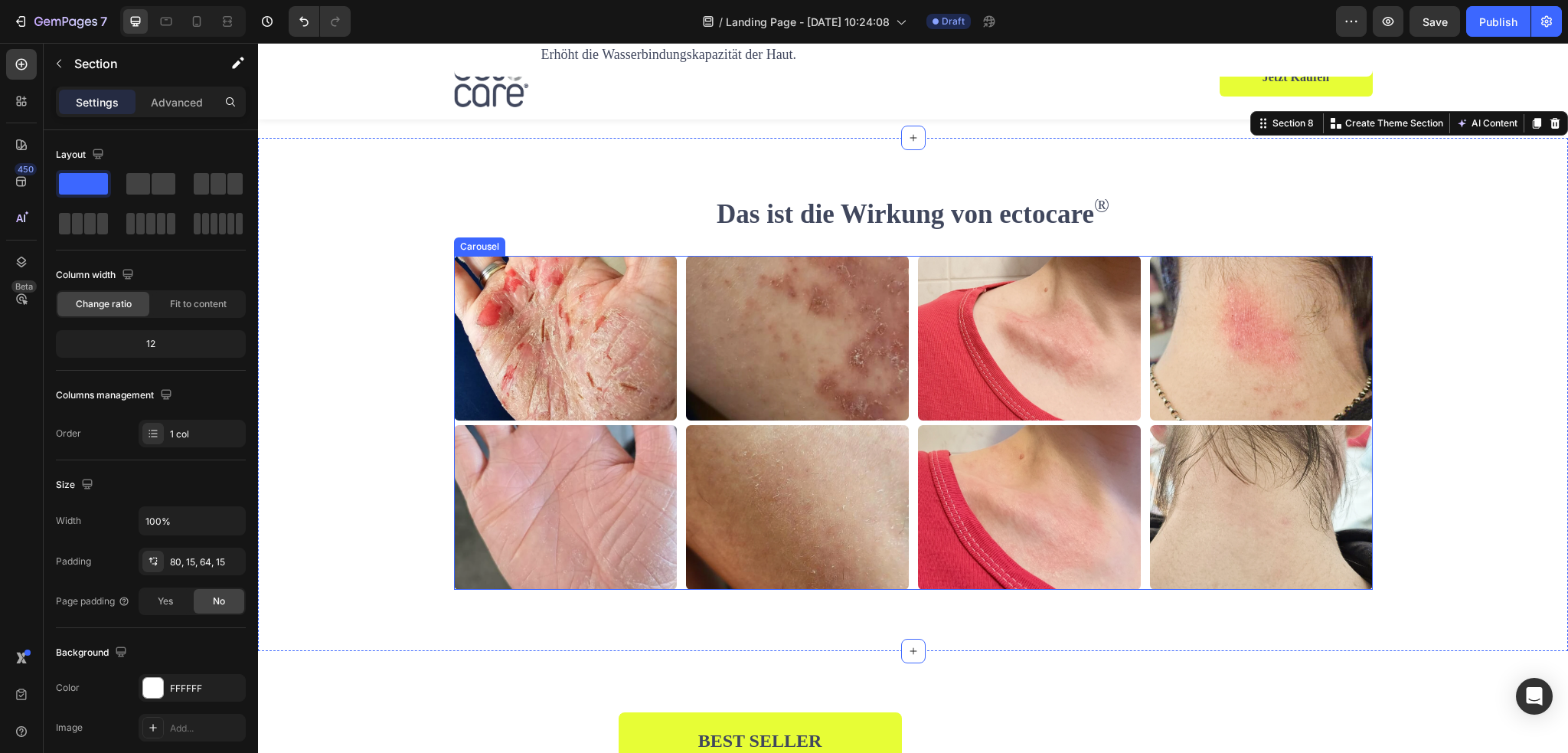
click at [674, 293] on div "Image Image Image Image" at bounding box center [912, 423] width 919 height 335
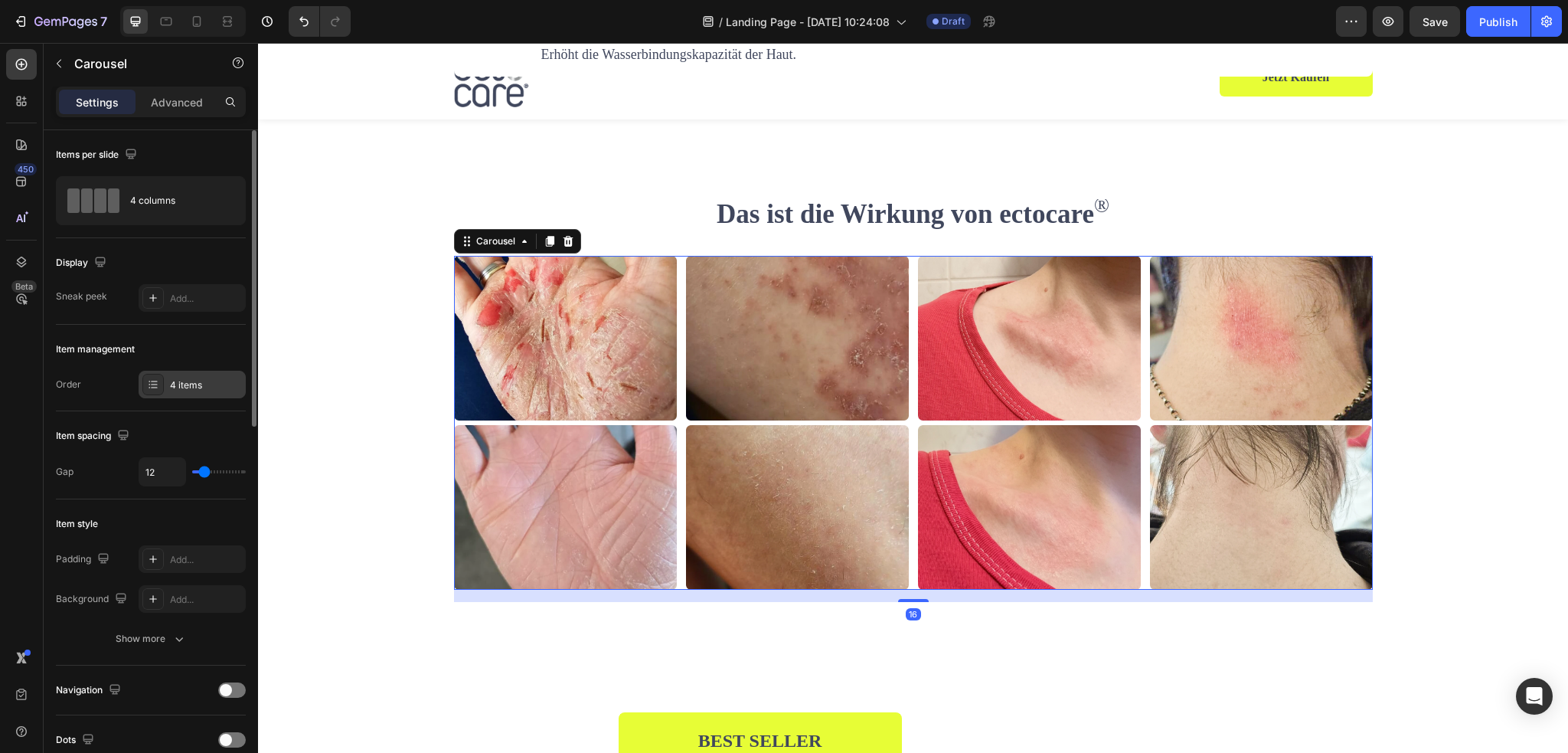
click at [202, 385] on div "4 items" at bounding box center [206, 385] width 72 height 14
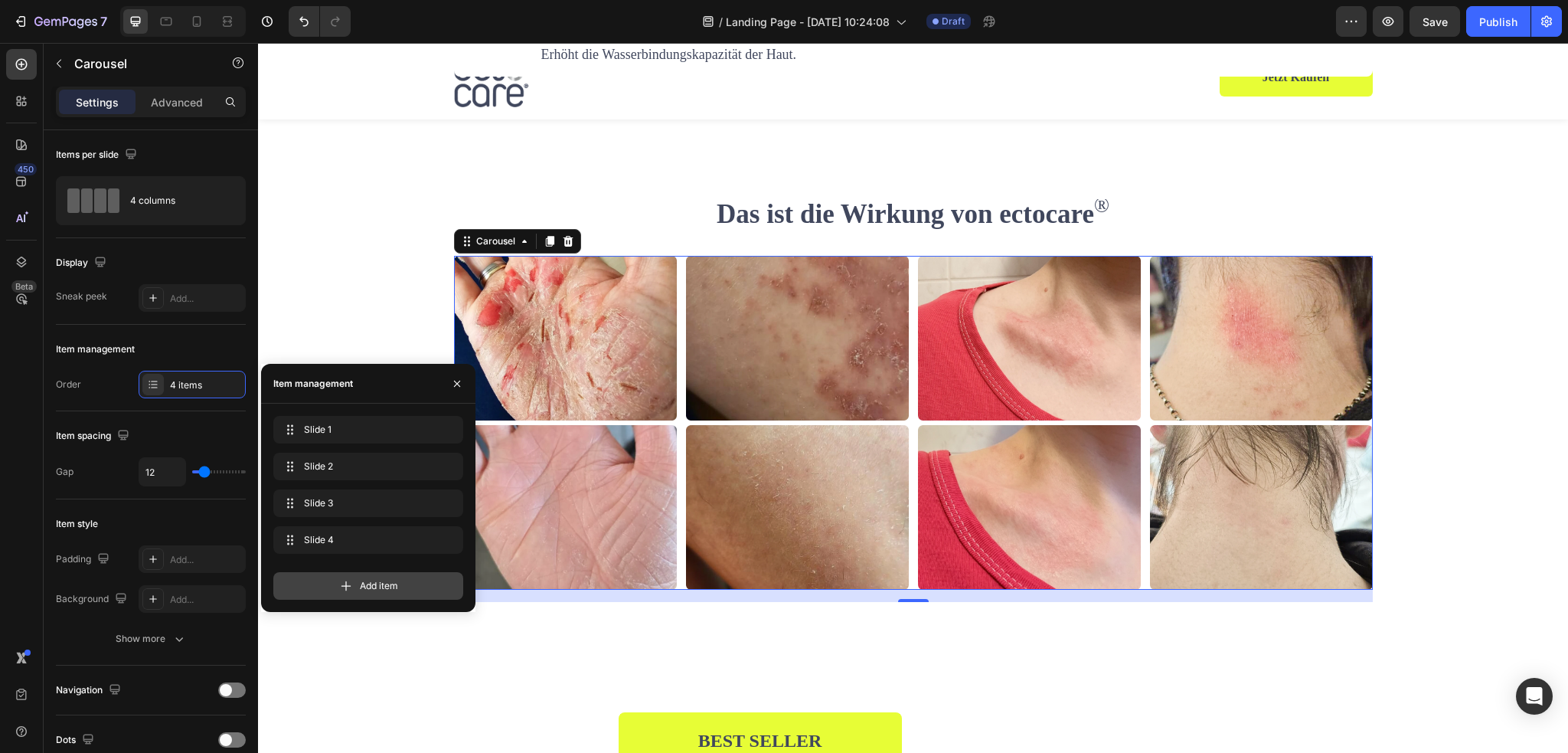
click at [356, 588] on div "Add item" at bounding box center [369, 586] width 190 height 27
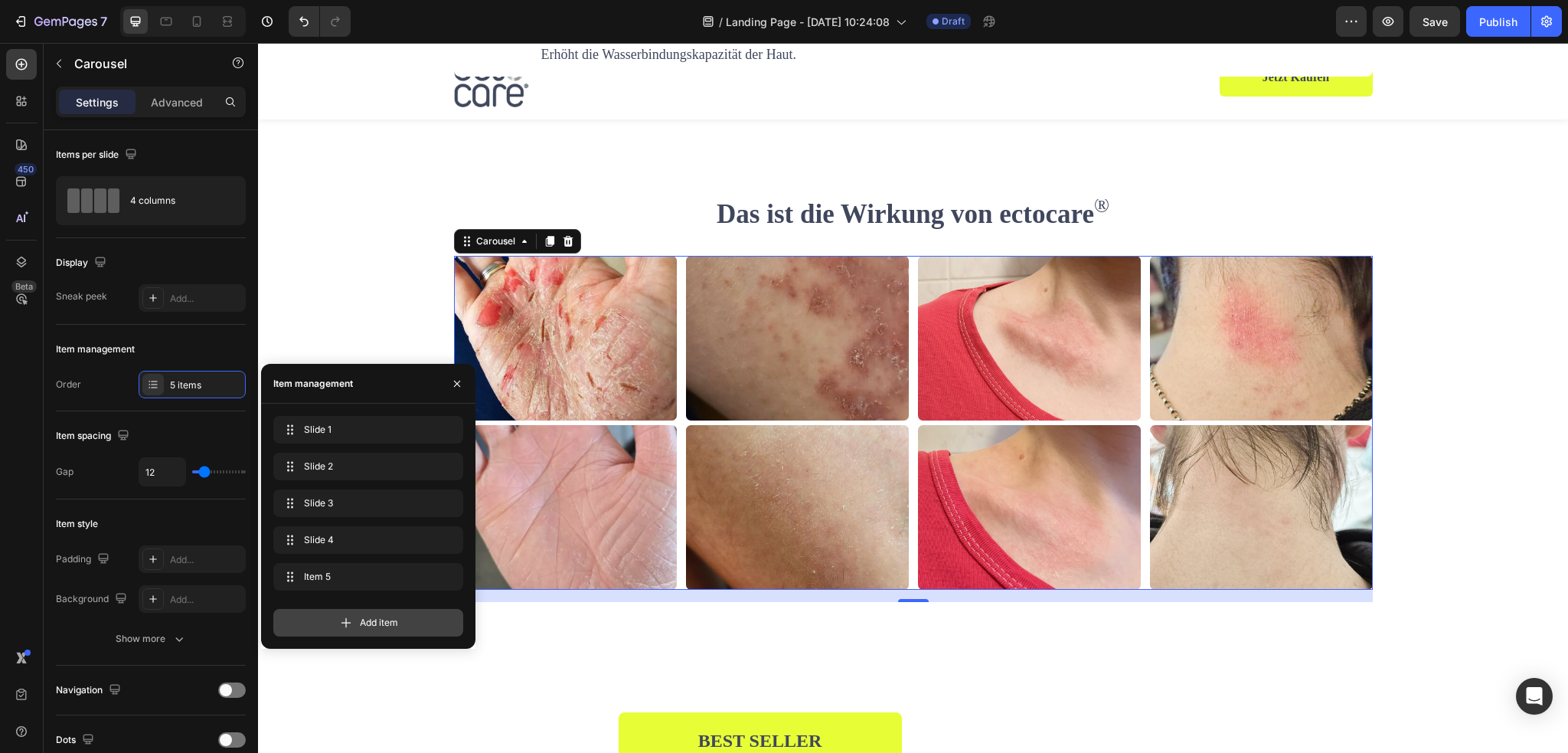
click at [353, 621] on div "Add item" at bounding box center [369, 622] width 190 height 27
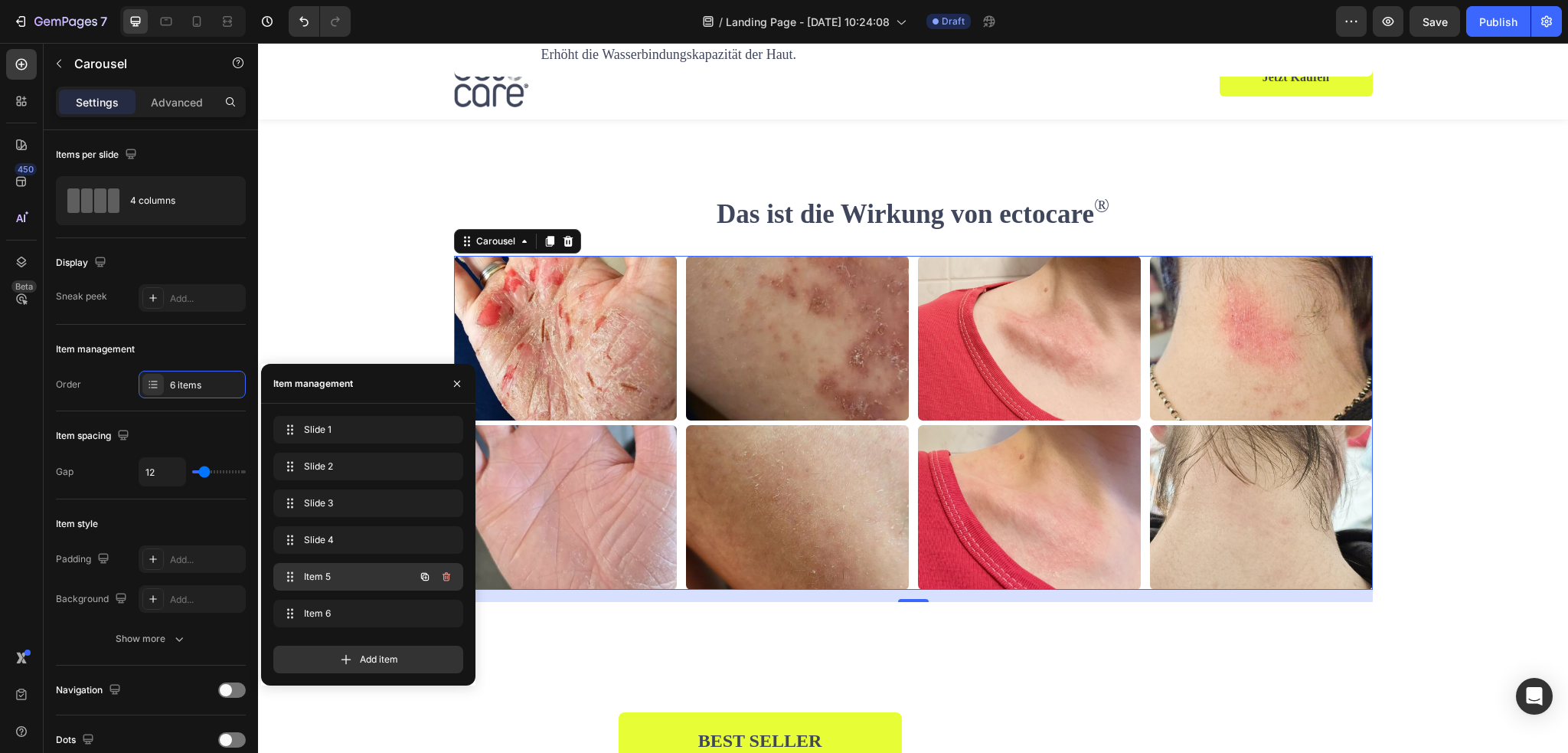
click at [333, 578] on span "Item 5" at bounding box center [347, 577] width 87 height 14
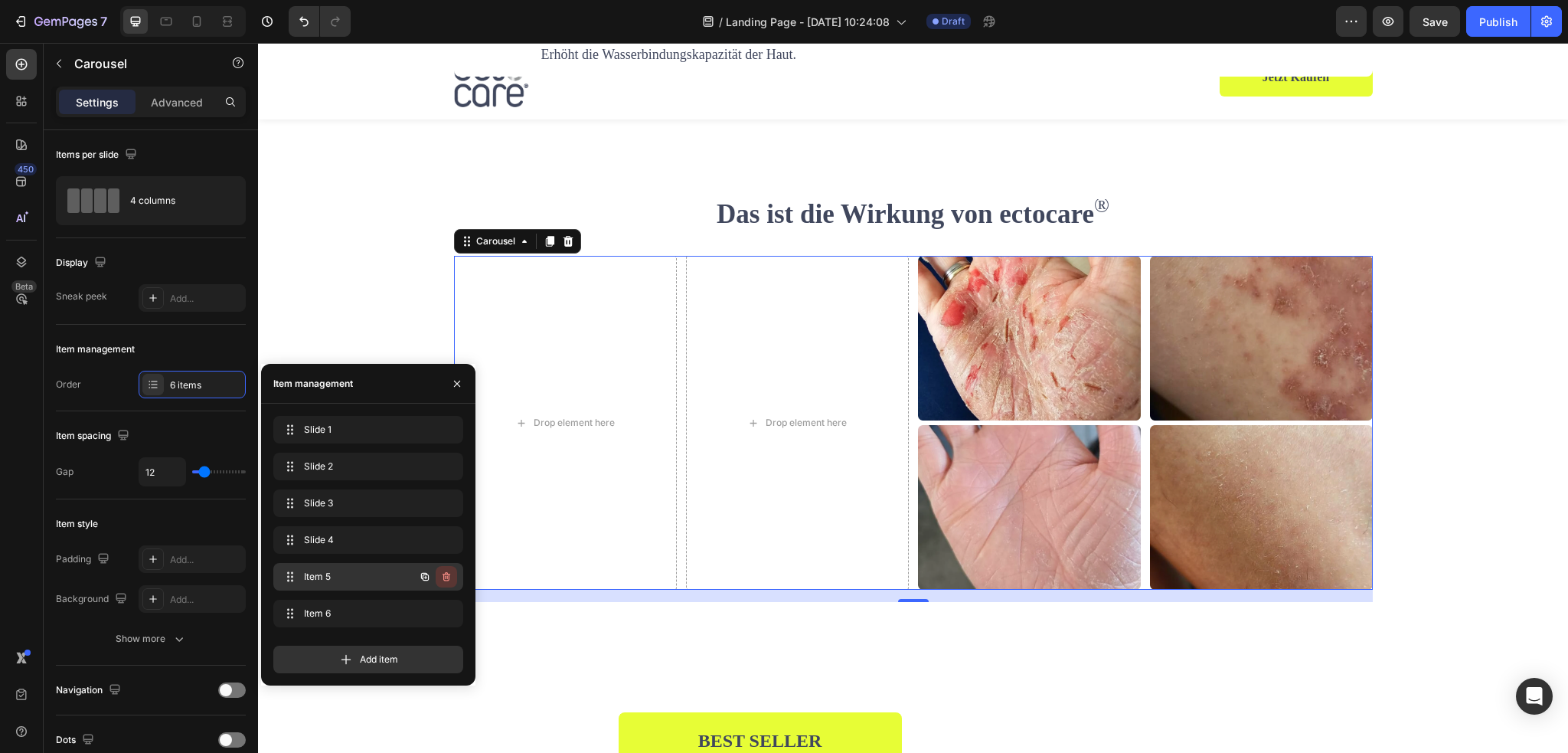
click at [446, 574] on icon "button" at bounding box center [446, 577] width 8 height 9
click at [437, 572] on div "Delete" at bounding box center [436, 577] width 28 height 14
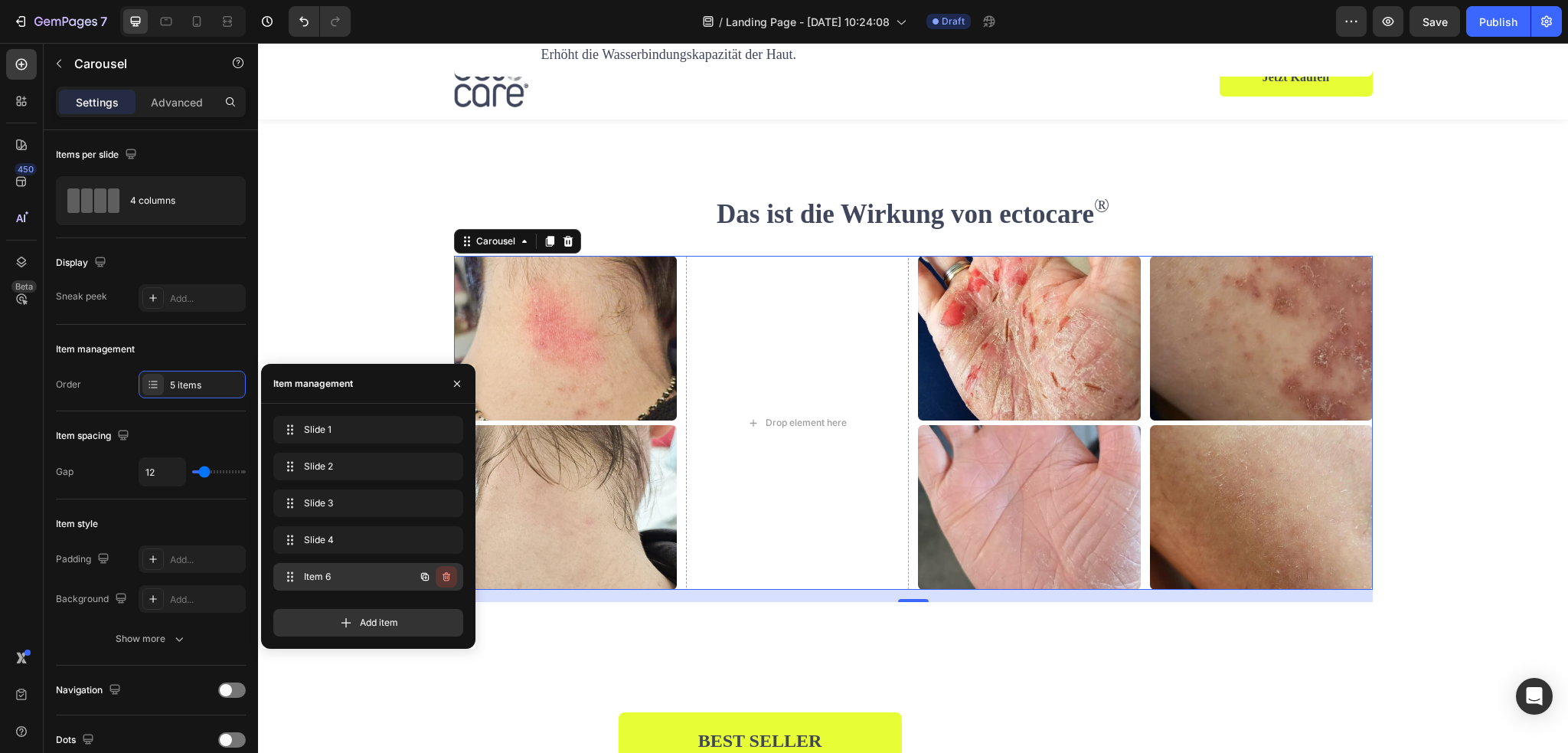
click at [447, 578] on icon "button" at bounding box center [446, 577] width 12 height 12
click at [442, 579] on div "Delete" at bounding box center [436, 577] width 28 height 14
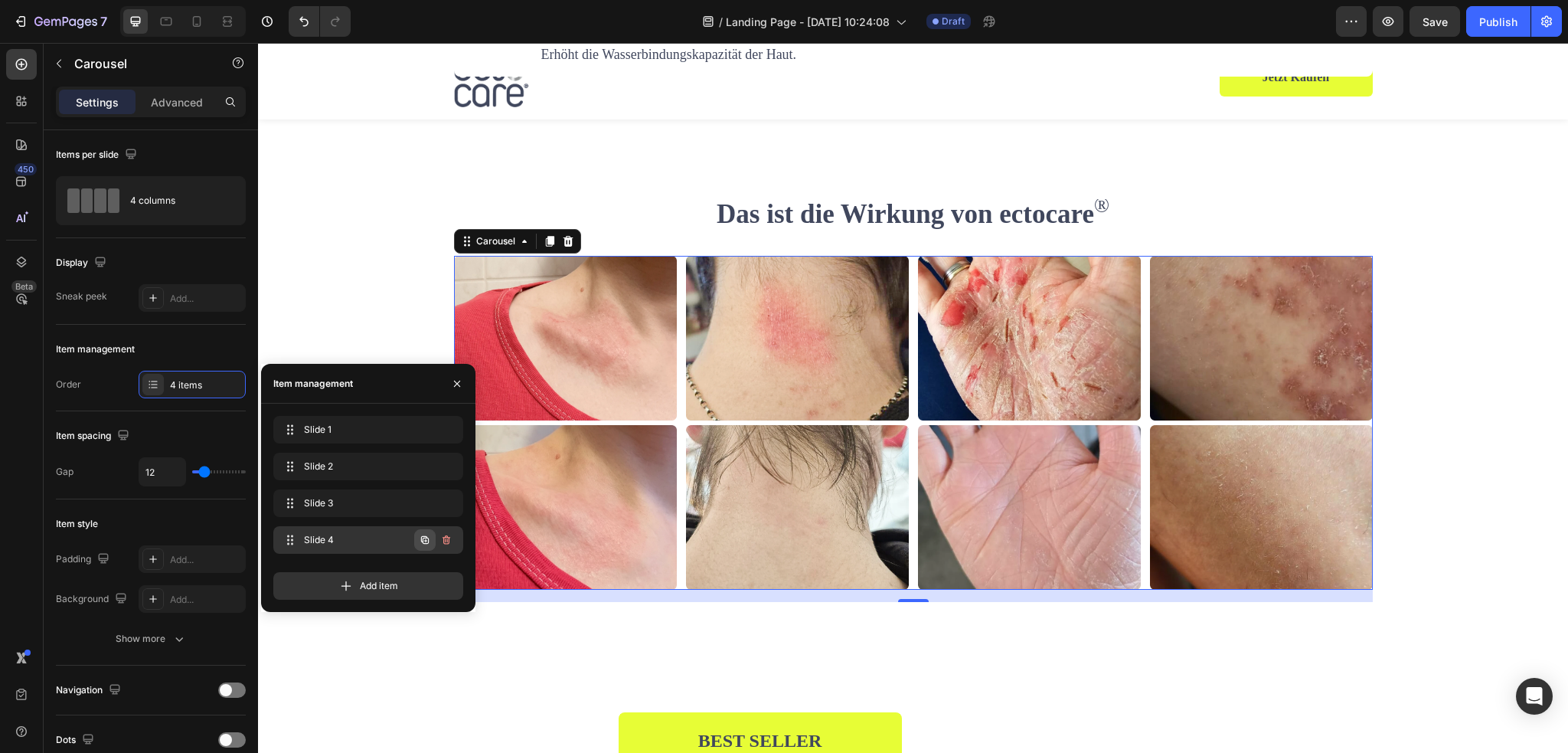
click at [423, 540] on icon "button" at bounding box center [424, 540] width 8 height 8
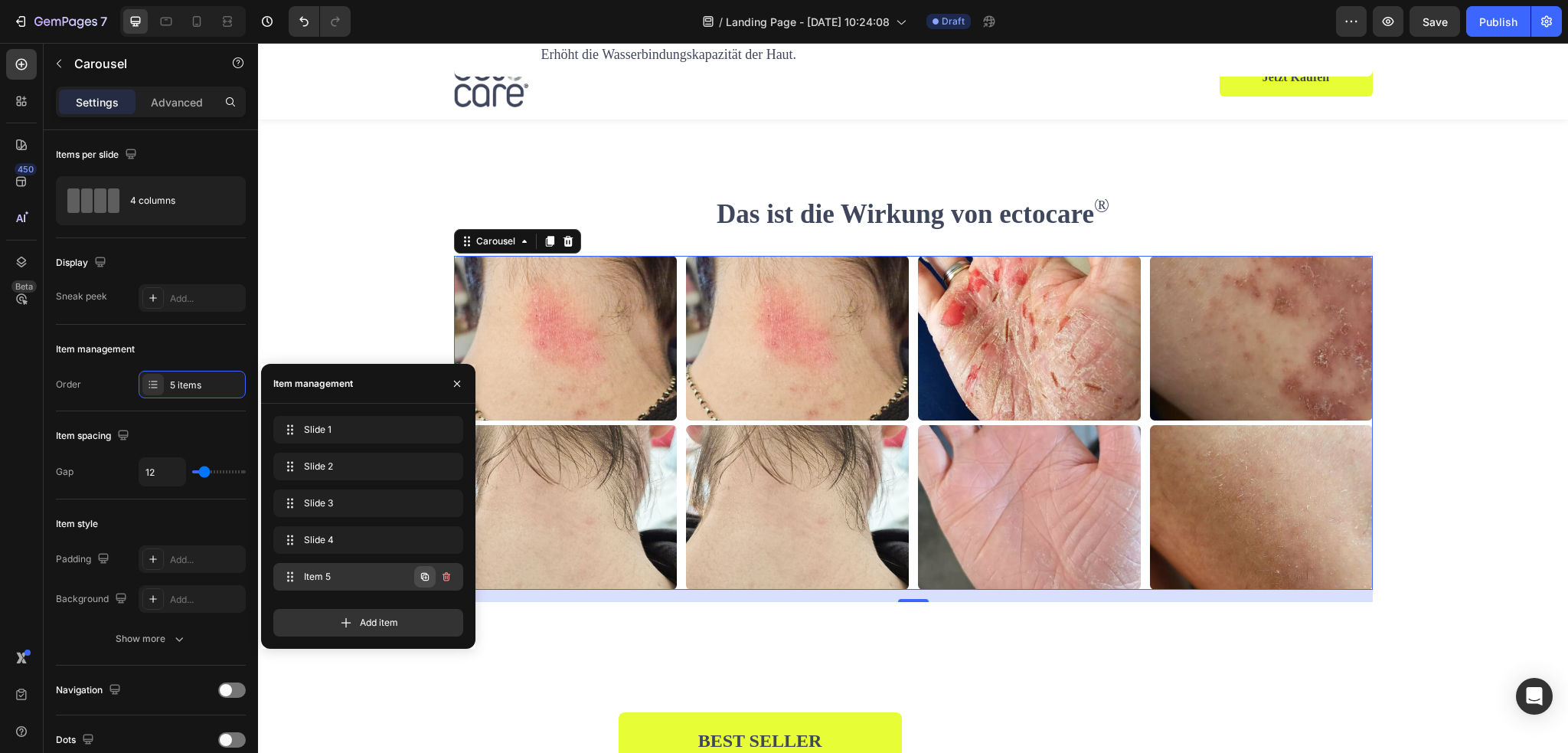
click at [427, 571] on icon "button" at bounding box center [425, 577] width 12 height 12
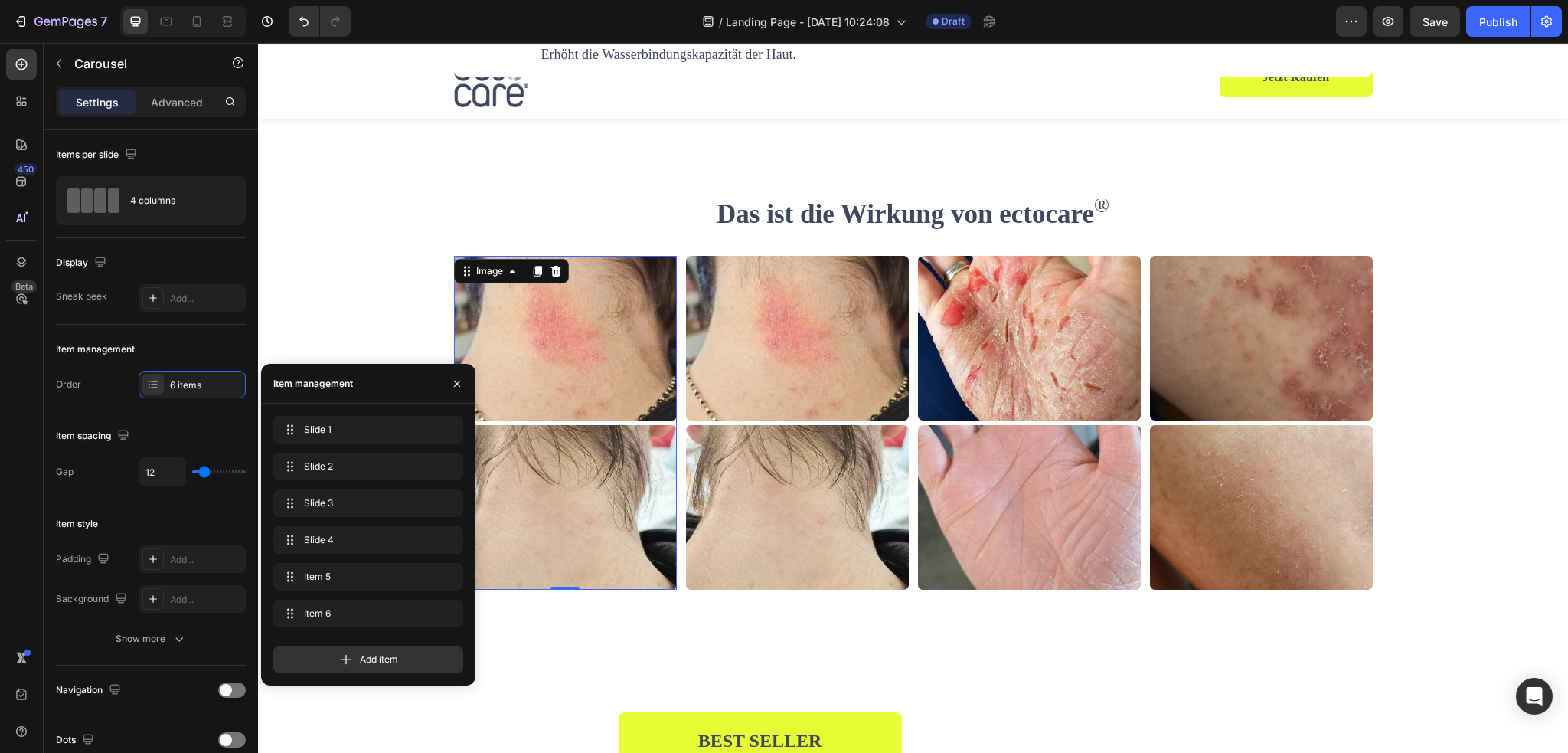
click at [611, 373] on img at bounding box center [564, 423] width 222 height 335
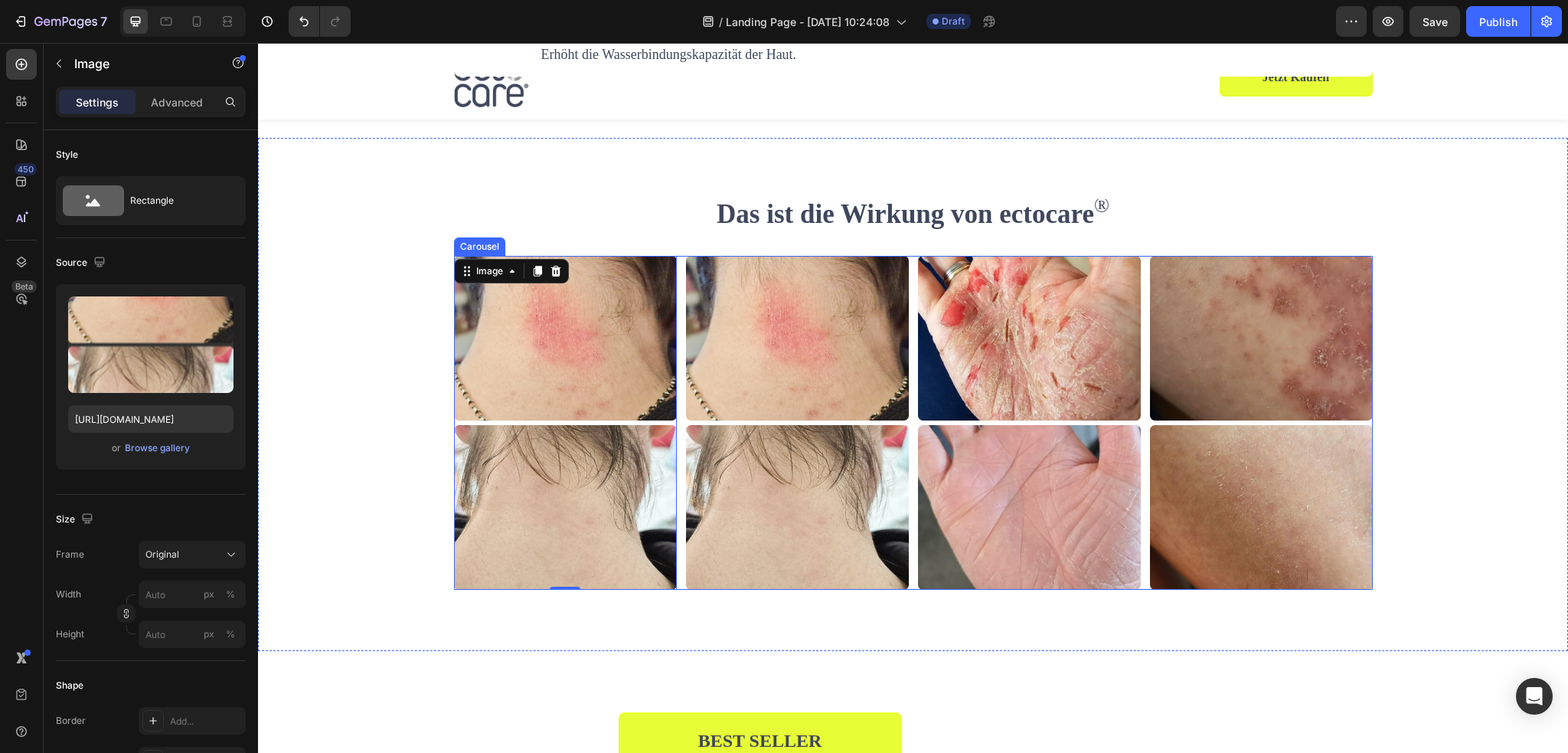
click at [673, 281] on div "Image Image Image Image Image 0 Image" at bounding box center [912, 423] width 919 height 335
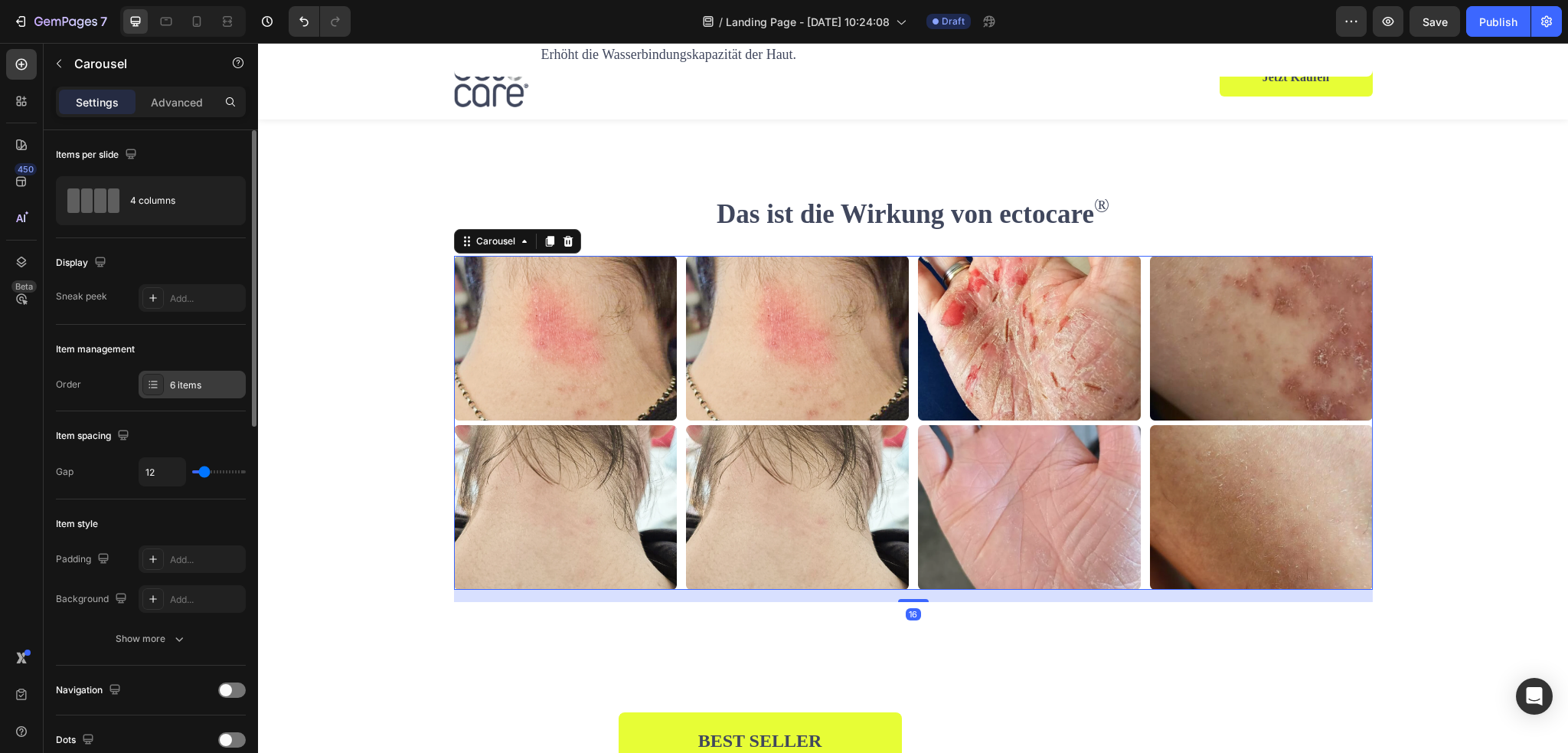
click at [168, 387] on div "6 items" at bounding box center [191, 384] width 107 height 27
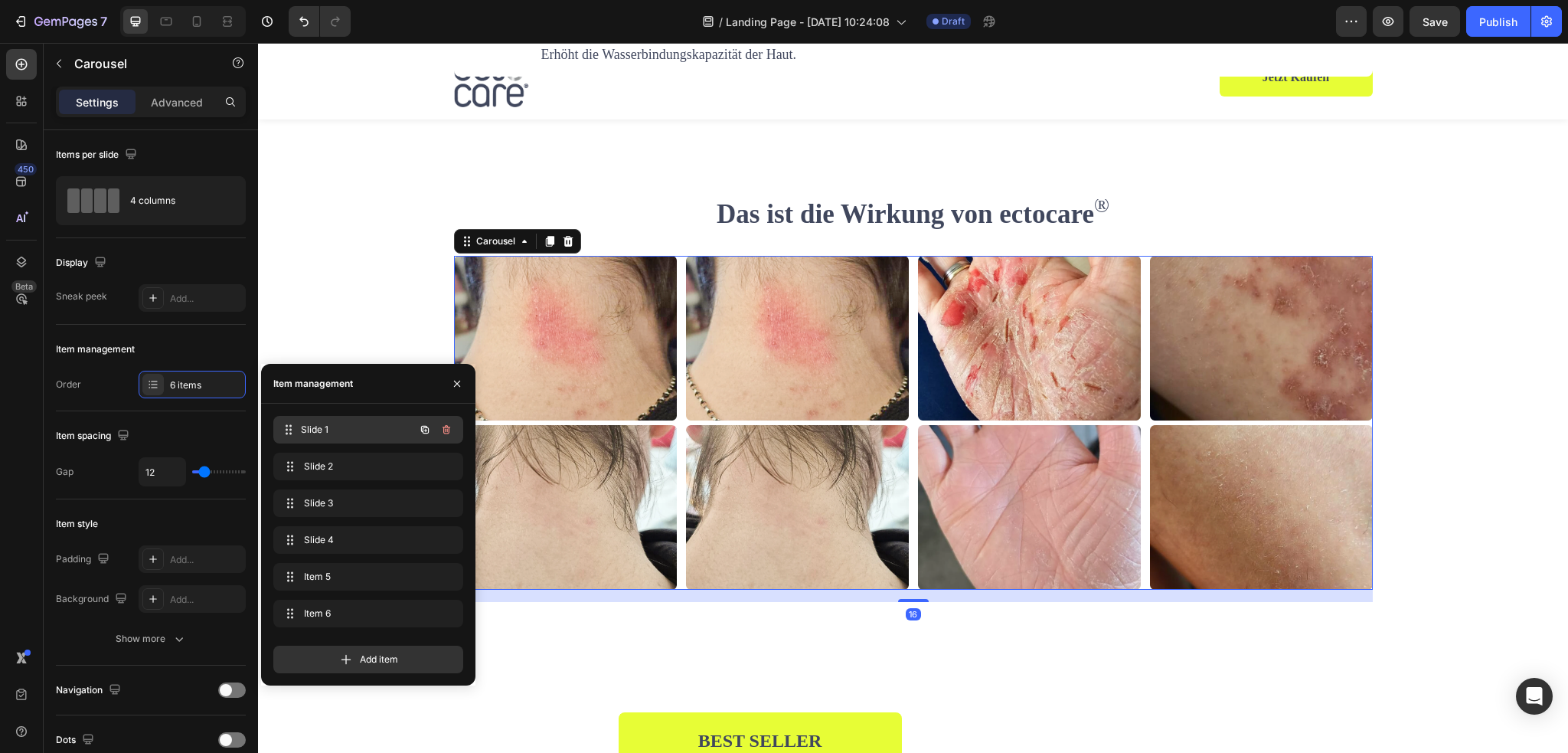
click at [343, 426] on span "Slide 1" at bounding box center [358, 430] width 113 height 14
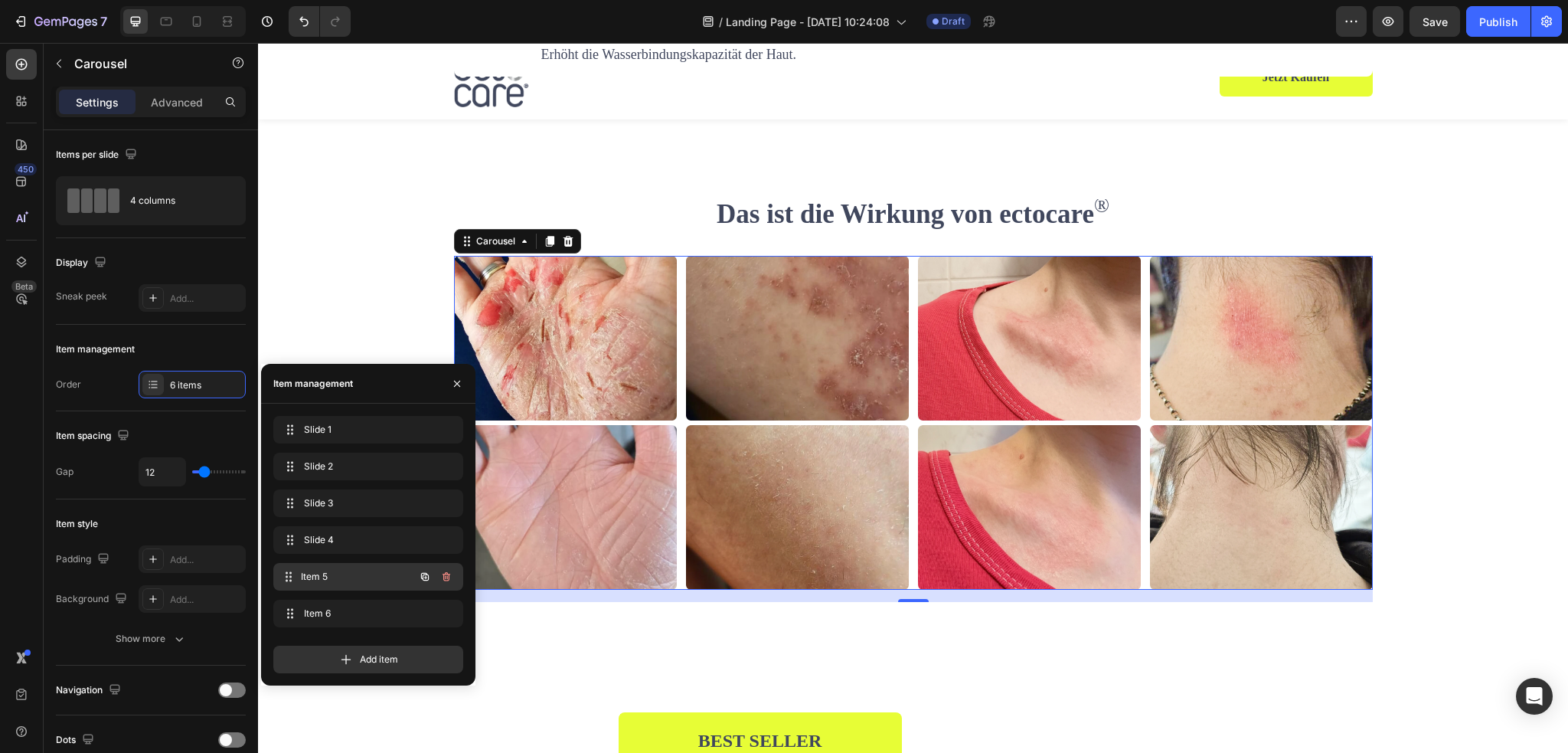
click at [336, 571] on span "Item 5" at bounding box center [358, 577] width 113 height 14
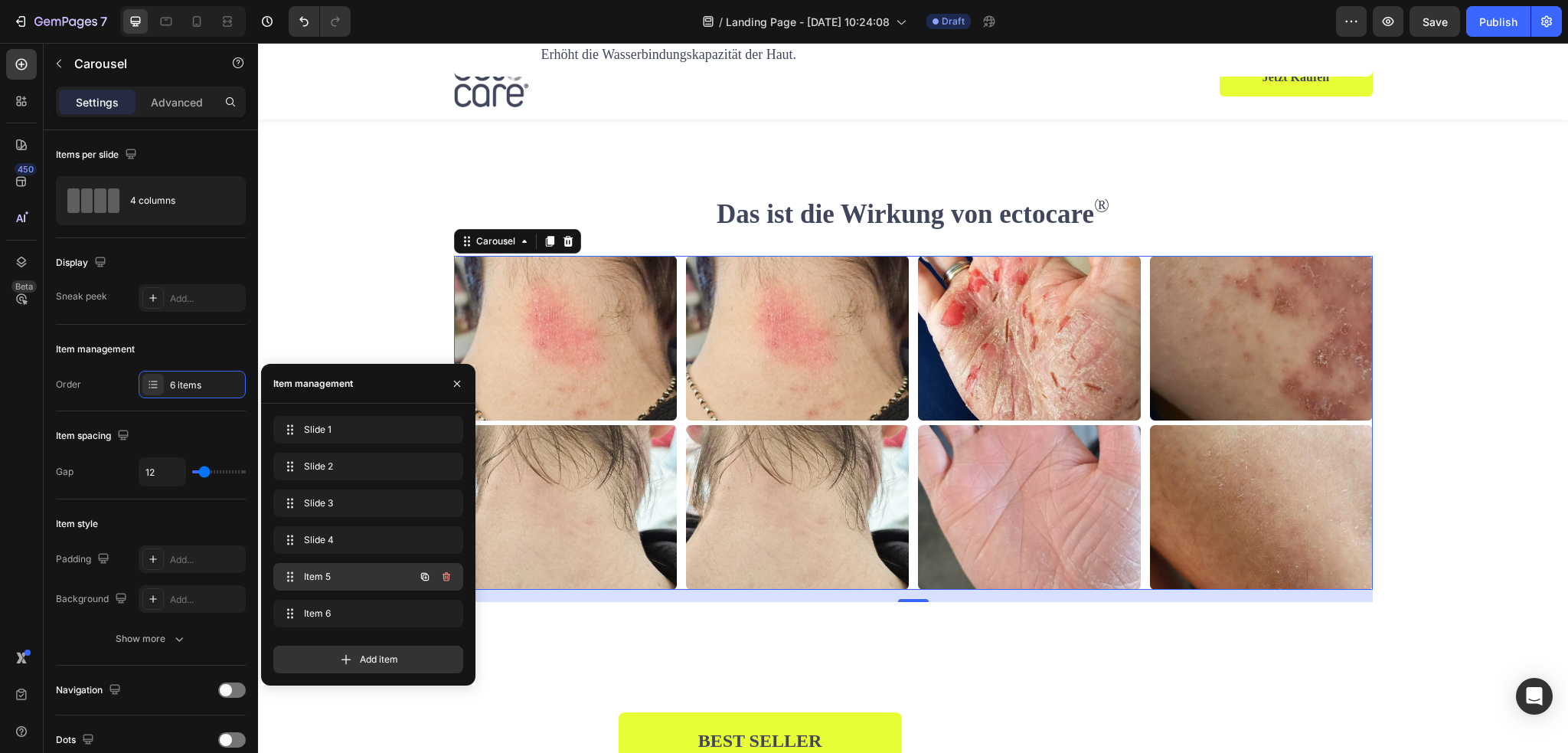
click at [329, 575] on span "Item 5" at bounding box center [347, 577] width 87 height 14
click at [340, 576] on span "Item 5" at bounding box center [347, 577] width 87 height 14
click at [340, 576] on span "Item 5" at bounding box center [358, 577] width 113 height 14
click at [739, 419] on img at bounding box center [796, 423] width 222 height 335
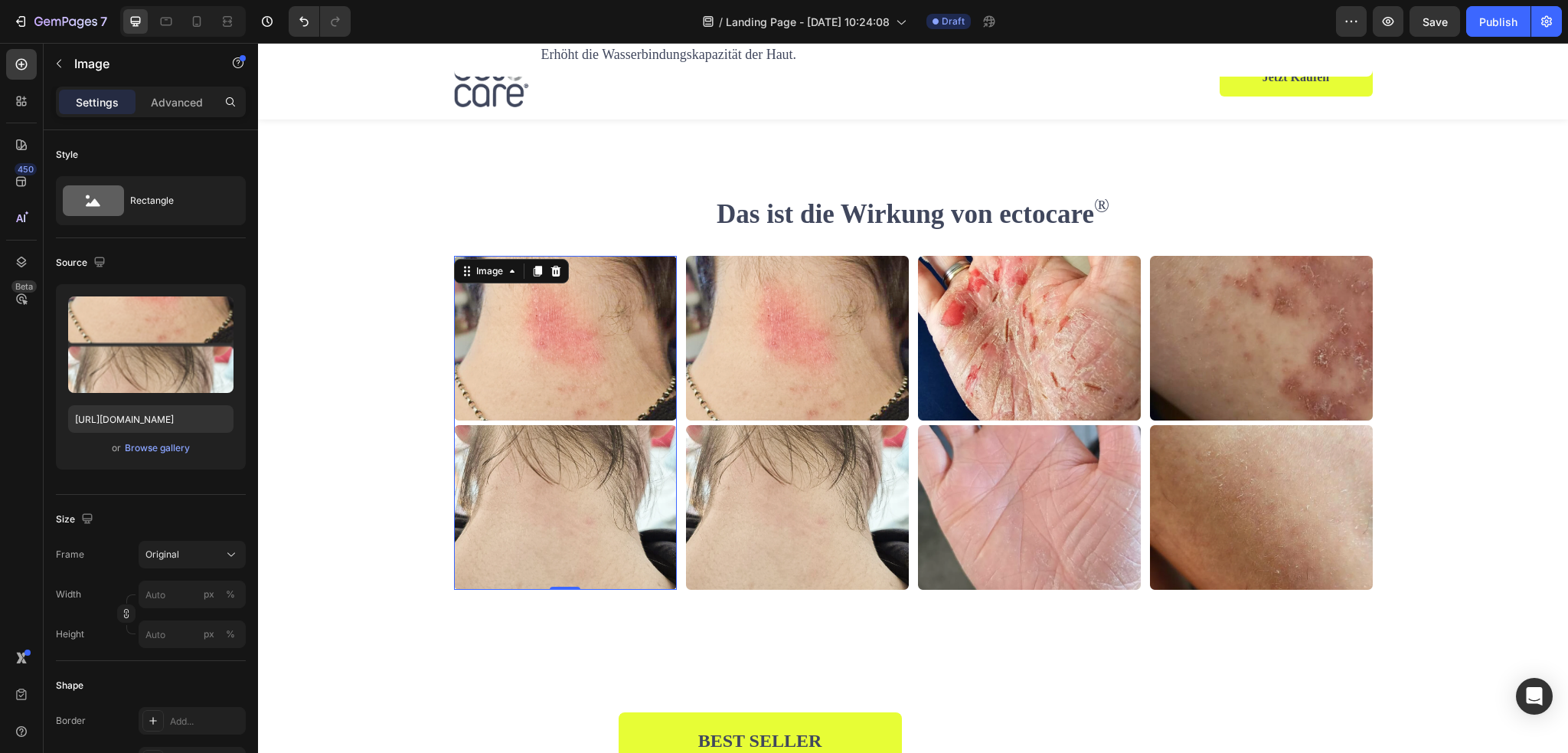
click at [585, 345] on img at bounding box center [564, 423] width 222 height 335
click at [131, 420] on input "https://cdn.shopify.com/s/files/1/0845/0995/0236/files/Befpre_After_4.webp?v=17…" at bounding box center [151, 418] width 166 height 27
paste input "5.webp?v=1755255610"
type input "https://cdn.shopify.com/s/files/1/0845/0995/0236/files/Befpre_After_5.webp?v=17…"
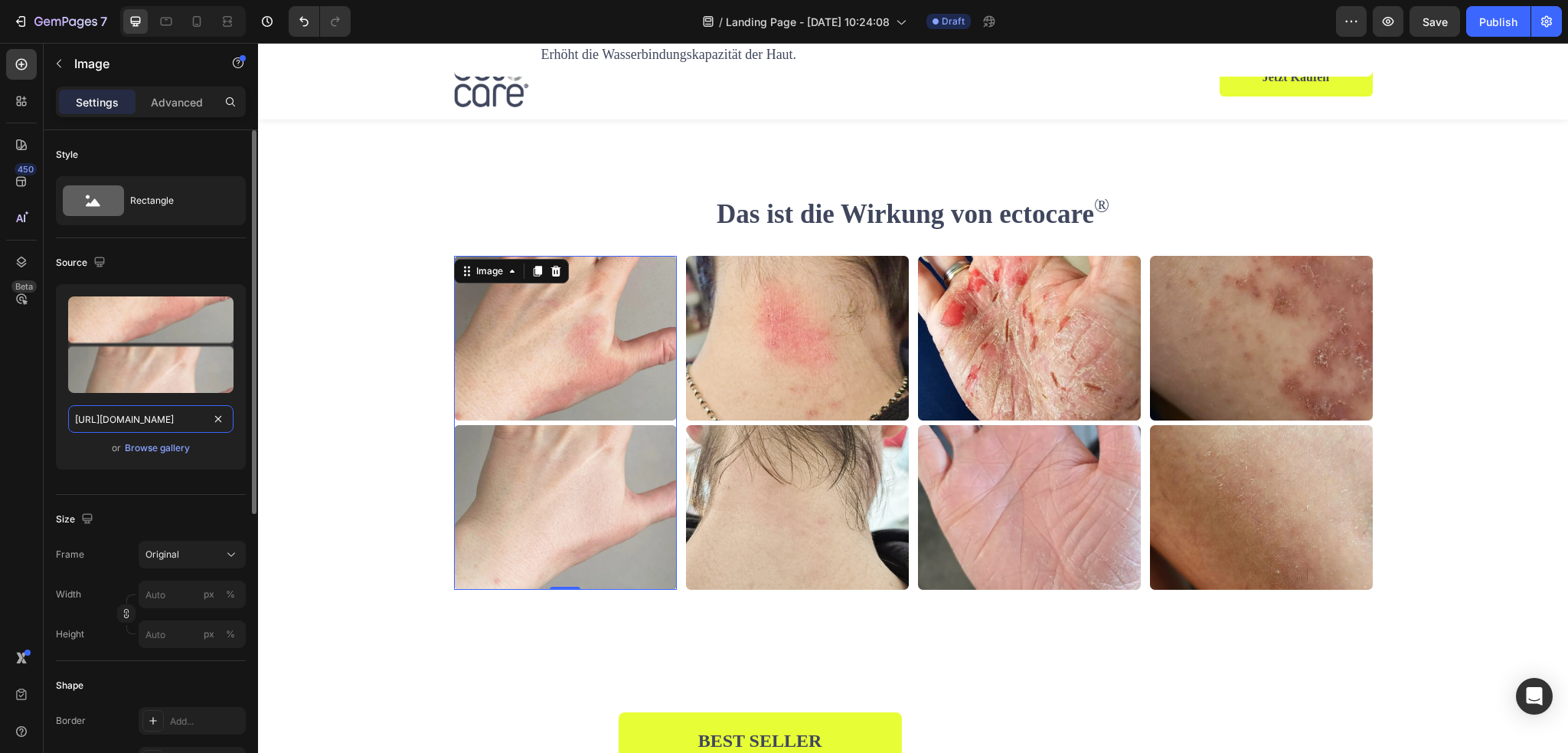
scroll to position [0, 273]
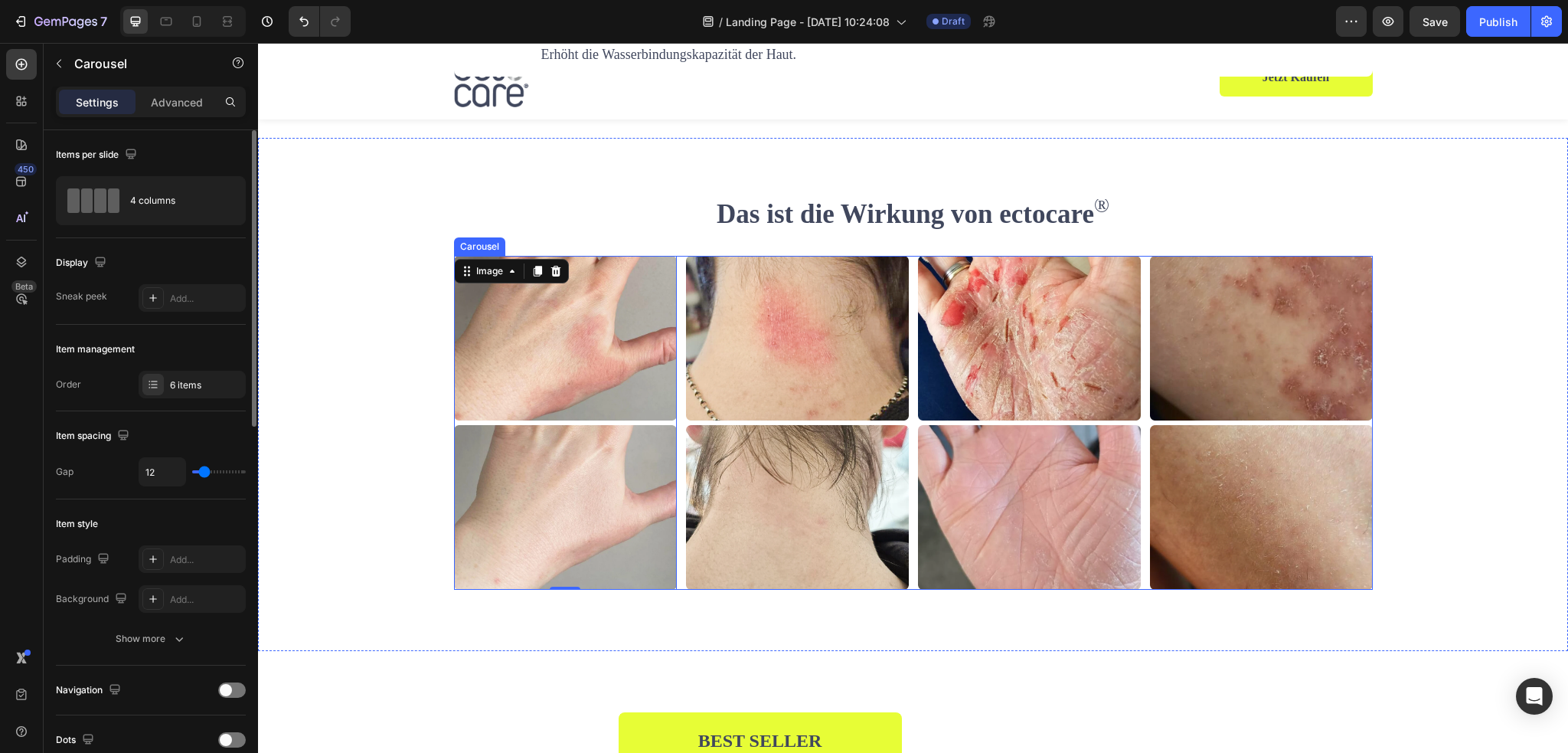
click at [675, 287] on div "Image Image Image Image Image 0 Image" at bounding box center [912, 423] width 919 height 335
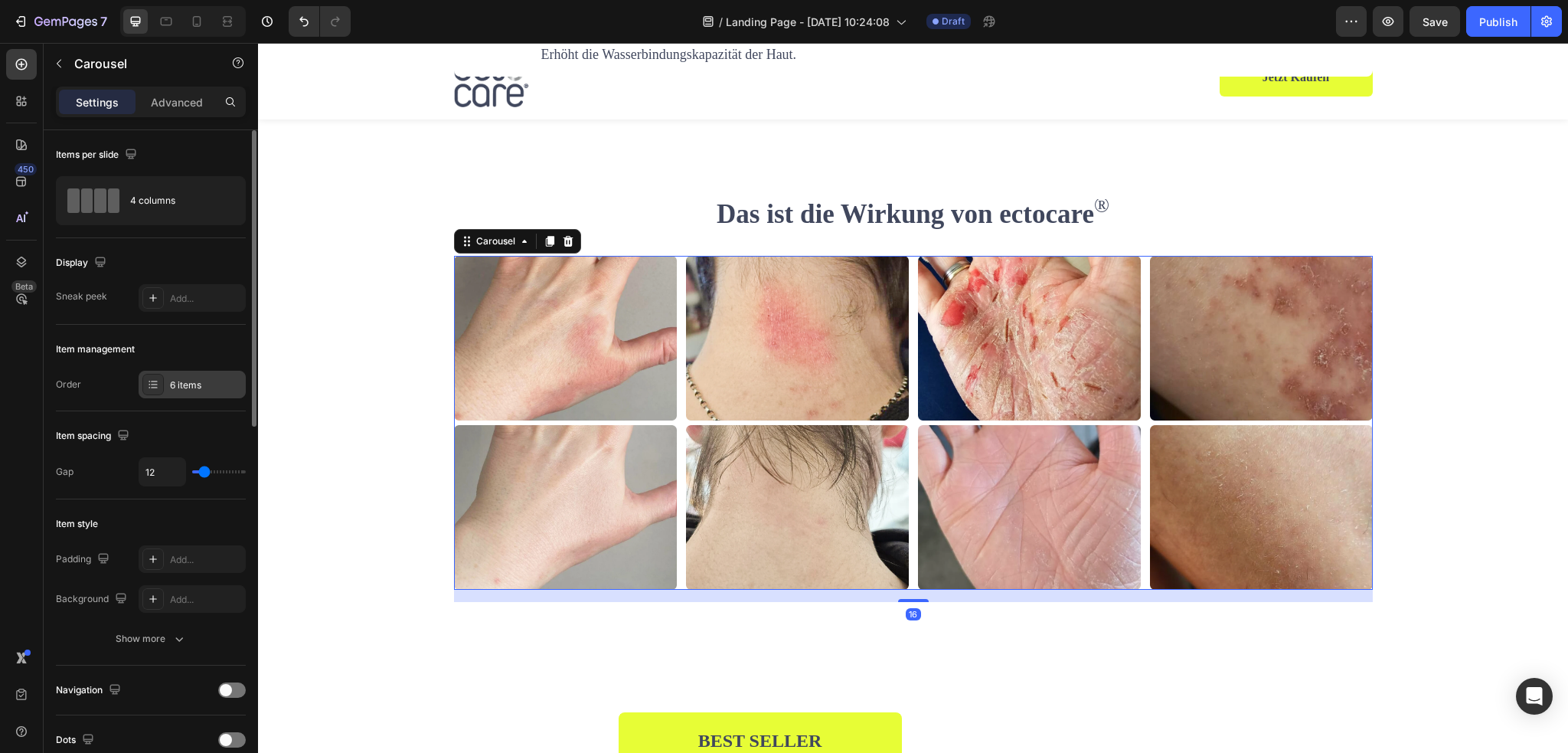
click at [183, 380] on div "6 items" at bounding box center [206, 385] width 72 height 14
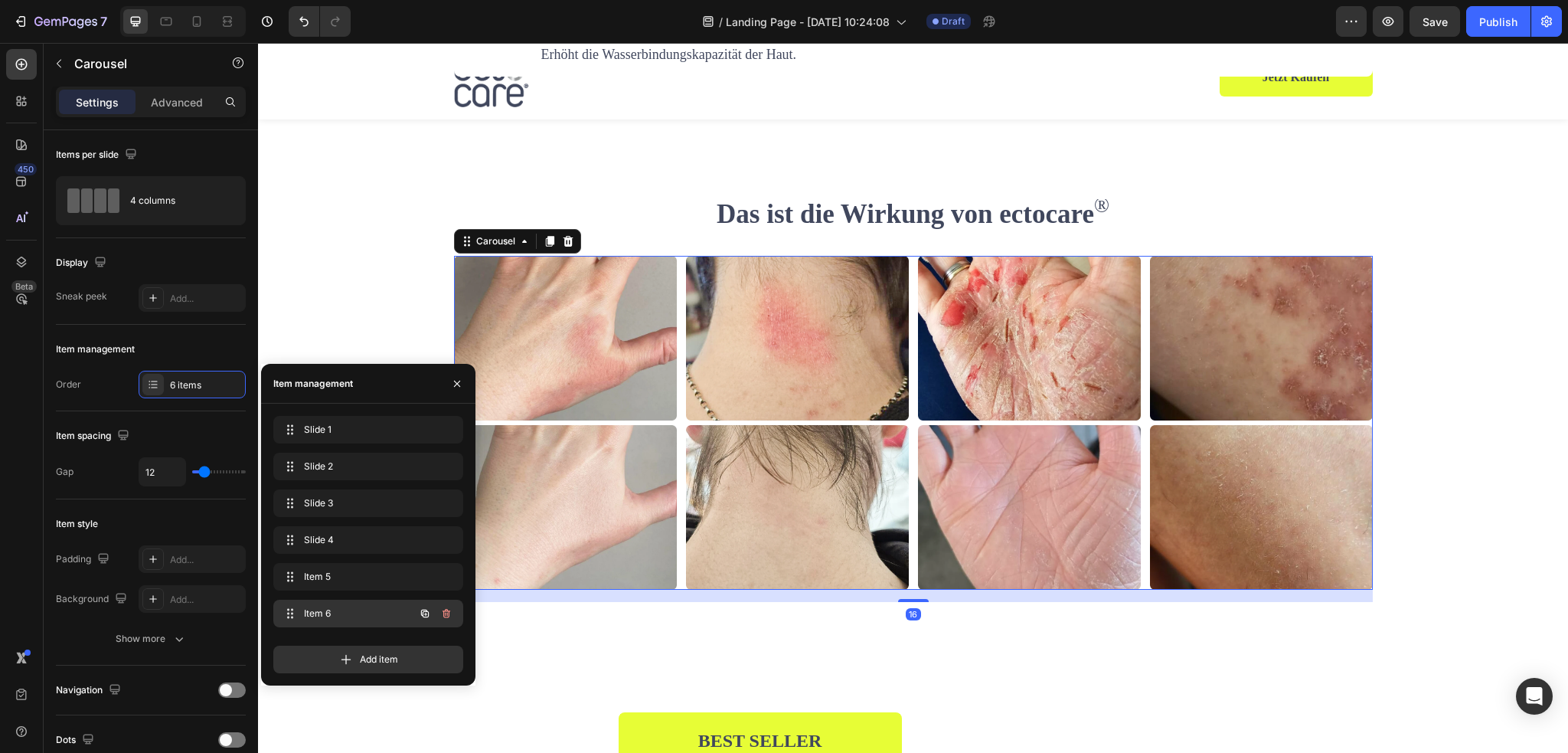
click at [303, 606] on div "Item 6 Item 6" at bounding box center [346, 613] width 135 height 21
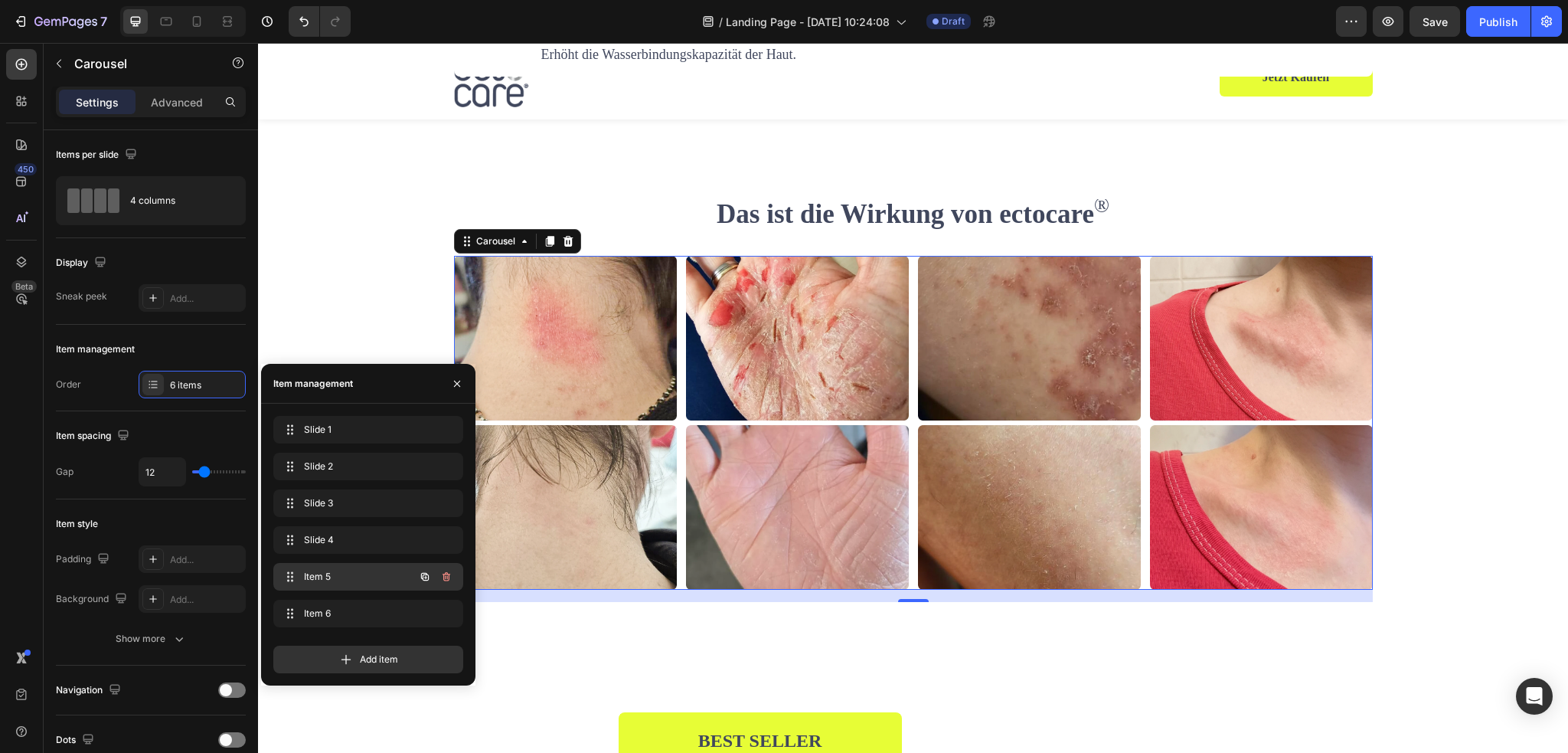
click at [323, 578] on span "Item 5" at bounding box center [347, 577] width 87 height 14
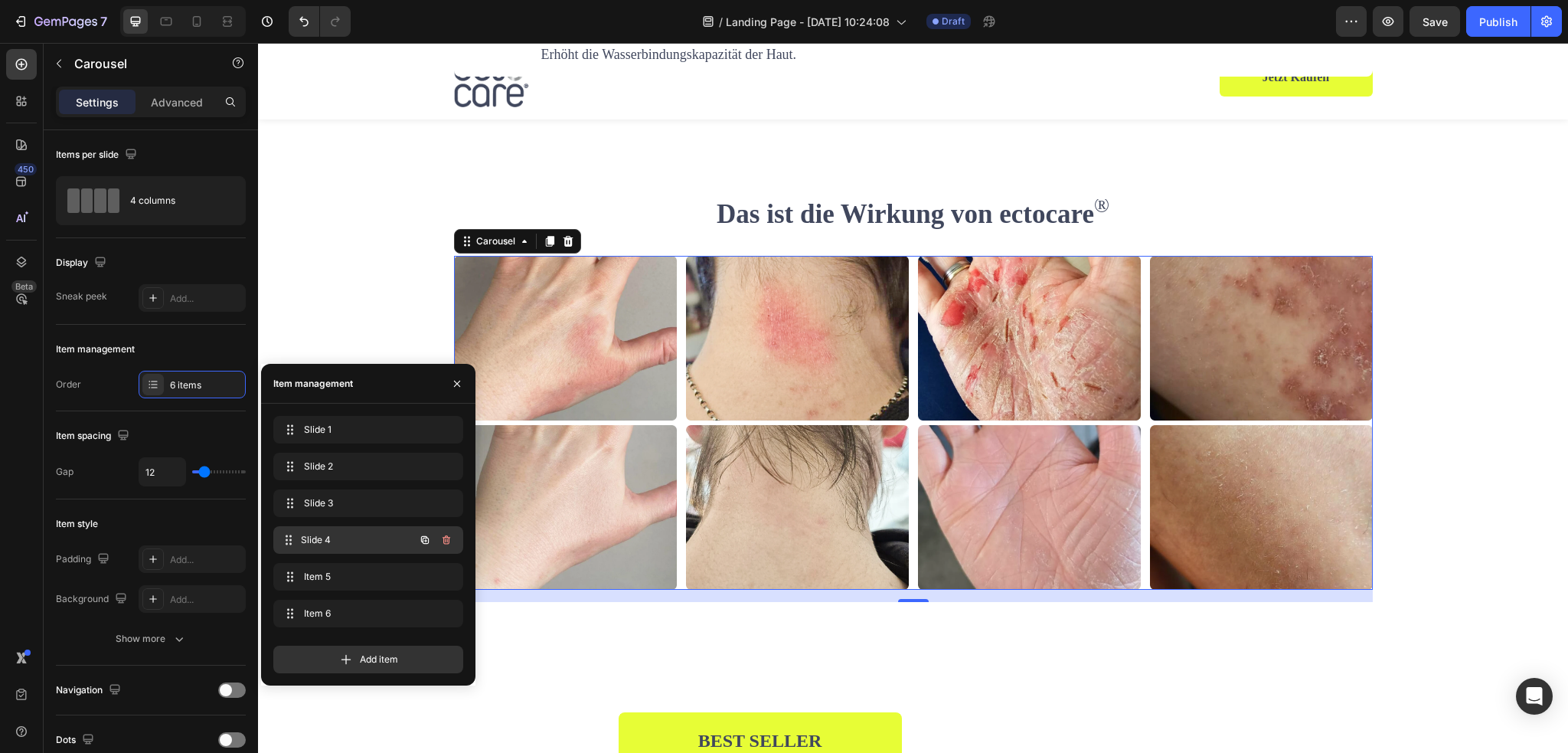
click at [333, 550] on div "Slide 4 Slide 4" at bounding box center [369, 540] width 190 height 27
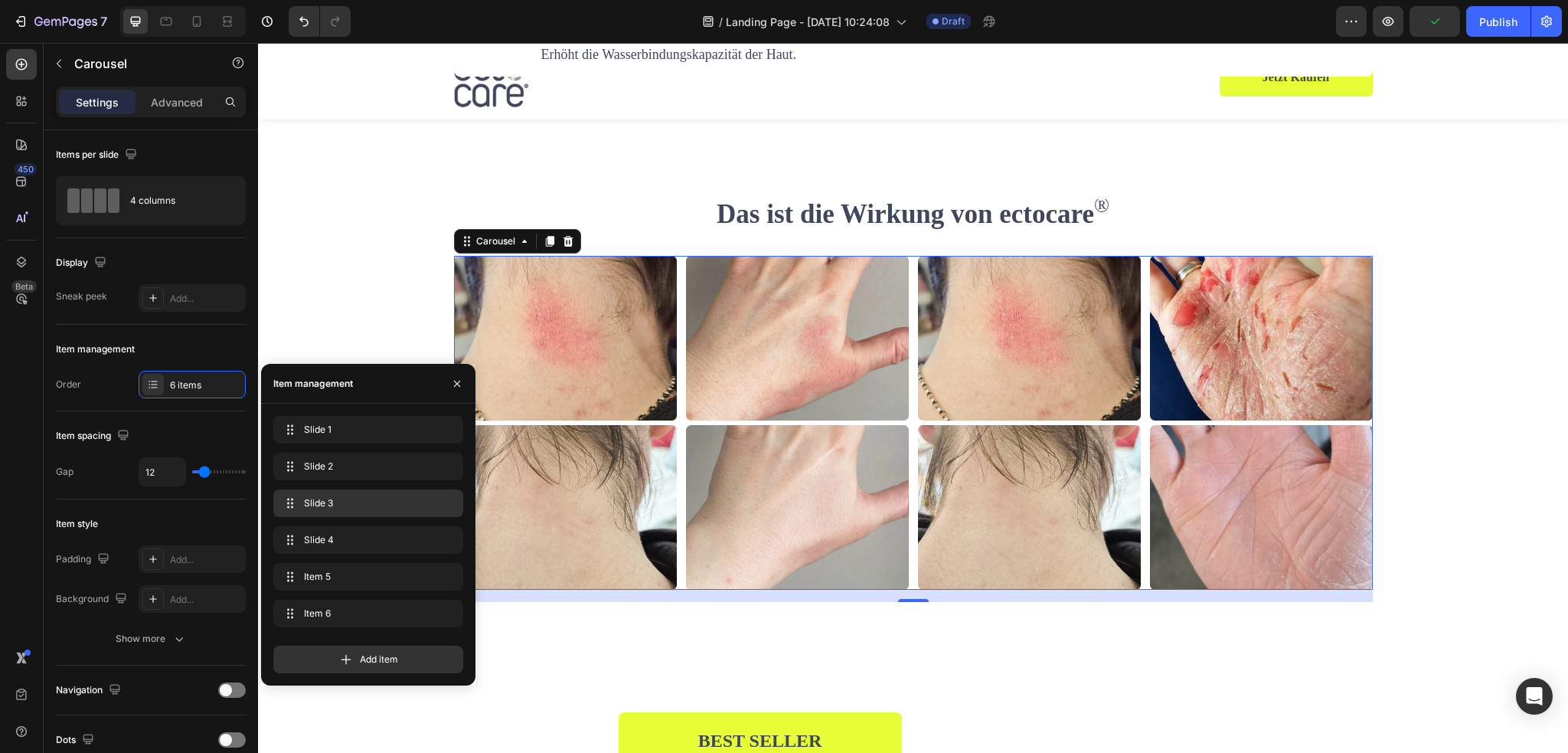
click at [344, 514] on div "Slide 3 Slide 3" at bounding box center [368, 503] width 177 height 21
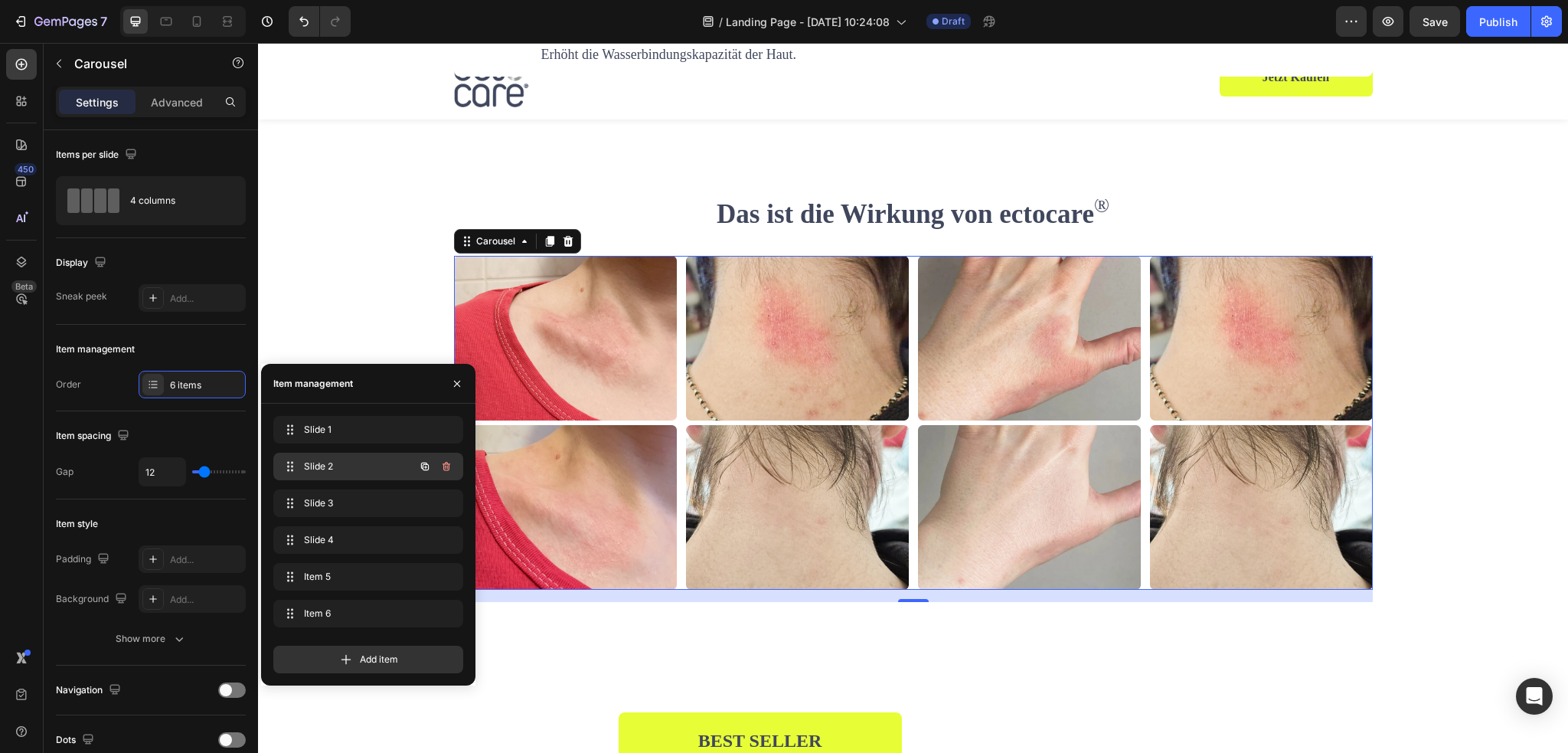
click at [336, 466] on span "Slide 2" at bounding box center [347, 467] width 87 height 14
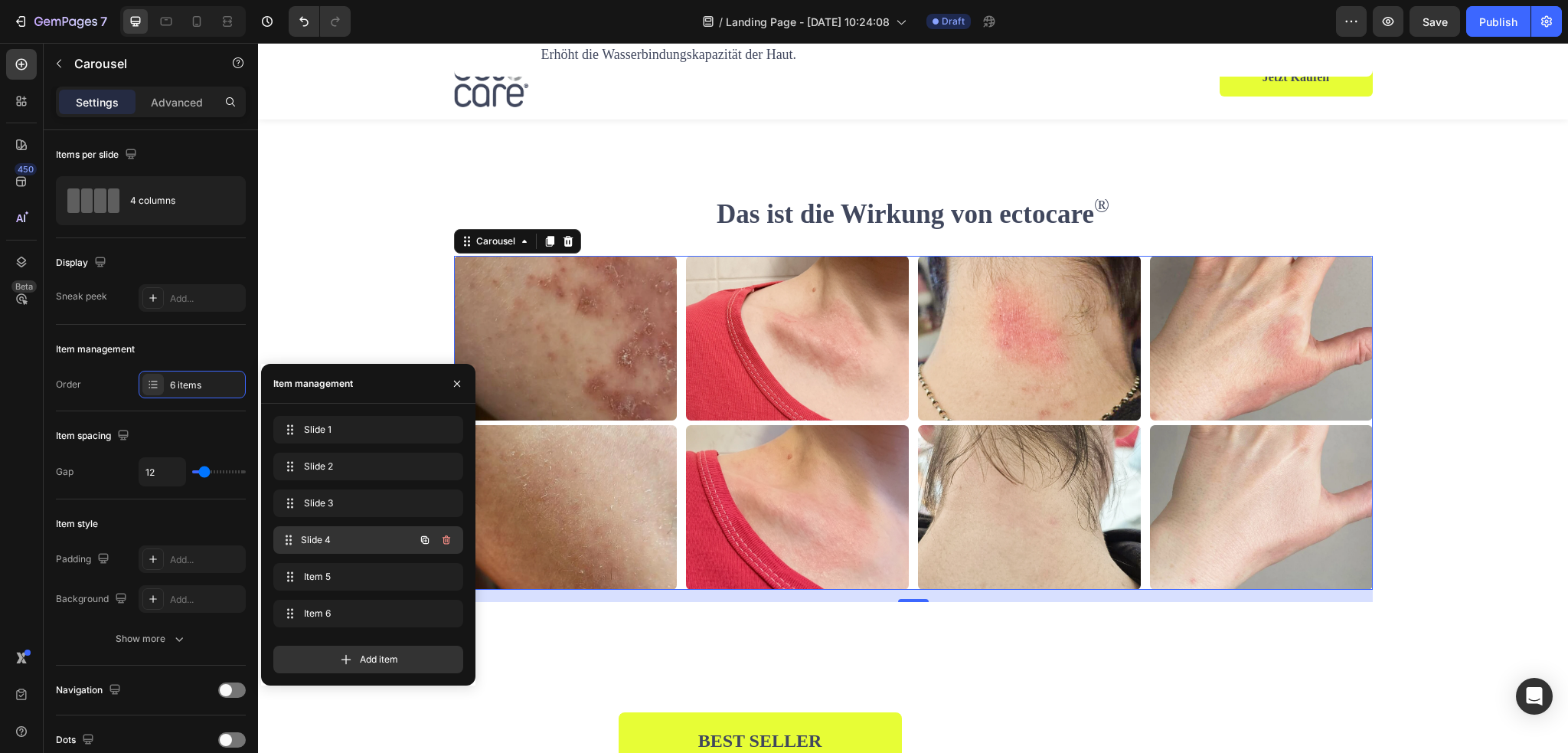
click at [340, 532] on span "Slide 4" at bounding box center [358, 540] width 113 height 14
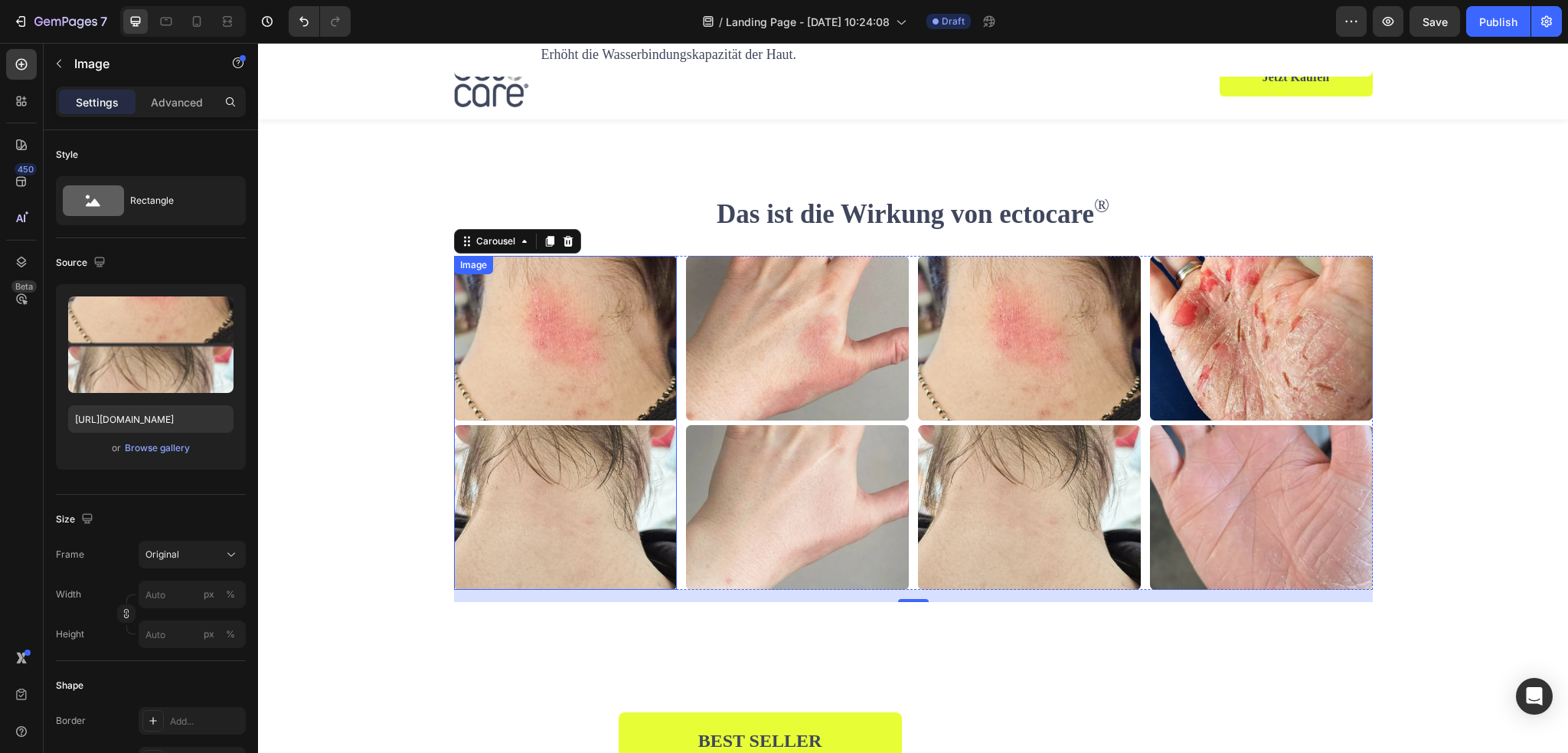
click at [606, 401] on img at bounding box center [564, 423] width 222 height 335
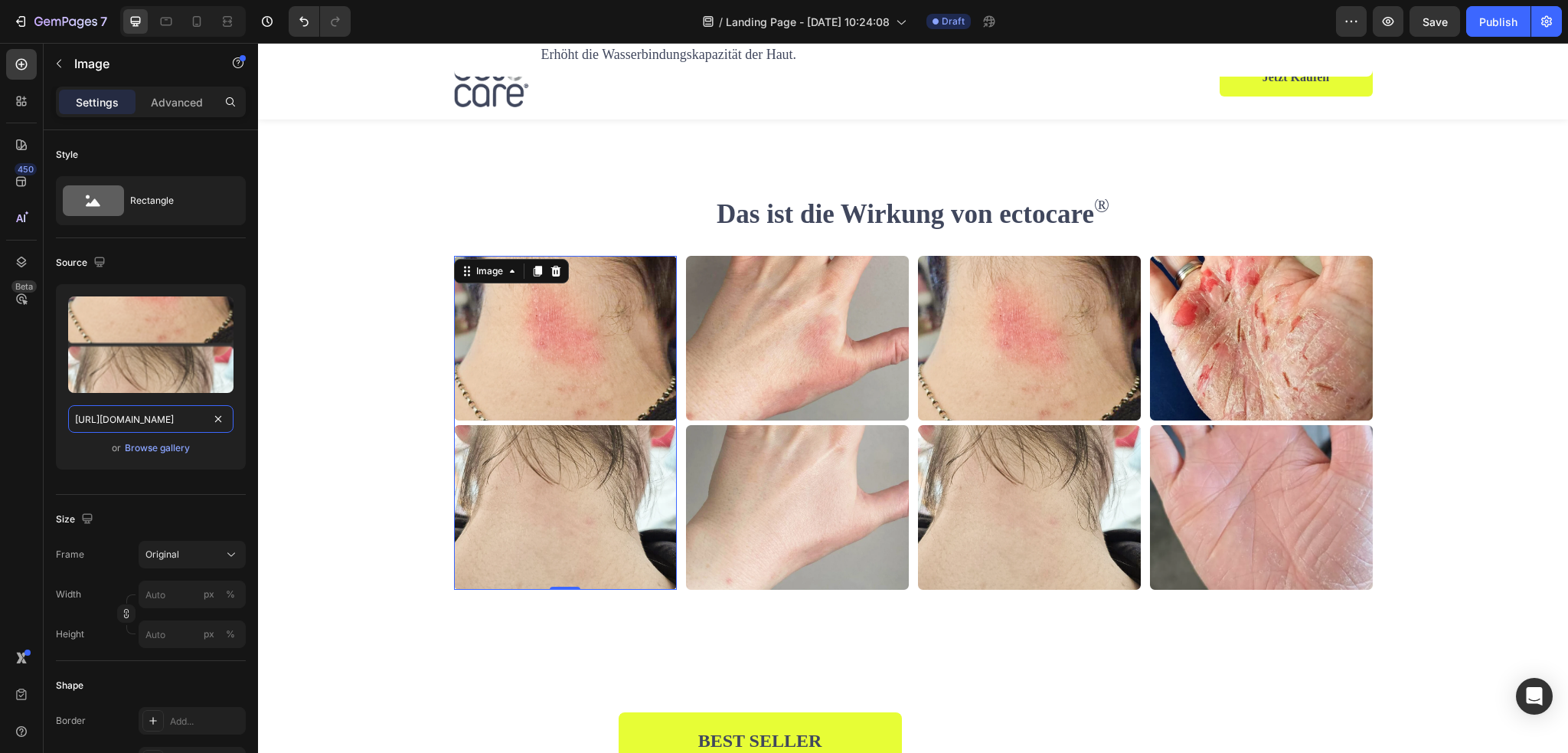
click at [154, 405] on input "https://cdn.shopify.com/s/files/1/0845/0995/0236/files/Befpre_After_4.webp?v=17…" at bounding box center [151, 418] width 166 height 27
paste input "6.webp?v=1755255615"
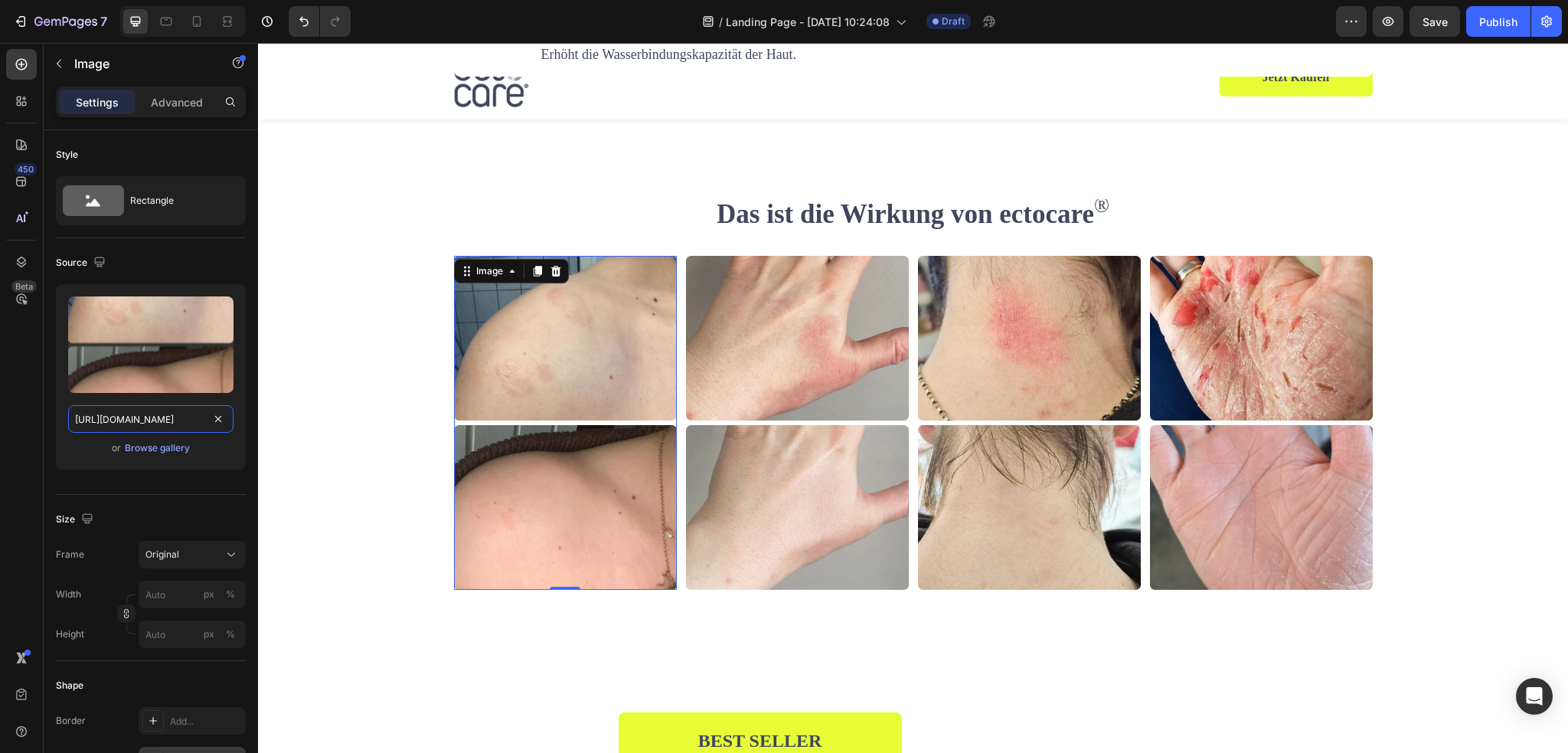
type input "https://cdn.shopify.com/s/files/1/0845/0995/0236/files/Befpre_After_6.webp?v=17…"
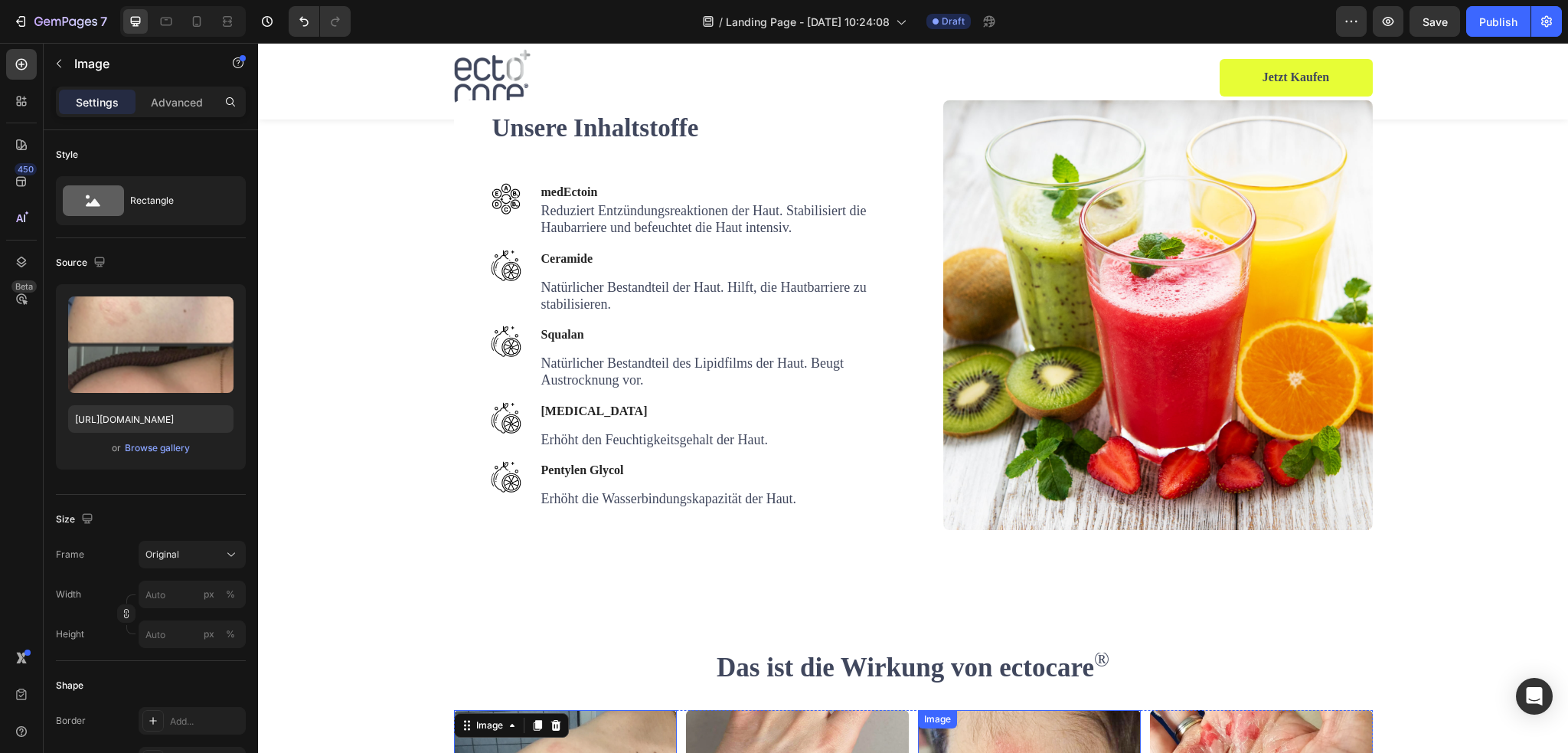
scroll to position [2170, 0]
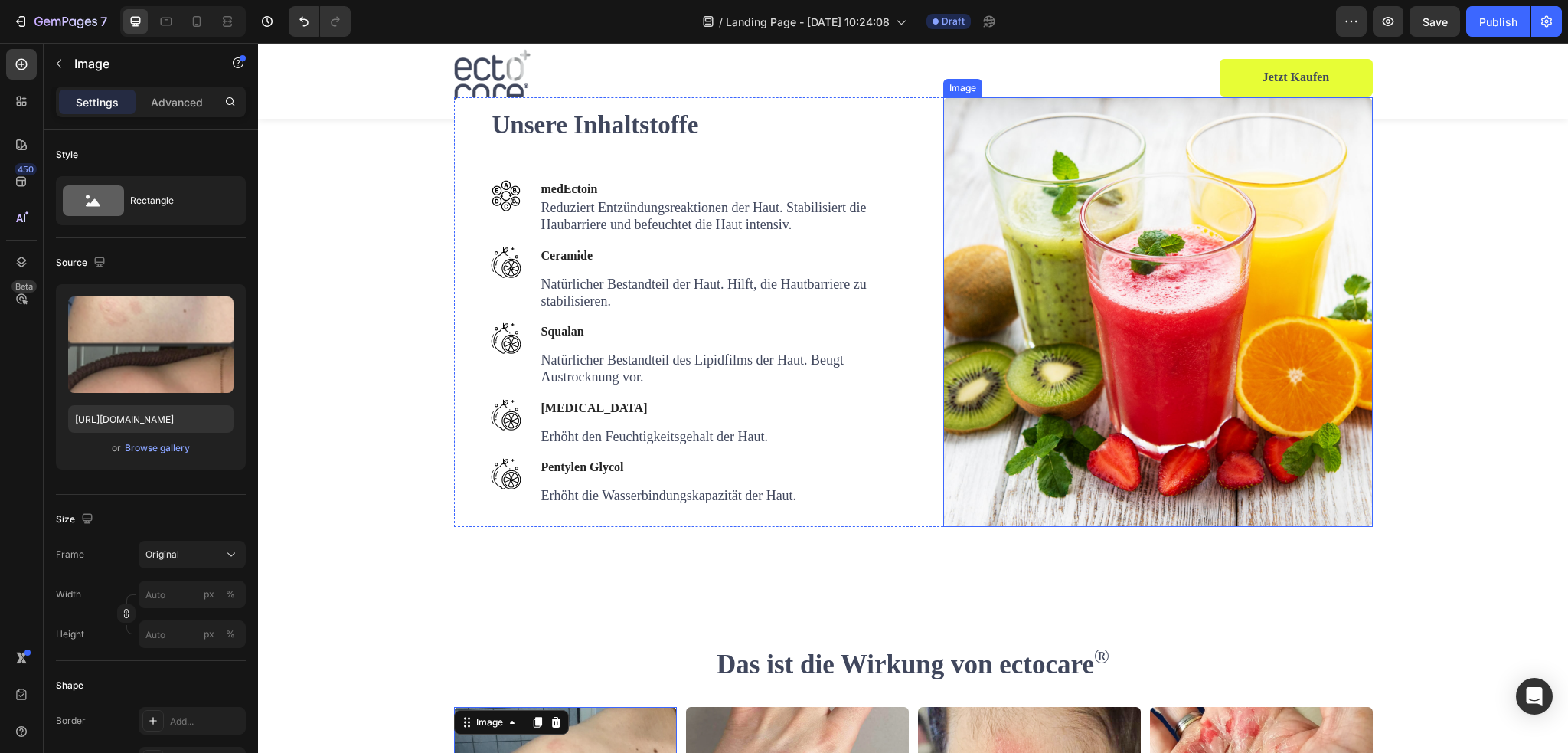
click at [1267, 437] on img at bounding box center [1158, 312] width 430 height 430
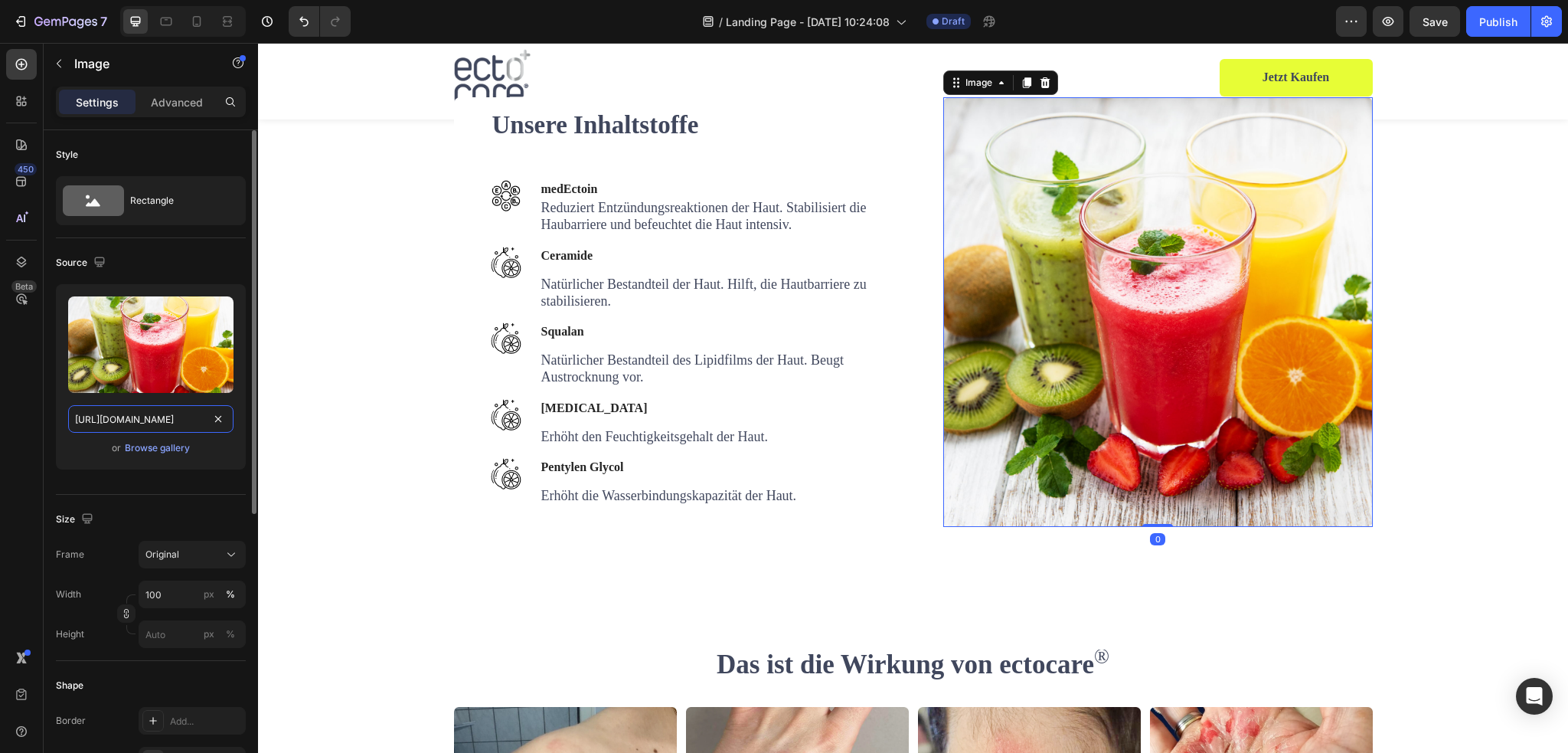
click at [175, 423] on input "https://ucarecdn.com/72dfa9e3-9722-44e6-a1ce-dea172d284c7/-/format/auto/" at bounding box center [151, 418] width 166 height 27
paste input "cdn.shopify.com/s/files/1/0845/0995/0236/files/Produktseite_banner_mobile.jpg?v…"
type input "https://cdn.shopify.com/s/files/1/0845/0995/0236/files/Produktseite_banner_mobi…"
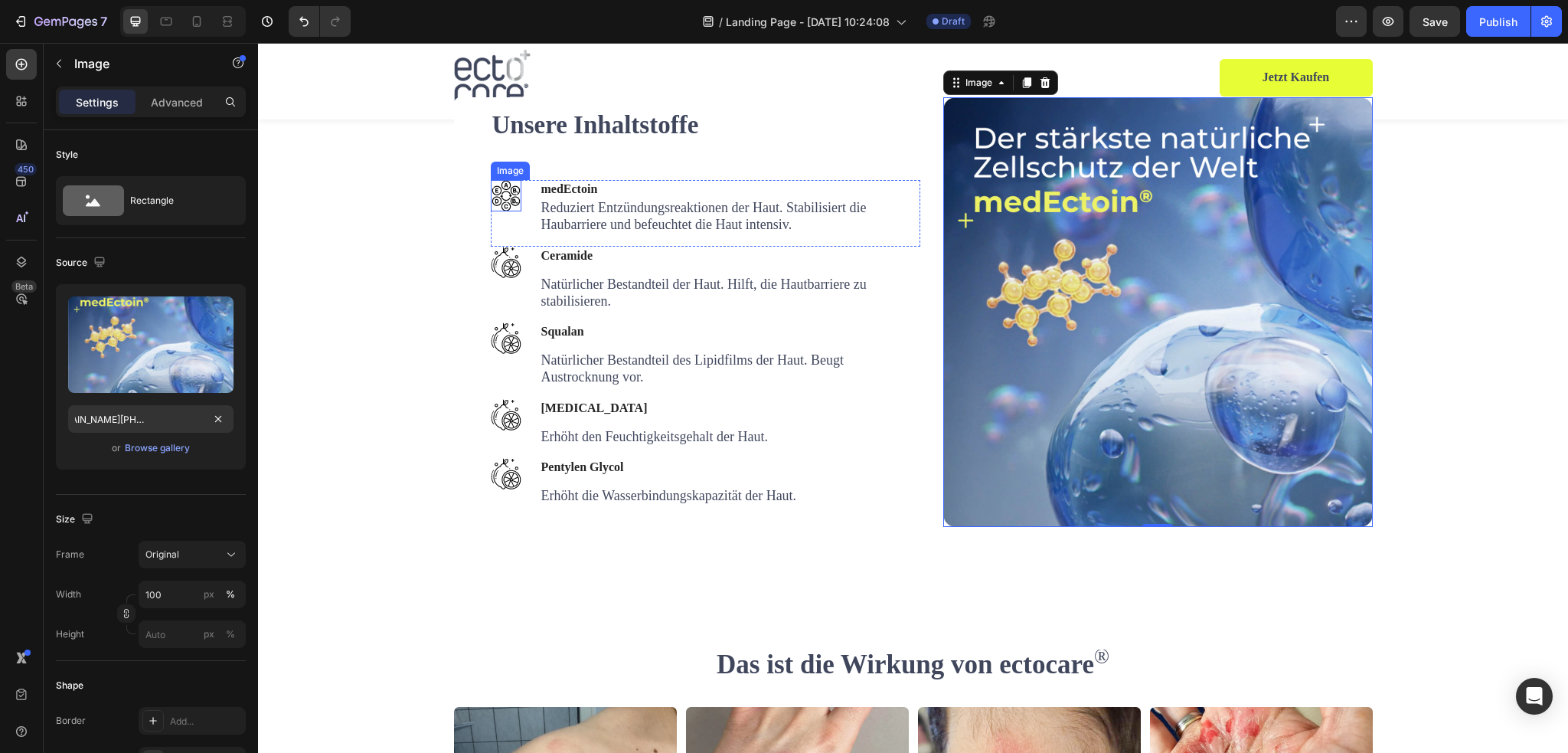
click at [507, 212] on img at bounding box center [506, 195] width 31 height 31
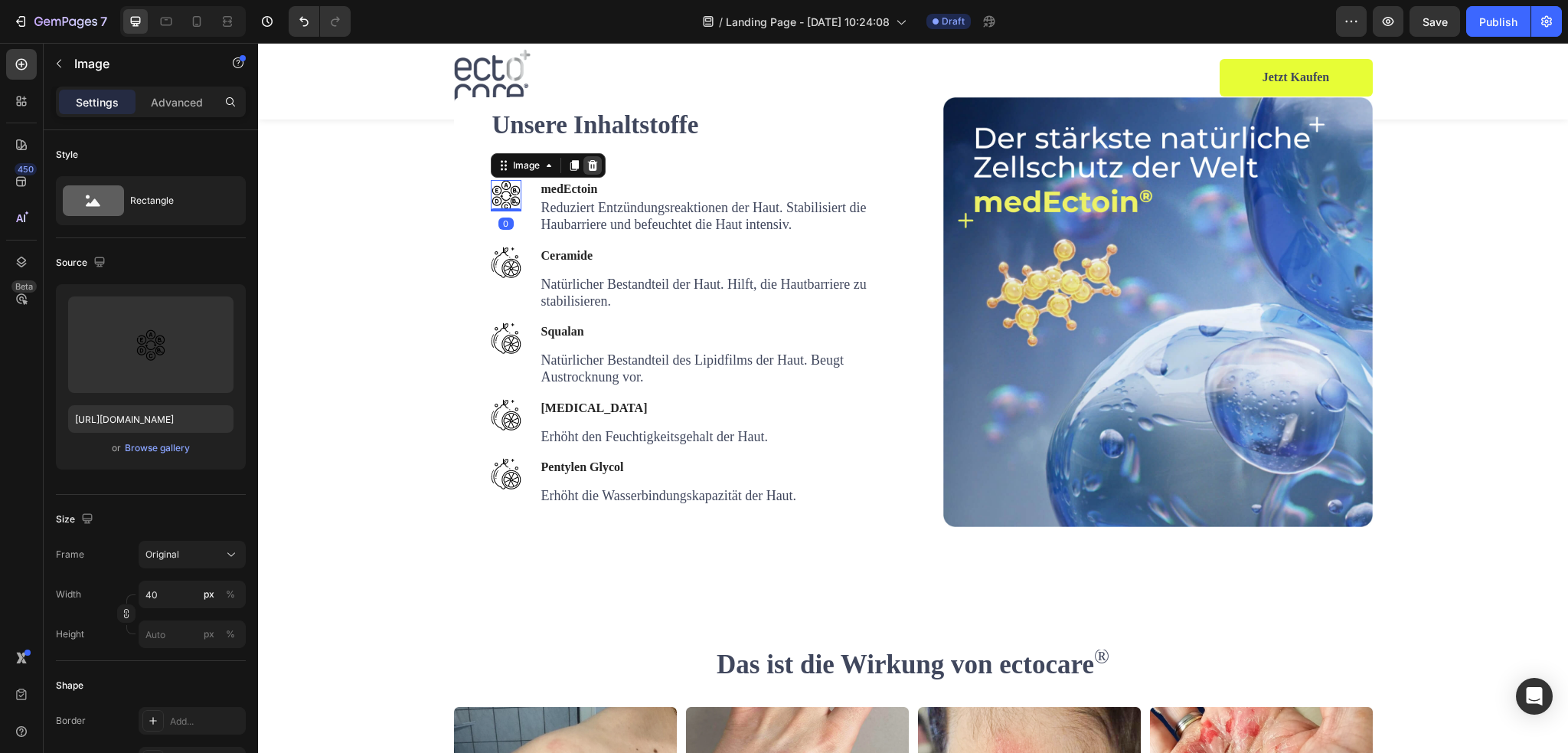
click at [593, 175] on div at bounding box center [593, 165] width 19 height 19
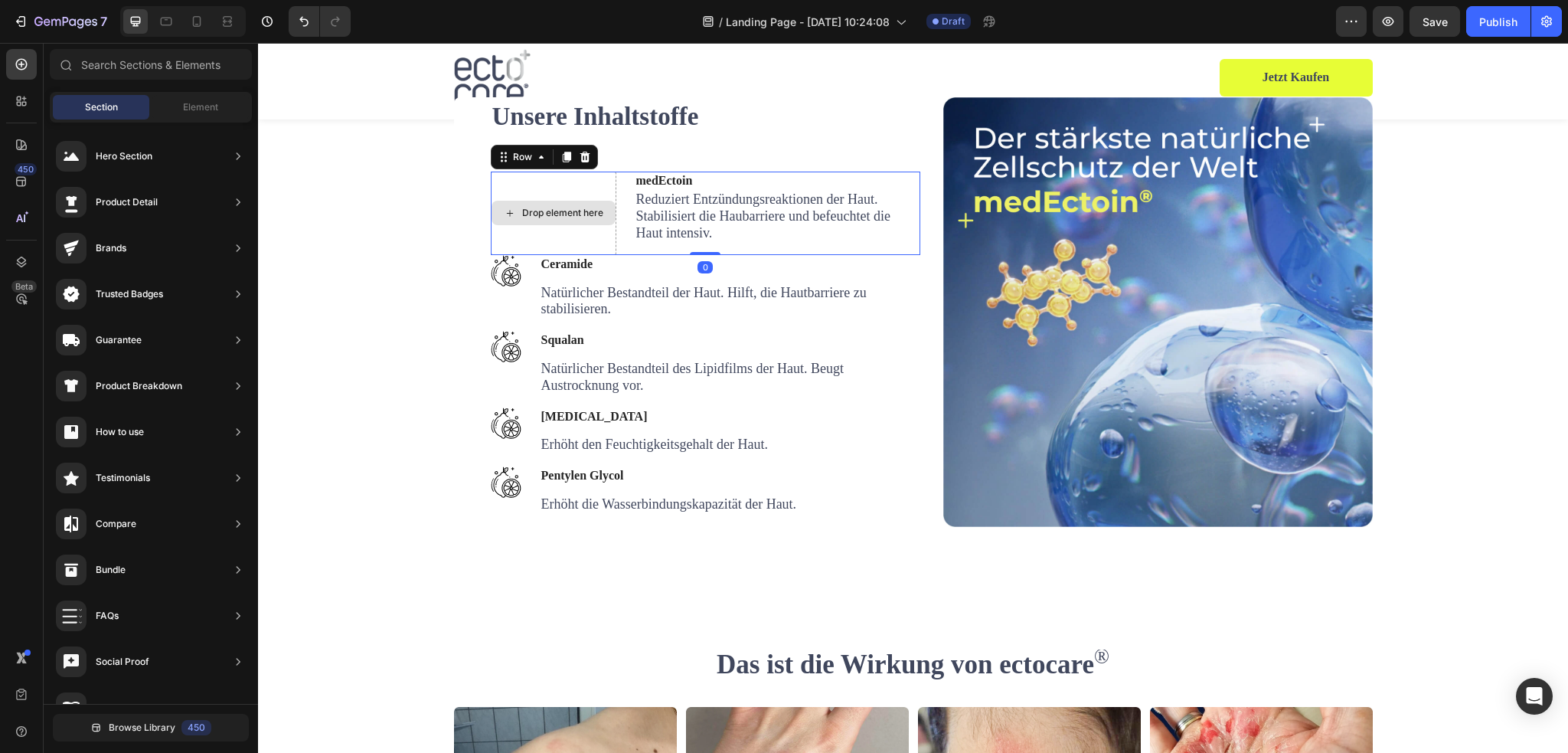
click at [596, 255] on div "Drop element here" at bounding box center [554, 213] width 126 height 83
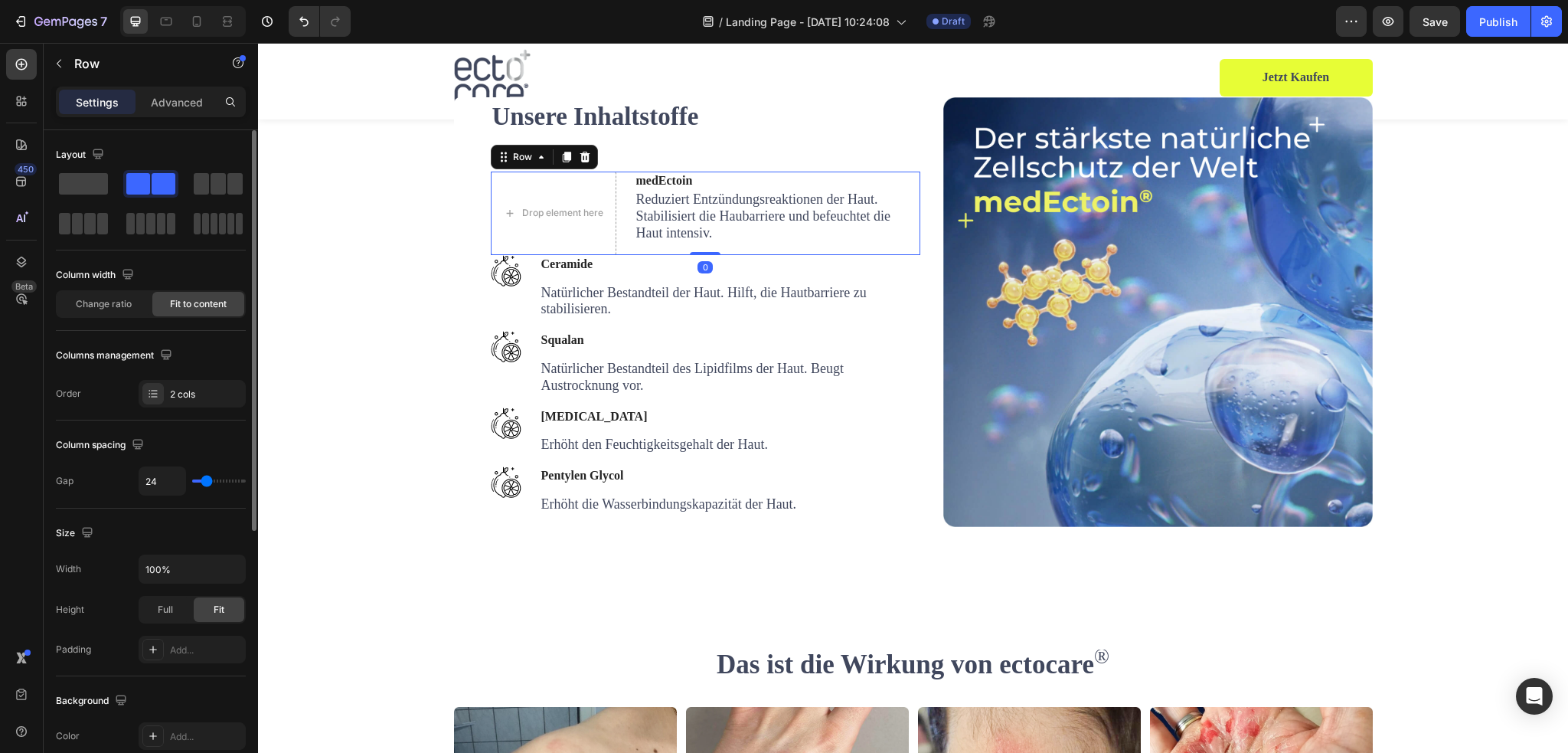
drag, startPoint x: 90, startPoint y: 181, endPoint x: 118, endPoint y: 189, distance: 29.1
click at [90, 180] on span at bounding box center [83, 183] width 49 height 21
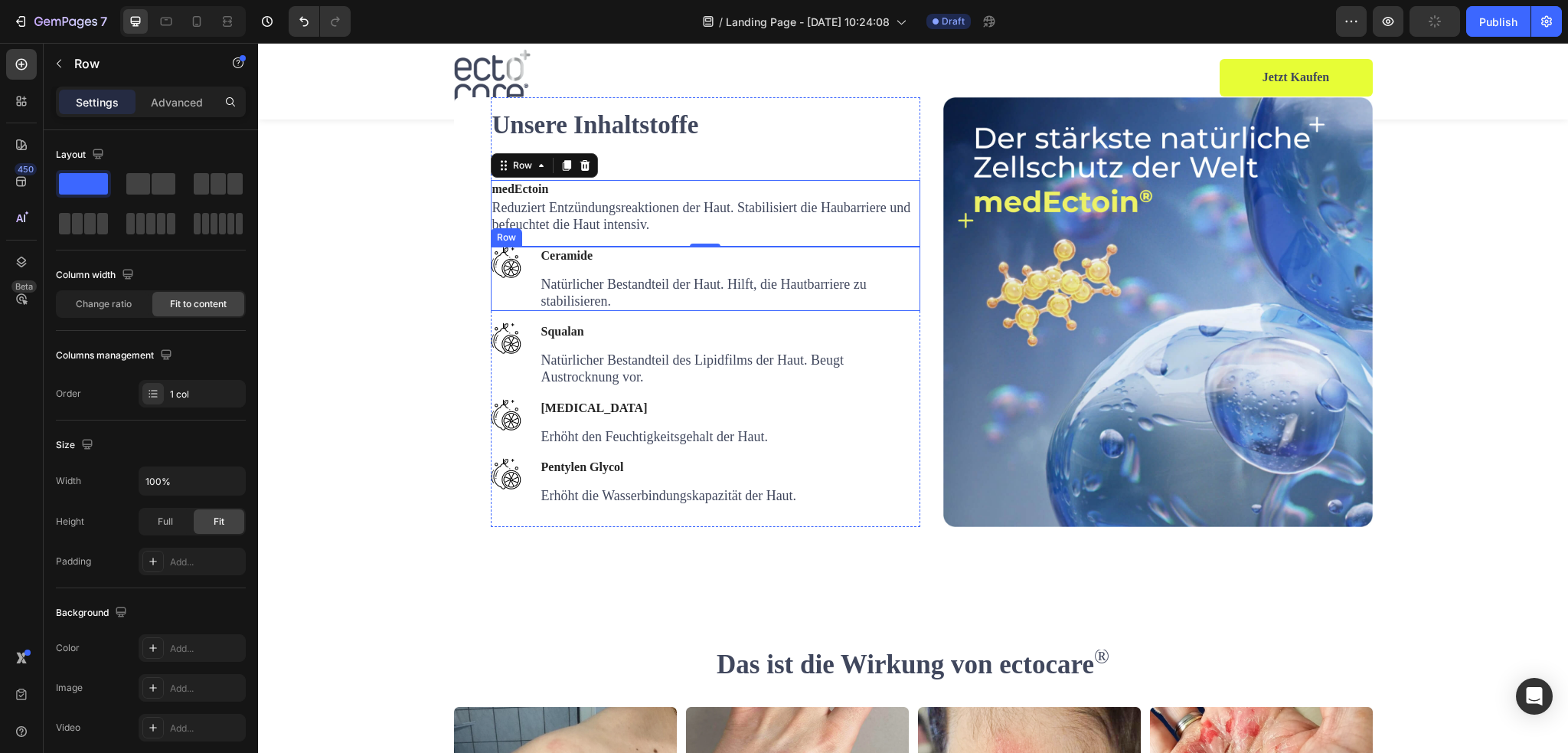
click at [521, 311] on div "Image Ceramide Text block Natürlicher Bestandteil der Haut. Hilft, die Hautbarr…" at bounding box center [705, 278] width 430 height 65
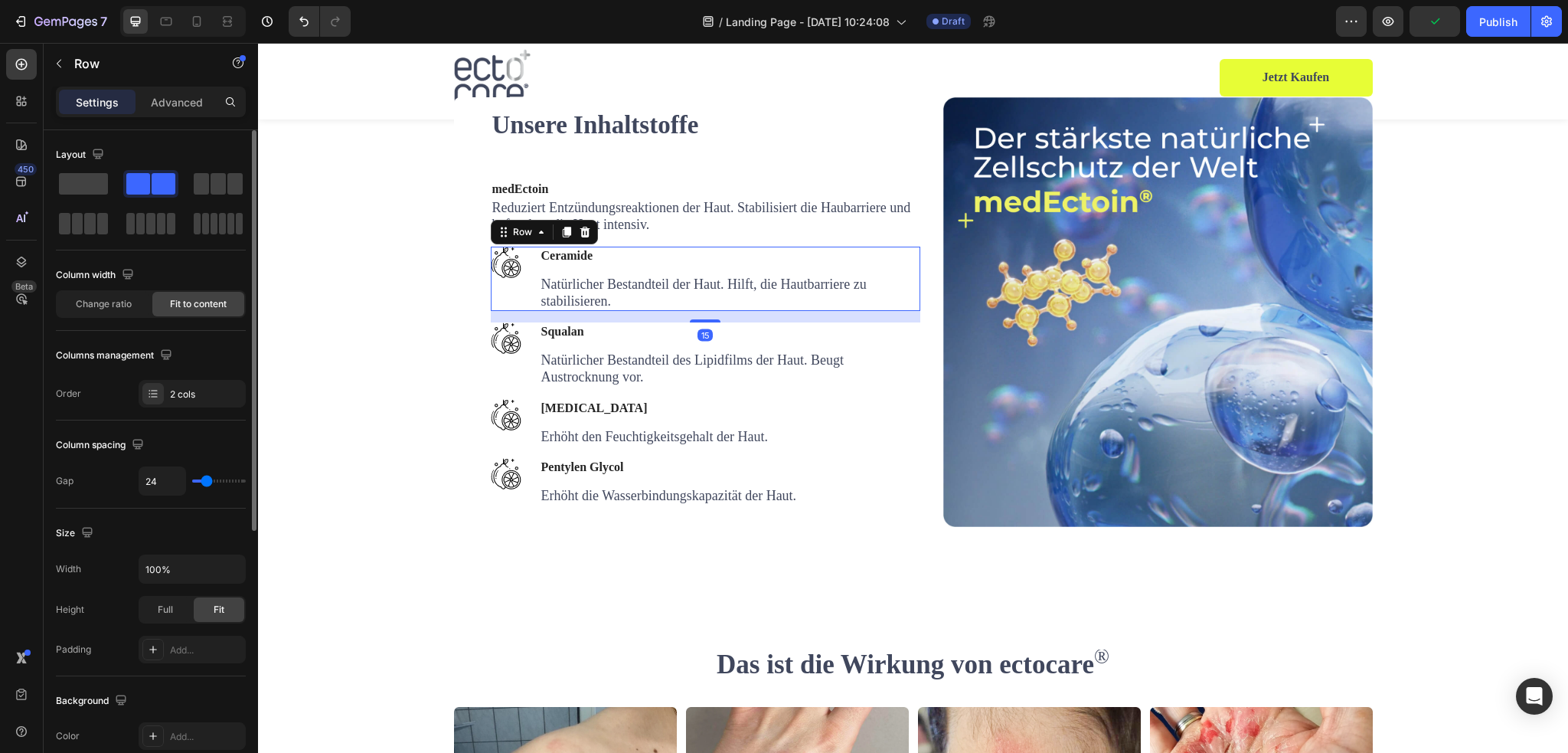
click at [82, 199] on div at bounding box center [151, 204] width 190 height 67
click at [506, 278] on img at bounding box center [506, 261] width 31 height 31
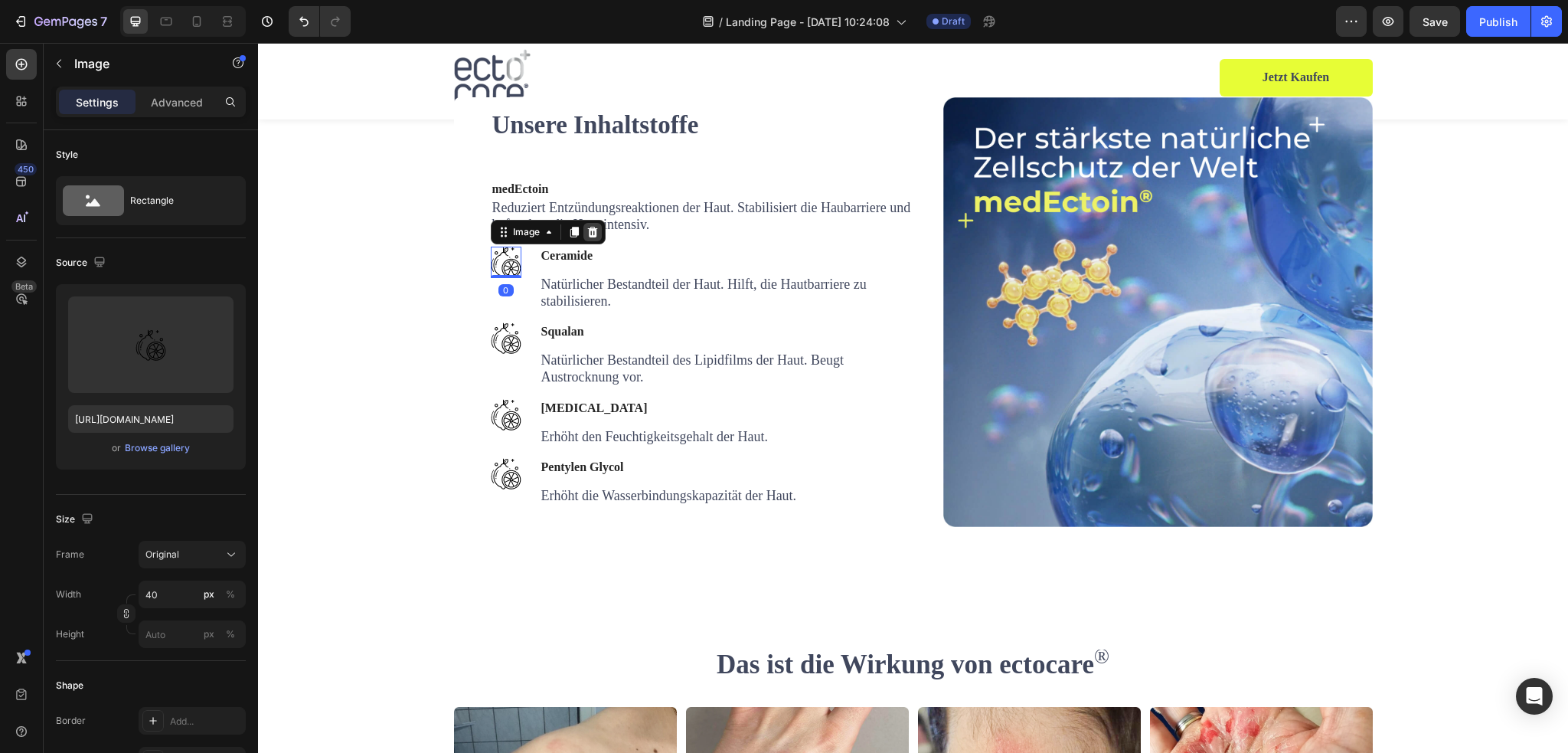
click at [589, 237] on icon at bounding box center [592, 232] width 10 height 11
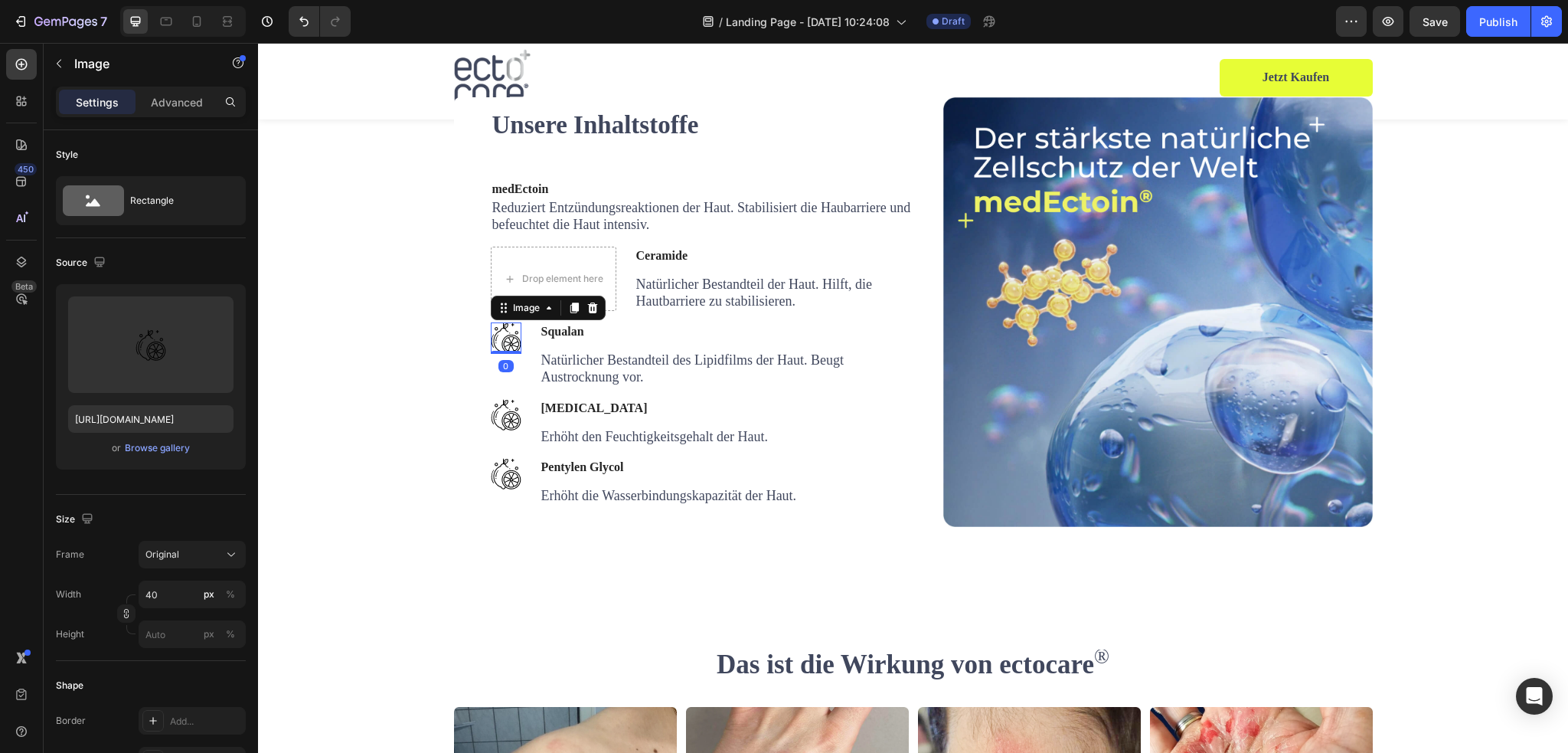
click at [495, 353] on img at bounding box center [506, 338] width 31 height 31
click at [588, 313] on icon at bounding box center [592, 307] width 10 height 11
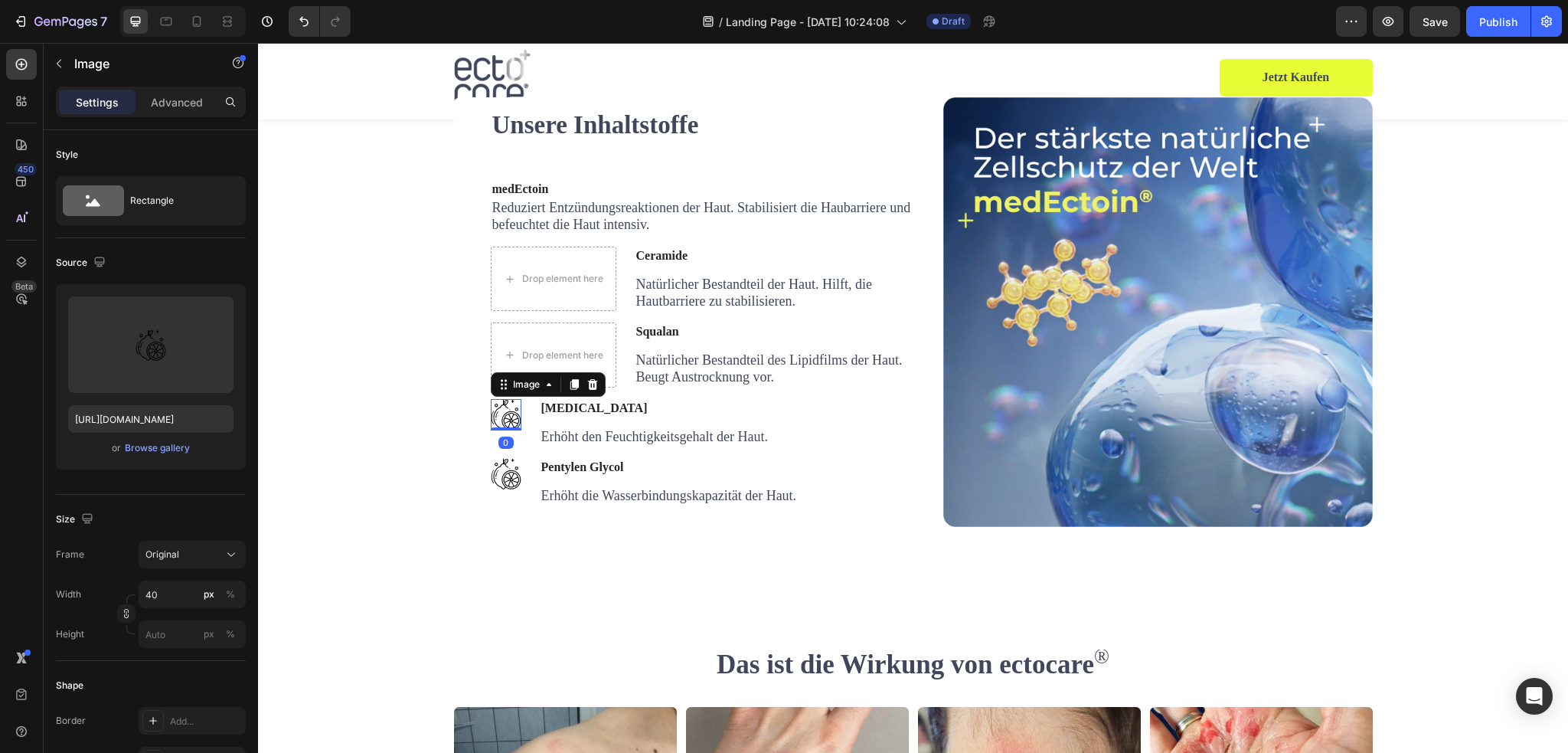
click at [506, 431] on img at bounding box center [506, 414] width 31 height 31
click at [586, 391] on icon at bounding box center [593, 384] width 12 height 12
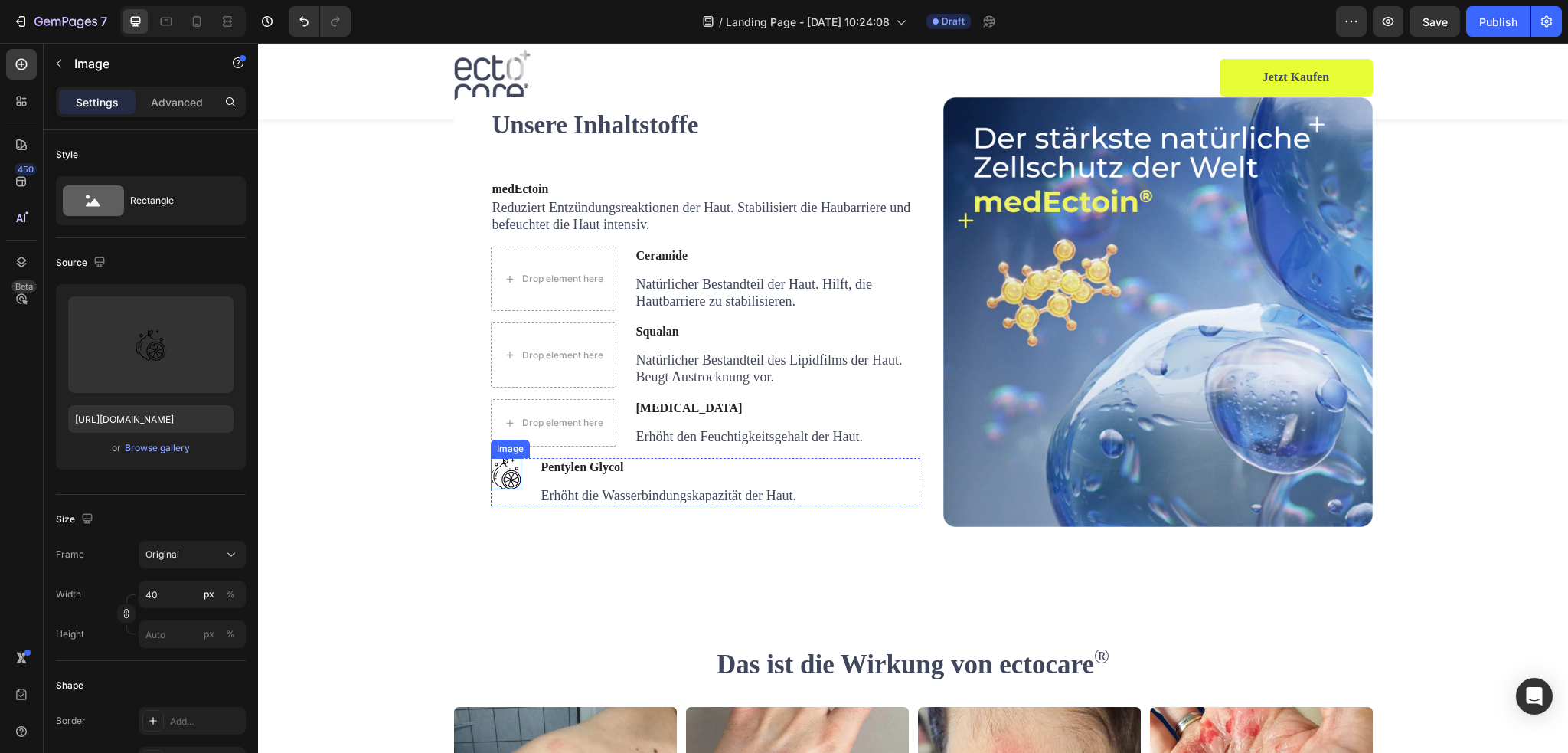
click at [493, 489] on img at bounding box center [506, 473] width 31 height 31
click at [589, 448] on icon at bounding box center [592, 443] width 10 height 11
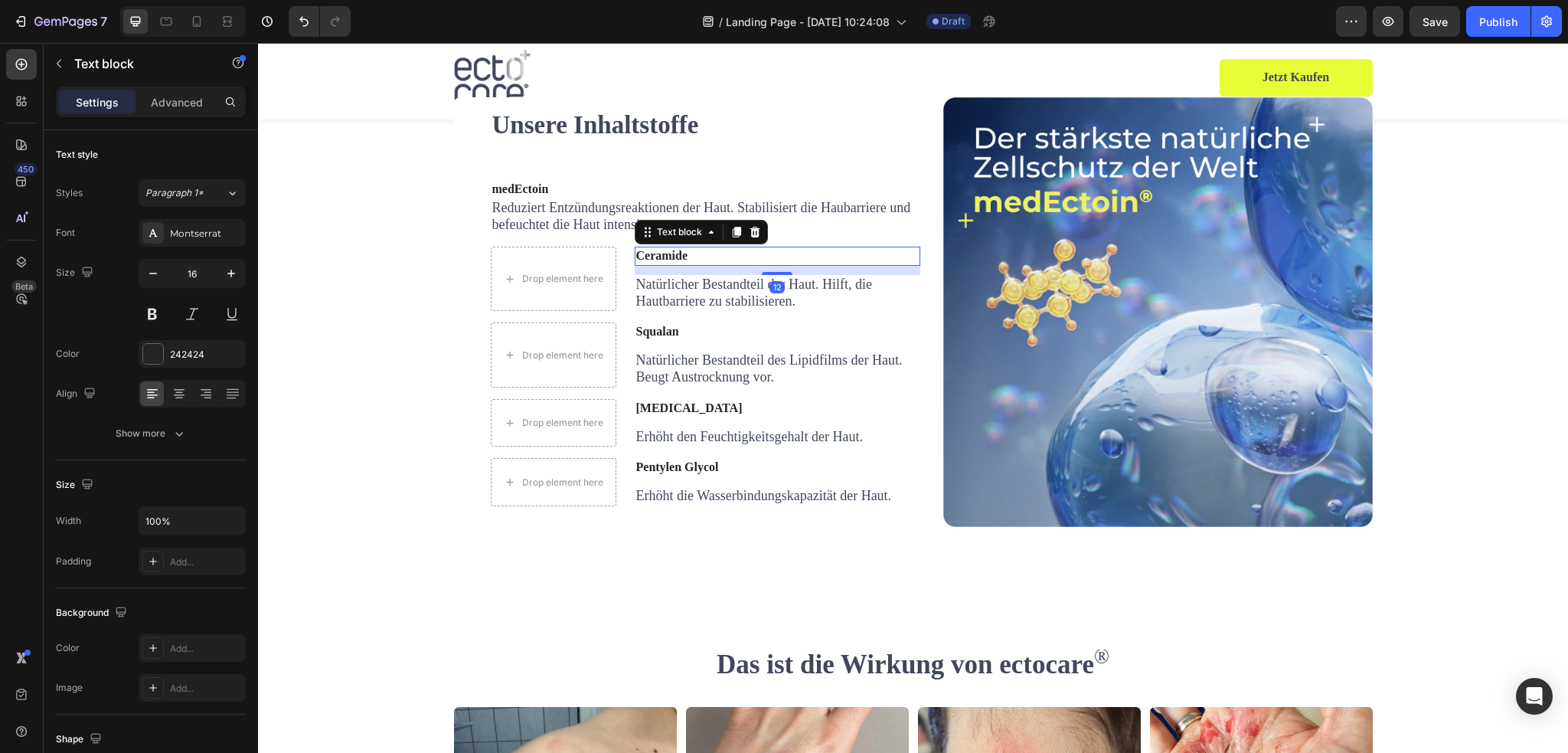
click at [695, 264] on p "Ceramide" at bounding box center [777, 256] width 283 height 16
click at [616, 311] on div "Drop element here Ceramide Text block 12 Natürlicher Bestandteil der Haut. Hilf…" at bounding box center [705, 278] width 430 height 65
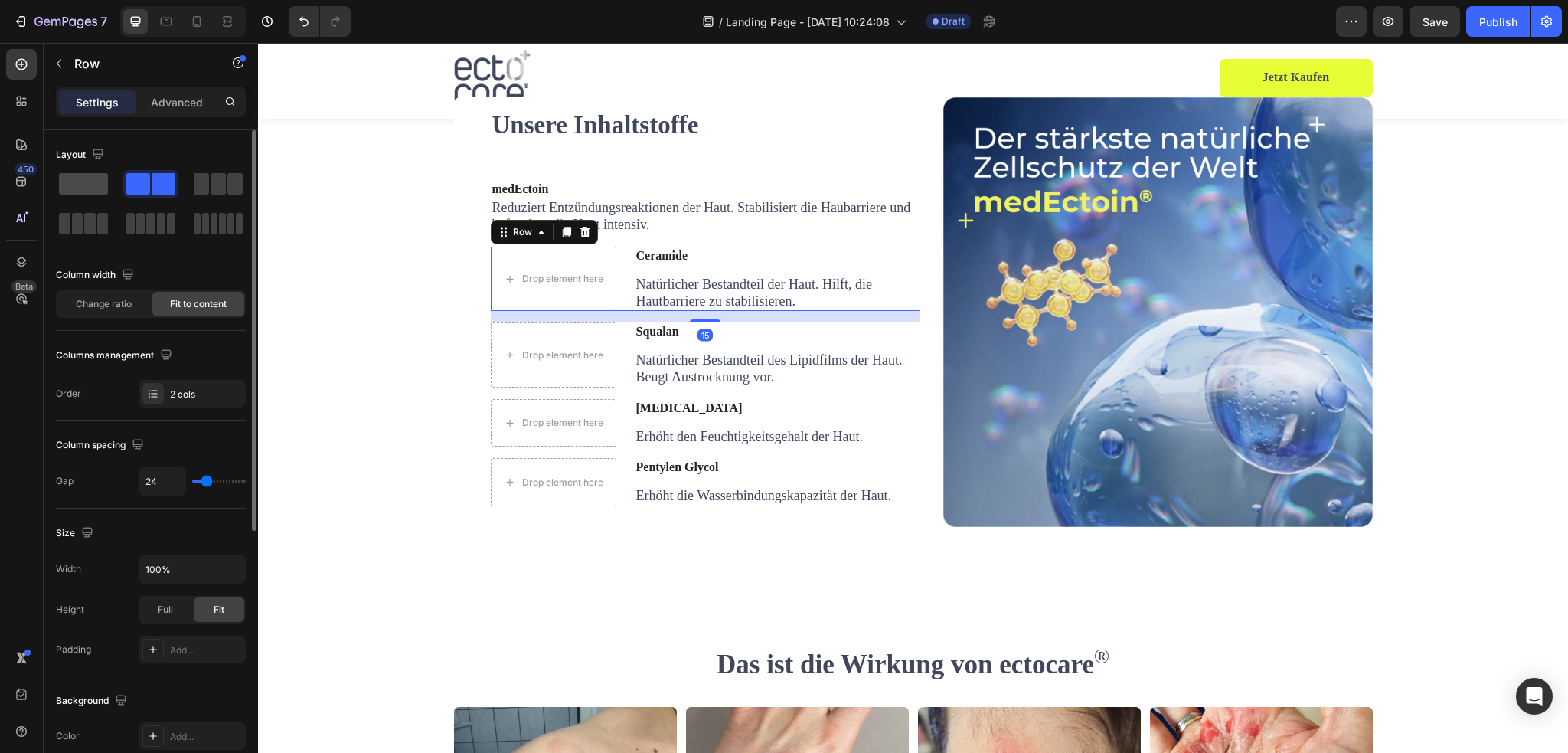
click at [99, 186] on span at bounding box center [83, 183] width 49 height 21
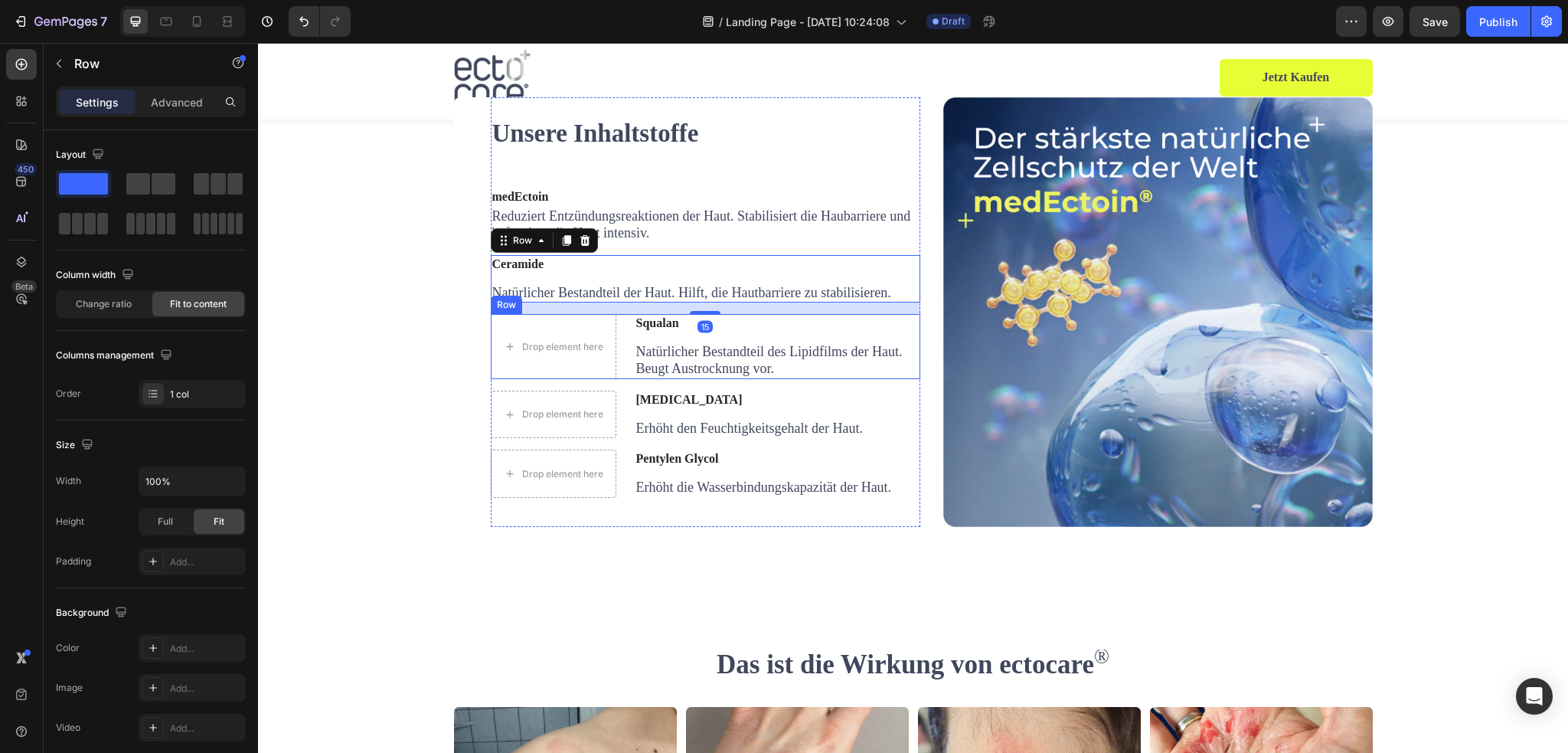
click at [617, 378] on div "Drop element here Squalan Text block Natürlicher Bestandteil des Lipidfilms der…" at bounding box center [705, 345] width 430 height 65
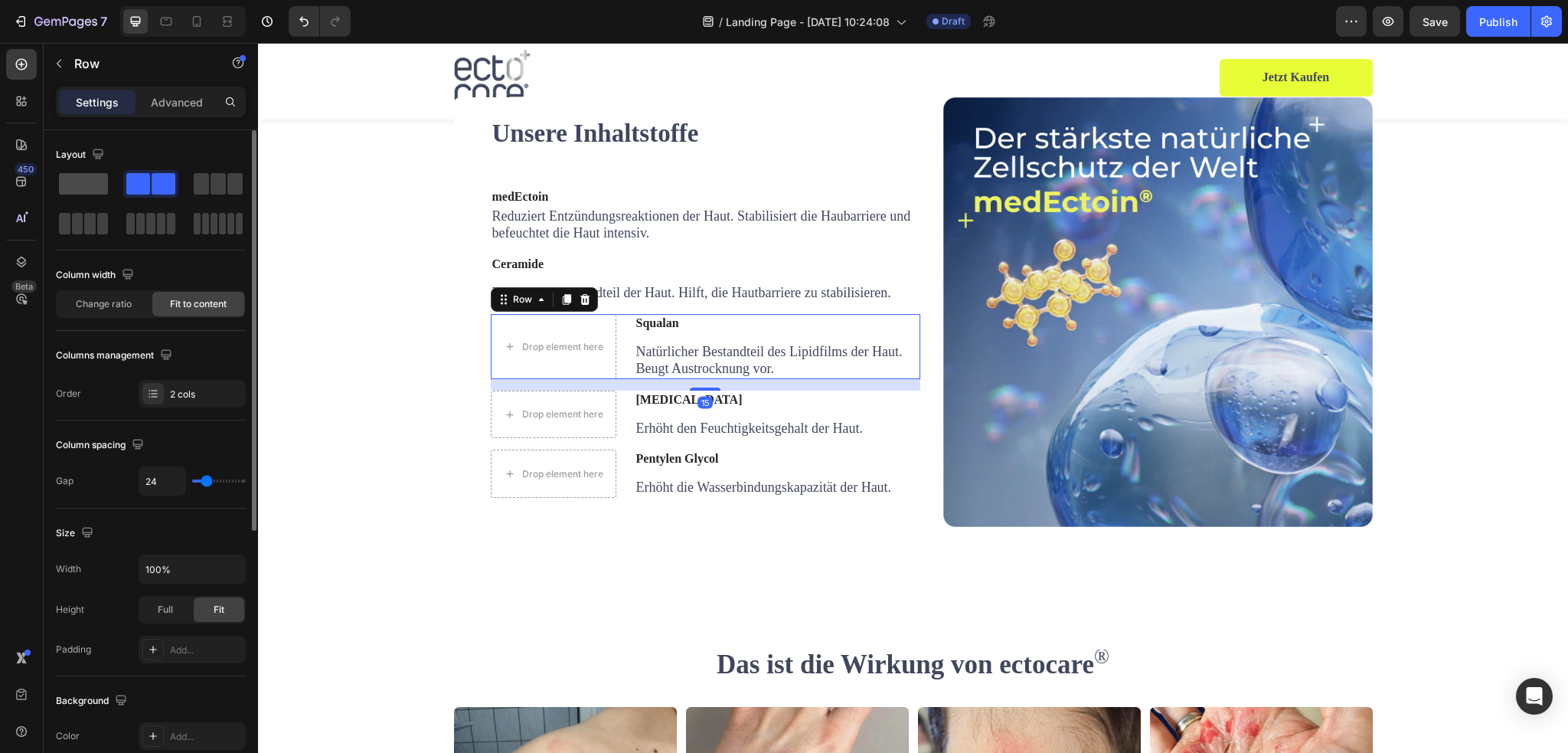
click at [94, 180] on span at bounding box center [83, 183] width 49 height 21
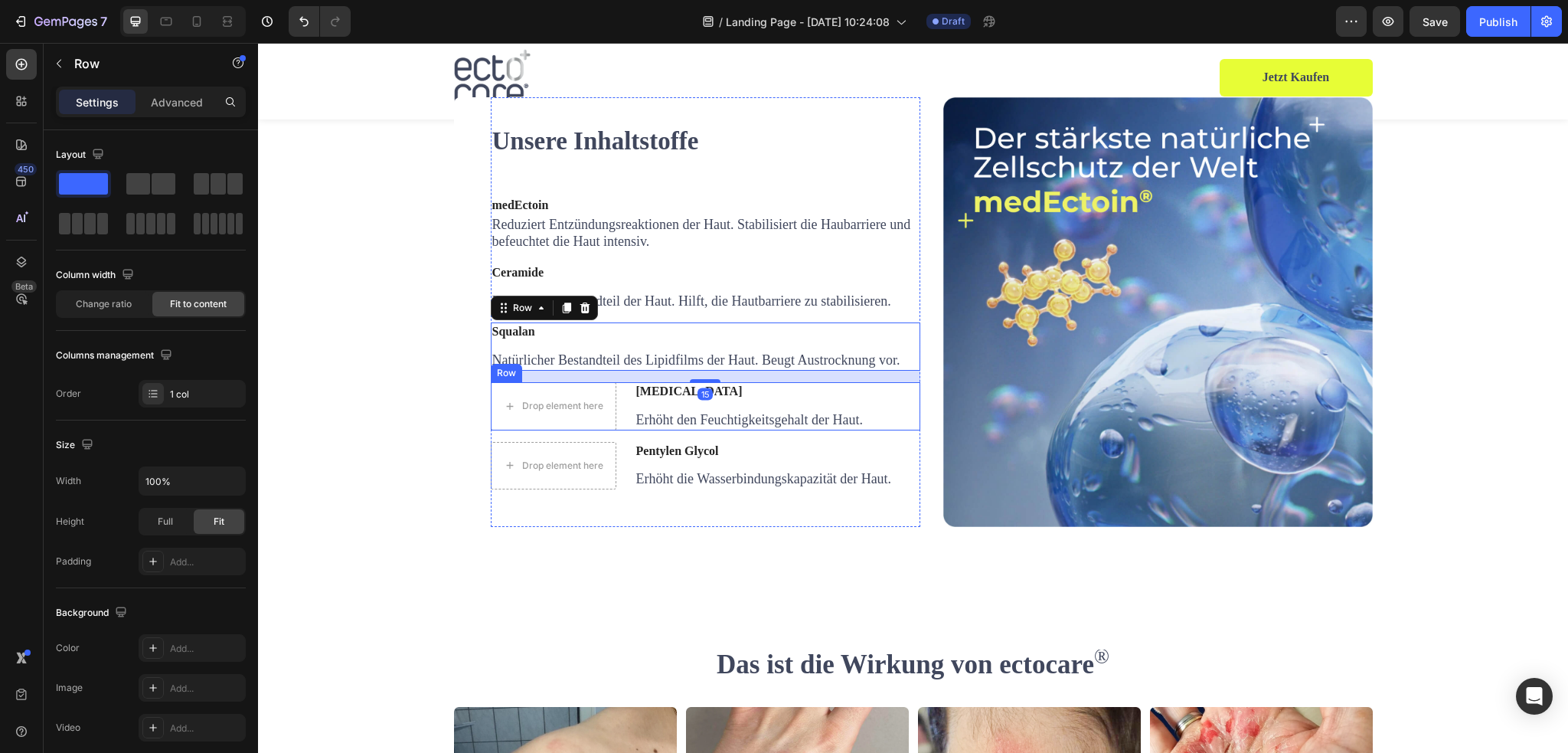
click at [618, 431] on div "Drop element here Glycerin Text block Erhöht den Feuchtigkeitsgehalt der Haut. …" at bounding box center [705, 406] width 430 height 48
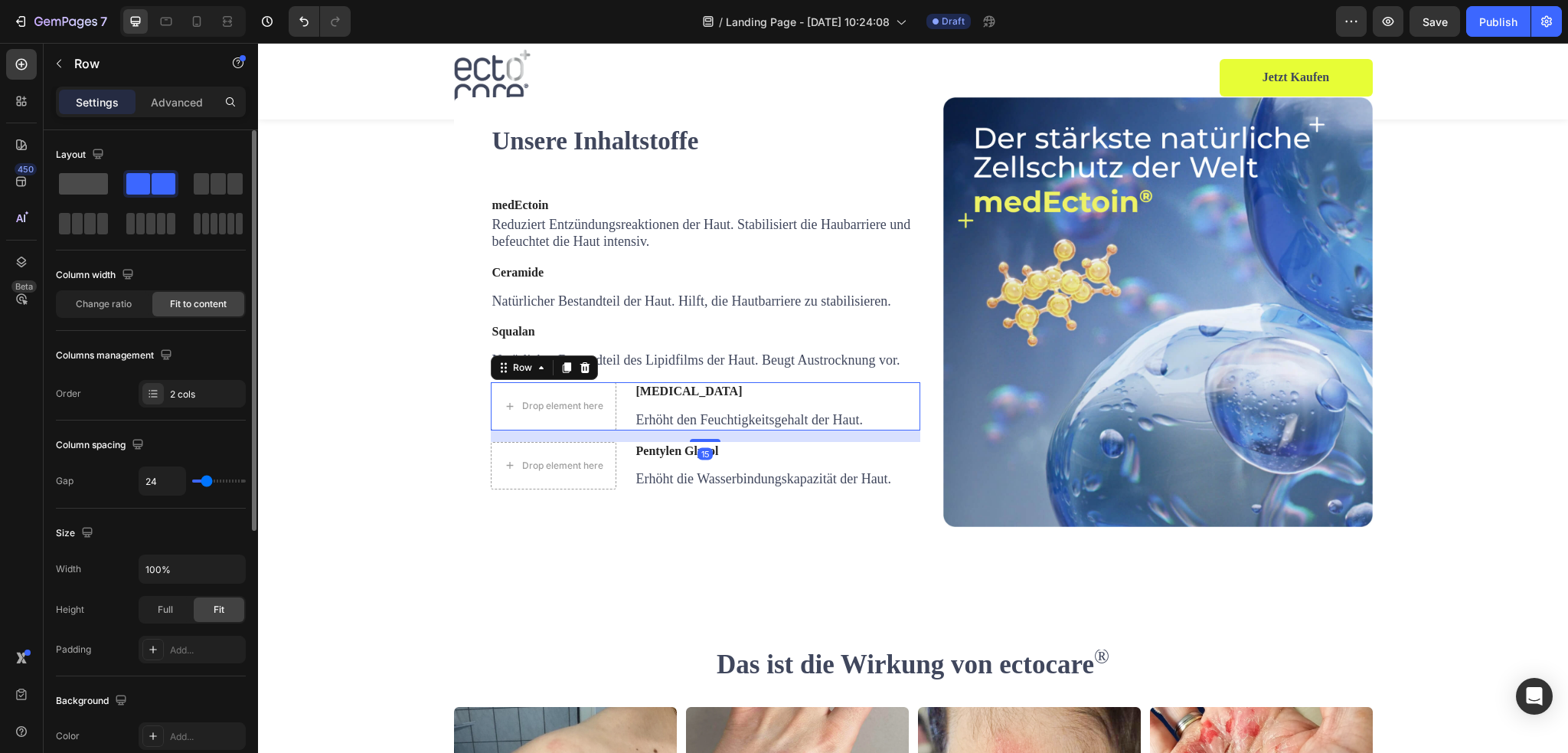
click at [123, 195] on div at bounding box center [151, 183] width 55 height 27
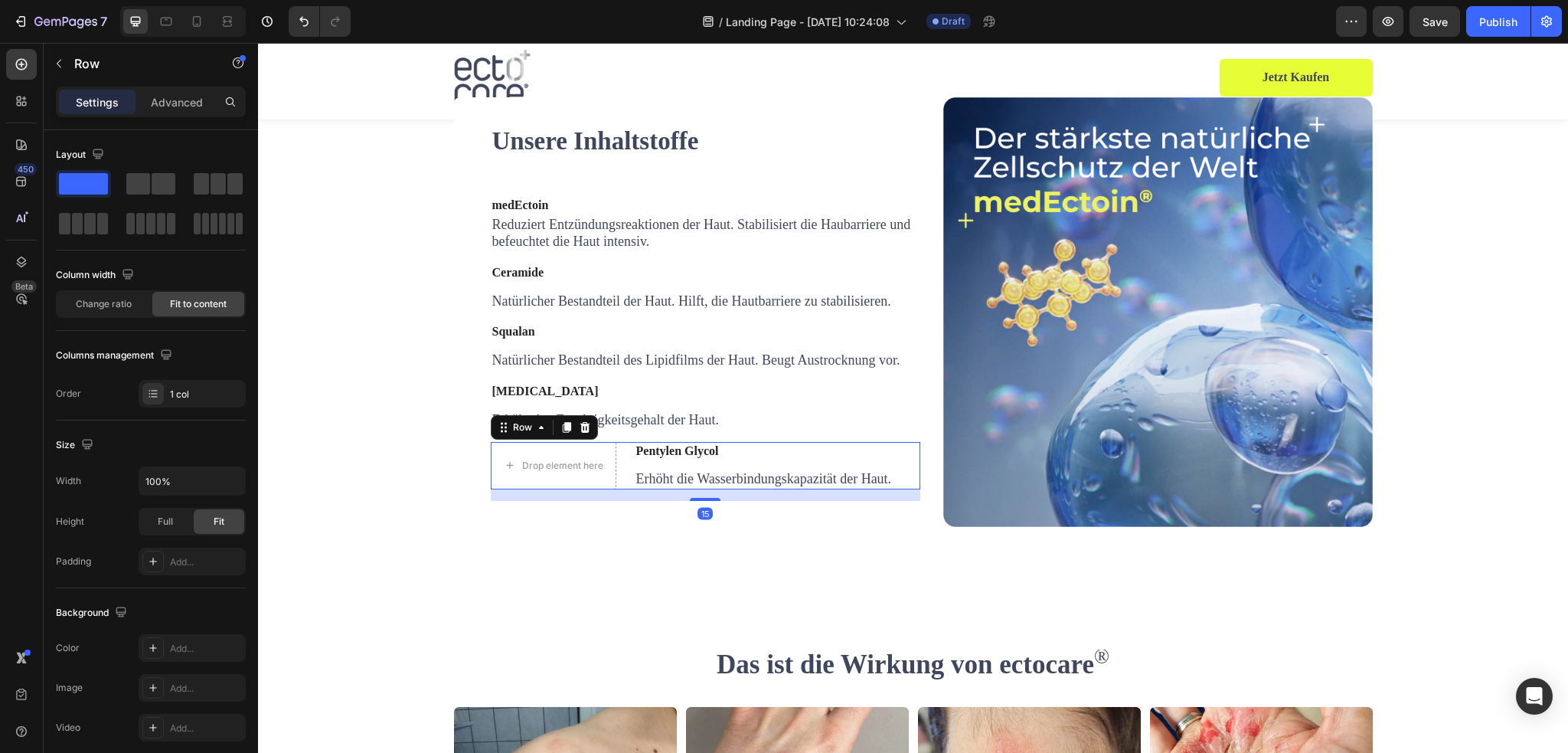
click at [623, 490] on div "Drop element here Pentylen Glycol Text block Erhöht die Wasserbindungskapazität…" at bounding box center [705, 466] width 430 height 48
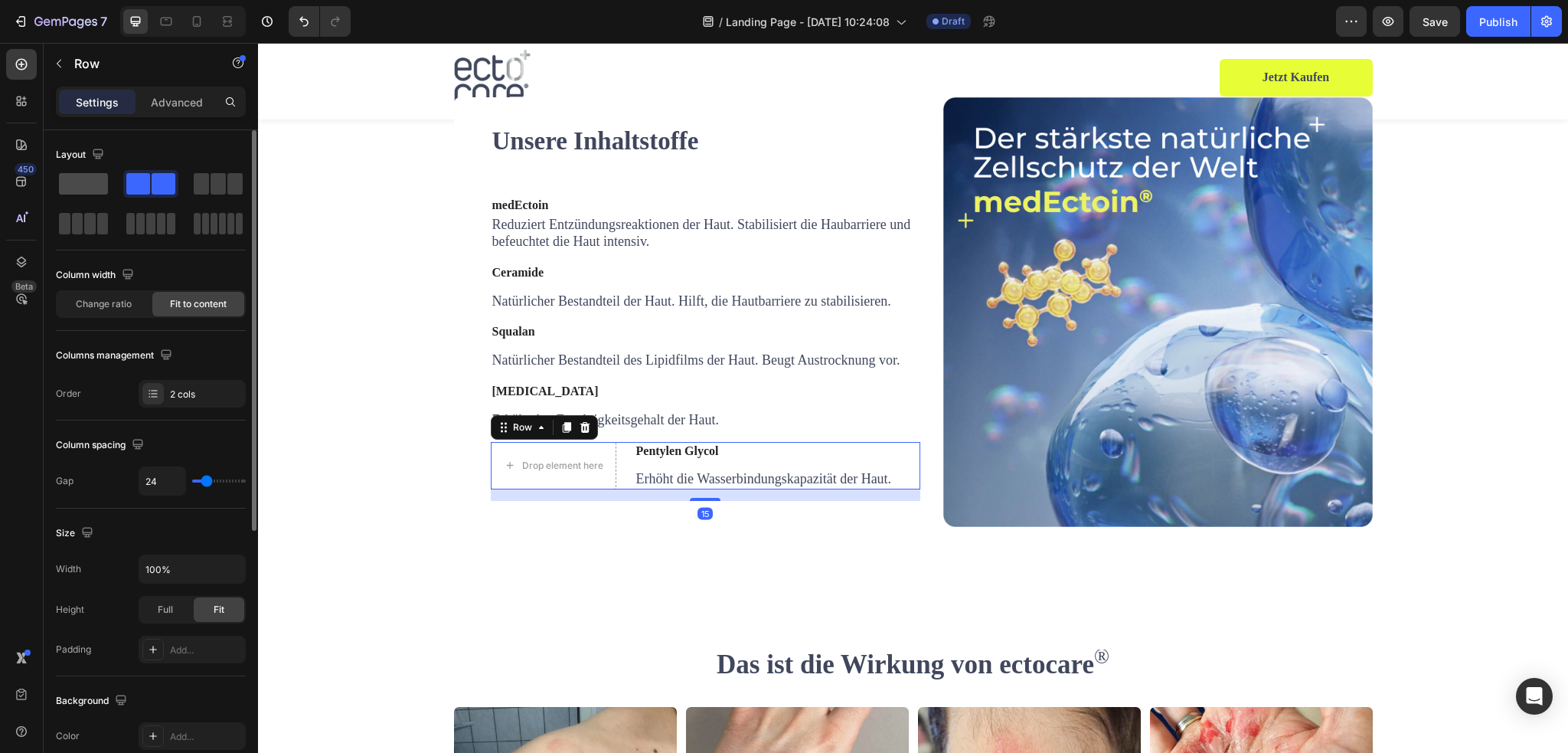
click at [67, 185] on span at bounding box center [83, 183] width 49 height 21
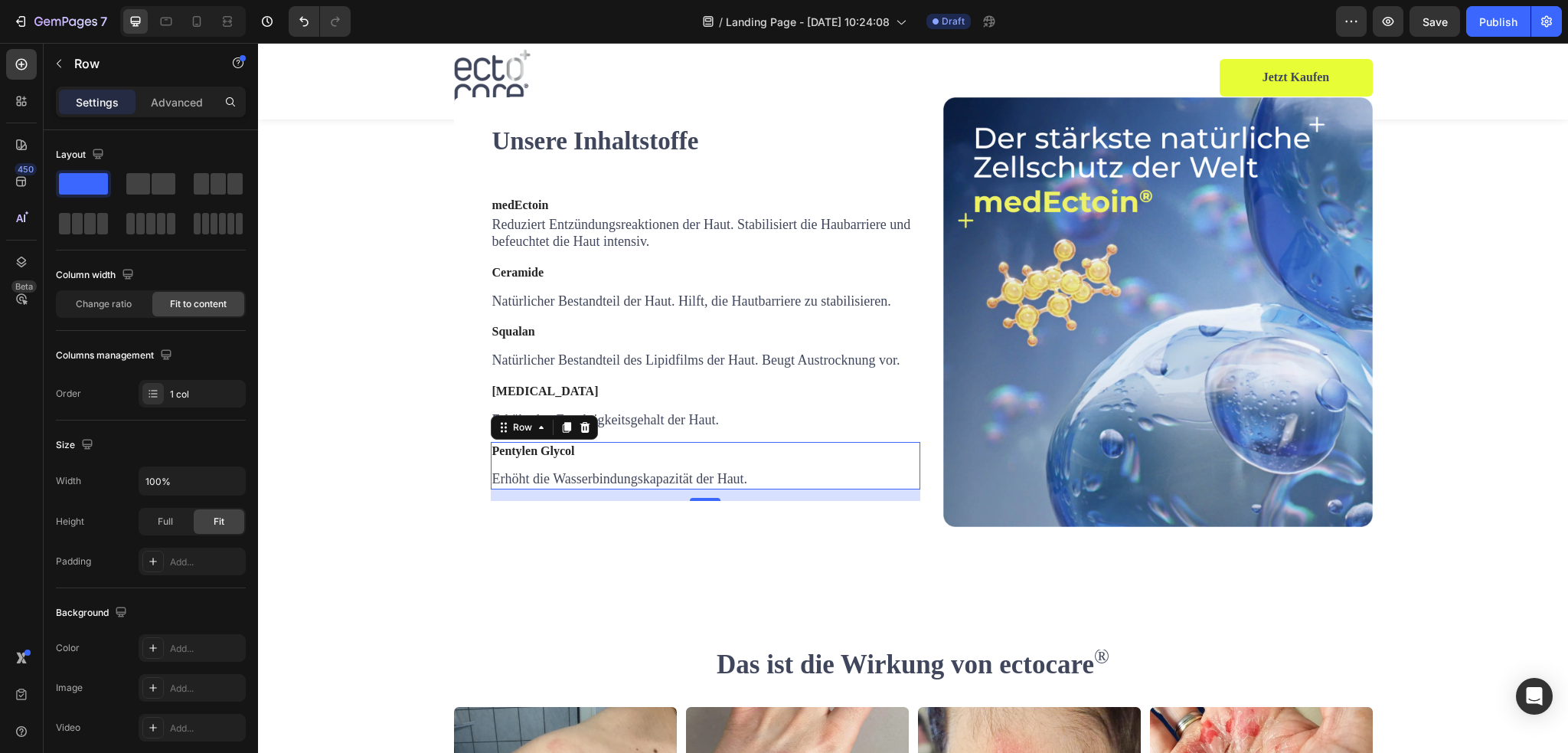
click at [538, 490] on div "Pentylen Glycol Text block Erhöht die Wasserbindungskapazität der Haut. Text bl…" at bounding box center [620, 466] width 259 height 48
click at [517, 457] on strong "Pentylen Glycol" at bounding box center [533, 450] width 82 height 13
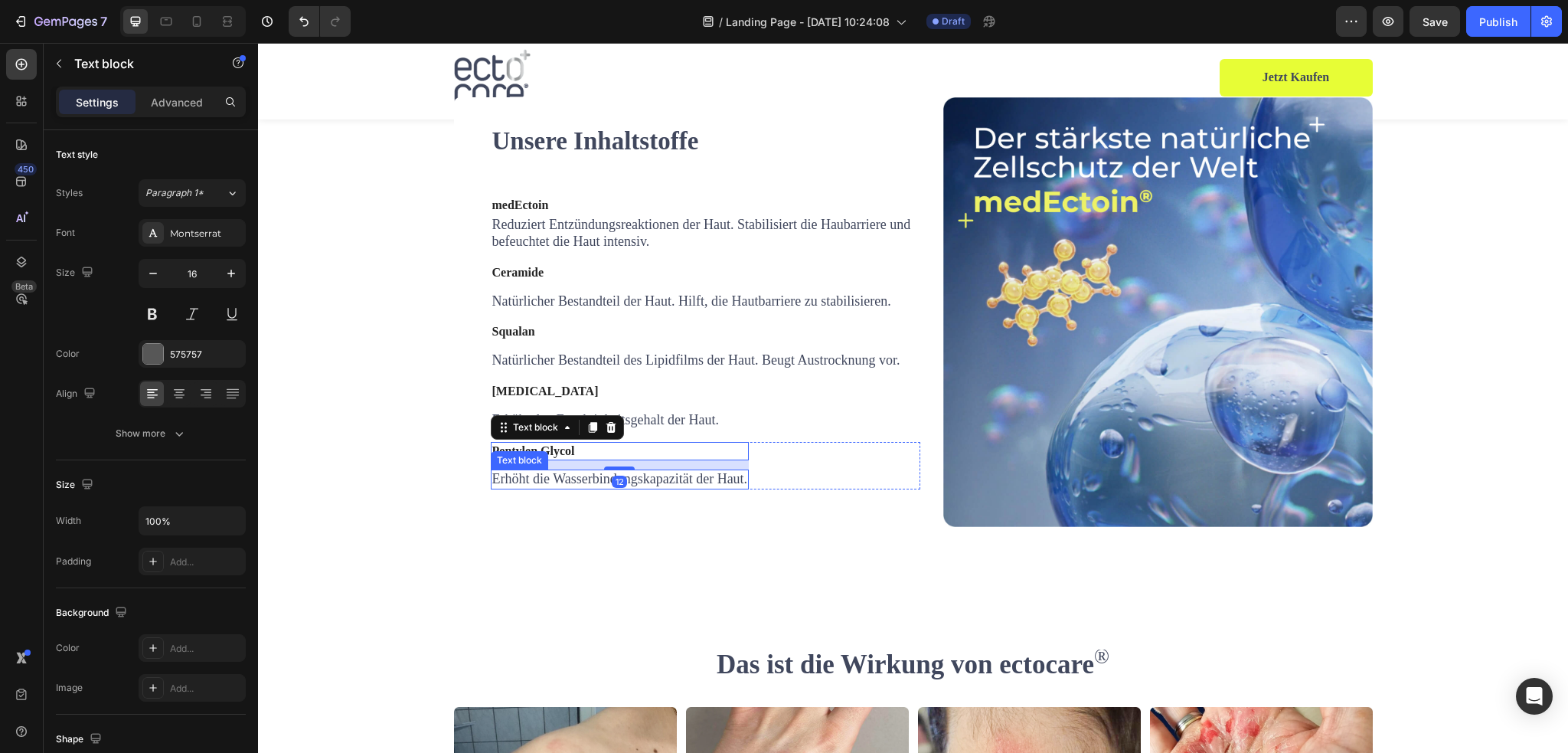
click at [524, 486] on span "Erhöht die Wasserbindungskapazität der Haut." at bounding box center [620, 477] width 256 height 15
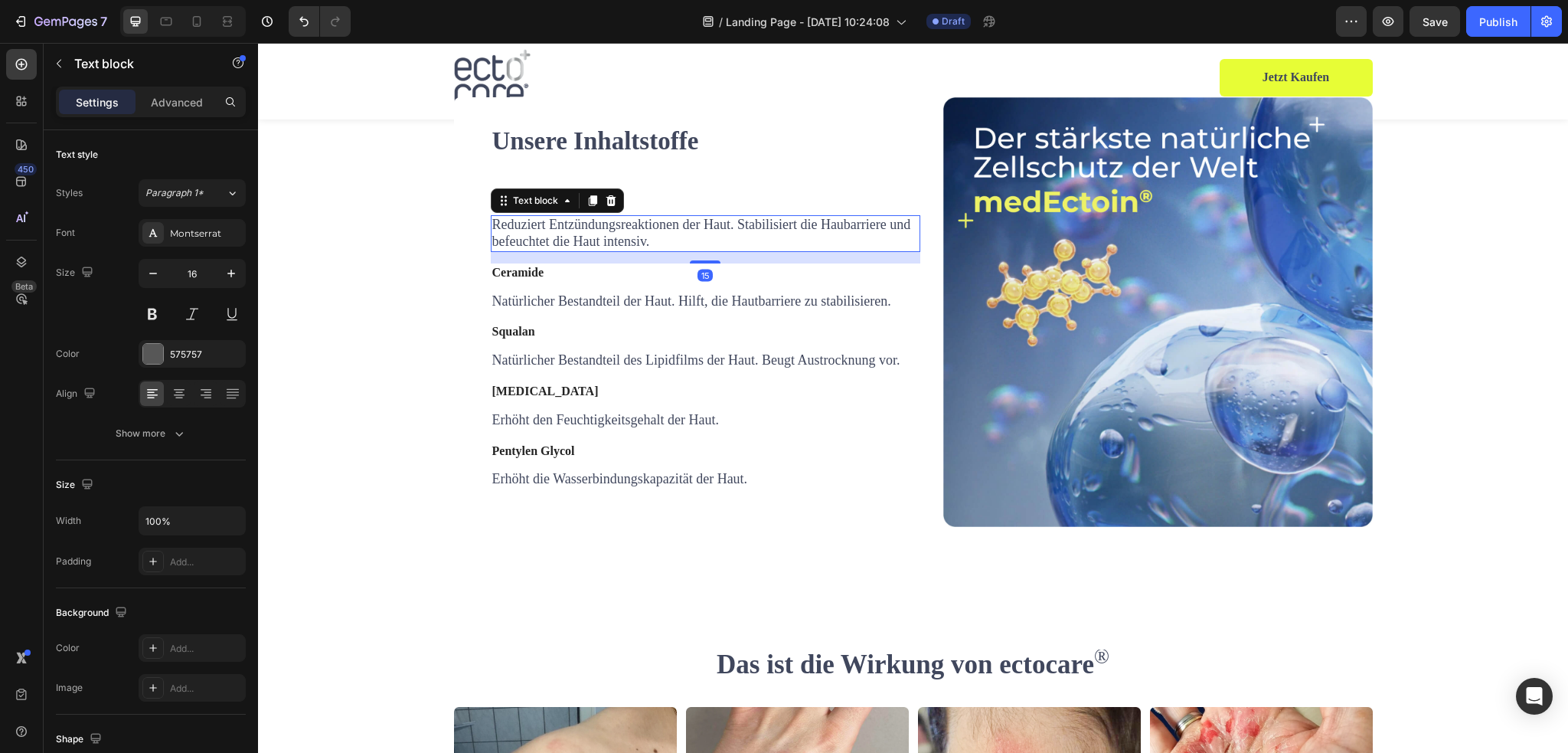
click at [544, 249] on span "Reduziert Entzündungsreaktionen der Haut. Stabilisiert die Haubarriere und befe…" at bounding box center [702, 233] width 419 height 32
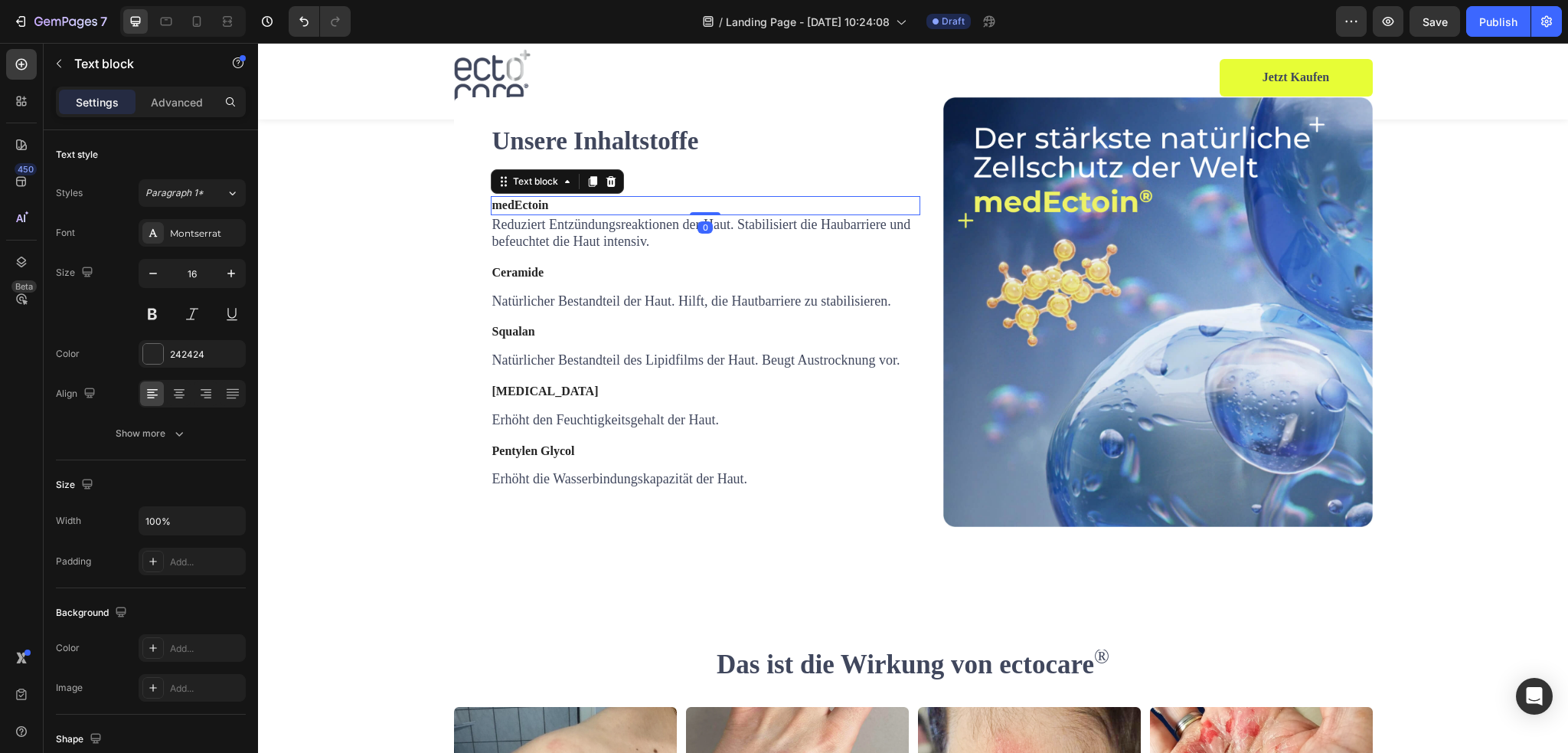
click at [679, 213] on p "medEctoin" at bounding box center [705, 206] width 426 height 16
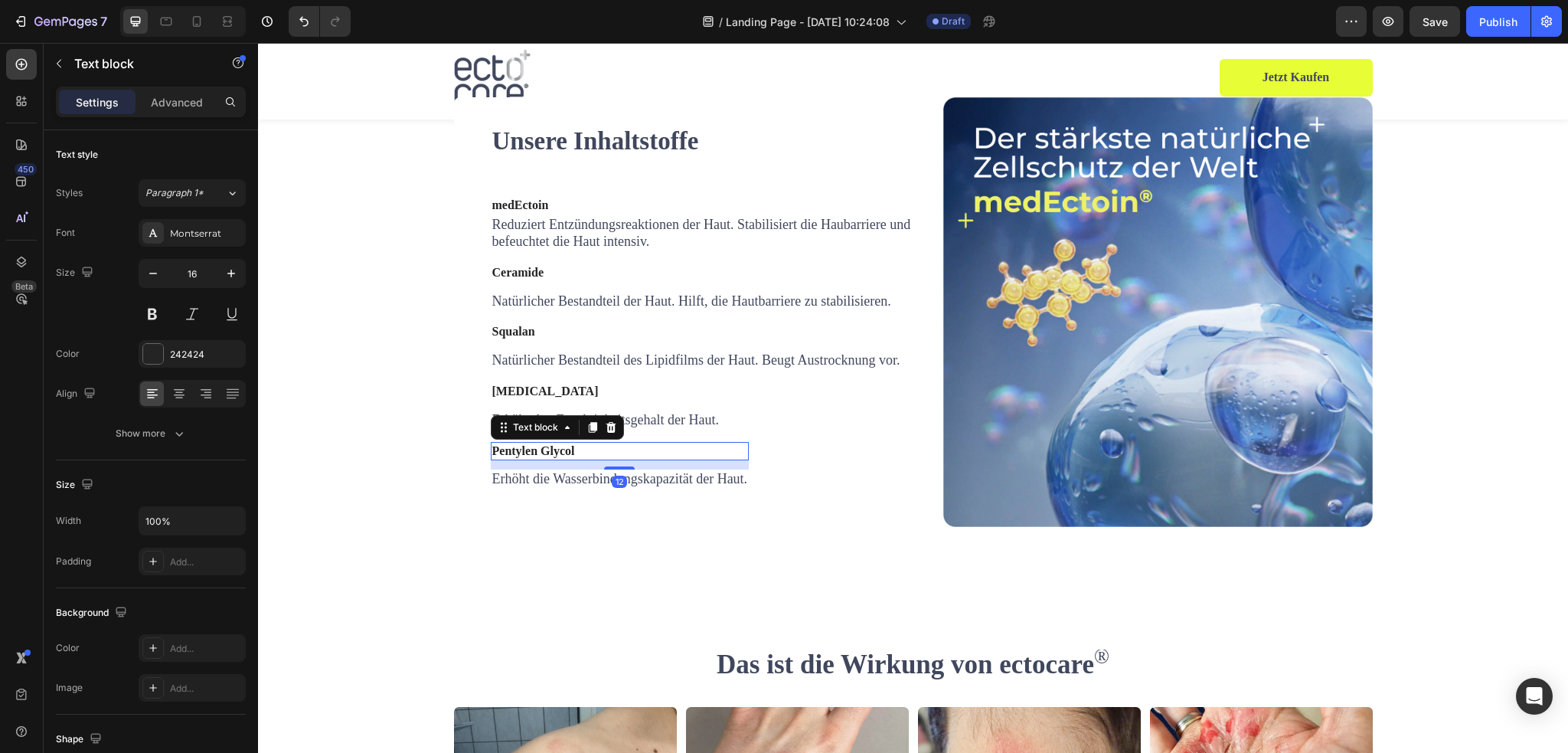
click at [539, 457] on strong "Pentylen Glycol" at bounding box center [533, 450] width 82 height 13
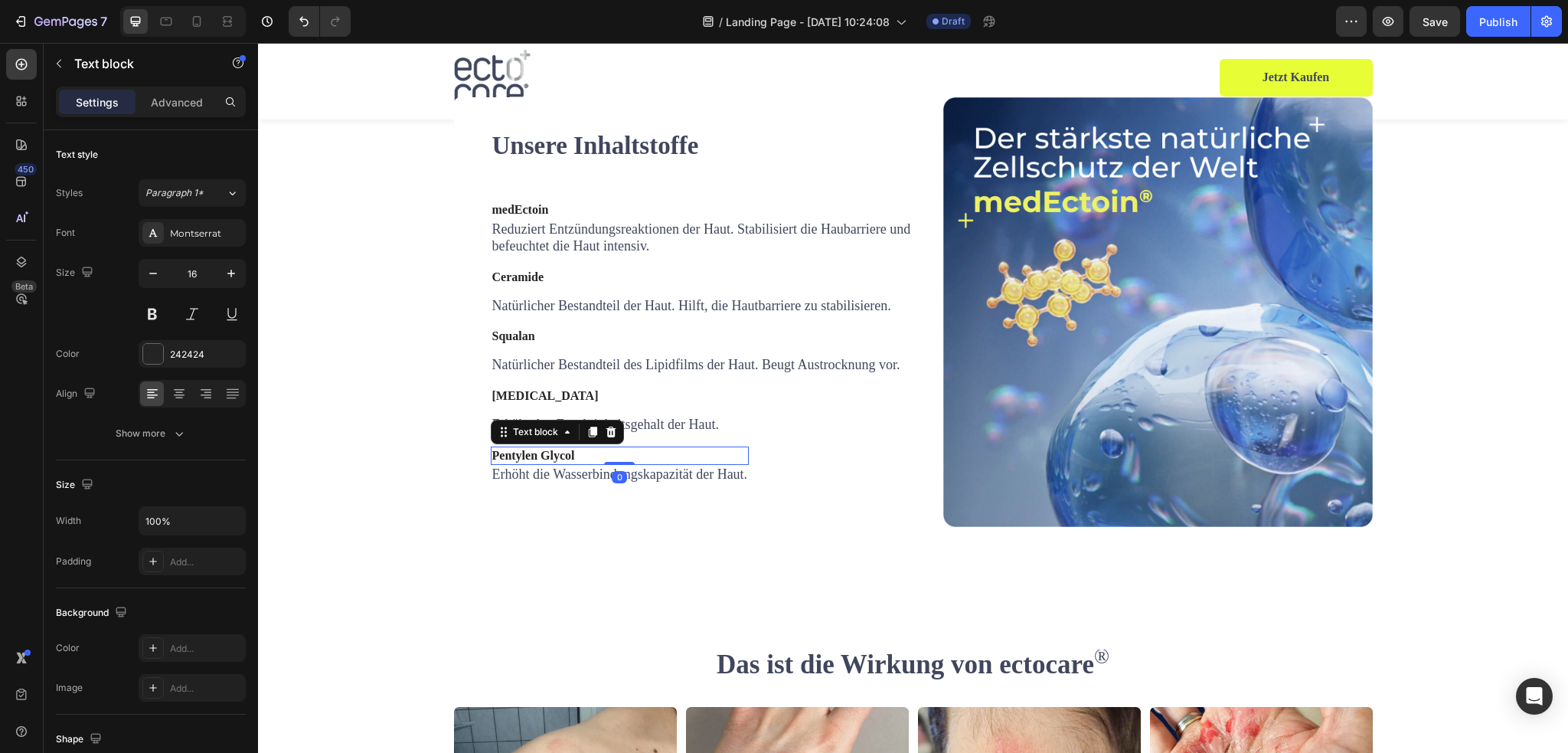
drag, startPoint x: 607, startPoint y: 555, endPoint x: 607, endPoint y: 508, distance: 47.0
click at [609, 496] on div "Unsere Inhaltstoffe Heading medEctoin Text block Reduziert Entzündungsreaktione…" at bounding box center [705, 312] width 430 height 369
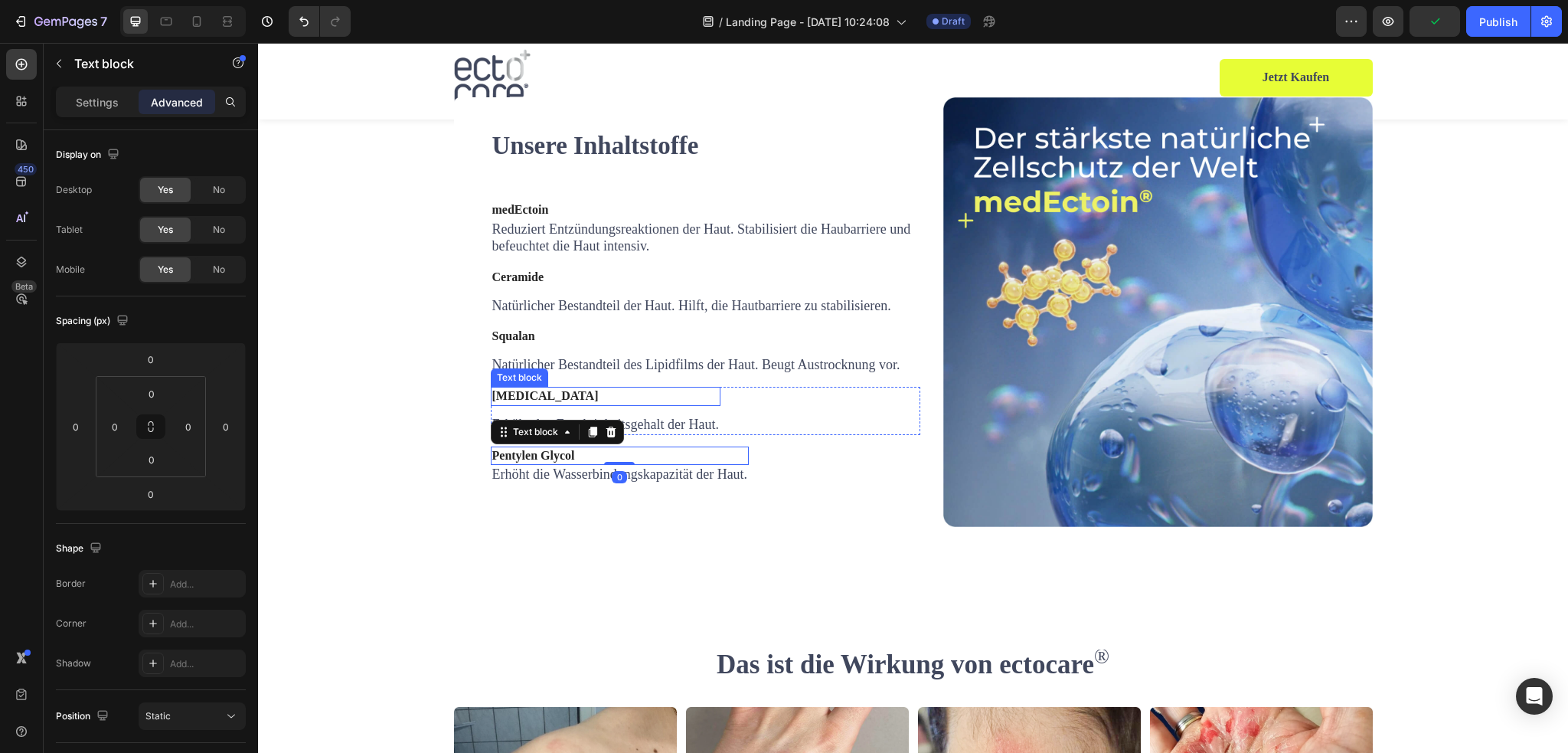
click at [528, 402] on strong "[MEDICAL_DATA]" at bounding box center [546, 395] width 106 height 13
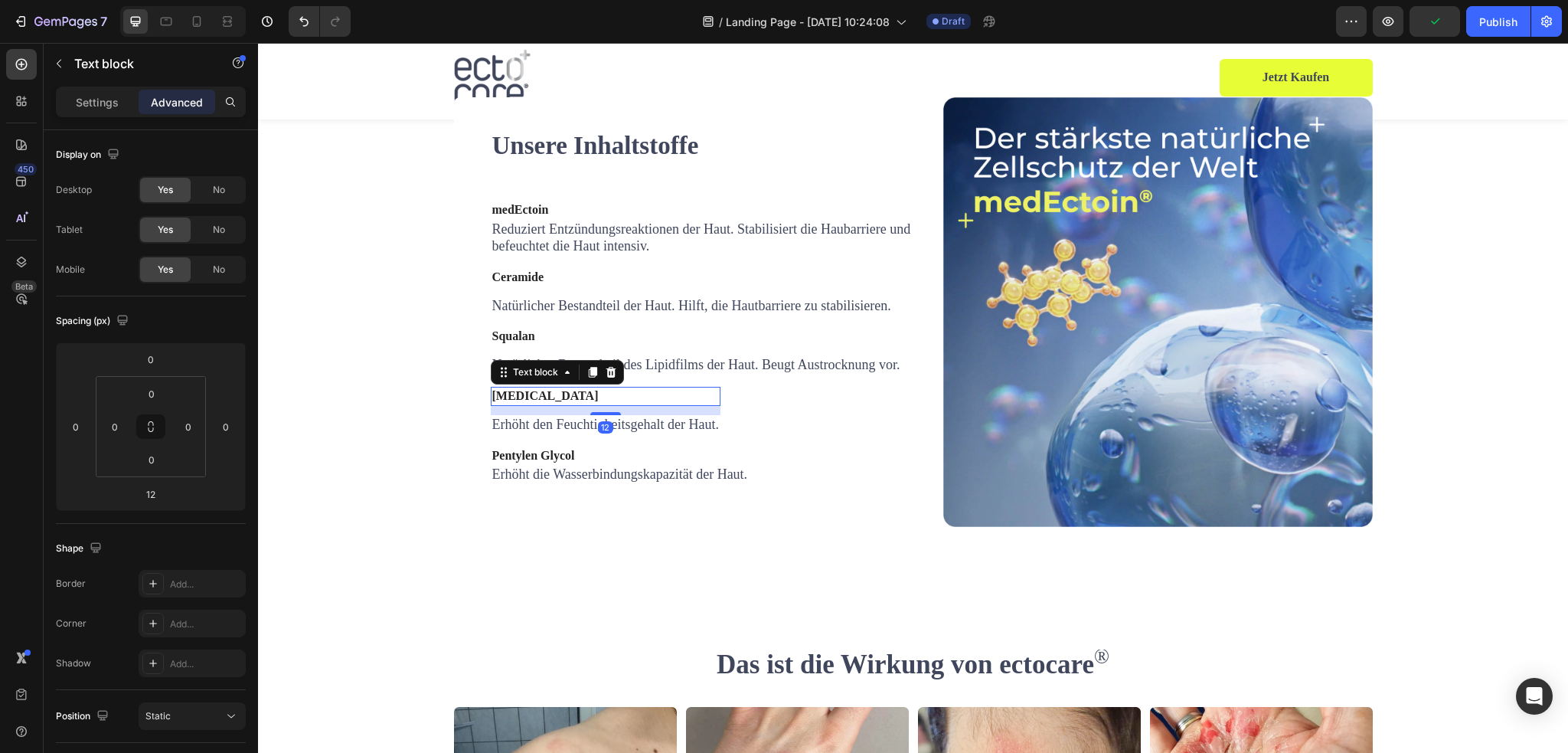
drag, startPoint x: 594, startPoint y: 503, endPoint x: 594, endPoint y: 474, distance: 29.0
click at [594, 406] on div "Glycerin Text block 12" at bounding box center [605, 396] width 229 height 19
type input "0"
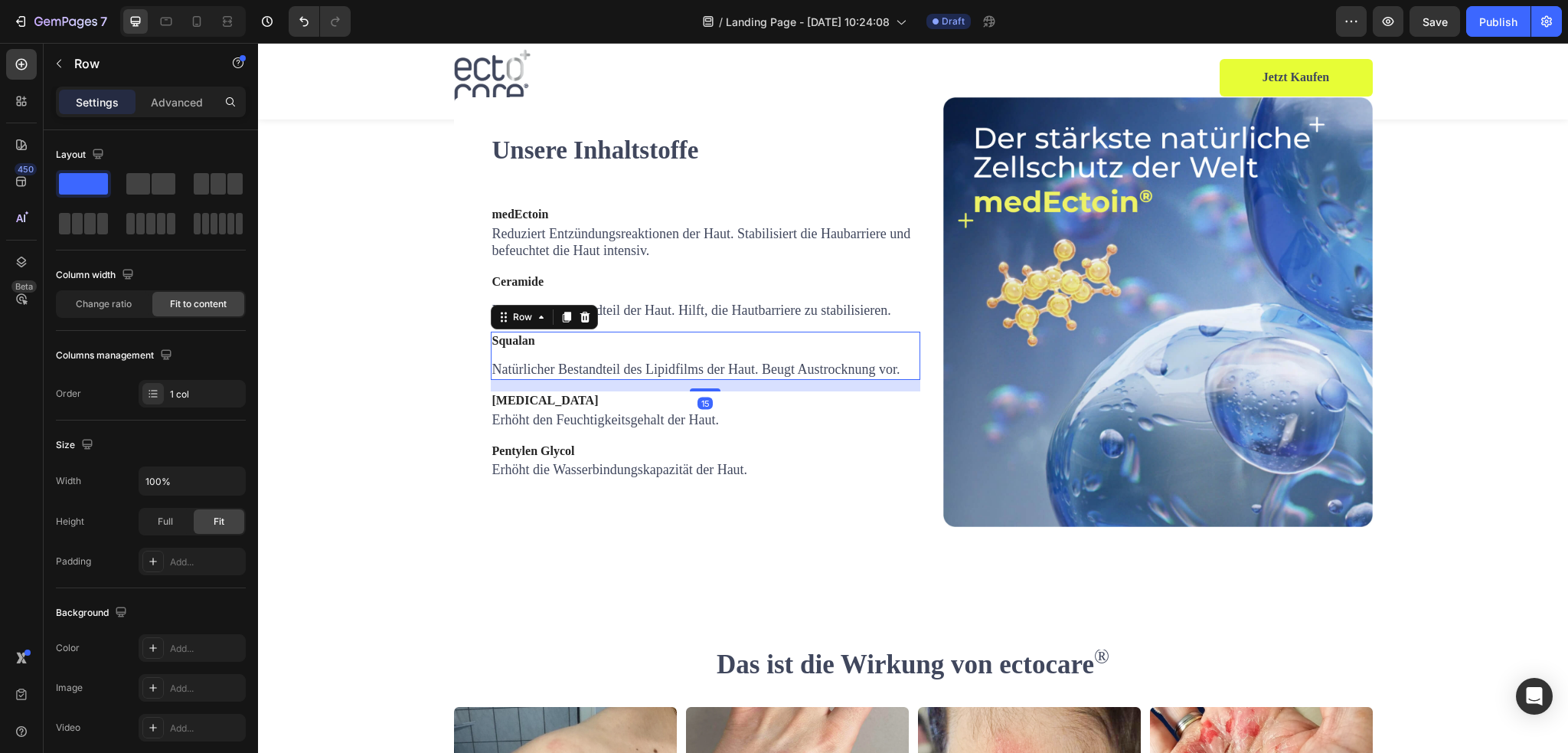
click at [649, 380] on div "Squalan Text block Natürlicher Bestandteil des Lipidfilms der Haut. Beugt Austr…" at bounding box center [696, 355] width 411 height 48
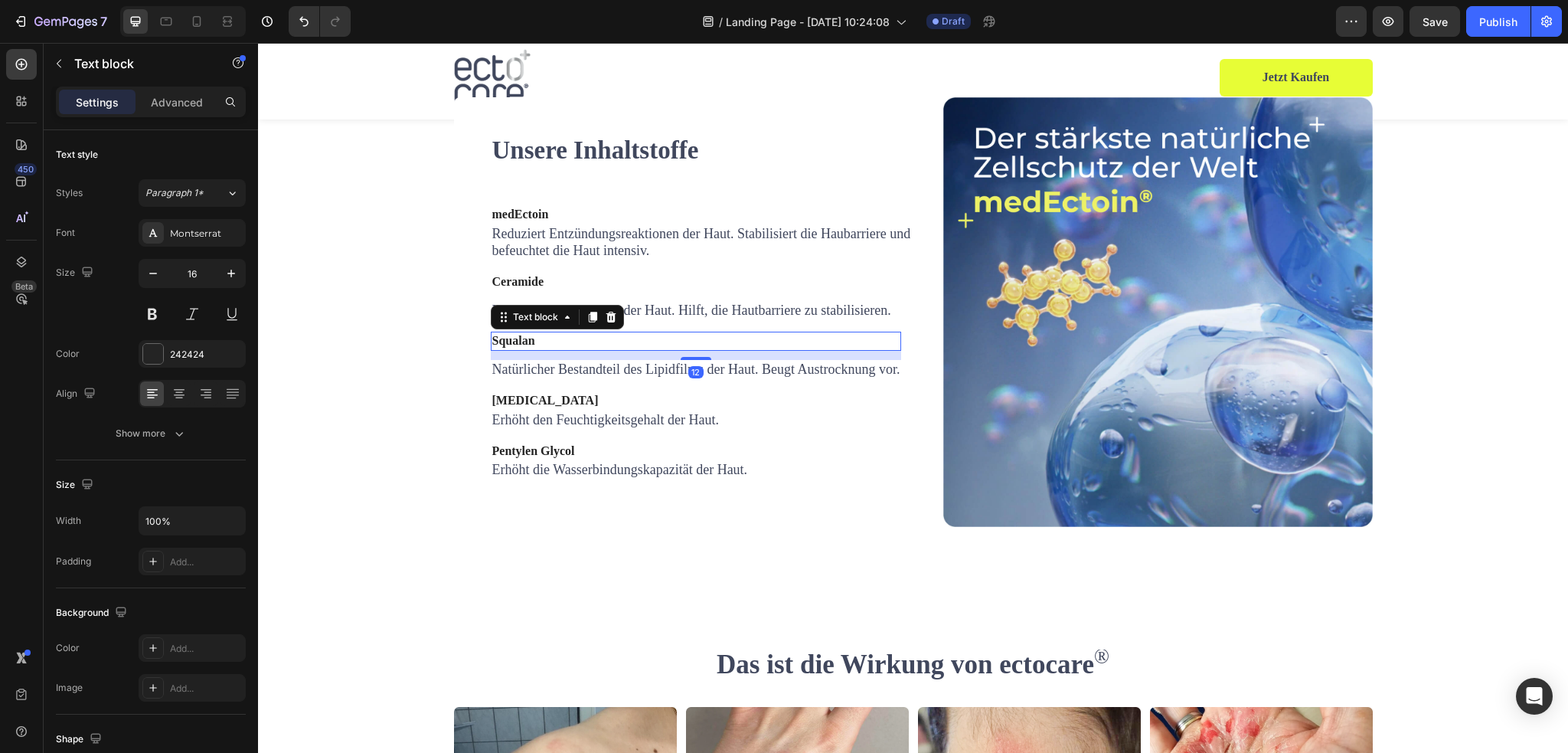
click at [513, 346] on strong "Squalan" at bounding box center [514, 340] width 43 height 13
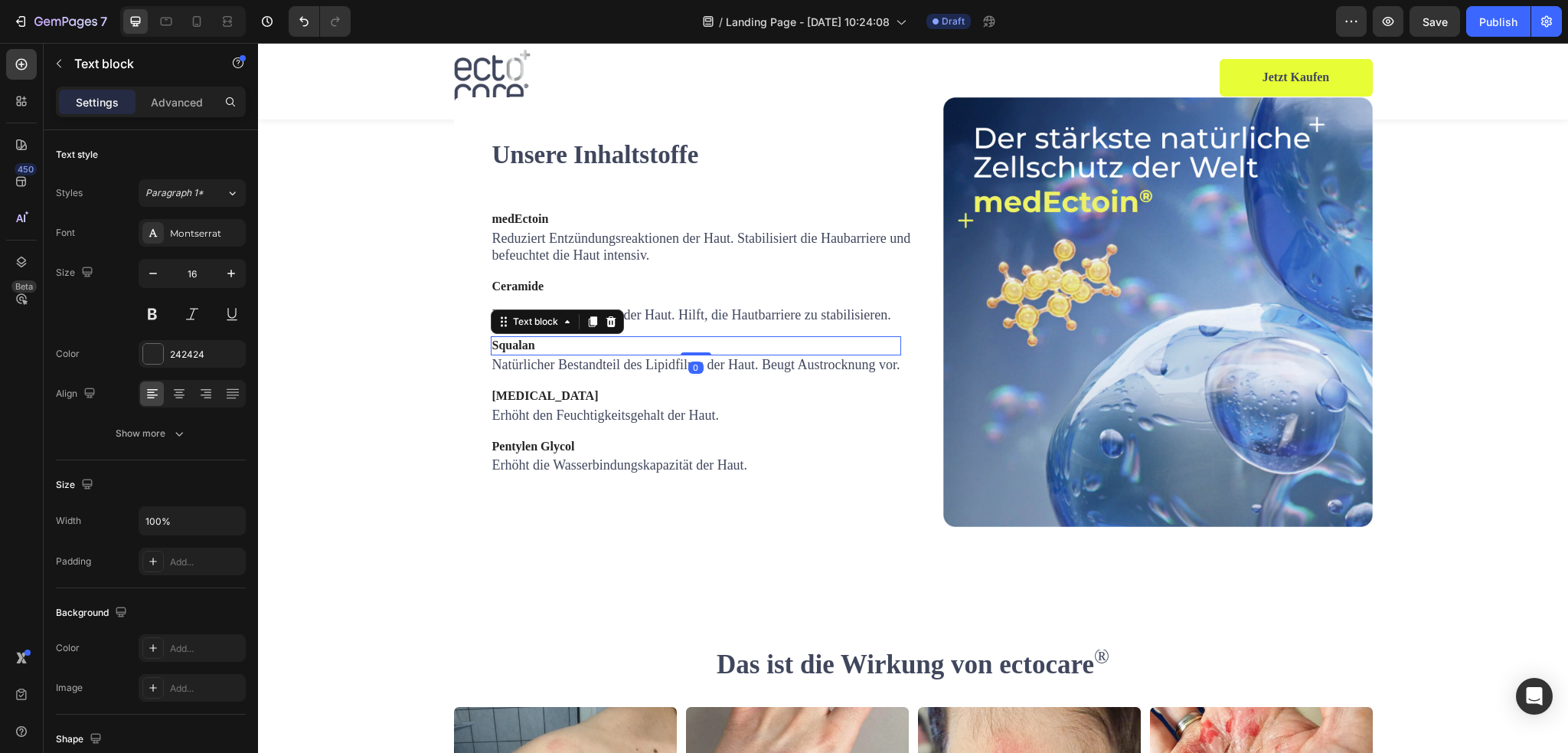
drag, startPoint x: 684, startPoint y: 448, endPoint x: 675, endPoint y: 408, distance: 41.0
click at [679, 414] on div "Unsere Inhaltstoffe Heading medEctoin Text block Reduziert Entzündungsreaktione…" at bounding box center [705, 312] width 430 height 350
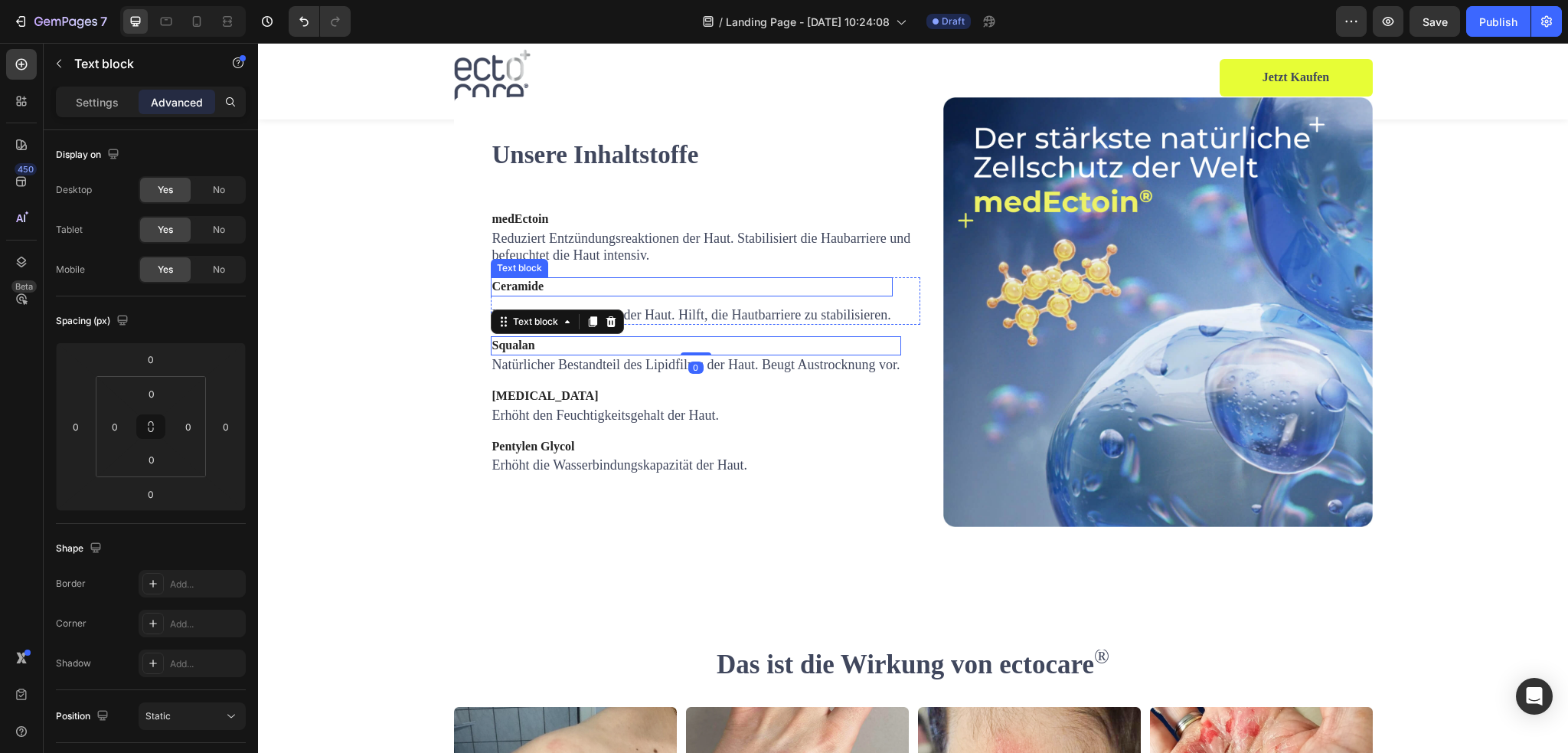
click at [567, 295] on p "Ceramide" at bounding box center [692, 287] width 399 height 16
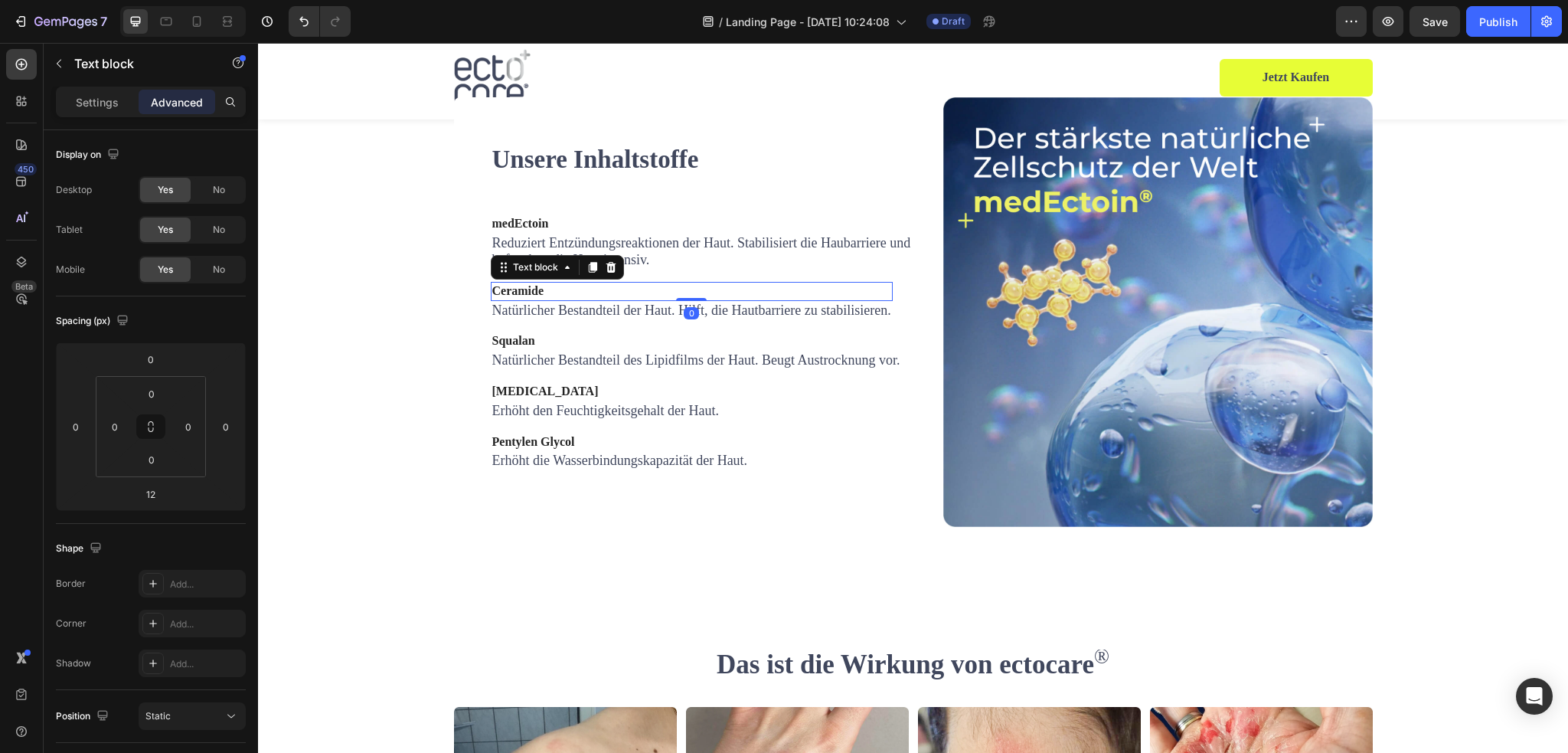
drag, startPoint x: 679, startPoint y: 393, endPoint x: 680, endPoint y: 371, distance: 22.0
click at [680, 371] on div "Unsere Inhaltstoffe Heading medEctoin Text block Reduziert Entzündungsreaktione…" at bounding box center [705, 312] width 430 height 341
type input "0"
click at [642, 268] on span "Reduziert Entzündungsreaktionen der Haut. Stabilisiert die Haubarriere und befe…" at bounding box center [702, 251] width 419 height 32
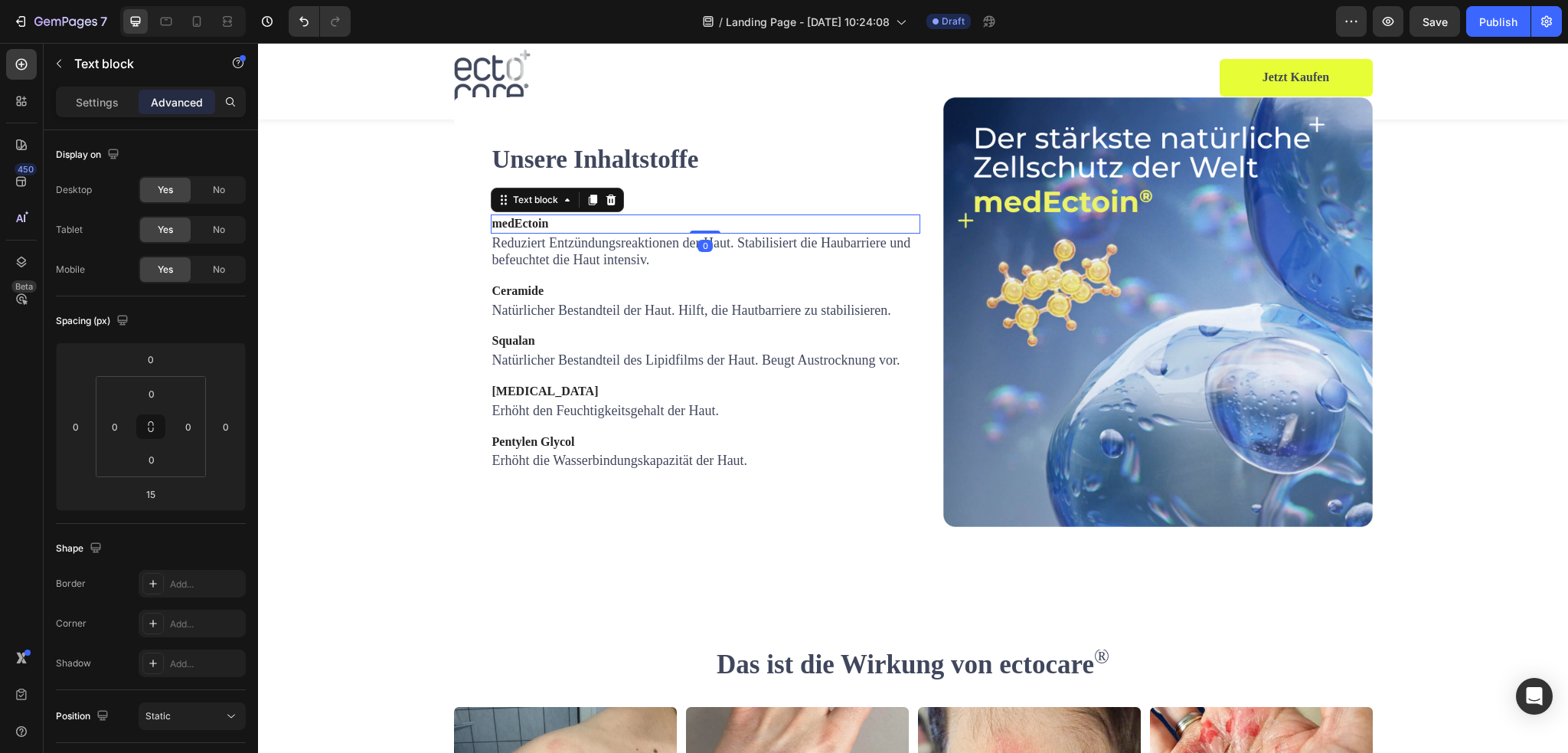
click at [666, 232] on p "medEctoin" at bounding box center [705, 224] width 426 height 16
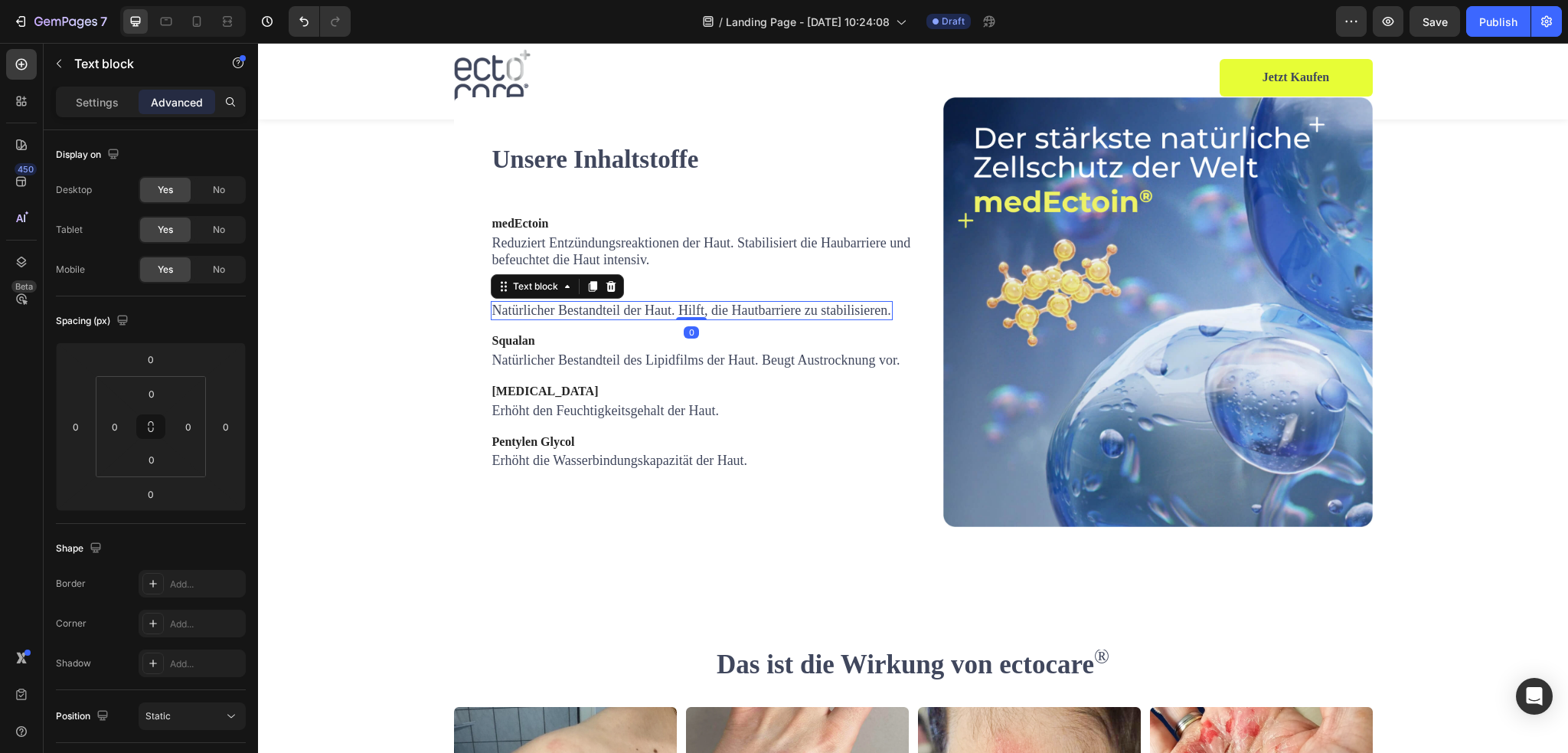
click at [631, 318] on span "Natürlicher Bestandteil der Haut. Hilft, die Hautbarriere zu stabilisieren." at bounding box center [692, 309] width 399 height 15
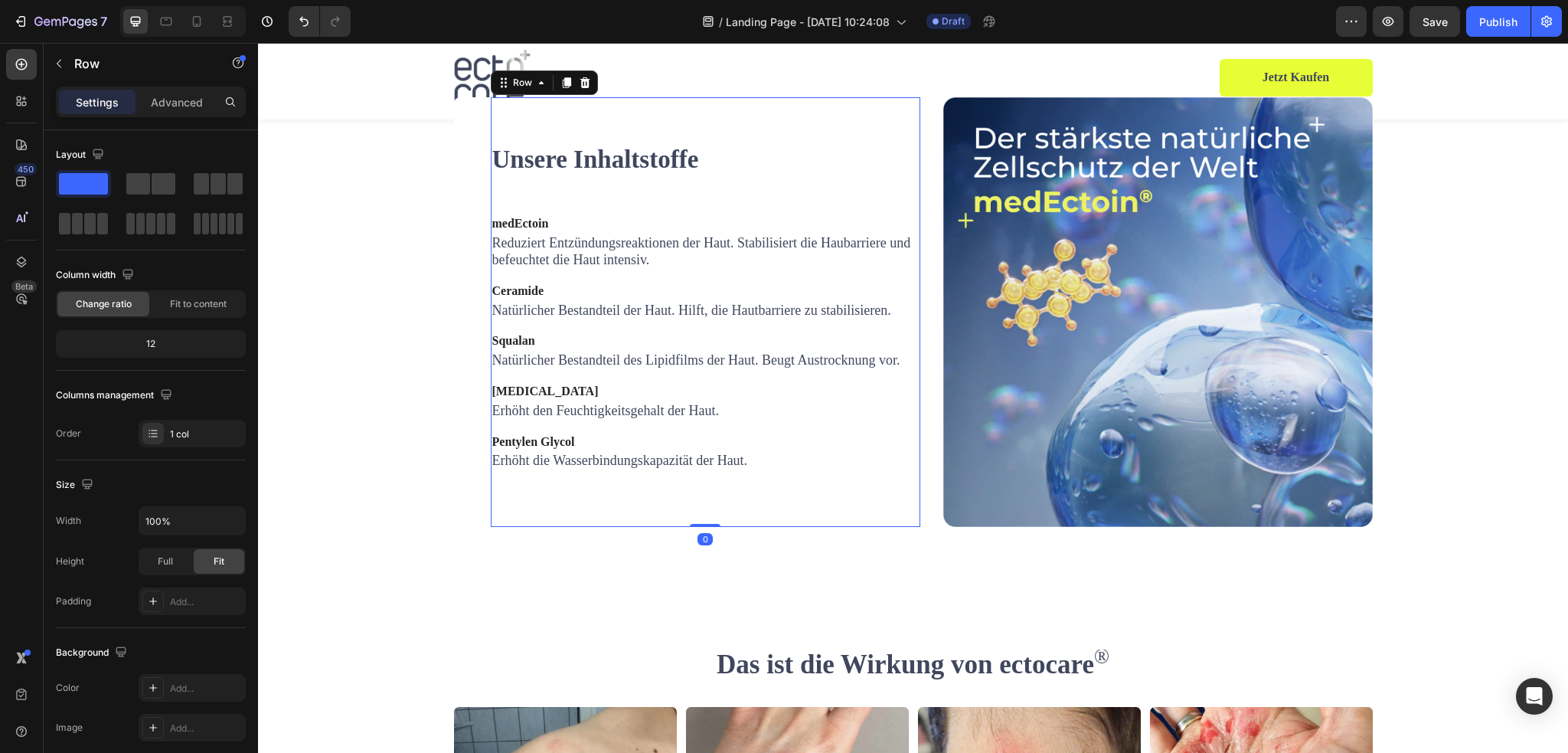
click at [555, 416] on div "Unsere Inhaltstoffe Heading medEctoin Text block Reduziert Entzündungsreaktione…" at bounding box center [705, 312] width 430 height 341
click at [539, 268] on span "Reduziert Entzündungsreaktionen der Haut. Stabilisiert die Haubarriere und befe…" at bounding box center [702, 251] width 419 height 32
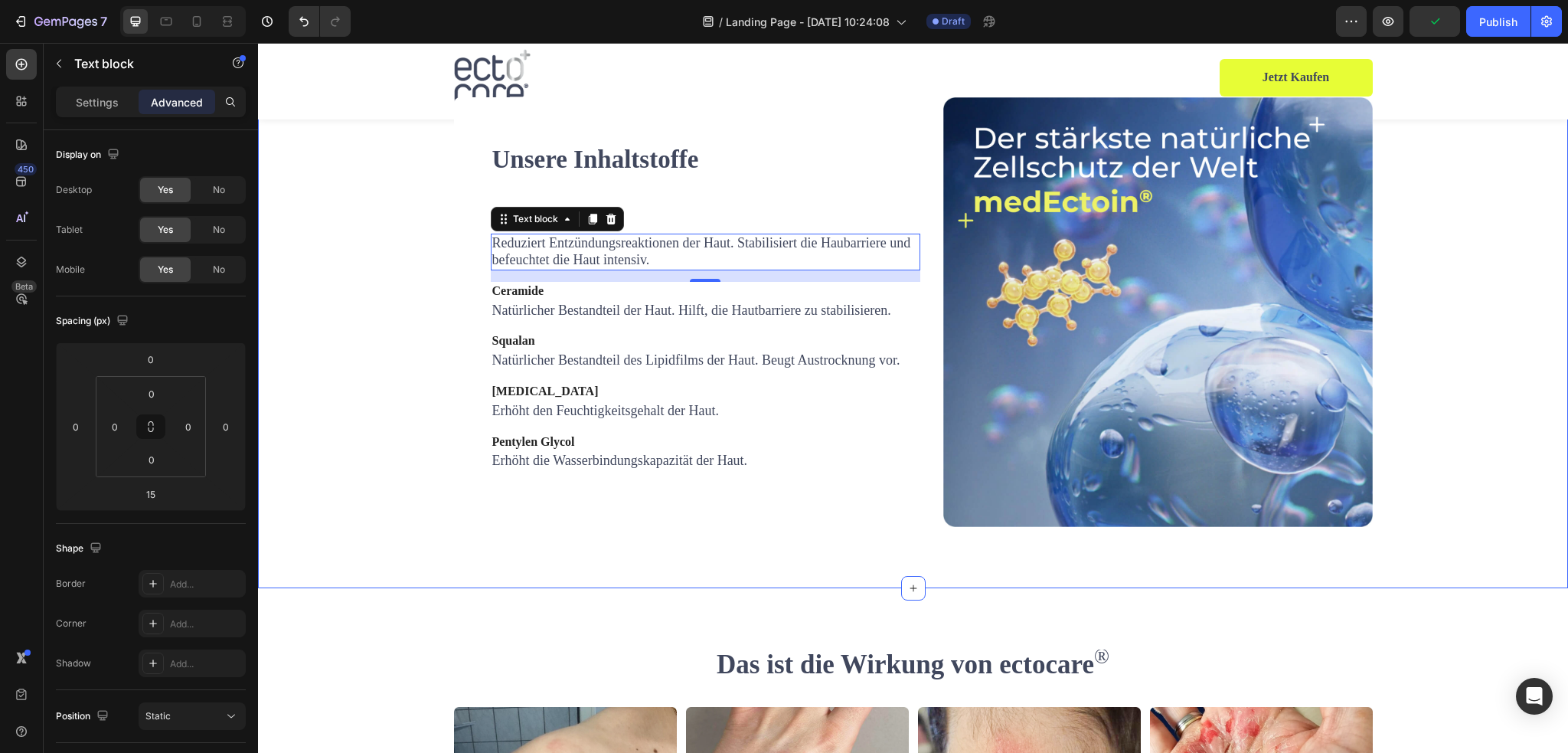
click at [414, 333] on div "Unsere Inhaltstoffe Heading medEctoin Text block Reduziert Entzündungsreaktione…" at bounding box center [912, 312] width 1287 height 430
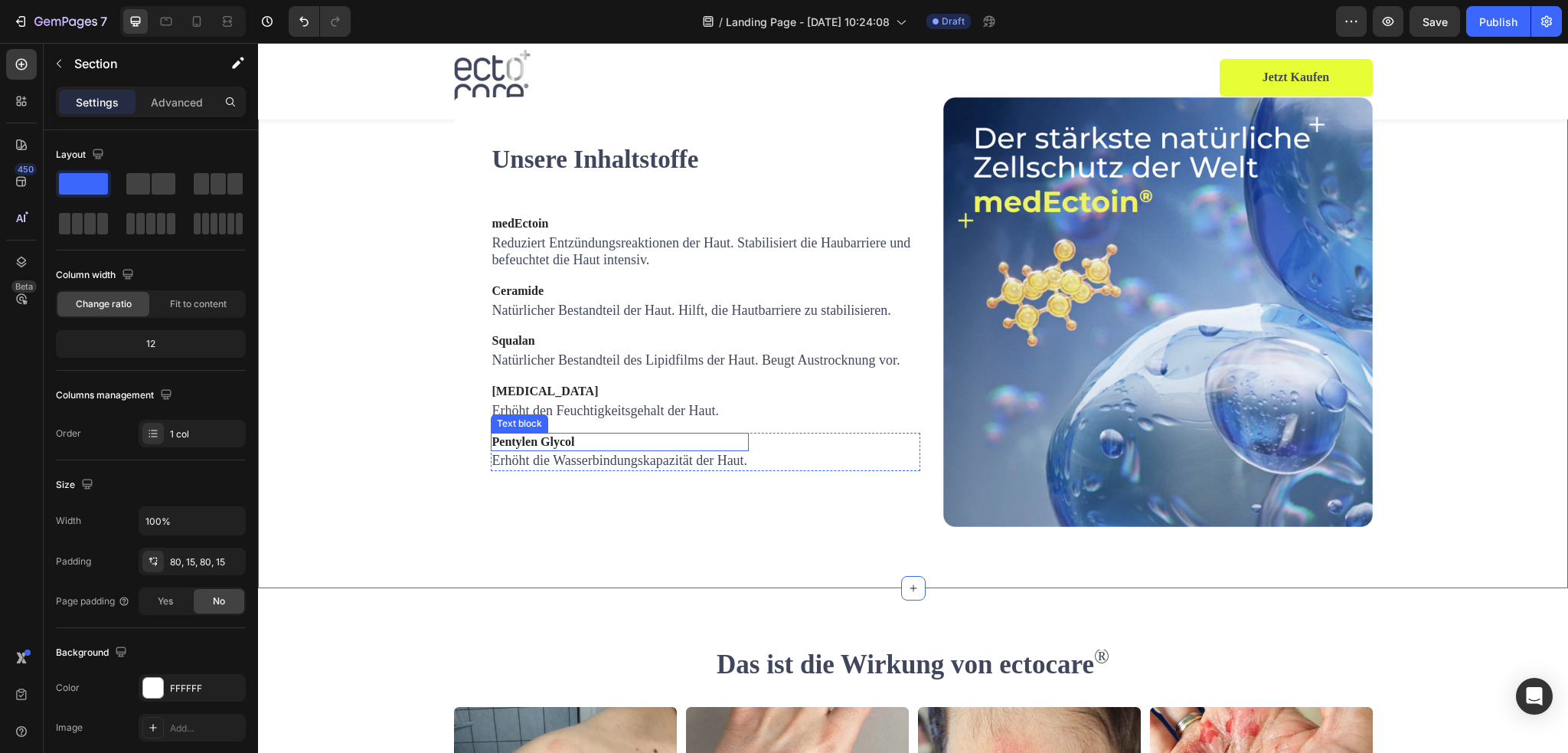
click at [570, 450] on p "Pentylen Glycol" at bounding box center [620, 442] width 256 height 16
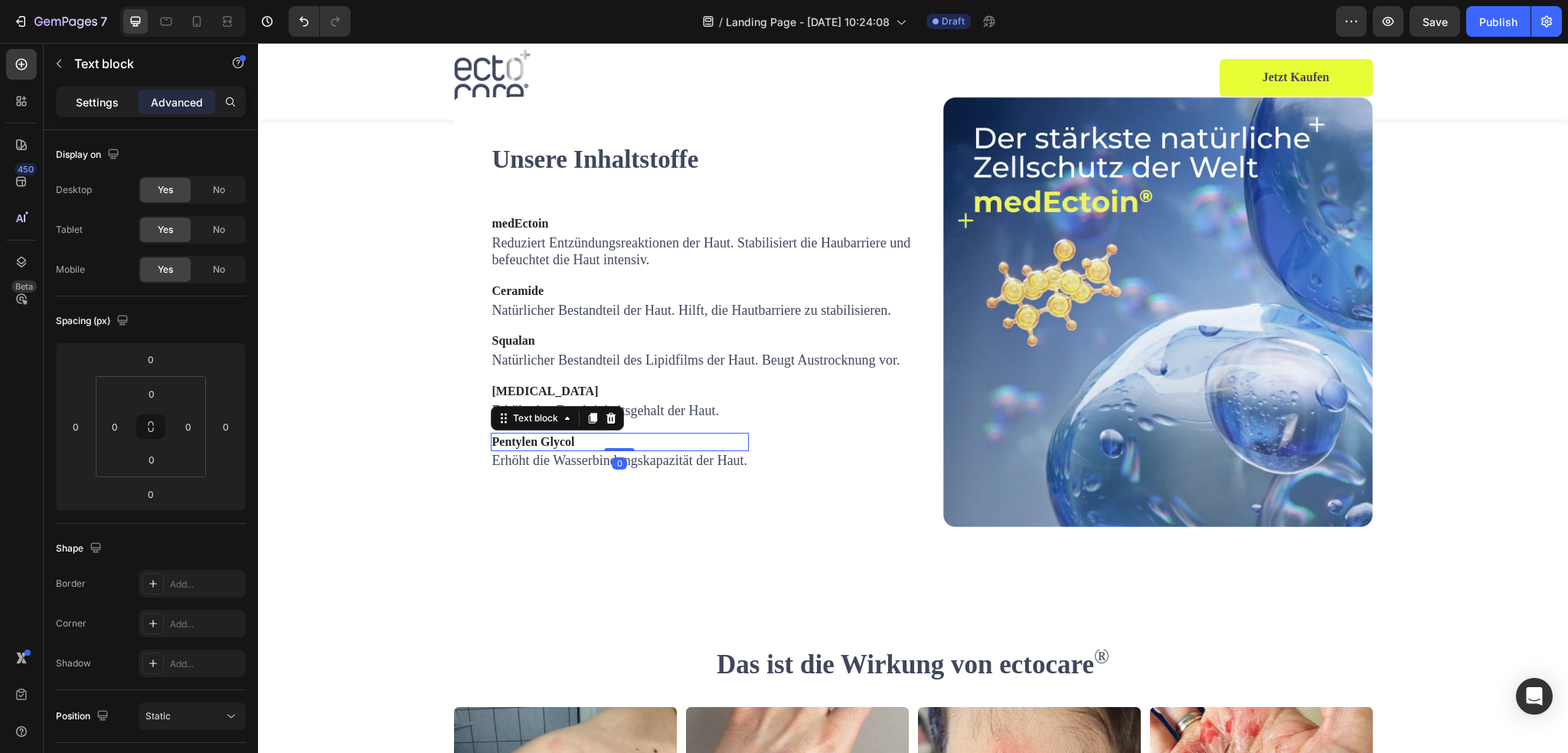
click at [108, 108] on p "Settings" at bounding box center [97, 102] width 43 height 16
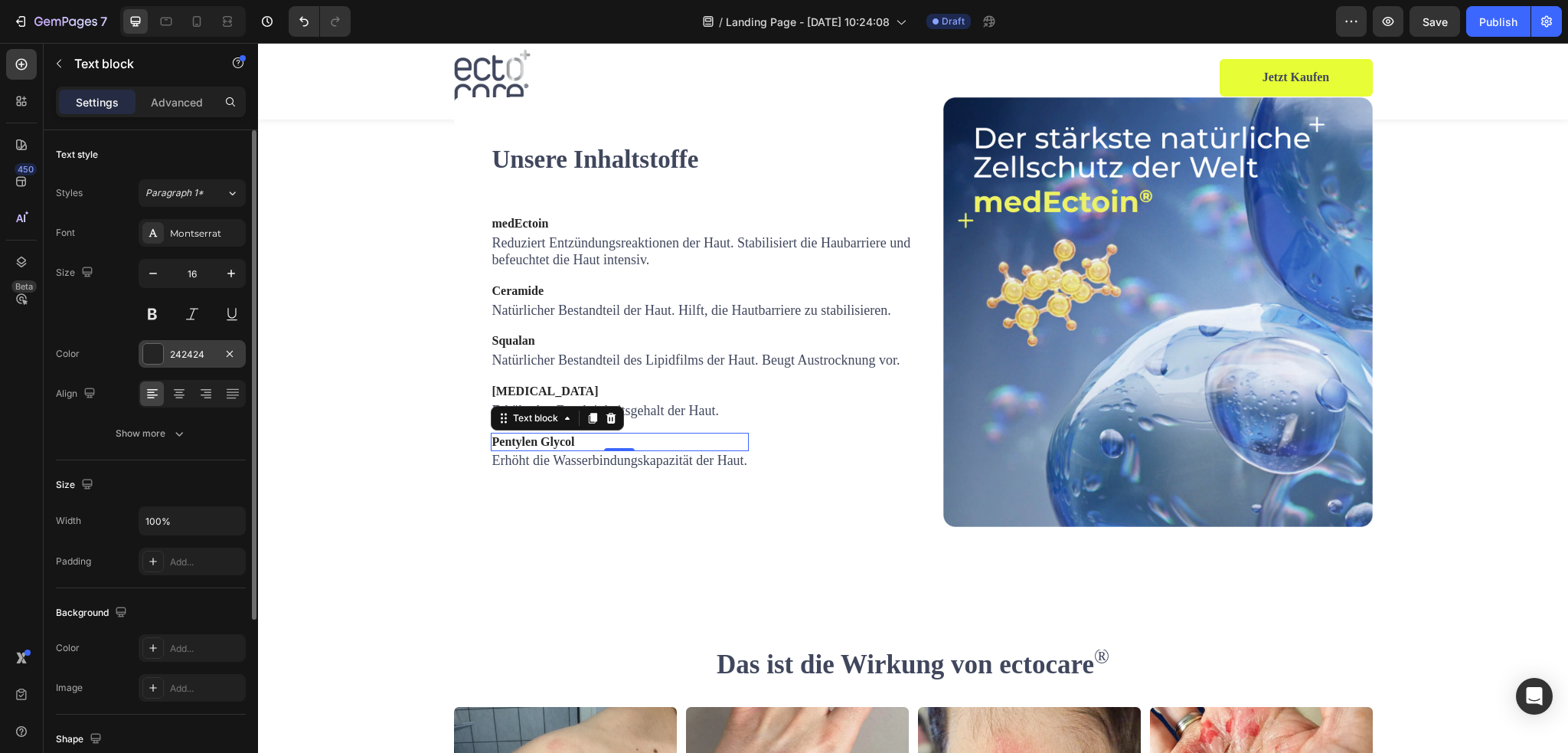
click at [155, 356] on div at bounding box center [153, 353] width 19 height 19
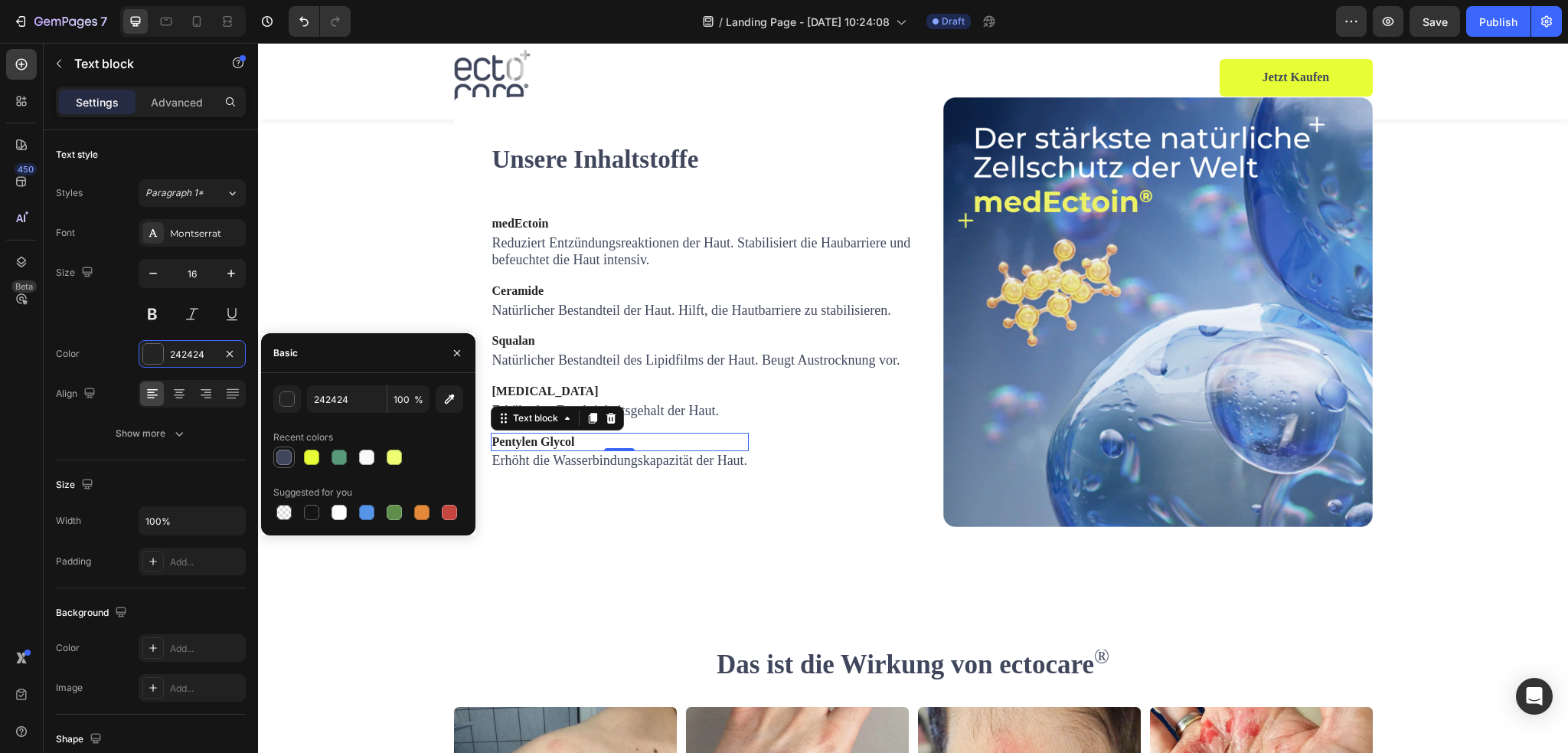
click at [284, 454] on div at bounding box center [283, 456] width 15 height 15
type input "40475D"
click at [518, 398] on strong "[MEDICAL_DATA]" at bounding box center [546, 391] width 106 height 13
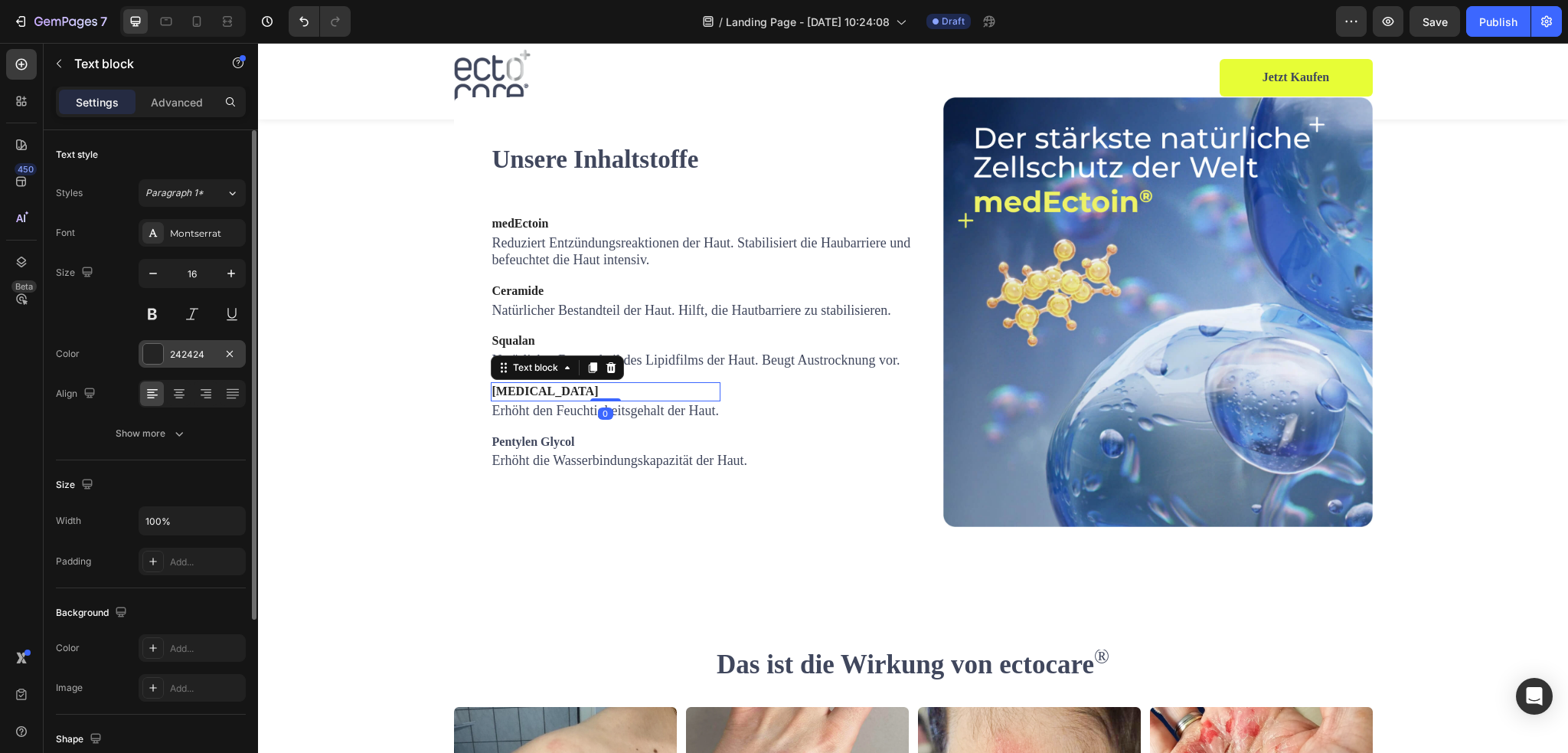
click at [153, 356] on div at bounding box center [153, 353] width 19 height 19
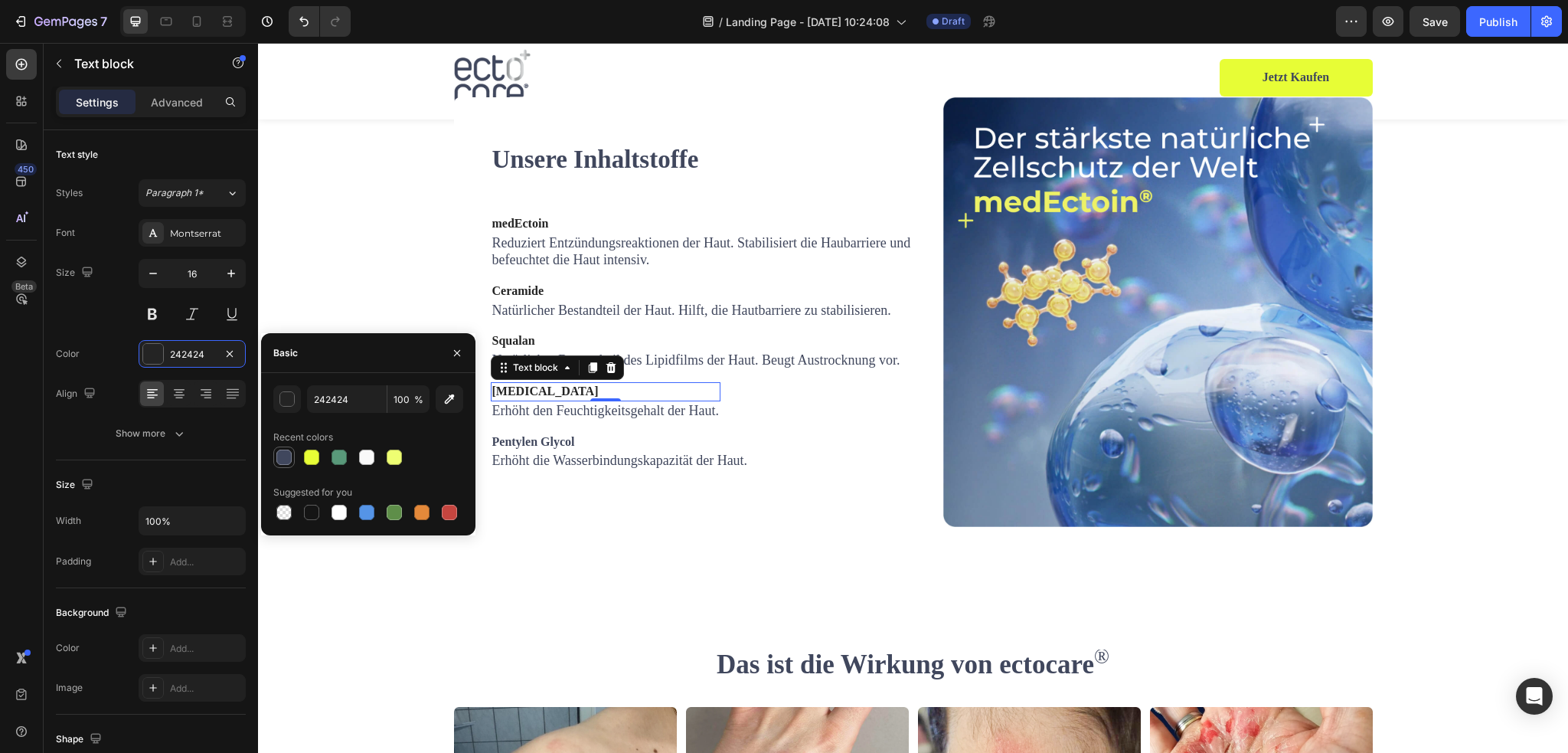
click at [283, 455] on div at bounding box center [283, 456] width 15 height 15
type input "40475D"
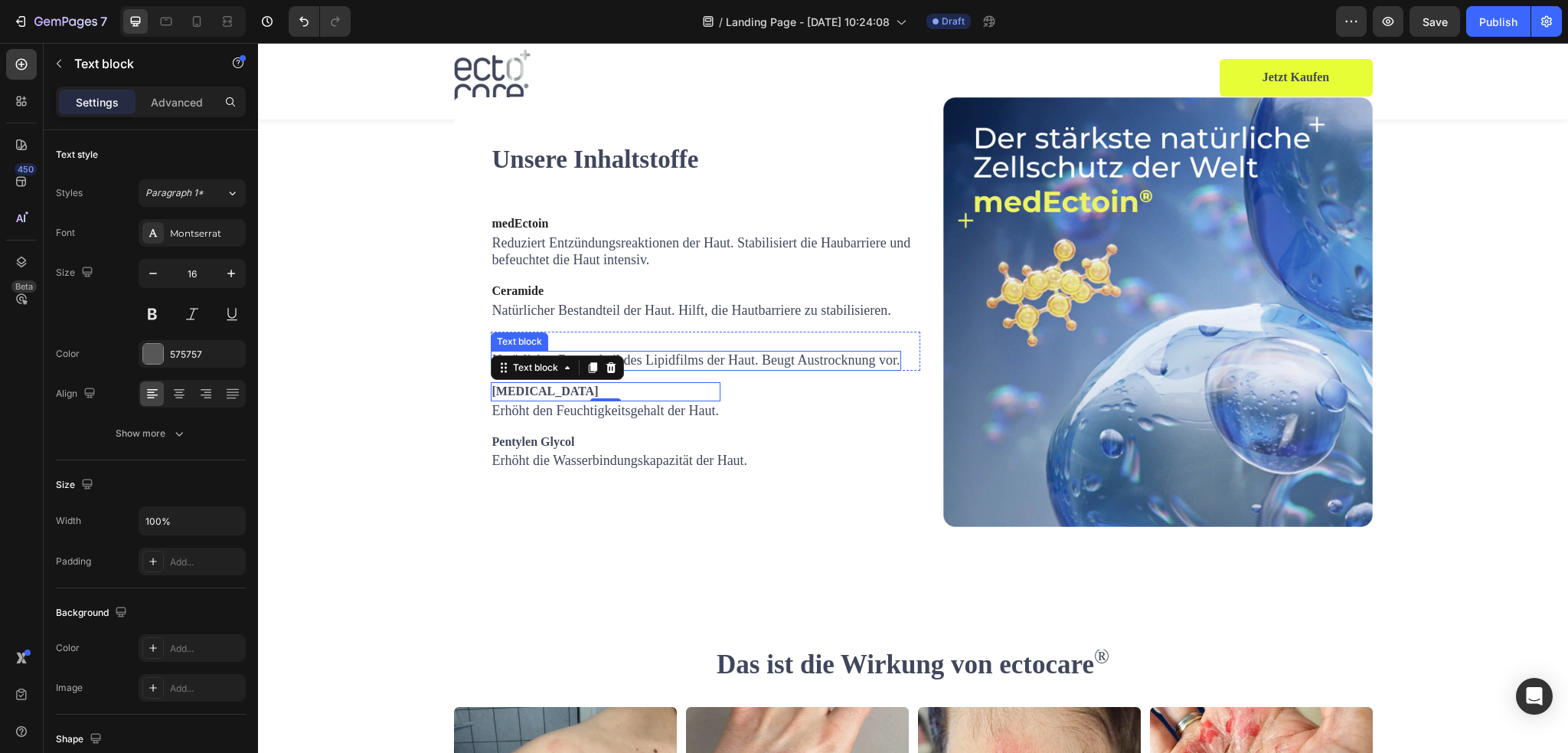
click at [508, 348] on div "Text block" at bounding box center [519, 342] width 51 height 14
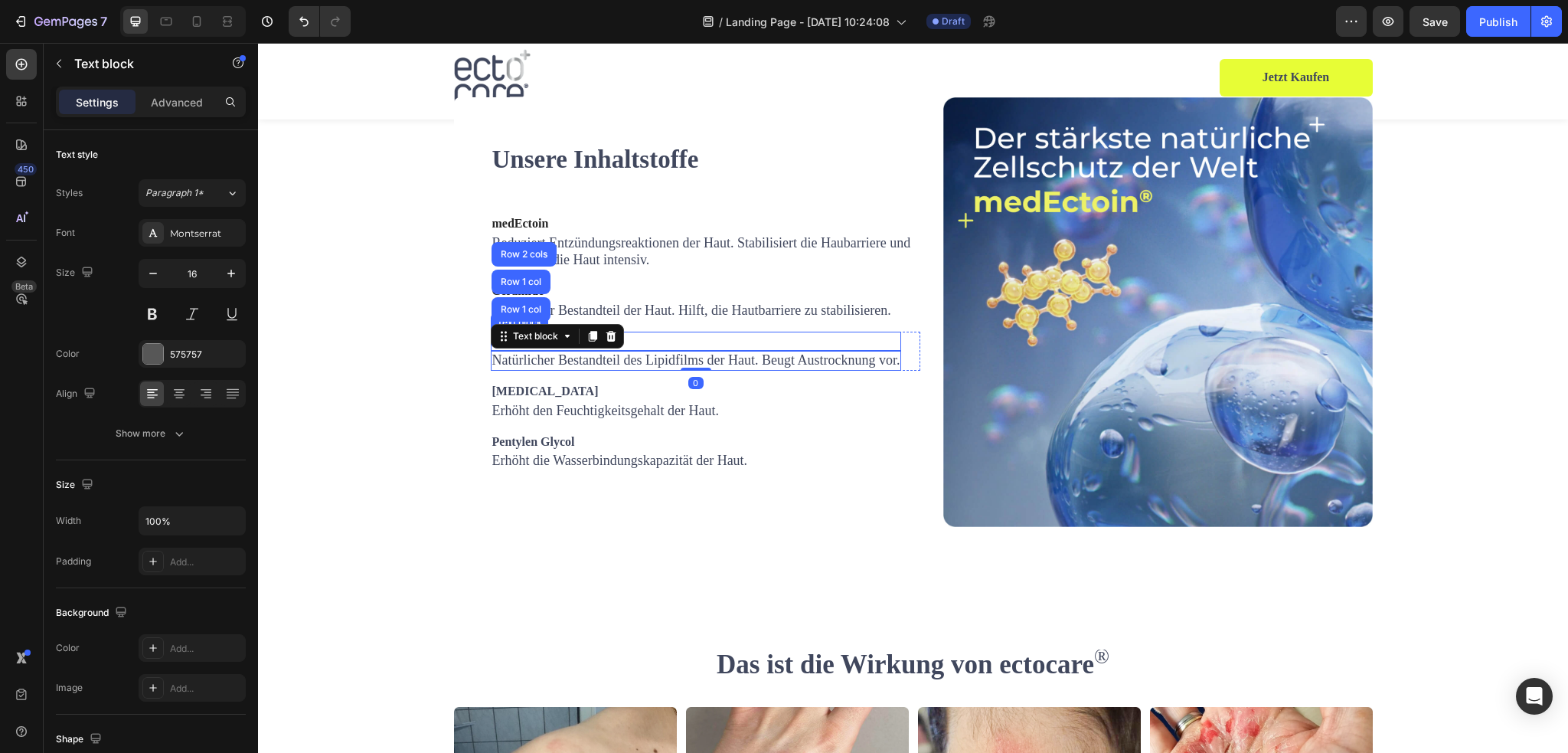
click at [688, 349] on p "Squalan" at bounding box center [696, 341] width 408 height 16
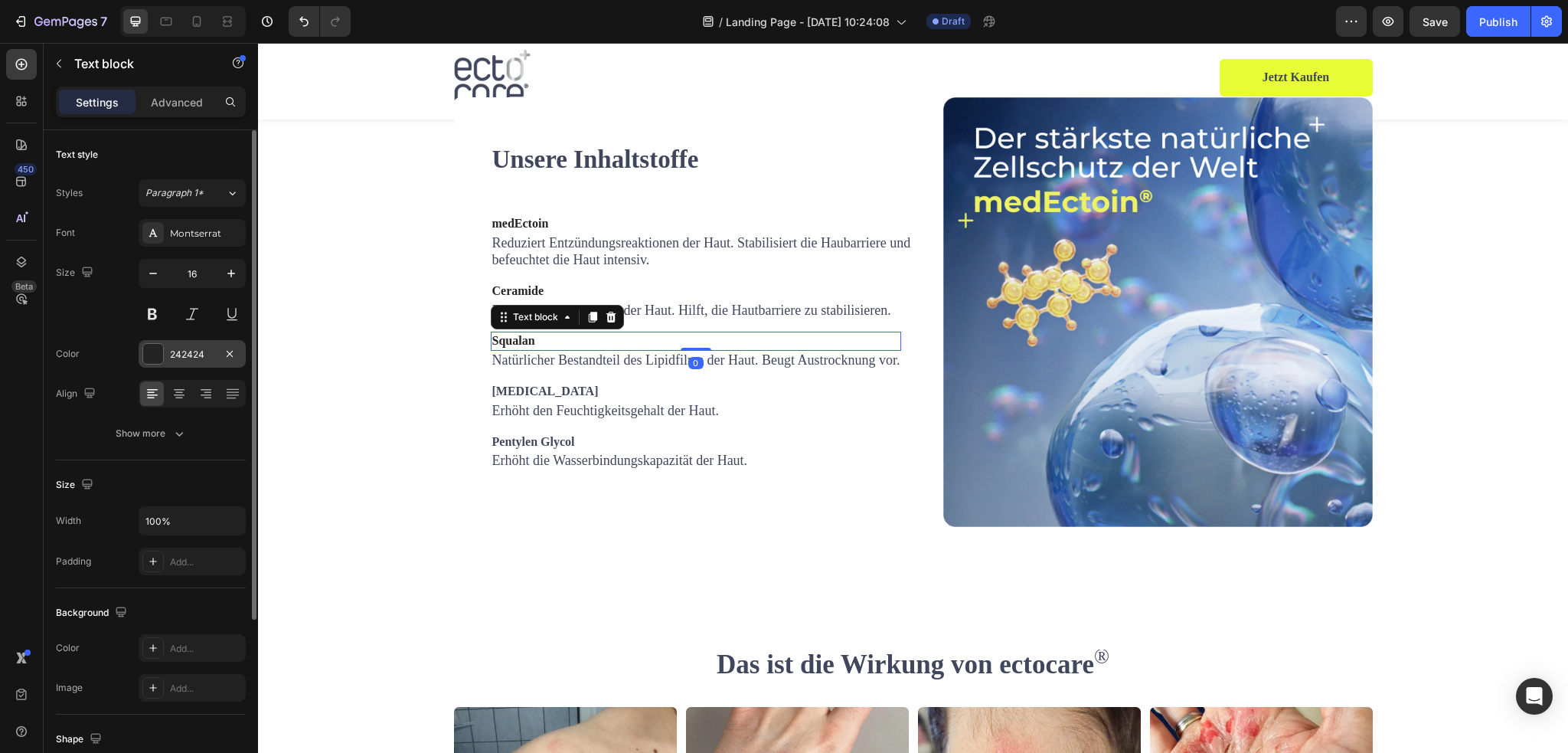
click at [147, 354] on div at bounding box center [153, 353] width 19 height 19
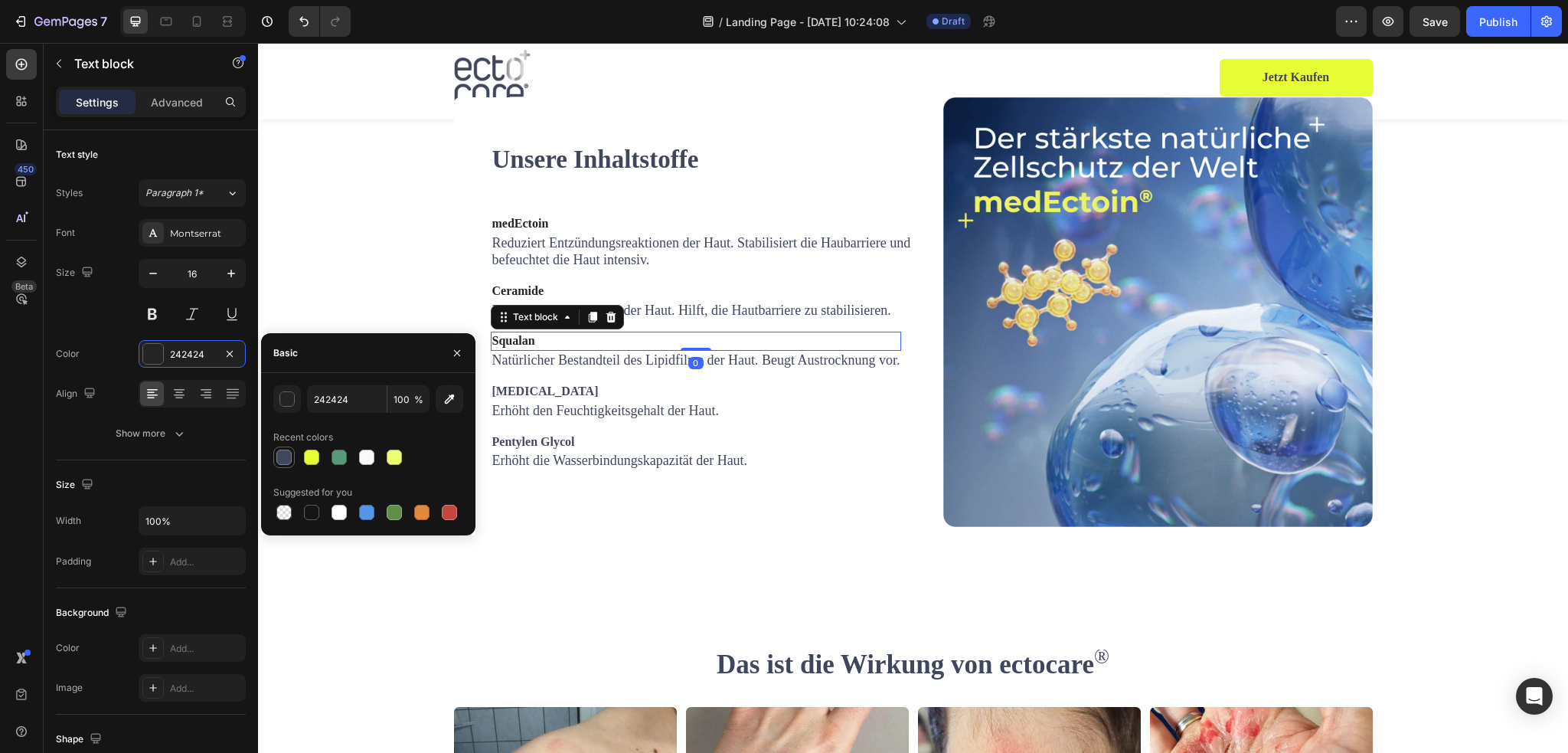
click at [274, 449] on div at bounding box center [284, 457] width 21 height 21
type input "40475D"
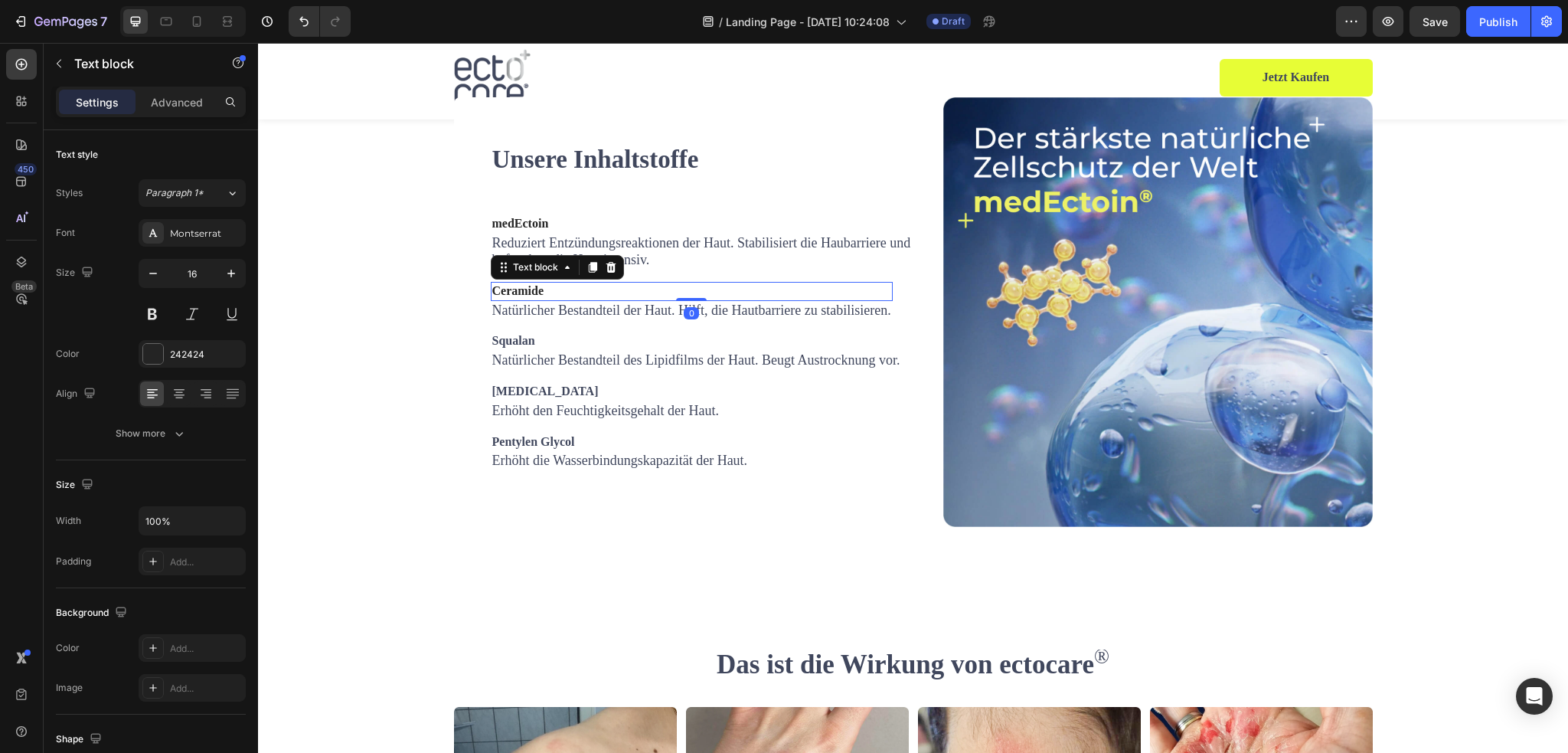
click at [513, 297] on strong "Ceramide" at bounding box center [518, 291] width 52 height 13
click at [511, 297] on strong "Ceramide" at bounding box center [518, 291] width 52 height 13
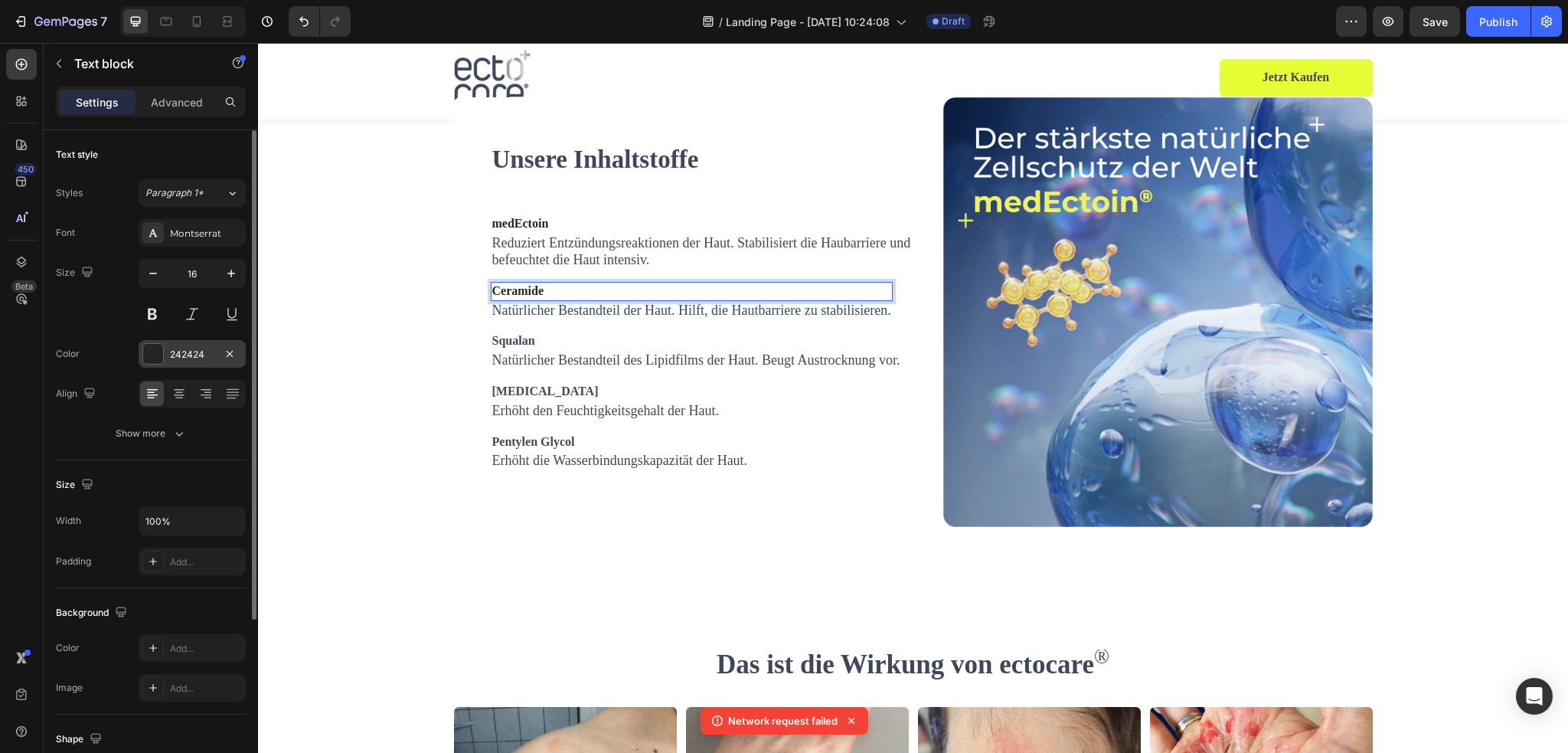
click at [150, 353] on div at bounding box center [153, 353] width 19 height 19
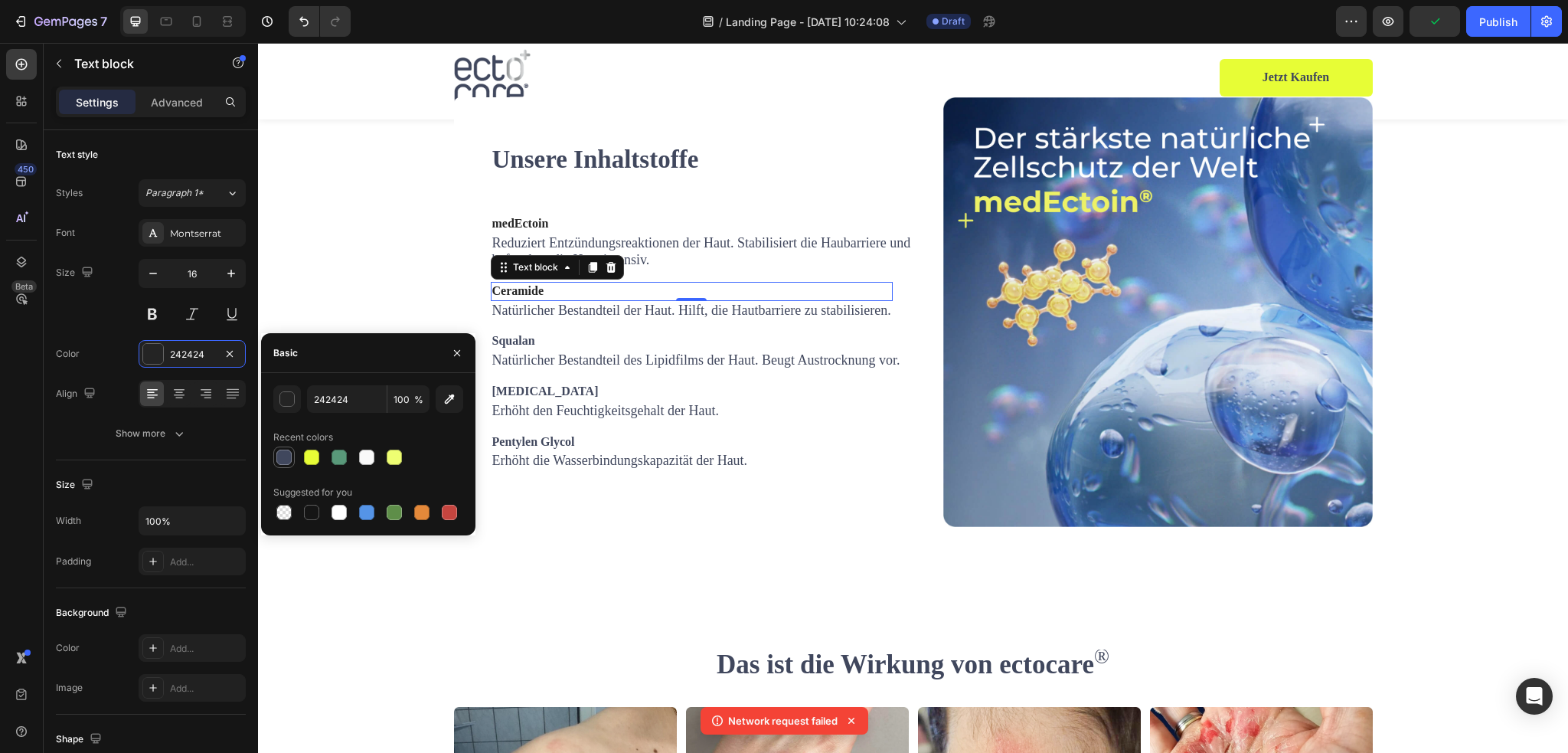
click at [290, 454] on div at bounding box center [283, 456] width 15 height 15
type input "40475D"
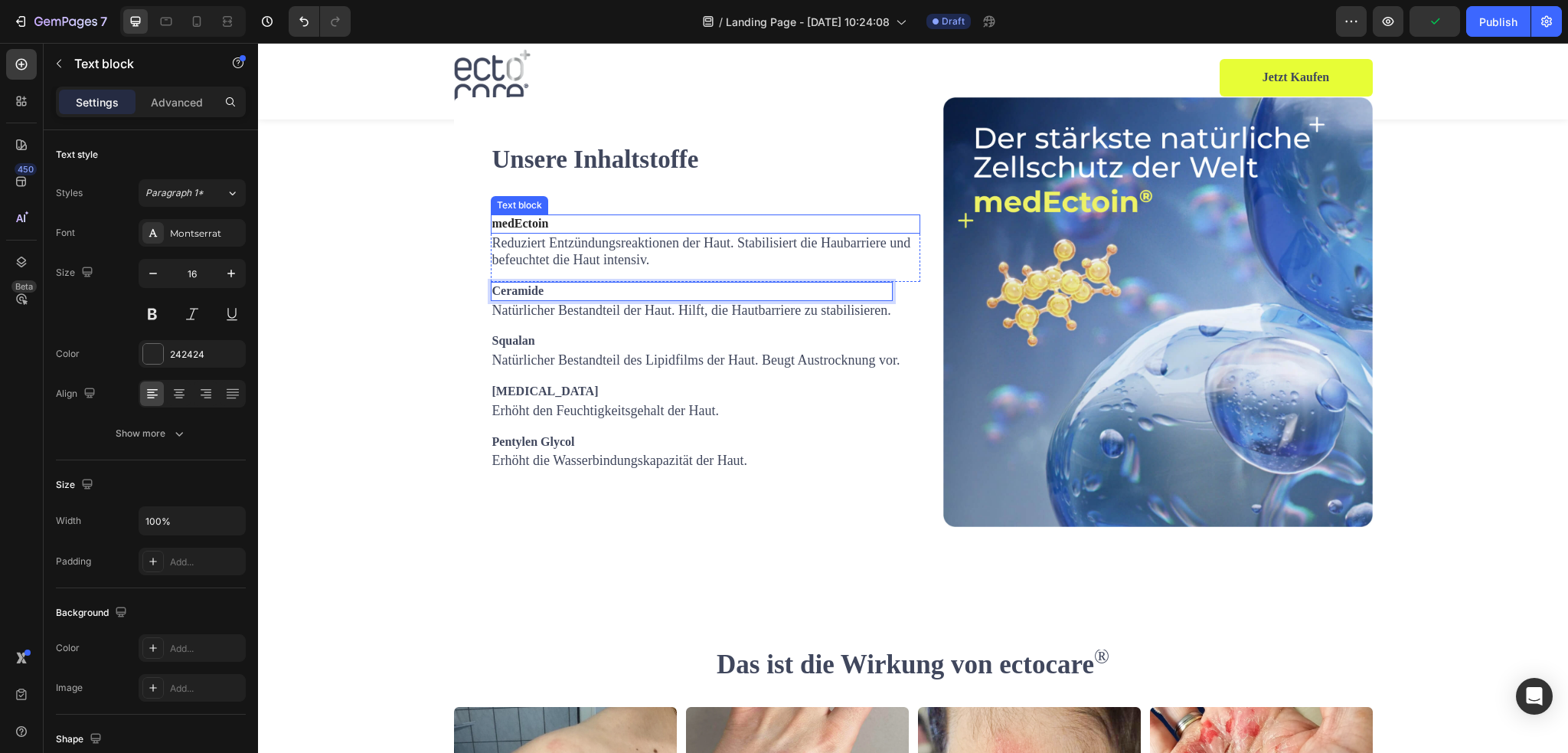
click at [565, 232] on p "medEctoin" at bounding box center [705, 224] width 426 height 16
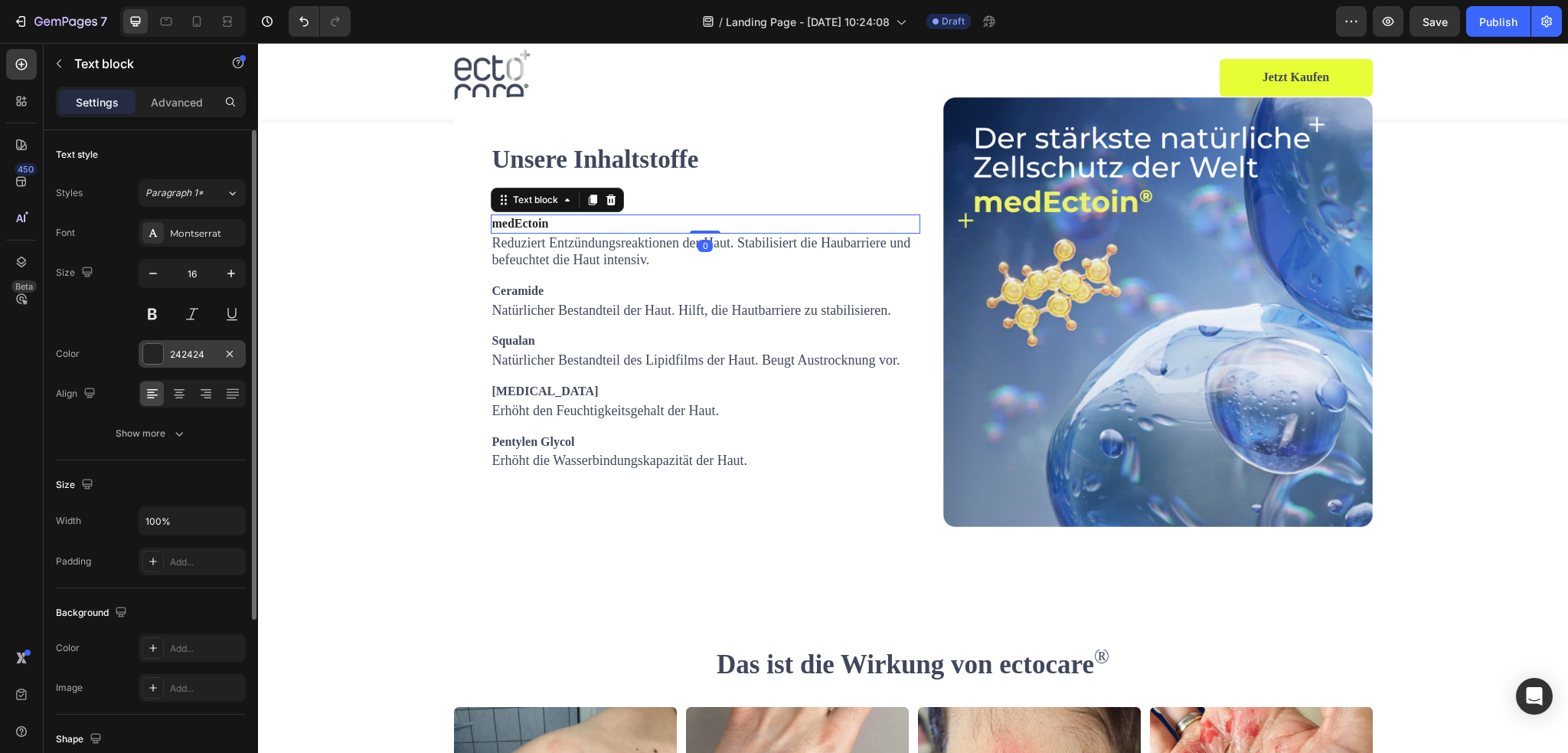
click at [160, 358] on div at bounding box center [153, 353] width 19 height 19
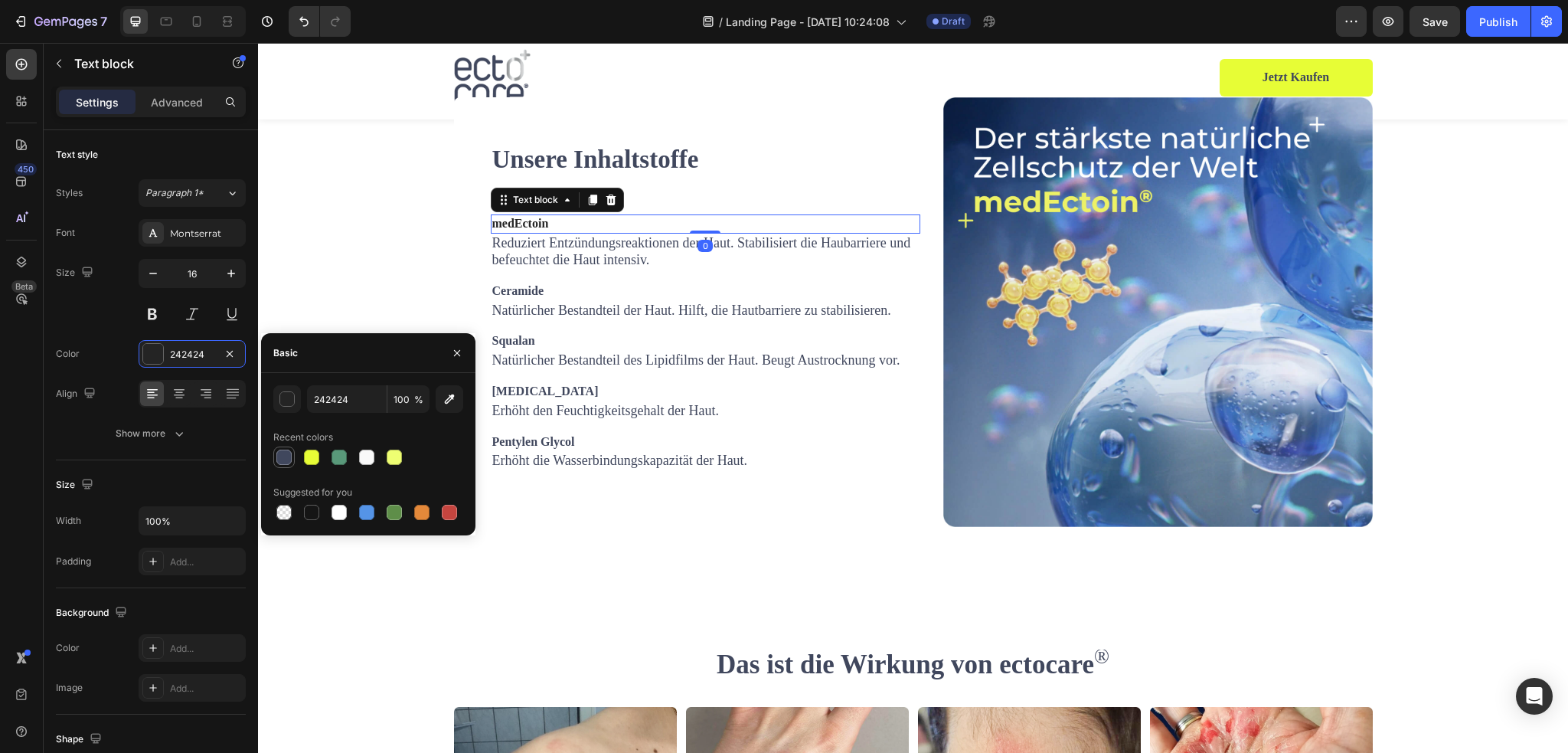
click at [289, 455] on div at bounding box center [283, 456] width 15 height 15
type input "40475D"
click at [596, 268] on span "Reduziert Entzündungsreaktionen der Haut. Stabilisiert die Haubarriere und befe…" at bounding box center [702, 251] width 419 height 32
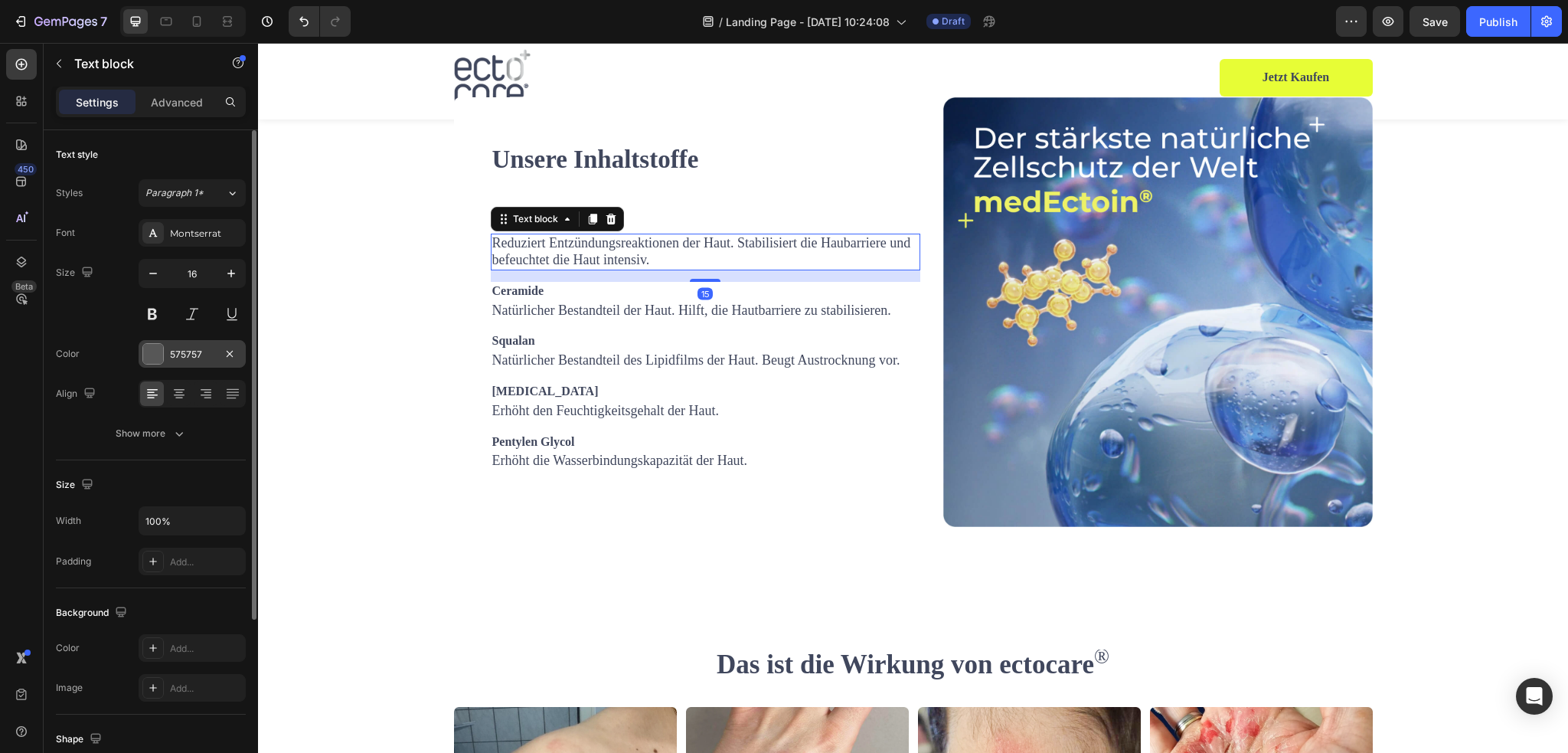
click at [159, 354] on div at bounding box center [153, 353] width 19 height 19
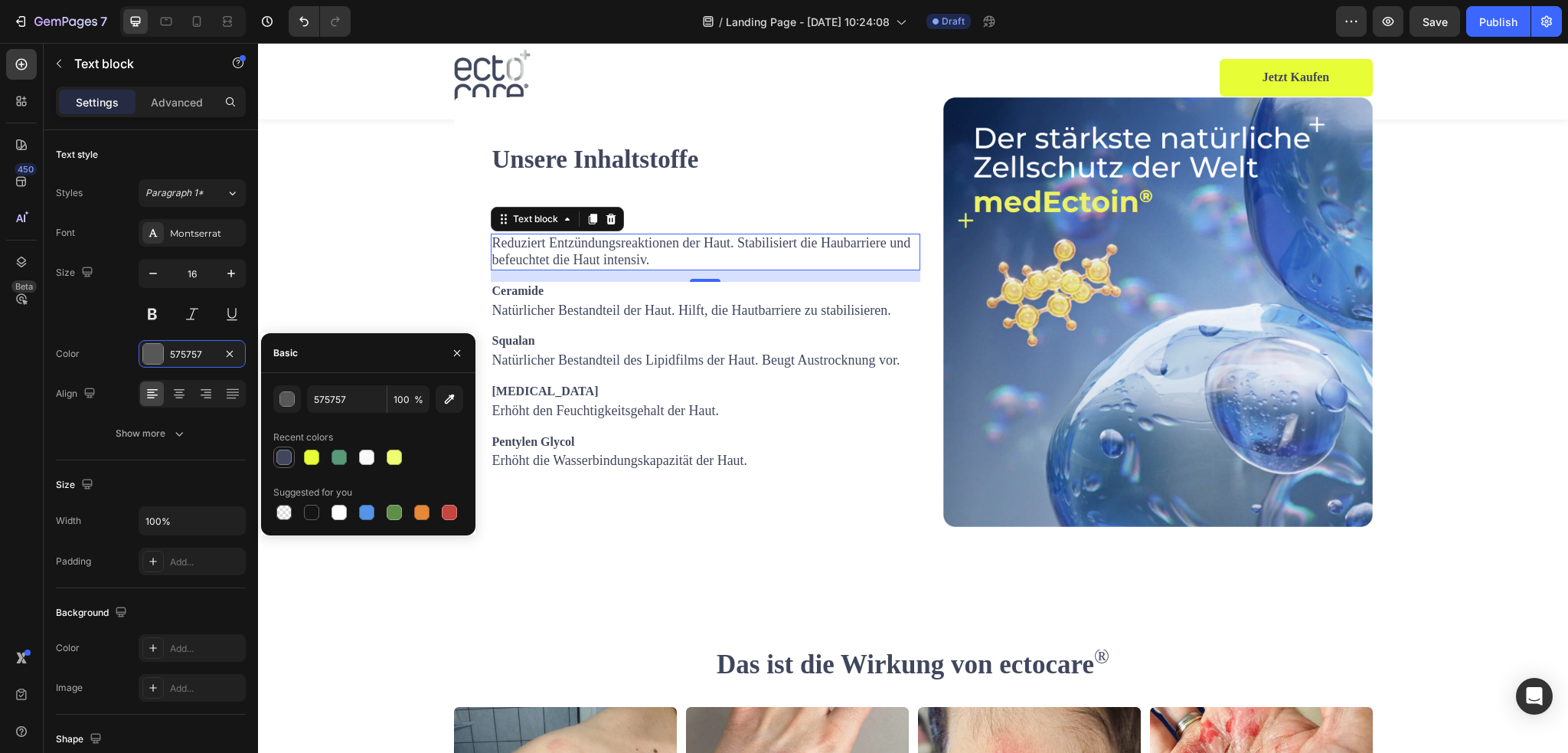
click at [284, 454] on div at bounding box center [283, 456] width 15 height 15
type input "40475D"
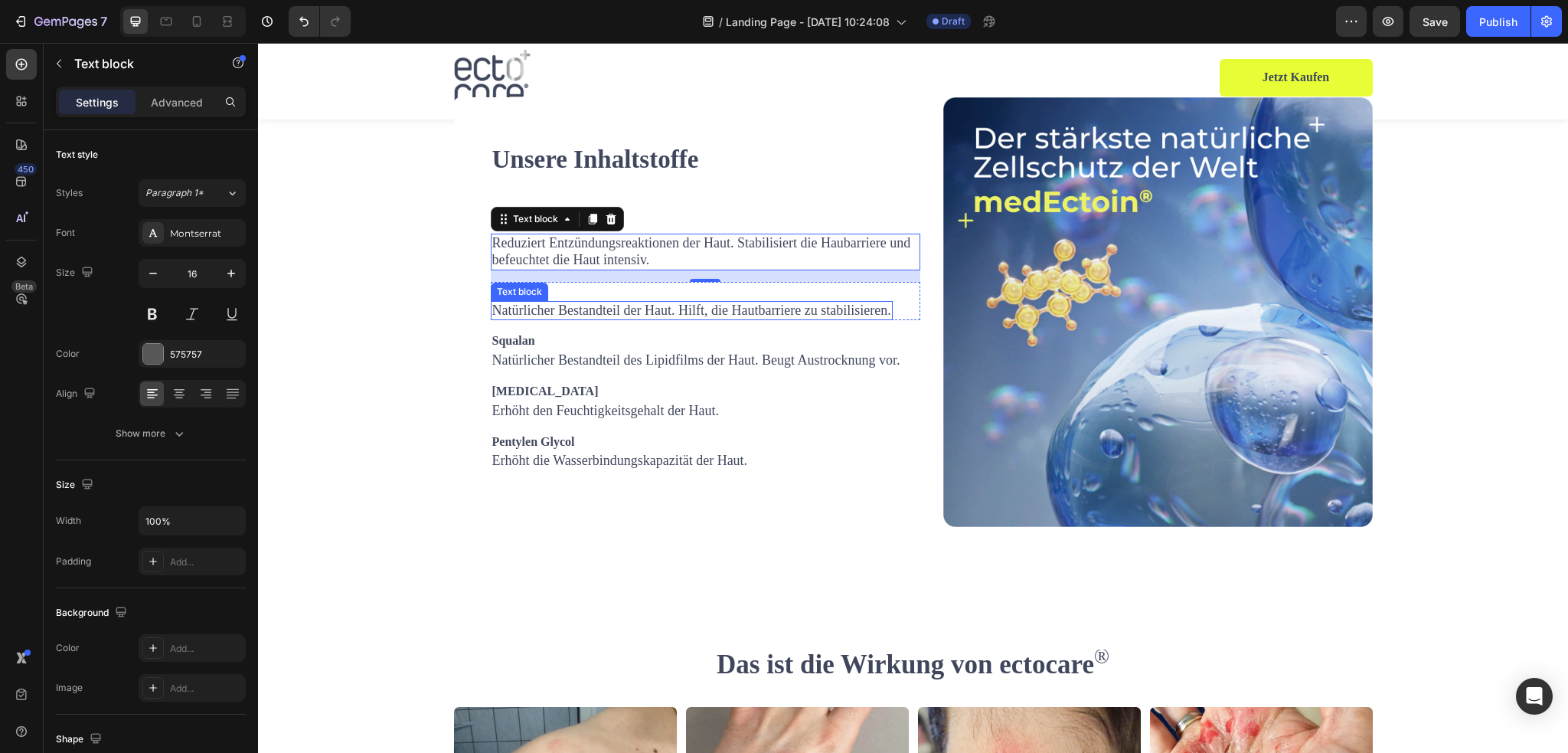
click at [538, 318] on span "Natürlicher Bestandteil der Haut. Hilft, die Hautbarriere zu stabilisieren." at bounding box center [692, 309] width 399 height 15
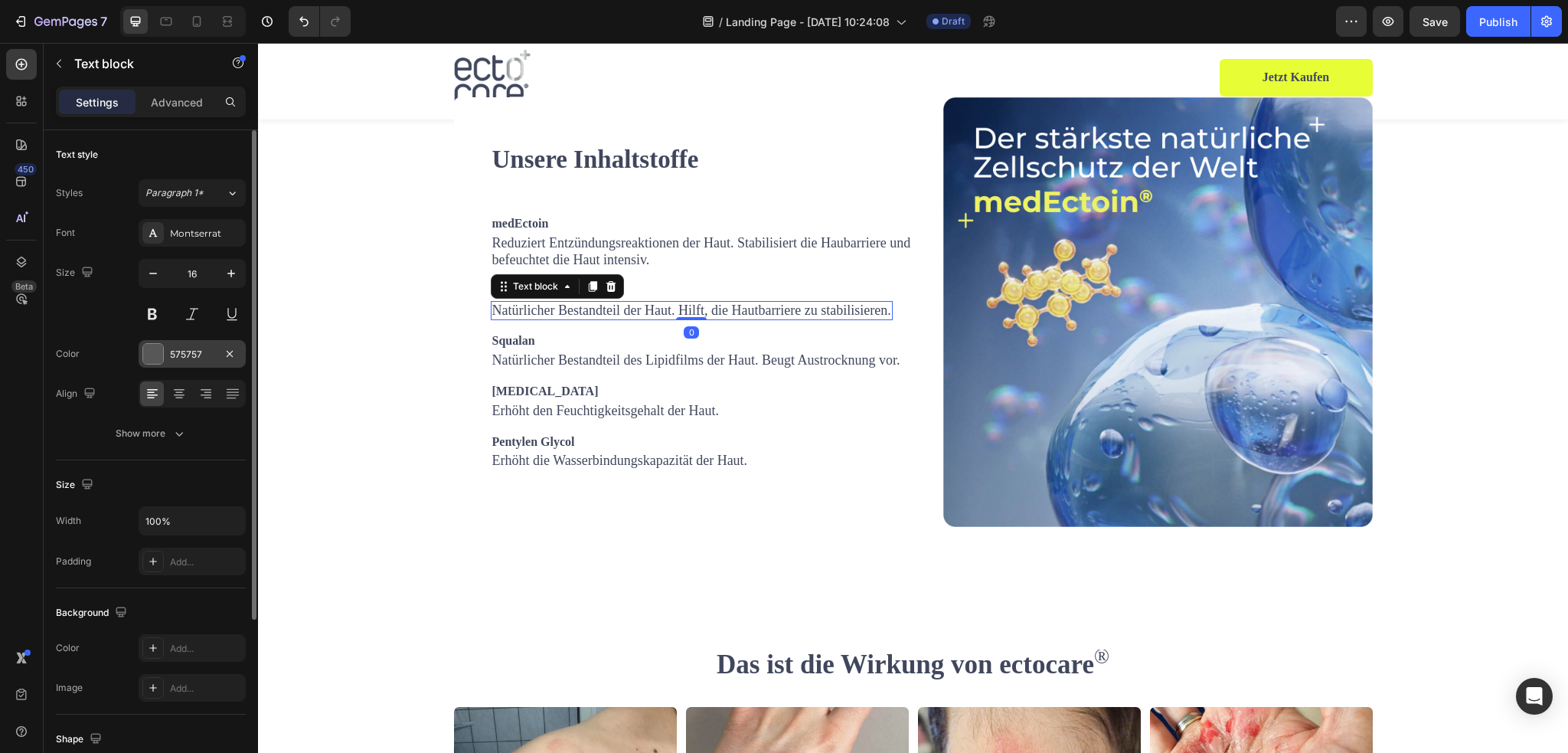
click at [147, 345] on div at bounding box center [153, 353] width 19 height 19
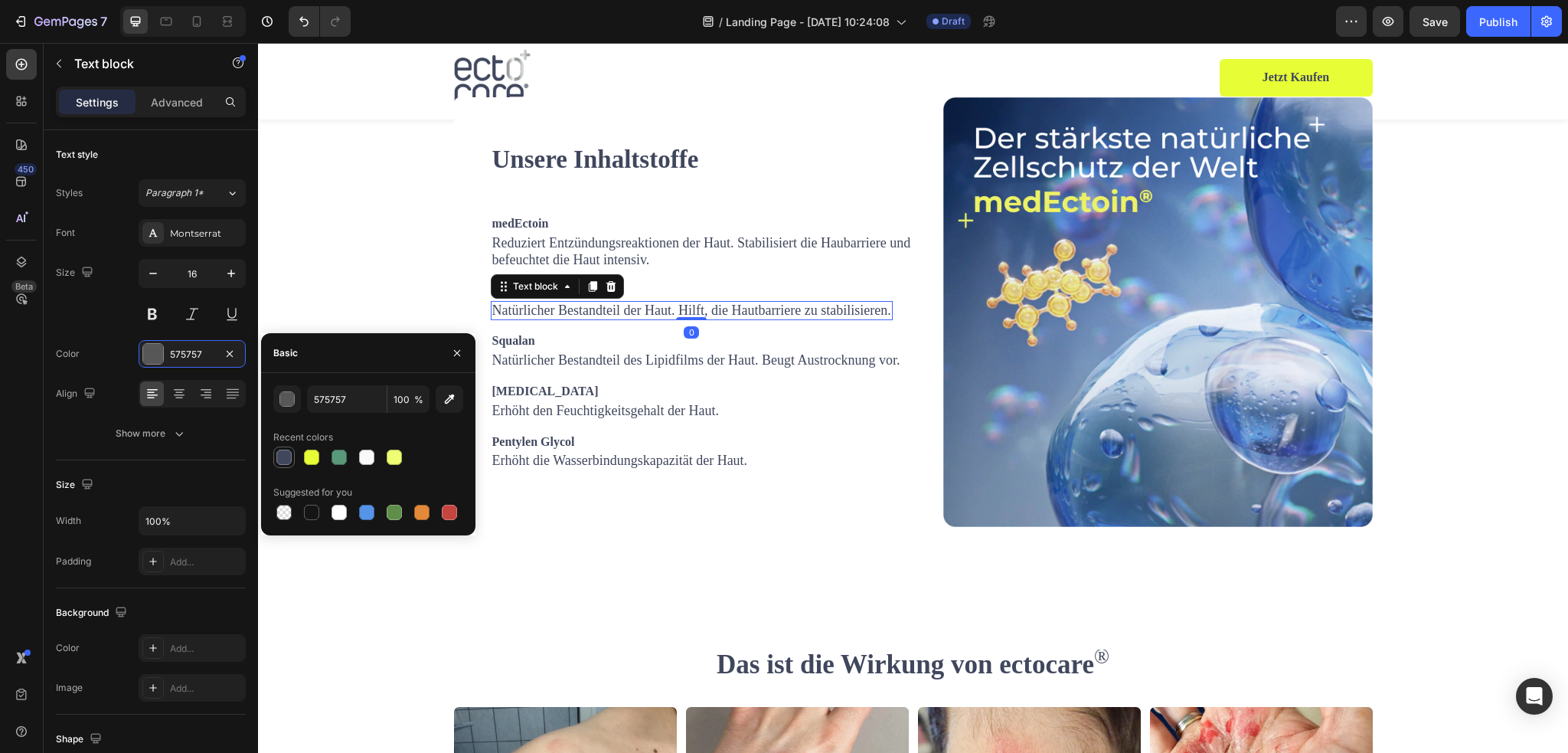
click at [282, 454] on div at bounding box center [283, 456] width 15 height 15
type input "40475D"
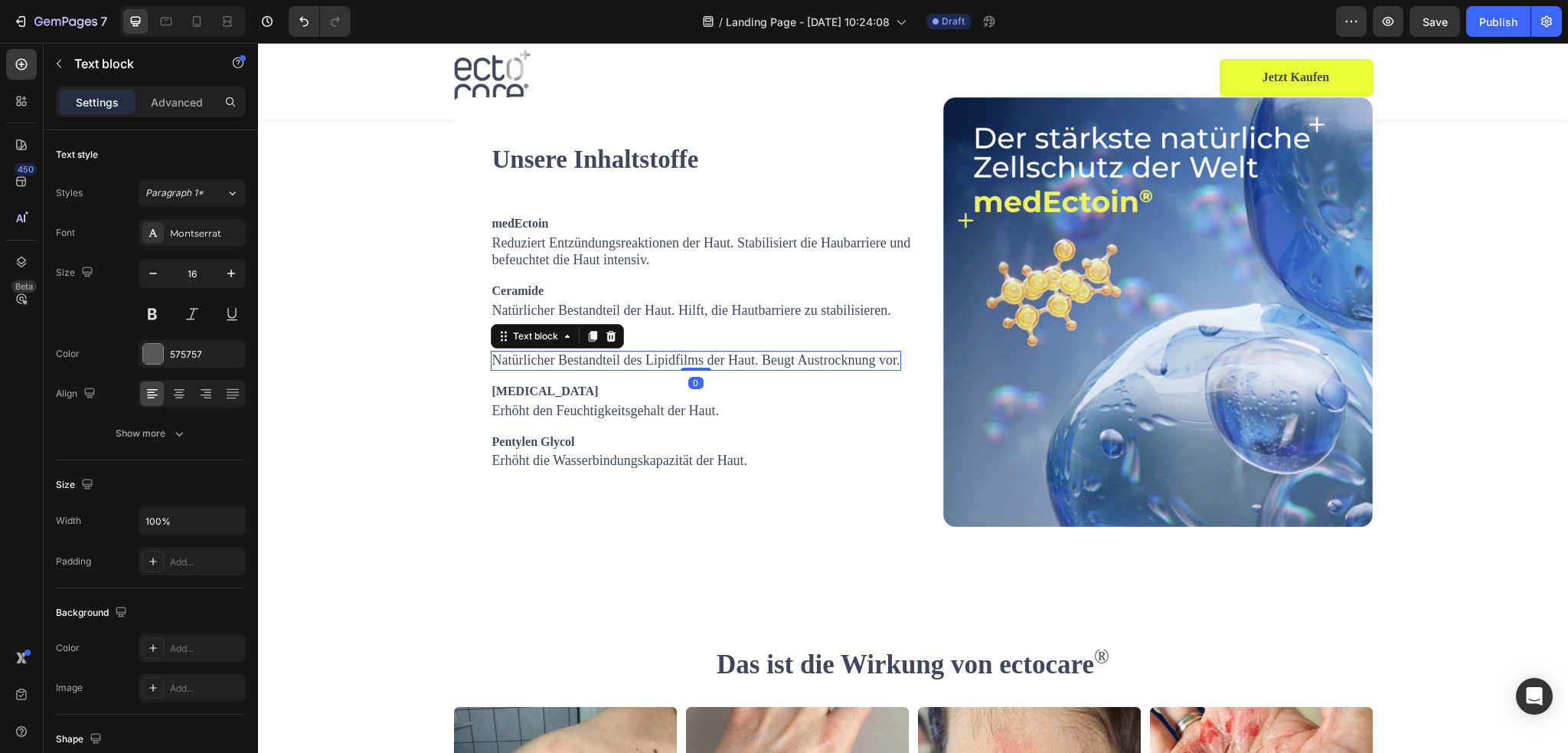
click at [524, 368] on span "Natürlicher Bestandteil des Lipidfilms der Haut. Beugt Austrocknung vor." at bounding box center [696, 360] width 408 height 15
click at [157, 346] on div at bounding box center [153, 353] width 19 height 19
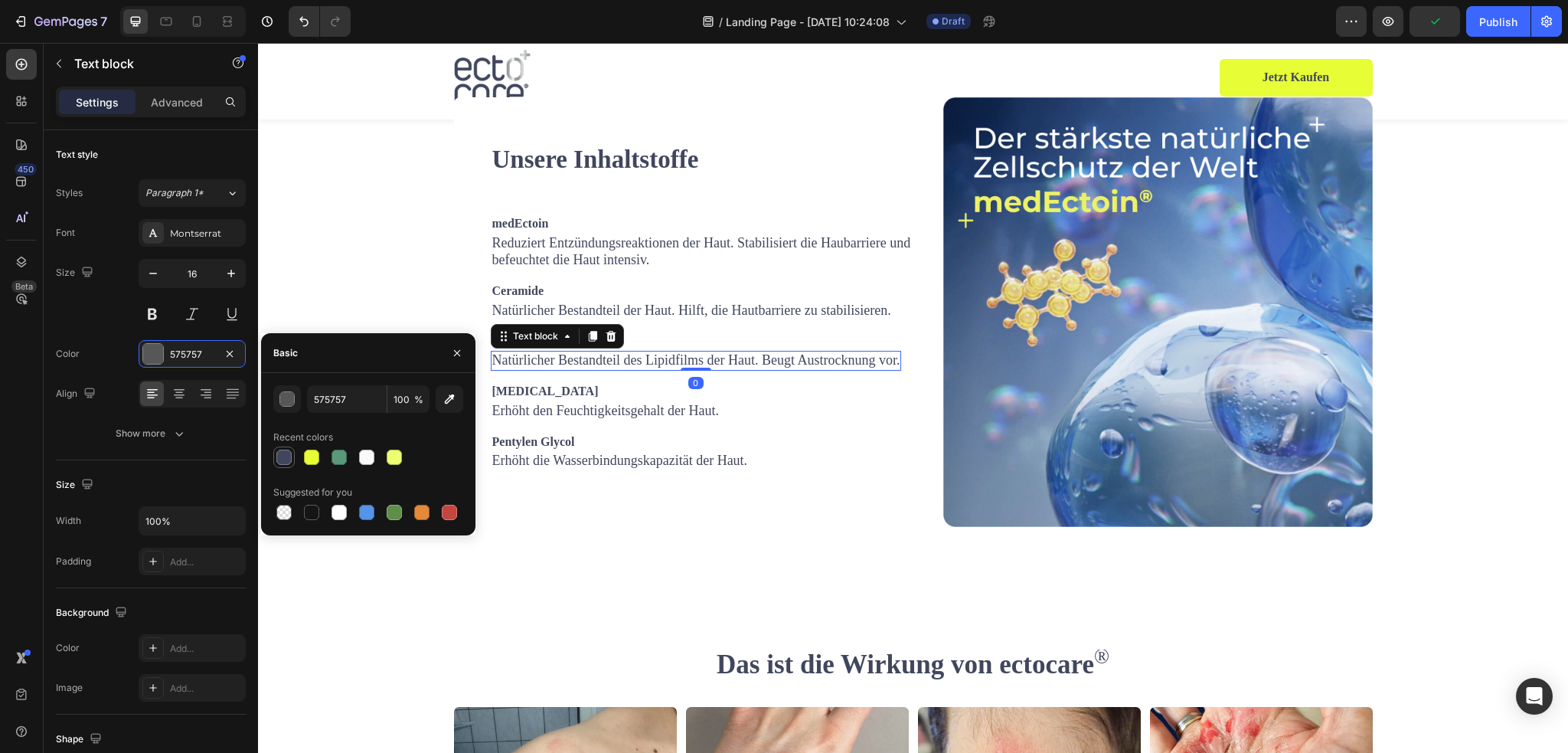
click at [292, 446] on div at bounding box center [284, 457] width 21 height 21
type input "40475D"
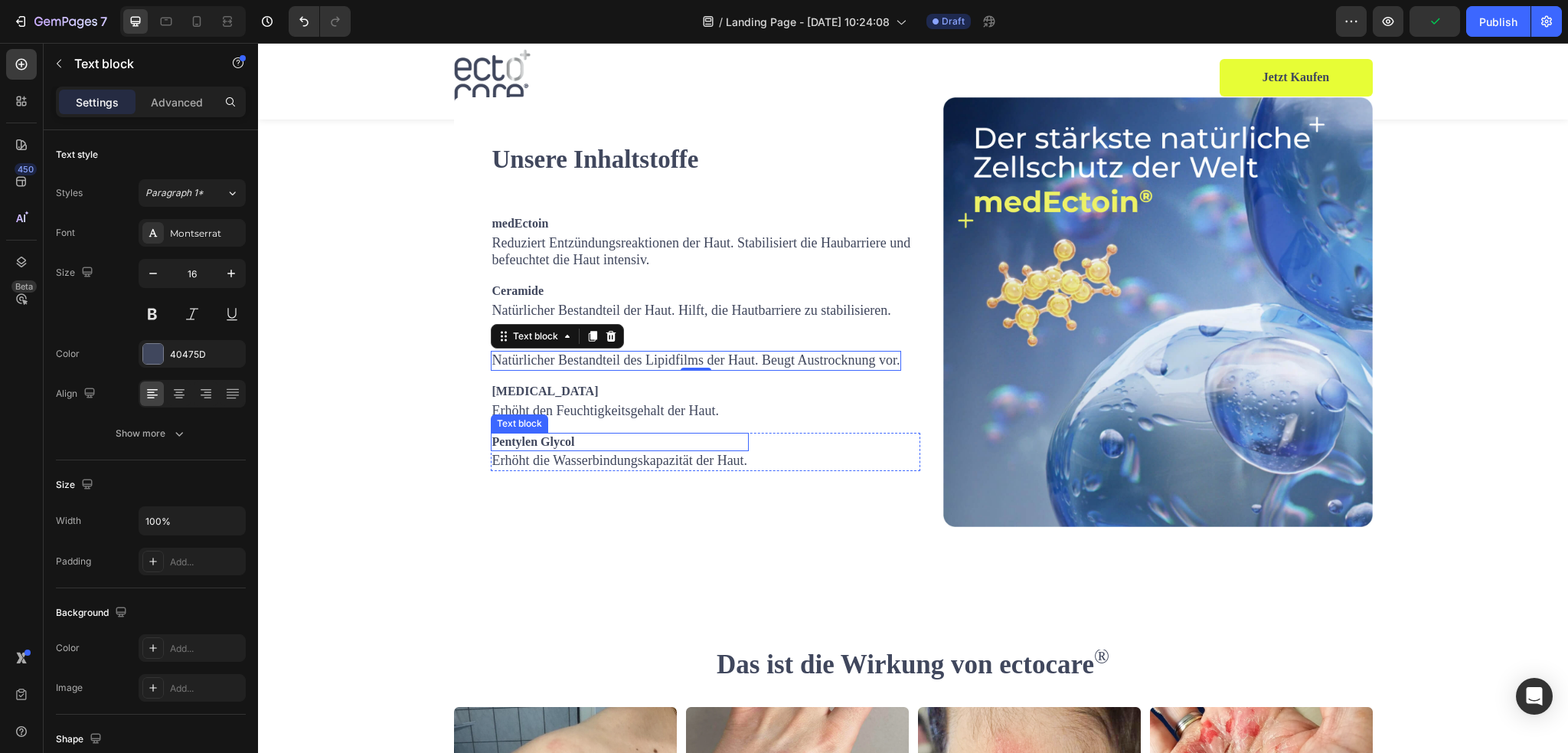
click at [518, 432] on div "Text block" at bounding box center [519, 423] width 58 height 19
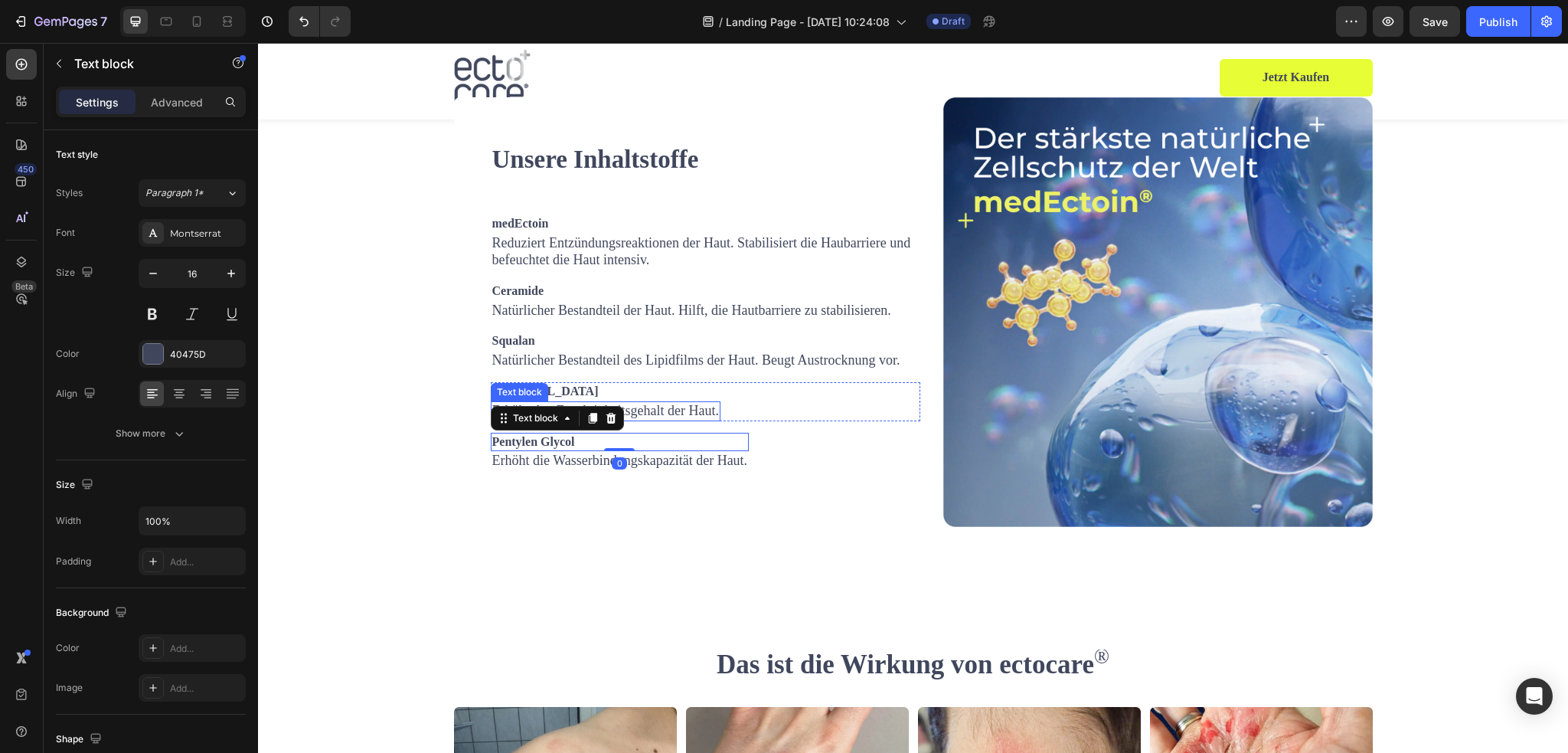
click at [672, 418] on span "Erhöht den Feuchtigkeitsgehalt der Haut." at bounding box center [606, 410] width 227 height 15
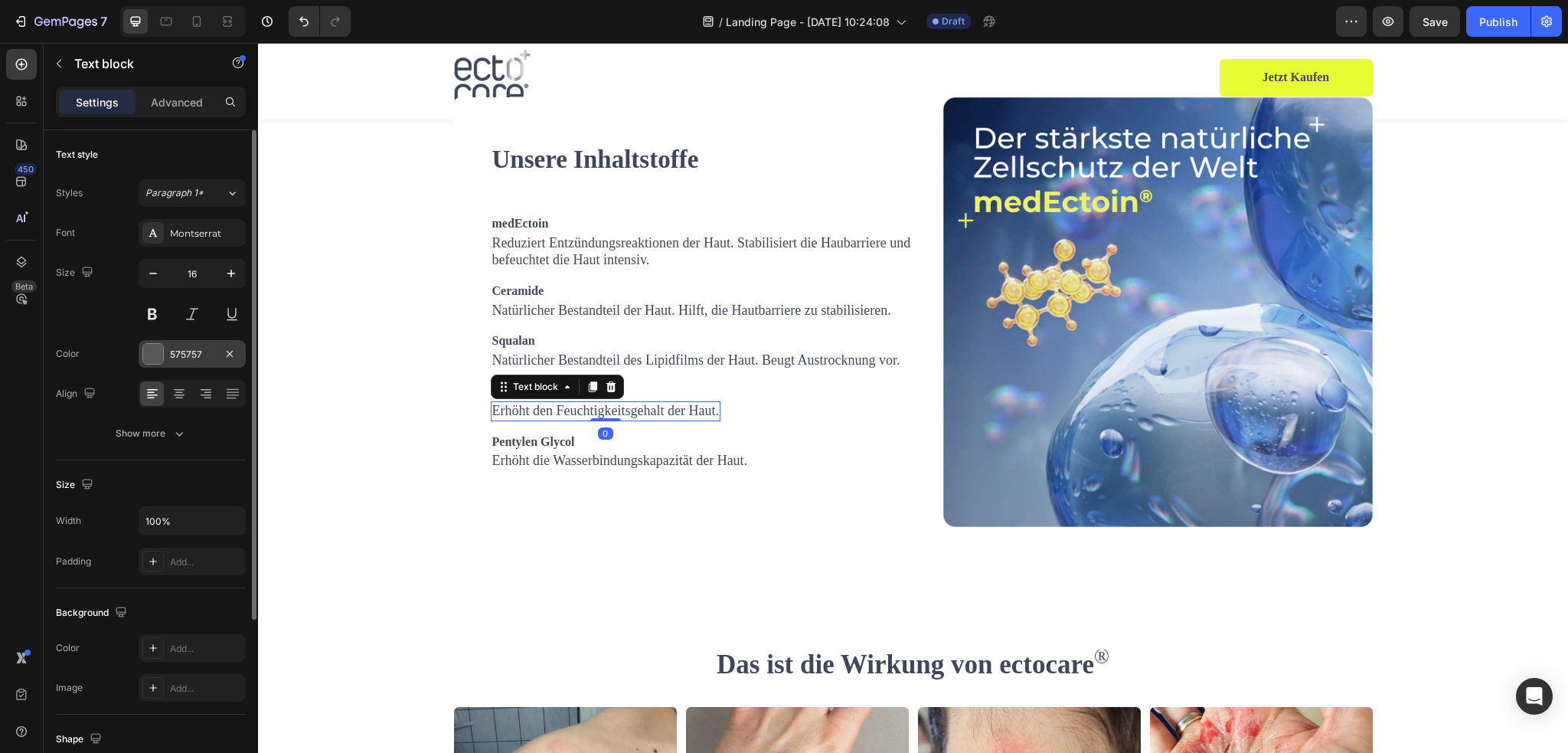
click at [154, 358] on div at bounding box center [153, 353] width 19 height 19
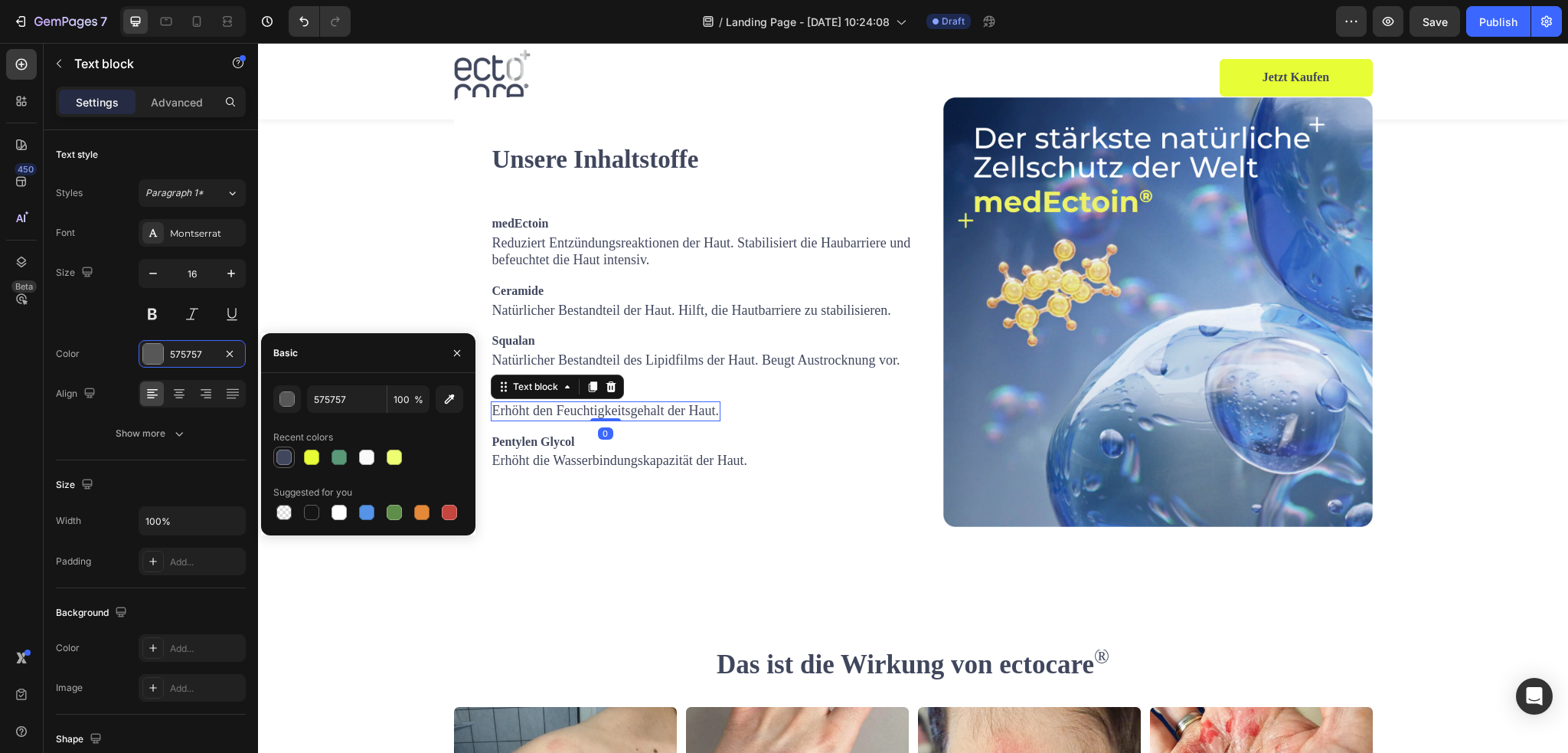
click at [279, 455] on div at bounding box center [283, 456] width 15 height 15
type input "40475D"
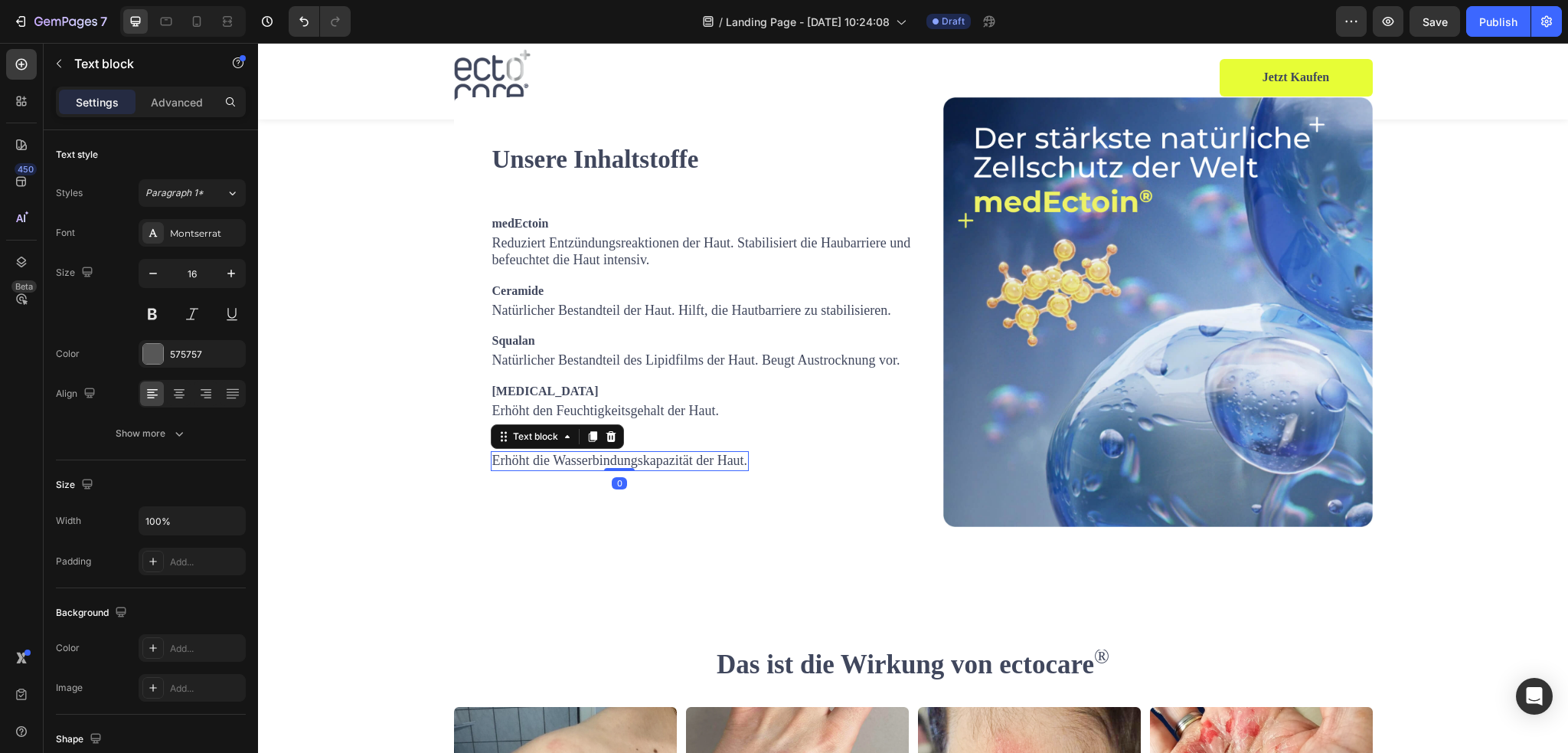
click at [559, 468] on span "Erhöht die Wasserbindungskapazität der Haut." at bounding box center [620, 460] width 256 height 15
click at [158, 363] on div at bounding box center [153, 353] width 21 height 21
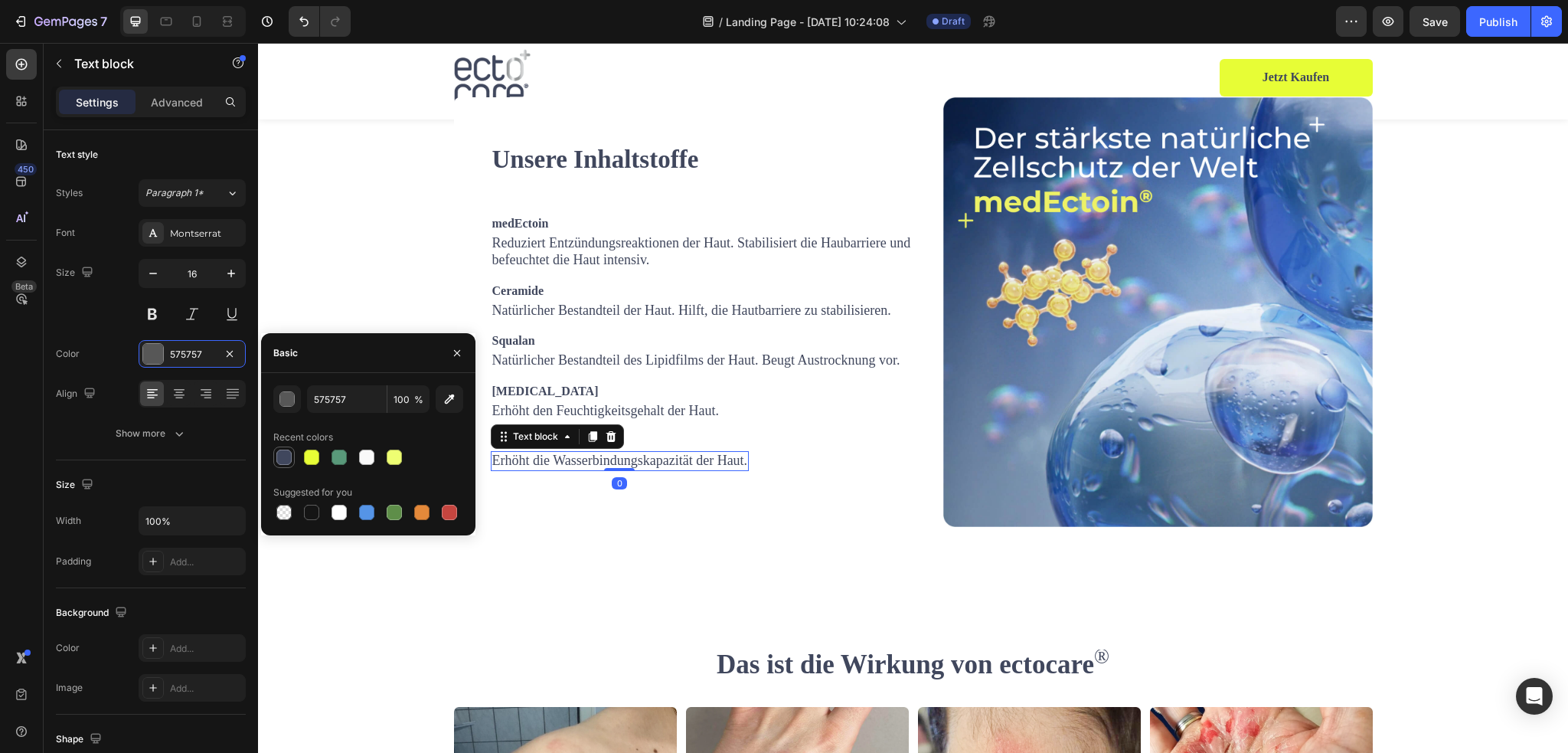
click at [284, 454] on div at bounding box center [283, 456] width 15 height 15
type input "40475D"
click at [398, 527] on div "Unsere Inhaltstoffe Heading medEctoin Text block Reduziert Entzündungsreaktione…" at bounding box center [912, 312] width 1287 height 430
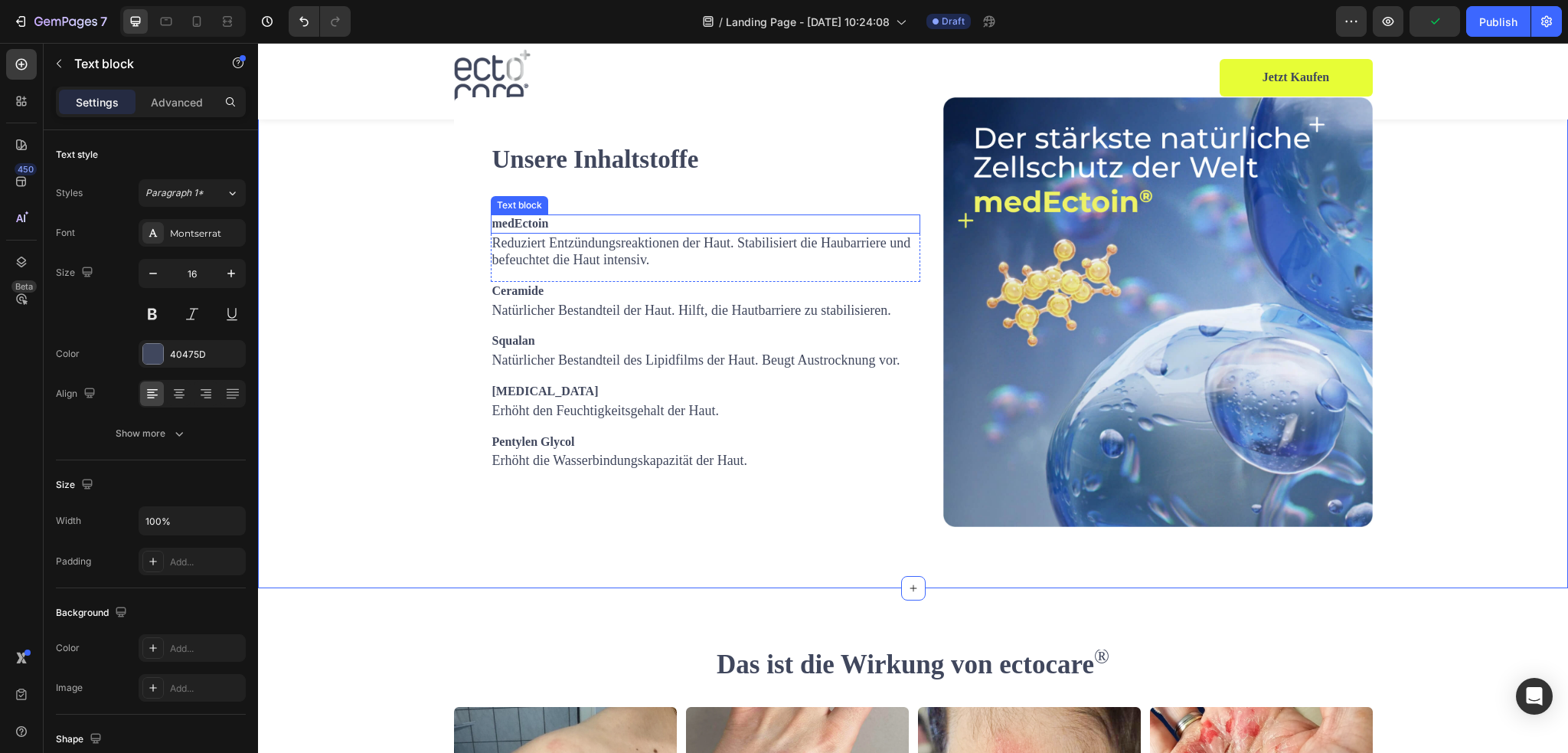
click at [559, 232] on p "medEctoin" at bounding box center [705, 224] width 426 height 16
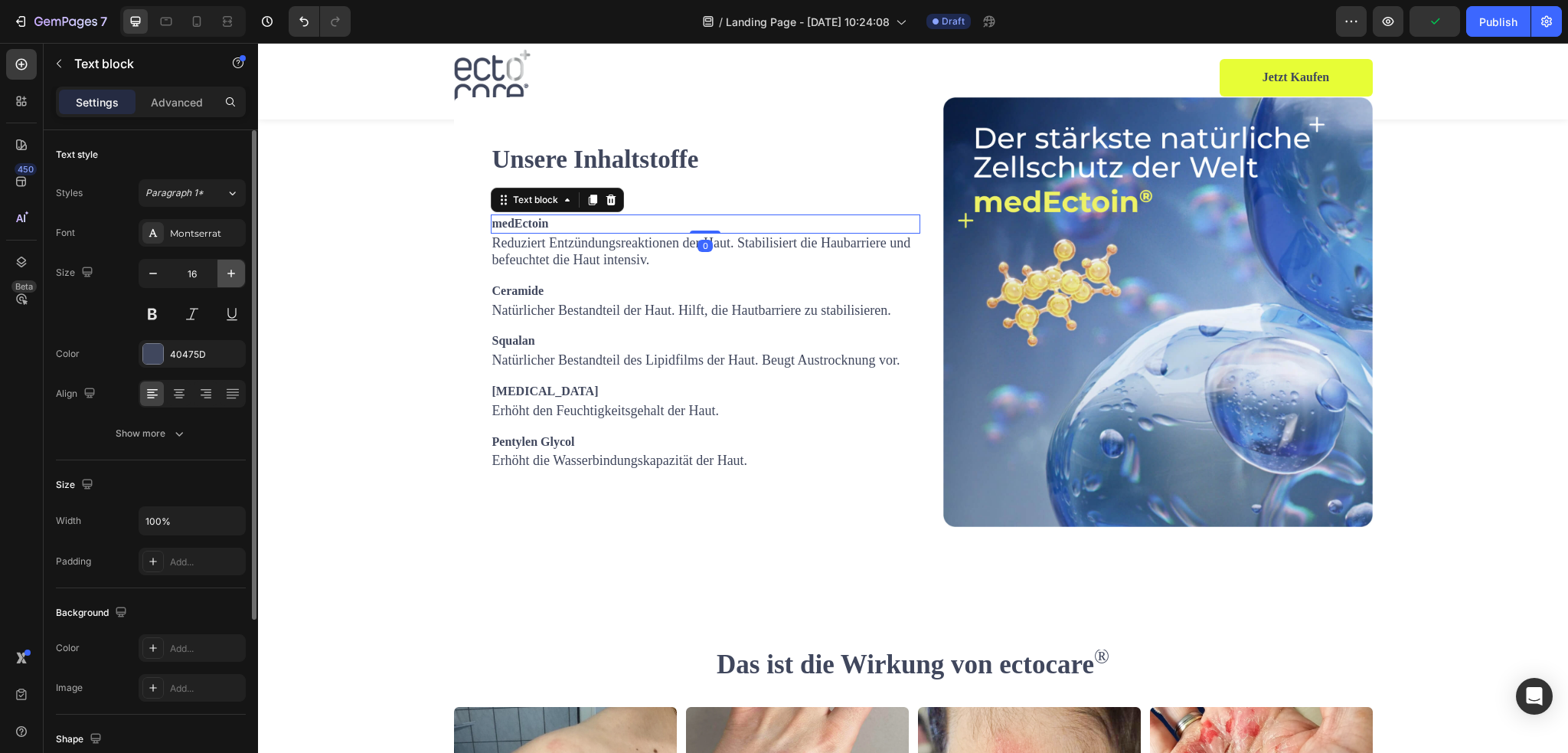
click at [242, 266] on button "button" at bounding box center [230, 273] width 27 height 27
click at [237, 268] on icon "button" at bounding box center [230, 273] width 15 height 15
click at [234, 268] on icon "button" at bounding box center [230, 273] width 15 height 15
click at [234, 269] on icon "button" at bounding box center [230, 273] width 15 height 15
type input "20"
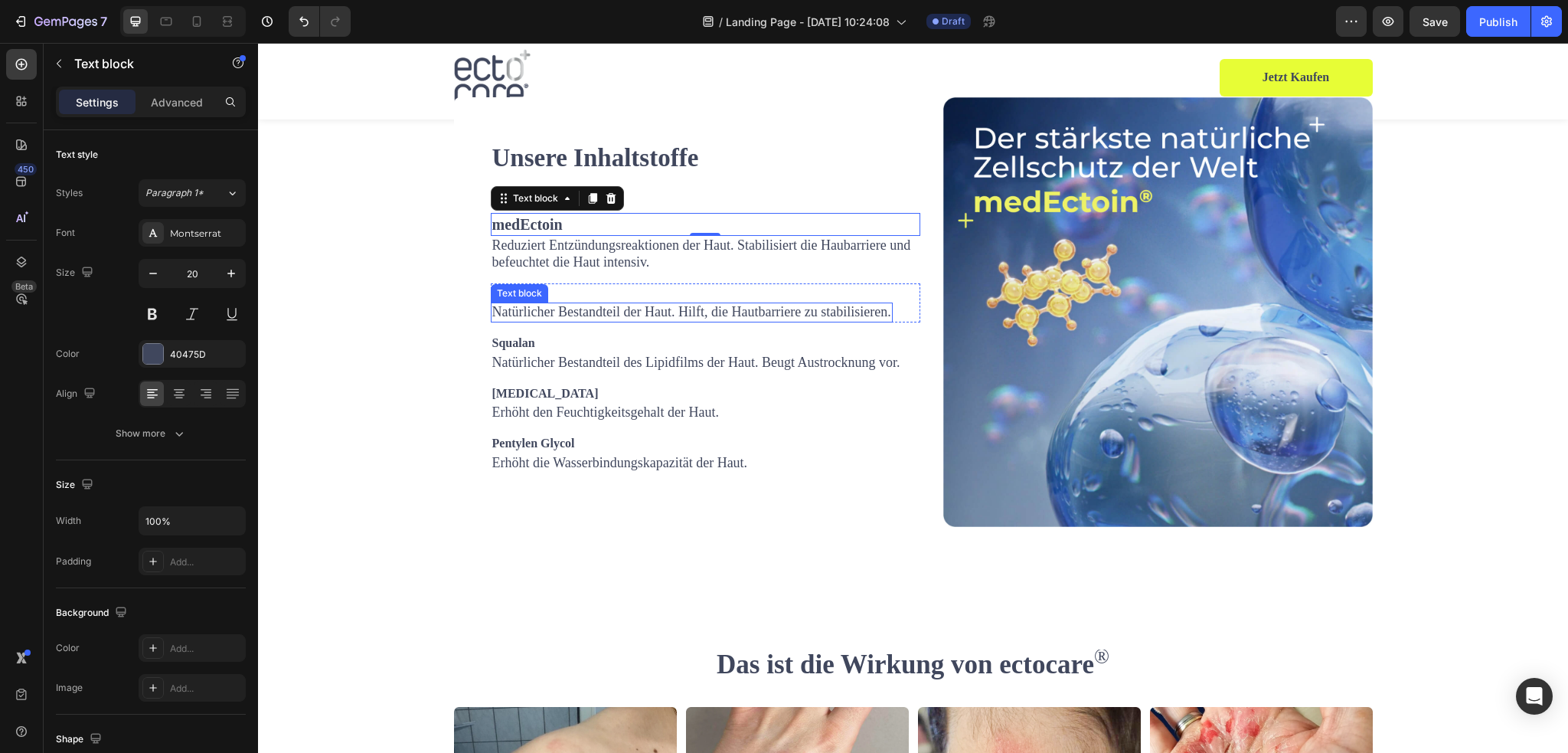
click at [514, 300] on div "Text block" at bounding box center [519, 293] width 51 height 14
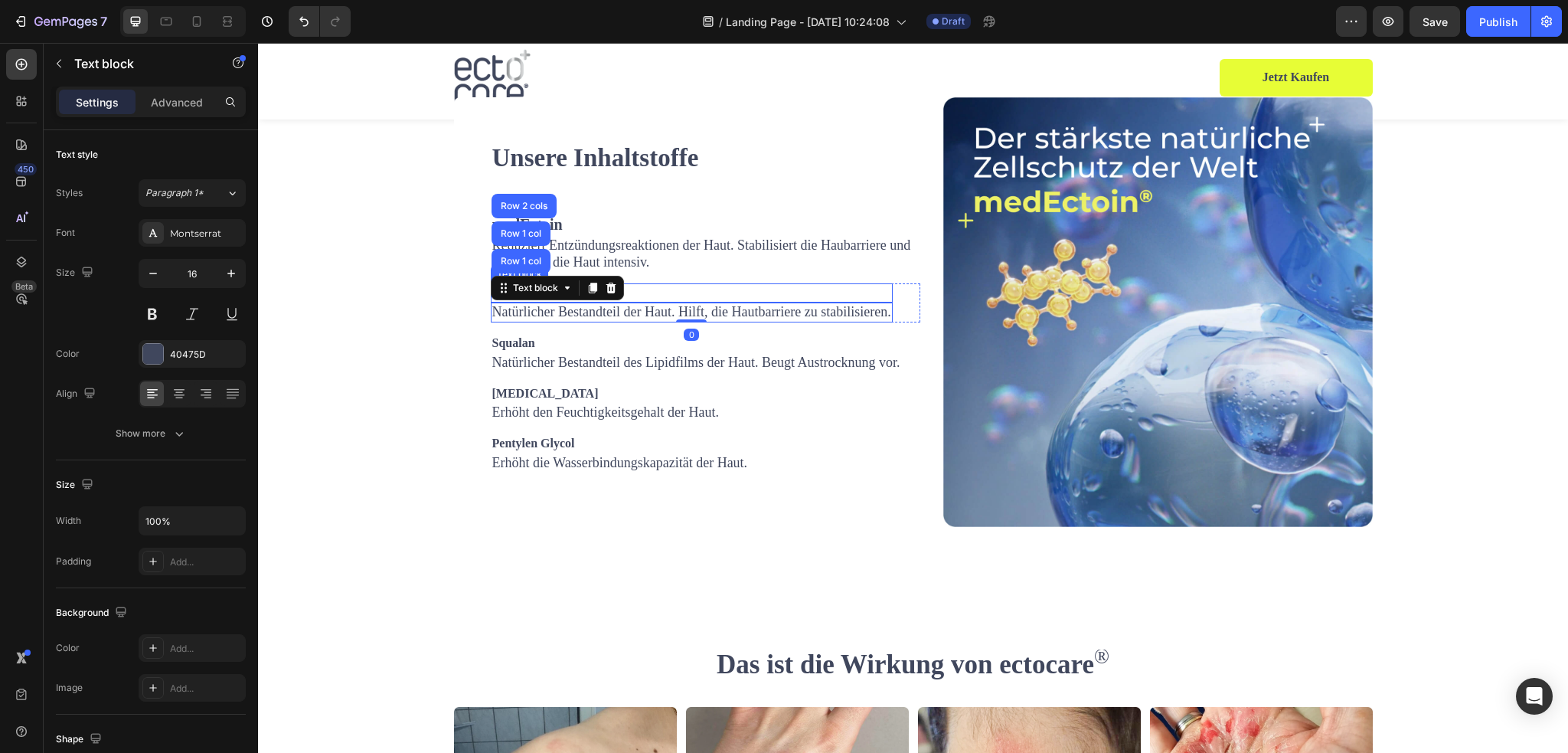
click at [660, 301] on p "Ceramide" at bounding box center [692, 292] width 399 height 16
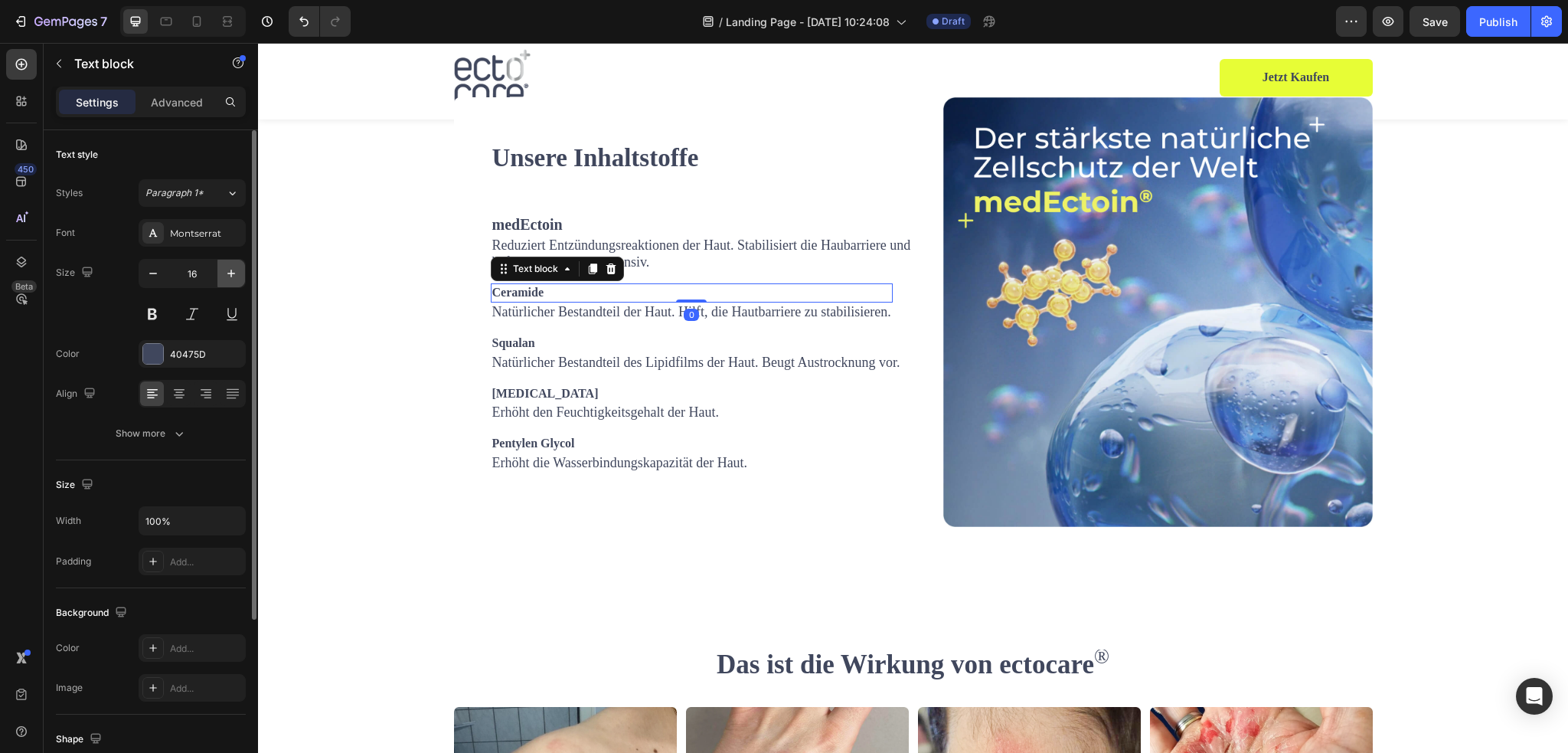
click at [227, 274] on icon "button" at bounding box center [230, 273] width 15 height 15
type input "20"
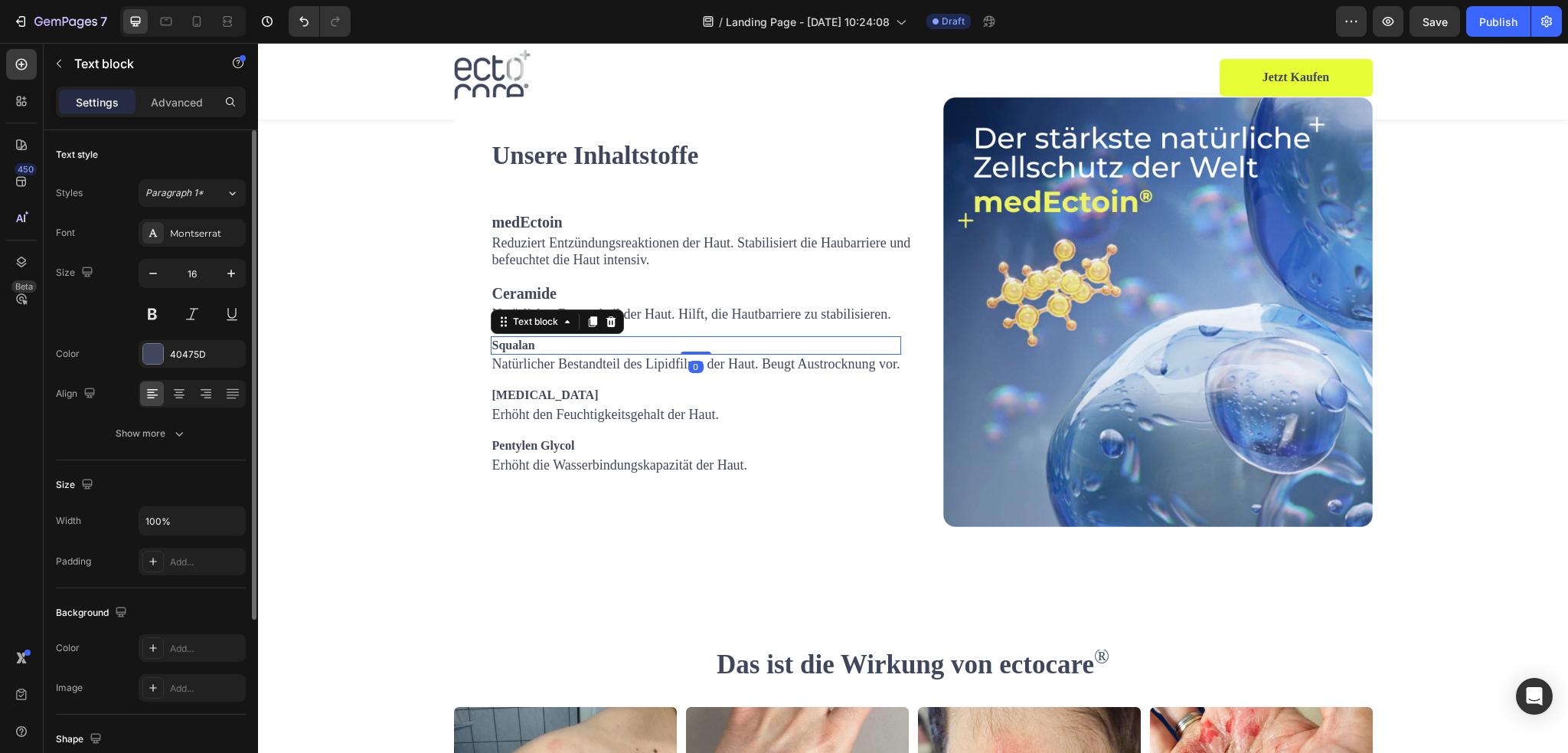
click at [513, 352] on strong "Squalan" at bounding box center [514, 345] width 43 height 13
click at [227, 271] on icon "button" at bounding box center [230, 273] width 15 height 15
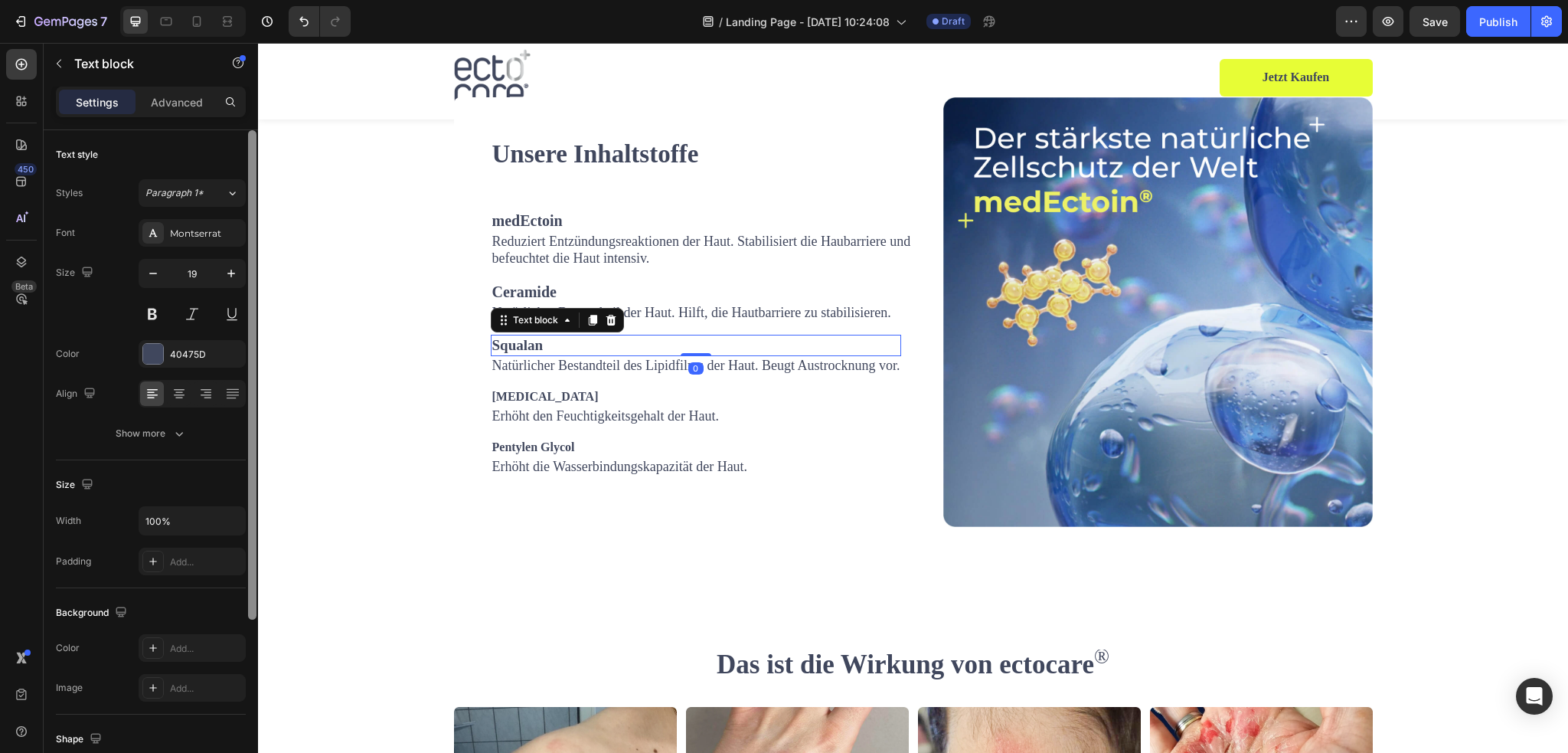
type input "20"
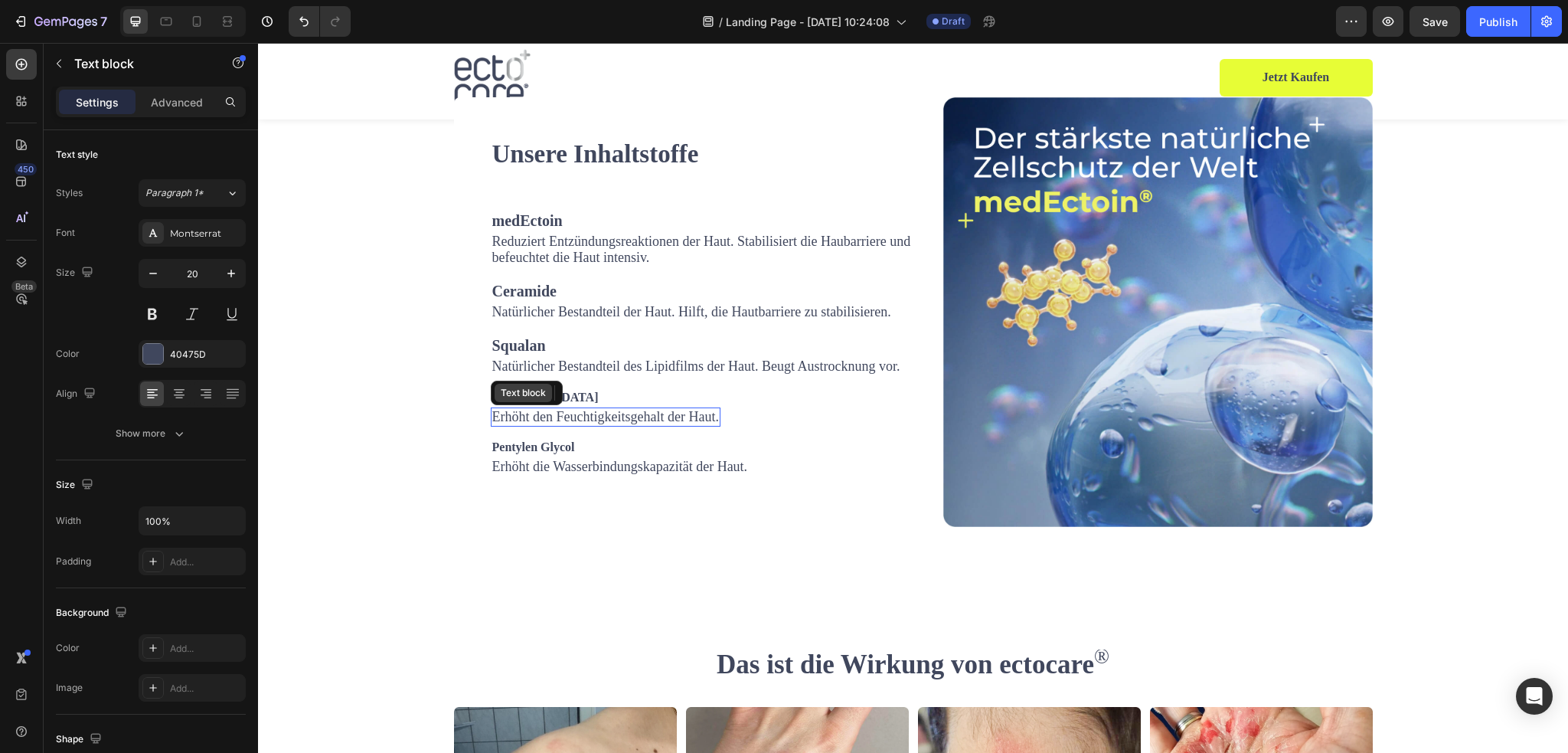
click at [532, 400] on div "Text block" at bounding box center [524, 393] width 51 height 14
click at [674, 406] on p "[MEDICAL_DATA]" at bounding box center [606, 398] width 227 height 16
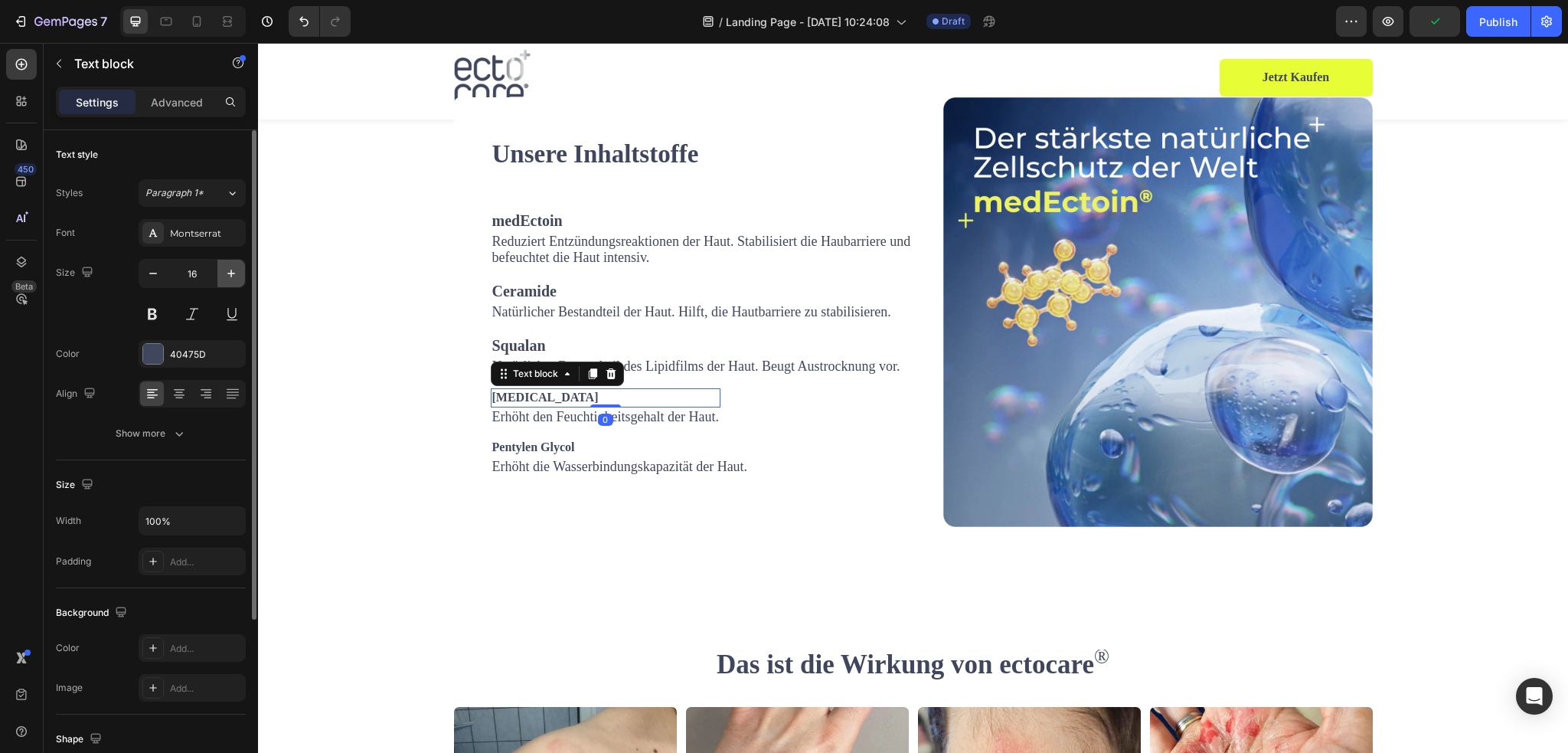
click at [223, 280] on icon "button" at bounding box center [230, 273] width 15 height 15
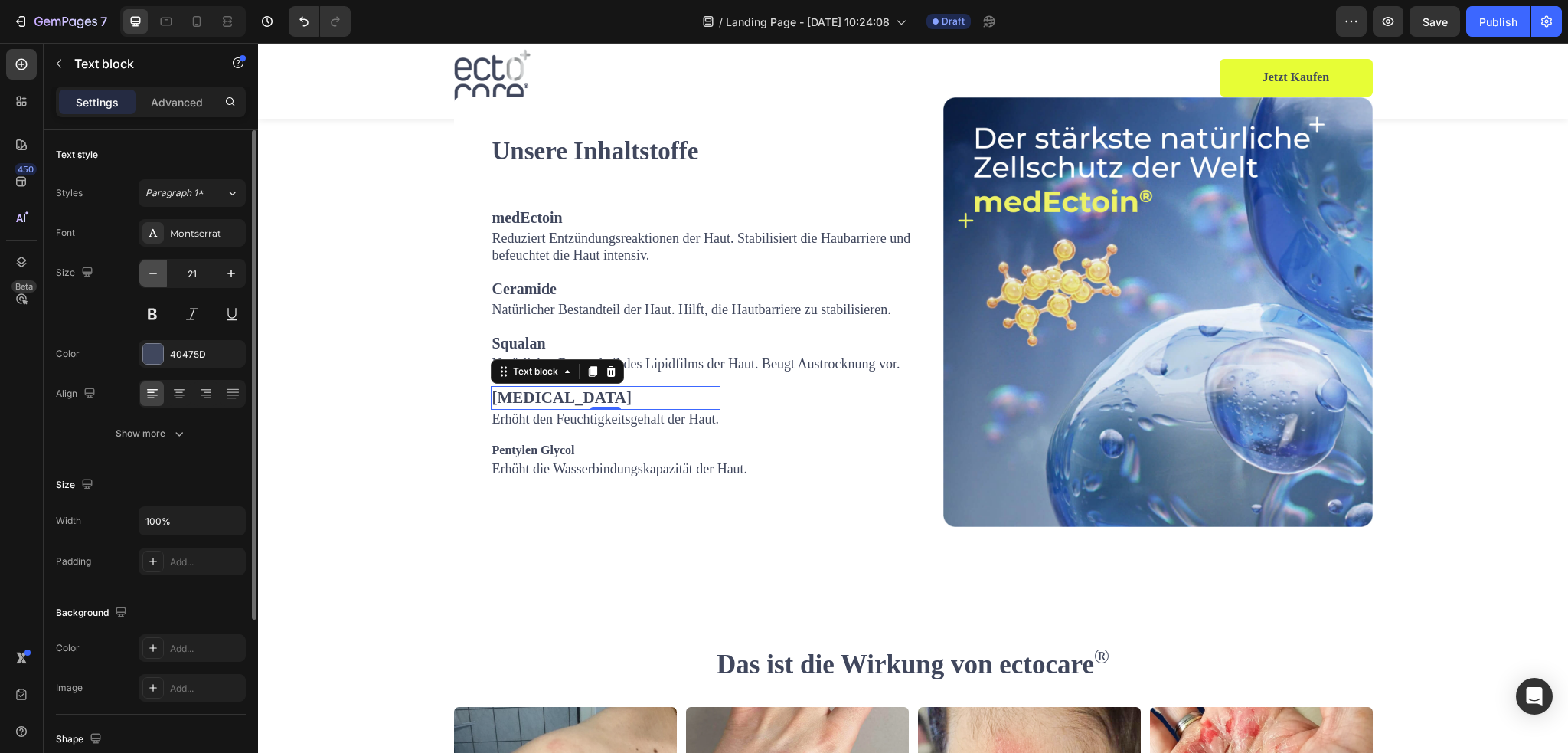
click at [159, 274] on icon "button" at bounding box center [152, 273] width 15 height 15
type input "20"
click at [560, 455] on strong "Pentylen Glycol" at bounding box center [533, 449] width 82 height 13
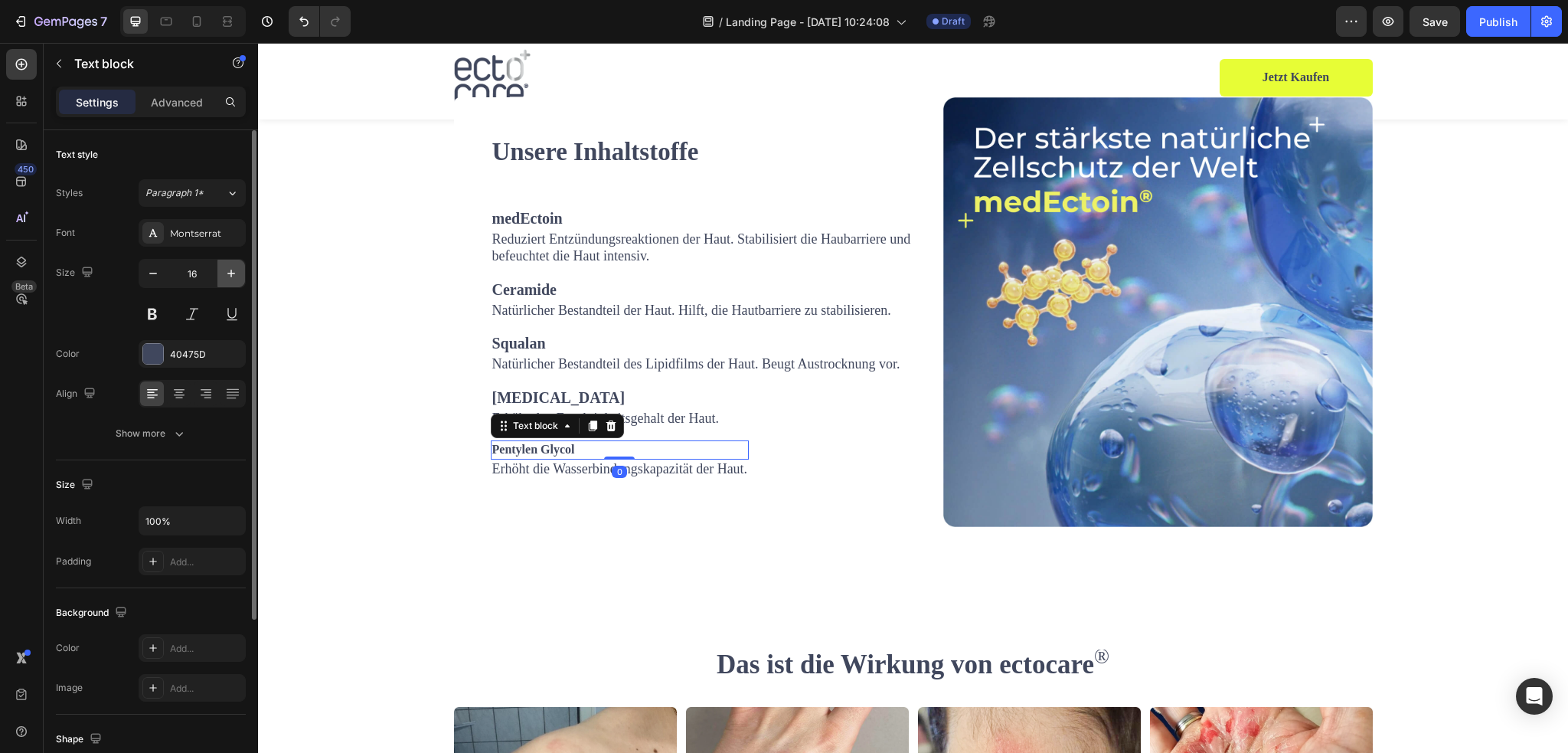
click at [232, 282] on button "button" at bounding box center [230, 273] width 27 height 27
click at [231, 282] on button "button" at bounding box center [230, 273] width 27 height 27
type input "20"
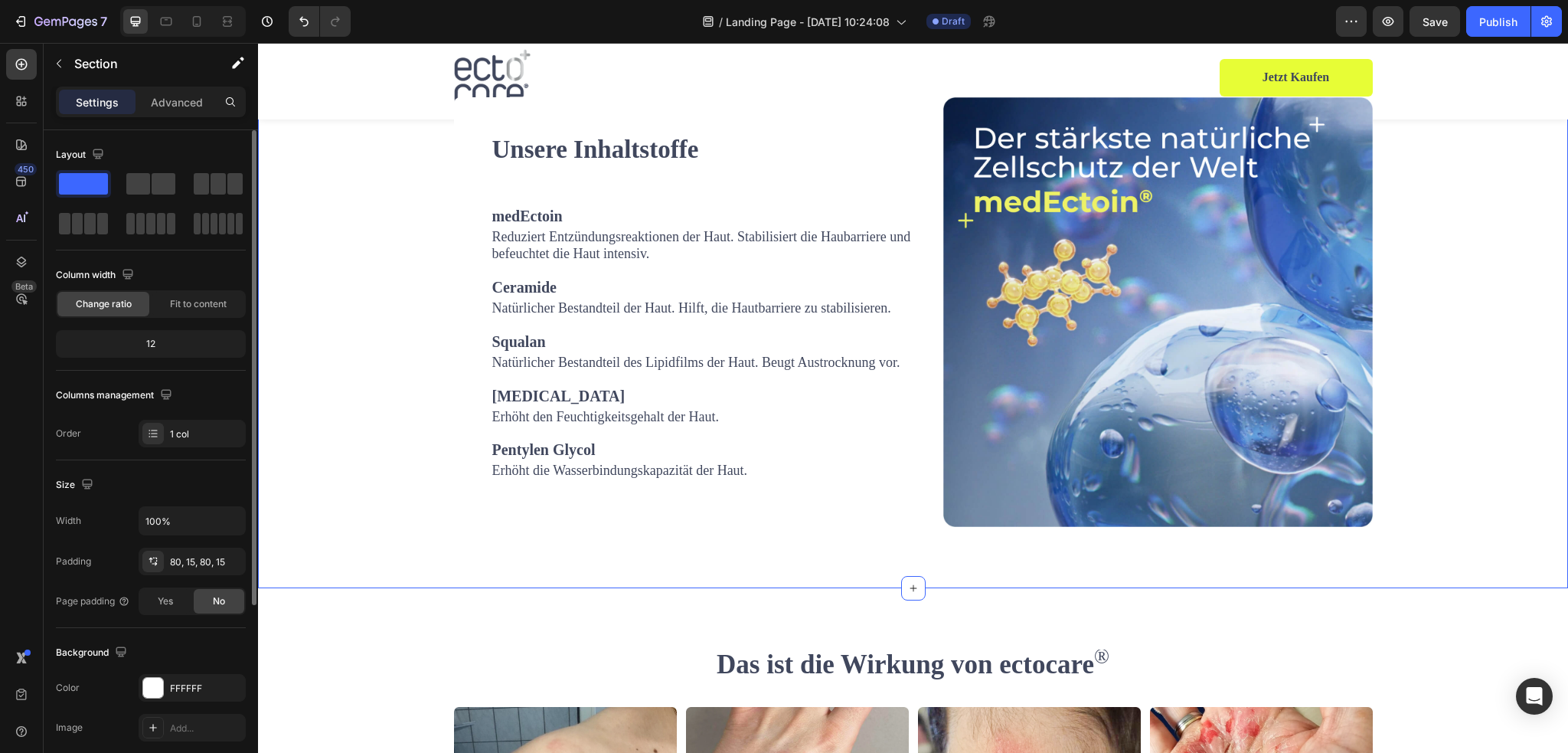
click at [766, 588] on div "Unsere Inhaltstoffe Heading medEctoin Text block Reduziert Entzündungsreaktione…" at bounding box center [912, 312] width 1310 height 552
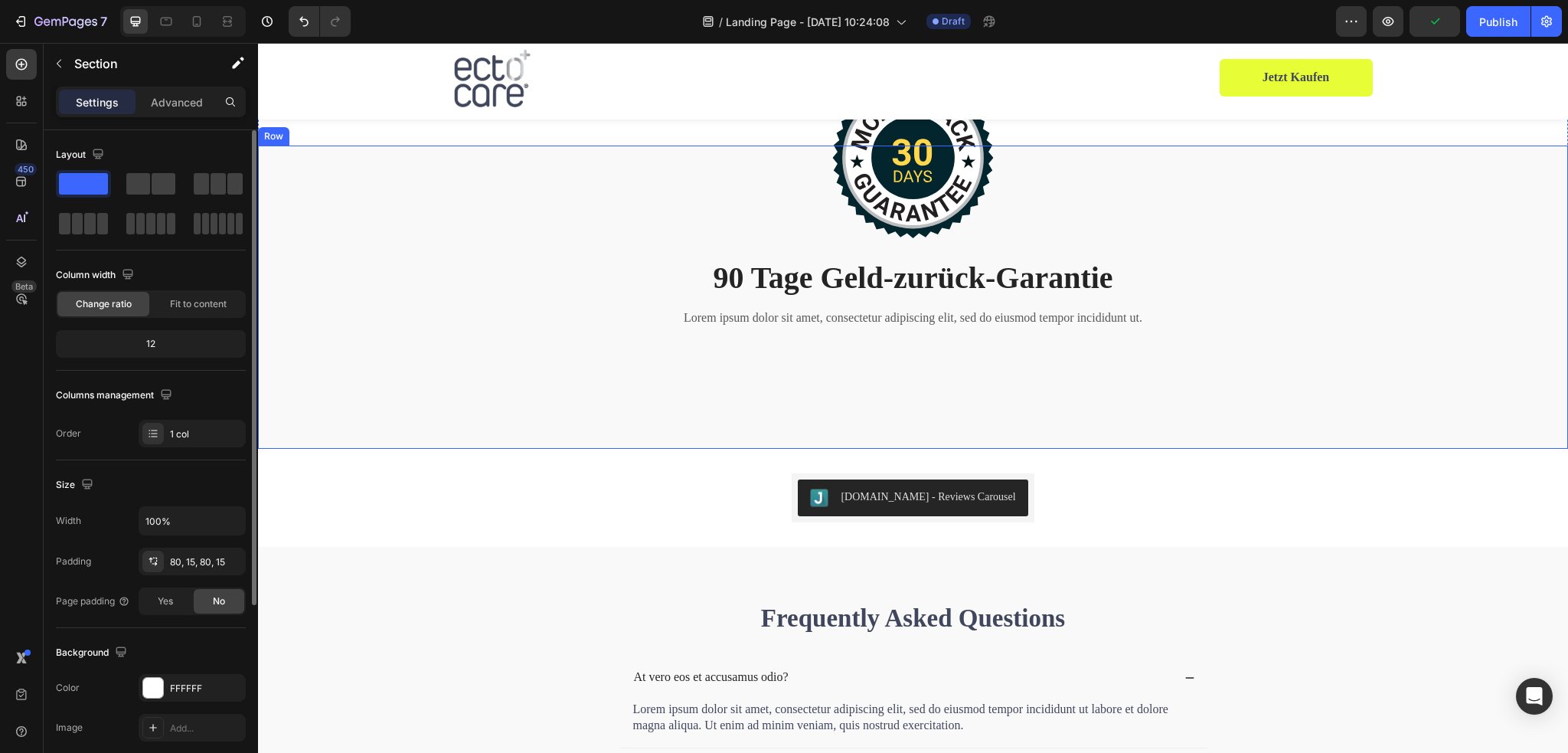
scroll to position [4314, 0]
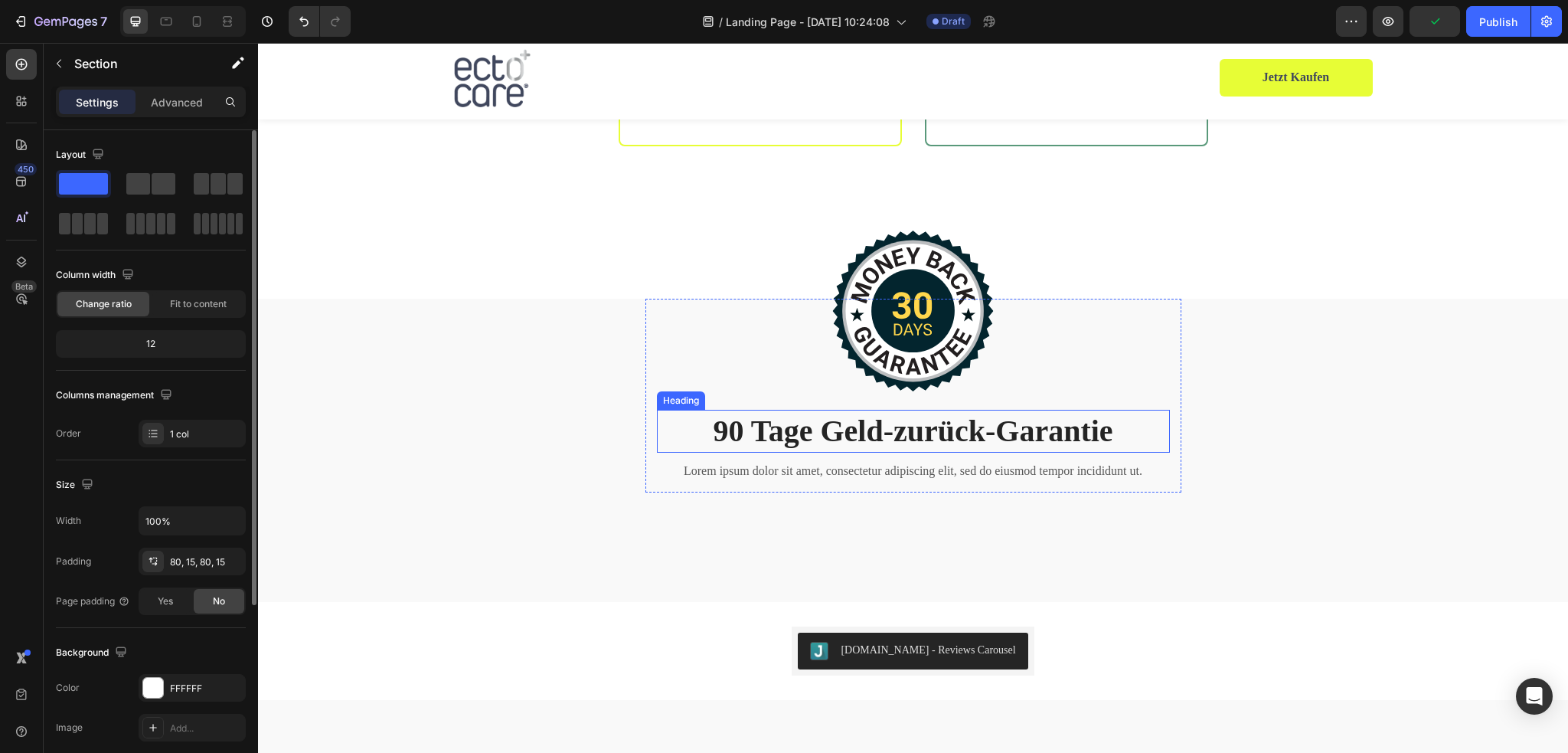
click at [967, 409] on h2 "90 Tage Geld-zurück-Garantie" at bounding box center [912, 431] width 513 height 43
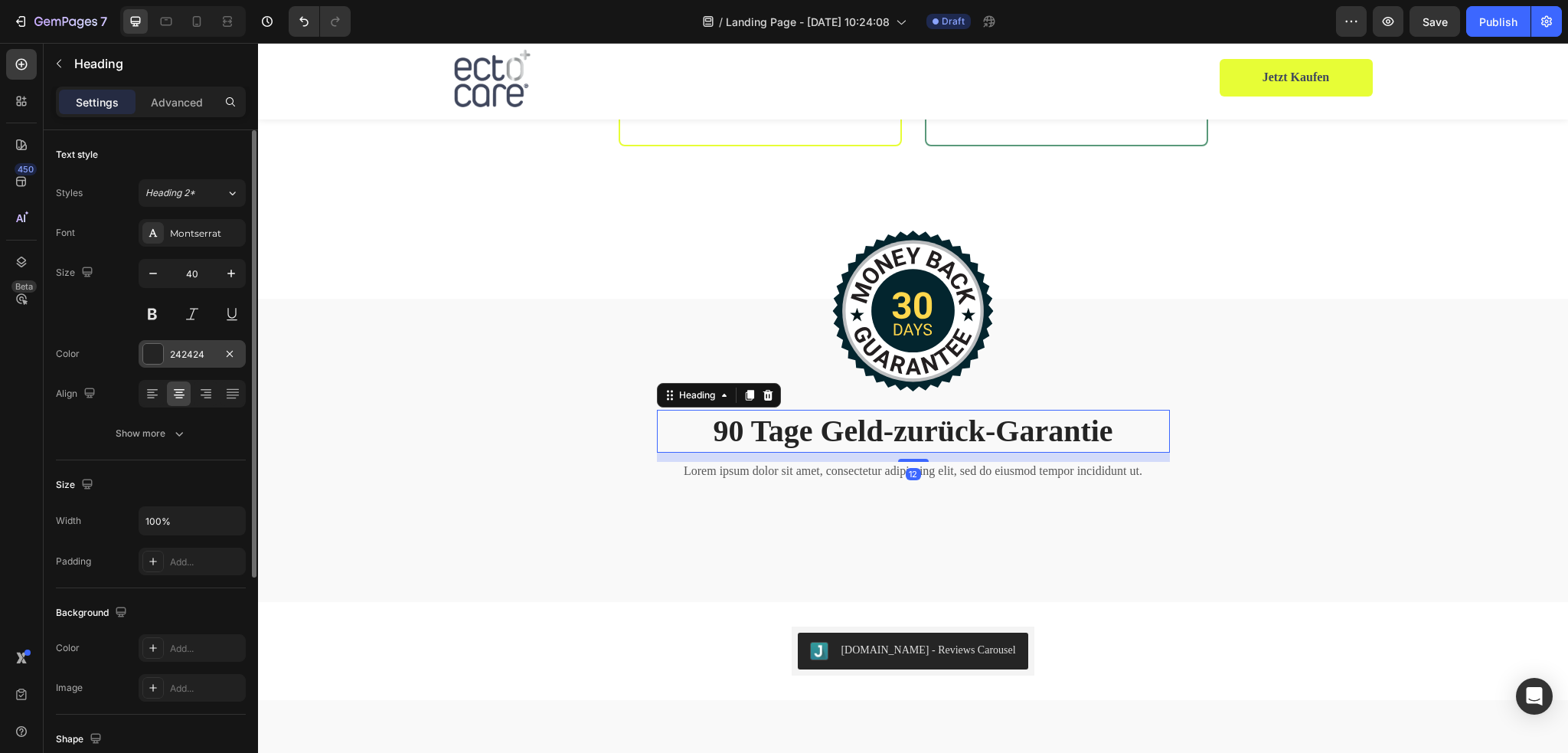
click at [150, 353] on div at bounding box center [153, 353] width 19 height 19
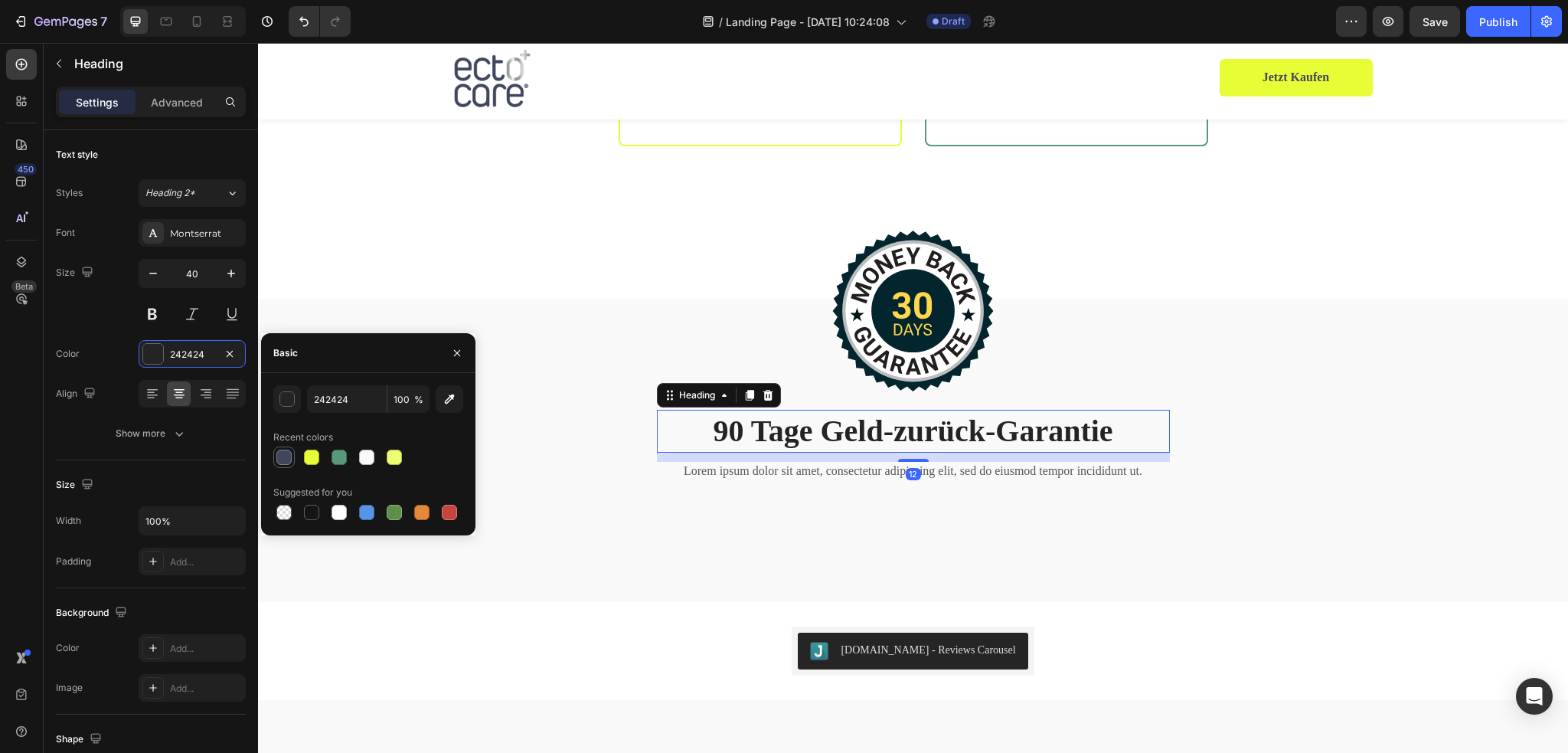
click at [279, 456] on div at bounding box center [283, 456] width 15 height 15
type input "40475D"
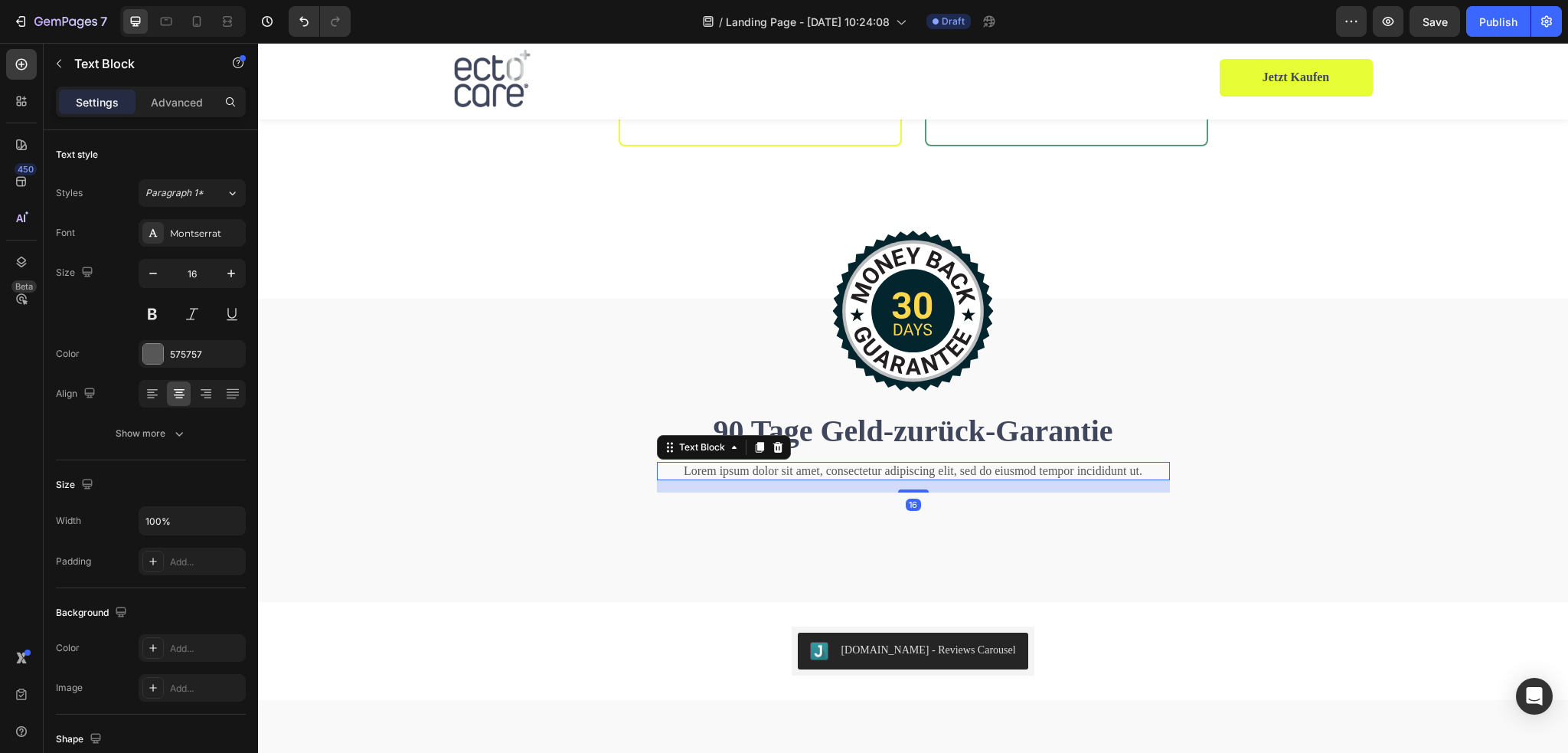
click at [730, 463] on p "Lorem ipsum dolor sit amet, consectetur adipiscing elit, sed do eiusmod tempor …" at bounding box center [913, 471] width 510 height 16
click at [163, 346] on div at bounding box center [153, 353] width 21 height 21
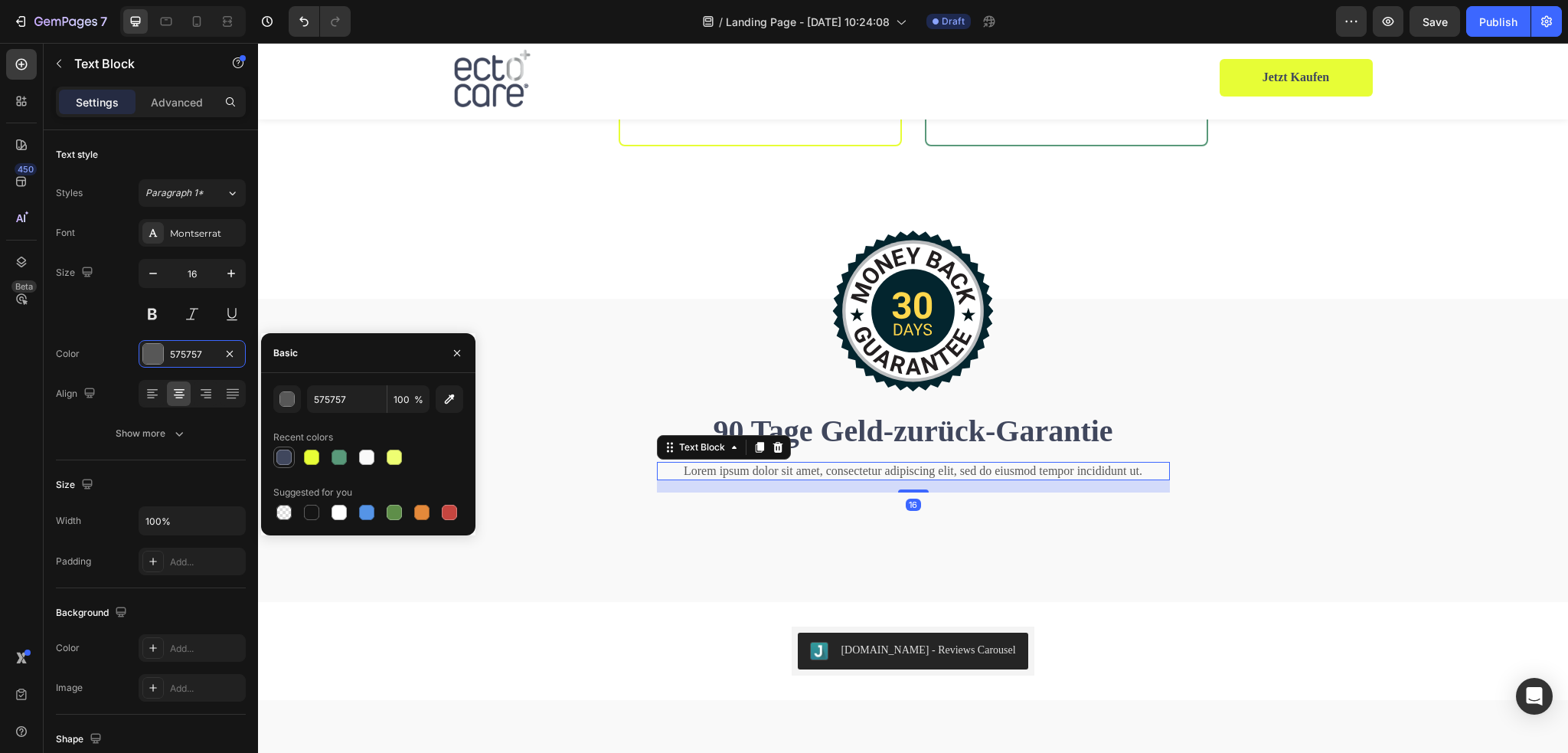
click at [279, 453] on div at bounding box center [283, 456] width 15 height 15
type input "40475D"
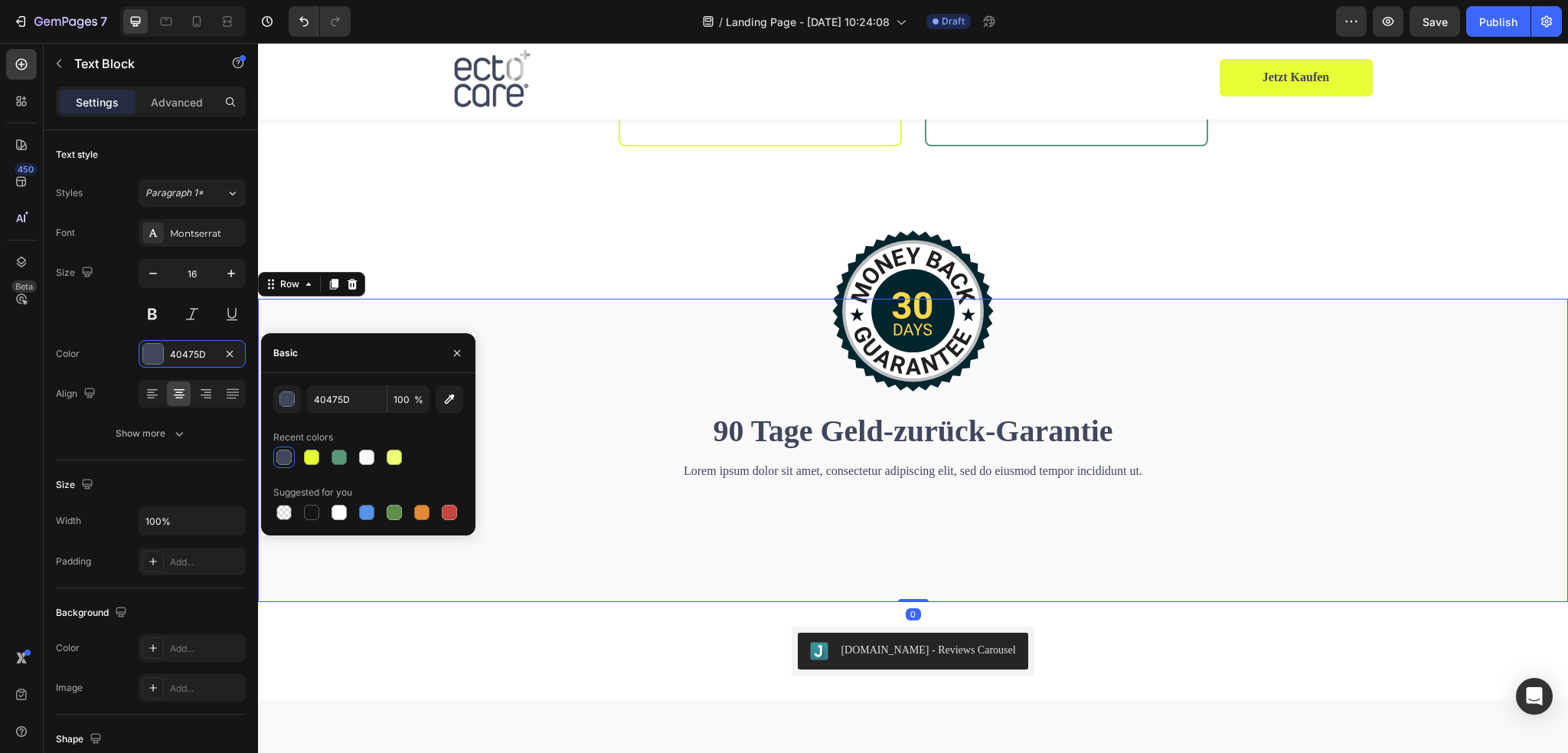
click at [838, 501] on div "Image 90 Tage Geld-zurück-Garantie Heading Lorem ipsum dolor sit amet, consecte…" at bounding box center [912, 450] width 1310 height 304
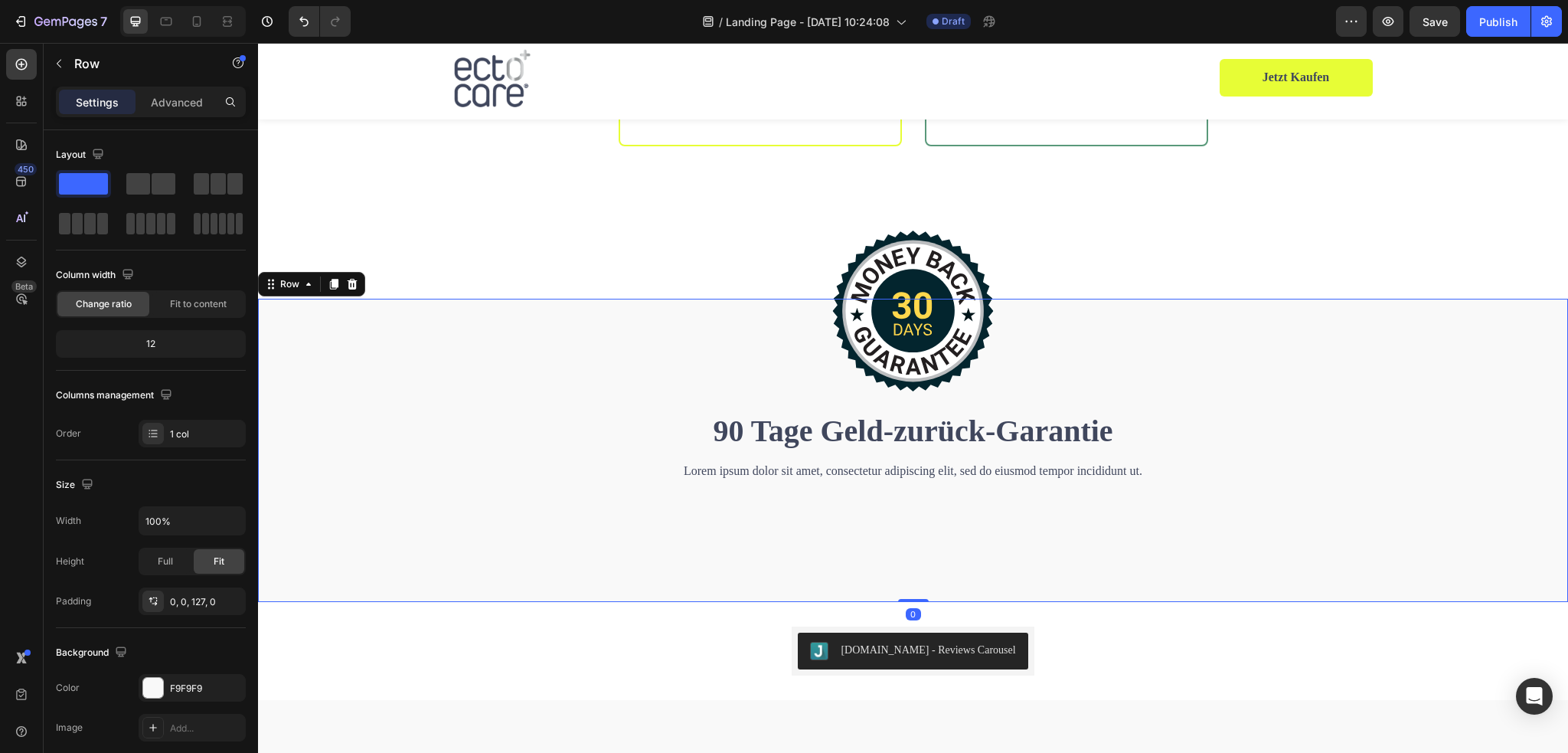
drag, startPoint x: 904, startPoint y: 571, endPoint x: 908, endPoint y: 501, distance: 70.1
click at [908, 501] on div "Image 90 Tage Geld-zurück-Garantie Heading Lorem ipsum dolor sit amet, consecte…" at bounding box center [912, 450] width 1310 height 304
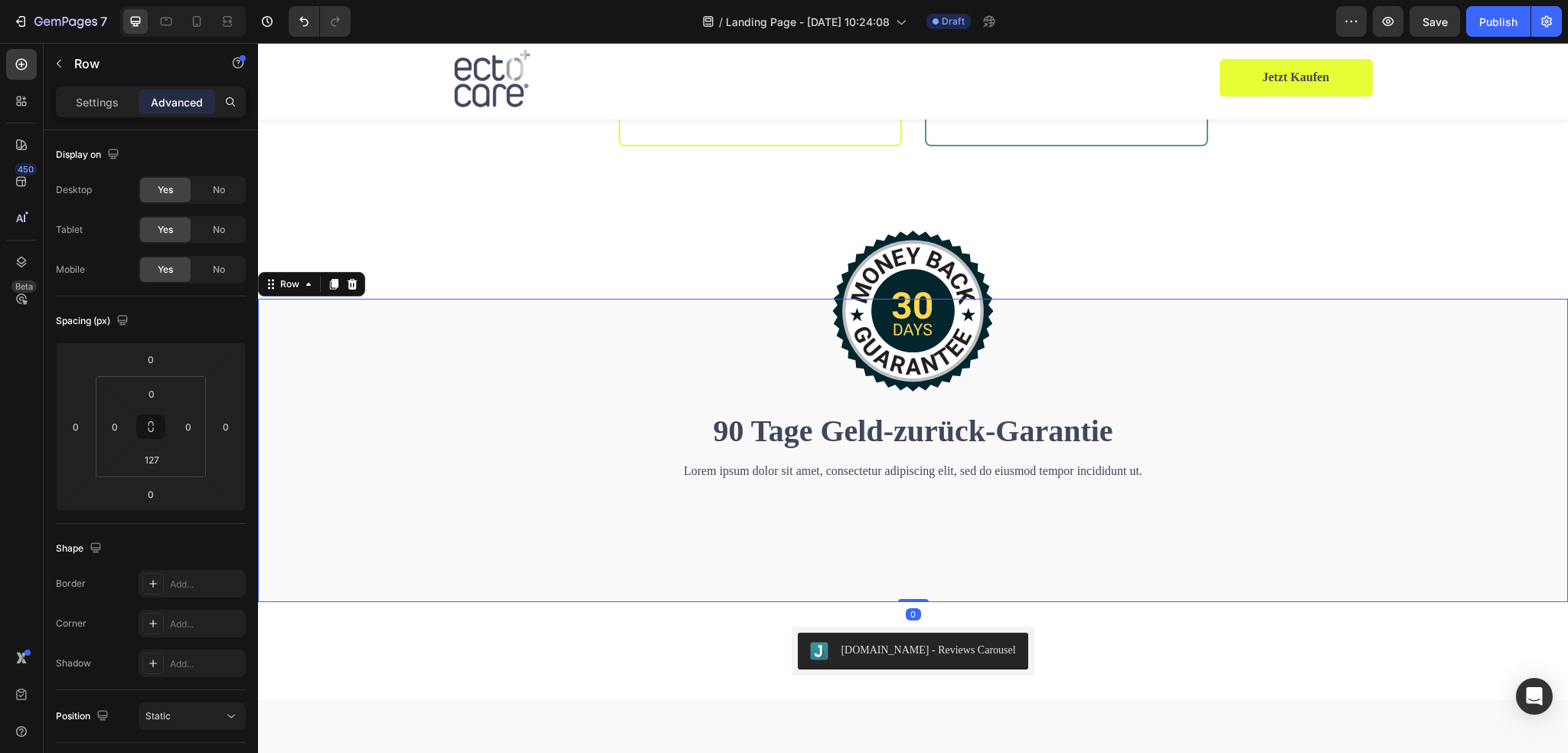
click at [886, 477] on div "Image 90 Tage Geld-zurück-Garantie Heading Lorem ipsum dolor sit amet, consecte…" at bounding box center [912, 401] width 1310 height 206
click at [160, 455] on input "127" at bounding box center [151, 460] width 31 height 23
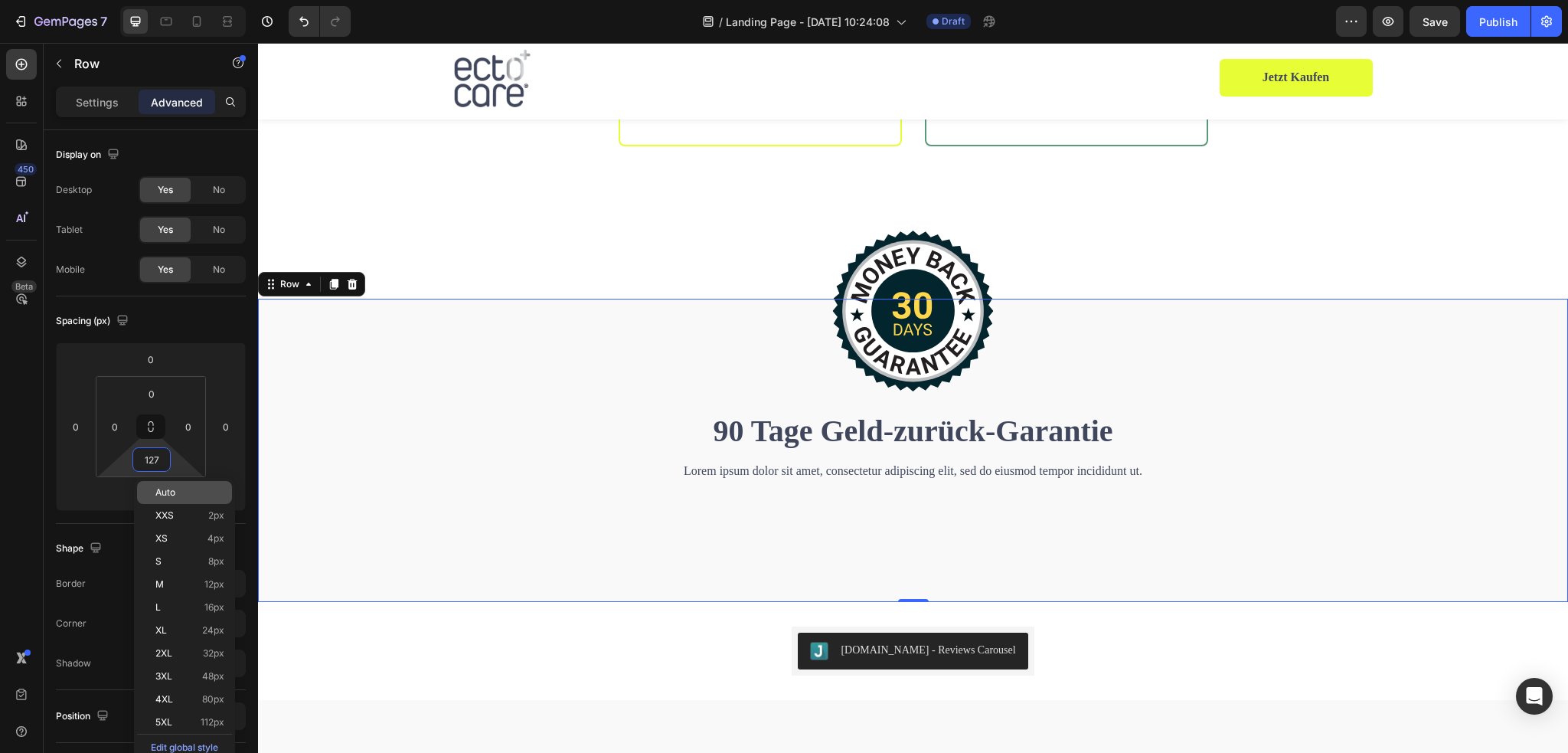
click at [193, 493] on p "Auto" at bounding box center [190, 493] width 69 height 11
type input "Auto"
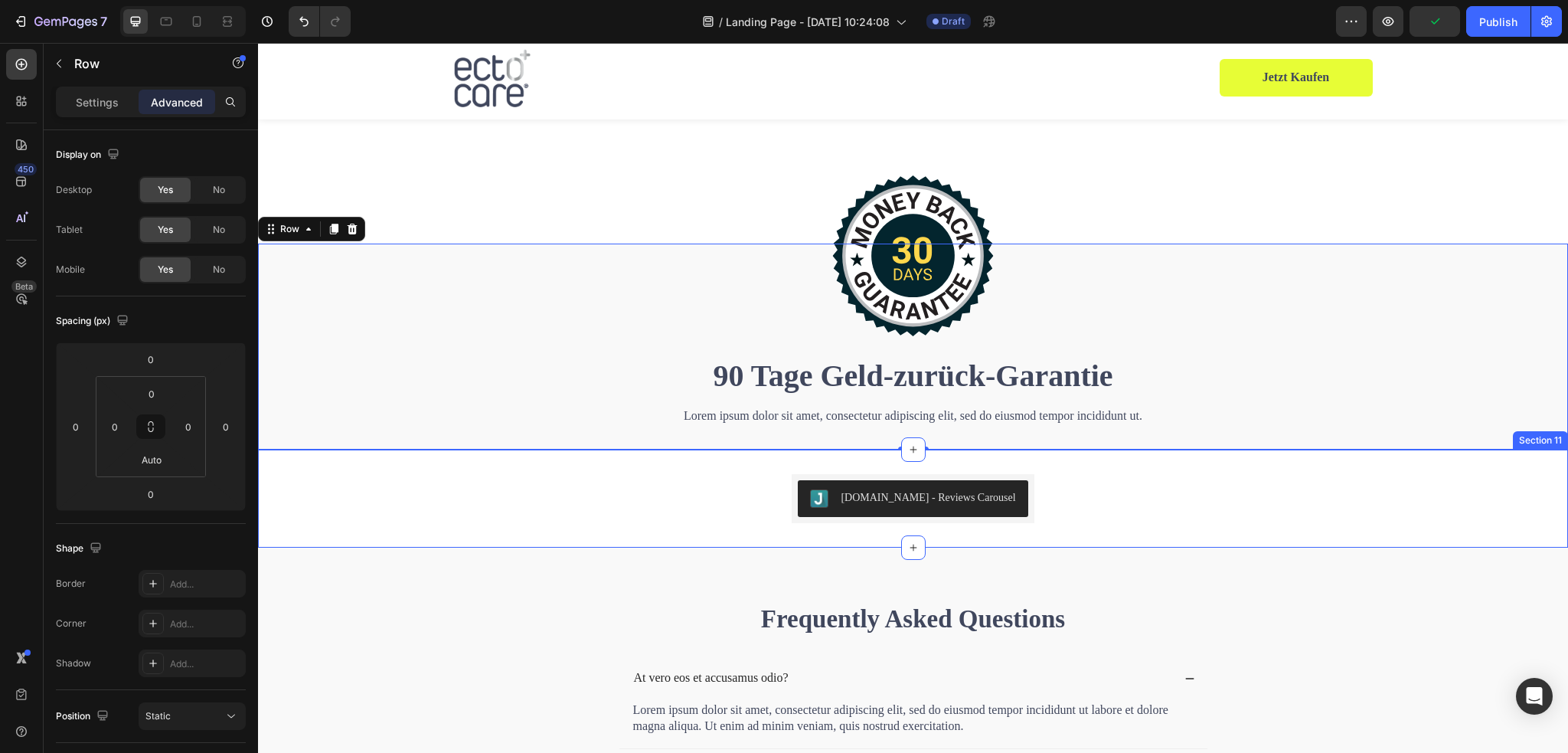
scroll to position [4468, 0]
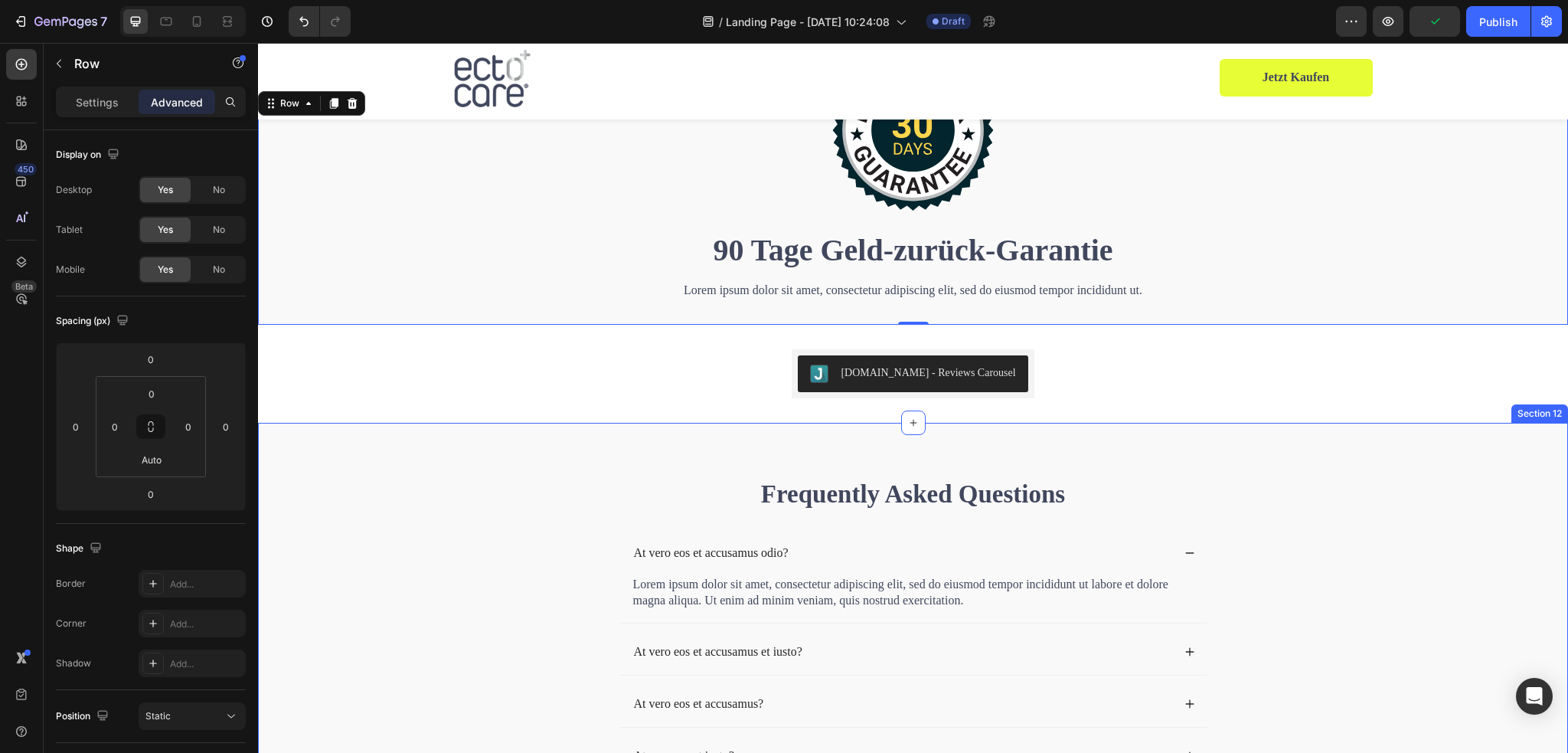
click at [1193, 464] on div "Frequently Asked Questions Heading At vero eos et accusamus odio? Lorem ipsum d…" at bounding box center [912, 698] width 1310 height 551
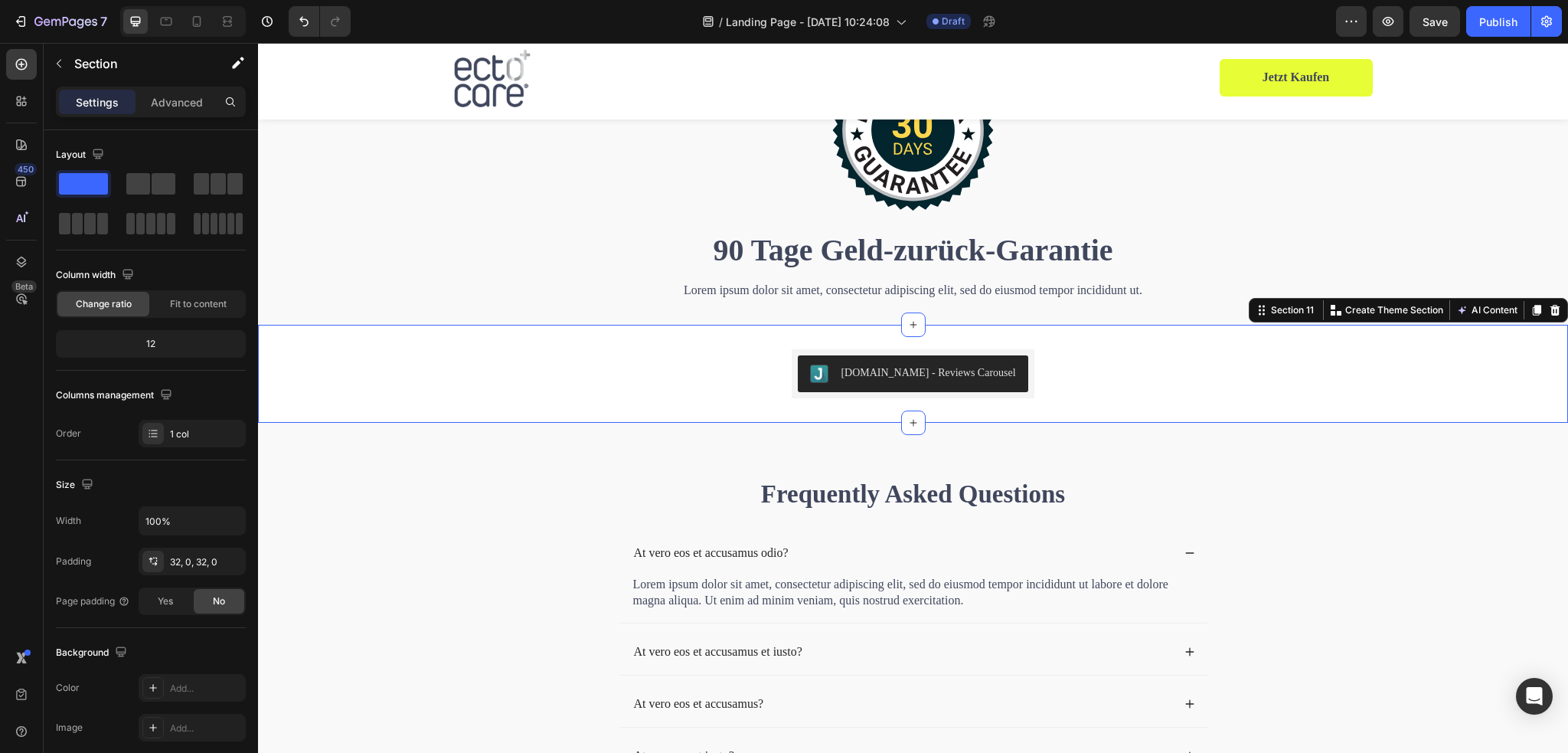
click at [1052, 363] on div "Judge.me - Reviews Carousel Judge.me" at bounding box center [912, 373] width 1310 height 49
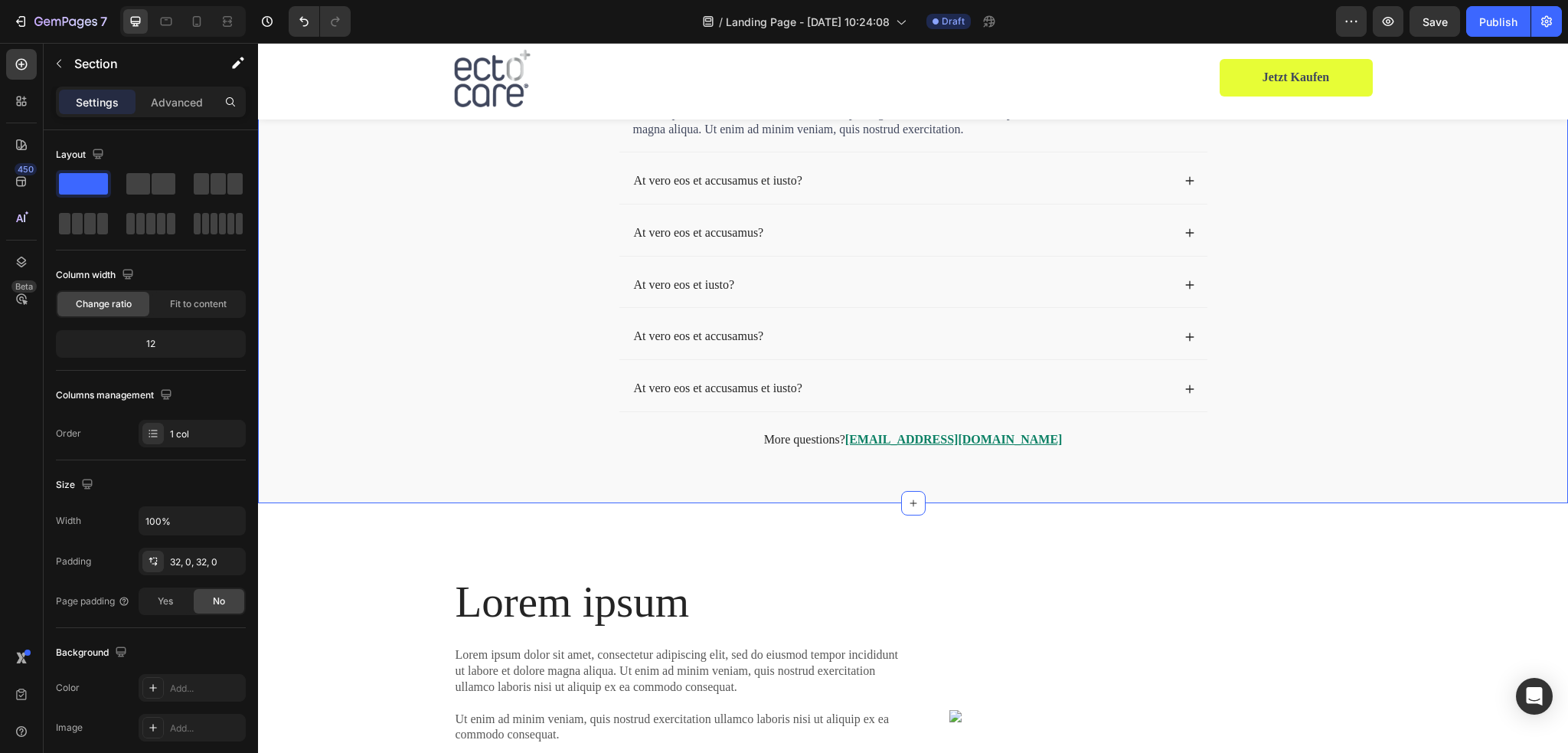
scroll to position [5080, 0]
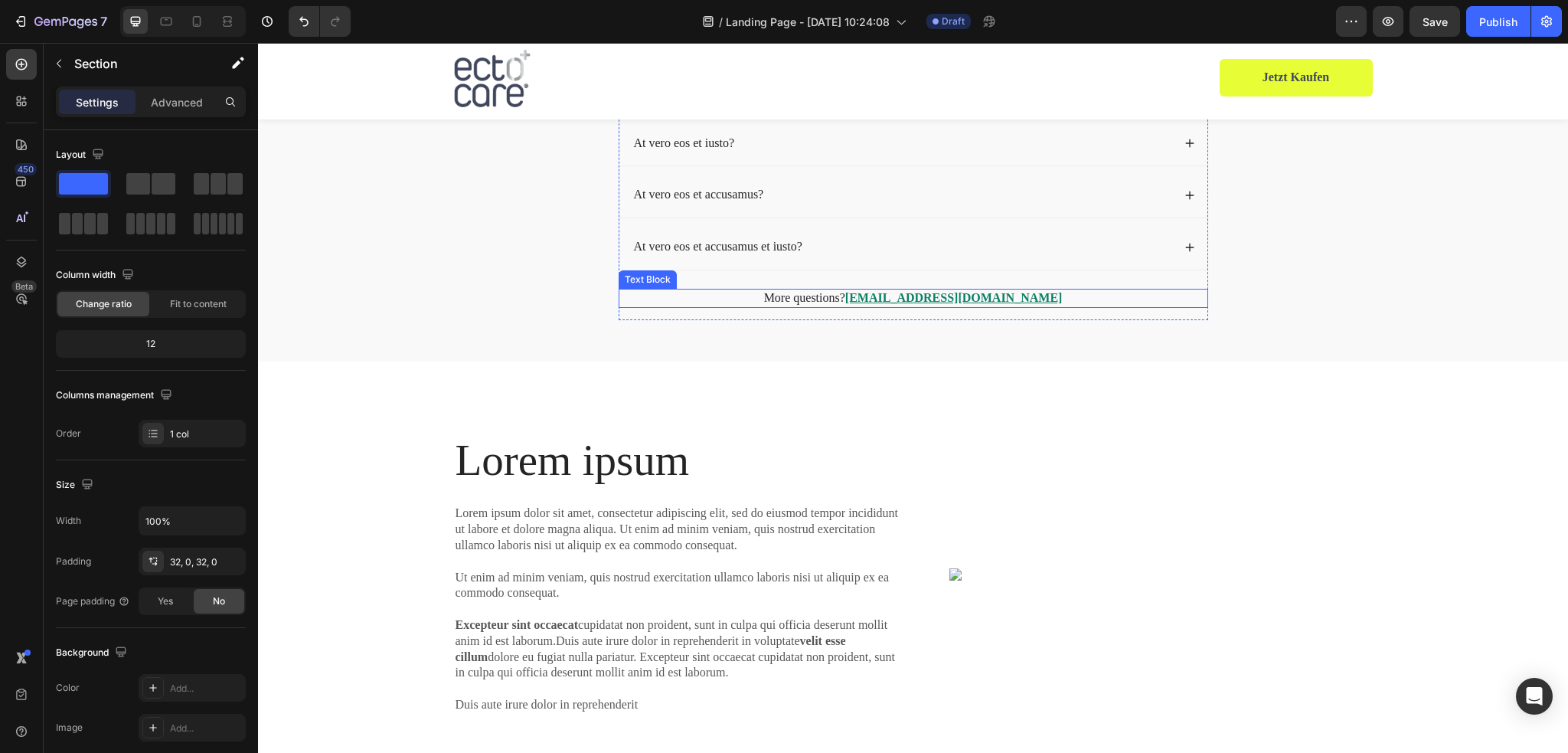
click at [990, 298] on u "[EMAIL_ADDRESS][DOMAIN_NAME]" at bounding box center [953, 297] width 217 height 13
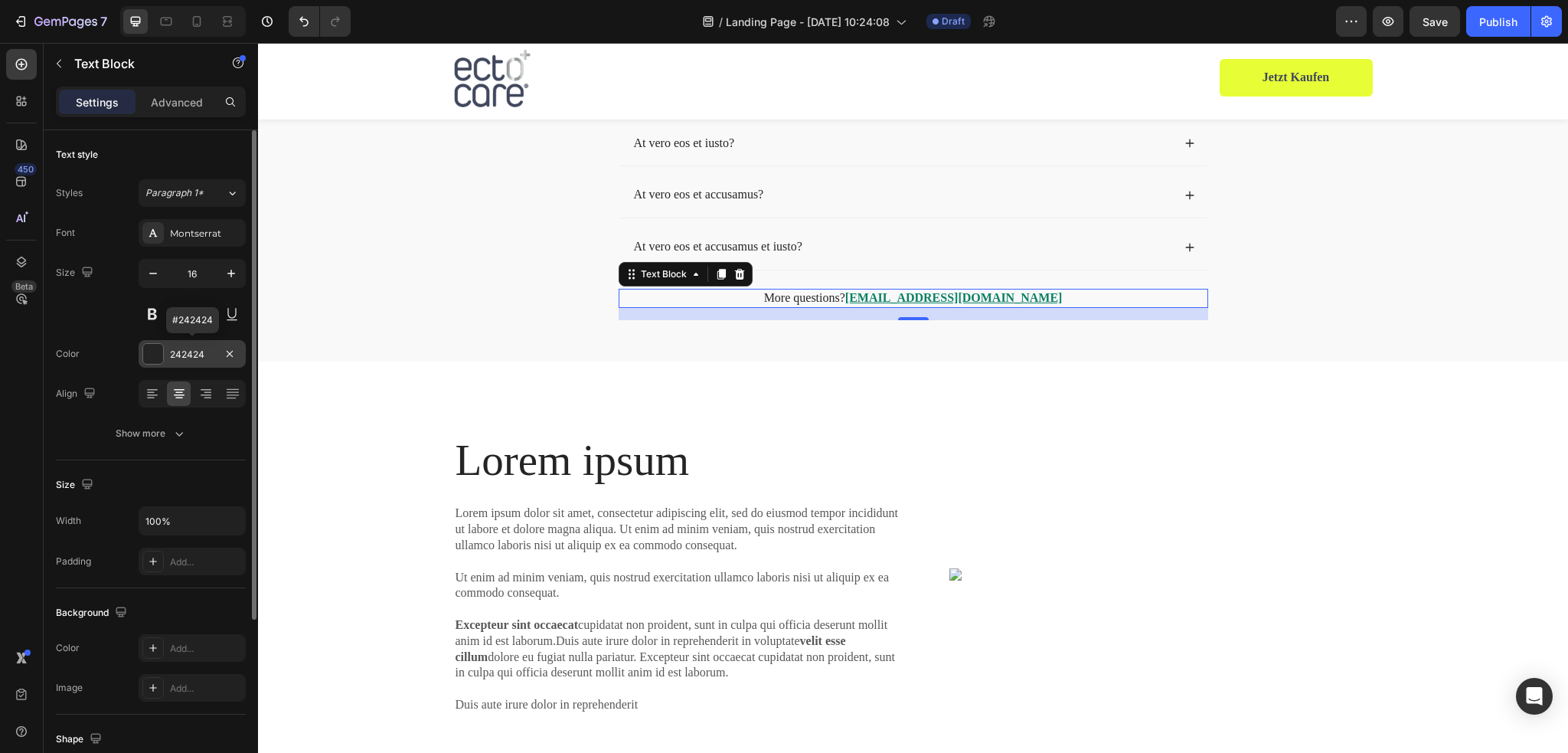
click at [151, 353] on div at bounding box center [153, 353] width 19 height 19
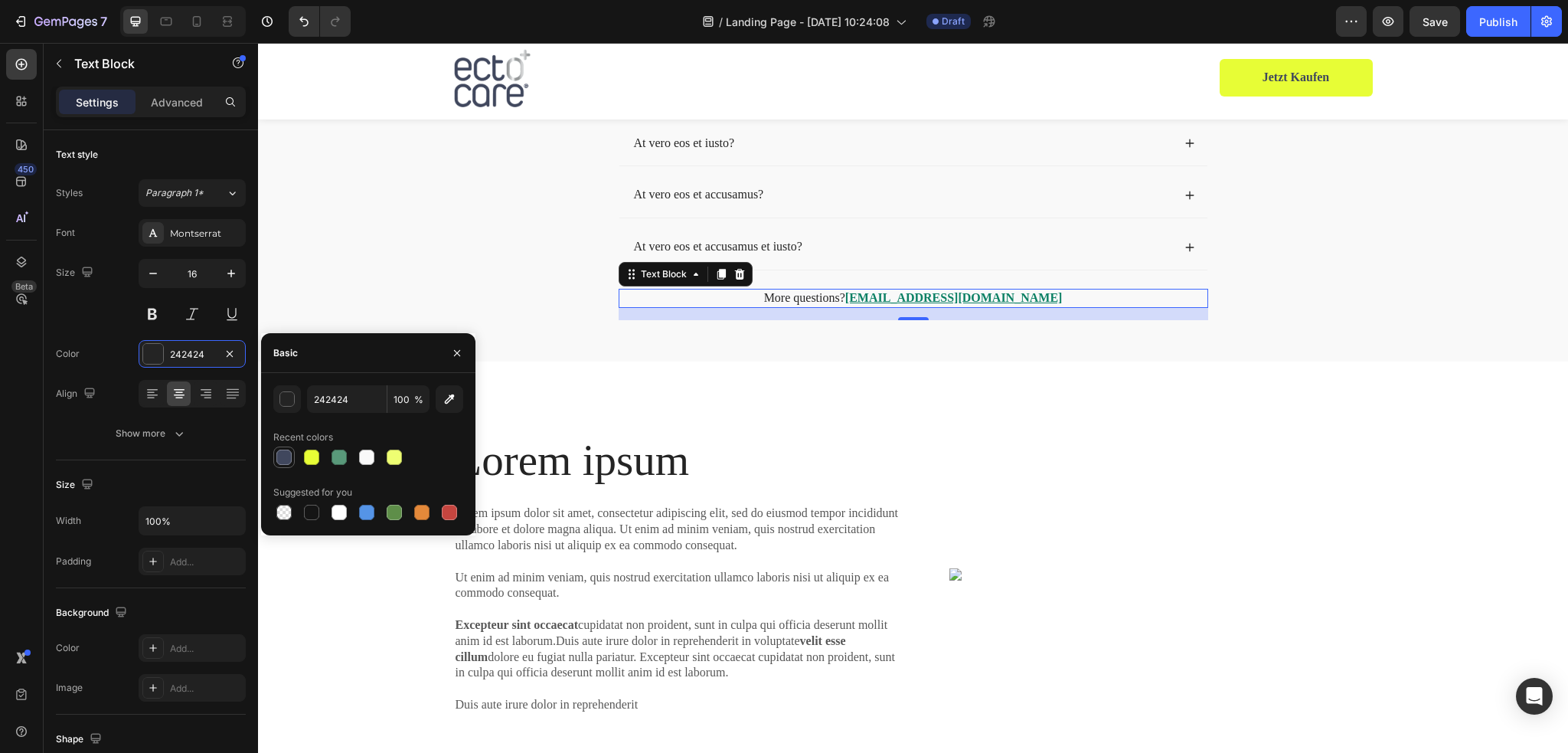
click at [282, 456] on div at bounding box center [283, 456] width 15 height 15
type input "40475D"
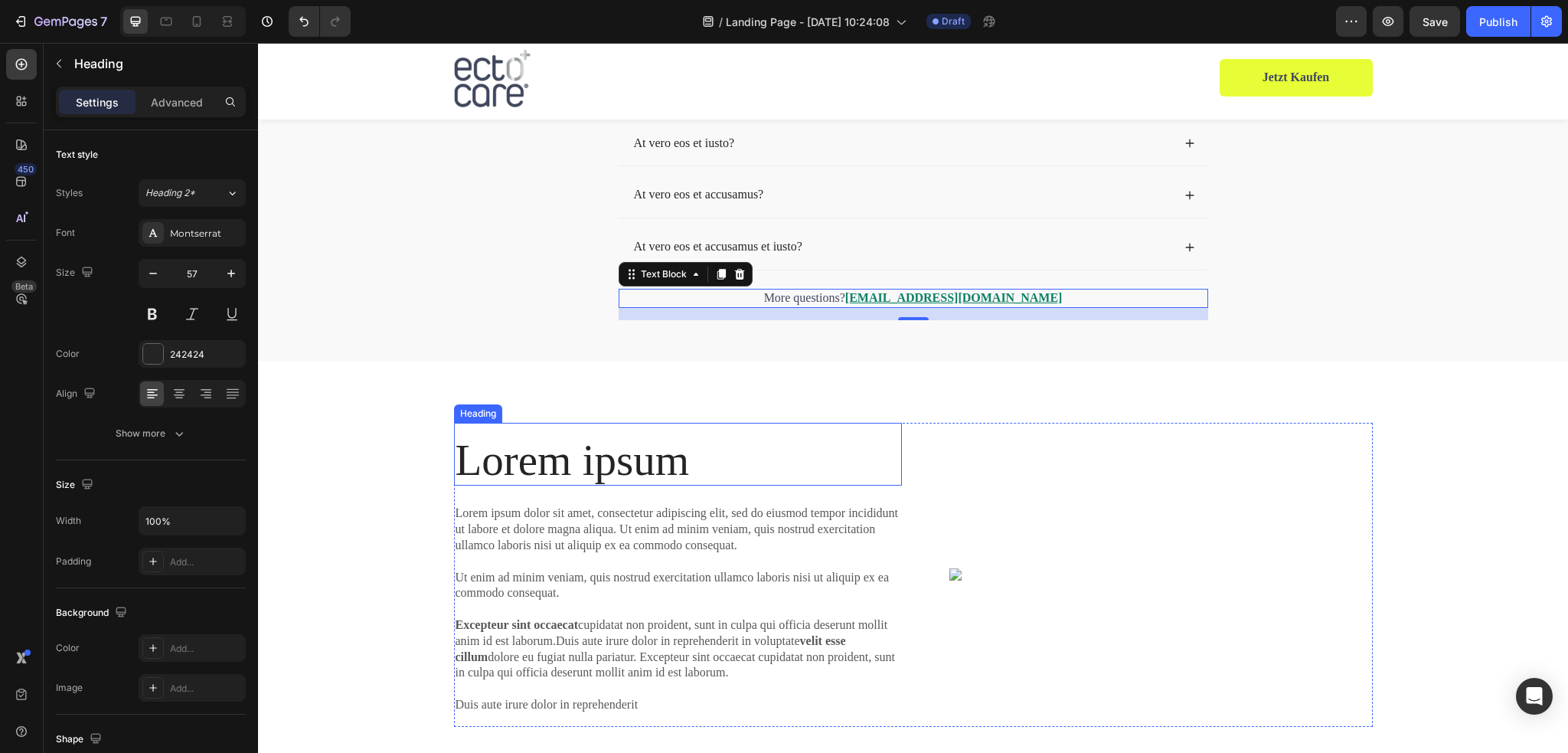
click at [646, 465] on h2 "Lorem ipsum" at bounding box center [678, 461] width 448 height 51
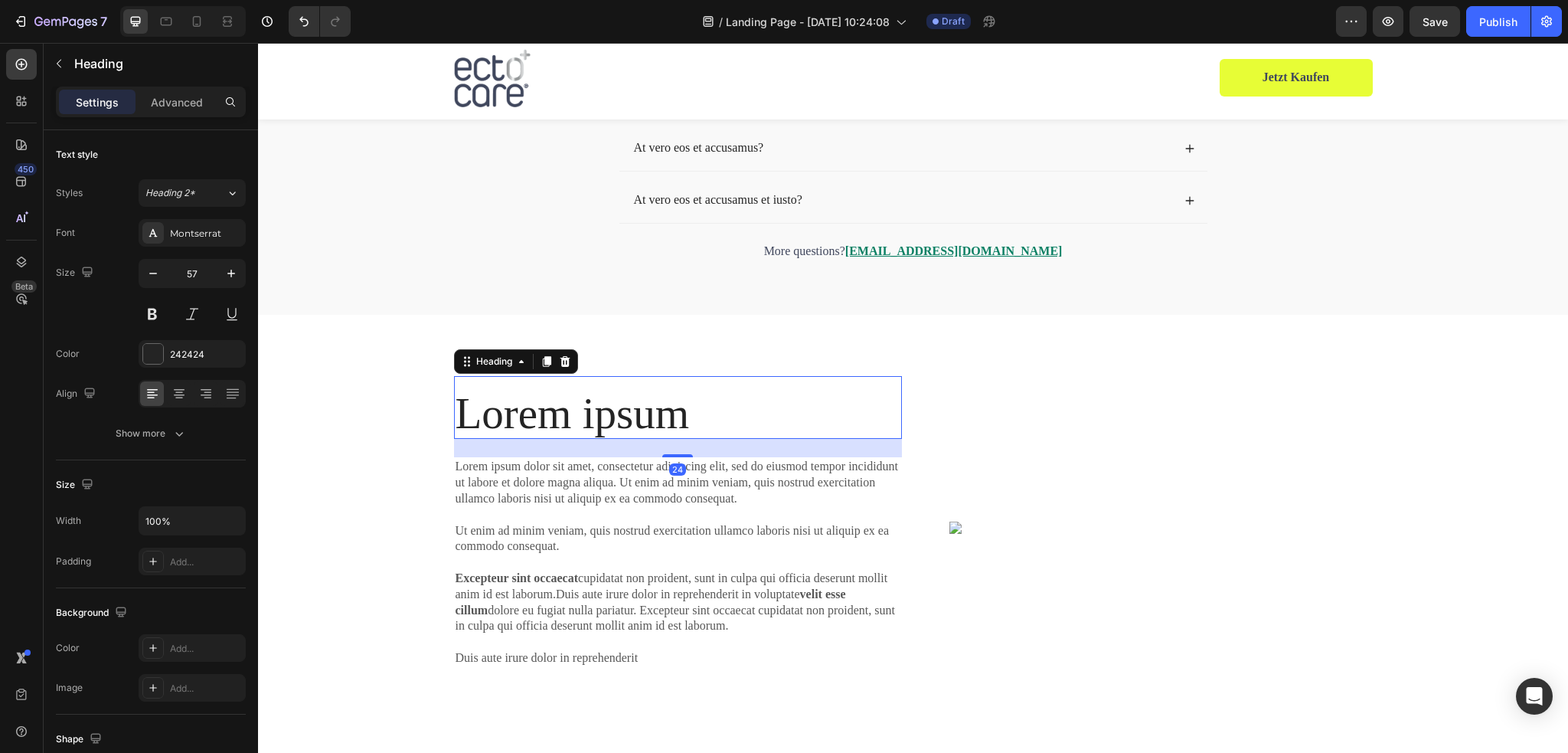
scroll to position [5309, 0]
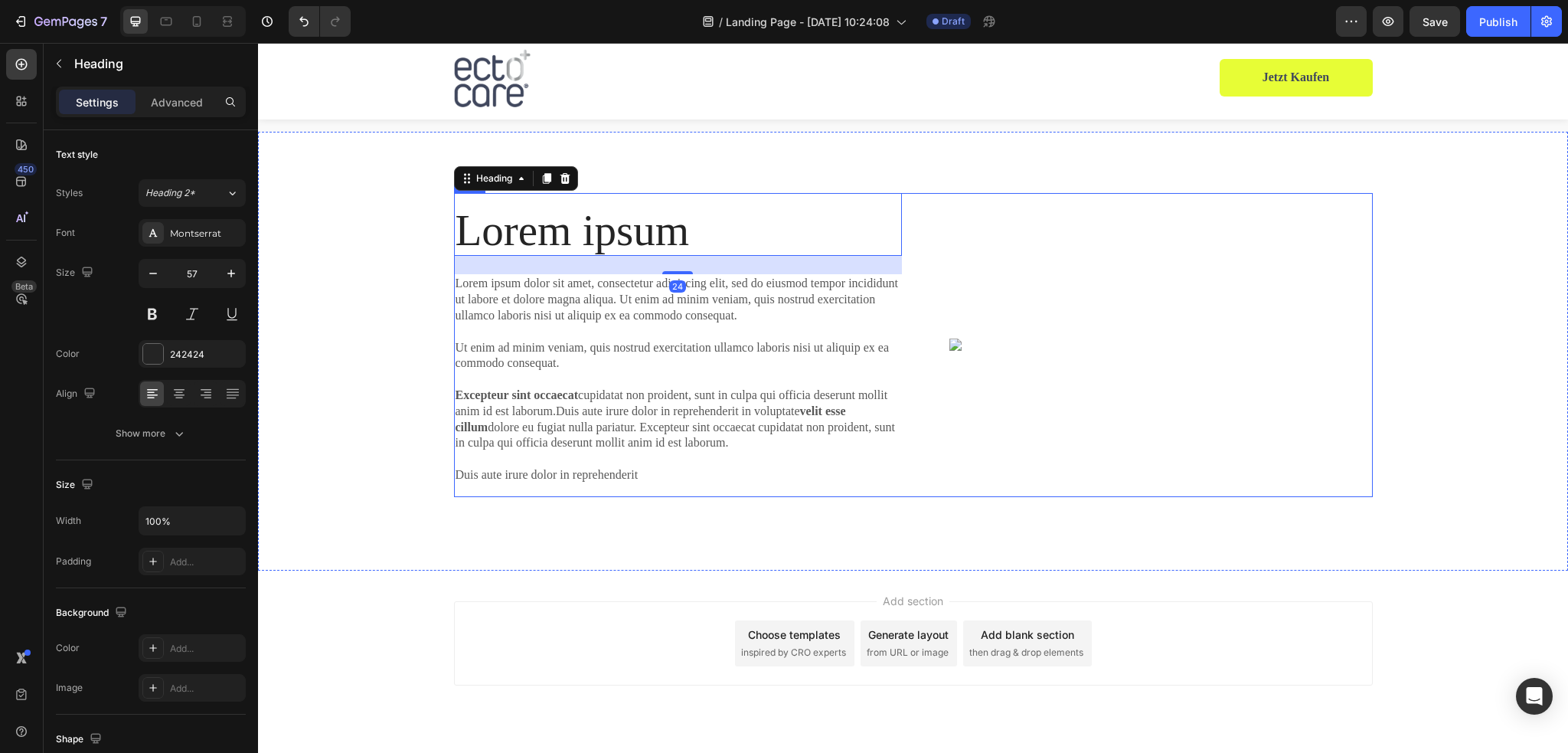
click at [1053, 358] on div "Image" at bounding box center [1149, 345] width 448 height 304
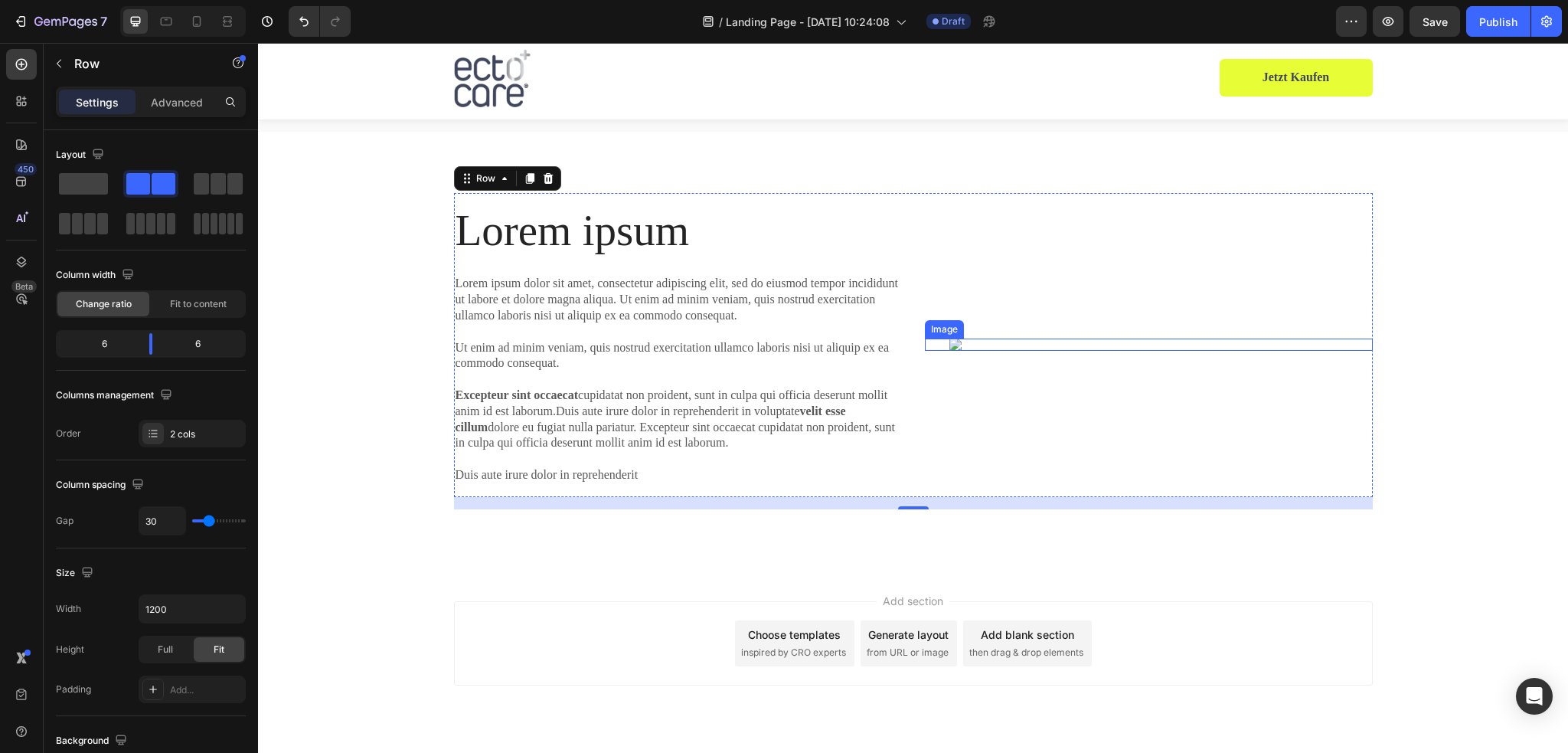
click at [1052, 342] on img at bounding box center [1161, 345] width 423 height 12
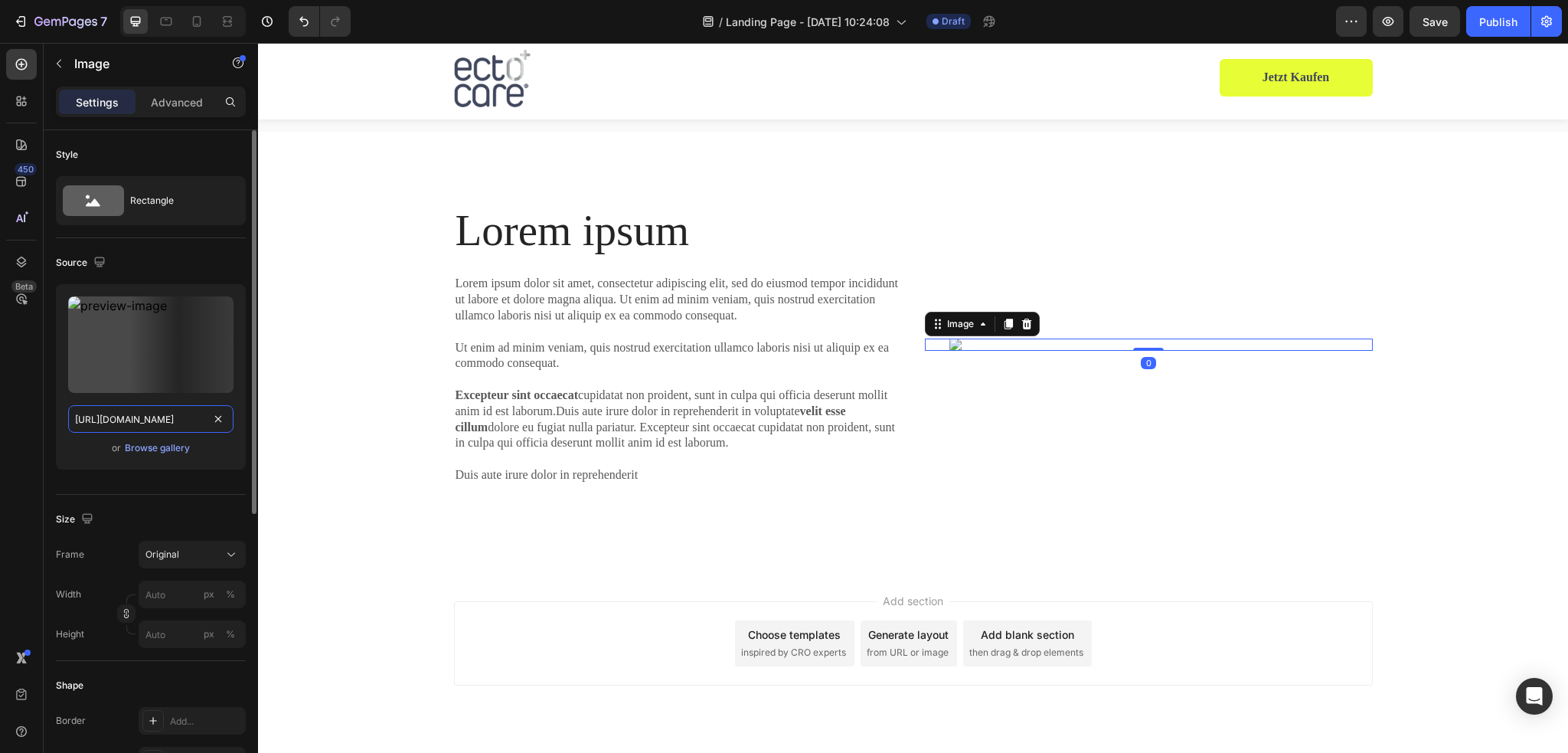
click at [137, 425] on input "https://cdn.shopify.com/s/files/1/0845/0995/0236/files/gempages_580885940659028…" at bounding box center [151, 418] width 166 height 27
paste input "arantie_neu_label.jpg?v=1744379350"
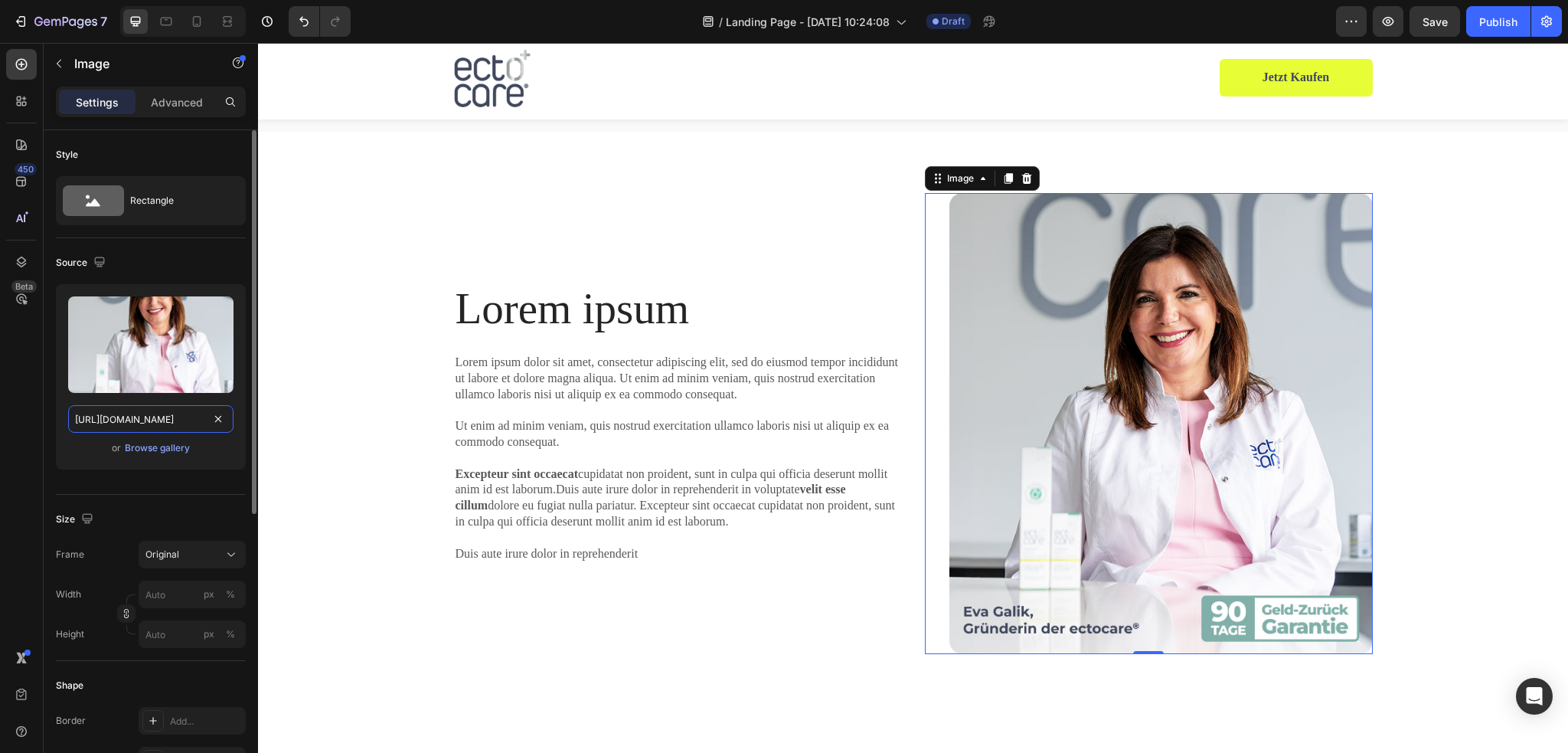
type input "https://cdn.shopify.com/s/files/1/0845/0995/0236/files/garantie_neu_label.jpg?v…"
click at [631, 300] on h2 "Lorem ipsum" at bounding box center [678, 309] width 448 height 51
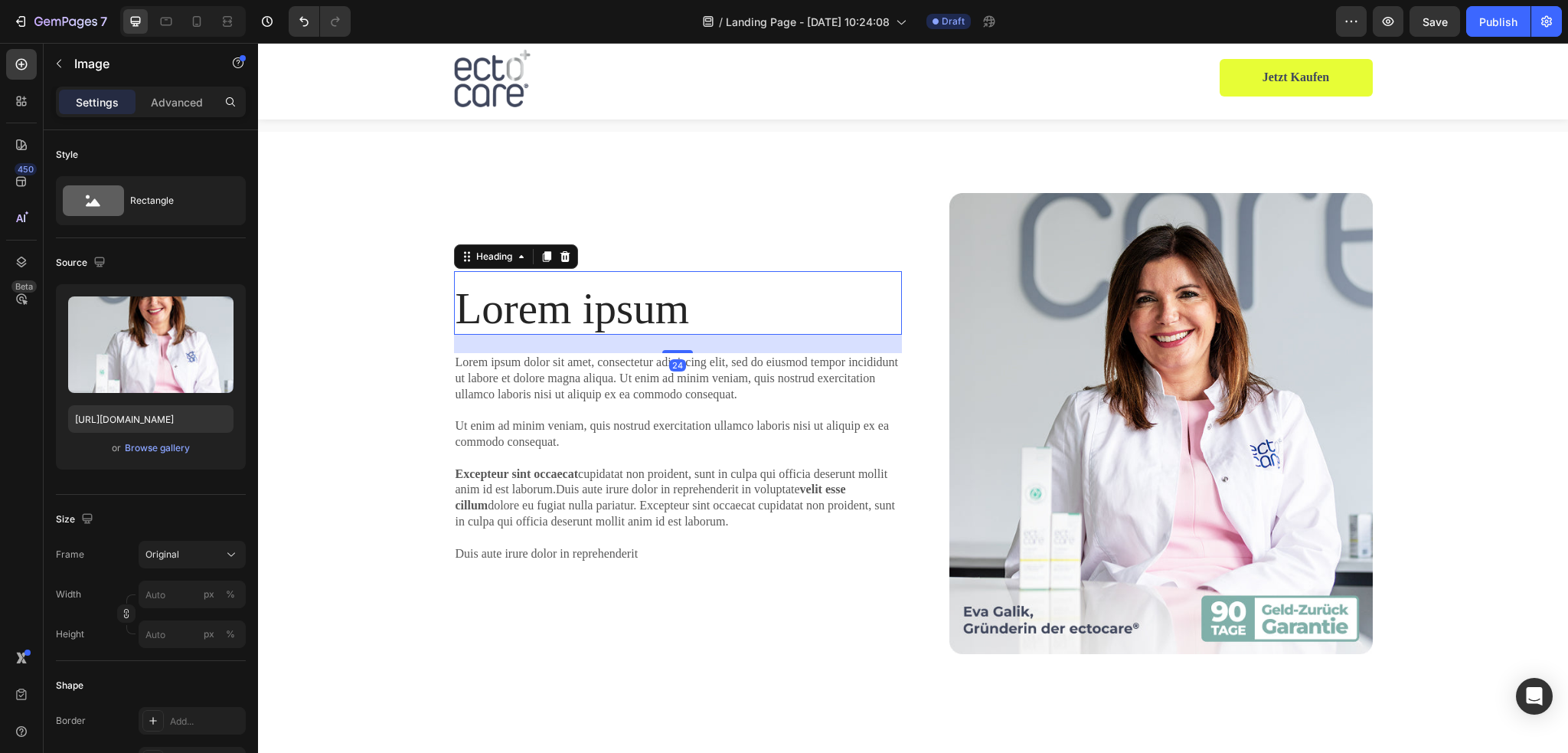
click at [631, 300] on h2 "Lorem ipsum" at bounding box center [678, 309] width 448 height 51
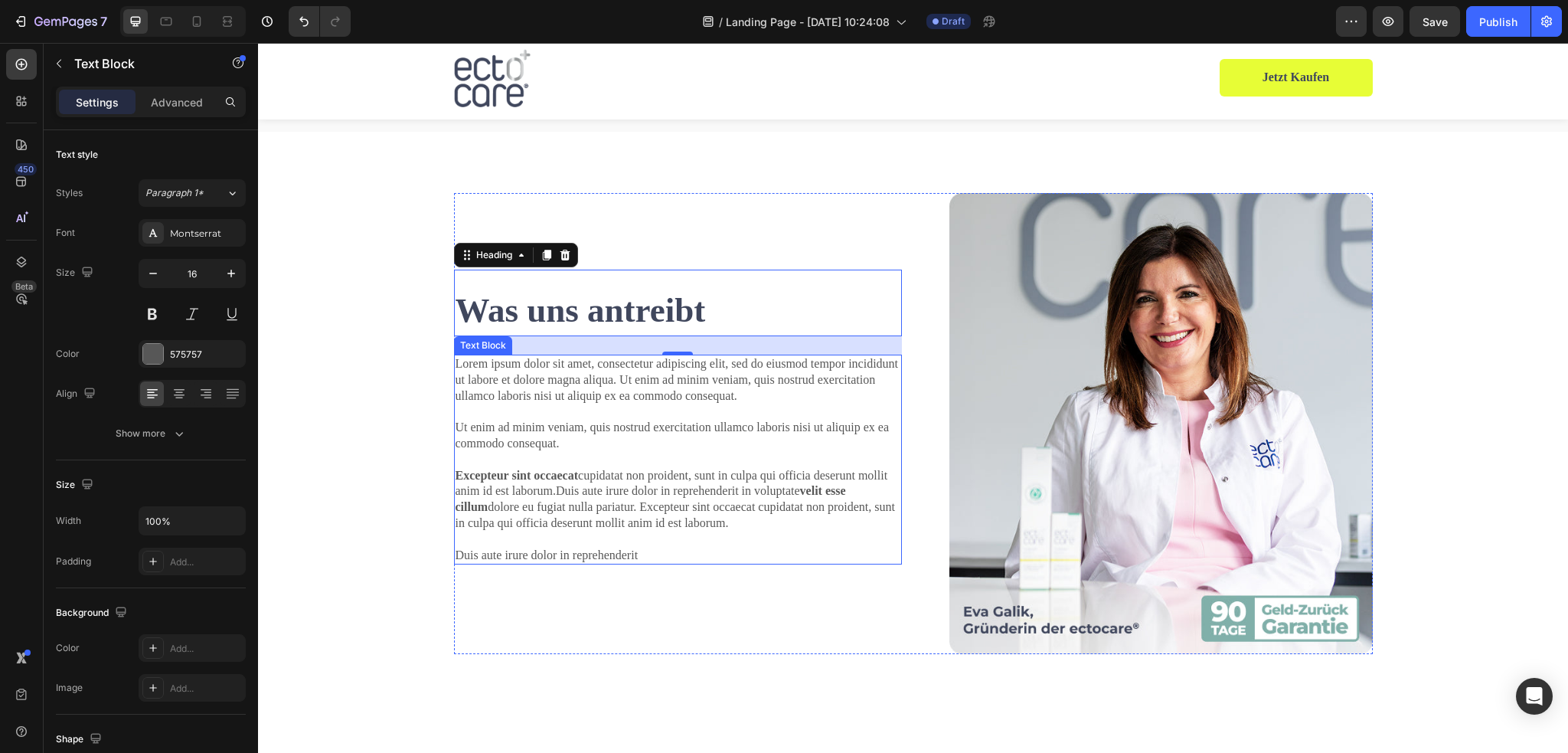
click at [713, 422] on p "Lorem ipsum dolor sit amet, consectetur adipiscing elit, sed do eiusmod tempor …" at bounding box center [678, 459] width 445 height 206
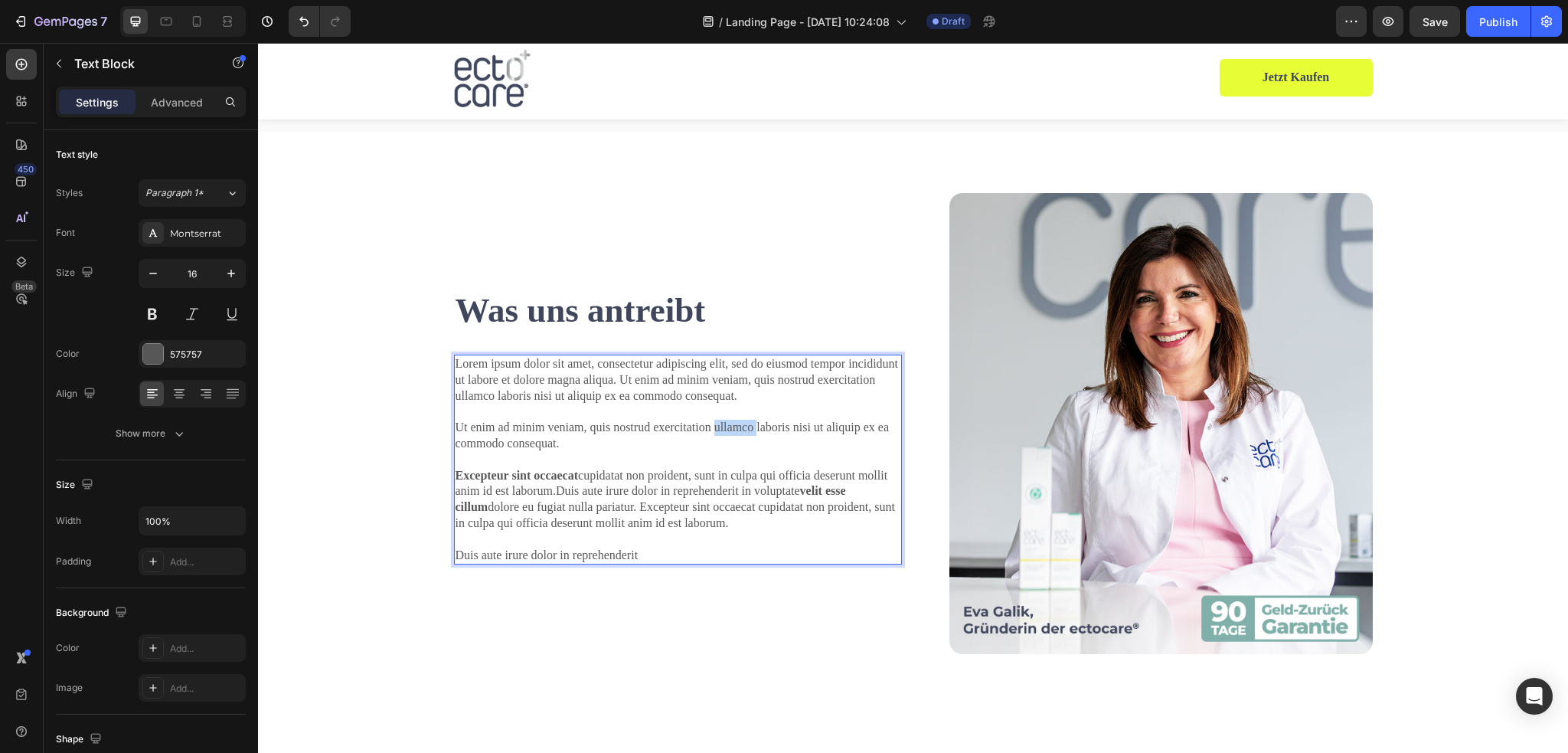
click at [713, 422] on p "Lorem ipsum dolor sit amet, consectetur adipiscing elit, sed do eiusmod tempor …" at bounding box center [678, 459] width 445 height 206
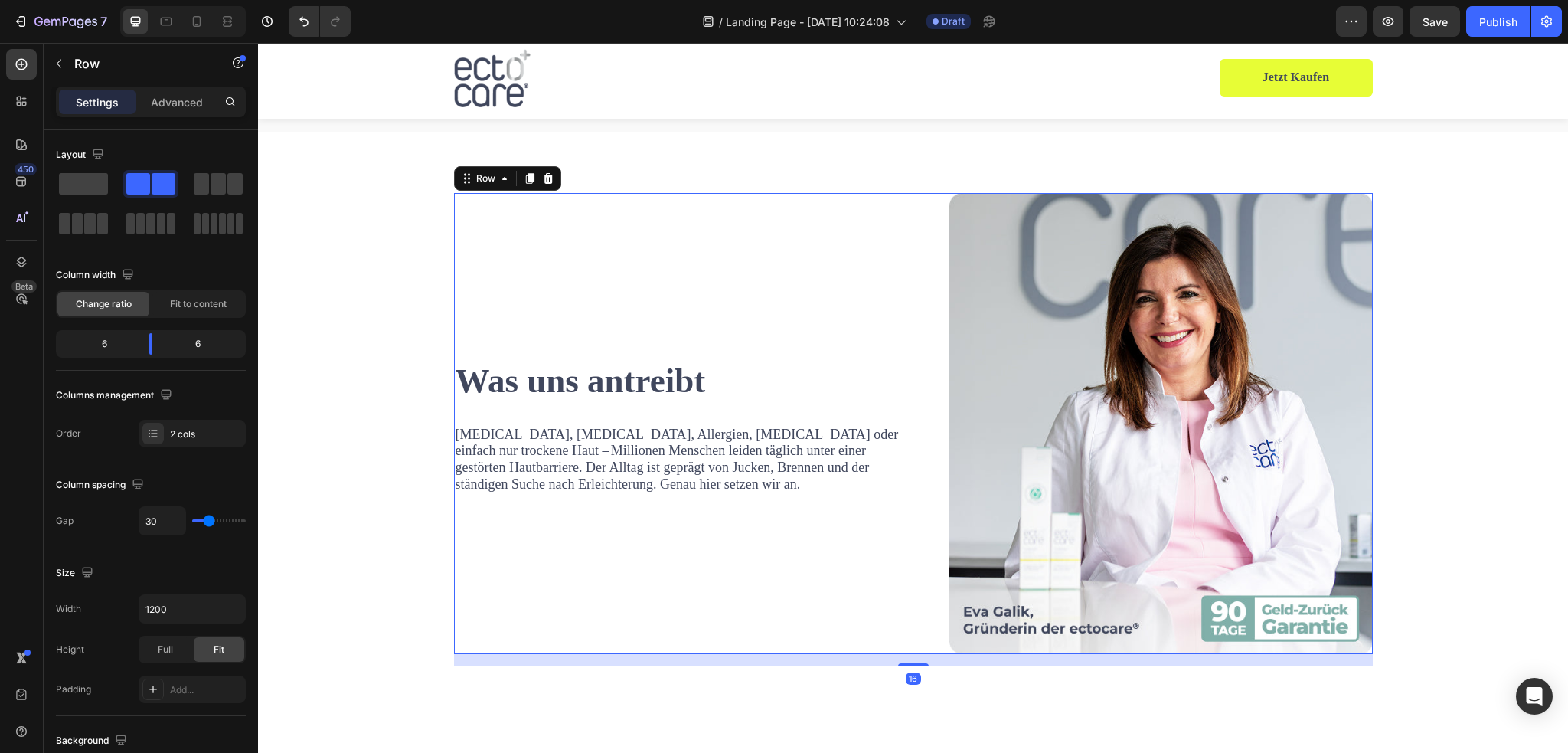
click at [726, 581] on div "⁠⁠⁠⁠⁠⁠⁠ Was uns antreibt Heading Neurodermitis, Psoriasis, Allergien, Asthma od…" at bounding box center [678, 423] width 448 height 461
click at [713, 480] on p "[MEDICAL_DATA], [MEDICAL_DATA], Allergien, [MEDICAL_DATA] oder einfach nur troc…" at bounding box center [678, 459] width 445 height 66
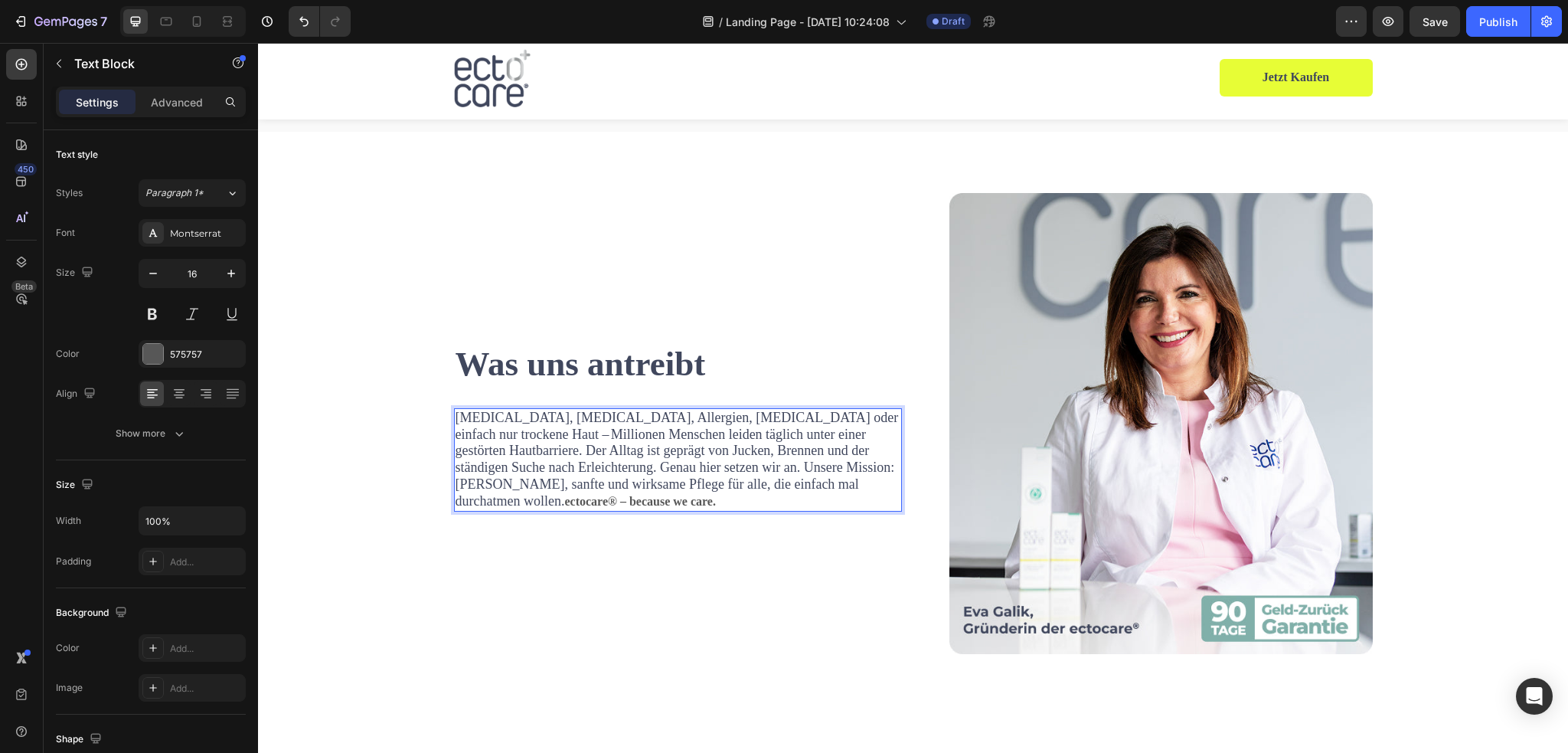
scroll to position [5293, 0]
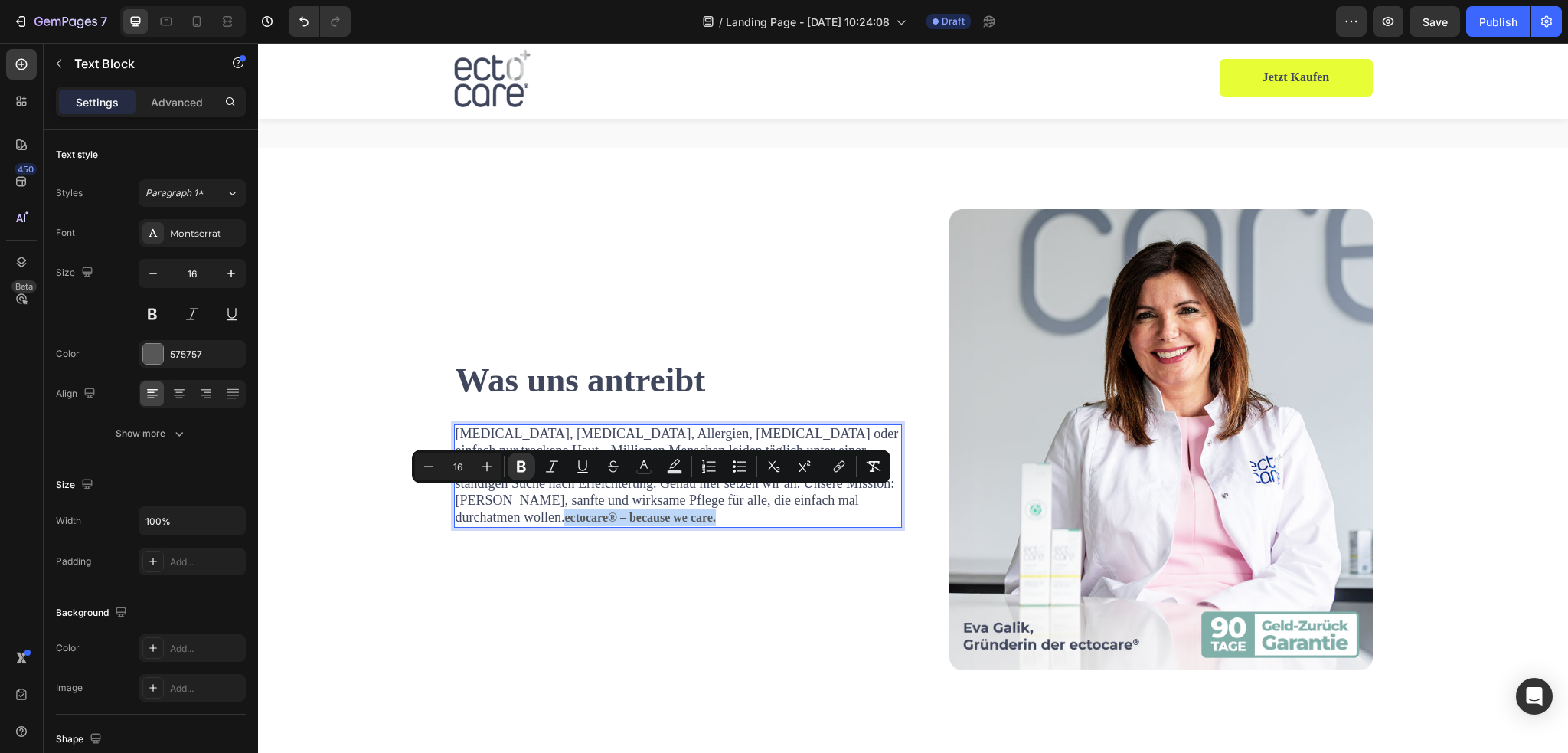
drag, startPoint x: 794, startPoint y: 501, endPoint x: 853, endPoint y: 509, distance: 59.5
click at [853, 509] on p "Neurodermitis, Psoriasis, Allergien, Asthma oder einfach nur trockene Haut – Mi…" at bounding box center [678, 475] width 445 height 100
click at [524, 464] on icon "Editor contextual toolbar" at bounding box center [521, 466] width 9 height 12
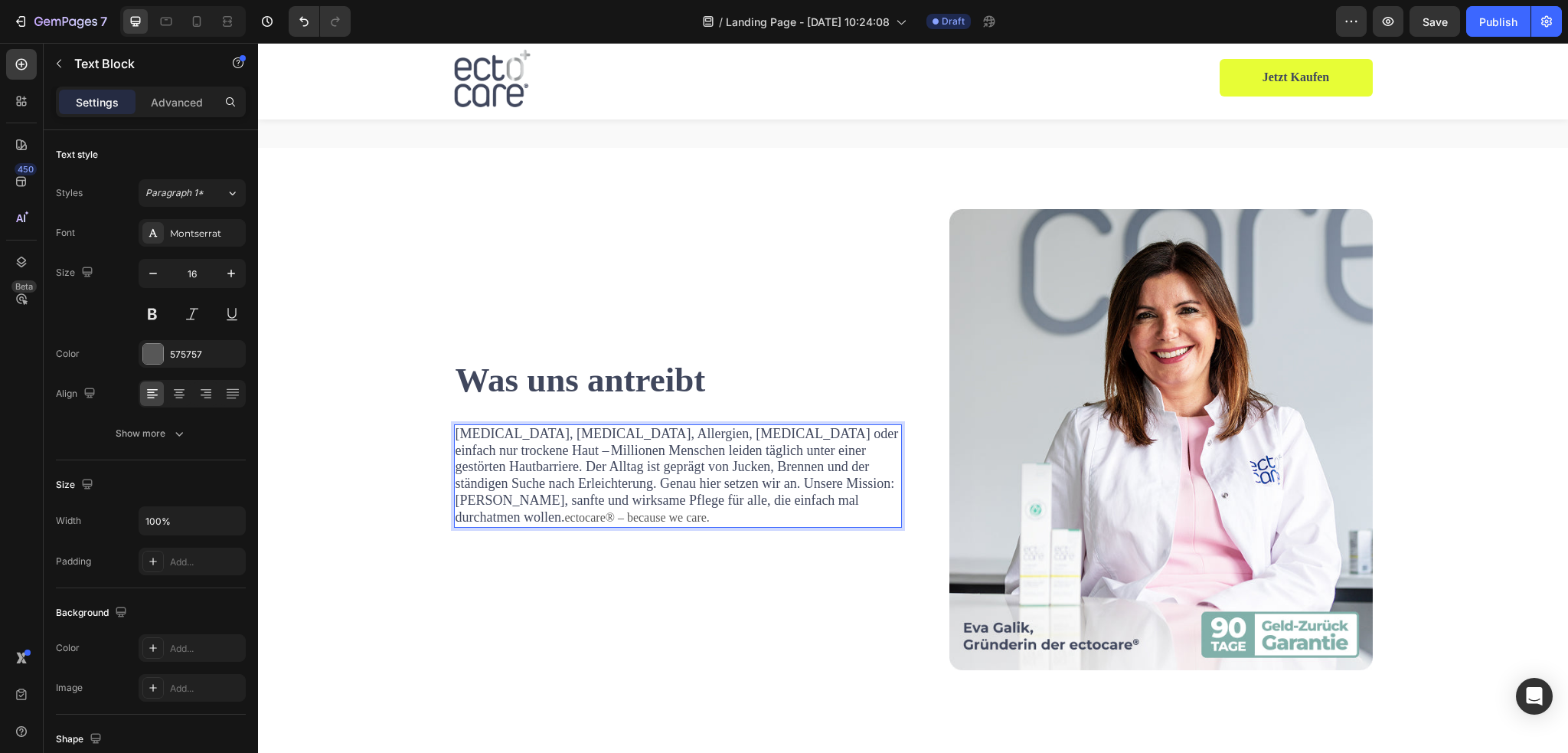
click at [572, 511] on p "Neurodermitis, Psoriasis, Allergien, Asthma oder einfach nur trockene Haut – Mi…" at bounding box center [678, 475] width 445 height 100
drag, startPoint x: 794, startPoint y: 497, endPoint x: 876, endPoint y: 511, distance: 83.2
click at [572, 488] on span "[MEDICAL_DATA], [MEDICAL_DATA], Allergien, [MEDICAL_DATA] oder einfach nur troc…" at bounding box center [677, 474] width 443 height 98
click at [551, 493] on span "[MEDICAL_DATA], [MEDICAL_DATA], Allergien, [MEDICAL_DATA] oder einfach nur troc…" at bounding box center [677, 474] width 443 height 98
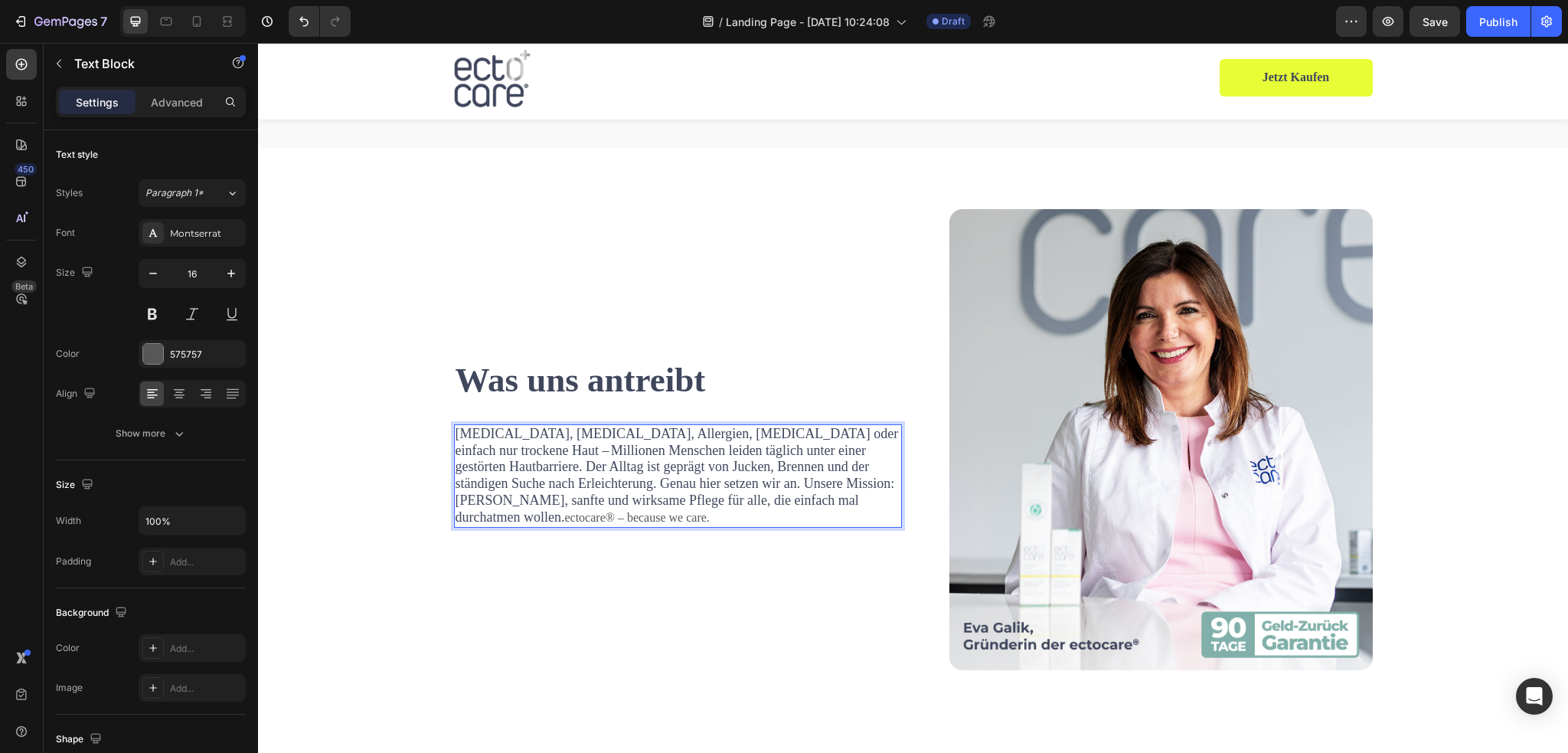
click at [517, 510] on p "Neurodermitis, Psoriasis, Allergien, Asthma oder einfach nur trockene Haut – Mi…" at bounding box center [678, 475] width 445 height 100
click at [144, 353] on div at bounding box center [153, 353] width 19 height 19
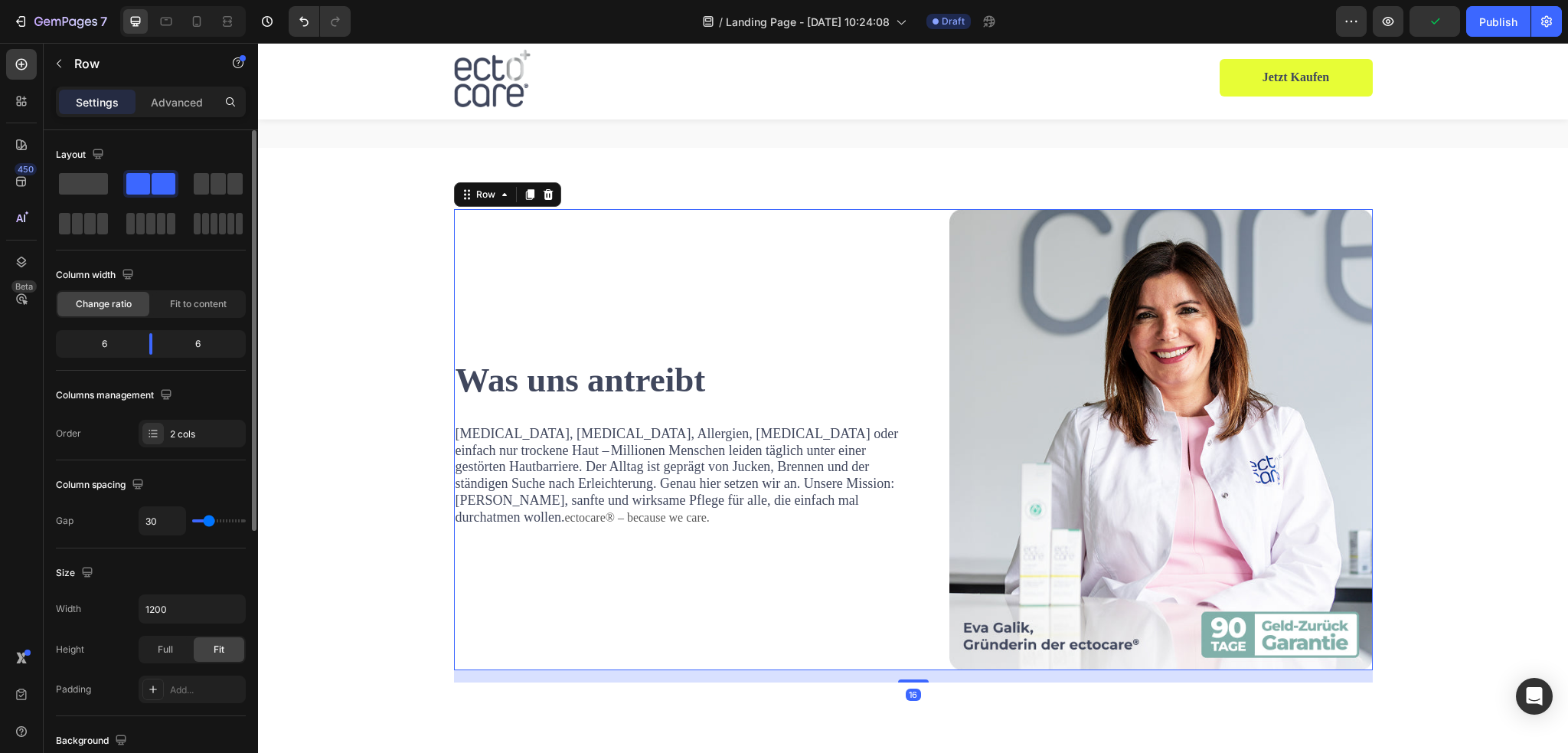
click at [621, 571] on div "⁠⁠⁠⁠⁠⁠⁠ Was uns antreibt Heading Neurodermitis, Psoriasis, Allergien, Asthma od…" at bounding box center [678, 439] width 448 height 461
click at [572, 472] on span "[MEDICAL_DATA], [MEDICAL_DATA], Allergien, [MEDICAL_DATA] oder einfach nur troc…" at bounding box center [677, 474] width 443 height 98
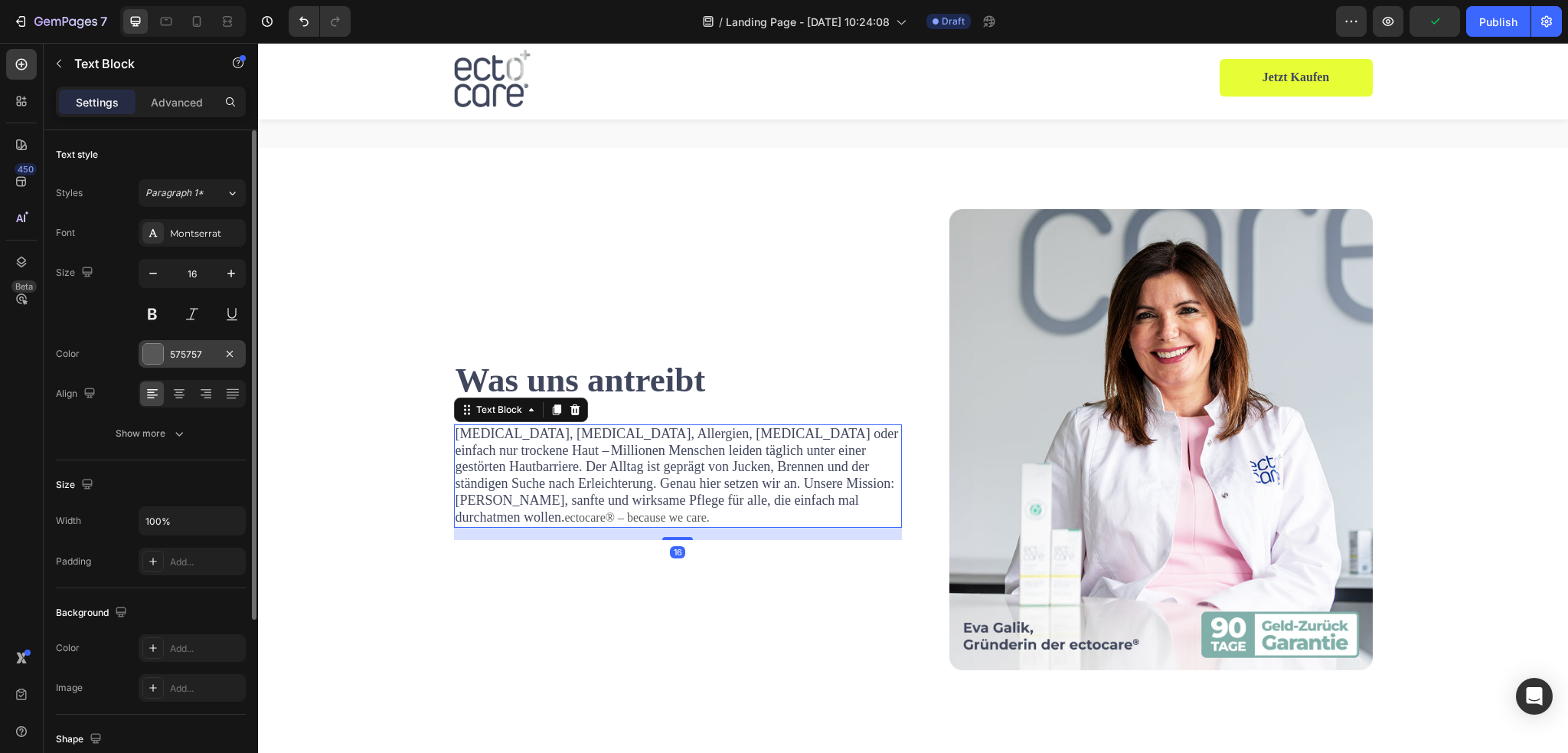
click at [160, 351] on div at bounding box center [153, 353] width 19 height 19
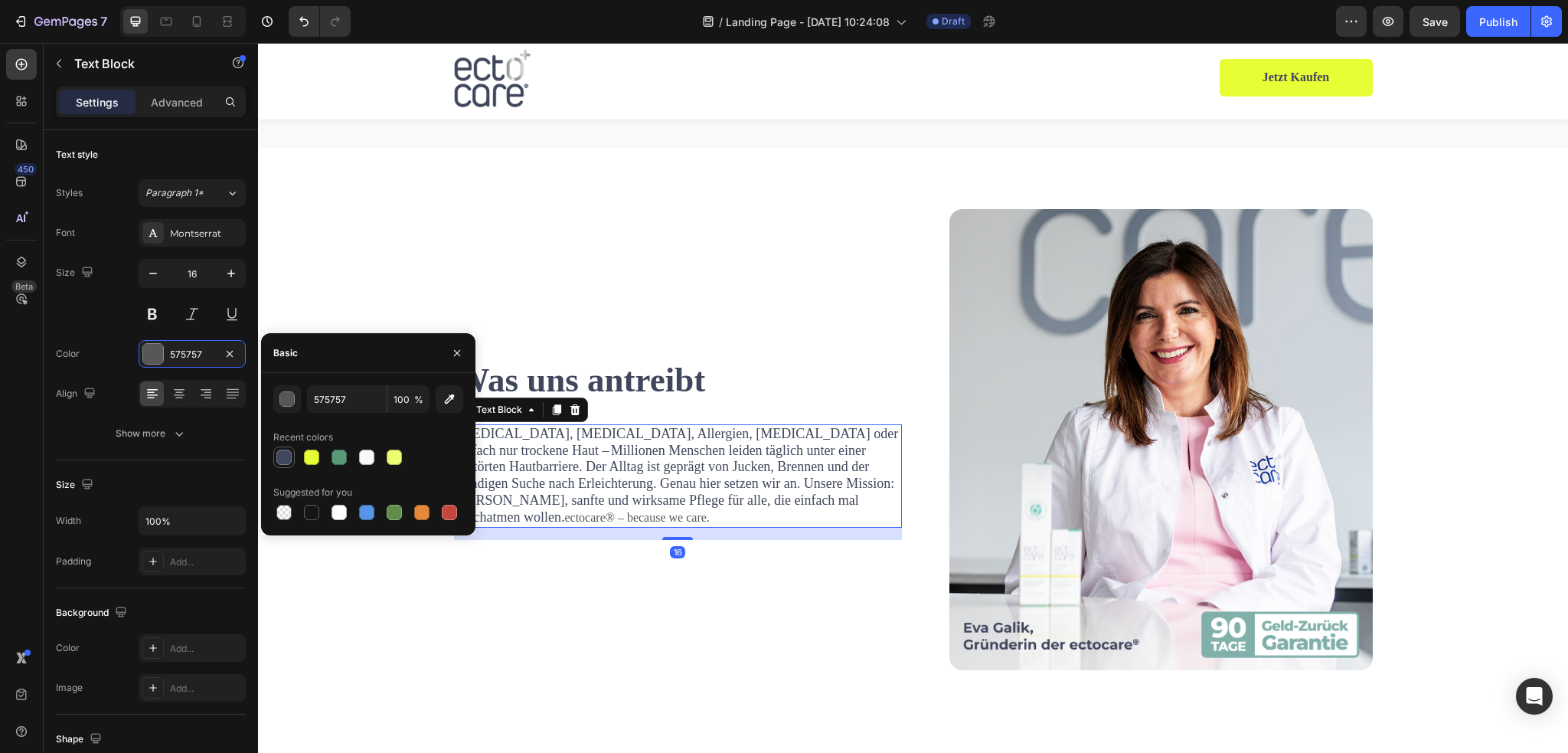
click at [287, 456] on div at bounding box center [283, 456] width 15 height 15
type input "40475D"
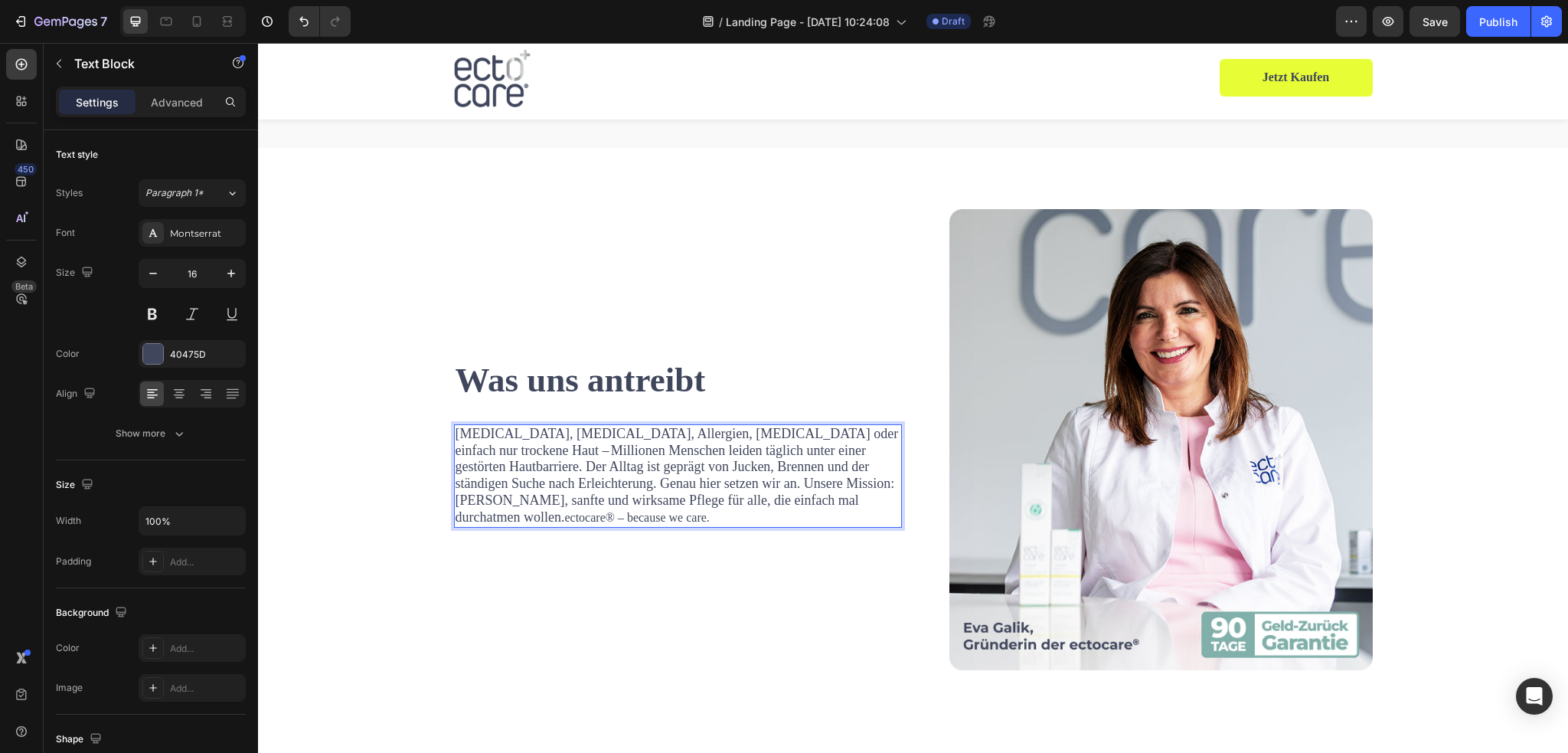
click at [499, 454] on span "[MEDICAL_DATA], [MEDICAL_DATA], Allergien, [MEDICAL_DATA] oder einfach nur troc…" at bounding box center [677, 474] width 443 height 98
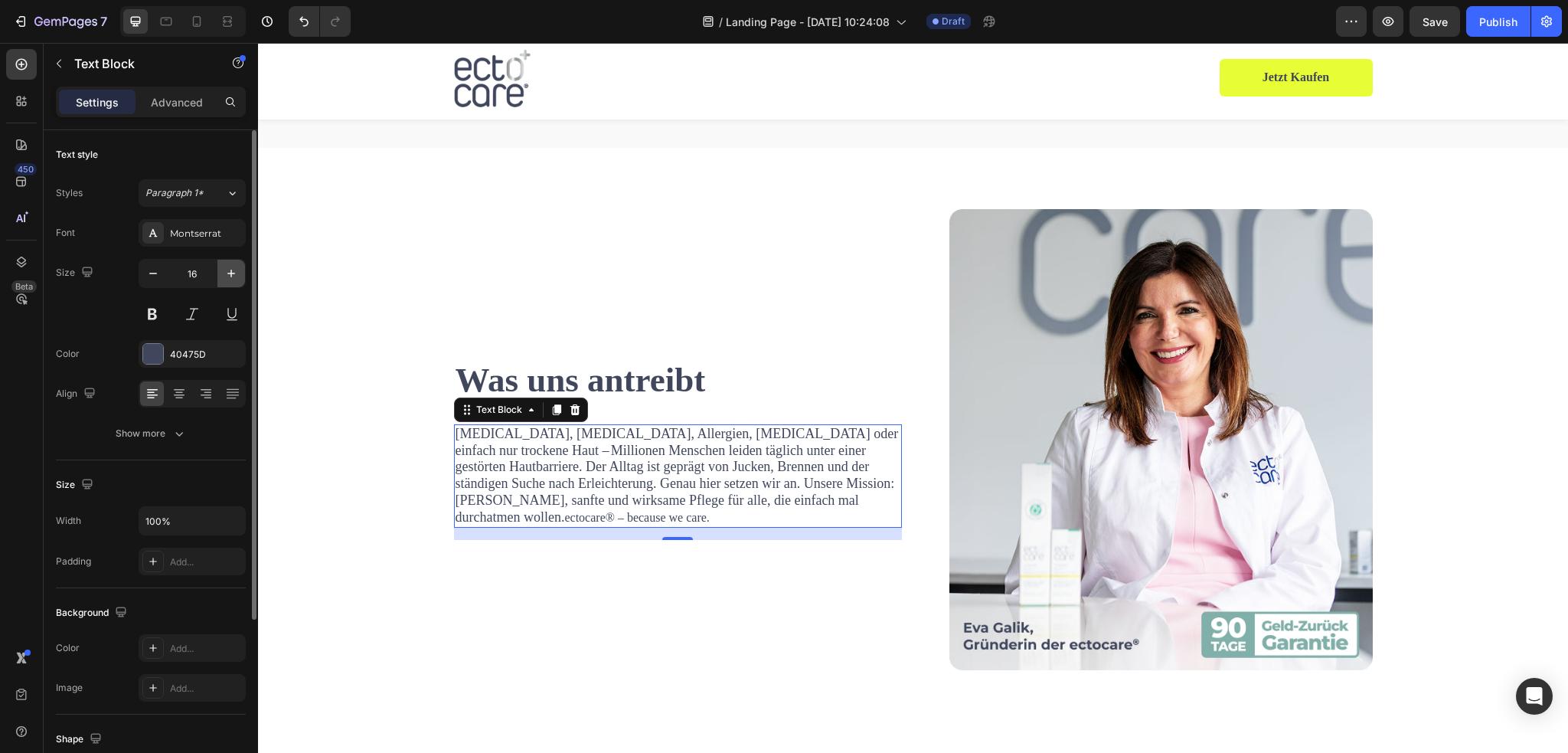
click at [233, 276] on icon "button" at bounding box center [230, 273] width 15 height 15
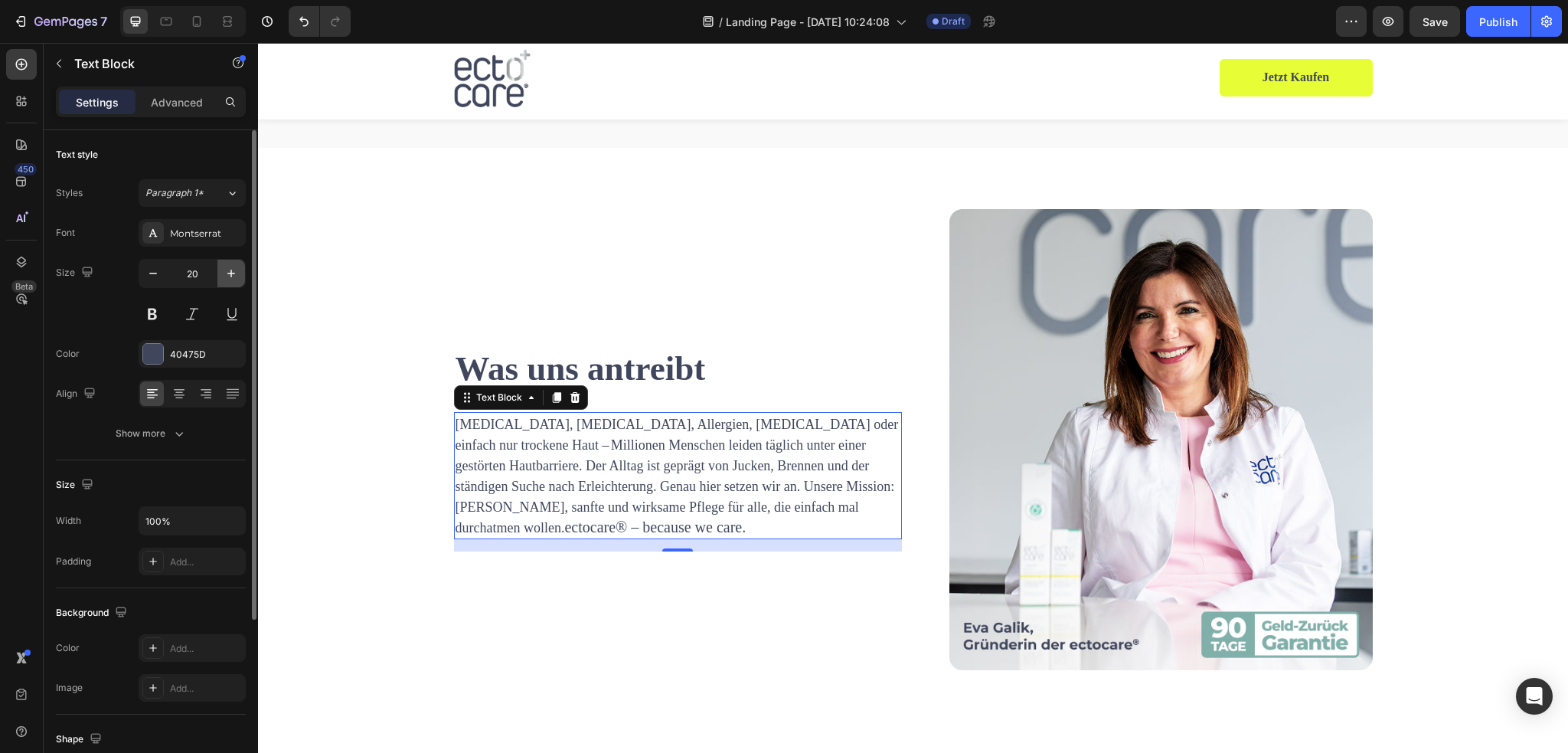
click at [233, 276] on icon "button" at bounding box center [230, 273] width 15 height 15
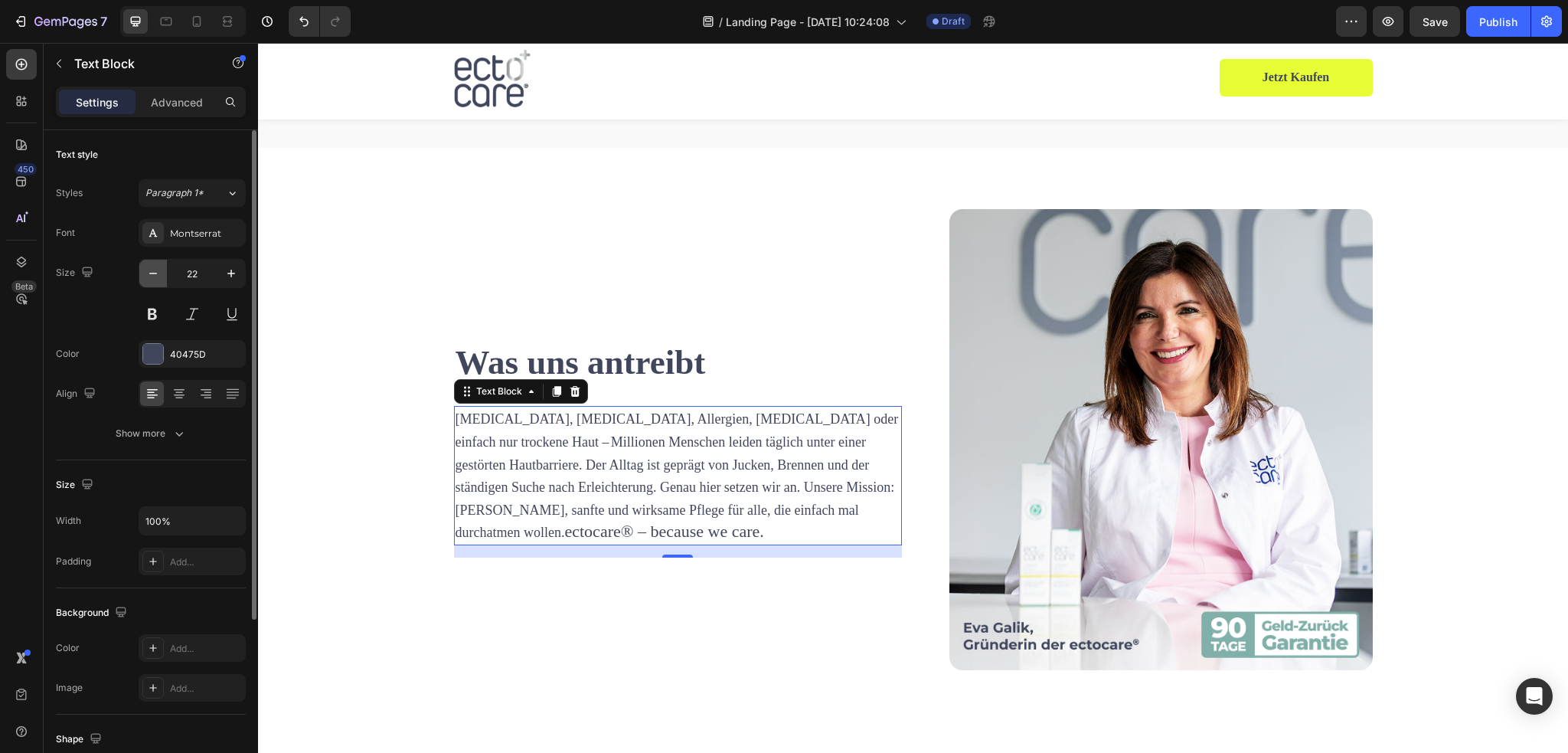
click at [153, 275] on icon "button" at bounding box center [152, 273] width 15 height 15
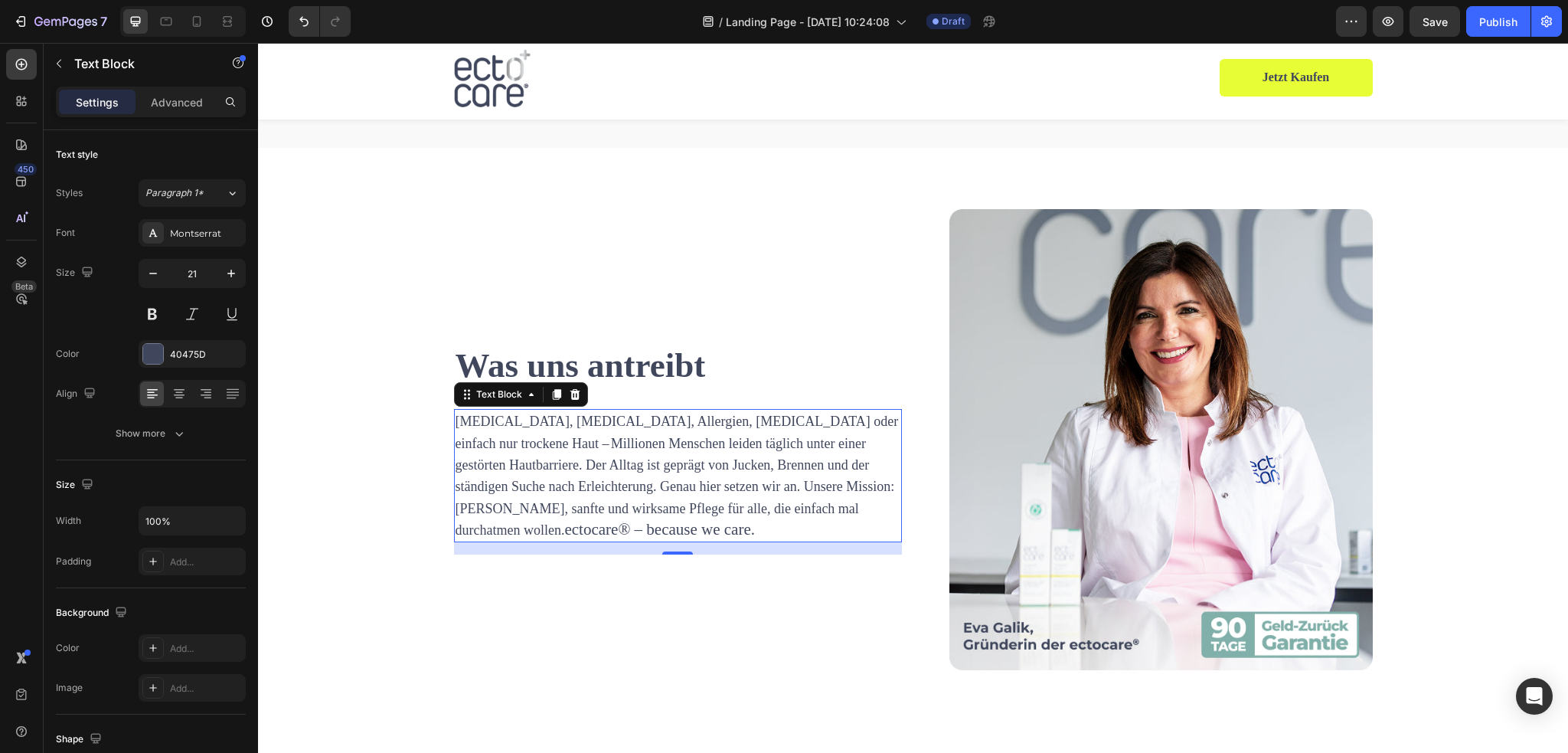
type input "20"
click at [680, 518] on p "Neurodermitis, Psoriasis, Allergien, Asthma oder einfach nur trockene Haut – Mi…" at bounding box center [678, 476] width 445 height 124
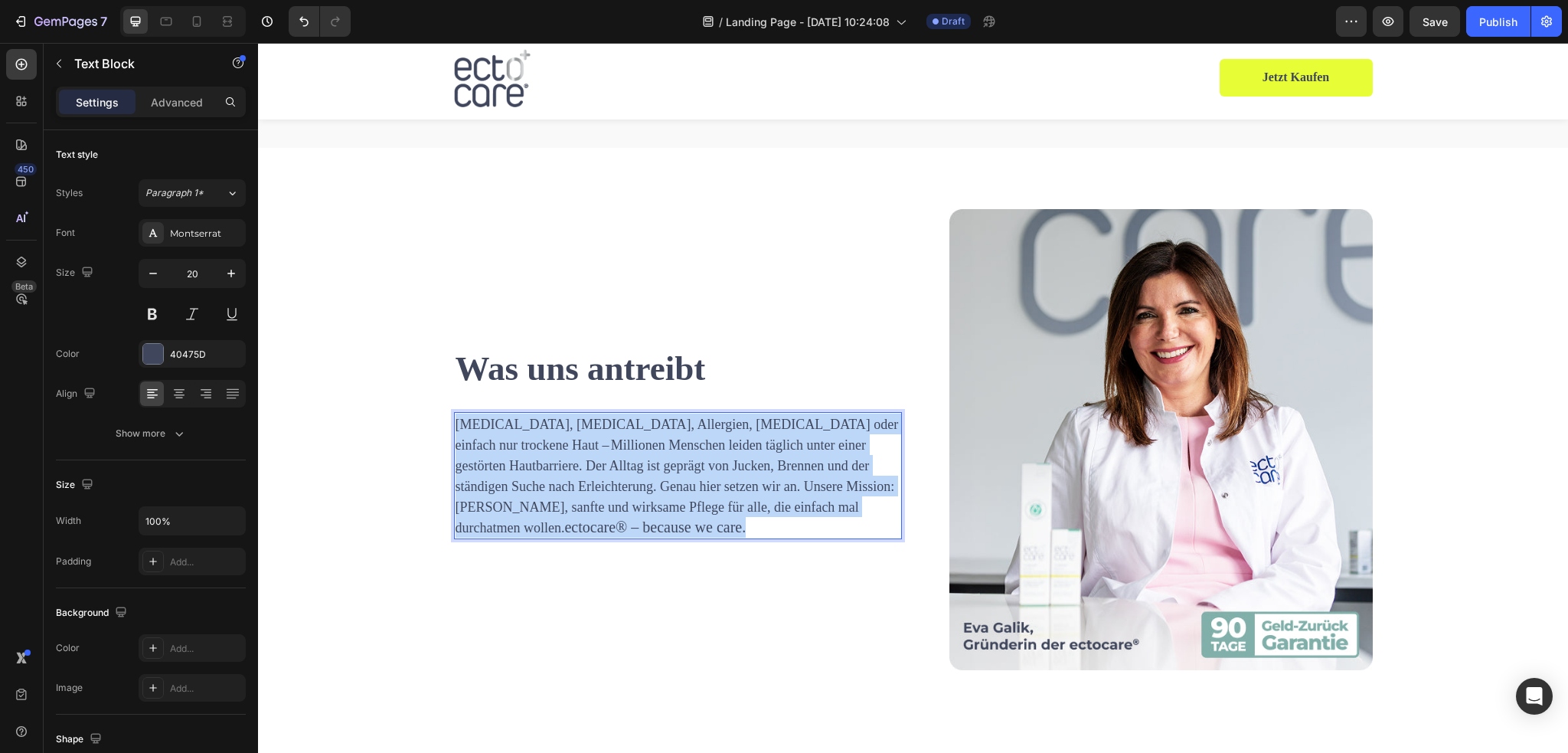
click at [680, 518] on p "Neurodermitis, Psoriasis, Allergien, Asthma oder einfach nur trockene Haut – Mi…" at bounding box center [678, 476] width 445 height 124
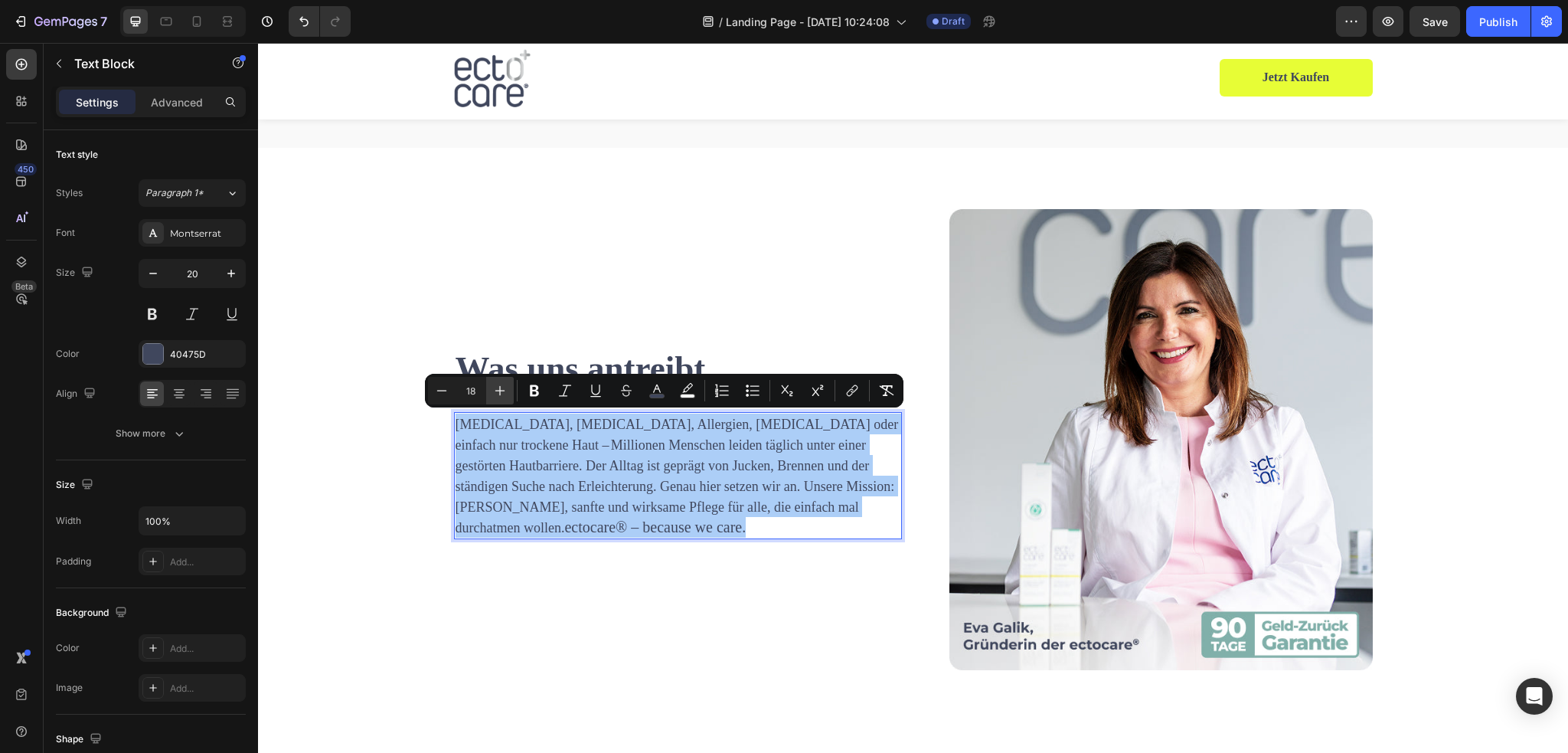
click at [496, 389] on icon "Editor contextual toolbar" at bounding box center [500, 390] width 15 height 15
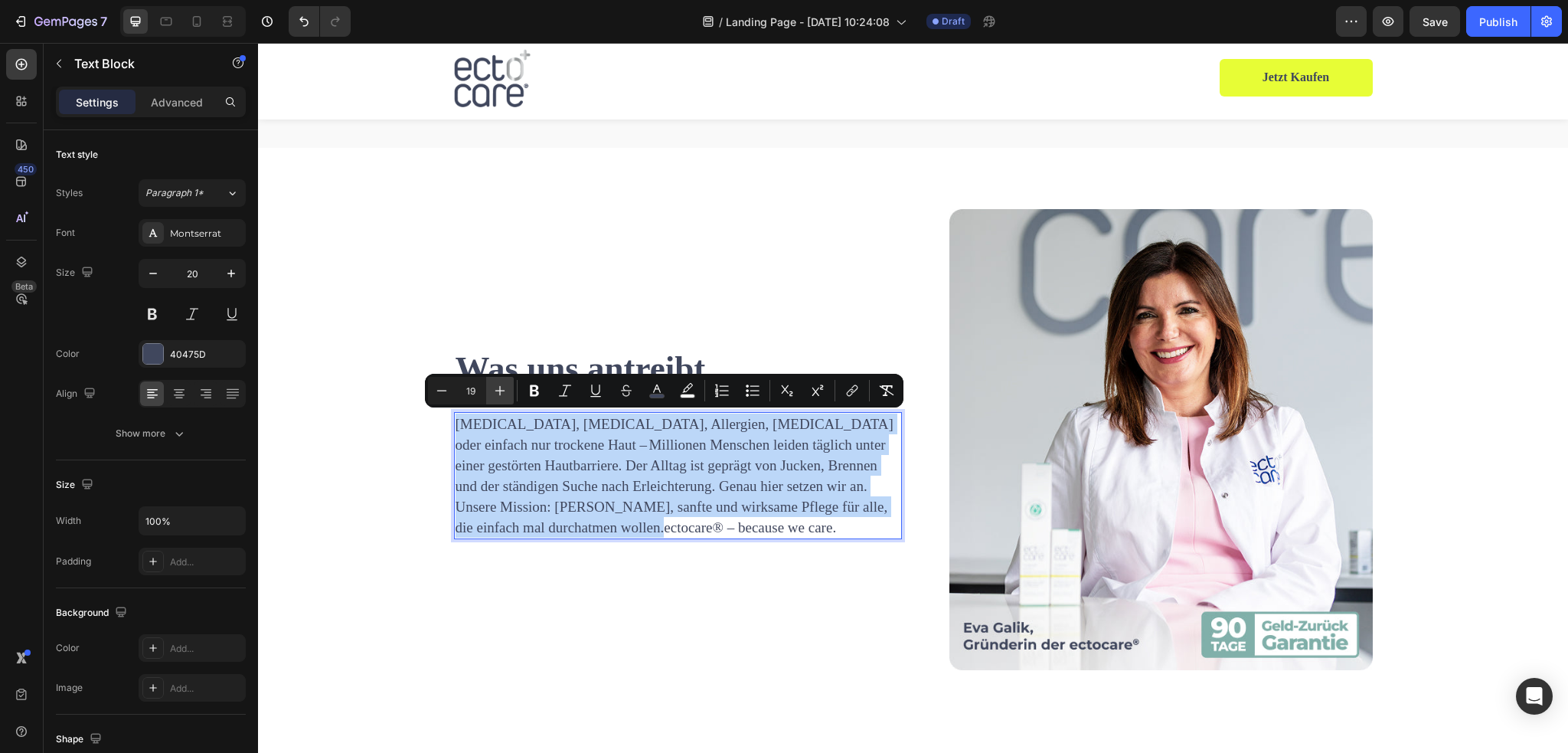
type input "20"
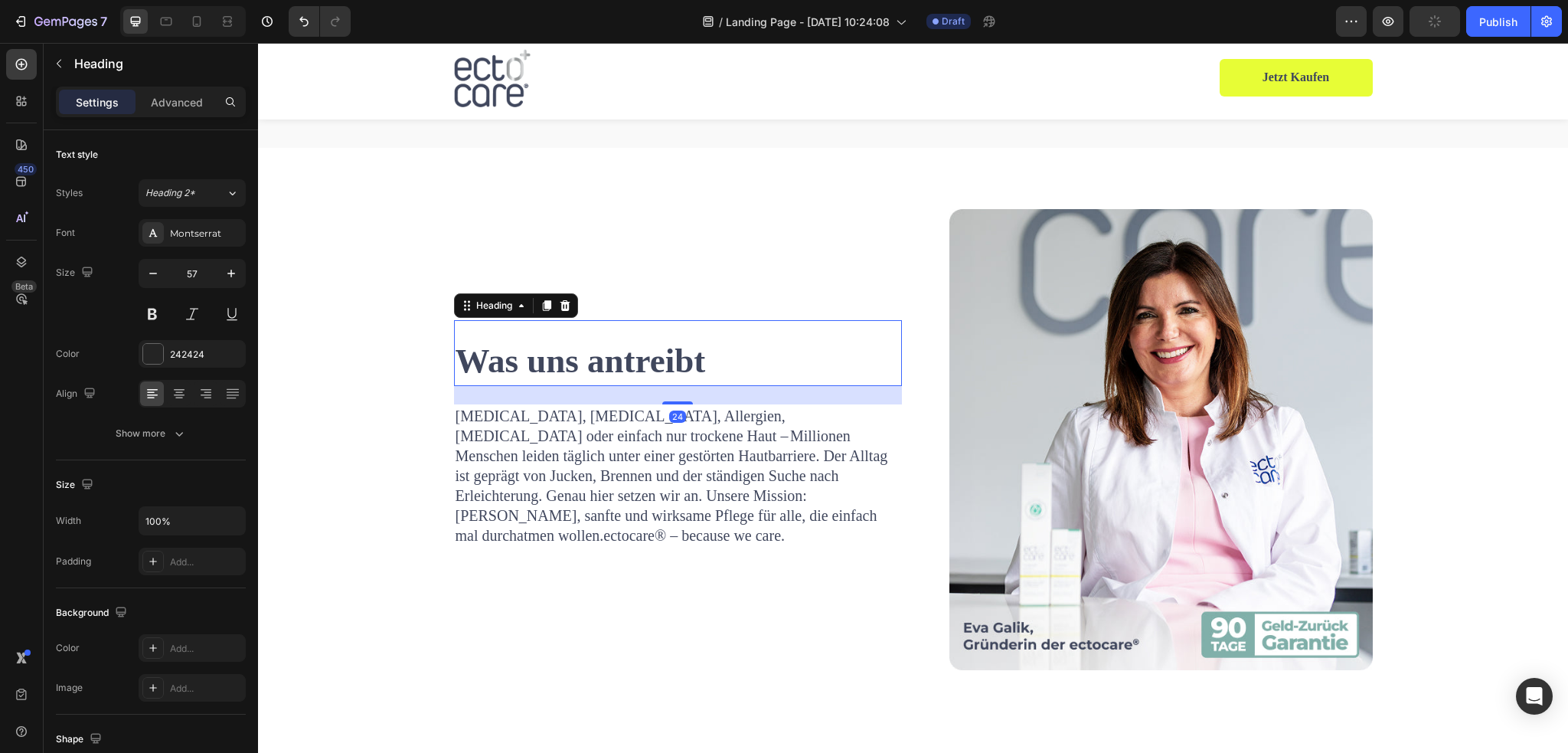
click at [538, 363] on strong "Was uns antreibt" at bounding box center [580, 360] width 251 height 38
click at [215, 186] on div "Heading 2*" at bounding box center [185, 193] width 81 height 14
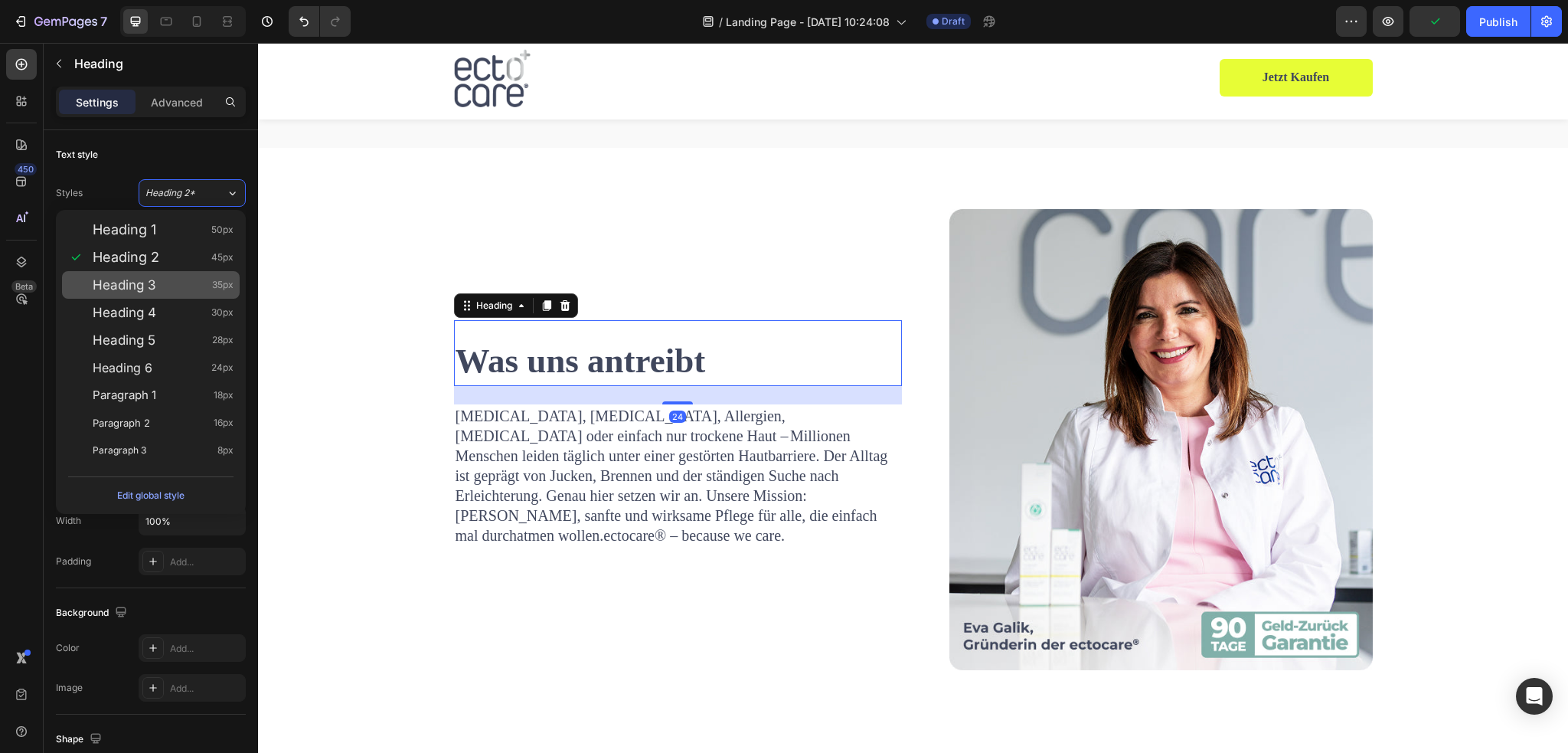
click at [166, 296] on div "Heading 3 35px" at bounding box center [151, 284] width 177 height 27
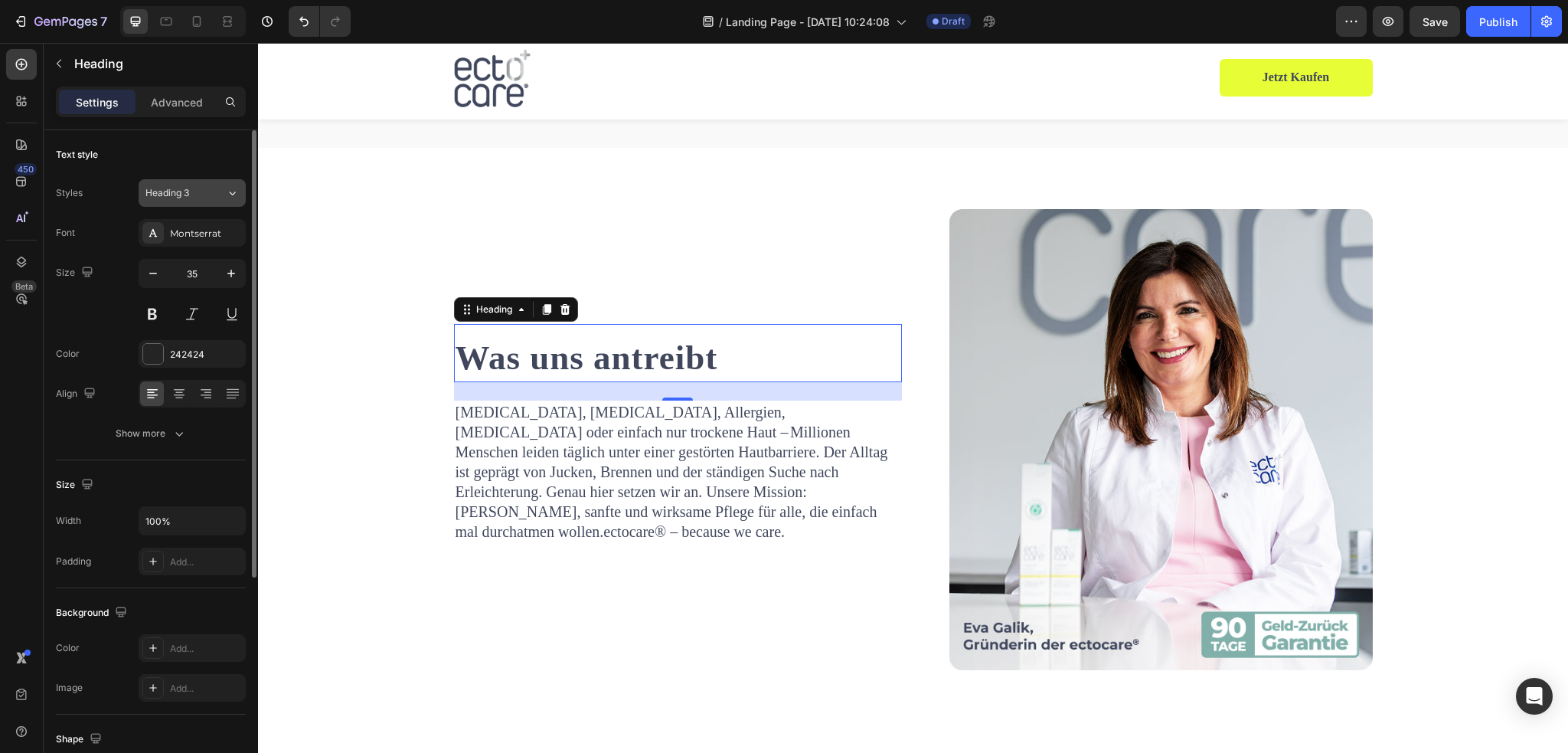
click at [192, 191] on div "Heading 3" at bounding box center [176, 193] width 62 height 14
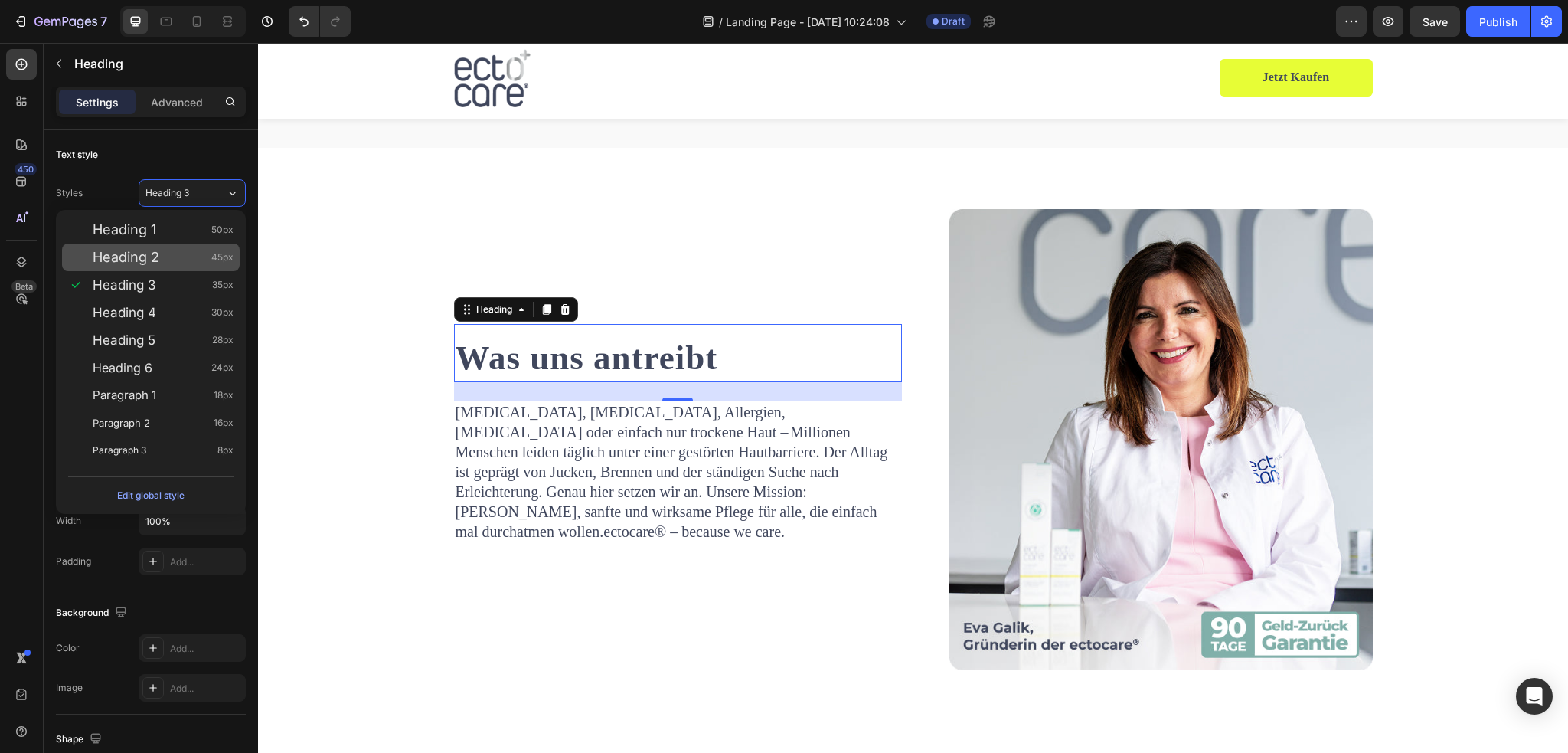
click at [175, 253] on div "Heading 2 45px" at bounding box center [163, 257] width 141 height 15
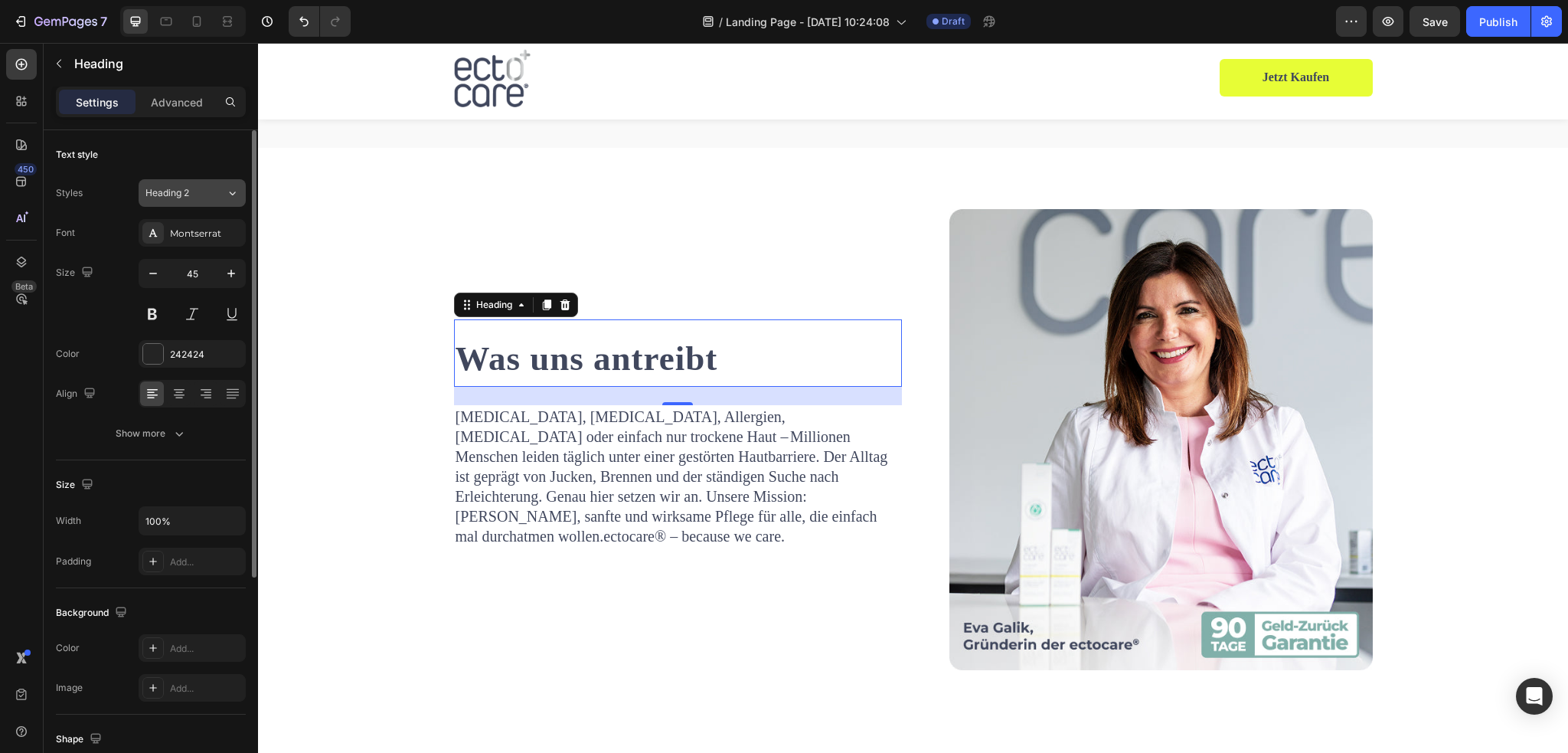
click at [221, 192] on div "Heading 2" at bounding box center [185, 193] width 81 height 14
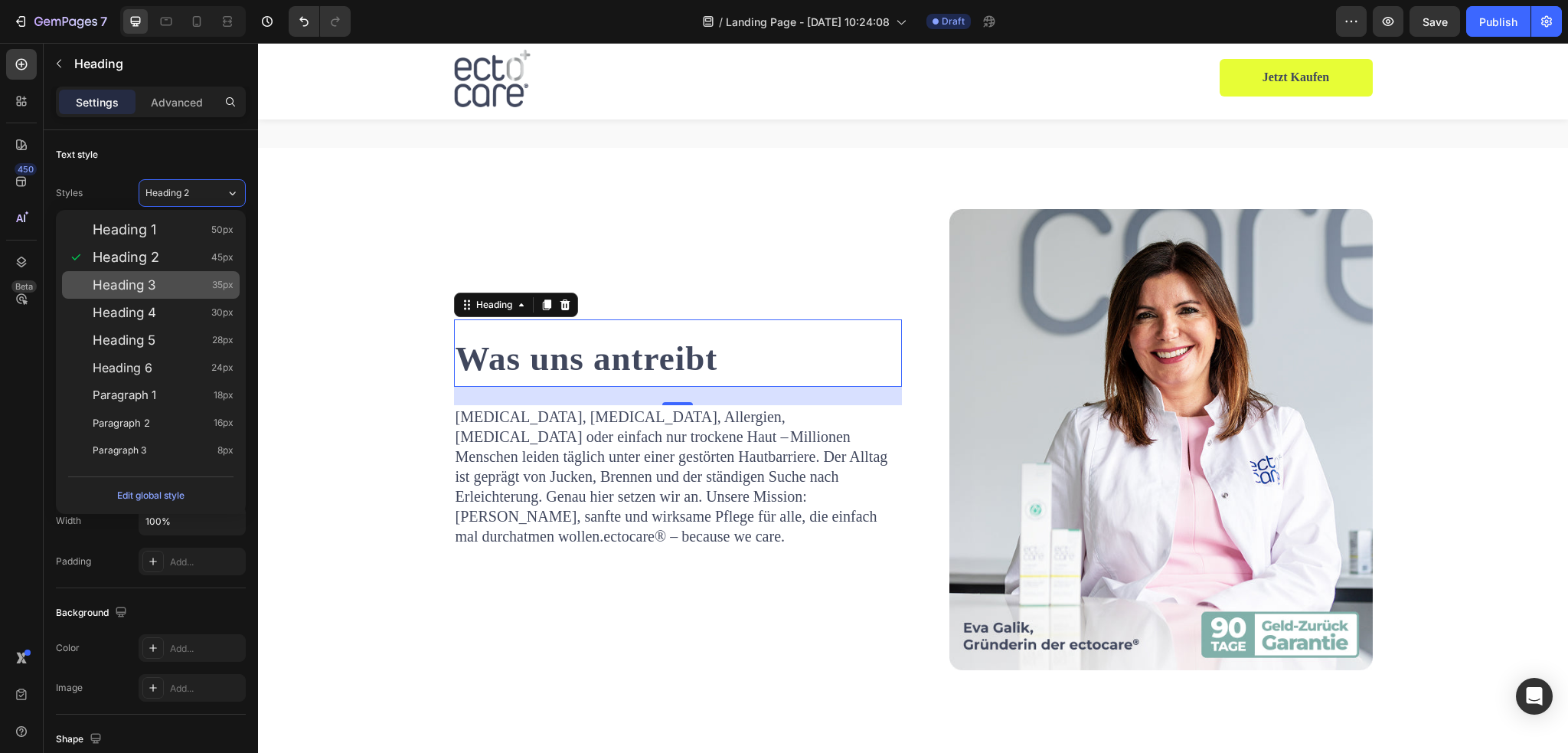
click at [150, 279] on span "Heading 3" at bounding box center [125, 284] width 64 height 15
type input "35"
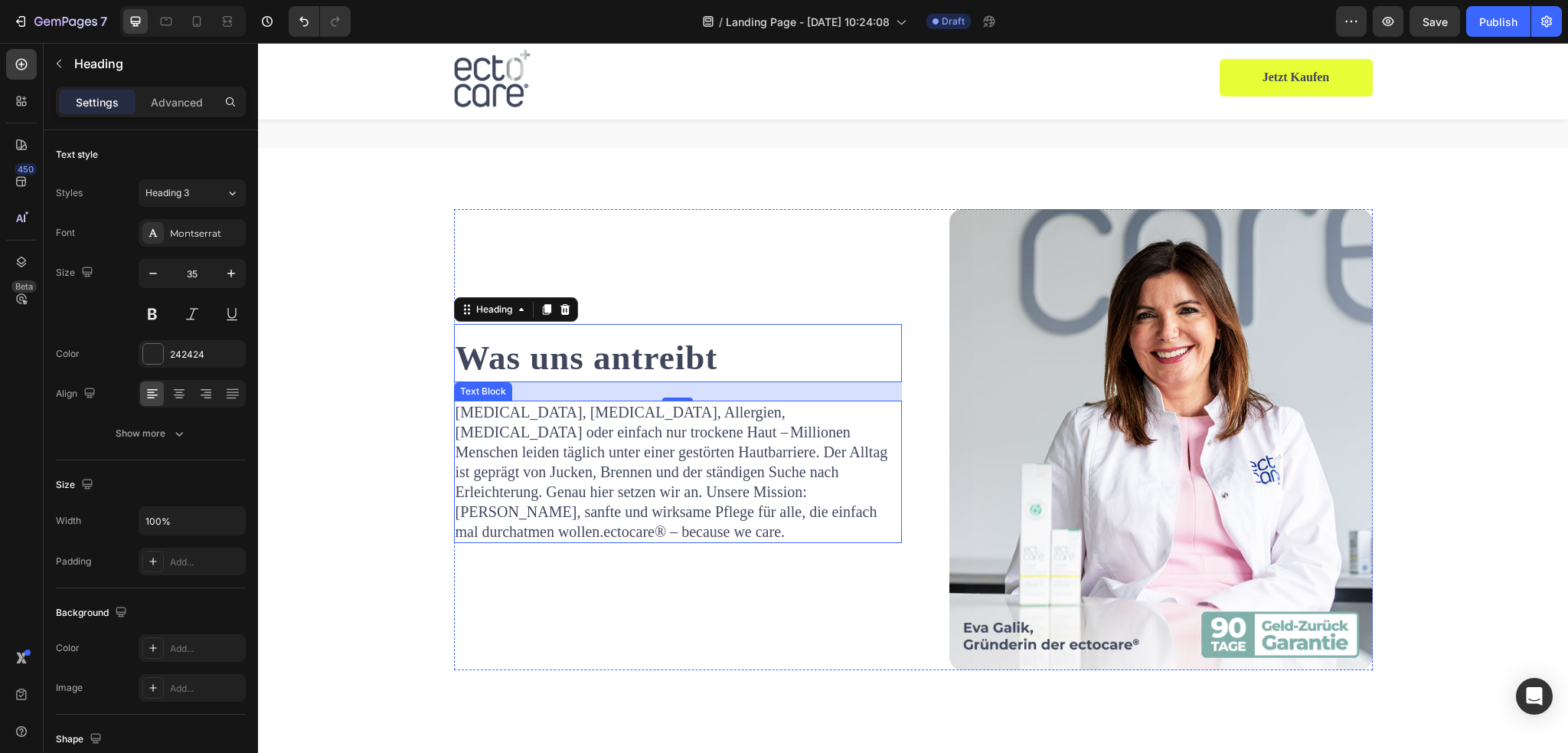
click at [683, 471] on span "[MEDICAL_DATA], [MEDICAL_DATA], Allergien, [MEDICAL_DATA] oder einfach nur troc…" at bounding box center [671, 471] width 432 height 136
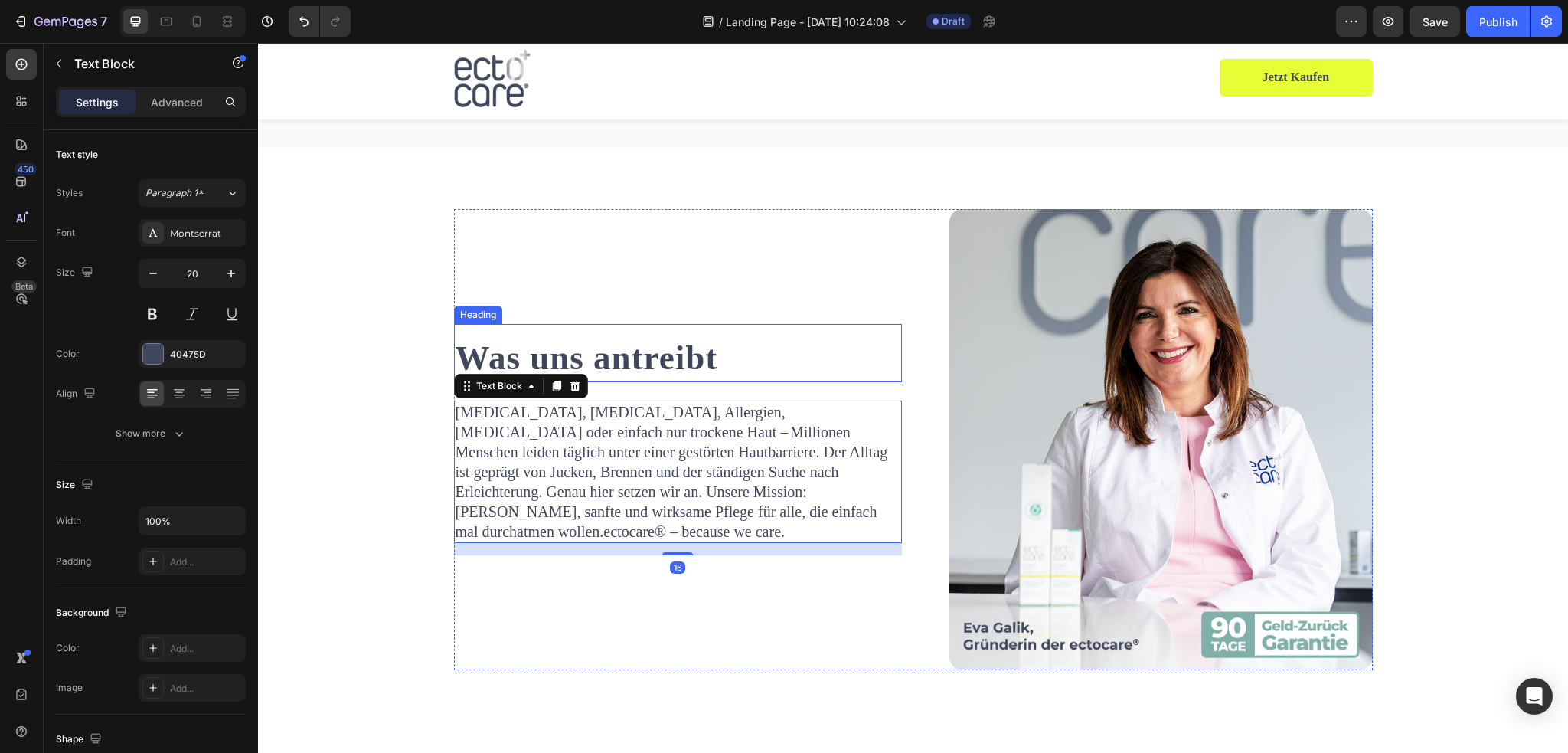
click at [593, 359] on strong "Was uns antreibt" at bounding box center [586, 357] width 262 height 38
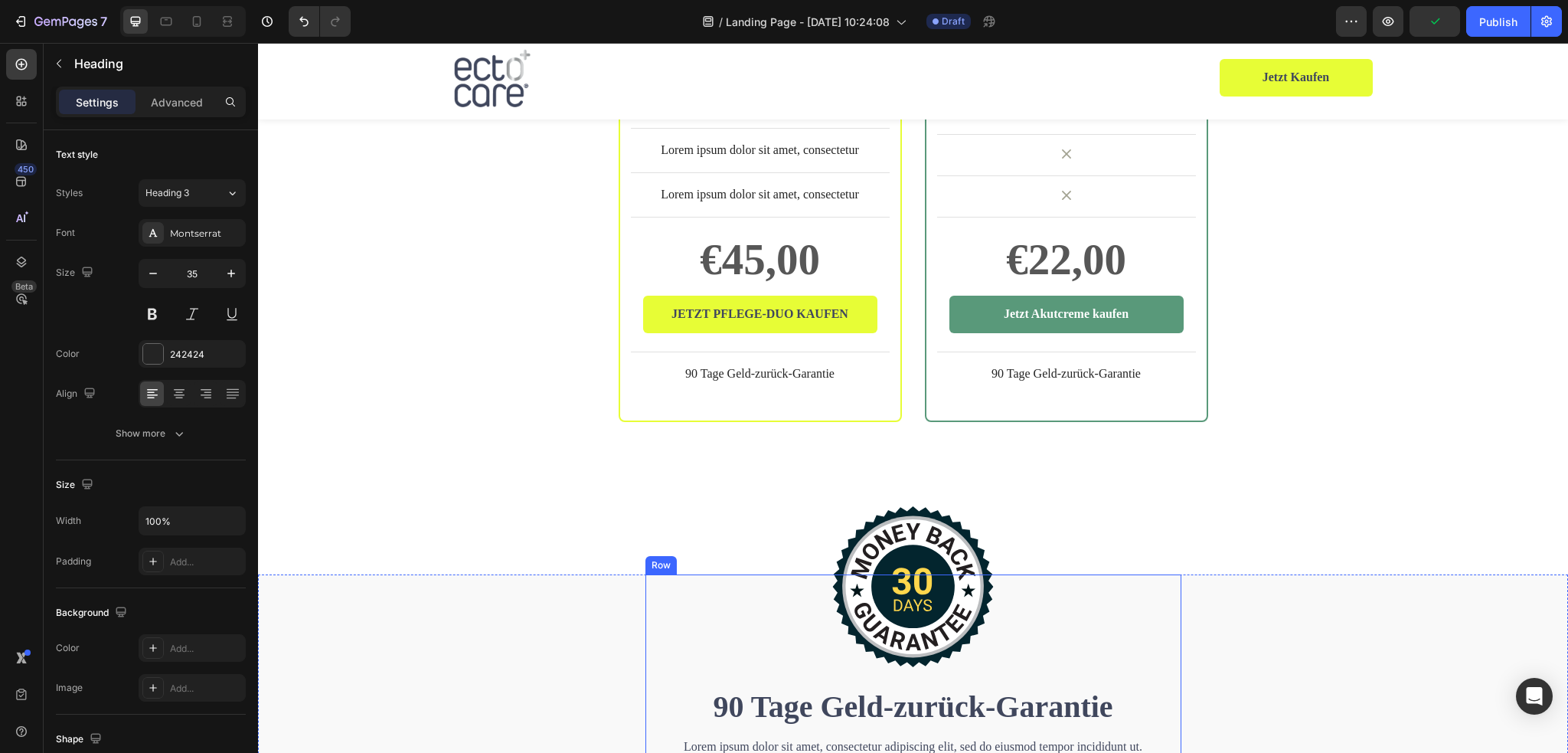
scroll to position [4247, 0]
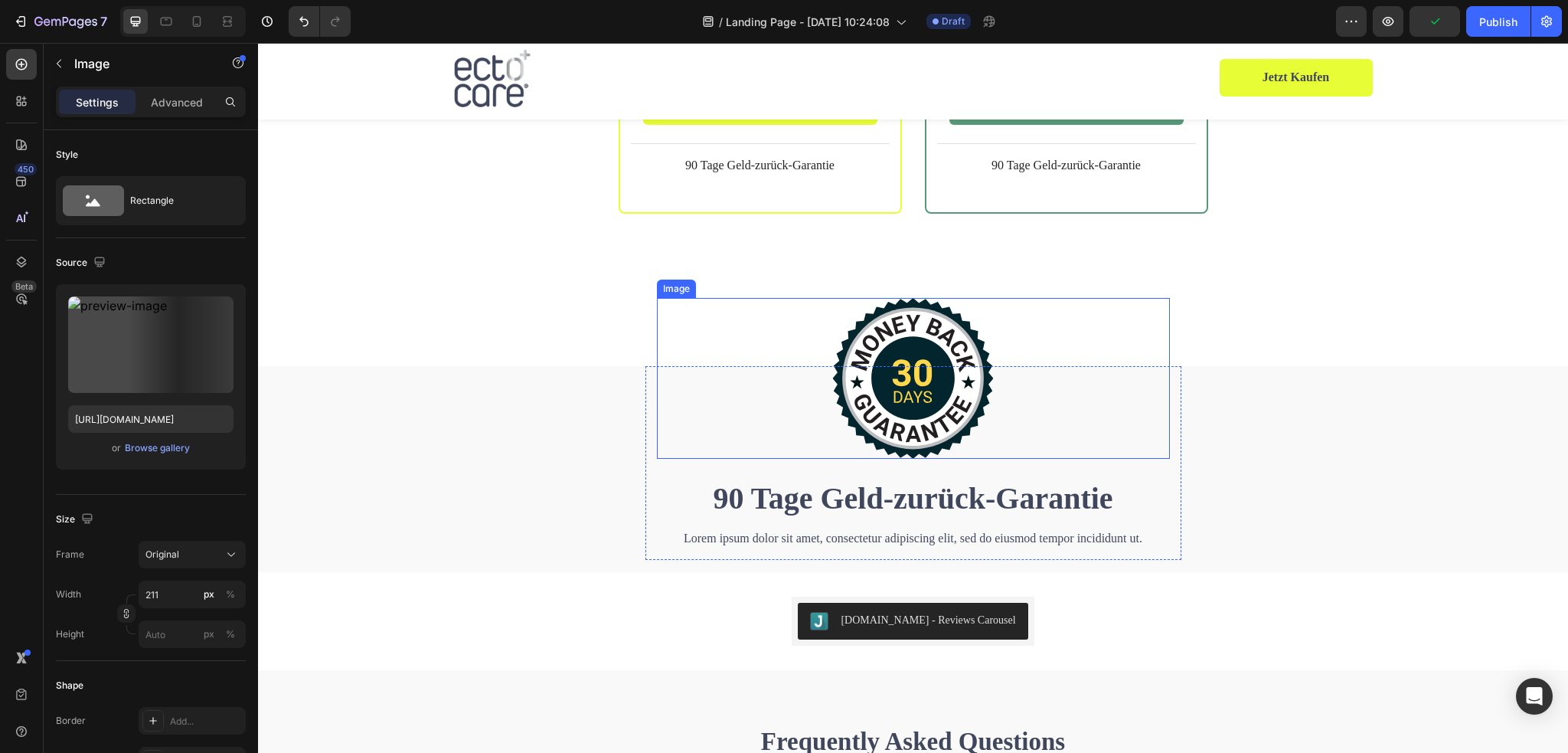
click at [933, 364] on img at bounding box center [912, 377] width 161 height 160
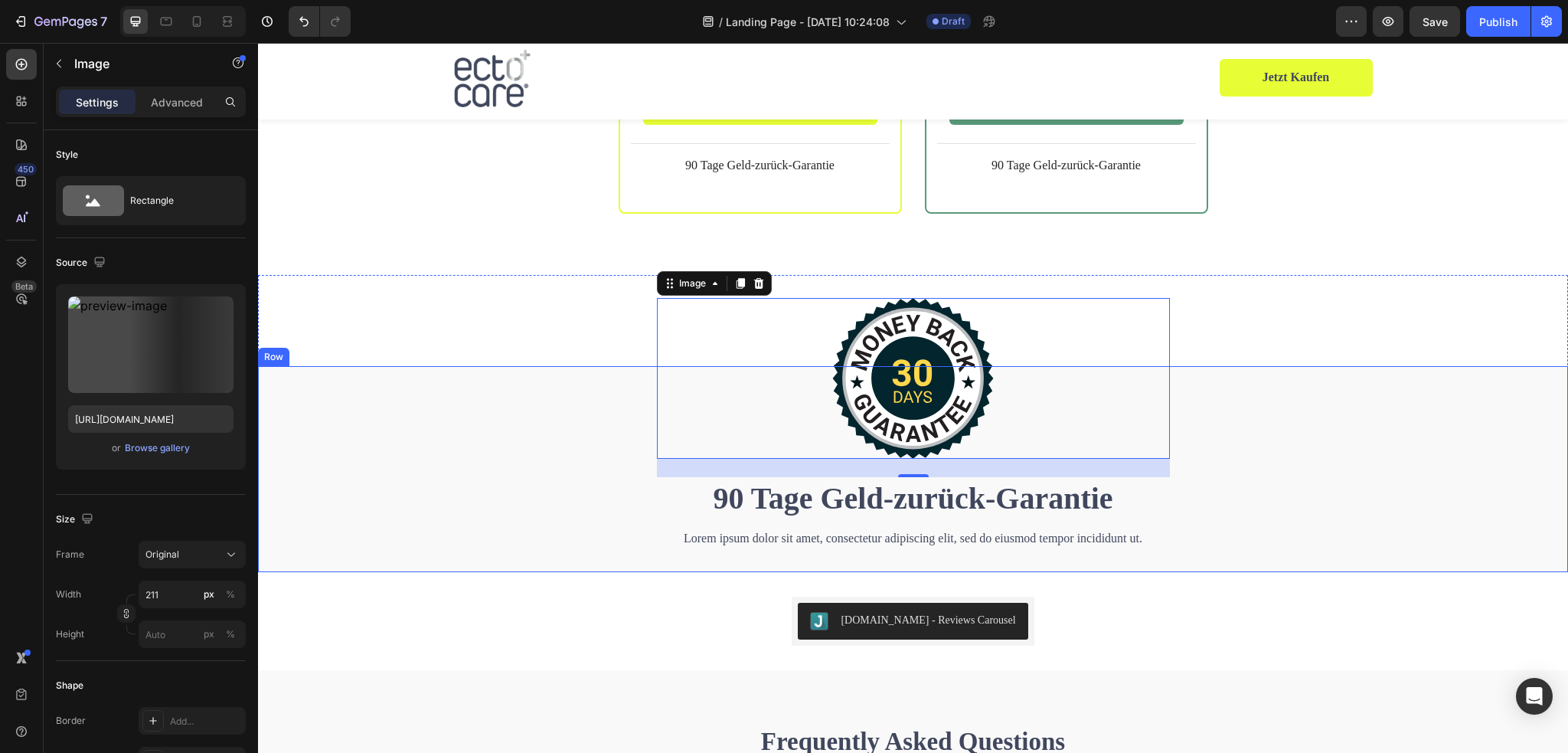
click at [1401, 470] on div "Image 24 90 Tage Geld-zurück-Garantie Heading Lorem ipsum dolor sit amet, conse…" at bounding box center [912, 469] width 1310 height 206
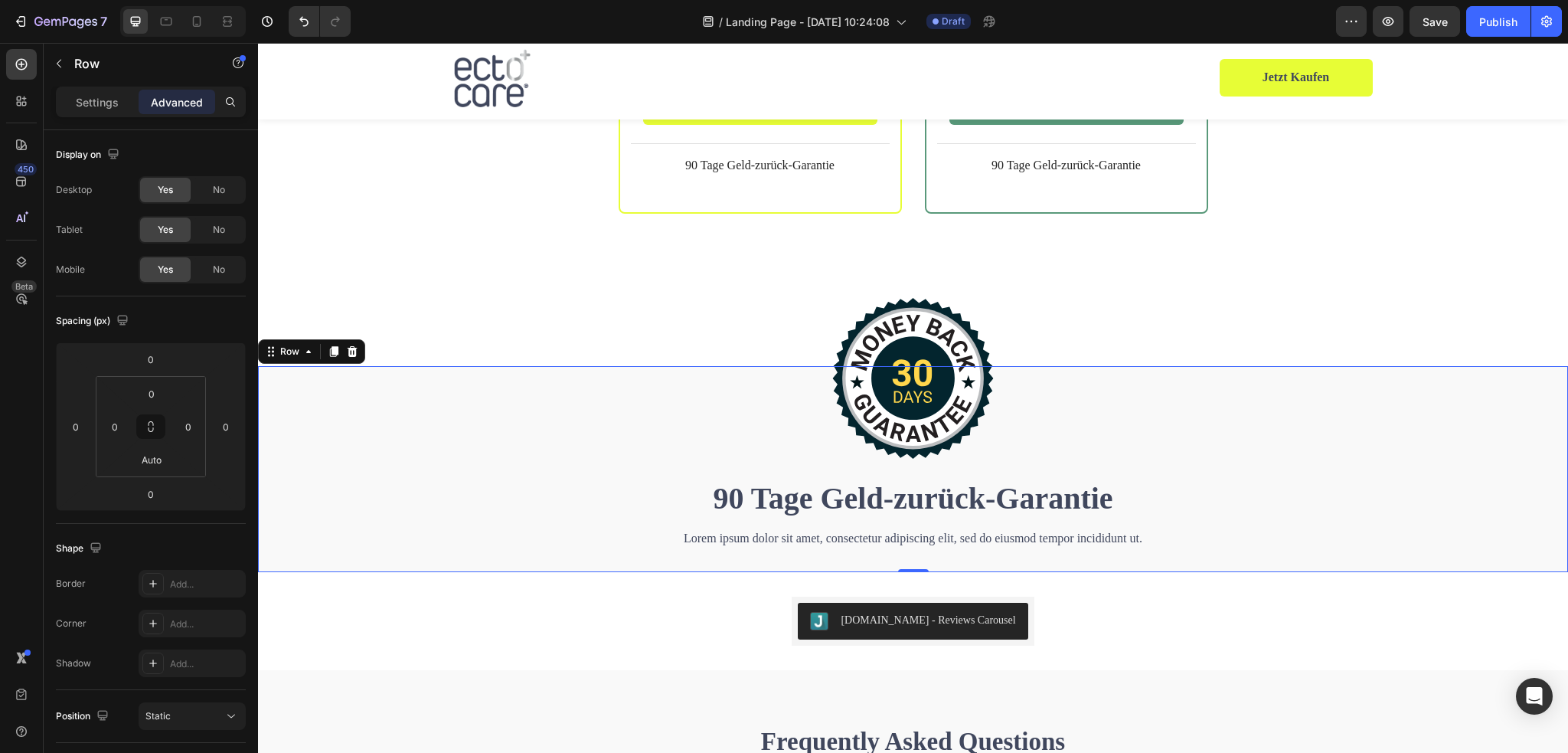
click at [381, 426] on div "Image 90 Tage Geld-zurück-Garantie Heading Lorem ipsum dolor sit amet, consecte…" at bounding box center [912, 469] width 1310 height 206
click at [93, 100] on p "Settings" at bounding box center [97, 102] width 43 height 16
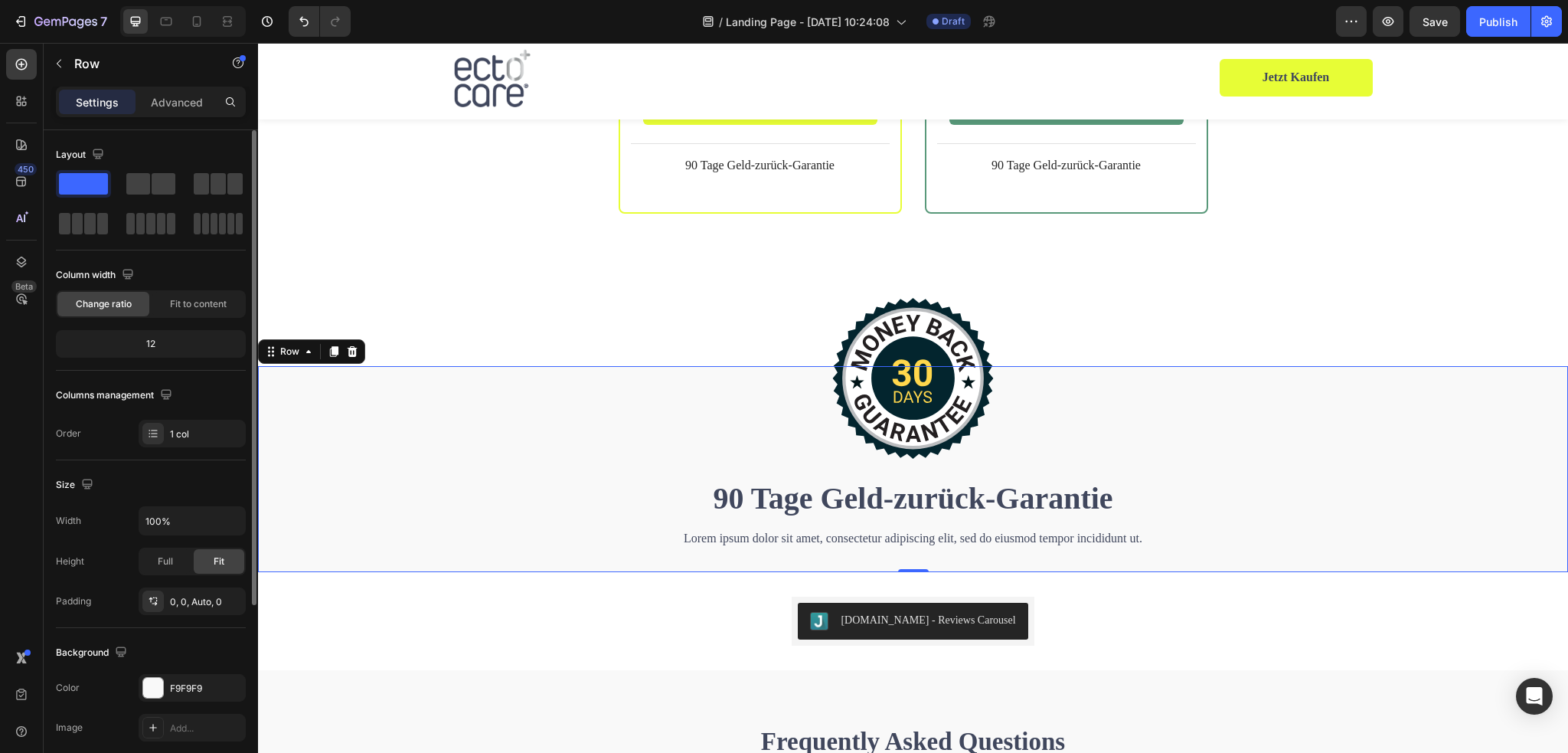
scroll to position [229, 0]
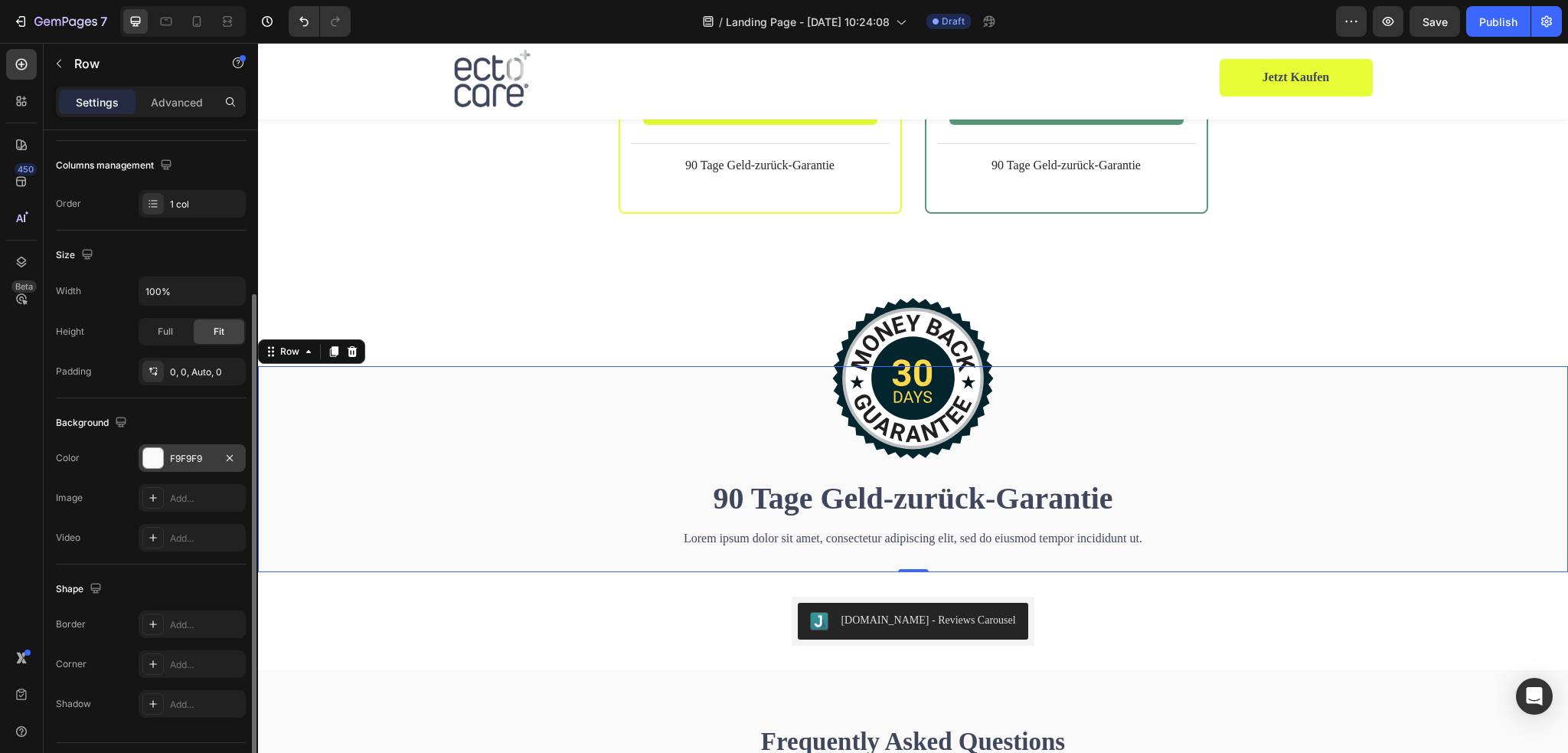
click at [183, 454] on div "F9F9F9" at bounding box center [192, 459] width 44 height 14
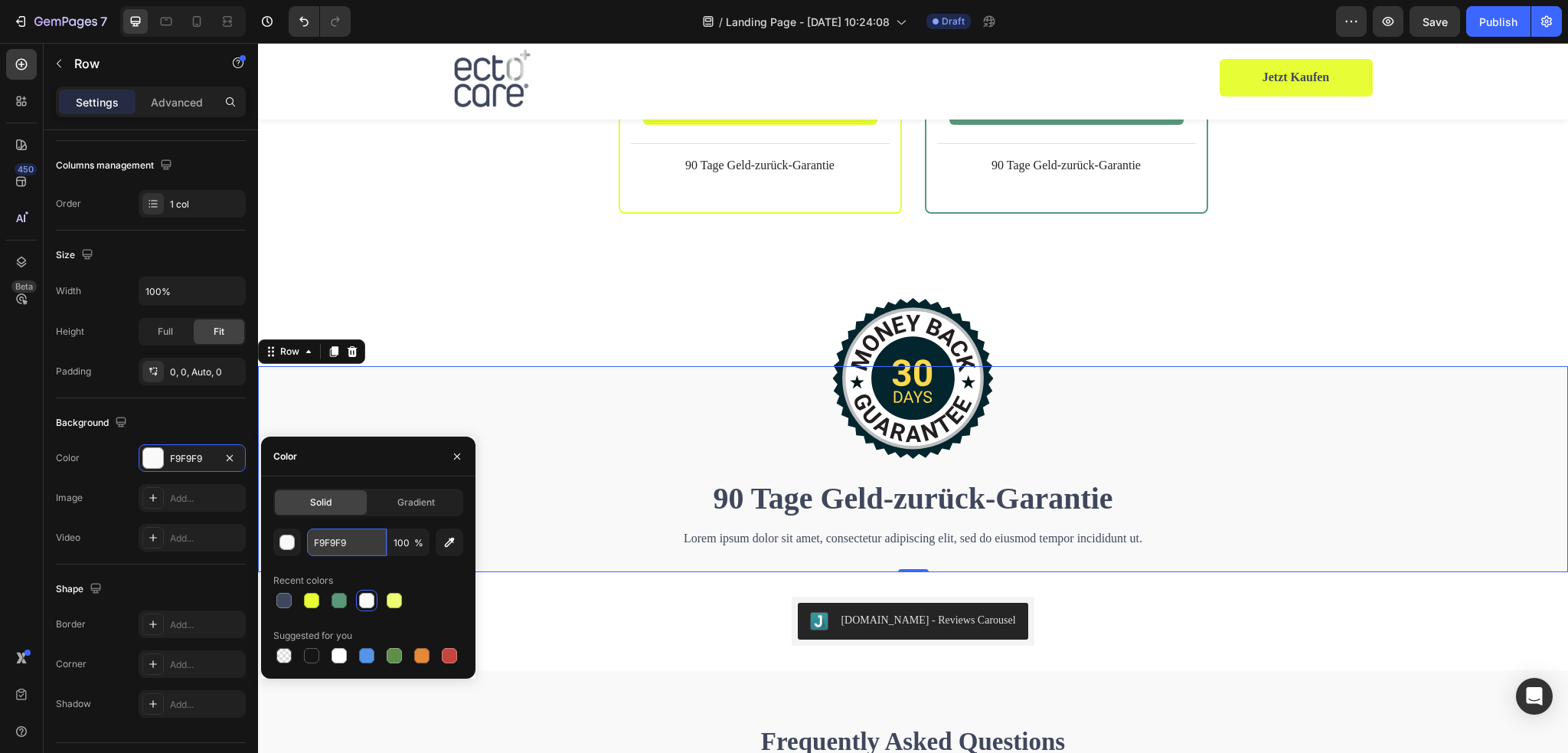
click at [338, 541] on input "F9F9F9" at bounding box center [347, 541] width 80 height 27
paste input "59997A"
type input "59997A"
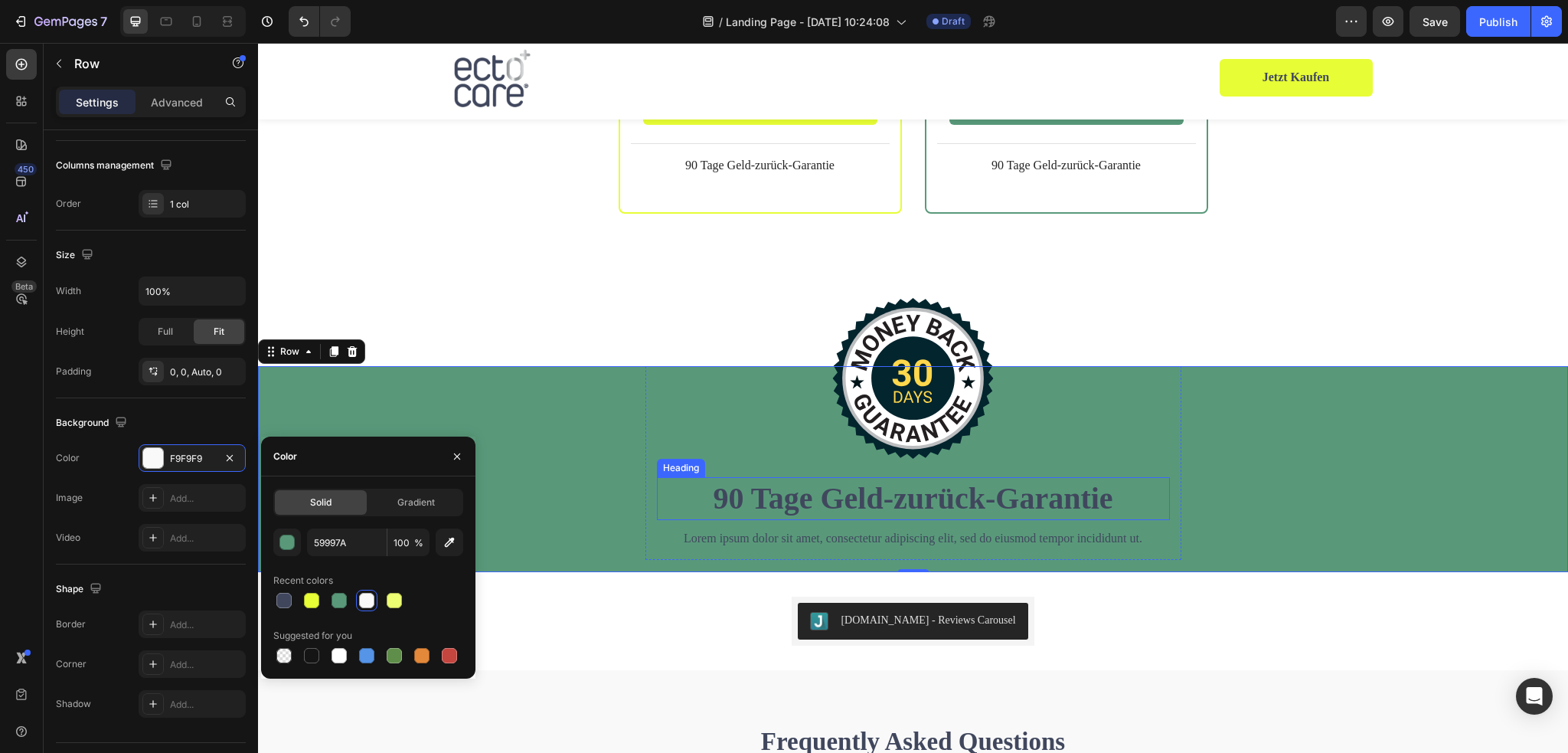
click at [743, 477] on h2 "90 Tage Geld-zurück-Garantie" at bounding box center [912, 498] width 513 height 43
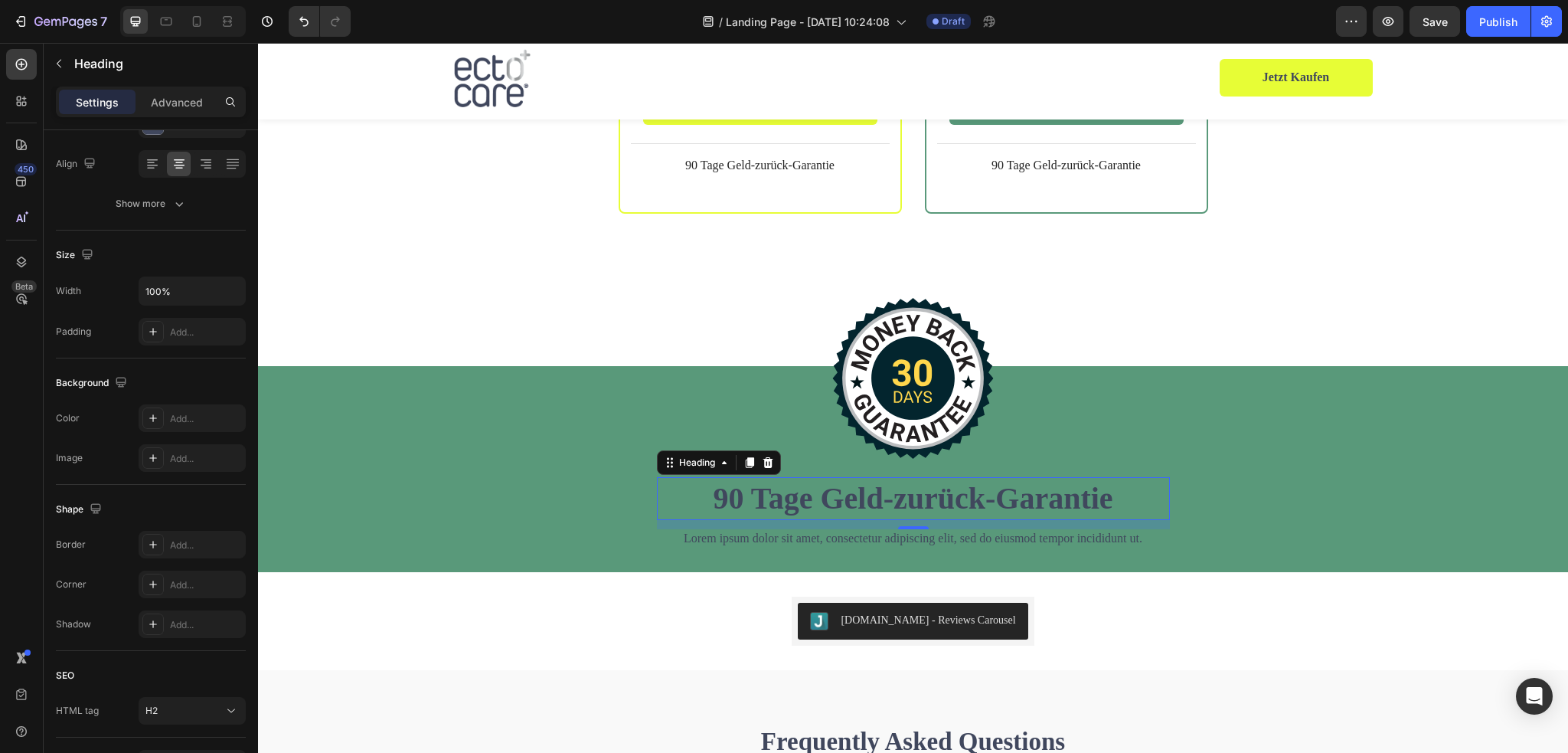
scroll to position [0, 0]
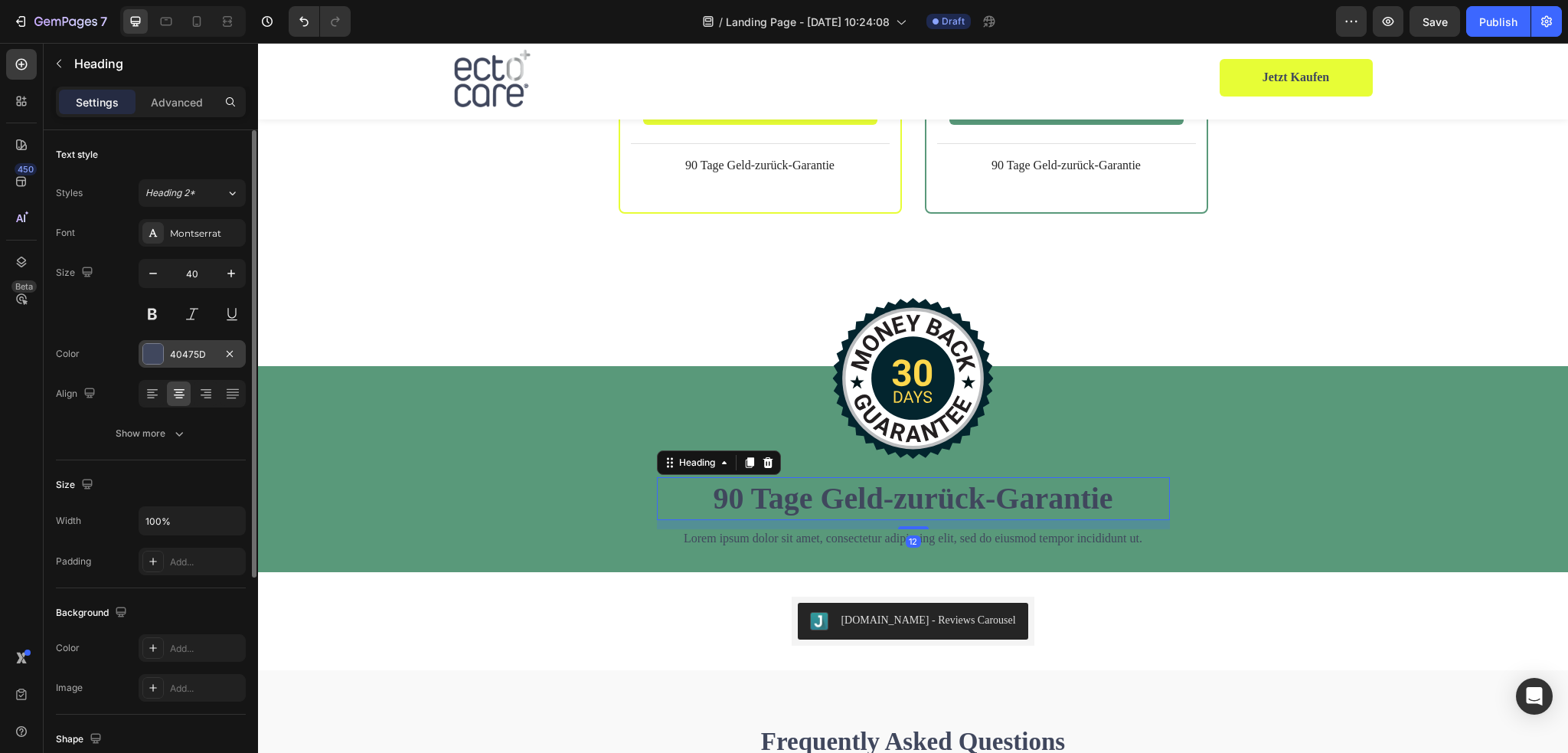
click at [156, 358] on div at bounding box center [153, 353] width 19 height 19
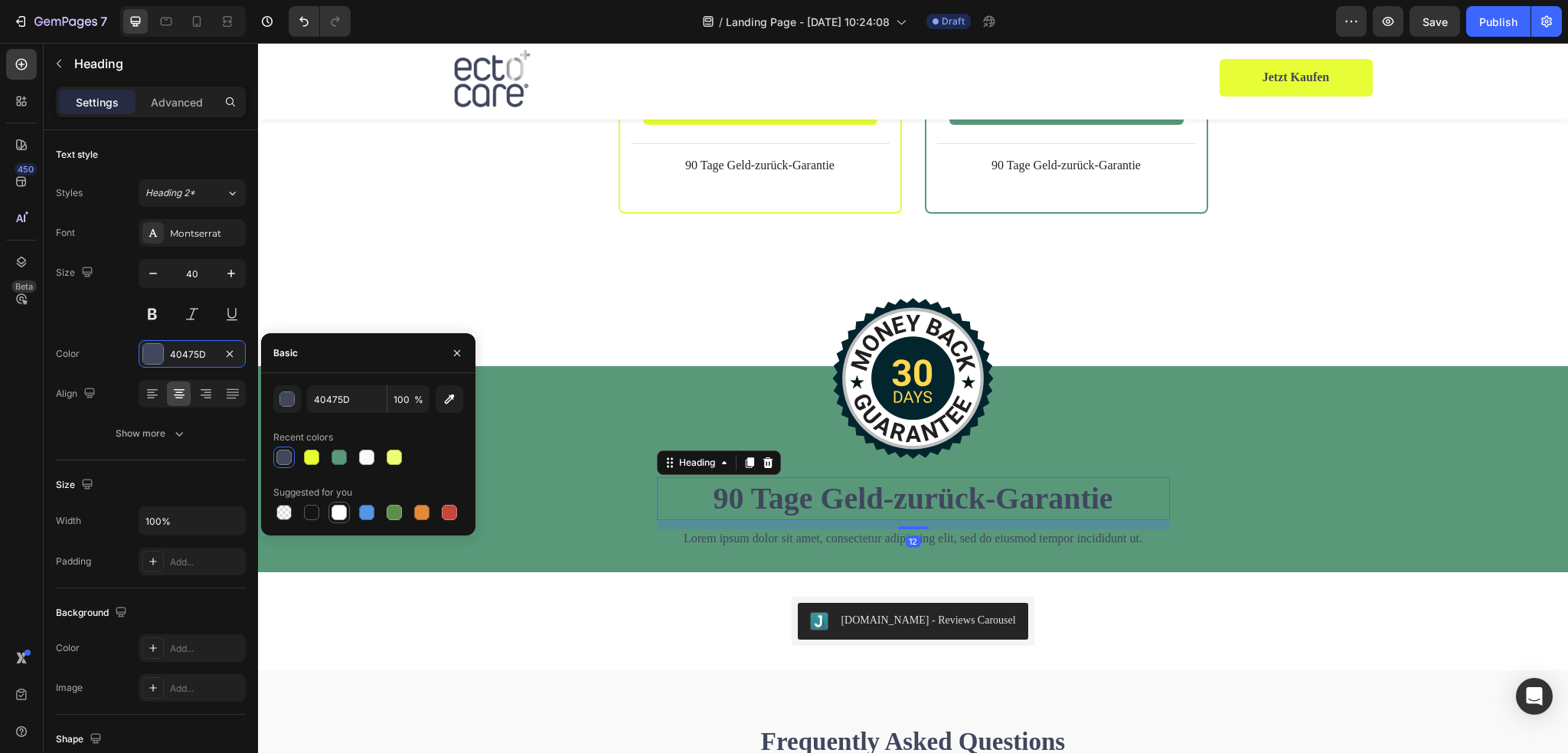
click at [343, 508] on div at bounding box center [338, 512] width 15 height 15
type input "FFFFFF"
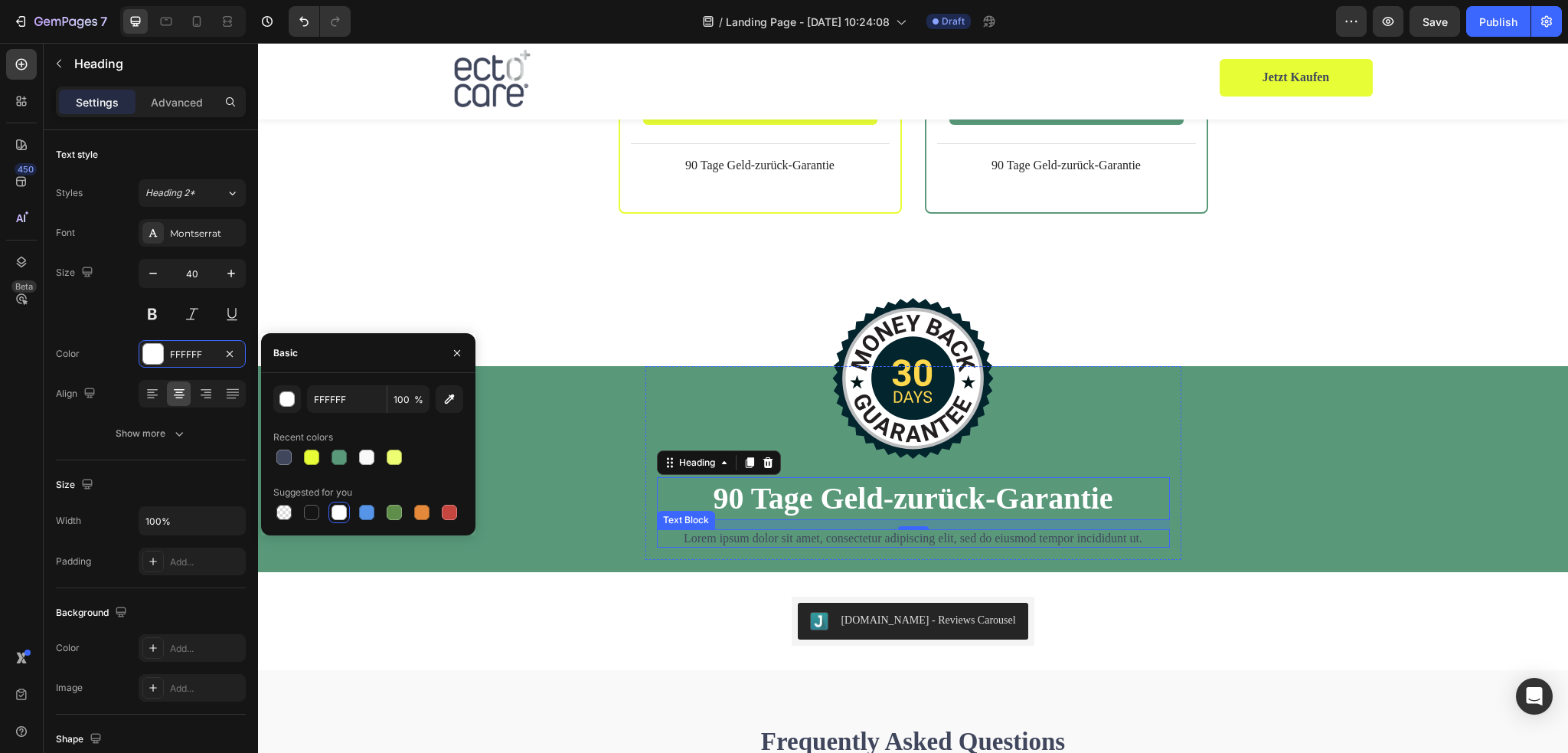
click at [745, 531] on p "Lorem ipsum dolor sit amet, consectetur adipiscing elit, sed do eiusmod tempor …" at bounding box center [913, 539] width 510 height 16
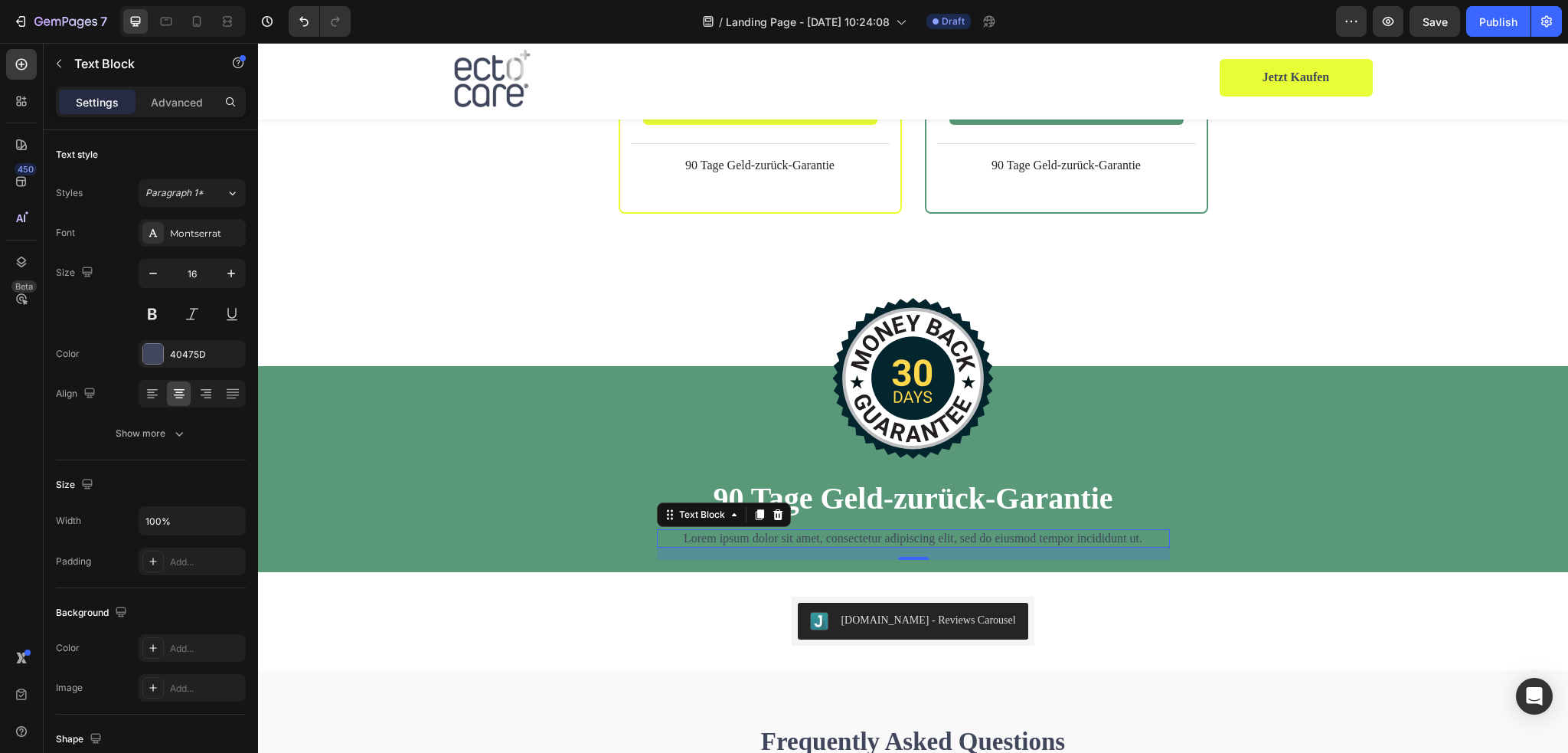
click at [829, 531] on p "Lorem ipsum dolor sit amet, consectetur adipiscing elit, sed do eiusmod tempor …" at bounding box center [913, 539] width 510 height 16
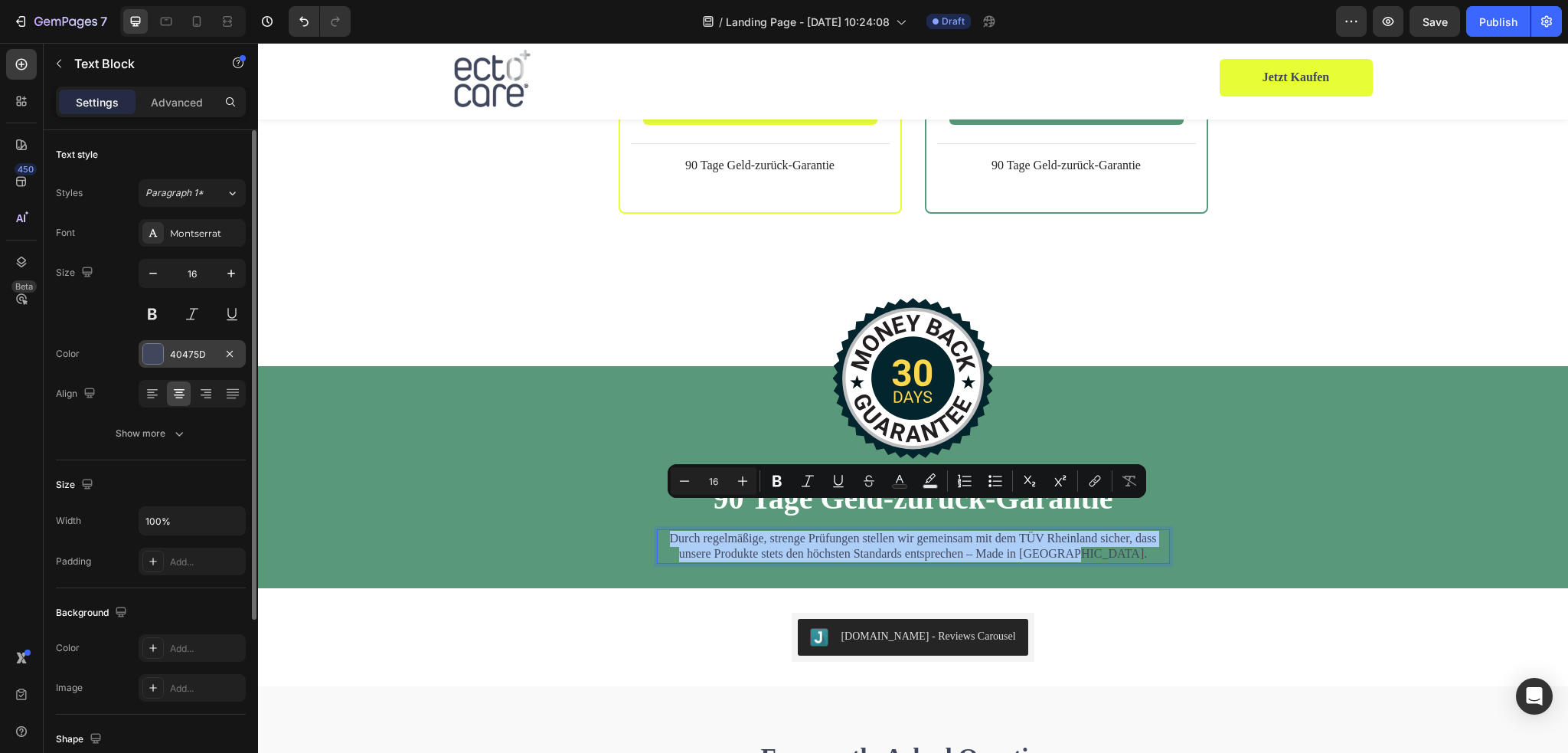
click at [147, 350] on div at bounding box center [153, 353] width 19 height 19
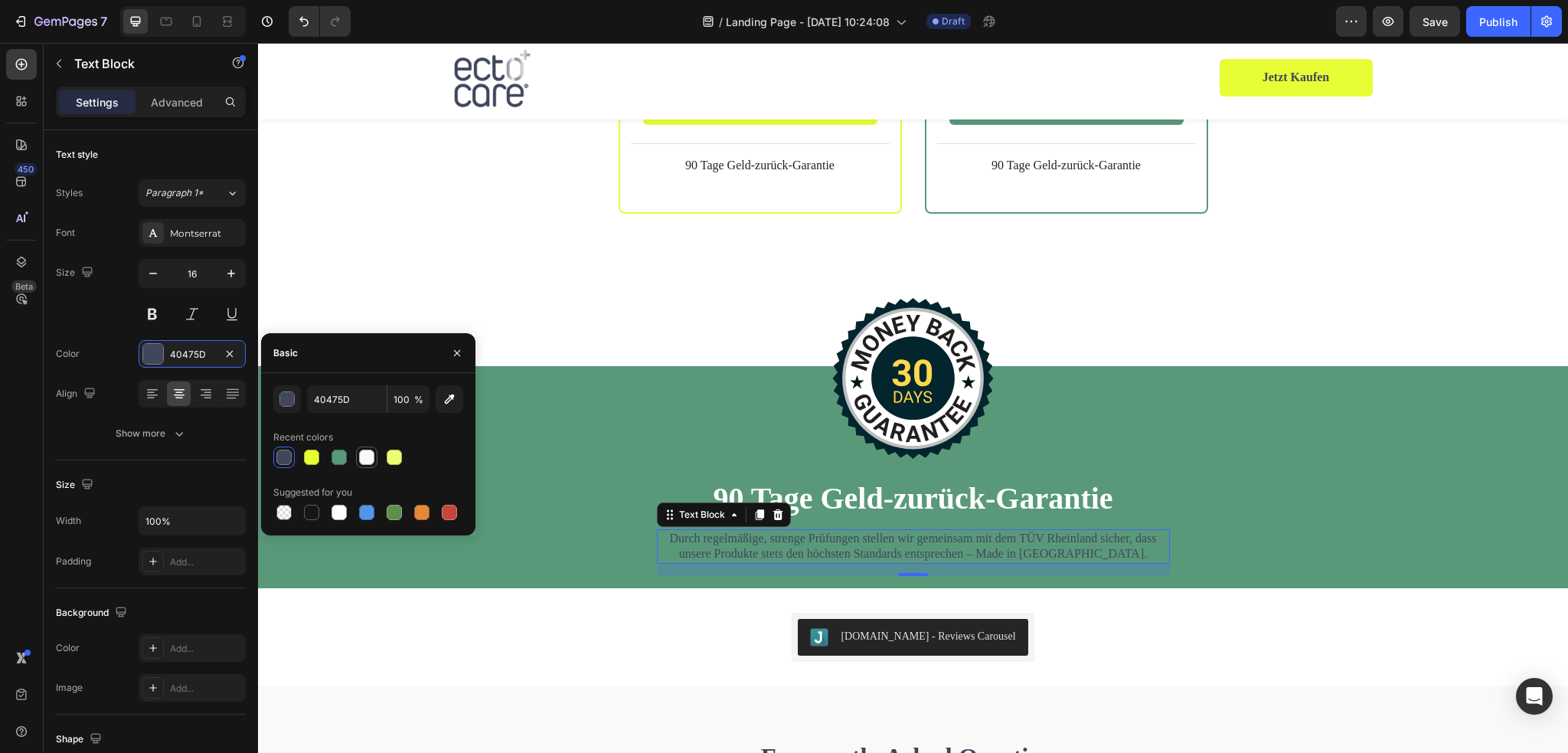
click at [363, 458] on div at bounding box center [366, 456] width 15 height 15
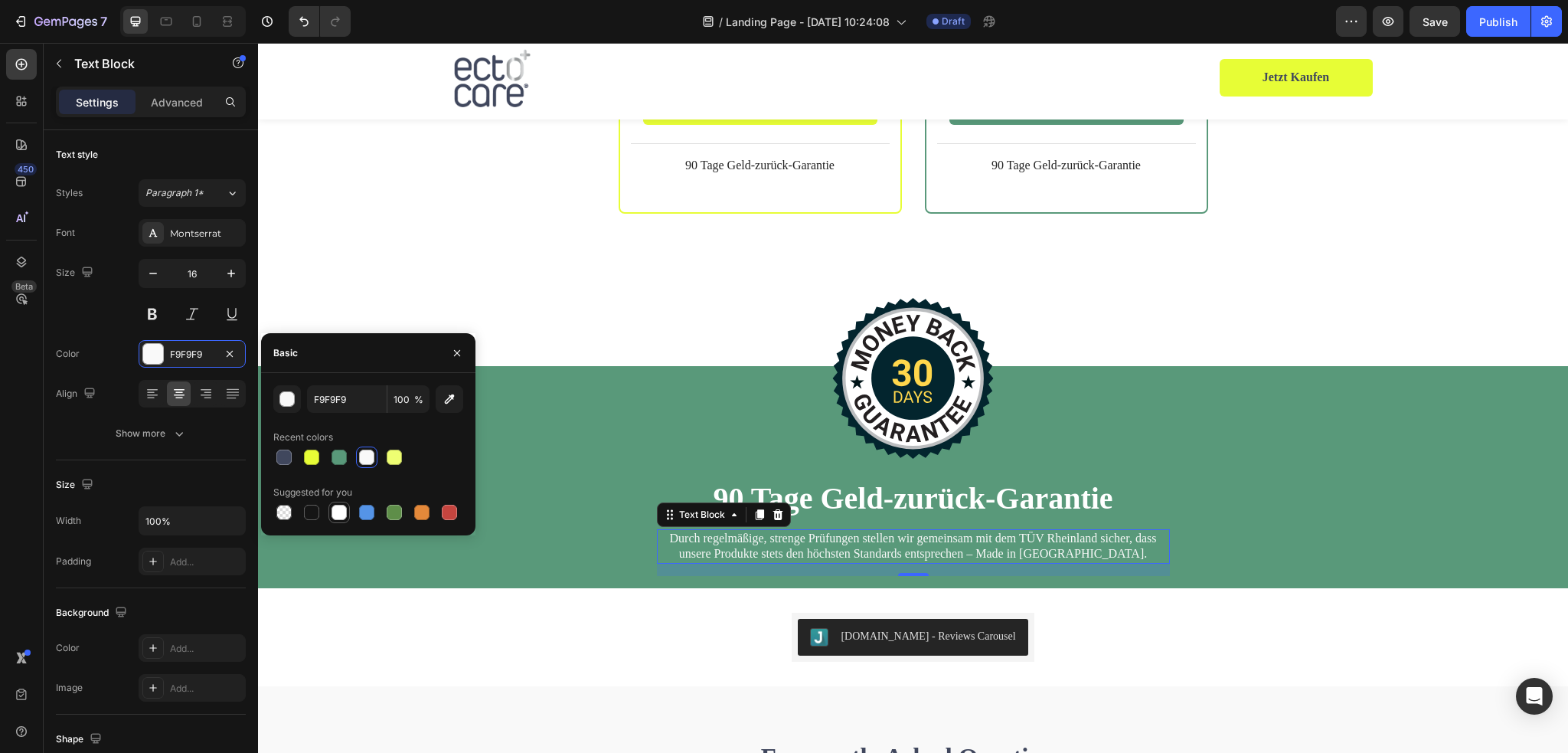
click at [336, 510] on div at bounding box center [338, 512] width 15 height 15
type input "FFFFFF"
click at [237, 281] on button "button" at bounding box center [230, 273] width 27 height 27
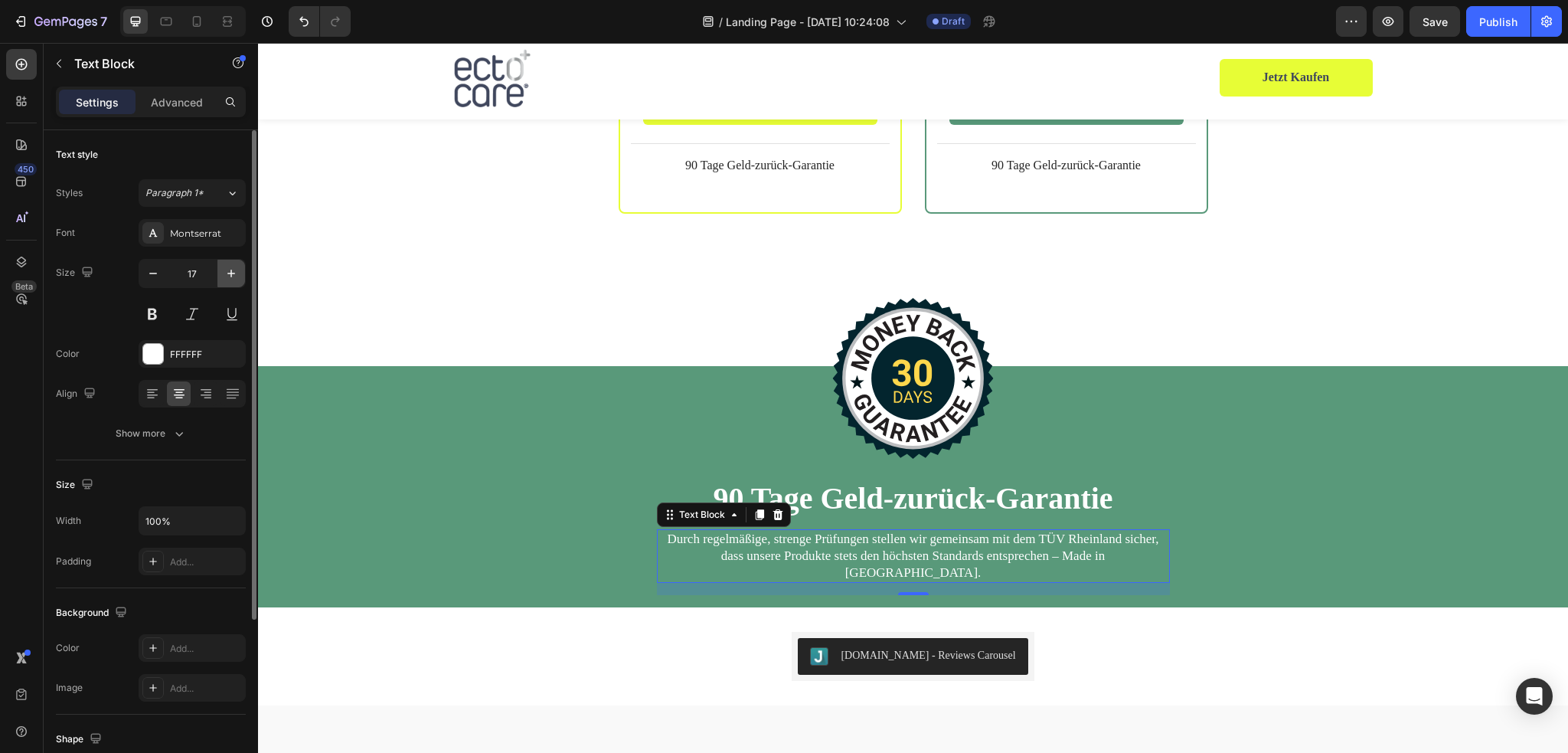
click at [237, 281] on button "button" at bounding box center [230, 273] width 27 height 27
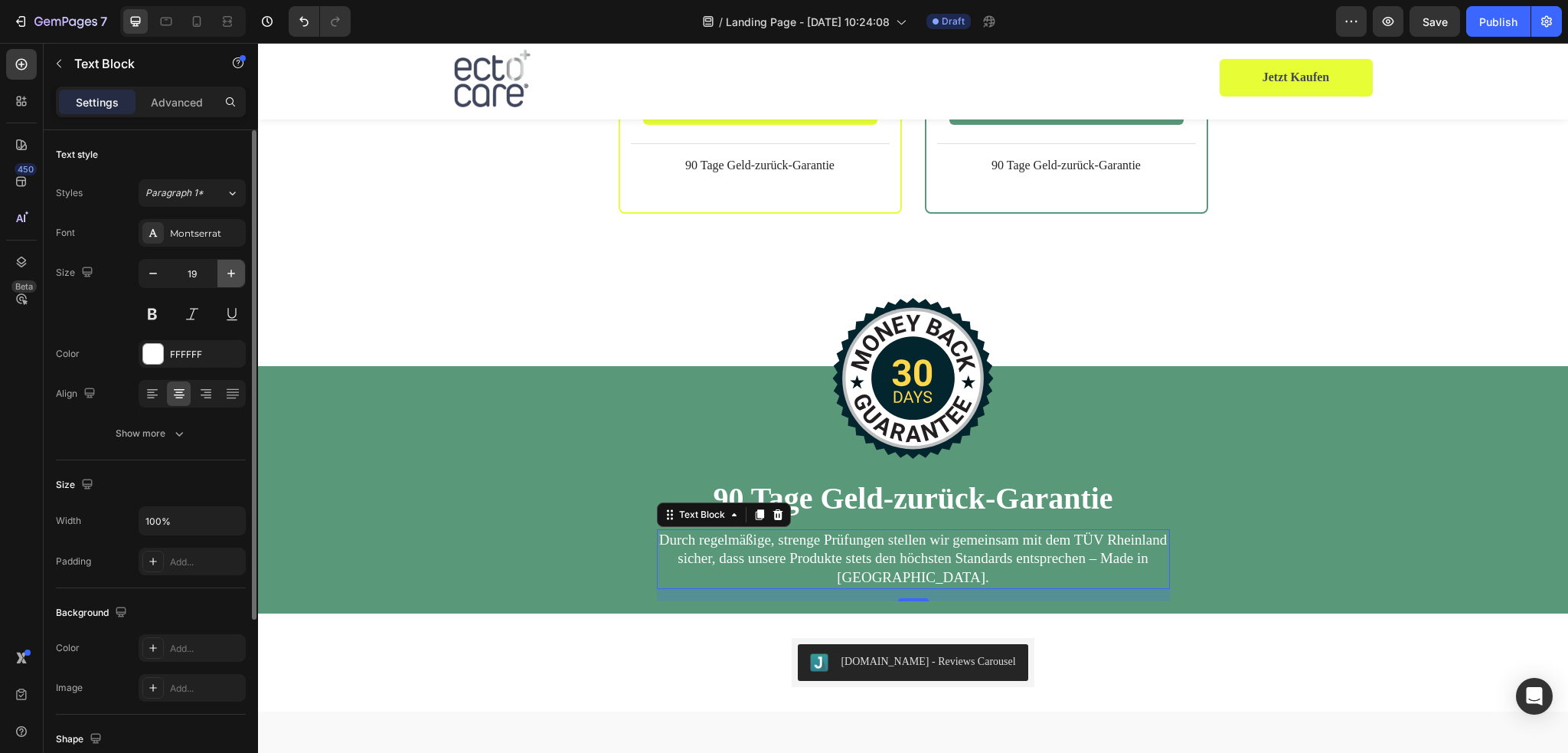
click at [234, 278] on icon "button" at bounding box center [230, 273] width 15 height 15
type input "20"
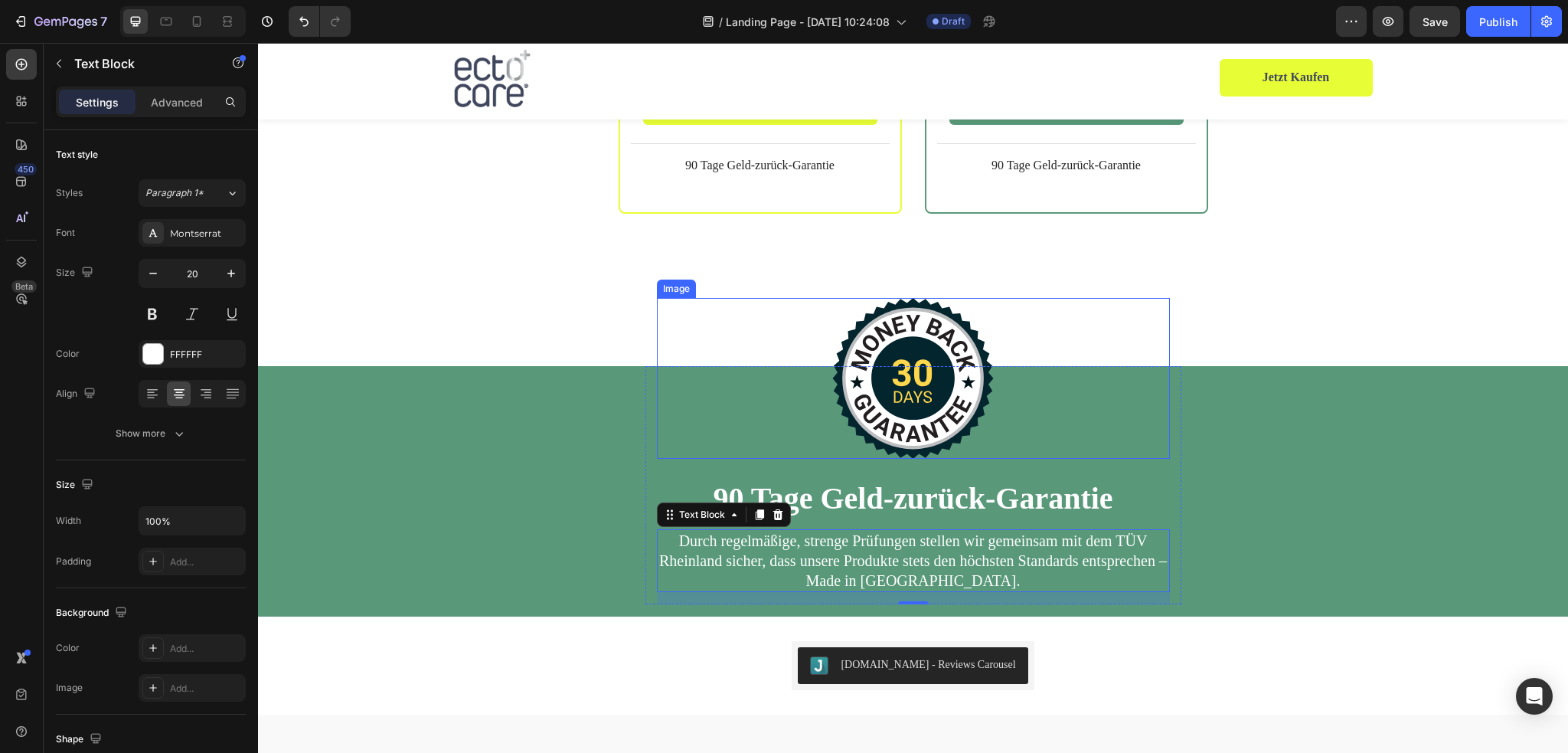
click at [1132, 310] on div at bounding box center [912, 377] width 513 height 160
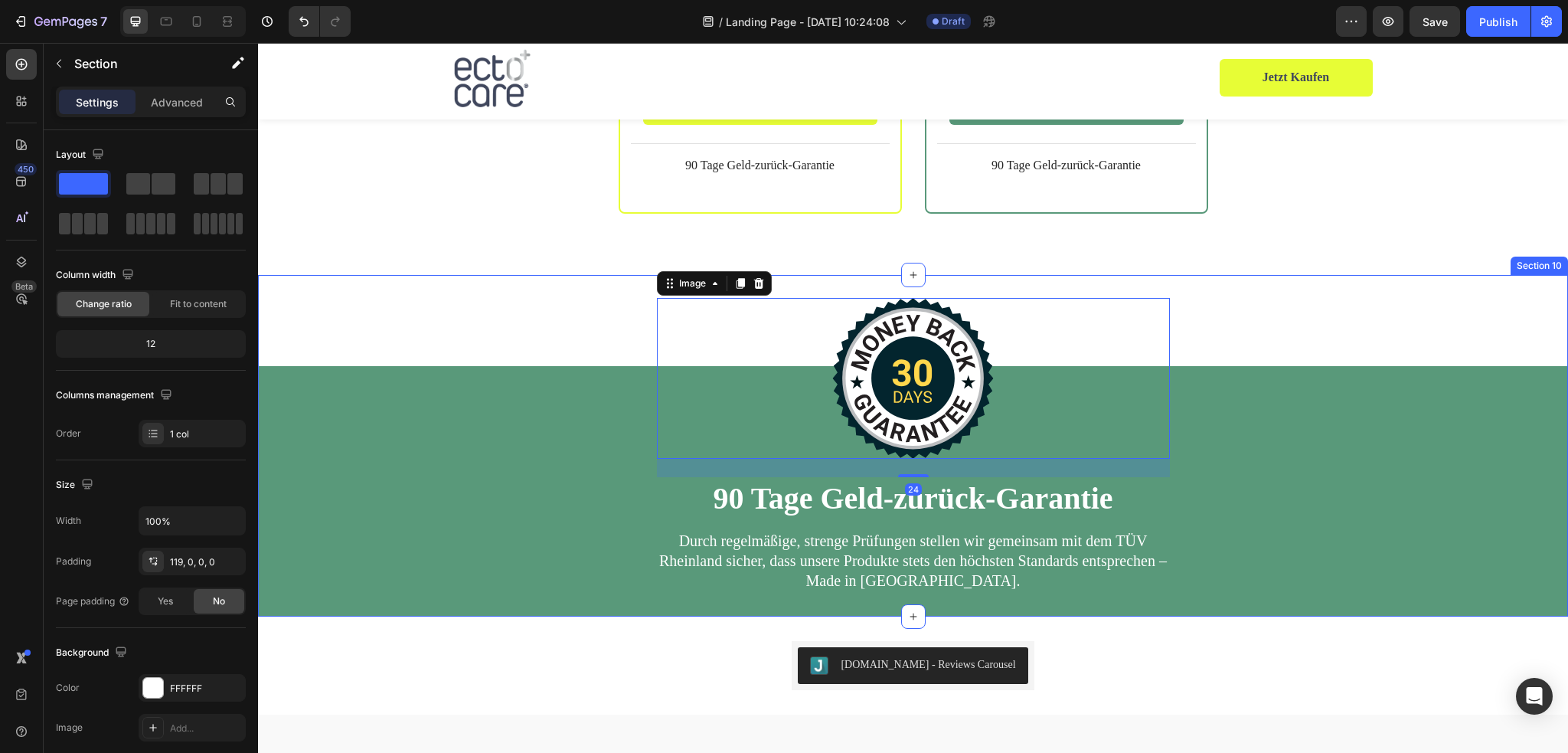
click at [1244, 292] on div "Image 24 90 Tage Geld-zurück-Garantie Heading Durch regelmäßige, strenge Prüfun…" at bounding box center [912, 445] width 1310 height 341
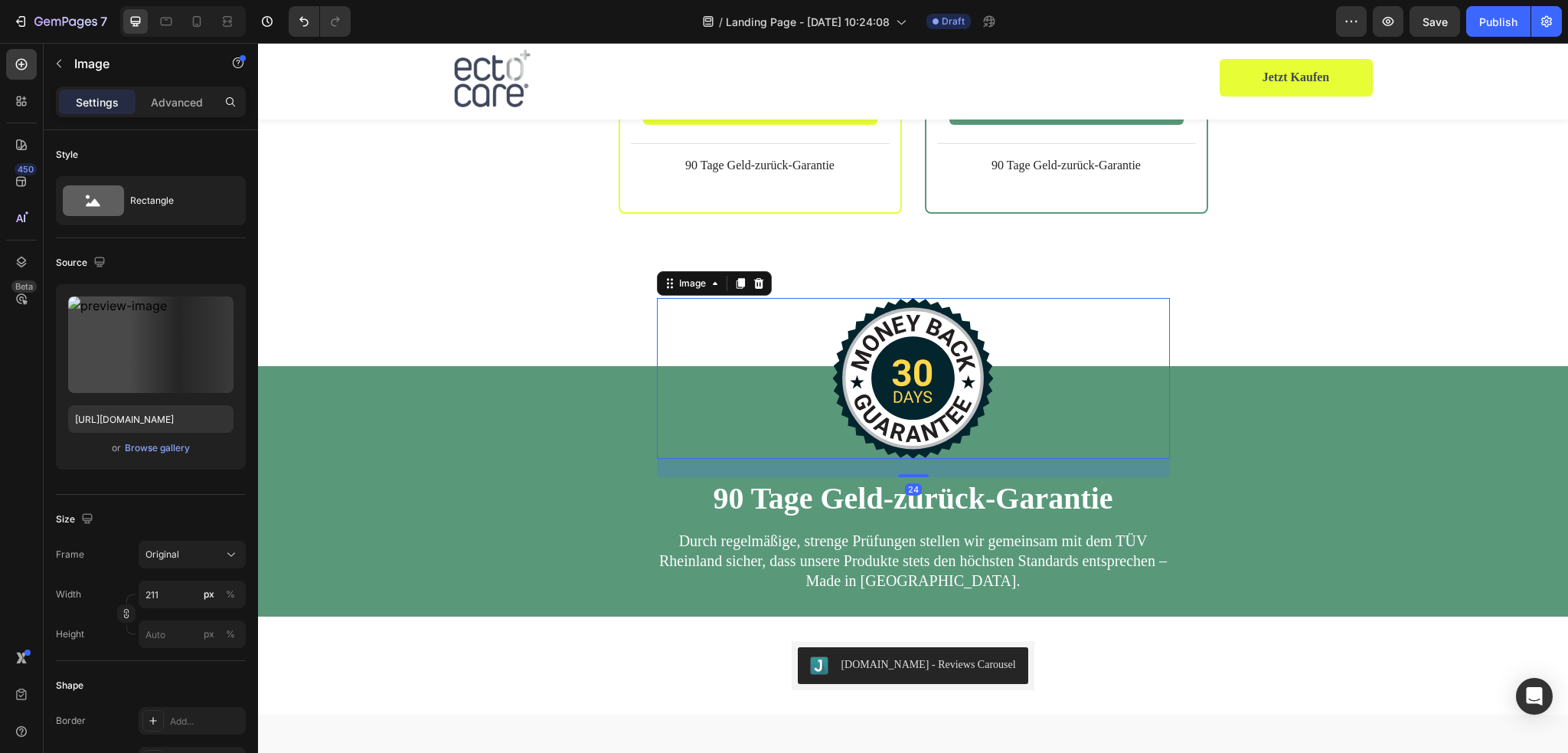
click at [956, 379] on img at bounding box center [912, 377] width 161 height 160
click at [943, 326] on img at bounding box center [912, 377] width 161 height 160
click at [940, 332] on img at bounding box center [912, 377] width 161 height 160
click at [753, 277] on icon at bounding box center [759, 283] width 12 height 12
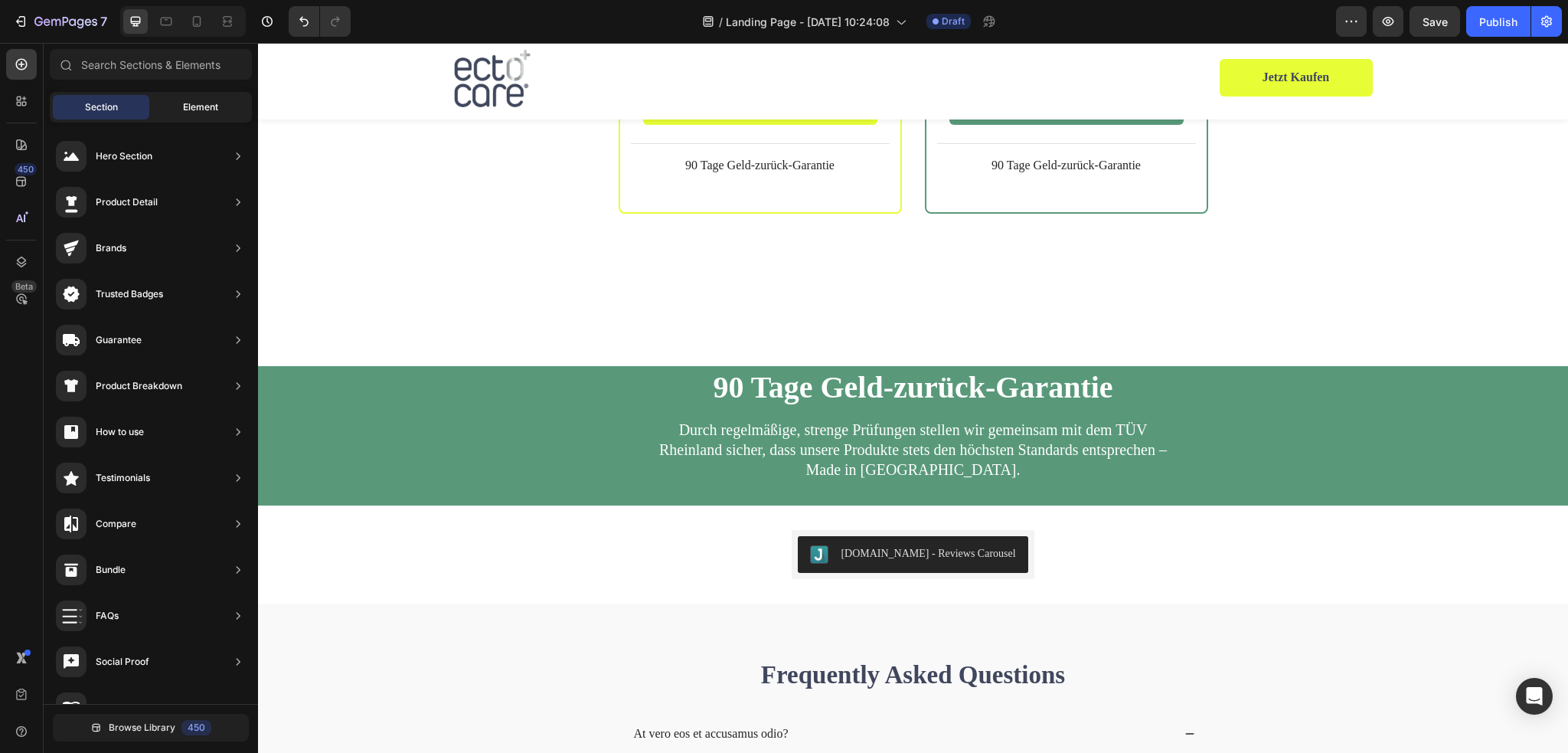
click at [193, 103] on span "Element" at bounding box center [201, 107] width 35 height 14
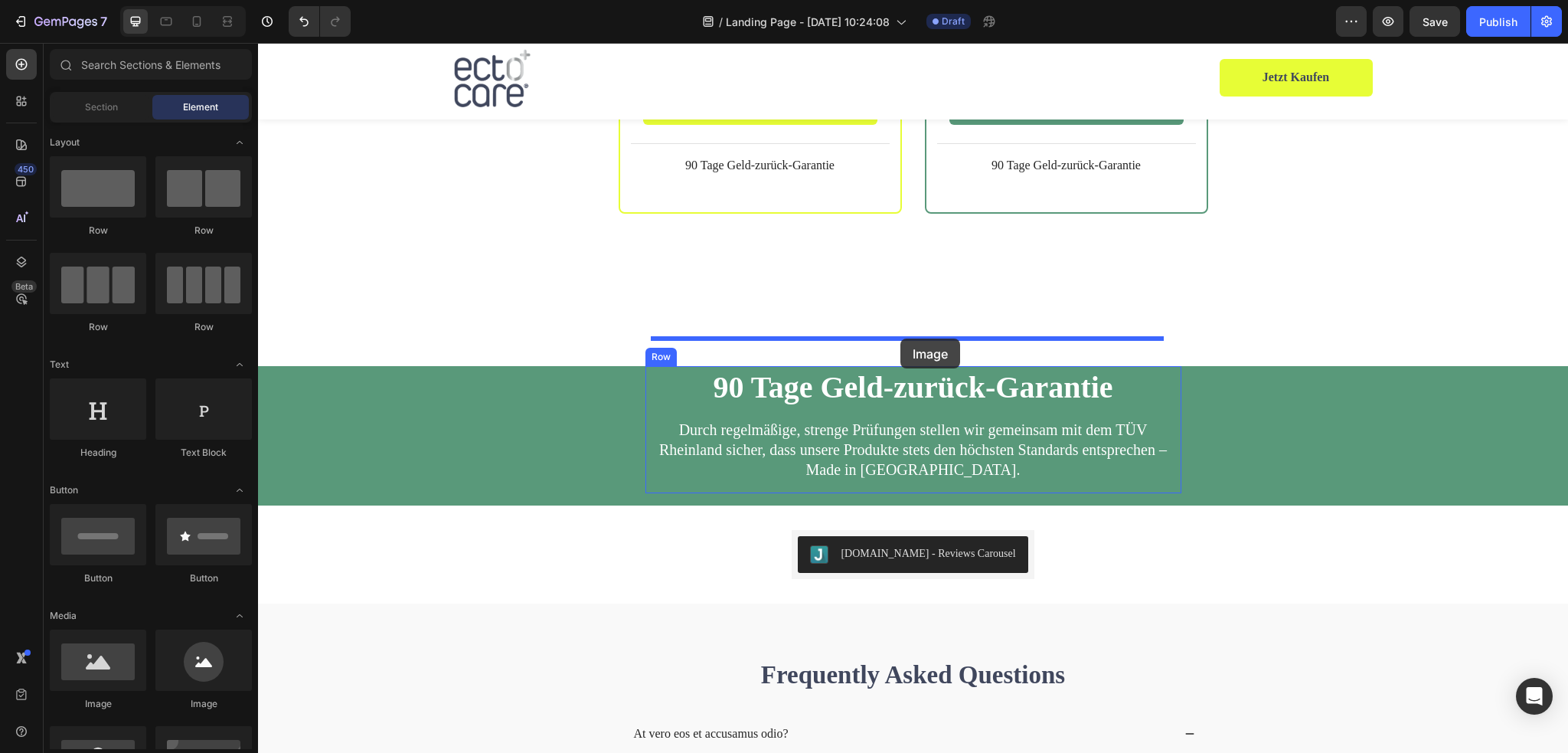
drag, startPoint x: 368, startPoint y: 710, endPoint x: 900, endPoint y: 339, distance: 648.6
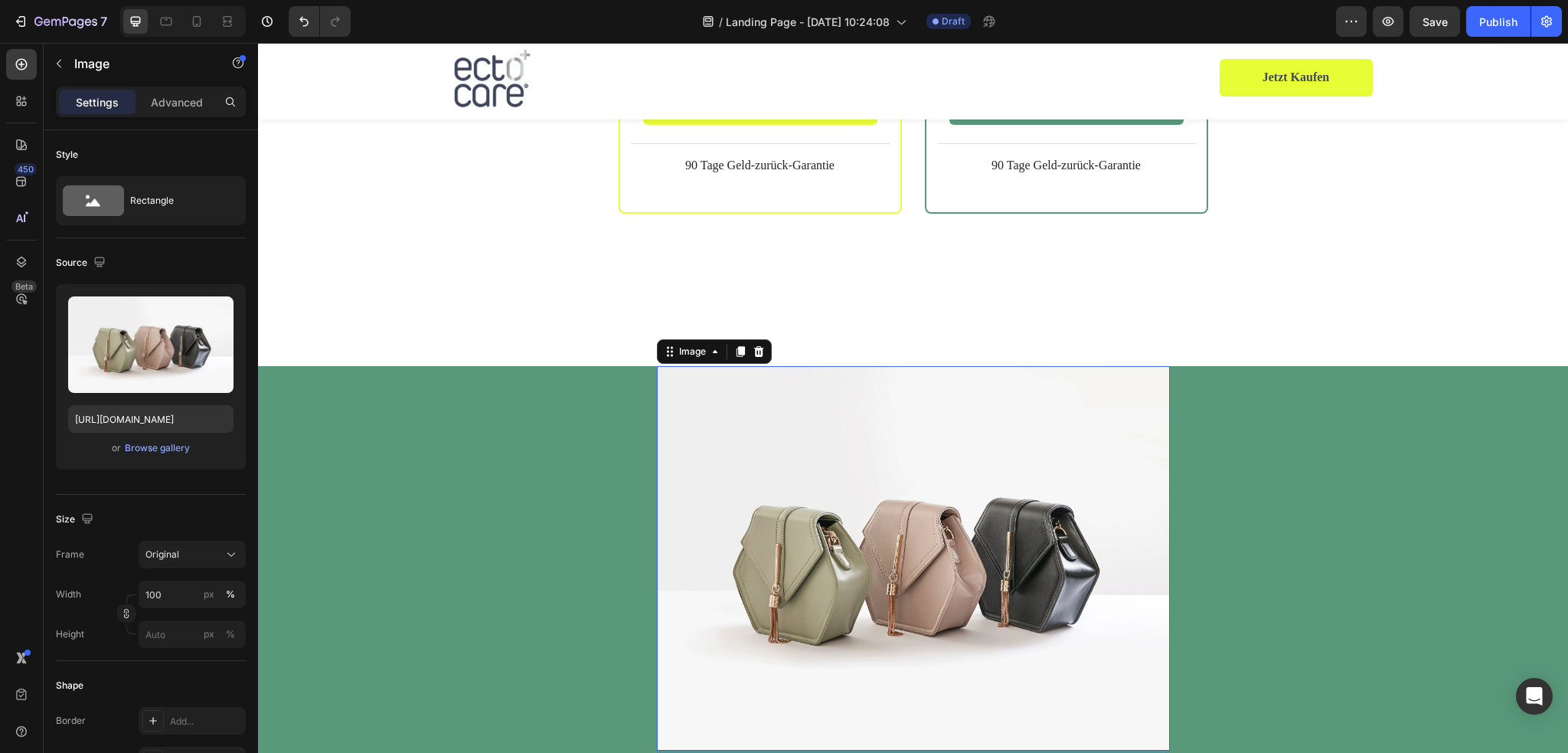
click at [911, 455] on img at bounding box center [912, 558] width 513 height 385
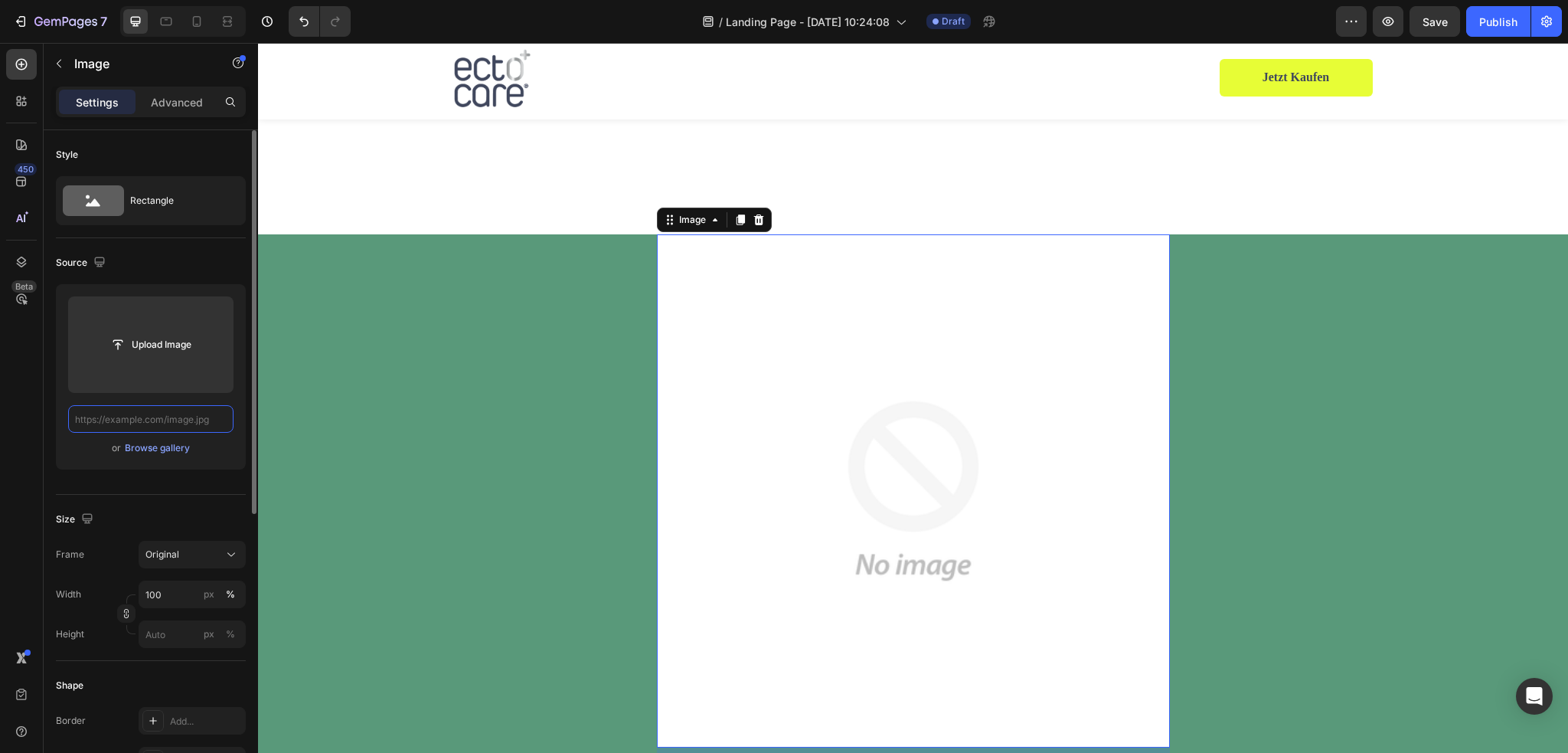
scroll to position [4476, 0]
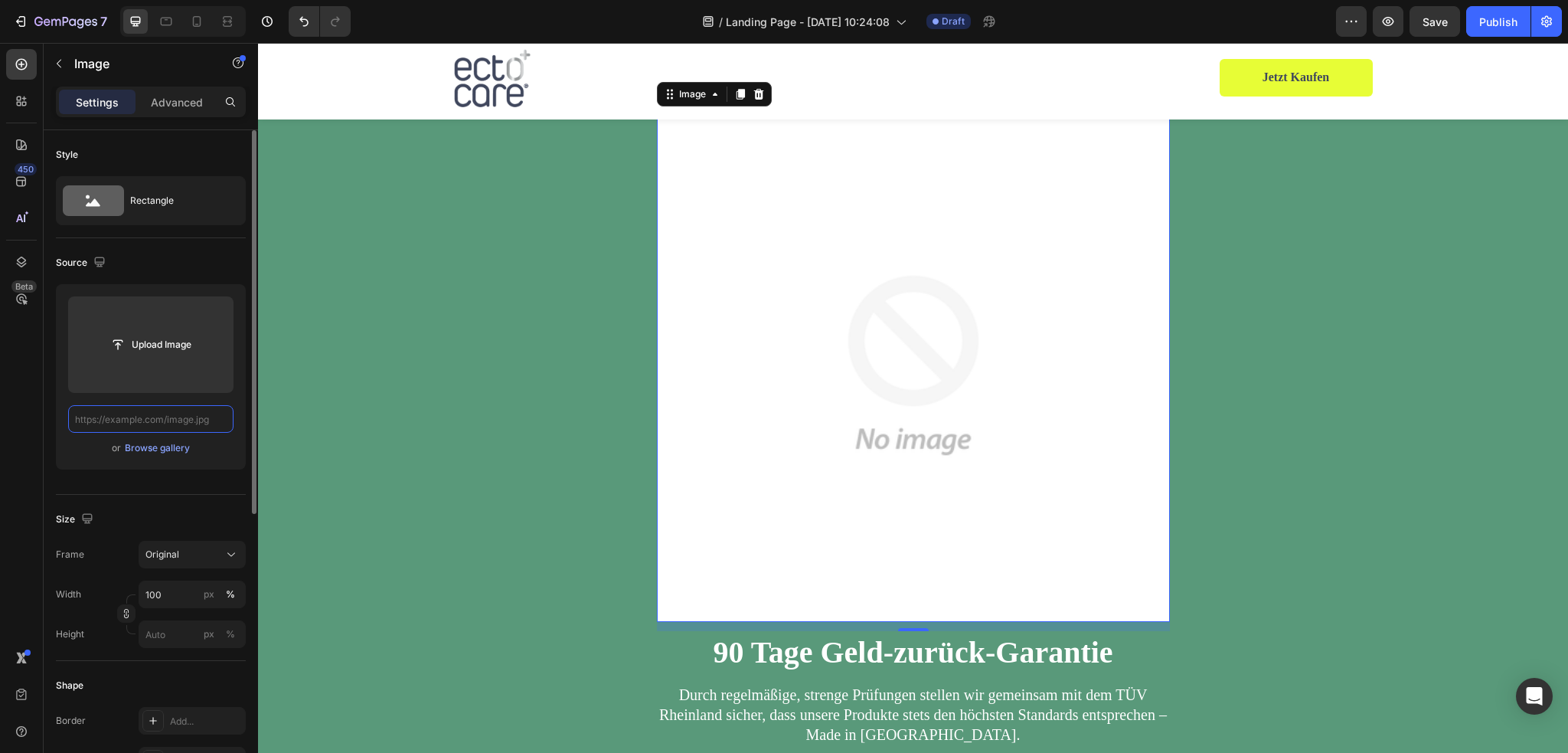
click at [171, 419] on input "text" at bounding box center [151, 418] width 166 height 27
paste input "https://cdn.shopify.com/s/files/1/0845/0995/0236/files/90_tage.png?v=1756194905"
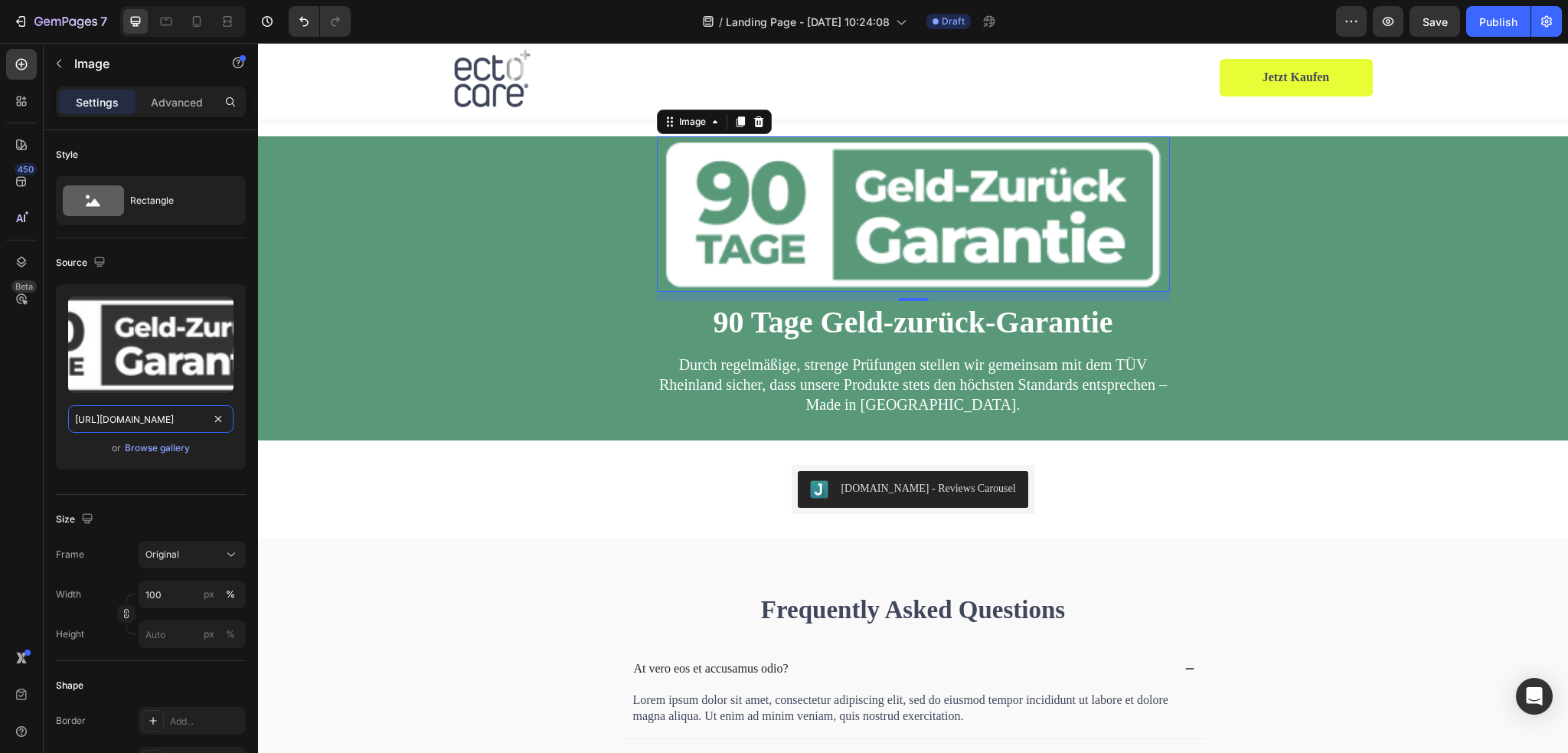
scroll to position [4247, 0]
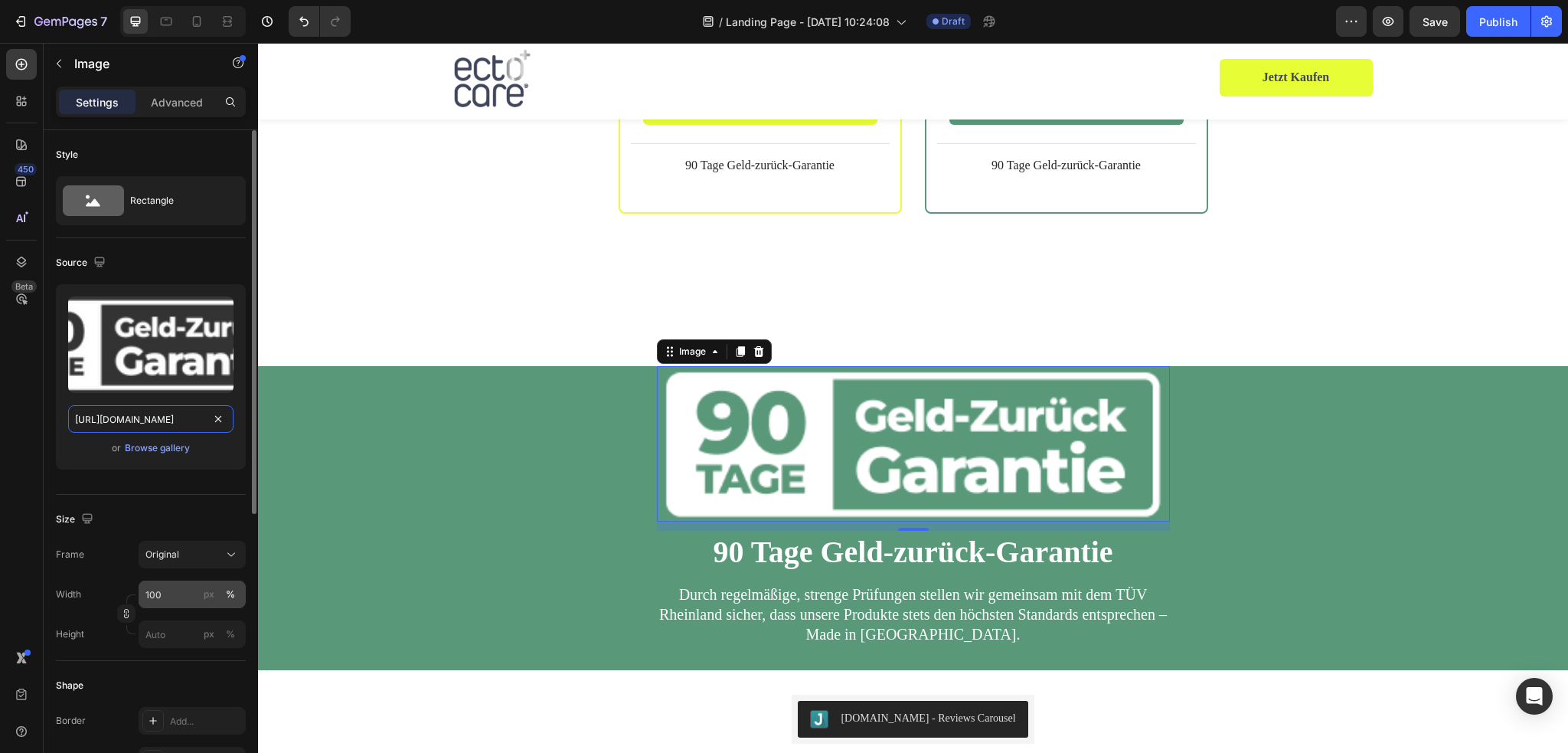
type input "https://cdn.shopify.com/s/files/1/0845/0995/0236/files/90_tage.png?v=1756194905"
click at [162, 592] on input "100" at bounding box center [191, 594] width 107 height 27
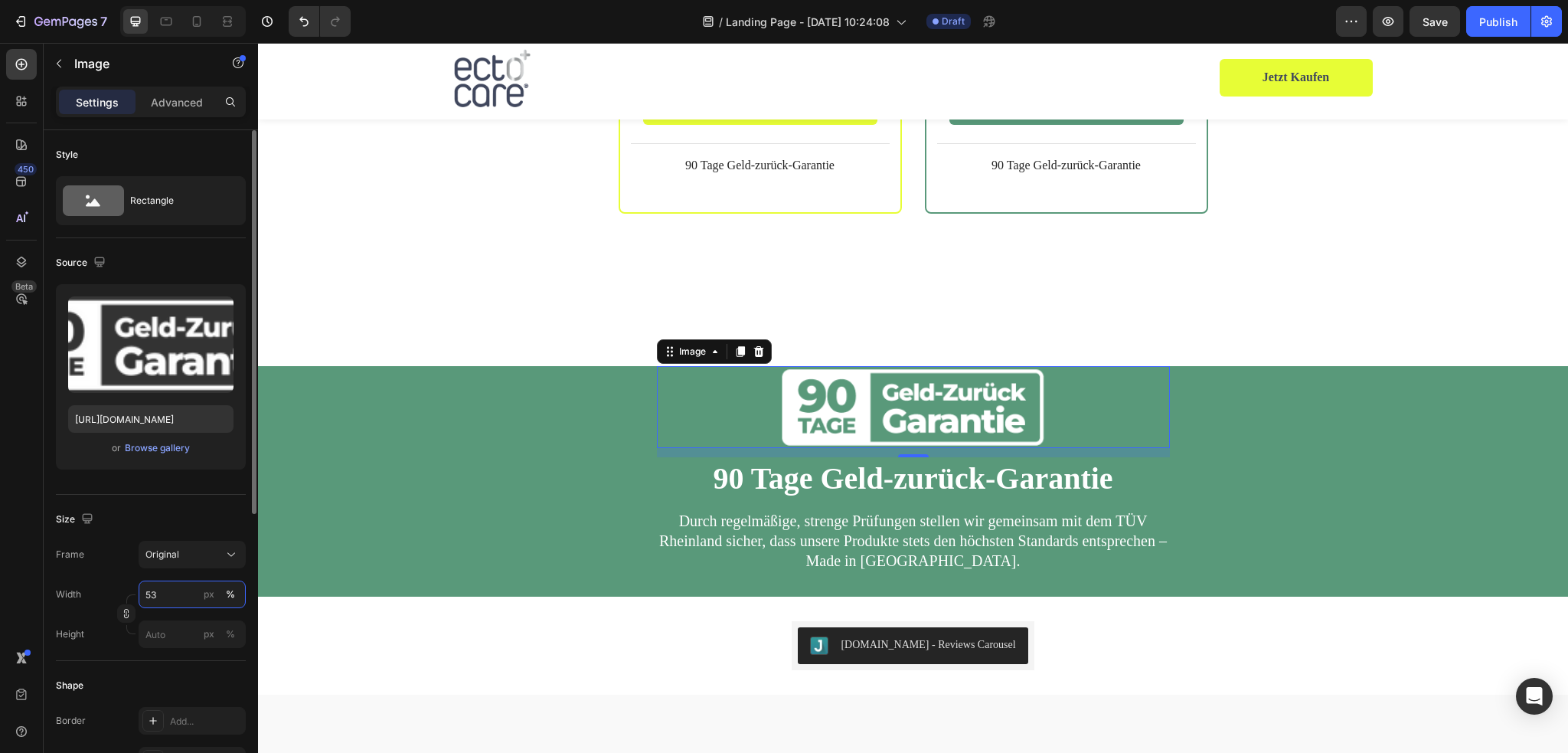
type input "5"
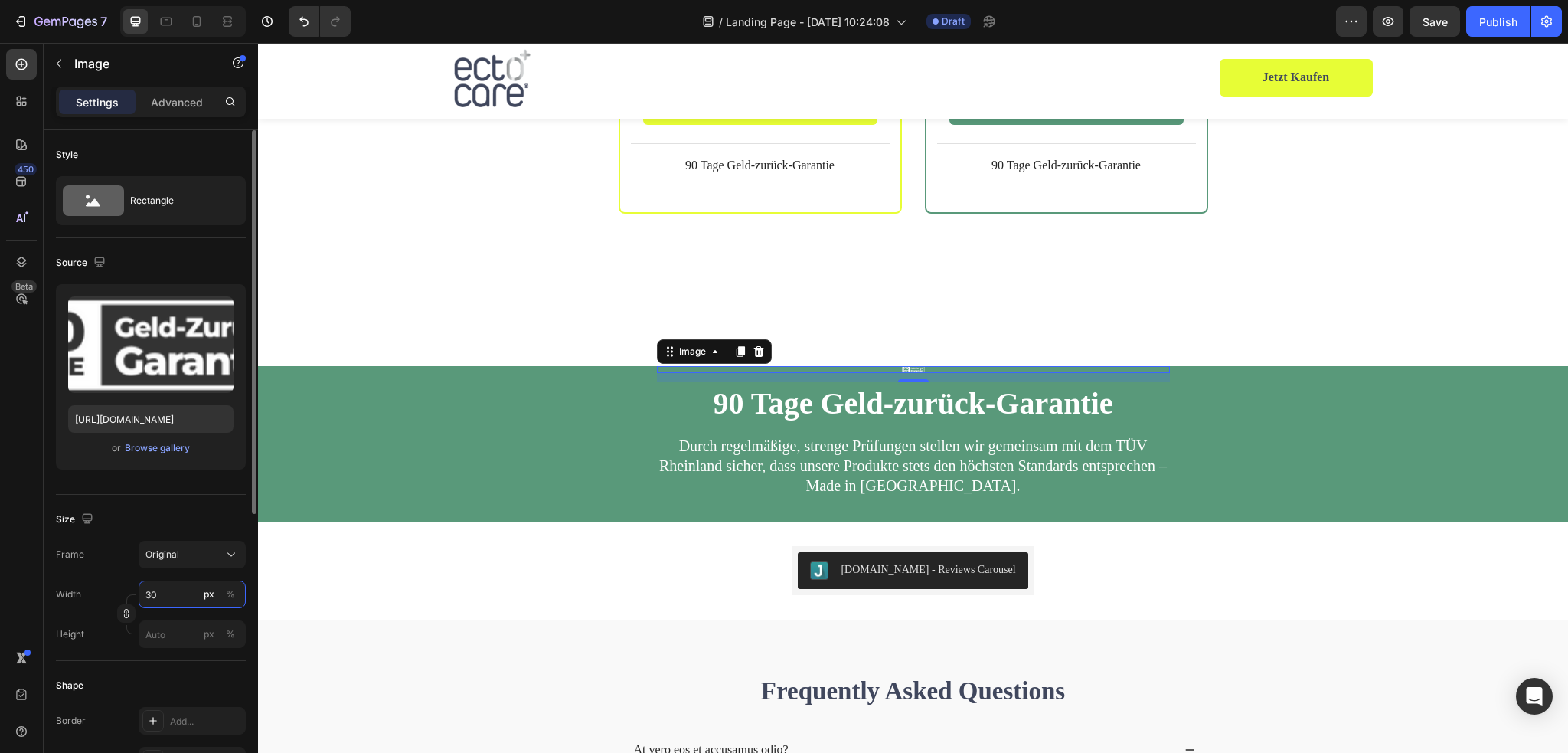
type input "3"
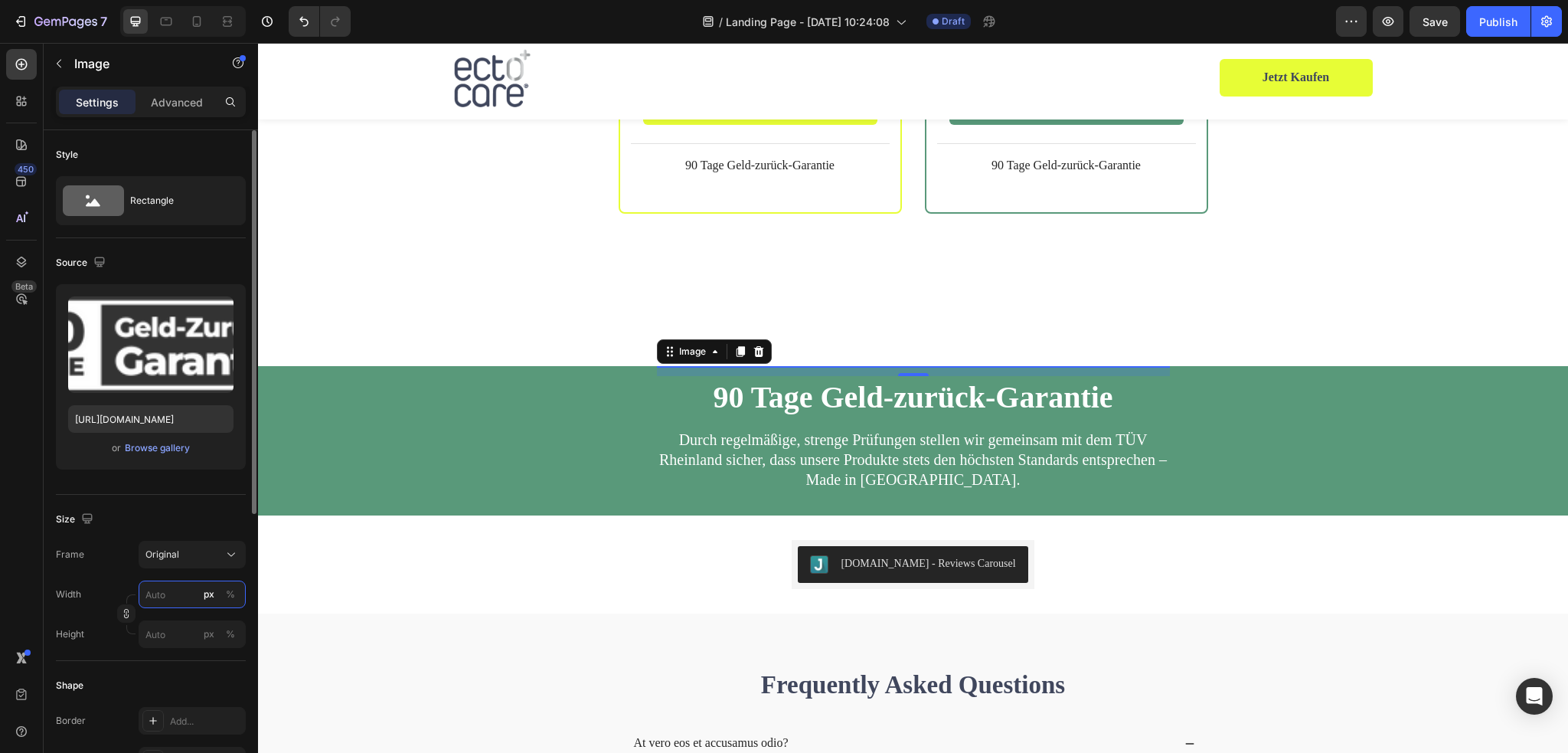
type input "3"
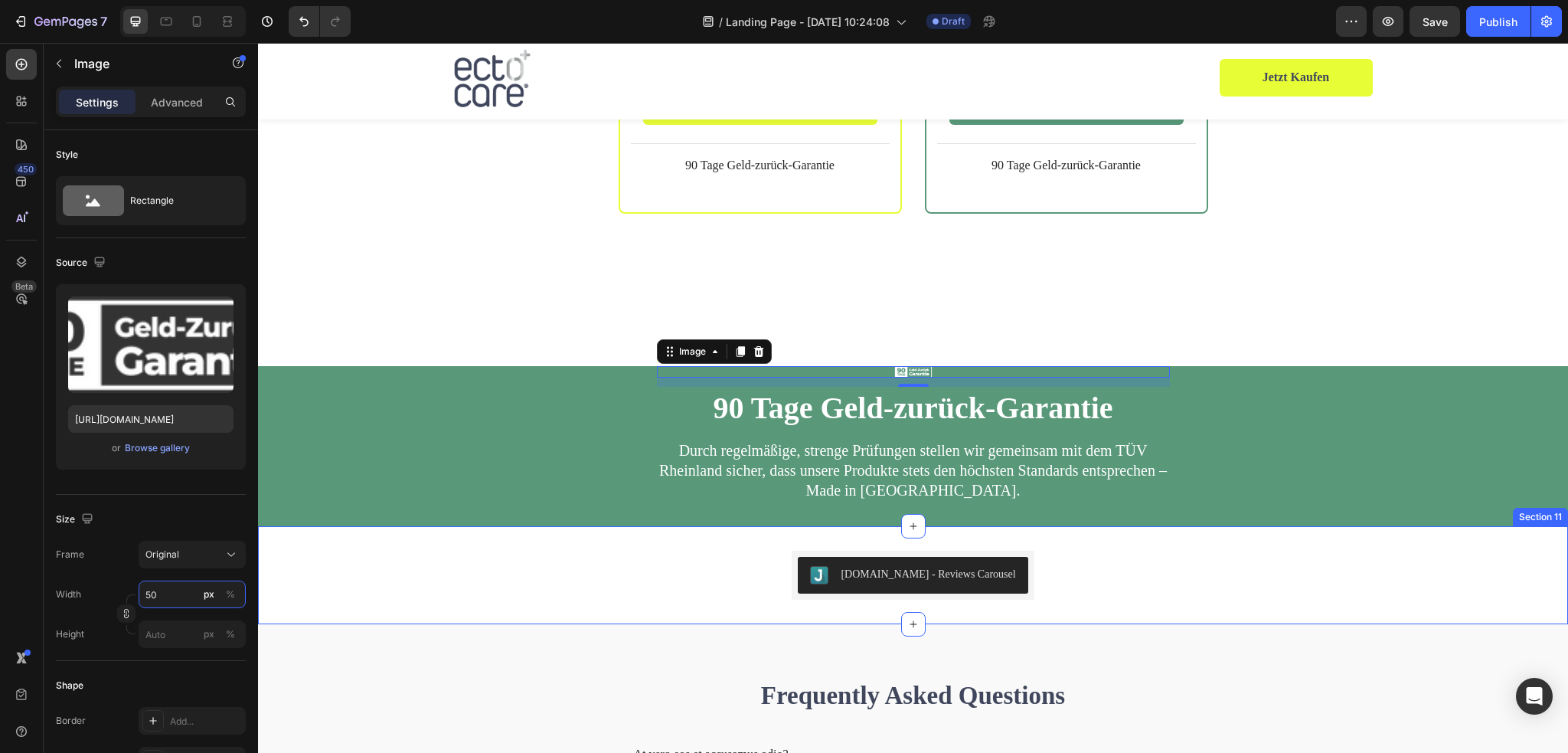
type input "5"
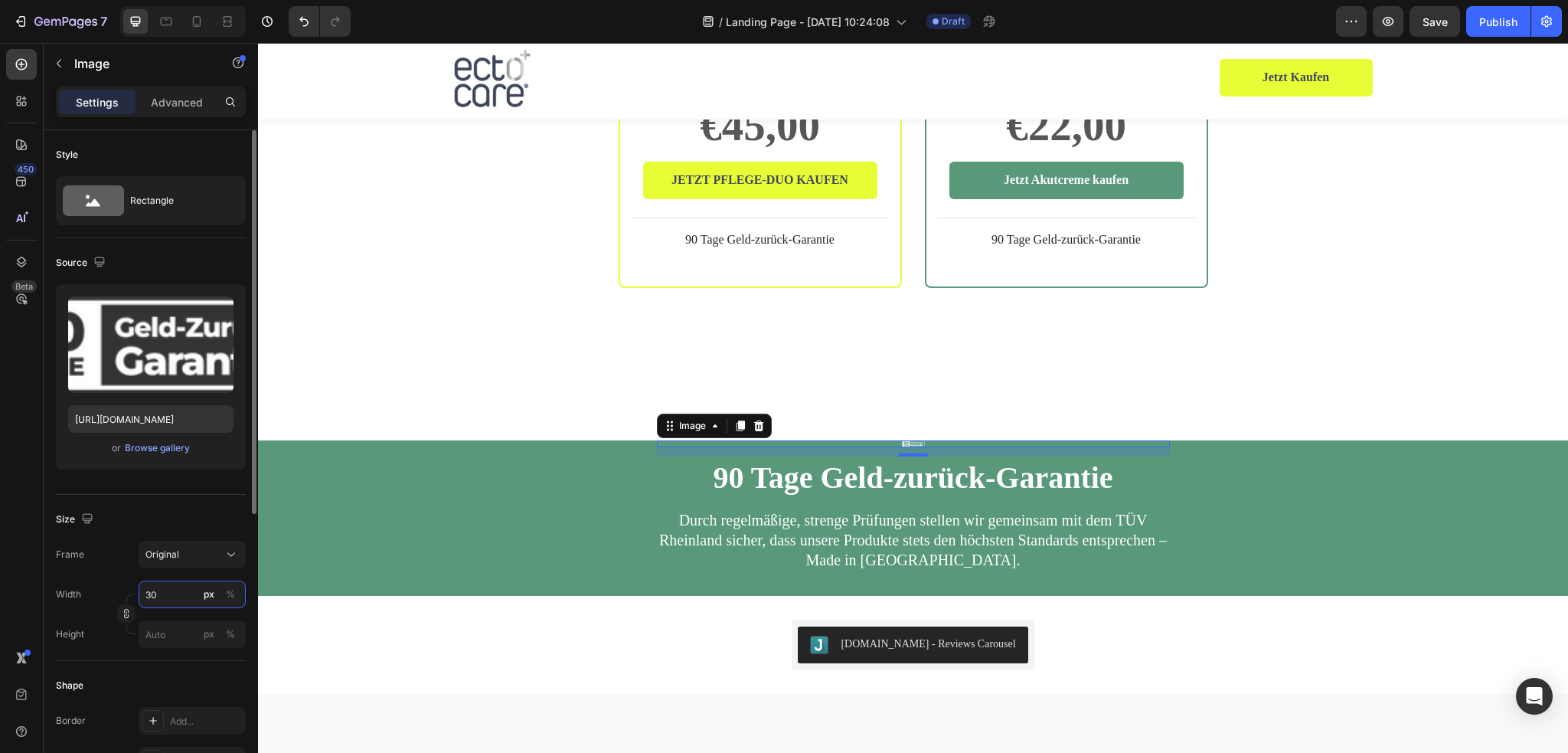
scroll to position [4094, 0]
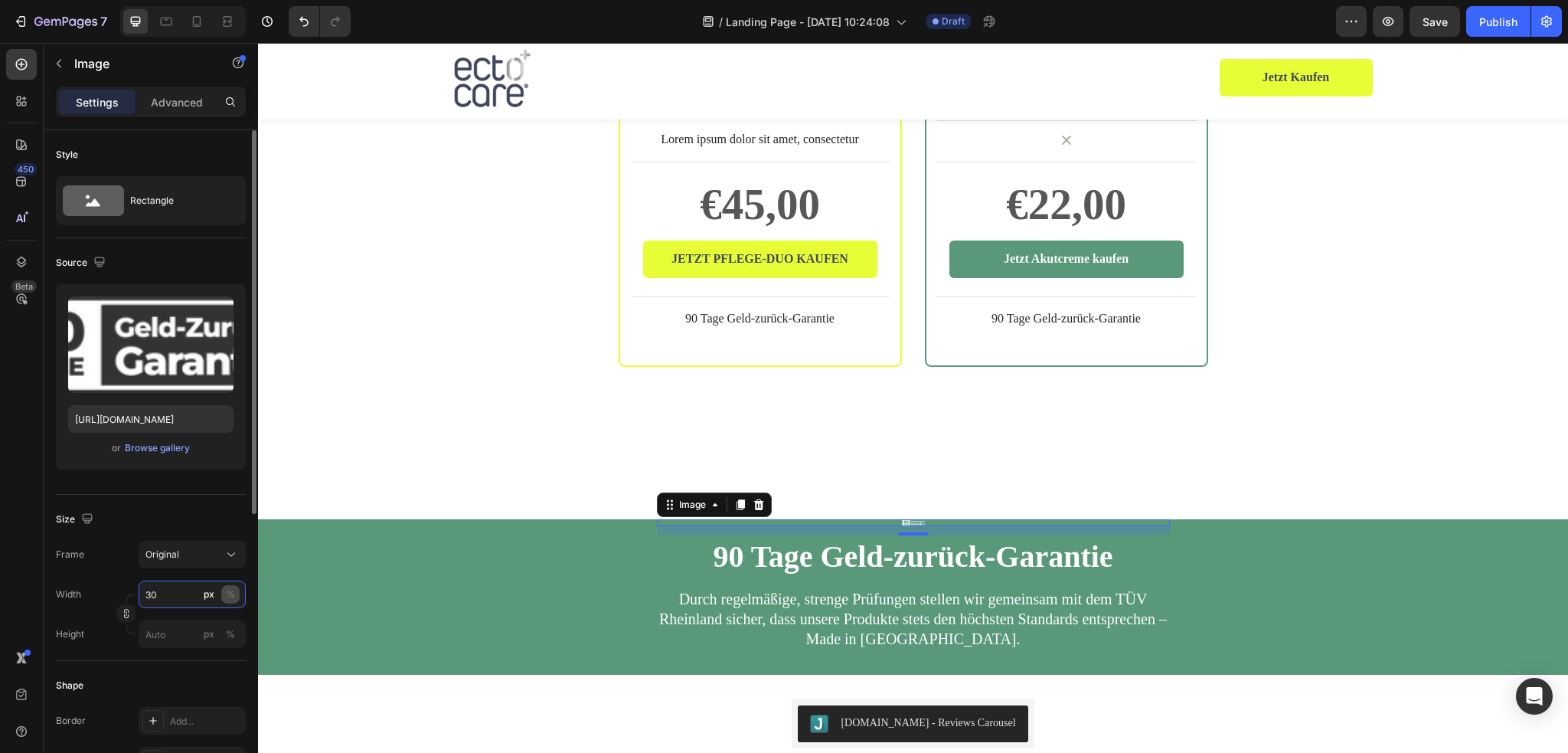
type input "30"
click at [229, 592] on div "%" at bounding box center [230, 594] width 9 height 14
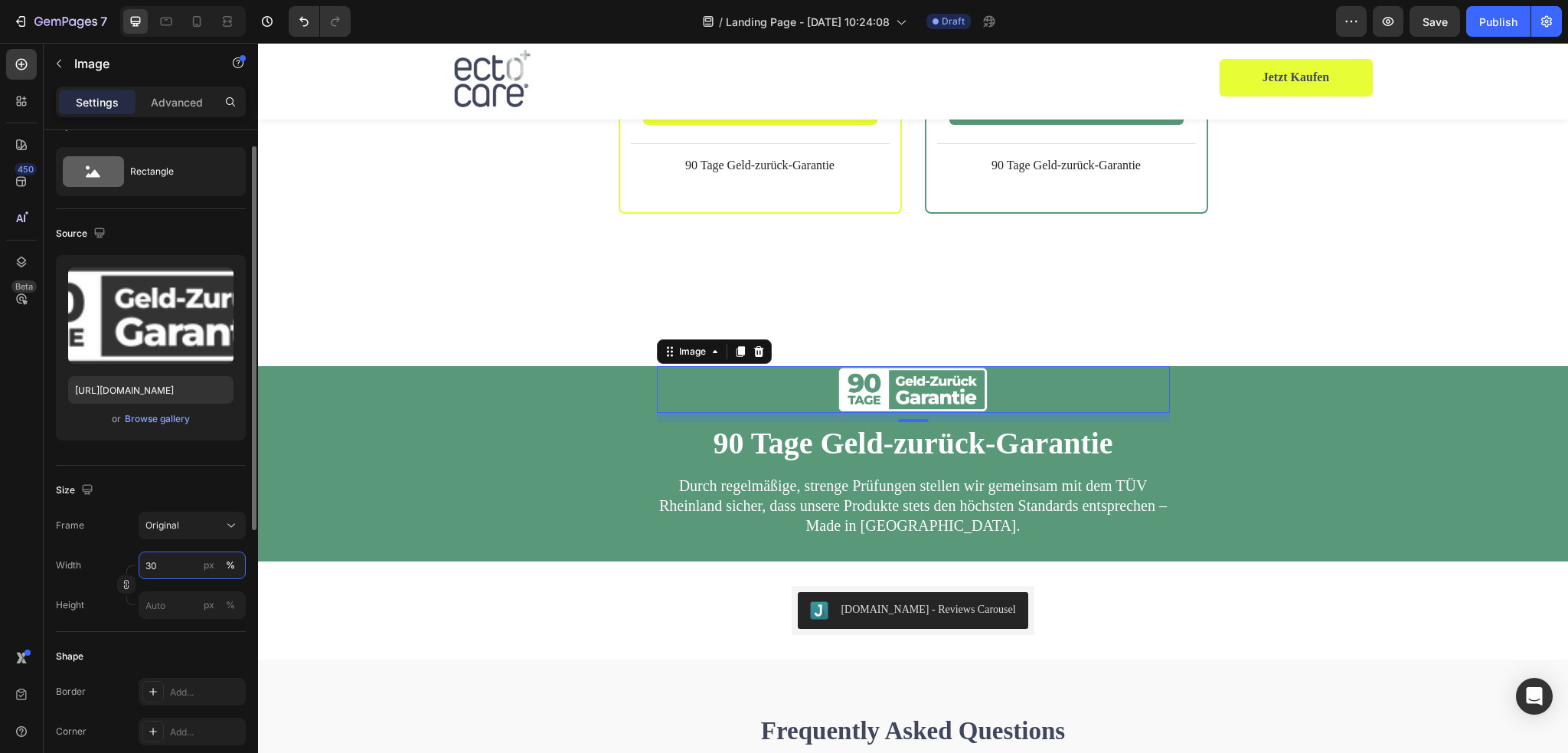
scroll to position [0, 0]
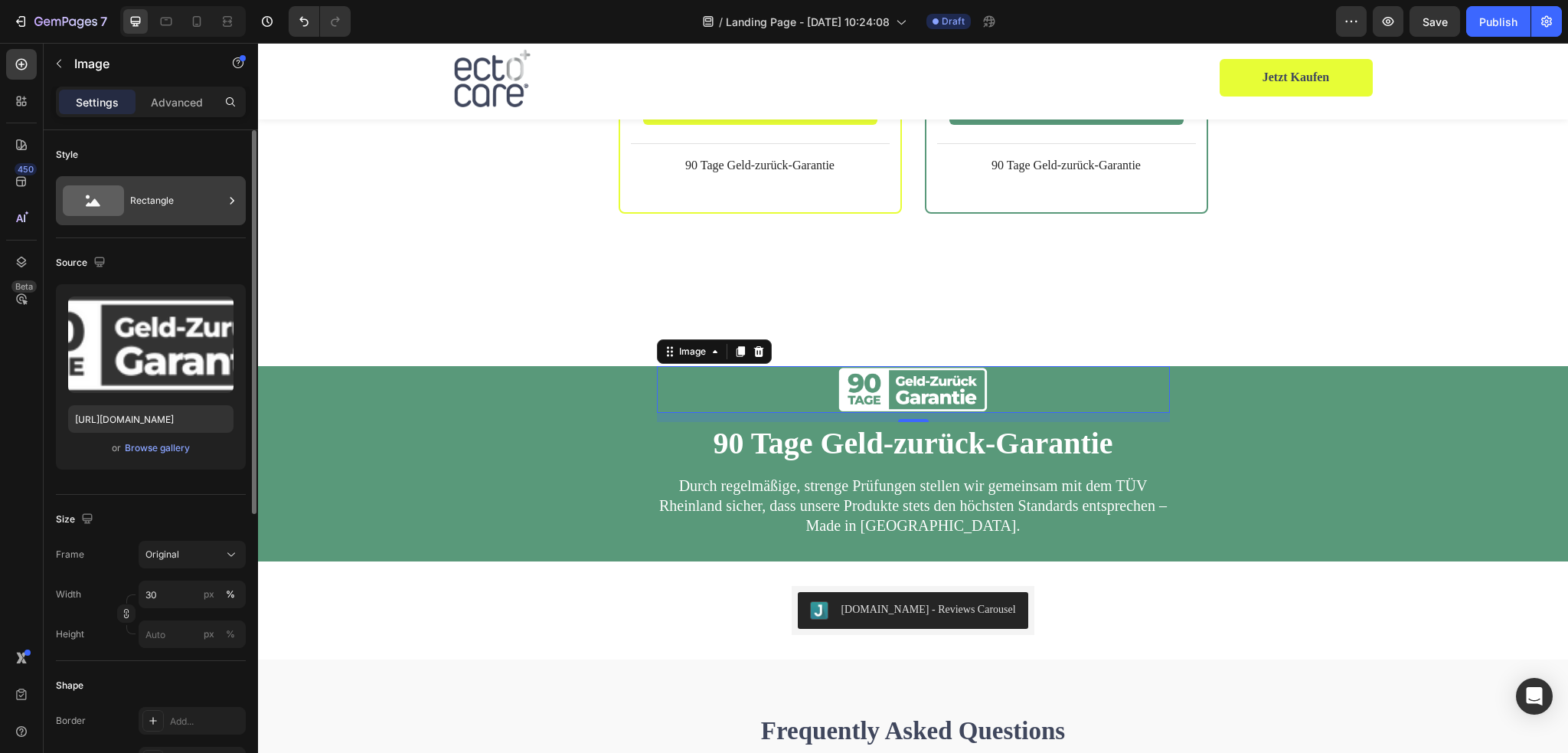
click at [160, 195] on div "Rectangle" at bounding box center [176, 201] width 93 height 35
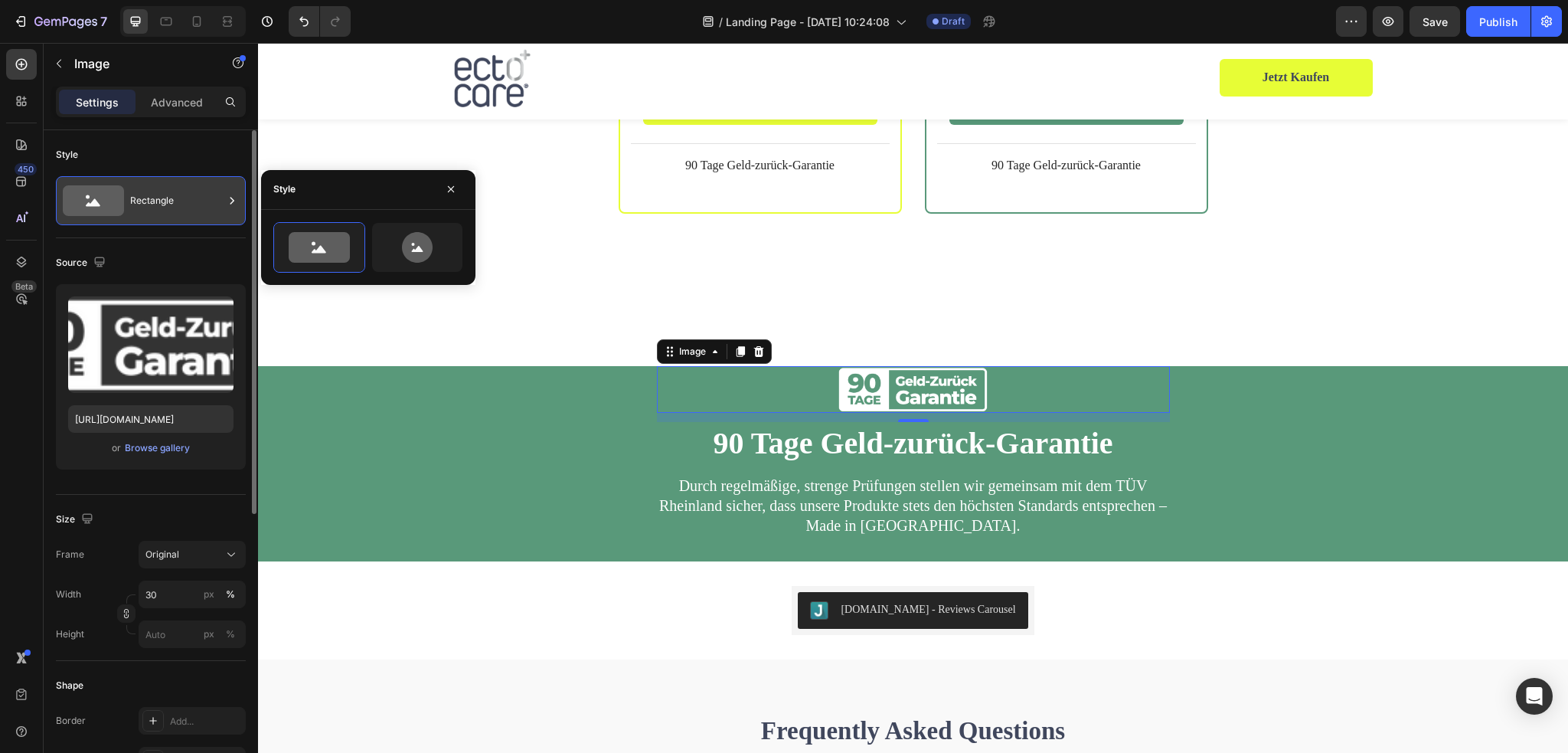
click at [162, 199] on div "Rectangle" at bounding box center [176, 201] width 93 height 35
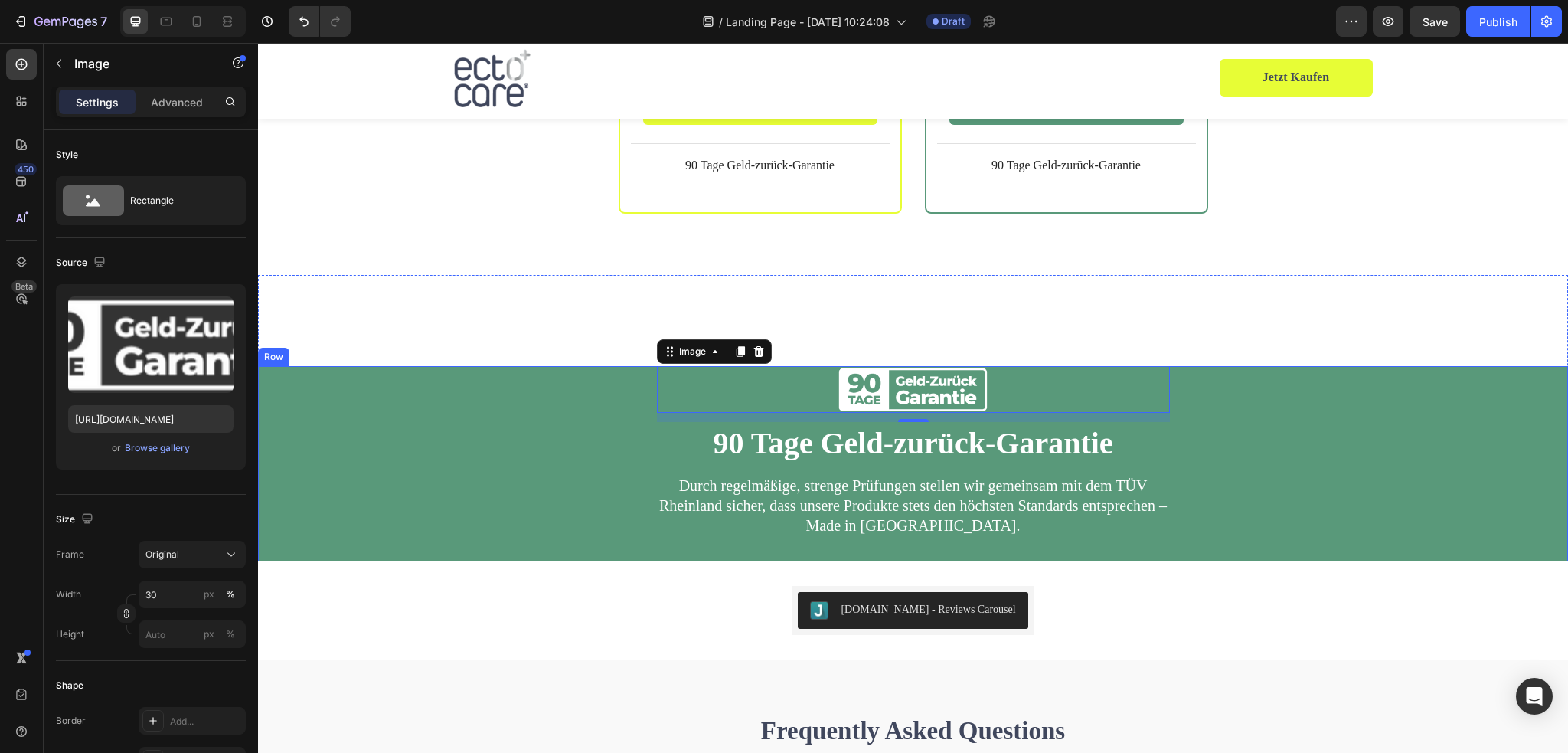
click at [567, 373] on div "Image 12 90 Tage Geld-zurück-Garantie Heading Durch regelmäßige, strenge Prüfun…" at bounding box center [912, 463] width 1310 height 195
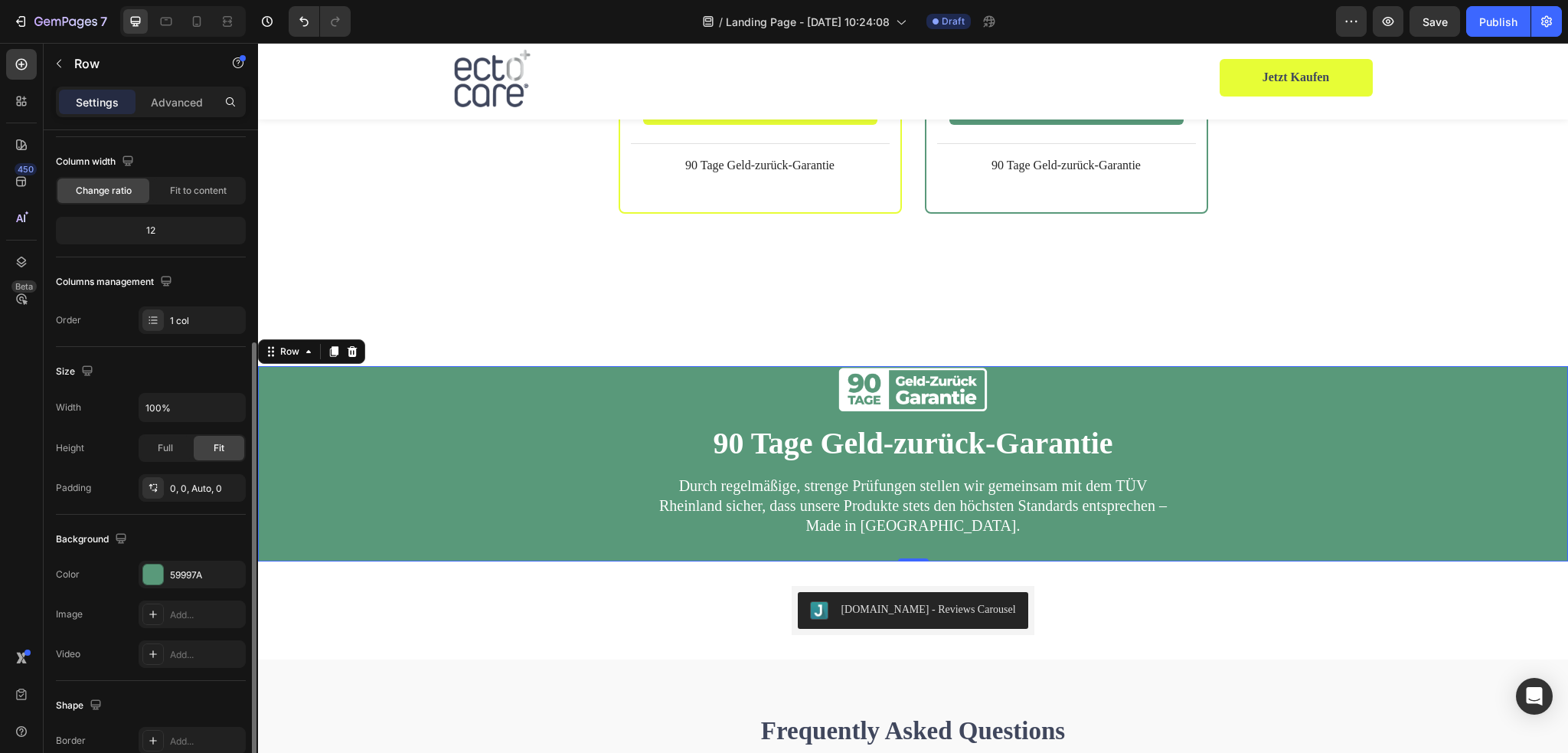
scroll to position [36, 0]
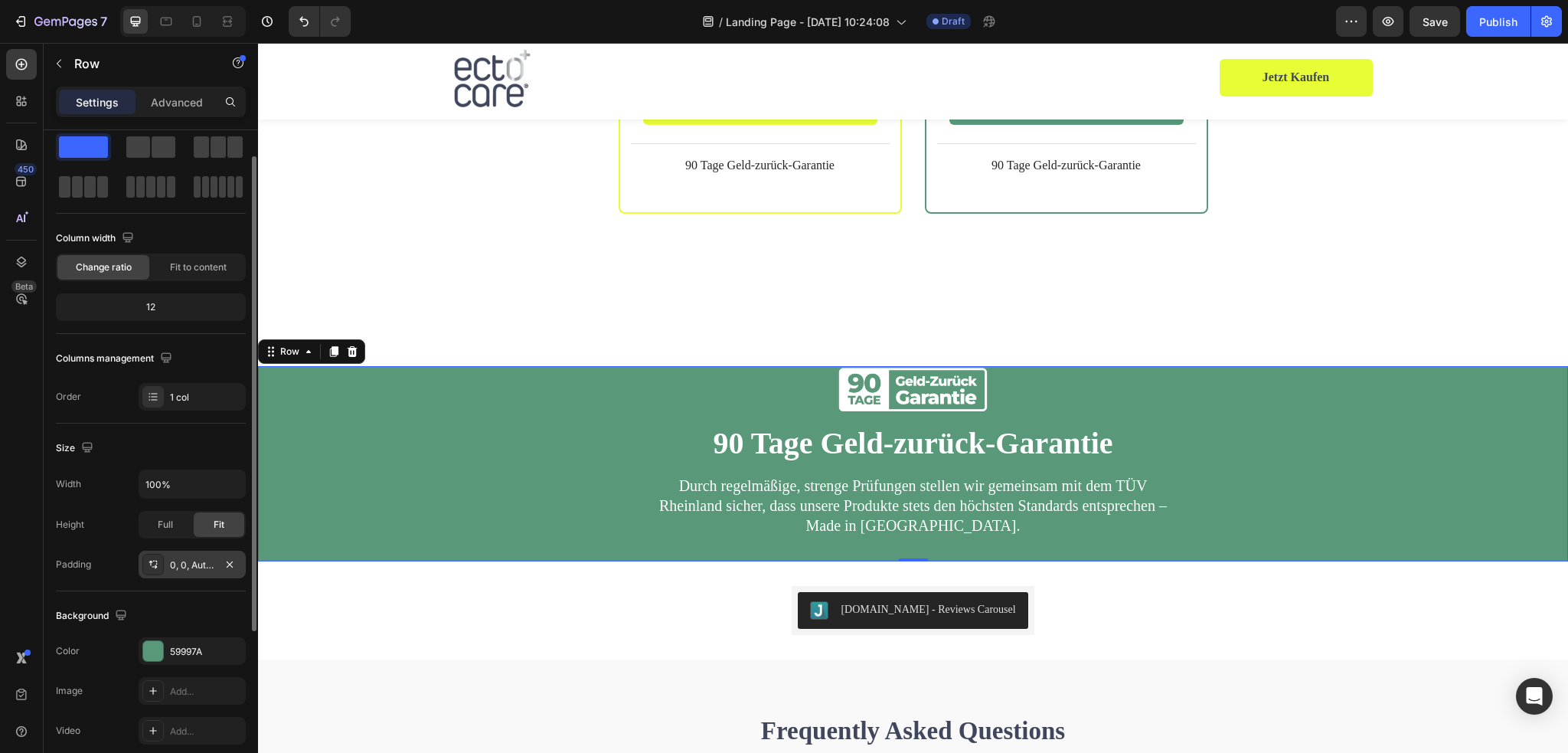
click at [190, 575] on div "0, 0, Auto, 0" at bounding box center [191, 563] width 107 height 27
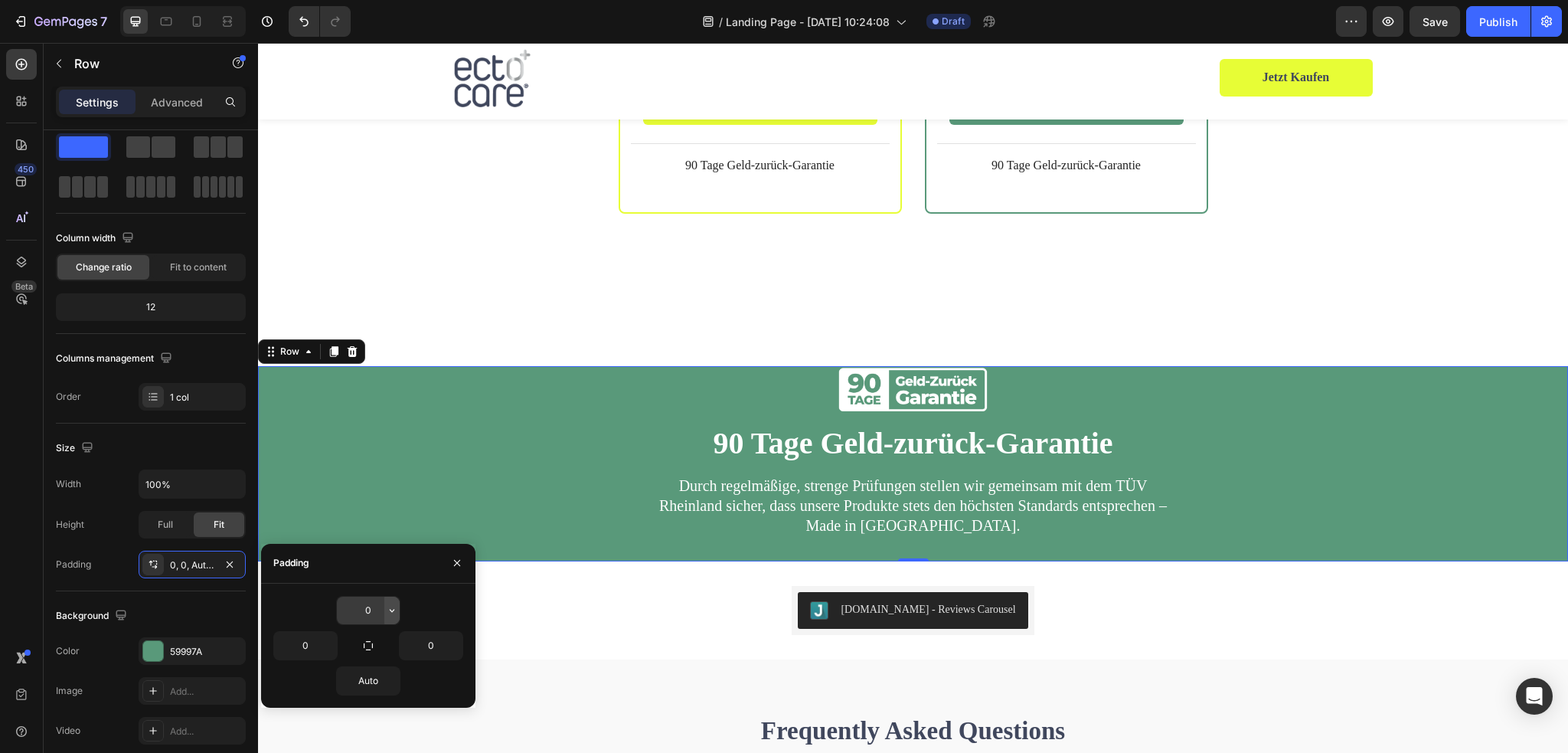
click at [393, 612] on icon "button" at bounding box center [392, 610] width 12 height 12
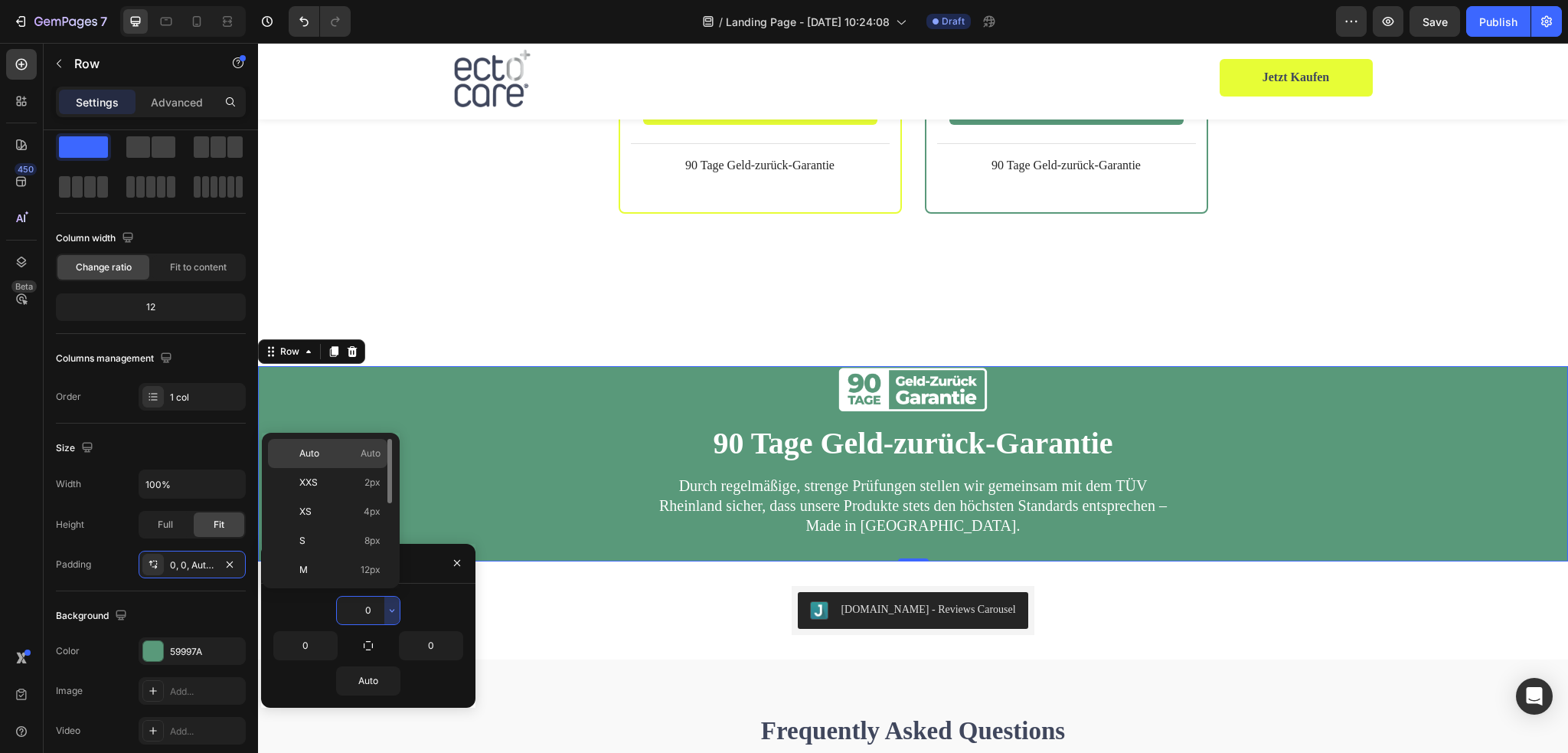
click at [336, 468] on div "Auto Auto" at bounding box center [327, 482] width 120 height 29
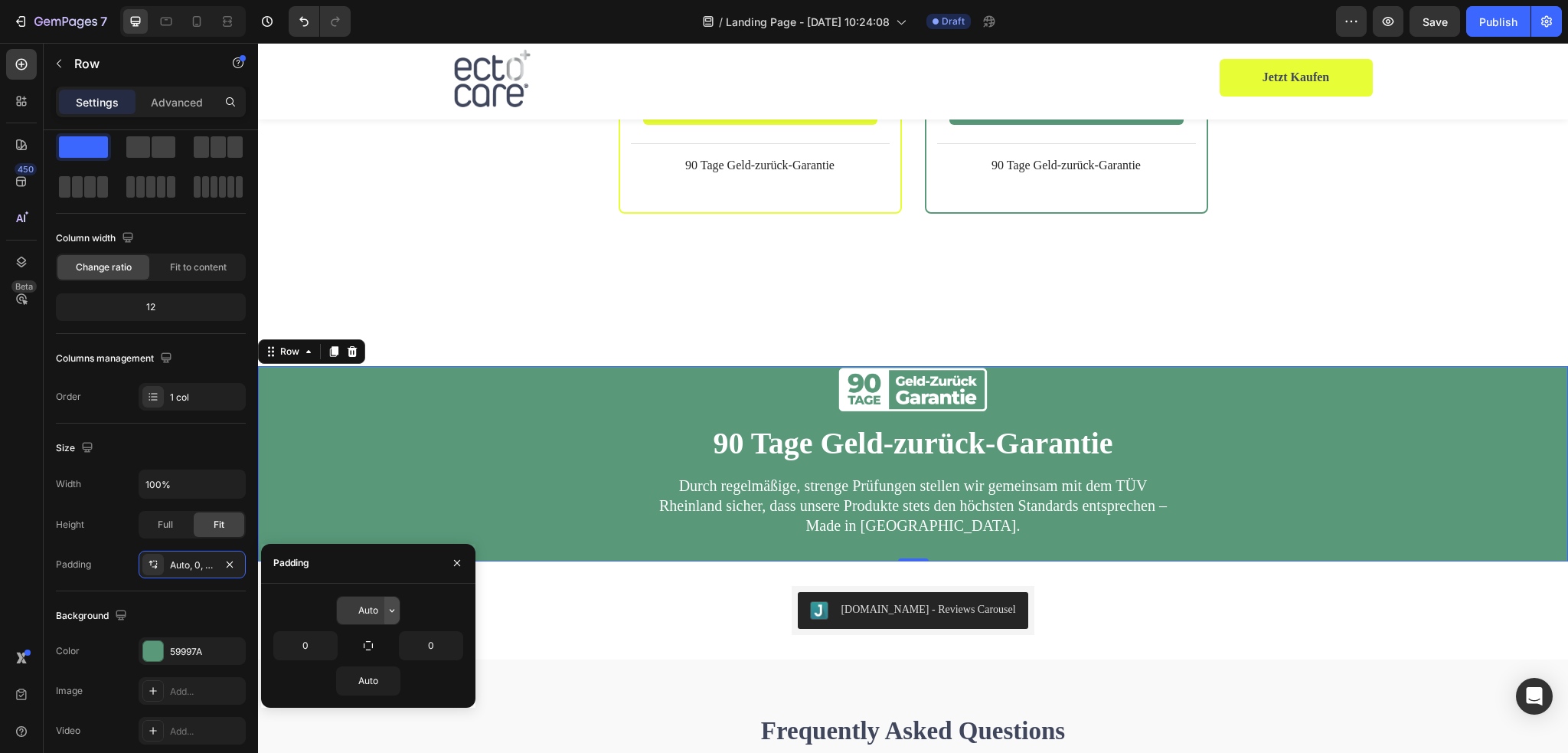
click at [386, 614] on button "button" at bounding box center [392, 609] width 15 height 27
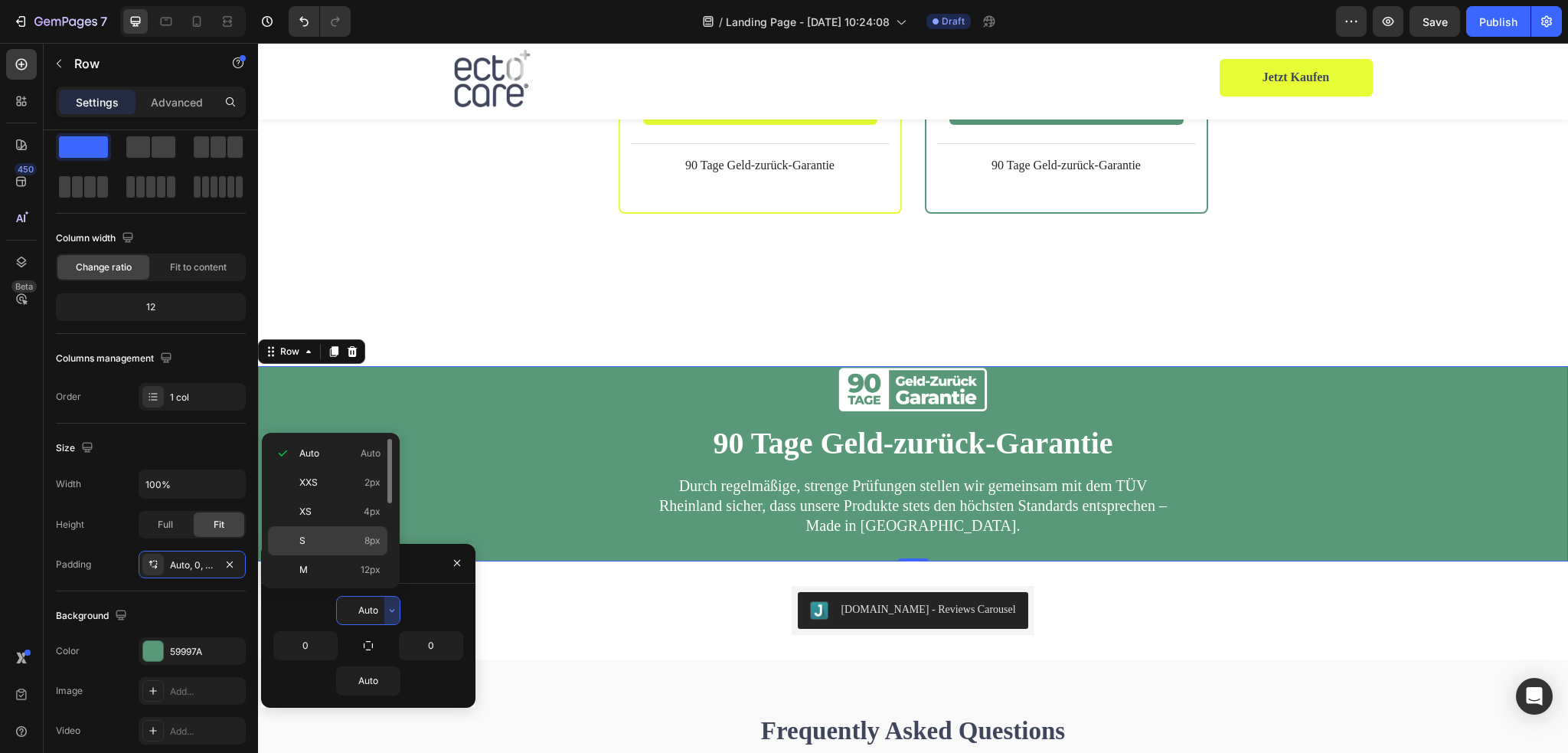
click at [340, 555] on div "S 8px" at bounding box center [327, 570] width 120 height 29
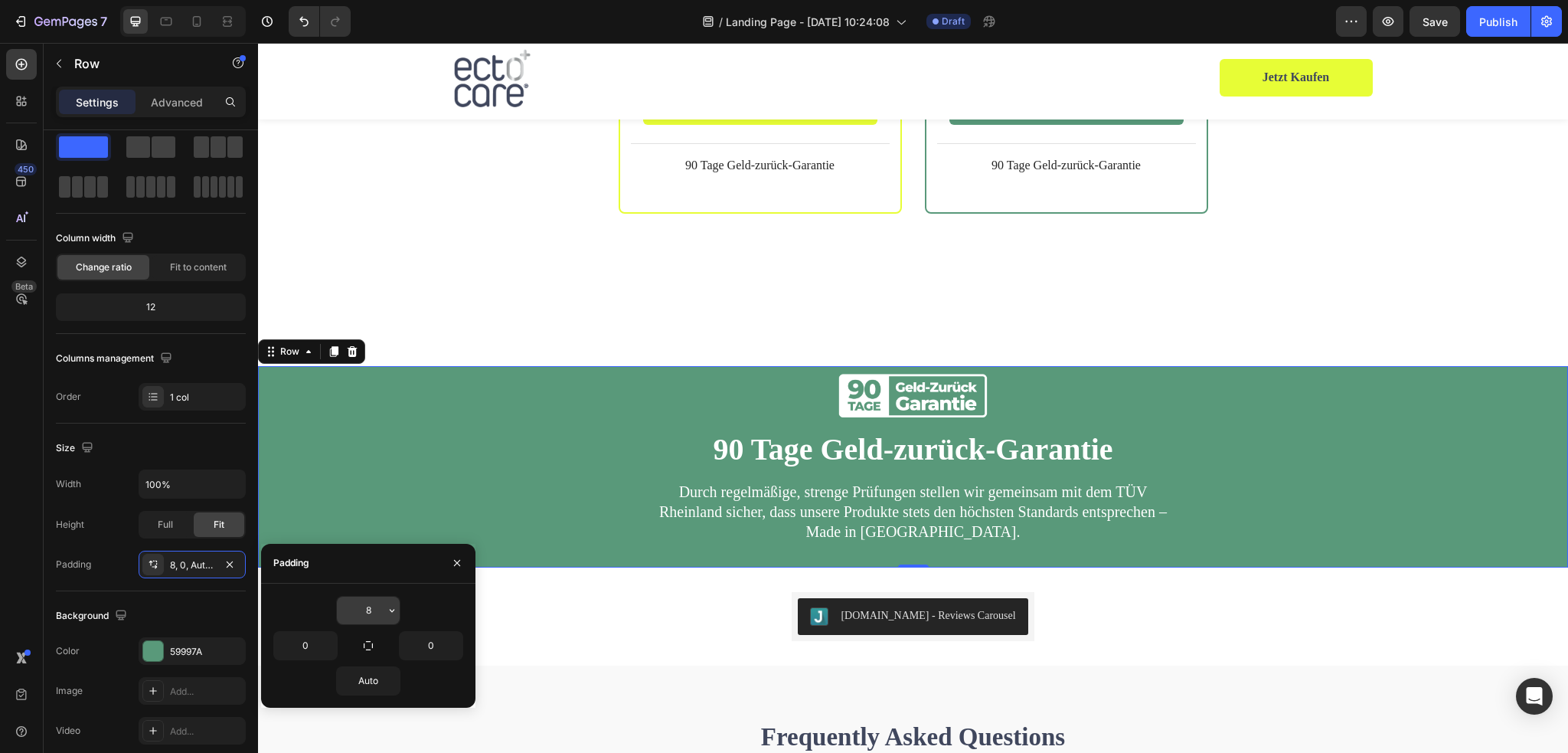
click at [386, 606] on button "button" at bounding box center [392, 609] width 15 height 27
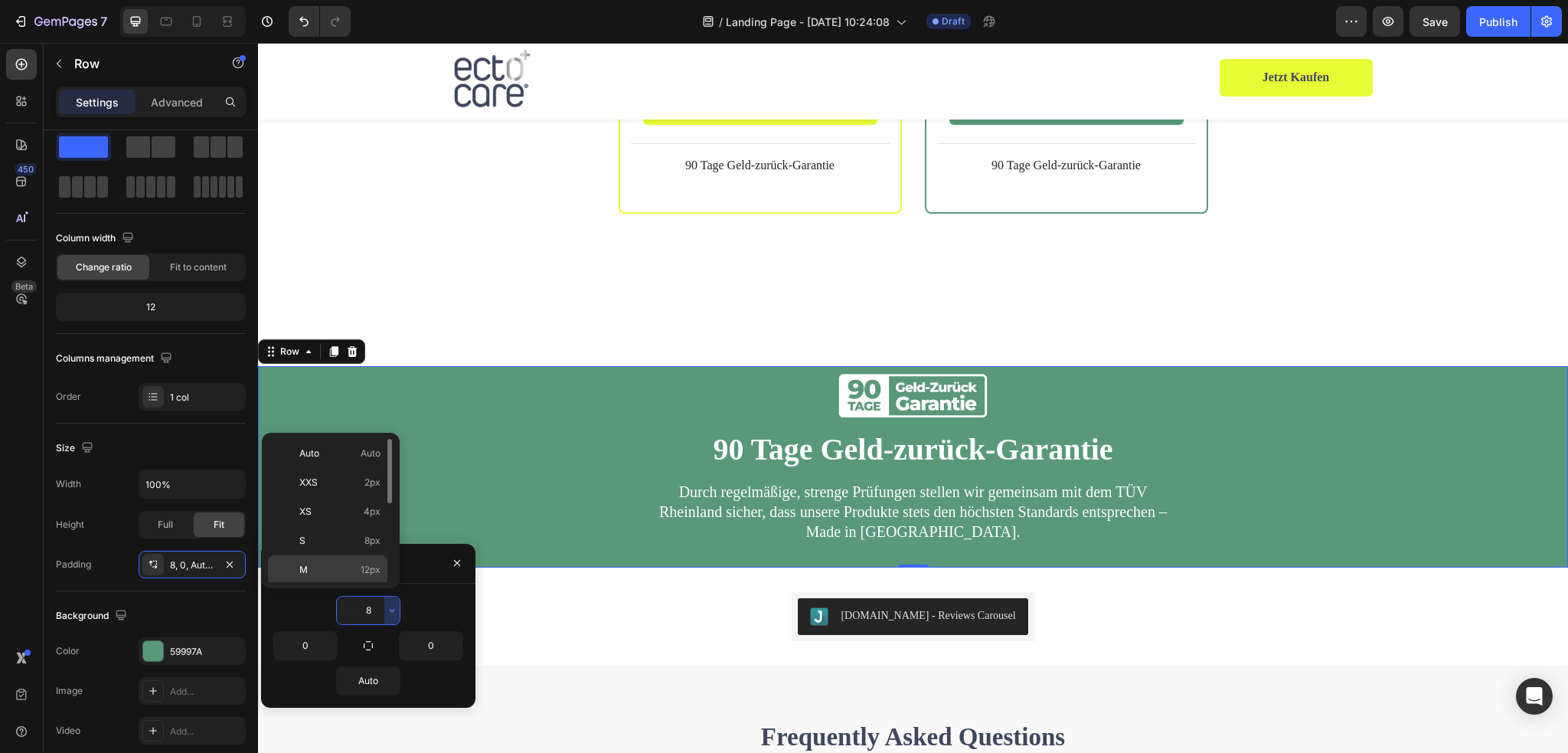
click at [341, 569] on p "M 12px" at bounding box center [340, 570] width 82 height 14
type input "12"
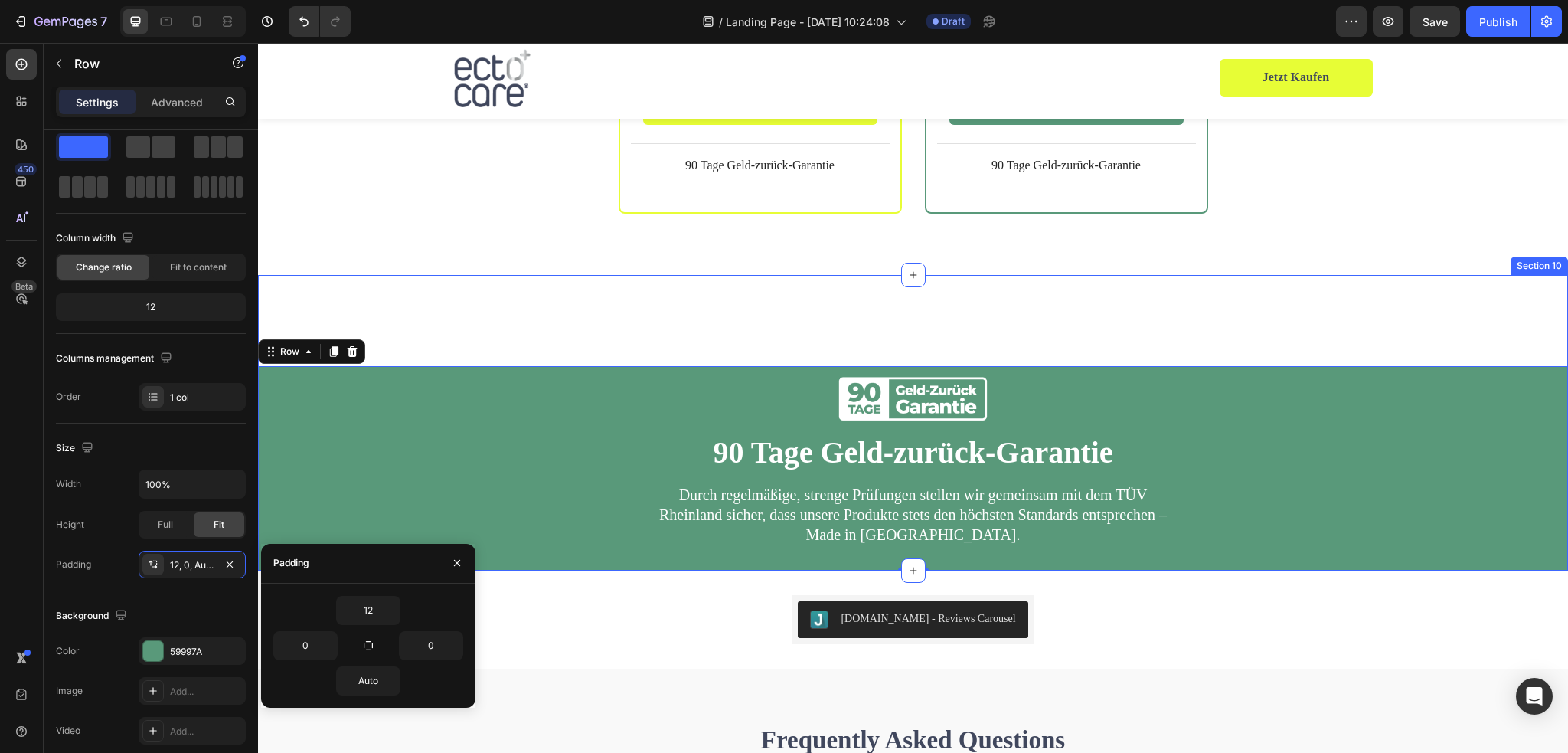
click at [1245, 275] on div "Image 90 Tage Geld-zurück-Garantie Heading Durch regelmäßige, strenge Prüfungen…" at bounding box center [912, 423] width 1310 height 296
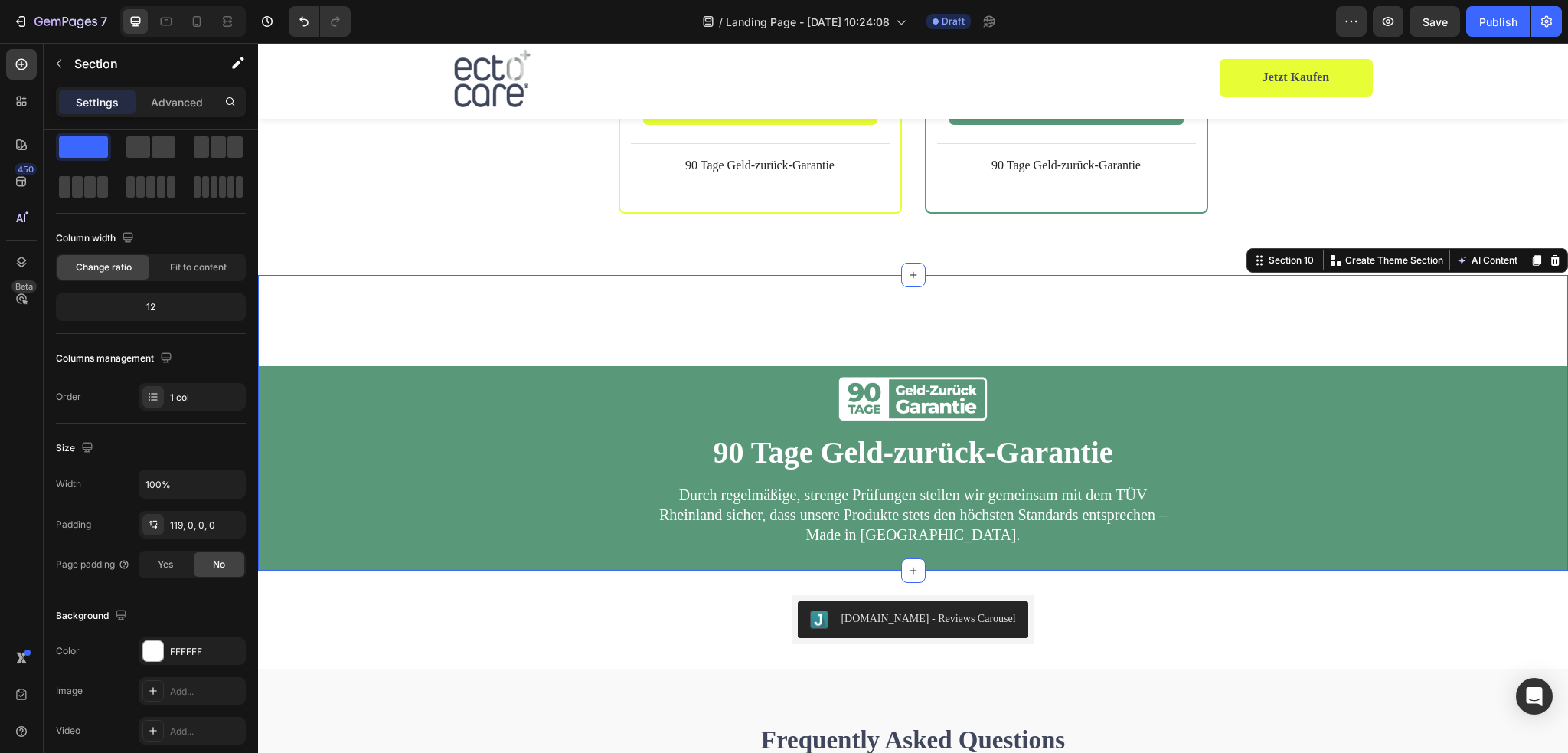
scroll to position [0, 0]
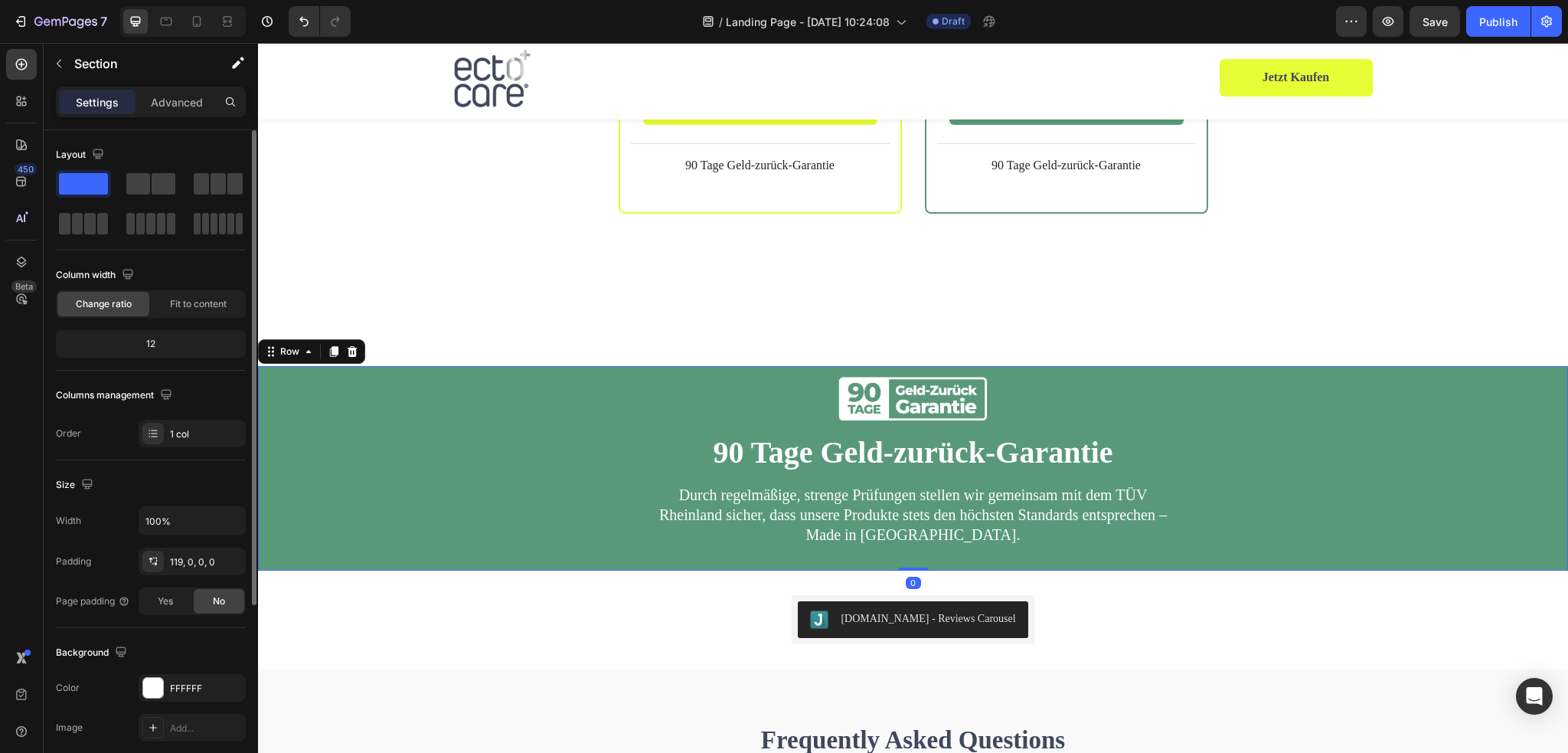
click at [1012, 366] on div "Image 90 Tage Geld-zurück-Garantie Heading Durch regelmäßige, strenge Prüfungen…" at bounding box center [912, 468] width 1310 height 205
click at [189, 600] on div "12, 0, Auto, 0" at bounding box center [192, 602] width 44 height 14
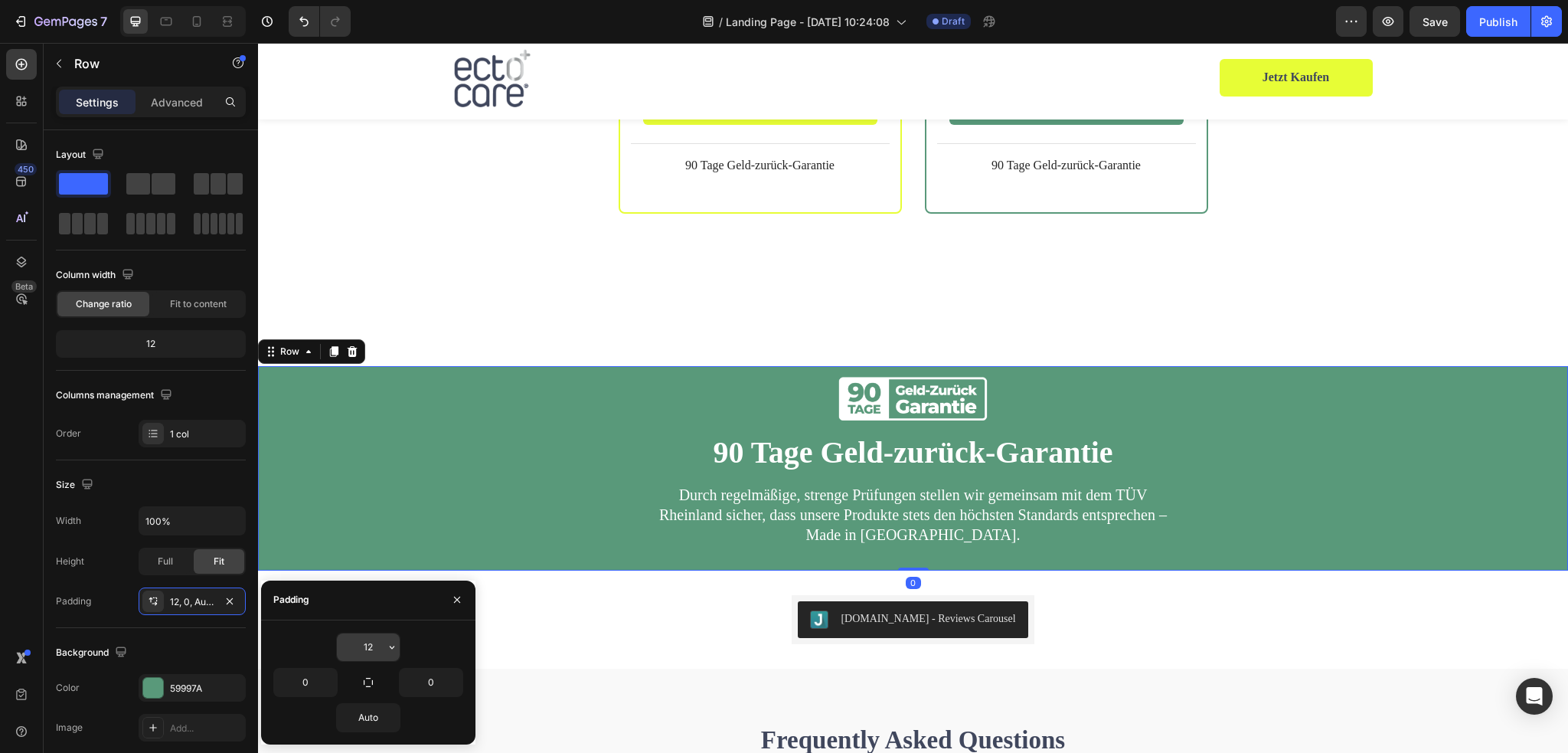
click at [378, 648] on input "12" at bounding box center [368, 647] width 63 height 27
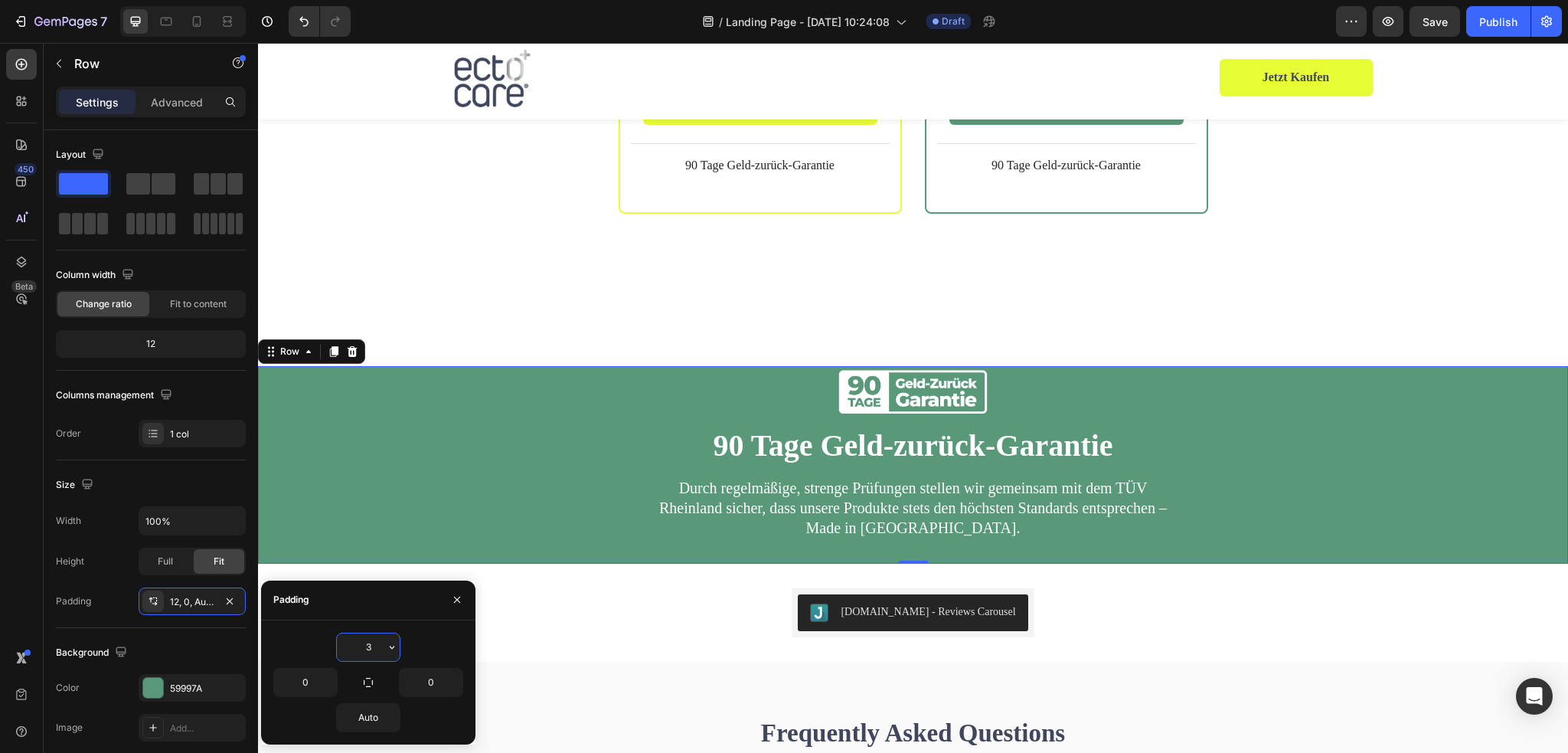
type input "30"
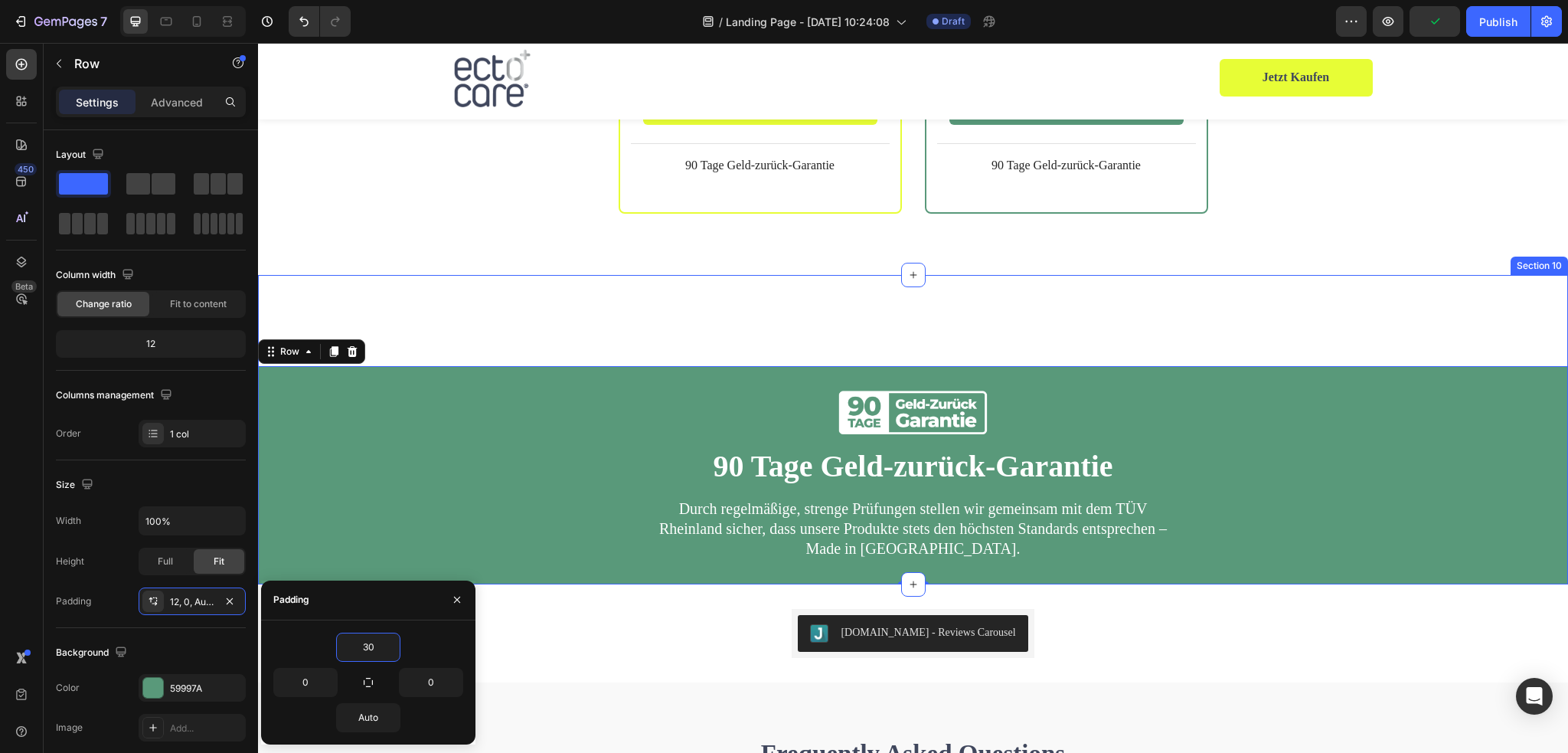
click at [1104, 276] on div "Image 90 Tage Geld-zurück-Garantie Heading Durch regelmäßige, strenge Prüfungen…" at bounding box center [912, 429] width 1310 height 309
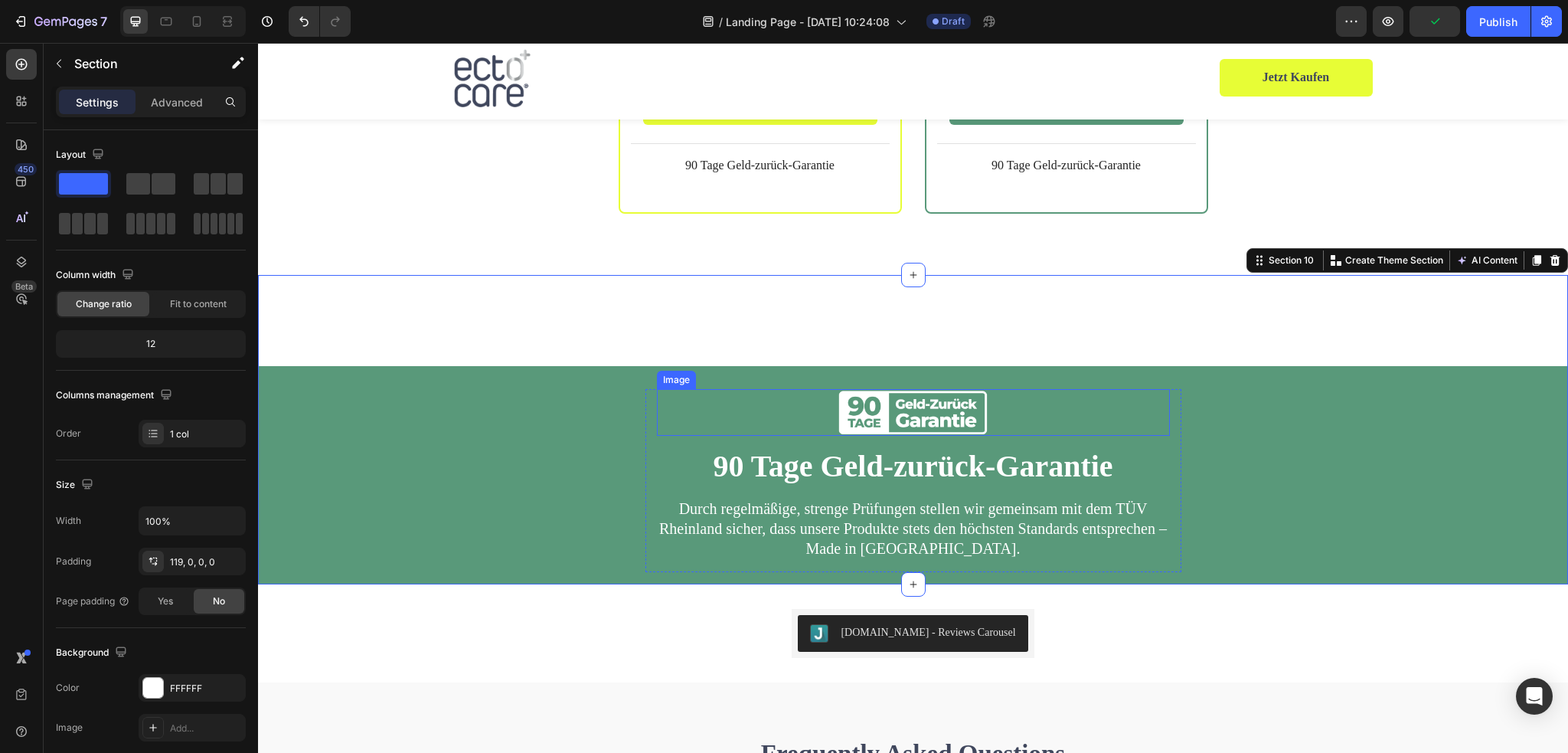
click at [926, 393] on img at bounding box center [913, 412] width 154 height 47
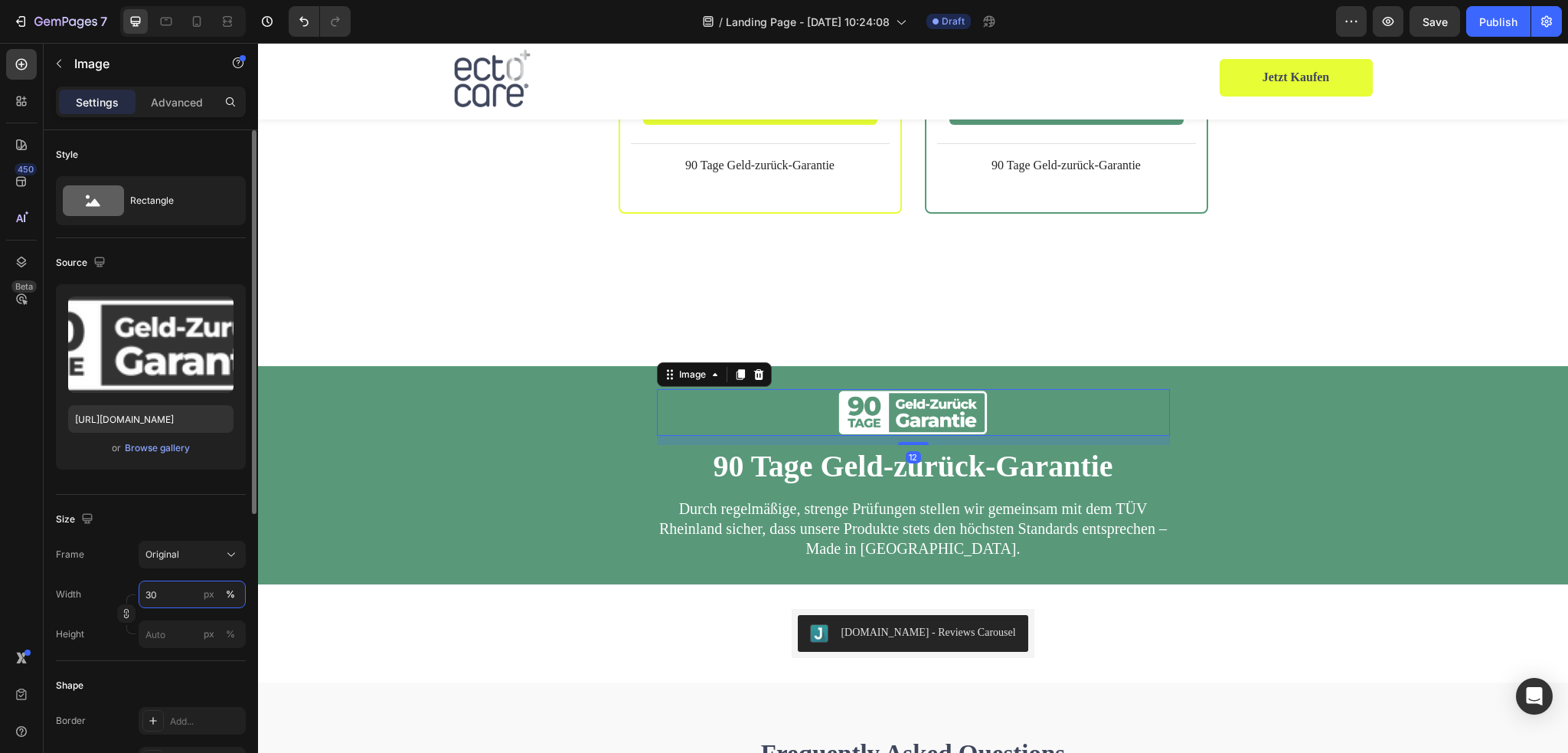
click at [168, 589] on input "30" at bounding box center [191, 594] width 107 height 27
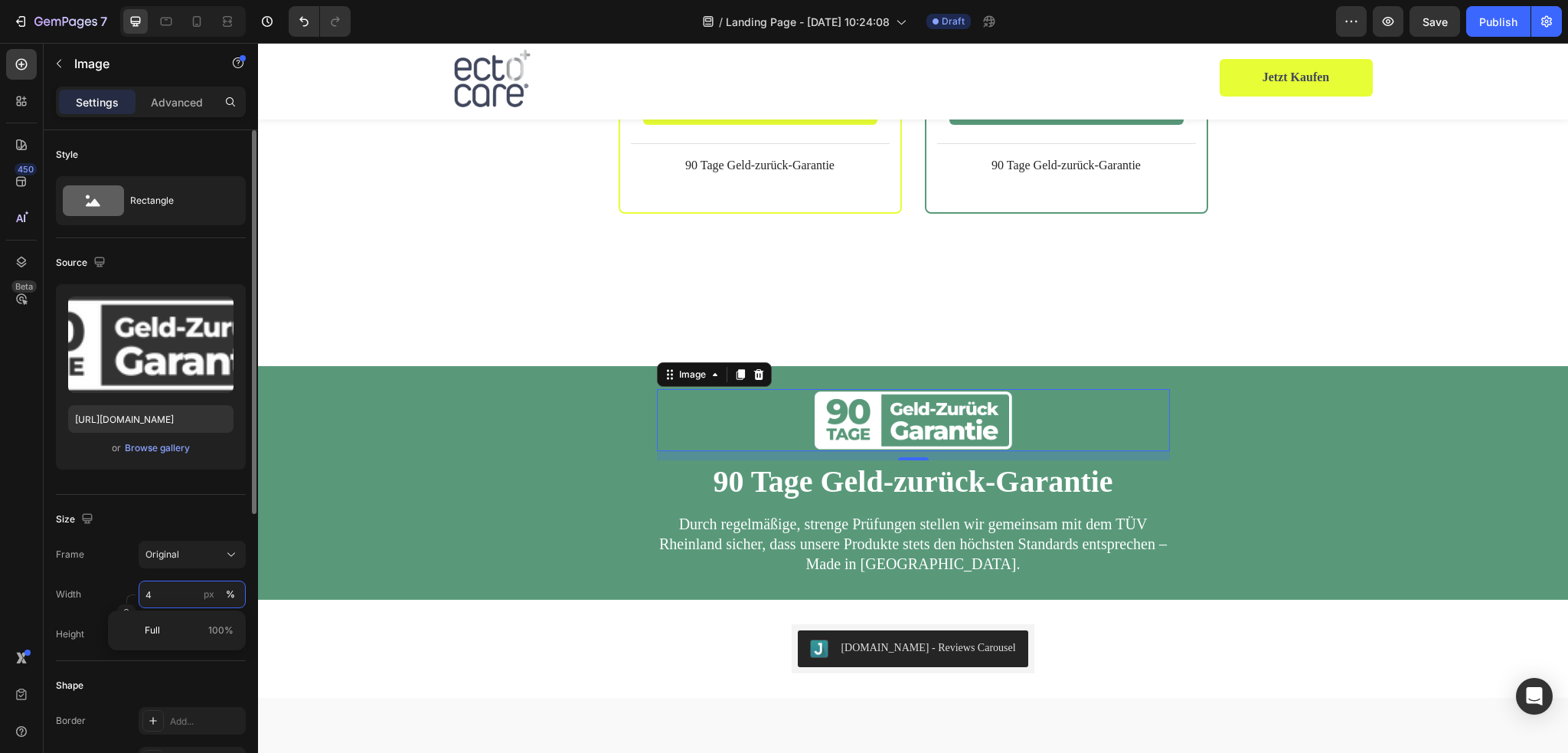
type input "40"
click at [1299, 298] on div "Image 12 90 Tage Geld-zurück-Garantie Heading Durch regelmäßige, strenge Prüfun…" at bounding box center [912, 437] width 1310 height 324
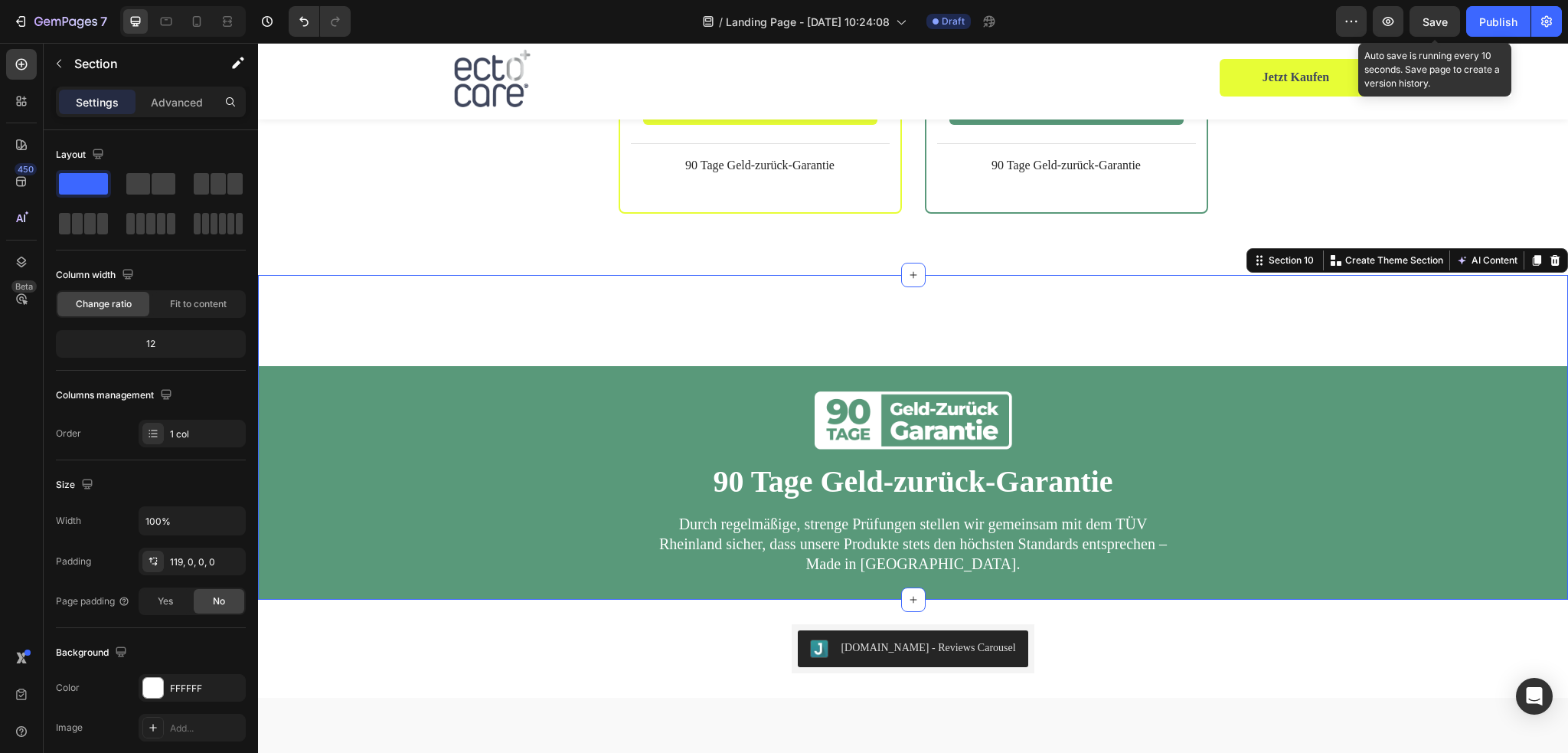
click at [1428, 25] on span "Save" at bounding box center [1435, 21] width 26 height 13
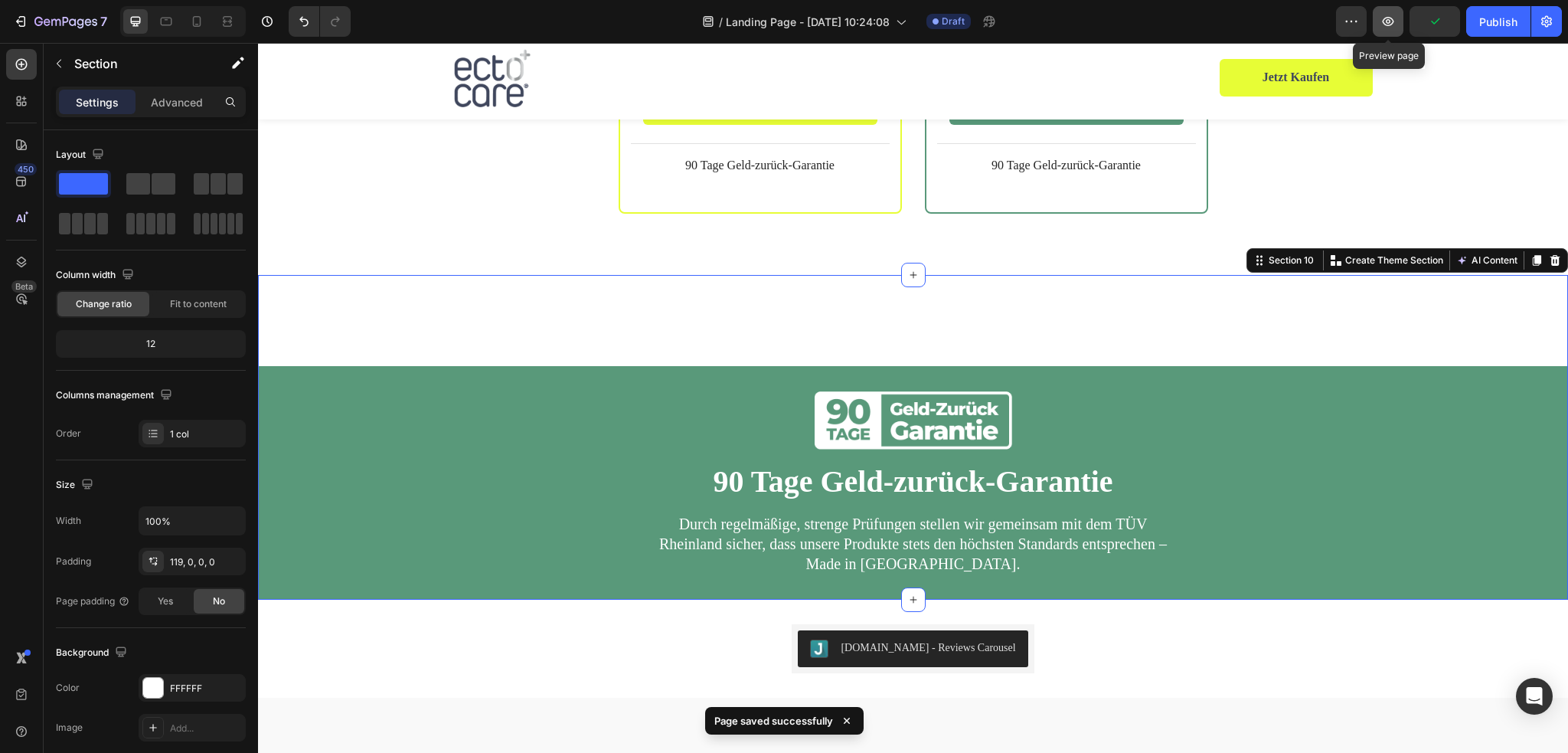
click at [1393, 24] on icon "button" at bounding box center [1387, 21] width 15 height 15
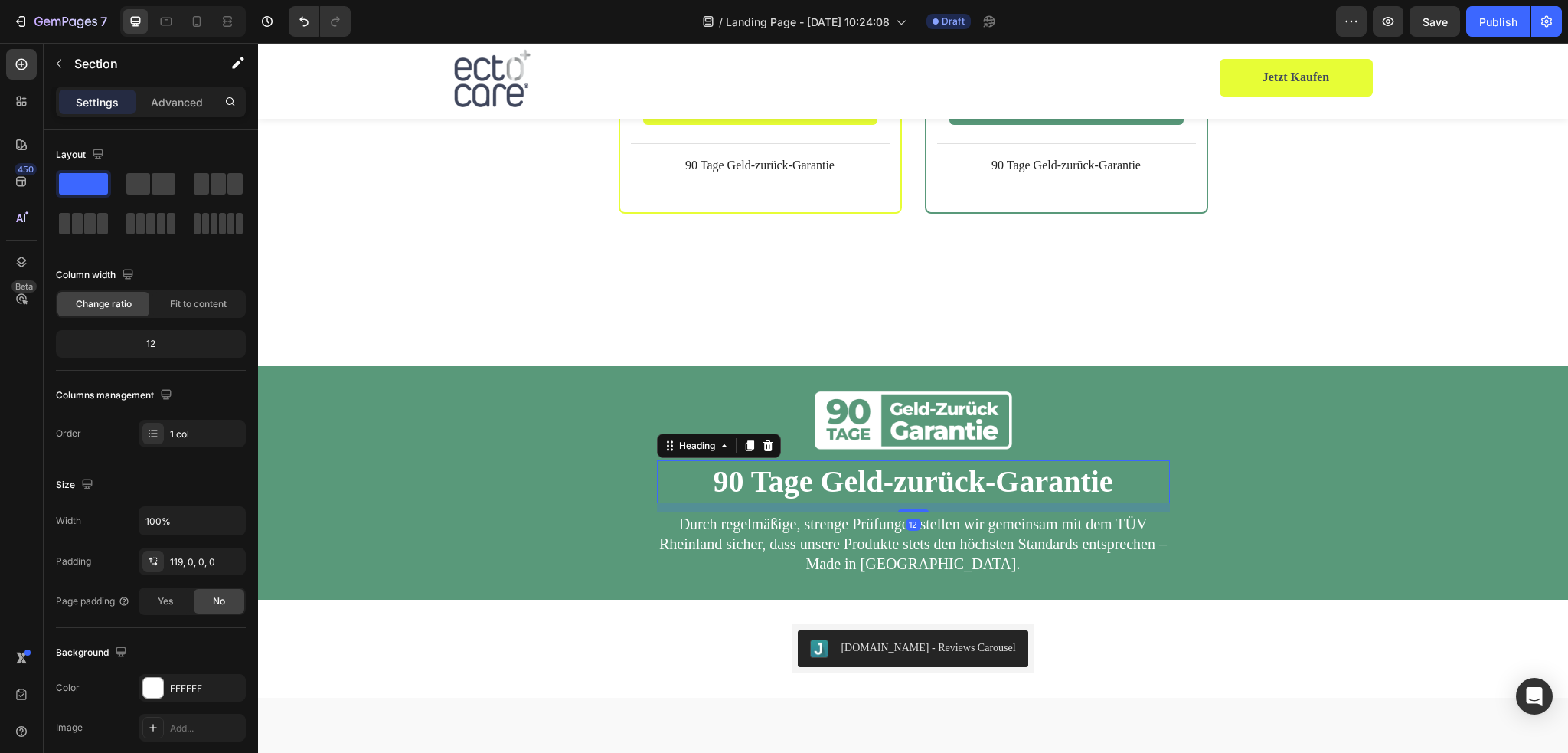
click at [891, 460] on h2 "90 Tage Geld-zurück-Garantie" at bounding box center [912, 481] width 513 height 43
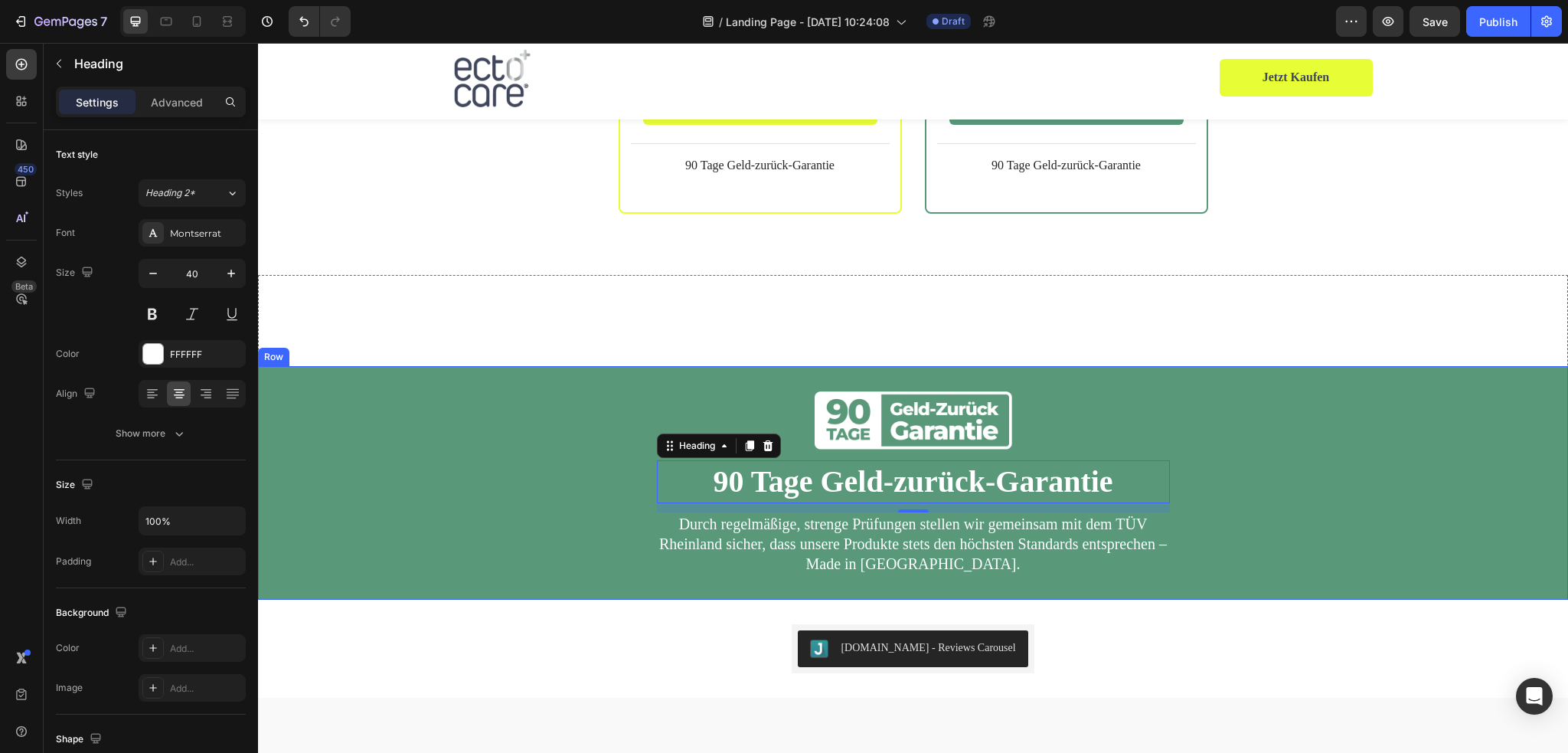
click at [623, 460] on div "Image 90 Tage Geld-zurück-Garantie Heading 12 Durch regelmäßige, strenge Prüfun…" at bounding box center [912, 494] width 1310 height 211
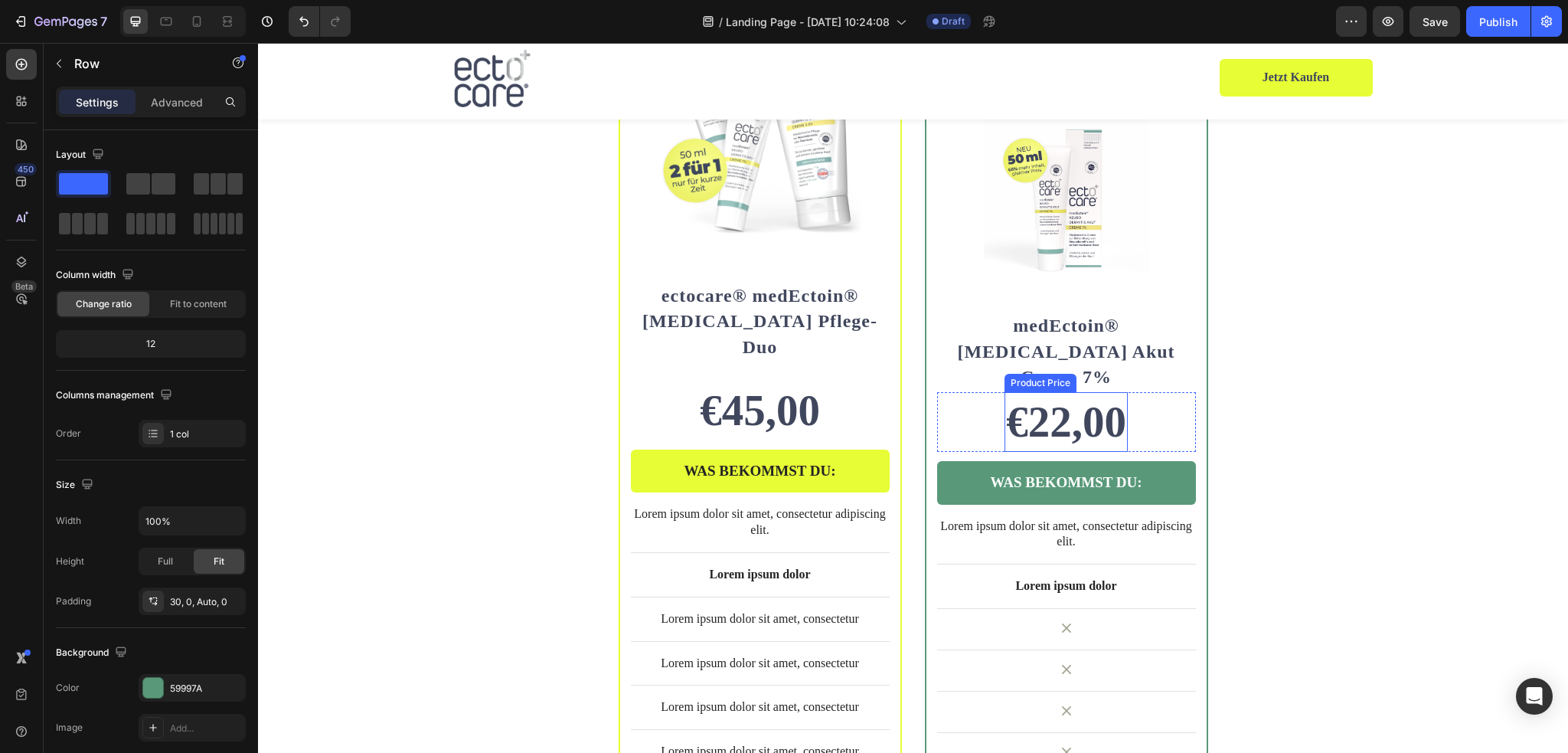
scroll to position [3482, 0]
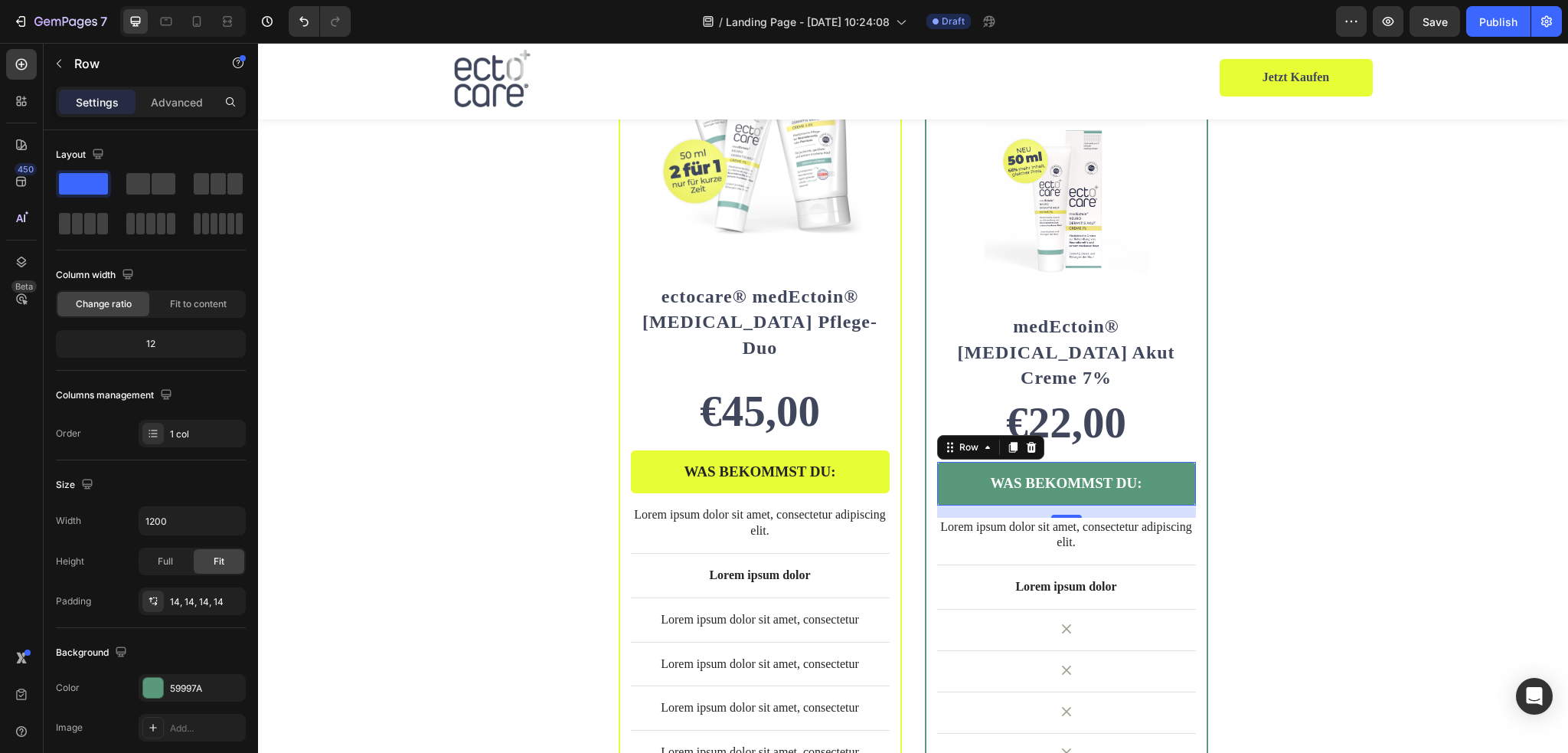
click at [1181, 462] on div "WAS BEKOMMST DU: Text Block Row 0" at bounding box center [1067, 483] width 259 height 43
click at [154, 695] on div at bounding box center [153, 687] width 19 height 19
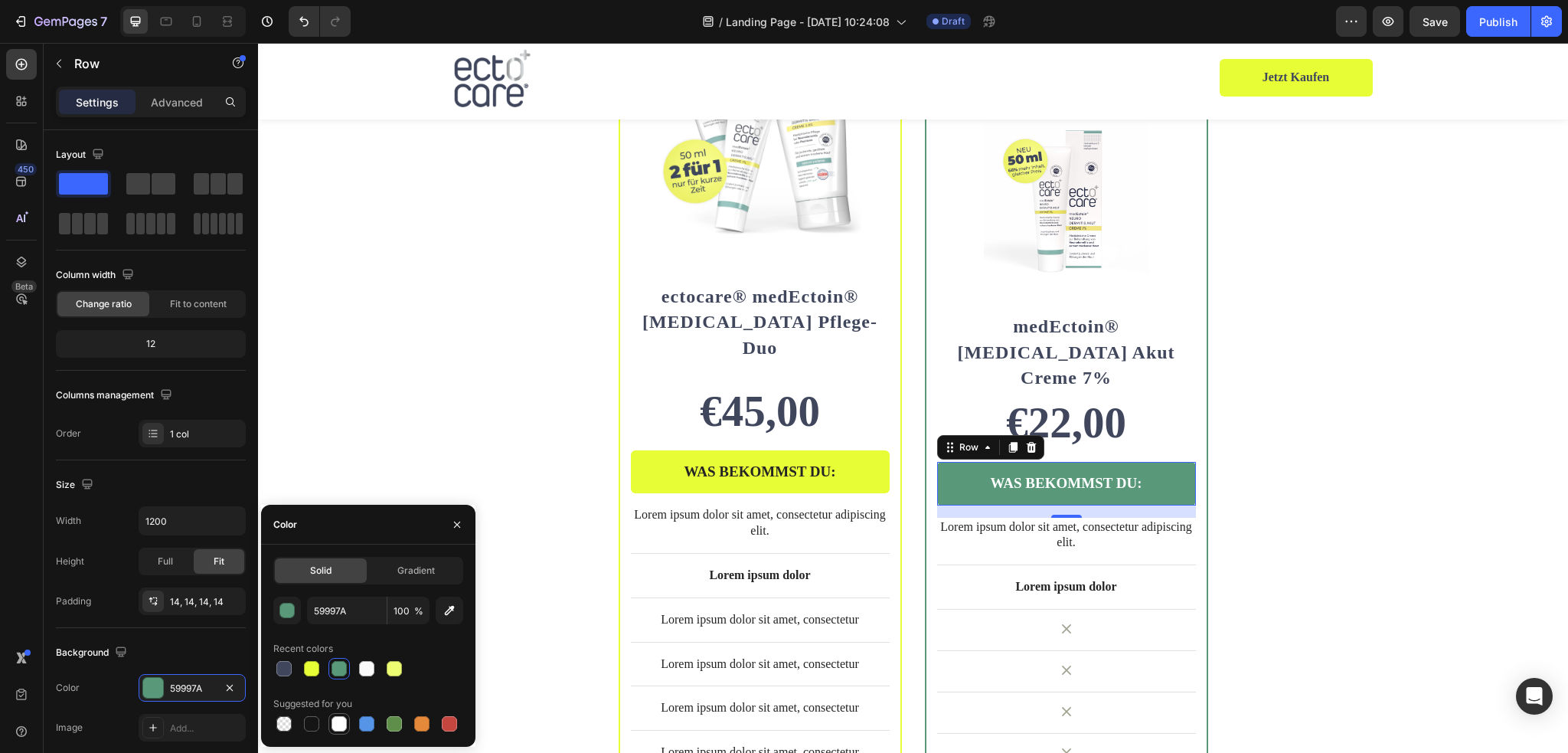
click at [341, 728] on div at bounding box center [338, 723] width 15 height 15
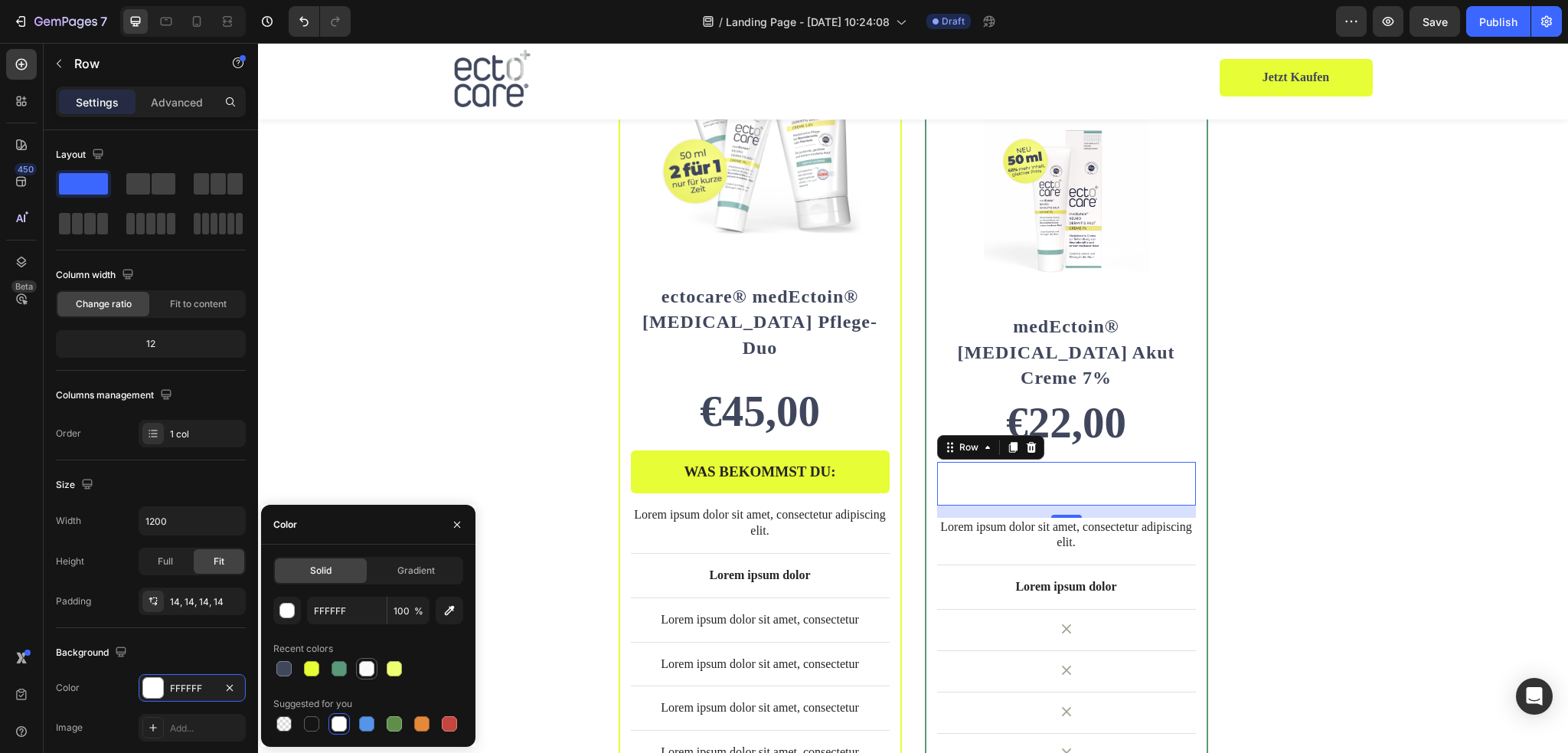
click at [365, 668] on div at bounding box center [366, 668] width 15 height 15
type input "F9F9F9"
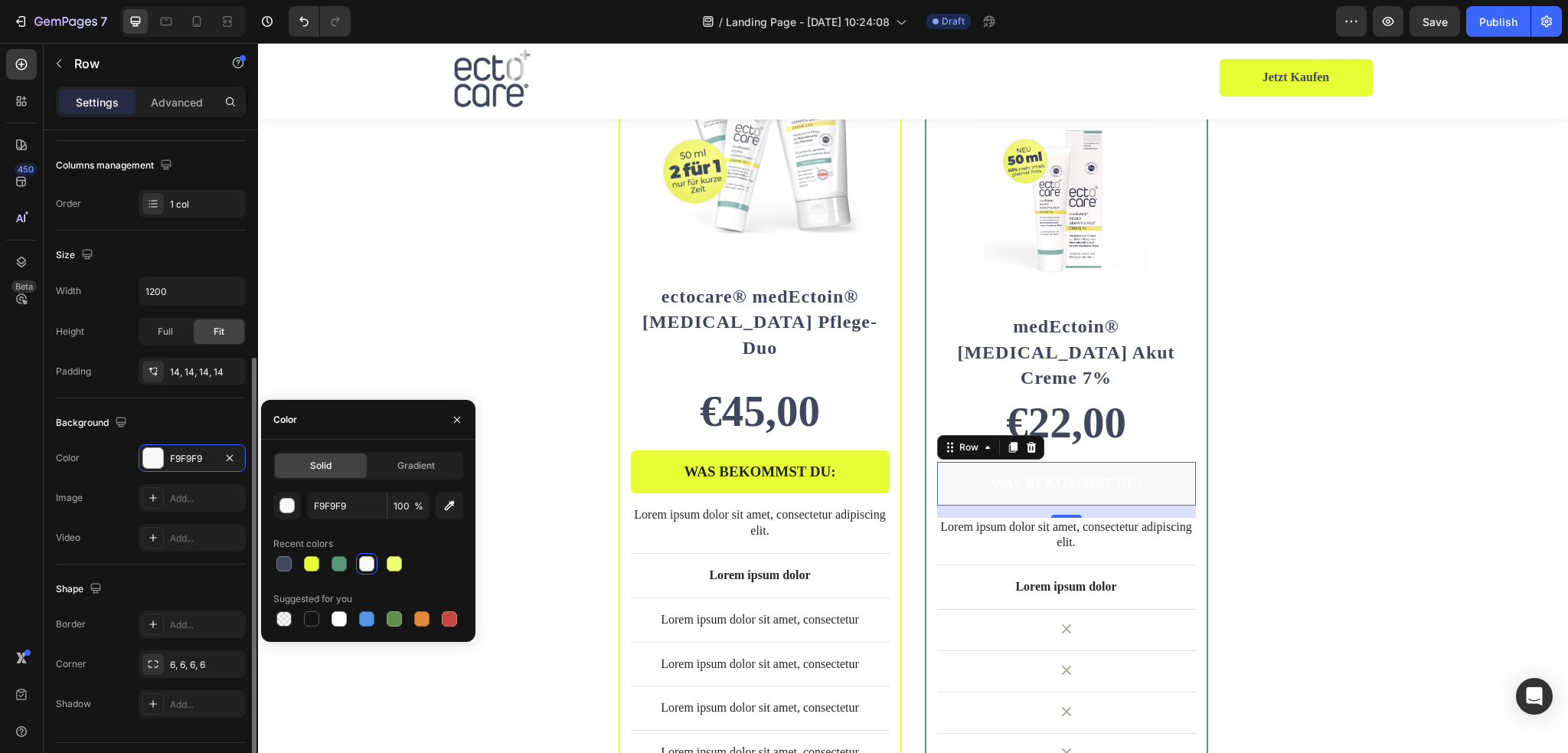
scroll to position [267, 0]
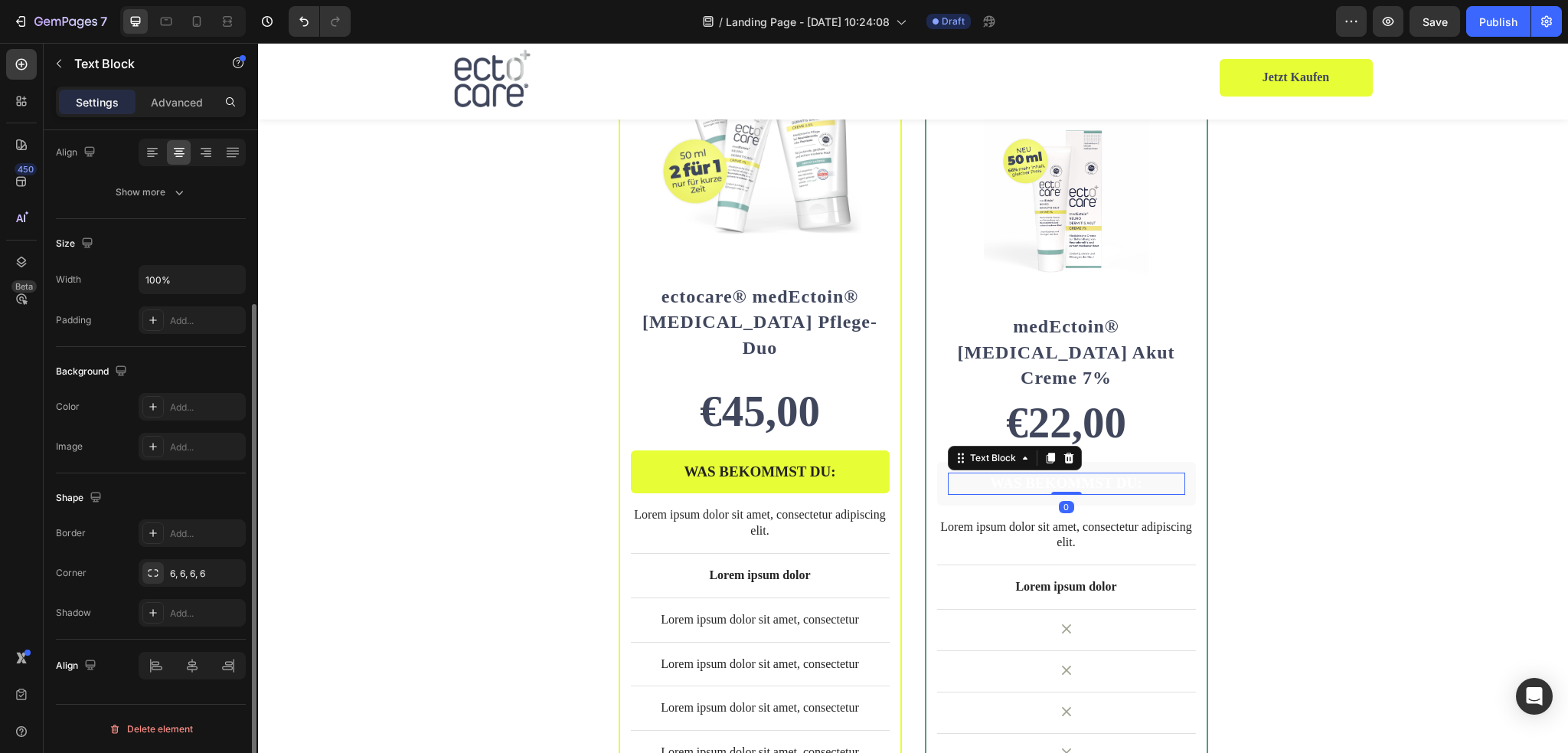
click at [1057, 474] on p "WAS BEKOMMST DU:" at bounding box center [1067, 484] width 234 height 19
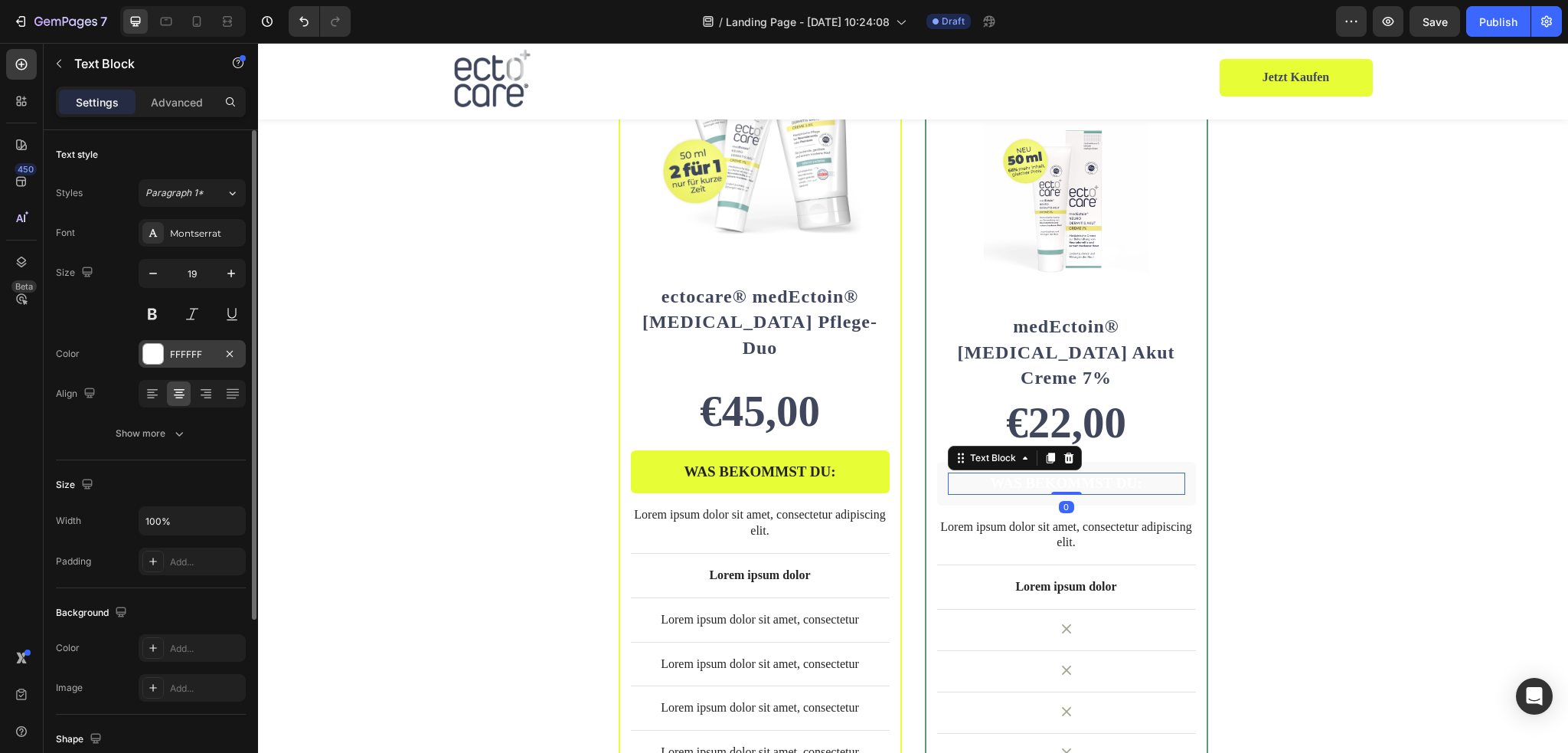
click at [153, 350] on div at bounding box center [153, 353] width 19 height 19
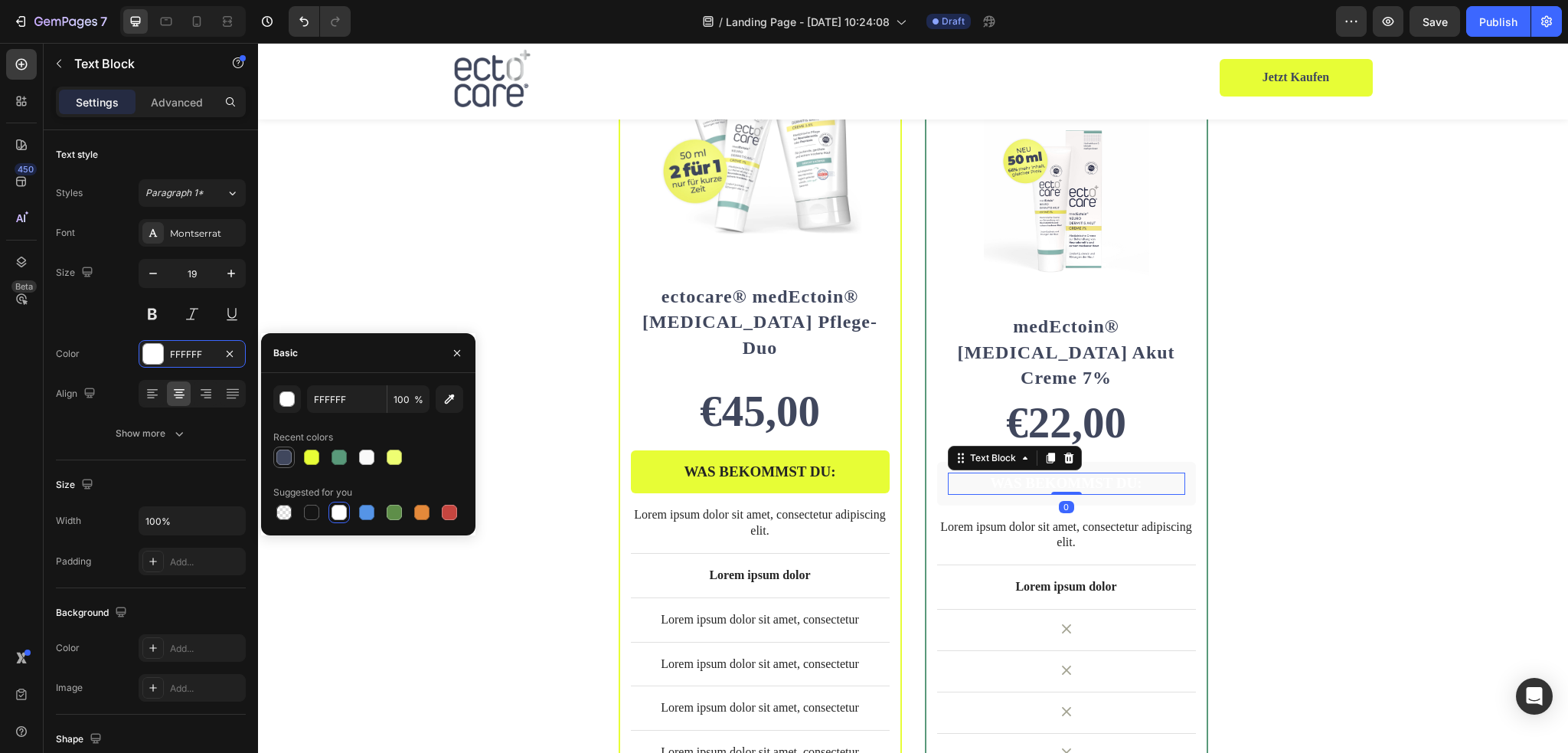
click at [291, 459] on div at bounding box center [284, 457] width 21 height 21
type input "40475D"
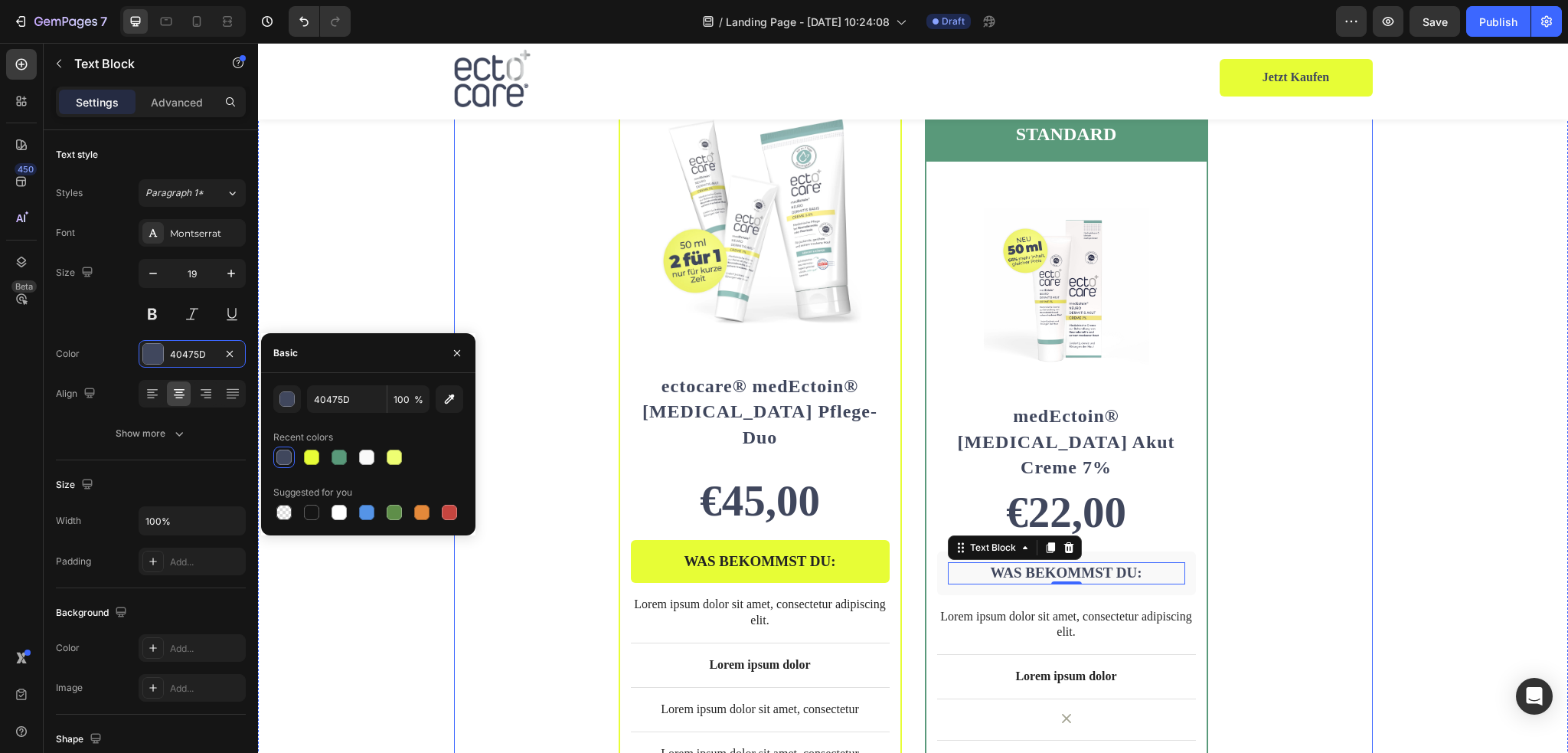
scroll to position [3251, 0]
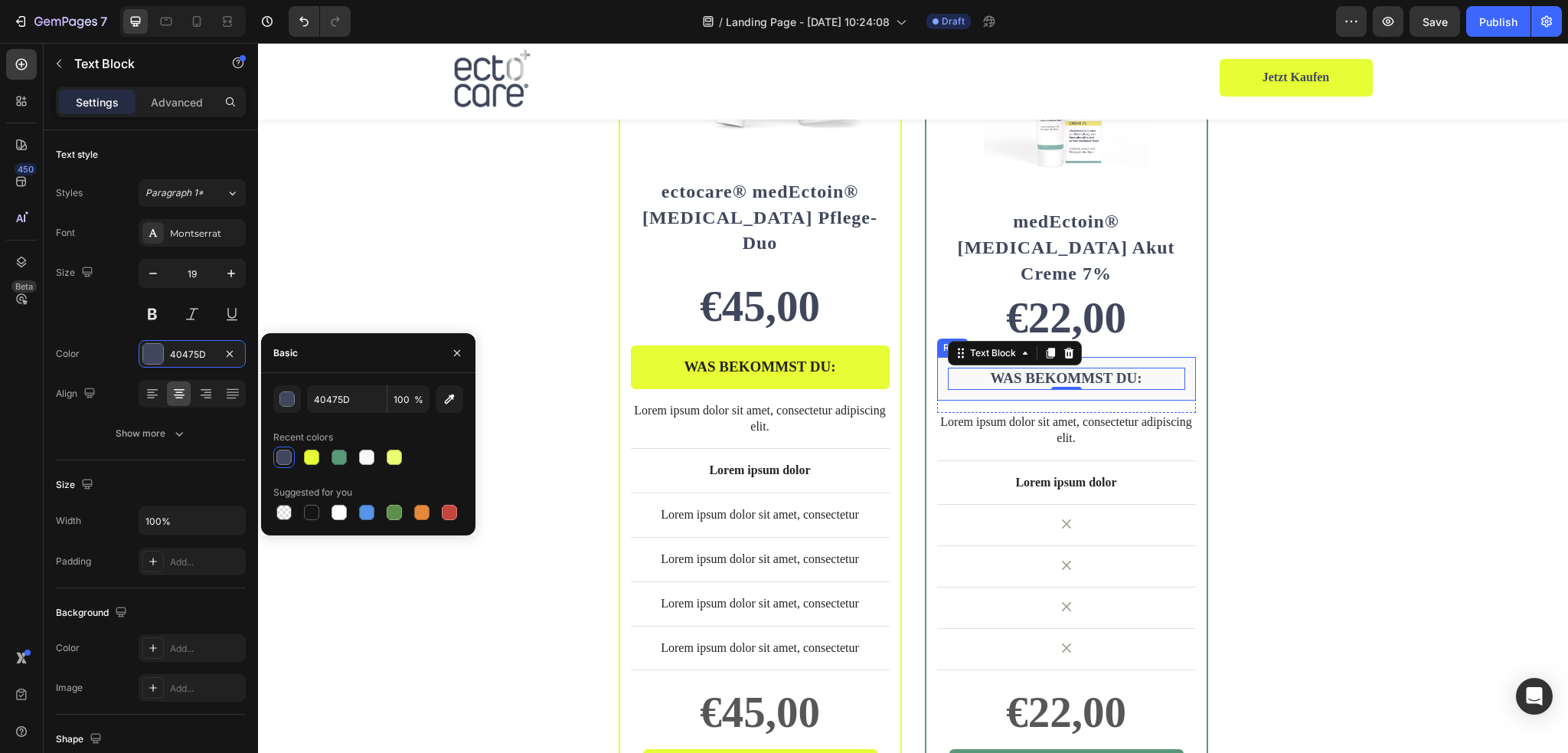
click at [1171, 357] on div "WAS BEKOMMST DU: Text Block 0 Row" at bounding box center [1067, 378] width 259 height 43
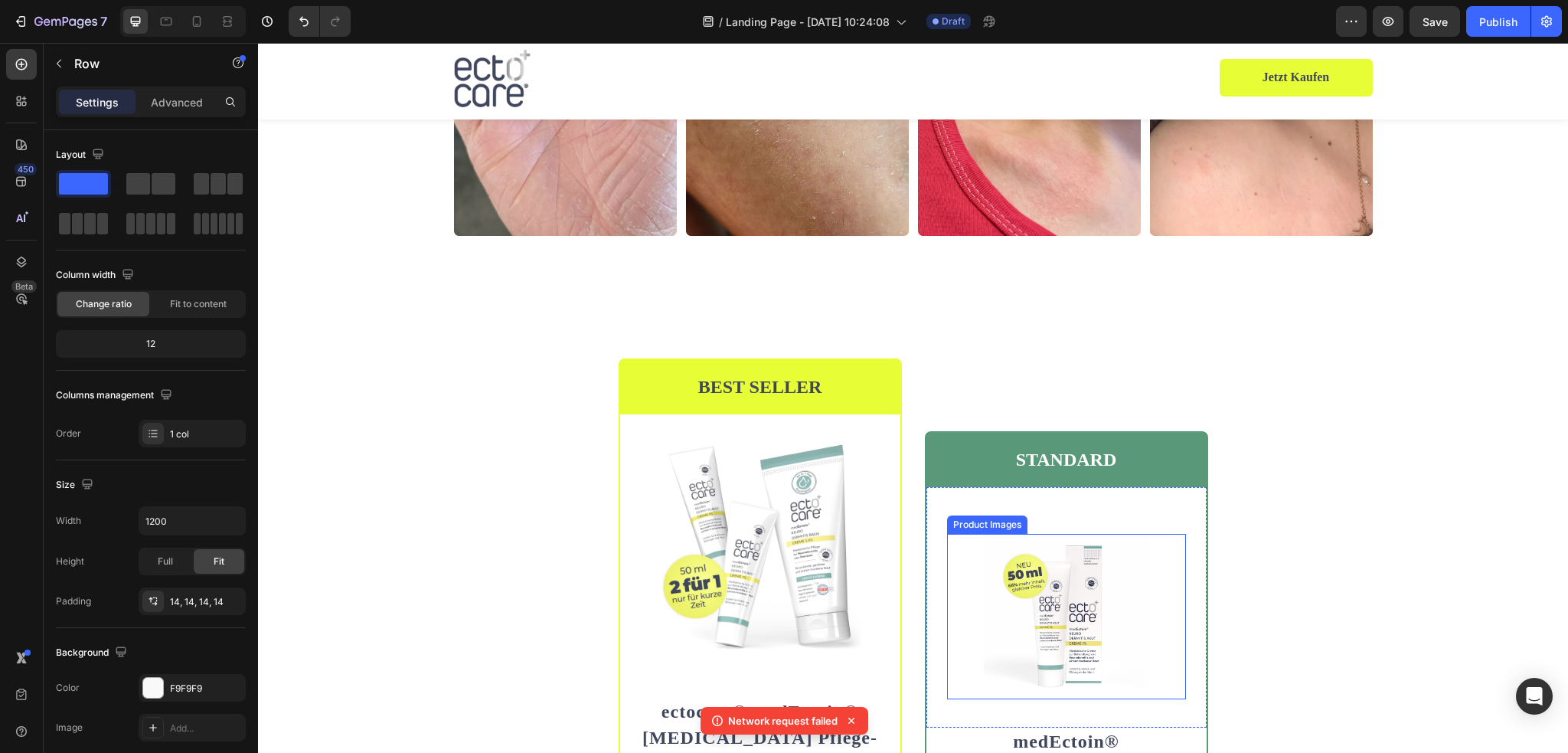
scroll to position [3098, 0]
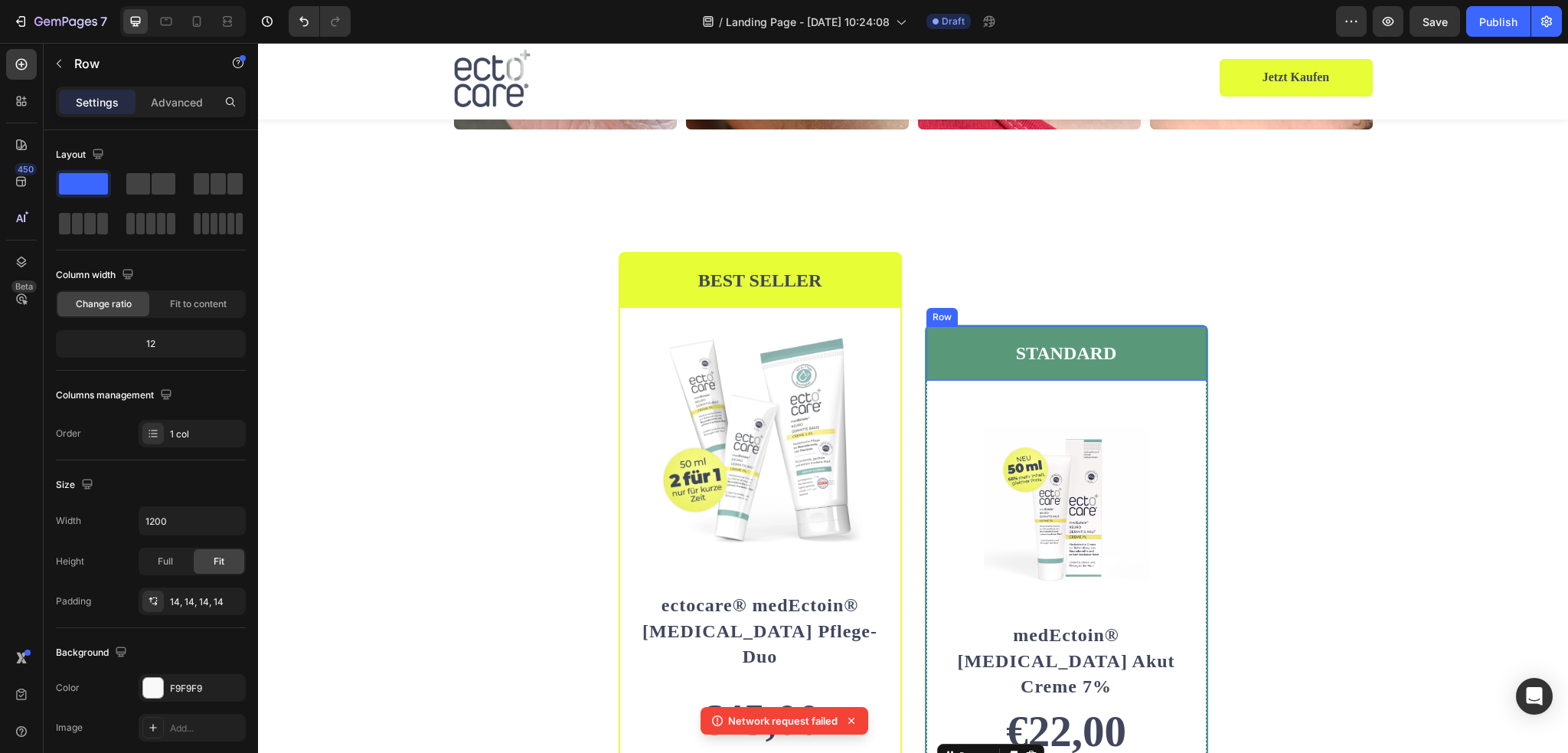
click at [1170, 335] on div "STANDARD Text Block Row" at bounding box center [1067, 353] width 280 height 54
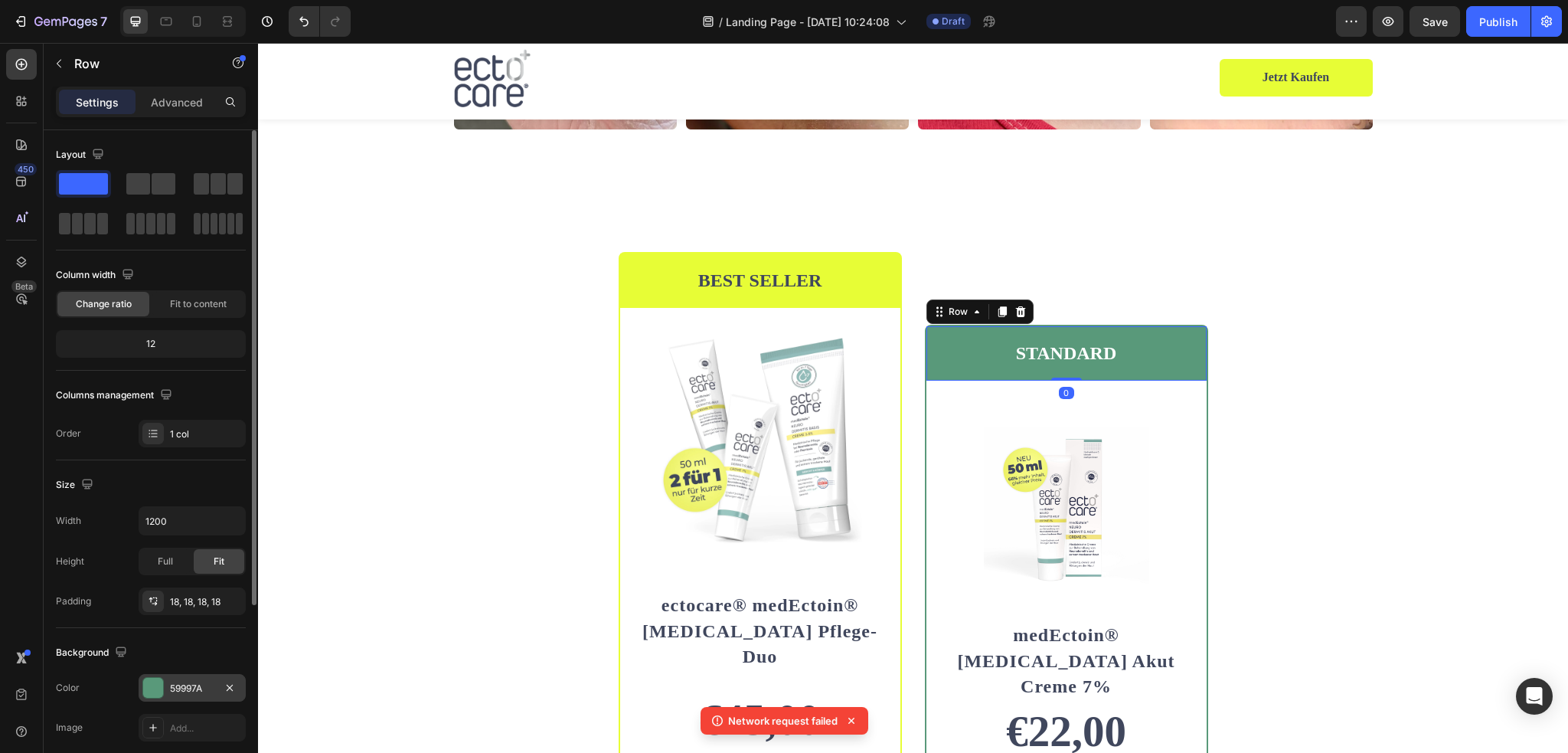
click at [153, 680] on div at bounding box center [153, 687] width 19 height 19
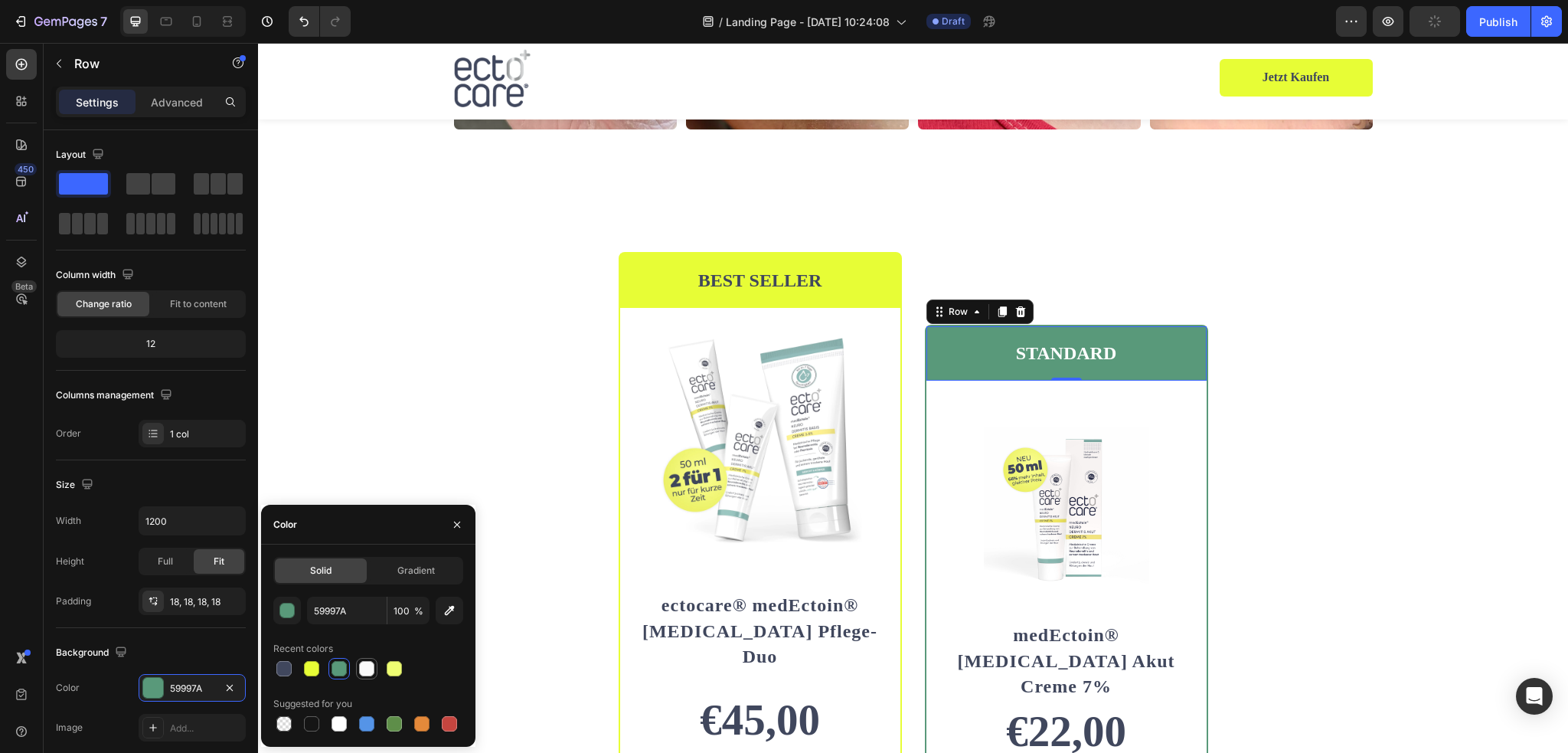
click at [367, 679] on div at bounding box center [367, 668] width 21 height 21
type input "F9F9F9"
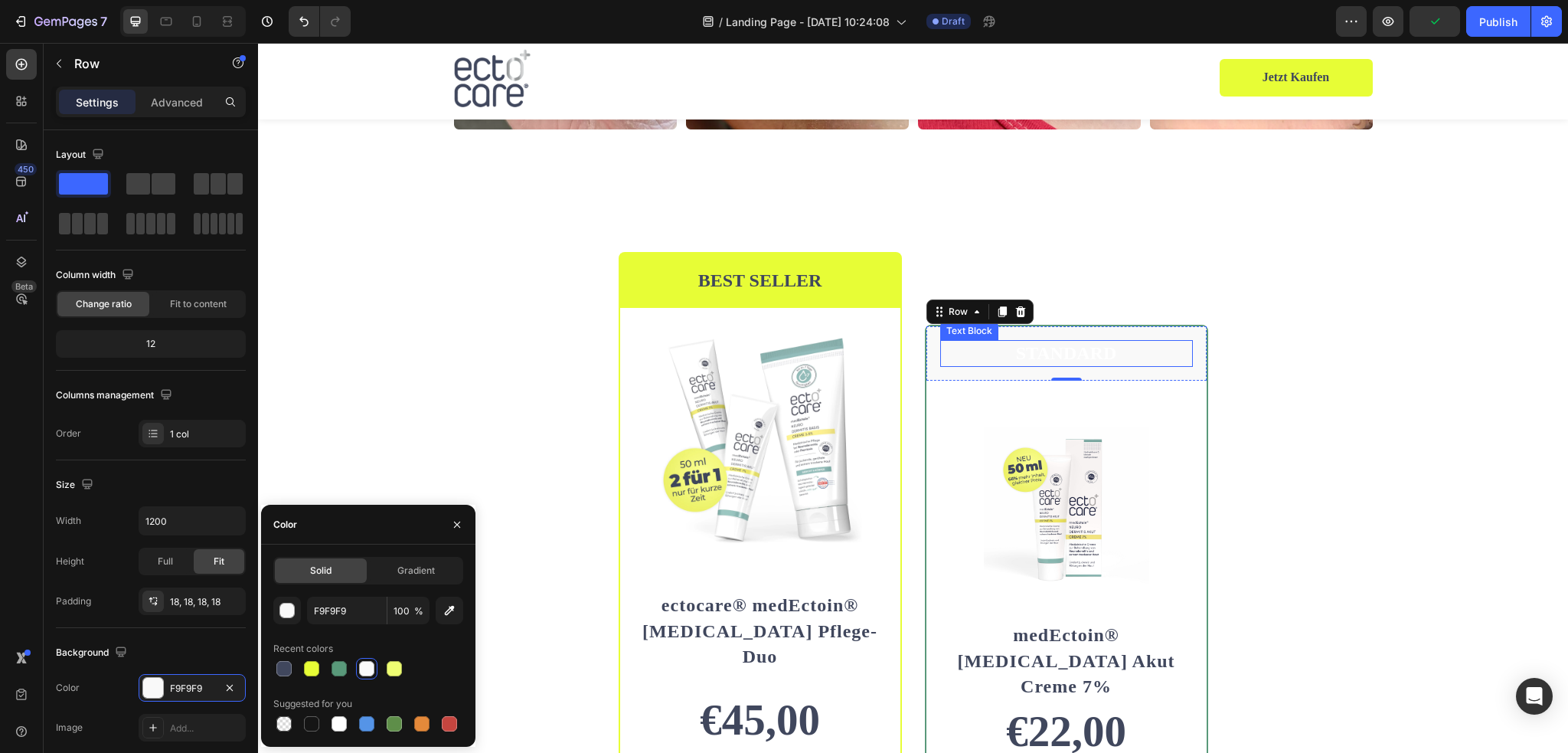
click at [1038, 352] on p "STANDARD" at bounding box center [1067, 353] width 250 height 24
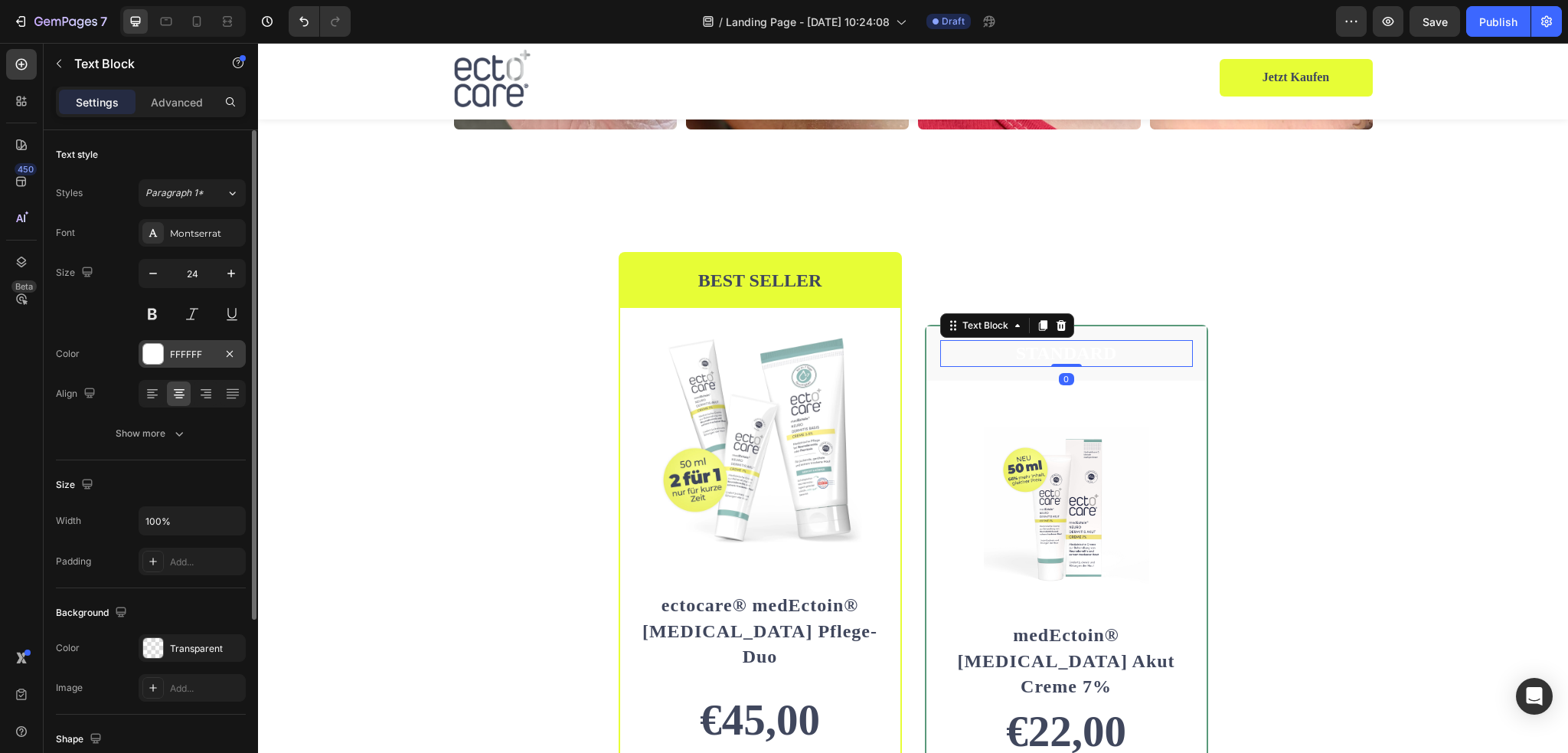
click at [150, 348] on div at bounding box center [153, 353] width 19 height 19
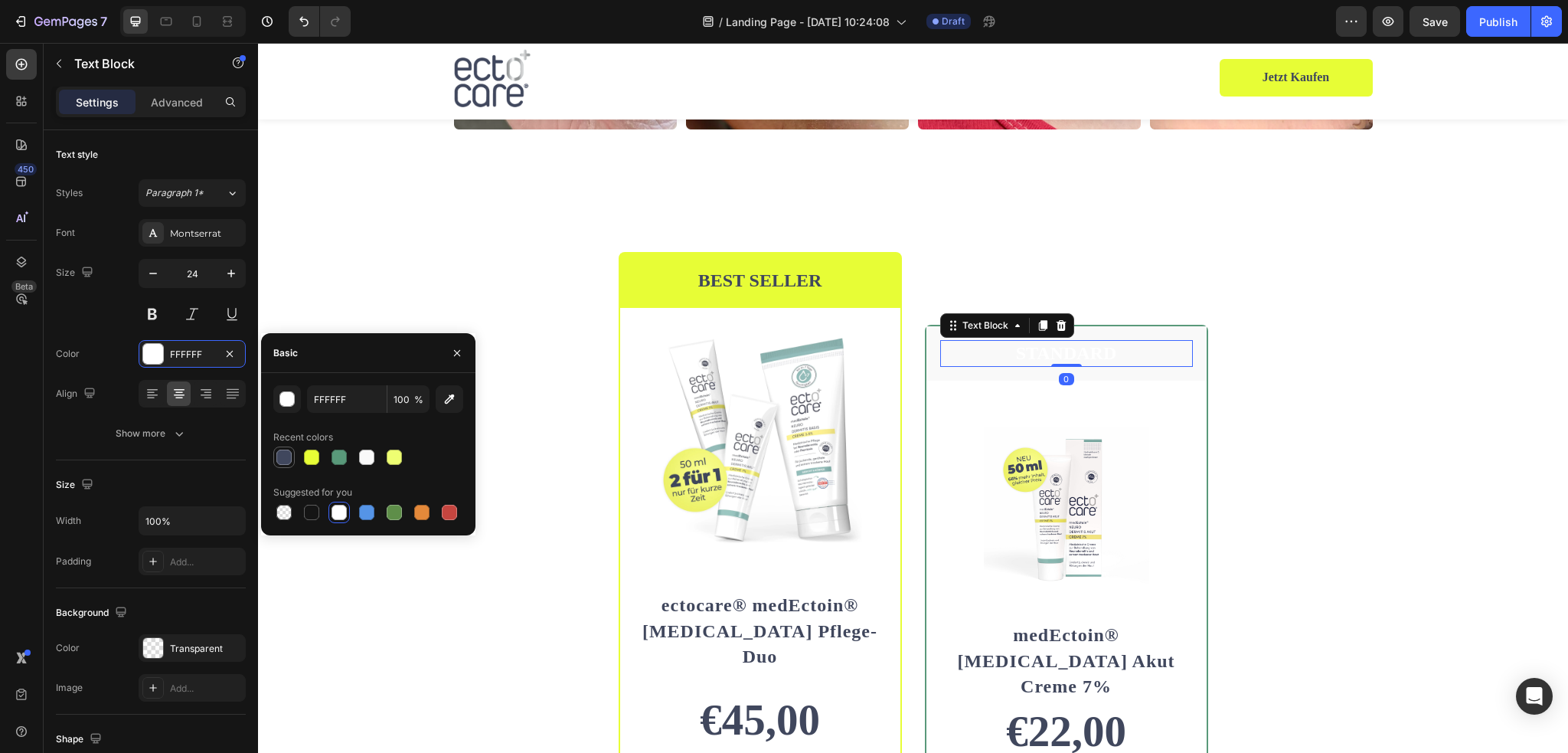
click at [288, 455] on div at bounding box center [283, 456] width 15 height 15
type input "40475D"
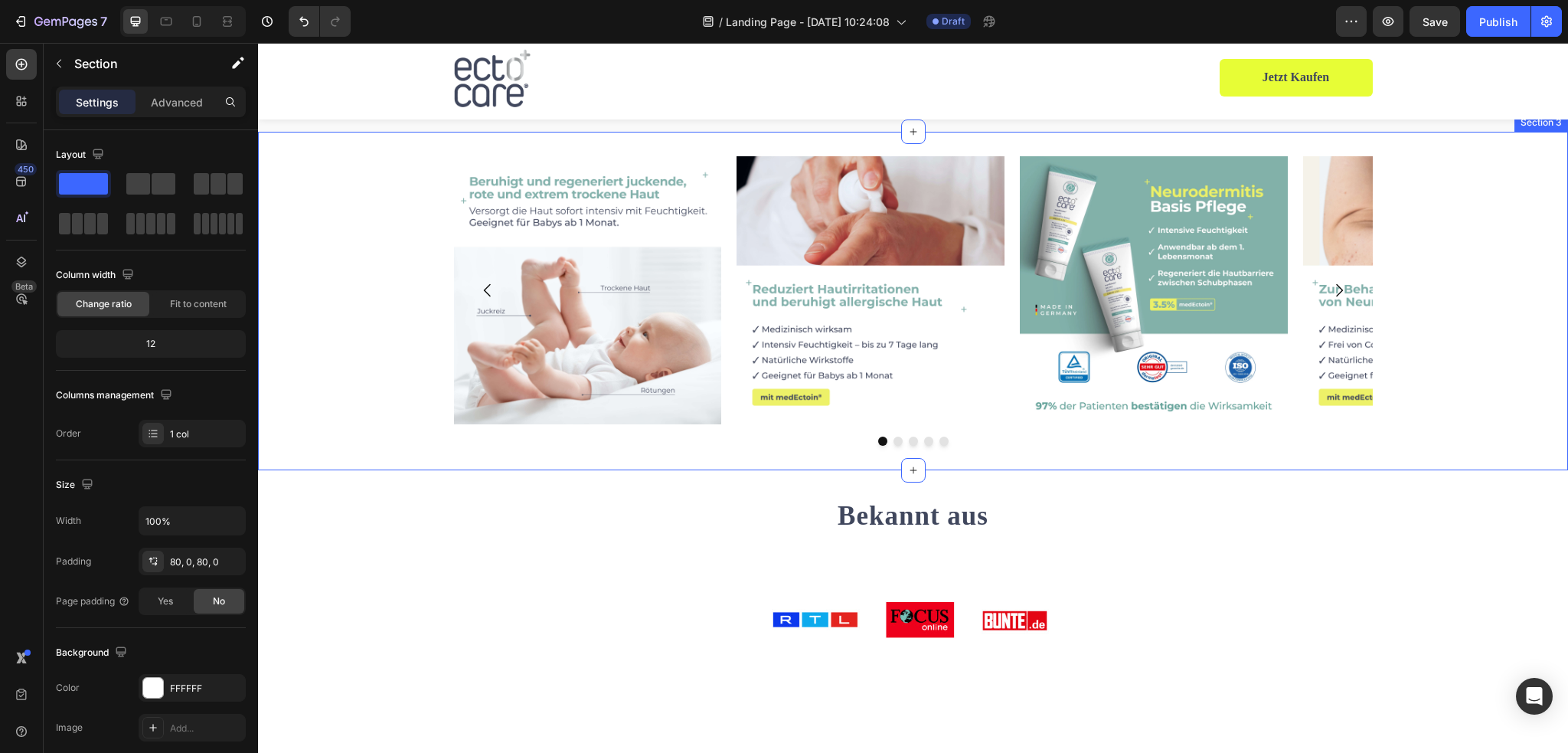
scroll to position [0, 0]
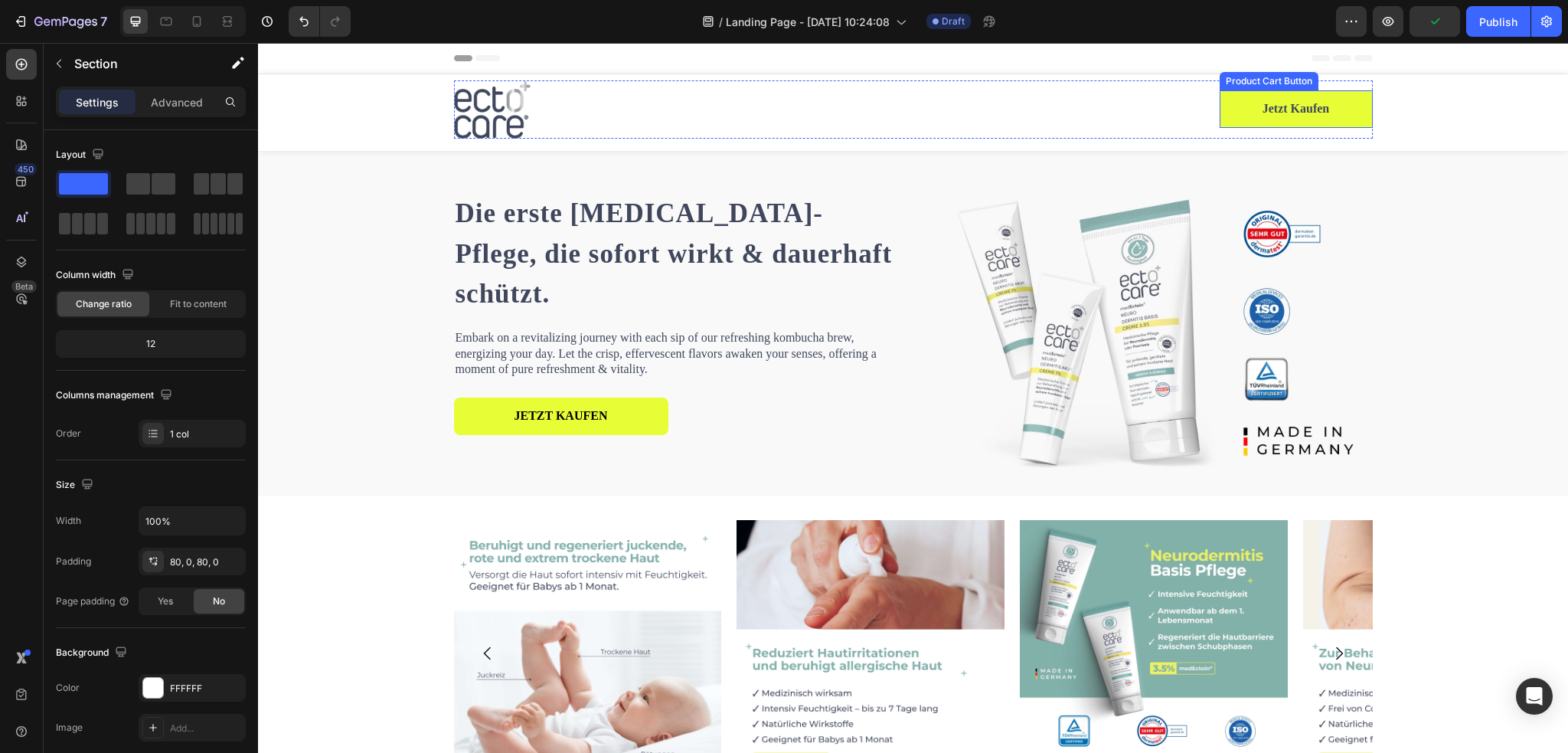
click at [1275, 82] on div "Jetzt kaufen Product Cart Button" at bounding box center [1296, 110] width 153 height 58
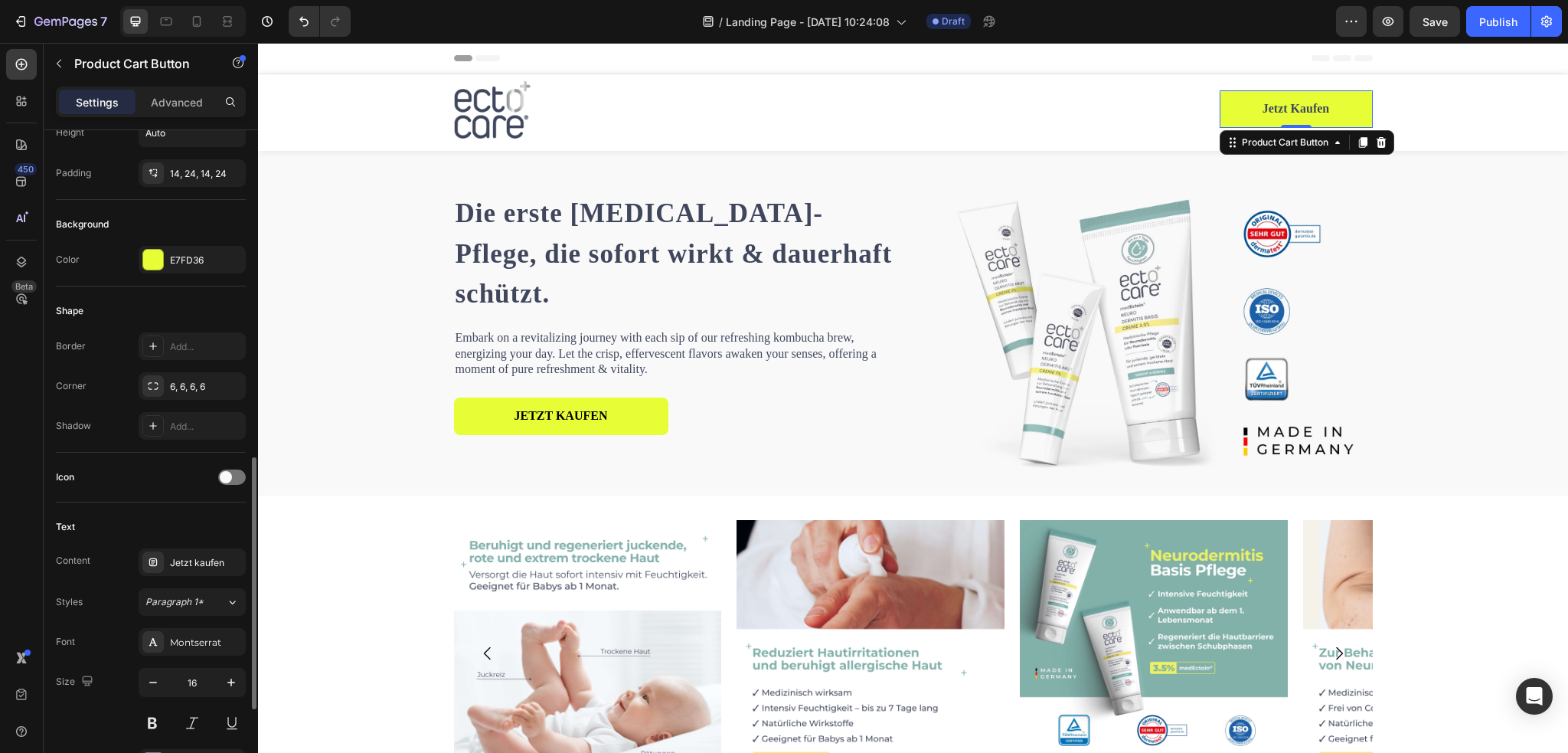
scroll to position [536, 0]
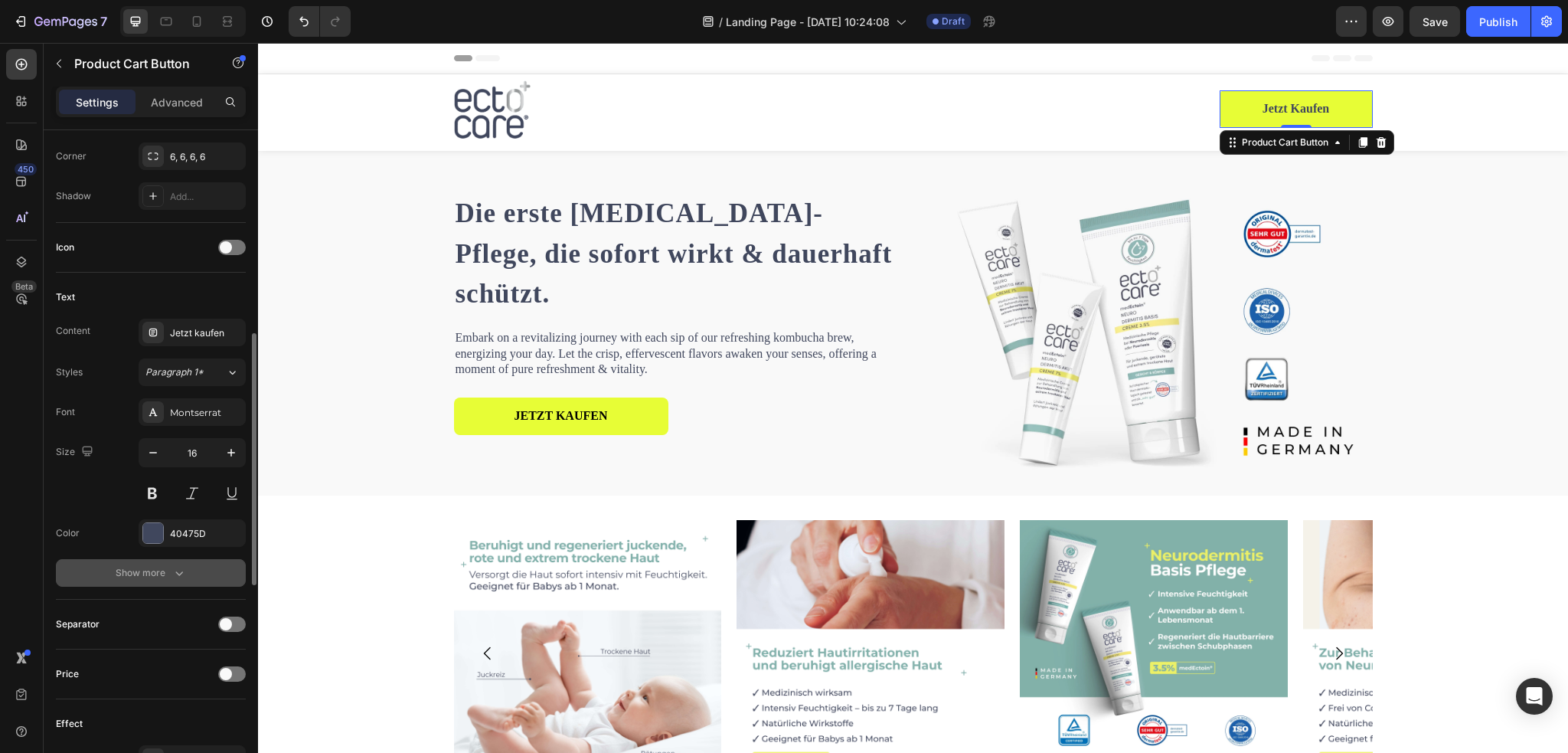
click at [167, 572] on div "Show more" at bounding box center [151, 572] width 71 height 15
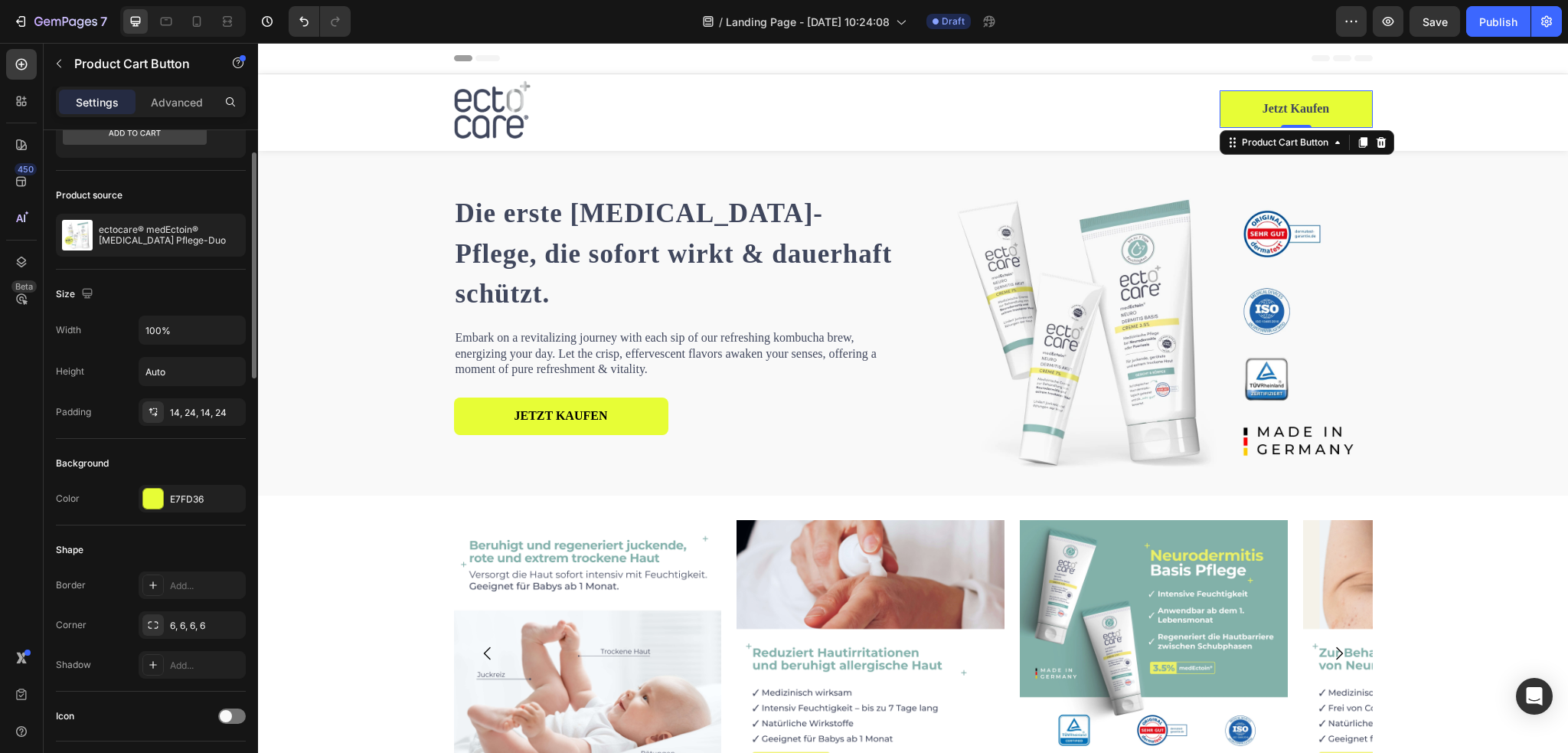
scroll to position [0, 0]
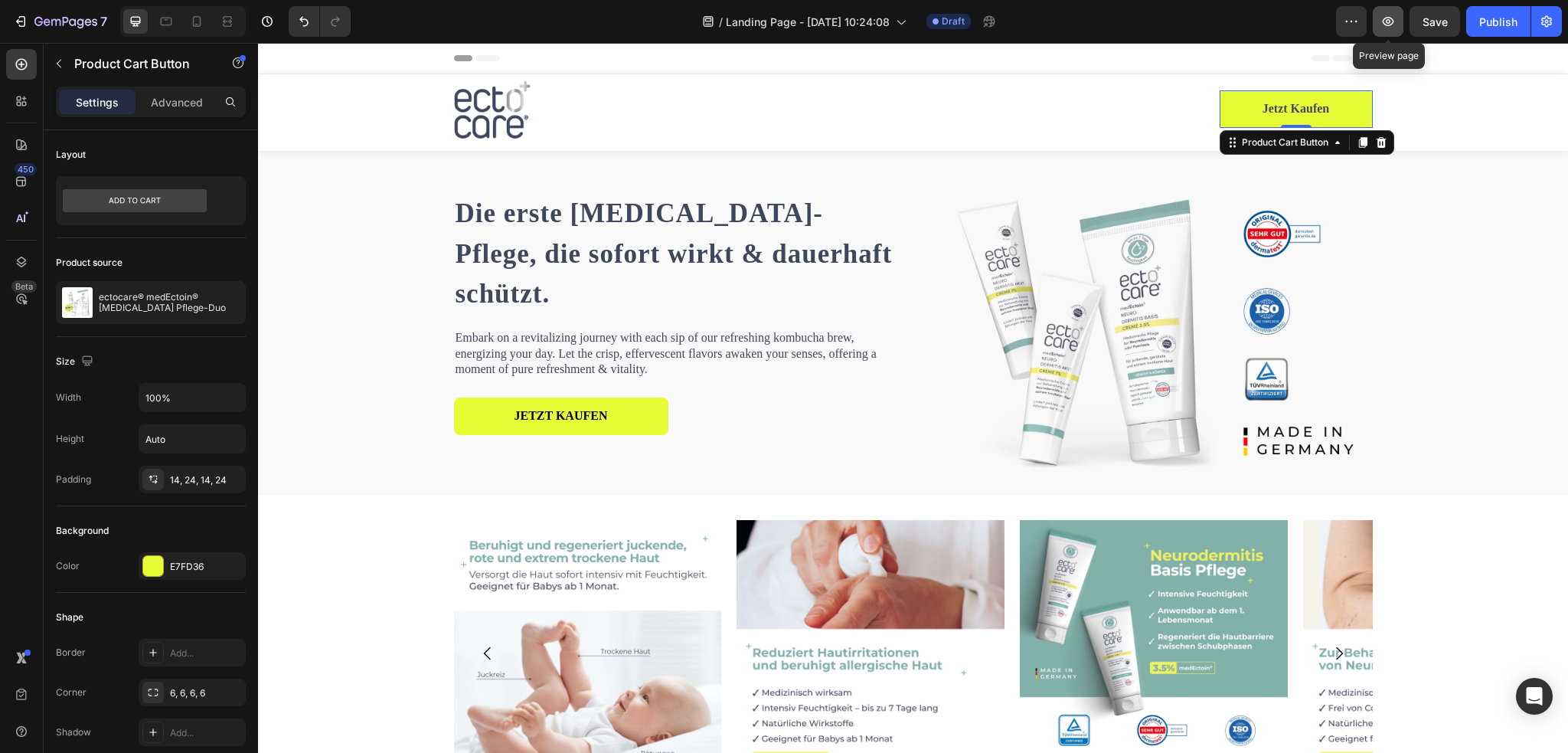
click at [1384, 17] on icon "button" at bounding box center [1387, 21] width 15 height 15
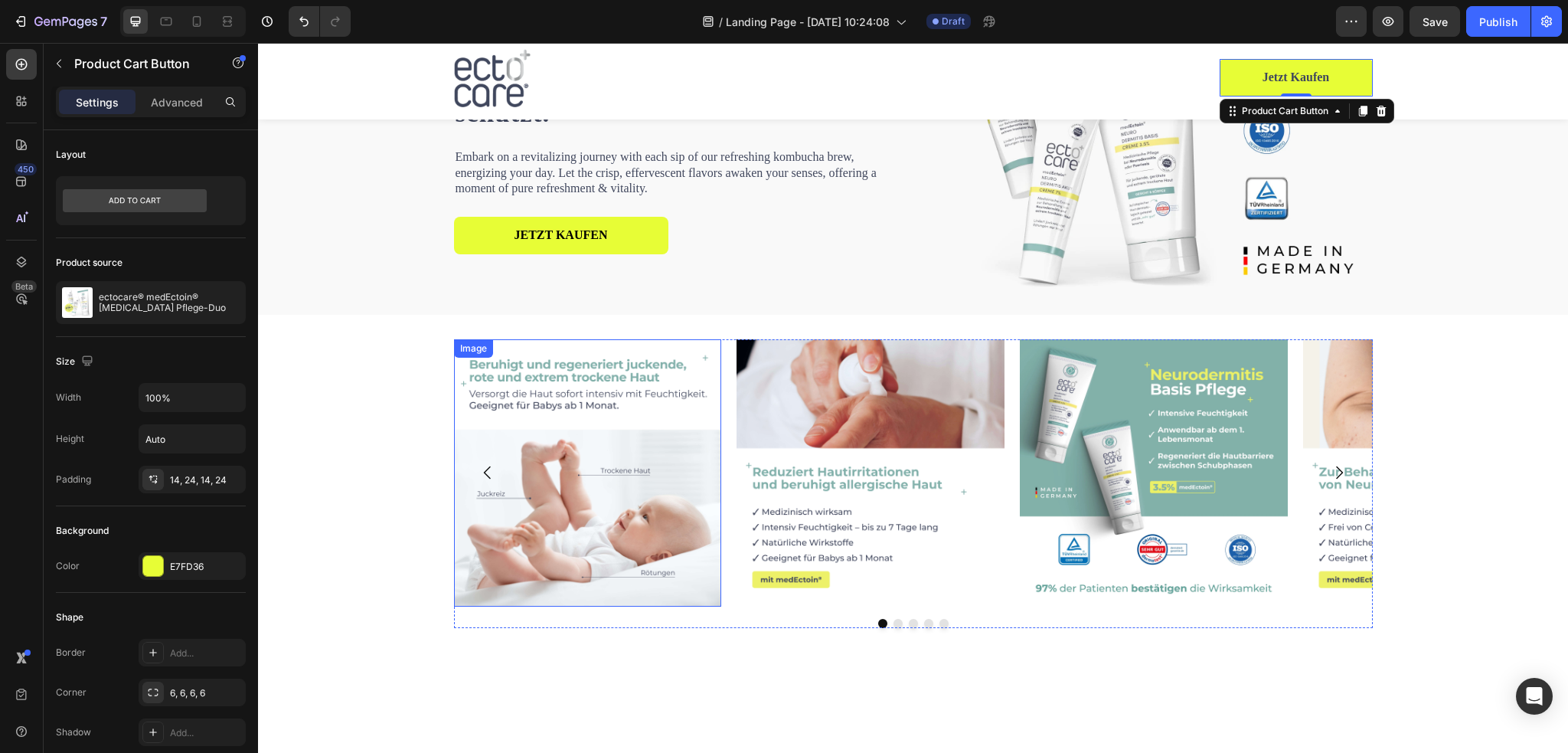
scroll to position [229, 0]
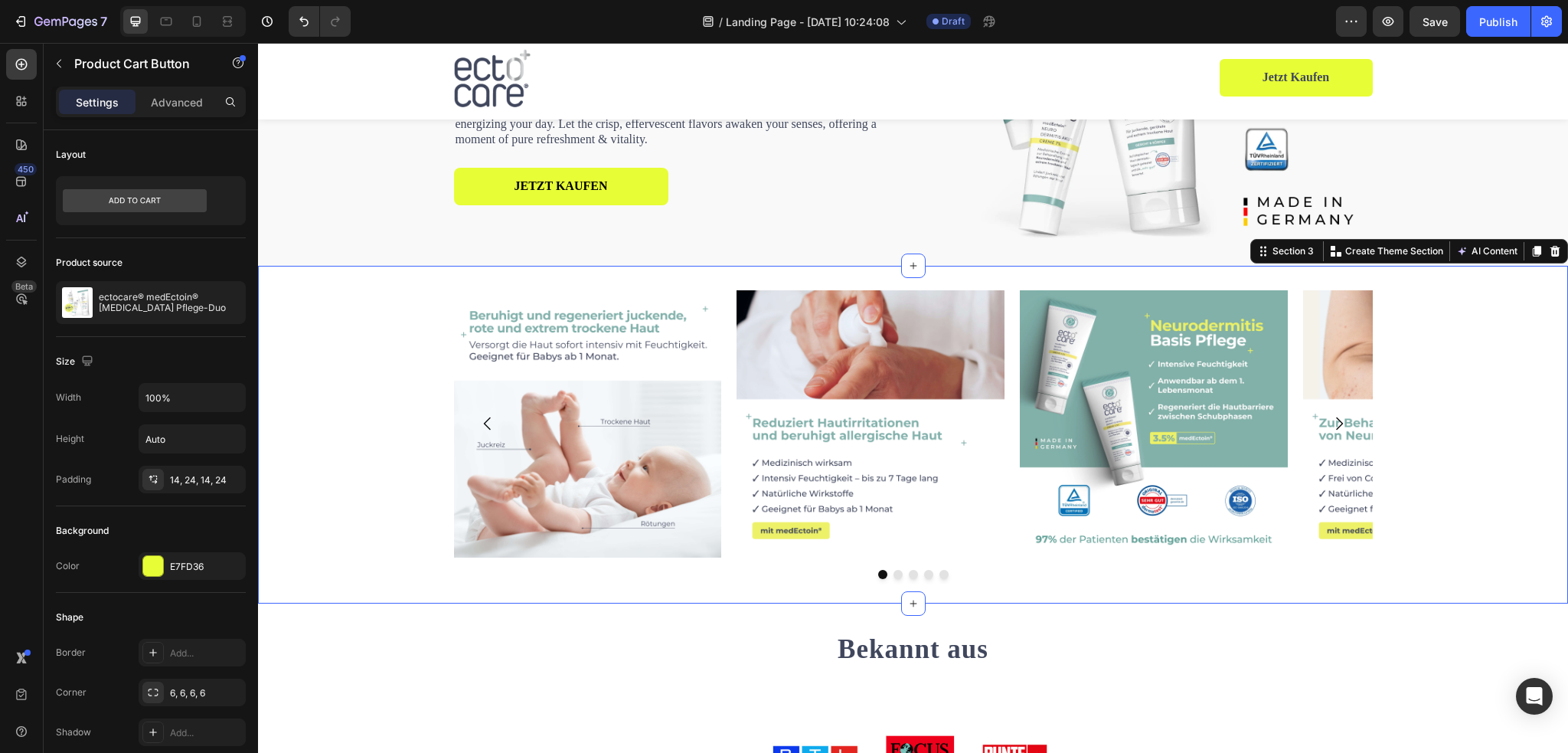
click at [395, 400] on div "Image Image Image Image Image Carousel" at bounding box center [912, 435] width 1310 height 290
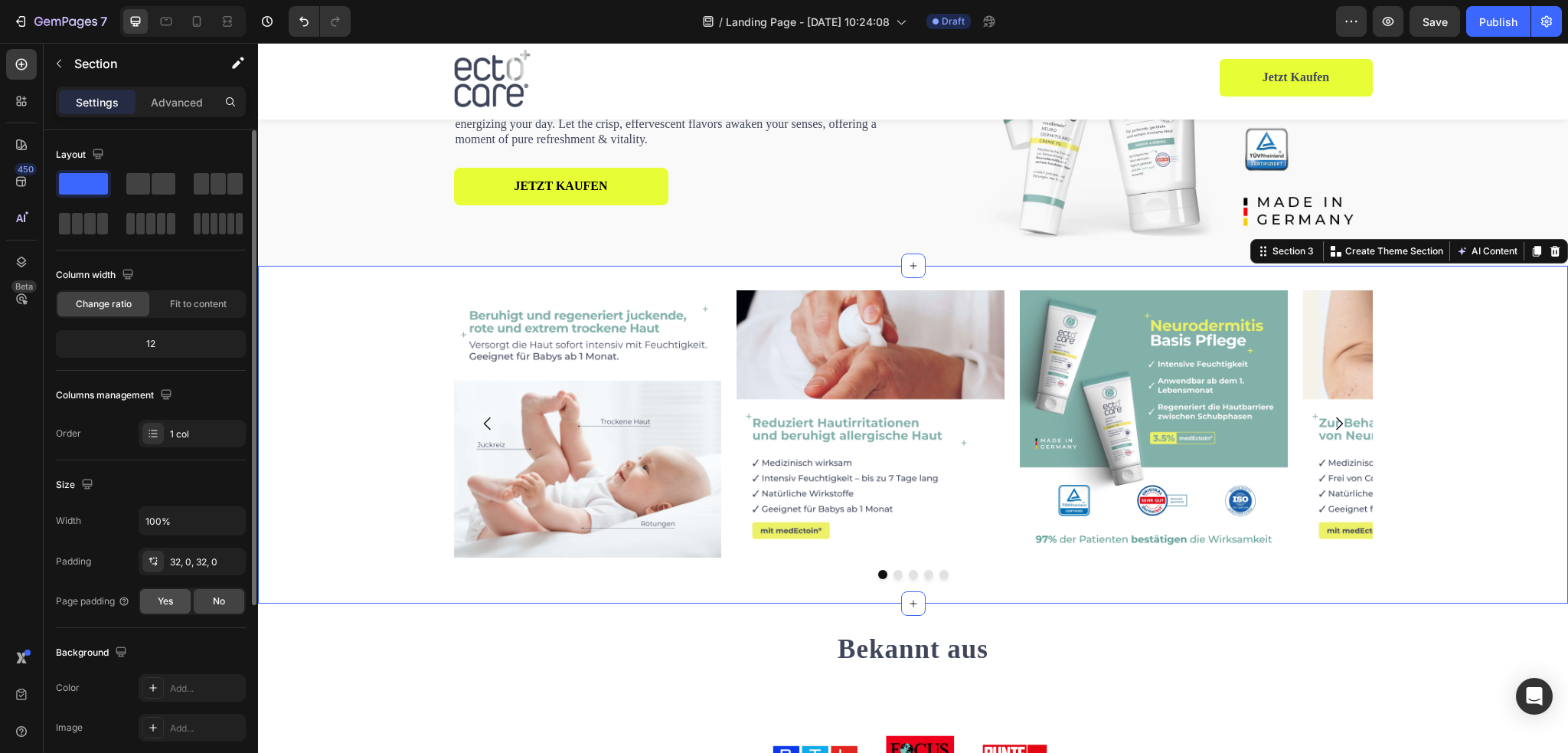
click at [175, 606] on div "Yes" at bounding box center [165, 602] width 50 height 25
click at [181, 306] on span "Fit to content" at bounding box center [198, 304] width 57 height 14
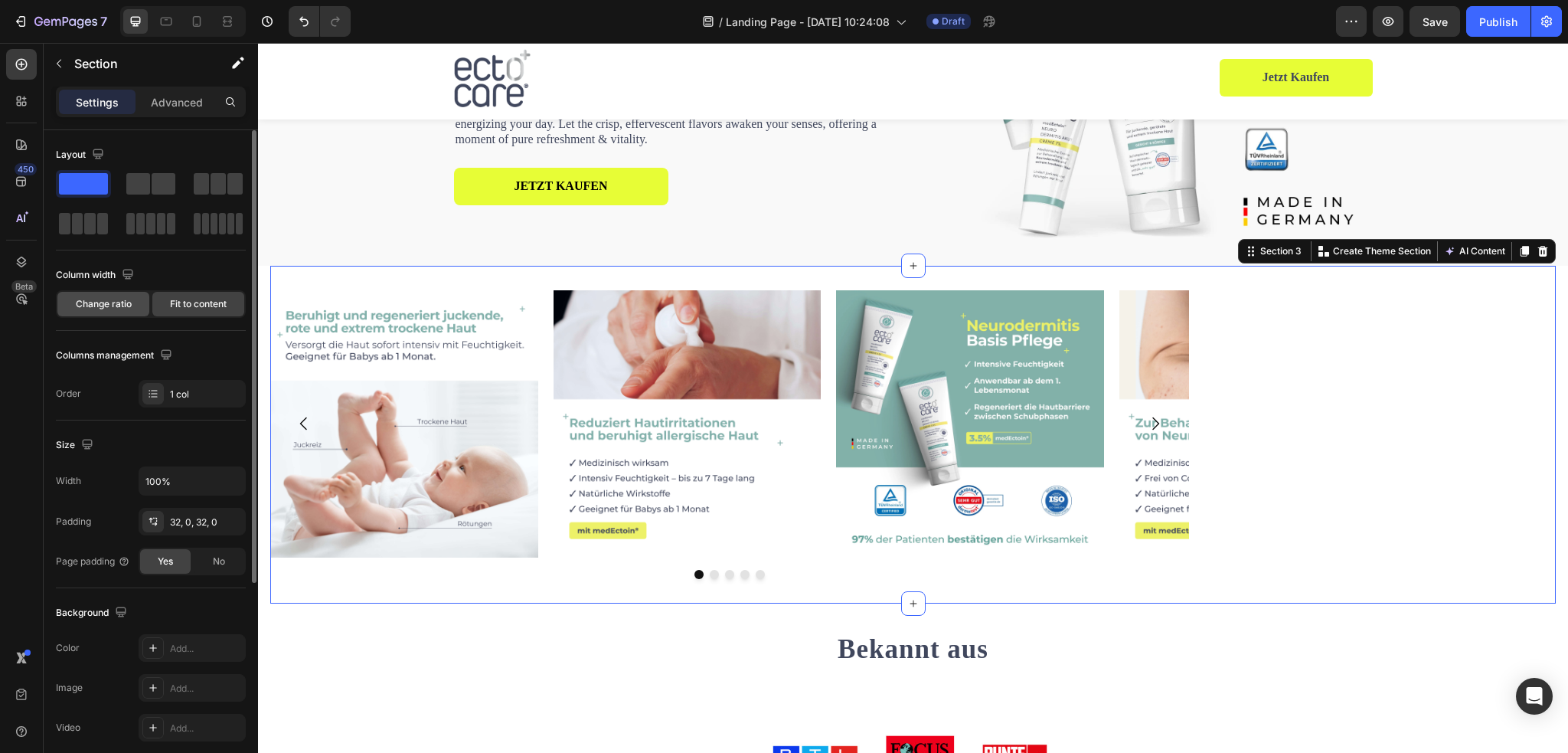
click at [107, 306] on span "Change ratio" at bounding box center [104, 304] width 56 height 14
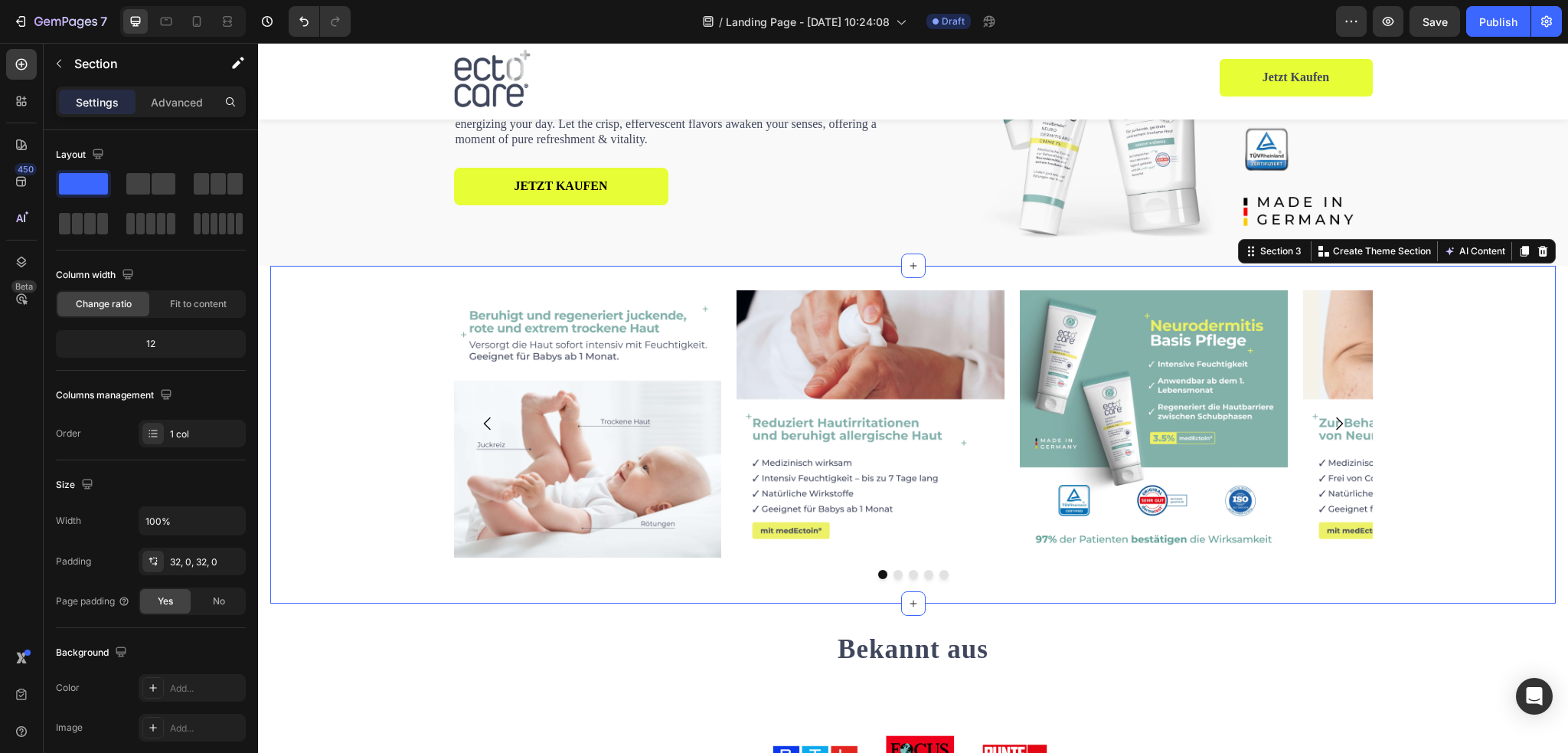
click at [505, 272] on div "Image Image Image Image Image Carousel Section 3 You can create reusable sectio…" at bounding box center [912, 435] width 1285 height 338
click at [723, 352] on div "Image Image Image Image Image" at bounding box center [912, 424] width 919 height 268
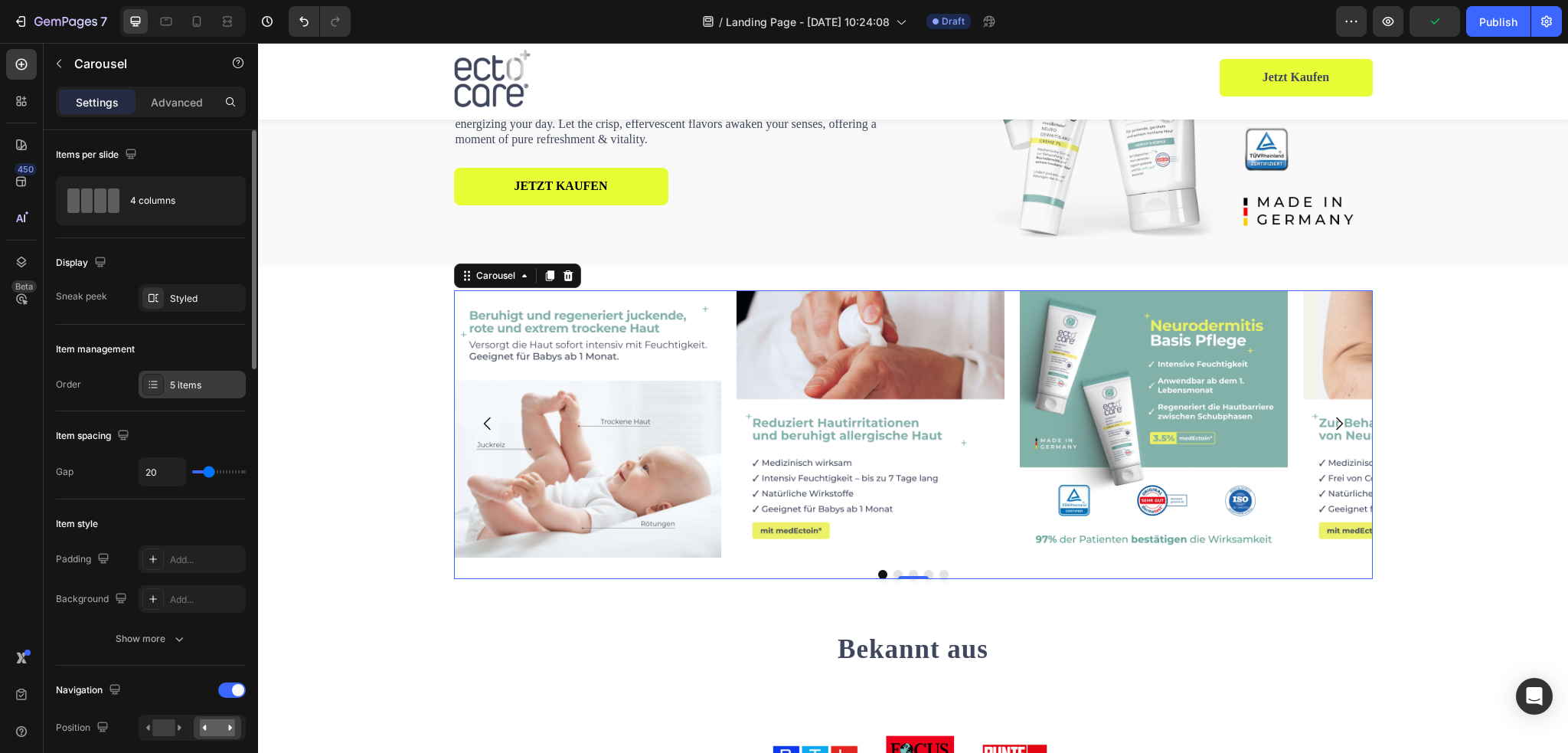
click at [175, 379] on div "5 items" at bounding box center [206, 385] width 72 height 14
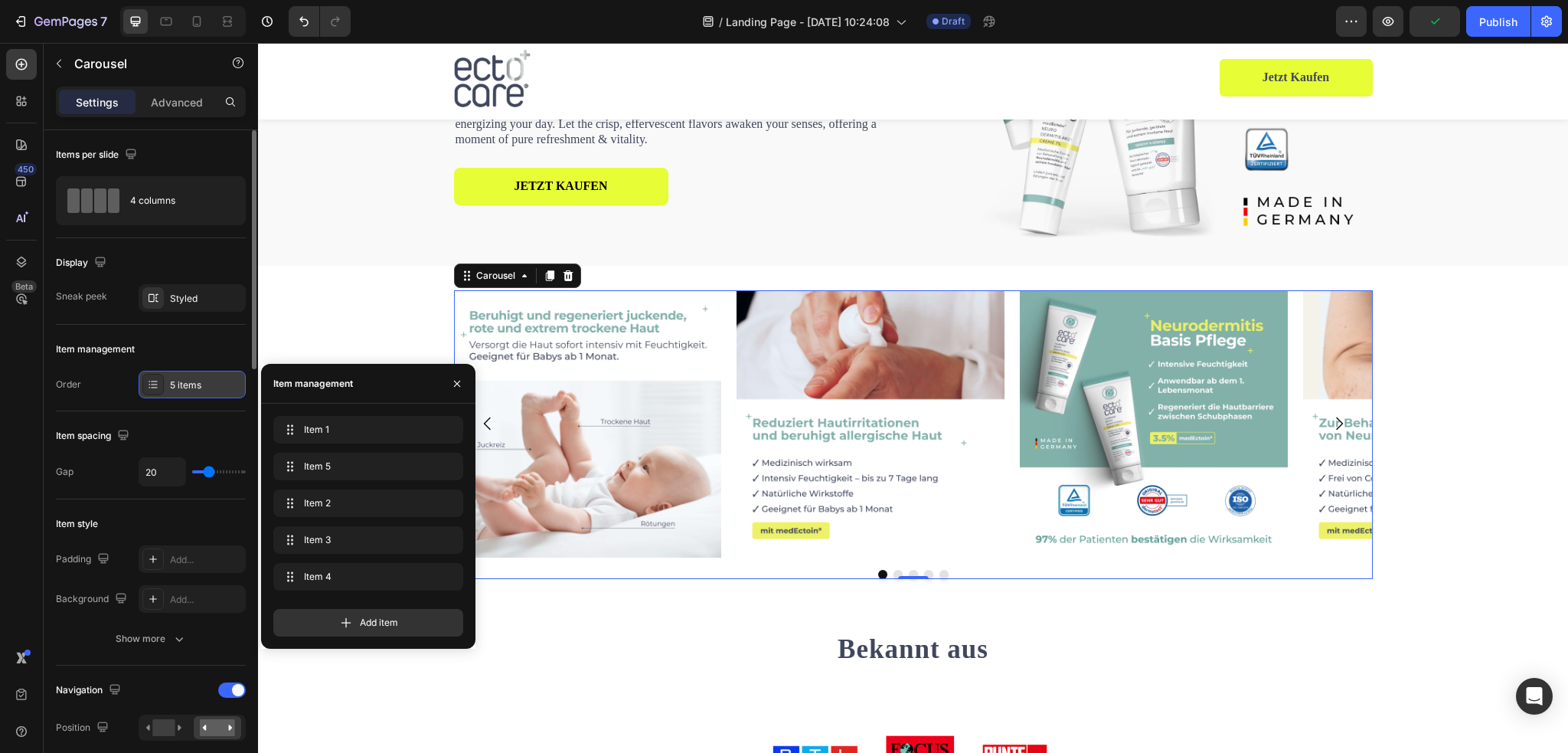
click at [168, 388] on div "5 items" at bounding box center [191, 384] width 107 height 27
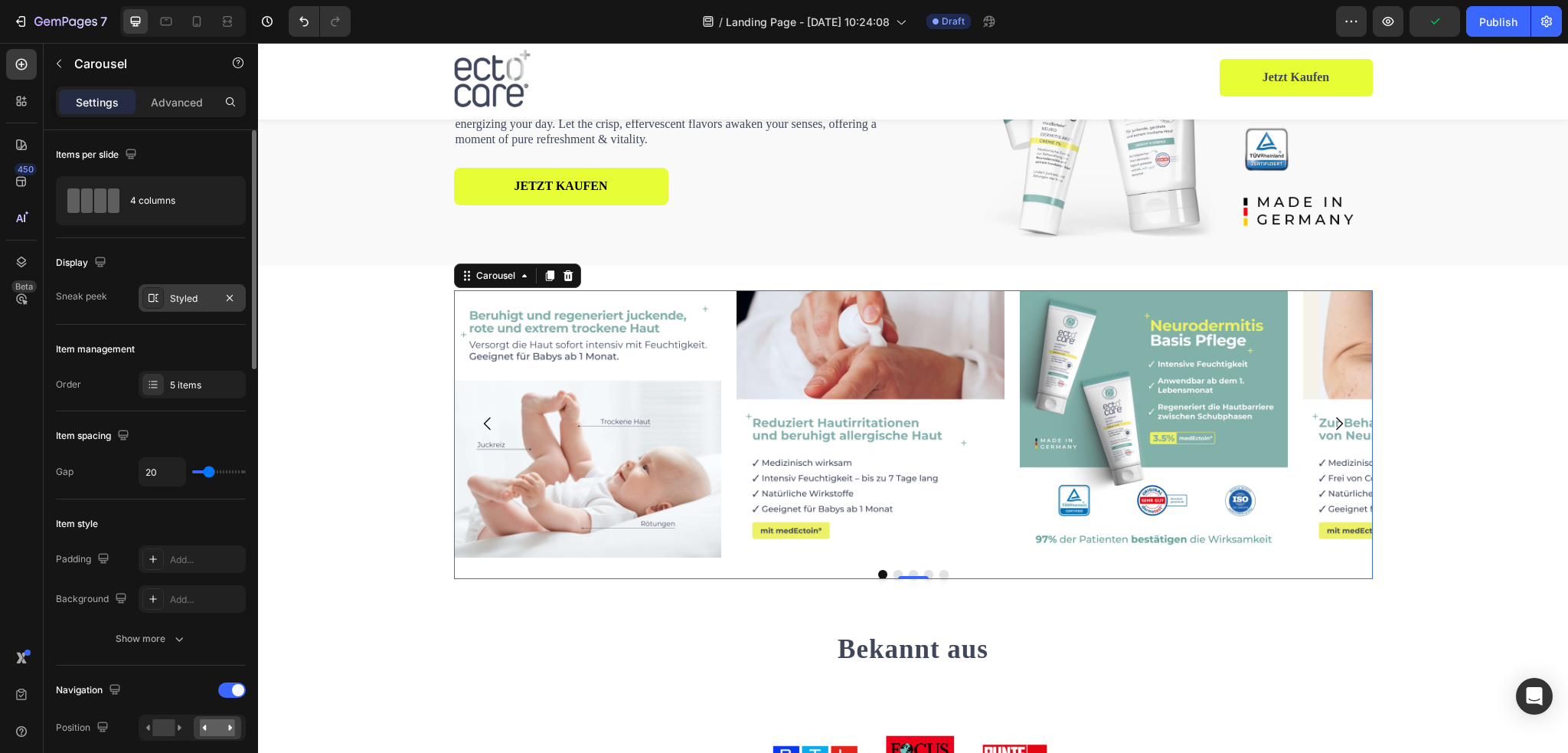
click at [167, 287] on div "Styled" at bounding box center [191, 298] width 107 height 27
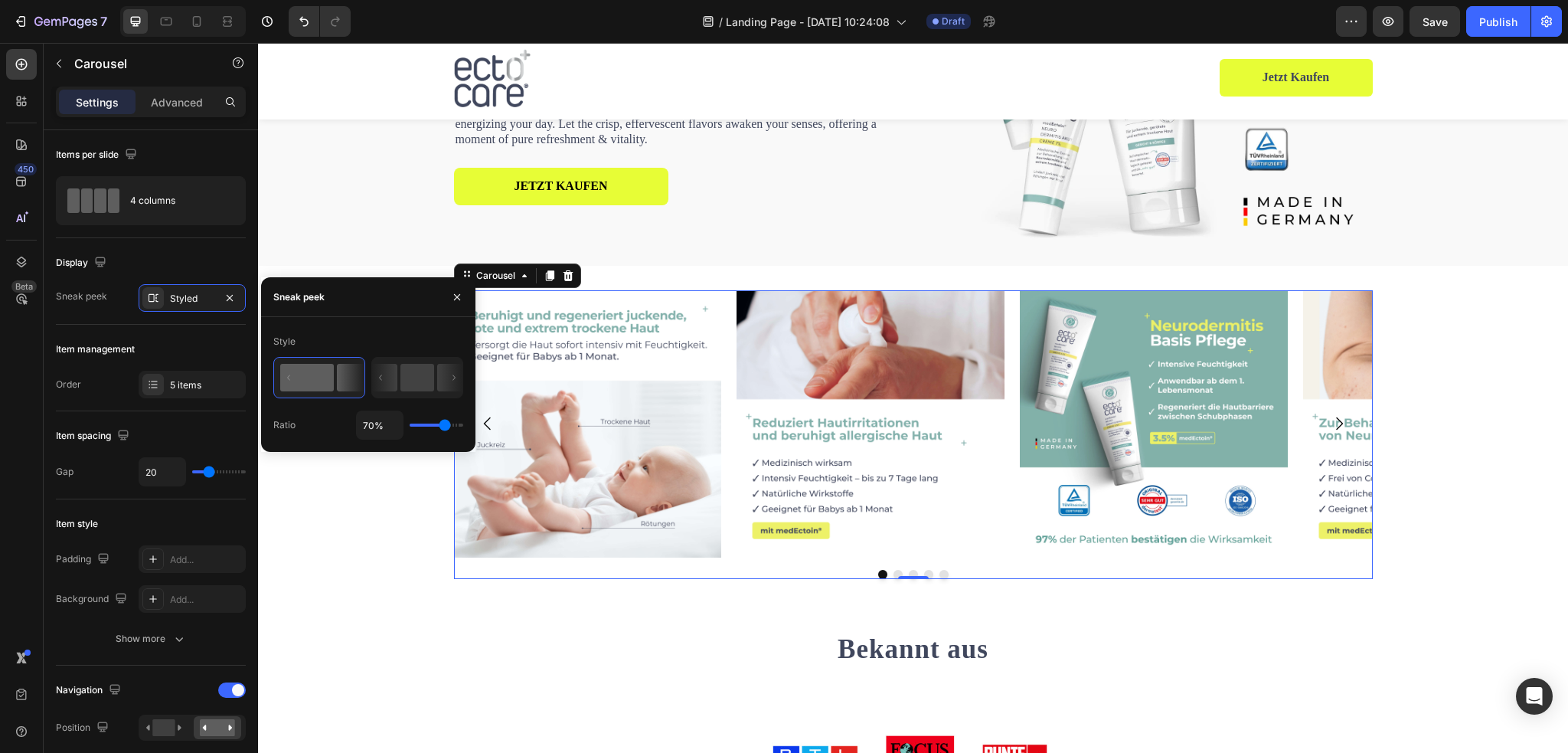
type input "67%"
type input "67"
type input "82%"
type input "82"
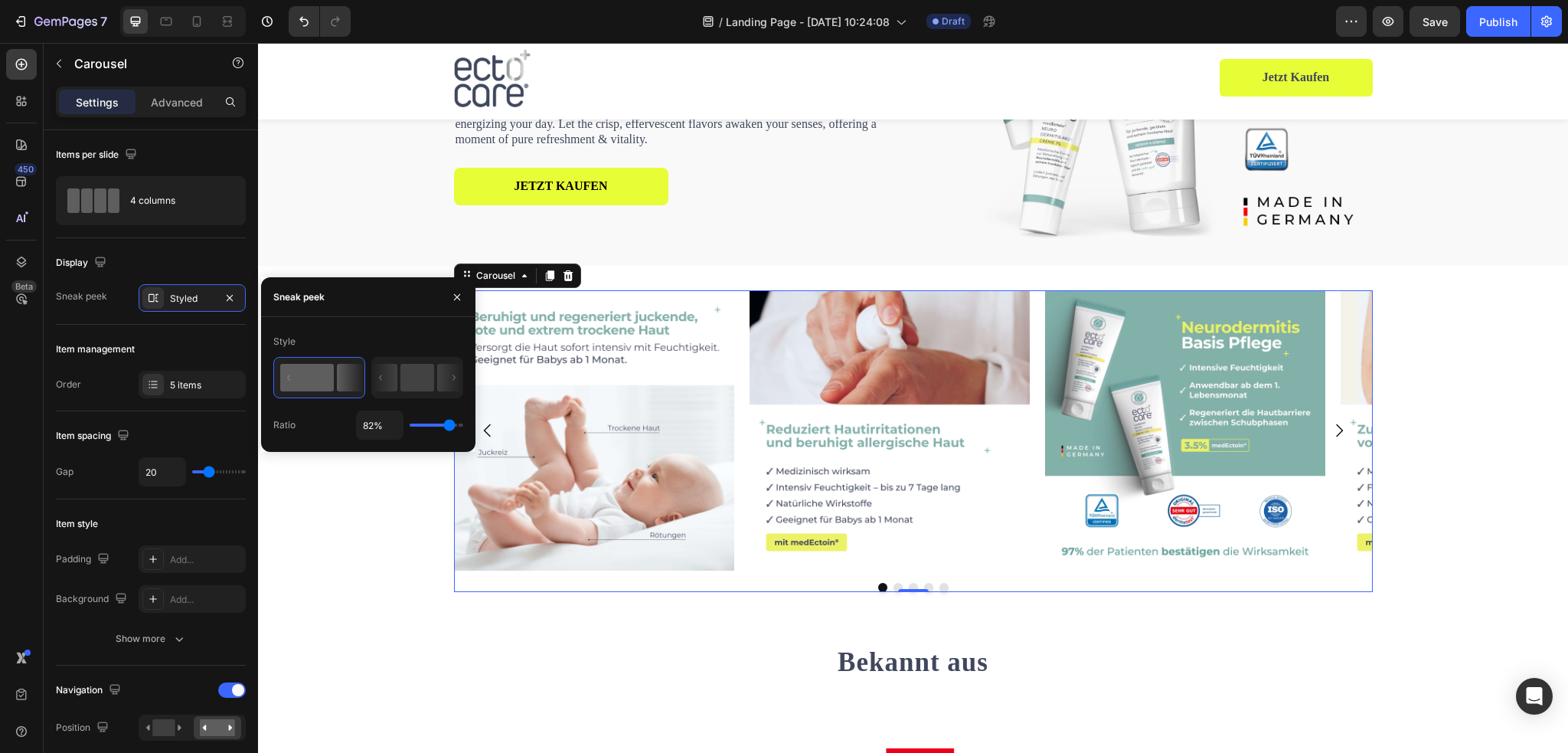
type input "84%"
type input "84"
type input "86%"
type input "86"
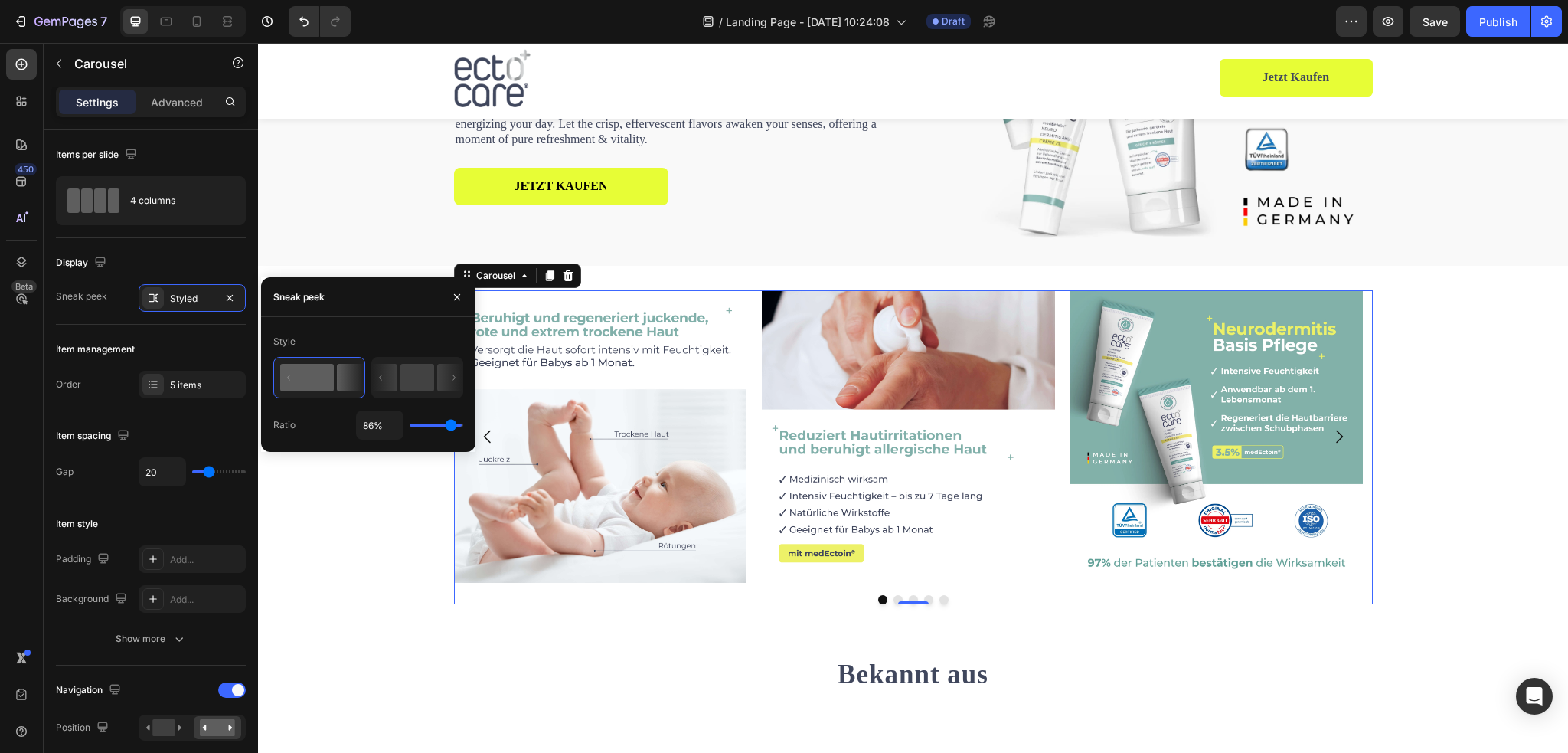
type input "97%"
type input "97"
type input "100%"
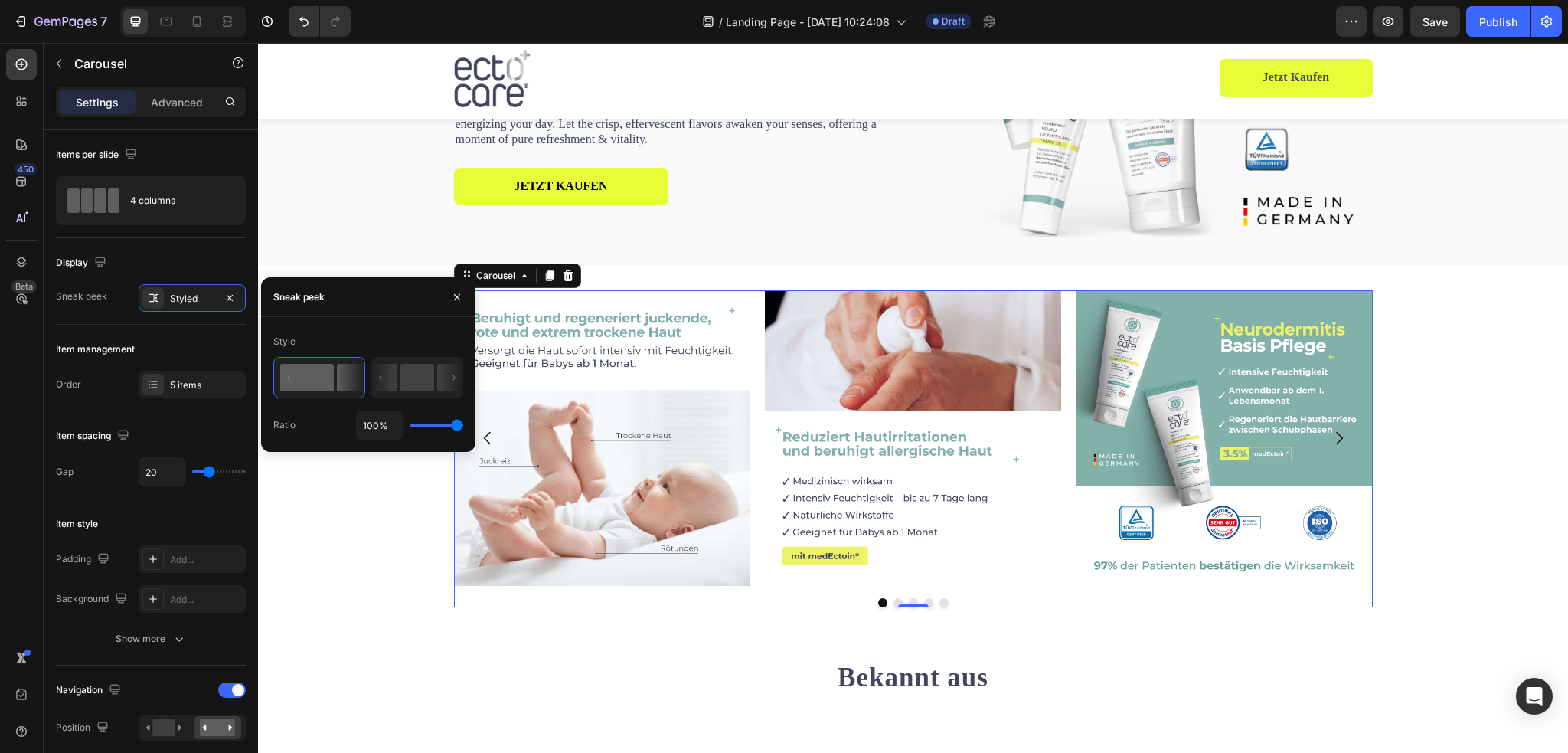
drag, startPoint x: 449, startPoint y: 428, endPoint x: 222, endPoint y: 390, distance: 230.2
type input "100"
click at [463, 426] on input "range" at bounding box center [436, 424] width 53 height 3
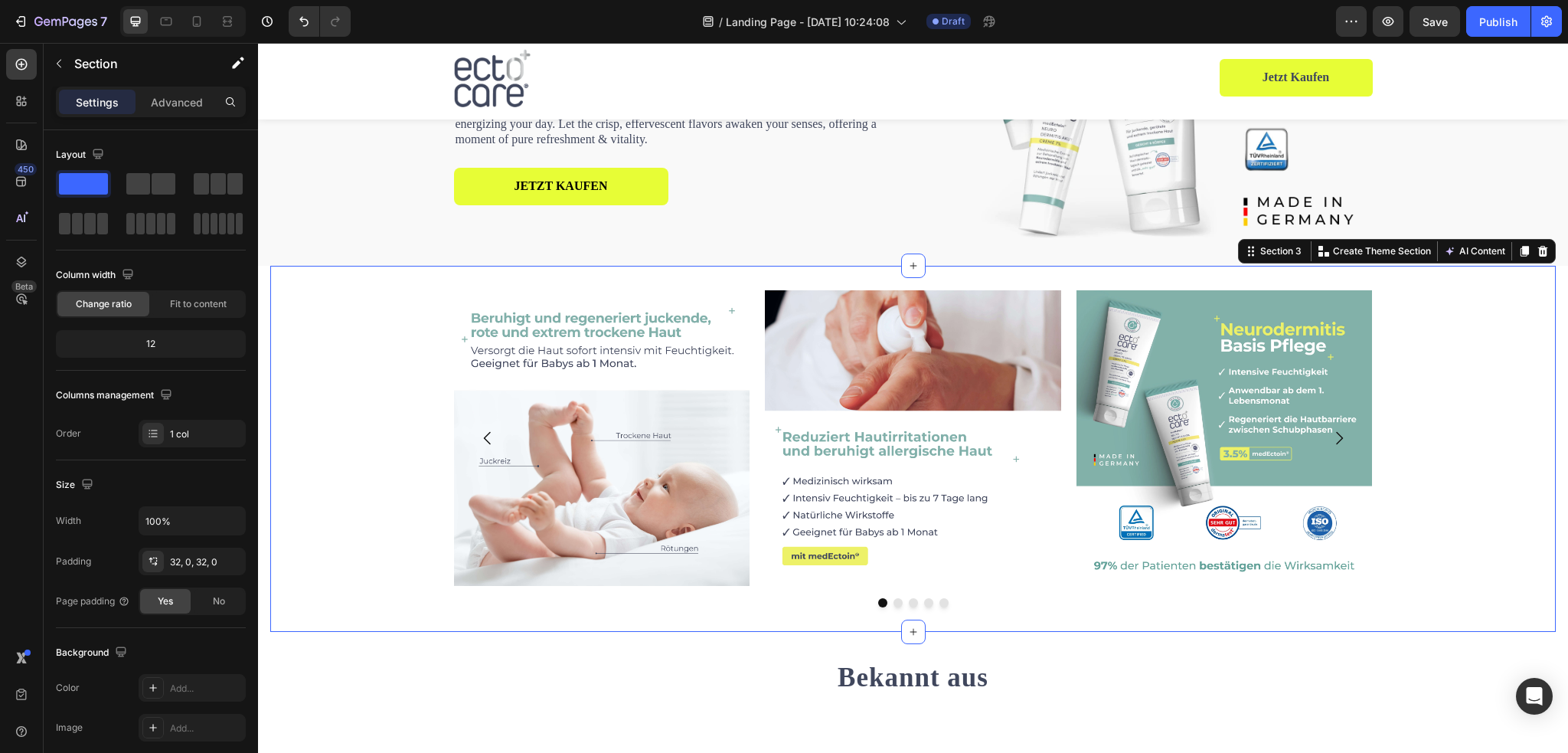
click at [1446, 501] on div "Image Image Image Image Image Carousel" at bounding box center [912, 449] width 1285 height 318
click at [753, 310] on div "Image Image Image Image Image" at bounding box center [912, 439] width 919 height 296
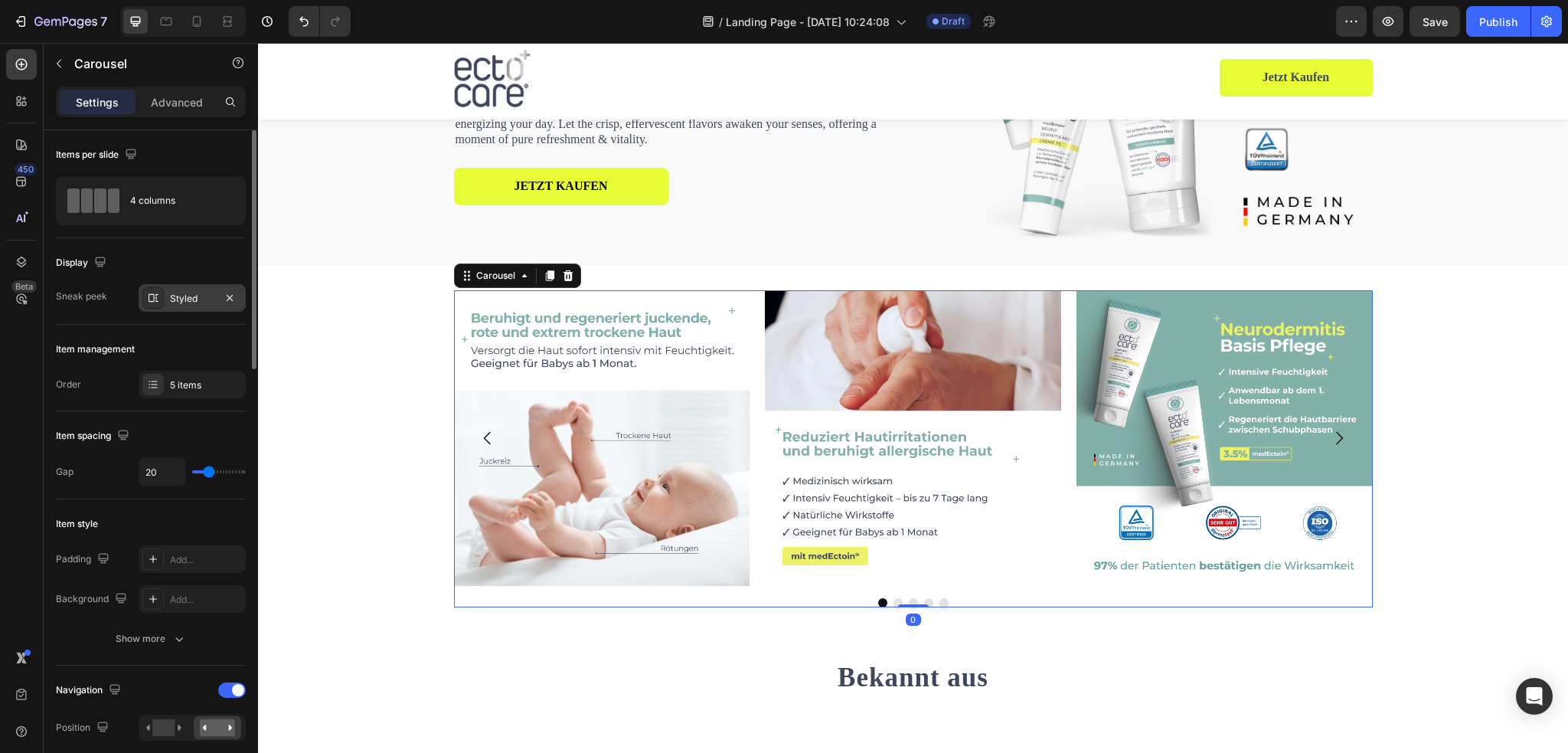
click at [167, 300] on div "Styled" at bounding box center [191, 298] width 107 height 27
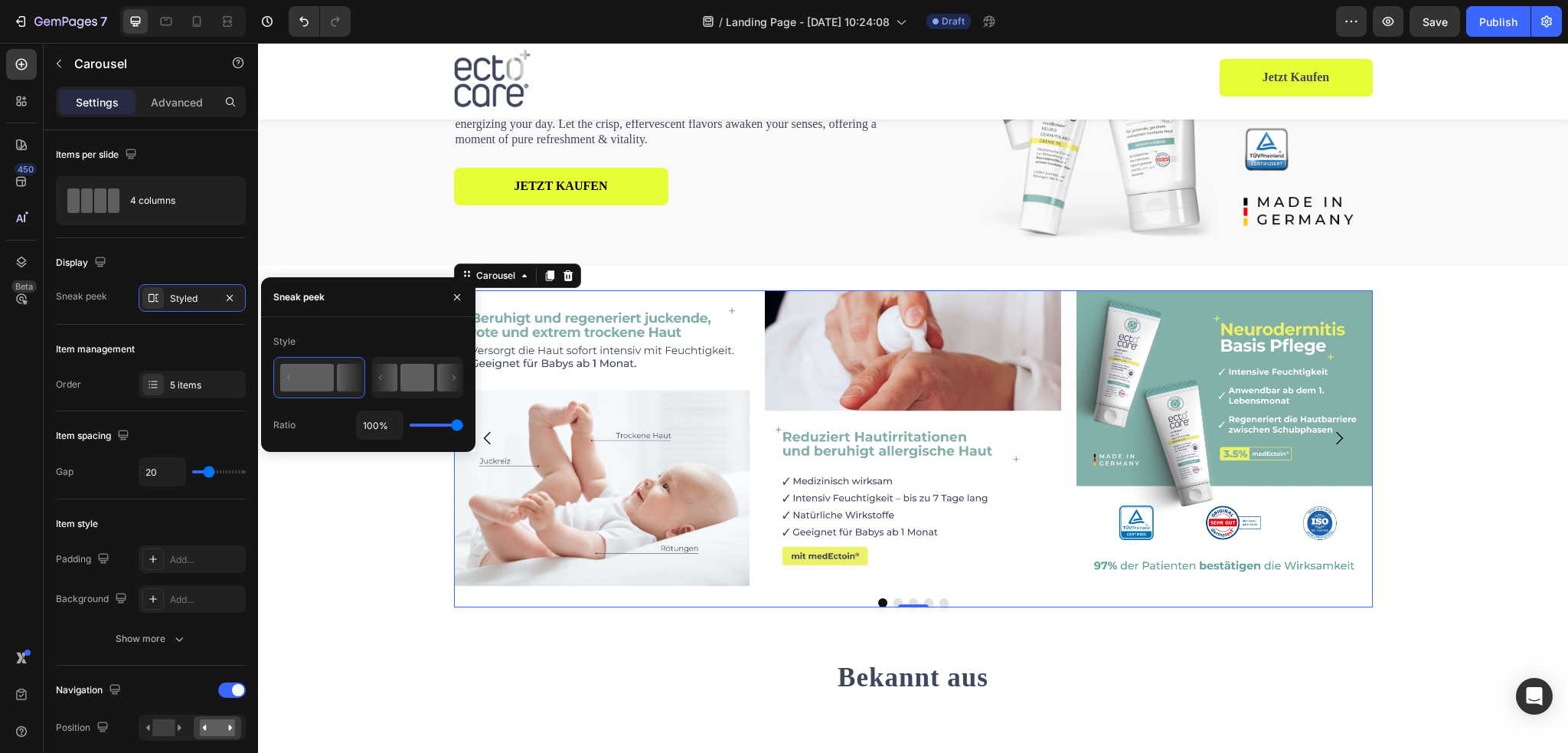
click at [415, 376] on rect at bounding box center [417, 376] width 34 height 27
type input "35%"
type input "35"
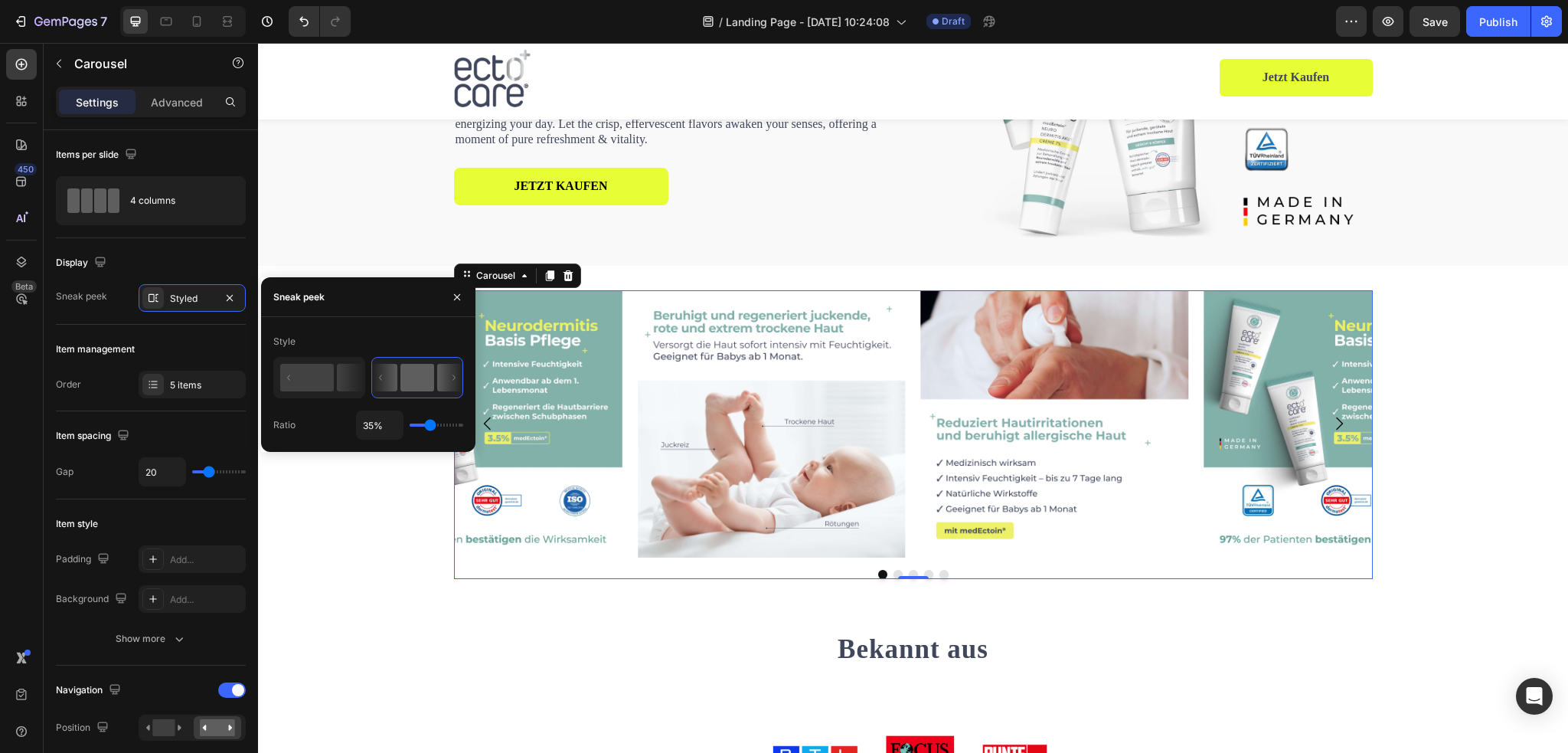
type input "100%"
type input "100"
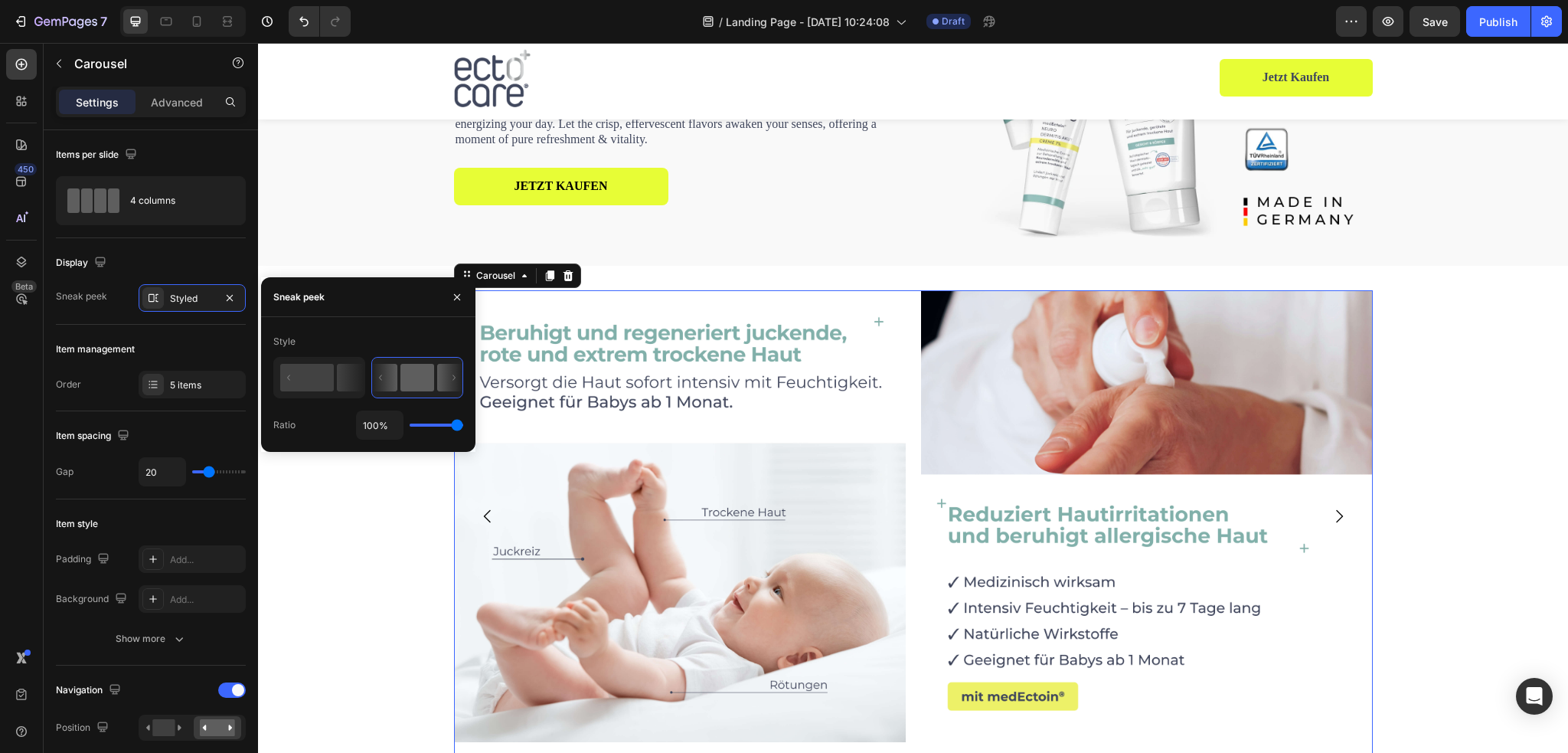
type input "98%"
type input "98"
type input "76%"
type input "76"
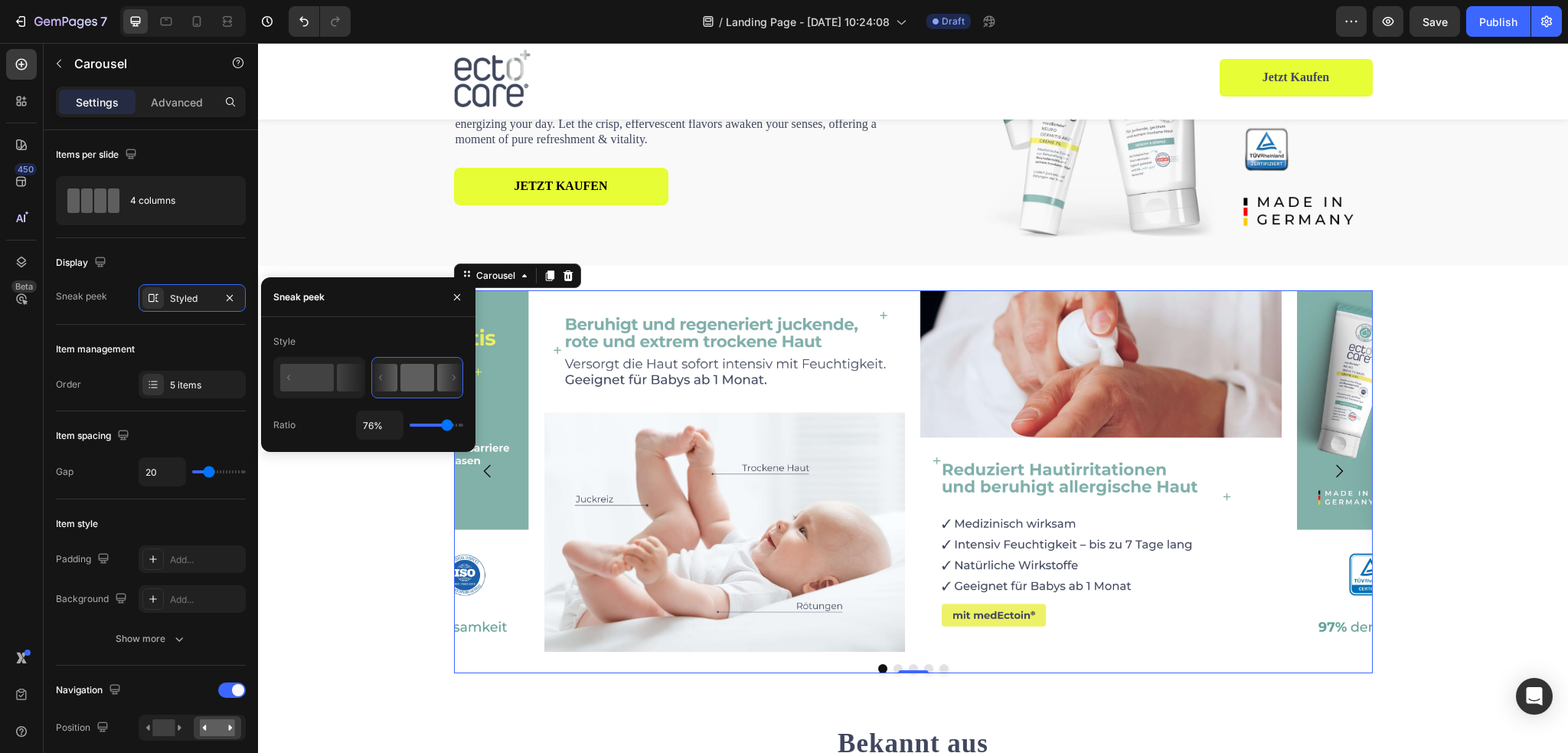
type input "69%"
type input "69"
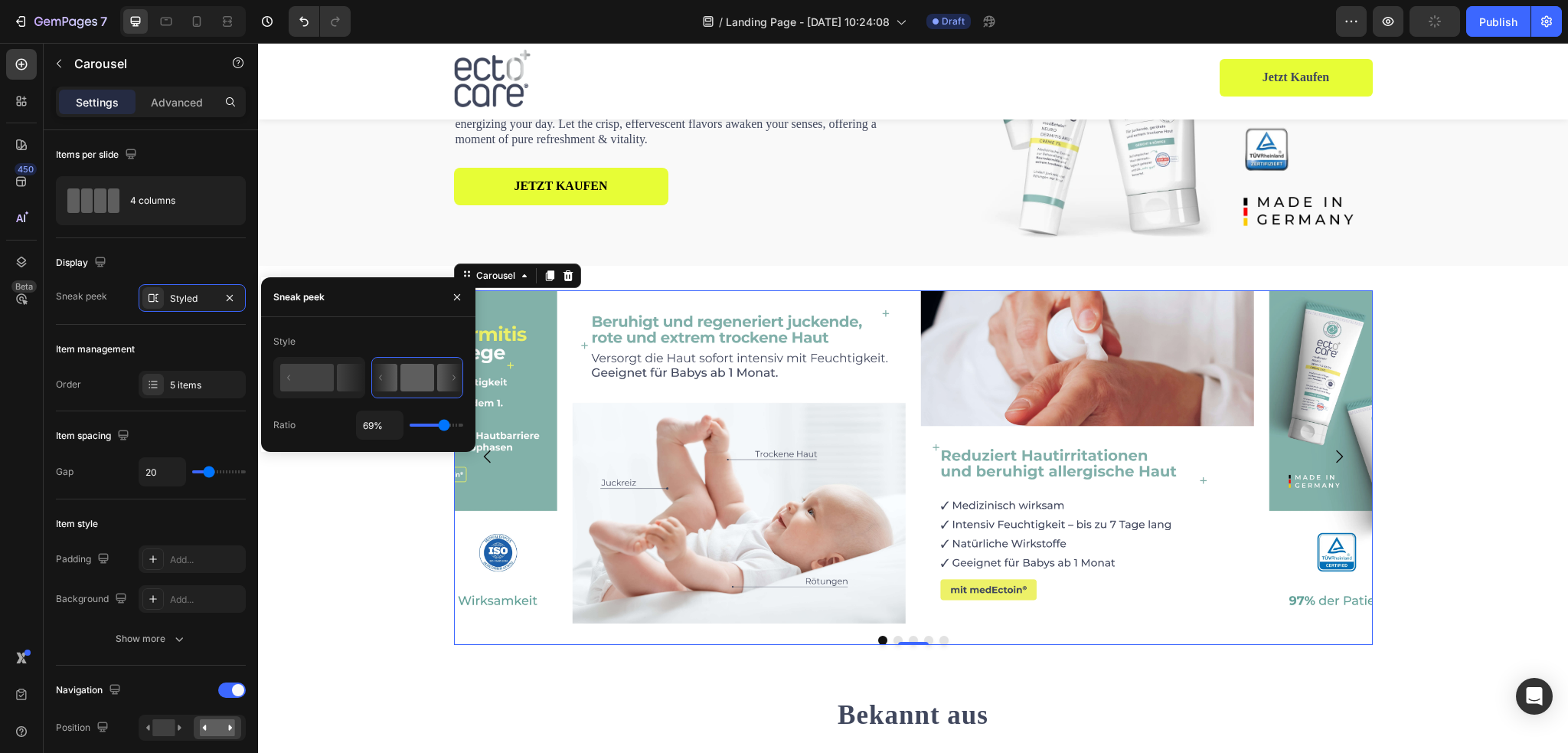
type input "66%"
type input "66"
type input "64%"
type input "64"
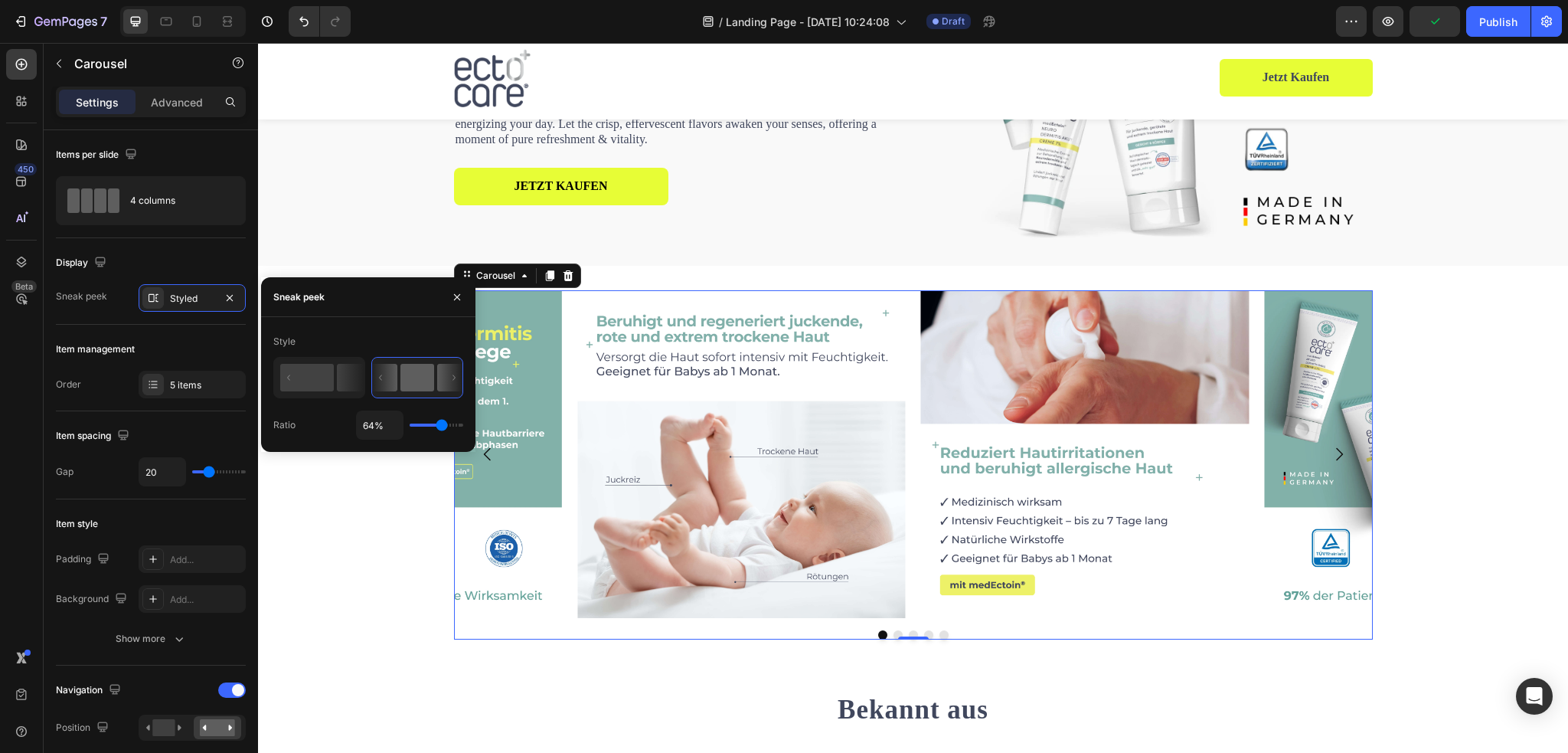
type input "62%"
type input "62"
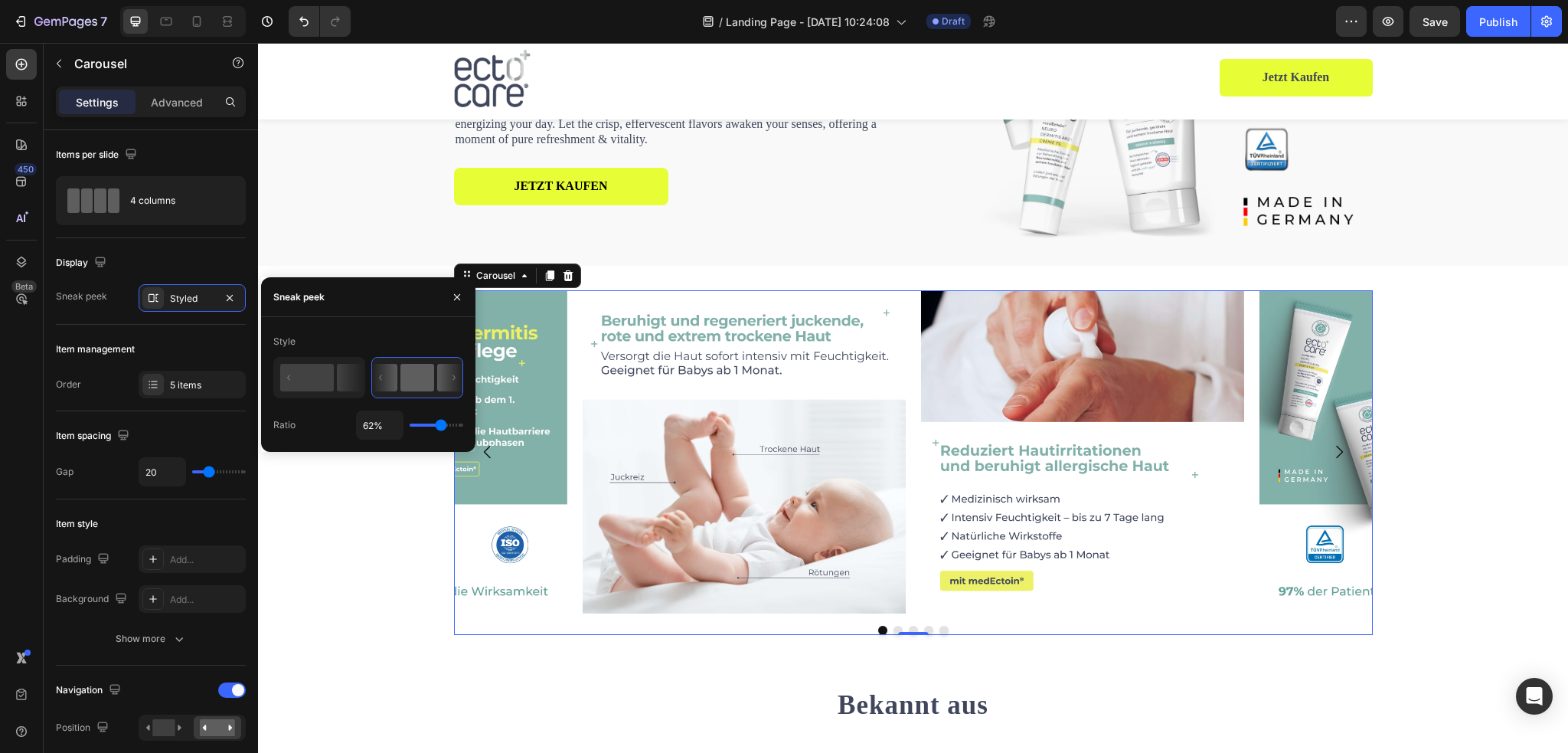
type input "60%"
type input "60"
type input "59%"
type input "59"
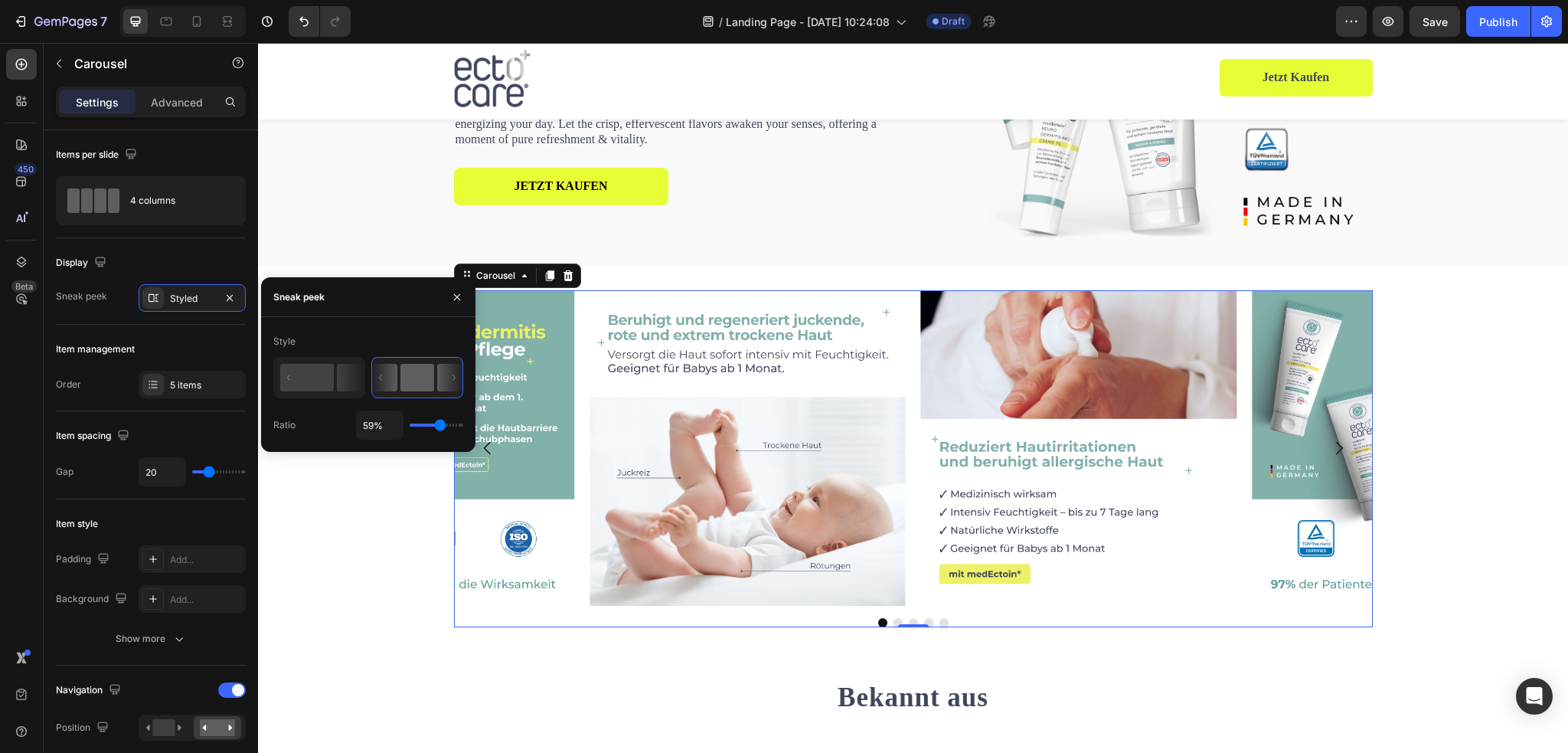
type input "60%"
type input "60"
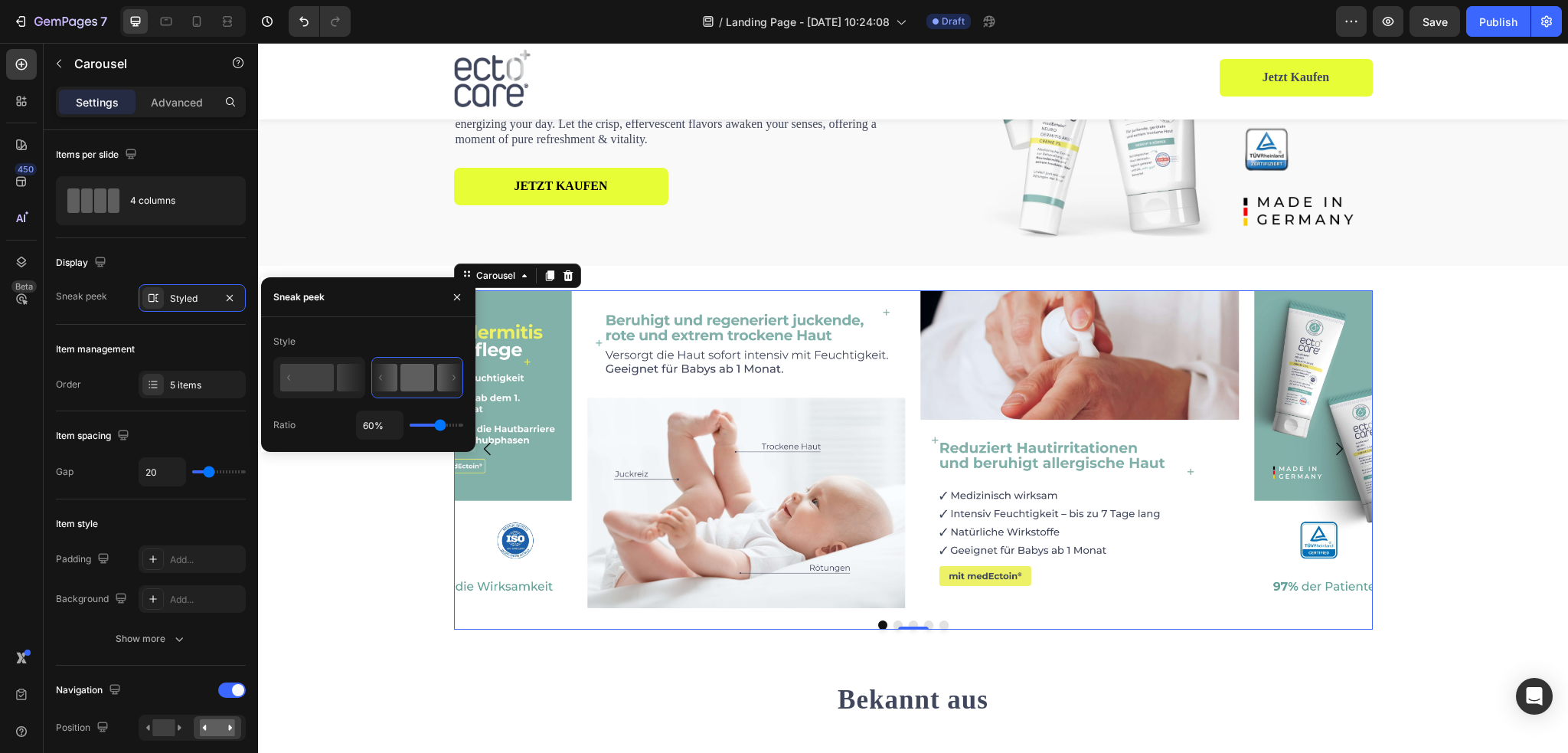
type input "63%"
type input "63"
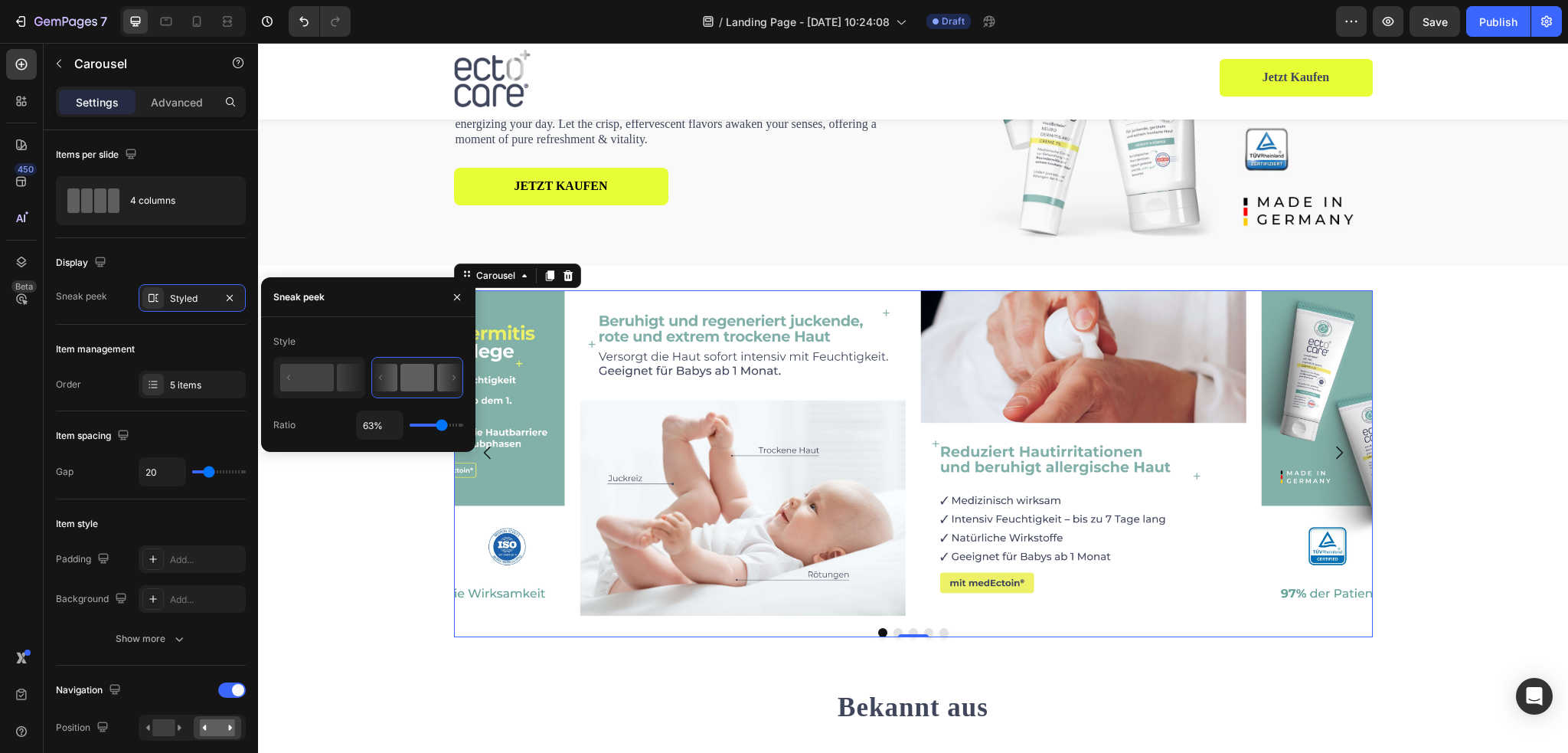
type input "62%"
type input "62"
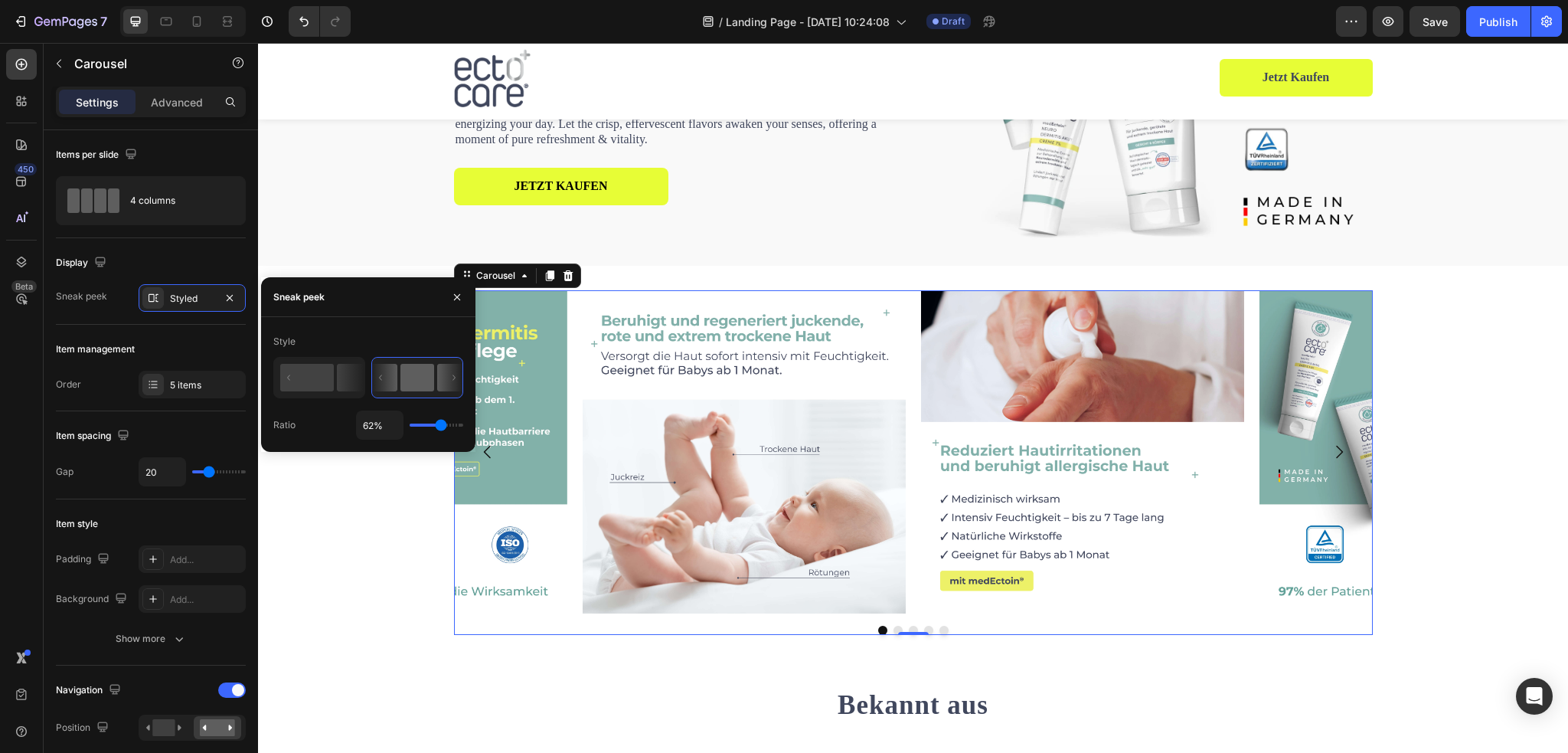
type input "60%"
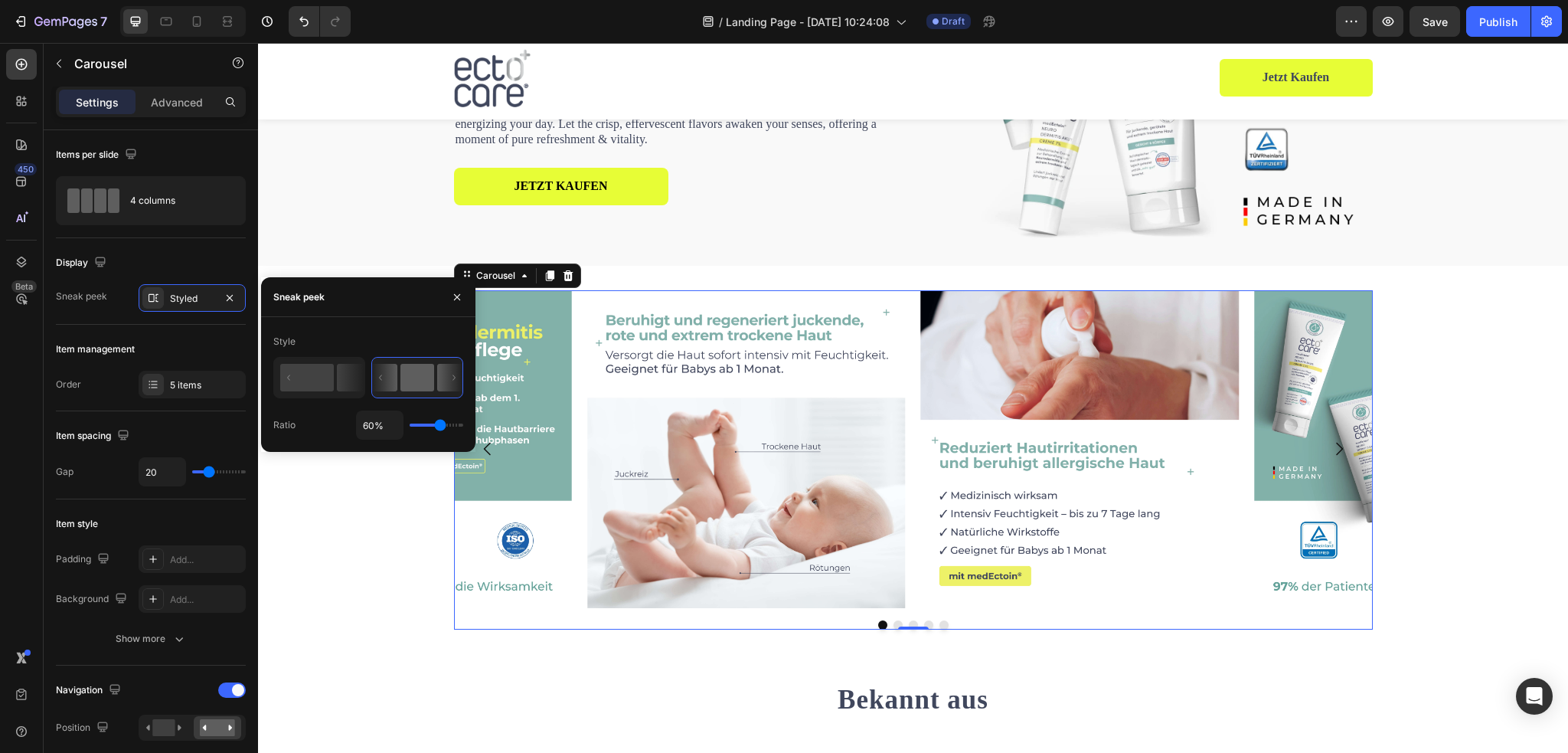
drag, startPoint x: 430, startPoint y: 424, endPoint x: 440, endPoint y: 431, distance: 12.2
type input "60"
click at [440, 426] on input "range" at bounding box center [436, 424] width 53 height 3
click at [321, 382] on rect at bounding box center [307, 376] width 53 height 27
type input "100%"
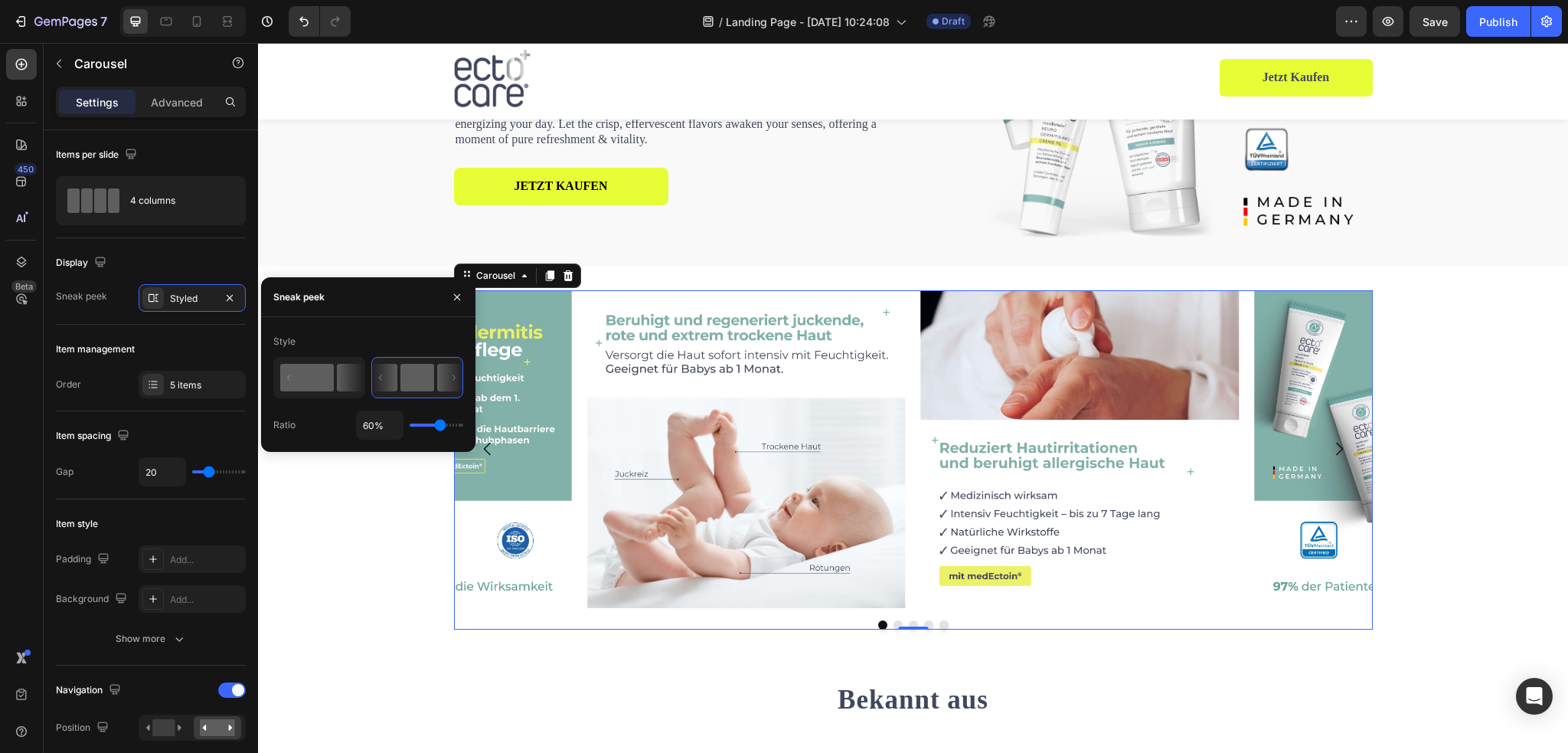
type input "100"
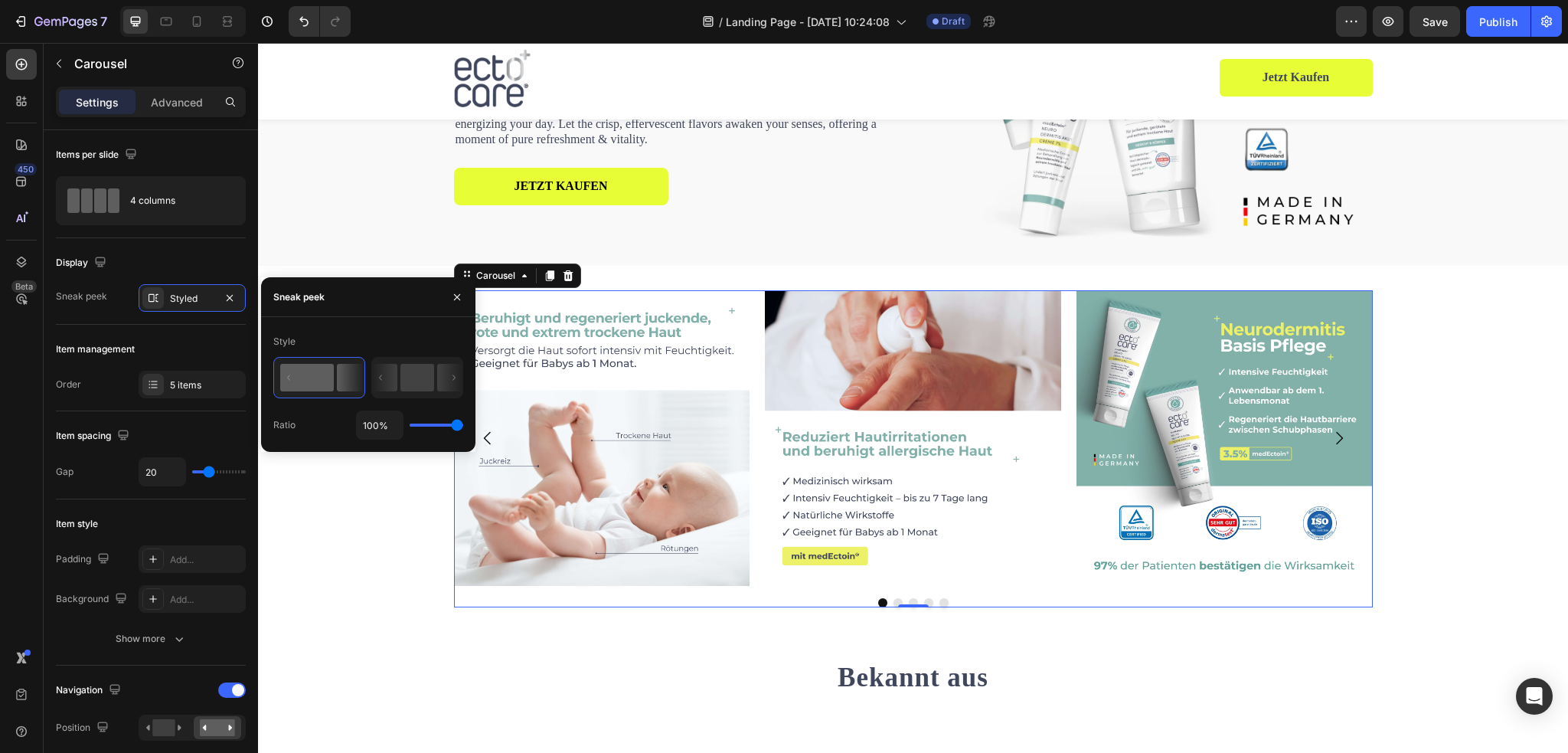
type input "75%"
type input "75"
type input "40%"
type input "40"
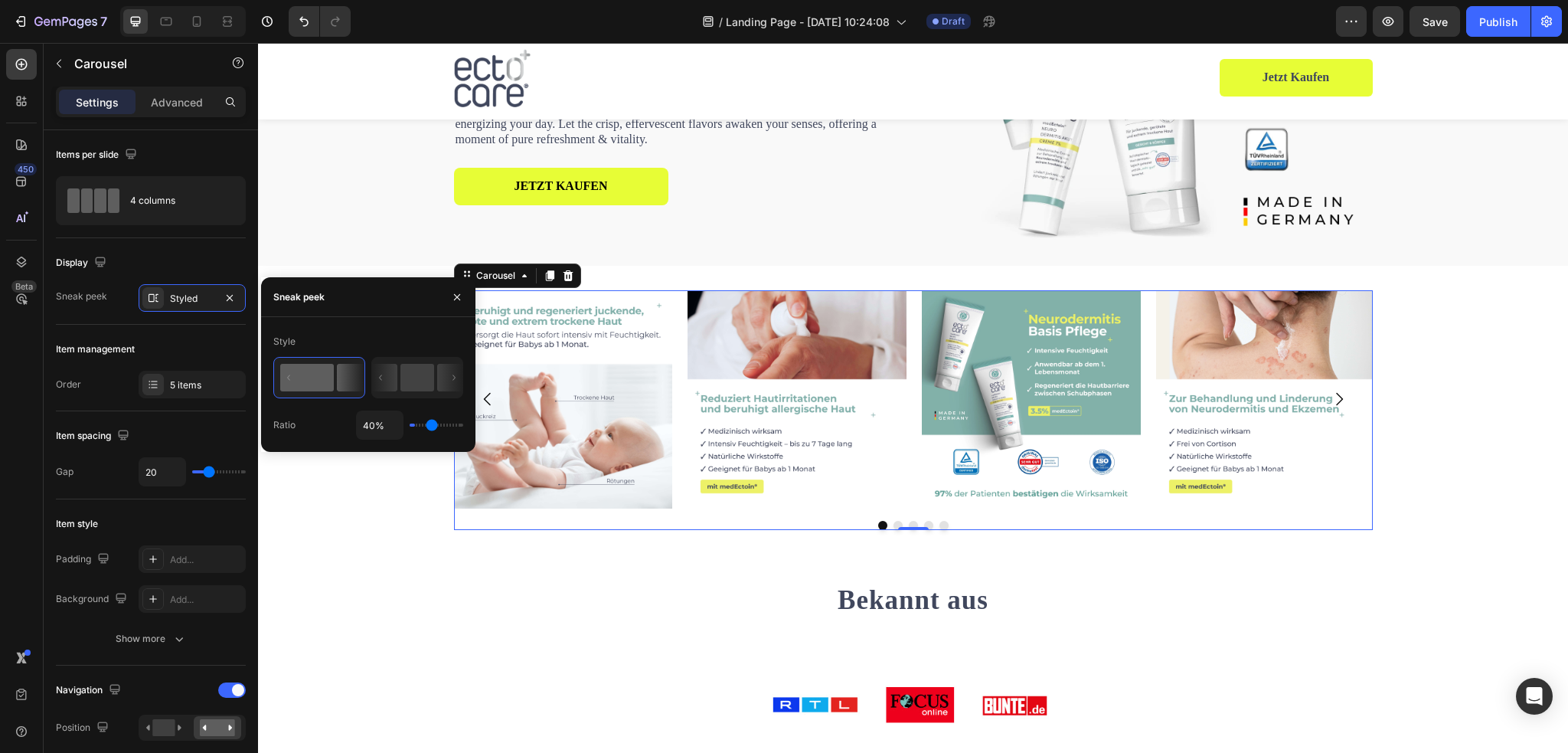
type input "1%"
type input "1"
type input "100%"
type input "100"
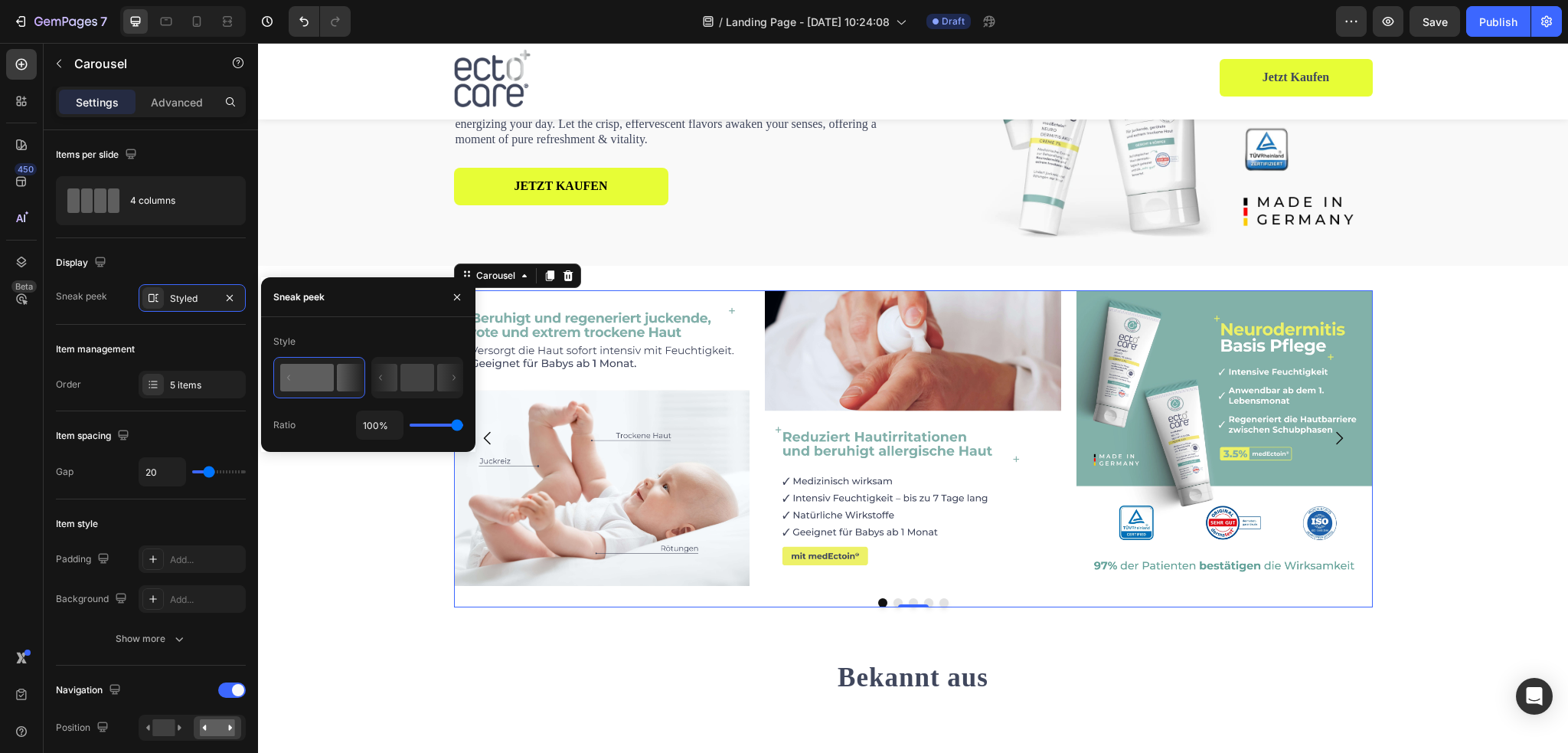
drag, startPoint x: 438, startPoint y: 429, endPoint x: 664, endPoint y: 430, distance: 226.0
click at [463, 426] on input "range" at bounding box center [436, 424] width 53 height 3
click at [291, 213] on div "Die erste Neurodermitis-Pflege, die sofort wirkt & dauerhaft schützt. Heading E…" at bounding box center [912, 93] width 1287 height 345
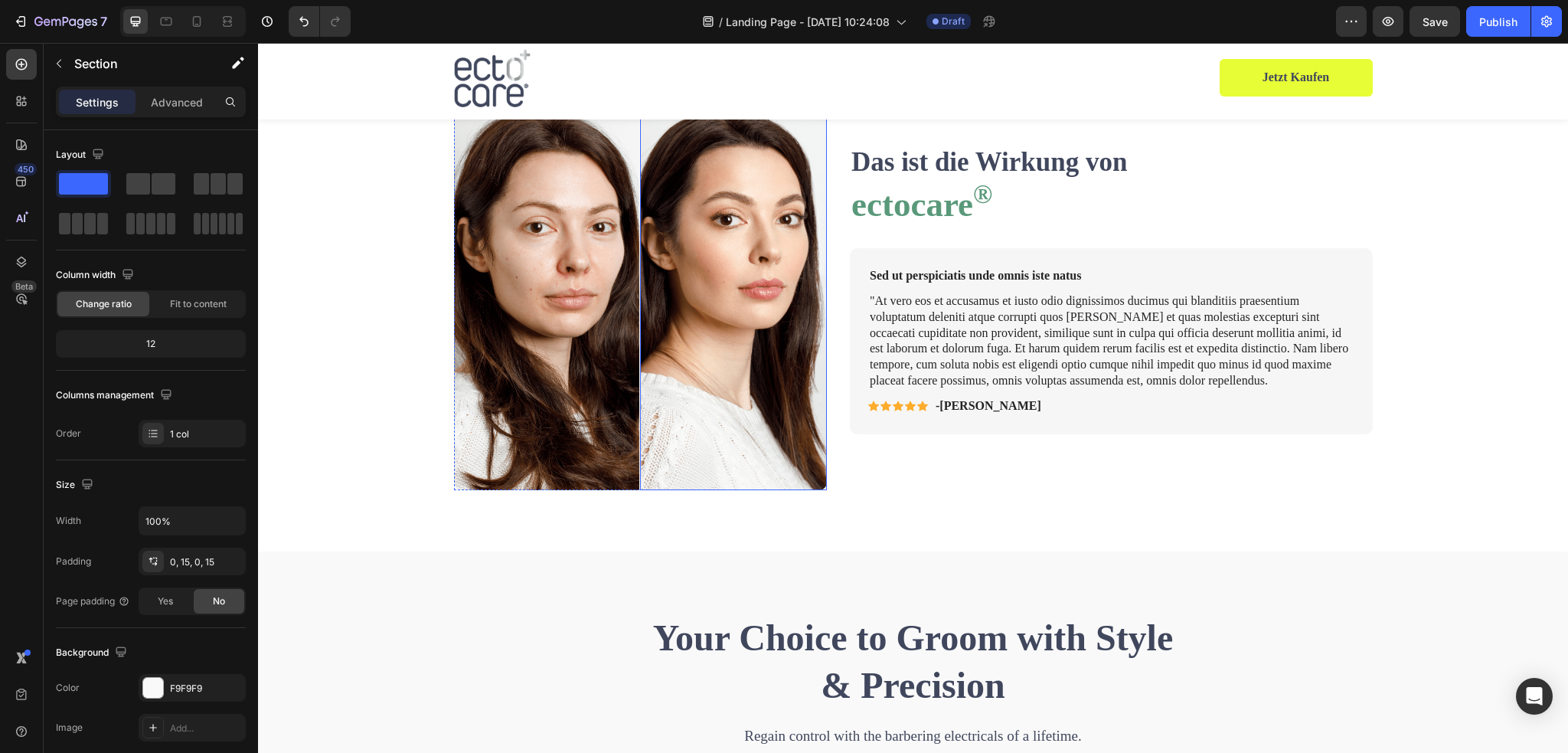
scroll to position [995, 0]
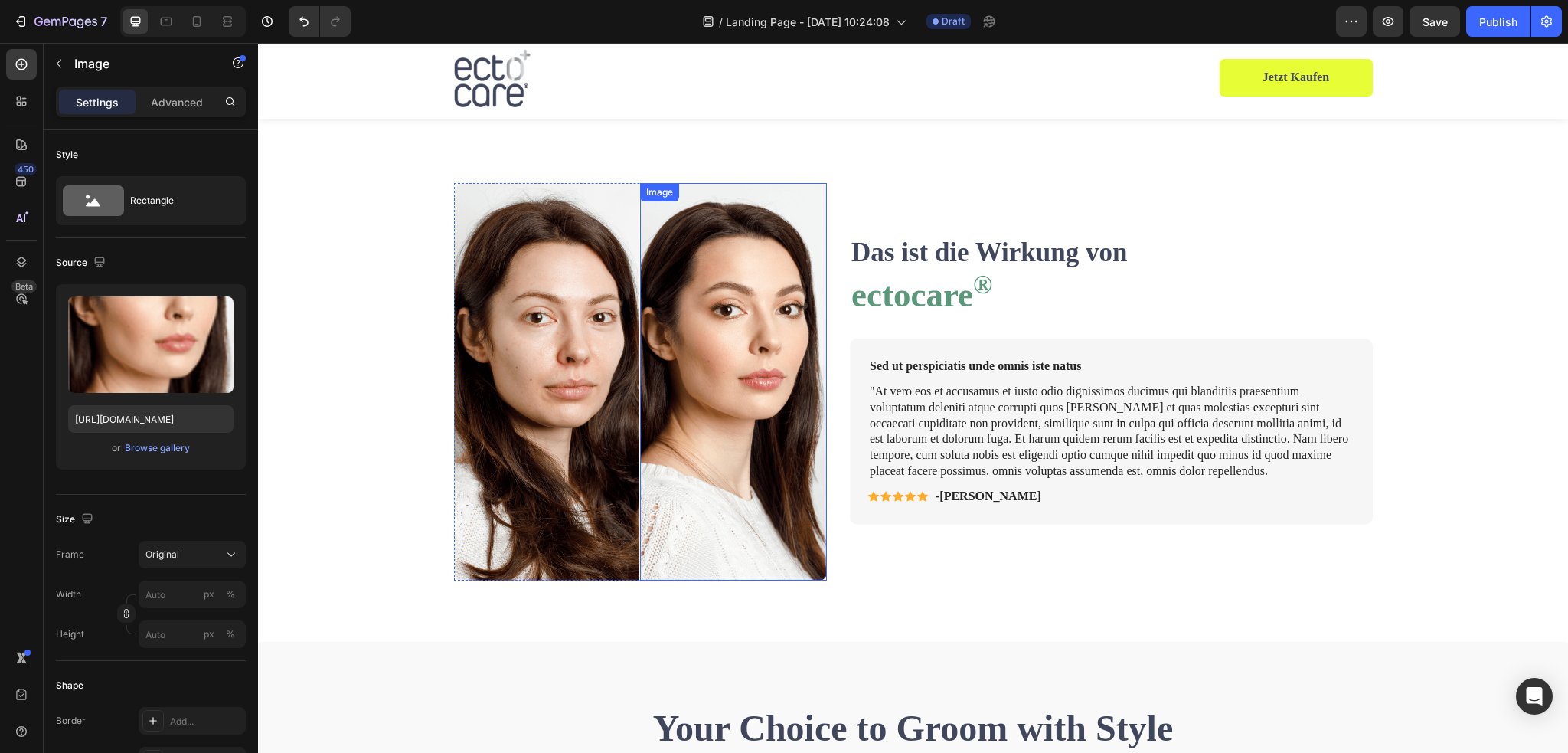
click at [665, 415] on img at bounding box center [733, 382] width 187 height 398
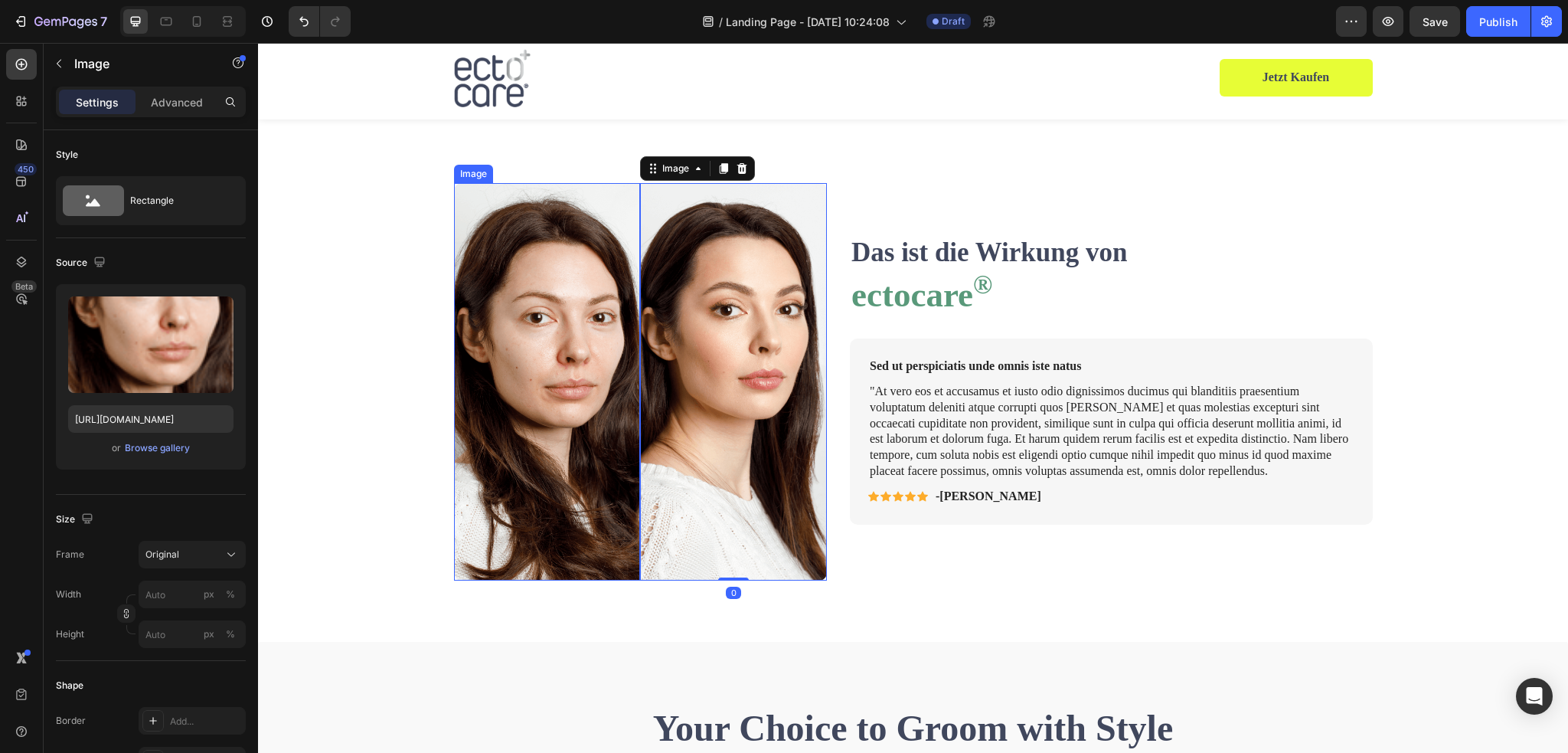
click at [554, 373] on img at bounding box center [547, 382] width 187 height 398
click at [677, 299] on img at bounding box center [733, 382] width 187 height 398
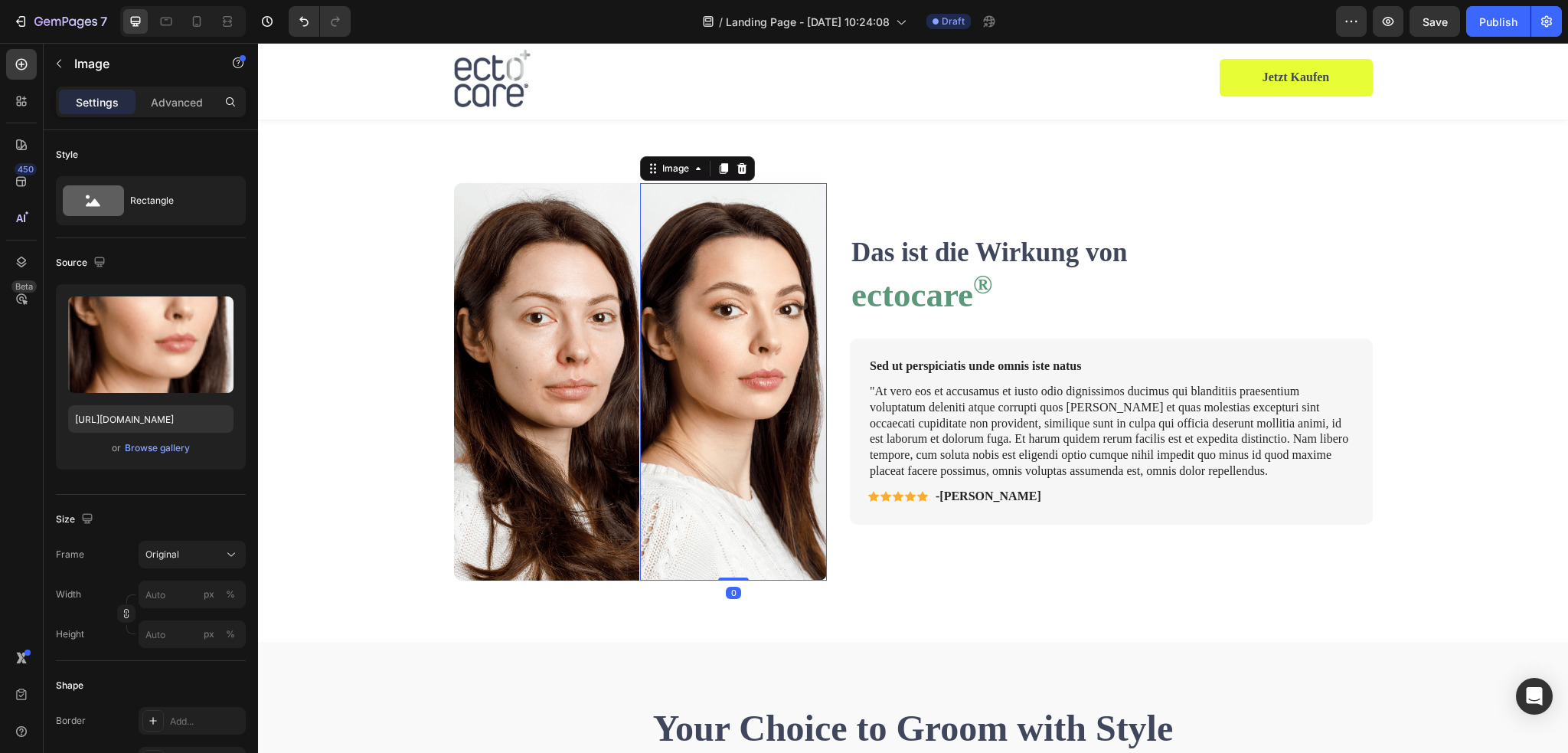
click at [736, 165] on icon at bounding box center [742, 168] width 12 height 12
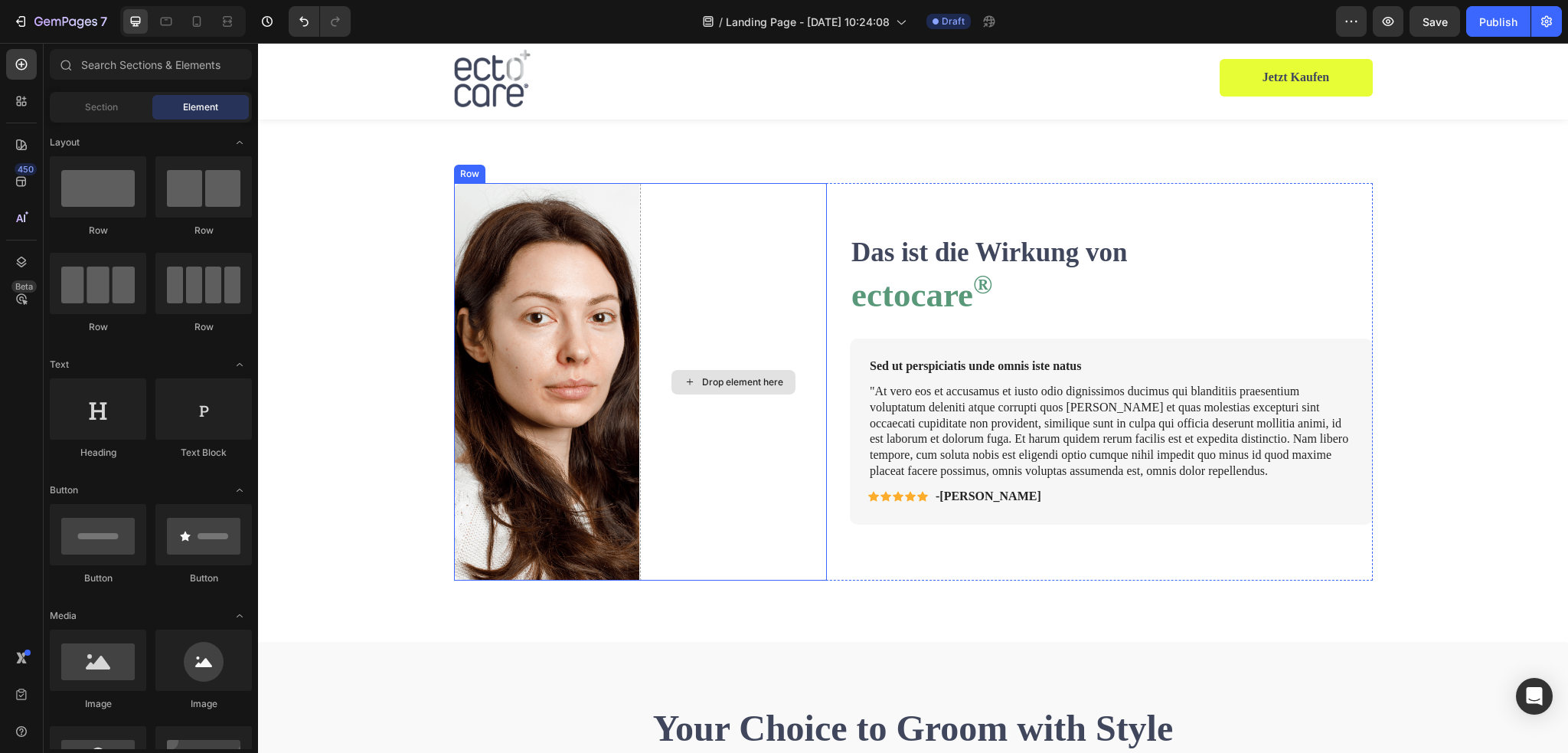
click at [833, 195] on div "Image Drop element here Row Das ist die Wirkung von Text Block ectocare ® Headi…" at bounding box center [912, 382] width 919 height 398
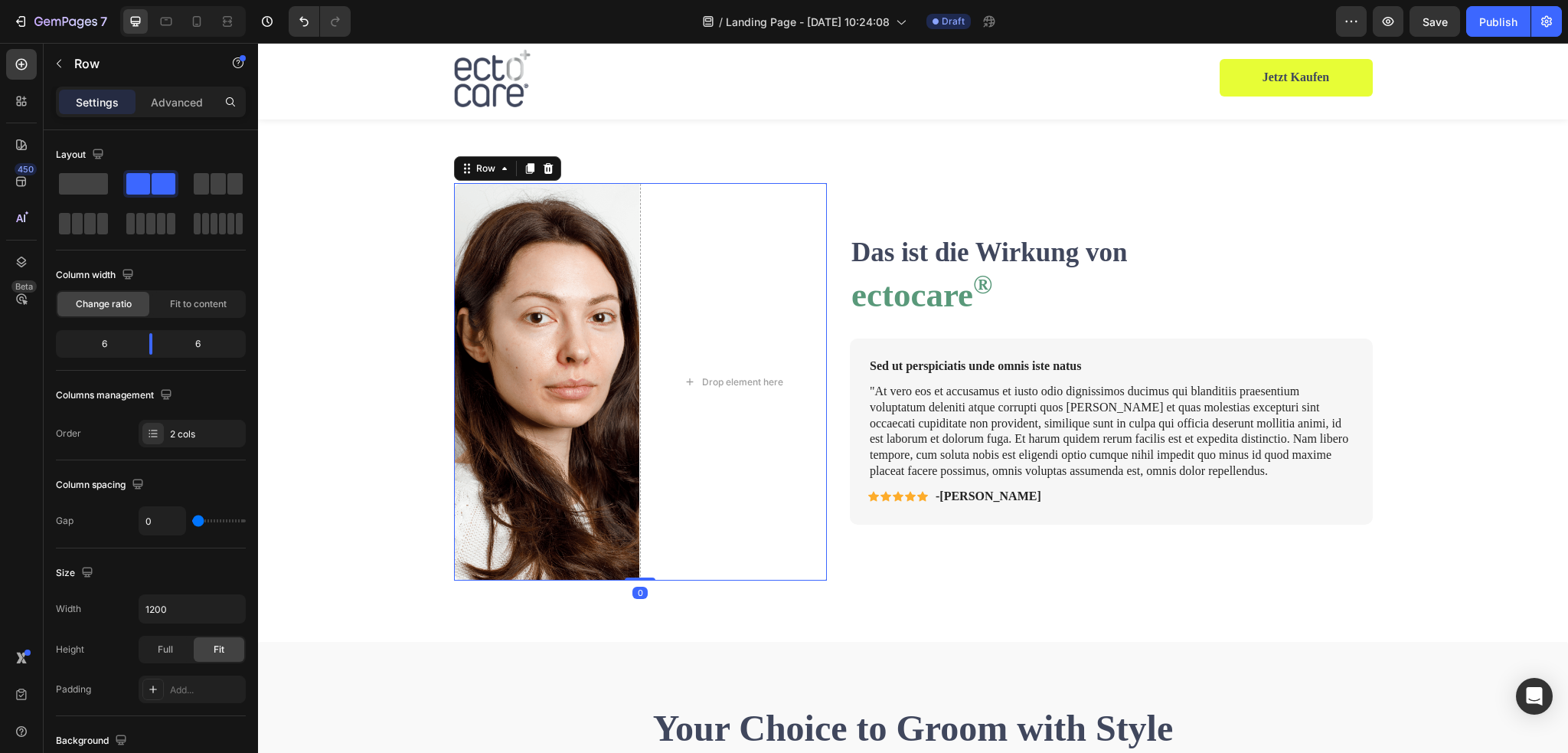
click at [634, 577] on div "Image Drop element here Row 0" at bounding box center [640, 382] width 374 height 398
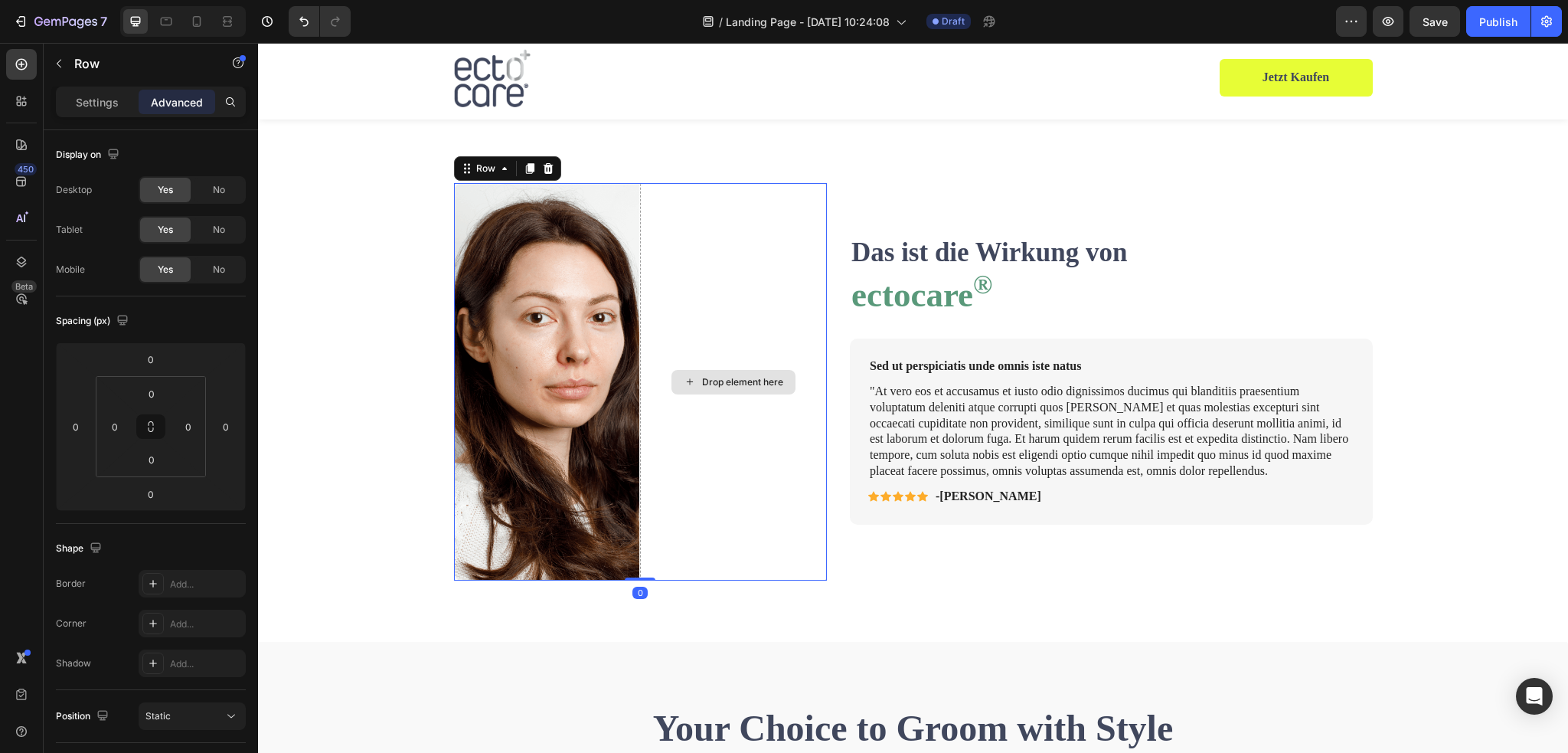
click at [640, 570] on div "Drop element here" at bounding box center [733, 382] width 187 height 398
click at [633, 569] on img at bounding box center [547, 382] width 187 height 398
click at [640, 567] on div "Drop element here" at bounding box center [733, 382] width 187 height 398
click at [105, 106] on p "Settings" at bounding box center [97, 102] width 43 height 16
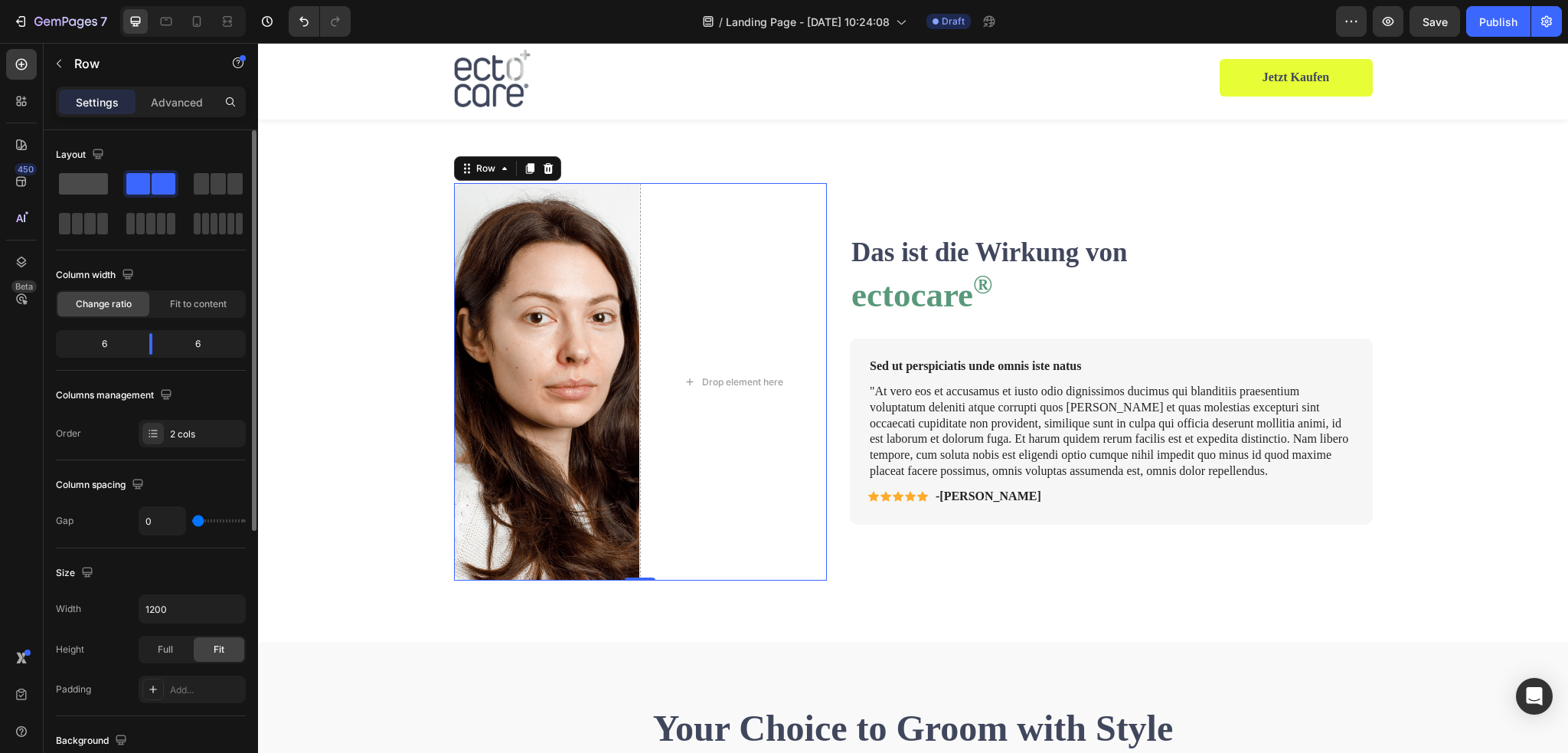
click at [96, 183] on span at bounding box center [83, 183] width 49 height 21
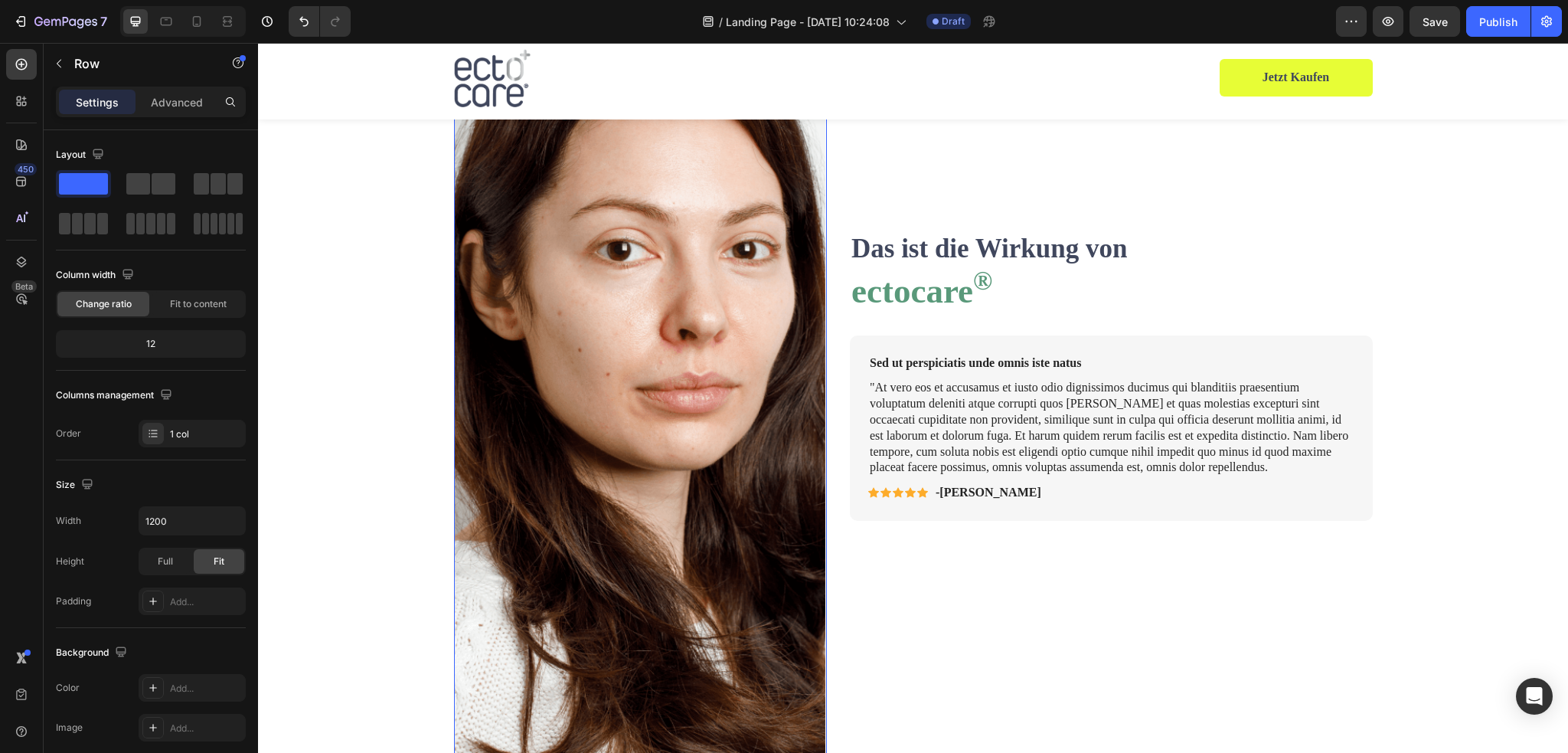
scroll to position [1301, 0]
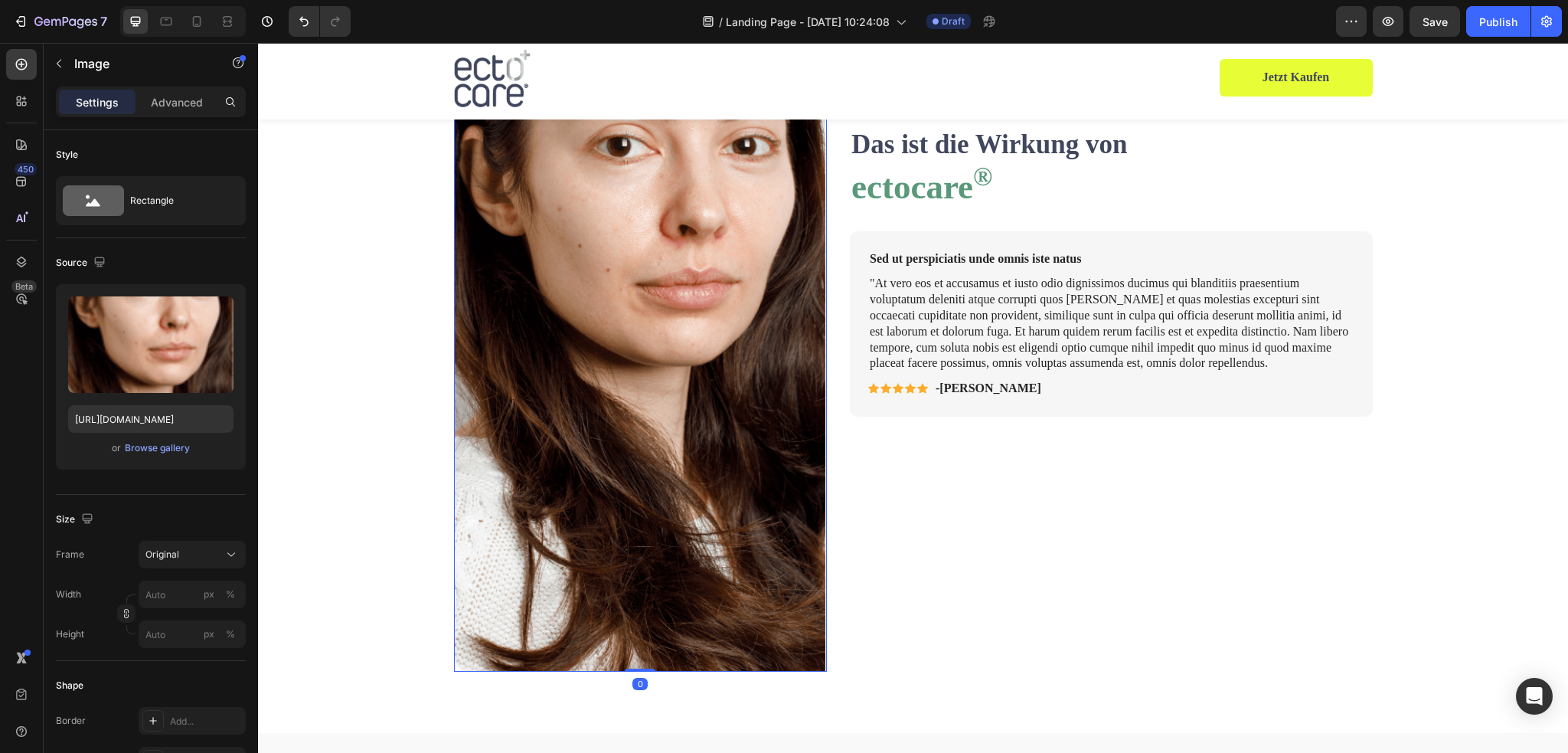
click at [571, 428] on img at bounding box center [640, 274] width 374 height 794
click at [155, 414] on input "https://cdn.shopify.com/s/files/1/2005/9307/files/gempages_432750572815254551-5…" at bounding box center [151, 418] width 166 height 27
paste input "0845/0995/0236/files/Befpre_After_1.webp?v=1755255558"
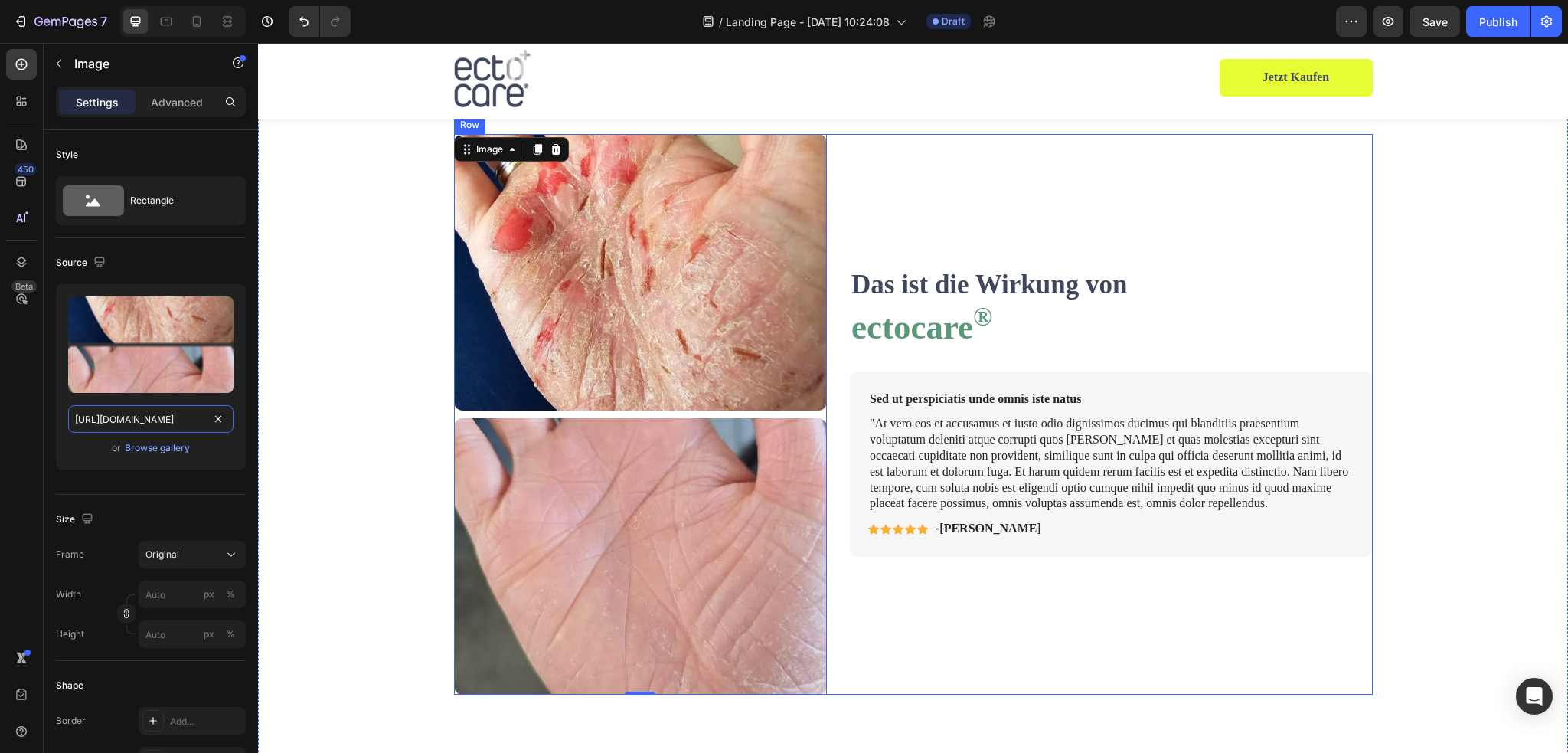
scroll to position [1072, 0]
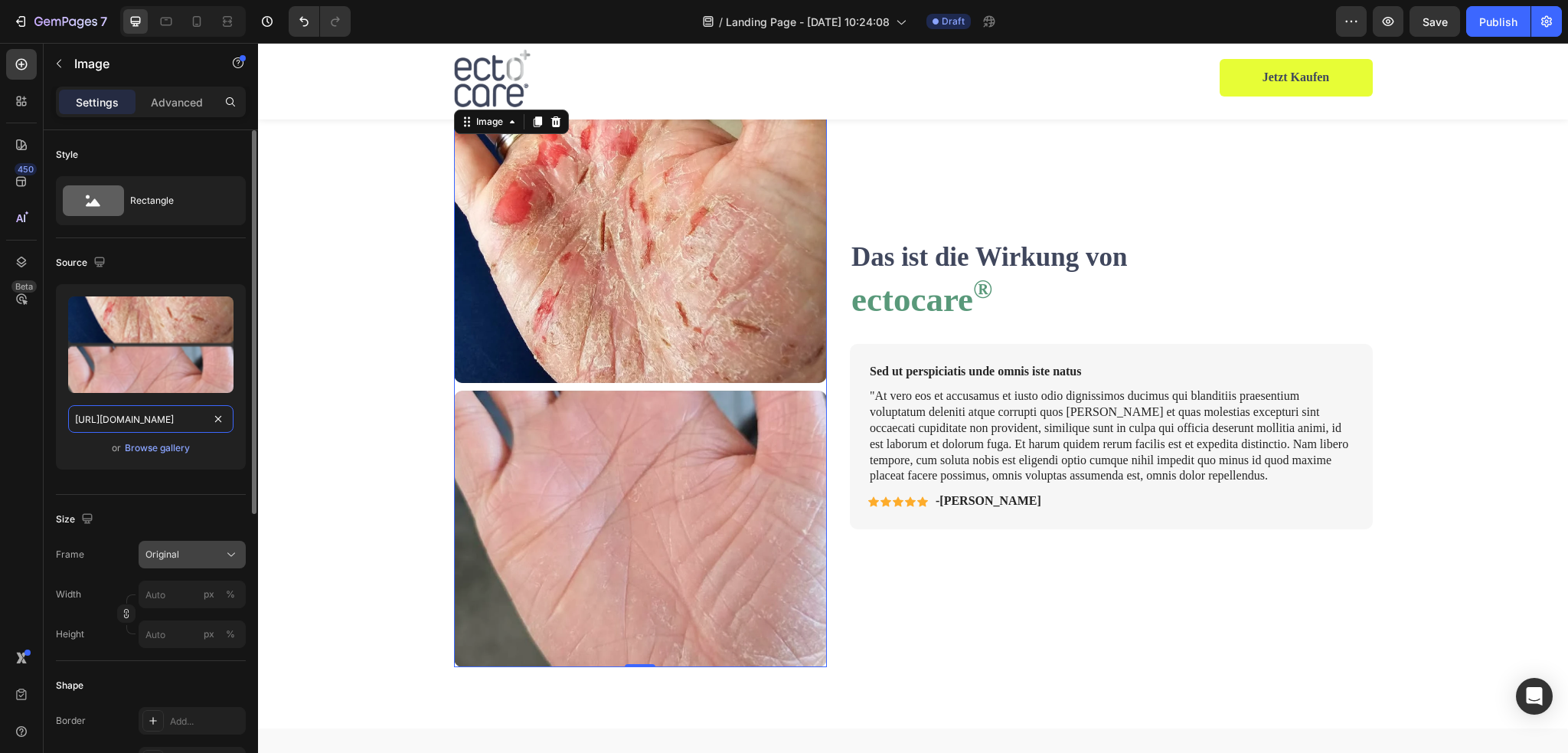
type input "https://cdn.shopify.com/s/files/1/0845/0995/0236/files/Befpre_After_1.webp?v=17…"
click at [203, 556] on div "Original" at bounding box center [182, 555] width 75 height 14
click at [205, 556] on div "Original" at bounding box center [182, 555] width 75 height 14
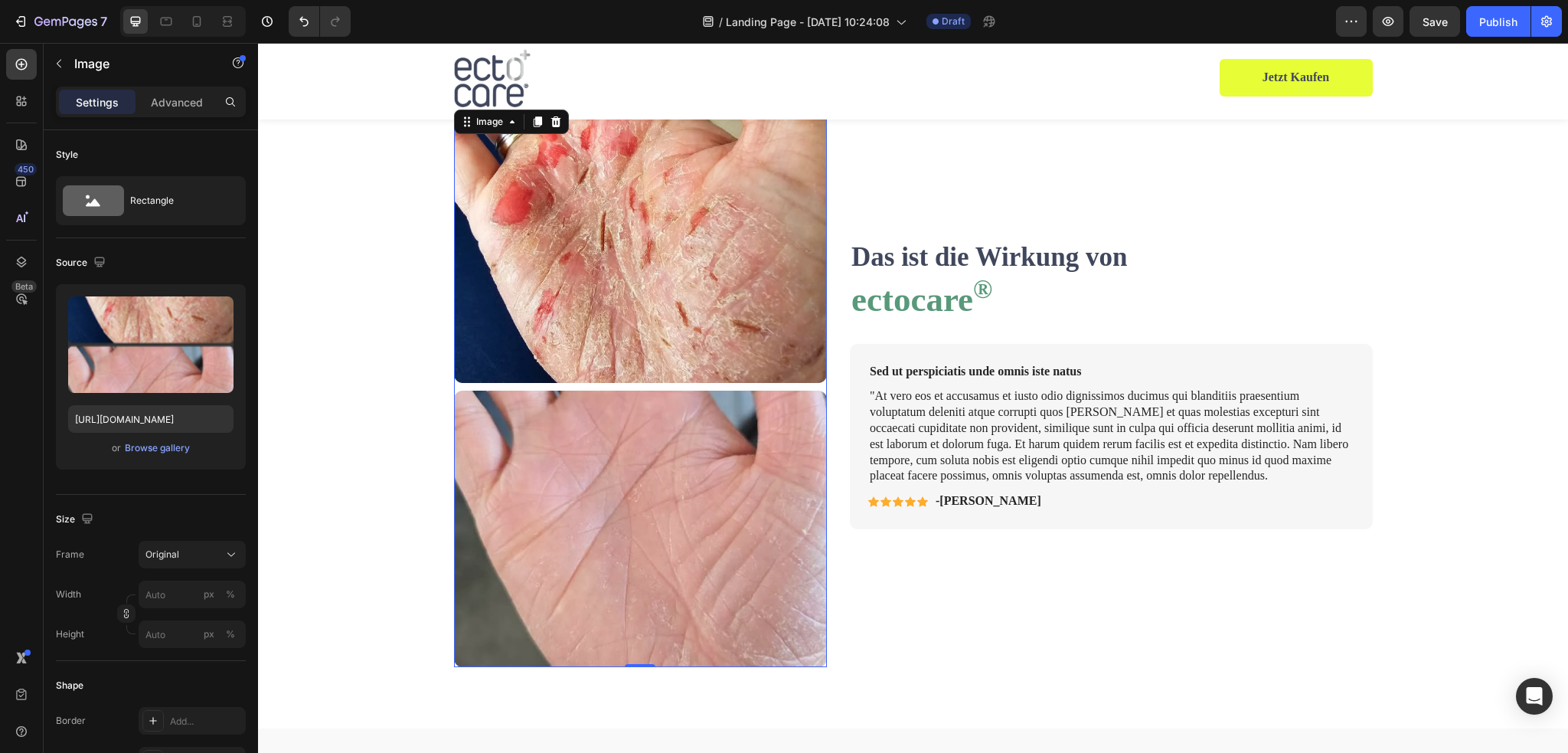
click at [663, 312] on img at bounding box center [640, 386] width 374 height 560
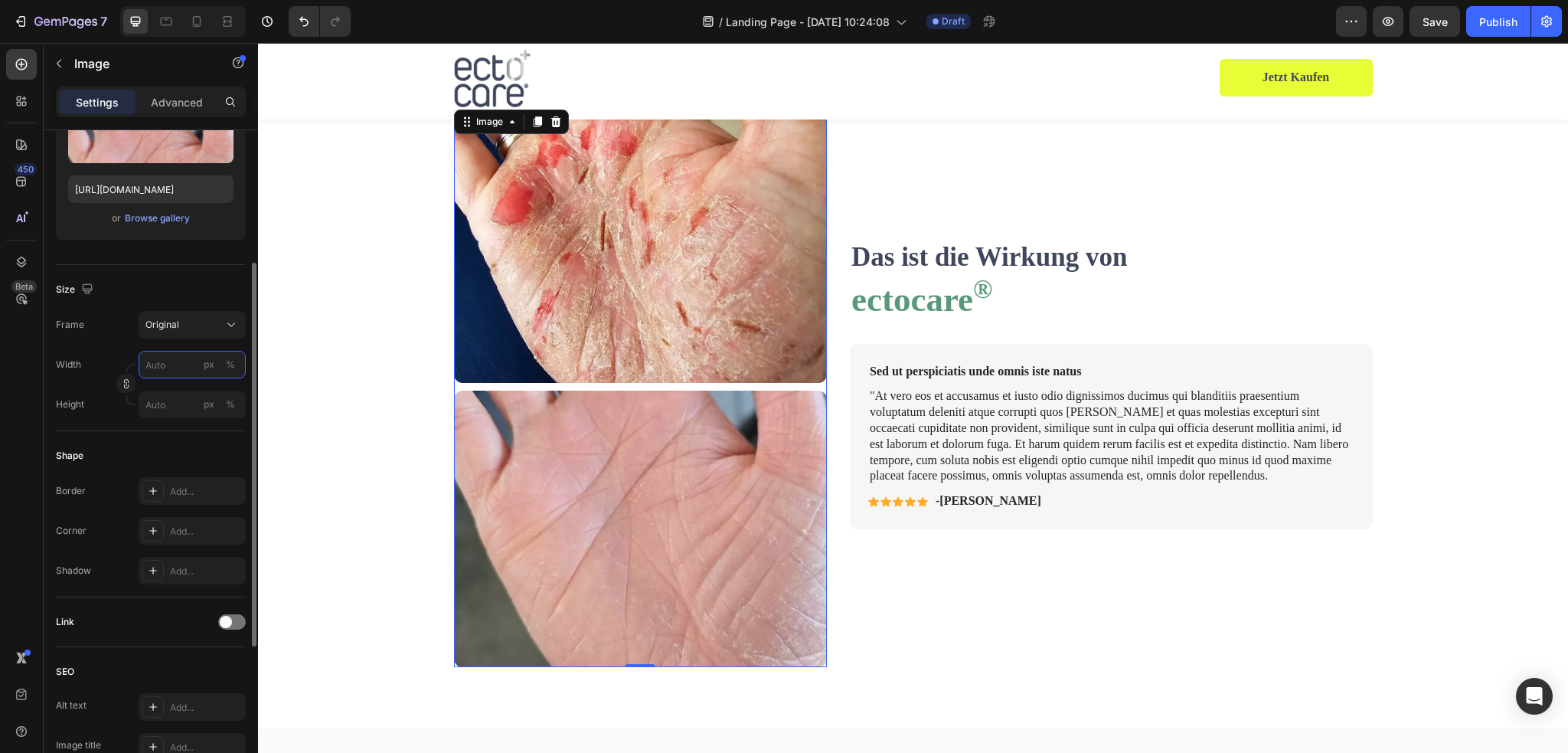
click at [191, 363] on input "px %" at bounding box center [191, 364] width 107 height 27
click at [237, 358] on button "%" at bounding box center [230, 364] width 19 height 19
click at [182, 364] on input "px %" at bounding box center [191, 364] width 107 height 27
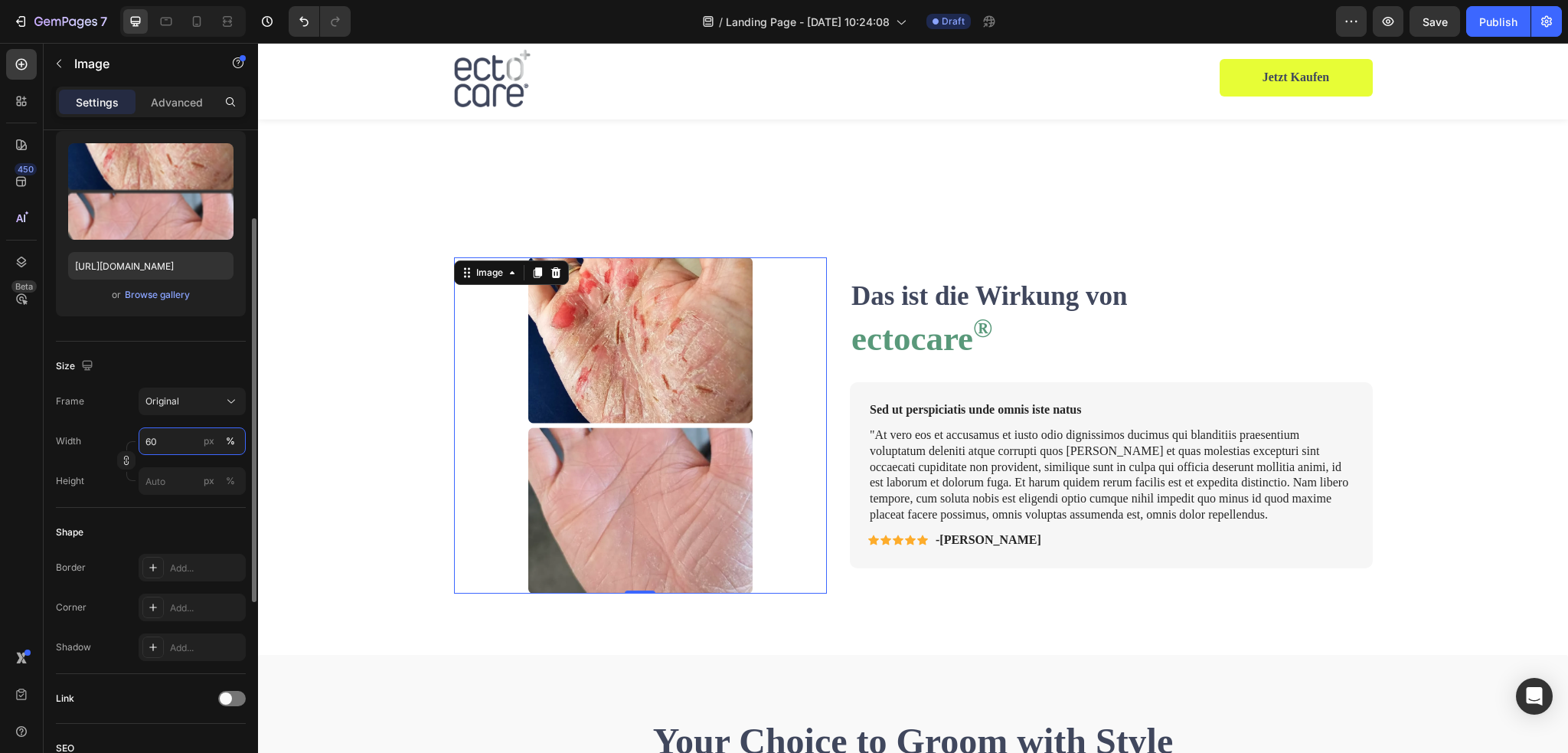
scroll to position [919, 0]
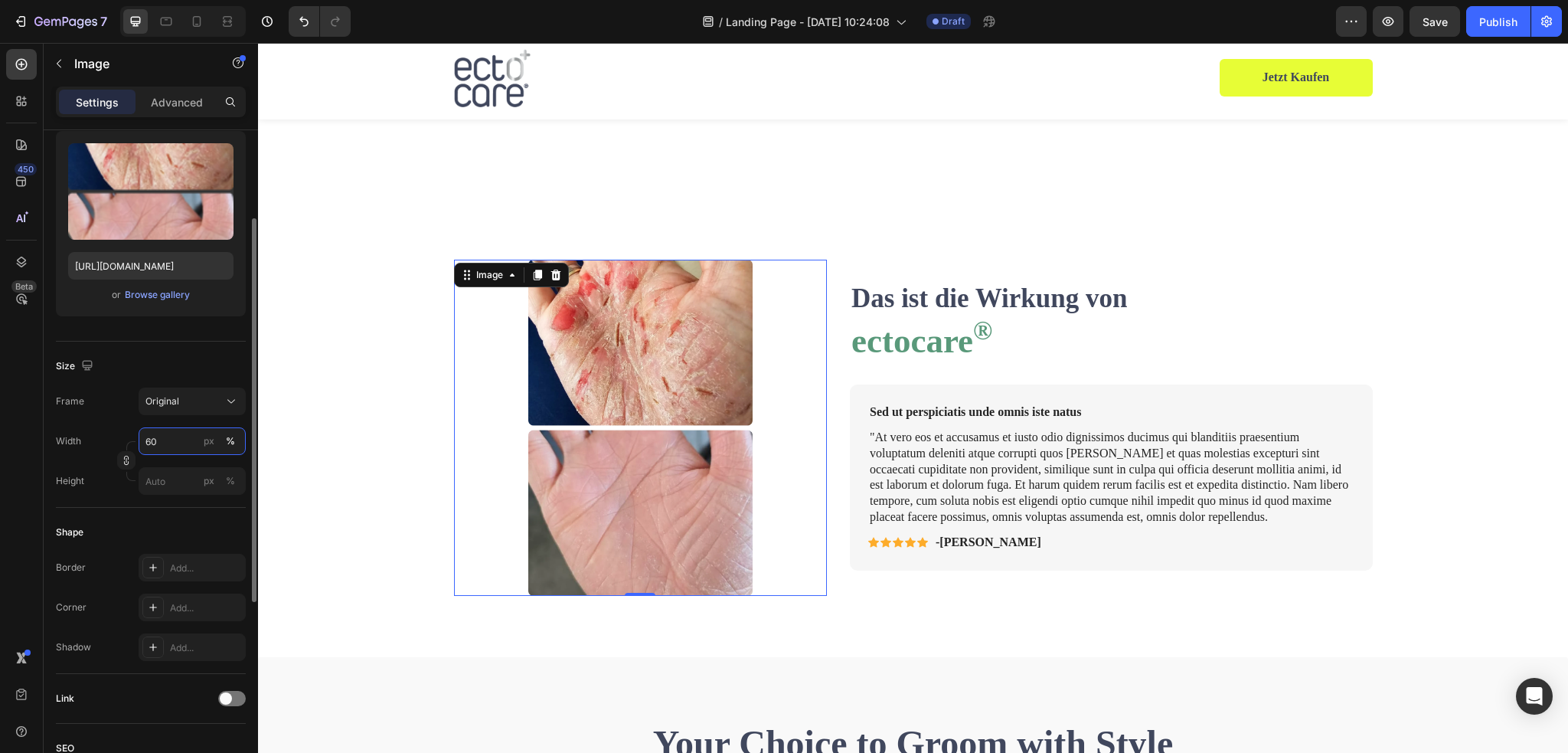
click at [169, 439] on input "60" at bounding box center [191, 440] width 107 height 27
type input "70"
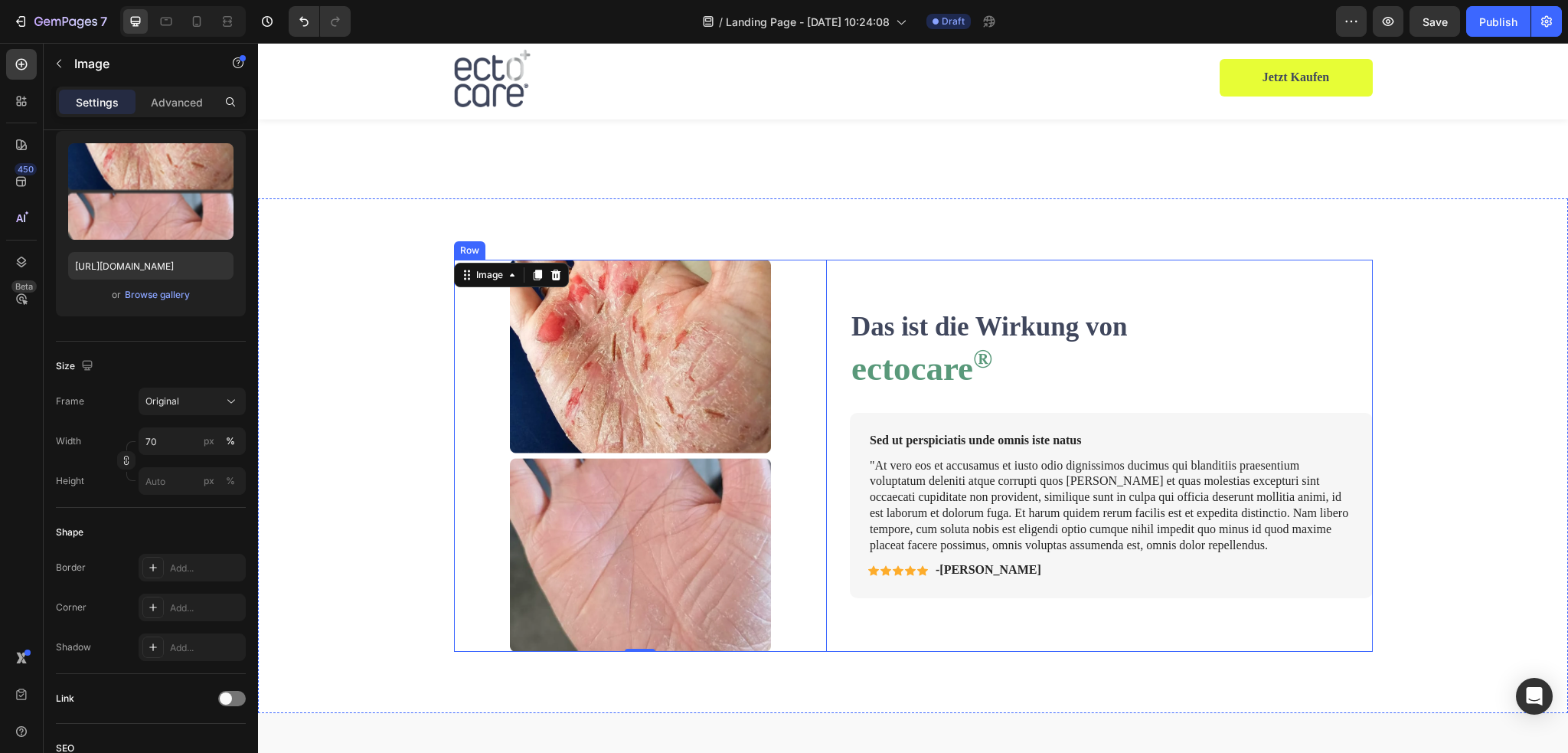
click at [1083, 257] on div "Image 0 Row Das ist die Wirkung von Text Block ectocare ® Heading Sed ut perspi…" at bounding box center [912, 455] width 1310 height 515
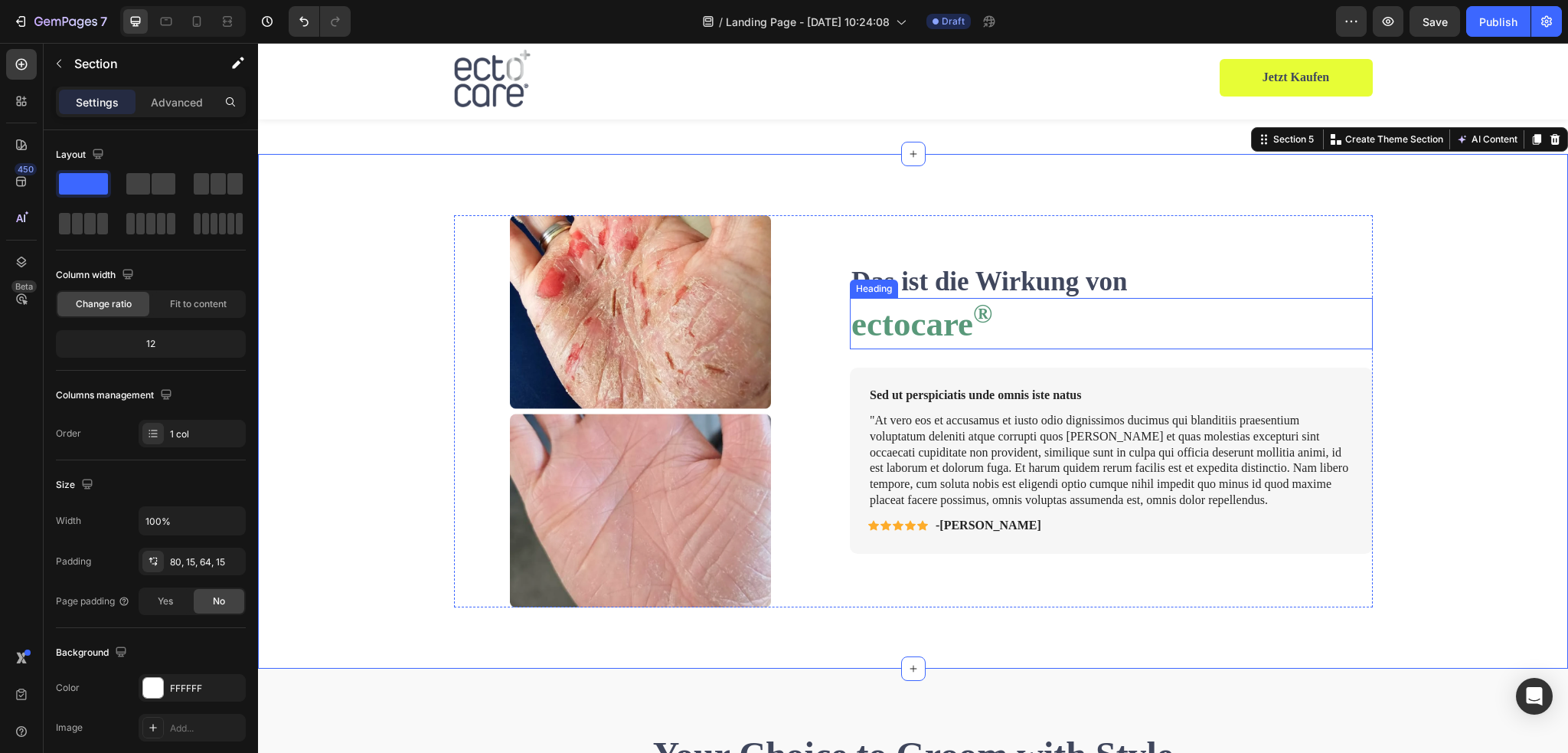
scroll to position [612, 0]
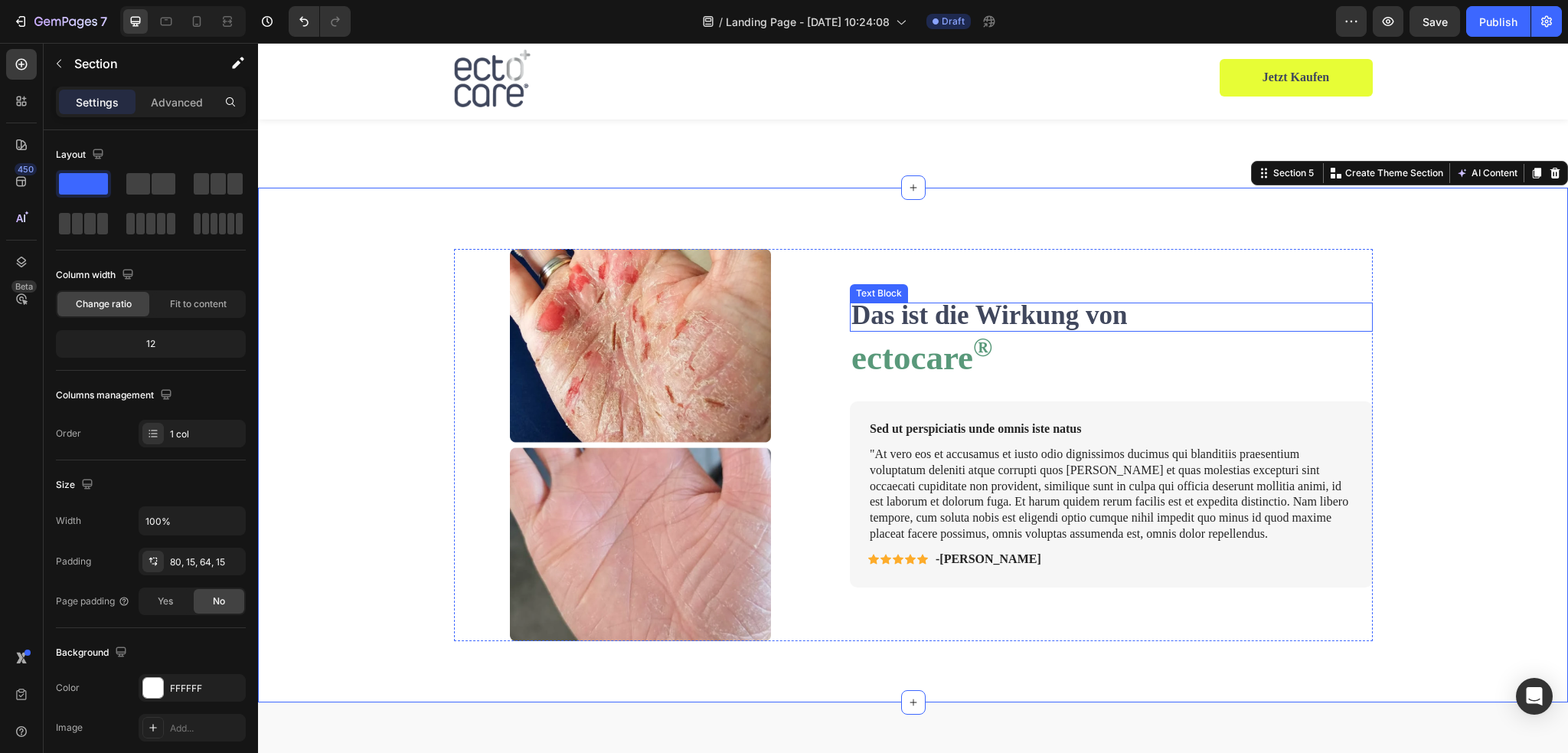
click at [1092, 322] on strong "Das ist die Wirkung von" at bounding box center [989, 315] width 276 height 30
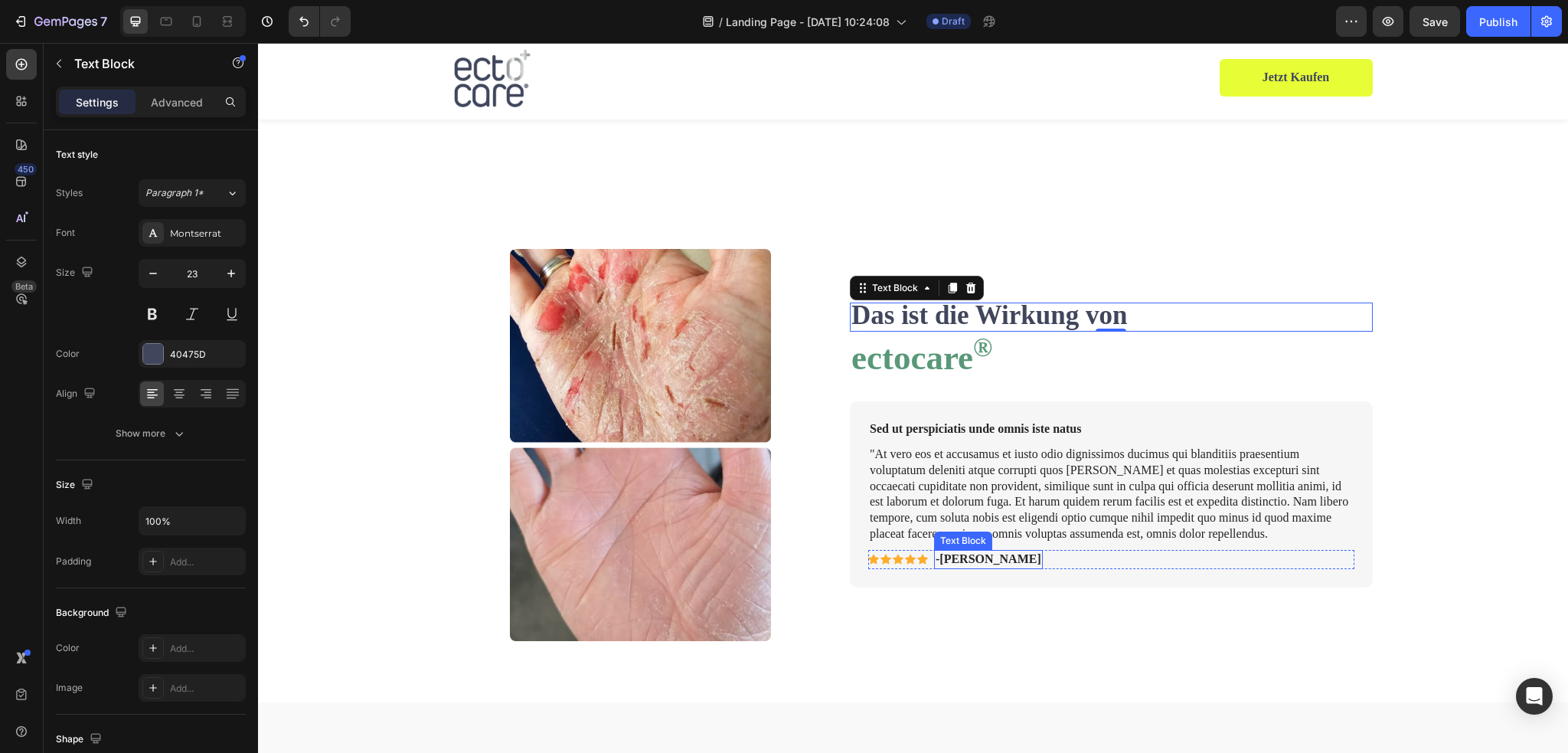
click at [958, 555] on p "-Alisa G." at bounding box center [988, 559] width 105 height 16
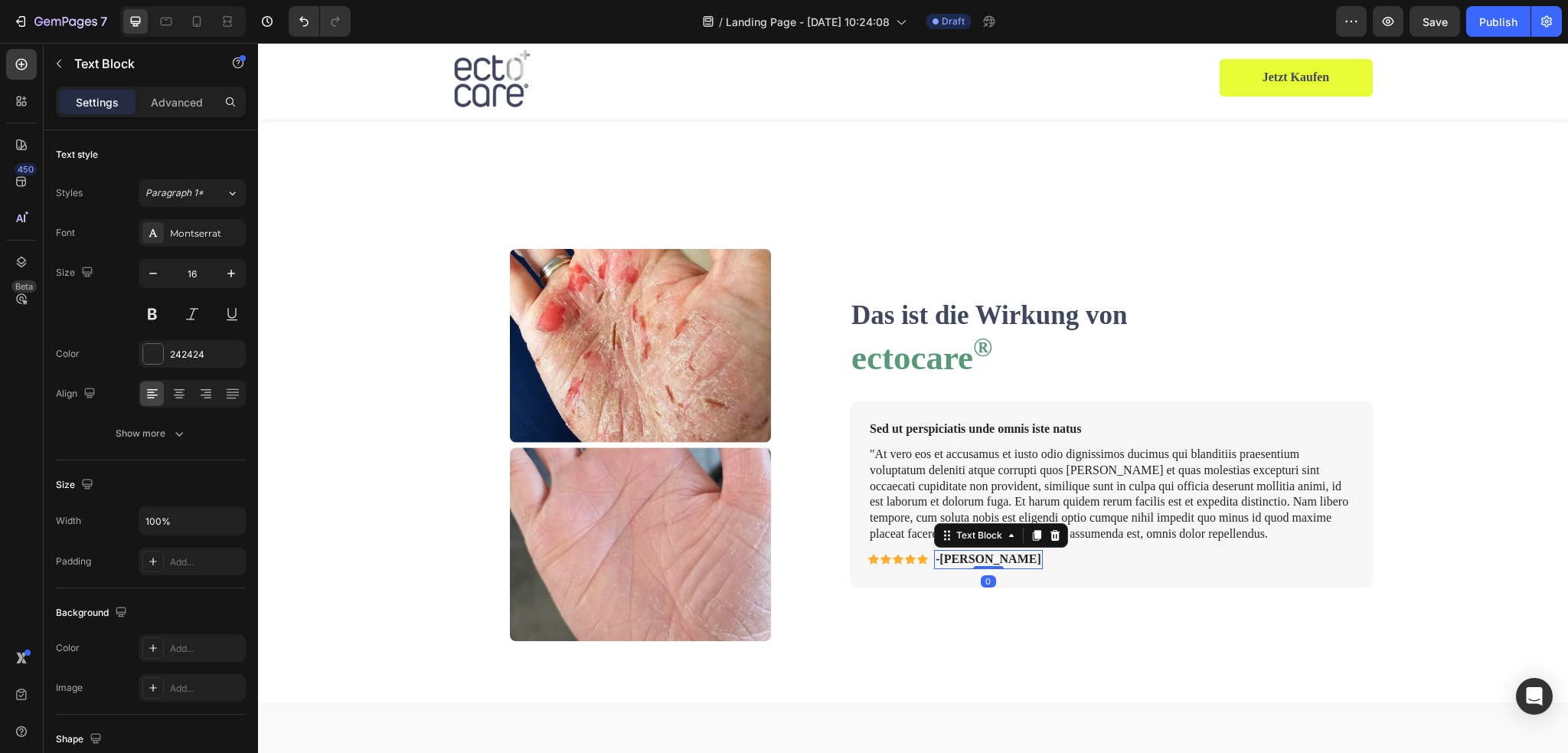
click at [958, 555] on p "-Alisa G." at bounding box center [988, 559] width 105 height 16
click at [1225, 385] on div "Das ist die Wirkung von Text Block ectocare ® Heading Sed ut perspiciatis unde …" at bounding box center [1111, 445] width 523 height 392
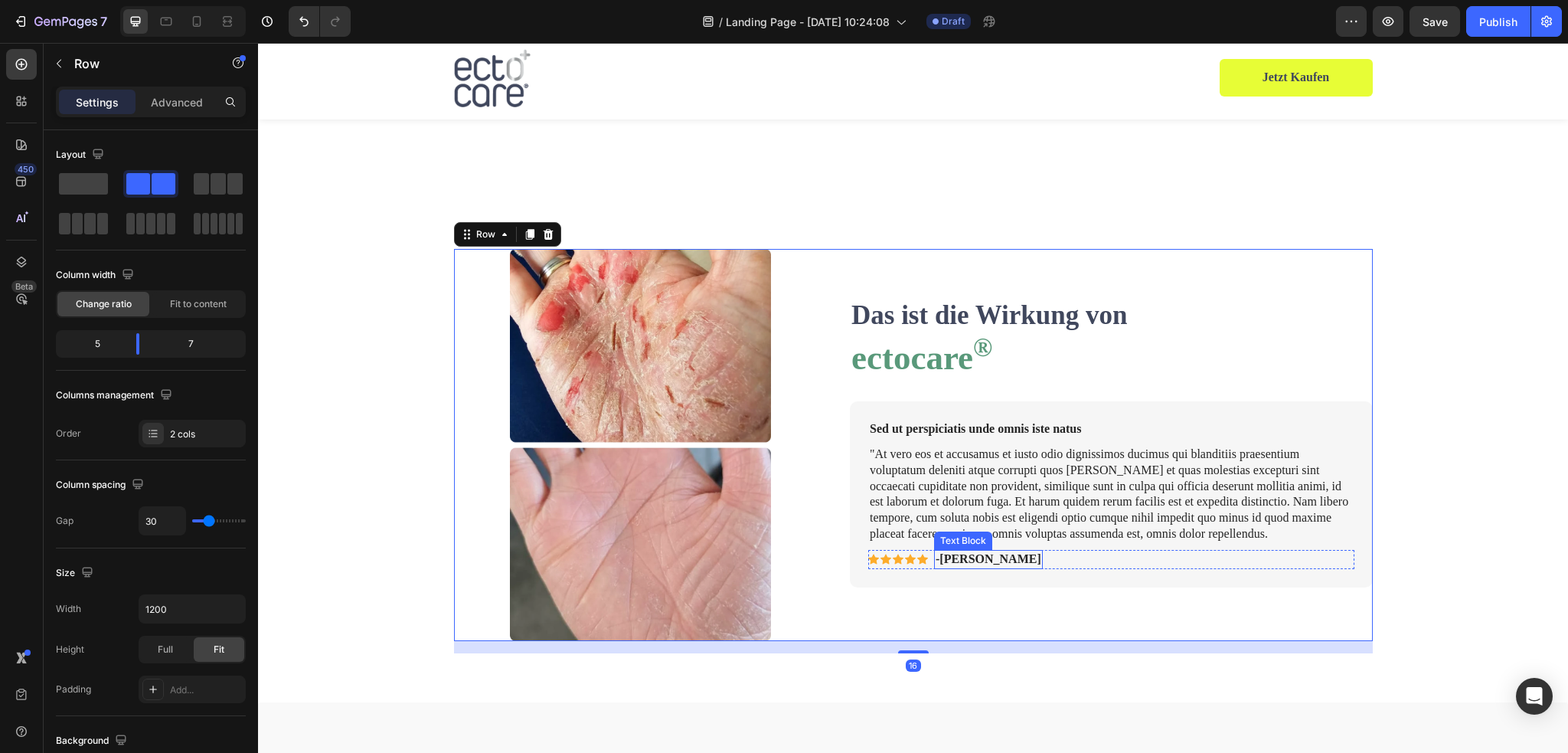
click at [935, 556] on p "-Sylvia" at bounding box center [988, 559] width 105 height 16
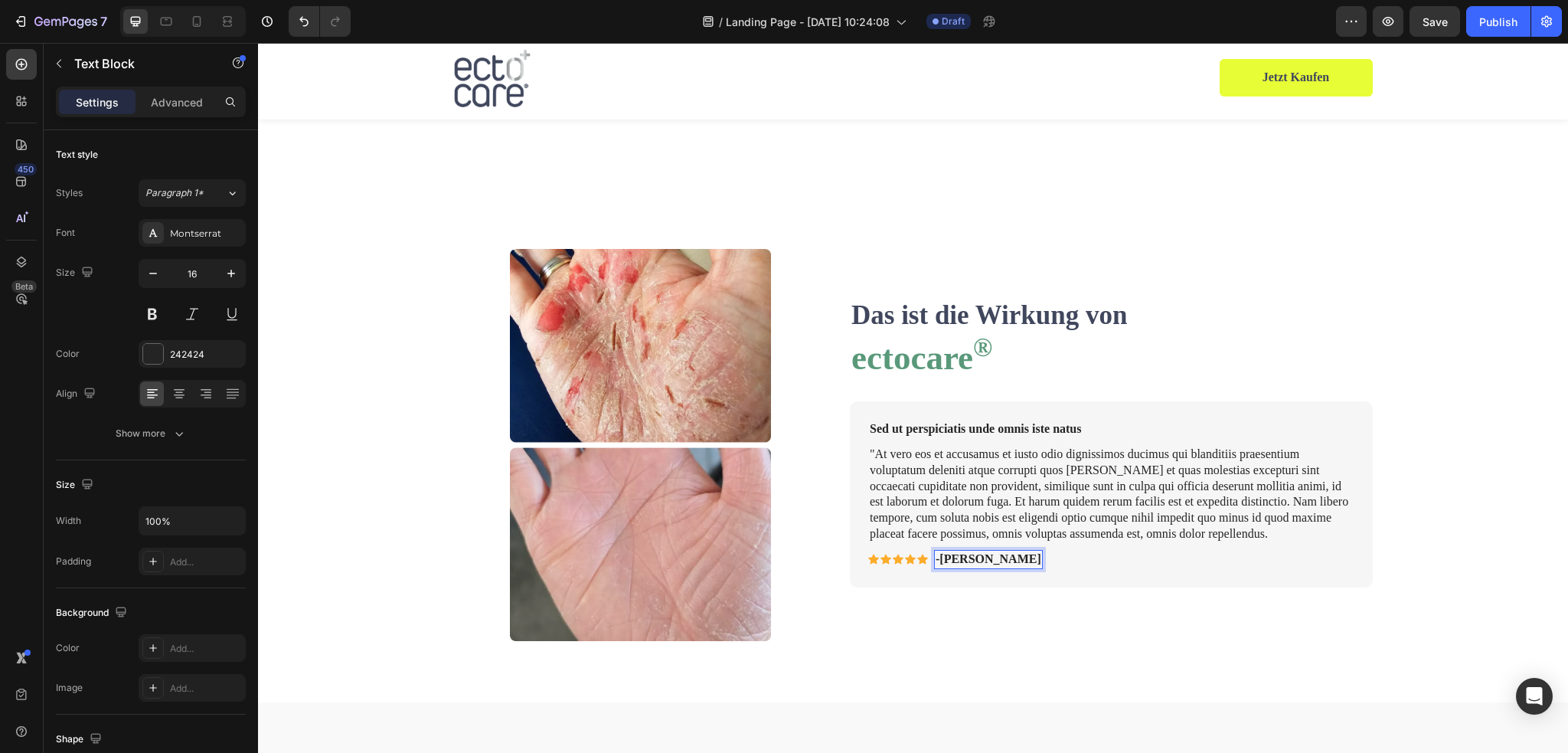
click at [935, 556] on p "-Sylvia" at bounding box center [988, 559] width 105 height 16
click at [961, 468] on p ""At vero eos et accusamus et iusto odio dignissimos ducimus qui blanditiis prae…" at bounding box center [1111, 494] width 483 height 96
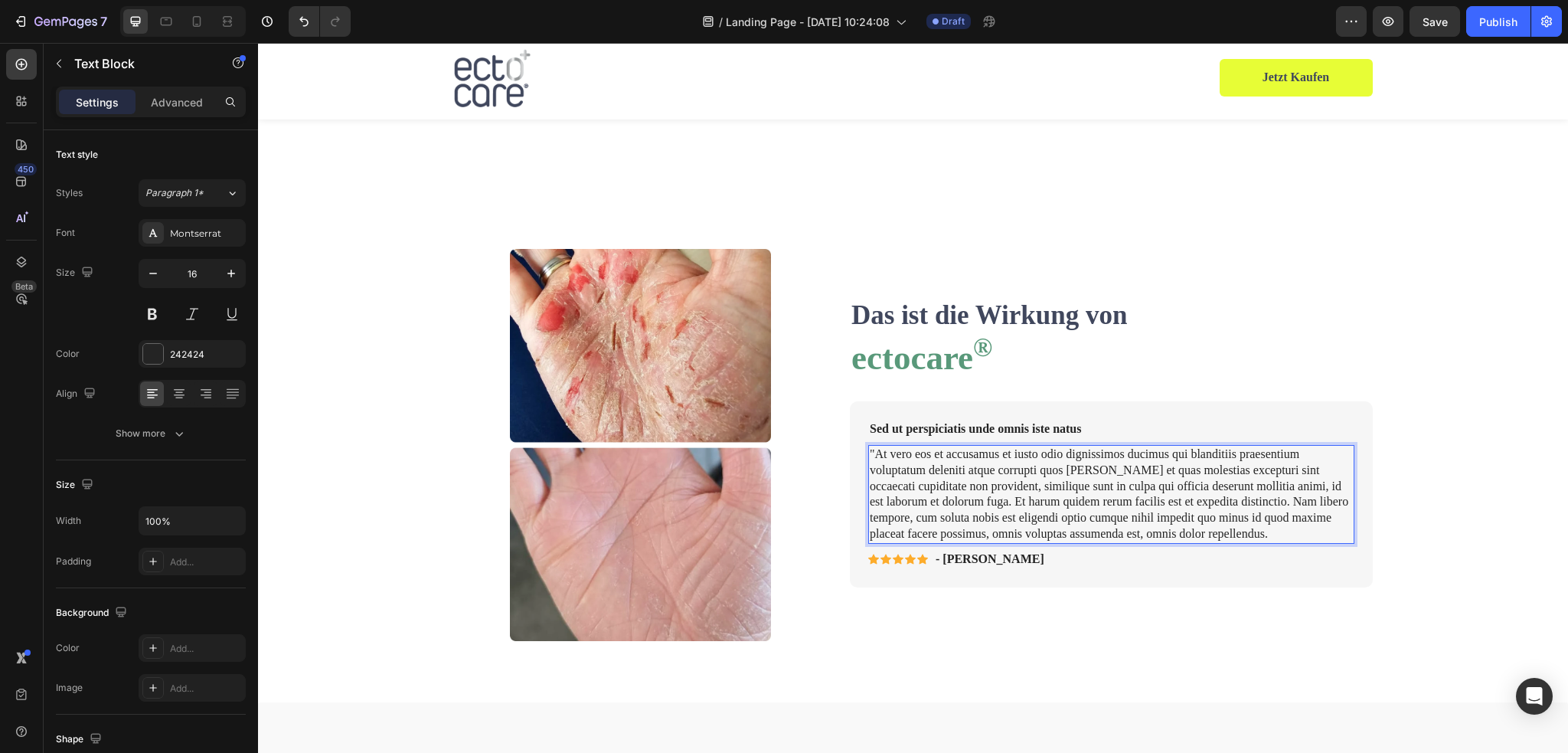
click at [961, 489] on p ""At vero eos et accusamus et iusto odio dignissimos ducimus qui blanditiis prae…" at bounding box center [1111, 494] width 483 height 96
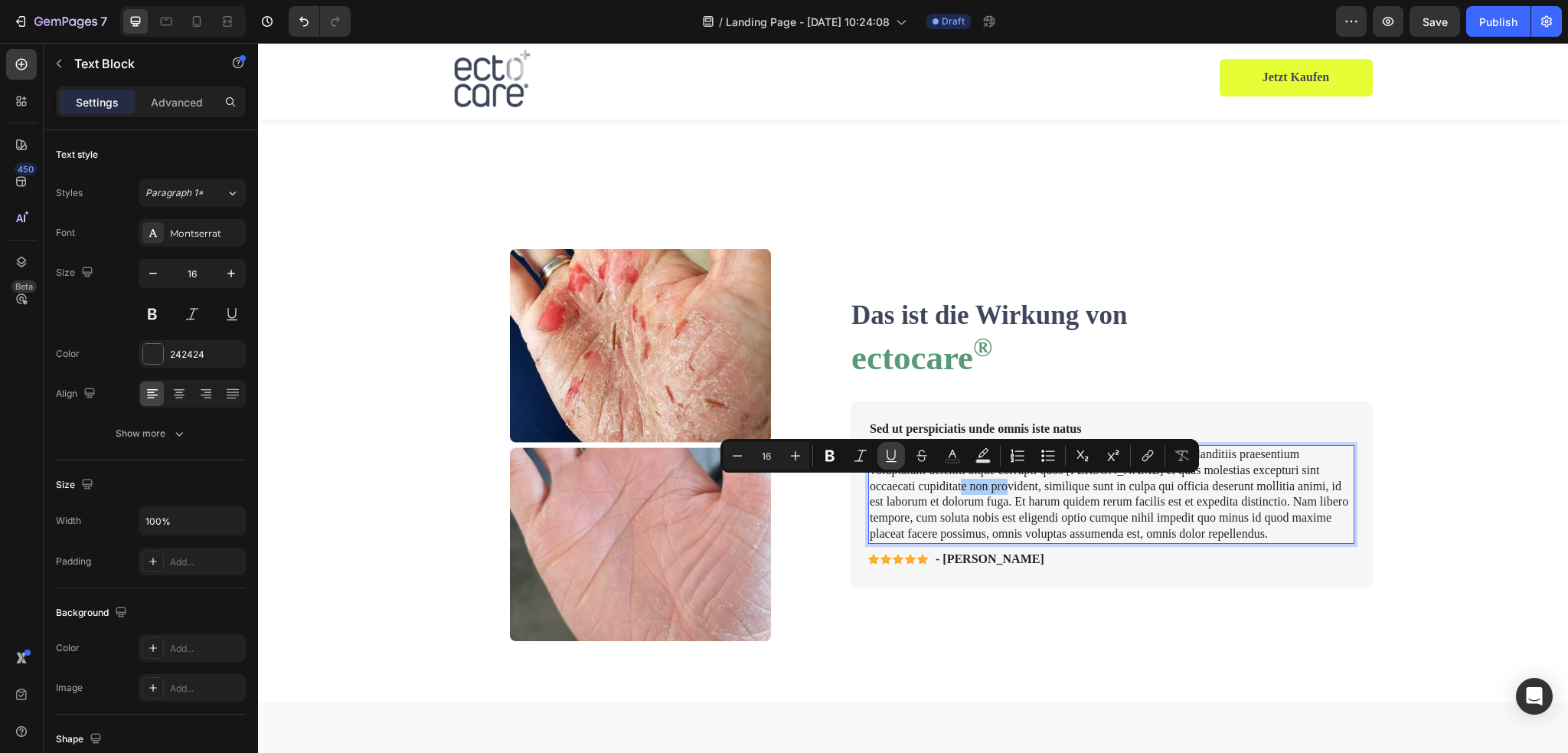
click at [896, 469] on button "Underline" at bounding box center [890, 455] width 27 height 27
click at [916, 493] on p ""At vero eos et accusamus et iusto odio dignissimos ducimus qui blanditiis prae…" at bounding box center [1111, 494] width 483 height 96
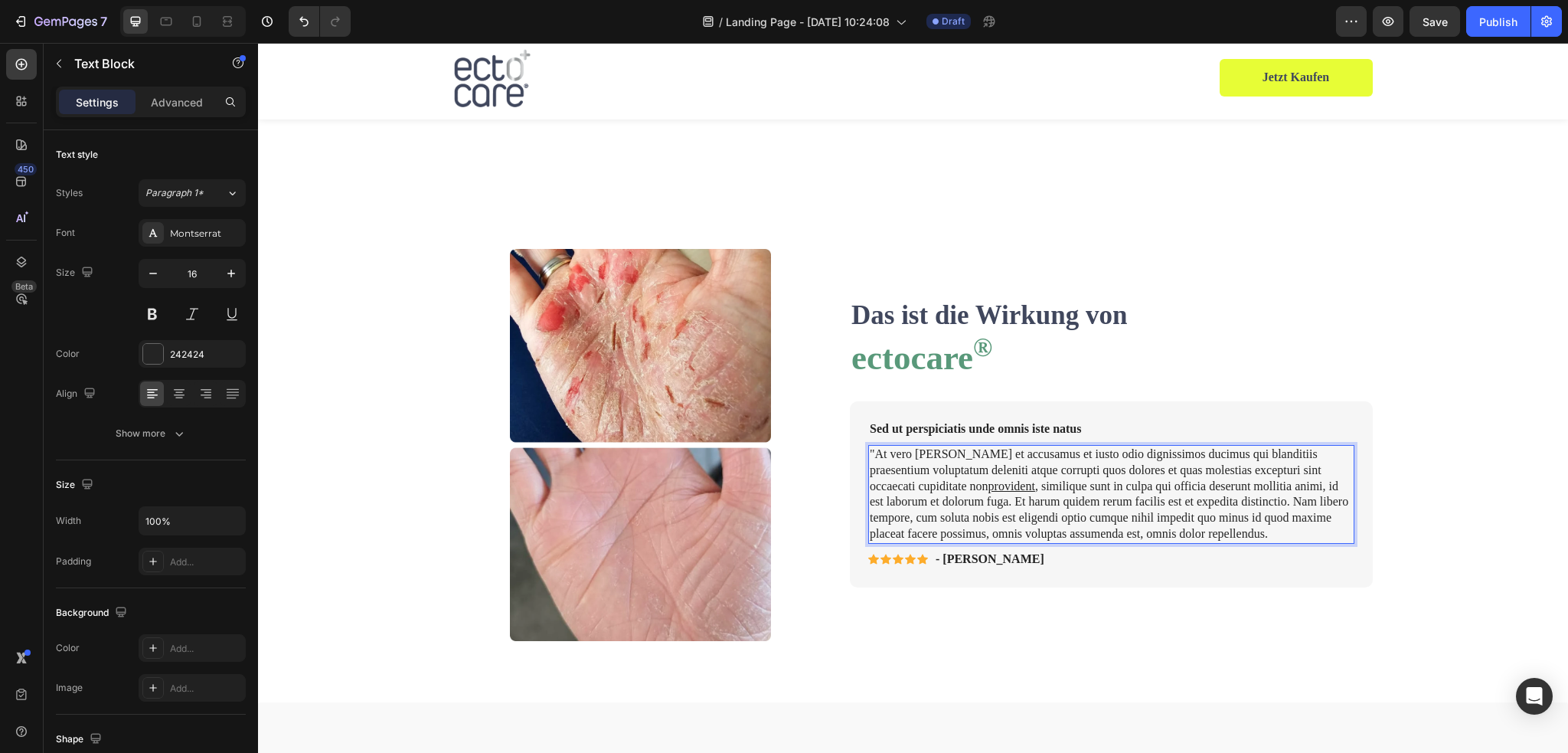
click at [989, 486] on u "provident" at bounding box center [1012, 485] width 47 height 13
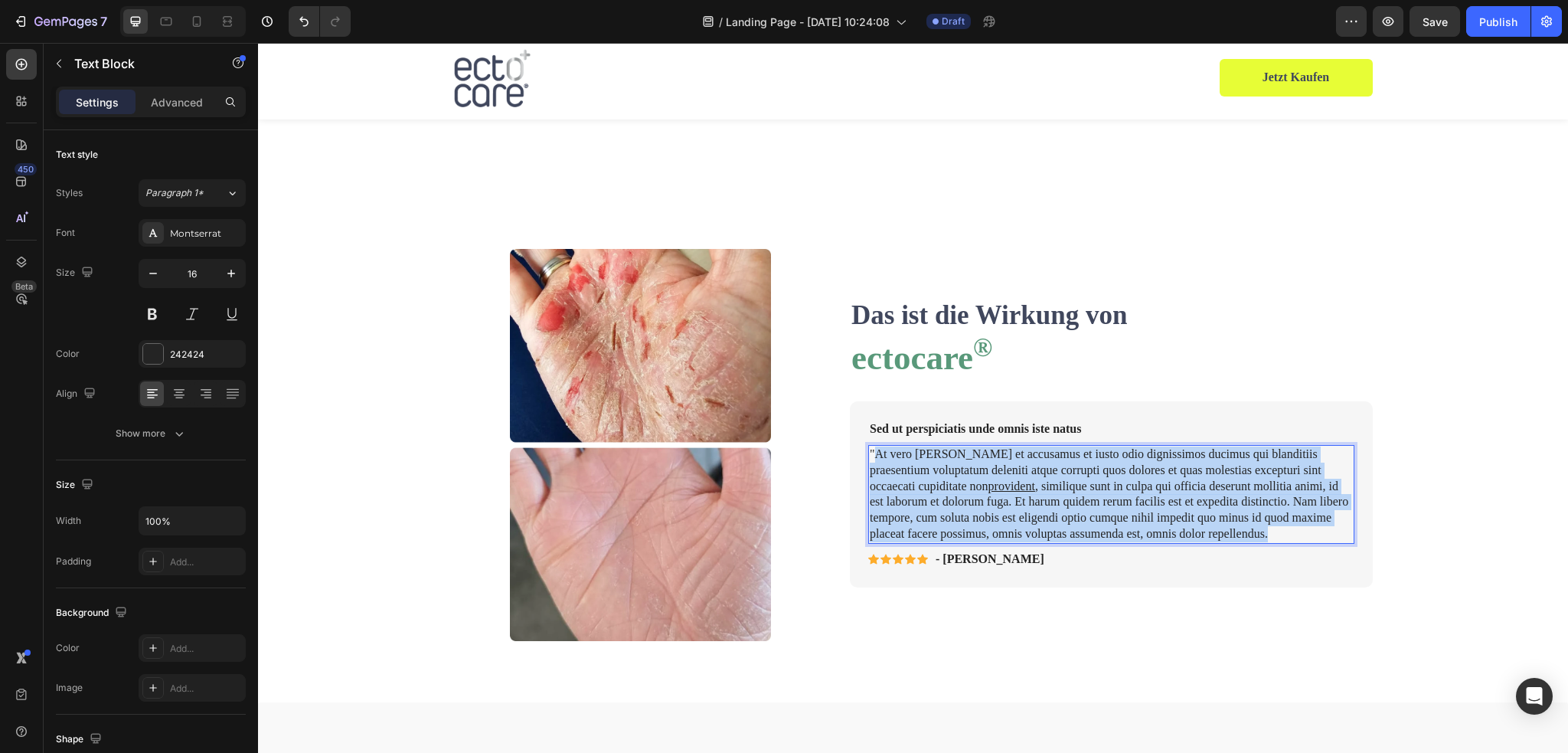
drag, startPoint x: 874, startPoint y: 452, endPoint x: 1261, endPoint y: 535, distance: 395.8
click at [1261, 535] on p ""At vero eos et accusamus et iusto odio dignissimos ducimus qui blanditiis prae…" at bounding box center [1111, 494] width 483 height 96
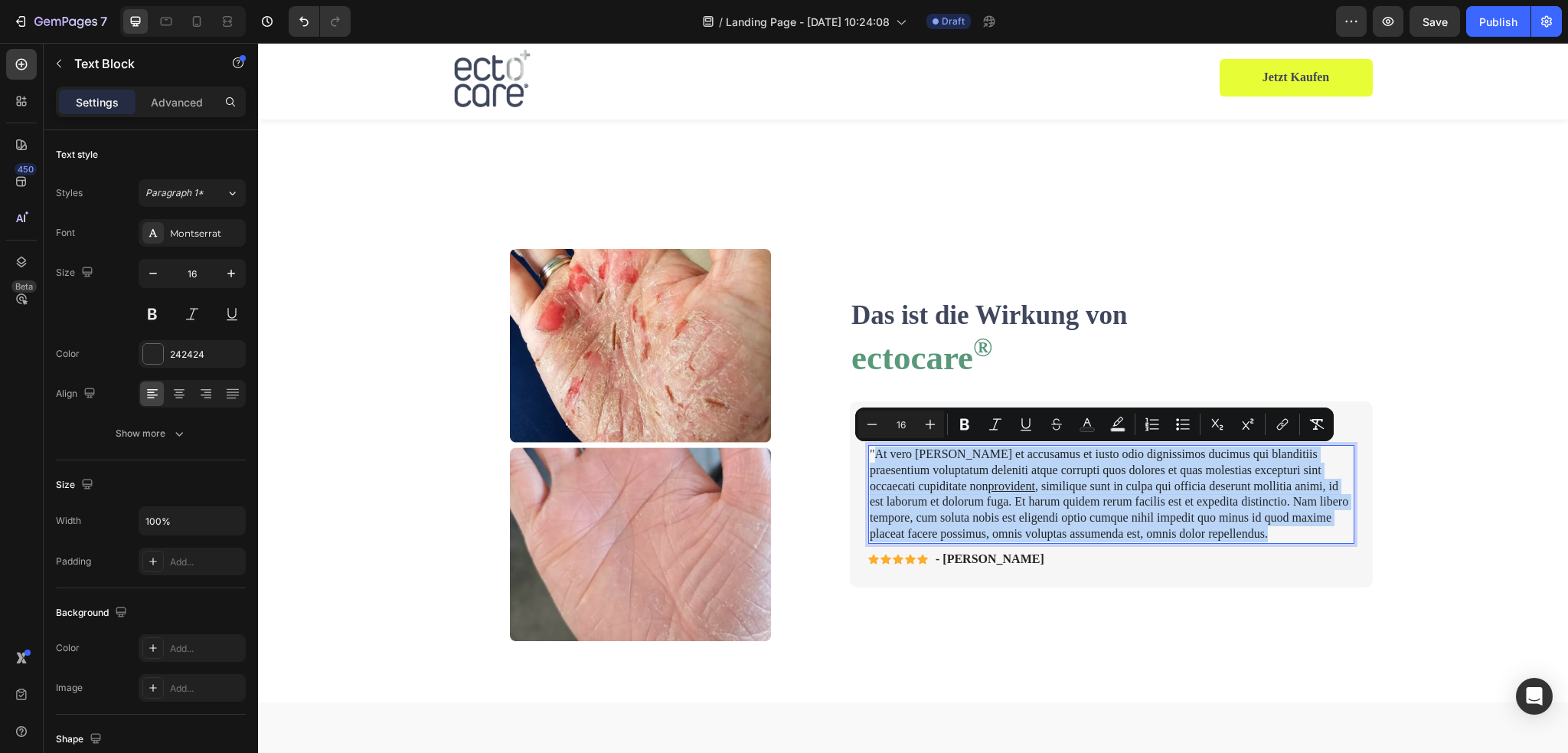
scroll to position [628, 0]
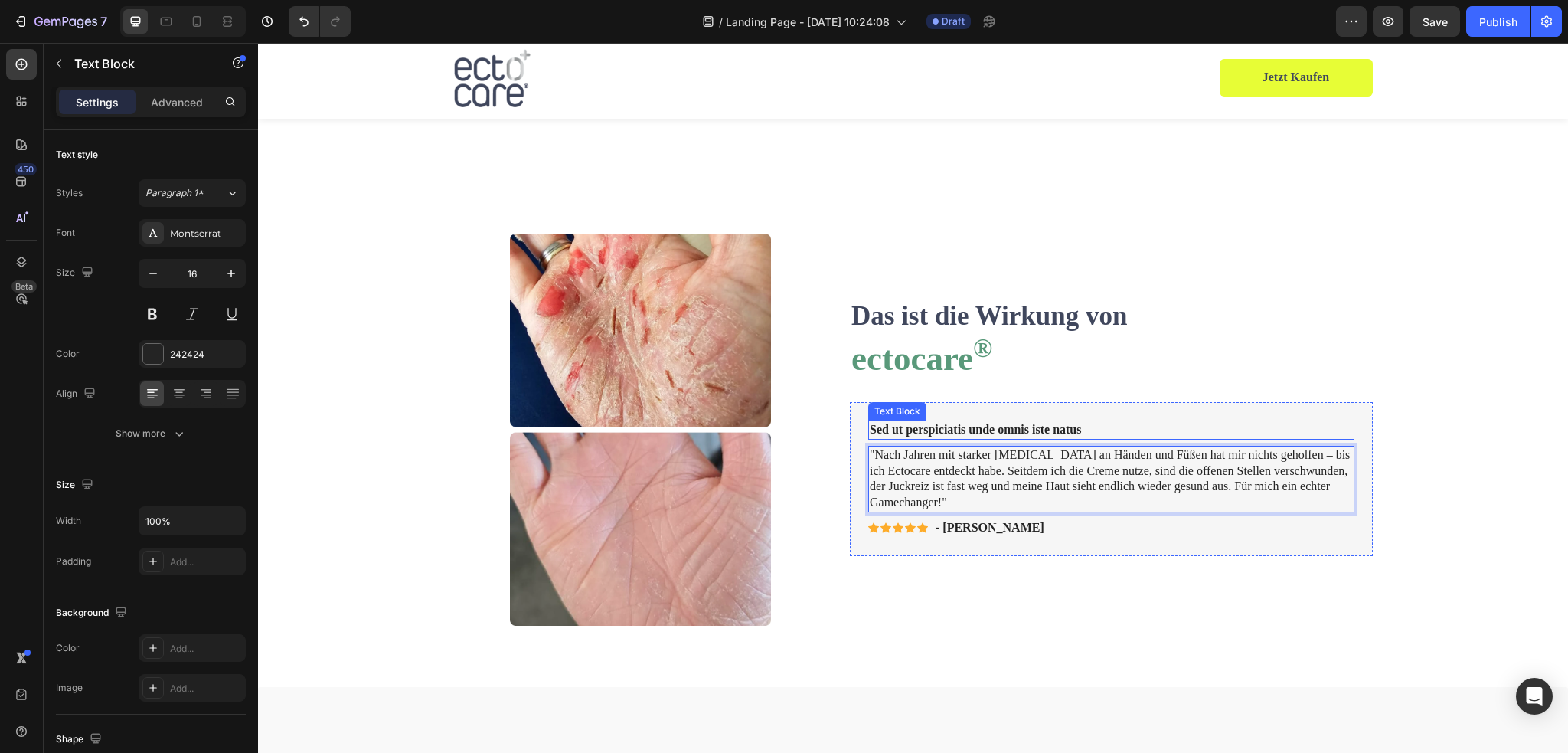
click at [951, 427] on p "Sed ut perspiciatis unde omnis iste natus" at bounding box center [1111, 430] width 483 height 16
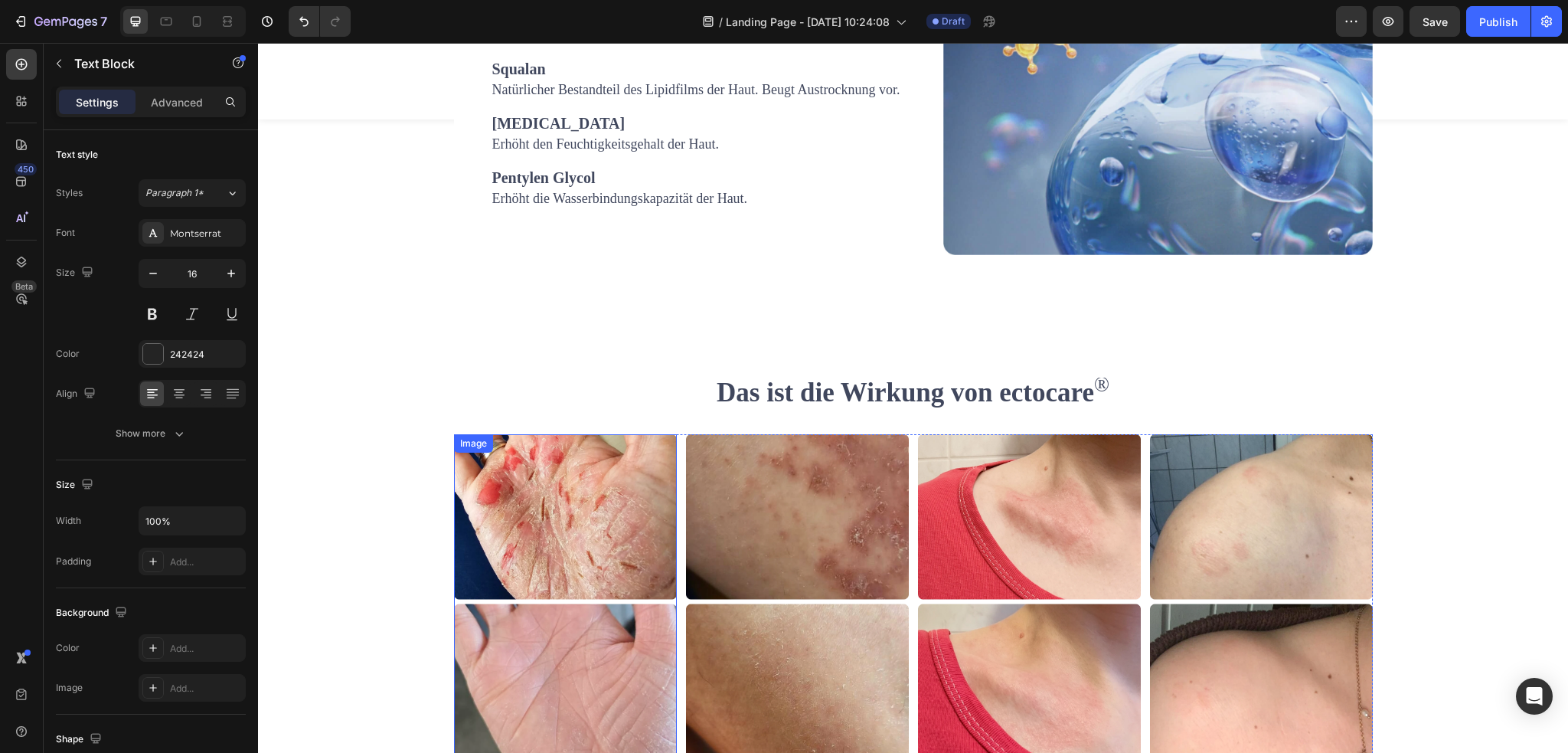
scroll to position [2542, 0]
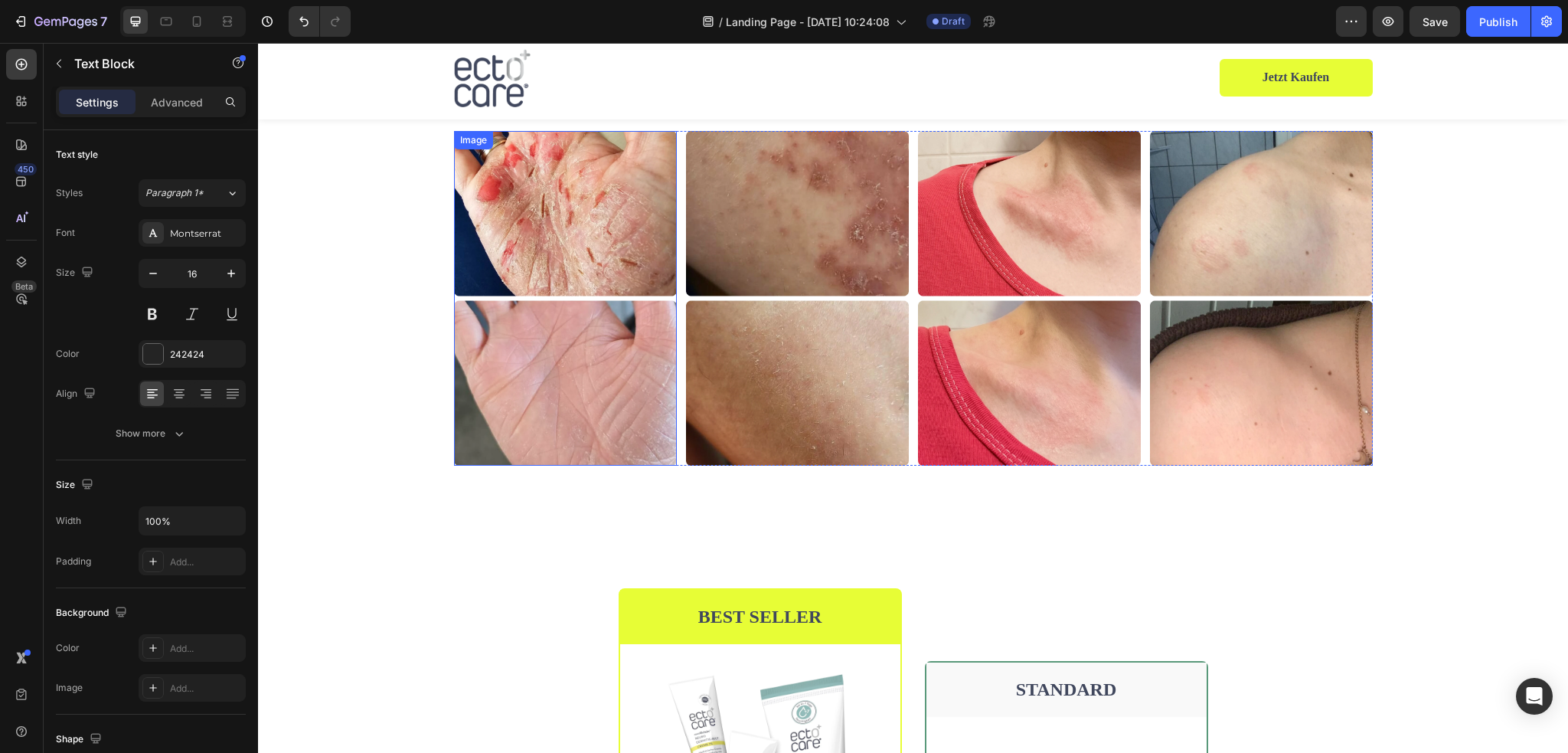
click at [609, 374] on img at bounding box center [564, 299] width 222 height 335
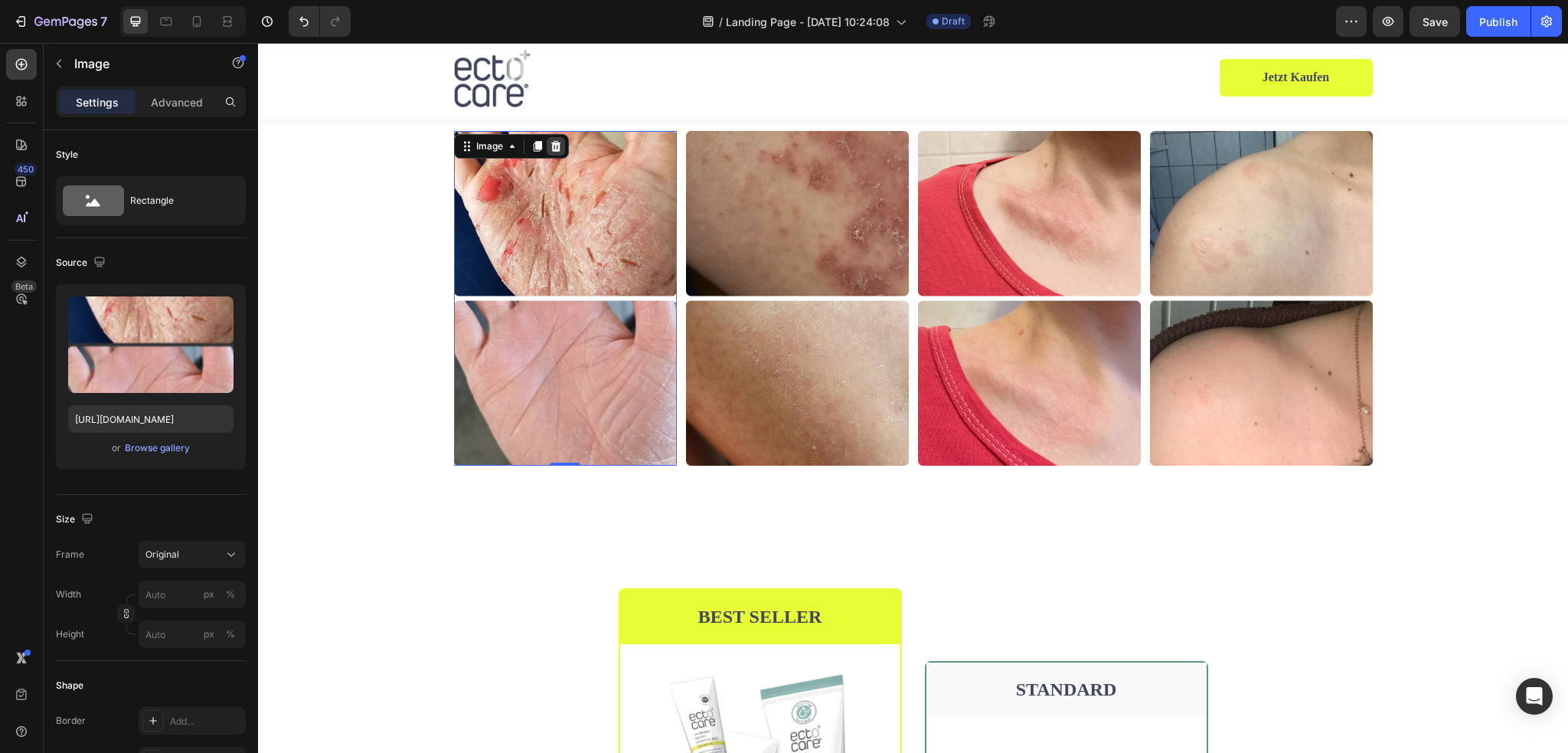
click at [555, 144] on icon at bounding box center [556, 146] width 12 height 12
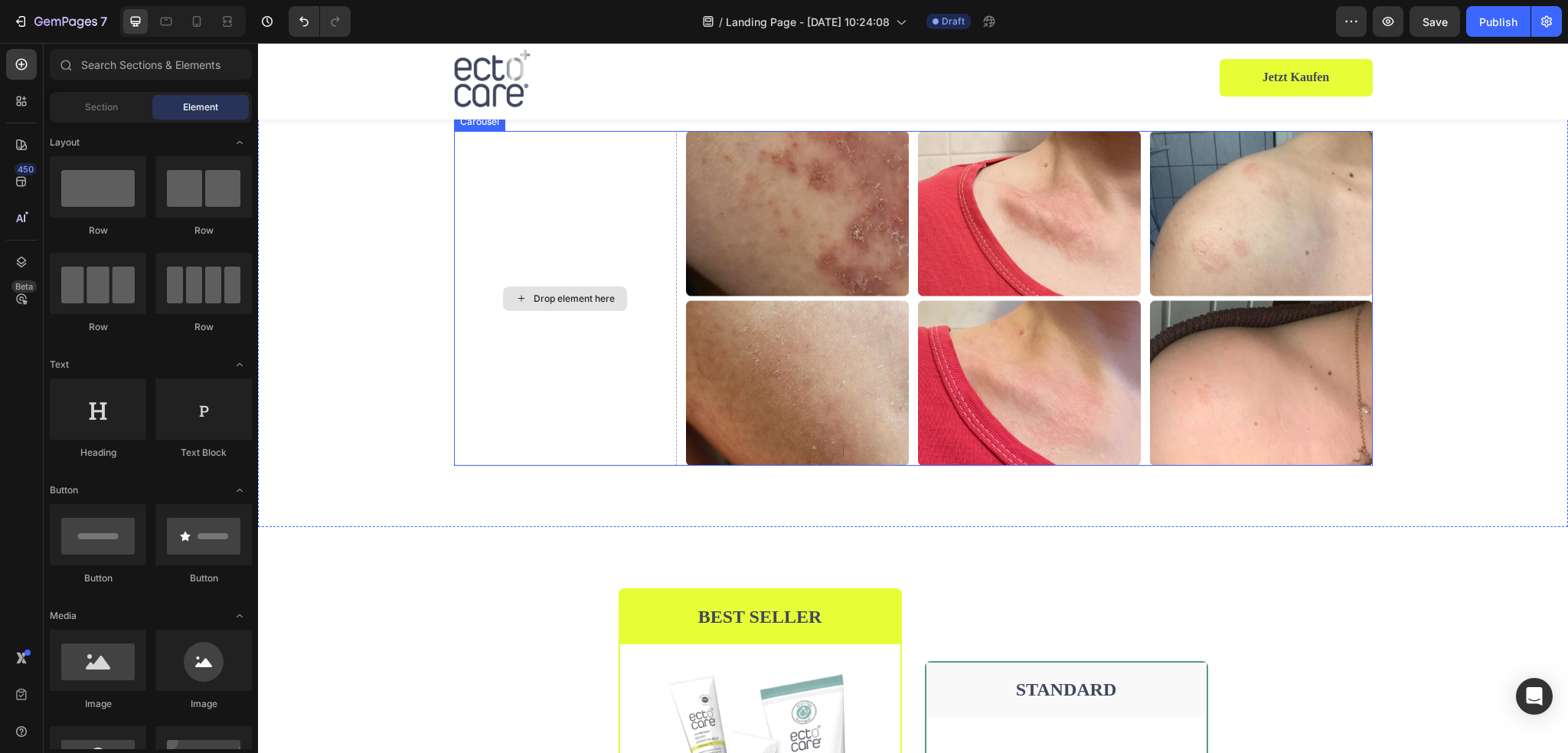
click at [637, 239] on div "Drop element here" at bounding box center [564, 299] width 222 height 335
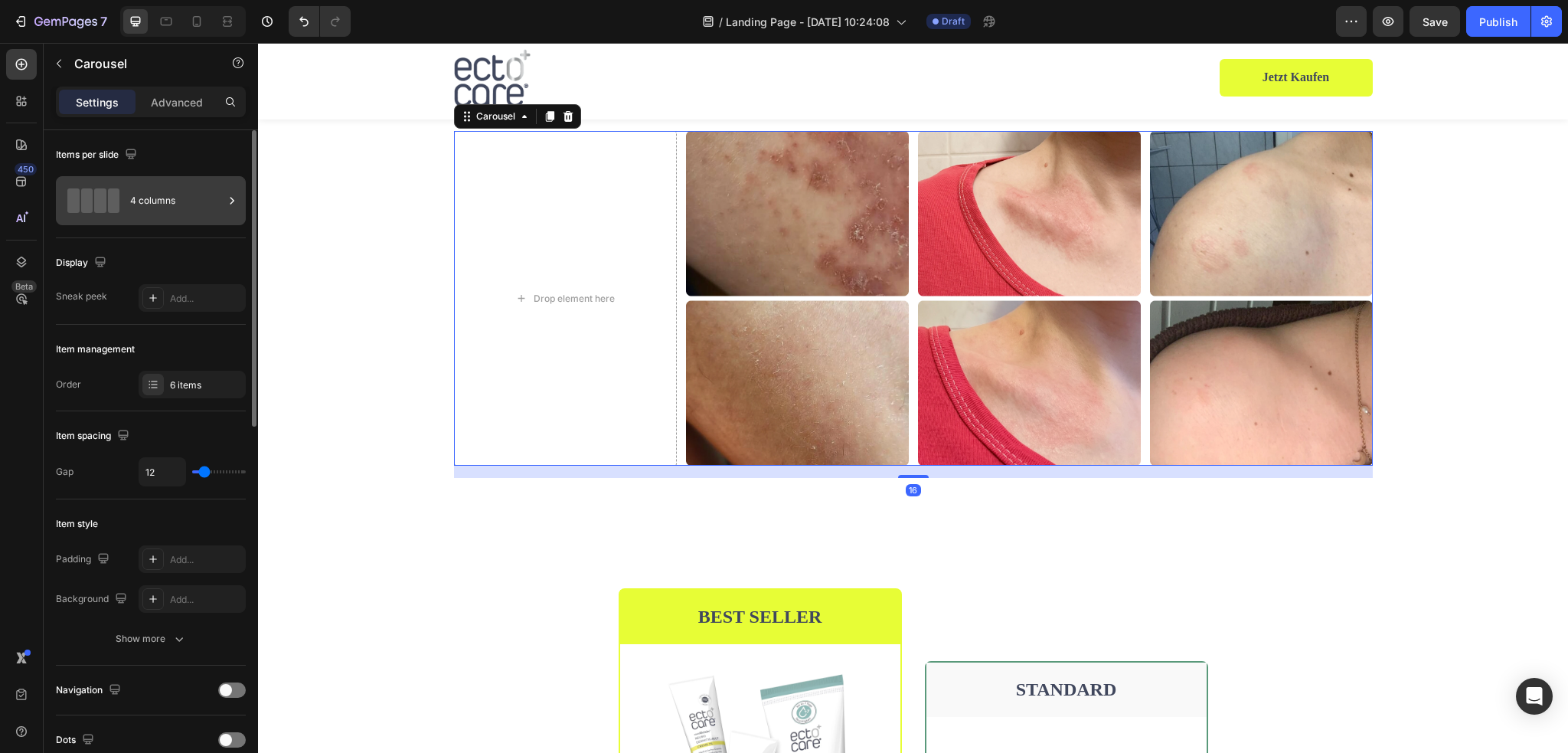
click at [128, 198] on div "4 columns" at bounding box center [151, 200] width 190 height 49
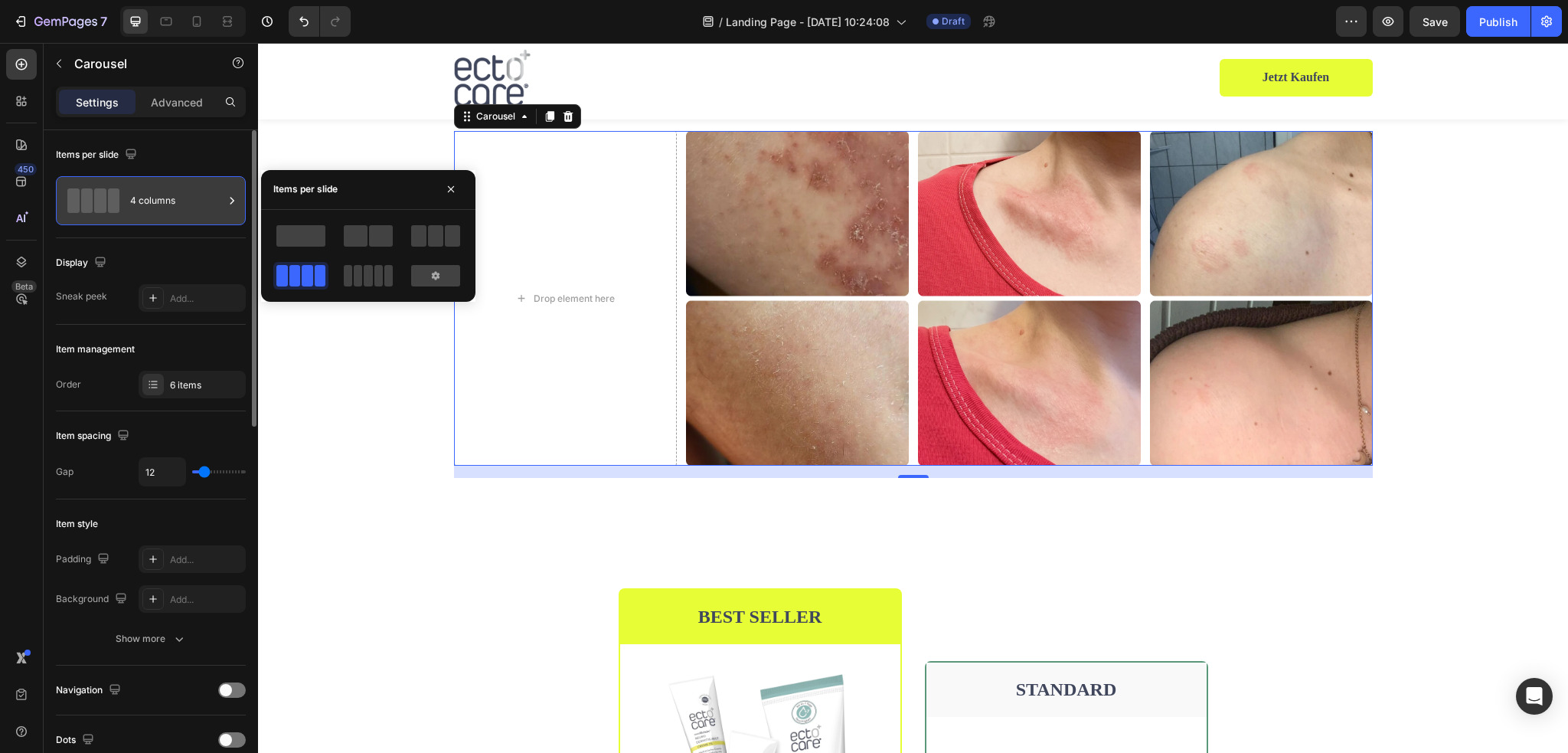
click at [151, 202] on div "4 columns" at bounding box center [176, 201] width 93 height 35
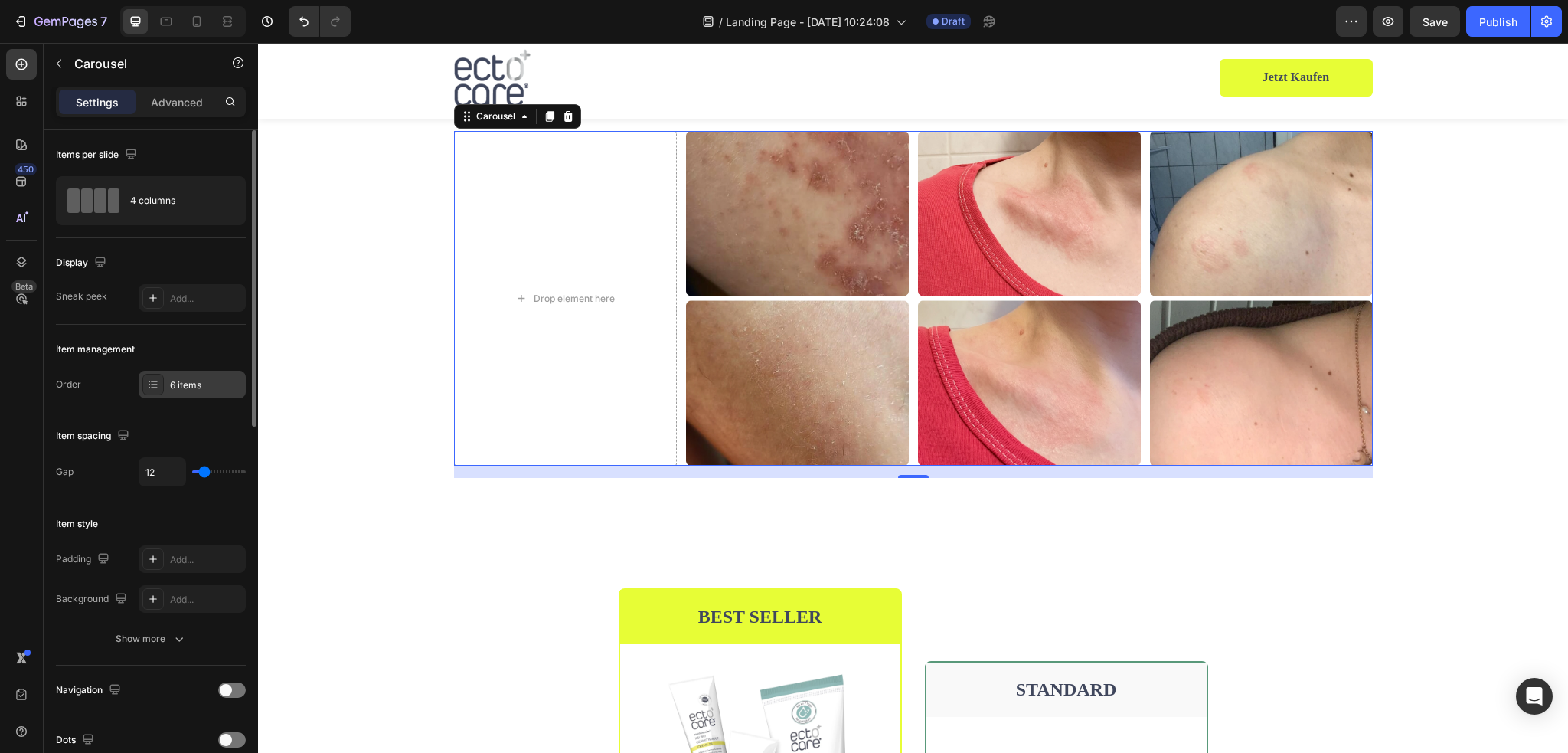
click at [160, 378] on div at bounding box center [153, 384] width 21 height 21
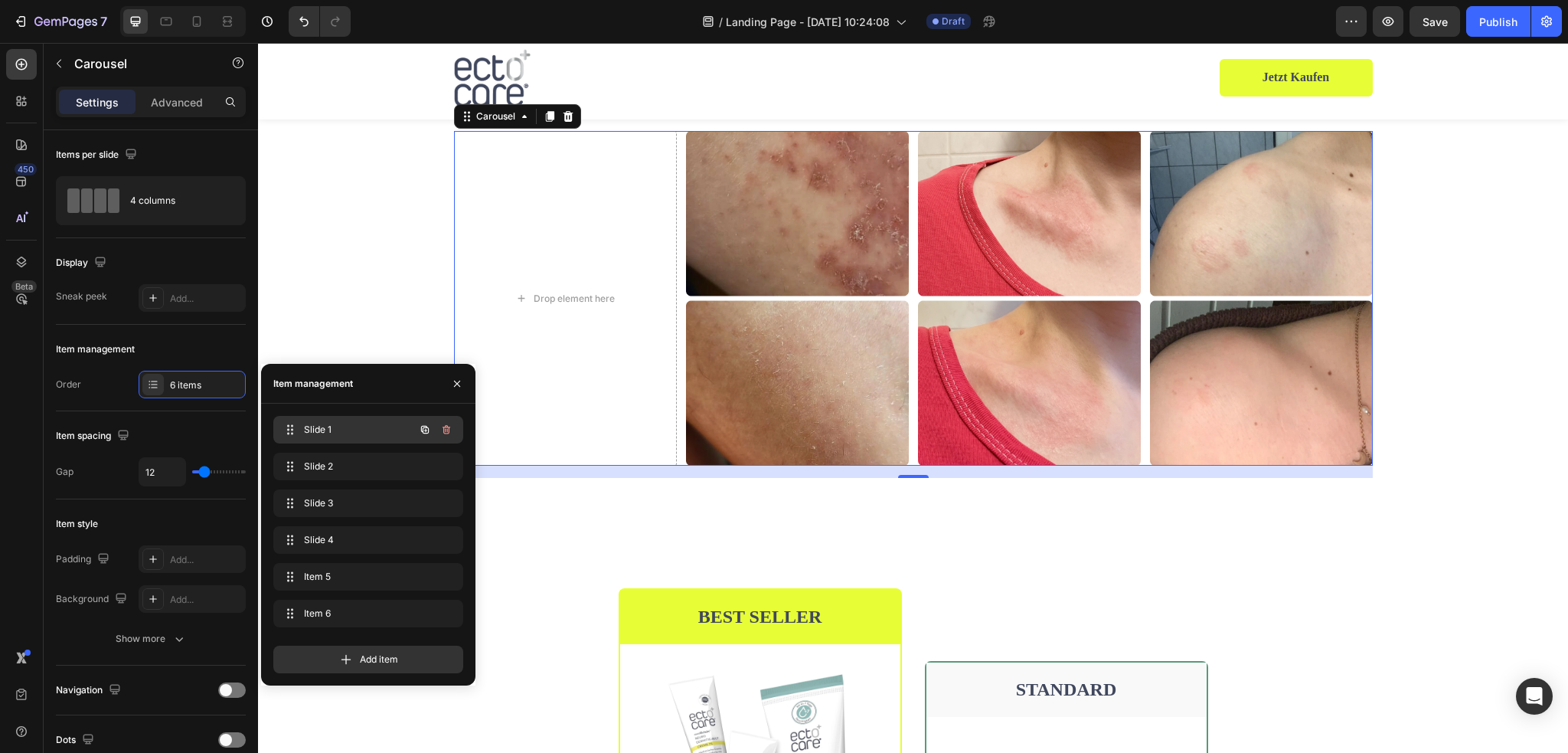
click at [374, 431] on span "Slide 1" at bounding box center [347, 430] width 87 height 14
click at [447, 430] on icon "button" at bounding box center [447, 431] width 1 height 4
click at [441, 432] on div "Delete" at bounding box center [436, 430] width 28 height 14
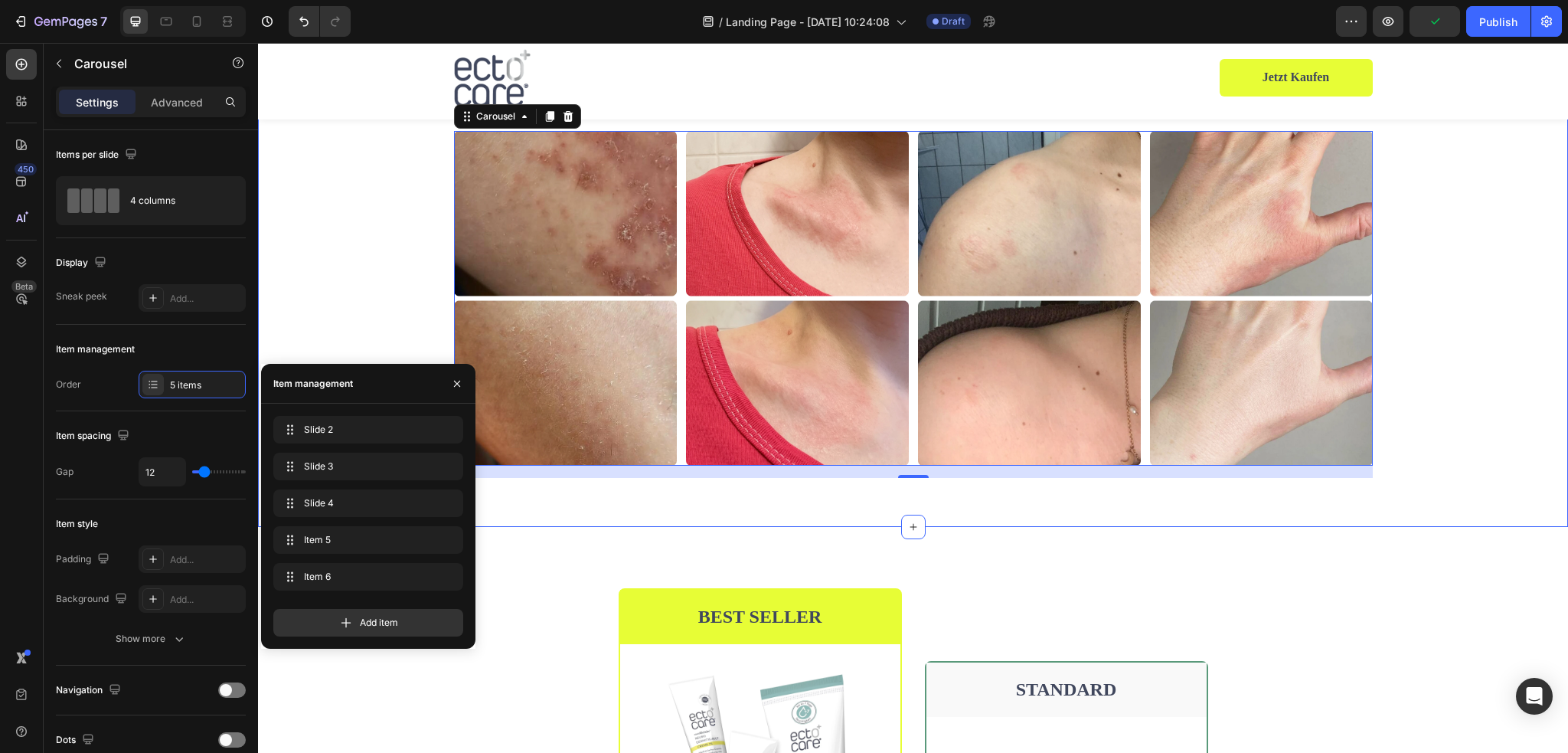
scroll to position [2388, 0]
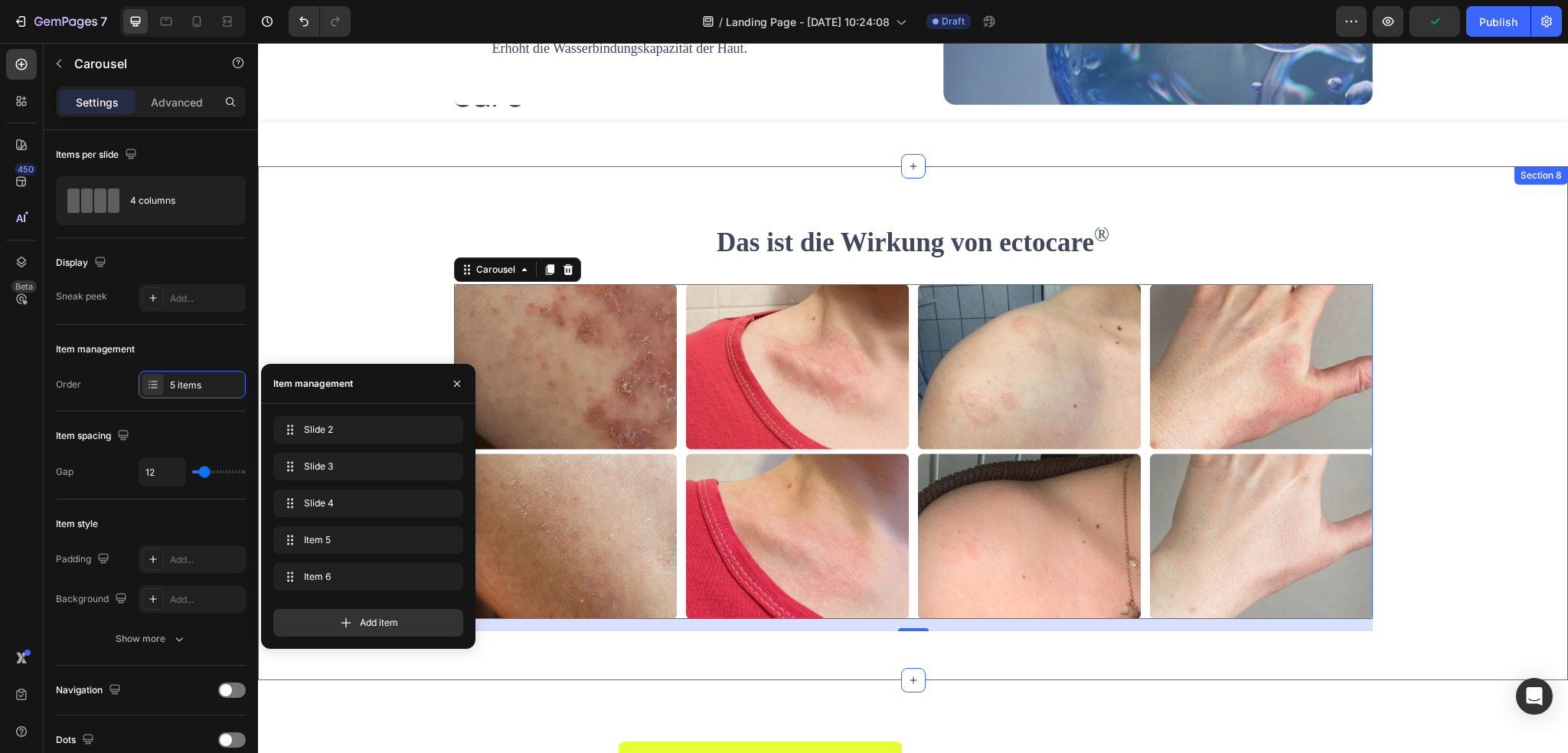
click at [1440, 386] on div "Image Image Image Image Image Carousel 16" at bounding box center [912, 457] width 1287 height 346
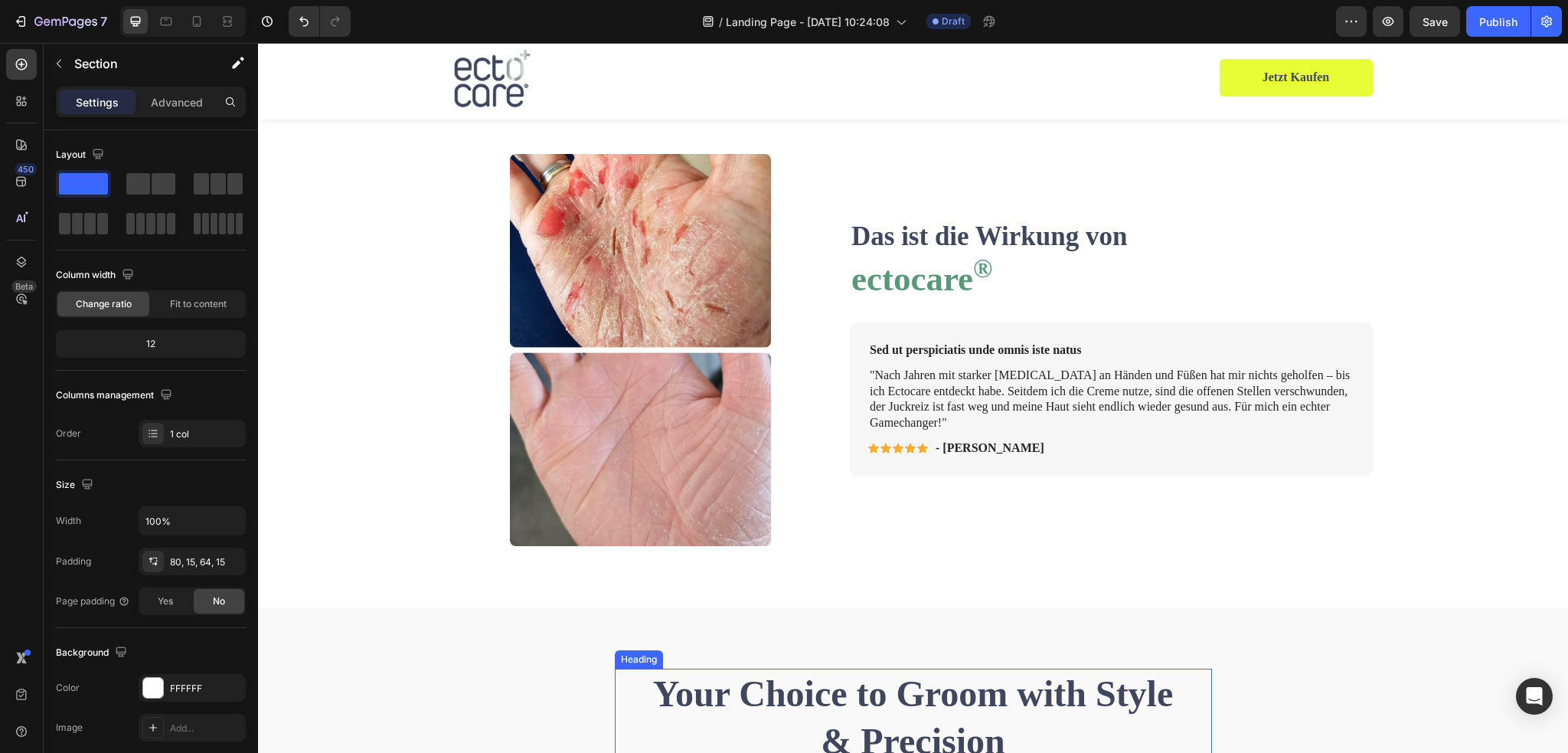
scroll to position [628, 0]
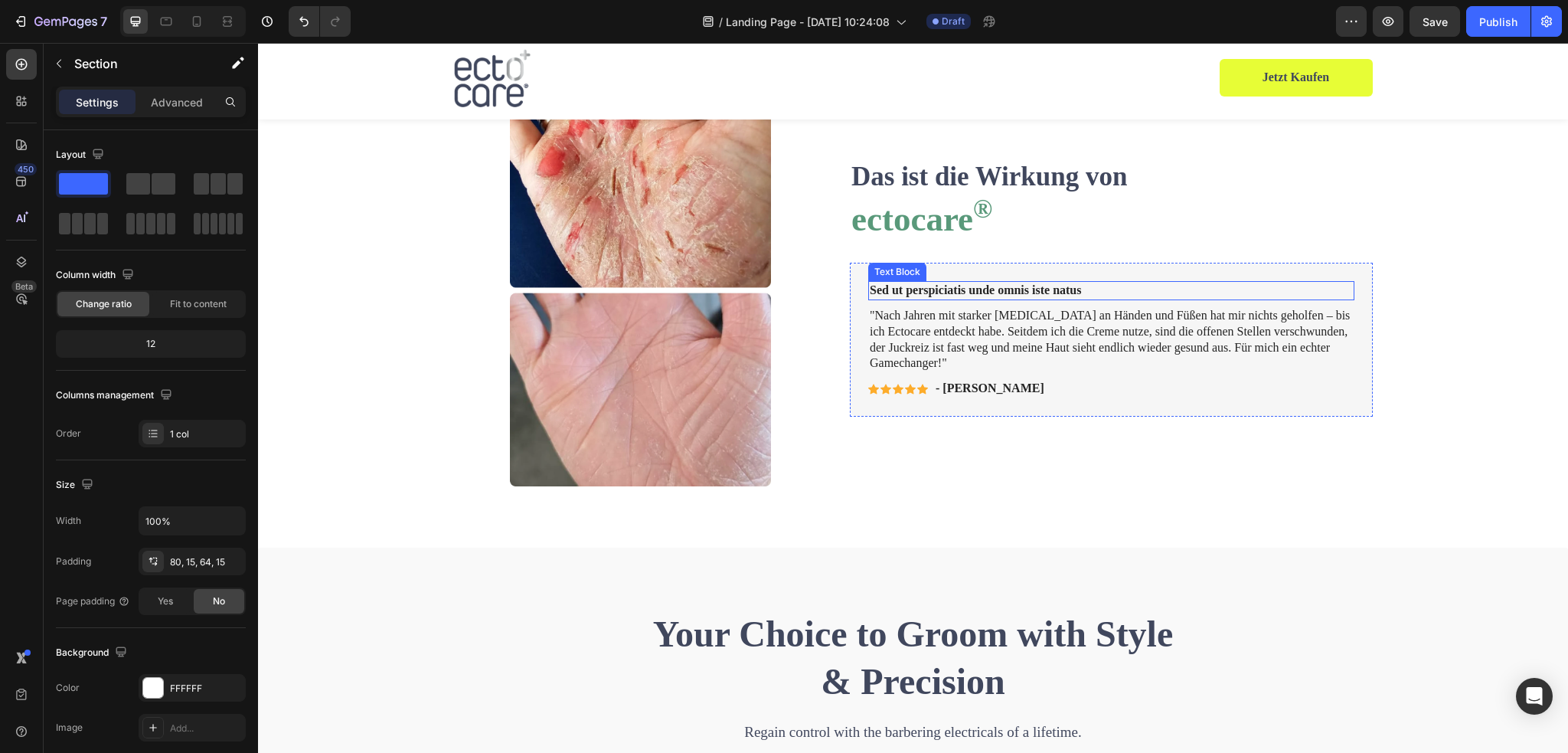
click at [927, 299] on div "Sed ut perspiciatis unde omnis iste natus Text Block" at bounding box center [1111, 291] width 486 height 19
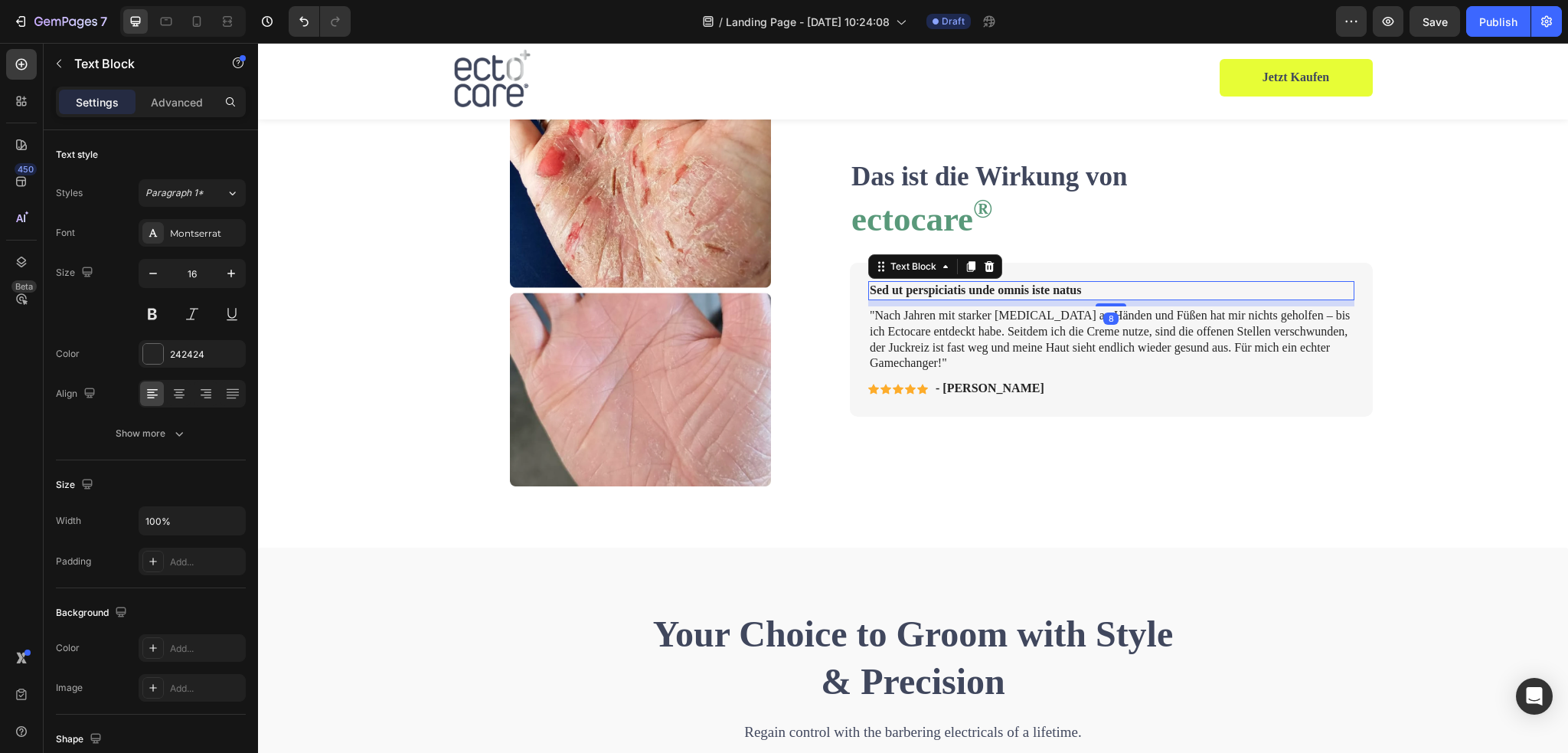
click at [927, 300] on div "8" at bounding box center [1111, 303] width 486 height 6
click at [928, 291] on p "Sed ut perspiciatis unde omnis iste natus" at bounding box center [1111, 291] width 483 height 16
click at [1007, 333] on p ""Nach Jahren mit starker [MEDICAL_DATA] an Händen und Füßen hat mir nichts geho…" at bounding box center [1111, 339] width 483 height 64
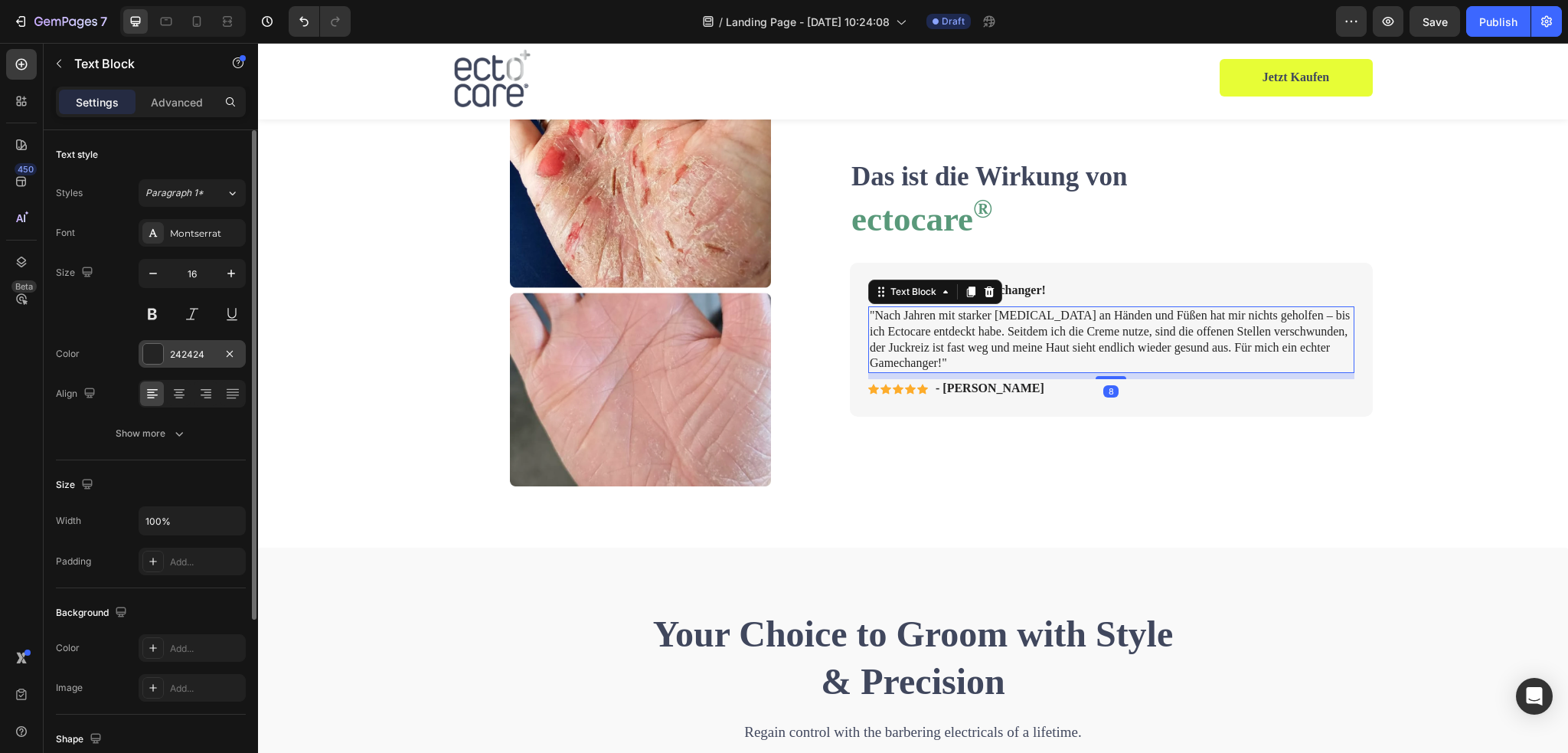
click at [151, 356] on div at bounding box center [153, 353] width 19 height 19
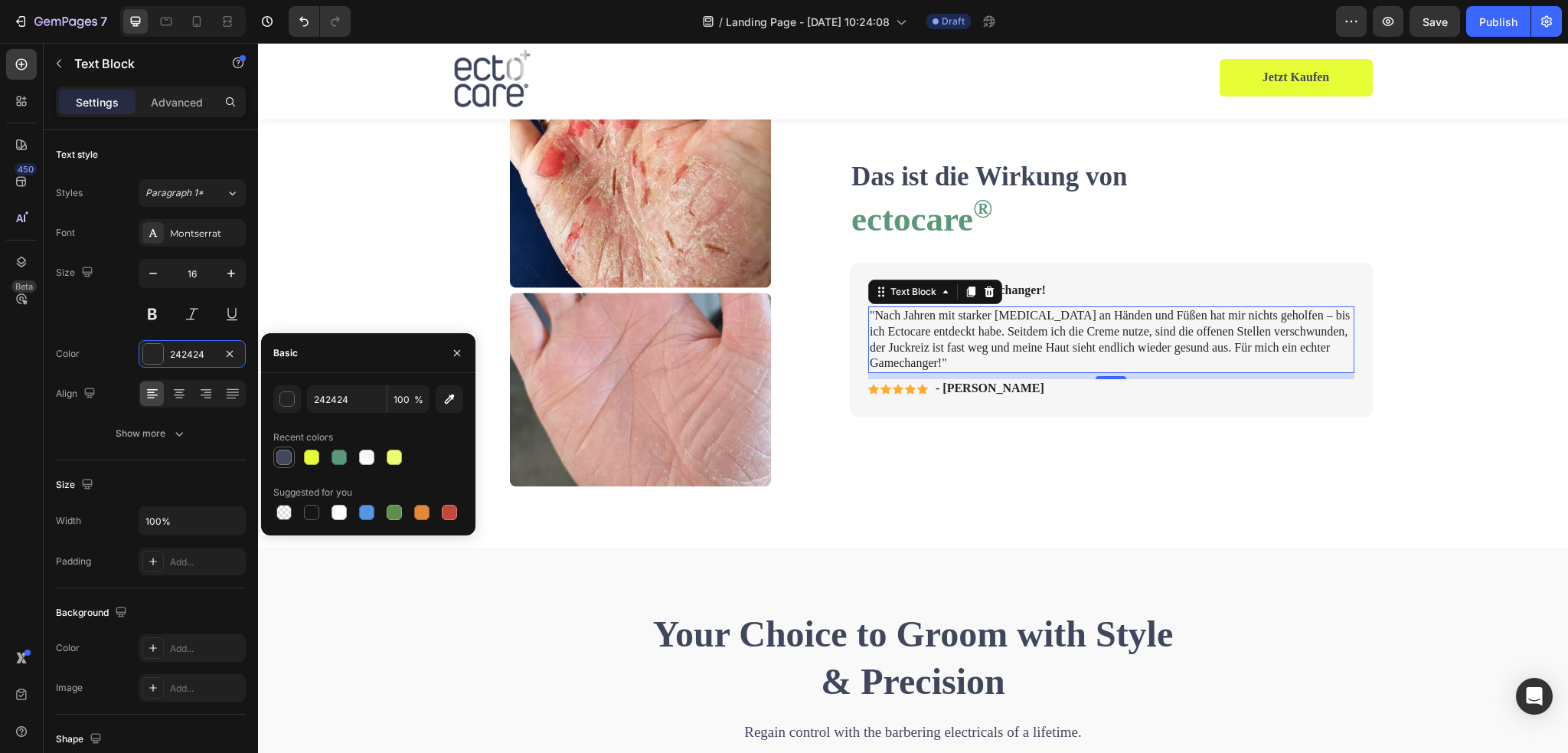
click at [281, 457] on div at bounding box center [283, 456] width 15 height 15
type input "40475D"
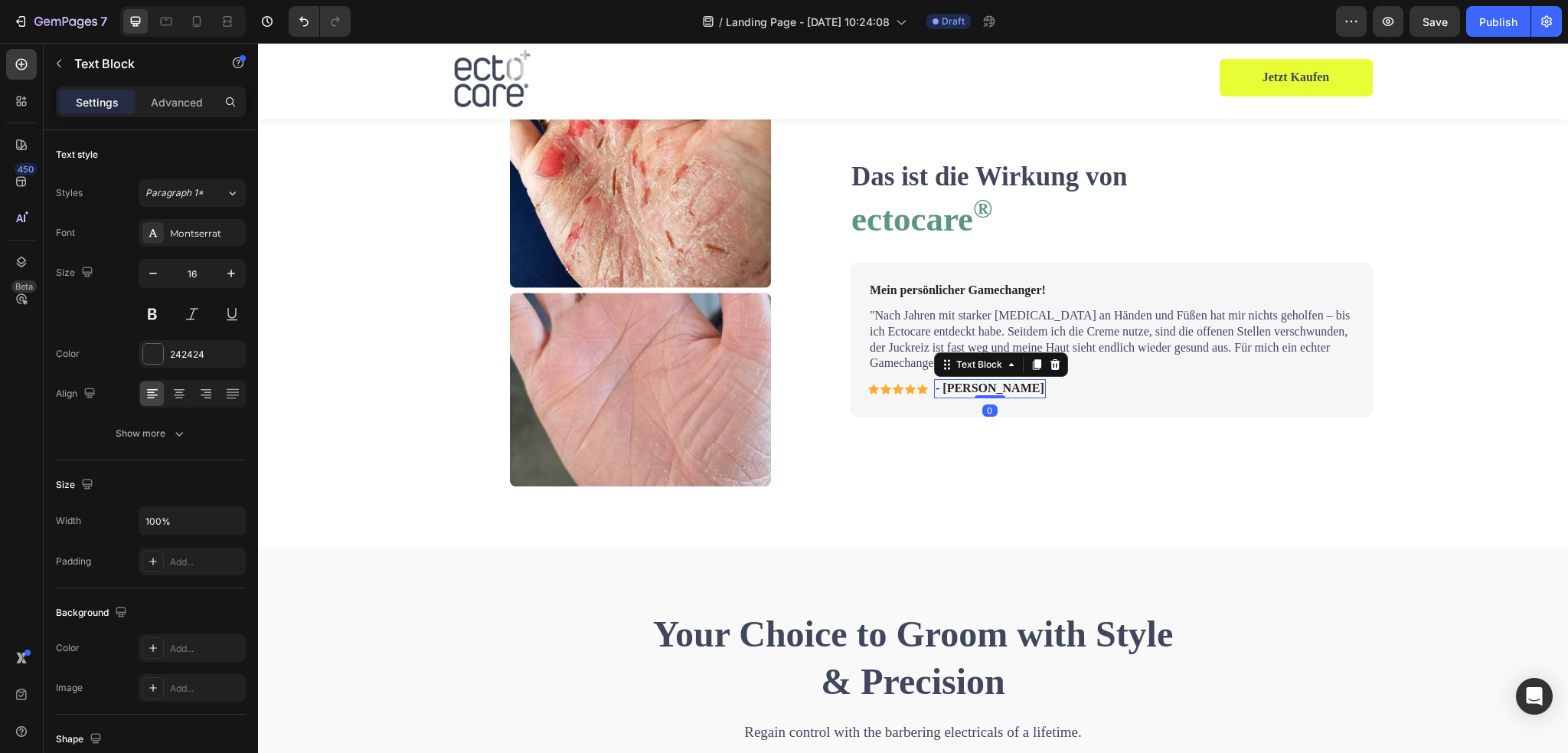
click at [968, 388] on p "- [PERSON_NAME]" at bounding box center [990, 389] width 109 height 16
click at [155, 350] on div at bounding box center [153, 353] width 19 height 19
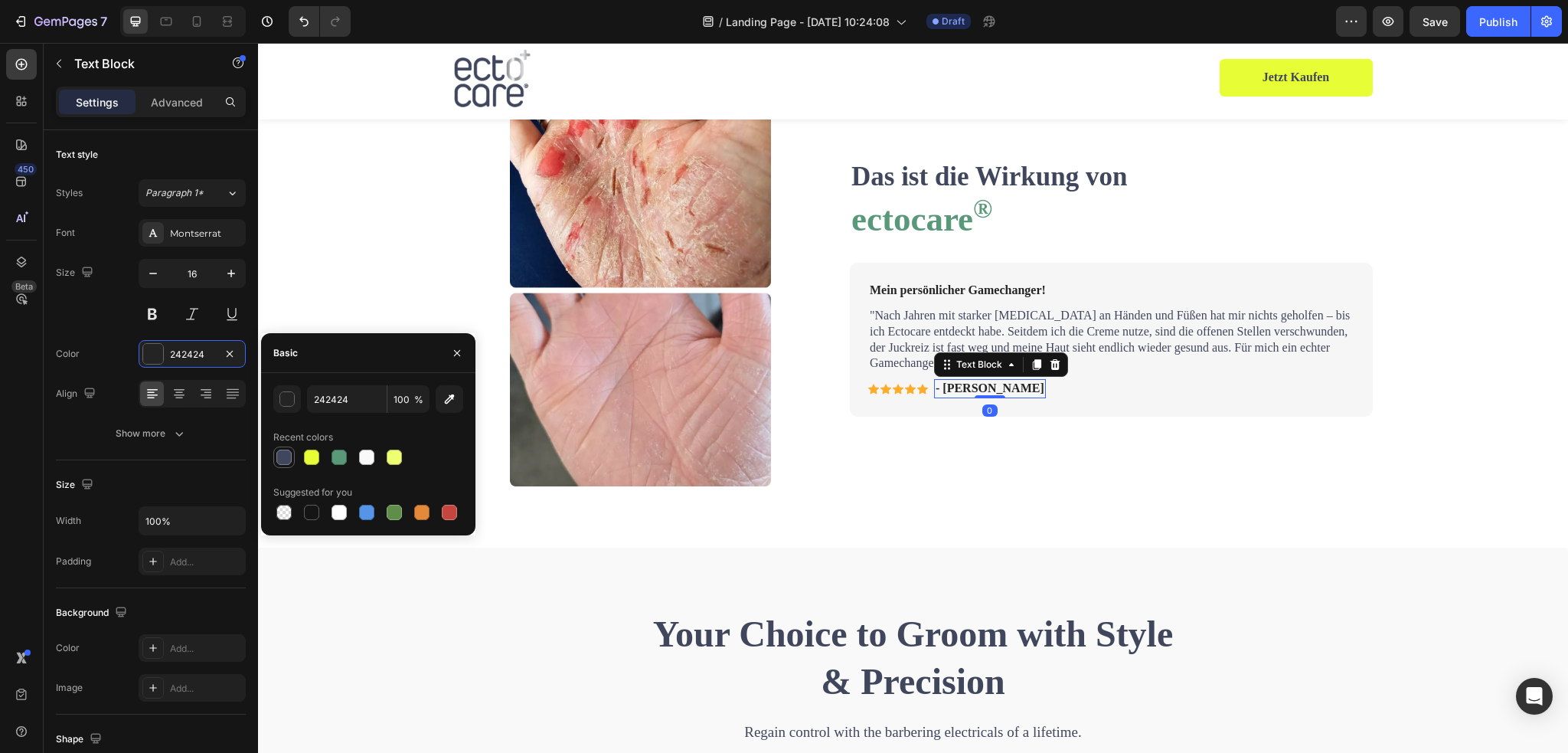
click at [281, 448] on div at bounding box center [283, 457] width 19 height 19
type input "40475D"
click at [942, 293] on p "Mein persönlicher Gamechanger!" at bounding box center [1111, 291] width 483 height 16
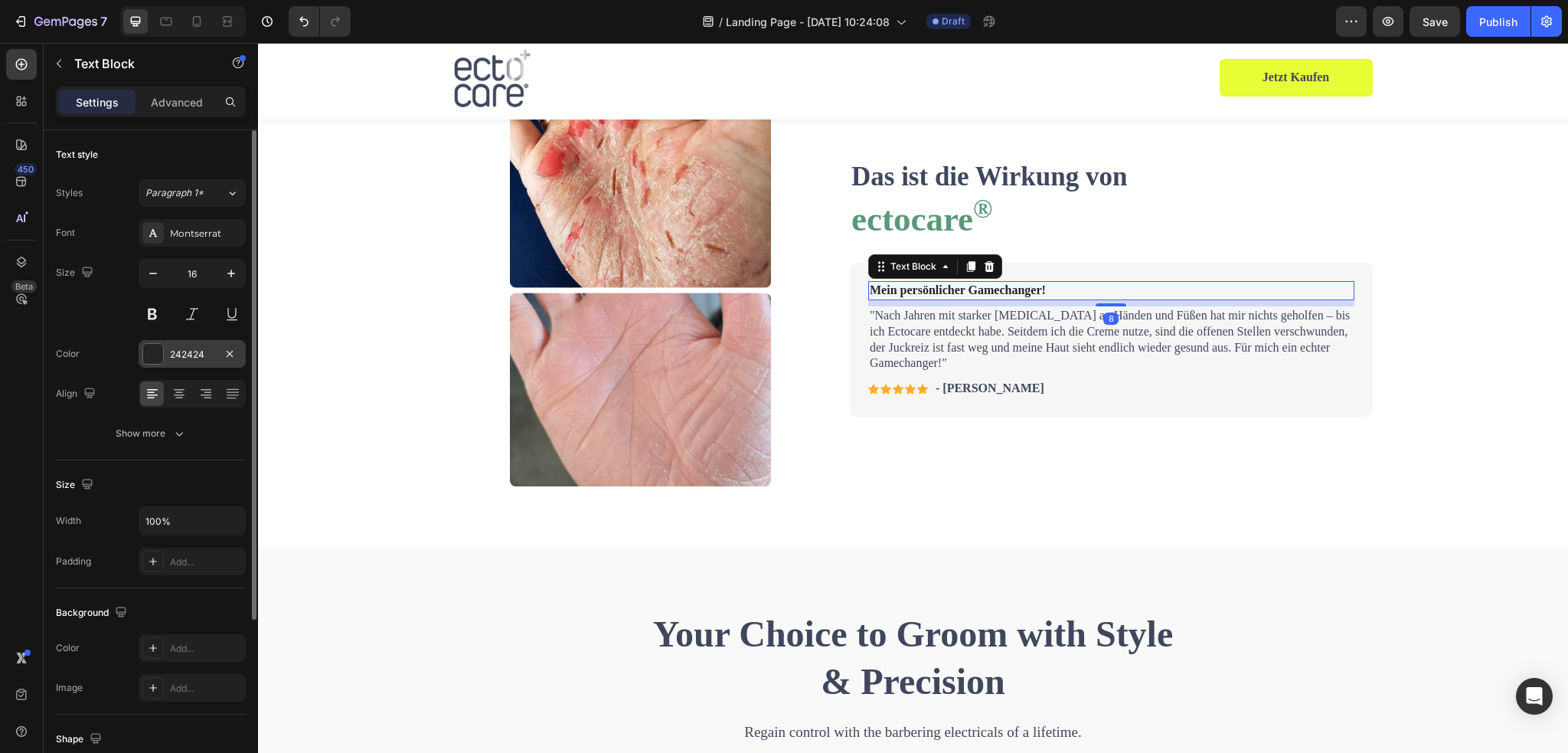
click at [153, 352] on div at bounding box center [153, 353] width 19 height 19
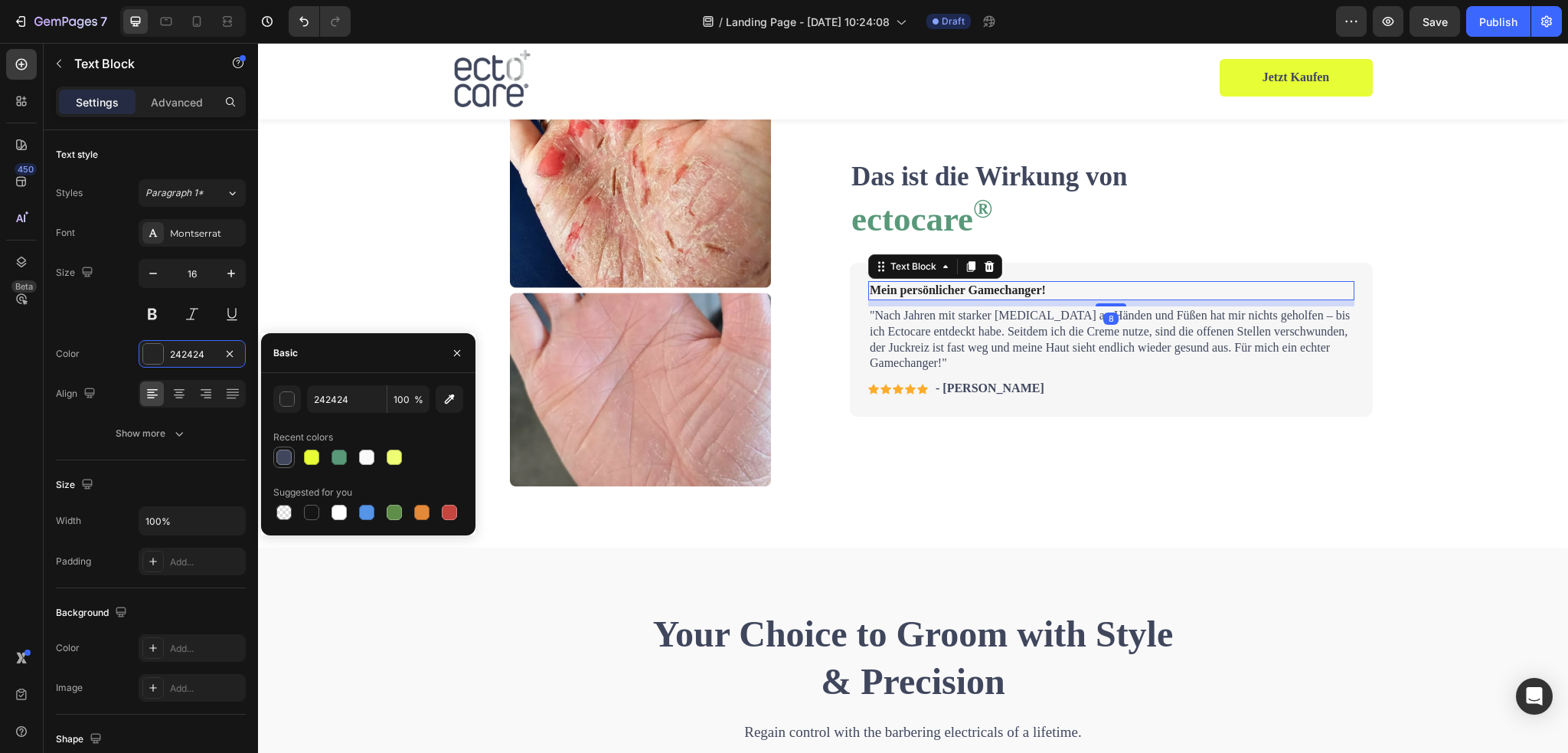
click at [287, 455] on div at bounding box center [283, 456] width 15 height 15
type input "40475D"
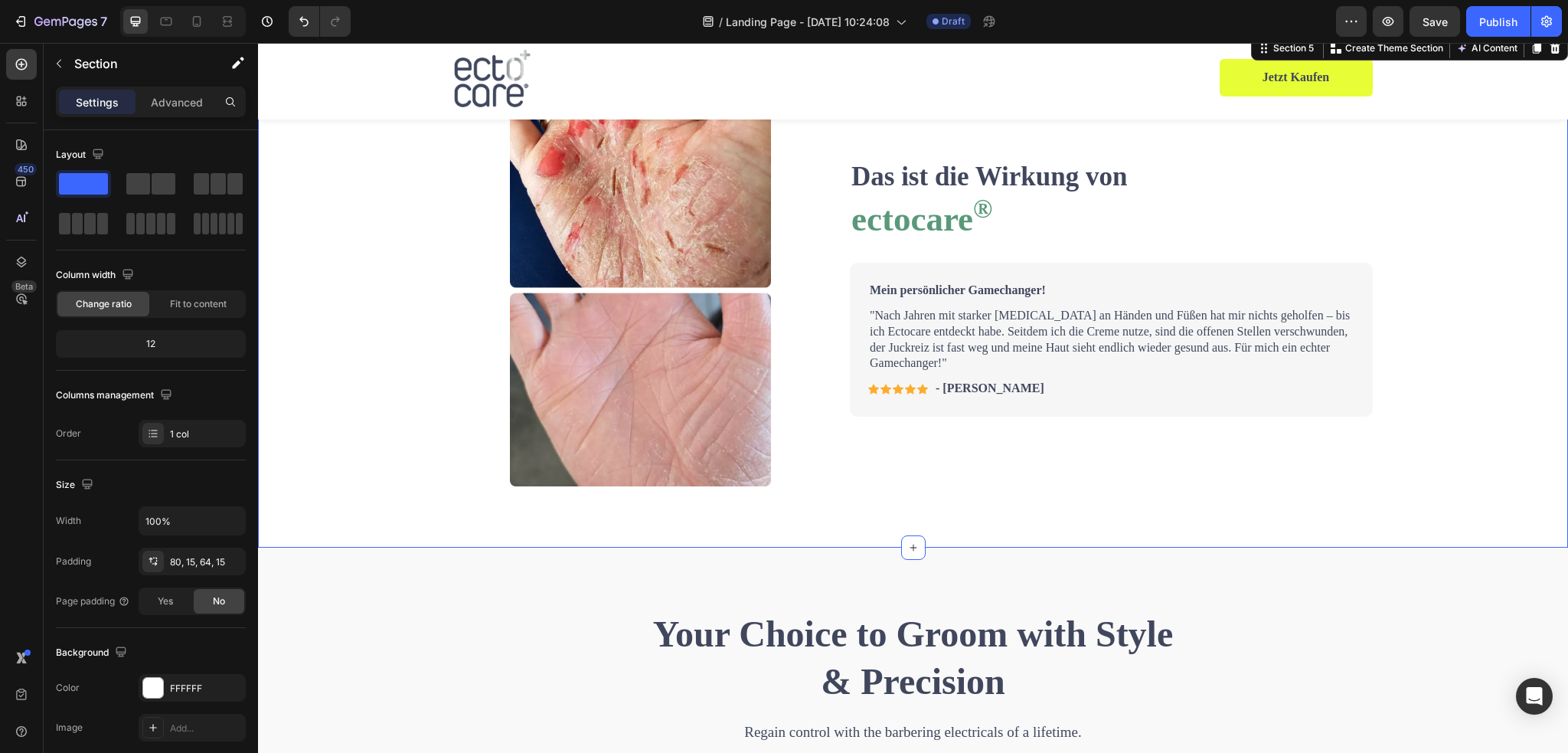
click at [987, 489] on div "Image Row Das ist die Wirkung von Text Block ectocare ® Heading Mein persönlich…" at bounding box center [912, 296] width 1287 height 404
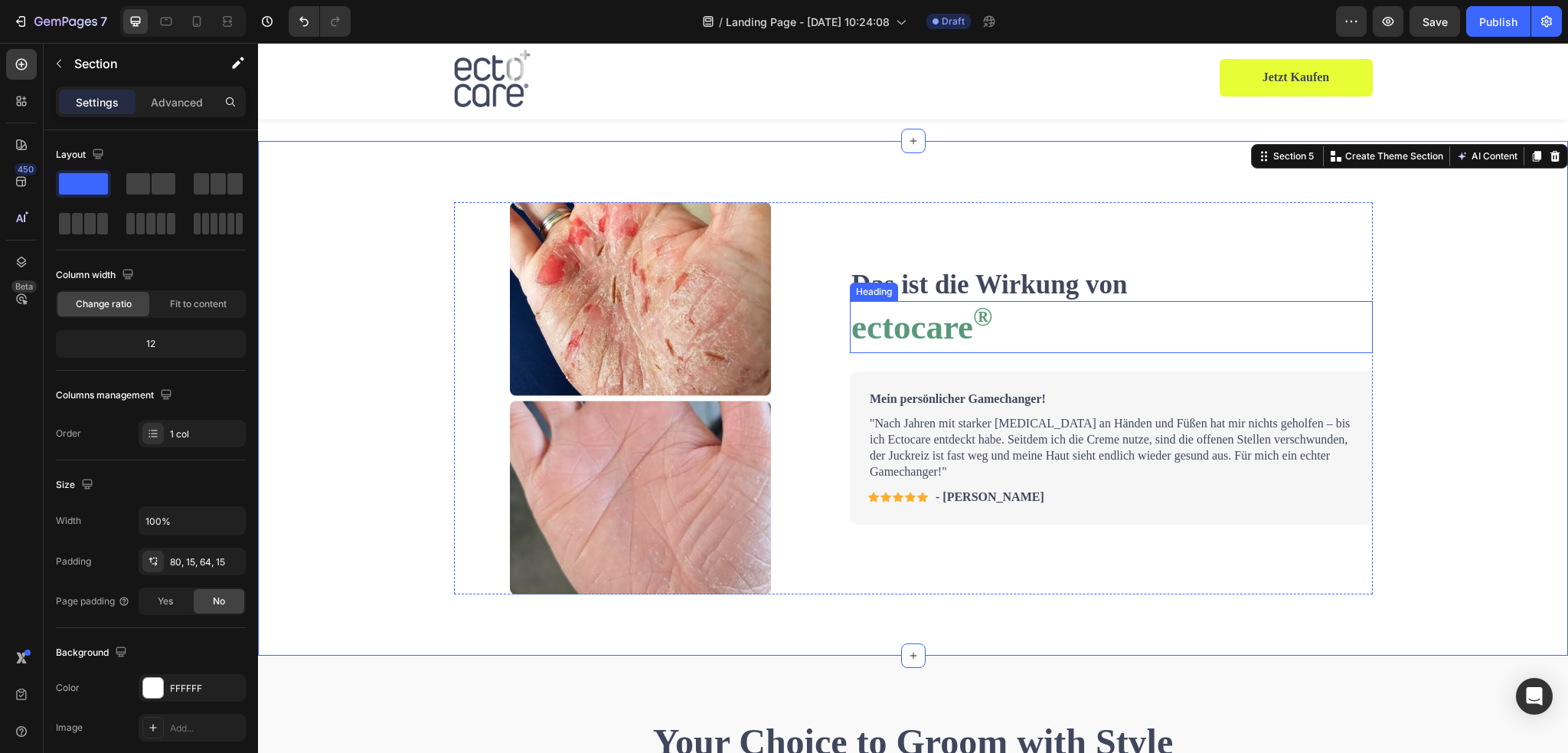
scroll to position [1011, 0]
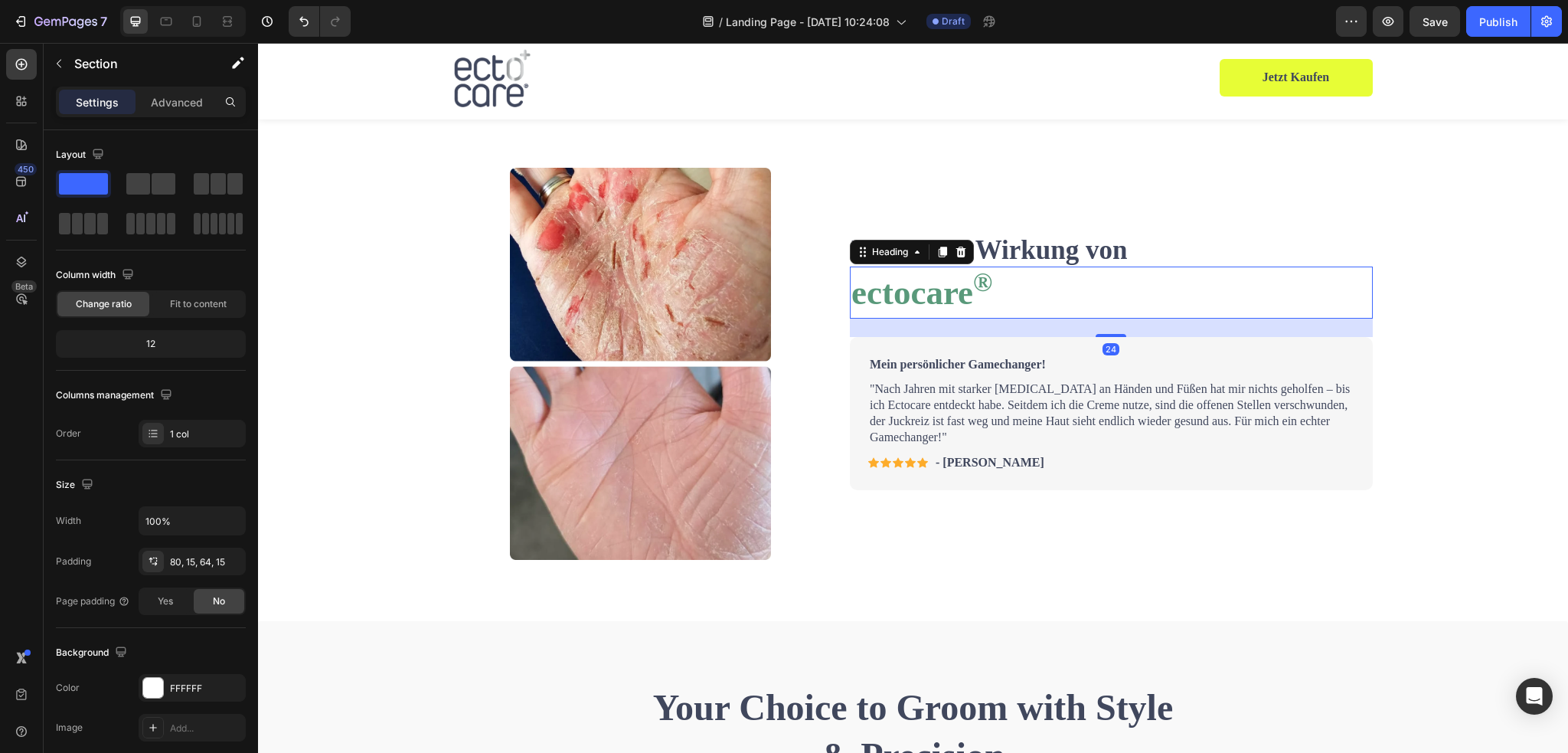
click at [984, 302] on strong "ectocare ®" at bounding box center [921, 292] width 141 height 38
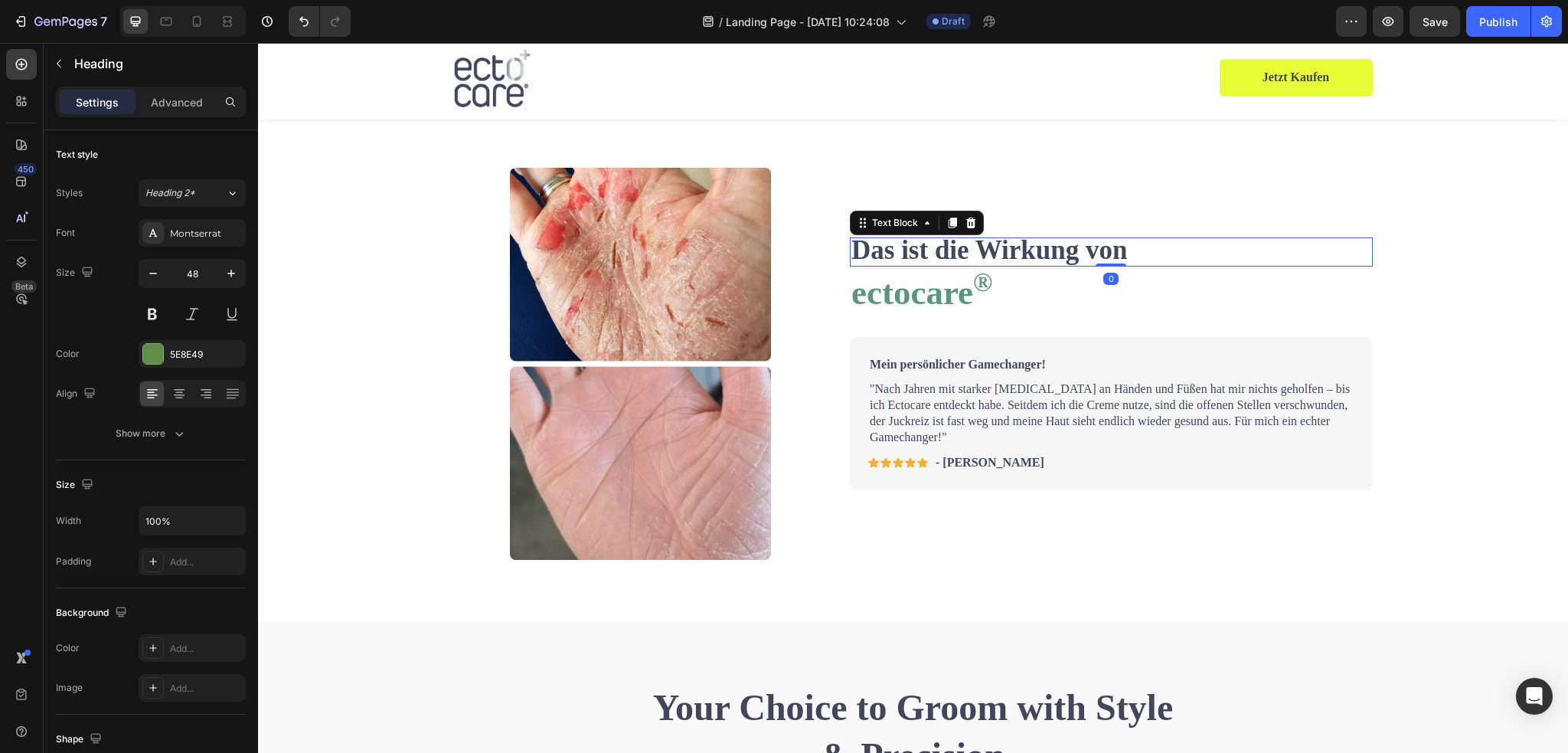
click at [1015, 251] on strong "Das ist die Wirkung von" at bounding box center [989, 250] width 276 height 30
click at [1010, 284] on h2 "ectocare ®" at bounding box center [1111, 292] width 523 height 51
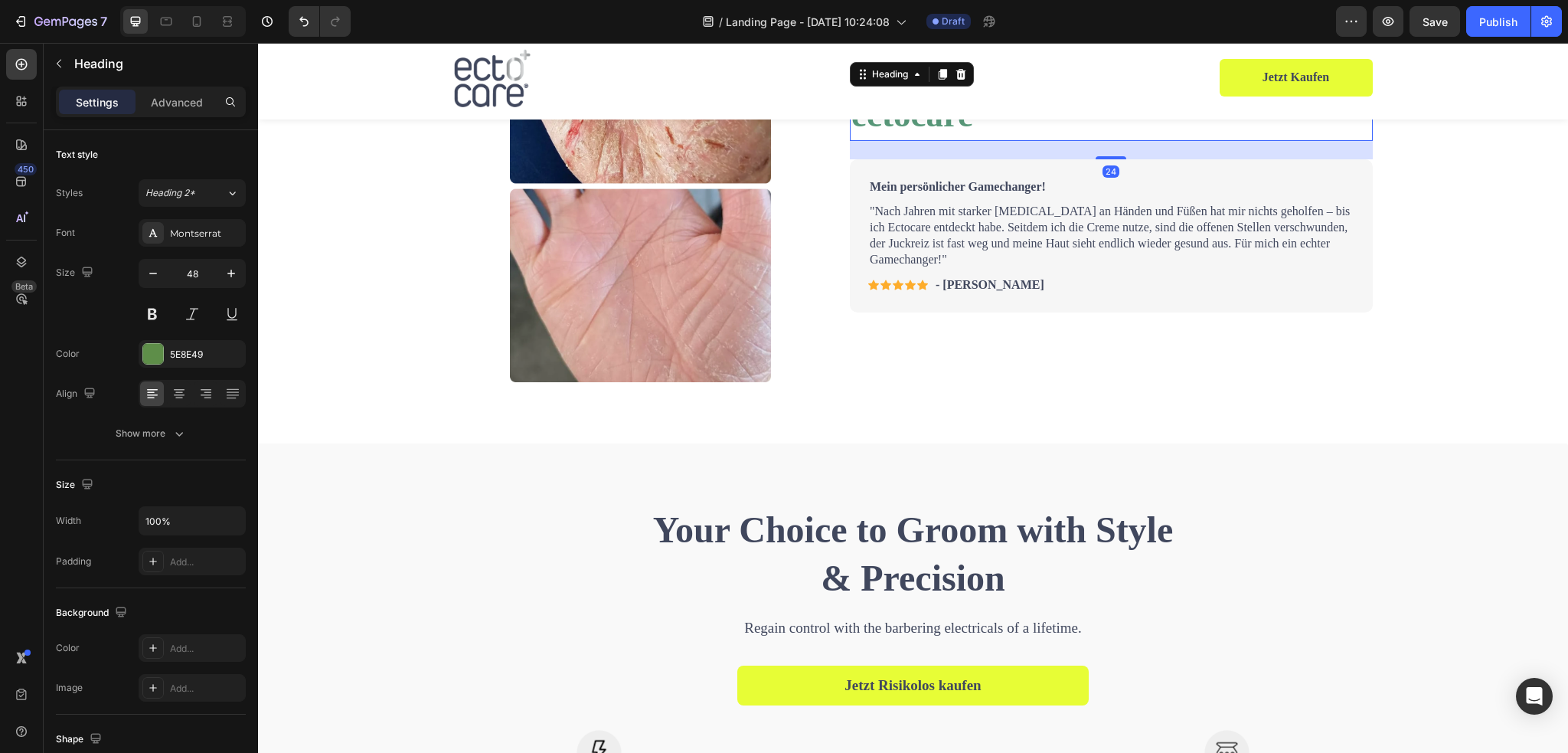
scroll to position [1393, 0]
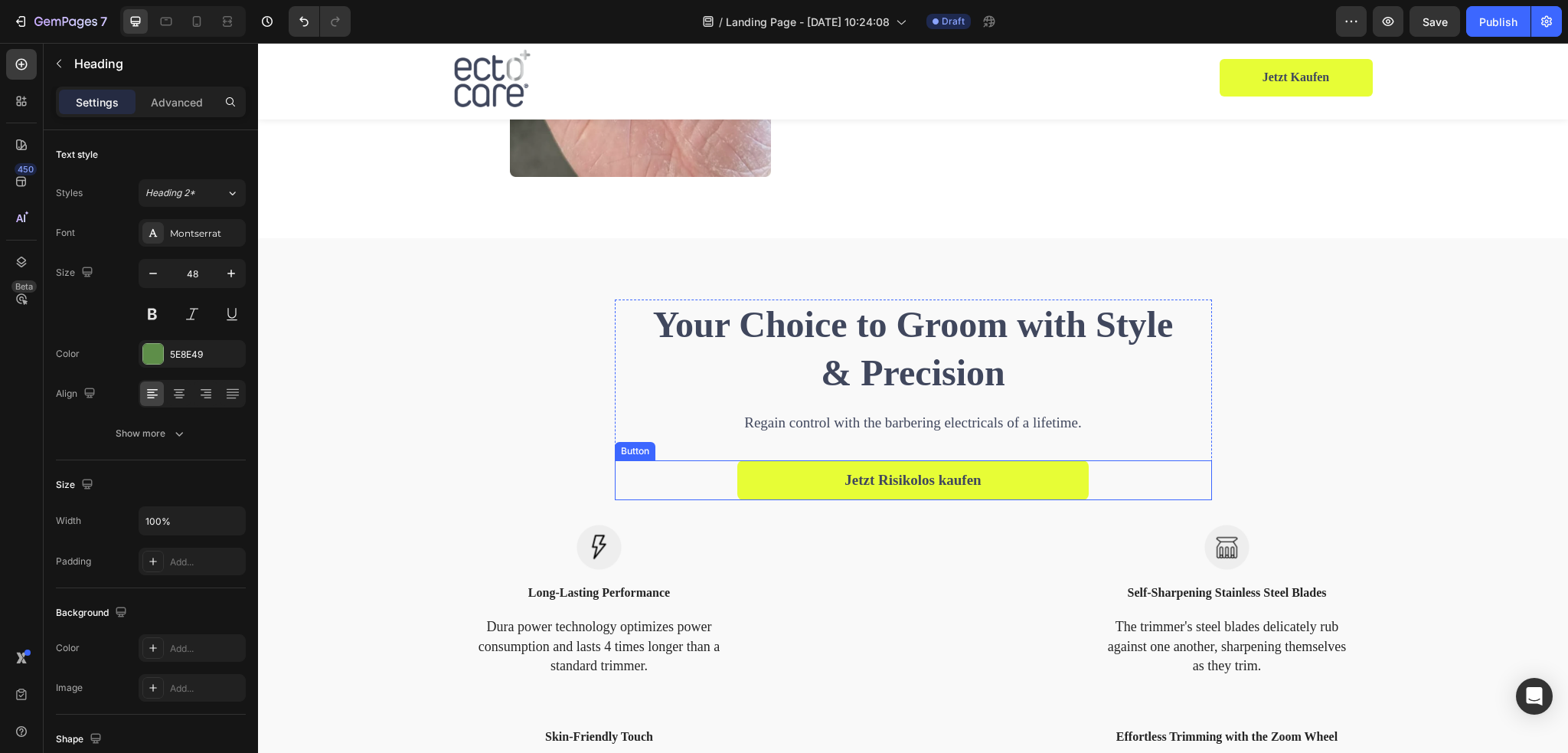
click at [1107, 484] on div "Jetzt Risikolos kaufen Button" at bounding box center [913, 480] width 597 height 41
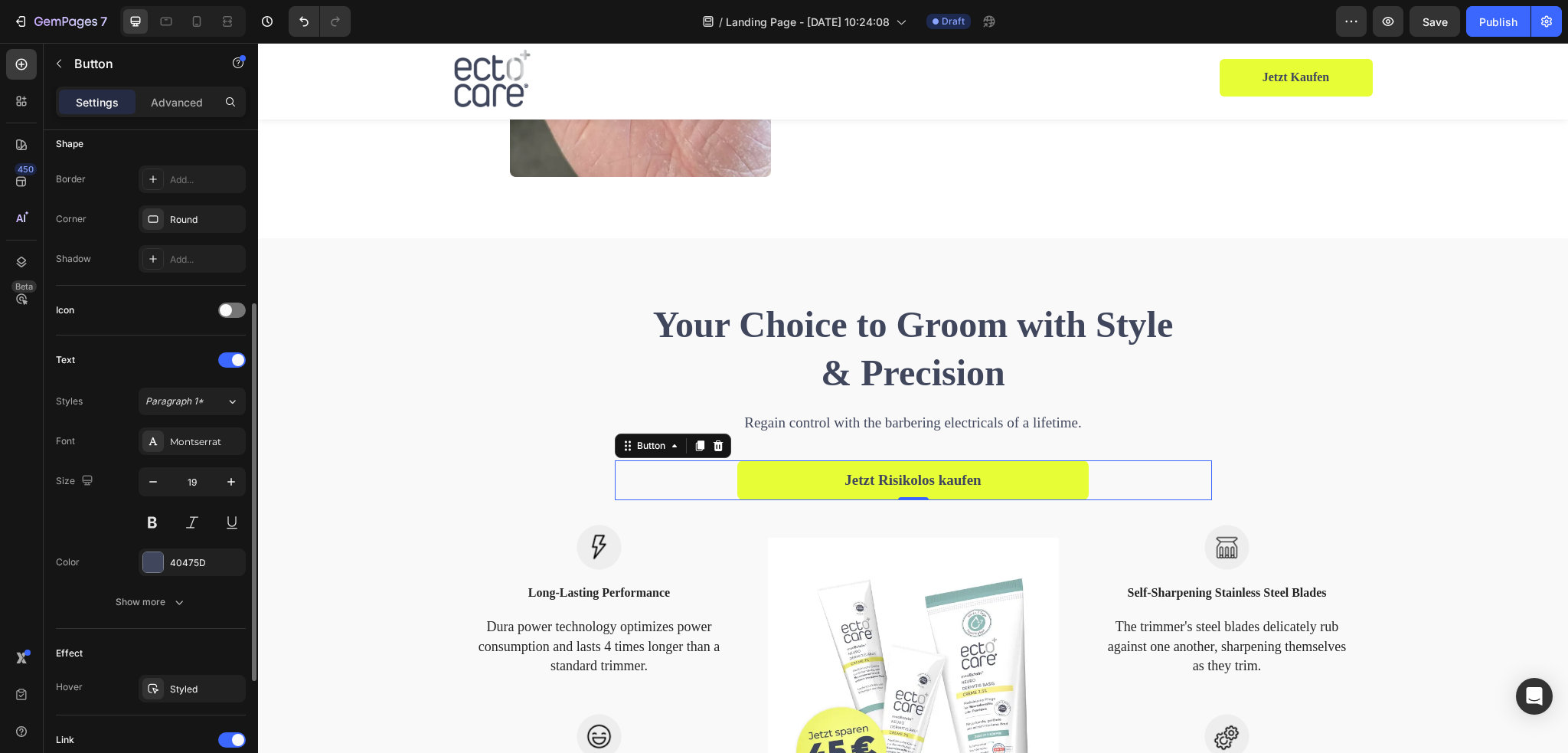
scroll to position [508, 0]
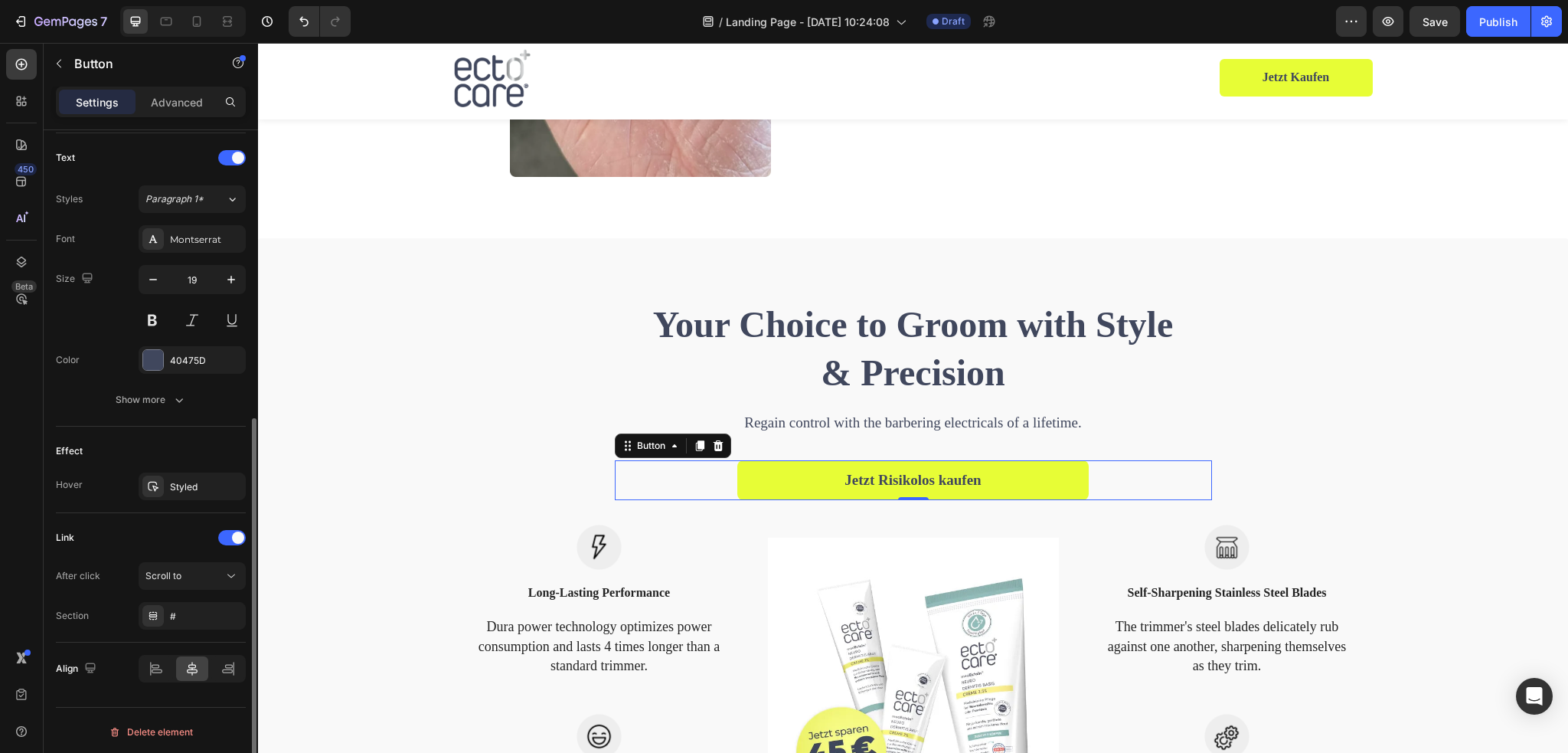
click at [175, 498] on div "Effect Hover Styled" at bounding box center [151, 470] width 190 height 87
click at [179, 486] on div "Styled" at bounding box center [192, 487] width 44 height 14
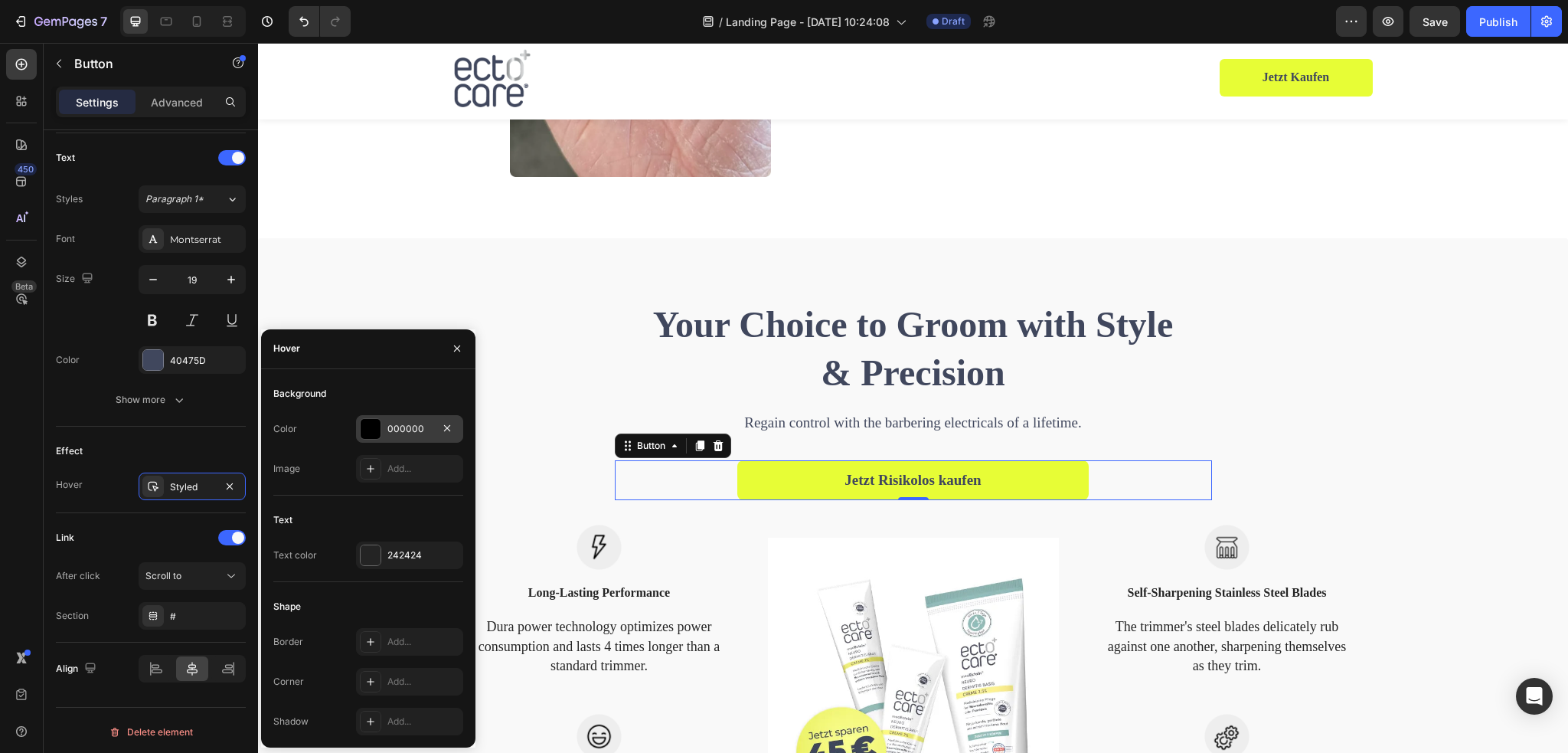
click at [372, 428] on div at bounding box center [370, 429] width 19 height 19
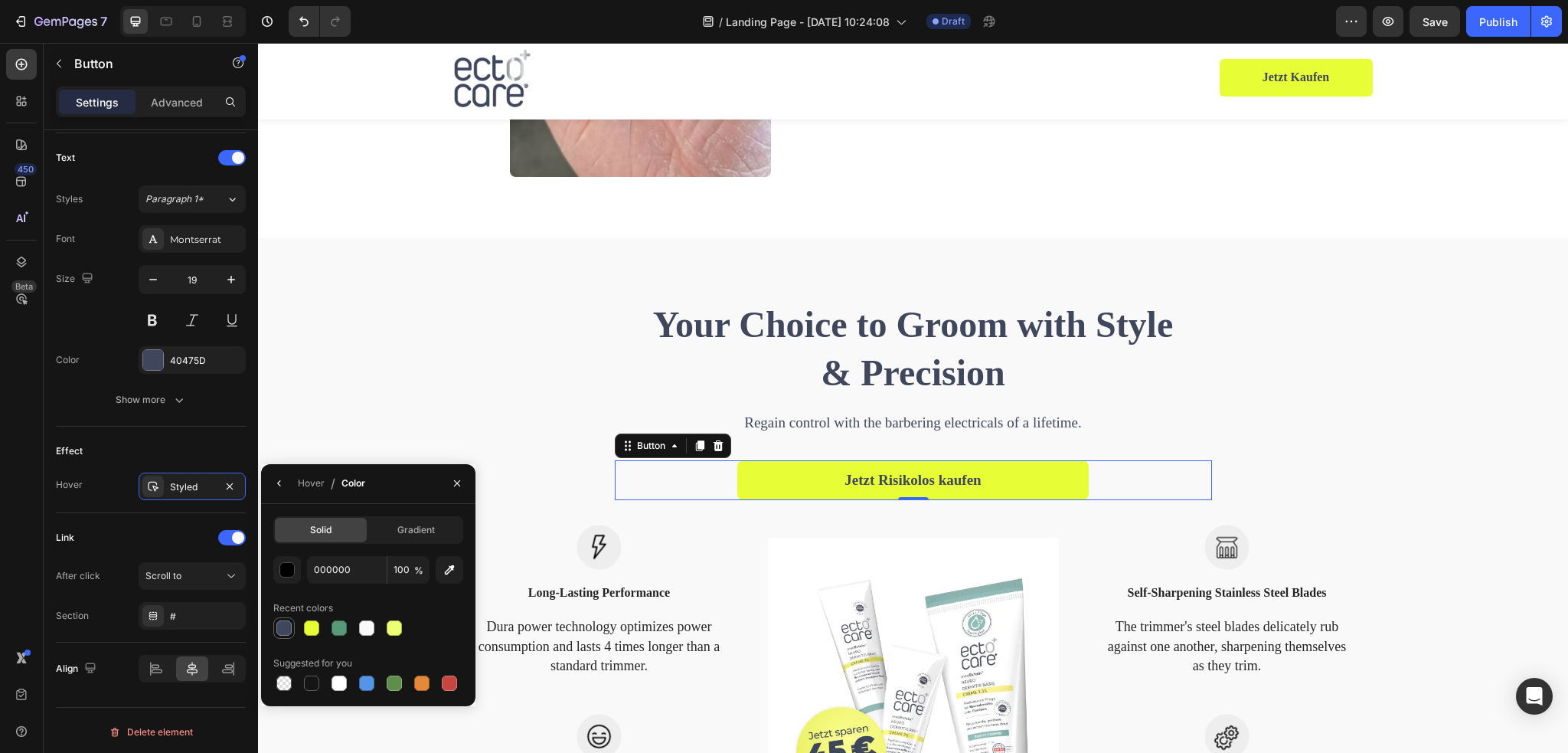
click at [285, 629] on div at bounding box center [283, 627] width 15 height 15
type input "40475D"
click at [288, 483] on button "button" at bounding box center [280, 483] width 25 height 25
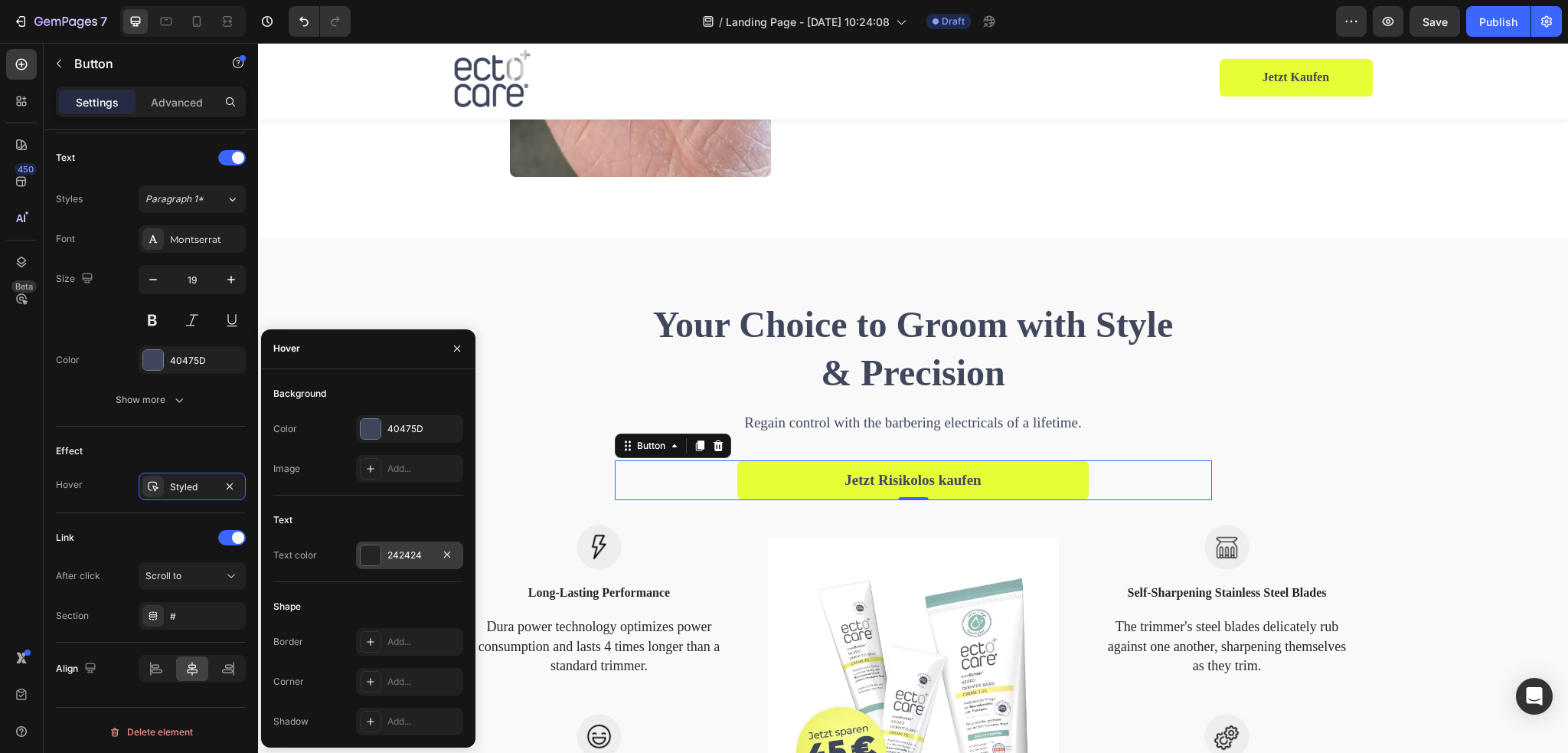
click at [376, 553] on div at bounding box center [370, 555] width 19 height 19
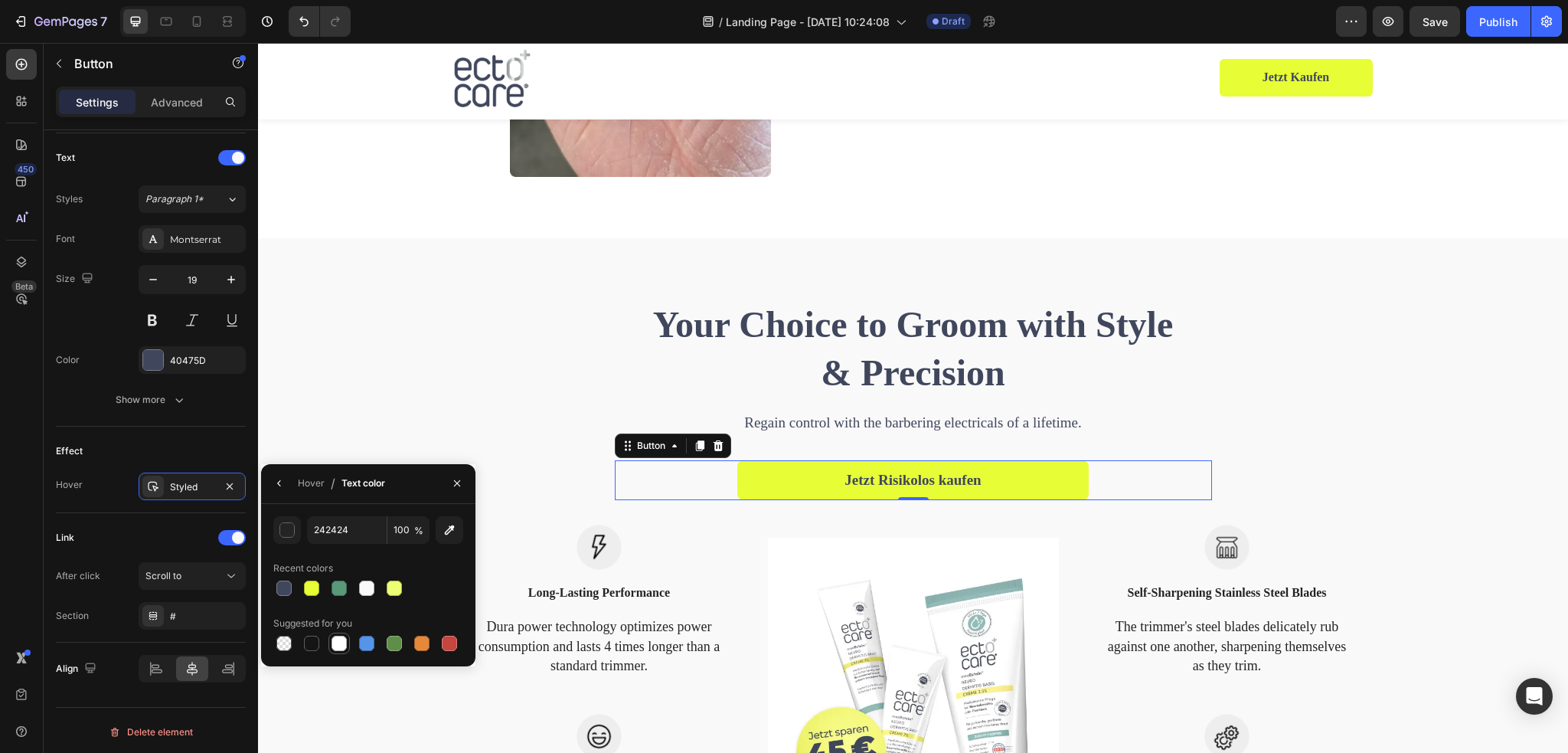
click at [343, 640] on div at bounding box center [338, 642] width 15 height 15
type input "FFFFFF"
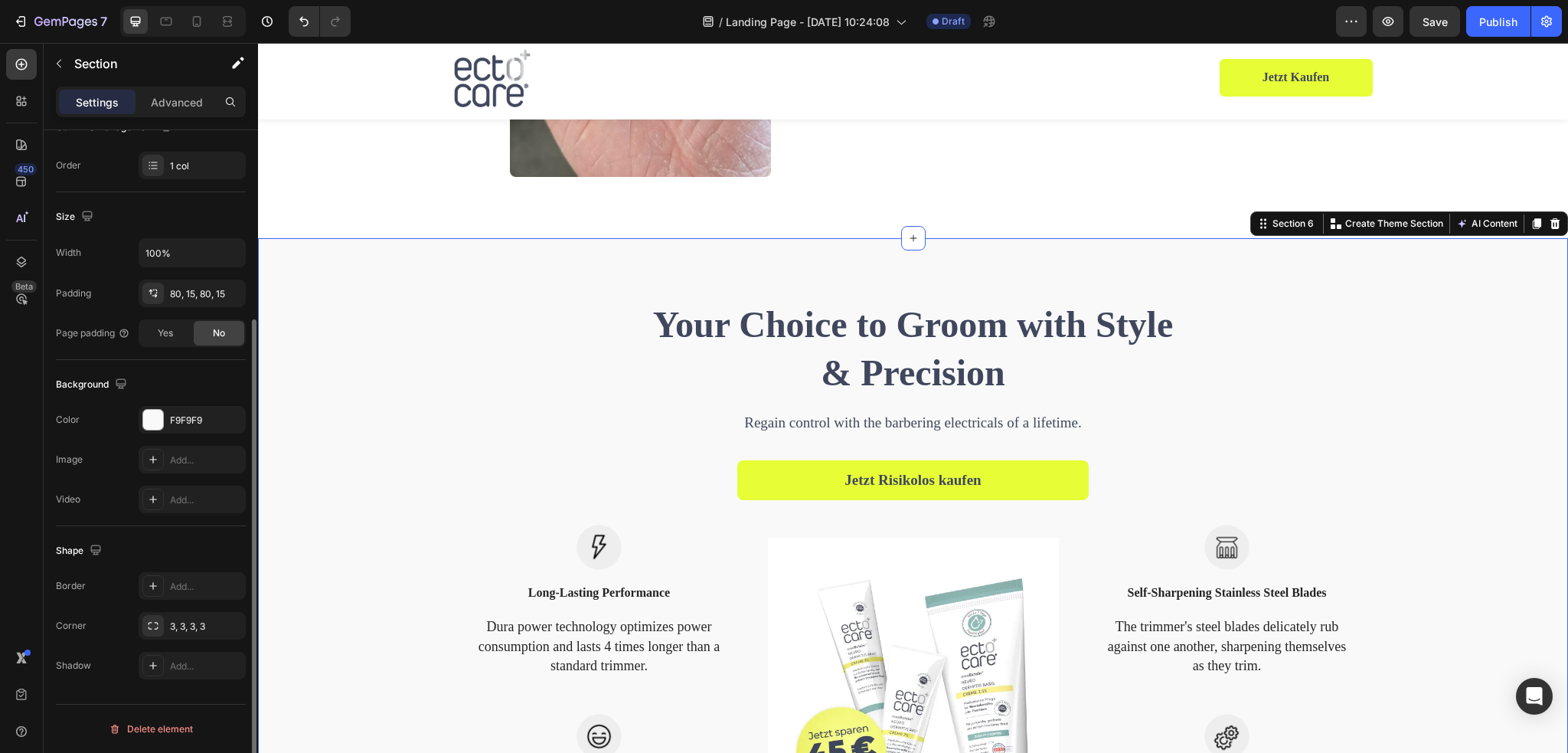
click at [530, 371] on div "Your Choice to Groom with Style & Precision Heading Regain control with the bar…" at bounding box center [912, 582] width 1287 height 566
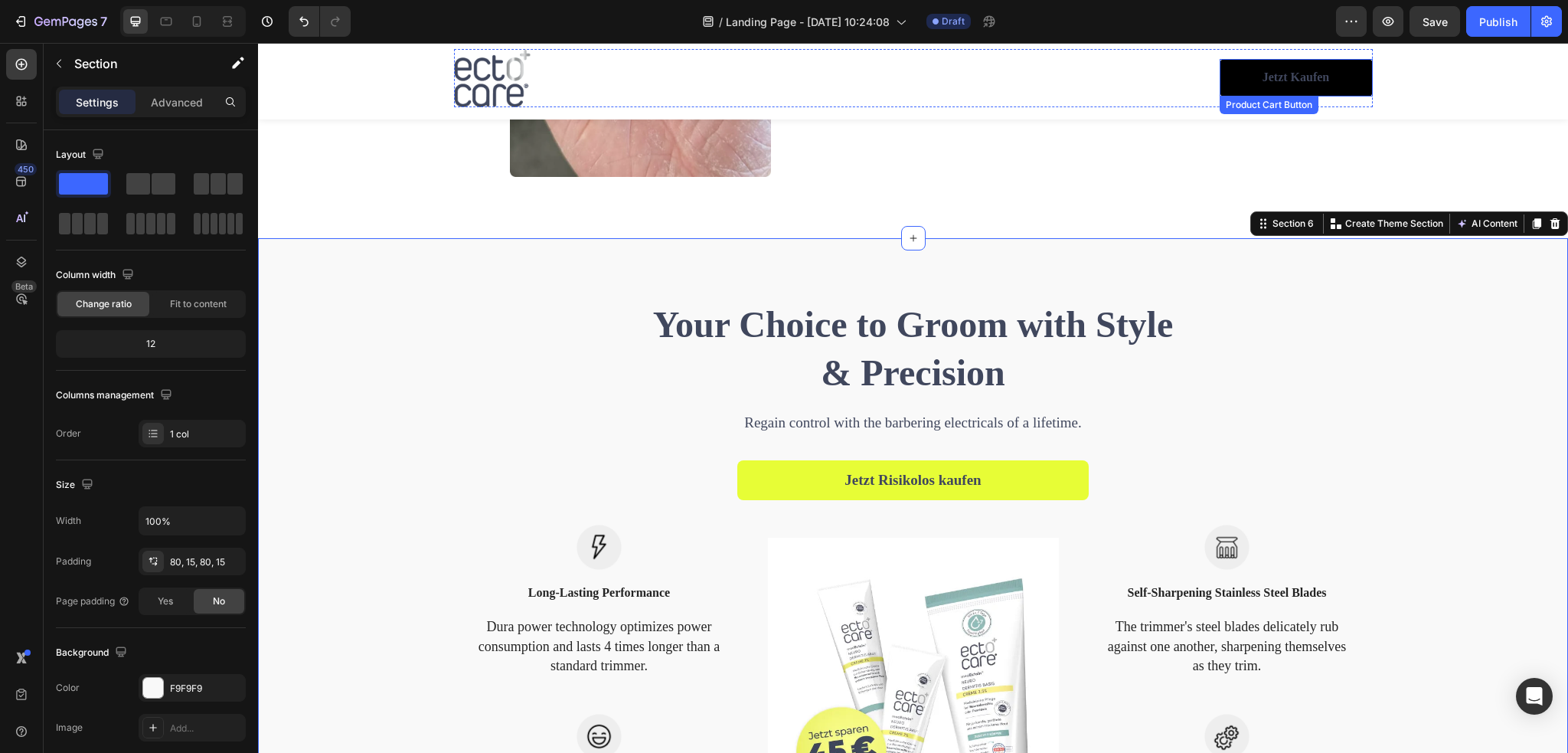
click at [1356, 96] on button "Jetzt kaufen" at bounding box center [1296, 78] width 153 height 37
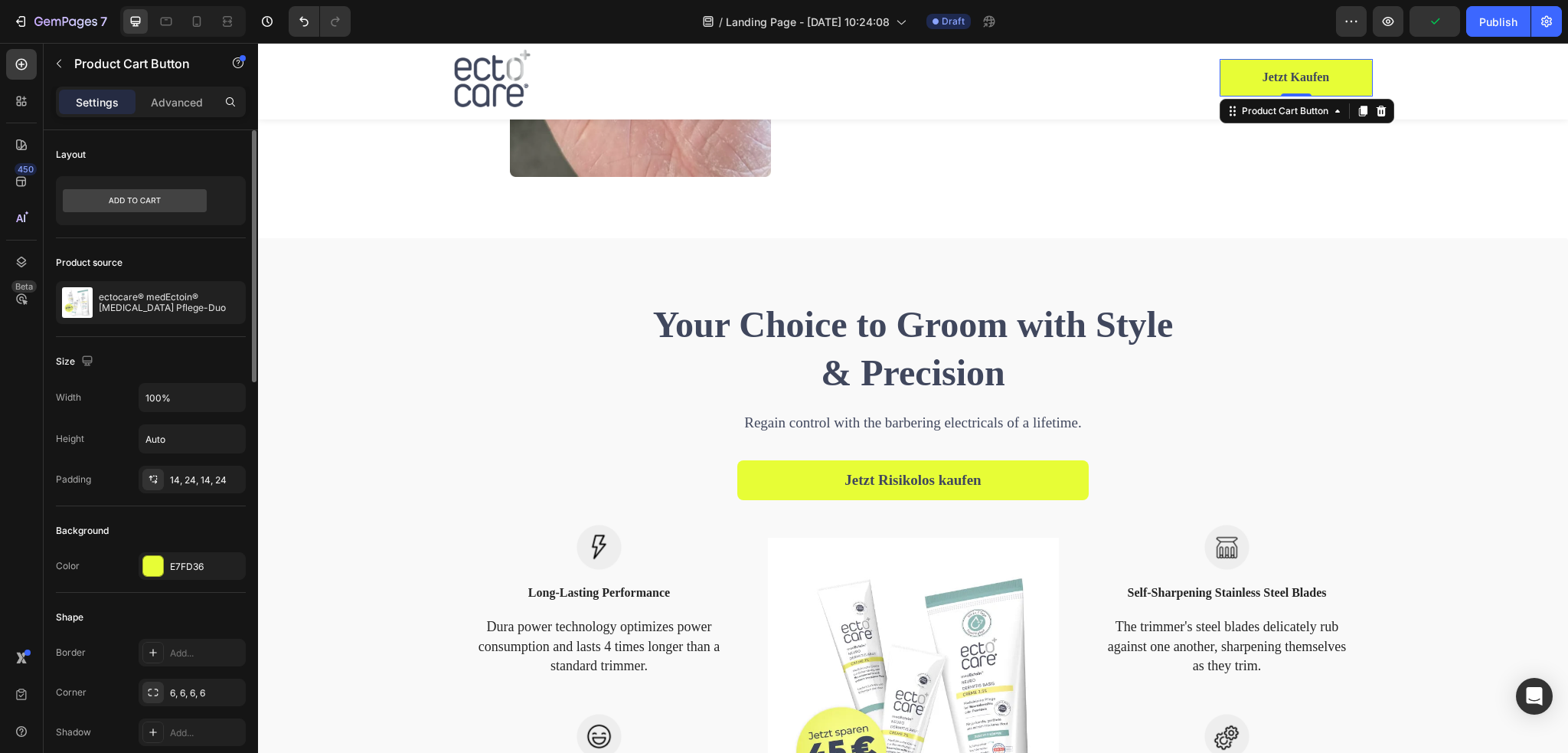
click at [181, 612] on div "Shape" at bounding box center [151, 617] width 190 height 25
click at [1275, 76] on div "Jetzt kaufen" at bounding box center [1296, 78] width 67 height 16
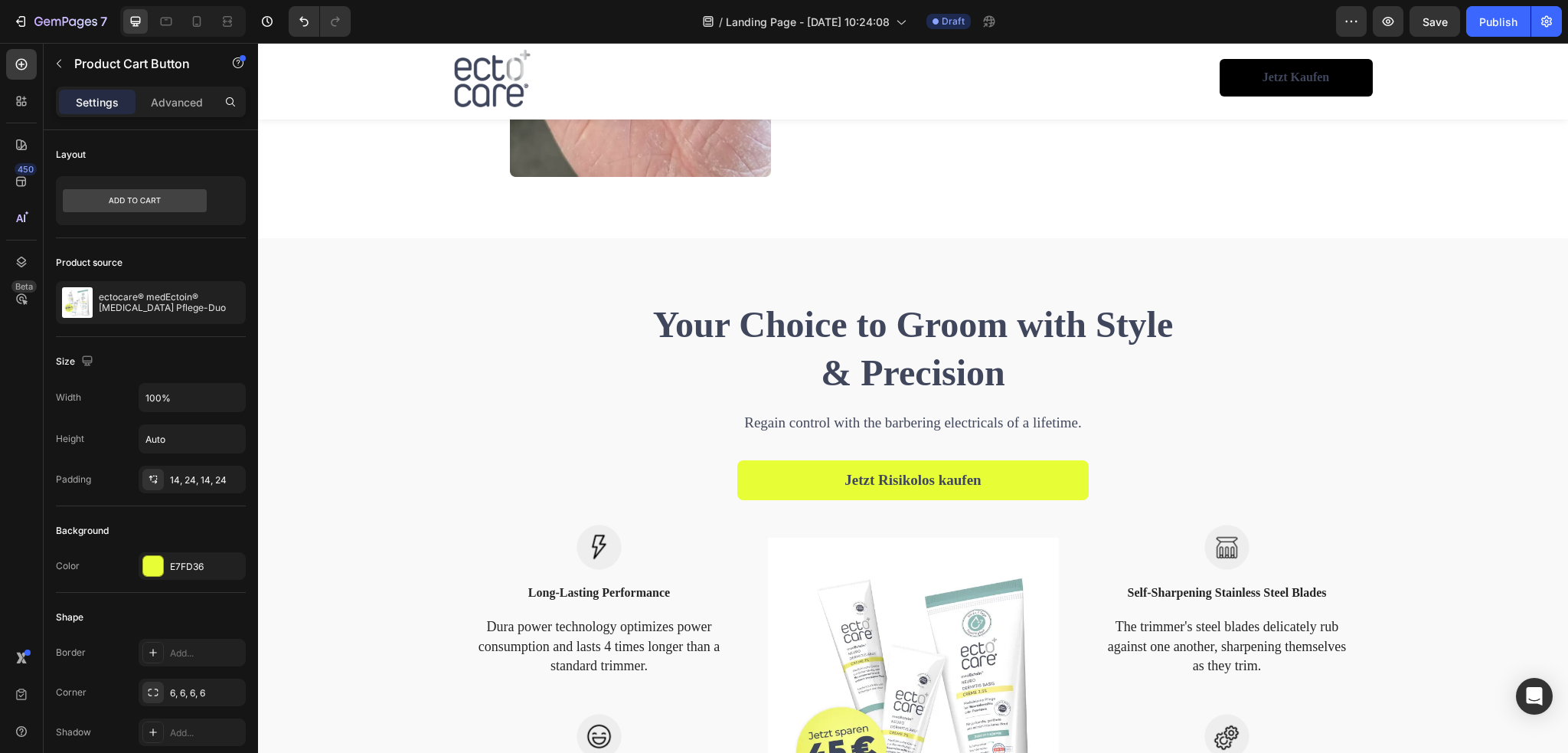
click at [1238, 79] on button "Jetzt kaufen" at bounding box center [1296, 78] width 153 height 37
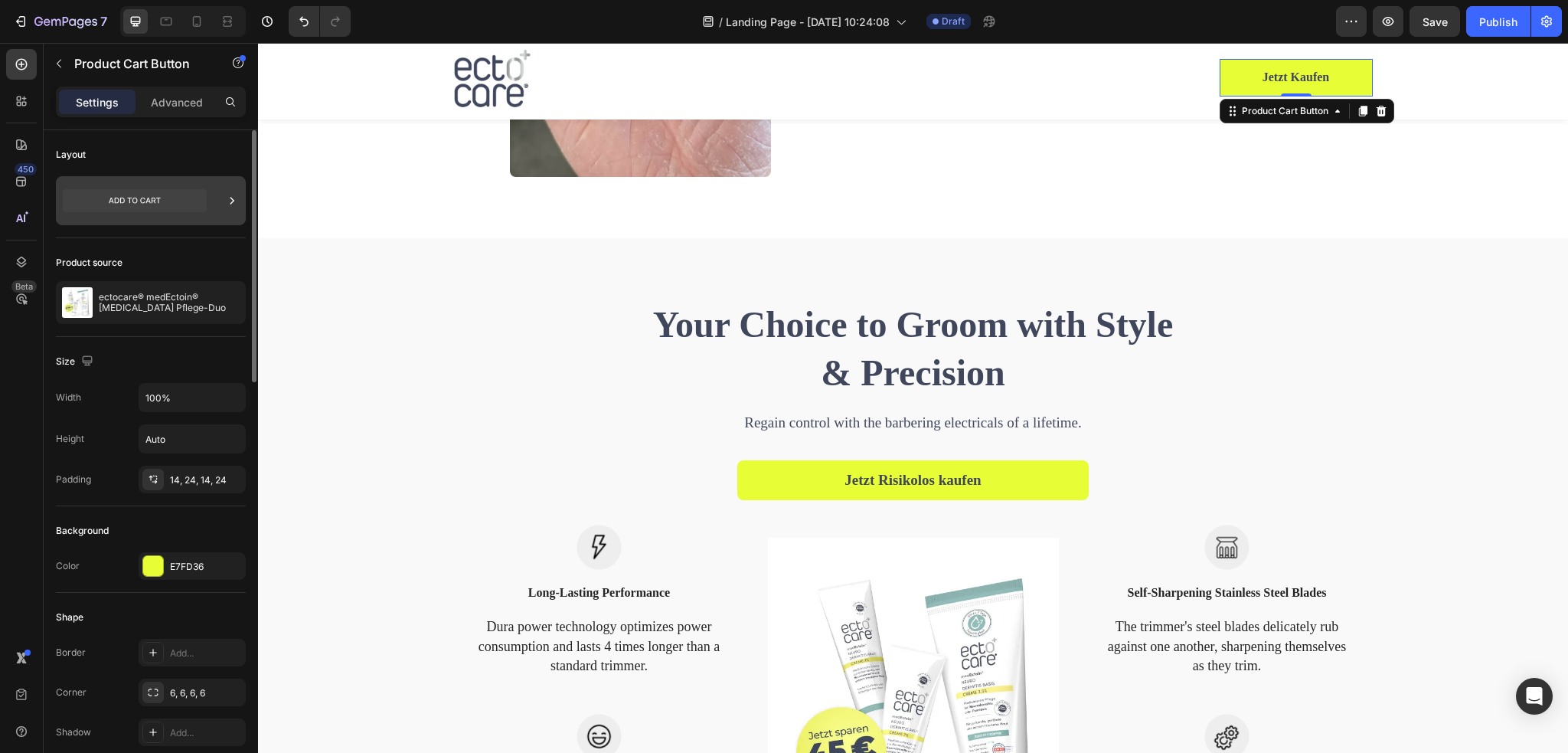
click at [187, 201] on icon at bounding box center [135, 200] width 144 height 23
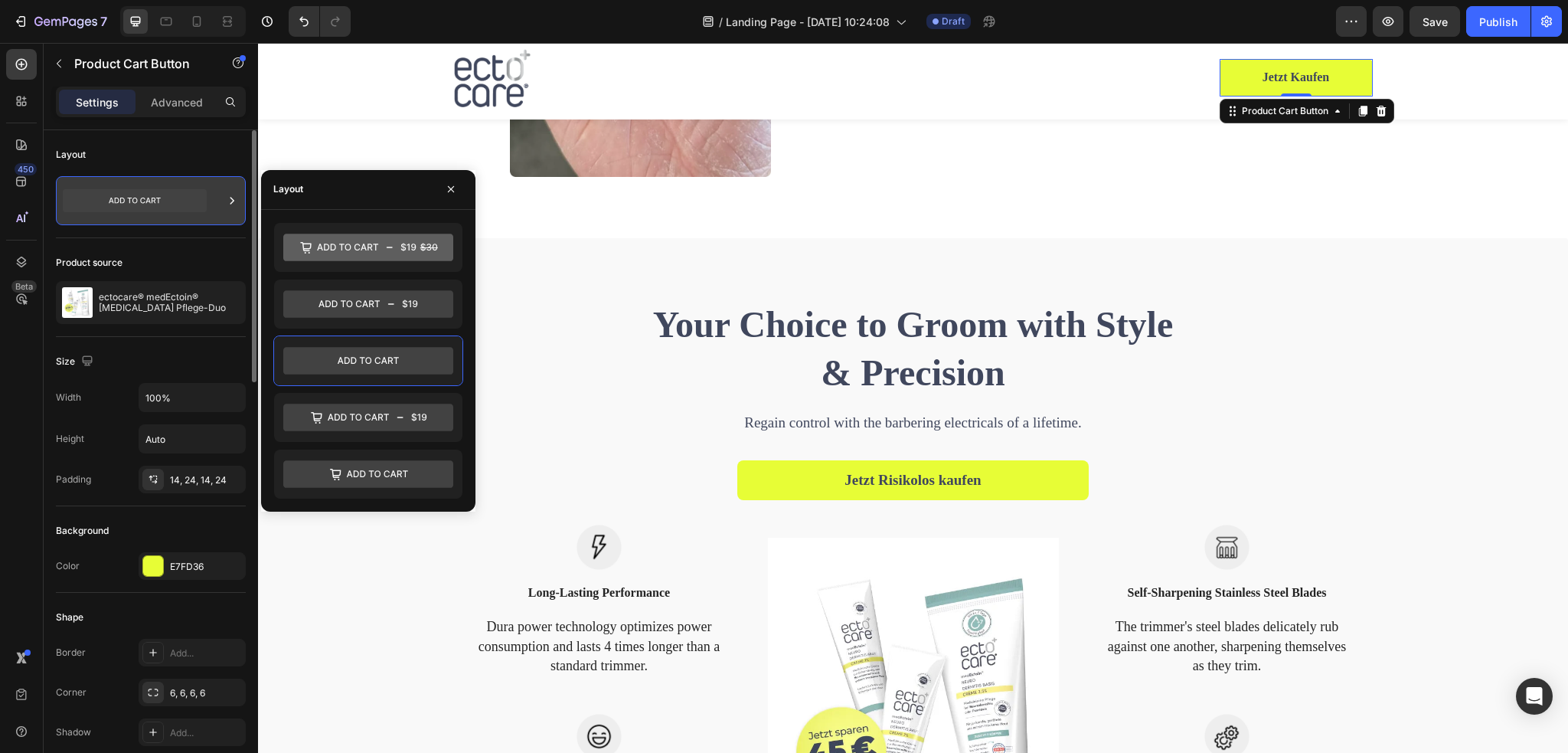
click at [155, 199] on icon at bounding box center [135, 200] width 144 height 23
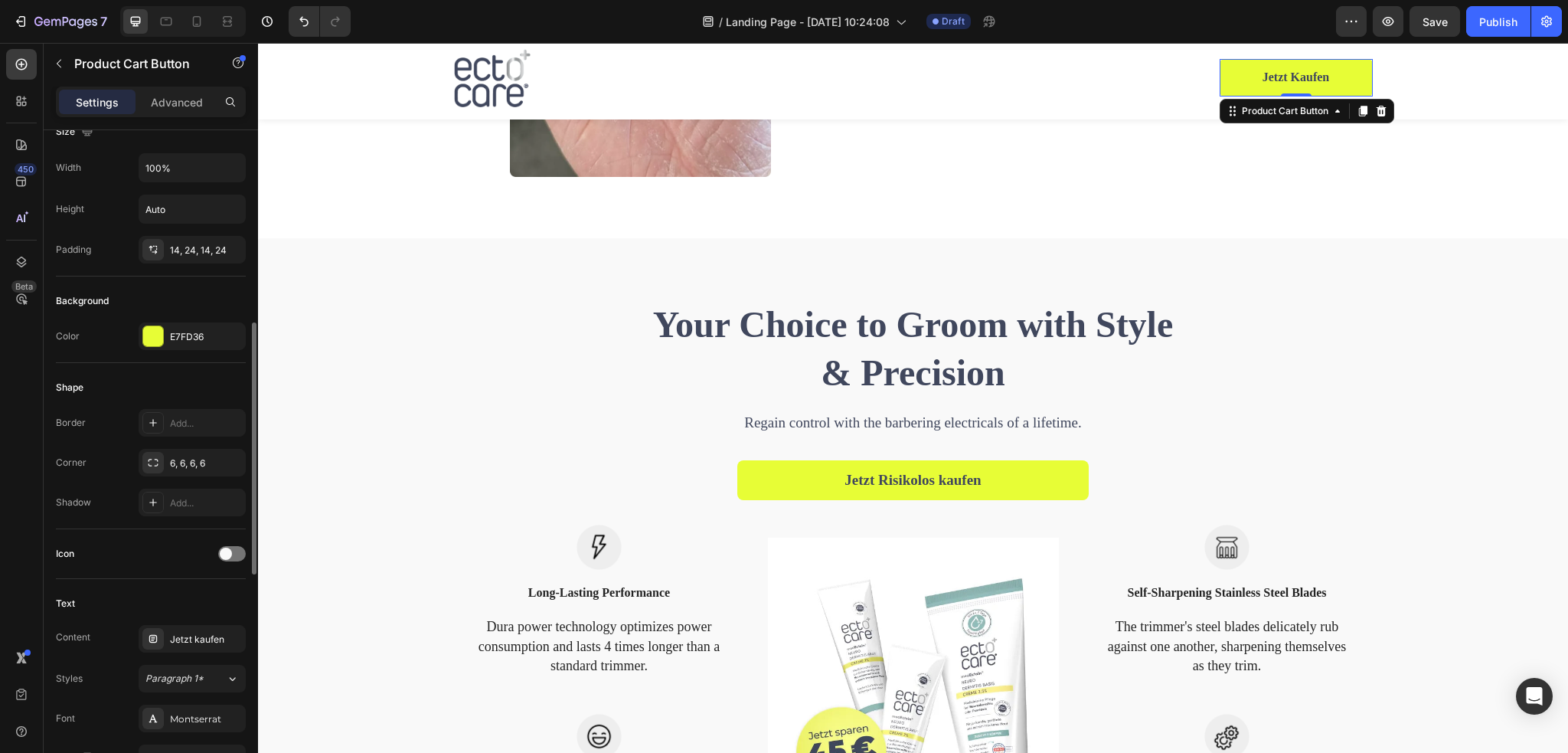
scroll to position [307, 0]
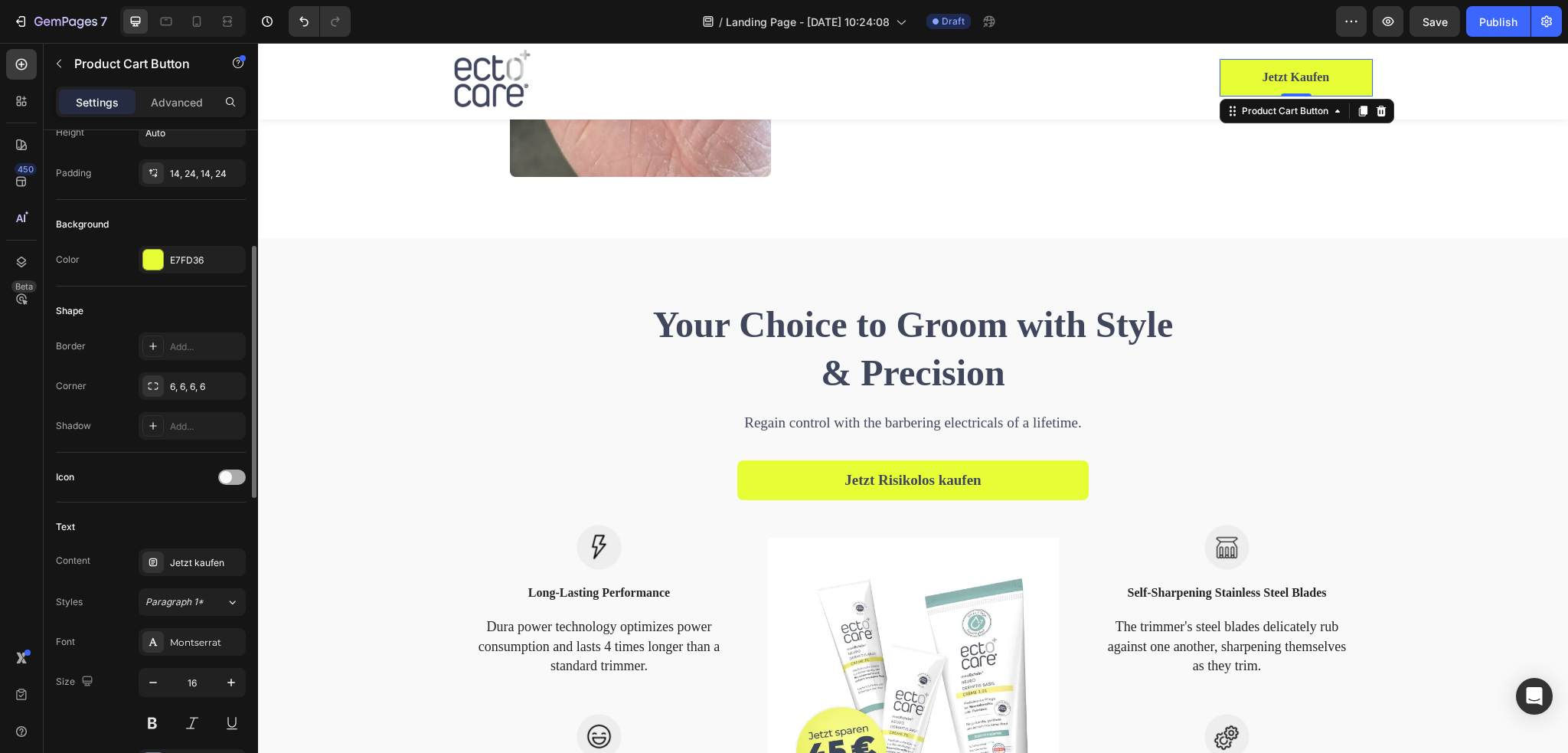
click at [239, 473] on div at bounding box center [231, 477] width 27 height 15
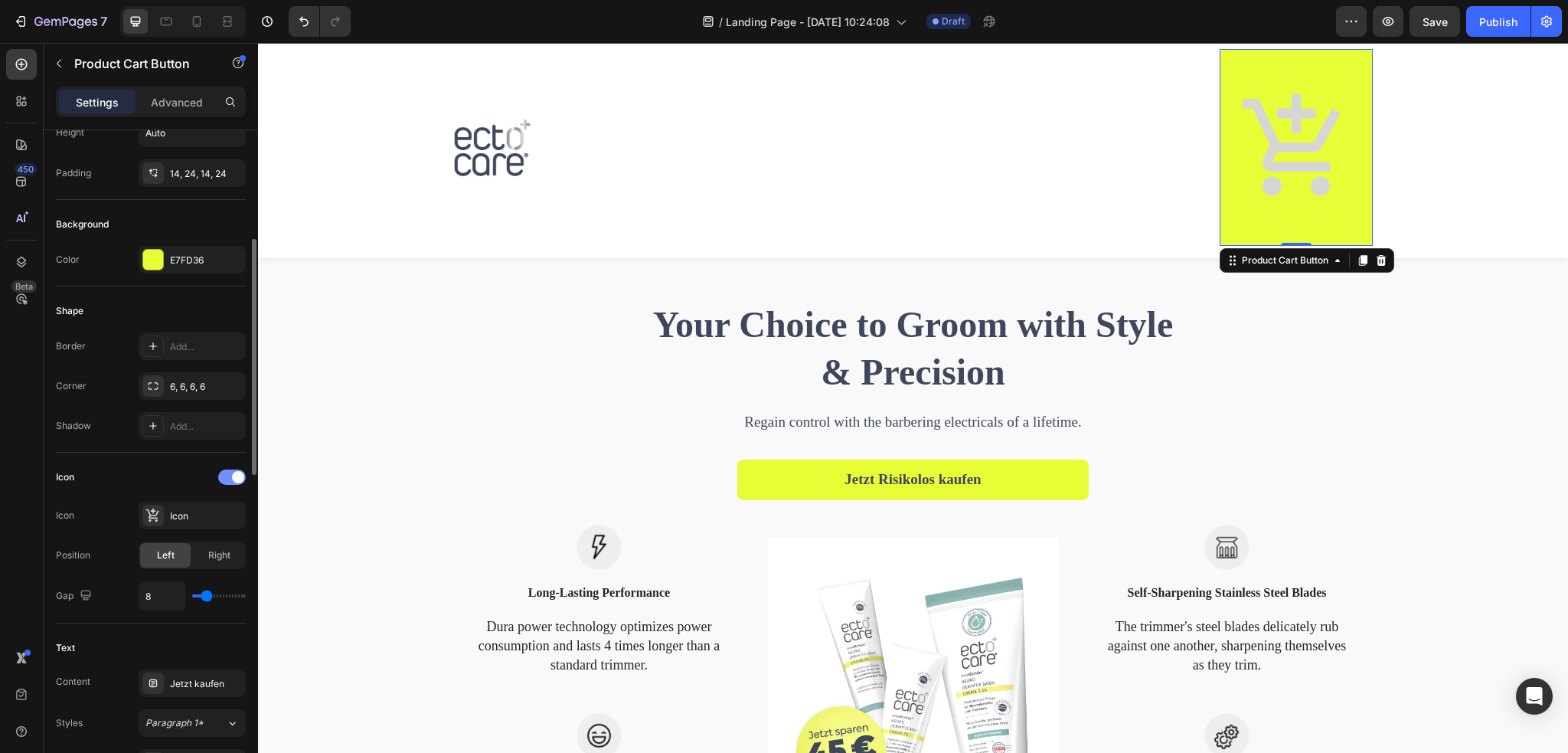
click at [236, 473] on span at bounding box center [238, 477] width 12 height 12
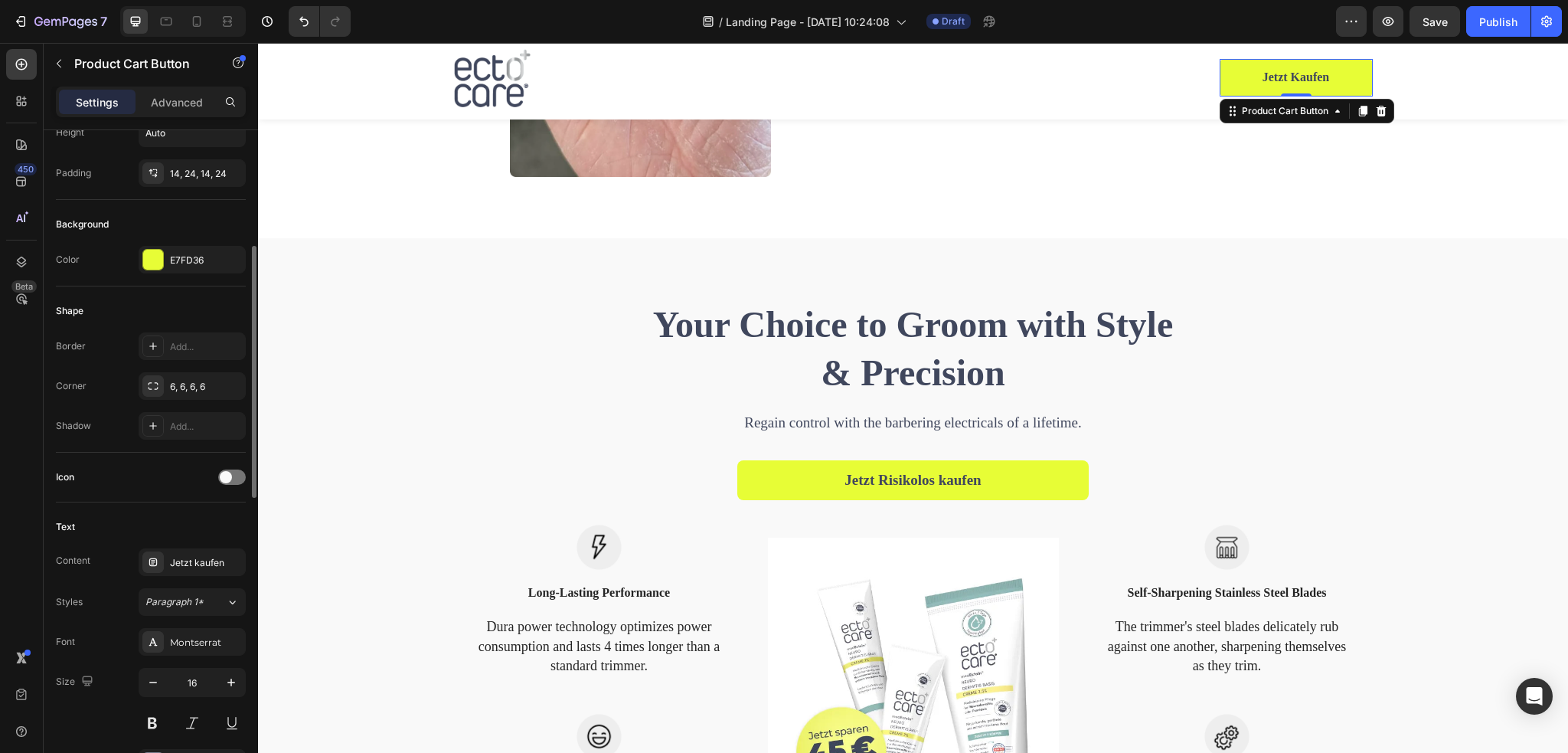
scroll to position [460, 0]
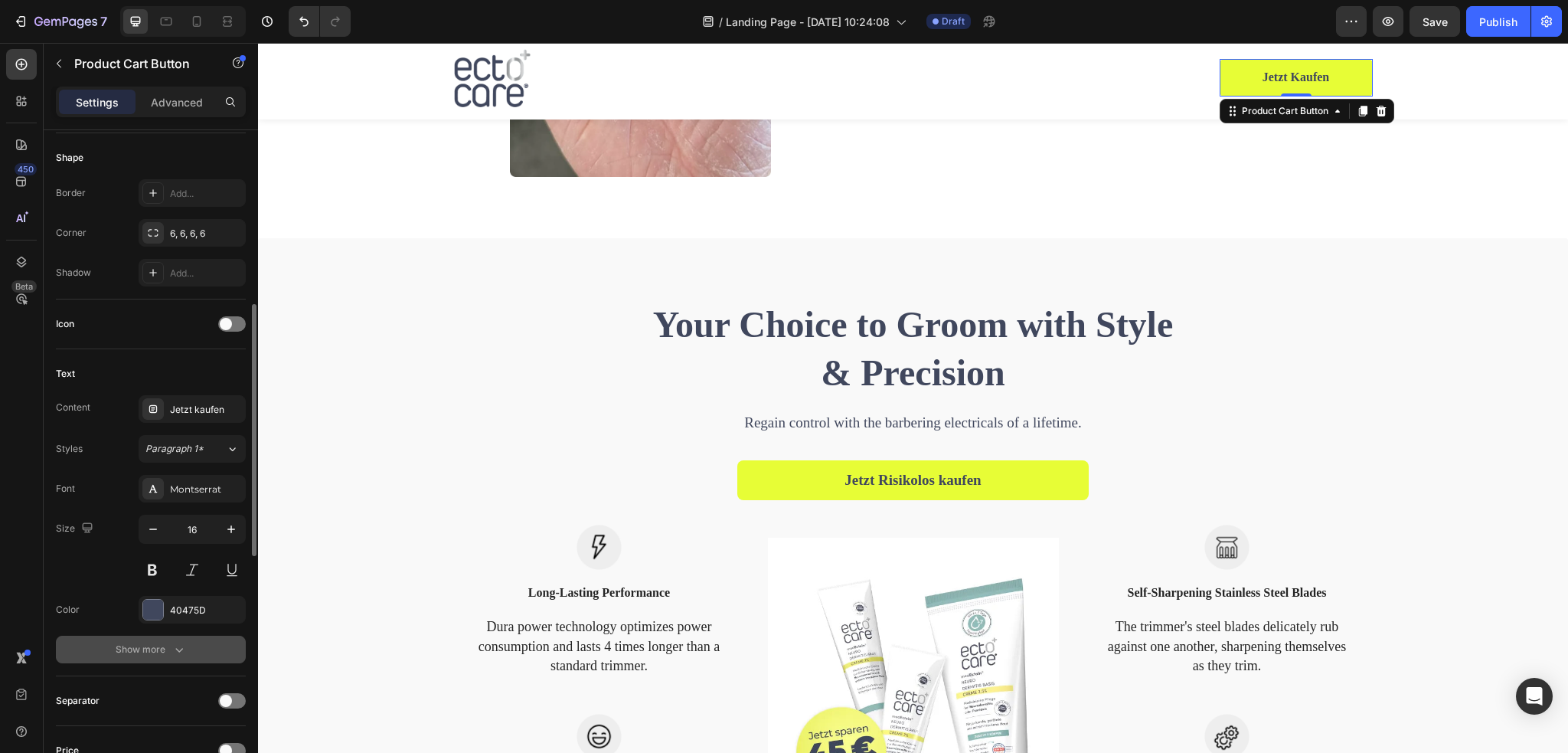
click at [187, 646] on button "Show more" at bounding box center [151, 648] width 190 height 27
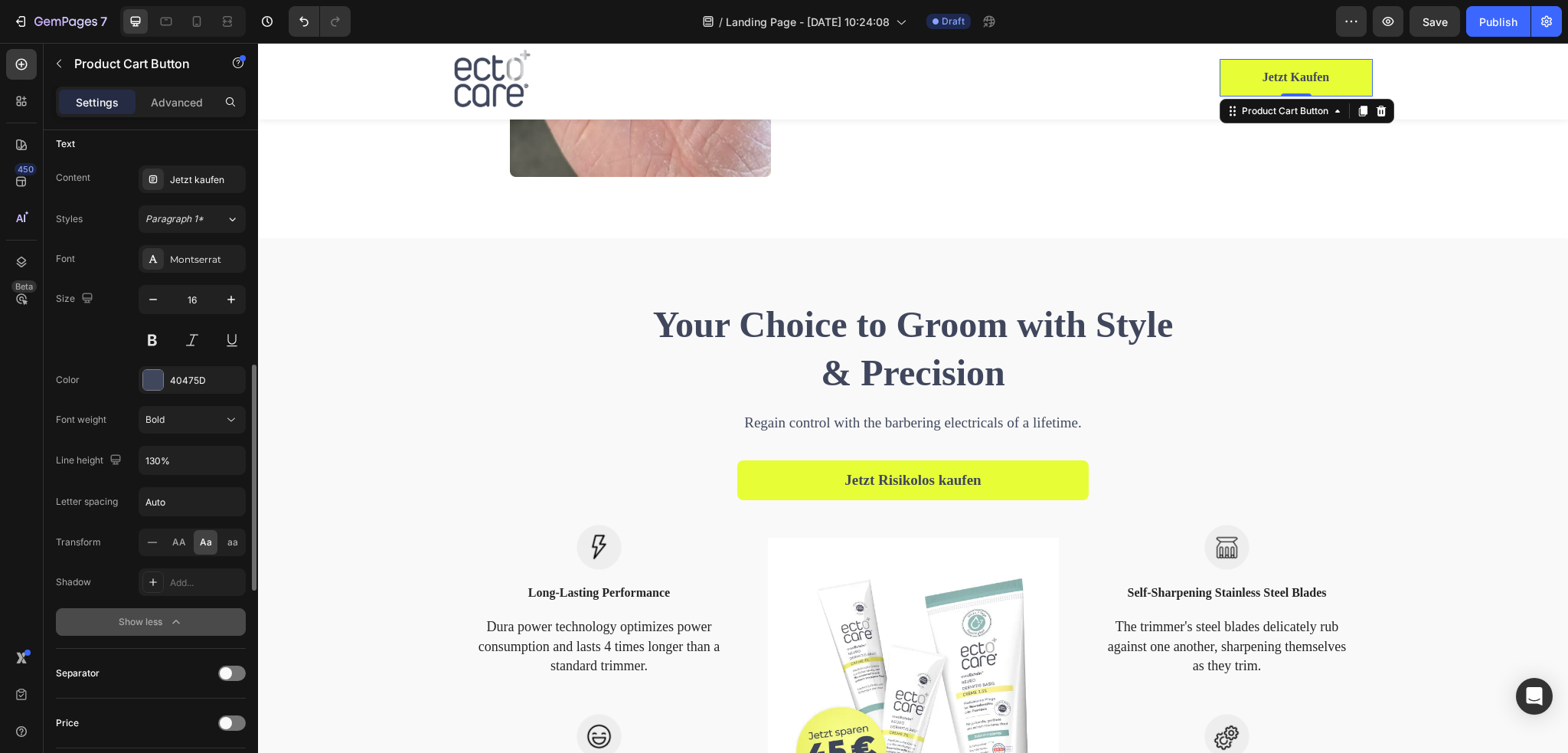
scroll to position [995, 0]
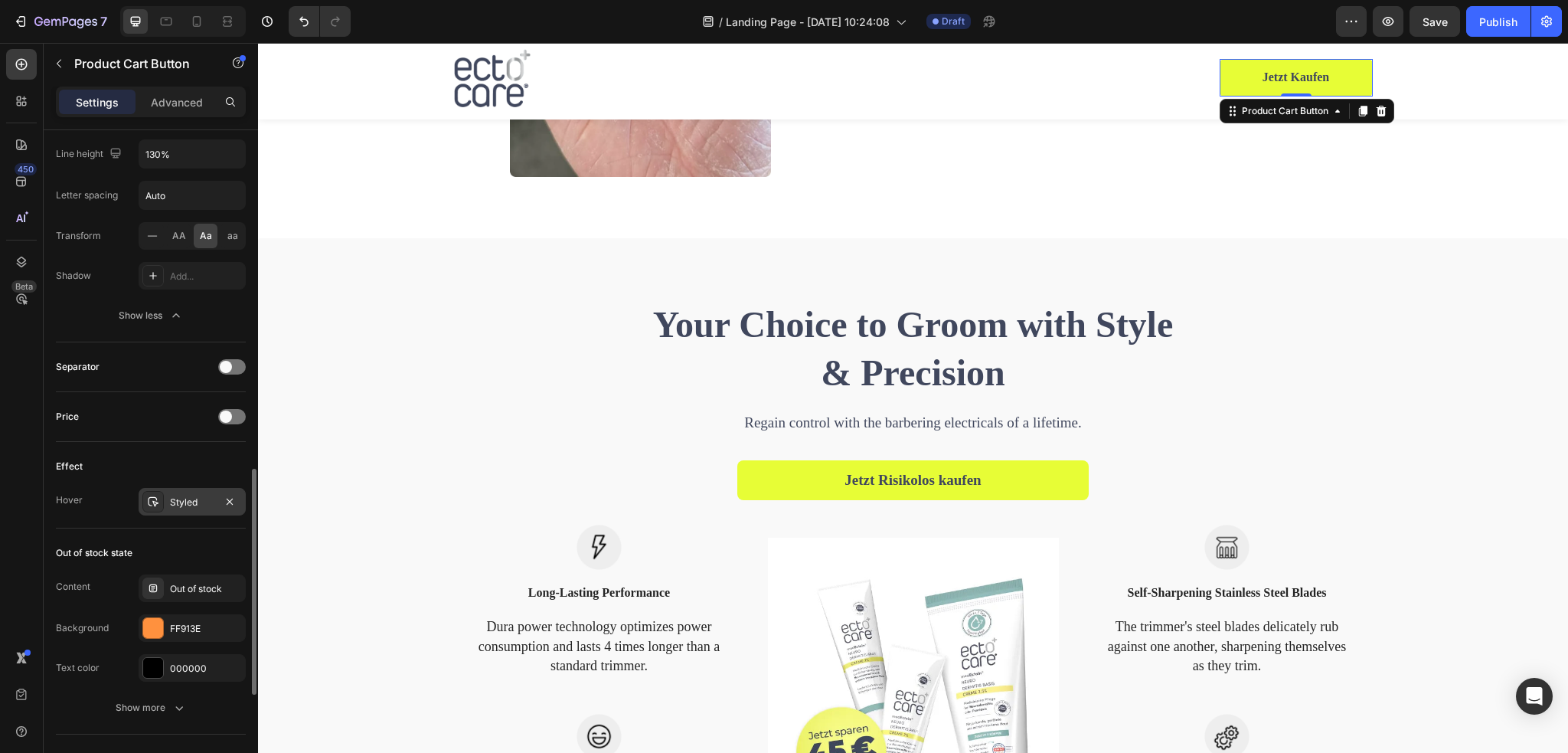
click at [204, 495] on div "Styled" at bounding box center [192, 502] width 44 height 14
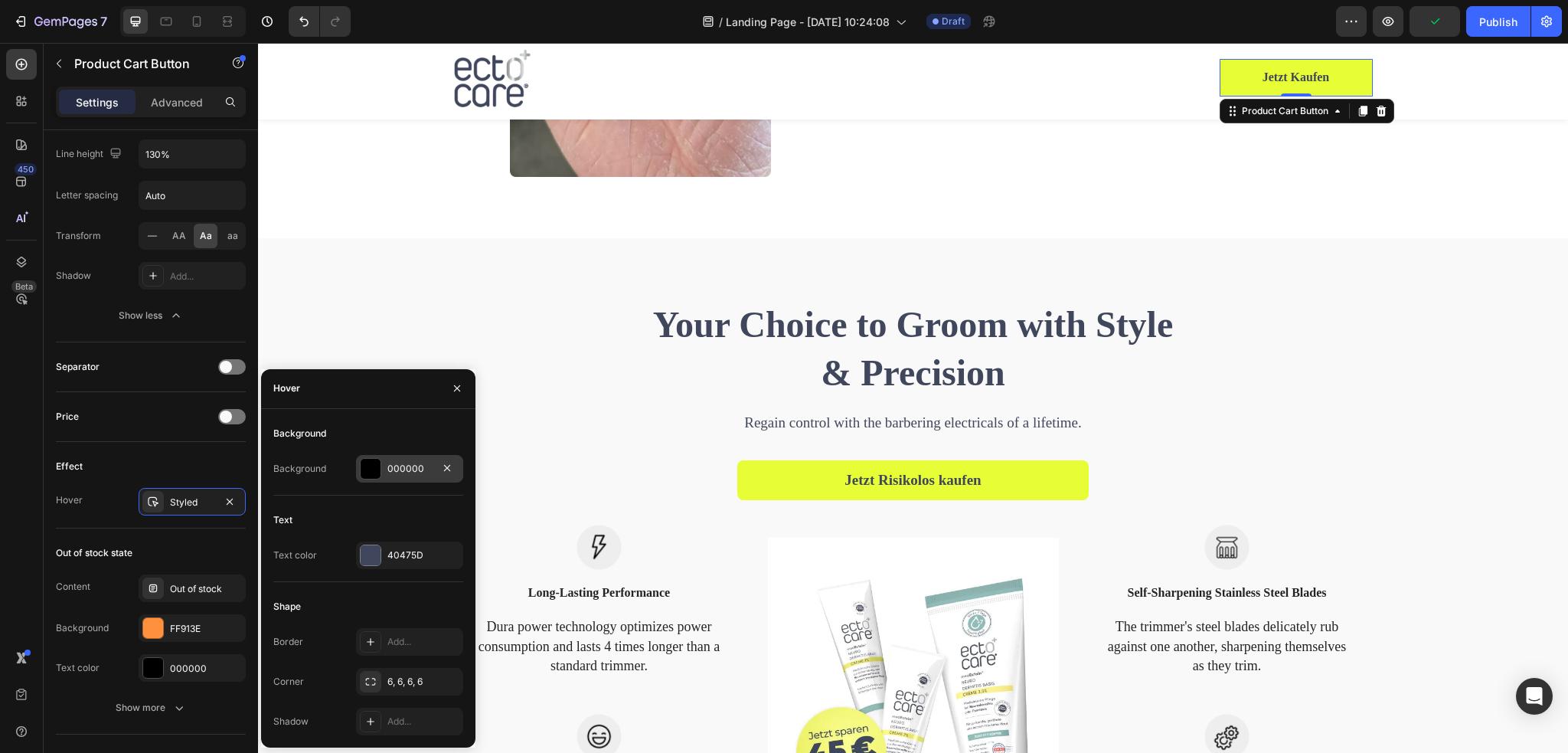
click at [364, 468] on div at bounding box center [370, 469] width 19 height 19
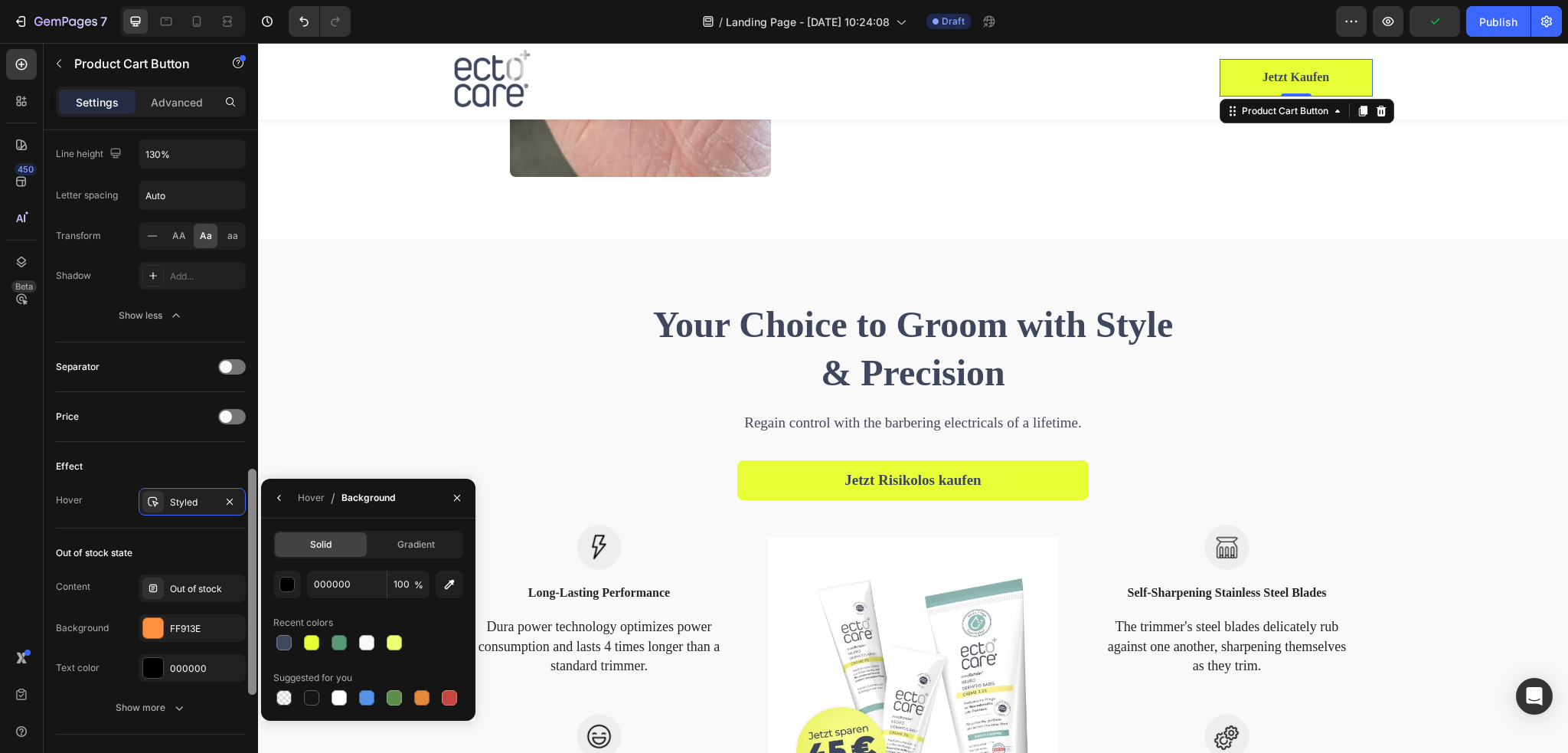
click at [282, 637] on div at bounding box center [283, 641] width 15 height 15
type input "40475D"
click at [283, 499] on icon "button" at bounding box center [280, 498] width 12 height 12
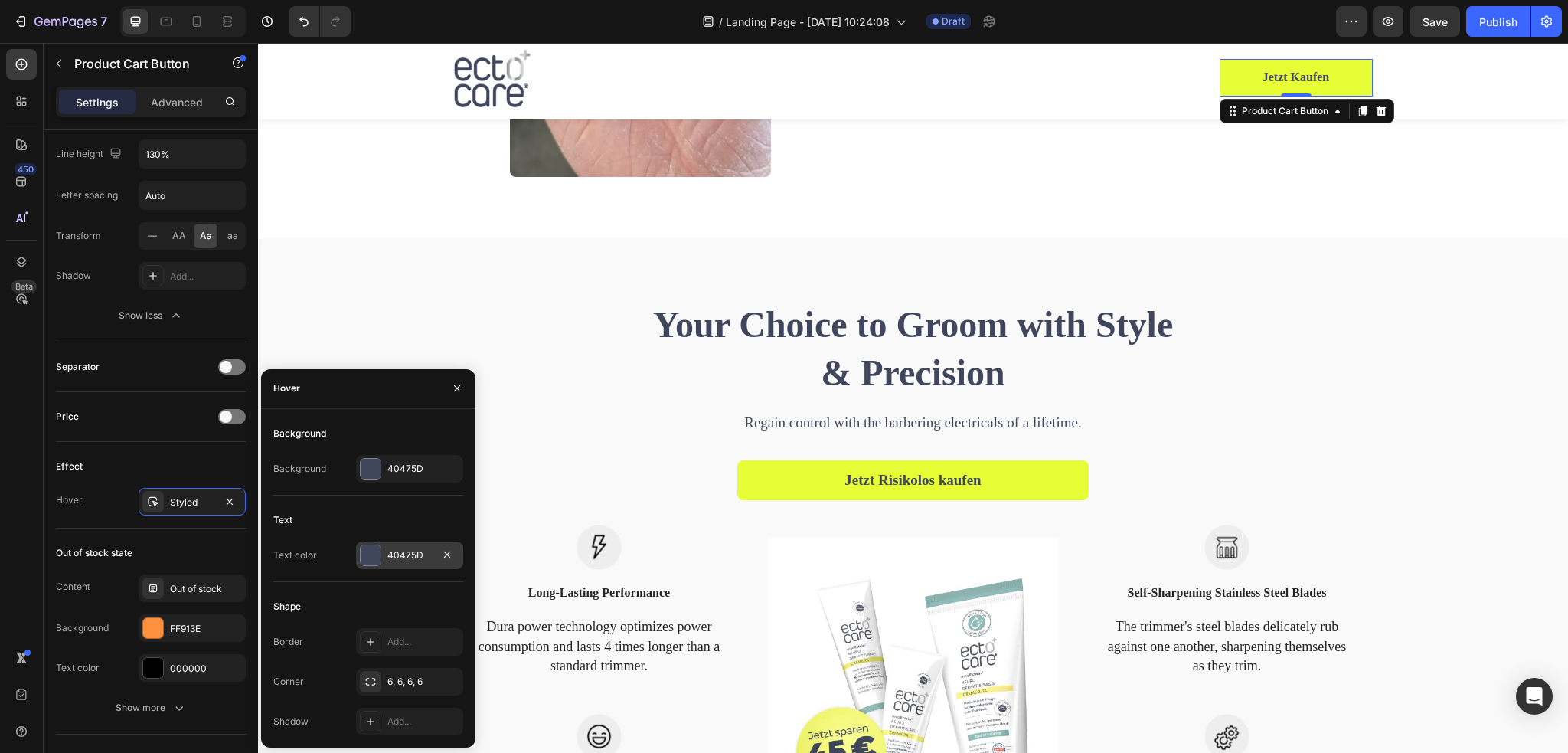
click at [371, 562] on div at bounding box center [370, 555] width 19 height 19
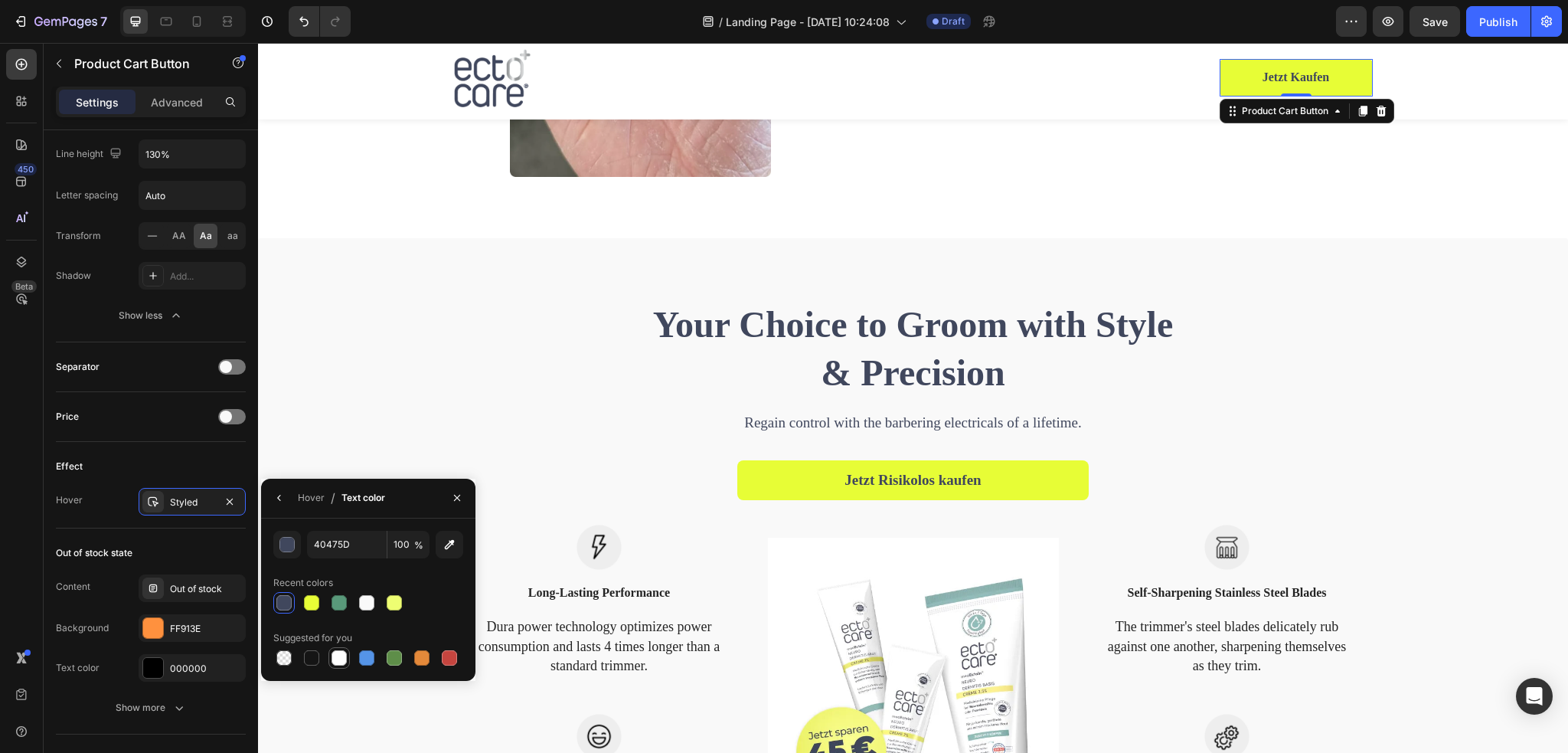
click at [343, 647] on div at bounding box center [339, 657] width 21 height 21
type input "FFFFFF"
click at [128, 431] on div "Price" at bounding box center [151, 416] width 190 height 50
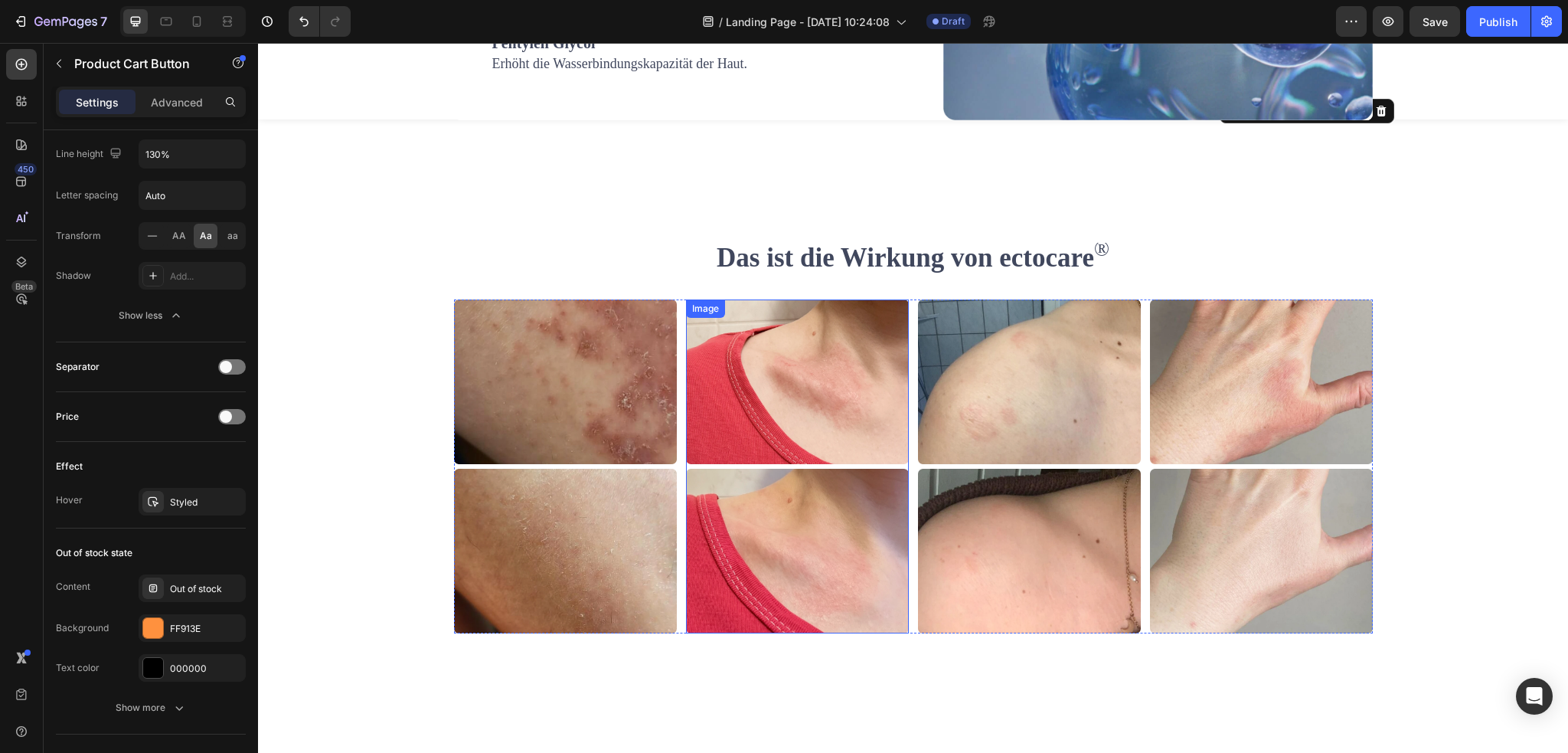
scroll to position [2771, 0]
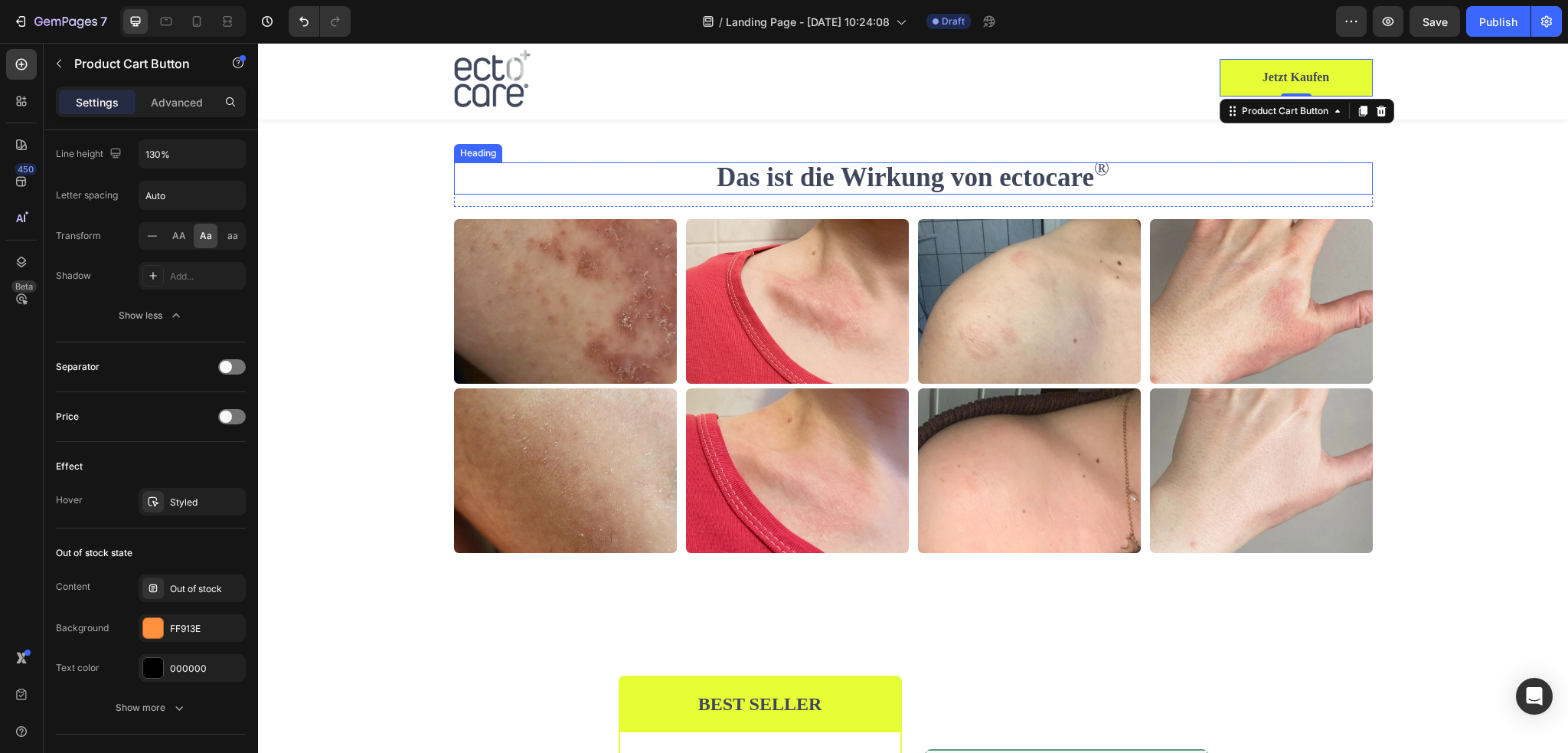
click at [1094, 164] on sup "®" at bounding box center [1101, 168] width 15 height 22
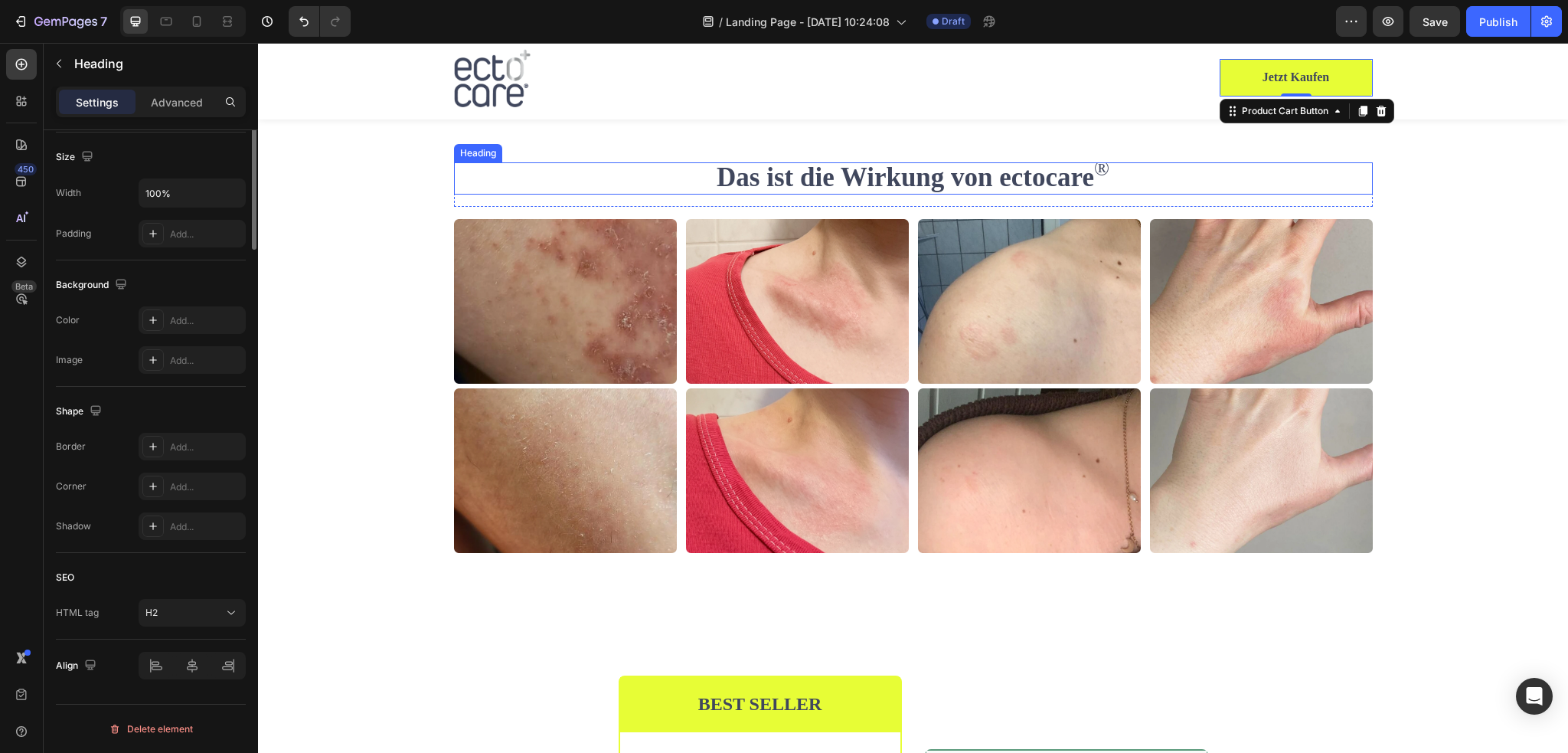
scroll to position [0, 0]
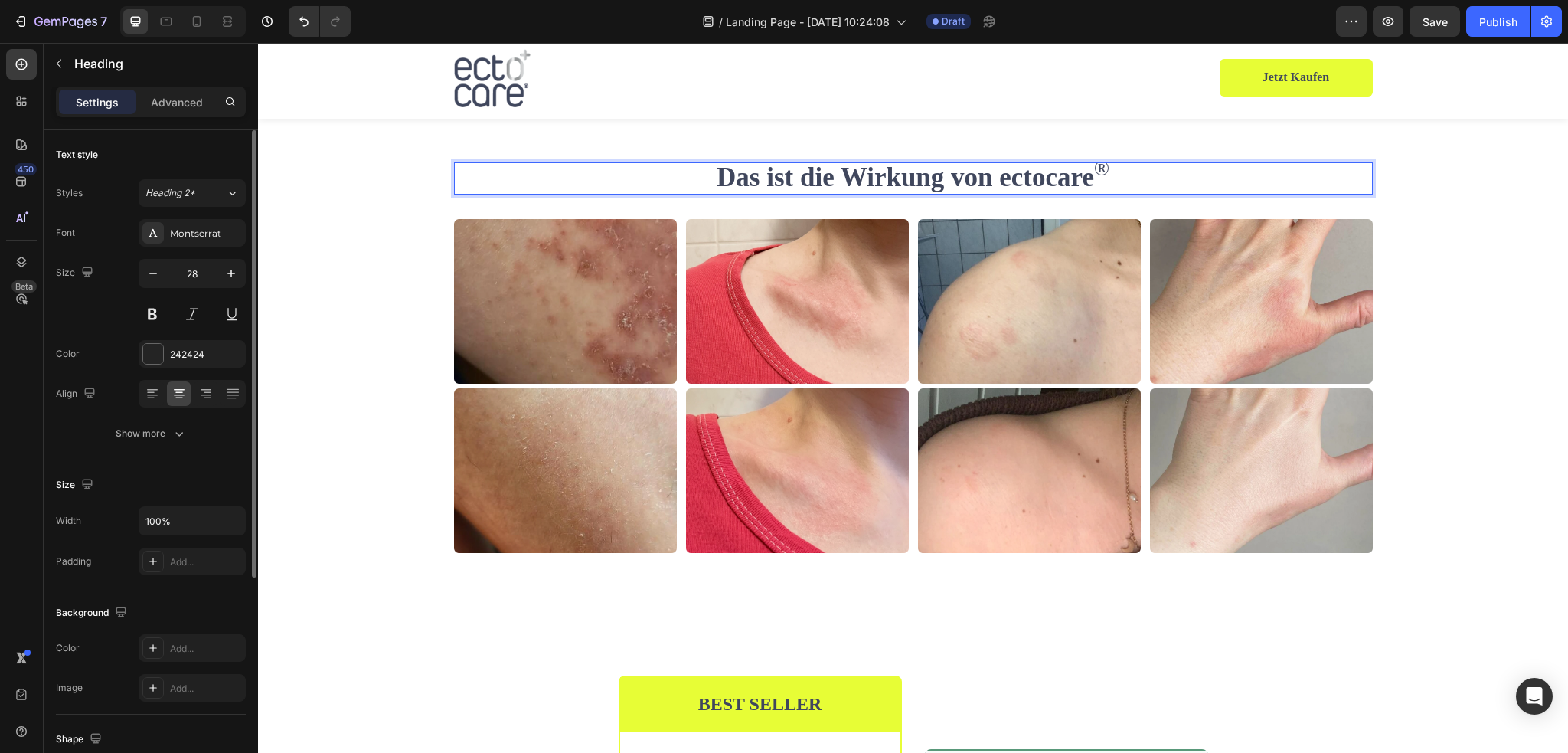
click at [1101, 167] on sup "®" at bounding box center [1101, 168] width 15 height 22
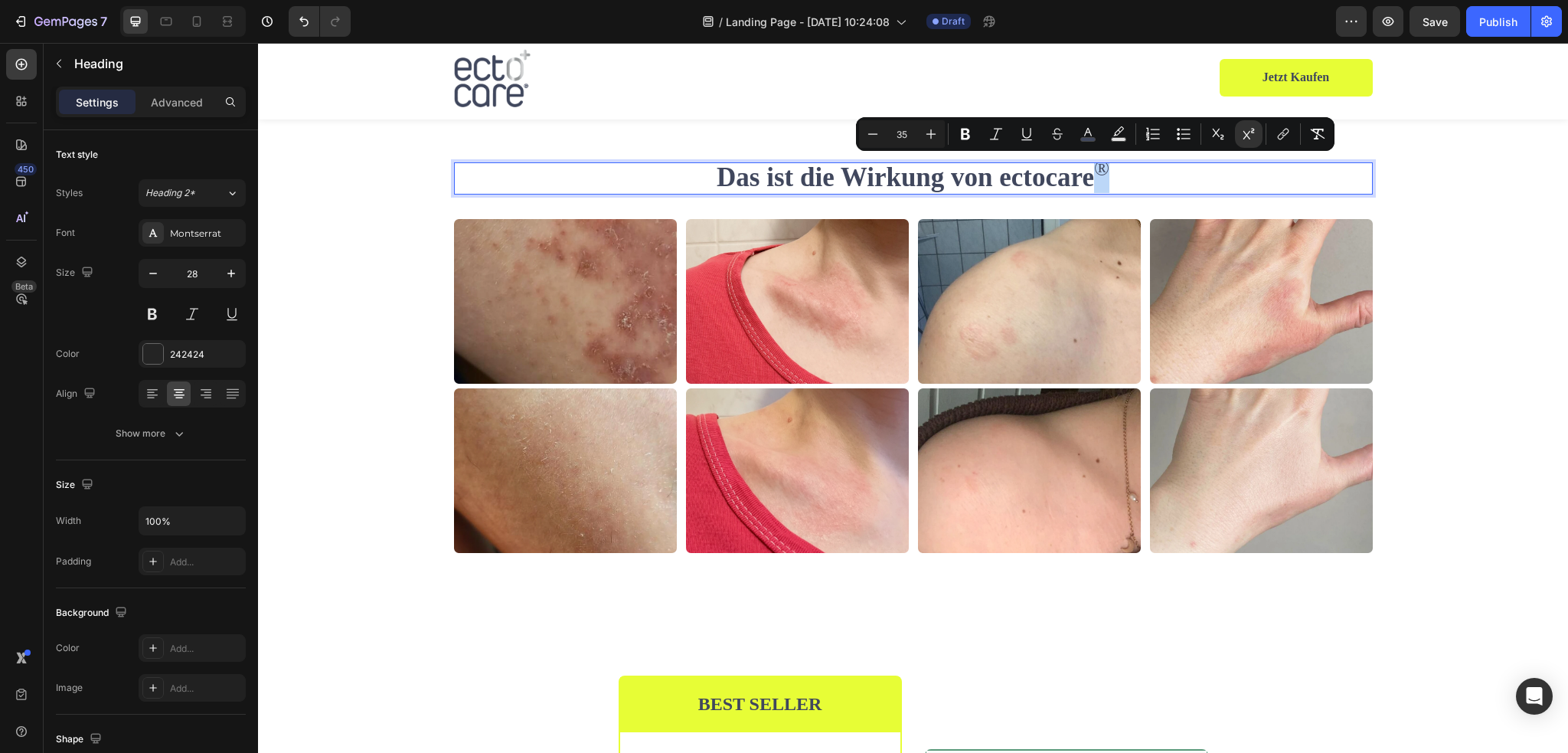
drag, startPoint x: 1101, startPoint y: 172, endPoint x: 1093, endPoint y: 174, distance: 8.2
click at [1094, 174] on sup "®" at bounding box center [1101, 168] width 15 height 22
copy sup "®"
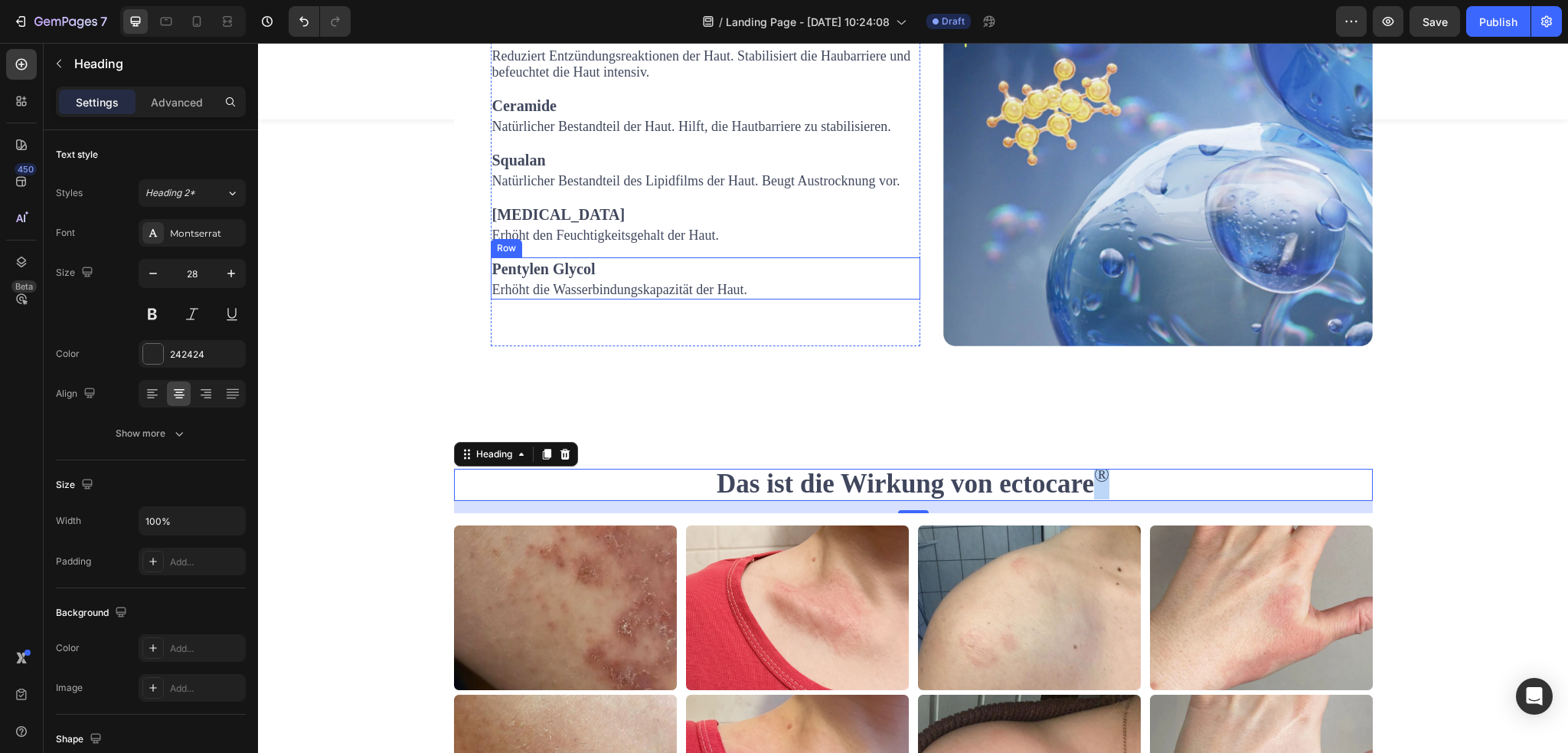
click at [775, 280] on div "Pentylen Glycol Text block Erhöht die Wasserbindungskapazität der Haut. Text bl…" at bounding box center [705, 278] width 430 height 43
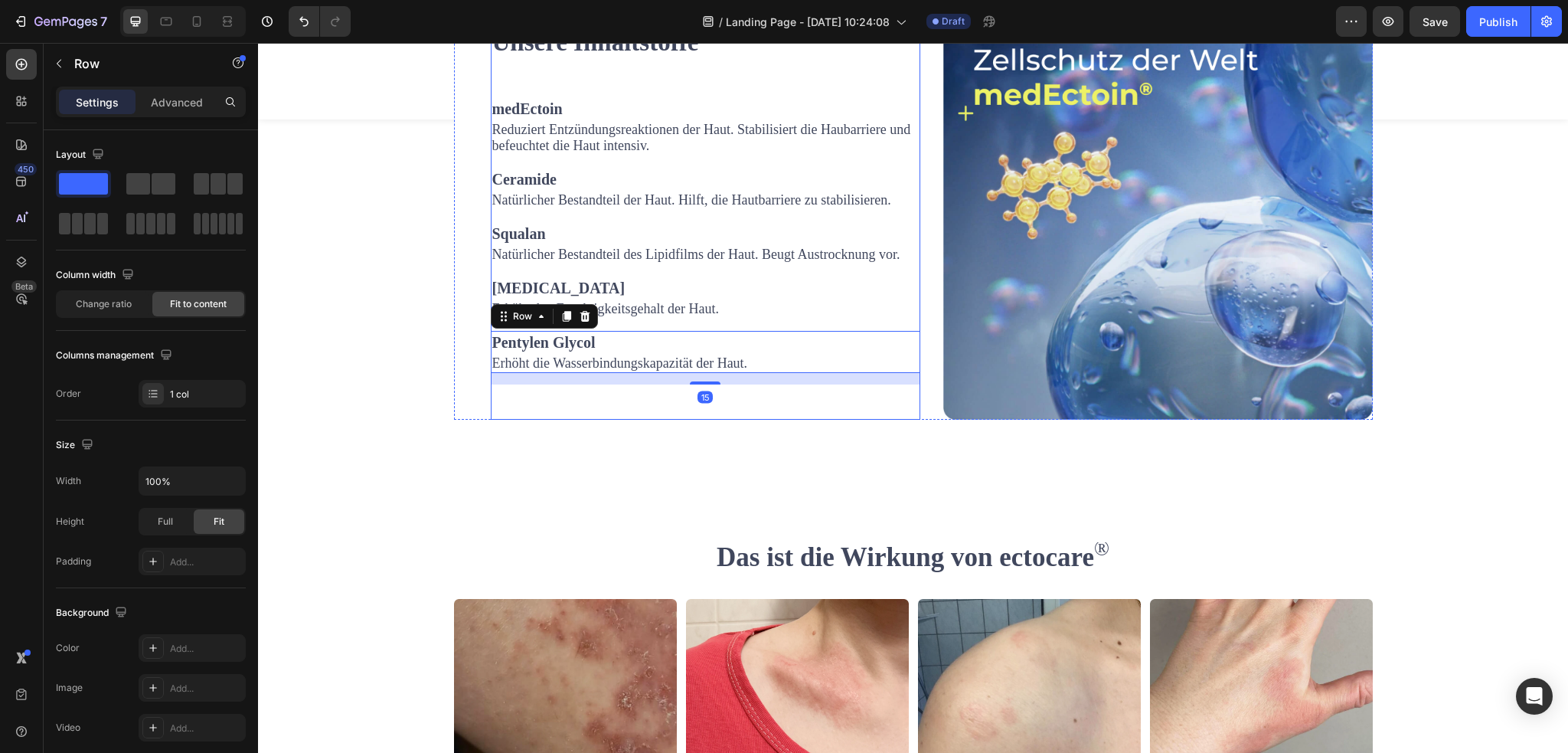
scroll to position [2159, 0]
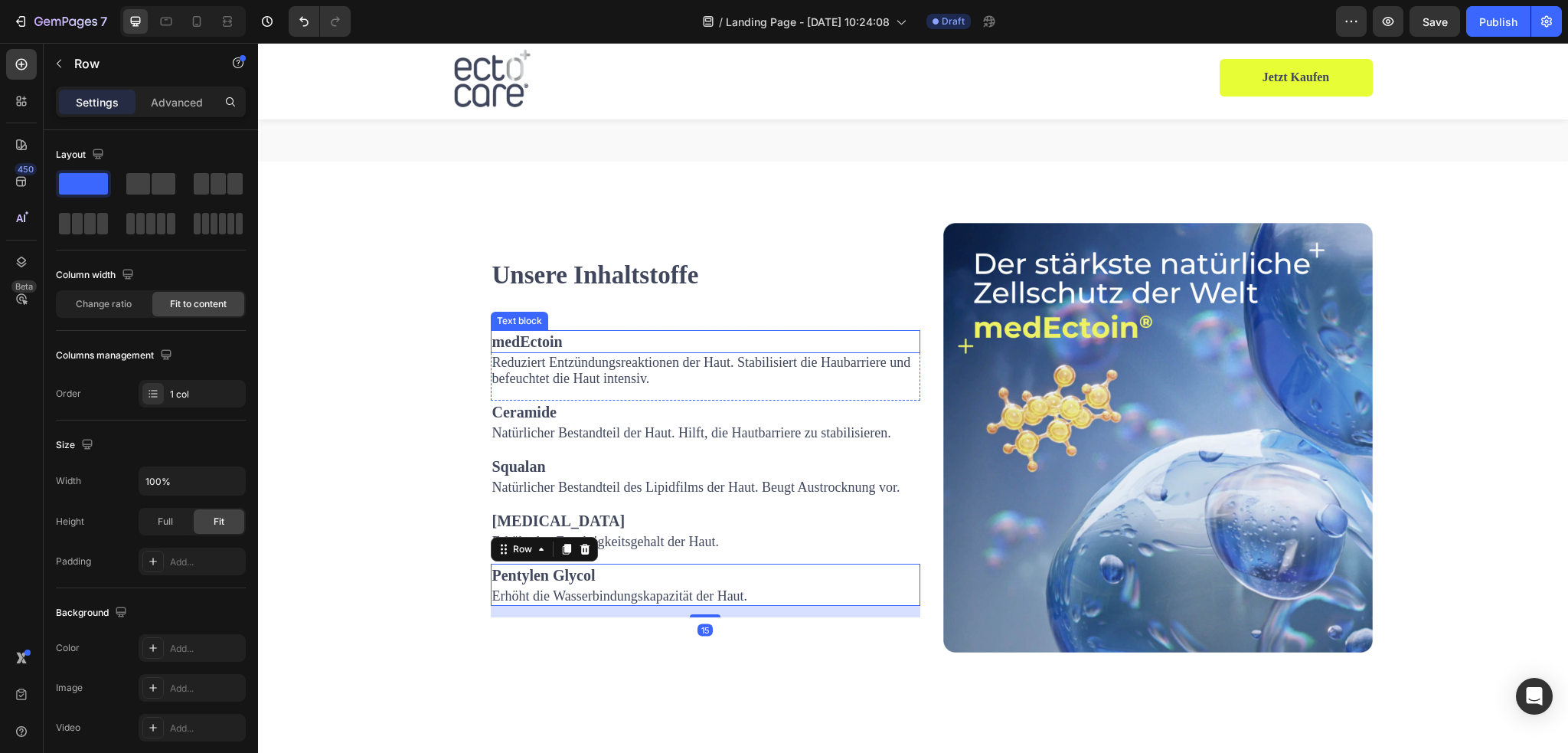
click at [563, 341] on p "medEctoin" at bounding box center [705, 341] width 426 height 19
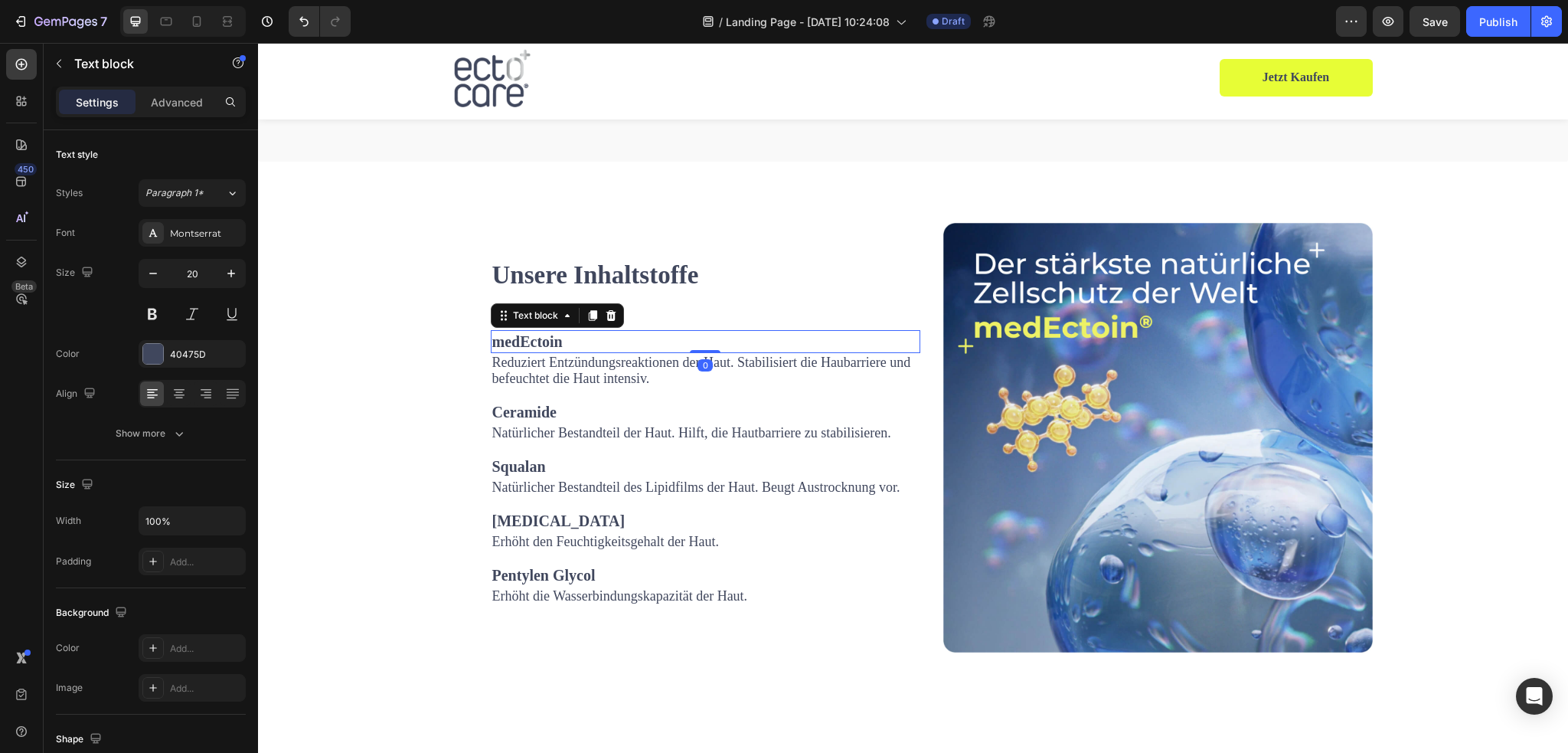
click at [557, 345] on p "medEctoin" at bounding box center [705, 341] width 426 height 19
click at [565, 344] on p "medEctoin®" at bounding box center [705, 341] width 426 height 19
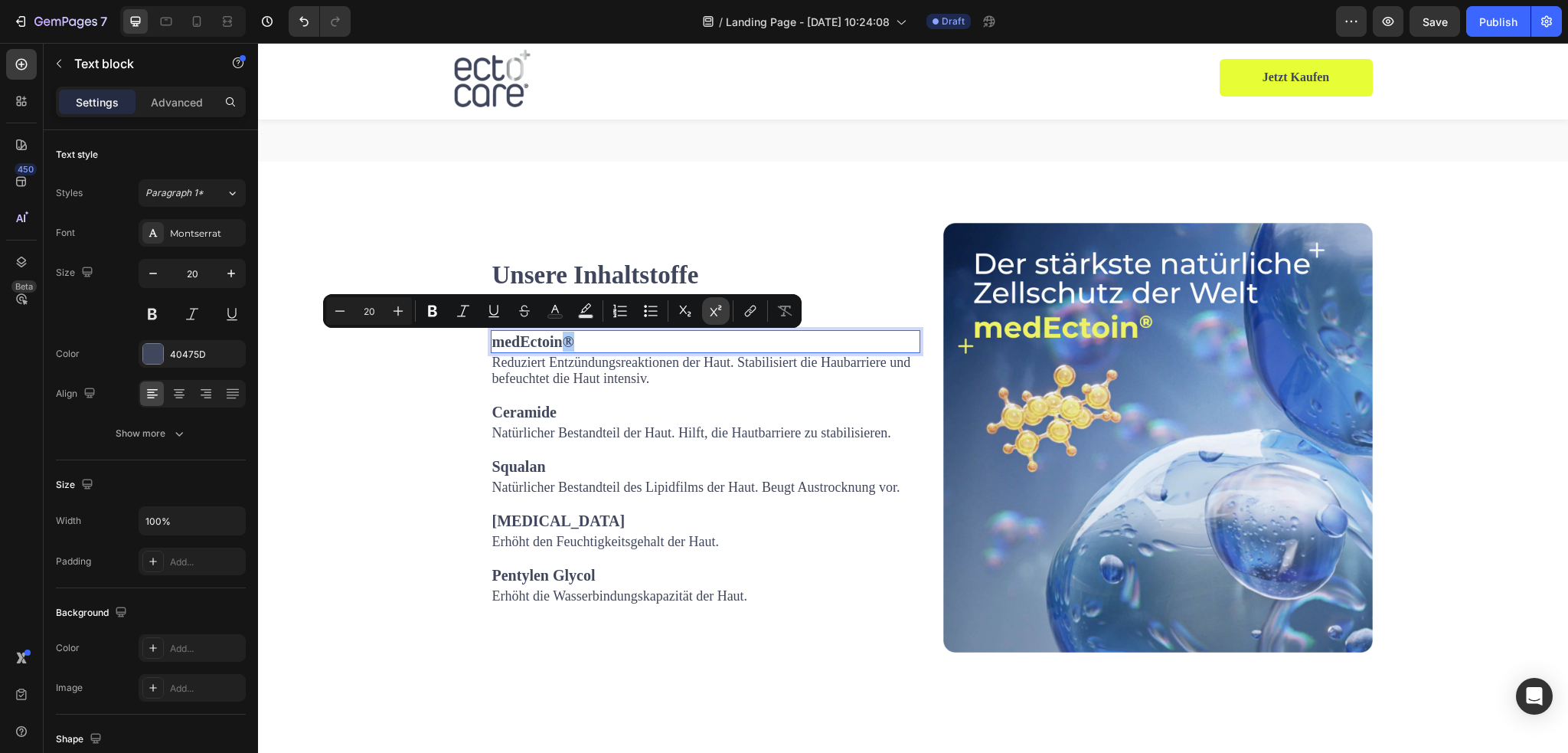
click at [710, 314] on icon "Editor contextual toolbar" at bounding box center [715, 310] width 15 height 15
click at [412, 438] on div "Unsere Inhaltstoffe Heading medEctoin ® Text block 0 Reduziert Entzündungsreakt…" at bounding box center [912, 437] width 1287 height 430
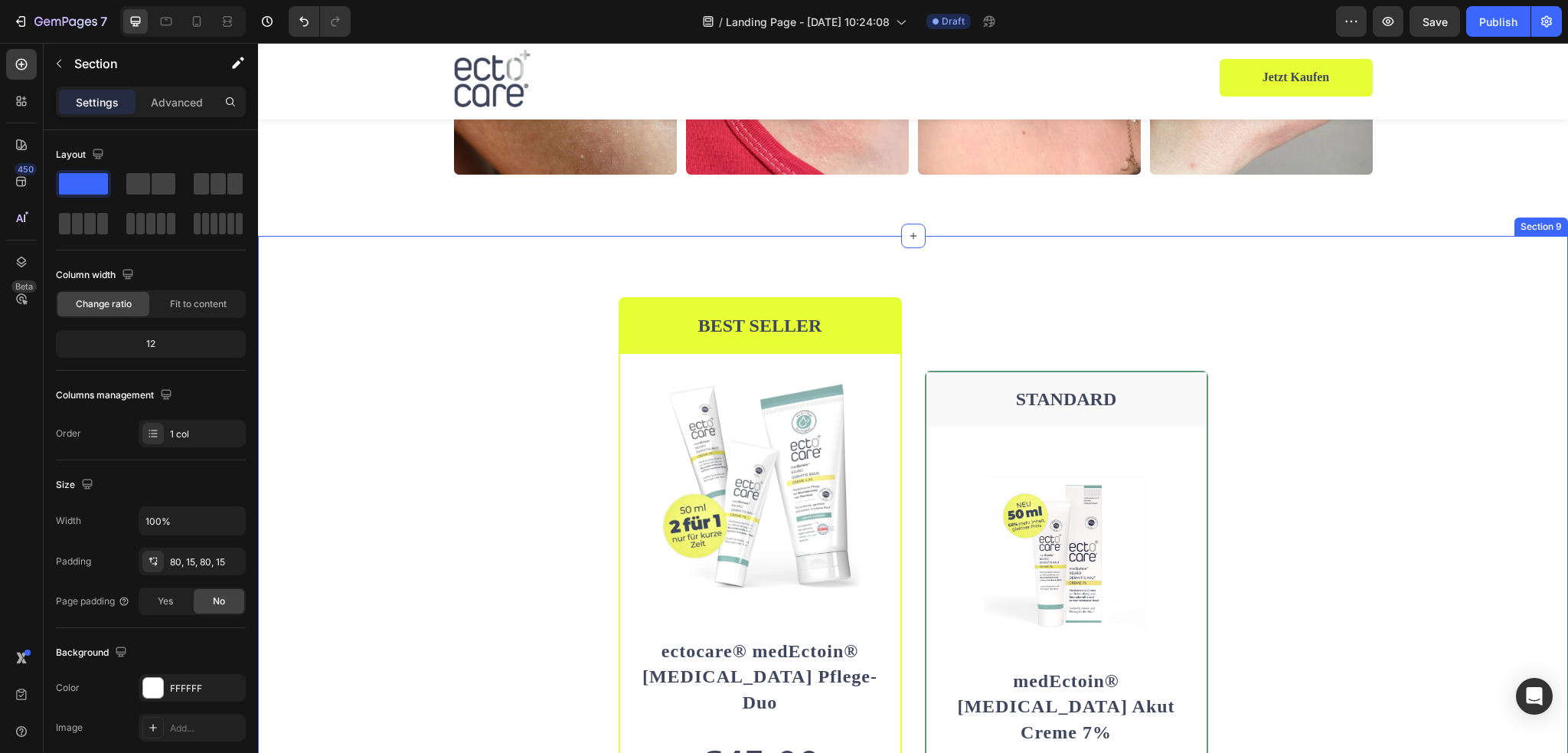
scroll to position [3231, 0]
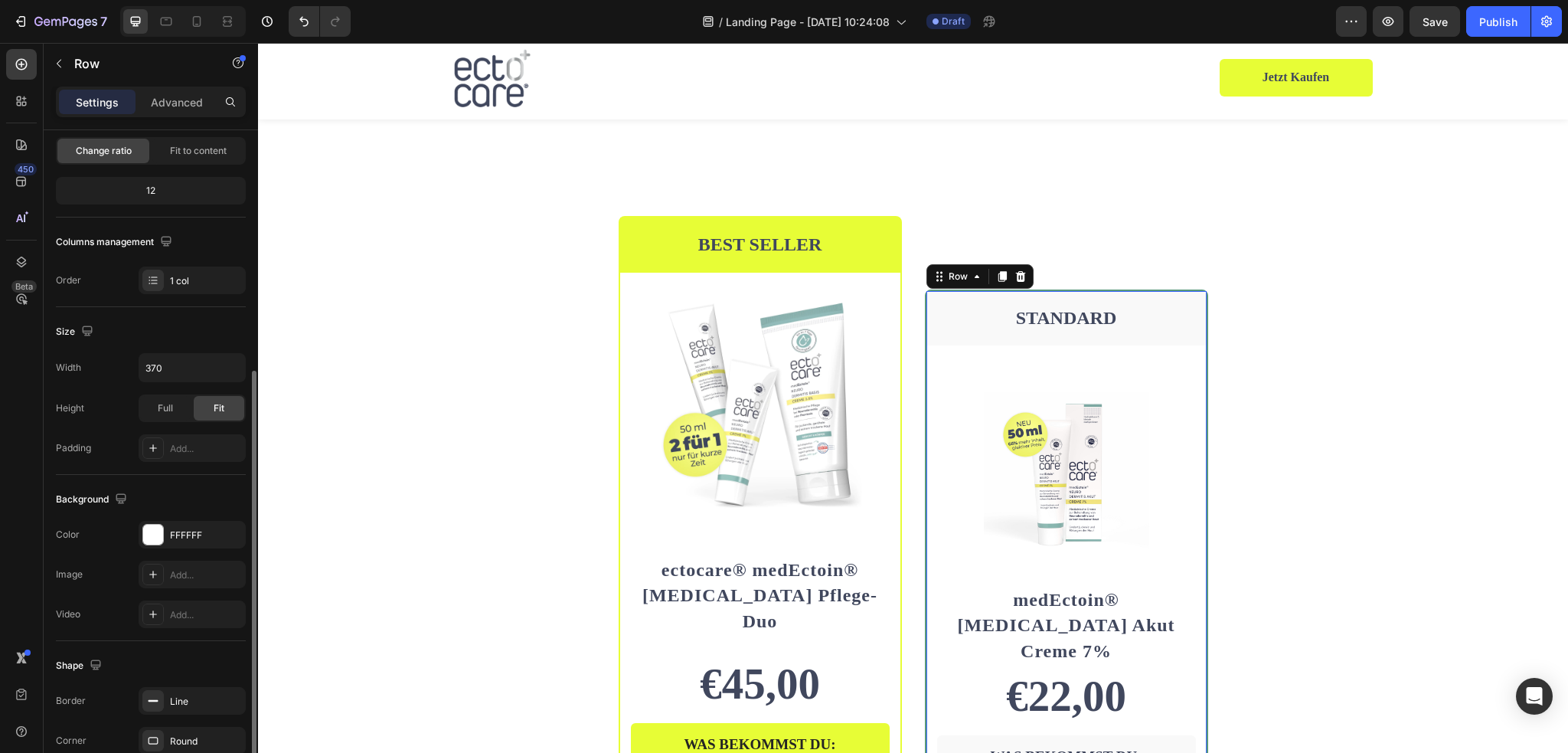
scroll to position [229, 0]
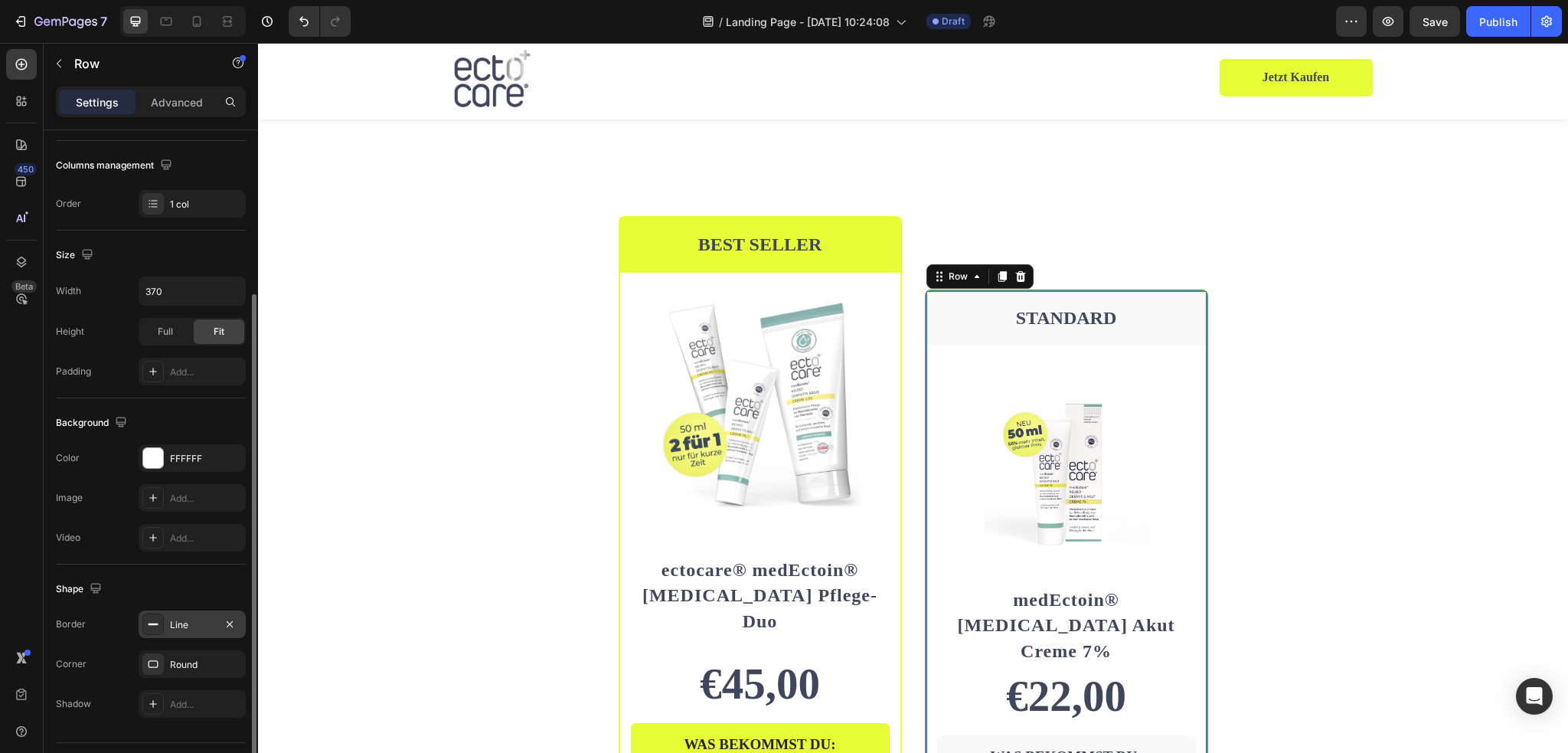
click at [190, 628] on div "Line" at bounding box center [192, 625] width 44 height 14
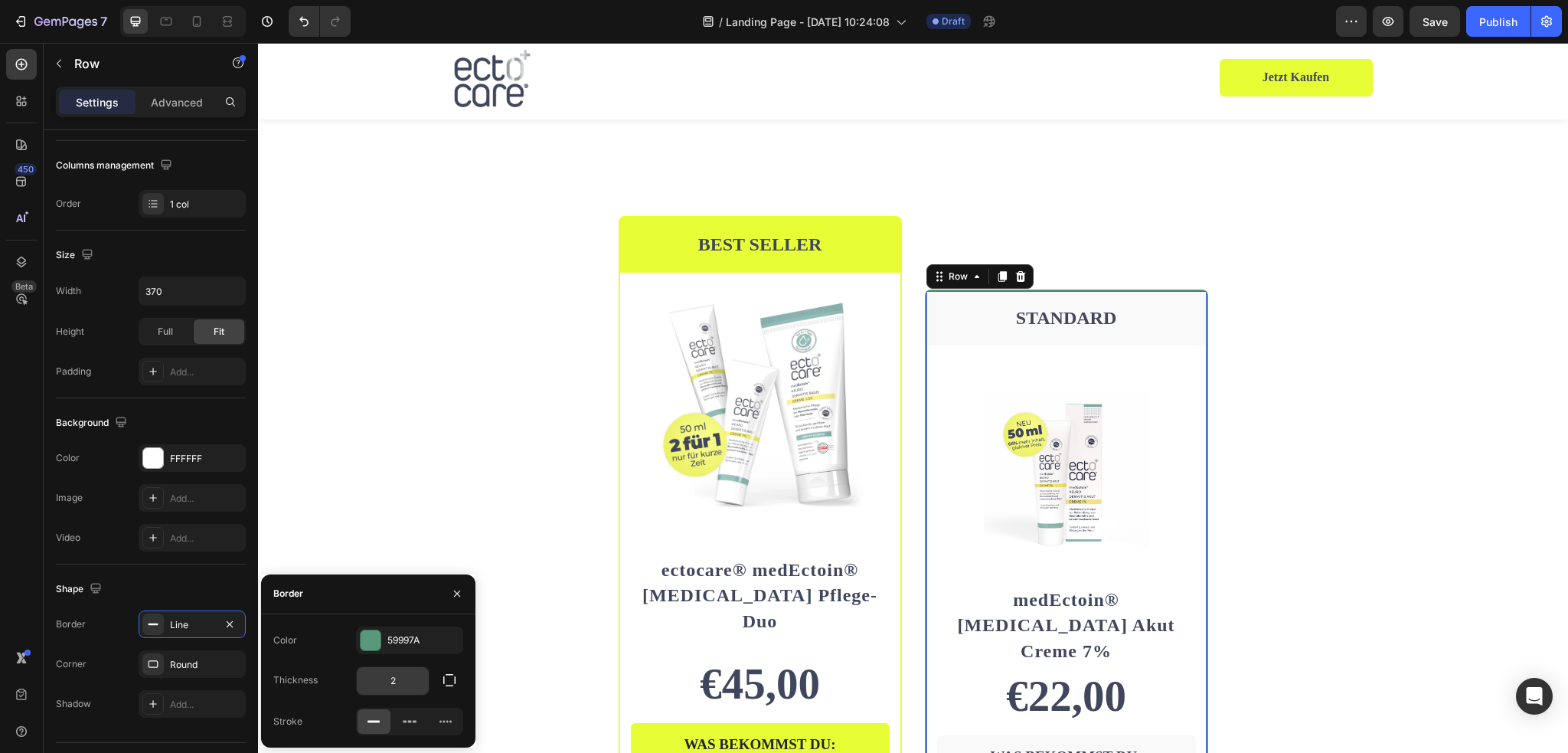
click at [403, 676] on input "2" at bounding box center [392, 680] width 72 height 27
type input "3"
click at [1345, 381] on div "BEST SELLER Text Block Row Product Images Row ectocare® medEctoin® Neurodermiti…" at bounding box center [912, 734] width 919 height 1036
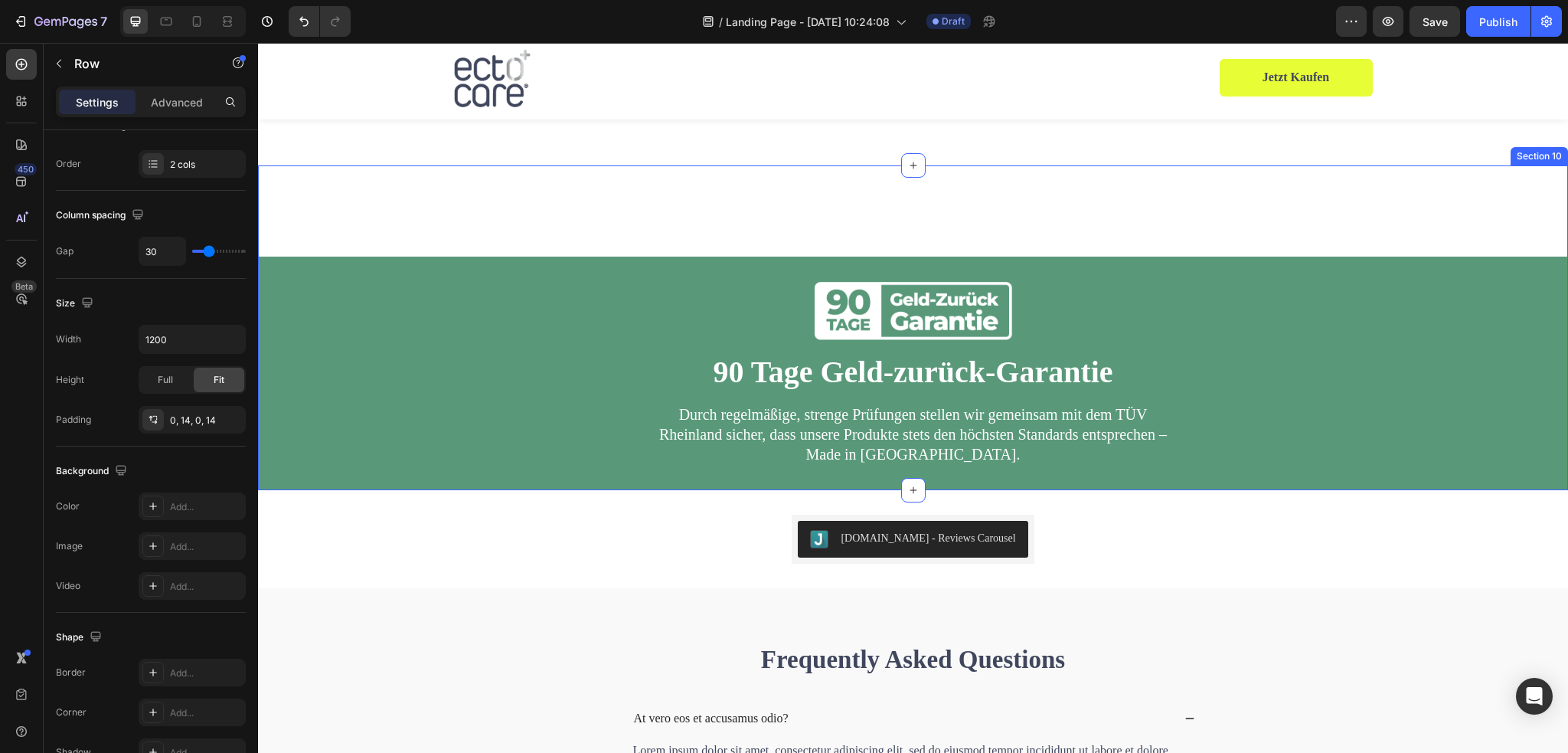
scroll to position [4379, 0]
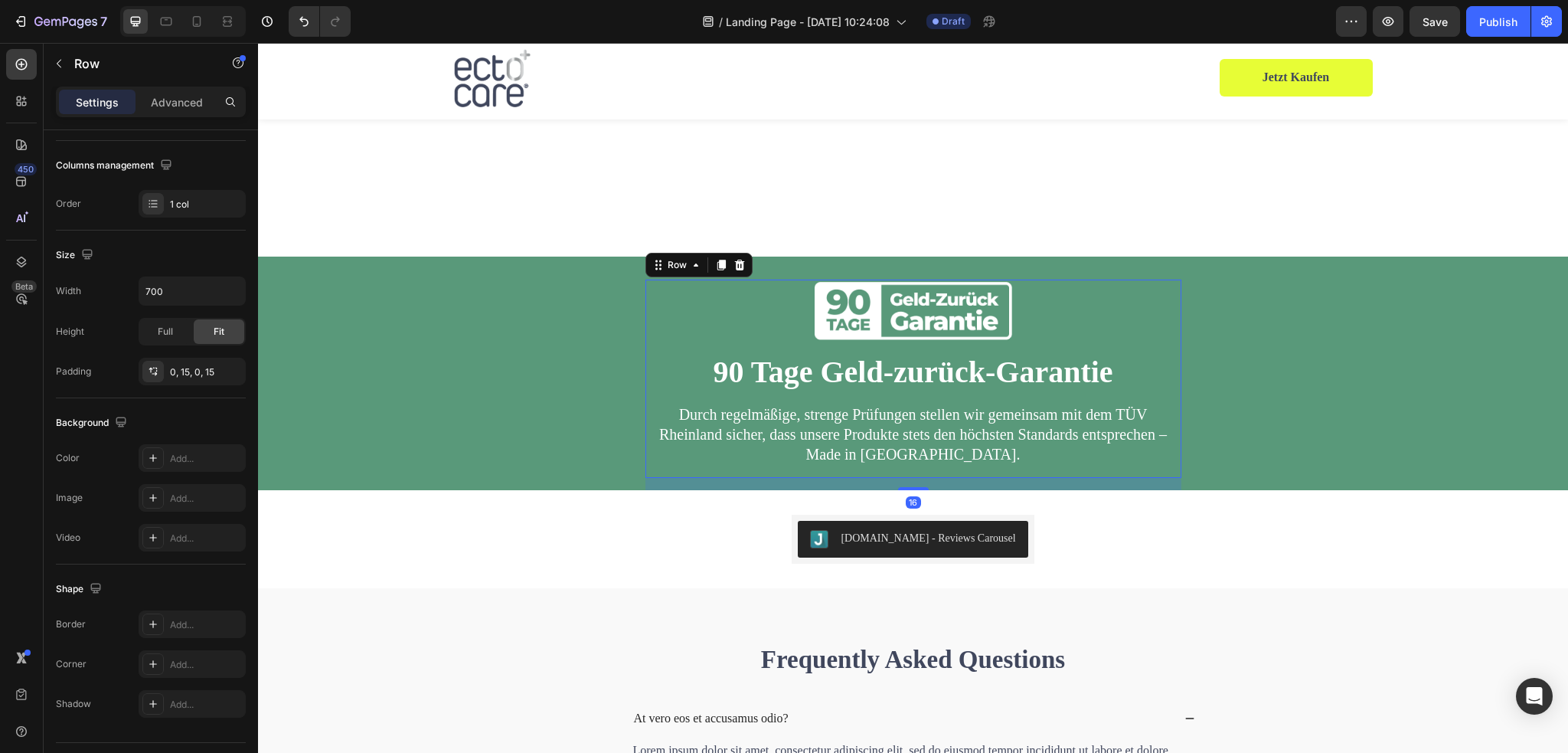
click at [1154, 368] on div "Image 90 Tage Geld-zurück-Garantie Heading Durch regelmäßige, strenge Prüfungen…" at bounding box center [912, 378] width 513 height 198
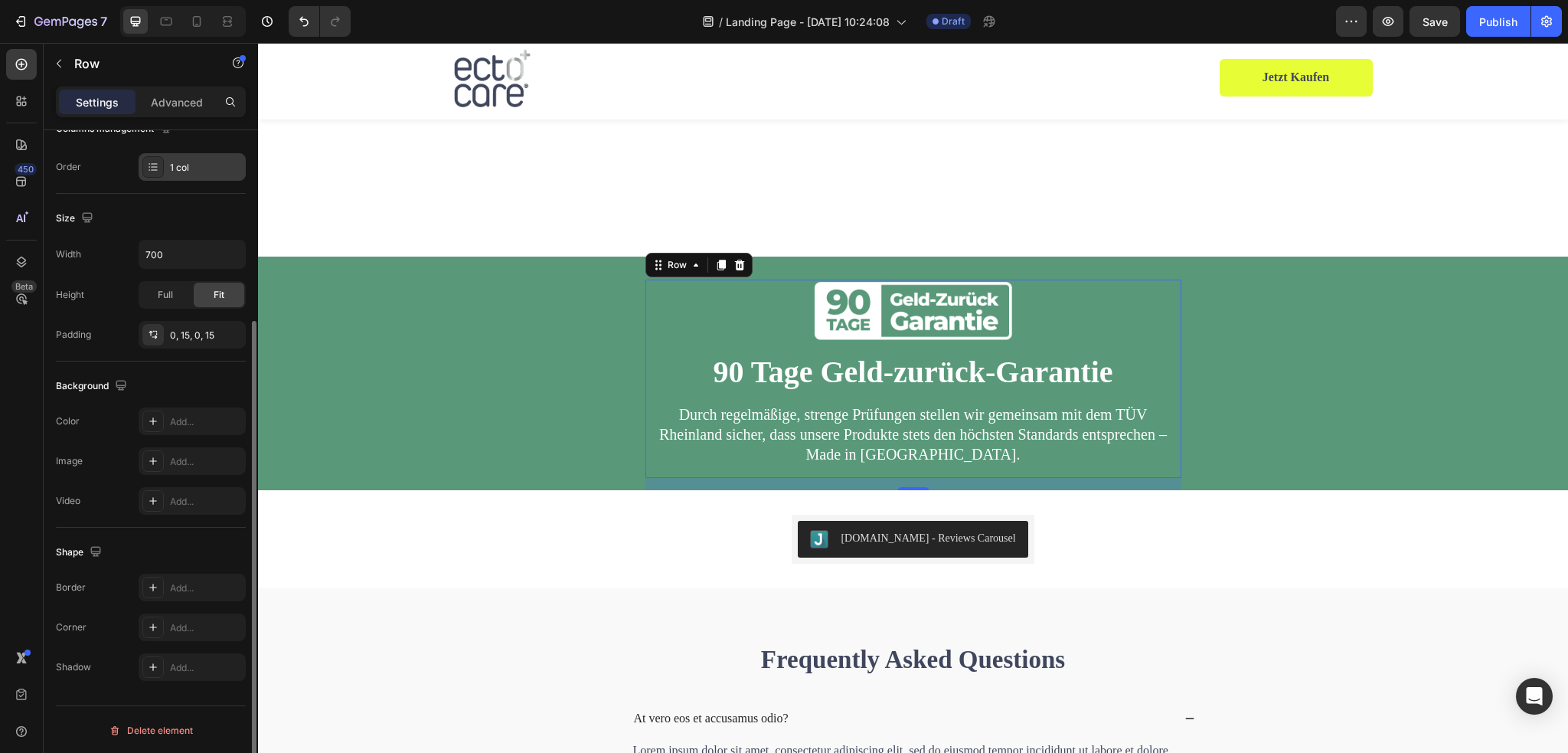
scroll to position [0, 0]
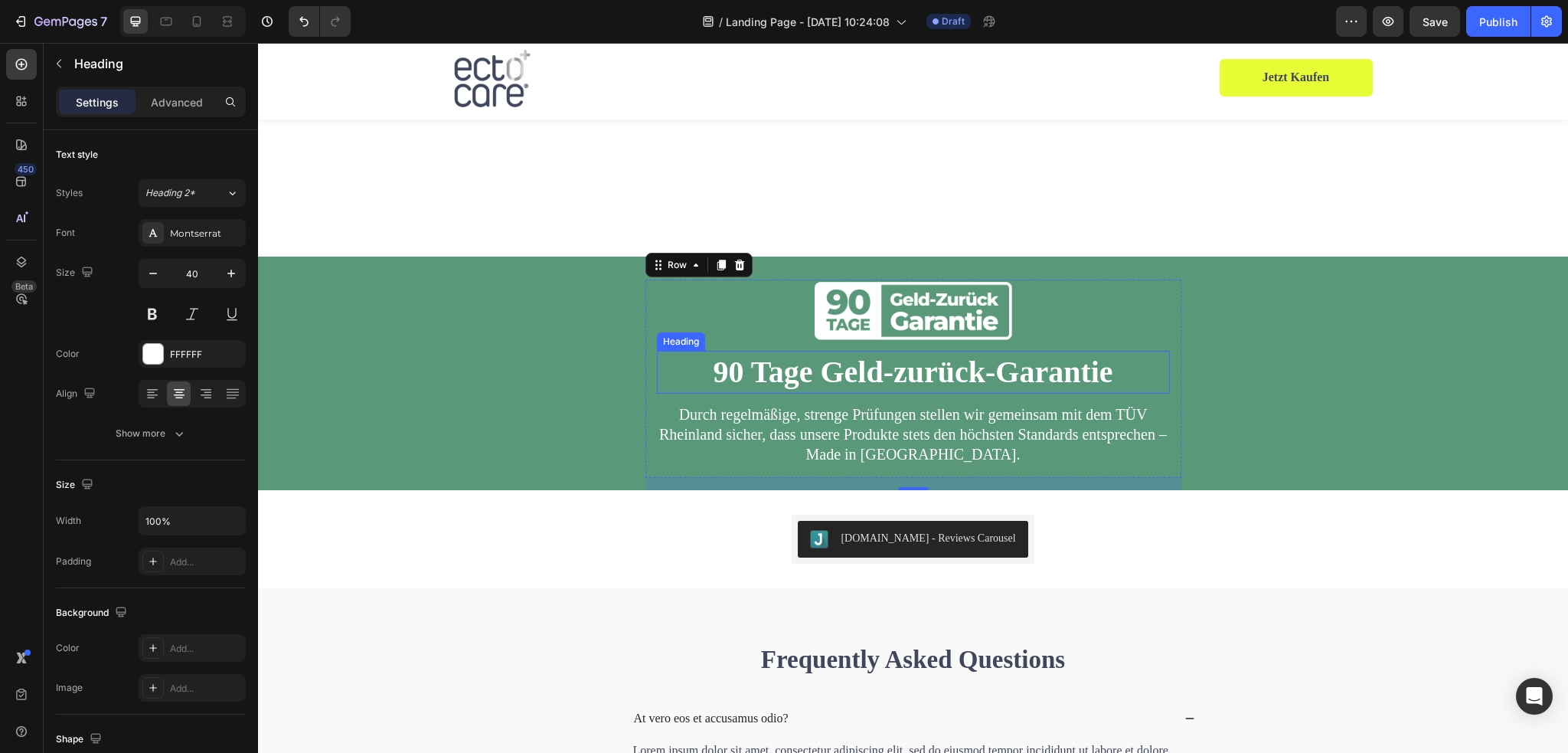
click at [713, 351] on h2 "90 Tage Geld-zurück-Garantie" at bounding box center [912, 372] width 513 height 43
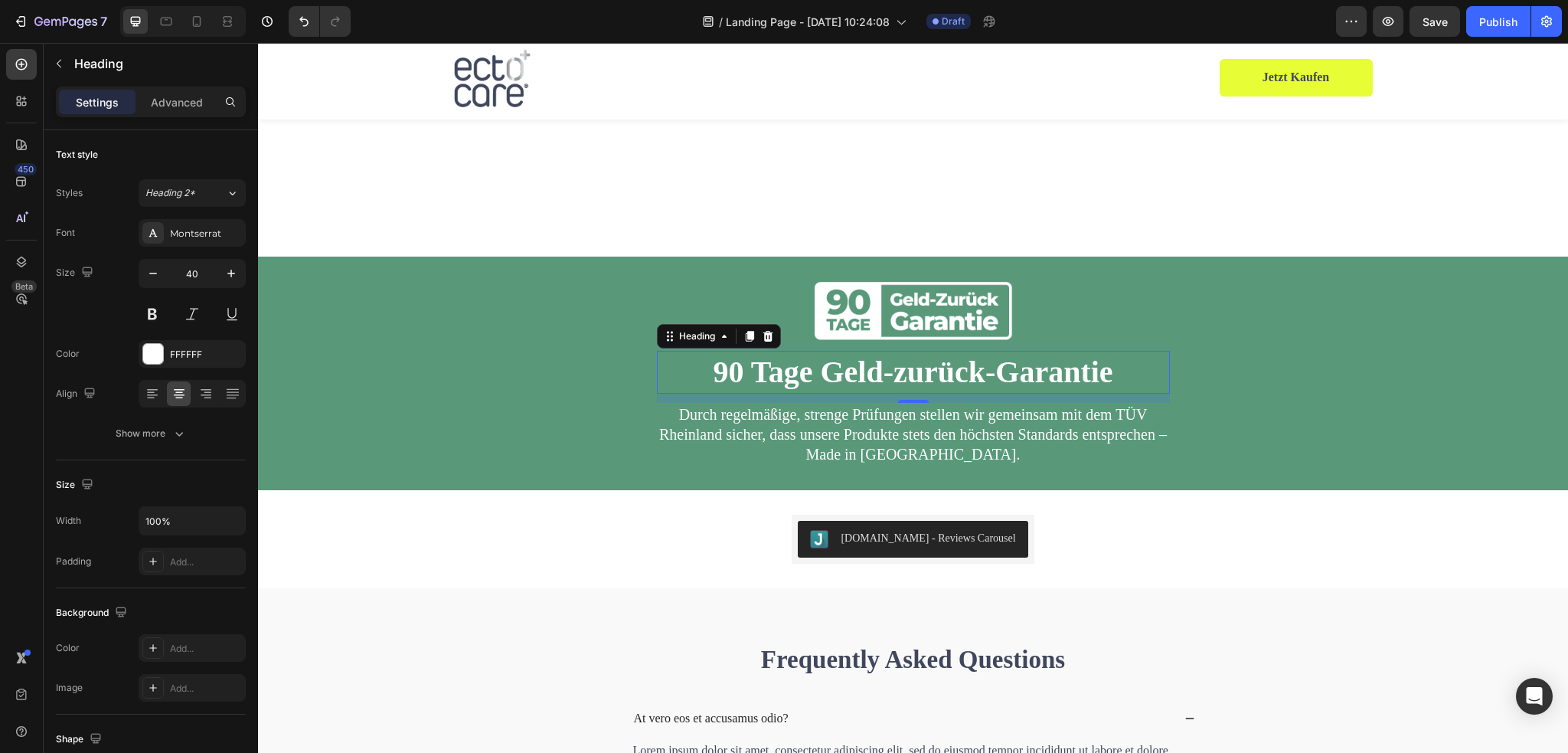
click at [764, 351] on h2 "90 Tage Geld-zurück-Garantie" at bounding box center [912, 372] width 513 height 43
click at [764, 353] on p "90 Tage Geld-zurück-Garantie" at bounding box center [913, 372] width 510 height 40
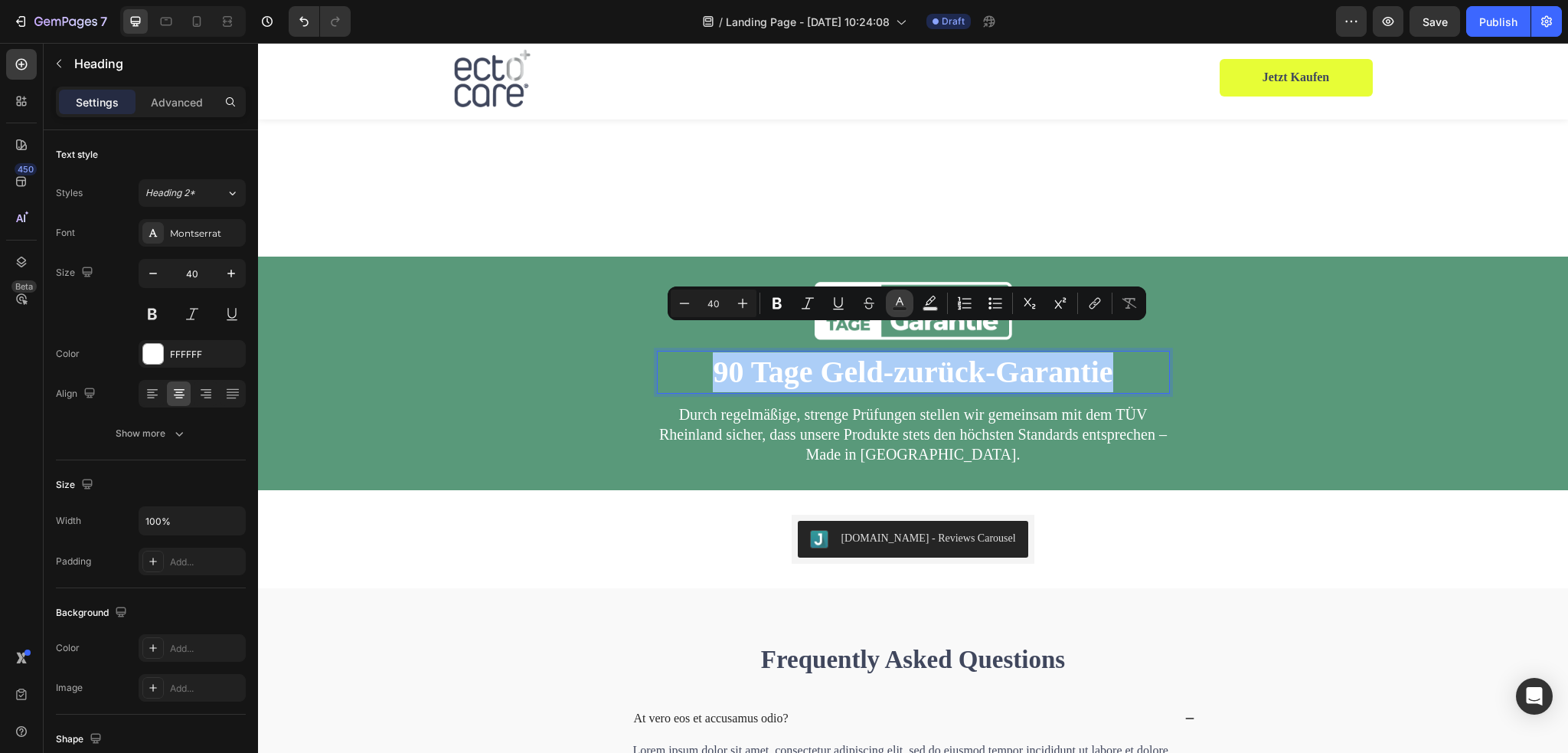
click at [900, 301] on icon "Editor contextual toolbar" at bounding box center [899, 301] width 8 height 9
type input "FFFFFF"
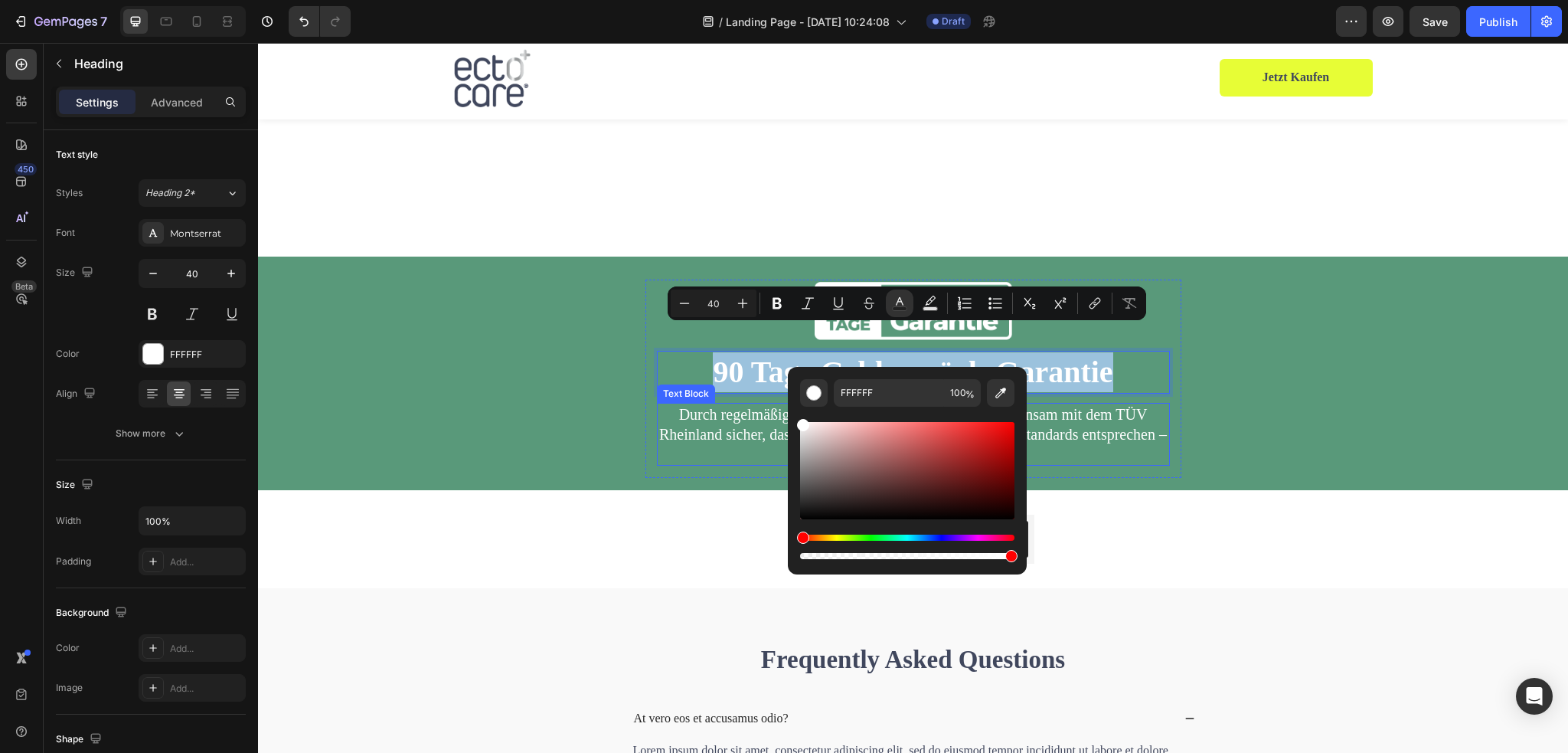
drag, startPoint x: 1097, startPoint y: 480, endPoint x: 776, endPoint y: 401, distance: 330.6
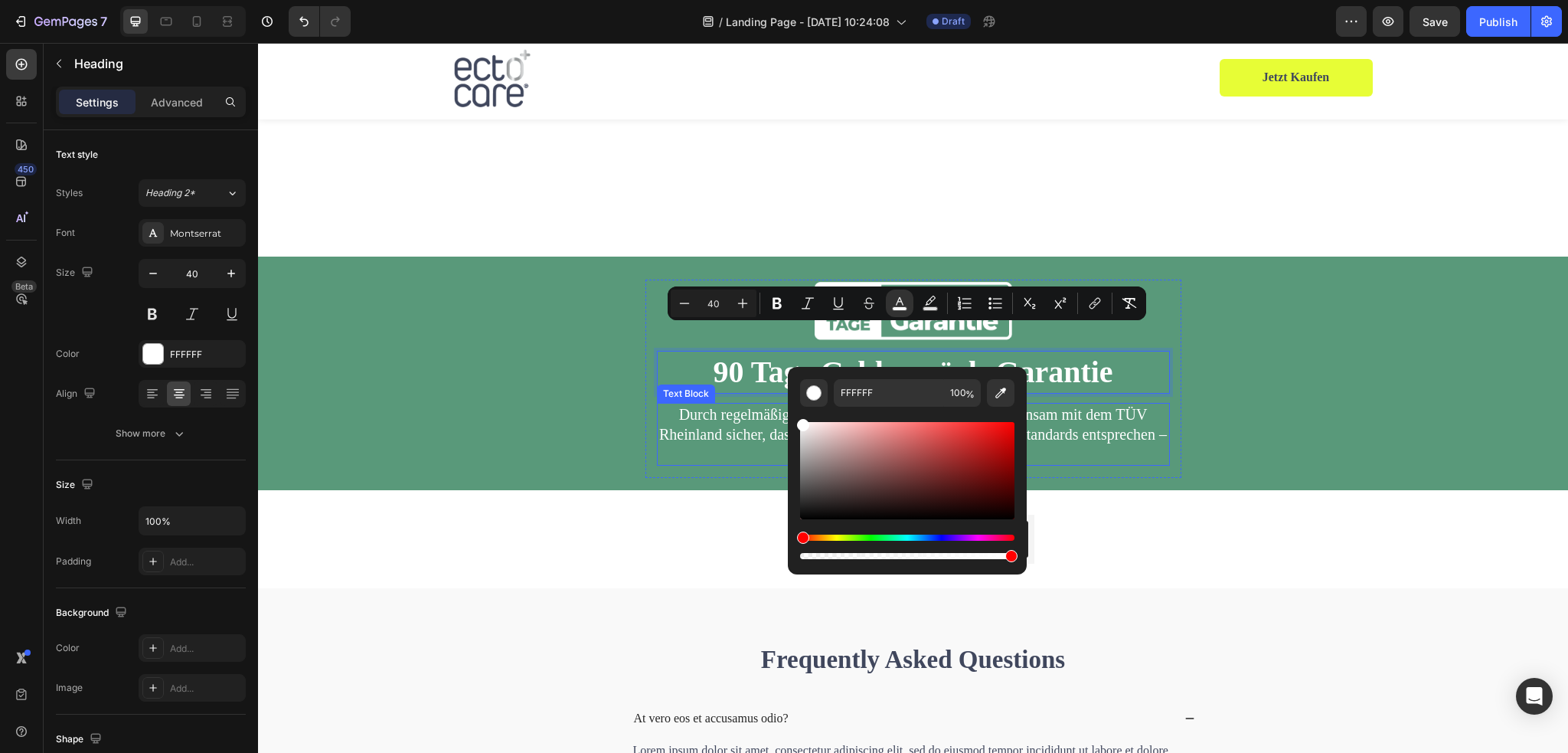
click at [1108, 404] on p "Durch regelmäßige, strenge Prüfungen stellen wir gemeinsam mit dem TÜV Rheinlan…" at bounding box center [913, 433] width 510 height 59
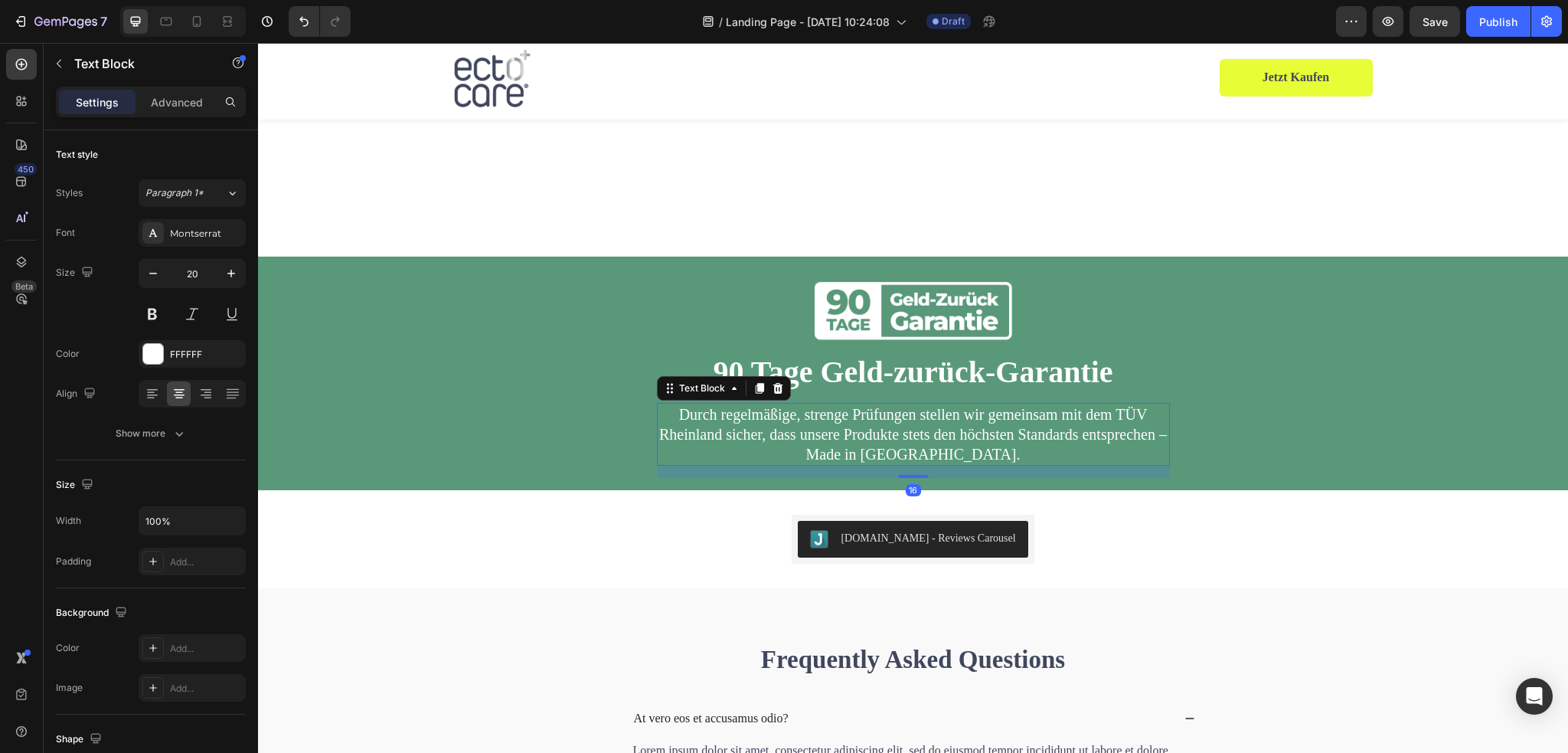
click at [1108, 404] on p "Durch regelmäßige, strenge Prüfungen stellen wir gemeinsam mit dem TÜV Rheinlan…" at bounding box center [913, 433] width 510 height 59
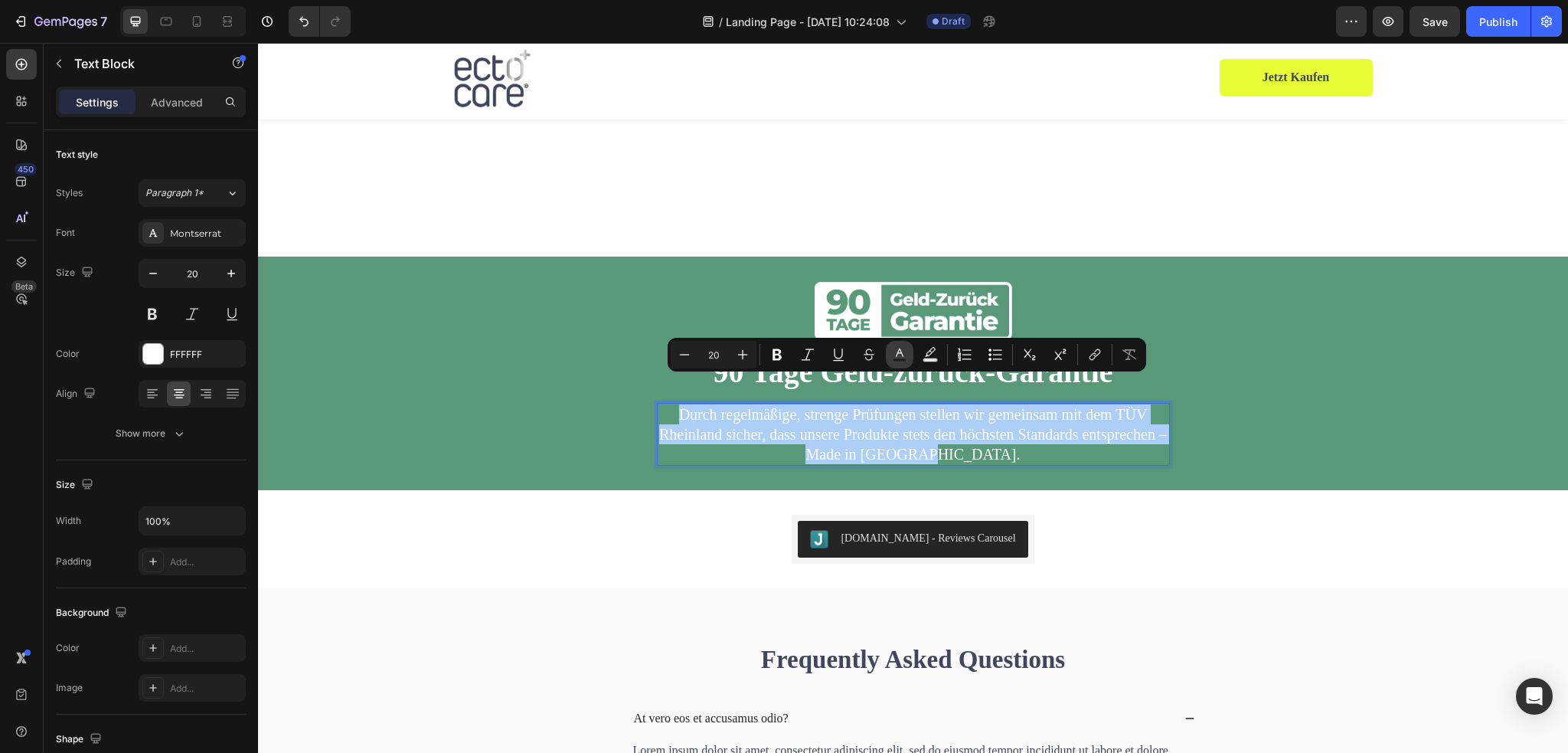
click at [900, 348] on icon "Editor contextual toolbar" at bounding box center [899, 353] width 15 height 15
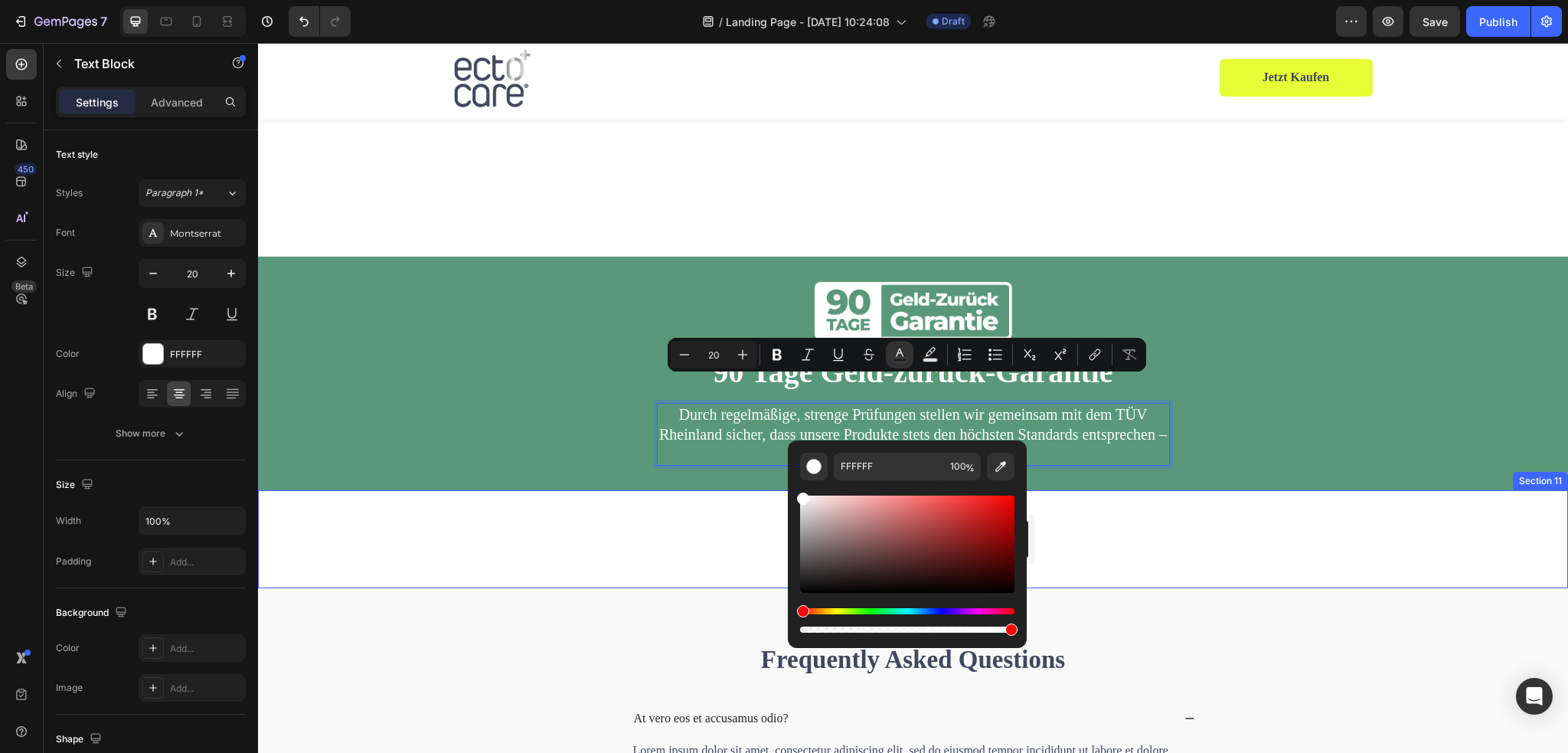
drag, startPoint x: 1097, startPoint y: 544, endPoint x: 757, endPoint y: 468, distance: 348.4
click at [1274, 336] on div "Image ⁠⁠⁠⁠⁠⁠⁠ 90 Tage Geld-zurück-Garantie Heading Durch regelmäßige, strenge P…" at bounding box center [912, 384] width 1310 height 211
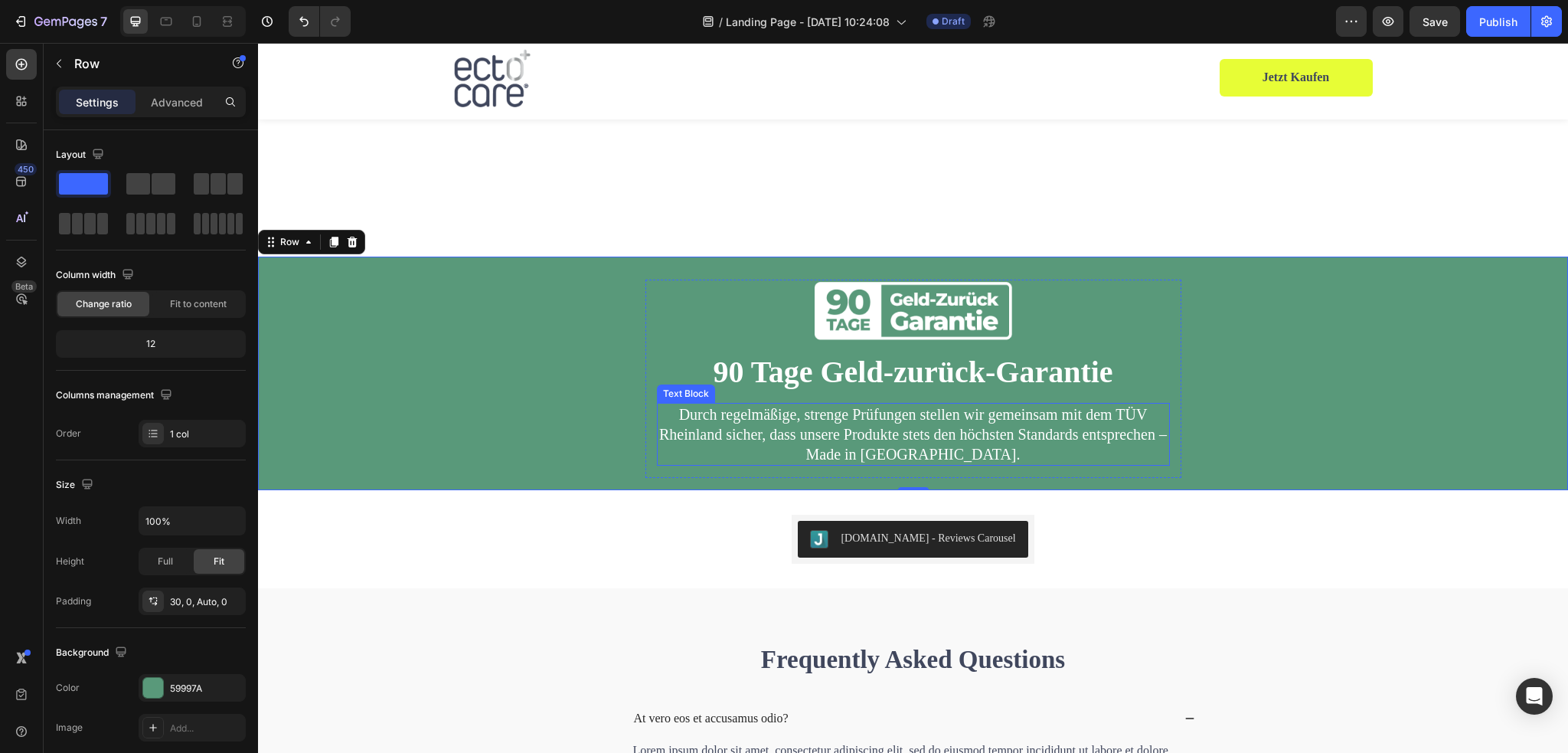
click at [1102, 406] on span "Durch regelmäßige, strenge Prüfungen stellen wir gemeinsam mit dem TÜV Rheinlan…" at bounding box center [912, 434] width 508 height 57
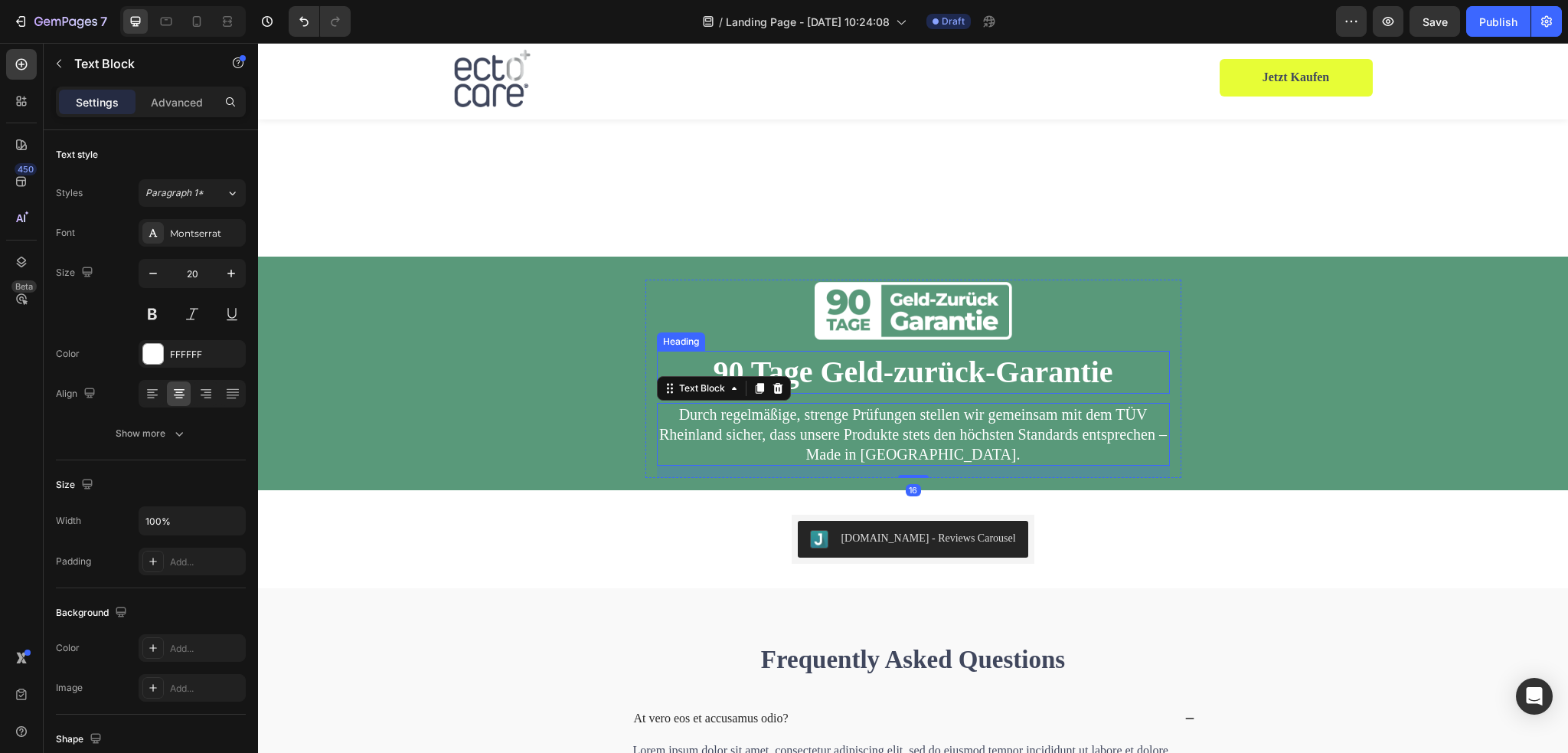
click at [1058, 354] on span "90 Tage Geld-zurück-Garantie" at bounding box center [912, 371] width 400 height 35
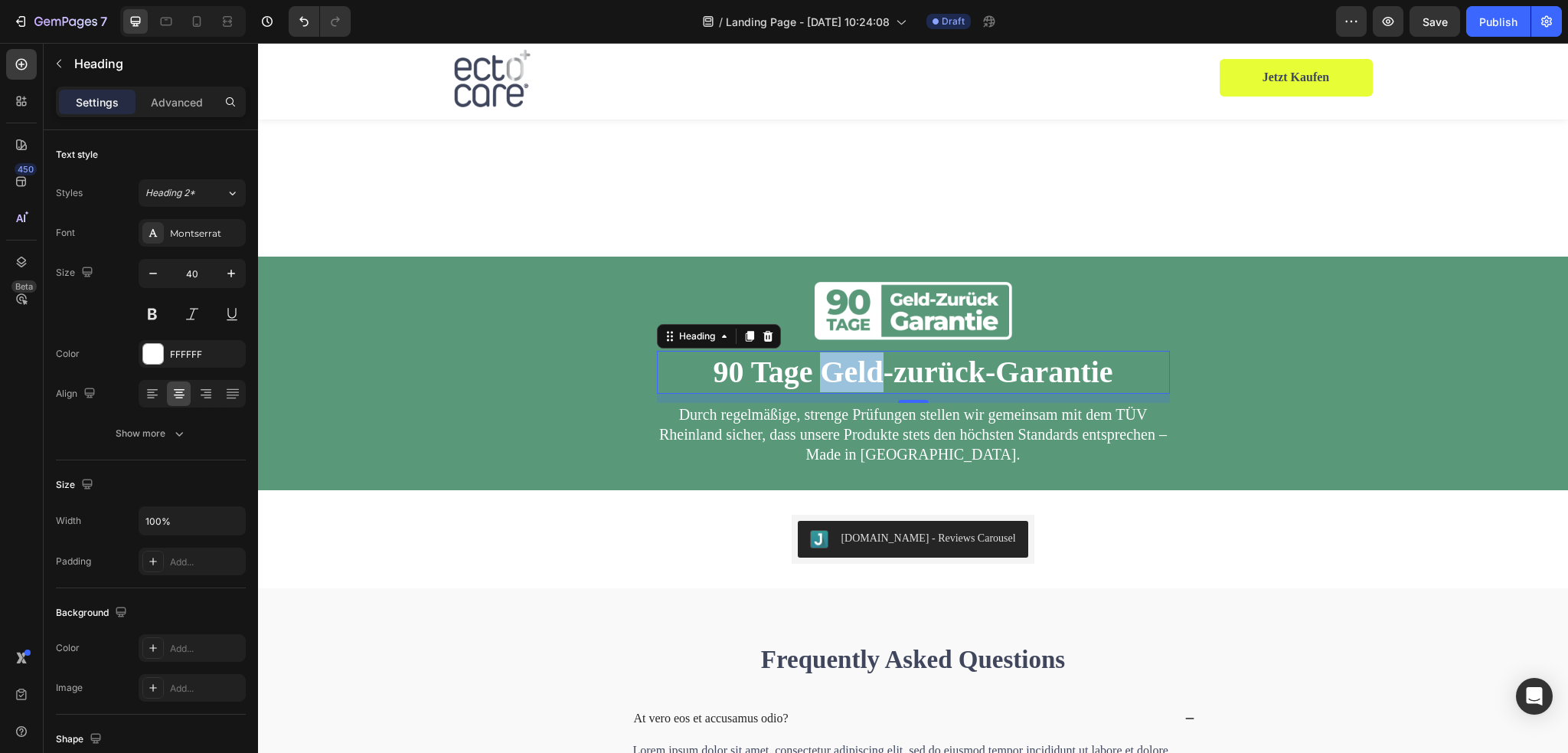
click at [836, 354] on span "90 Tage Geld-zurück-Garantie" at bounding box center [912, 371] width 400 height 35
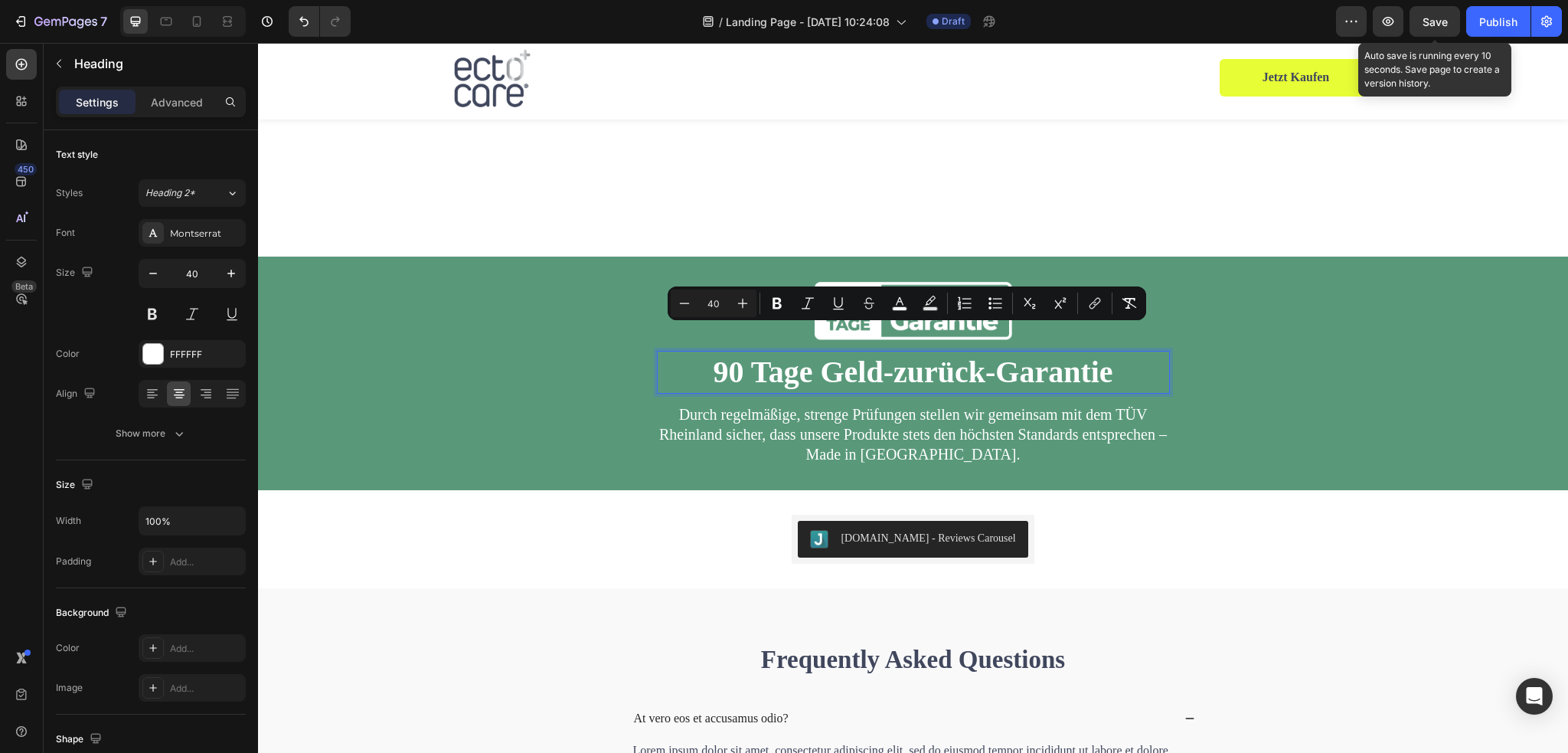
click at [1438, 21] on span "Save" at bounding box center [1435, 21] width 26 height 13
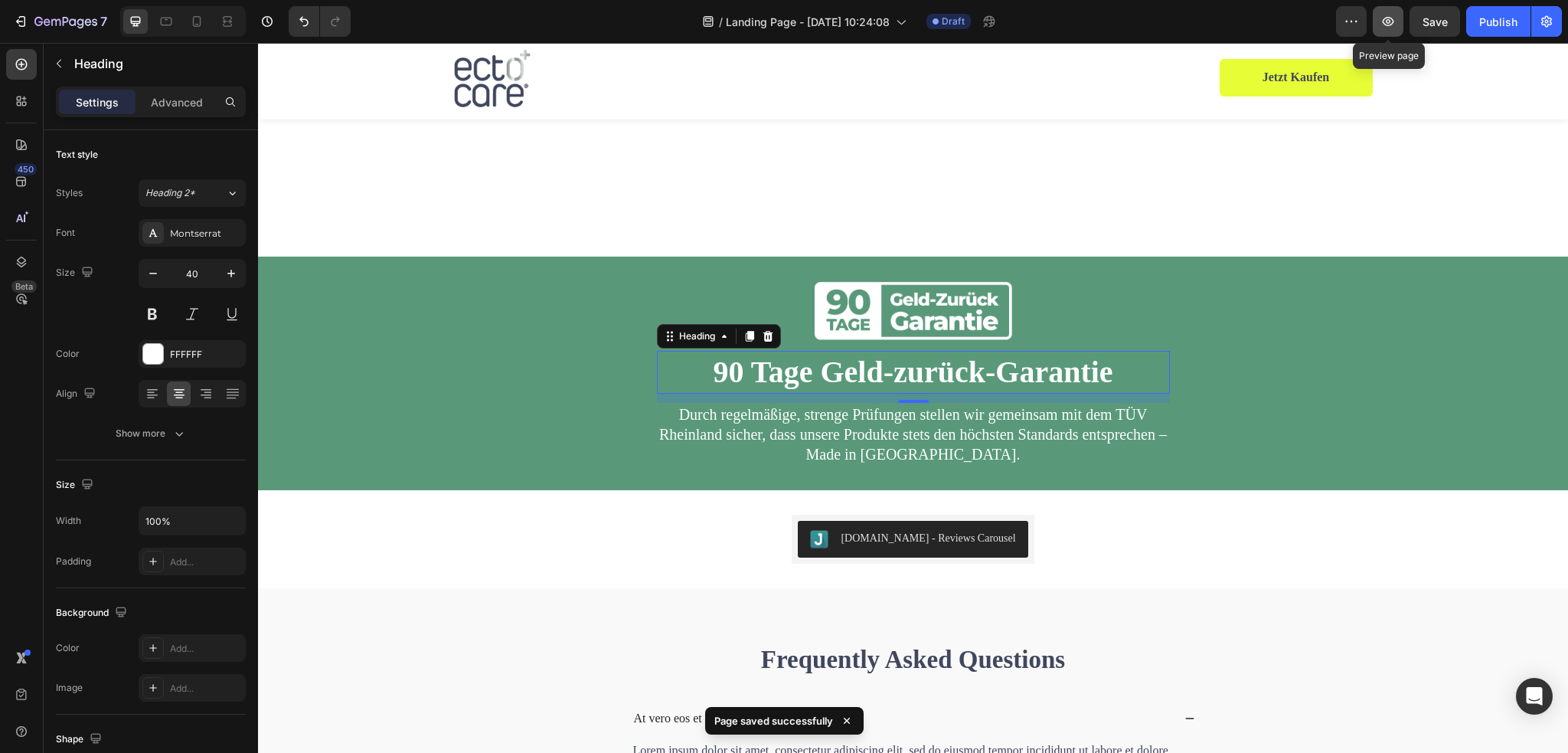
click at [1386, 22] on icon "button" at bounding box center [1387, 21] width 15 height 15
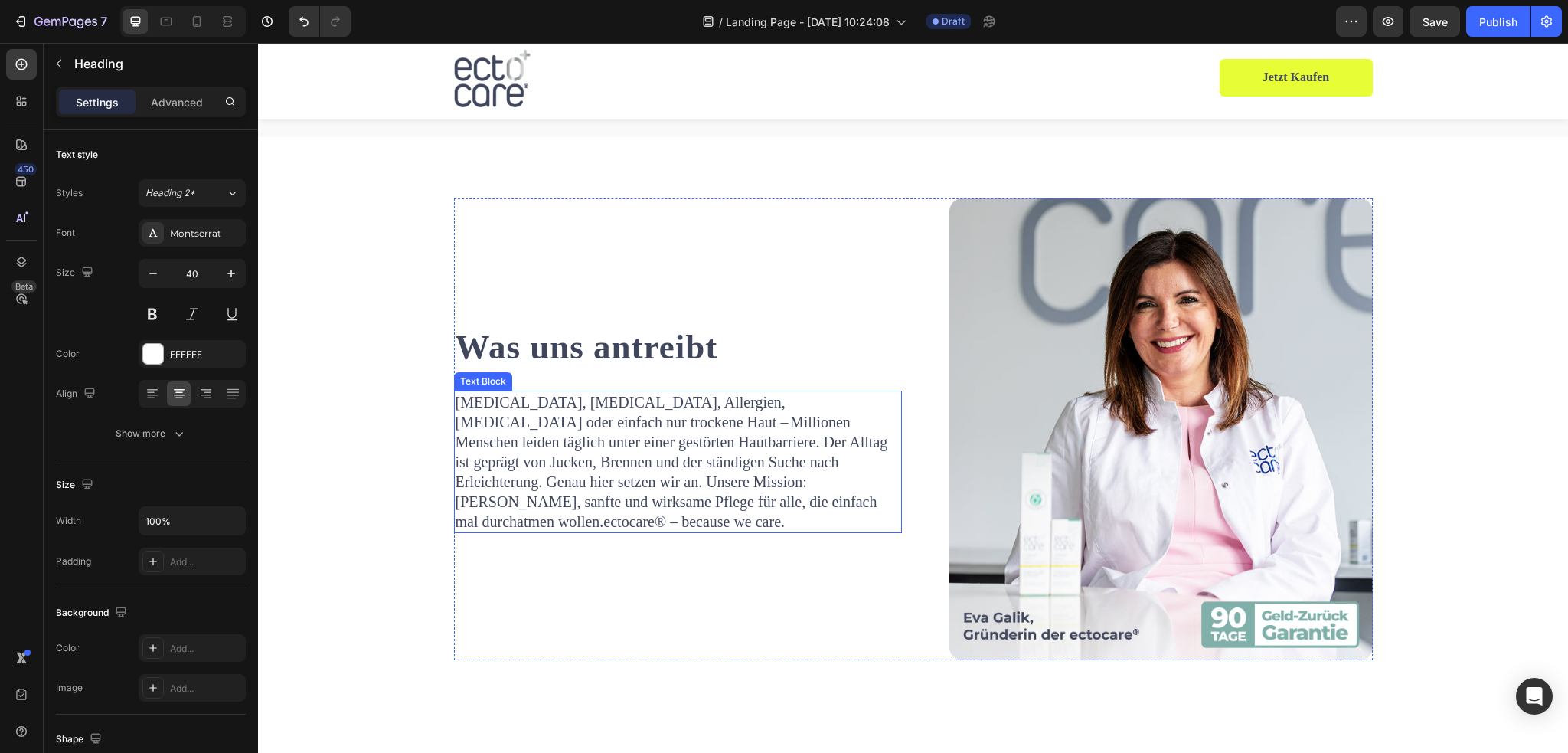
scroll to position [5356, 0]
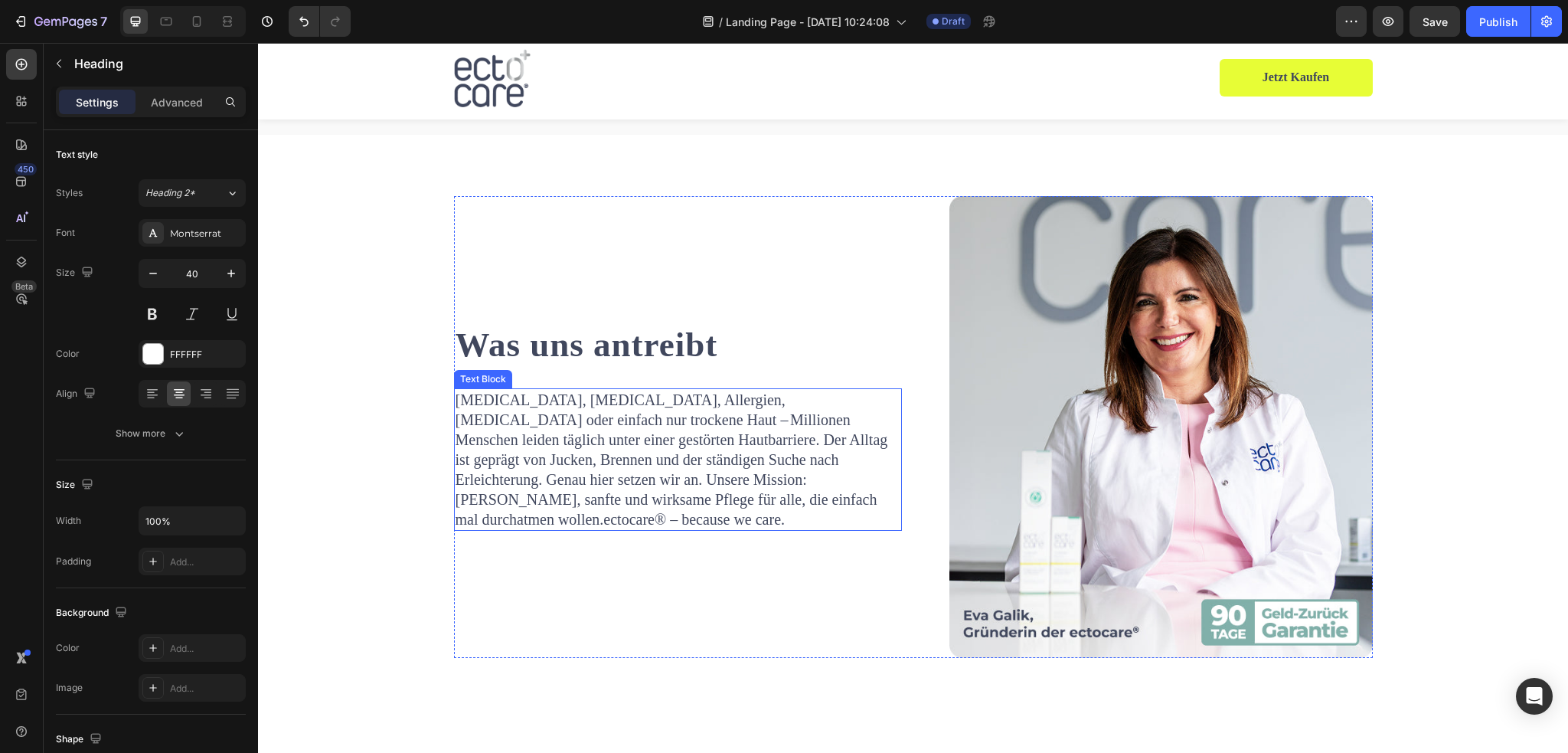
click at [620, 510] on span "ectocare® – because we care." at bounding box center [694, 518] width 182 height 17
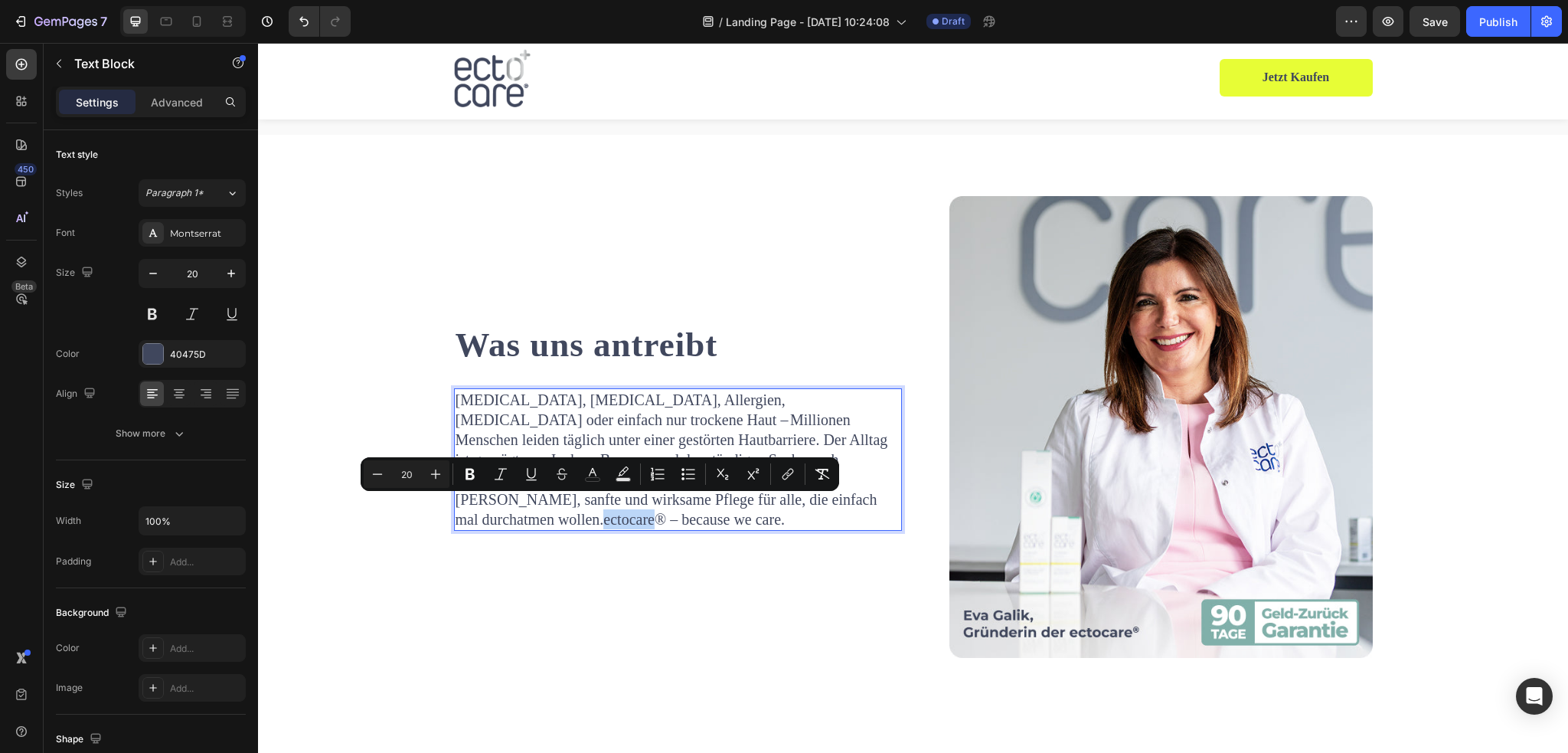
click at [603, 510] on span "ectocare® – because we care." at bounding box center [694, 518] width 182 height 17
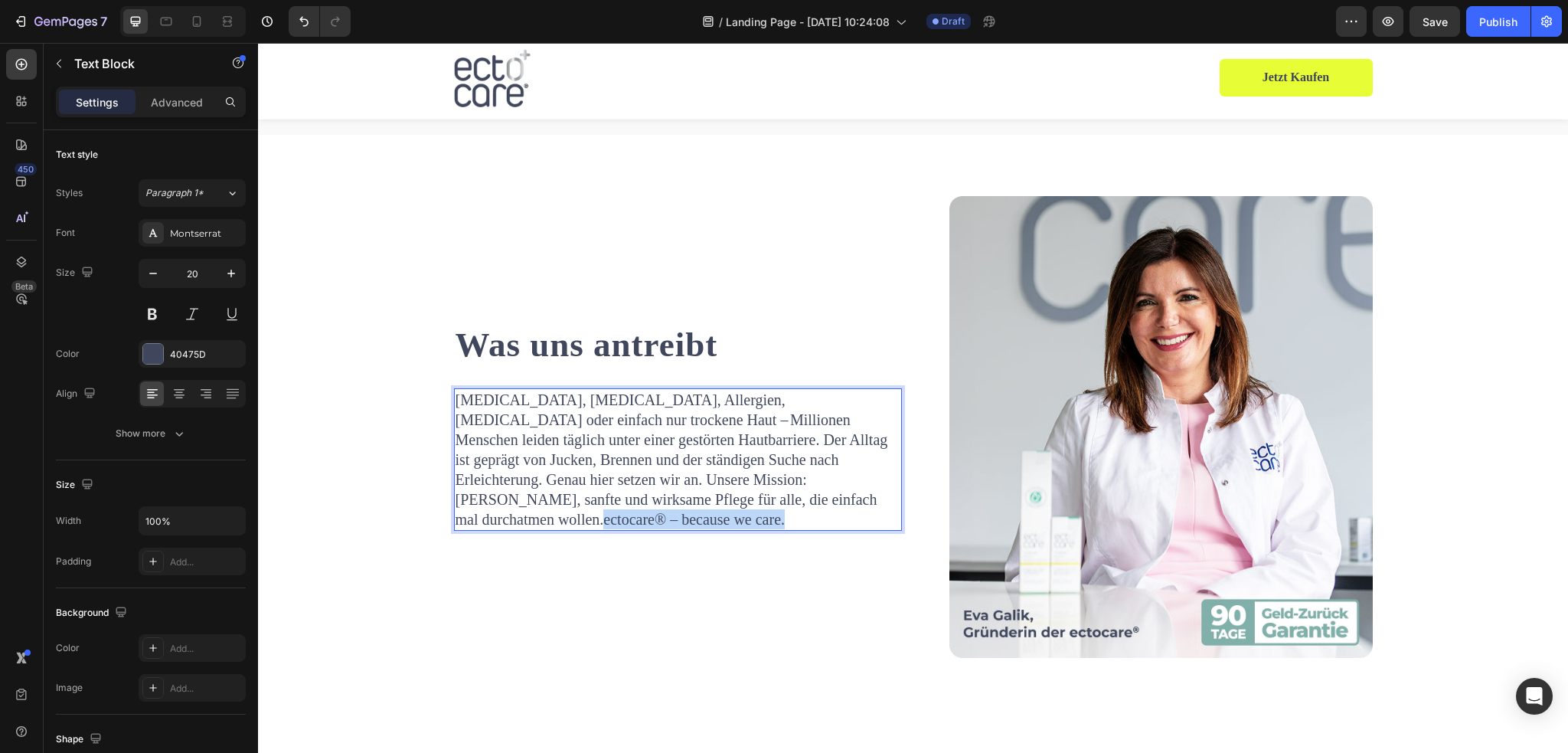
drag, startPoint x: 574, startPoint y: 506, endPoint x: 757, endPoint y: 505, distance: 183.0
click at [757, 505] on p "Neurodermitis, Psoriasis, Allergien, Asthma oder einfach nur trockene Haut – Mi…" at bounding box center [678, 459] width 445 height 139
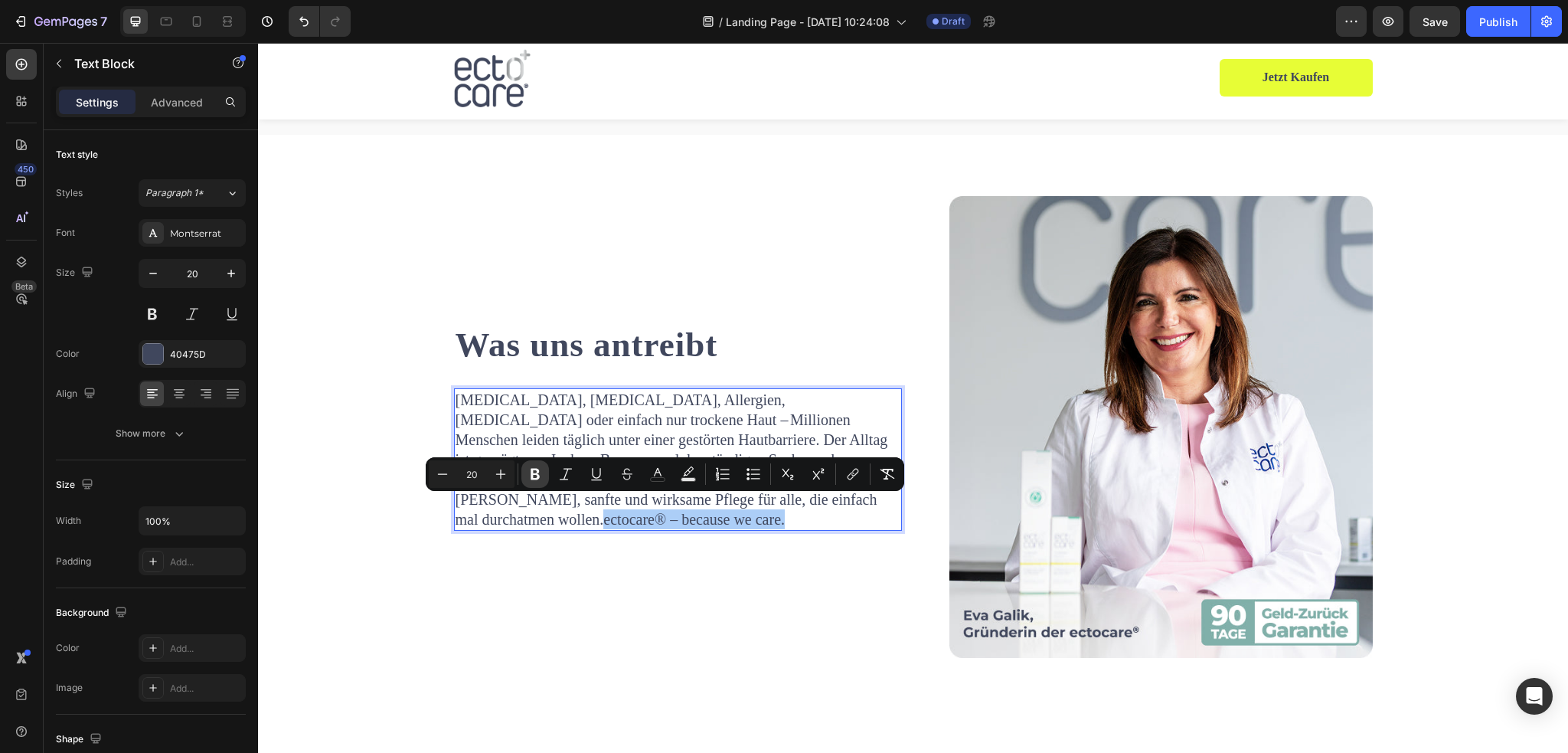
click at [539, 477] on icon "Editor contextual toolbar" at bounding box center [534, 473] width 15 height 15
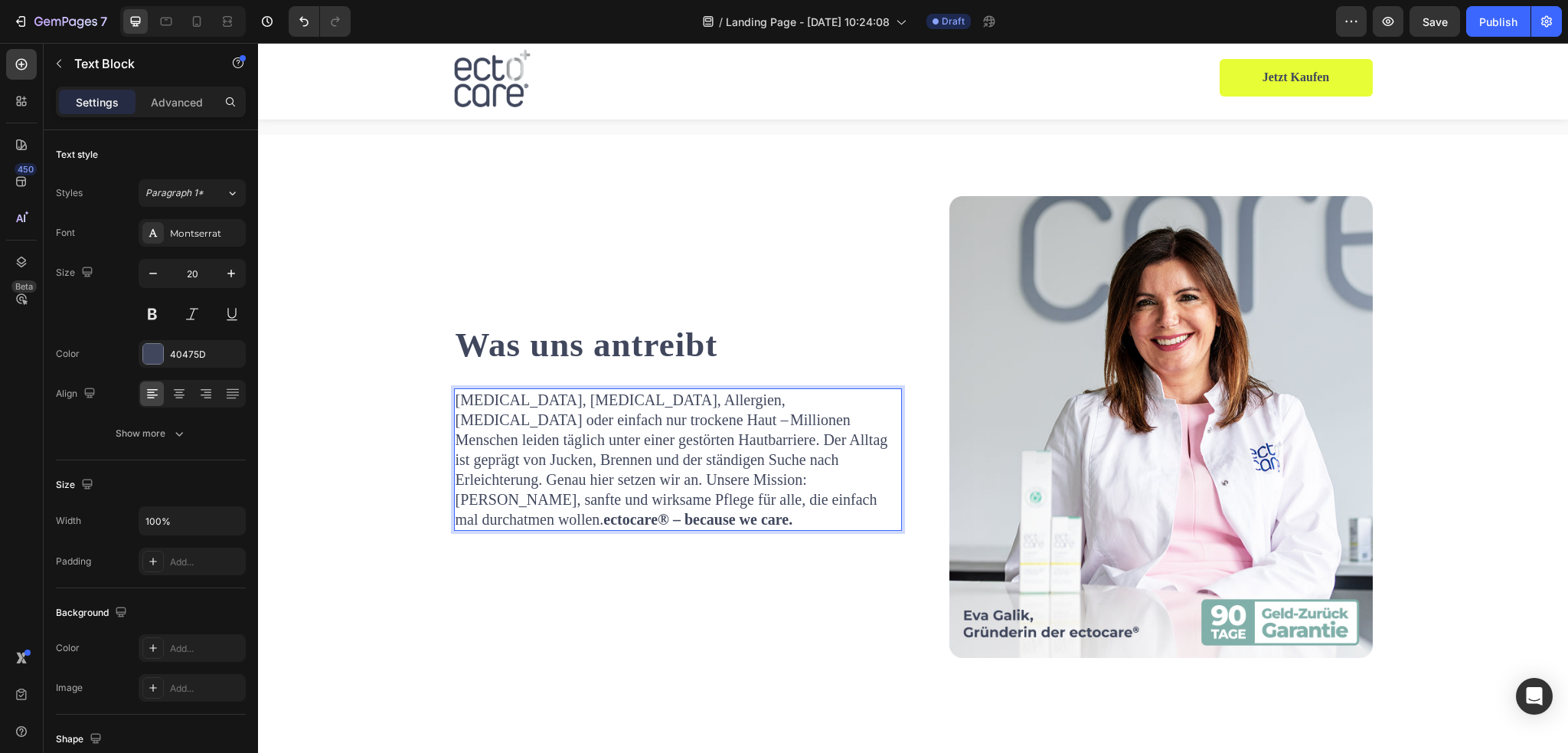
click at [695, 529] on div "Was uns antreibt Heading Neurodermitis, Psoriasis, Allergien, Asthma oder einfa…" at bounding box center [678, 426] width 448 height 461
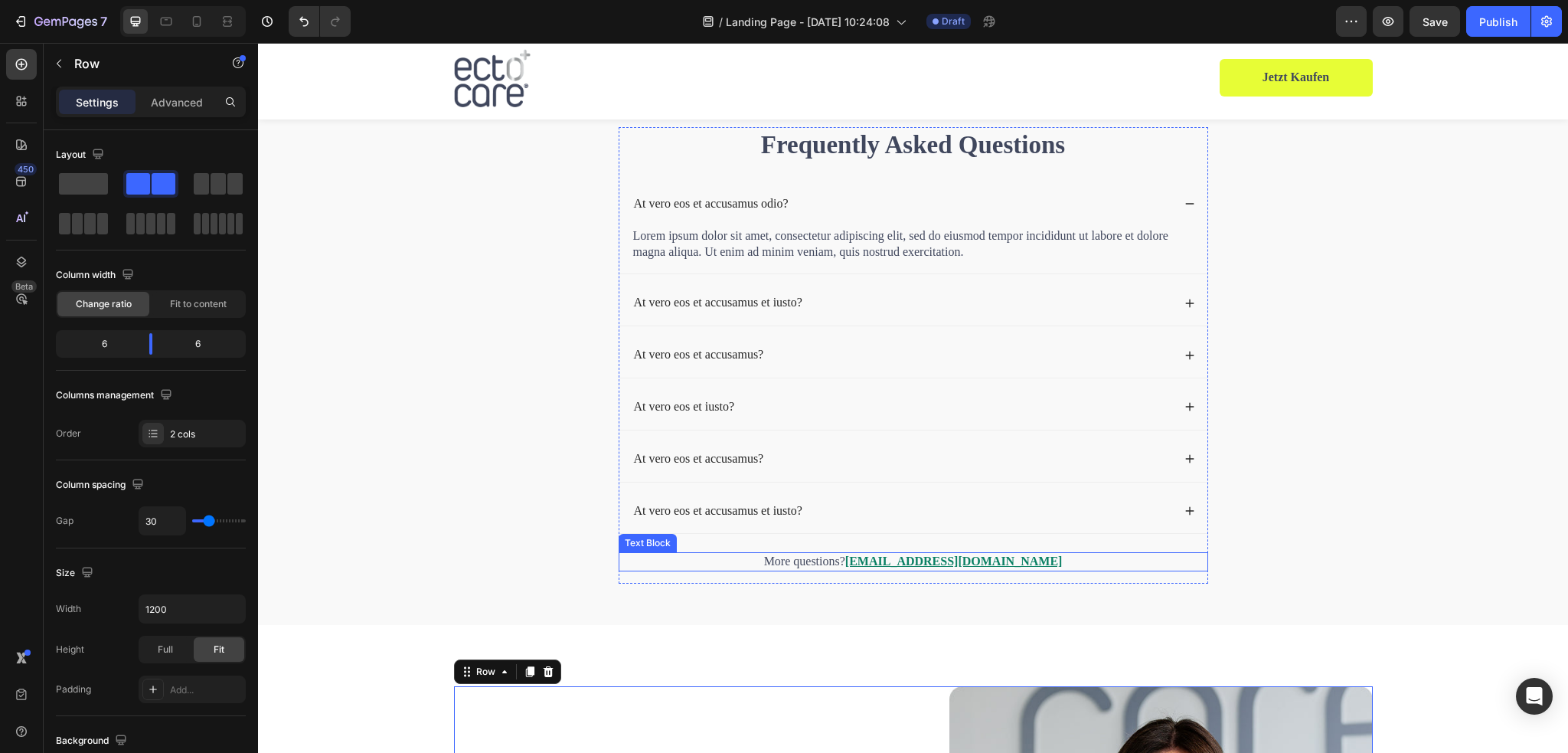
scroll to position [4786, 0]
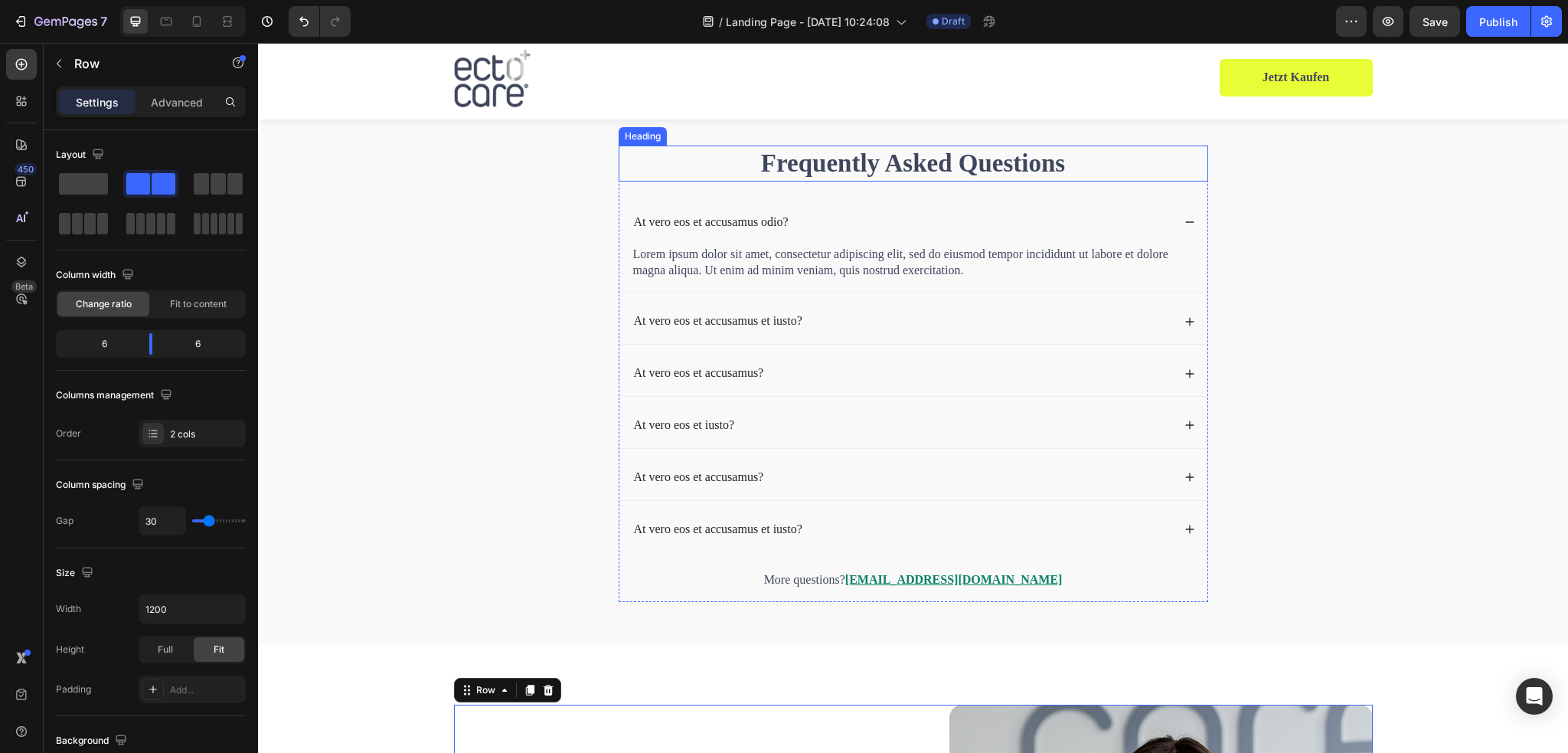
click at [819, 167] on h2 "Frequently Asked Questions" at bounding box center [912, 163] width 589 height 36
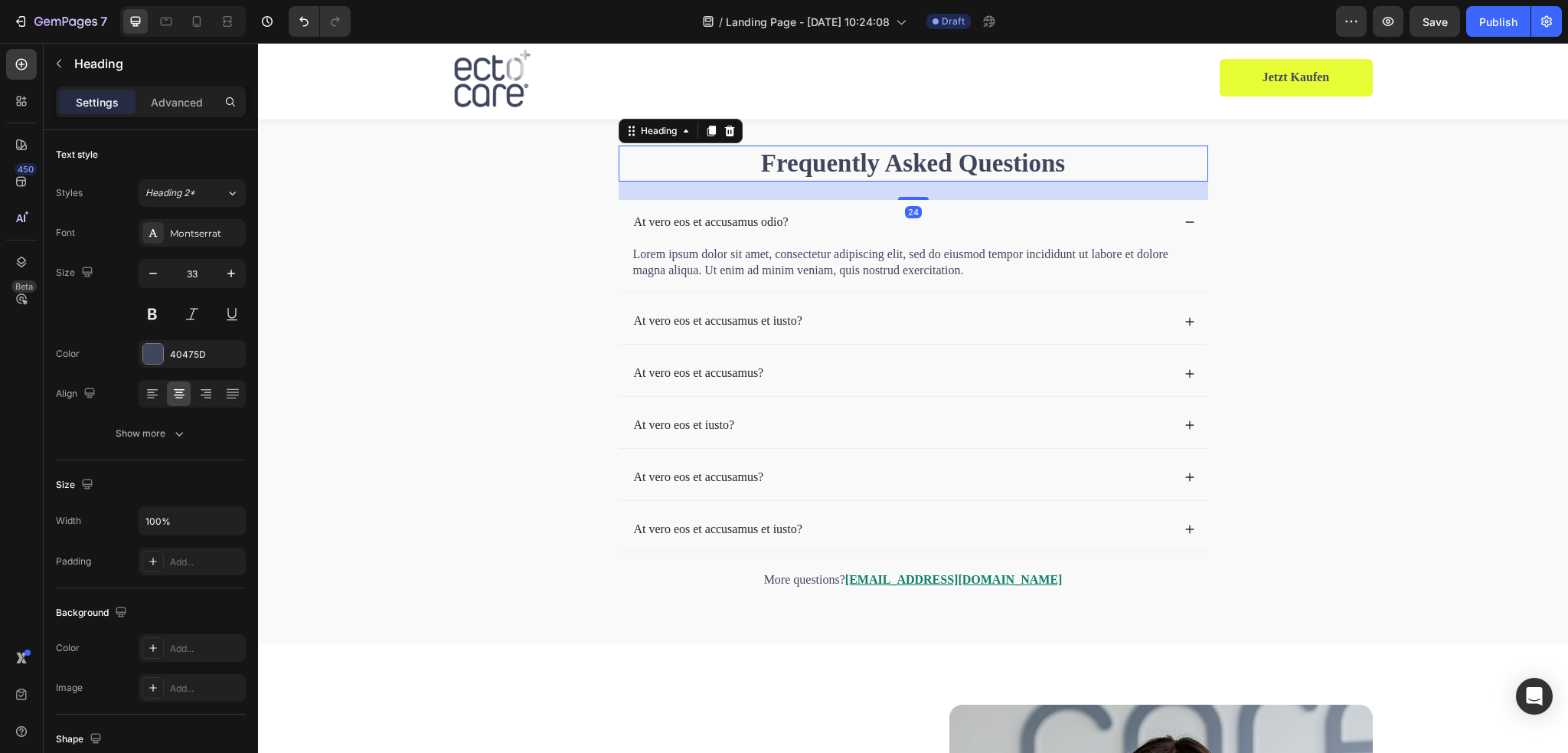
click at [819, 167] on h2 "Frequently Asked Questions" at bounding box center [912, 163] width 589 height 36
click at [724, 223] on p "At vero eos et accusamus odio?" at bounding box center [711, 222] width 155 height 16
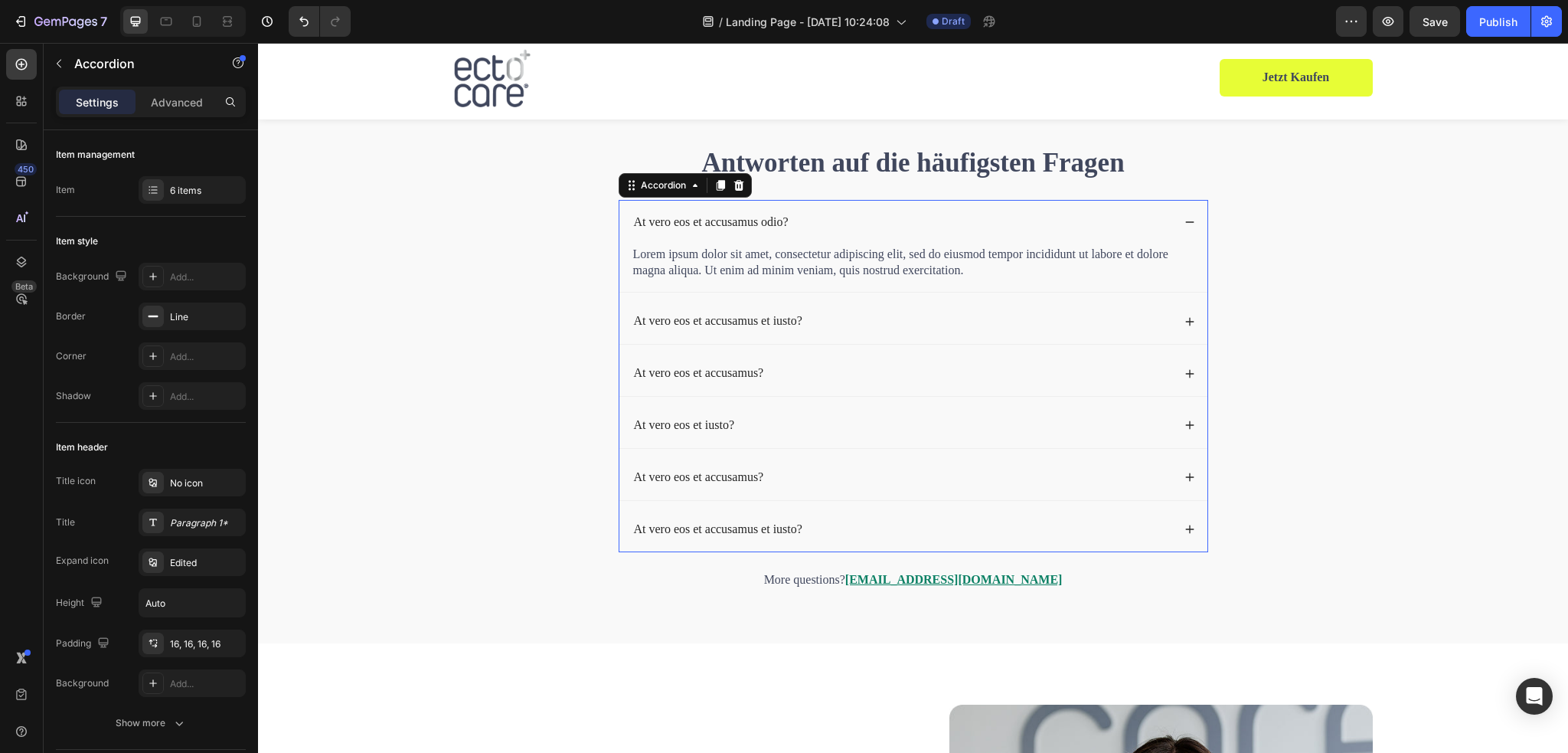
click at [724, 223] on p "At vero eos et accusamus odio?" at bounding box center [711, 222] width 155 height 16
click at [704, 213] on div "At vero eos et accusamus odio?" at bounding box center [711, 221] width 159 height 20
click at [704, 222] on p "At vero eos et accusamus odio?" at bounding box center [711, 222] width 155 height 16
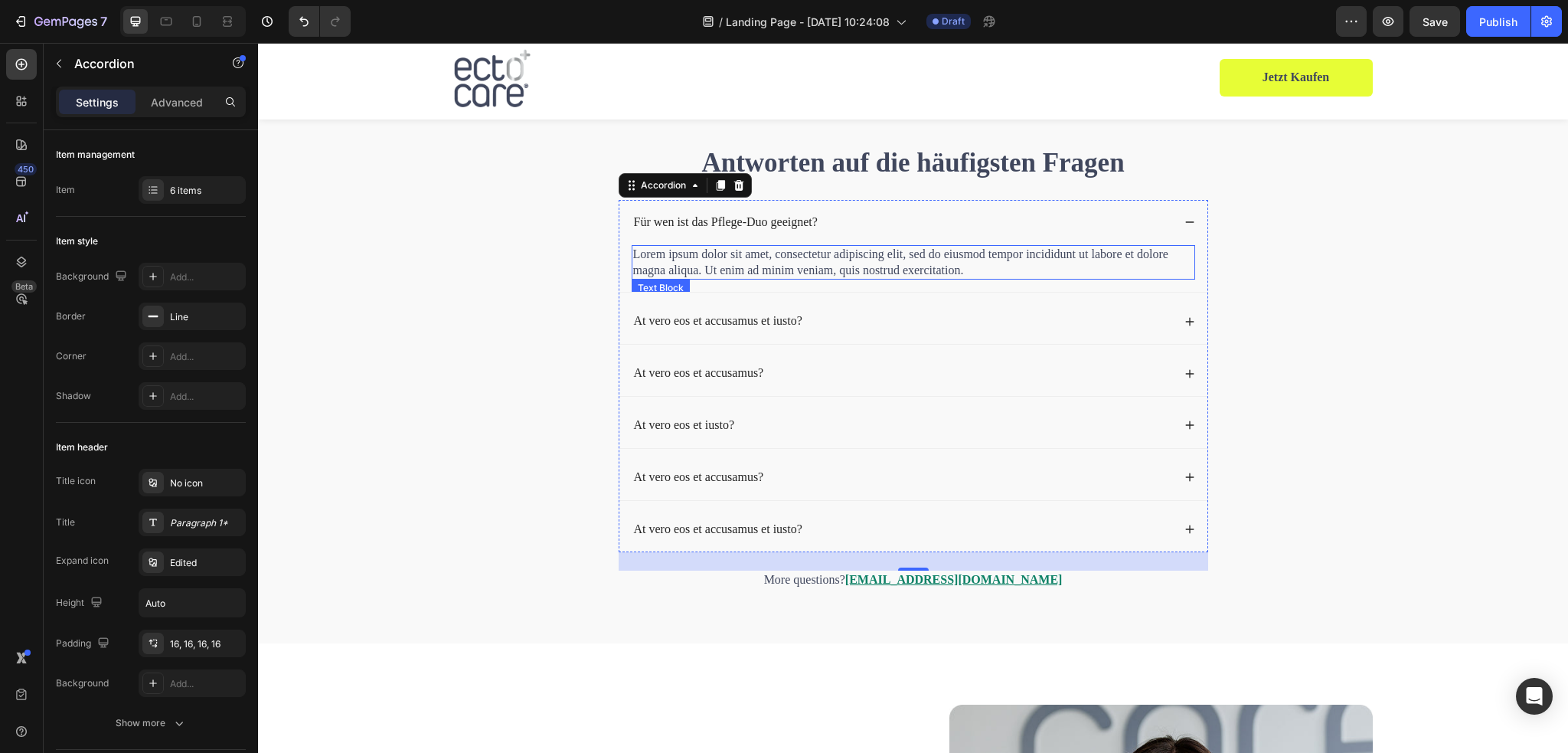
click at [706, 251] on p "Lorem ipsum dolor sit amet, consectetur adipiscing elit, sed do eiusmod tempor …" at bounding box center [913, 262] width 561 height 32
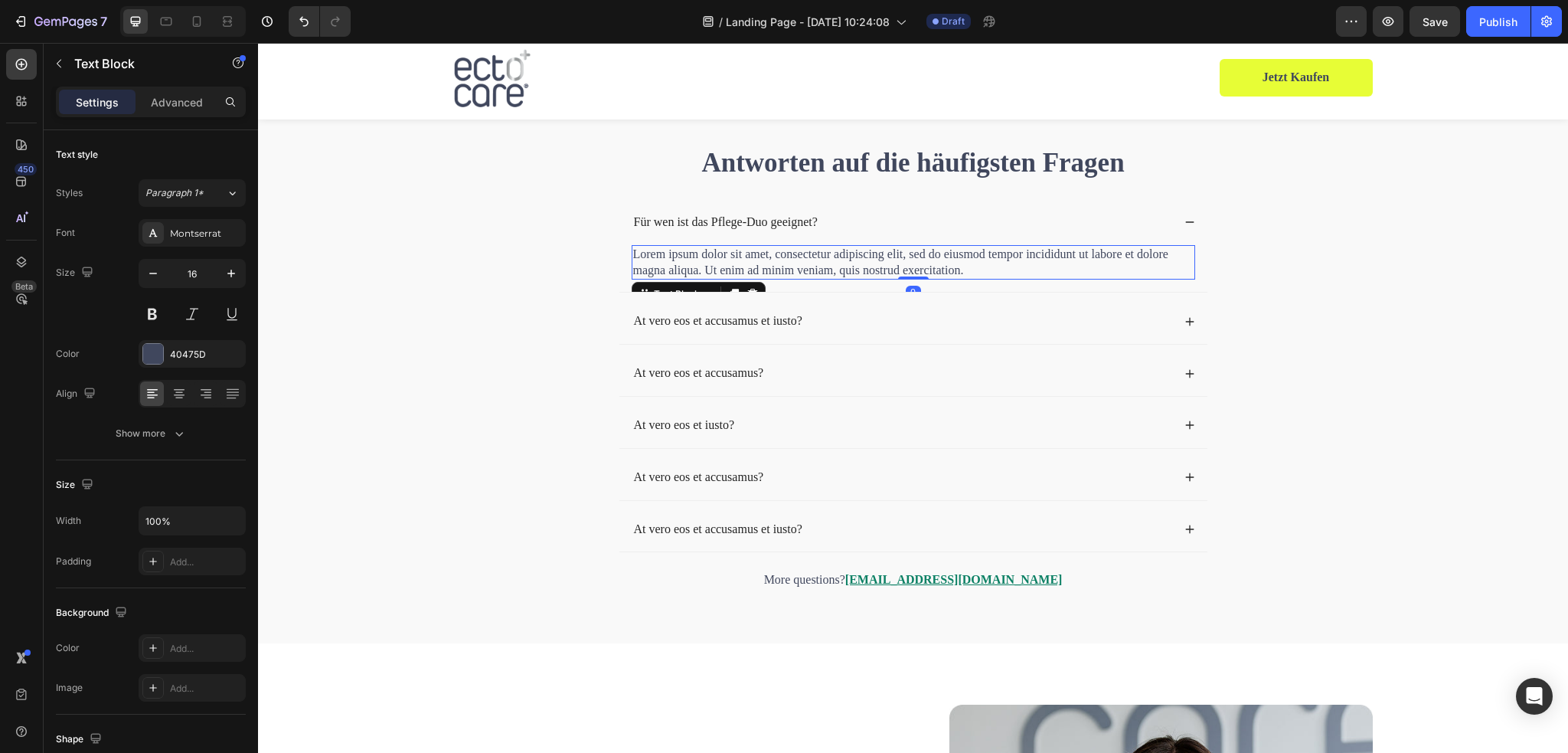
click at [706, 251] on p "Lorem ipsum dolor sit amet, consectetur adipiscing elit, sed do eiusmod tempor …" at bounding box center [913, 262] width 561 height 32
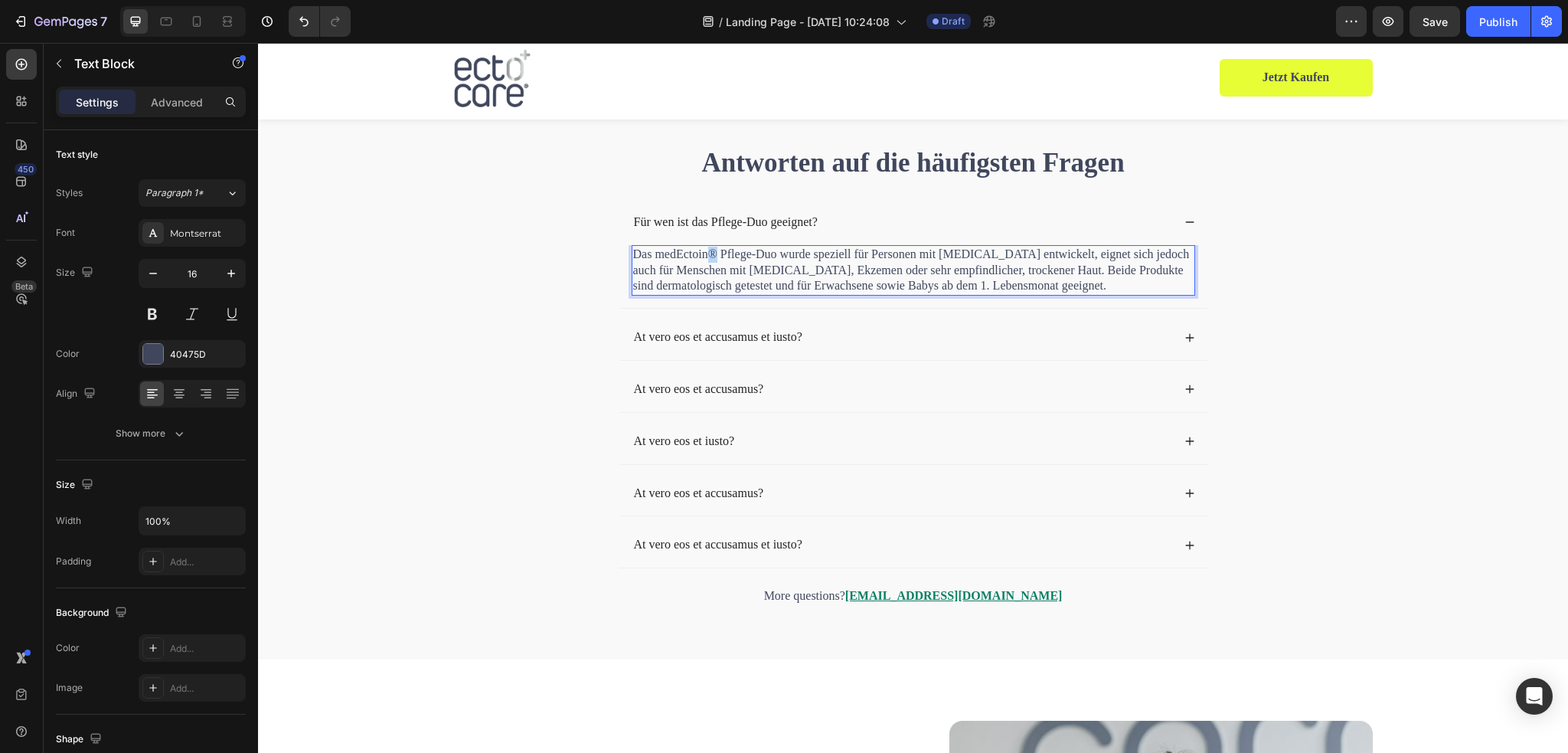
click at [705, 254] on p "Das medEctoin® Pflege-Duo wurde speziell für Personen mit Neurodermitis entwick…" at bounding box center [913, 270] width 561 height 48
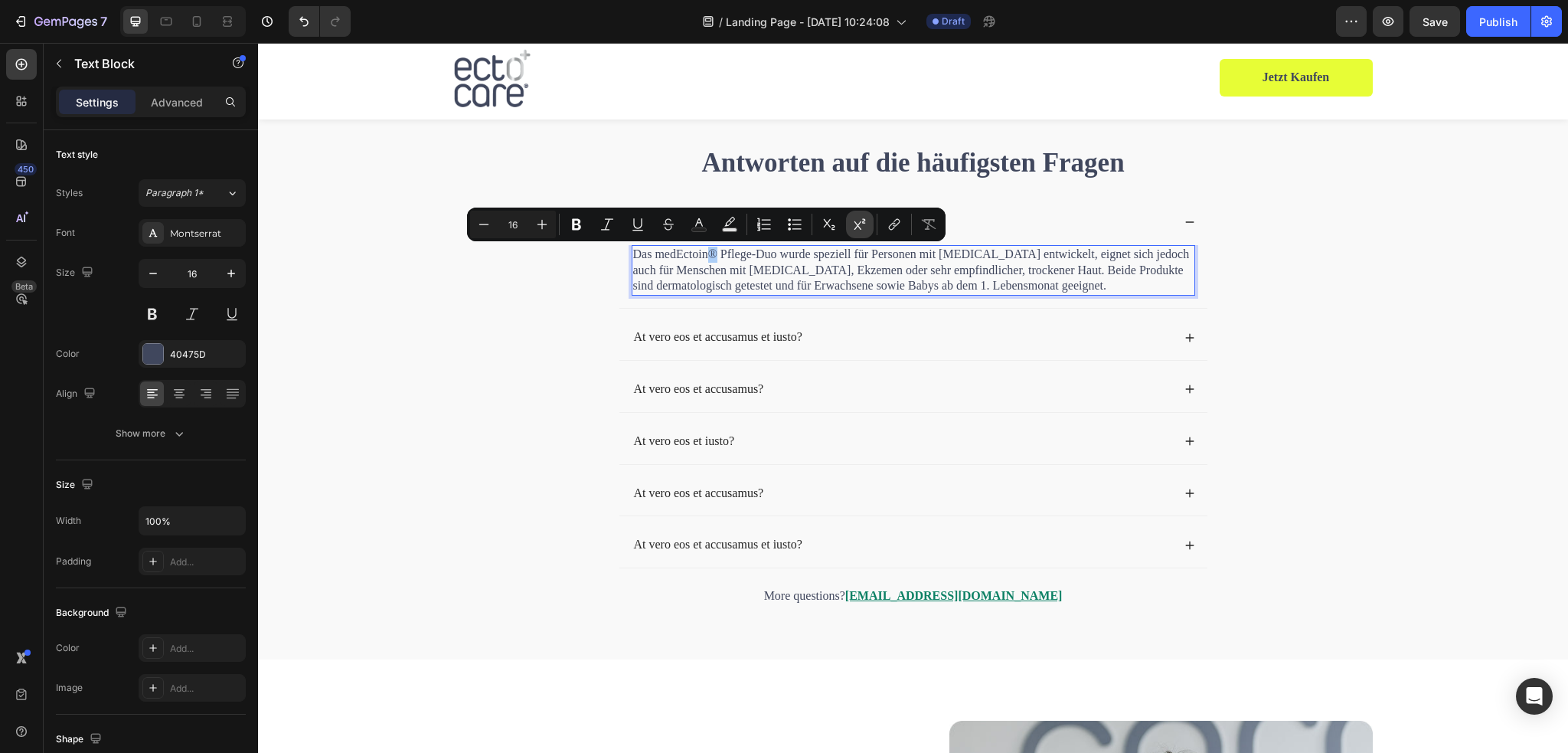
click at [852, 222] on icon "Editor contextual toolbar" at bounding box center [859, 224] width 15 height 15
click at [919, 274] on p "Das medEctoin ® Pflege-Duo wurde speziell für Personen mit Neurodermitis entwic…" at bounding box center [913, 270] width 561 height 48
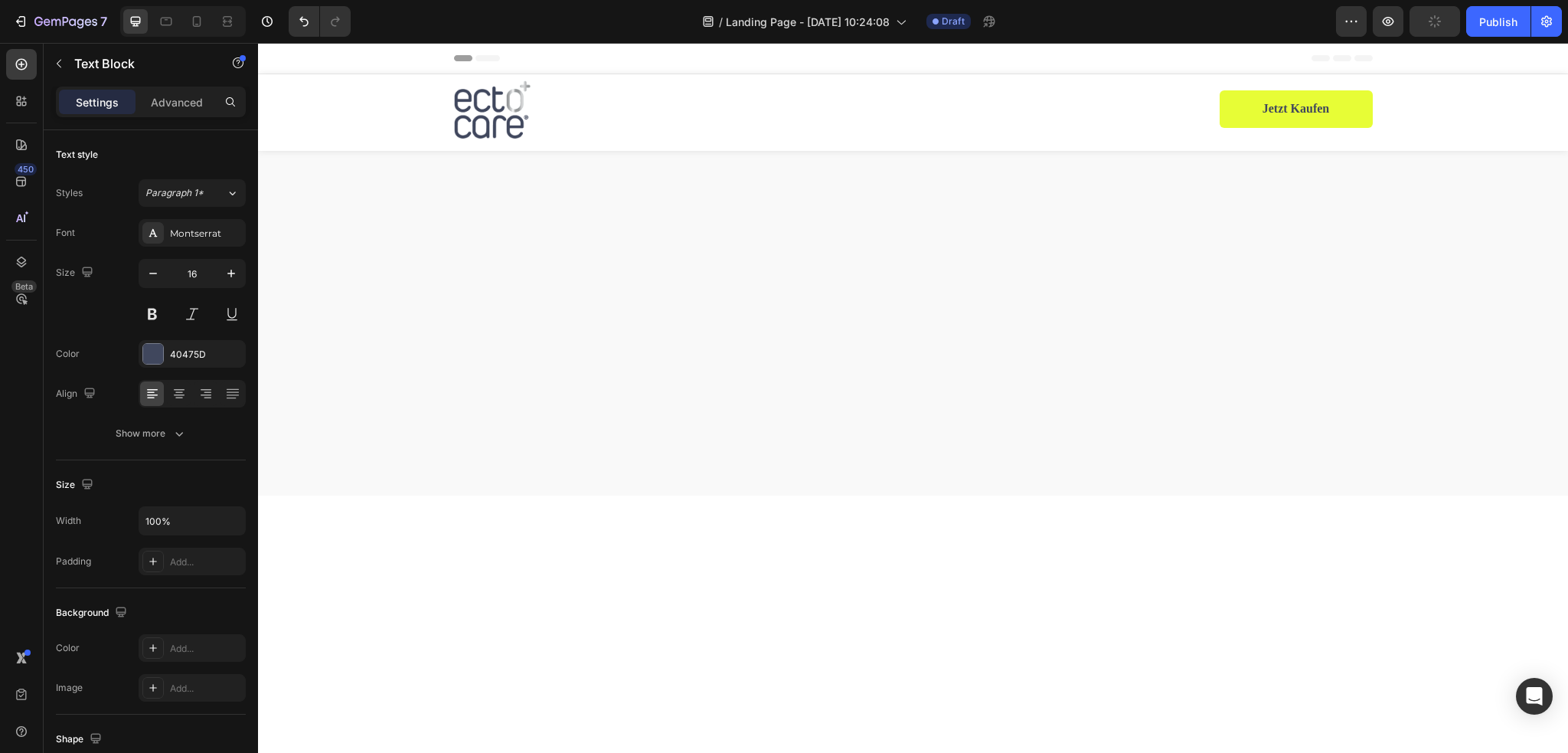
scroll to position [4786, 0]
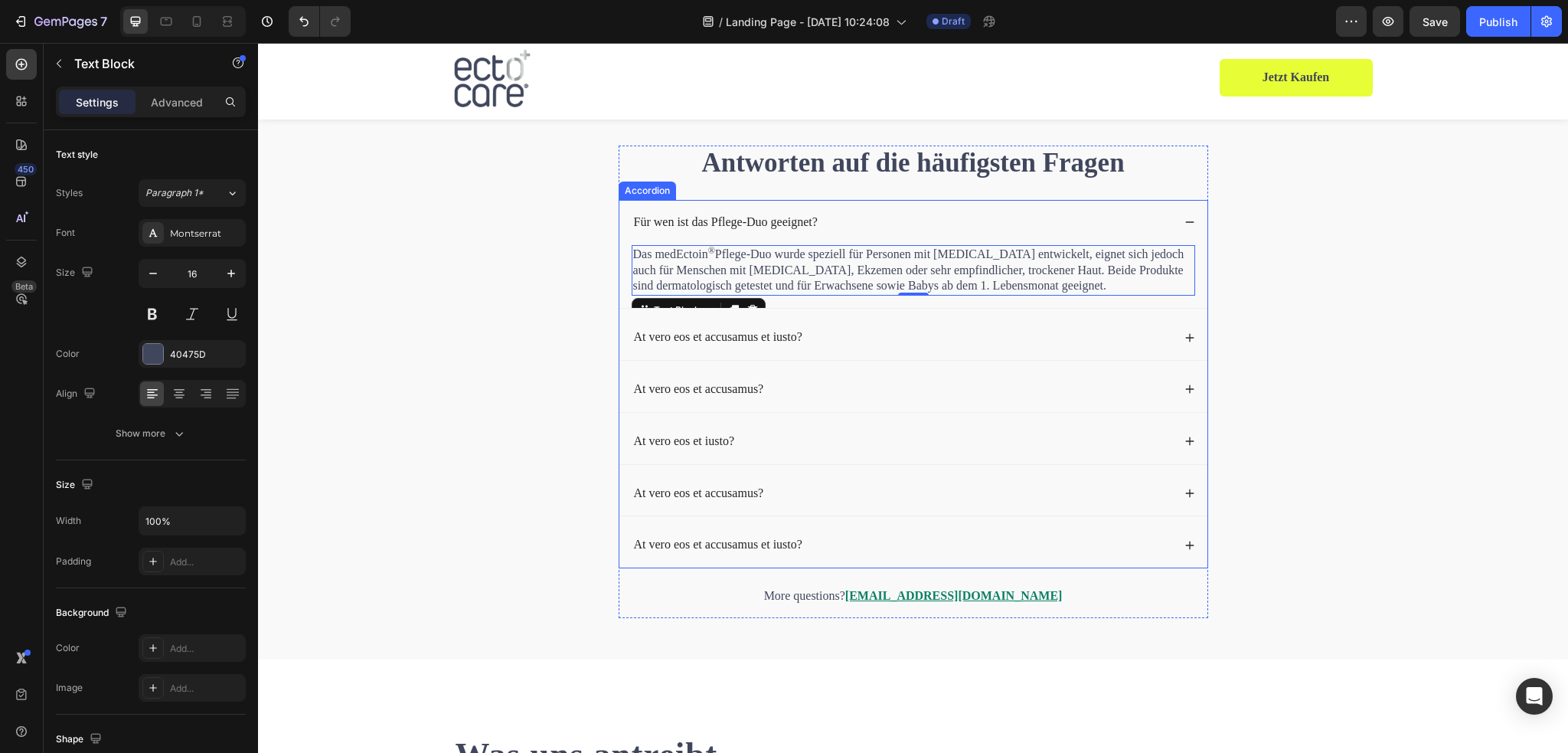
click at [764, 345] on div "At vero eos et accusamus et iusto?" at bounding box center [718, 337] width 173 height 20
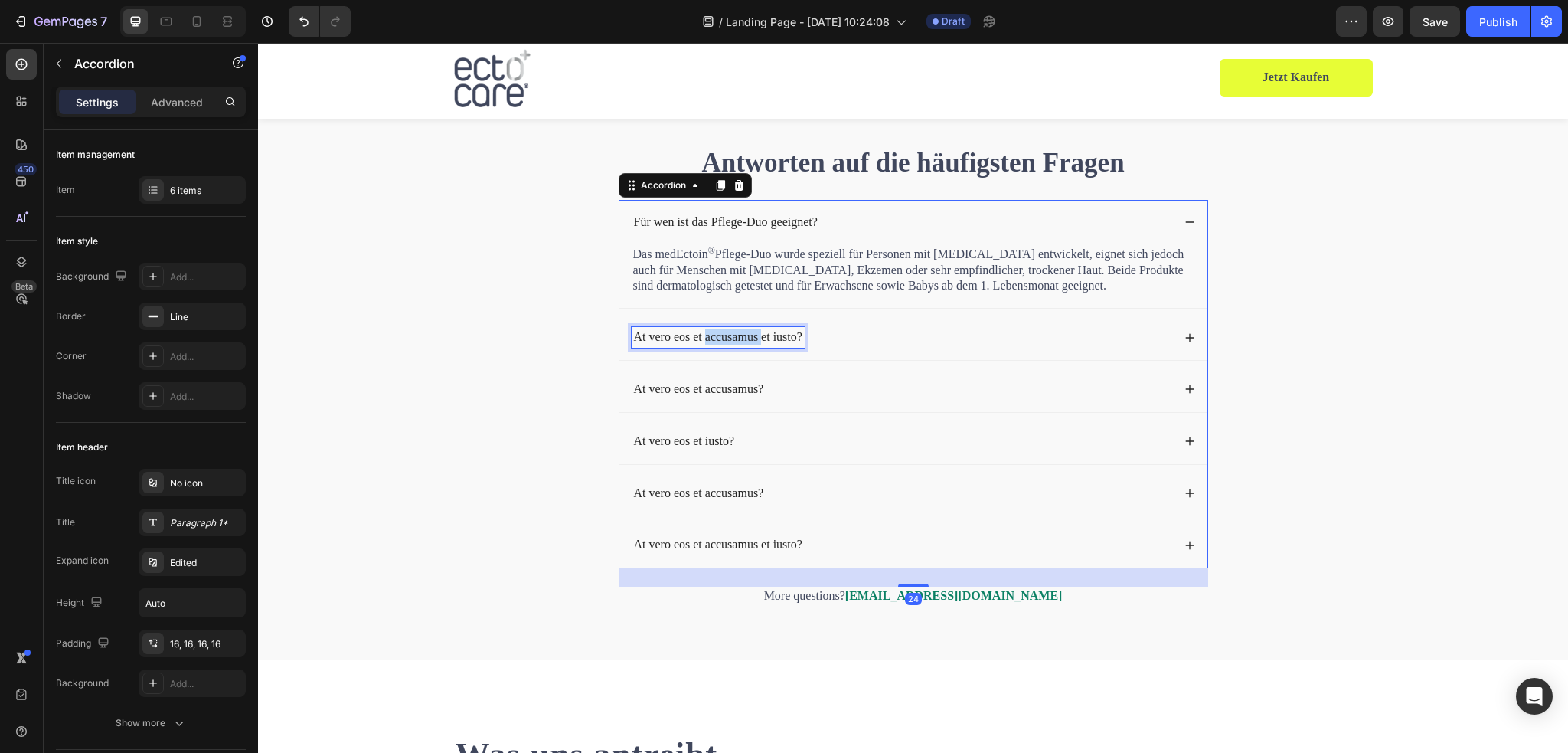
click at [736, 339] on p "At vero eos et accusamus et iusto?" at bounding box center [718, 338] width 168 height 16
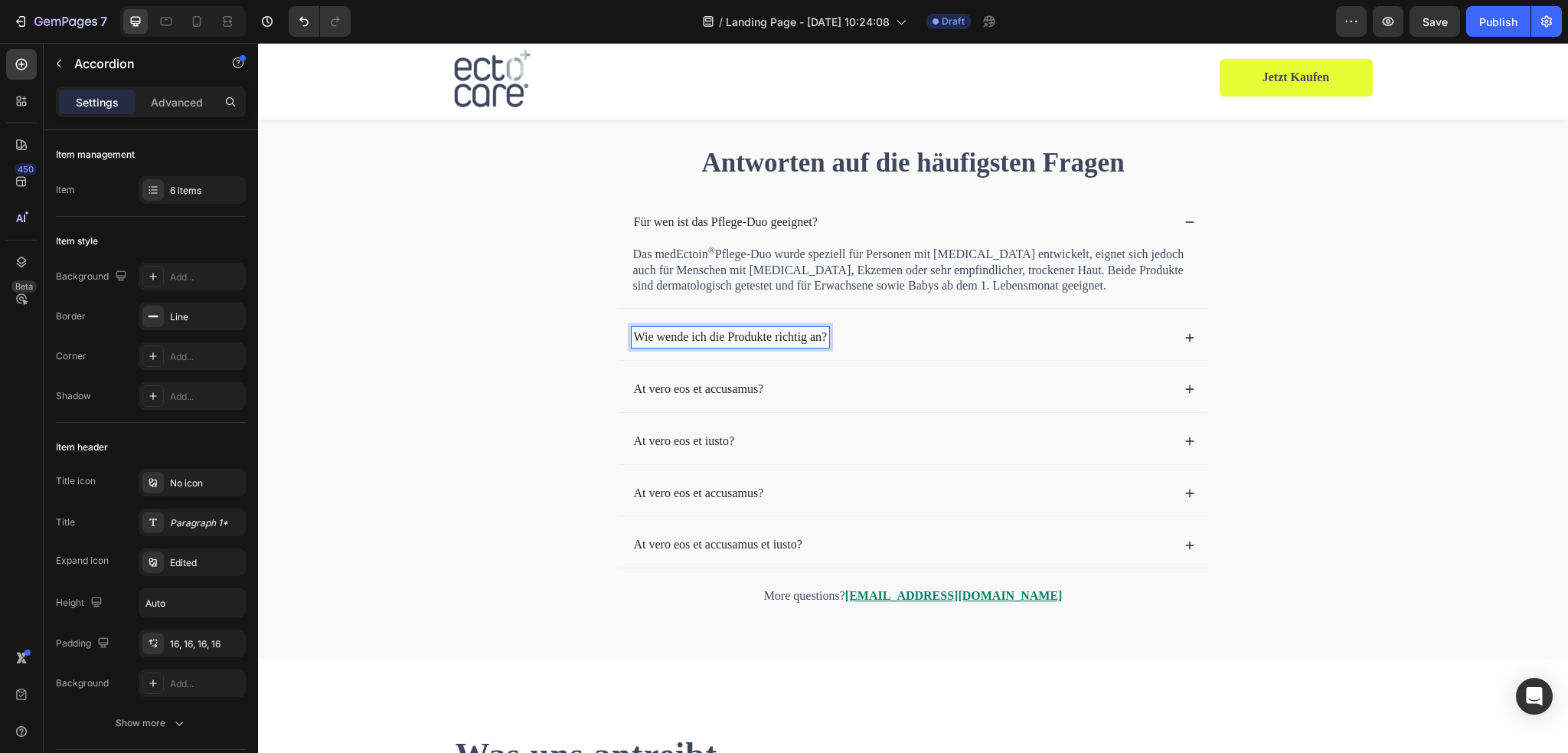
click at [1185, 334] on icon at bounding box center [1190, 338] width 9 height 9
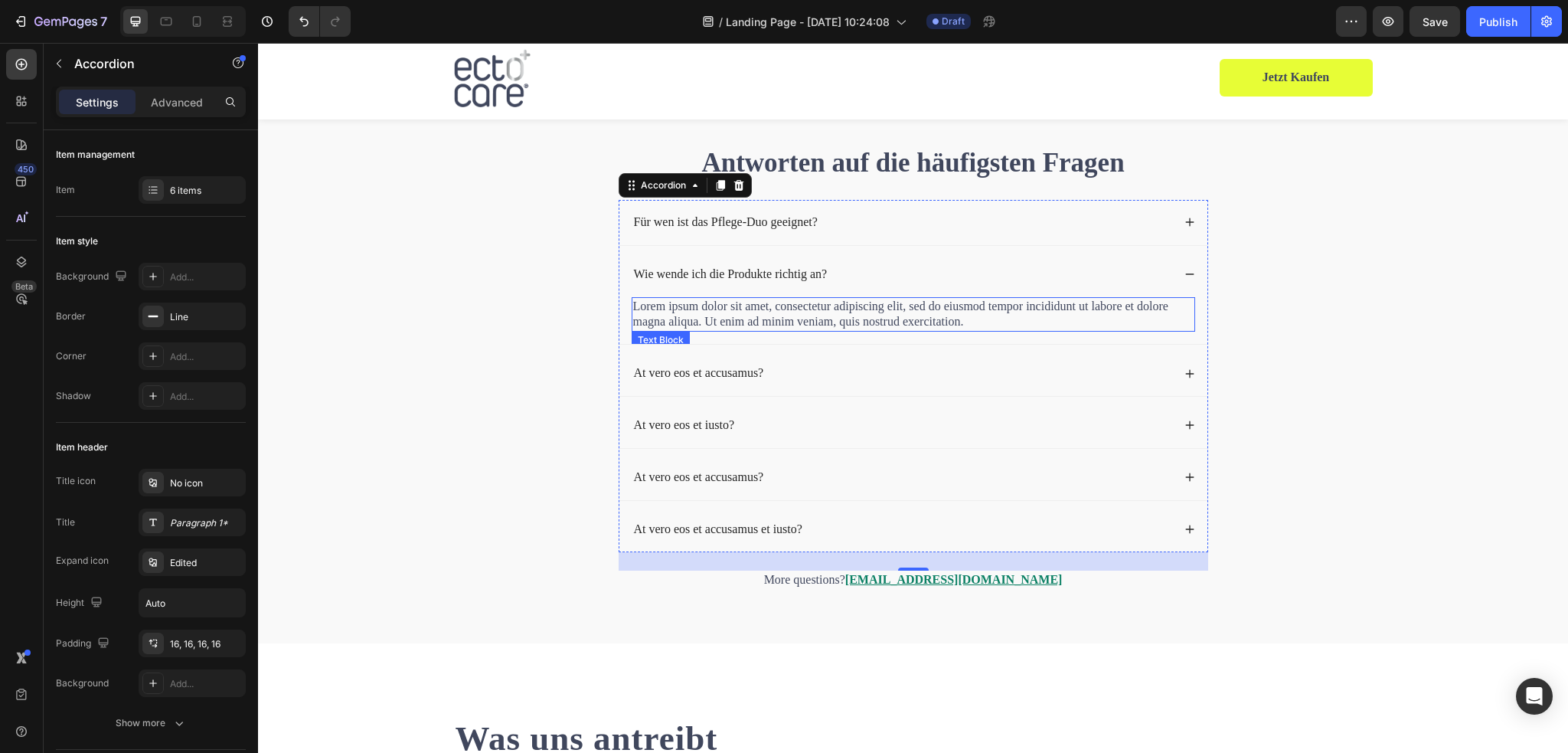
click at [749, 306] on p "Lorem ipsum dolor sit amet, consectetur adipiscing elit, sed do eiusmod tempor …" at bounding box center [913, 314] width 561 height 32
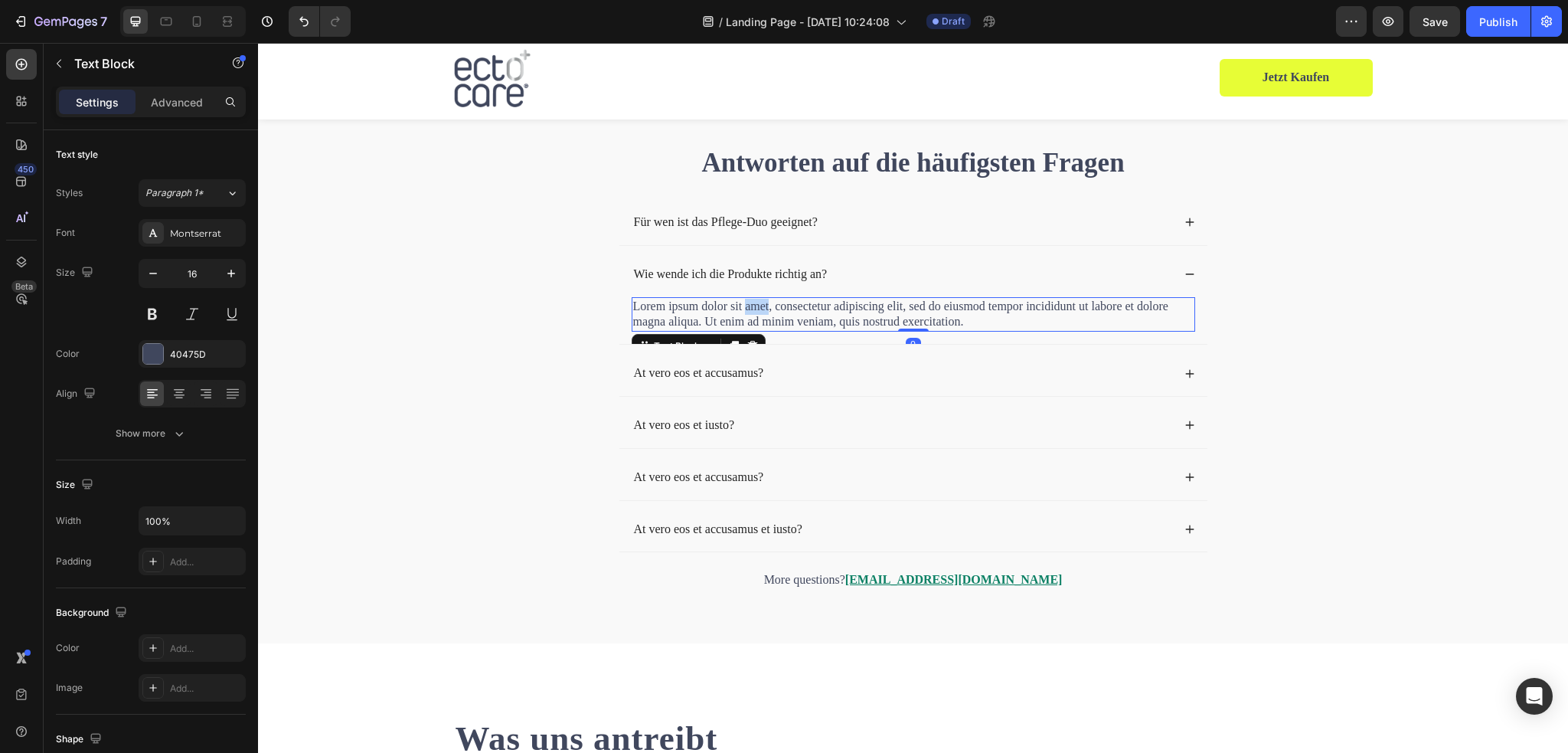
click at [749, 306] on p "Lorem ipsum dolor sit amet, consectetur adipiscing elit, sed do eiusmod tempor …" at bounding box center [913, 314] width 561 height 32
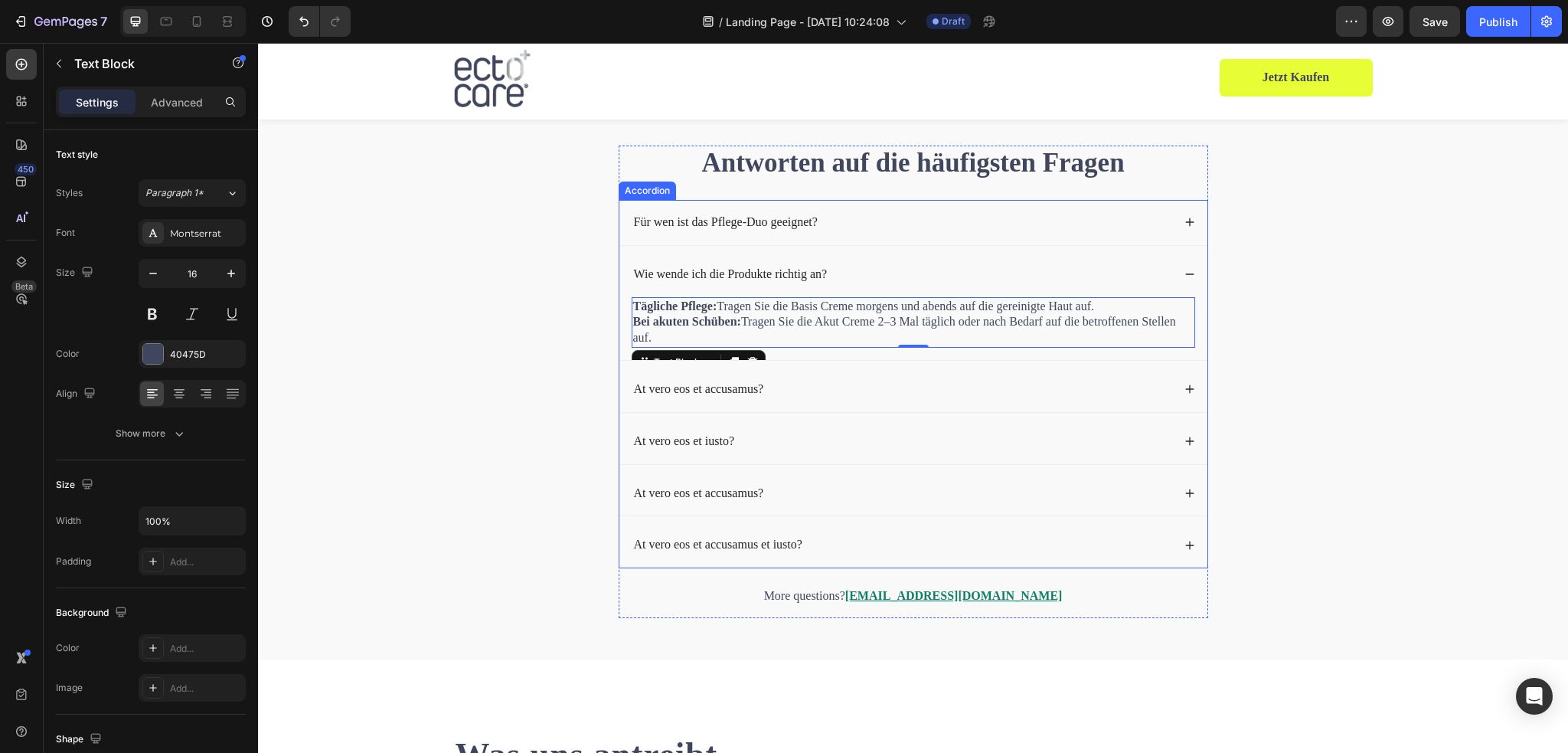
click at [734, 391] on p "At vero eos et accusamus?" at bounding box center [699, 389] width 130 height 16
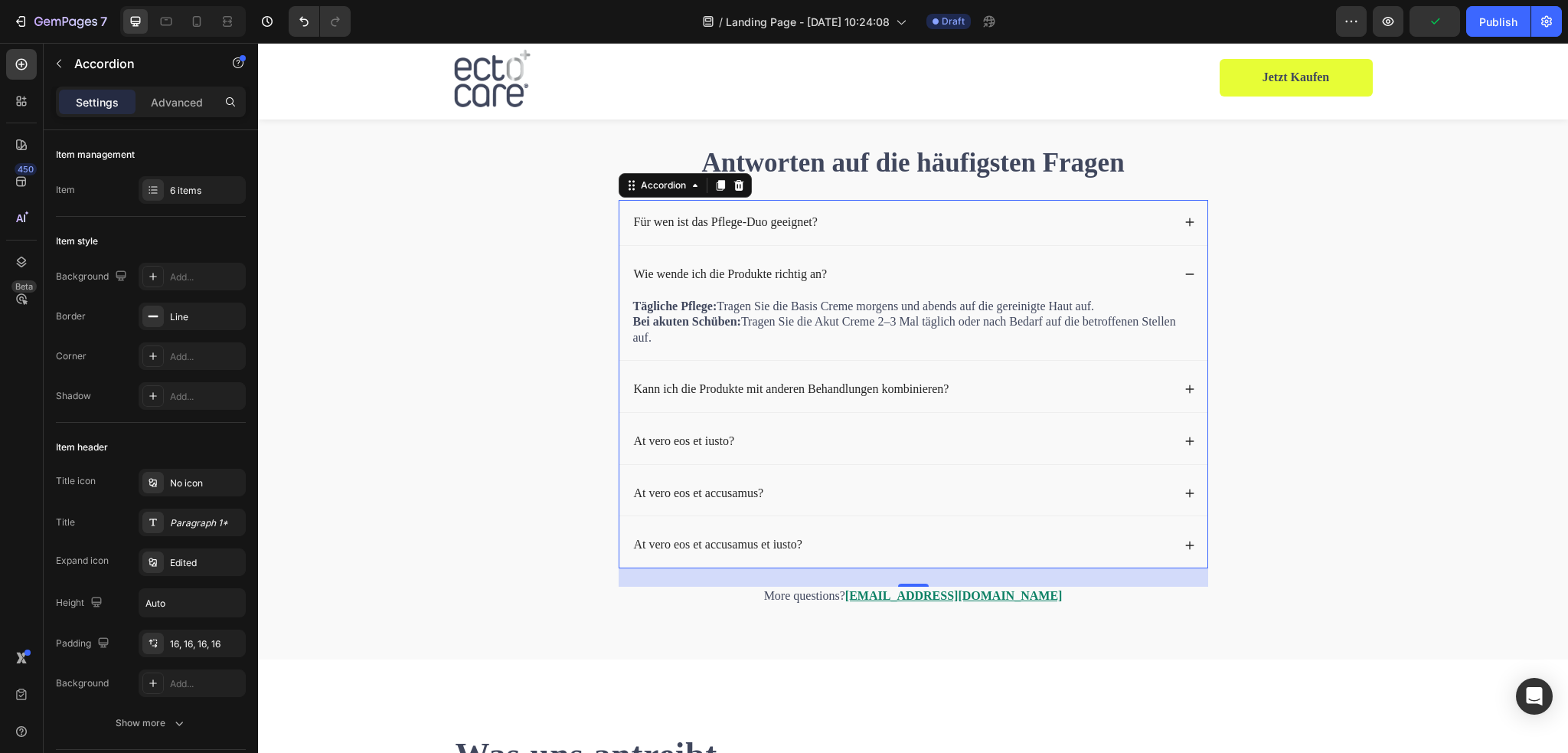
click at [1185, 388] on icon at bounding box center [1190, 390] width 9 height 9
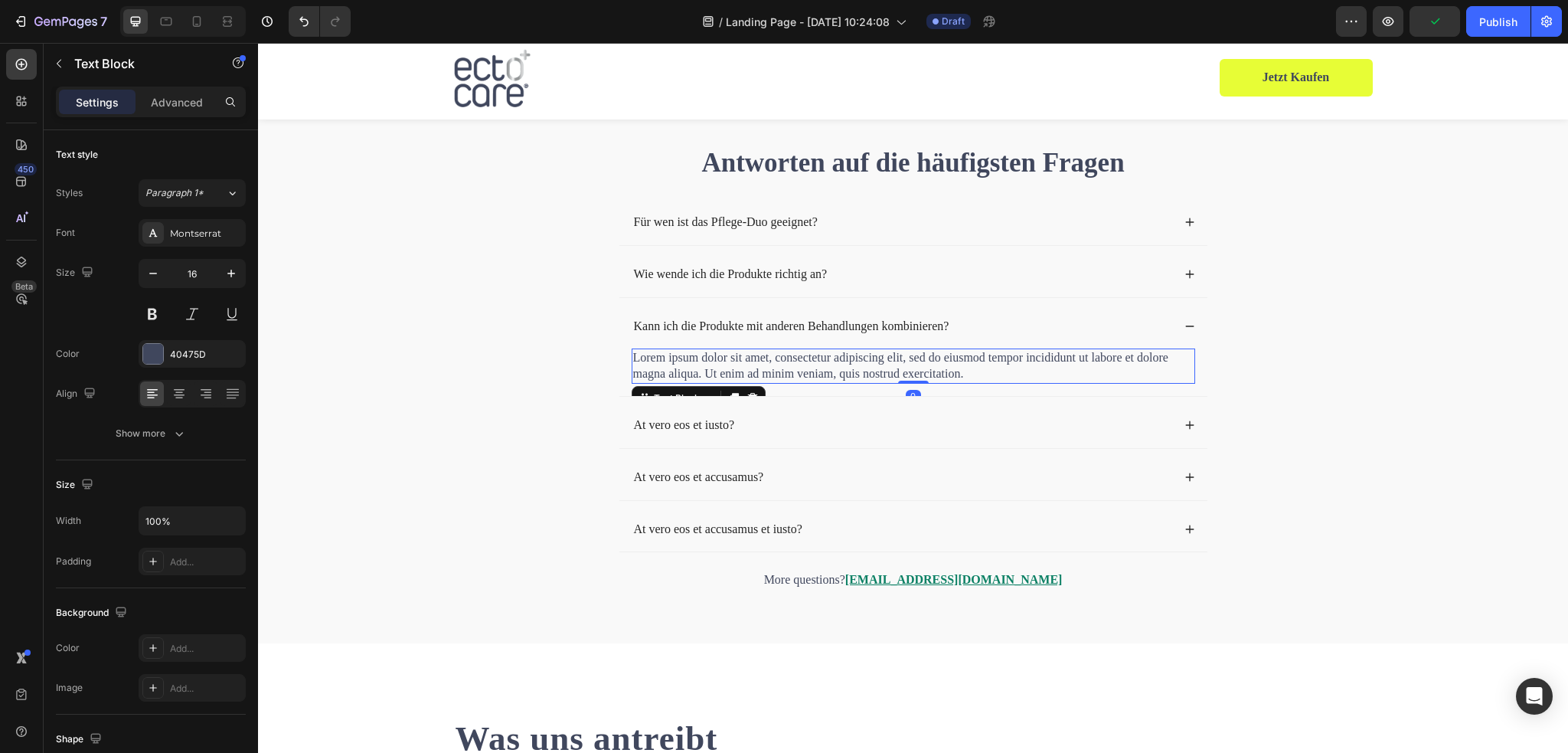
click at [753, 358] on p "Lorem ipsum dolor sit amet, consectetur adipiscing elit, sed do eiusmod tempor …" at bounding box center [913, 366] width 561 height 32
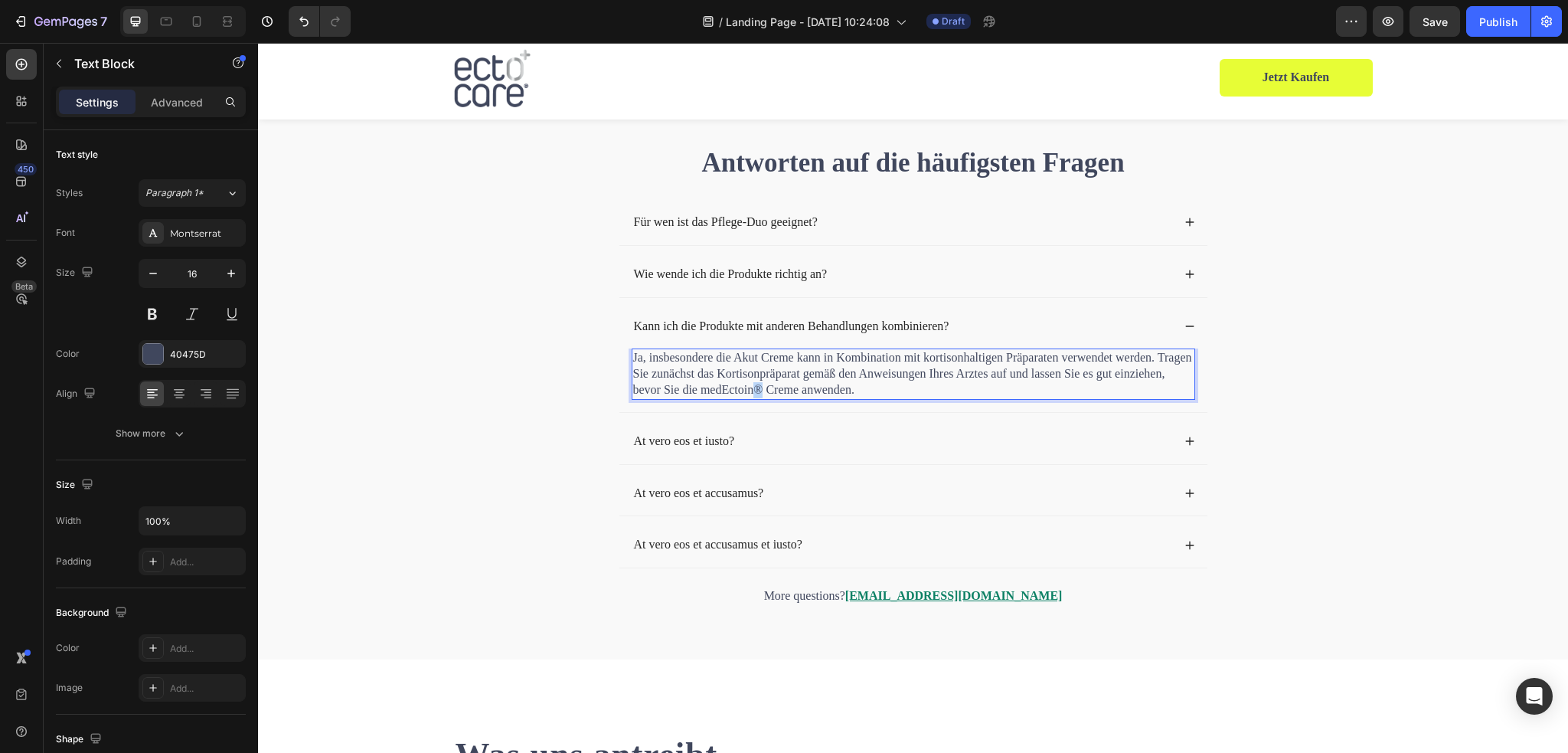
click at [750, 389] on p "Ja, insbesondere die Akut Creme kann in Kombination mit kortisonhaltigen Präpar…" at bounding box center [913, 374] width 561 height 48
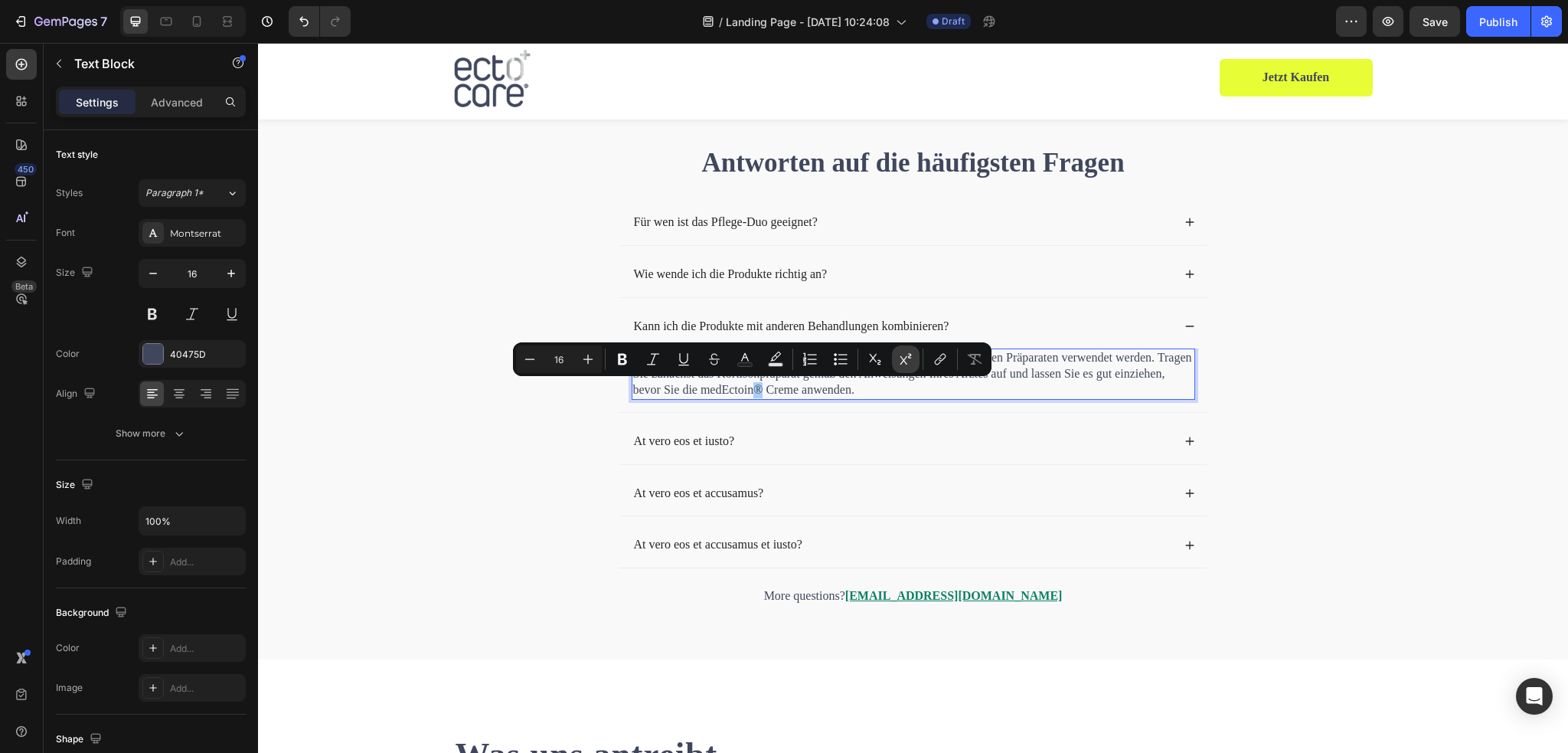
click at [906, 360] on icon "Editor contextual toolbar" at bounding box center [905, 359] width 15 height 15
click at [807, 392] on p "Ja, insbesondere die Akut Creme kann in Kombination mit kortisonhaltigen Präpar…" at bounding box center [913, 374] width 561 height 48
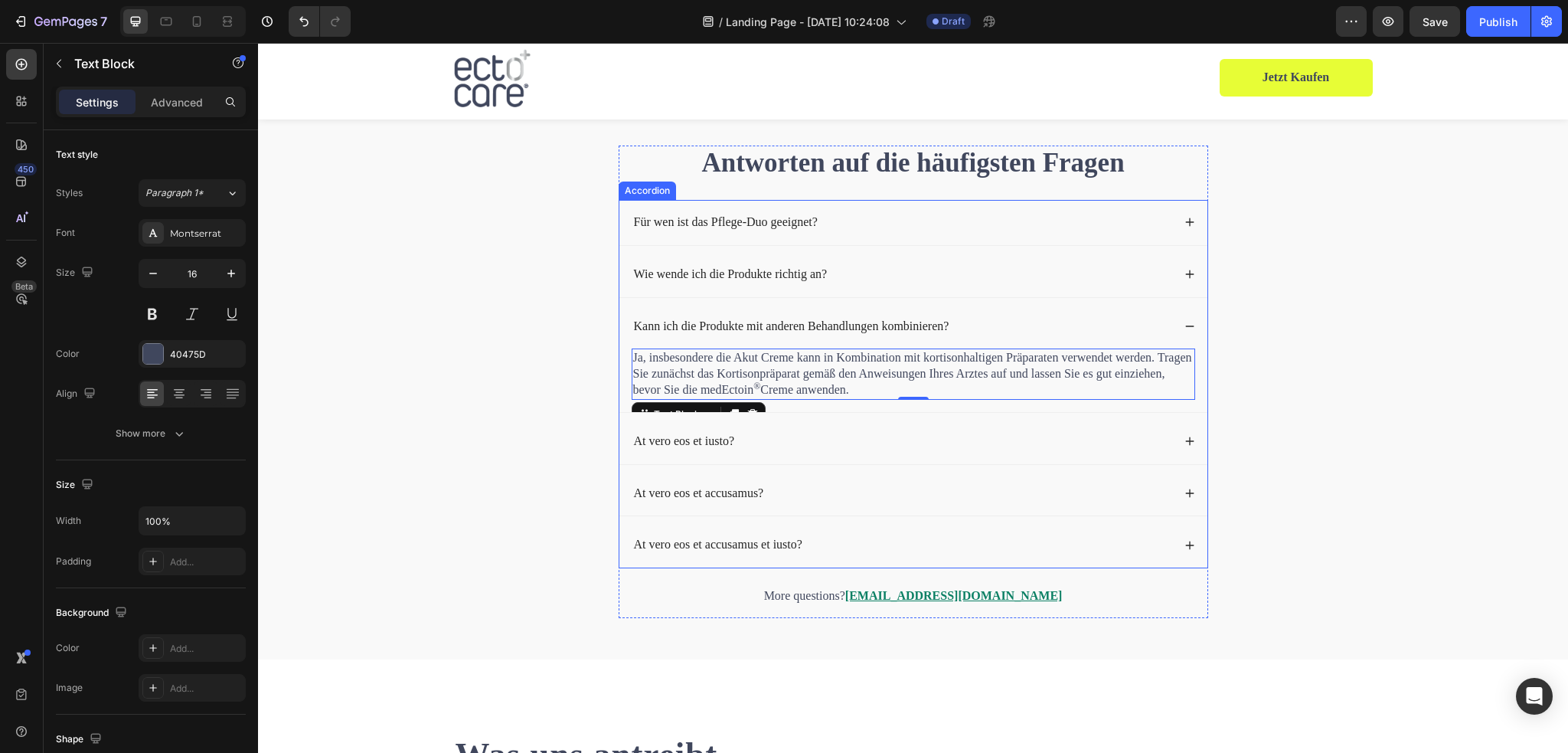
click at [708, 436] on p "At vero eos et iusto?" at bounding box center [685, 441] width 101 height 16
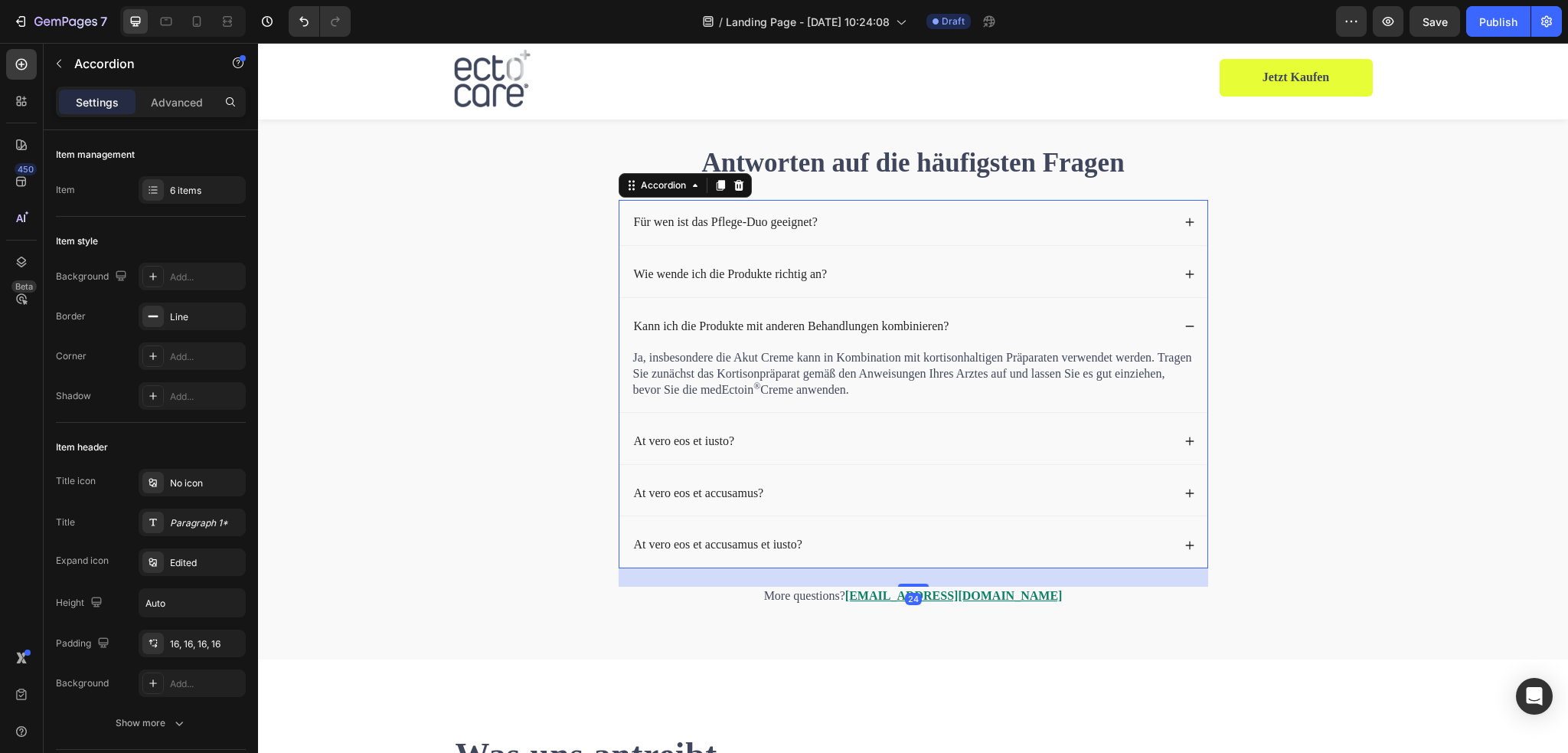
click at [695, 439] on p "At vero eos et iusto?" at bounding box center [685, 441] width 101 height 16
drag, startPoint x: 1185, startPoint y: 443, endPoint x: 1159, endPoint y: 440, distance: 26.2
click at [1185, 443] on icon at bounding box center [1190, 441] width 11 height 11
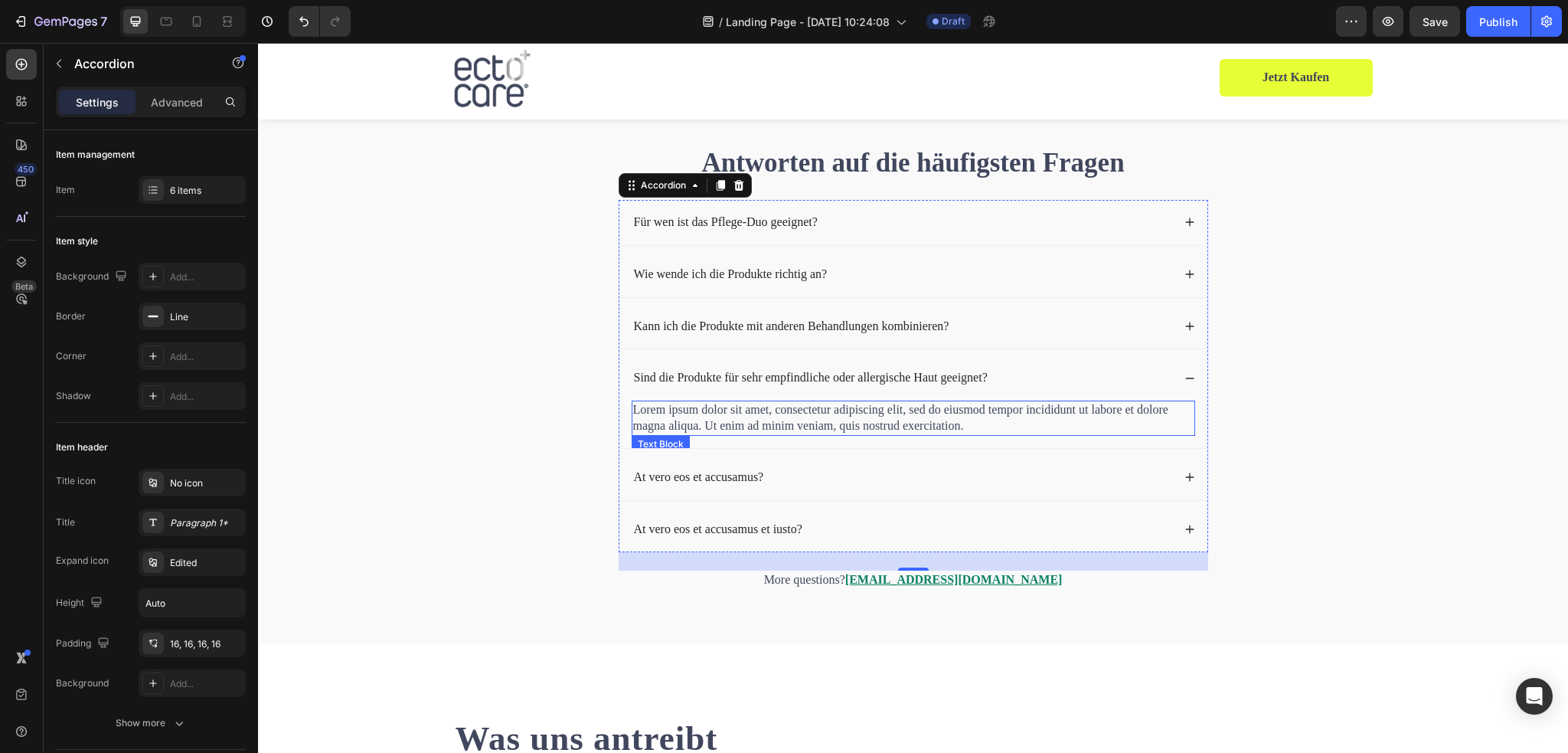
click at [689, 412] on p "Lorem ipsum dolor sit amet, consectetur adipiscing elit, sed do eiusmod tempor …" at bounding box center [913, 418] width 561 height 32
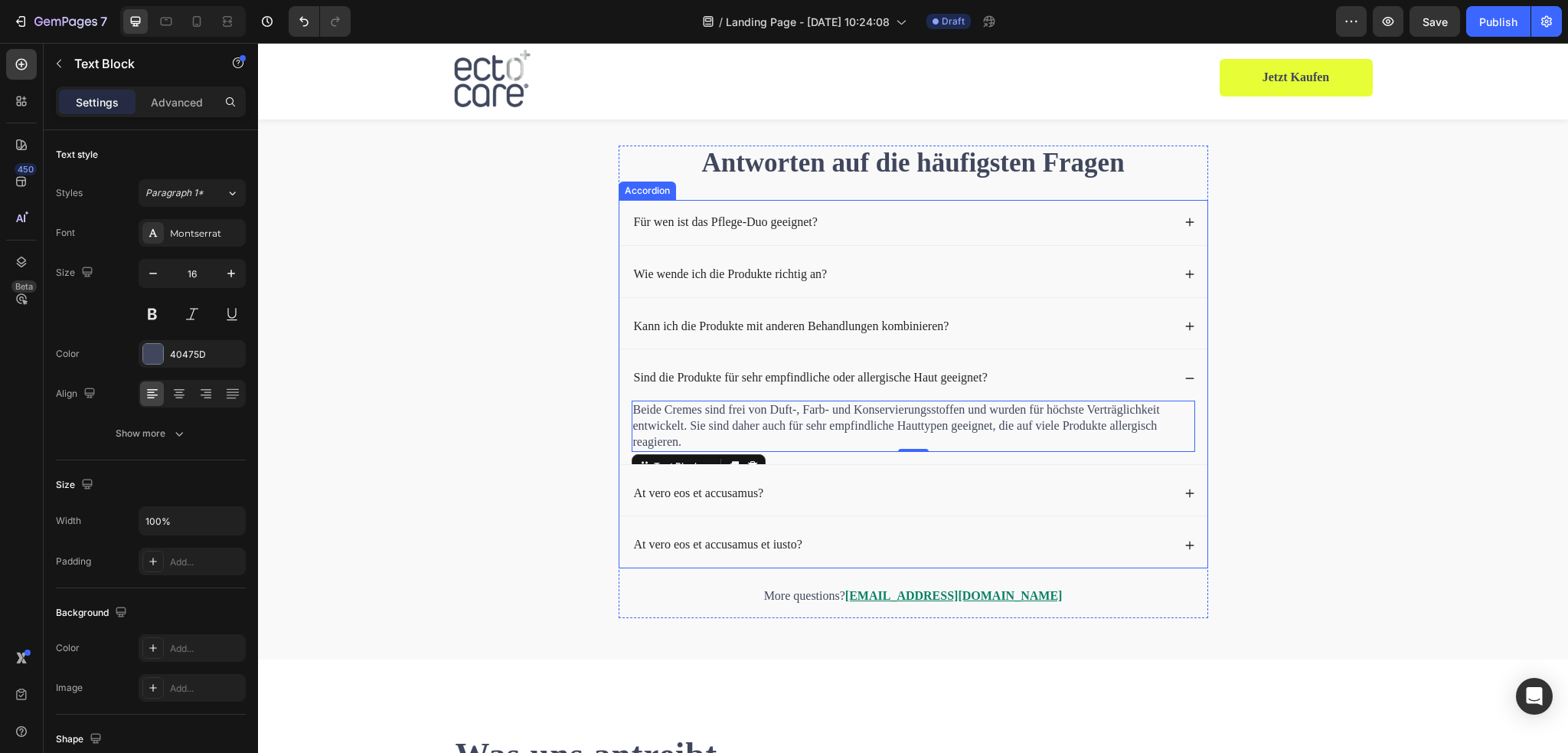
click at [749, 489] on p "At vero eos et accusamus?" at bounding box center [699, 493] width 130 height 16
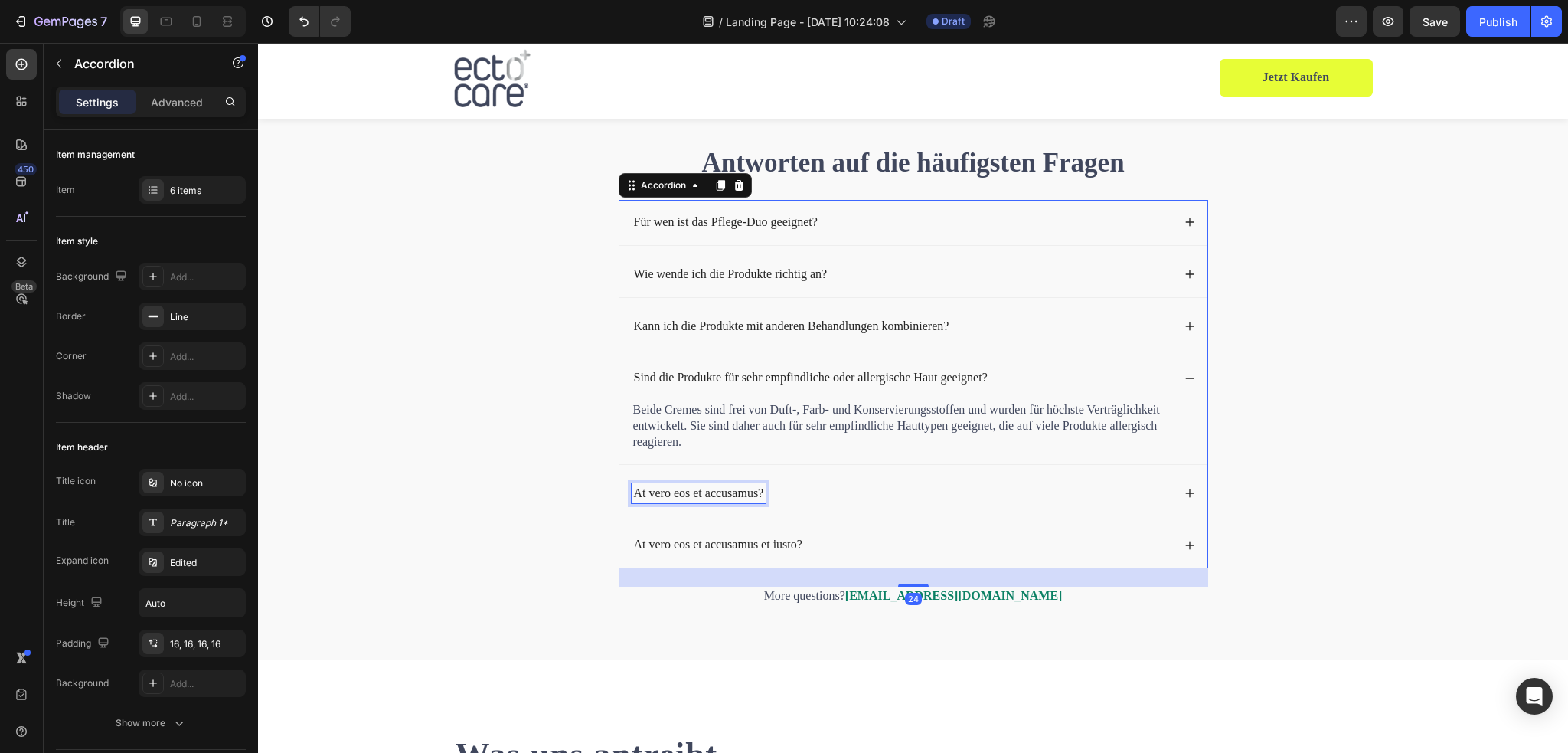
click at [715, 486] on p "At vero eos et accusamus?" at bounding box center [699, 493] width 130 height 16
click at [1184, 493] on icon at bounding box center [1190, 493] width 11 height 11
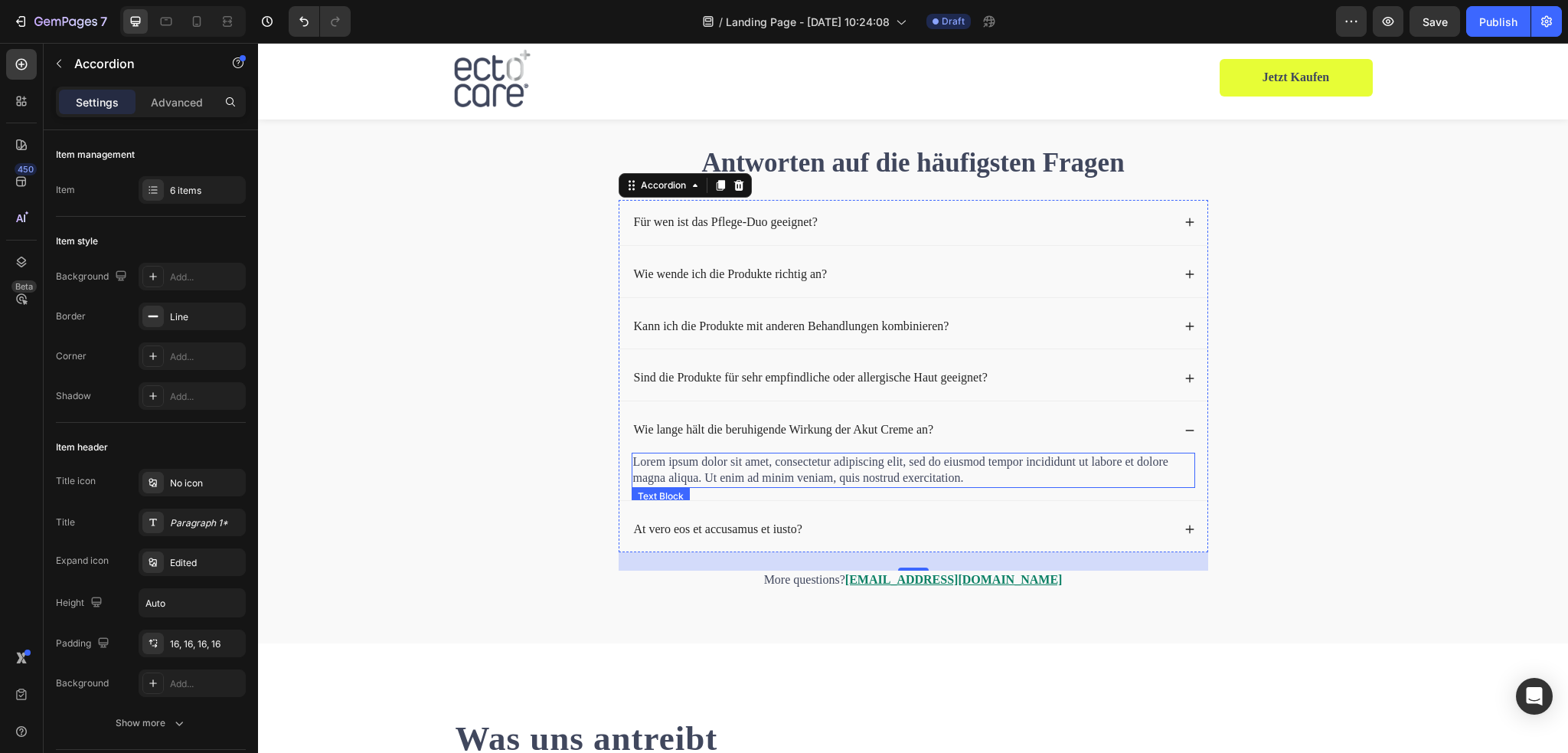
click at [749, 469] on p "Lorem ipsum dolor sit amet, consectetur adipiscing elit, sed do eiusmod tempor …" at bounding box center [913, 470] width 561 height 32
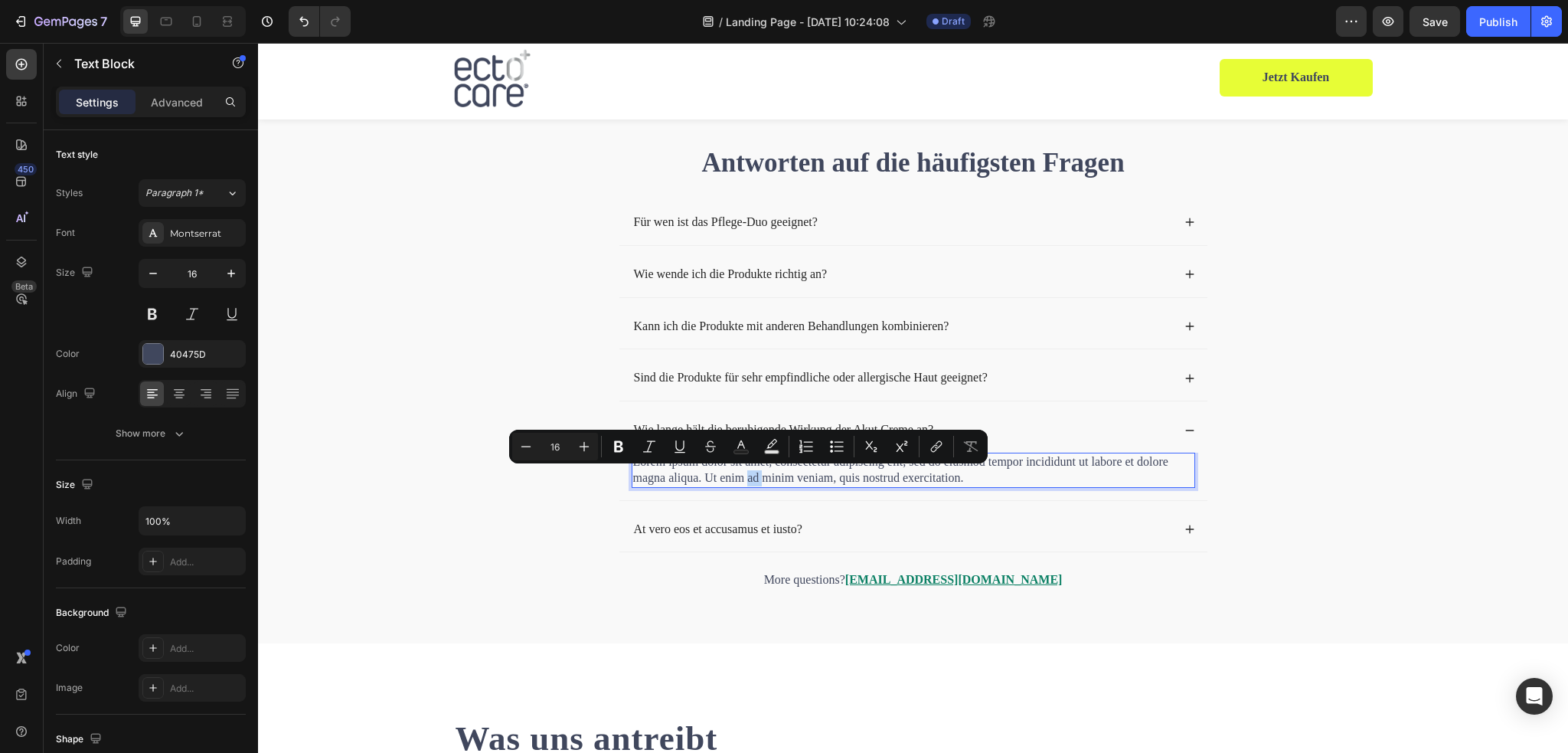
click at [743, 465] on p "Lorem ipsum dolor sit amet, consectetur adipiscing elit, sed do eiusmod tempor …" at bounding box center [913, 470] width 561 height 32
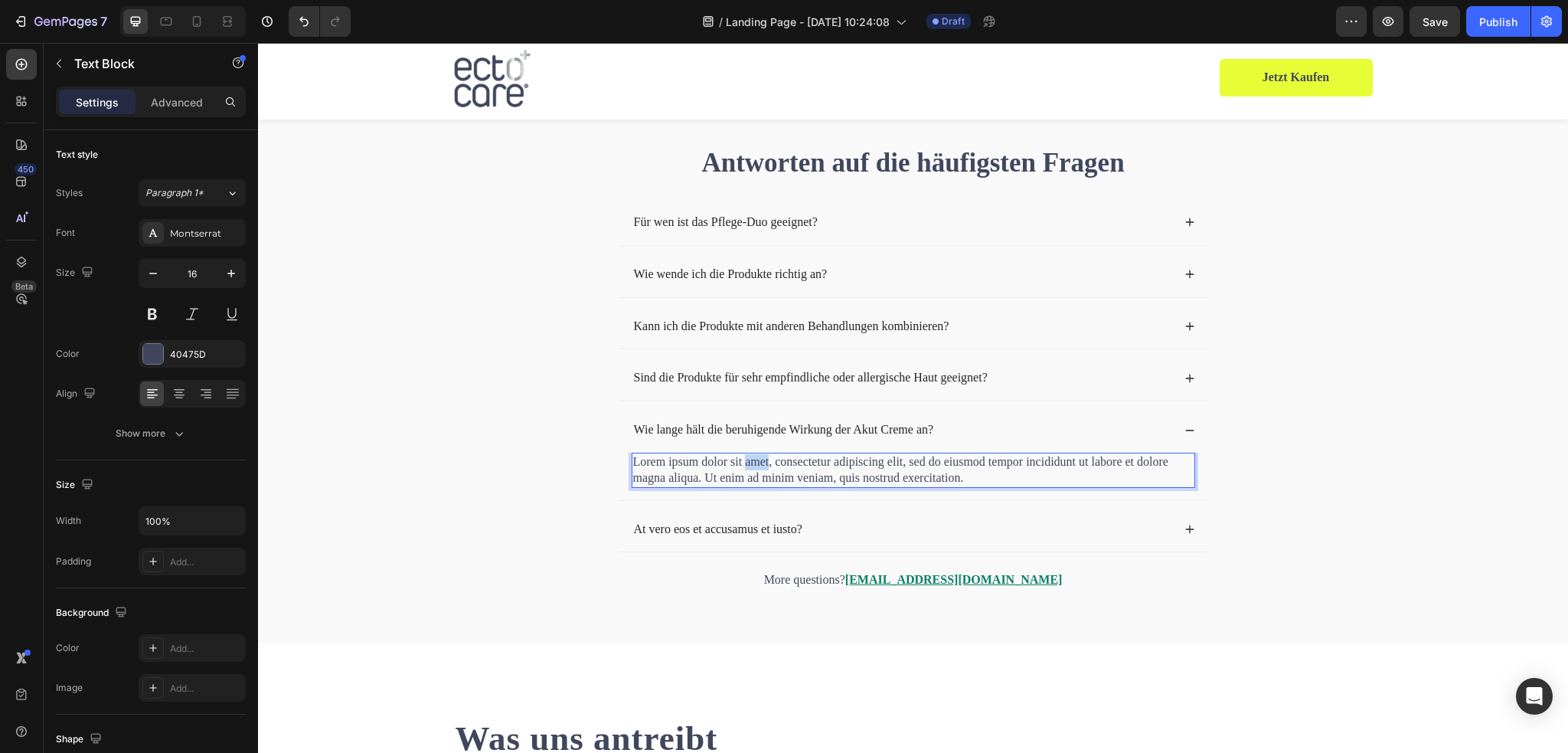
click at [743, 465] on p "Lorem ipsum dolor sit amet, consectetur adipiscing elit, sed do eiusmod tempor …" at bounding box center [913, 470] width 561 height 32
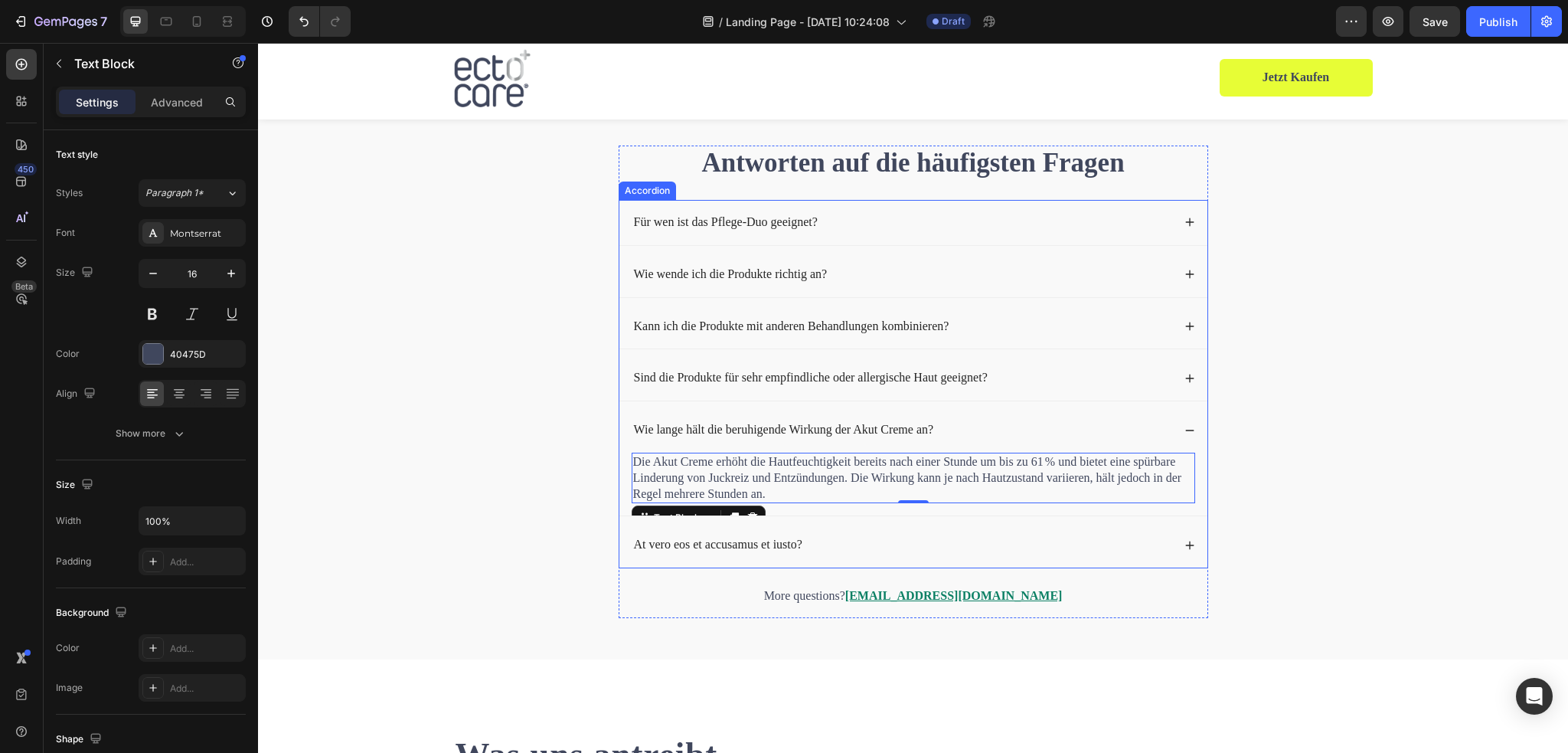
click at [757, 543] on p "At vero eos et accusamus et iusto?" at bounding box center [718, 545] width 168 height 16
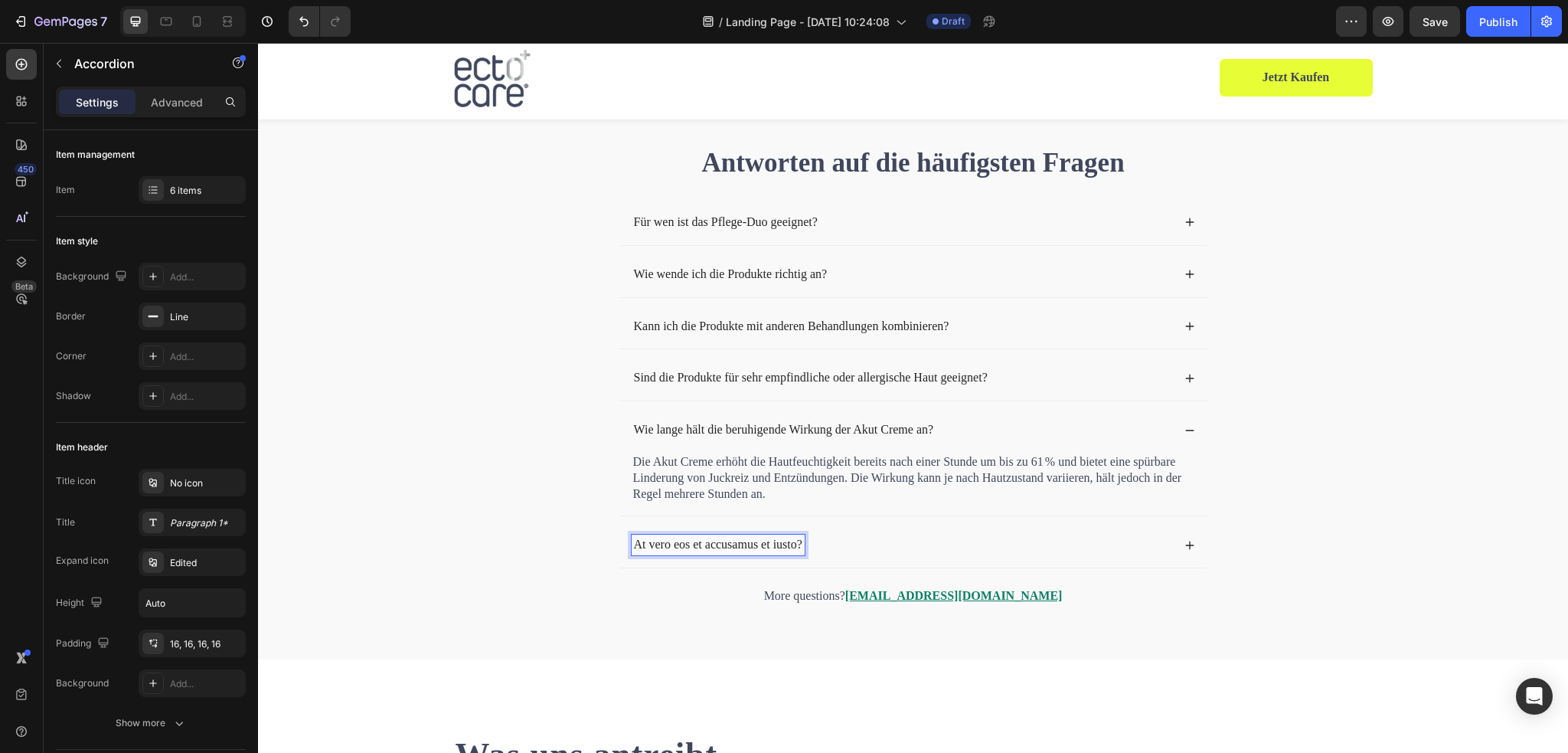
click at [747, 544] on p "At vero eos et accusamus et iusto?" at bounding box center [718, 545] width 168 height 16
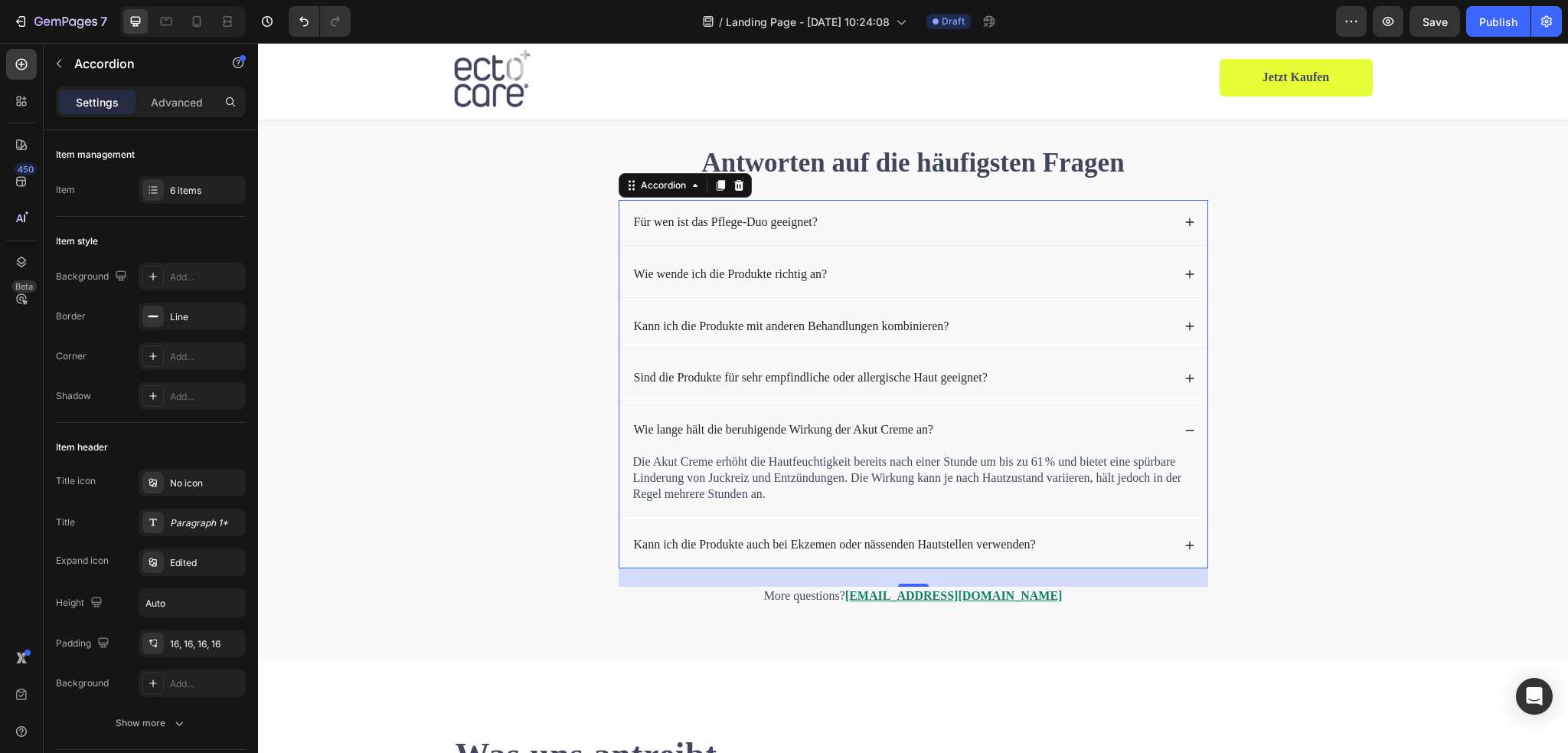
drag, startPoint x: 1184, startPoint y: 547, endPoint x: 1140, endPoint y: 544, distance: 44.1
click at [1184, 547] on icon at bounding box center [1190, 545] width 11 height 11
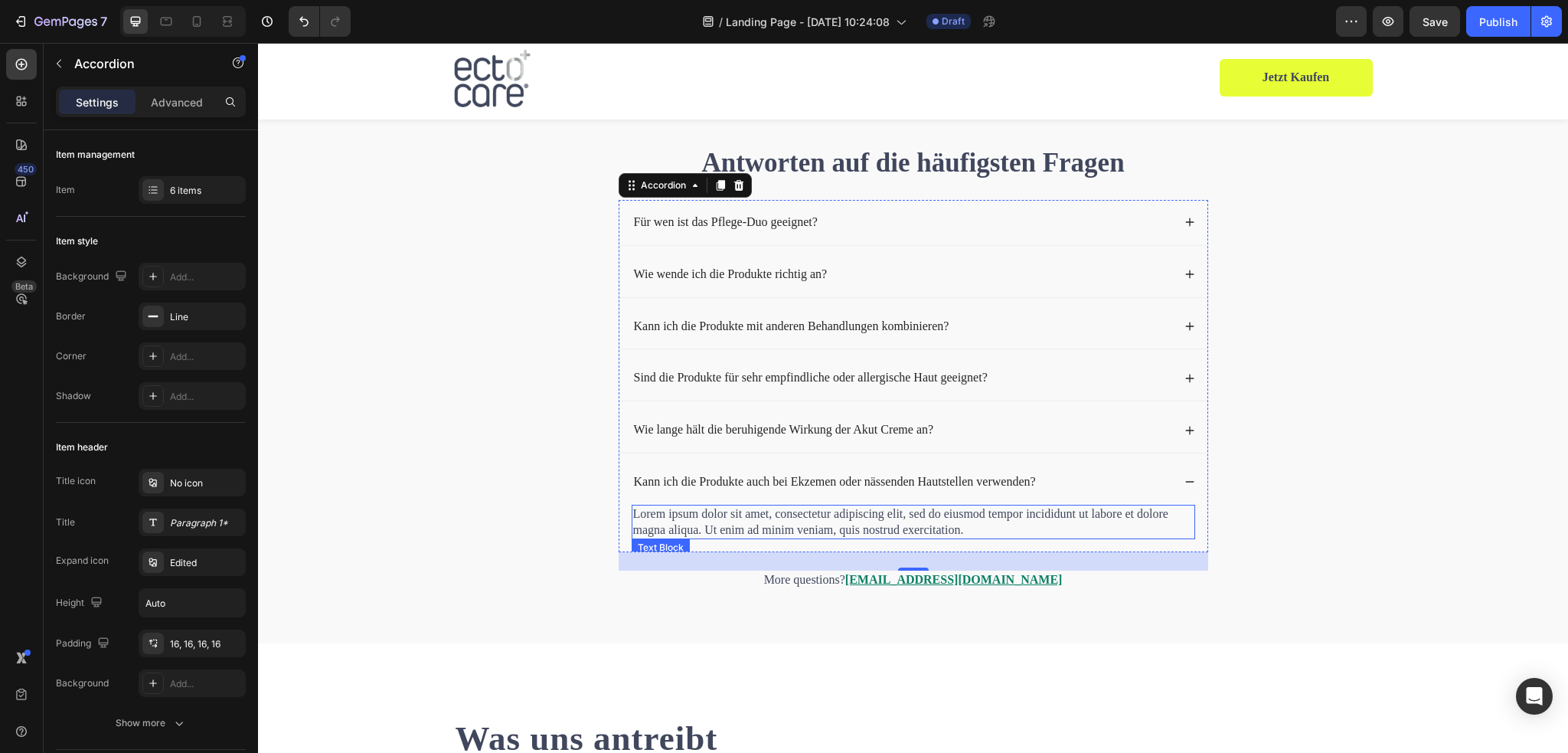
click at [710, 516] on p "Lorem ipsum dolor sit amet, consectetur adipiscing elit, sed do eiusmod tempor …" at bounding box center [913, 522] width 561 height 32
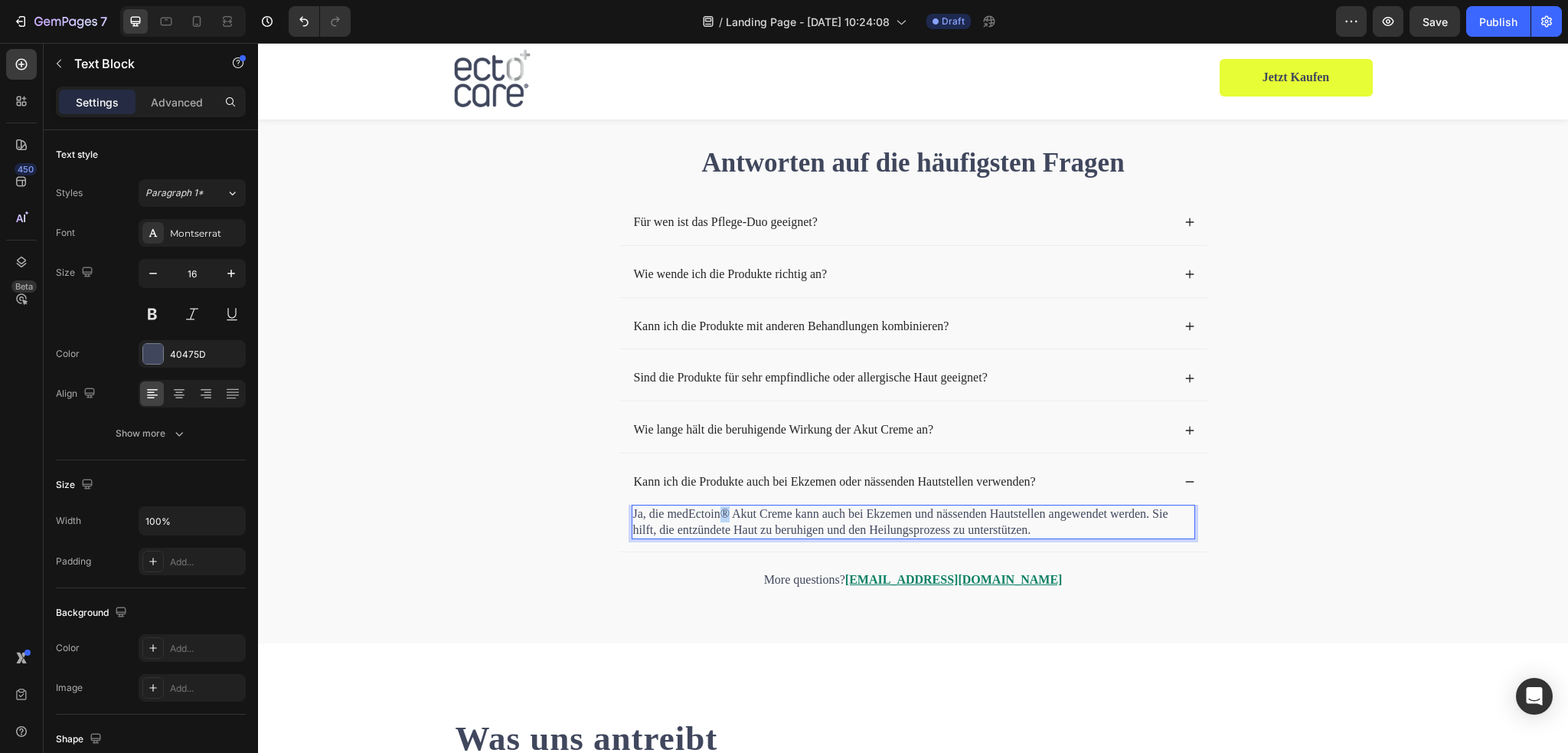
click at [716, 511] on p "Ja, die medEctoin® Akut Creme kann auch bei Ekzemen und nässenden Hautstellen a…" at bounding box center [913, 522] width 561 height 32
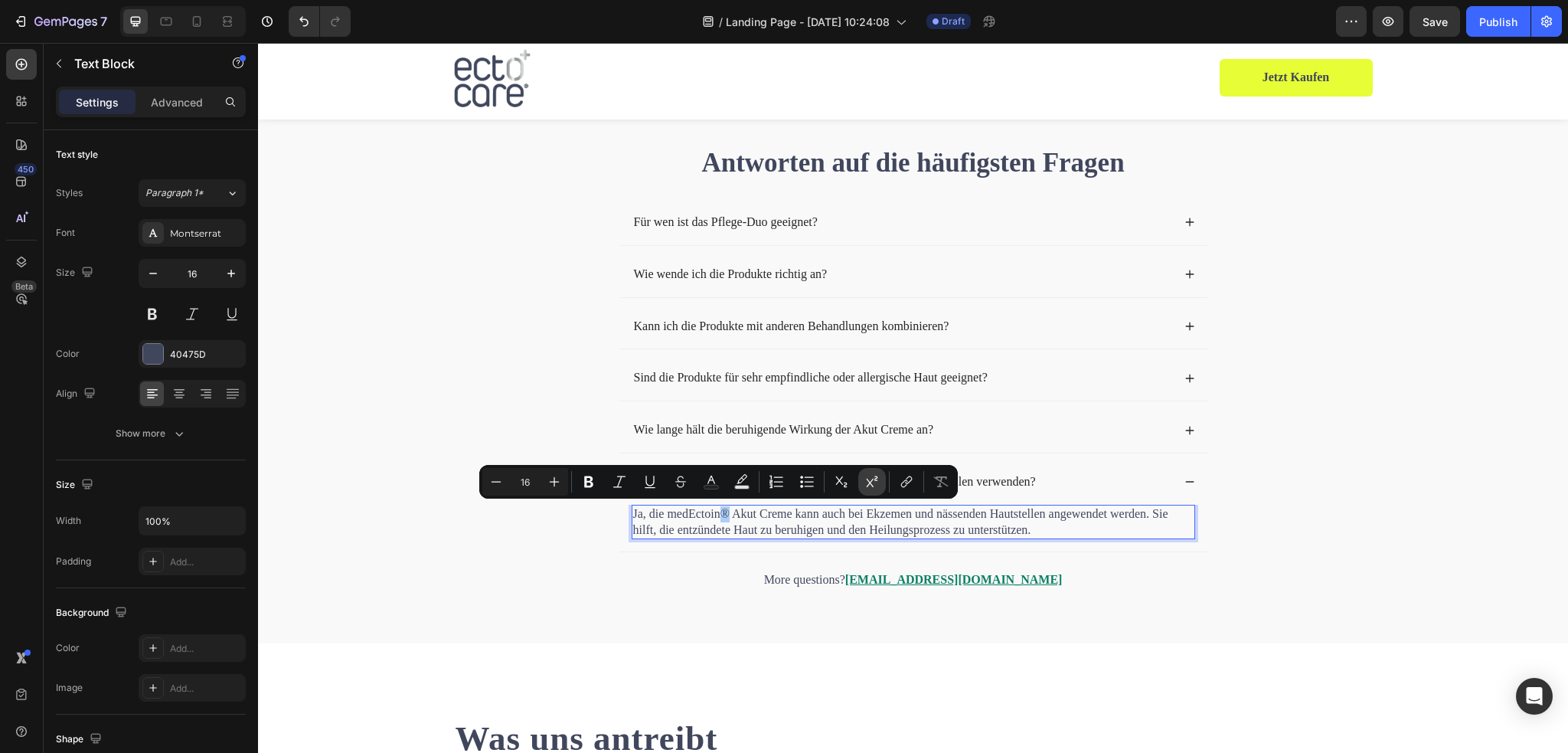
click at [870, 482] on icon "Editor contextual toolbar" at bounding box center [872, 481] width 12 height 12
click at [818, 524] on p "Ja, die medEctoin ® Akut Creme kann auch bei Ekzemen und nässenden Hautstellen …" at bounding box center [913, 522] width 561 height 32
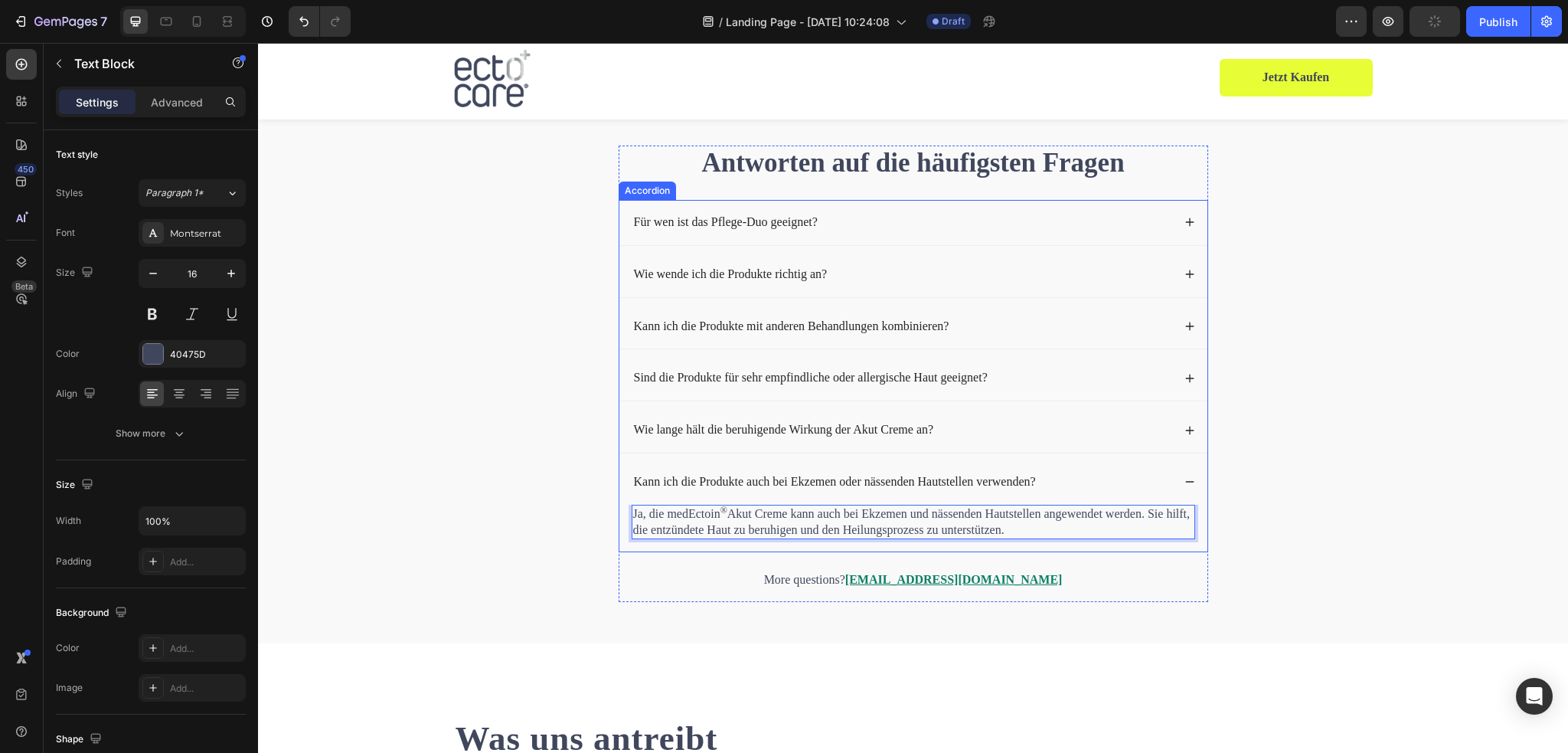
click at [619, 514] on div "Ja, die medEctoin ® Akut Creme kann auch bei Ekzemen und nässenden Hautstellen …" at bounding box center [913, 529] width 588 height 48
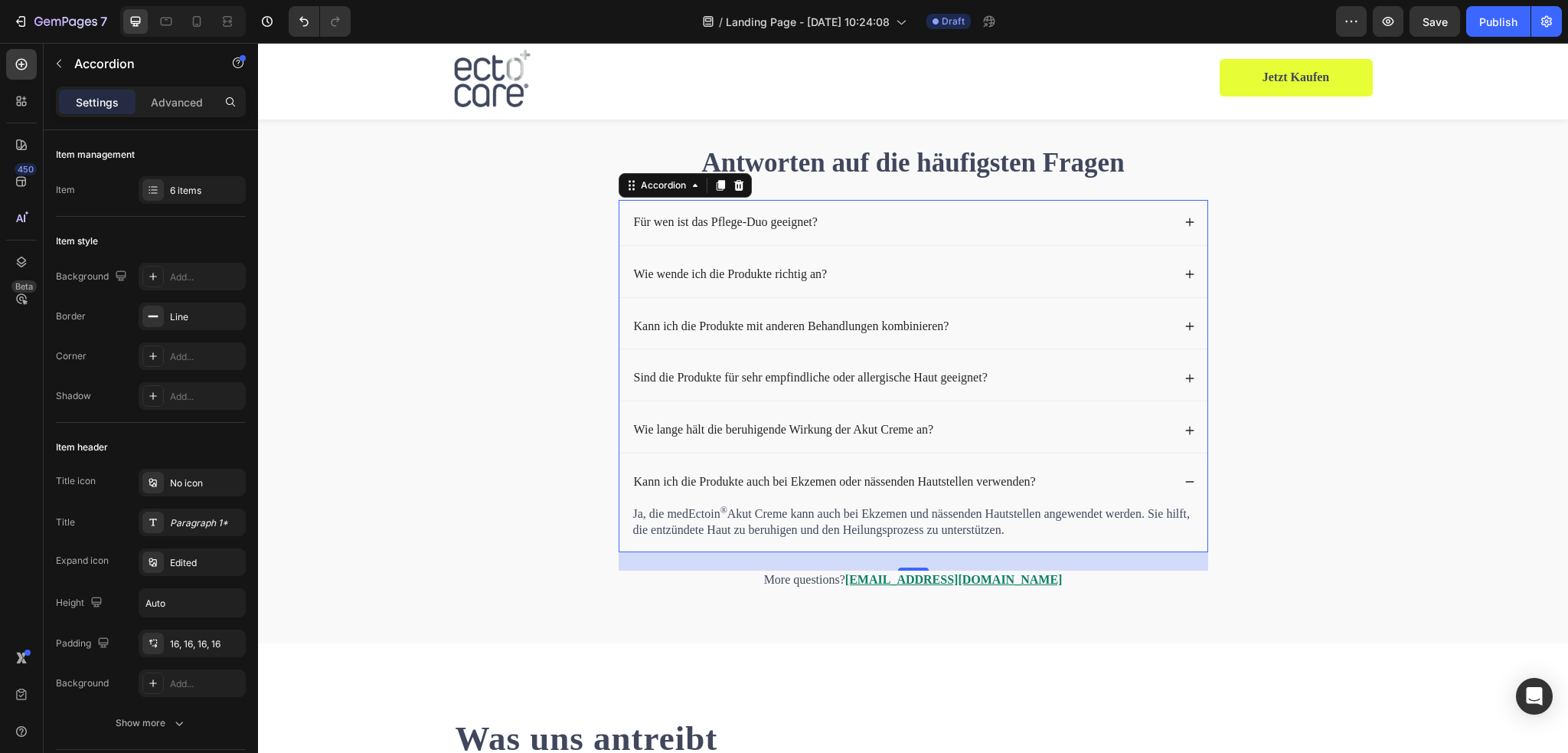
click at [1184, 478] on icon at bounding box center [1190, 482] width 11 height 11
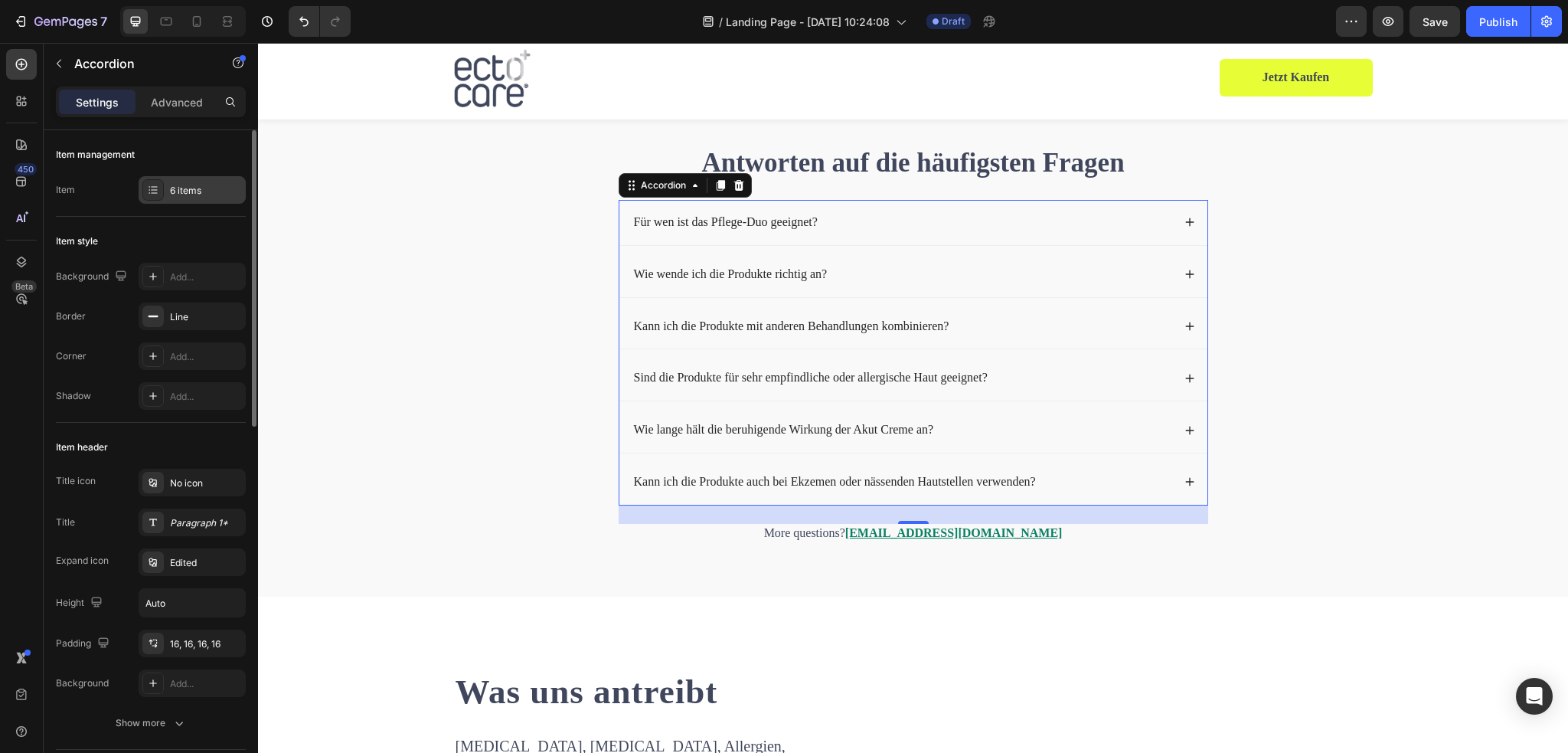
click at [176, 198] on div "6 items" at bounding box center [191, 190] width 107 height 27
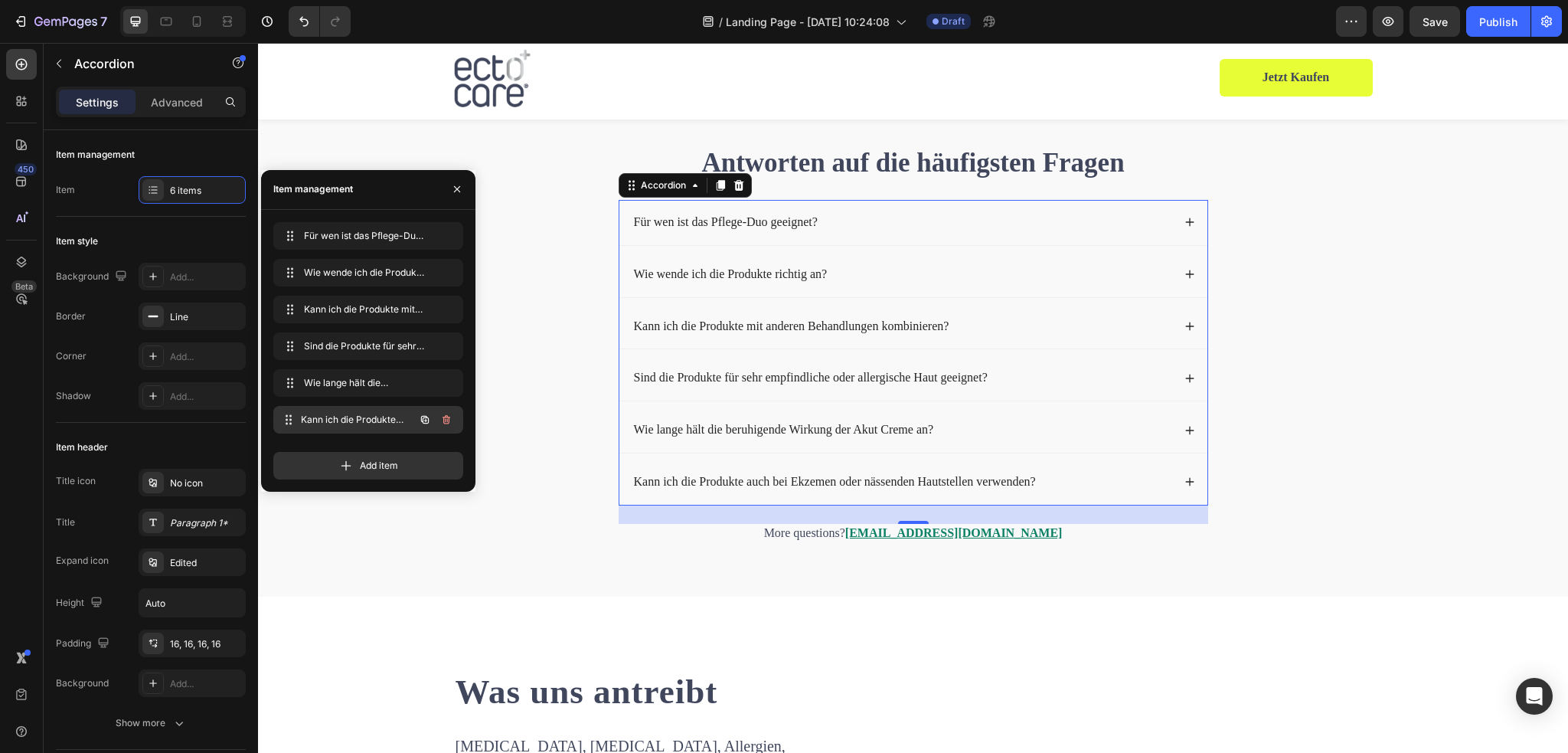
click at [363, 420] on span "Kann ich die Produkte auch bei Ekzemen oder nässenden Hautstellen verwenden?" at bounding box center [358, 420] width 113 height 14
click at [425, 420] on icon "button" at bounding box center [425, 419] width 3 height 3
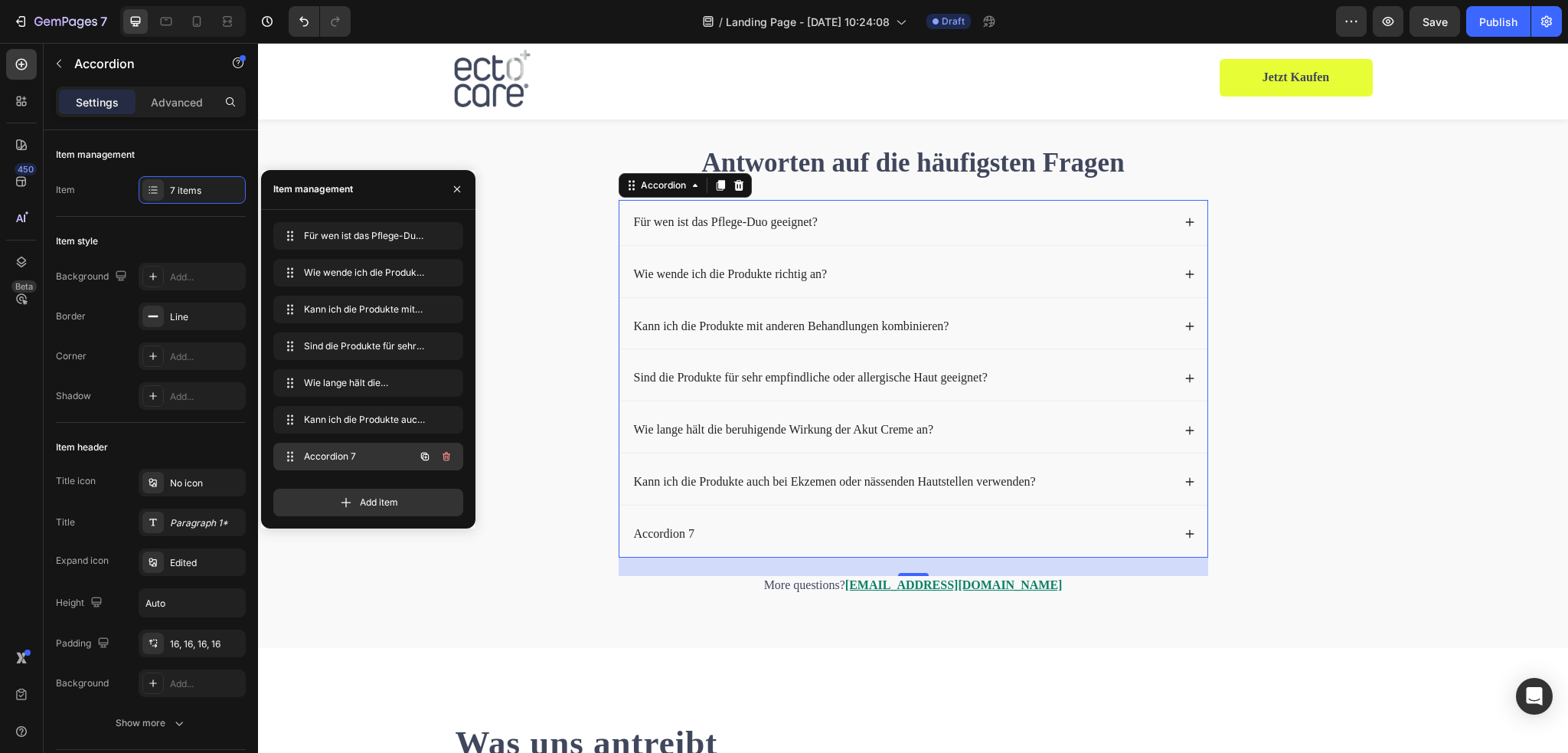
click at [331, 455] on span "Accordion 7" at bounding box center [347, 456] width 87 height 14
click at [752, 536] on div "Accordion 7" at bounding box center [902, 533] width 540 height 20
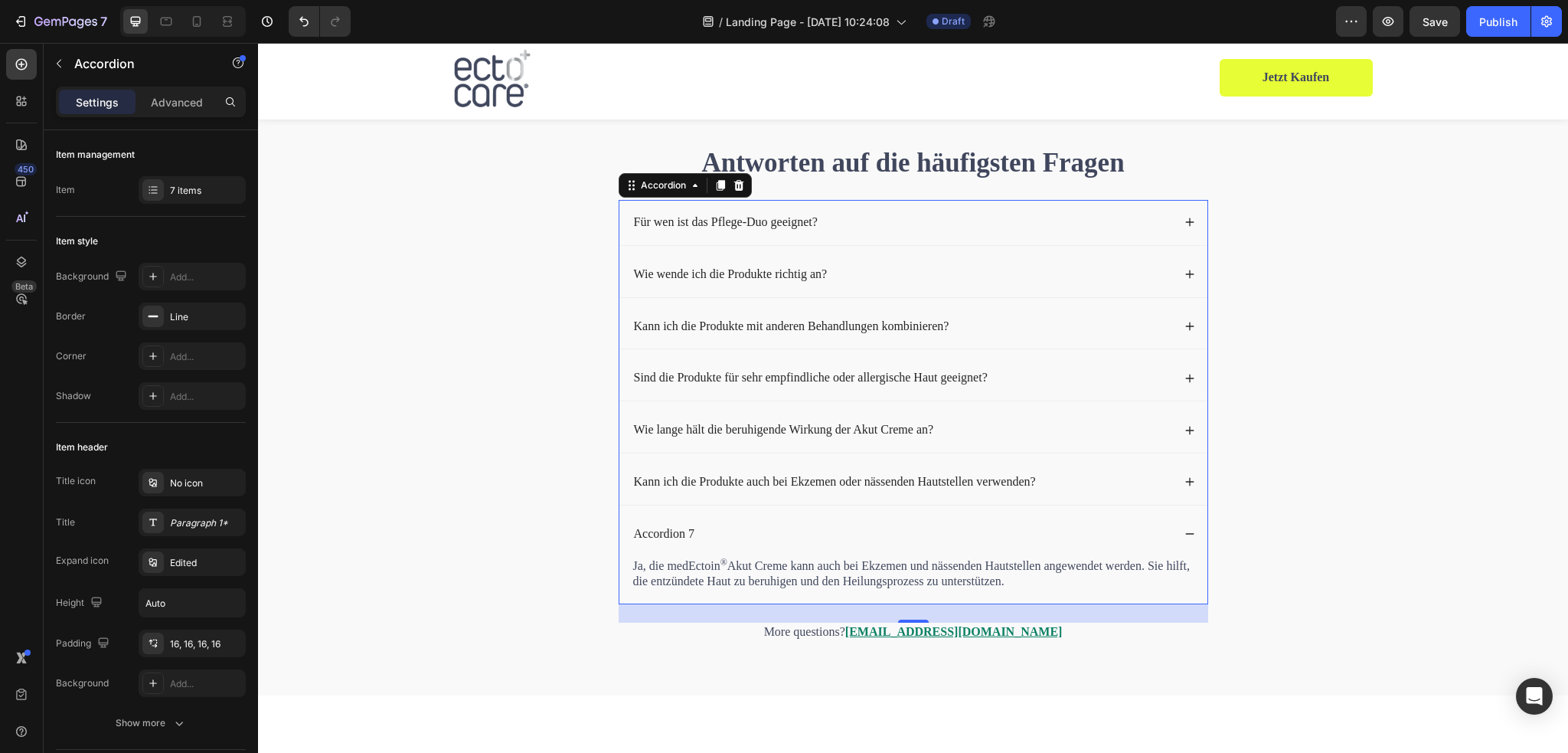
click at [670, 535] on div "Accordion 7" at bounding box center [664, 533] width 66 height 20
drag, startPoint x: 771, startPoint y: 559, endPoint x: 778, endPoint y: 565, distance: 9.2
click at [771, 559] on p "Ja, die medEctoin ® Akut Creme kann auch bei Ekzemen und nässenden Hautstellen …" at bounding box center [913, 574] width 561 height 32
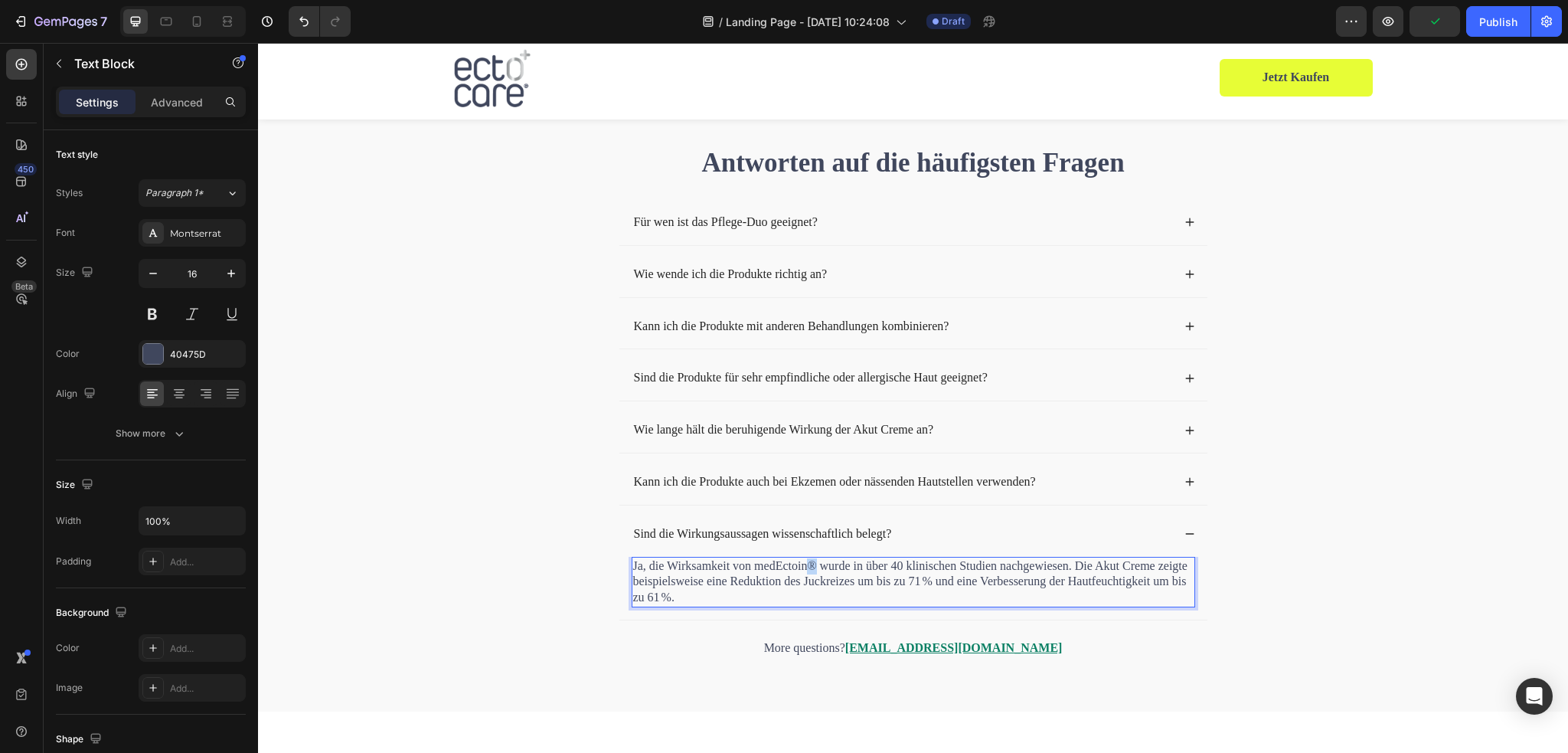
click at [802, 562] on p "Ja, die Wirksamkeit von medEctoin® wurde in über 40 klinischen Studien nachgewi…" at bounding box center [913, 582] width 561 height 48
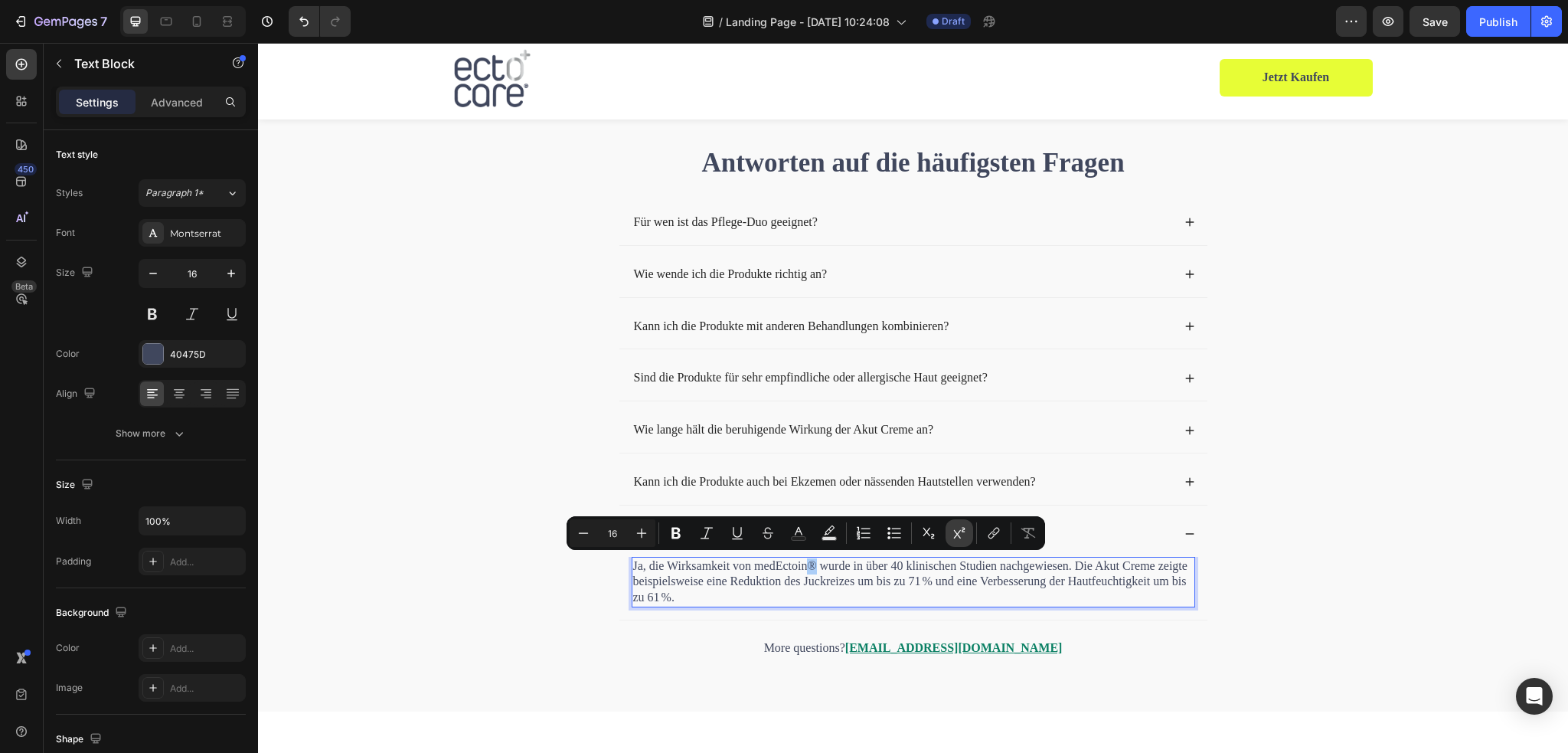
click at [952, 535] on icon "Editor contextual toolbar" at bounding box center [959, 532] width 15 height 15
click at [1026, 584] on p "Ja, die Wirksamkeit von medEctoin ® wurde in über 40 klinischen Studien nachgew…" at bounding box center [913, 582] width 561 height 48
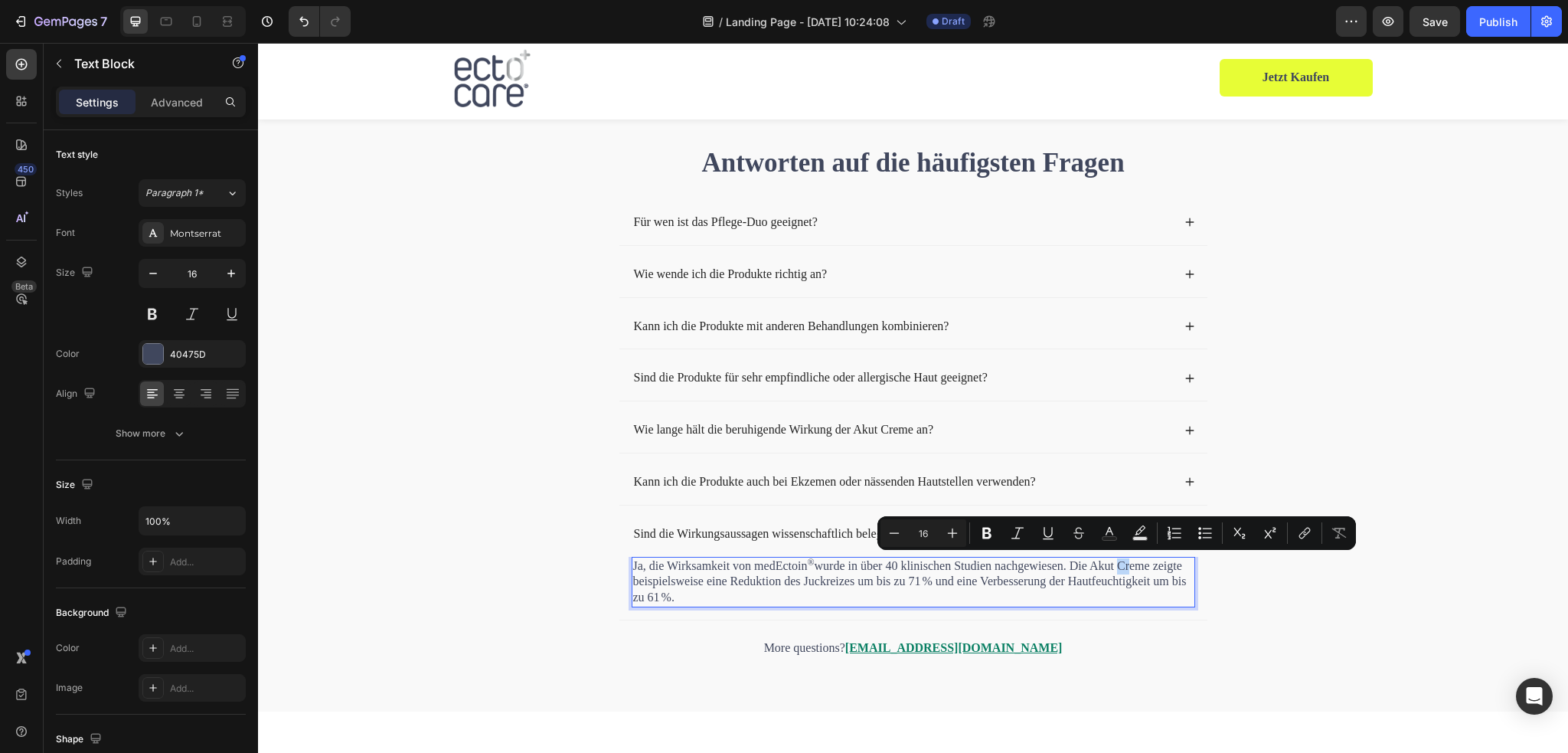
click at [1112, 563] on p "Ja, die Wirksamkeit von medEctoin ® wurde in über 40 klinischen Studien nachgew…" at bounding box center [913, 582] width 561 height 48
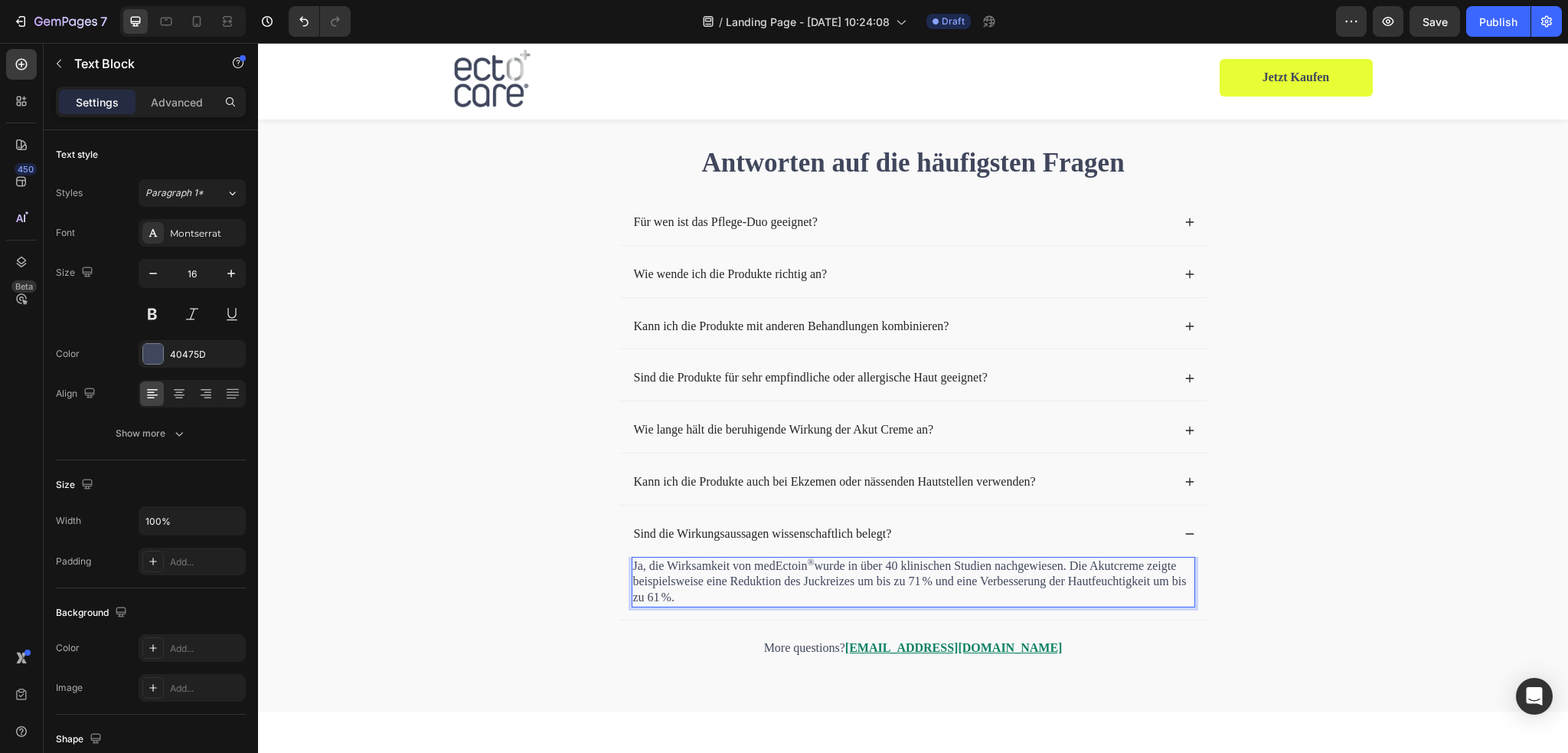
click at [761, 592] on p "Ja, die Wirksamkeit von medEctoin ® wurde in über 40 klinischen Studien nachgew…" at bounding box center [913, 582] width 561 height 48
click at [1185, 537] on div "Sind die Wirkungsaussagen wissenschaftlich belegt?" at bounding box center [913, 533] width 588 height 45
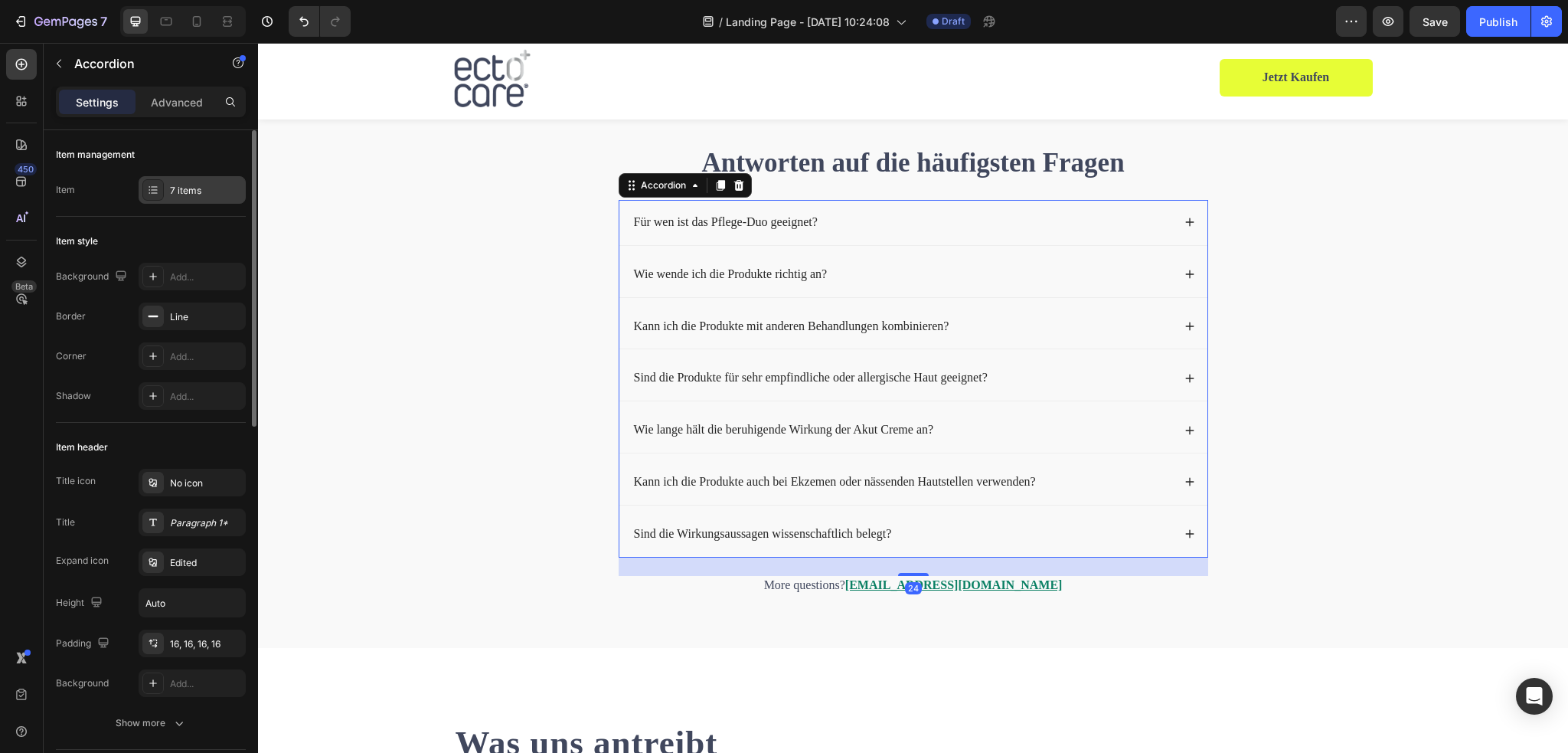
click at [184, 192] on div "7 items" at bounding box center [206, 190] width 72 height 14
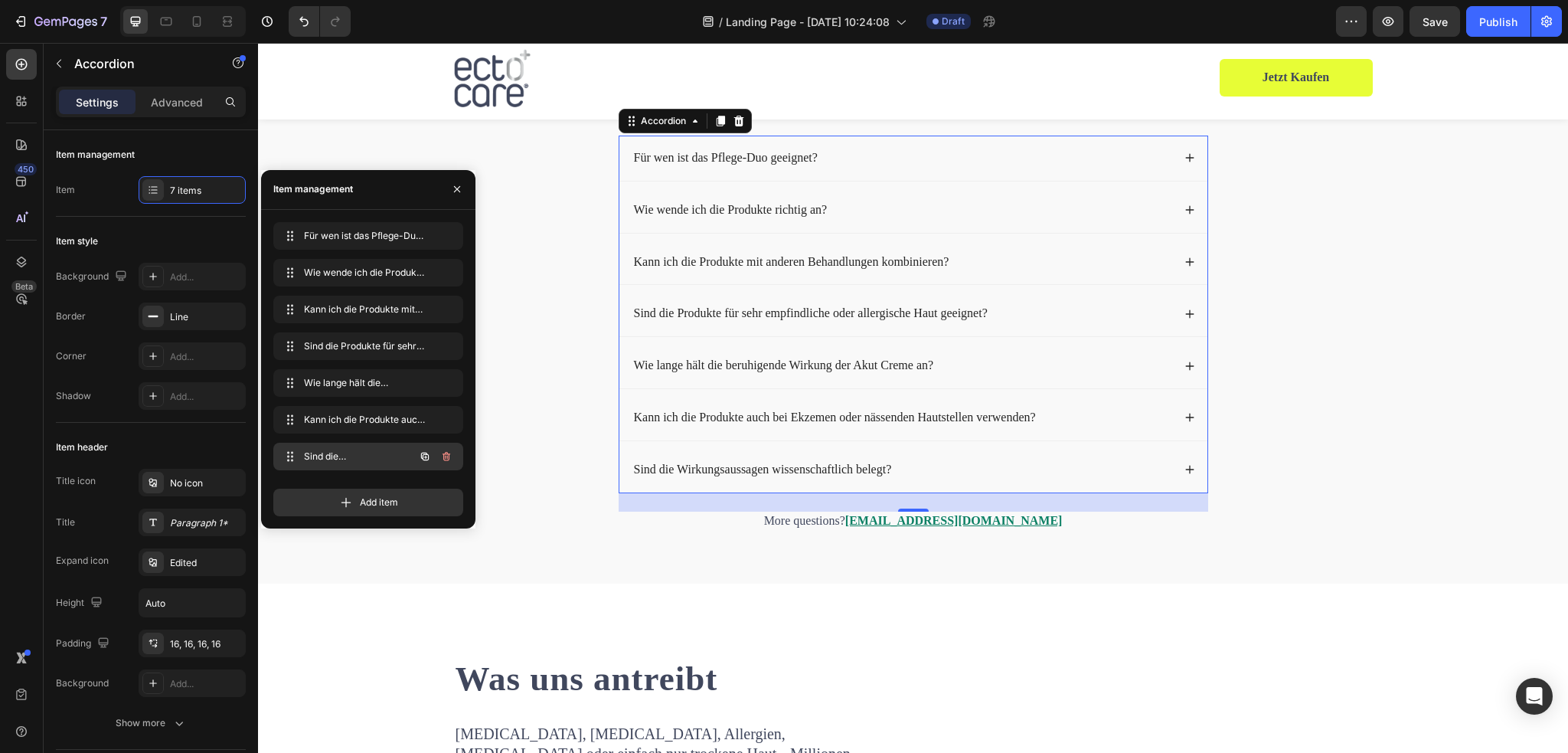
scroll to position [4939, 0]
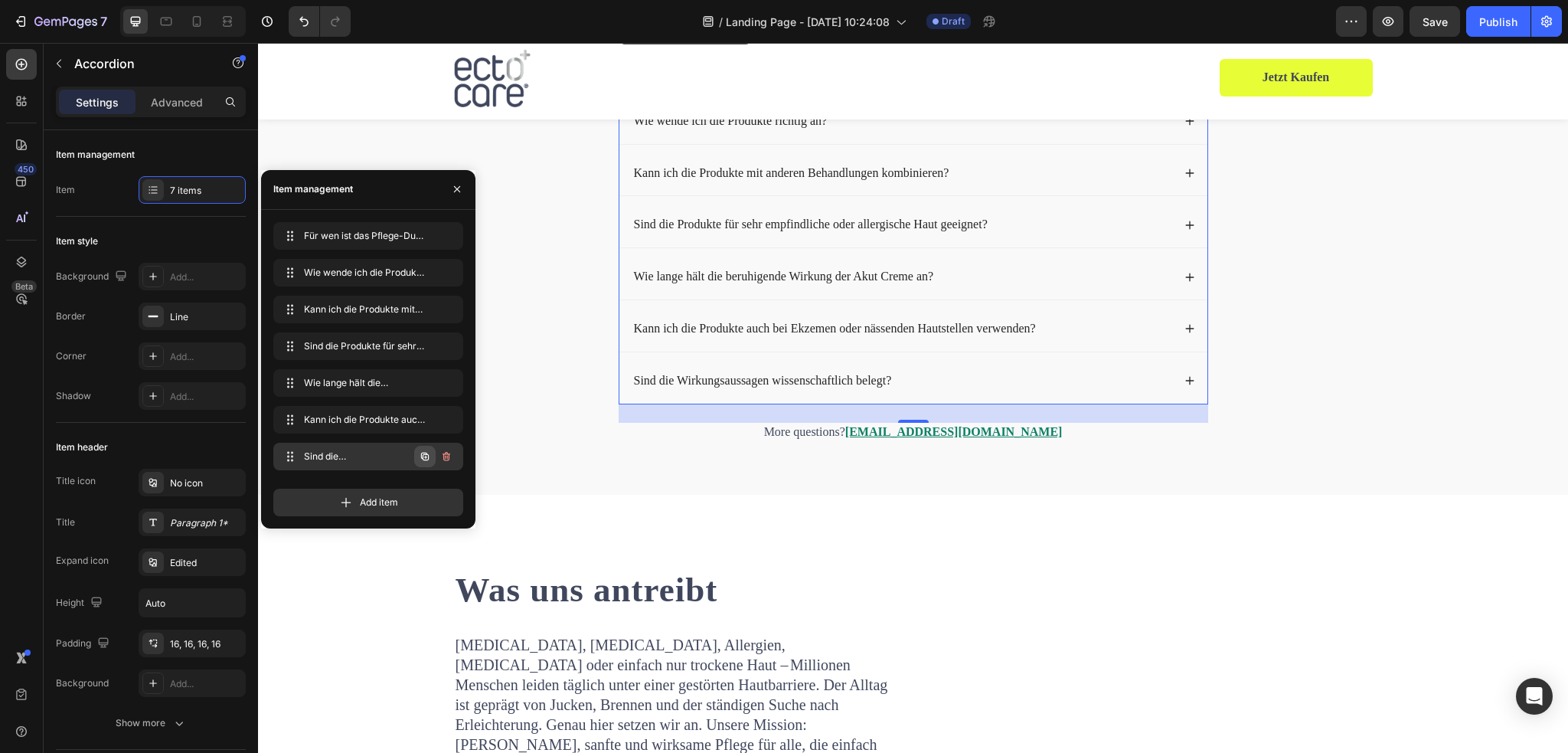
click at [420, 455] on icon "button" at bounding box center [425, 456] width 12 height 12
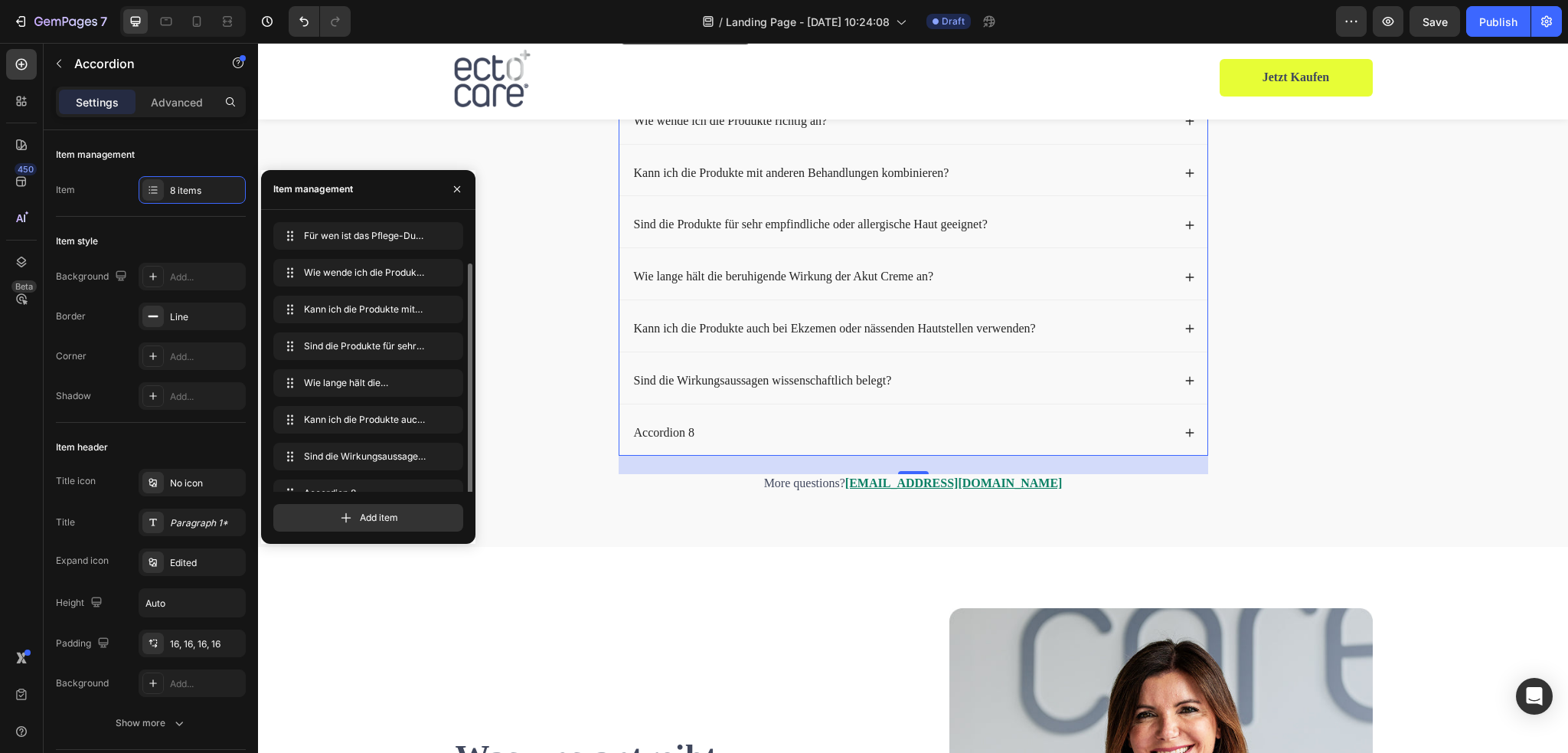
scroll to position [21, 0]
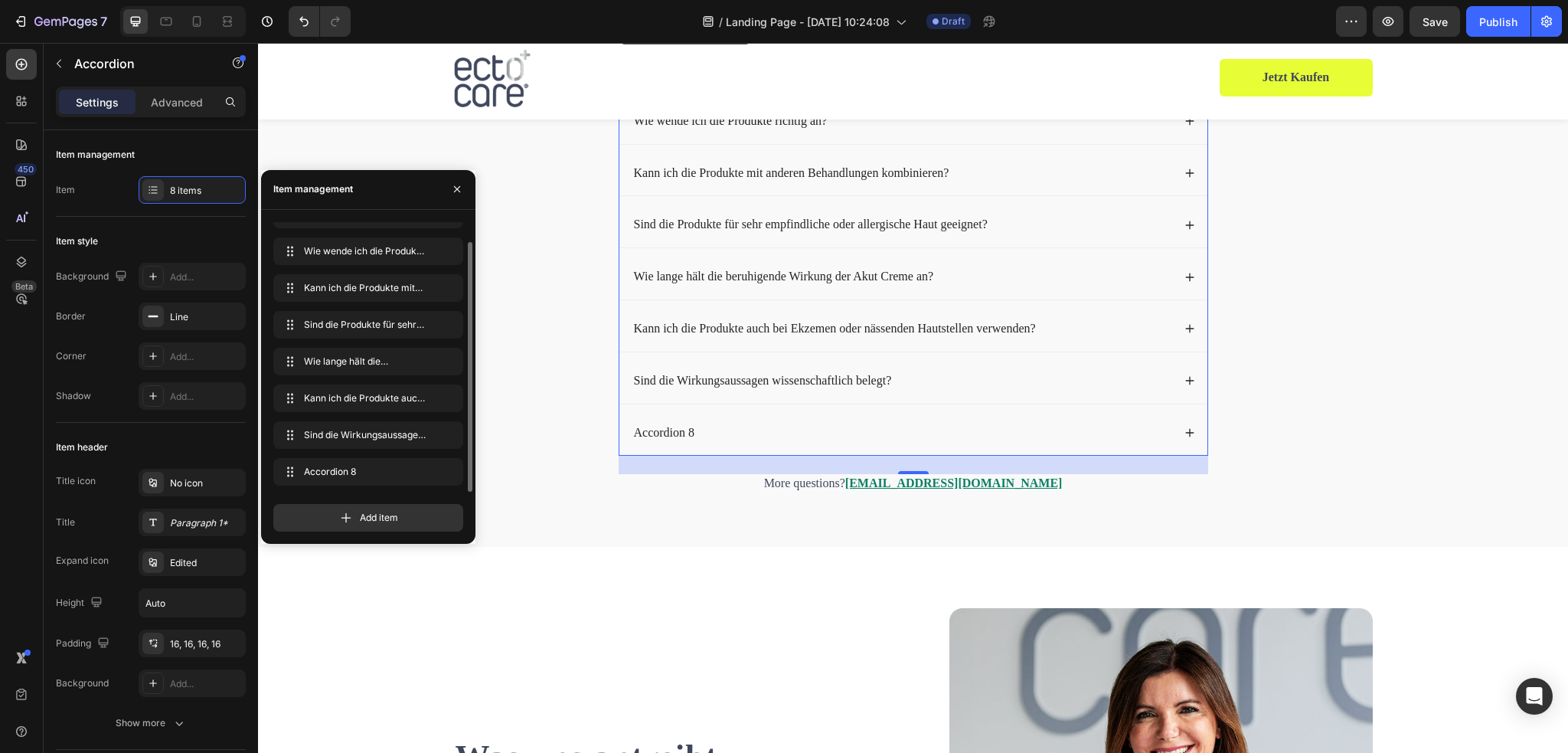
click at [662, 428] on div "Accordion 8" at bounding box center [664, 432] width 66 height 20
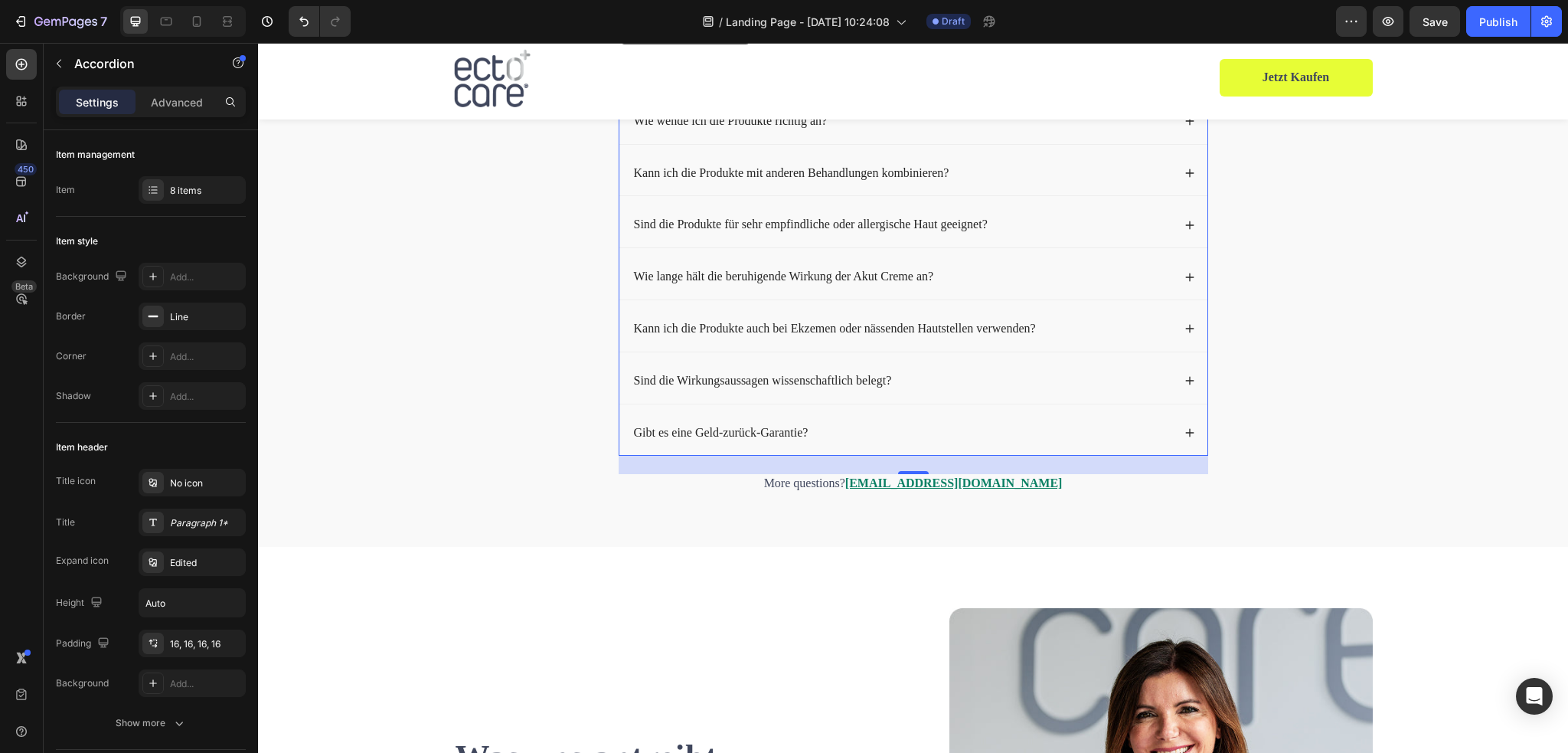
drag, startPoint x: 1184, startPoint y: 429, endPoint x: 1173, endPoint y: 431, distance: 11.2
click at [1185, 429] on icon at bounding box center [1190, 433] width 9 height 9
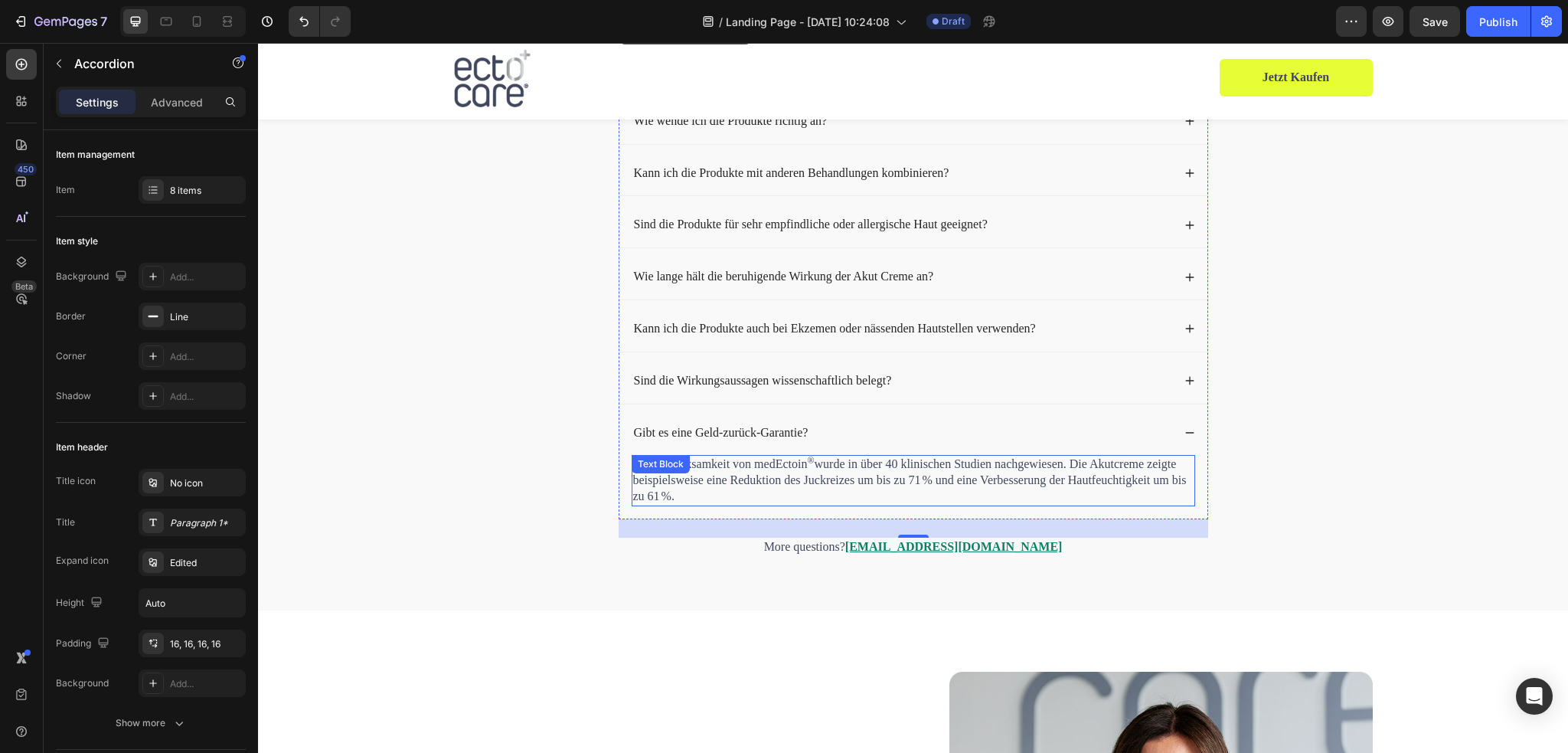
click at [889, 465] on p "Ja, die Wirksamkeit von medEctoin ® wurde in über 40 klinischen Studien nachgew…" at bounding box center [913, 480] width 561 height 48
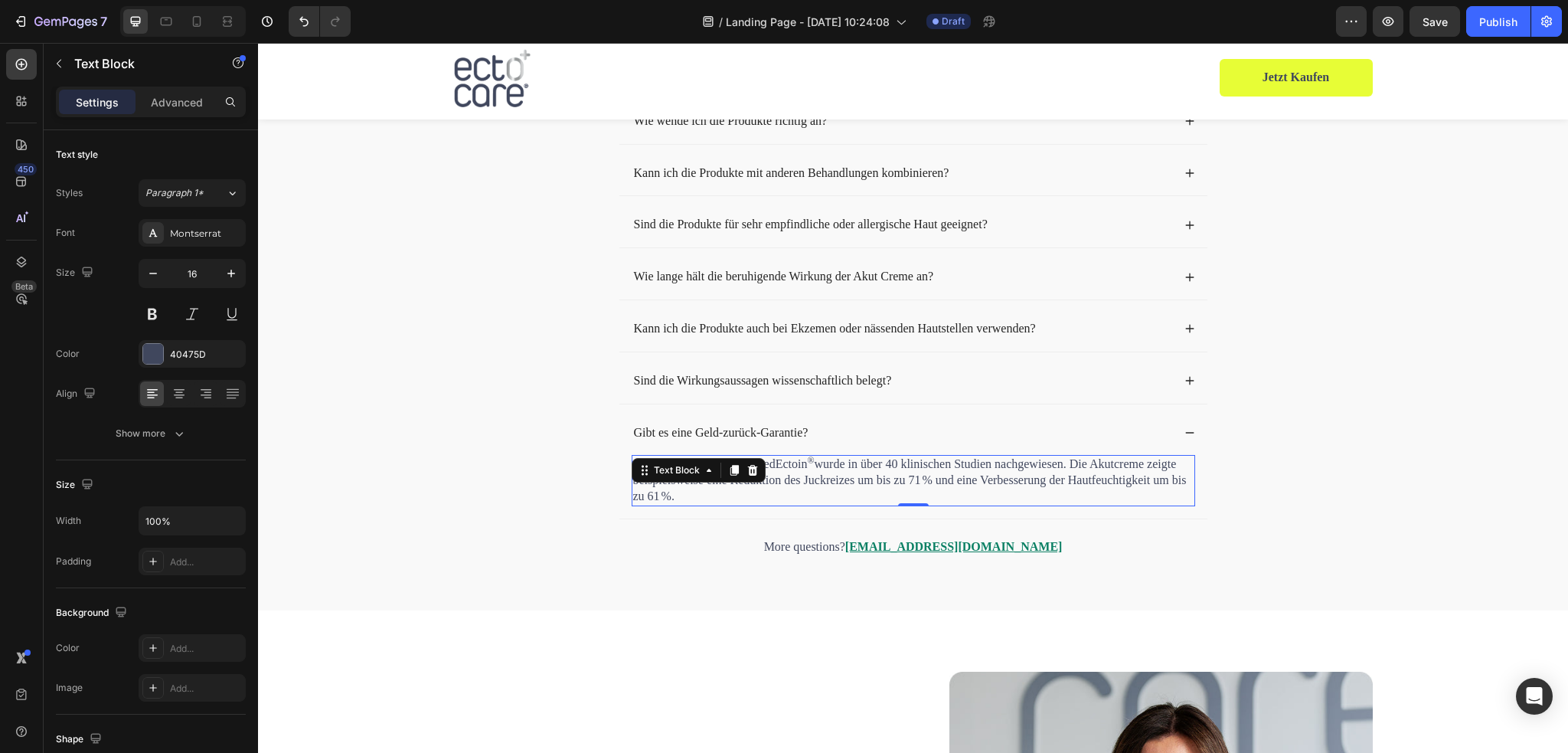
click at [889, 465] on p "Ja, die Wirksamkeit von medEctoin ® wurde in über 40 klinischen Studien nachgew…" at bounding box center [913, 480] width 561 height 48
click at [890, 465] on p "Ja, die Wirksamkeit von medEctoin ® wurde in über 40 klinischen Studien nachgew…" at bounding box center [913, 480] width 561 height 48
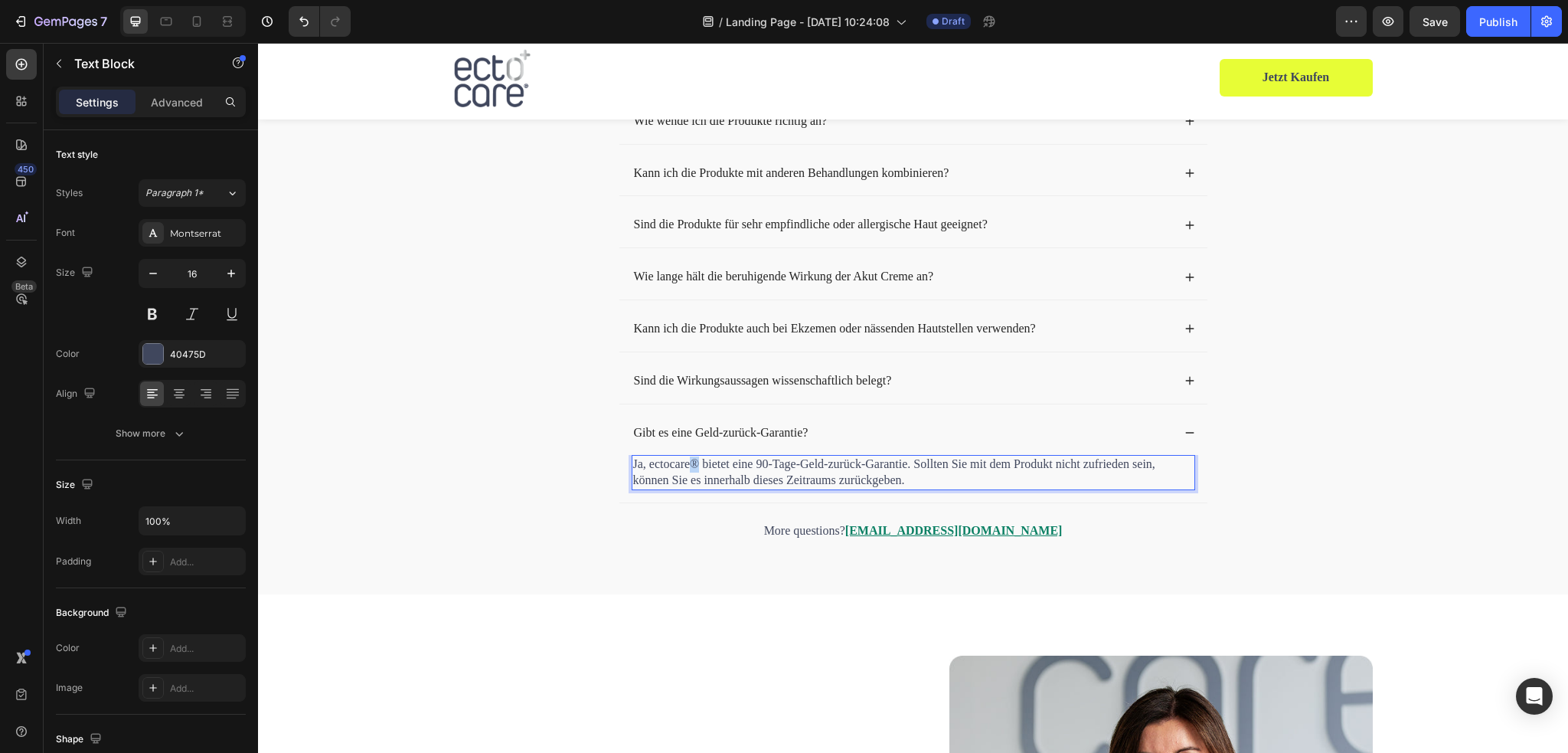
click at [685, 457] on p "Ja, ectocare® bietet eine 90-Tage-Geld-zurück-Garantie. Sollten Sie mit dem Pro…" at bounding box center [913, 472] width 561 height 32
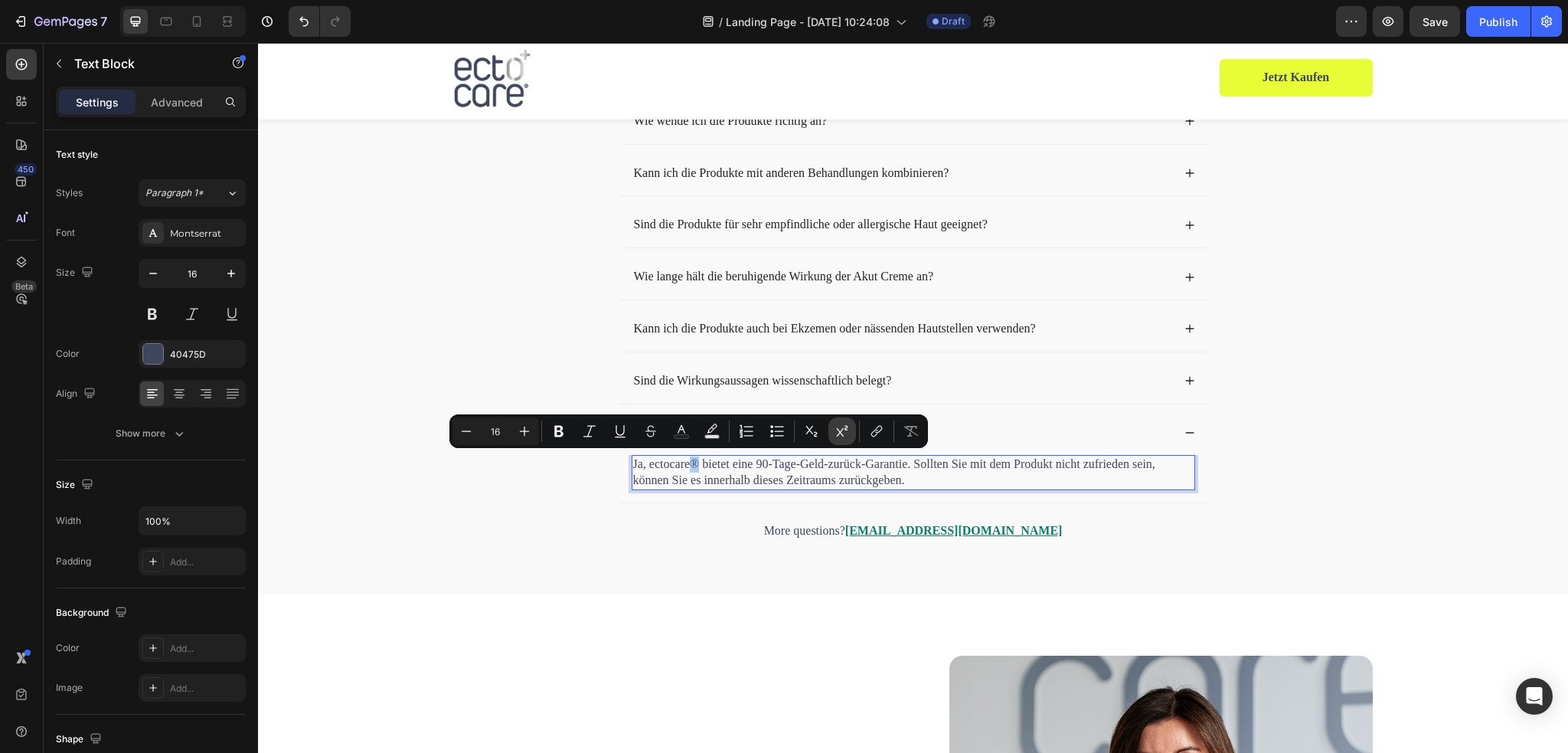
click at [844, 428] on icon "Editor contextual toolbar" at bounding box center [842, 431] width 15 height 15
click at [907, 480] on p "Ja, ectocare ® bietet eine 90-Tage-Geld-zurück-Garantie. Sollten Sie mit dem Pr…" at bounding box center [913, 472] width 561 height 32
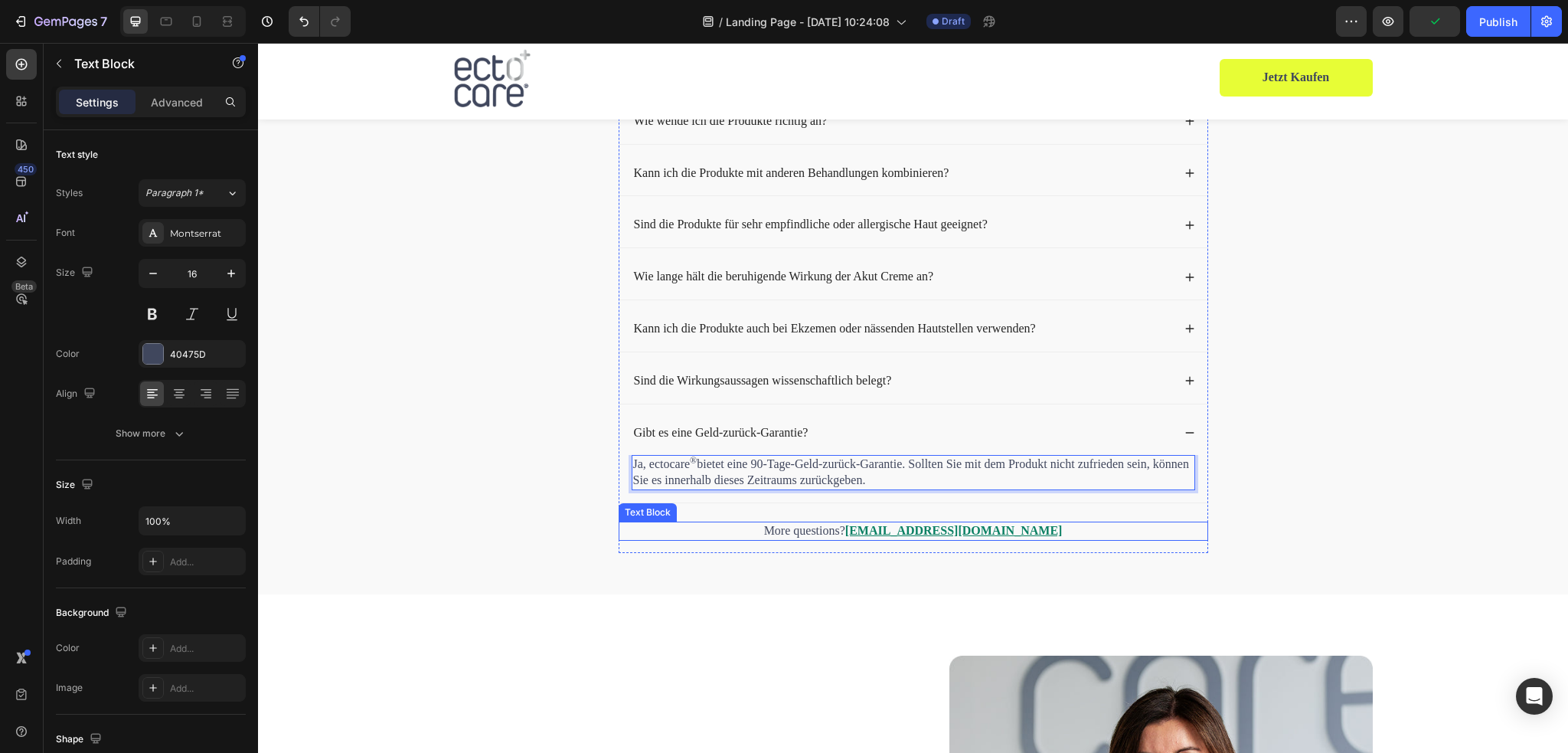
click at [1006, 532] on p "More questions? [EMAIL_ADDRESS][DOMAIN_NAME]" at bounding box center [913, 531] width 586 height 16
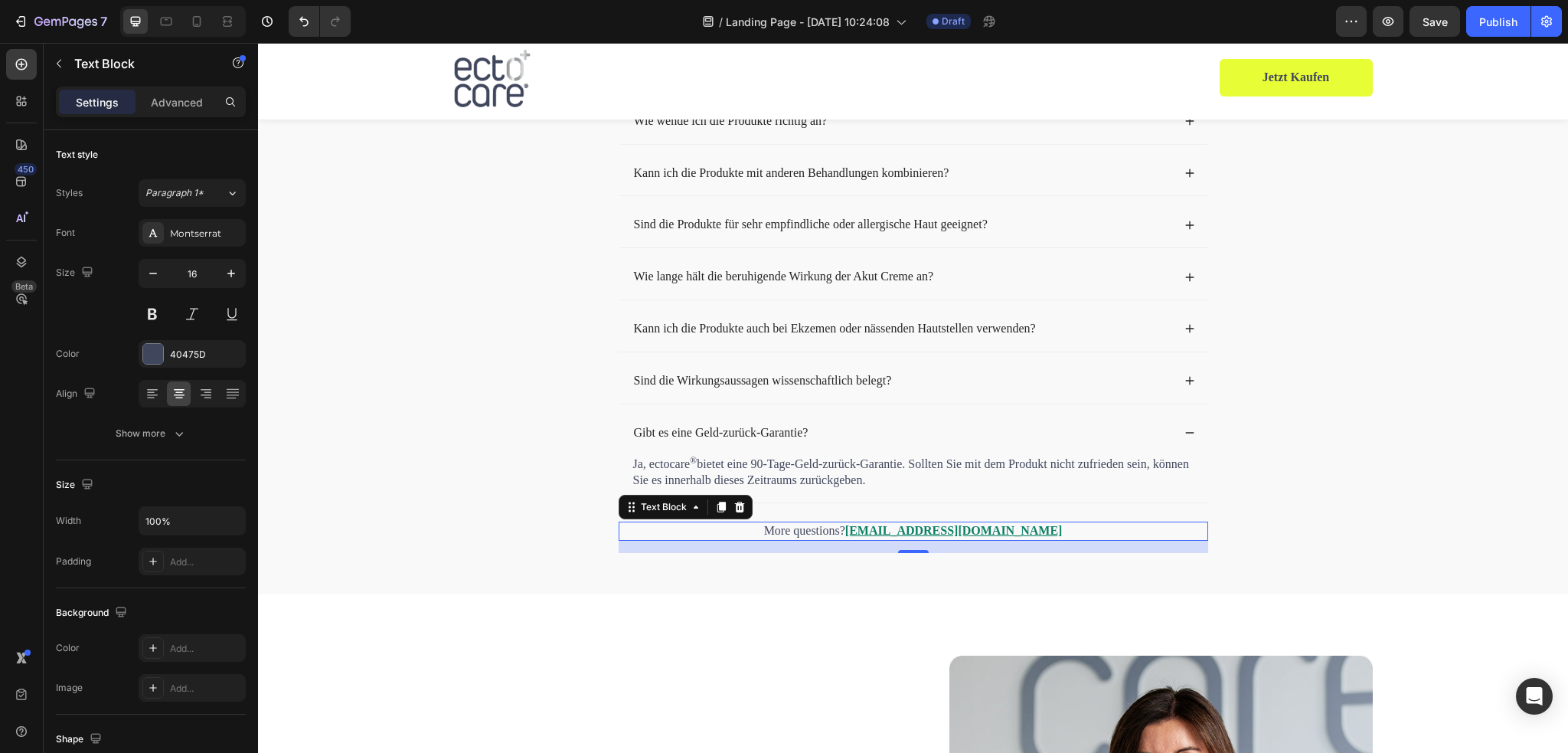
click at [933, 530] on u "[EMAIL_ADDRESS][DOMAIN_NAME]" at bounding box center [953, 530] width 217 height 13
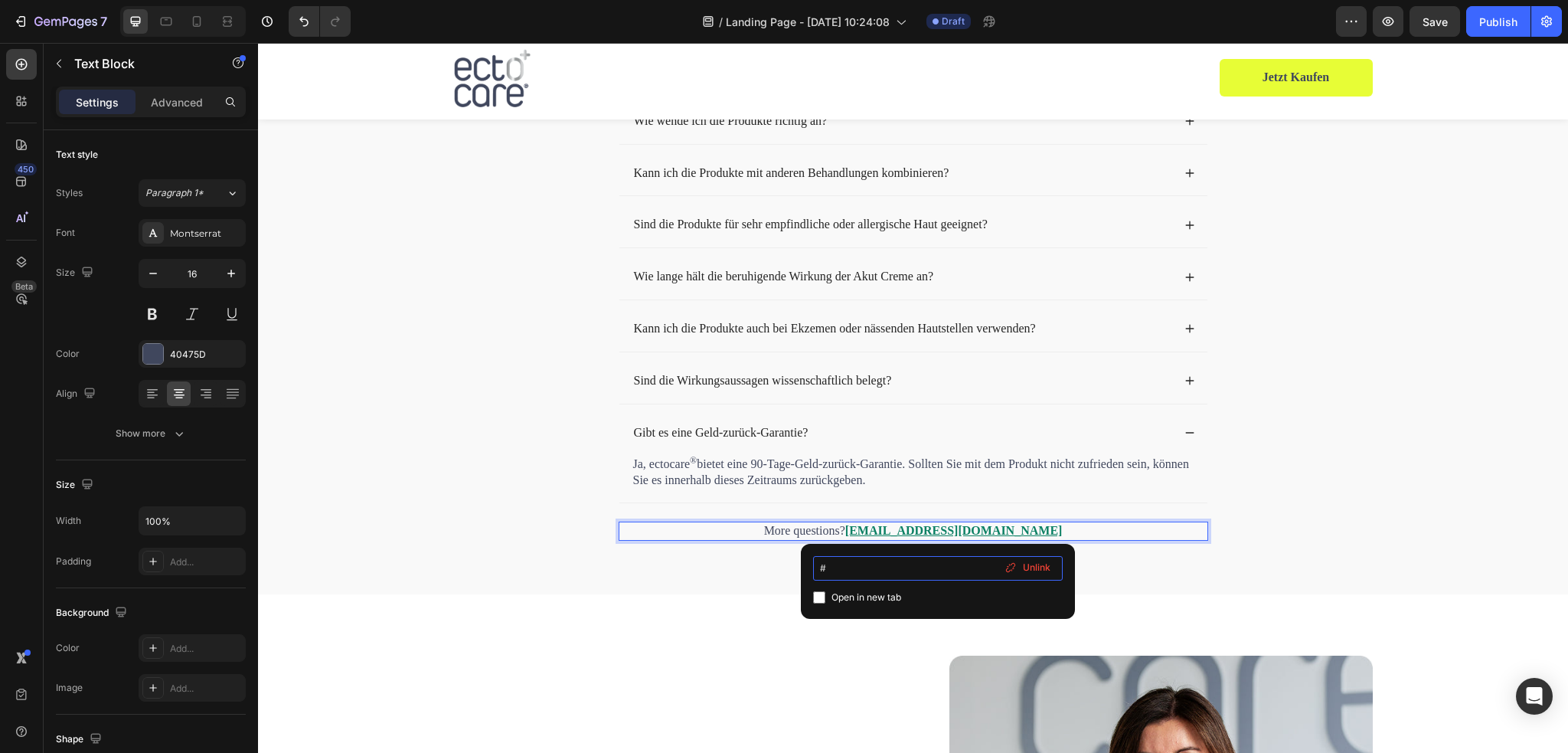
click at [890, 568] on input "#" at bounding box center [938, 568] width 250 height 25
click at [1030, 570] on span "Unlink" at bounding box center [1036, 568] width 27 height 14
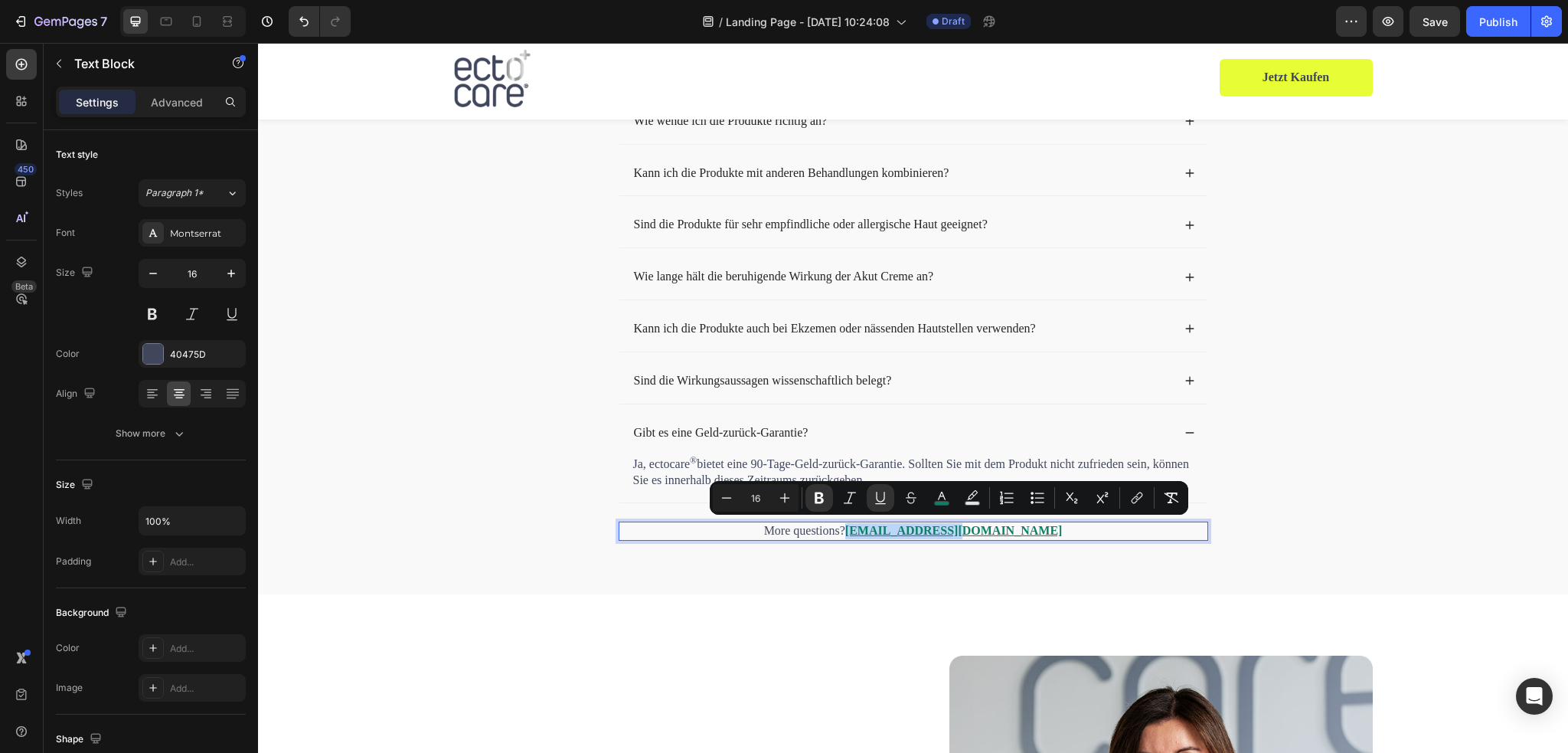
drag, startPoint x: 1000, startPoint y: 529, endPoint x: 900, endPoint y: 529, distance: 100.0
click at [900, 529] on p "More questions? [EMAIL_ADDRESS][DOMAIN_NAME] ⁠⁠⁠⁠⁠⁠⁠" at bounding box center [913, 531] width 586 height 16
copy u "[EMAIL_ADDRESS][DOMAIN_NAME]"
click at [1136, 501] on icon "Editor contextual toolbar" at bounding box center [1135, 500] width 7 height 8
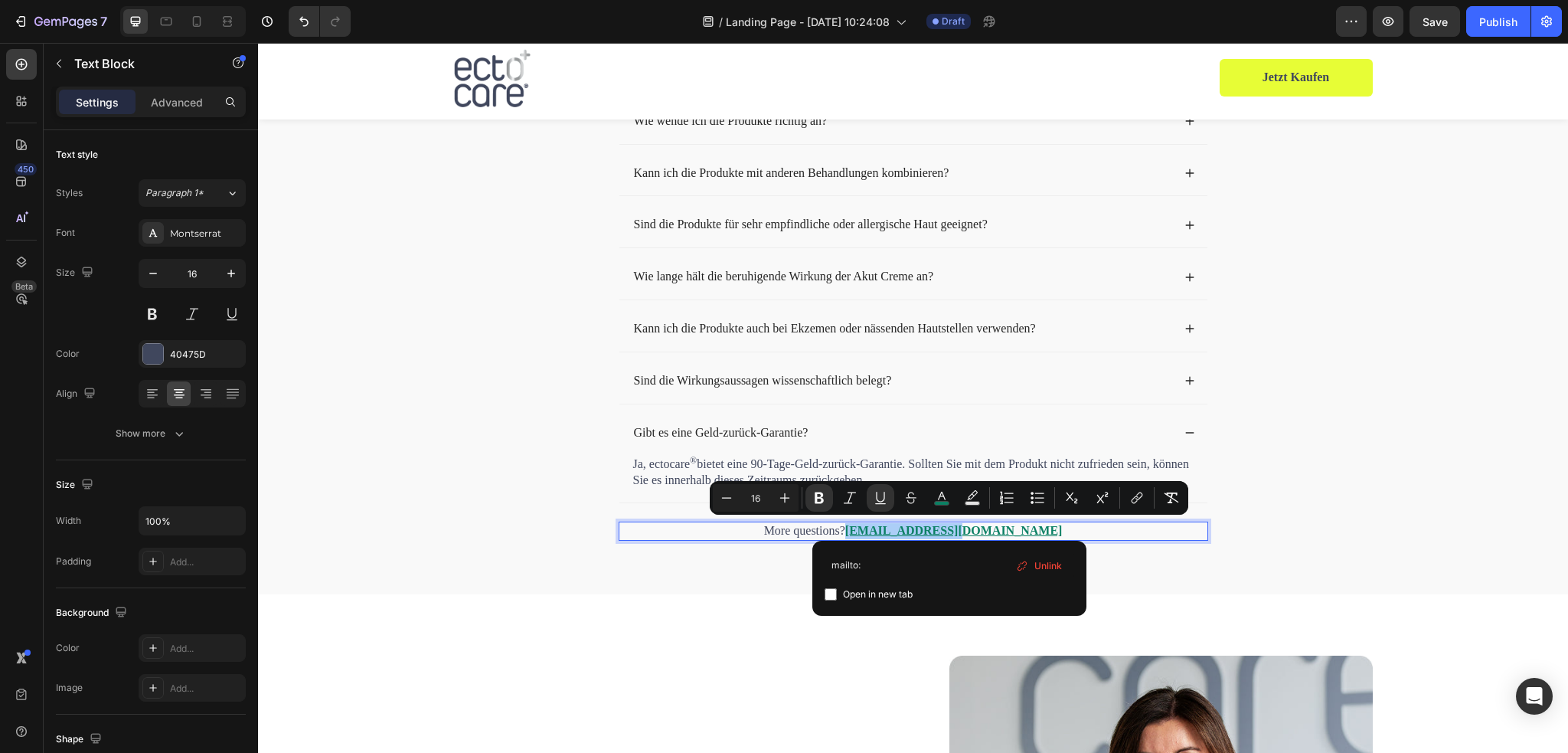
type input "mailto:[EMAIL_ADDRESS][DOMAIN_NAME]"
click at [1173, 589] on div "⁠⁠⁠⁠⁠⁠⁠ Antworten auf die häufigsten Fragen Heading Für wen ist das Pflege-Duo …" at bounding box center [912, 267] width 1310 height 656
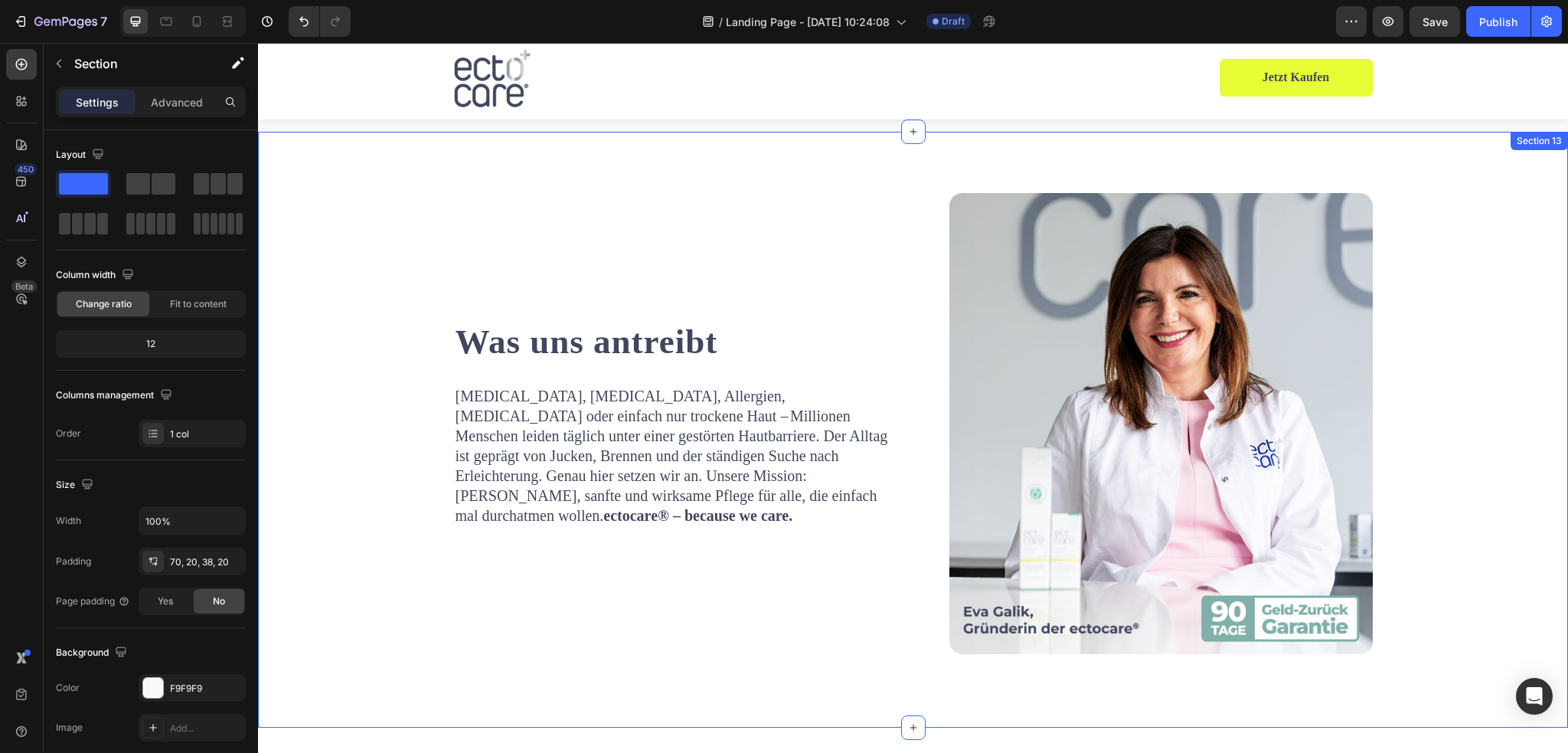
scroll to position [5592, 0]
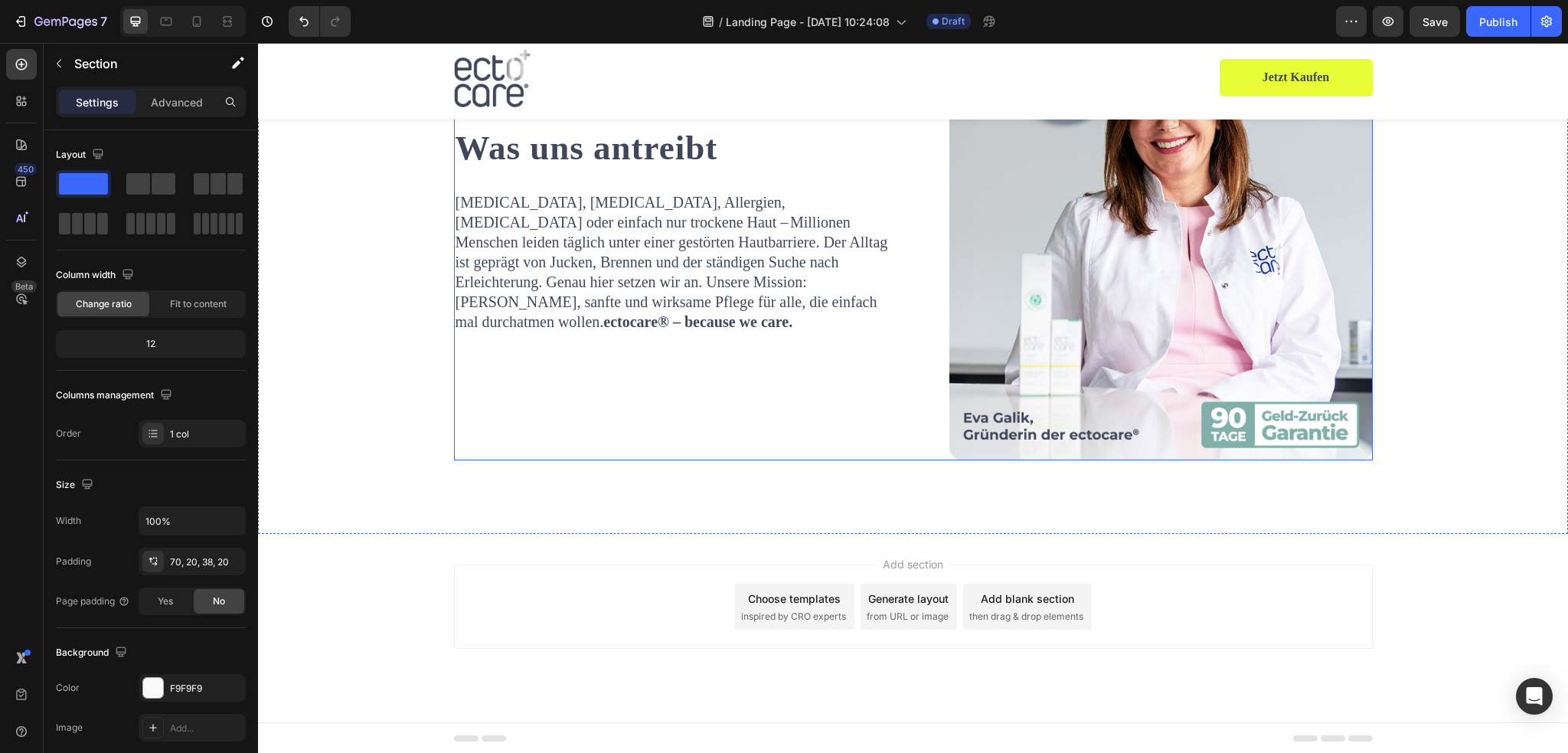
click at [713, 392] on div "Was uns antreibt Heading [MEDICAL_DATA], [MEDICAL_DATA], Allergien, [MEDICAL_DA…" at bounding box center [678, 229] width 448 height 461
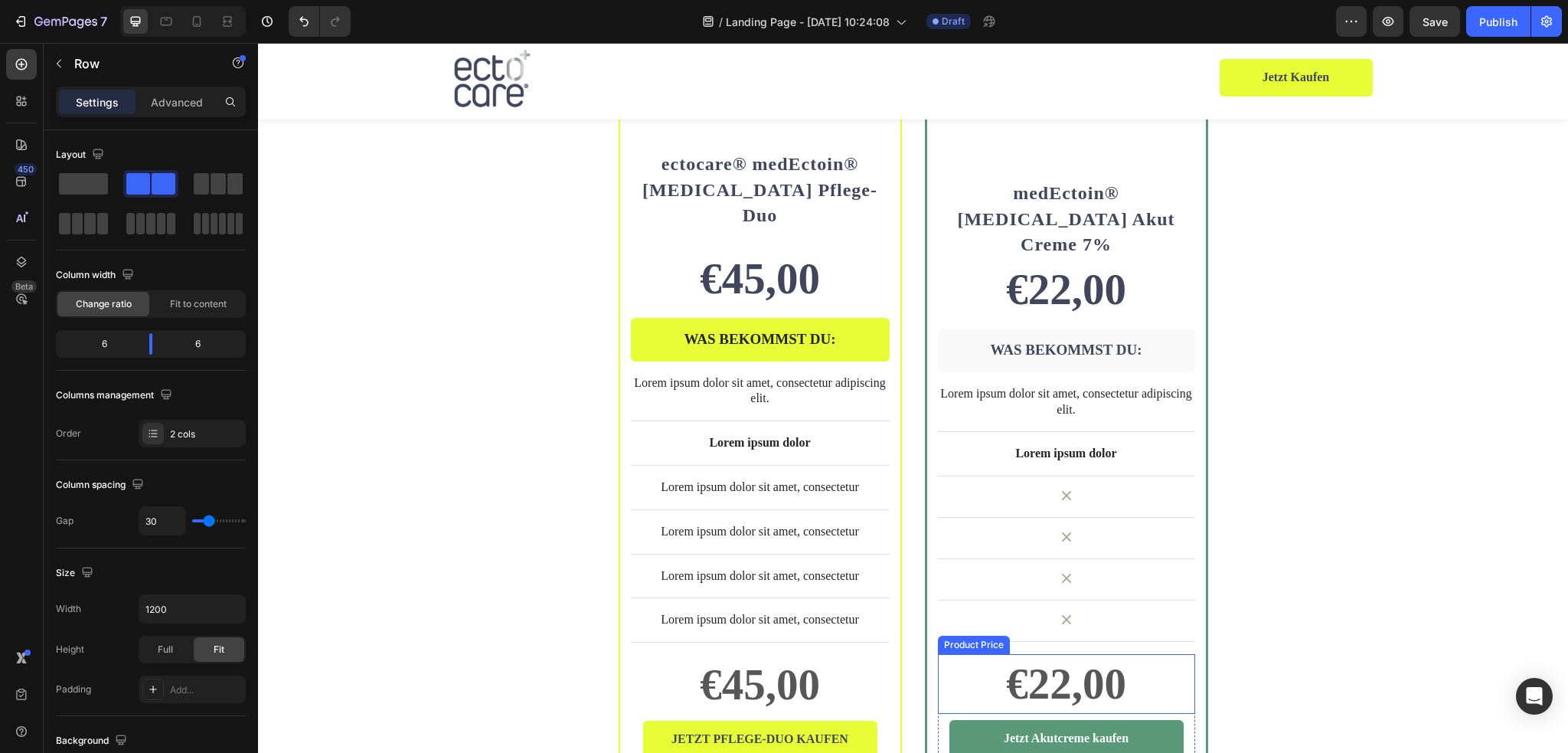
scroll to position [3601, 0]
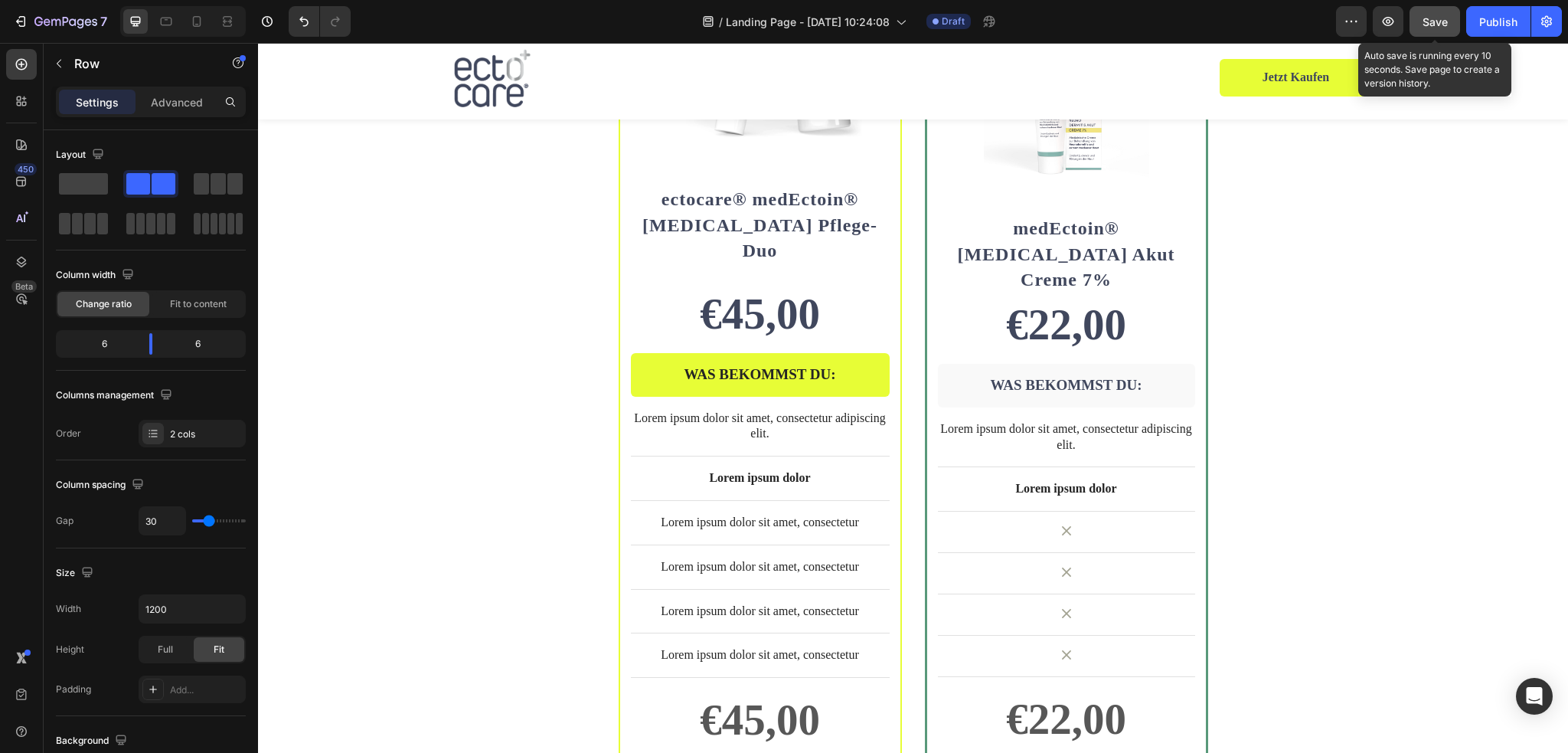
click at [1439, 20] on span "Save" at bounding box center [1435, 21] width 26 height 13
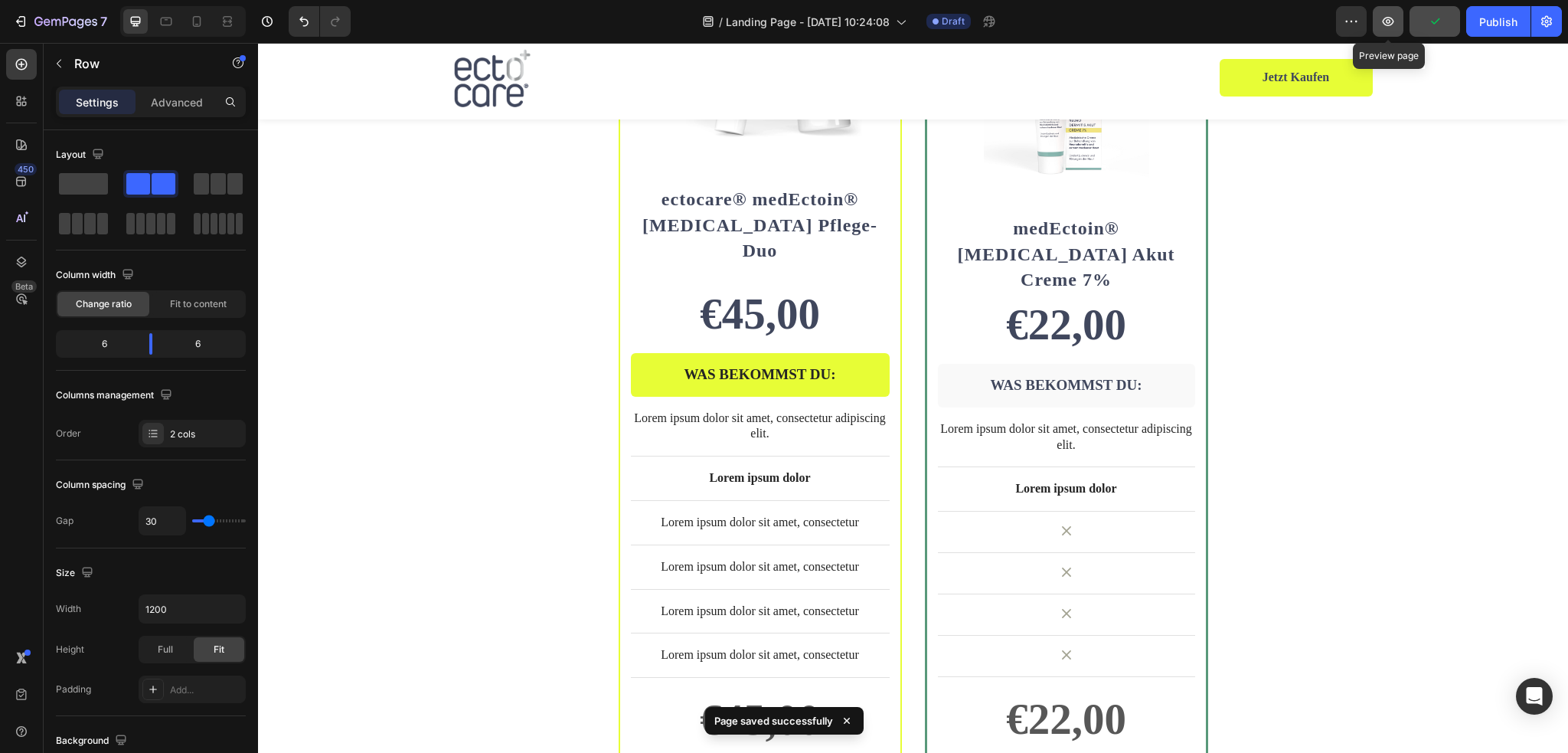
click at [1391, 22] on icon "button" at bounding box center [1387, 21] width 15 height 15
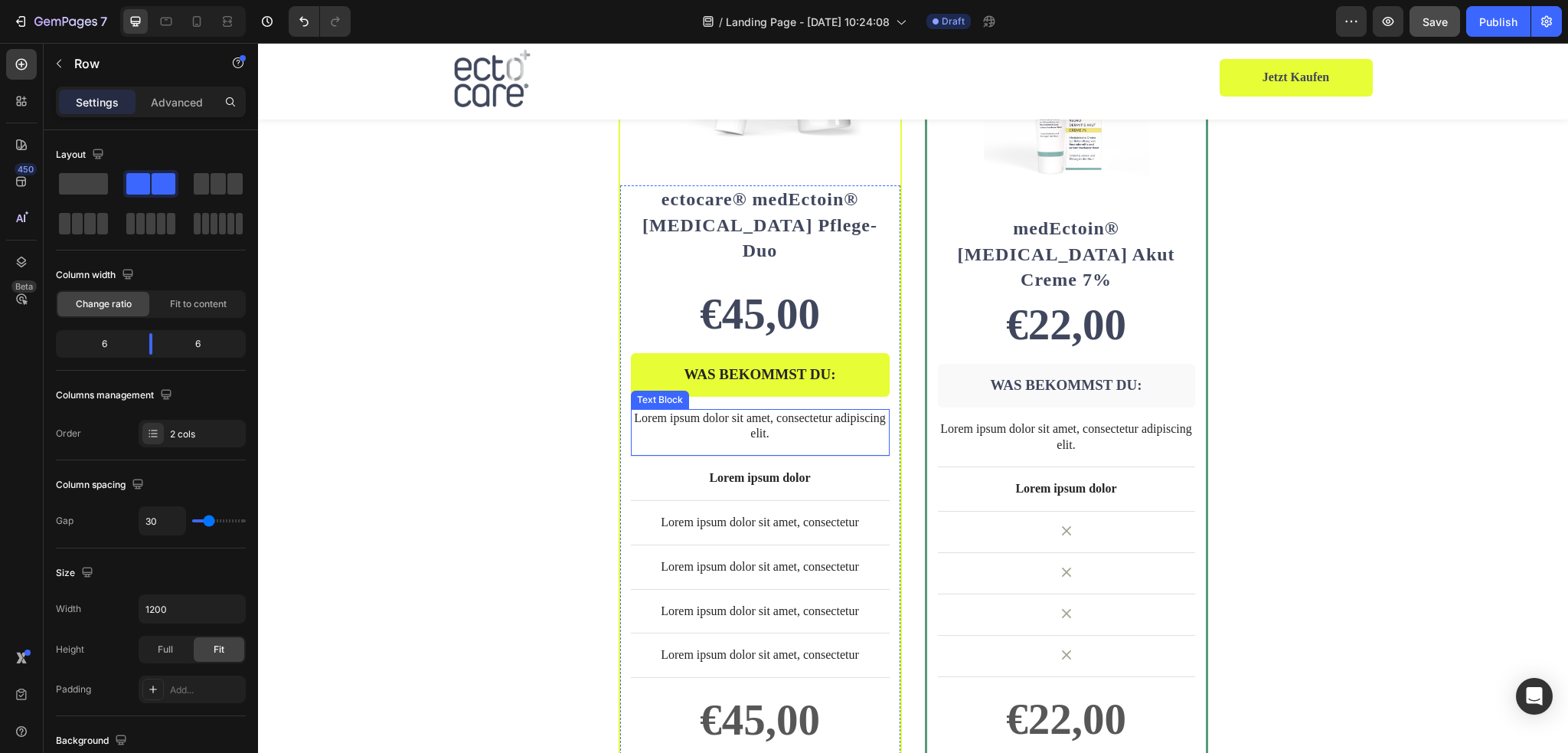
click at [706, 410] on p "Lorem ipsum dolor sit amet, consectetur adipiscing elit." at bounding box center [760, 426] width 256 height 32
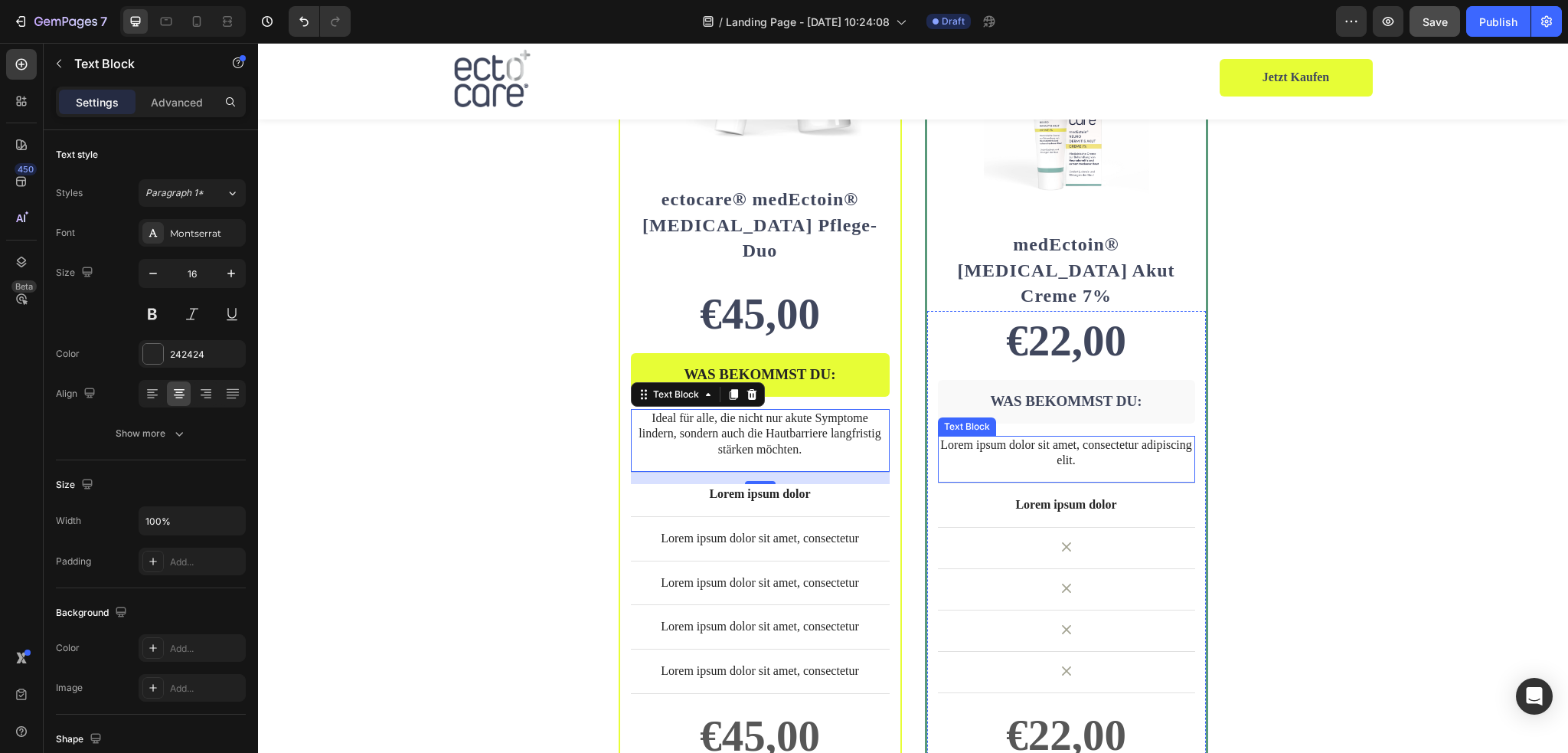
click at [1033, 437] on p "Lorem ipsum dolor sit amet, consectetur adipiscing elit." at bounding box center [1066, 453] width 254 height 32
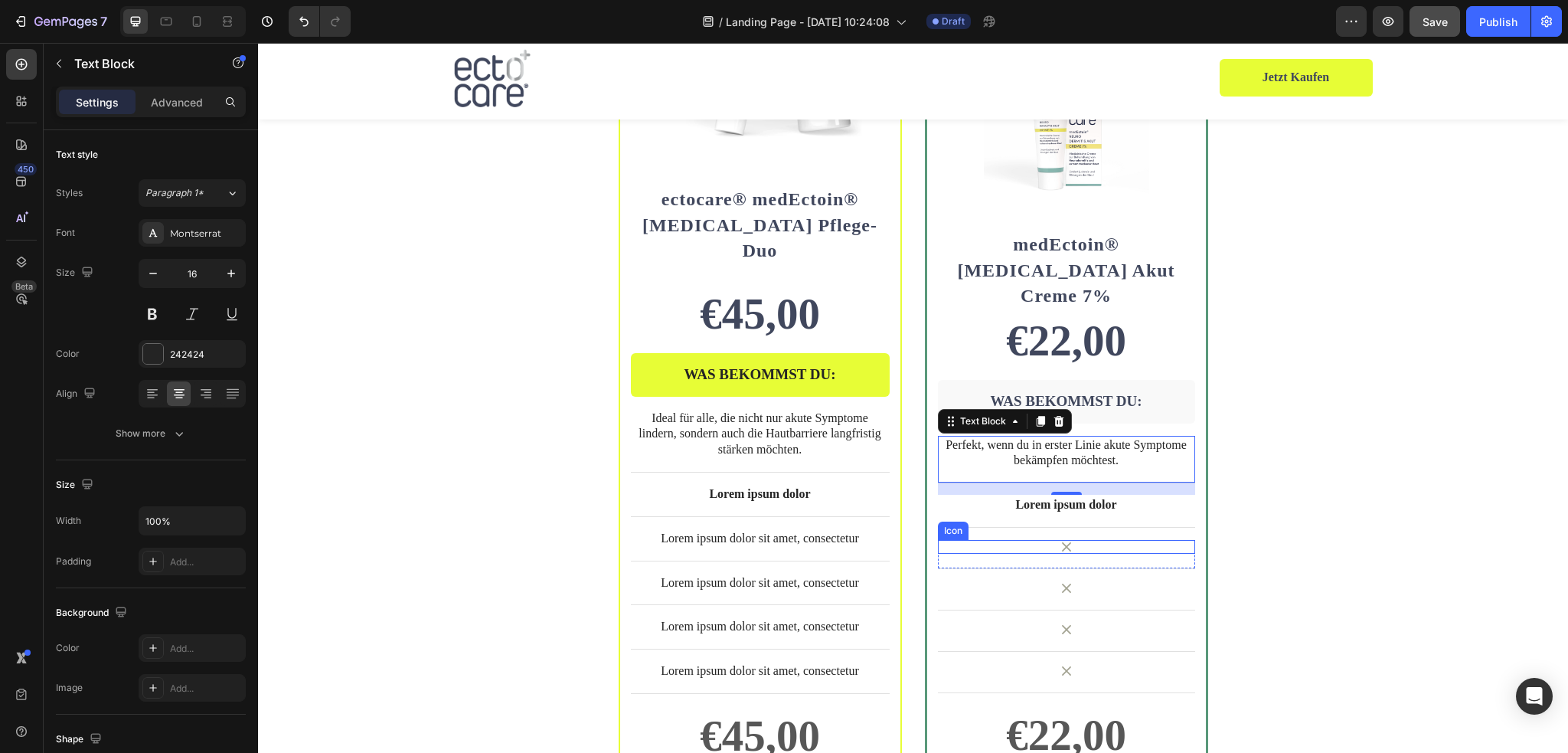
click at [1063, 542] on icon at bounding box center [1067, 547] width 9 height 9
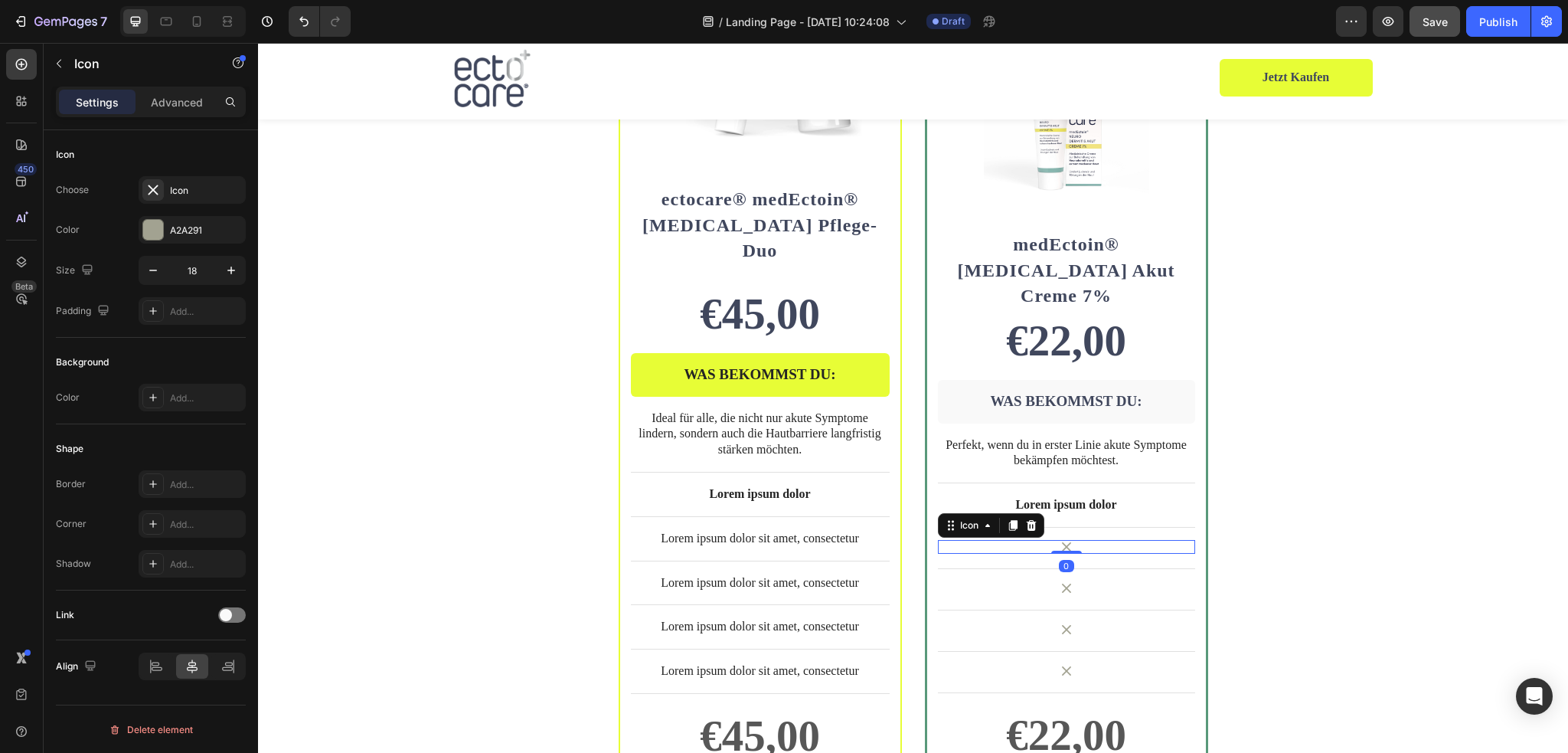
click at [1063, 542] on icon at bounding box center [1067, 547] width 9 height 9
click at [1026, 520] on icon at bounding box center [1030, 525] width 10 height 11
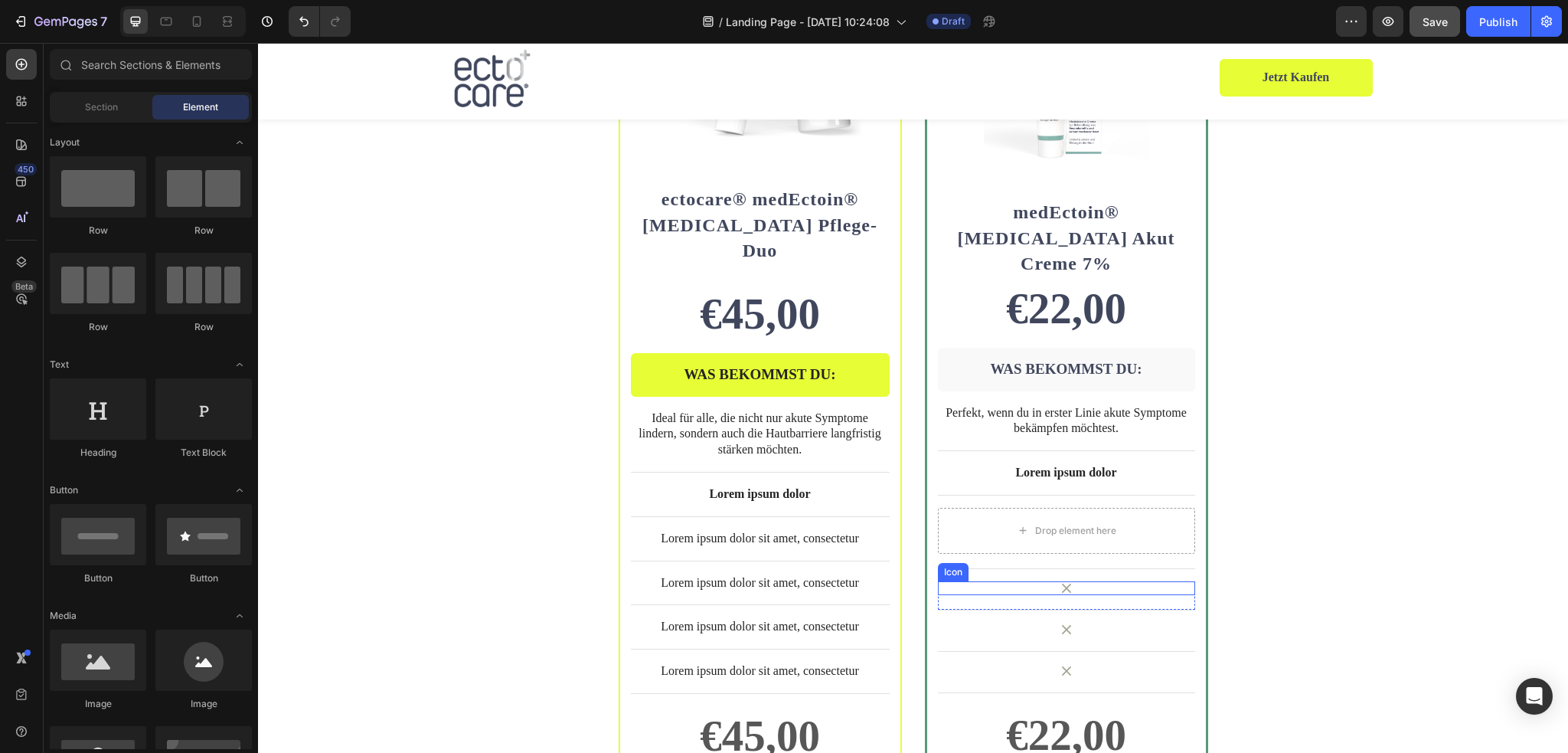
click at [1064, 581] on icon at bounding box center [1067, 588] width 14 height 14
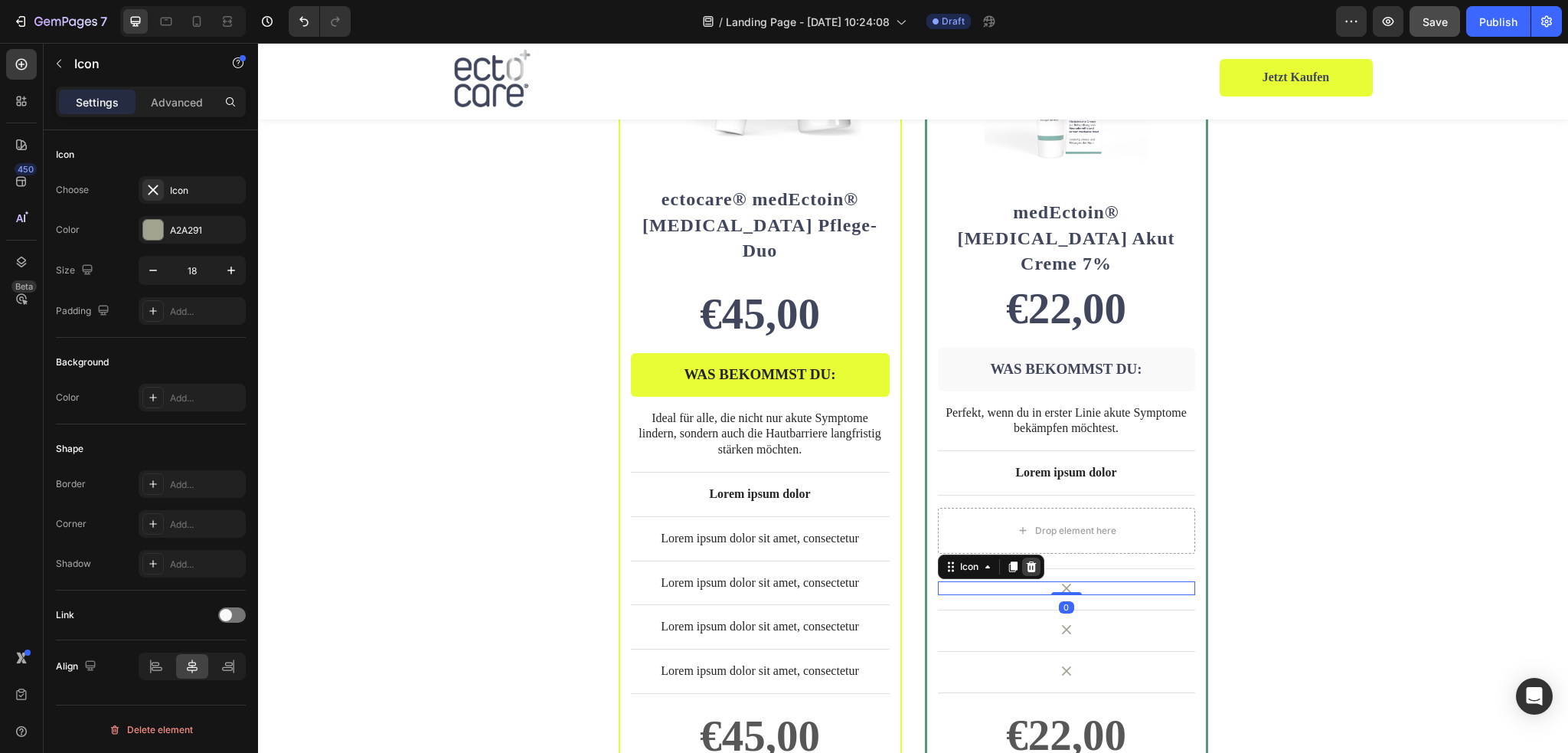
click at [1029, 561] on icon at bounding box center [1030, 566] width 10 height 11
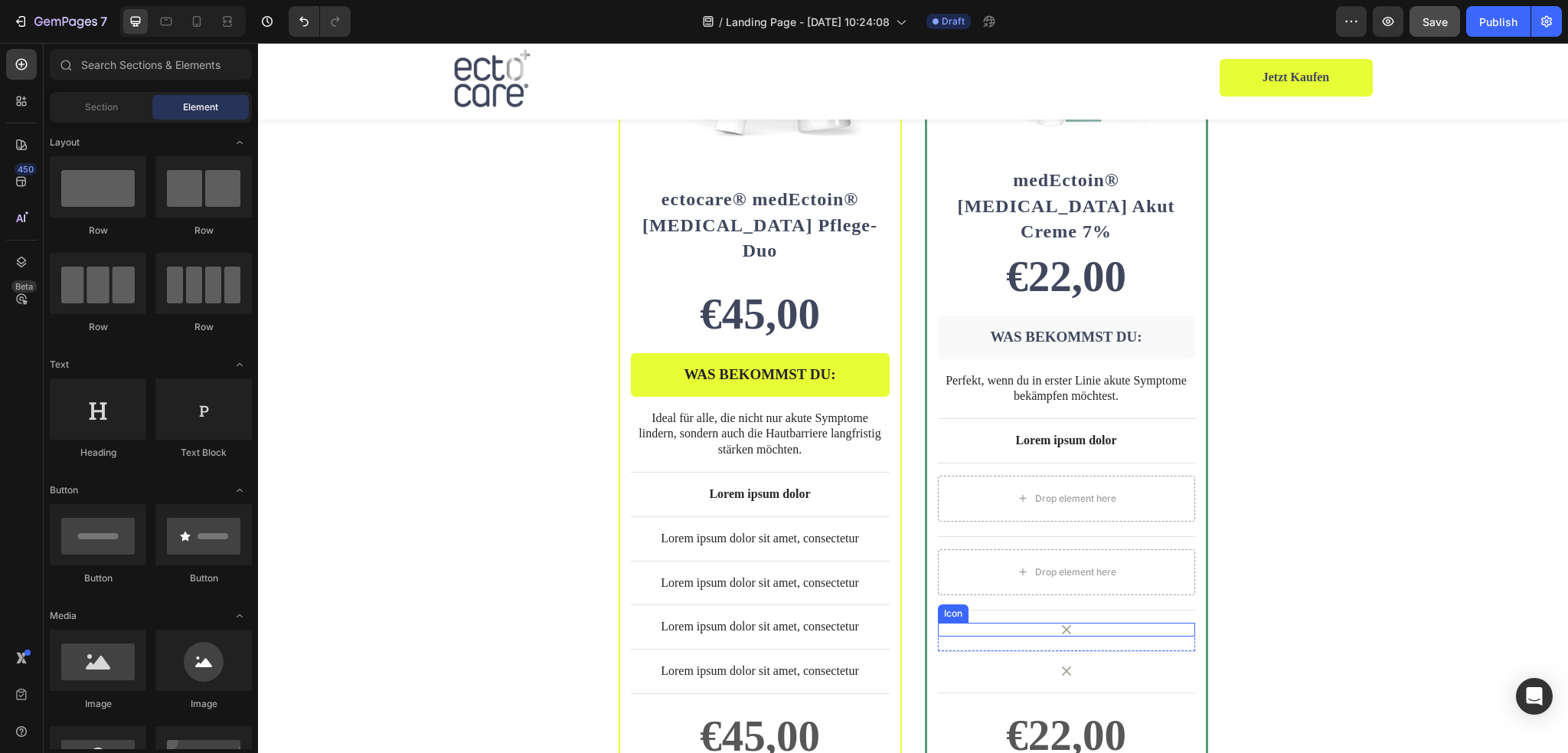
click at [1064, 623] on icon at bounding box center [1067, 630] width 14 height 14
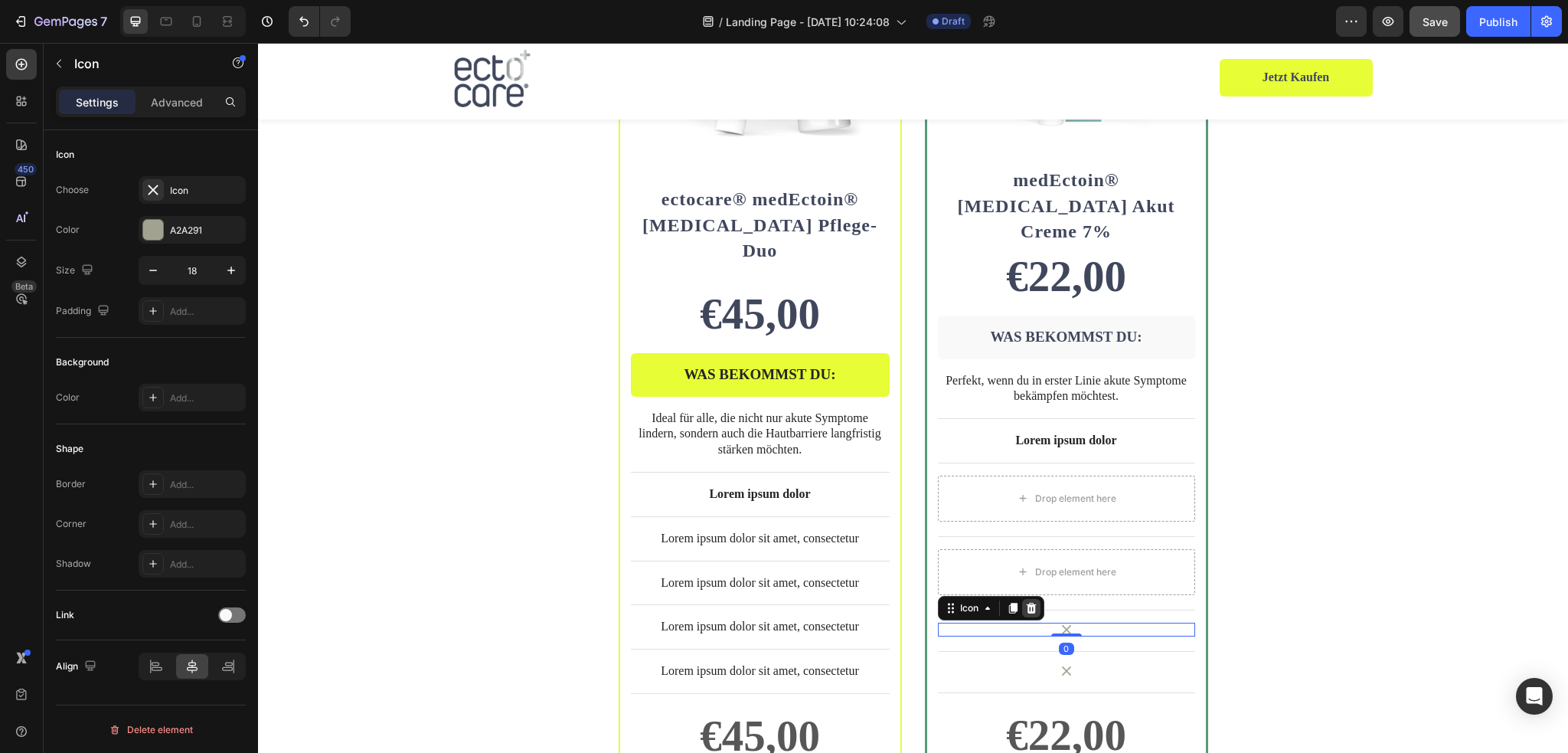
click at [1025, 602] on icon at bounding box center [1031, 608] width 12 height 12
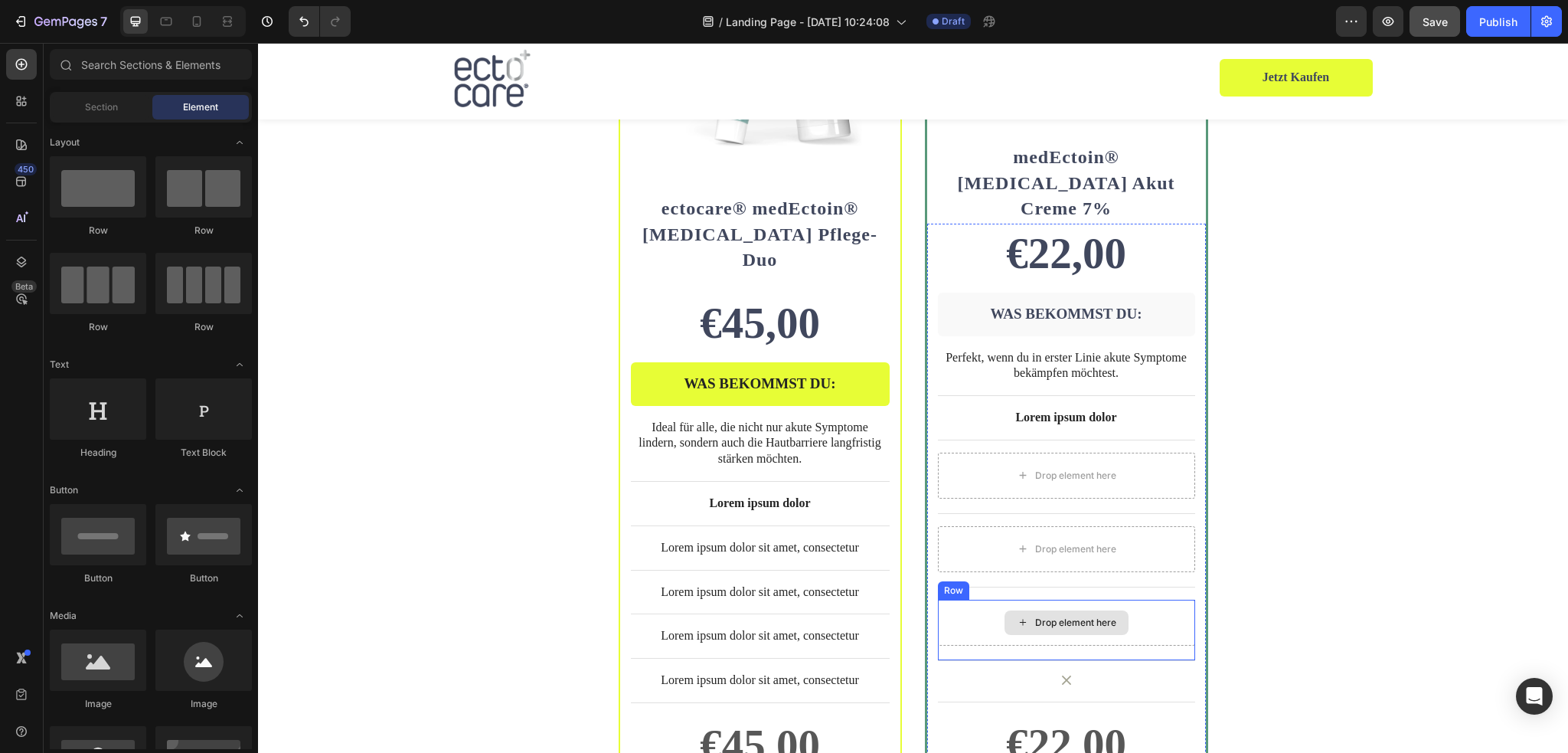
scroll to position [3611, 0]
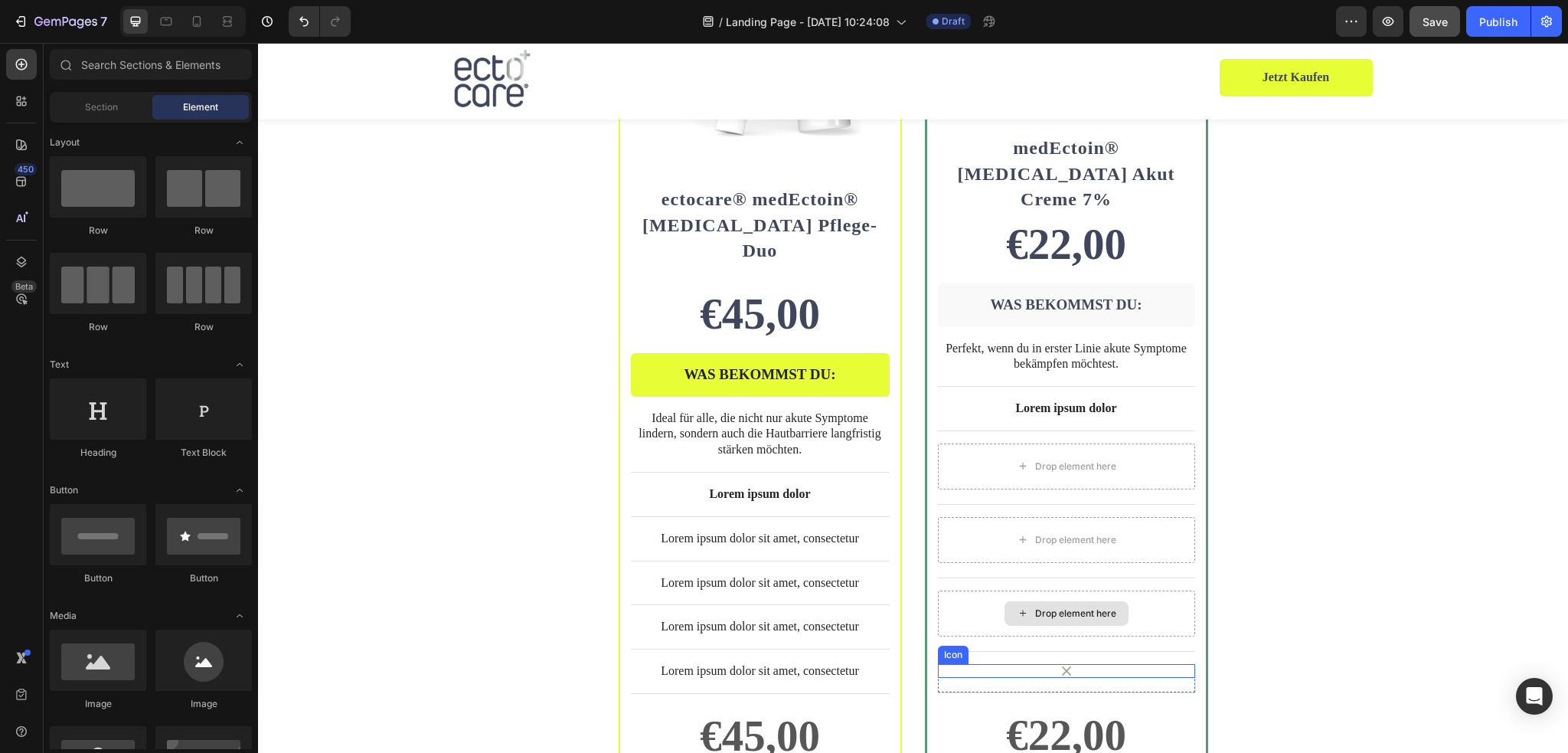
click at [1060, 664] on icon at bounding box center [1067, 671] width 14 height 14
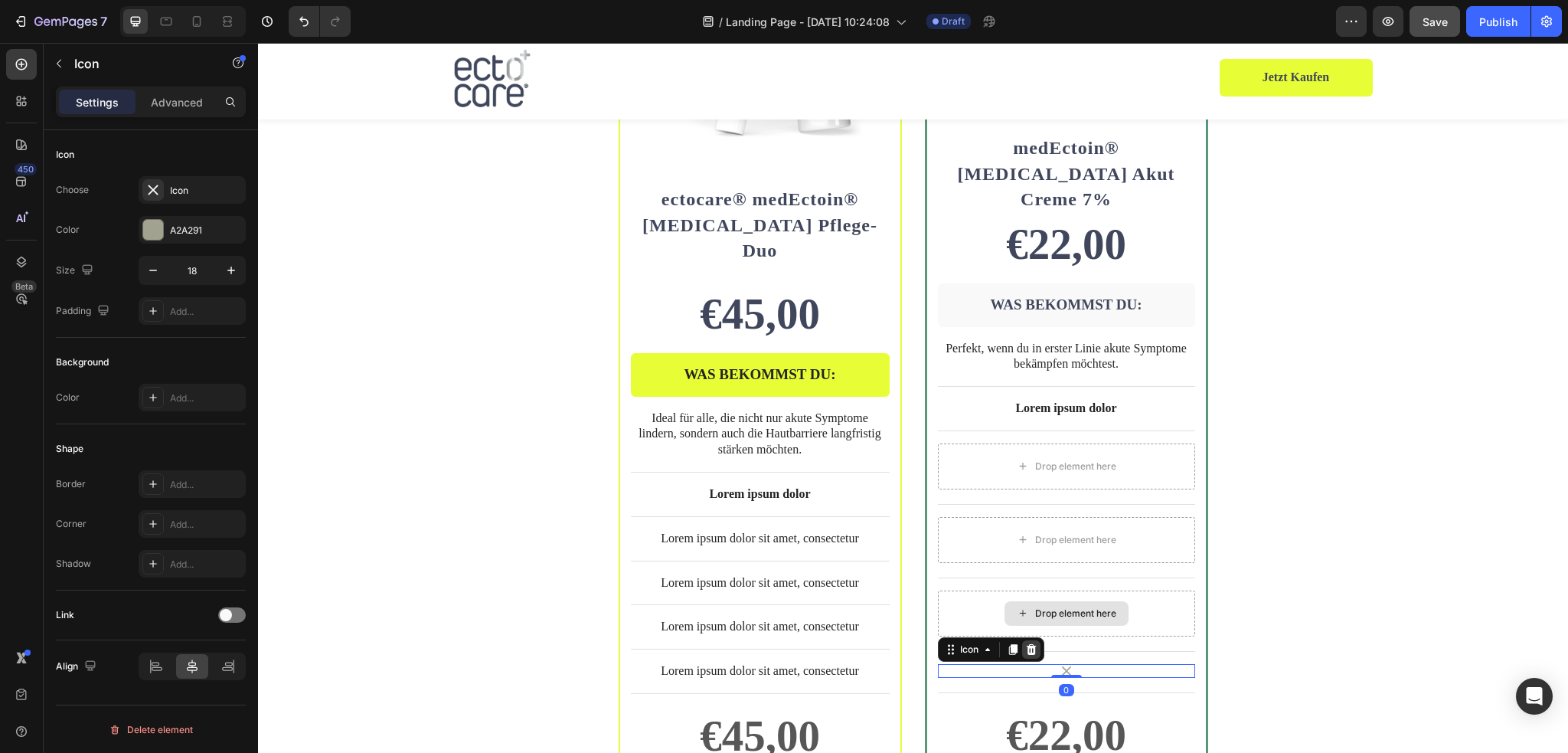
click at [1026, 643] on icon at bounding box center [1031, 649] width 12 height 12
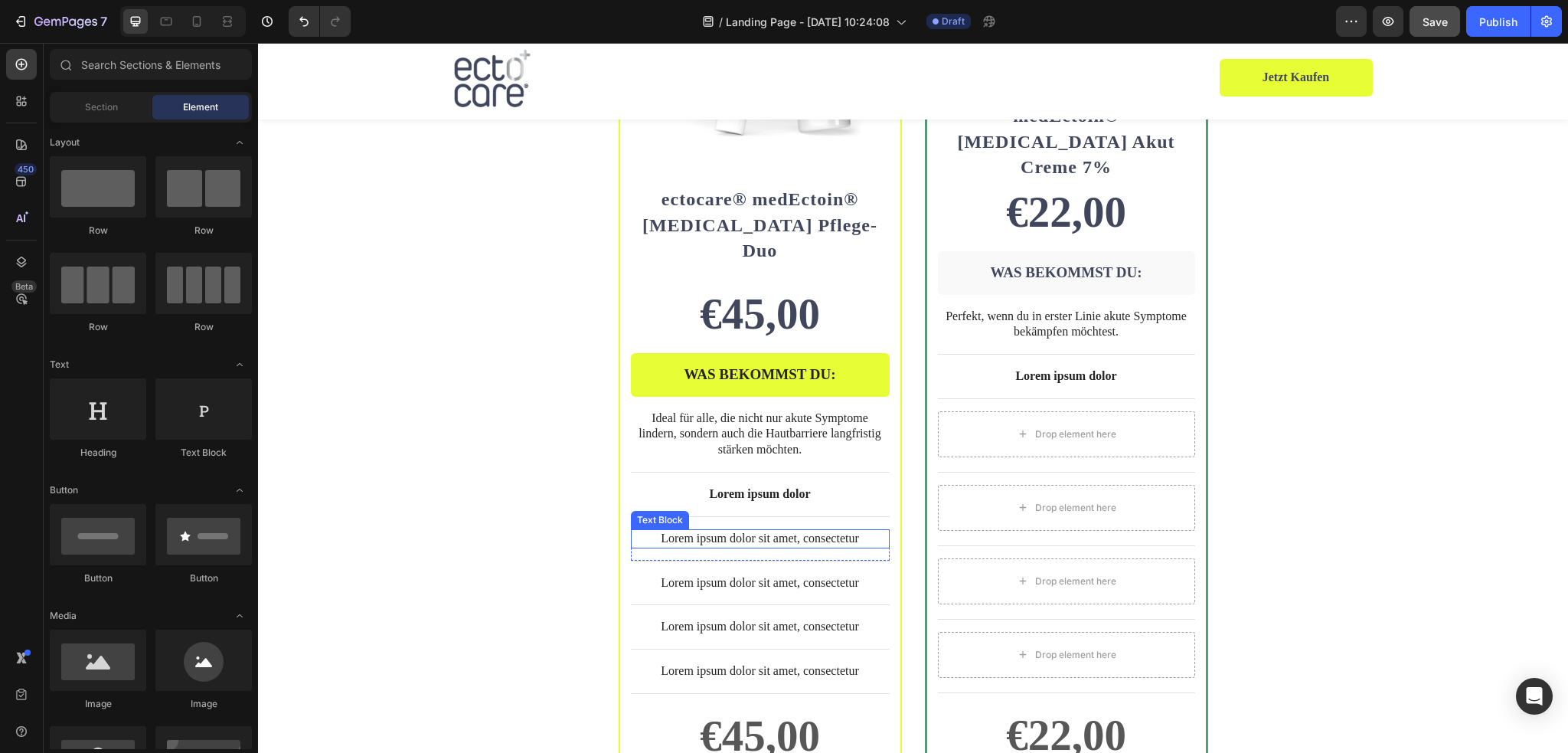
click at [791, 531] on p "Lorem ipsum dolor sit amet, consectetur" at bounding box center [760, 539] width 256 height 16
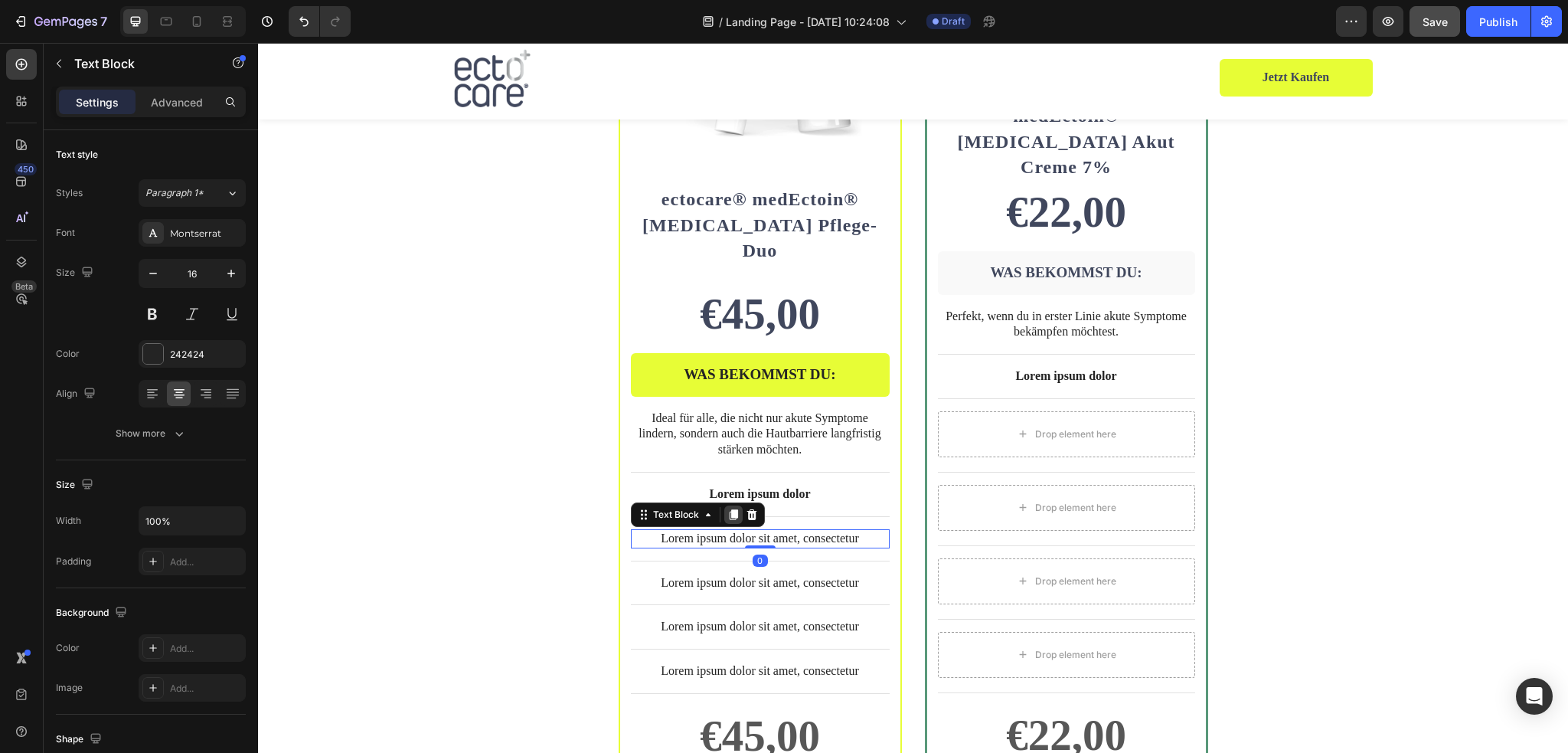
click at [727, 508] on icon at bounding box center [734, 515] width 12 height 12
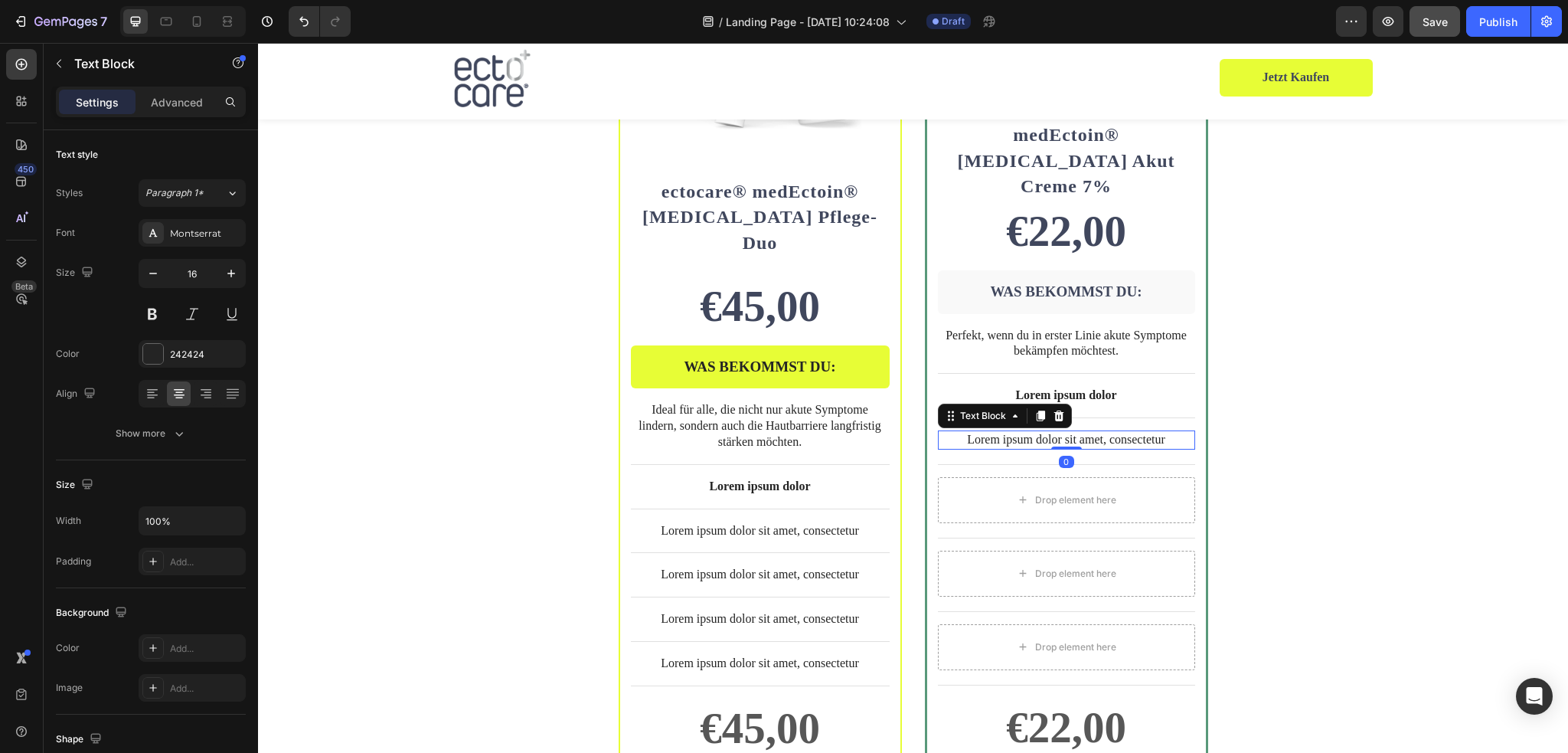
scroll to position [3616, 0]
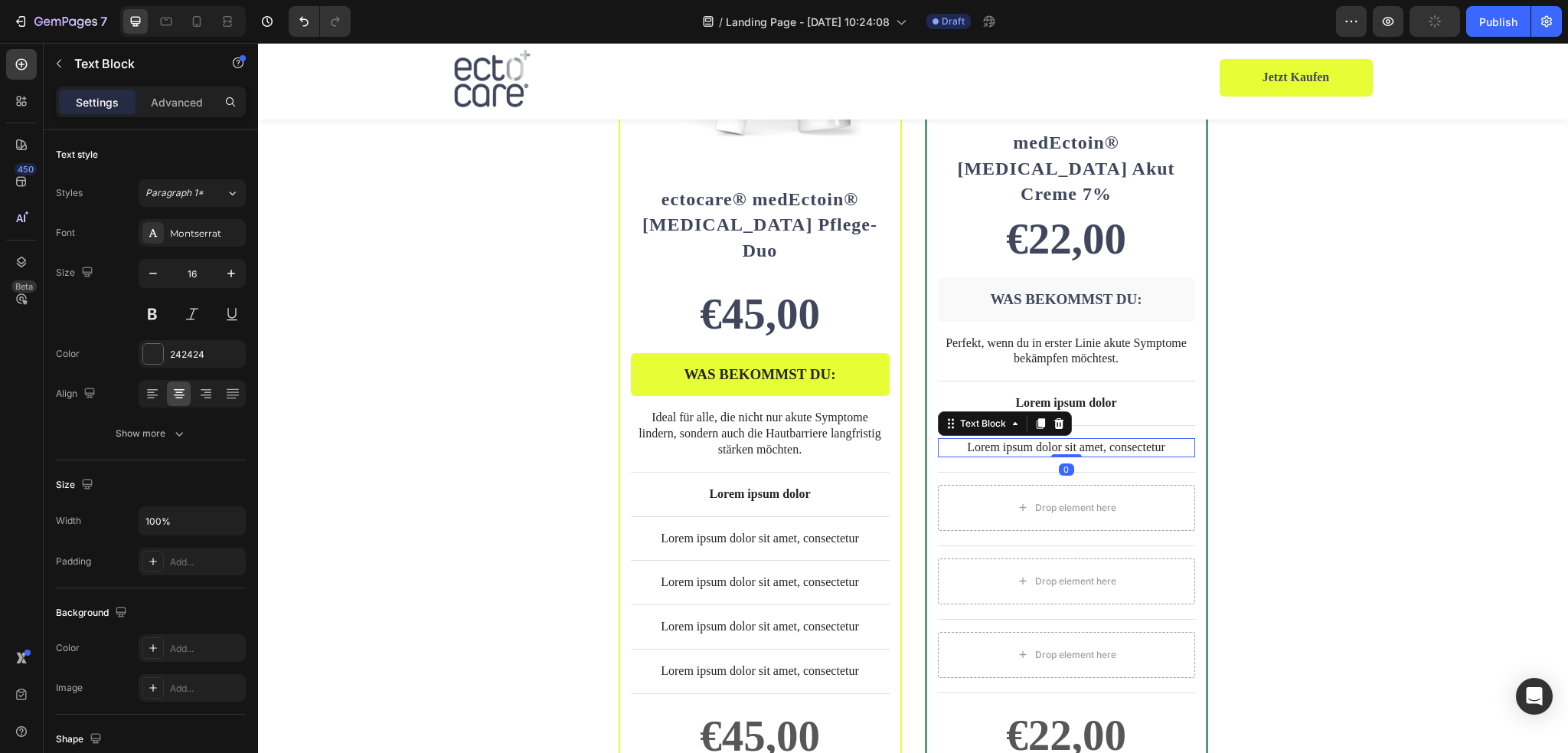
click at [1031, 439] on p "Lorem ipsum dolor sit amet, consectetur" at bounding box center [1066, 447] width 254 height 16
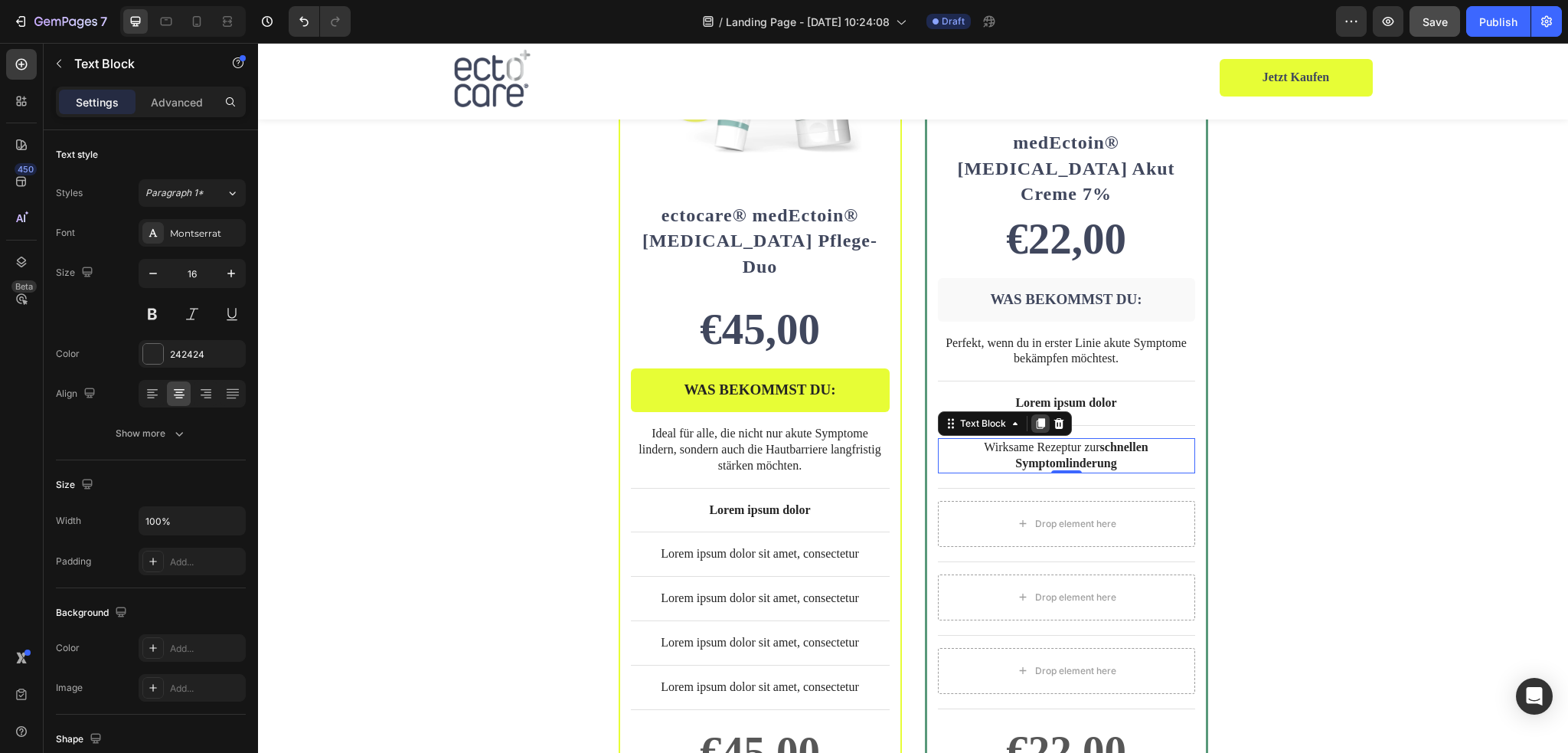
click at [1036, 418] on icon at bounding box center [1040, 423] width 9 height 11
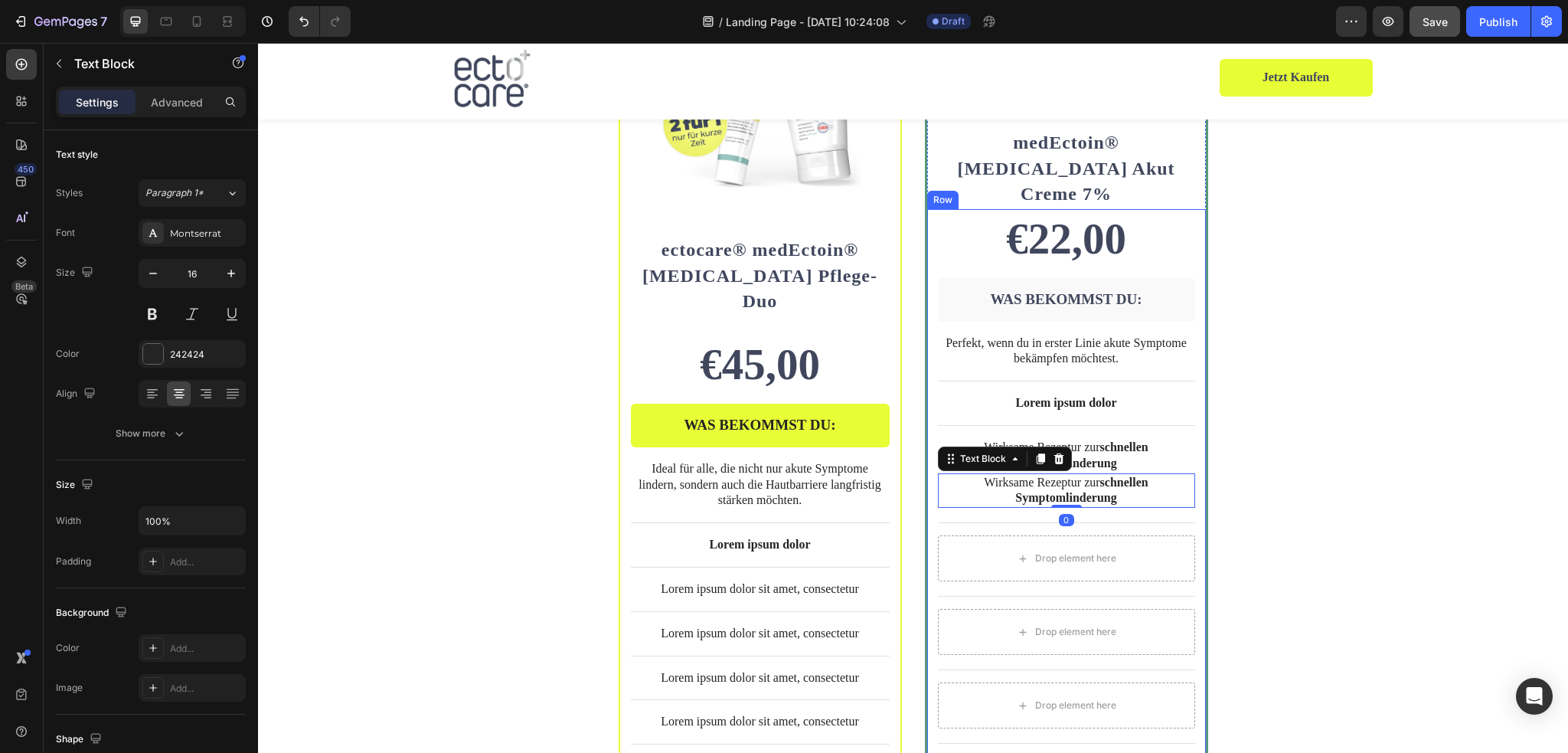
scroll to position [3651, 0]
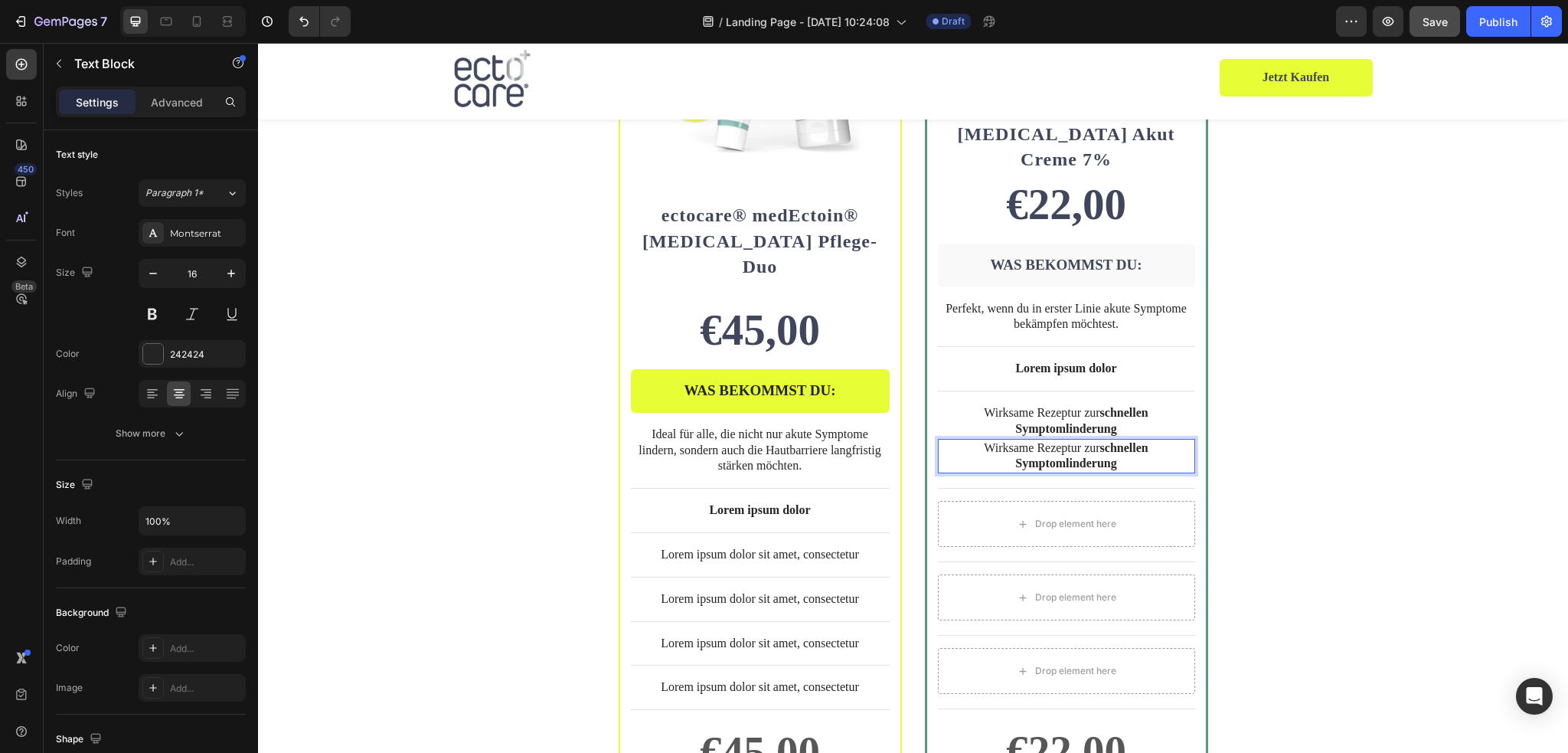
click at [977, 440] on p "Wirksame Rezeptur zur schnellen Symptomlinderung" at bounding box center [1066, 456] width 254 height 32
click at [947, 440] on p "Wirksame Rezeptur zur schnellen Symptomlinderung" at bounding box center [1066, 456] width 254 height 32
click at [940, 439] on div "Wirksame Rezeptur zur schnellen Symptomlinderung" at bounding box center [1067, 456] width 257 height 35
click at [880, 426] on p "Ideal für alle, die nicht nur akute Symptome lindern, sondern auch die Hautbarr…" at bounding box center [760, 450] width 256 height 48
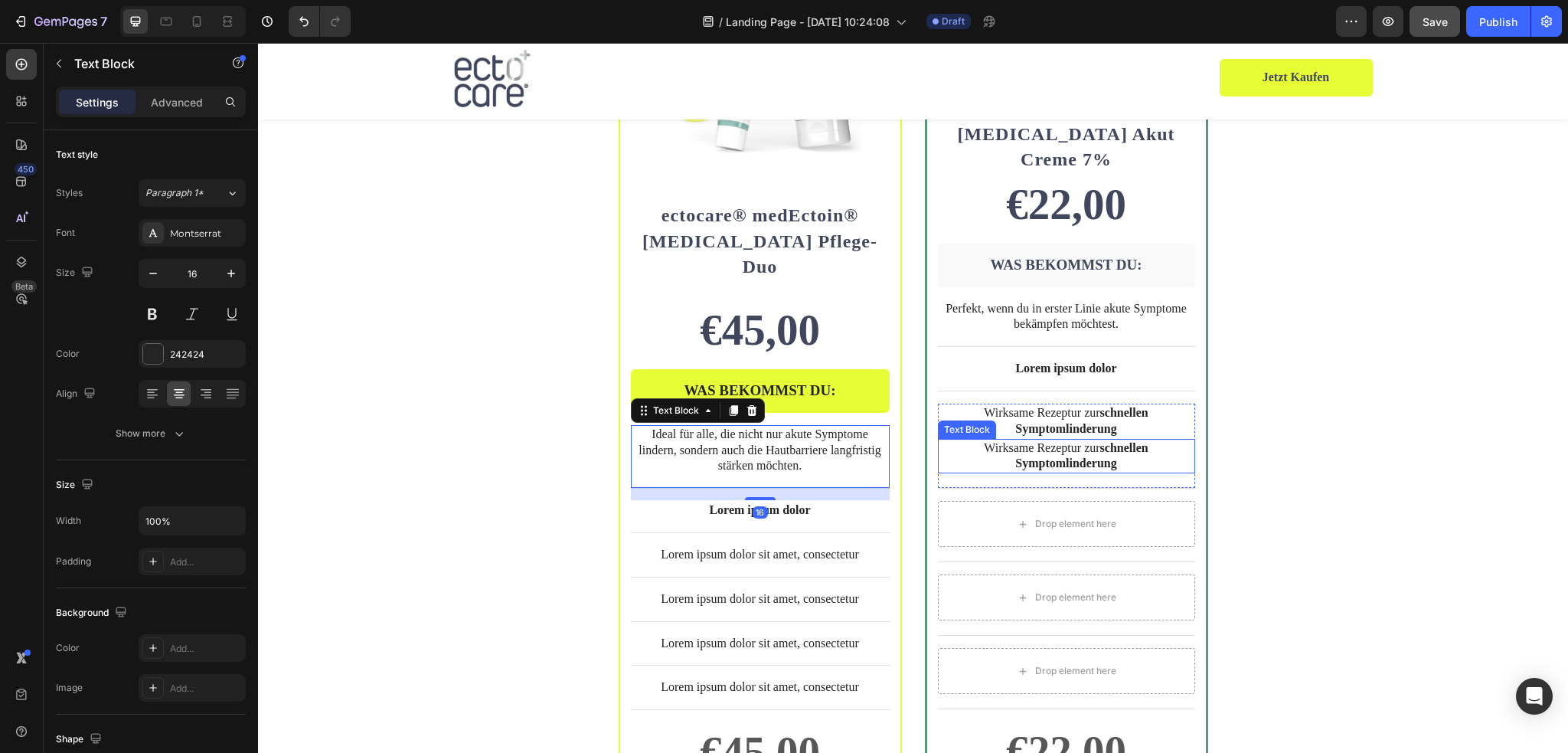
click at [961, 440] on p "Wirksame Rezeptur zur schnellen Symptomlinderung" at bounding box center [1066, 456] width 254 height 32
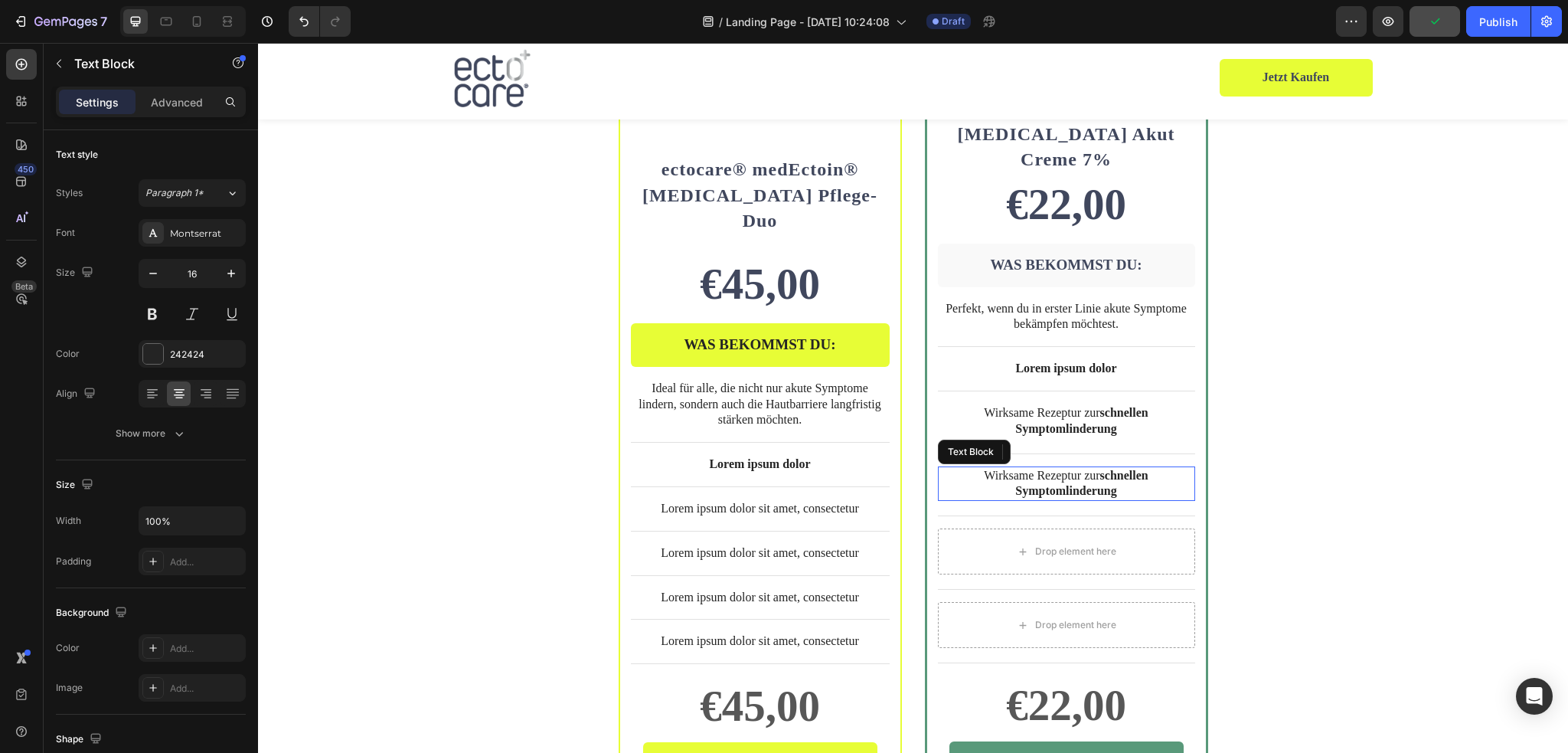
scroll to position [3605, 0]
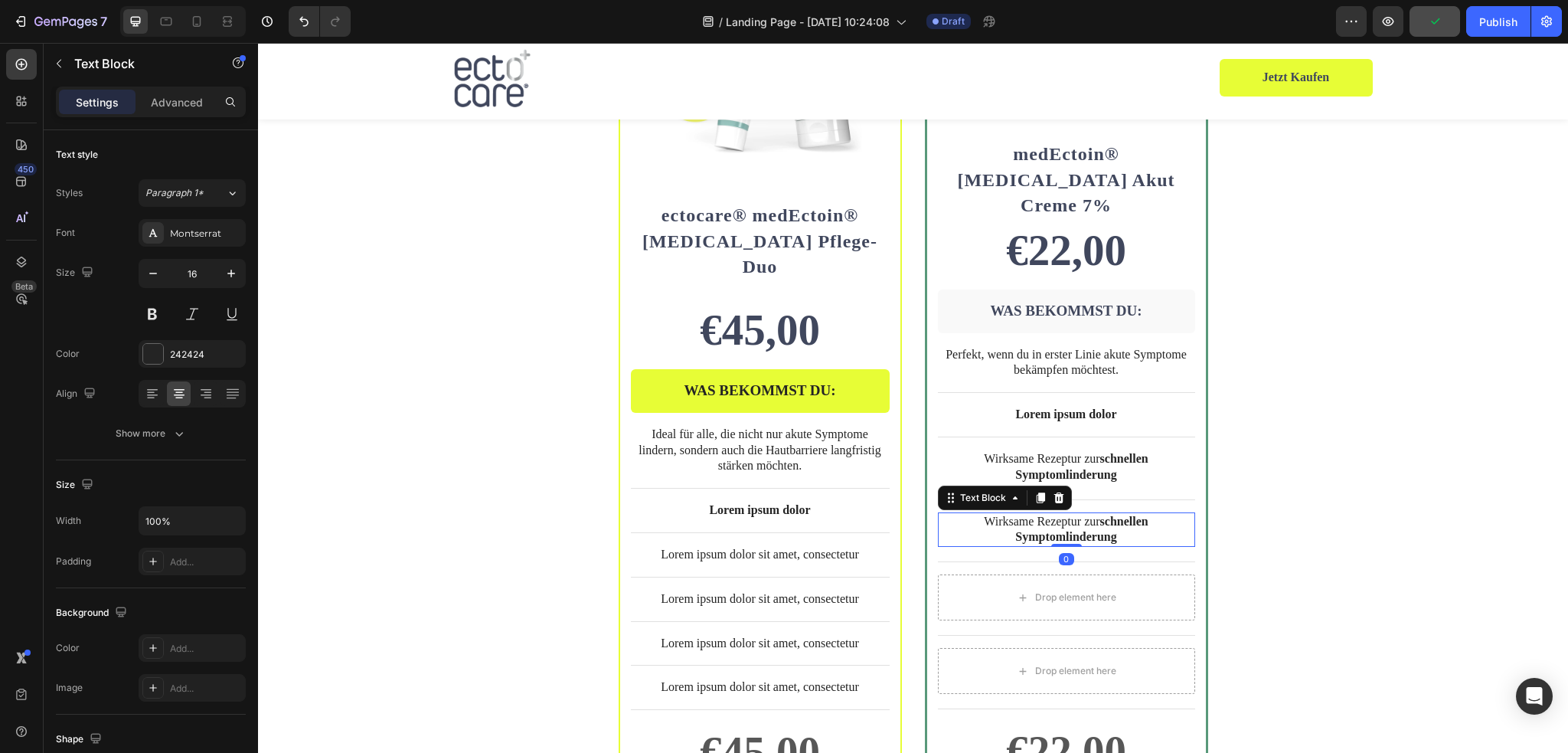
click at [1042, 514] on p "Wirksame Rezeptur zur schnellen Symptomlinderung" at bounding box center [1066, 530] width 254 height 32
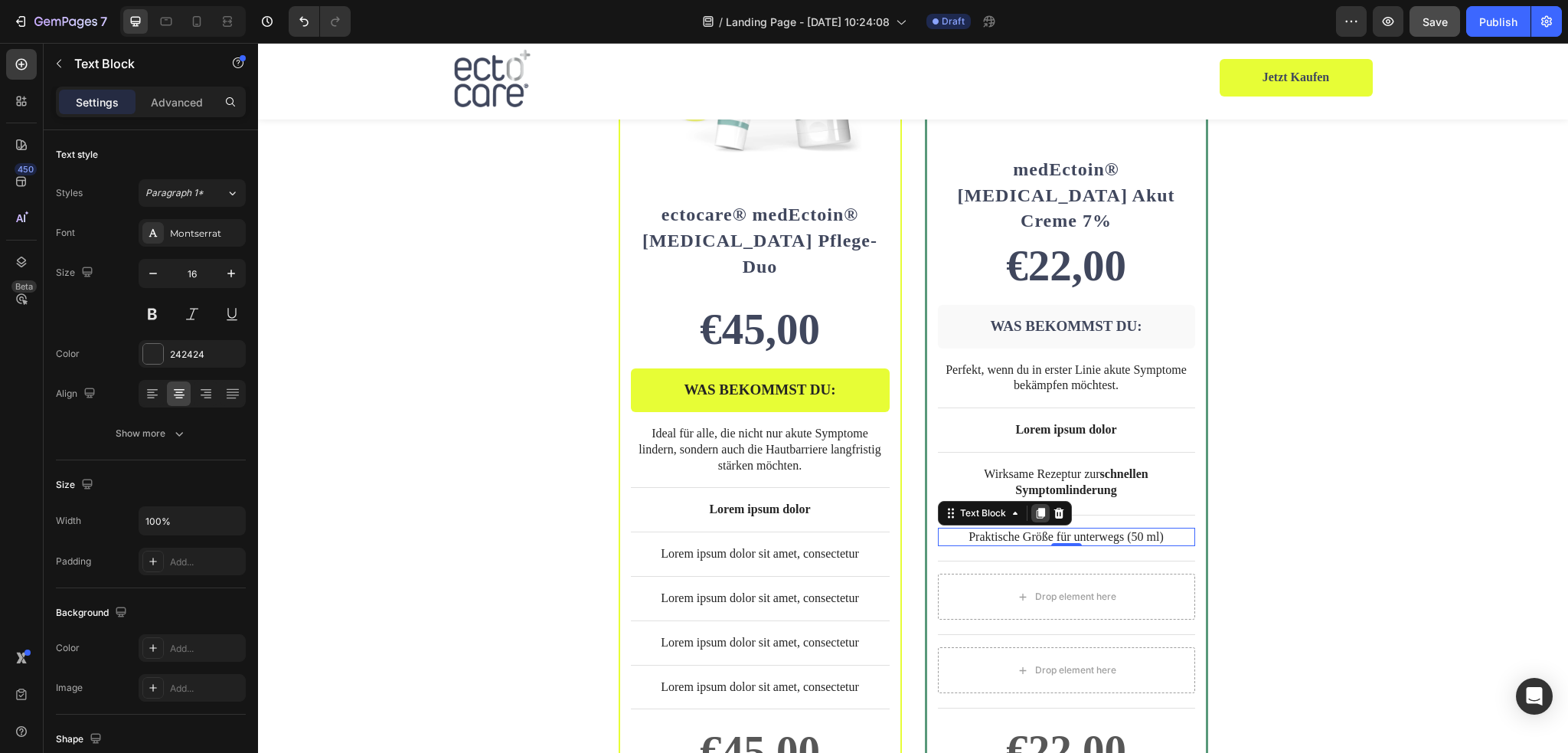
drag, startPoint x: 1035, startPoint y: 488, endPoint x: 1014, endPoint y: 489, distance: 21.0
click at [1036, 508] on icon at bounding box center [1040, 513] width 9 height 11
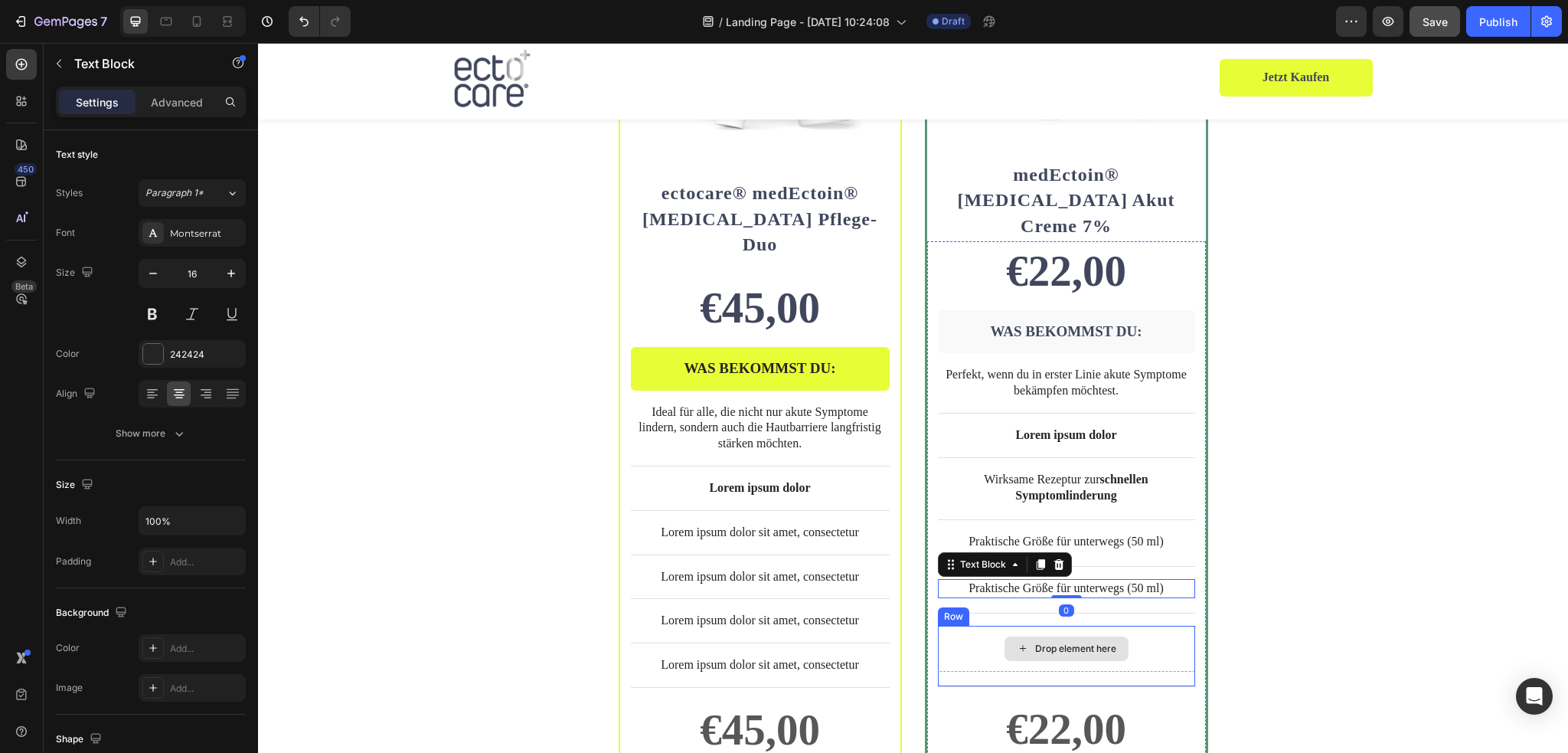
scroll to position [3586, 0]
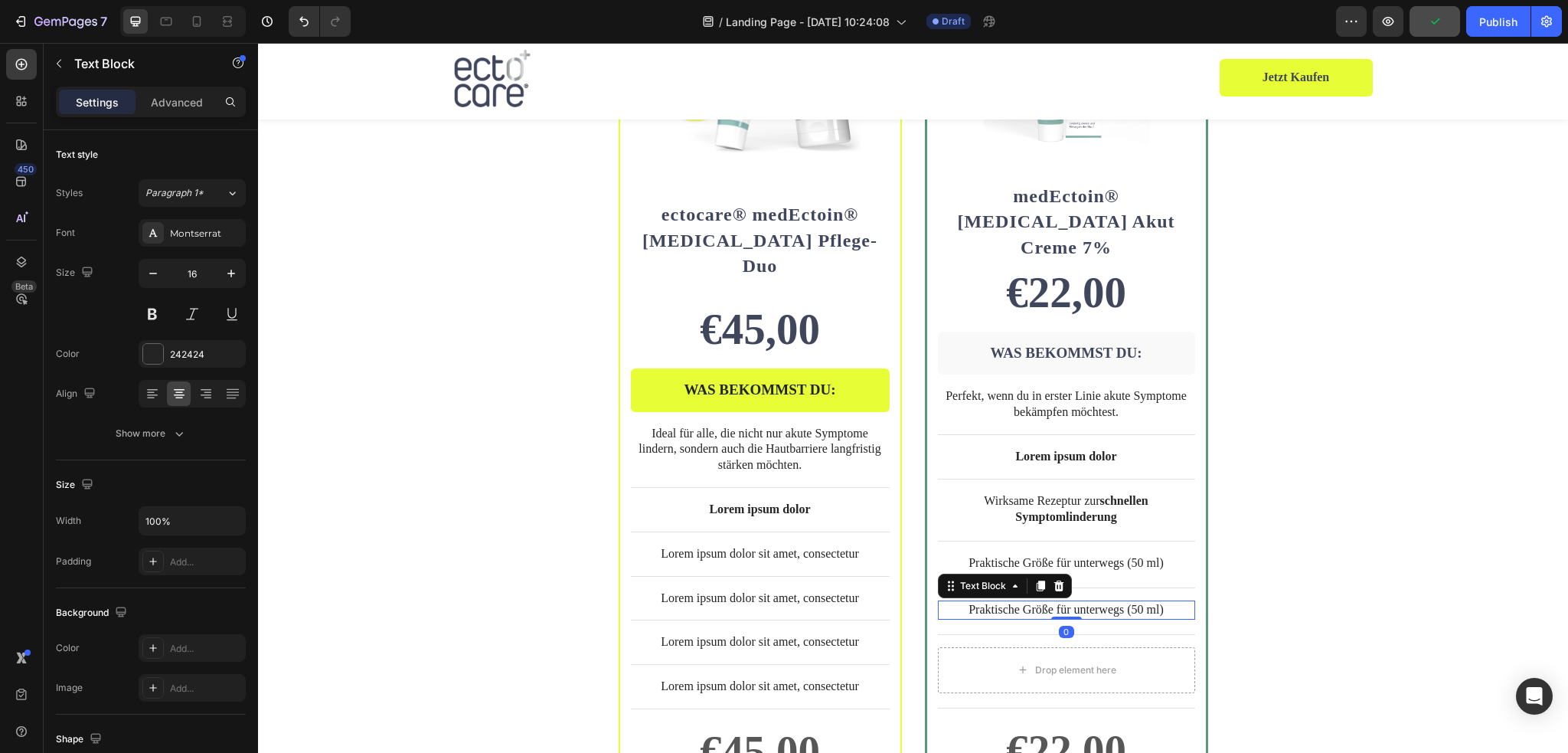
click at [1130, 602] on p "Praktische Größe für unterwegs (50 ml)" at bounding box center [1066, 609] width 254 height 16
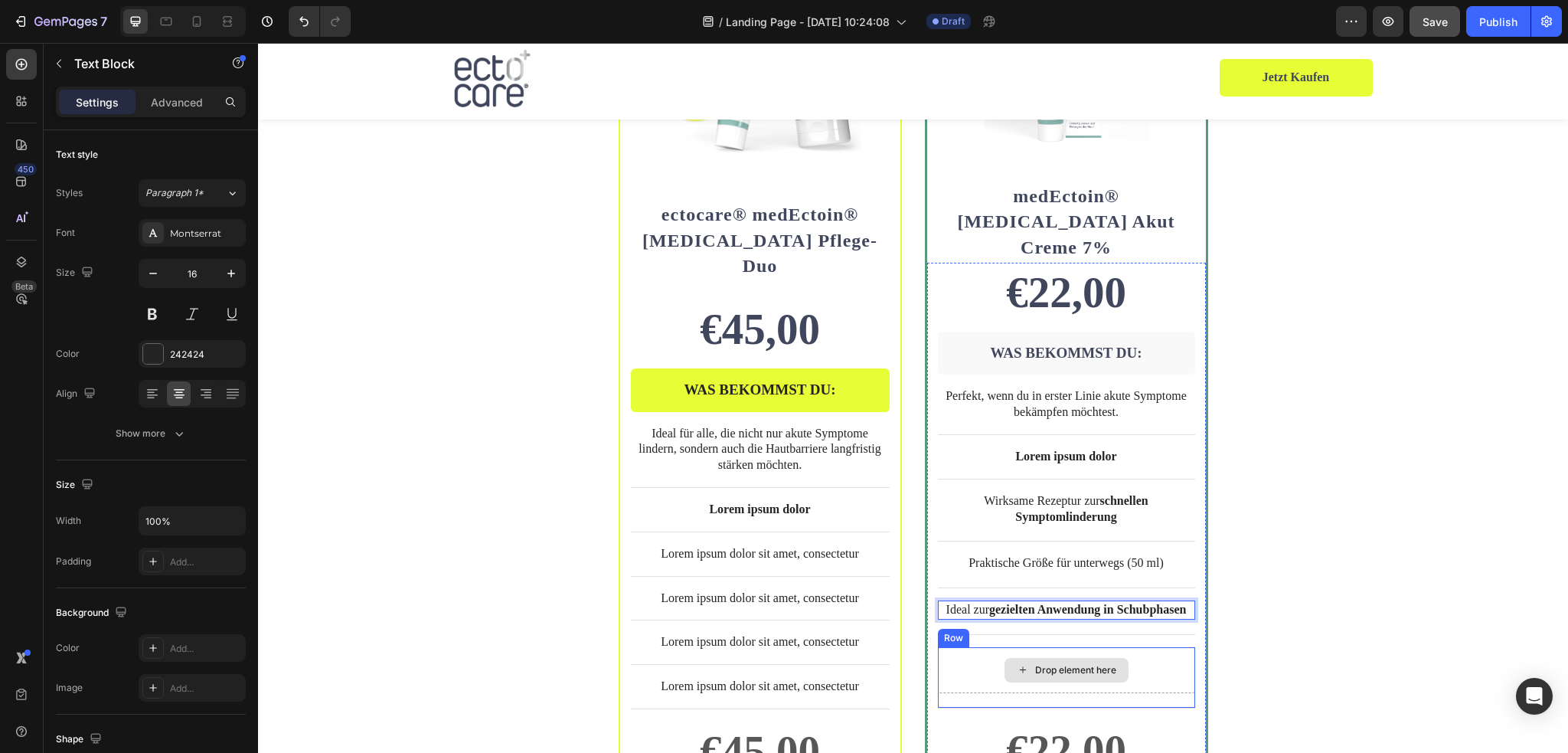
click at [1176, 647] on div "Drop element here" at bounding box center [1067, 670] width 257 height 46
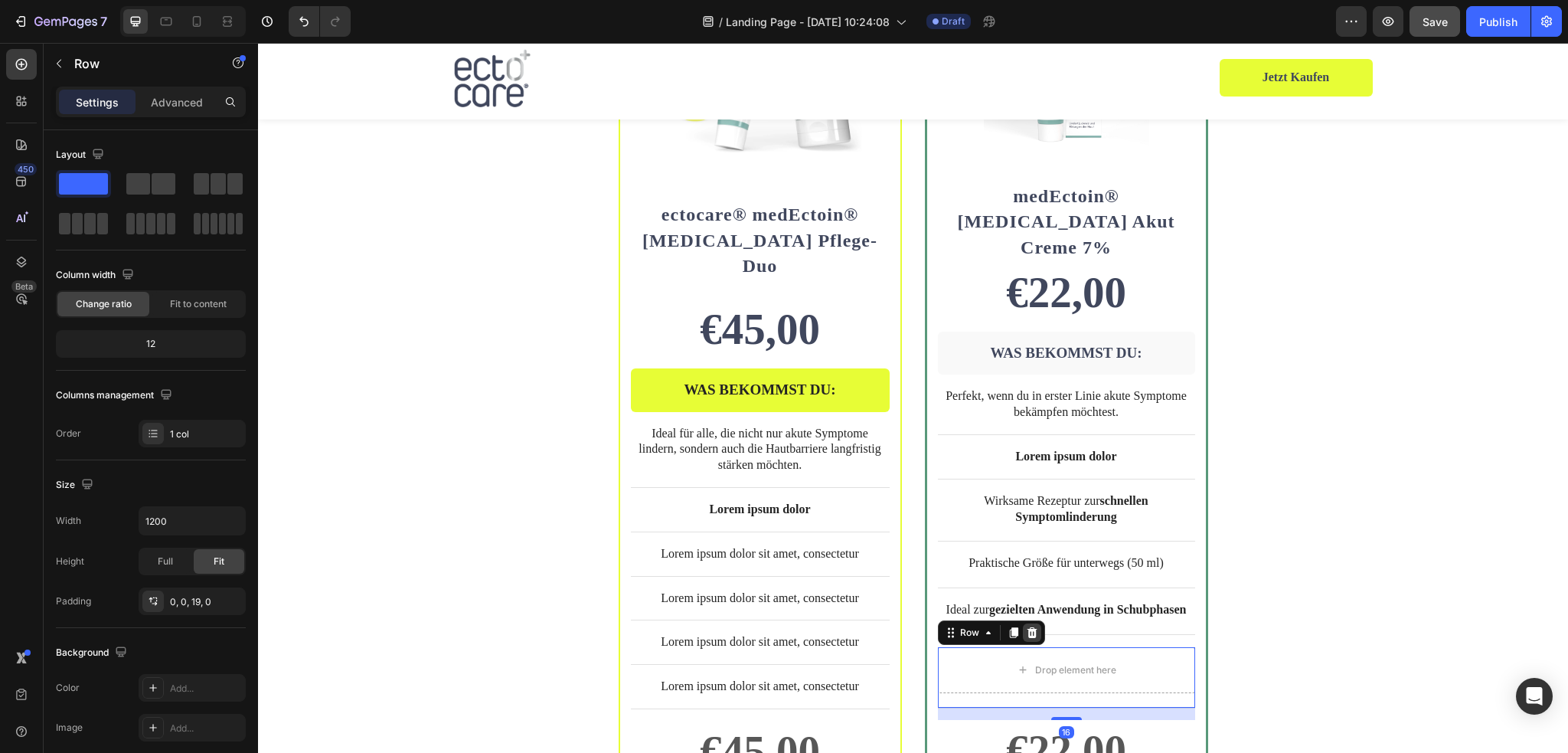
click at [1026, 626] on icon at bounding box center [1032, 633] width 12 height 12
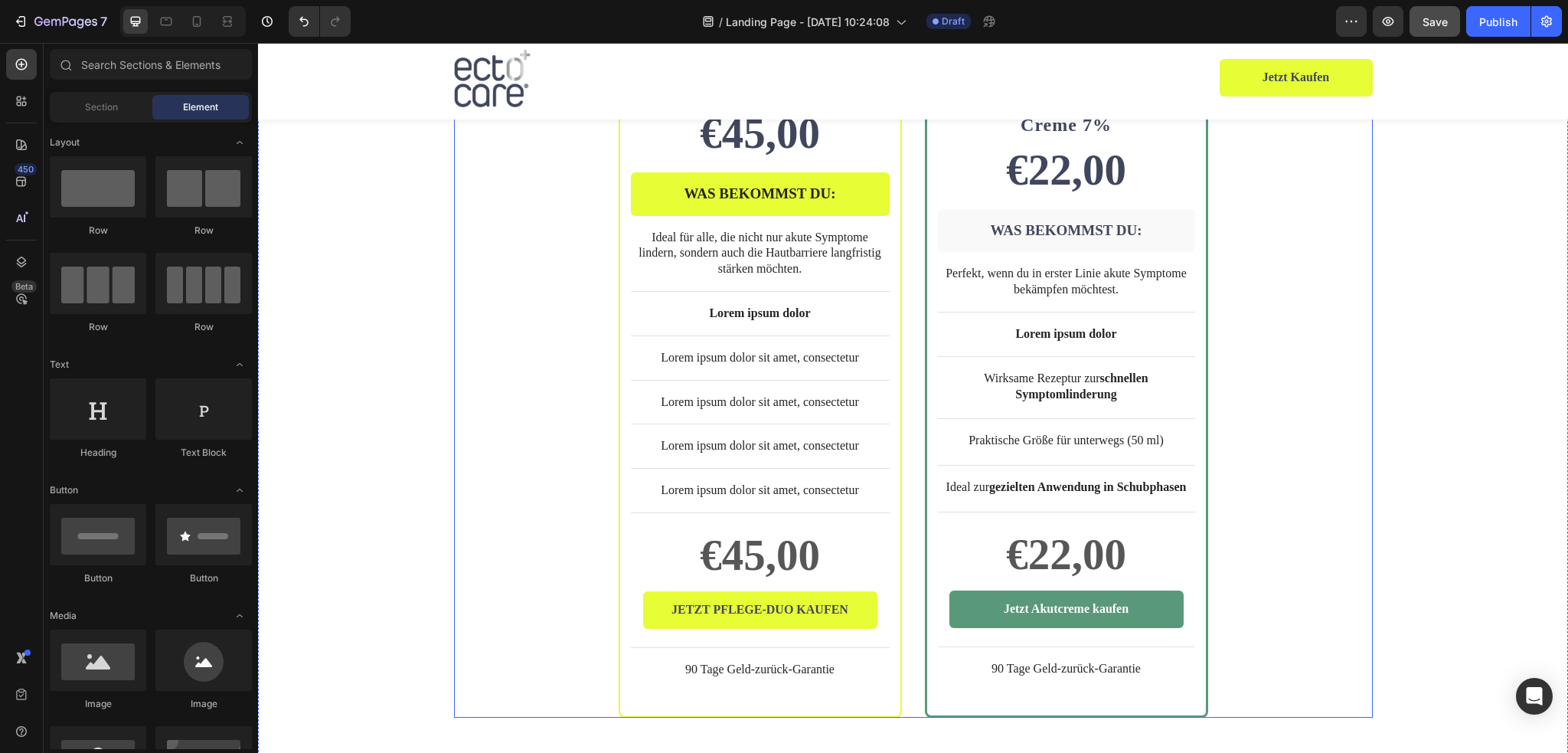
scroll to position [3815, 0]
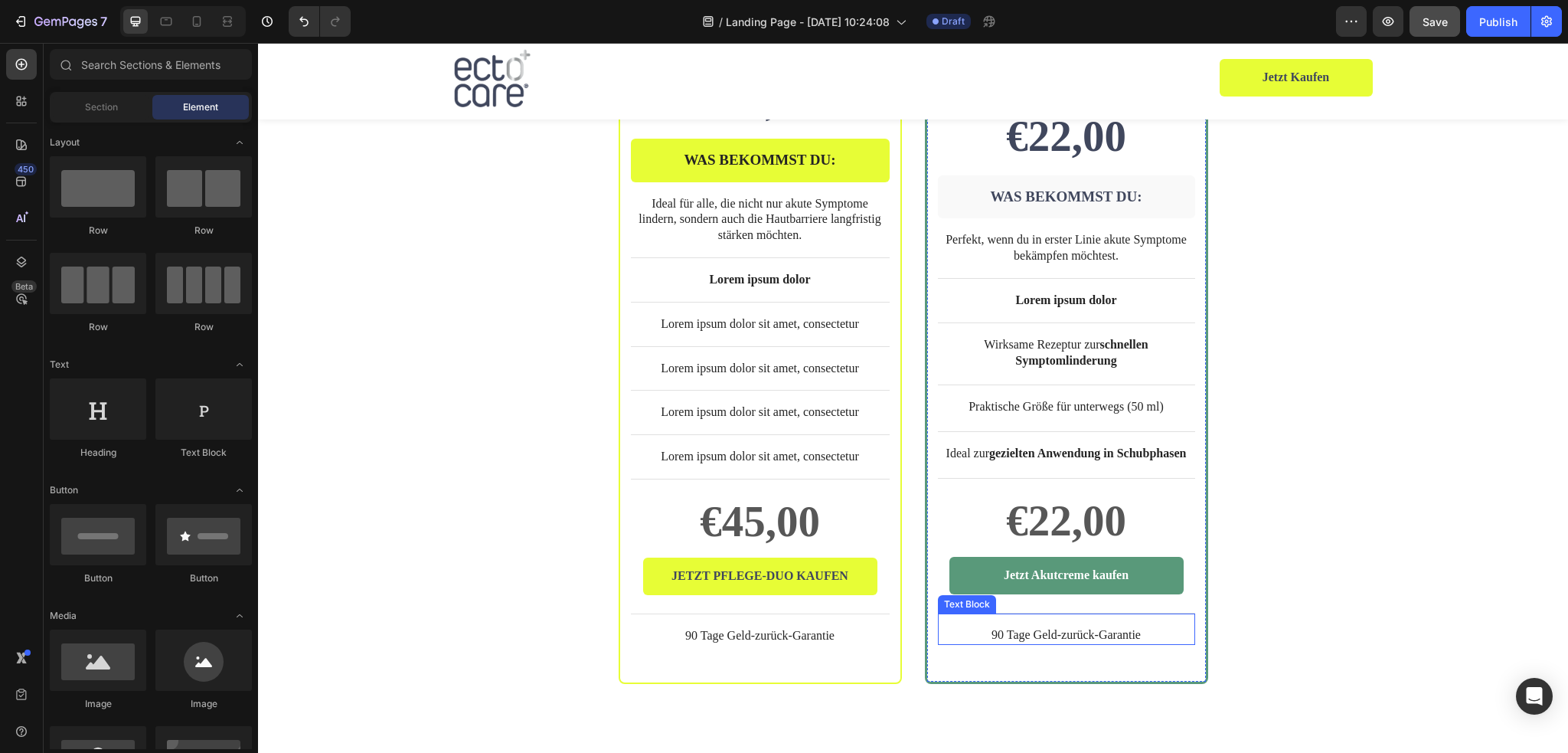
click at [1084, 627] on p "90 Tage Geld-zurück-Garantie" at bounding box center [1066, 635] width 254 height 16
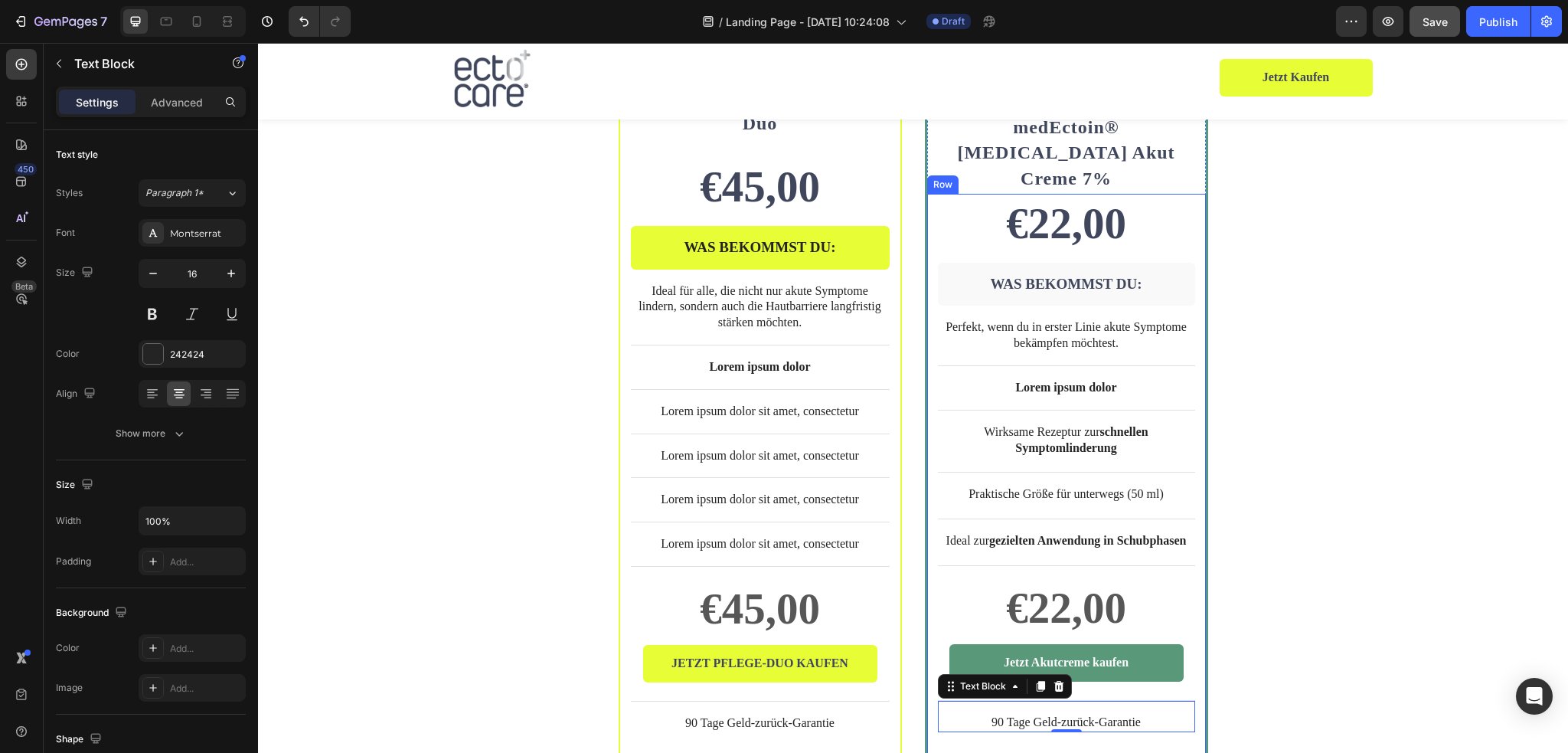
scroll to position [3662, 0]
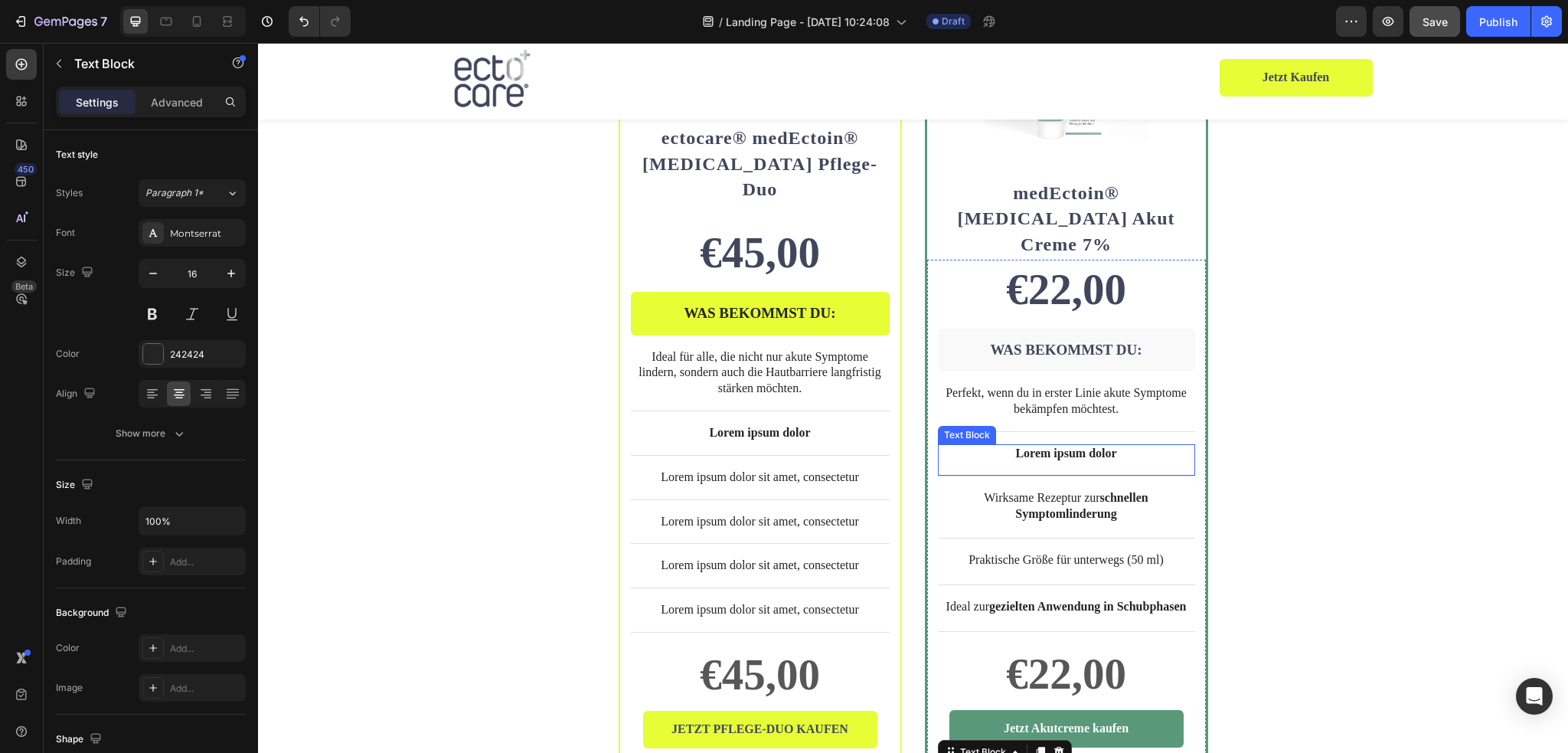
click at [1120, 446] on p "Lorem ipsum dolor" at bounding box center [1066, 454] width 254 height 16
click at [1053, 424] on icon at bounding box center [1058, 430] width 10 height 11
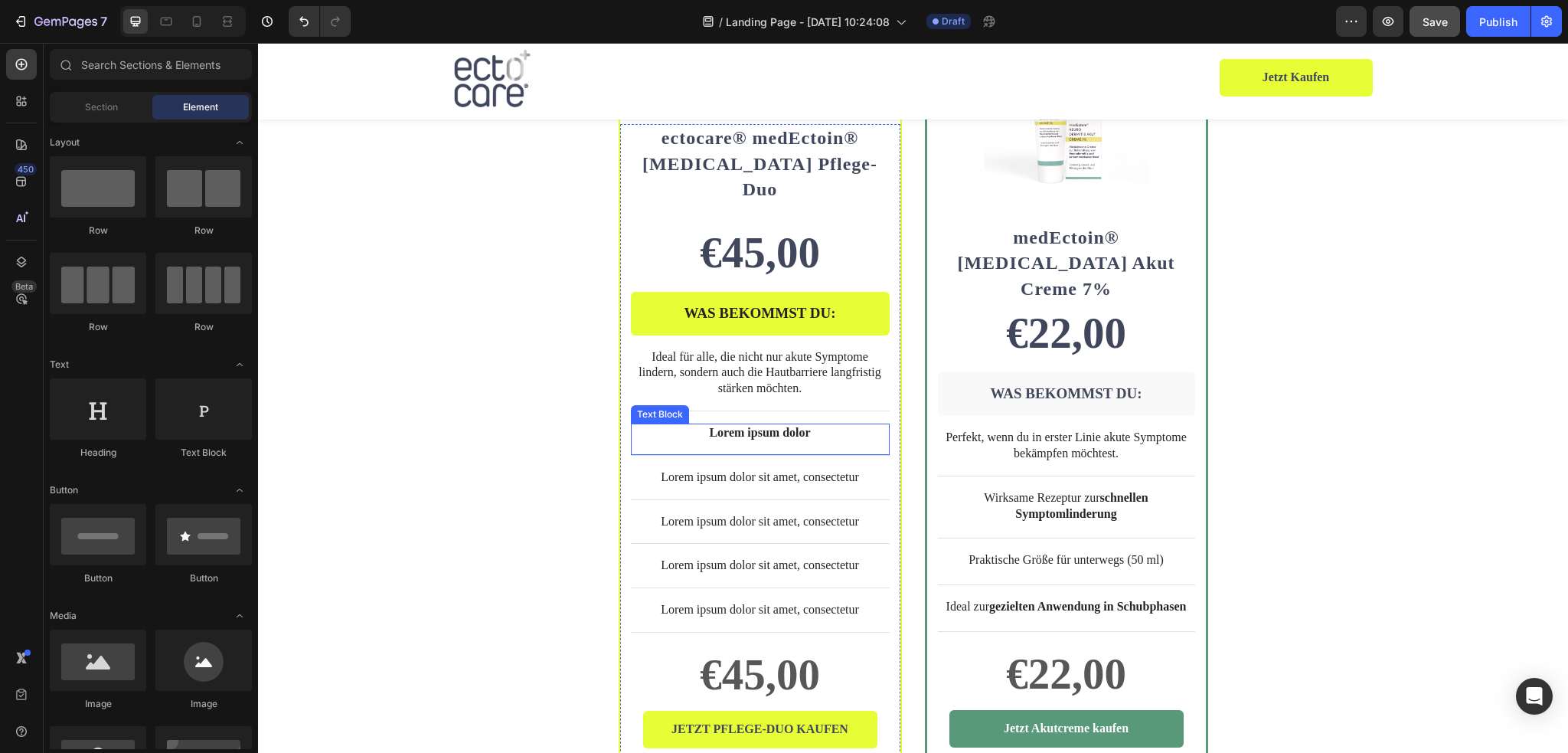
click at [767, 425] on p "Lorem ipsum dolor" at bounding box center [760, 433] width 256 height 16
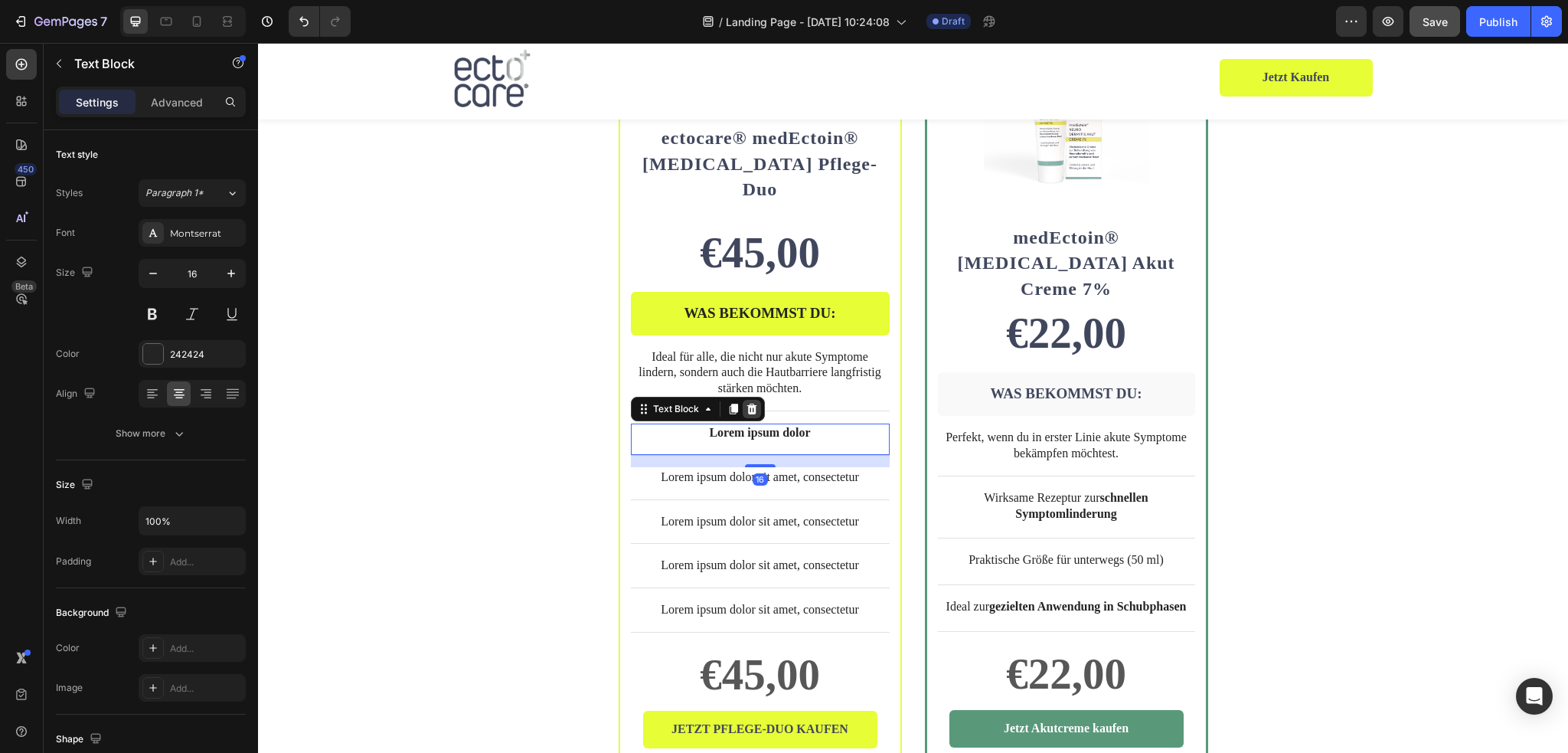
click at [747, 403] on icon at bounding box center [751, 408] width 10 height 11
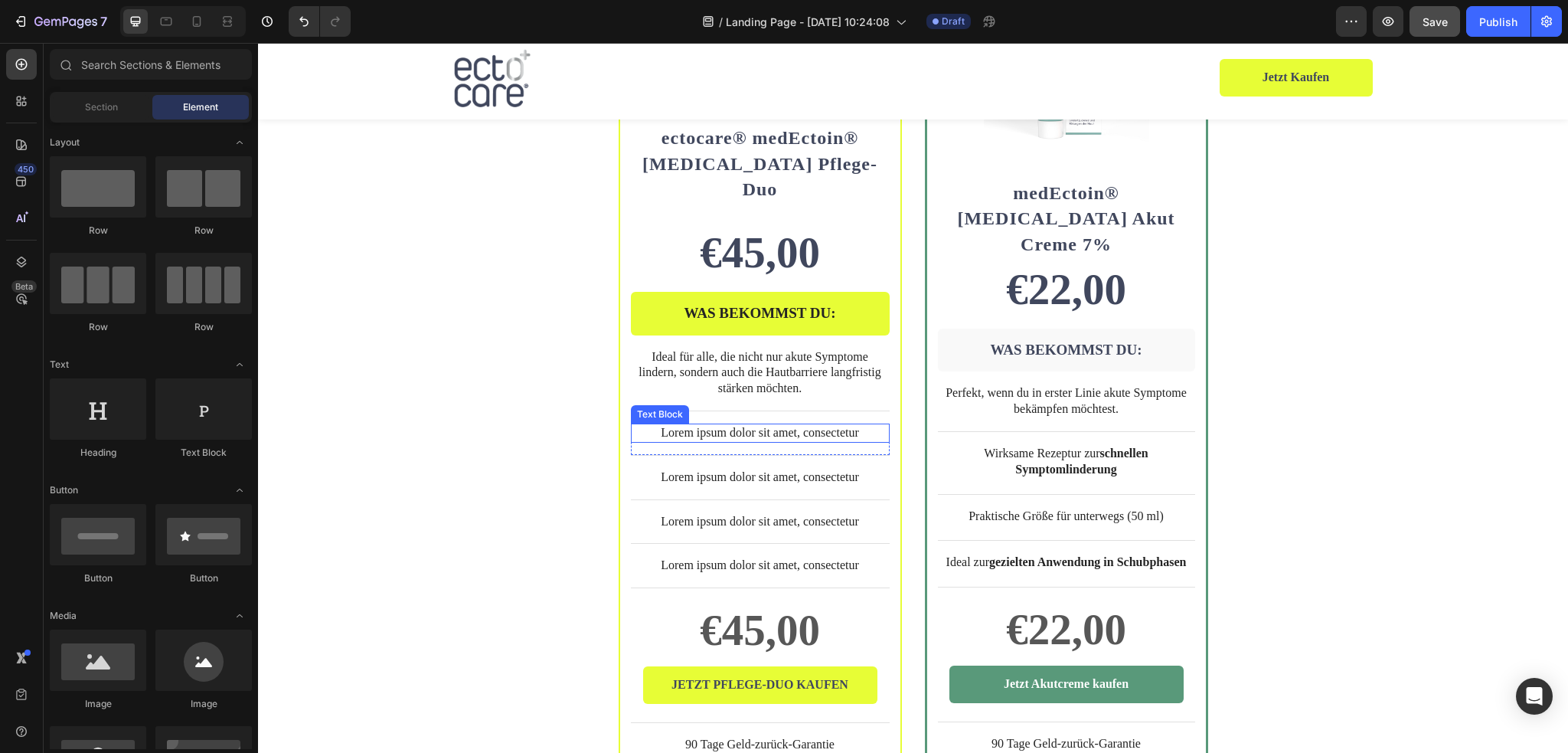
click at [738, 425] on p "Lorem ipsum dolor sit amet, consectetur" at bounding box center [760, 433] width 256 height 16
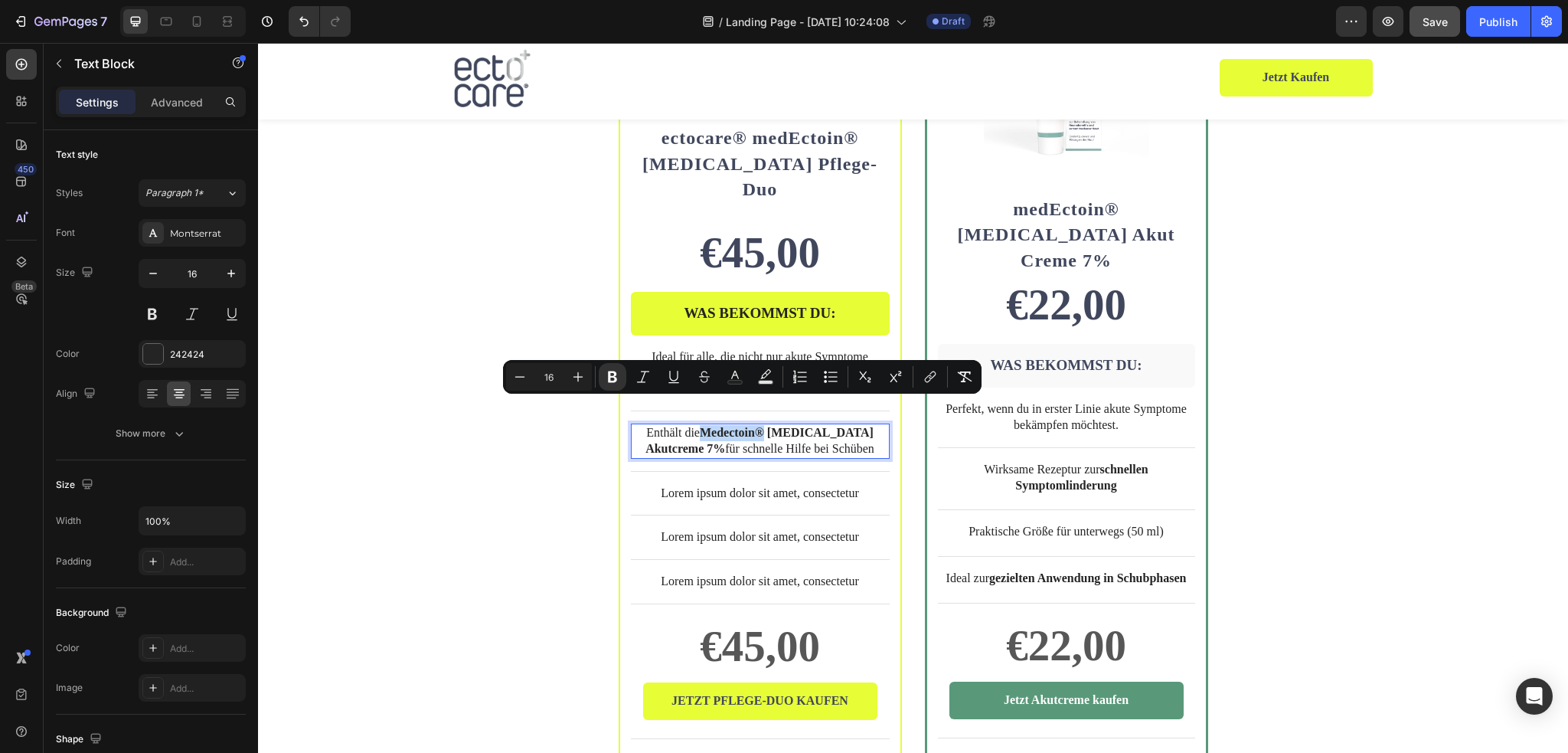
drag, startPoint x: 775, startPoint y: 406, endPoint x: 712, endPoint y: 412, distance: 63.3
click at [712, 425] on strong "Medectoin® [MEDICAL_DATA] Akutcreme 7%" at bounding box center [760, 439] width 229 height 29
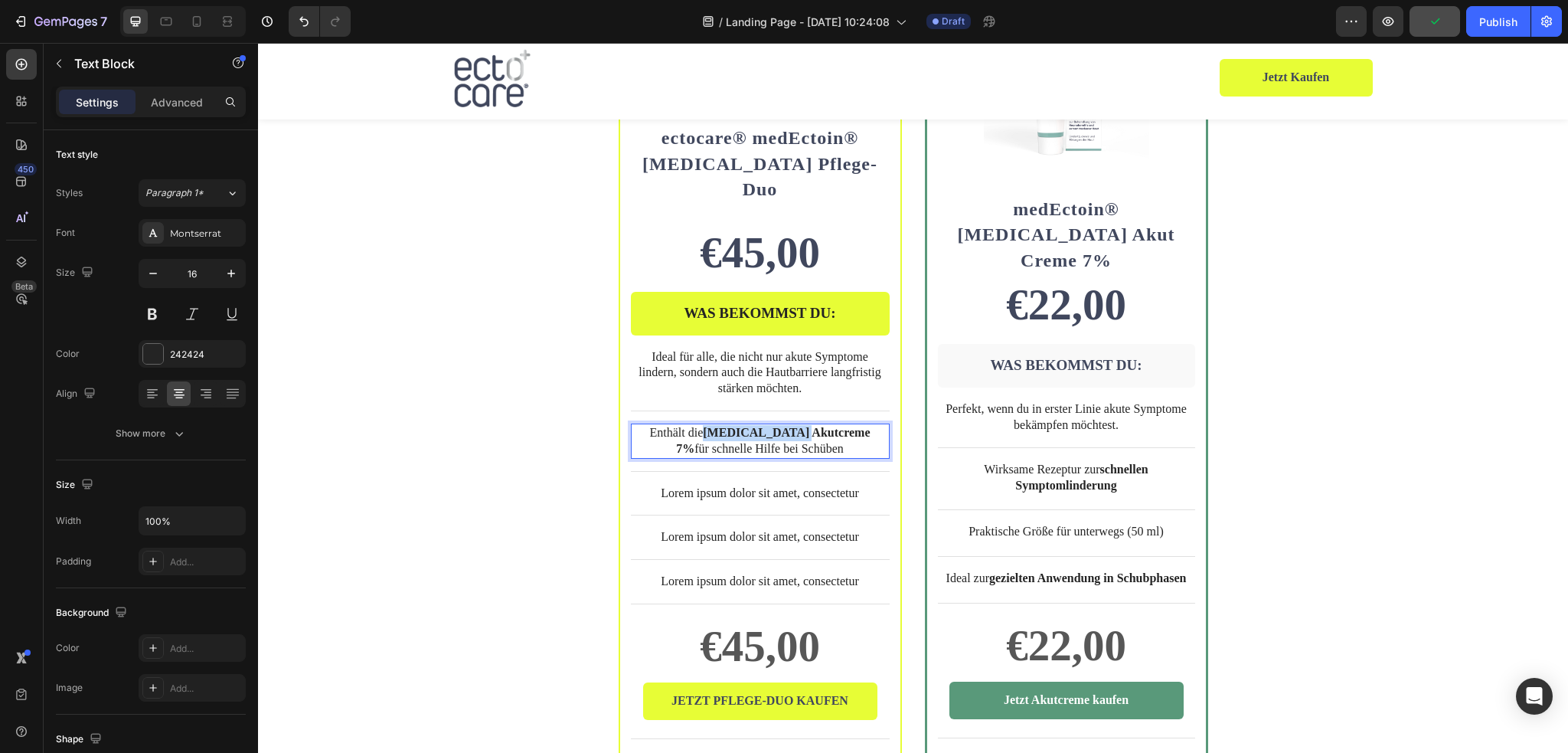
drag, startPoint x: 775, startPoint y: 408, endPoint x: 693, endPoint y: 409, distance: 82.0
click at [693, 425] on strong "[MEDICAL_DATA] Akutcreme 7%" at bounding box center [772, 439] width 194 height 29
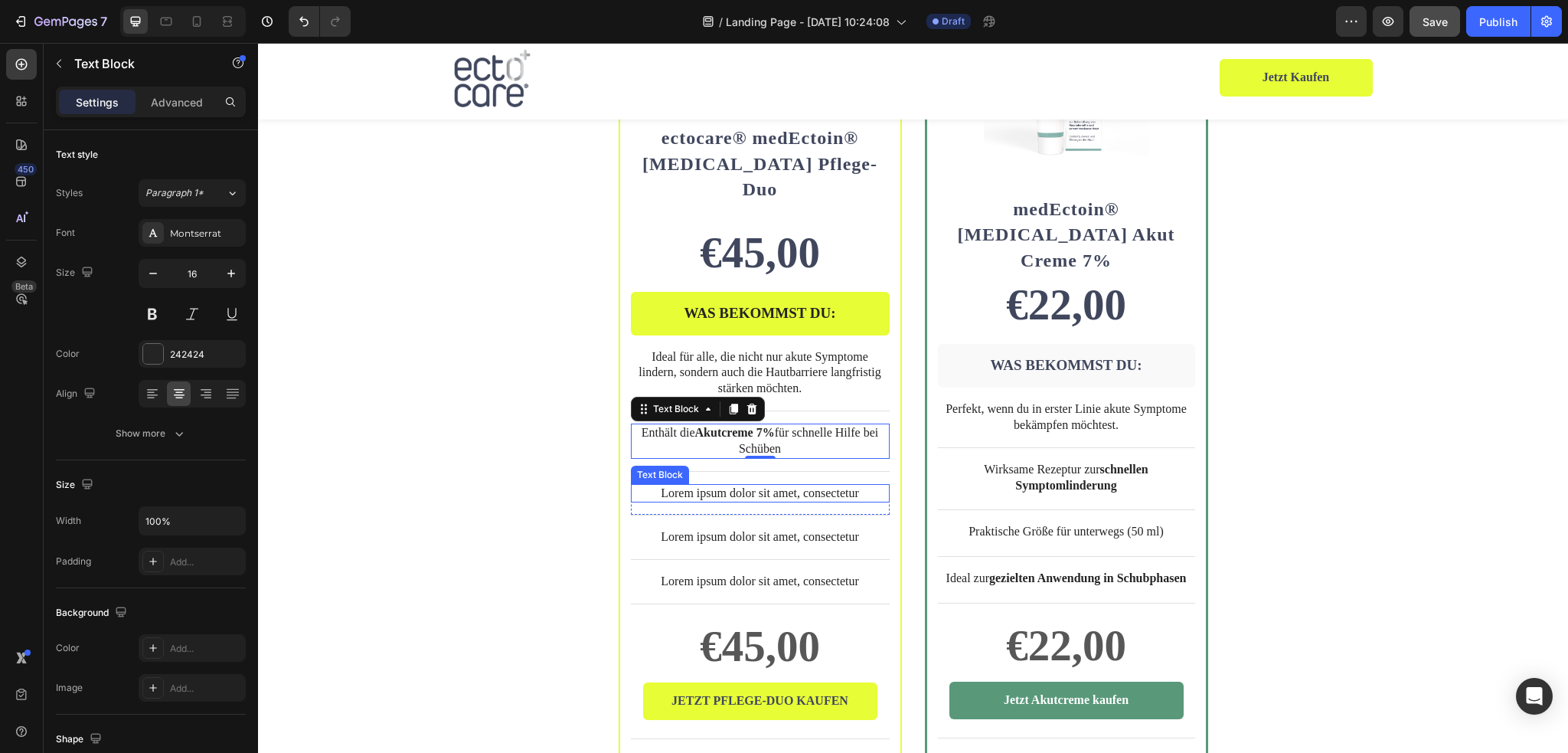
click at [789, 485] on p "Lorem ipsum dolor sit amet, consectetur" at bounding box center [760, 493] width 256 height 16
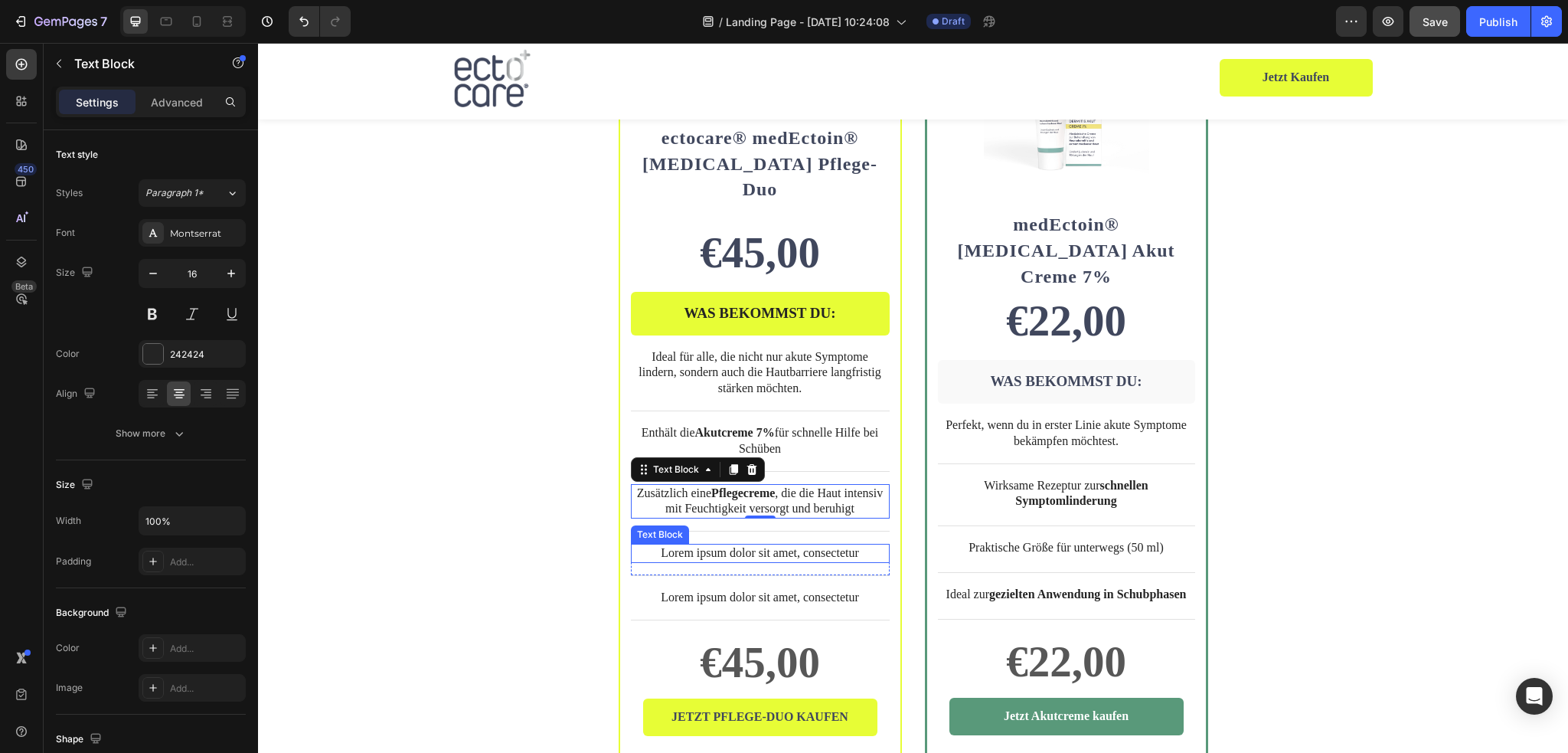
click at [747, 545] on p "Lorem ipsum dolor sit amet, consectetur" at bounding box center [760, 553] width 256 height 16
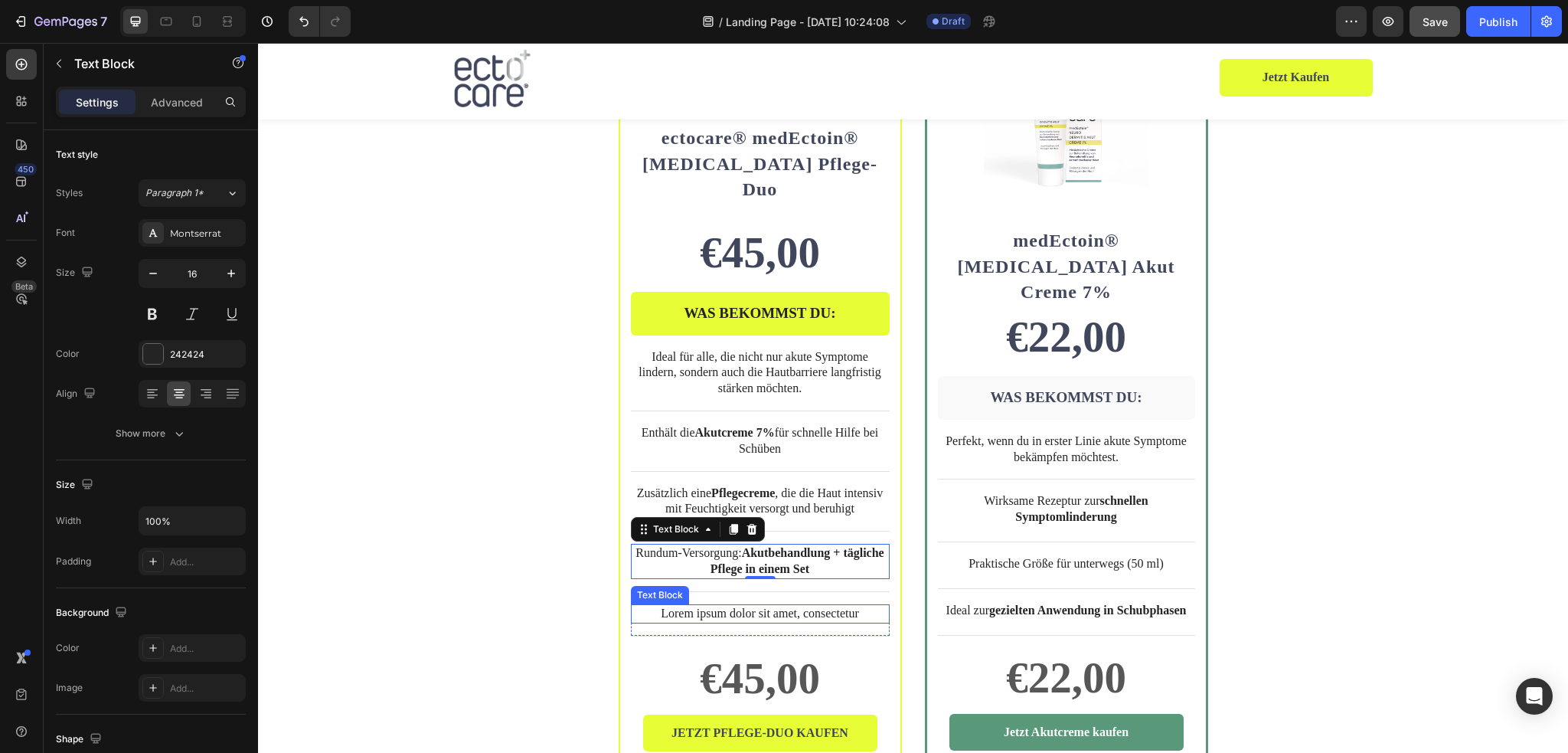
click at [734, 606] on p "Lorem ipsum dolor sit amet, consectetur" at bounding box center [760, 614] width 256 height 16
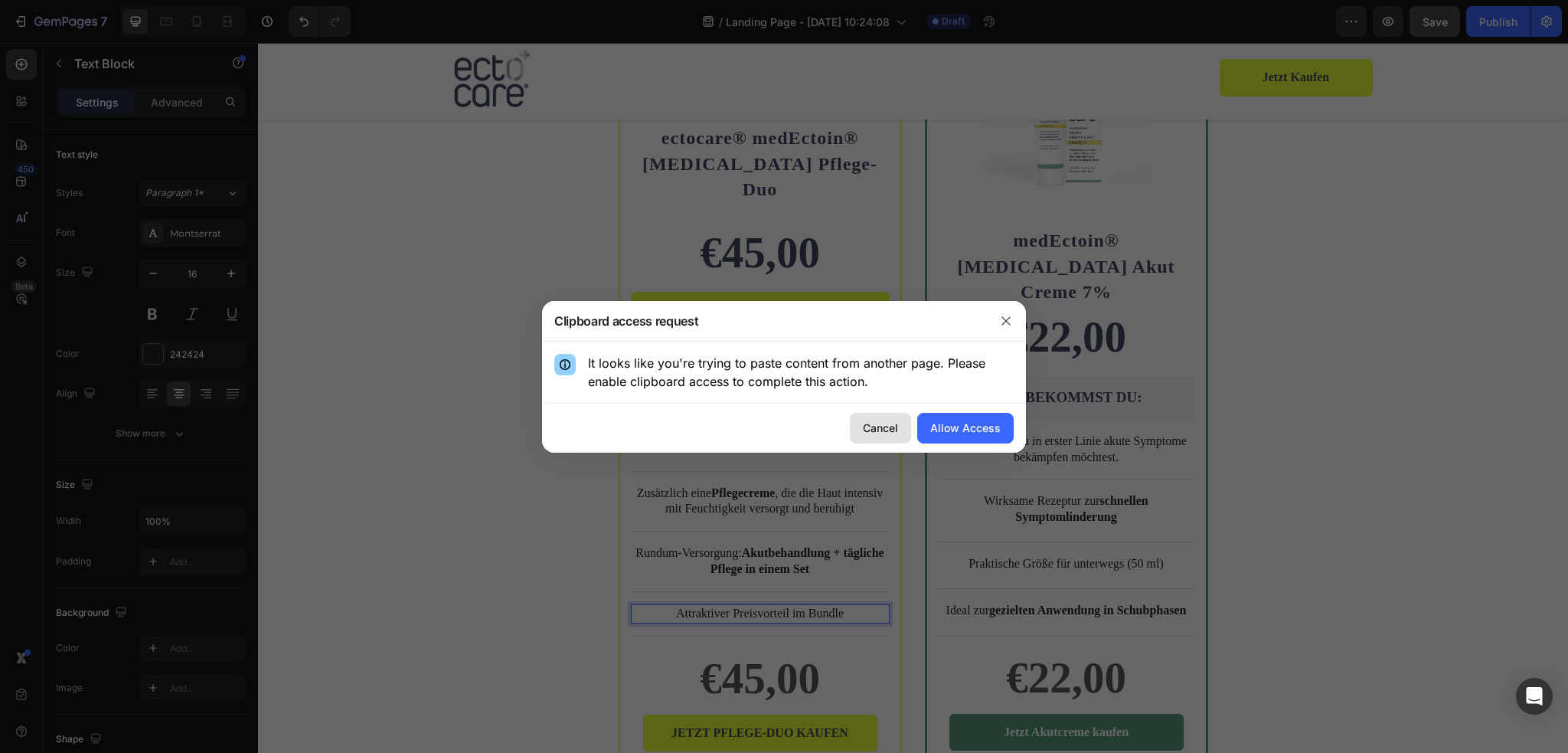
click at [882, 431] on div "Cancel" at bounding box center [881, 428] width 35 height 16
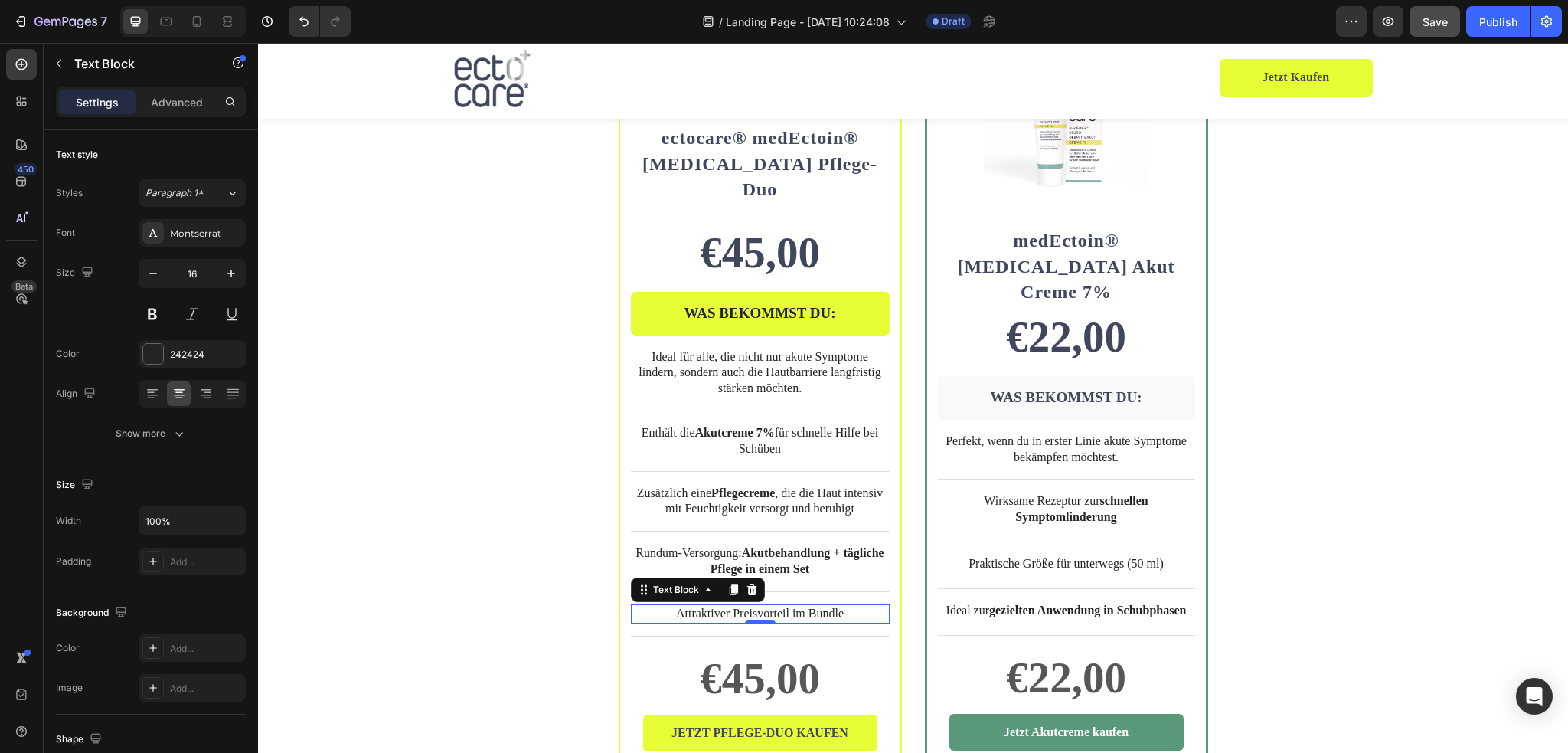
click at [787, 606] on p "Attraktiver Preisvorteil im Bundle" at bounding box center [760, 614] width 256 height 16
click at [1008, 725] on div "Jetzt Akutcreme kaufen" at bounding box center [1066, 733] width 125 height 16
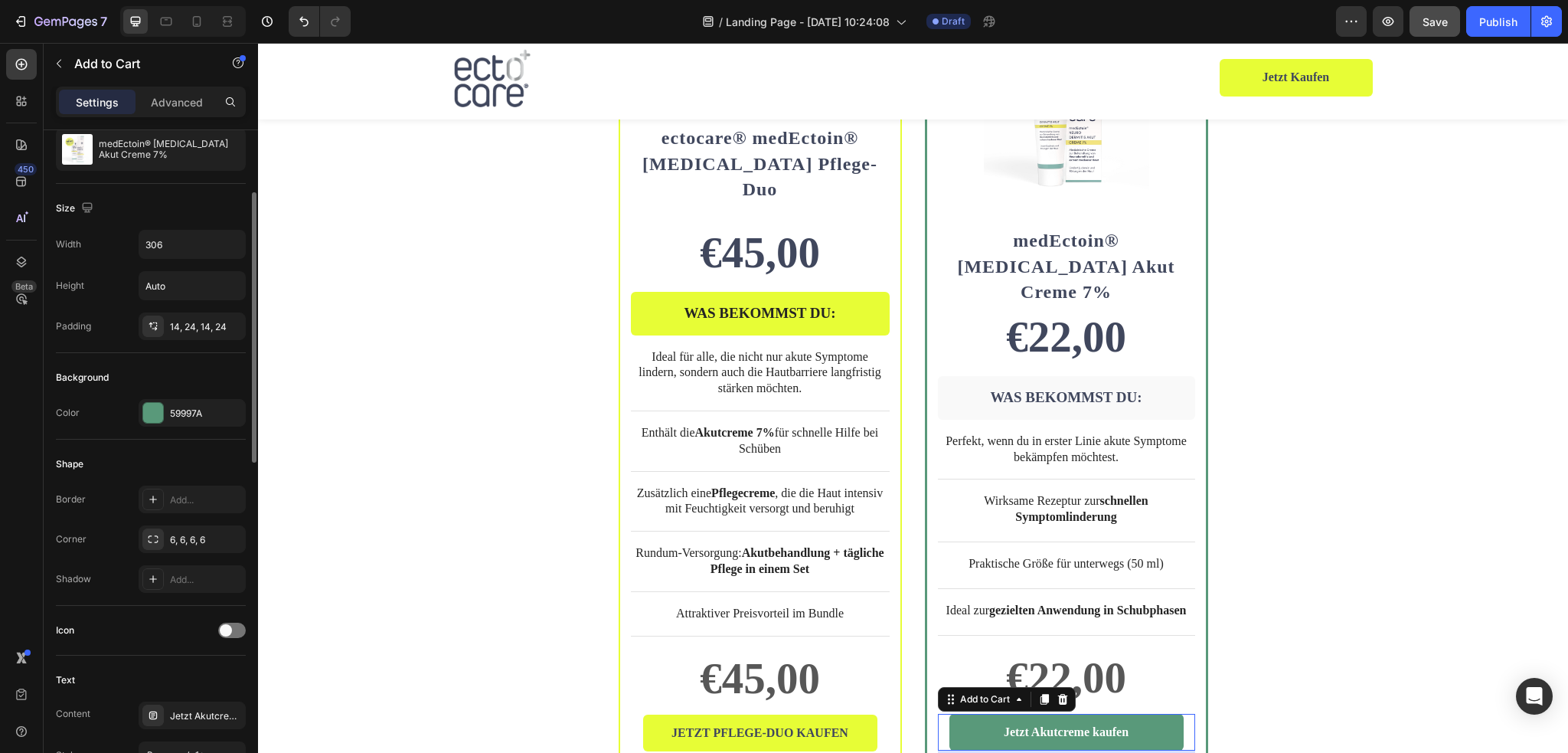
scroll to position [229, 0]
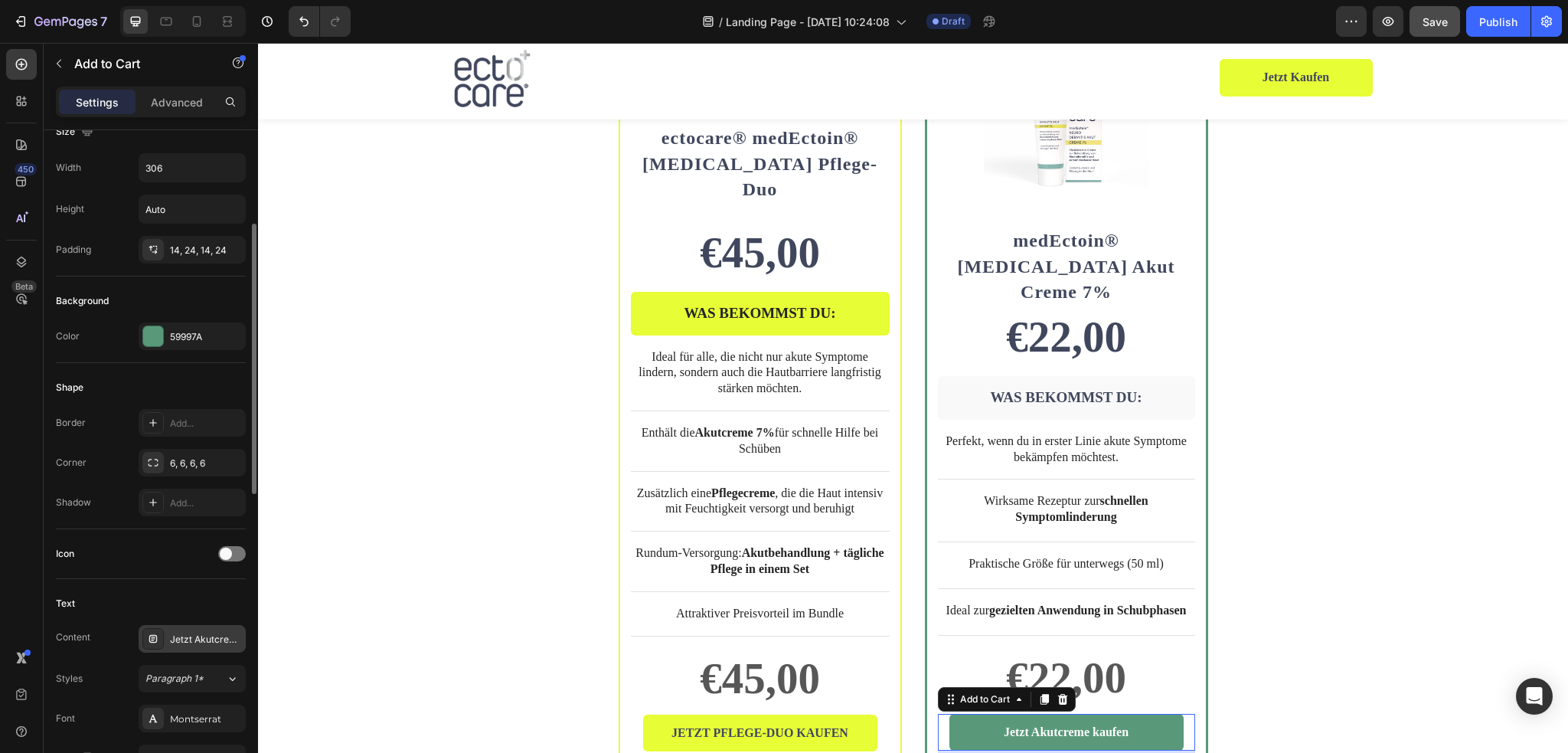
click at [193, 641] on div "Jetzt Akutcreme kaufen" at bounding box center [206, 640] width 72 height 14
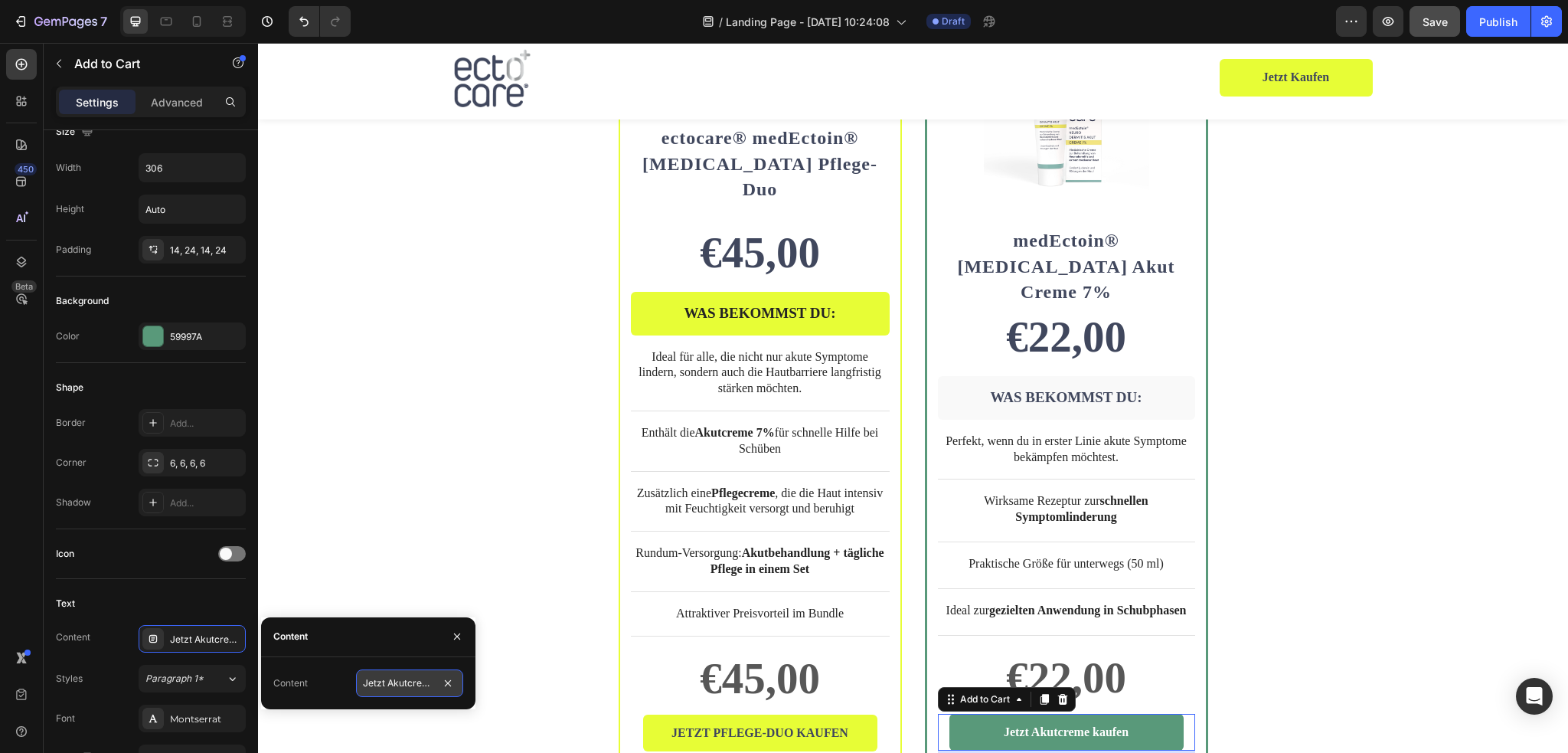
click at [376, 679] on input "Jetzt Akutcreme kaufen" at bounding box center [409, 682] width 107 height 27
click at [383, 682] on input "Jetzt Akutcreme kaufen" at bounding box center [409, 682] width 107 height 27
click at [388, 683] on input "Jetzt Akutcreme kaufen" at bounding box center [409, 682] width 107 height 27
drag, startPoint x: 386, startPoint y: 685, endPoint x: 349, endPoint y: 685, distance: 37.0
click at [349, 684] on div "Content Jetzt Akutcreme kaufen" at bounding box center [369, 682] width 190 height 27
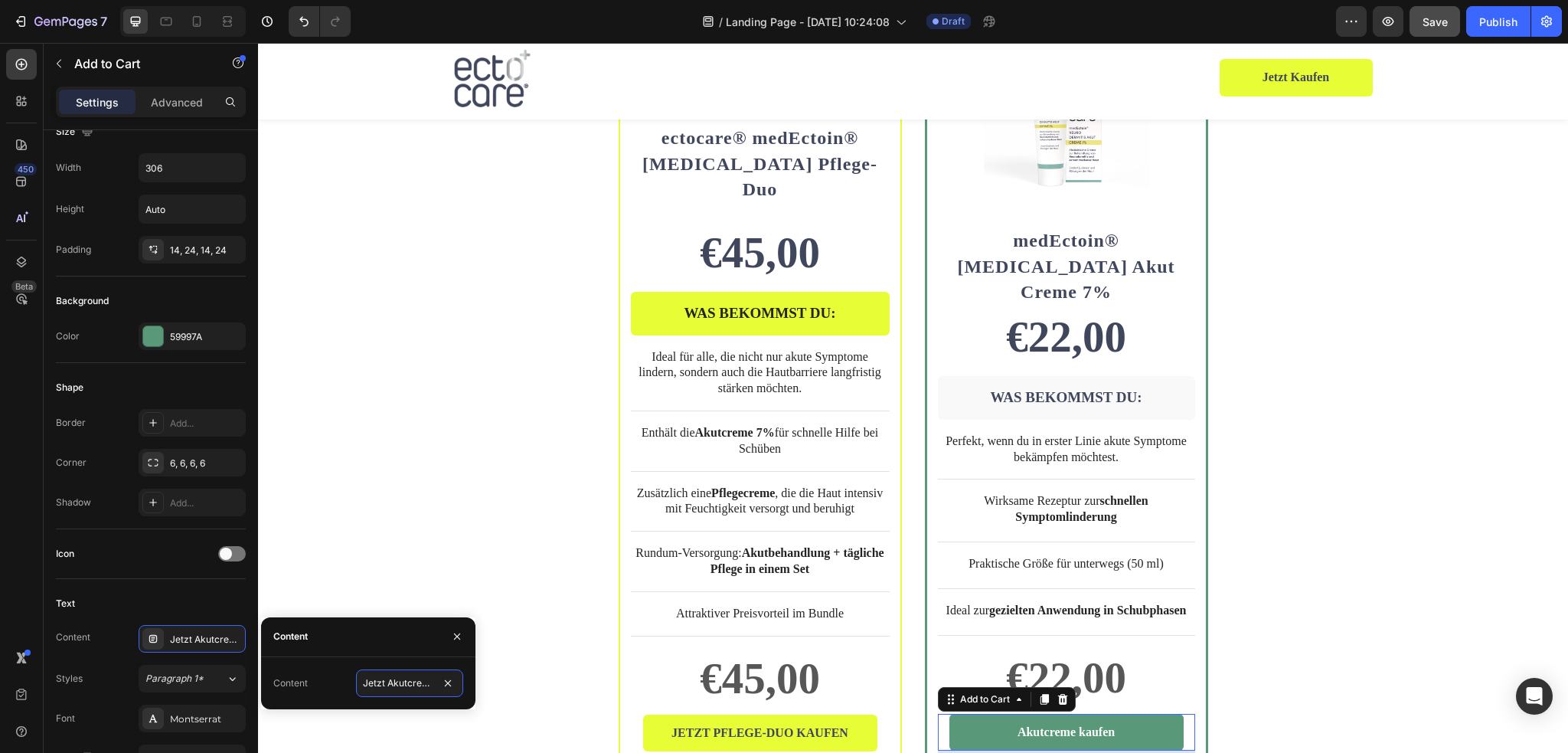
type input "Akutcreme kaufen"
click at [1311, 578] on div "BEST SELLER Text Block Row Product Images Row ectocare® medEctoin® [MEDICAL_DAT…" at bounding box center [912, 312] width 919 height 1055
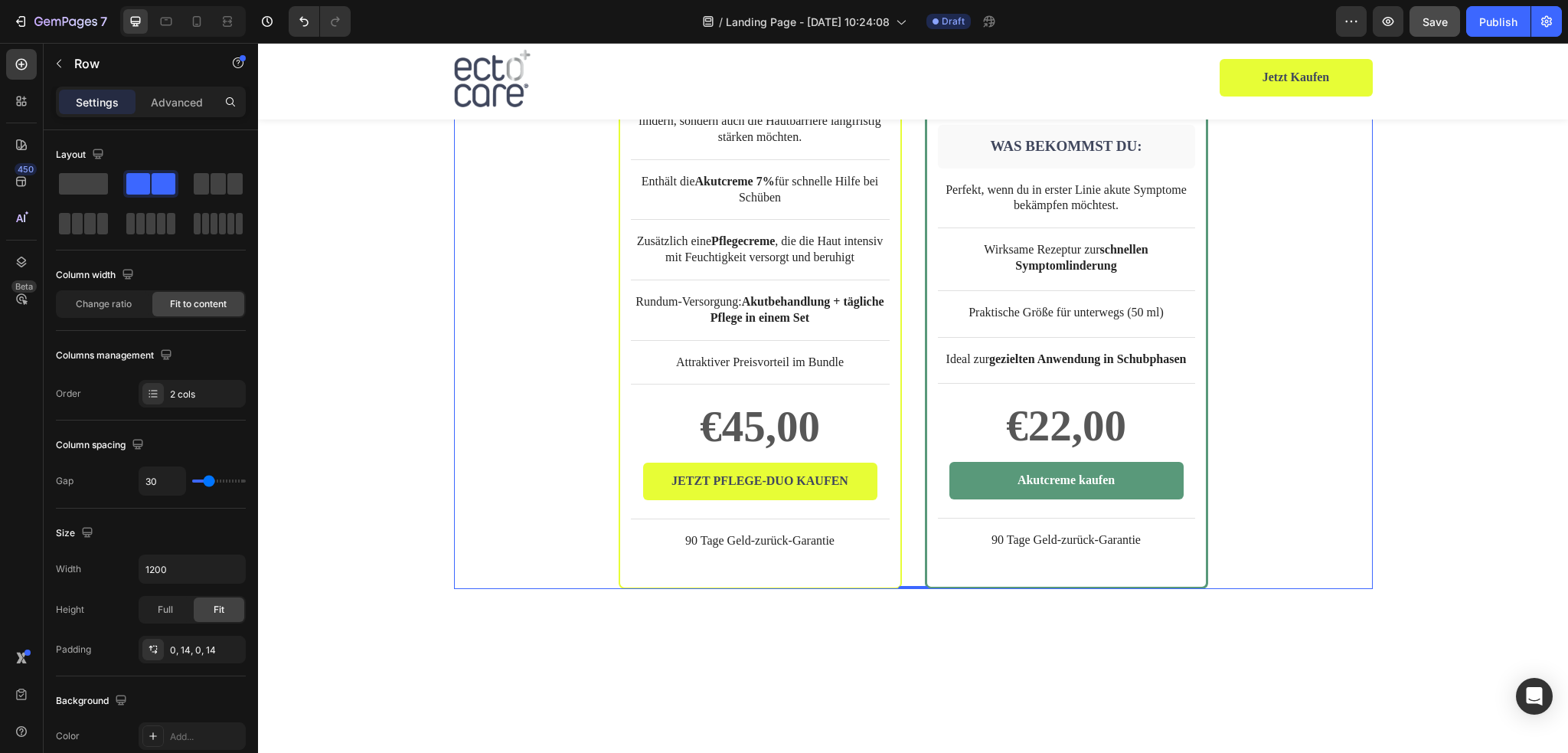
scroll to position [2897, 0]
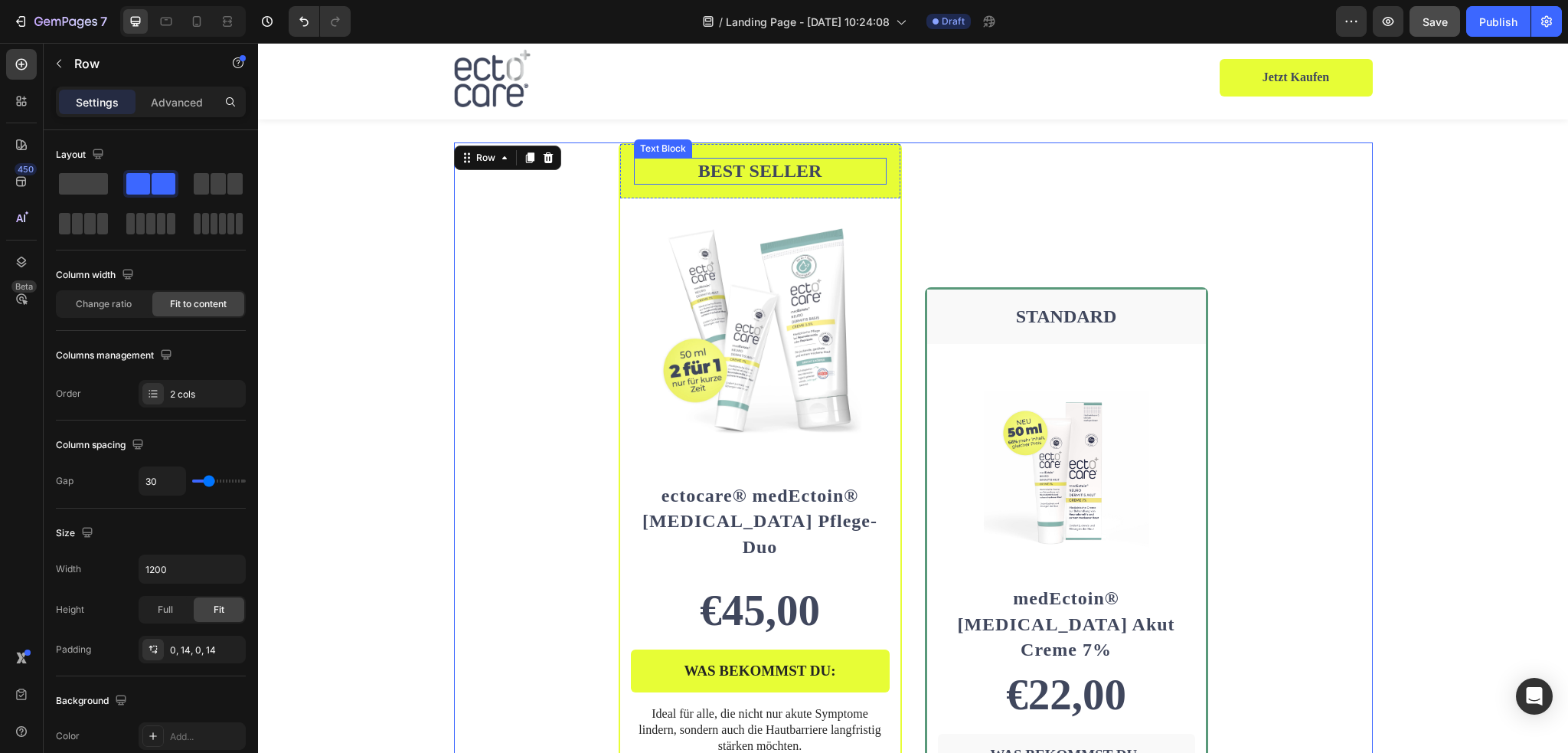
click at [741, 183] on p "BEST SELLER" at bounding box center [760, 171] width 250 height 24
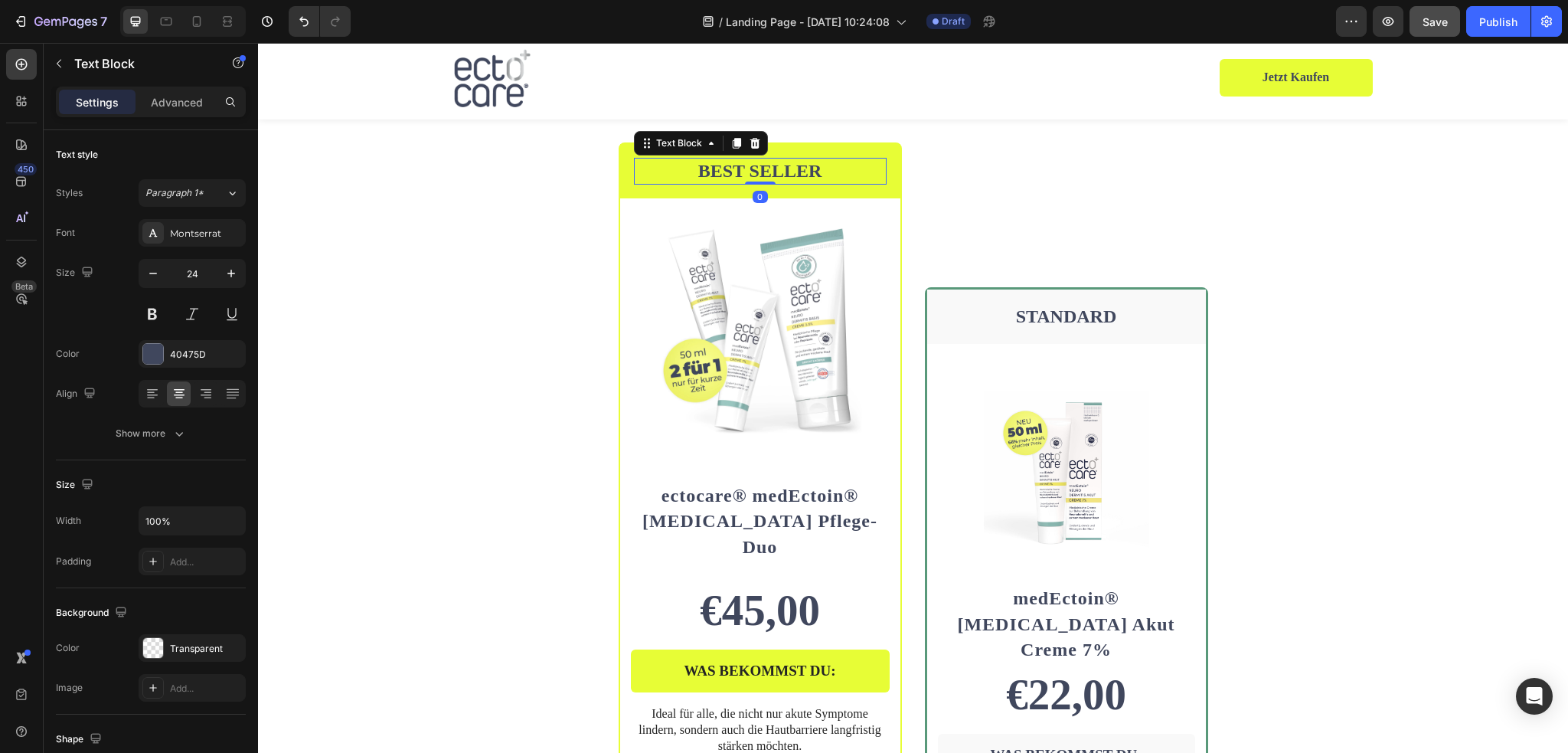
click at [718, 183] on p "BEST SELLER" at bounding box center [760, 171] width 250 height 24
click at [744, 183] on p "BEST SELLER" at bounding box center [760, 171] width 250 height 24
click at [1403, 539] on div "BESTSELLER Text Block 0 Row Product Images Row ectocare® medEctoin® [MEDICAL_DA…" at bounding box center [912, 670] width 1310 height 1055
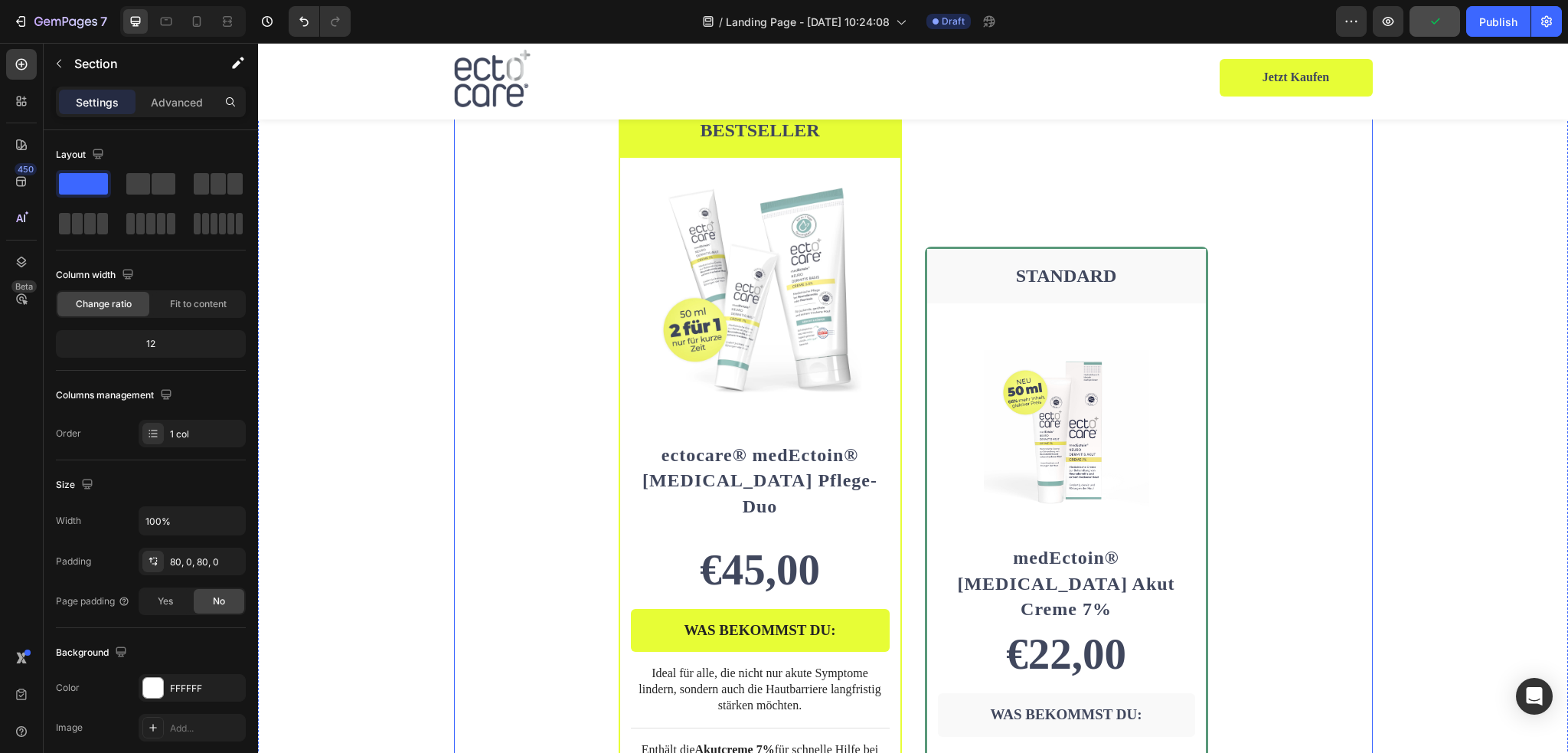
scroll to position [3050, 0]
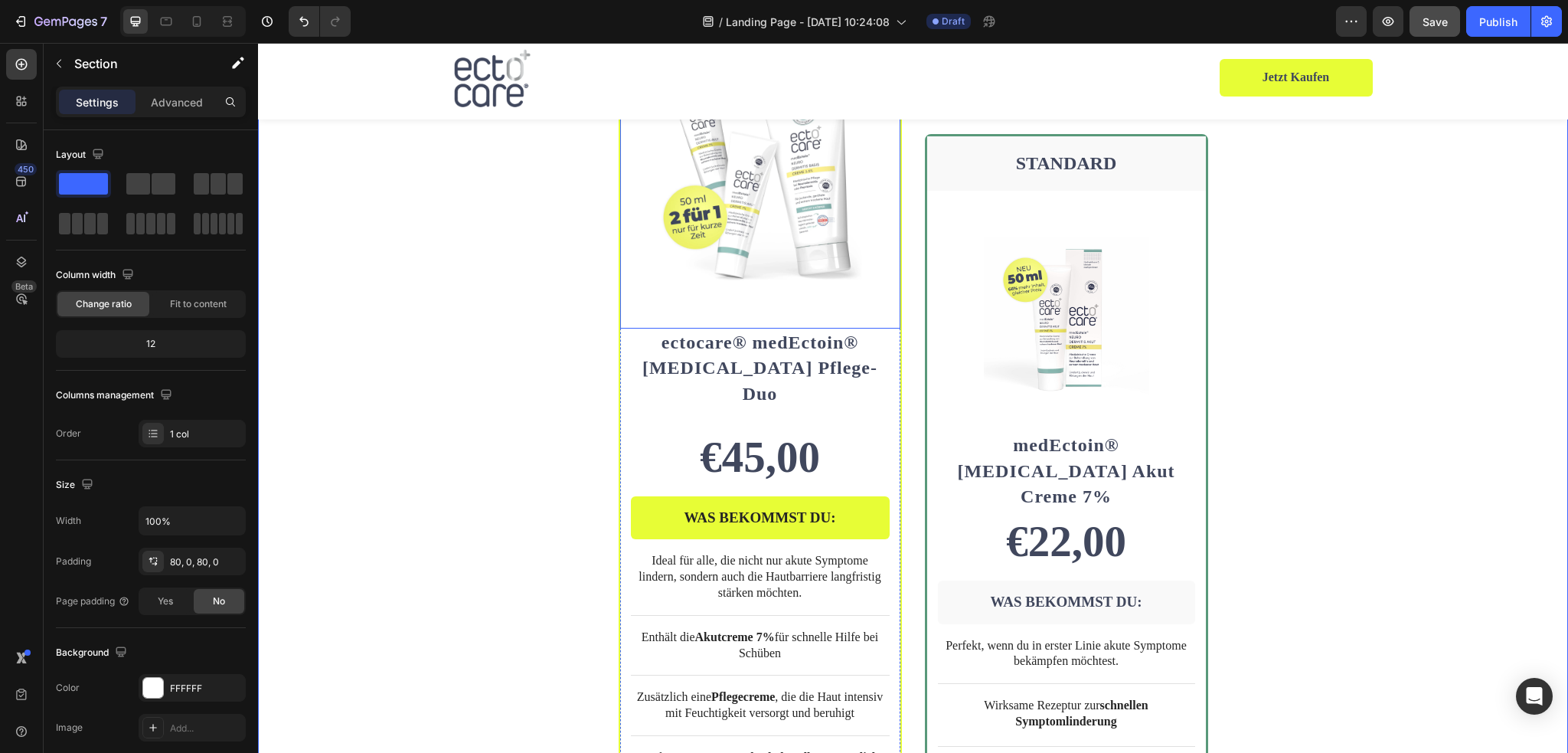
click at [894, 329] on div "Product Images Row" at bounding box center [760, 187] width 280 height 283
click at [894, 381] on div "BESTSELLER Text Block Row Product Images Row 0 ectocare® medEctoin® [MEDICAL_DA…" at bounding box center [760, 516] width 283 height 1055
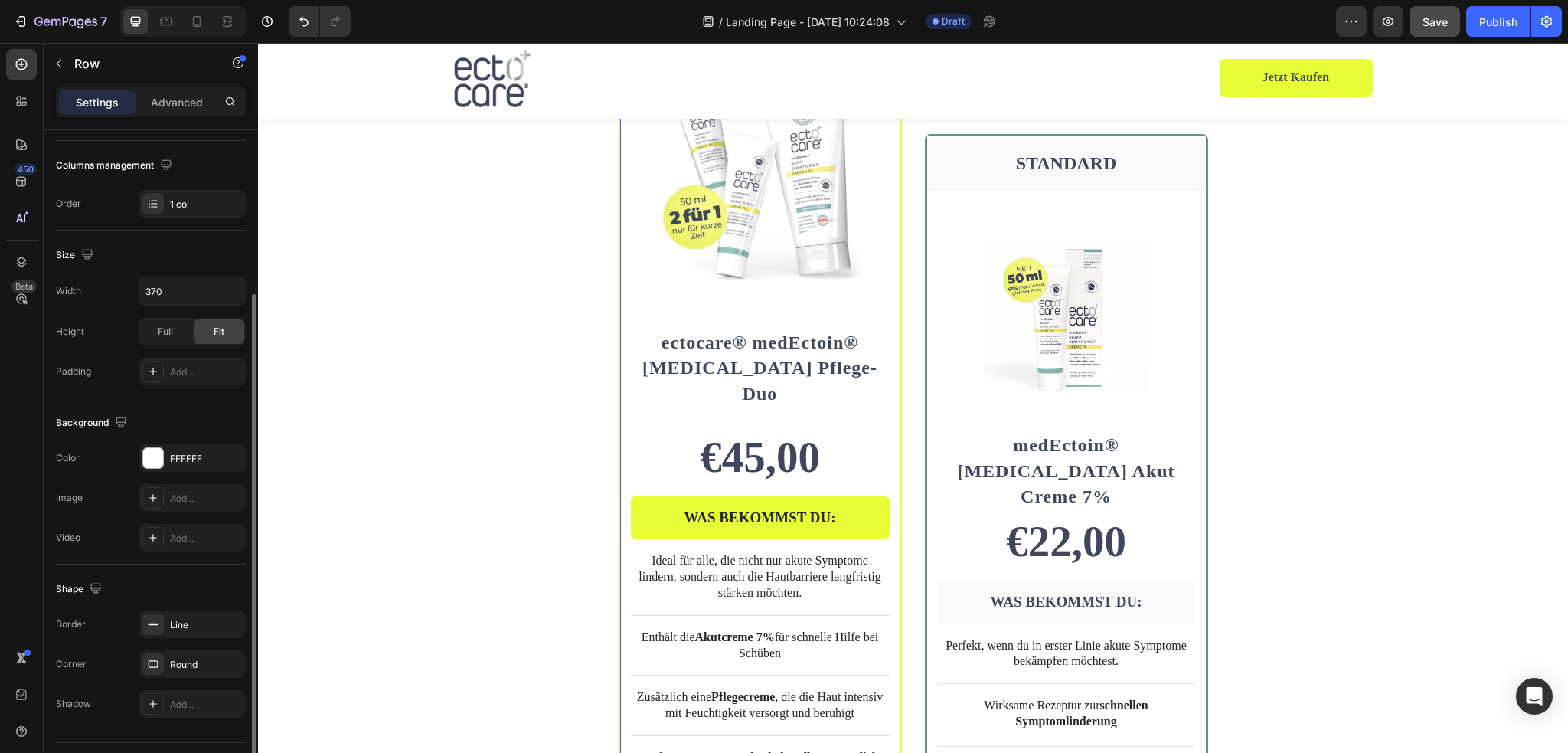
scroll to position [267, 0]
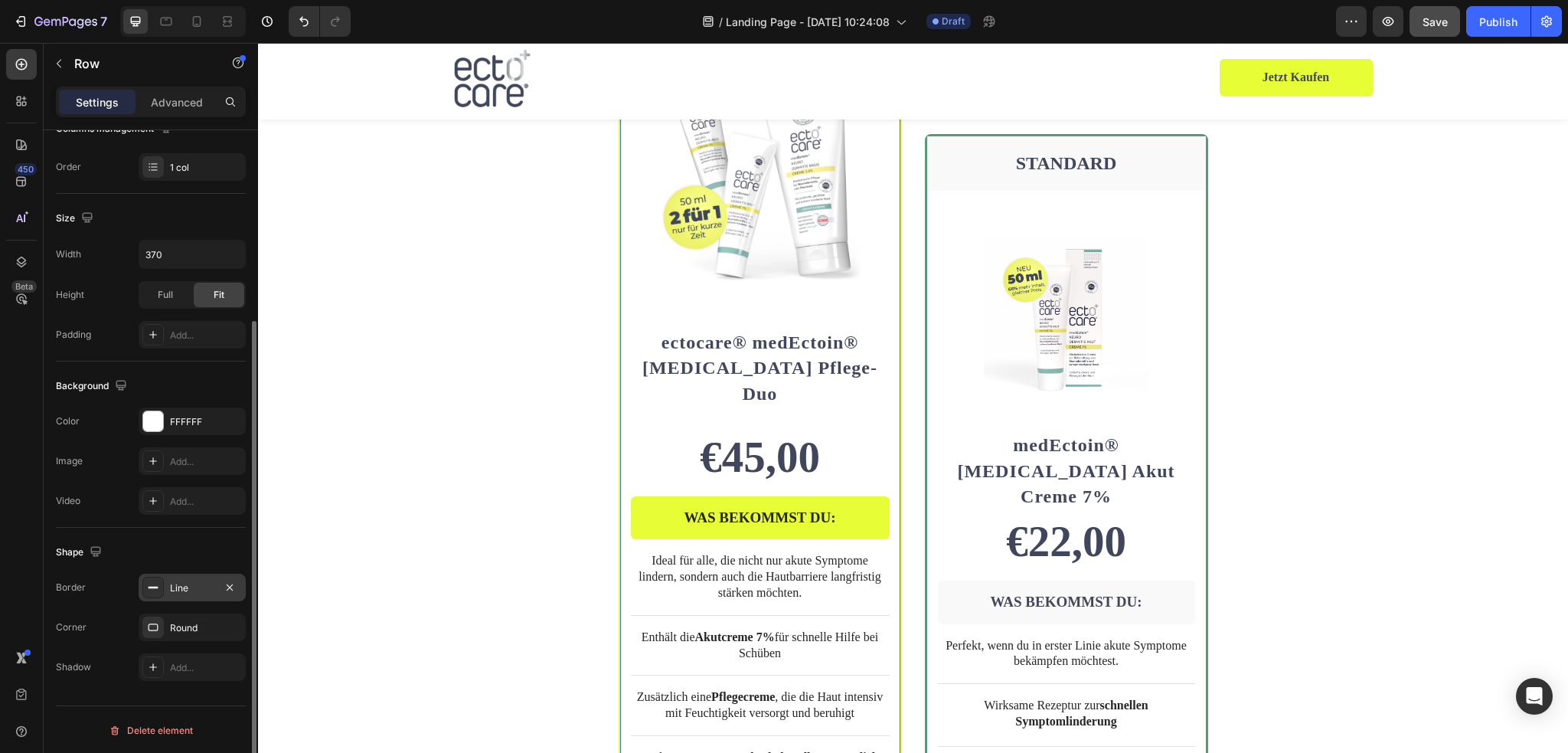
click at [177, 583] on div "Line" at bounding box center [192, 588] width 44 height 14
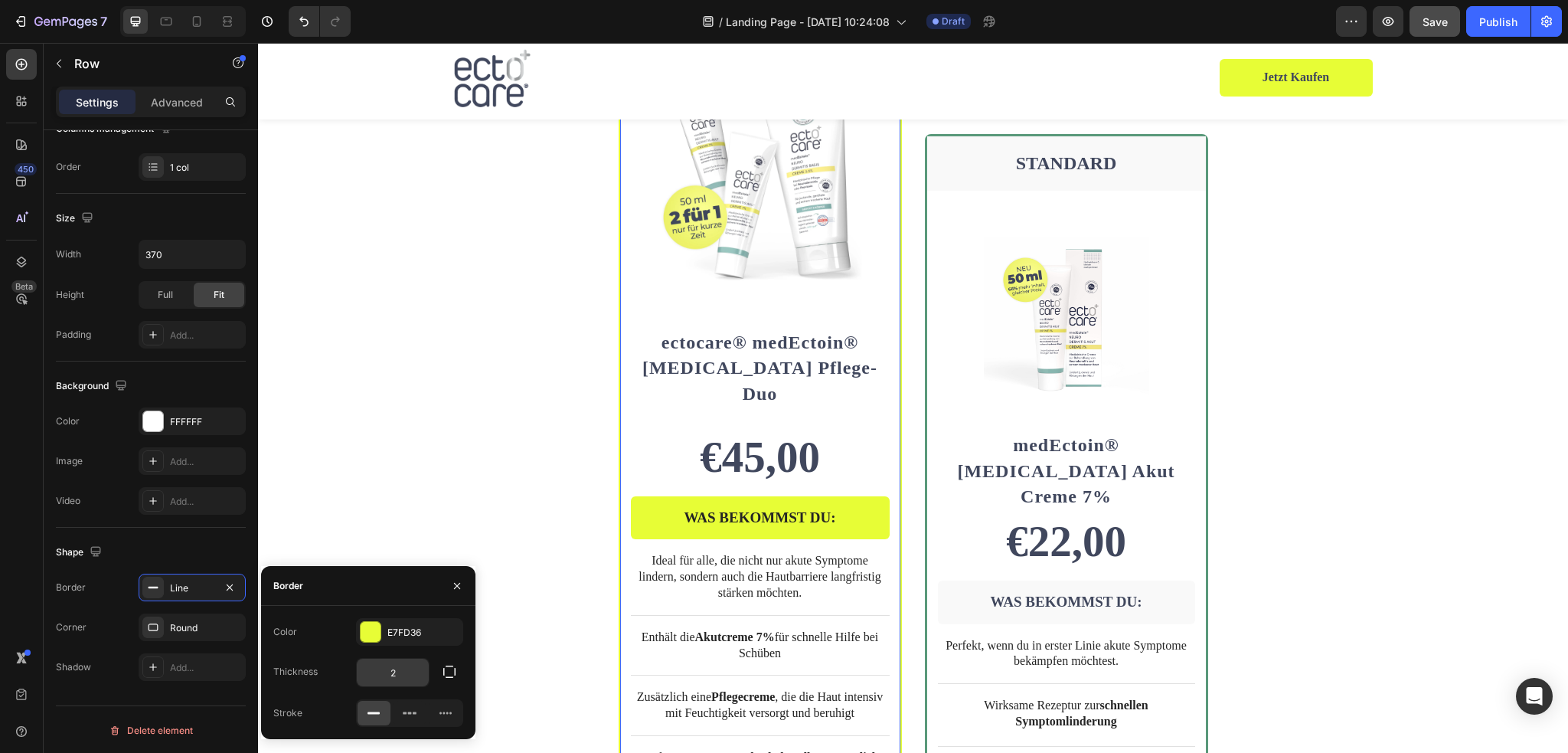
click at [407, 664] on input "2" at bounding box center [392, 671] width 72 height 27
type input "3"
click at [1221, 402] on div "BESTSELLER Text Block Row Product Images Row ectocare® medEctoin® [MEDICAL_DATA…" at bounding box center [912, 517] width 919 height 1056
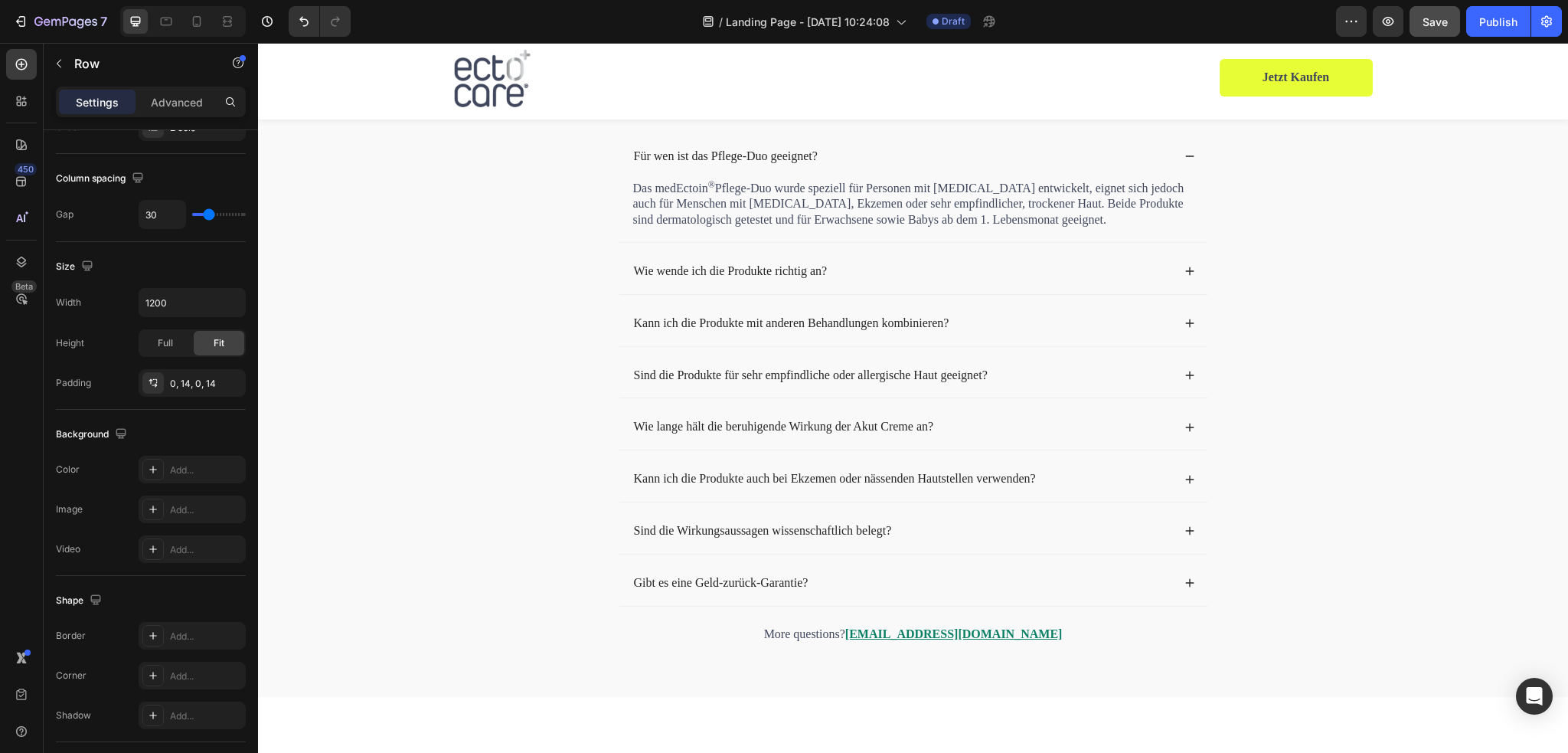
scroll to position [4734, 0]
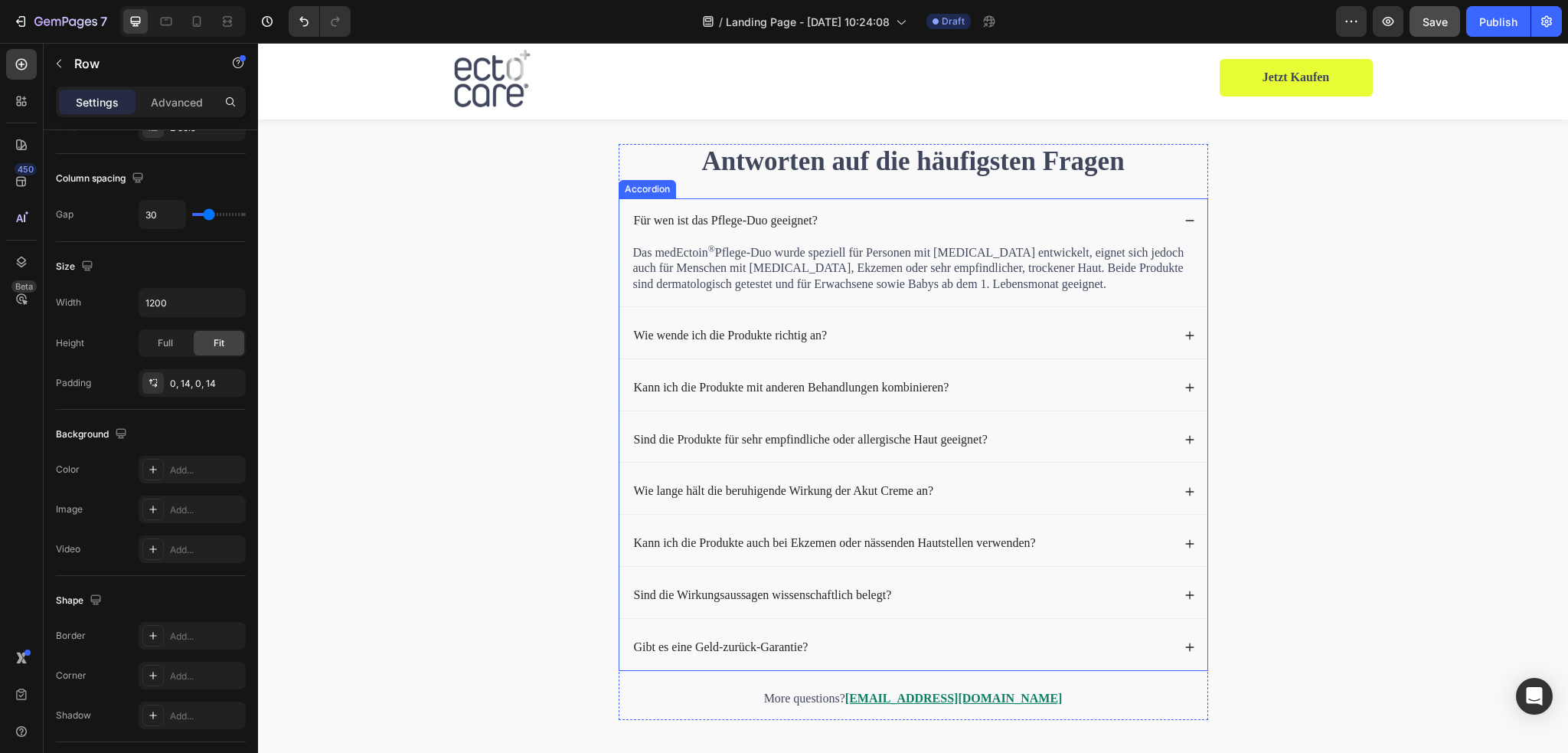
click at [645, 244] on div "Für wen ist das Pflege-Duo geeignet?" at bounding box center [913, 221] width 588 height 45
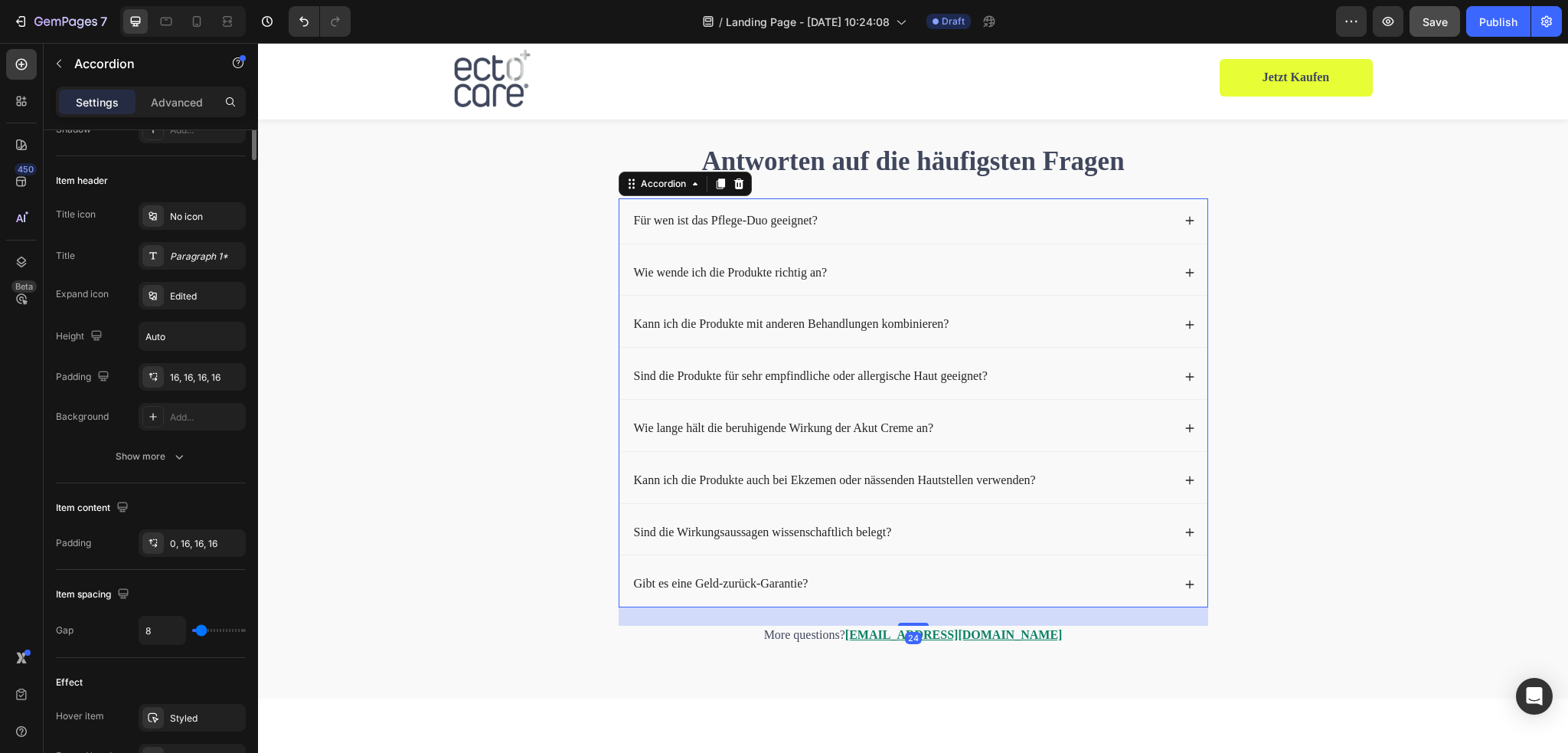
scroll to position [0, 0]
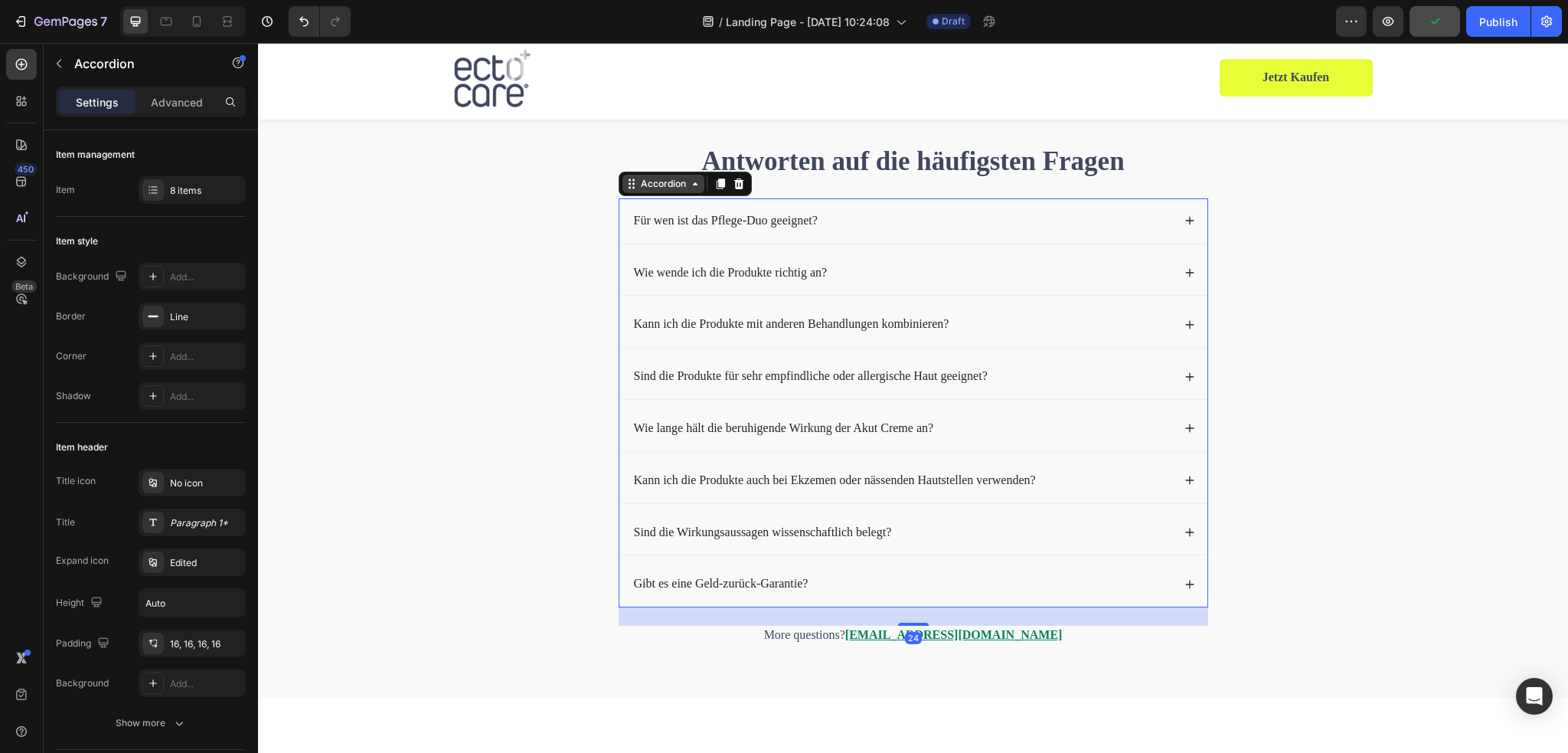
click at [630, 190] on icon at bounding box center [632, 183] width 12 height 12
click at [640, 190] on div "Accordion" at bounding box center [664, 184] width 51 height 14
click at [189, 523] on div "Paragraph 1*" at bounding box center [206, 523] width 72 height 14
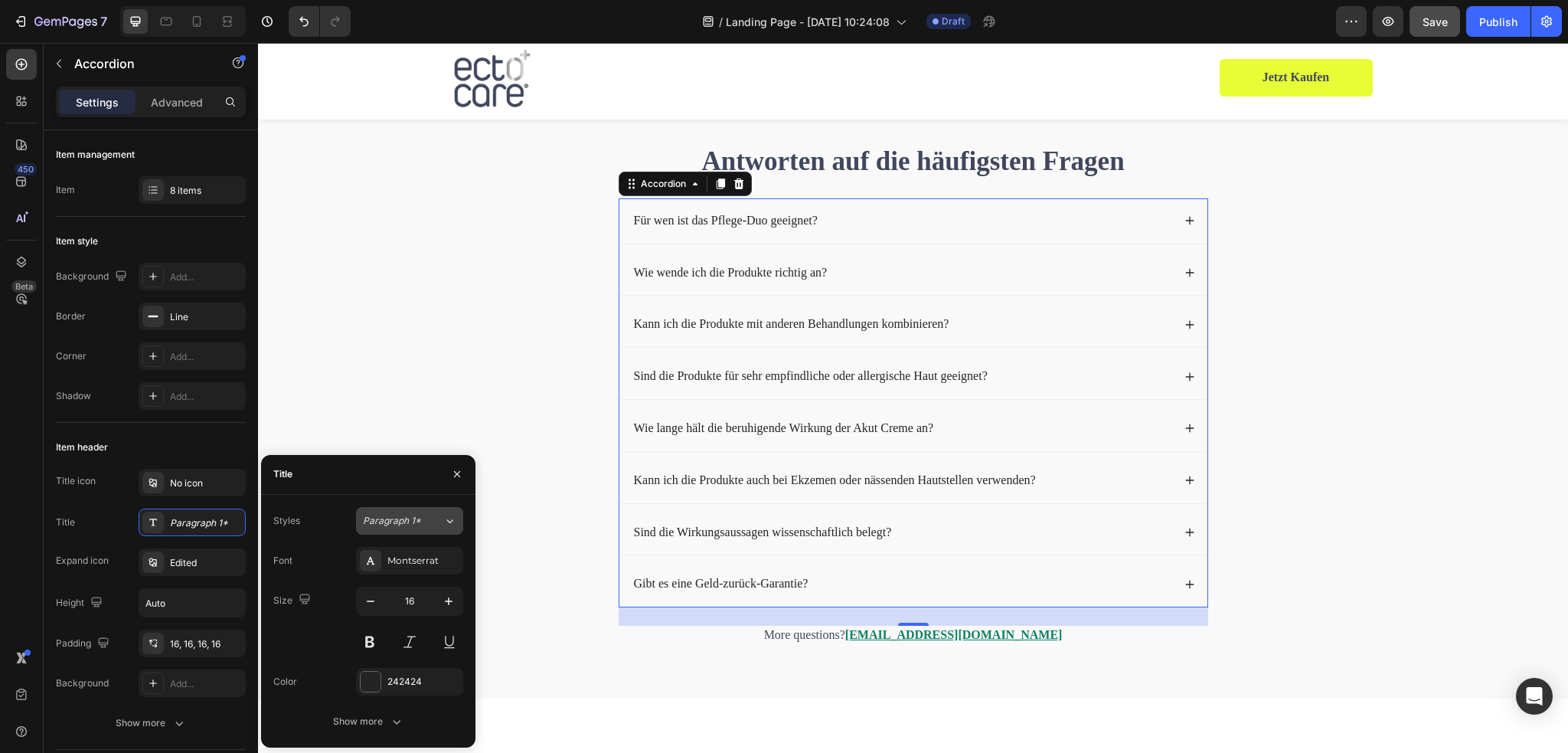
click at [429, 526] on div "Paragraph 1*" at bounding box center [403, 521] width 81 height 14
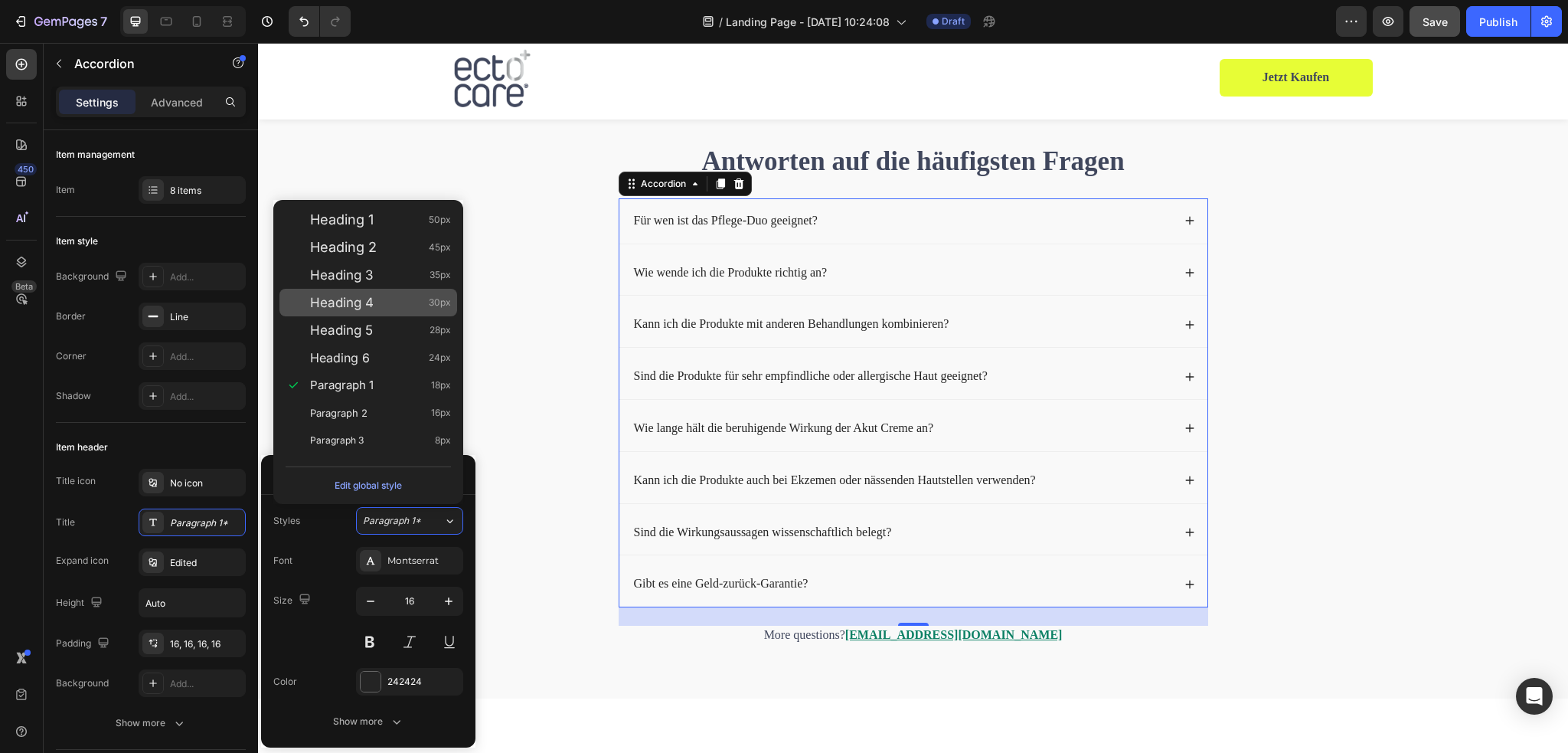
click at [364, 310] on div "Heading 4 30px" at bounding box center [368, 302] width 177 height 27
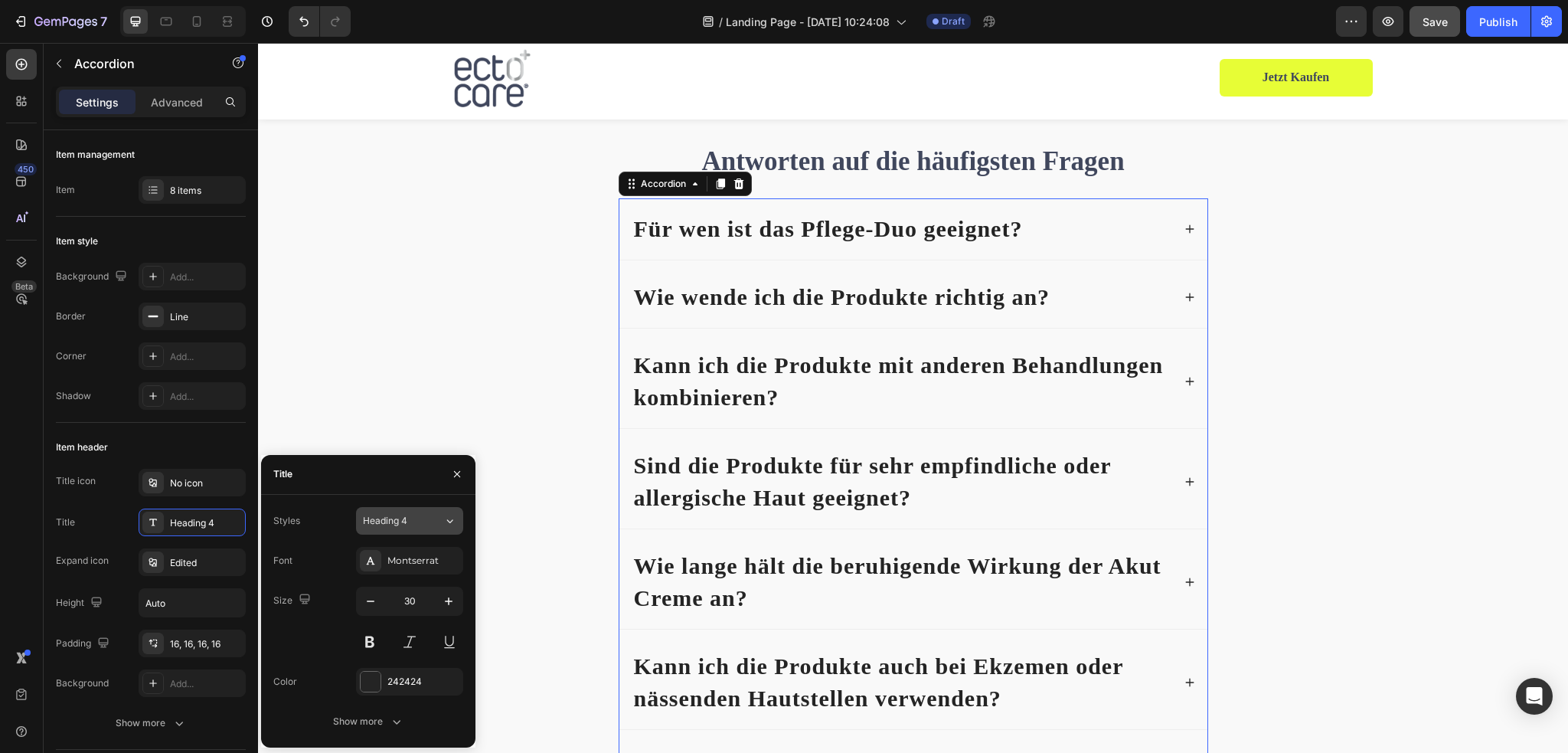
click at [415, 523] on div "Heading 4" at bounding box center [394, 521] width 62 height 14
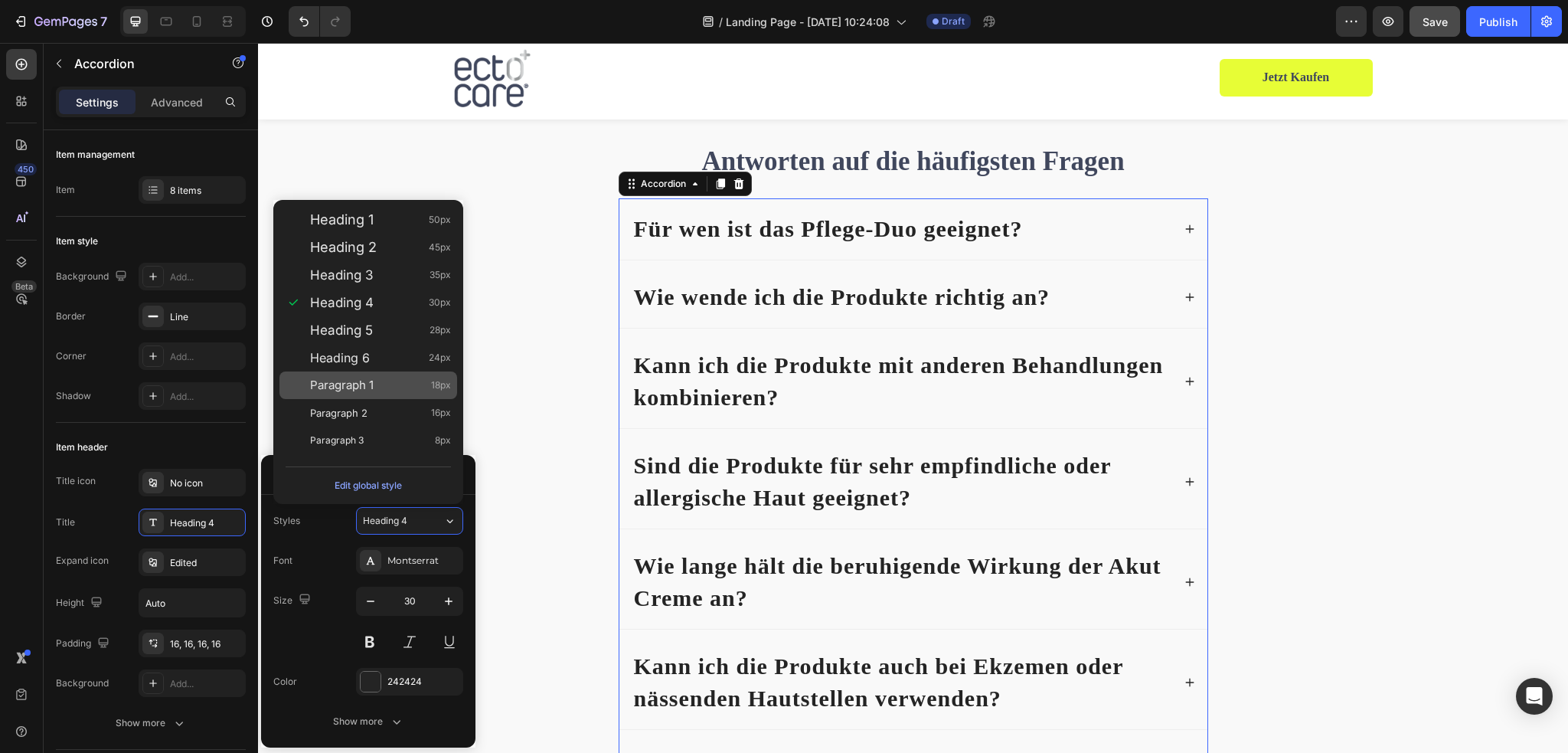
click at [363, 386] on span "Paragraph 1" at bounding box center [342, 384] width 64 height 15
type input "18"
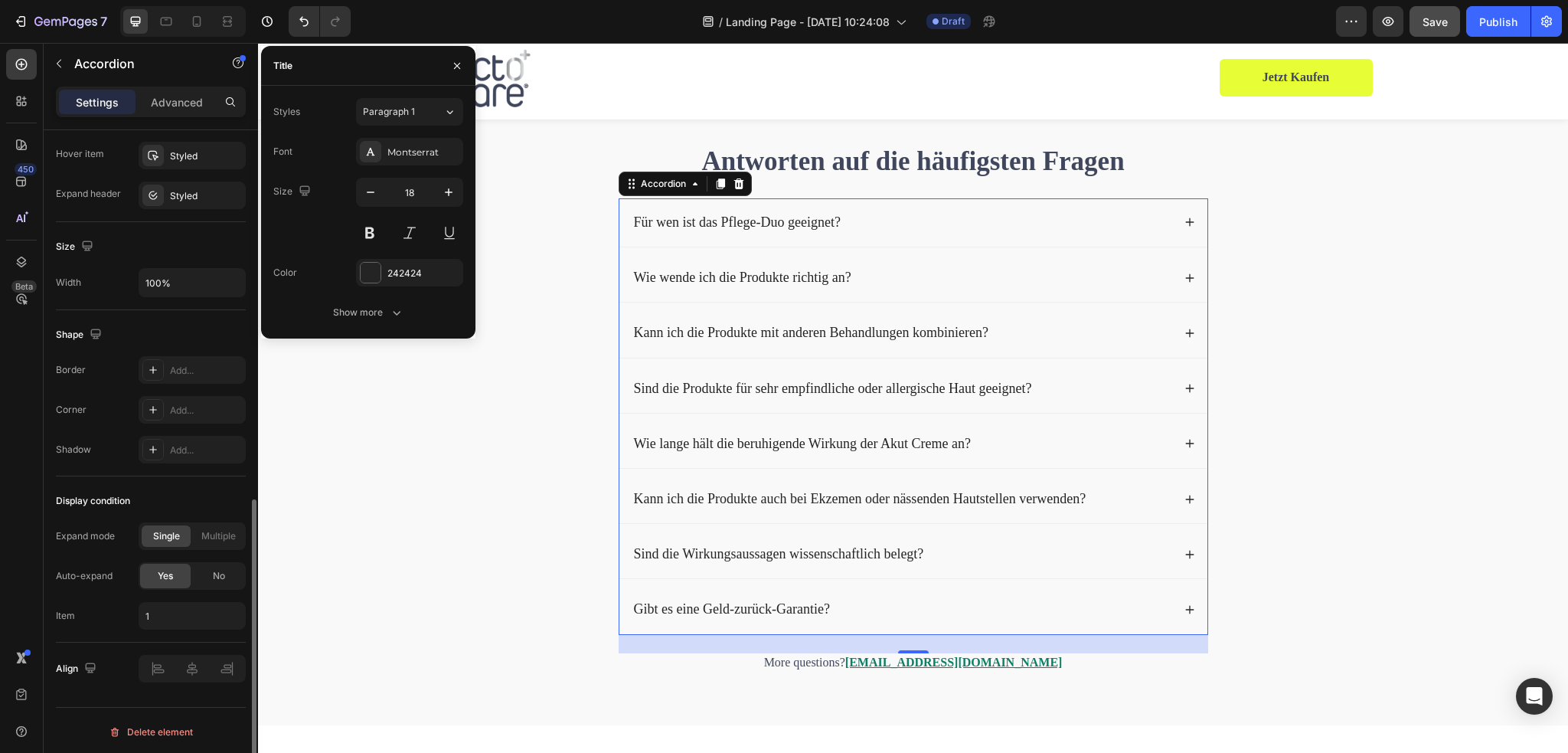
scroll to position [369, 0]
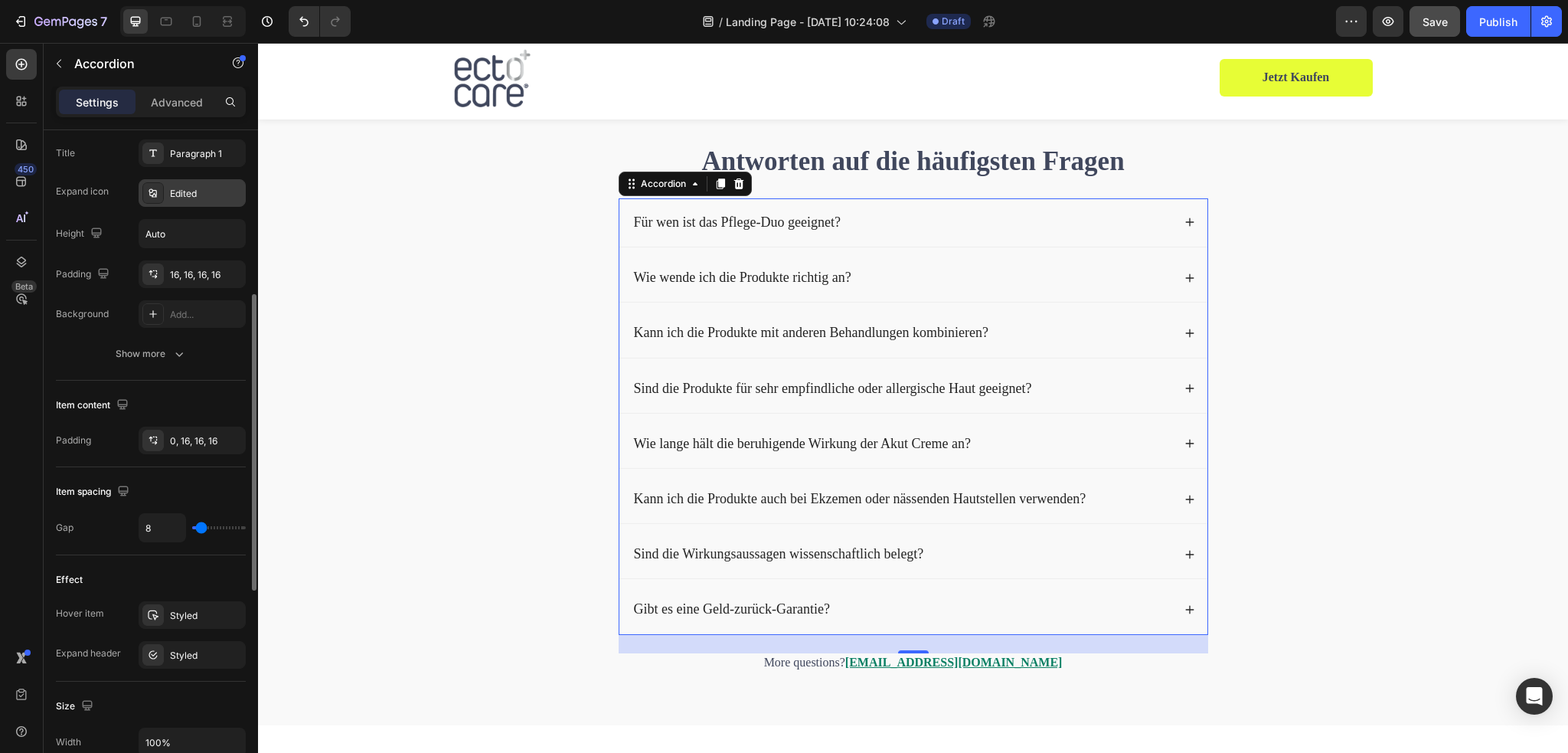
click at [178, 198] on div "Edited" at bounding box center [206, 194] width 72 height 14
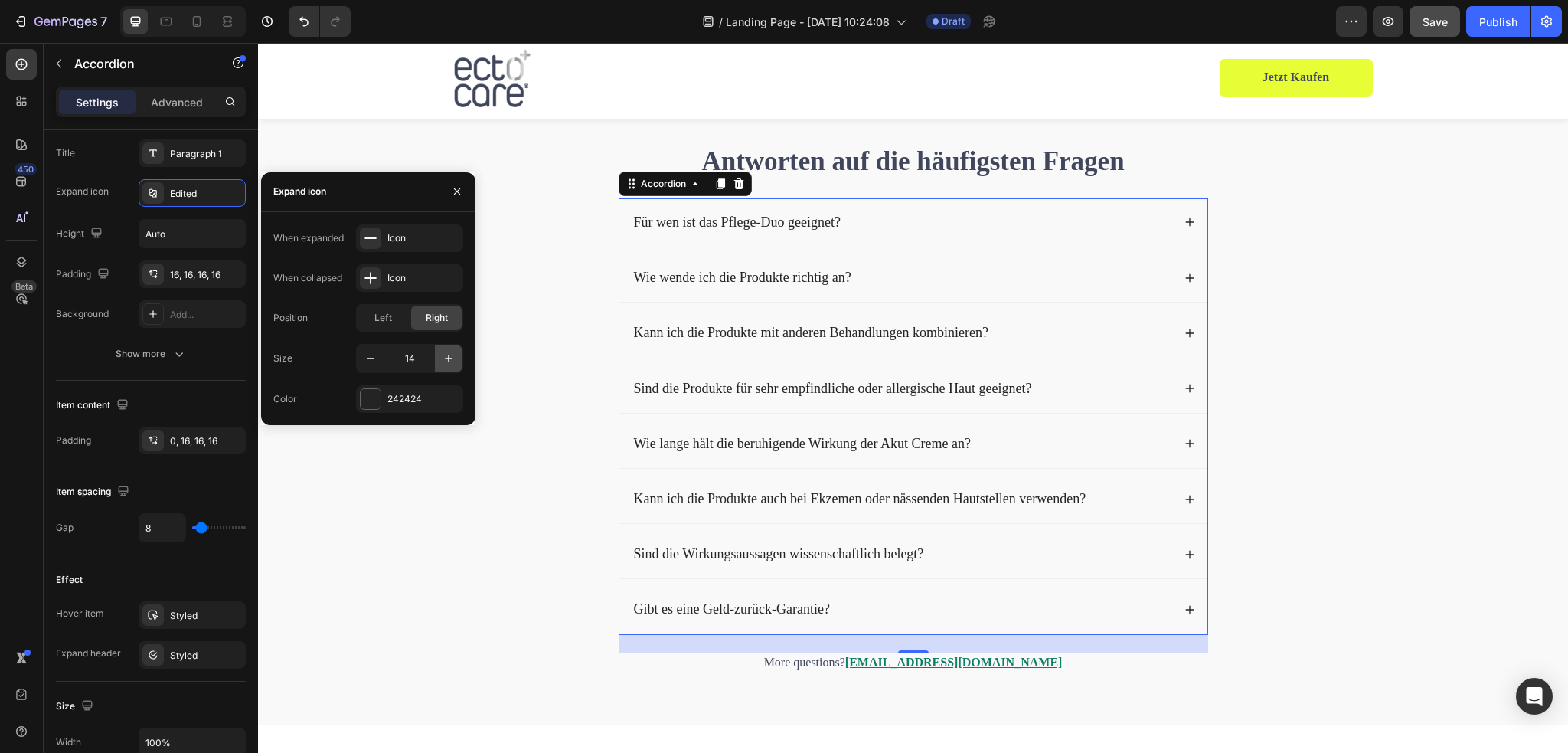
click at [446, 361] on icon "button" at bounding box center [448, 358] width 15 height 15
type input "15"
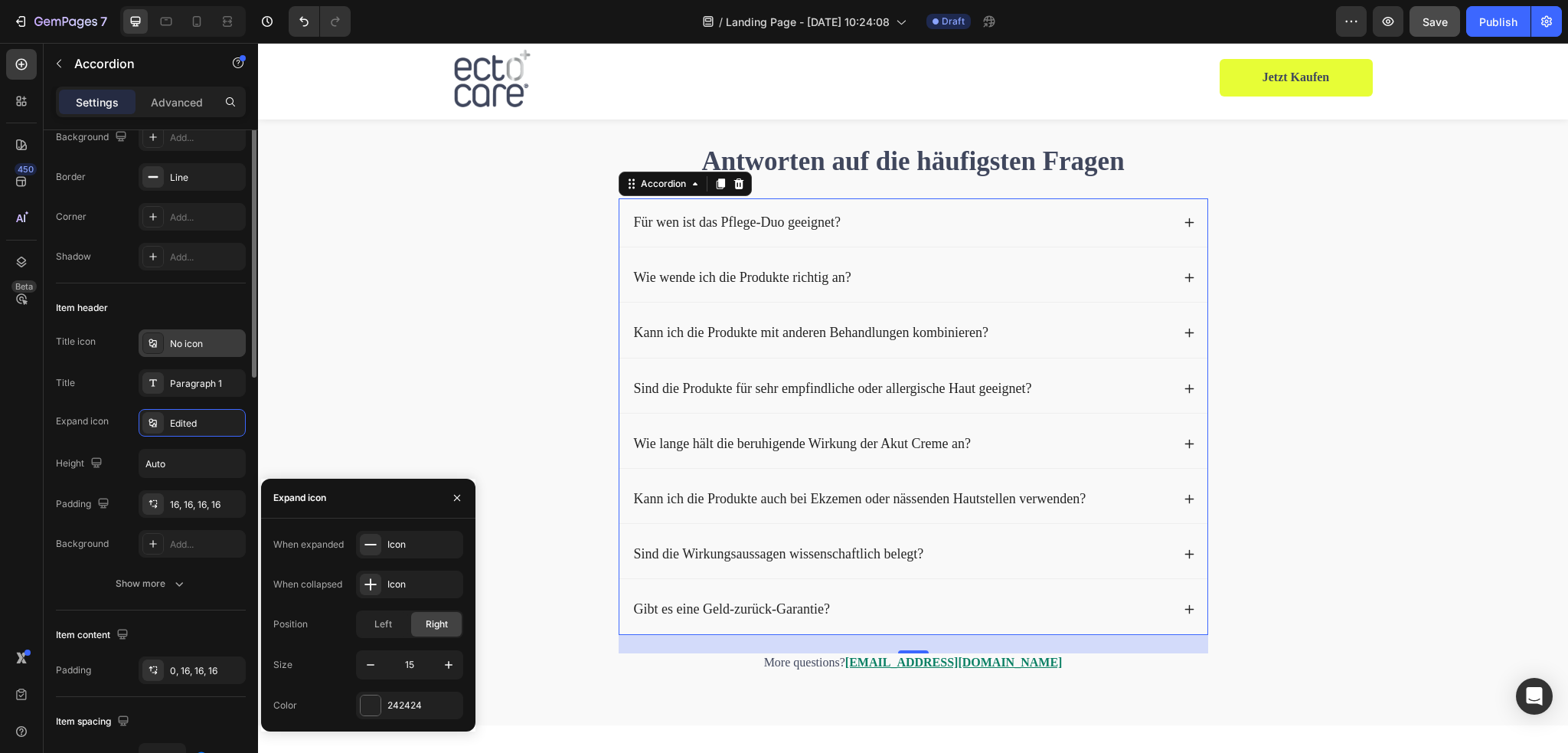
scroll to position [63, 0]
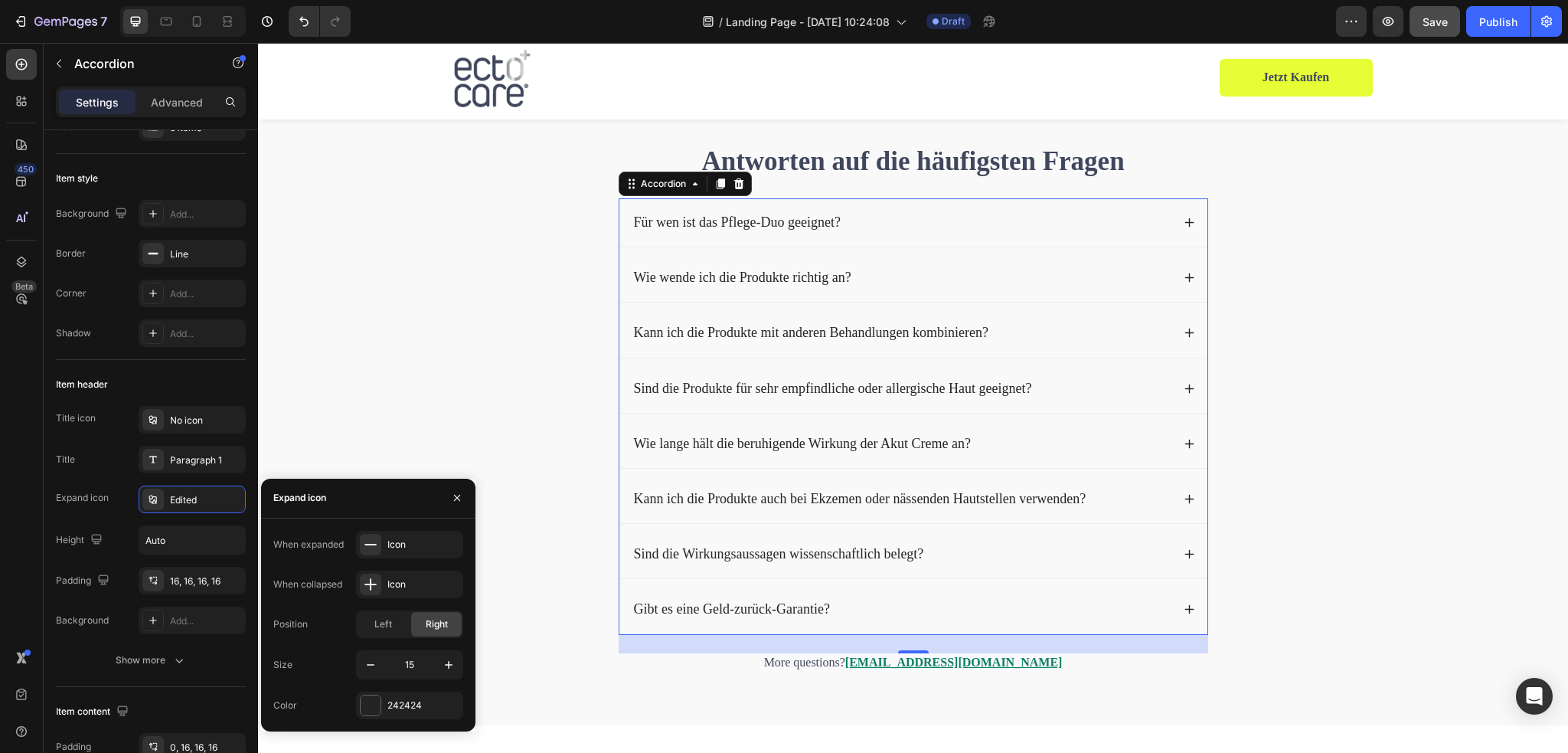
click at [1185, 229] on icon at bounding box center [1189, 222] width 12 height 12
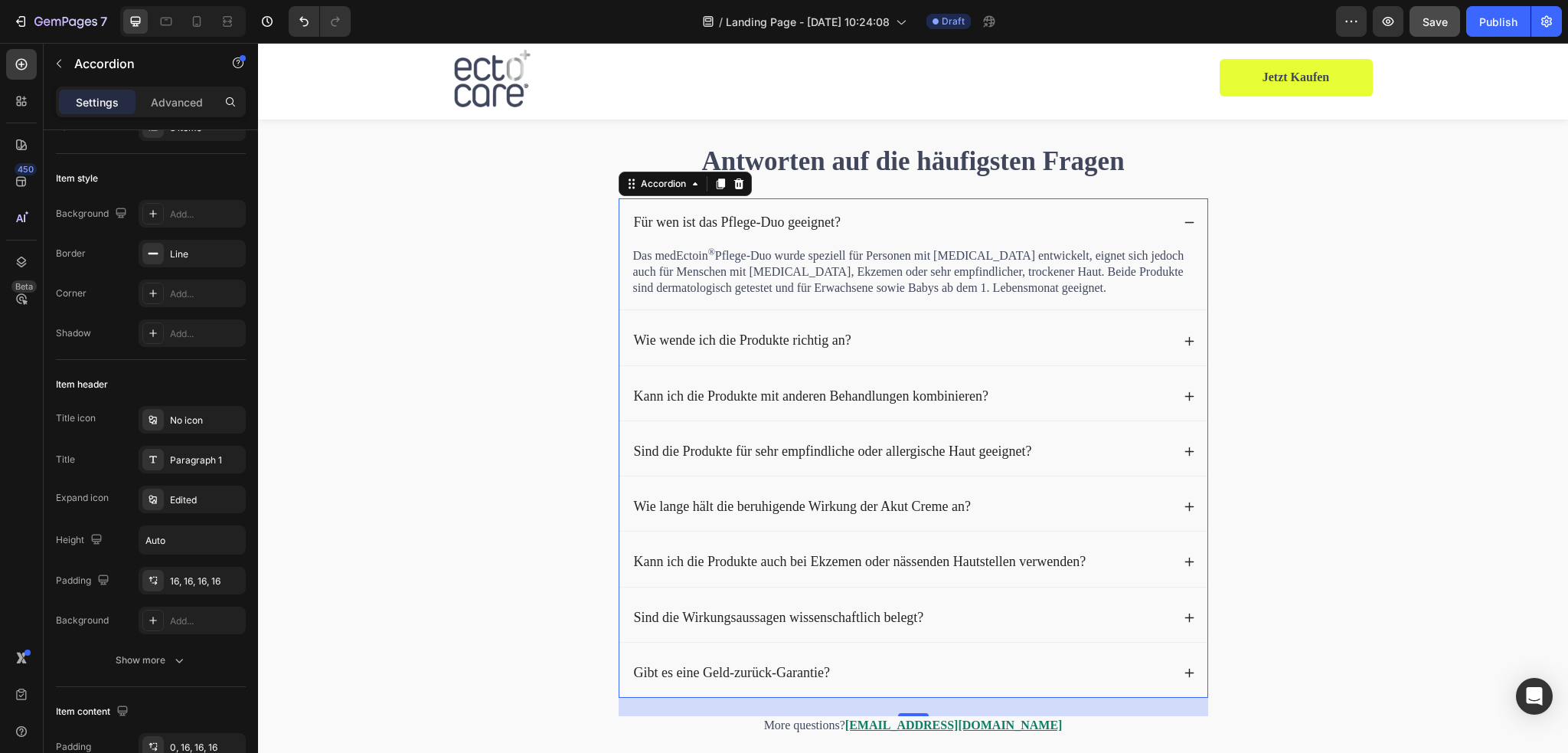
click at [1184, 222] on icon at bounding box center [1189, 222] width 9 height 1
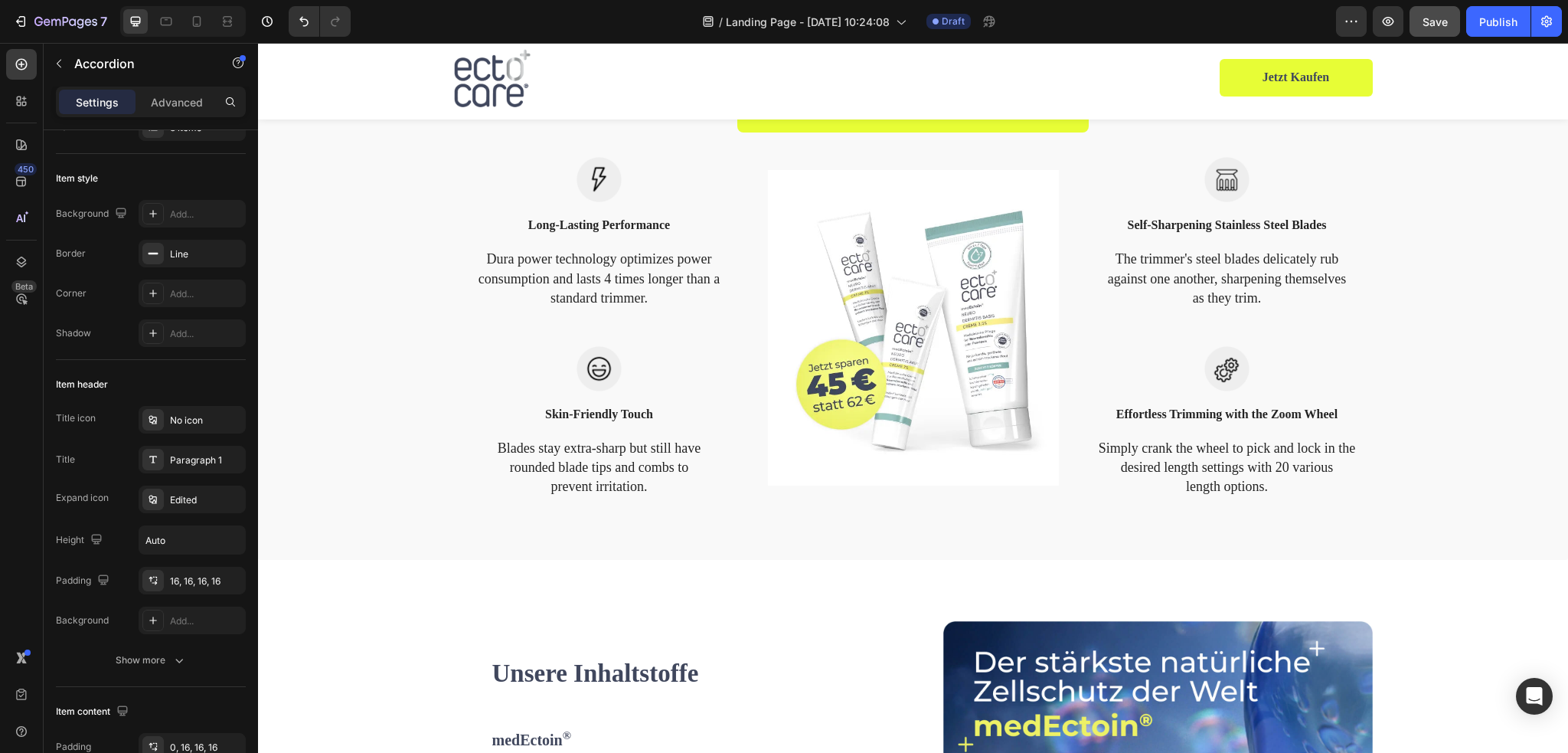
scroll to position [1572, 0]
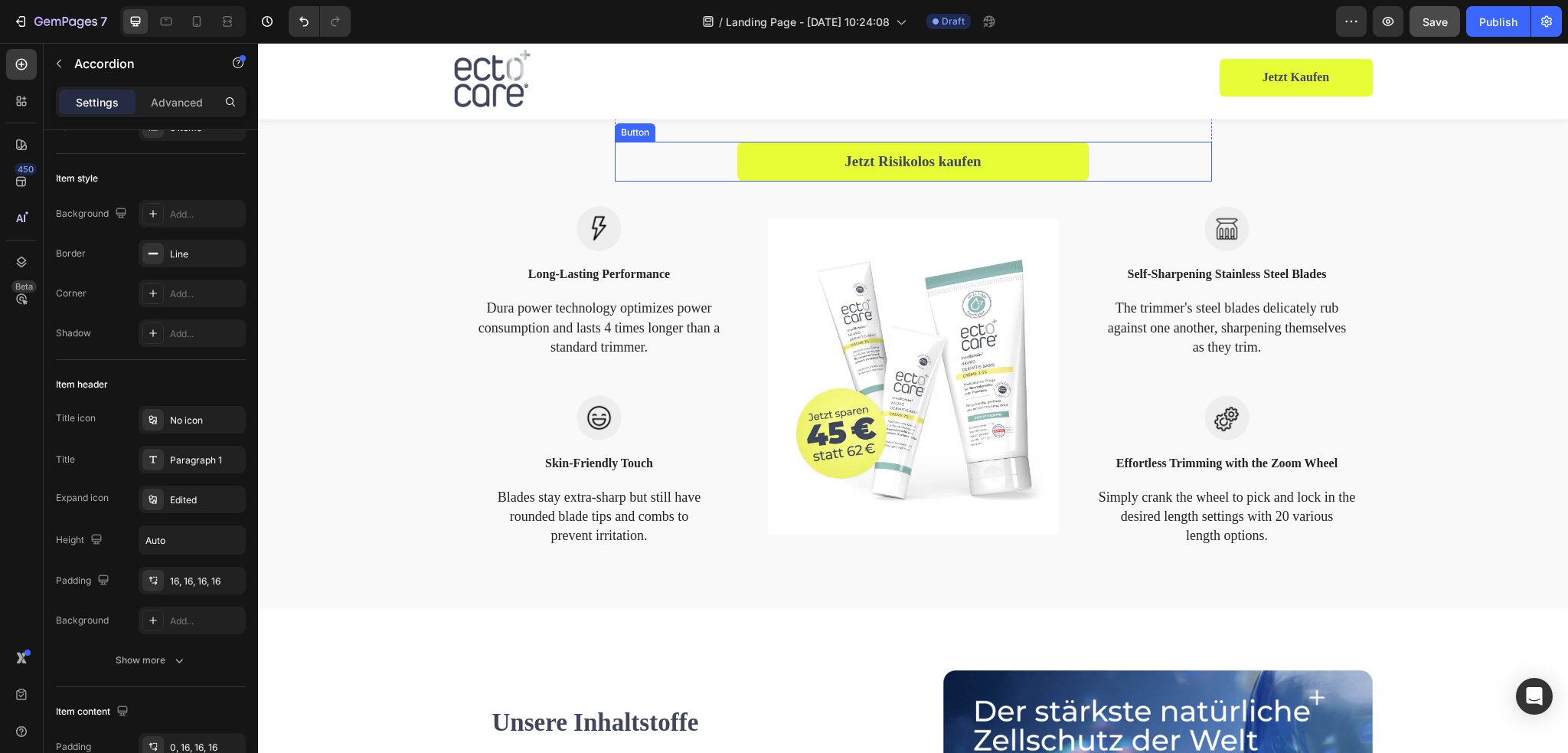
click at [897, 80] on h2 "Your Choice to Groom with Style & Precision" at bounding box center [913, 29] width 561 height 98
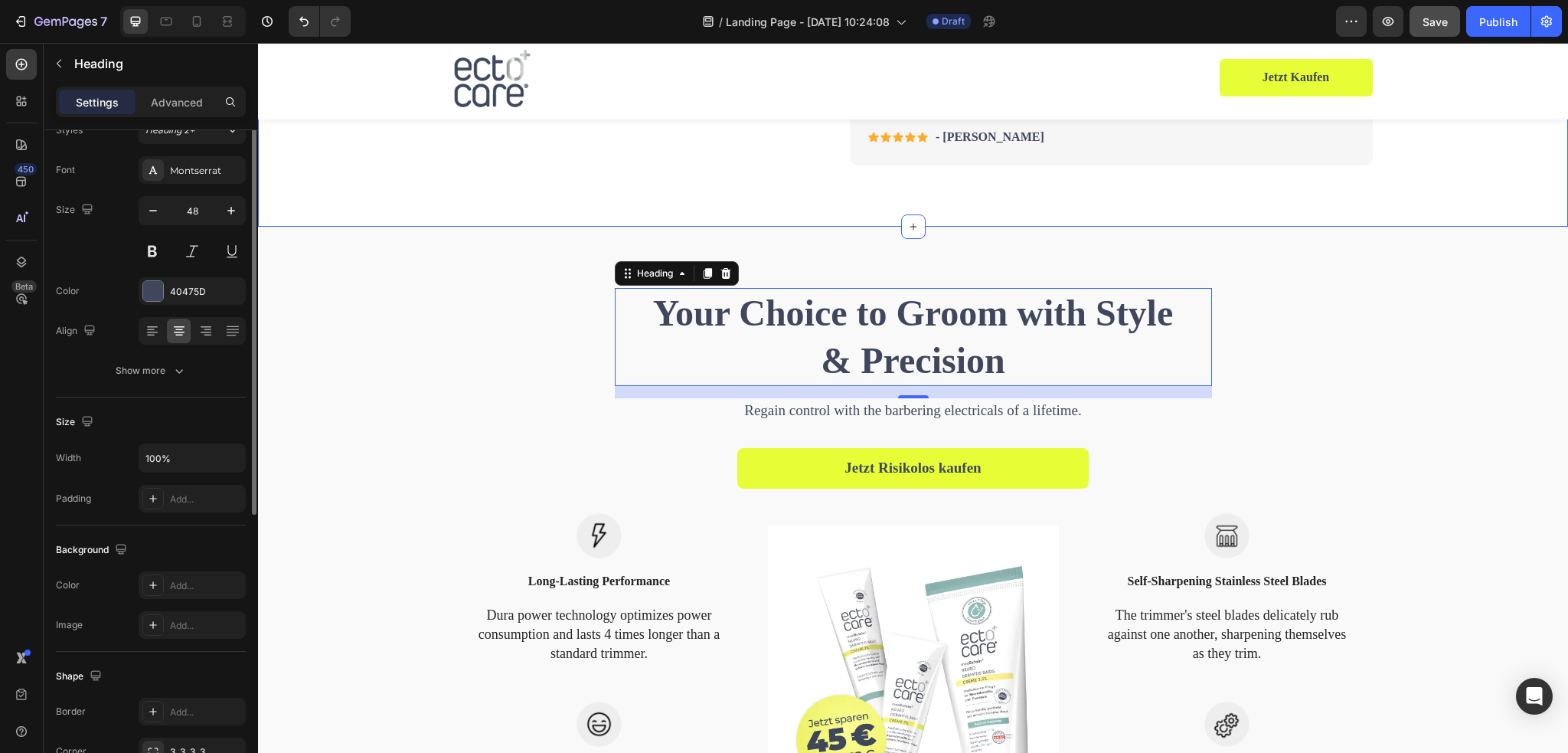
scroll to position [0, 0]
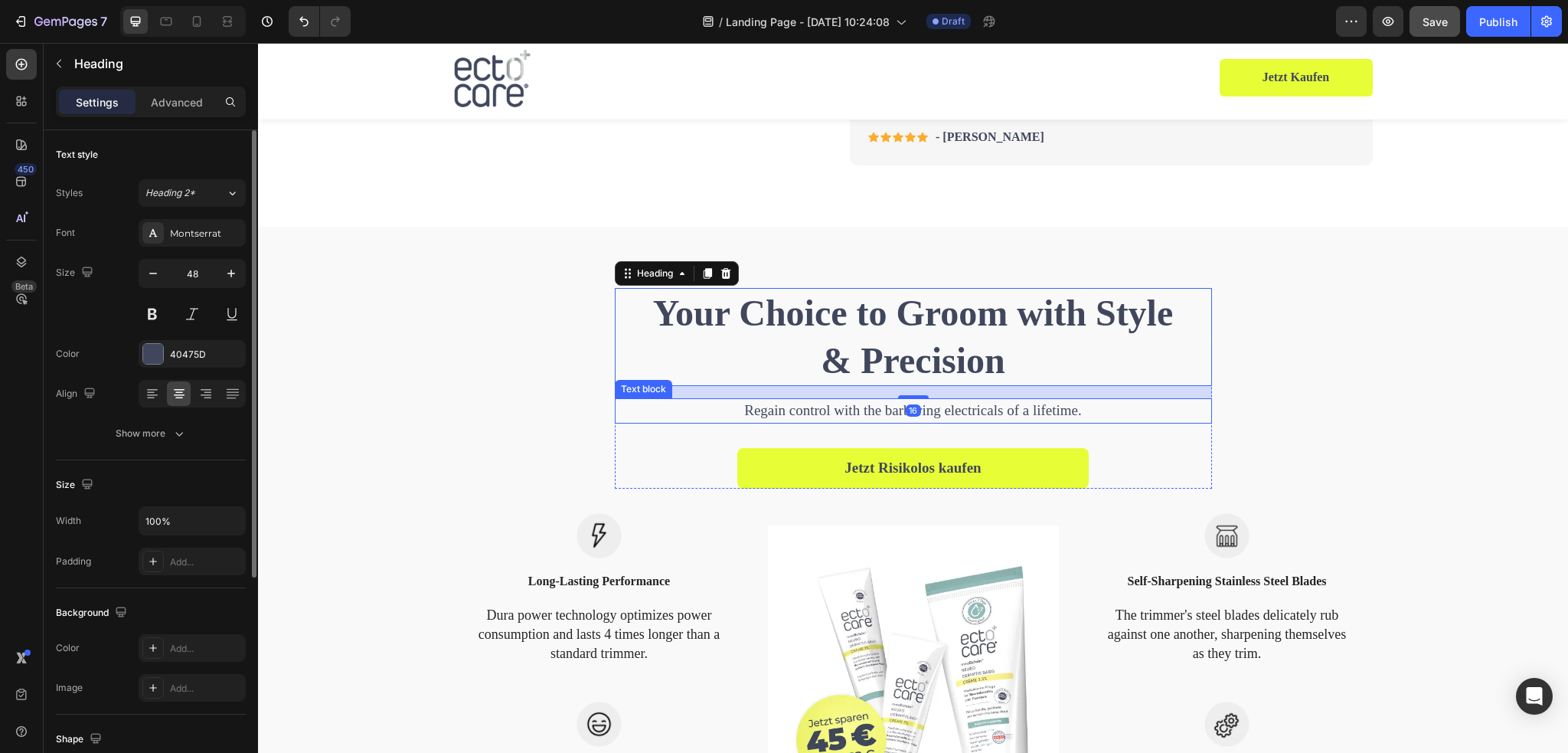
click at [832, 422] on p "Regain control with the barbering electricals of a lifetime." at bounding box center [913, 410] width 570 height 22
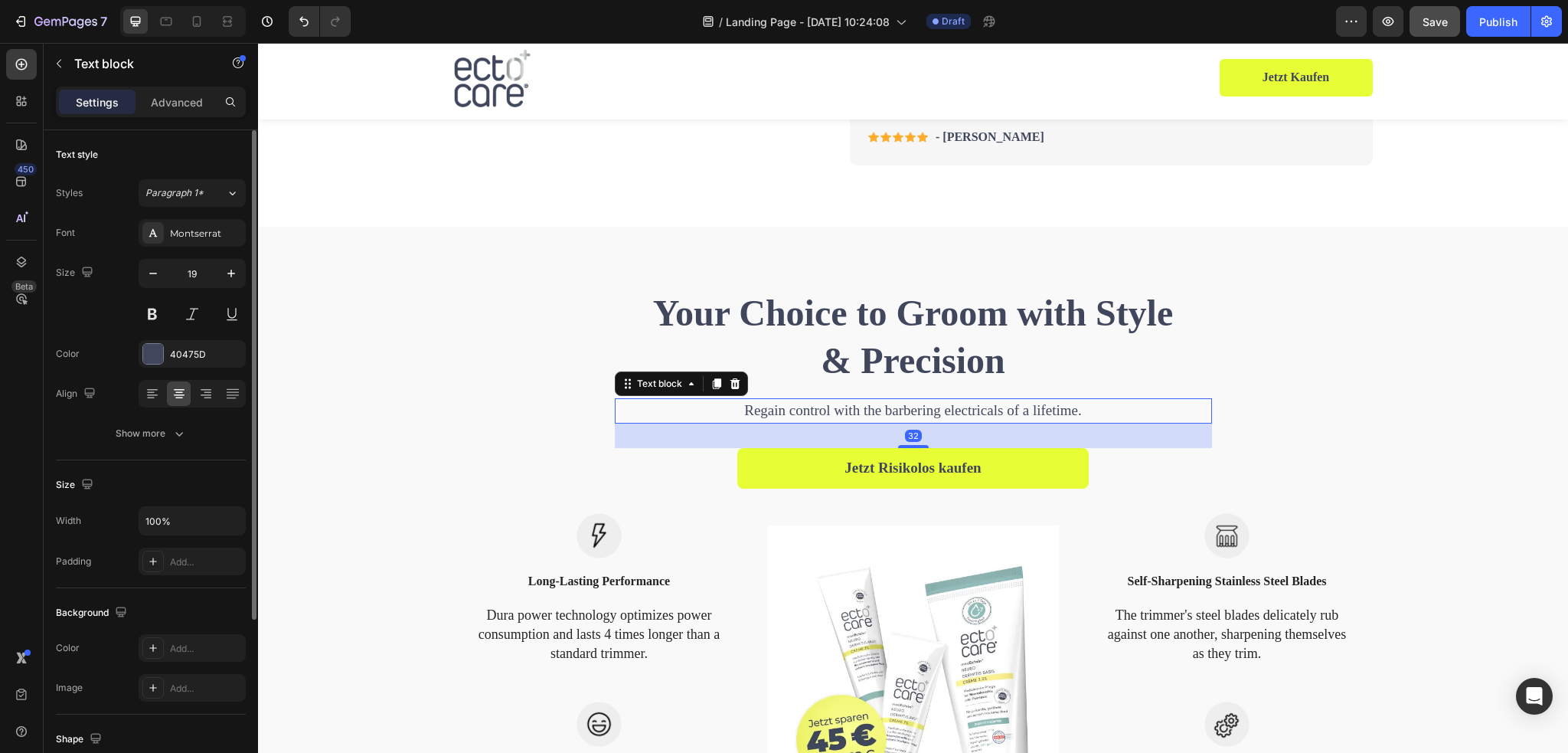
click at [832, 422] on p "Regain control with the barbering electricals of a lifetime." at bounding box center [913, 410] width 570 height 22
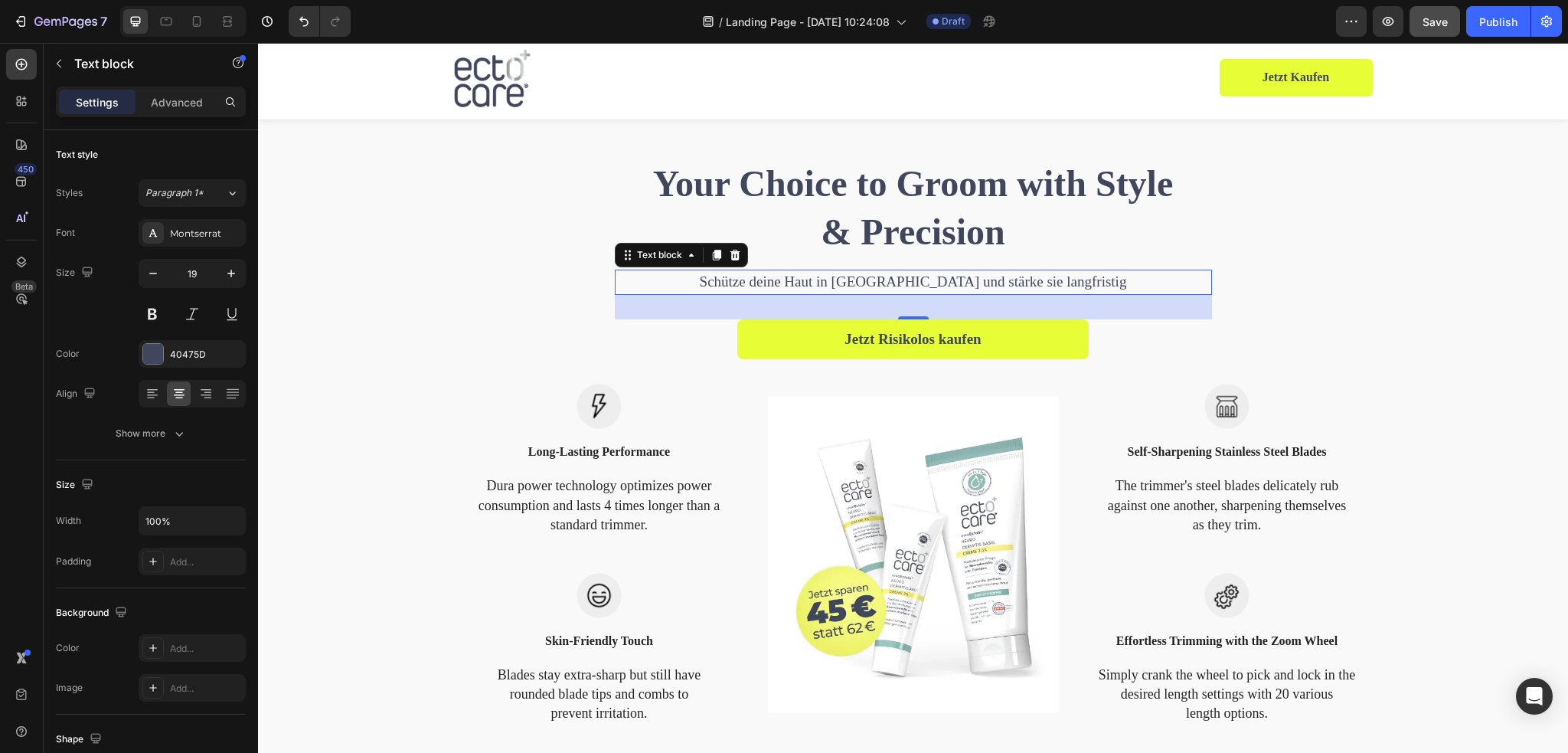
scroll to position [1650, 0]
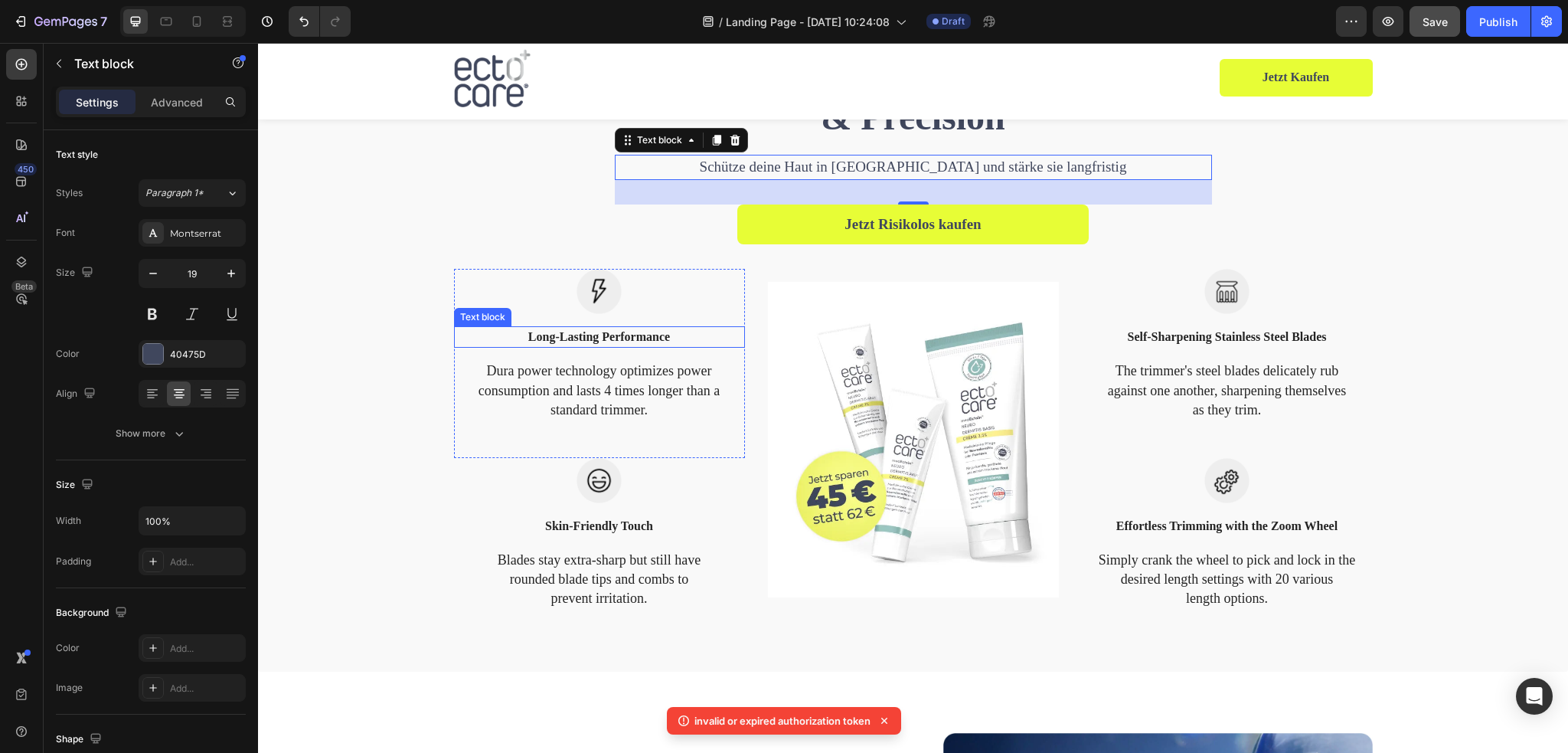
click at [582, 339] on p "Long-Lasting Performance" at bounding box center [599, 337] width 288 height 19
click at [581, 339] on p "Long-Lasting Performance" at bounding box center [599, 337] width 288 height 19
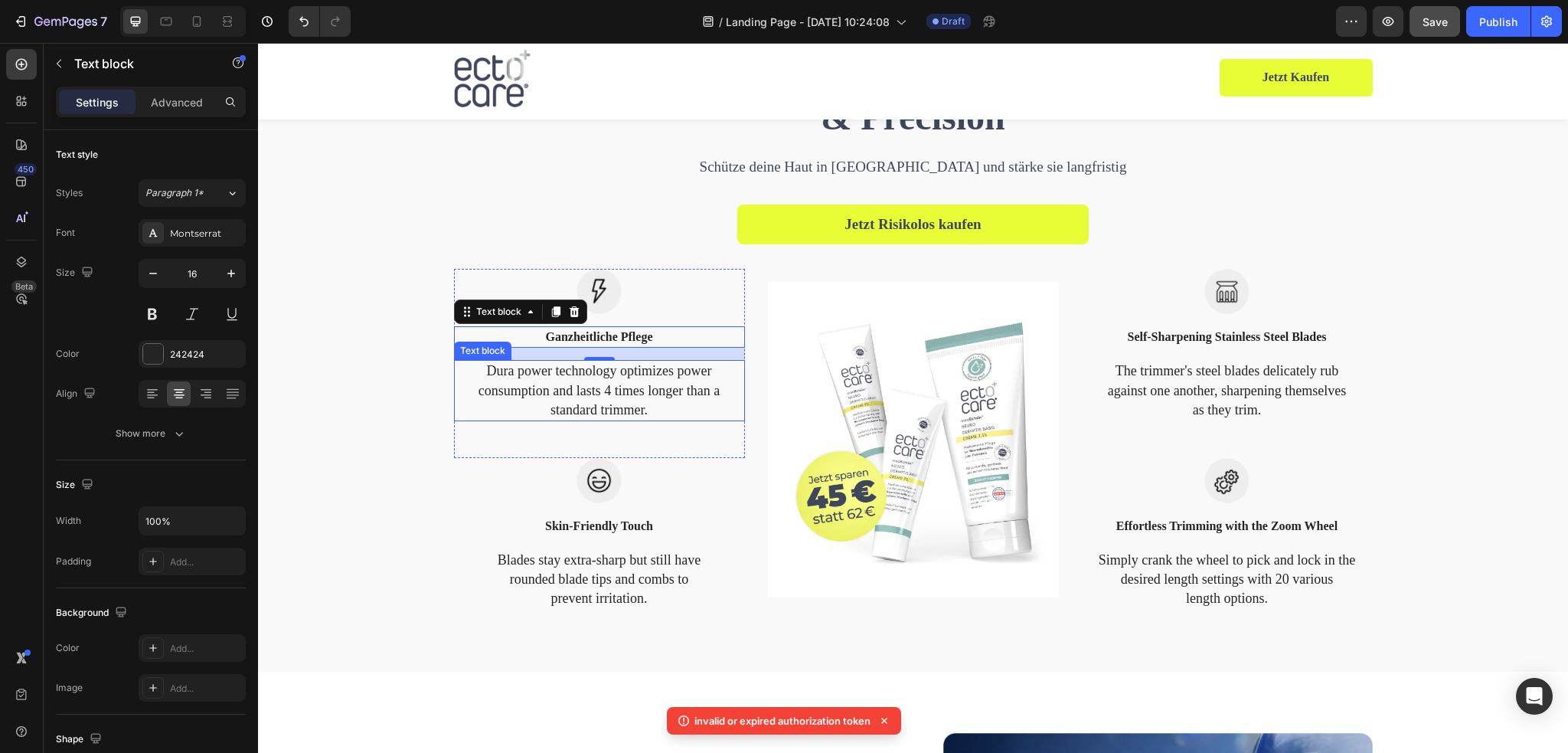
click at [651, 382] on p "Dura power technology optimizes power consumption and lasts 4 times longer than…" at bounding box center [599, 391] width 288 height 58
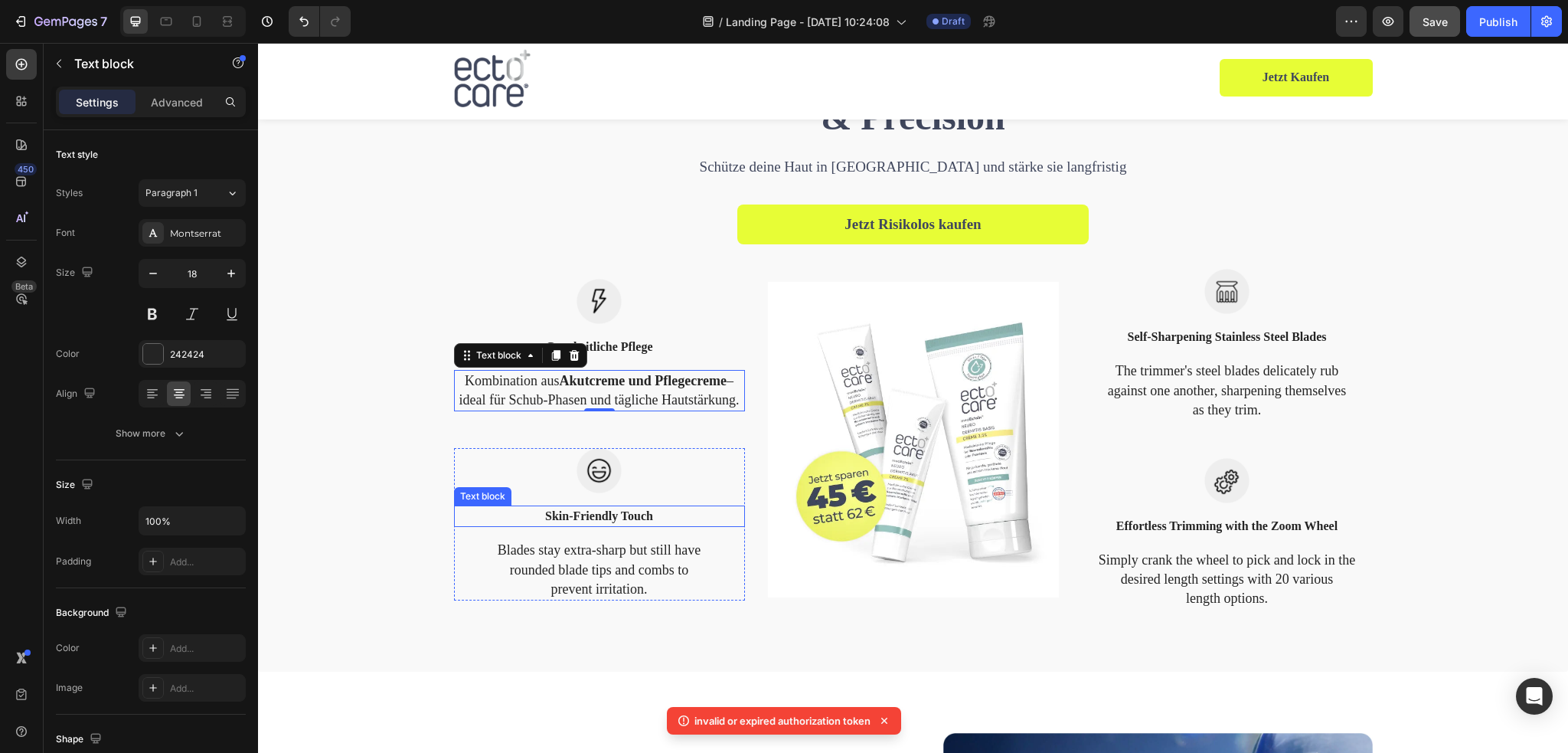
click at [624, 514] on p "Skin-Friendly Touch" at bounding box center [599, 516] width 288 height 19
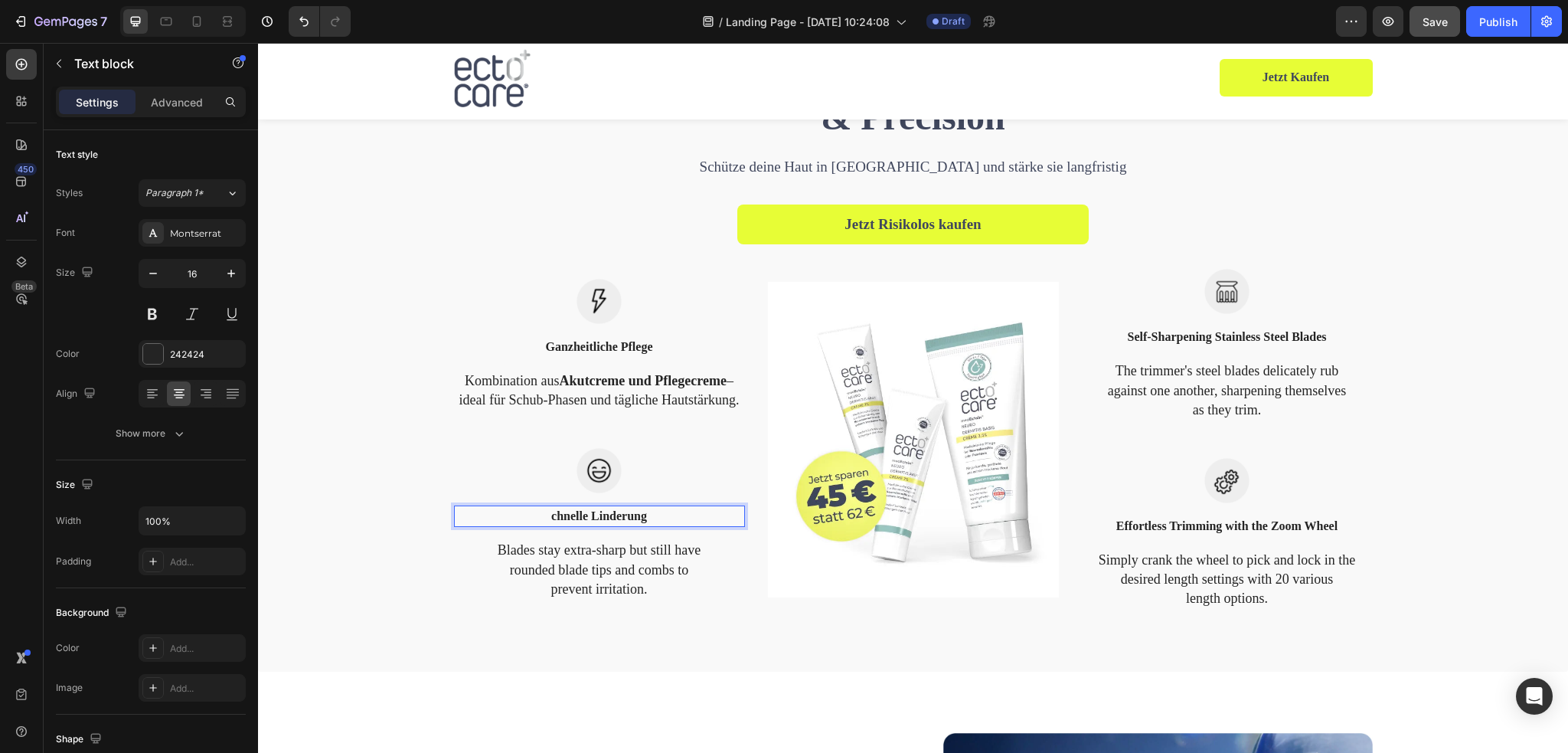
click at [542, 513] on p "chnelle Linderung" at bounding box center [599, 516] width 288 height 19
click at [634, 575] on p "Blades stay extra-sharp but still have rounded blade tips and combs to prevent …" at bounding box center [599, 570] width 288 height 58
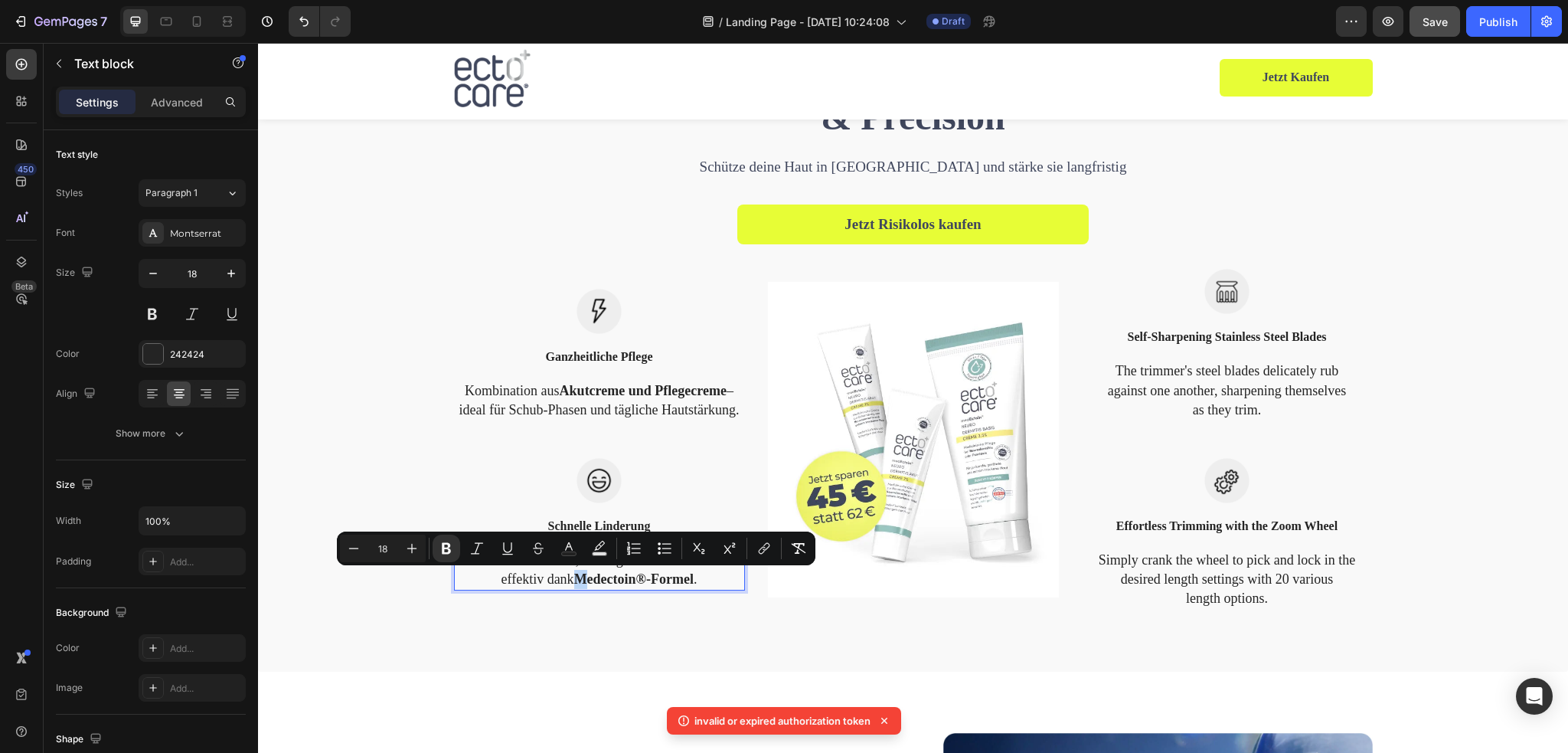
drag, startPoint x: 584, startPoint y: 578, endPoint x: 574, endPoint y: 578, distance: 10.0
click at [574, 578] on strong "Medectoin®-Formel" at bounding box center [633, 578] width 120 height 15
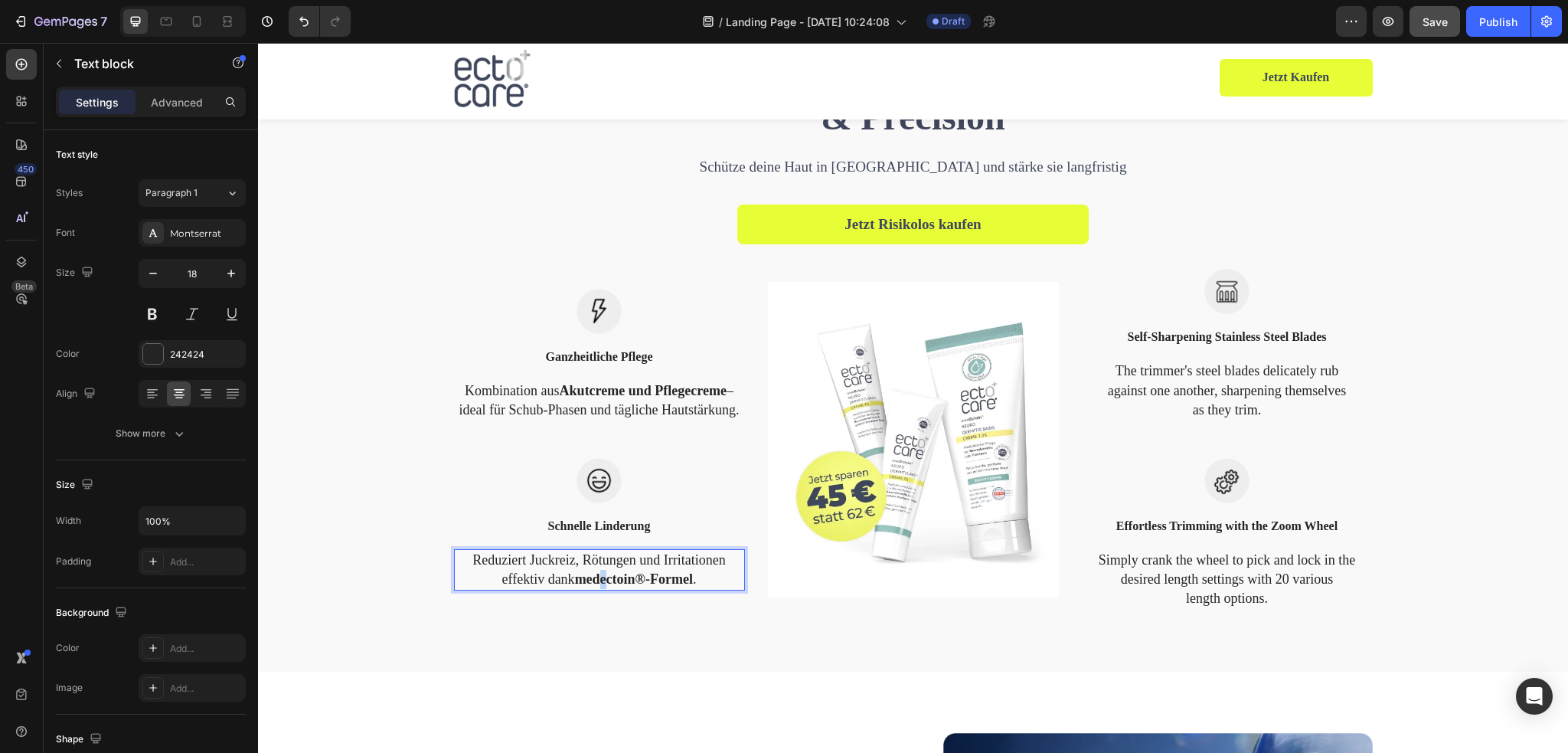
click at [597, 578] on strong "medectoin®-Formel" at bounding box center [633, 578] width 118 height 15
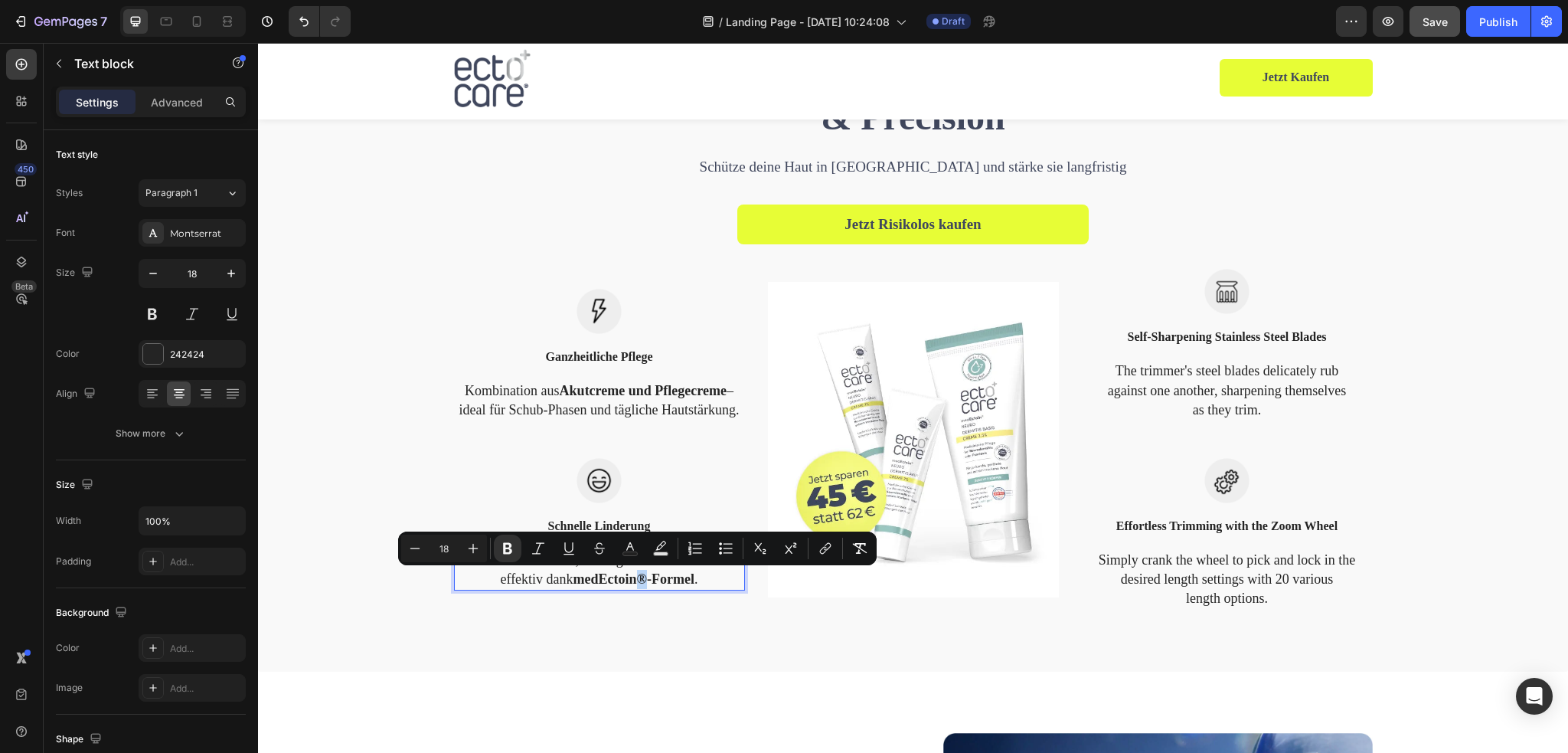
click at [638, 578] on strong "medEctoin®-Formel" at bounding box center [633, 578] width 121 height 15
click at [788, 554] on icon "Editor contextual toolbar" at bounding box center [790, 547] width 15 height 15
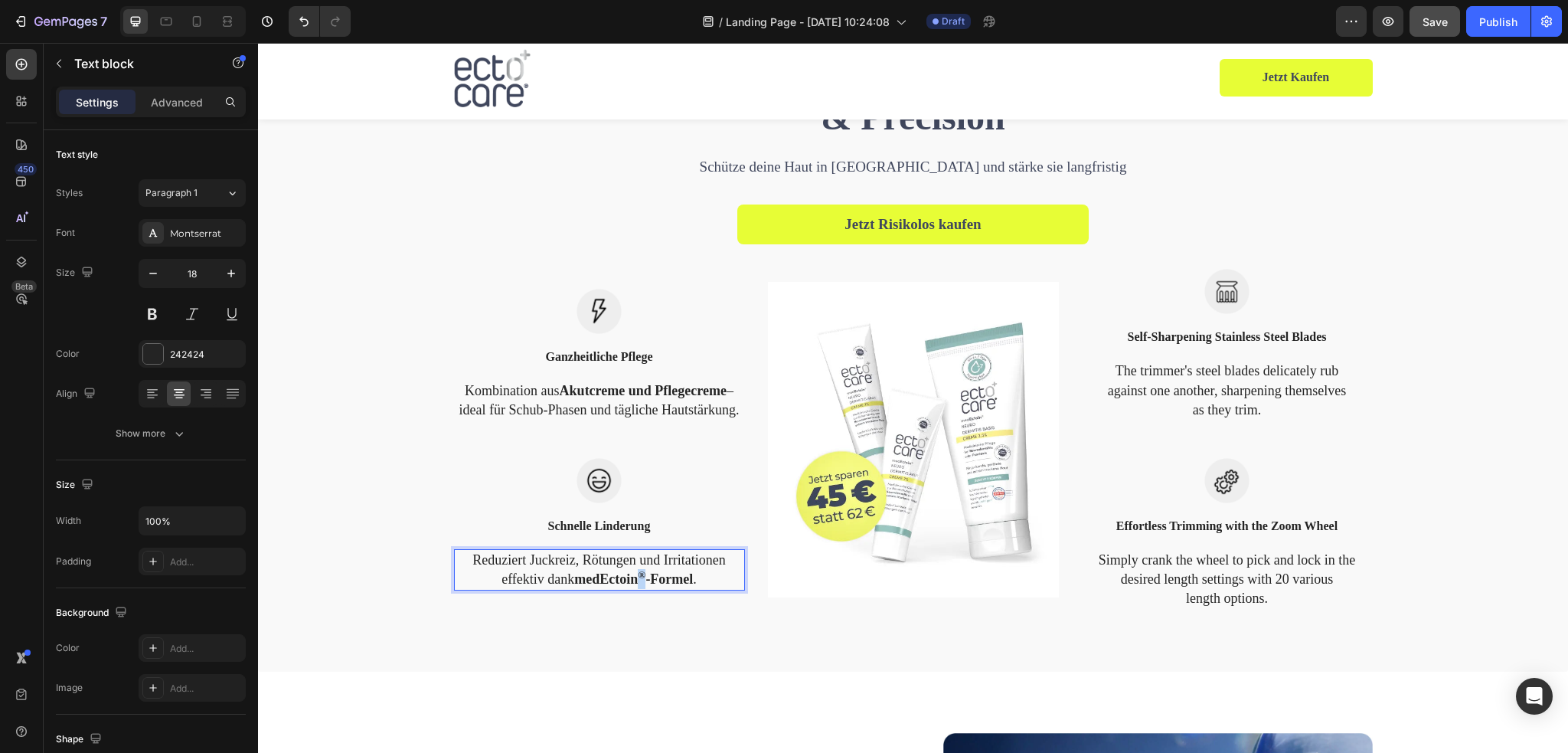
click at [575, 580] on strong "medEctoin ® -Formel" at bounding box center [633, 578] width 119 height 15
click at [582, 532] on p "Schnelle Linderung" at bounding box center [599, 525] width 288 height 19
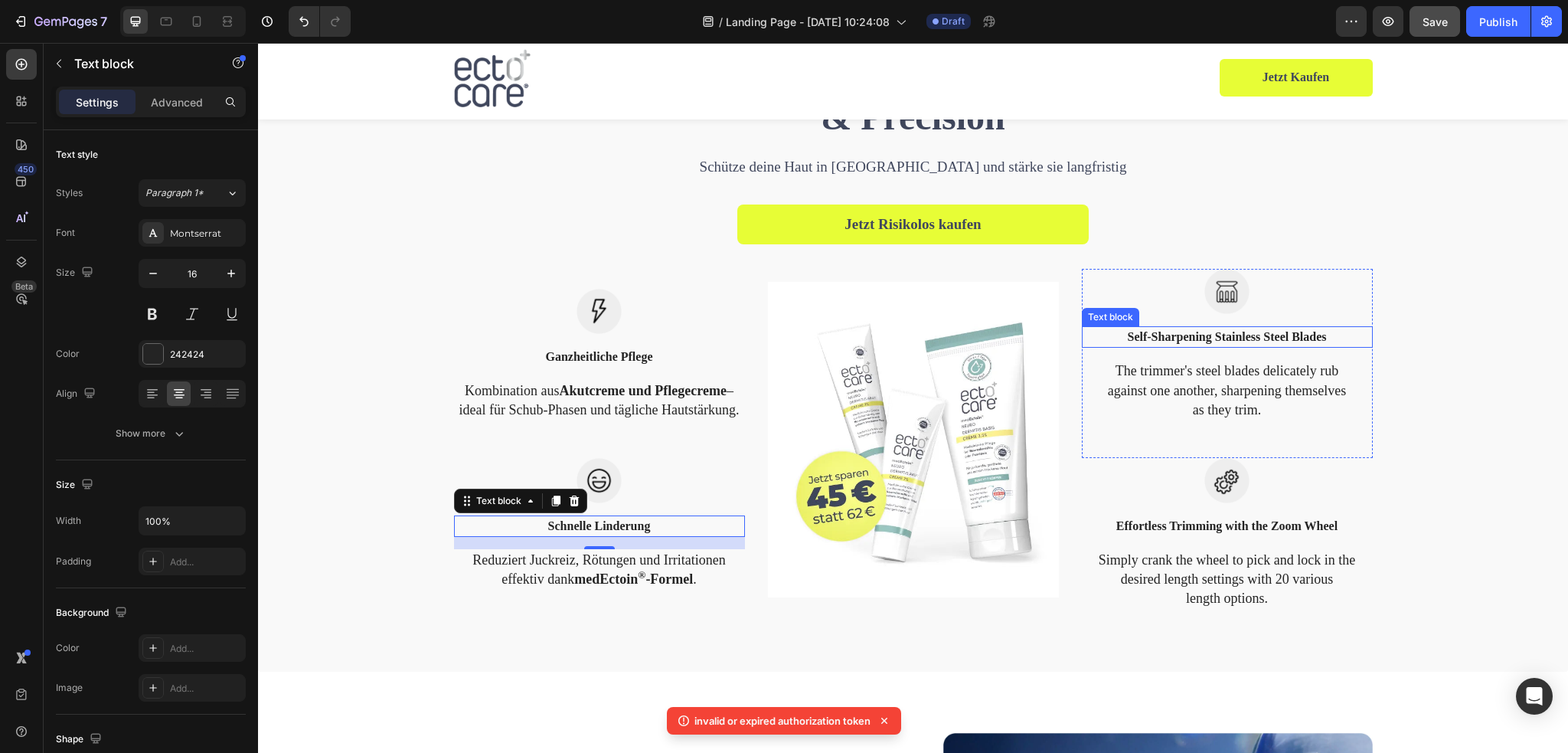
click at [1185, 336] on p "Self-Sharpening Stainless Steel Blades" at bounding box center [1227, 337] width 288 height 19
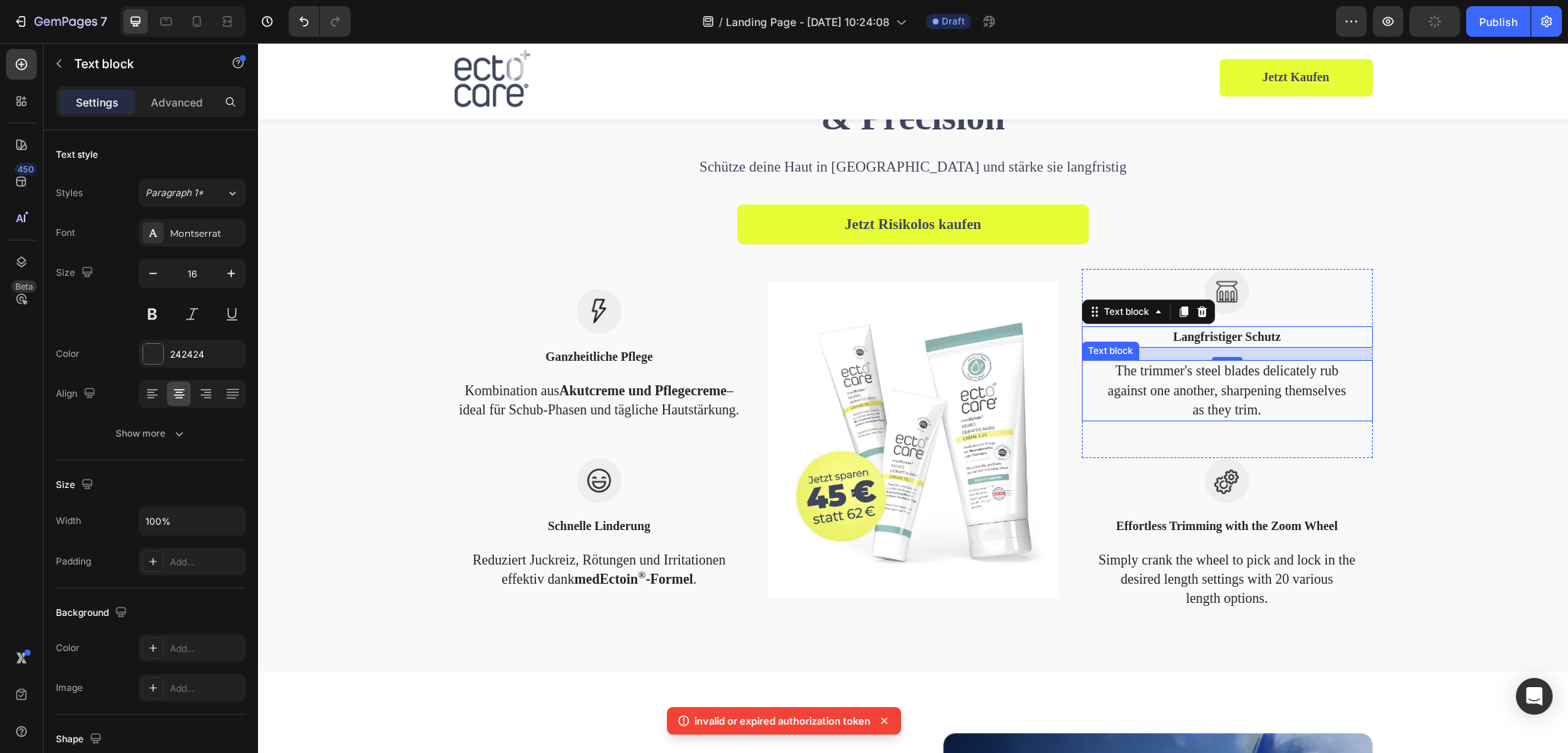
click at [1186, 380] on p "The trimmer's steel blades delicately rub against one another, sharpening thems…" at bounding box center [1227, 391] width 288 height 58
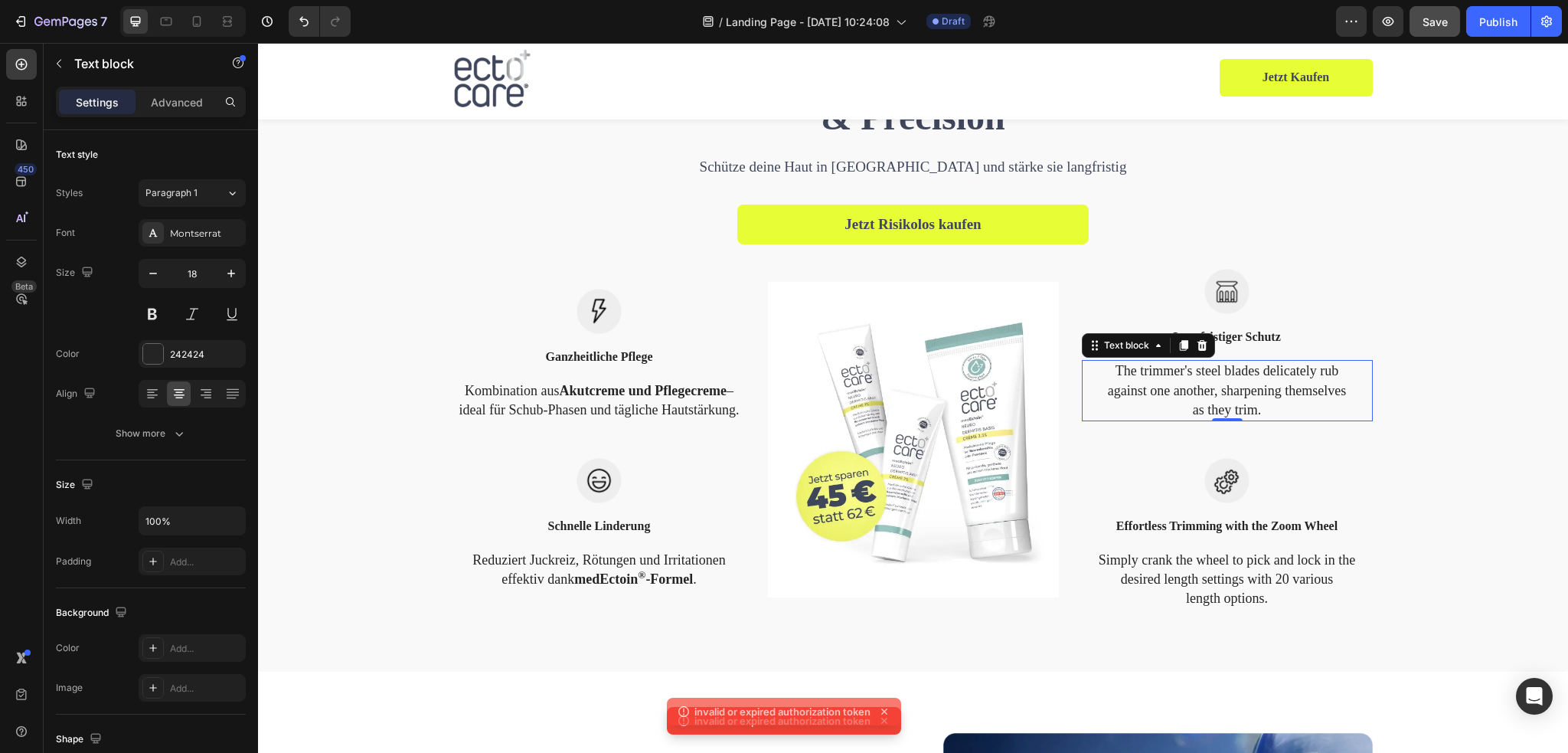
click at [1186, 380] on p "The trimmer's steel blades delicately rub against one another, sharpening thems…" at bounding box center [1227, 391] width 288 height 58
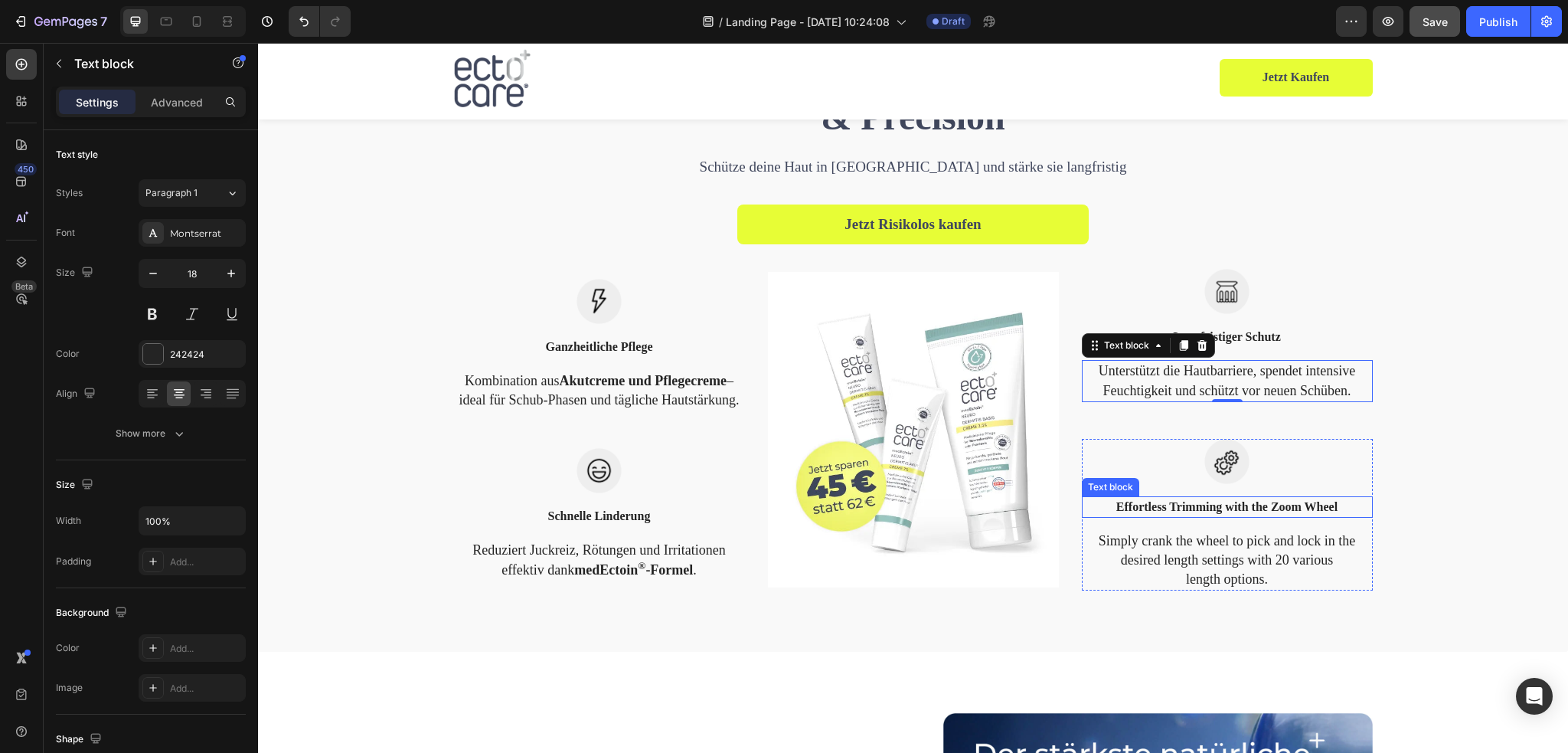
click at [1179, 506] on p "Effortless Trimming with the Zoom Wheel" at bounding box center [1227, 507] width 288 height 19
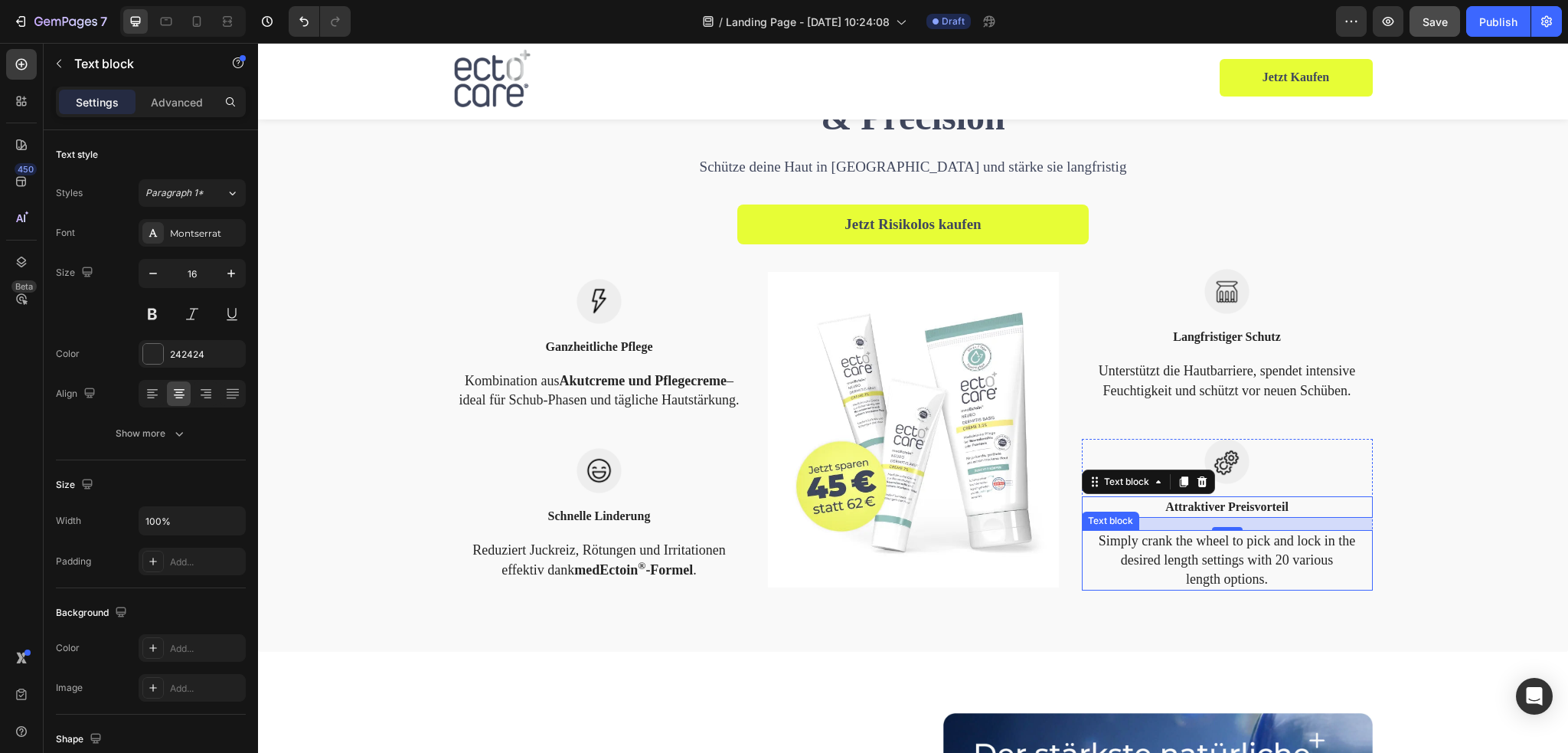
click at [1219, 567] on p "Simply crank the wheel to pick and lock in the desired length settings with 20 …" at bounding box center [1227, 561] width 288 height 58
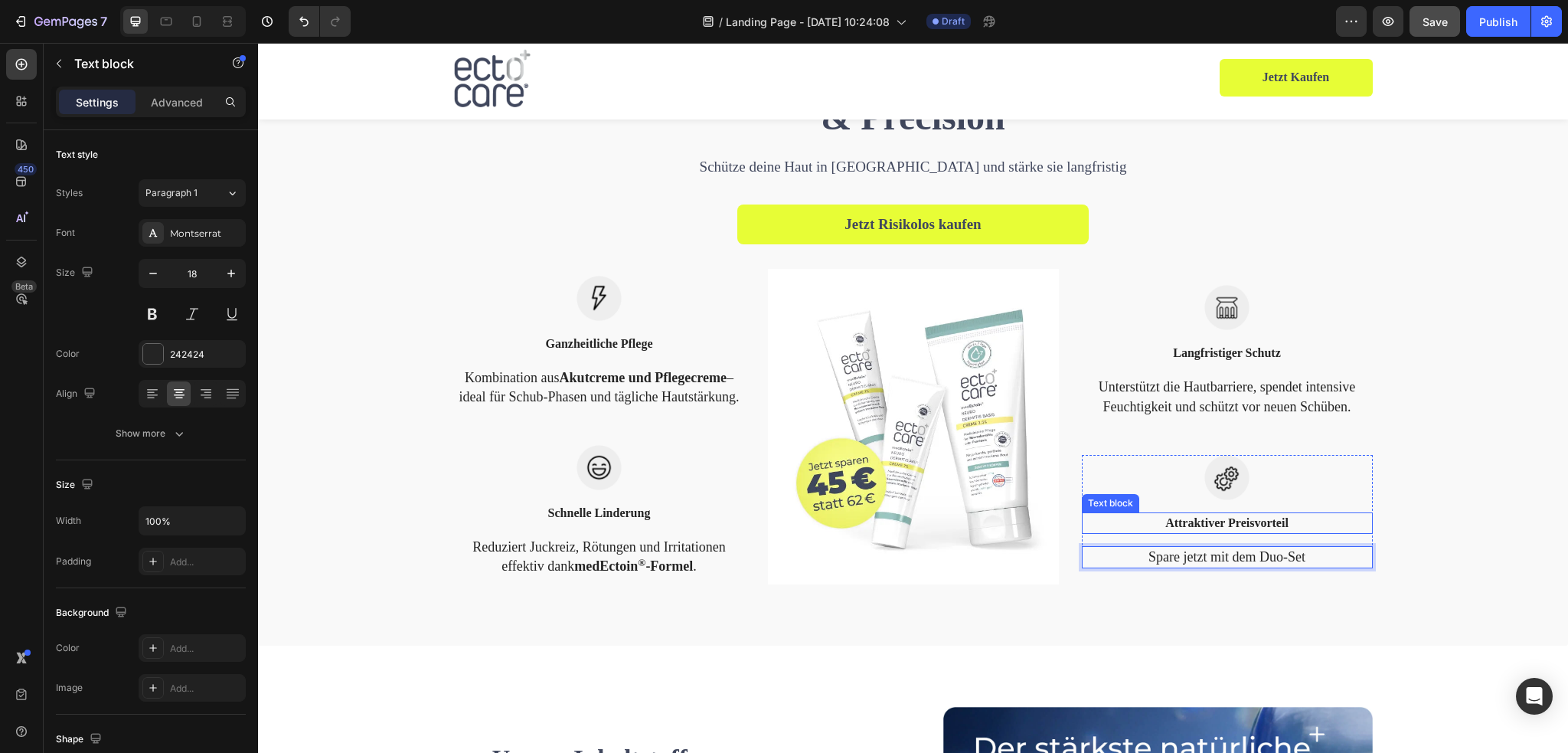
click at [1234, 526] on p "Attraktiver Preisvorteil" at bounding box center [1227, 523] width 288 height 19
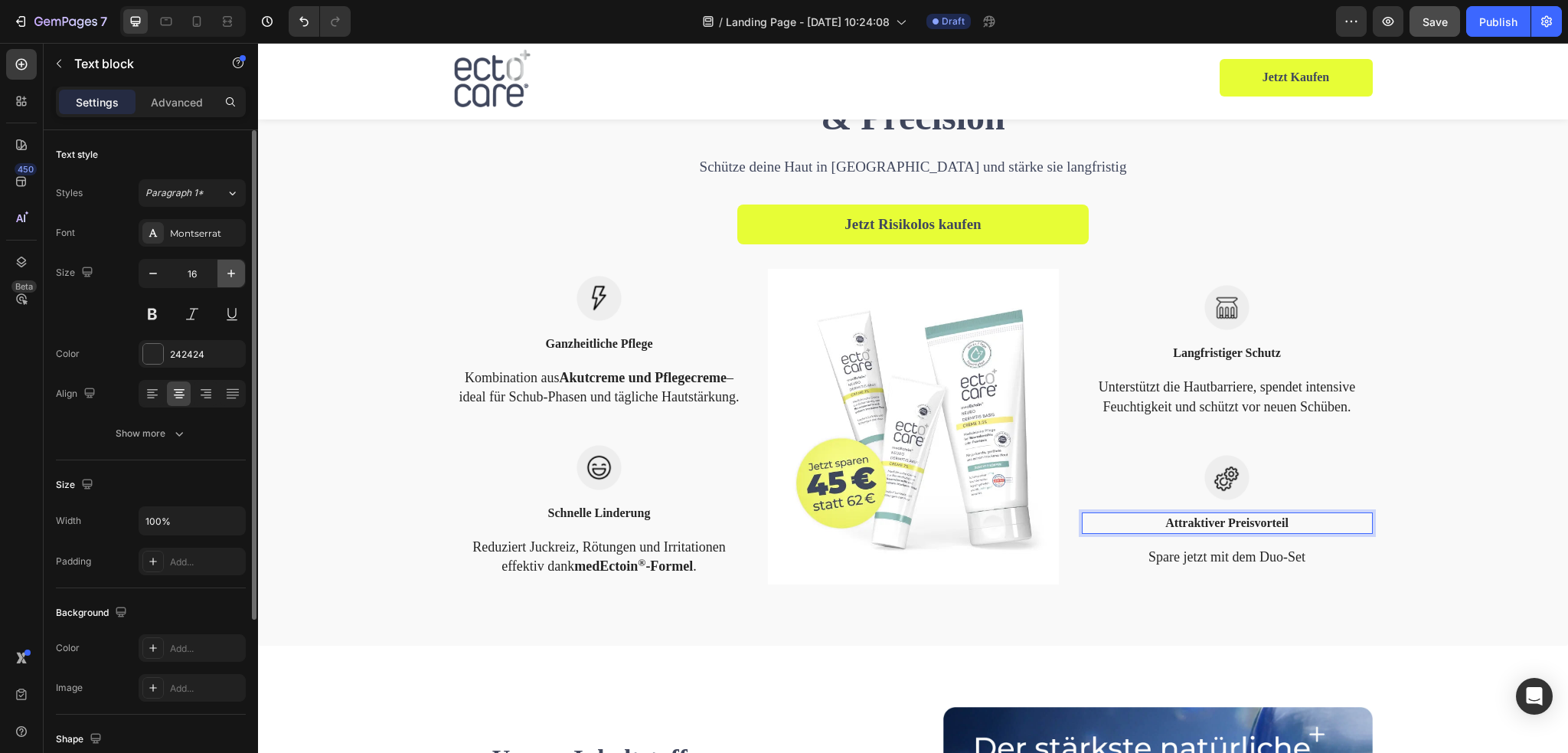
click at [228, 273] on icon "button" at bounding box center [231, 273] width 8 height 8
click at [229, 273] on icon "button" at bounding box center [231, 273] width 8 height 8
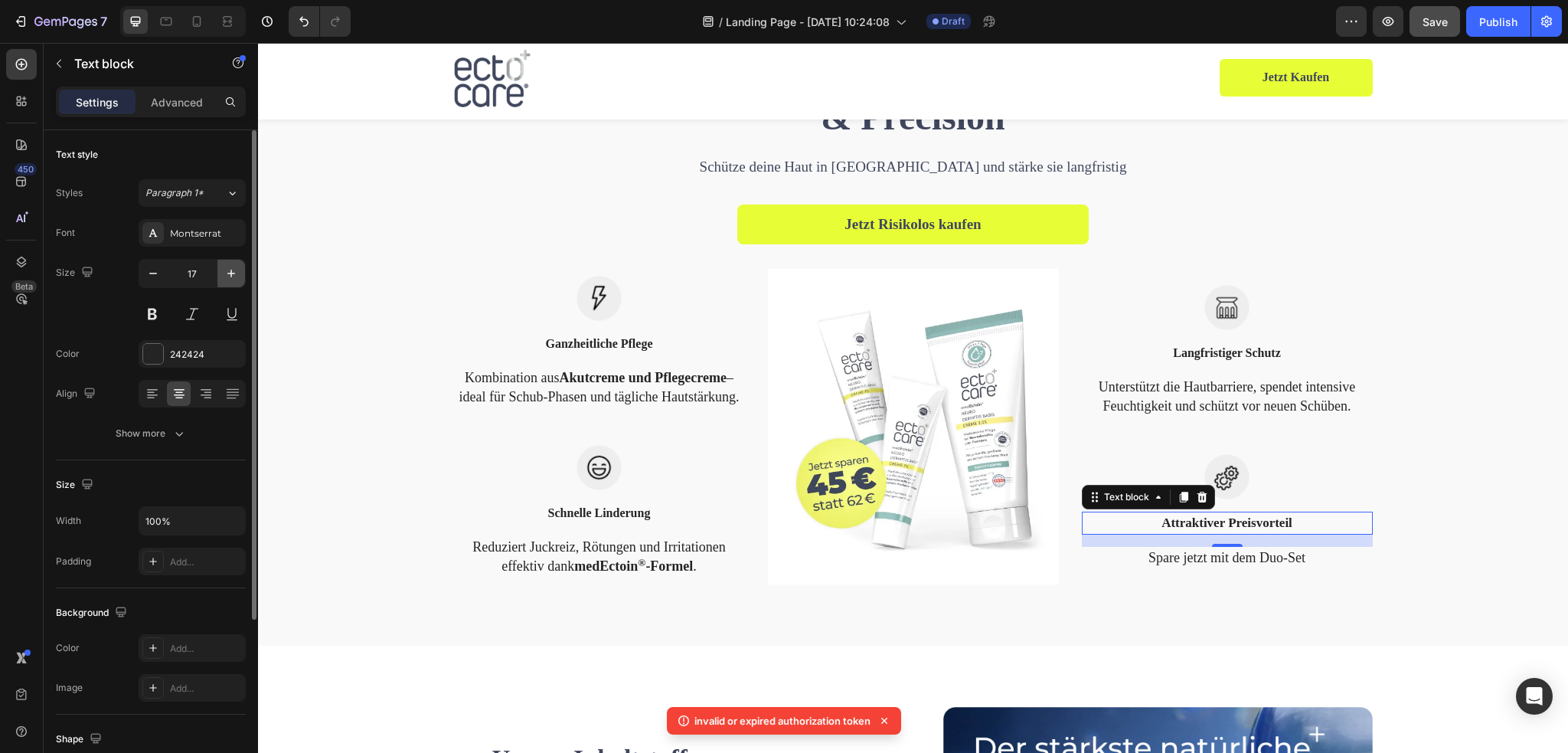
click at [229, 273] on icon "button" at bounding box center [231, 273] width 8 height 8
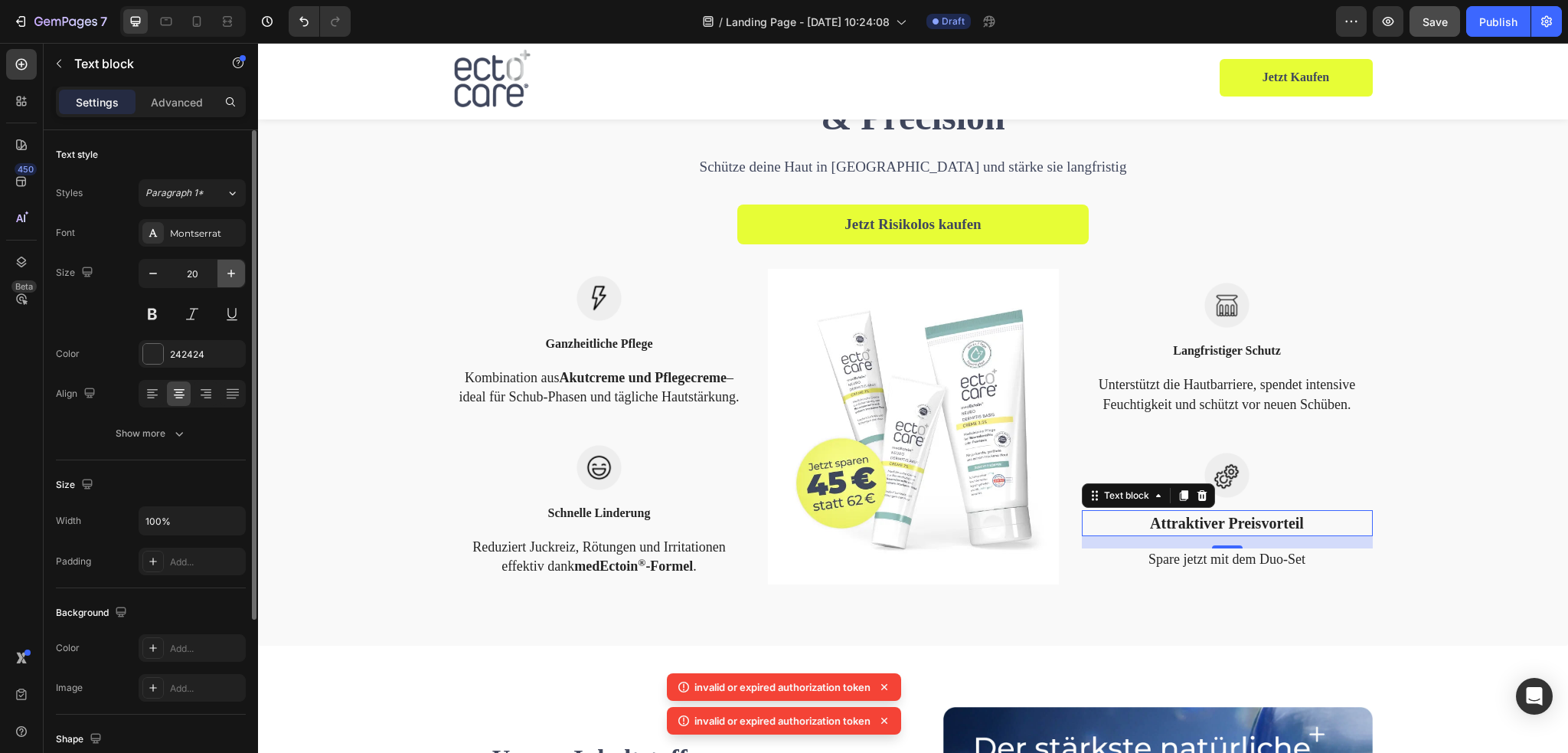
click at [229, 273] on icon "button" at bounding box center [231, 273] width 8 height 8
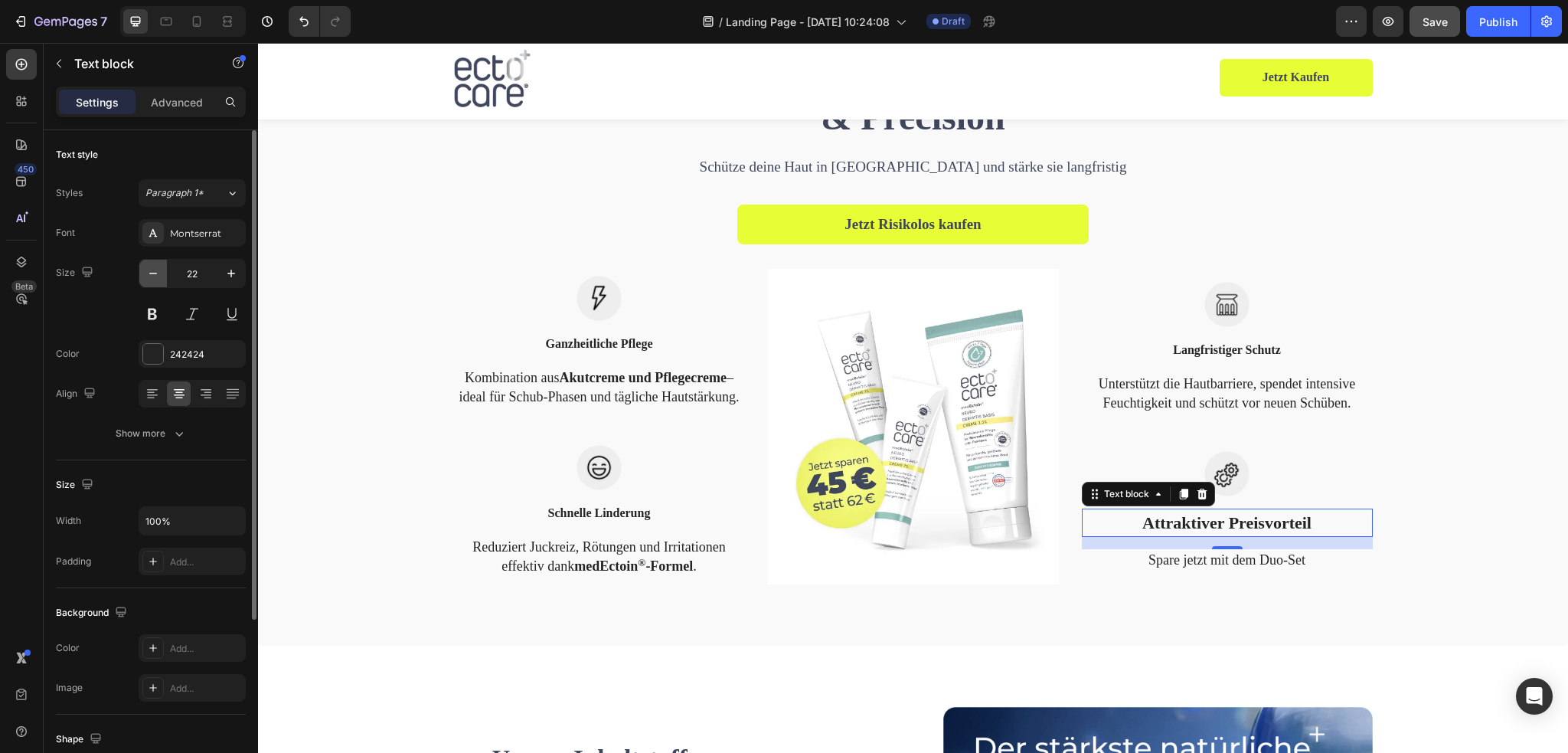
click at [155, 281] on button "button" at bounding box center [152, 273] width 27 height 27
type input "20"
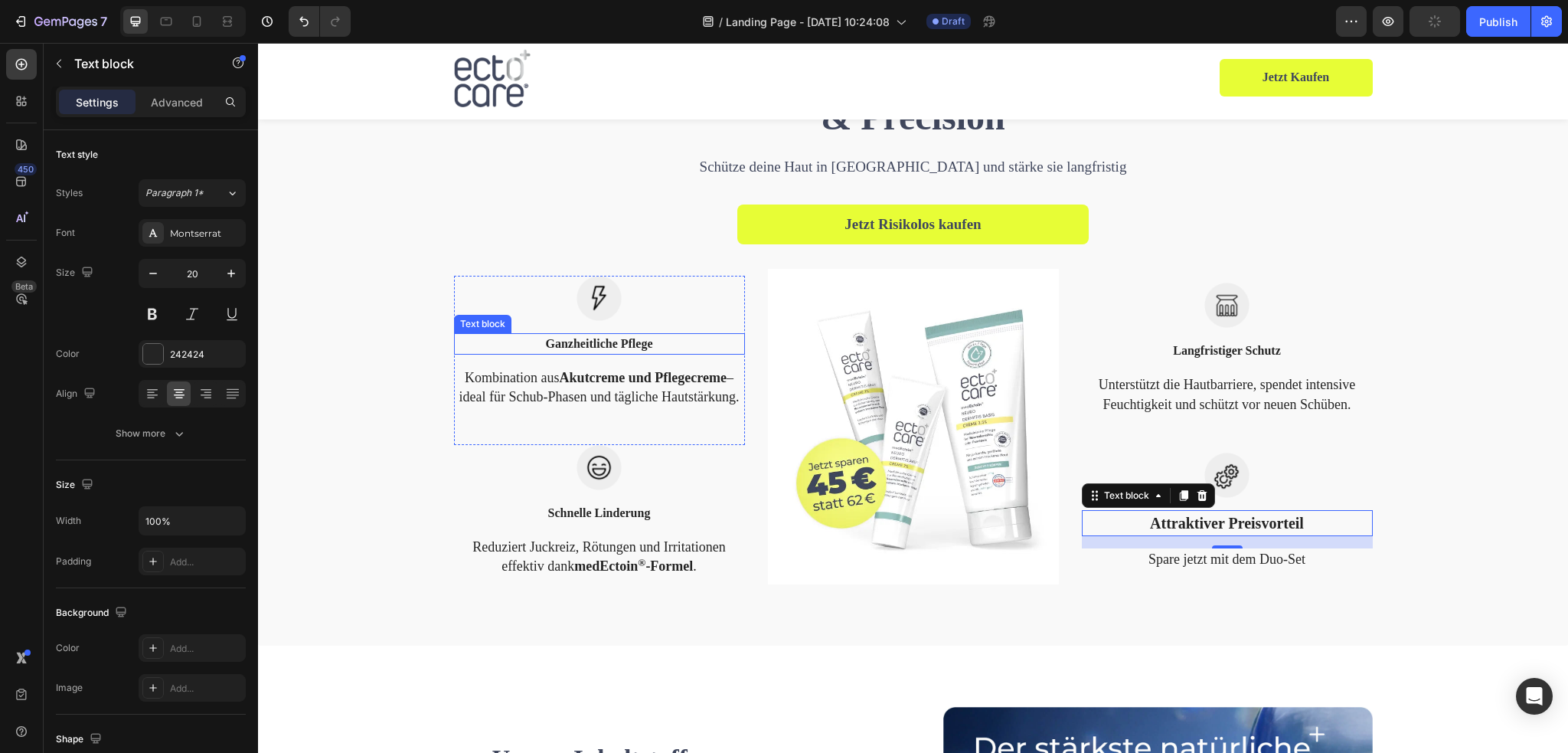
click at [549, 341] on p "Ganzheitliche Pflege" at bounding box center [599, 344] width 288 height 19
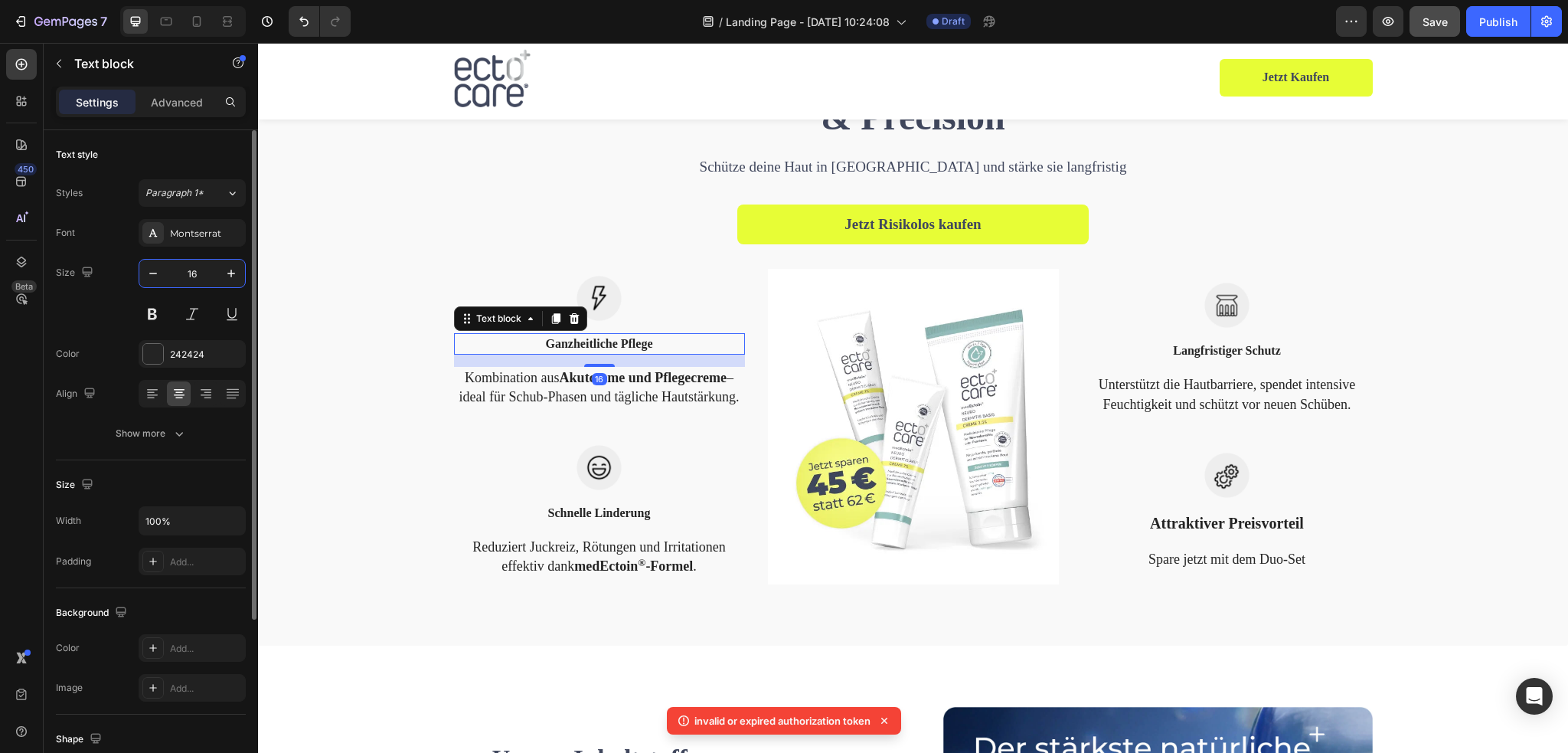
click at [202, 272] on input "16" at bounding box center [191, 273] width 50 height 27
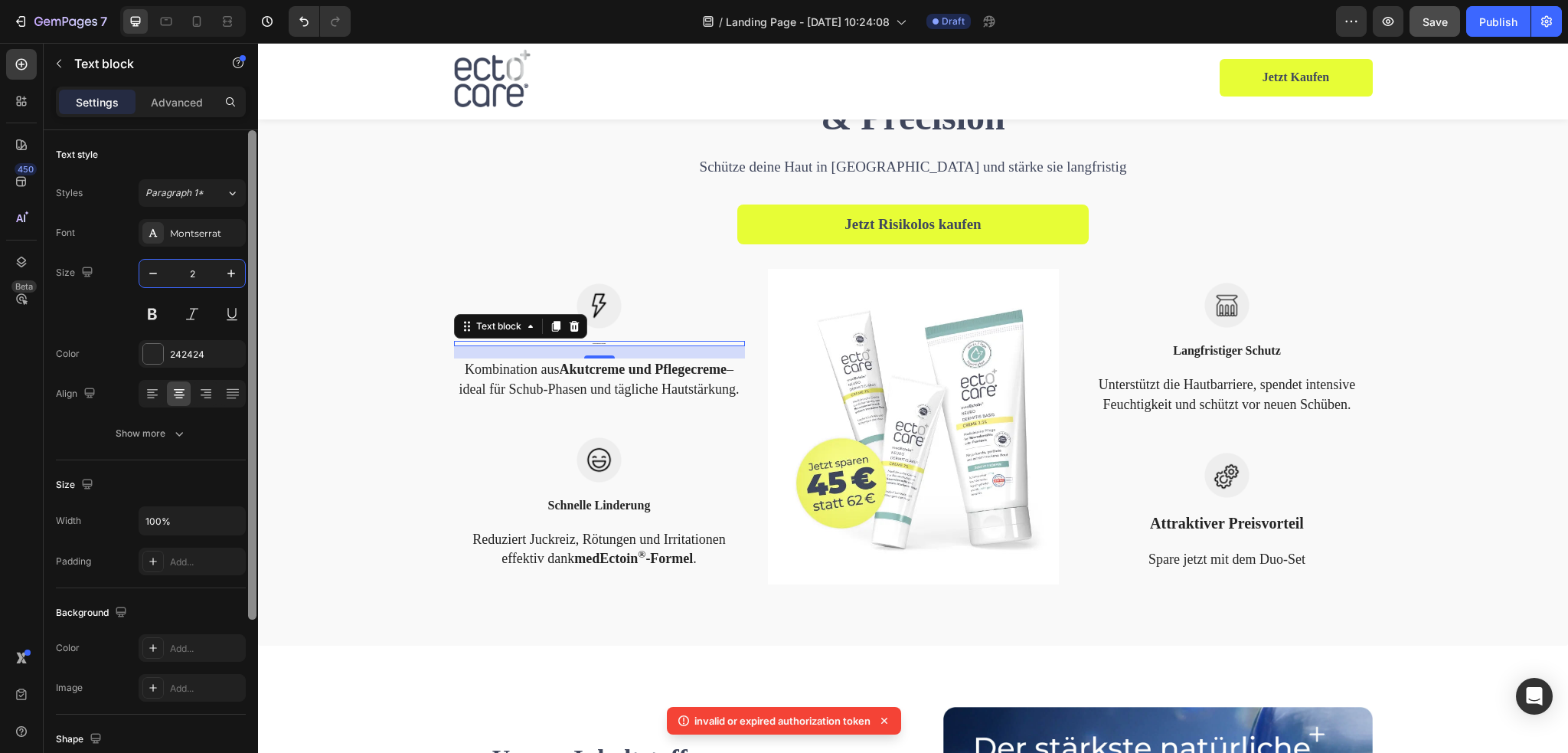
type input "20"
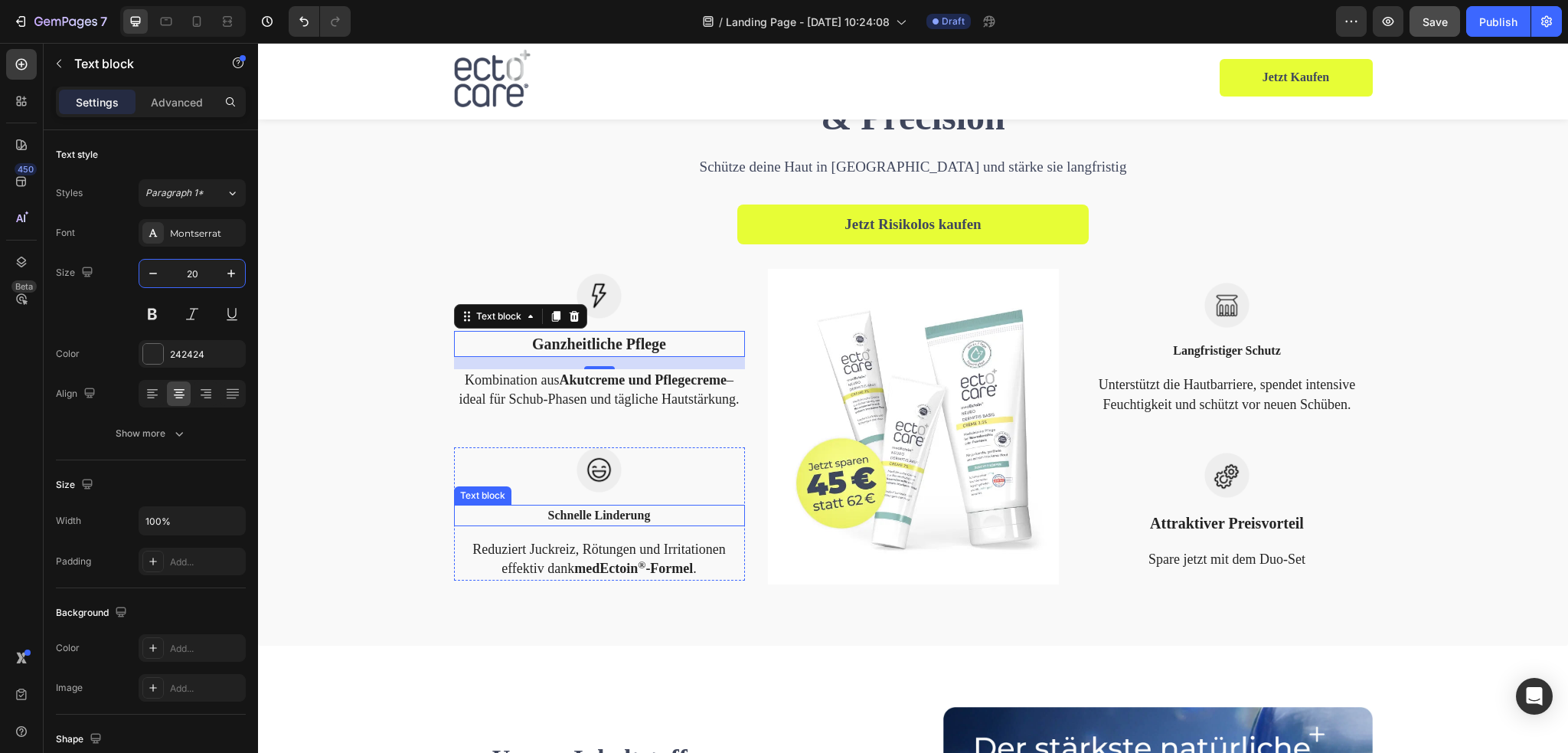
click at [578, 516] on p "Schnelle Linderung" at bounding box center [599, 515] width 288 height 19
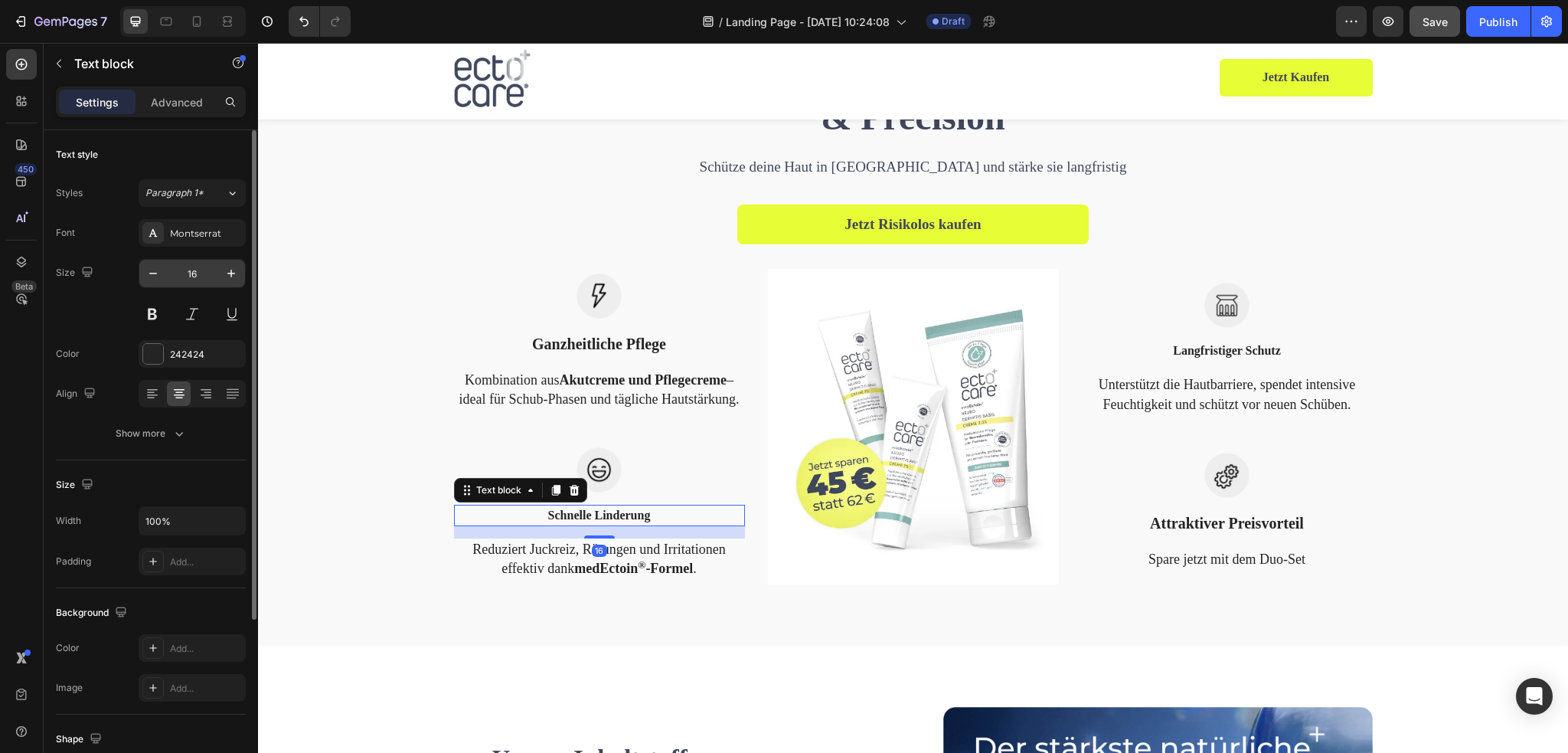
click at [211, 275] on input "16" at bounding box center [191, 273] width 50 height 27
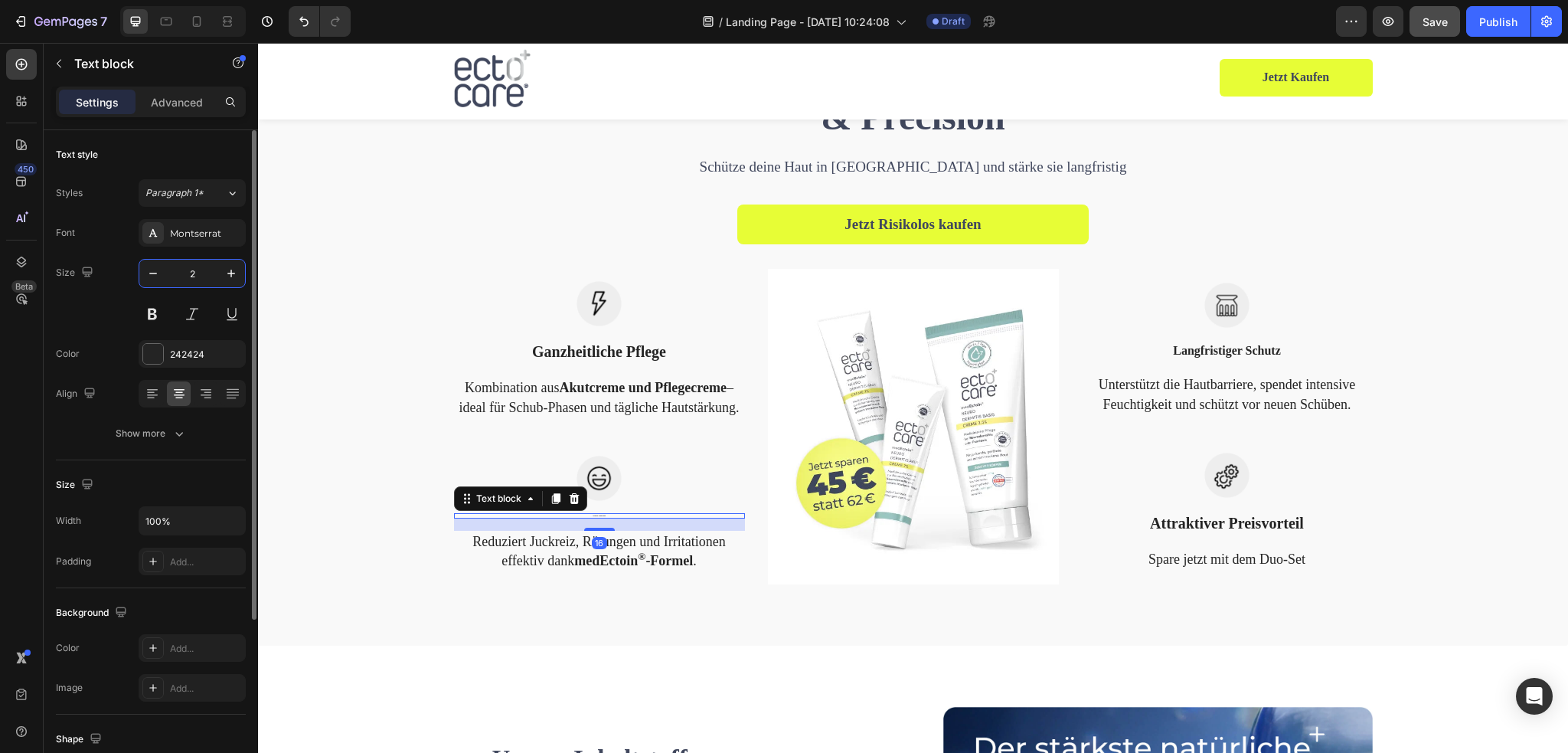
type input "20"
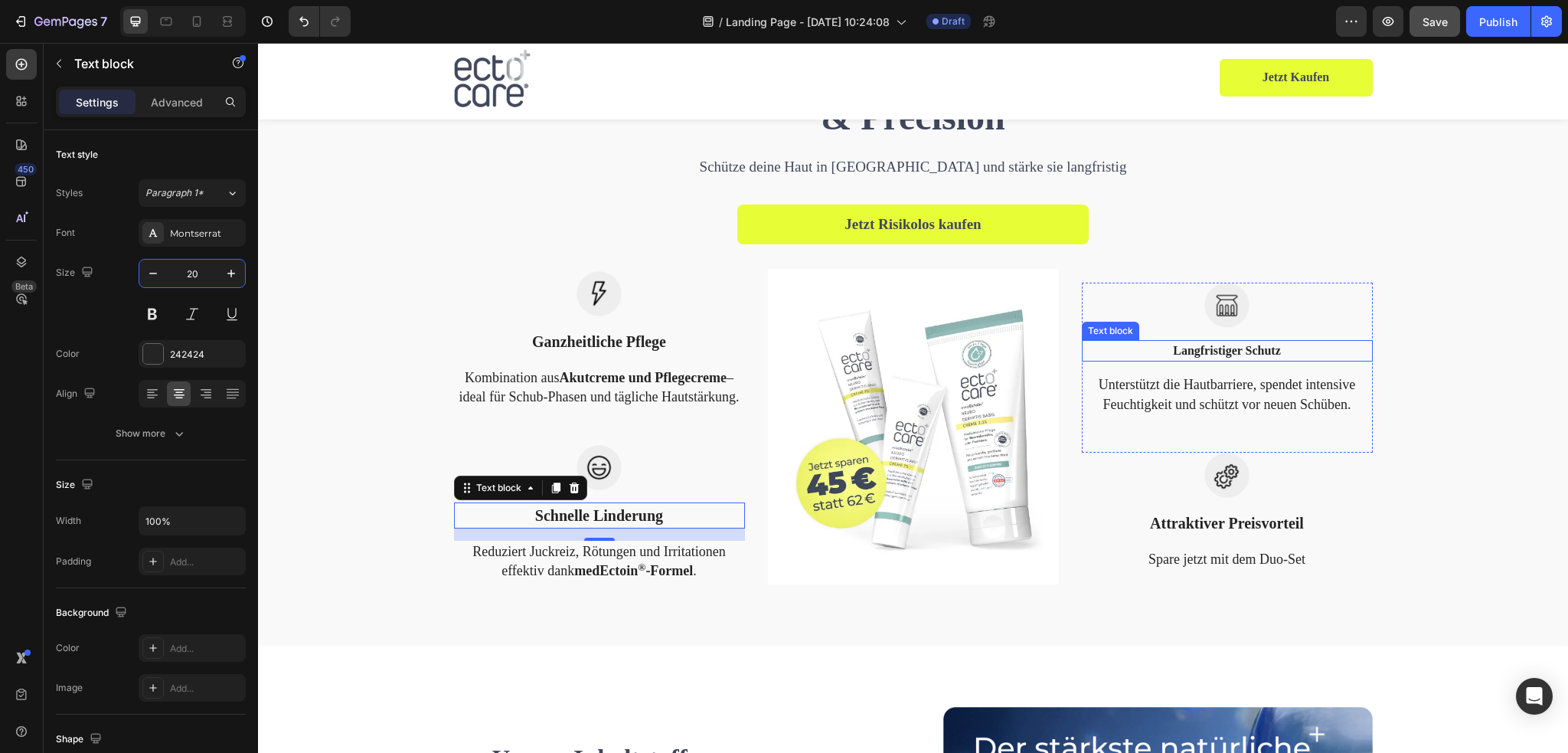
click at [1204, 352] on p "Langfristiger Schutz" at bounding box center [1227, 350] width 288 height 19
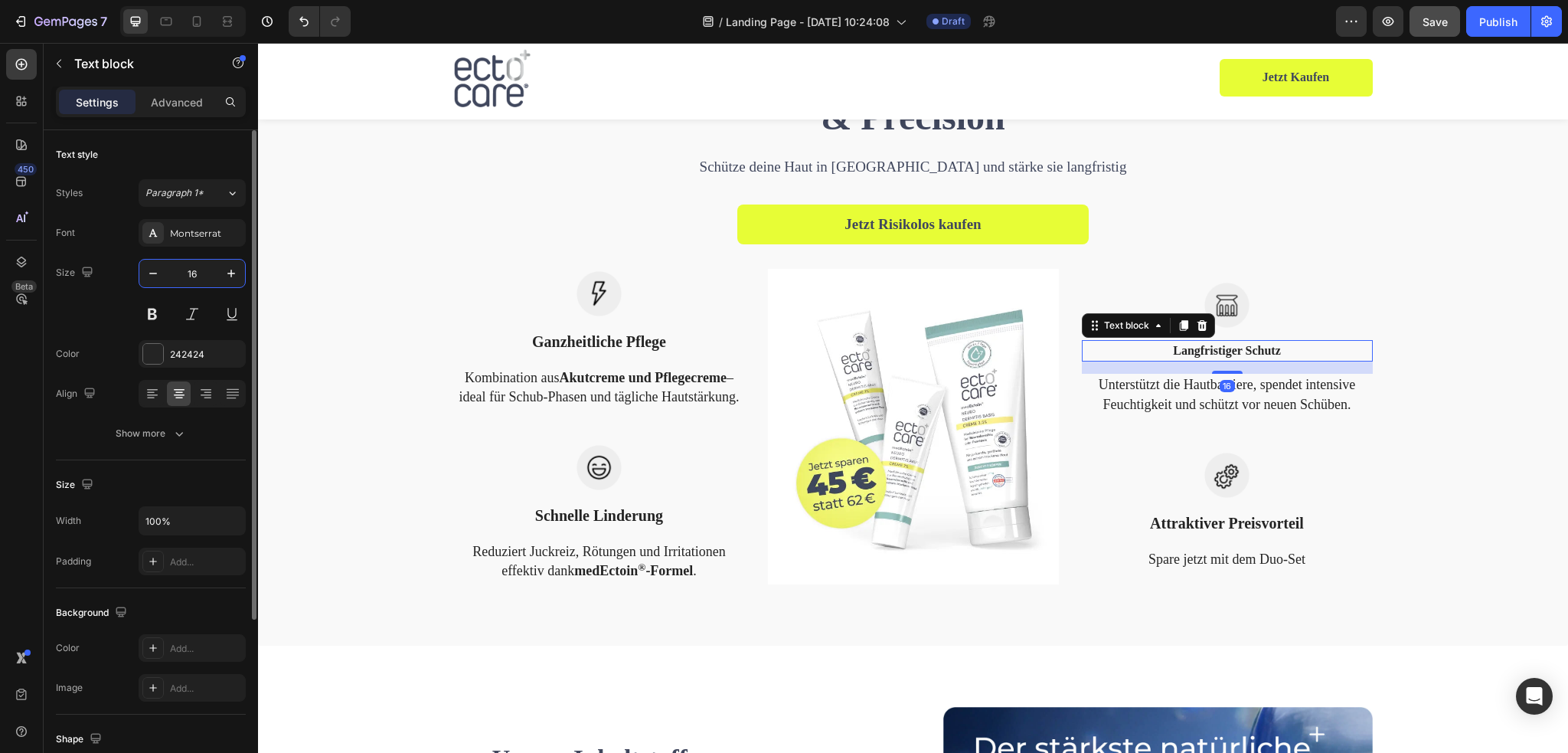
click at [192, 271] on input "16" at bounding box center [191, 273] width 50 height 27
type input "20"
click at [146, 354] on div at bounding box center [153, 353] width 19 height 19
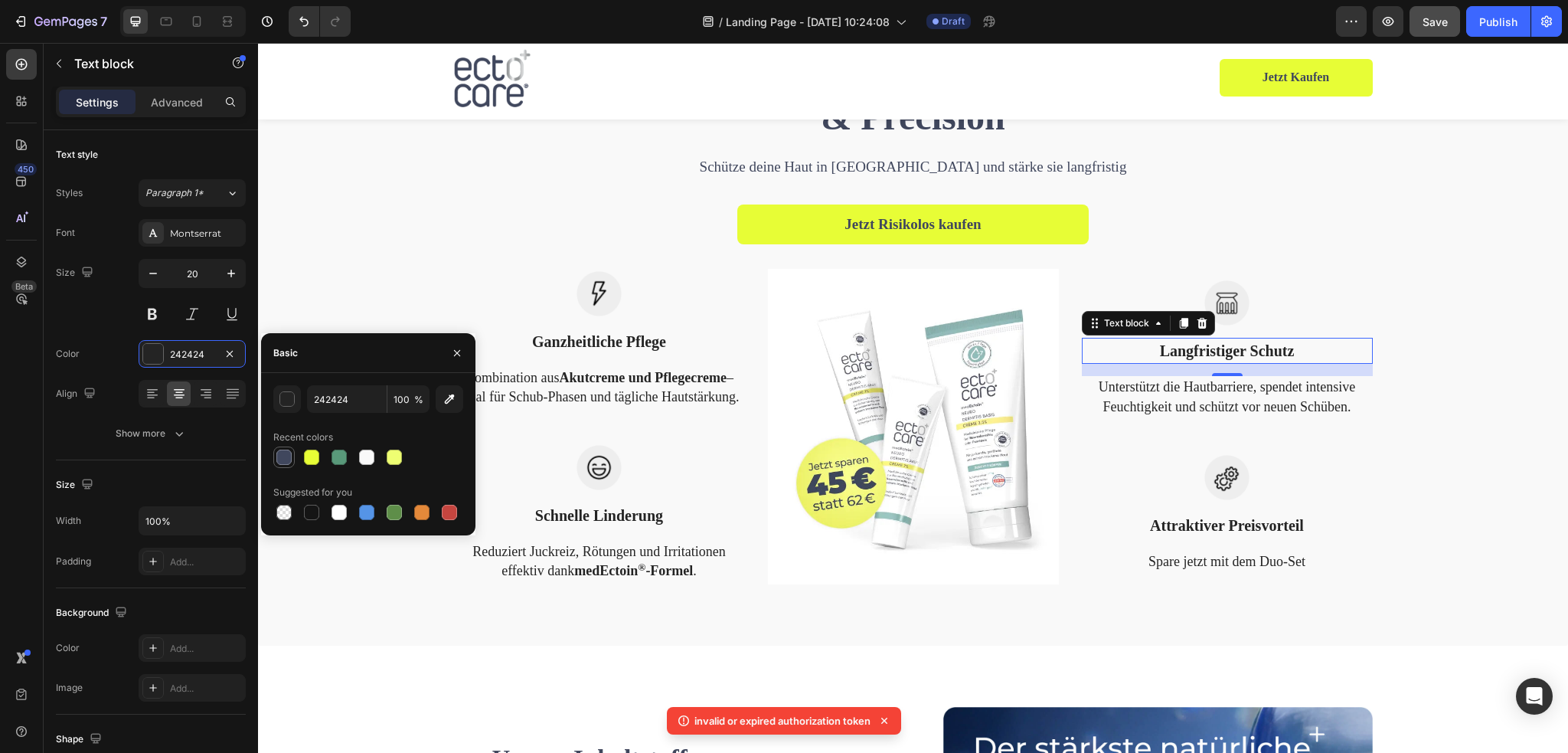
click at [284, 451] on div at bounding box center [283, 456] width 15 height 15
type input "40475D"
click at [555, 340] on p "Ganzheitliche Pflege" at bounding box center [599, 341] width 288 height 23
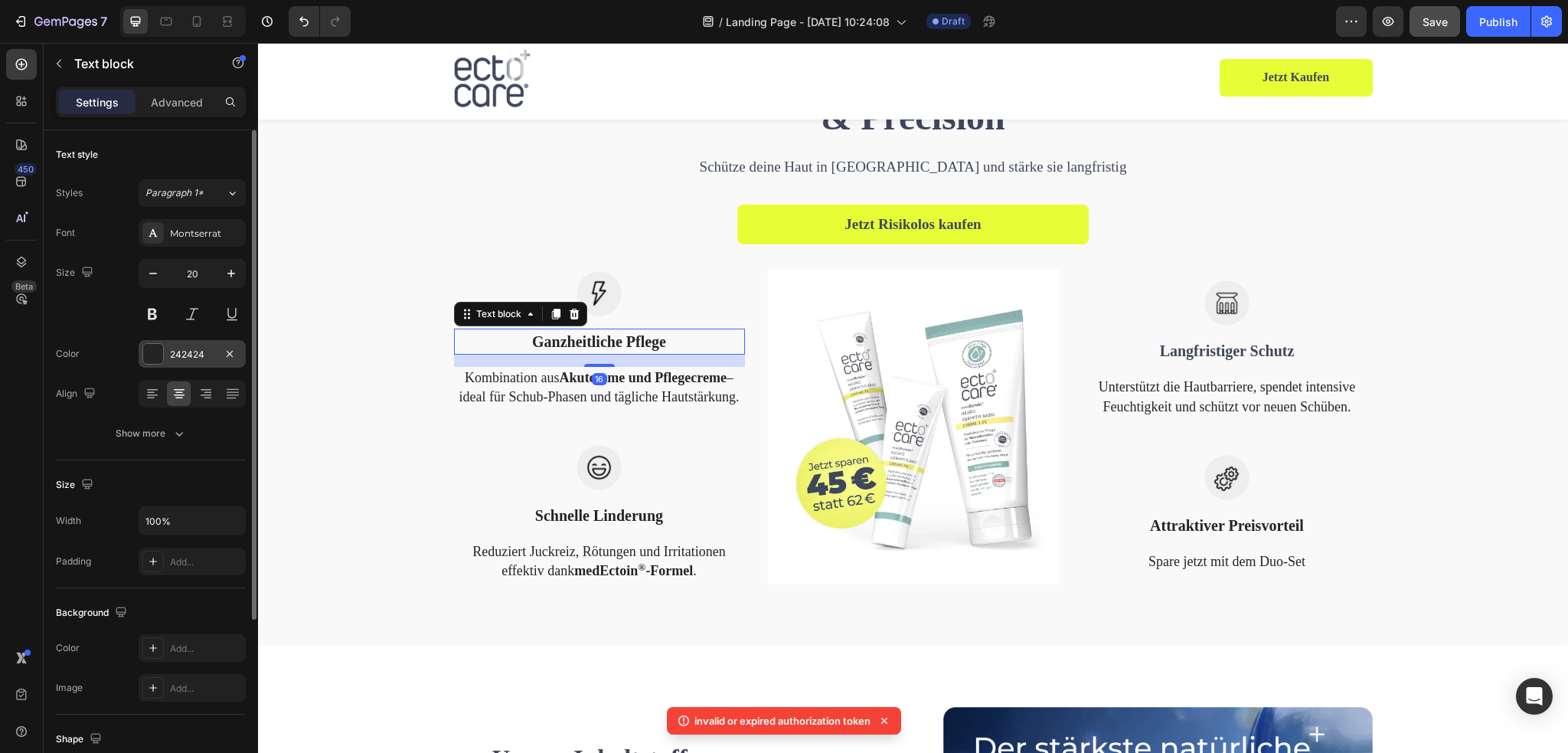
click at [146, 354] on div at bounding box center [153, 353] width 19 height 19
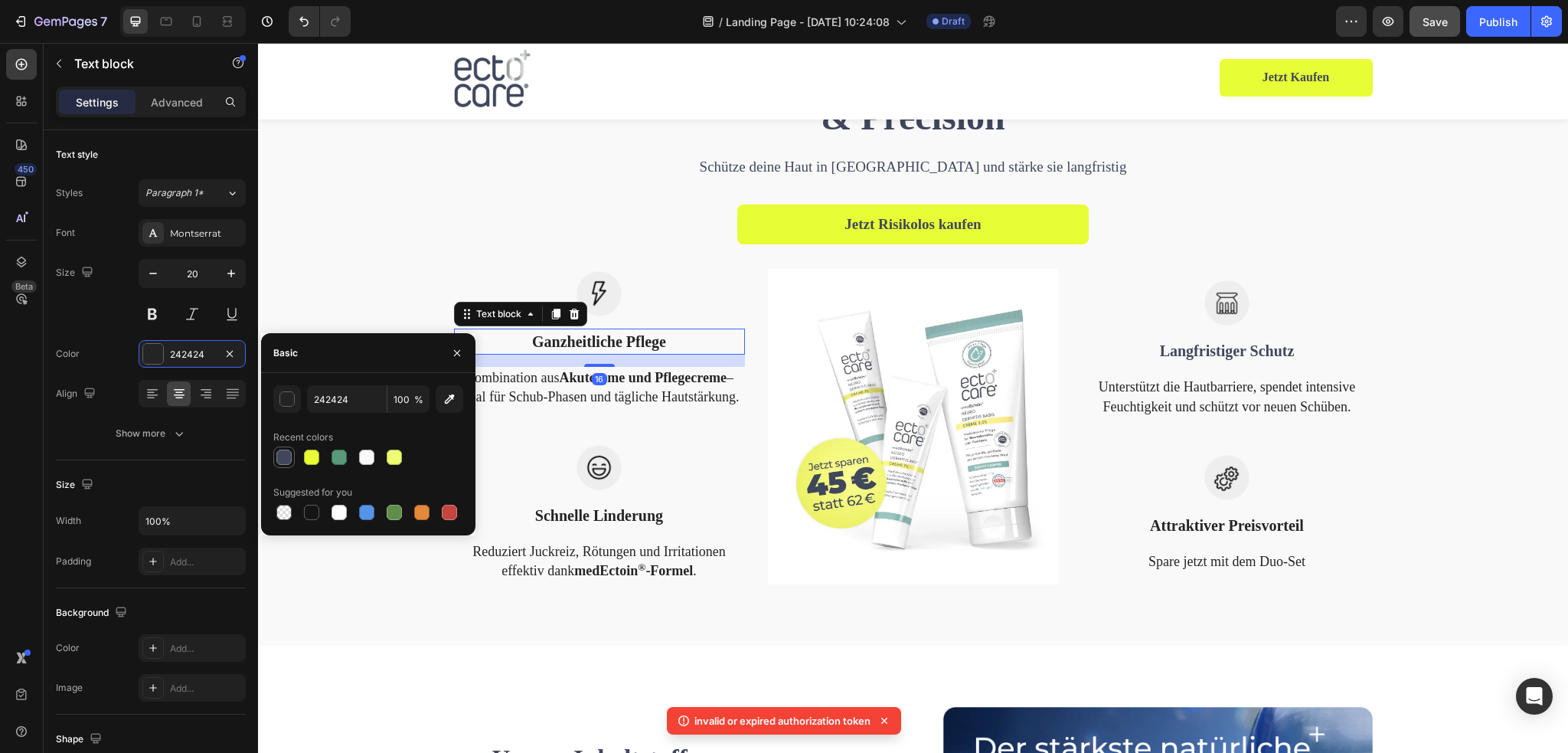
click at [284, 453] on div at bounding box center [283, 456] width 15 height 15
type input "40475D"
click at [544, 376] on p "Kombination aus Akutcreme und Pflegecreme – ideal für Schub-Phasen und tägliche…" at bounding box center [599, 387] width 288 height 38
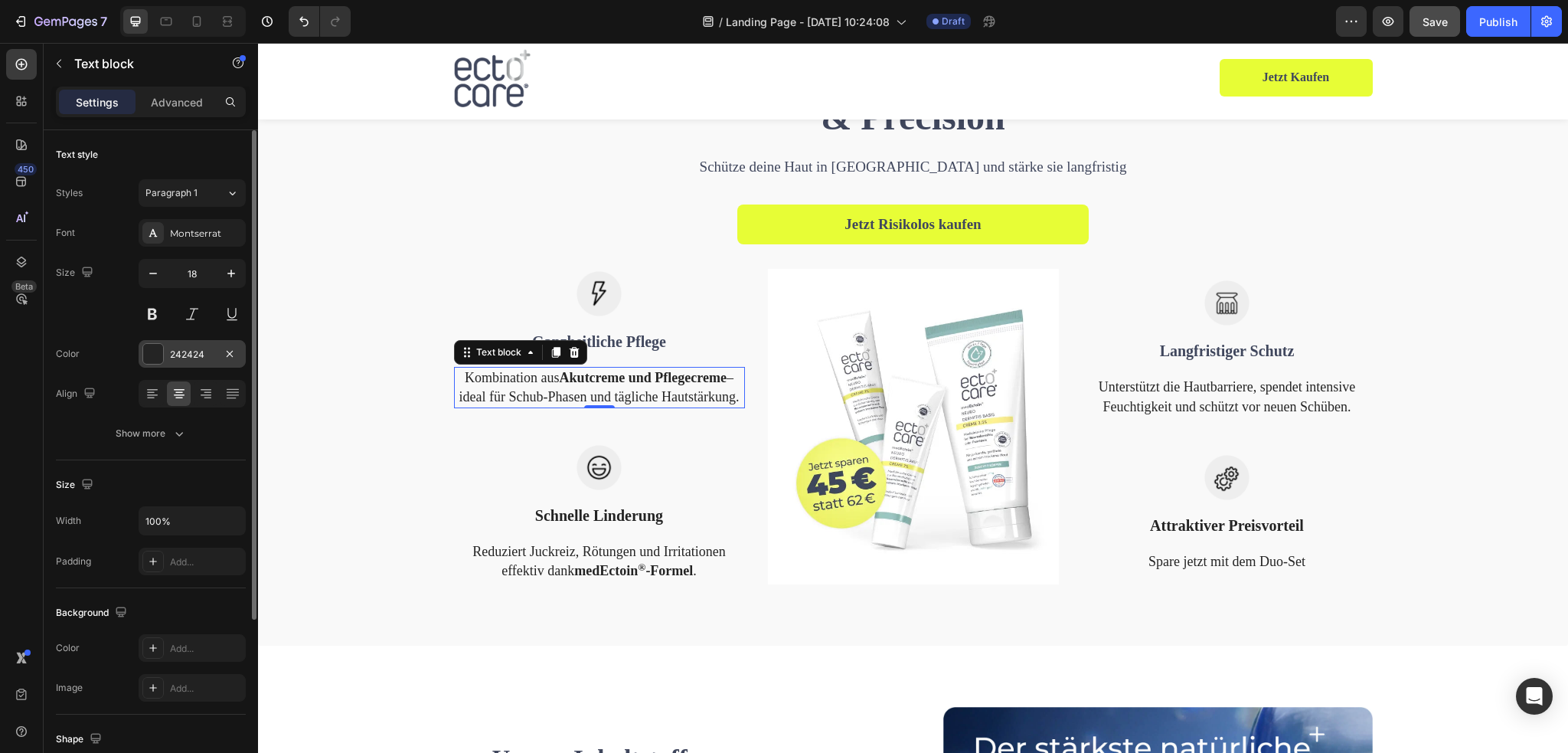
click at [152, 357] on div at bounding box center [153, 353] width 19 height 19
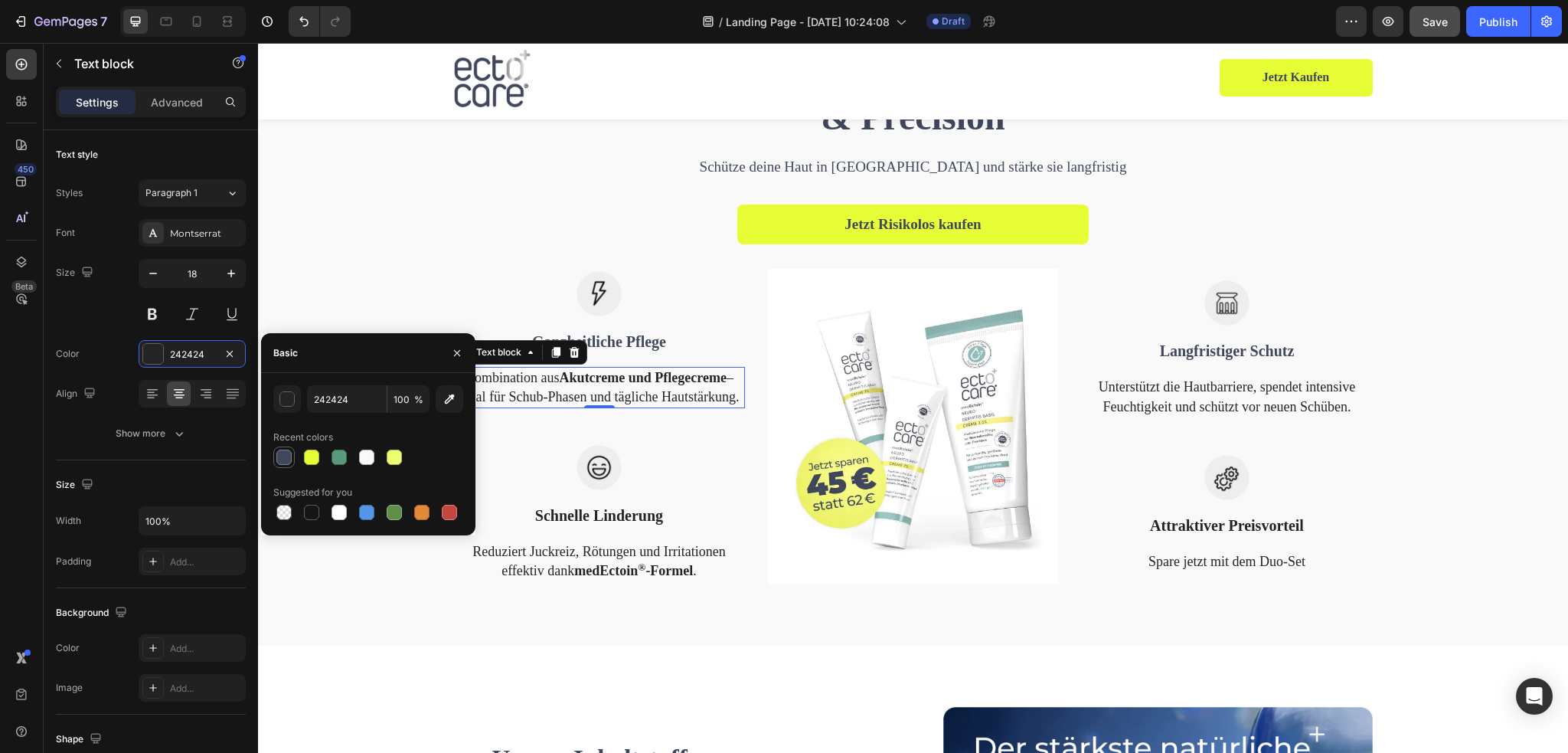
click at [281, 458] on div at bounding box center [283, 456] width 15 height 15
type input "40475D"
click at [1126, 389] on p "Unterstützt die Hautbarriere, spendet intensive Feuchtigkeit und schützt vor ne…" at bounding box center [1227, 396] width 288 height 38
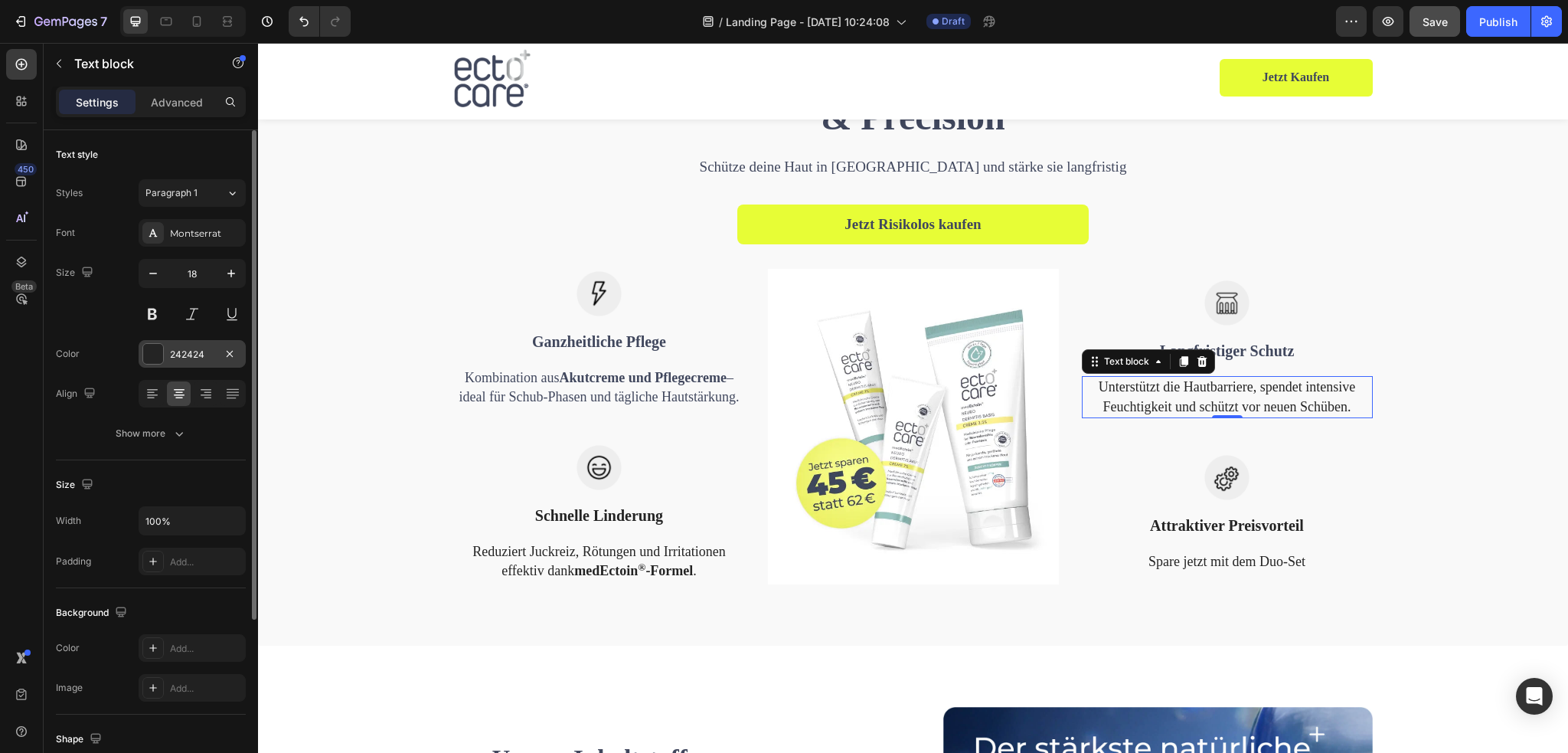
click at [161, 354] on div at bounding box center [153, 353] width 19 height 19
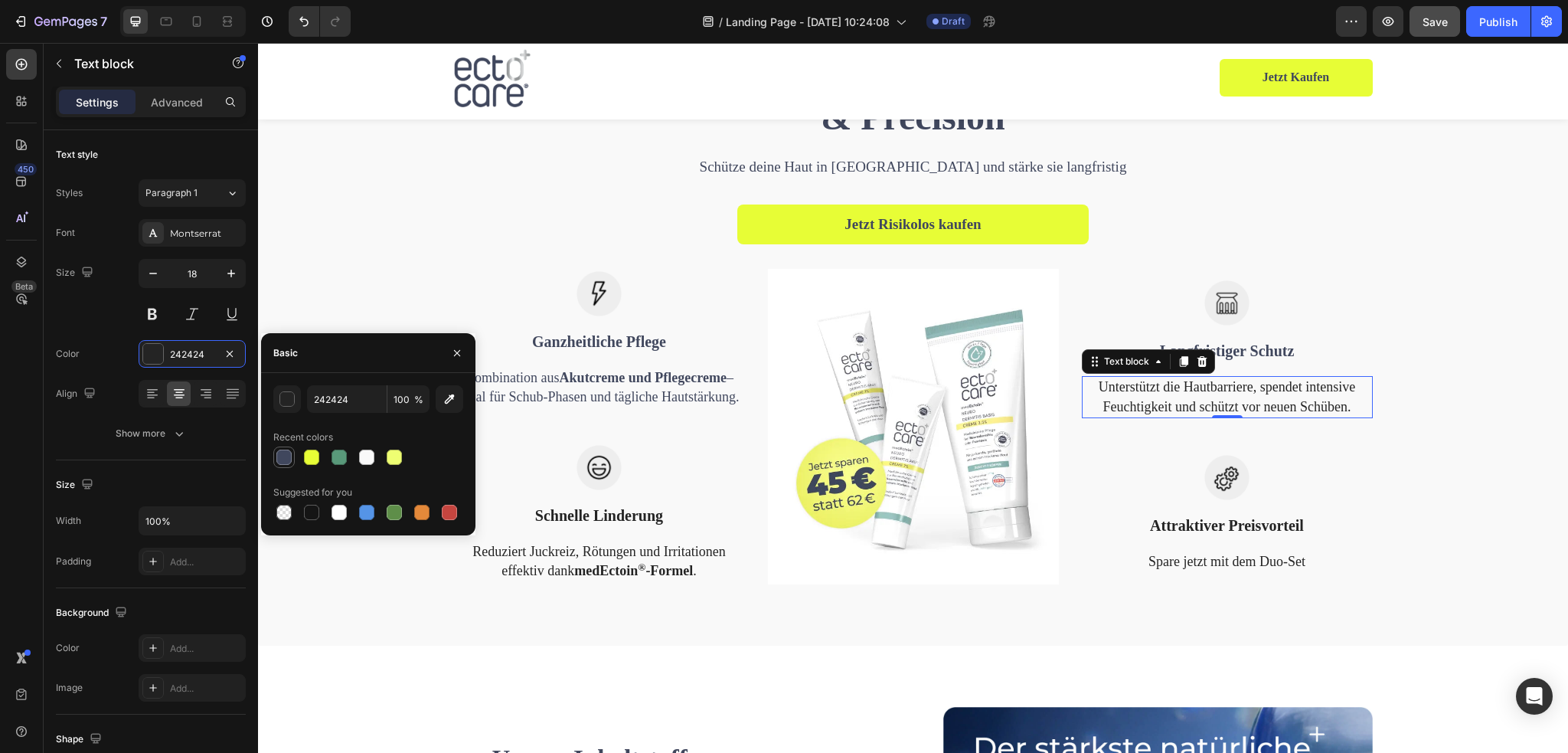
click at [279, 454] on div at bounding box center [283, 456] width 15 height 15
type input "40475D"
click at [625, 513] on p "Schnelle Linderung" at bounding box center [599, 516] width 288 height 23
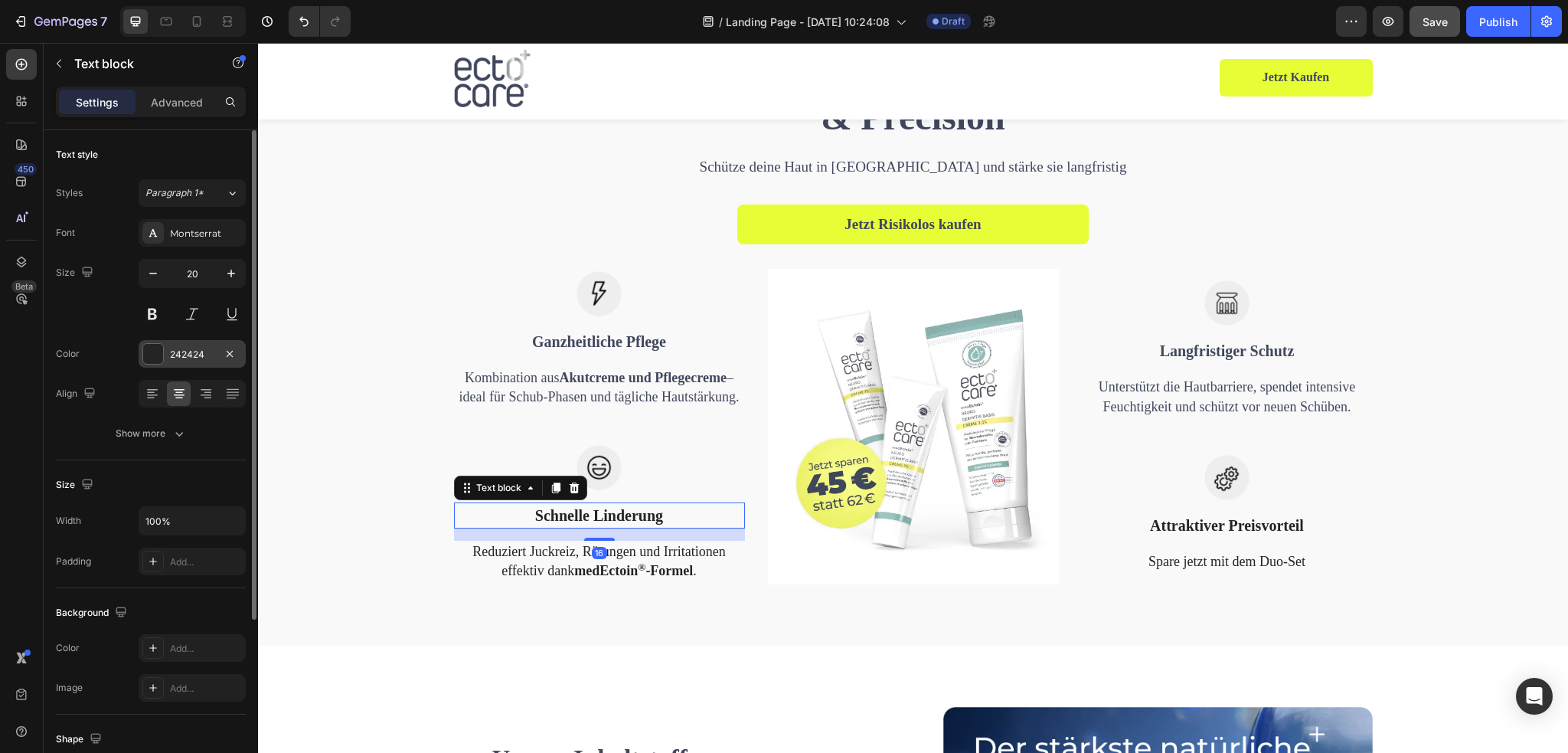
click at [145, 354] on div at bounding box center [153, 353] width 19 height 19
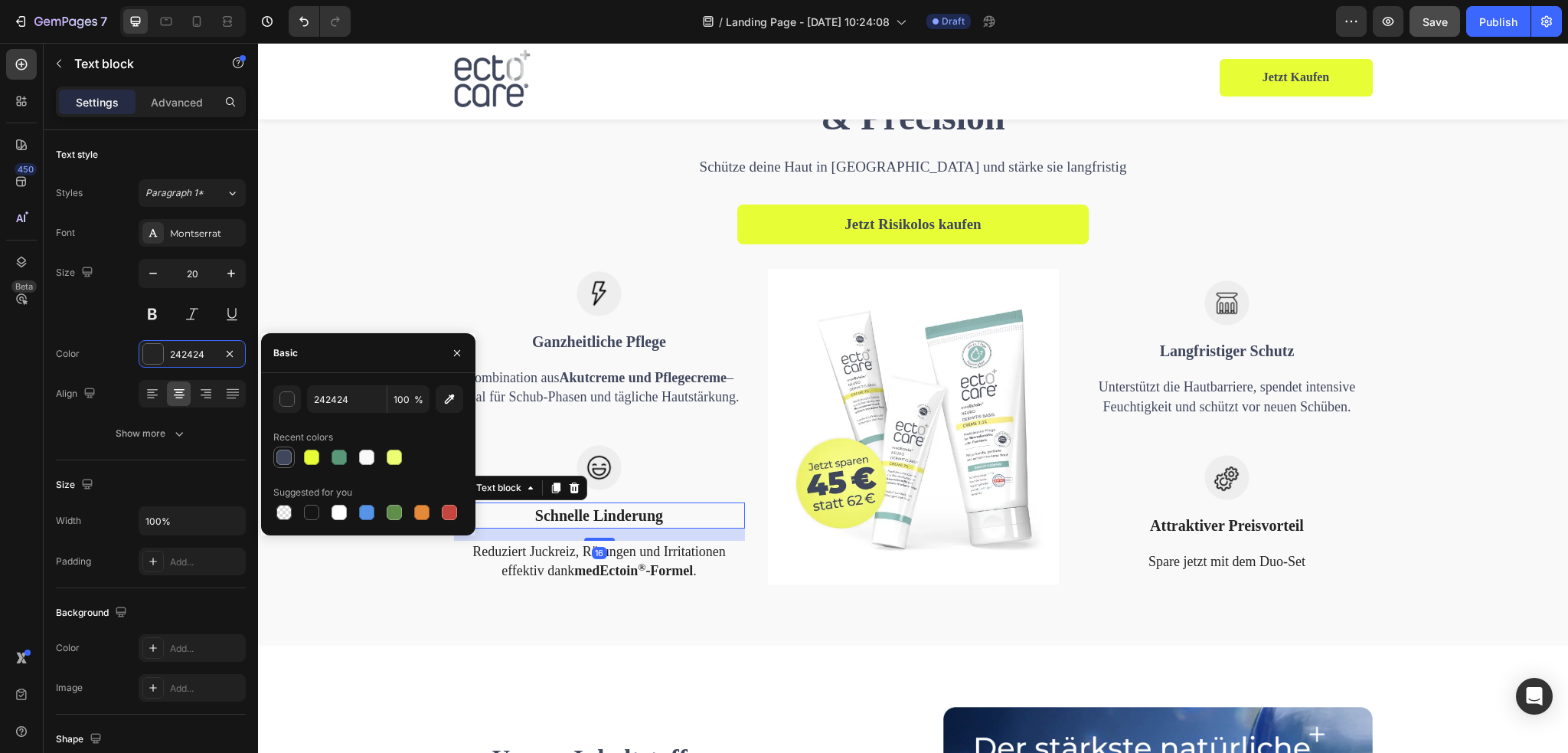
click at [286, 459] on div at bounding box center [283, 456] width 15 height 15
type input "40475D"
click at [578, 551] on p "Reduziert Juckreiz, Rötungen und Irritationen effektiv dank medEctoin ® -Formel…" at bounding box center [599, 561] width 288 height 38
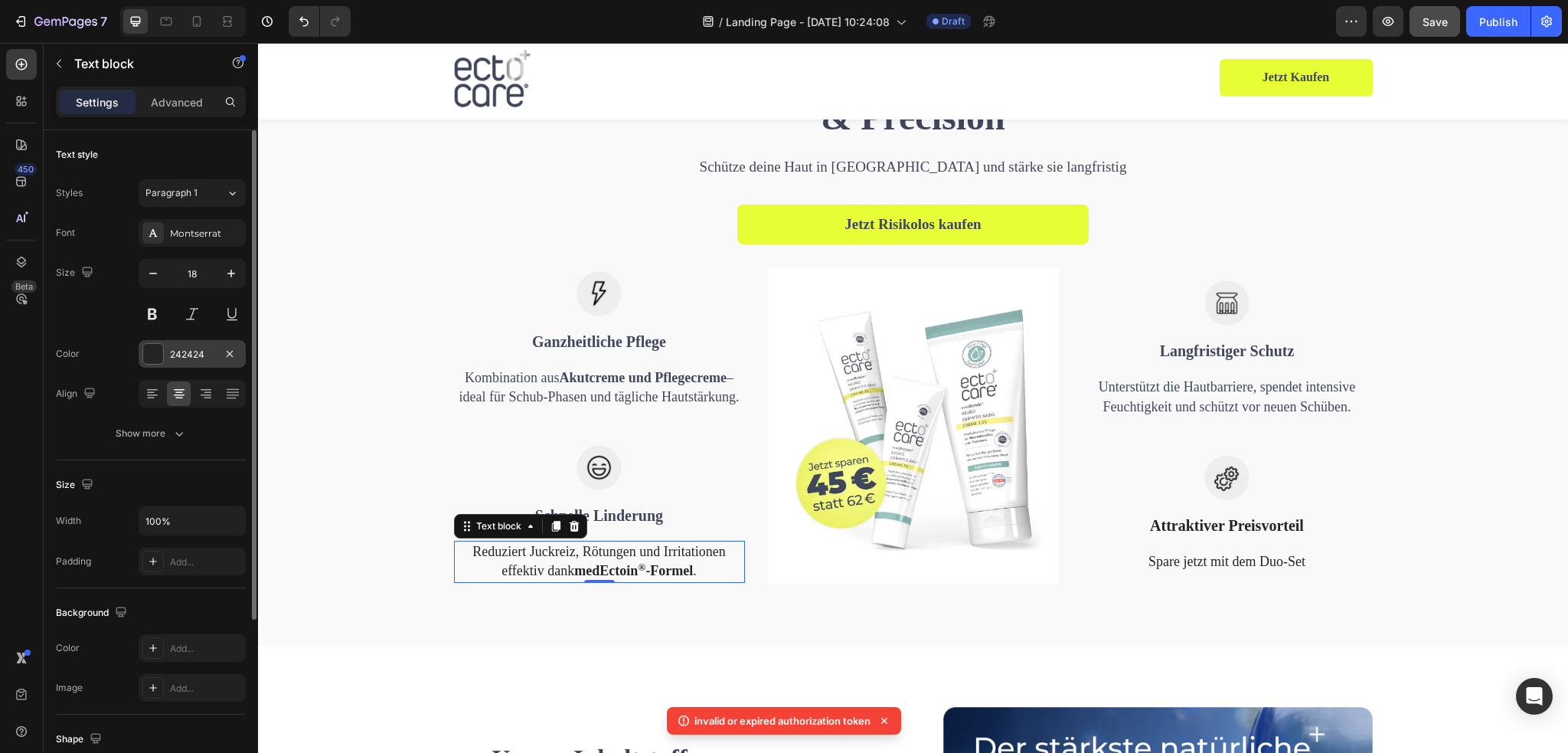
click at [153, 355] on div at bounding box center [153, 353] width 19 height 19
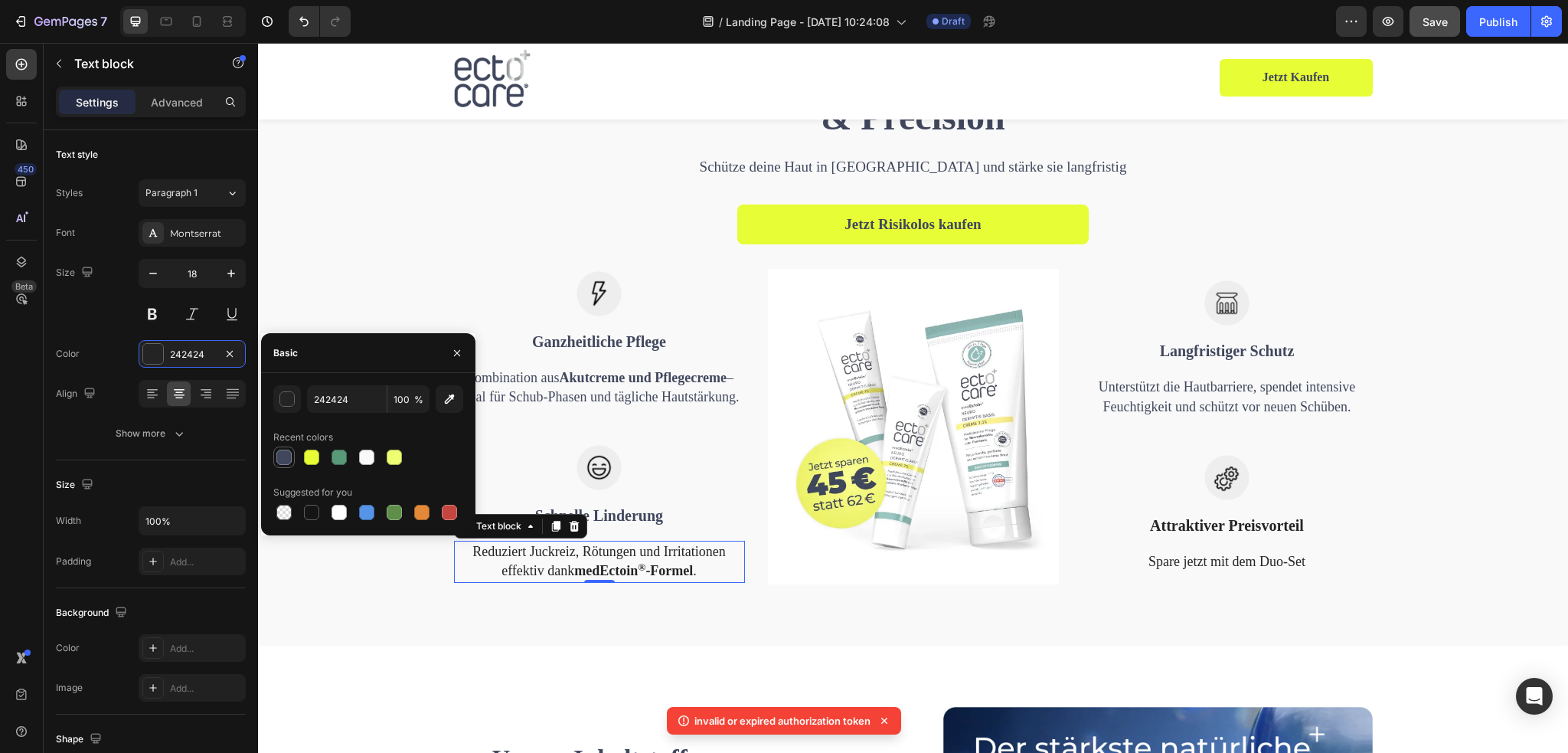
click at [283, 459] on div at bounding box center [283, 456] width 15 height 15
type input "40475D"
click at [1204, 527] on p "Attraktiver Preisvorteil" at bounding box center [1227, 525] width 288 height 23
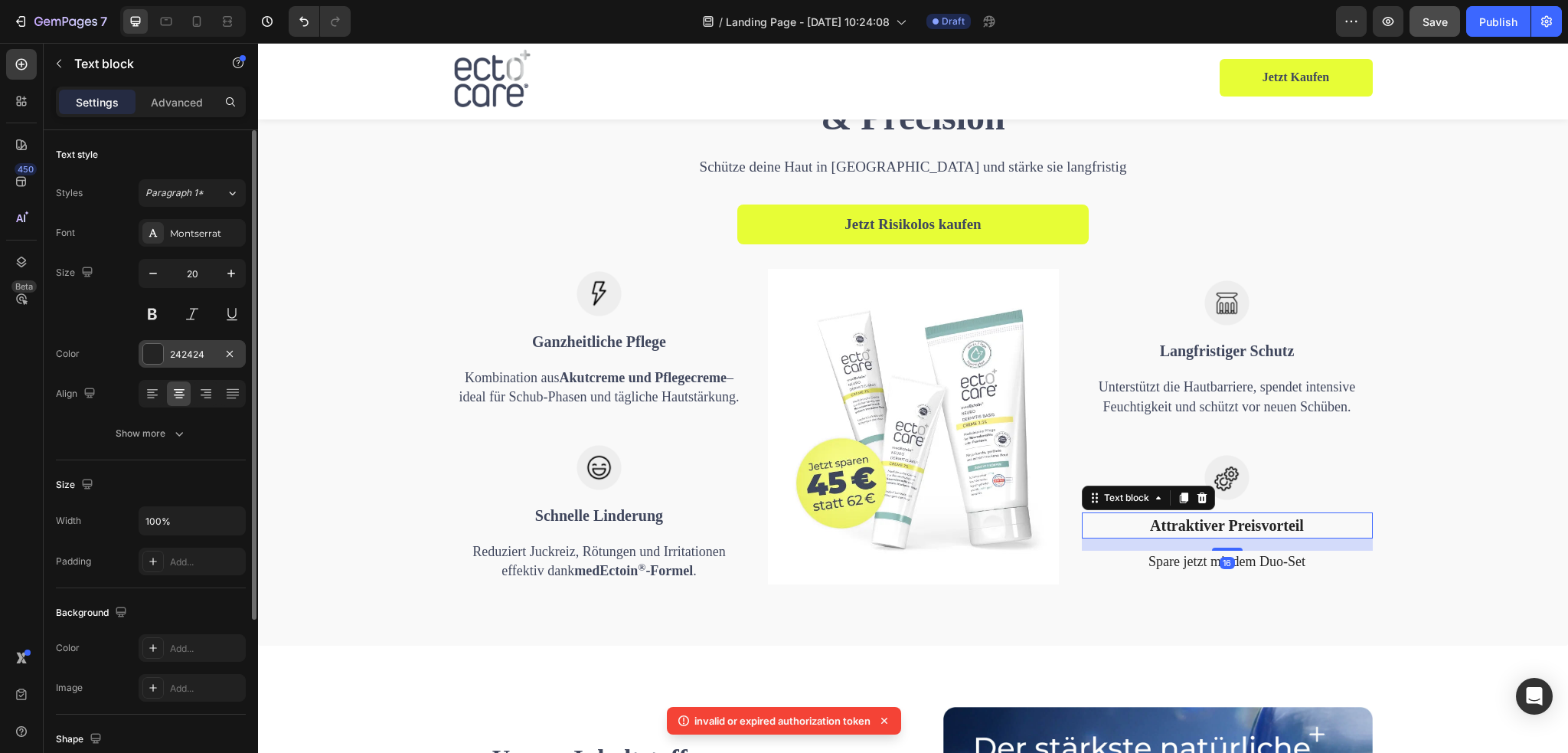
click at [141, 358] on div "242424" at bounding box center [191, 353] width 107 height 27
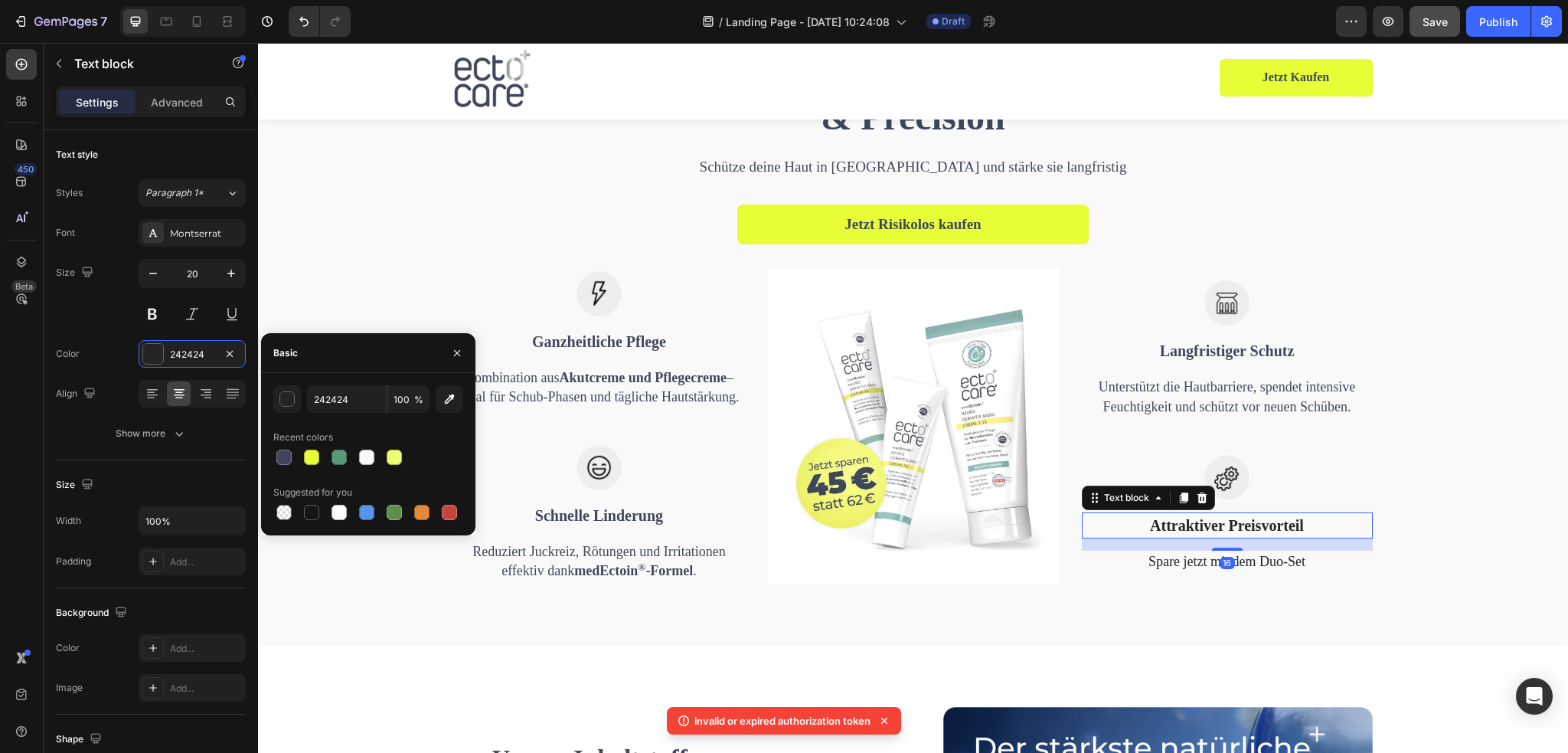
click at [295, 454] on div at bounding box center [369, 457] width 190 height 21
click at [281, 454] on div at bounding box center [283, 456] width 15 height 15
type input "40475D"
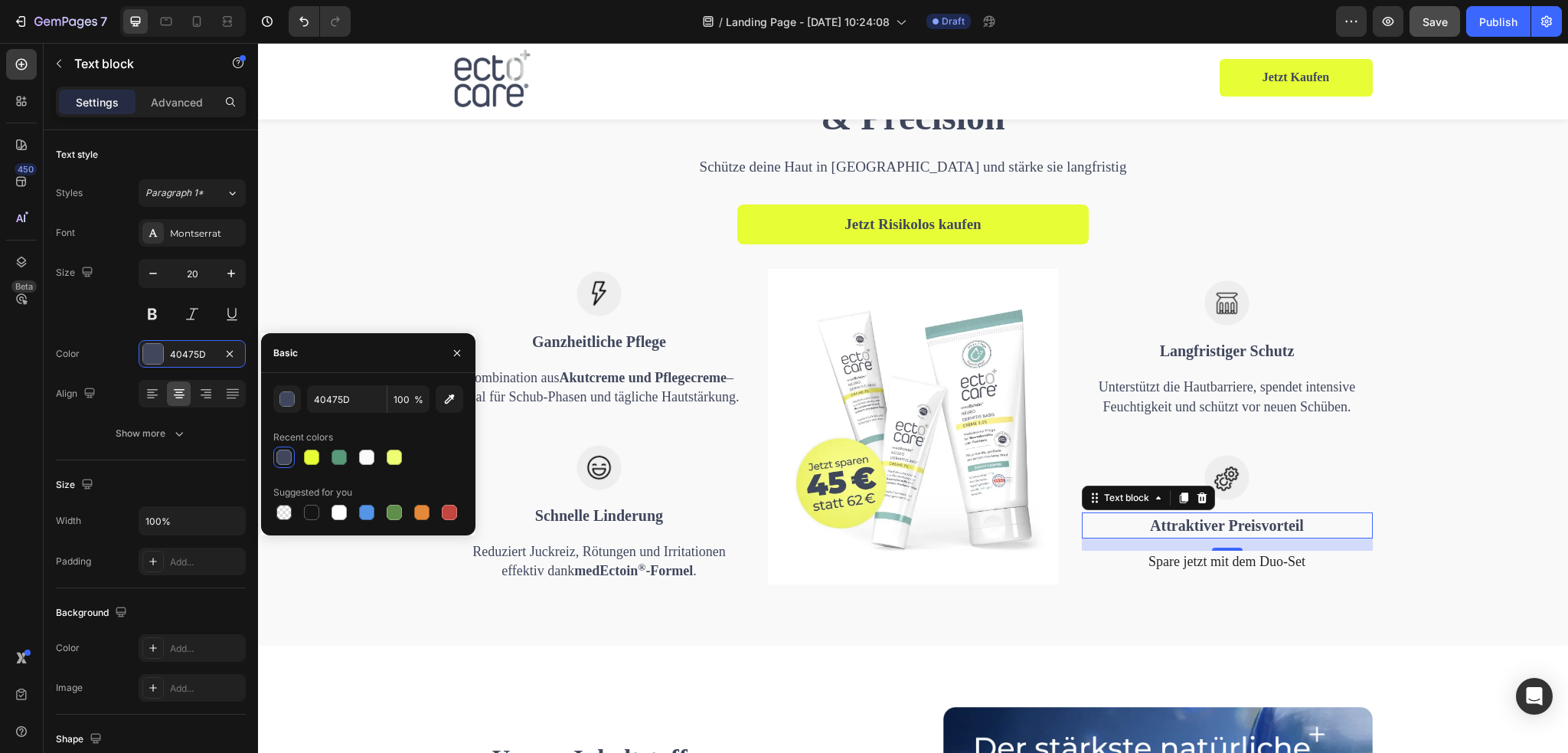
click at [1173, 557] on p "Spare jetzt mit dem Duo-Set" at bounding box center [1227, 562] width 288 height 19
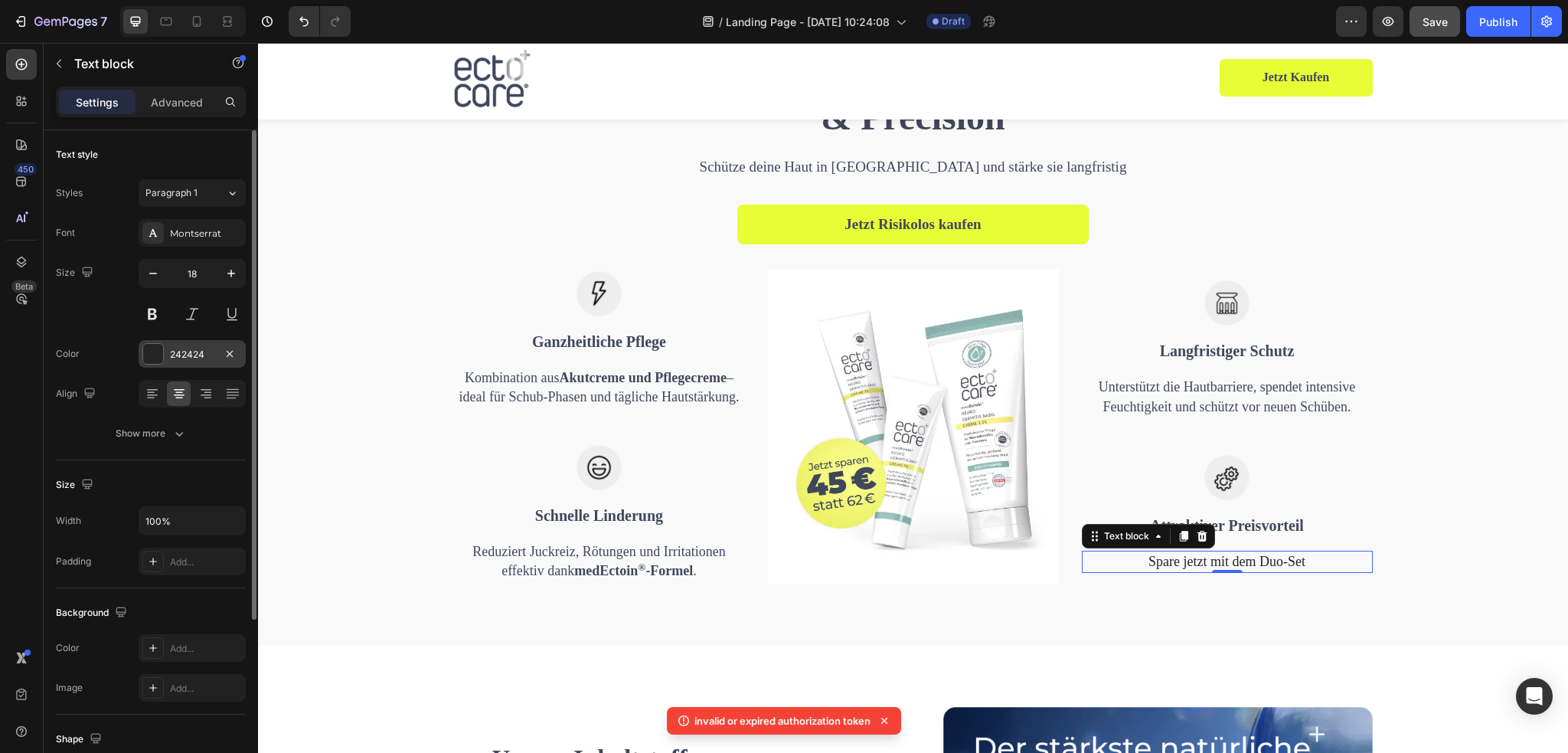
click at [159, 354] on div at bounding box center [153, 353] width 19 height 19
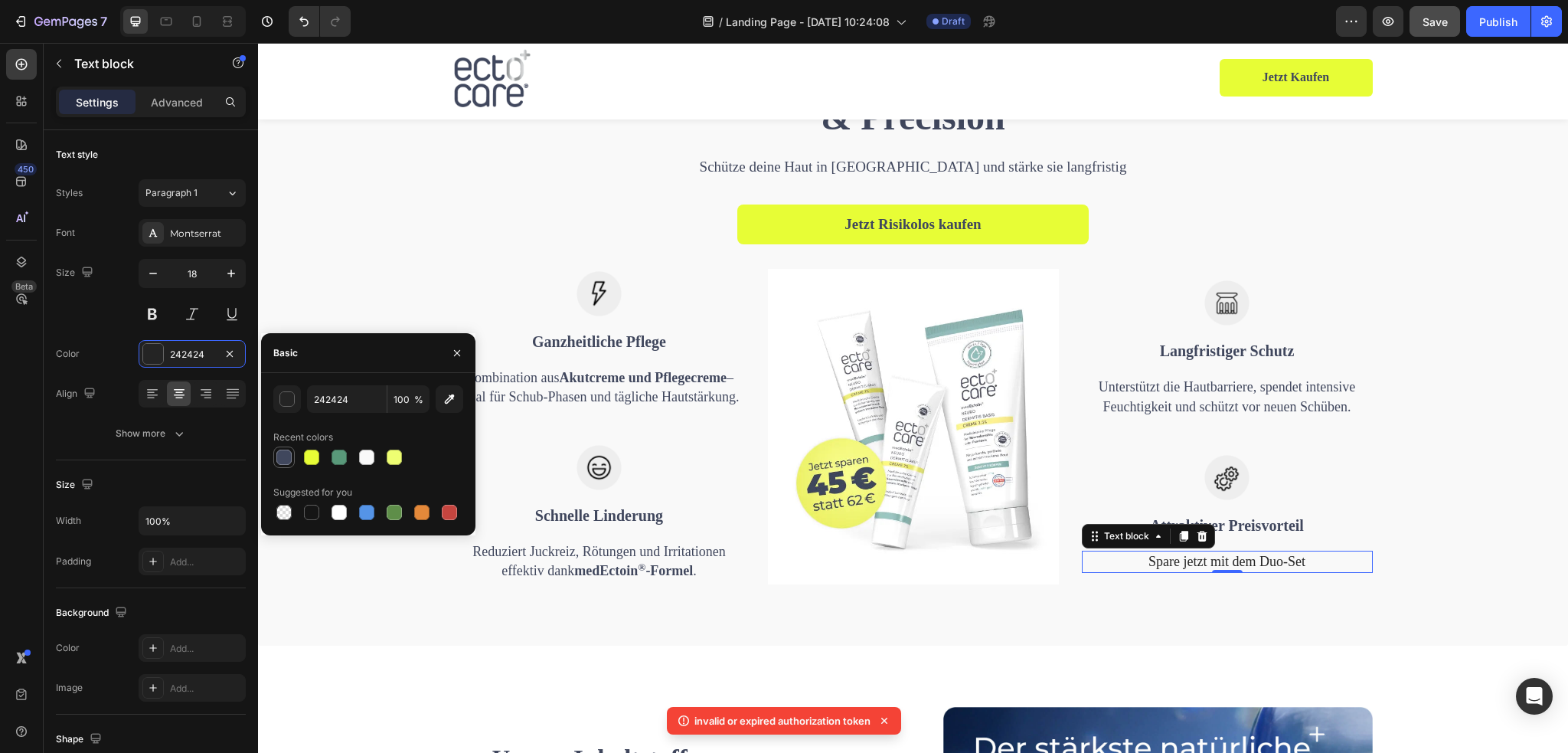
click at [279, 460] on div at bounding box center [283, 456] width 15 height 15
type input "40475D"
click at [601, 561] on p "Reduziert Juckreiz, Rötungen und Irritationen effektiv dank medEctoin ® -Formel…" at bounding box center [599, 561] width 288 height 38
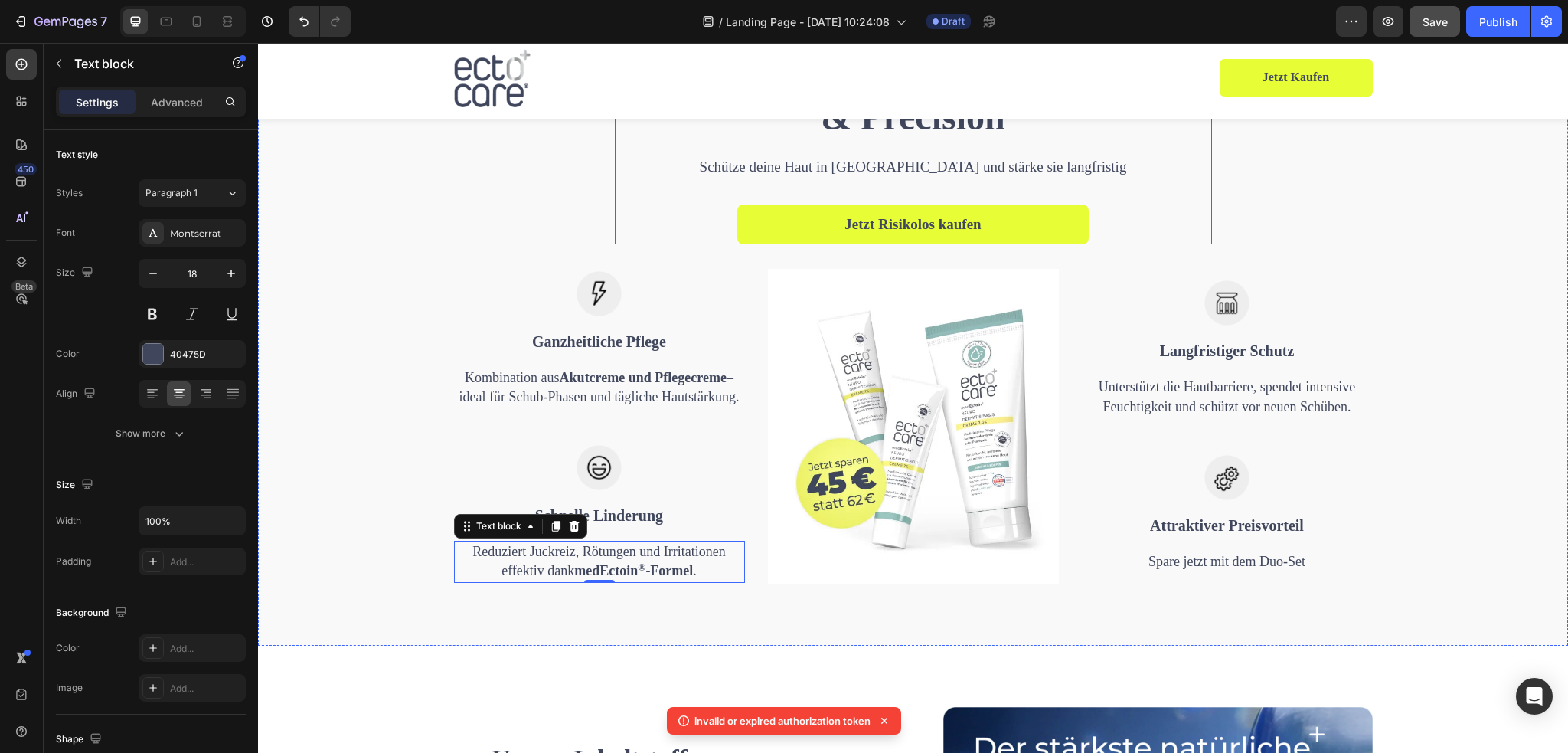
click at [1194, 199] on div "Your Choice to Groom with Style & Precision Heading Schütze deine Haut in [GEOG…" at bounding box center [913, 144] width 597 height 200
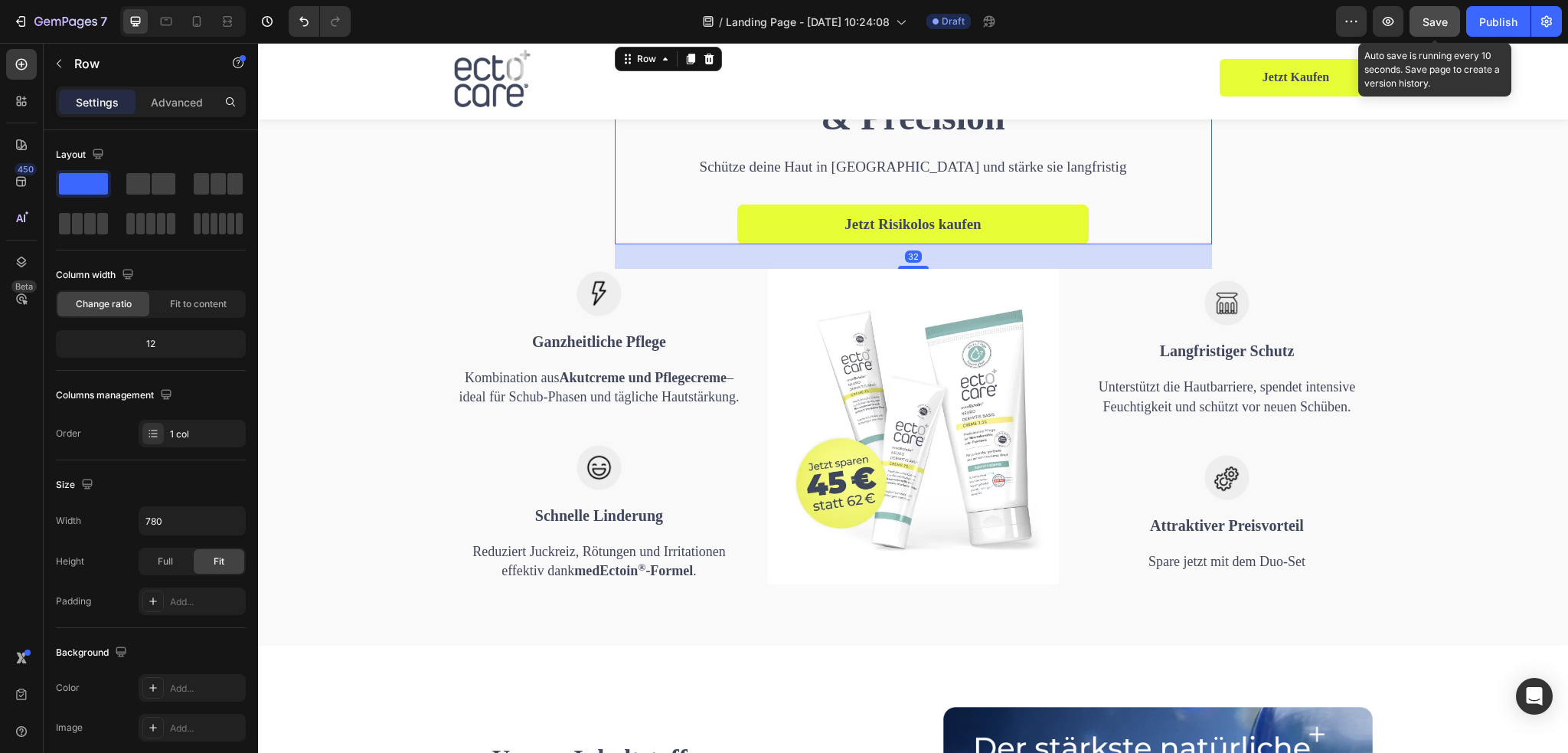
click at [1429, 21] on span "Save" at bounding box center [1435, 21] width 26 height 13
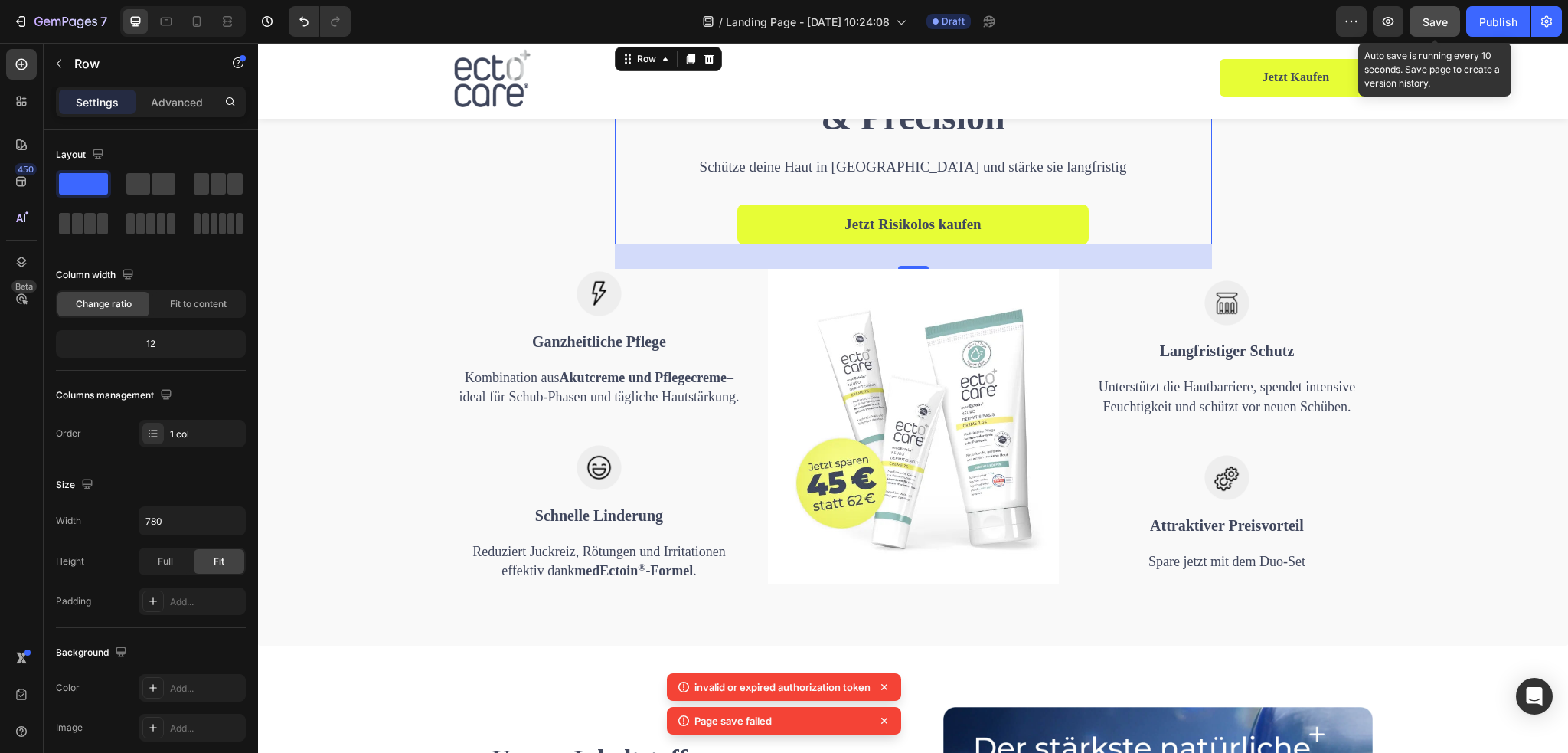
click at [1414, 24] on button "Save" at bounding box center [1434, 21] width 50 height 31
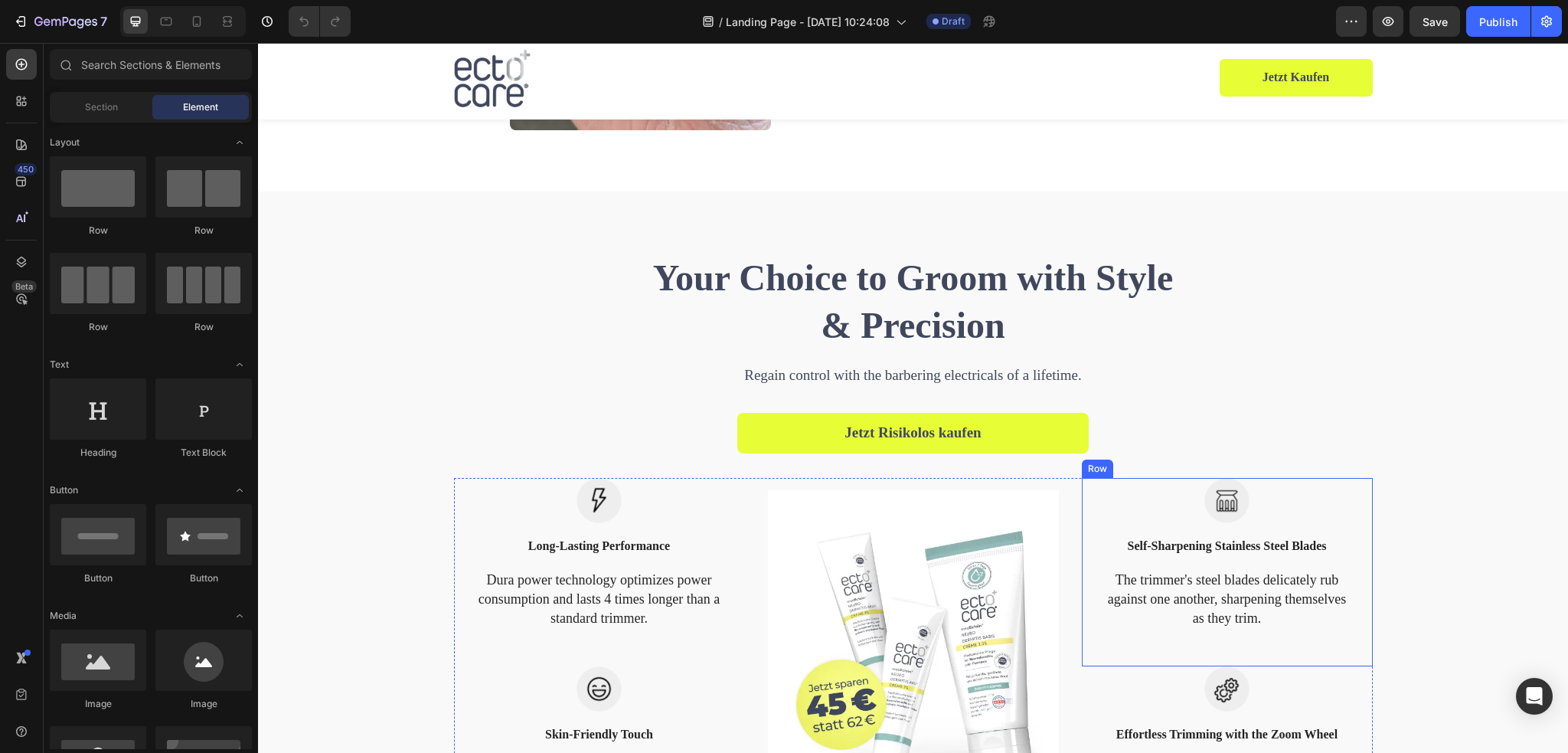
scroll to position [1378, 0]
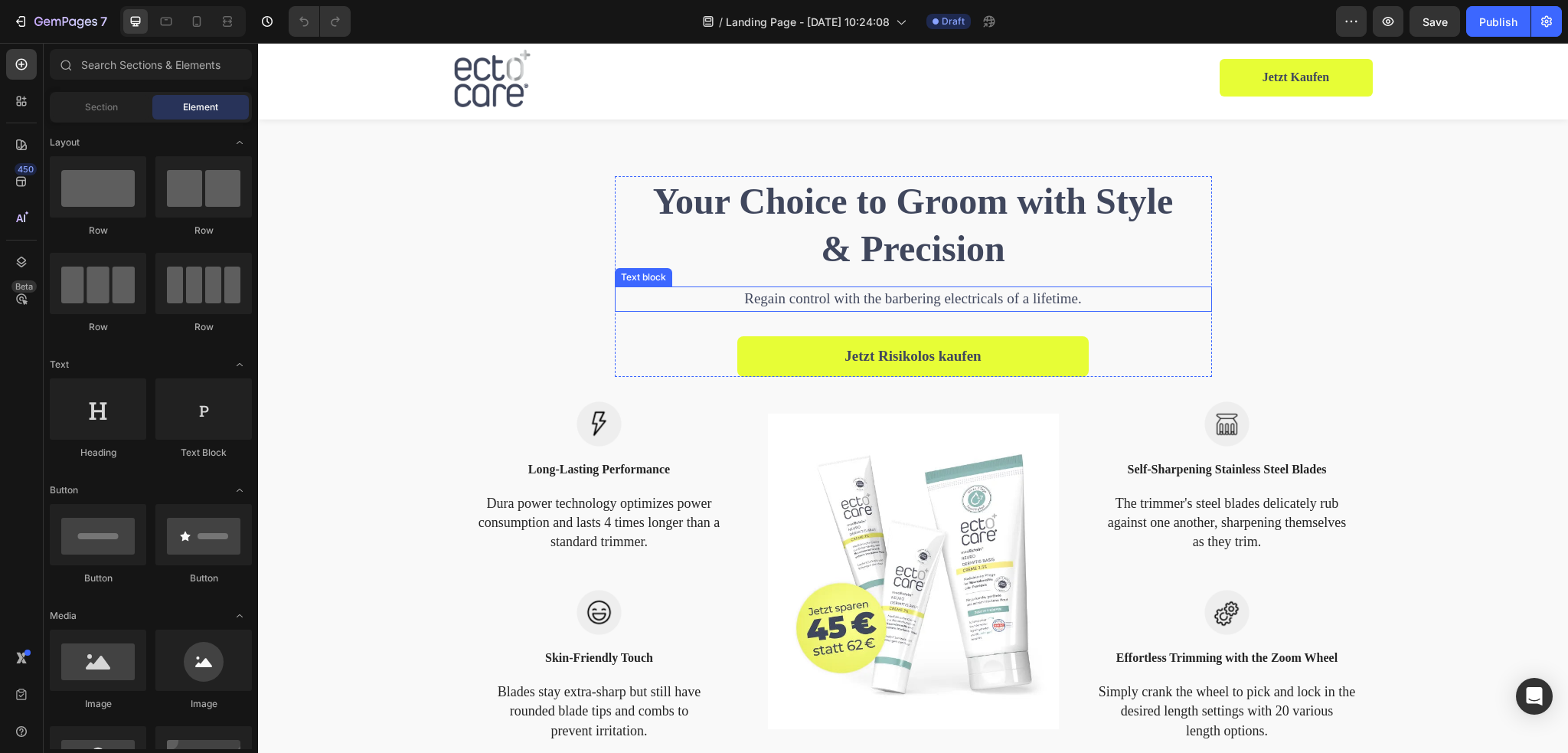
click at [891, 299] on p "Regain control with the barbering electricals of a lifetime." at bounding box center [913, 299] width 570 height 22
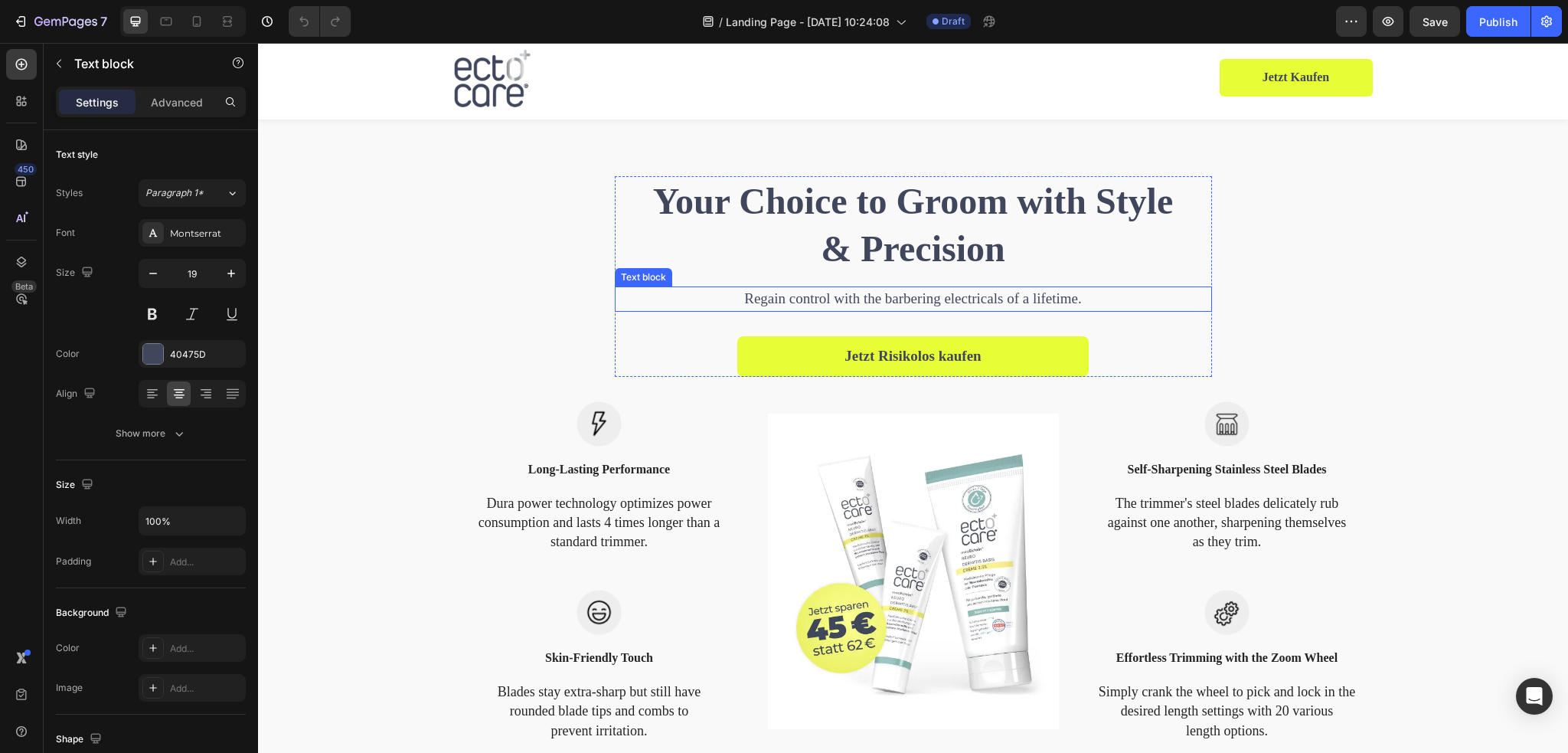
click at [891, 299] on p "Regain control with the barbering electricals of a lifetime." at bounding box center [913, 299] width 570 height 22
click at [891, 251] on h2 "Your Choice to Groom with Style & Precision" at bounding box center [913, 225] width 561 height 98
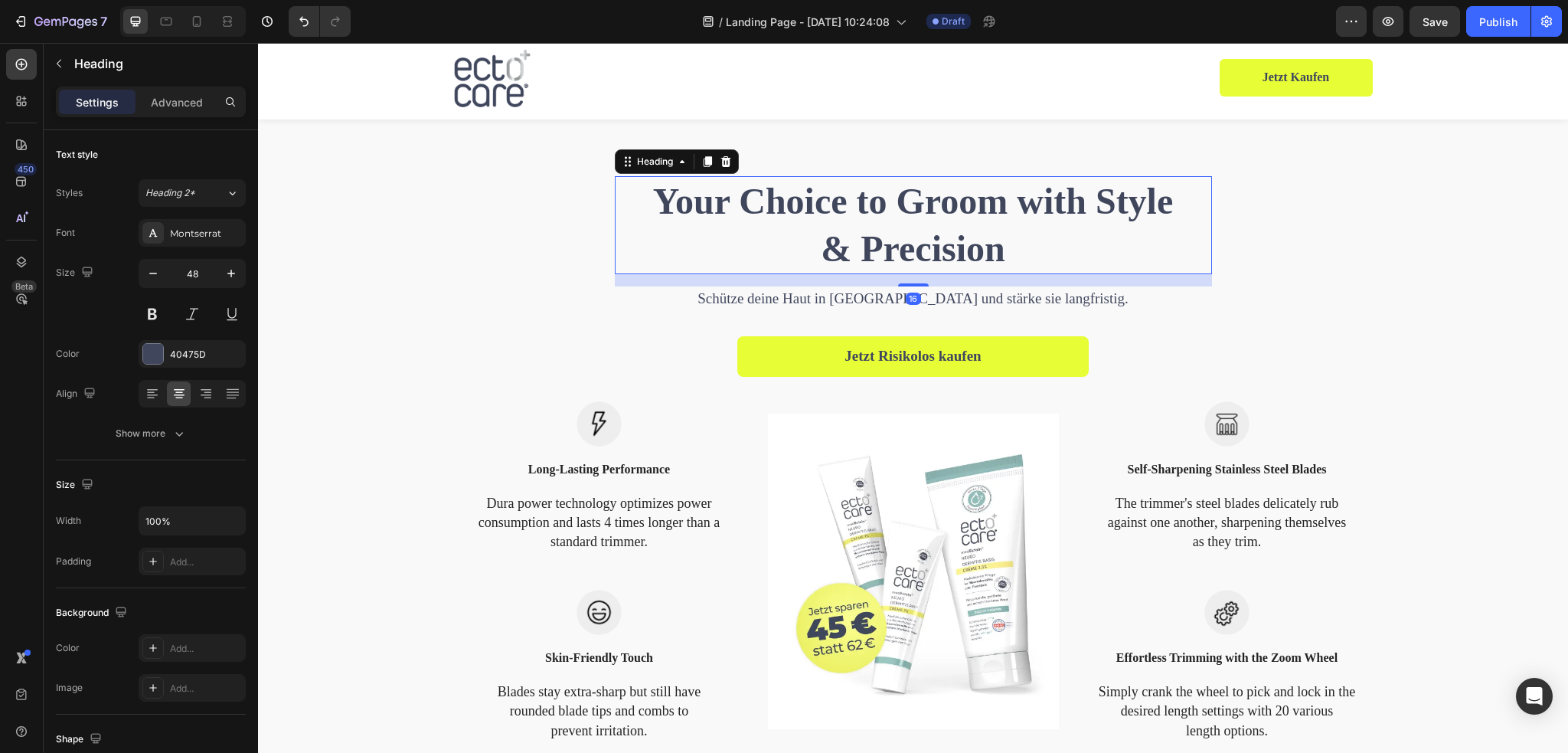
click at [899, 242] on h2 "Your Choice to Groom with Style & Precision" at bounding box center [913, 225] width 561 height 98
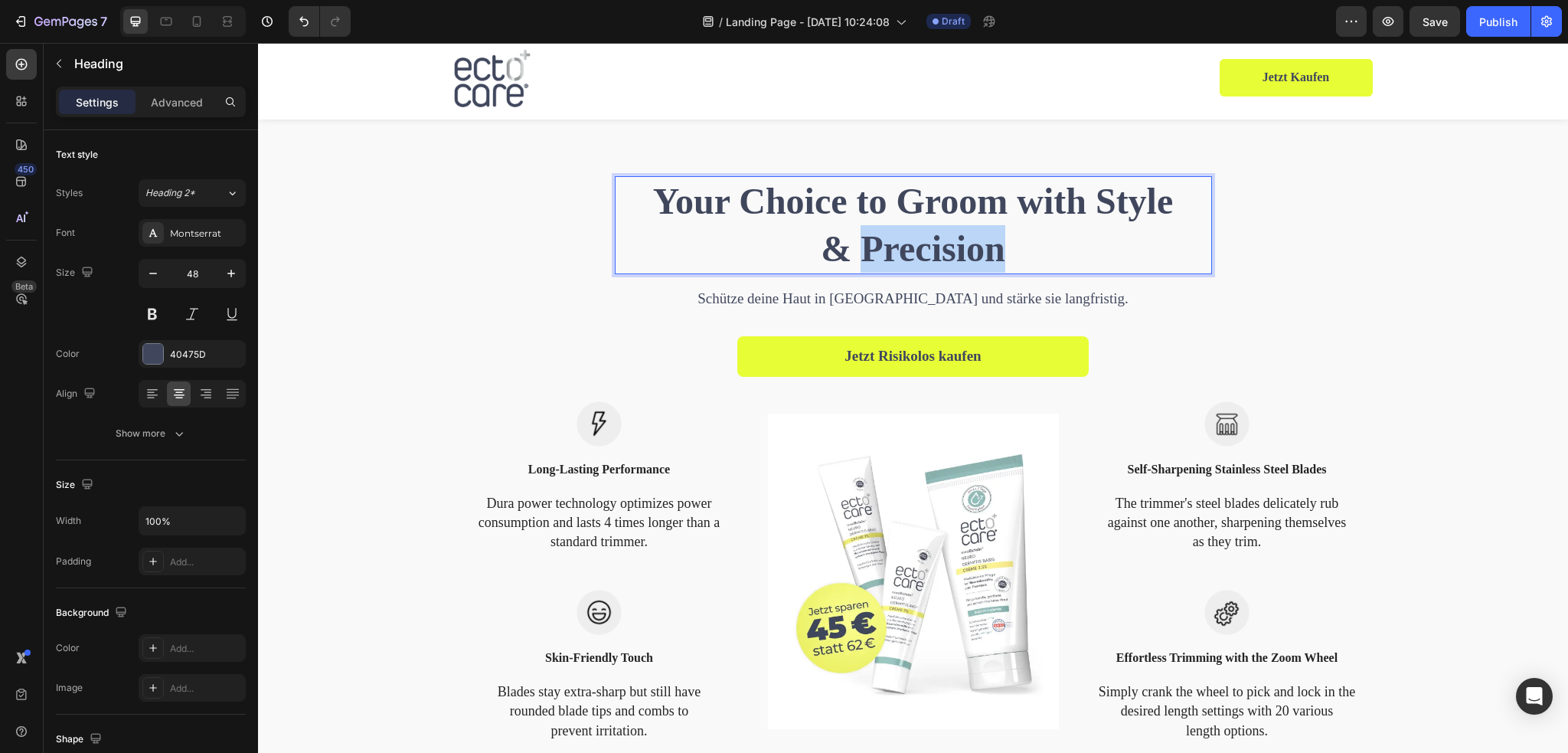
click at [899, 242] on p "Your Choice to Groom with Style & Precision" at bounding box center [912, 225] width 557 height 96
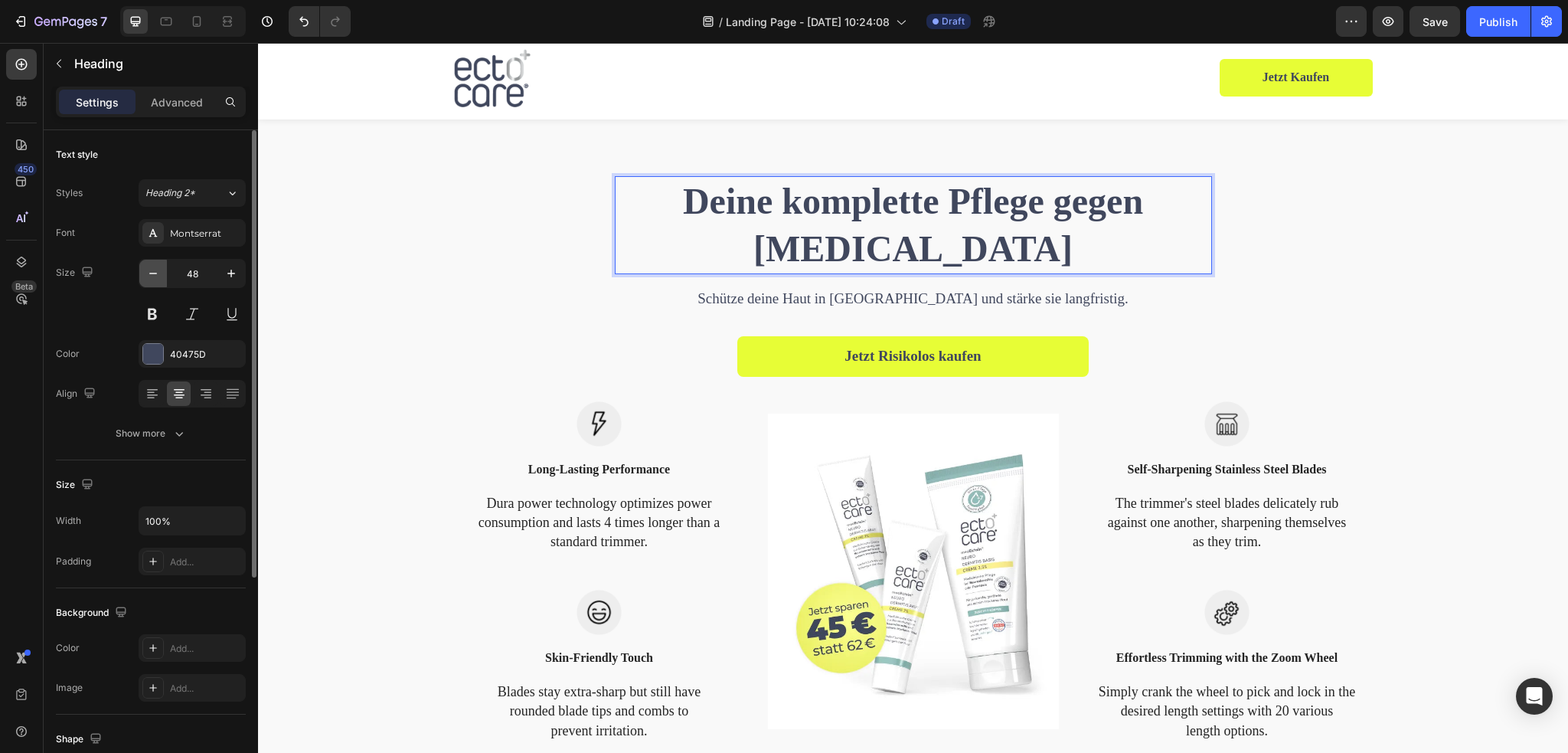
click at [144, 274] on button "button" at bounding box center [152, 273] width 27 height 27
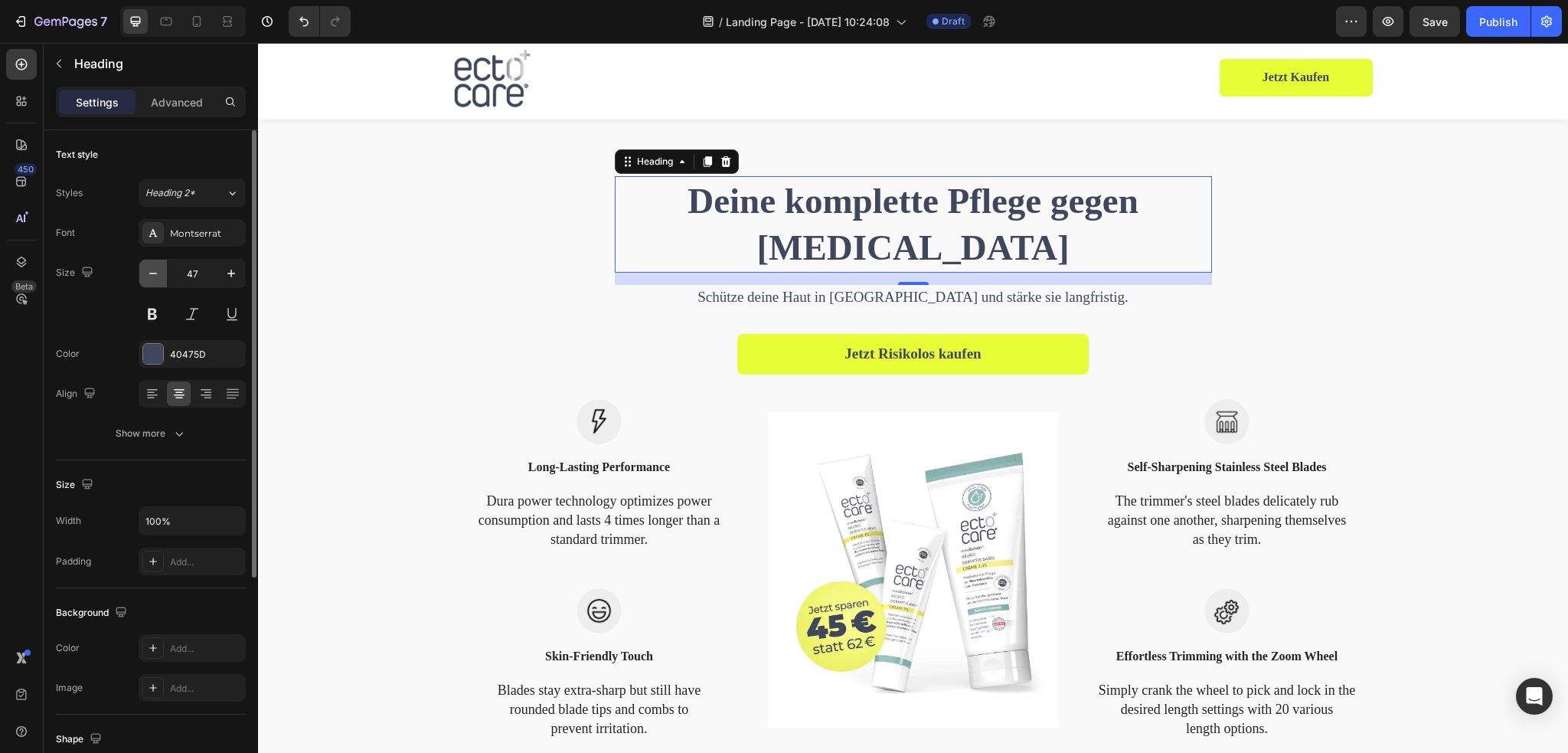
click at [144, 274] on button "button" at bounding box center [152, 273] width 27 height 27
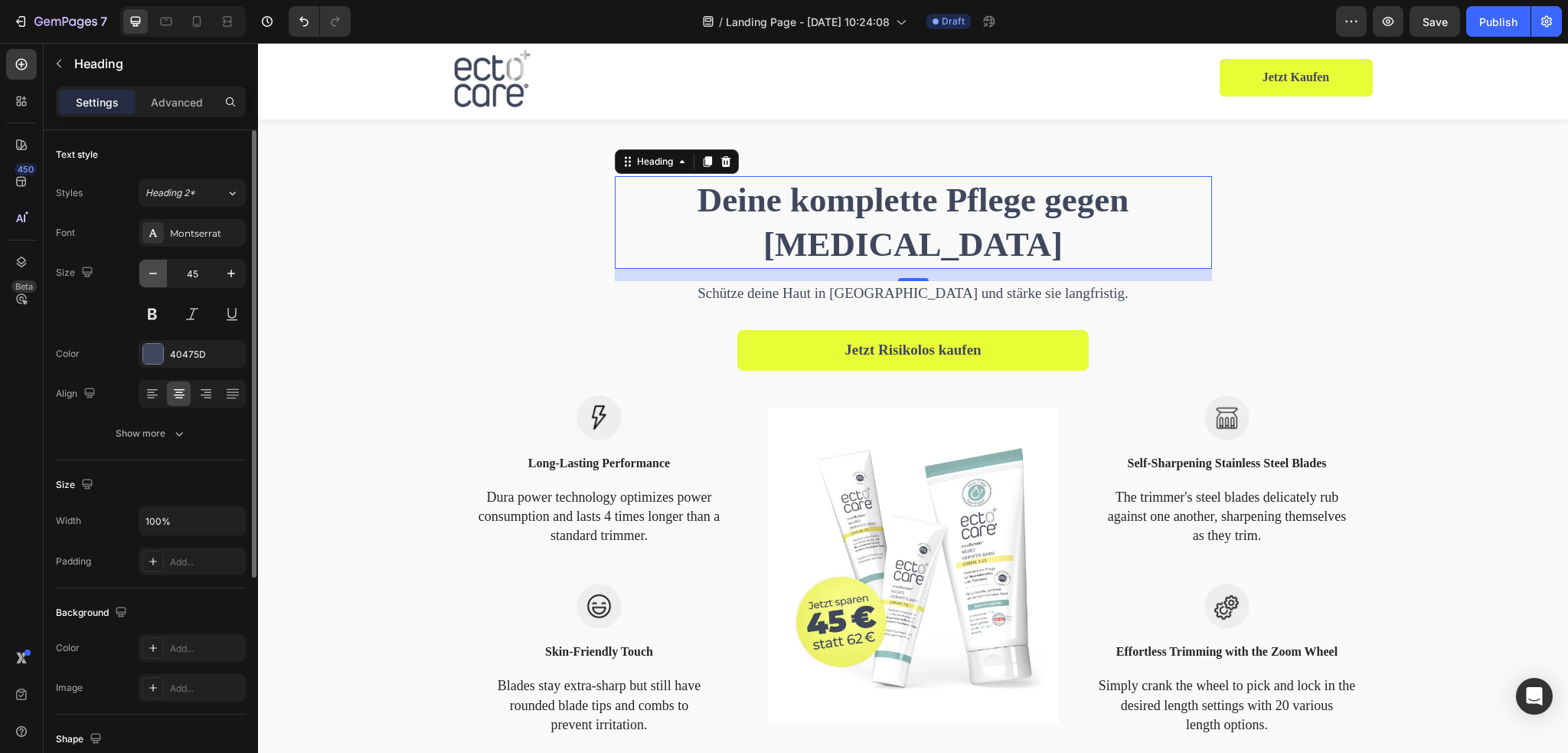
click at [144, 275] on button "button" at bounding box center [152, 273] width 27 height 27
click at [142, 276] on button "button" at bounding box center [152, 273] width 27 height 27
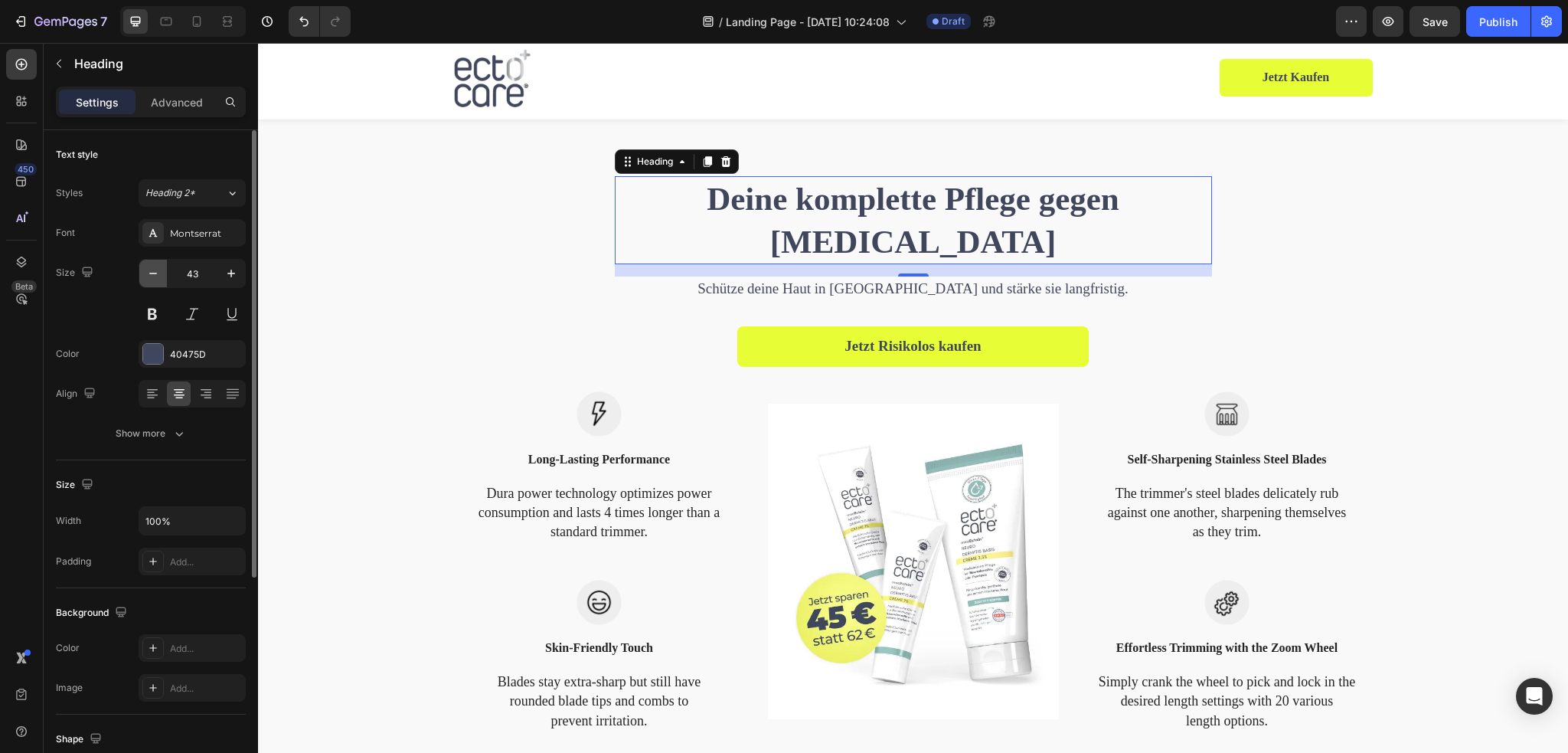
click at [147, 275] on icon "button" at bounding box center [152, 273] width 15 height 15
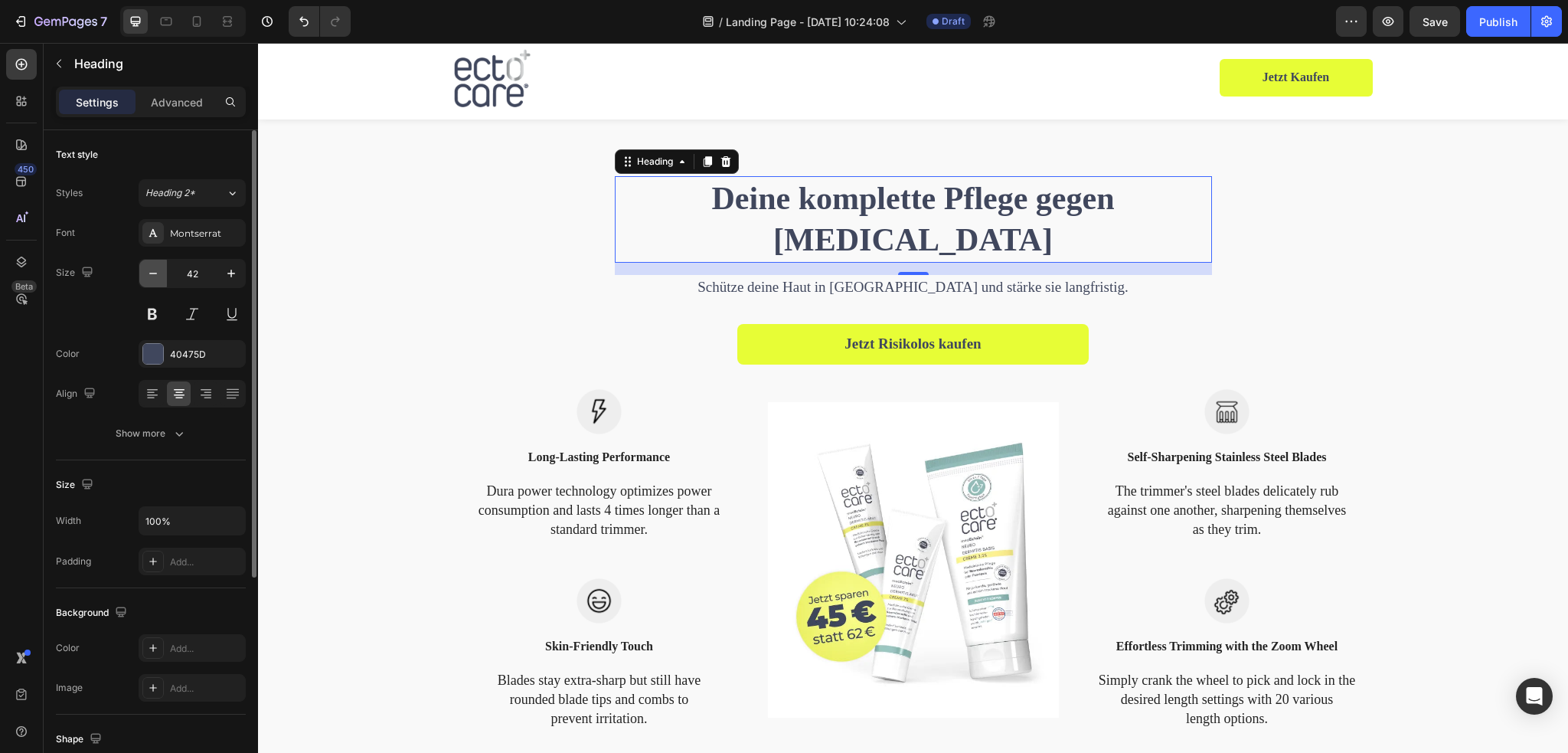
click at [148, 275] on icon "button" at bounding box center [152, 273] width 15 height 15
type input "40"
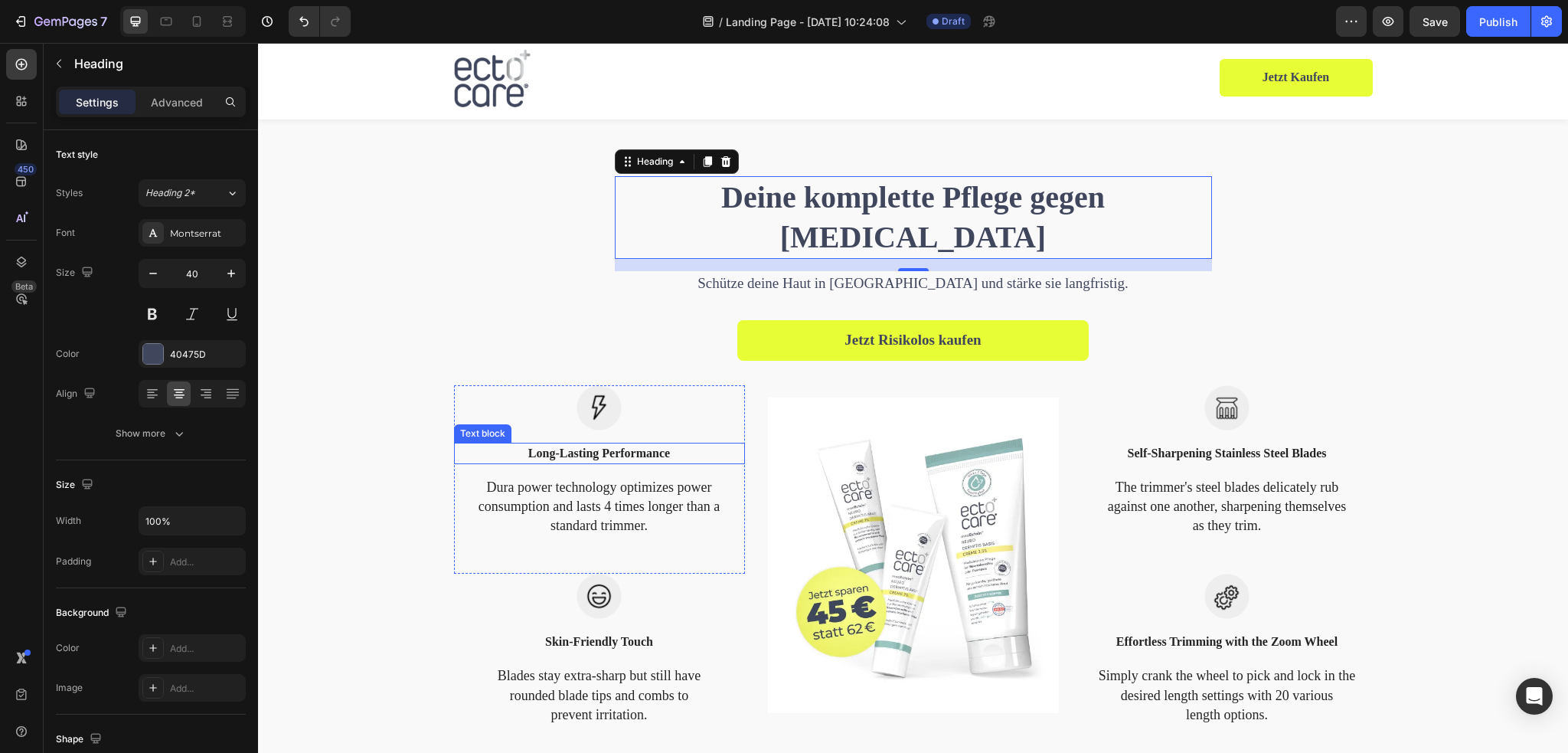
click at [603, 461] on p "Long-Lasting Performance" at bounding box center [599, 453] width 288 height 19
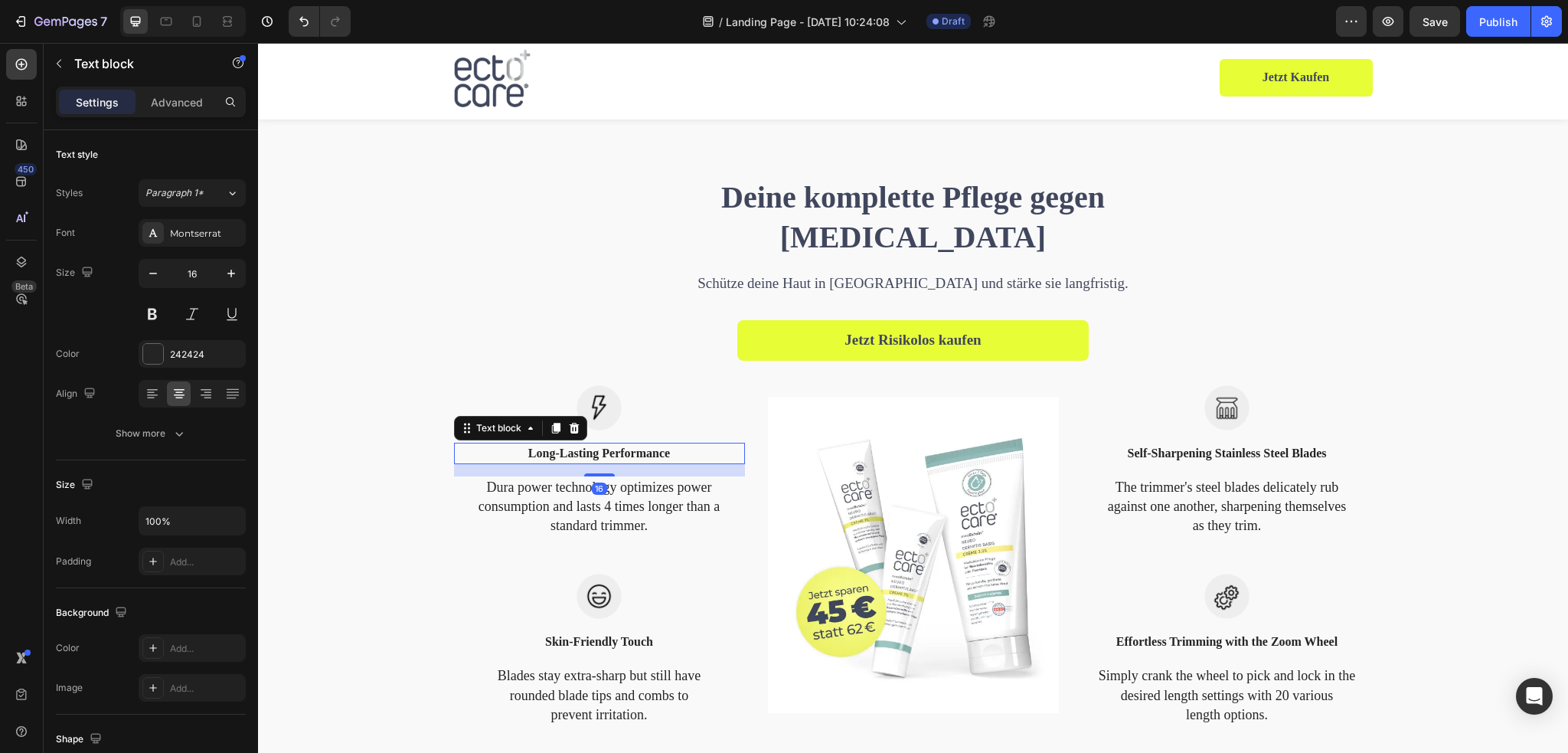
click at [603, 453] on p "Long-Lasting Performance" at bounding box center [599, 453] width 288 height 19
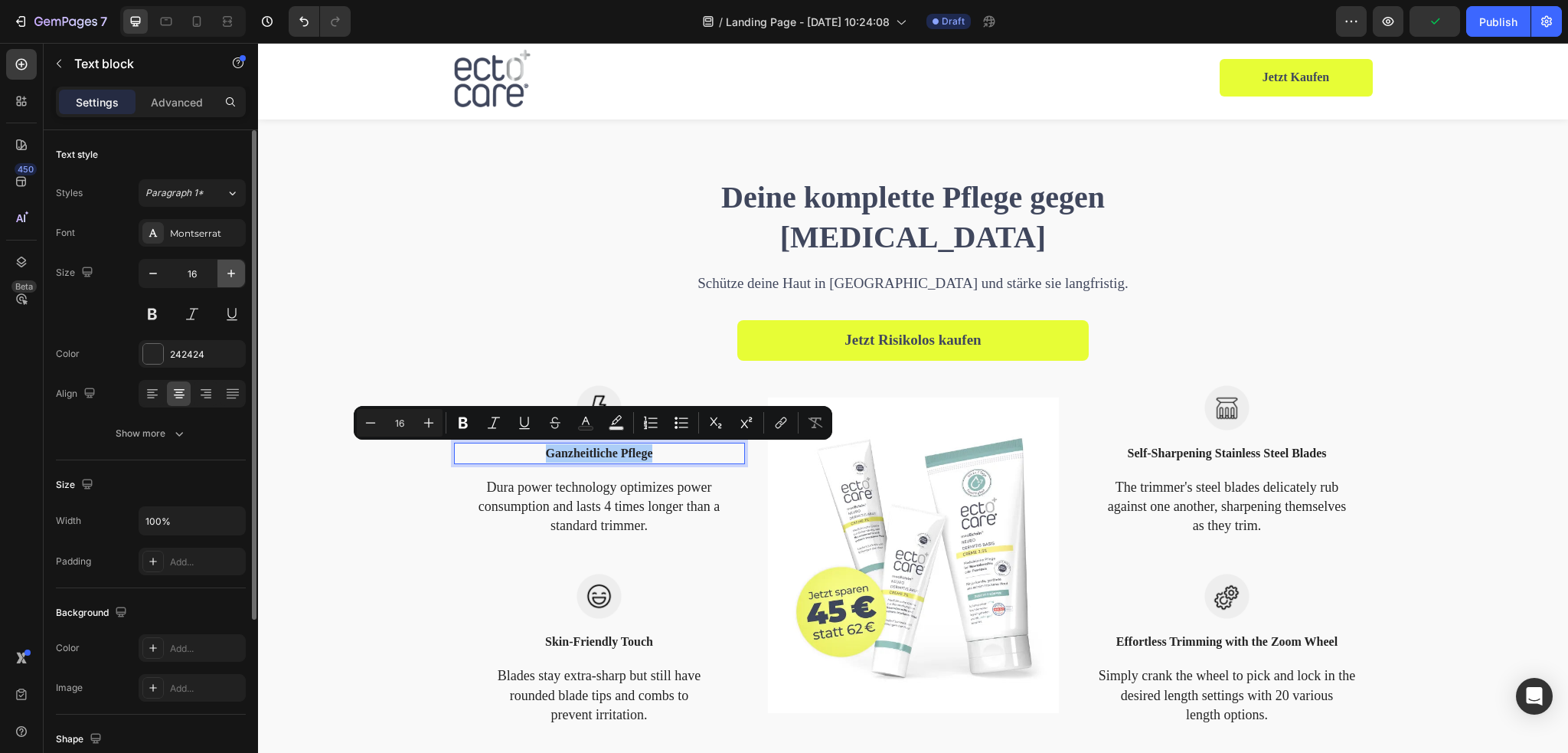
click at [229, 271] on icon "button" at bounding box center [230, 273] width 15 height 15
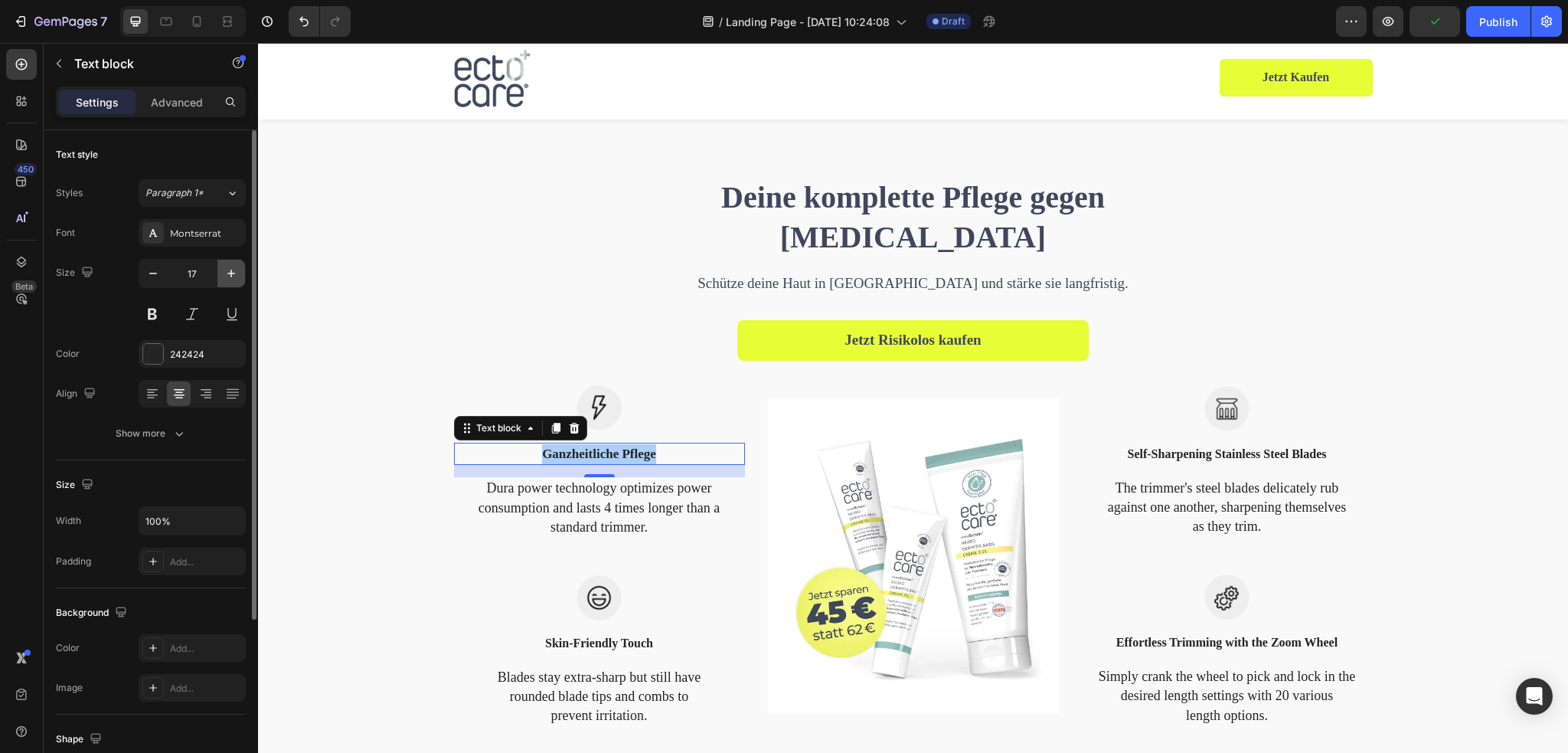
click at [229, 271] on icon "button" at bounding box center [230, 273] width 15 height 15
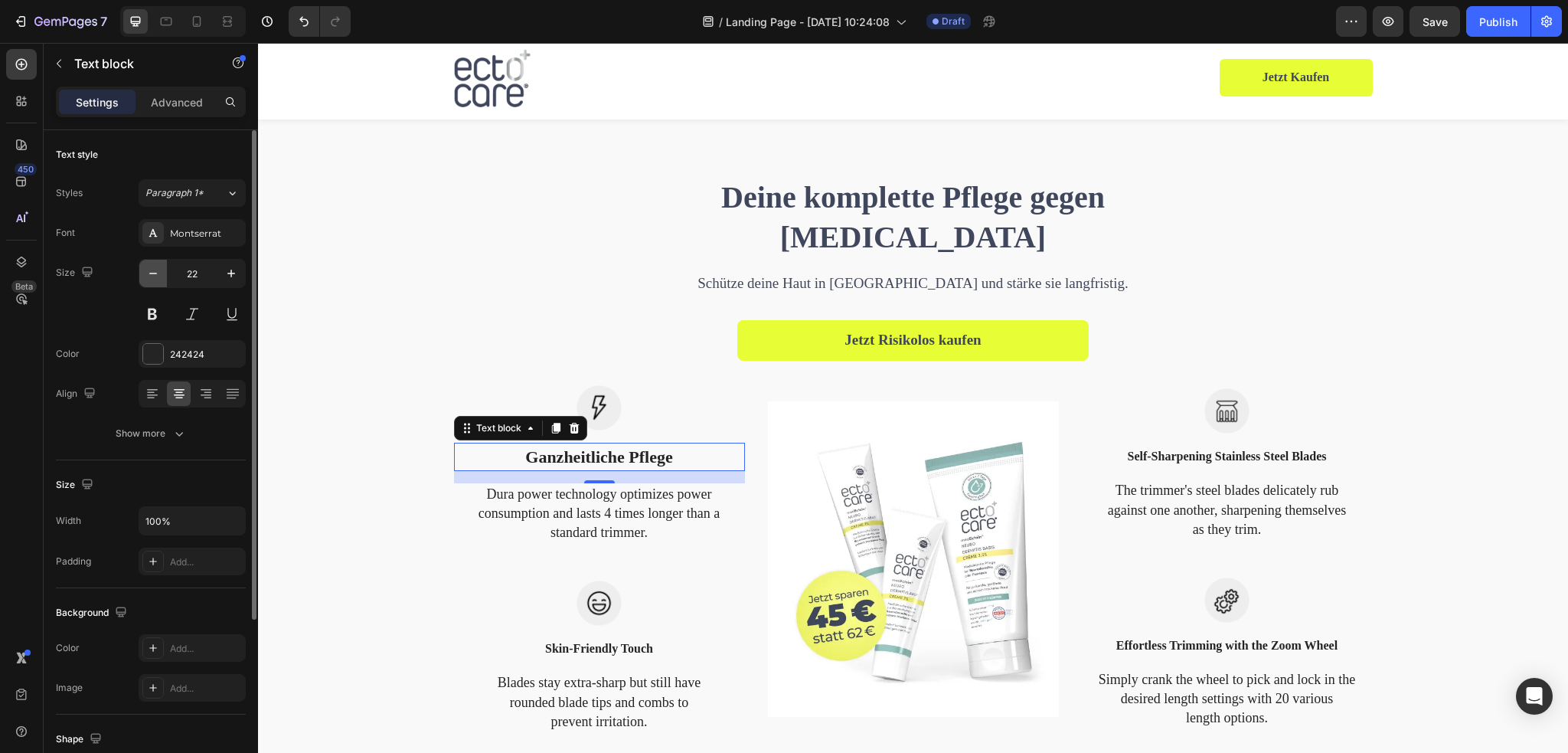
click at [160, 280] on button "button" at bounding box center [152, 273] width 27 height 27
type input "20"
click at [607, 519] on p "Dura power technology optimizes power consumption and lasts 4 times longer than…" at bounding box center [599, 511] width 288 height 58
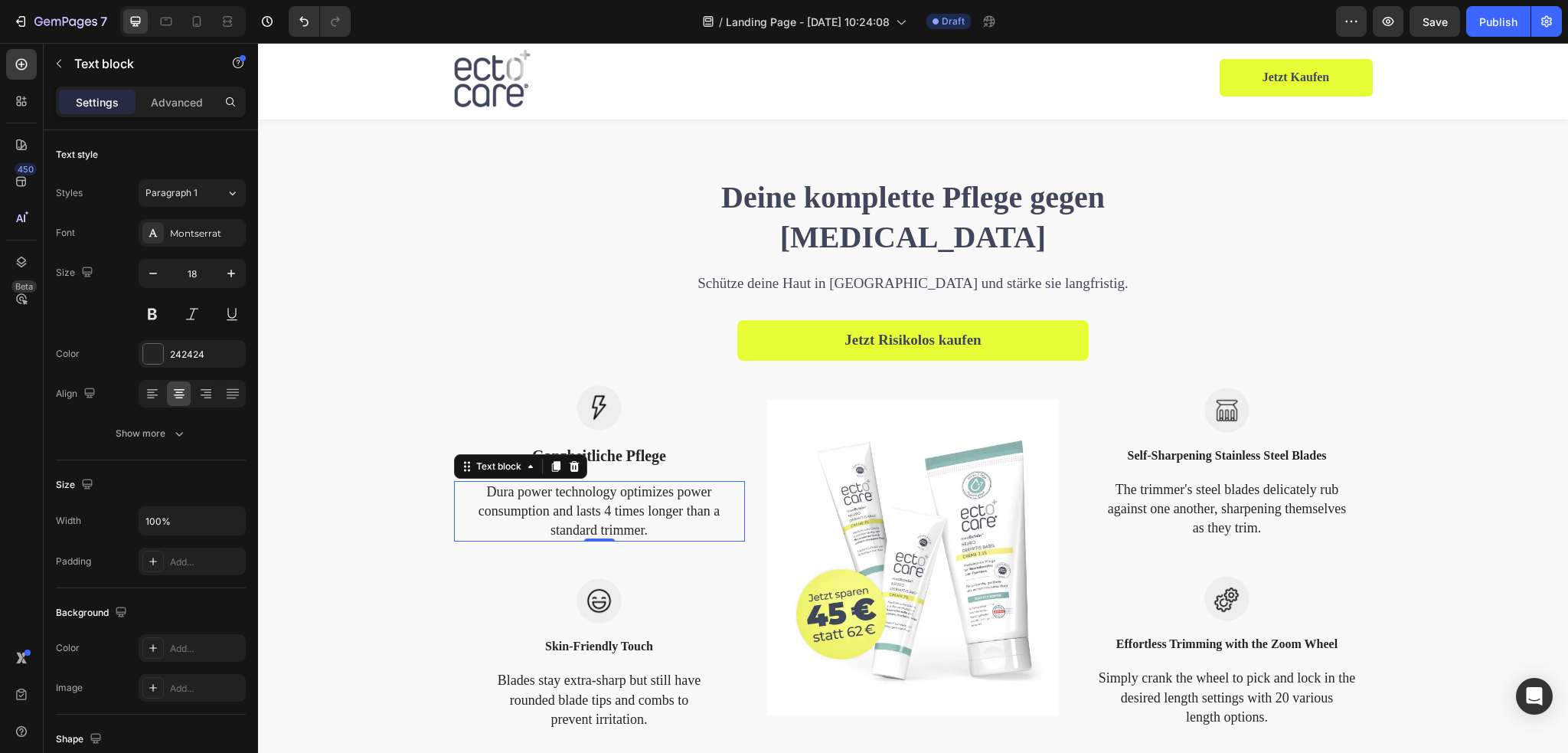
click at [607, 519] on p "Dura power technology optimizes power consumption and lasts 4 times longer than…" at bounding box center [599, 511] width 288 height 58
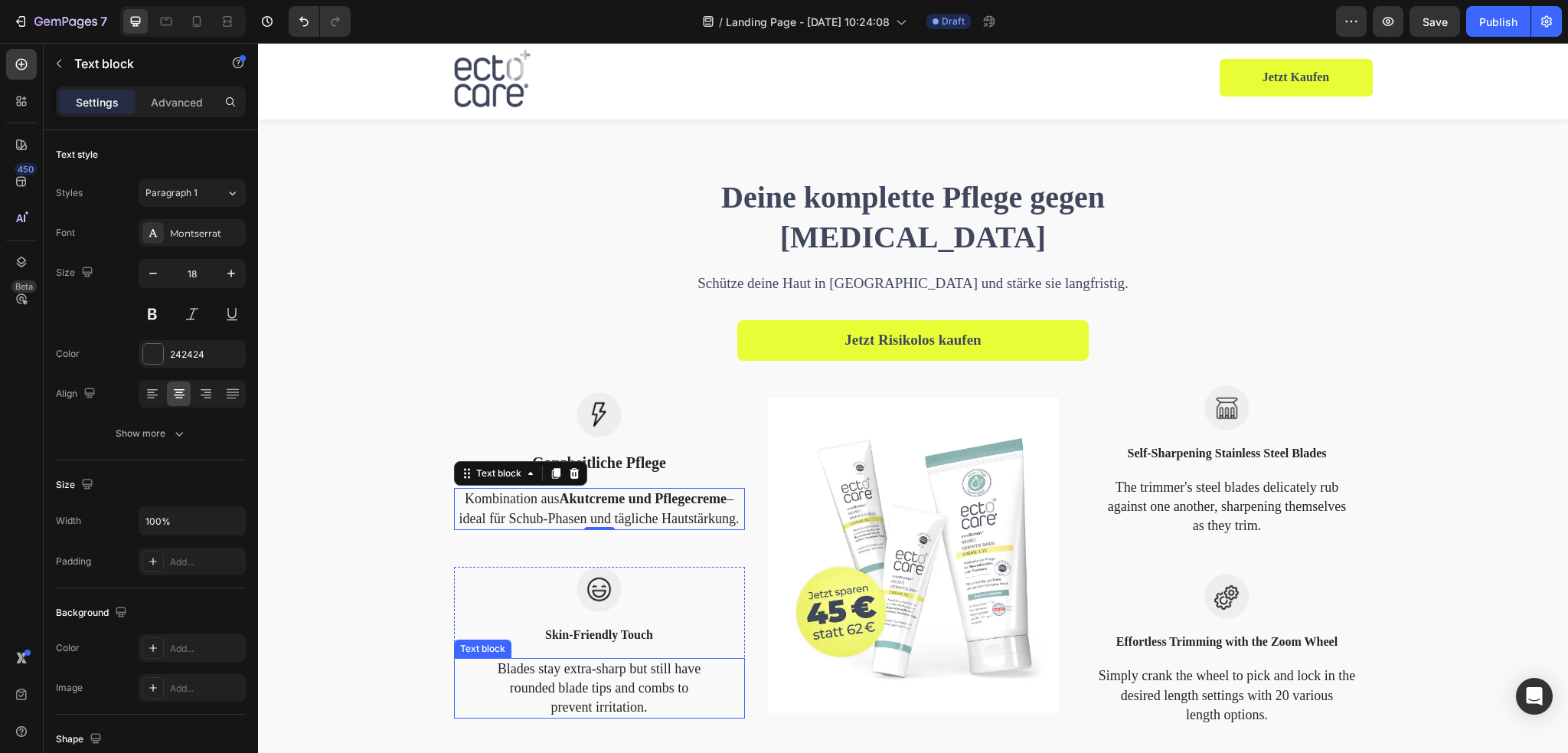
click at [605, 678] on p "Blades stay extra-sharp but still have rounded blade tips and combs to prevent …" at bounding box center [599, 688] width 288 height 58
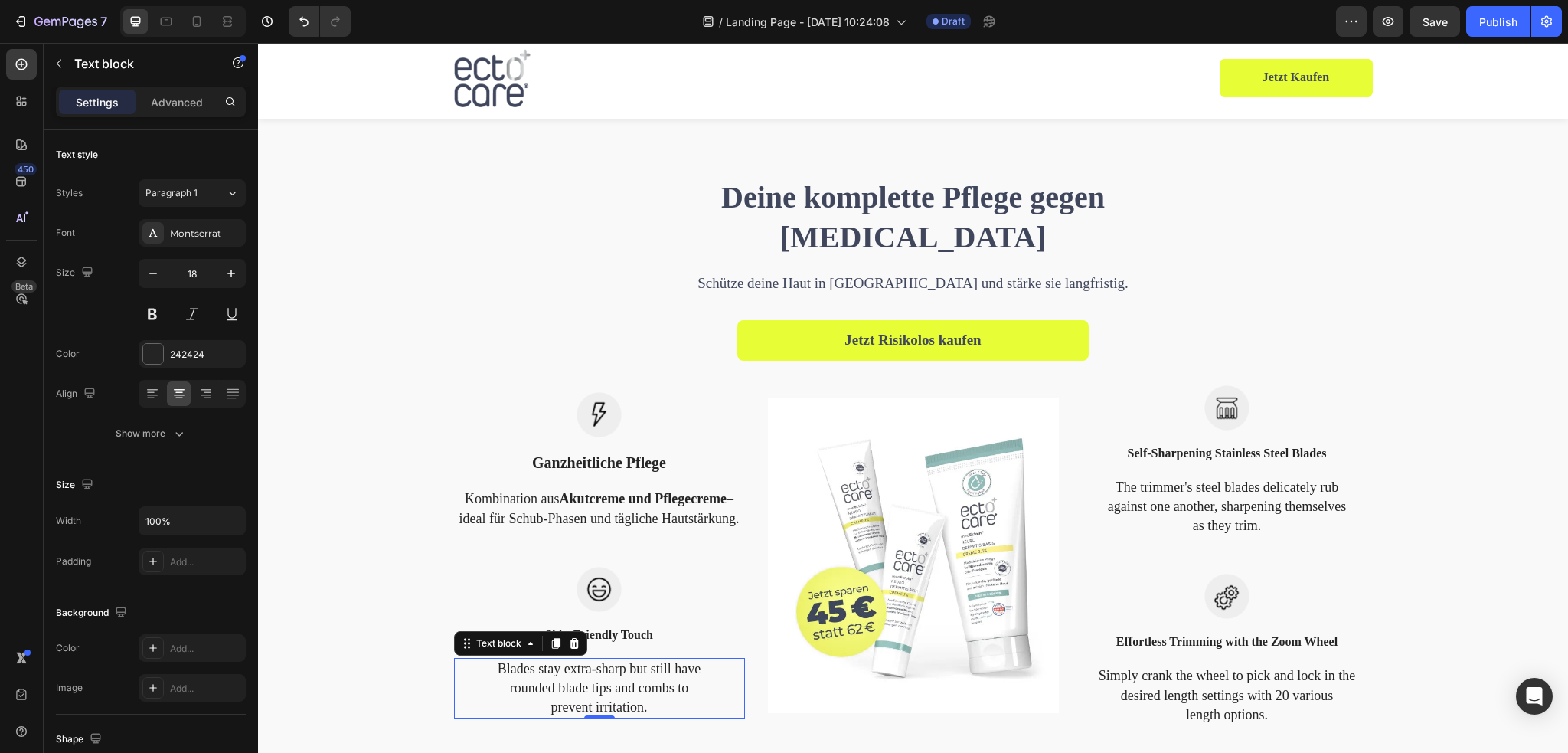
click at [605, 678] on p "Blades stay extra-sharp but still have rounded blade tips and combs to prevent …" at bounding box center [599, 688] width 288 height 58
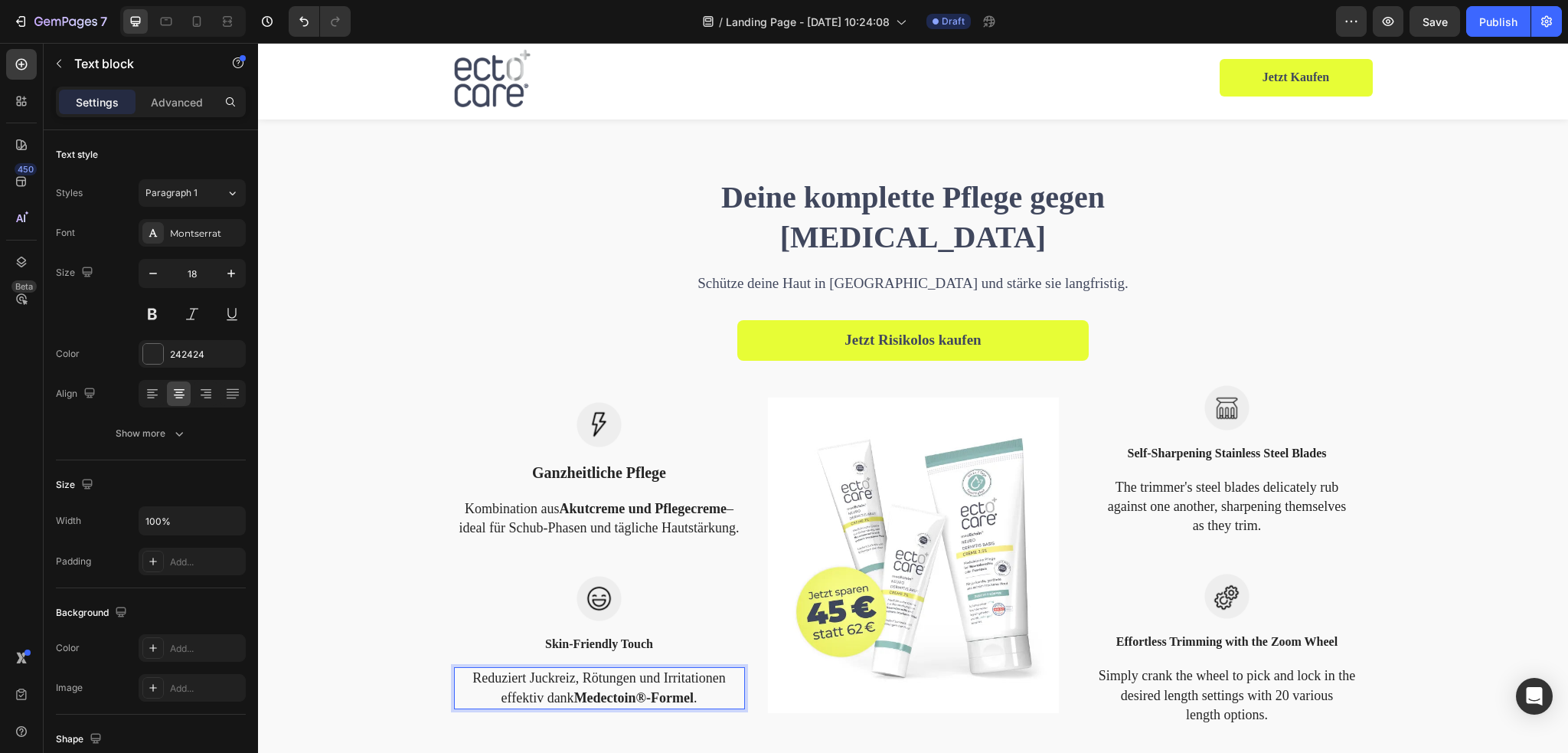
click at [584, 702] on strong "Medectoin®-Formel" at bounding box center [633, 697] width 120 height 15
click at [578, 701] on p "Reduziert Juckreiz, Rötungen und Irritationen effektiv dank m edEctoin®-Formel ." at bounding box center [599, 687] width 288 height 38
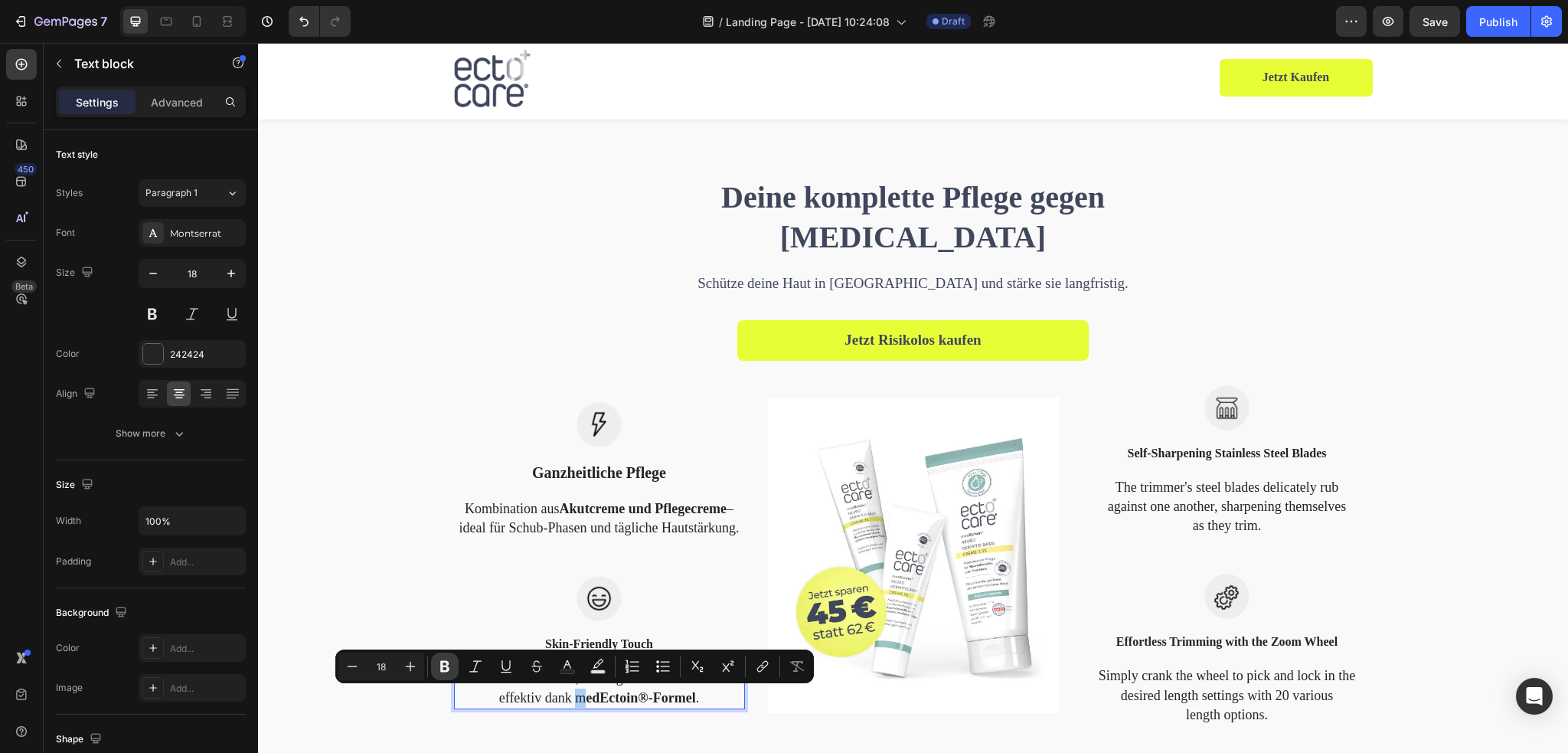
click at [448, 663] on icon "Editor contextual toolbar" at bounding box center [444, 665] width 15 height 15
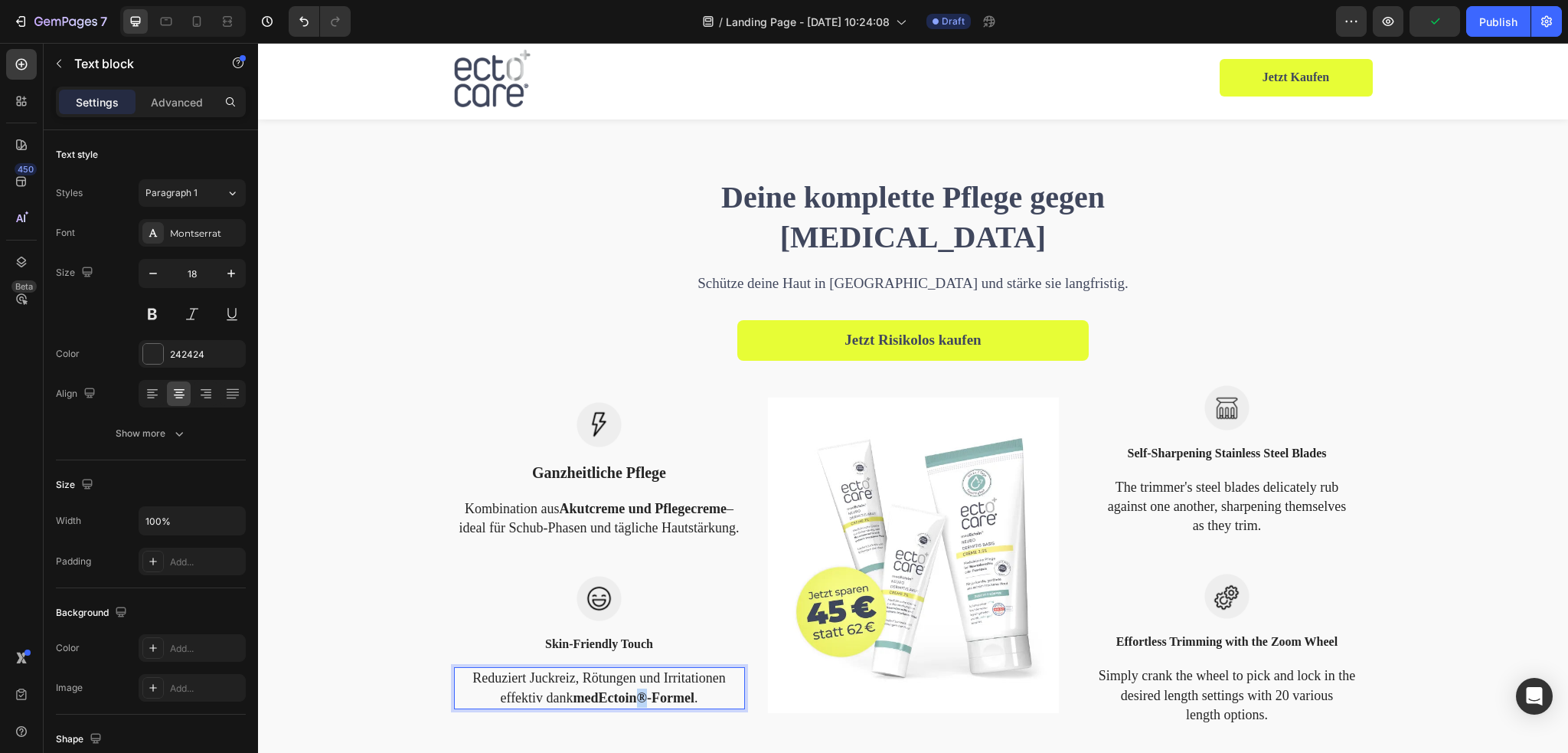
click at [635, 698] on strong "medEctoin®-Formel" at bounding box center [633, 697] width 121 height 15
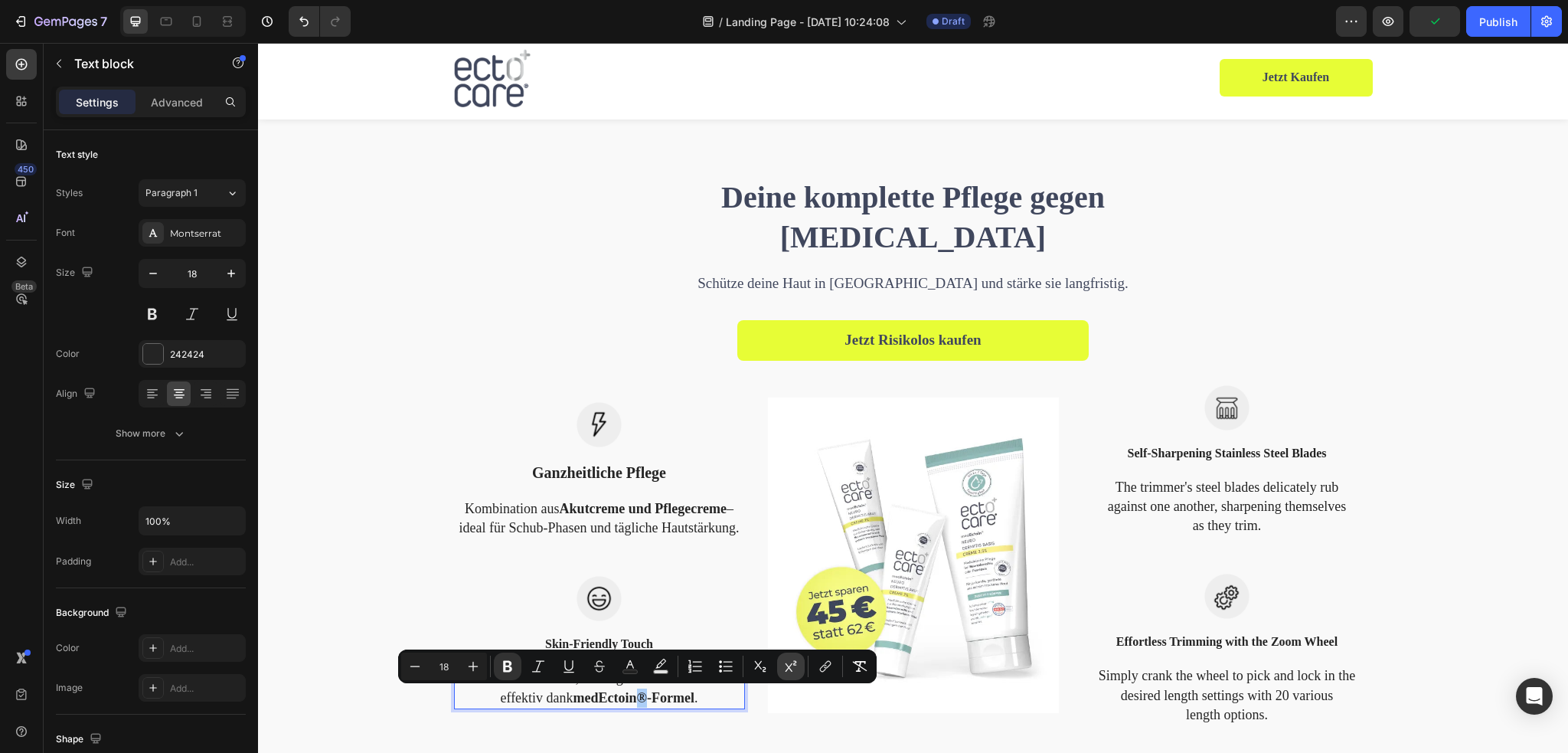
click at [784, 671] on icon "Editor contextual toolbar" at bounding box center [790, 665] width 15 height 15
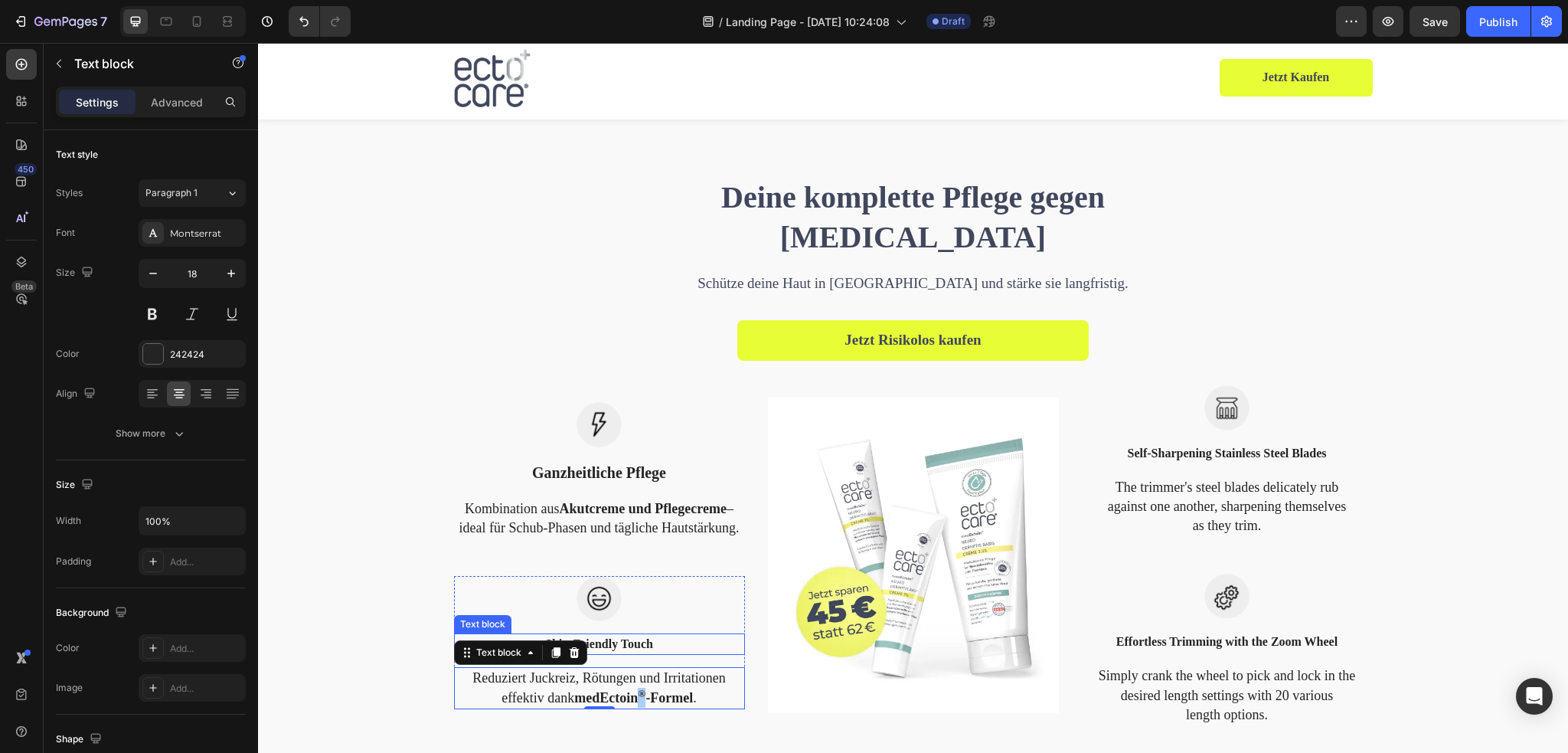
drag, startPoint x: 381, startPoint y: 604, endPoint x: 639, endPoint y: 647, distance: 261.6
click at [0, 0] on div at bounding box center [0, 0] width 0 height 0
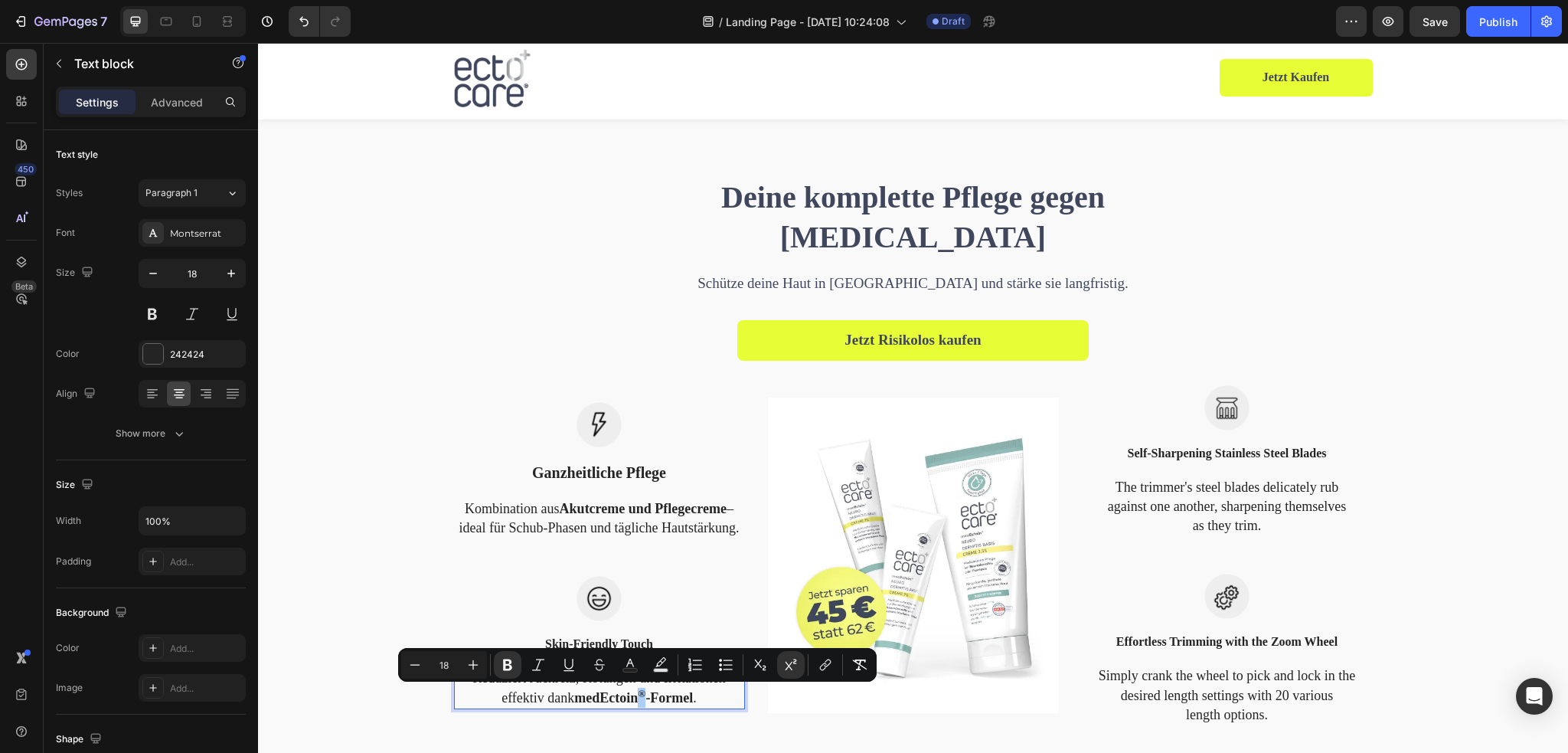
click at [639, 648] on div "Minus 18 Plus Bold Italic Underline Strikethrough Text Color Text Background Co…" at bounding box center [637, 664] width 478 height 34
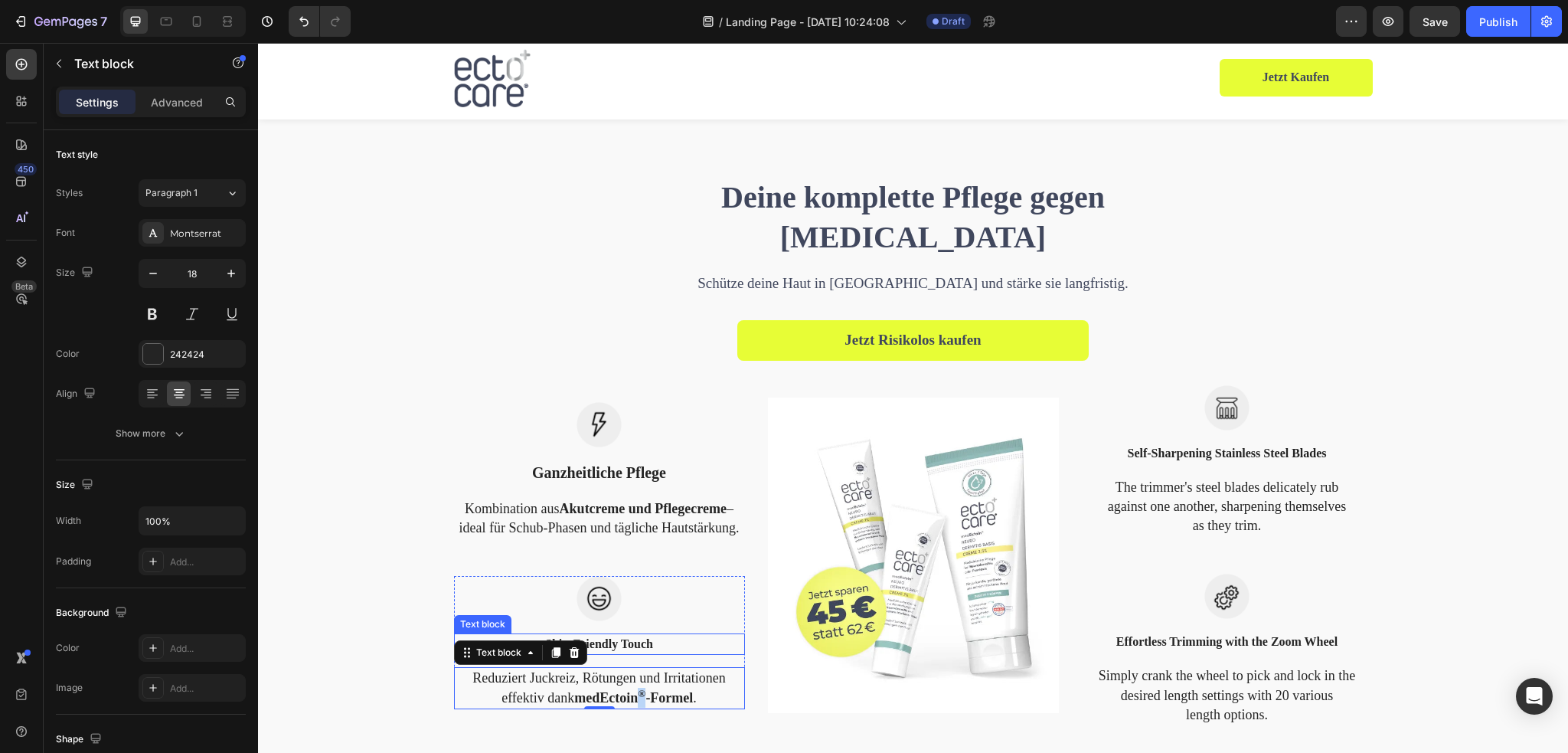
click at [625, 642] on p "Skin-Friendly Touch" at bounding box center [599, 643] width 288 height 19
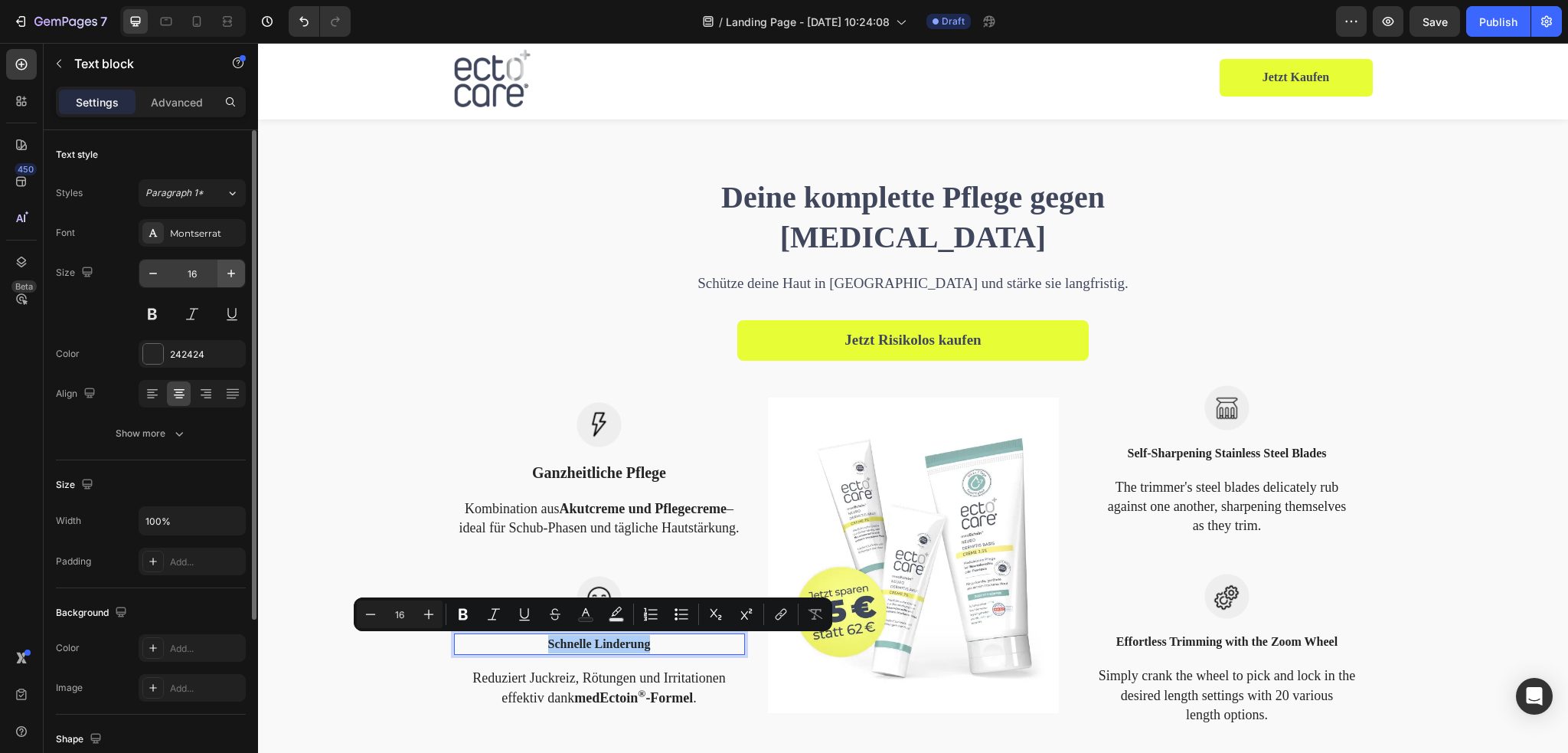
click at [220, 272] on button "button" at bounding box center [230, 273] width 27 height 27
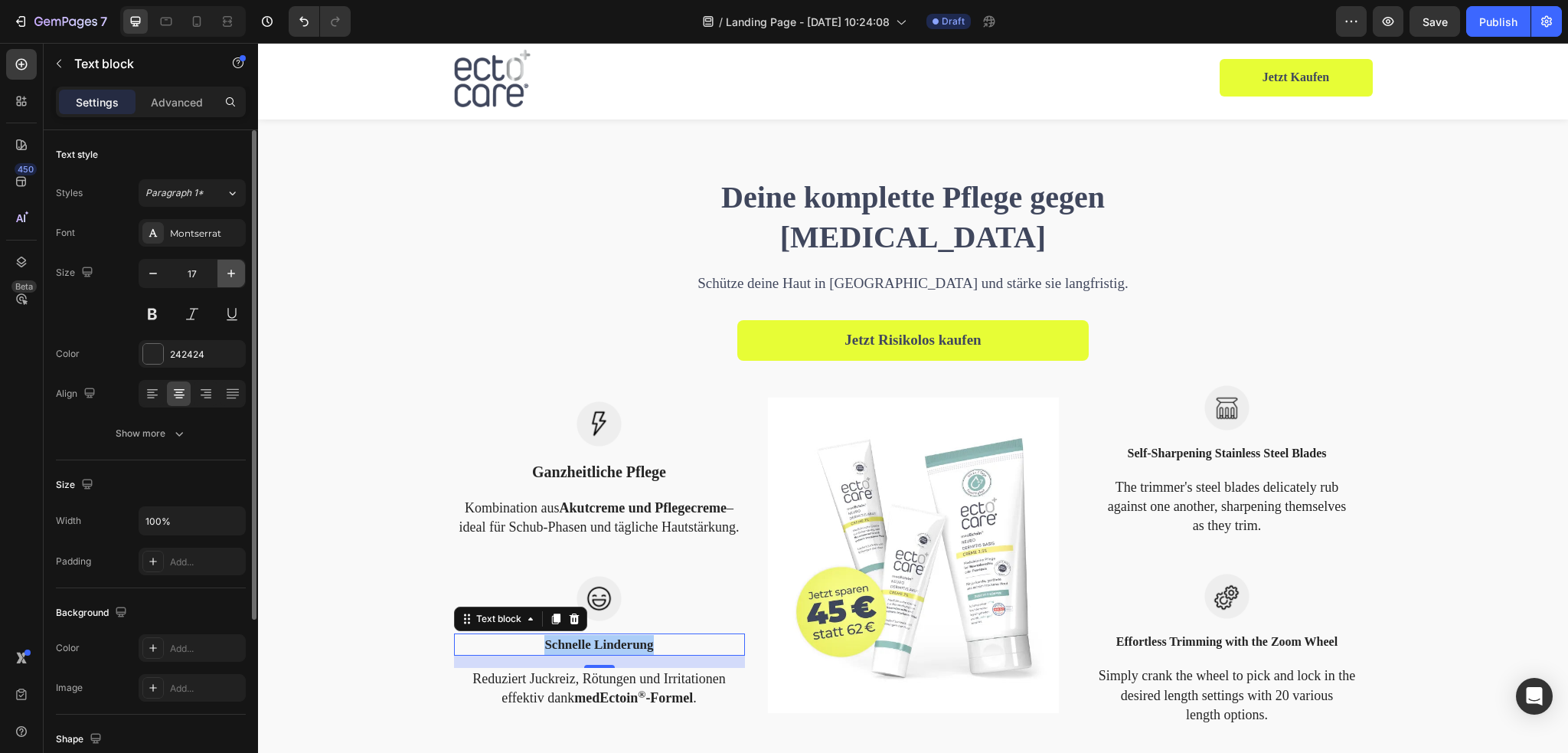
click at [220, 272] on button "button" at bounding box center [230, 273] width 27 height 27
click at [225, 272] on icon "button" at bounding box center [230, 273] width 15 height 15
type input "20"
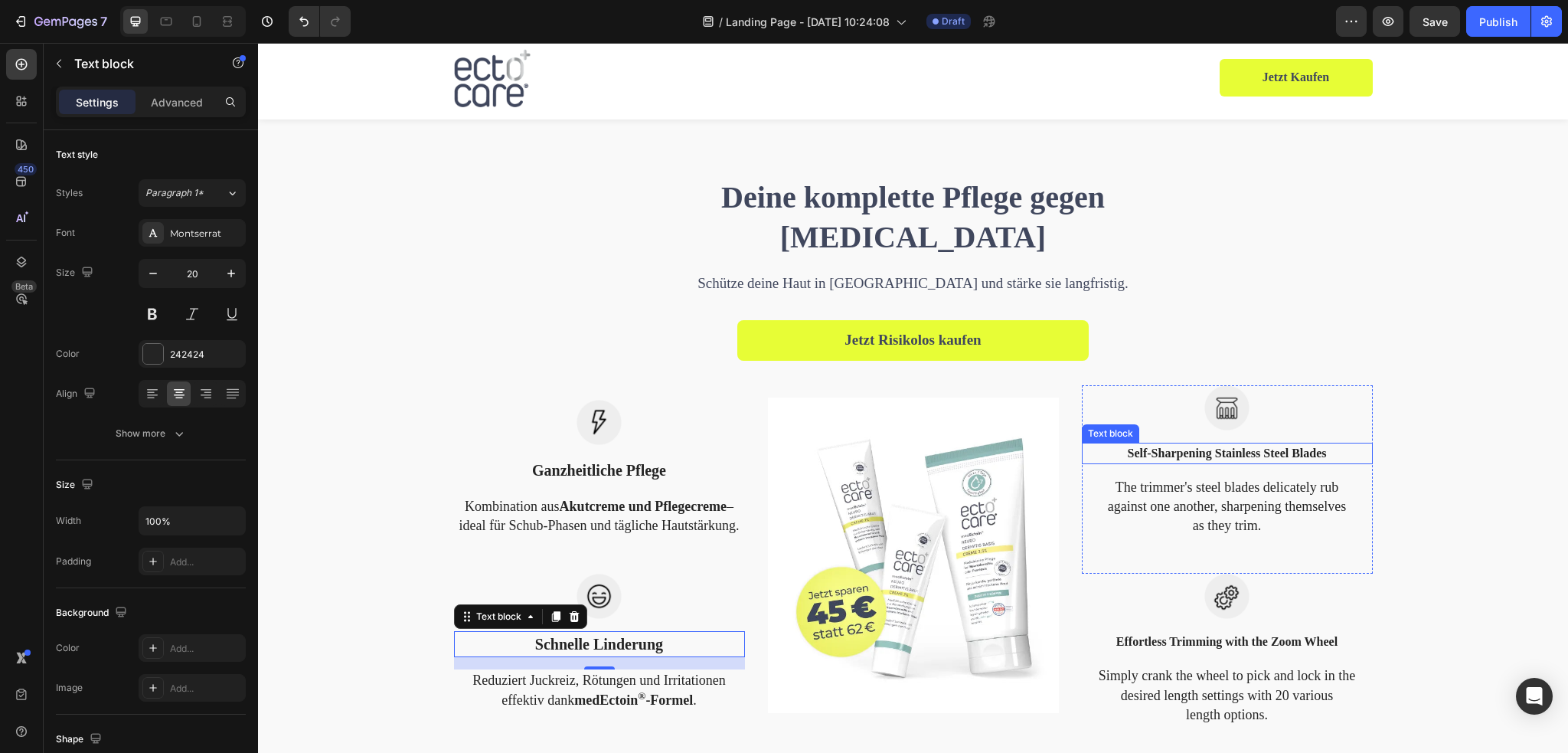
click at [1194, 449] on p "Self-Sharpening Stainless Steel Blades" at bounding box center [1227, 453] width 288 height 19
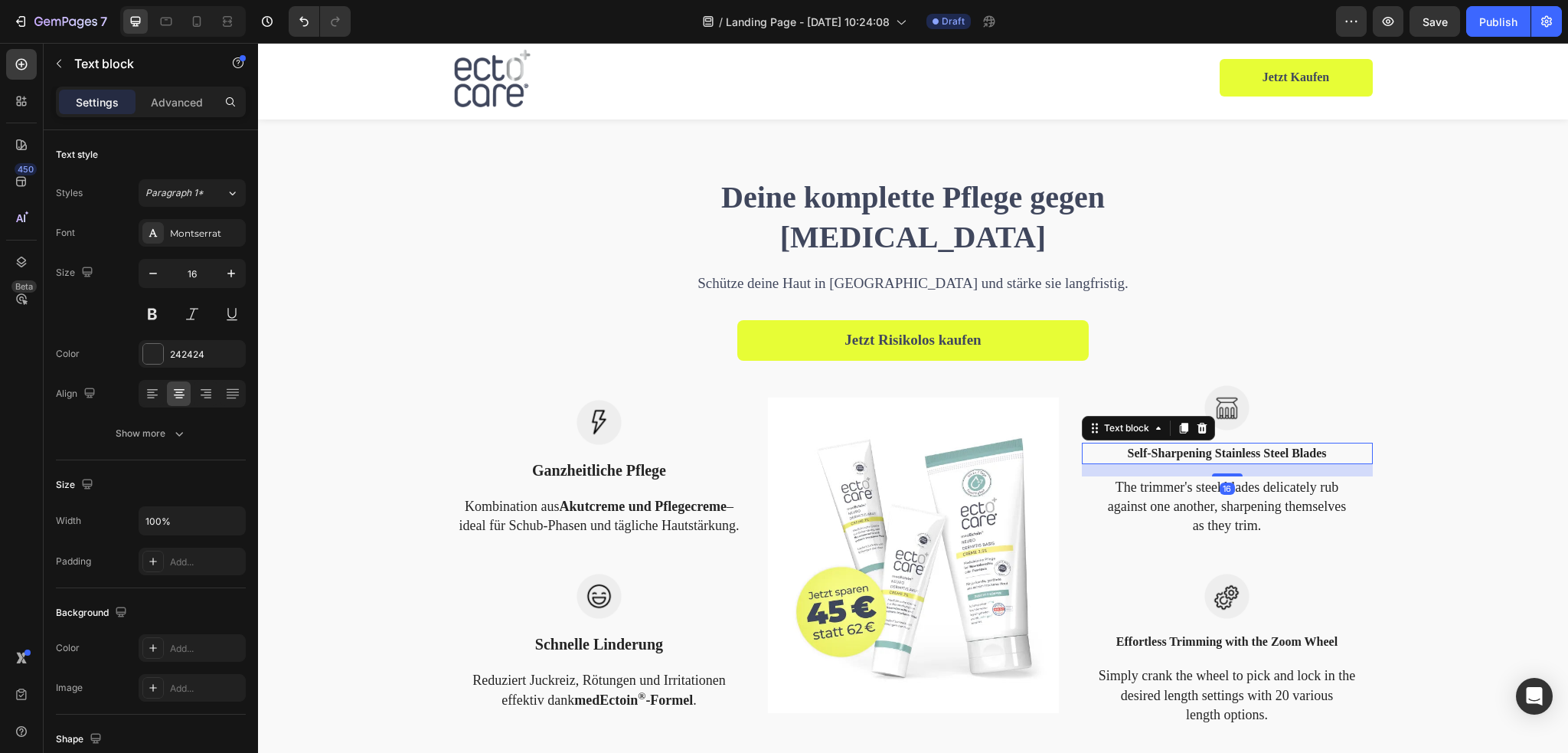
click at [1194, 449] on p "Self-Sharpening Stainless Steel Blades" at bounding box center [1227, 453] width 288 height 19
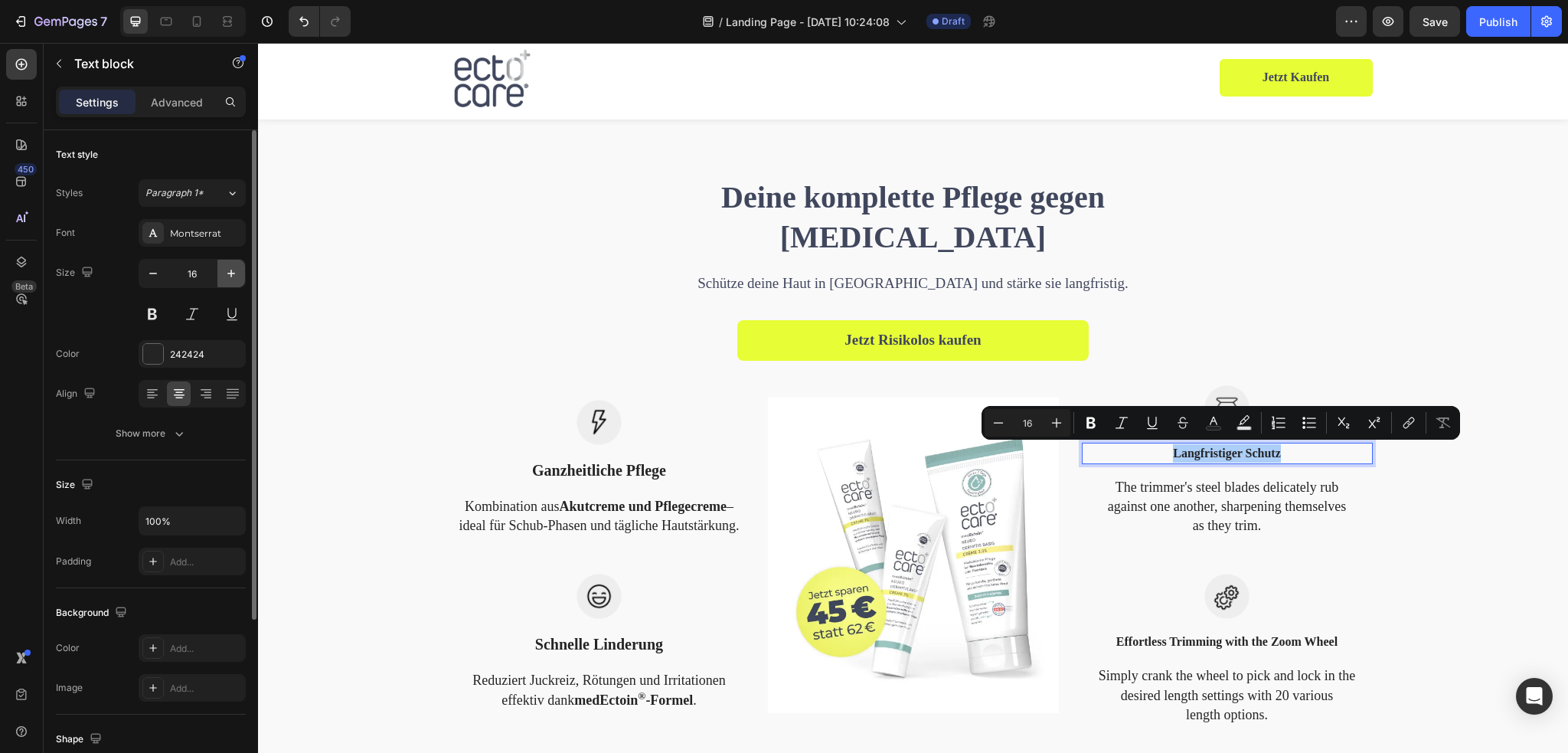
click at [223, 278] on icon "button" at bounding box center [230, 273] width 15 height 15
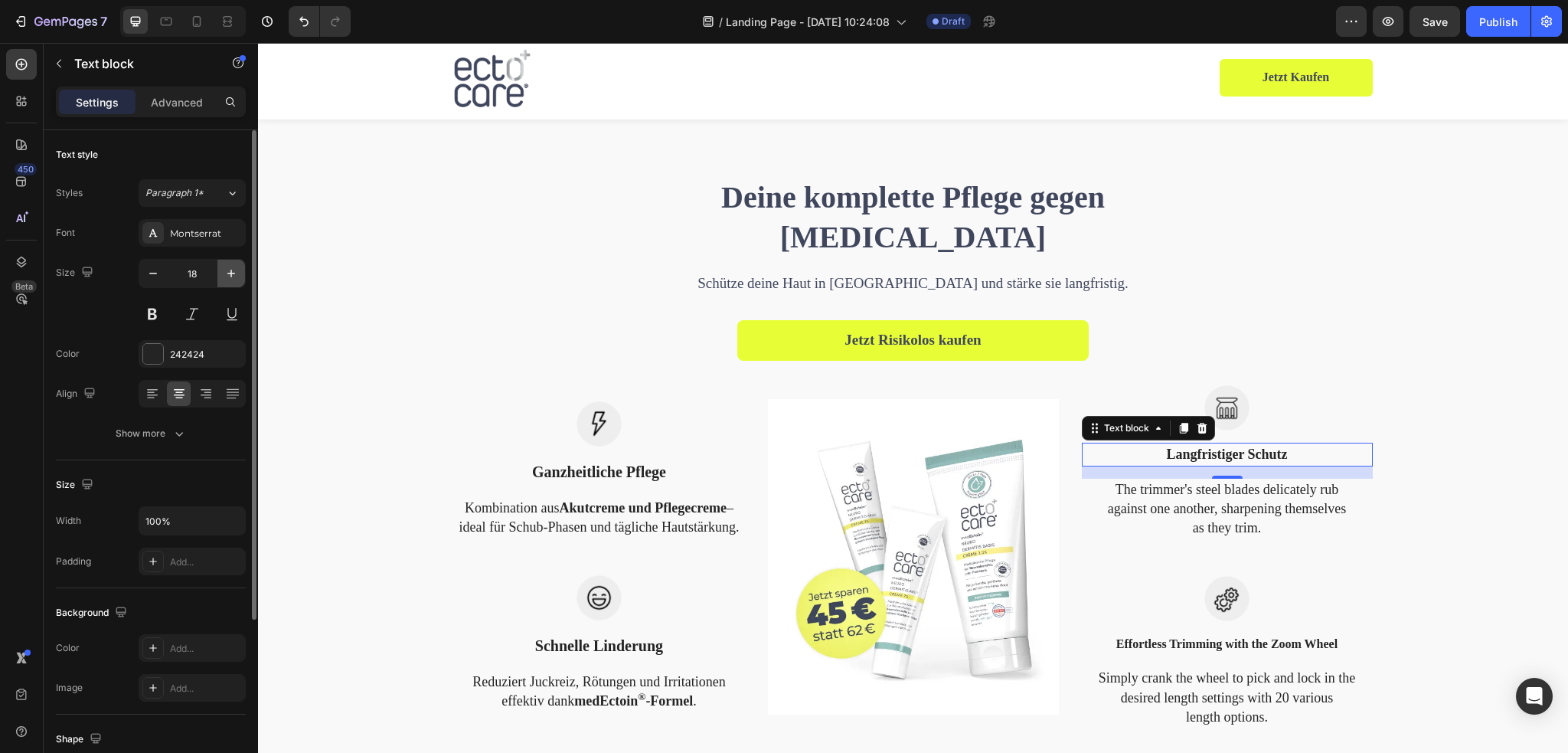
click at [223, 278] on icon "button" at bounding box center [230, 273] width 15 height 15
click at [226, 276] on icon "button" at bounding box center [230, 273] width 15 height 15
type input "20"
click at [1181, 501] on p "The trimmer's steel blades delicately rub against one another, sharpening thems…" at bounding box center [1227, 511] width 288 height 58
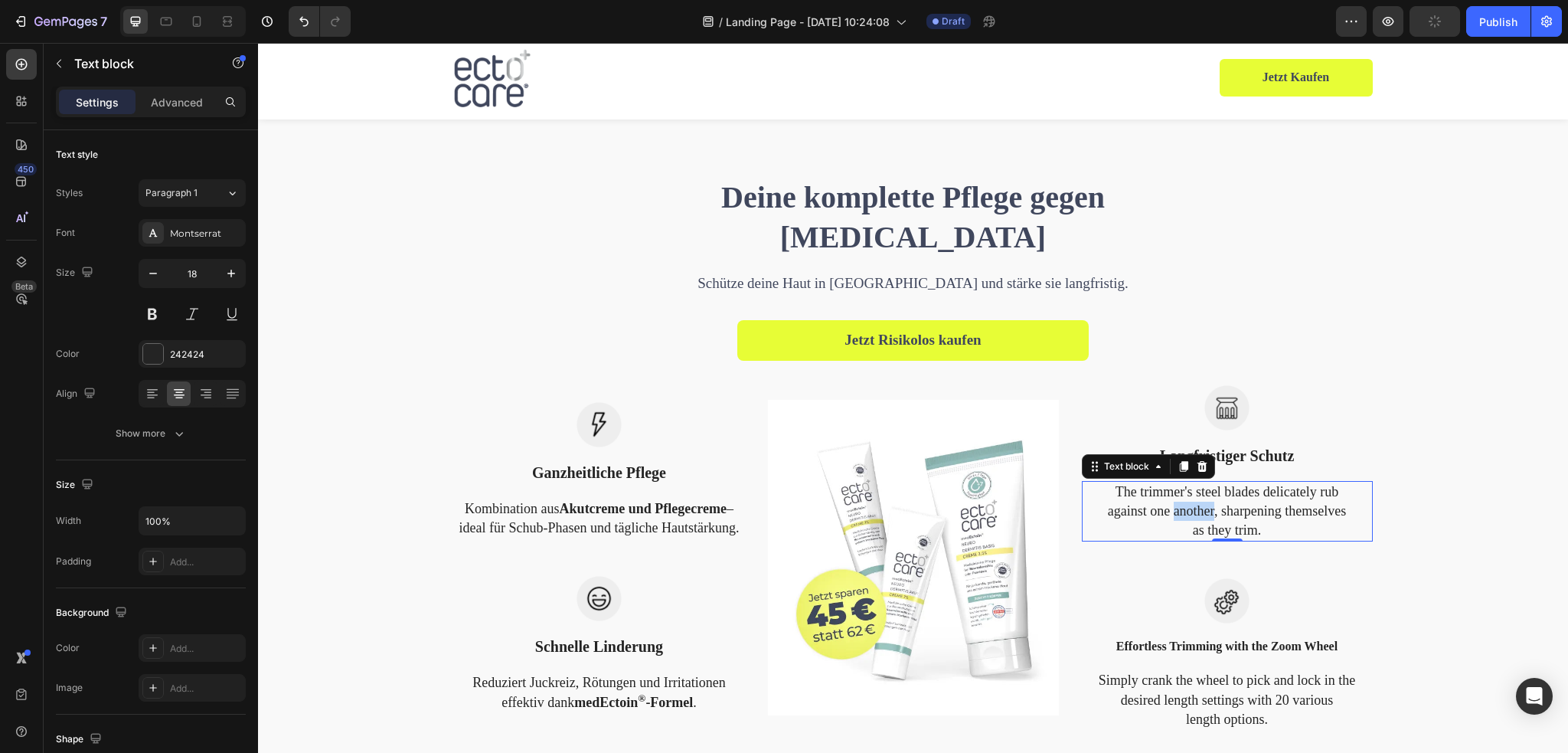
click at [1181, 501] on p "The trimmer's steel blades delicately rub against one another, sharpening thems…" at bounding box center [1227, 511] width 288 height 58
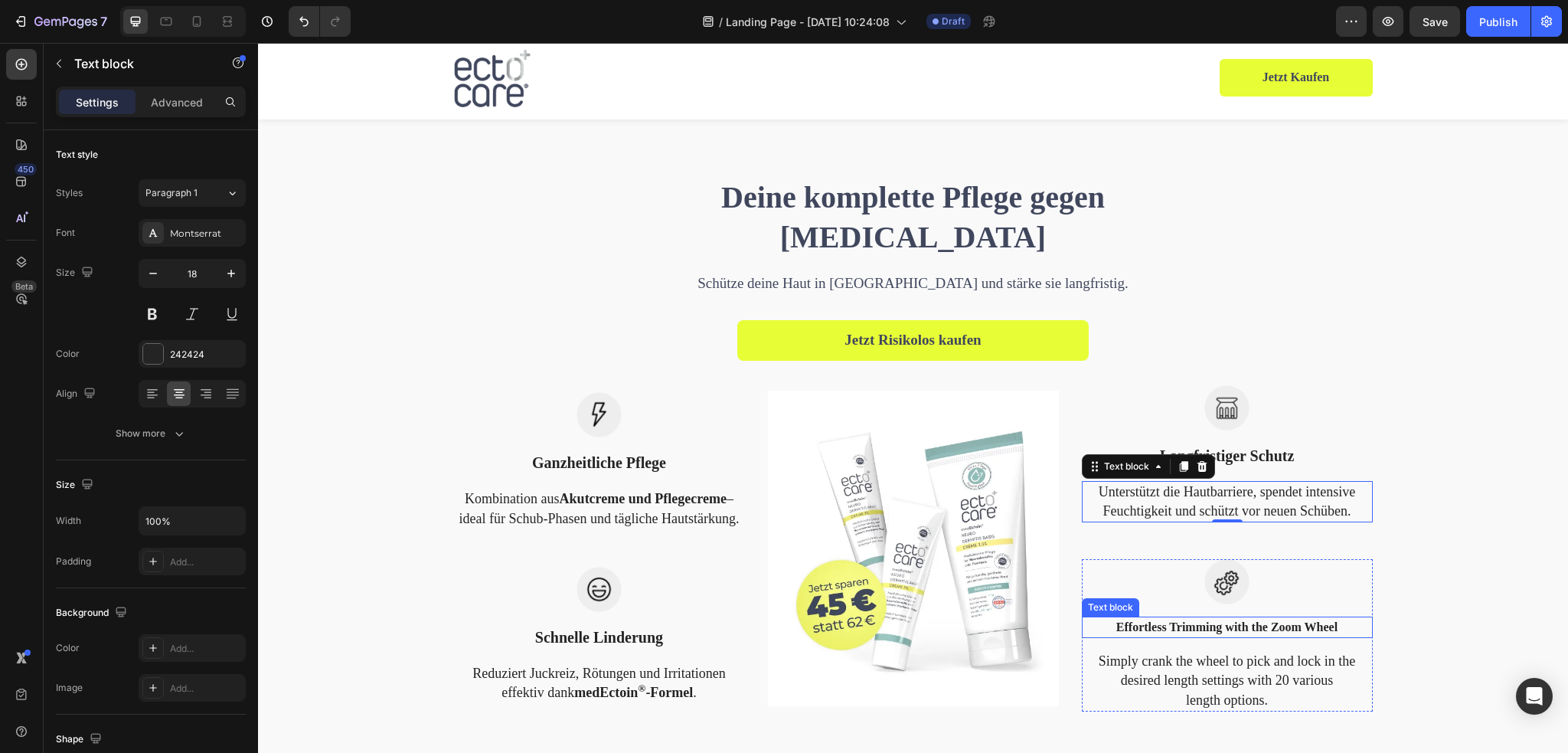
click at [1160, 627] on p "Effortless Trimming with the Zoom Wheel" at bounding box center [1227, 626] width 288 height 19
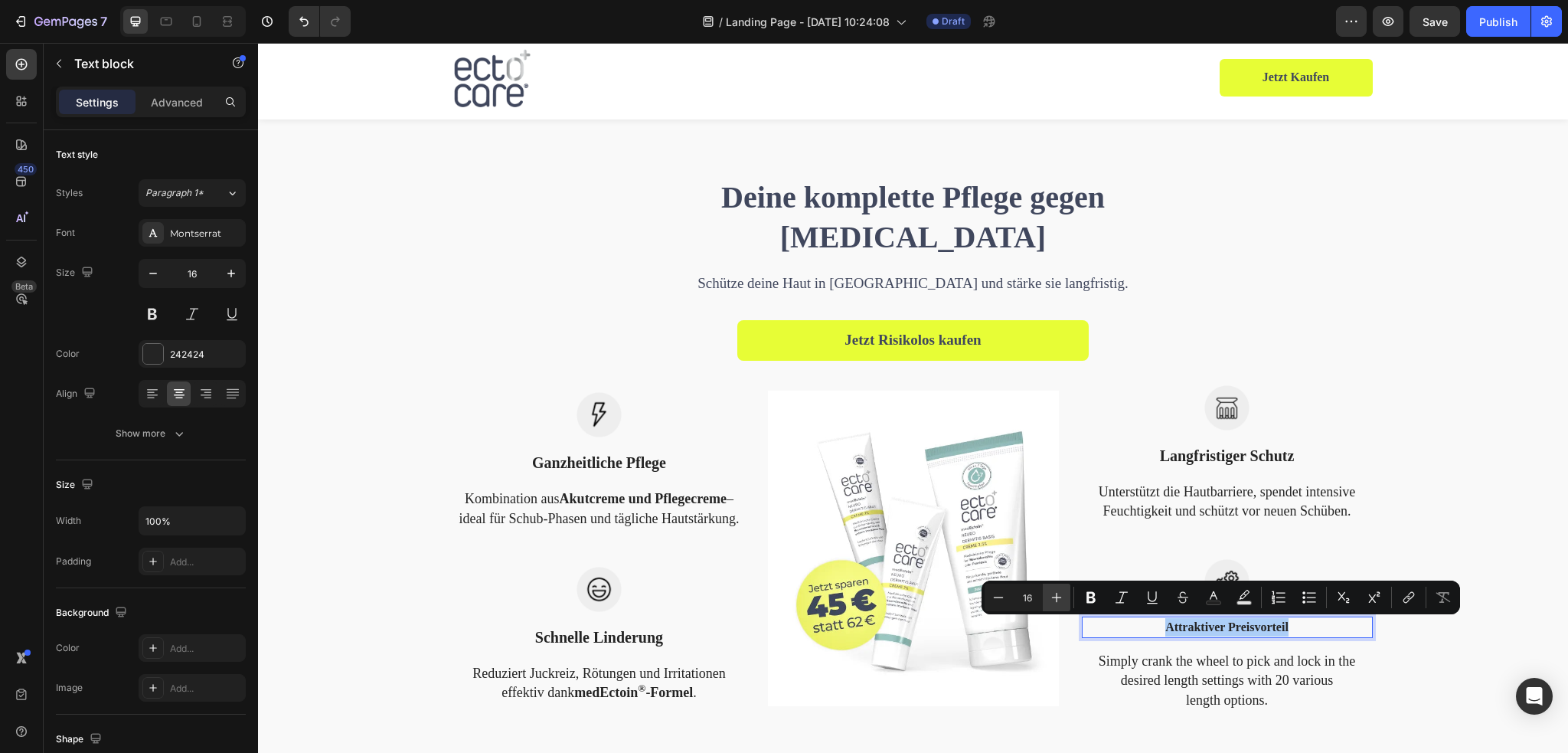
click at [1063, 594] on icon "Editor contextual toolbar" at bounding box center [1056, 596] width 15 height 15
type input "20"
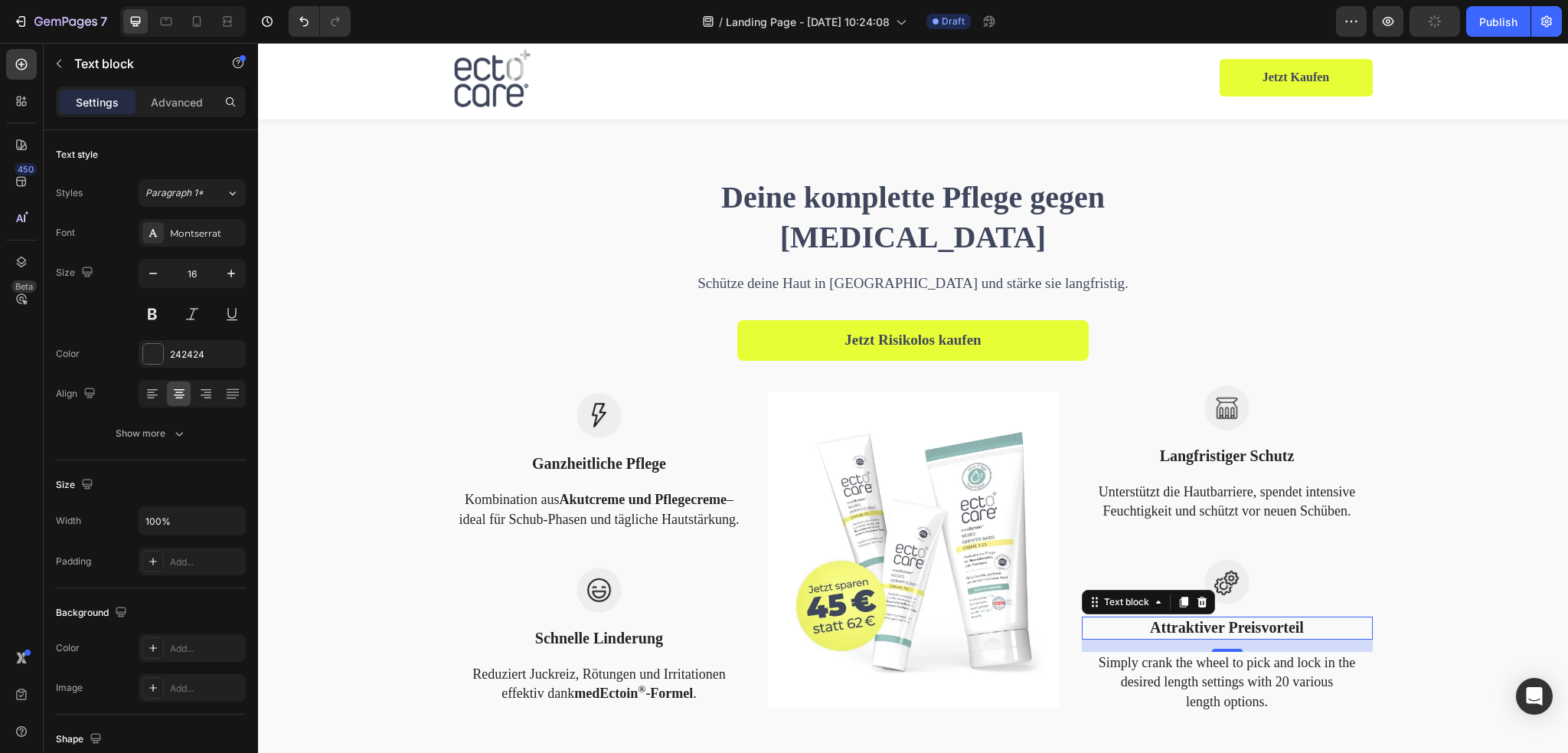
click at [1218, 661] on p "Simply crank the wheel to pick and lock in the desired length settings with 20 …" at bounding box center [1227, 682] width 288 height 58
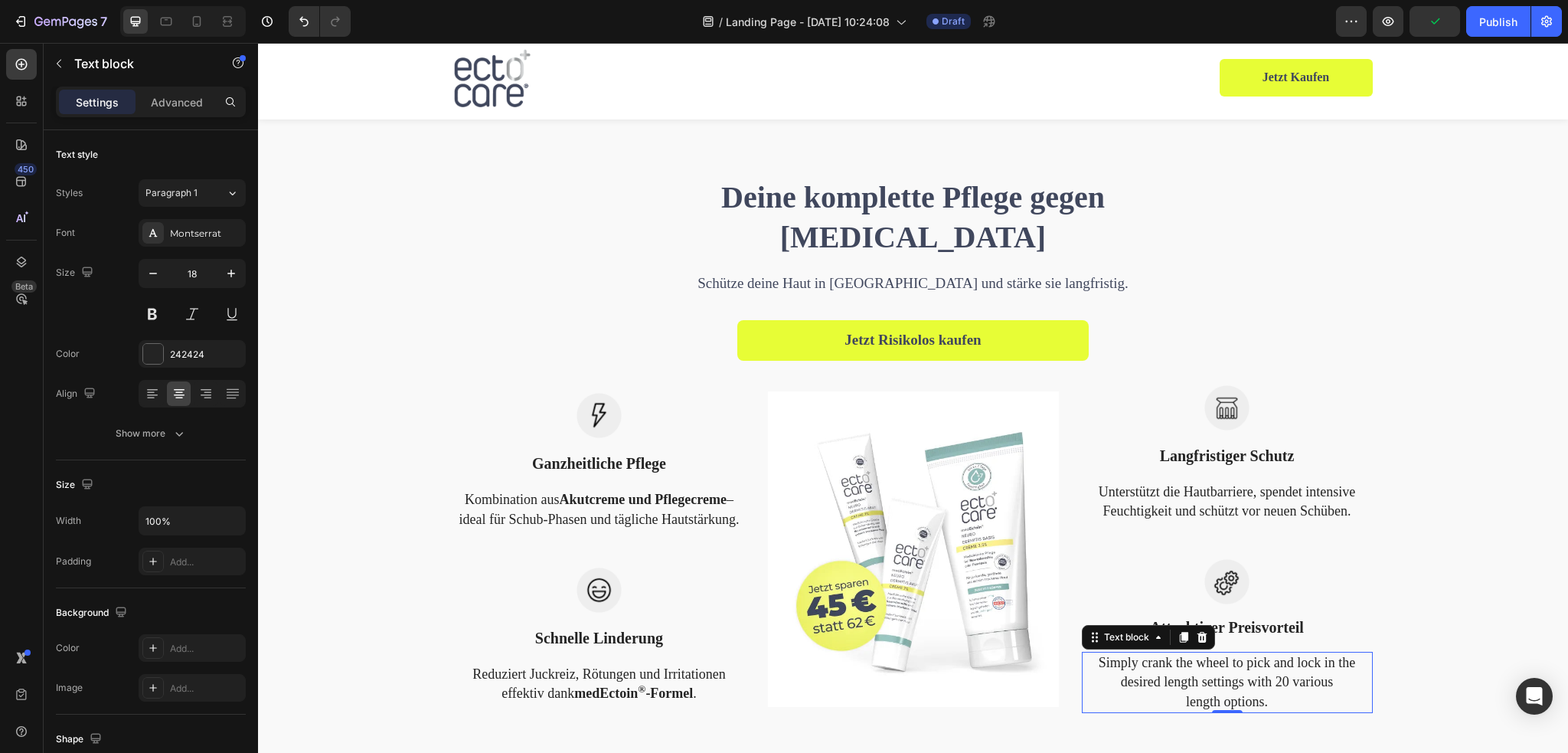
click at [1224, 679] on p "Simply crank the wheel to pick and lock in the desired length settings with 20 …" at bounding box center [1227, 682] width 288 height 58
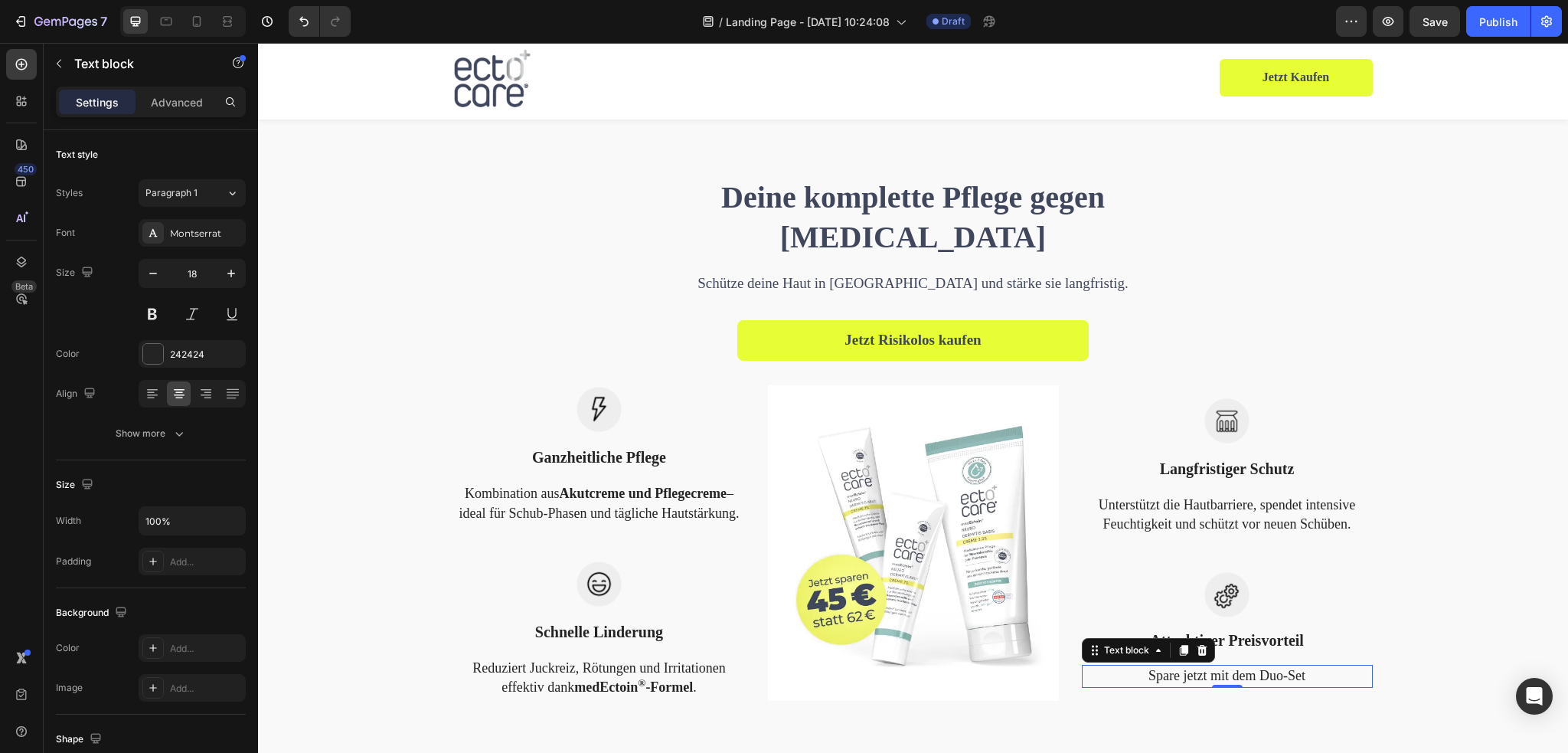
click at [1311, 673] on p "Spare jetzt mit dem Duo-Set" at bounding box center [1227, 676] width 288 height 19
click at [1335, 675] on strong "nur 45 € statt 62 €" at bounding box center [1305, 675] width 105 height 15
click at [1434, 640] on div "Deine komplette Pflege gegen [MEDICAL_DATA] Heading Schütze deine Haut in [GEOG…" at bounding box center [912, 439] width 1287 height 524
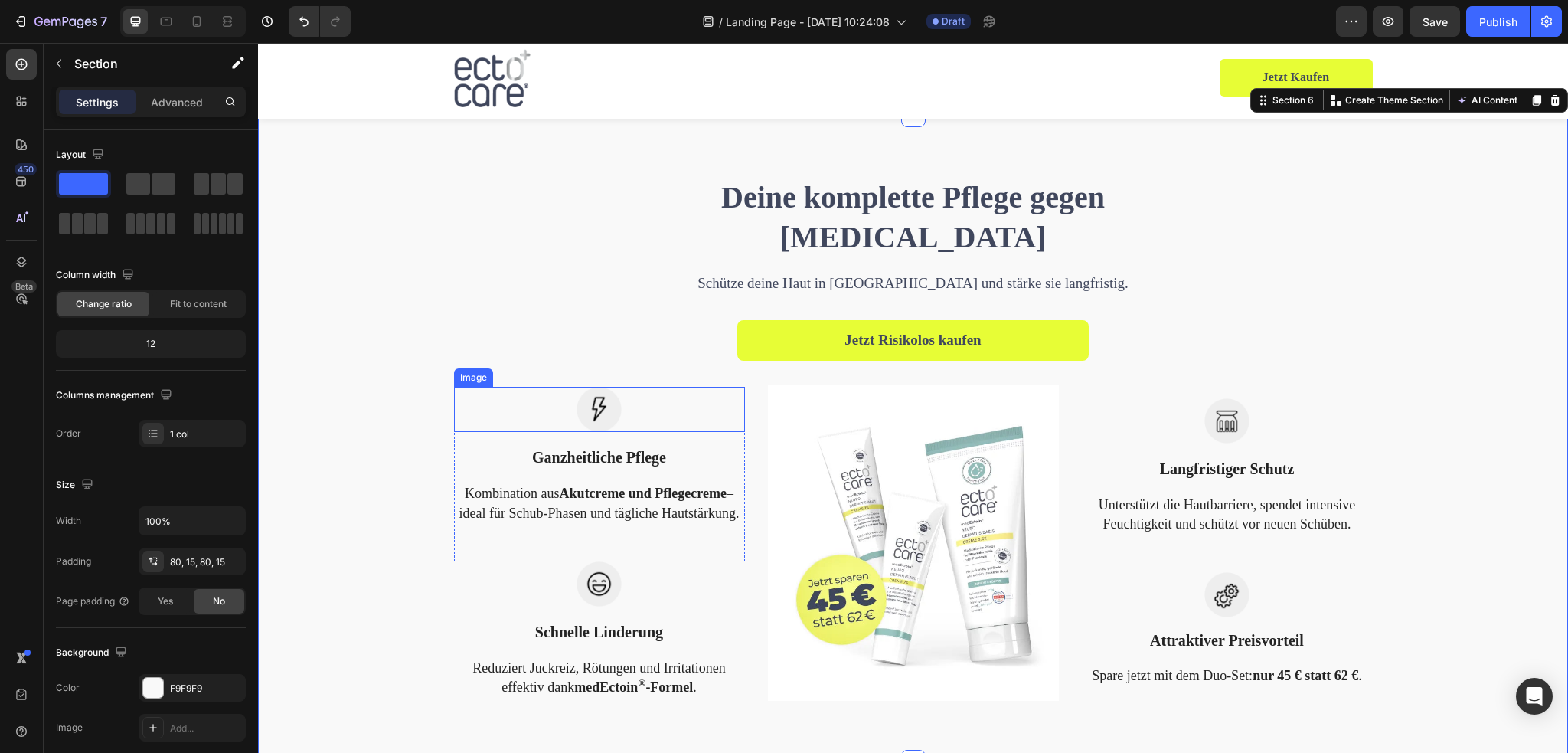
click at [589, 411] on img at bounding box center [599, 408] width 45 height 45
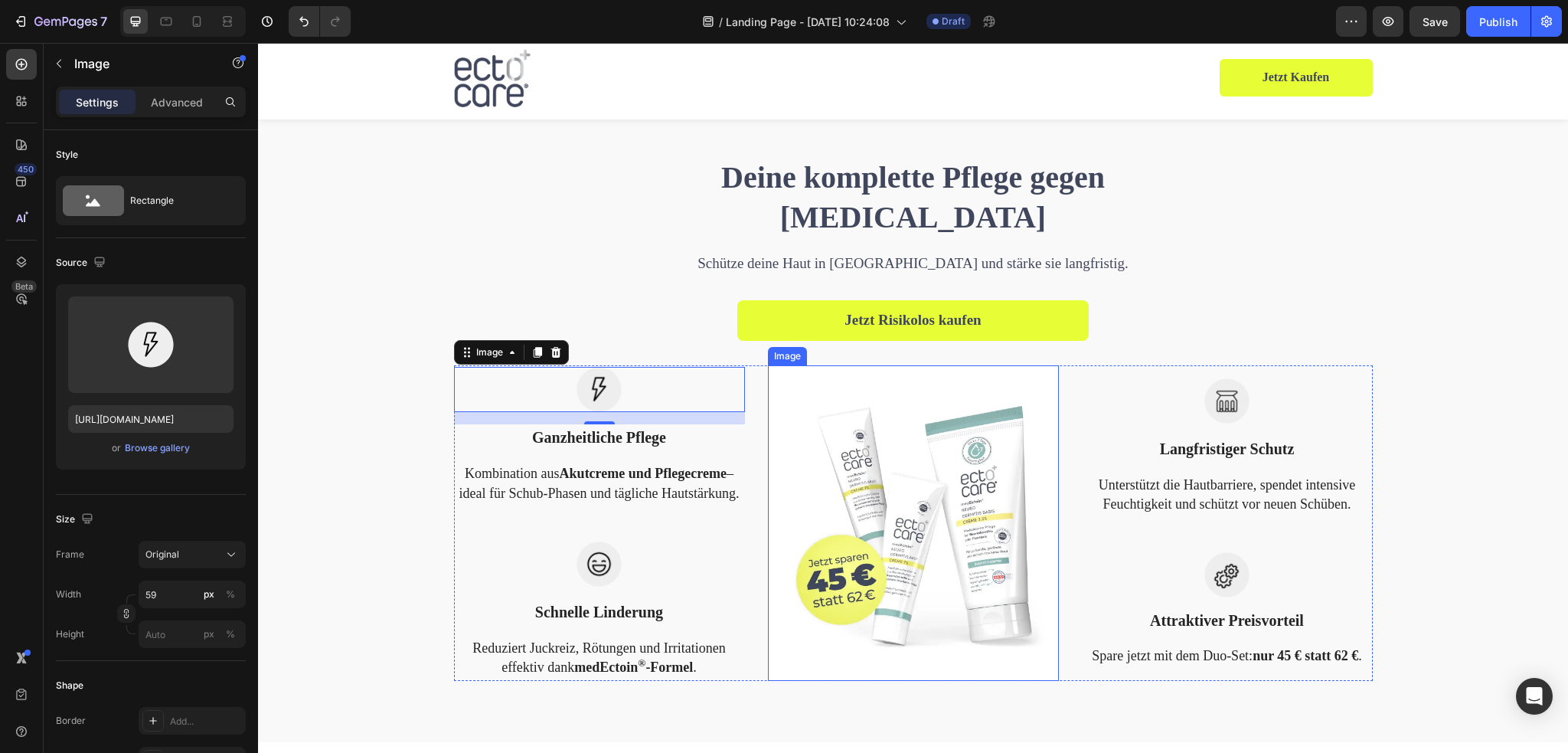
scroll to position [1455, 0]
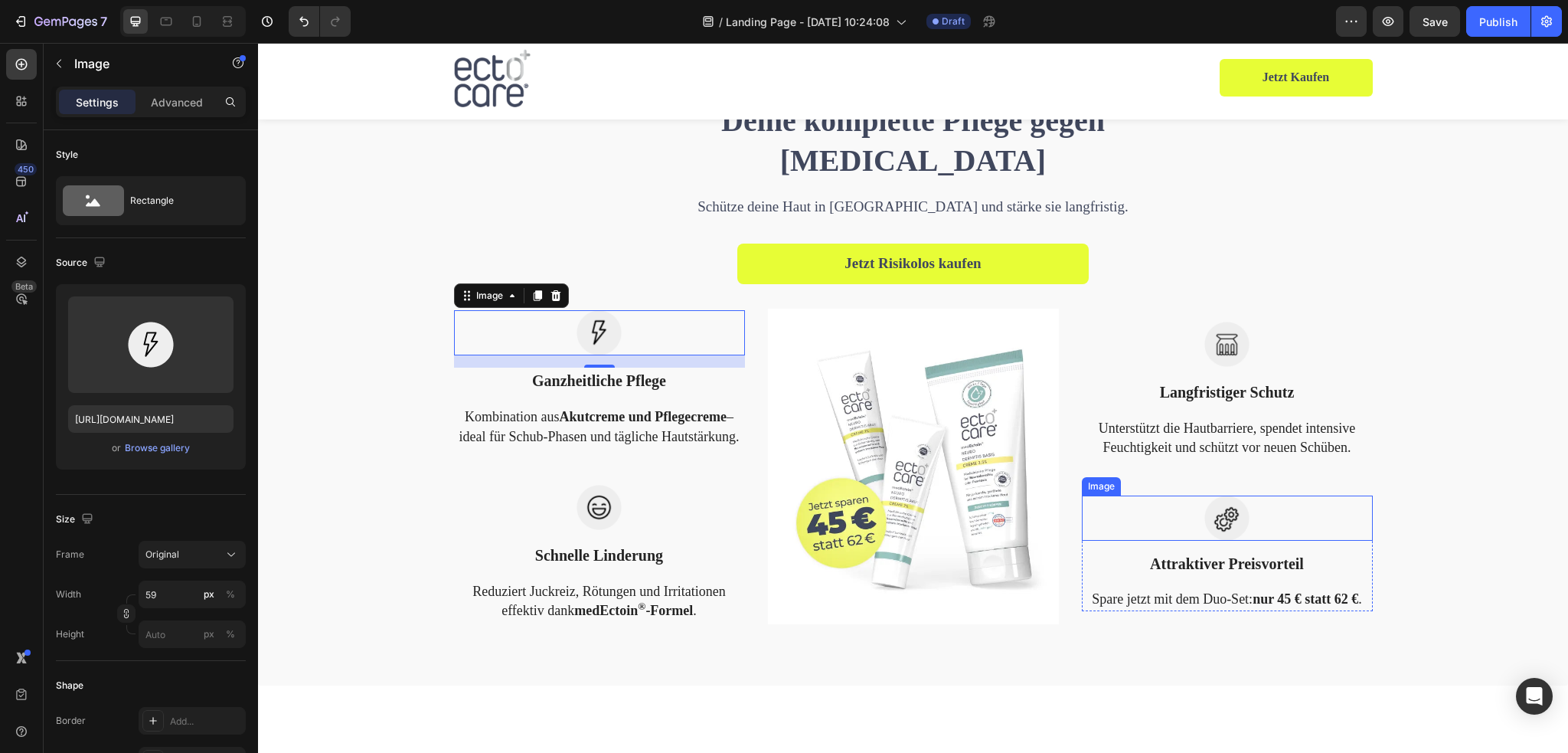
click at [1221, 523] on img at bounding box center [1226, 517] width 45 height 45
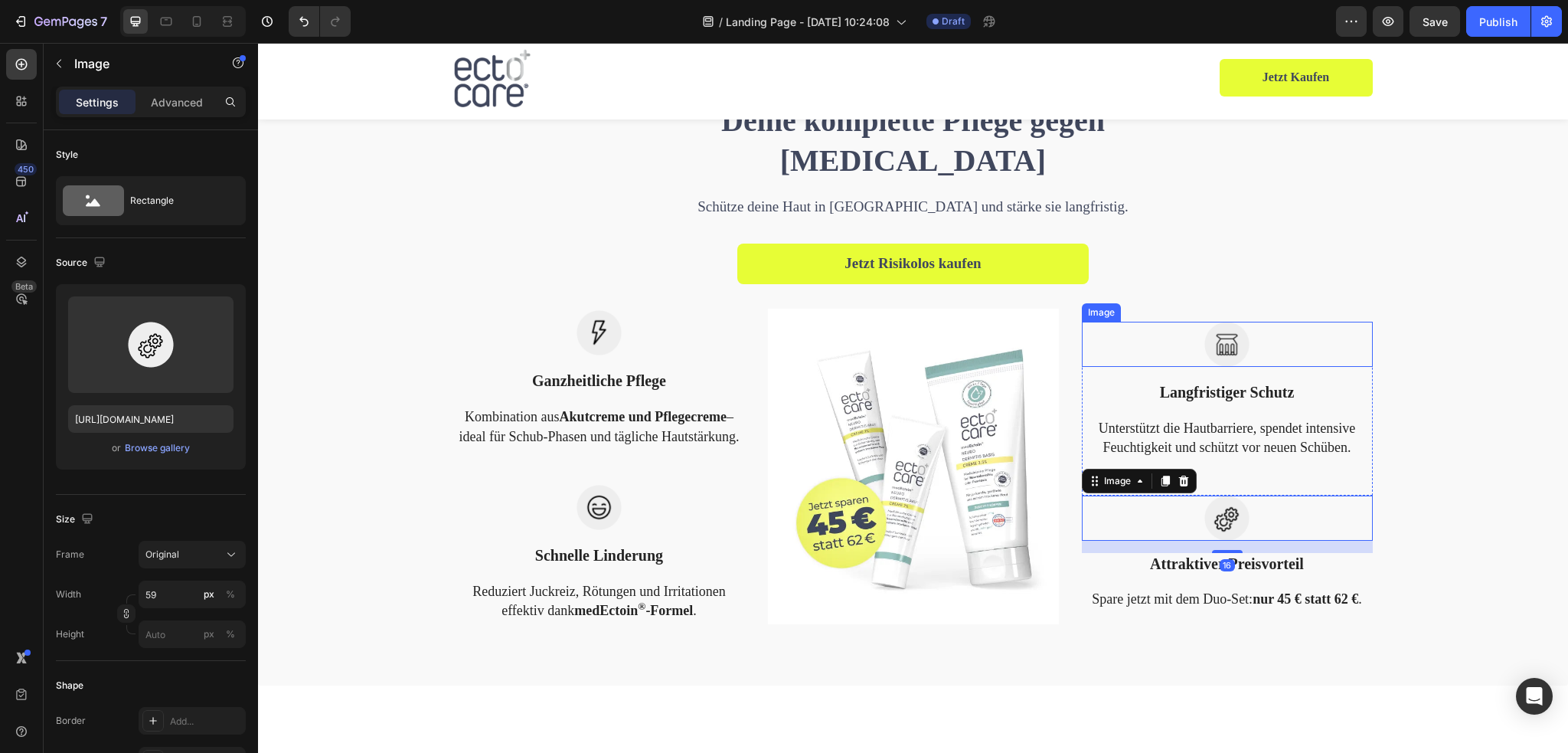
click at [1226, 352] on img at bounding box center [1226, 344] width 45 height 45
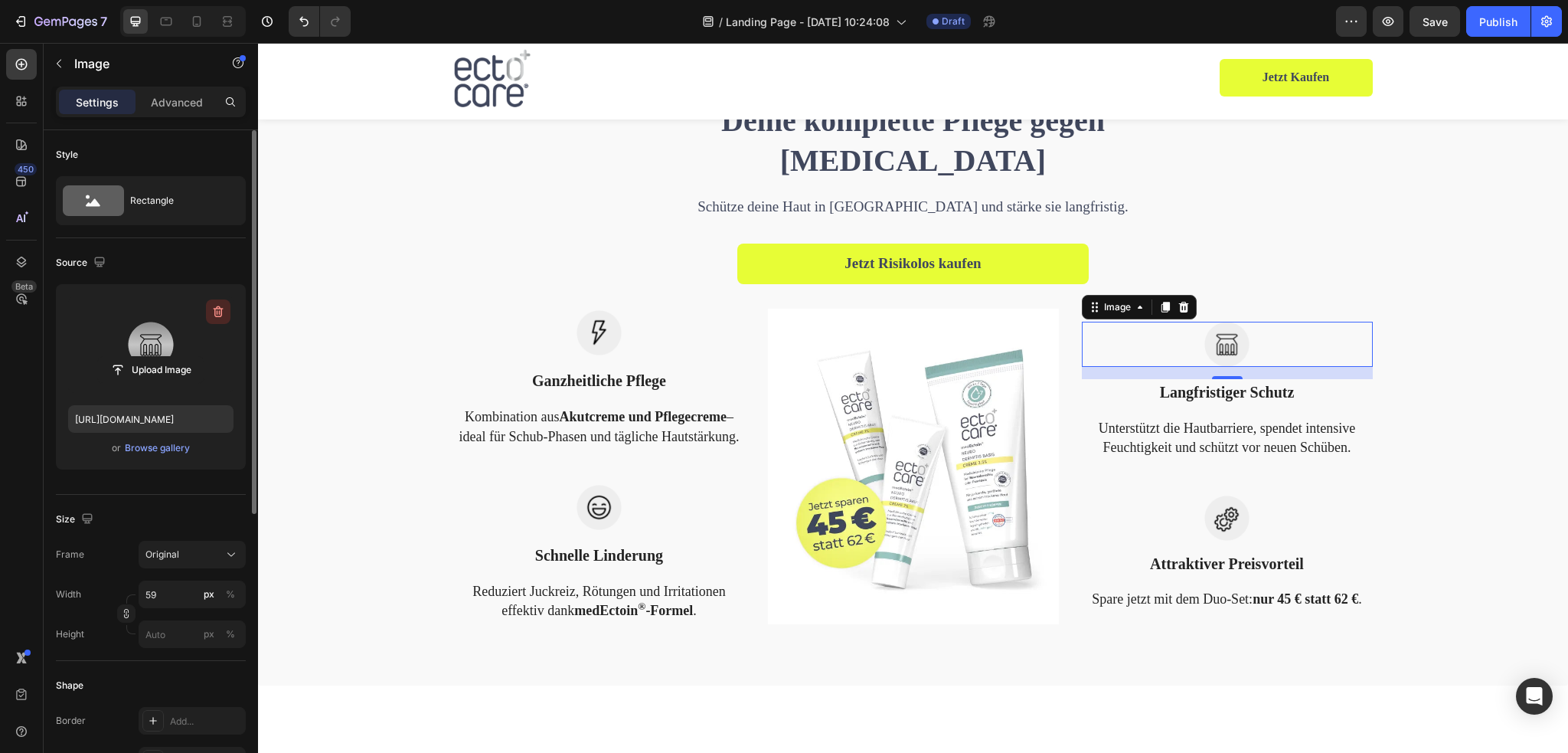
click at [217, 311] on icon "button" at bounding box center [218, 312] width 2 height 4
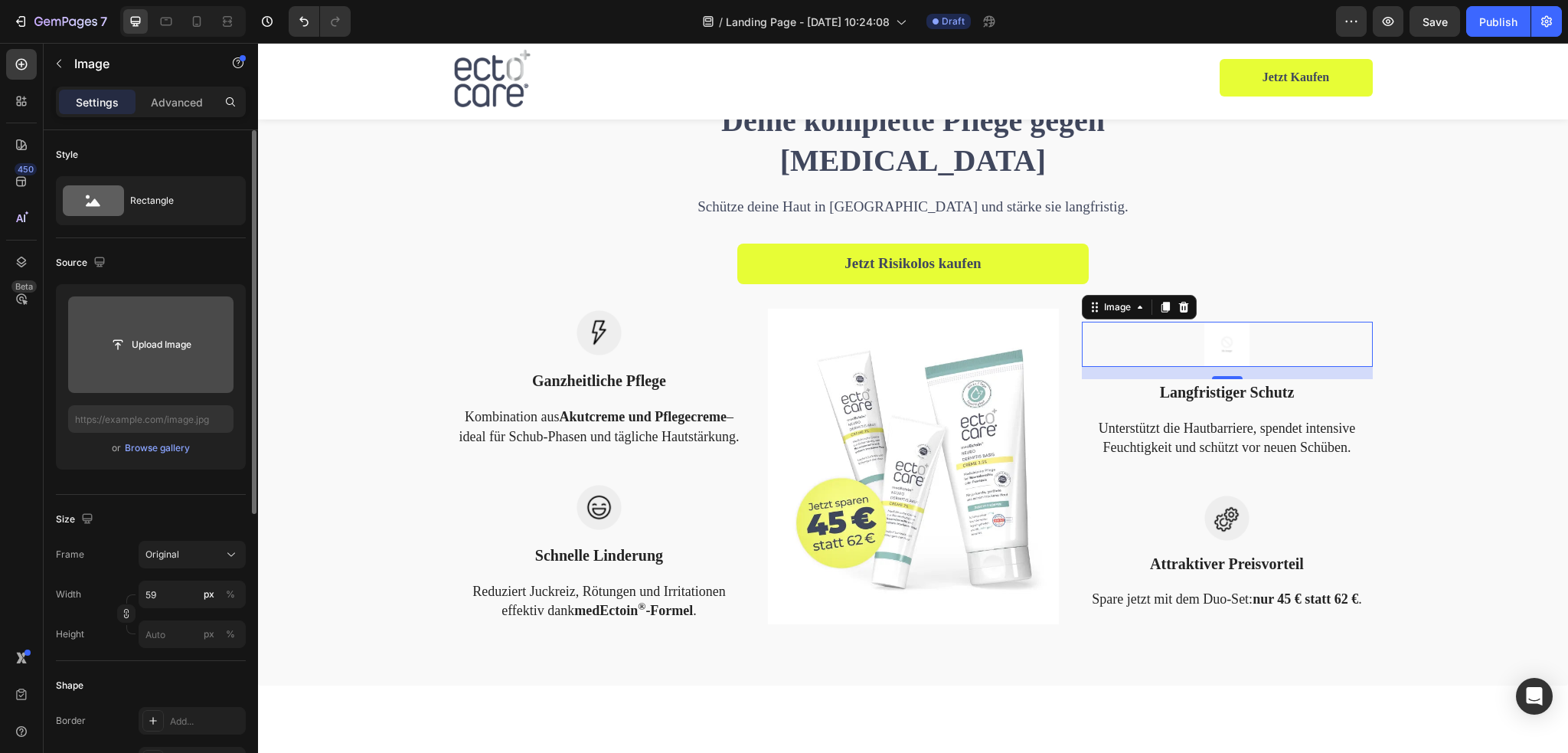
click at [1222, 346] on img at bounding box center [1226, 344] width 45 height 45
click at [1178, 307] on icon at bounding box center [1184, 307] width 12 height 12
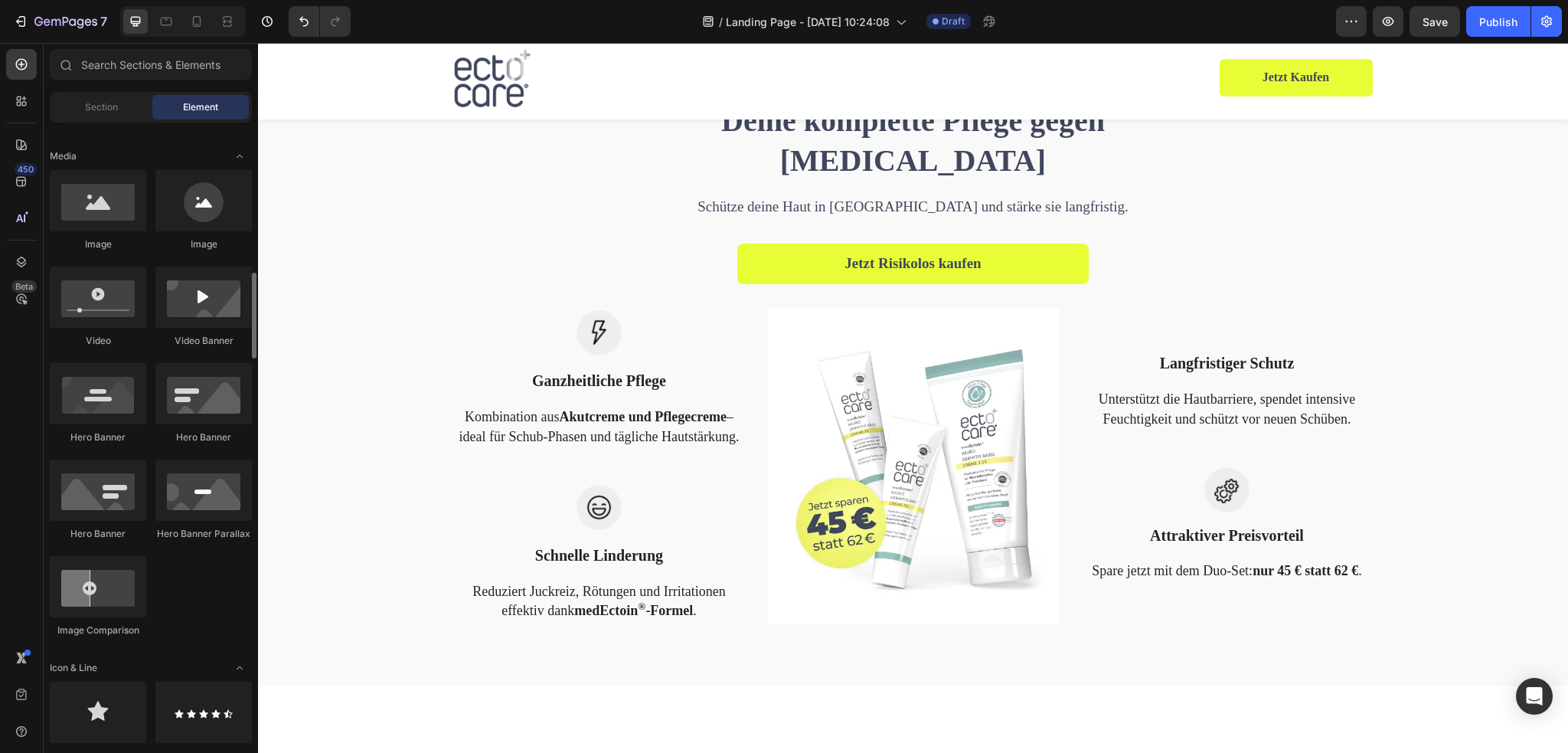
scroll to position [612, 0]
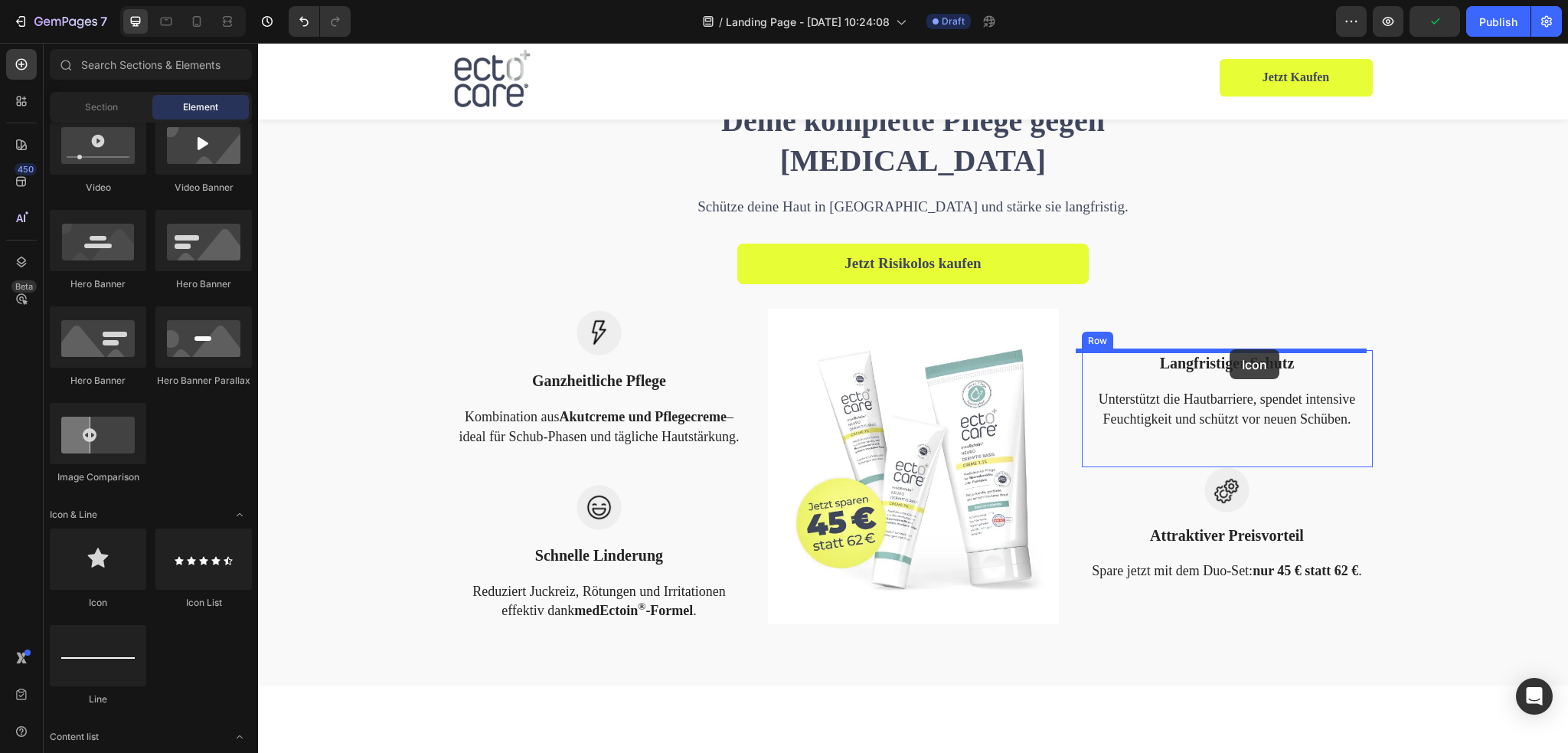
drag, startPoint x: 353, startPoint y: 612, endPoint x: 1230, endPoint y: 349, distance: 915.6
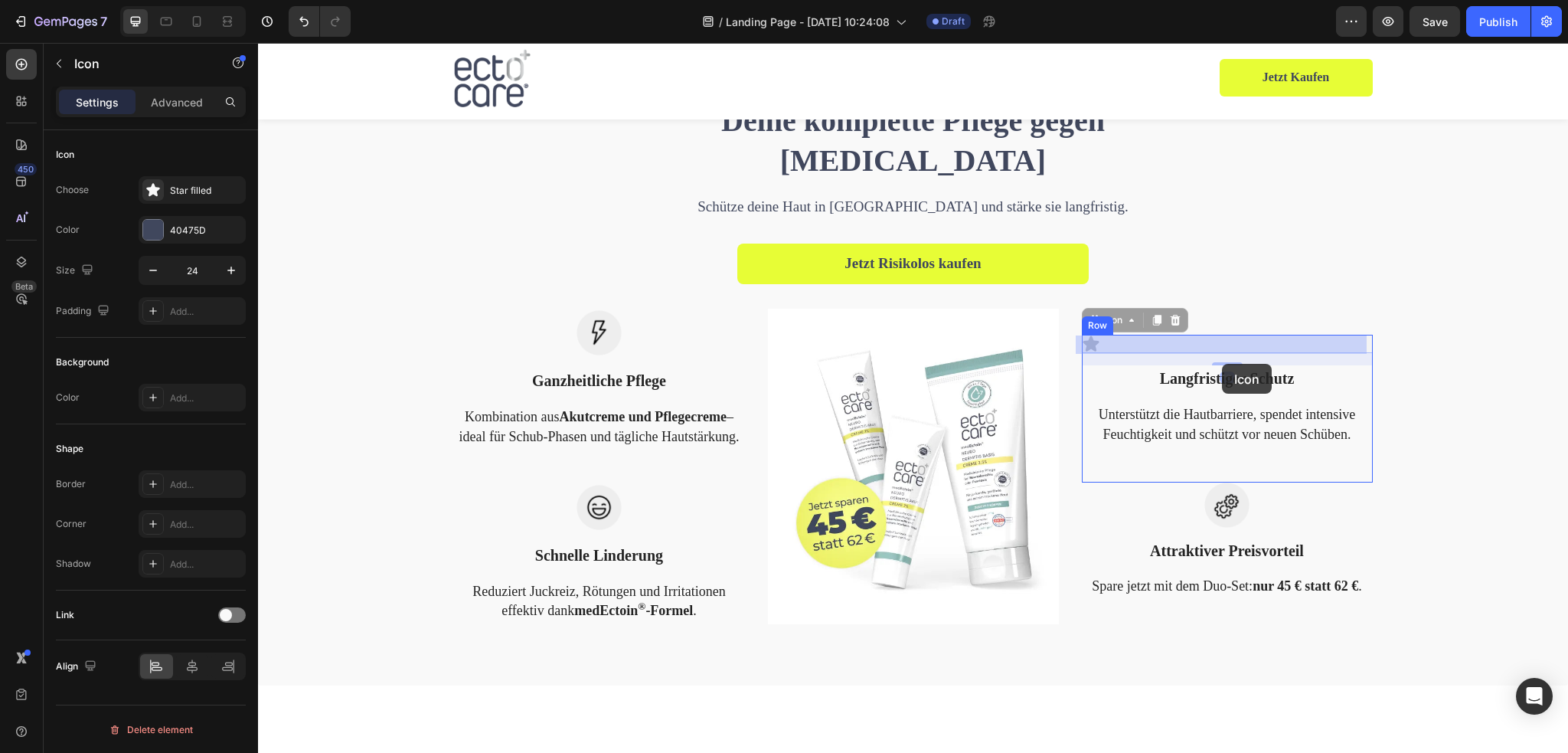
drag, startPoint x: 1087, startPoint y: 348, endPoint x: 1222, endPoint y: 363, distance: 135.8
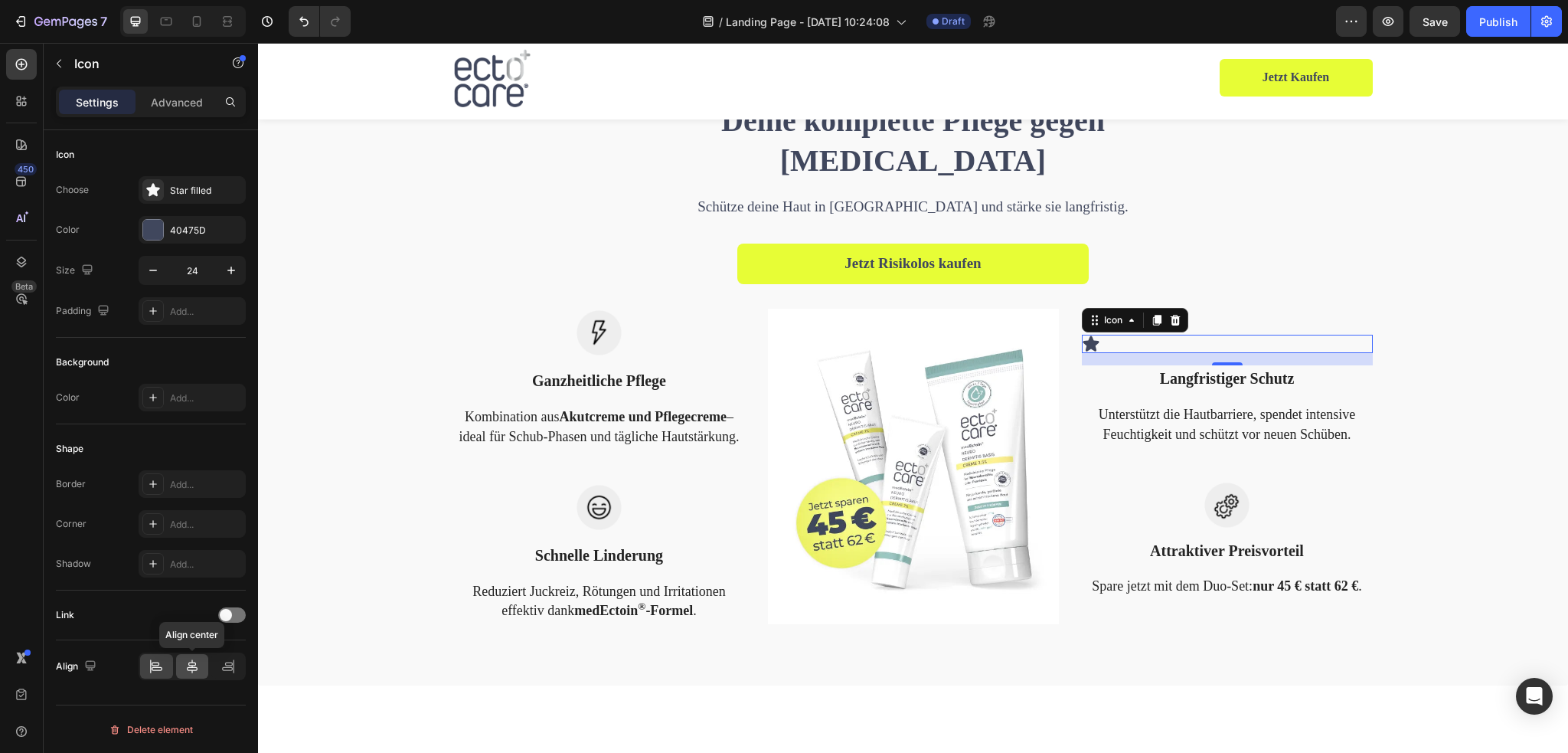
click at [190, 666] on icon at bounding box center [192, 666] width 11 height 14
click at [180, 195] on div "Star filled" at bounding box center [206, 190] width 72 height 14
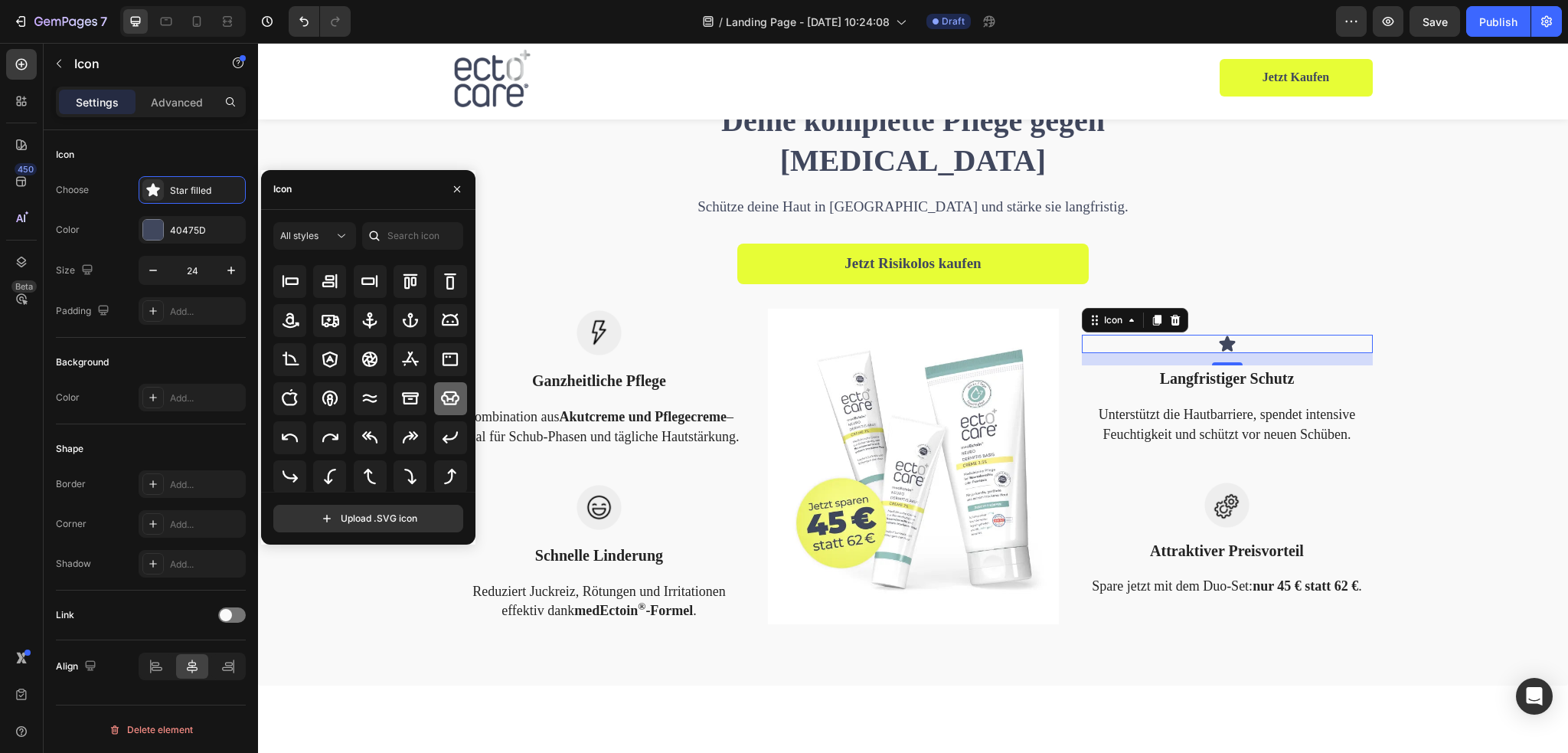
scroll to position [168, 0]
click at [416, 239] on input "text" at bounding box center [413, 236] width 101 height 27
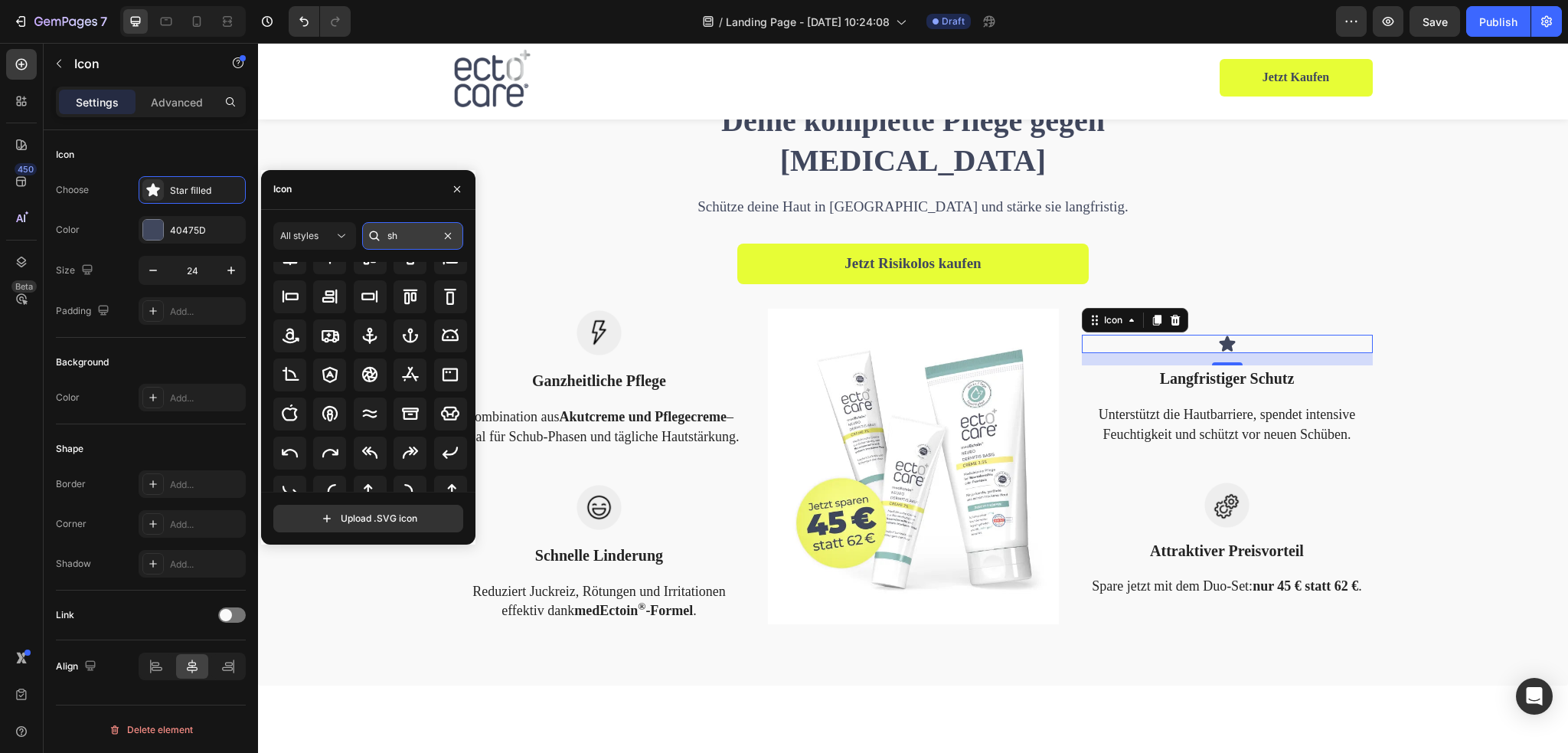
scroll to position [0, 0]
type input "shield"
click at [337, 301] on icon at bounding box center [330, 298] width 19 height 19
click at [232, 268] on icon "button" at bounding box center [230, 269] width 15 height 15
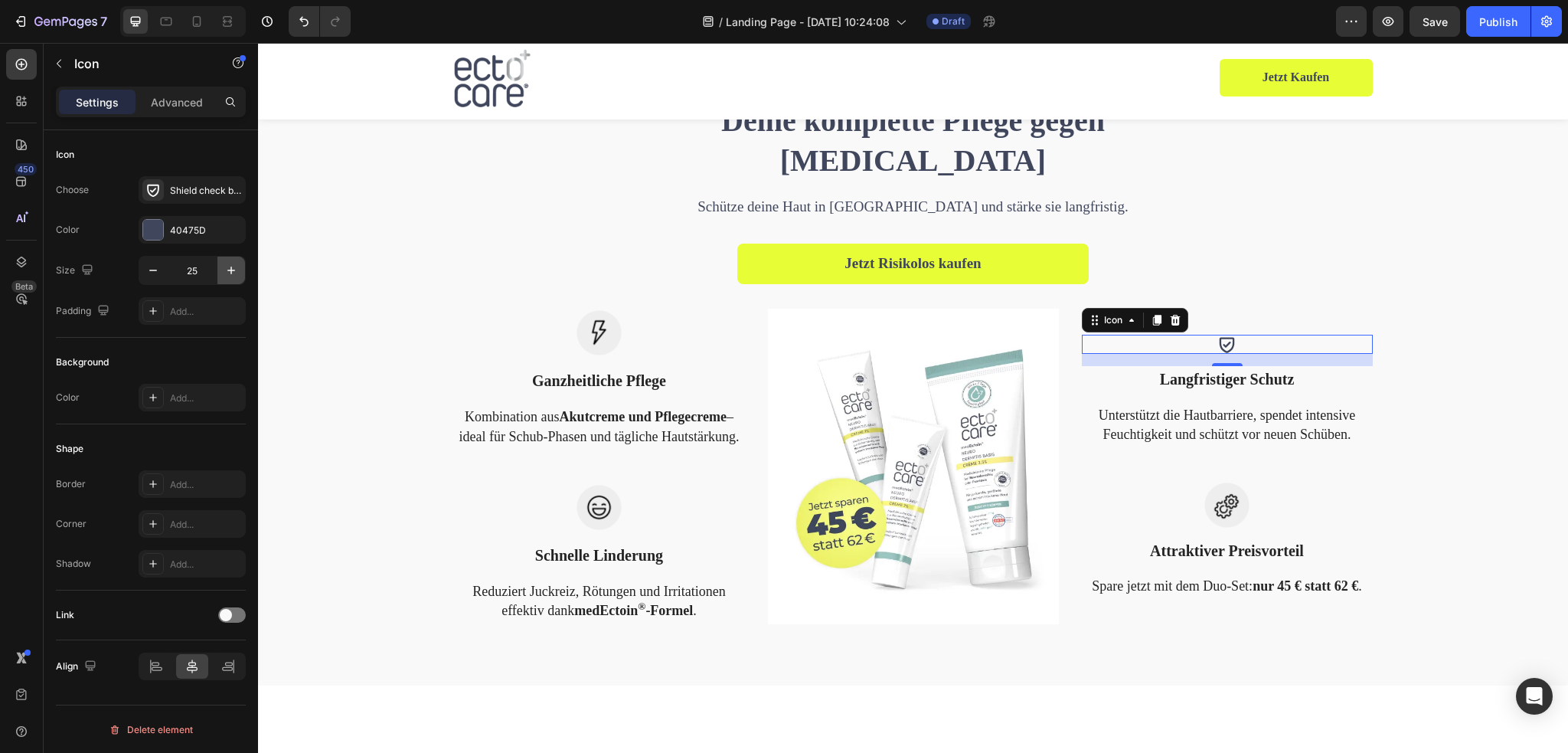
click at [232, 268] on icon "button" at bounding box center [230, 269] width 15 height 15
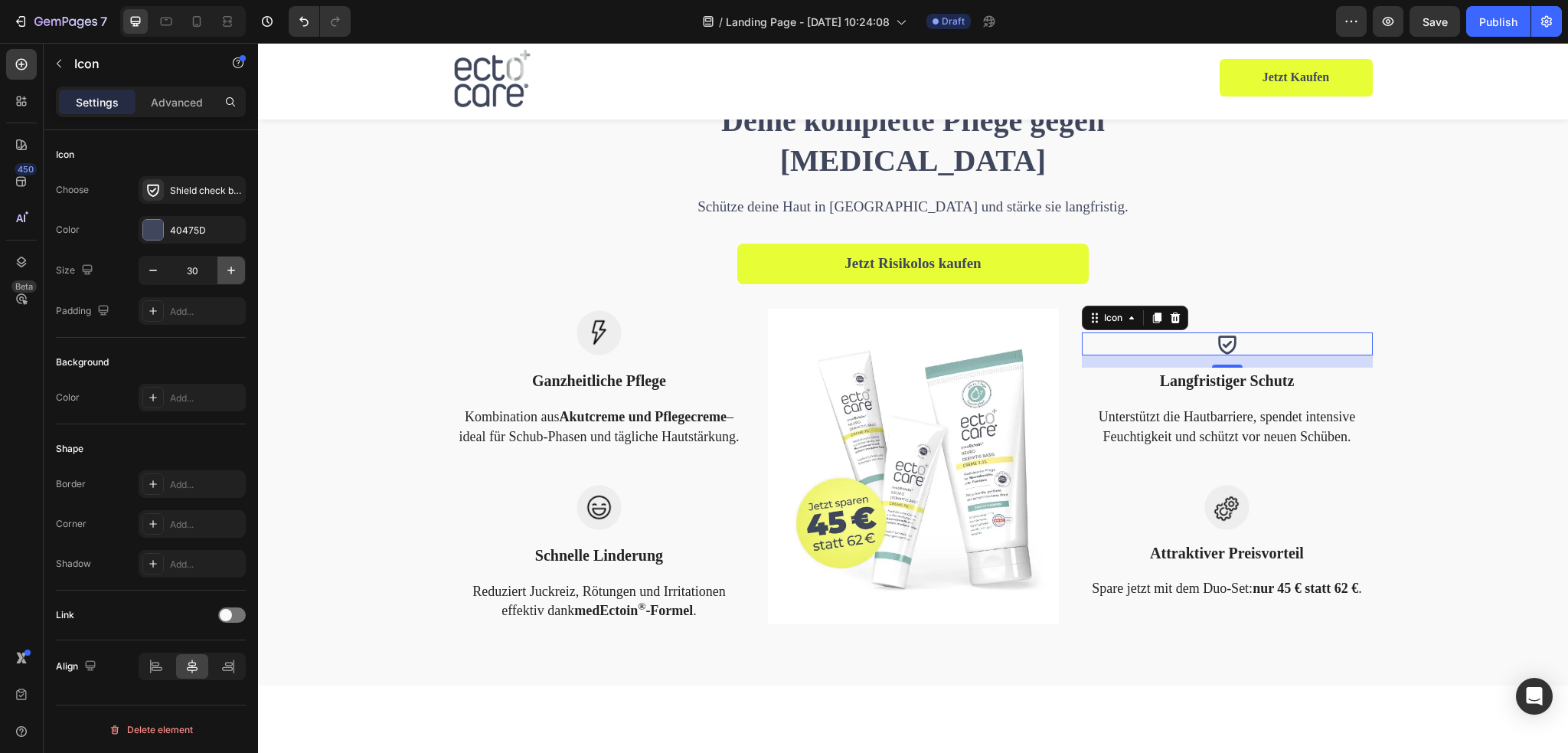
click at [232, 267] on icon "button" at bounding box center [230, 269] width 15 height 15
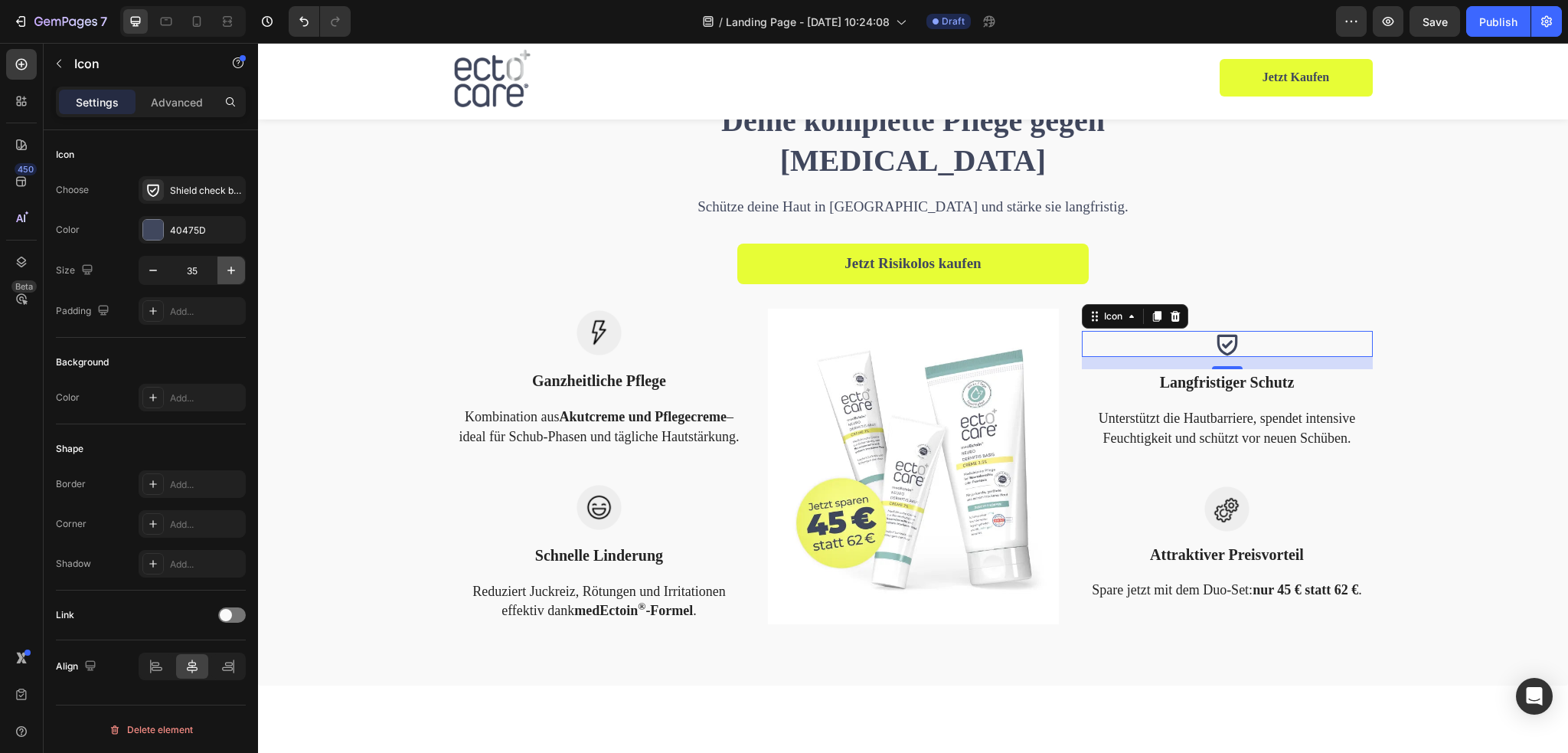
click at [232, 267] on icon "button" at bounding box center [230, 269] width 15 height 15
type input "38"
click at [598, 336] on img at bounding box center [599, 332] width 45 height 45
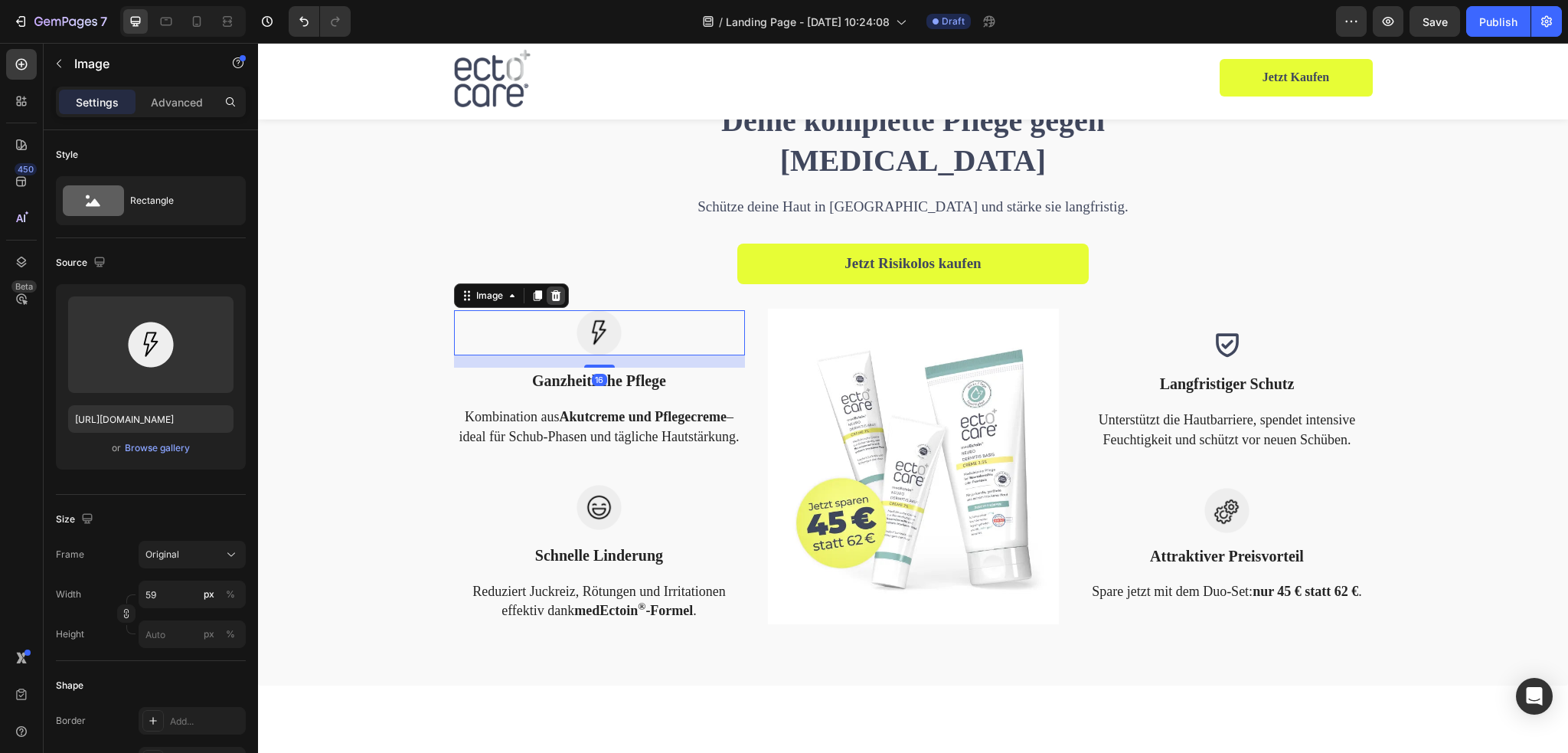
click at [556, 298] on div at bounding box center [555, 295] width 19 height 19
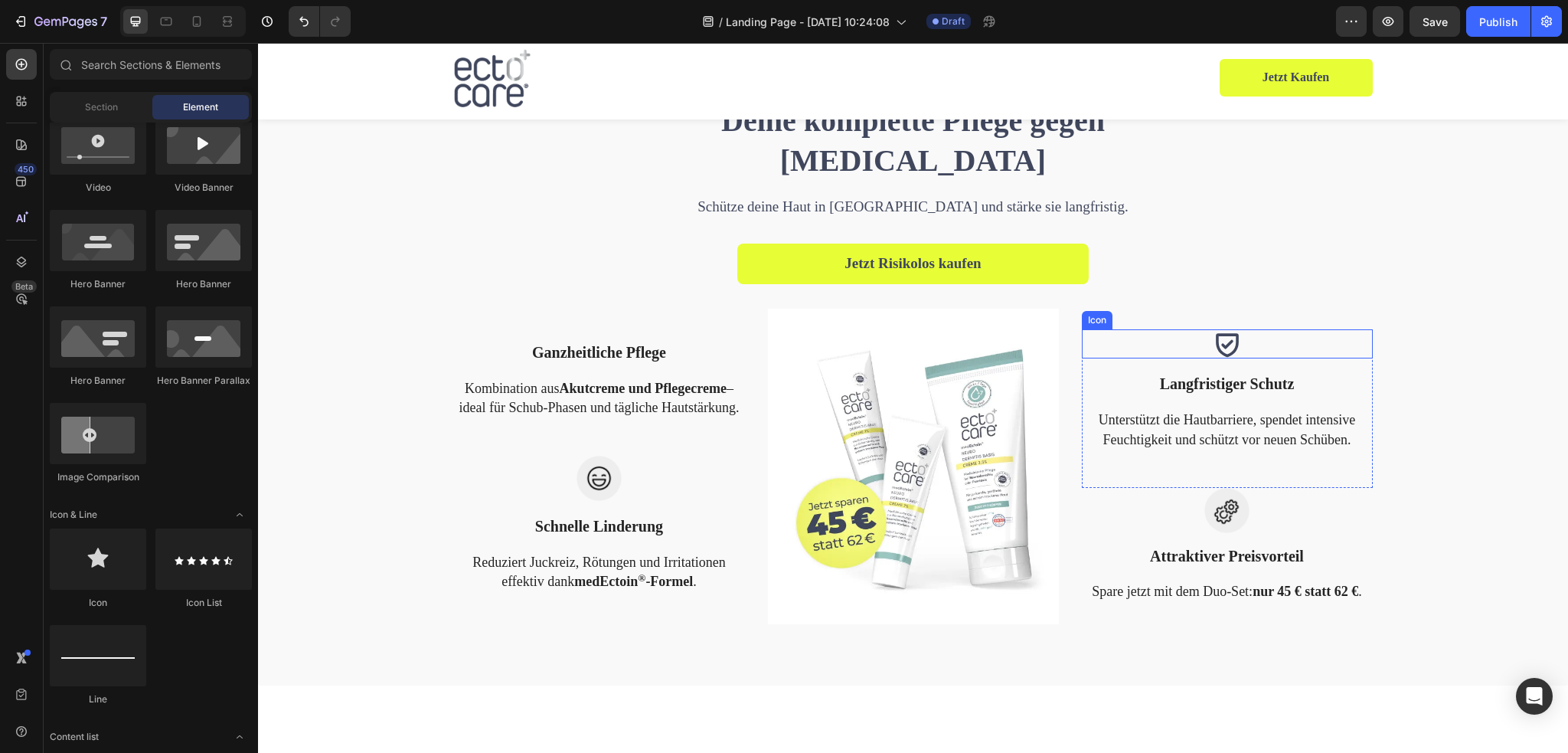
click at [1231, 345] on icon at bounding box center [1227, 345] width 23 height 24
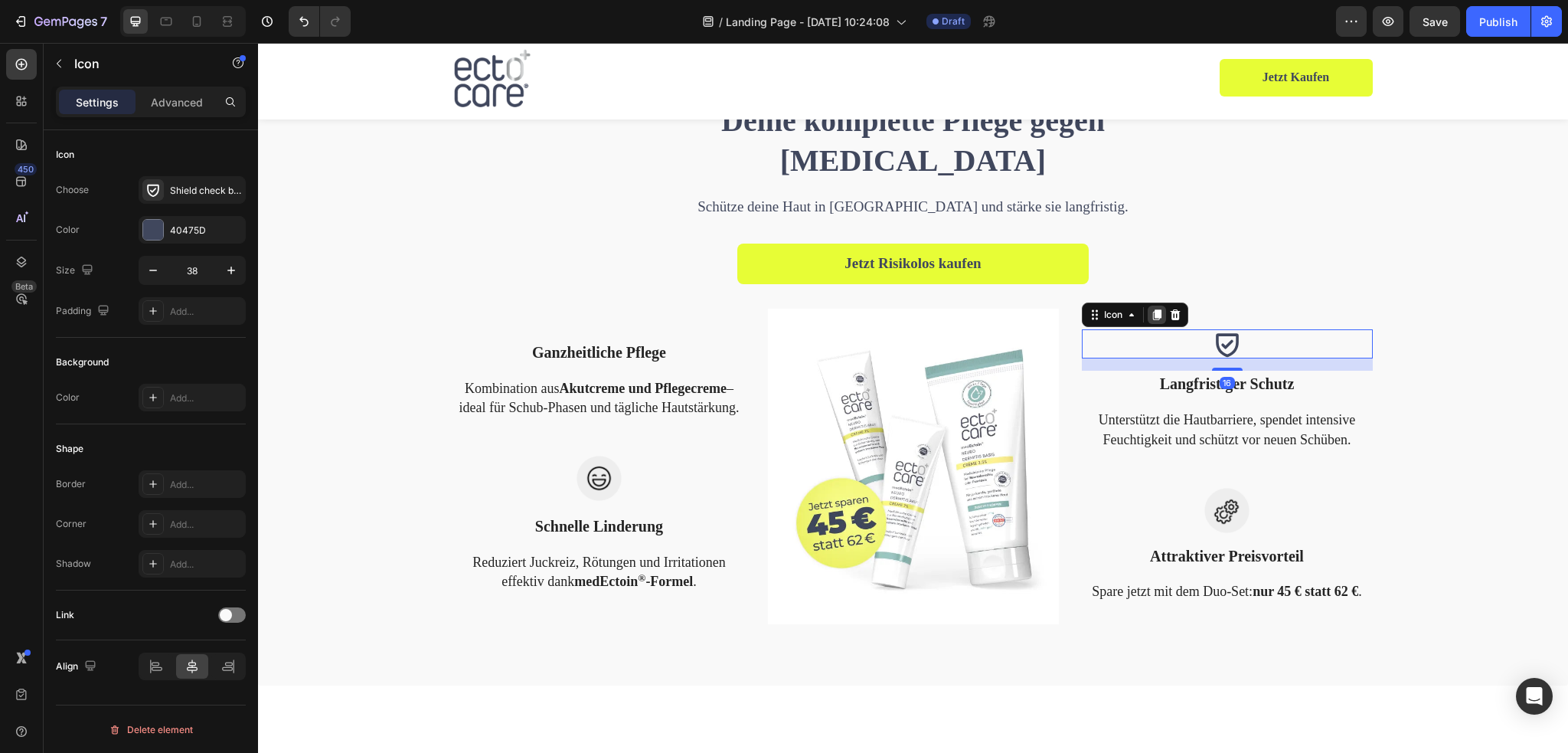
click at [1153, 313] on icon at bounding box center [1157, 315] width 9 height 11
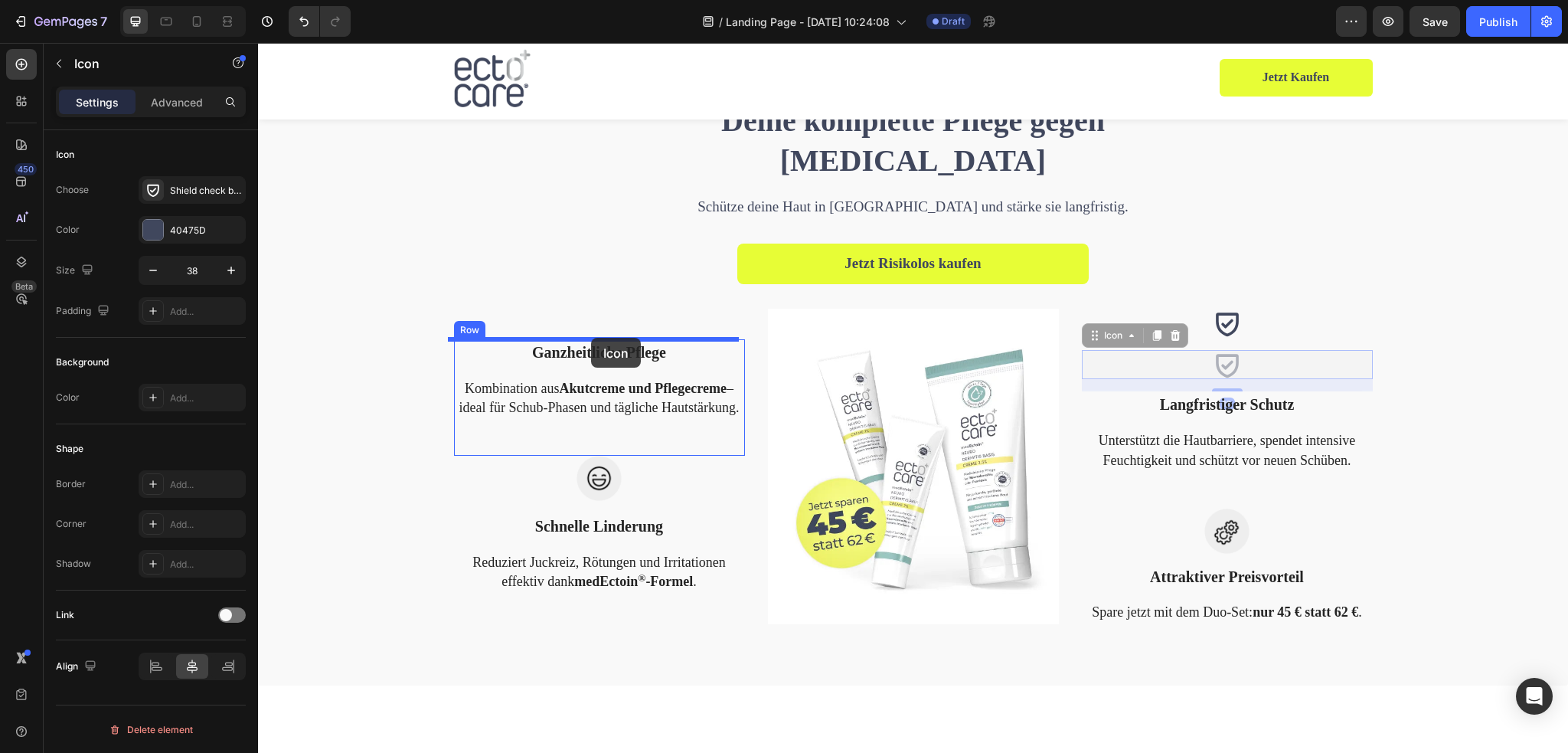
drag, startPoint x: 1091, startPoint y: 337, endPoint x: 591, endPoint y: 338, distance: 500.0
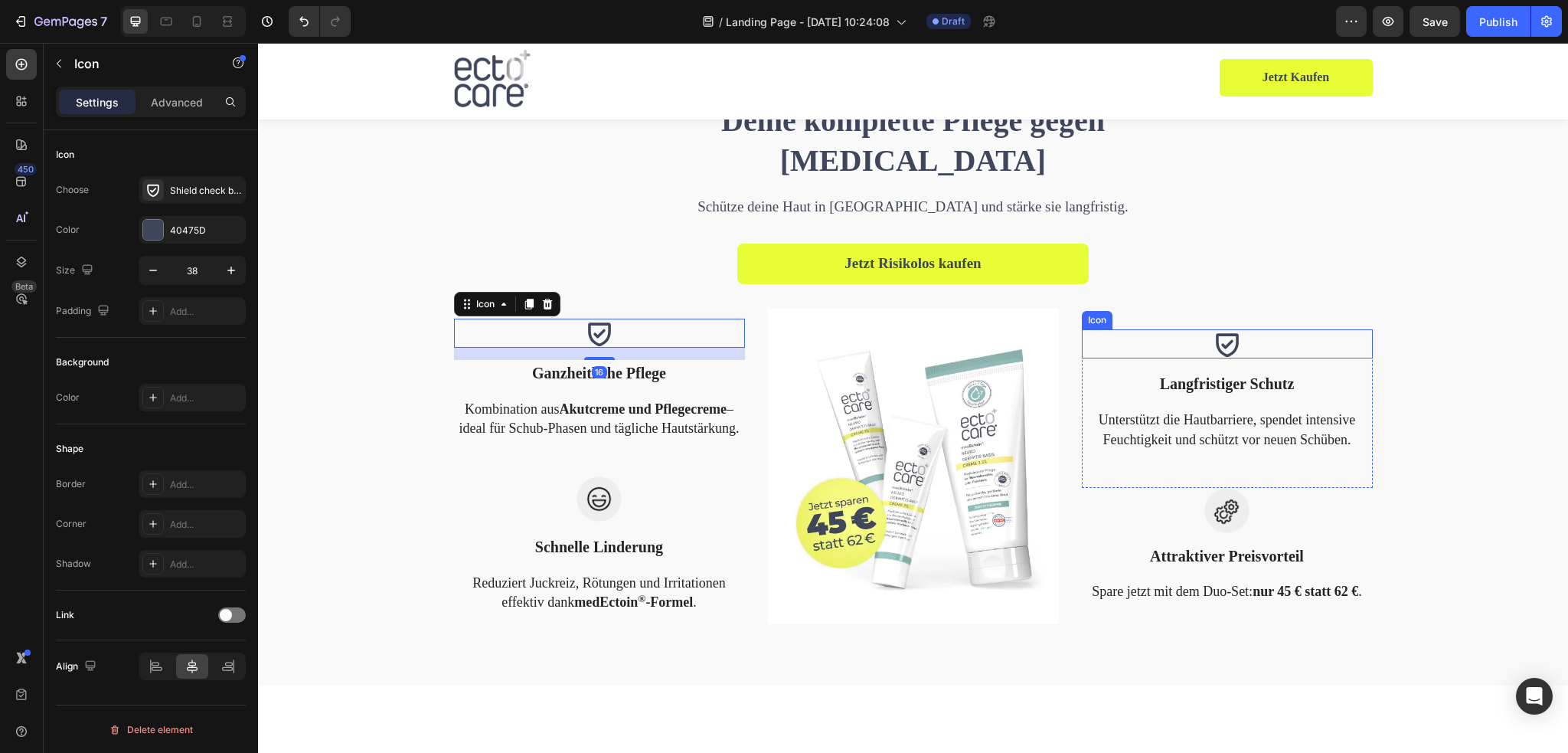
click at [1228, 350] on icon at bounding box center [1227, 345] width 23 height 24
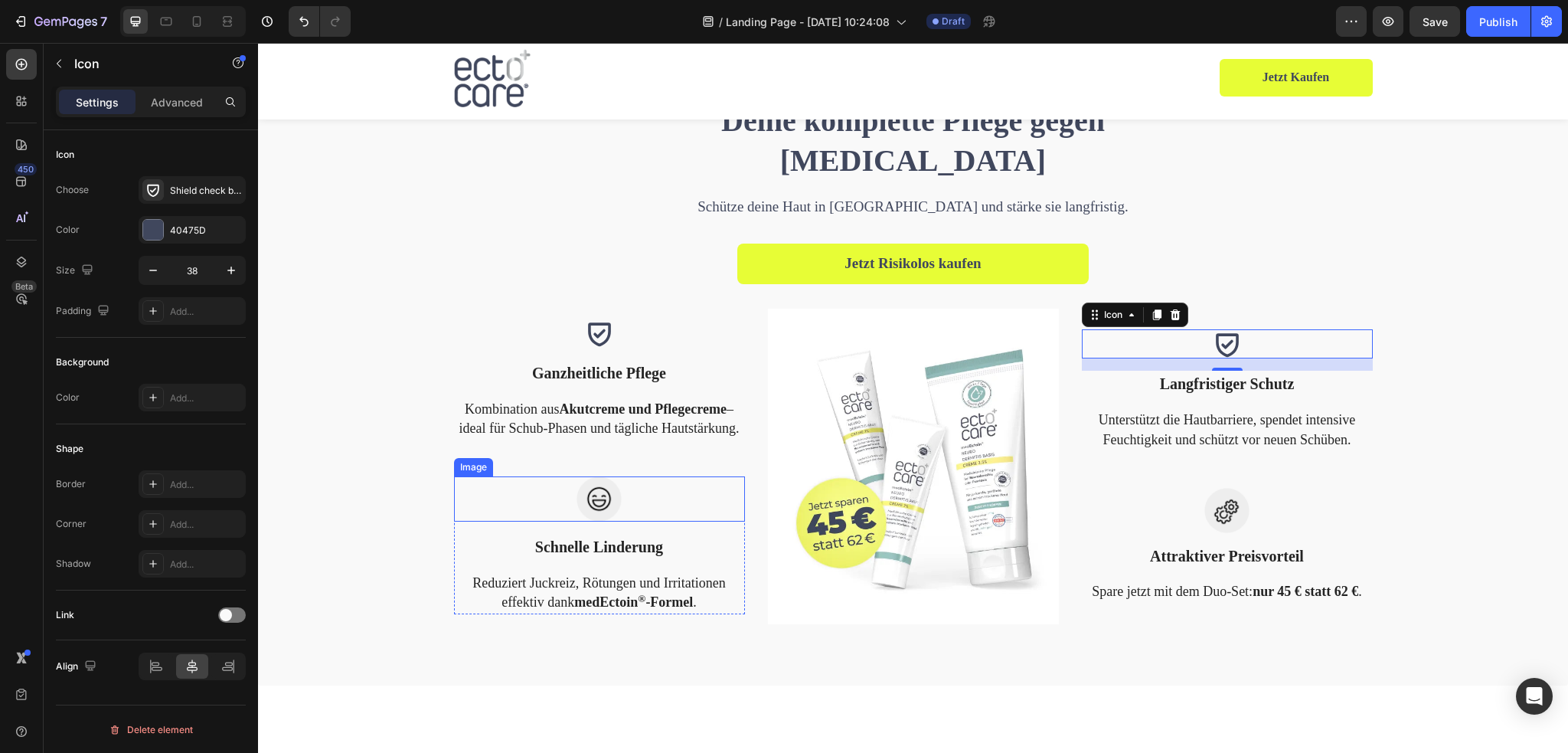
click at [598, 496] on img at bounding box center [599, 499] width 45 height 45
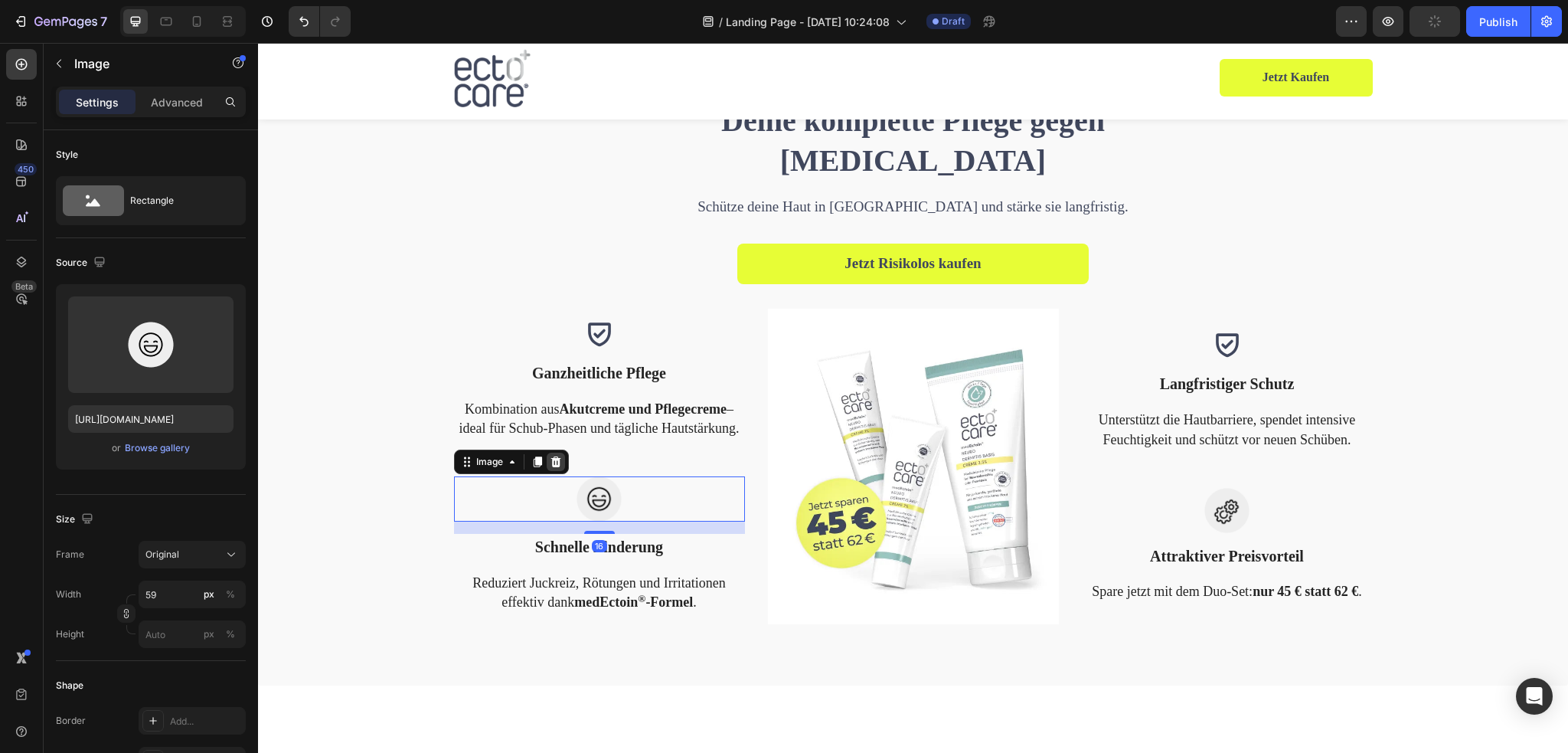
click at [551, 467] on icon at bounding box center [556, 462] width 12 height 12
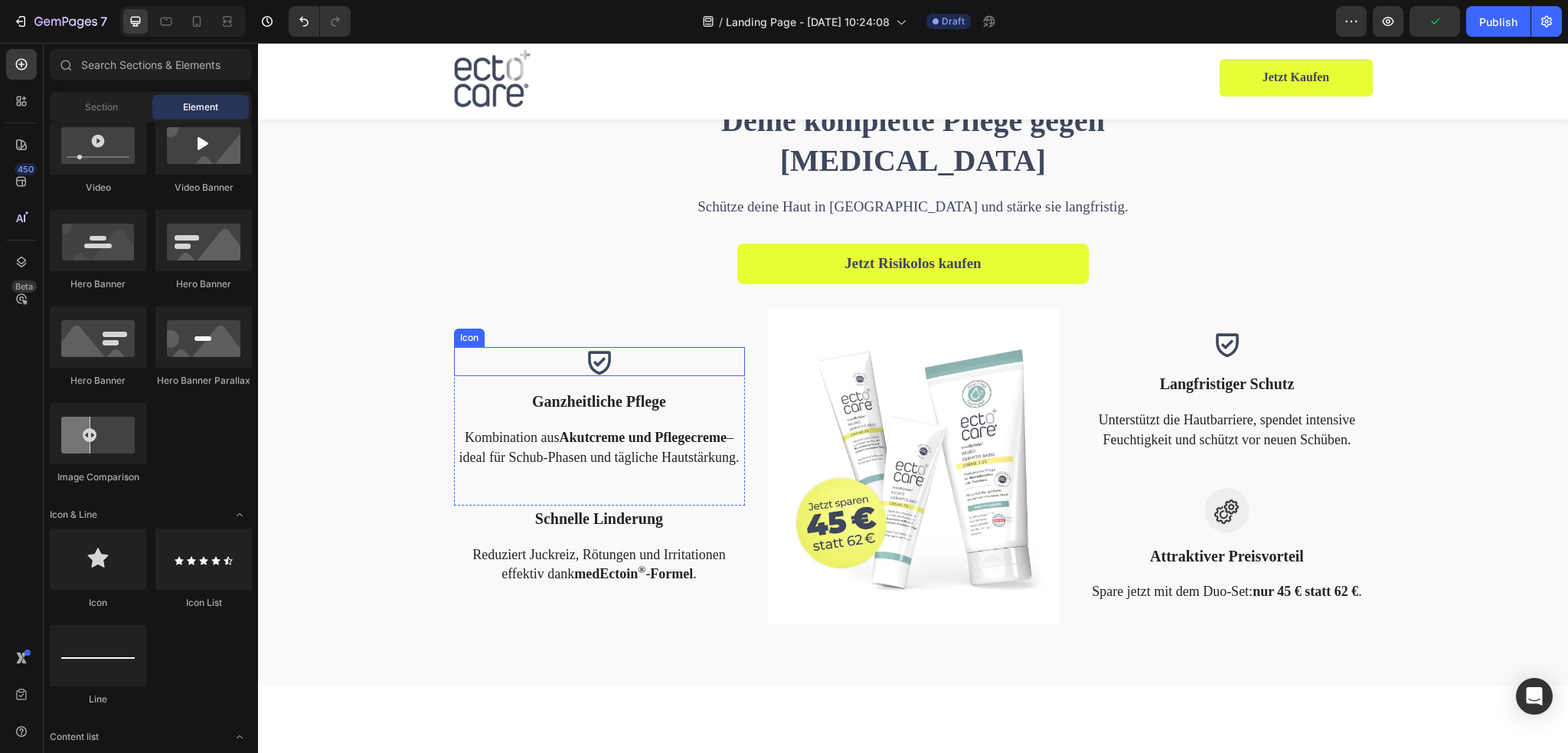
click at [589, 361] on icon at bounding box center [599, 361] width 29 height 29
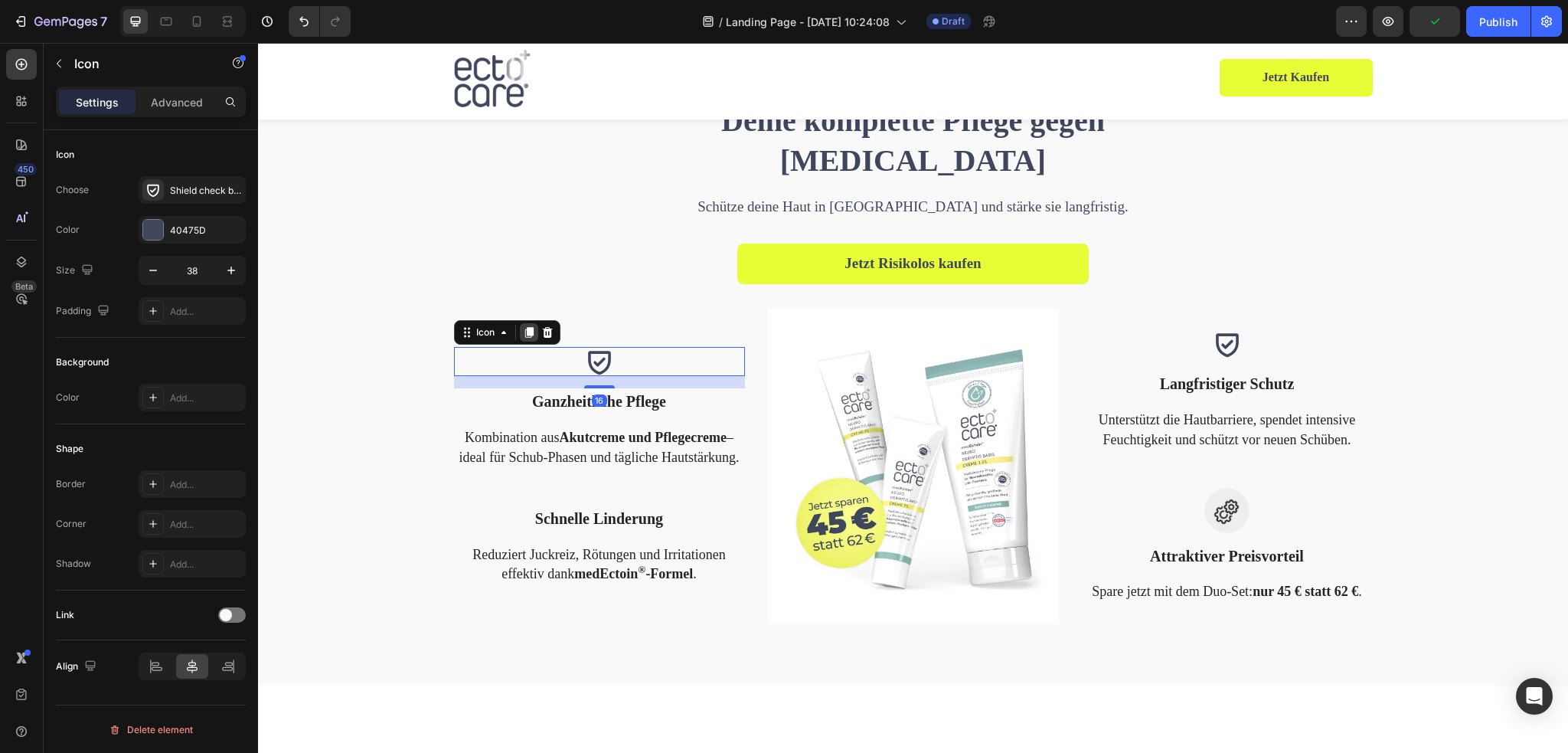
click at [523, 334] on icon at bounding box center [529, 332] width 12 height 12
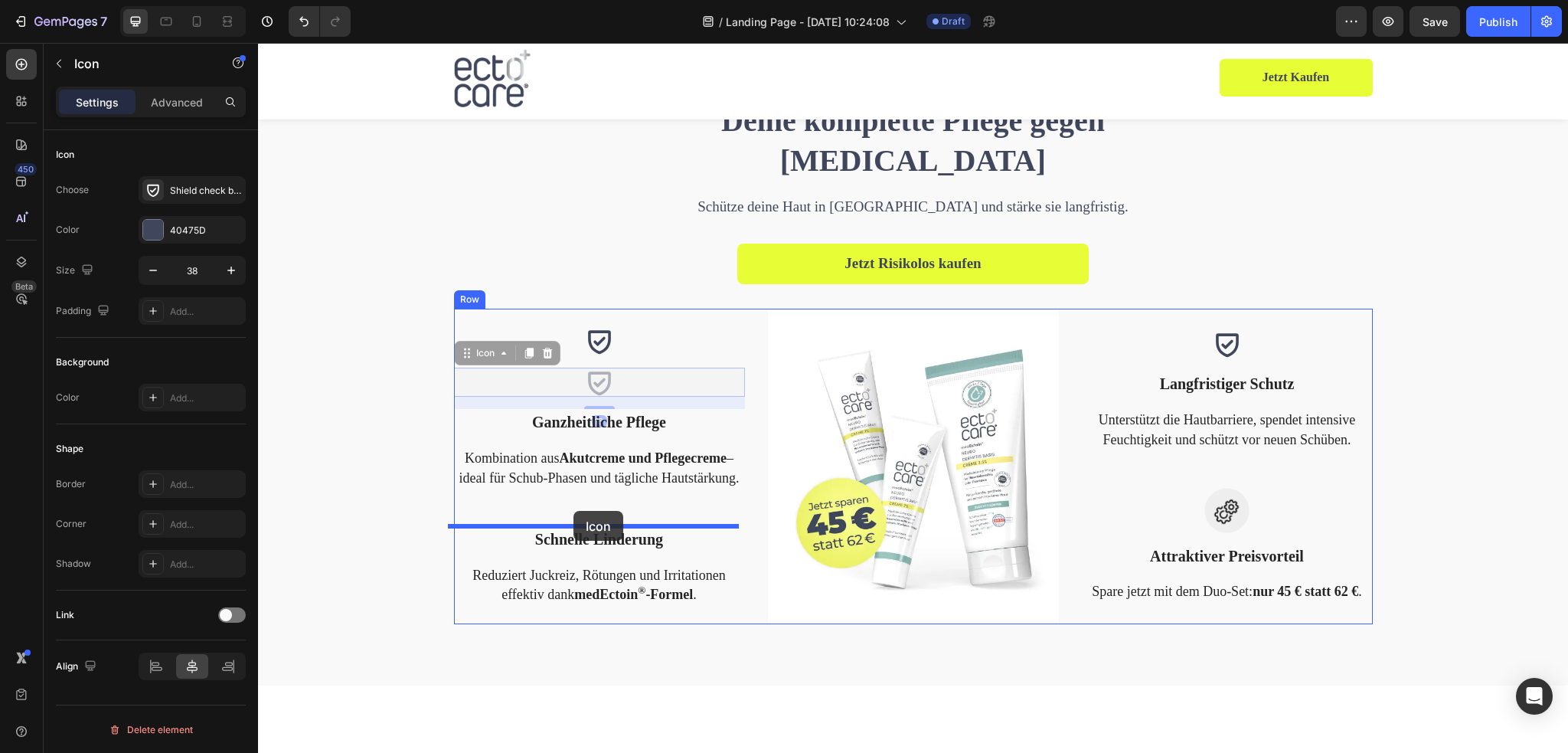
drag, startPoint x: 463, startPoint y: 353, endPoint x: 573, endPoint y: 510, distance: 191.7
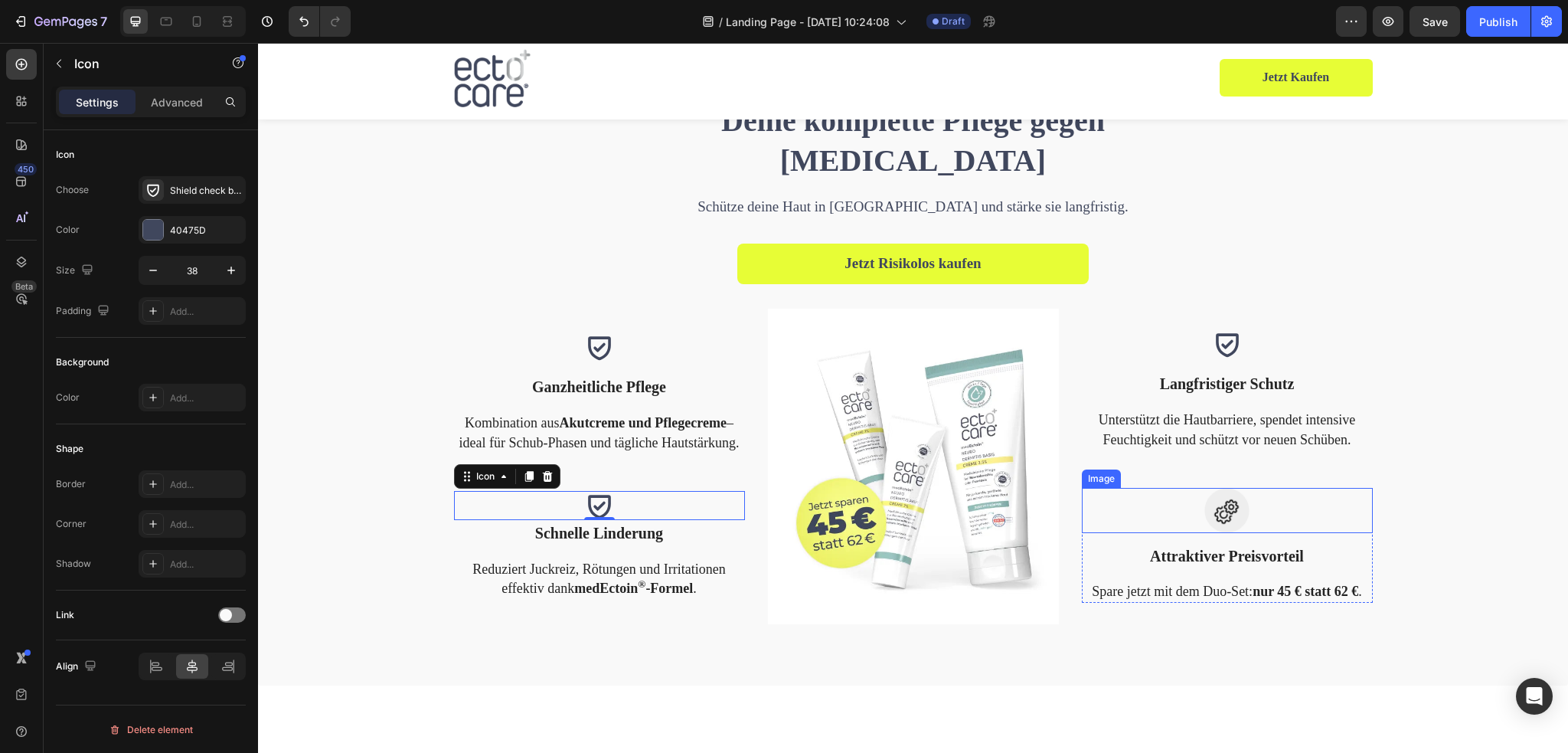
click at [1238, 505] on img at bounding box center [1226, 510] width 45 height 45
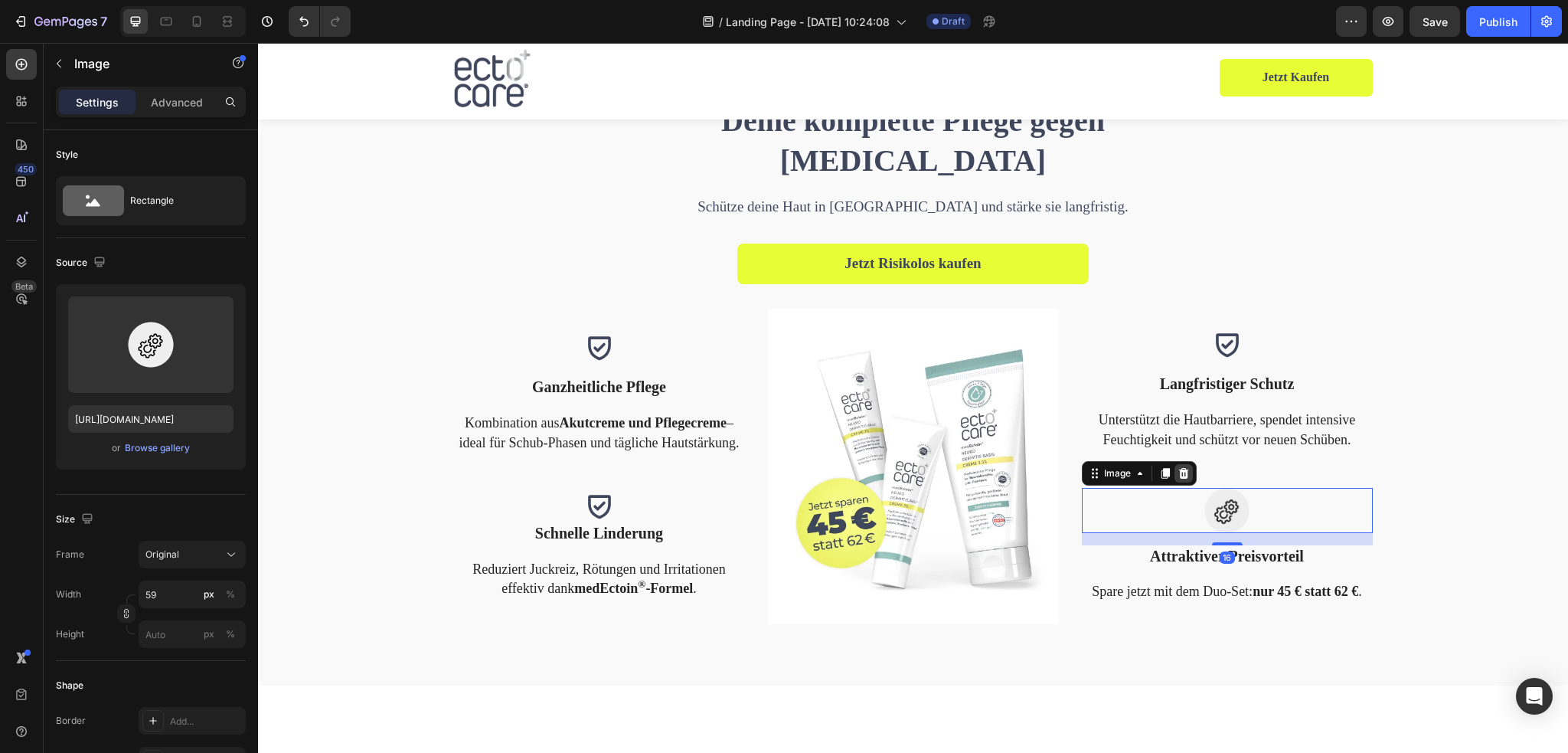
click at [1178, 472] on icon at bounding box center [1184, 473] width 12 height 12
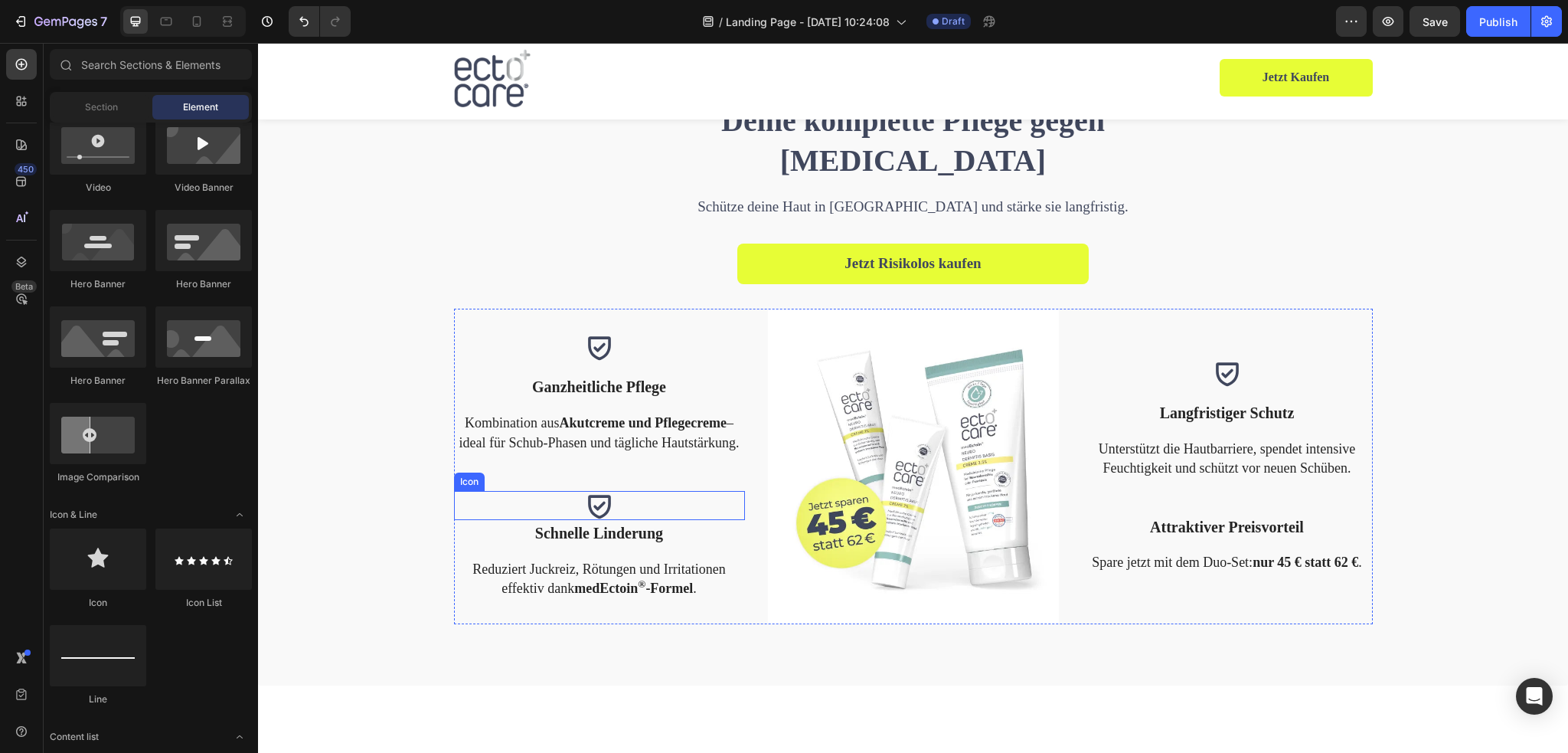
click at [585, 501] on icon at bounding box center [599, 505] width 29 height 29
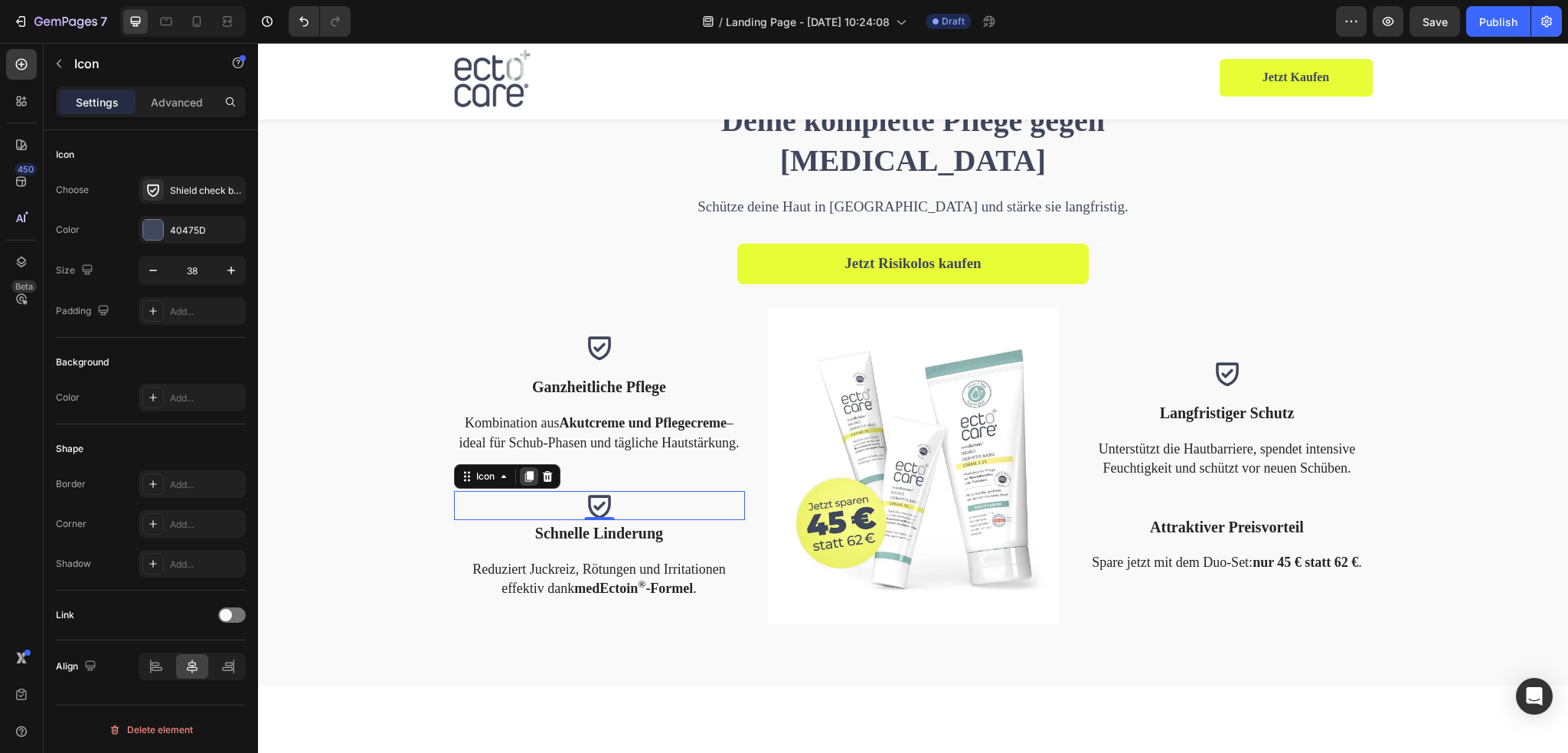
click at [524, 477] on icon at bounding box center [529, 476] width 9 height 11
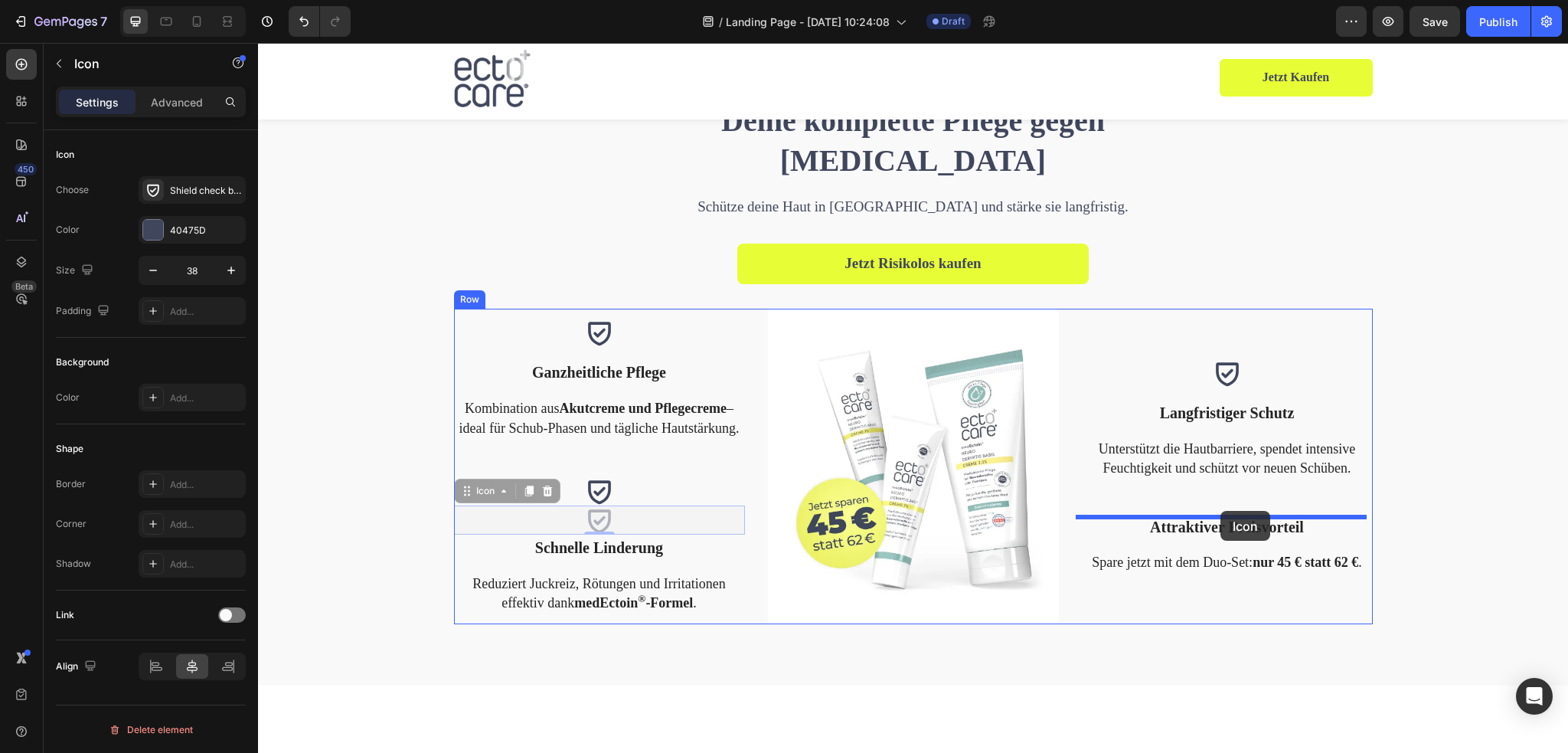
drag, startPoint x: 462, startPoint y: 489, endPoint x: 1221, endPoint y: 510, distance: 759.3
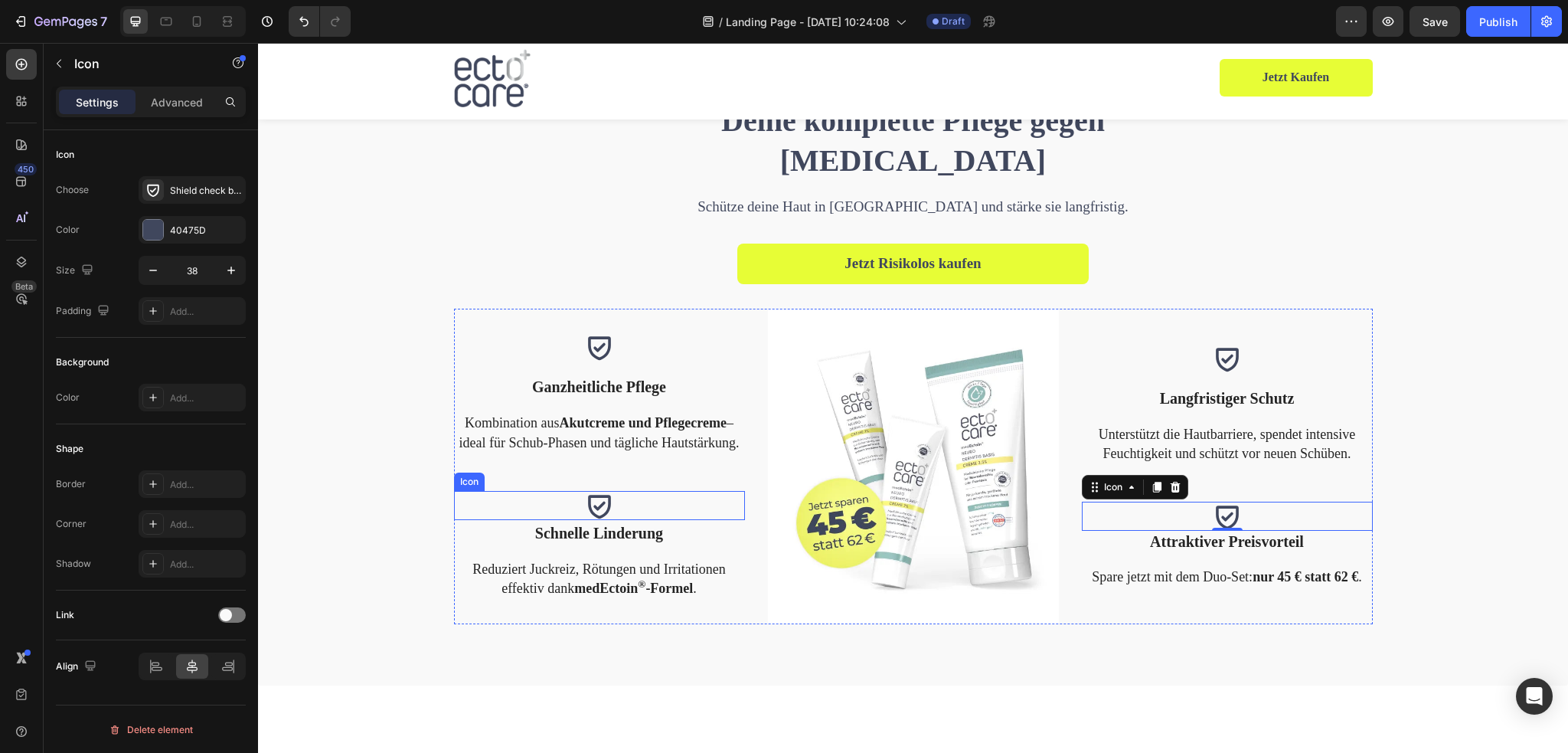
click at [594, 509] on icon at bounding box center [599, 505] width 29 height 29
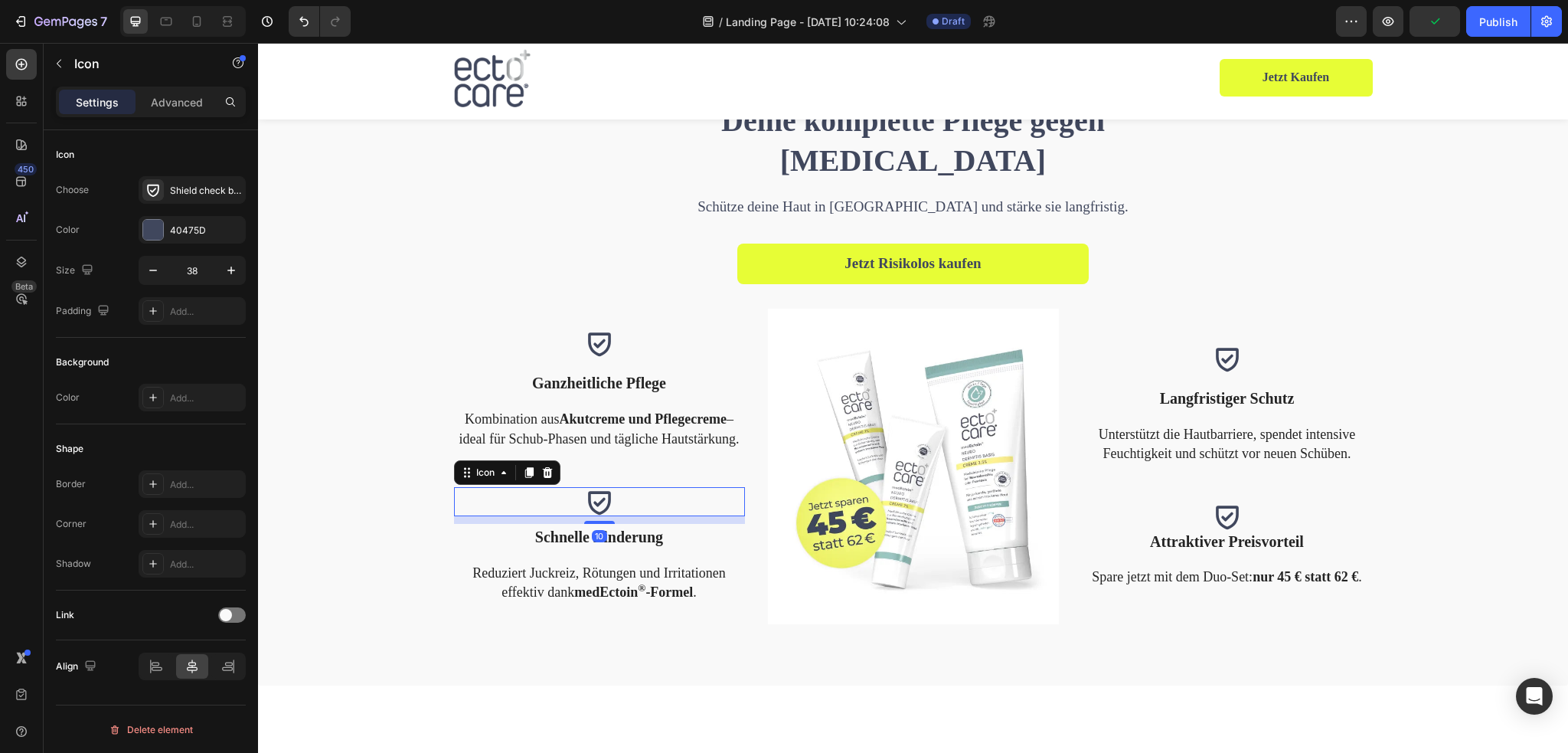
drag, startPoint x: 595, startPoint y: 519, endPoint x: 609, endPoint y: 527, distance: 16.1
click at [609, 527] on div "Icon Ganzheitliche Pflege Text block Kombination aus Akutcreme und Pflegecreme …" at bounding box center [599, 466] width 291 height 315
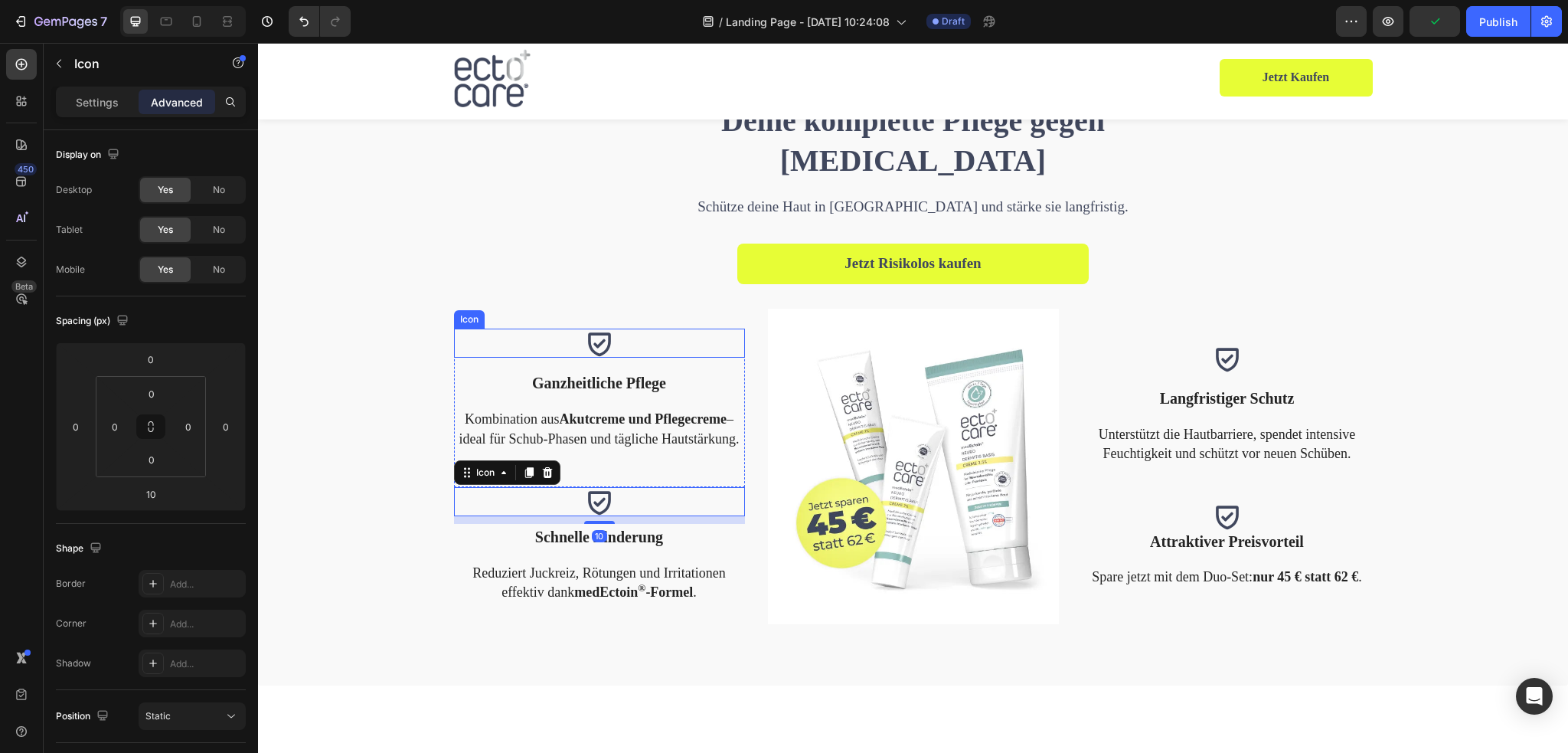
click at [593, 352] on icon at bounding box center [599, 343] width 29 height 29
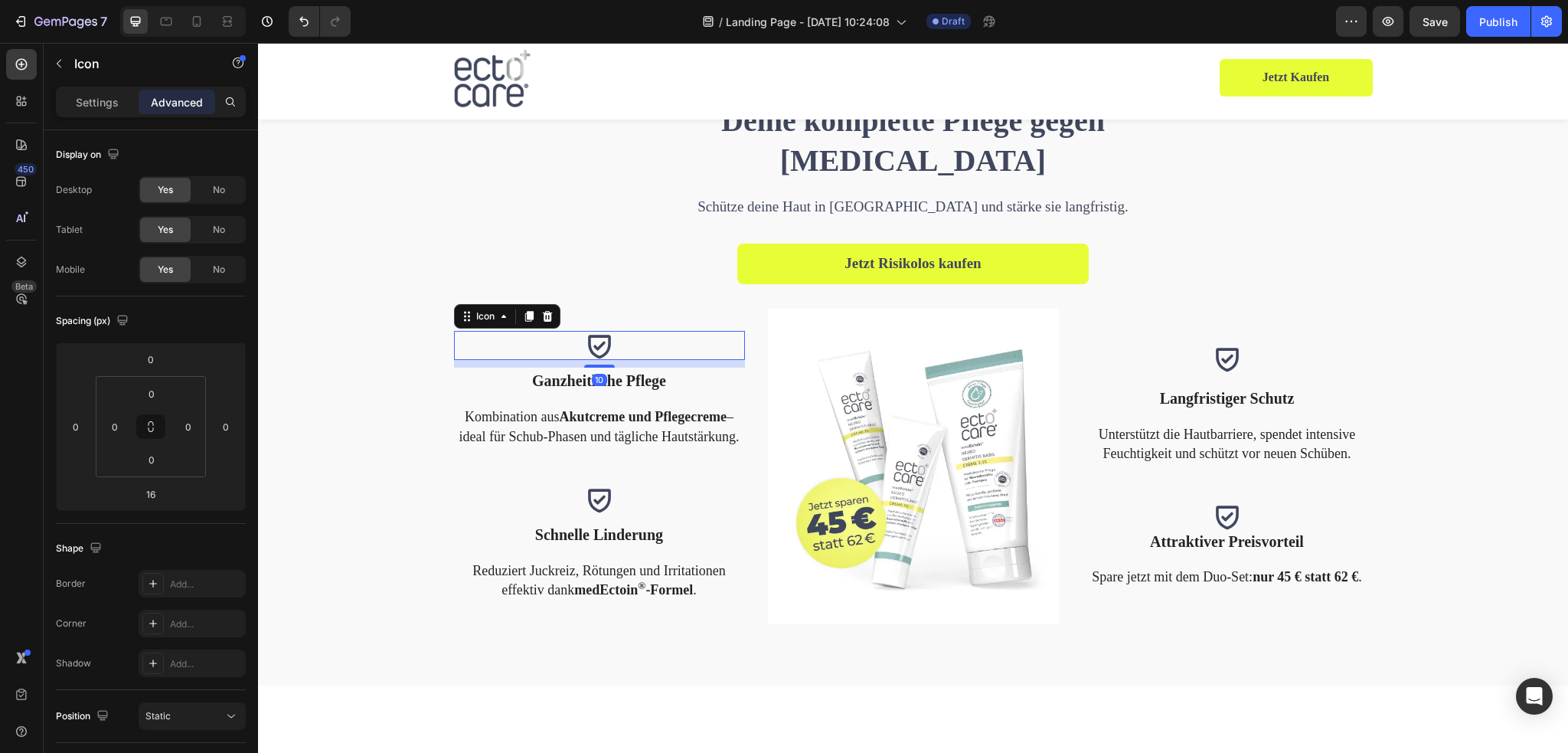
drag, startPoint x: 594, startPoint y: 369, endPoint x: 631, endPoint y: 364, distance: 37.3
click at [631, 360] on div "10" at bounding box center [599, 360] width 291 height 0
type input "10"
click at [1223, 365] on icon at bounding box center [1227, 358] width 29 height 29
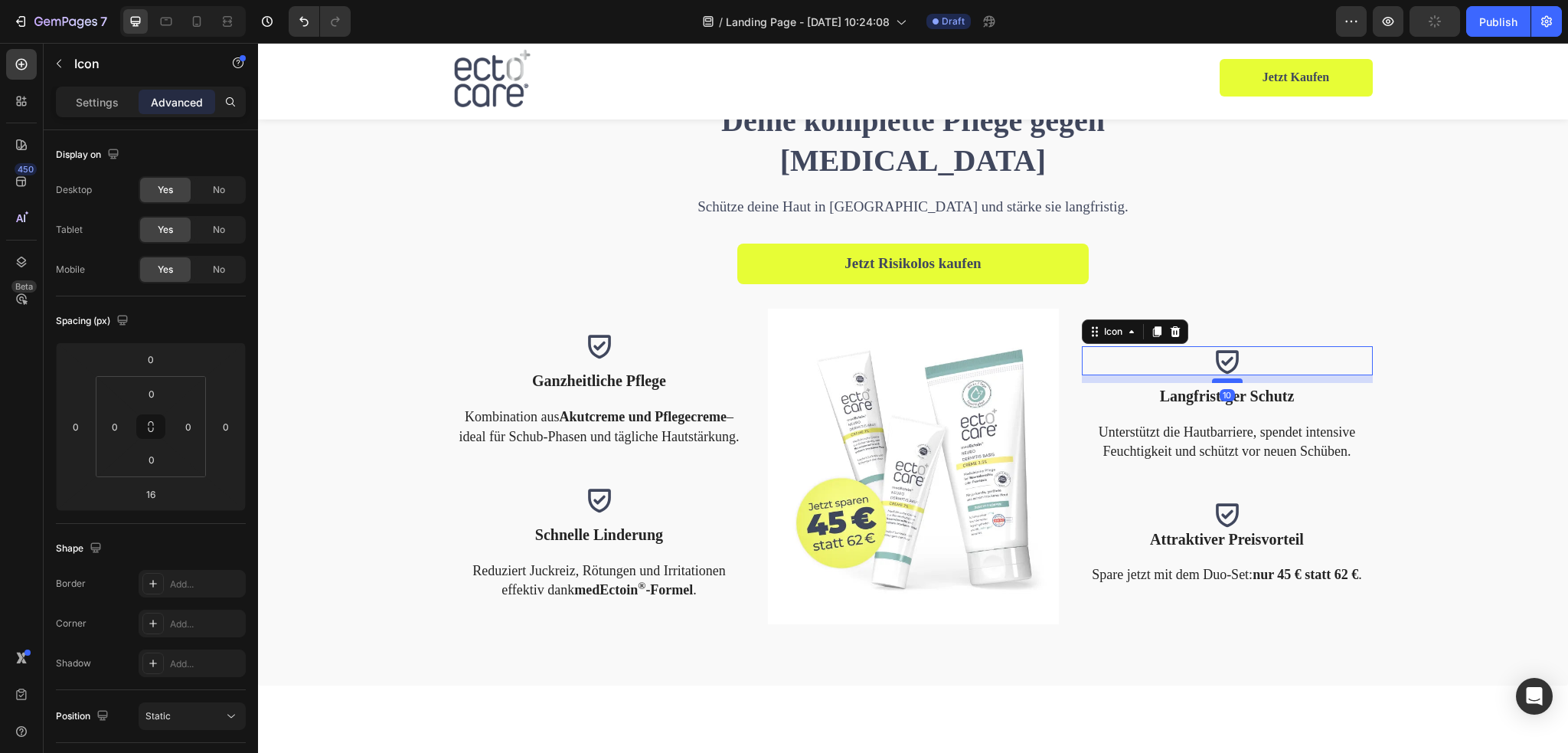
drag, startPoint x: 1220, startPoint y: 384, endPoint x: 1234, endPoint y: 379, distance: 14.9
click at [1234, 379] on div at bounding box center [1227, 380] width 31 height 4
type input "10"
click at [1223, 516] on icon at bounding box center [1227, 513] width 29 height 29
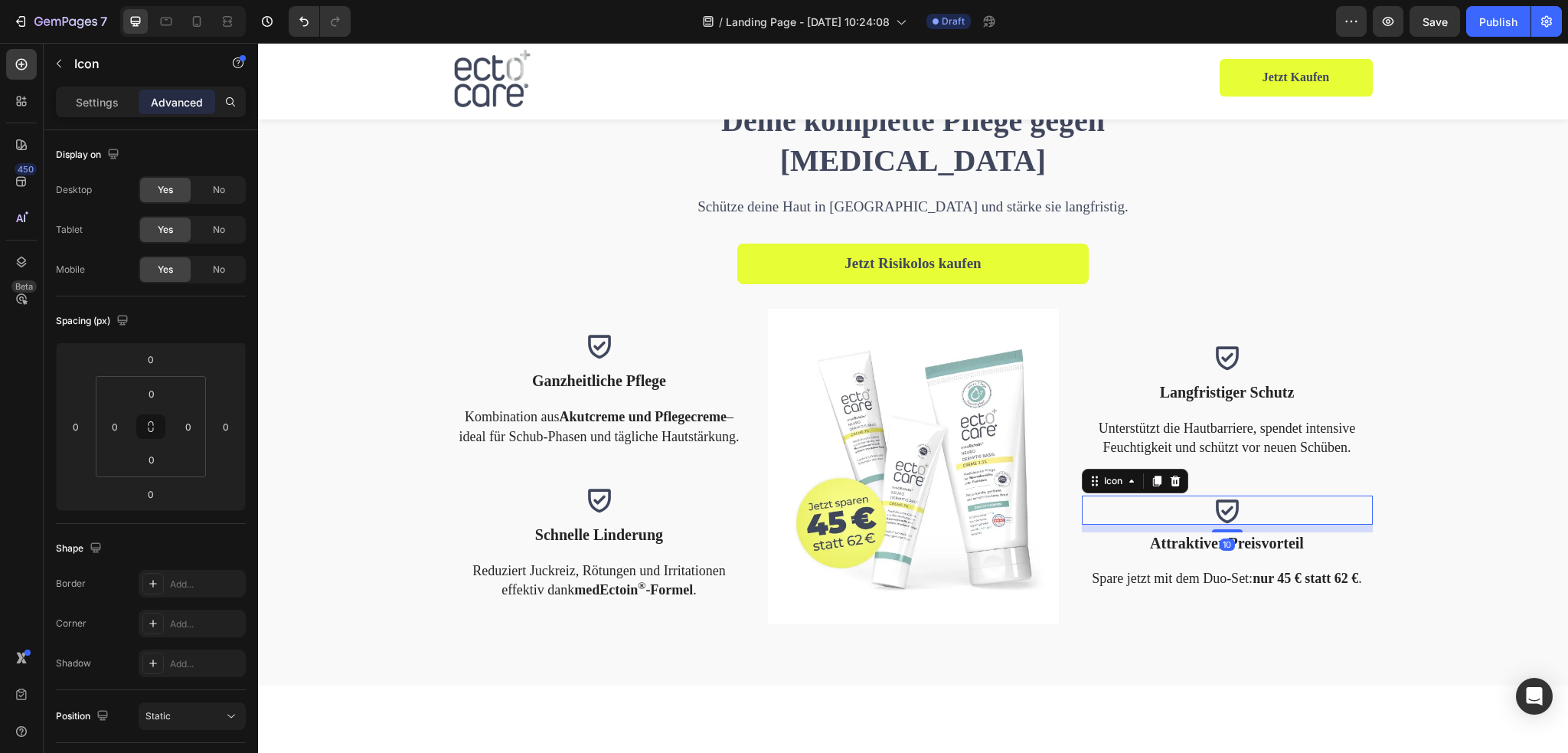
drag, startPoint x: 1224, startPoint y: 528, endPoint x: 1240, endPoint y: 536, distance: 17.9
click at [1240, 536] on div "Icon Langfristiger Schutz Text block Unterstützt die Hautbarriere, spendet inte…" at bounding box center [1227, 466] width 291 height 315
type input "10"
click at [605, 348] on icon at bounding box center [599, 345] width 29 height 29
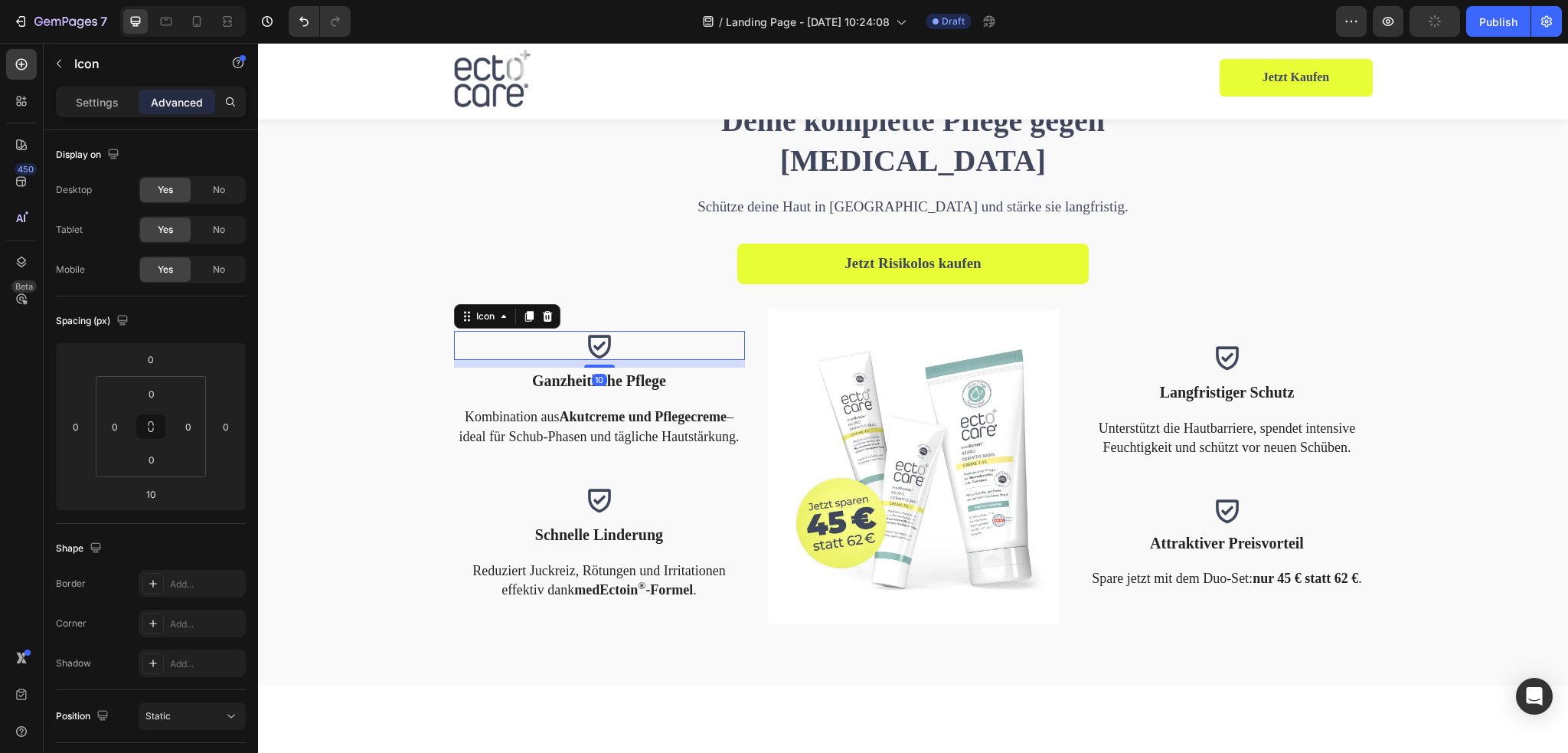
click at [595, 344] on icon at bounding box center [600, 347] width 23 height 24
click at [95, 85] on div "Icon" at bounding box center [130, 64] width 175 height 43
click at [82, 98] on p "Settings" at bounding box center [97, 102] width 43 height 16
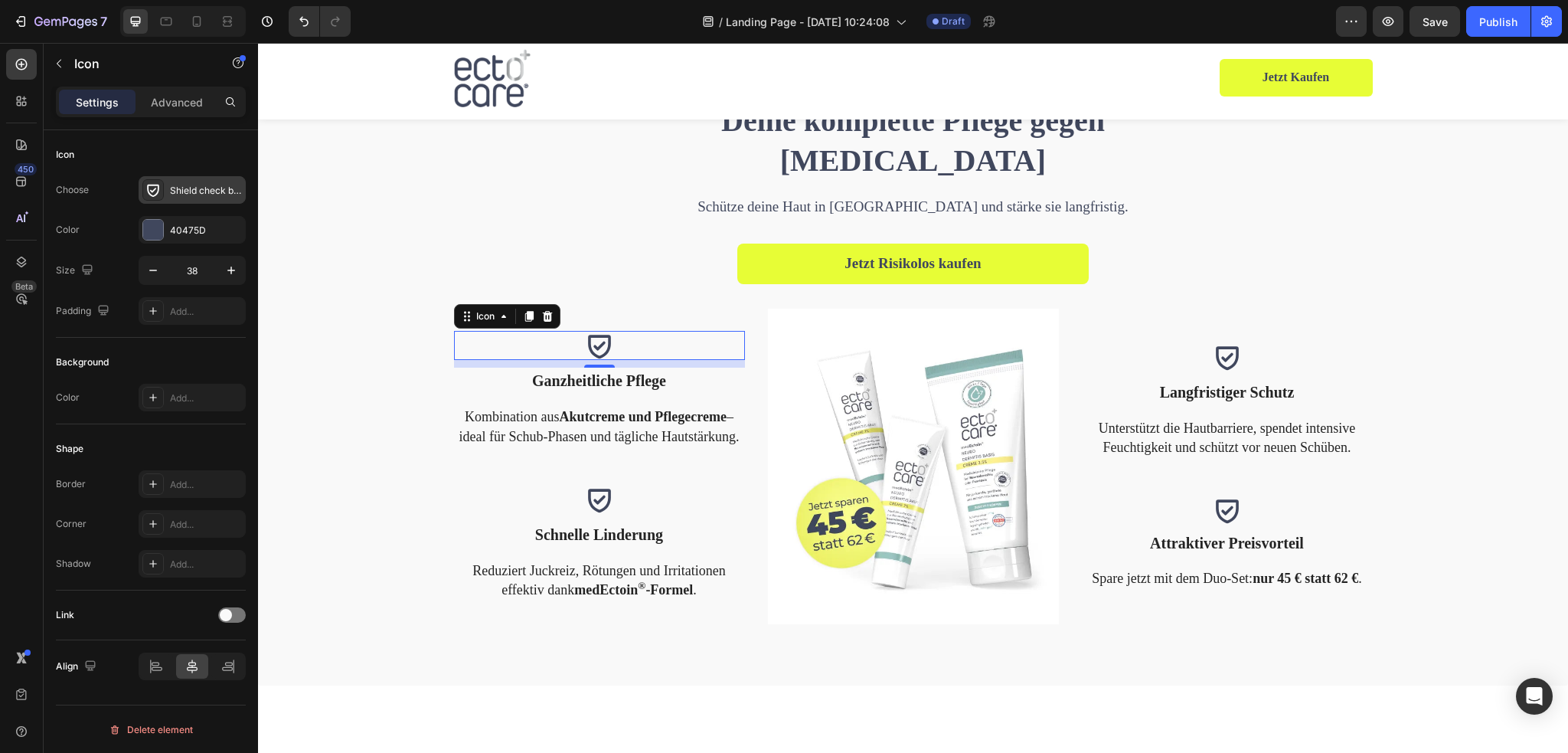
click at [197, 190] on div "Shield check bold" at bounding box center [206, 190] width 72 height 14
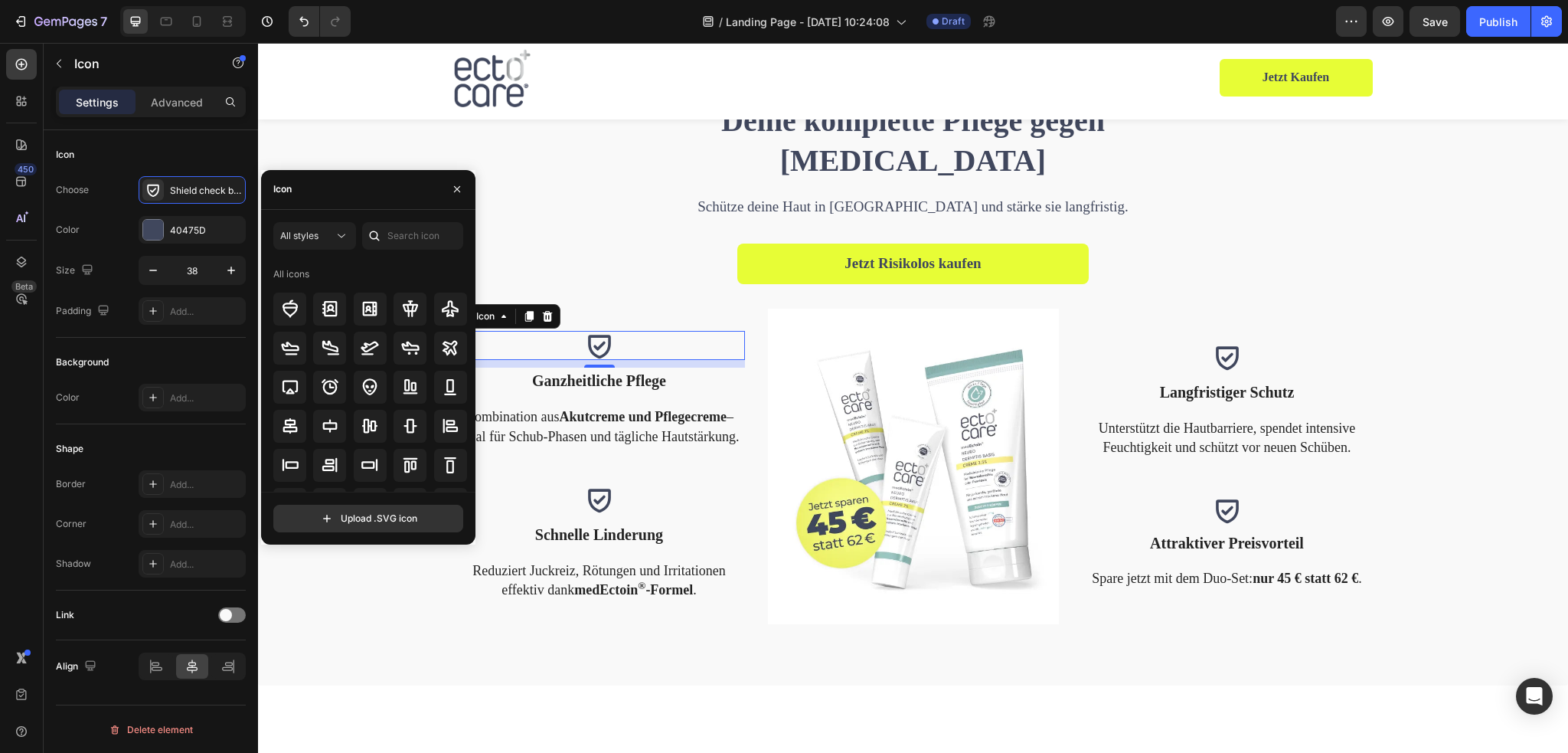
click at [307, 276] on div "All icons" at bounding box center [291, 275] width 36 height 14
click at [338, 201] on div "Icon" at bounding box center [369, 190] width 214 height 40
click at [397, 228] on input "text" at bounding box center [413, 236] width 101 height 27
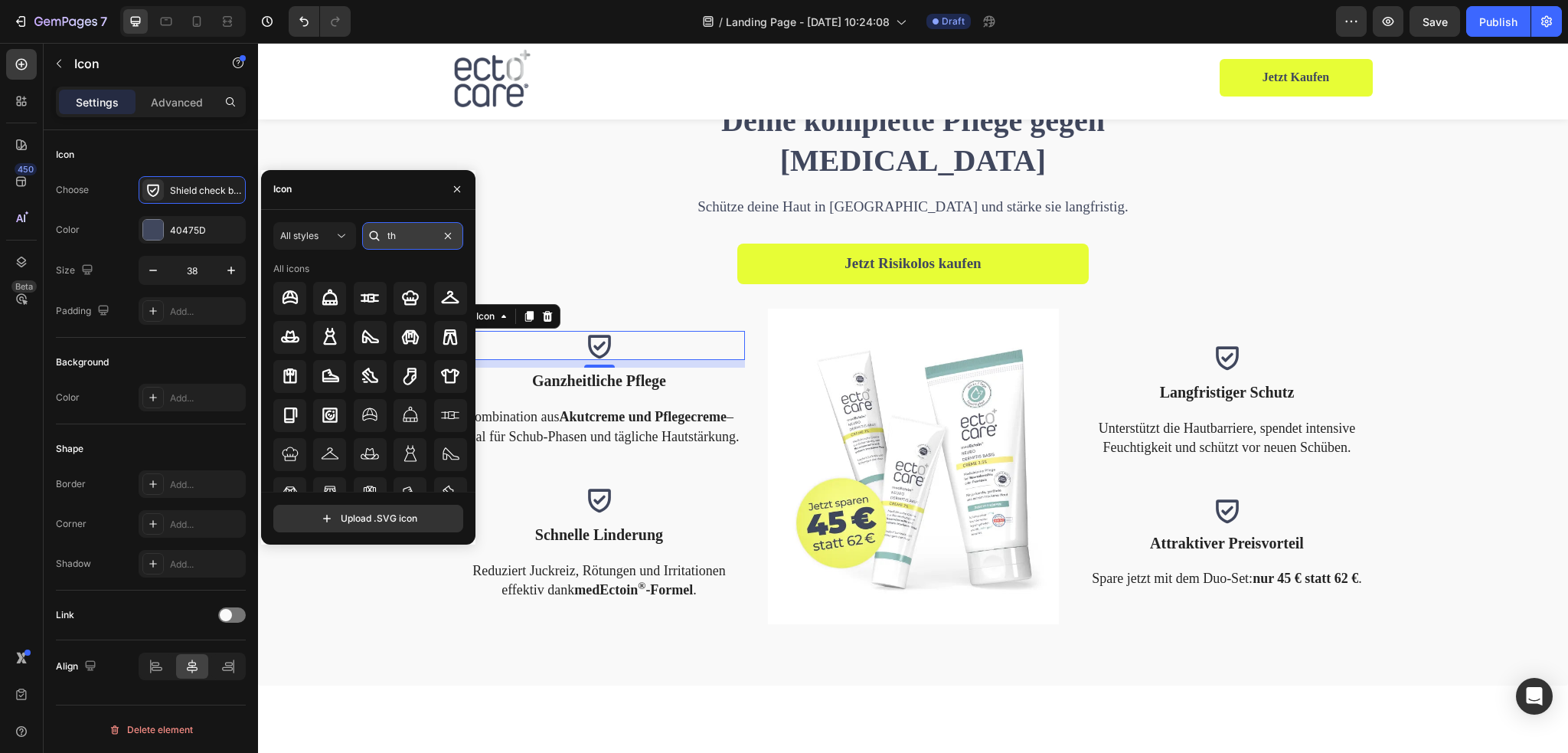
type input "t"
type input "a"
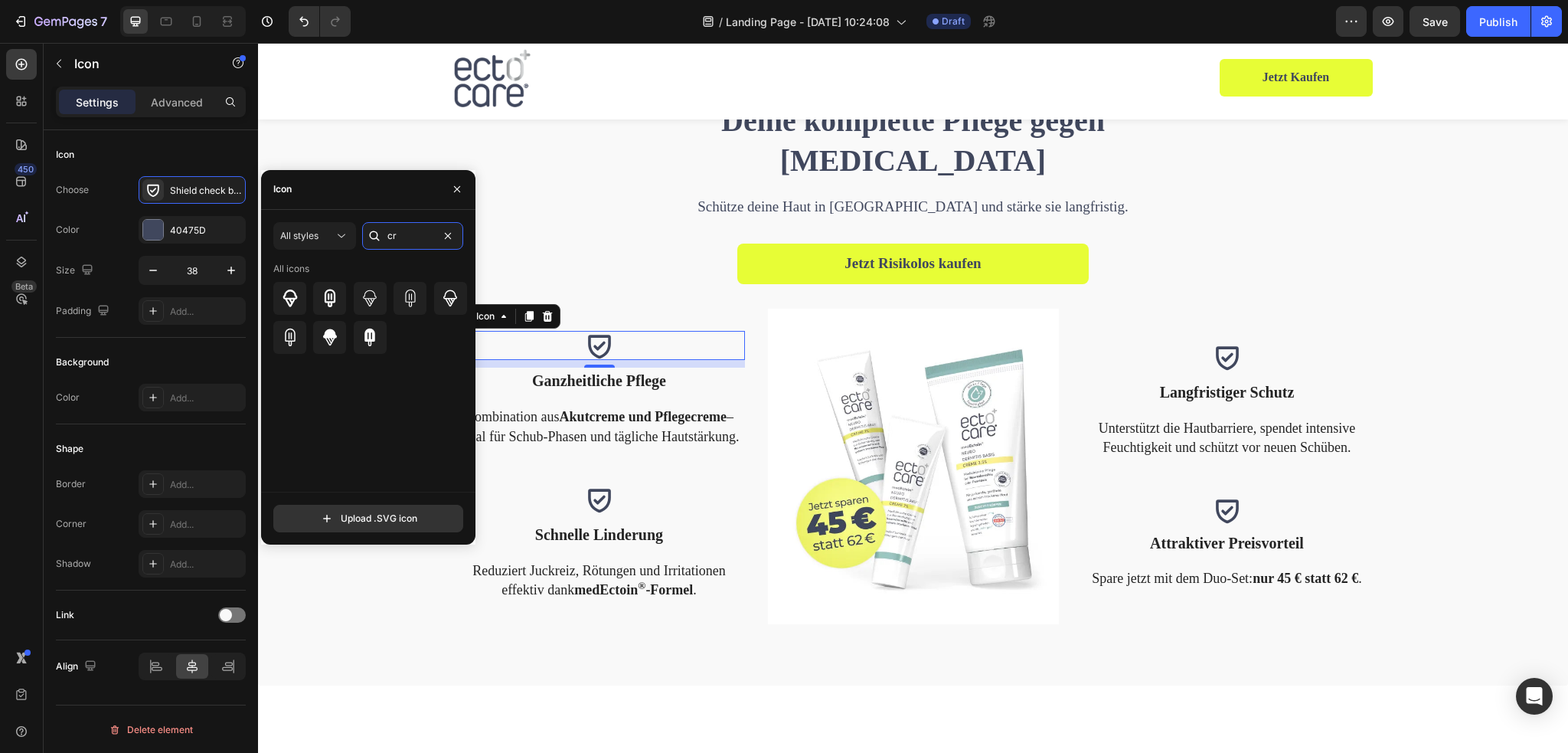
type input "c"
type input "t"
type input "b"
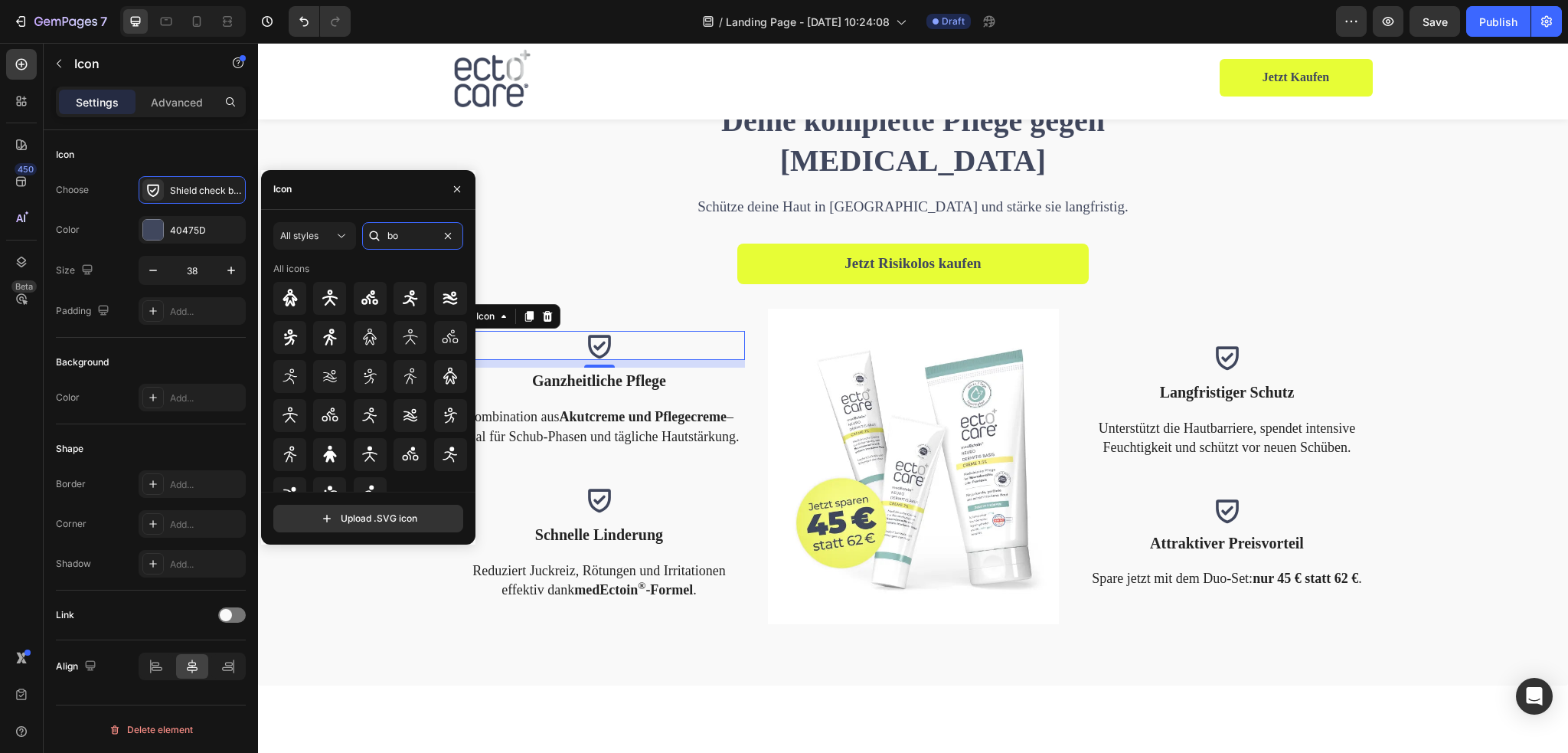
type input "b"
type input "c"
type input "a"
type input "care"
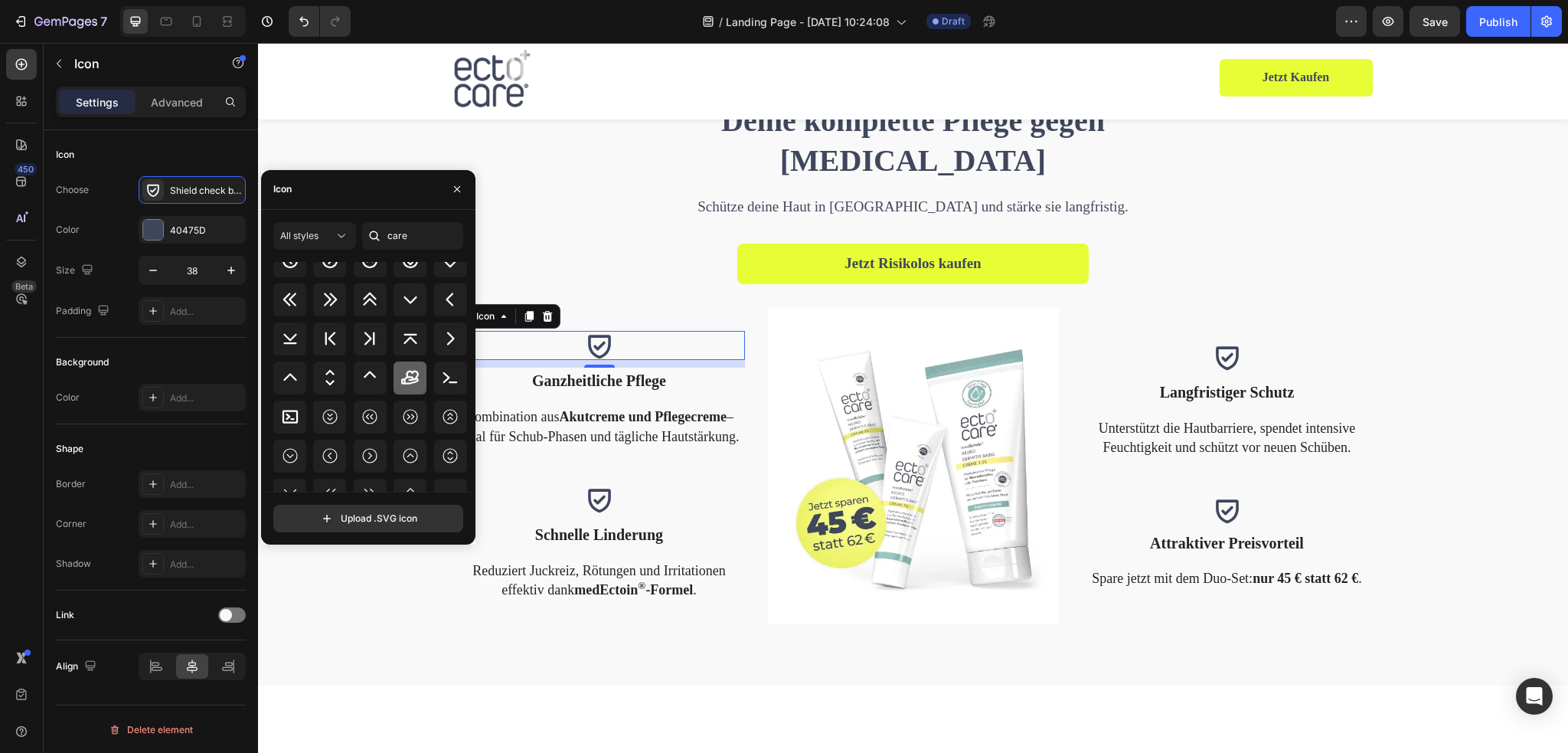
click at [408, 379] on icon at bounding box center [410, 377] width 18 height 14
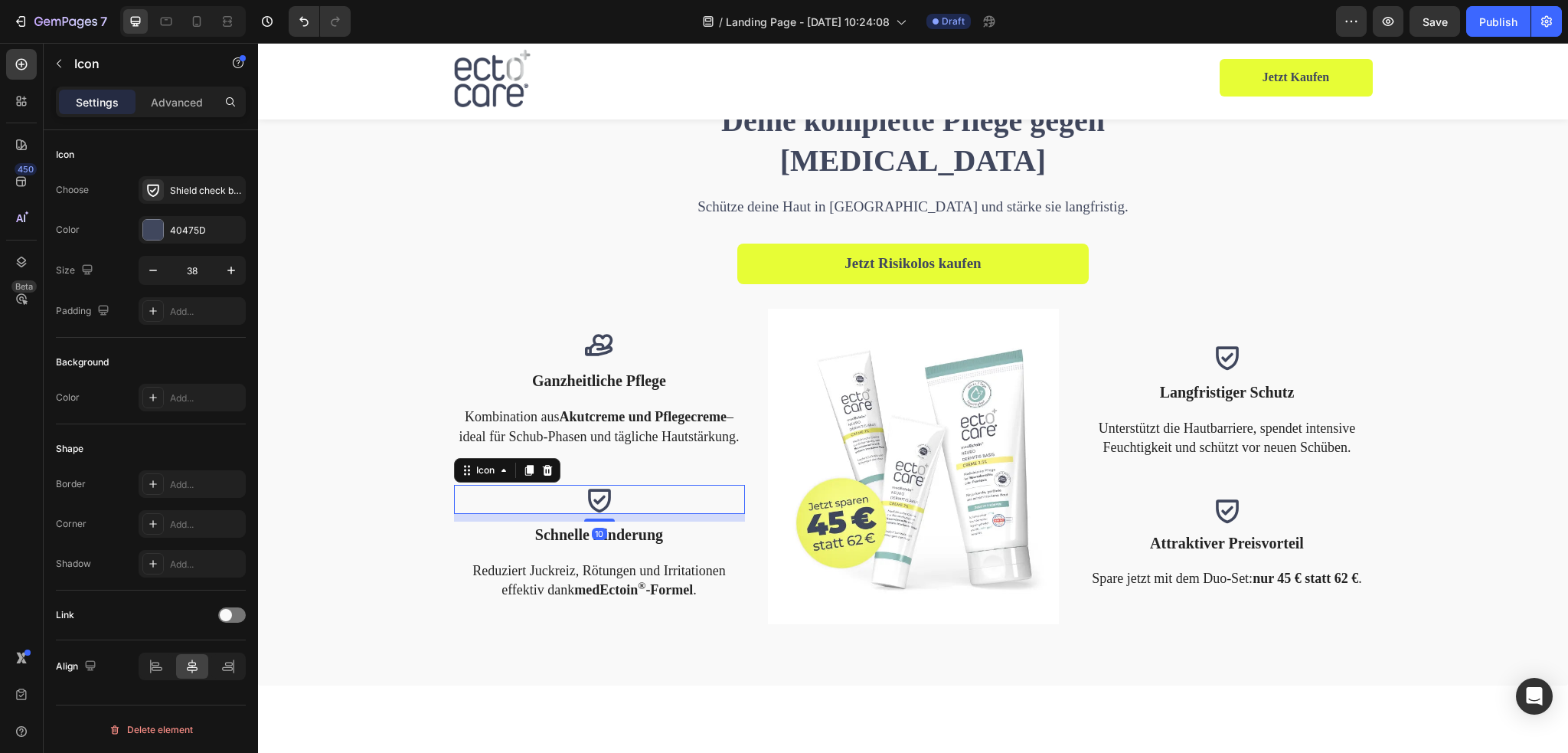
click at [588, 505] on icon at bounding box center [599, 499] width 29 height 29
click at [589, 498] on icon at bounding box center [599, 499] width 29 height 29
click at [182, 194] on div "Shield check bold" at bounding box center [206, 190] width 72 height 14
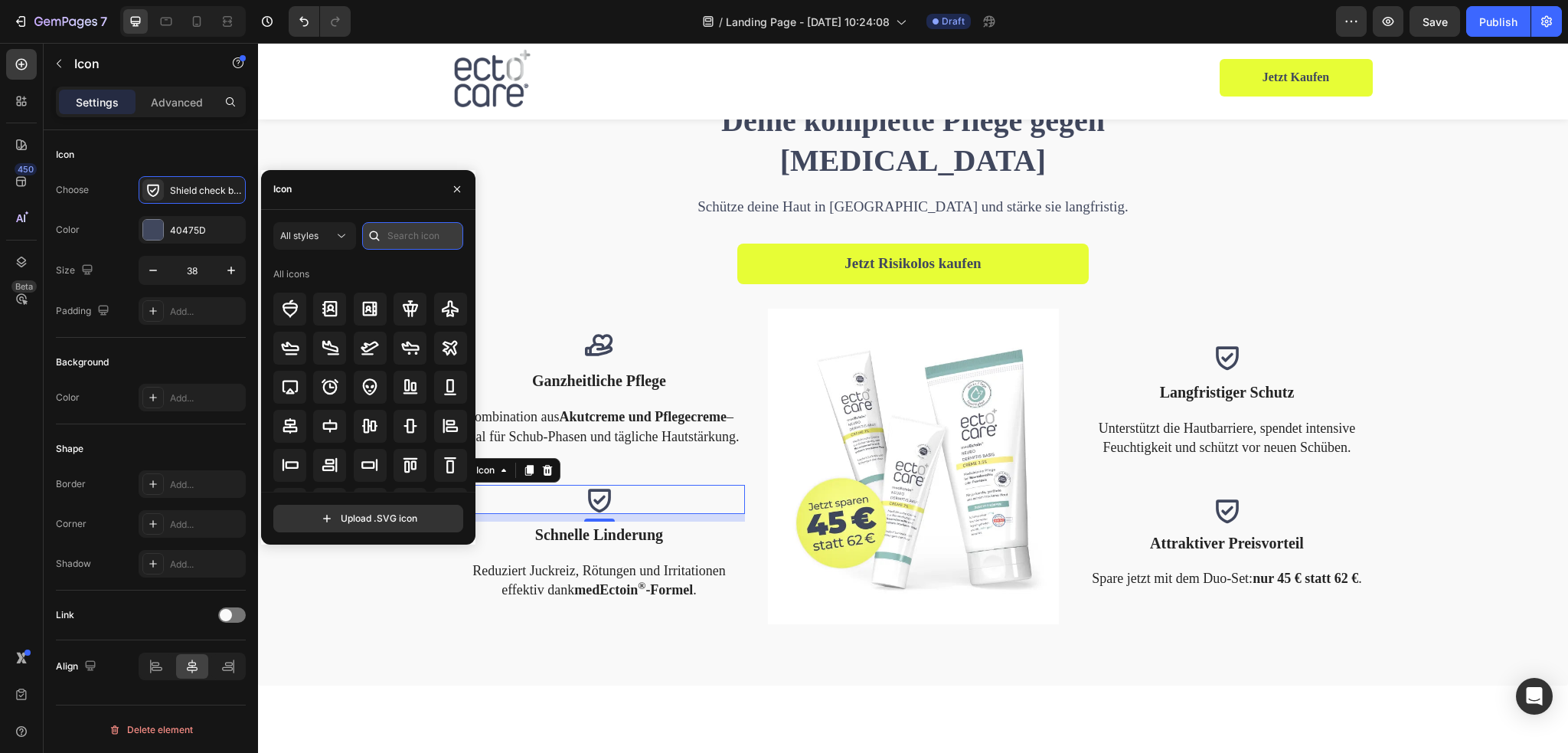
click at [399, 233] on input "text" at bounding box center [413, 236] width 101 height 27
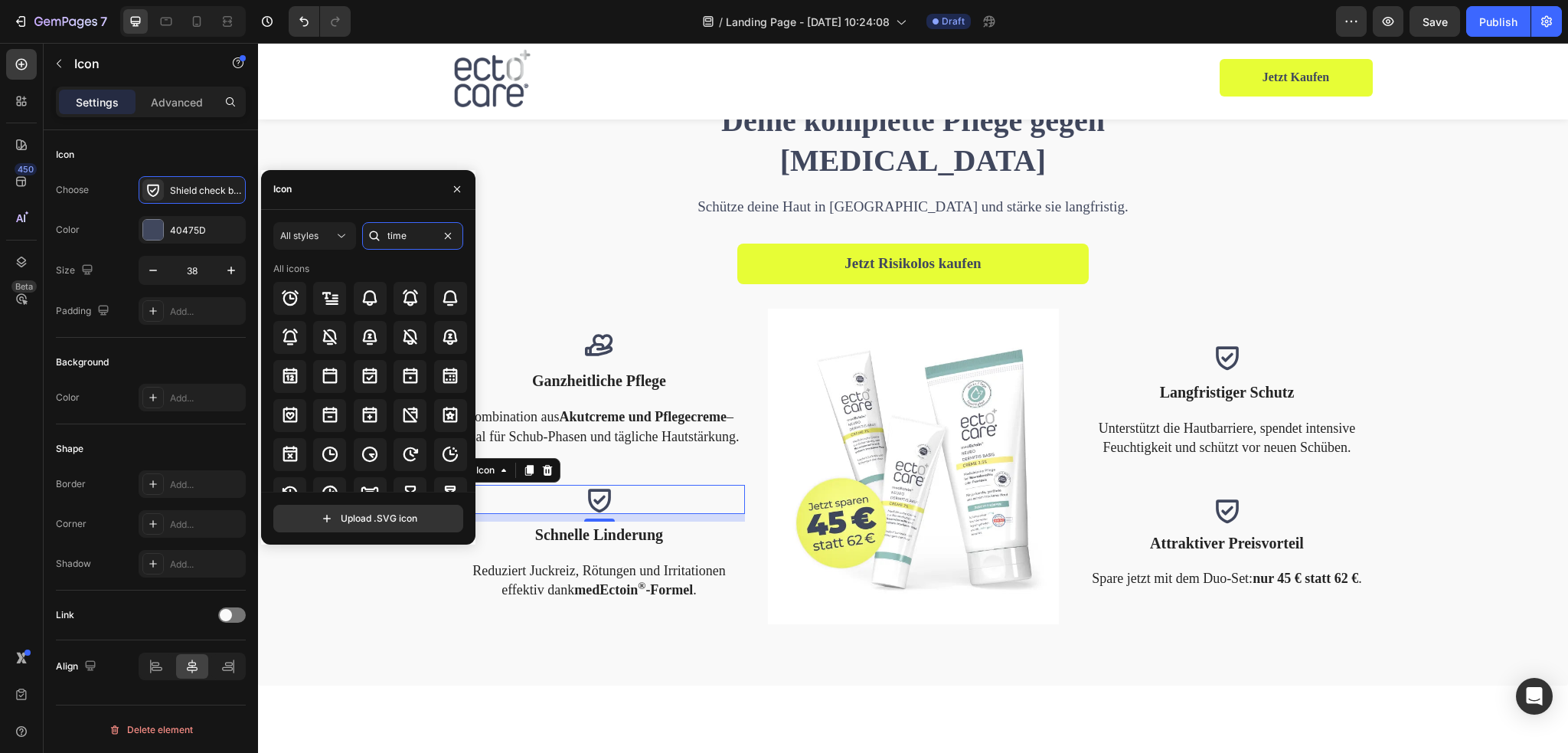
type input "time"
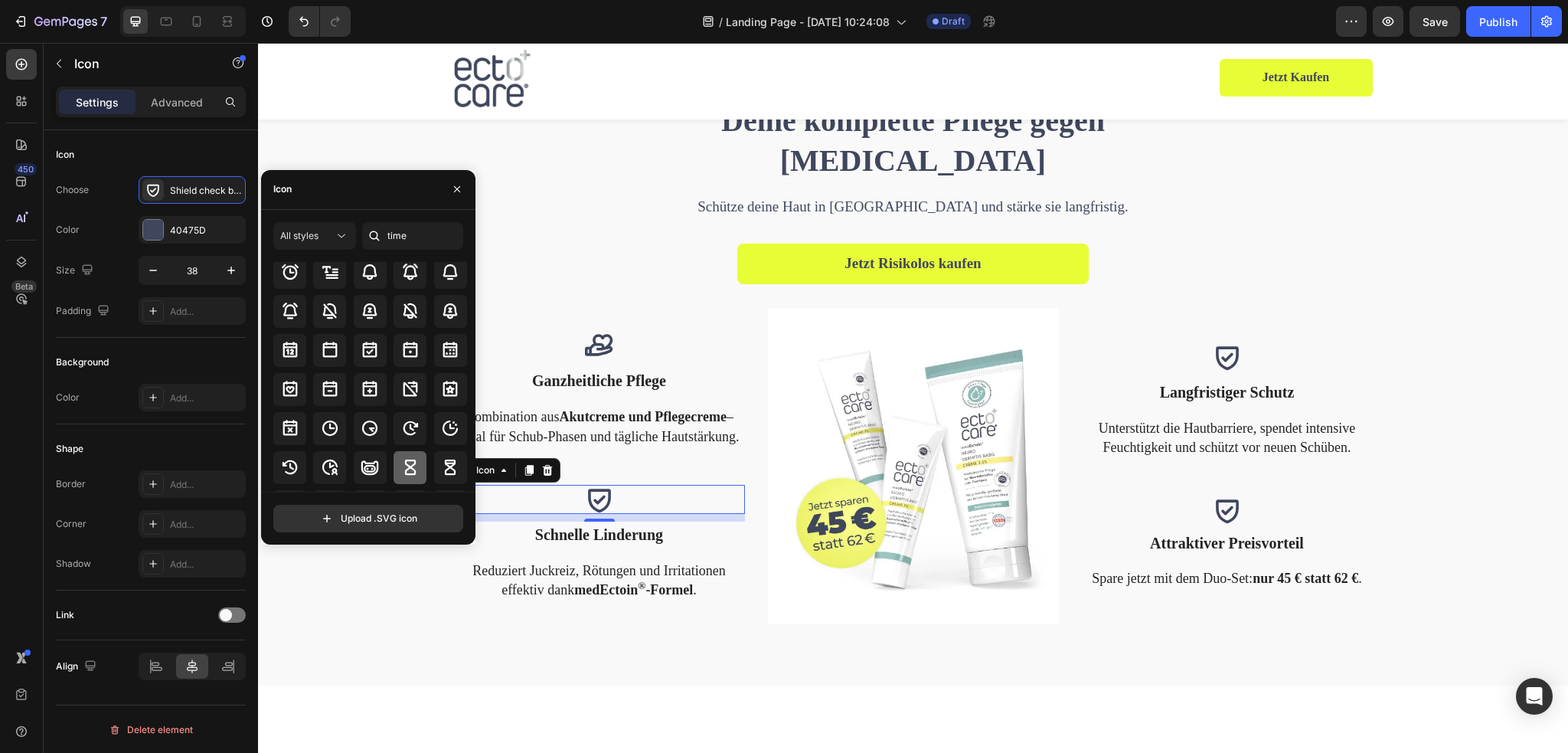
scroll to position [0, 0]
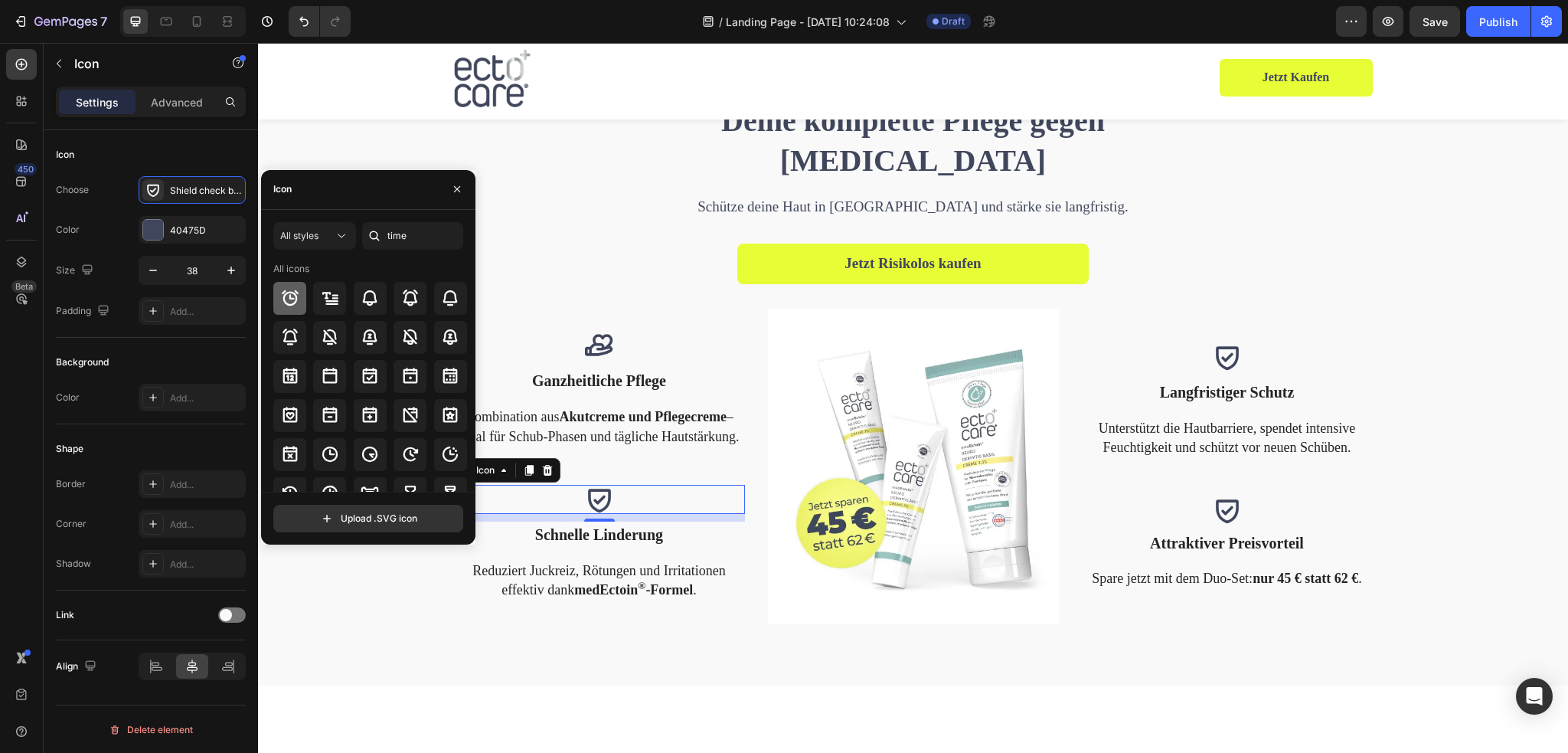
click at [291, 303] on icon at bounding box center [290, 298] width 19 height 19
click at [1219, 506] on icon at bounding box center [1227, 509] width 29 height 29
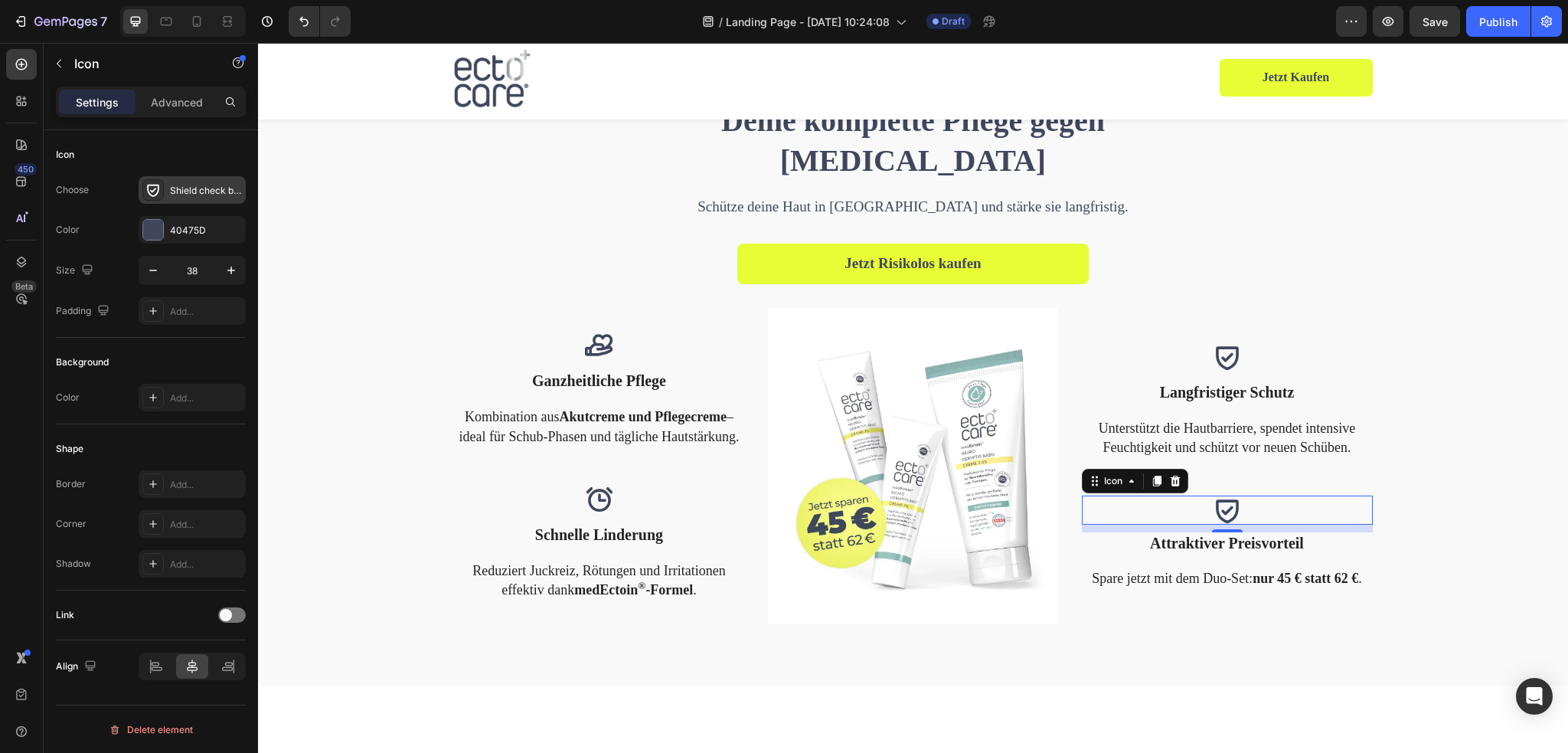
click at [192, 192] on div "Shield check bold" at bounding box center [206, 190] width 72 height 14
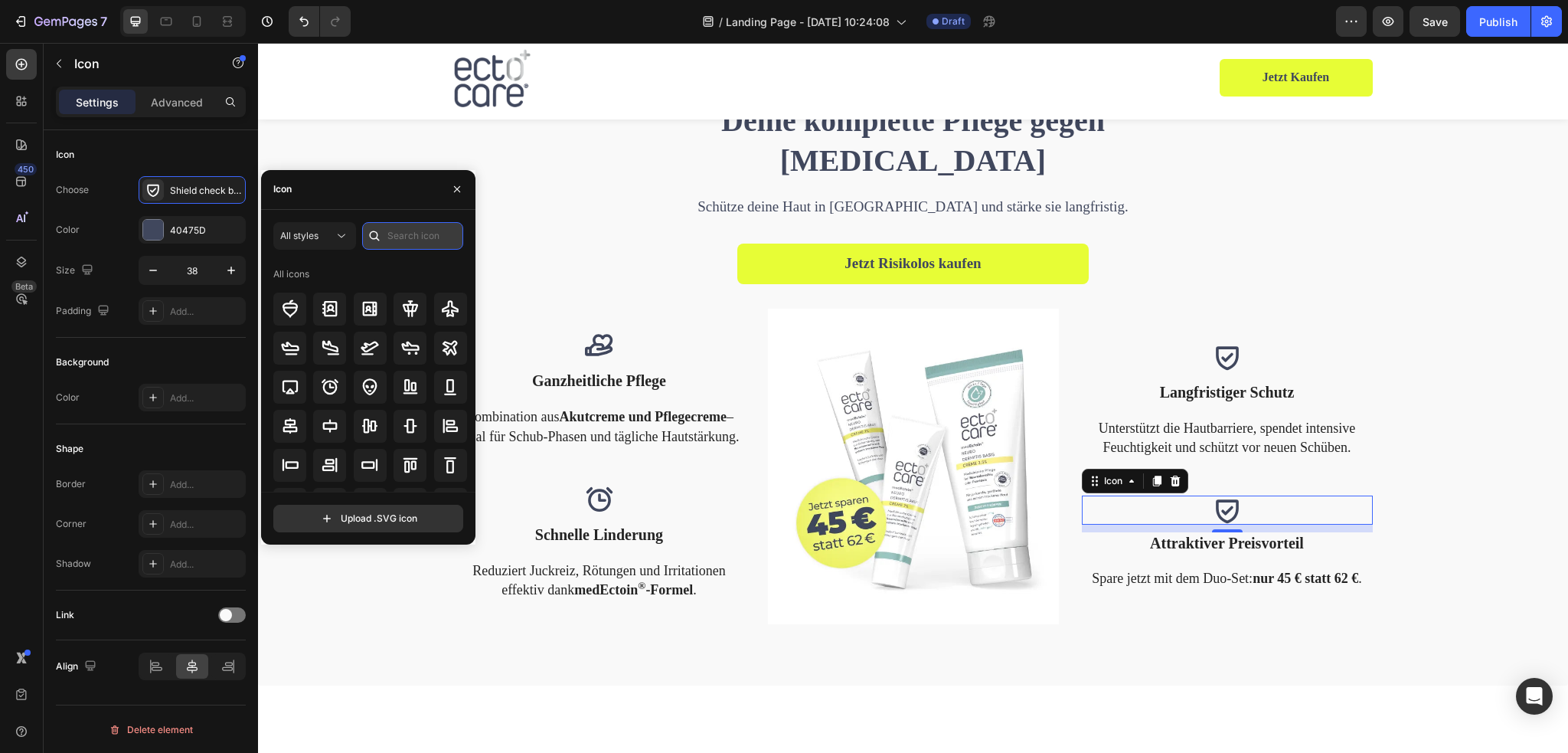
click at [415, 238] on input "text" at bounding box center [413, 236] width 101 height 27
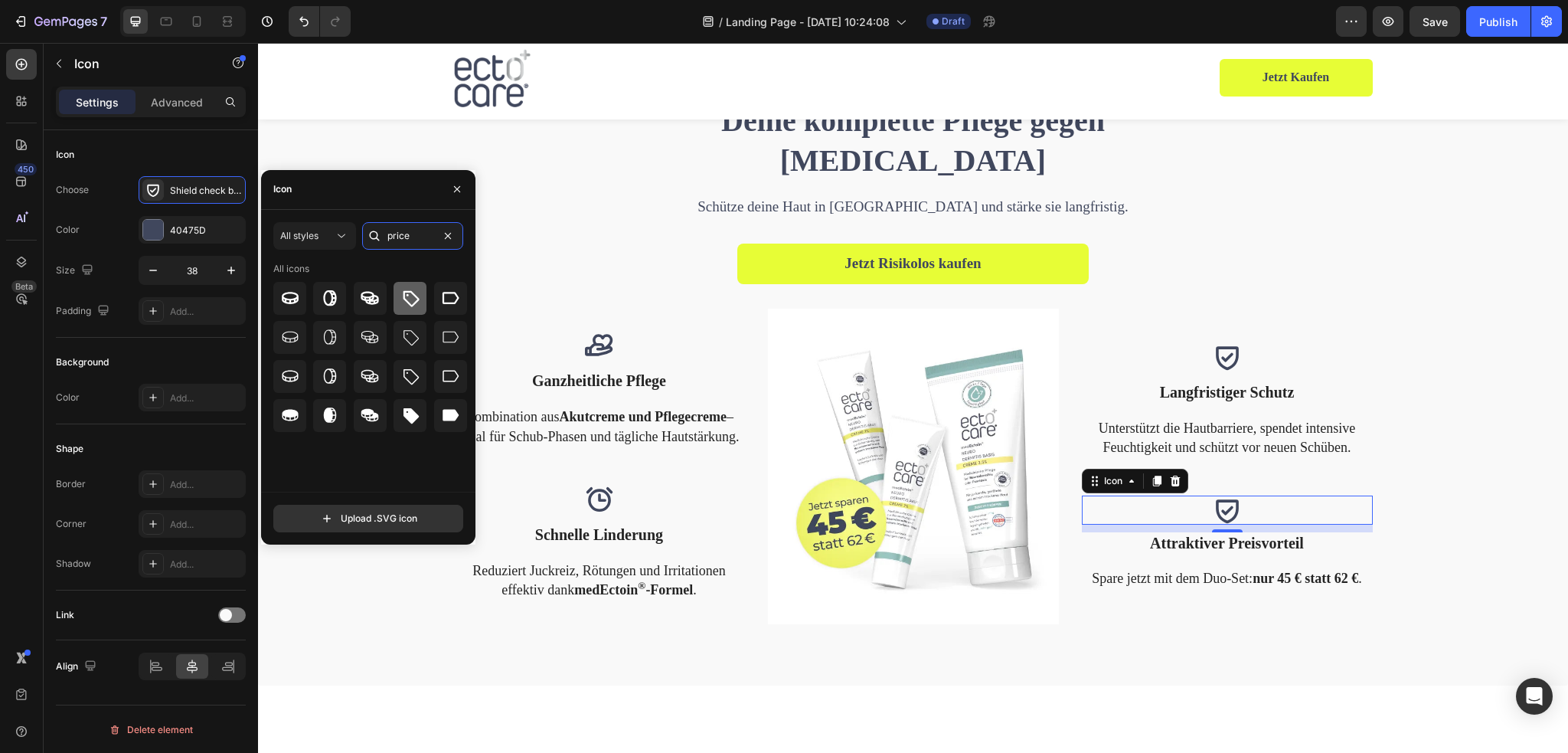
type input "price"
click at [413, 299] on icon at bounding box center [410, 298] width 19 height 19
click at [1444, 486] on div "Deine komplette Pflege gegen [MEDICAL_DATA] Heading Schütze deine Haut in [GEOG…" at bounding box center [912, 361] width 1287 height 524
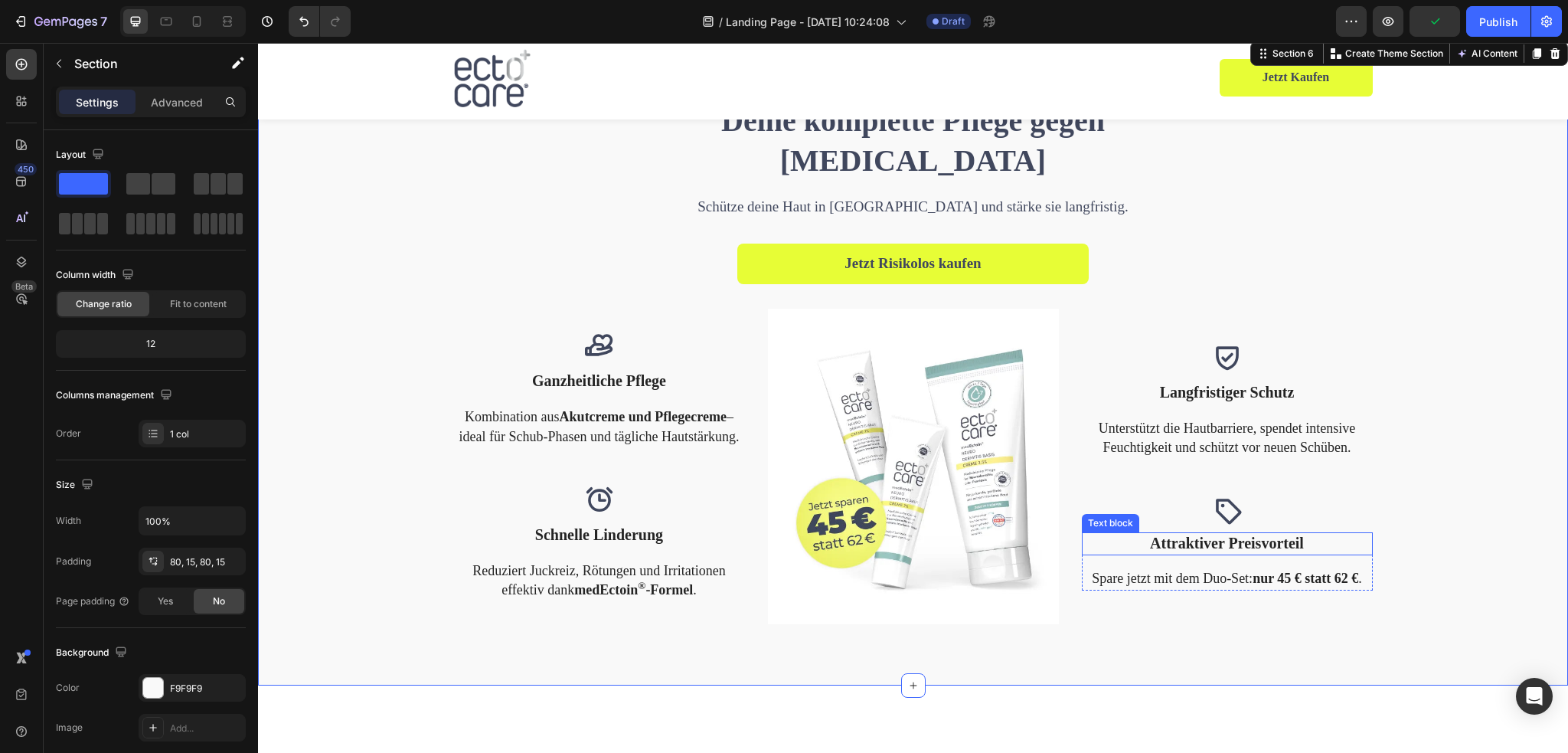
click at [1189, 539] on span "Attraktiver Preisvorteil" at bounding box center [1227, 542] width 154 height 17
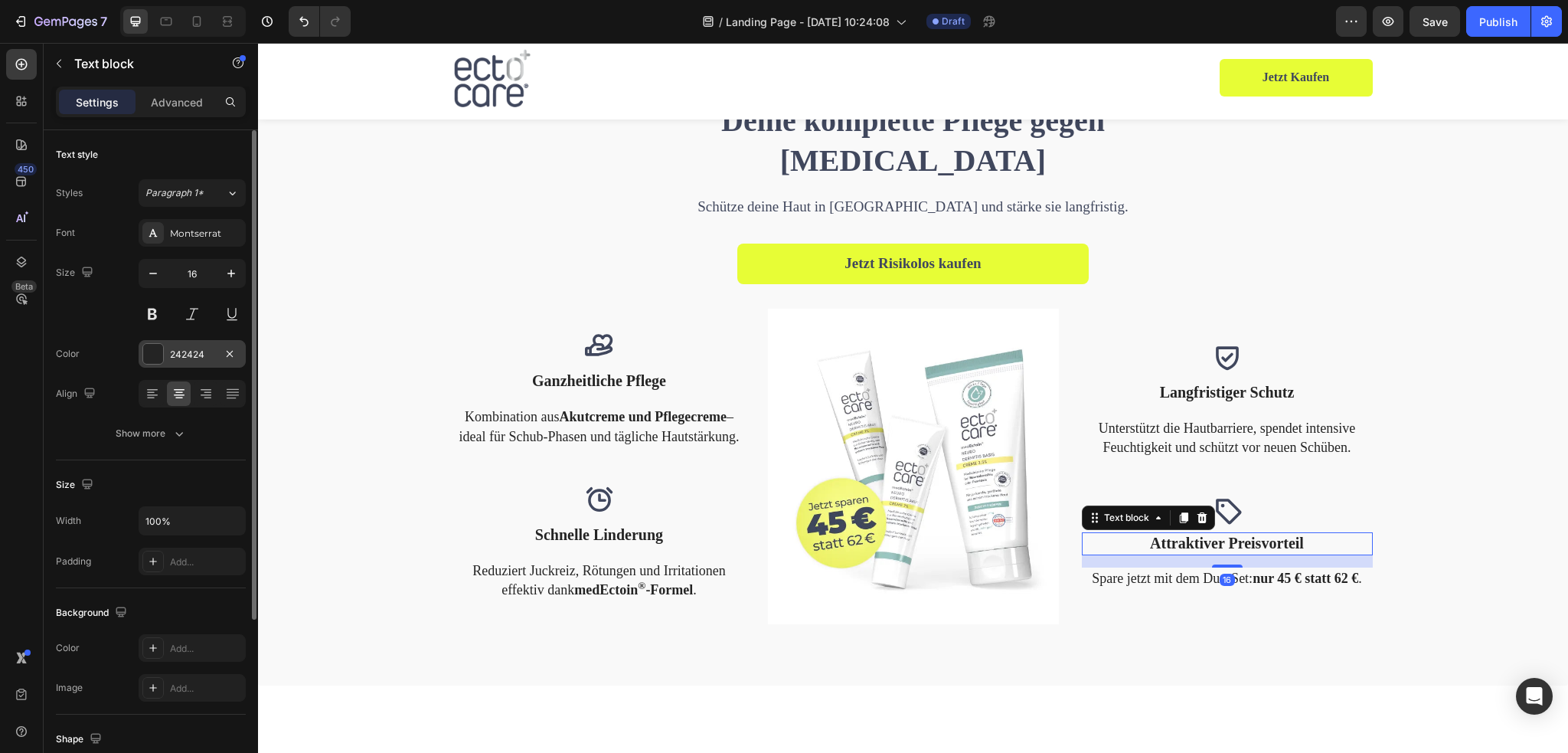
click at [144, 348] on div at bounding box center [153, 353] width 19 height 19
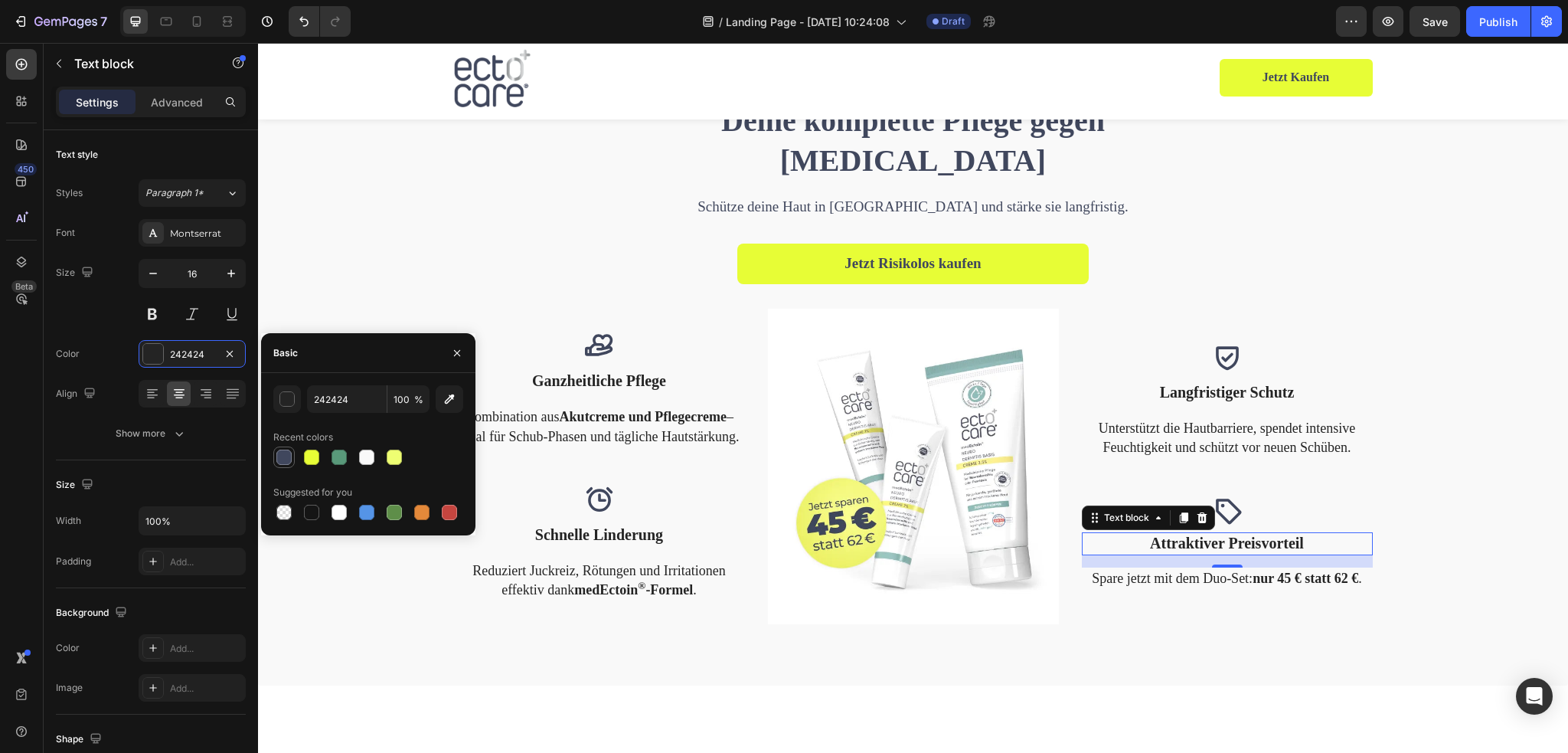
click at [284, 454] on div at bounding box center [283, 456] width 15 height 15
type input "40475D"
click at [547, 541] on p "Schnelle Linderung" at bounding box center [599, 534] width 288 height 23
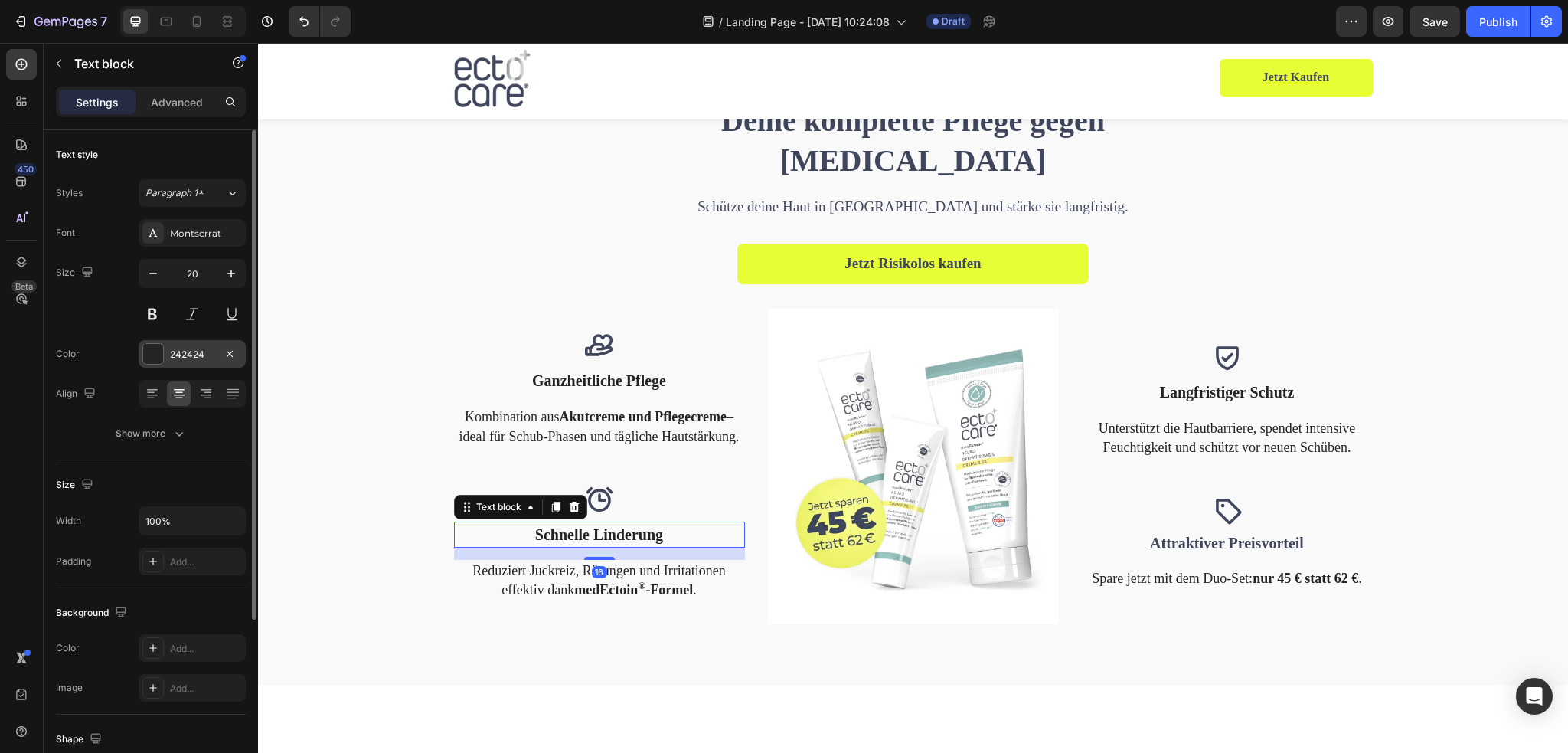
click at [146, 351] on div at bounding box center [153, 353] width 19 height 19
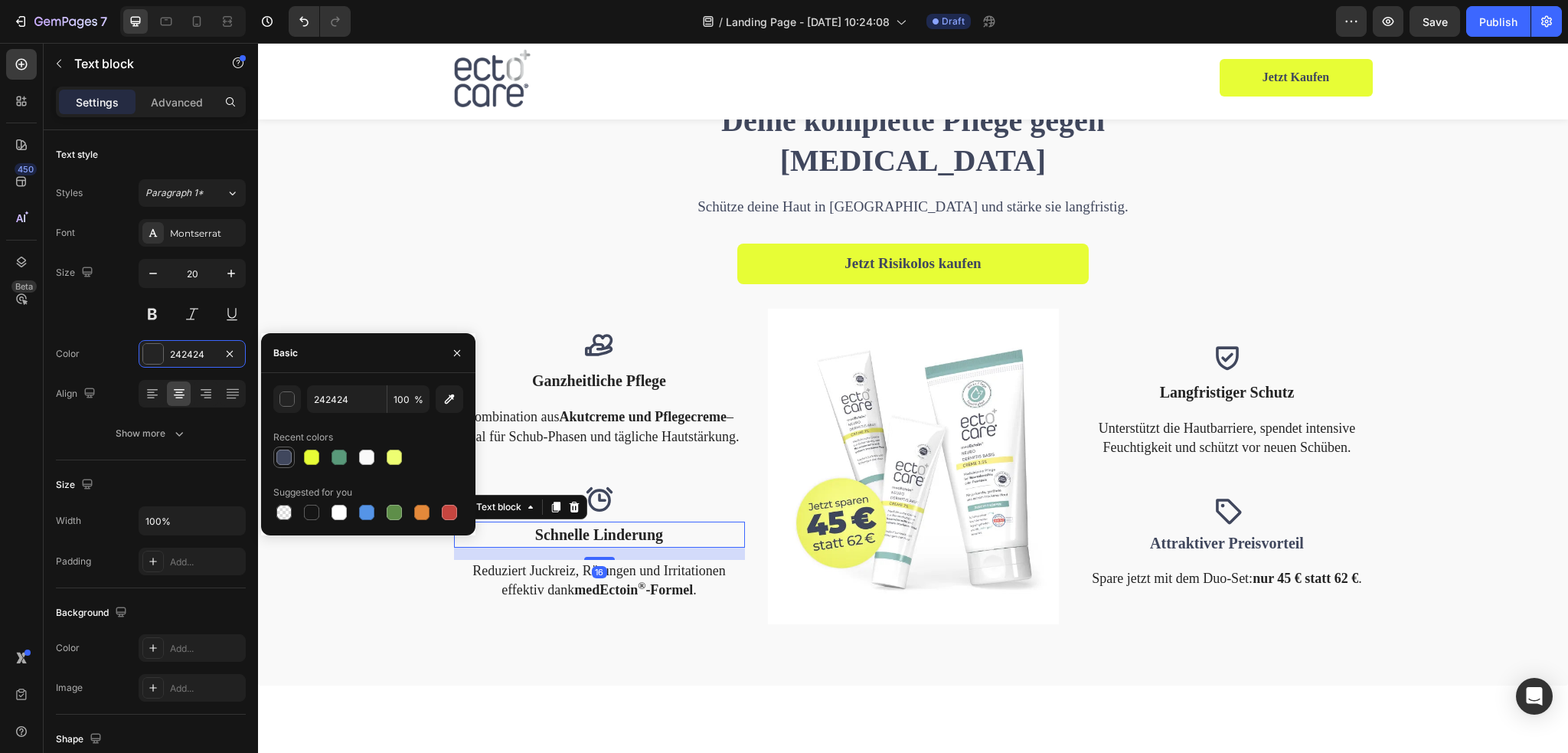
click at [276, 453] on div at bounding box center [283, 457] width 19 height 19
type input "40475D"
click at [502, 572] on p "Reduziert Juckreiz, Rötungen und Irritationen effektiv dank medEctoin ® -Formel…" at bounding box center [599, 579] width 288 height 38
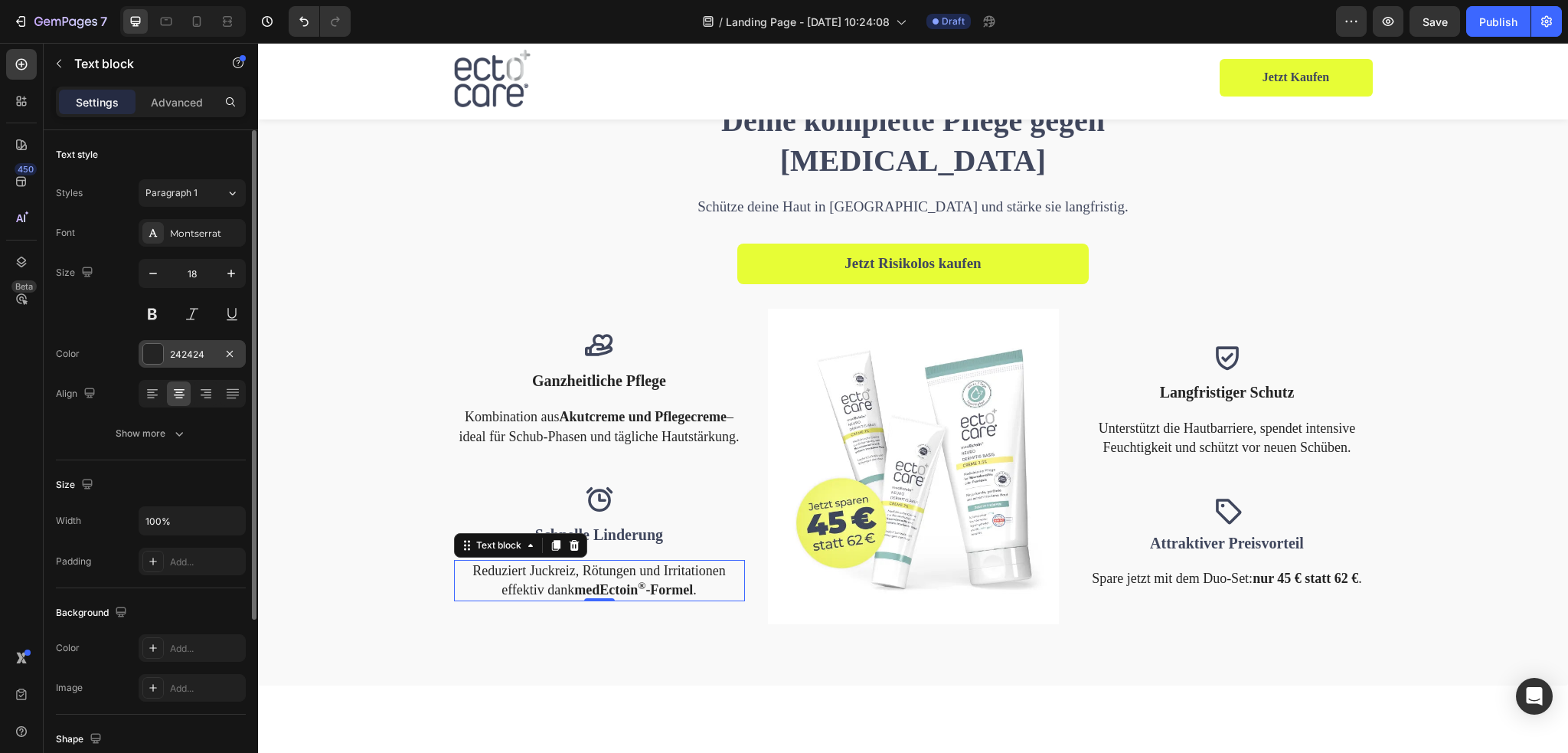
click at [157, 353] on div at bounding box center [153, 353] width 19 height 19
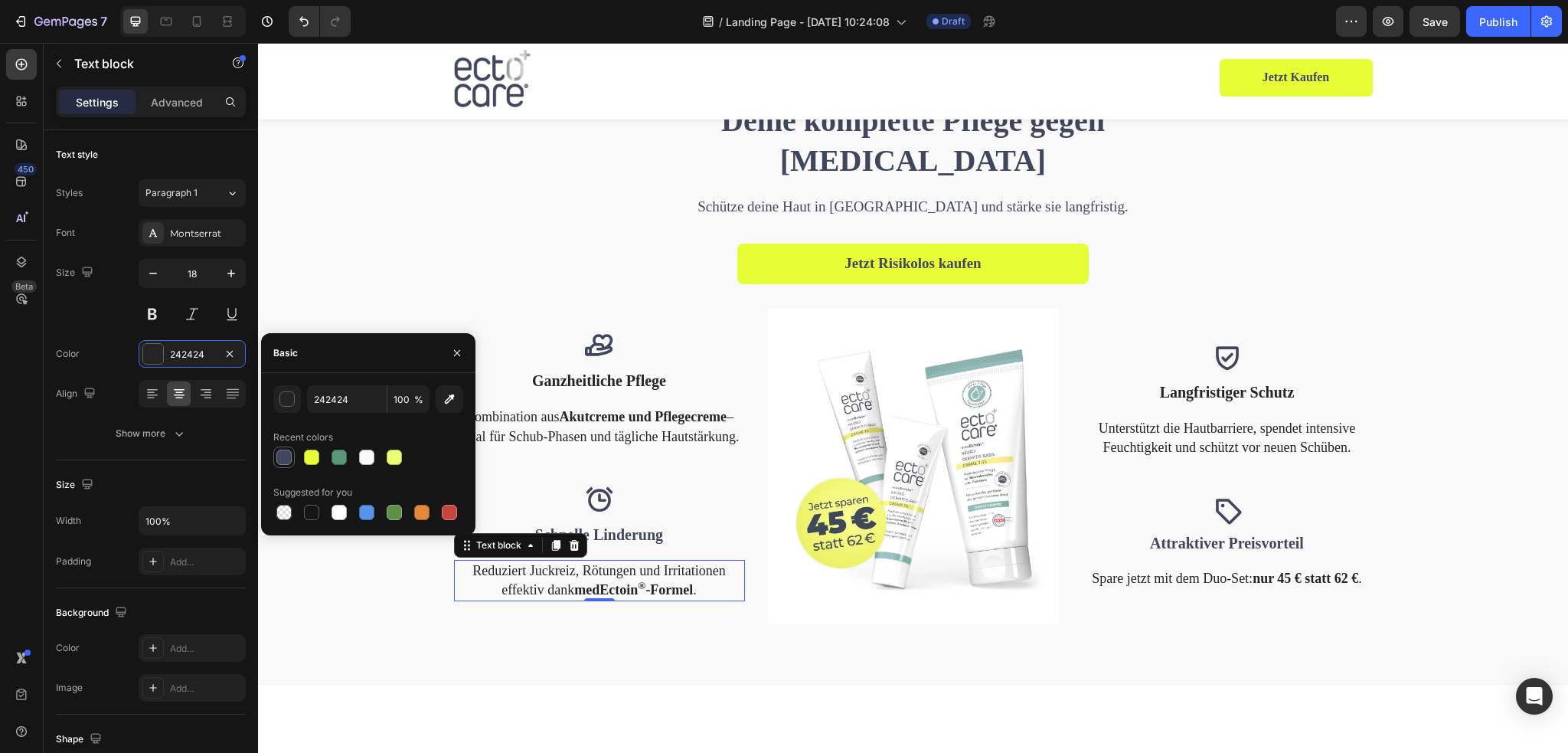
click at [277, 455] on div at bounding box center [283, 456] width 15 height 15
type input "40475D"
click at [1129, 576] on p "Spare jetzt mit dem Duo-Set: nur 45 € statt 62 € ." at bounding box center [1227, 578] width 288 height 19
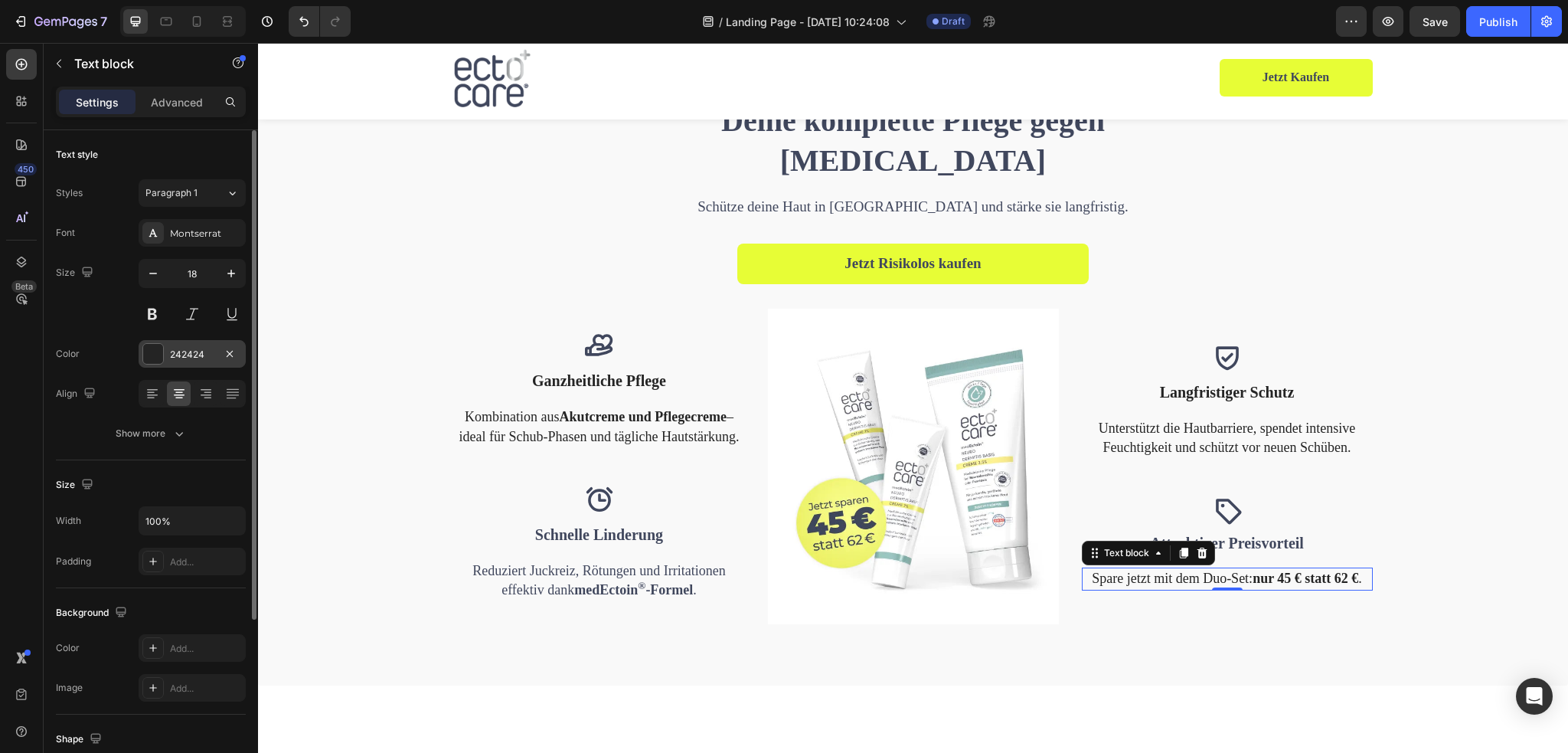
click at [160, 357] on div at bounding box center [153, 353] width 19 height 19
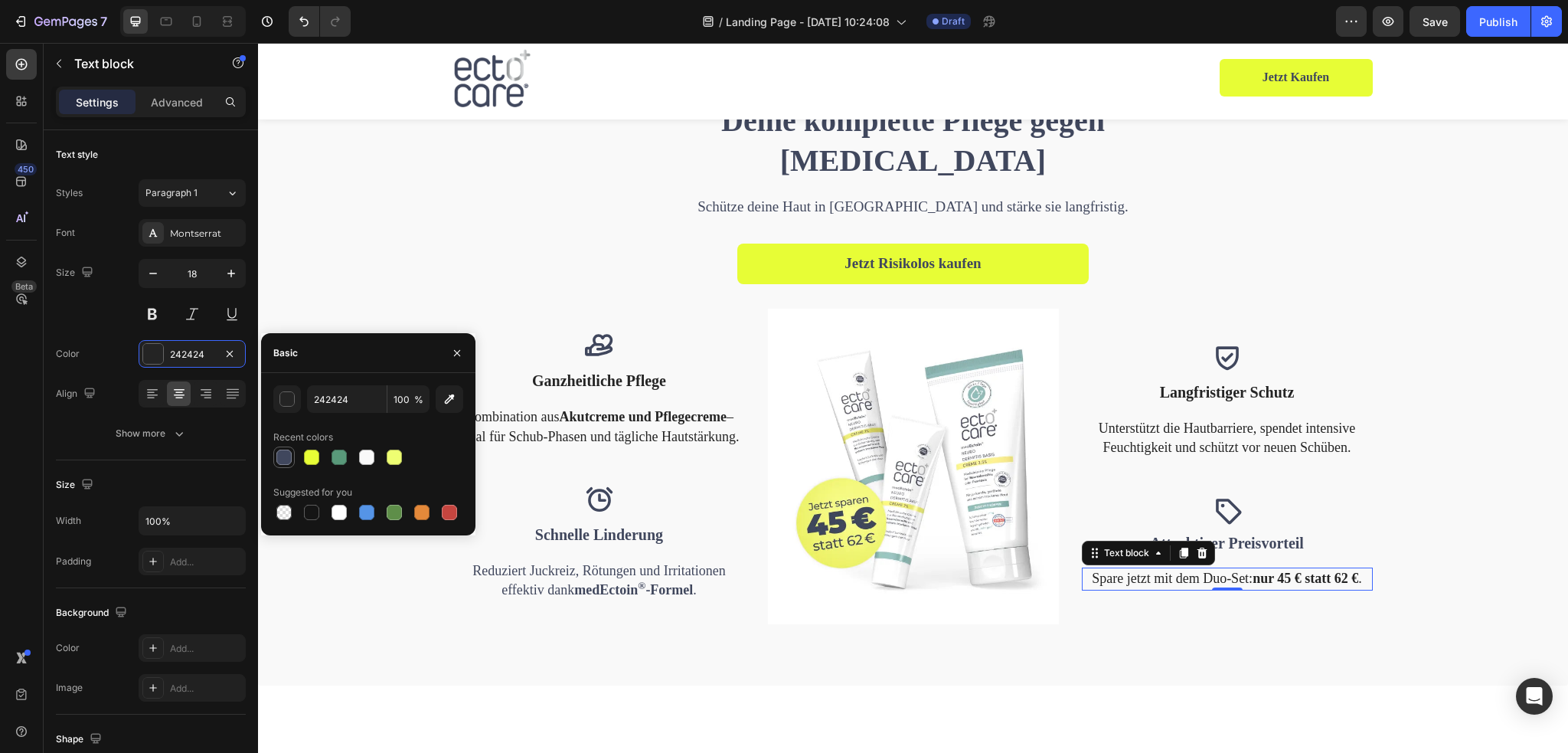
click at [283, 454] on div at bounding box center [283, 456] width 15 height 15
type input "40475D"
click at [534, 423] on p "Kombination aus Akutcreme und Pflegecreme – ideal für Schub-Phasen und tägliche…" at bounding box center [599, 426] width 288 height 38
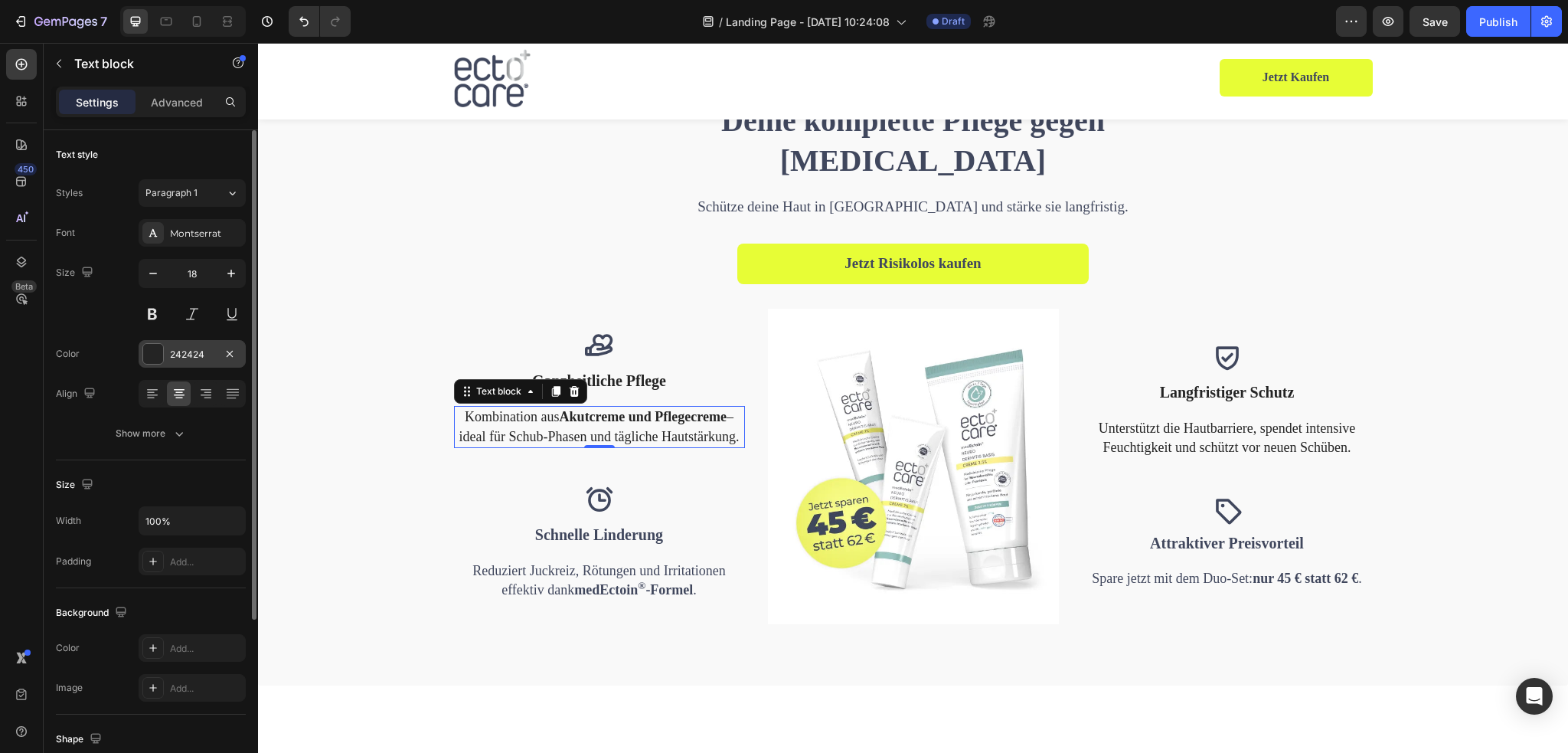
click at [155, 353] on div at bounding box center [153, 353] width 19 height 19
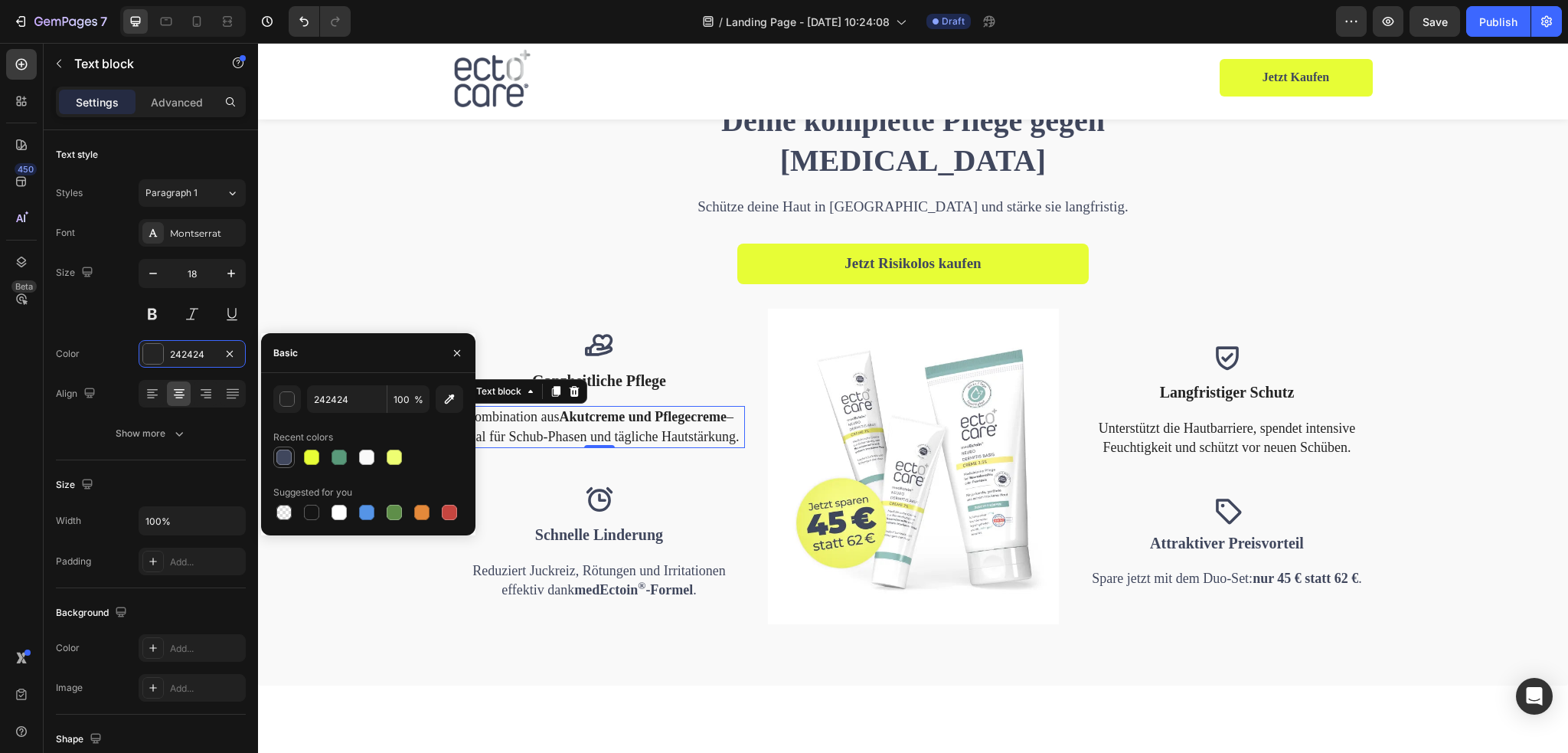
click at [279, 458] on div at bounding box center [283, 456] width 15 height 15
type input "40475D"
click at [1163, 443] on p "Unterstützt die Hautbarriere, spendet intensive Feuchtigkeit und schützt vor ne…" at bounding box center [1227, 438] width 288 height 38
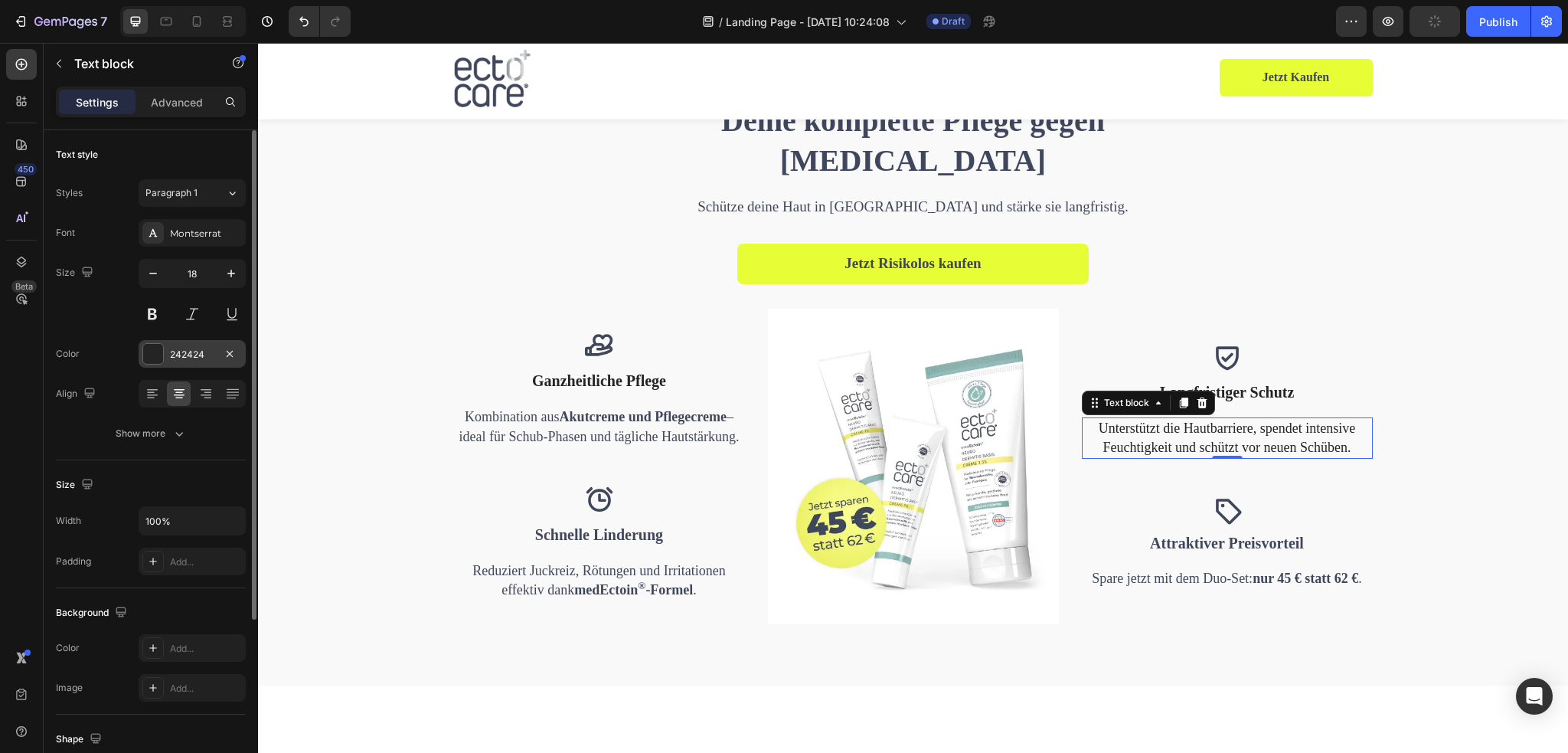
click at [149, 348] on div at bounding box center [153, 353] width 19 height 19
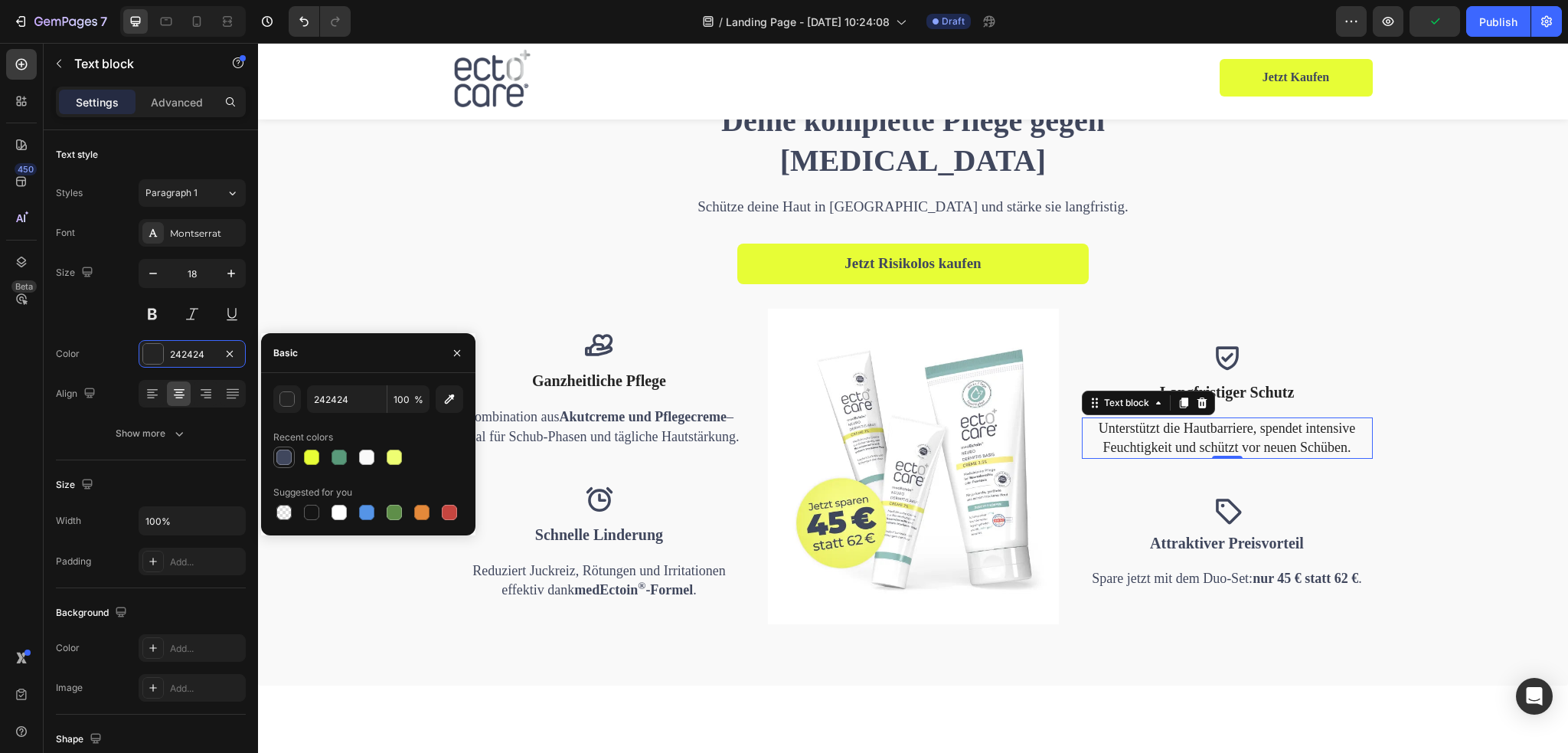
click at [279, 456] on div at bounding box center [283, 456] width 15 height 15
type input "40475D"
click at [1266, 400] on p "Langfristiger Schutz" at bounding box center [1227, 392] width 288 height 23
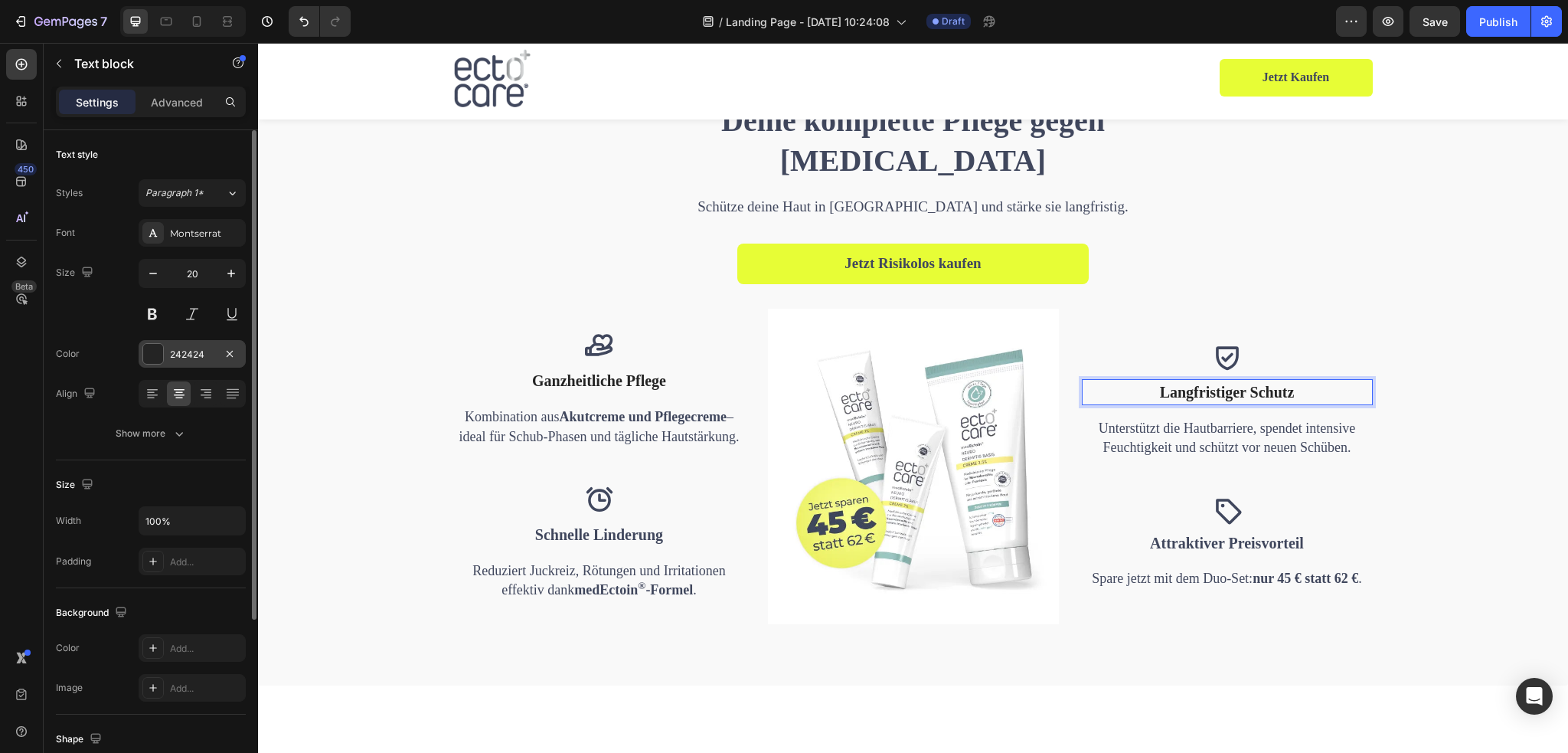
click at [146, 354] on div at bounding box center [153, 353] width 19 height 19
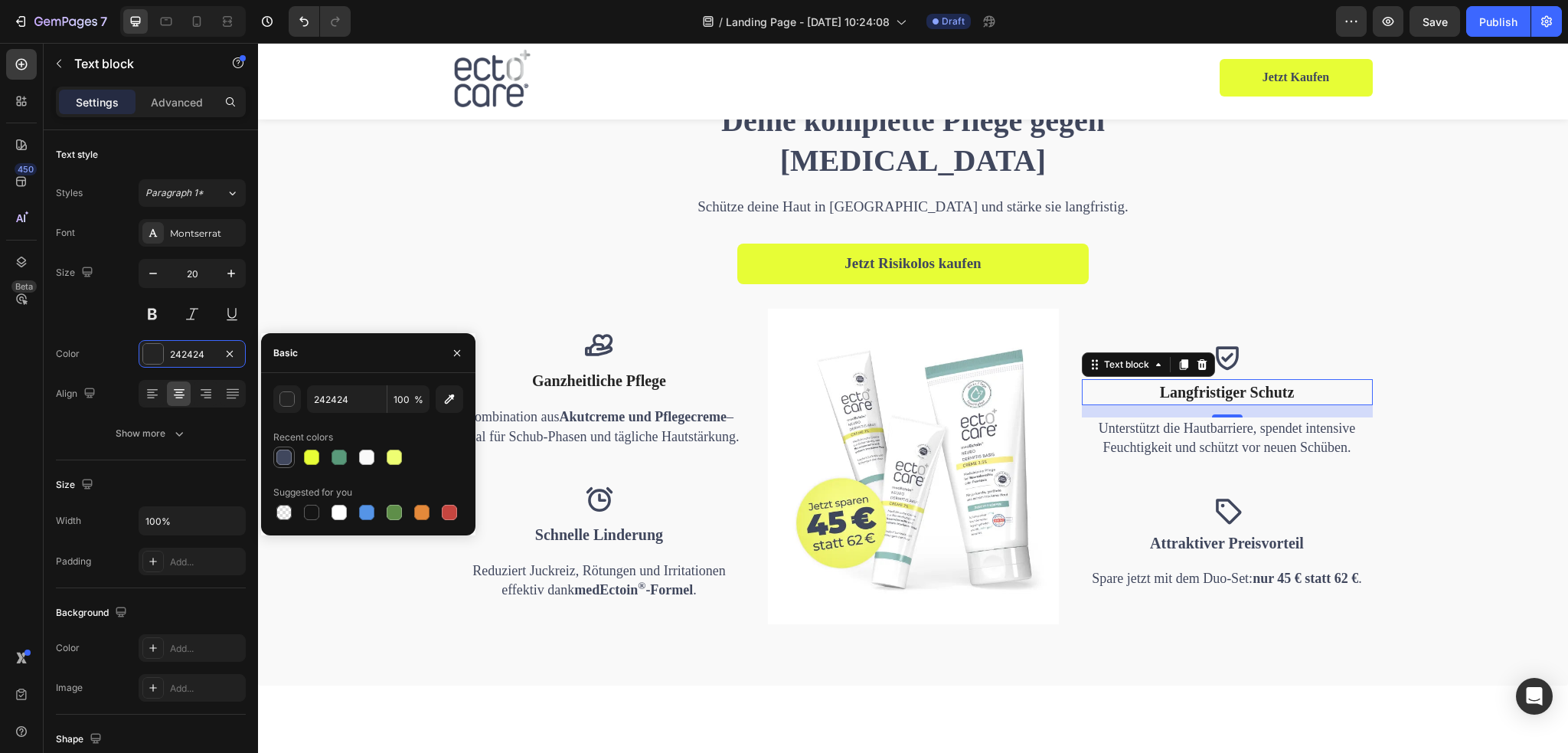
click at [281, 453] on div at bounding box center [283, 456] width 15 height 15
type input "40475D"
click at [571, 374] on p "Ganzheitliche Pflege" at bounding box center [599, 381] width 288 height 23
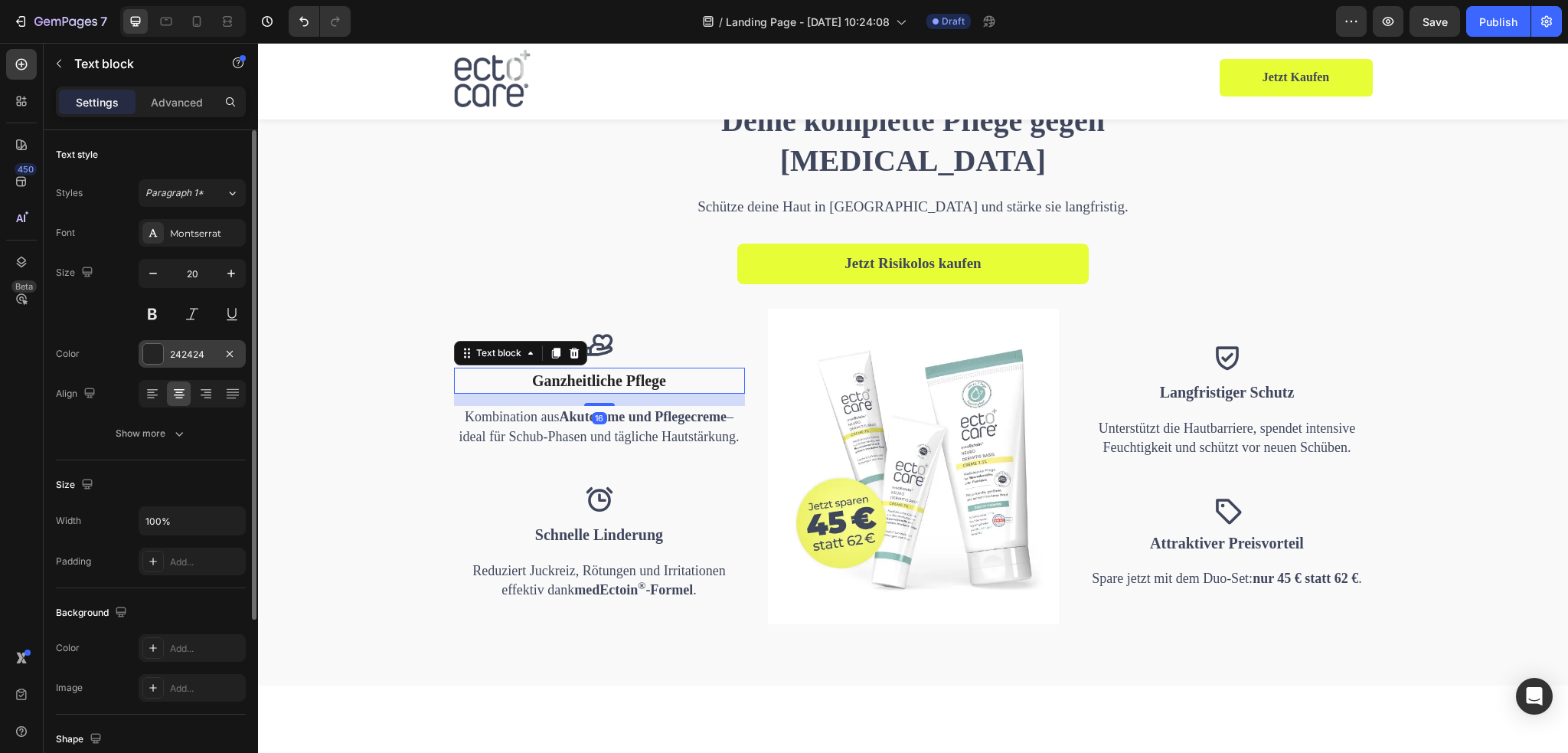
click at [144, 354] on div at bounding box center [153, 353] width 19 height 19
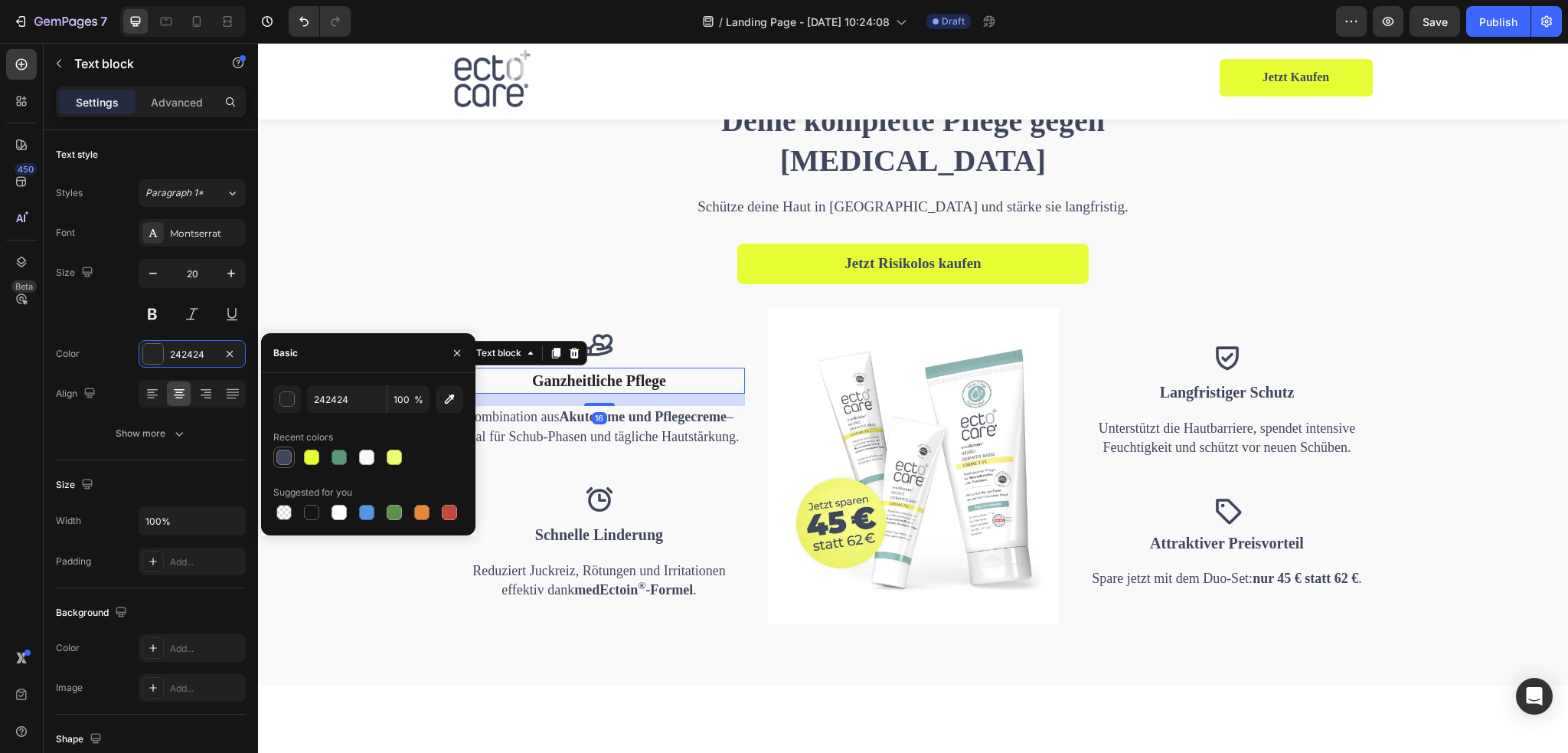
drag, startPoint x: 287, startPoint y: 456, endPoint x: 289, endPoint y: 464, distance: 8.2
click at [288, 456] on div at bounding box center [283, 456] width 15 height 15
type input "40475D"
click at [1451, 438] on div "Deine komplette Pflege gegen [MEDICAL_DATA] Heading Schütze deine Haut in [GEOG…" at bounding box center [912, 361] width 1287 height 524
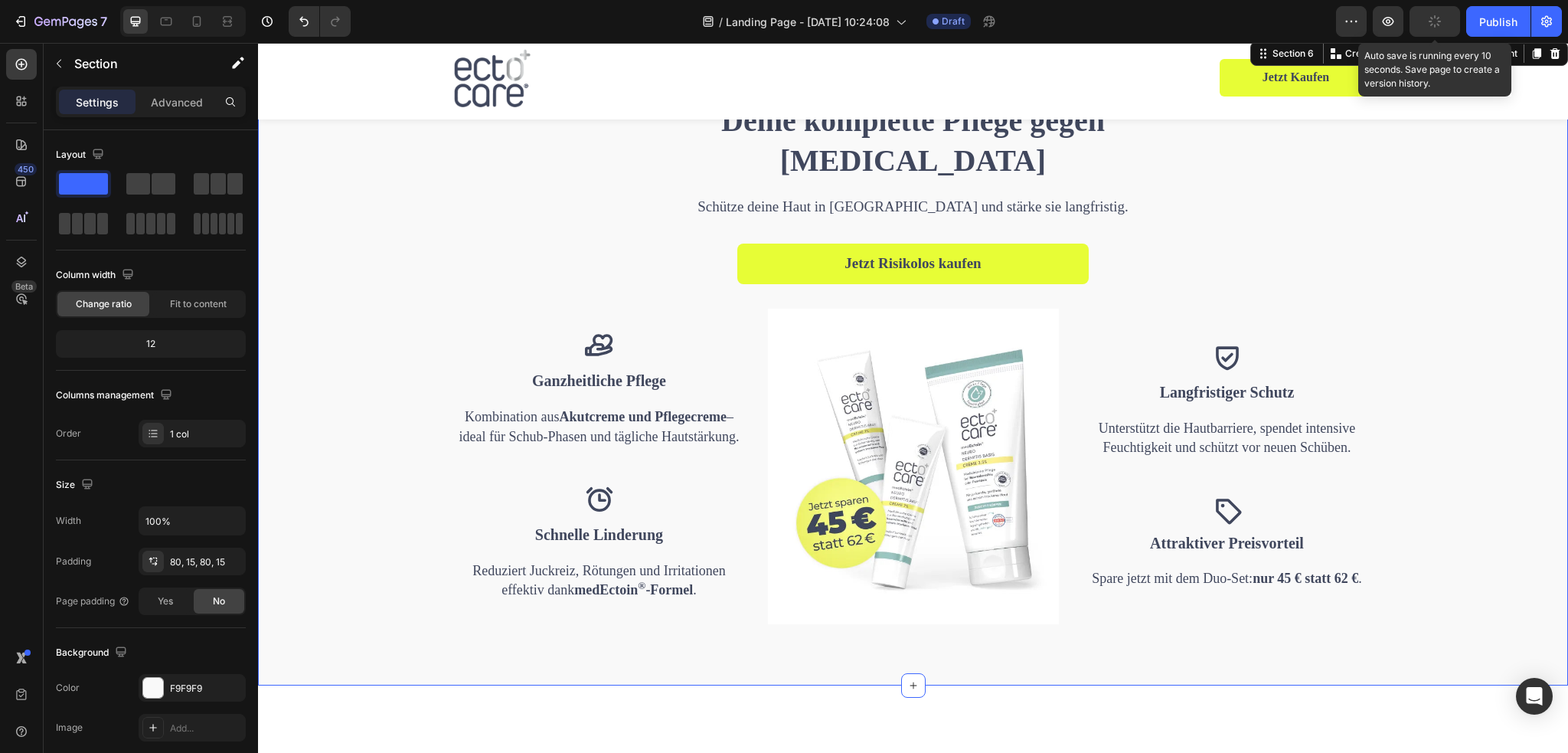
click at [1440, 16] on div "button" at bounding box center [1435, 21] width 12 height 12
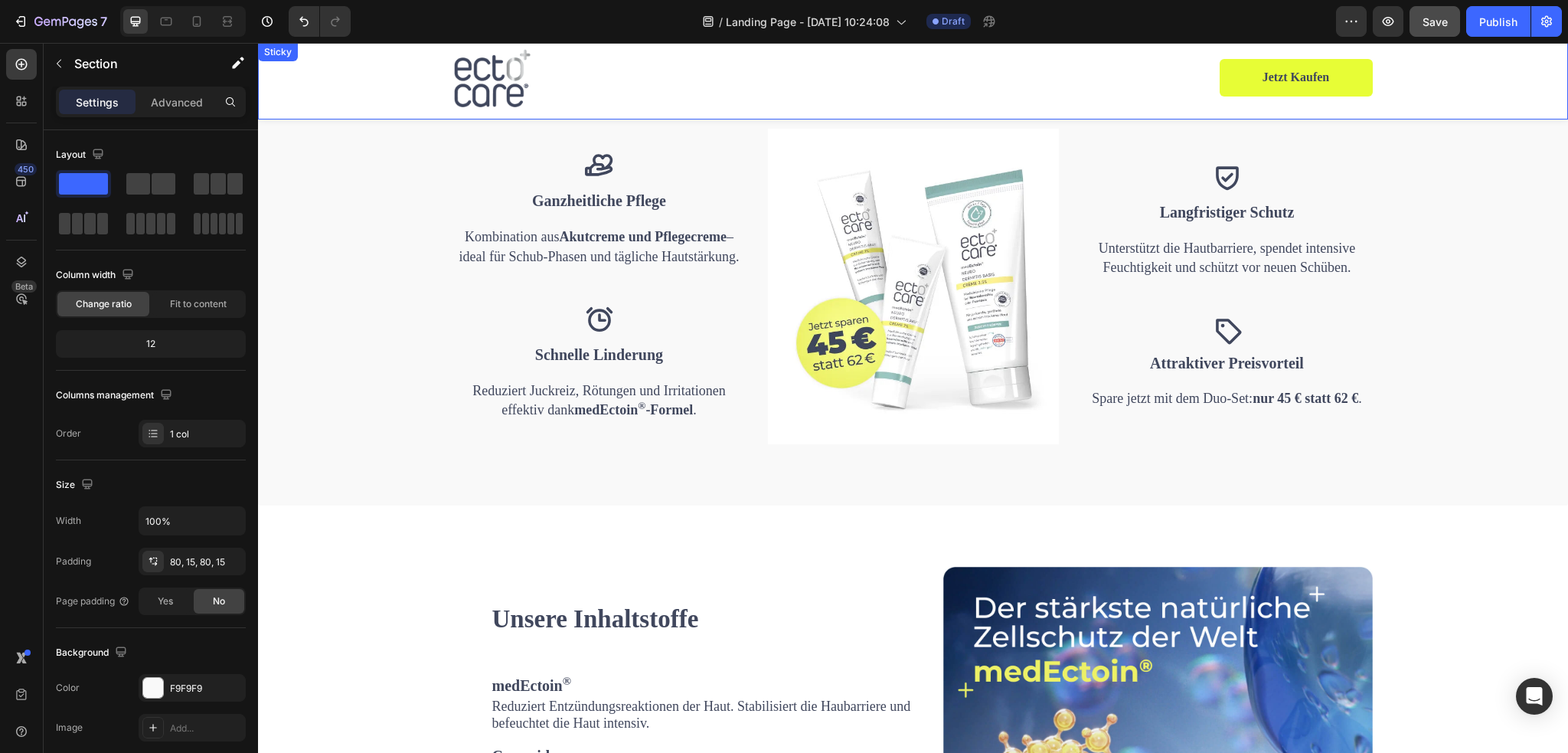
scroll to position [1608, 0]
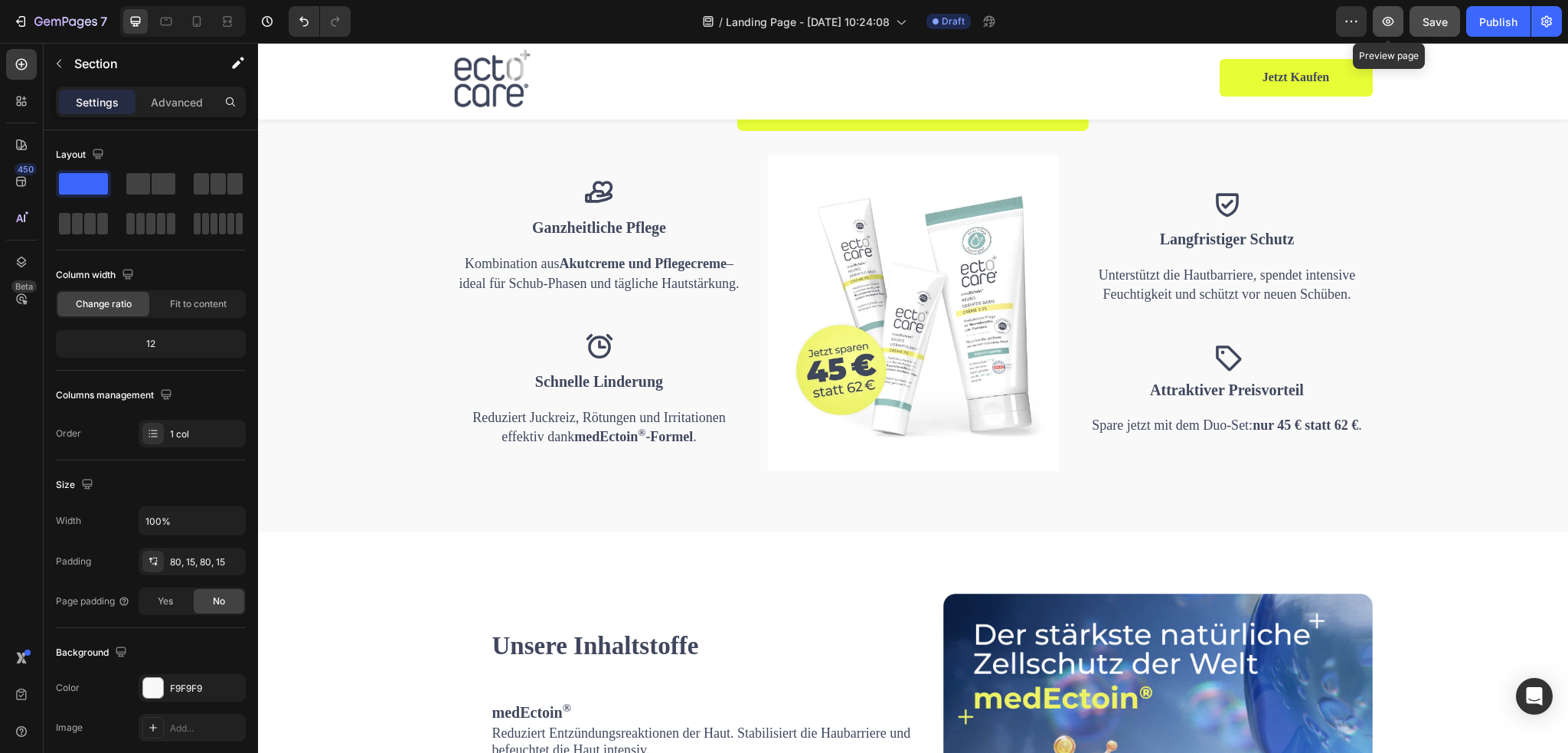
click at [1378, 19] on button "button" at bounding box center [1388, 21] width 31 height 31
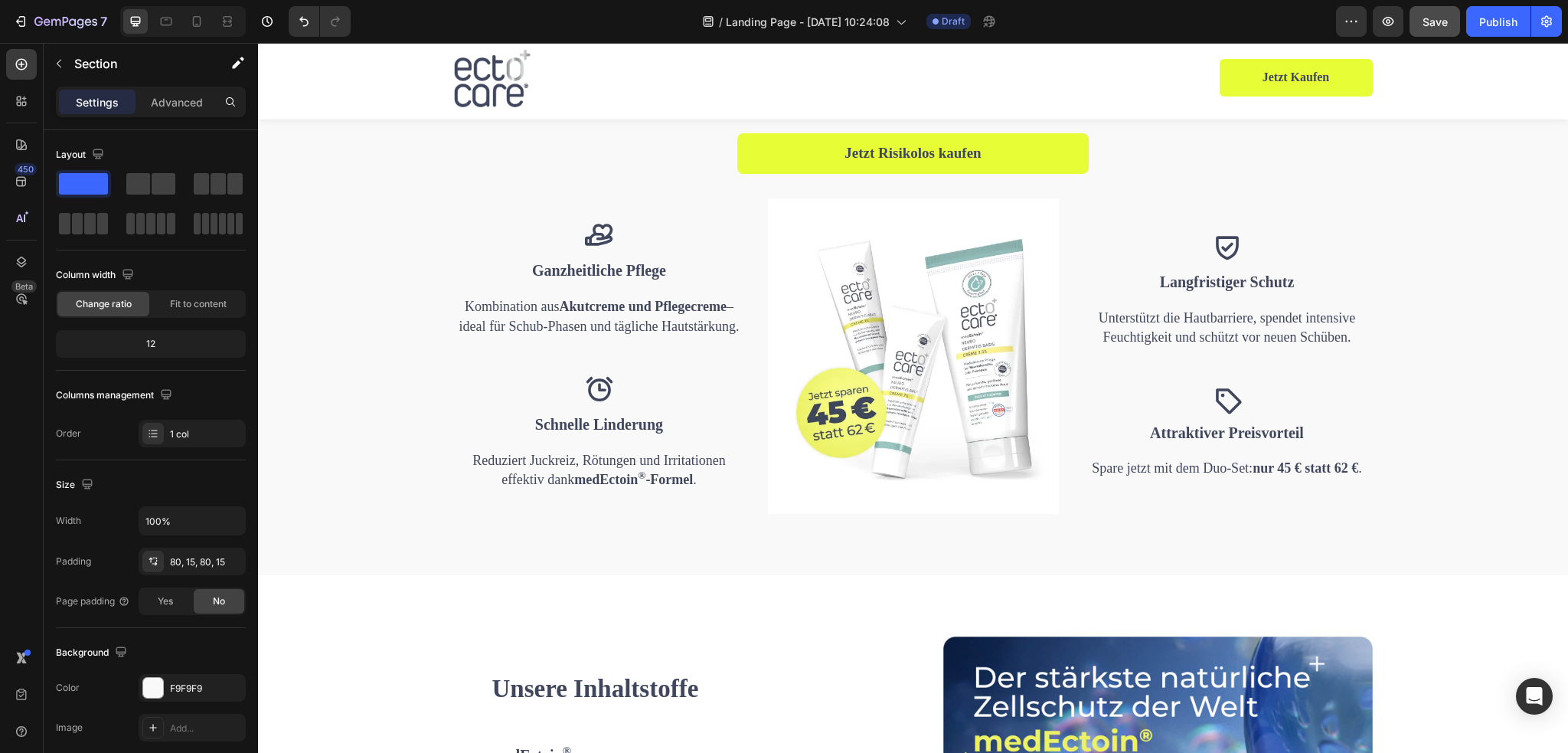
scroll to position [1531, 0]
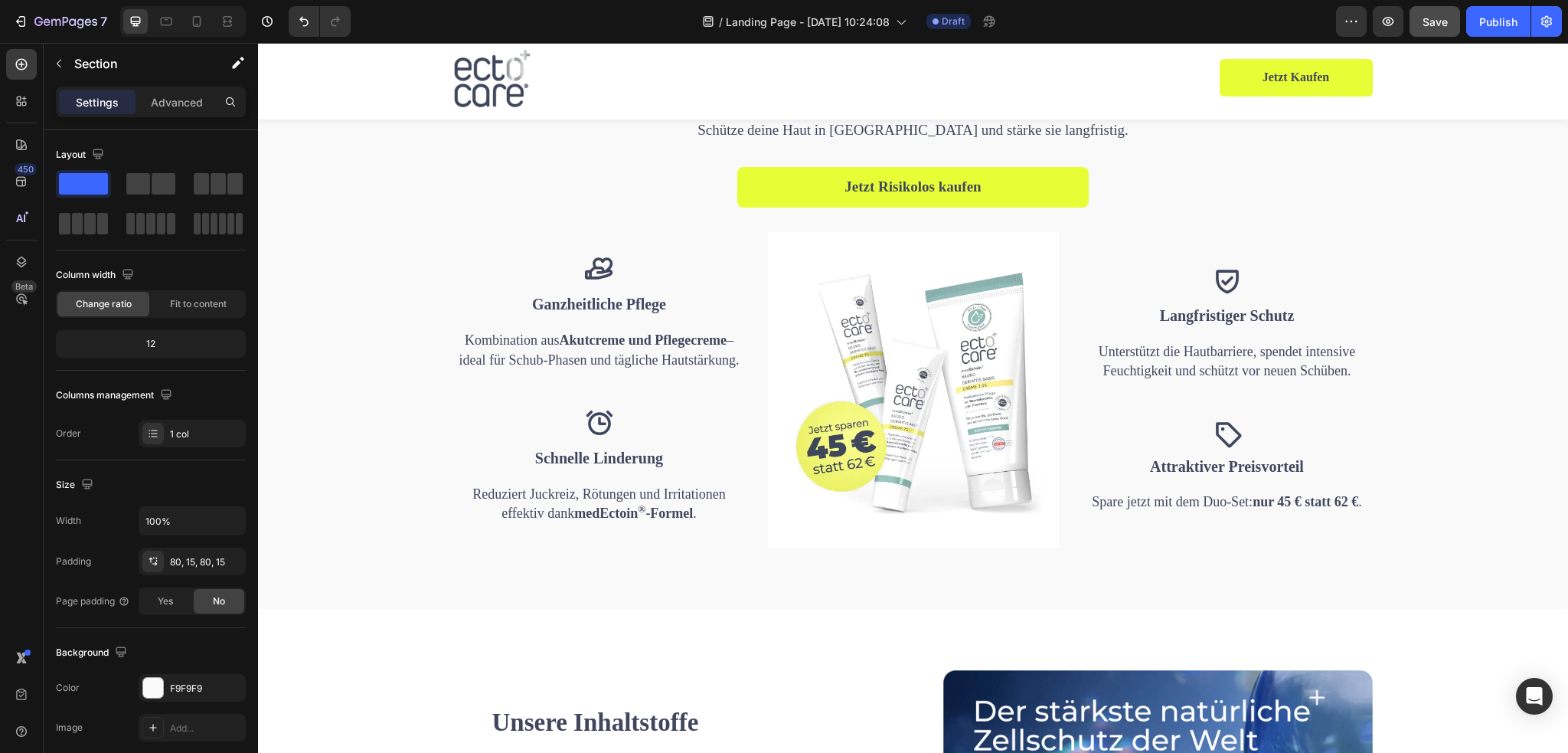
click at [212, 19] on div at bounding box center [183, 21] width 126 height 31
click at [206, 20] on div at bounding box center [197, 21] width 25 height 25
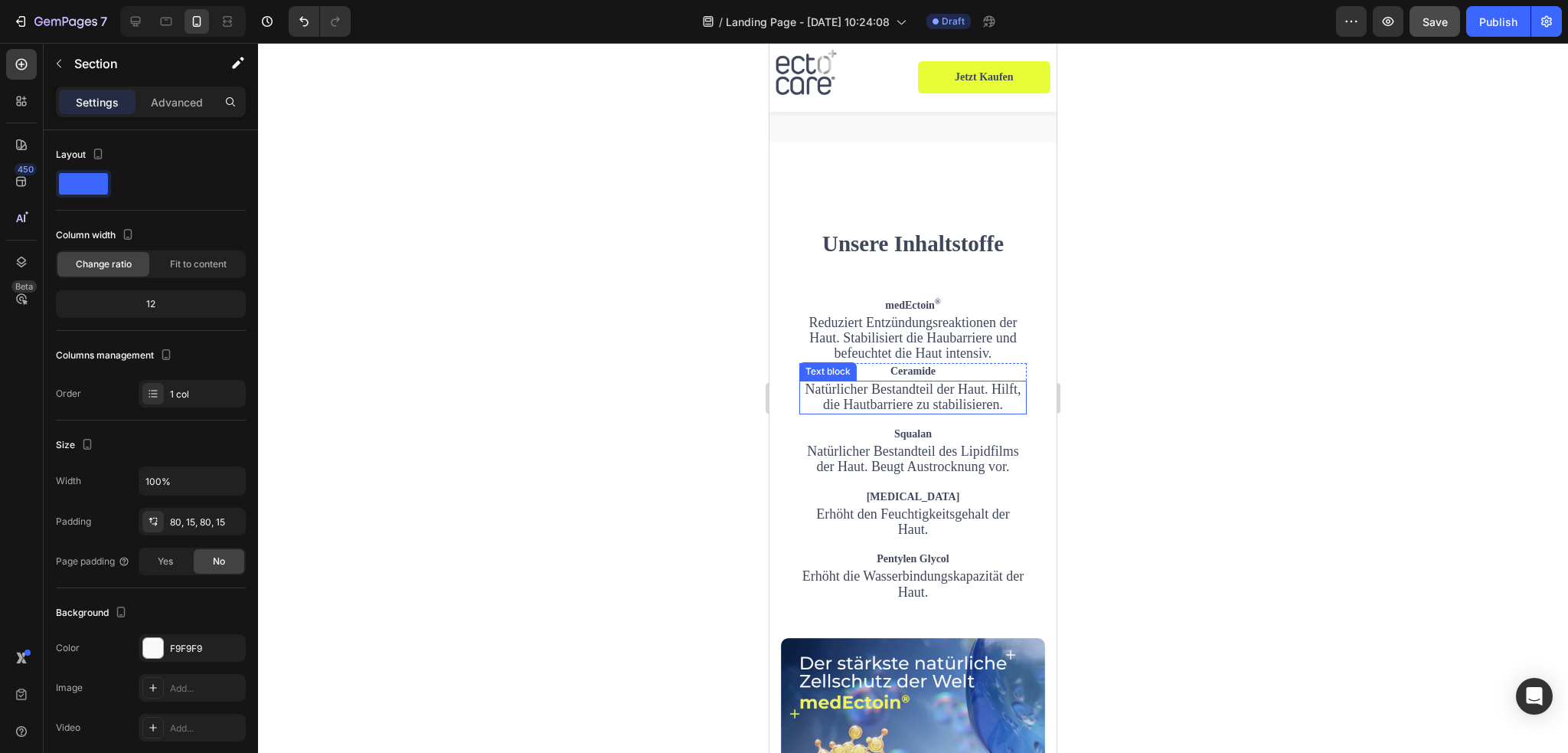
scroll to position [2676, 0]
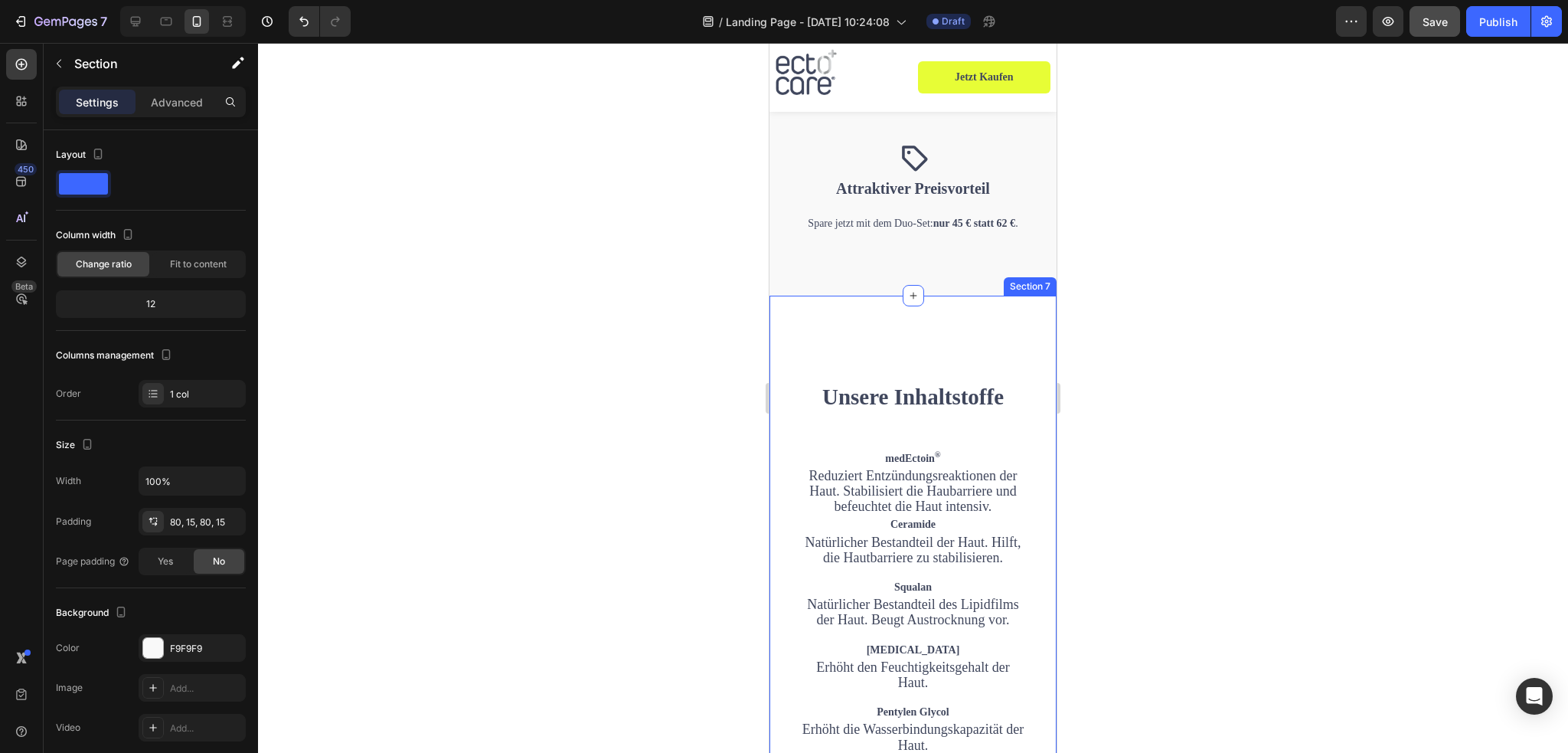
click at [784, 296] on div "Unsere Inhaltstoffe Heading medEctoin ® Text block Reduziert Entzündungsreaktio…" at bounding box center [913, 706] width 287 height 820
click at [136, 24] on icon at bounding box center [136, 21] width 10 height 10
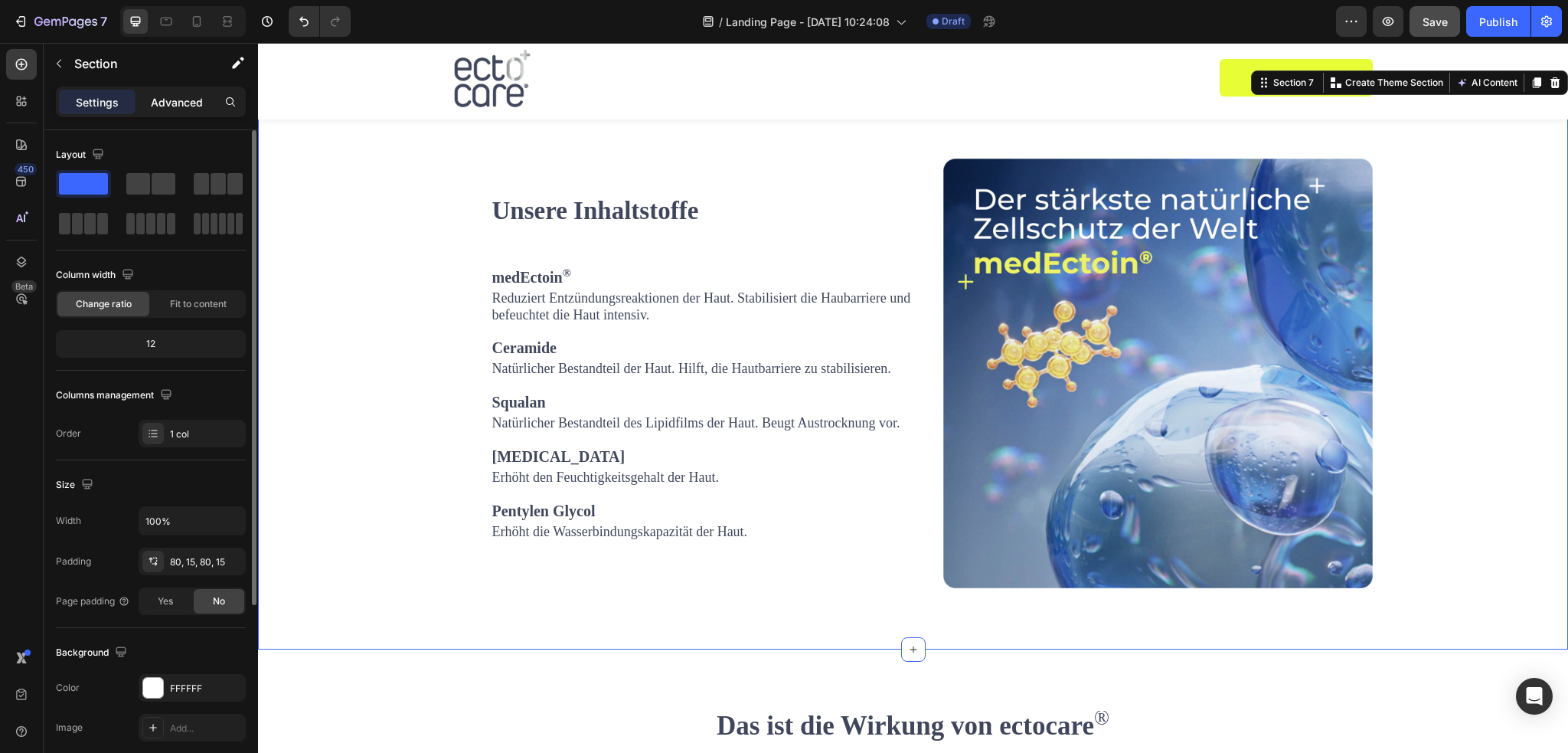
click at [156, 91] on div "Advanced" at bounding box center [176, 102] width 76 height 25
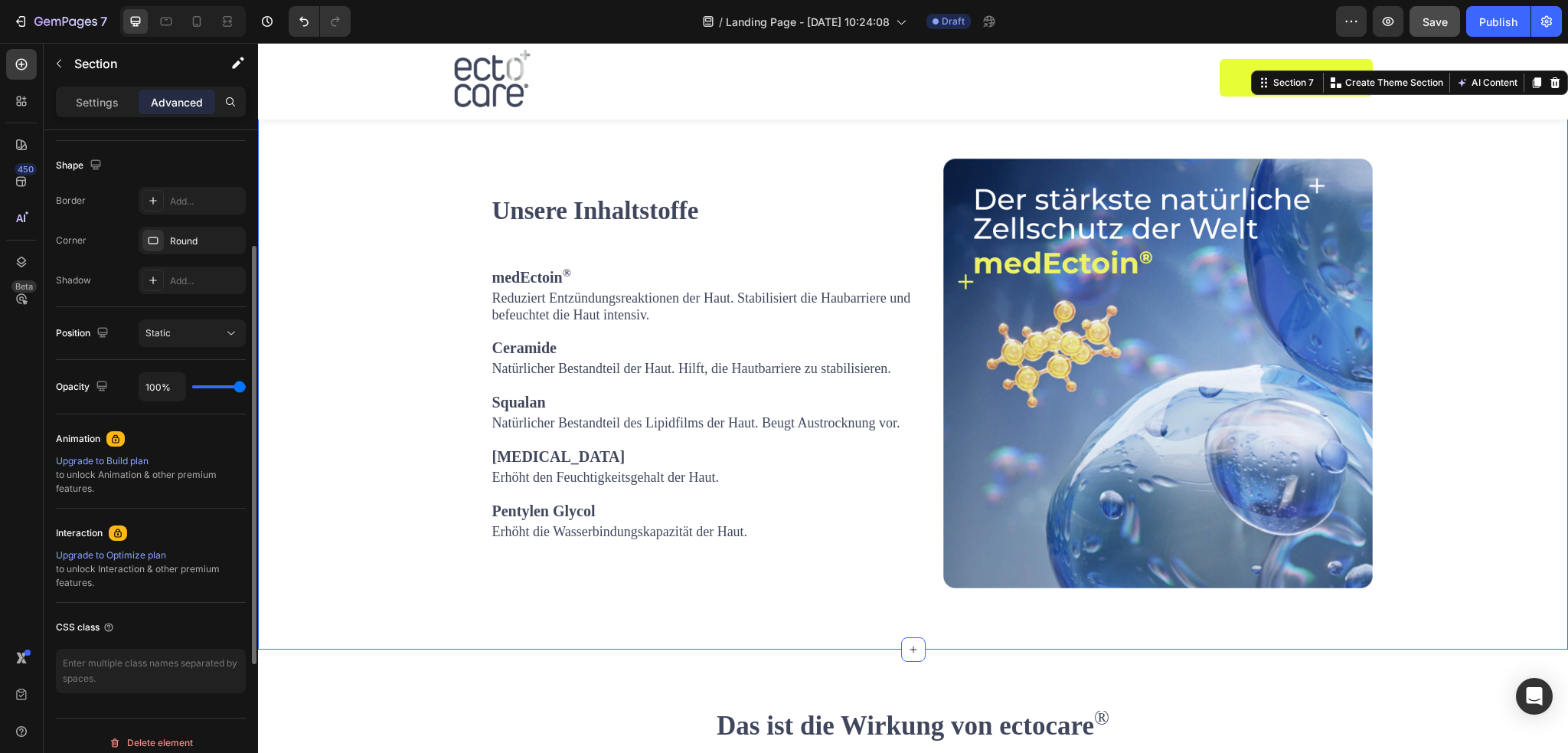
scroll to position [395, 0]
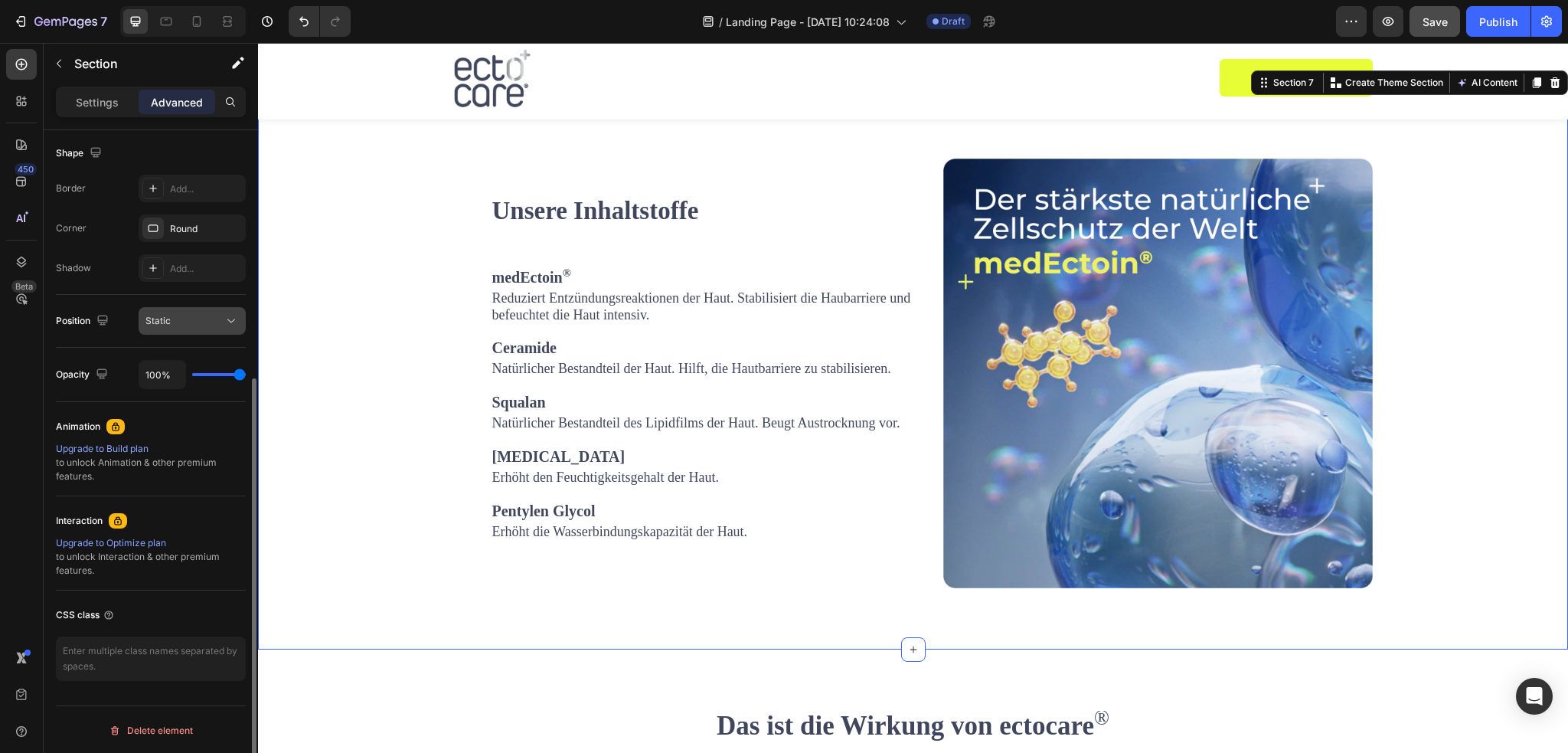
click at [204, 316] on div "Static" at bounding box center [184, 321] width 78 height 14
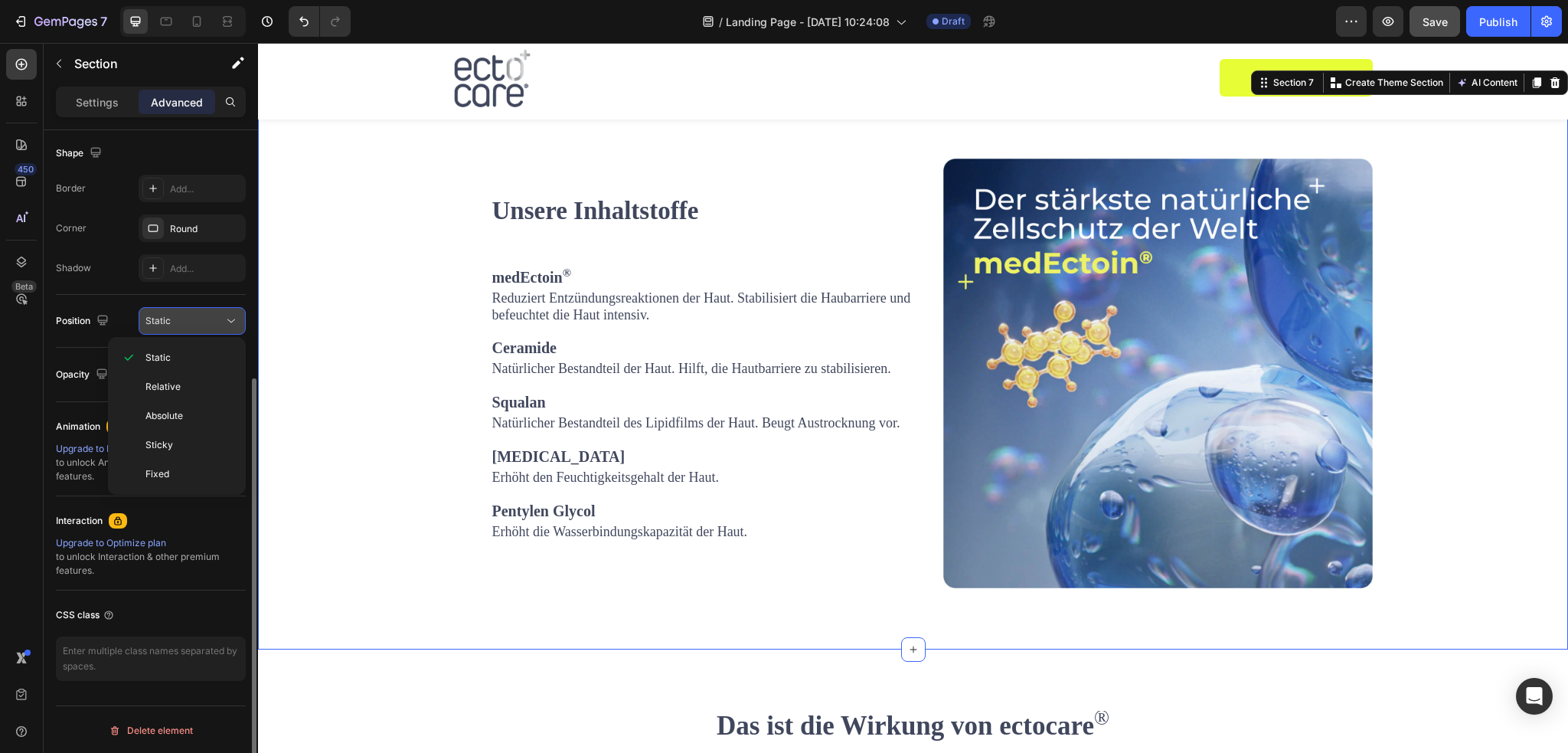
click at [204, 324] on div "Static" at bounding box center [184, 321] width 78 height 14
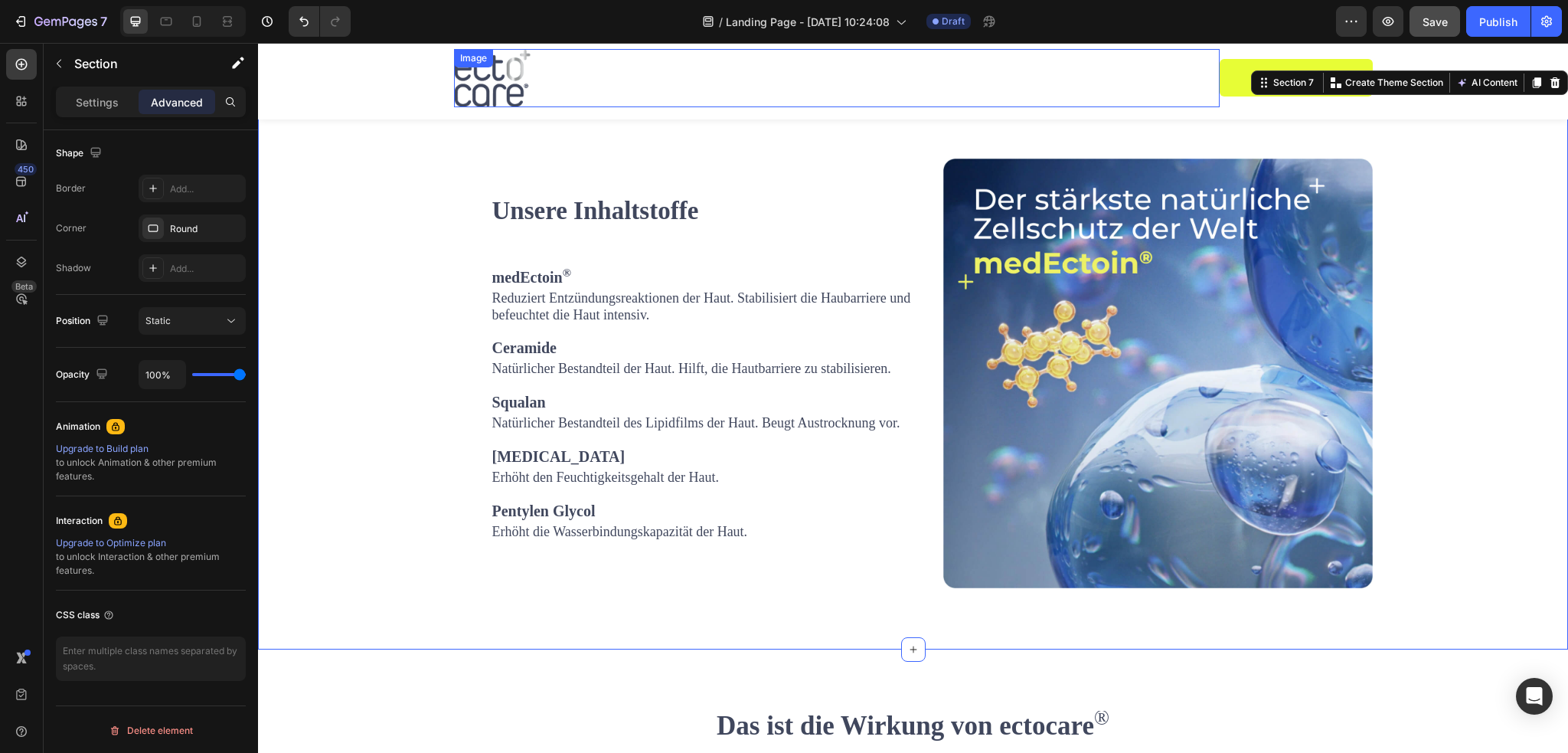
click at [594, 80] on div at bounding box center [836, 78] width 765 height 58
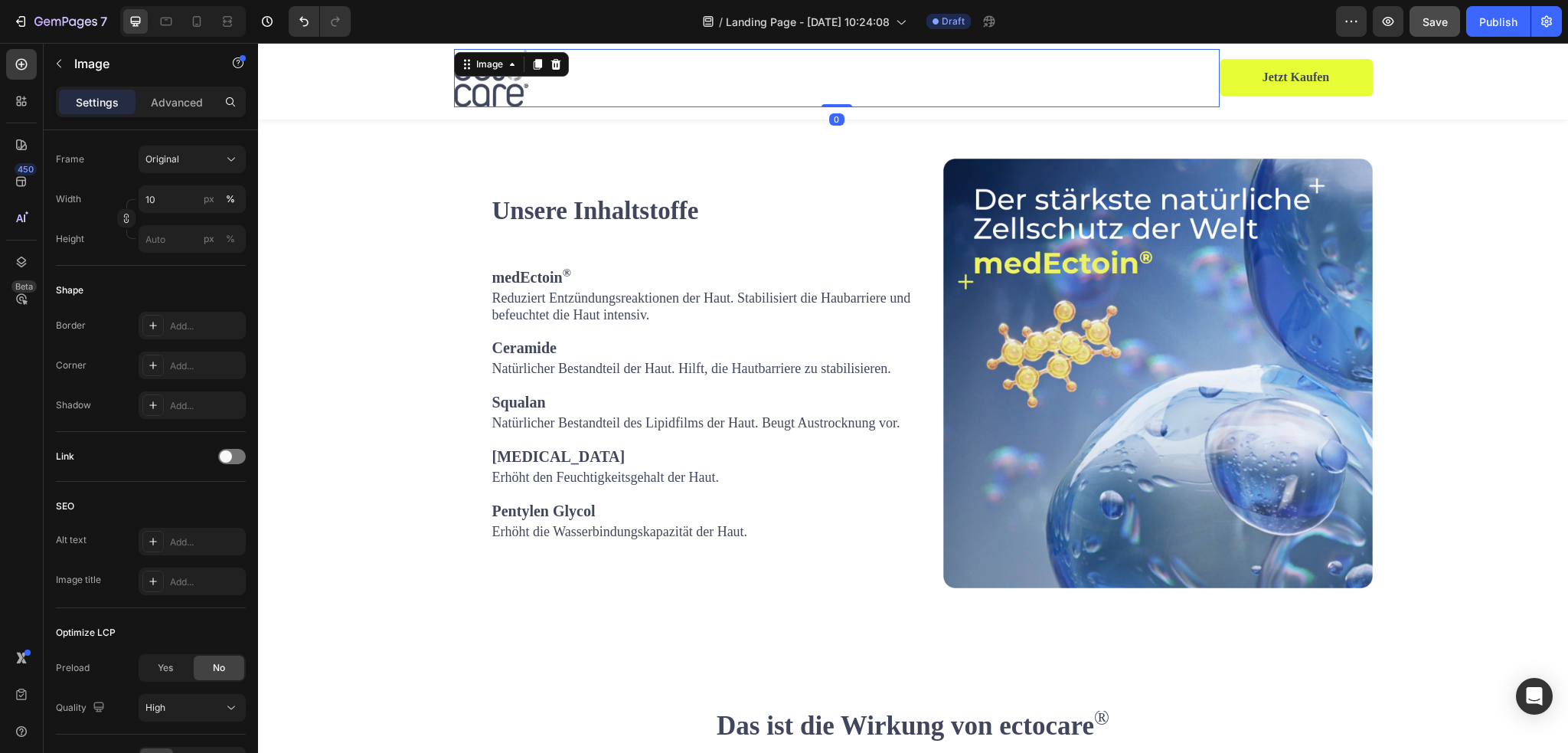
scroll to position [0, 0]
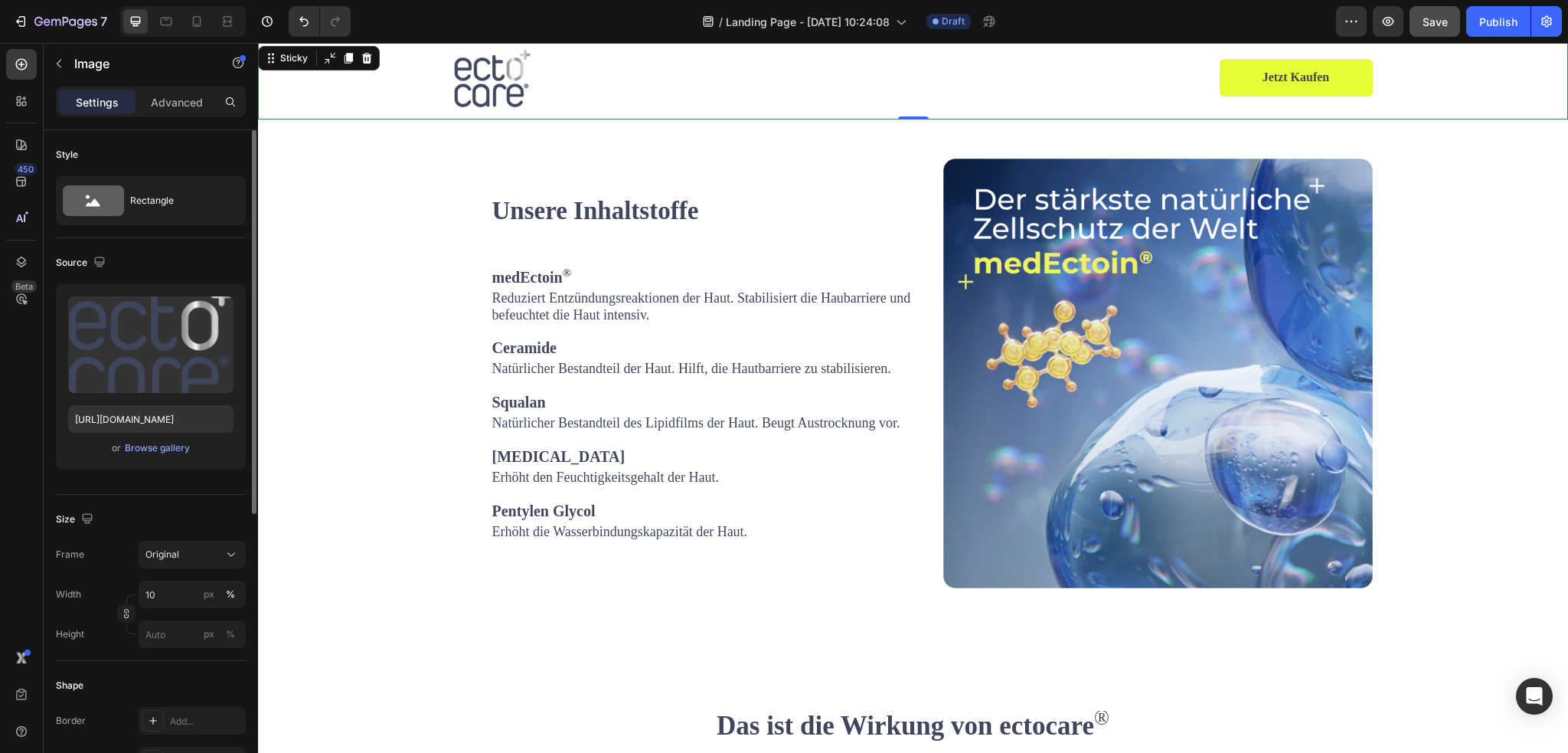
click at [369, 69] on div "Image Row Jetzt kaufen Product Cart Button Product Sticky 0" at bounding box center [912, 81] width 1310 height 76
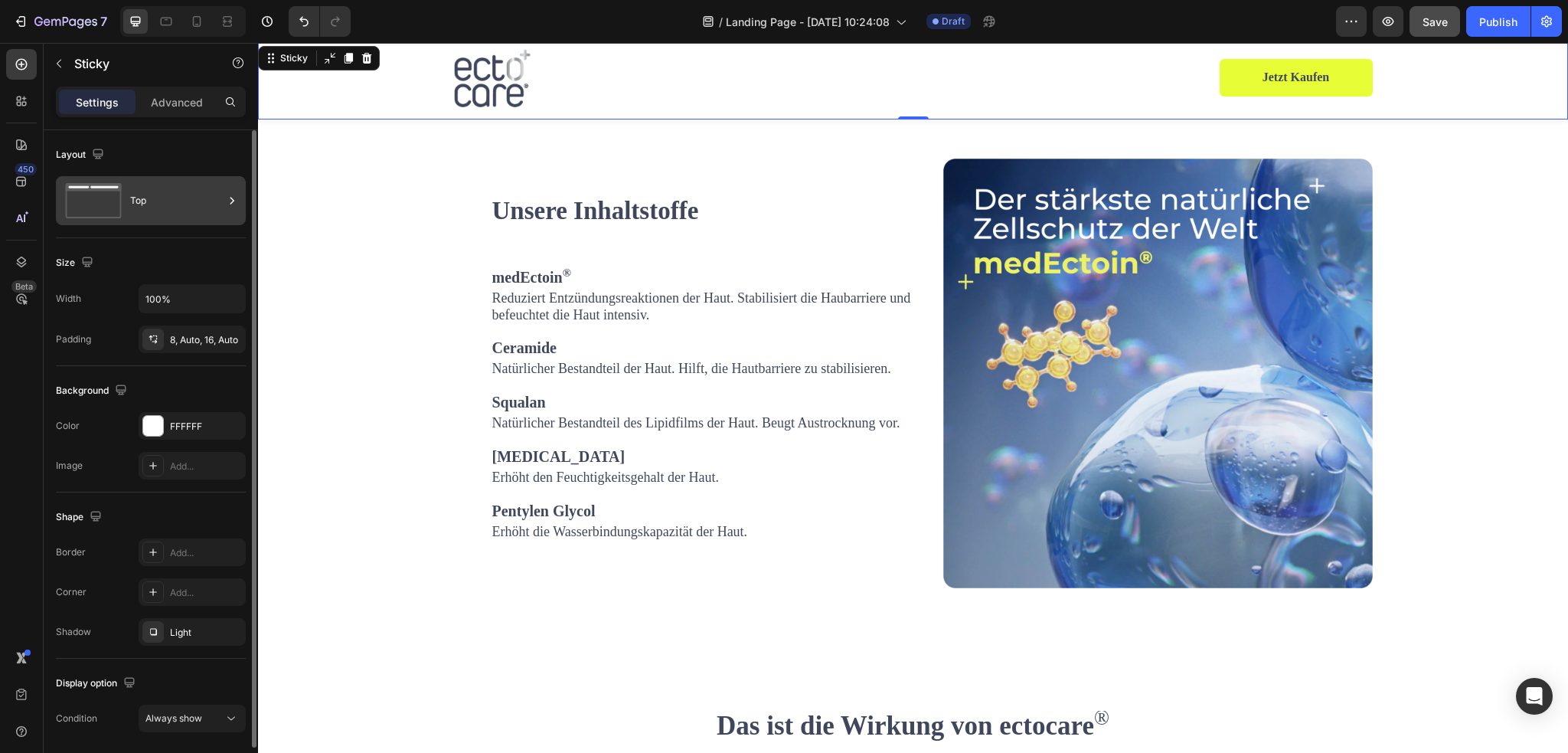
click at [132, 200] on div "Top" at bounding box center [176, 201] width 93 height 35
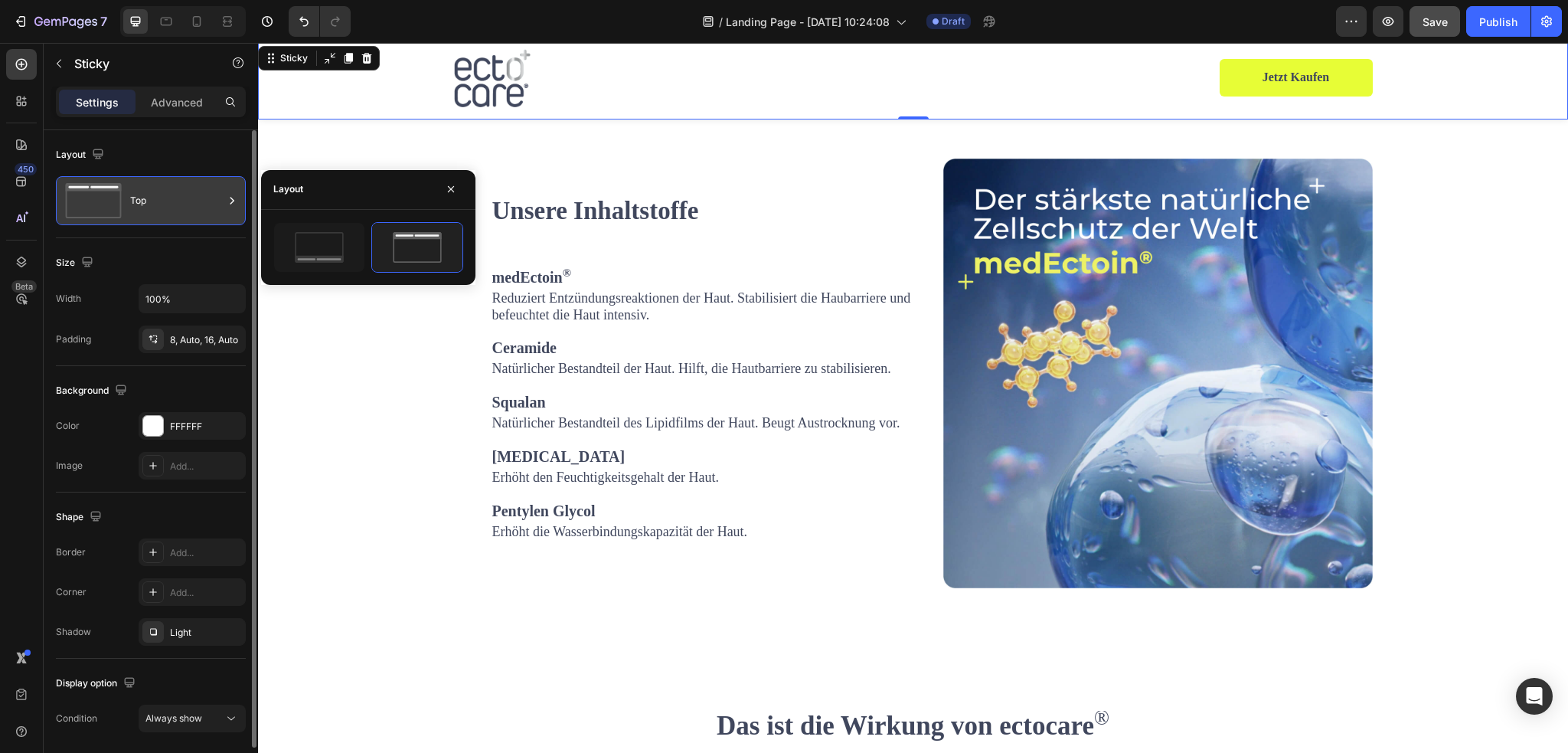
click at [153, 200] on div "Top" at bounding box center [176, 201] width 93 height 35
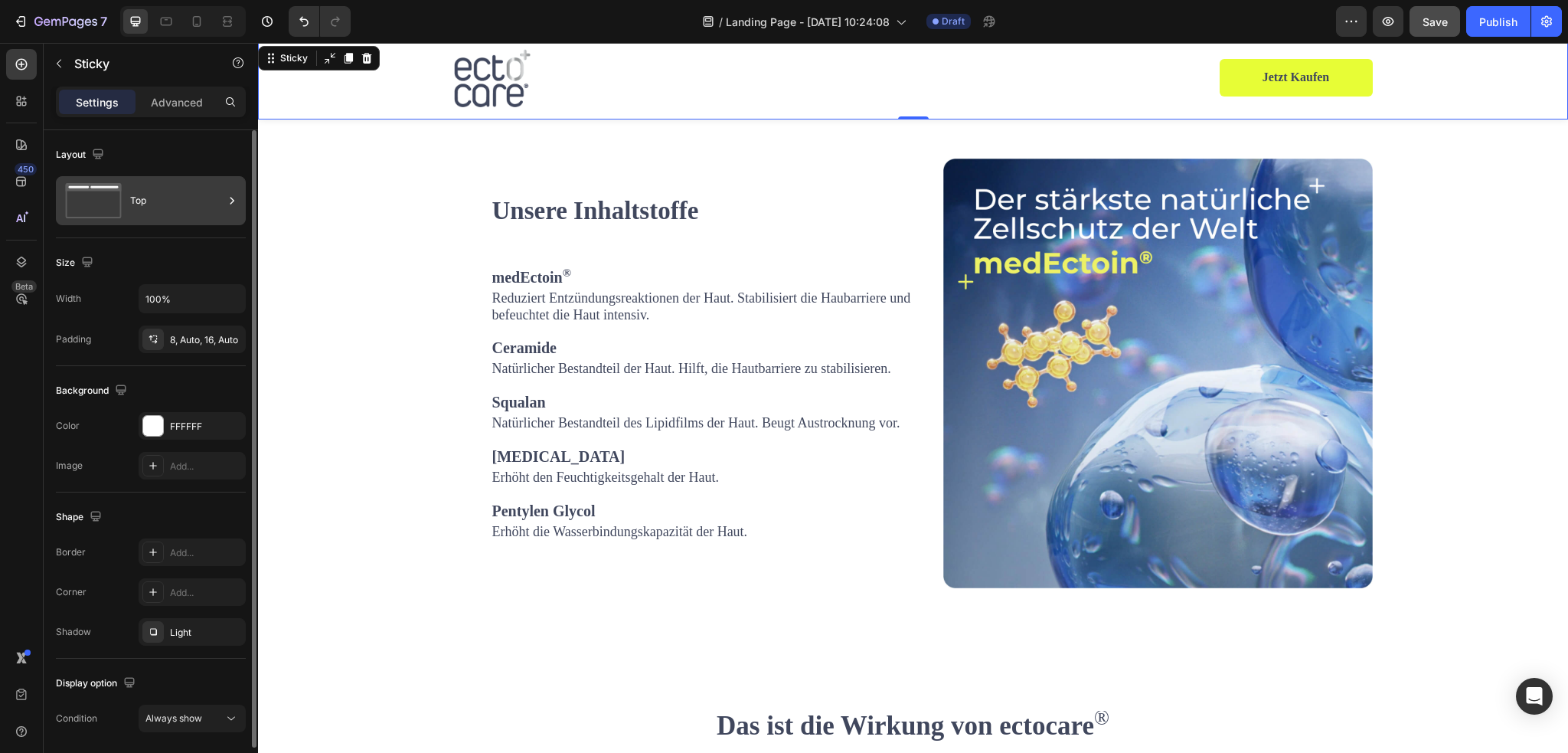
click at [160, 207] on div "Top" at bounding box center [176, 201] width 93 height 35
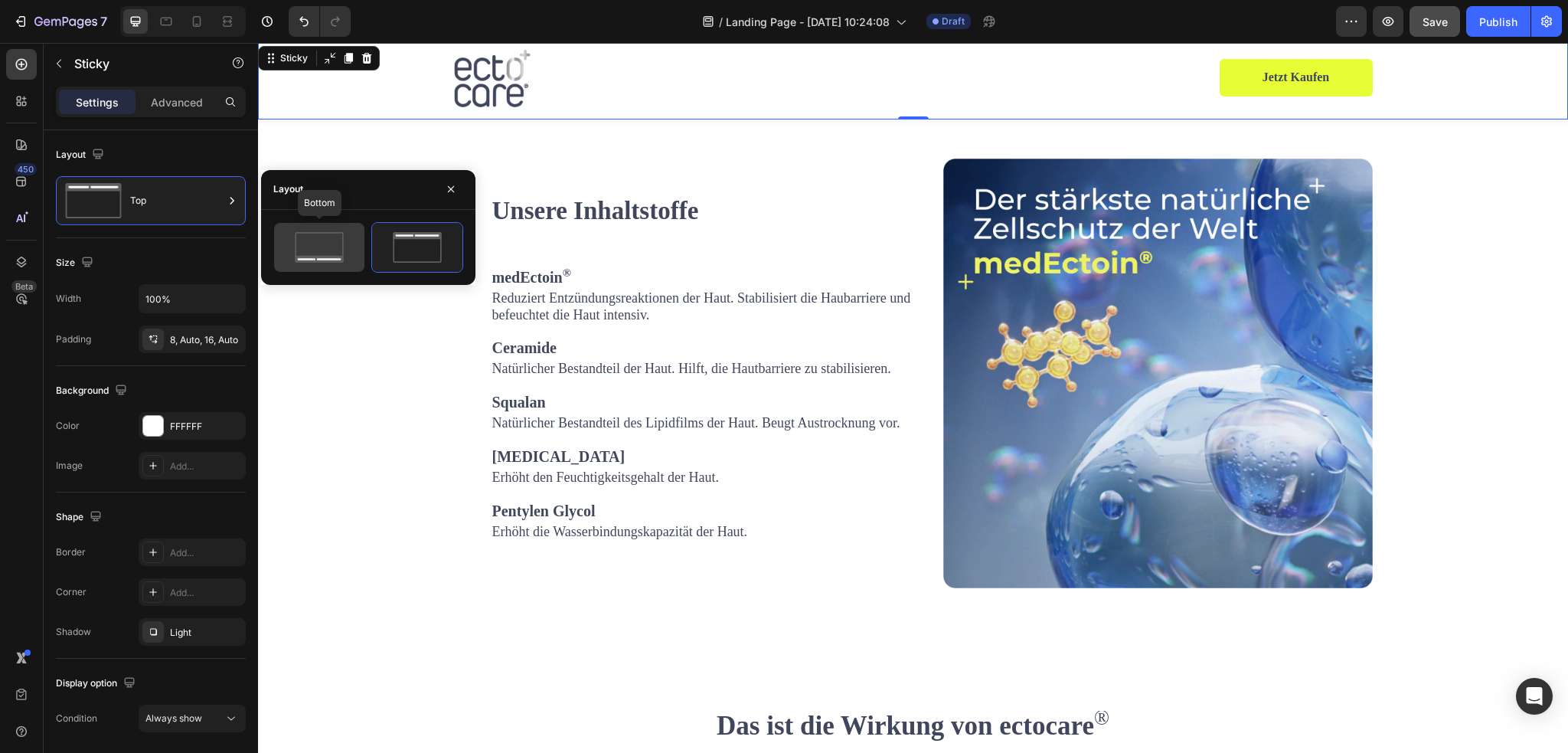
click at [307, 245] on icon at bounding box center [319, 247] width 72 height 31
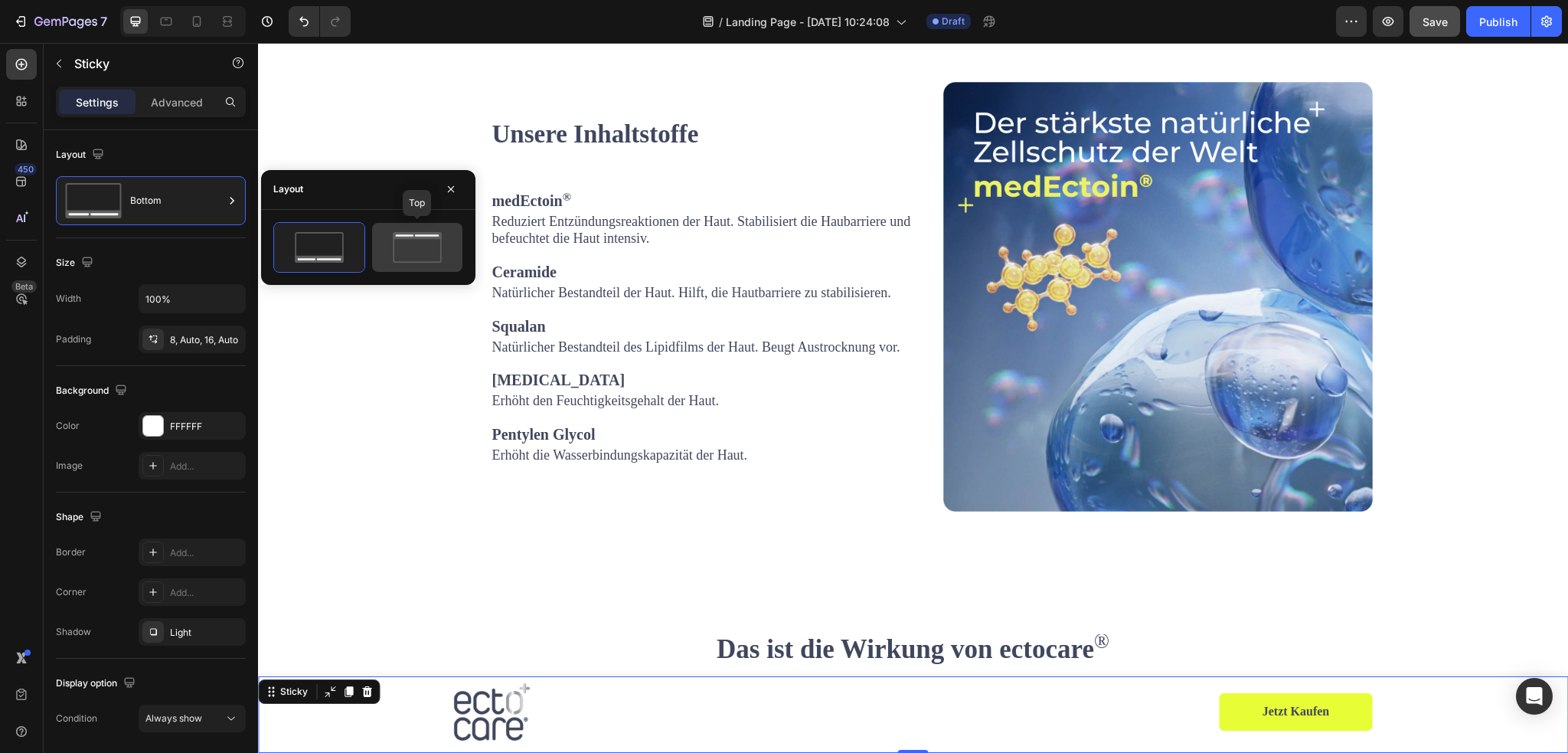
click at [408, 237] on icon at bounding box center [416, 236] width 48 height 7
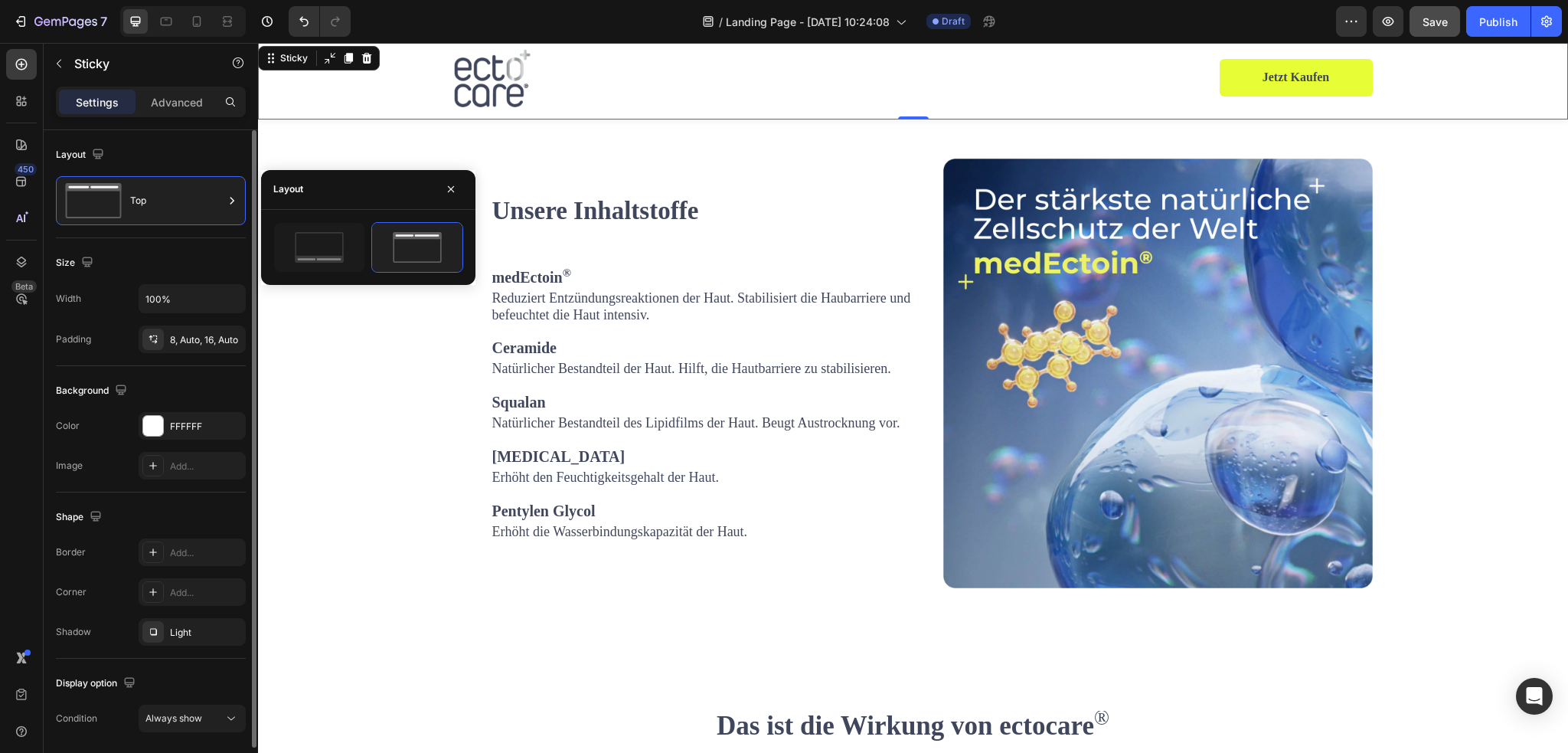
click at [202, 251] on div "Size" at bounding box center [151, 263] width 190 height 25
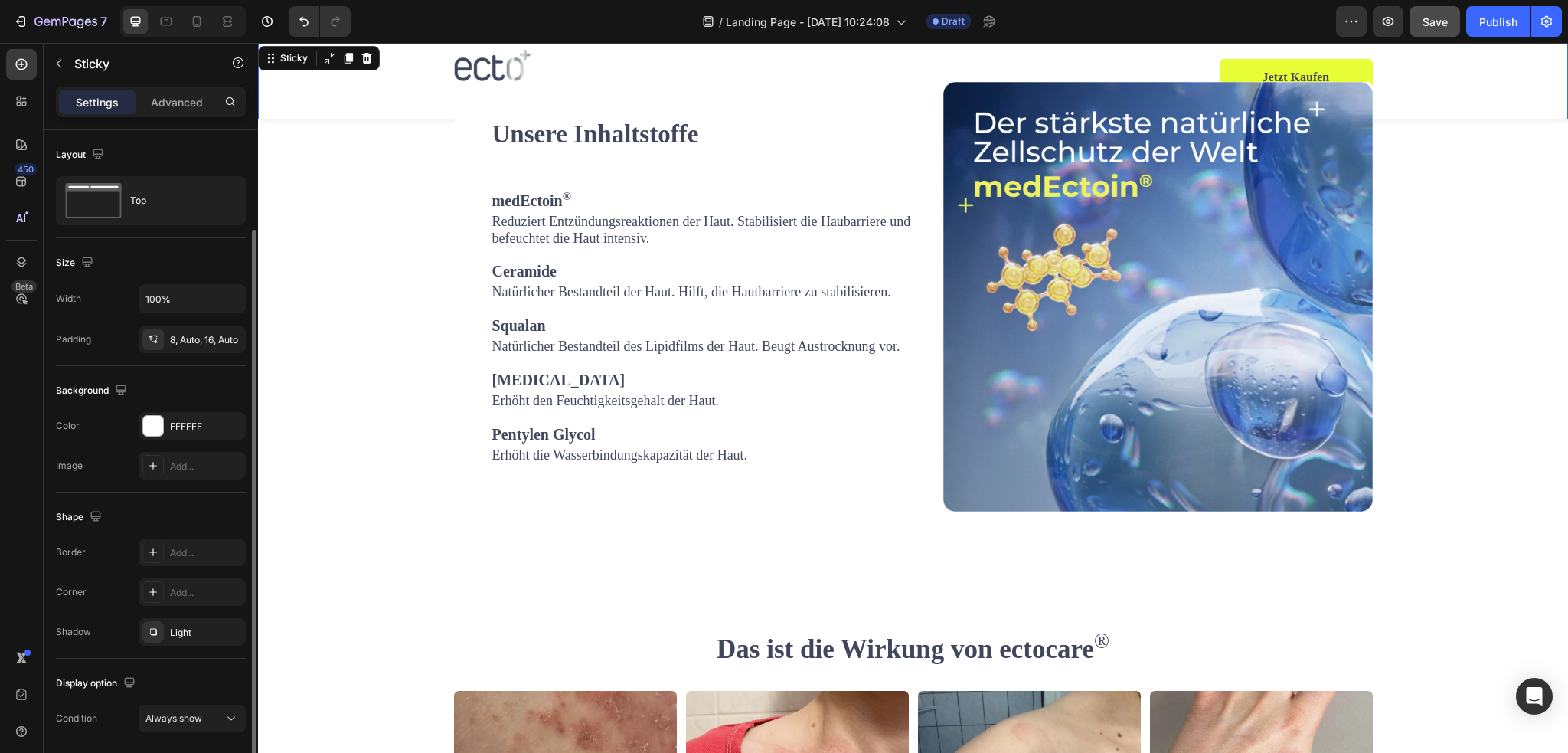
scroll to position [51, 0]
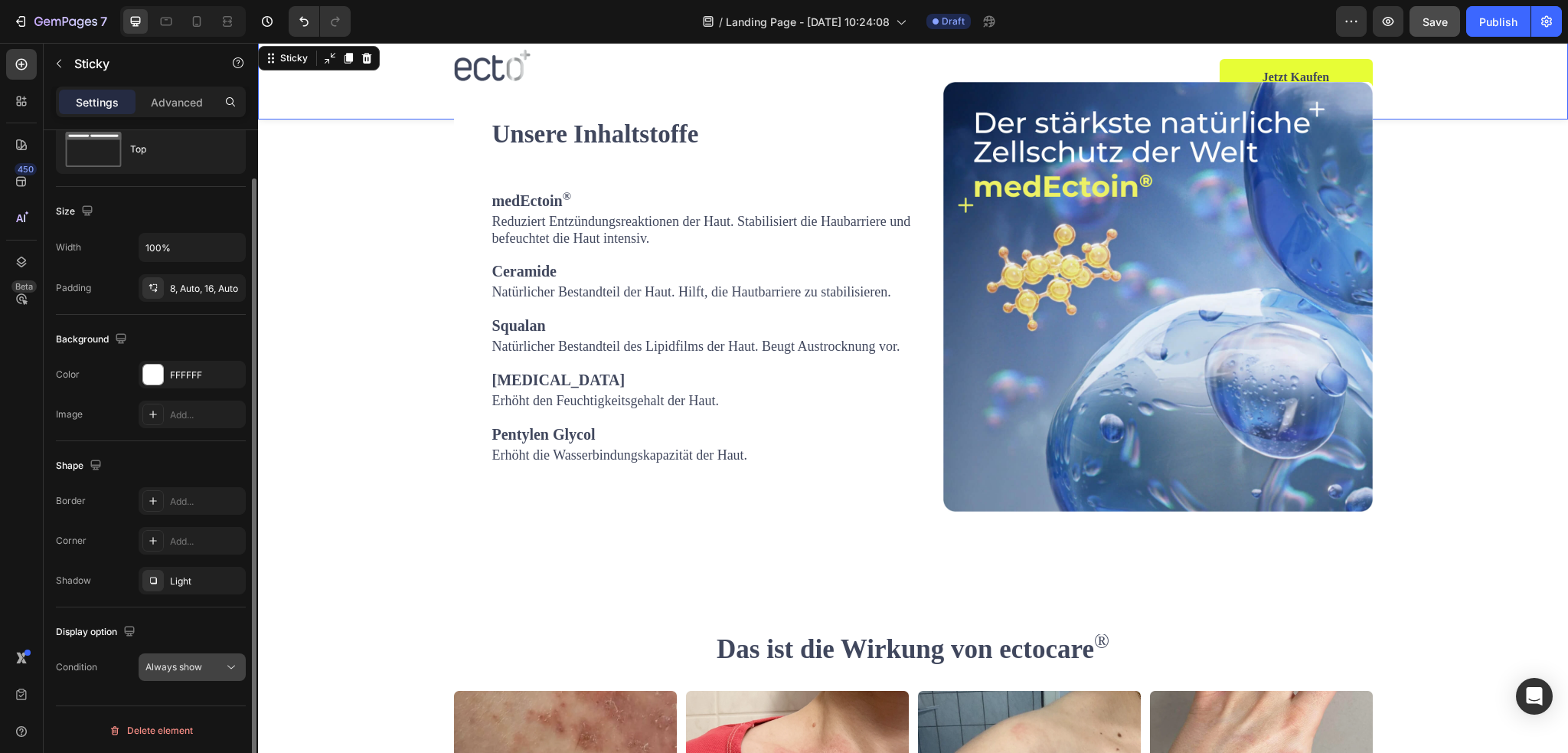
click at [219, 661] on div "Always show" at bounding box center [184, 667] width 78 height 14
click at [221, 667] on div "Always show" at bounding box center [184, 667] width 78 height 14
click at [210, 645] on div "Display option Condition Always show" at bounding box center [151, 649] width 190 height 86
click at [214, 660] on div "Always show" at bounding box center [184, 667] width 78 height 14
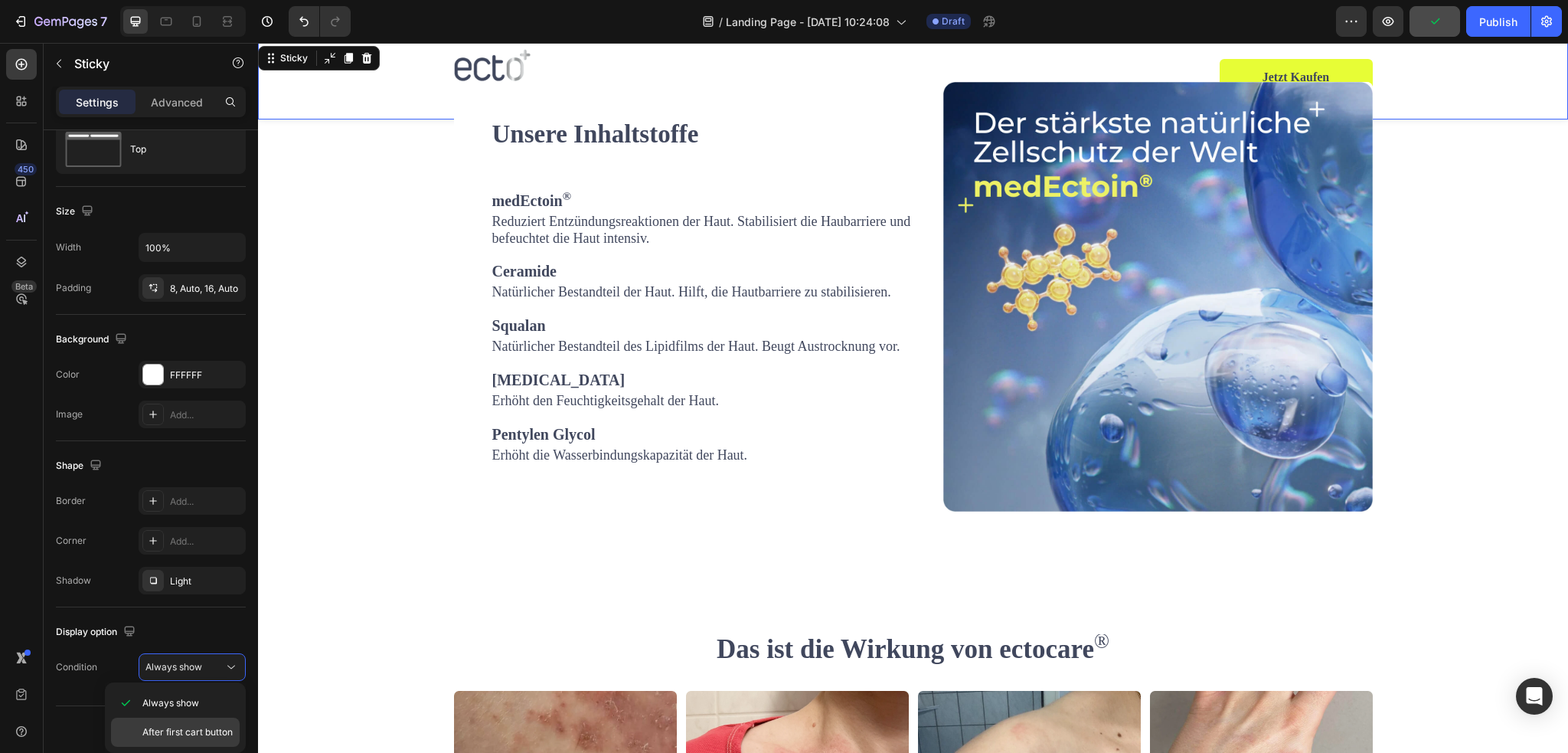
click at [198, 736] on span "After first cart button" at bounding box center [188, 732] width 90 height 14
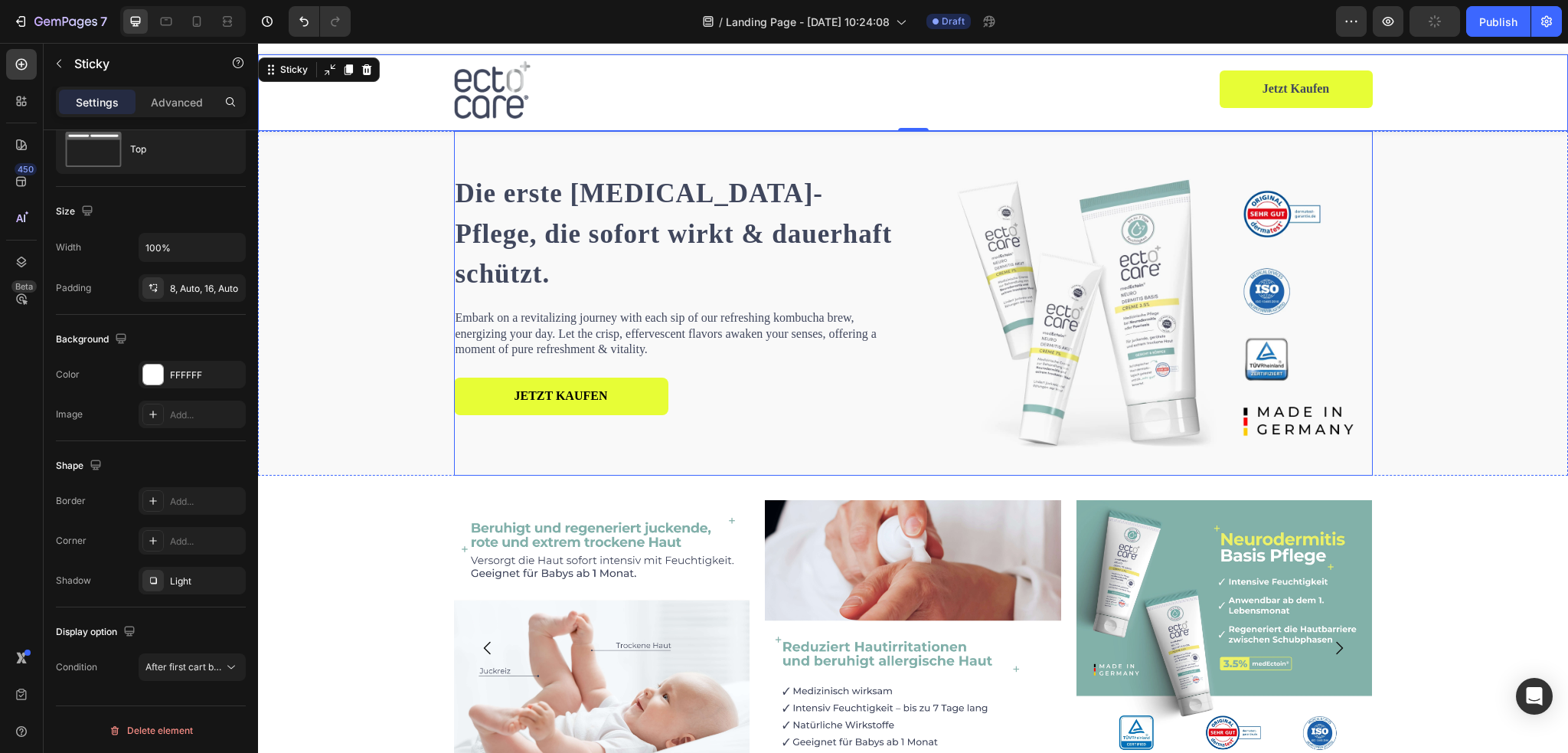
scroll to position [0, 0]
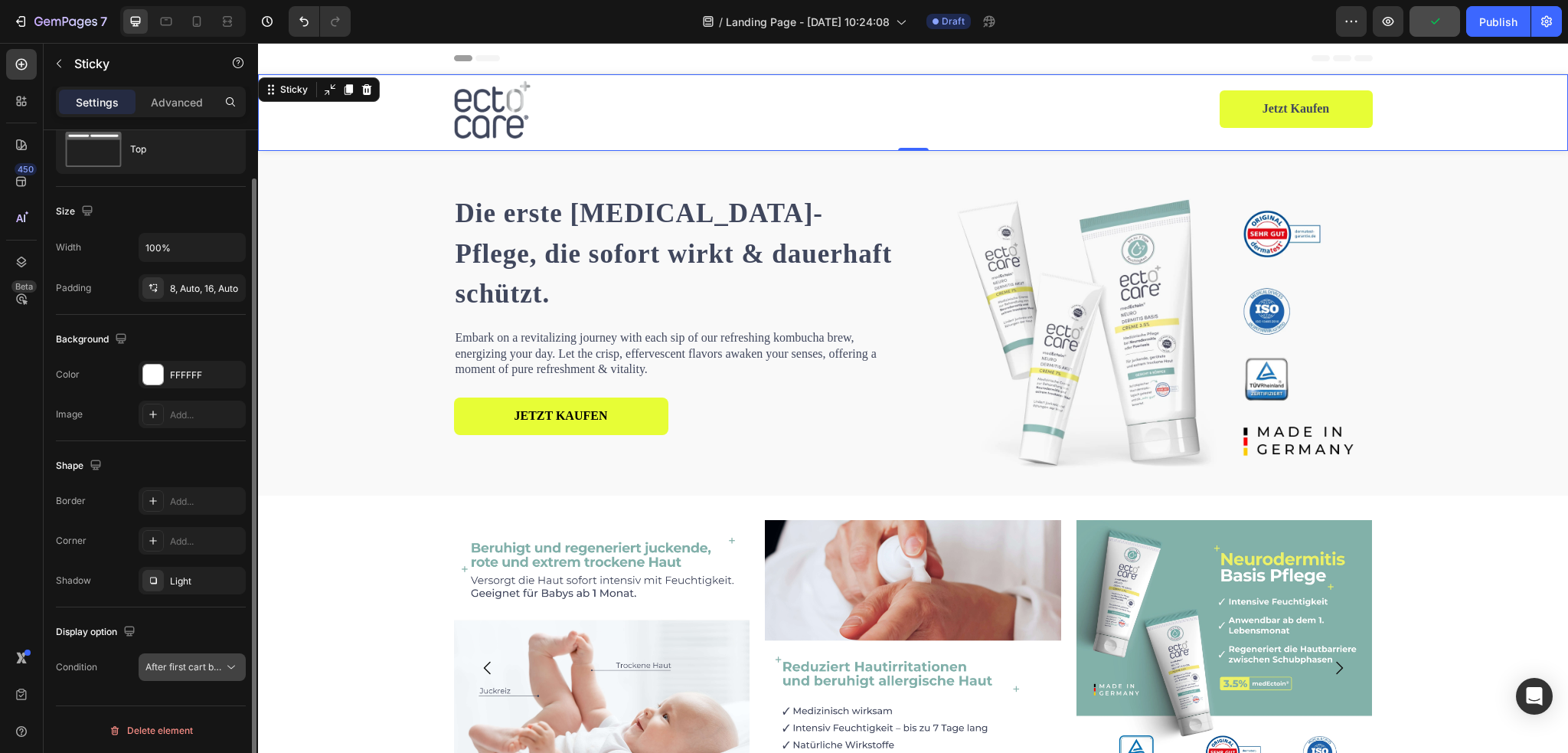
click at [197, 667] on span "After first cart button" at bounding box center [190, 666] width 90 height 12
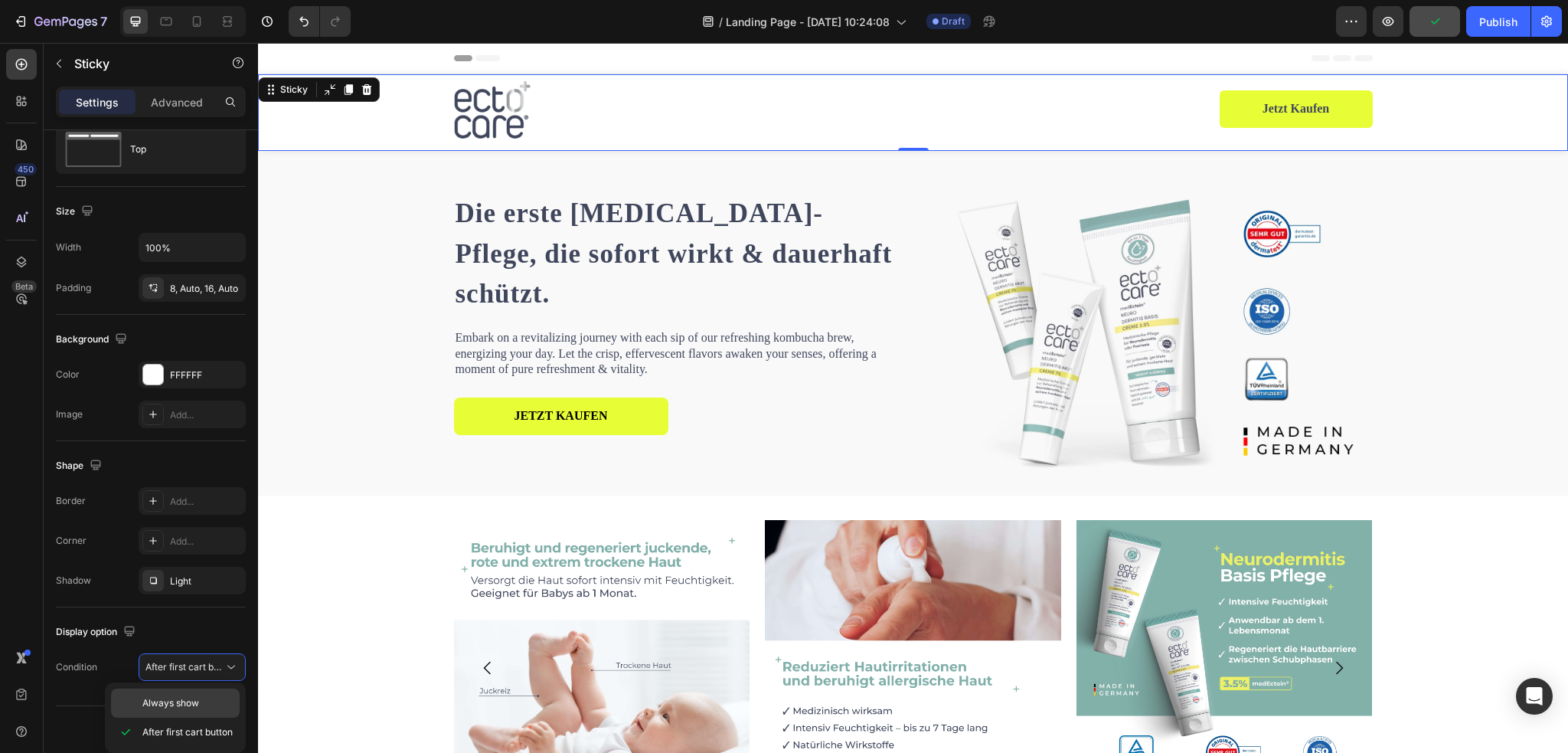
click at [186, 698] on span "Always show" at bounding box center [171, 703] width 57 height 14
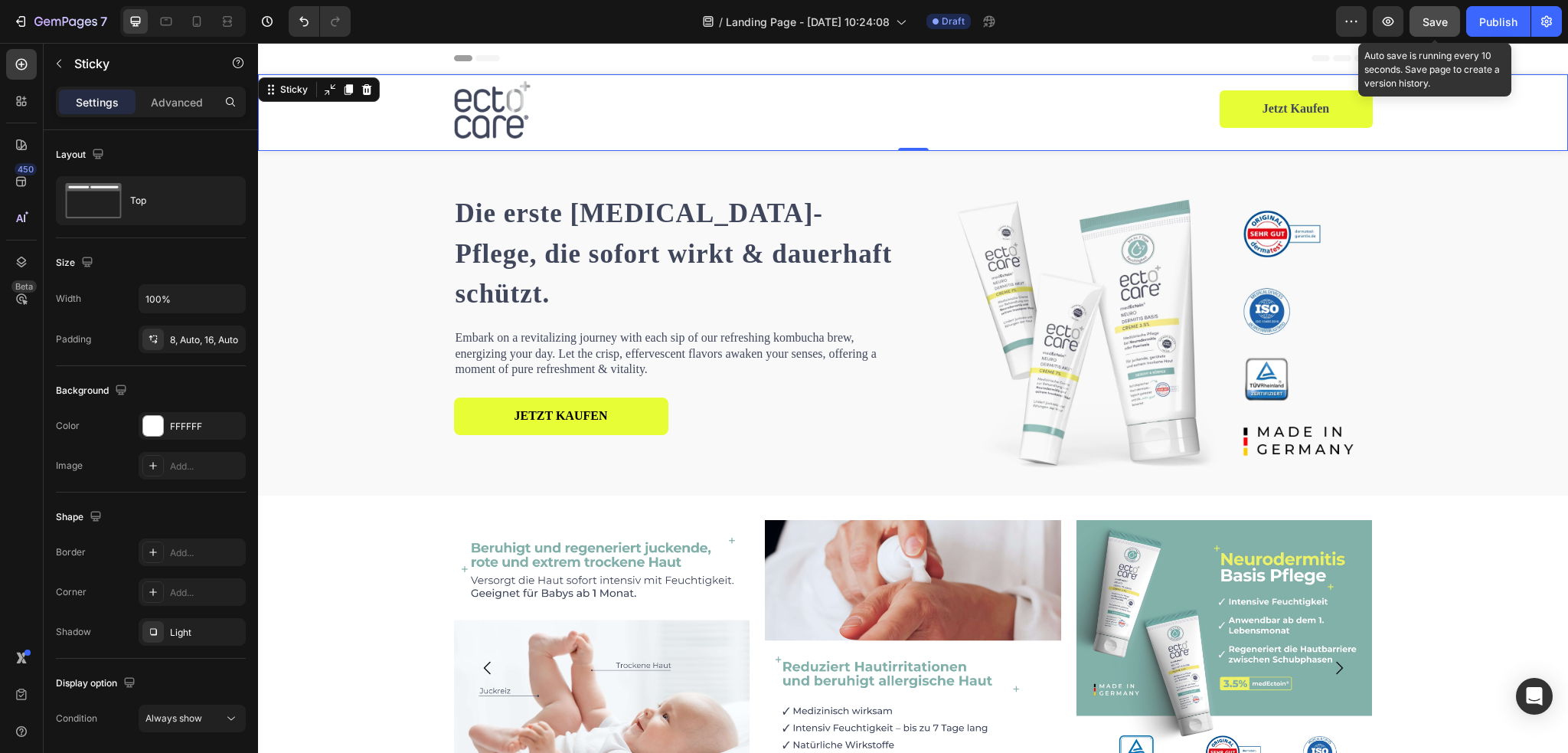
click at [1430, 18] on span "Save" at bounding box center [1435, 21] width 26 height 13
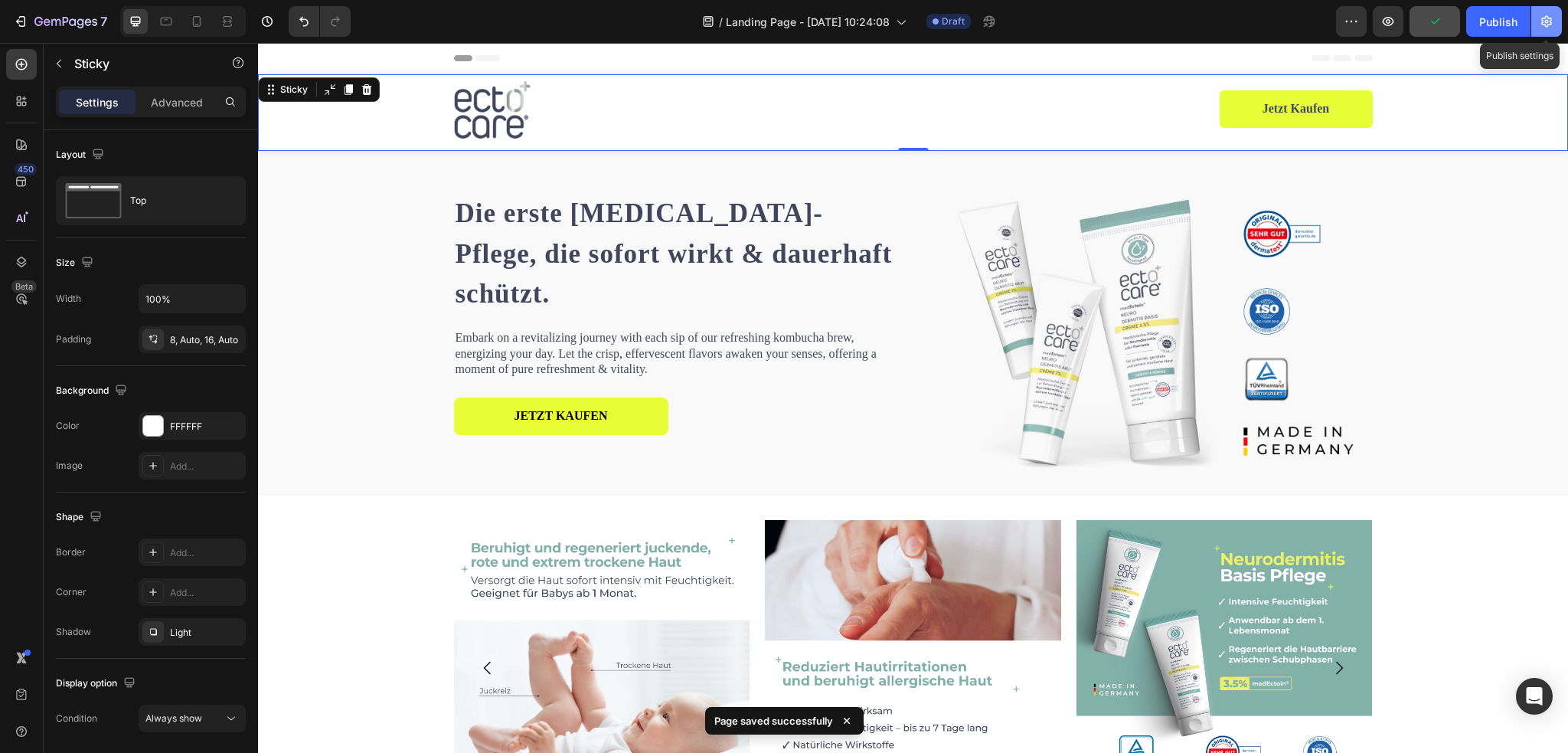
click at [1541, 22] on icon "button" at bounding box center [1546, 21] width 15 height 15
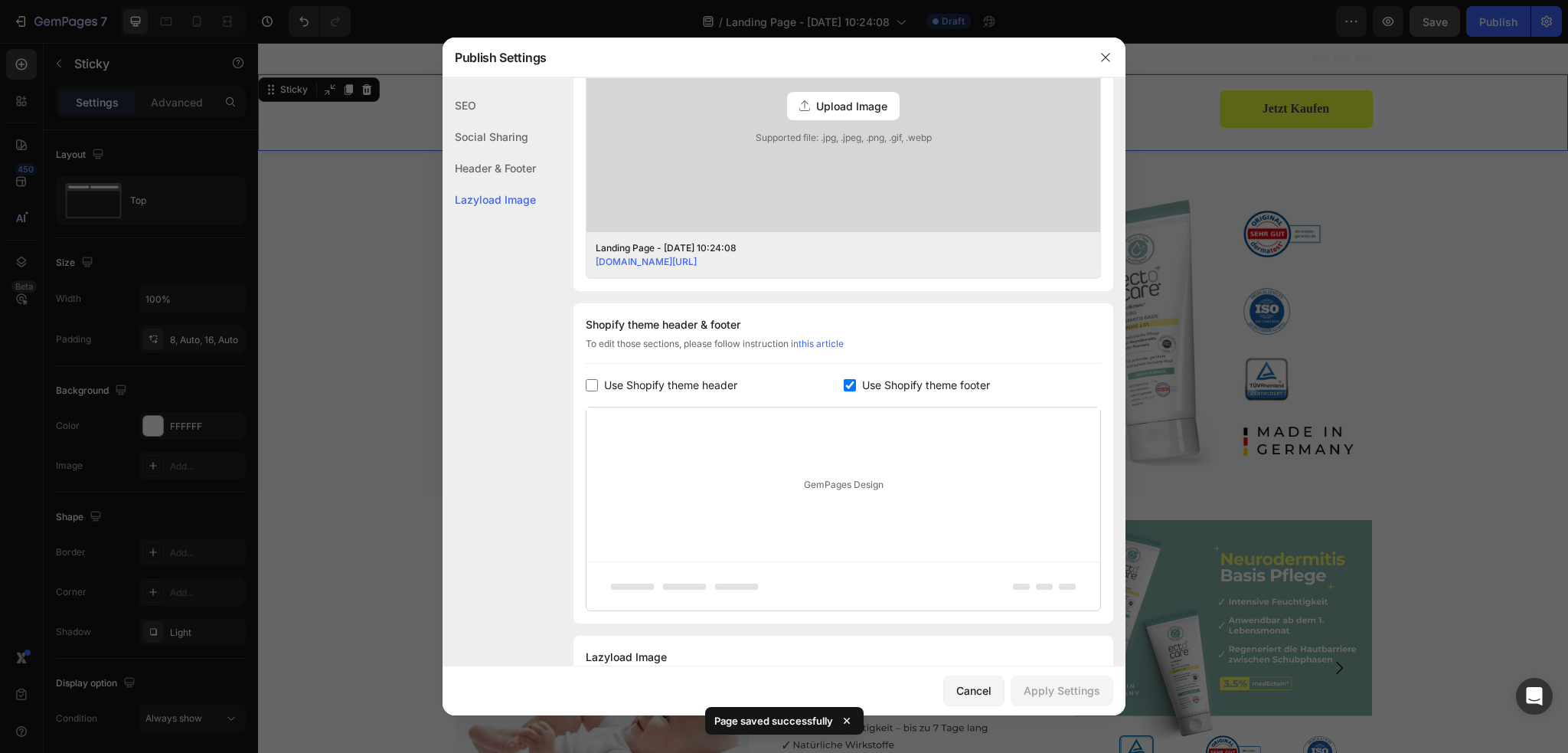
scroll to position [576, 0]
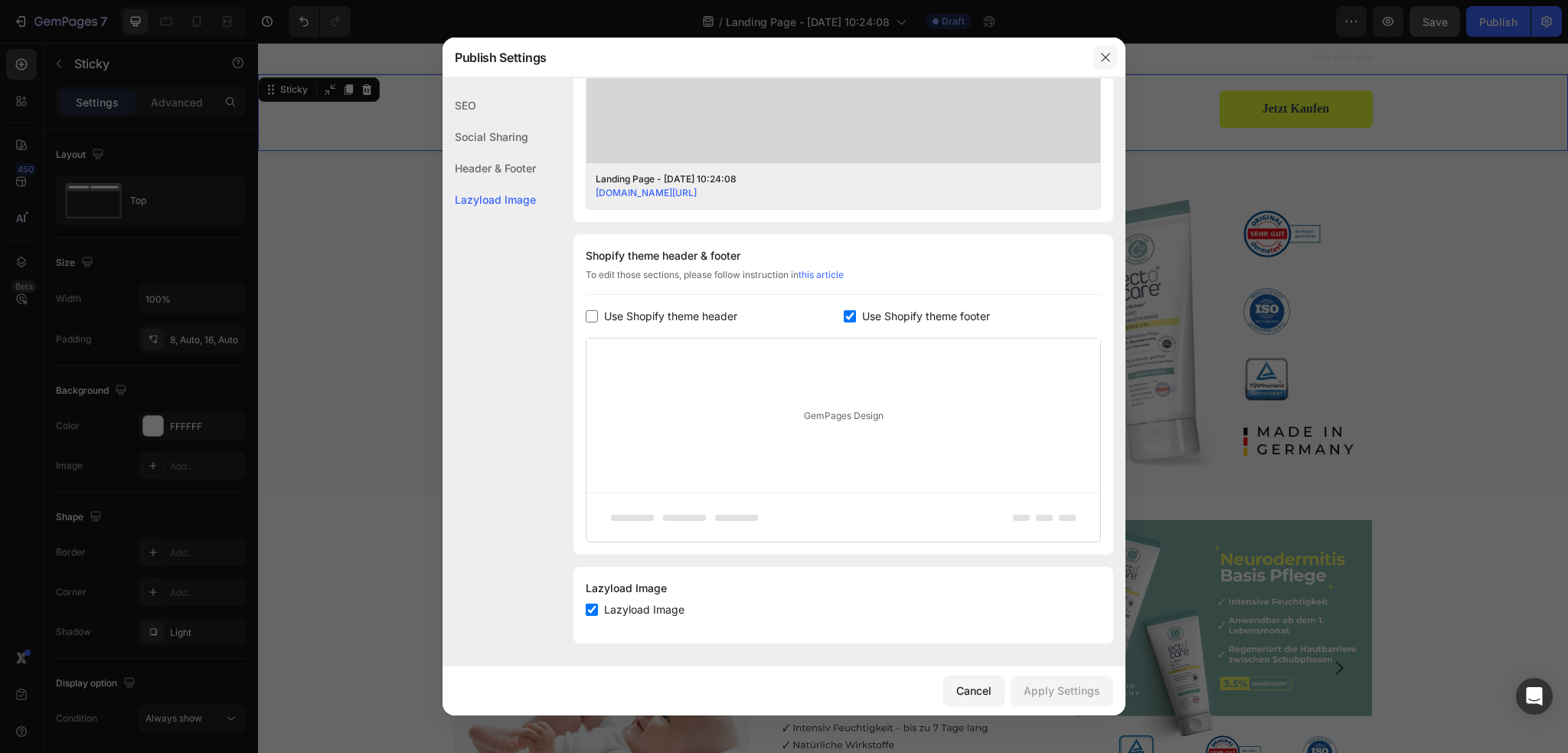
click at [1108, 56] on icon "button" at bounding box center [1106, 58] width 12 height 12
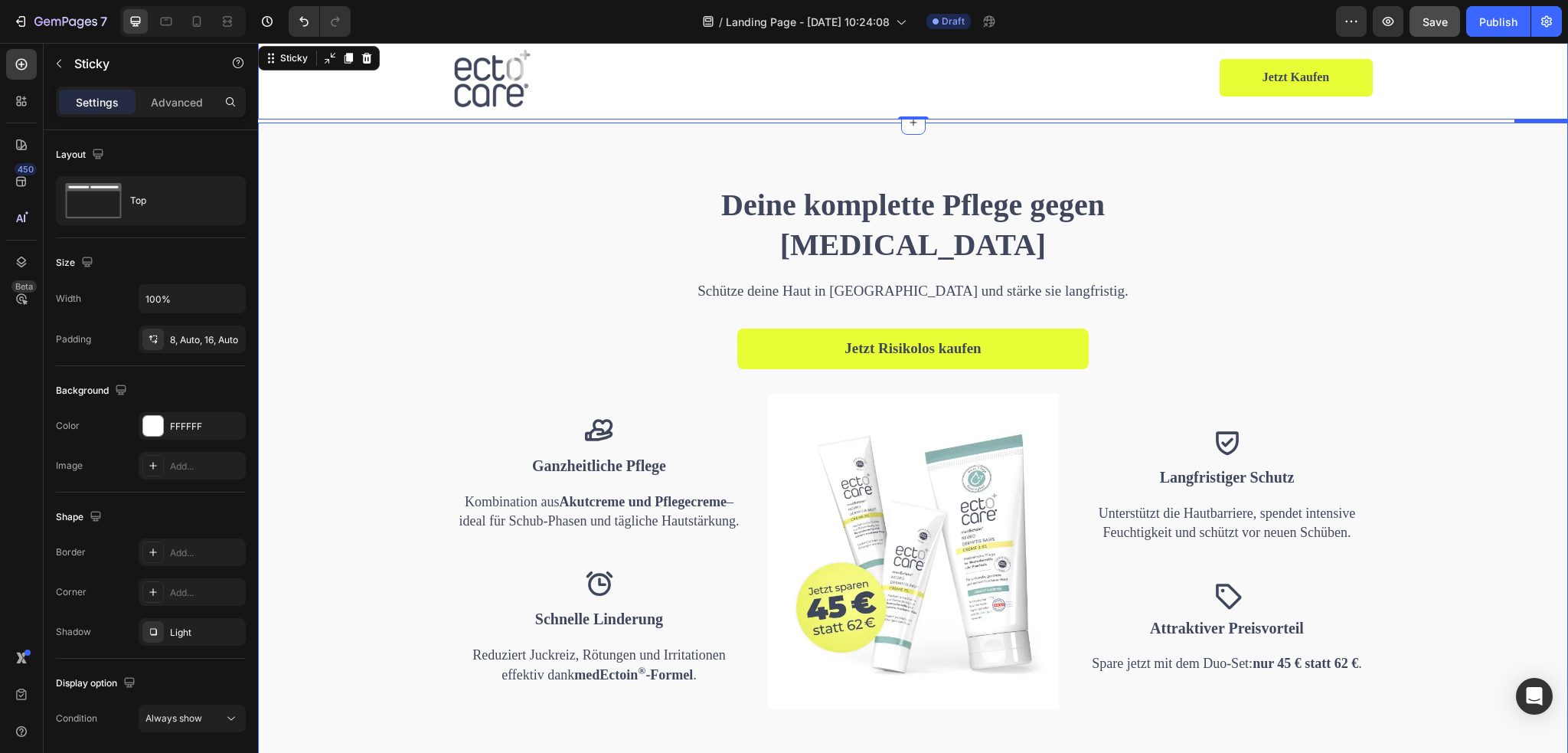
scroll to position [1608, 0]
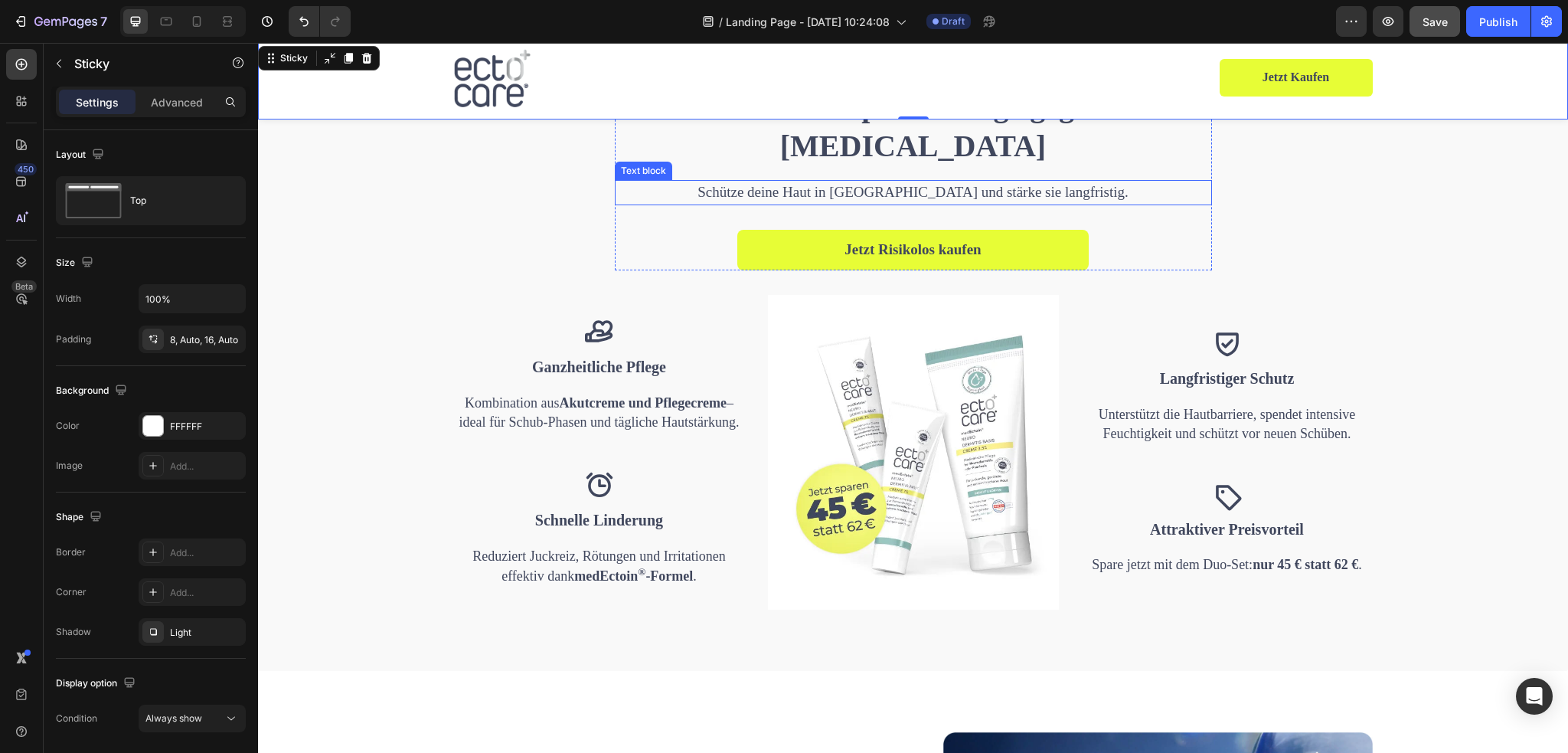
click at [1160, 203] on p "Schütze deine Haut in [GEOGRAPHIC_DATA] und stärke sie langfristig." at bounding box center [913, 192] width 570 height 22
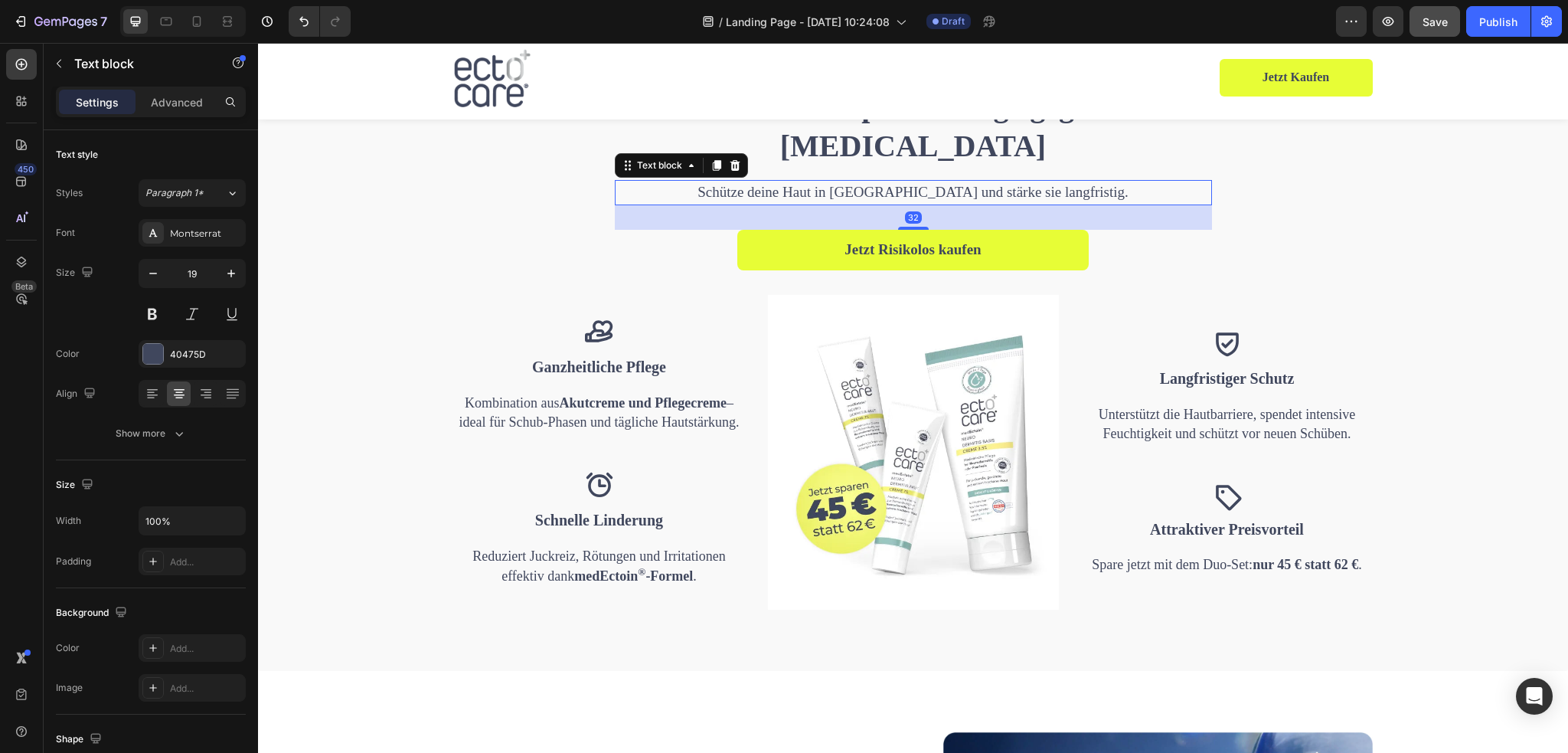
click at [1277, 198] on div "Deine komplette Pflege gegen [MEDICAL_DATA] Heading Schütze deine Haut in [GEOG…" at bounding box center [912, 347] width 1287 height 524
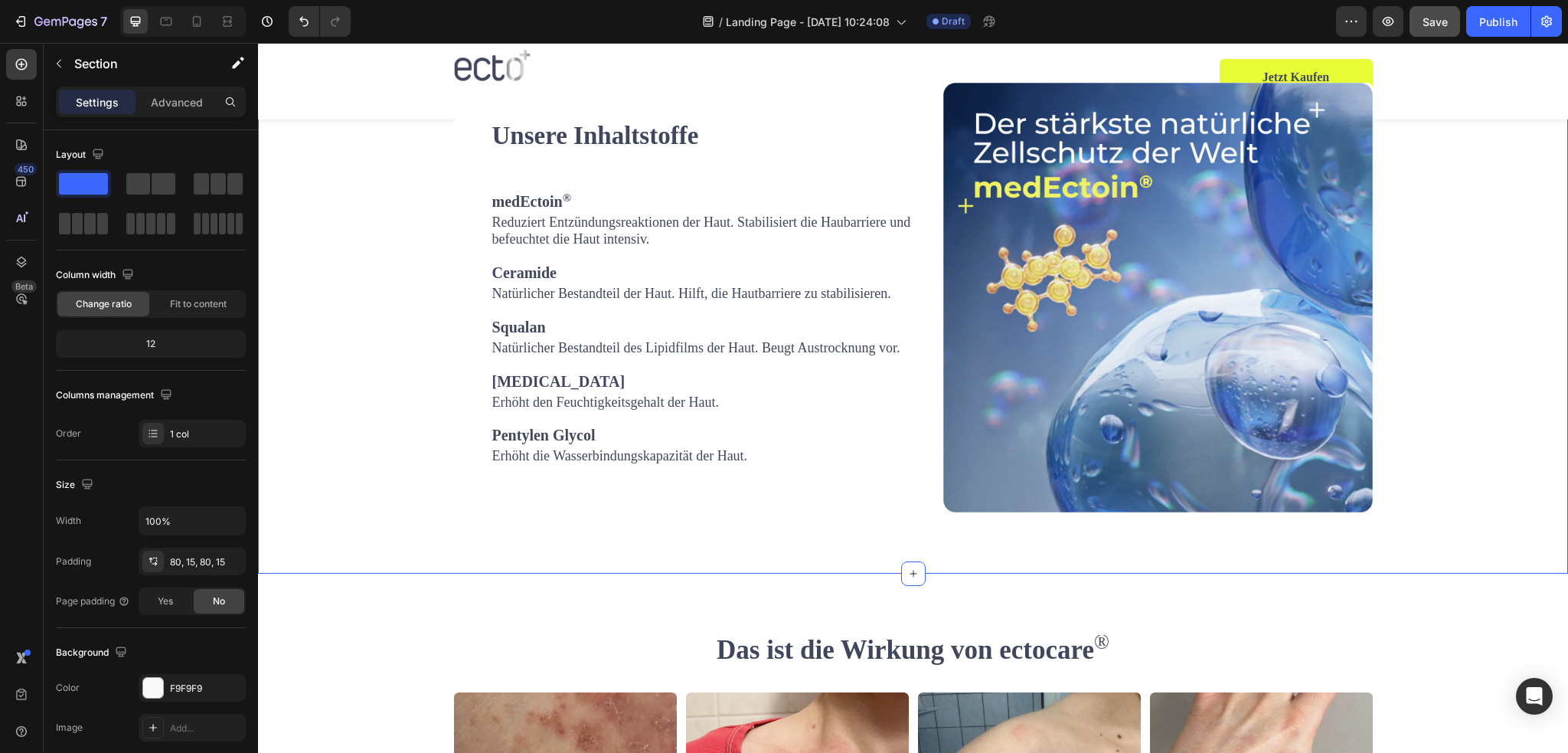
scroll to position [2220, 0]
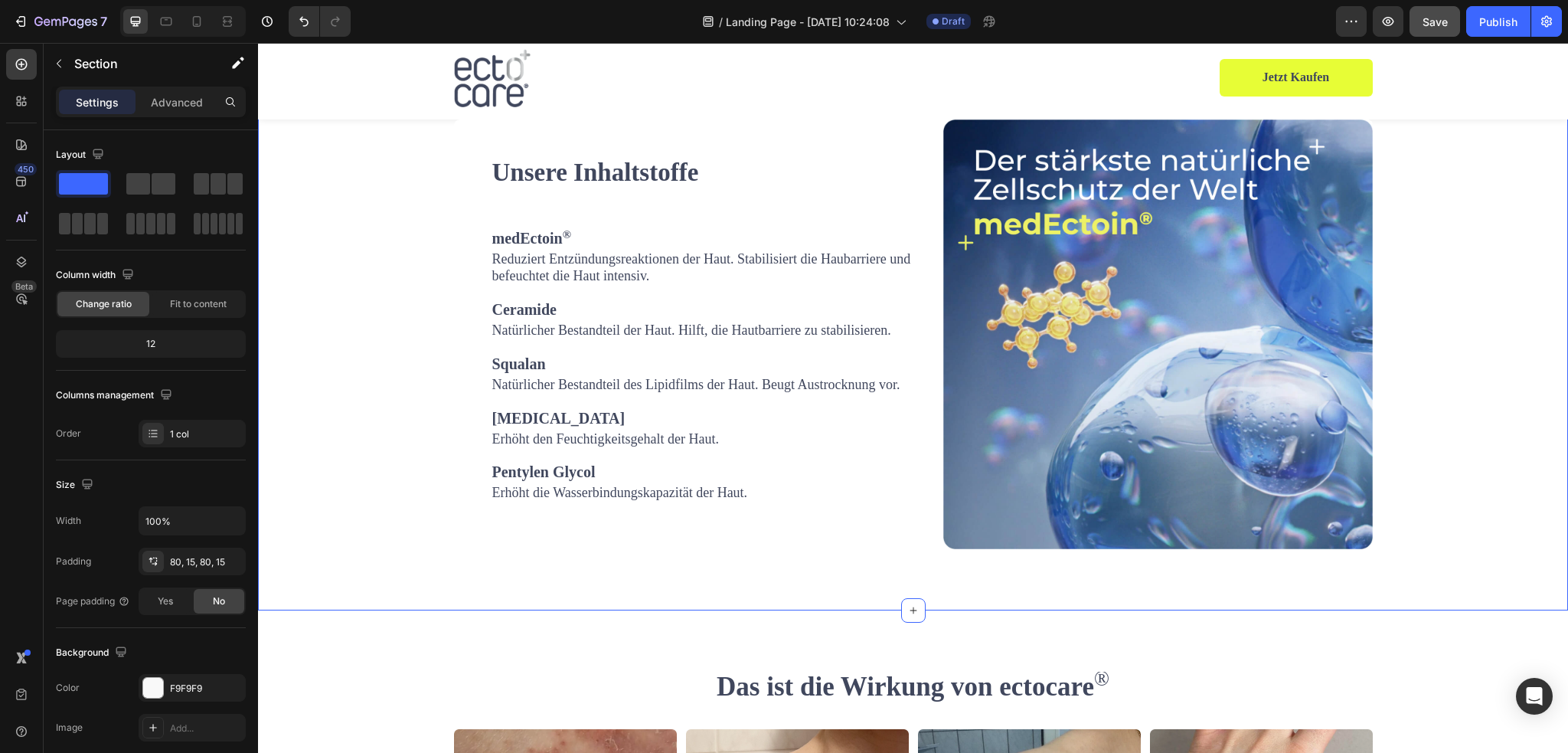
click at [1460, 170] on div "Unsere Inhaltstoffe Heading medEctoin ® Text block Reduziert Entzündungsreaktio…" at bounding box center [912, 334] width 1287 height 430
click at [1271, 76] on div "Section 7" at bounding box center [1293, 74] width 47 height 14
click at [1306, 82] on div "Section 7" at bounding box center [1286, 74] width 65 height 19
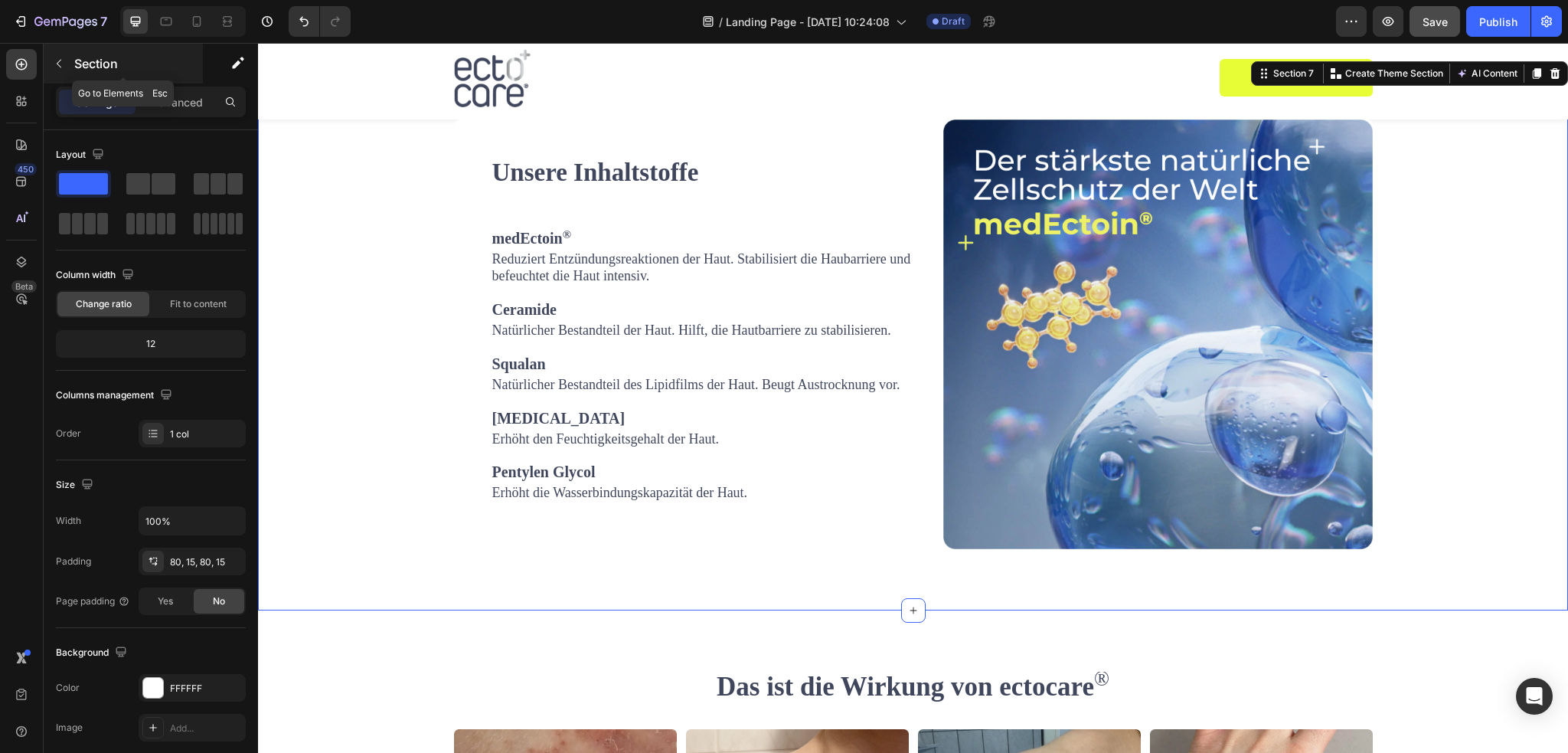
click at [53, 60] on icon "button" at bounding box center [59, 64] width 12 height 12
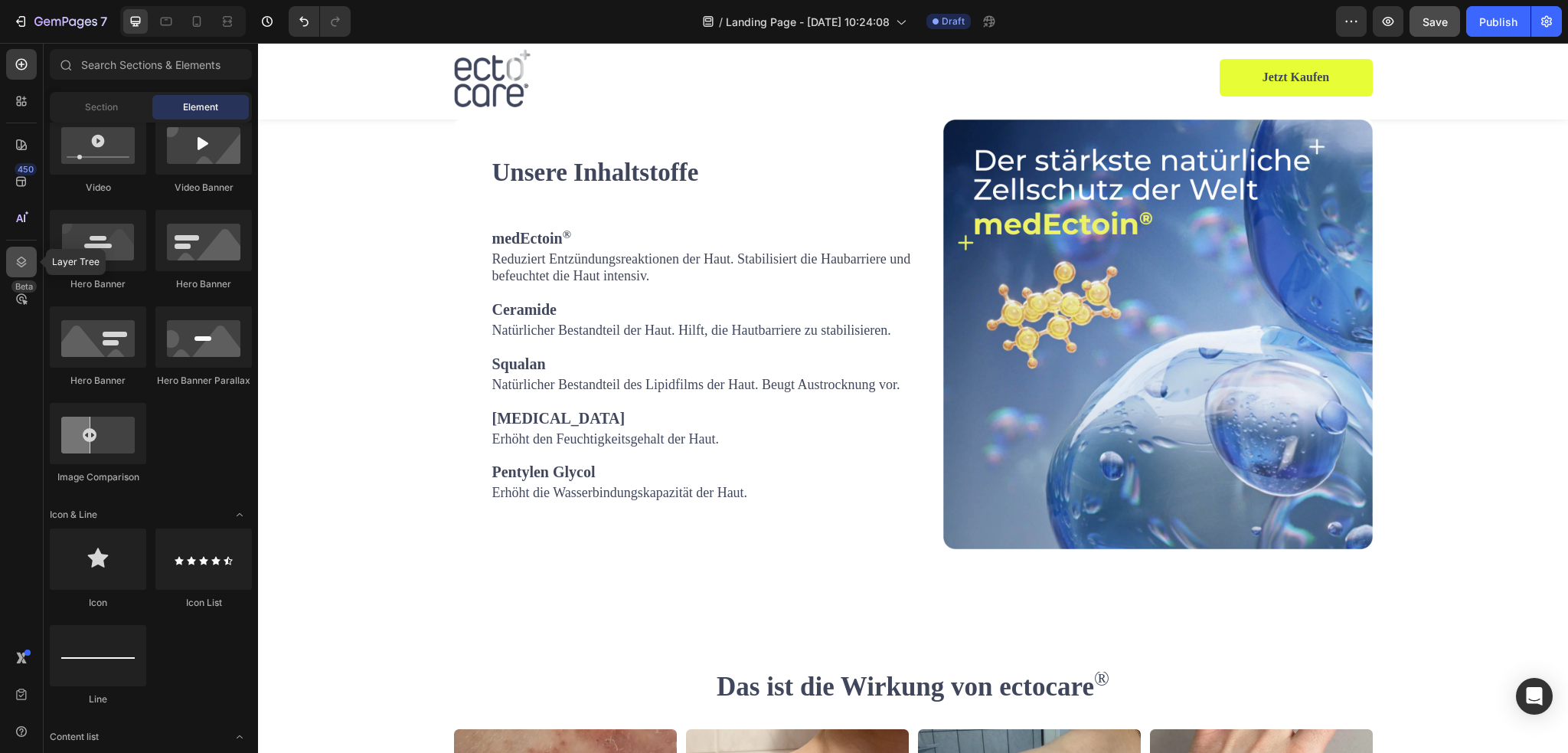
click at [20, 259] on icon at bounding box center [21, 261] width 15 height 15
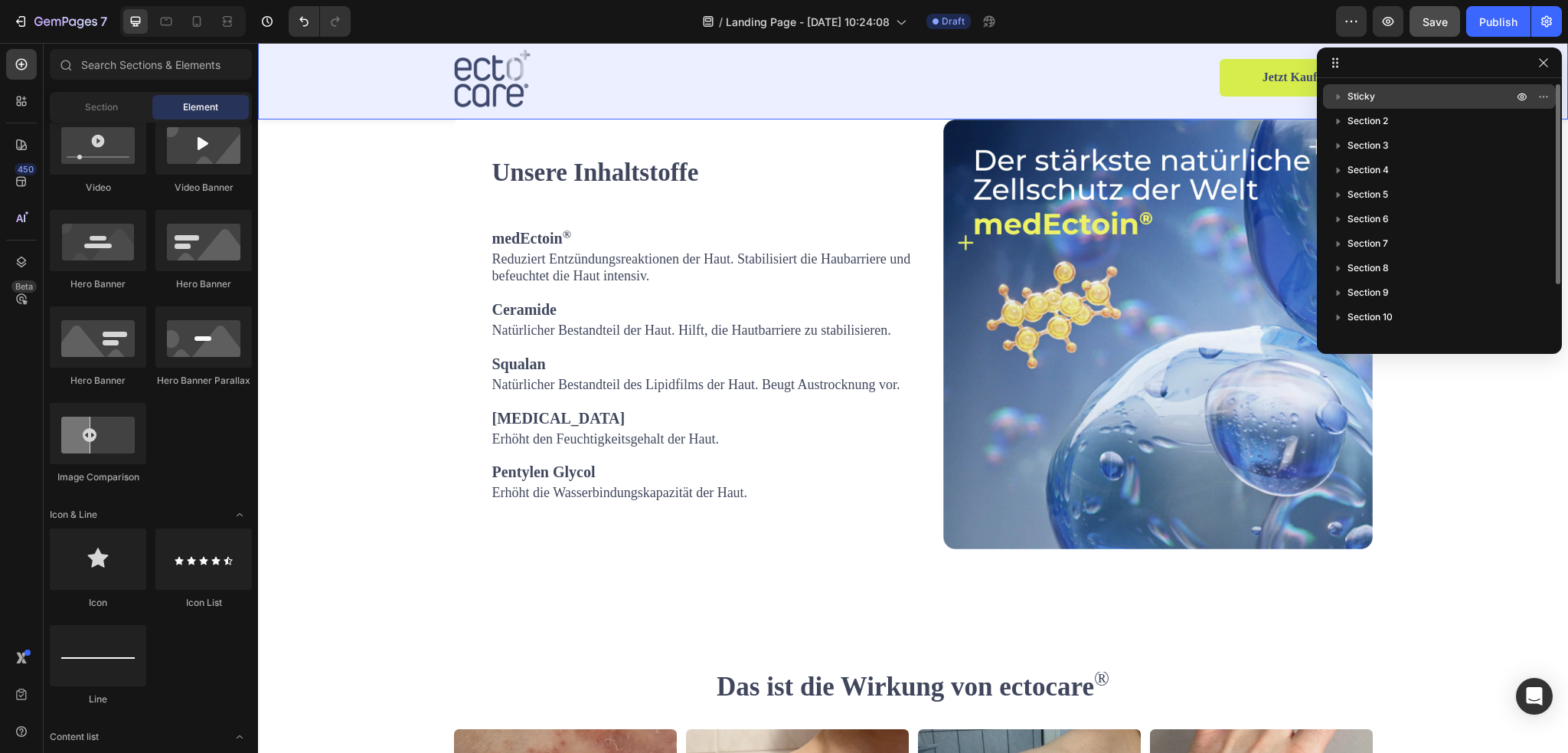
click at [1369, 97] on span "Sticky" at bounding box center [1361, 96] width 27 height 15
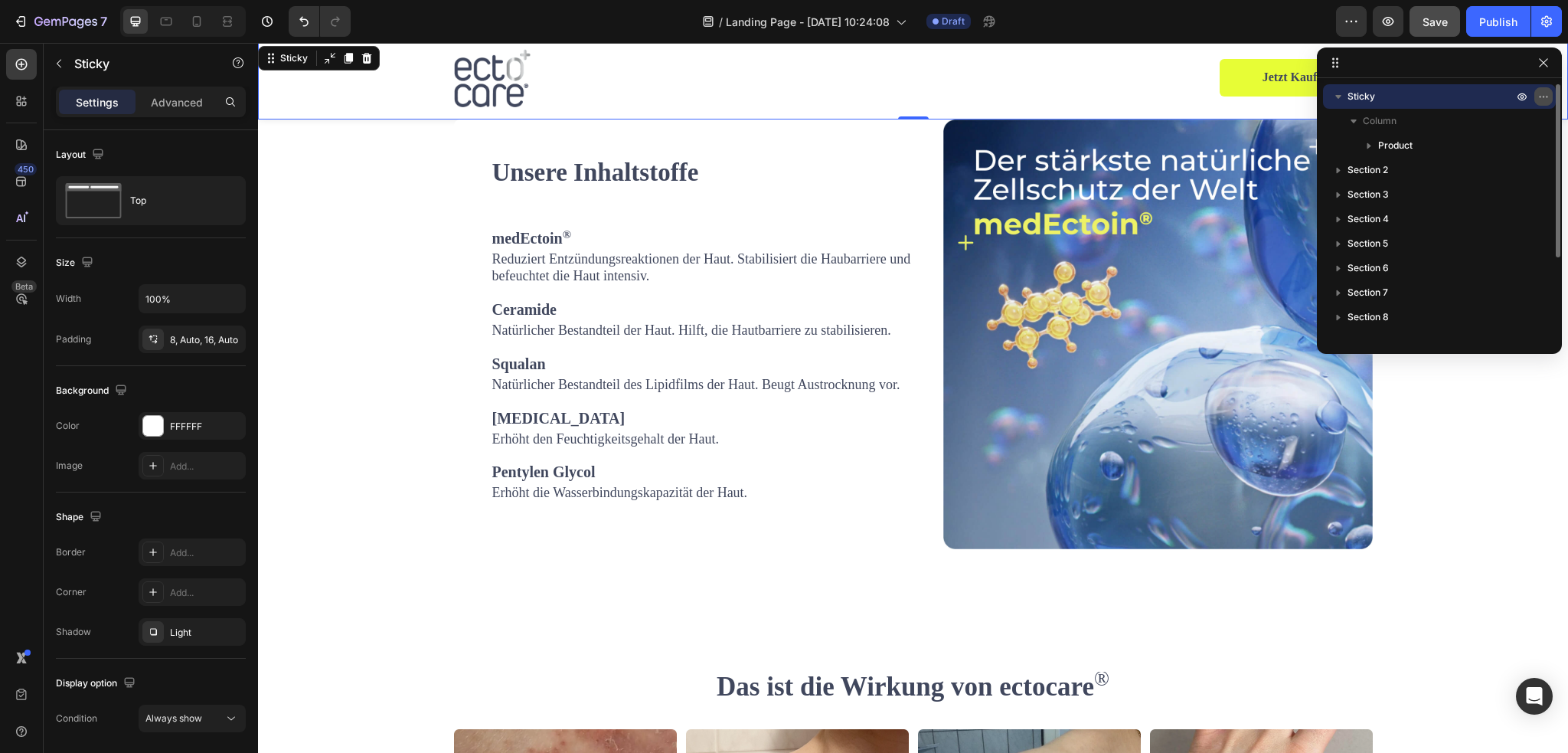
click at [1546, 97] on icon "button" at bounding box center [1547, 97] width 2 height 2
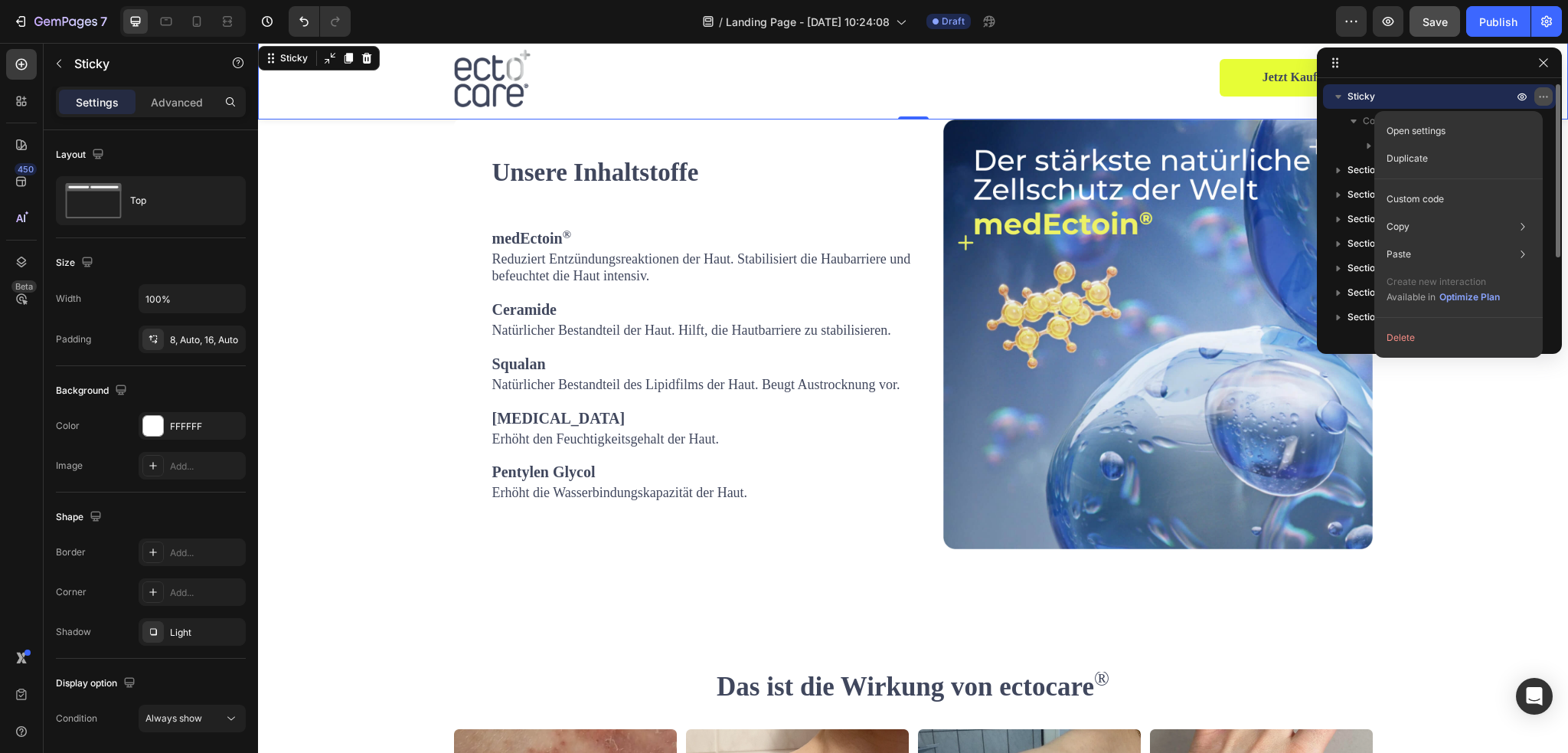
click at [1541, 97] on icon "button" at bounding box center [1543, 97] width 12 height 12
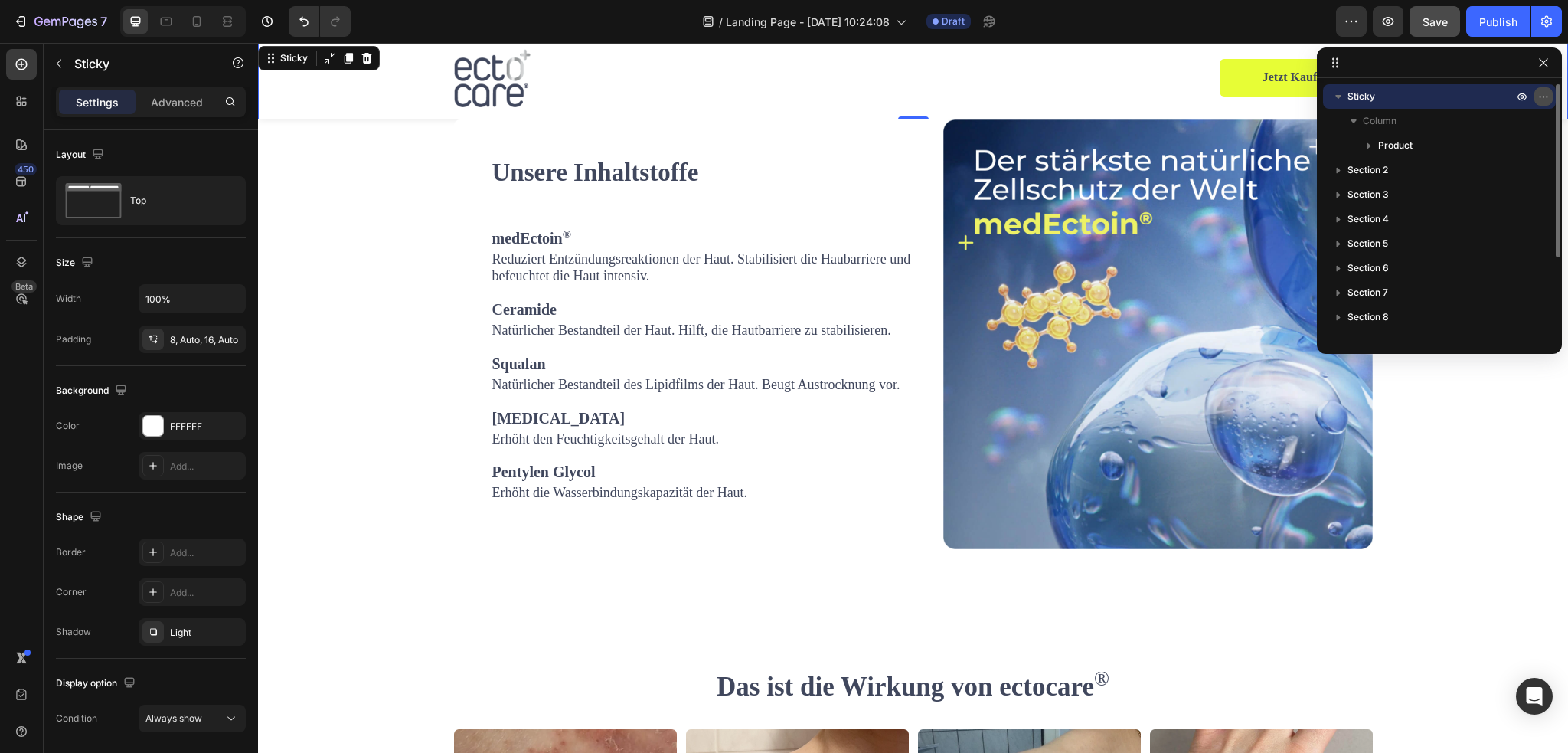
click at [1541, 97] on icon "button" at bounding box center [1540, 97] width 2 height 2
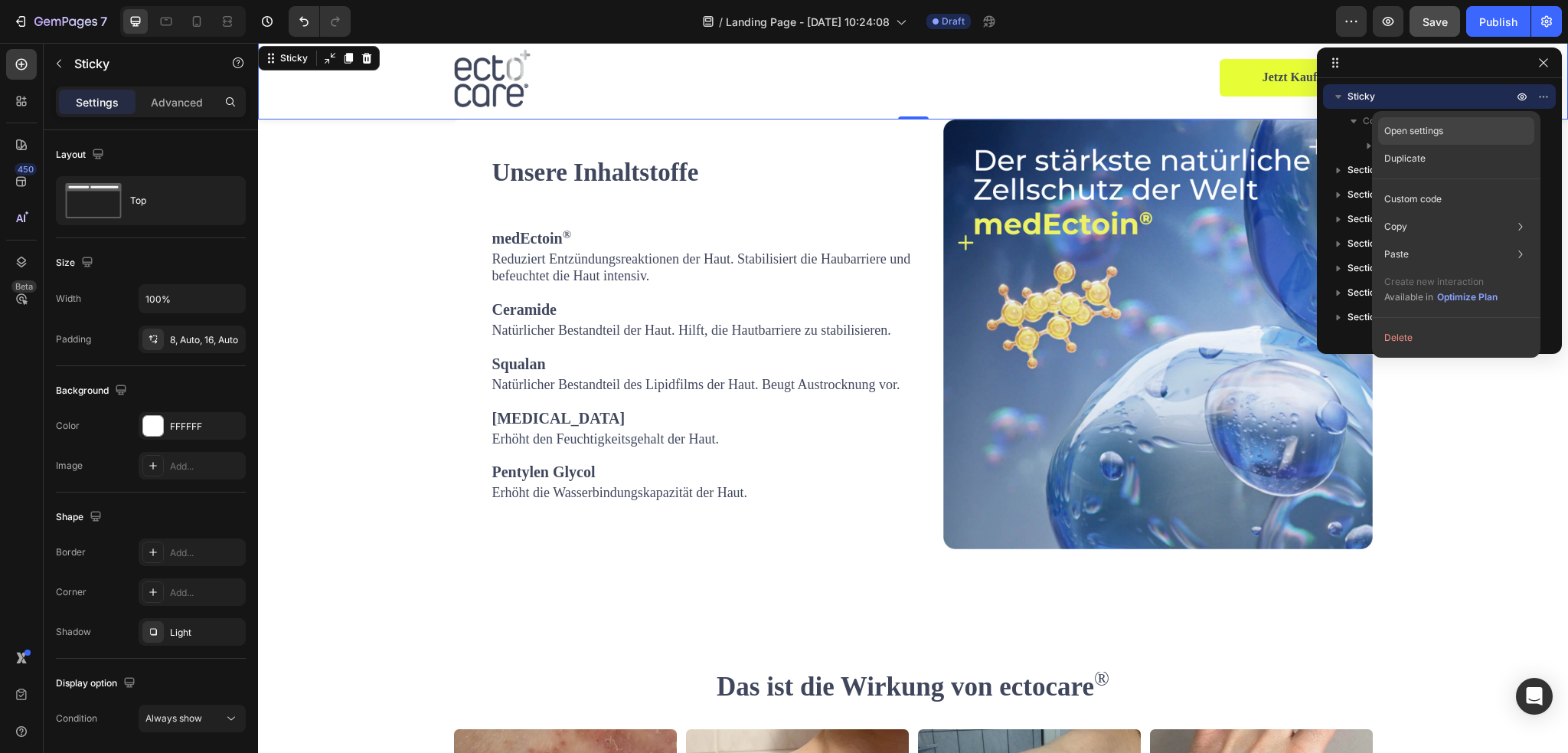
click at [1440, 140] on div "Open settings" at bounding box center [1456, 130] width 156 height 27
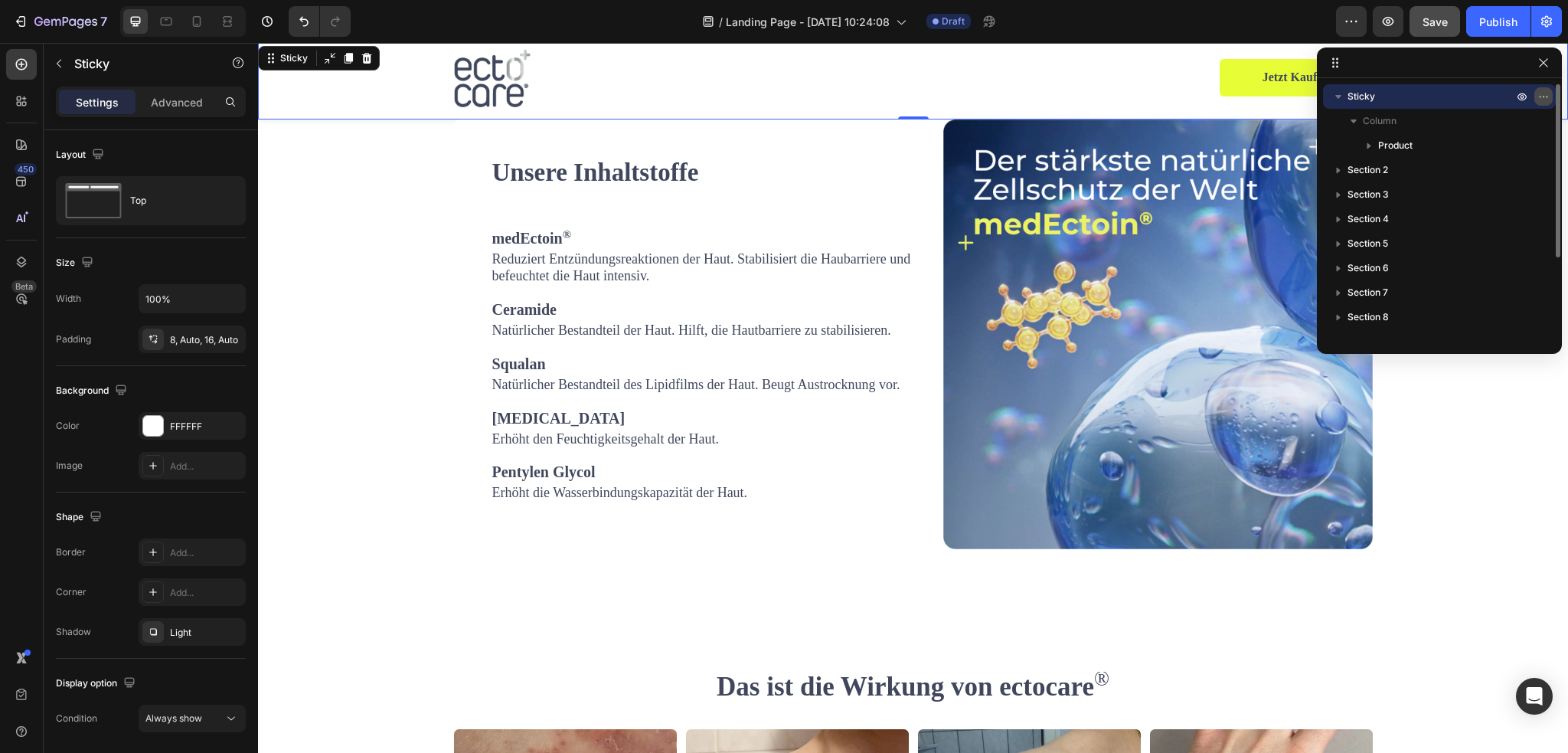
click at [1547, 97] on icon "button" at bounding box center [1547, 97] width 2 height 2
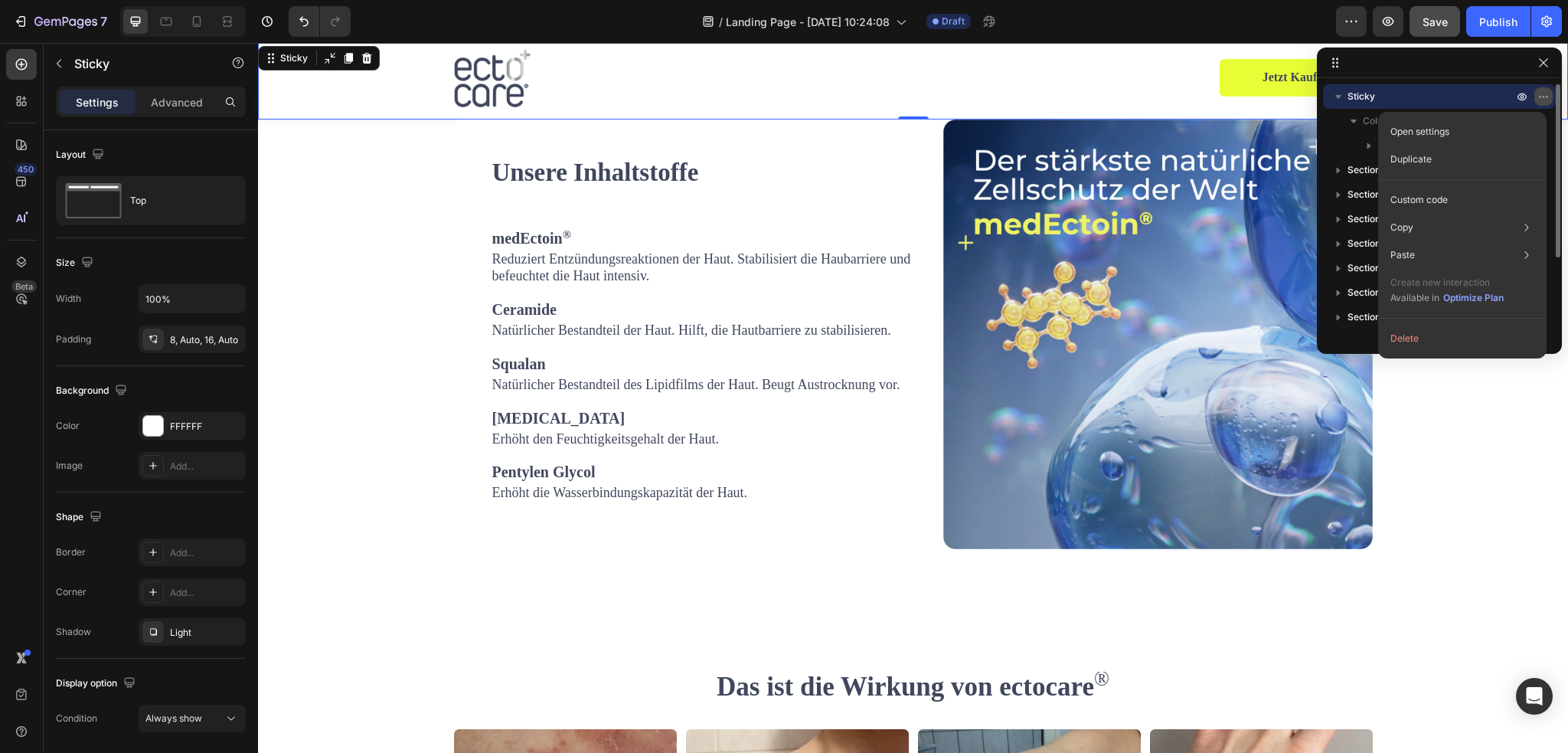
click at [1547, 97] on icon "button" at bounding box center [1547, 97] width 2 height 2
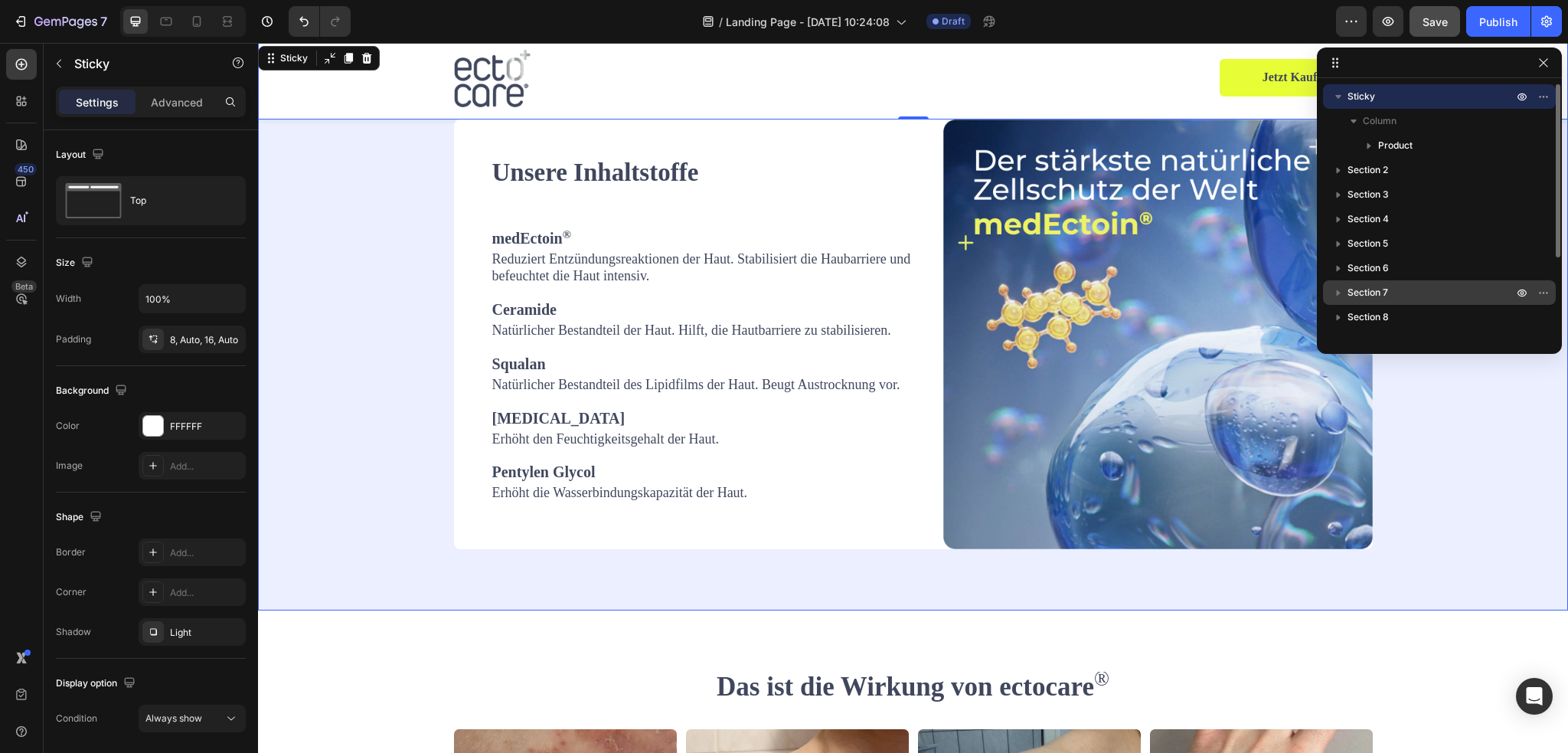
click at [1372, 293] on span "Section 7" at bounding box center [1368, 291] width 41 height 15
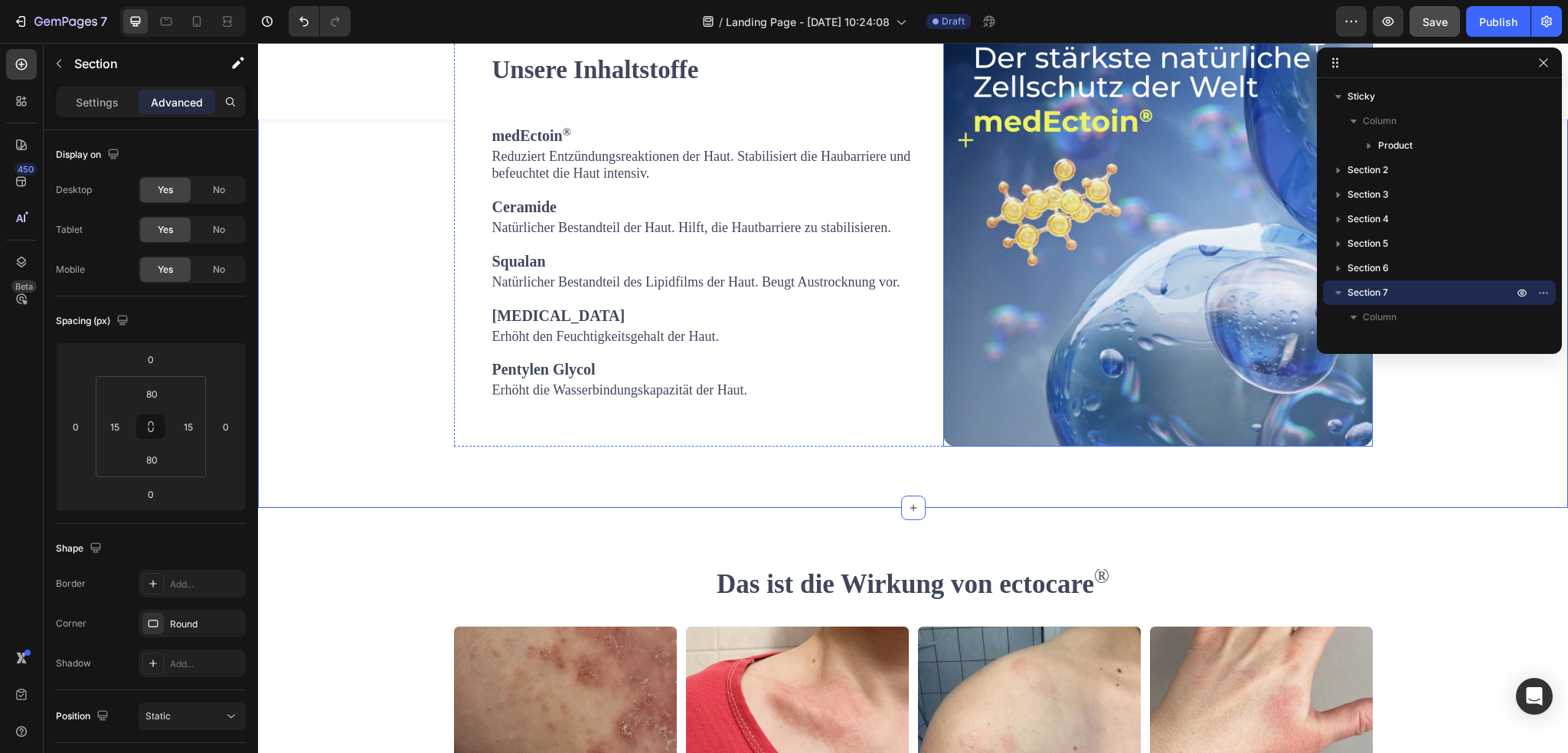
scroll to position [2297, 0]
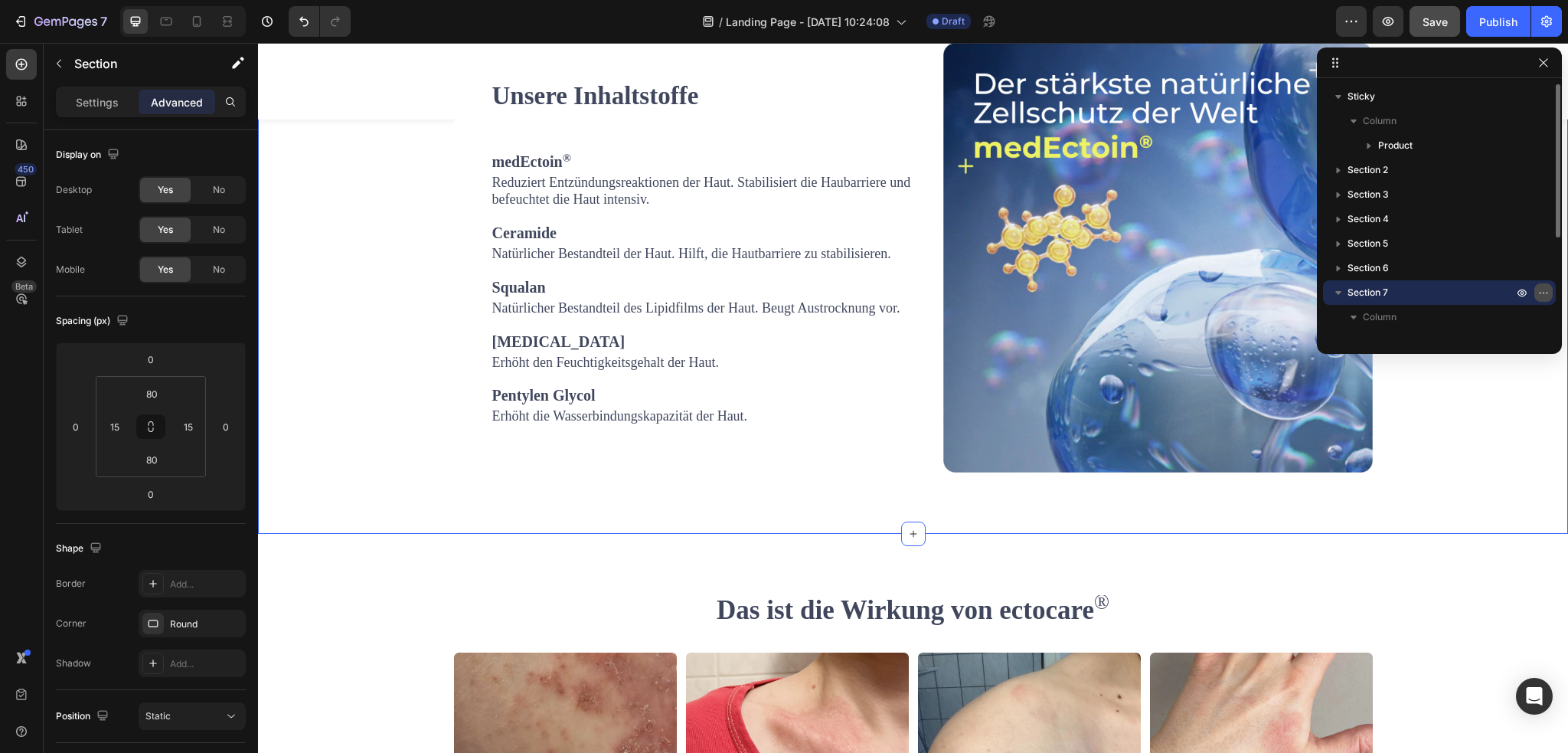
click at [1542, 291] on icon "button" at bounding box center [1543, 292] width 12 height 12
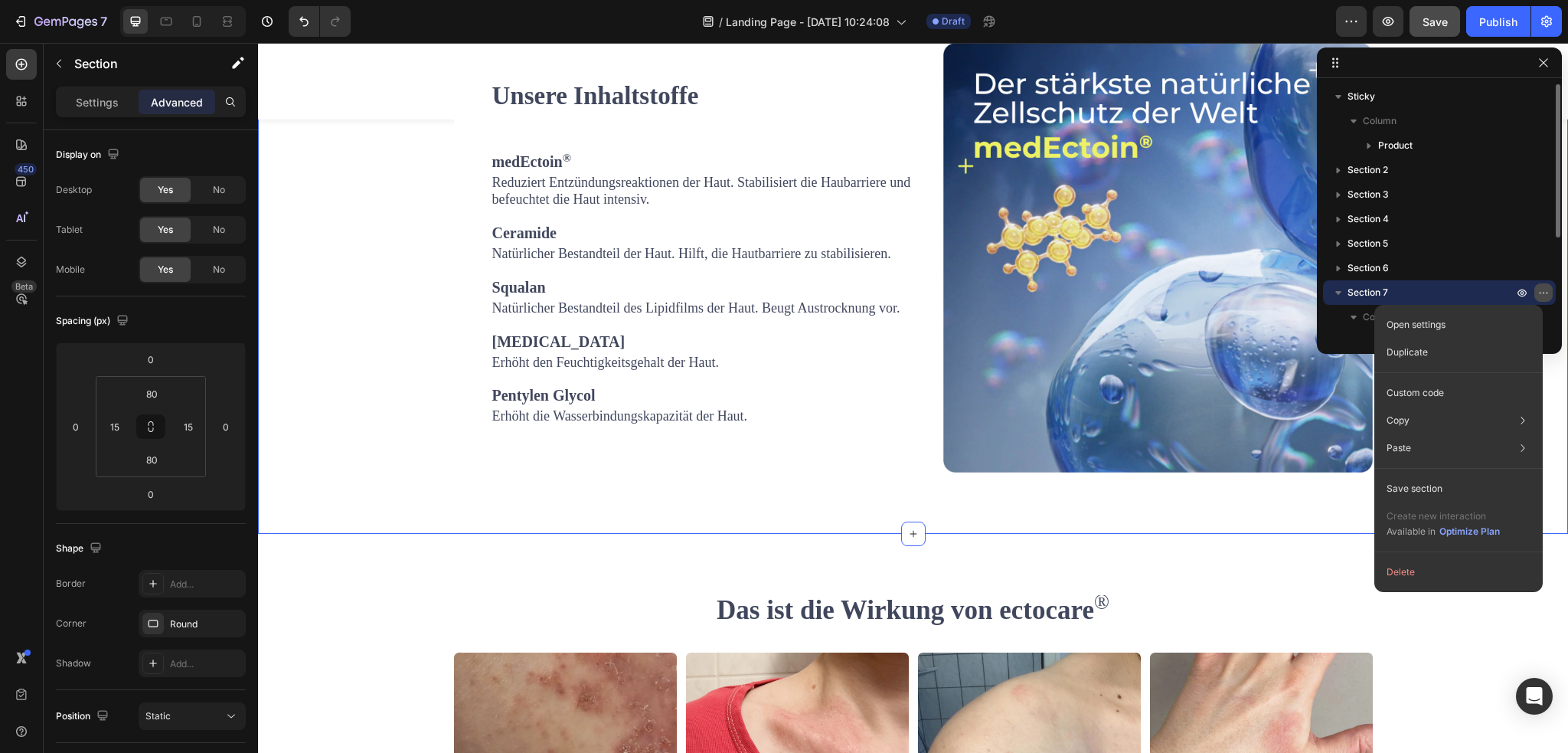
click at [1543, 290] on icon "button" at bounding box center [1543, 292] width 12 height 12
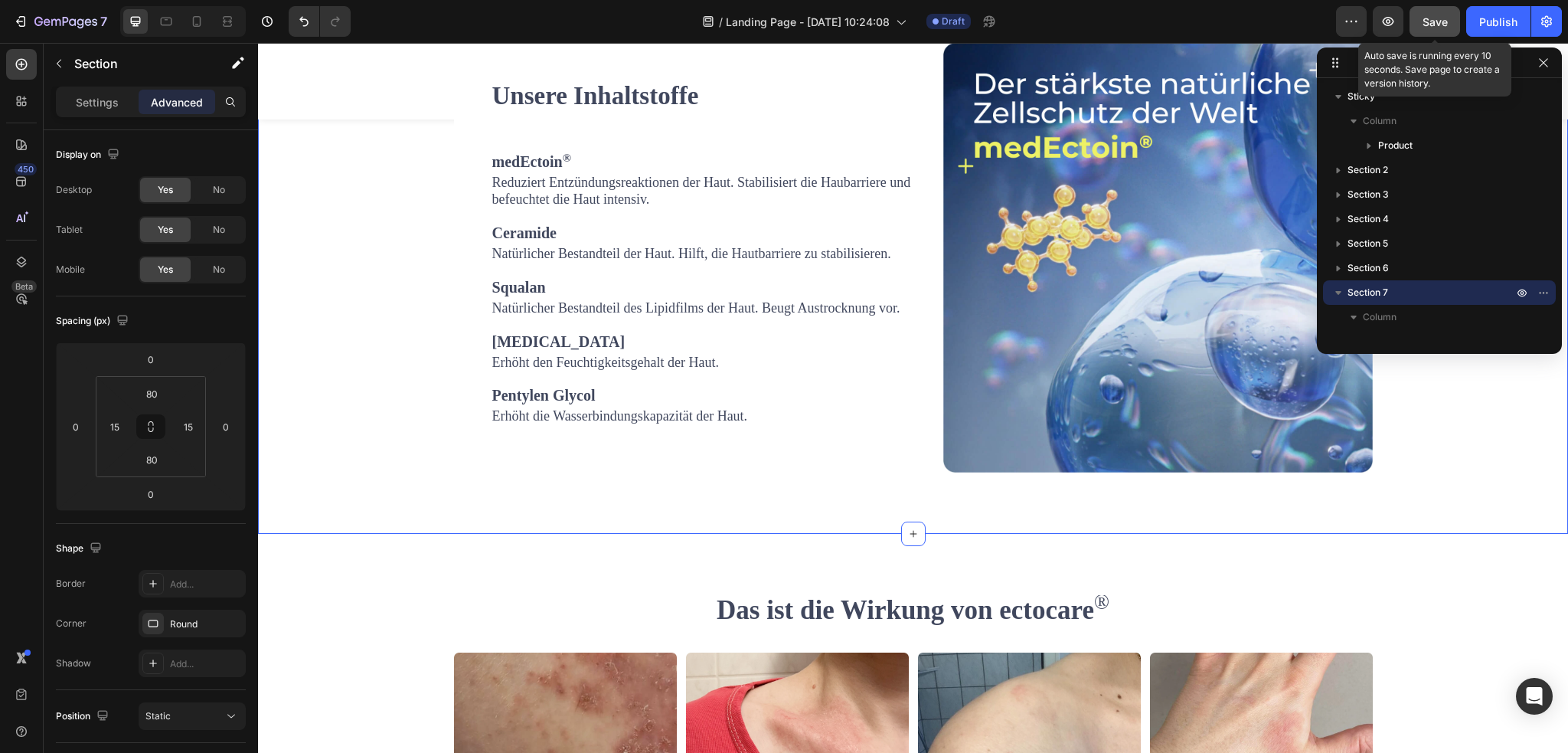
click at [1446, 32] on button "Save" at bounding box center [1434, 21] width 50 height 31
